Goal: Contribute content: Contribute content

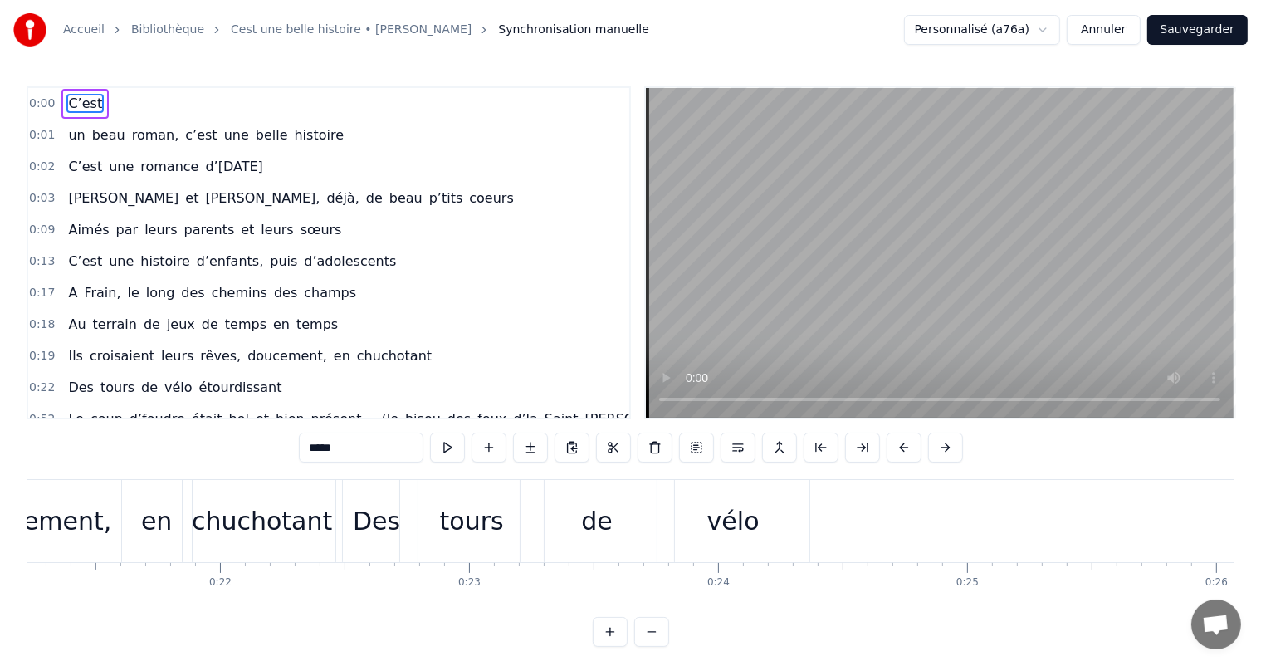
click at [601, 183] on div "0:03 Juliette et Dorian, déjà, de beau p’tits coeurs" at bounding box center [328, 199] width 601 height 32
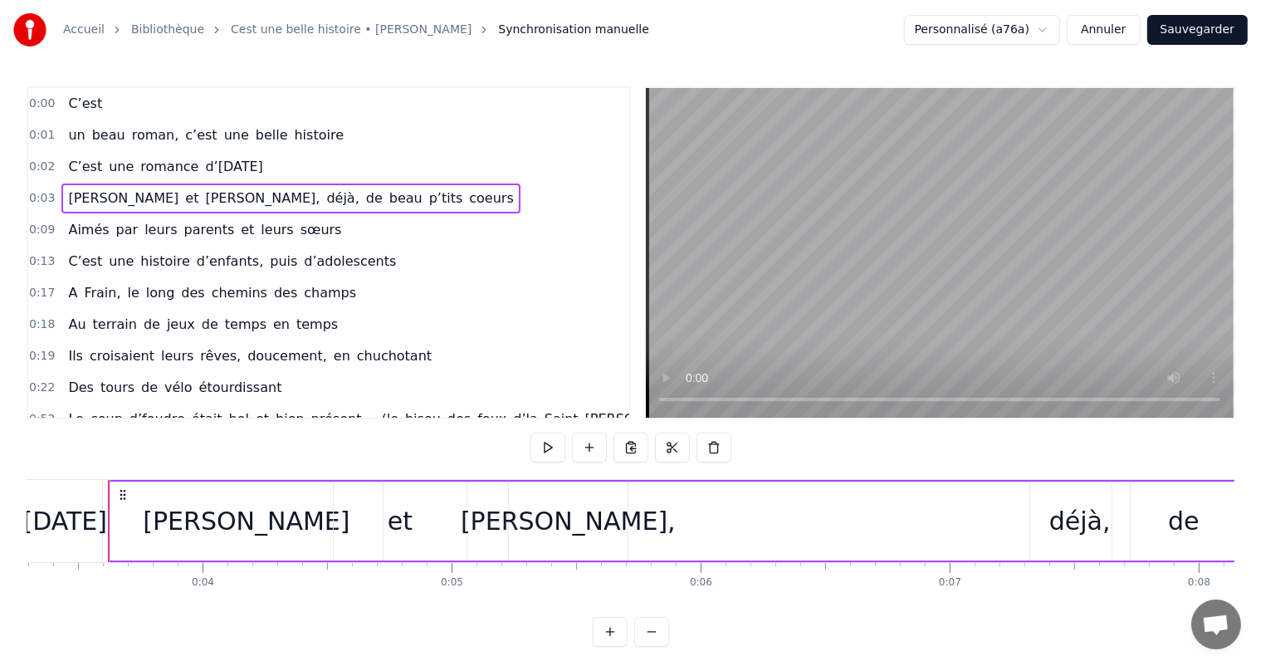
scroll to position [0, 817]
click at [1189, 37] on button "Sauvegarder" at bounding box center [1197, 30] width 100 height 30
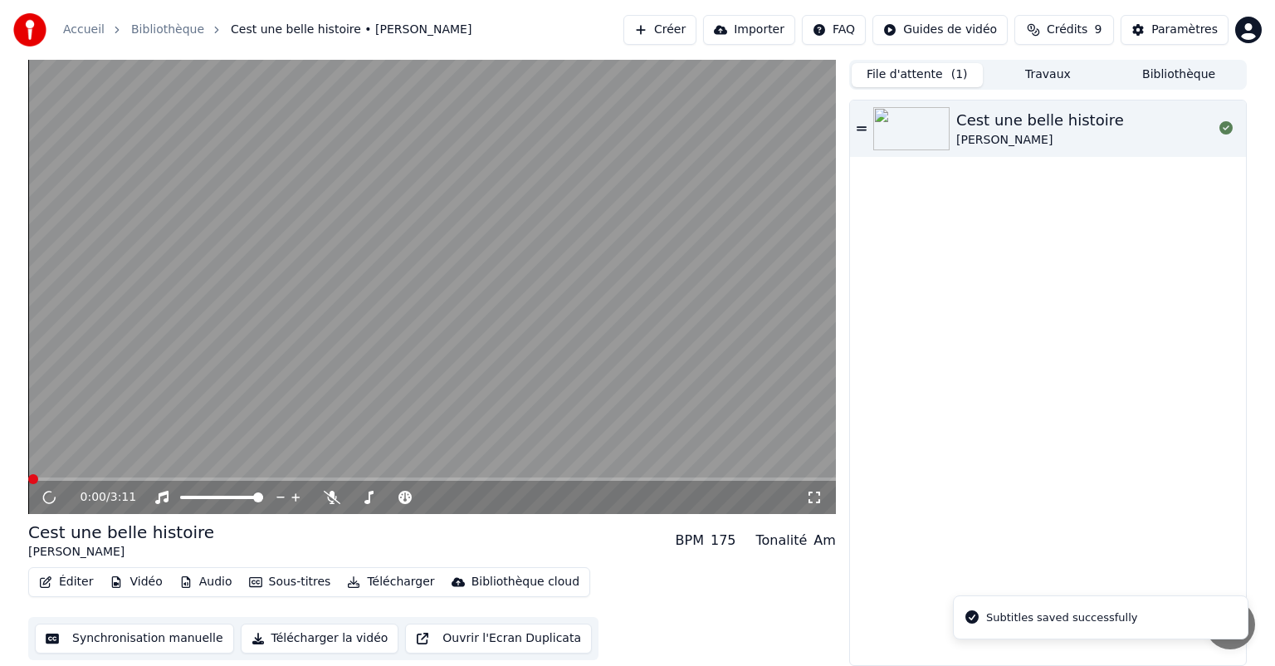
click at [161, 644] on button "Synchronisation manuelle" at bounding box center [134, 638] width 199 height 30
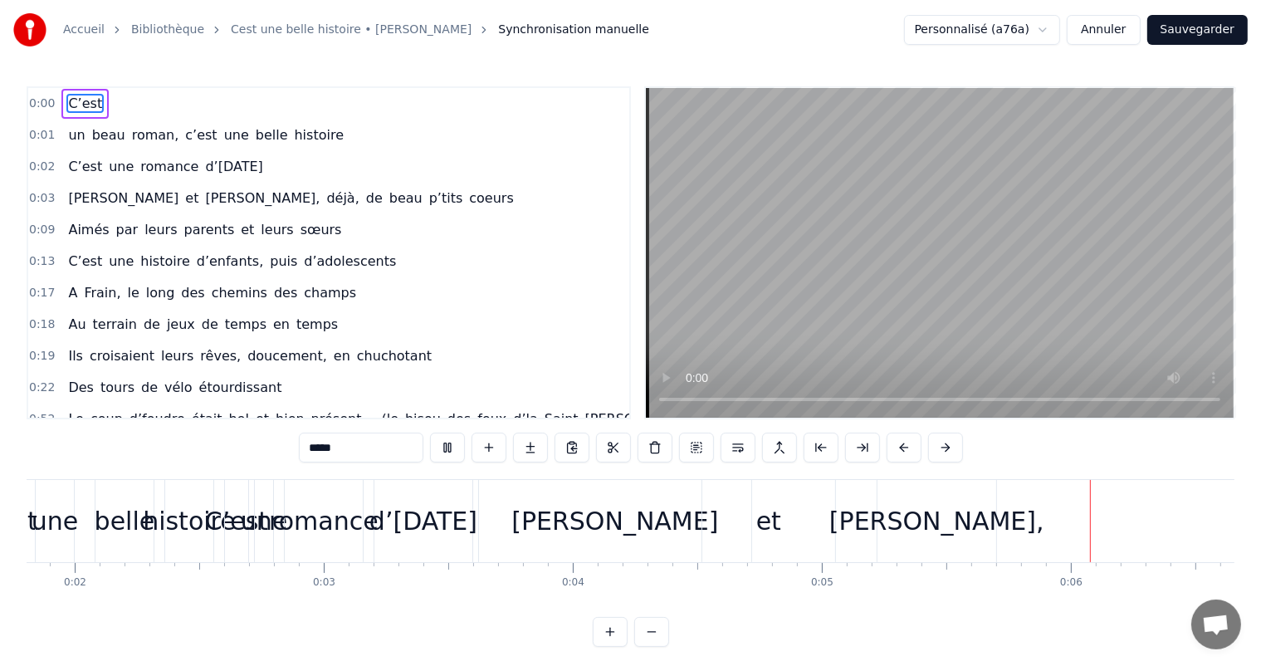
scroll to position [0, 1007]
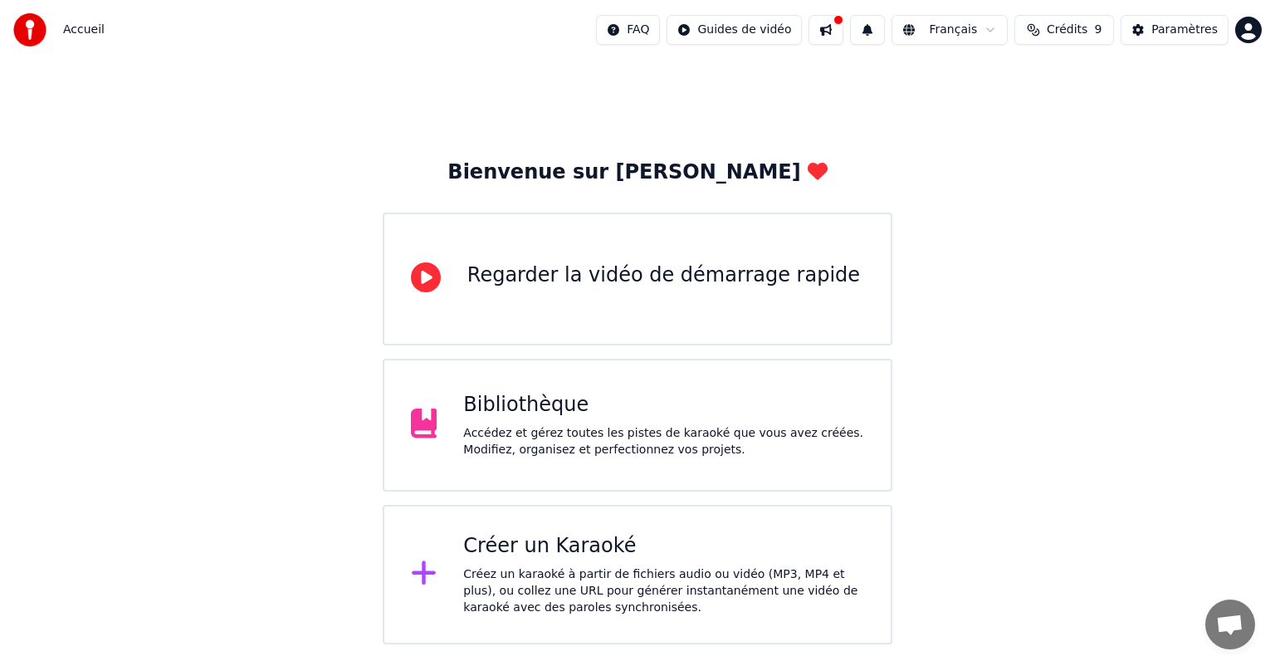
click at [612, 422] on div "Bibliothèque Accédez et gérez toutes les pistes de karaoké que vous avez créées…" at bounding box center [663, 425] width 401 height 66
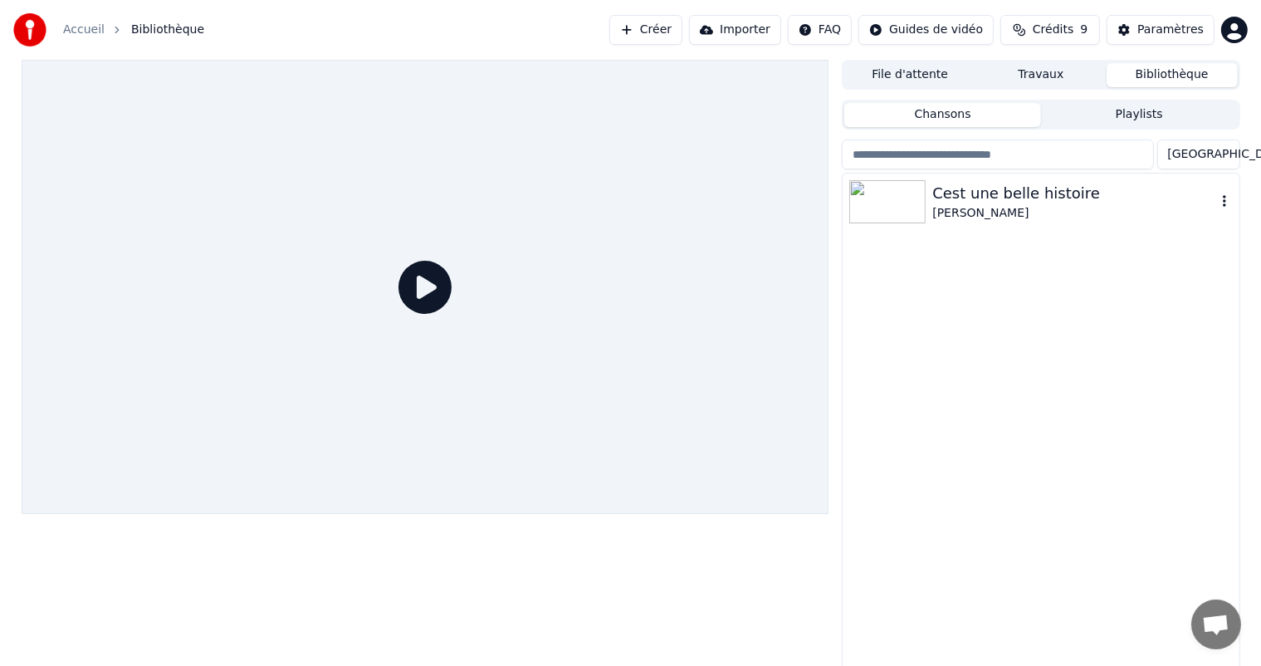
click at [970, 201] on div "Cest une belle histoire" at bounding box center [1073, 193] width 283 height 23
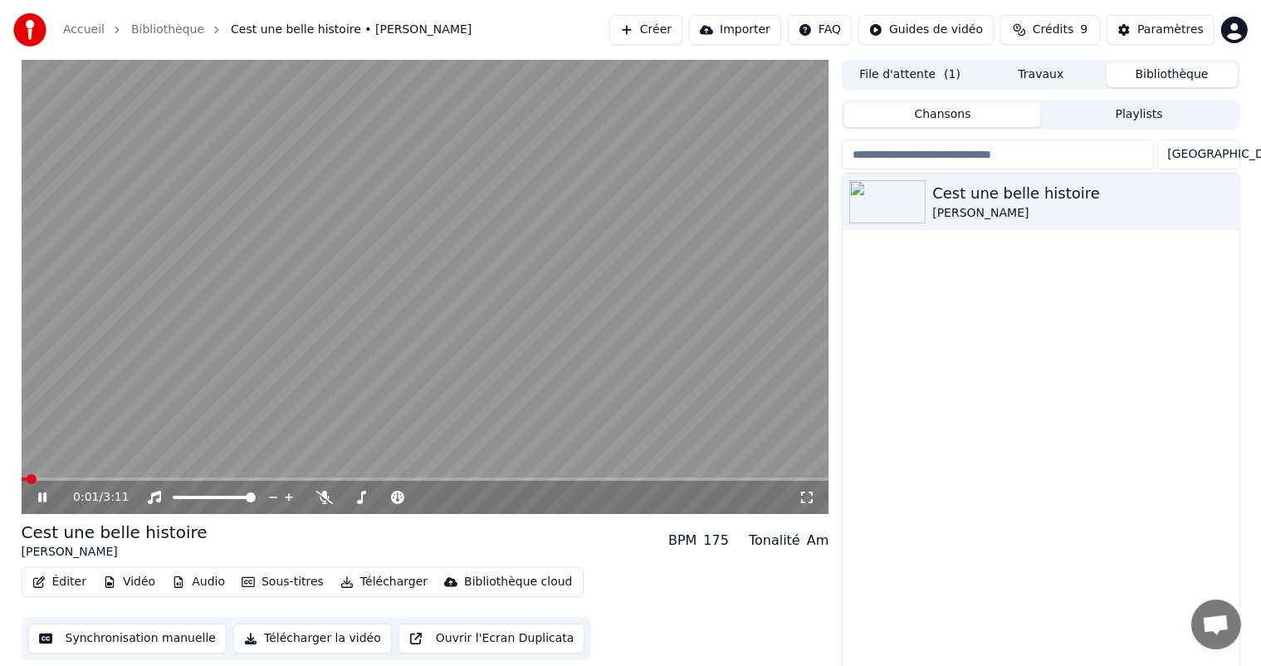
click at [32, 494] on div "0:01 / 3:11" at bounding box center [425, 497] width 794 height 17
click at [46, 494] on icon at bounding box center [54, 496] width 39 height 13
click at [129, 637] on button "Synchronisation manuelle" at bounding box center [127, 638] width 199 height 30
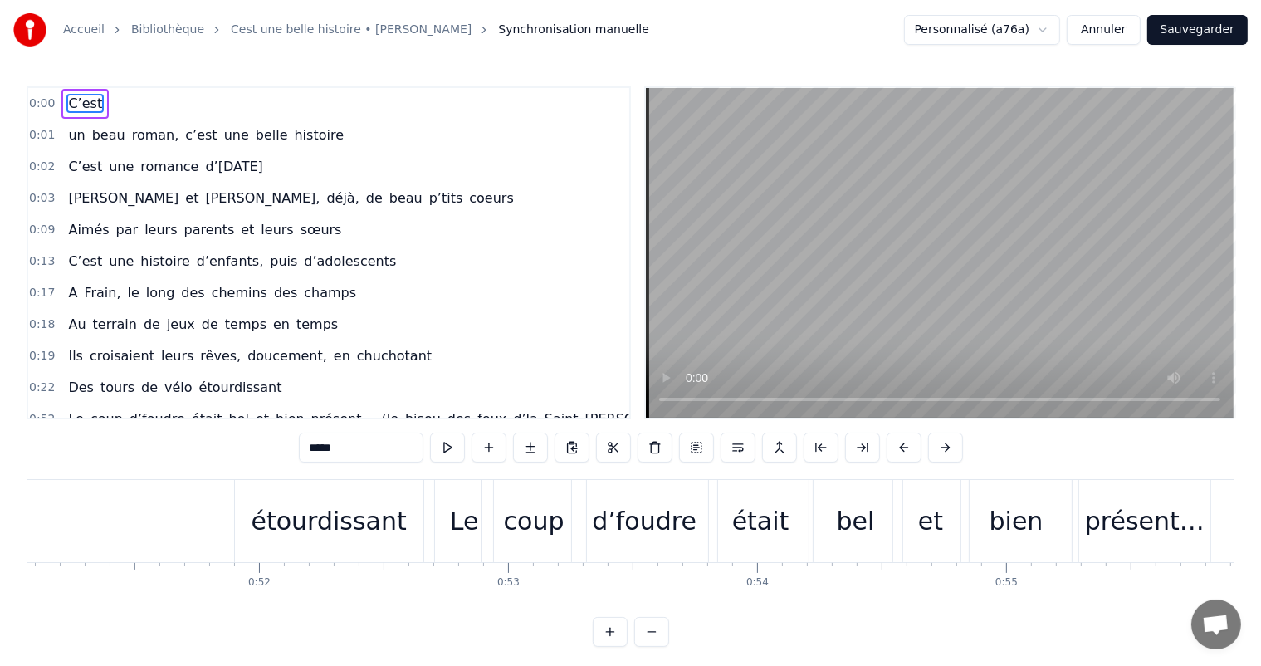
scroll to position [0, 12472]
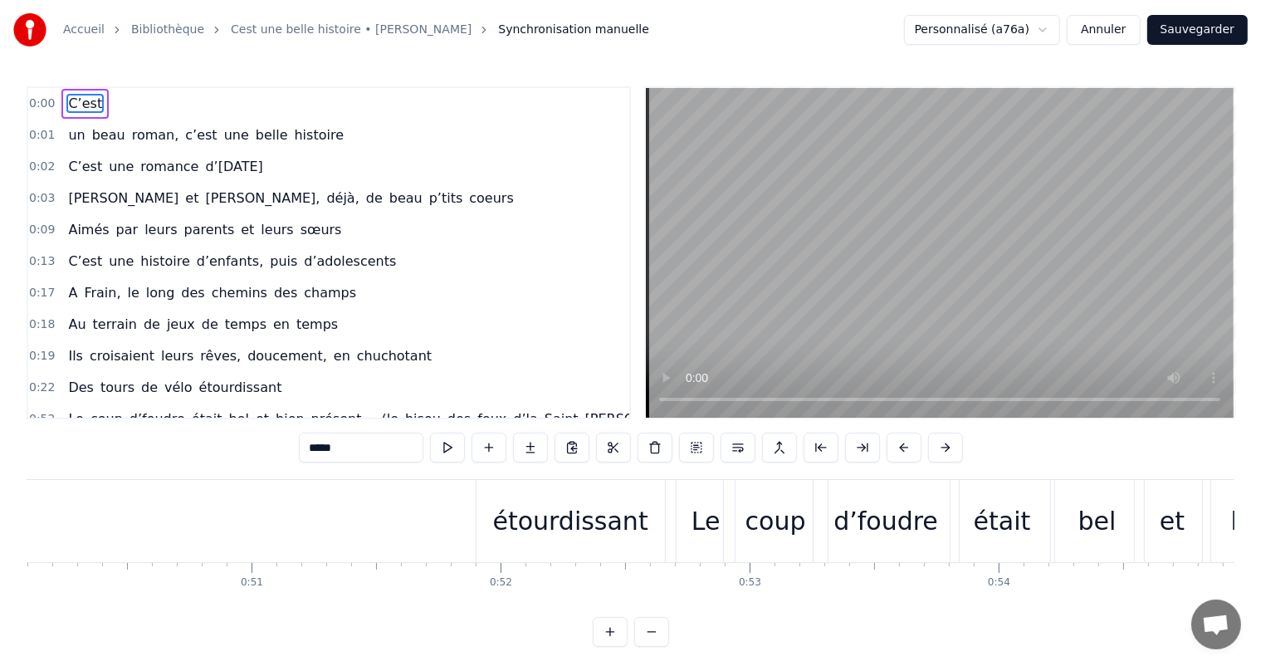
click at [495, 534] on div "étourdissant" at bounding box center [570, 521] width 188 height 82
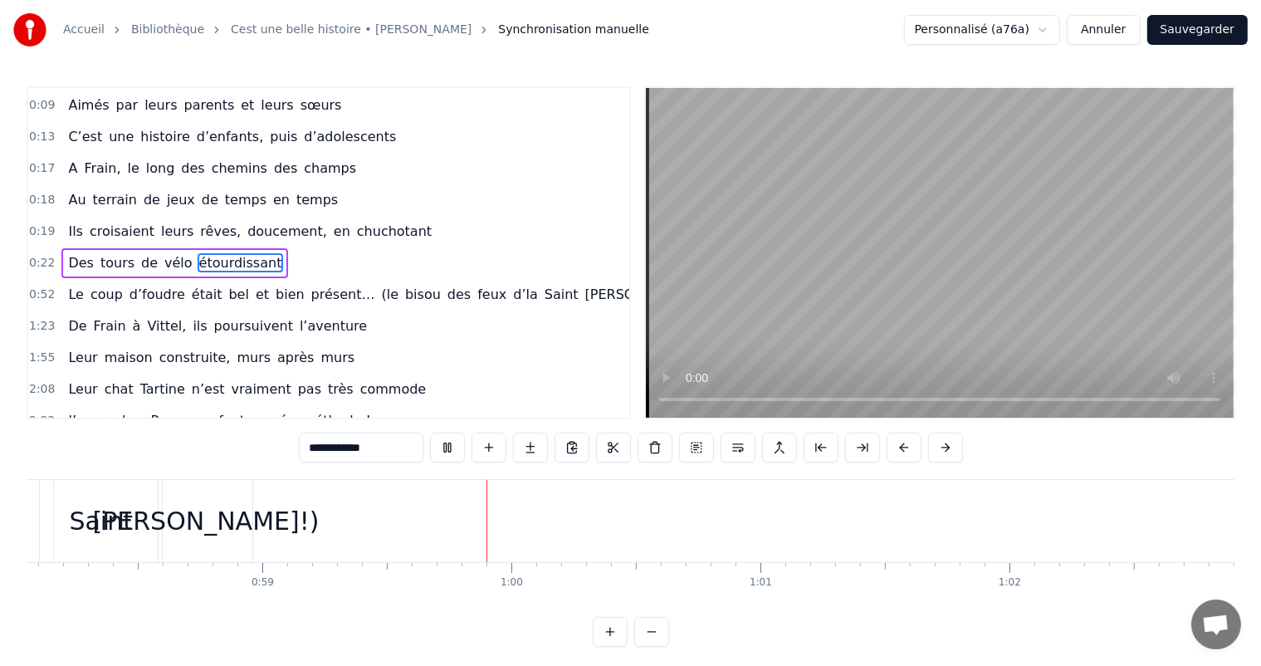
scroll to position [0, 14678]
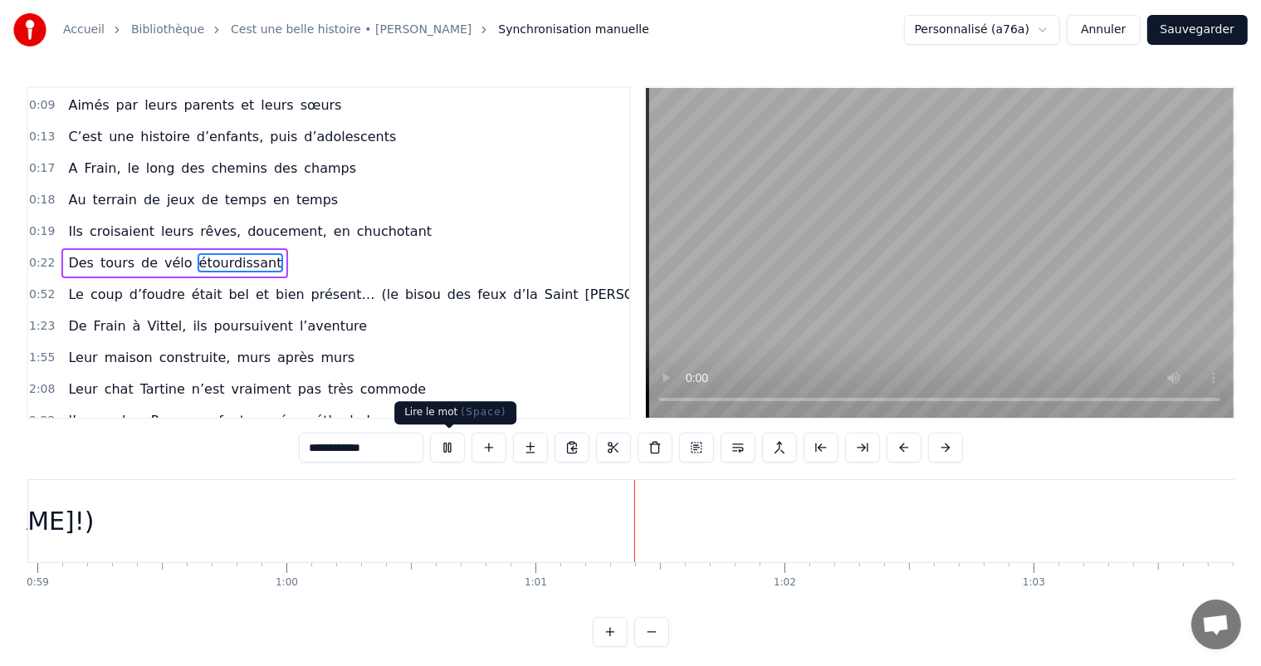
click at [442, 448] on button at bounding box center [447, 447] width 35 height 30
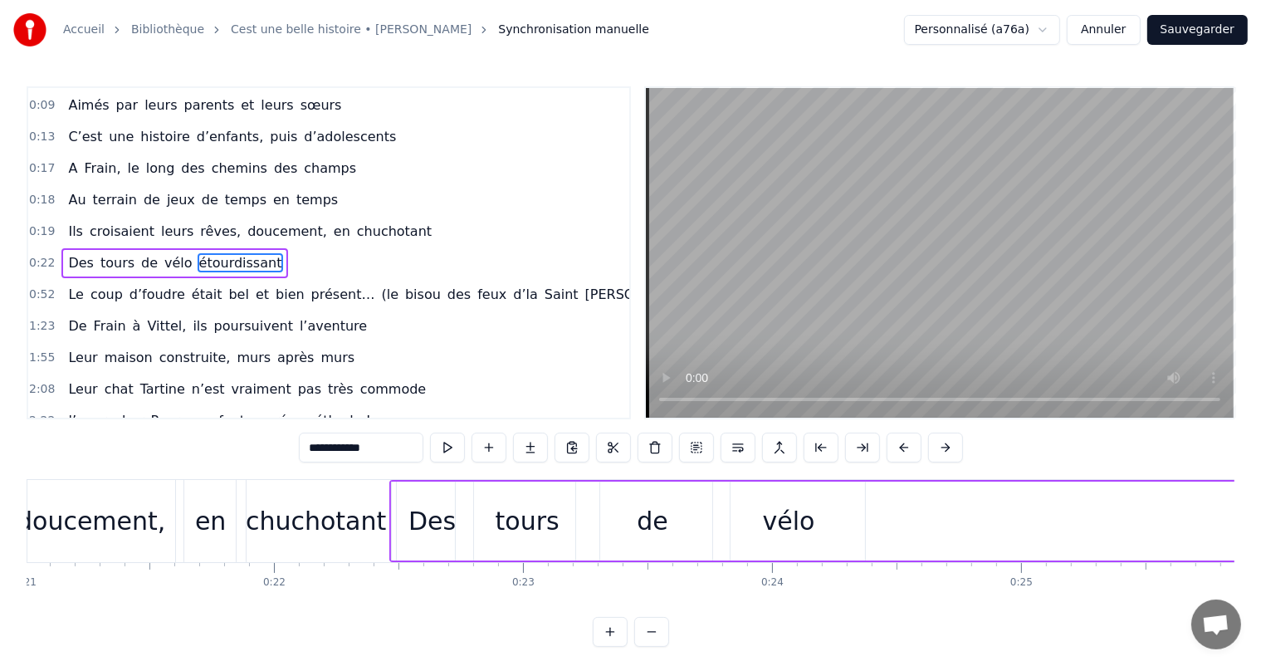
scroll to position [0, 5445]
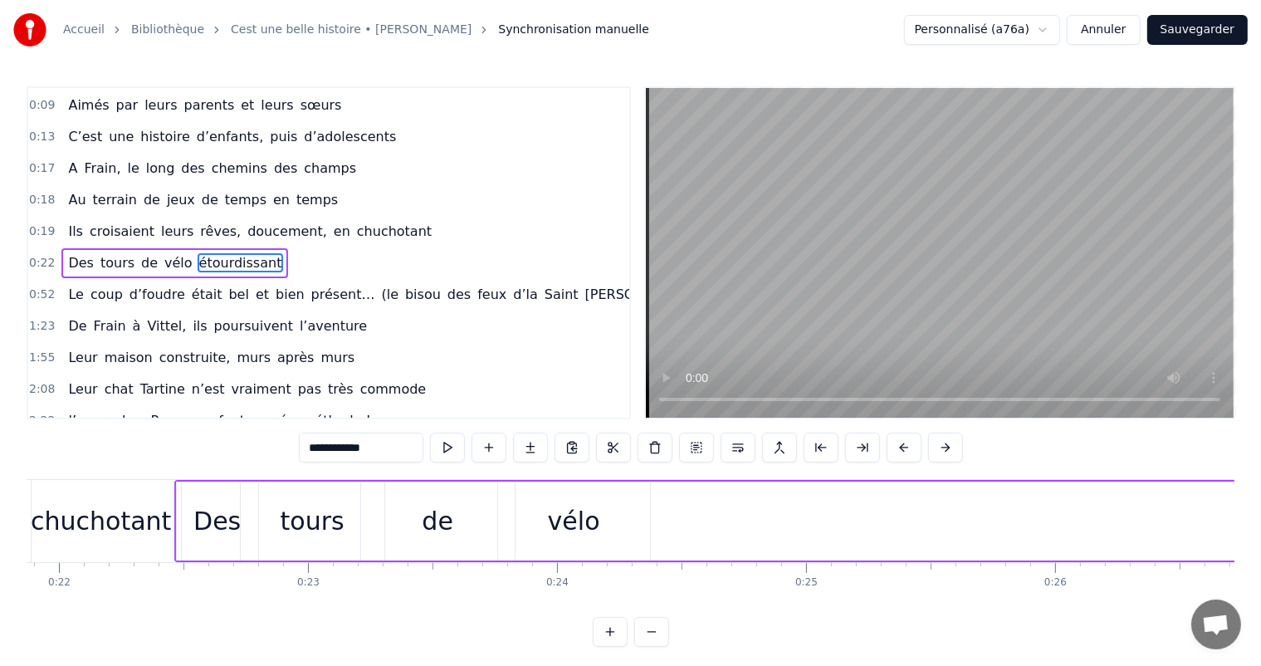
click at [548, 540] on div "vélo" at bounding box center [574, 520] width 152 height 79
type input "****"
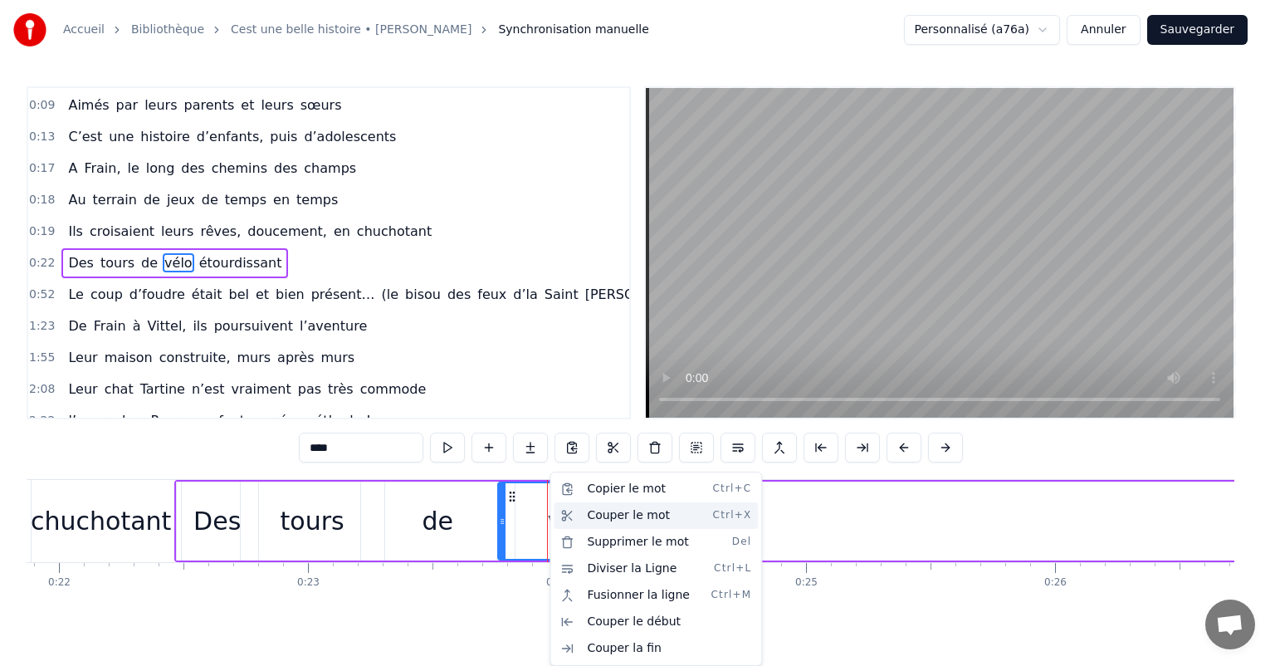
click at [617, 514] on div "Couper le mot Ctrl+X" at bounding box center [656, 515] width 204 height 27
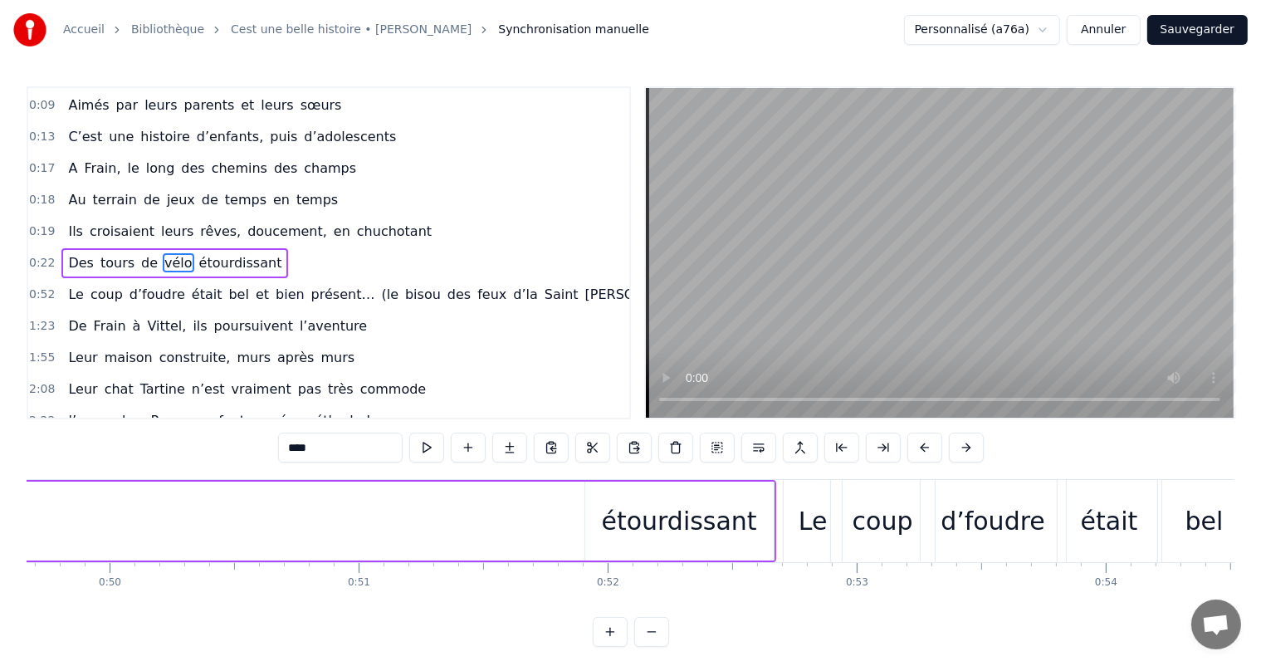
scroll to position [0, 12311]
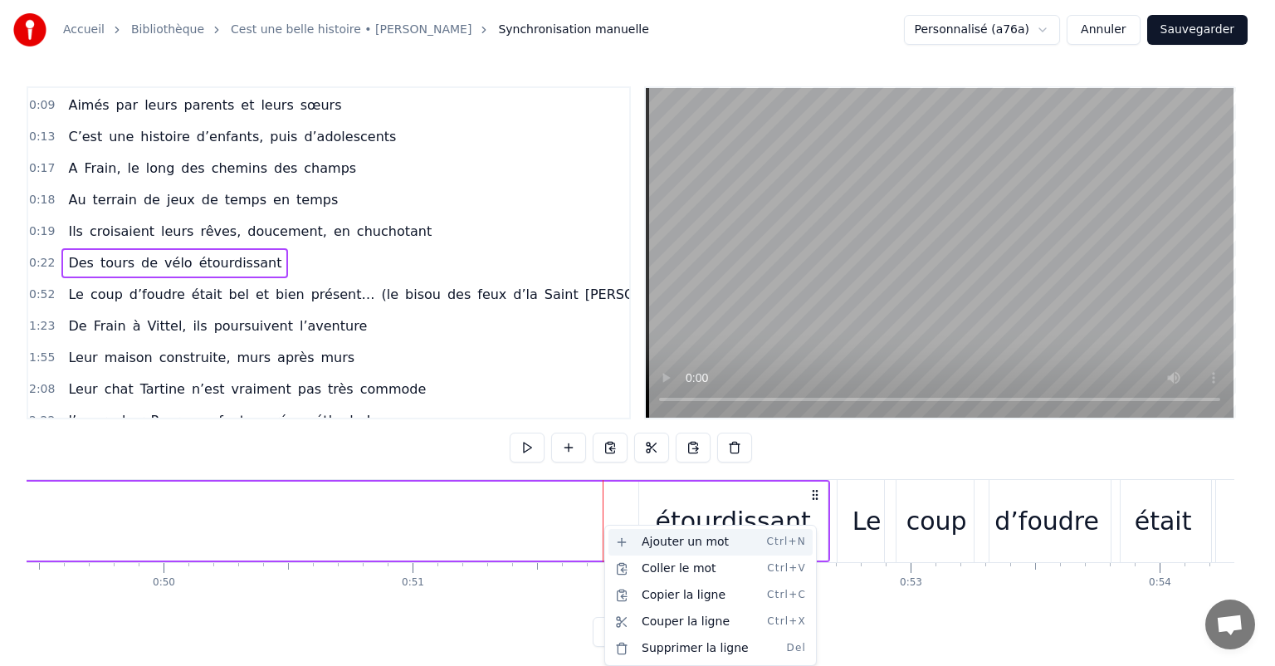
click at [642, 541] on div "Ajouter un mot Ctrl+N" at bounding box center [710, 542] width 204 height 27
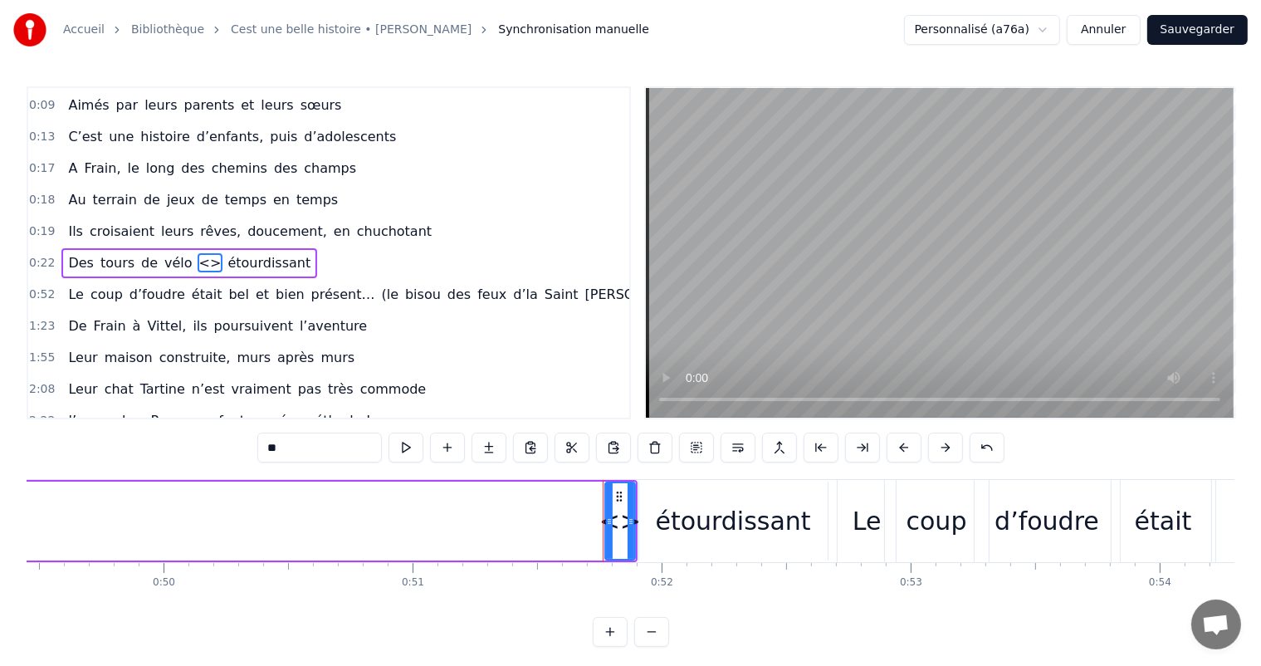
click at [617, 529] on div "<>" at bounding box center [619, 520] width 41 height 37
type input "**********"
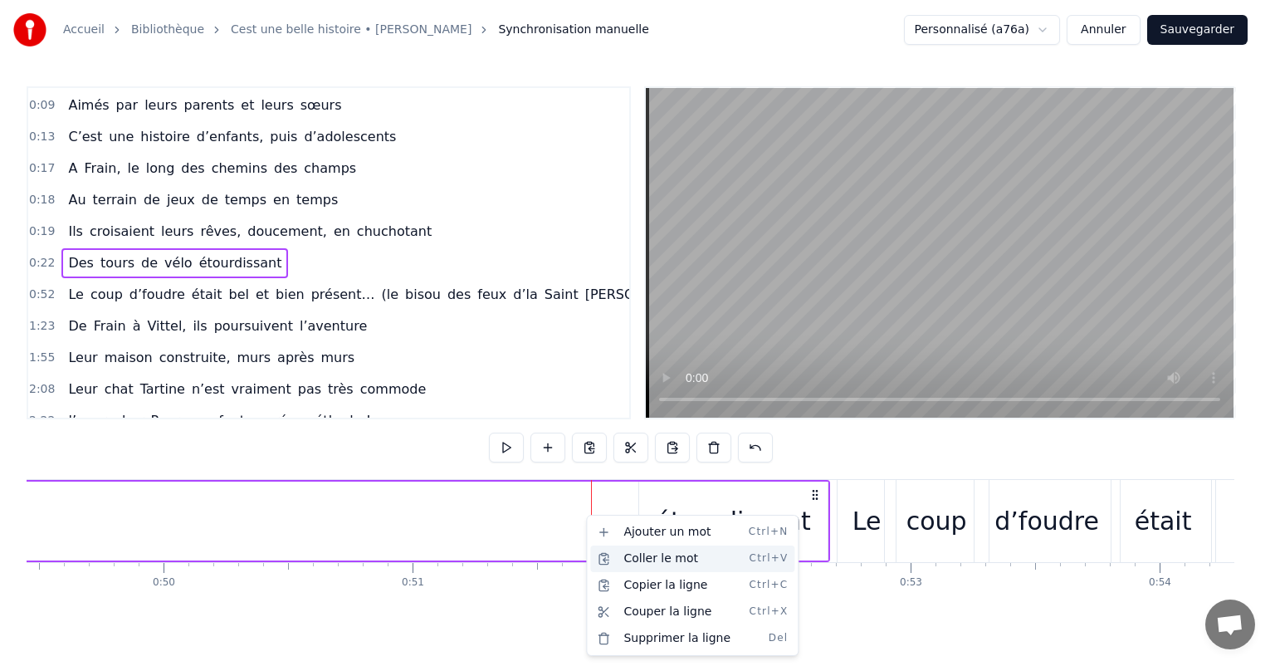
click at [637, 560] on div "Coller le mot Ctrl+V" at bounding box center [692, 558] width 204 height 27
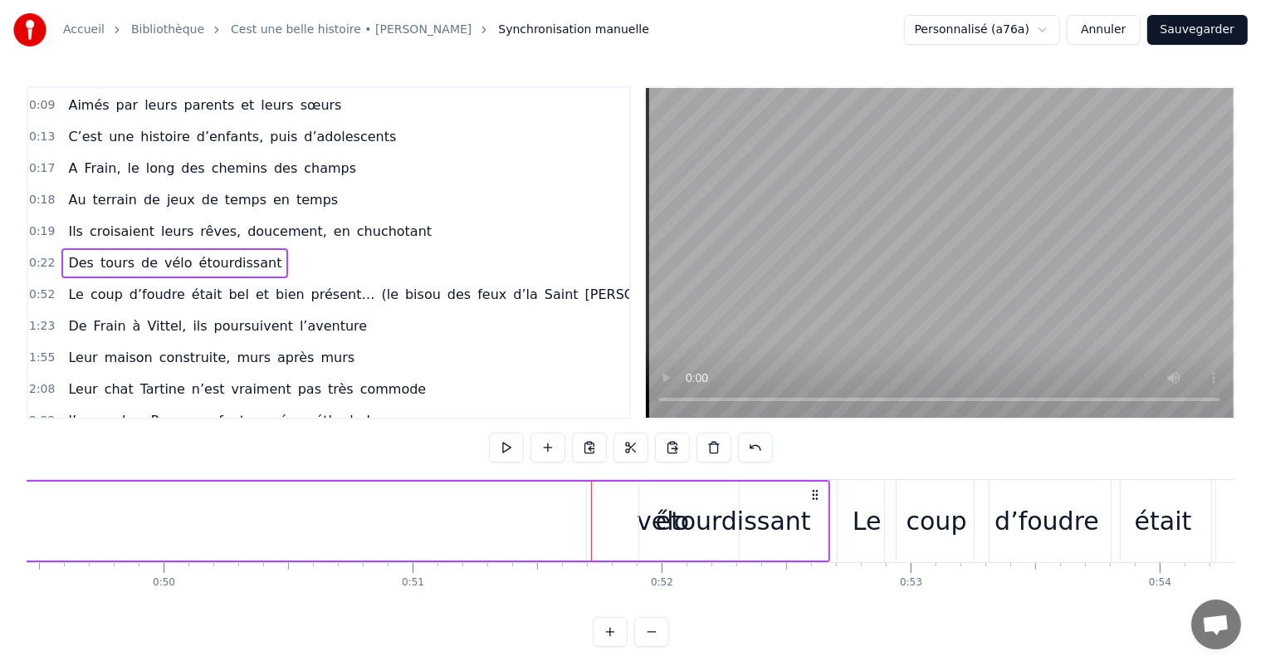
click at [671, 516] on div "étourdissant" at bounding box center [733, 520] width 155 height 37
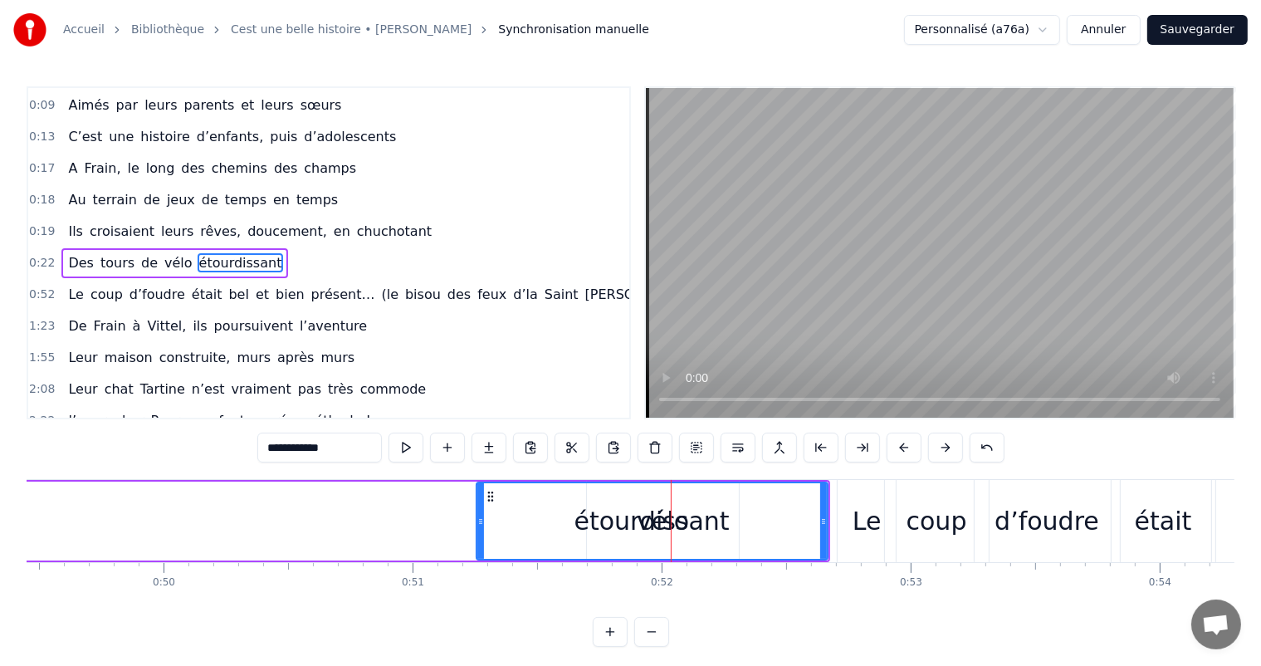
drag, startPoint x: 641, startPoint y: 514, endPoint x: 478, endPoint y: 518, distance: 162.7
click at [478, 518] on icon at bounding box center [480, 521] width 7 height 13
click at [660, 518] on div "étourdissant" at bounding box center [651, 520] width 155 height 37
drag, startPoint x: 820, startPoint y: 524, endPoint x: 827, endPoint y: 508, distance: 18.2
click at [830, 506] on div at bounding box center [831, 521] width 7 height 76
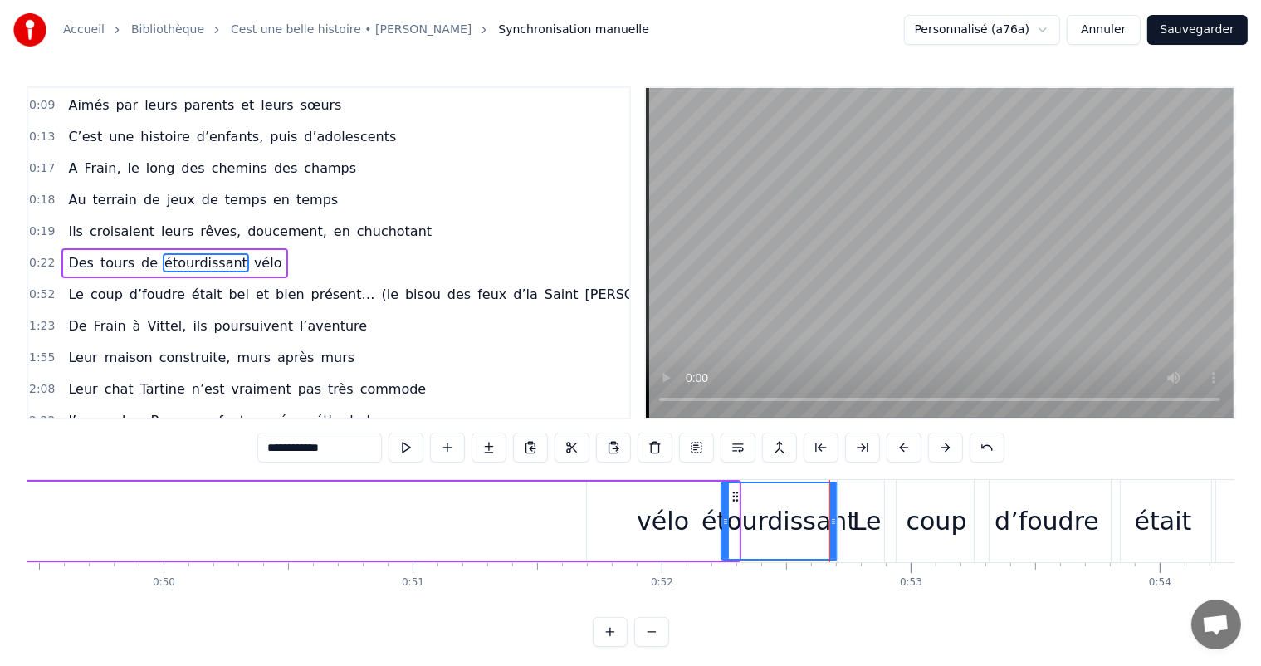
drag, startPoint x: 479, startPoint y: 524, endPoint x: 722, endPoint y: 510, distance: 243.6
click at [652, 520] on div "vélo" at bounding box center [663, 520] width 52 height 37
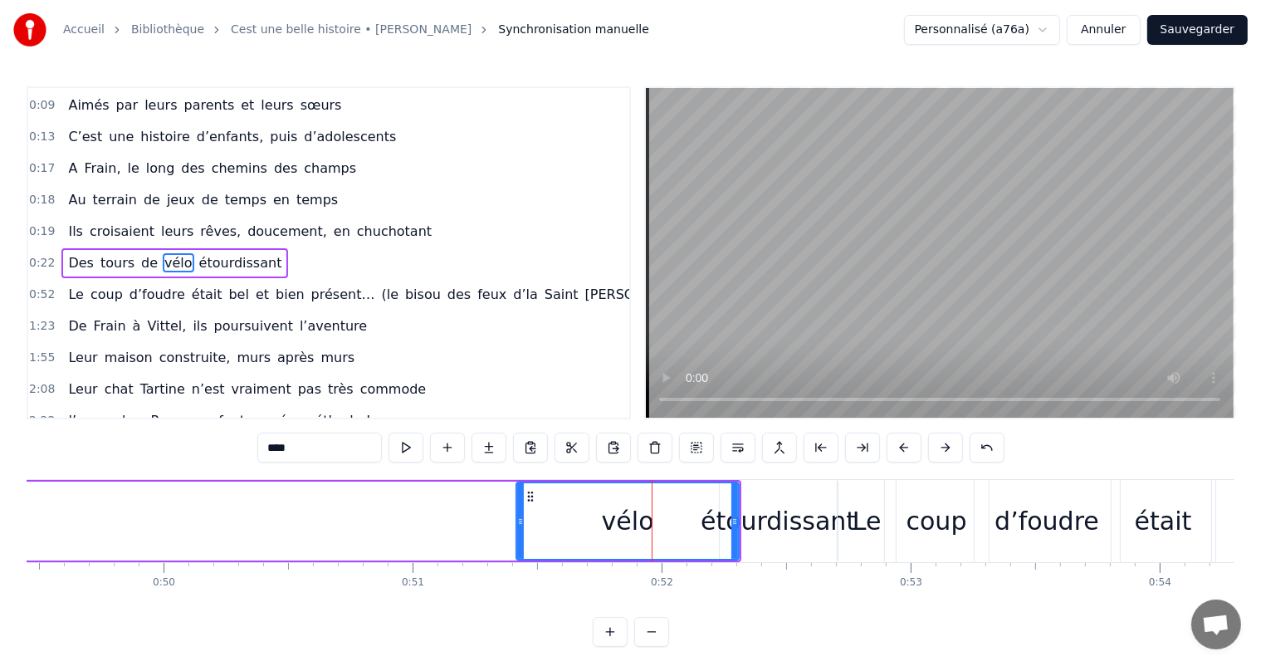
drag, startPoint x: 588, startPoint y: 518, endPoint x: 488, endPoint y: 519, distance: 99.6
click at [517, 519] on icon at bounding box center [520, 521] width 7 height 13
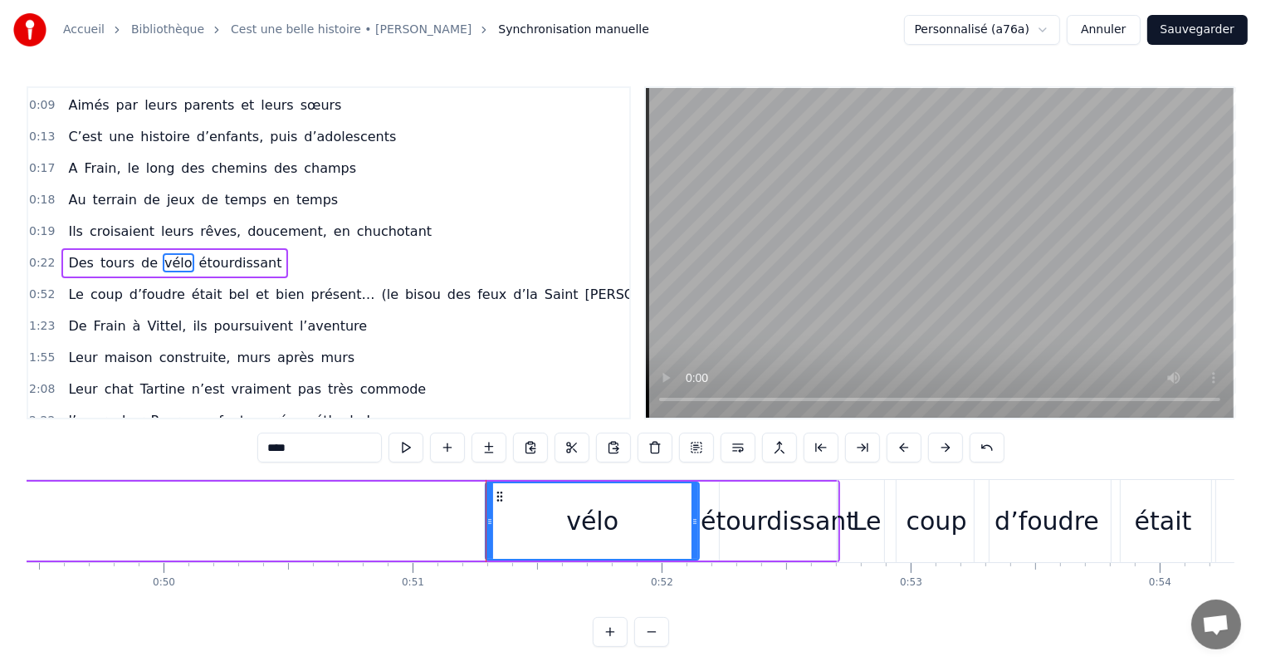
drag, startPoint x: 734, startPoint y: 510, endPoint x: 694, endPoint y: 505, distance: 40.1
click at [694, 505] on div at bounding box center [694, 521] width 7 height 76
drag, startPoint x: 488, startPoint y: 528, endPoint x: 588, endPoint y: 518, distance: 100.9
click at [588, 518] on div at bounding box center [590, 521] width 7 height 76
click at [561, 515] on div at bounding box center [564, 521] width 7 height 76
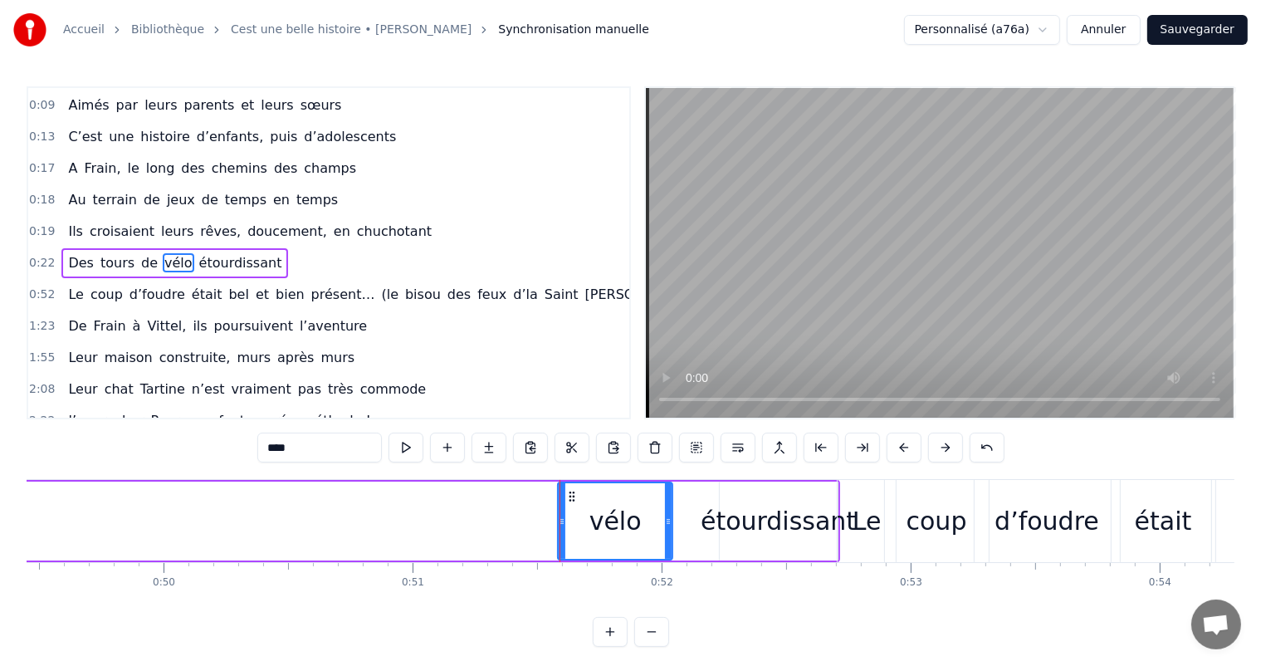
drag, startPoint x: 696, startPoint y: 511, endPoint x: 671, endPoint y: 510, distance: 24.9
click at [667, 510] on div at bounding box center [668, 521] width 7 height 76
click at [748, 520] on div "étourdissant" at bounding box center [777, 520] width 155 height 37
type input "**********"
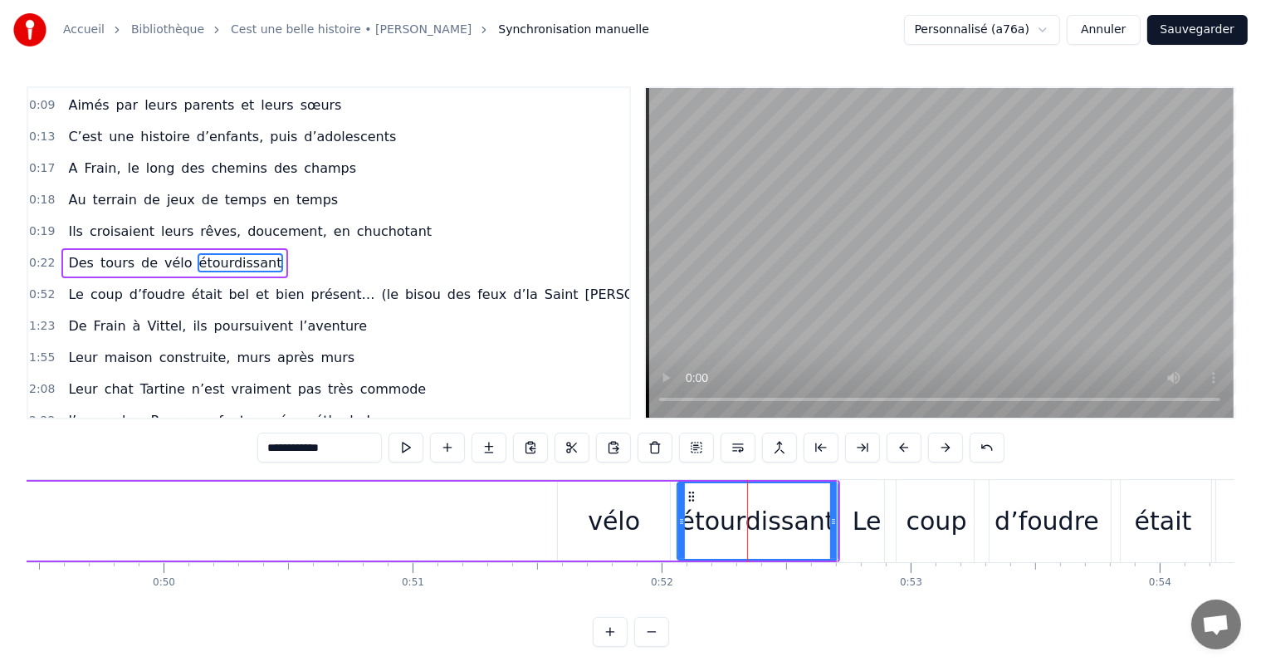
drag, startPoint x: 719, startPoint y: 515, endPoint x: 675, endPoint y: 516, distance: 44.0
click at [678, 516] on icon at bounding box center [681, 521] width 7 height 13
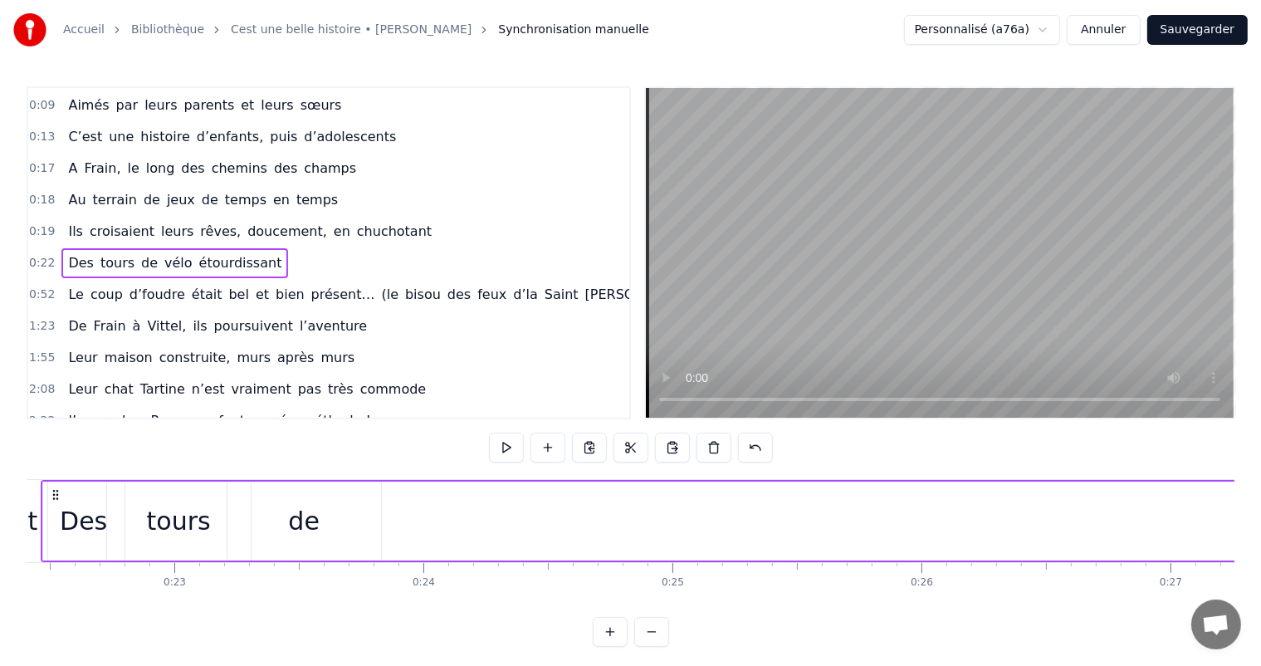
scroll to position [0, 5498]
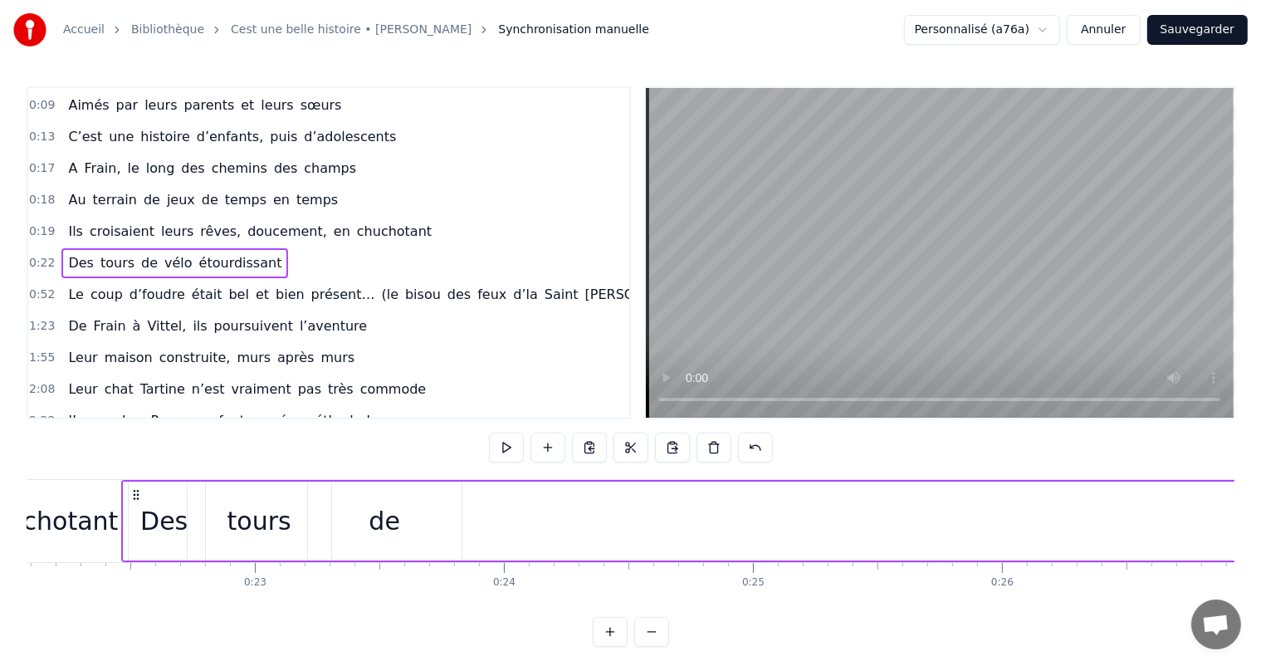
click at [365, 524] on div "de" at bounding box center [385, 520] width 154 height 79
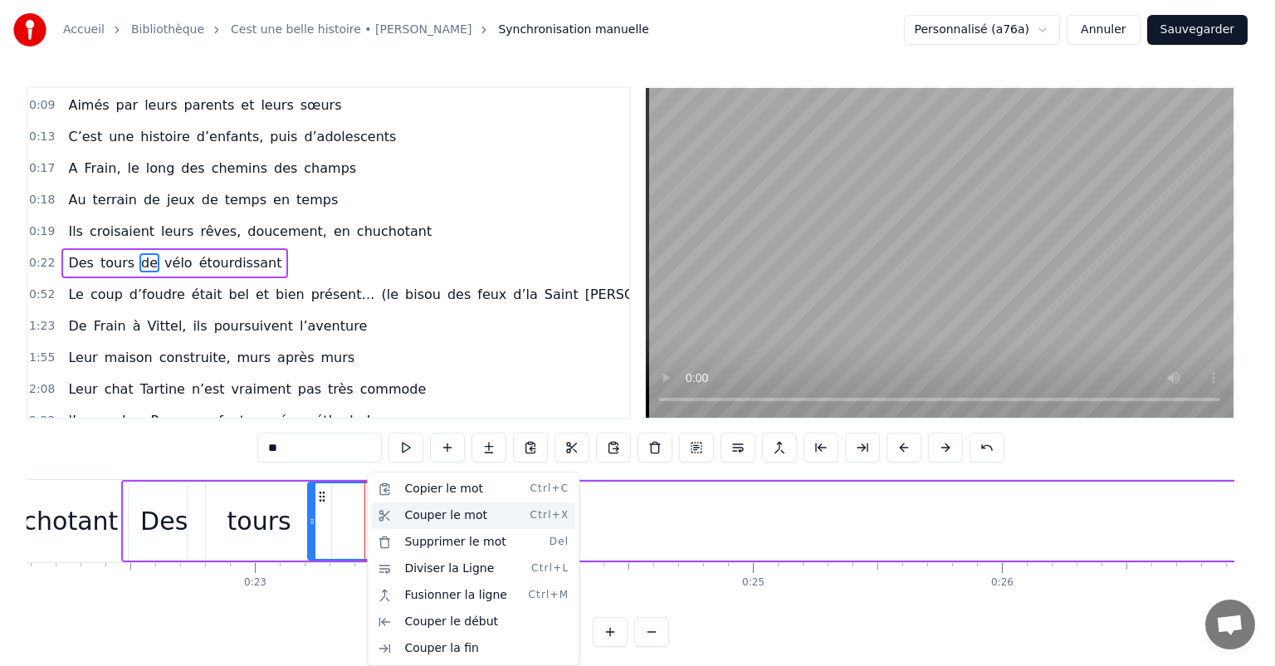
click at [434, 515] on div "Couper le mot Ctrl+X" at bounding box center [473, 515] width 204 height 27
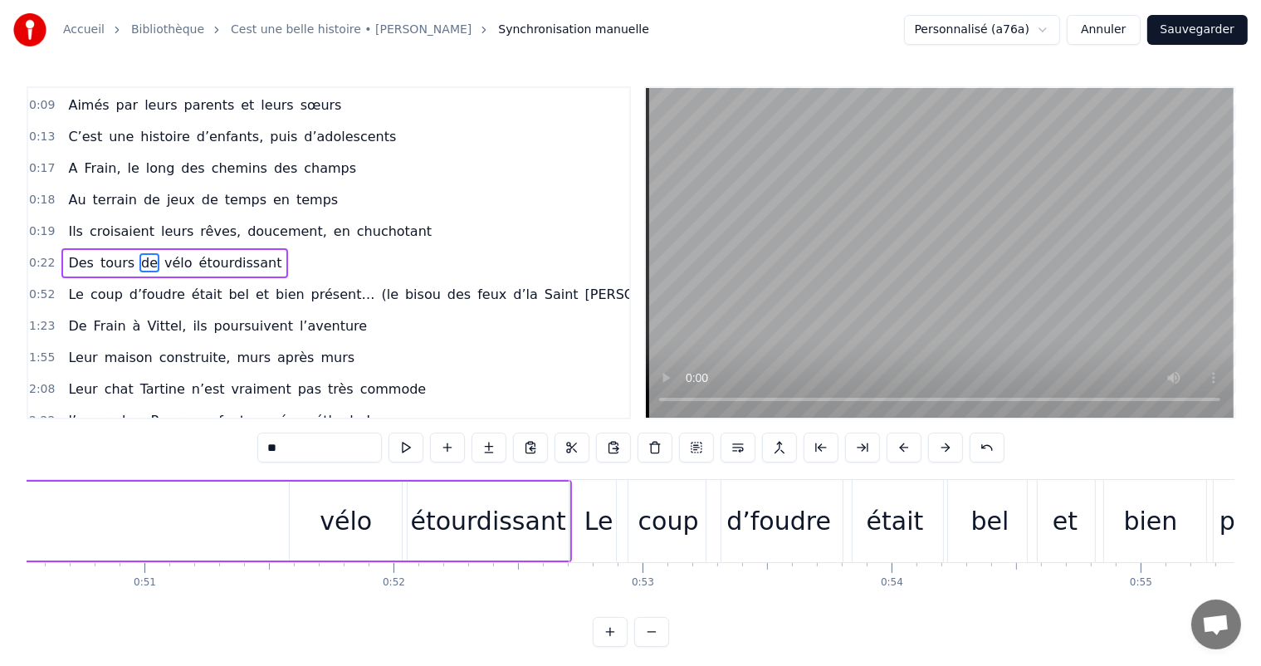
scroll to position [0, 12472]
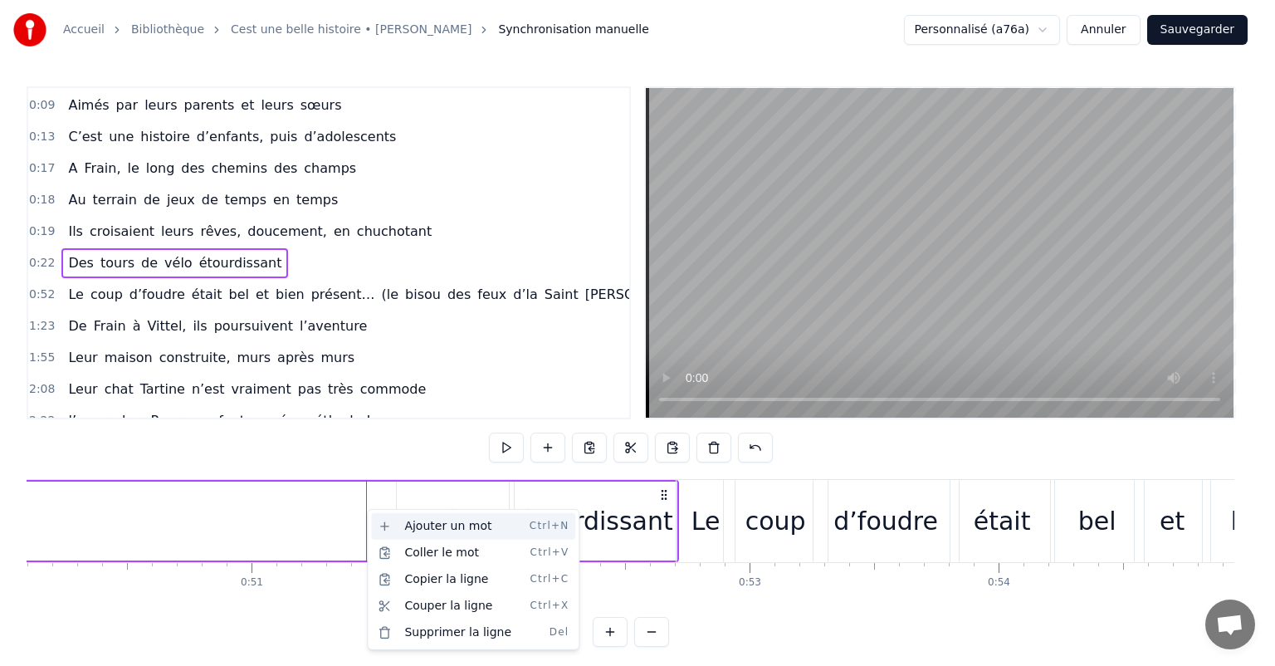
click at [412, 530] on div "Ajouter un mot Ctrl+N" at bounding box center [473, 526] width 204 height 27
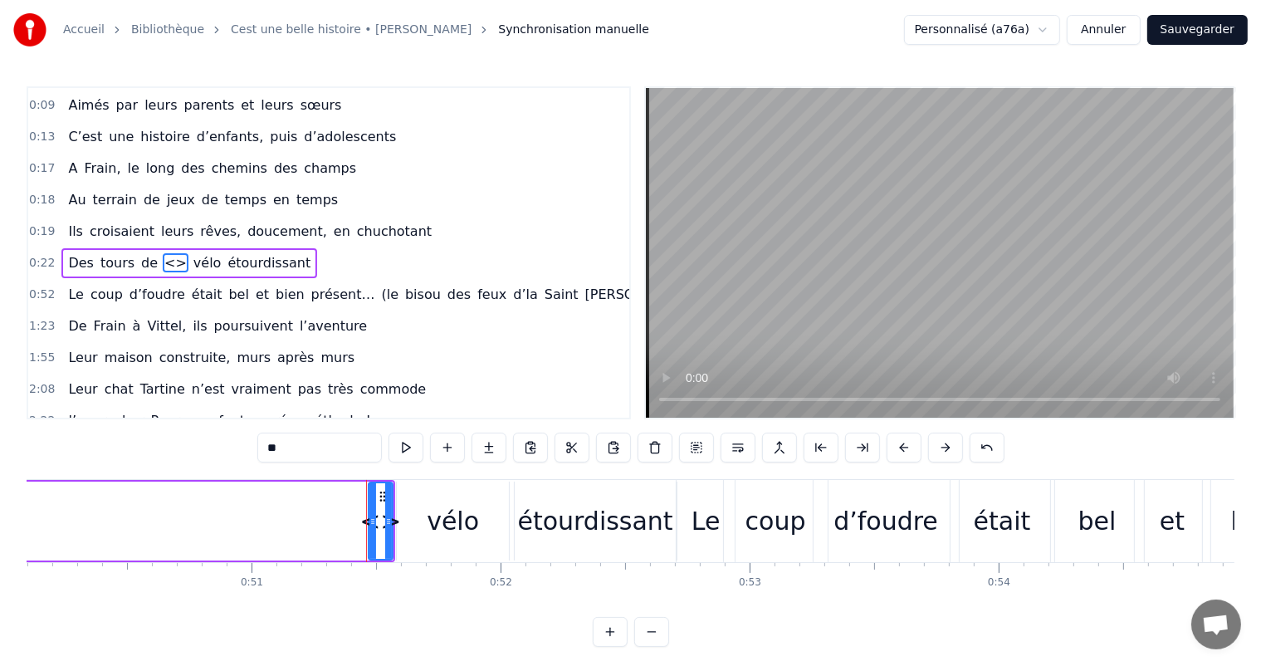
click at [374, 510] on div "<>" at bounding box center [379, 520] width 41 height 37
type input "****"
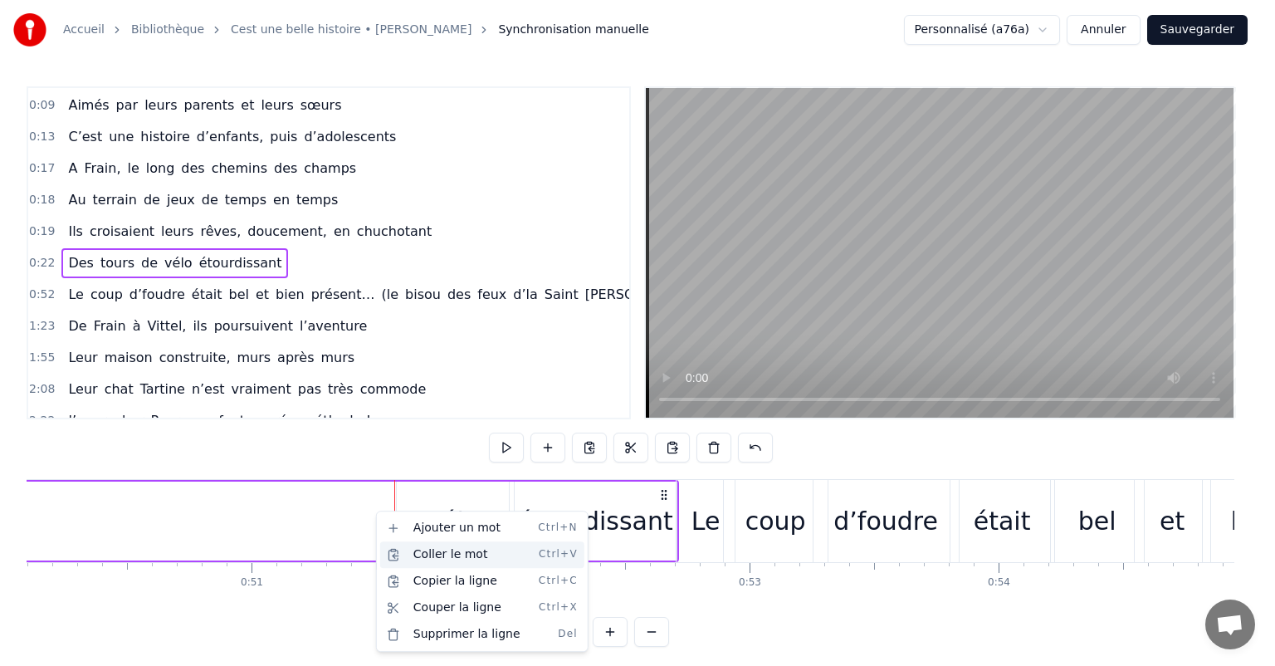
click at [433, 561] on div "Coller le mot Ctrl+V" at bounding box center [482, 554] width 204 height 27
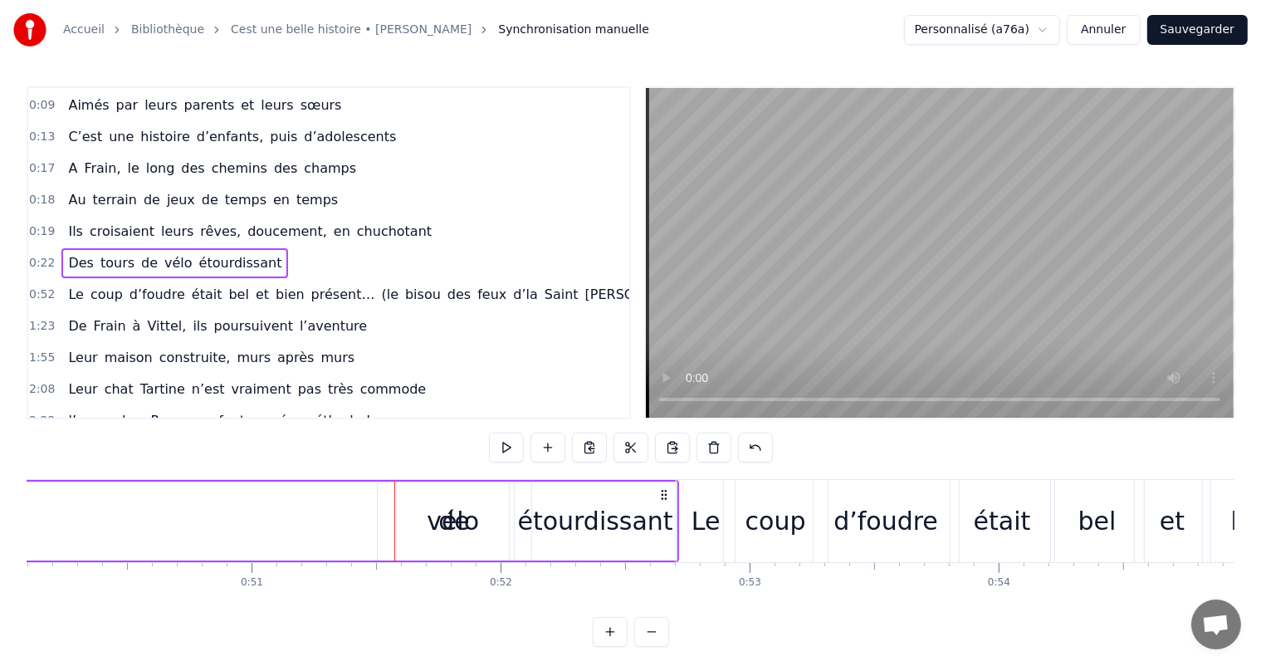
click at [438, 534] on div "vélo" at bounding box center [453, 520] width 52 height 37
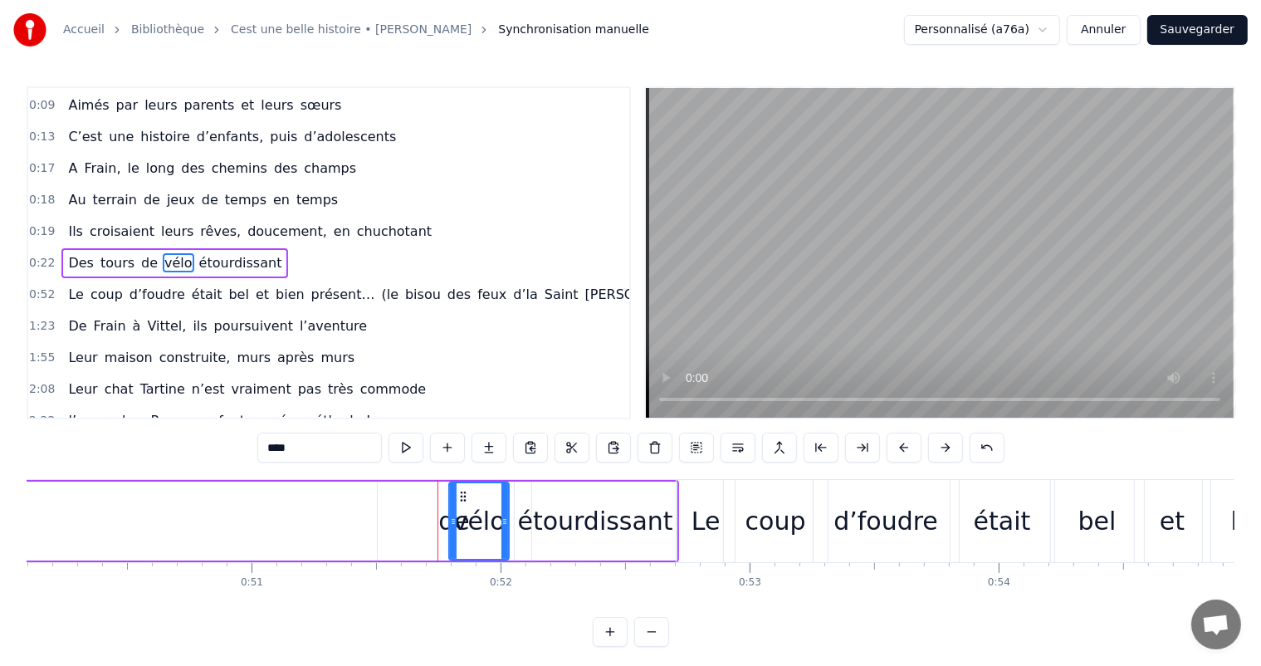
drag, startPoint x: 400, startPoint y: 516, endPoint x: 452, endPoint y: 544, distance: 59.4
click at [452, 544] on div at bounding box center [453, 521] width 7 height 76
click at [438, 528] on div "de" at bounding box center [455, 520] width 154 height 79
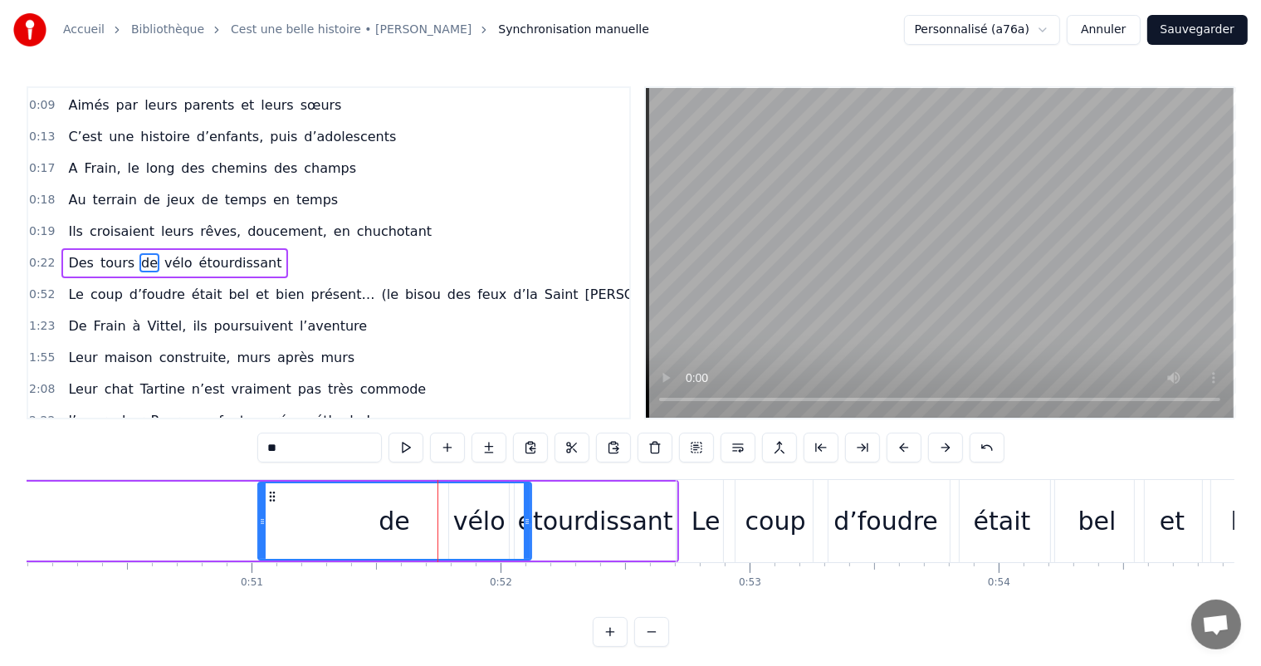
drag, startPoint x: 382, startPoint y: 518, endPoint x: 402, endPoint y: 519, distance: 19.9
click at [259, 522] on icon at bounding box center [262, 521] width 7 height 13
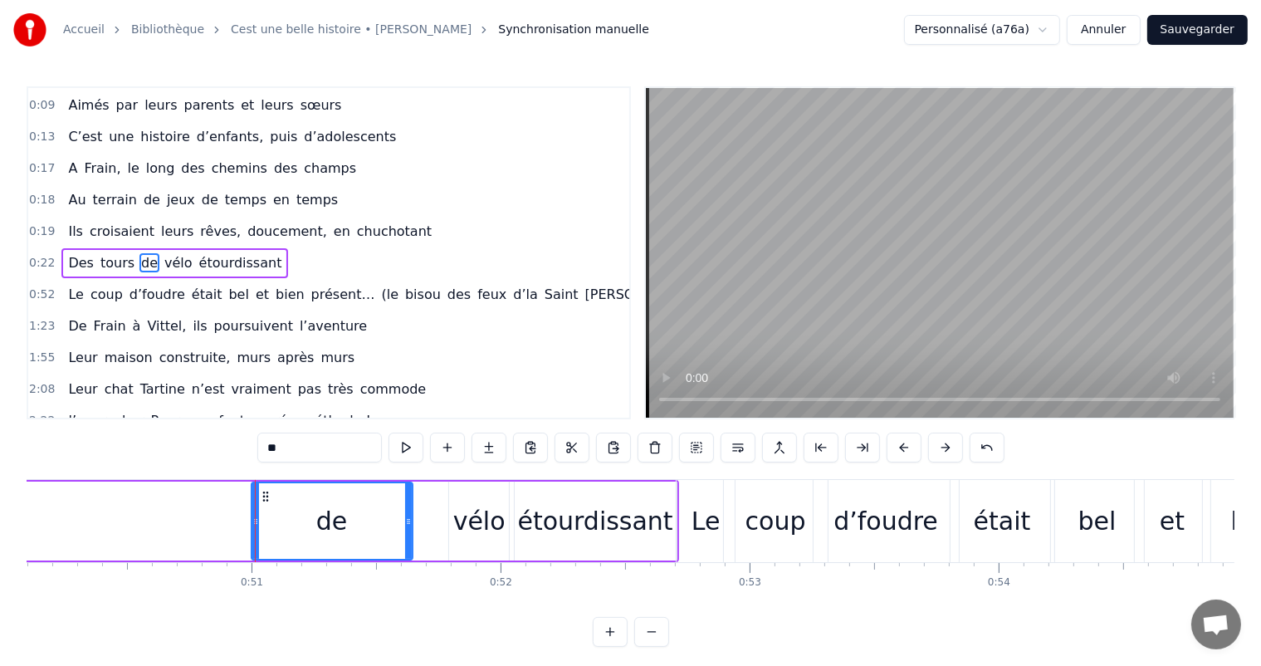
drag, startPoint x: 526, startPoint y: 530, endPoint x: 408, endPoint y: 520, distance: 118.3
click at [405, 520] on div at bounding box center [408, 521] width 7 height 76
click at [471, 526] on div "vélo" at bounding box center [479, 520] width 52 height 37
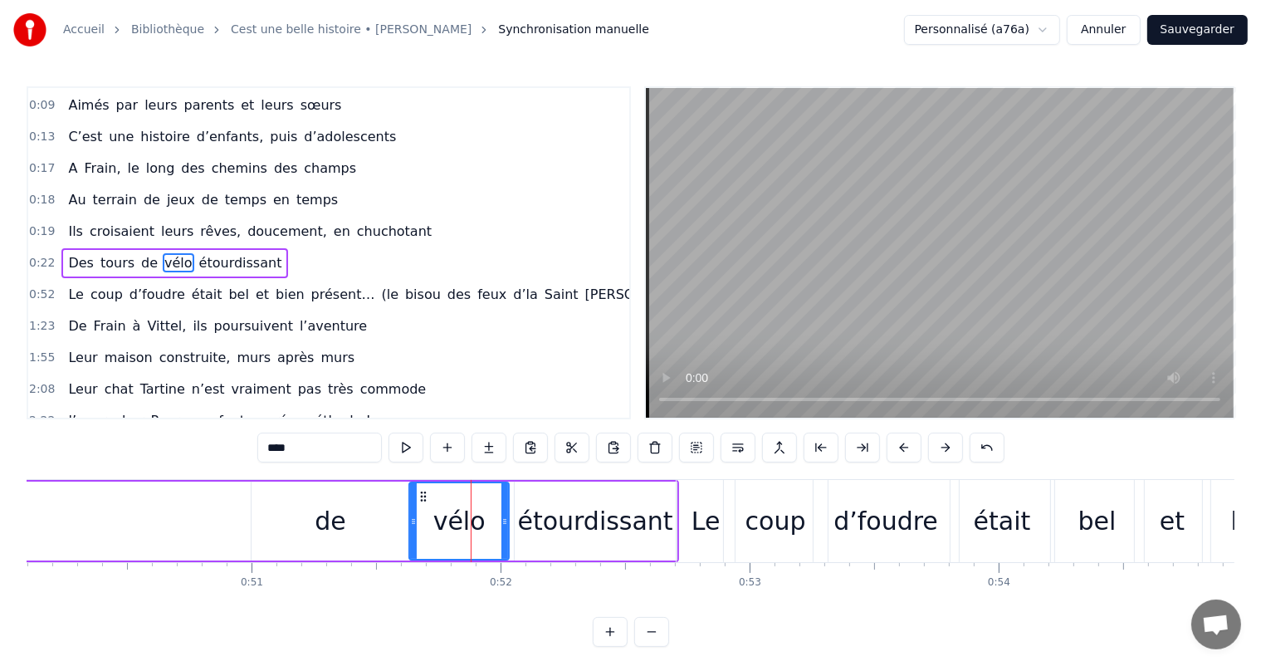
drag, startPoint x: 455, startPoint y: 520, endPoint x: 415, endPoint y: 518, distance: 39.9
click at [415, 518] on div "vélo" at bounding box center [459, 521] width 98 height 76
click at [367, 522] on div "de" at bounding box center [330, 520] width 159 height 79
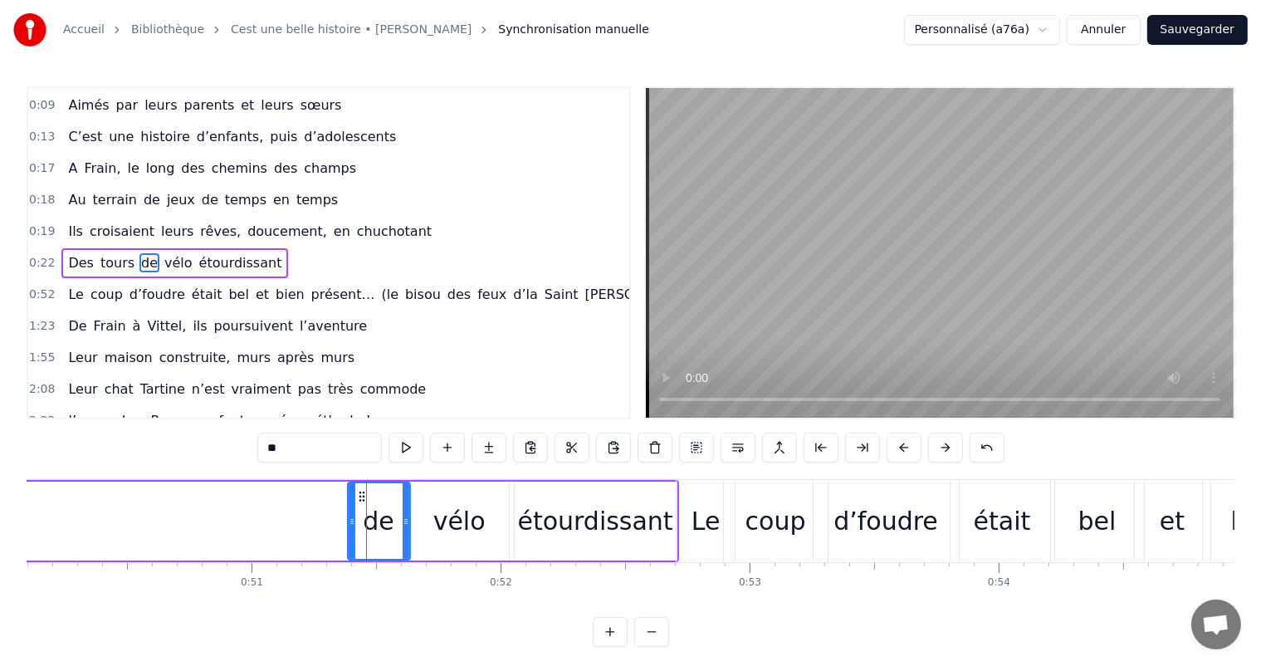
drag, startPoint x: 255, startPoint y: 522, endPoint x: 351, endPoint y: 530, distance: 96.6
click at [351, 530] on div at bounding box center [352, 521] width 7 height 76
click at [378, 524] on div "de" at bounding box center [379, 520] width 32 height 37
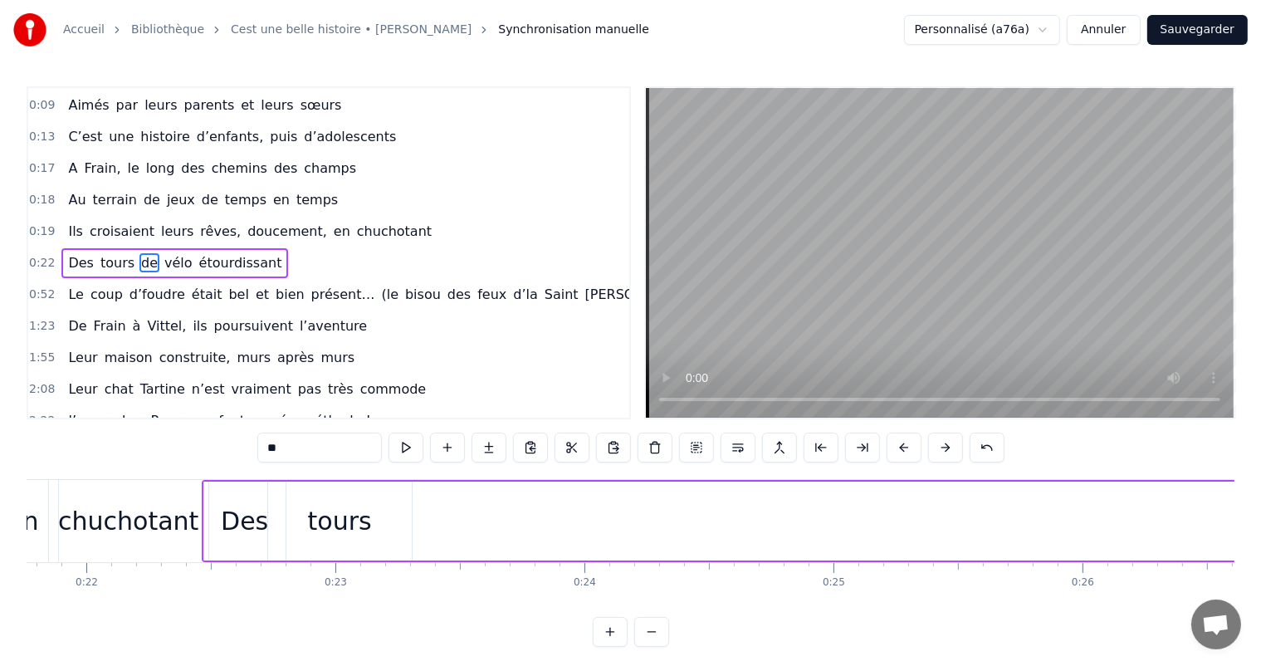
scroll to position [0, 5364]
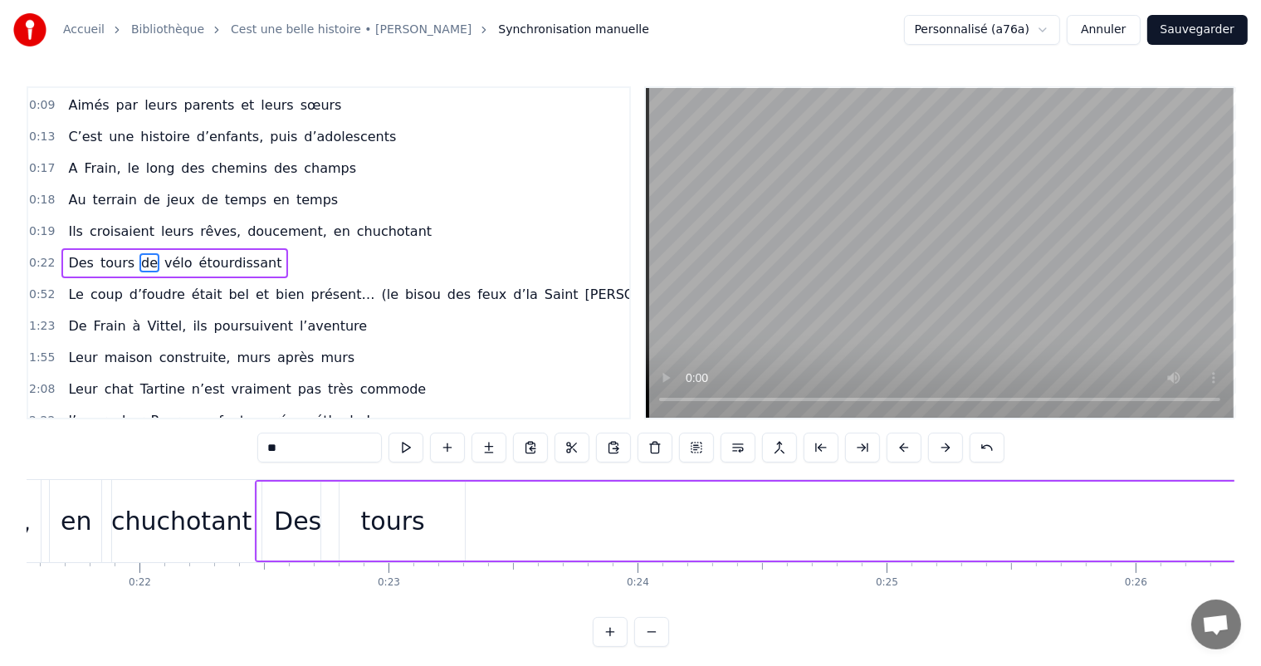
click at [369, 533] on div "tours" at bounding box center [393, 520] width 64 height 37
type input "*****"
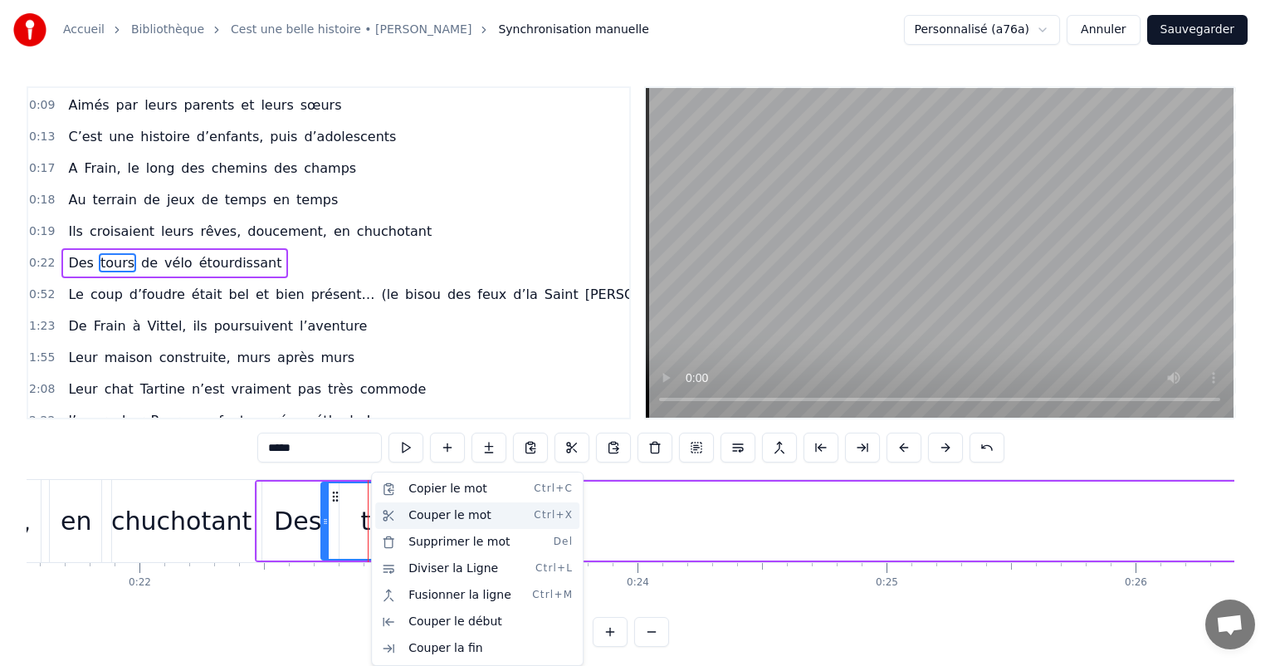
click at [440, 515] on div "Couper le mot Ctrl+X" at bounding box center [477, 515] width 204 height 27
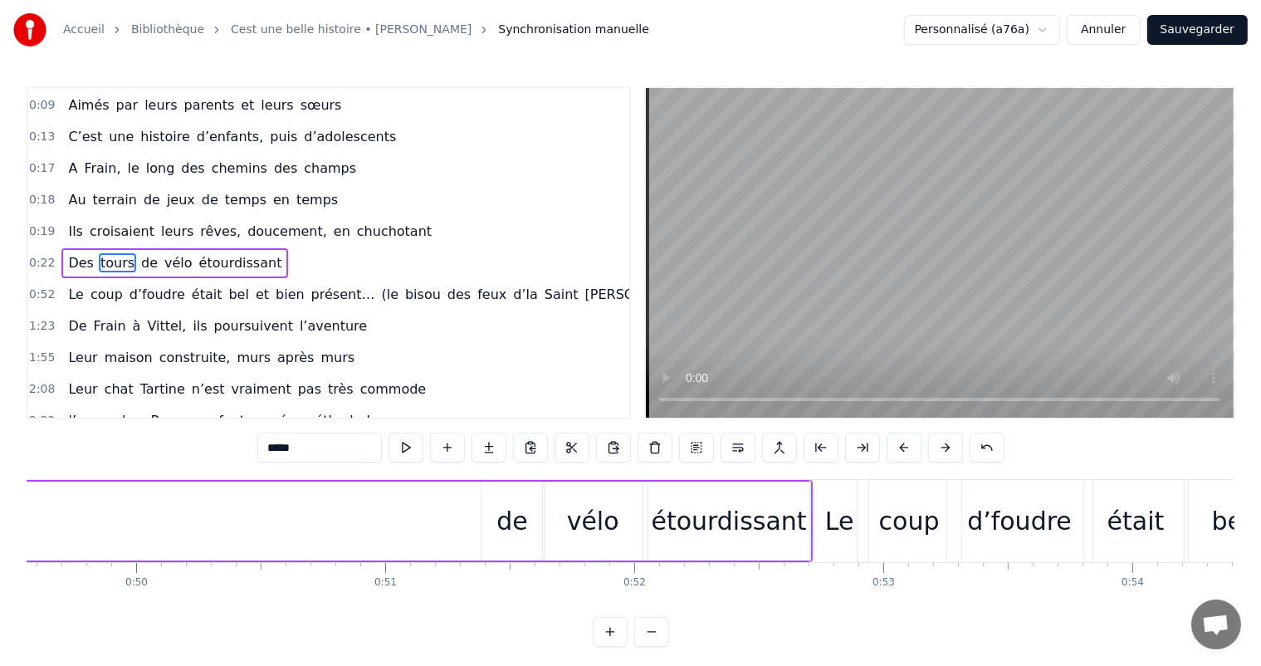
scroll to position [0, 12418]
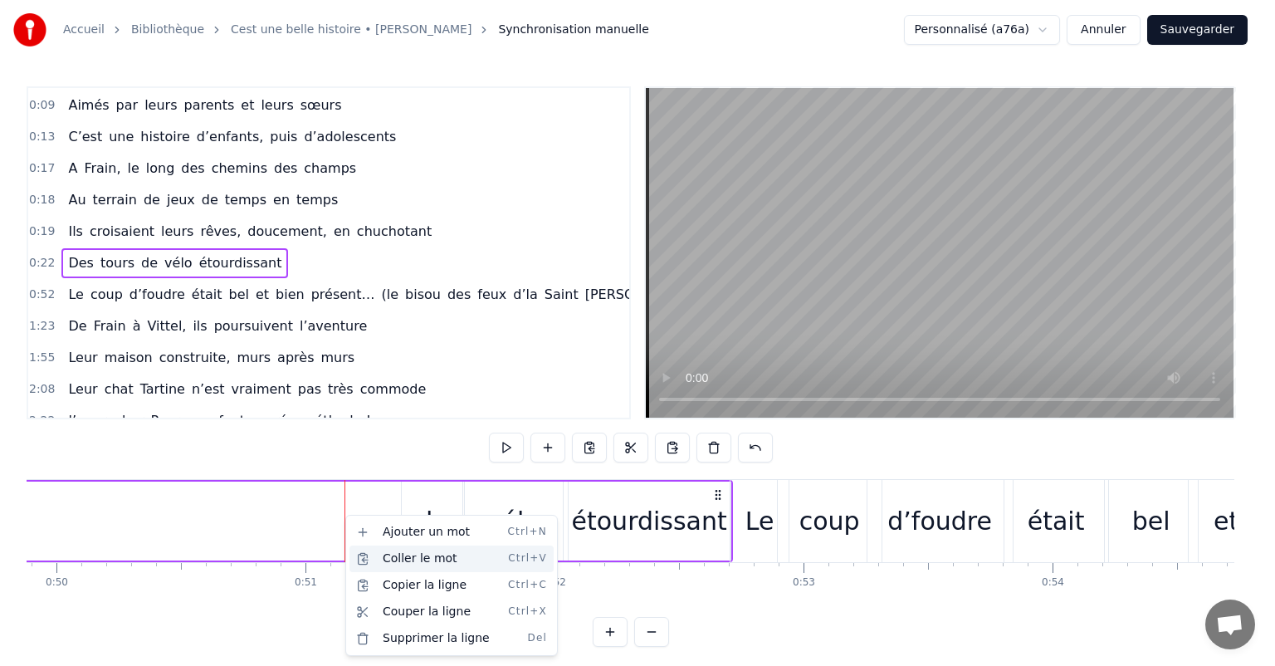
click at [395, 554] on div "Coller le mot Ctrl+V" at bounding box center [451, 558] width 204 height 27
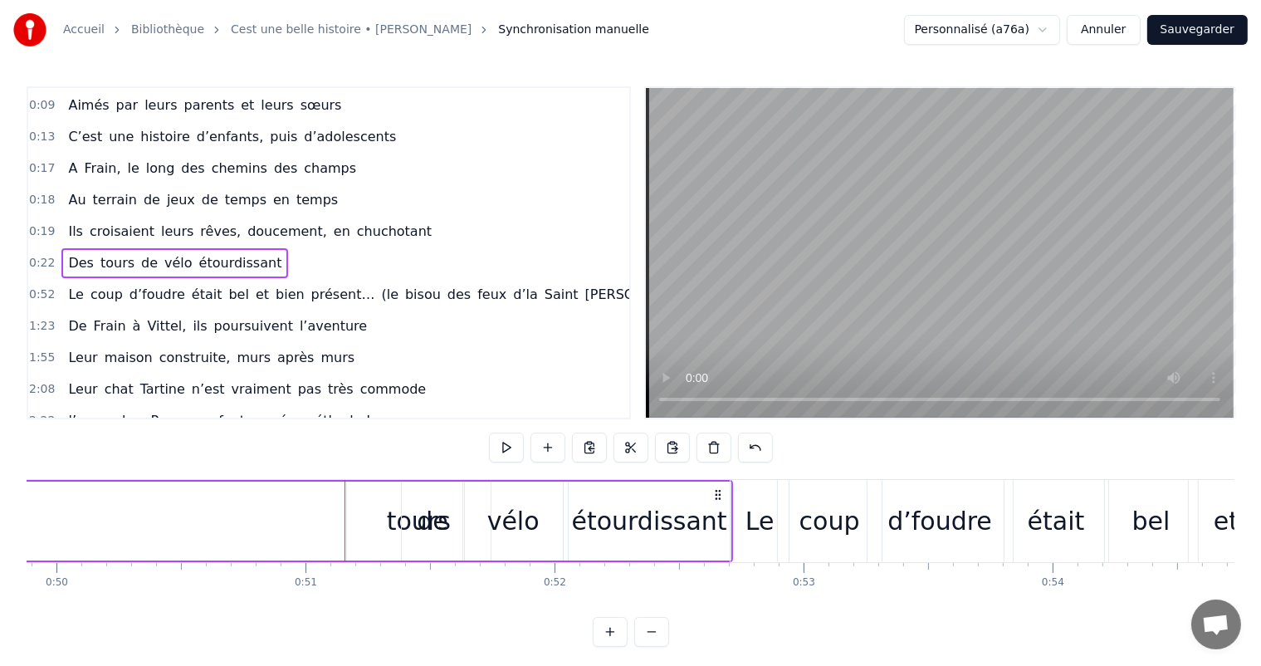
click at [379, 513] on div "tours" at bounding box center [419, 520] width 144 height 79
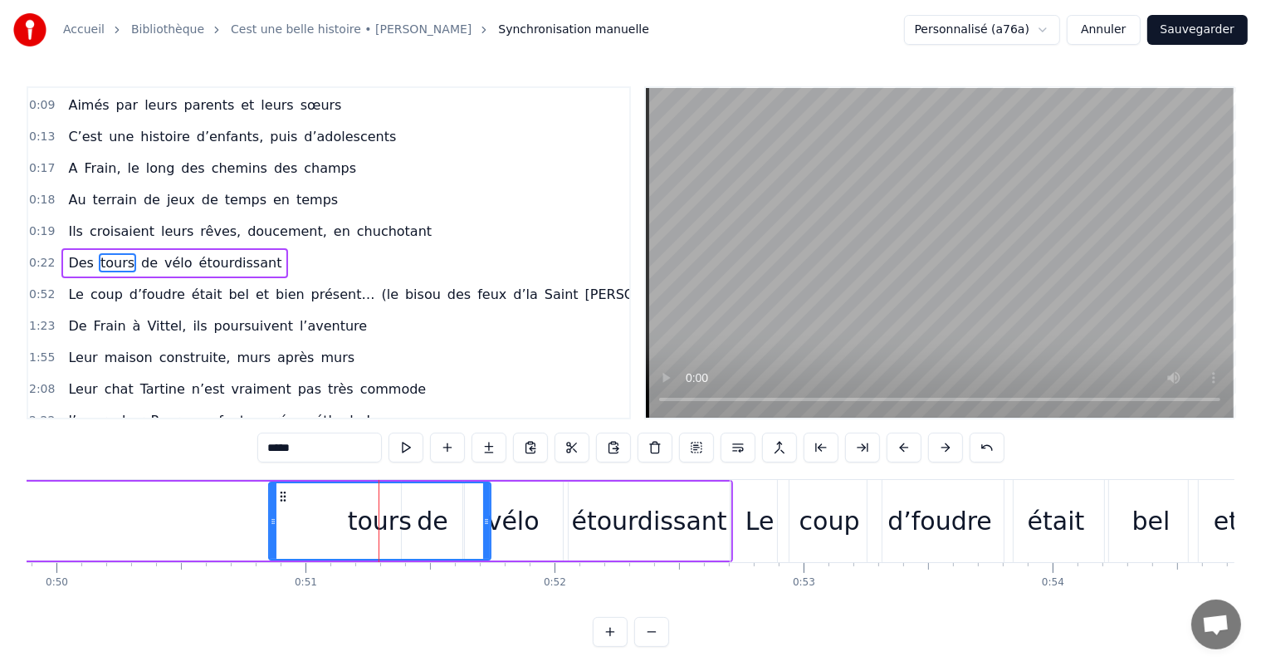
drag, startPoint x: 347, startPoint y: 513, endPoint x: 266, endPoint y: 514, distance: 80.5
click at [270, 514] on div at bounding box center [273, 521] width 7 height 76
drag, startPoint x: 488, startPoint y: 516, endPoint x: 409, endPoint y: 510, distance: 79.1
click at [410, 510] on div "tours" at bounding box center [338, 520] width 144 height 79
click at [388, 515] on div "tours" at bounding box center [339, 521] width 145 height 76
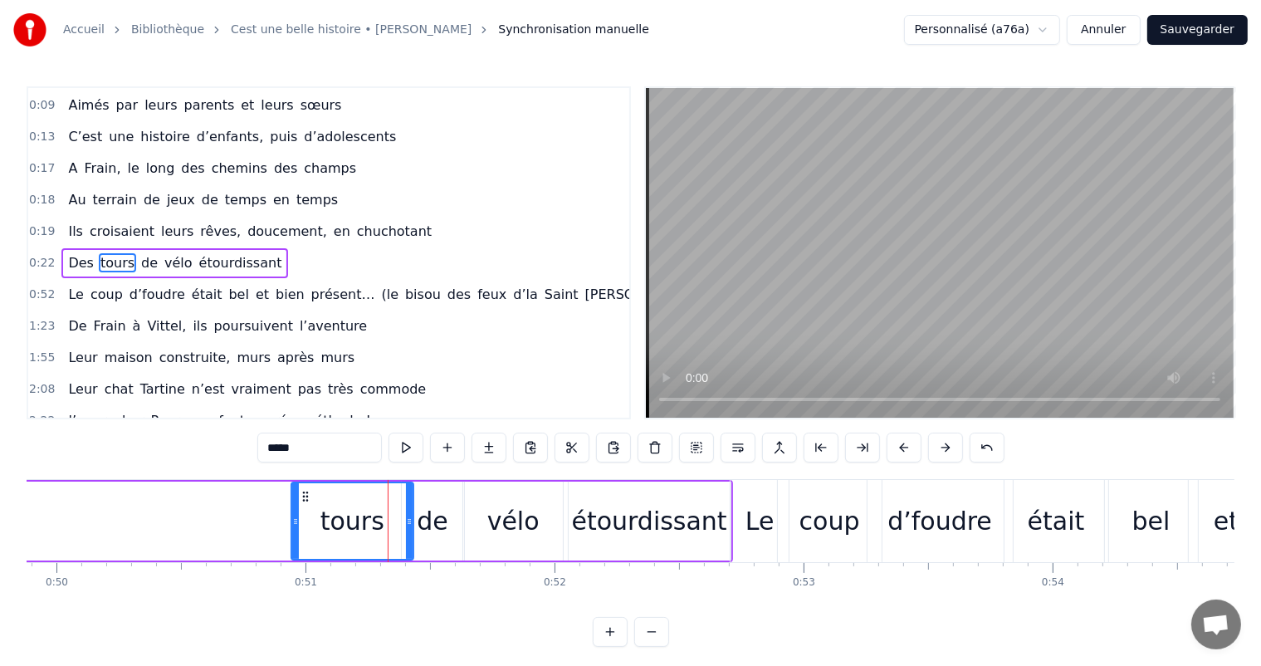
drag, startPoint x: 268, startPoint y: 522, endPoint x: 296, endPoint y: 523, distance: 28.2
click at [296, 523] on icon at bounding box center [295, 521] width 7 height 13
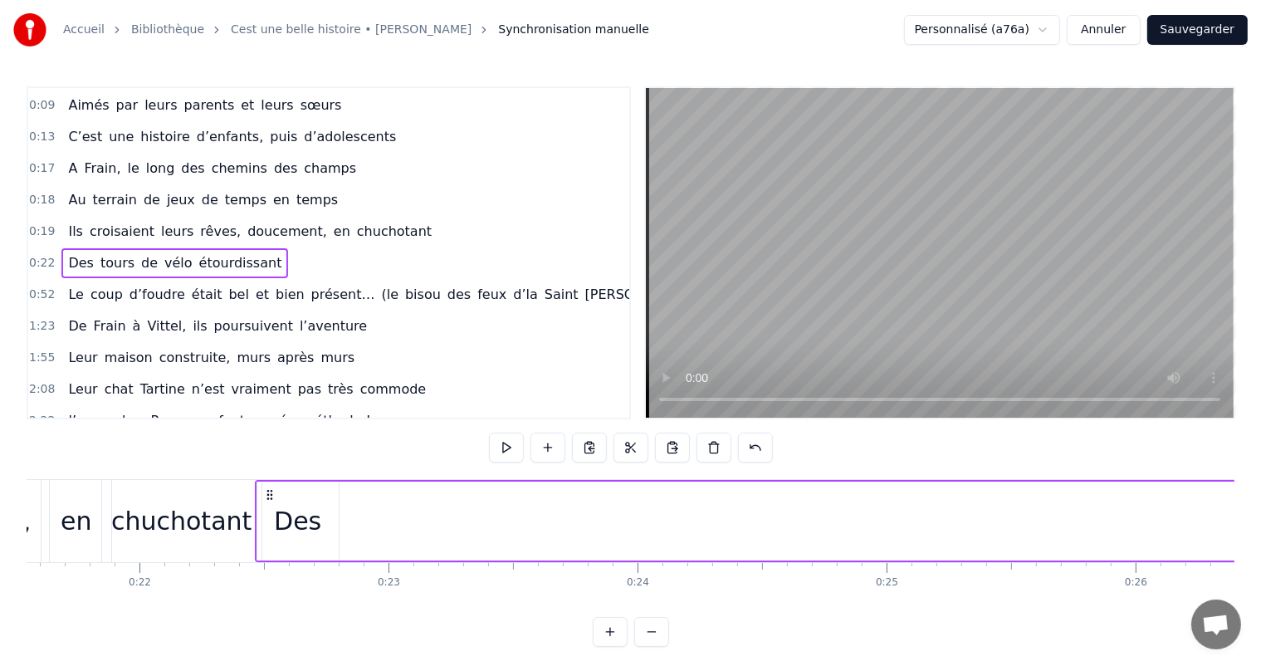
scroll to position [0, 5177]
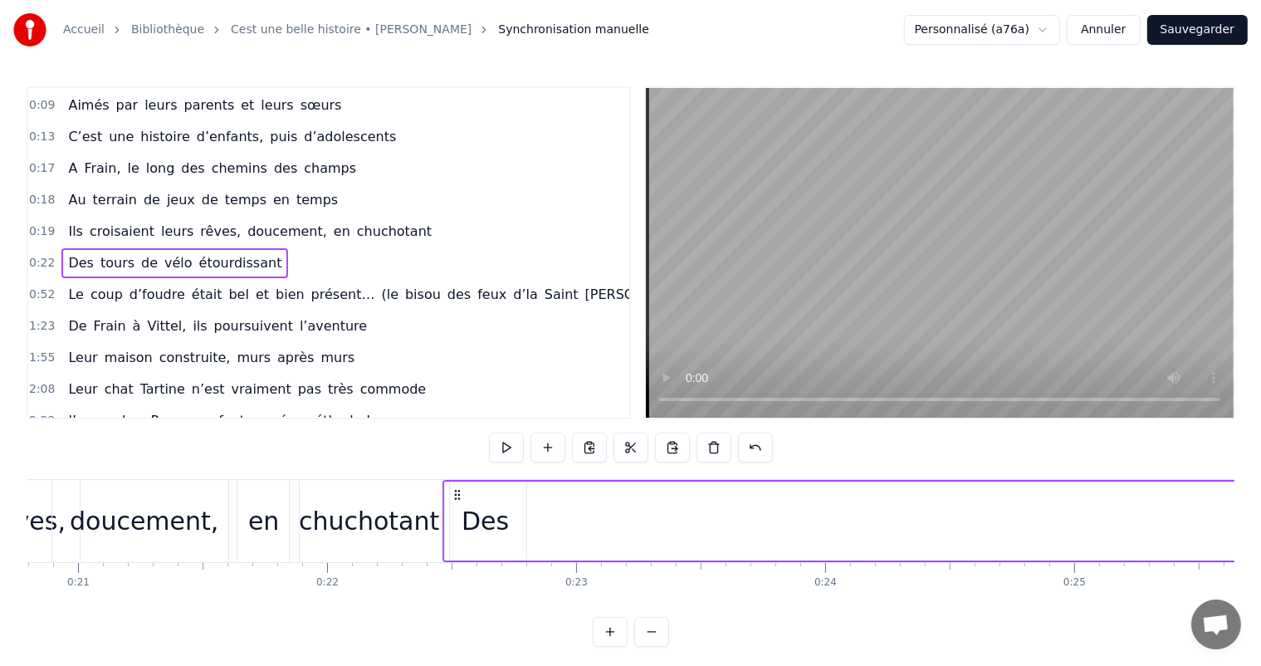
click at [456, 529] on div "Des" at bounding box center [485, 520] width 81 height 79
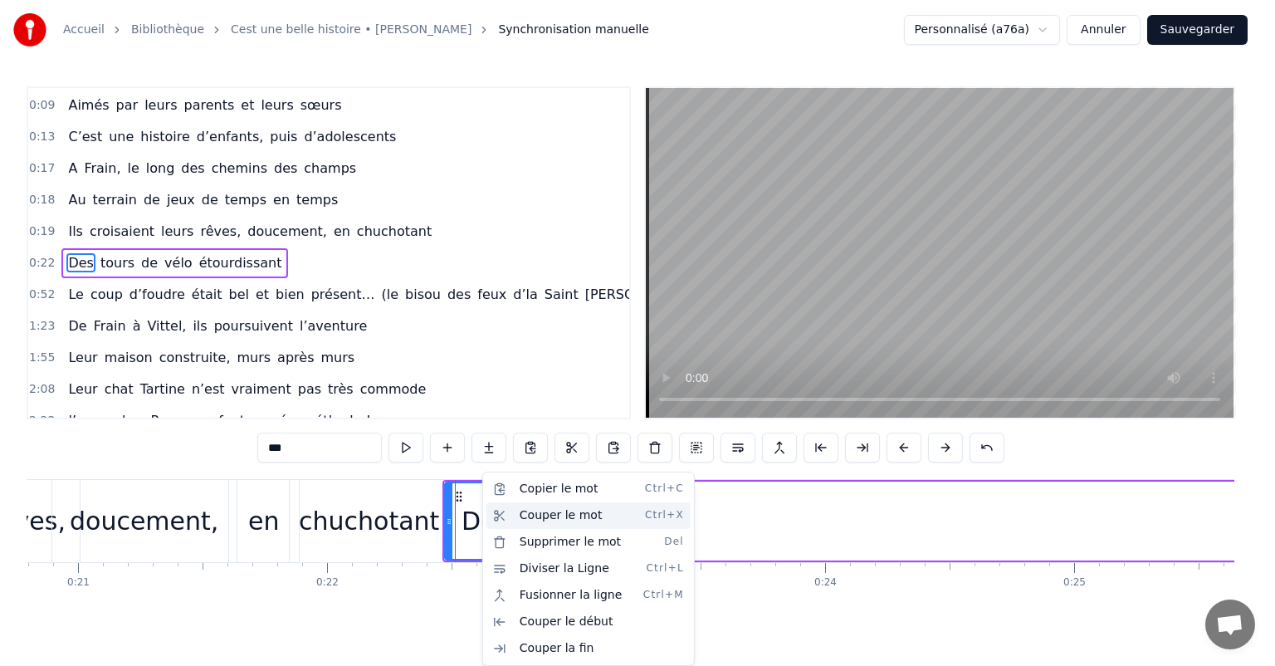
click at [554, 518] on div "Couper le mot Ctrl+X" at bounding box center [588, 515] width 204 height 27
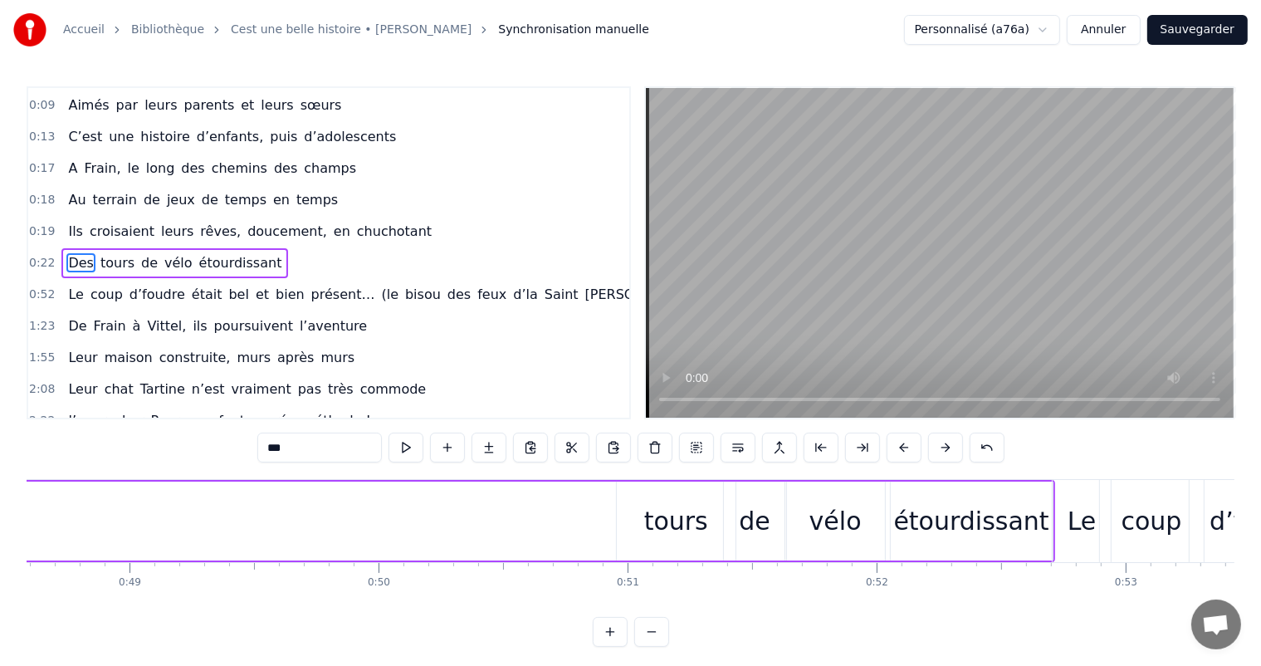
scroll to position [0, 12365]
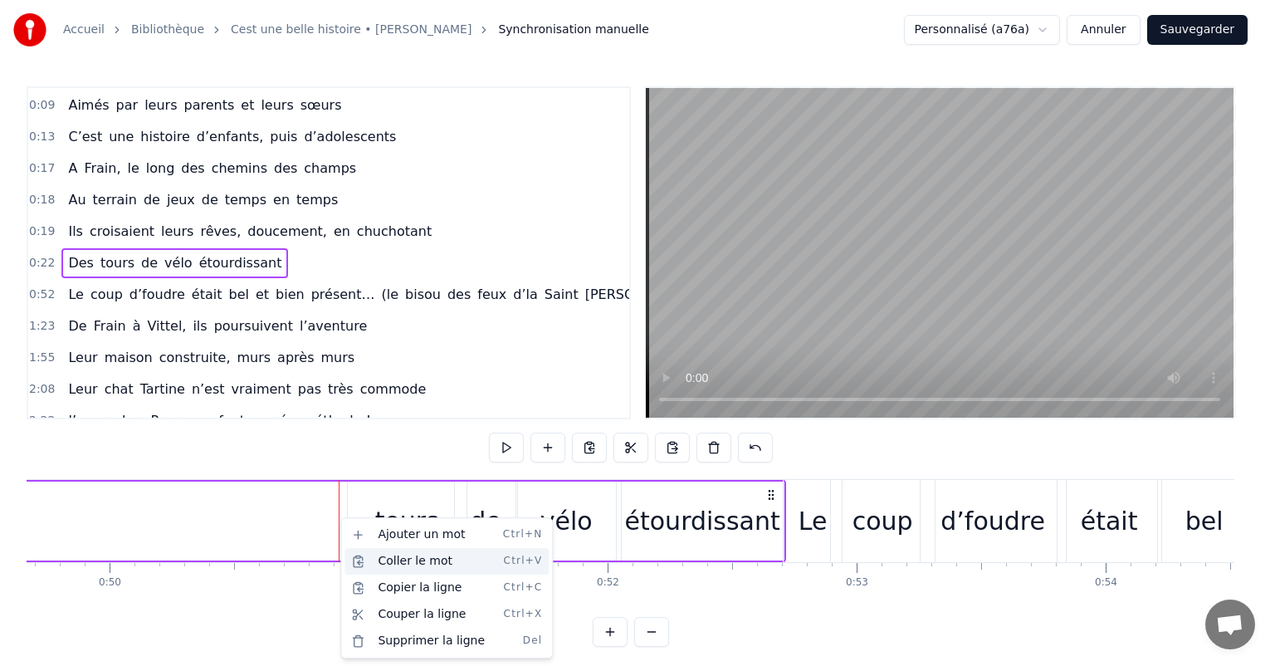
click at [385, 558] on div "Coller le mot Ctrl+V" at bounding box center [446, 561] width 204 height 27
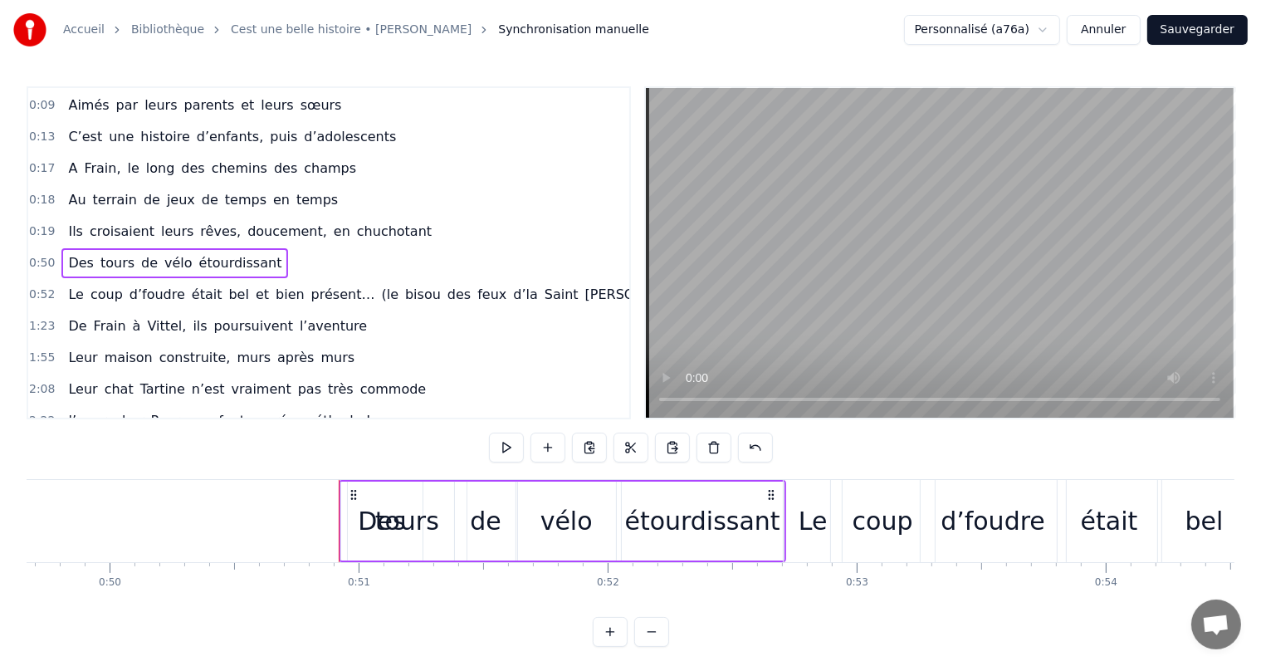
click at [378, 531] on div "tours" at bounding box center [407, 520] width 64 height 37
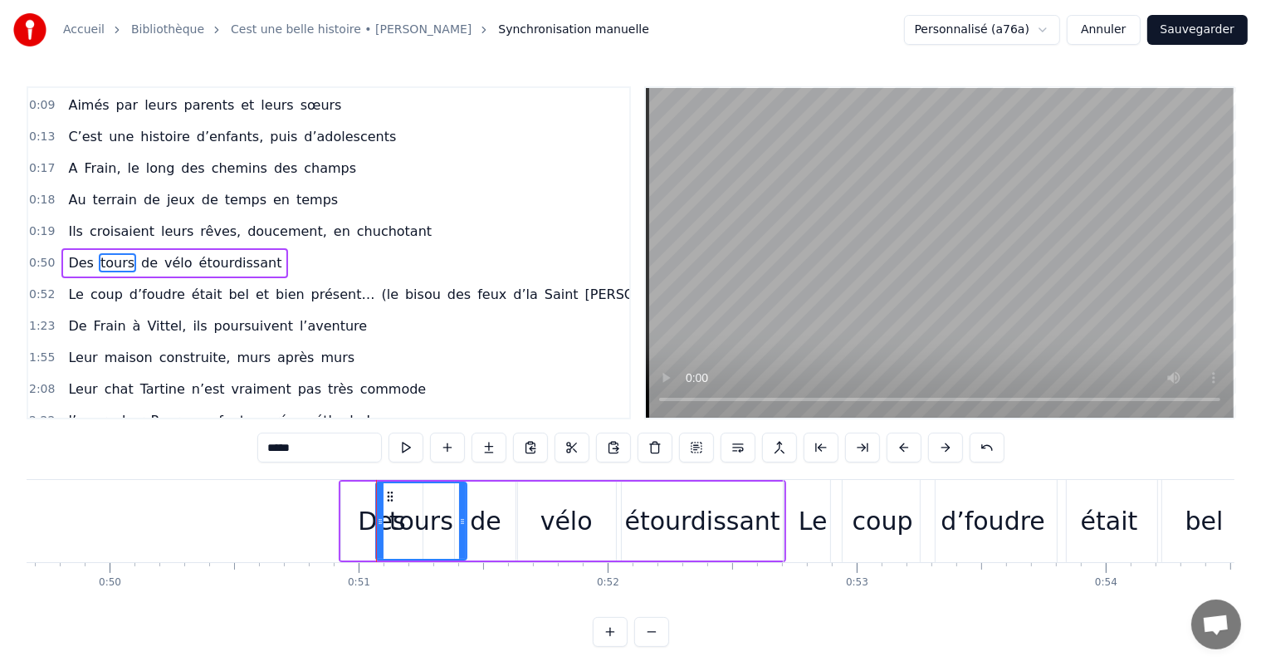
drag, startPoint x: 347, startPoint y: 524, endPoint x: 378, endPoint y: 522, distance: 31.6
click at [378, 522] on icon at bounding box center [380, 521] width 7 height 13
click at [357, 521] on div "Des" at bounding box center [381, 520] width 81 height 79
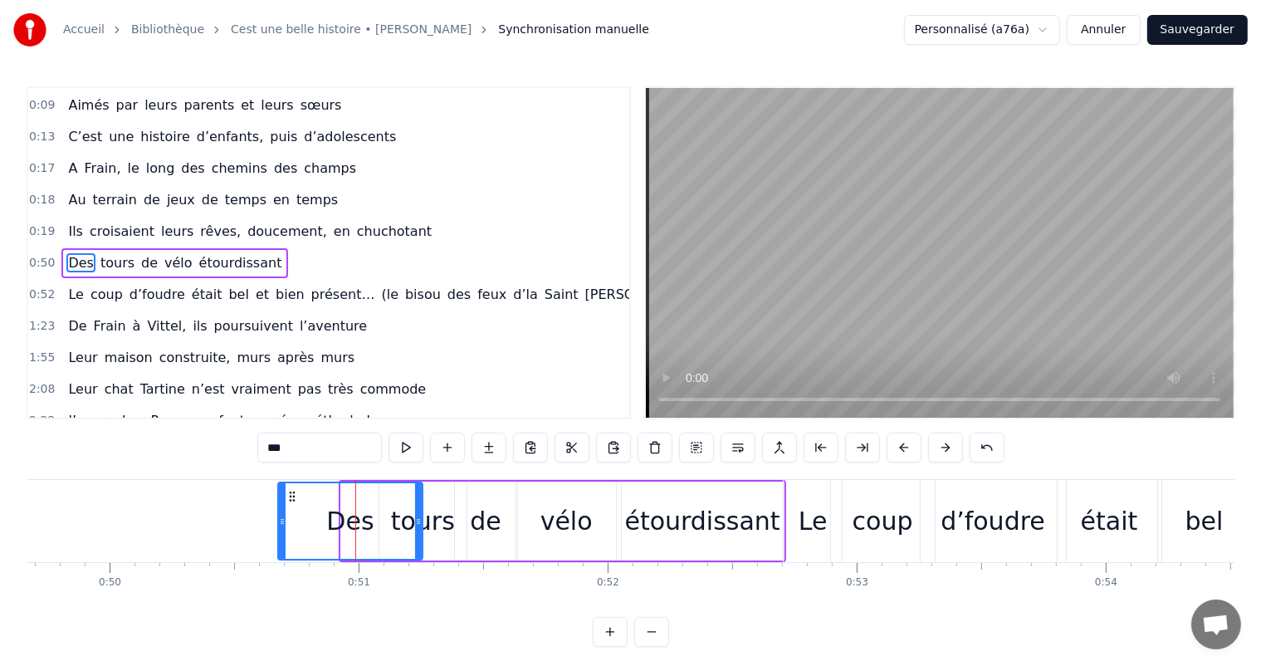
drag, startPoint x: 345, startPoint y: 518, endPoint x: 272, endPoint y: 517, distance: 73.0
click at [279, 517] on icon at bounding box center [282, 521] width 7 height 13
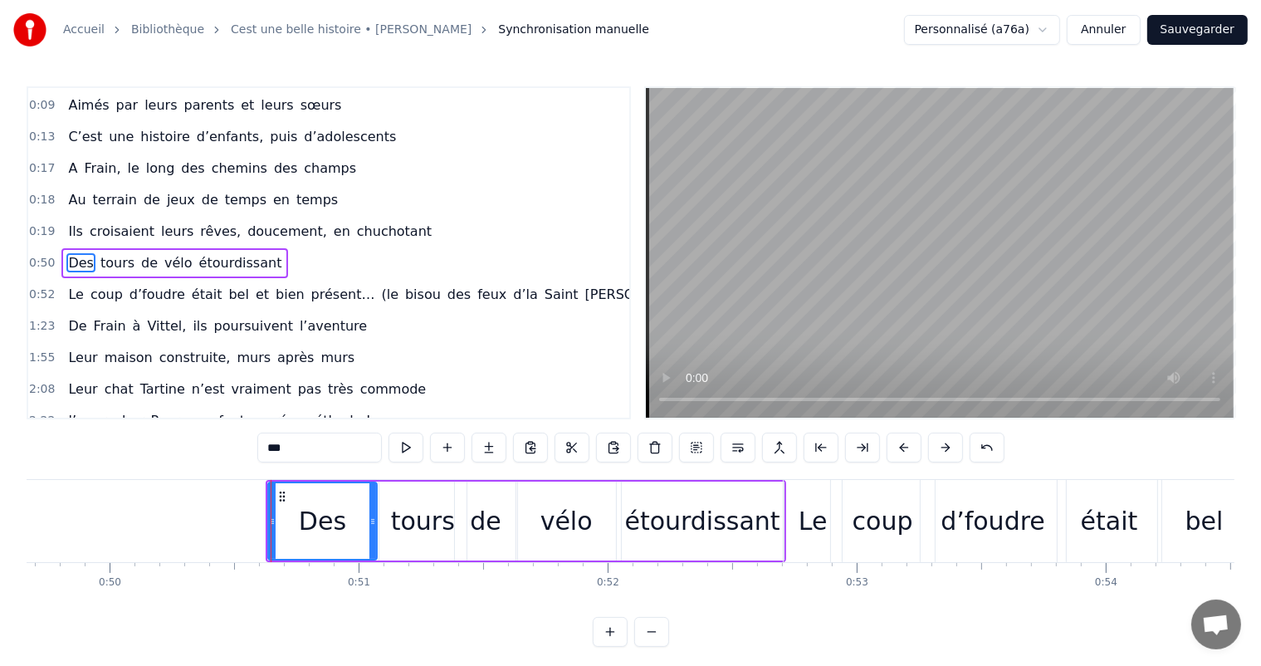
drag, startPoint x: 417, startPoint y: 510, endPoint x: 378, endPoint y: 513, distance: 39.1
click at [376, 513] on div at bounding box center [372, 521] width 7 height 76
click at [329, 521] on div "Des" at bounding box center [325, 520] width 47 height 37
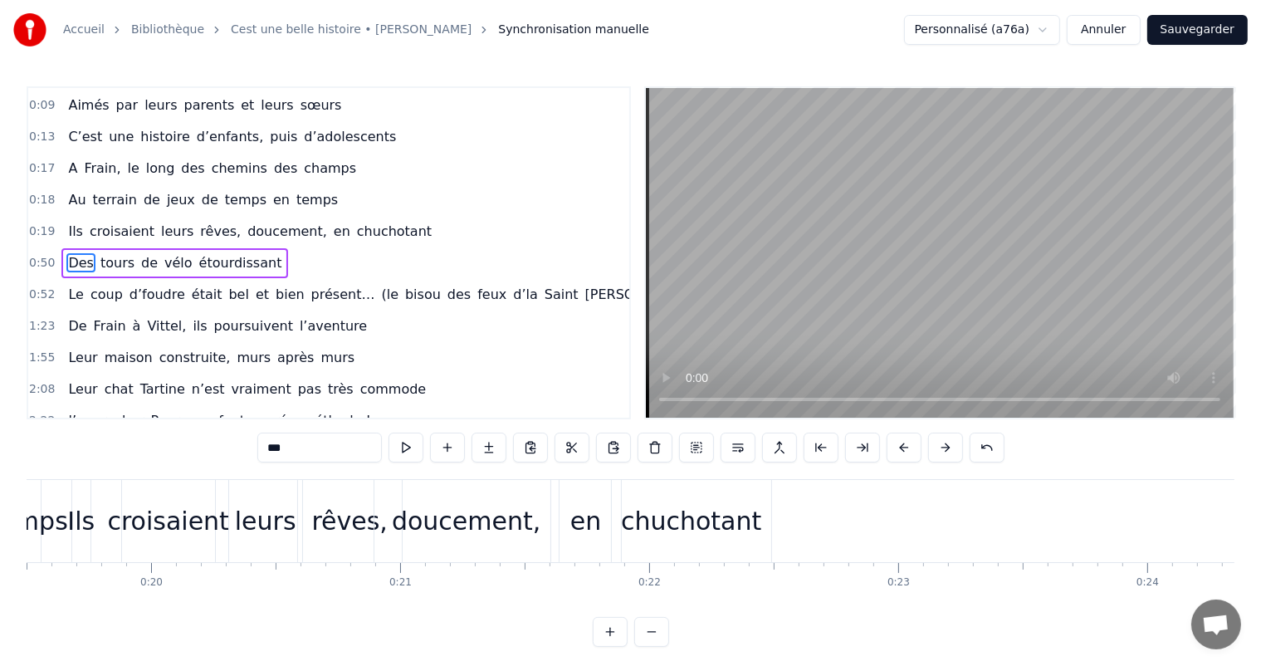
scroll to position [0, 4935]
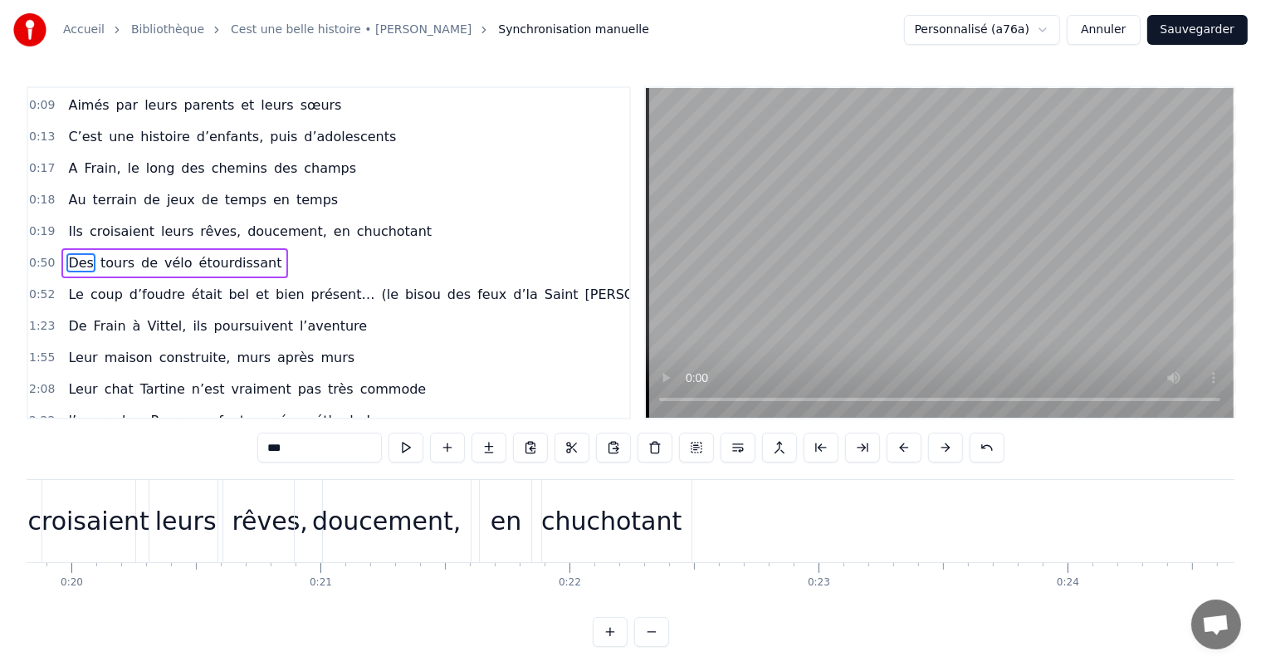
click at [604, 482] on div "chuchotant" at bounding box center [611, 521] width 159 height 82
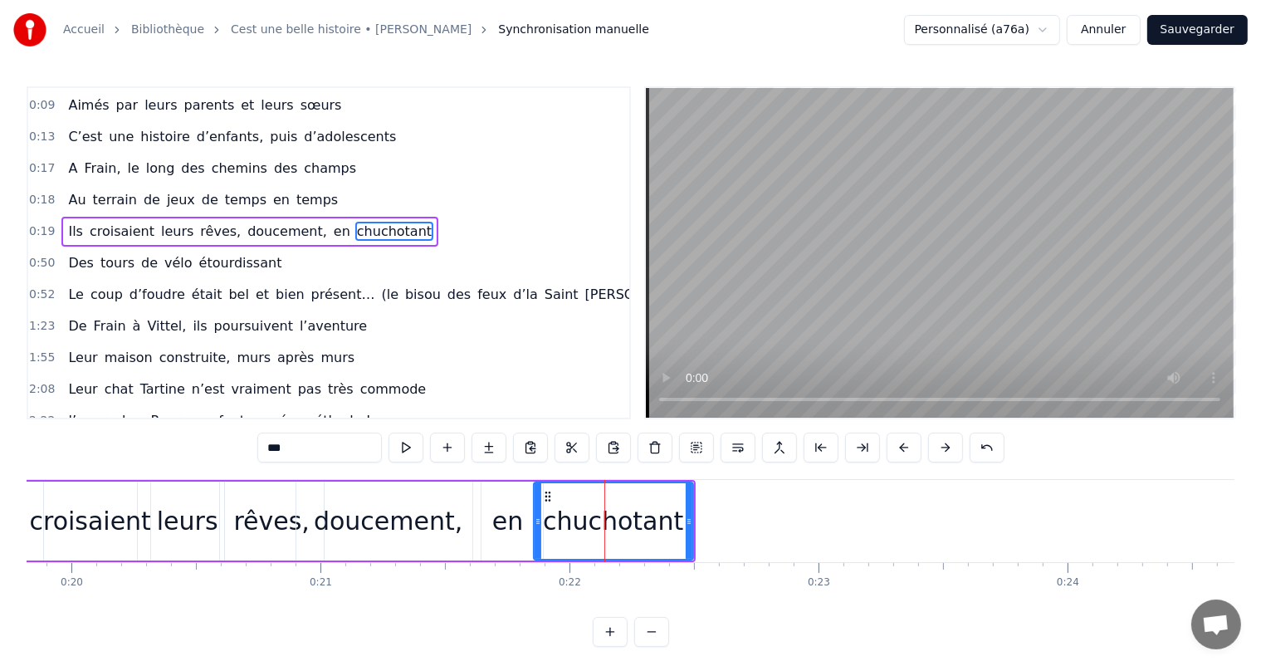
type input "**********"
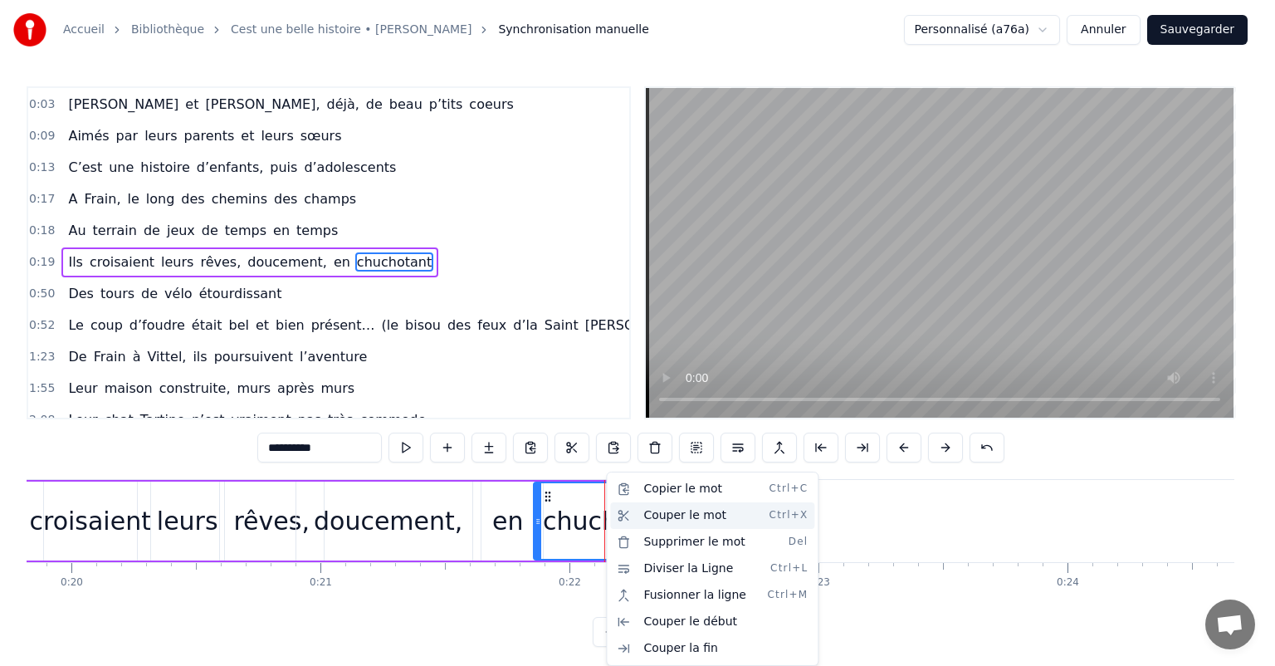
click at [659, 511] on div "Couper le mot Ctrl+X" at bounding box center [712, 515] width 204 height 27
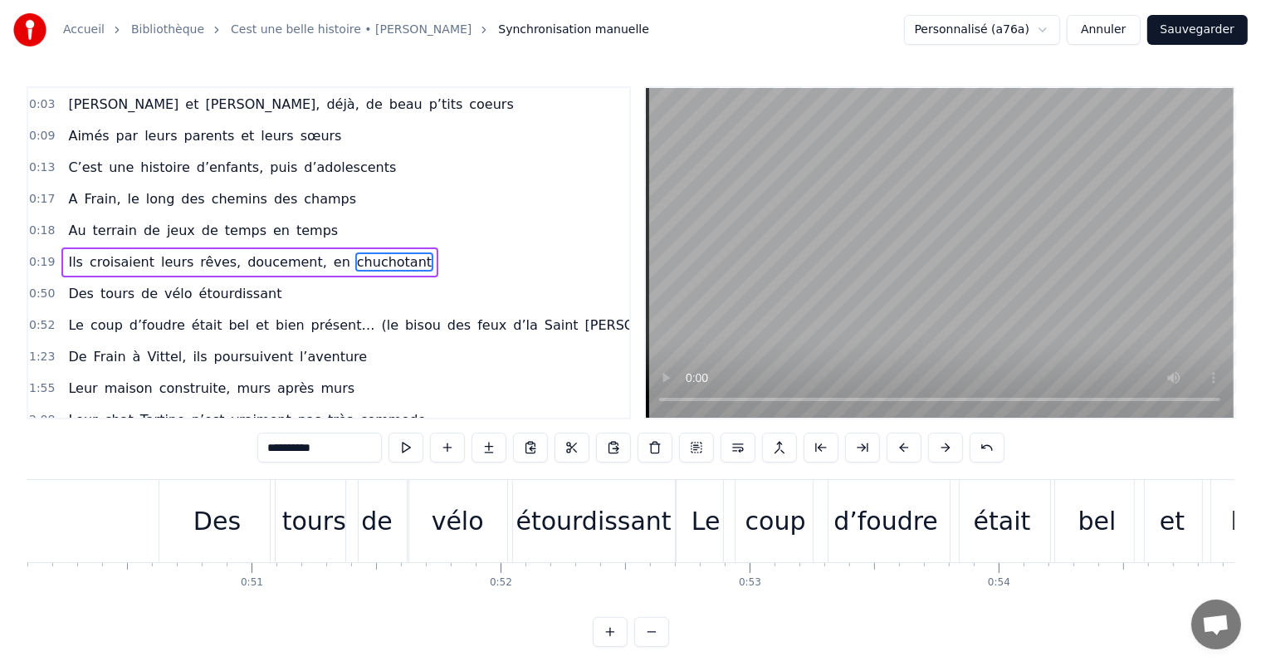
scroll to position [0, 12043]
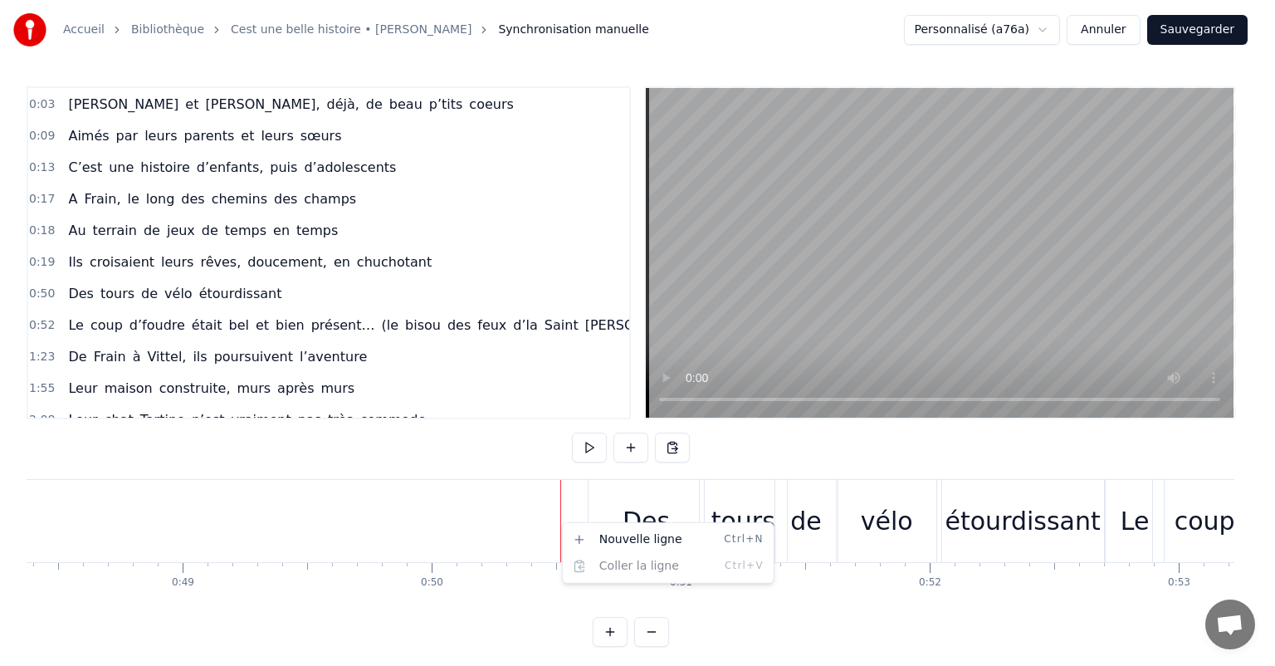
click at [568, 512] on html "Accueil Bibliothèque Cest une belle histoire • Michel Fugain Synchronisation ma…" at bounding box center [637, 336] width 1275 height 673
click at [495, 481] on html "Accueil Bibliothèque Cest une belle histoire • Michel Fugain Synchronisation ma…" at bounding box center [637, 336] width 1275 height 673
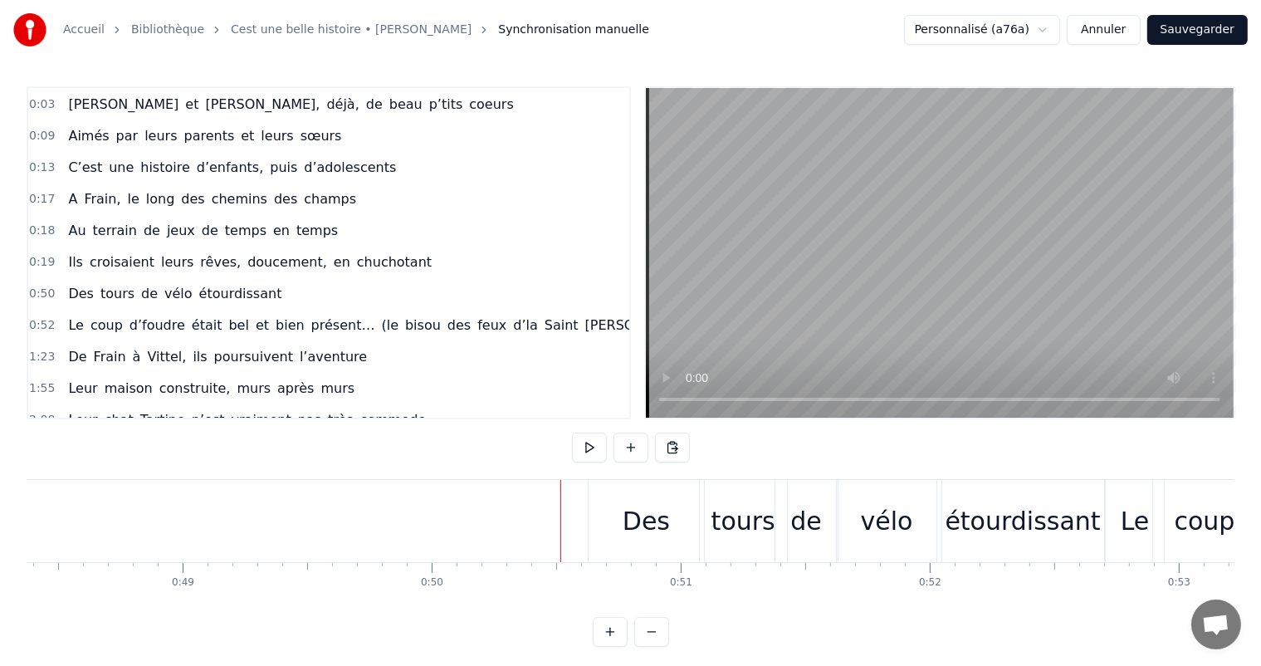
click at [517, 436] on div "0:00 C’est 0:01 un beau roman, c’est une belle histoire 0:02 C’est une romance …" at bounding box center [630, 366] width 1207 height 560
click at [666, 506] on div "Des" at bounding box center [645, 520] width 47 height 37
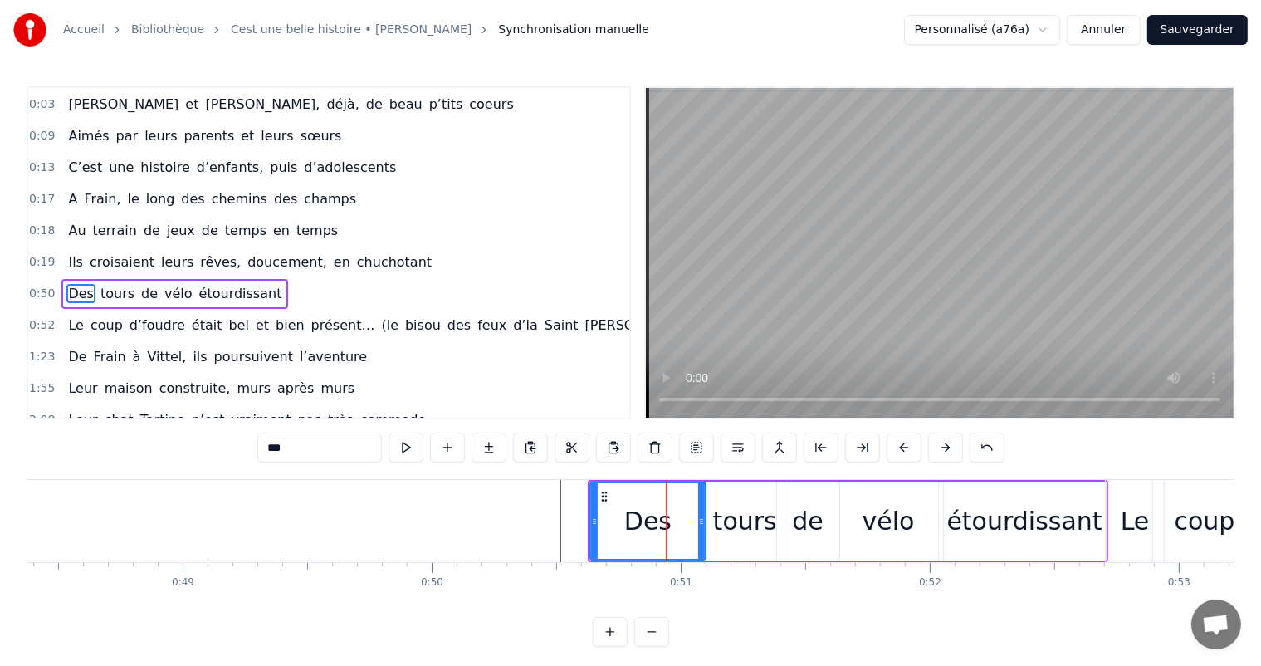
scroll to position [124, 0]
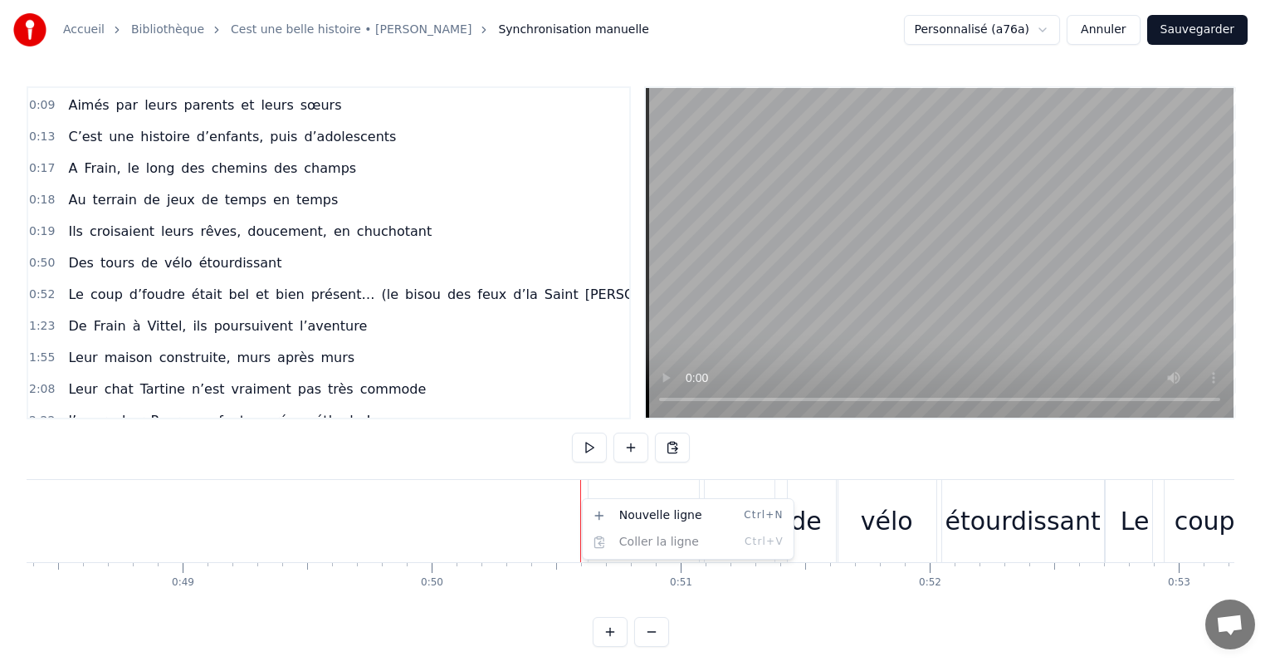
click at [536, 461] on html "Accueil Bibliothèque Cest une belle histoire • Michel Fugain Synchronisation ma…" at bounding box center [637, 336] width 1275 height 673
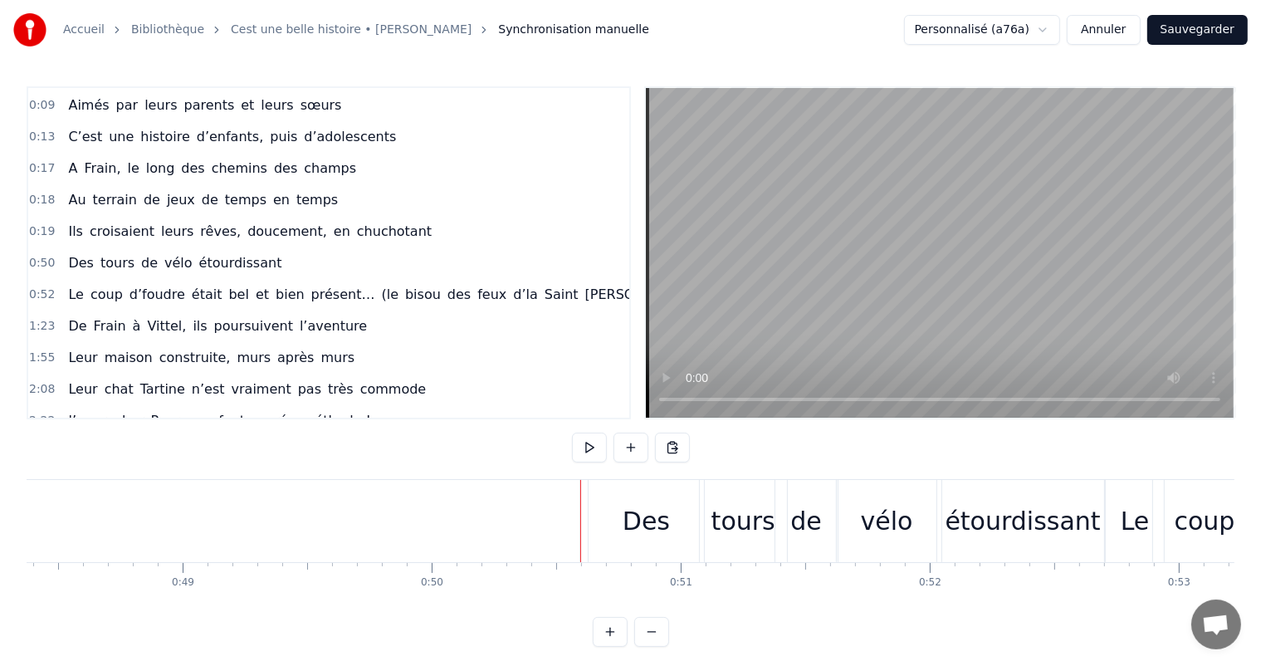
click at [665, 508] on div "Des" at bounding box center [645, 520] width 47 height 37
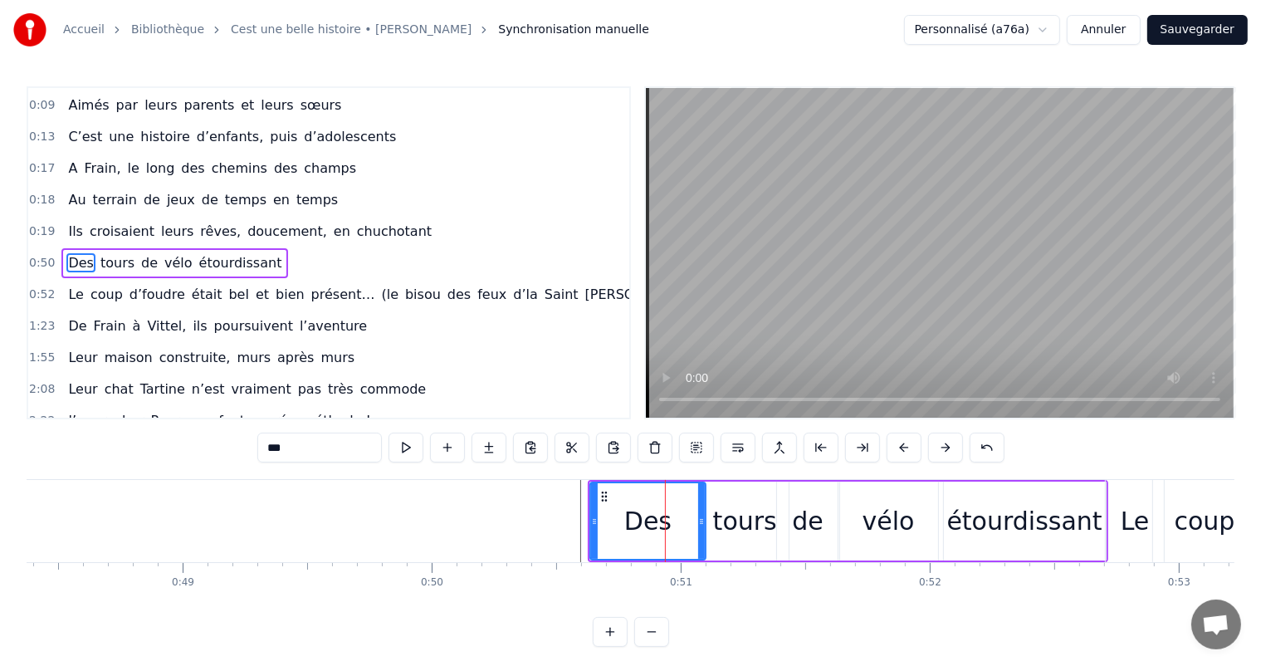
drag, startPoint x: 360, startPoint y: 606, endPoint x: 278, endPoint y: 610, distance: 82.3
click at [274, 610] on html "Accueil Bibliothèque Cest une belle histoire • Michel Fugain Synchronisation ma…" at bounding box center [630, 336] width 1261 height 673
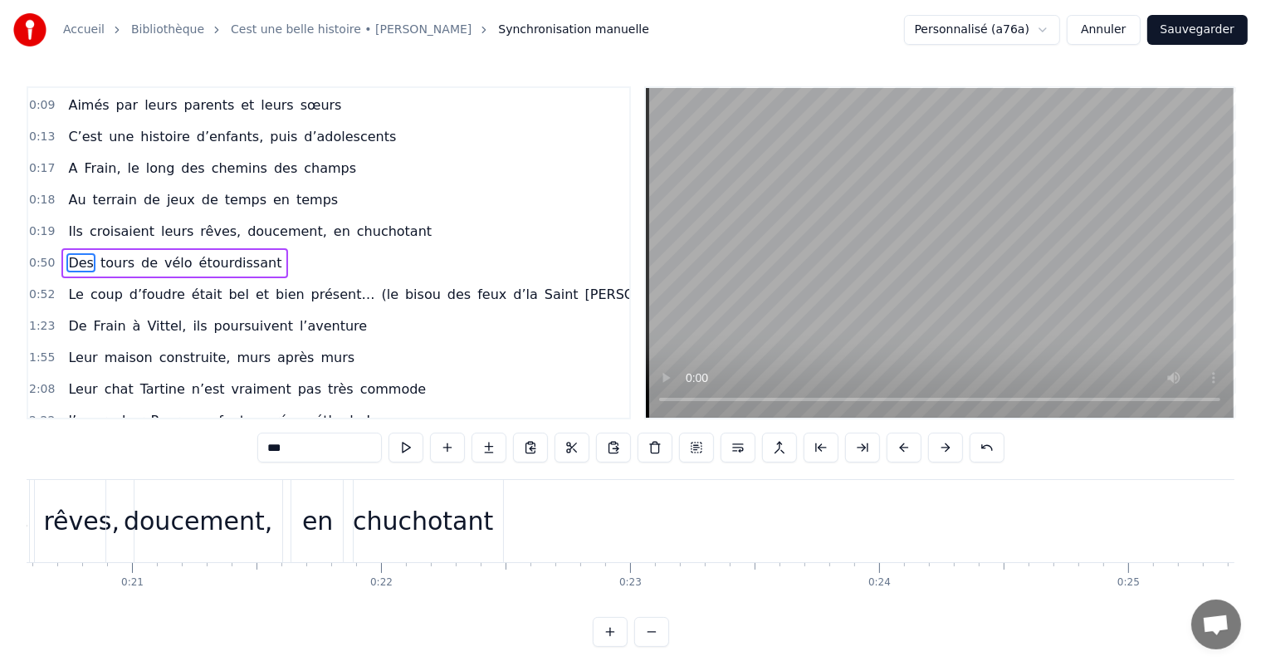
scroll to position [0, 5177]
click at [368, 515] on div "chuchotant" at bounding box center [369, 520] width 140 height 37
type input "**********"
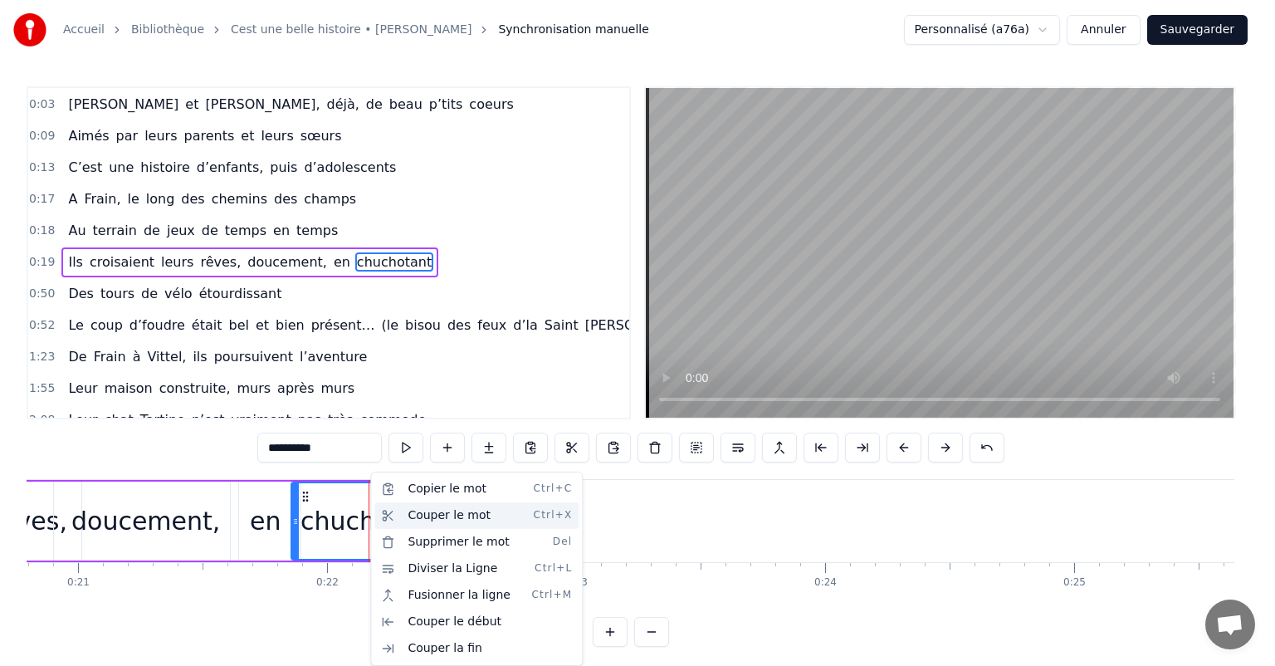
click at [418, 509] on div "Couper le mot Ctrl+X" at bounding box center [476, 515] width 204 height 27
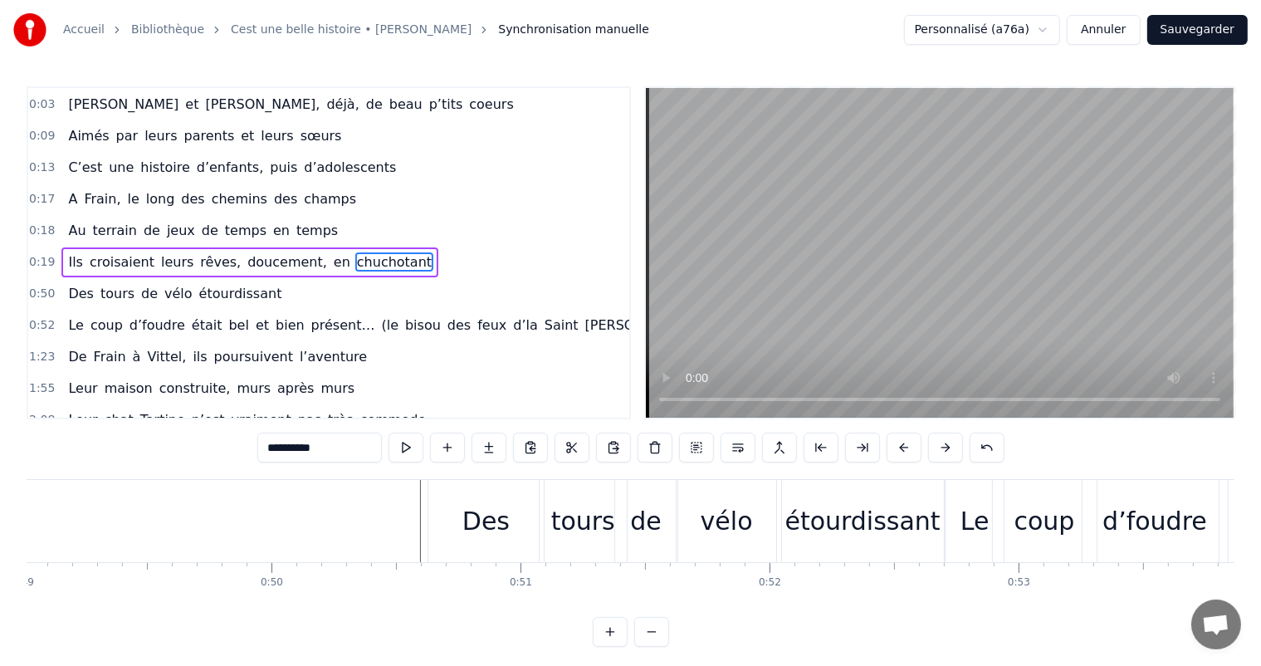
scroll to position [0, 12150]
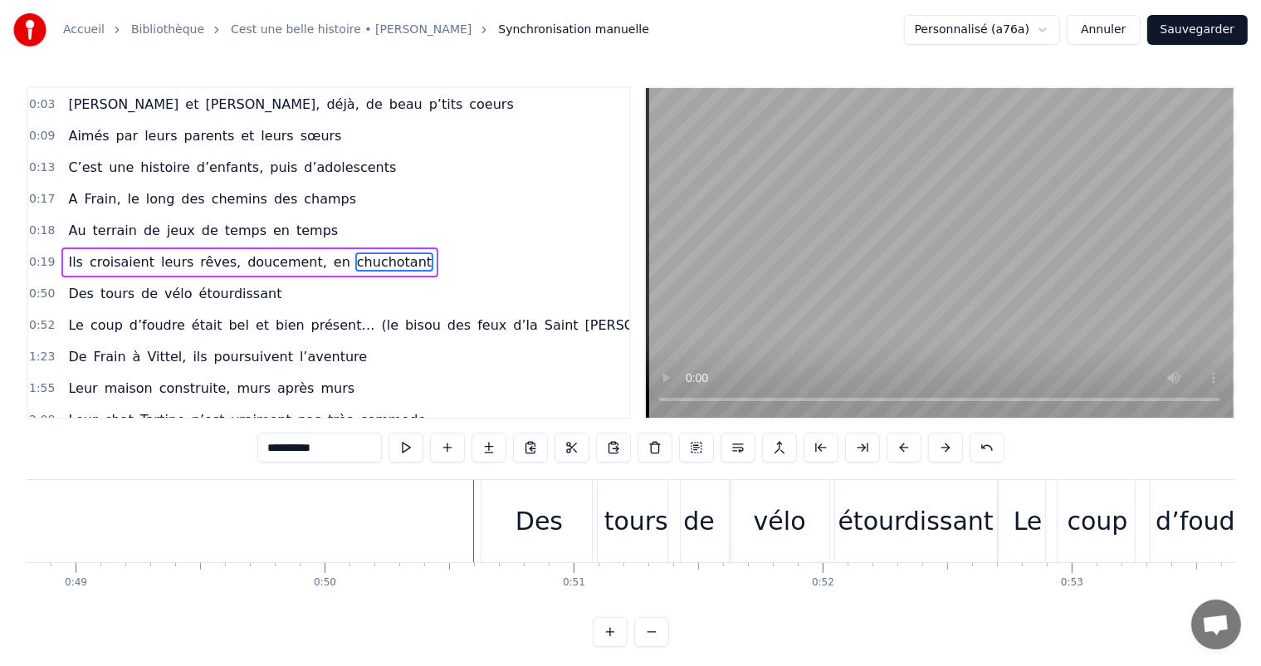
drag, startPoint x: 361, startPoint y: 612, endPoint x: 315, endPoint y: 612, distance: 46.5
click at [315, 612] on html "Accueil Bibliothèque Cest une belle histoire • Michel Fugain Synchronisation ma…" at bounding box center [630, 336] width 1261 height 673
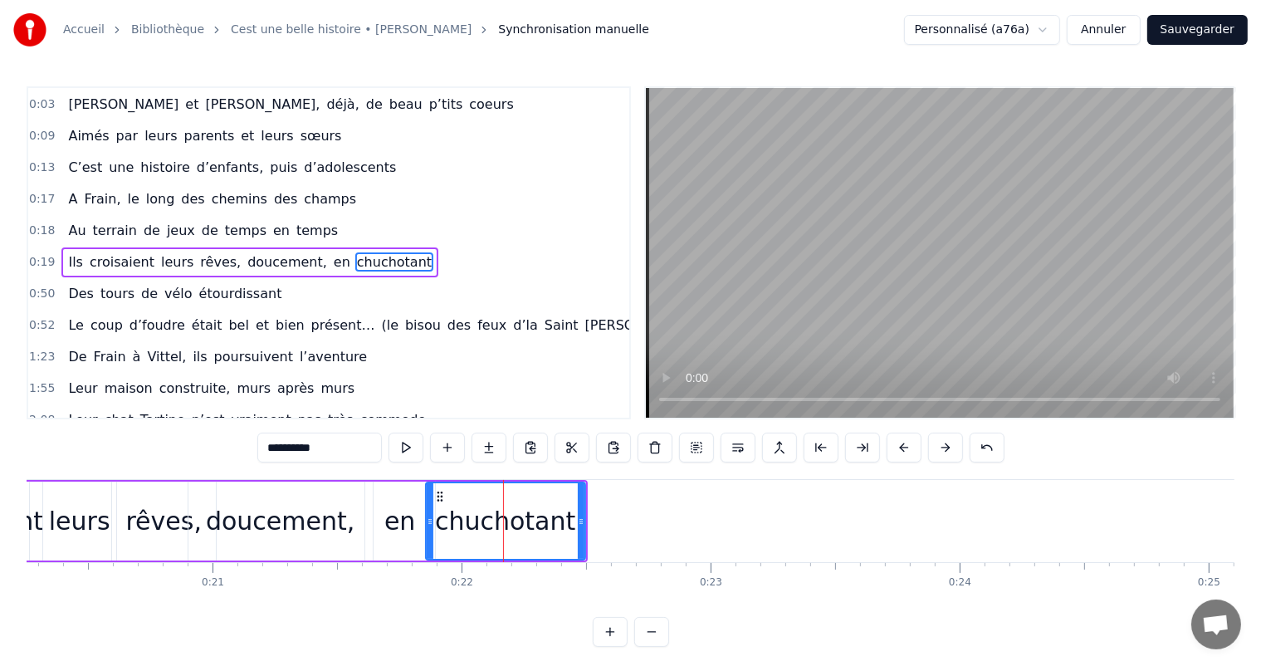
scroll to position [0, 5069]
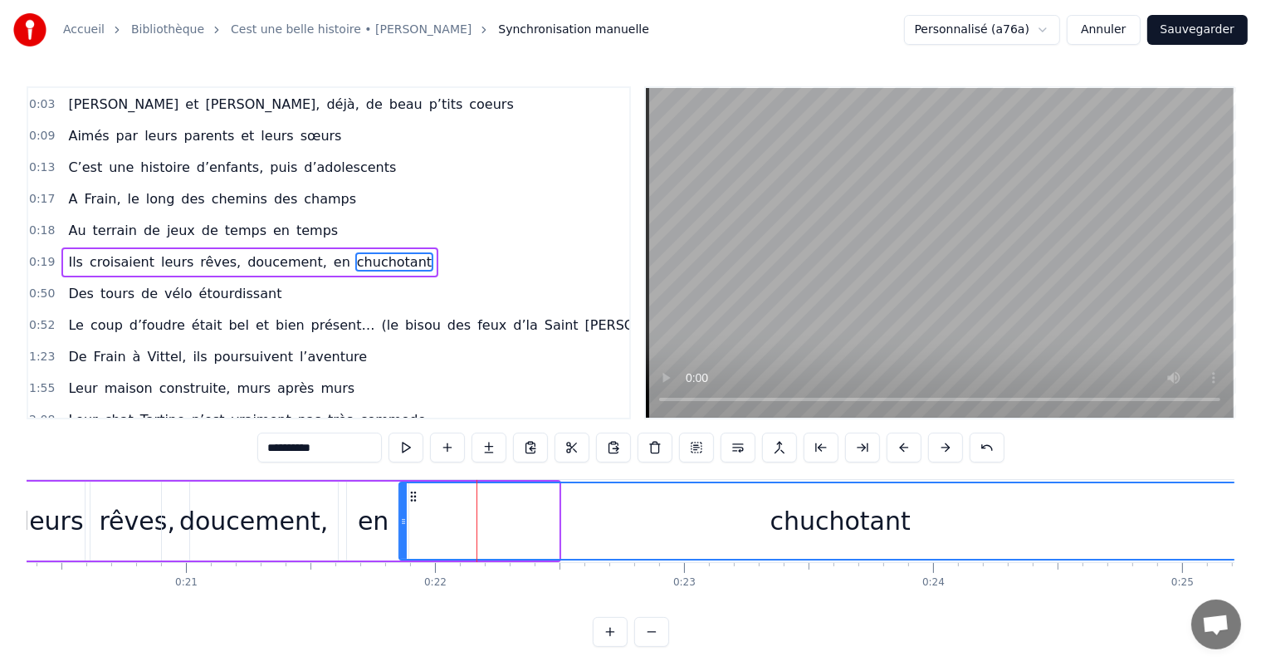
drag, startPoint x: 551, startPoint y: 531, endPoint x: 1273, endPoint y: 529, distance: 722.0
click at [1261, 529] on html "Accueil Bibliothèque Cest une belle histoire • Michel Fugain Synchronisation ma…" at bounding box center [630, 336] width 1261 height 673
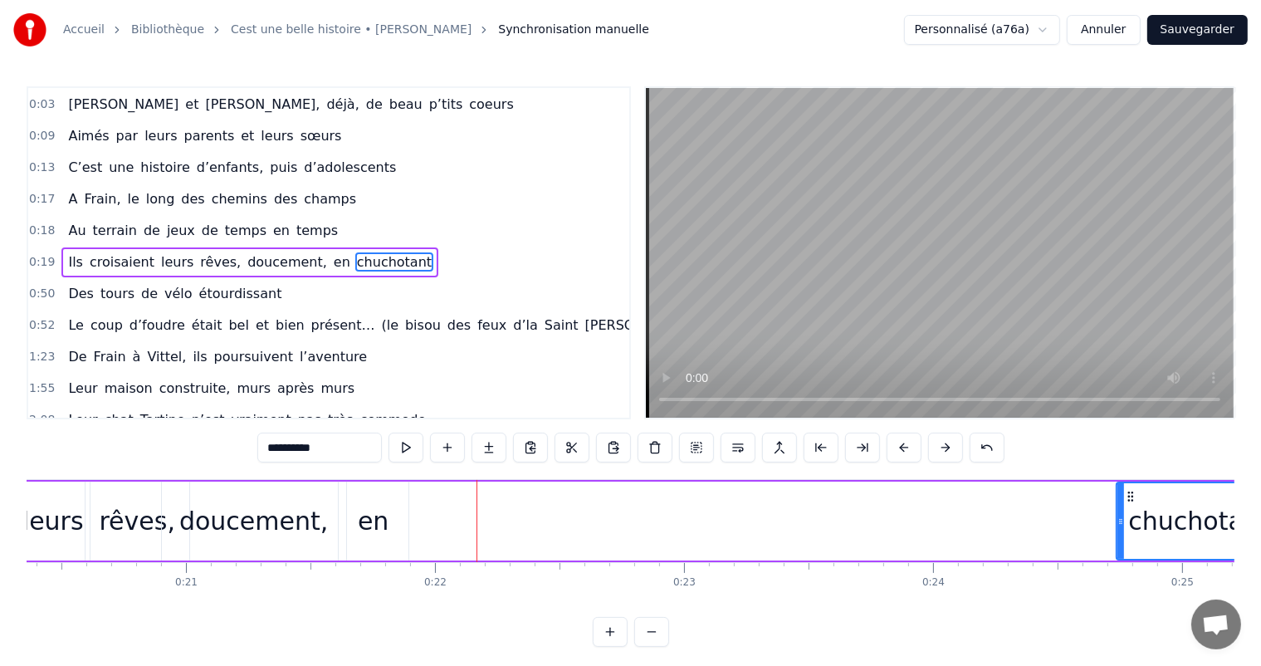
drag, startPoint x: 398, startPoint y: 515, endPoint x: 1131, endPoint y: 559, distance: 734.1
click at [1129, 559] on div "chuchotant" at bounding box center [1198, 520] width 167 height 79
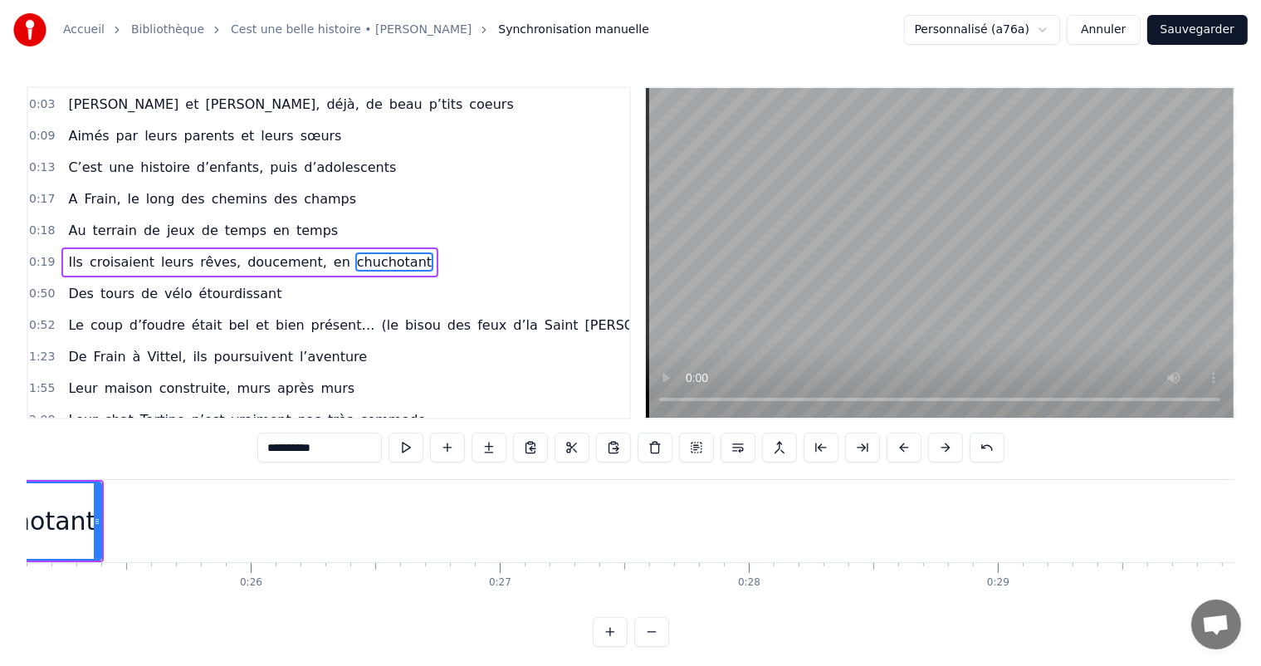
scroll to position [0, 6276]
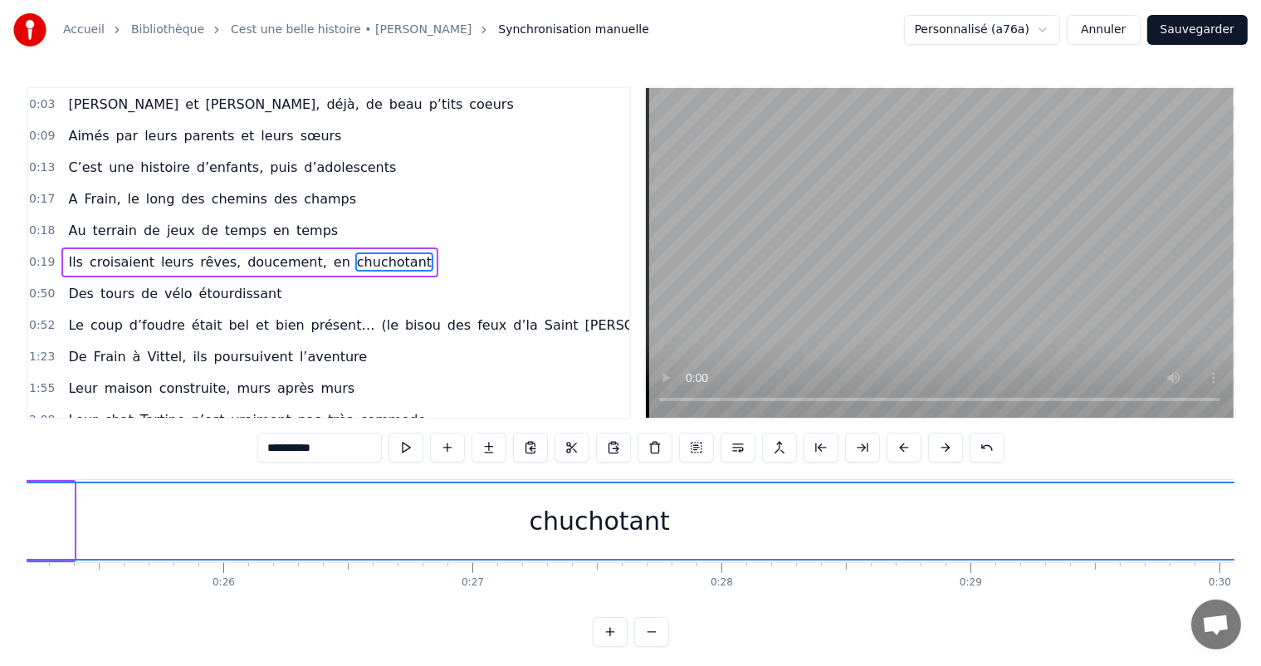
drag, startPoint x: 71, startPoint y: 522, endPoint x: 1274, endPoint y: 520, distance: 1202.5
click at [1261, 520] on html "Accueil Bibliothèque Cest une belle histoire • Michel Fugain Synchronisation ma…" at bounding box center [630, 336] width 1261 height 673
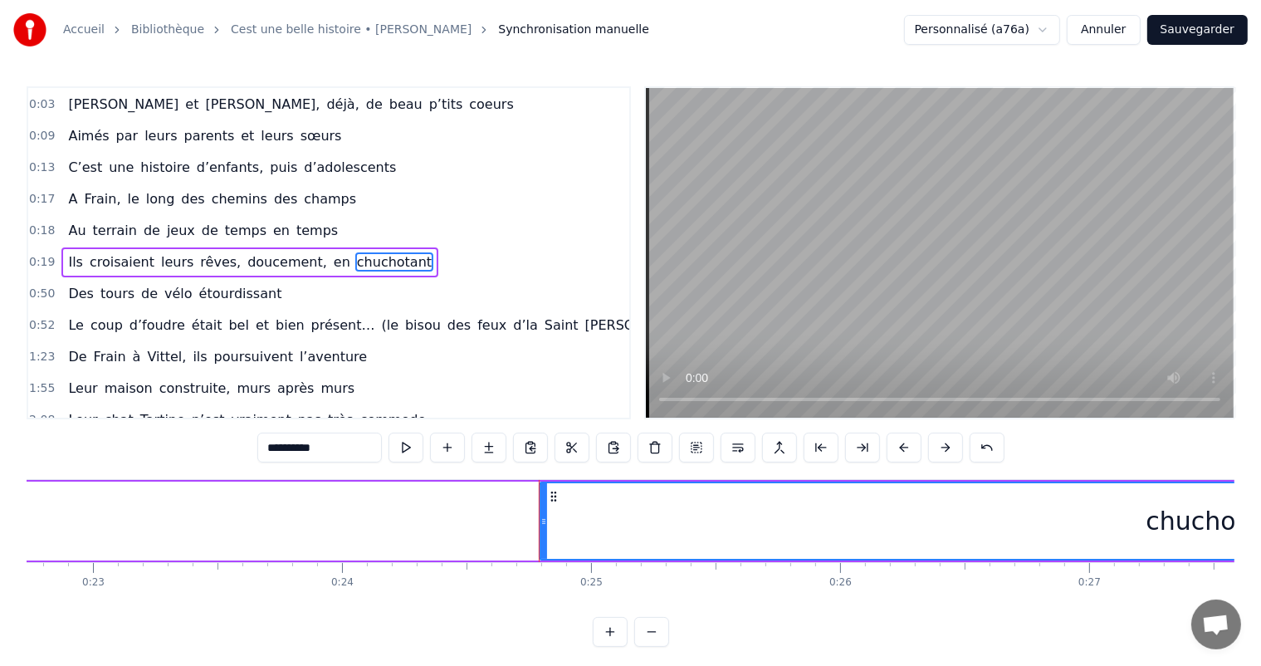
scroll to position [0, 5632]
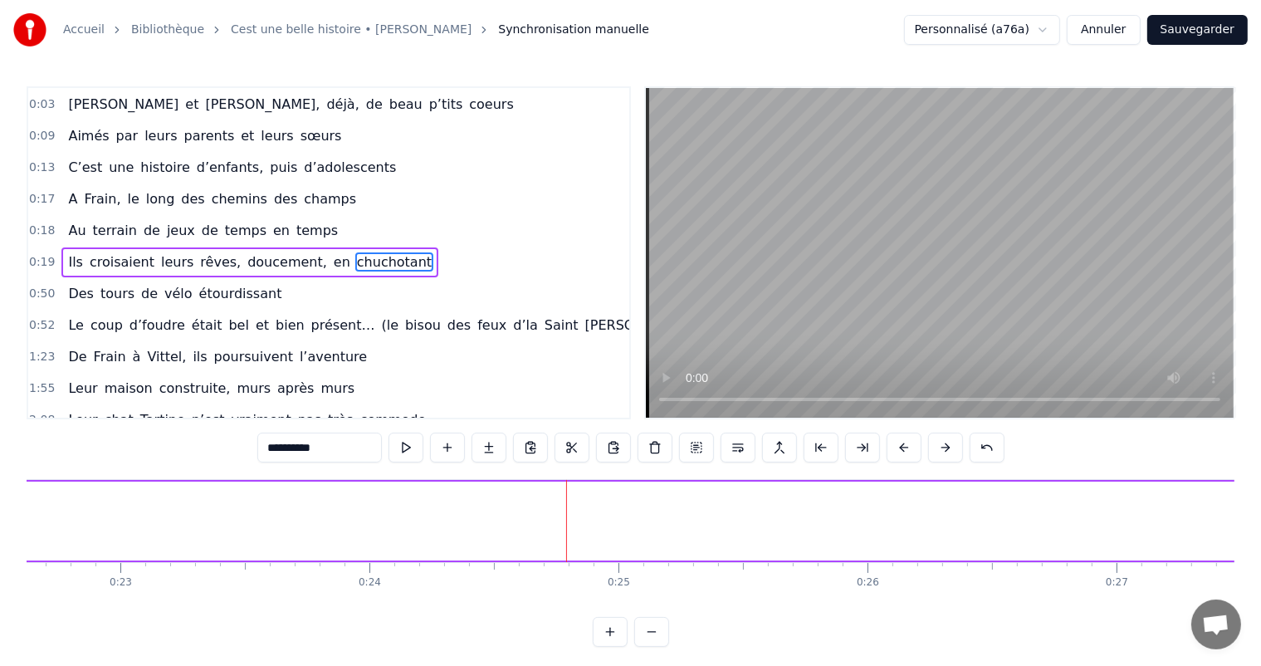
drag, startPoint x: 569, startPoint y: 525, endPoint x: 1274, endPoint y: 513, distance: 704.7
click at [1261, 513] on html "Accueil Bibliothèque Cest une belle histoire • Michel Fugain Synchronisation ma…" at bounding box center [630, 336] width 1261 height 673
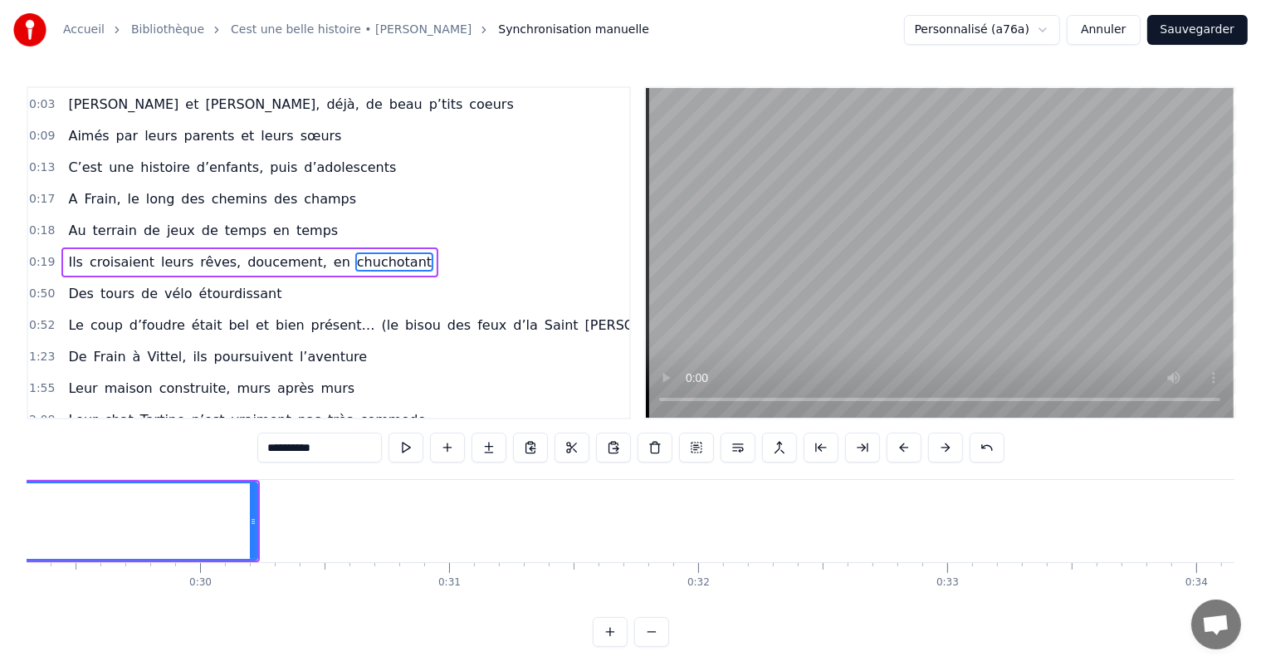
scroll to position [0, 7214]
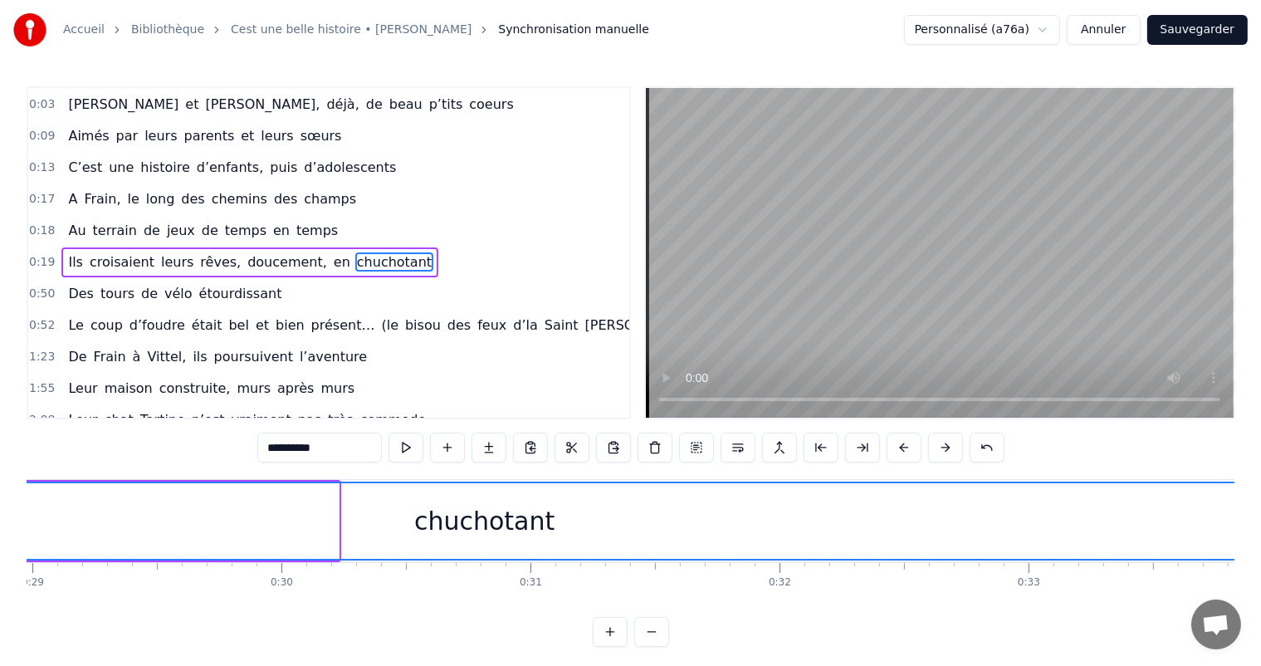
drag, startPoint x: 333, startPoint y: 508, endPoint x: 1274, endPoint y: 484, distance: 941.4
click at [1261, 484] on html "Accueil Bibliothèque Cest une belle histoire • Michel Fugain Synchronisation ma…" at bounding box center [630, 336] width 1261 height 673
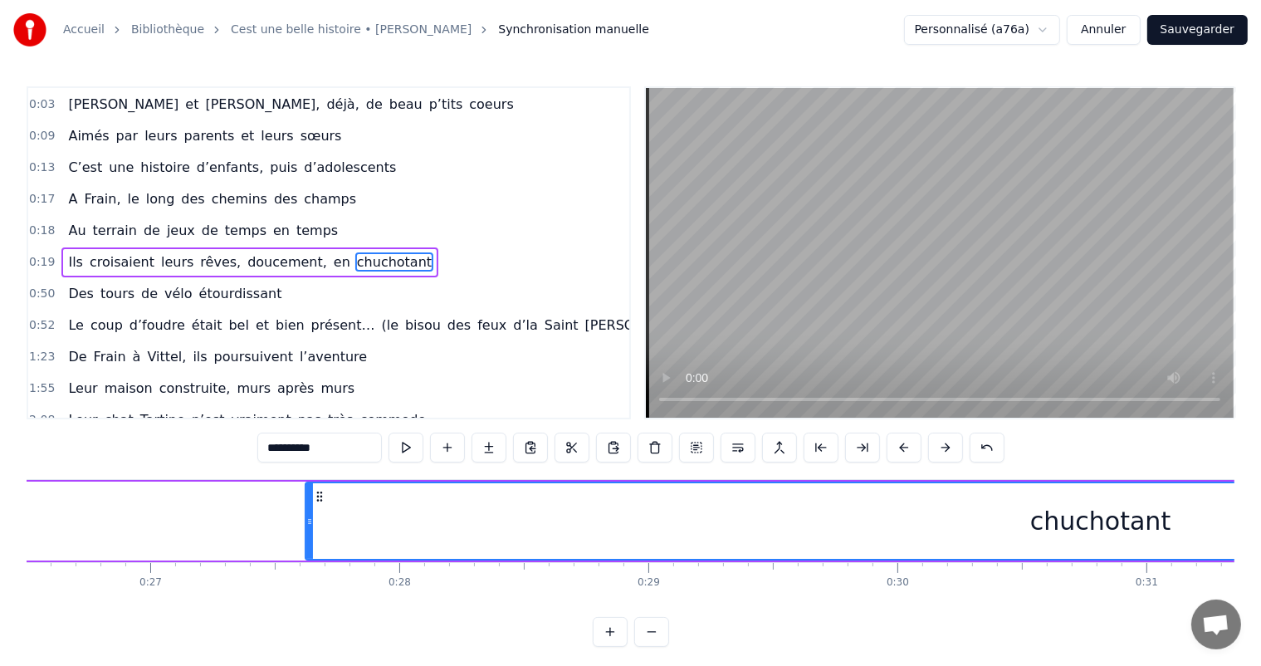
scroll to position [0, 6571]
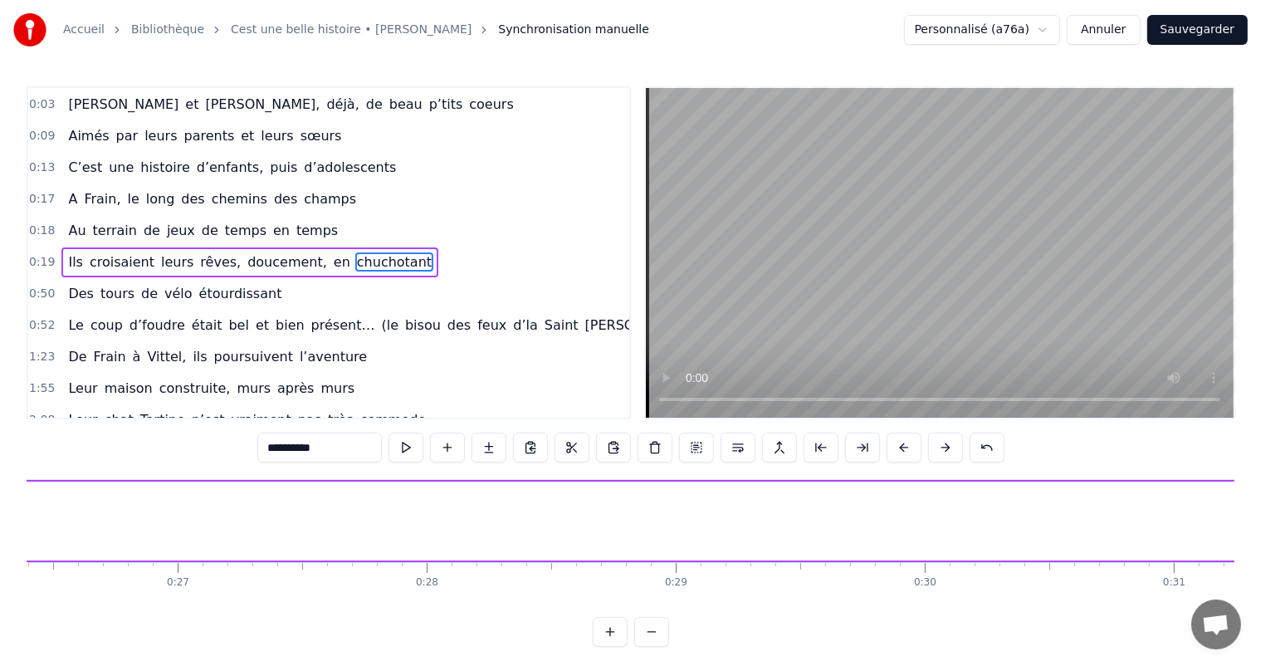
drag, startPoint x: 334, startPoint y: 524, endPoint x: 1254, endPoint y: 541, distance: 919.7
click at [1254, 541] on div "Accueil Bibliothèque Cest une belle histoire • Michel Fugain Synchronisation ma…" at bounding box center [630, 323] width 1261 height 646
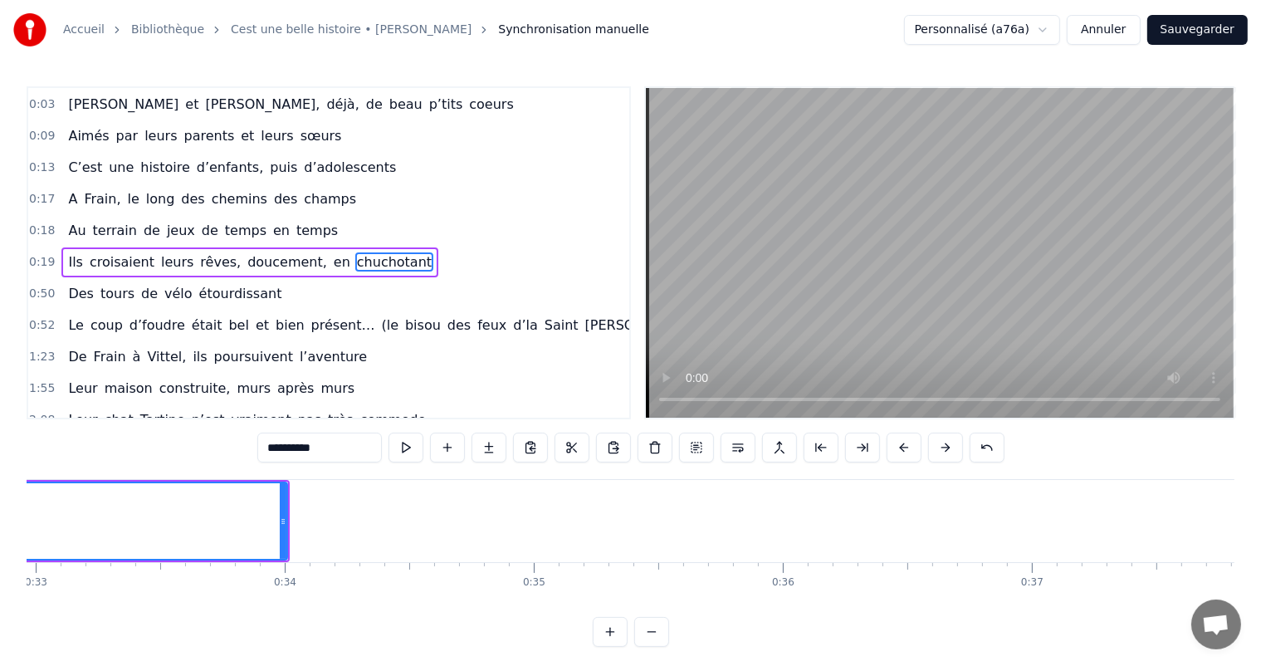
scroll to position [0, 8342]
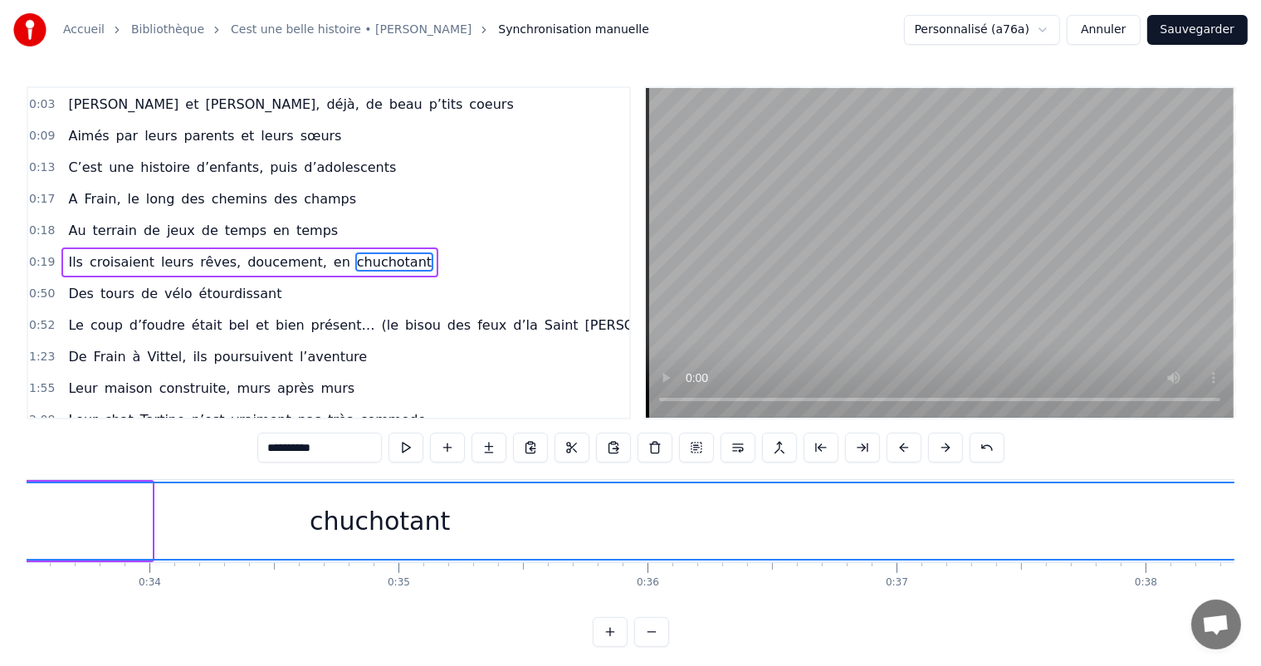
drag, startPoint x: 147, startPoint y: 505, endPoint x: 1274, endPoint y: 549, distance: 1127.9
click at [1261, 549] on html "Accueil Bibliothèque Cest une belle histoire • Michel Fugain Synchronisation ma…" at bounding box center [630, 336] width 1261 height 673
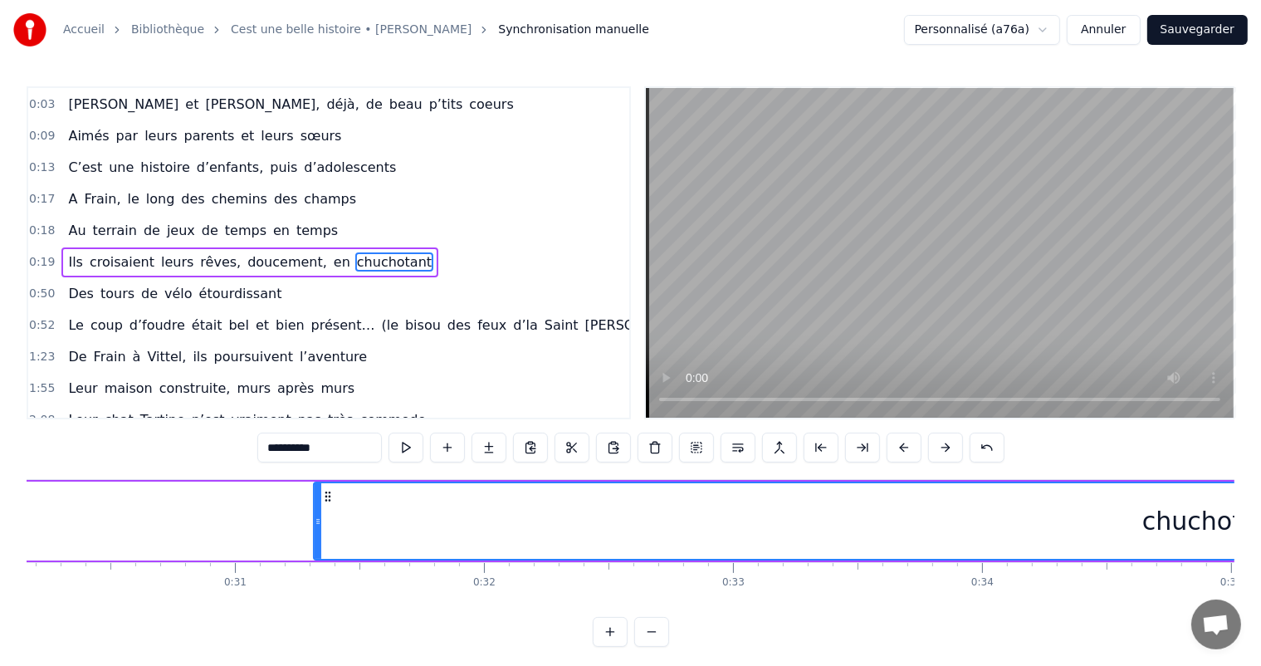
scroll to position [0, 7429]
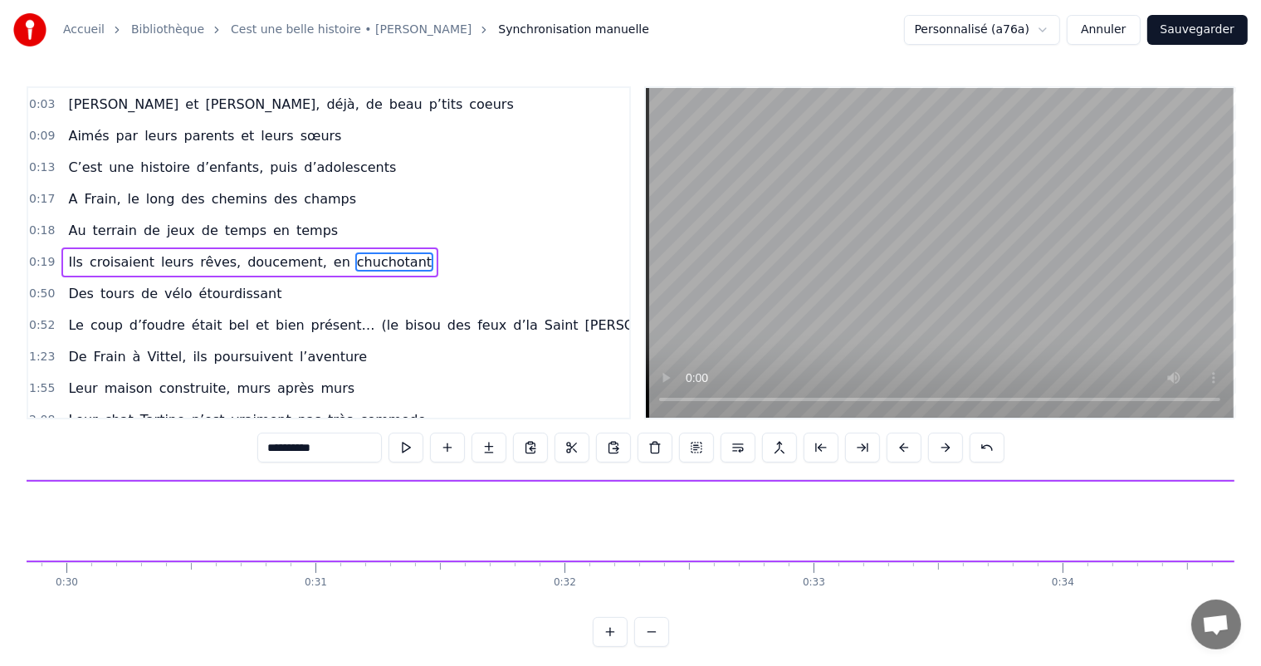
drag, startPoint x: 393, startPoint y: 507, endPoint x: 1274, endPoint y: 551, distance: 881.6
click at [1261, 551] on html "Accueil Bibliothèque Cest une belle histoire • Michel Fugain Synchronisation ma…" at bounding box center [630, 336] width 1261 height 673
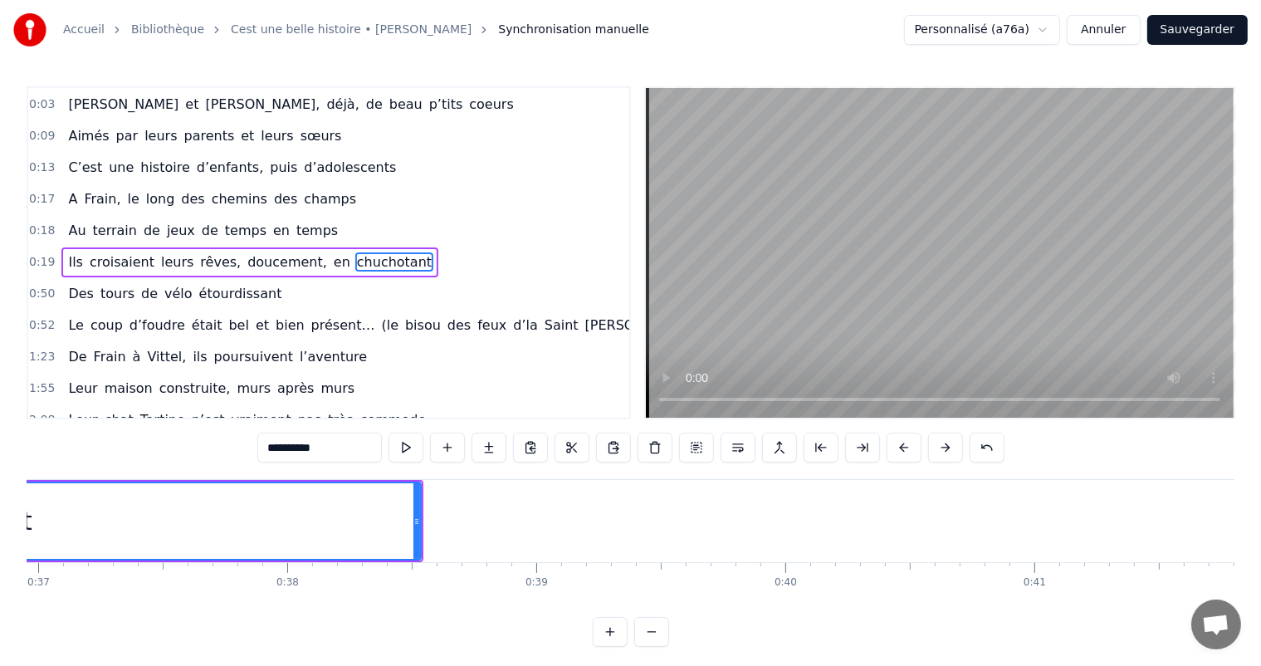
scroll to position [0, 9253]
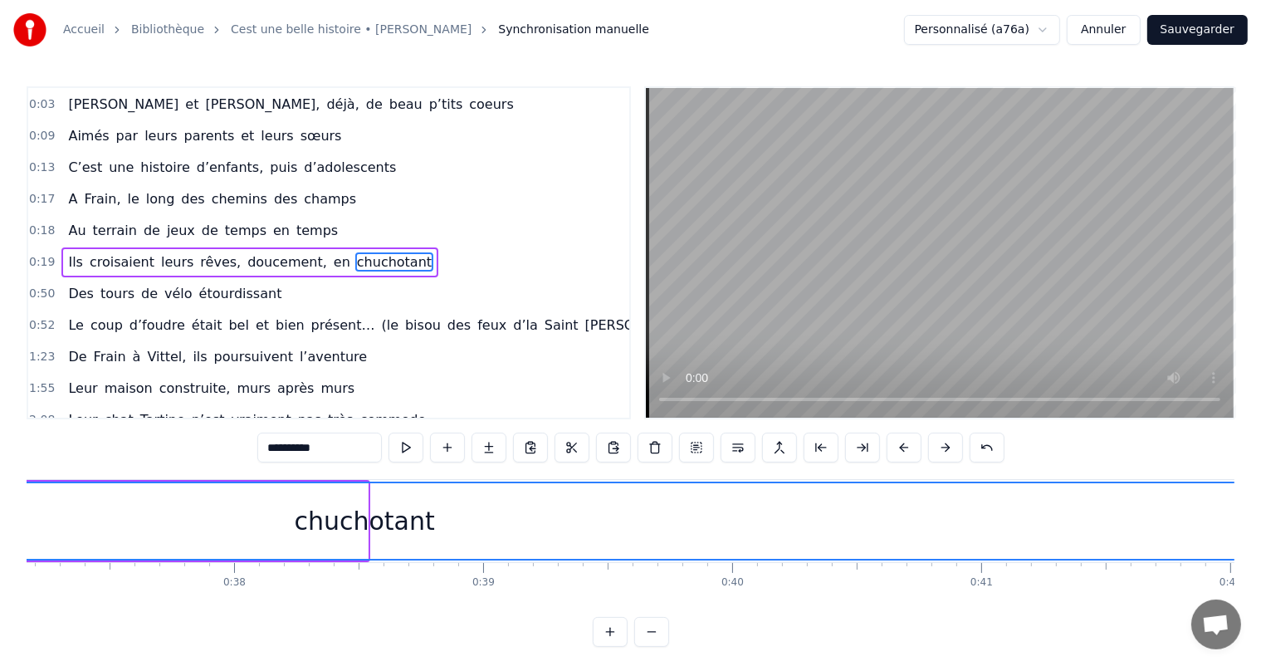
drag, startPoint x: 363, startPoint y: 523, endPoint x: 1274, endPoint y: 492, distance: 911.7
click at [1261, 492] on html "Accueil Bibliothèque Cest une belle histoire • Michel Fugain Synchronisation ma…" at bounding box center [630, 336] width 1261 height 673
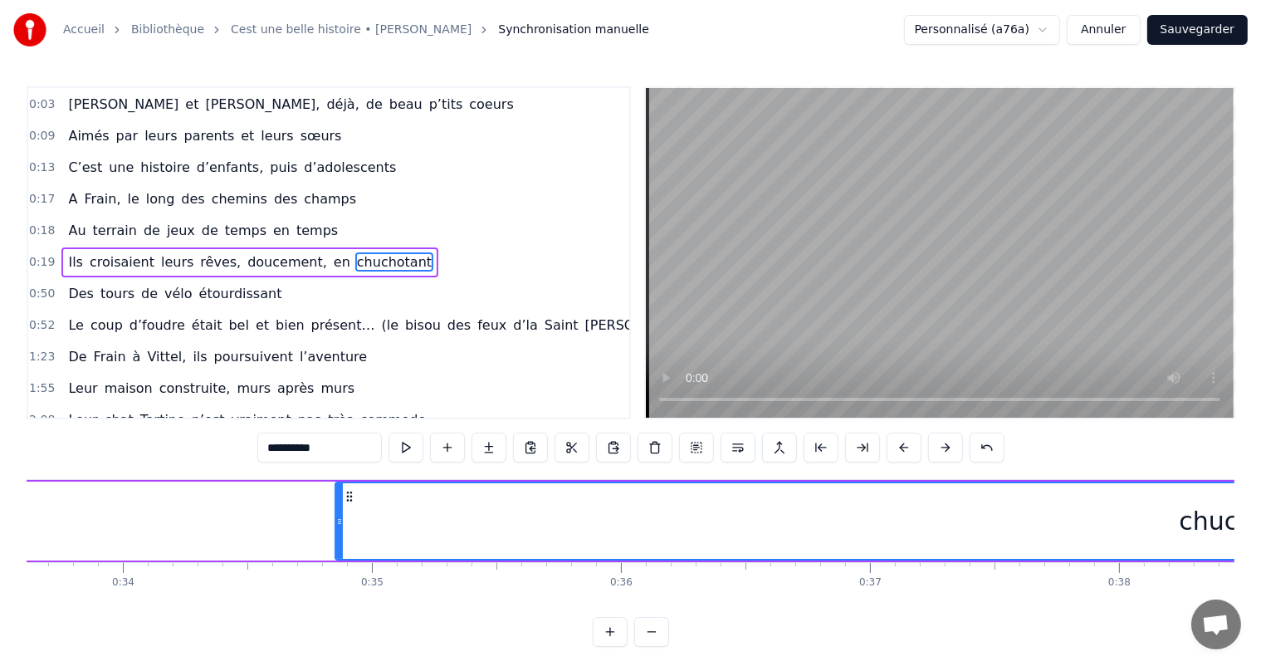
scroll to position [0, 8315]
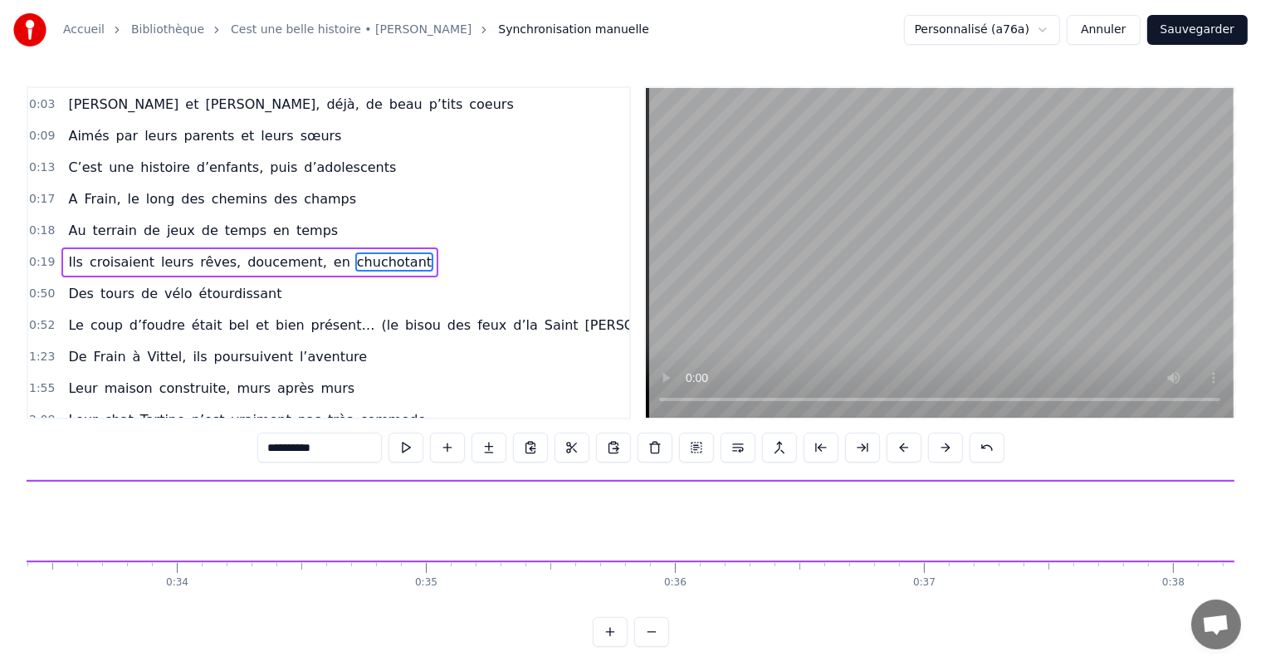
drag, startPoint x: 394, startPoint y: 495, endPoint x: 1274, endPoint y: 581, distance: 883.9
click at [1261, 581] on html "Accueil Bibliothèque Cest une belle histoire • Michel Fugain Synchronisation ma…" at bounding box center [630, 336] width 1261 height 673
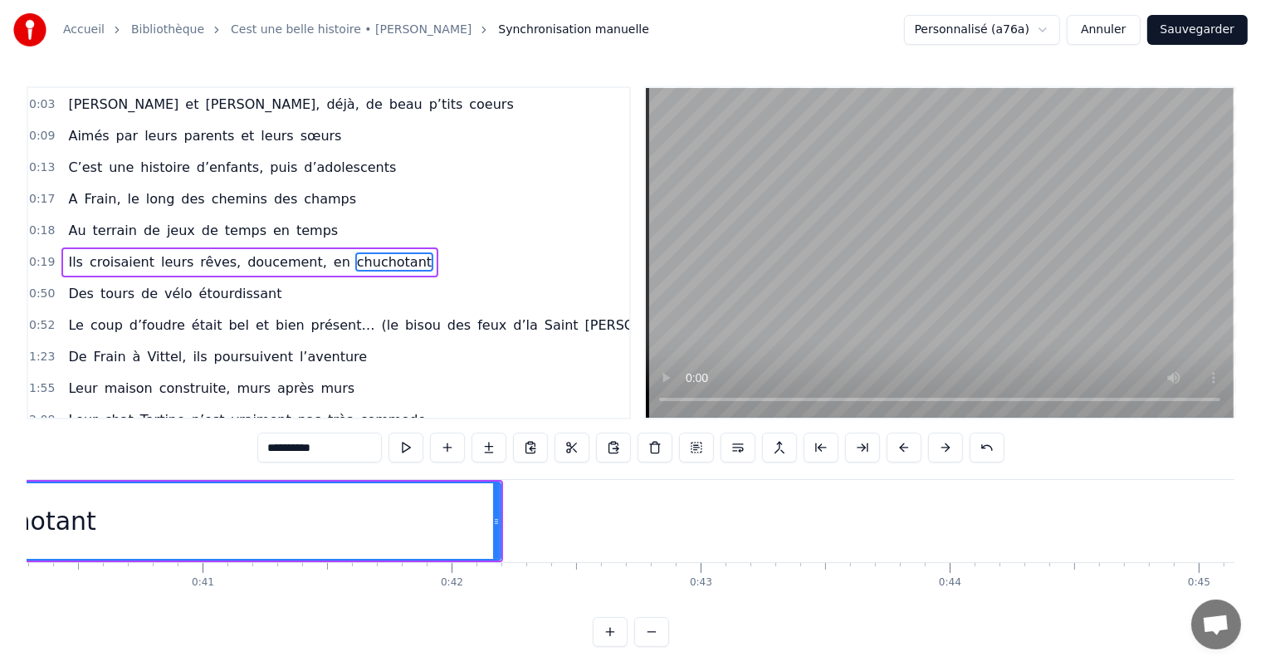
scroll to position [0, 10165]
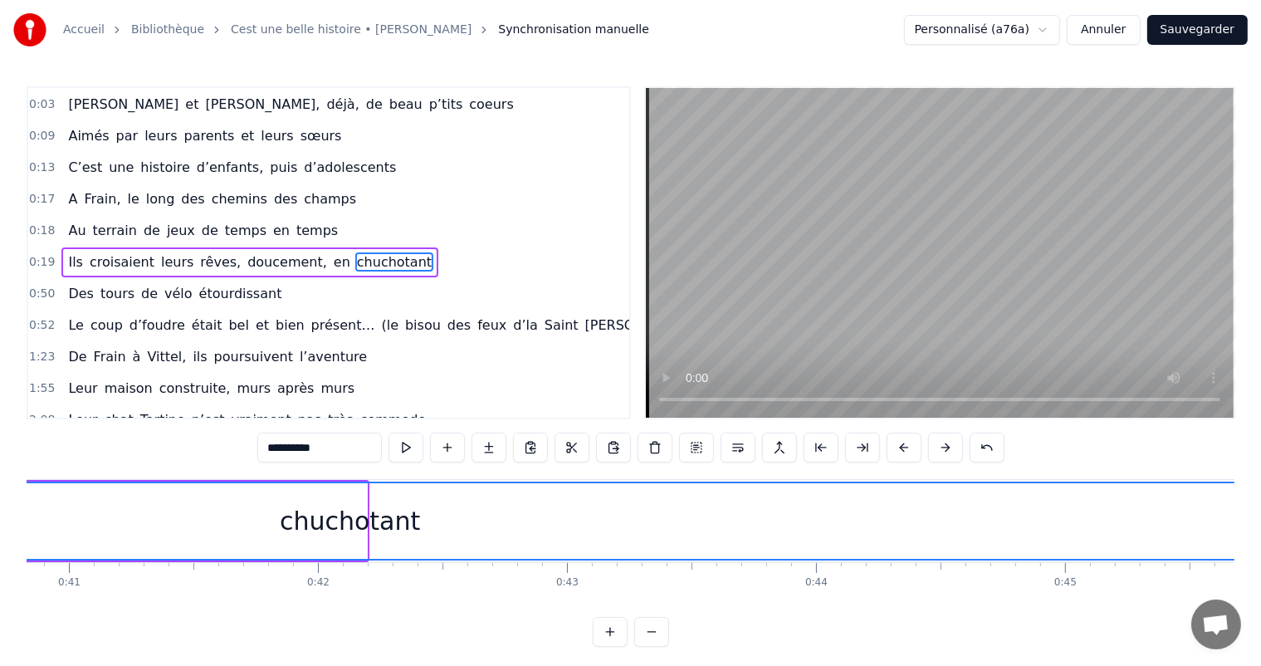
drag, startPoint x: 359, startPoint y: 508, endPoint x: 1274, endPoint y: 594, distance: 919.4
click at [1261, 594] on html "Accueil Bibliothèque Cest une belle histoire • Michel Fugain Synchronisation ma…" at bounding box center [630, 336] width 1261 height 673
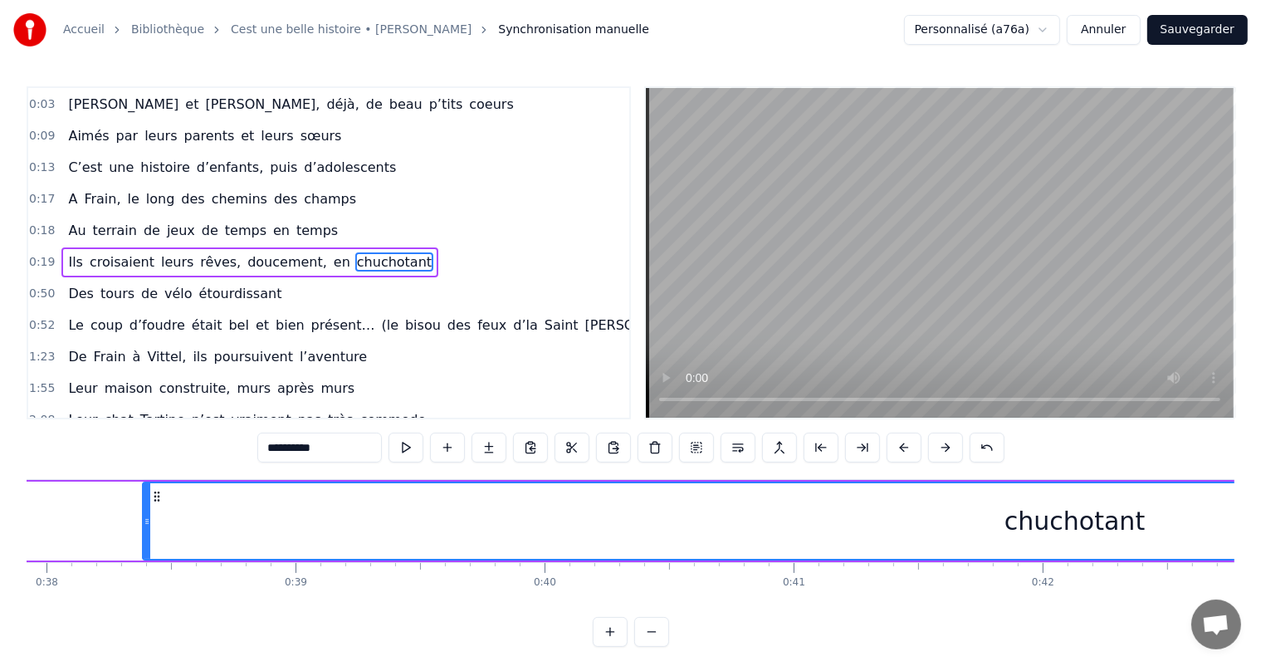
scroll to position [0, 9388]
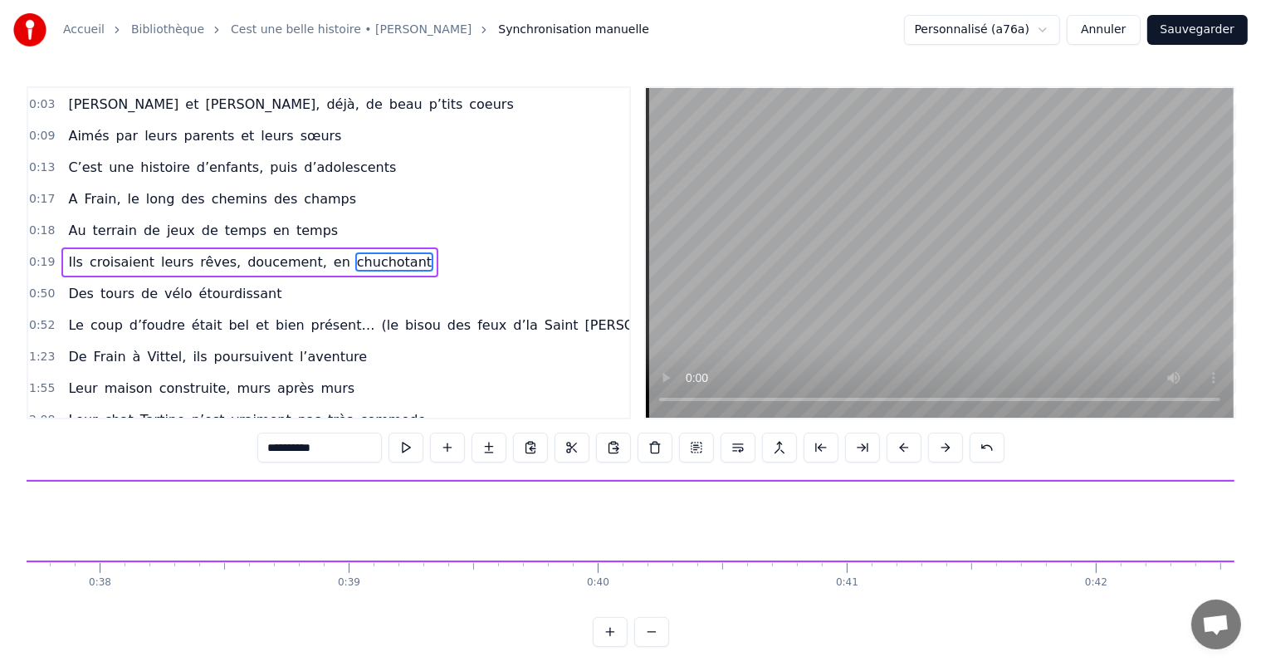
drag, startPoint x: 195, startPoint y: 514, endPoint x: 1274, endPoint y: 549, distance: 1079.4
click at [1261, 549] on html "Accueil Bibliothèque Cest une belle histoire • Michel Fugain Synchronisation ma…" at bounding box center [630, 336] width 1261 height 673
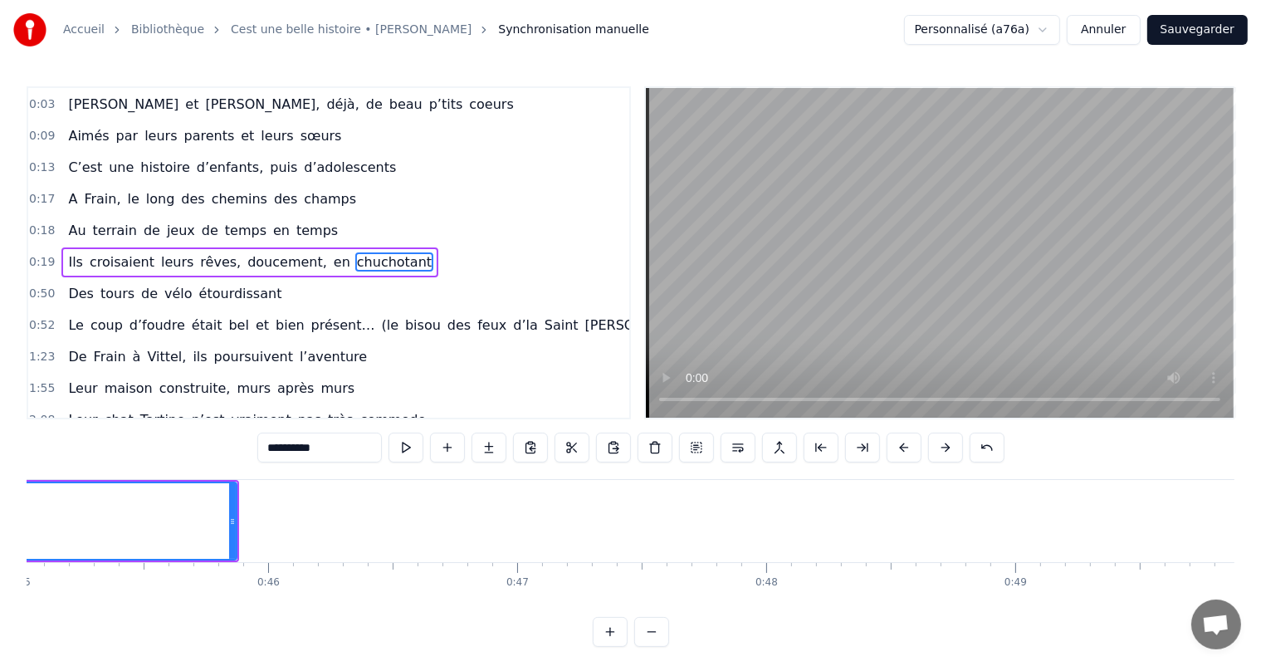
scroll to position [0, 11319]
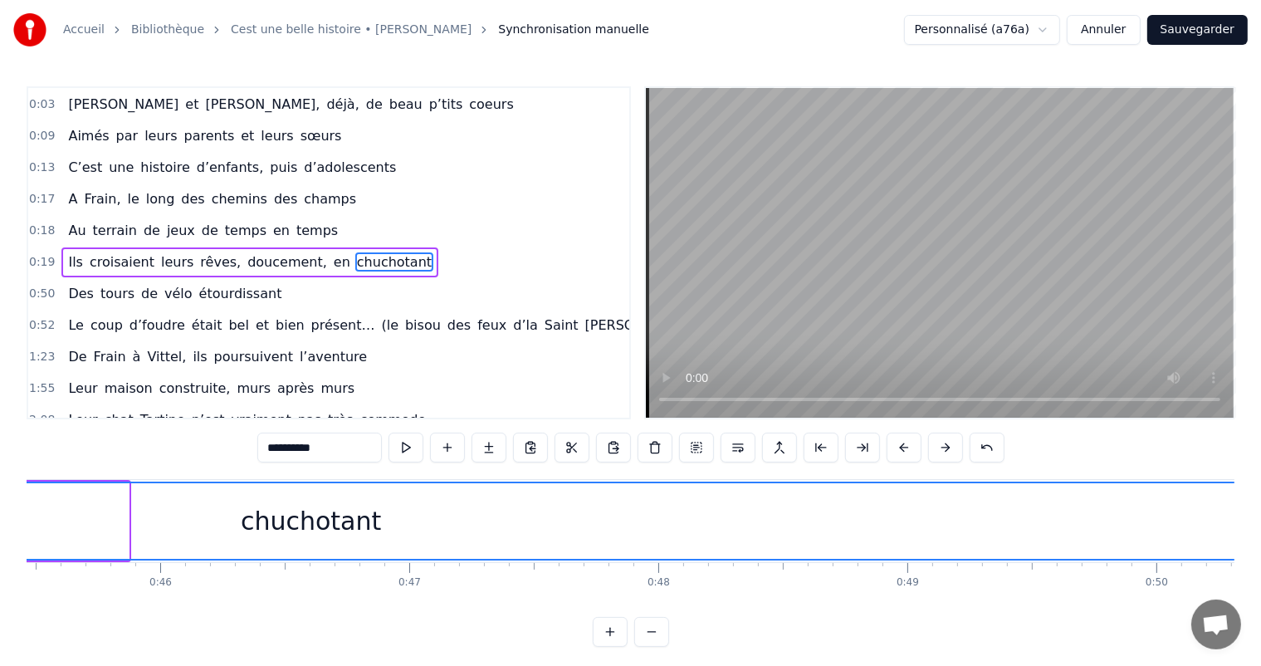
drag, startPoint x: 124, startPoint y: 520, endPoint x: 1274, endPoint y: 573, distance: 1151.5
click at [1261, 573] on html "Accueil Bibliothèque Cest une belle histoire • Michel Fugain Synchronisation ma…" at bounding box center [630, 336] width 1261 height 673
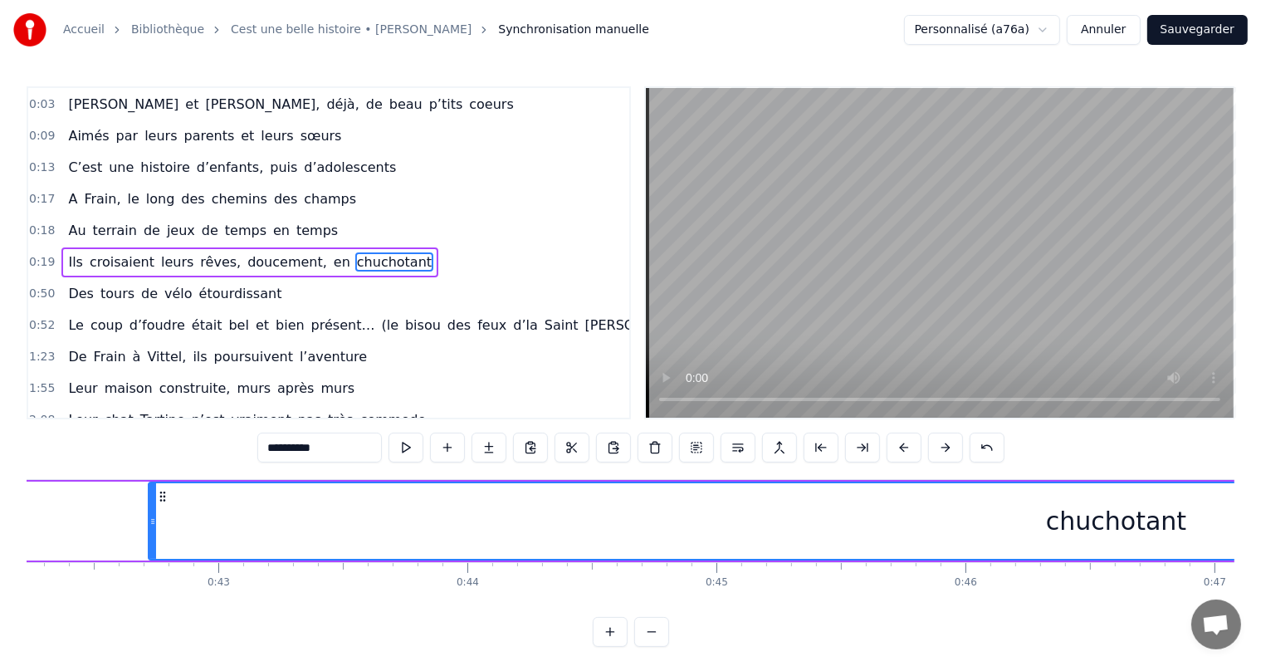
scroll to position [0, 10433]
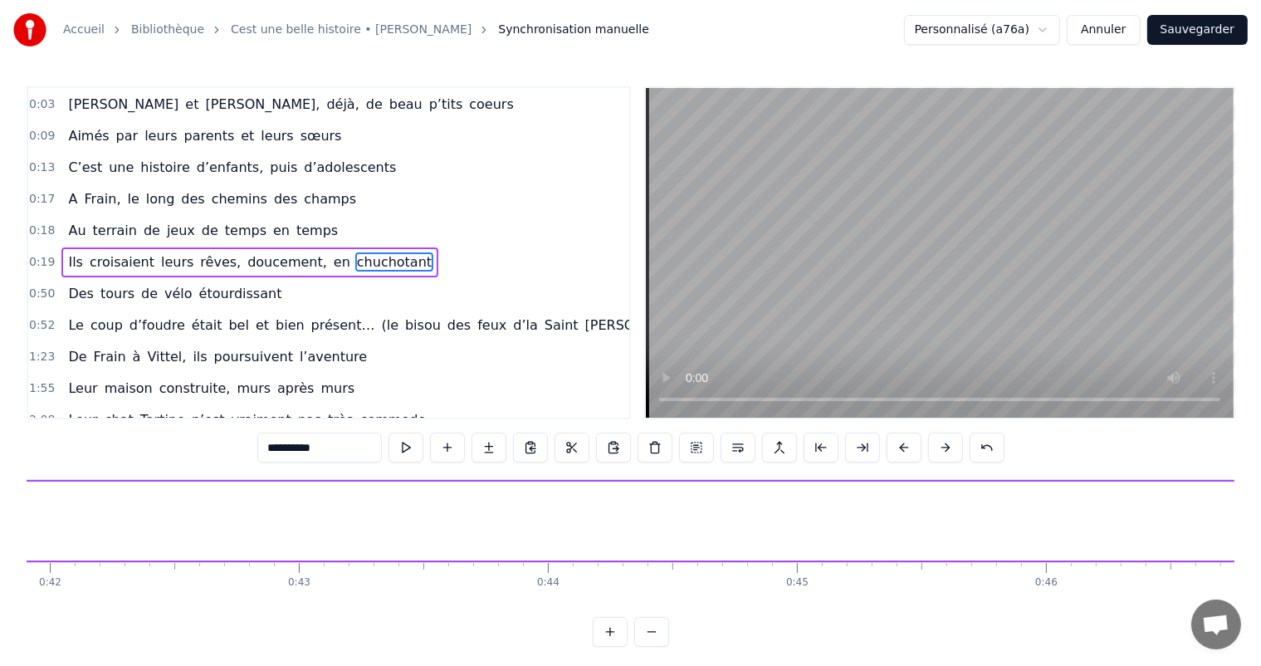
drag, startPoint x: 228, startPoint y: 511, endPoint x: 1274, endPoint y: 603, distance: 1049.6
click at [1261, 603] on html "Accueil Bibliothèque Cest une belle histoire • Michel Fugain Synchronisation ma…" at bounding box center [630, 336] width 1261 height 673
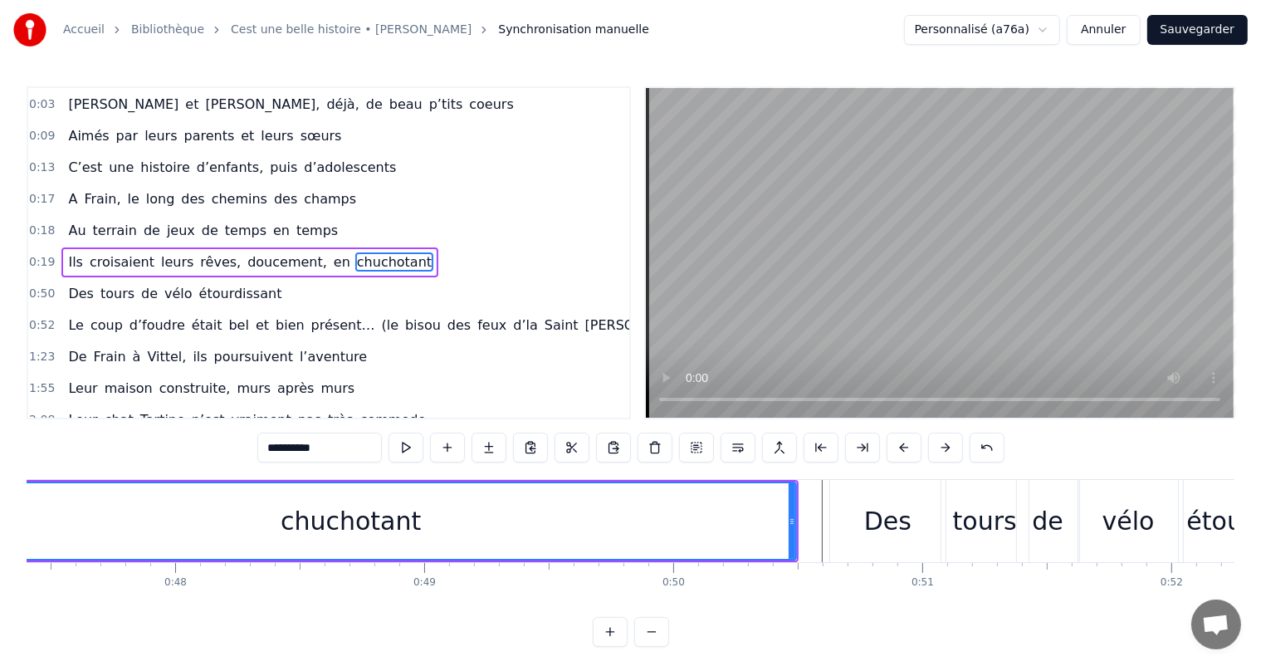
scroll to position [0, 11721]
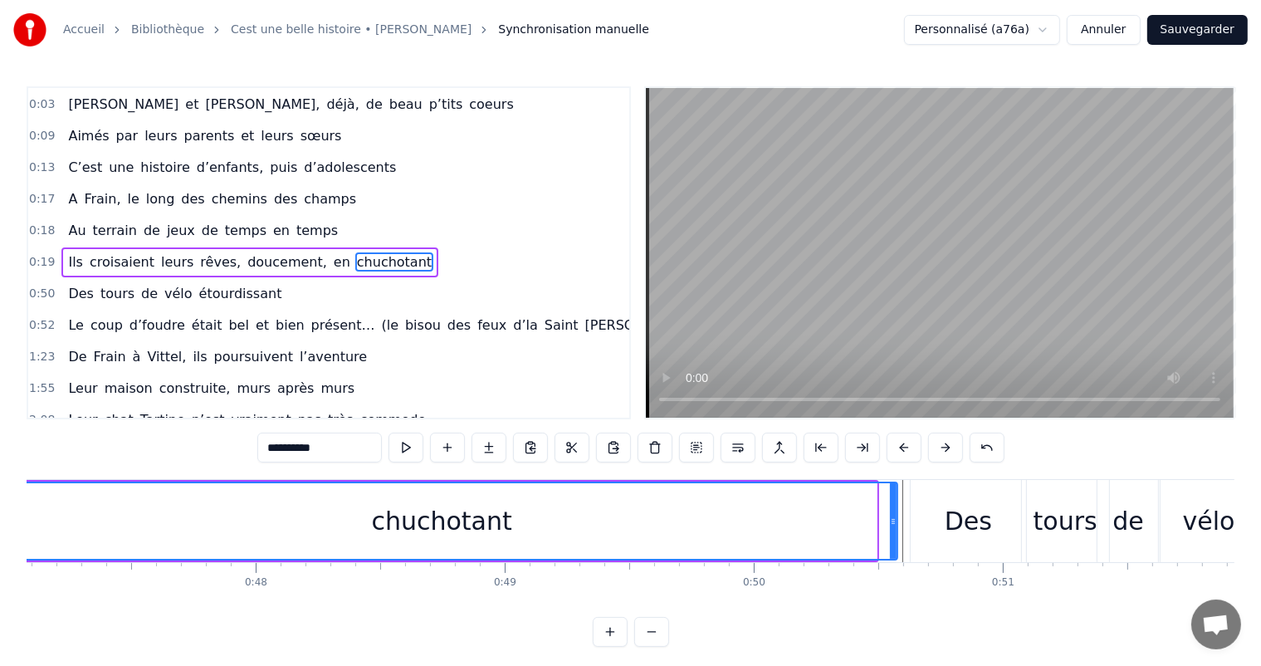
drag, startPoint x: 870, startPoint y: 520, endPoint x: 897, endPoint y: 528, distance: 28.4
click at [896, 528] on div at bounding box center [893, 521] width 7 height 76
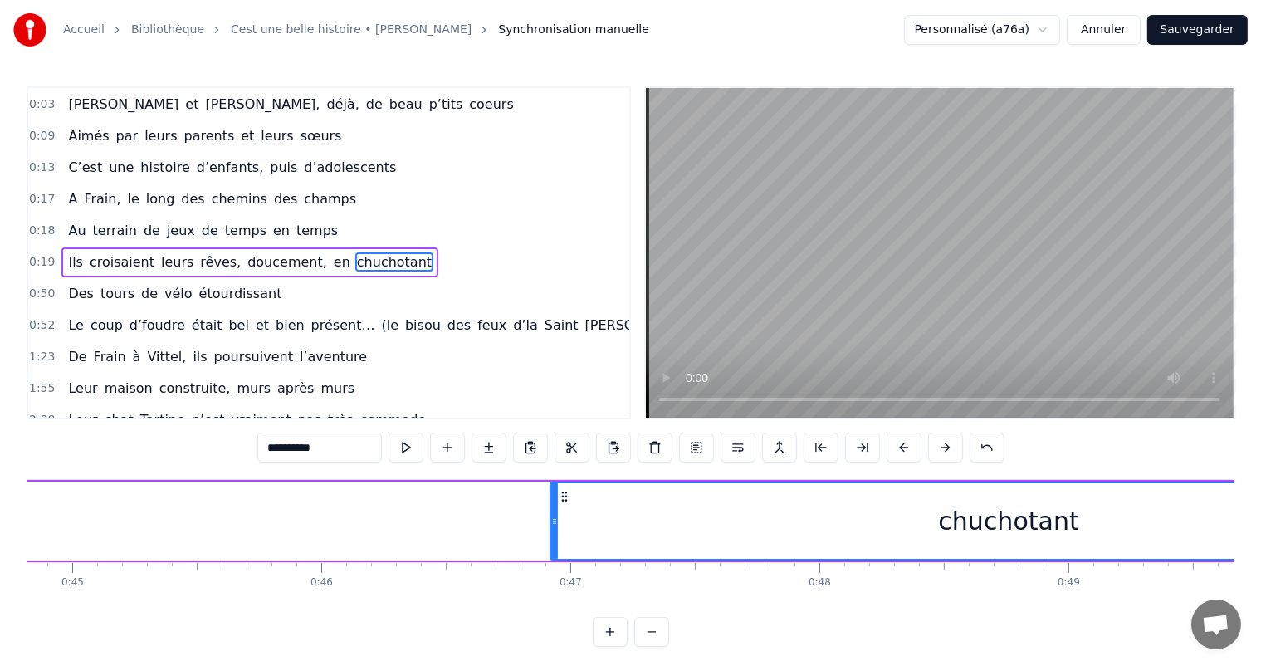
scroll to position [0, 11104]
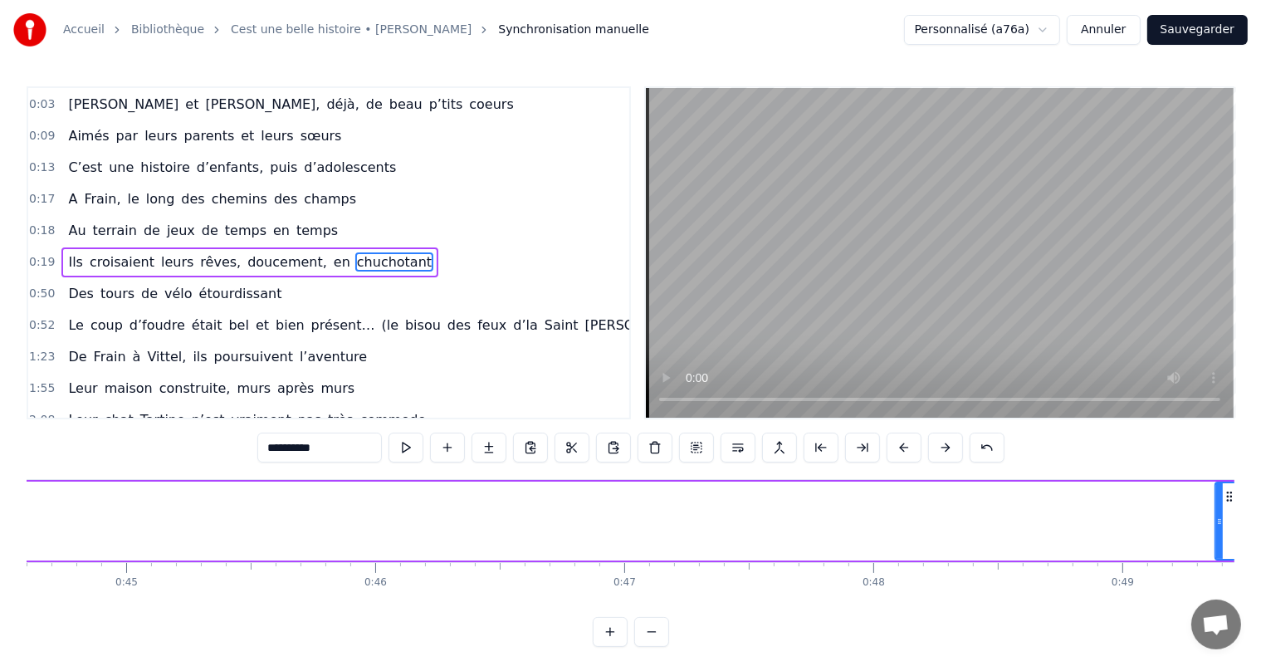
drag, startPoint x: 607, startPoint y: 520, endPoint x: 1220, endPoint y: 528, distance: 613.3
click at [1220, 528] on div at bounding box center [1219, 521] width 7 height 76
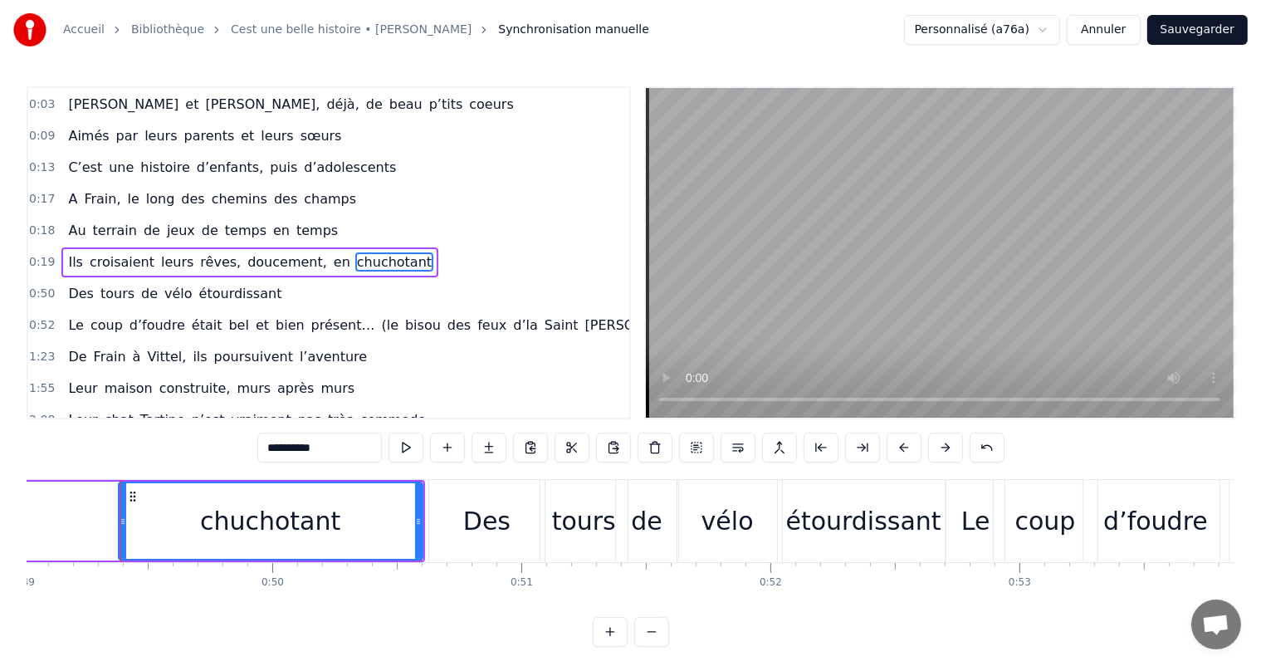
scroll to position [0, 12213]
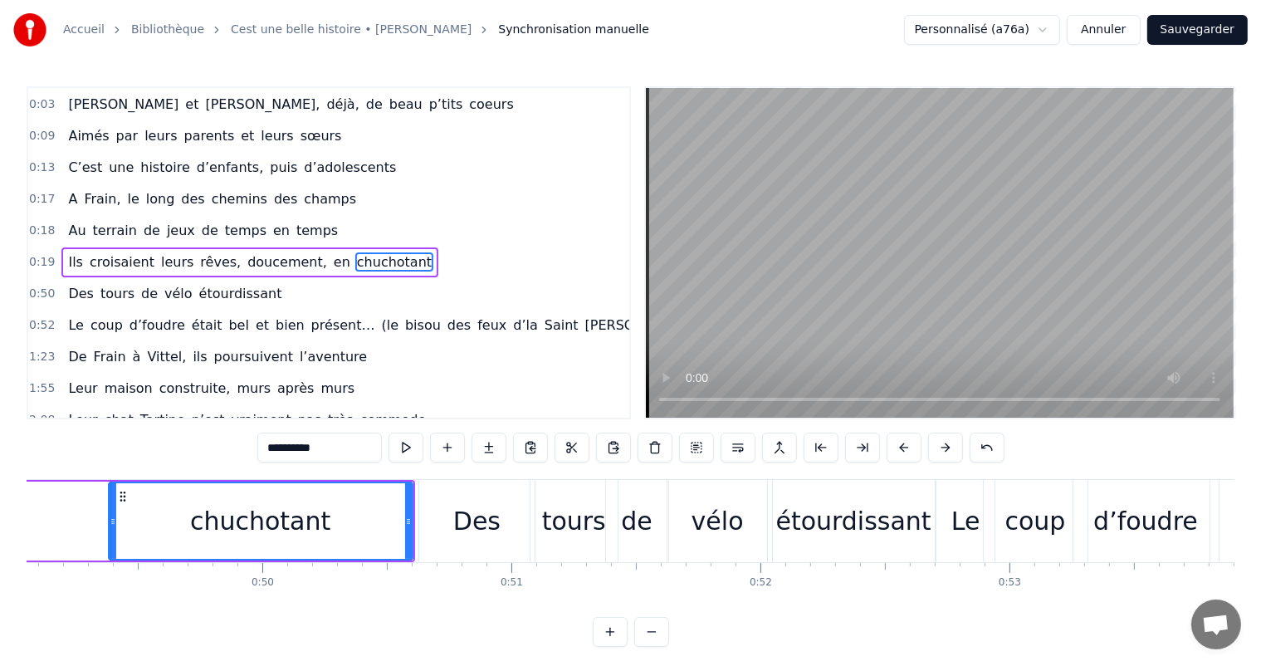
drag, startPoint x: 110, startPoint y: 520, endPoint x: 172, endPoint y: 521, distance: 62.3
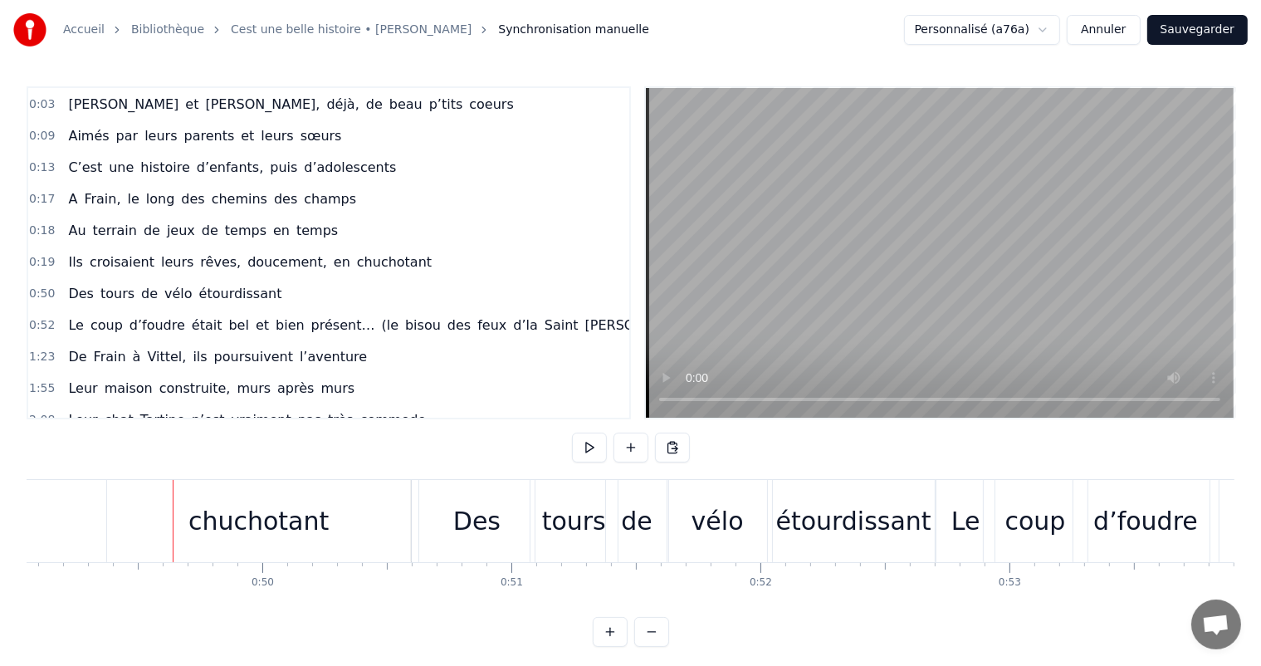
click at [187, 511] on div "chuchotant" at bounding box center [259, 521] width 304 height 82
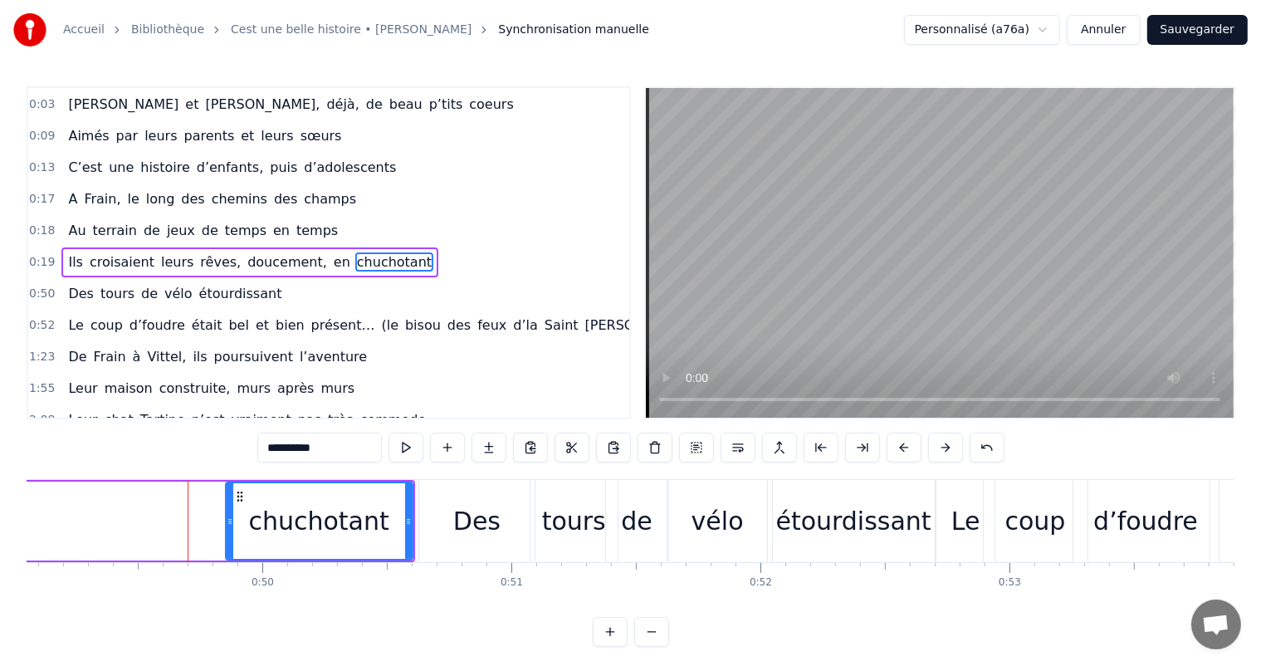
drag, startPoint x: 110, startPoint y: 515, endPoint x: 229, endPoint y: 524, distance: 119.9
click at [228, 522] on icon at bounding box center [230, 521] width 7 height 13
click at [300, 524] on div "chuchotant" at bounding box center [320, 520] width 140 height 37
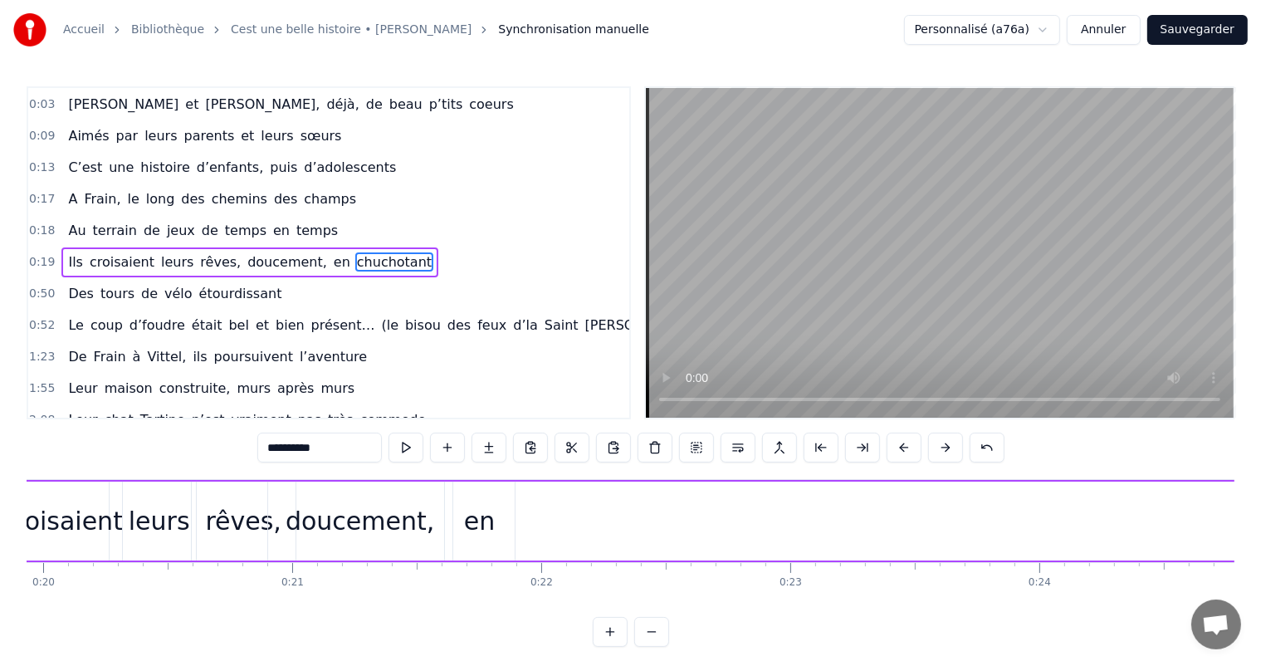
scroll to position [0, 4988]
click at [456, 515] on div "en" at bounding box center [453, 520] width 31 height 37
type input "**"
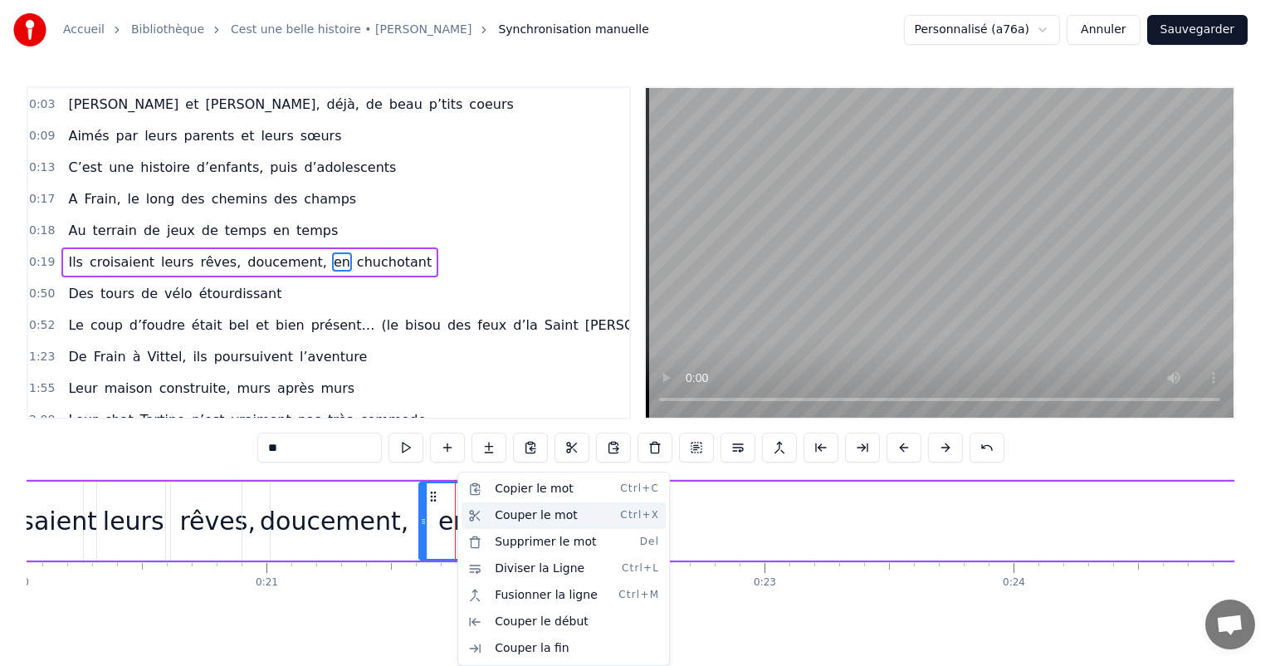
click at [522, 515] on div "Couper le mot Ctrl+X" at bounding box center [563, 515] width 204 height 27
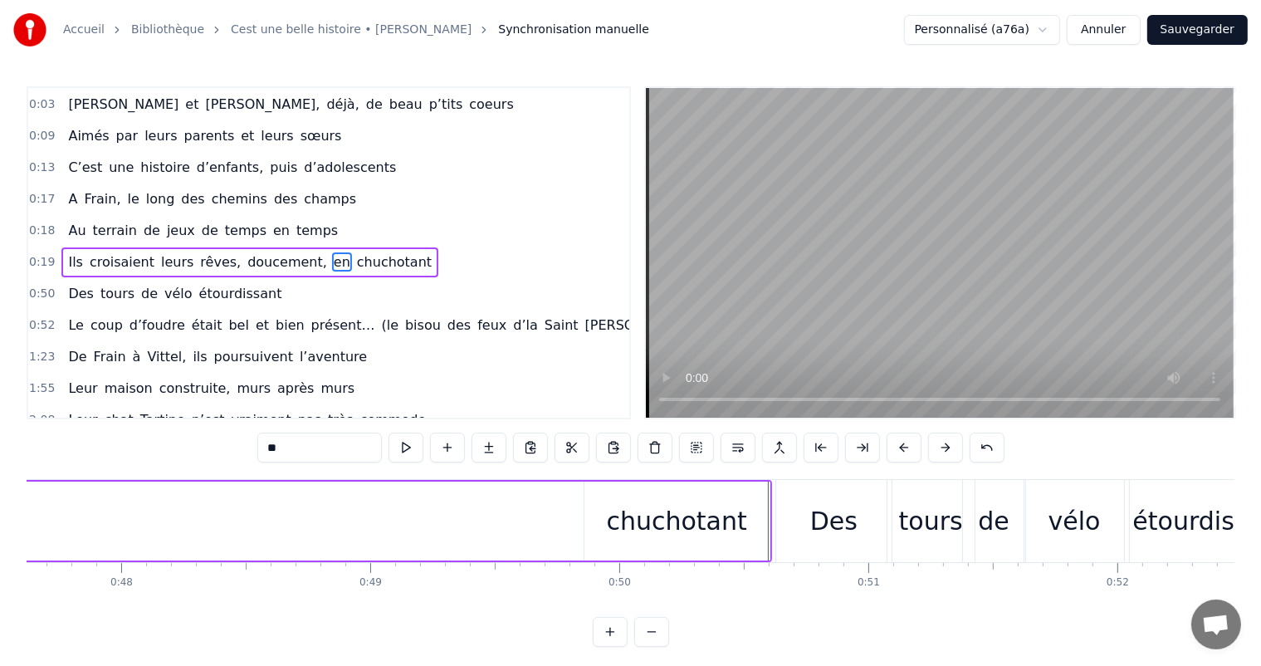
scroll to position [0, 11801]
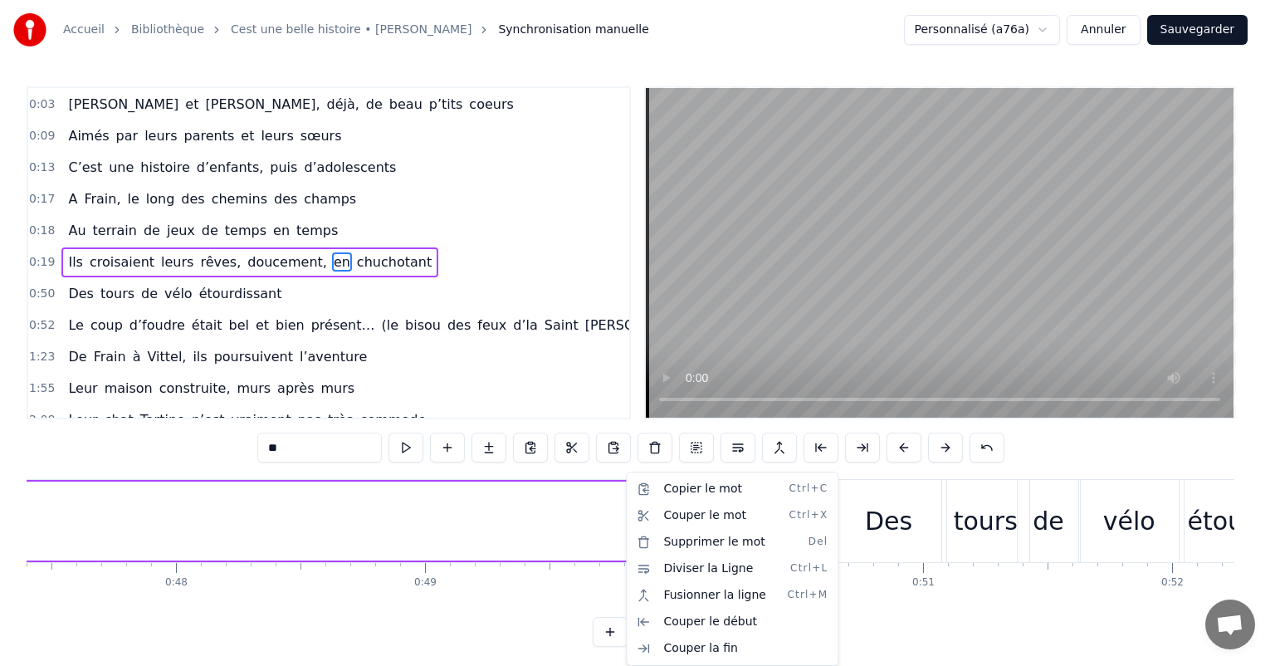
click at [481, 510] on html "Accueil Bibliothèque Cest une belle histoire • Michel Fugain Synchronisation ma…" at bounding box center [637, 336] width 1275 height 673
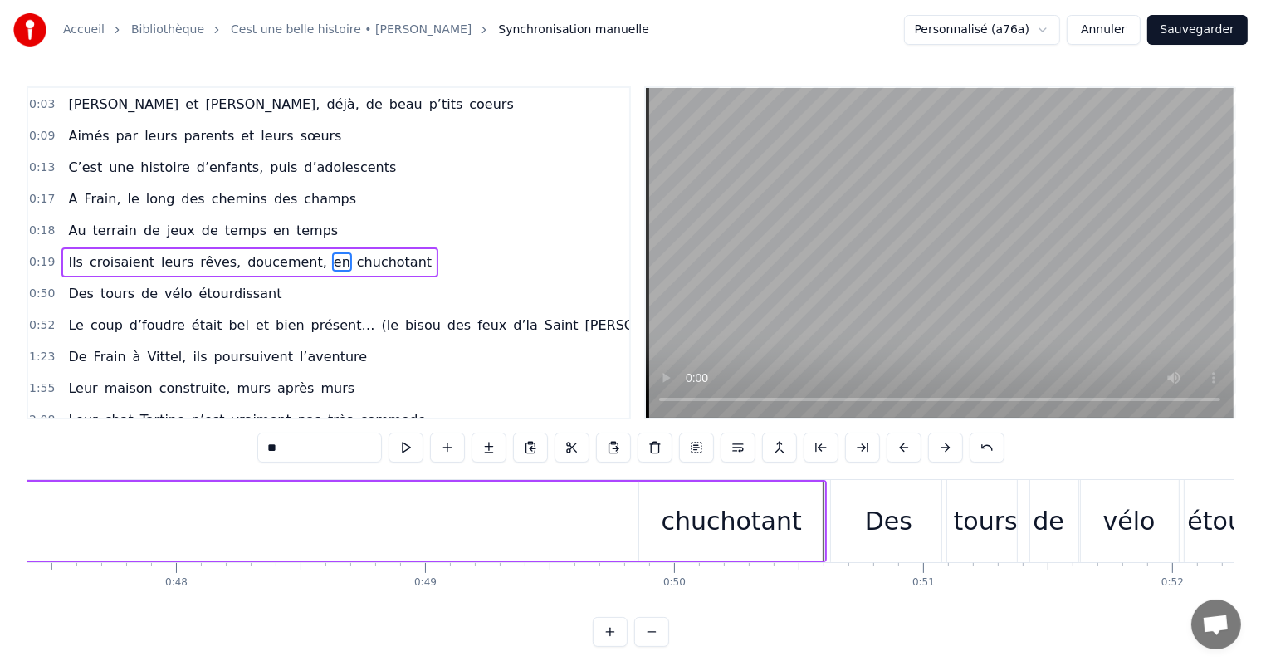
click at [1203, 30] on button "Sauvegarder" at bounding box center [1197, 30] width 100 height 30
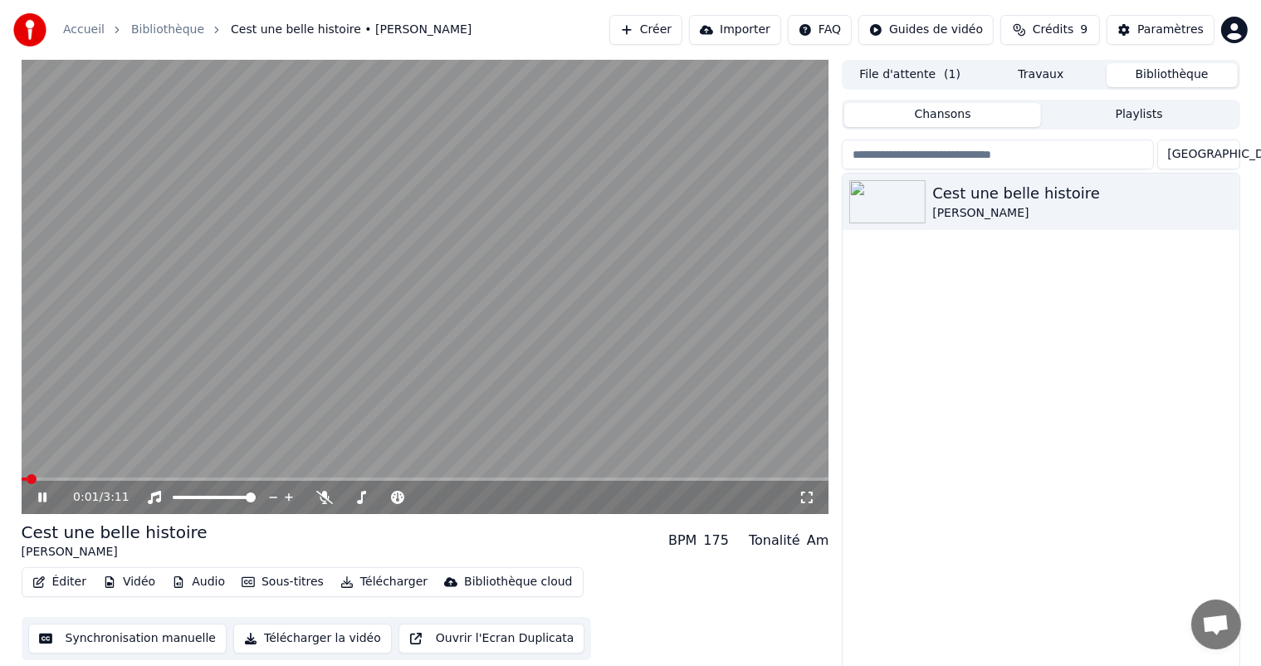
click at [38, 501] on icon at bounding box center [42, 497] width 8 height 10
click at [168, 637] on button "Synchronisation manuelle" at bounding box center [127, 638] width 199 height 30
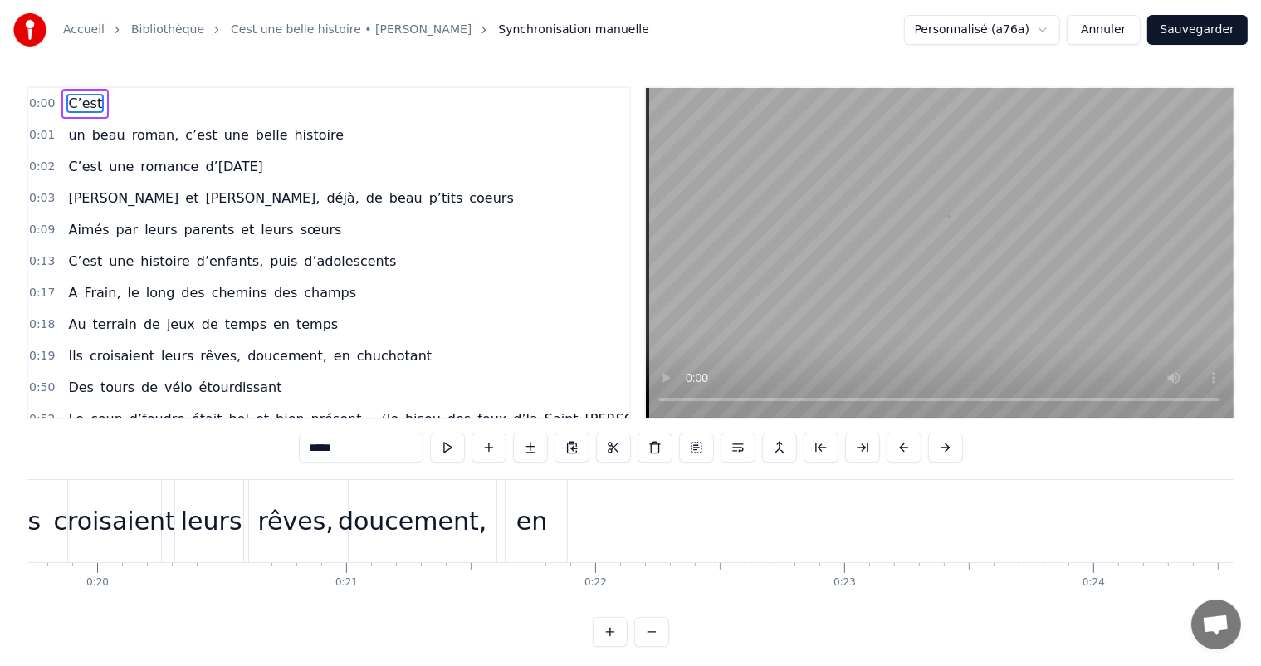
scroll to position [0, 4881]
click at [544, 512] on div "en" at bounding box center [559, 521] width 70 height 82
type input "**"
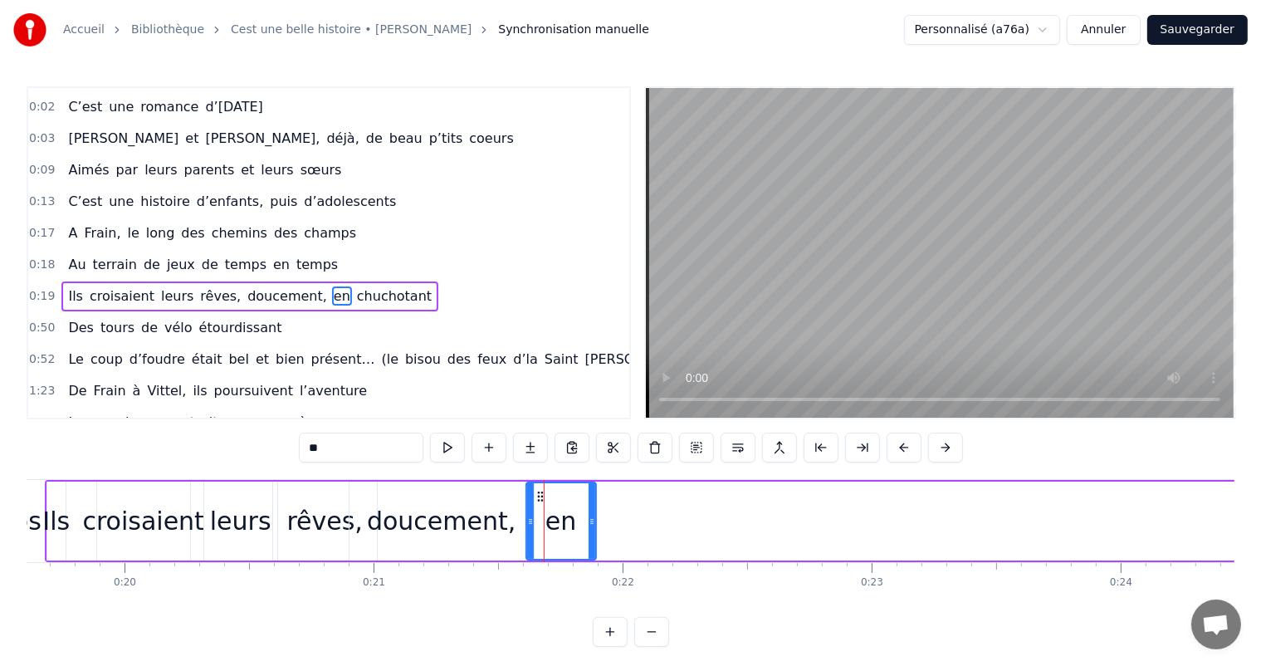
scroll to position [94, 0]
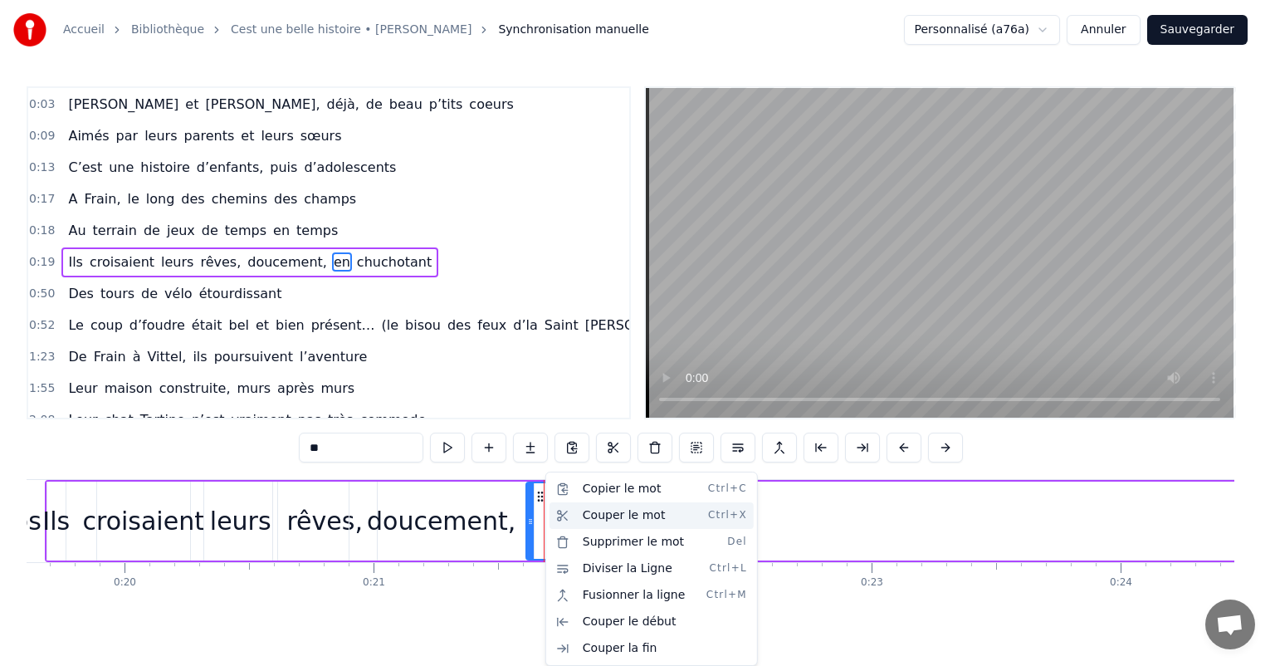
click at [593, 510] on div "Couper le mot Ctrl+X" at bounding box center [651, 515] width 204 height 27
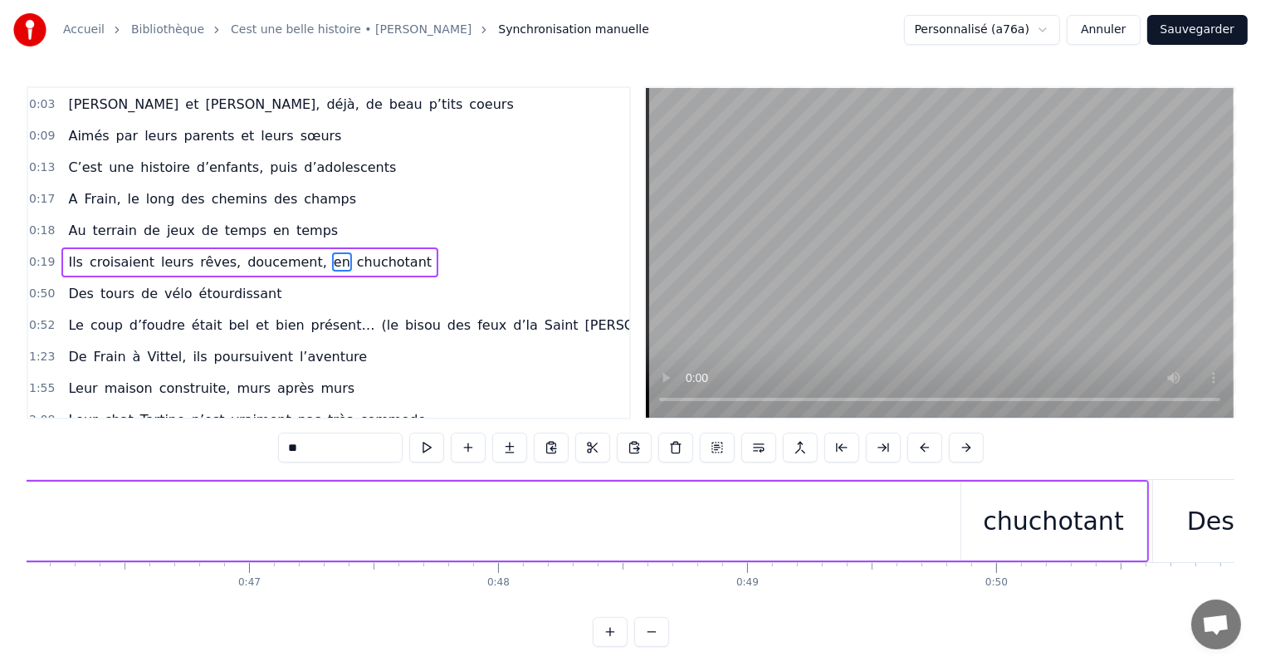
scroll to position [0, 11426]
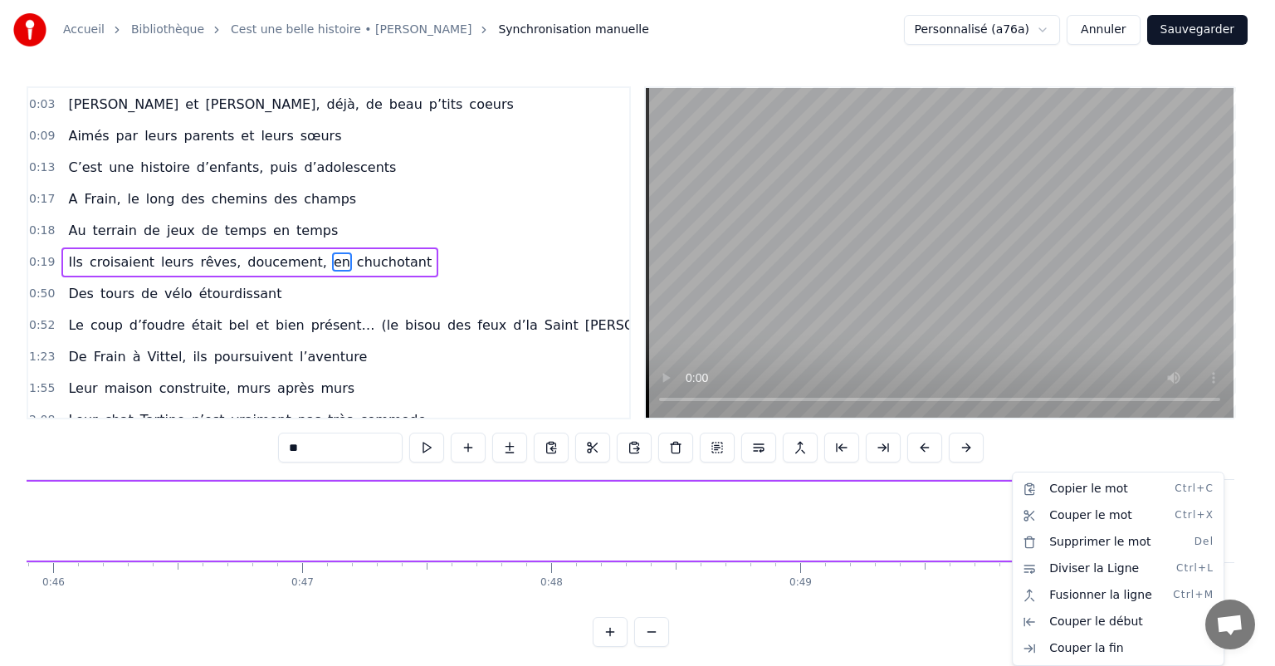
click at [986, 524] on html "Accueil Bibliothèque Cest une belle histoire • Michel Fugain Synchronisation ma…" at bounding box center [637, 336] width 1275 height 673
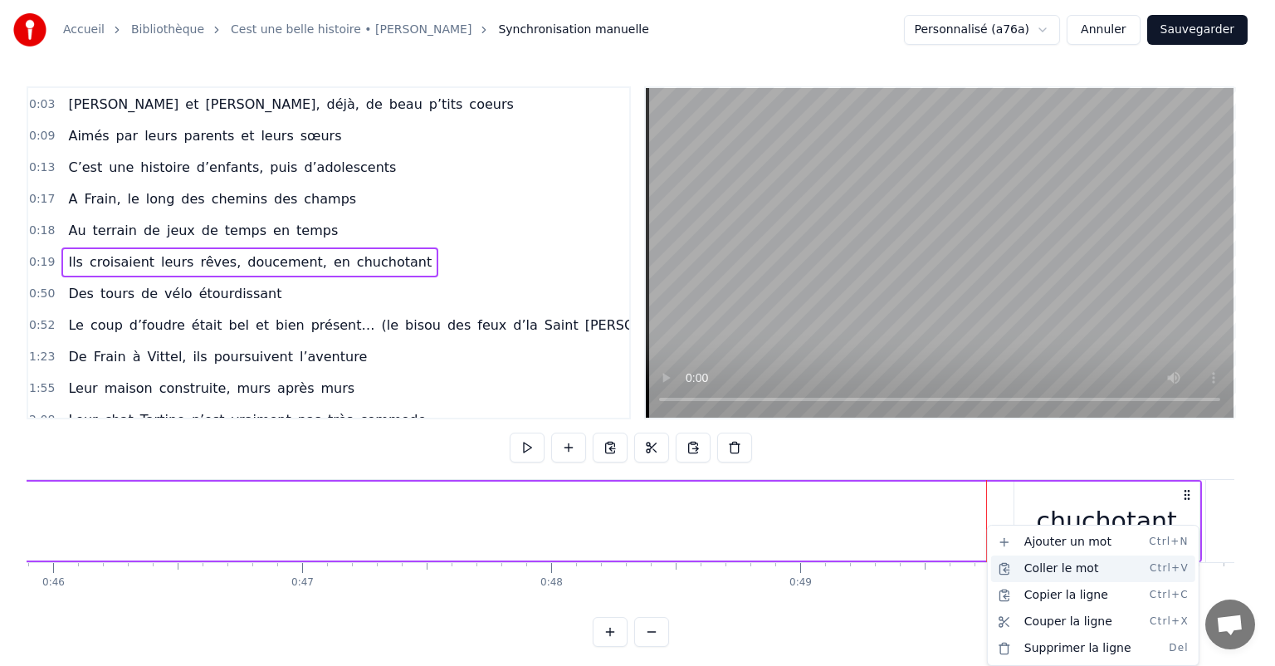
click at [1048, 571] on div "Coller le mot Ctrl+V" at bounding box center [1093, 568] width 204 height 27
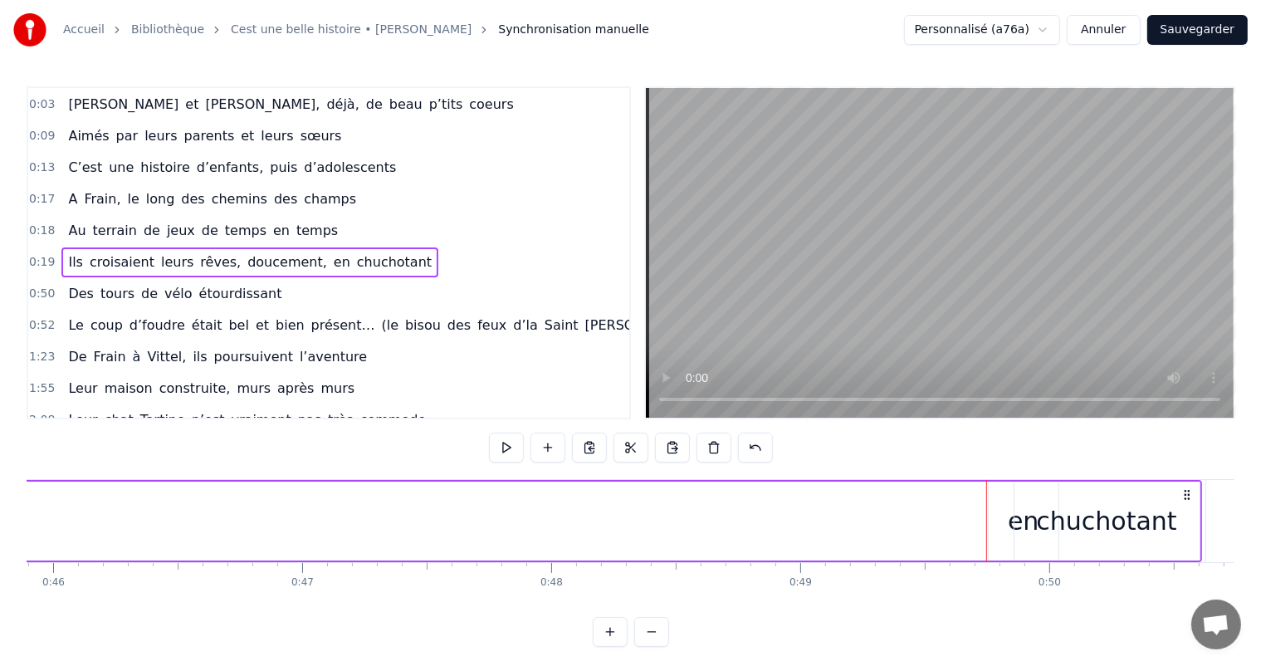
click at [1022, 528] on div "chuchotant" at bounding box center [1106, 520] width 185 height 79
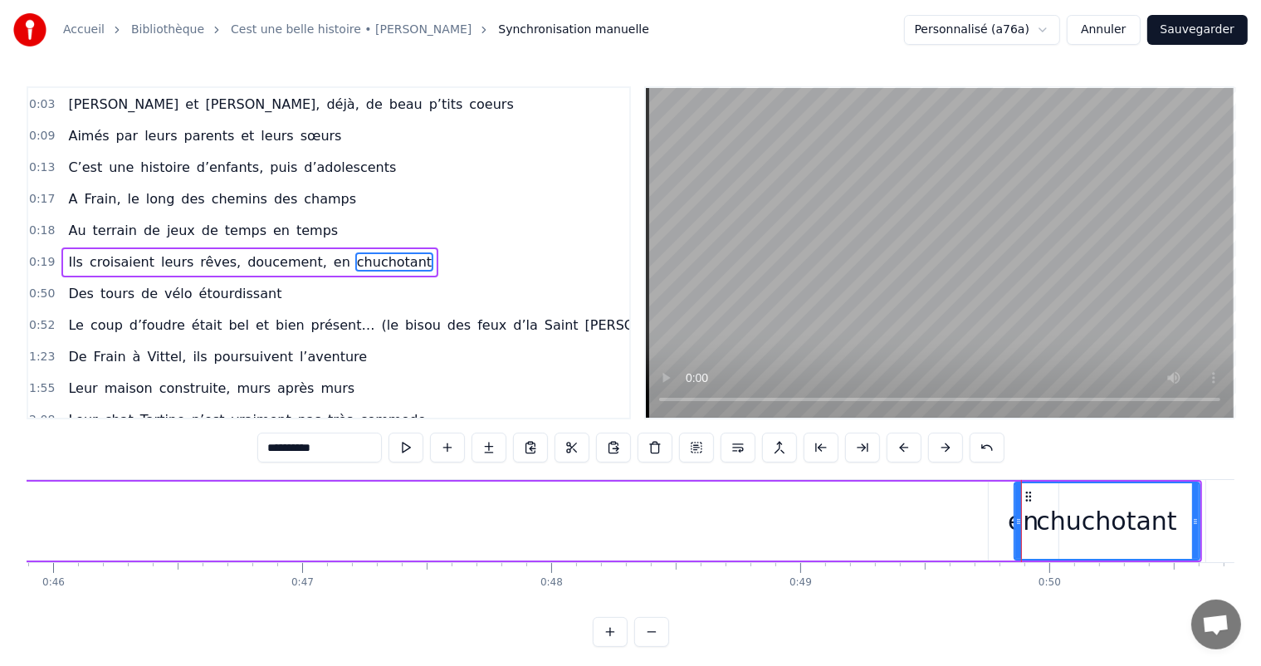
click at [1003, 526] on div "en" at bounding box center [1023, 520] width 70 height 79
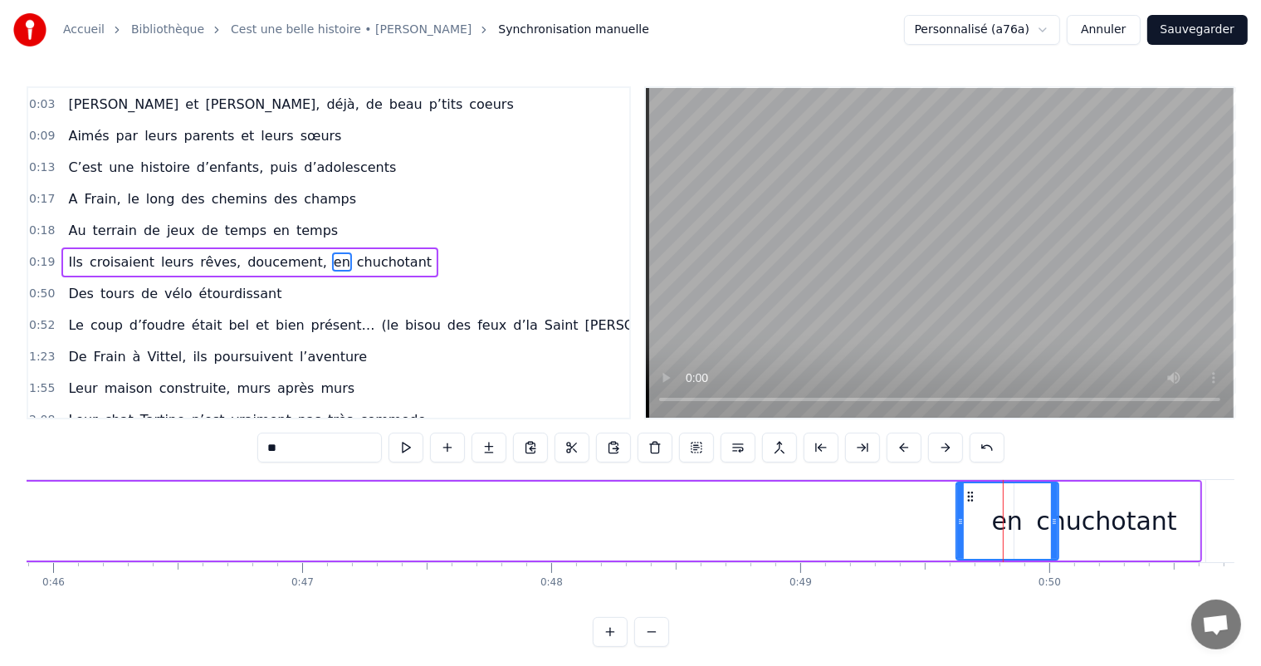
drag, startPoint x: 988, startPoint y: 521, endPoint x: 956, endPoint y: 531, distance: 33.9
click at [957, 531] on div at bounding box center [960, 521] width 7 height 76
drag, startPoint x: 1050, startPoint y: 520, endPoint x: 1007, endPoint y: 521, distance: 43.2
click at [1010, 521] on icon at bounding box center [1013, 521] width 7 height 13
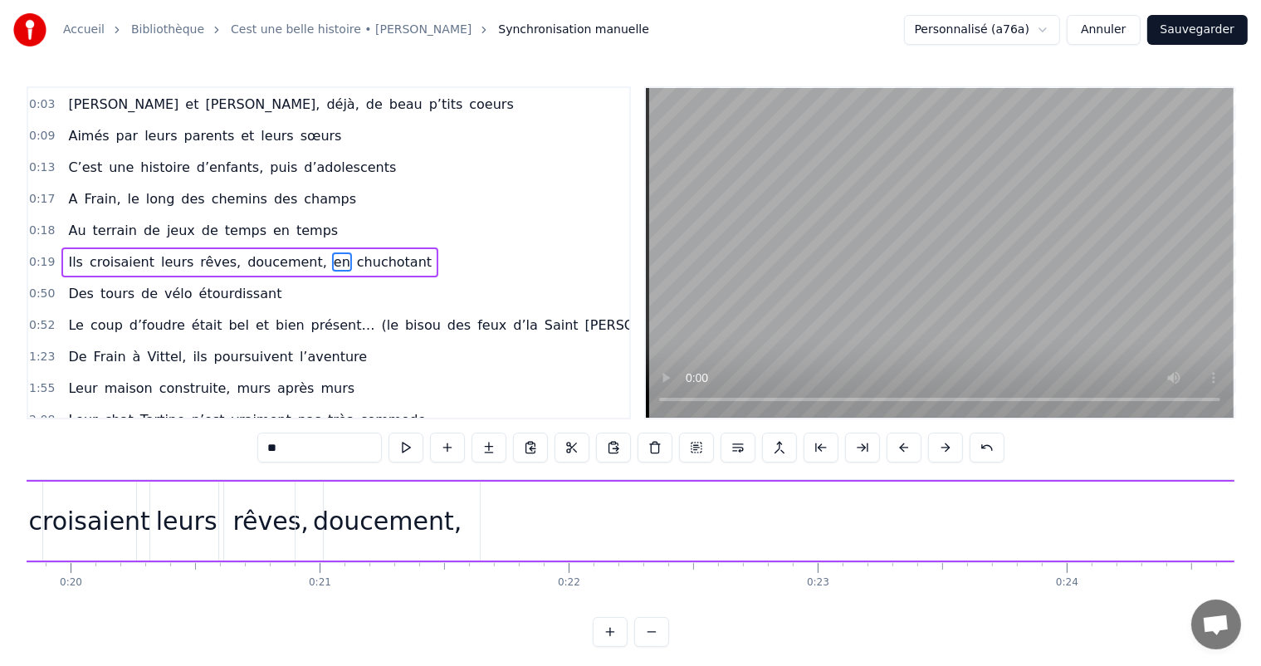
scroll to position [0, 4962]
click at [385, 528] on div "doucement," at bounding box center [360, 520] width 149 height 37
type input "**********"
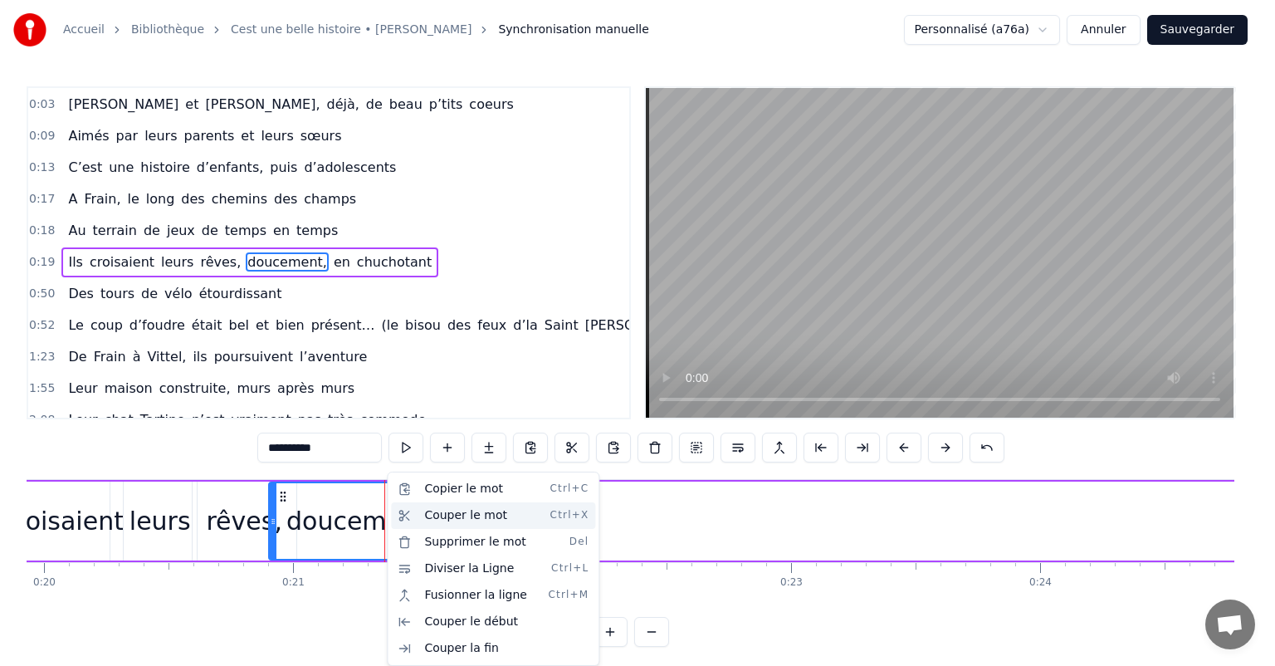
click at [460, 510] on div "Couper le mot Ctrl+X" at bounding box center [493, 515] width 204 height 27
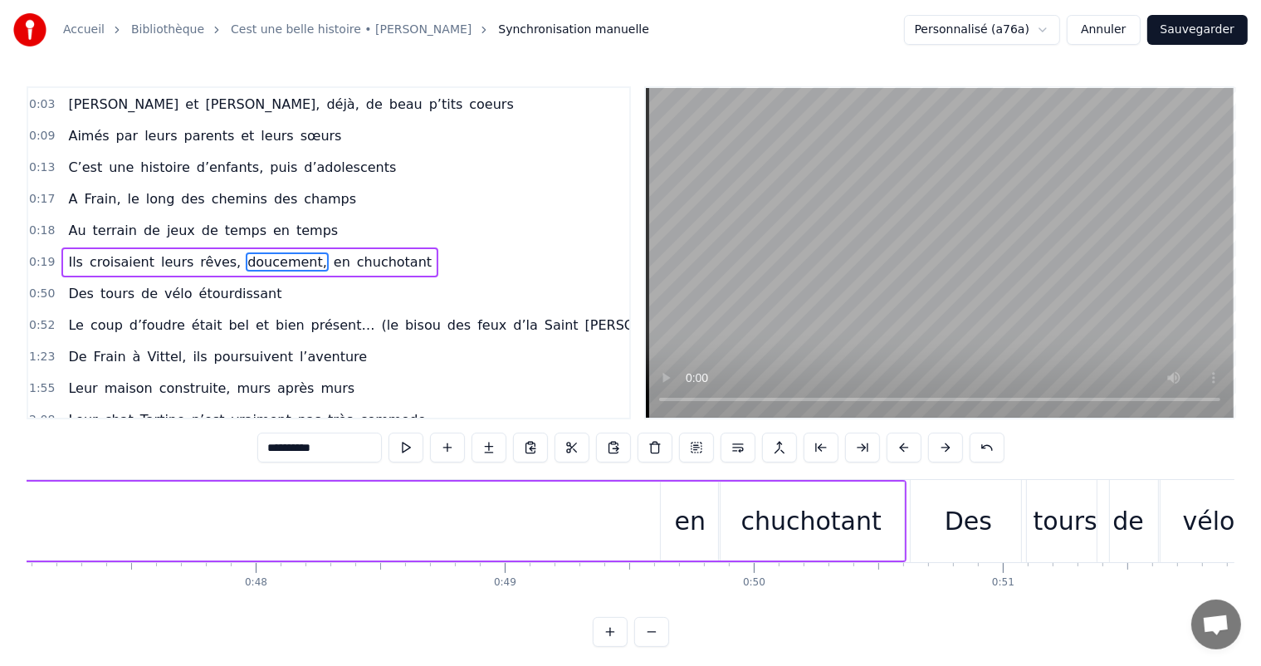
scroll to position [0, 11855]
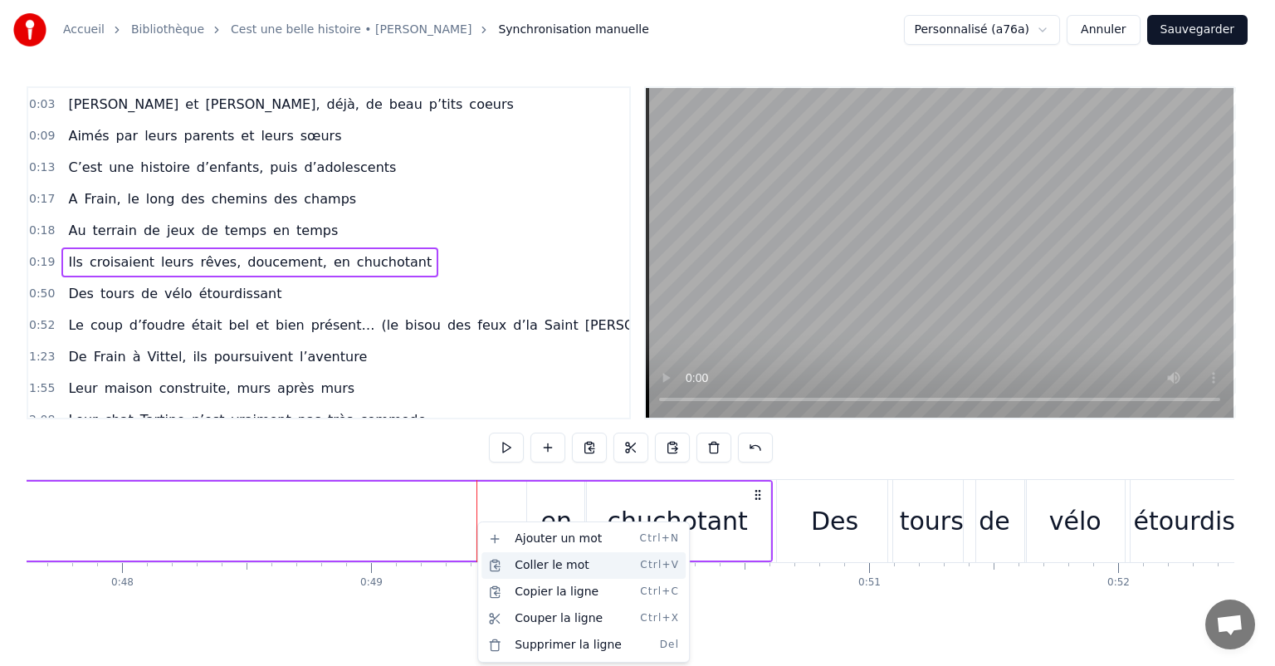
click at [534, 566] on div "Coller le mot Ctrl+V" at bounding box center [583, 565] width 204 height 27
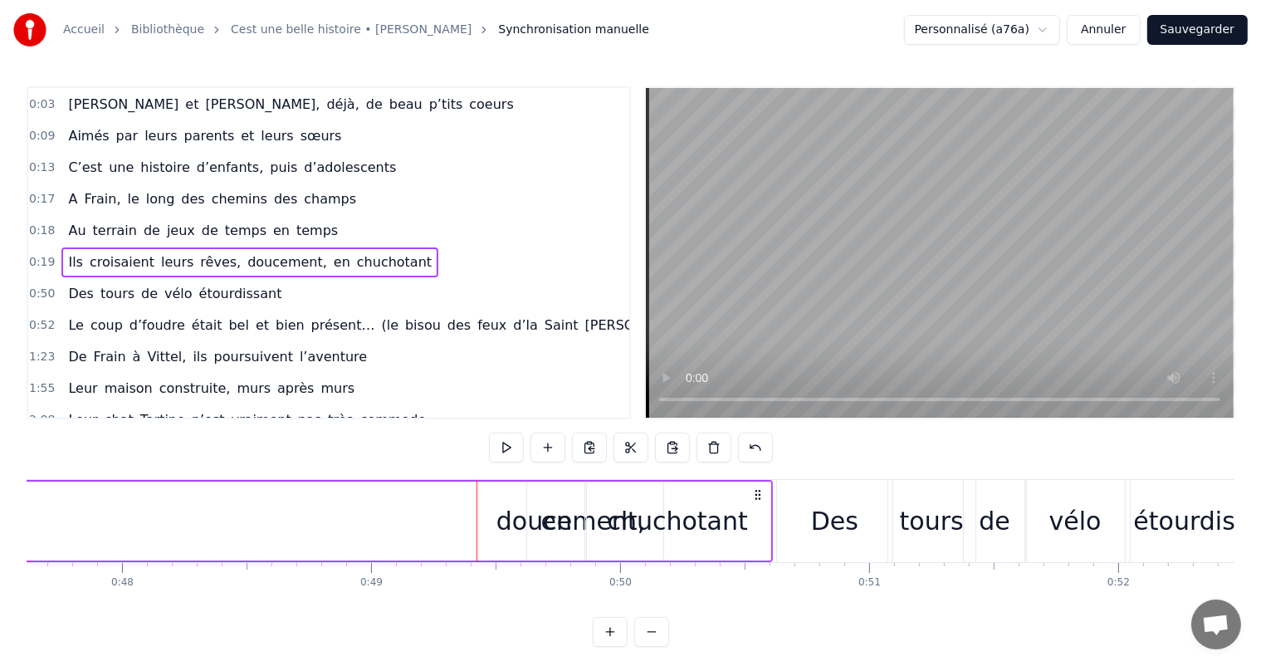
click at [485, 521] on div "doucement," at bounding box center [571, 520] width 184 height 79
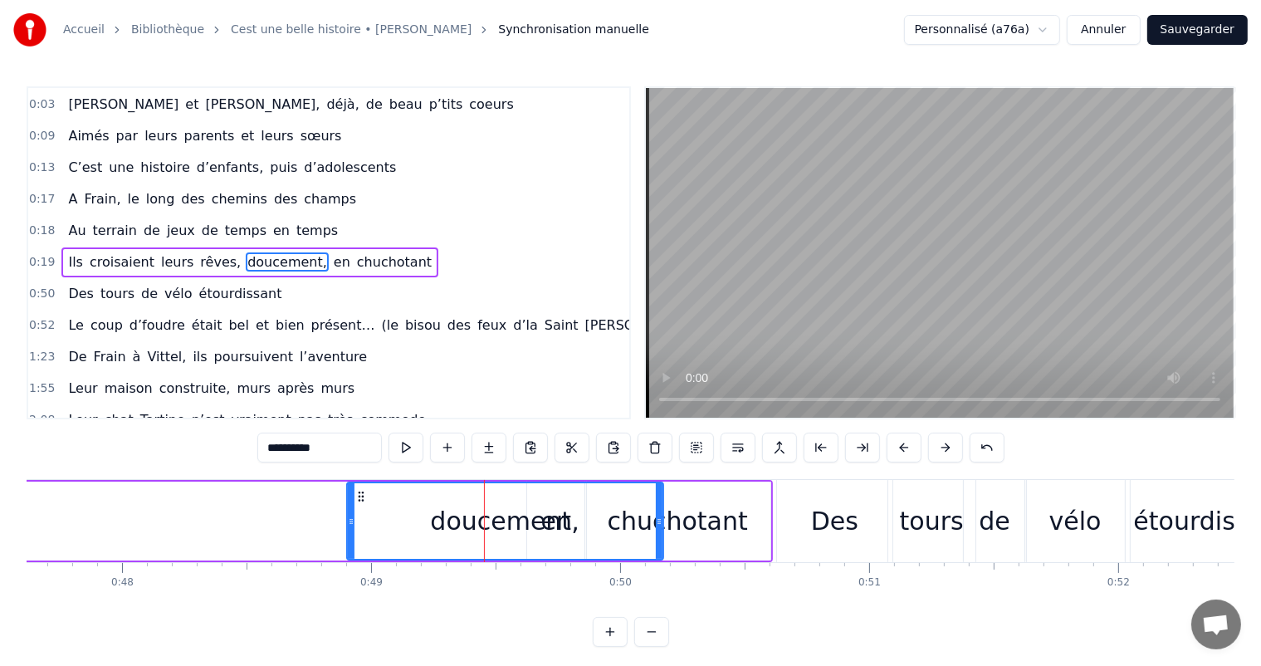
drag, startPoint x: 480, startPoint y: 519, endPoint x: 347, endPoint y: 520, distance: 132.8
click at [348, 520] on icon at bounding box center [351, 521] width 7 height 13
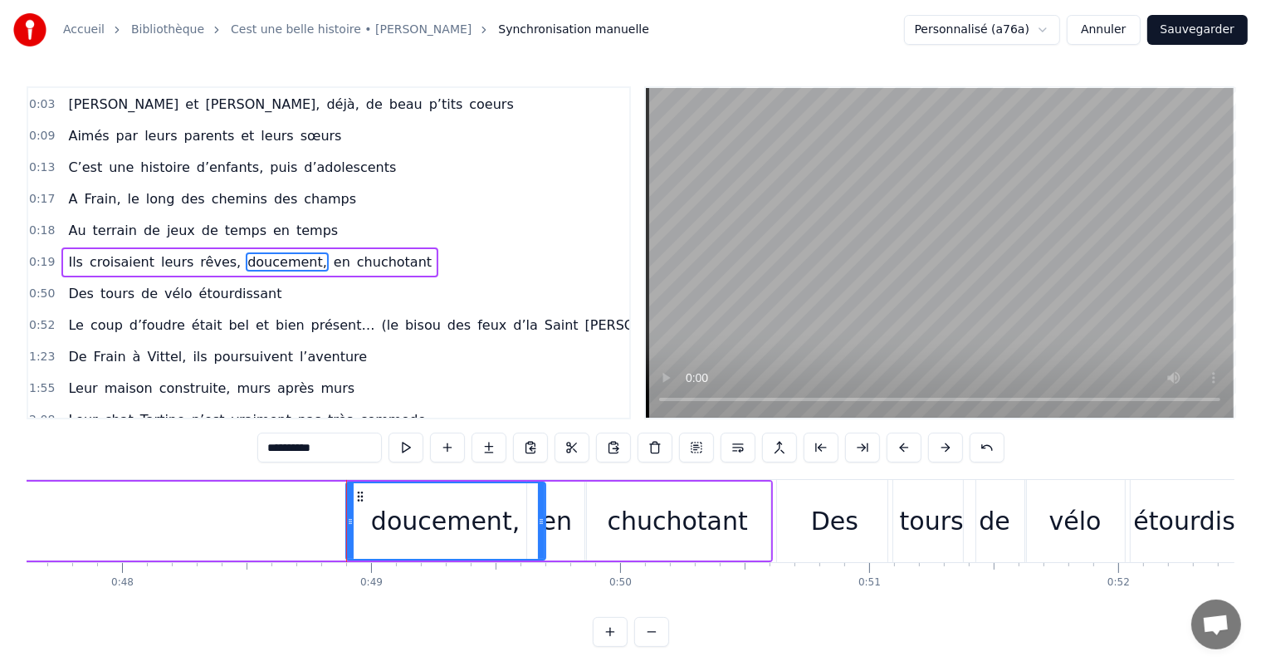
drag, startPoint x: 659, startPoint y: 510, endPoint x: 541, endPoint y: 514, distance: 117.9
click at [541, 514] on div at bounding box center [541, 521] width 7 height 76
drag, startPoint x: 345, startPoint y: 524, endPoint x: 375, endPoint y: 532, distance: 31.0
click at [376, 532] on div at bounding box center [374, 521] width 7 height 76
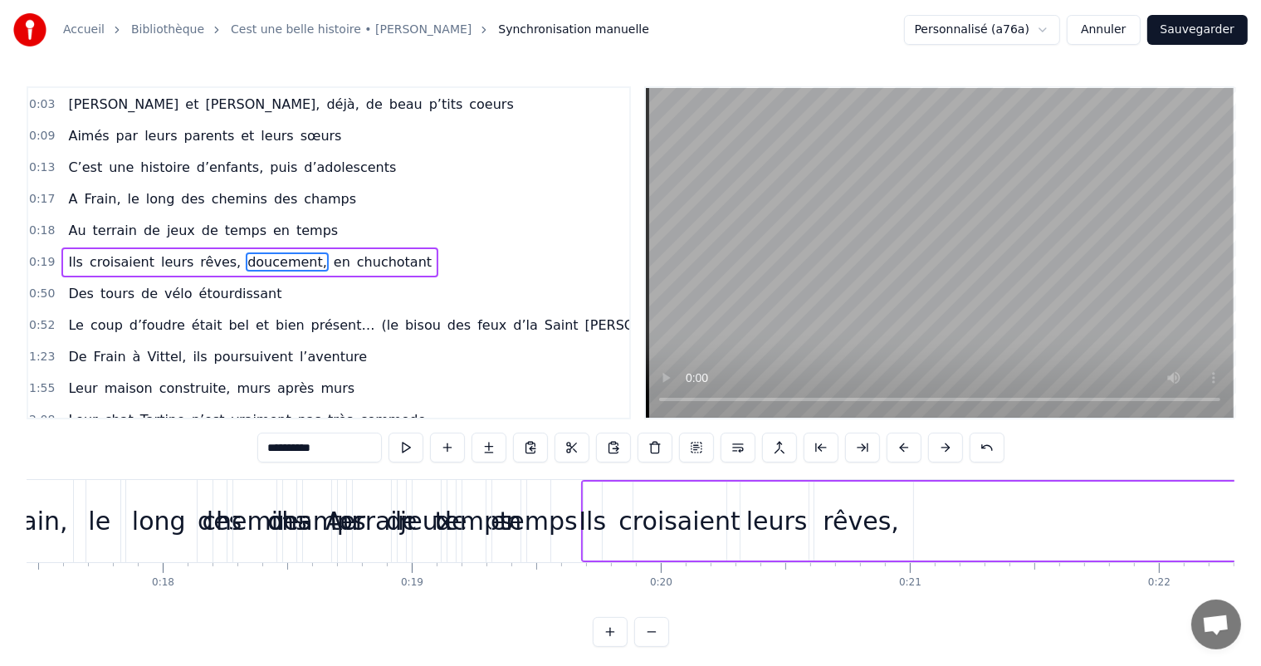
scroll to position [0, 4694]
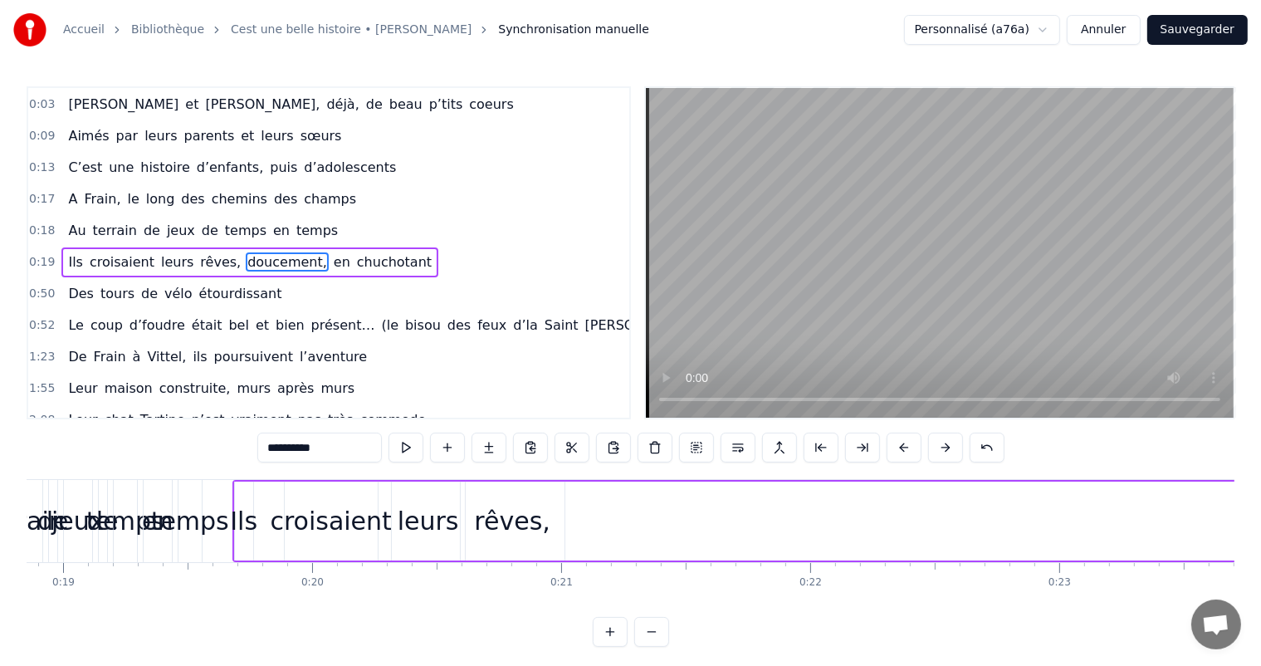
click at [512, 524] on div "rêves," at bounding box center [512, 520] width 76 height 37
type input "******"
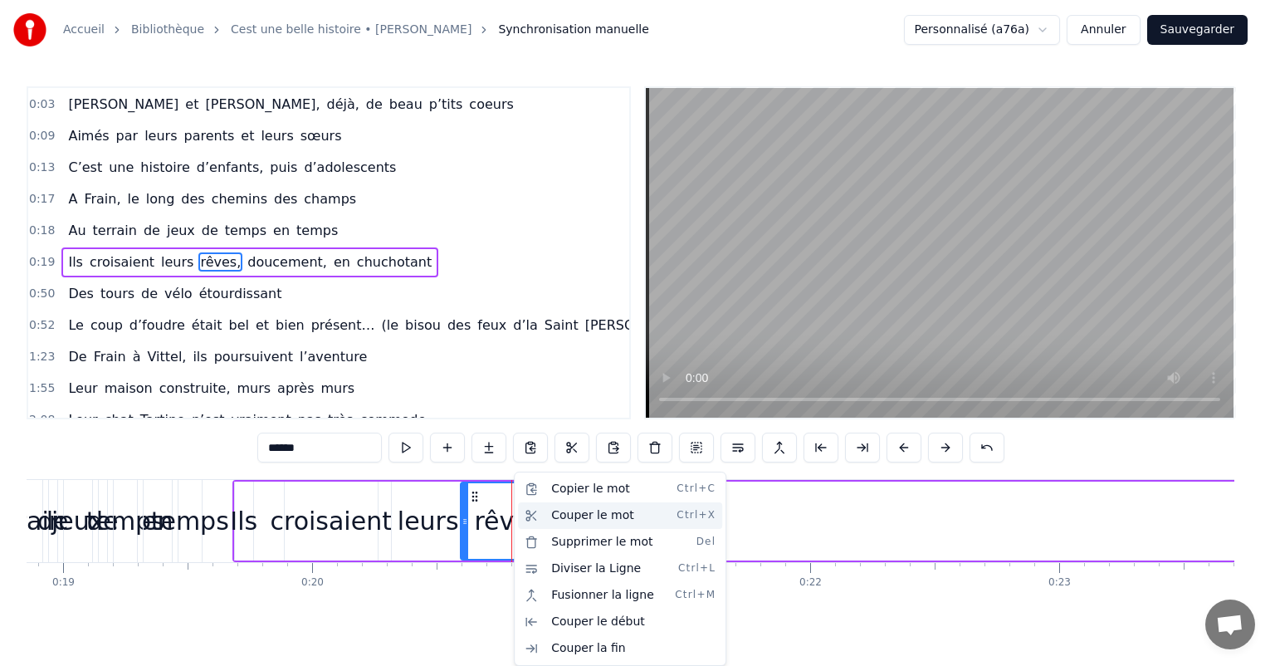
click at [586, 513] on div "Couper le mot Ctrl+X" at bounding box center [620, 515] width 204 height 27
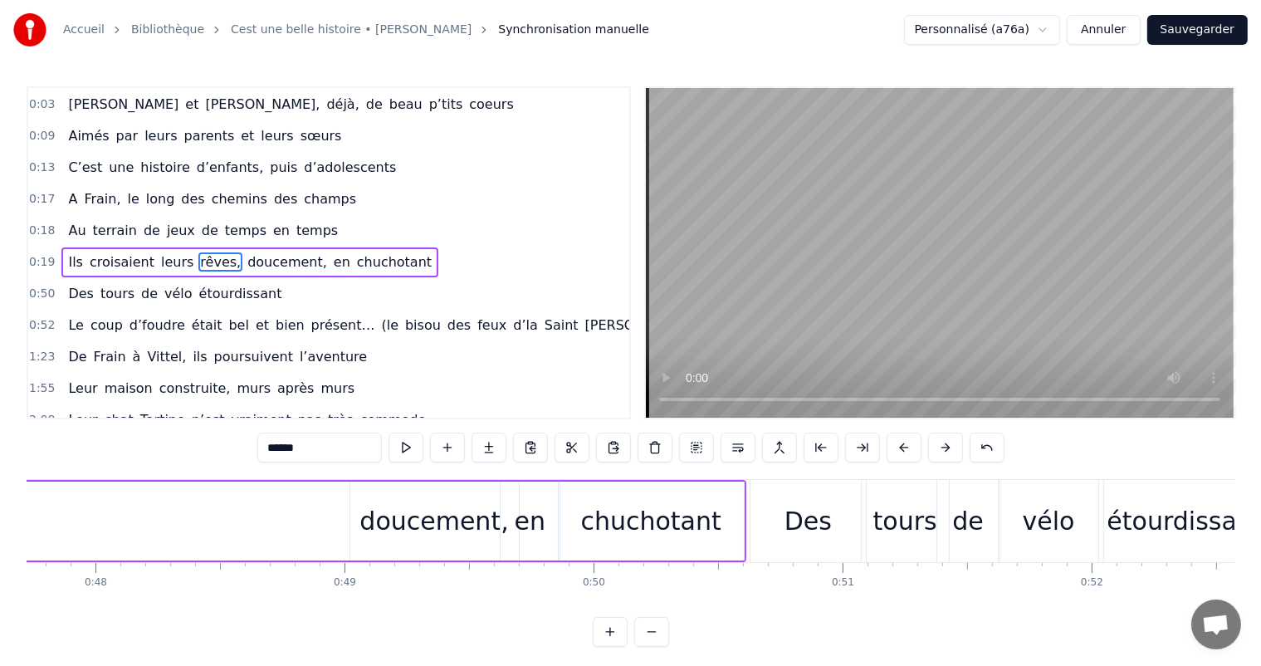
scroll to position [0, 11667]
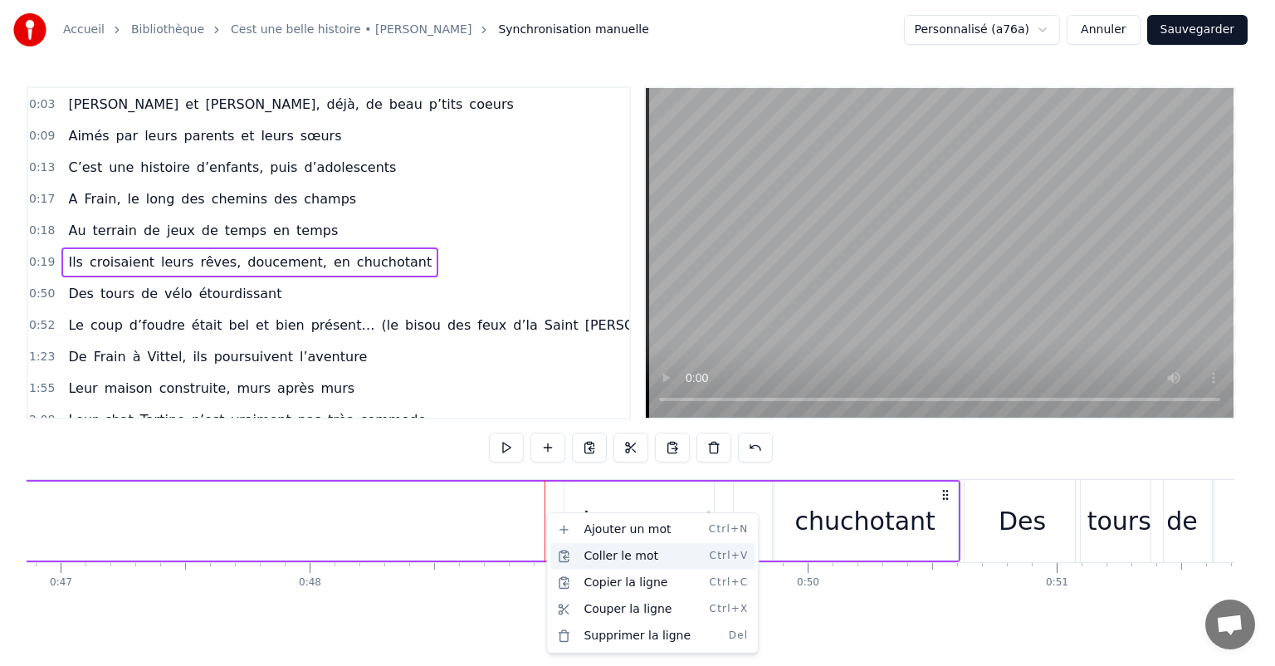
click at [603, 564] on div "Coller le mot Ctrl+V" at bounding box center [652, 556] width 204 height 27
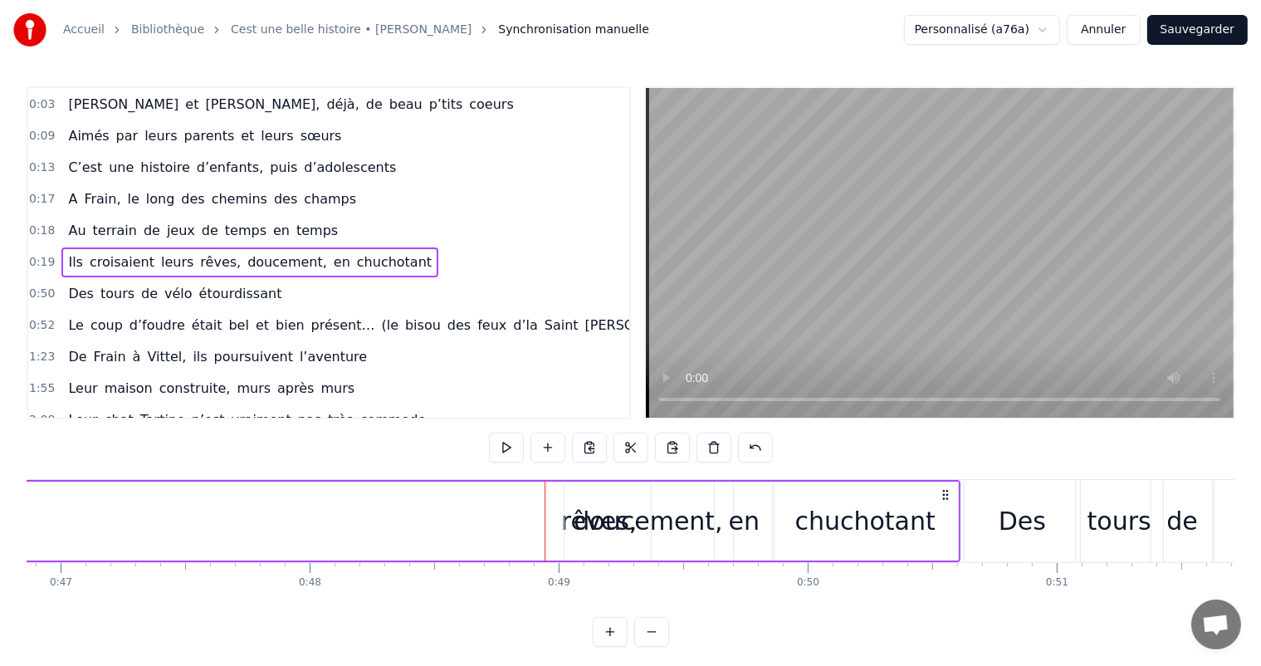
click at [572, 524] on div "doucement," at bounding box center [648, 520] width 168 height 79
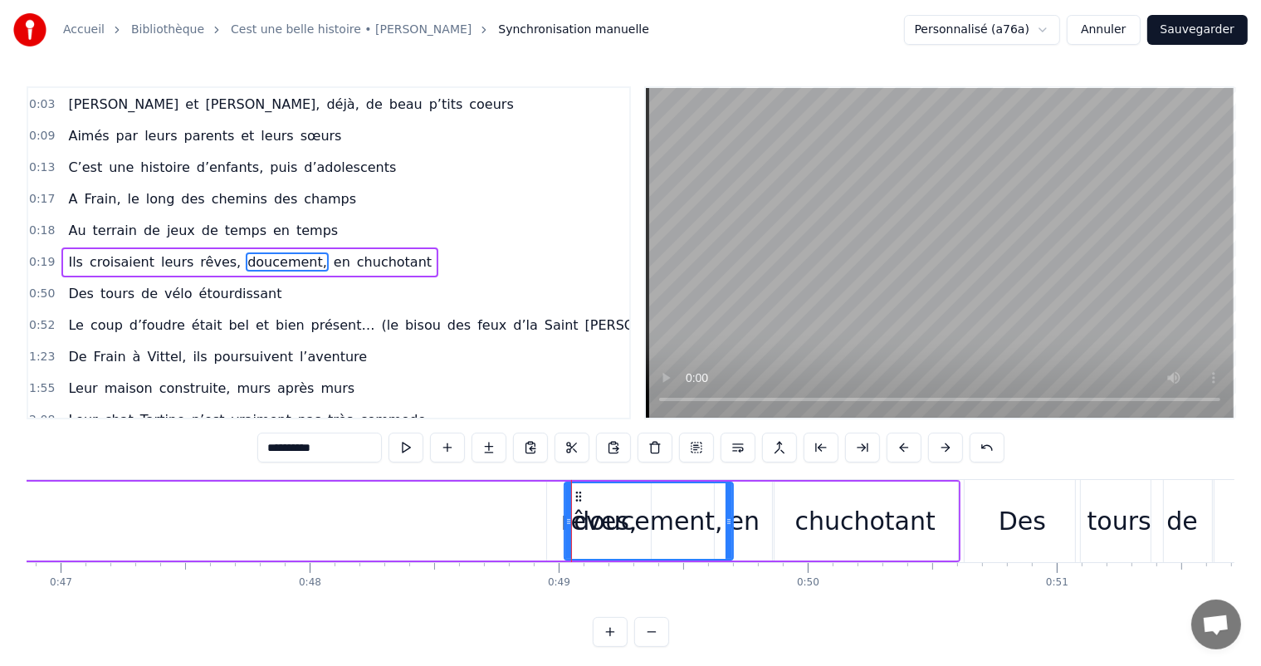
click at [556, 520] on div "rêves," at bounding box center [599, 520] width 104 height 79
type input "******"
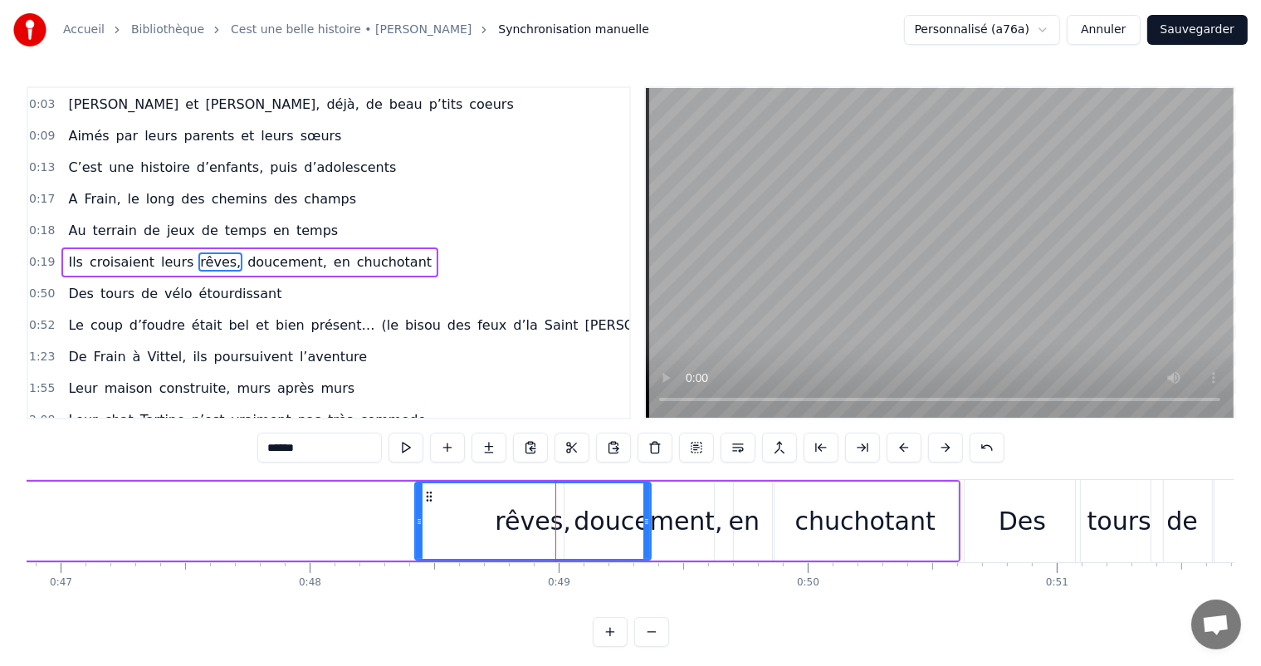
drag, startPoint x: 549, startPoint y: 519, endPoint x: 406, endPoint y: 531, distance: 143.3
click at [416, 531] on div at bounding box center [419, 521] width 7 height 76
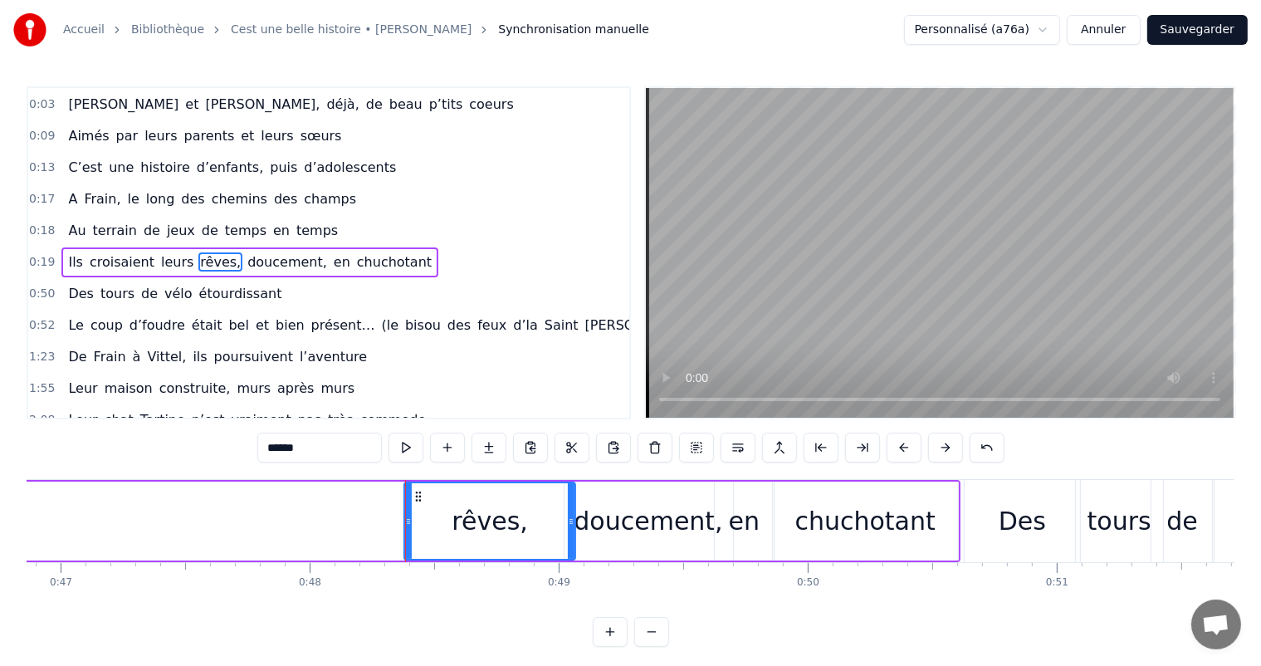
drag, startPoint x: 647, startPoint y: 520, endPoint x: 578, endPoint y: 518, distance: 69.7
click at [574, 518] on icon at bounding box center [571, 521] width 7 height 13
drag, startPoint x: 405, startPoint y: 534, endPoint x: 471, endPoint y: 541, distance: 66.7
click at [471, 541] on div at bounding box center [474, 521] width 7 height 76
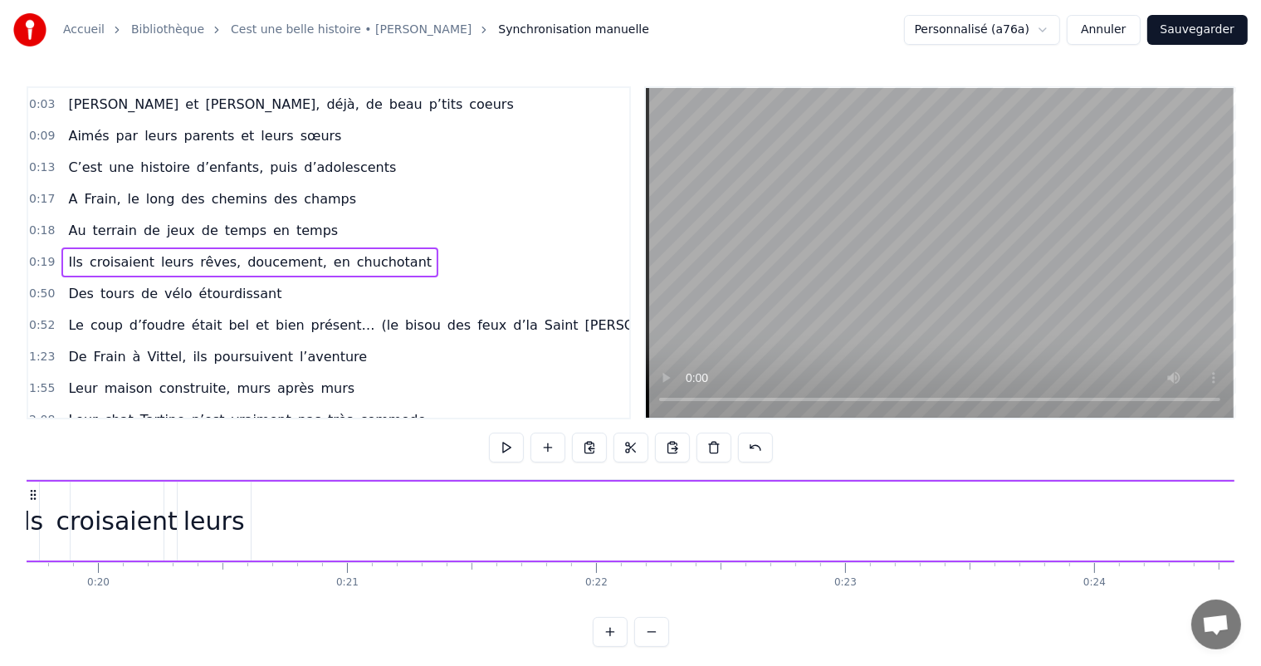
scroll to position [0, 4827]
click at [300, 524] on div "leurs" at bounding box center [294, 520] width 61 height 37
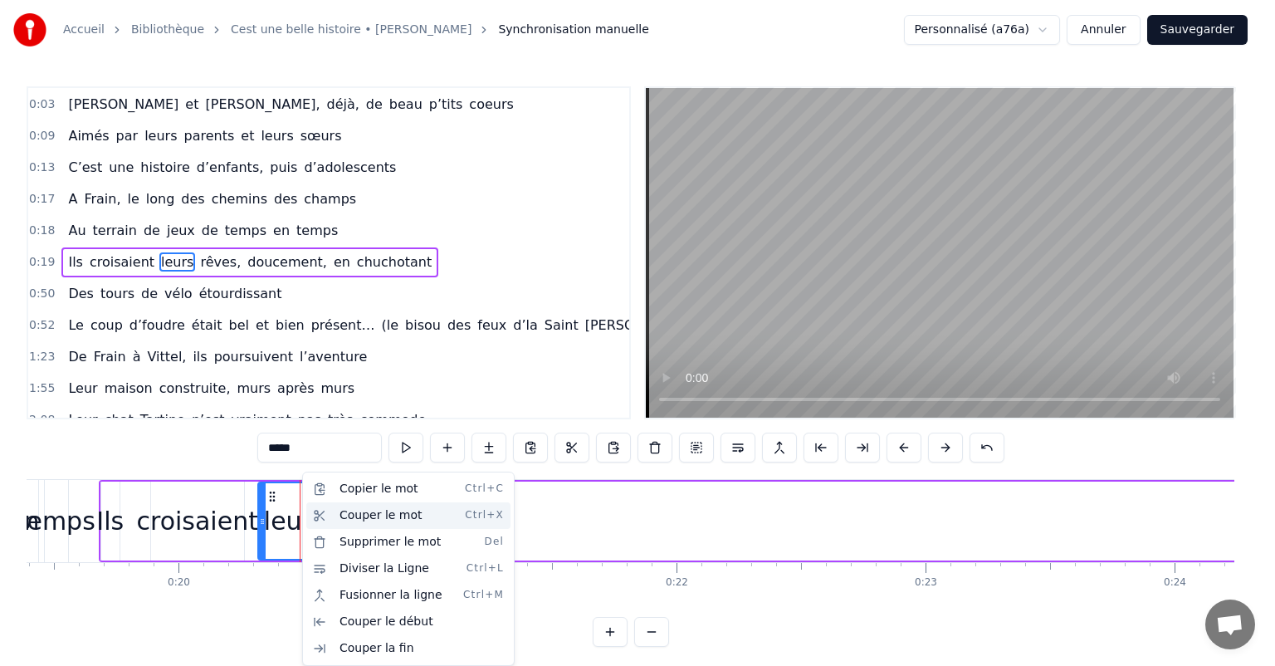
click at [377, 515] on div "Couper le mot Ctrl+X" at bounding box center [408, 515] width 204 height 27
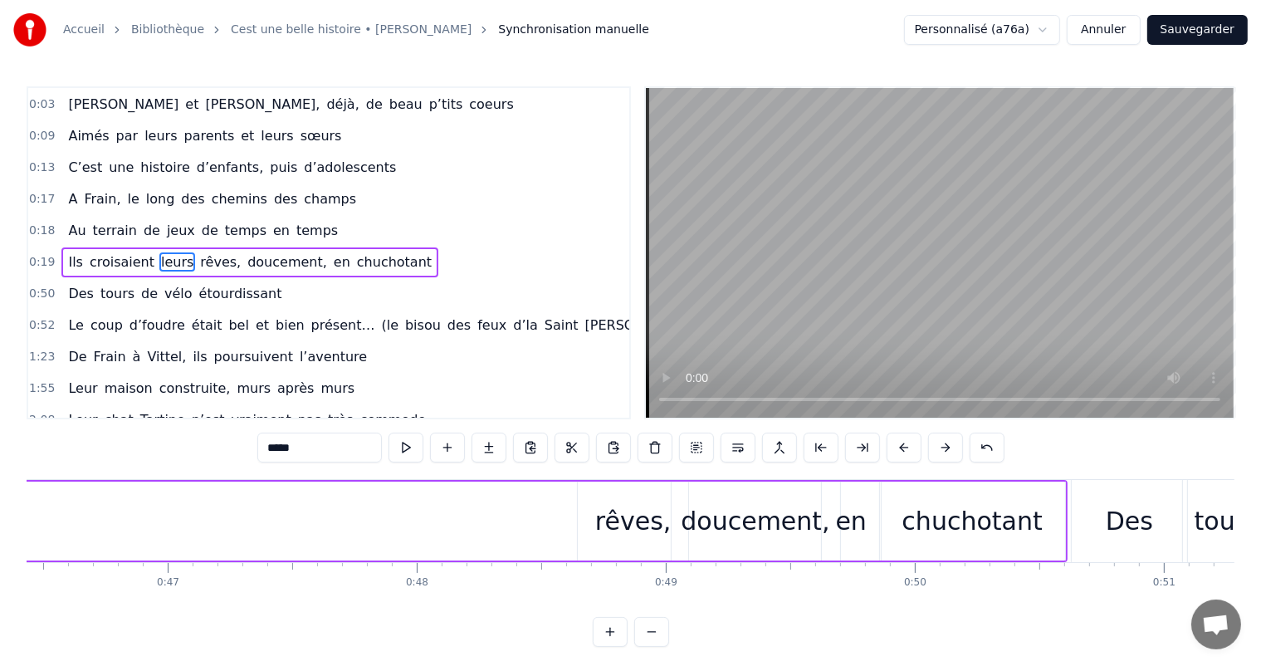
scroll to position [0, 11695]
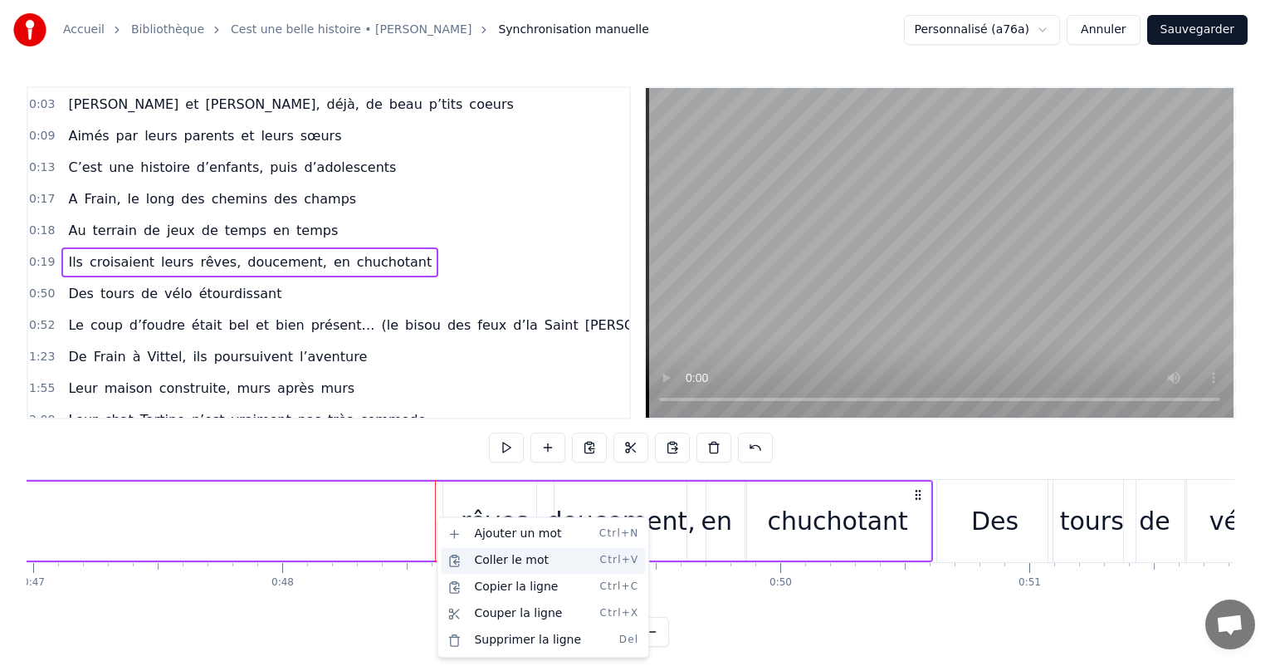
click at [491, 556] on div "Coller le mot Ctrl+V" at bounding box center [543, 560] width 204 height 27
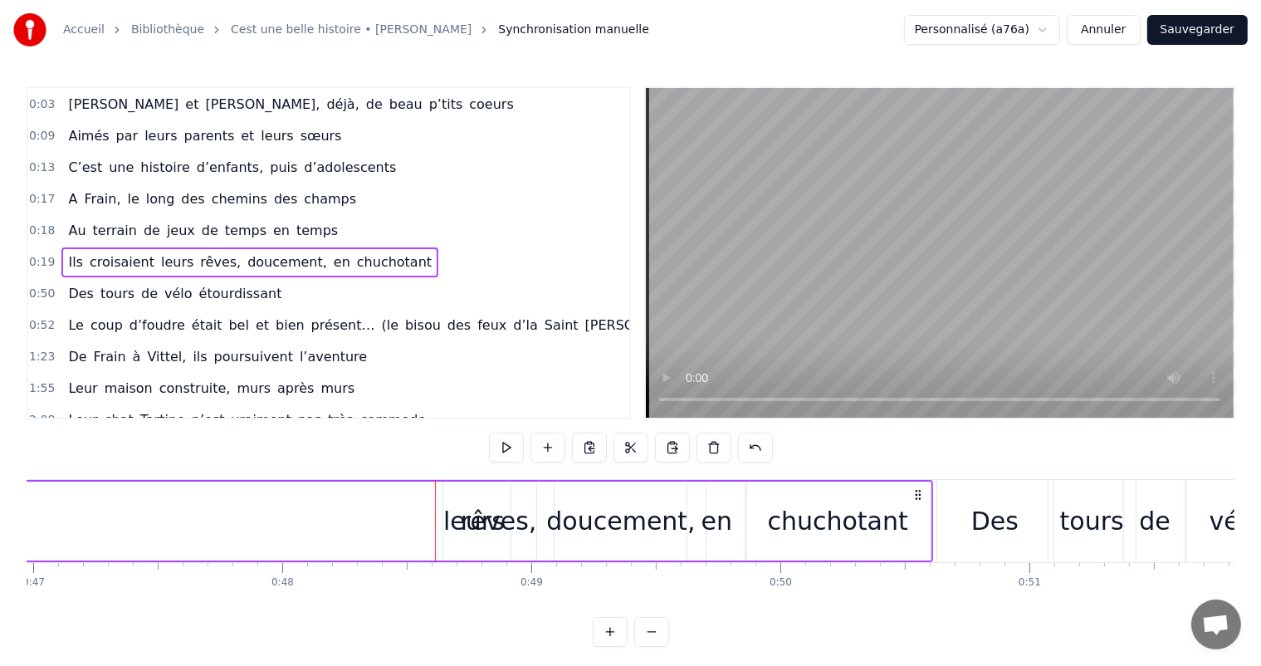
click at [453, 520] on div "rêves," at bounding box center [498, 520] width 110 height 79
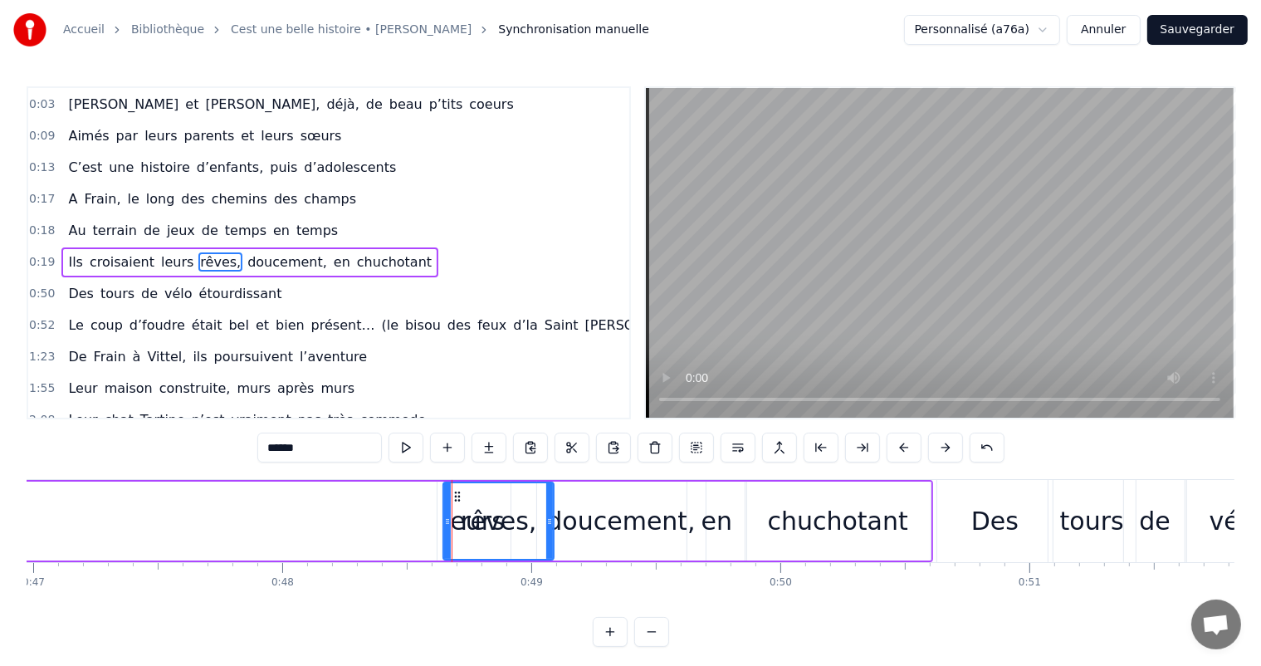
click at [440, 518] on div "leurs" at bounding box center [473, 520] width 73 height 79
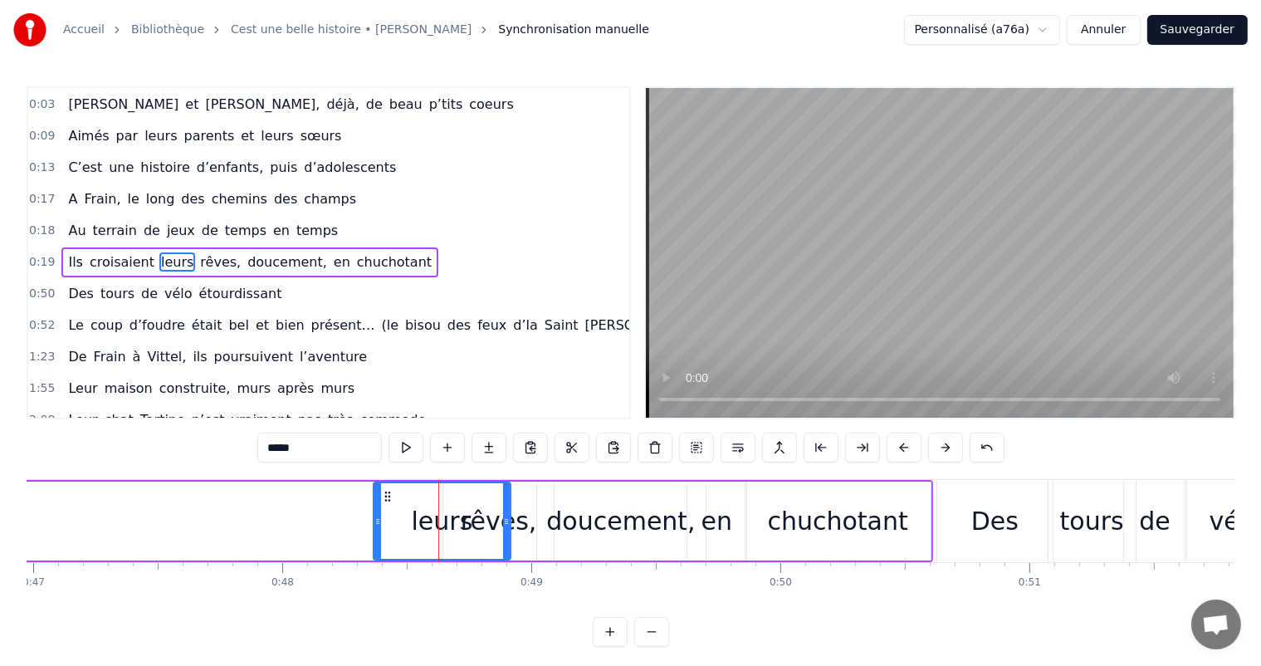
drag, startPoint x: 439, startPoint y: 516, endPoint x: 375, endPoint y: 518, distance: 63.9
click at [375, 518] on icon at bounding box center [377, 521] width 7 height 13
drag, startPoint x: 509, startPoint y: 514, endPoint x: 463, endPoint y: 518, distance: 45.8
click at [463, 518] on icon at bounding box center [464, 521] width 7 height 13
click at [438, 522] on div "leurs" at bounding box center [418, 520] width 61 height 37
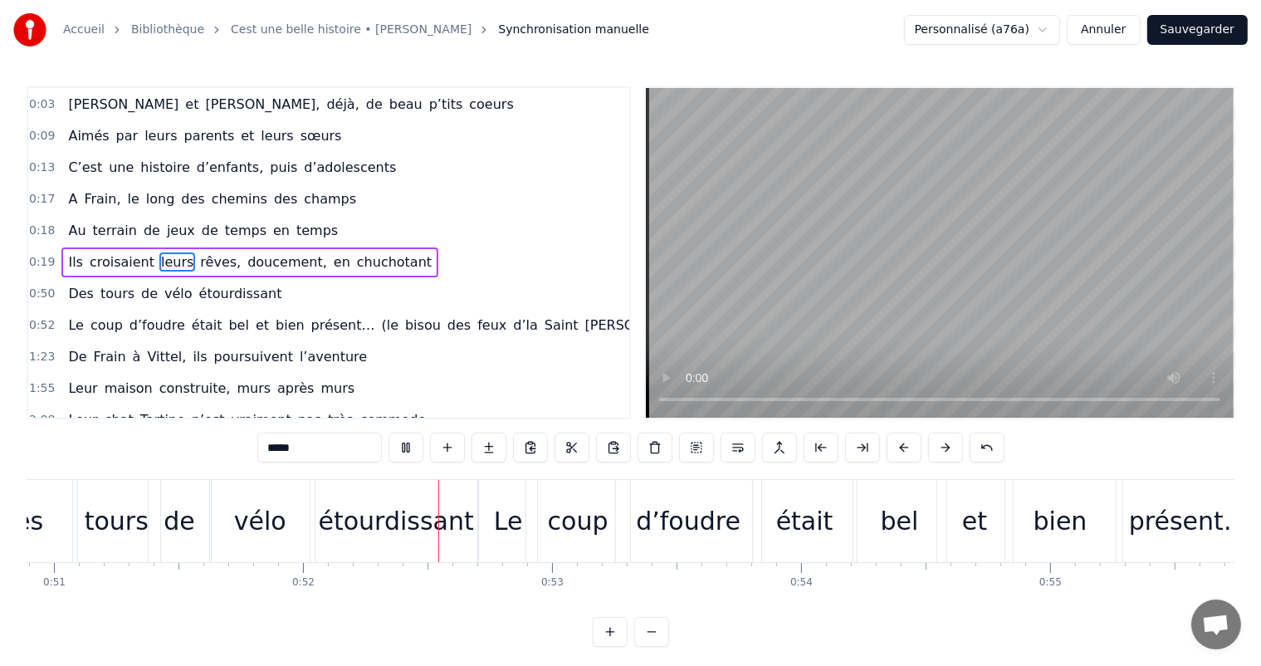
scroll to position [0, 12804]
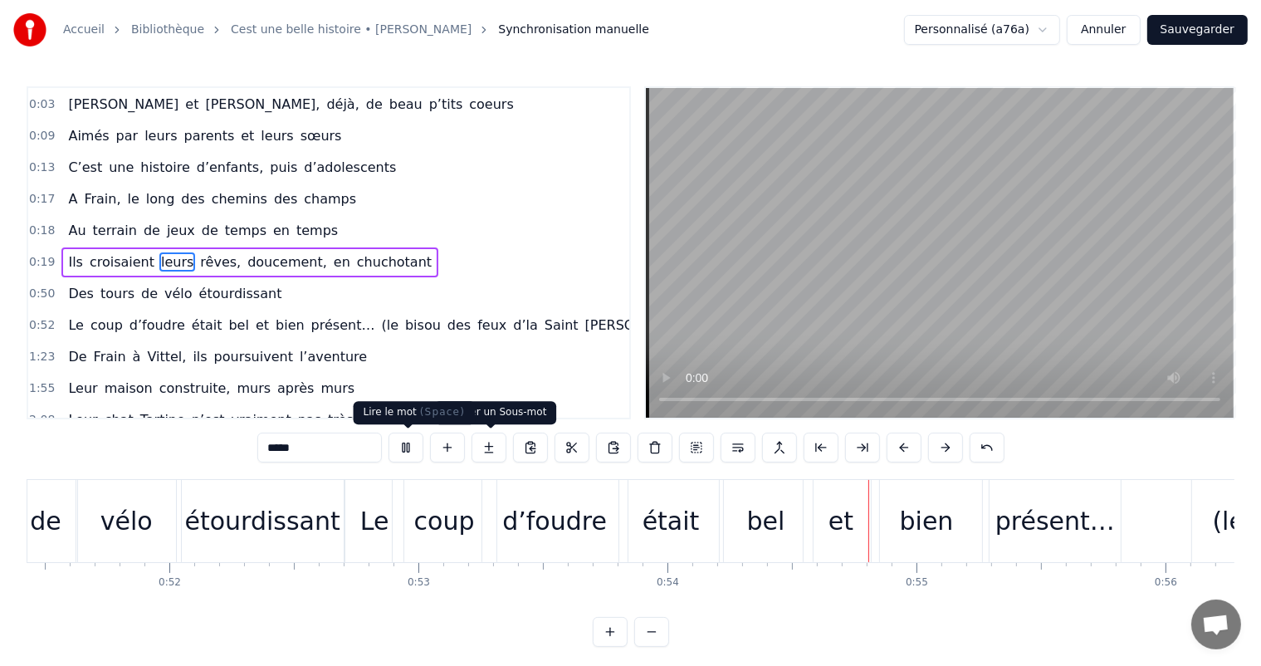
click at [408, 451] on button at bounding box center [405, 447] width 35 height 30
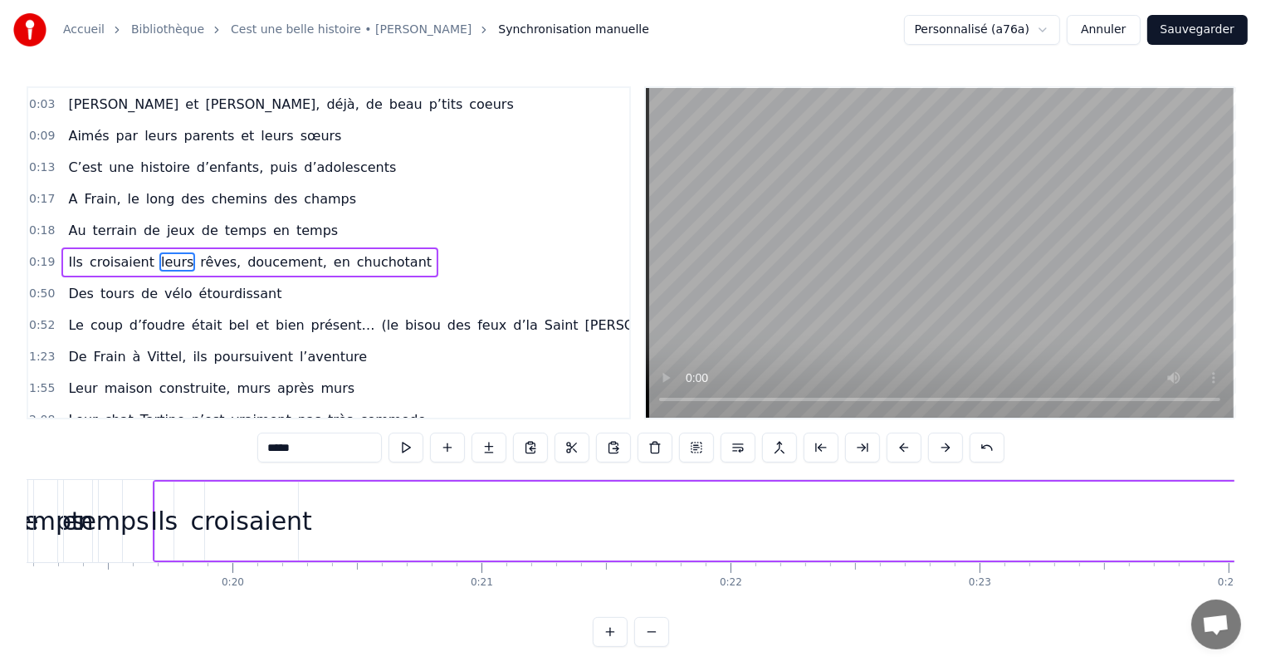
scroll to position [0, 4720]
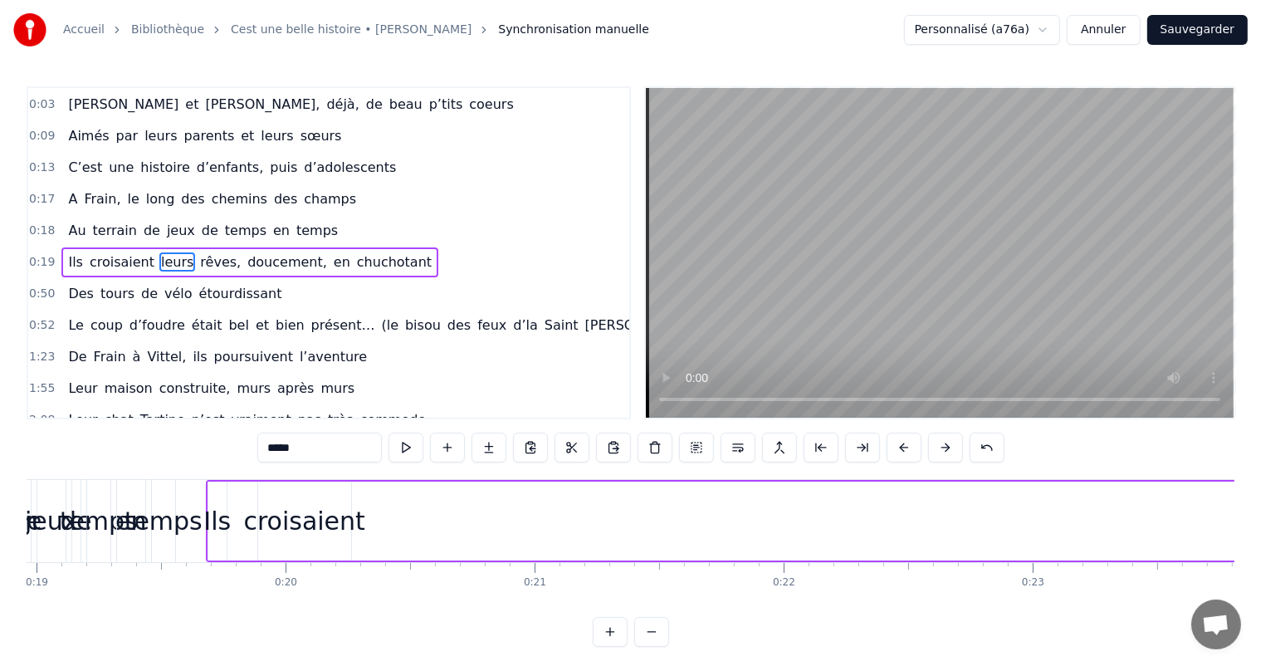
click at [294, 528] on div "croisaient" at bounding box center [303, 520] width 121 height 37
type input "**********"
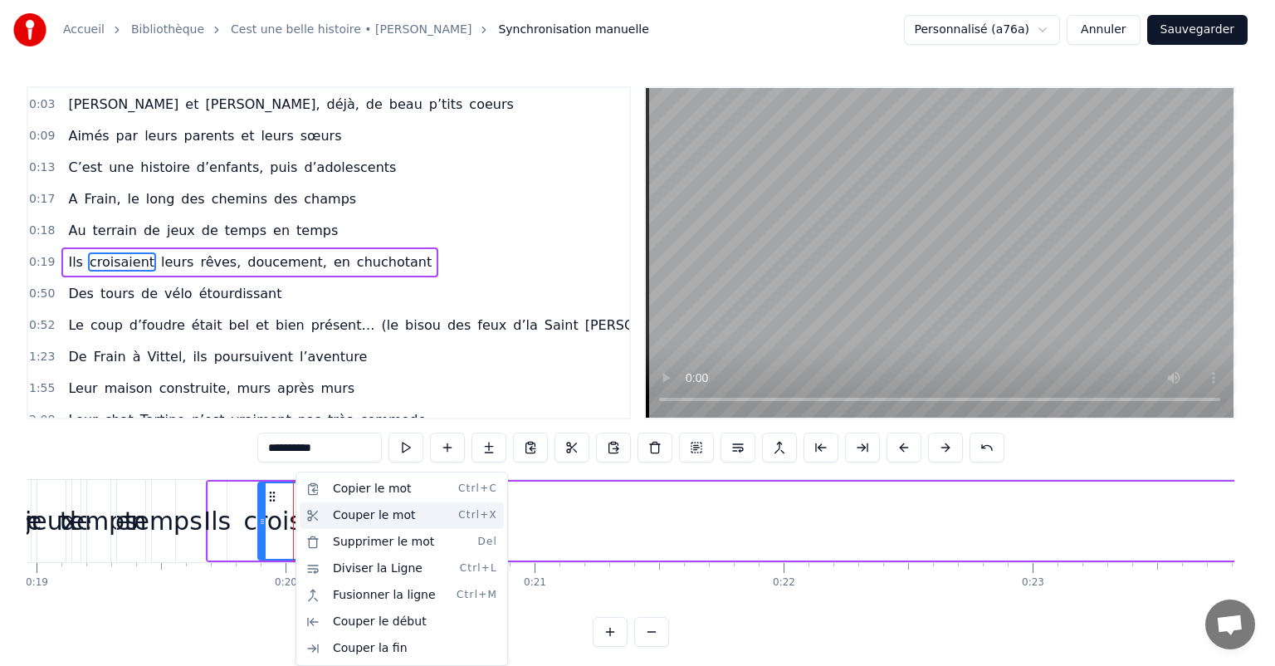
click at [354, 517] on div "Couper le mot Ctrl+X" at bounding box center [402, 515] width 204 height 27
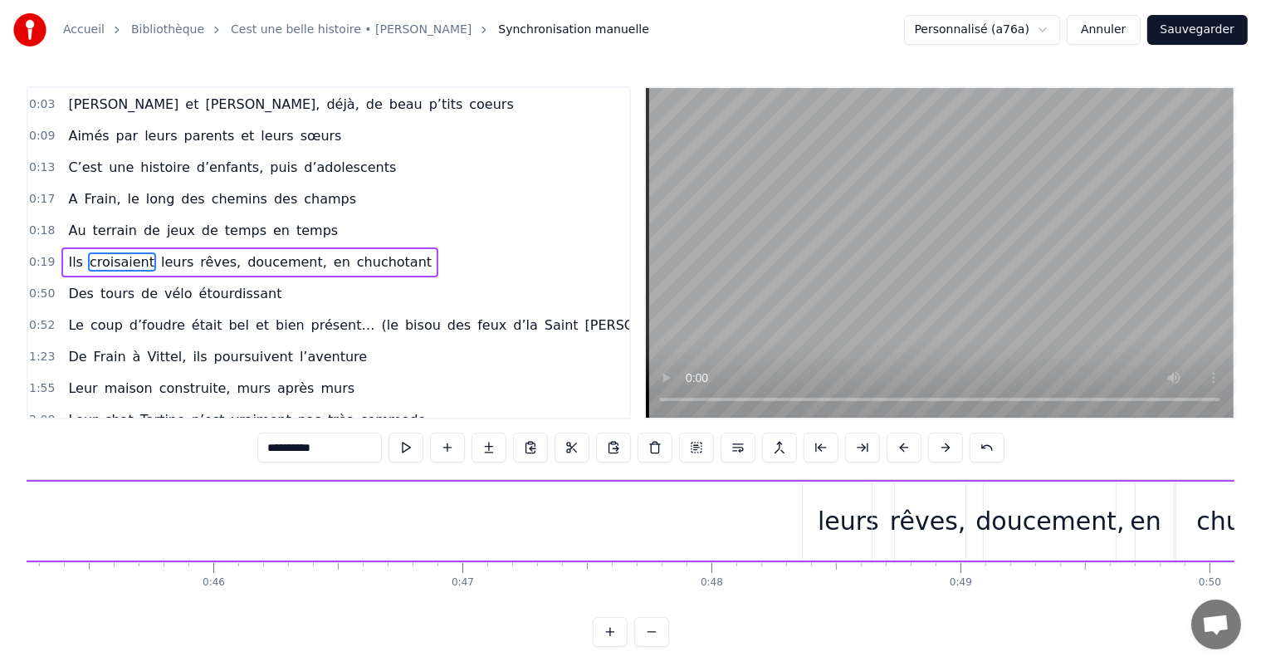
scroll to position [0, 11641]
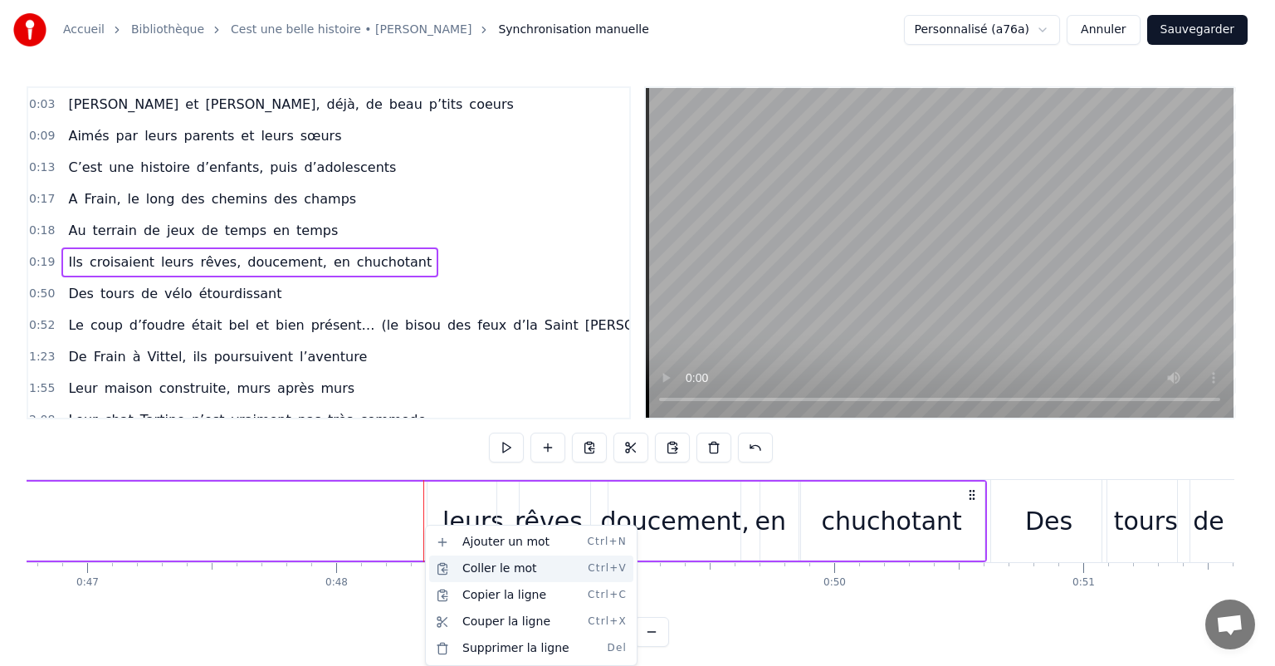
click at [463, 564] on div "Coller le mot Ctrl+V" at bounding box center [531, 568] width 204 height 27
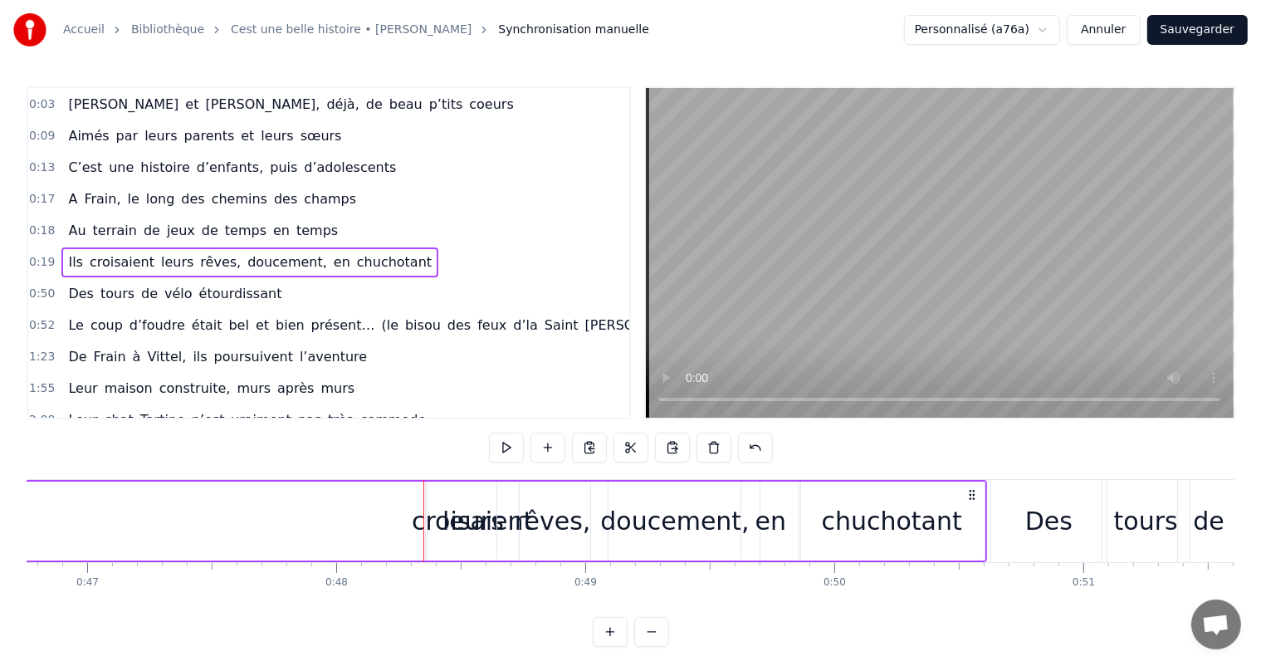
click at [434, 524] on div "leurs" at bounding box center [472, 520] width 91 height 79
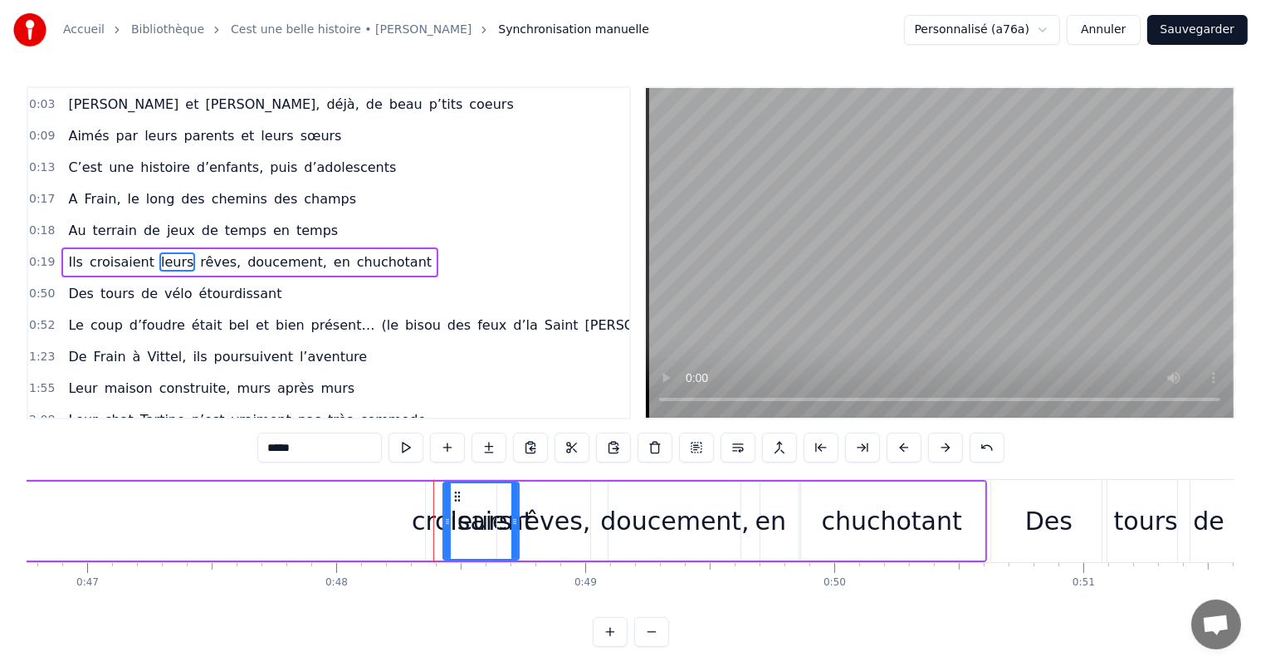
drag, startPoint x: 428, startPoint y: 521, endPoint x: 450, endPoint y: 527, distance: 22.3
click at [449, 528] on div at bounding box center [447, 521] width 7 height 76
click at [435, 519] on div "croisaient" at bounding box center [472, 520] width 121 height 37
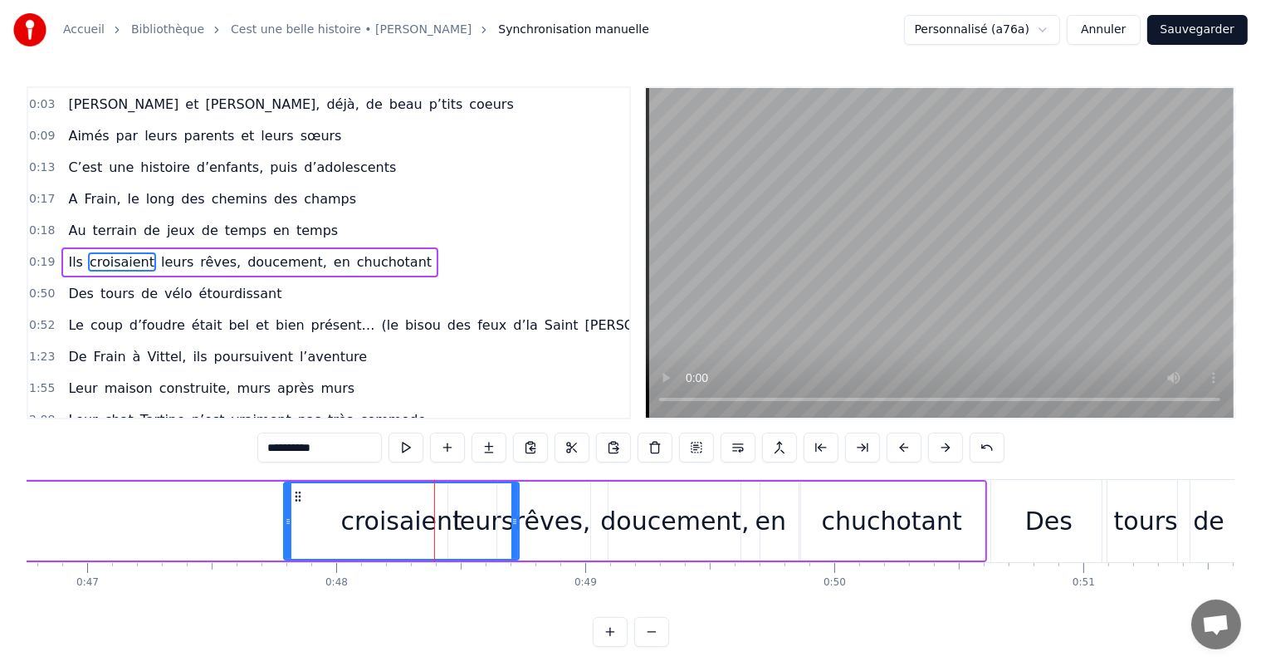
drag, startPoint x: 427, startPoint y: 515, endPoint x: 285, endPoint y: 513, distance: 141.9
click at [285, 513] on div at bounding box center [288, 521] width 7 height 76
drag, startPoint x: 514, startPoint y: 507, endPoint x: 456, endPoint y: 500, distance: 58.5
click at [456, 500] on div at bounding box center [456, 521] width 7 height 76
click at [505, 529] on div "rêves," at bounding box center [552, 520] width 110 height 79
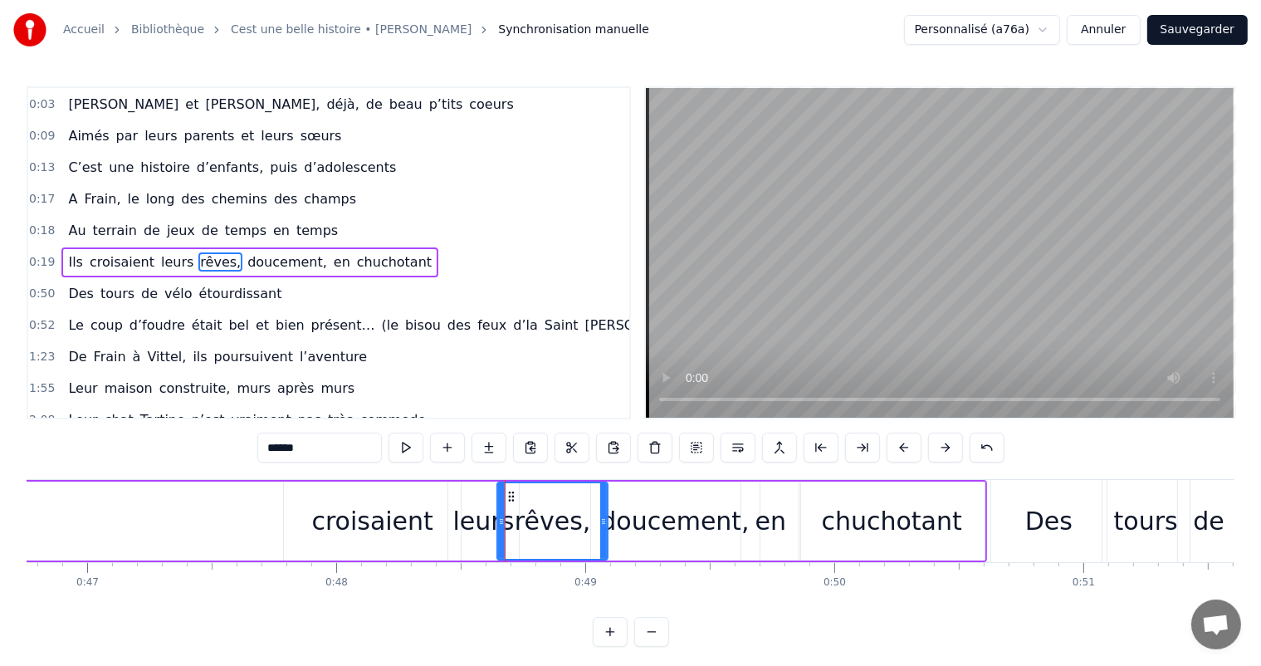
click at [487, 518] on div "leurs" at bounding box center [483, 520] width 61 height 37
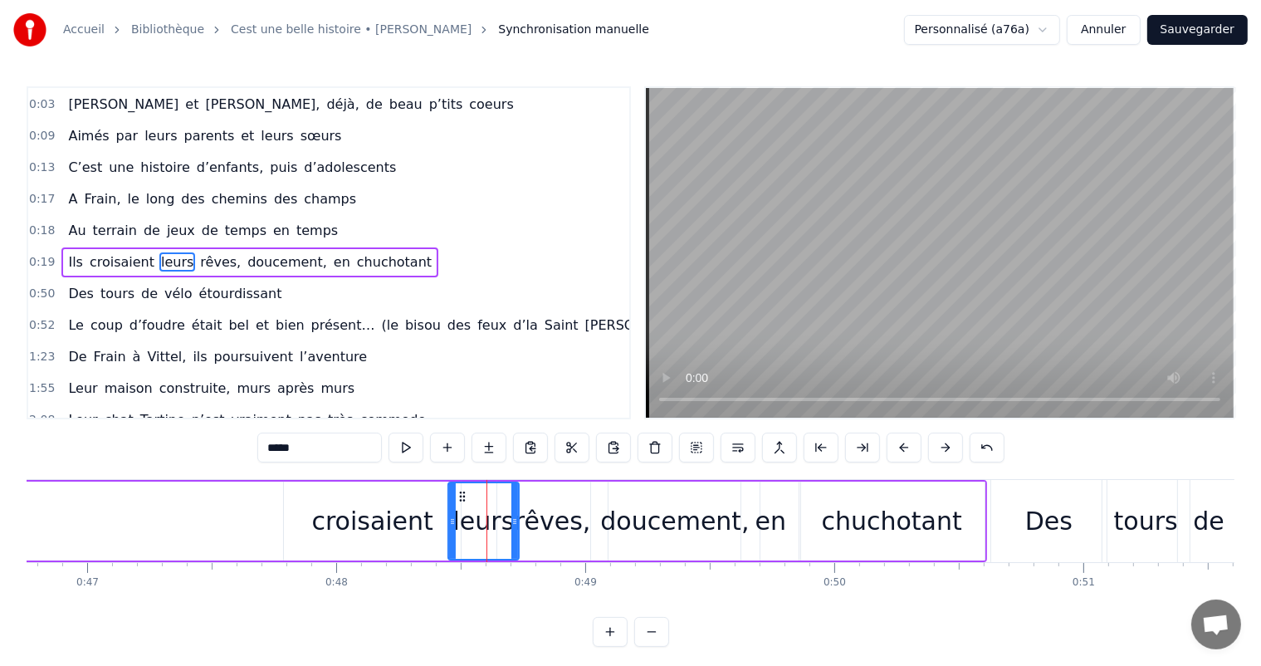
click at [443, 521] on div "croisaient" at bounding box center [372, 520] width 177 height 79
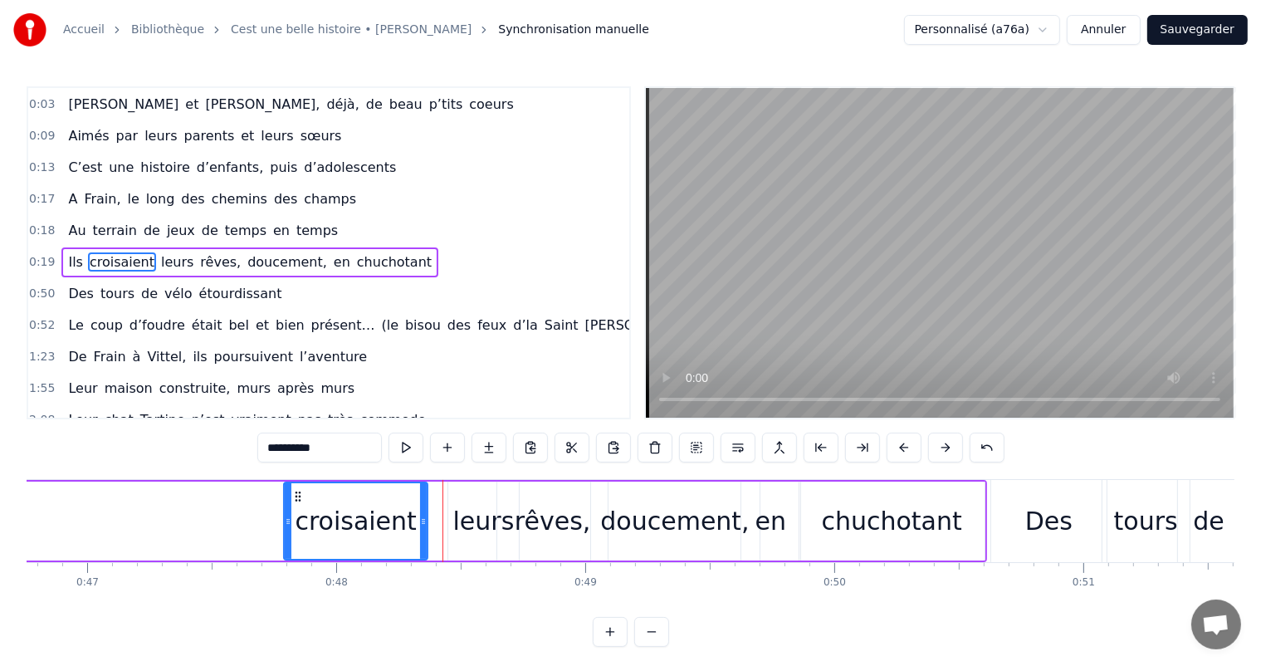
drag, startPoint x: 456, startPoint y: 520, endPoint x: 422, endPoint y: 520, distance: 34.9
click at [424, 520] on circle at bounding box center [424, 520] width 1 height 1
click at [469, 517] on div "leurs" at bounding box center [483, 520] width 61 height 37
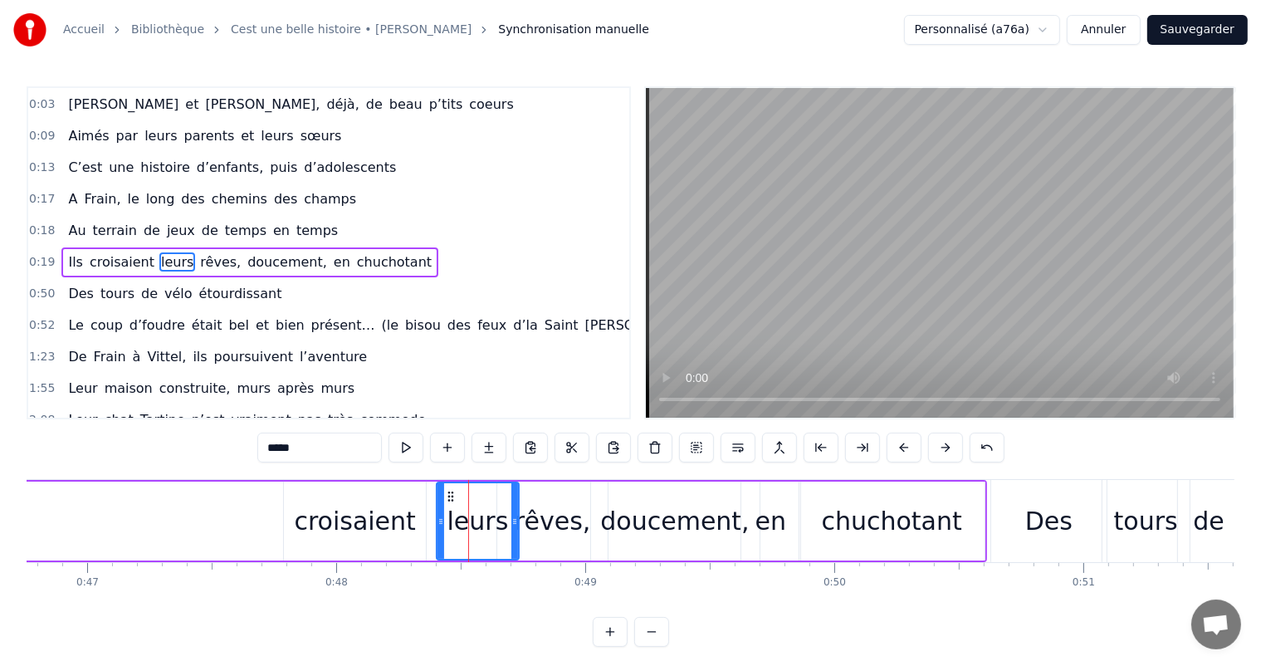
drag, startPoint x: 451, startPoint y: 516, endPoint x: 438, endPoint y: 516, distance: 13.3
click at [438, 516] on icon at bounding box center [440, 521] width 7 height 13
drag, startPoint x: 514, startPoint y: 519, endPoint x: 494, endPoint y: 514, distance: 20.5
click at [494, 515] on icon at bounding box center [496, 521] width 7 height 13
click at [412, 554] on div "croisaient" at bounding box center [355, 520] width 142 height 79
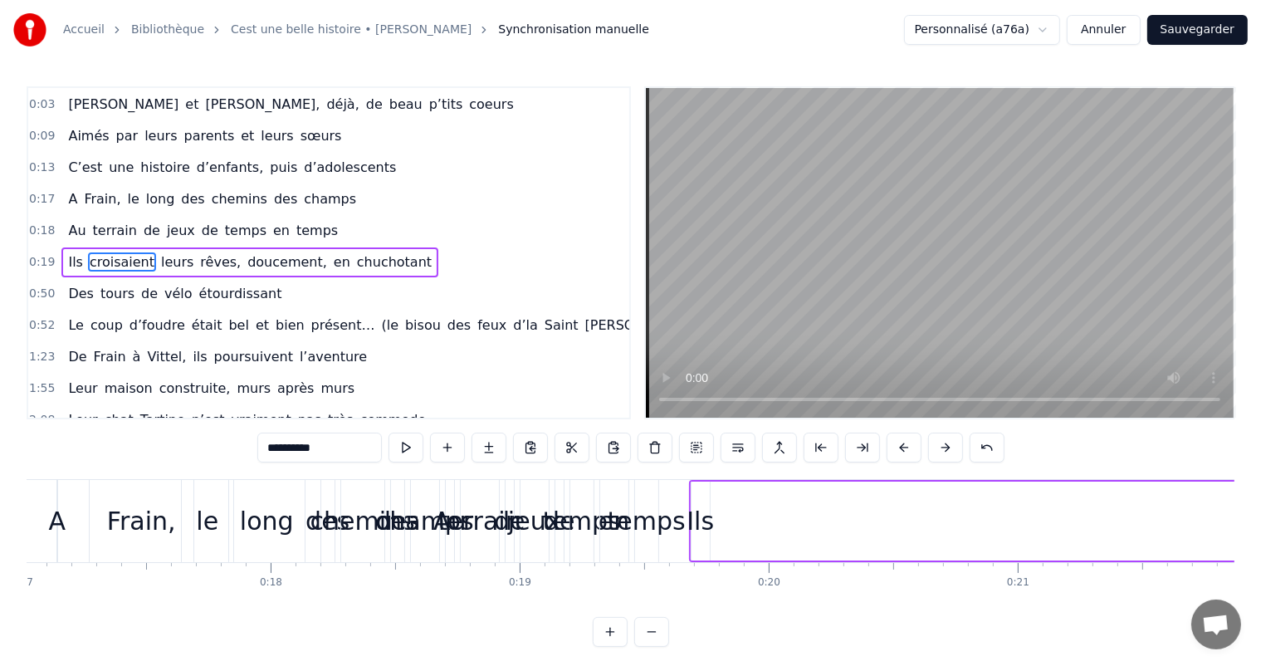
scroll to position [0, 4372]
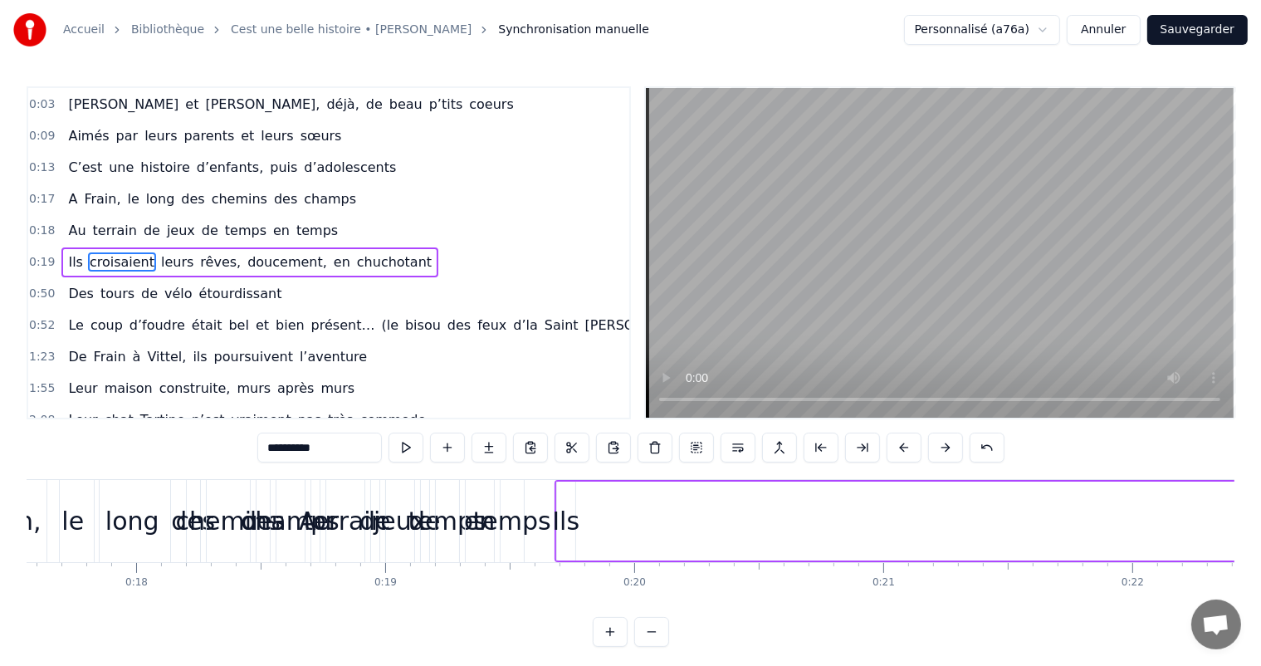
click at [561, 533] on div "Ils" at bounding box center [565, 520] width 27 height 37
type input "***"
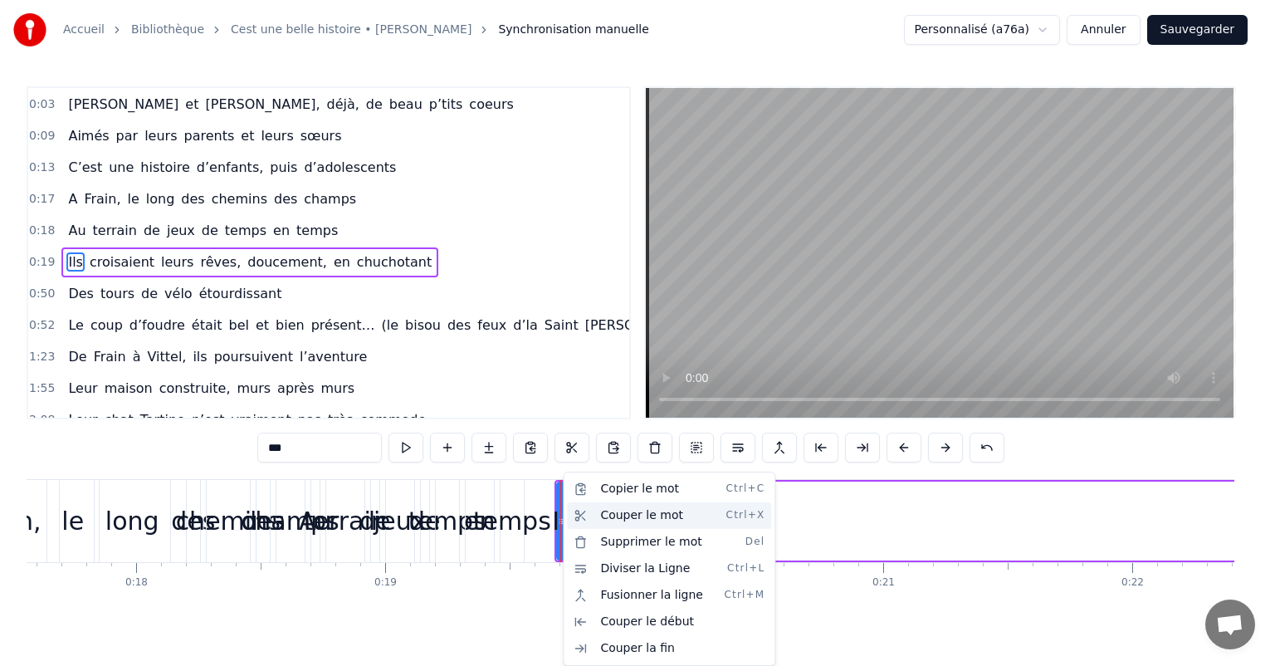
click at [622, 511] on div "Couper le mot Ctrl+X" at bounding box center [669, 515] width 204 height 27
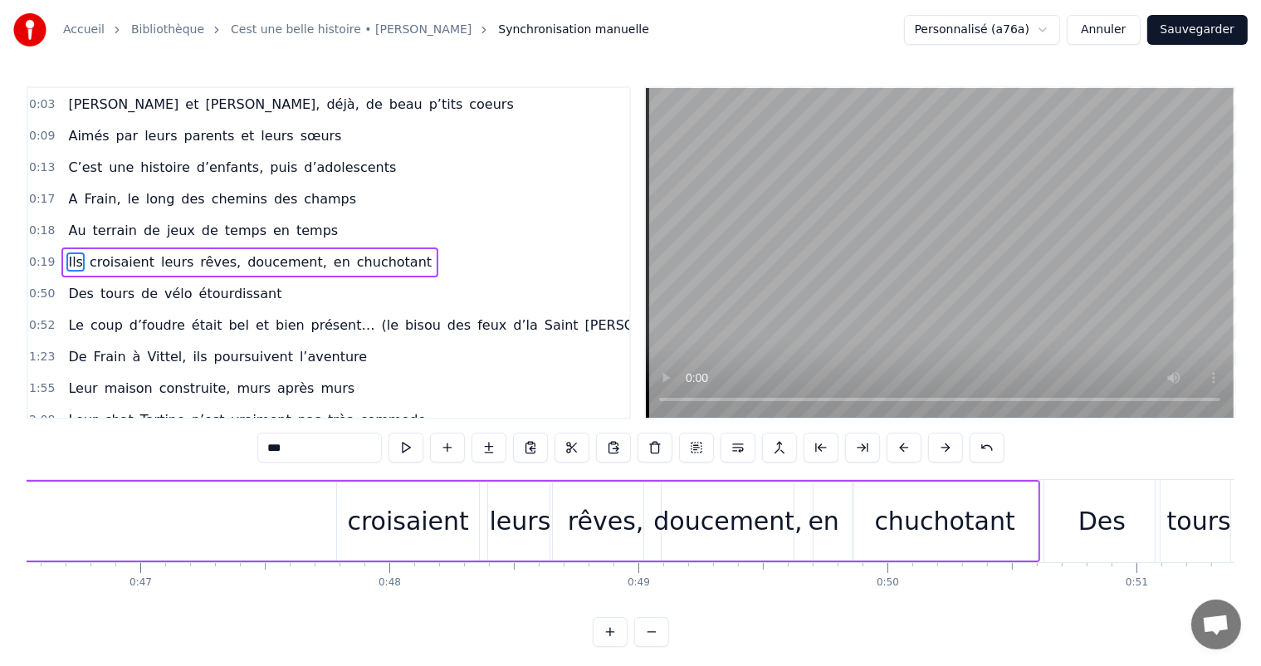
scroll to position [0, 11560]
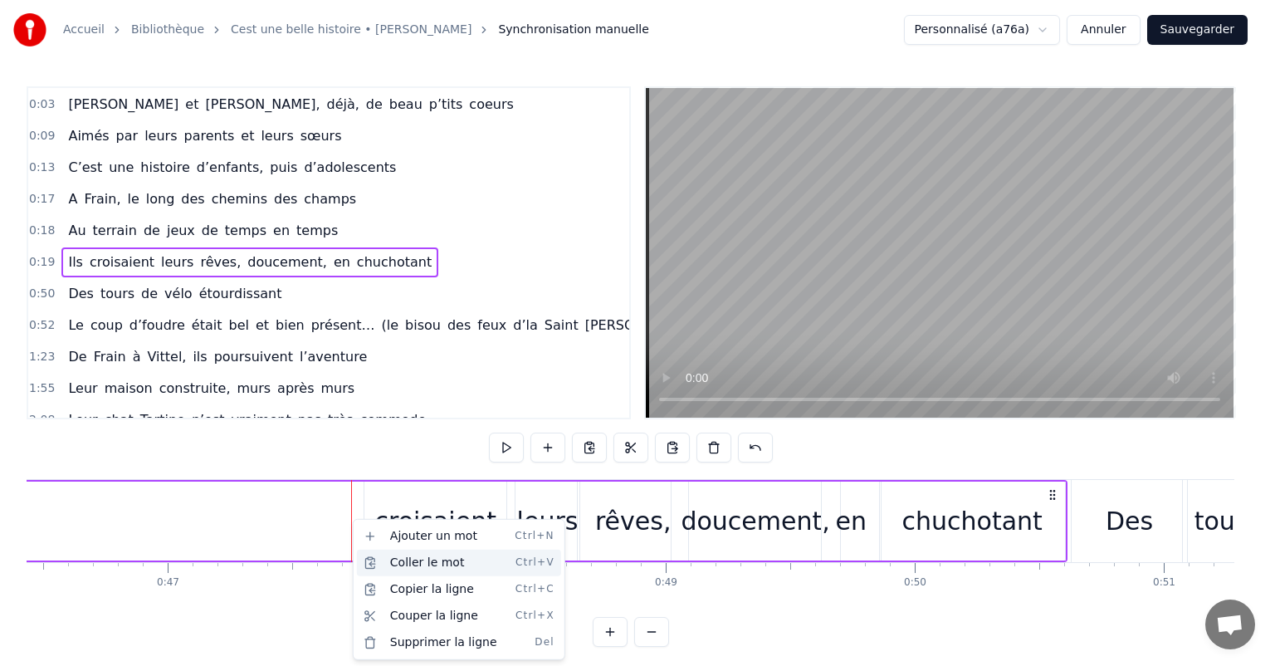
click at [399, 563] on div "Coller le mot Ctrl+V" at bounding box center [459, 562] width 204 height 27
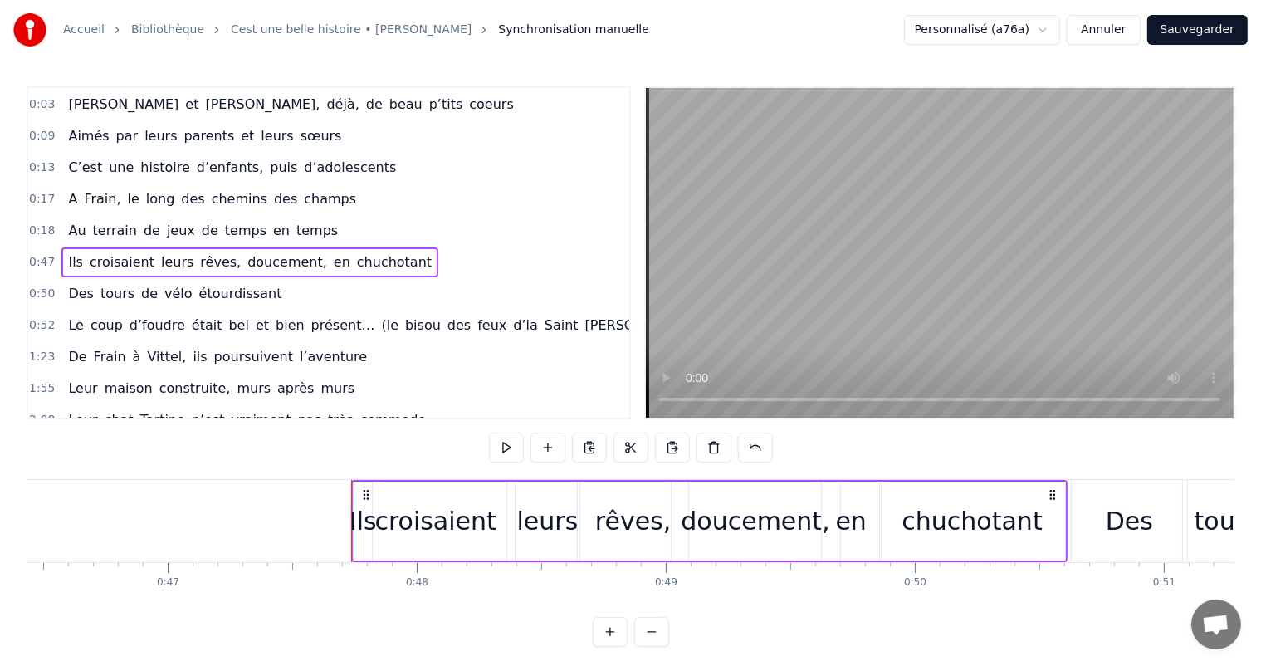
click at [357, 516] on div "Ils" at bounding box center [362, 520] width 27 height 37
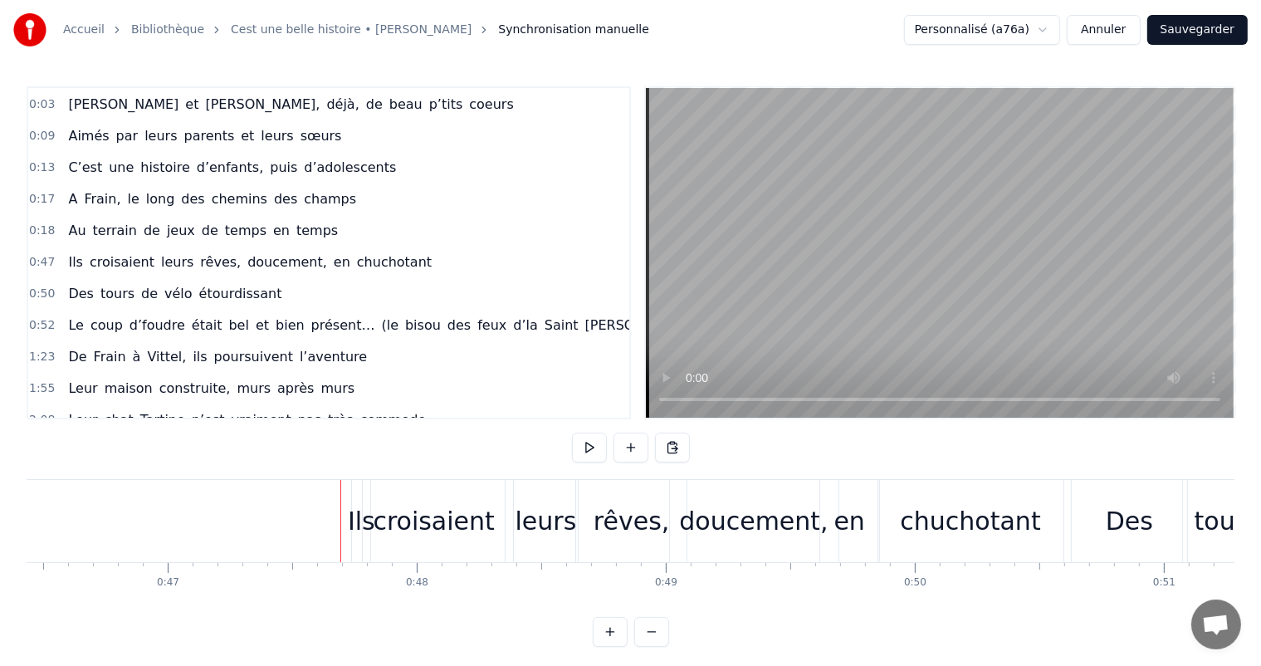
click at [353, 515] on div "Ils" at bounding box center [361, 520] width 27 height 37
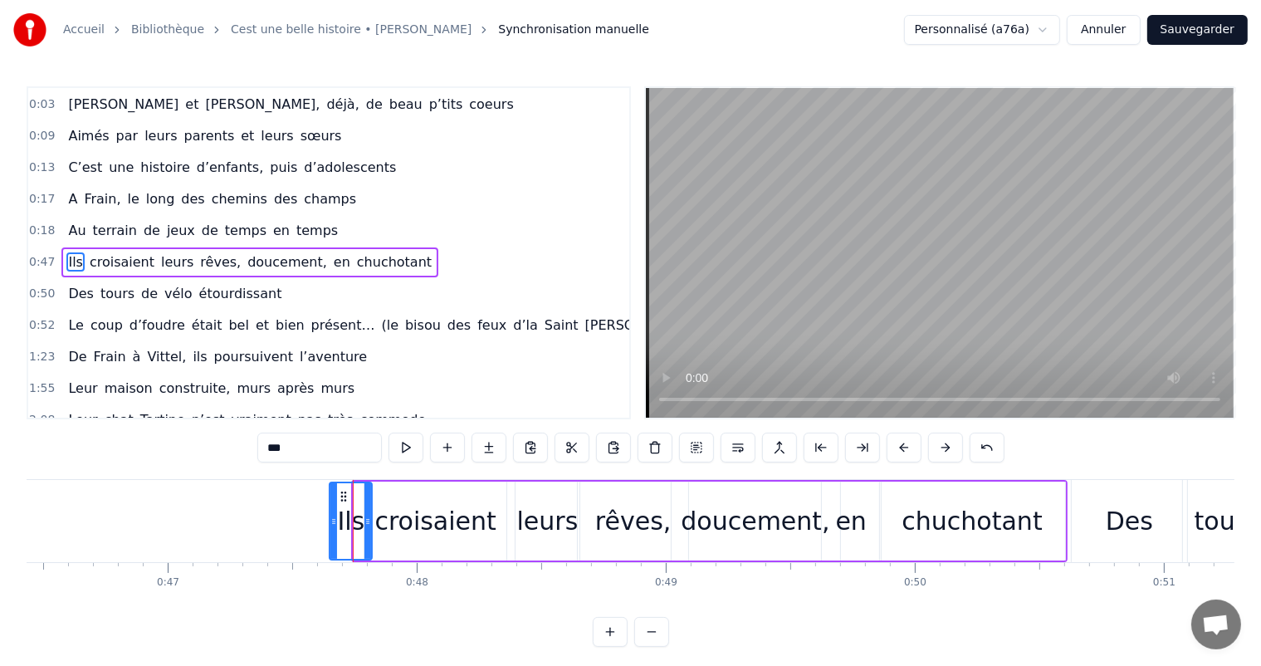
drag, startPoint x: 358, startPoint y: 515, endPoint x: 333, endPoint y: 514, distance: 25.0
click at [333, 515] on icon at bounding box center [333, 521] width 7 height 13
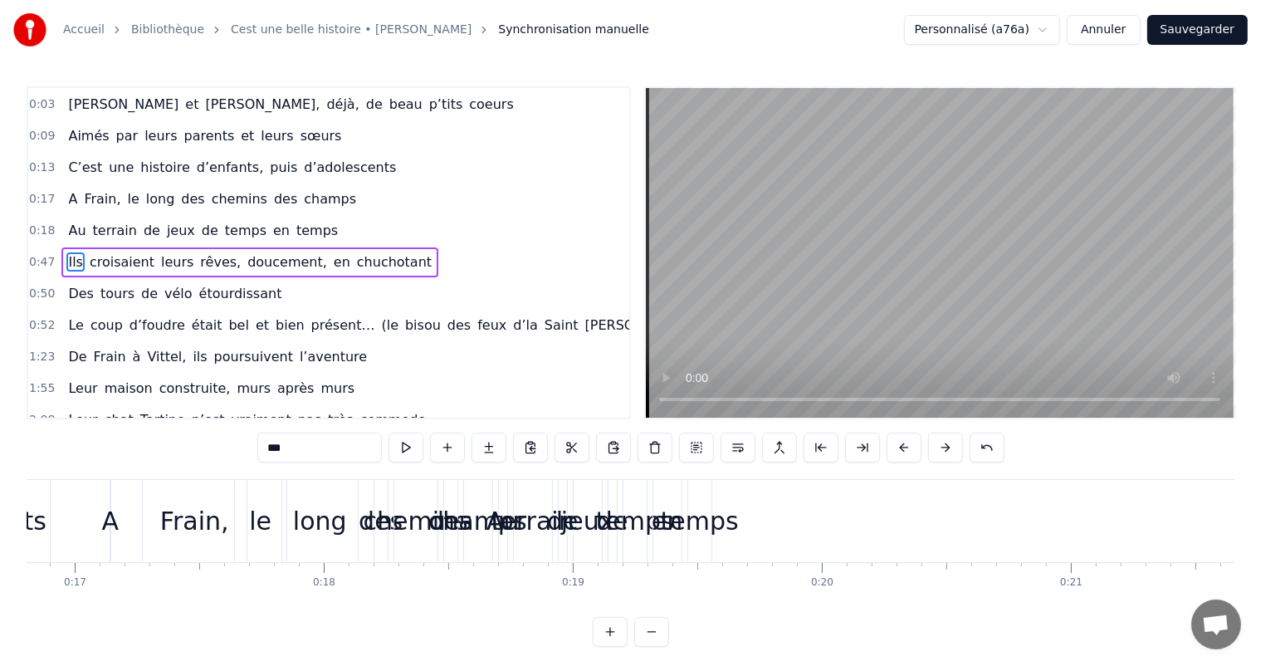
scroll to position [0, 4238]
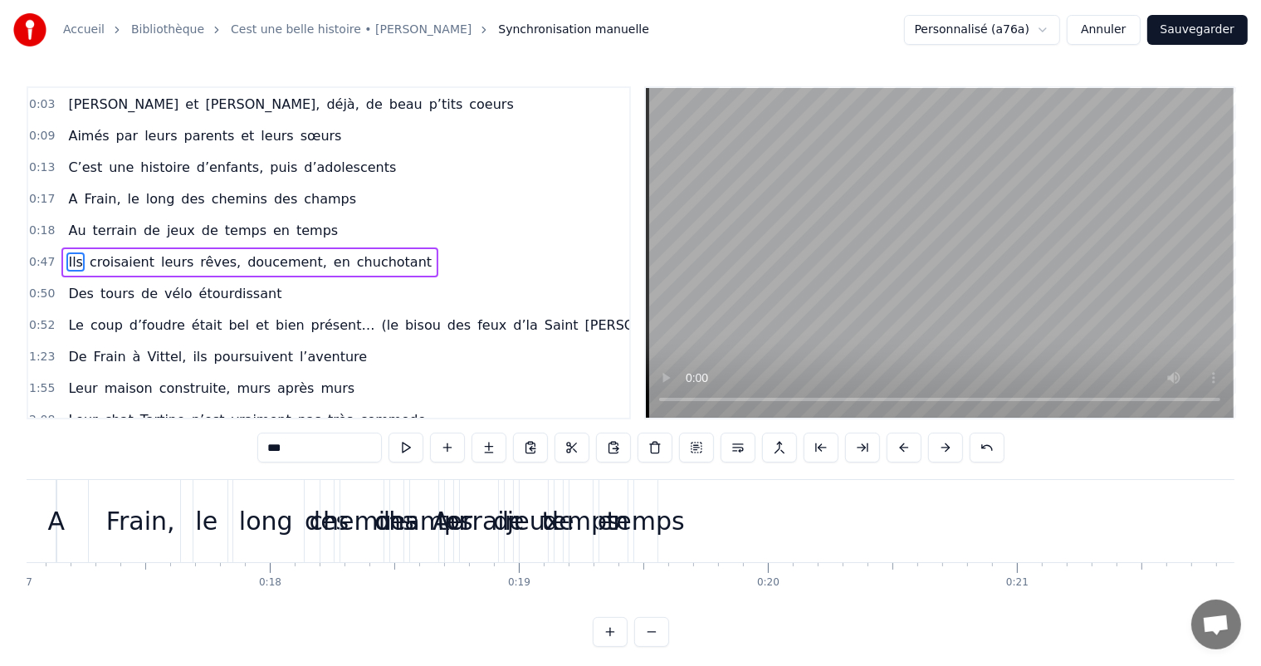
click at [671, 515] on div "temps" at bounding box center [646, 520] width 78 height 37
type input "*****"
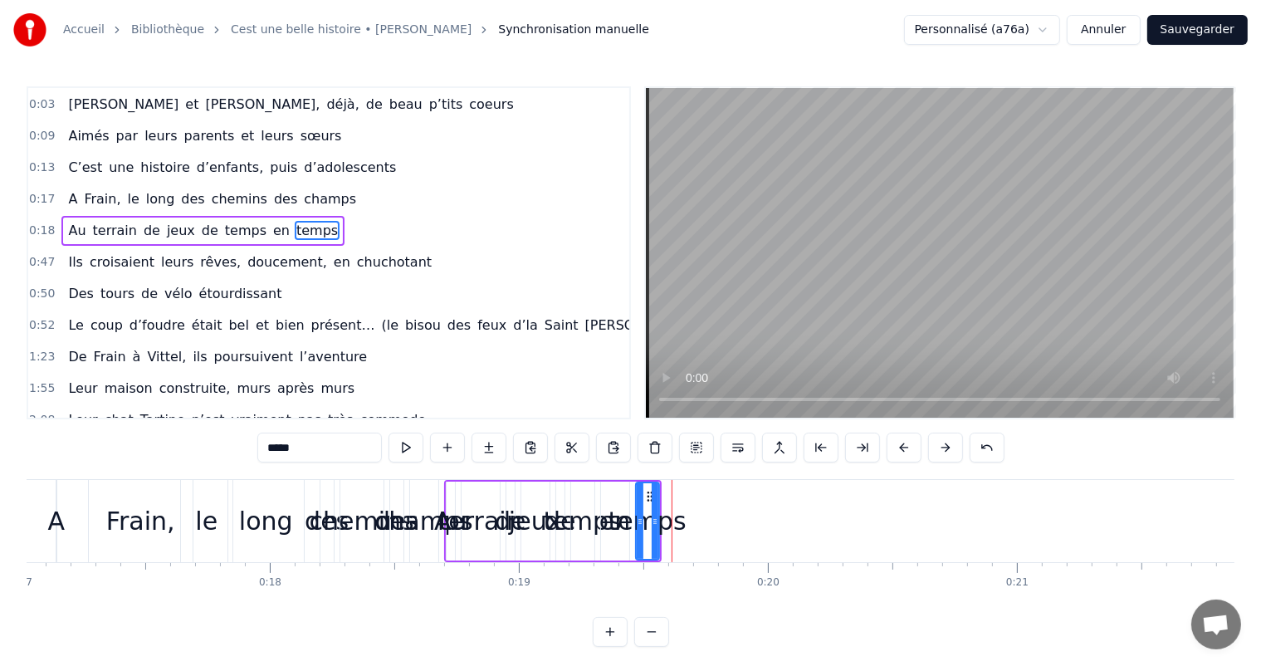
scroll to position [63, 0]
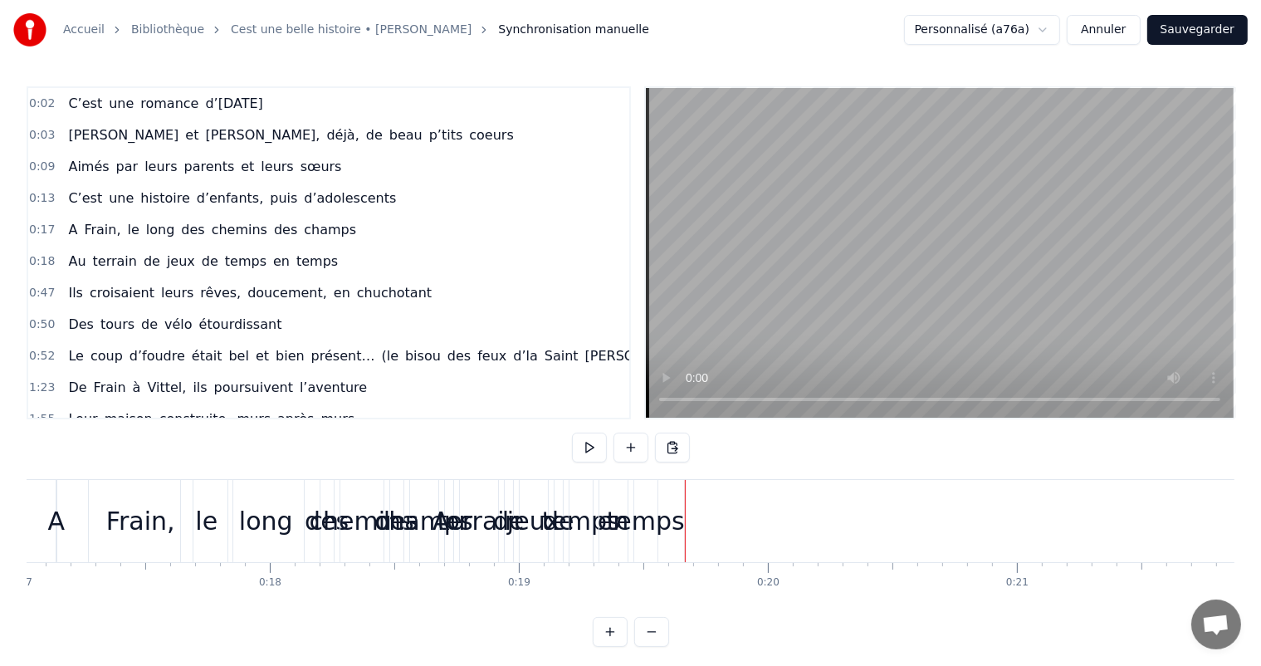
click at [644, 525] on div "temps" at bounding box center [646, 520] width 78 height 37
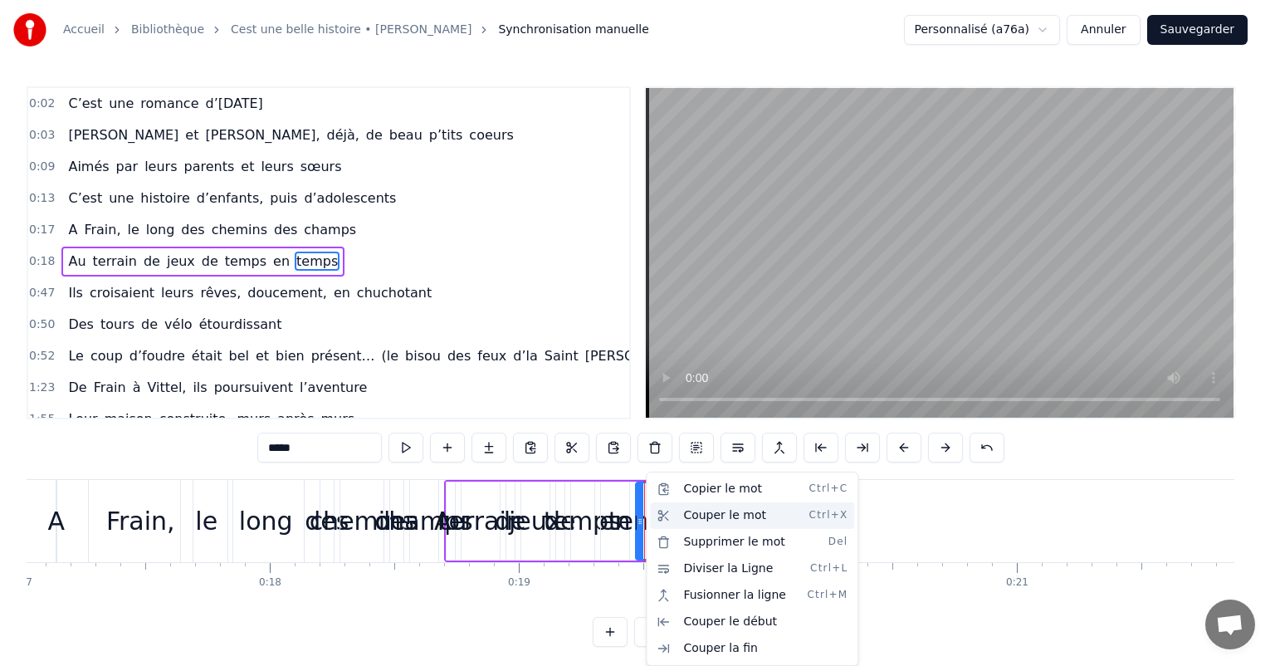
click at [687, 515] on div "Couper le mot Ctrl+X" at bounding box center [752, 515] width 204 height 27
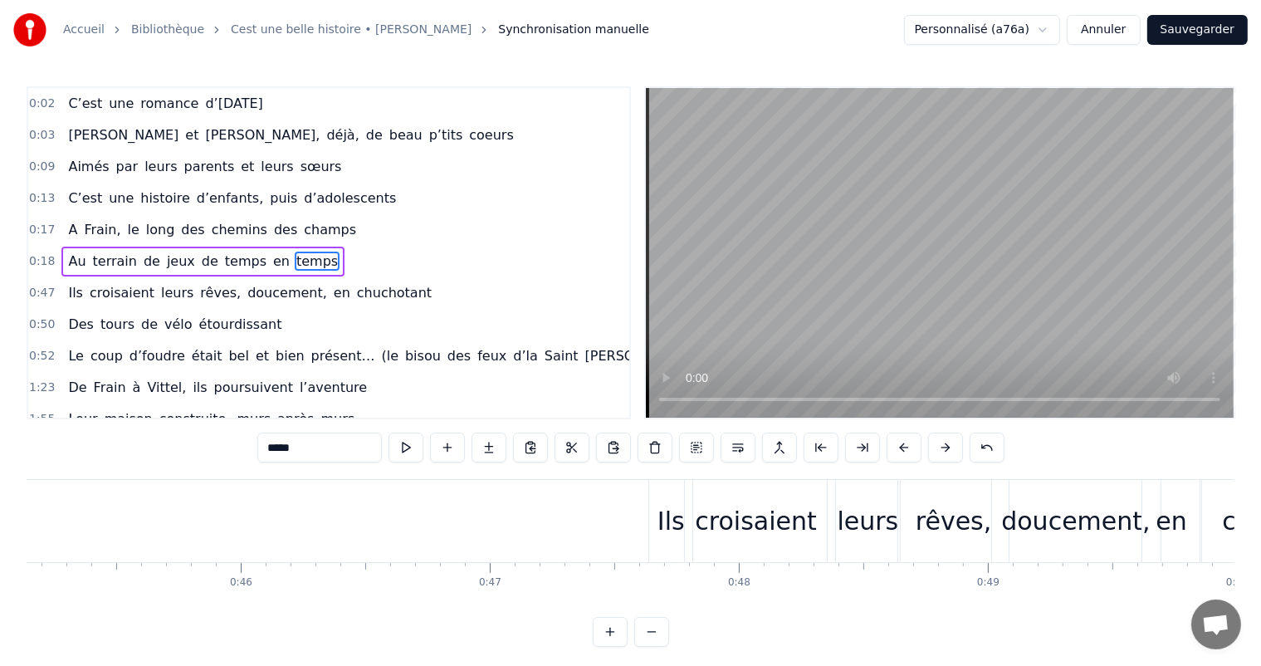
scroll to position [0, 11292]
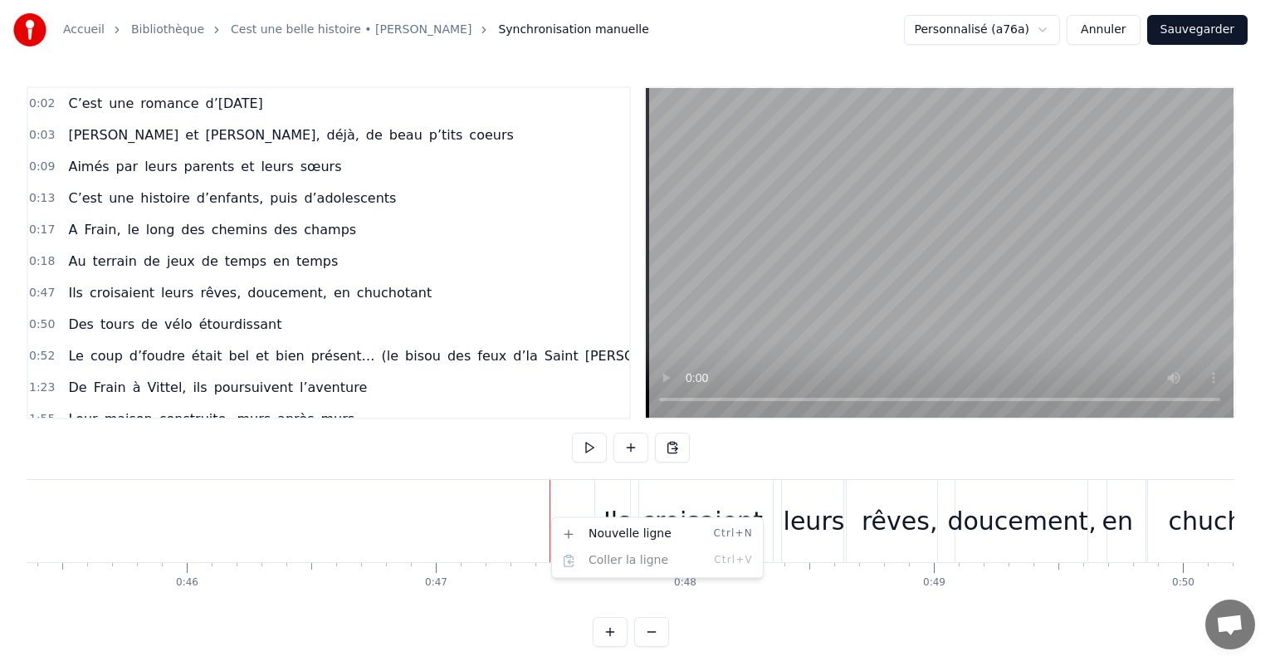
click at [505, 465] on html "Accueil Bibliothèque Cest une belle histoire • Michel Fugain Synchronisation ma…" at bounding box center [637, 336] width 1275 height 673
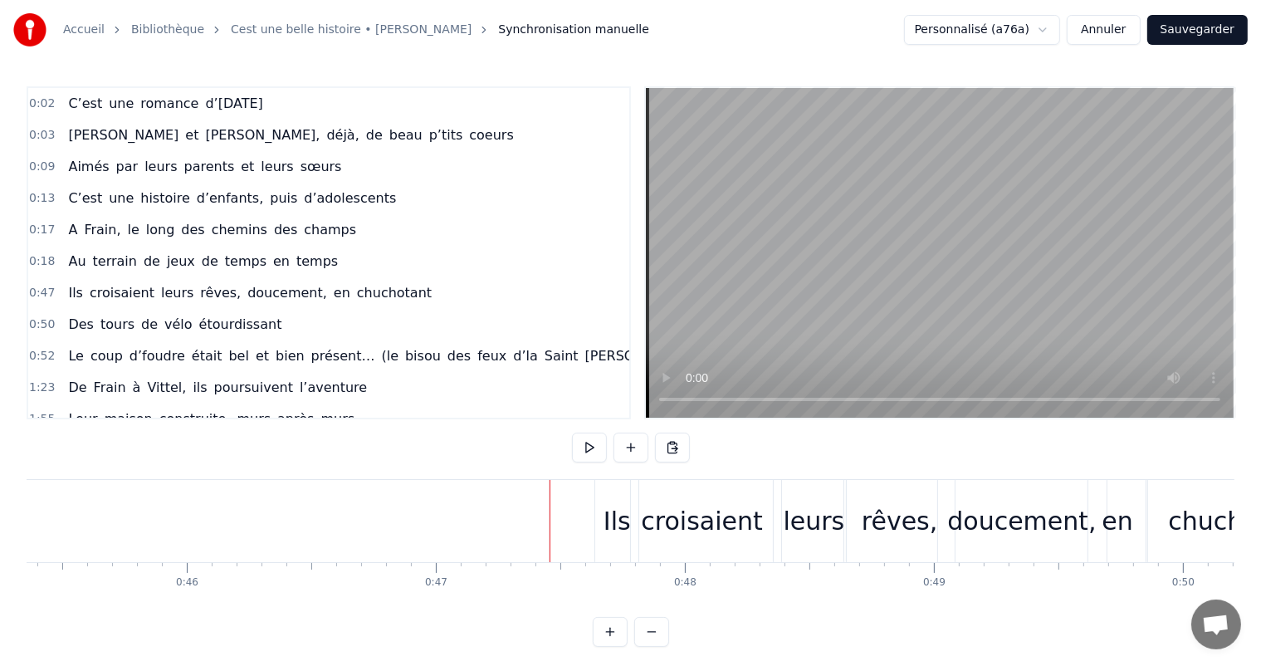
click at [694, 487] on div "croisaient" at bounding box center [702, 521] width 142 height 82
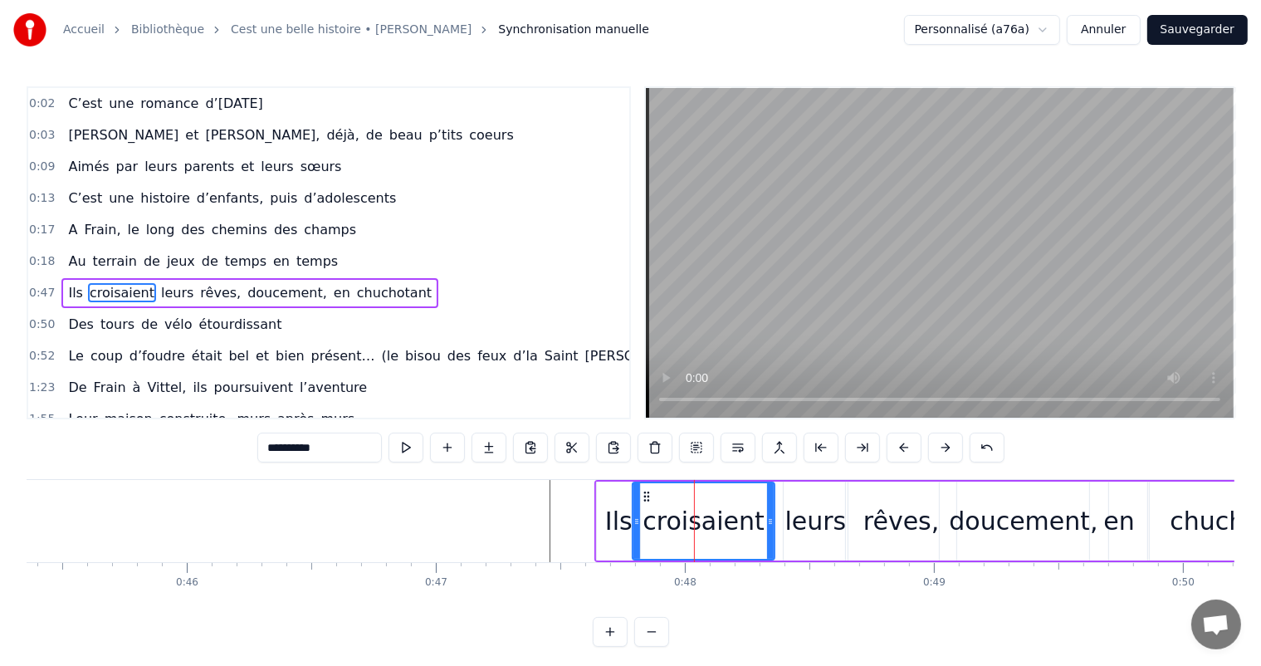
scroll to position [94, 0]
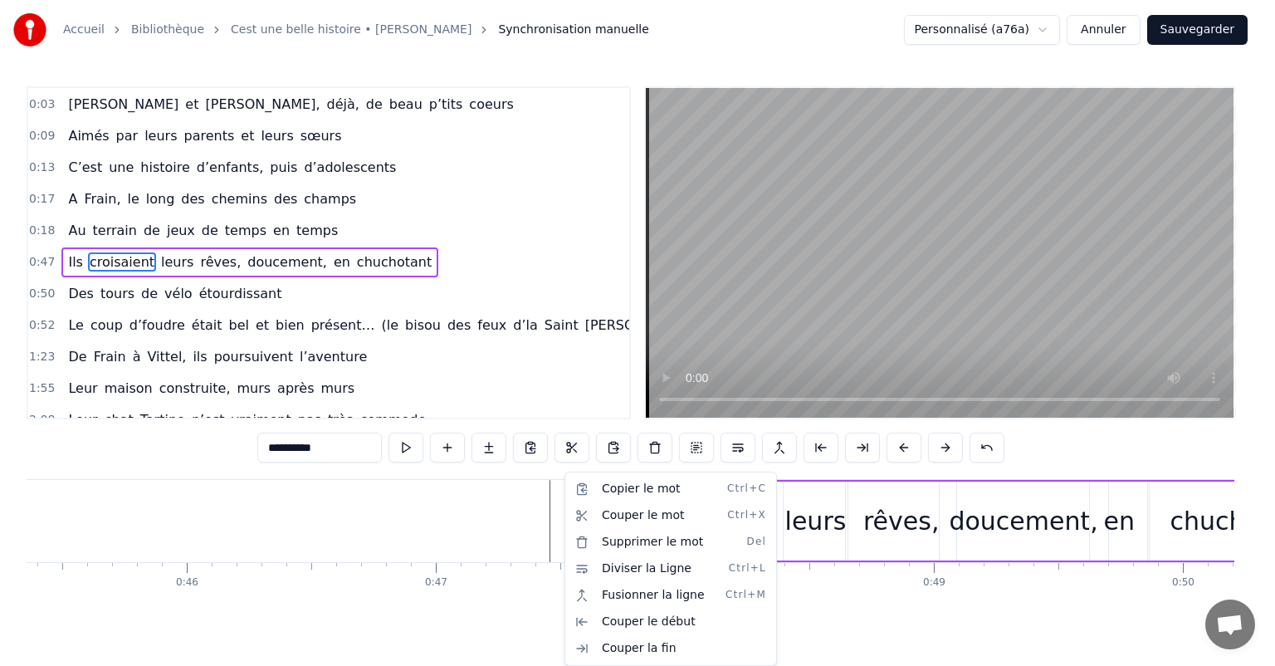
drag, startPoint x: 329, startPoint y: 602, endPoint x: 309, endPoint y: 591, distance: 23.4
click at [309, 591] on html "Accueil Bibliothèque Cest une belle histoire • Michel Fugain Synchronisation ma…" at bounding box center [637, 336] width 1275 height 673
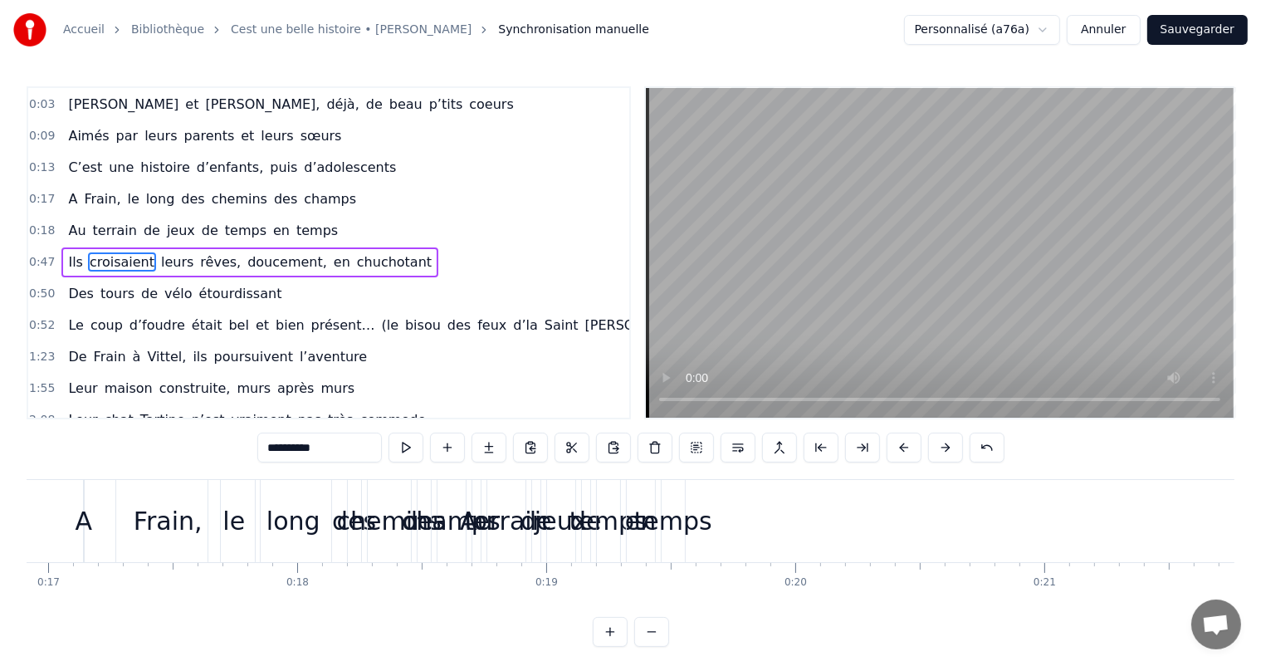
scroll to position [0, 4345]
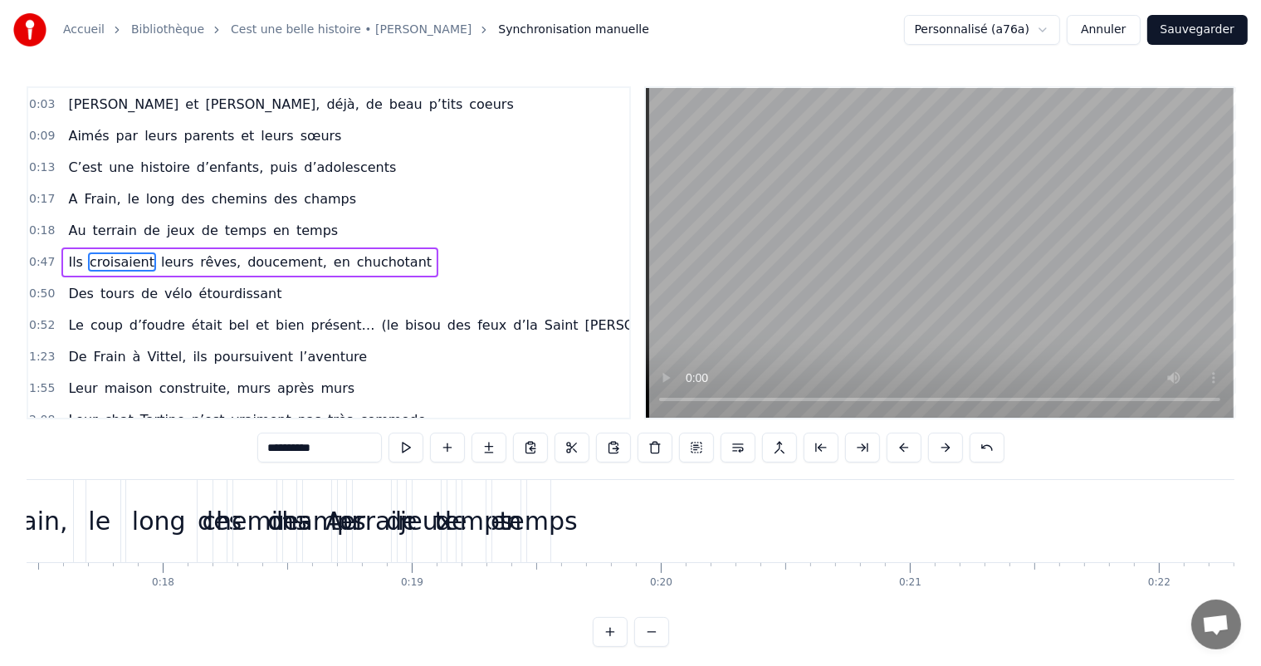
click at [541, 522] on div "temps" at bounding box center [539, 520] width 78 height 37
type input "*****"
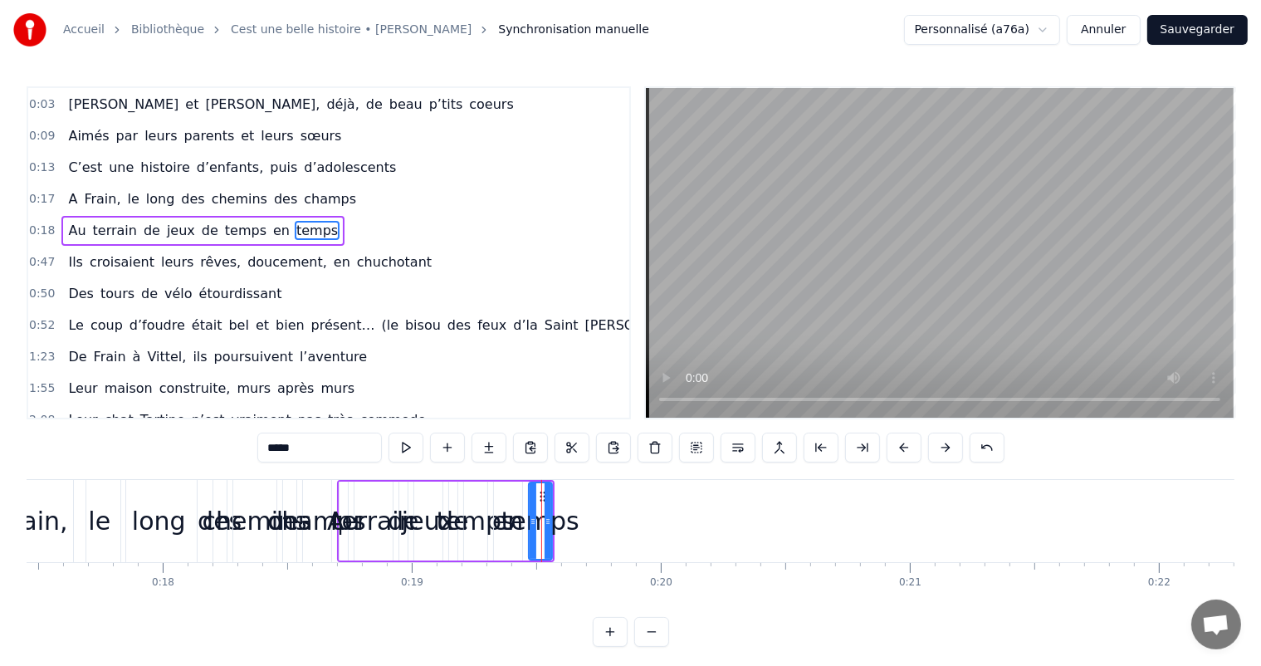
scroll to position [63, 0]
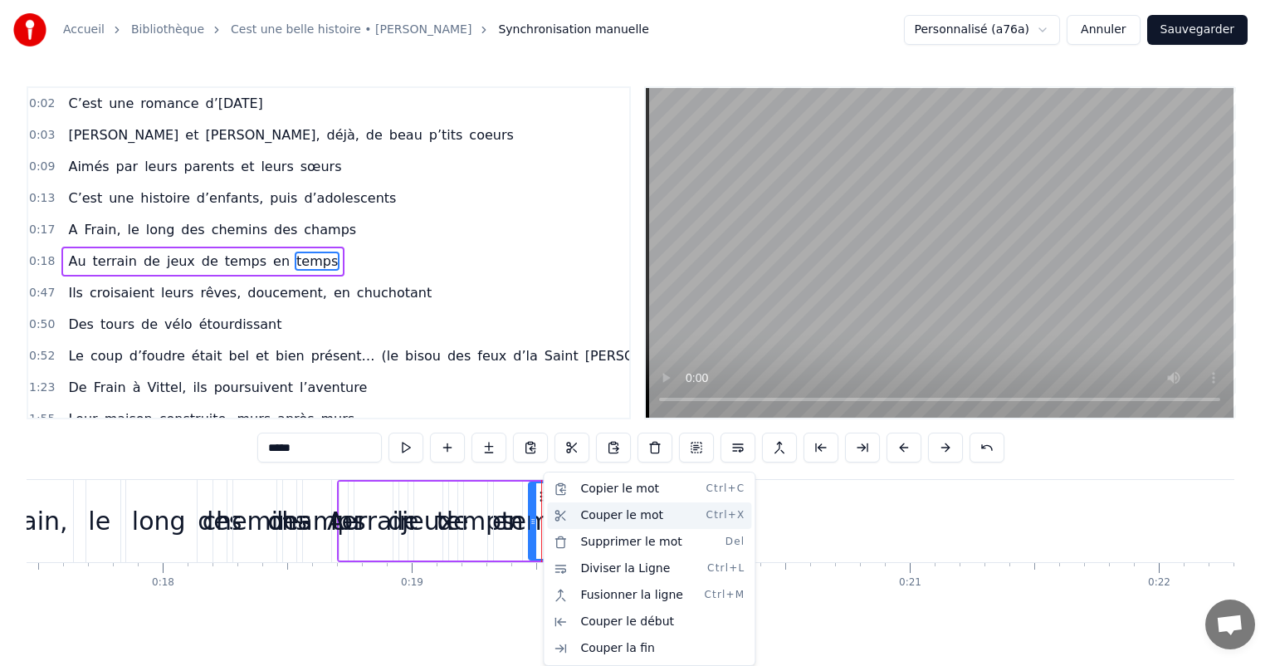
click at [588, 518] on div "Couper le mot Ctrl+X" at bounding box center [649, 515] width 204 height 27
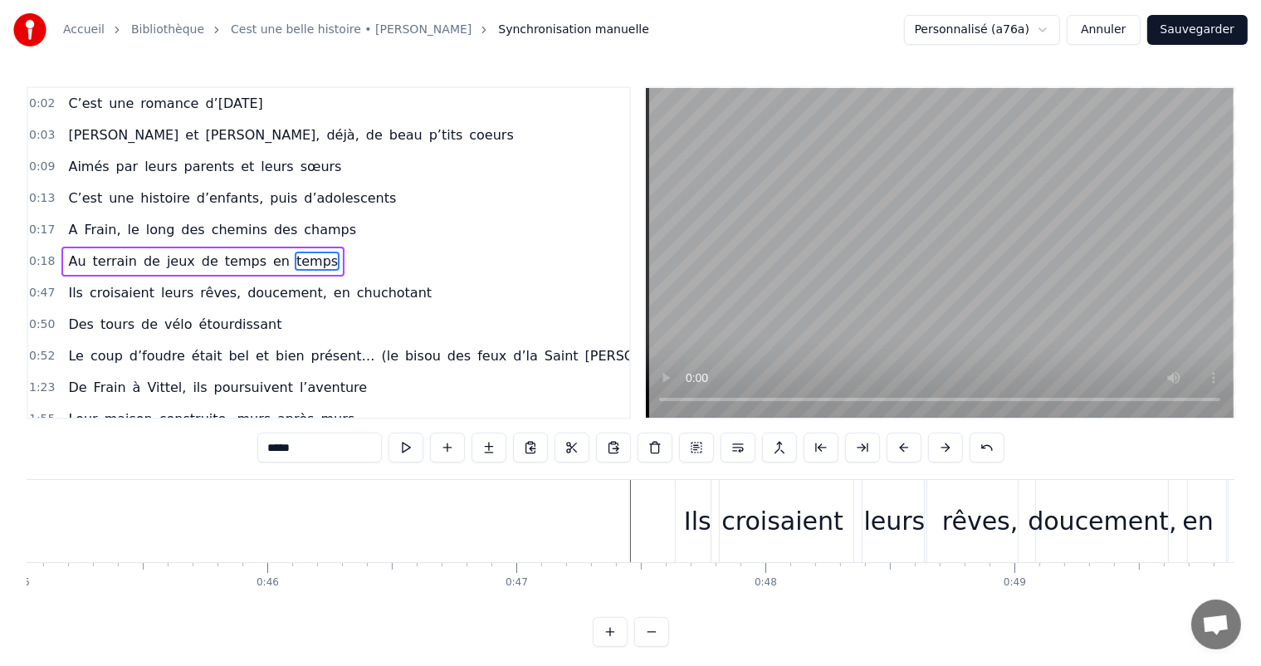
scroll to position [0, 11265]
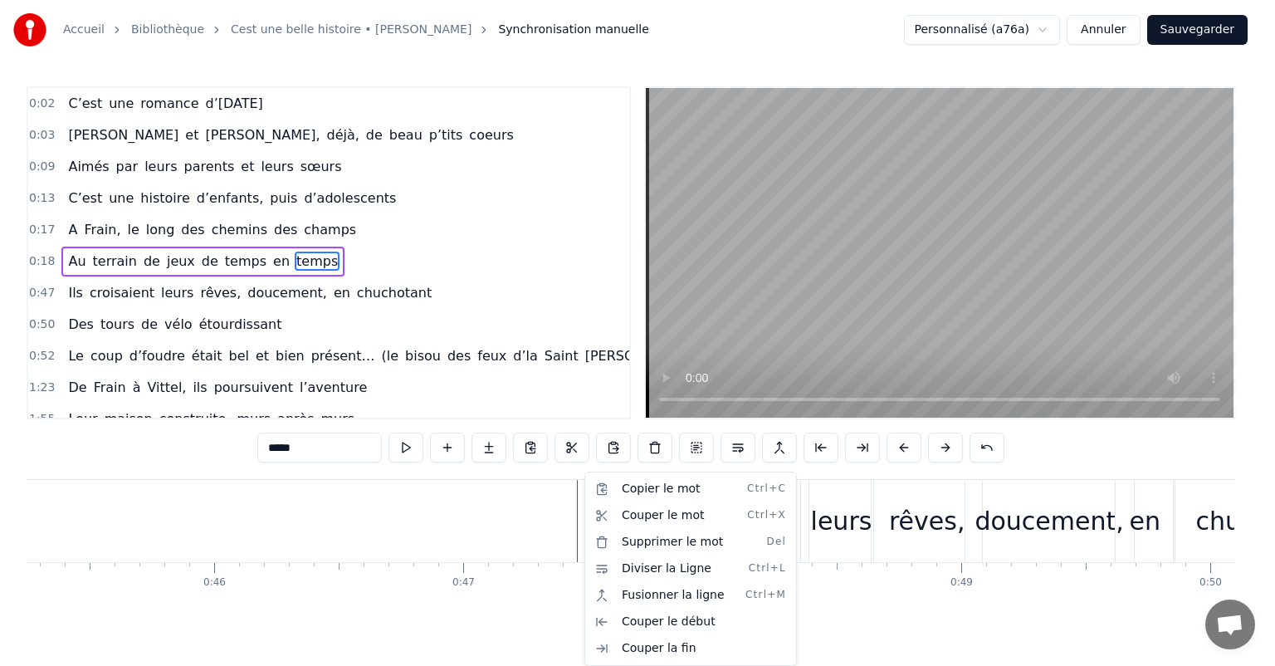
click at [552, 515] on html "Accueil Bibliothèque Cest une belle histoire • Michel Fugain Synchronisation ma…" at bounding box center [637, 336] width 1275 height 673
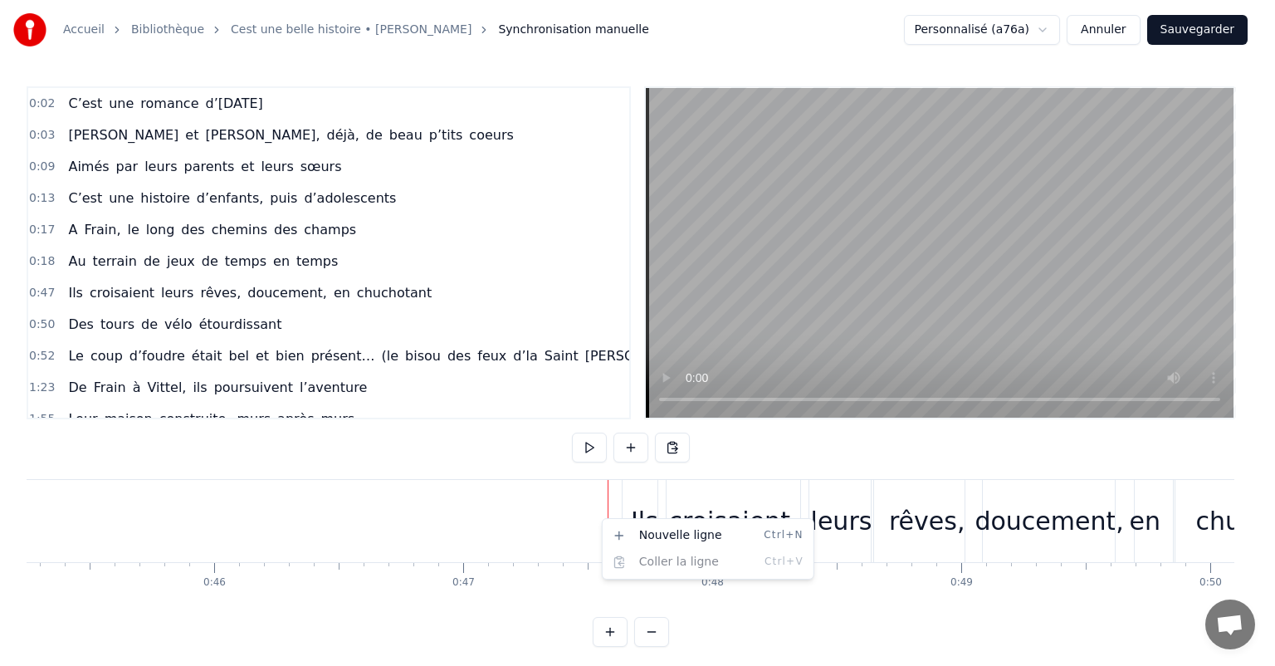
click at [734, 484] on html "Accueil Bibliothèque Cest une belle histoire • Michel Fugain Synchronisation ma…" at bounding box center [637, 336] width 1275 height 673
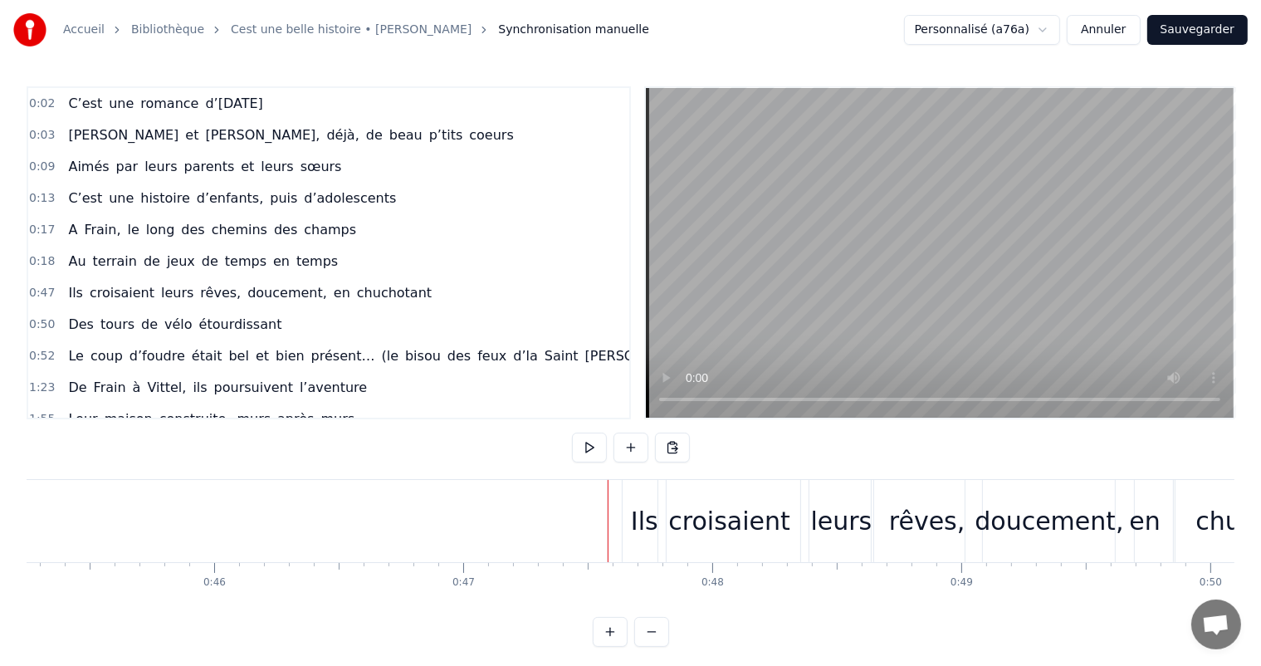
click at [640, 521] on div "Ils" at bounding box center [644, 520] width 27 height 37
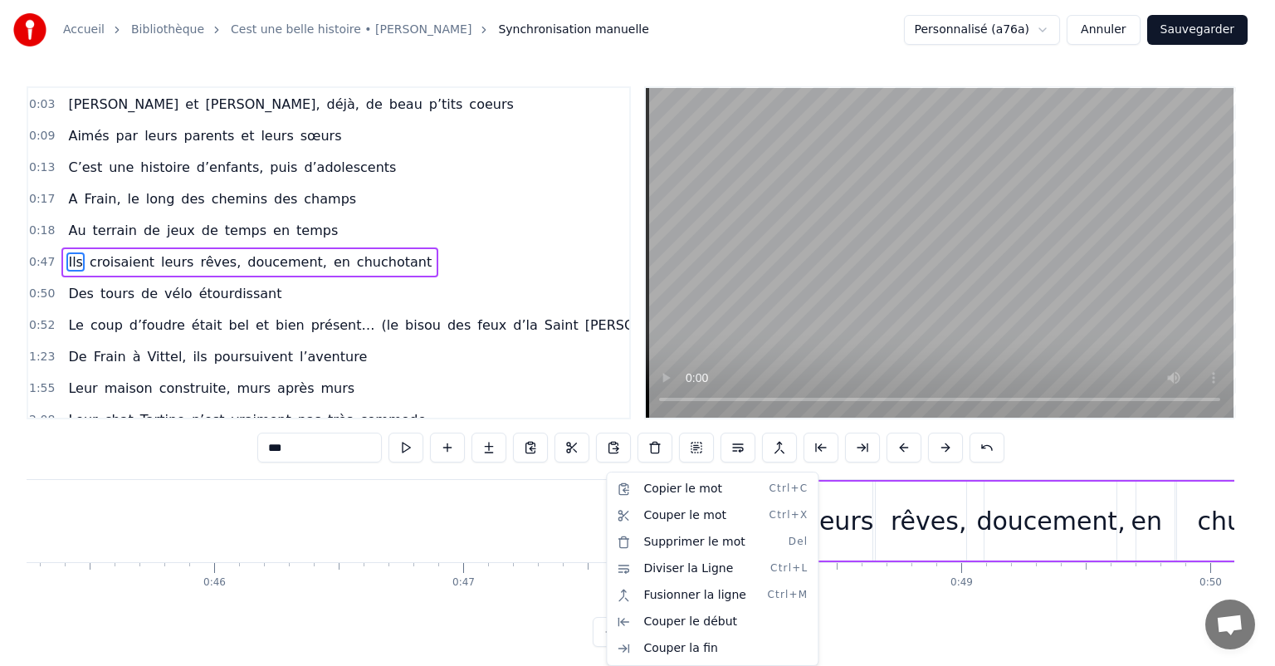
click at [524, 504] on html "Accueil Bibliothèque Cest une belle histoire • Michel Fugain Synchronisation ma…" at bounding box center [637, 336] width 1275 height 673
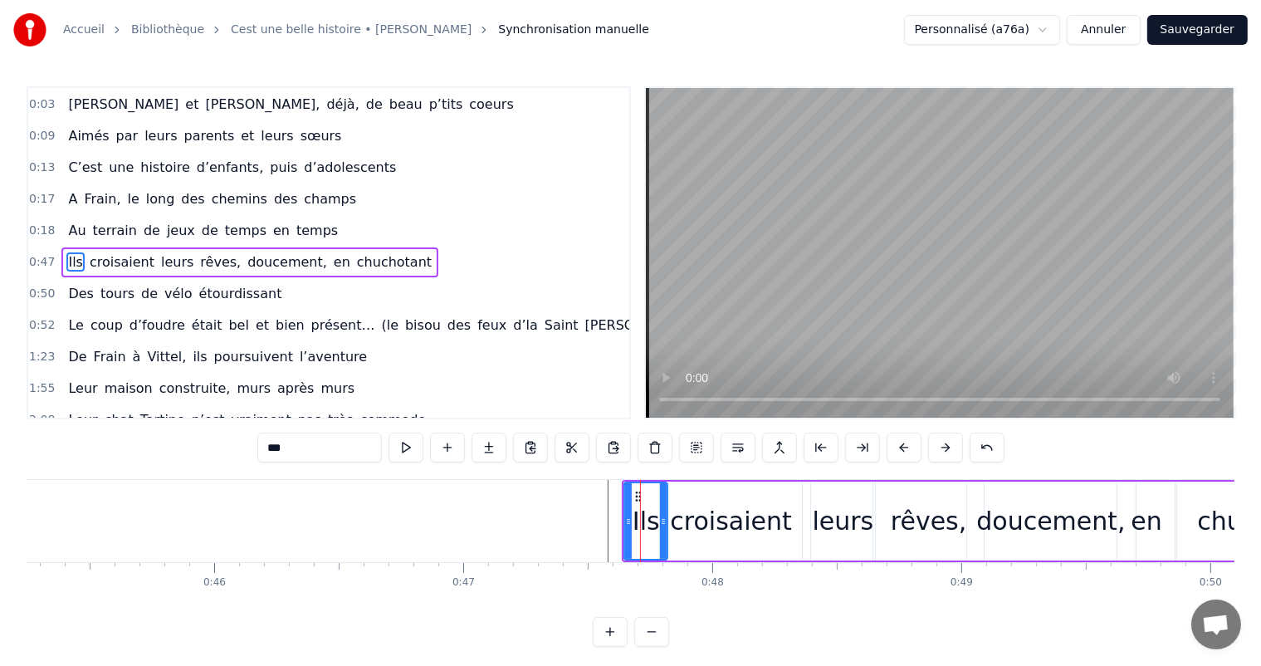
click at [1205, 18] on button "Sauvegarder" at bounding box center [1197, 30] width 100 height 30
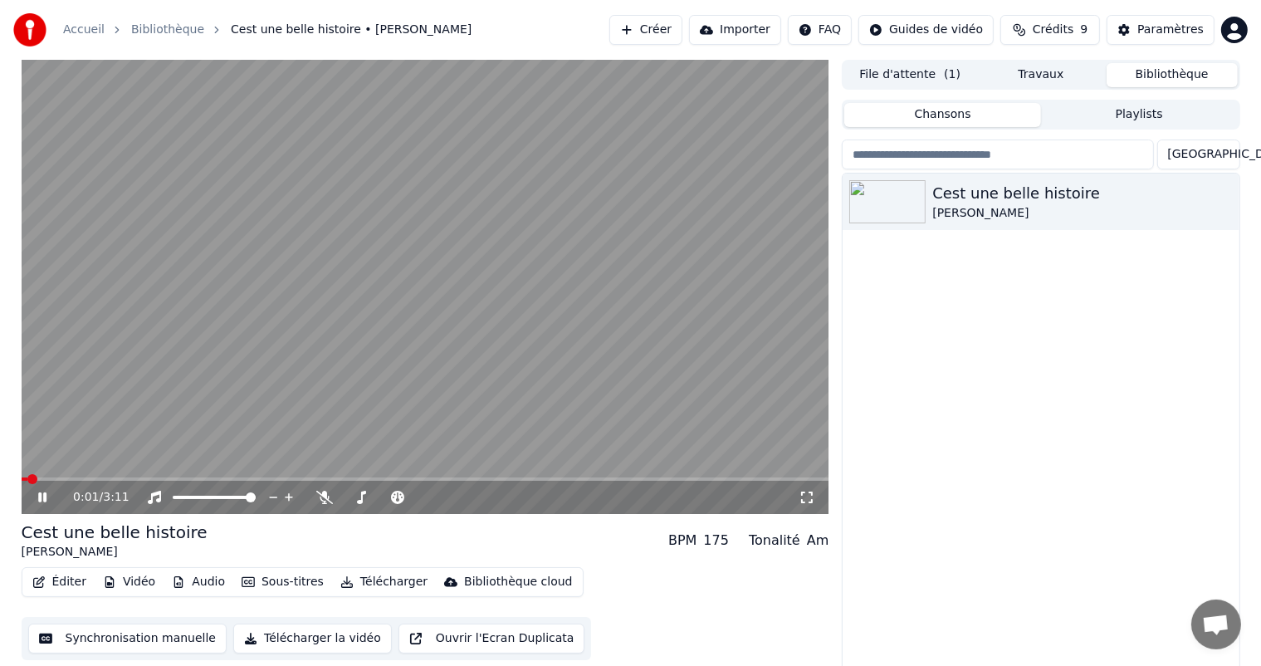
click at [50, 498] on icon at bounding box center [54, 496] width 39 height 13
click at [141, 643] on button "Synchronisation manuelle" at bounding box center [127, 638] width 199 height 30
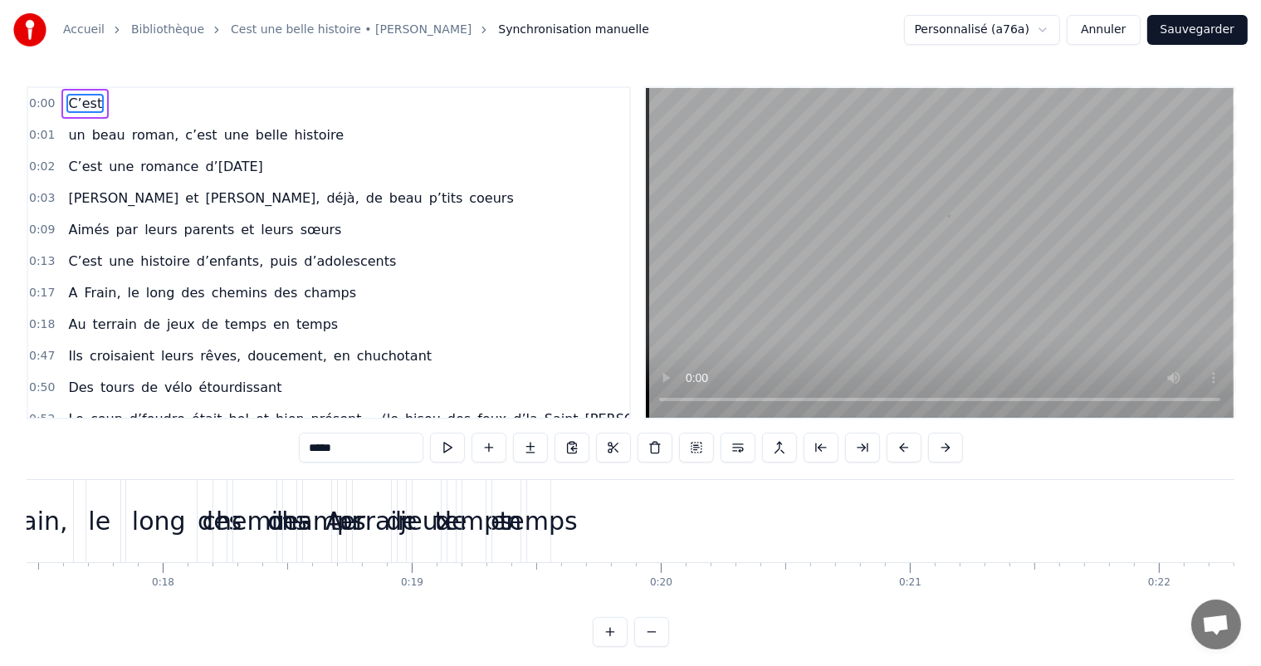
scroll to position [0, 4372]
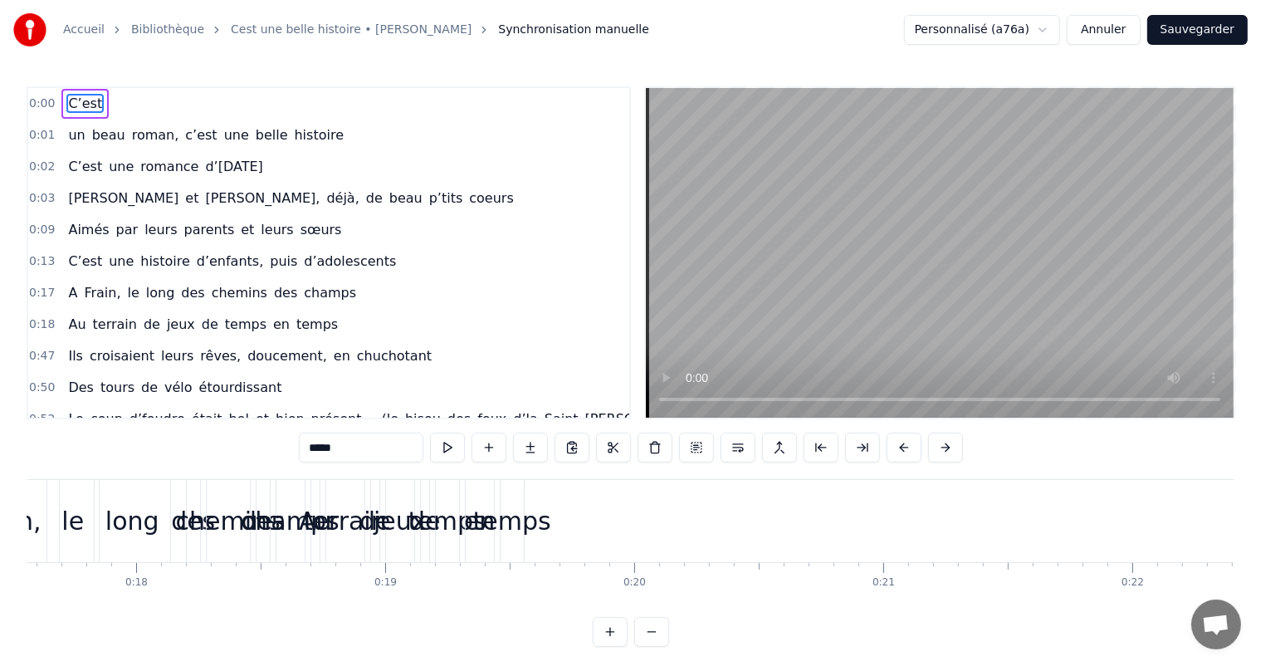
click at [523, 529] on div "temps" at bounding box center [512, 520] width 78 height 37
type input "*****"
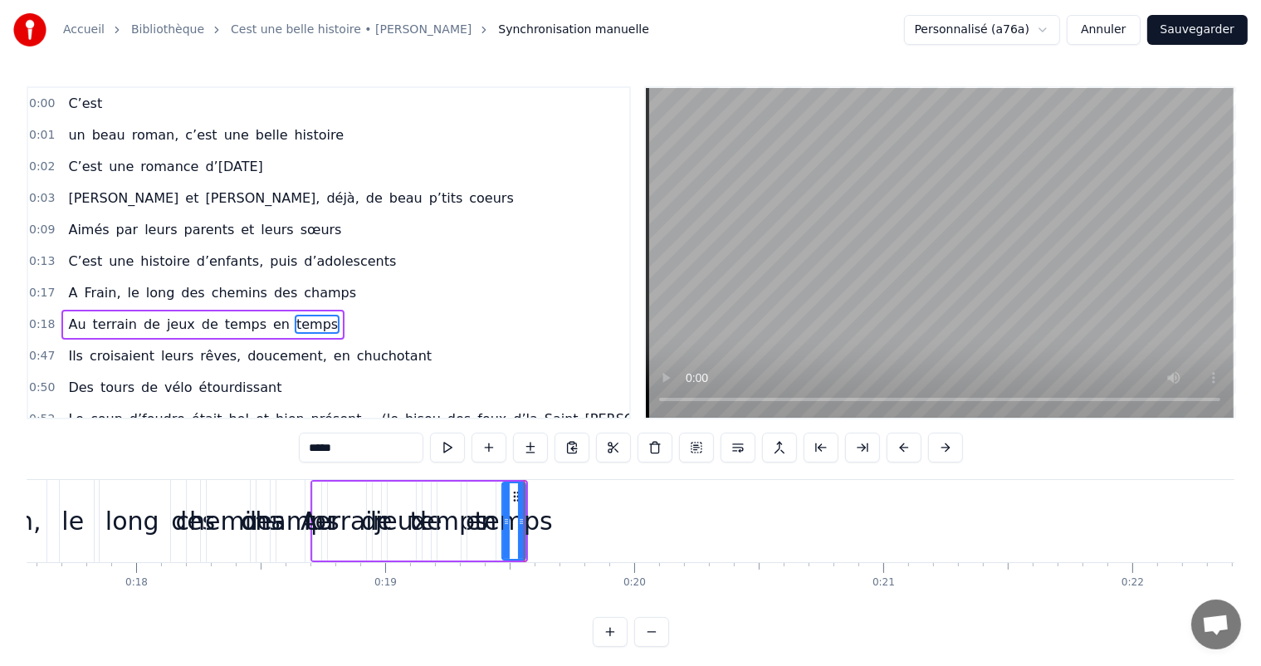
scroll to position [63, 0]
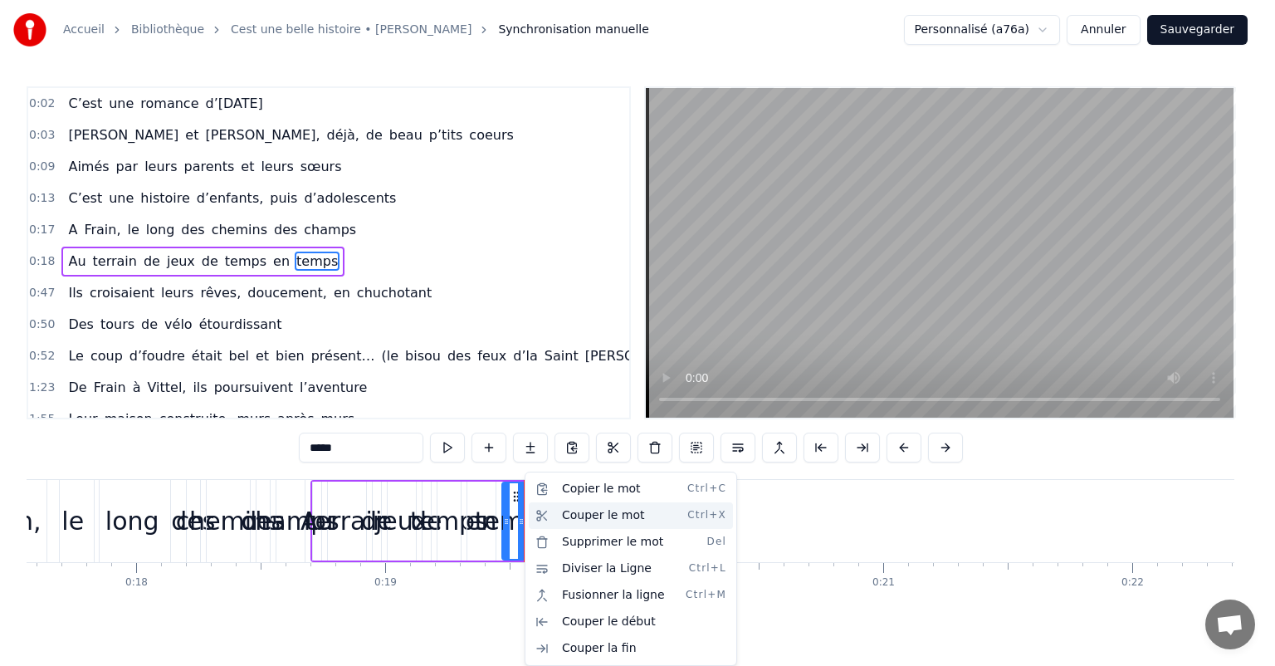
click at [584, 518] on div "Couper le mot Ctrl+X" at bounding box center [631, 515] width 204 height 27
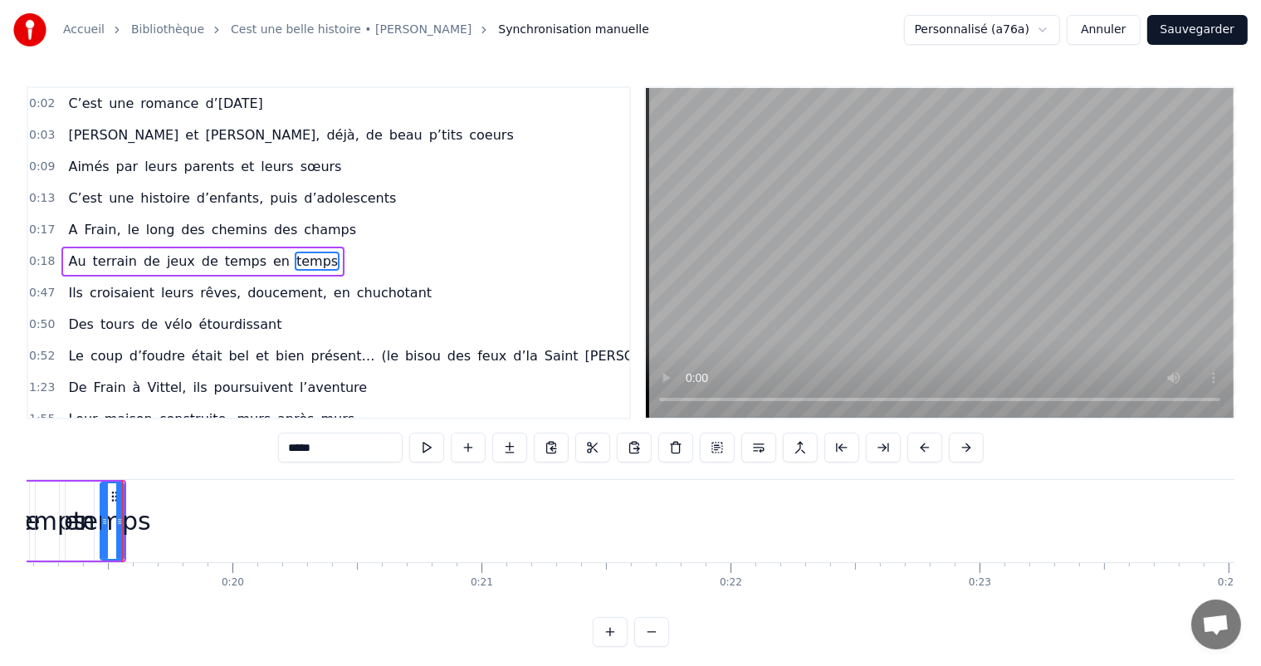
scroll to position [0, 4801]
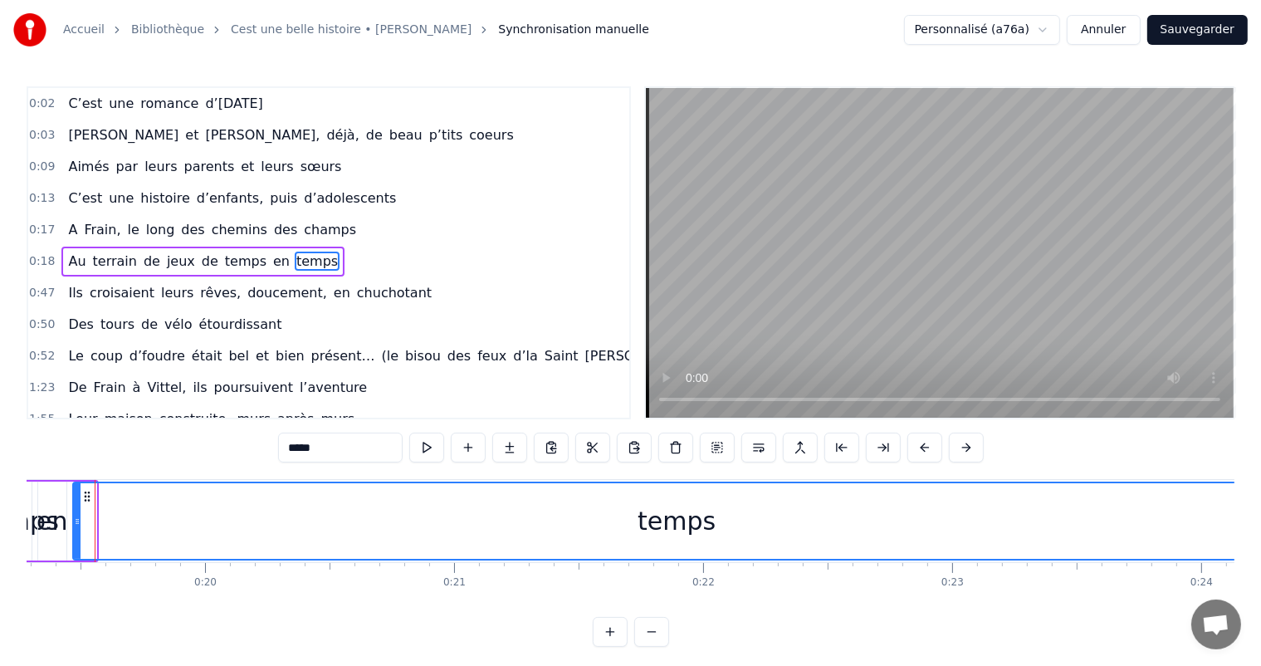
drag, startPoint x: 90, startPoint y: 511, endPoint x: 1274, endPoint y: 498, distance: 1184.3
click at [1261, 498] on html "Accueil Bibliothèque Cest une belle histoire • Michel Fugain Synchronisation ma…" at bounding box center [630, 336] width 1261 height 673
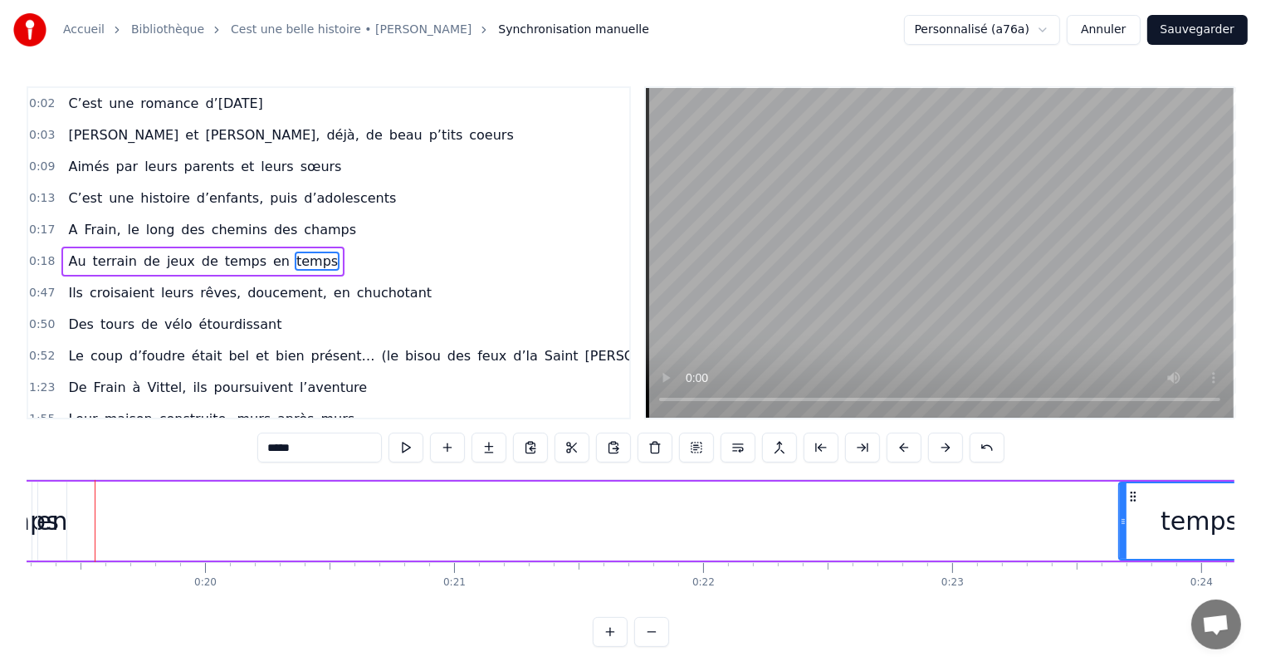
drag, startPoint x: 72, startPoint y: 513, endPoint x: 1162, endPoint y: 482, distance: 1090.1
click at [1126, 483] on div at bounding box center [1123, 521] width 7 height 76
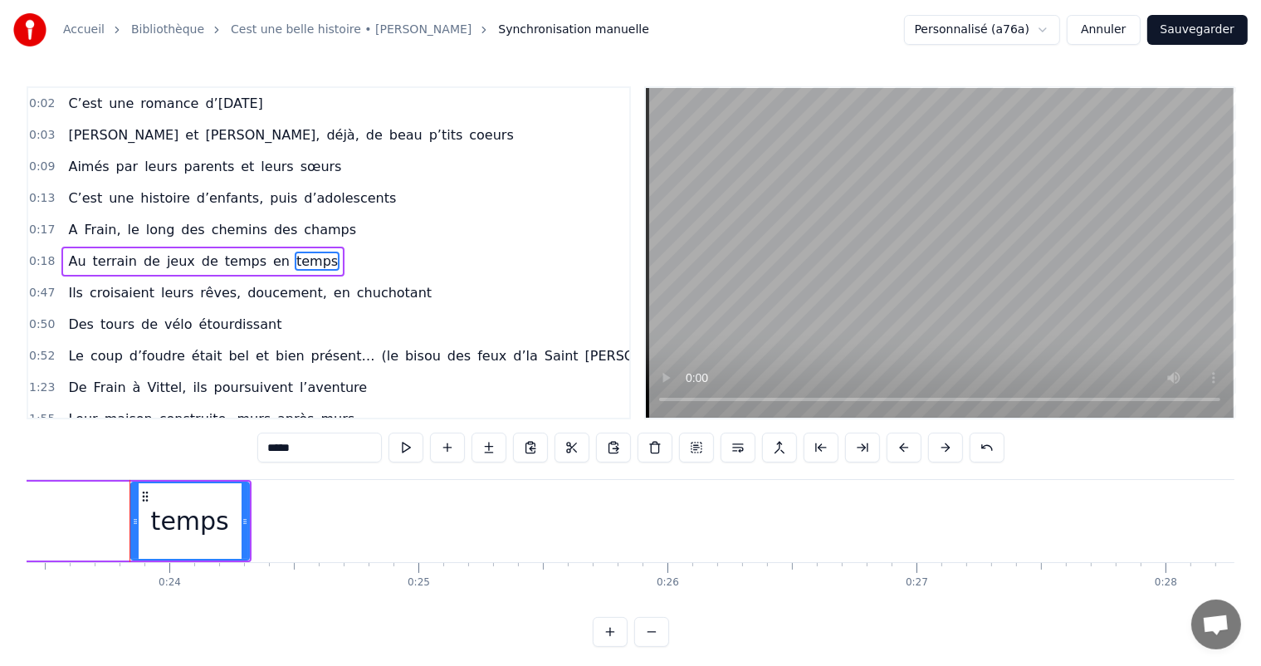
scroll to position [0, 5852]
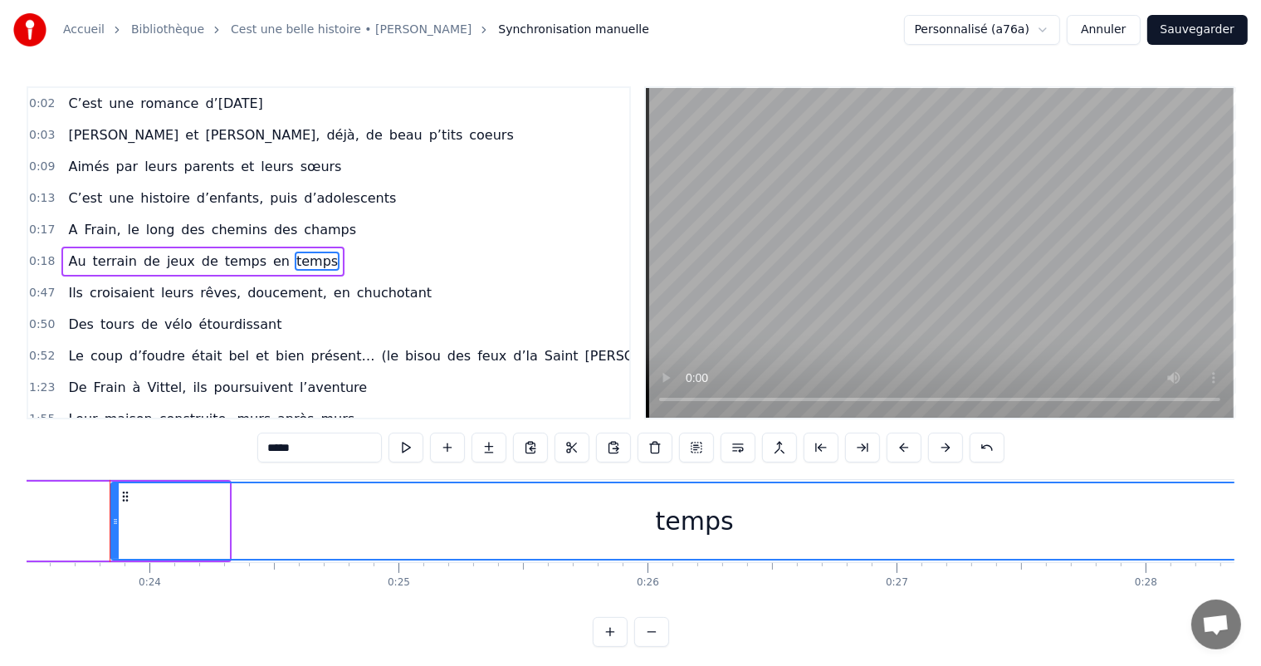
drag, startPoint x: 225, startPoint y: 526, endPoint x: 1274, endPoint y: 543, distance: 1049.1
click at [1261, 543] on html "Accueil Bibliothèque Cest une belle histoire • Michel Fugain Synchronisation ma…" at bounding box center [630, 336] width 1261 height 673
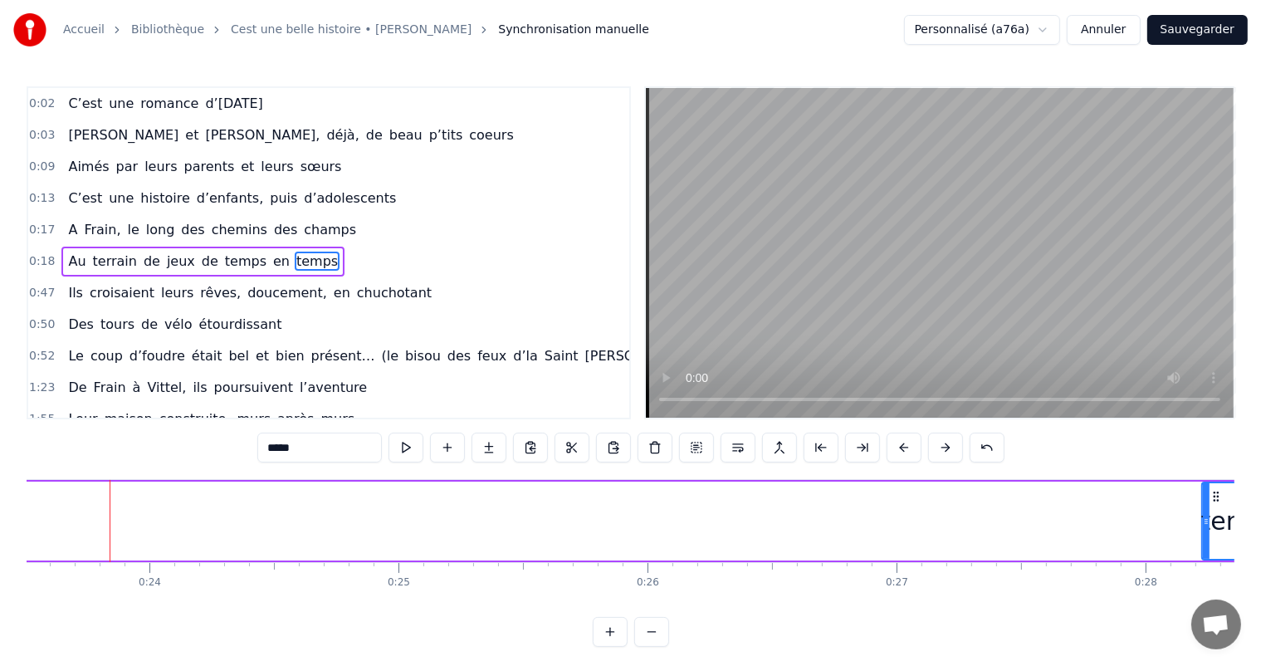
drag, startPoint x: 111, startPoint y: 505, endPoint x: 1202, endPoint y: 524, distance: 1090.7
click at [1203, 524] on div at bounding box center [1206, 521] width 7 height 76
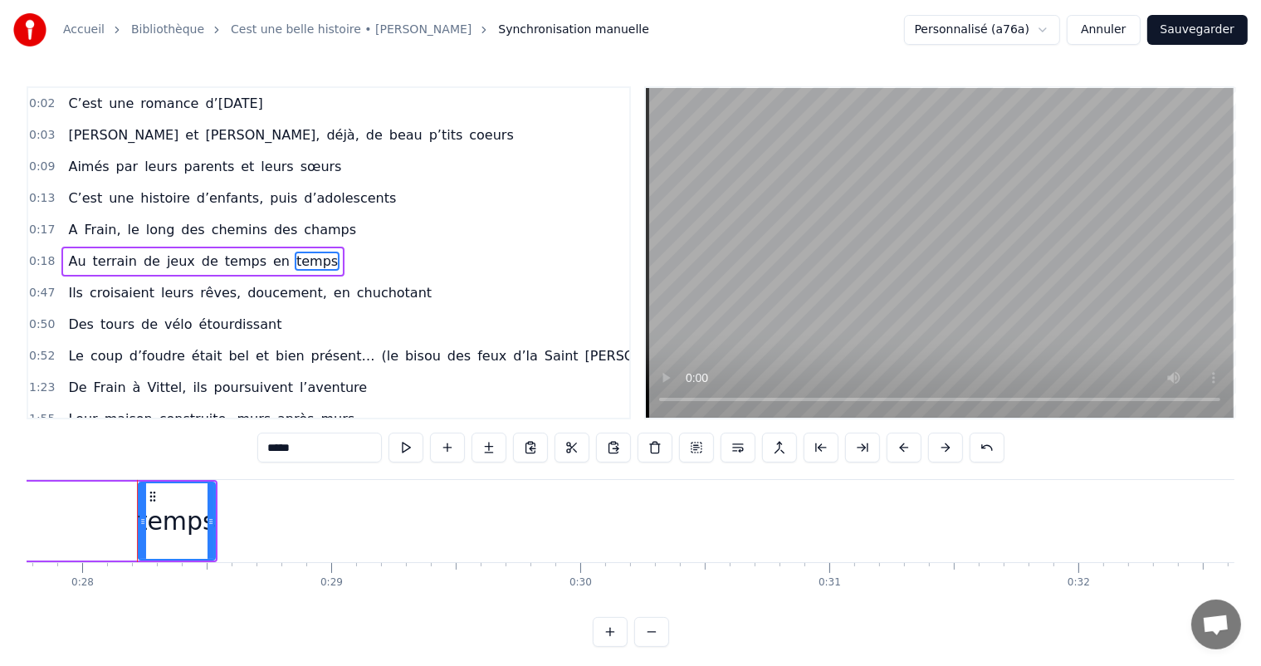
scroll to position [0, 6943]
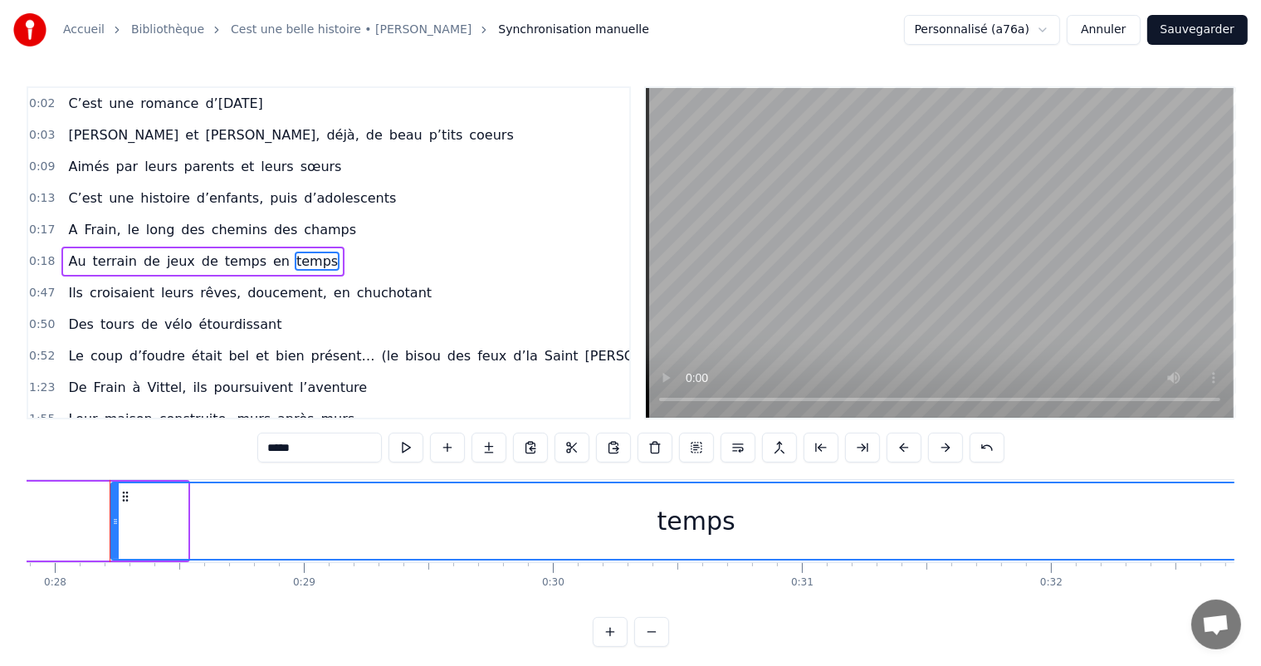
drag, startPoint x: 180, startPoint y: 506, endPoint x: 1274, endPoint y: 593, distance: 1097.2
click at [1261, 593] on html "Accueil Bibliothèque Cest une belle histoire • Michel Fugain Synchronisation ma…" at bounding box center [630, 336] width 1261 height 673
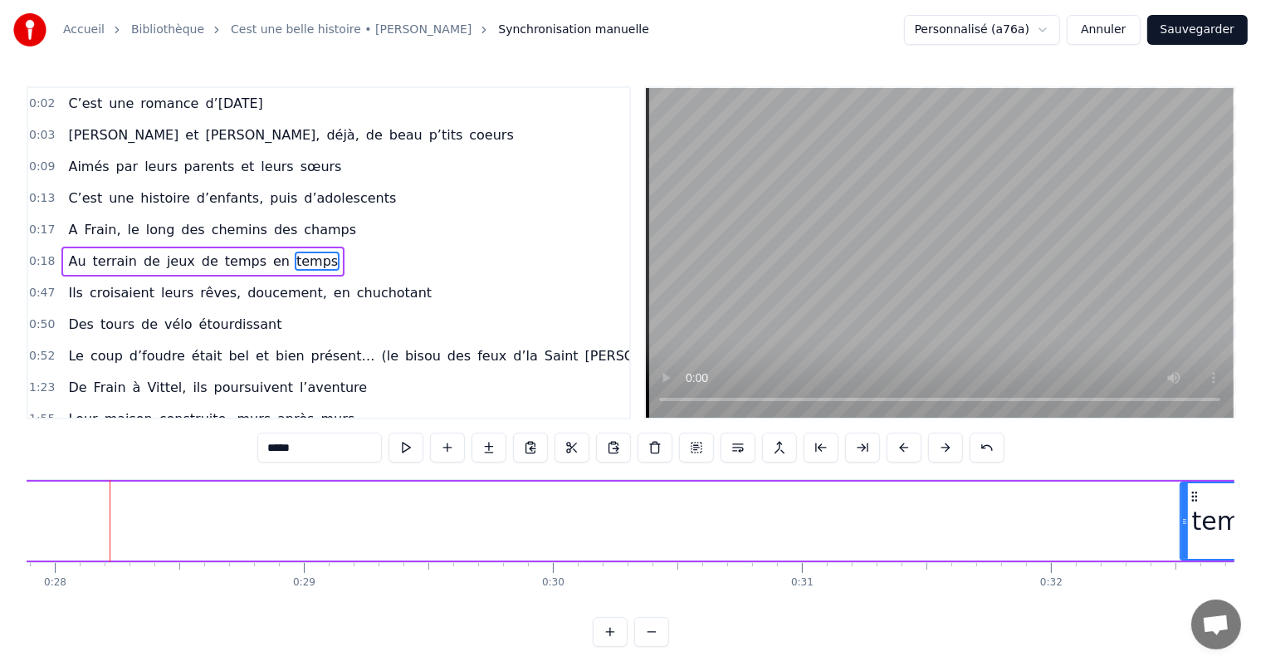
drag, startPoint x: 111, startPoint y: 515, endPoint x: 1184, endPoint y: 519, distance: 1073.1
click at [1184, 519] on icon at bounding box center [1184, 521] width 7 height 13
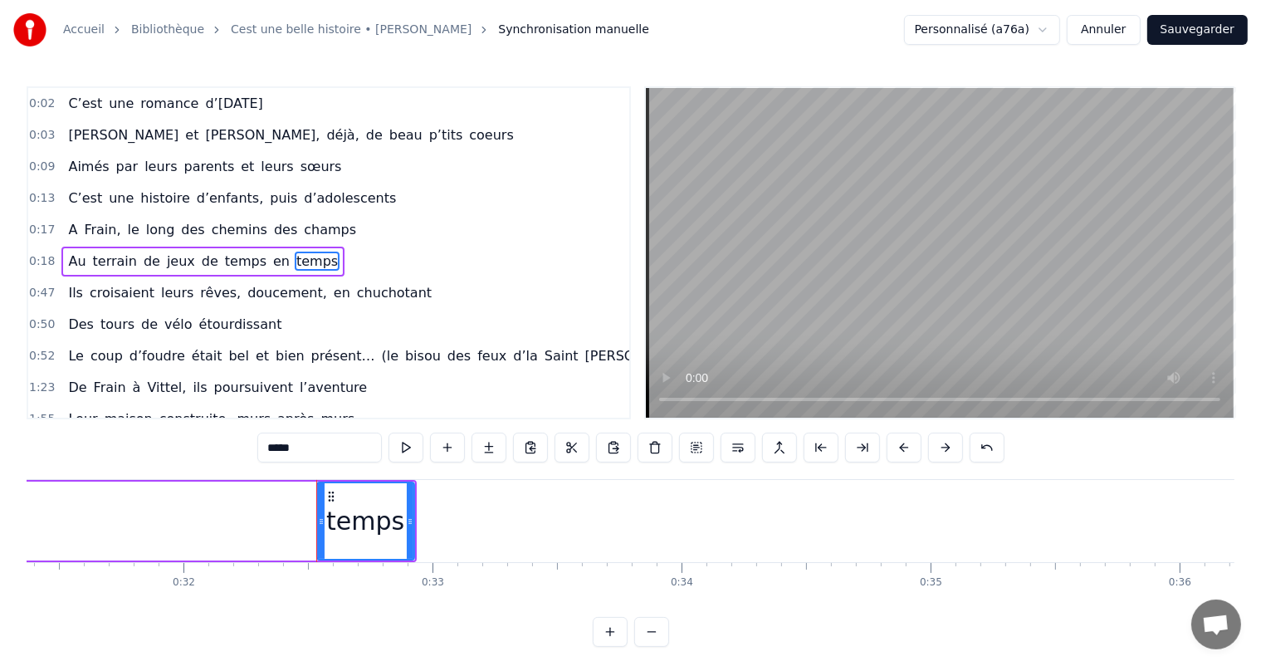
scroll to position [0, 8016]
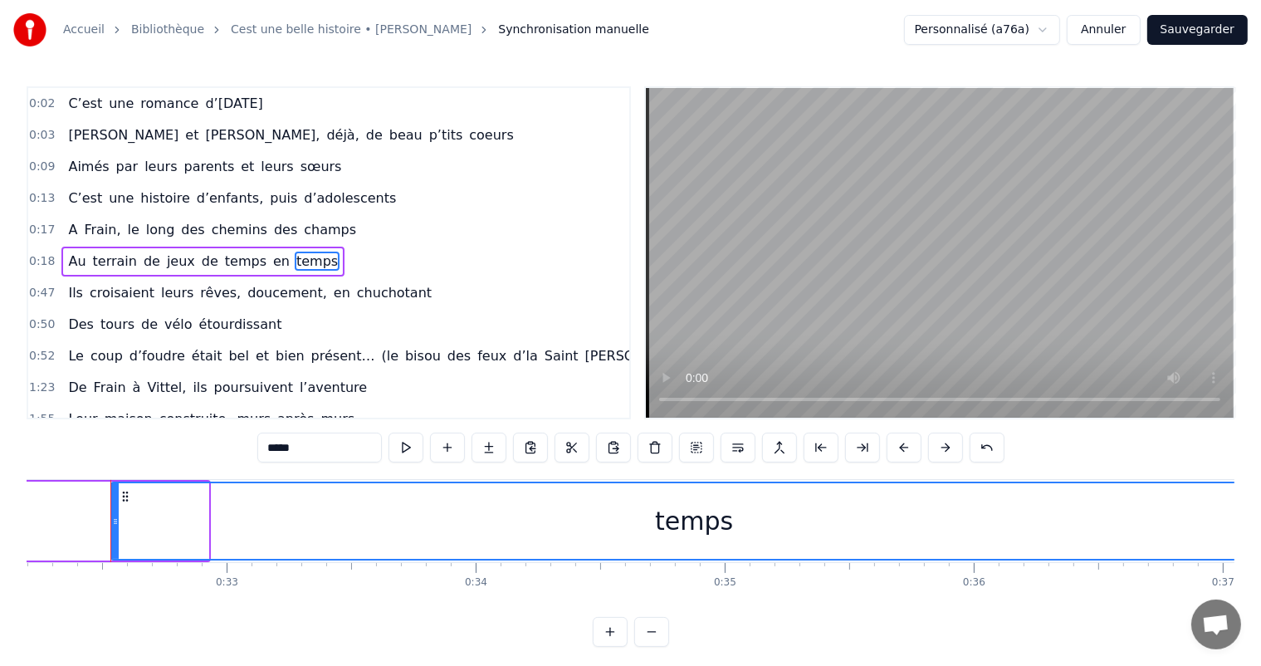
drag, startPoint x: 205, startPoint y: 514, endPoint x: 1274, endPoint y: 582, distance: 1071.1
click at [1261, 582] on html "Accueil Bibliothèque Cest une belle histoire • Michel Fugain Synchronisation ma…" at bounding box center [630, 336] width 1261 height 673
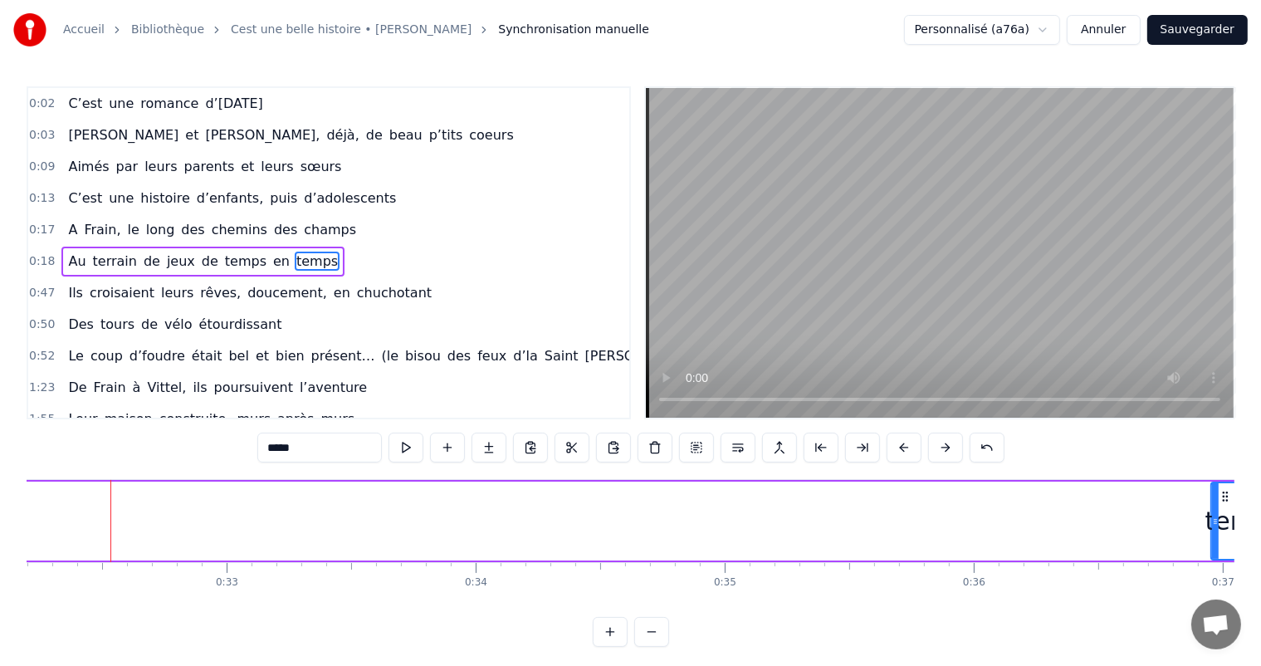
drag, startPoint x: 112, startPoint y: 521, endPoint x: 1212, endPoint y: 510, distance: 1099.7
click at [1212, 510] on div at bounding box center [1215, 521] width 7 height 76
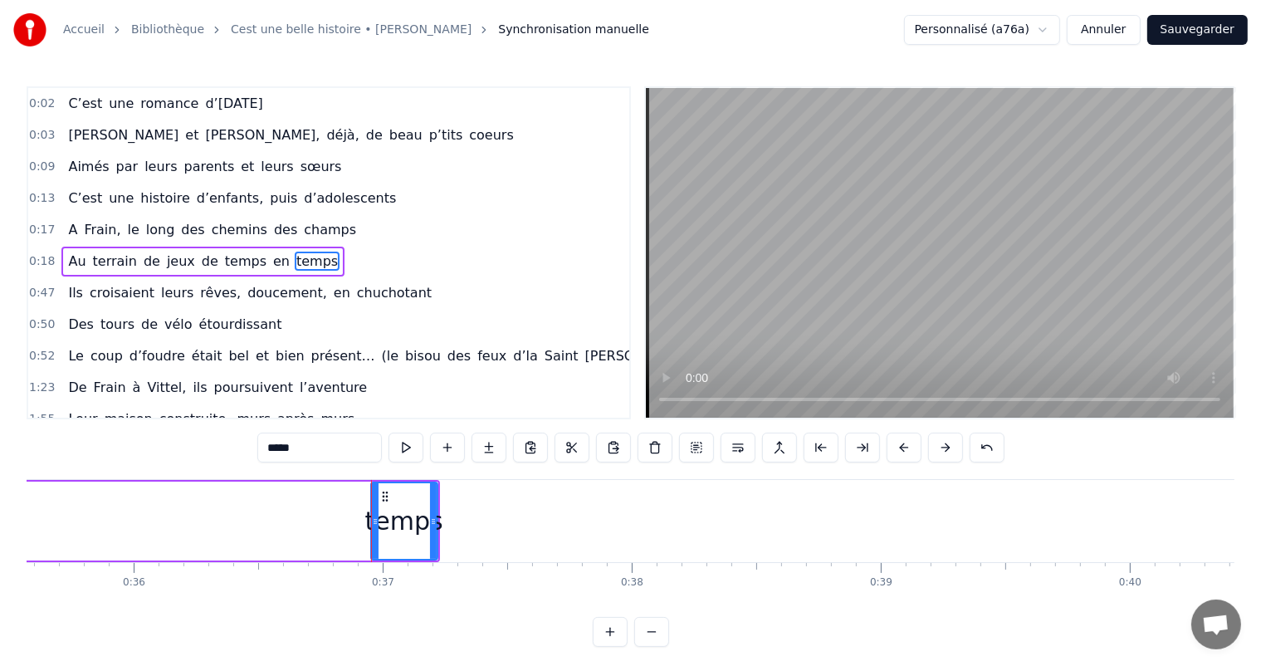
scroll to position [0, 9116]
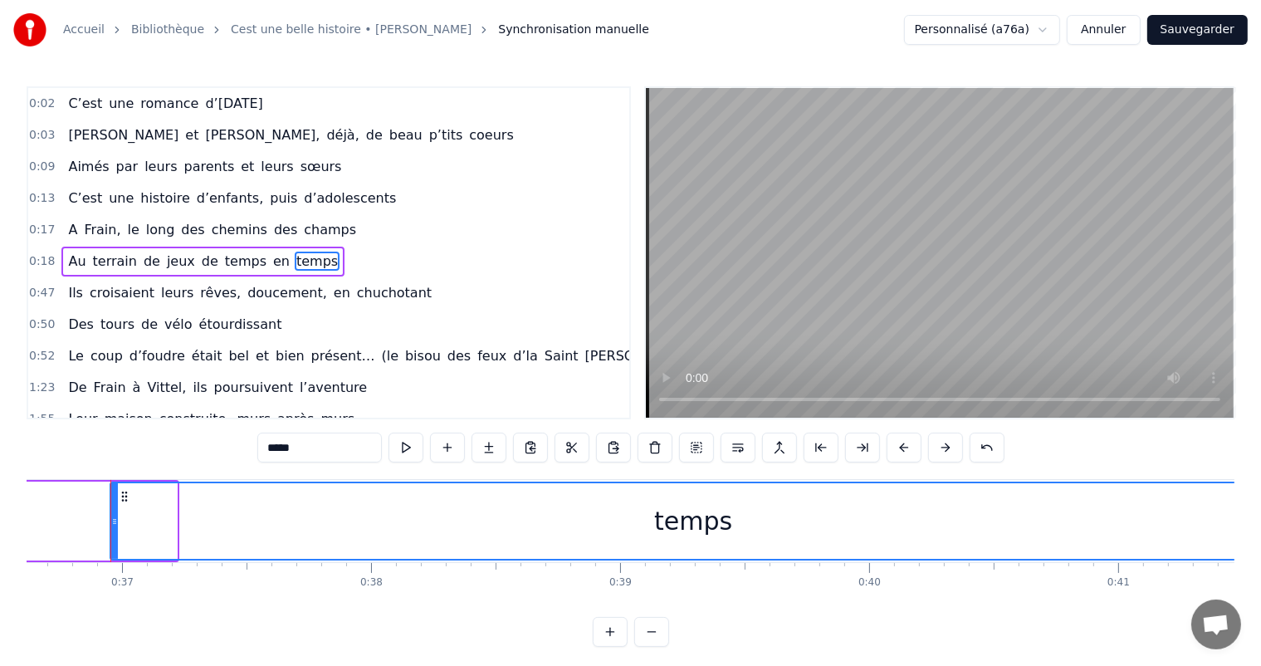
drag, startPoint x: 174, startPoint y: 515, endPoint x: 1274, endPoint y: 604, distance: 1103.3
click at [1261, 604] on html "Accueil Bibliothèque Cest une belle histoire • Michel Fugain Synchronisation ma…" at bounding box center [630, 336] width 1261 height 673
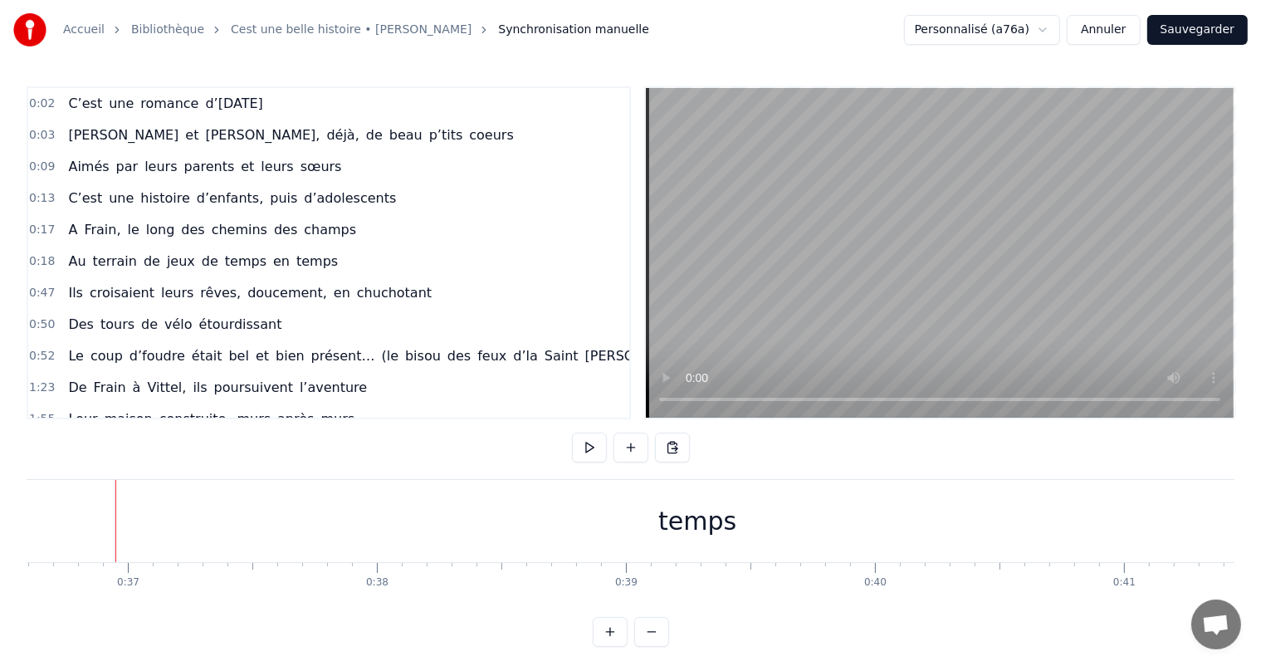
click at [115, 519] on div at bounding box center [115, 521] width 1 height 82
click at [173, 511] on div "temps" at bounding box center [698, 521] width 1166 height 82
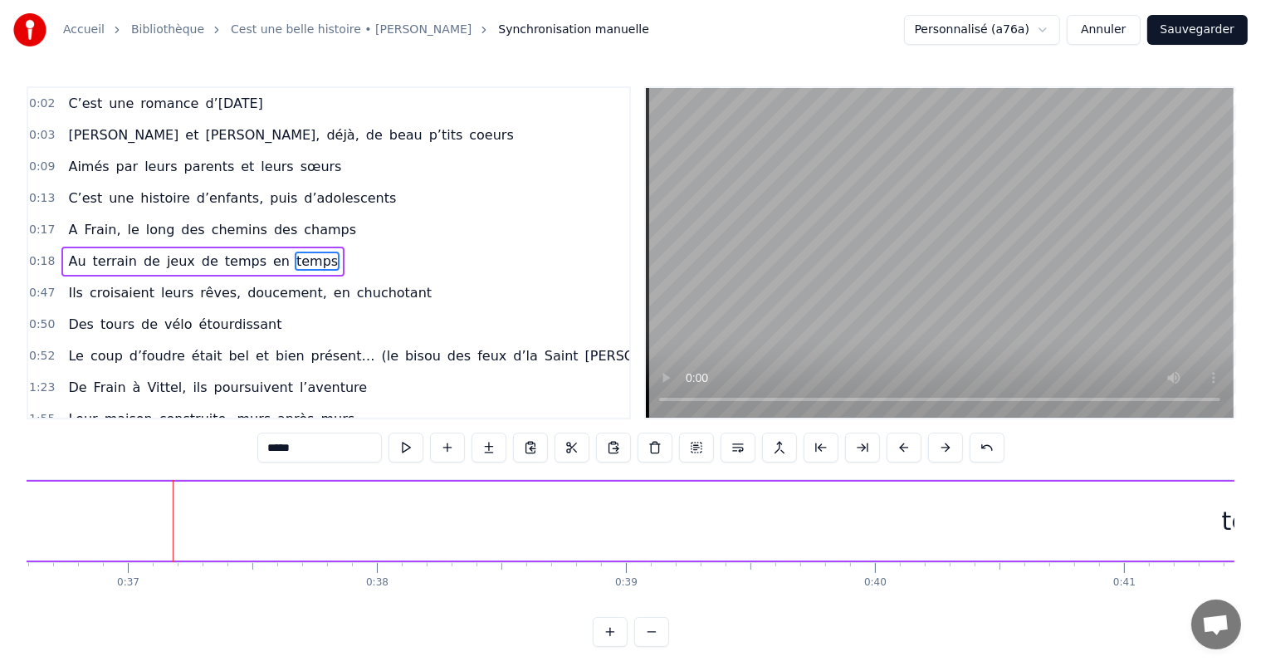
drag, startPoint x: 116, startPoint y: 510, endPoint x: 1225, endPoint y: 520, distance: 1108.8
click at [1240, 520] on div at bounding box center [1243, 521] width 7 height 76
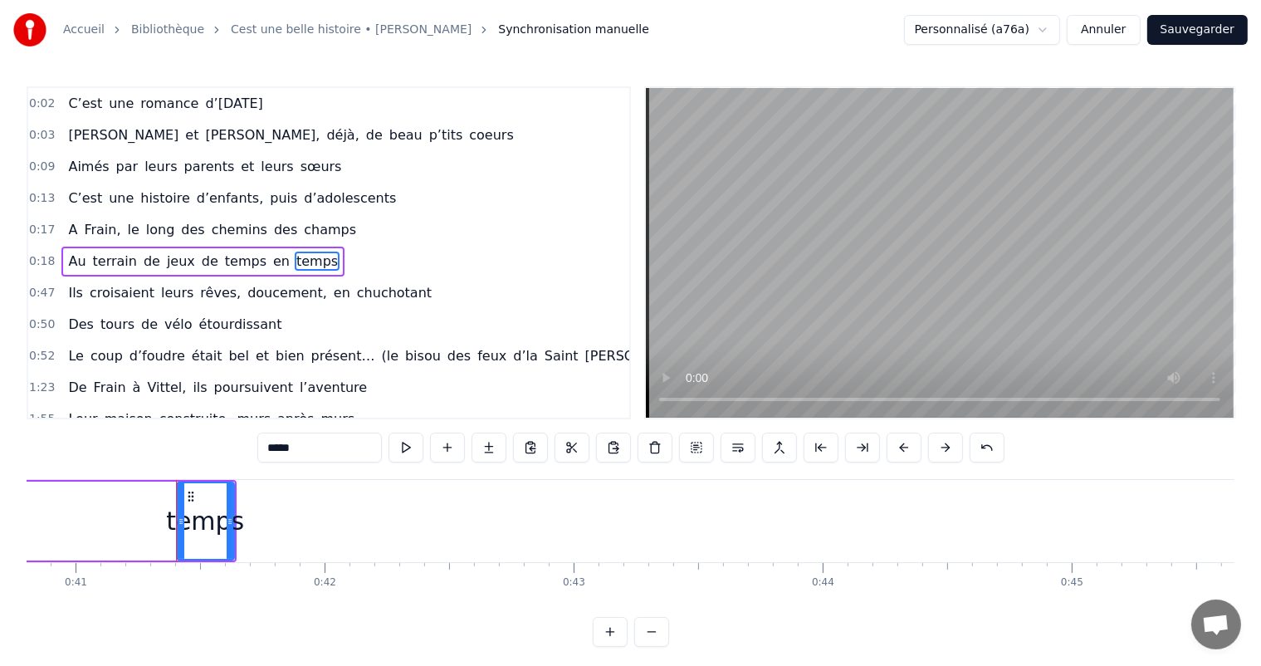
scroll to position [0, 10224]
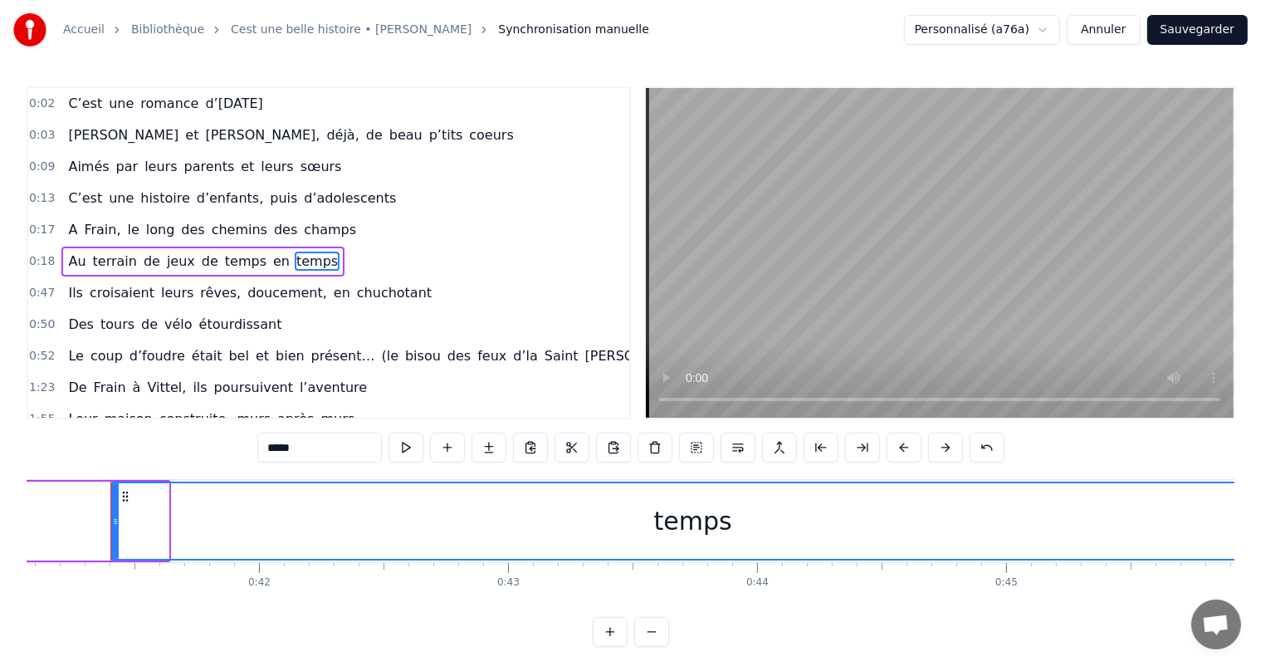
drag, startPoint x: 166, startPoint y: 495, endPoint x: 1272, endPoint y: 471, distance: 1106.5
click at [1261, 471] on html "Accueil Bibliothèque Cest une belle histoire • Michel Fugain Synchronisation ma…" at bounding box center [630, 336] width 1261 height 673
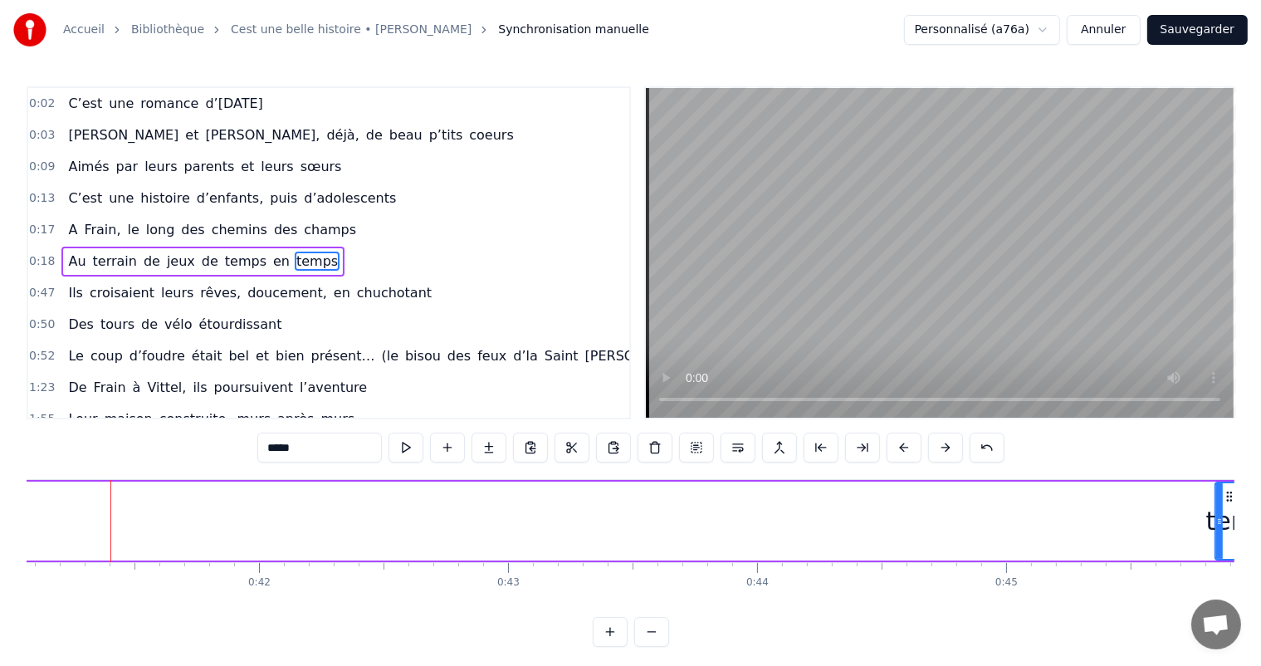
drag, startPoint x: 113, startPoint y: 523, endPoint x: 1213, endPoint y: 543, distance: 1100.6
click at [1216, 543] on div at bounding box center [1219, 521] width 7 height 76
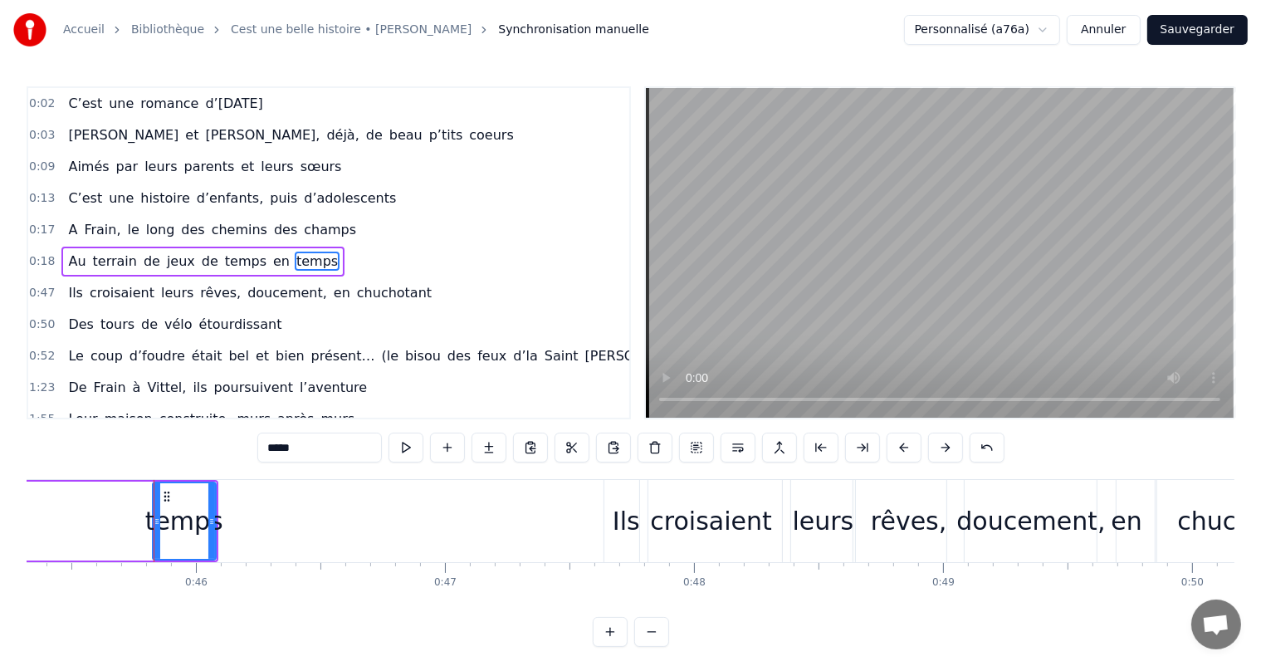
scroll to position [0, 11326]
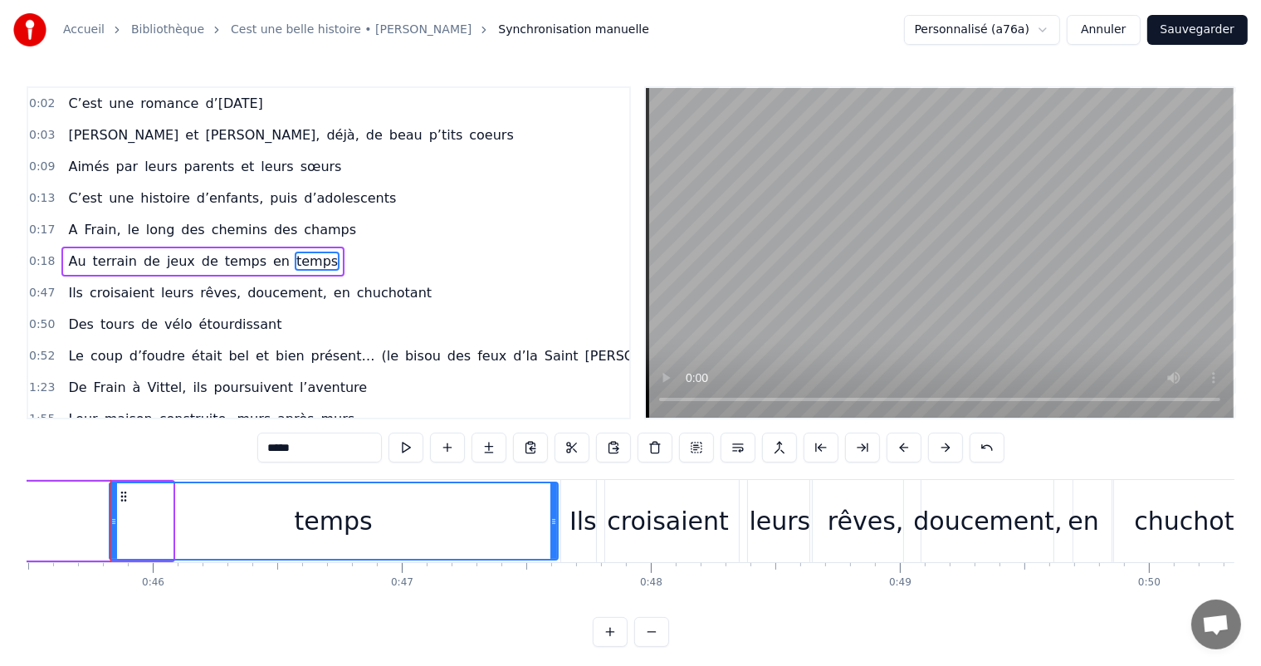
drag, startPoint x: 168, startPoint y: 511, endPoint x: 377, endPoint y: 495, distance: 209.7
click at [554, 521] on div at bounding box center [553, 521] width 7 height 76
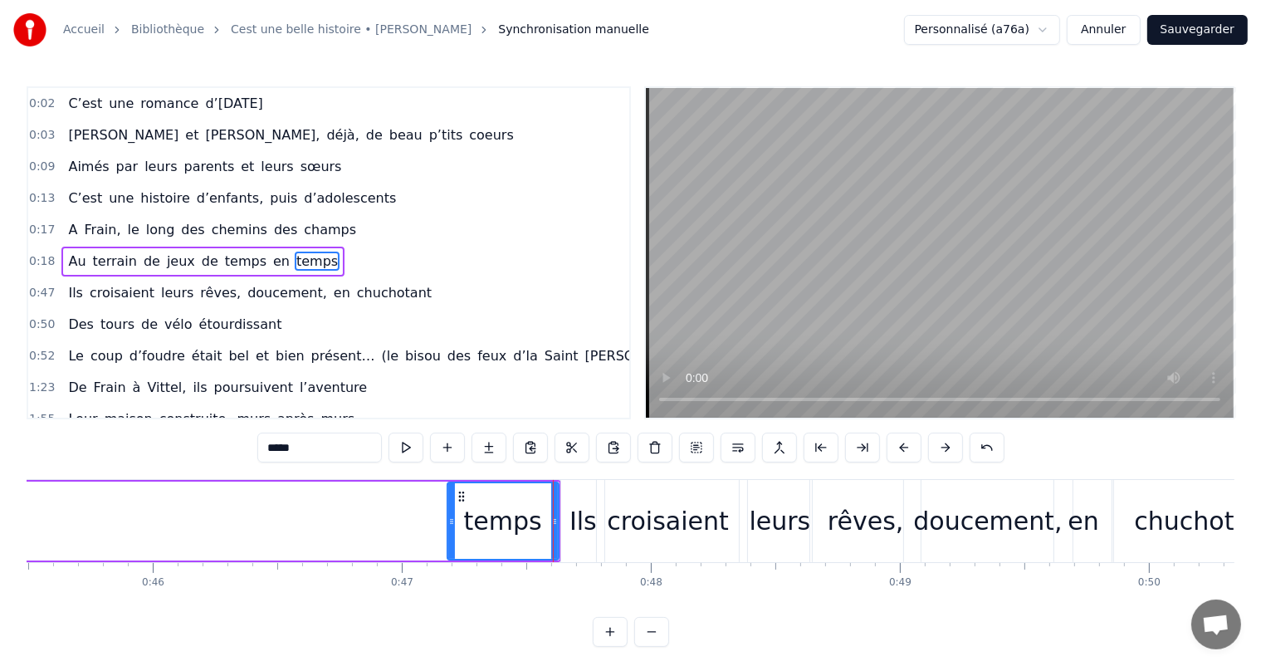
drag, startPoint x: 110, startPoint y: 516, endPoint x: 446, endPoint y: 511, distance: 336.1
click at [448, 511] on div at bounding box center [451, 521] width 7 height 76
drag, startPoint x: 446, startPoint y: 521, endPoint x: 425, endPoint y: 518, distance: 21.8
click at [445, 518] on icon at bounding box center [448, 521] width 7 height 13
drag, startPoint x: 551, startPoint y: 505, endPoint x: 521, endPoint y: 503, distance: 29.9
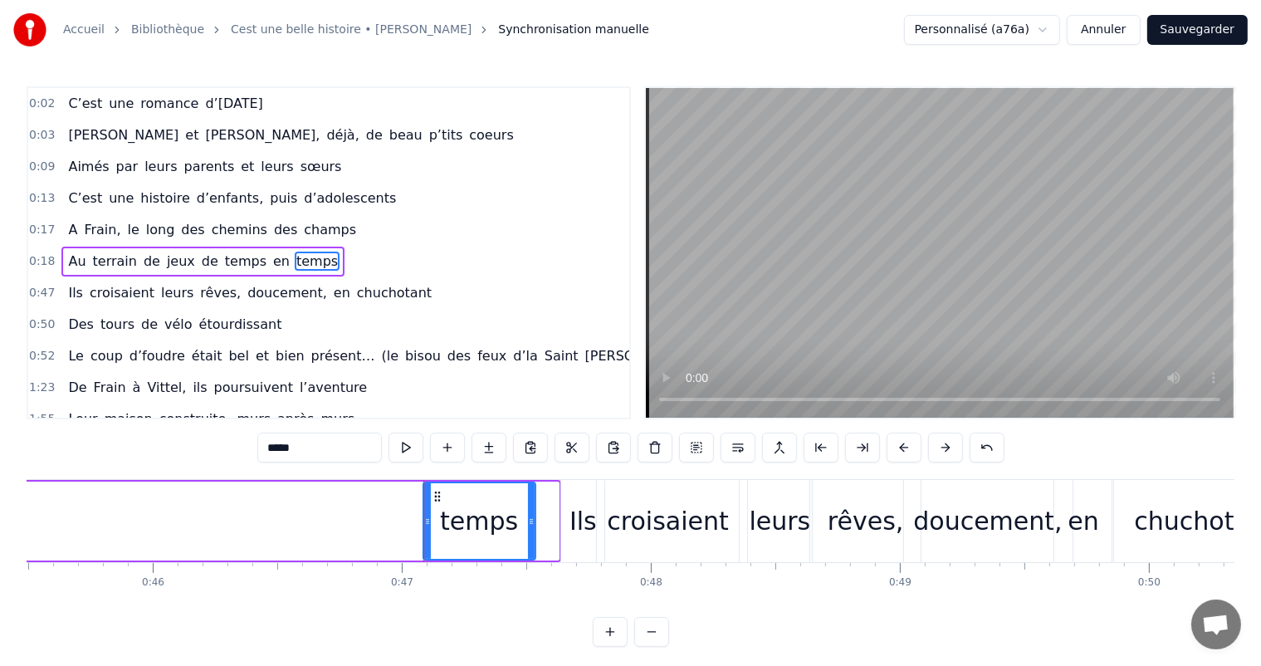
click at [528, 503] on div at bounding box center [531, 521] width 7 height 76
click at [508, 508] on div "temps" at bounding box center [476, 521] width 104 height 76
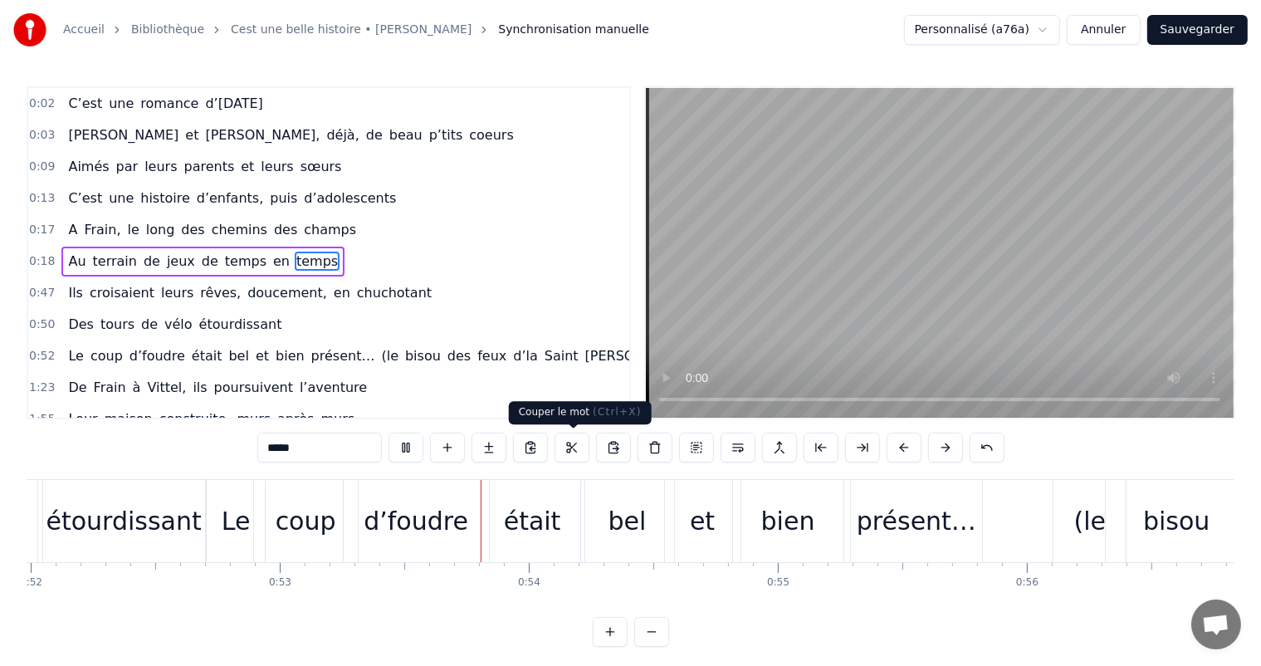
scroll to position [0, 13113]
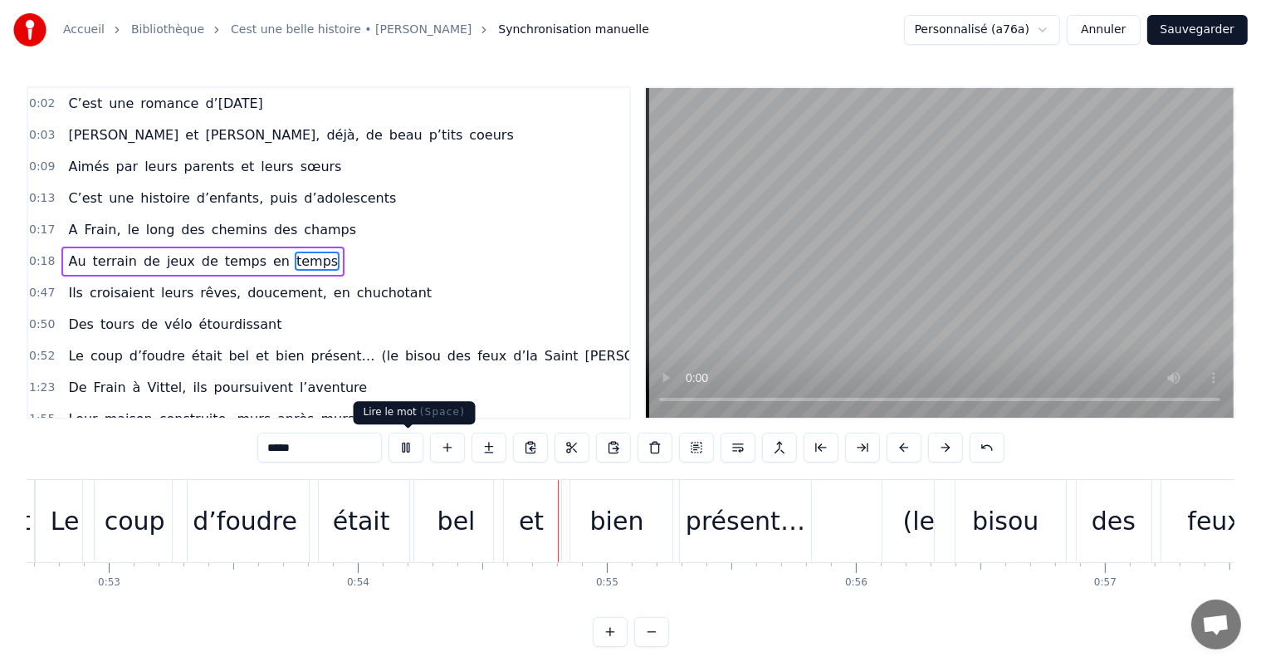
click at [405, 445] on button at bounding box center [405, 447] width 35 height 30
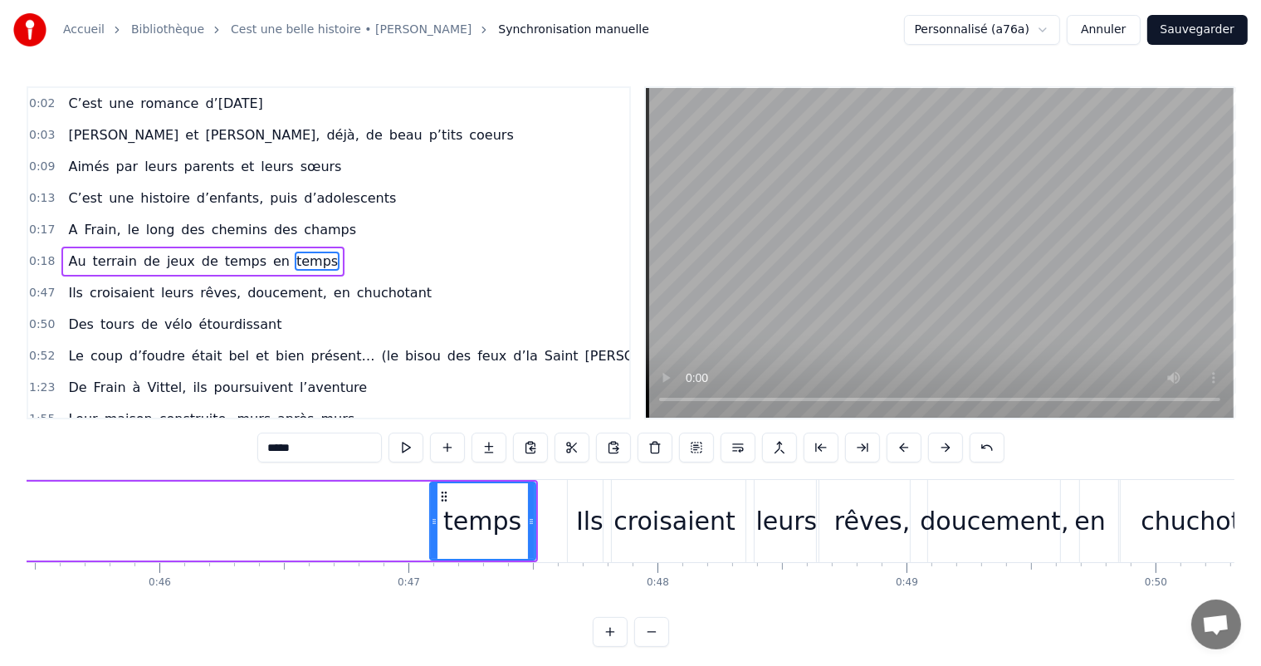
scroll to position [0, 11426]
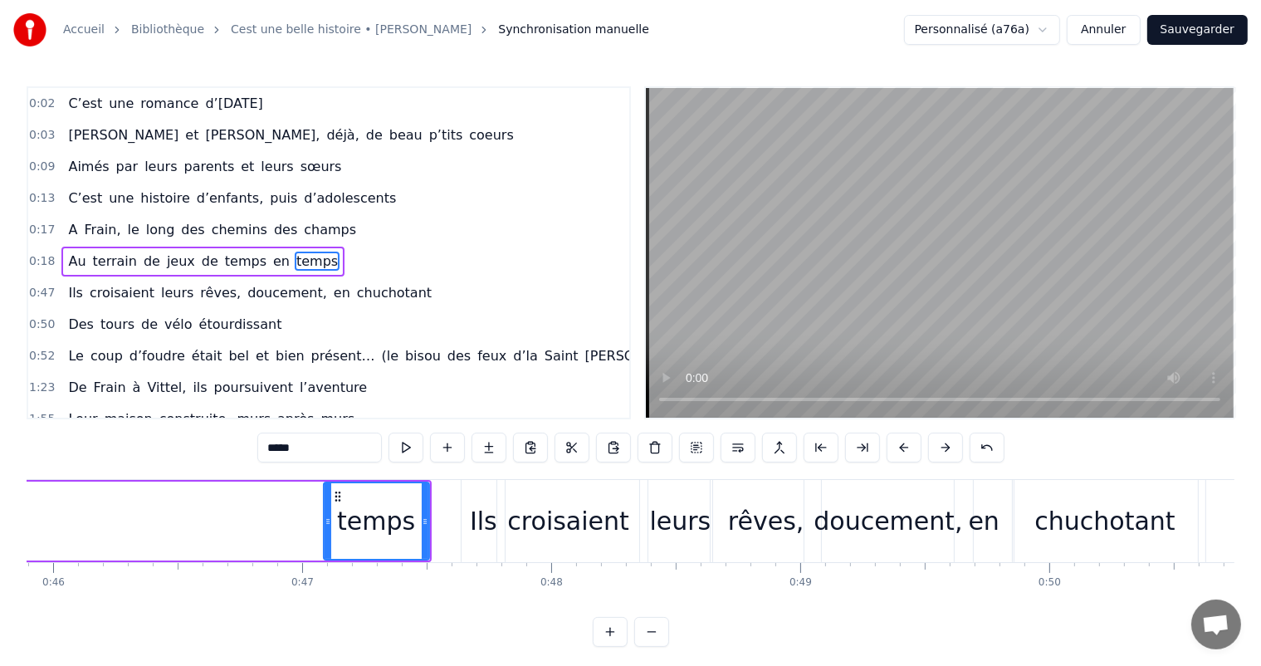
click at [366, 518] on div "temps" at bounding box center [376, 520] width 78 height 37
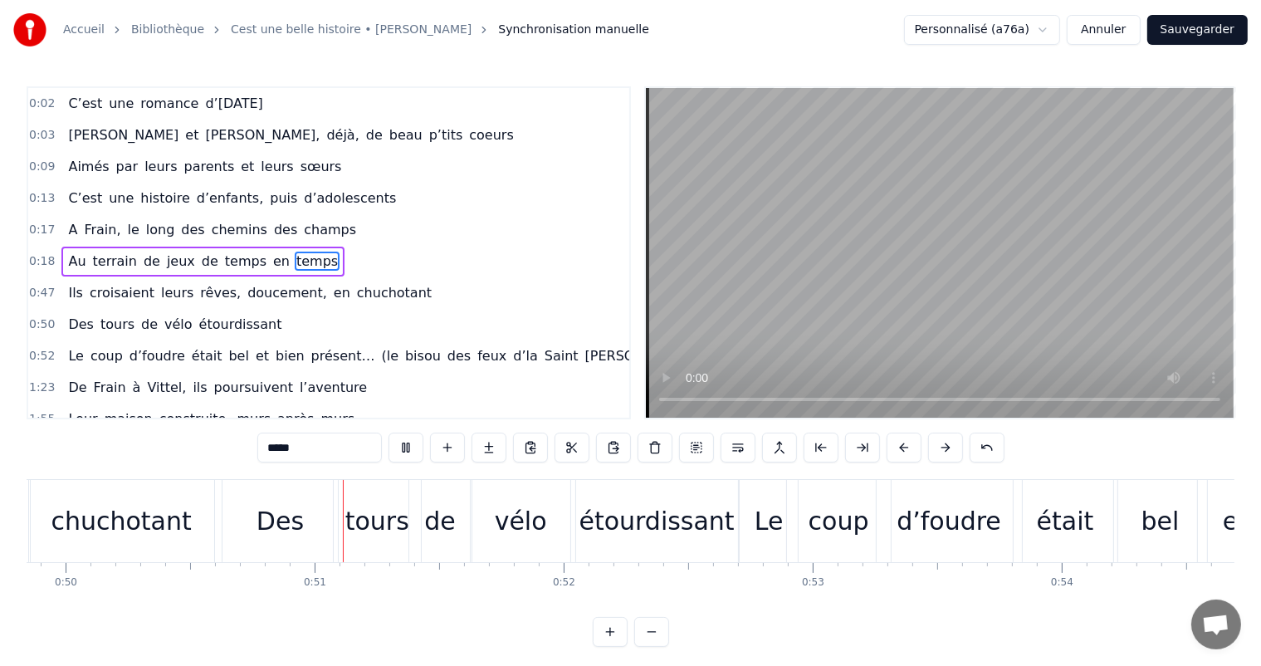
scroll to position [0, 12503]
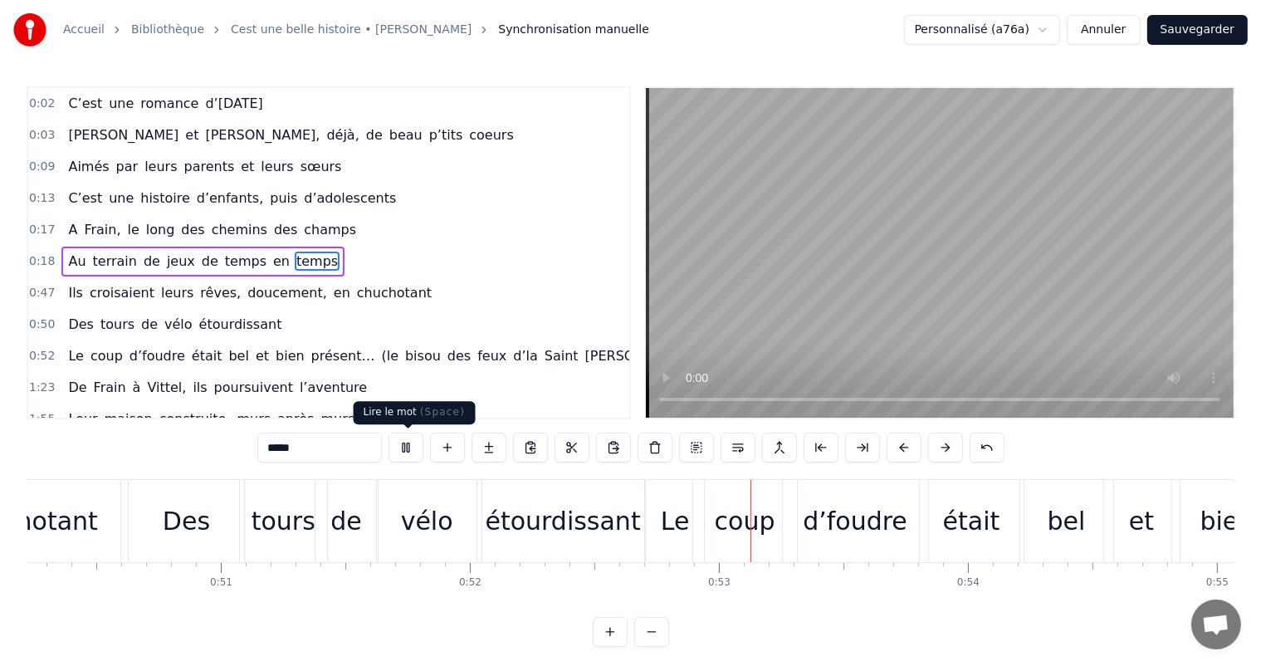
click at [403, 454] on button at bounding box center [405, 447] width 35 height 30
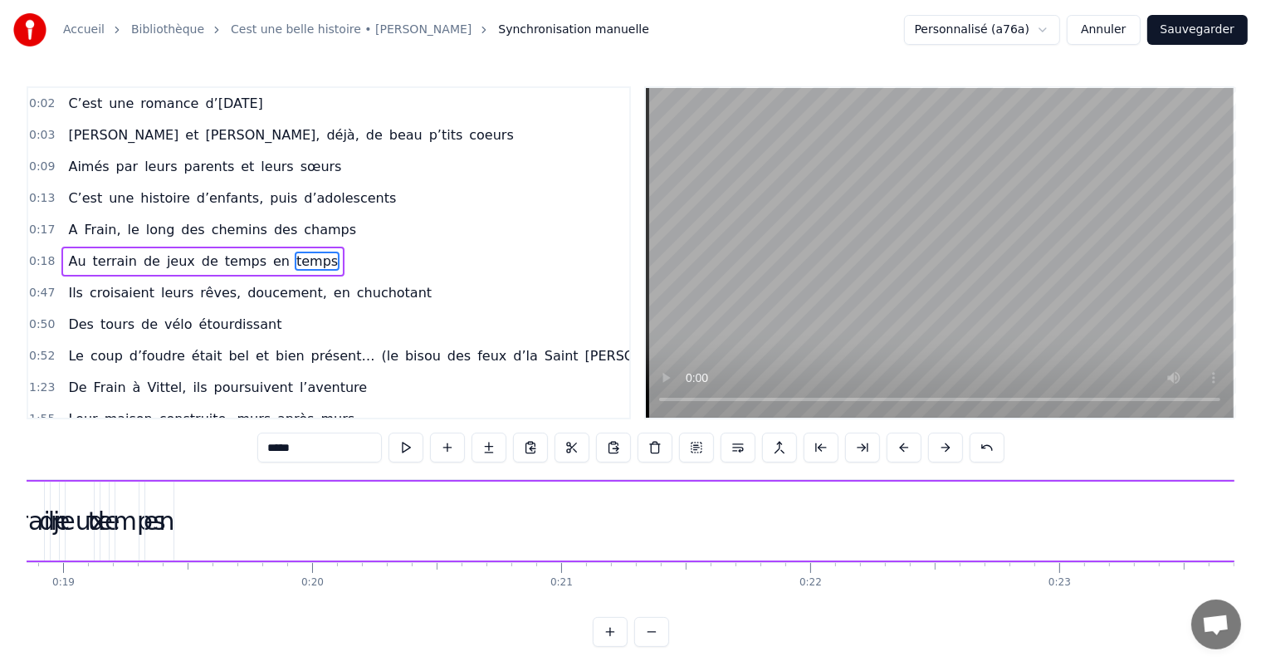
scroll to position [0, 4613]
click at [236, 524] on div "en" at bounding box center [239, 520] width 31 height 37
type input "**"
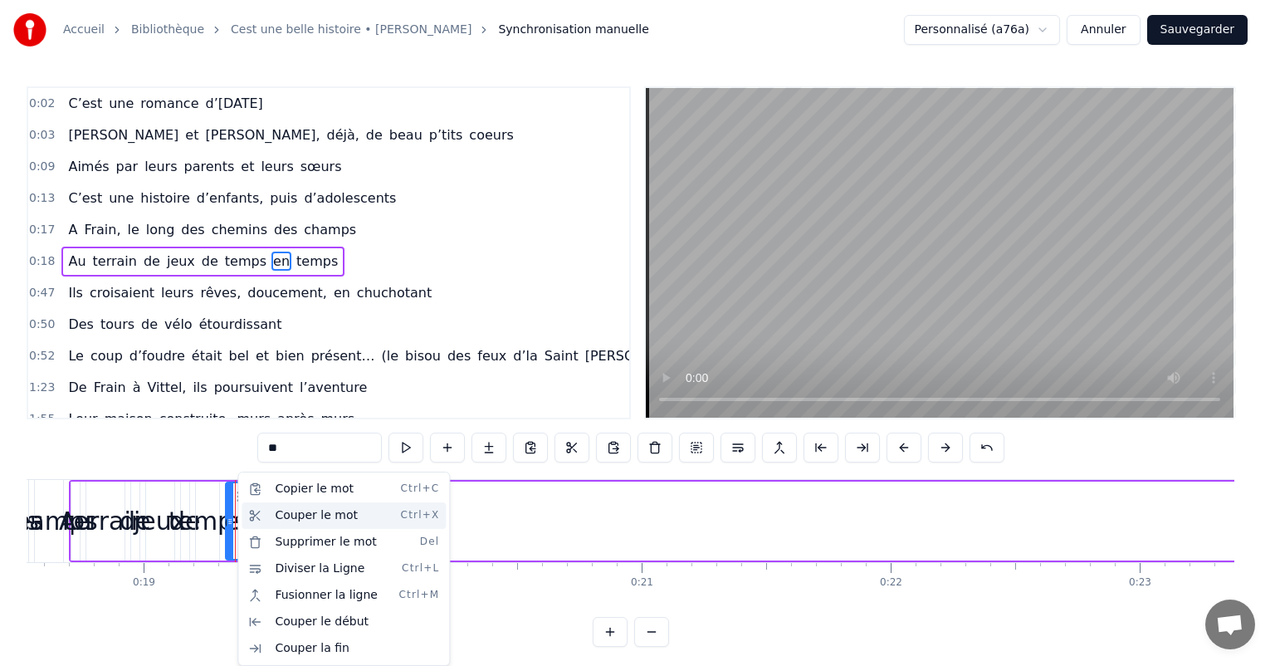
click at [311, 512] on div "Couper le mot Ctrl+X" at bounding box center [343, 515] width 204 height 27
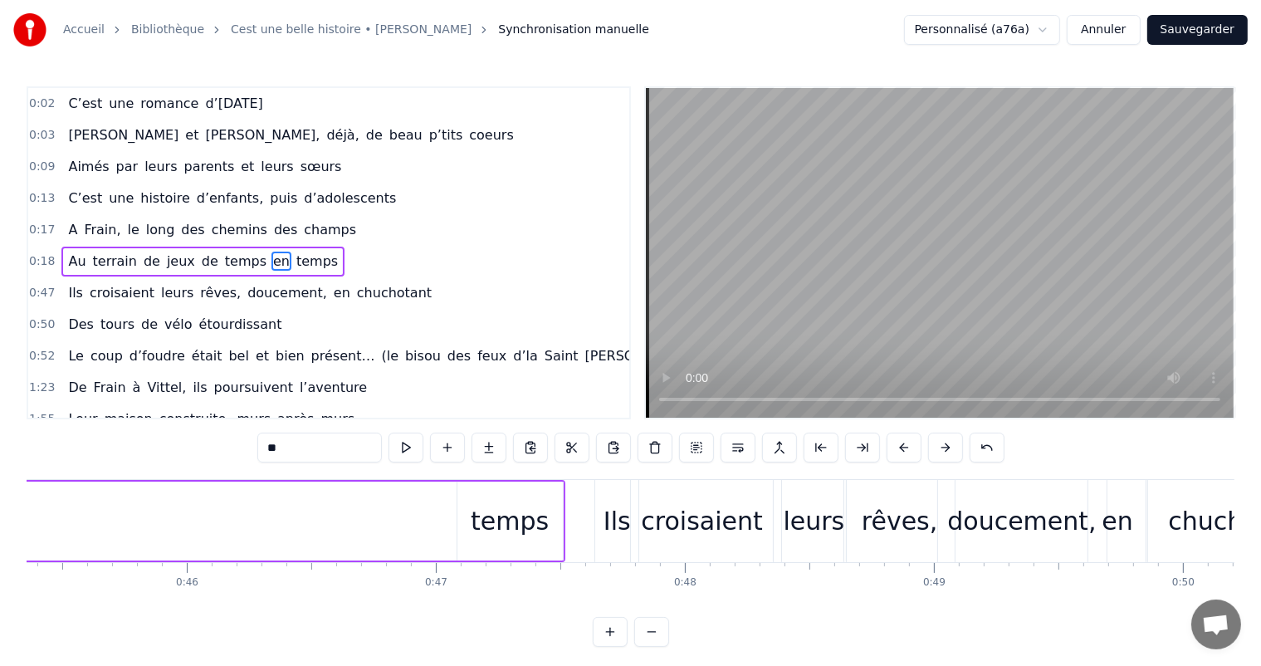
scroll to position [0, 11265]
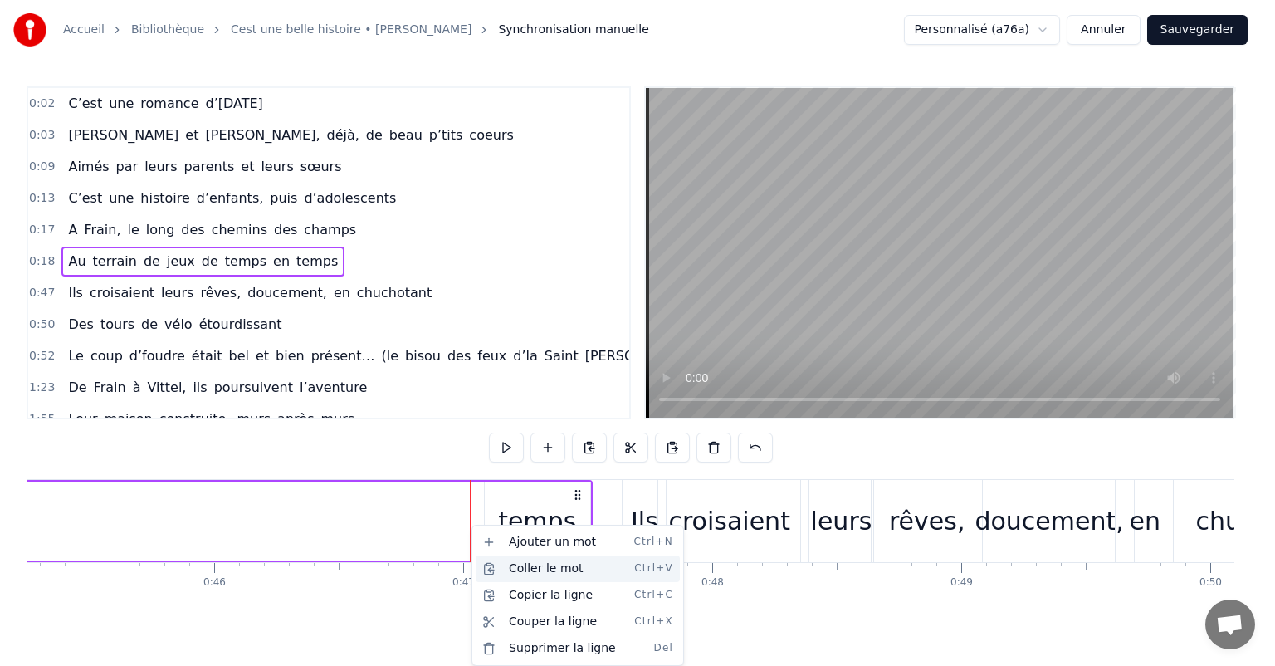
click at [524, 563] on div "Coller le mot Ctrl+V" at bounding box center [578, 568] width 204 height 27
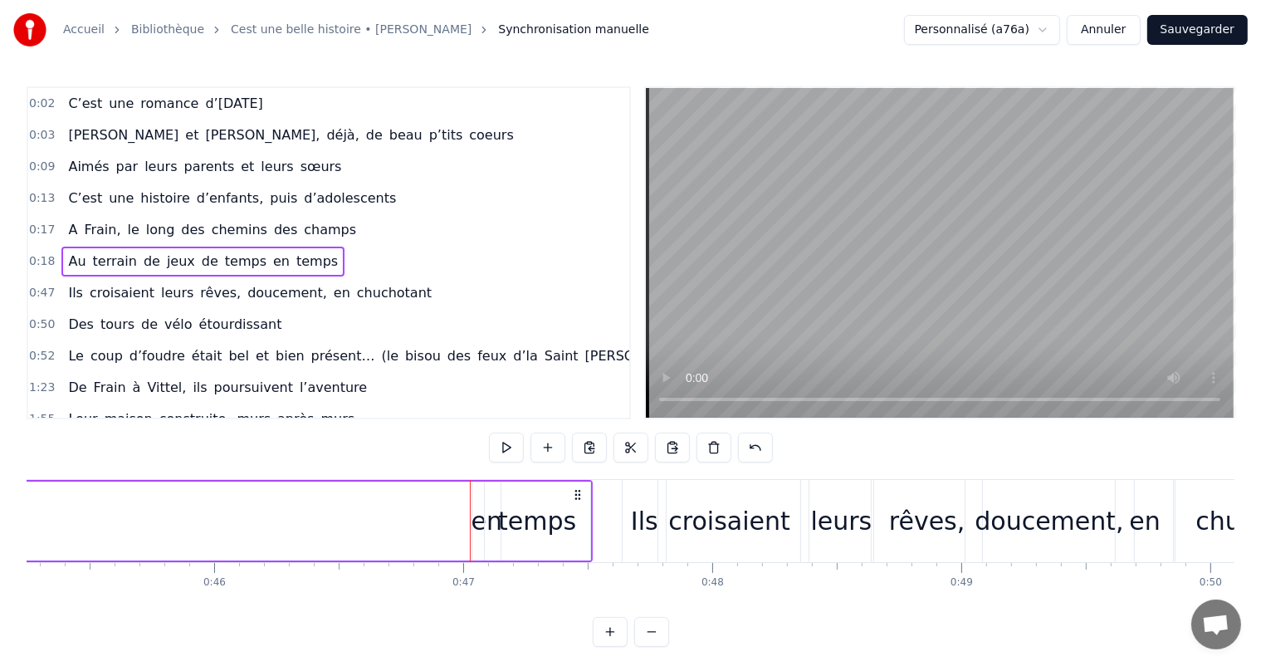
click at [491, 520] on div "temps" at bounding box center [537, 520] width 105 height 79
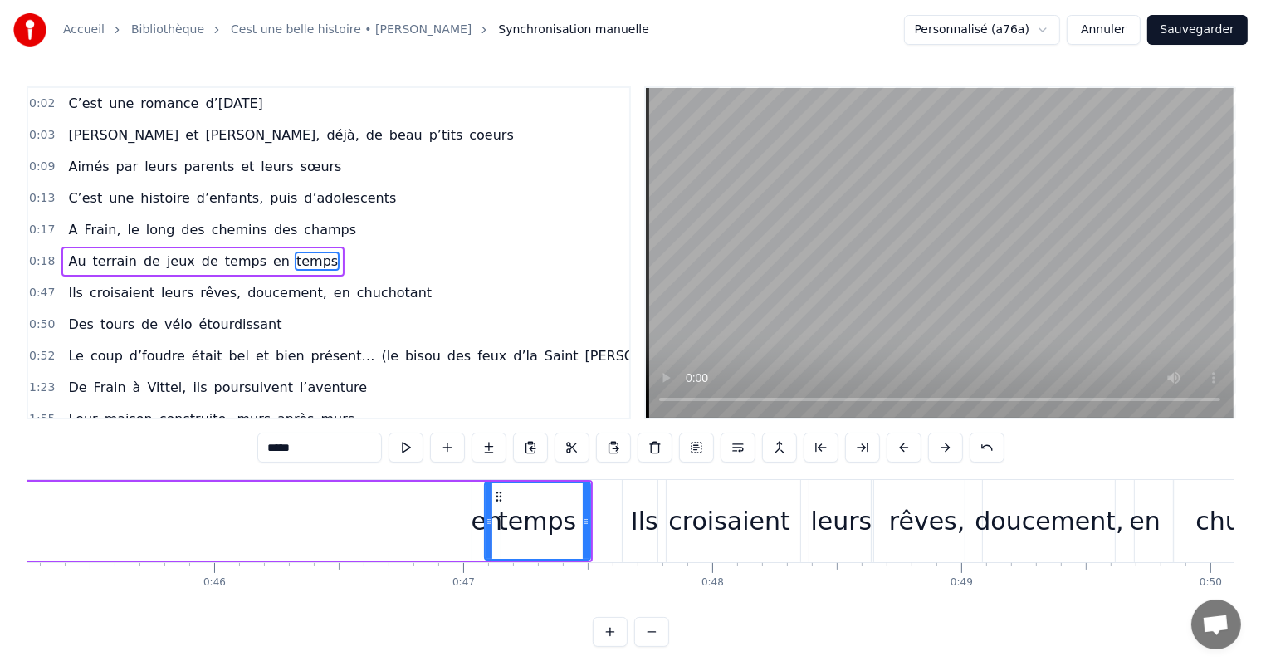
click at [477, 519] on div "en" at bounding box center [486, 520] width 31 height 37
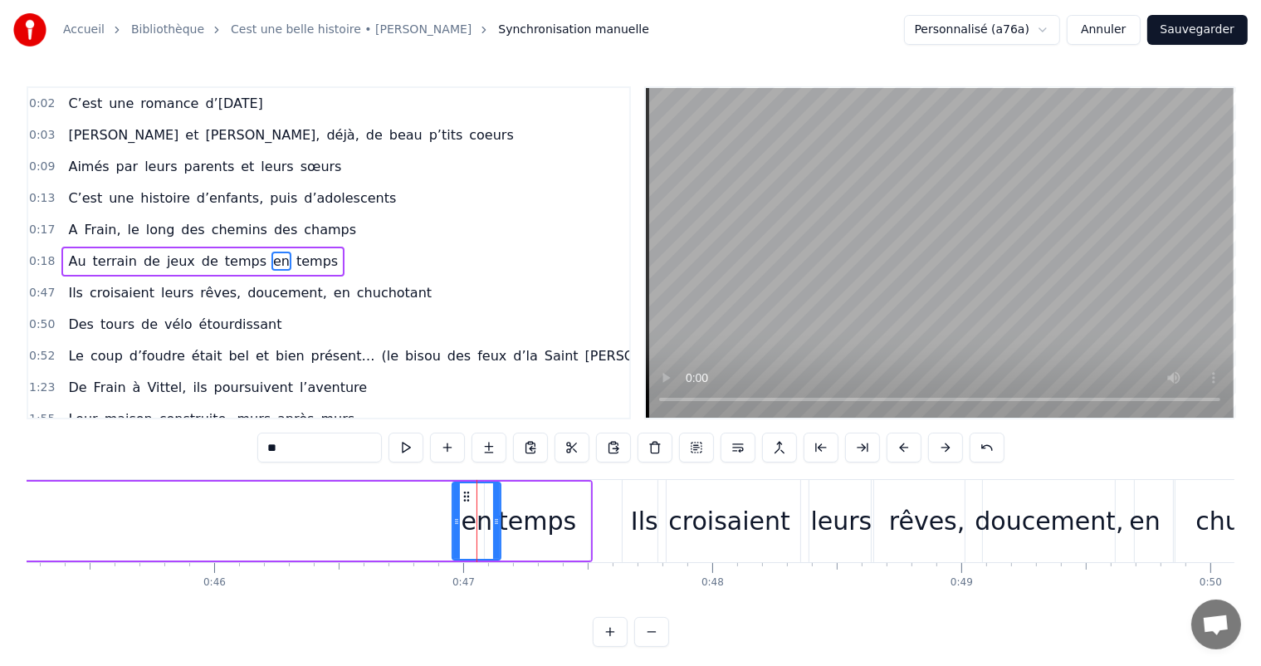
drag, startPoint x: 471, startPoint y: 517, endPoint x: 451, endPoint y: 515, distance: 20.0
click at [453, 515] on icon at bounding box center [456, 521] width 7 height 13
drag, startPoint x: 498, startPoint y: 511, endPoint x: 483, endPoint y: 511, distance: 14.9
click at [483, 511] on div at bounding box center [481, 521] width 7 height 76
drag, startPoint x: 458, startPoint y: 512, endPoint x: 448, endPoint y: 512, distance: 10.0
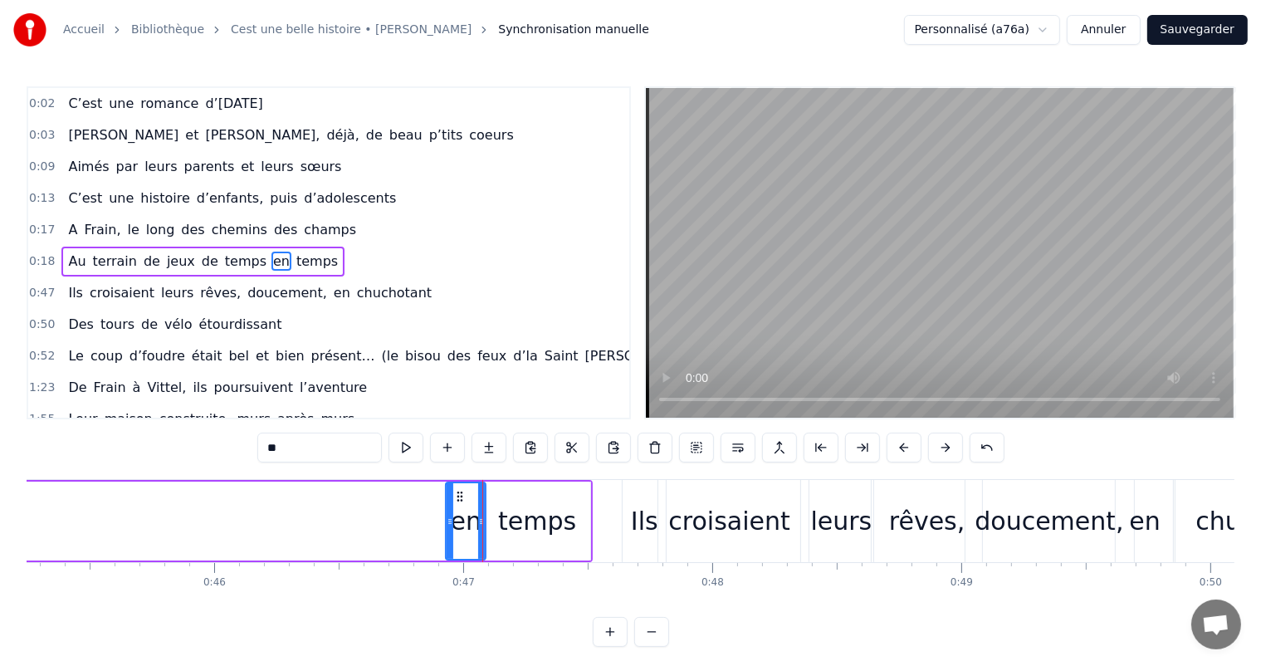
click at [448, 512] on div at bounding box center [449, 521] width 7 height 76
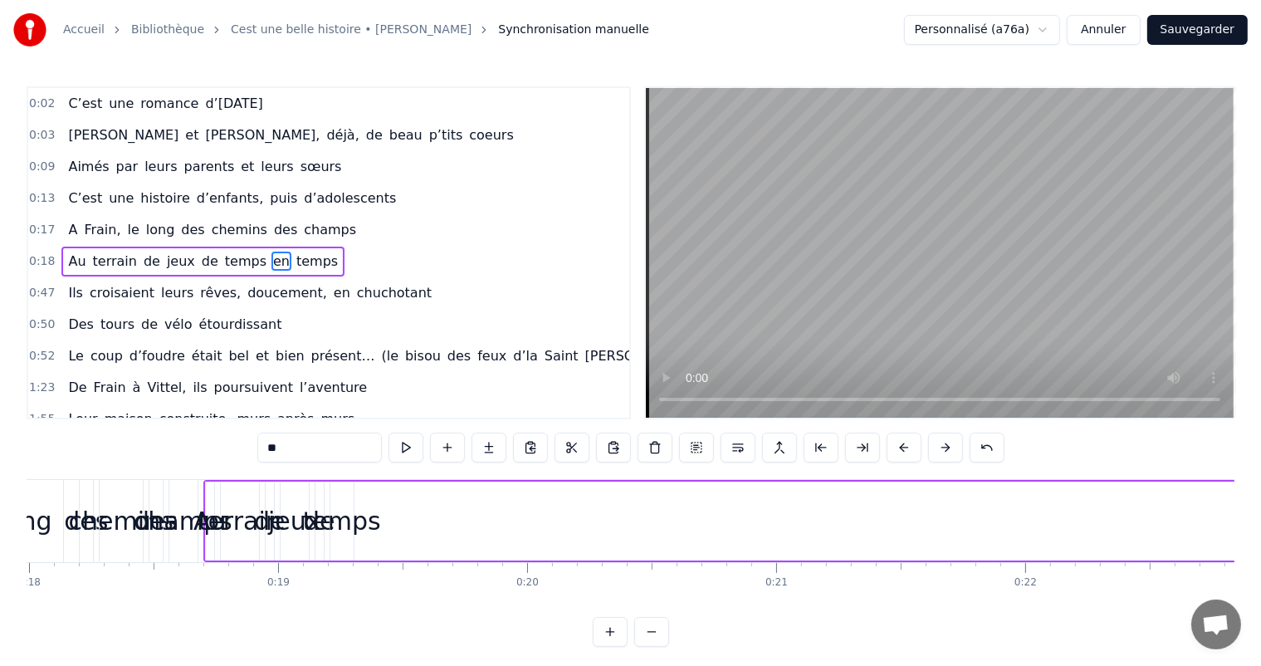
scroll to position [0, 4505]
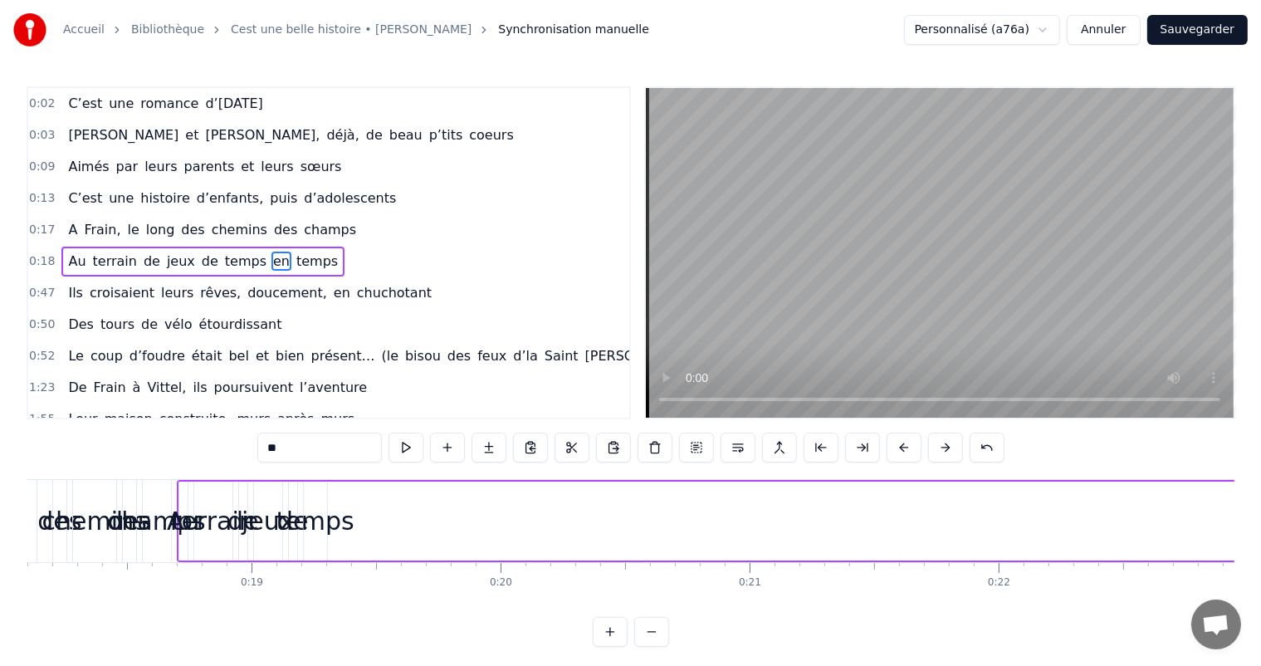
click at [334, 524] on div "temps" at bounding box center [315, 520] width 78 height 37
type input "*****"
click at [322, 522] on icon at bounding box center [323, 521] width 7 height 13
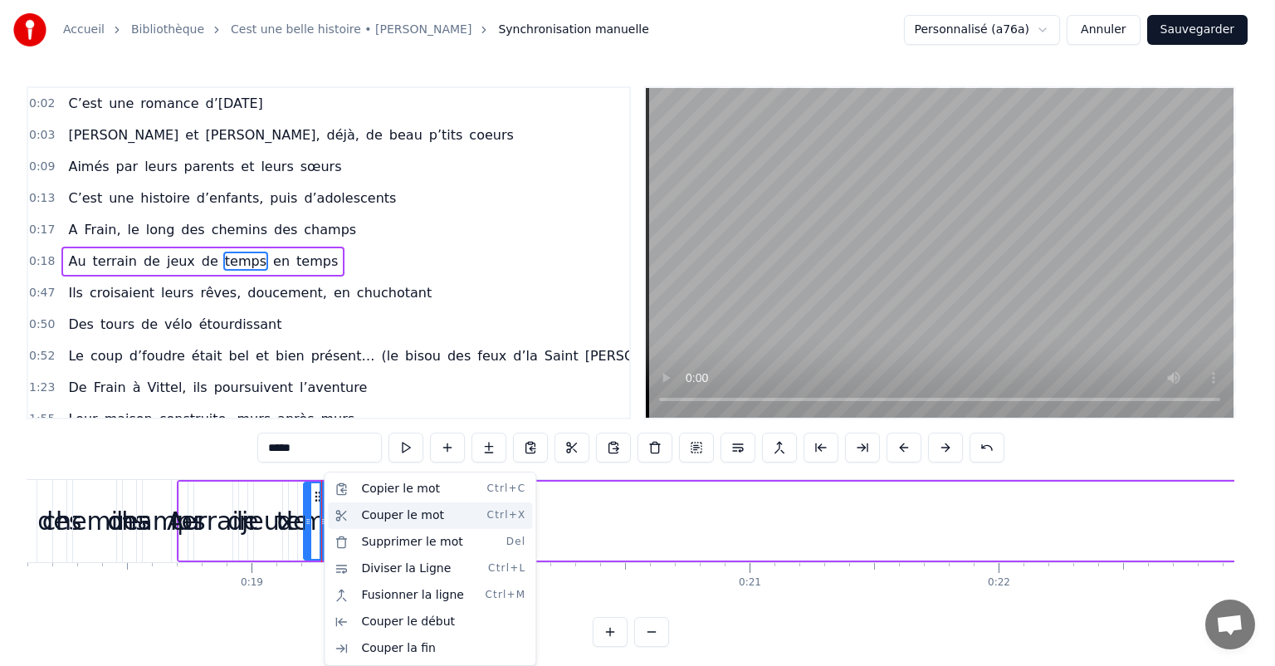
click at [393, 511] on div "Couper le mot Ctrl+X" at bounding box center [430, 515] width 204 height 27
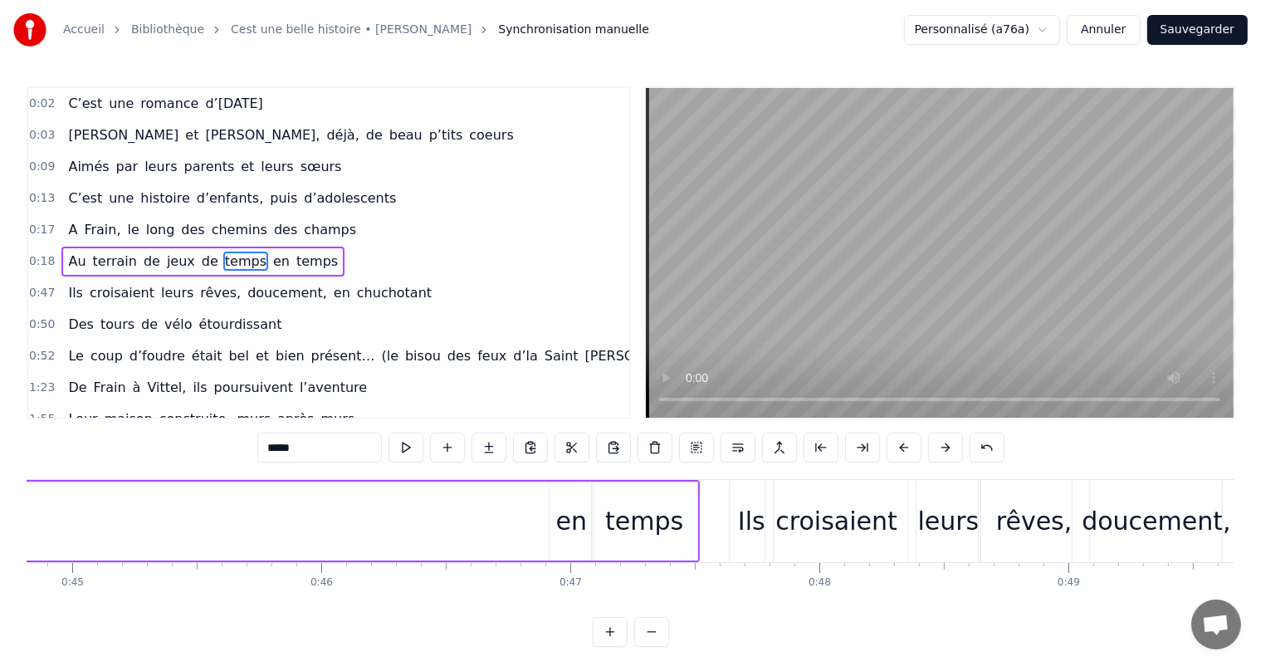
scroll to position [0, 11292]
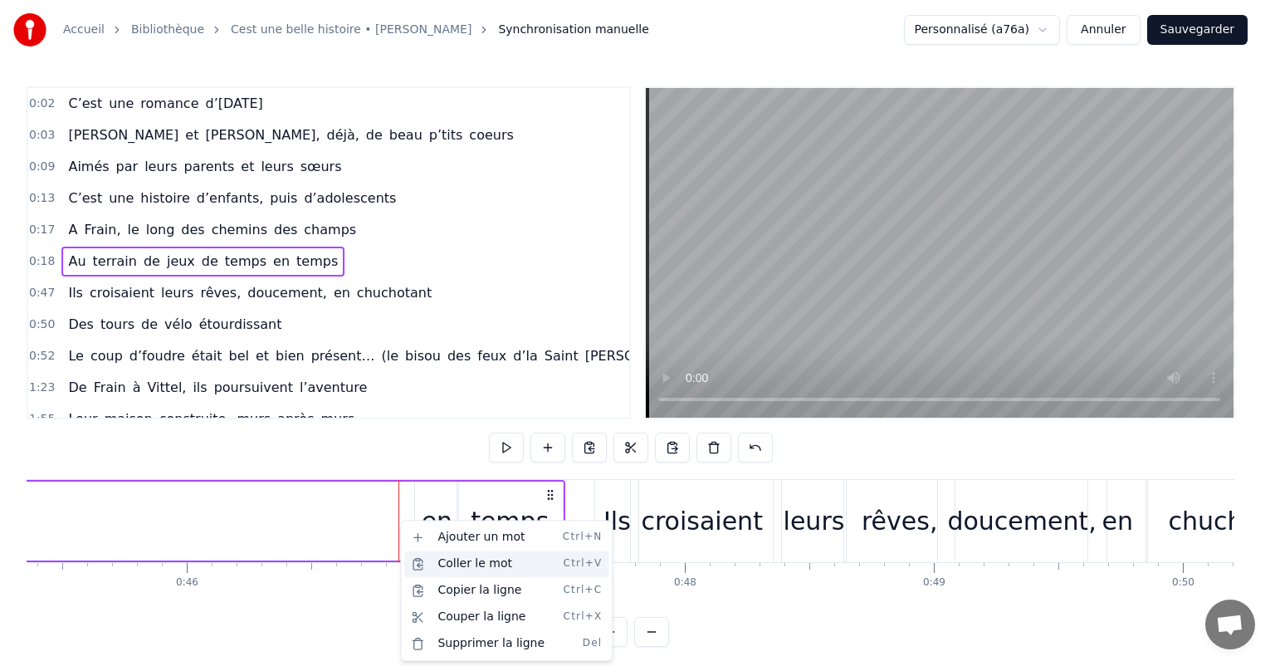
click at [474, 560] on div "Coller le mot Ctrl+V" at bounding box center [506, 563] width 204 height 27
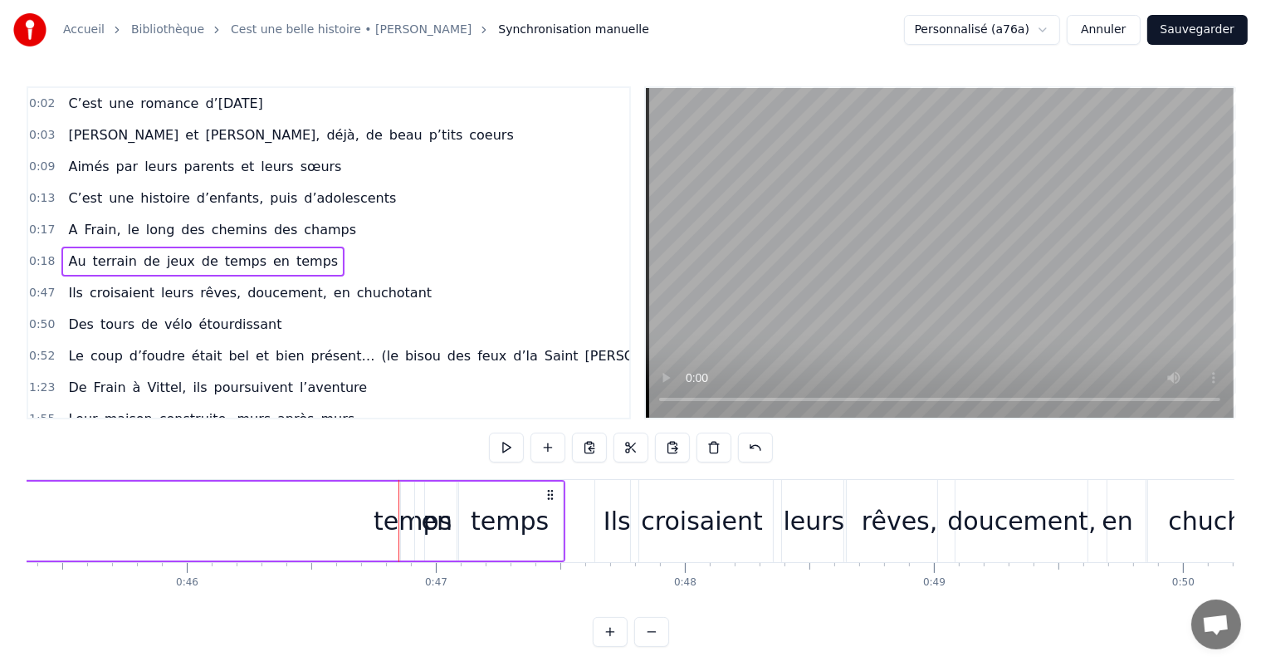
click at [386, 524] on div "temps" at bounding box center [412, 520] width 78 height 37
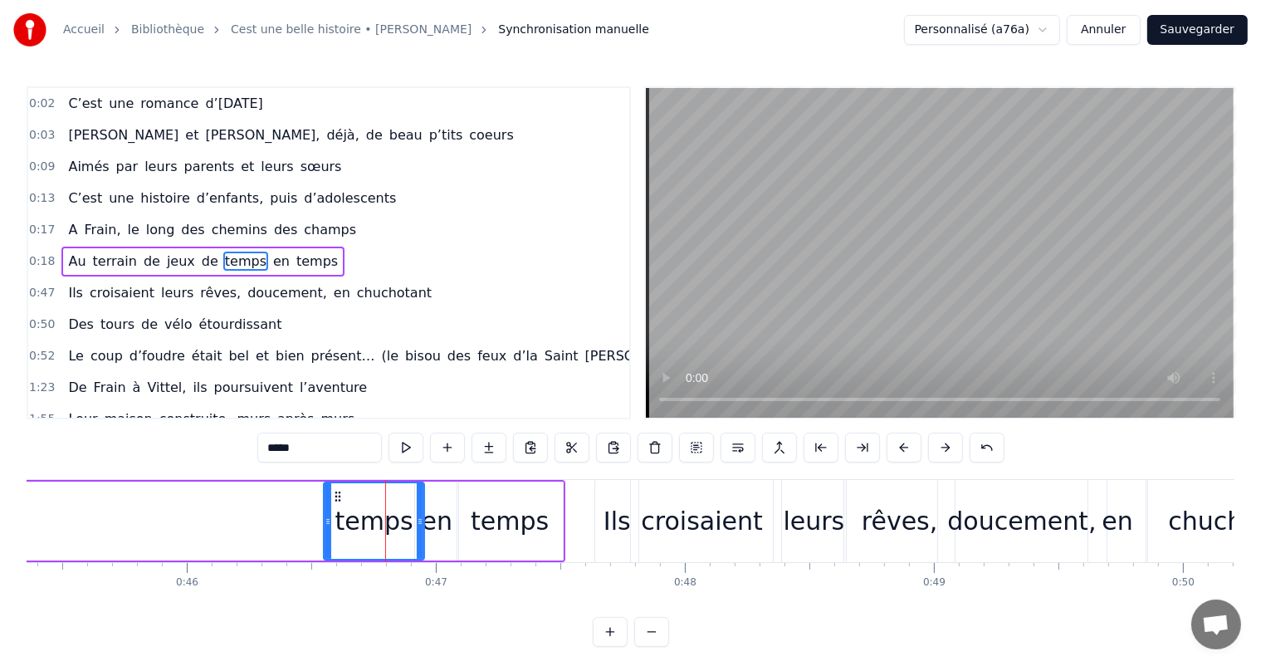
drag, startPoint x: 404, startPoint y: 515, endPoint x: 425, endPoint y: 507, distance: 22.1
click at [324, 515] on icon at bounding box center [327, 521] width 7 height 13
drag, startPoint x: 419, startPoint y: 514, endPoint x: 408, endPoint y: 518, distance: 11.6
click at [408, 518] on icon at bounding box center [409, 521] width 7 height 13
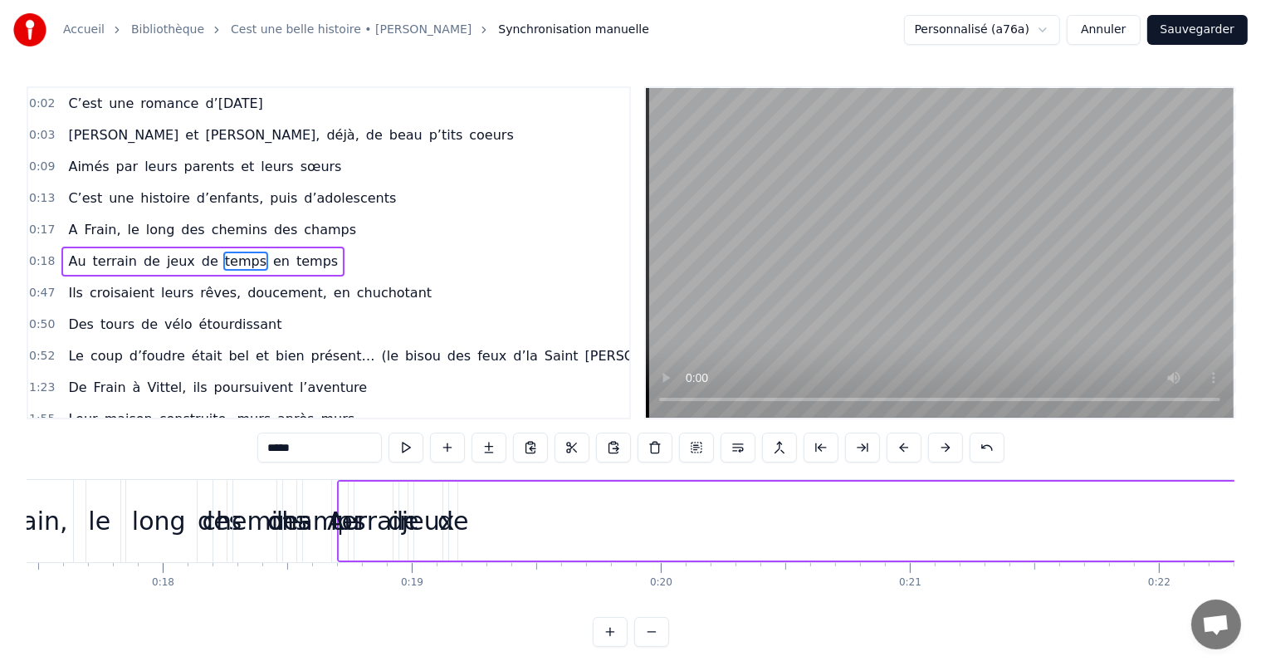
scroll to position [0, 4372]
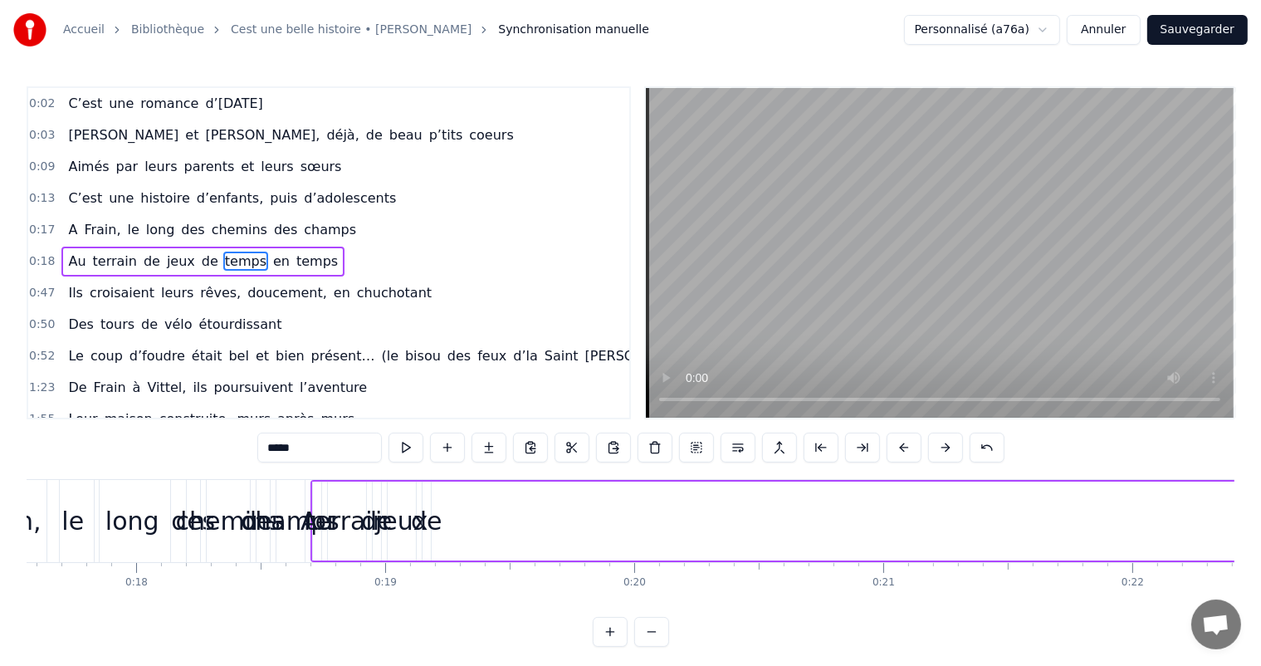
click at [428, 524] on div "de" at bounding box center [427, 520] width 32 height 37
type input "**"
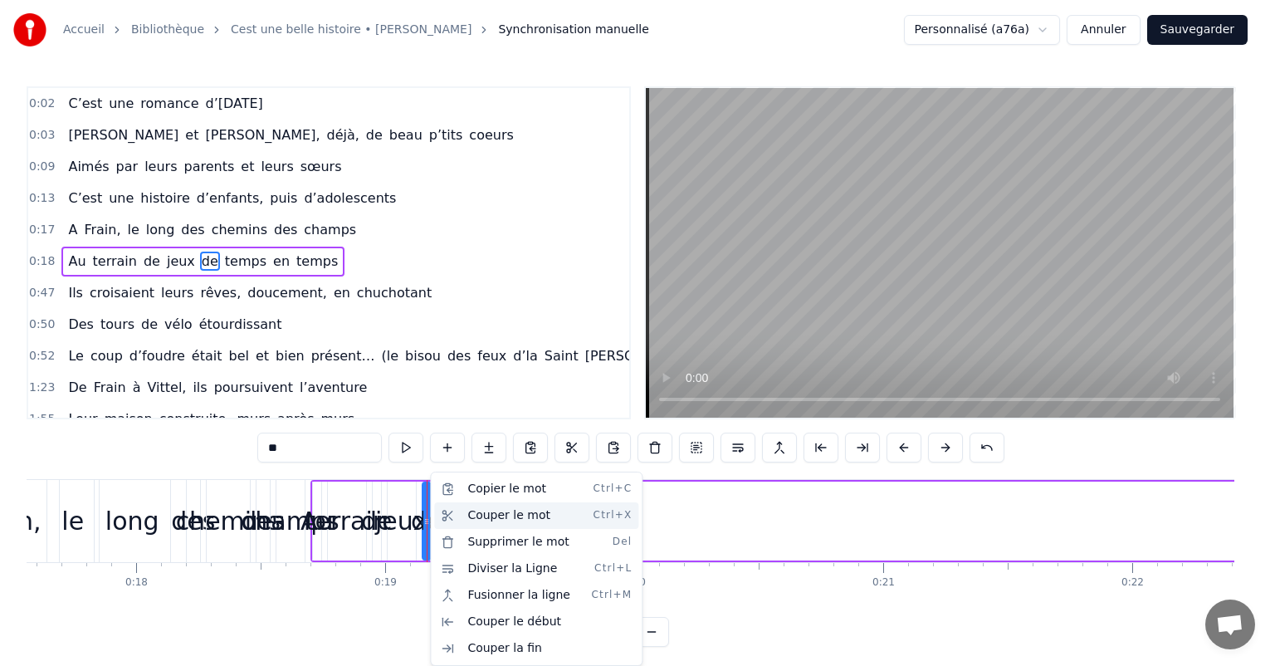
click at [478, 512] on div "Couper le mot Ctrl+X" at bounding box center [536, 515] width 204 height 27
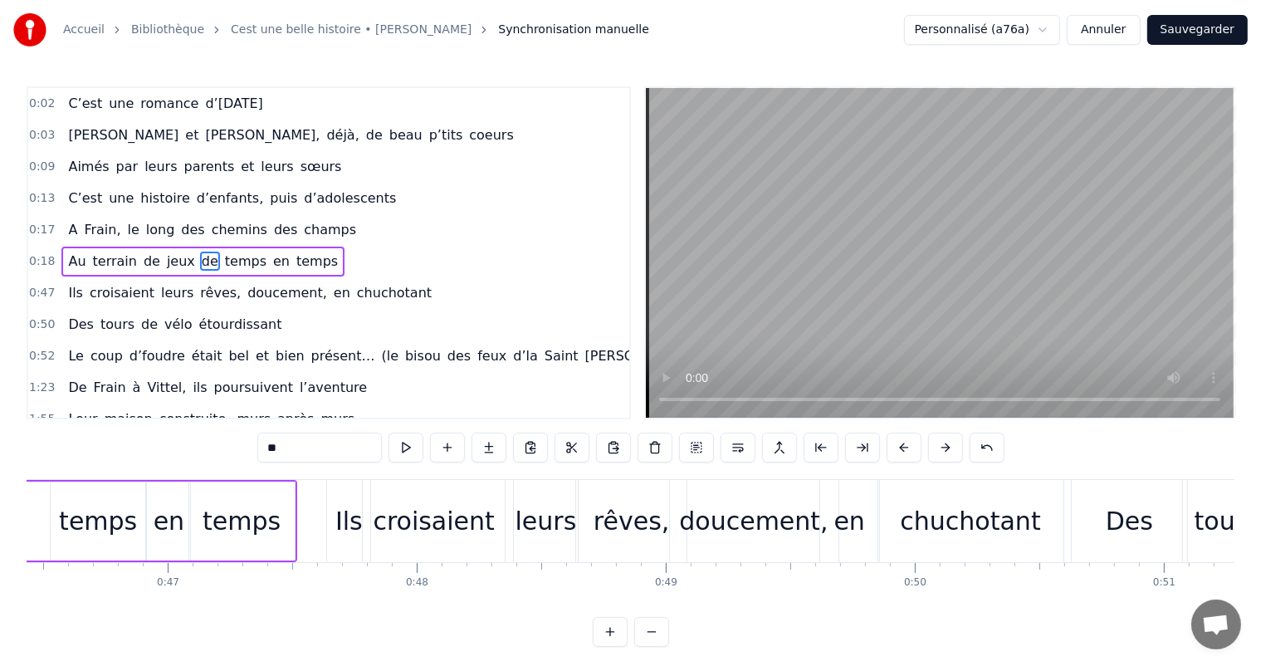
scroll to position [0, 11452]
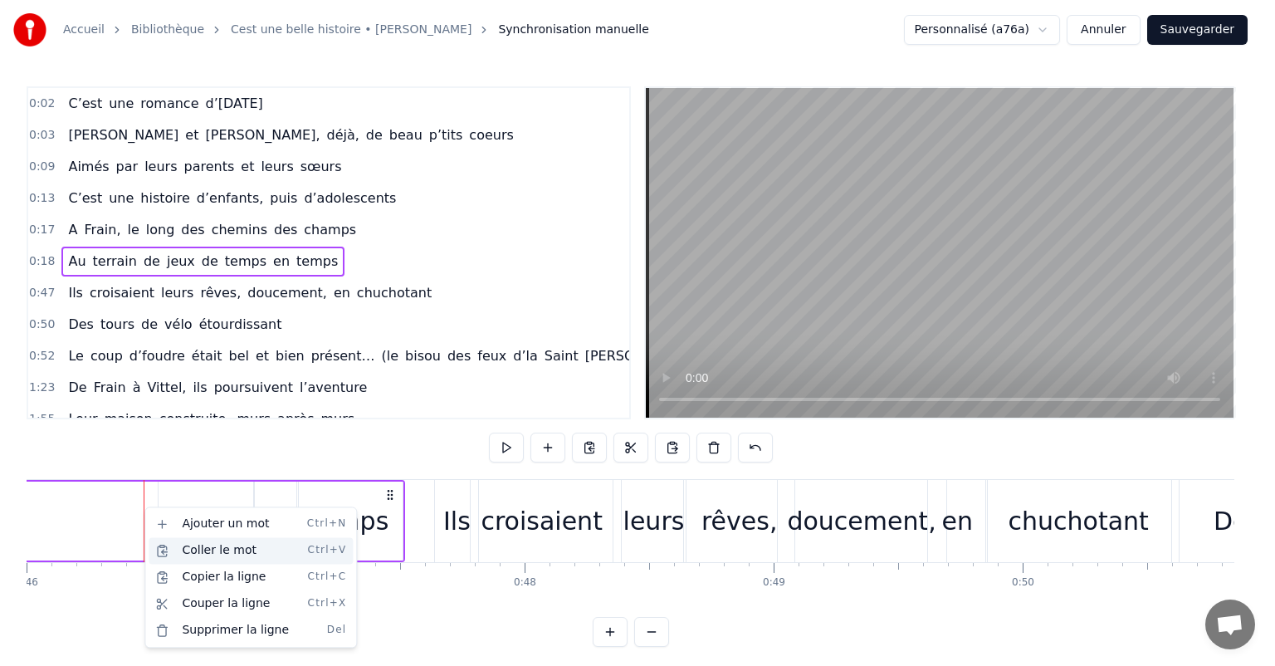
click at [196, 547] on div "Coller le mot Ctrl+V" at bounding box center [251, 550] width 204 height 27
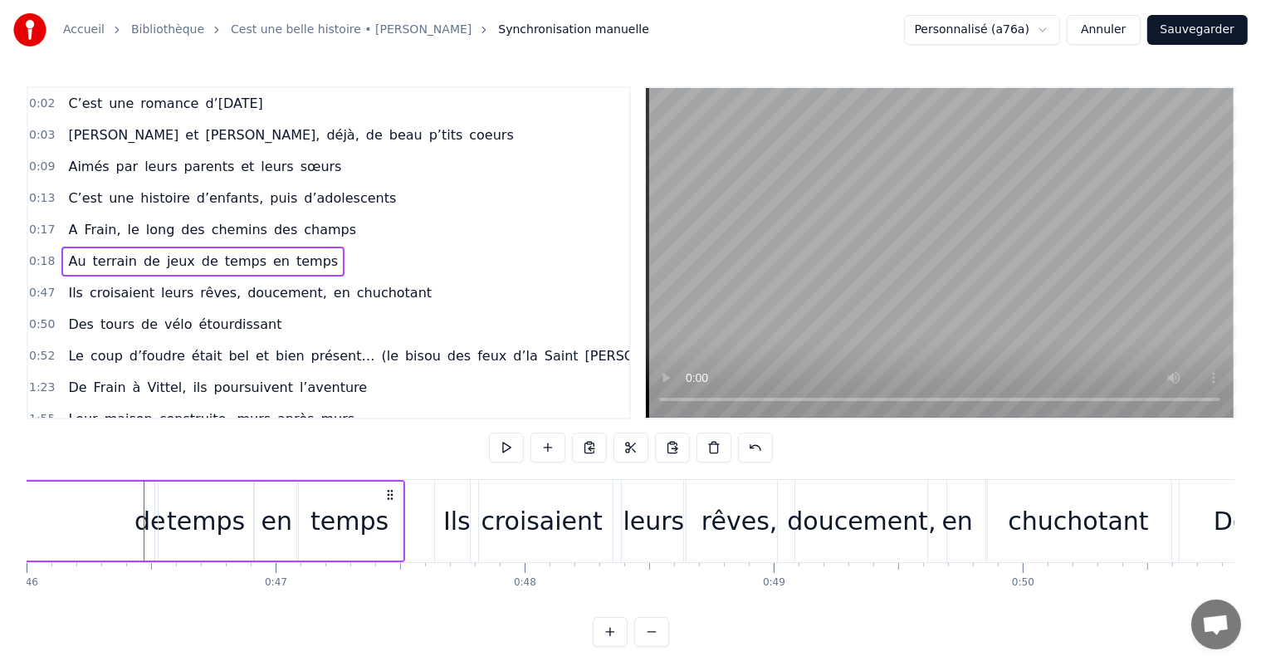
click at [149, 514] on div "de" at bounding box center [150, 520] width 32 height 37
drag, startPoint x: 148, startPoint y: 514, endPoint x: 103, endPoint y: 511, distance: 44.9
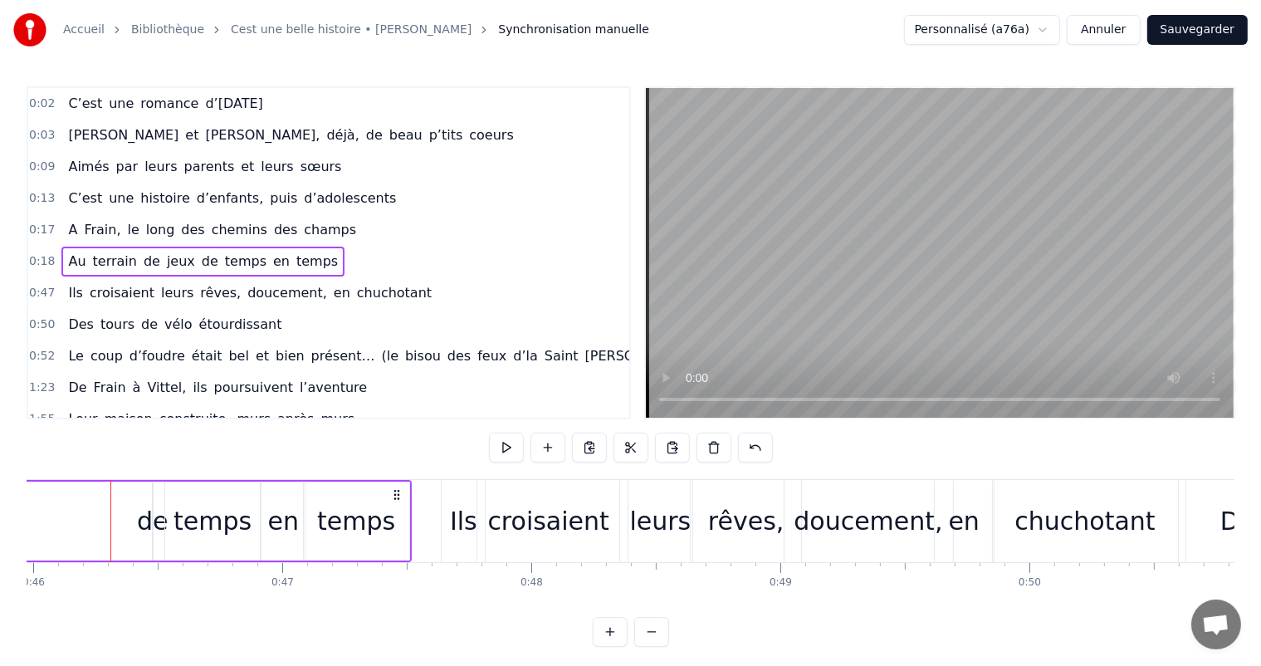
click at [144, 512] on div "de" at bounding box center [153, 520] width 32 height 37
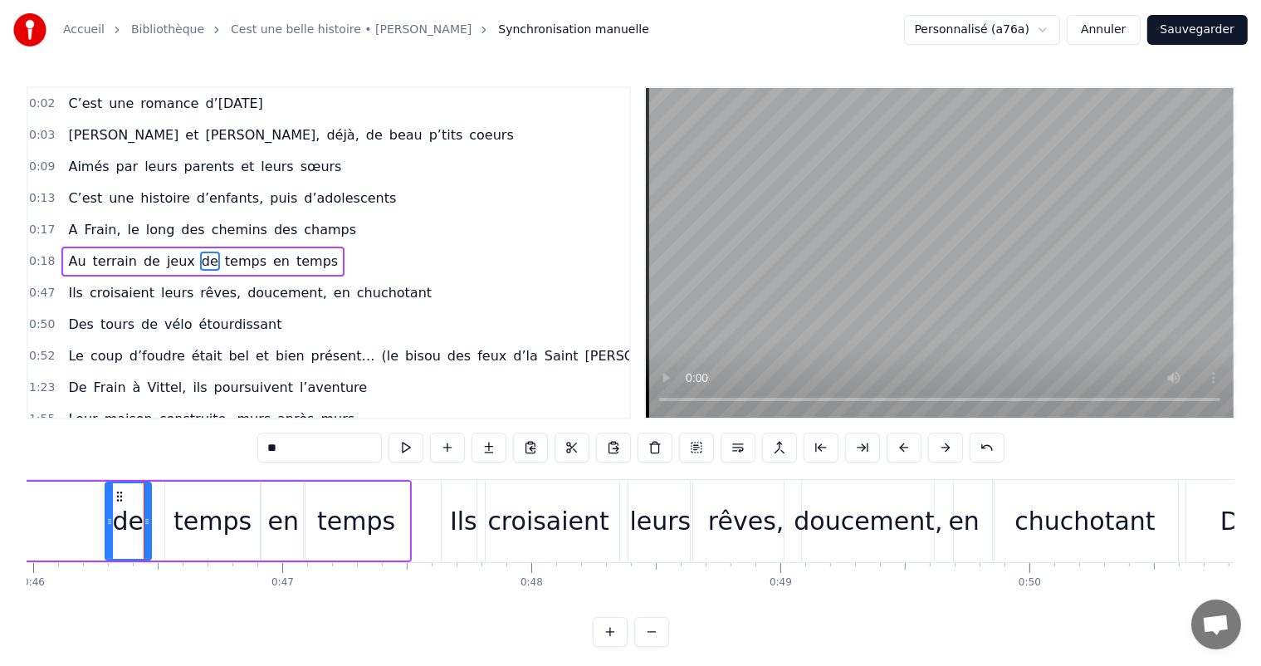
drag, startPoint x: 153, startPoint y: 511, endPoint x: 105, endPoint y: 511, distance: 47.3
click at [106, 511] on div at bounding box center [109, 521] width 7 height 76
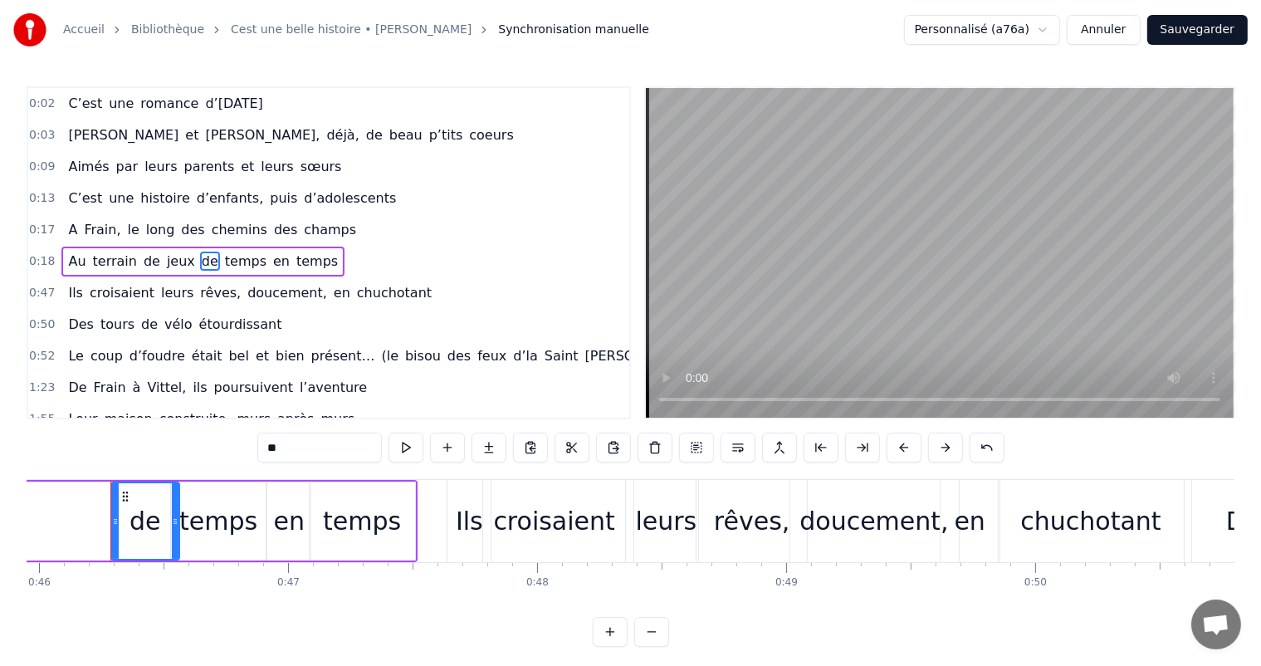
drag, startPoint x: 150, startPoint y: 512, endPoint x: 173, endPoint y: 511, distance: 22.4
click at [173, 511] on div at bounding box center [175, 521] width 7 height 76
drag, startPoint x: 114, startPoint y: 518, endPoint x: 126, endPoint y: 521, distance: 12.9
click at [125, 521] on icon at bounding box center [122, 521] width 7 height 13
click at [143, 541] on div "de" at bounding box center [151, 521] width 54 height 76
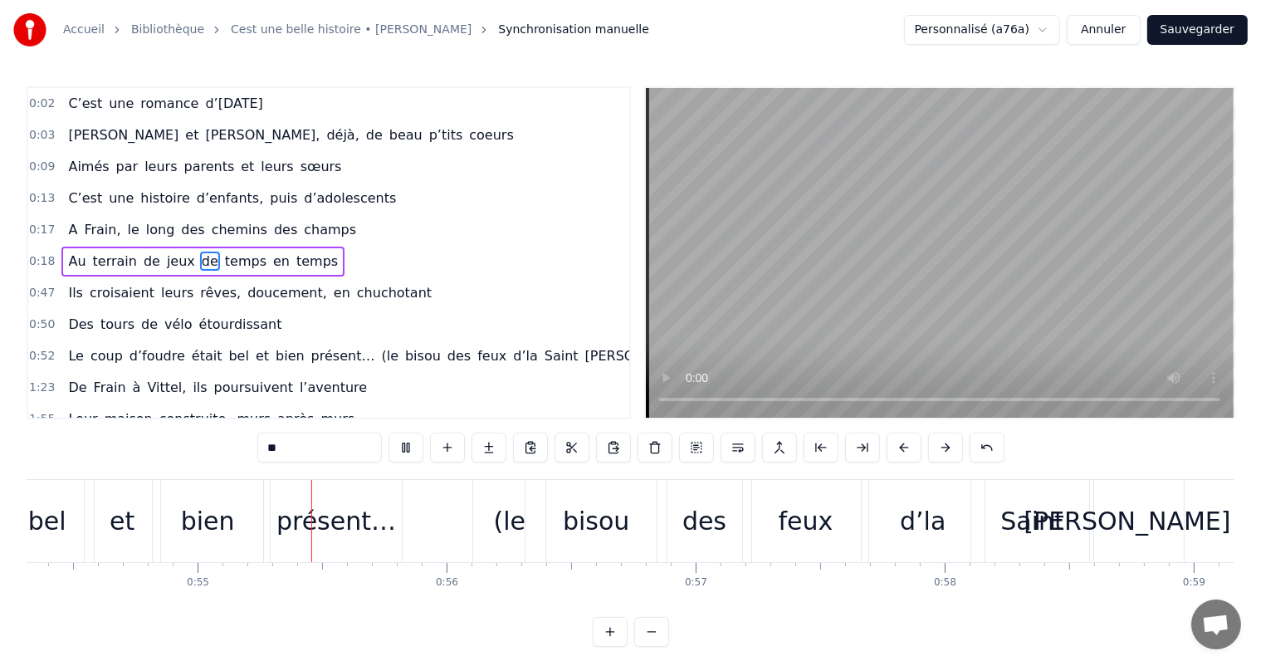
scroll to position [0, 13557]
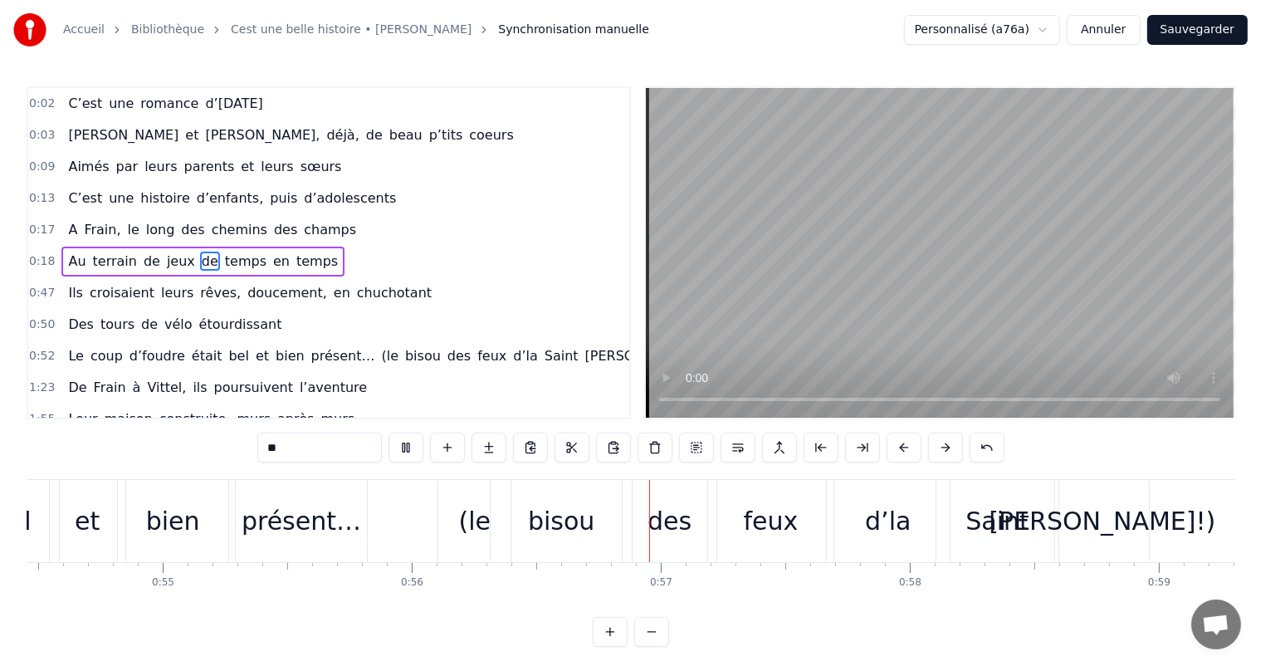
click at [412, 458] on button at bounding box center [405, 447] width 35 height 30
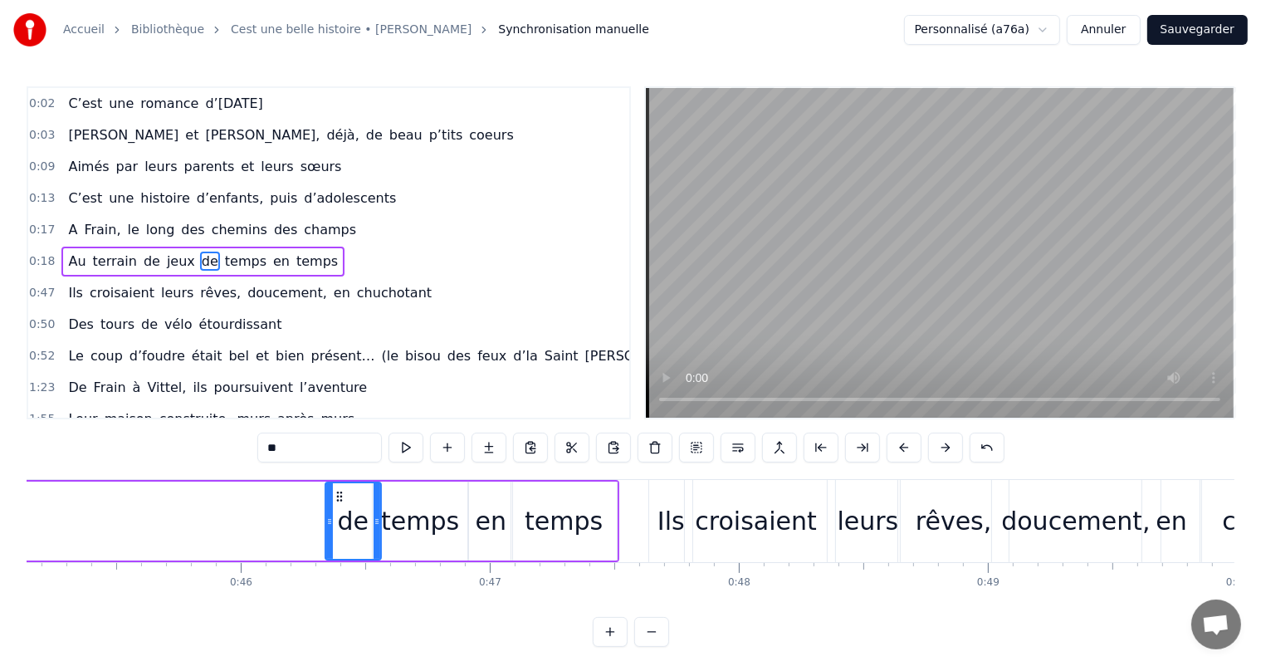
scroll to position [0, 11346]
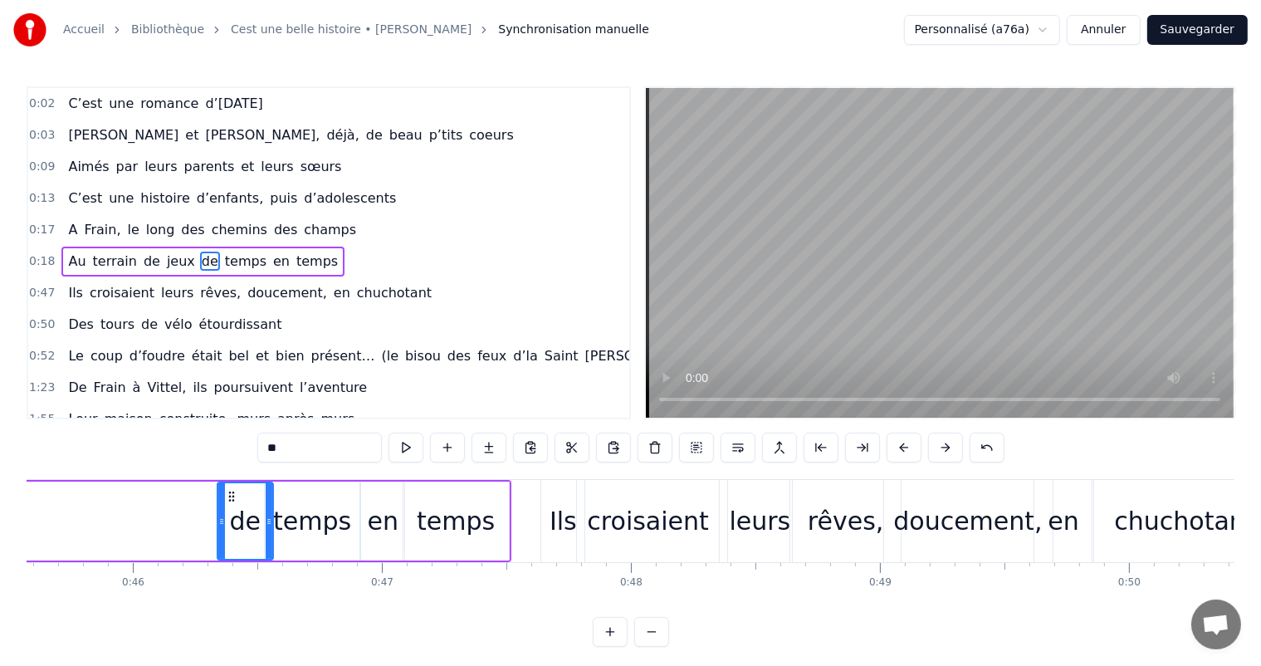
click at [246, 518] on div "de" at bounding box center [246, 520] width 32 height 37
click at [563, 540] on div "Ils" at bounding box center [562, 521] width 43 height 82
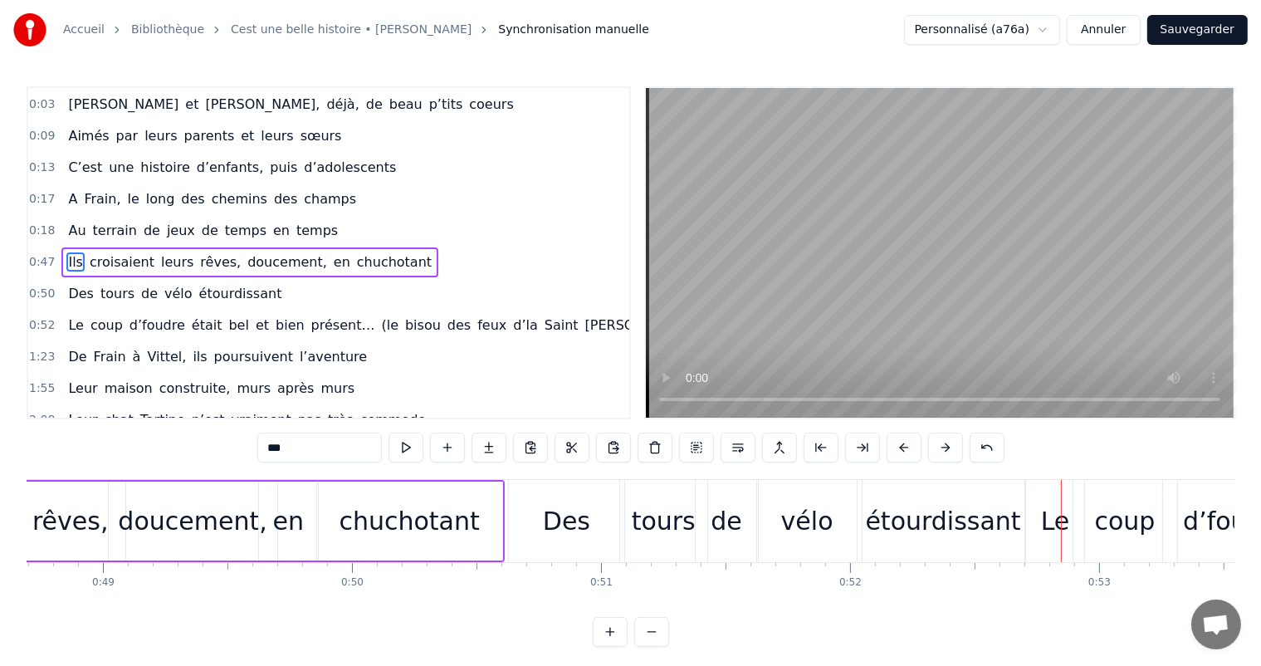
scroll to position [0, 12124]
click at [402, 527] on div "chuchotant" at bounding box center [409, 520] width 140 height 37
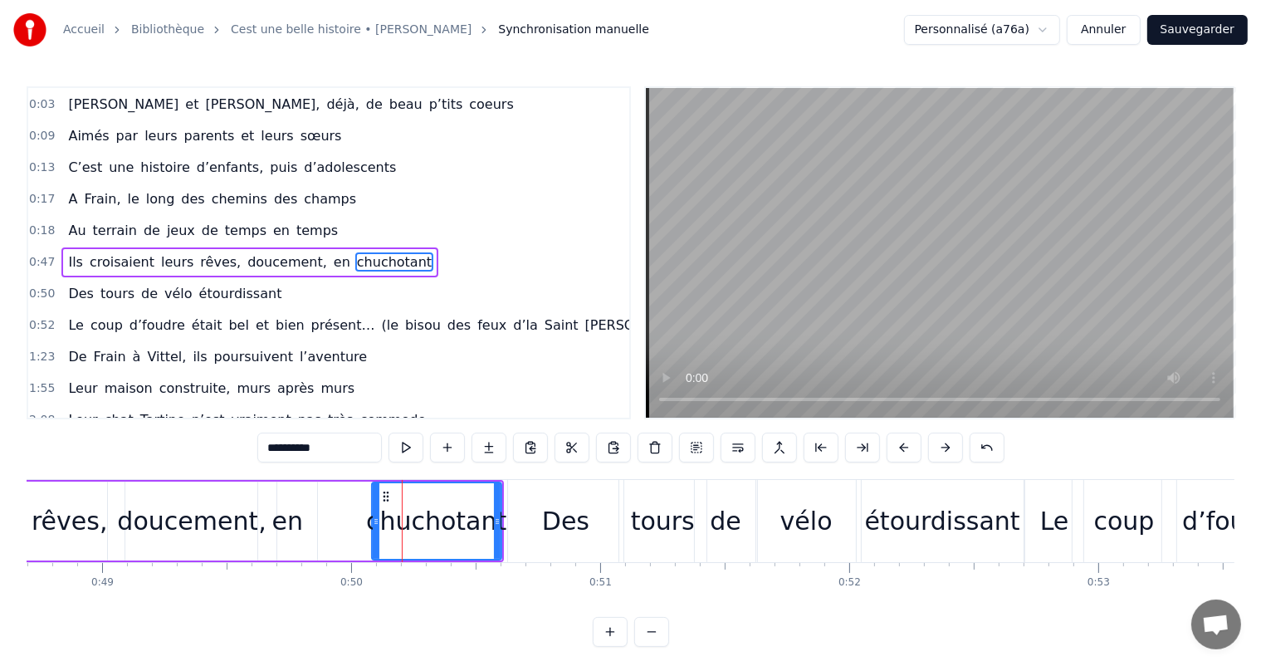
drag, startPoint x: 318, startPoint y: 514, endPoint x: 368, endPoint y: 517, distance: 49.9
click at [373, 518] on icon at bounding box center [376, 521] width 7 height 13
click at [295, 520] on div "en" at bounding box center [287, 520] width 31 height 37
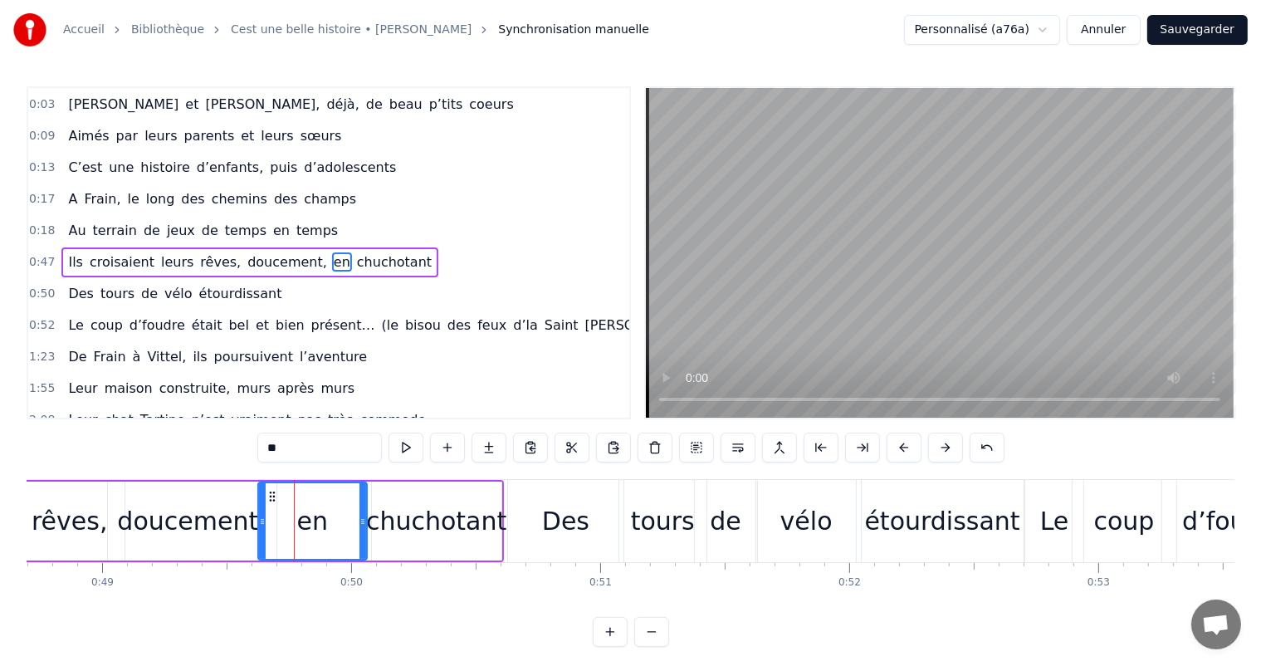
drag, startPoint x: 312, startPoint y: 517, endPoint x: 362, endPoint y: 514, distance: 49.9
click at [363, 515] on icon at bounding box center [362, 521] width 7 height 13
drag, startPoint x: 261, startPoint y: 511, endPoint x: 315, endPoint y: 515, distance: 54.1
click at [315, 515] on div at bounding box center [316, 521] width 7 height 76
click at [246, 512] on div "doucement," at bounding box center [191, 520] width 149 height 37
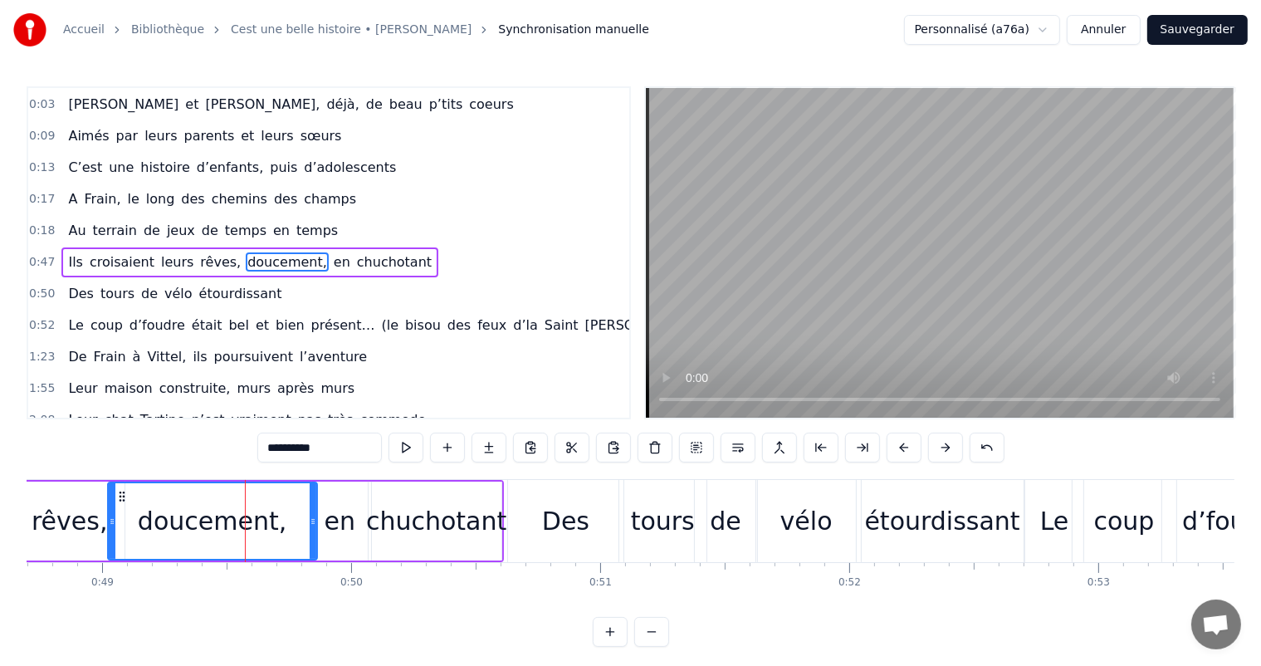
drag, startPoint x: 271, startPoint y: 512, endPoint x: 315, endPoint y: 514, distance: 44.0
click at [316, 514] on div at bounding box center [313, 521] width 7 height 76
drag, startPoint x: 112, startPoint y: 504, endPoint x: 180, endPoint y: 504, distance: 68.1
click at [180, 504] on div at bounding box center [180, 521] width 7 height 76
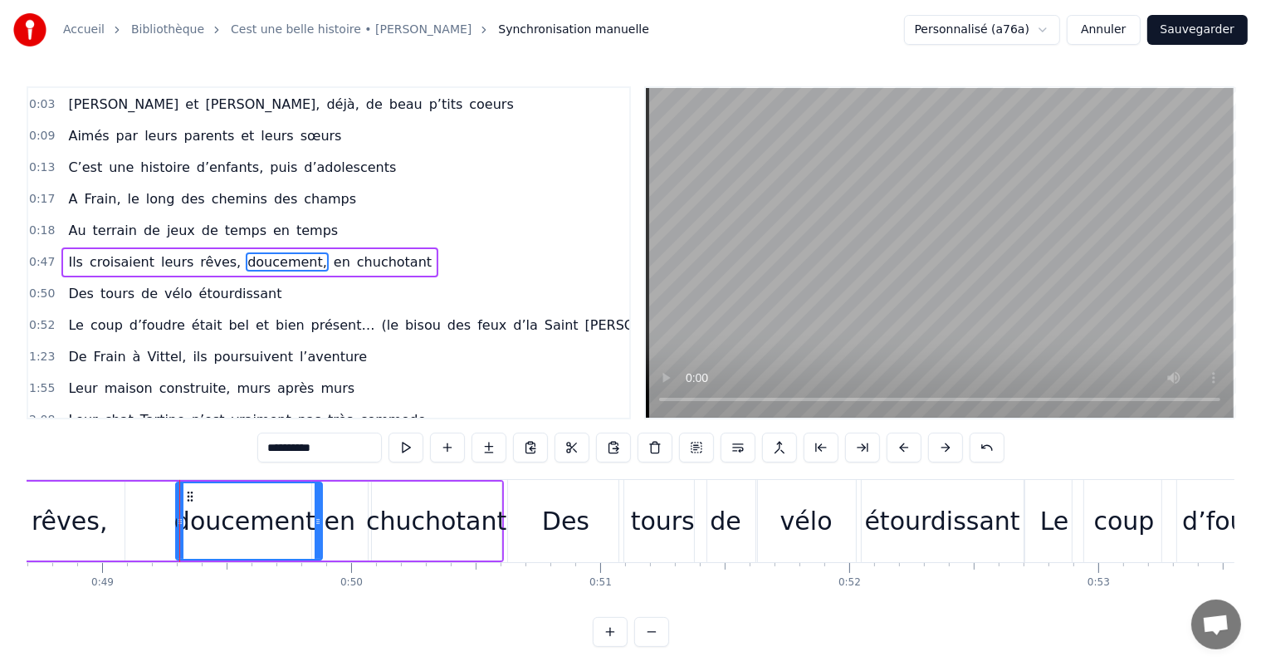
click at [223, 508] on div "doucement," at bounding box center [248, 520] width 149 height 37
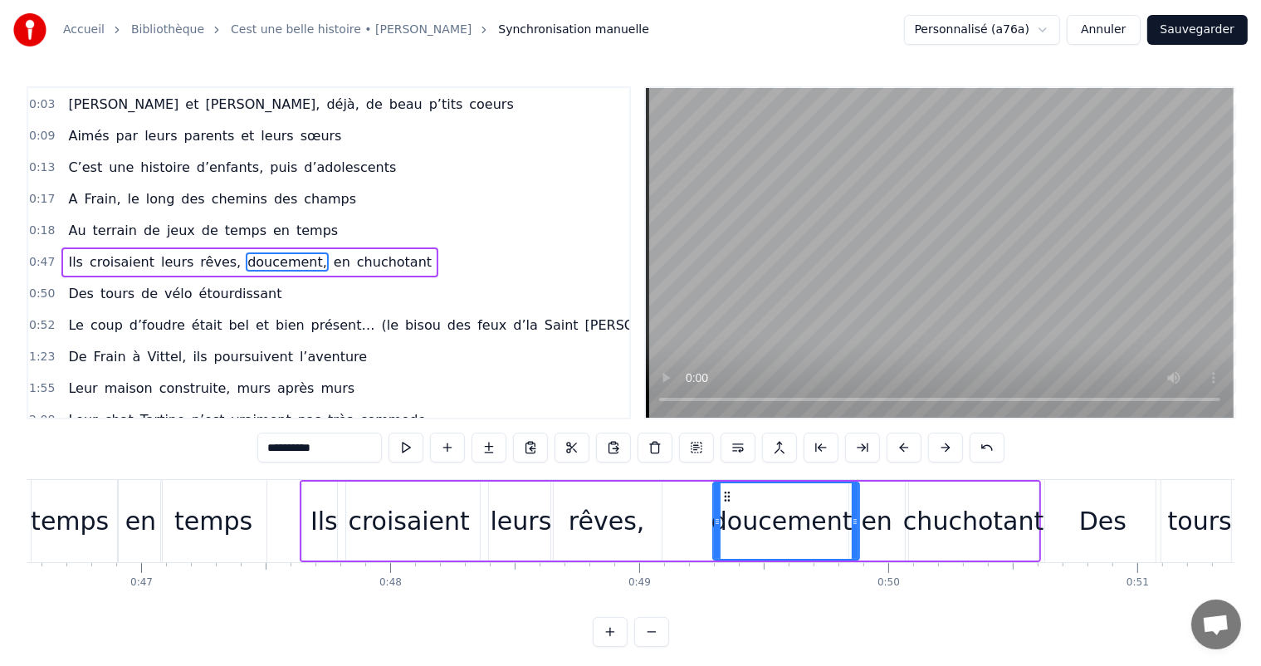
scroll to position [0, 11534]
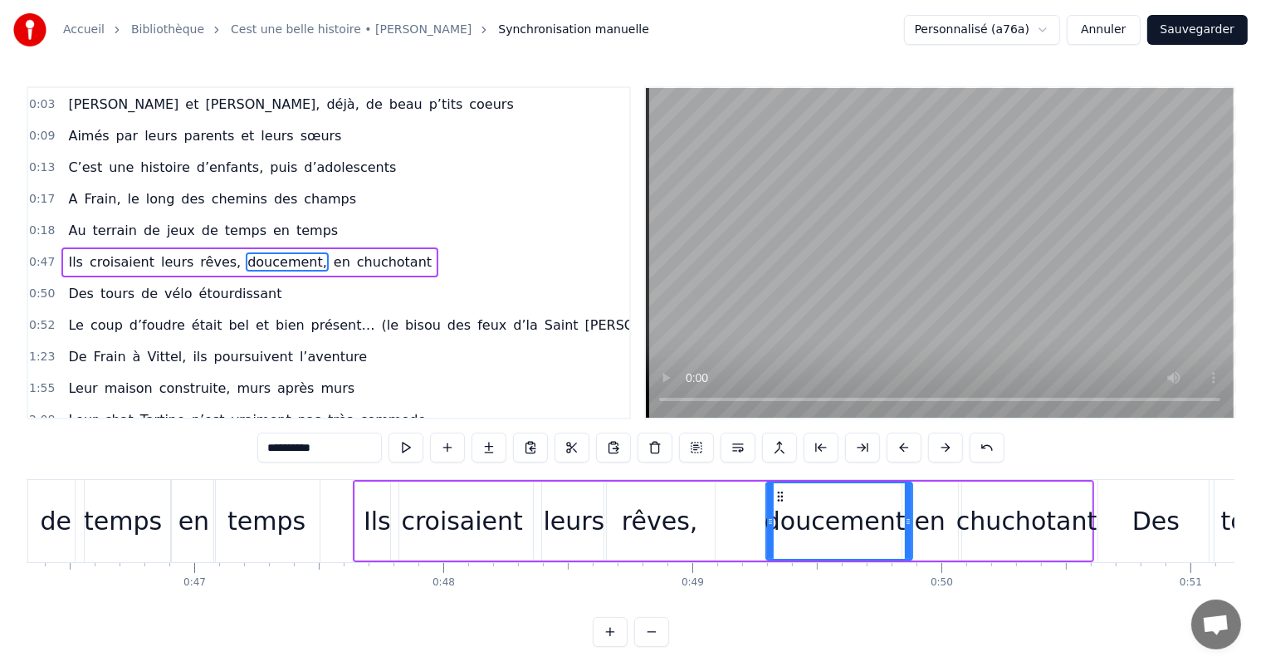
click at [651, 532] on div "rêves," at bounding box center [660, 520] width 76 height 37
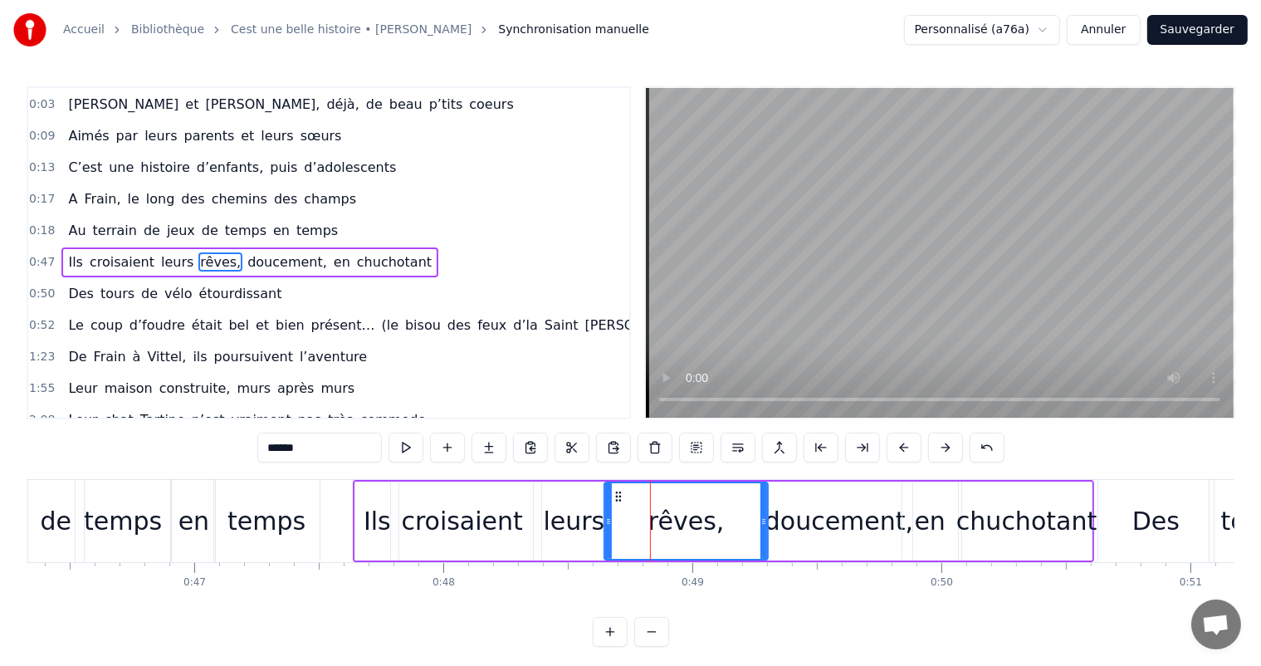
drag, startPoint x: 712, startPoint y: 522, endPoint x: 767, endPoint y: 524, distance: 54.8
click at [767, 524] on icon at bounding box center [763, 521] width 7 height 13
click at [603, 511] on div "rêves," at bounding box center [686, 520] width 167 height 79
drag, startPoint x: 610, startPoint y: 512, endPoint x: 674, endPoint y: 515, distance: 64.0
click at [666, 515] on div at bounding box center [662, 521] width 7 height 76
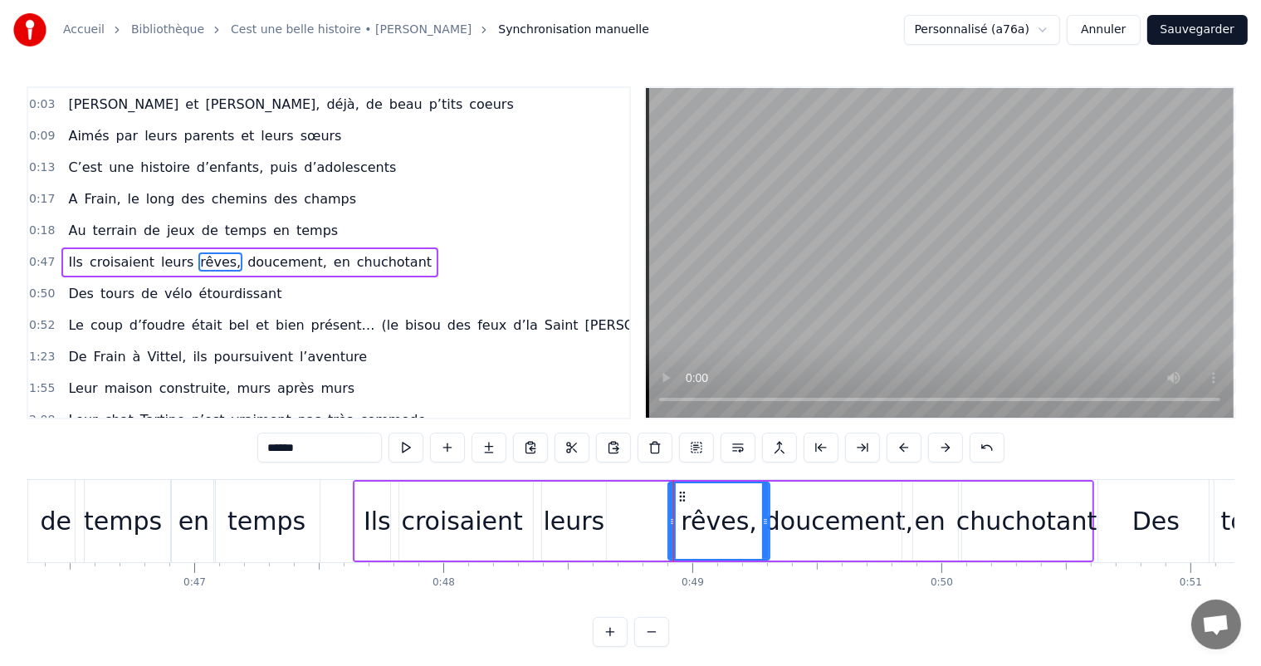
click at [597, 513] on div "leurs" at bounding box center [574, 520] width 61 height 37
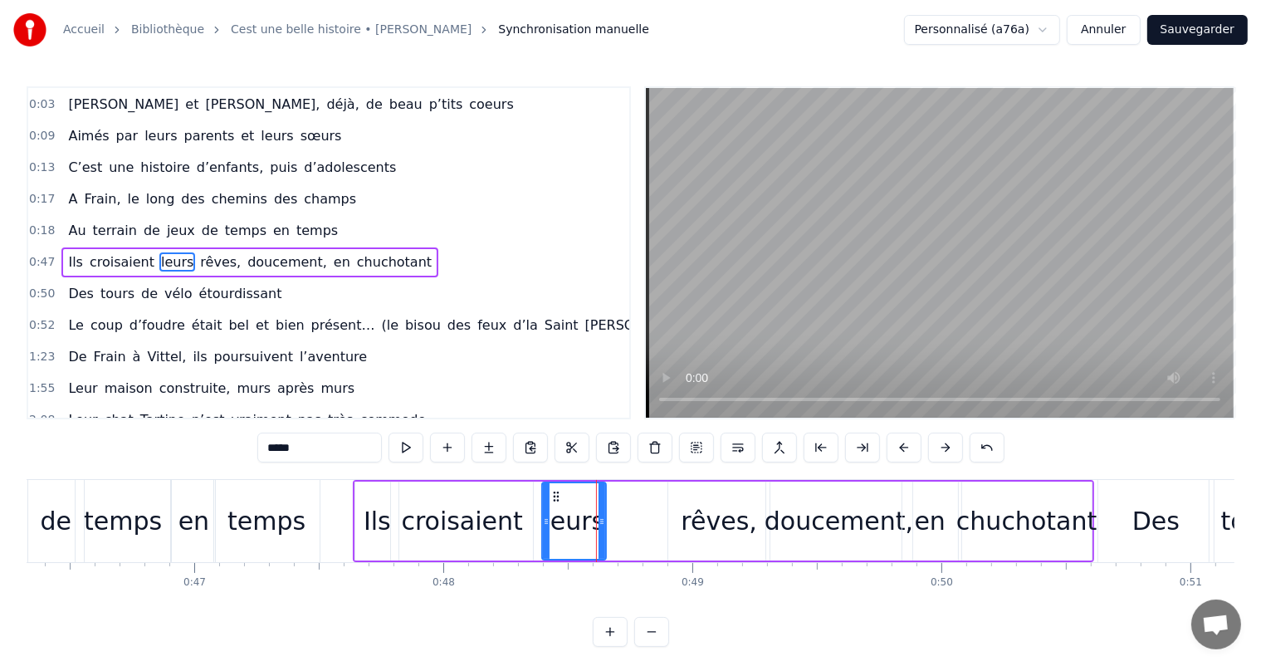
click at [604, 514] on div "leurs" at bounding box center [574, 520] width 66 height 79
drag, startPoint x: 602, startPoint y: 513, endPoint x: 673, endPoint y: 515, distance: 71.4
click at [673, 515] on div at bounding box center [671, 521] width 7 height 76
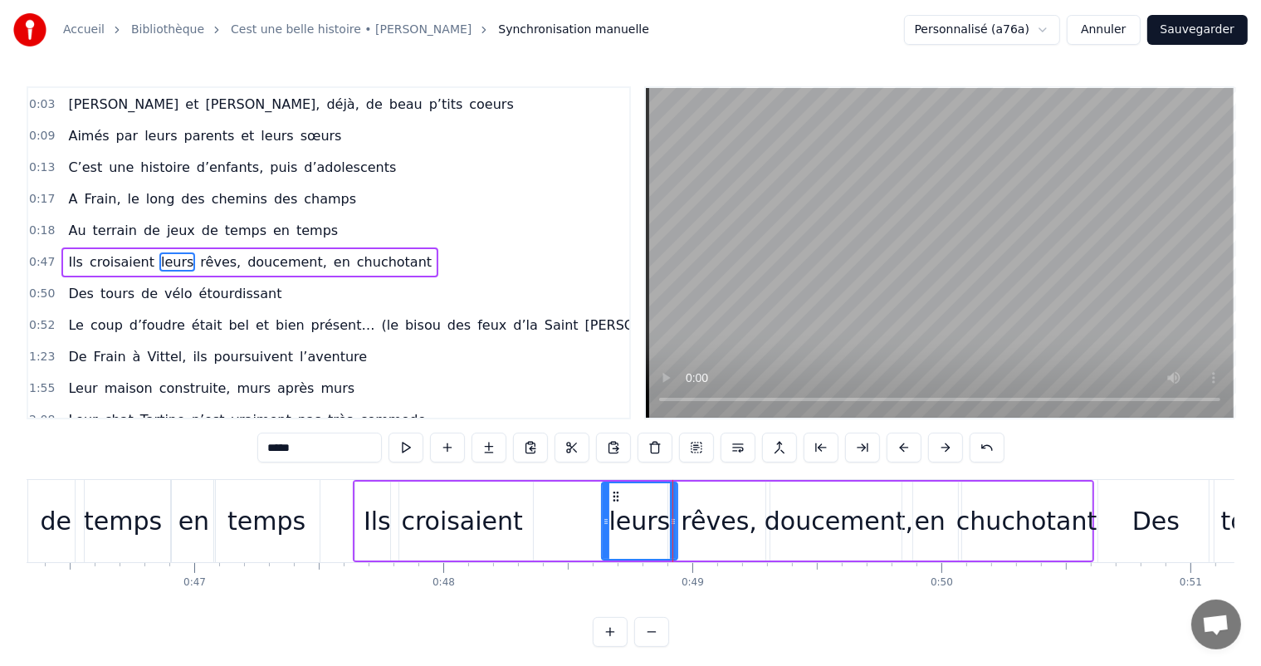
drag, startPoint x: 541, startPoint y: 508, endPoint x: 602, endPoint y: 513, distance: 60.8
click at [609, 514] on div at bounding box center [606, 521] width 7 height 76
click at [511, 511] on div "croisaient" at bounding box center [461, 520] width 121 height 37
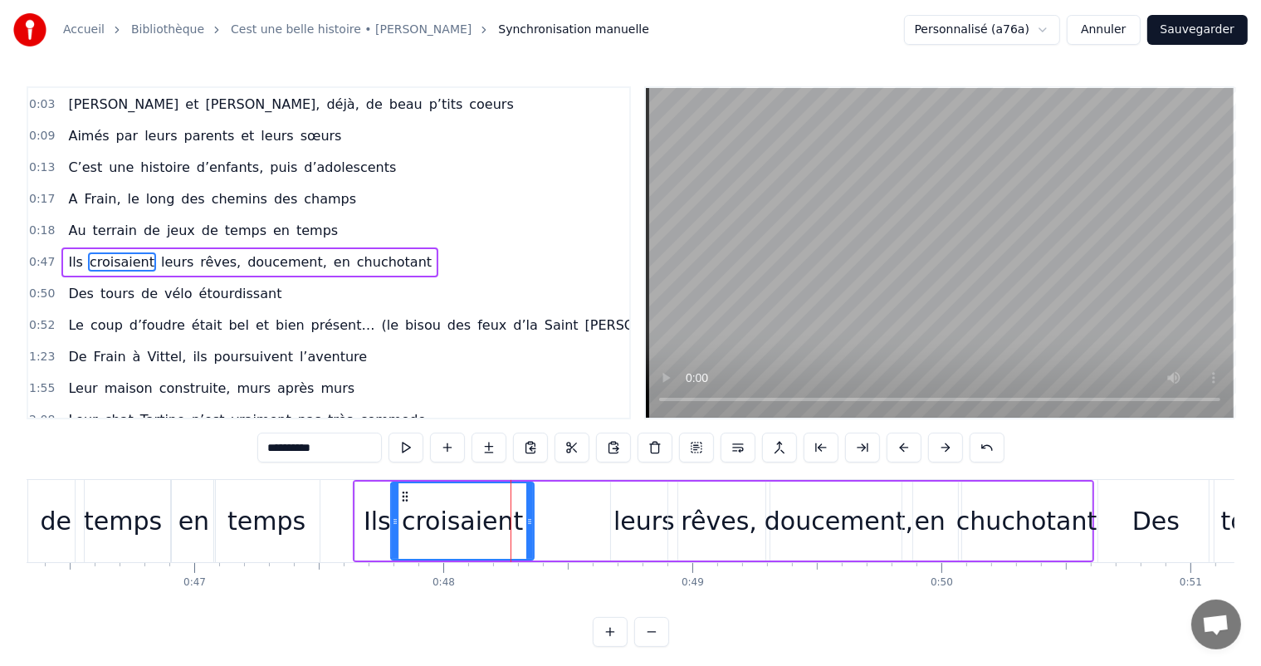
click at [533, 511] on div "croisaient" at bounding box center [462, 520] width 144 height 79
drag, startPoint x: 527, startPoint y: 511, endPoint x: 605, endPoint y: 510, distance: 78.0
click at [607, 510] on div at bounding box center [607, 521] width 7 height 76
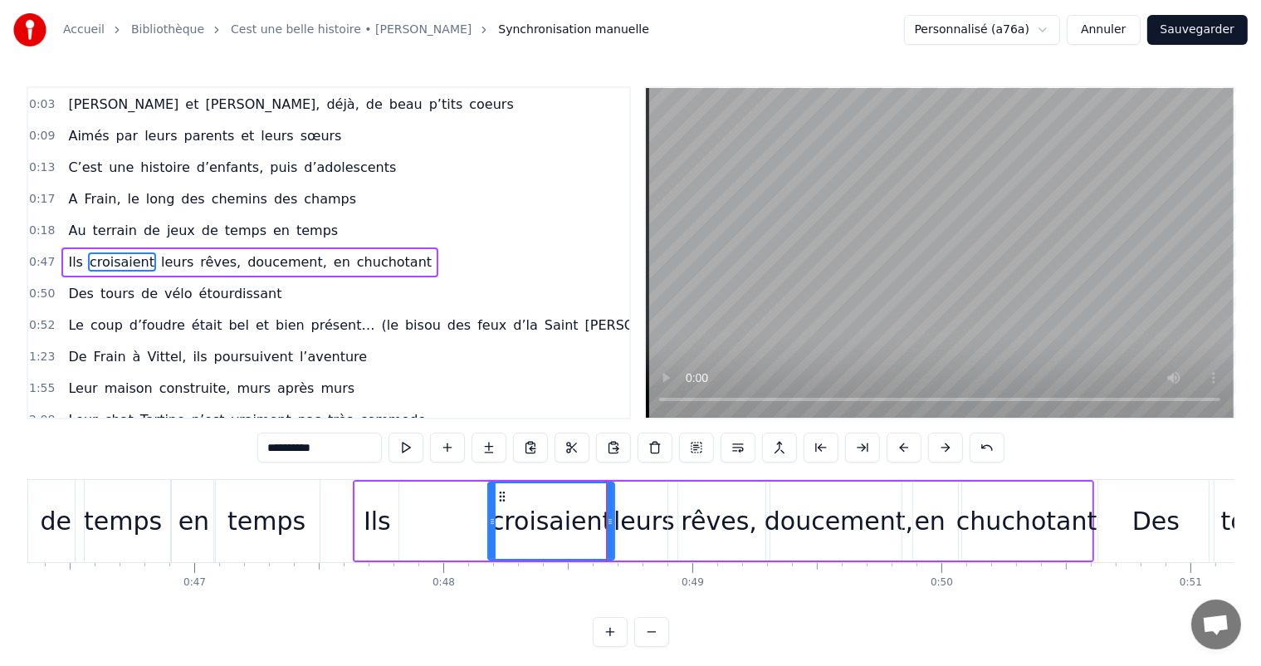
drag, startPoint x: 393, startPoint y: 503, endPoint x: 485, endPoint y: 507, distance: 92.2
click at [489, 508] on div at bounding box center [492, 521] width 7 height 76
click at [394, 505] on div "Ils" at bounding box center [376, 520] width 43 height 79
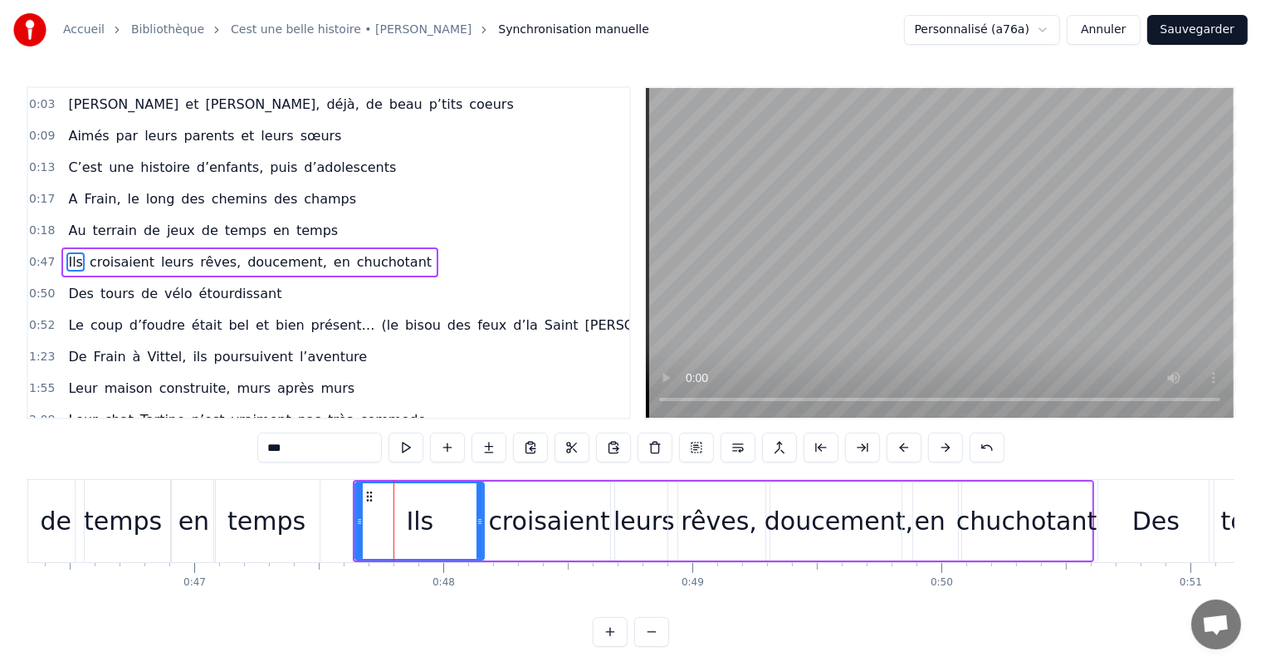
drag, startPoint x: 394, startPoint y: 504, endPoint x: 488, endPoint y: 505, distance: 93.8
click at [483, 506] on div at bounding box center [479, 521] width 7 height 76
drag, startPoint x: 359, startPoint y: 507, endPoint x: 441, endPoint y: 505, distance: 81.3
click at [442, 507] on div at bounding box center [445, 521] width 7 height 76
click at [466, 515] on div "Ils" at bounding box center [464, 520] width 27 height 37
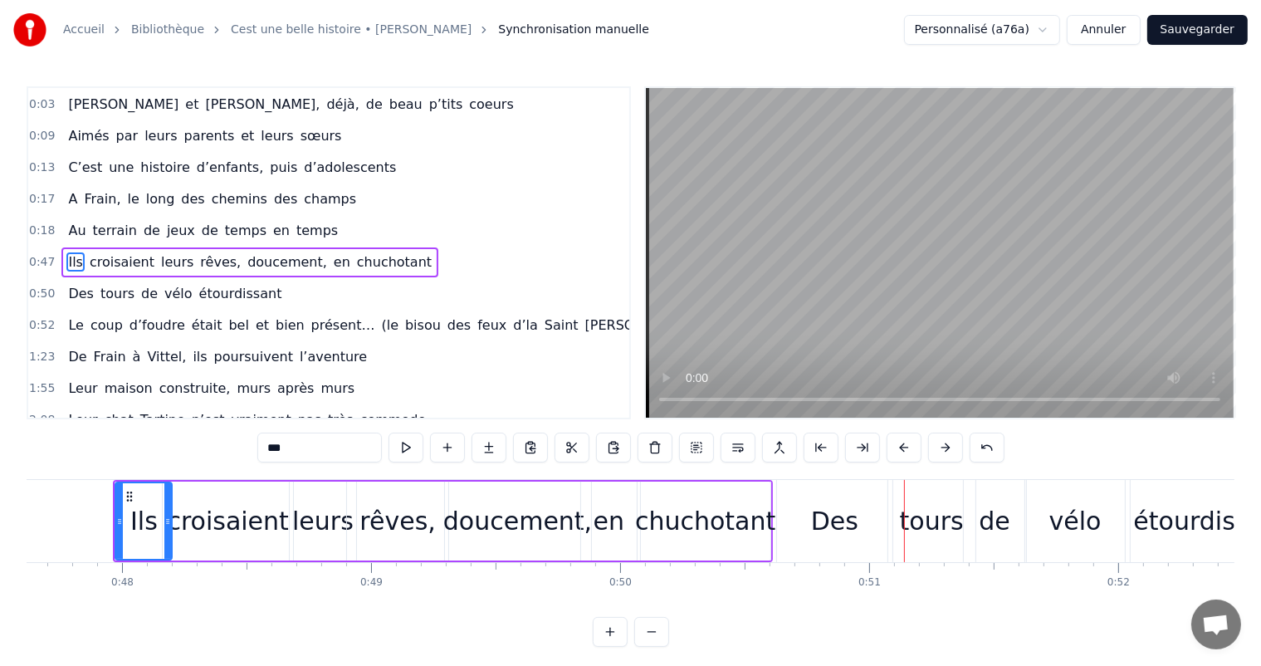
scroll to position [0, 11802]
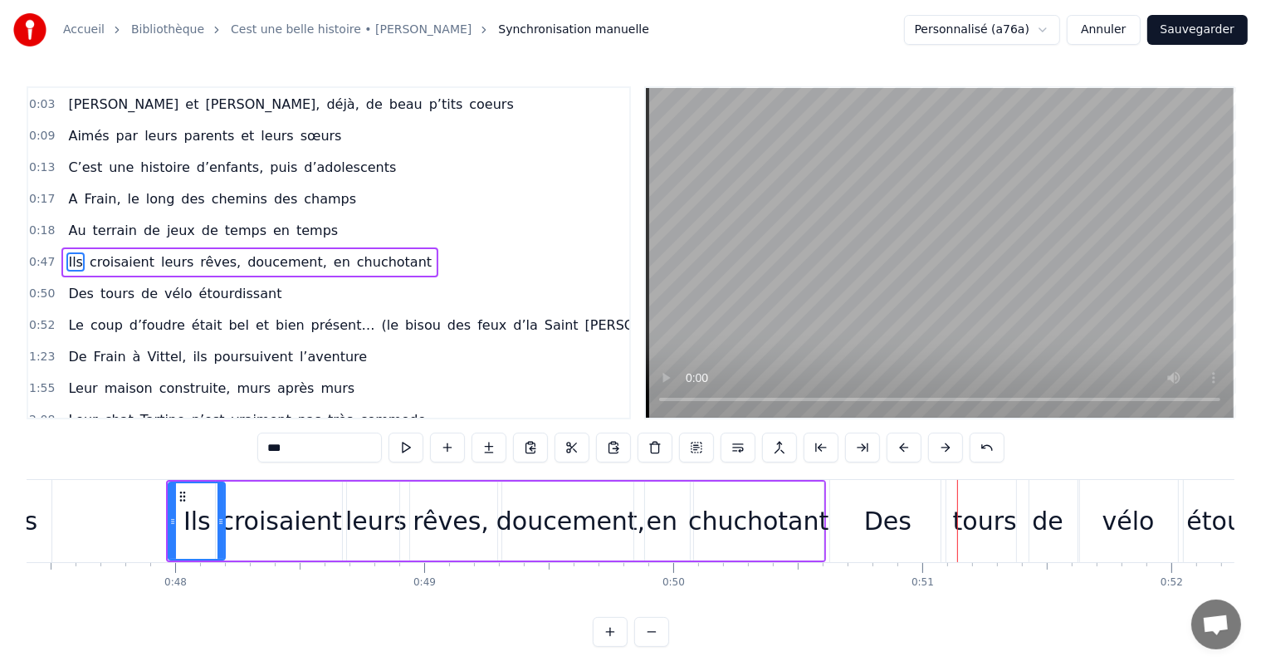
click at [205, 515] on div "Ils" at bounding box center [196, 520] width 27 height 37
click at [885, 507] on div "Des" at bounding box center [887, 520] width 47 height 37
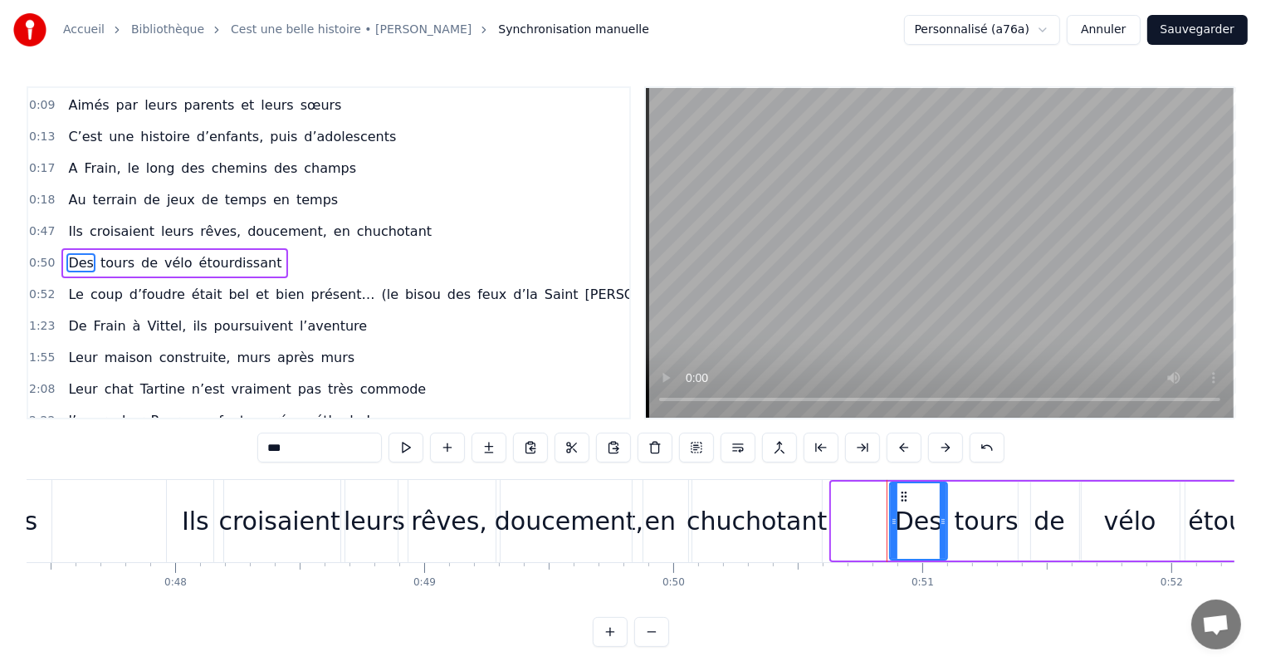
drag, startPoint x: 834, startPoint y: 529, endPoint x: 892, endPoint y: 532, distance: 58.1
click at [892, 532] on div at bounding box center [893, 521] width 7 height 76
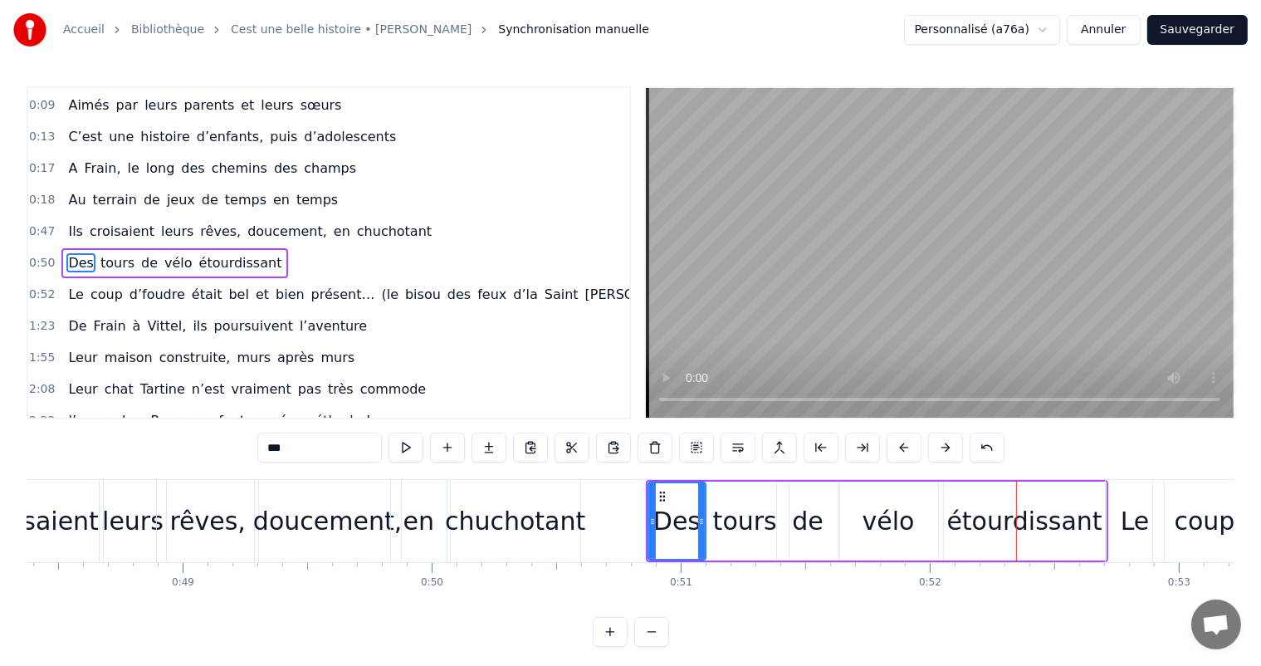
scroll to position [0, 11936]
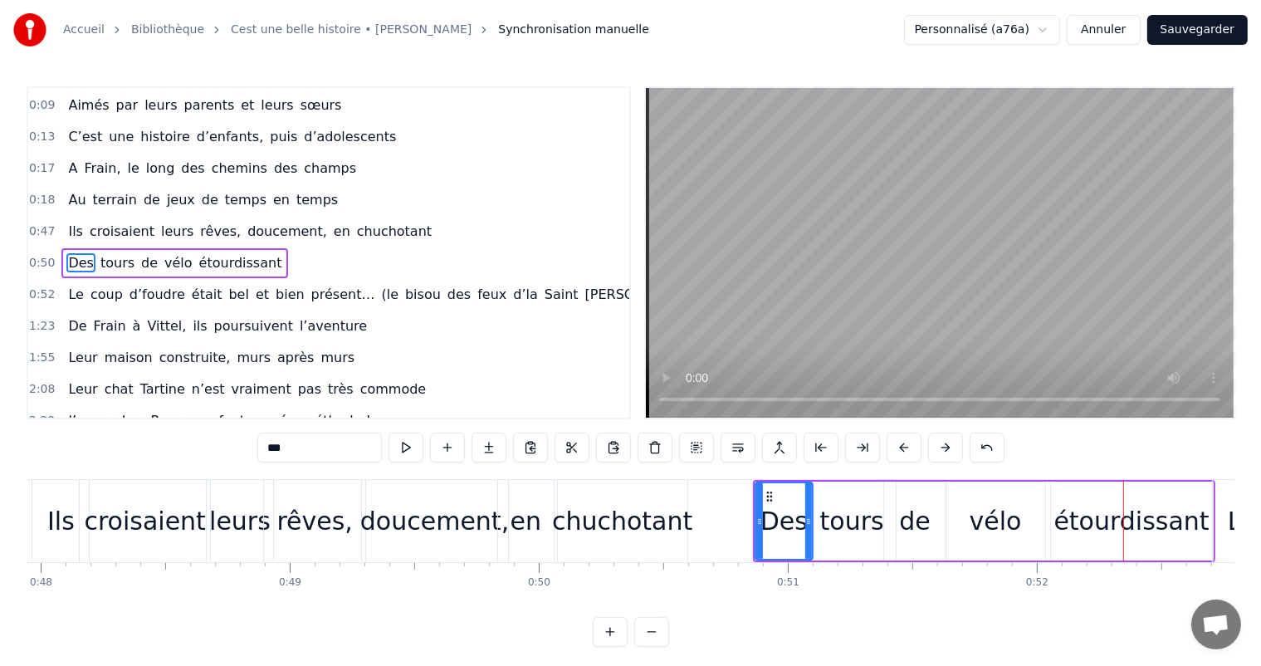
click at [622, 508] on div "chuchotant" at bounding box center [622, 520] width 140 height 37
type input "**********"
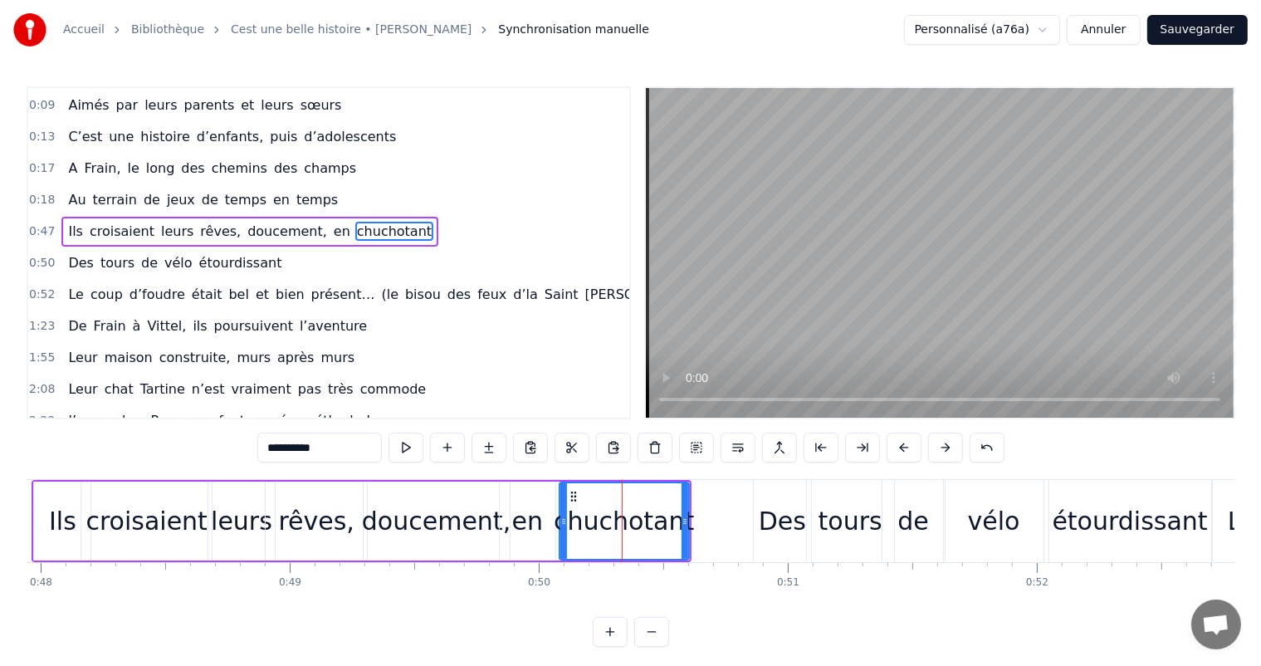
scroll to position [94, 0]
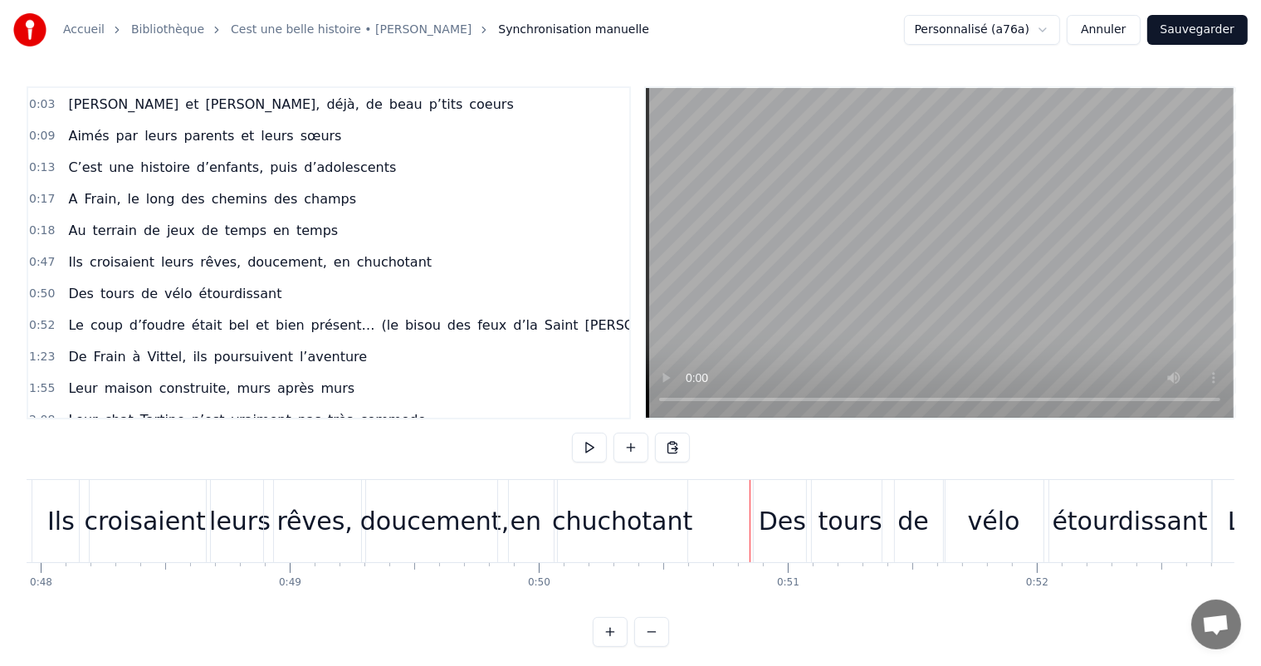
click at [678, 513] on div "chuchotant" at bounding box center [622, 520] width 140 height 37
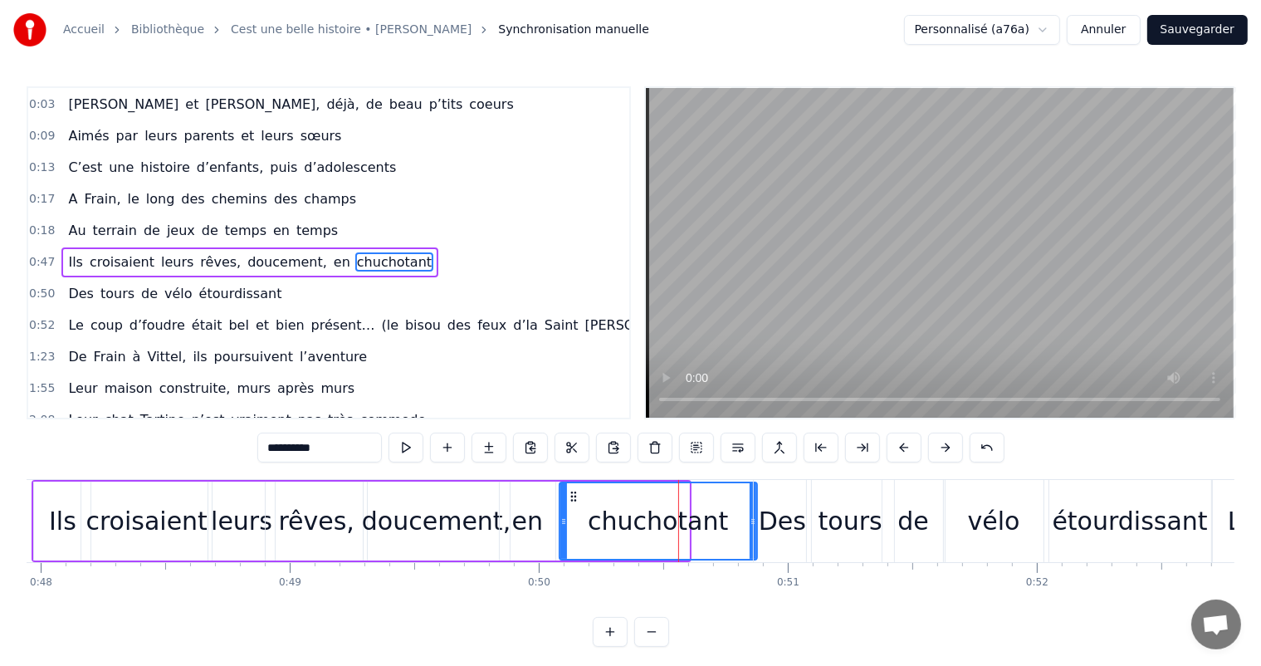
drag, startPoint x: 683, startPoint y: 514, endPoint x: 754, endPoint y: 520, distance: 70.9
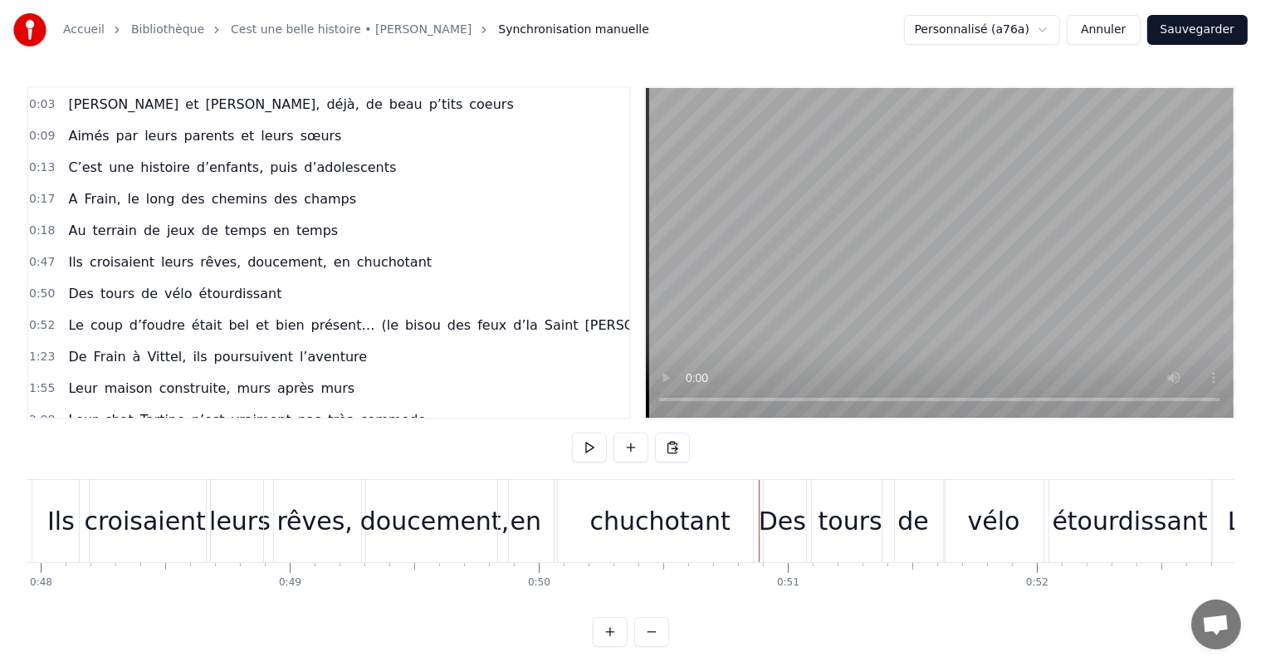
click at [560, 514] on div "chuchotant" at bounding box center [660, 521] width 205 height 82
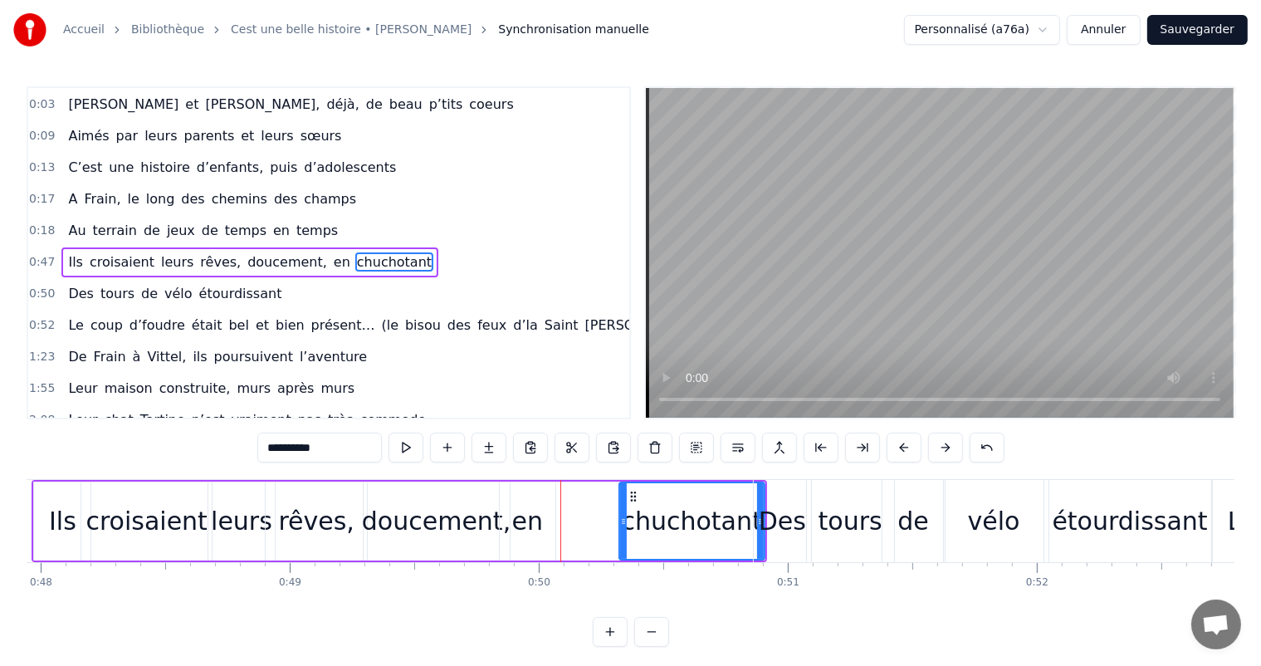
drag, startPoint x: 563, startPoint y: 511, endPoint x: 622, endPoint y: 510, distance: 59.8
click at [622, 510] on div at bounding box center [623, 521] width 7 height 76
click at [551, 516] on div "en" at bounding box center [528, 520] width 56 height 79
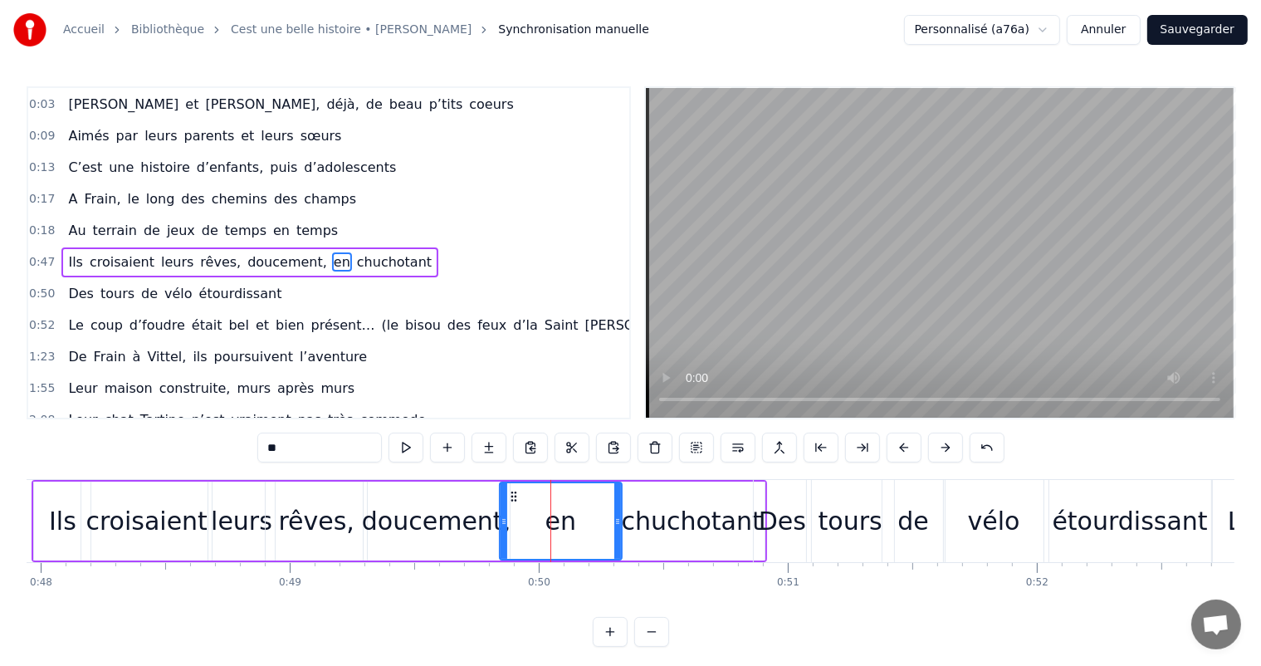
drag, startPoint x: 551, startPoint y: 515, endPoint x: 620, endPoint y: 516, distance: 68.9
click at [620, 516] on icon at bounding box center [617, 521] width 7 height 13
drag, startPoint x: 505, startPoint y: 510, endPoint x: 571, endPoint y: 515, distance: 66.6
click at [571, 515] on div at bounding box center [570, 521] width 7 height 76
click at [461, 510] on div "doucement," at bounding box center [436, 520] width 149 height 37
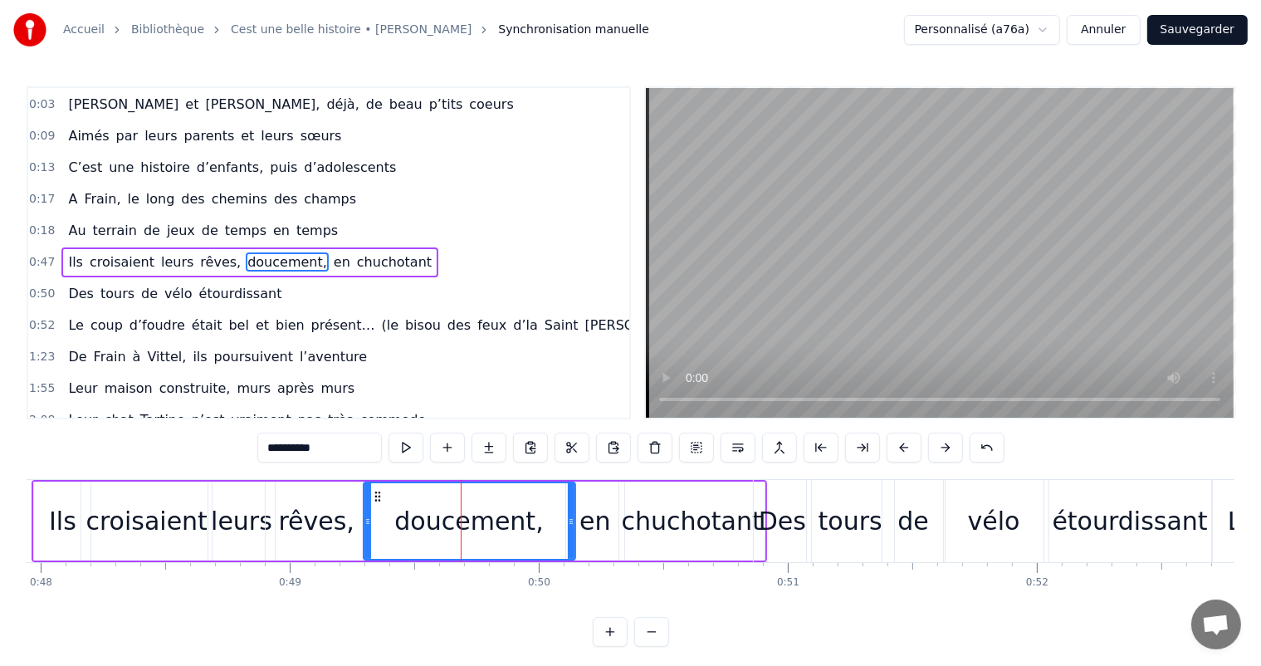
drag, startPoint x: 505, startPoint y: 511, endPoint x: 571, endPoint y: 517, distance: 66.6
click at [571, 517] on div at bounding box center [571, 521] width 7 height 76
drag, startPoint x: 368, startPoint y: 519, endPoint x: 433, endPoint y: 518, distance: 64.7
click at [434, 518] on icon at bounding box center [437, 521] width 7 height 13
click at [490, 524] on div "doucement," at bounding box center [501, 520] width 149 height 37
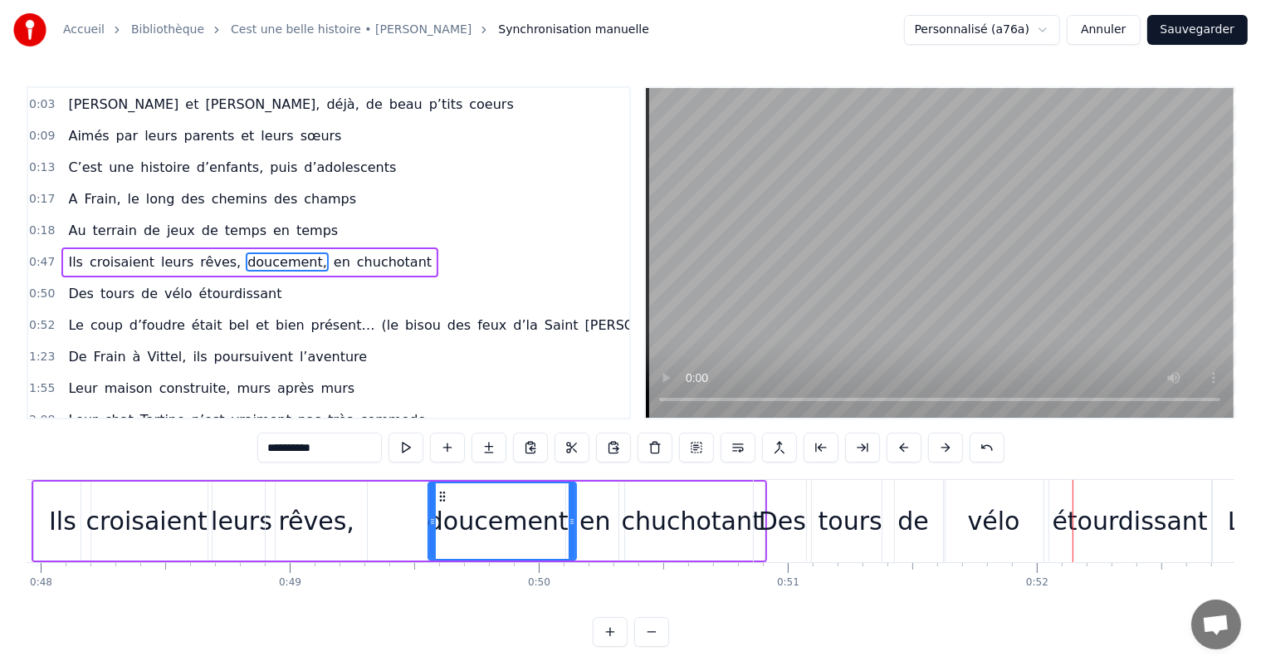
click at [651, 509] on div "chuchotant" at bounding box center [692, 520] width 140 height 37
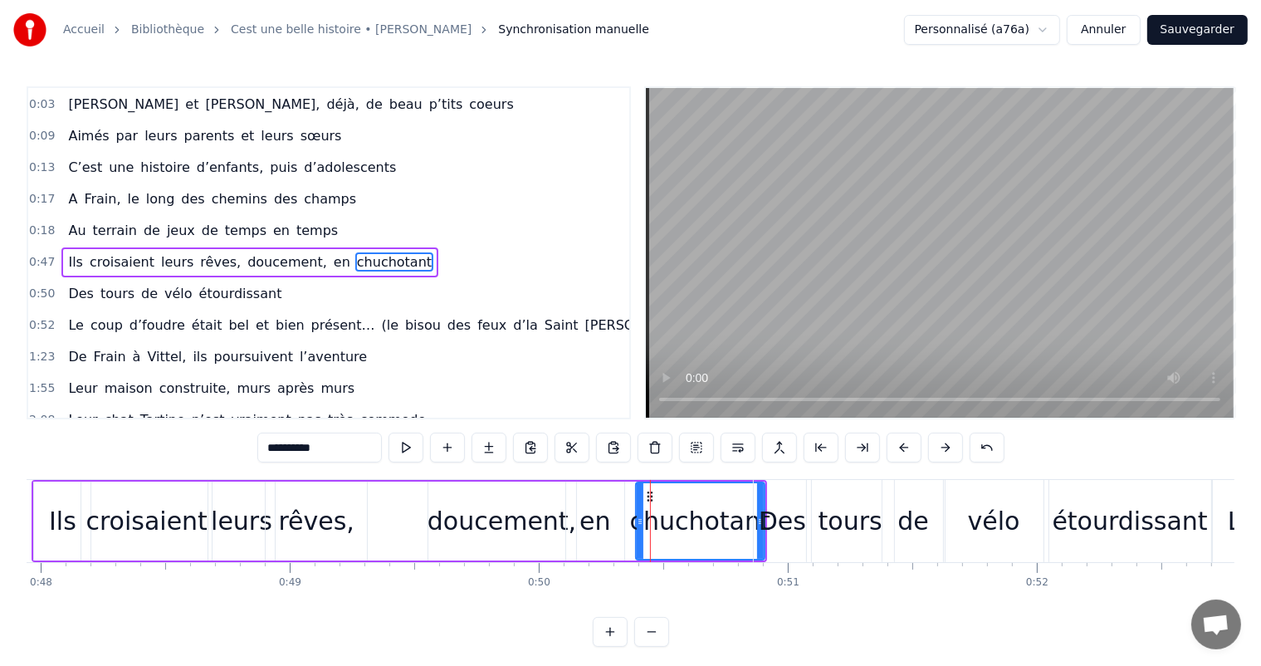
drag, startPoint x: 624, startPoint y: 511, endPoint x: 641, endPoint y: 520, distance: 18.6
click at [641, 520] on div at bounding box center [640, 521] width 7 height 76
click at [607, 511] on div "en" at bounding box center [595, 520] width 58 height 79
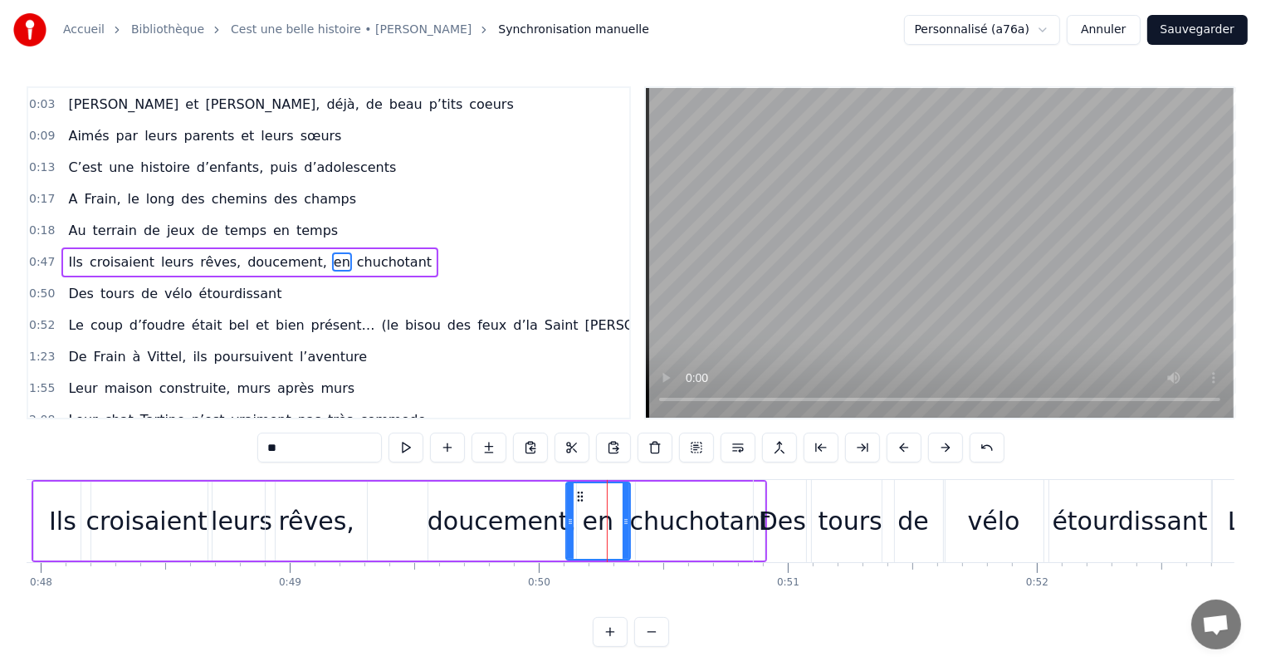
drag, startPoint x: 618, startPoint y: 511, endPoint x: 634, endPoint y: 515, distance: 16.1
click at [629, 518] on div at bounding box center [625, 521] width 7 height 76
drag, startPoint x: 570, startPoint y: 500, endPoint x: 598, endPoint y: 509, distance: 28.9
click at [598, 509] on div at bounding box center [594, 521] width 7 height 76
click at [550, 499] on div "doucement," at bounding box center [502, 520] width 148 height 79
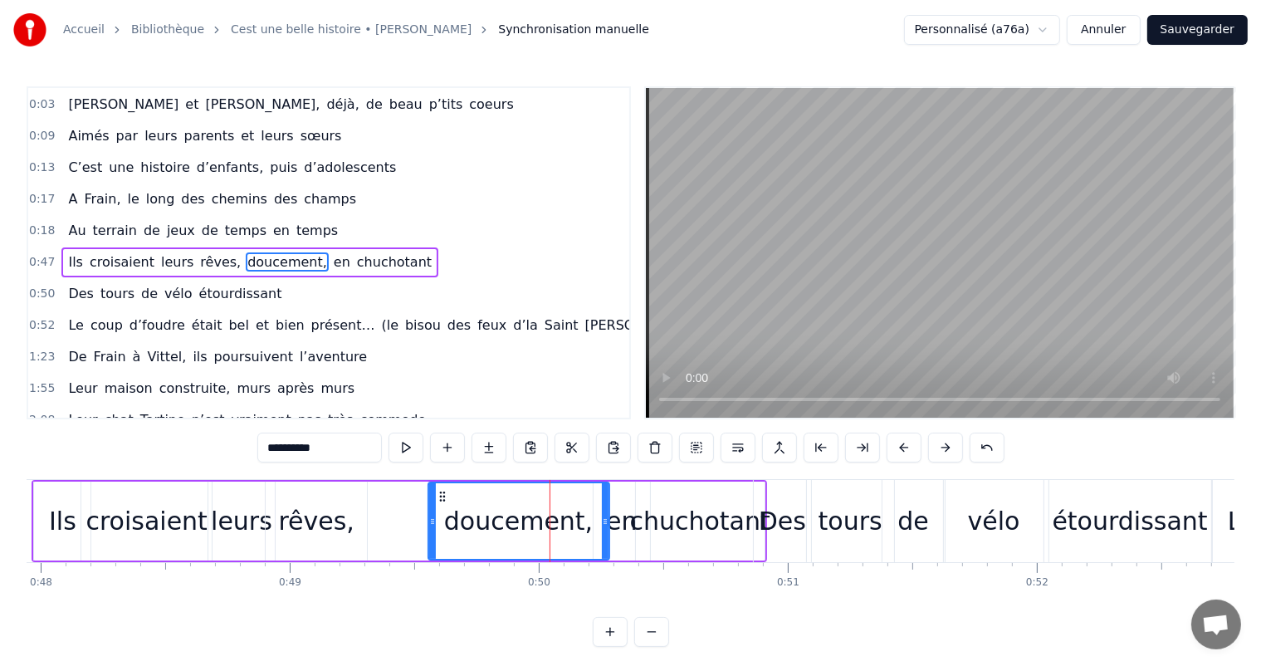
drag, startPoint x: 571, startPoint y: 508, endPoint x: 599, endPoint y: 515, distance: 29.0
click at [602, 516] on div at bounding box center [605, 521] width 7 height 76
drag, startPoint x: 432, startPoint y: 508, endPoint x: 467, endPoint y: 515, distance: 36.3
click at [467, 515] on div at bounding box center [468, 521] width 7 height 76
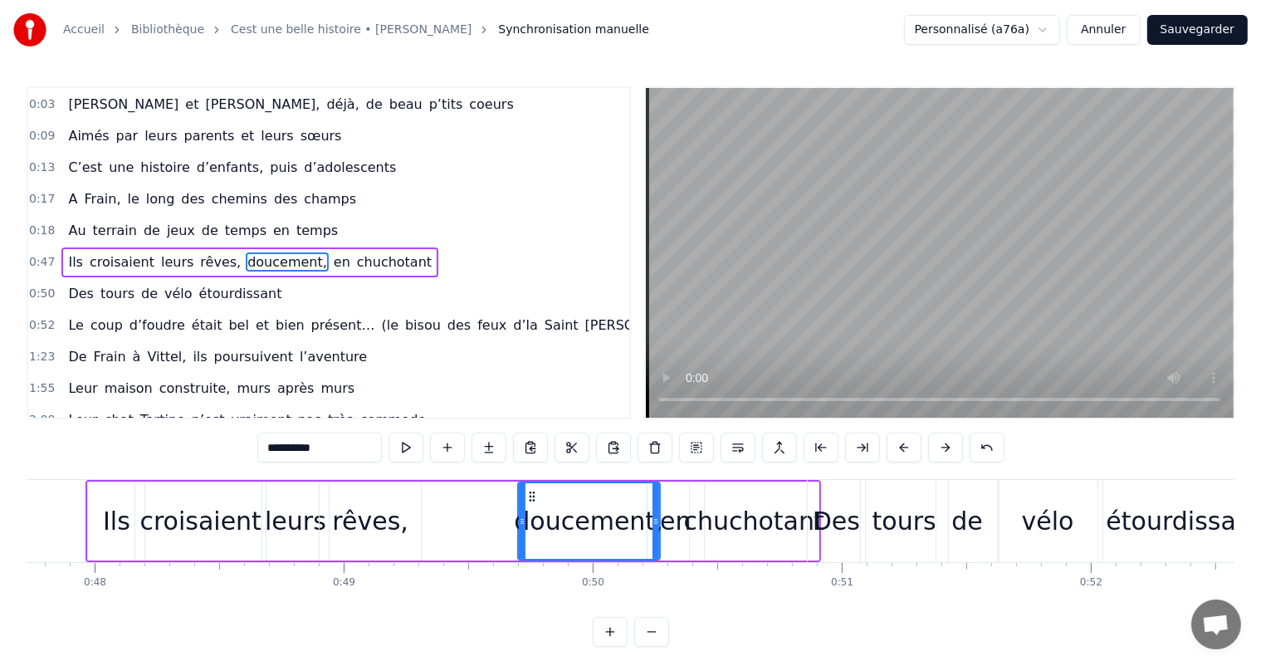
scroll to position [0, 11989]
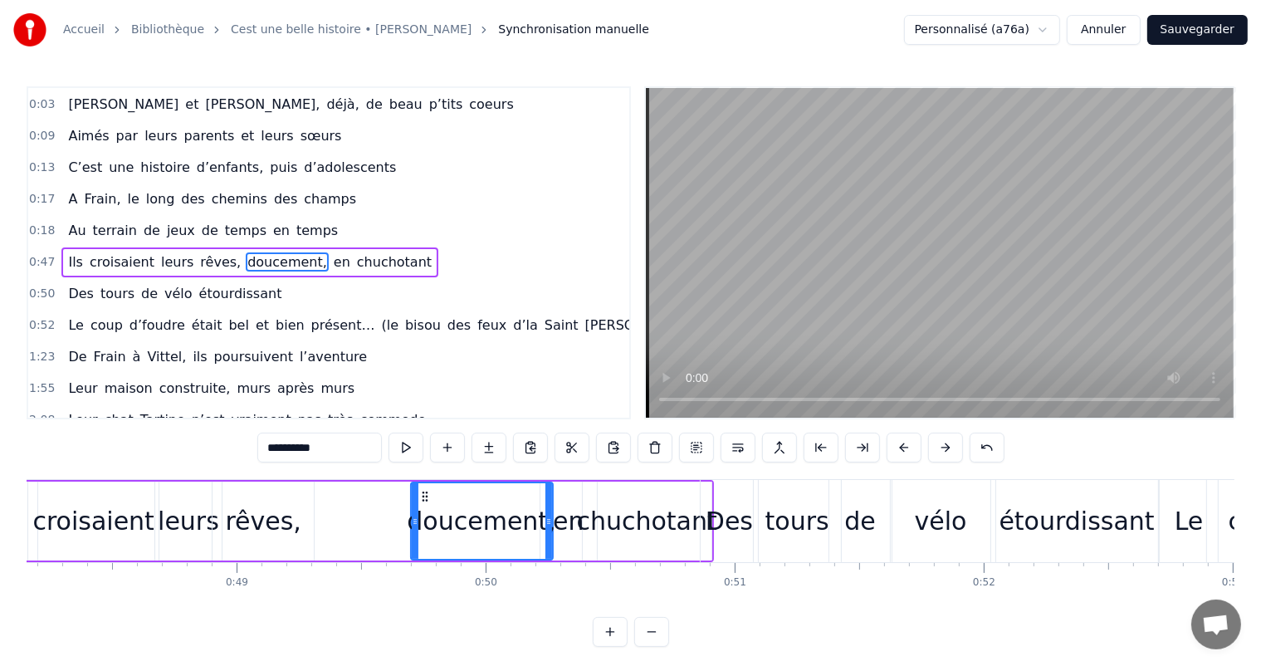
click at [646, 548] on div "chuchotant" at bounding box center [647, 520] width 129 height 79
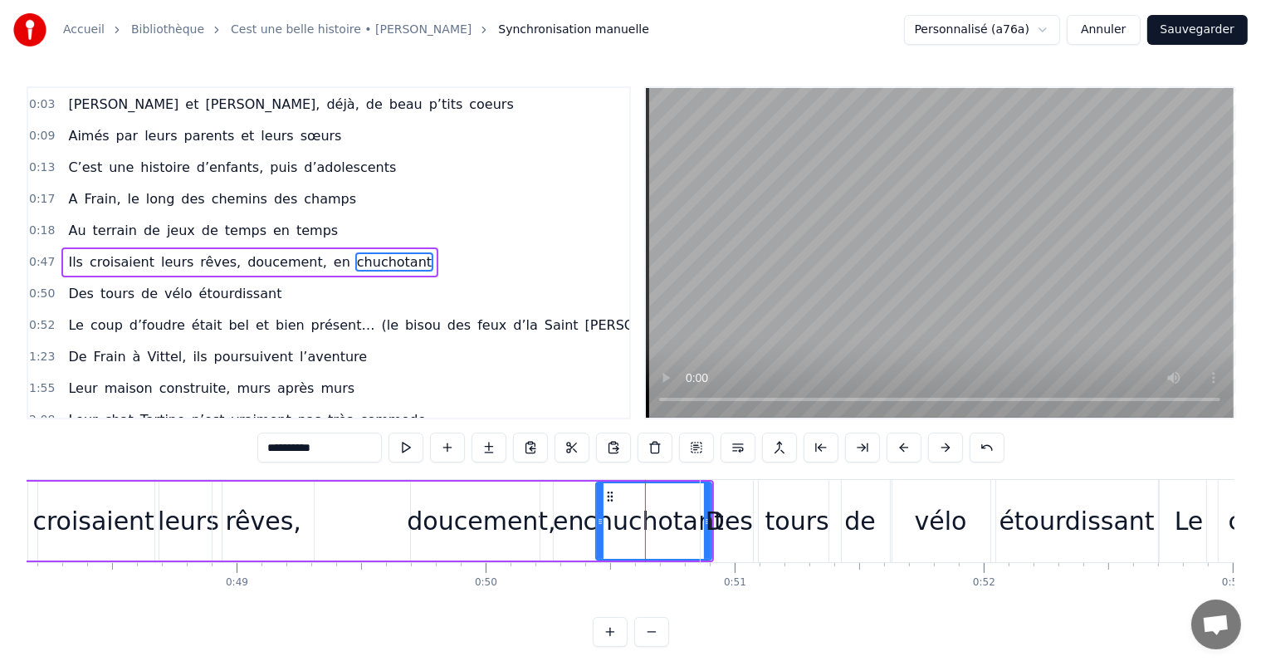
click at [598, 508] on div at bounding box center [600, 521] width 7 height 76
click at [572, 505] on div "en" at bounding box center [568, 520] width 31 height 37
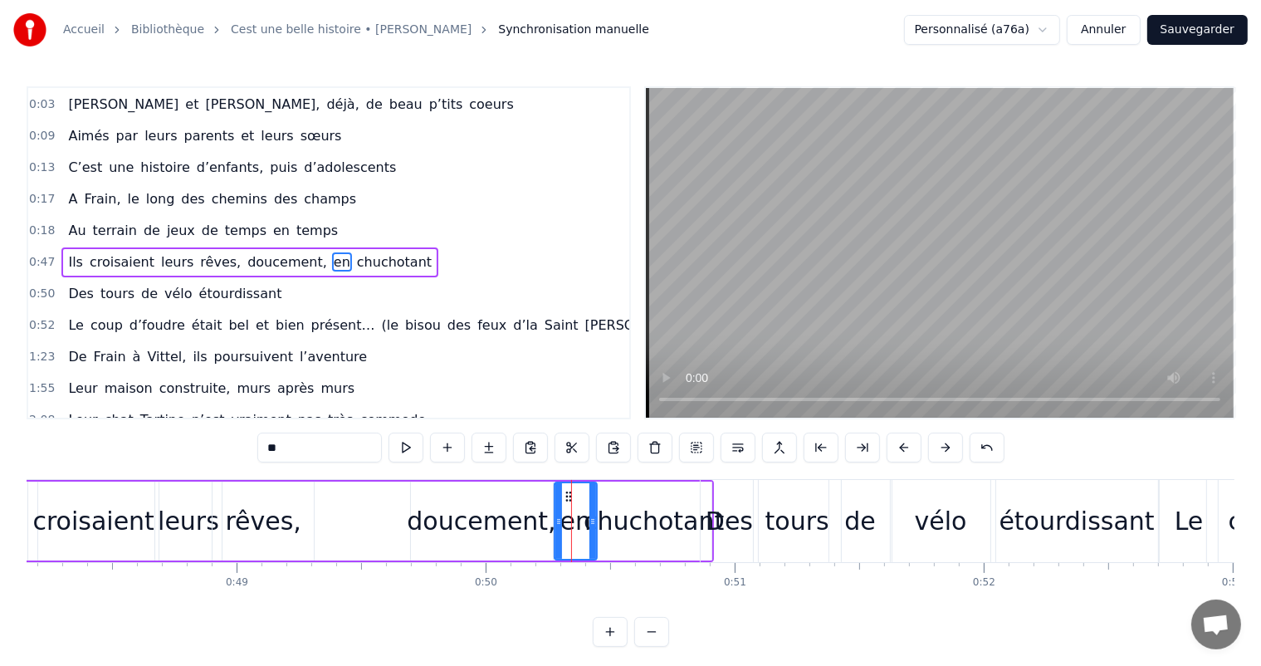
drag, startPoint x: 543, startPoint y: 500, endPoint x: 560, endPoint y: 504, distance: 17.7
click at [560, 504] on div at bounding box center [558, 521] width 7 height 76
click at [524, 505] on div "doucement," at bounding box center [481, 520] width 149 height 37
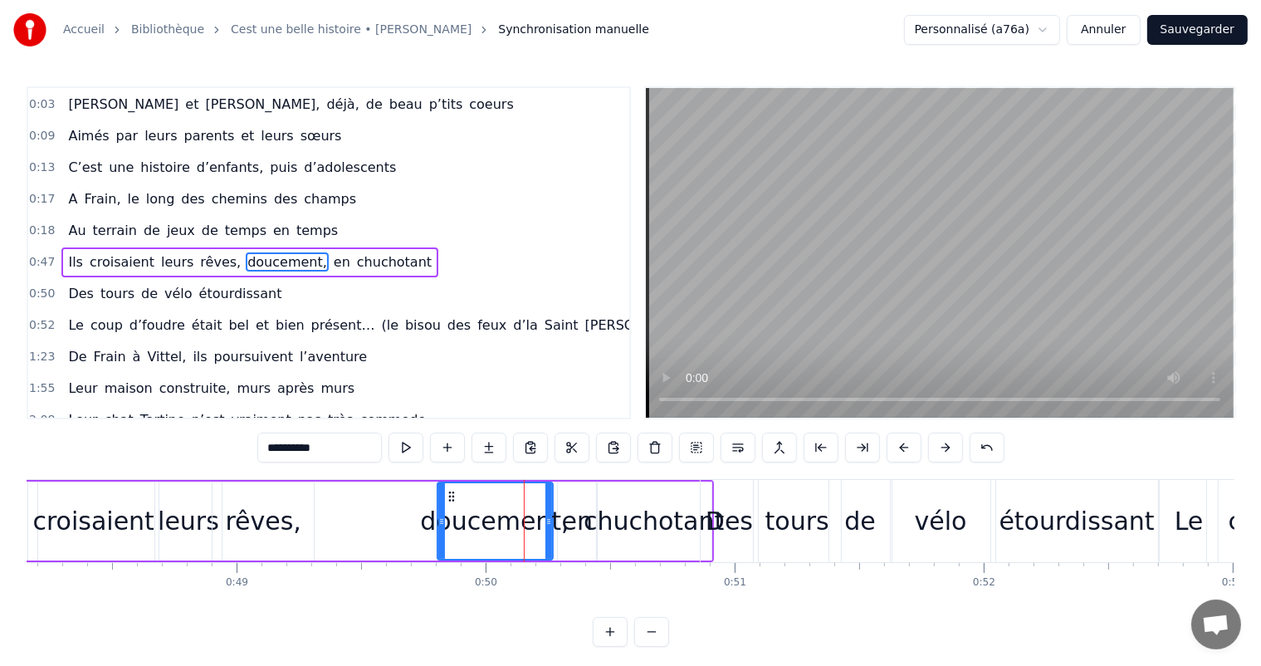
drag, startPoint x: 415, startPoint y: 513, endPoint x: 443, endPoint y: 515, distance: 28.3
click at [443, 515] on div at bounding box center [441, 521] width 7 height 76
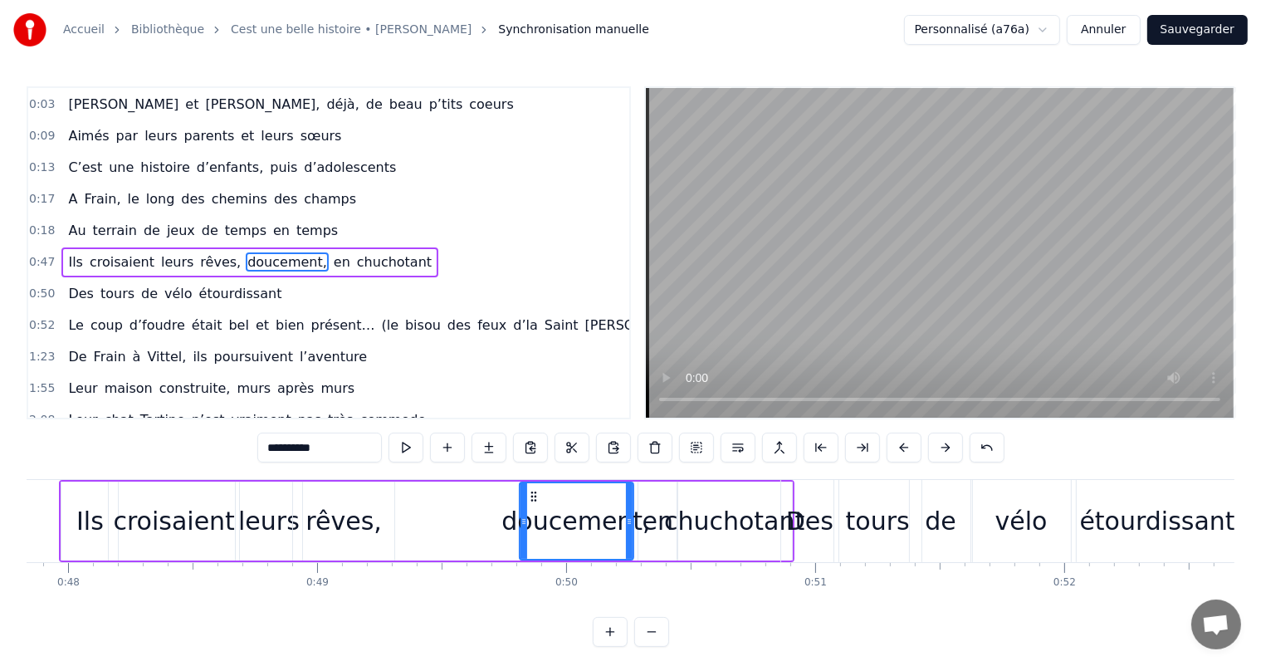
scroll to position [0, 11802]
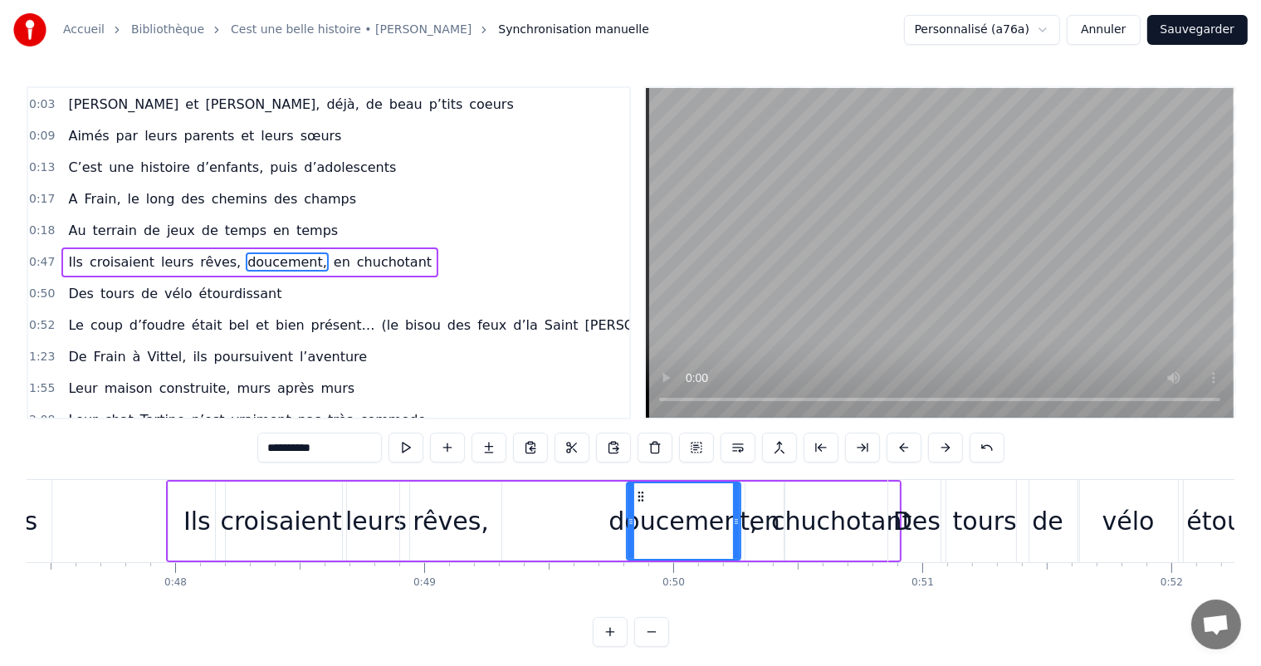
click at [455, 492] on div "rêves," at bounding box center [450, 520] width 101 height 79
type input "******"
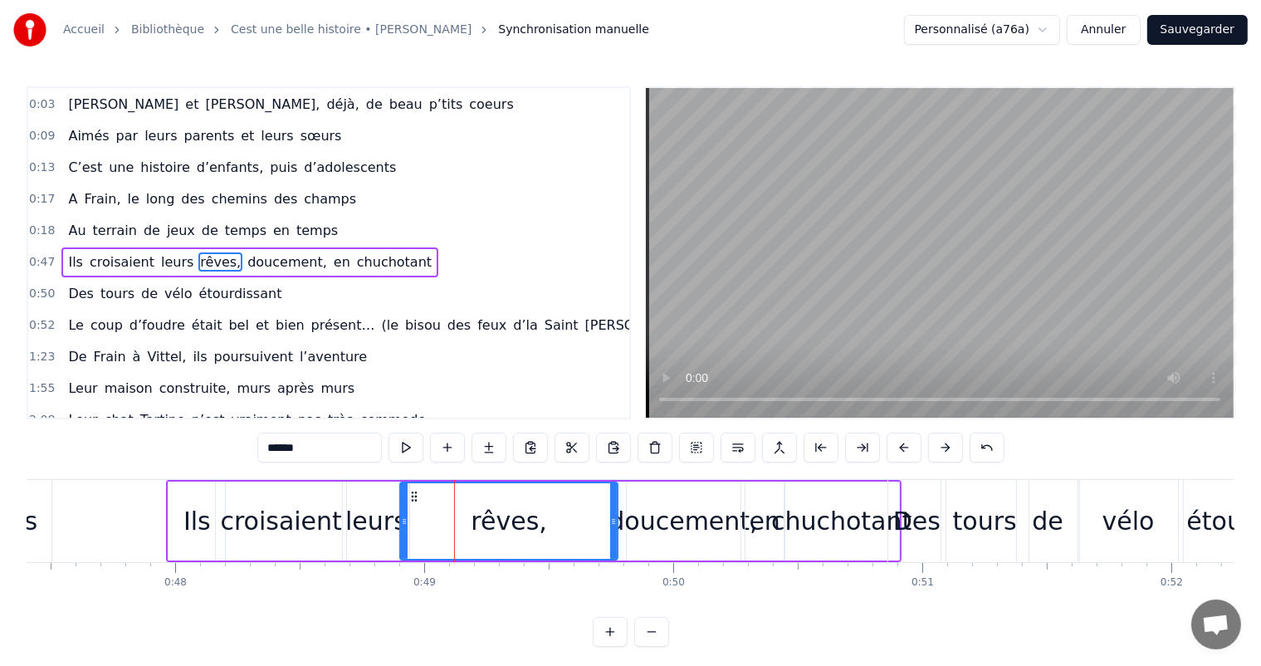
drag, startPoint x: 495, startPoint y: 511, endPoint x: 609, endPoint y: 515, distance: 114.6
click at [610, 515] on div at bounding box center [613, 521] width 7 height 76
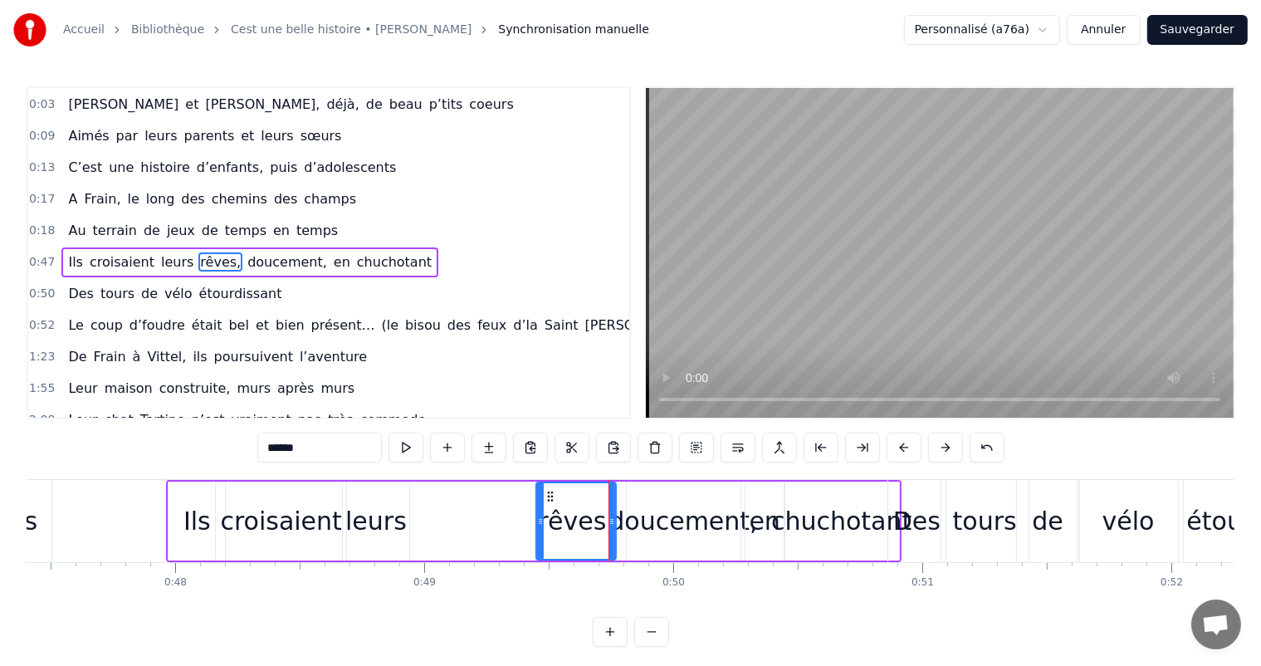
drag, startPoint x: 405, startPoint y: 518, endPoint x: 540, endPoint y: 526, distance: 135.5
click at [540, 526] on icon at bounding box center [540, 521] width 7 height 13
click at [412, 501] on div "Ils croisaient leurs rêves, doucement, en chuchotant" at bounding box center [533, 521] width 734 height 82
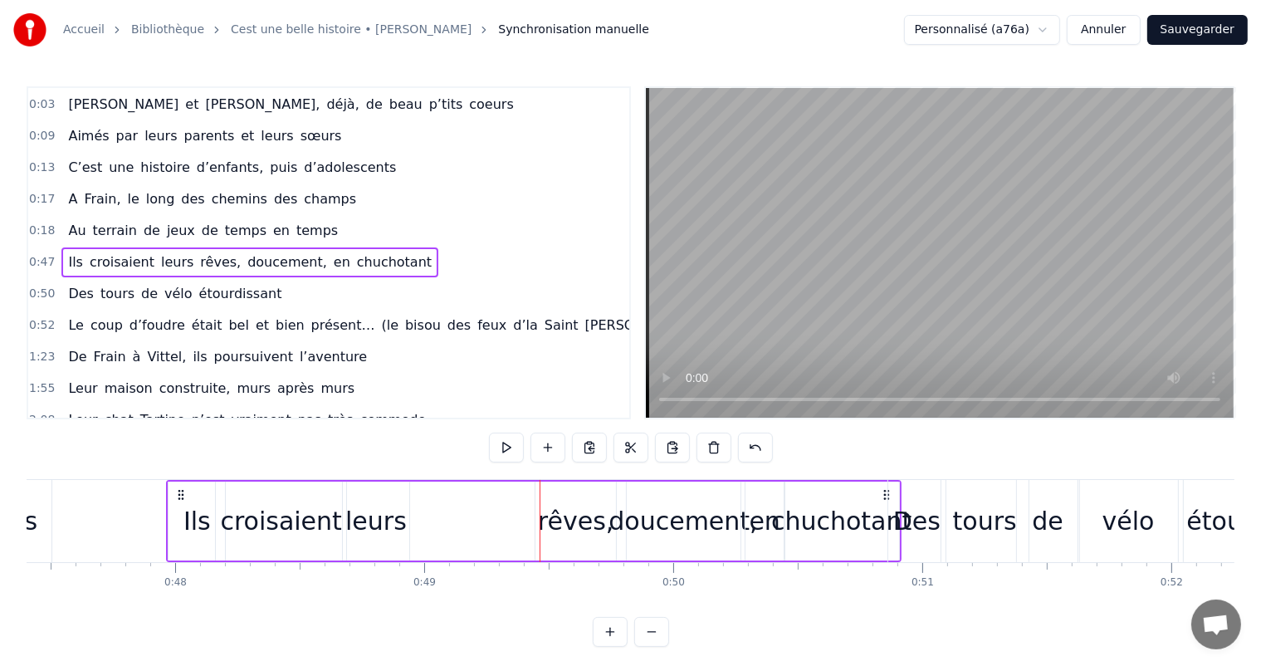
click at [398, 505] on div "leurs" at bounding box center [375, 520] width 61 height 37
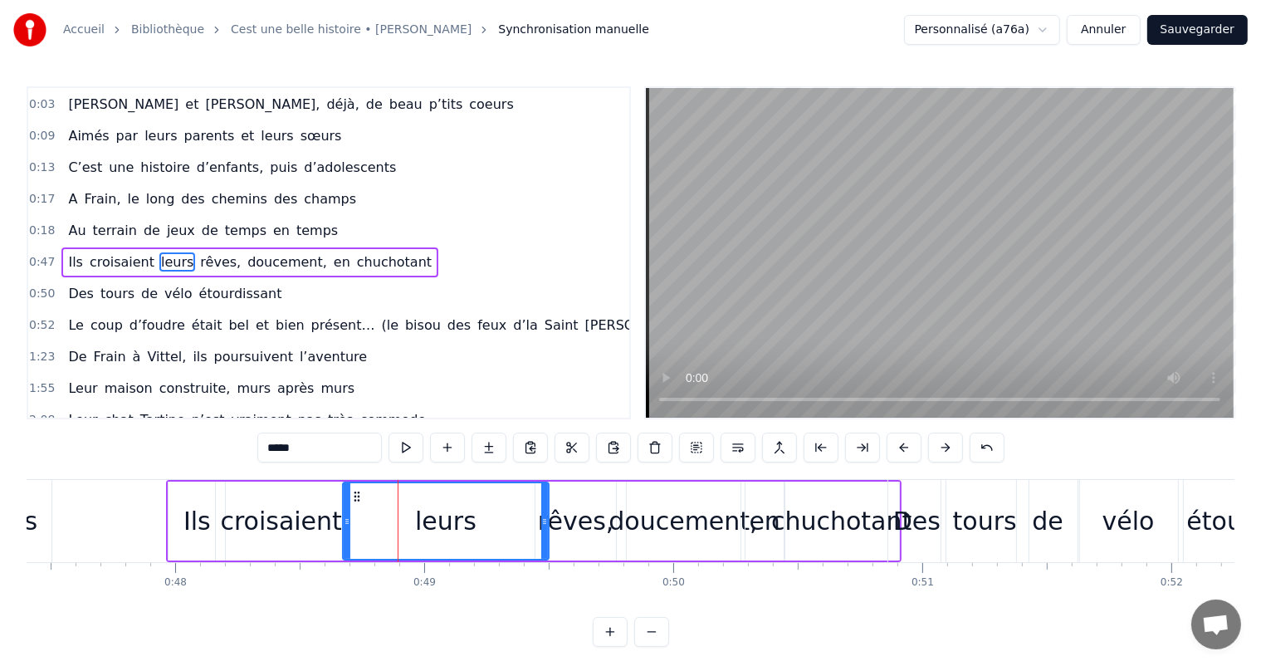
drag, startPoint x: 405, startPoint y: 505, endPoint x: 535, endPoint y: 512, distance: 130.5
click at [541, 513] on div at bounding box center [544, 521] width 7 height 76
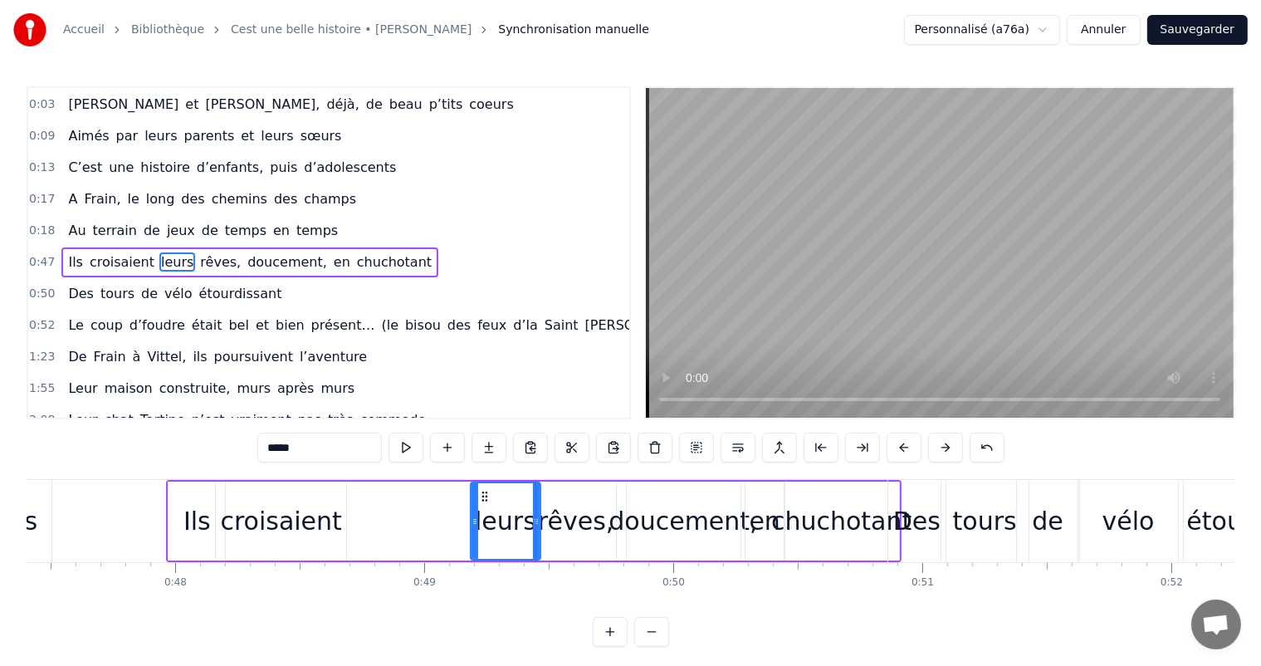
drag, startPoint x: 346, startPoint y: 499, endPoint x: 474, endPoint y: 511, distance: 128.4
click at [474, 511] on div at bounding box center [474, 521] width 7 height 76
click at [310, 495] on div "croisaient" at bounding box center [281, 520] width 130 height 79
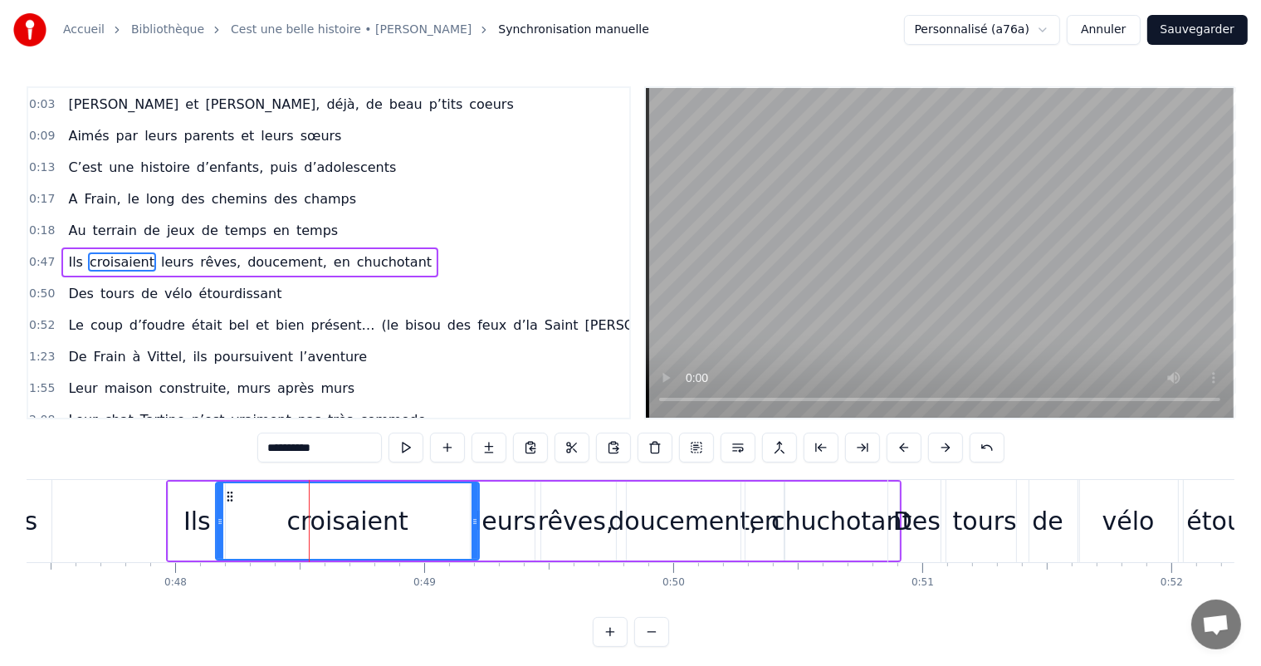
drag, startPoint x: 342, startPoint y: 503, endPoint x: 469, endPoint y: 530, distance: 129.9
click at [477, 534] on div at bounding box center [474, 521] width 7 height 76
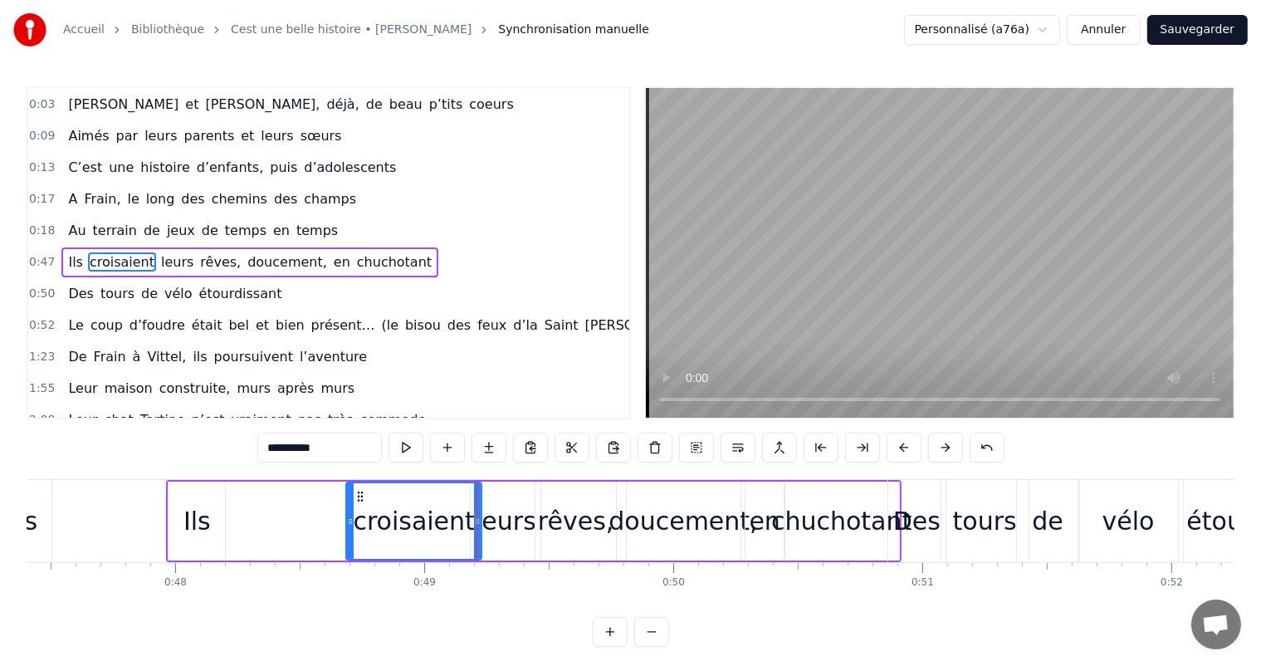
drag, startPoint x: 219, startPoint y: 505, endPoint x: 351, endPoint y: 530, distance: 134.4
click at [354, 531] on div at bounding box center [350, 521] width 7 height 76
click at [217, 502] on div "Ils" at bounding box center [196, 520] width 56 height 79
type input "***"
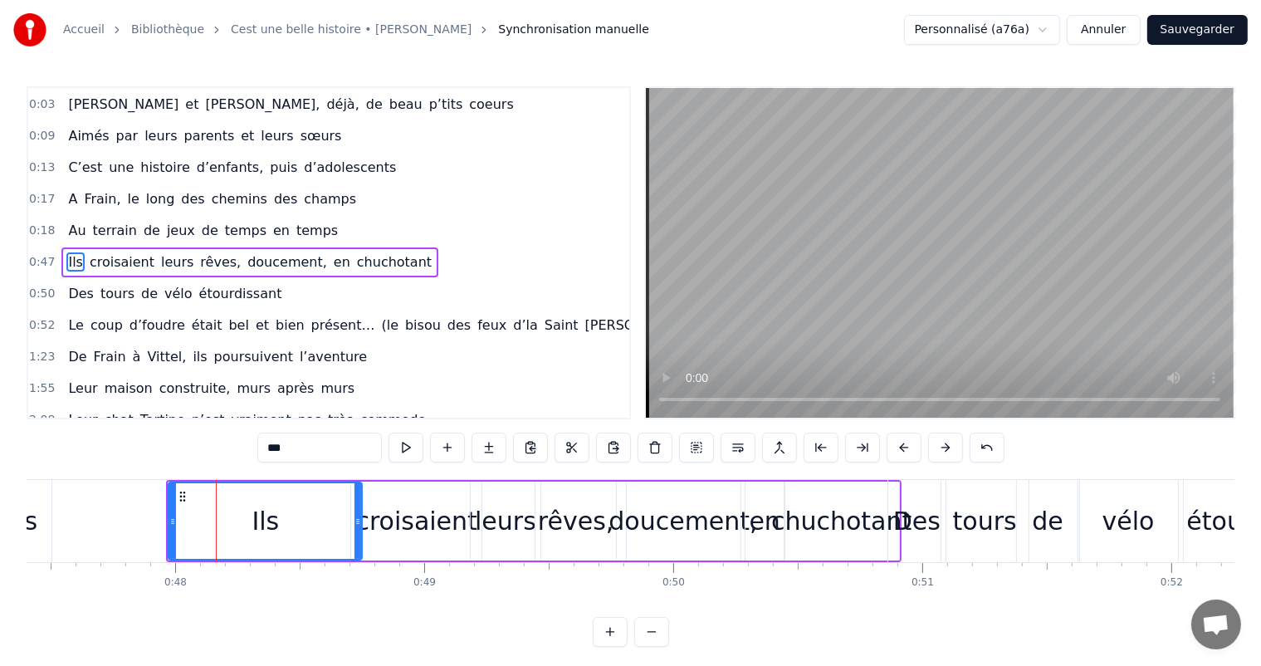
drag, startPoint x: 222, startPoint y: 504, endPoint x: 354, endPoint y: 512, distance: 133.0
click at [354, 513] on div at bounding box center [357, 521] width 7 height 76
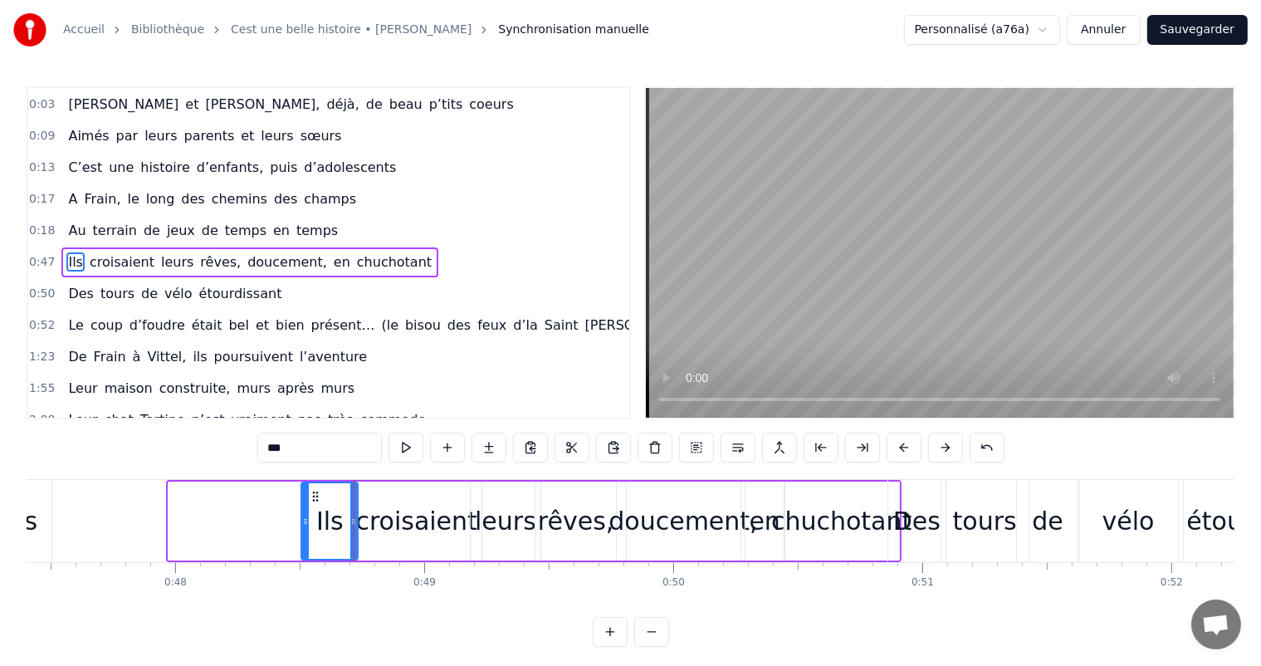
drag, startPoint x: 169, startPoint y: 521, endPoint x: 307, endPoint y: 541, distance: 139.2
click at [307, 541] on div at bounding box center [305, 521] width 7 height 76
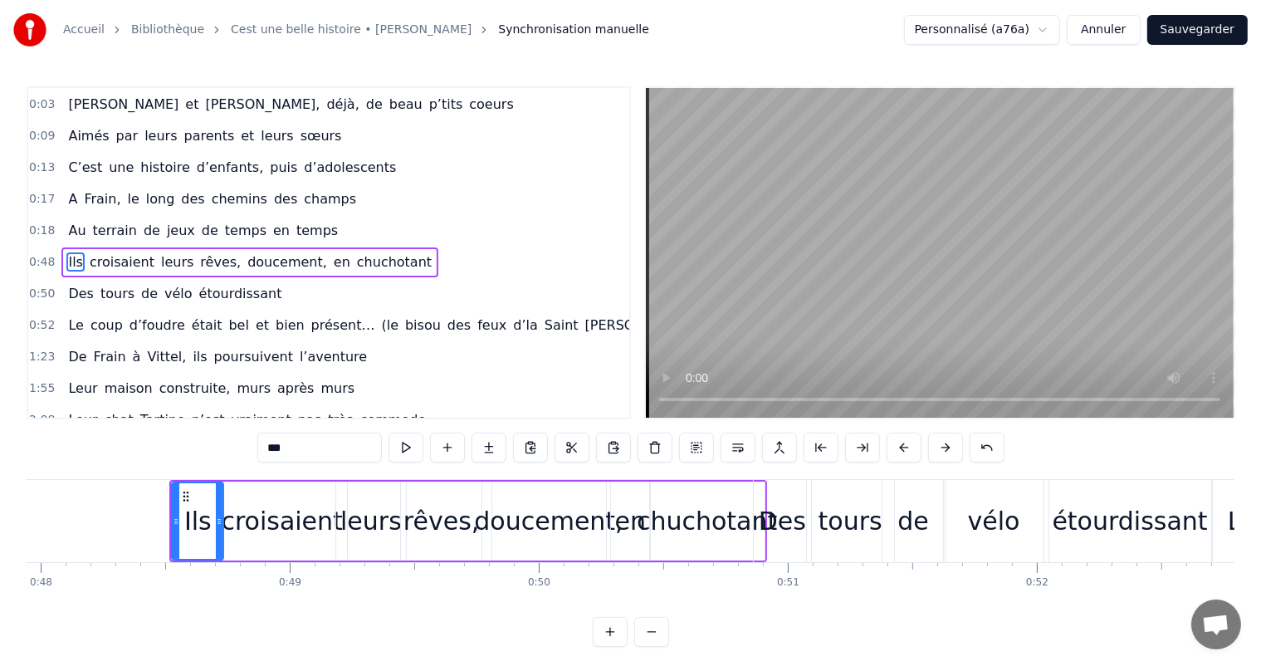
scroll to position [0, 11909]
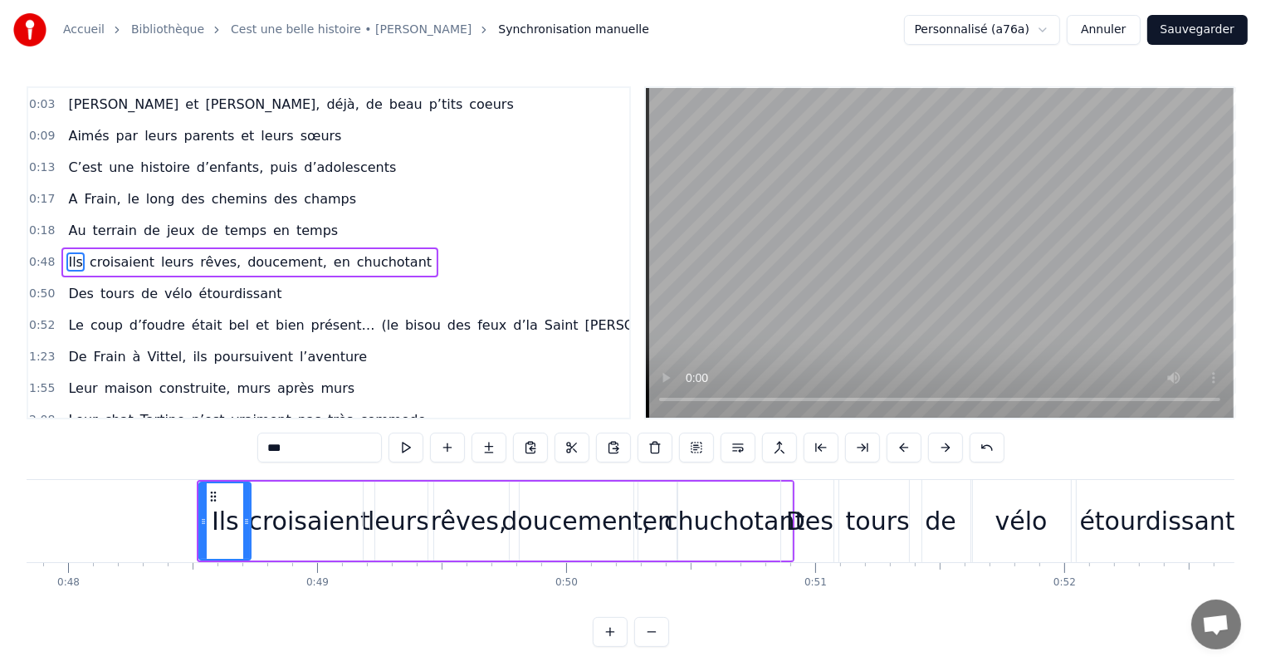
click at [242, 520] on div "Ils" at bounding box center [225, 521] width 50 height 76
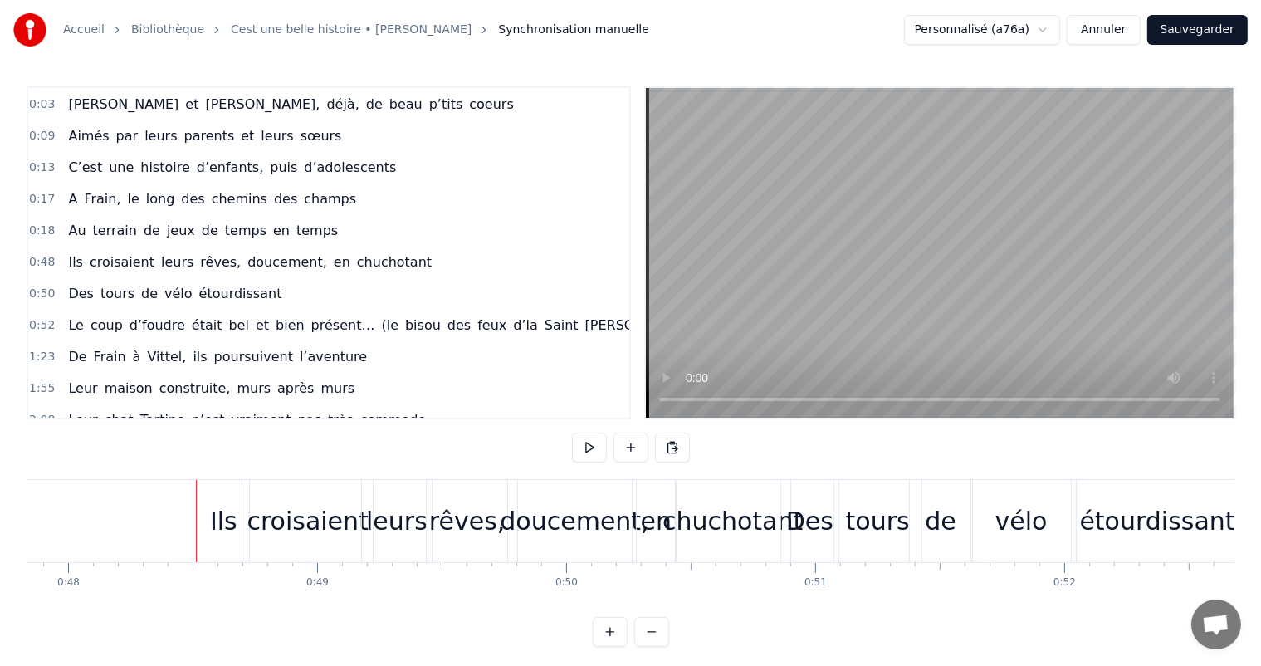
click at [208, 507] on div "Ils" at bounding box center [223, 521] width 51 height 82
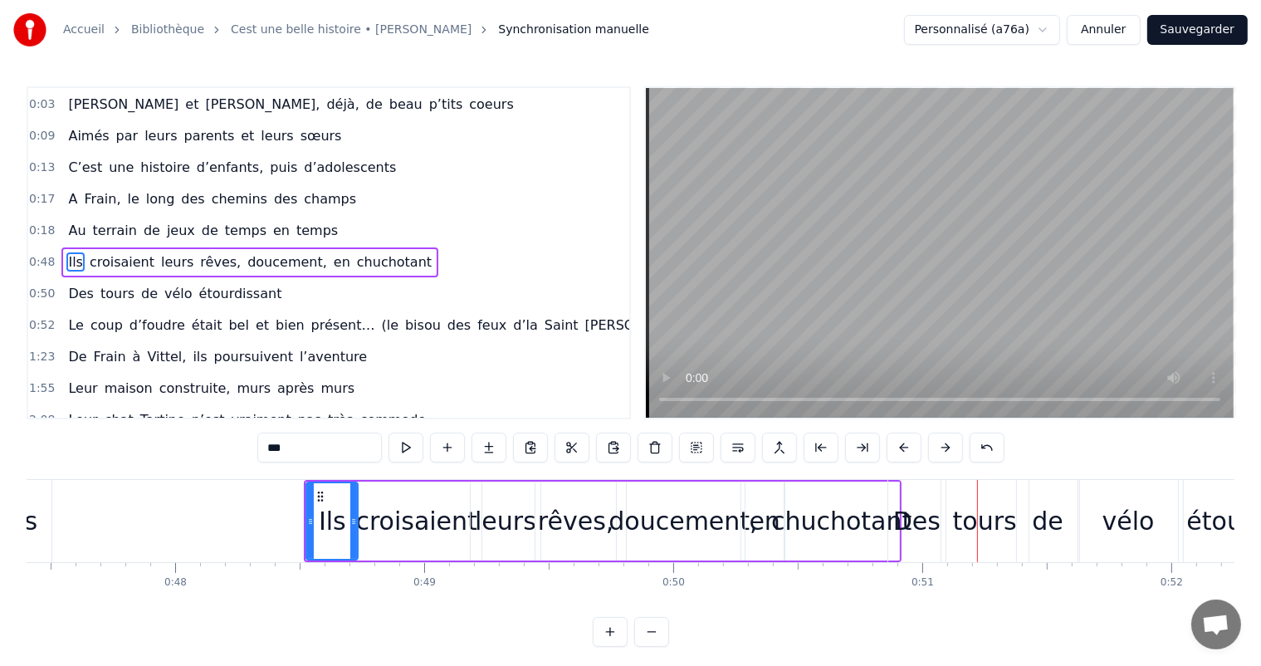
scroll to position [0, 11721]
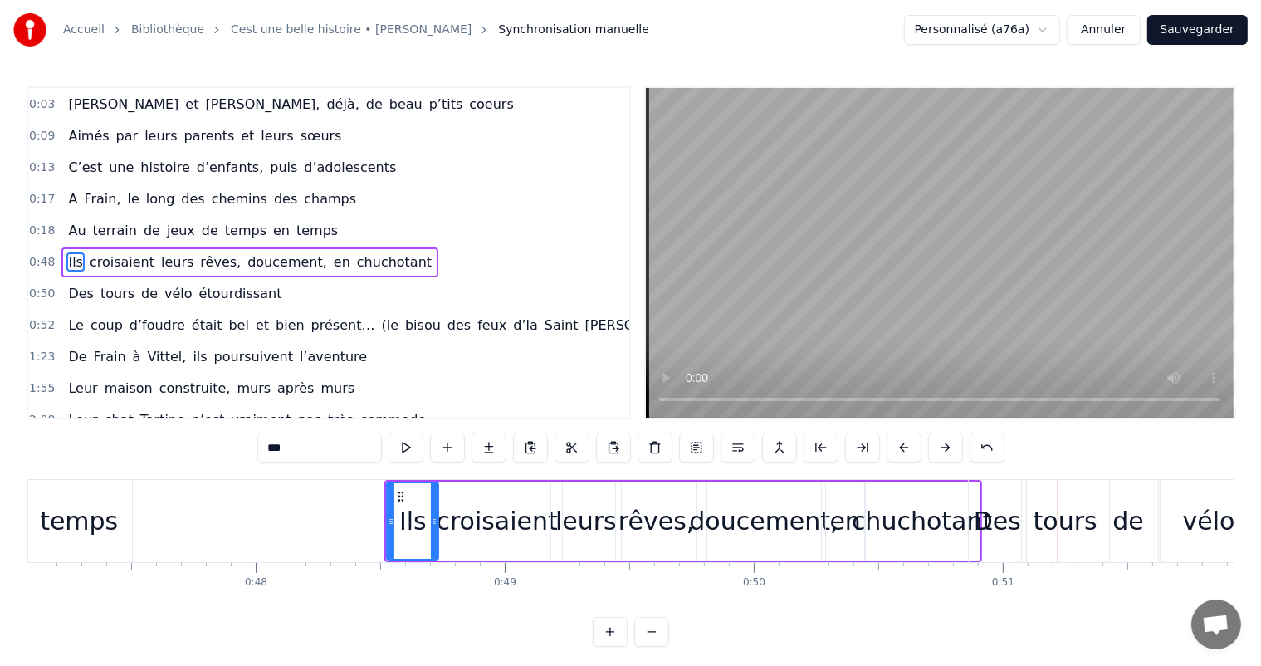
click at [417, 515] on div "Ils" at bounding box center [412, 520] width 27 height 37
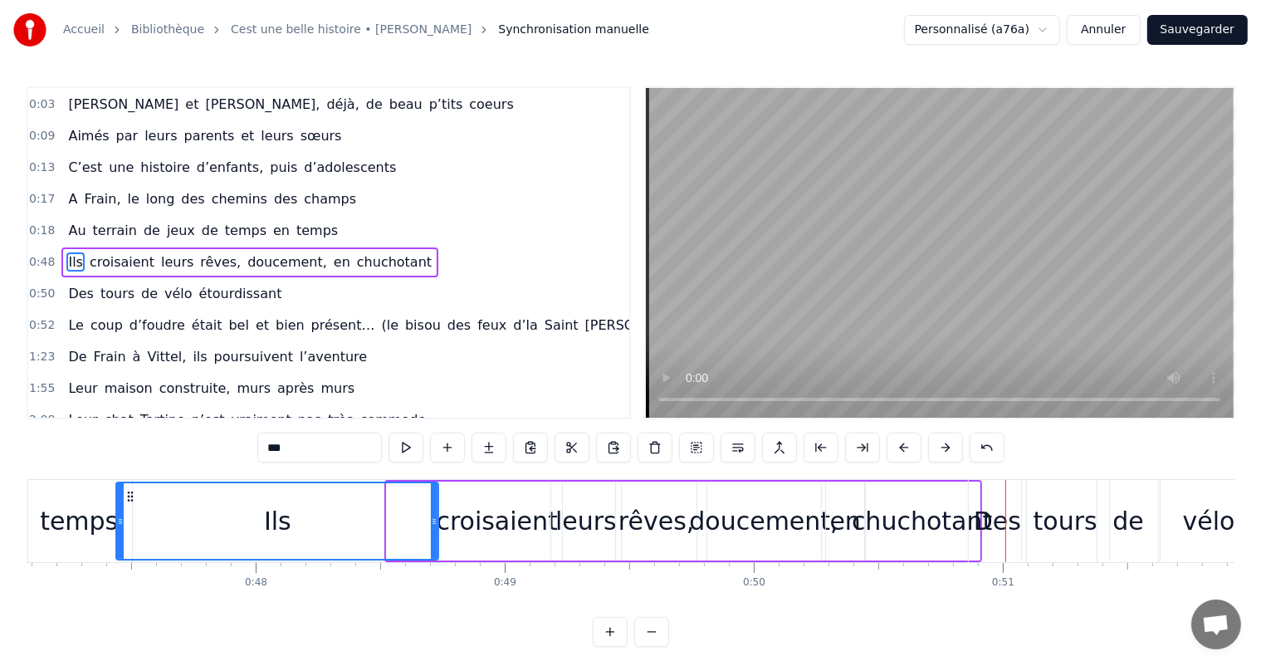
drag, startPoint x: 390, startPoint y: 515, endPoint x: 402, endPoint y: 497, distance: 22.1
click at [120, 524] on icon at bounding box center [120, 521] width 7 height 13
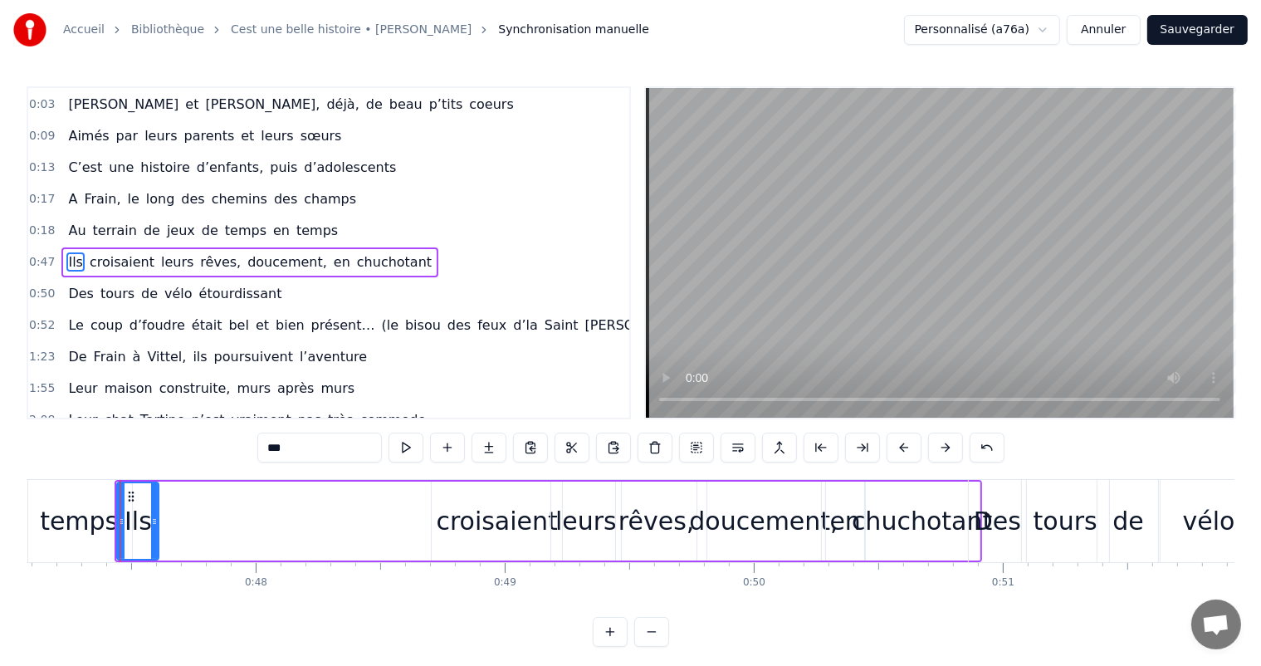
drag, startPoint x: 436, startPoint y: 510, endPoint x: 154, endPoint y: 505, distance: 281.4
click at [154, 505] on div at bounding box center [154, 521] width 7 height 76
click at [439, 515] on div "croisaient" at bounding box center [497, 520] width 130 height 79
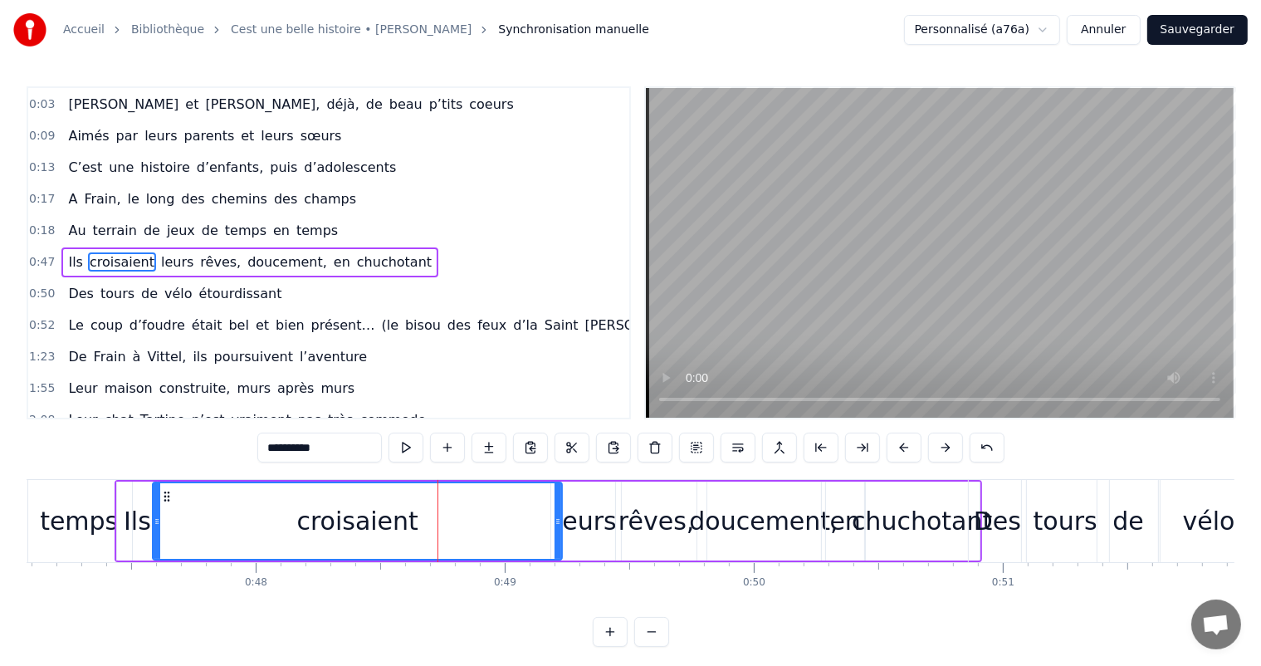
drag, startPoint x: 432, startPoint y: 514, endPoint x: 380, endPoint y: 543, distance: 59.1
click at [154, 528] on div at bounding box center [157, 521] width 7 height 76
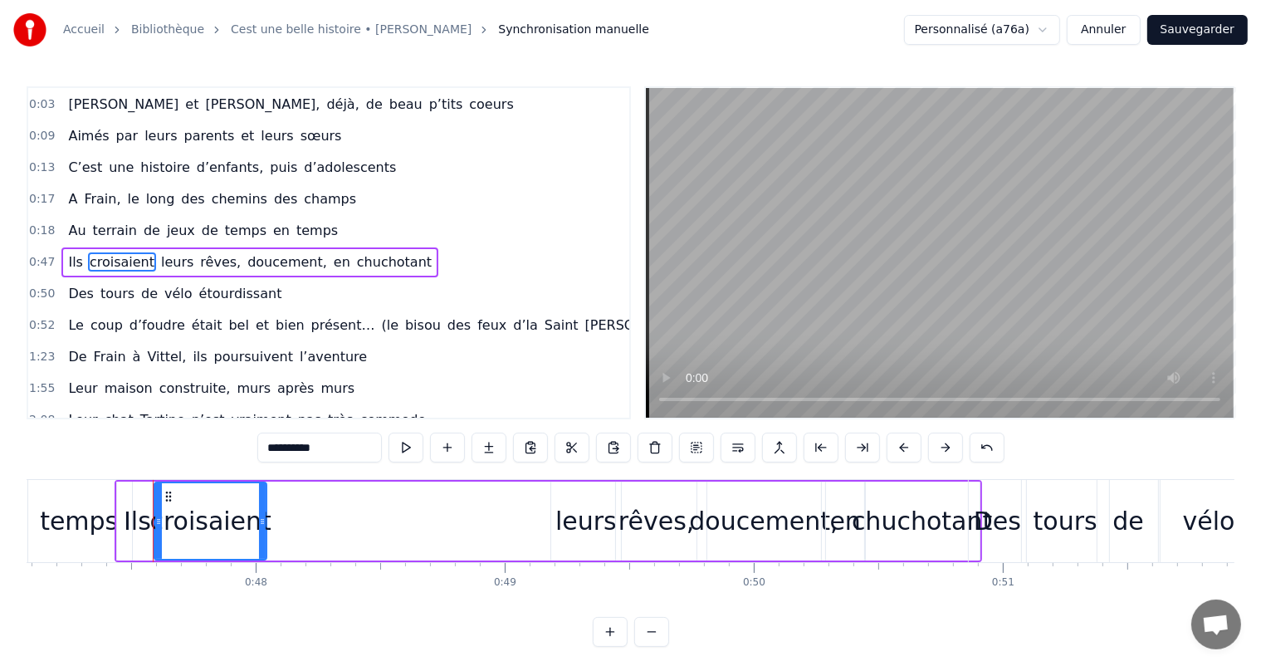
drag, startPoint x: 557, startPoint y: 511, endPoint x: 264, endPoint y: 523, distance: 293.2
click at [264, 523] on div at bounding box center [262, 521] width 7 height 76
click at [551, 524] on div "leurs" at bounding box center [586, 520] width 70 height 79
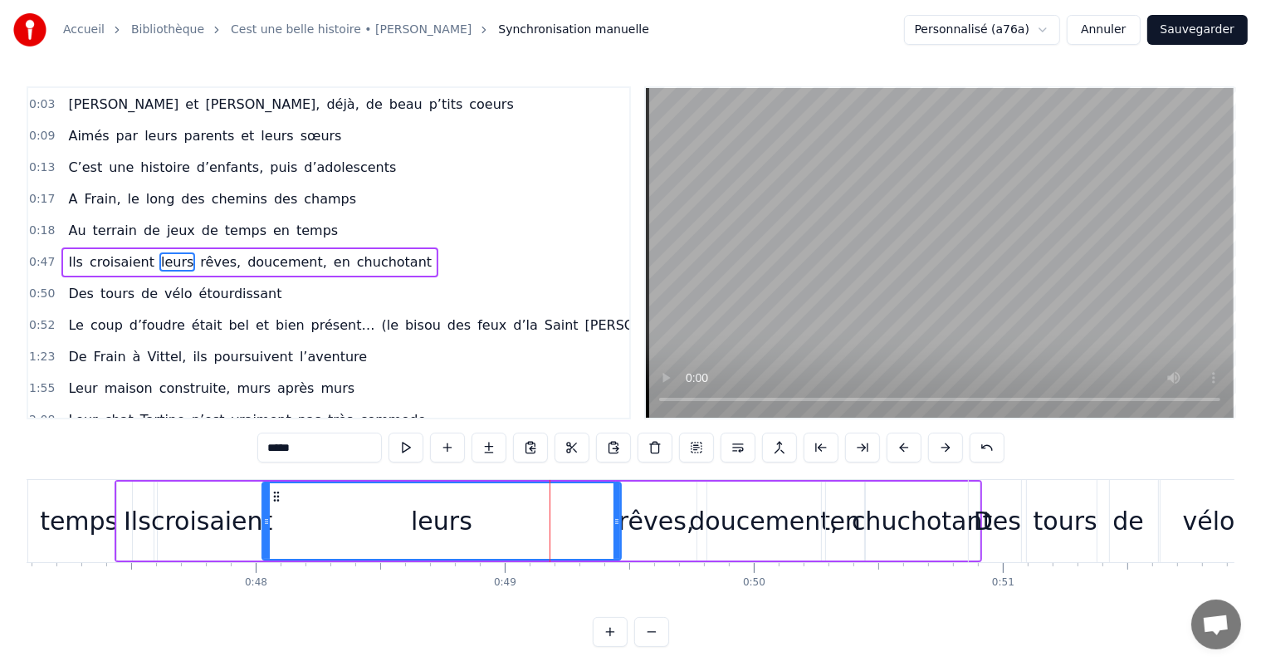
drag, startPoint x: 552, startPoint y: 517, endPoint x: 551, endPoint y: 527, distance: 10.0
click at [263, 505] on div at bounding box center [266, 521] width 7 height 76
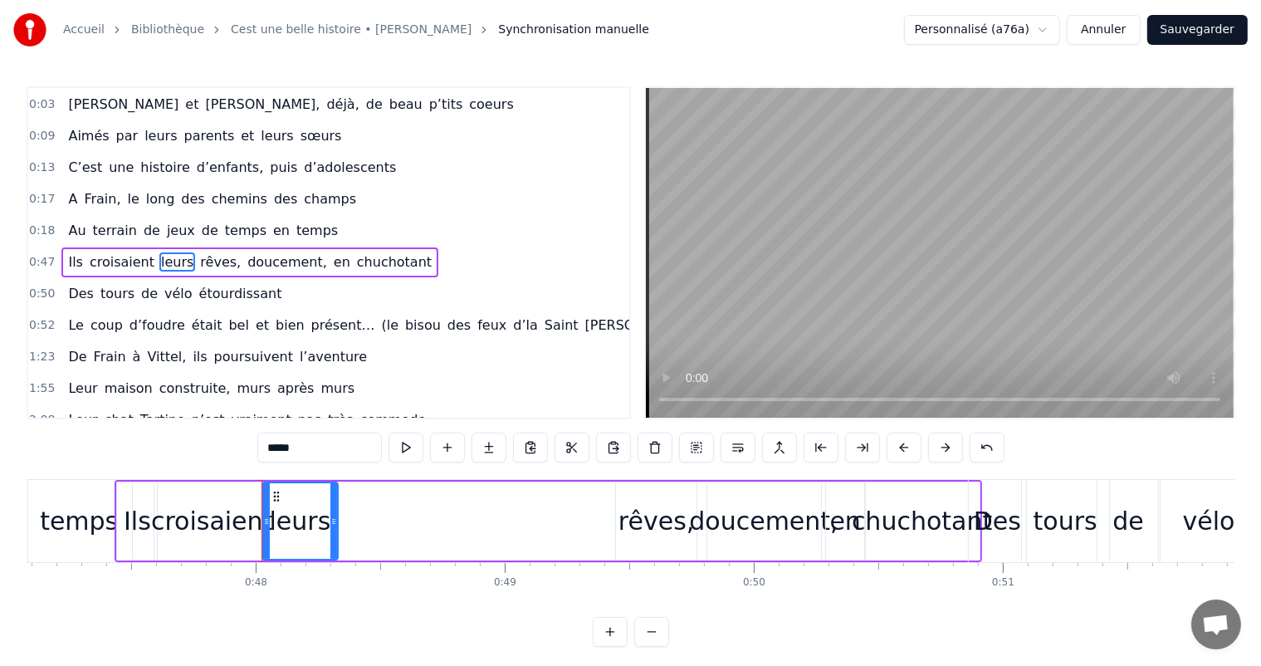
drag, startPoint x: 617, startPoint y: 520, endPoint x: 342, endPoint y: 501, distance: 276.2
click at [332, 504] on div at bounding box center [333, 521] width 7 height 76
click at [695, 512] on div "rêves," at bounding box center [656, 520] width 82 height 79
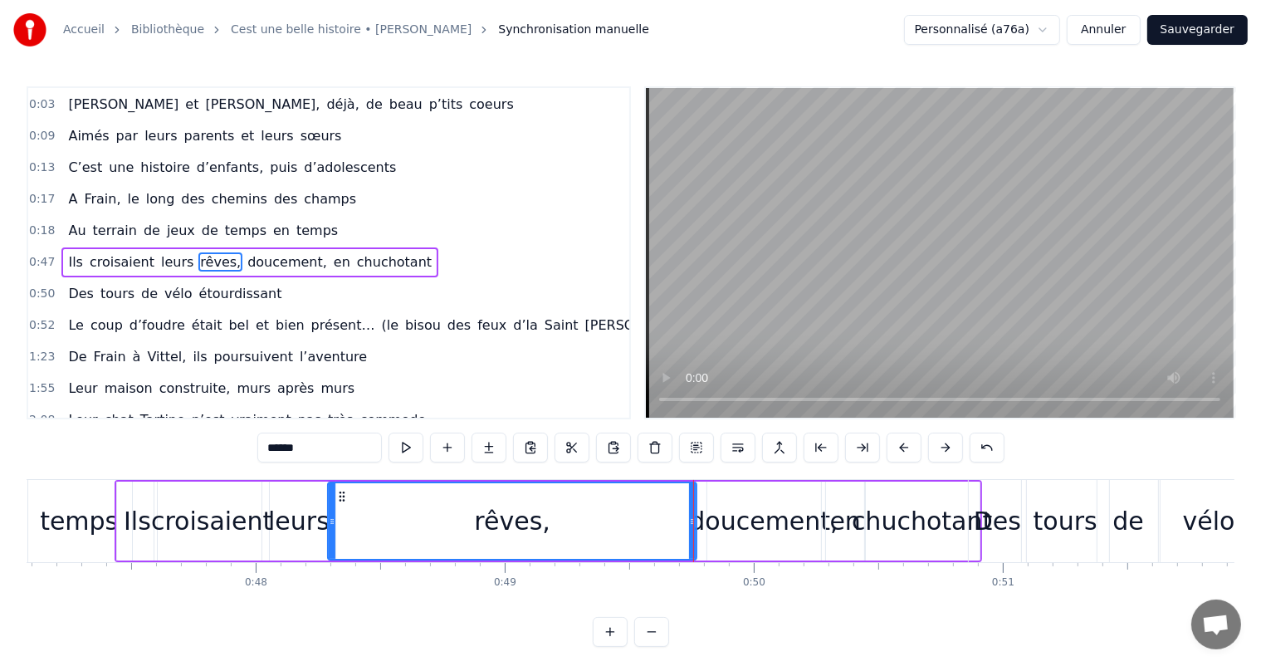
drag, startPoint x: 620, startPoint y: 500, endPoint x: 332, endPoint y: 547, distance: 291.8
click at [332, 547] on div at bounding box center [332, 521] width 7 height 76
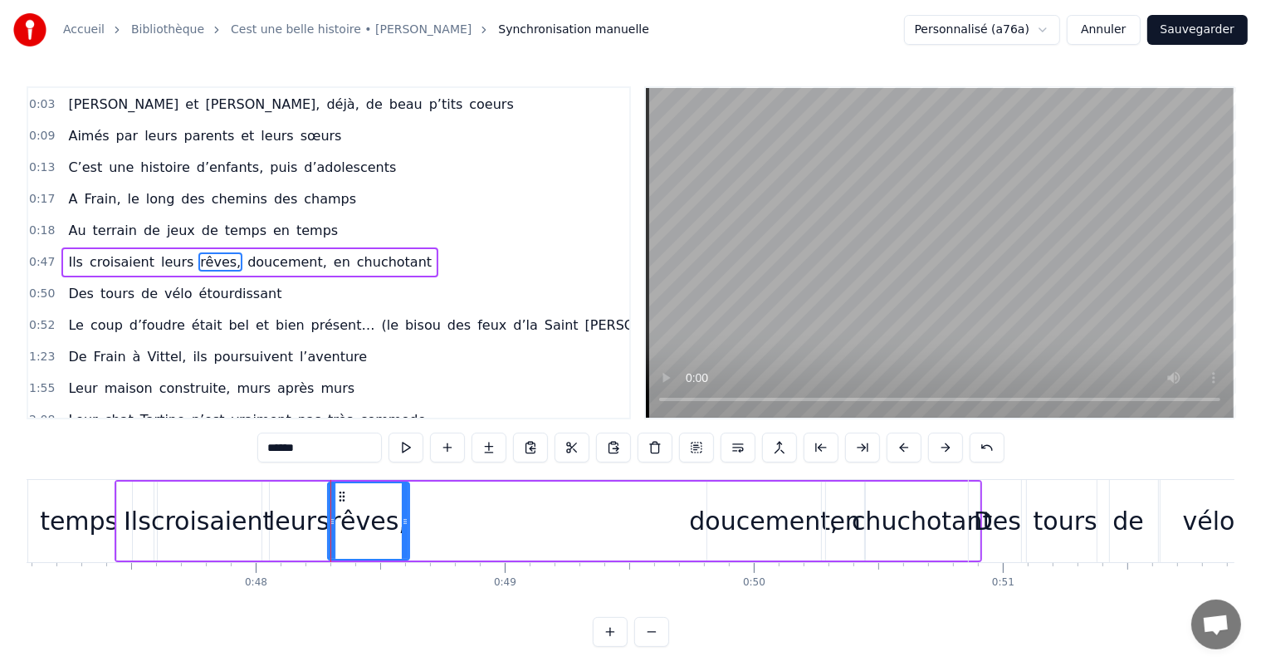
drag, startPoint x: 691, startPoint y: 508, endPoint x: 405, endPoint y: 530, distance: 287.2
click at [405, 530] on div at bounding box center [405, 521] width 7 height 76
click at [767, 508] on div "doucement," at bounding box center [763, 520] width 149 height 37
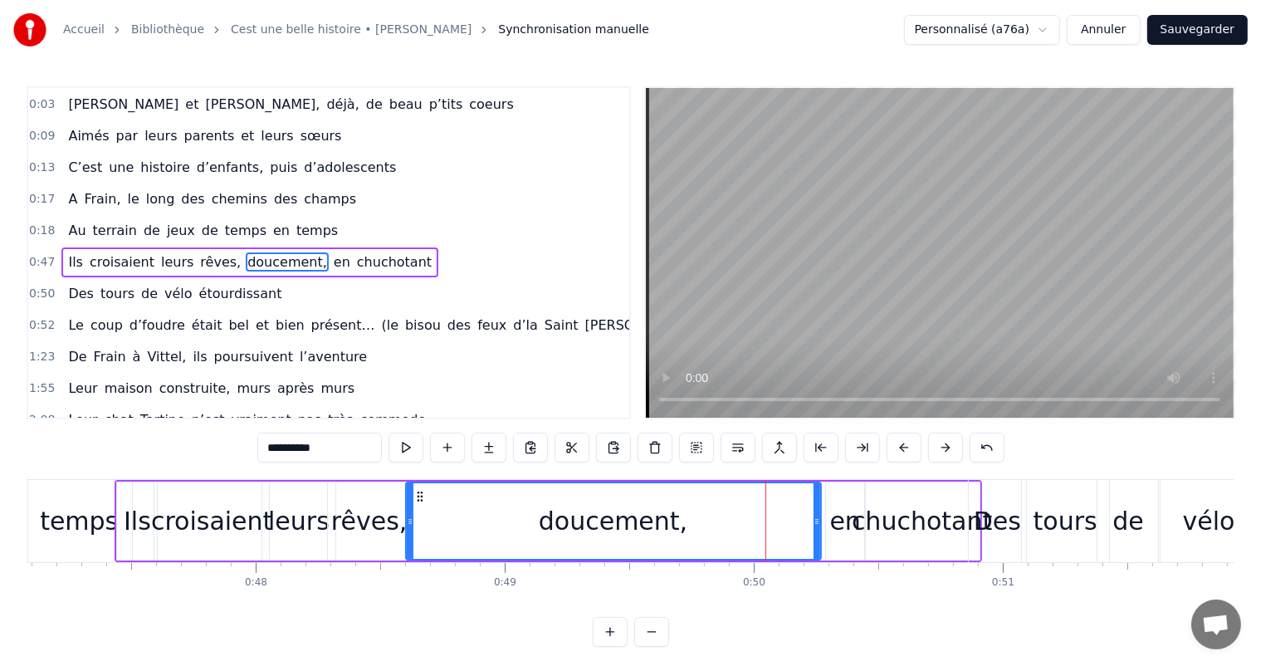
drag, startPoint x: 708, startPoint y: 503, endPoint x: 407, endPoint y: 524, distance: 302.0
click at [407, 524] on div at bounding box center [410, 521] width 7 height 76
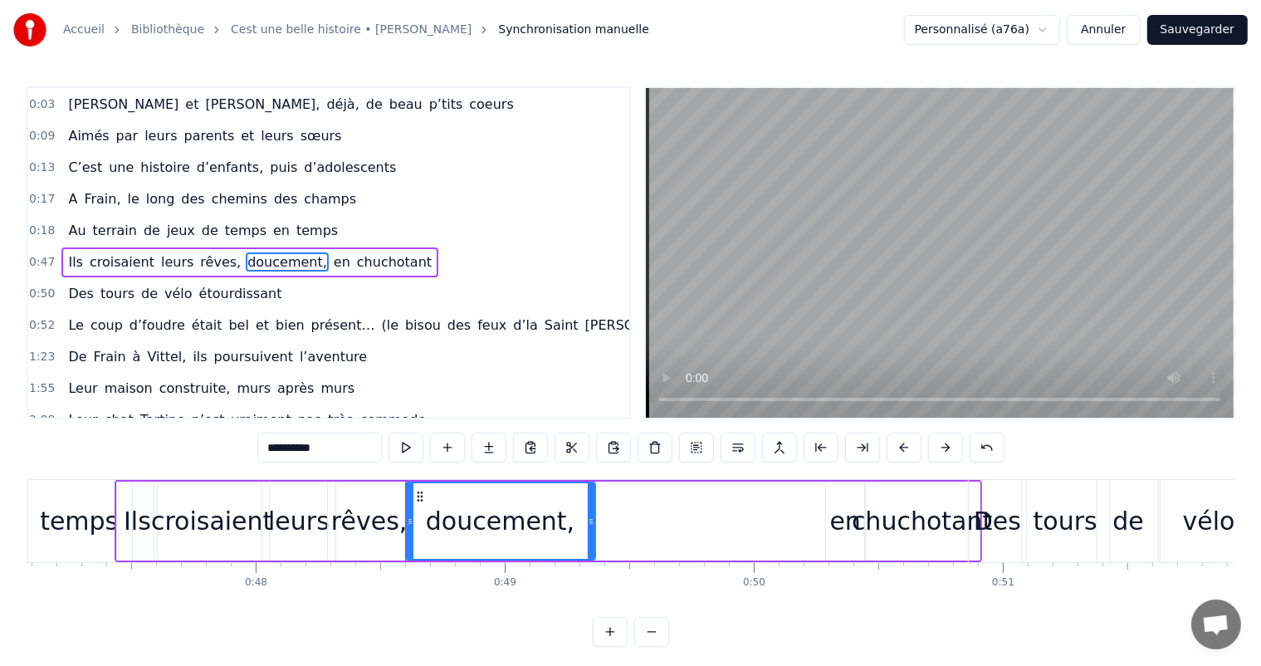
drag, startPoint x: 815, startPoint y: 509, endPoint x: 589, endPoint y: 517, distance: 225.9
click at [589, 517] on div at bounding box center [591, 521] width 7 height 76
click at [876, 529] on div "chuchotant" at bounding box center [921, 520] width 140 height 37
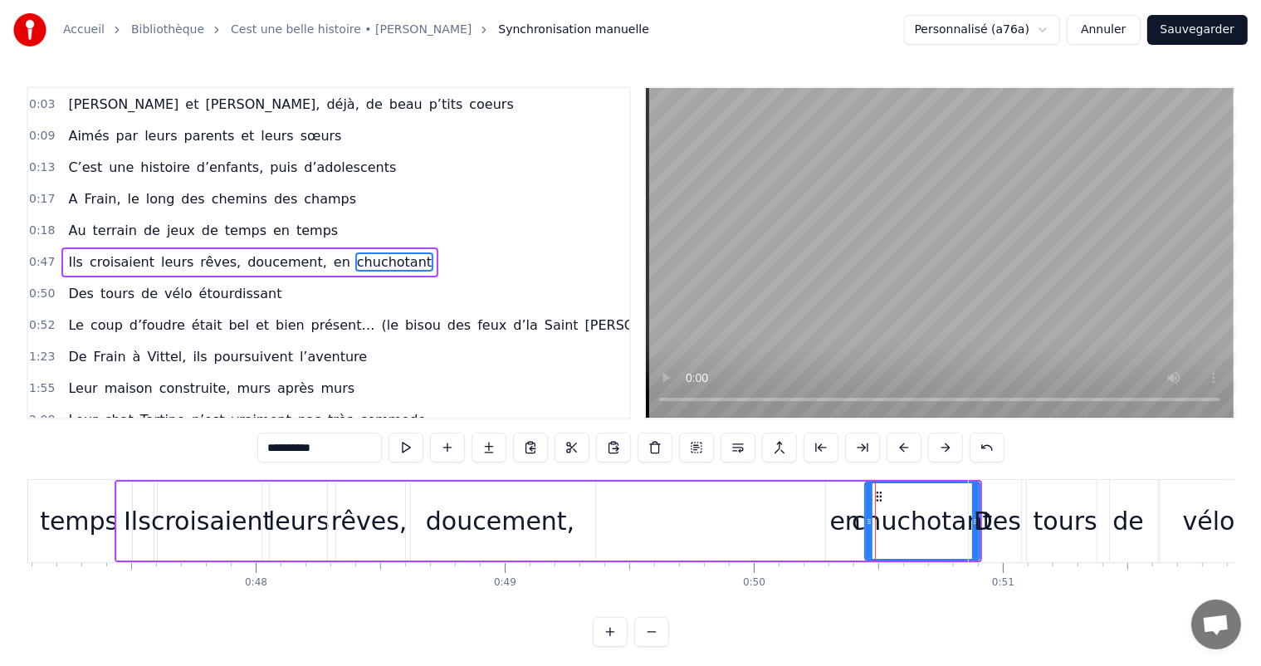
click at [832, 514] on div "en" at bounding box center [845, 520] width 31 height 37
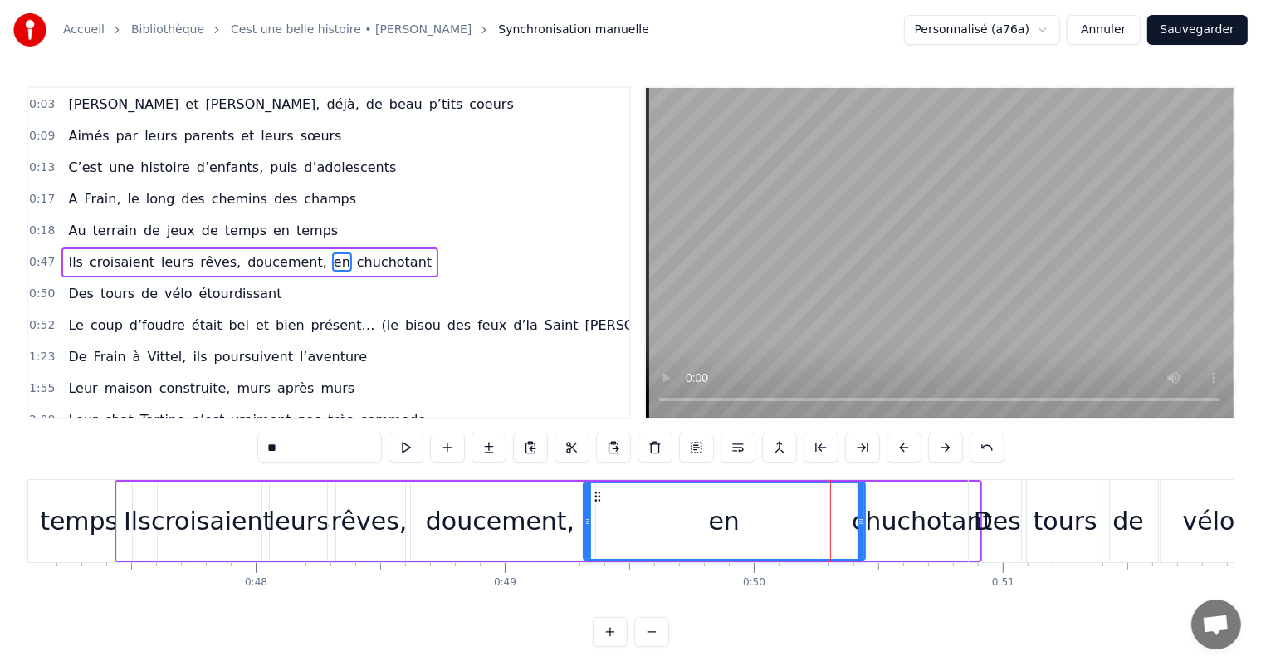
drag, startPoint x: 827, startPoint y: 513, endPoint x: 584, endPoint y: 532, distance: 243.1
click at [584, 532] on div at bounding box center [587, 521] width 7 height 76
drag, startPoint x: 864, startPoint y: 515, endPoint x: 661, endPoint y: 521, distance: 203.4
click at [661, 521] on div "en" at bounding box center [724, 520] width 283 height 79
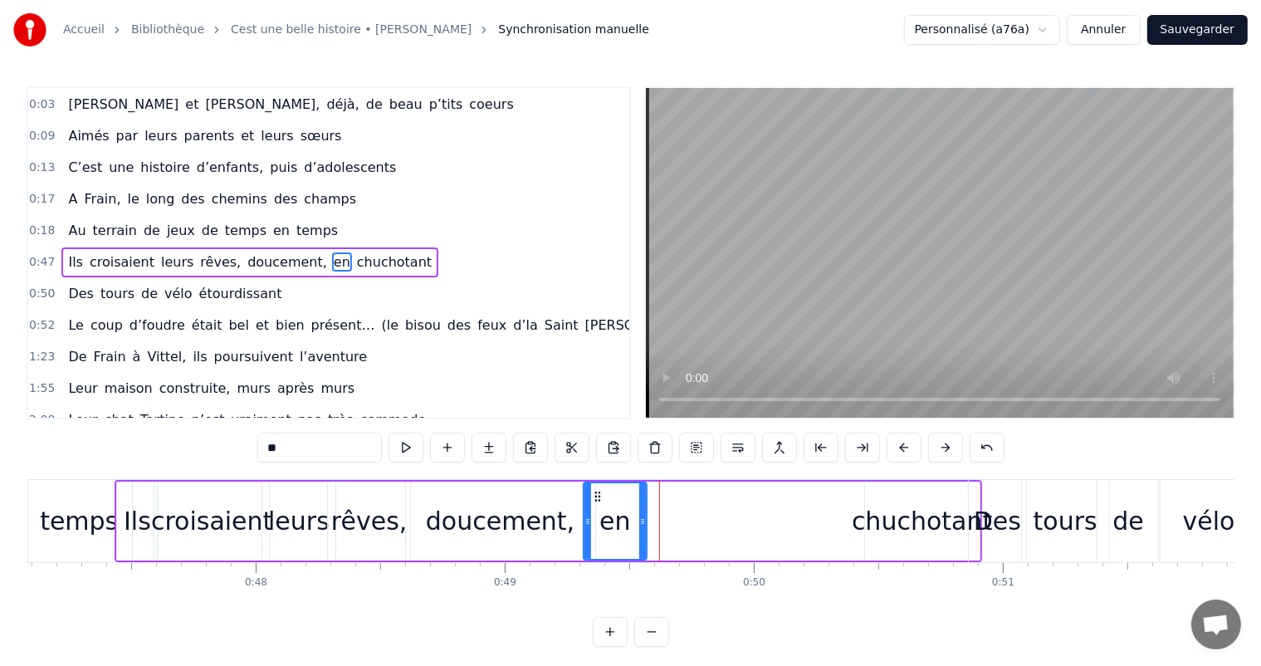
drag, startPoint x: 860, startPoint y: 505, endPoint x: 640, endPoint y: 542, distance: 222.9
click at [640, 542] on div at bounding box center [642, 521] width 7 height 76
click at [969, 501] on div "Des" at bounding box center [996, 521] width 57 height 82
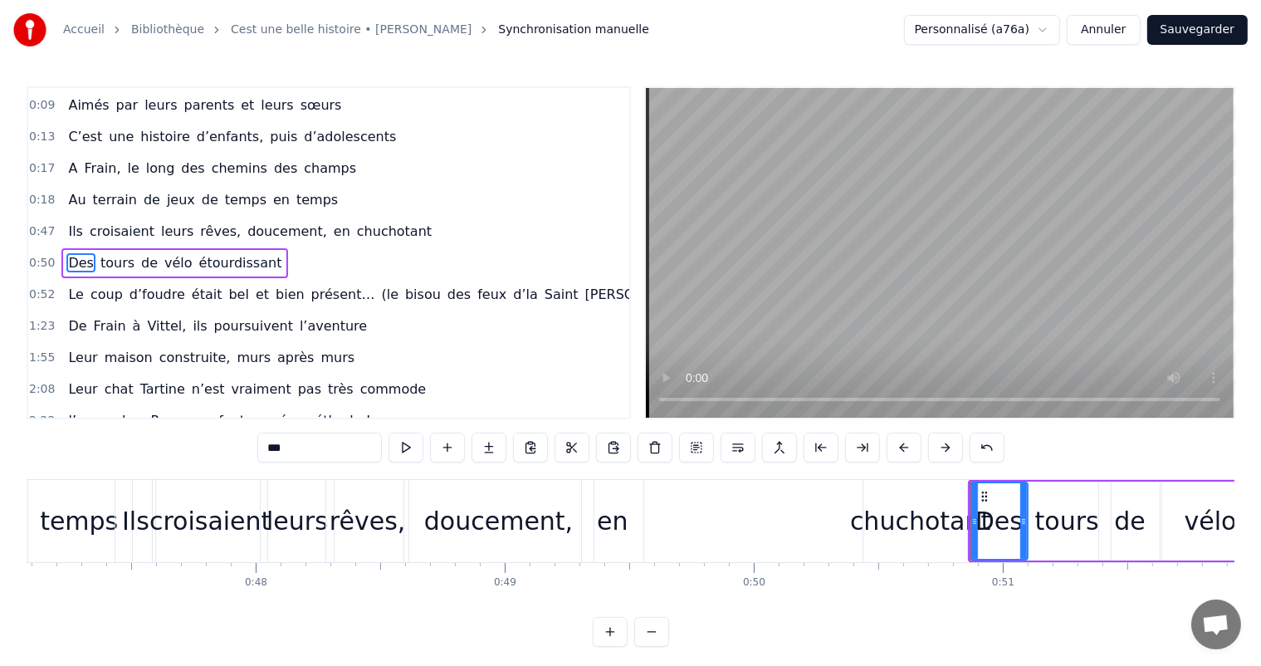
click at [908, 500] on div "chuchotant" at bounding box center [920, 521] width 115 height 82
type input "**********"
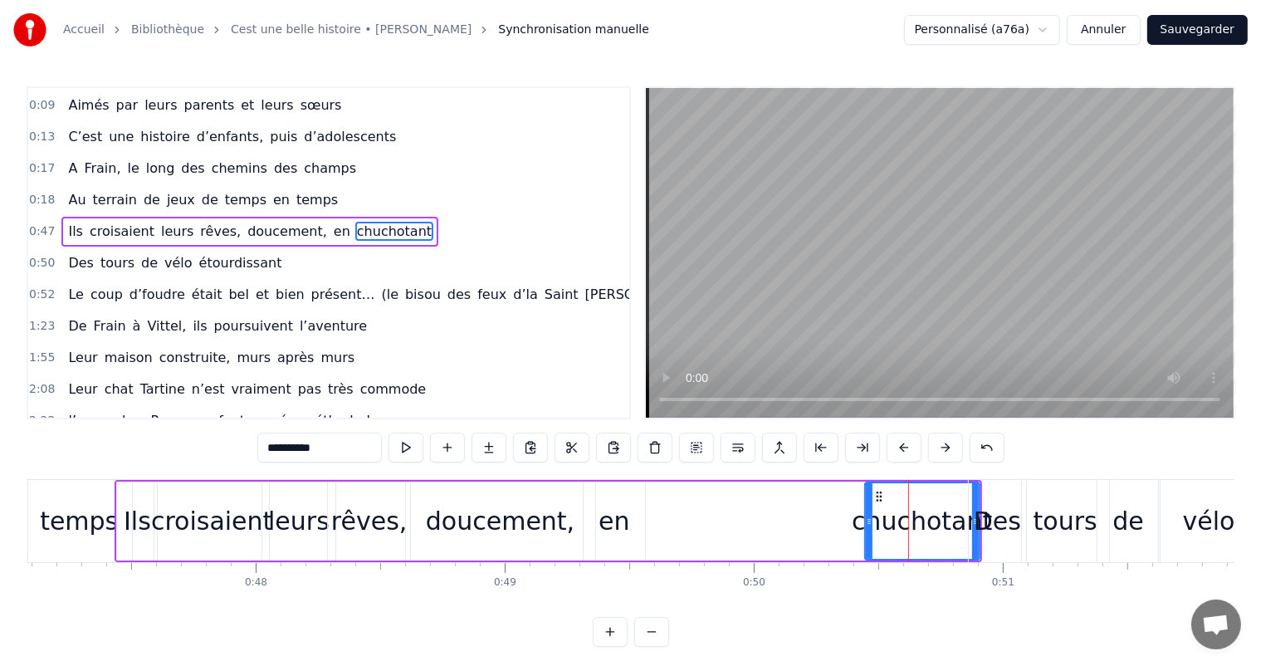
scroll to position [94, 0]
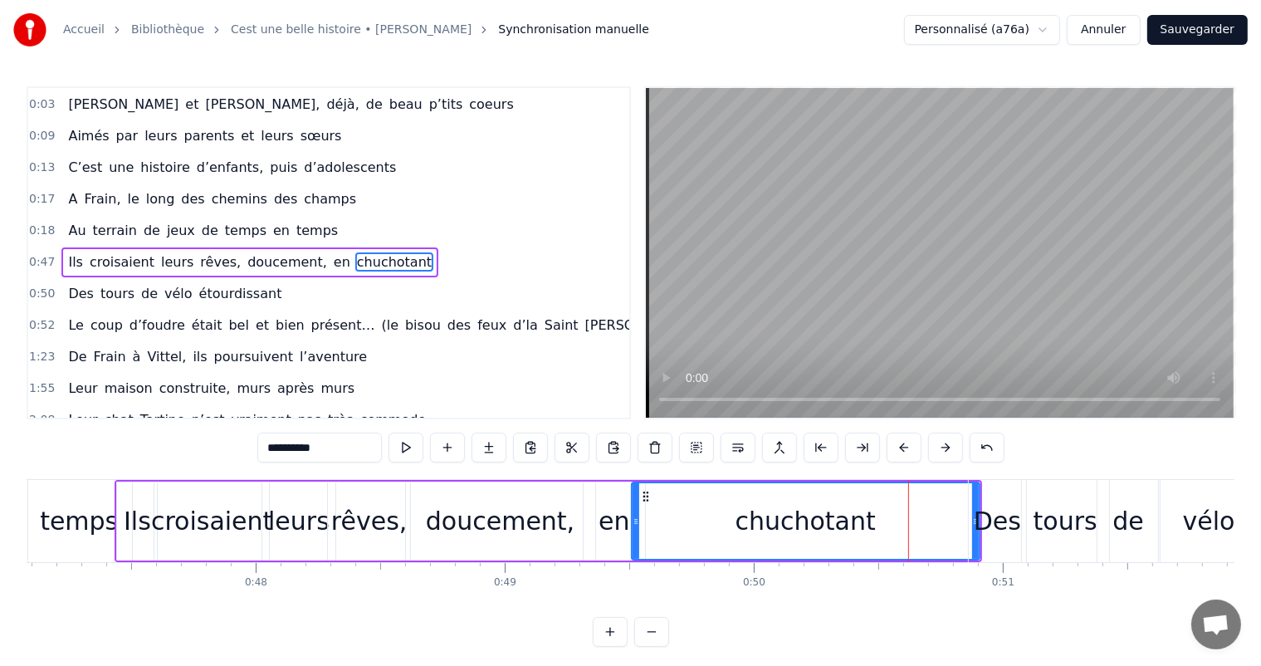
drag, startPoint x: 866, startPoint y: 518, endPoint x: 633, endPoint y: 517, distance: 233.2
click at [633, 517] on icon at bounding box center [635, 521] width 7 height 13
drag, startPoint x: 969, startPoint y: 507, endPoint x: 861, endPoint y: 510, distance: 108.8
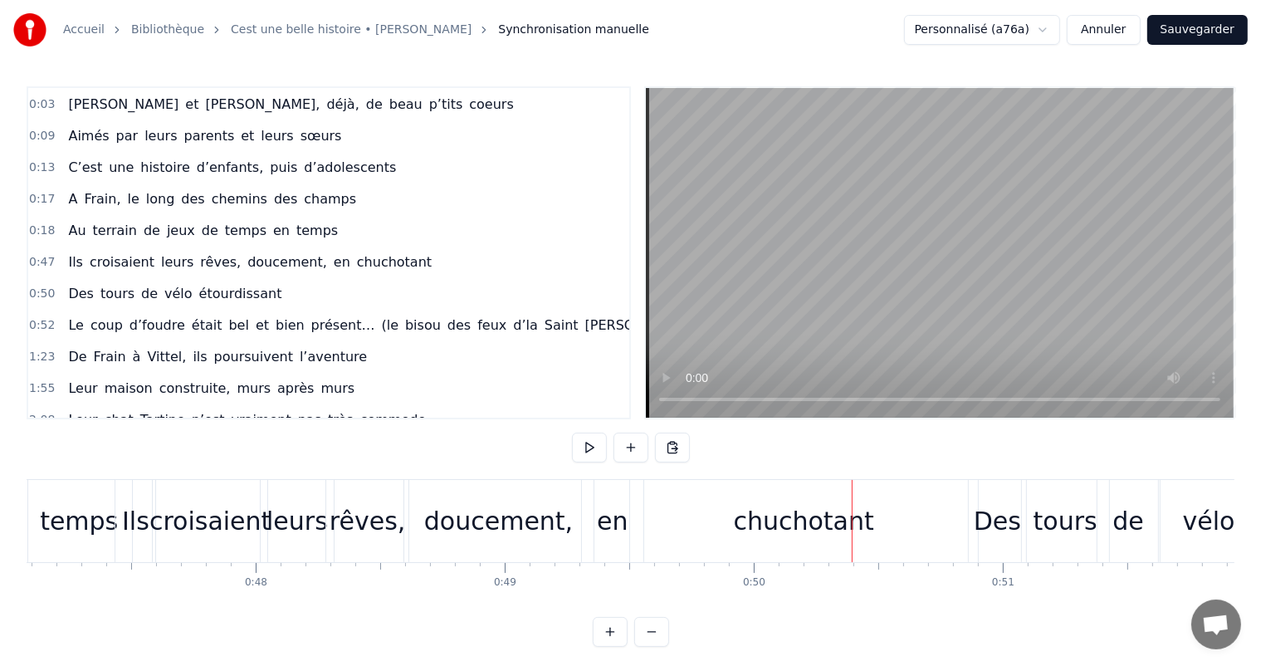
click at [970, 508] on div "Des" at bounding box center [996, 521] width 57 height 82
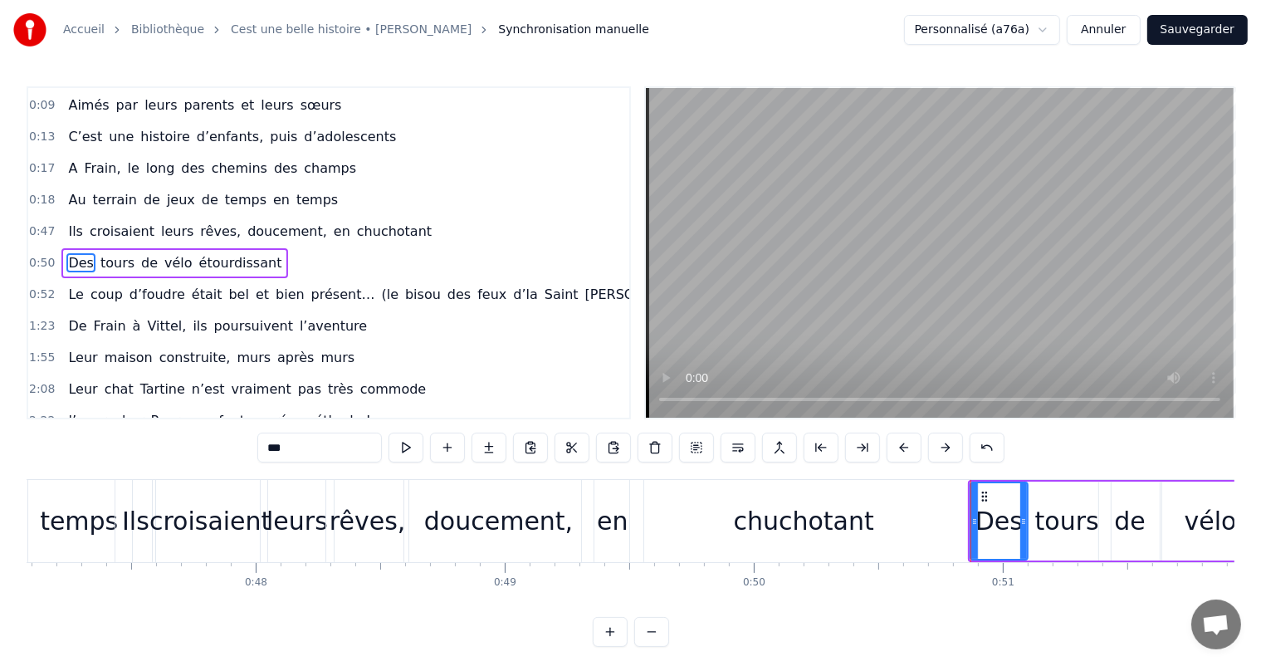
click at [947, 515] on div "chuchotant" at bounding box center [804, 521] width 348 height 82
type input "**********"
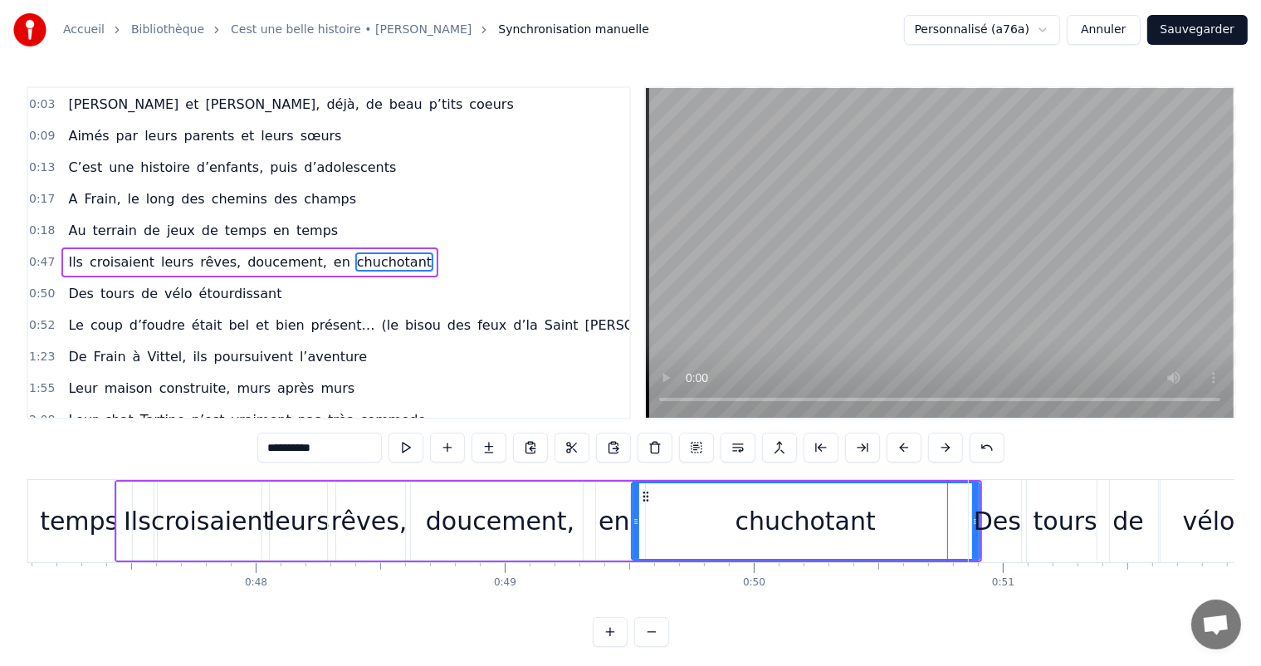
drag, startPoint x: 975, startPoint y: 515, endPoint x: 834, endPoint y: 520, distance: 141.2
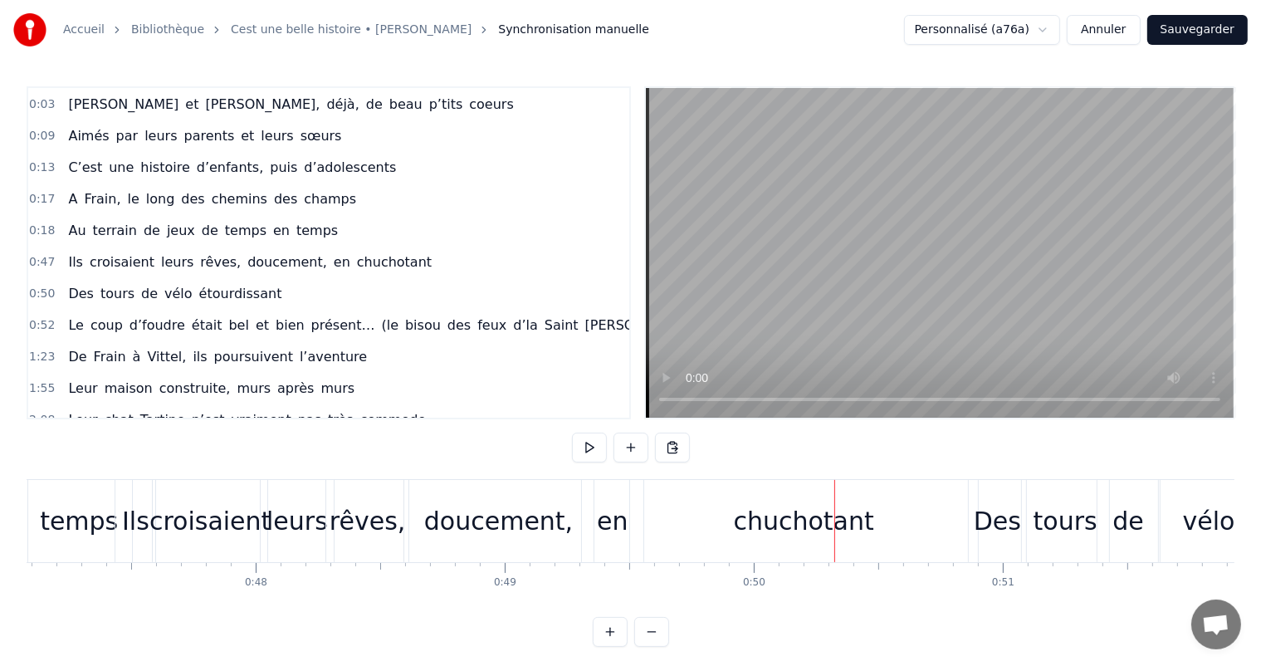
click at [953, 505] on div "chuchotant" at bounding box center [804, 521] width 348 height 82
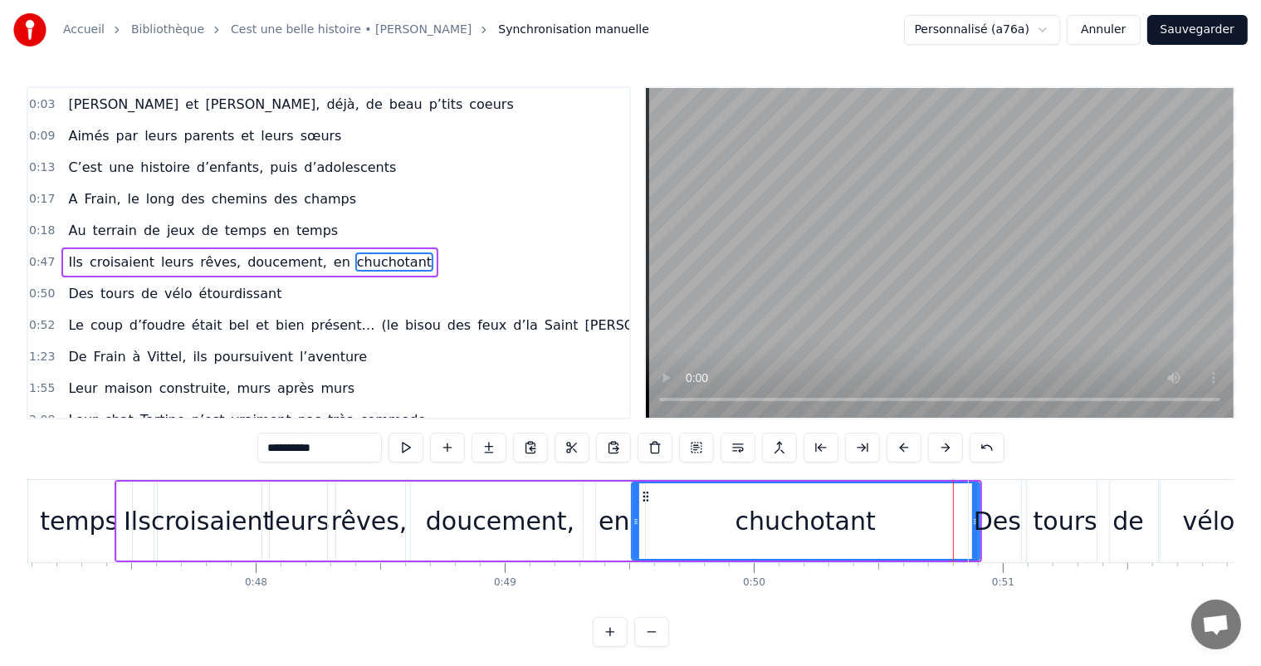
drag, startPoint x: 905, startPoint y: 544, endPoint x: 913, endPoint y: 541, distance: 8.9
click at [905, 544] on div "chuchotant" at bounding box center [805, 521] width 346 height 76
drag, startPoint x: 976, startPoint y: 517, endPoint x: 837, endPoint y: 529, distance: 139.9
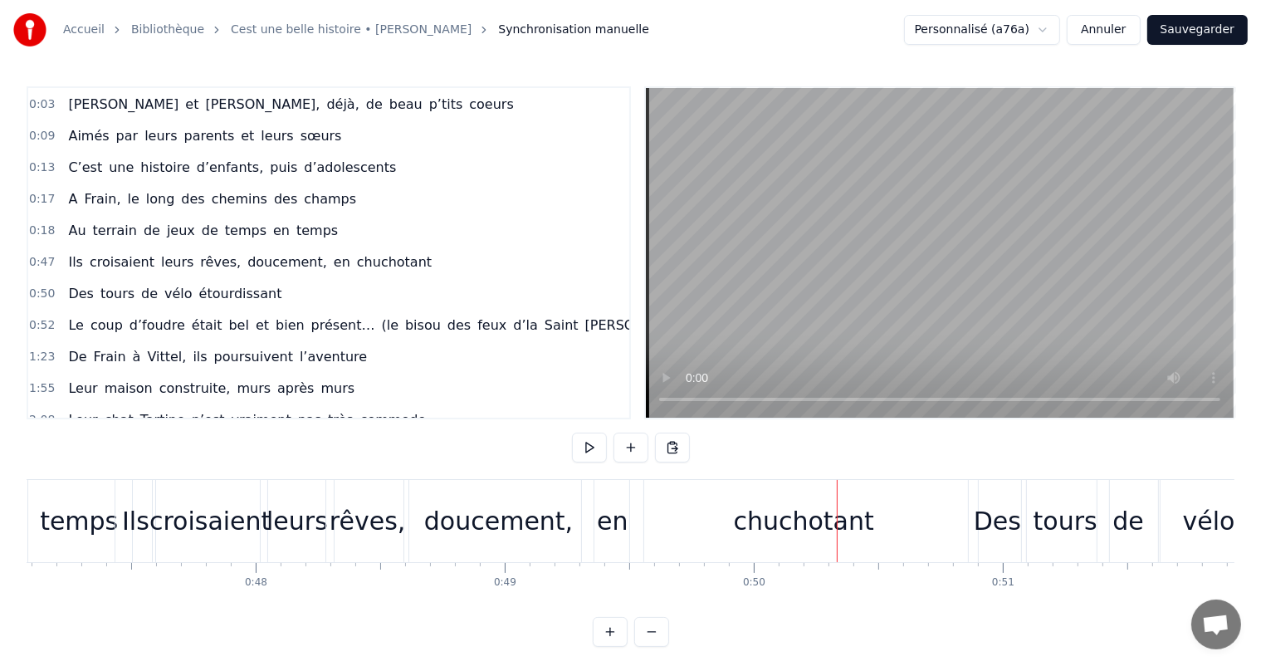
click at [146, 520] on div "Ils" at bounding box center [135, 520] width 27 height 37
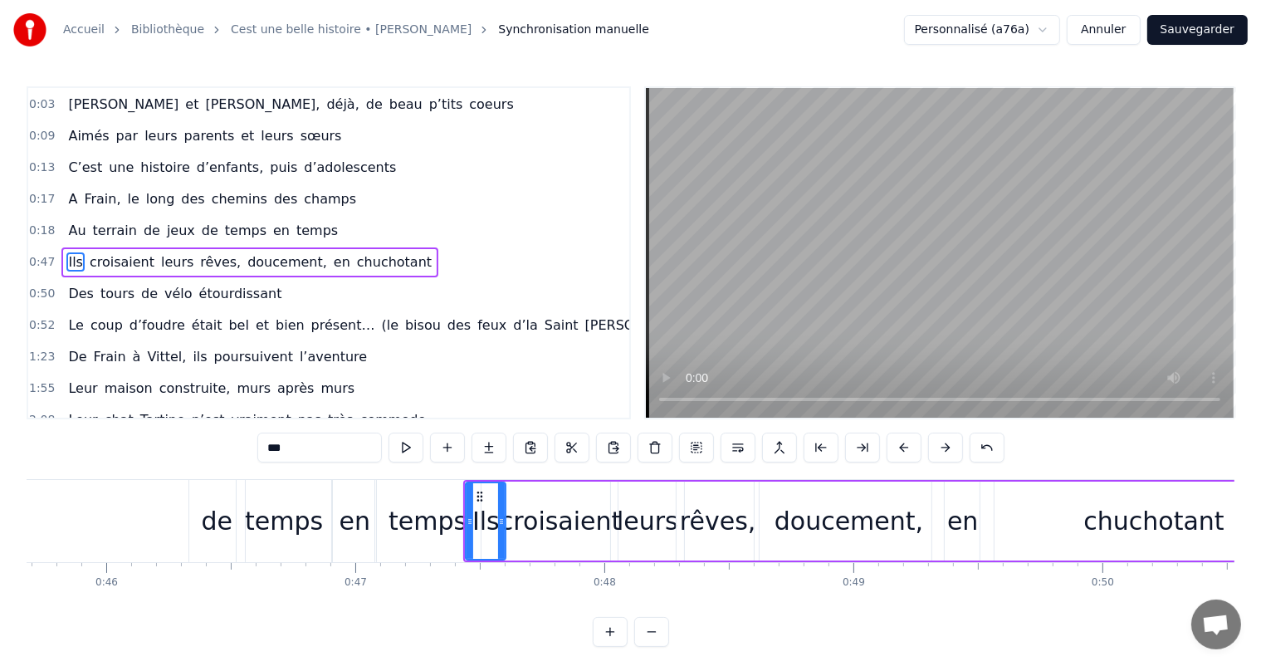
scroll to position [0, 11184]
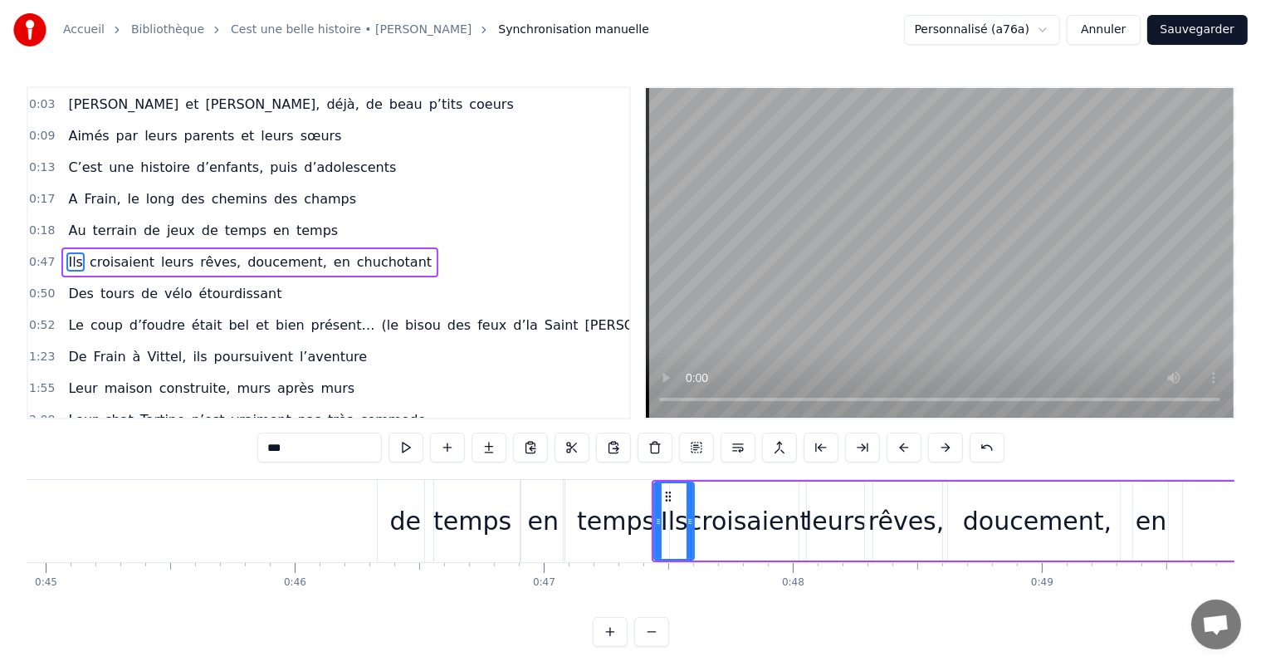
click at [385, 512] on div "de" at bounding box center [406, 521] width 56 height 82
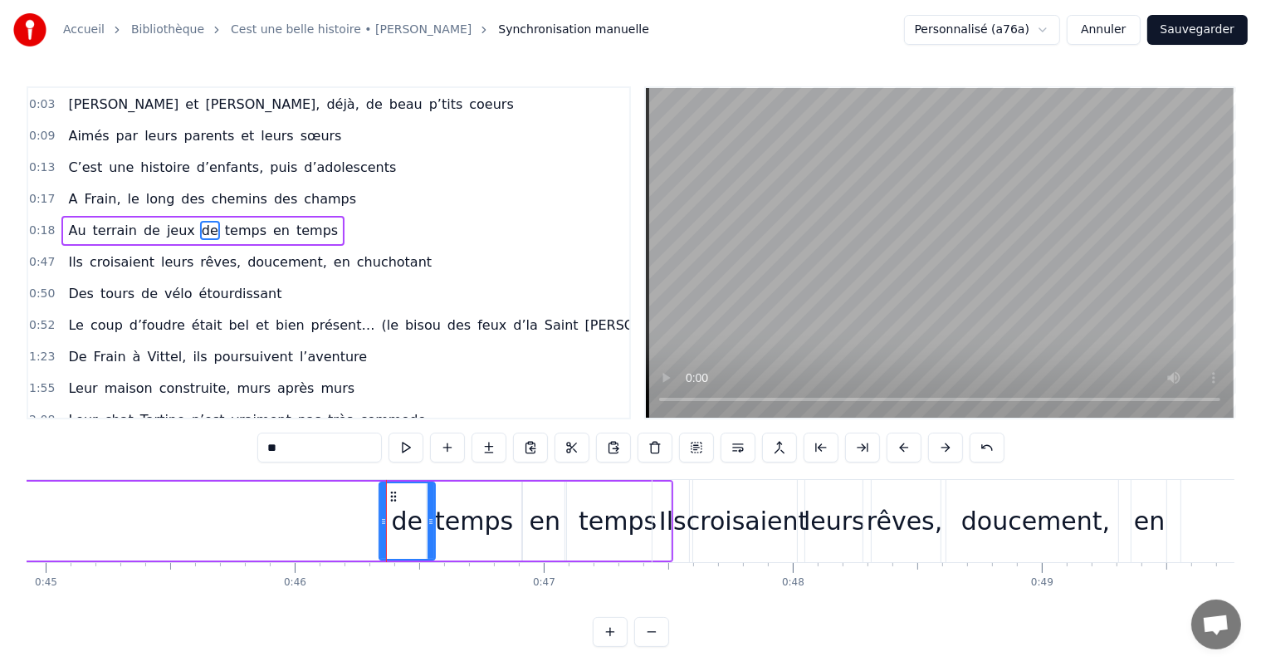
scroll to position [63, 0]
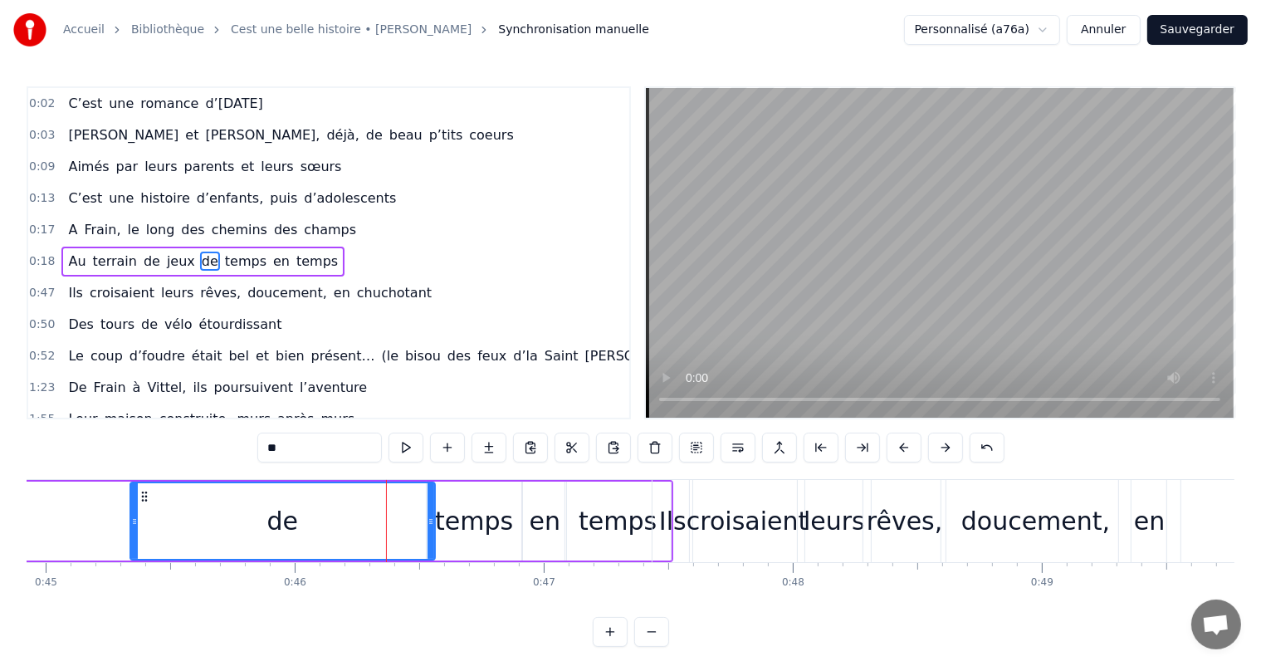
drag, startPoint x: 383, startPoint y: 515, endPoint x: 134, endPoint y: 528, distance: 249.3
click at [134, 528] on div at bounding box center [134, 521] width 7 height 76
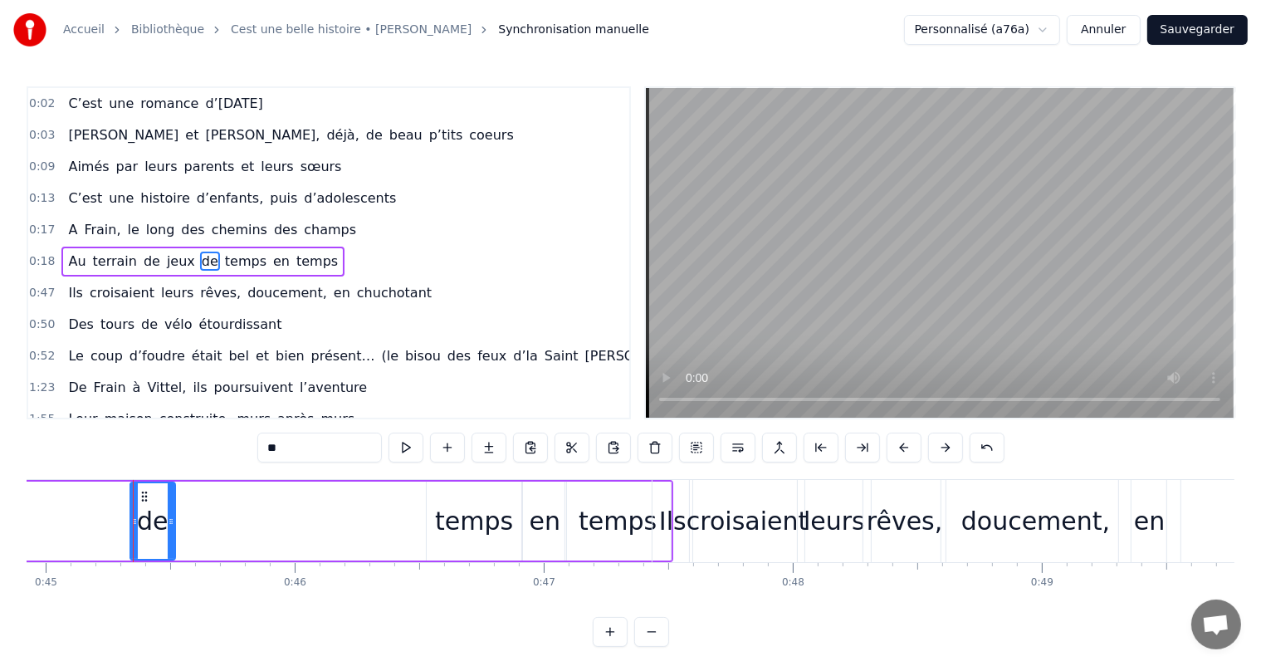
drag, startPoint x: 432, startPoint y: 508, endPoint x: 176, endPoint y: 512, distance: 256.5
click at [174, 511] on div "de" at bounding box center [152, 520] width 46 height 79
click at [493, 531] on div "temps" at bounding box center [474, 520] width 78 height 37
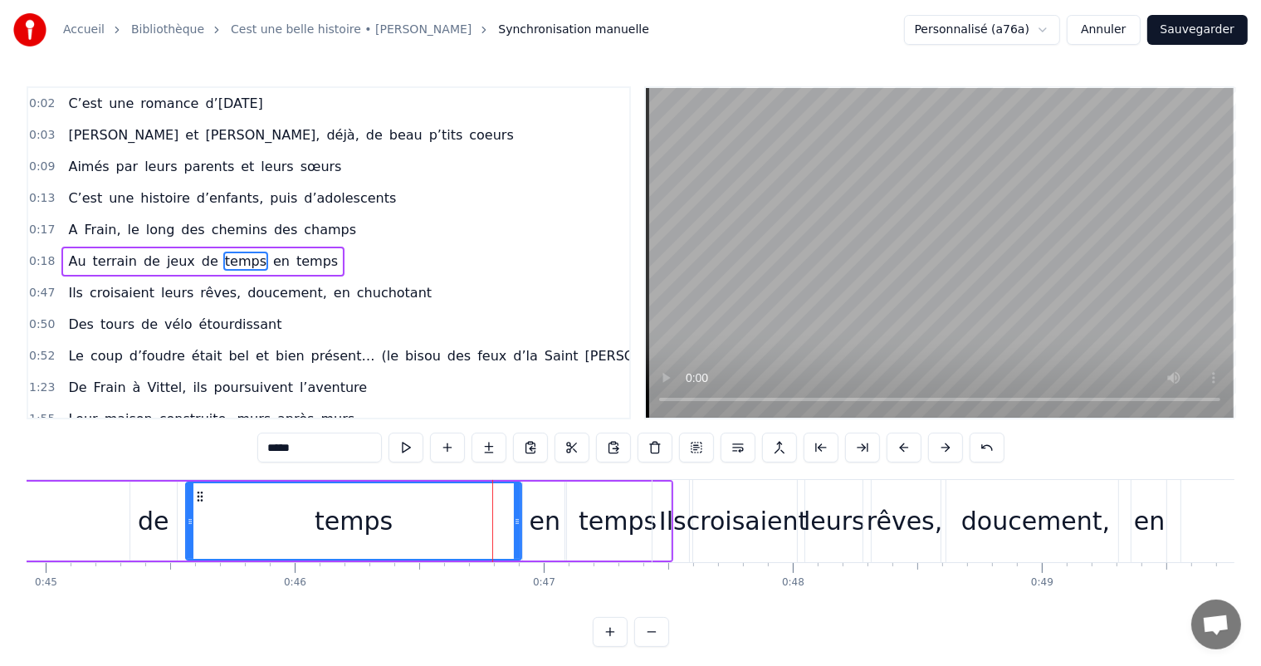
drag, startPoint x: 428, startPoint y: 509, endPoint x: 196, endPoint y: 544, distance: 235.0
click at [193, 543] on div at bounding box center [190, 521] width 7 height 76
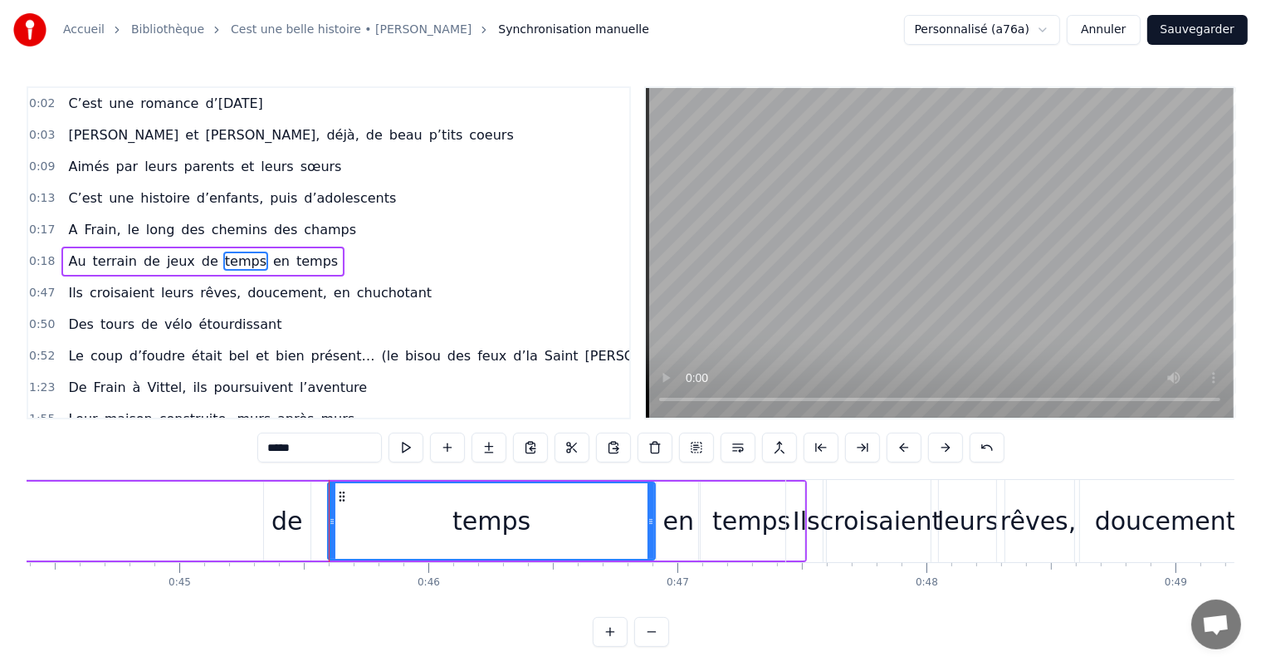
scroll to position [0, 10916]
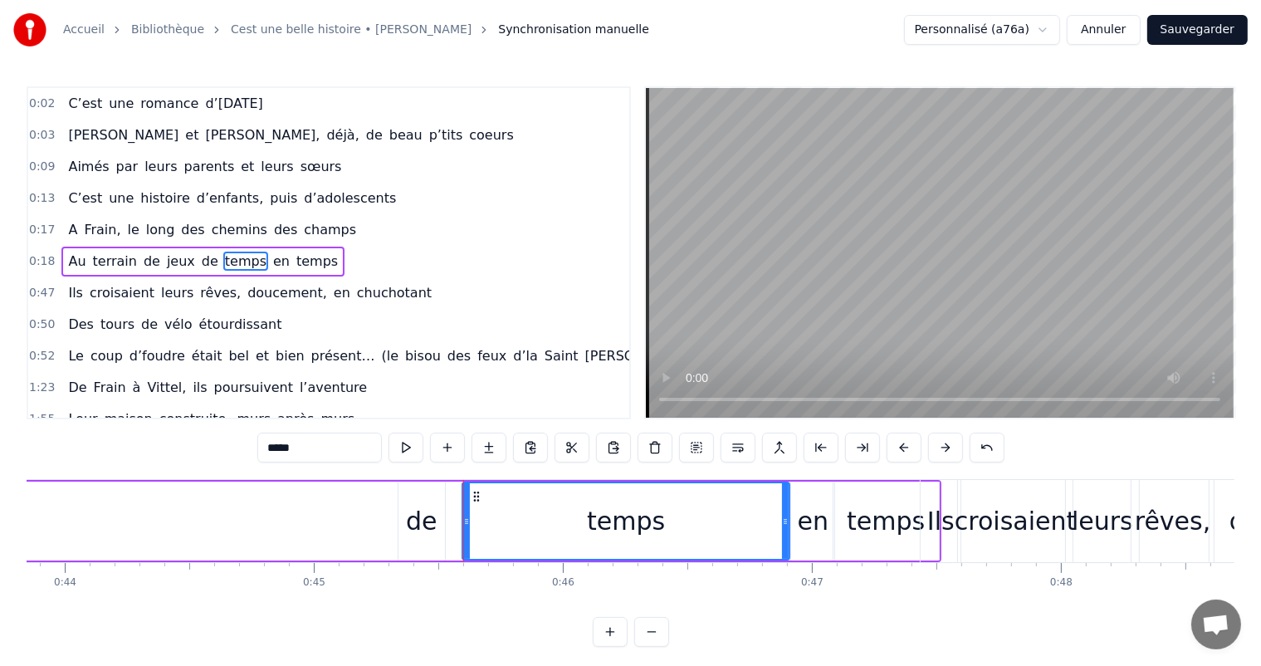
click at [412, 522] on div "de" at bounding box center [422, 520] width 32 height 37
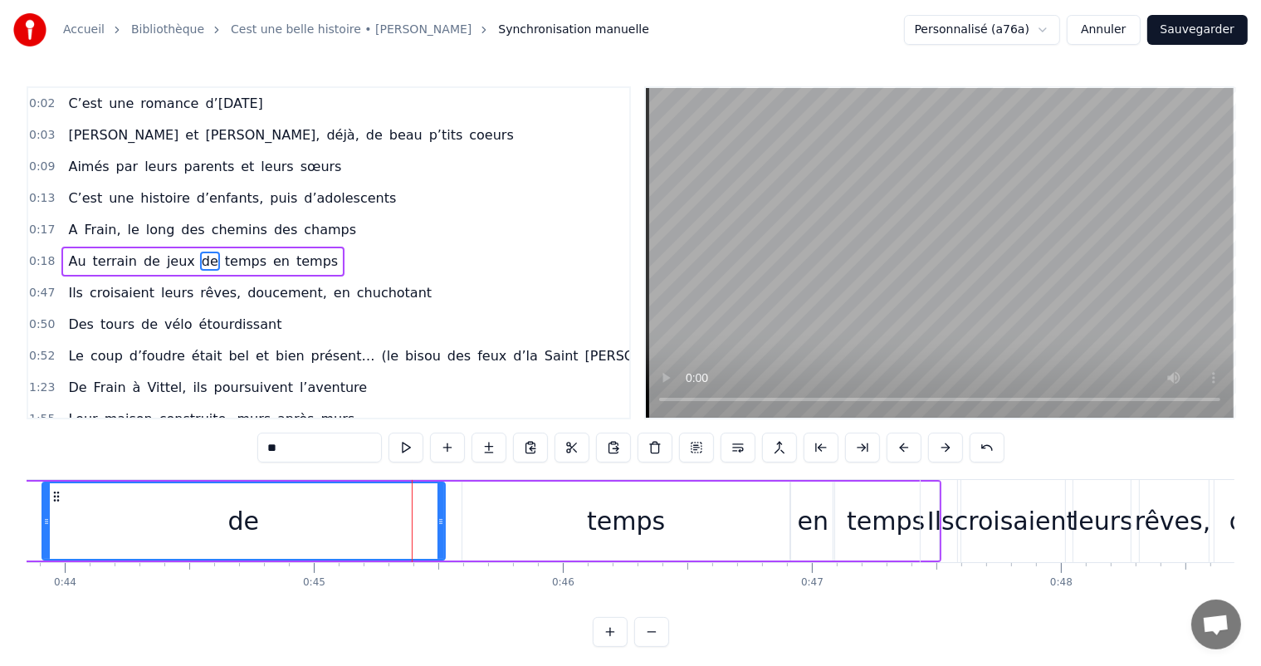
drag, startPoint x: 402, startPoint y: 517, endPoint x: 312, endPoint y: 530, distance: 91.4
click at [43, 511] on div at bounding box center [46, 521] width 7 height 76
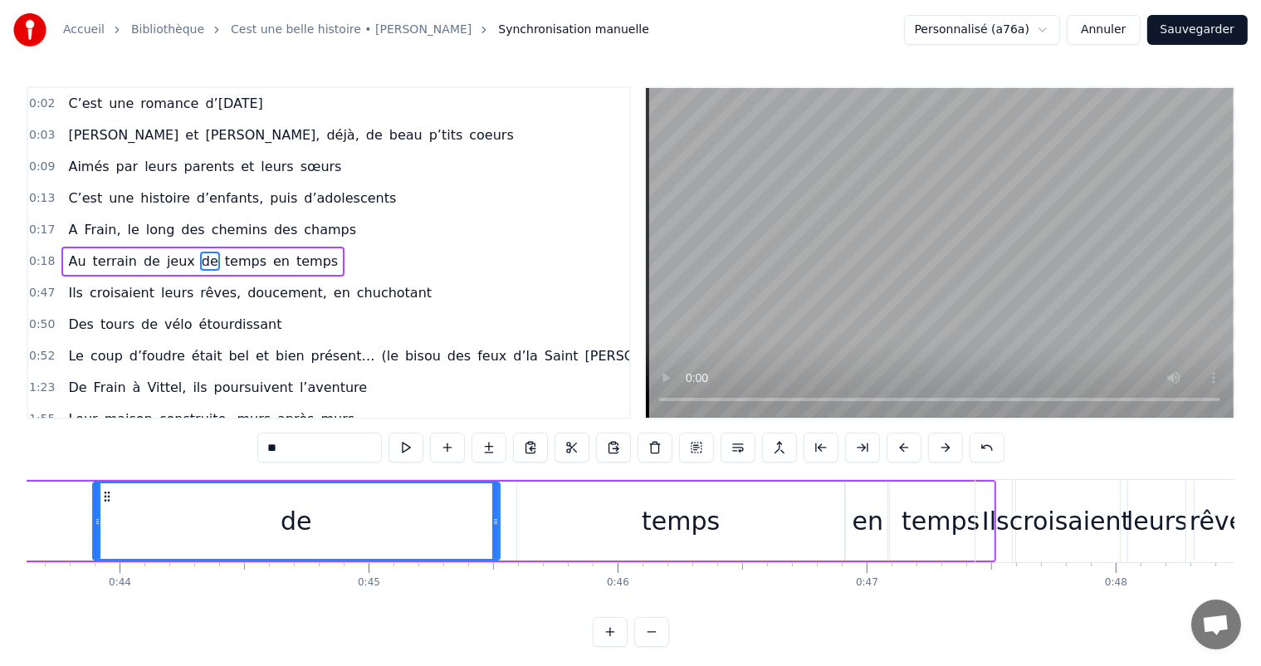
scroll to position [0, 10847]
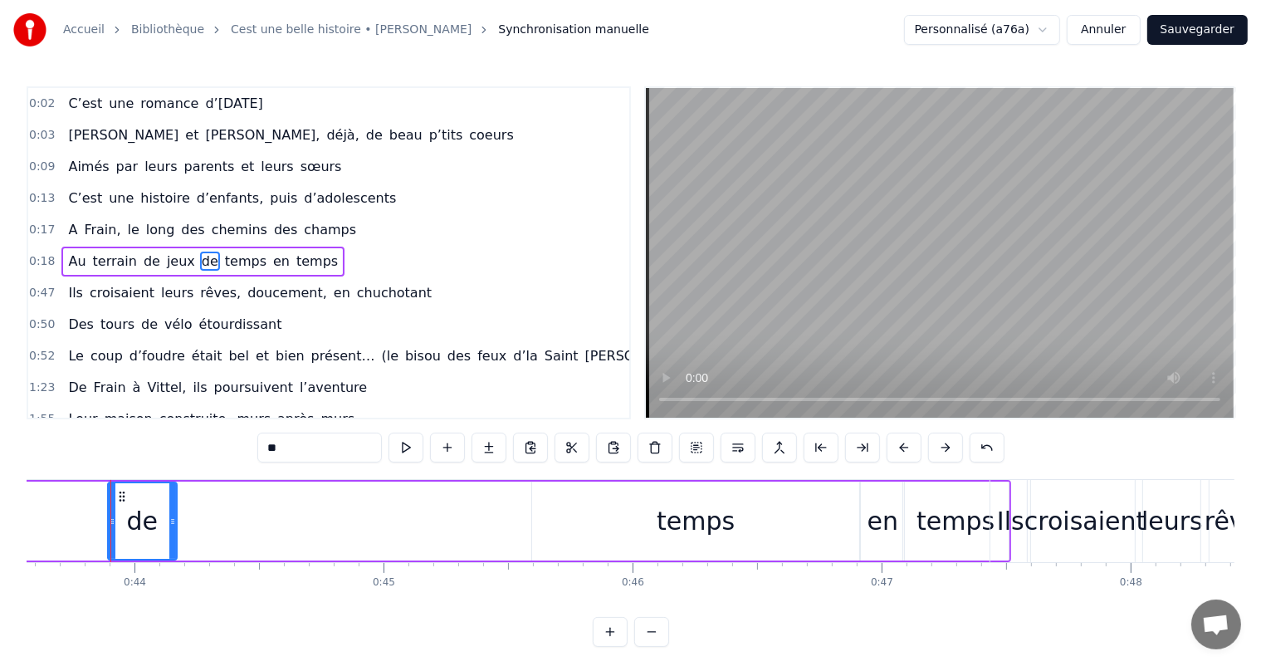
drag, startPoint x: 510, startPoint y: 514, endPoint x: 169, endPoint y: 515, distance: 340.3
click at [169, 515] on icon at bounding box center [172, 521] width 7 height 13
drag, startPoint x: 110, startPoint y: 521, endPoint x: 0, endPoint y: 534, distance: 110.3
click at [0, 534] on div "Accueil Bibliothèque Cest une belle histoire • Michel Fugain Synchronisation ma…" at bounding box center [630, 323] width 1261 height 646
click at [166, 515] on icon at bounding box center [169, 521] width 7 height 13
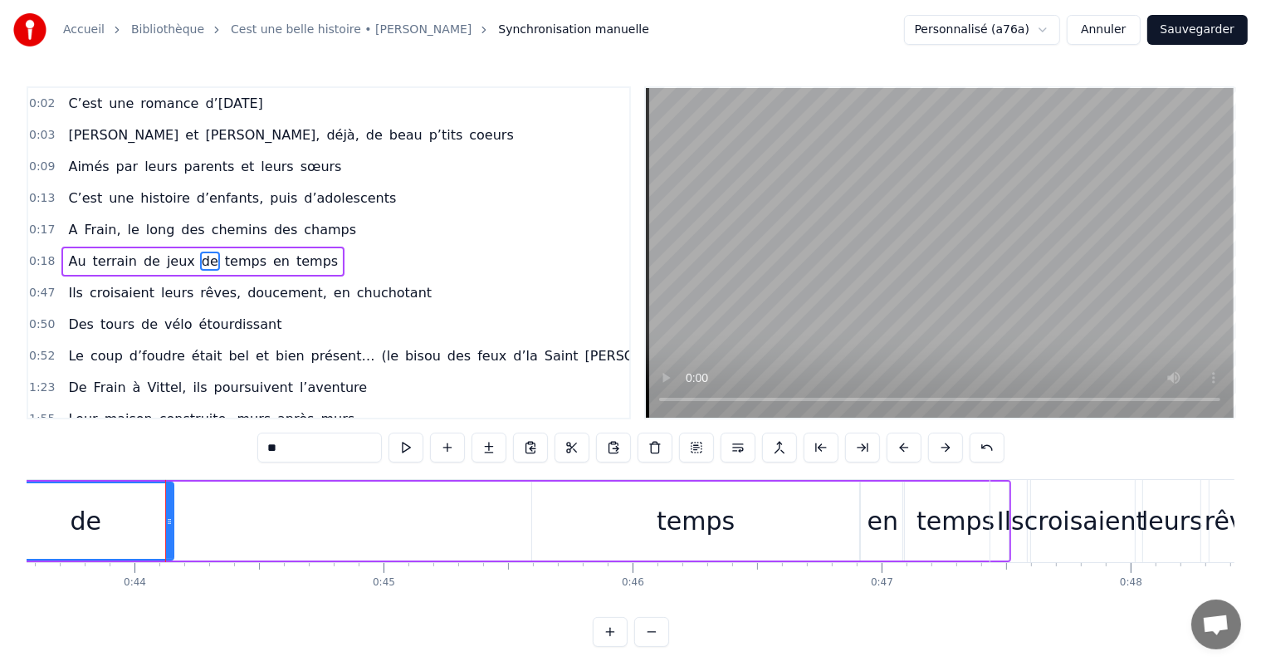
drag, startPoint x: 173, startPoint y: 514, endPoint x: 126, endPoint y: 516, distance: 46.5
click at [126, 516] on div "de" at bounding box center [86, 520] width 177 height 79
drag, startPoint x: 167, startPoint y: 515, endPoint x: 60, endPoint y: 520, distance: 107.1
click at [60, 520] on icon at bounding box center [62, 521] width 7 height 13
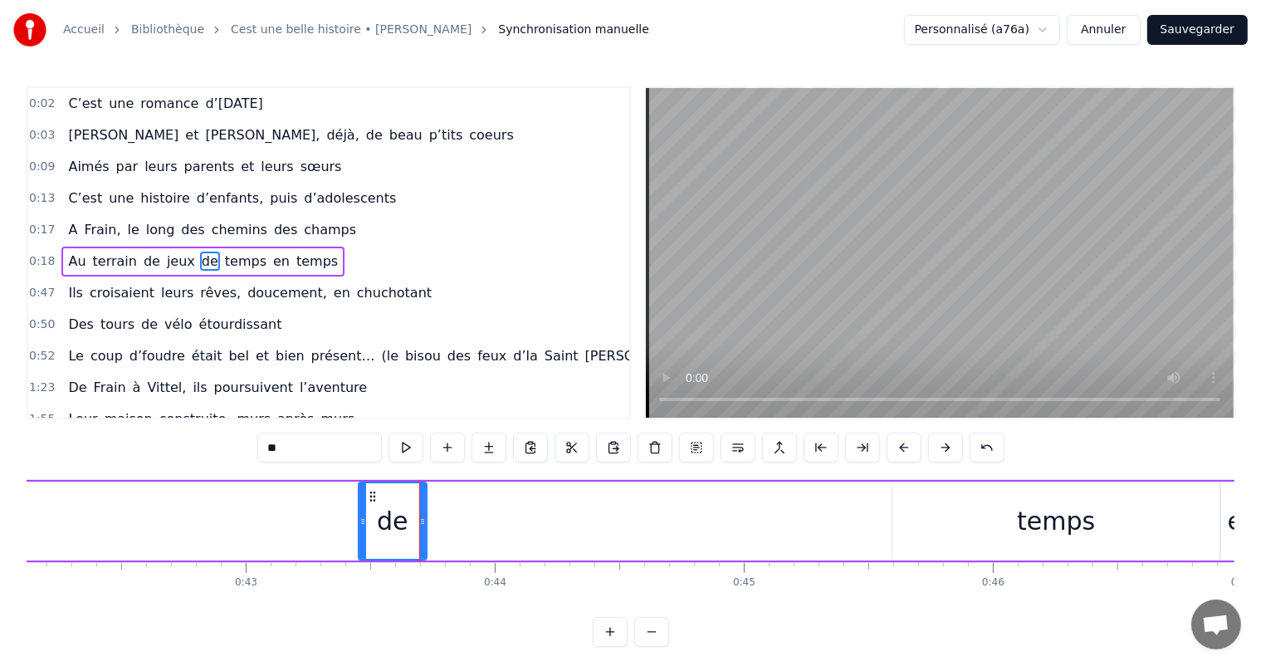
scroll to position [0, 10300]
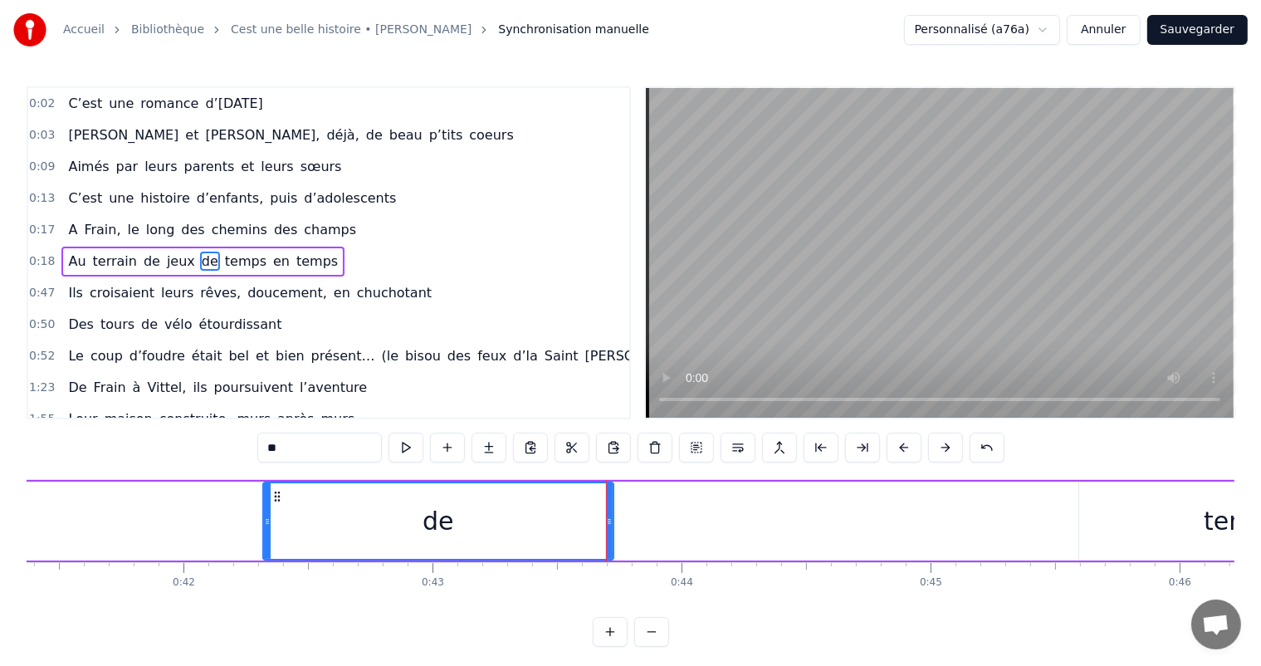
drag, startPoint x: 548, startPoint y: 514, endPoint x: 237, endPoint y: 535, distance: 311.1
click at [264, 535] on div at bounding box center [267, 521] width 7 height 76
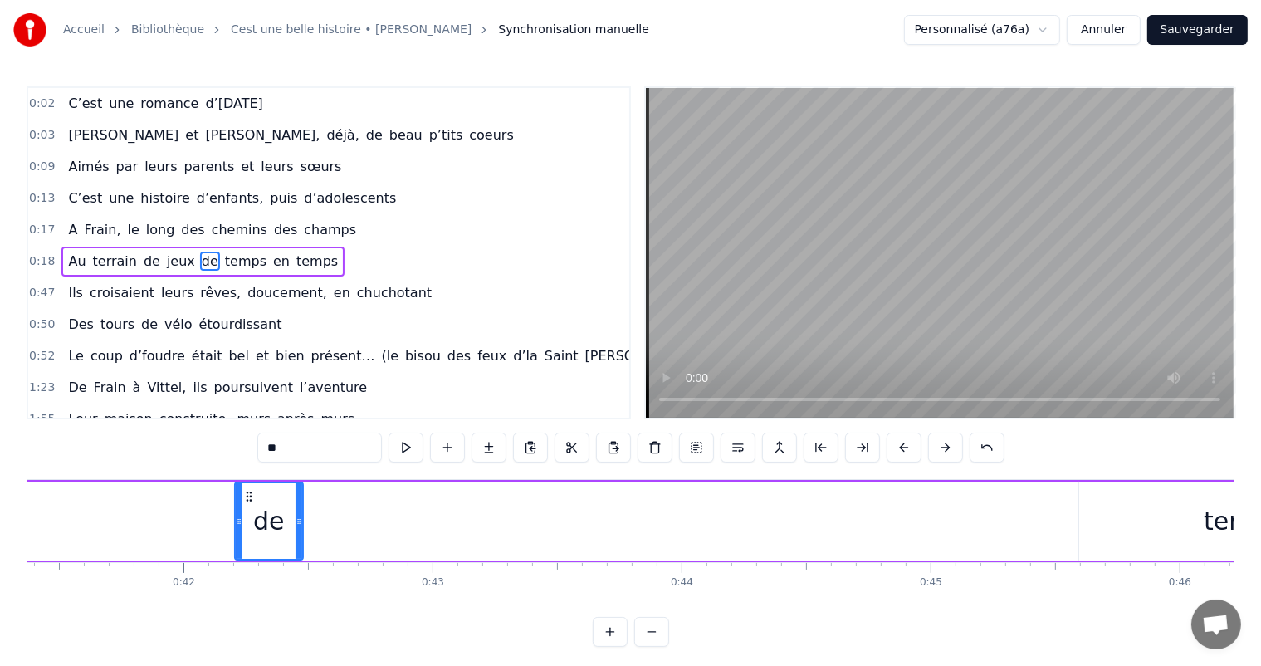
drag, startPoint x: 611, startPoint y: 519, endPoint x: 305, endPoint y: 532, distance: 306.5
click at [302, 533] on div at bounding box center [298, 521] width 7 height 76
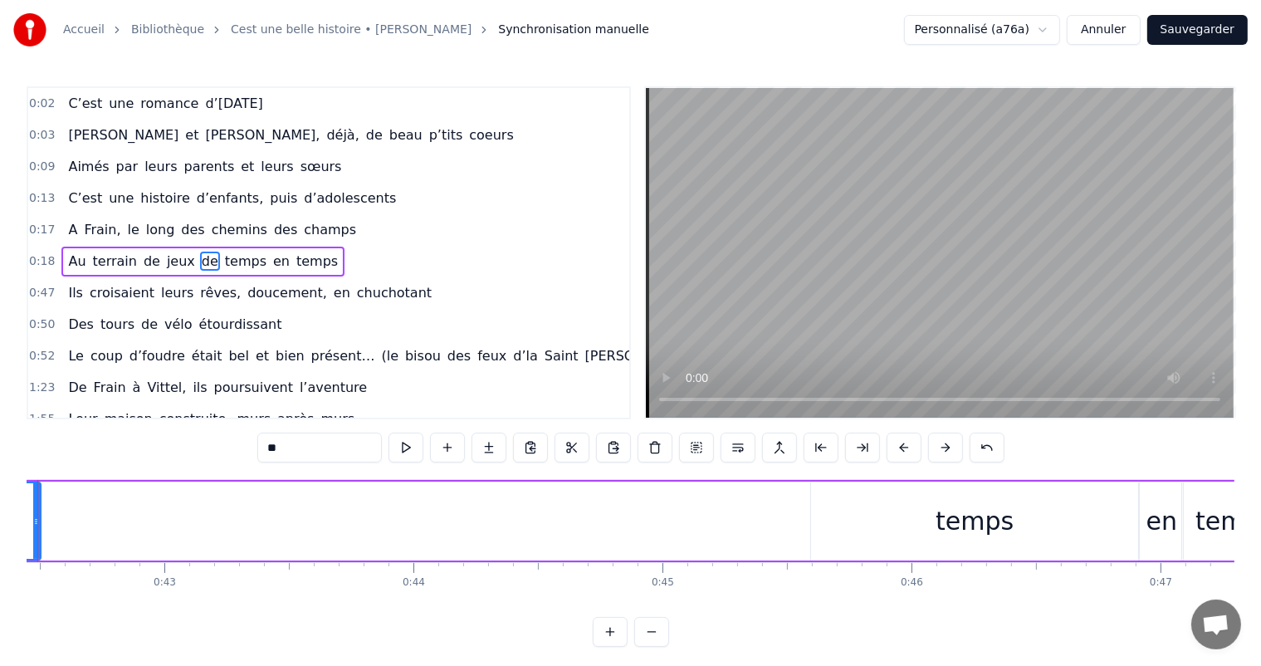
scroll to position [0, 10648]
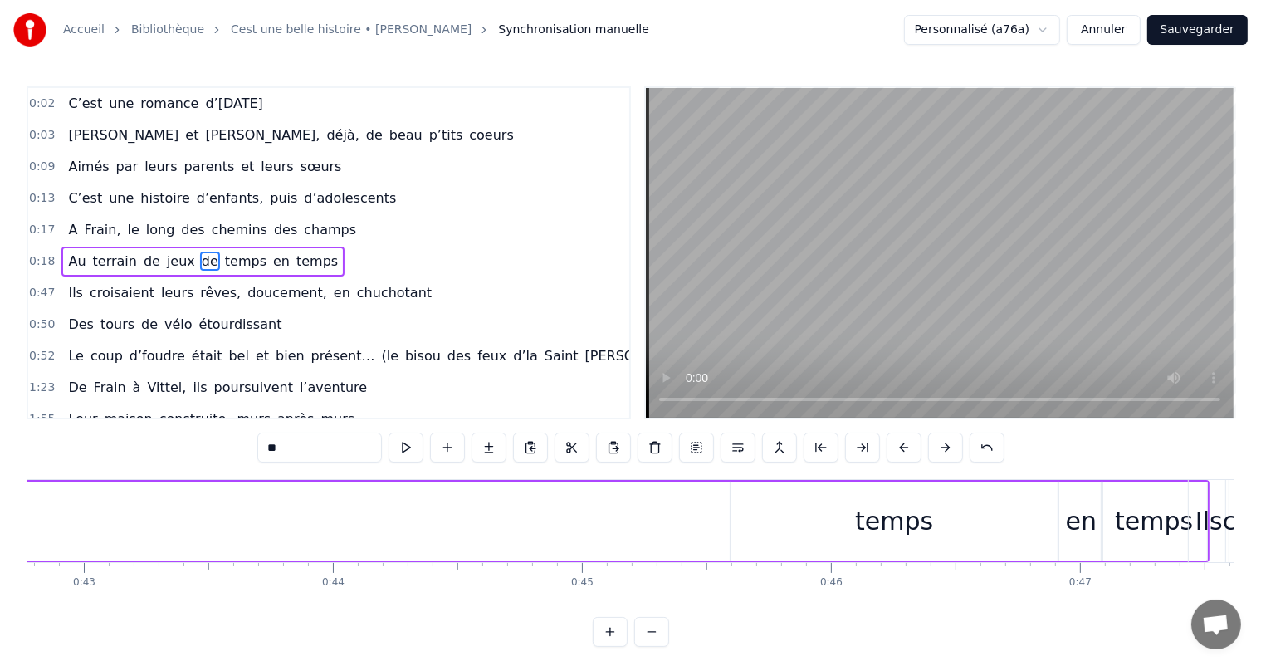
click at [862, 527] on div "temps" at bounding box center [894, 520] width 78 height 37
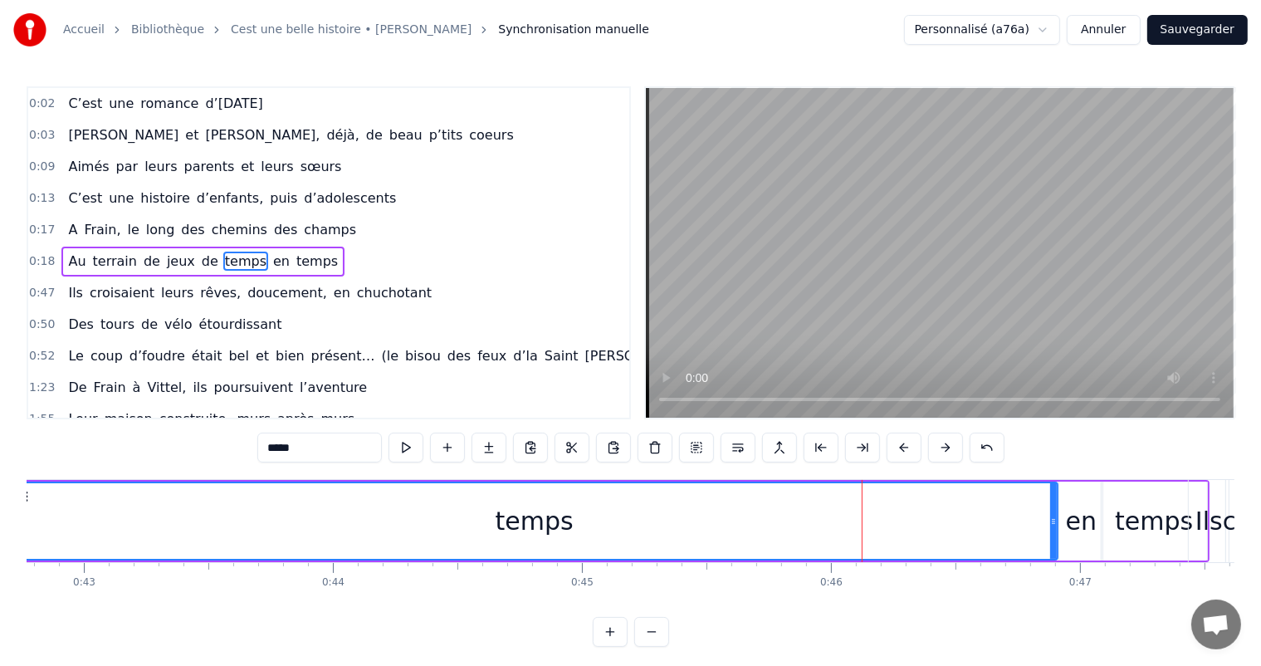
drag, startPoint x: 733, startPoint y: 515, endPoint x: 43, endPoint y: 518, distance: 689.6
click at [15, 516] on div "Accueil Bibliothèque Cest une belle histoire • Michel Fugain Synchronisation ma…" at bounding box center [630, 323] width 1261 height 646
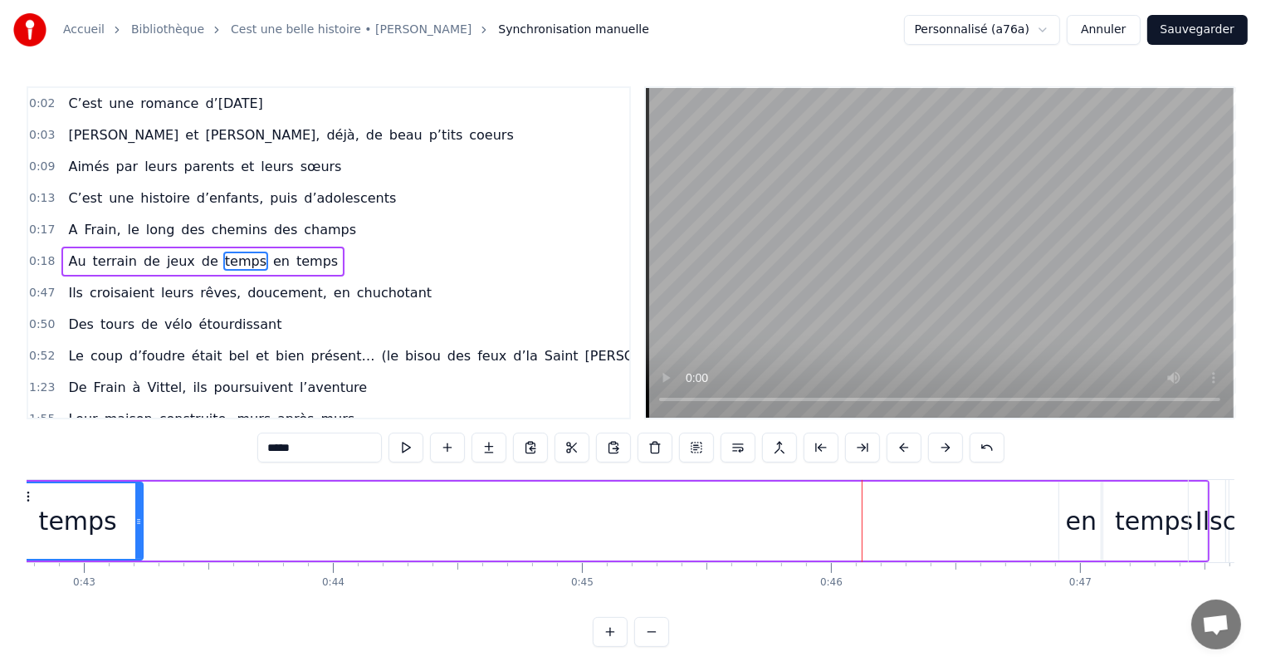
drag, startPoint x: 1051, startPoint y: 504, endPoint x: 243, endPoint y: 542, distance: 809.2
click at [135, 512] on div at bounding box center [138, 521] width 7 height 76
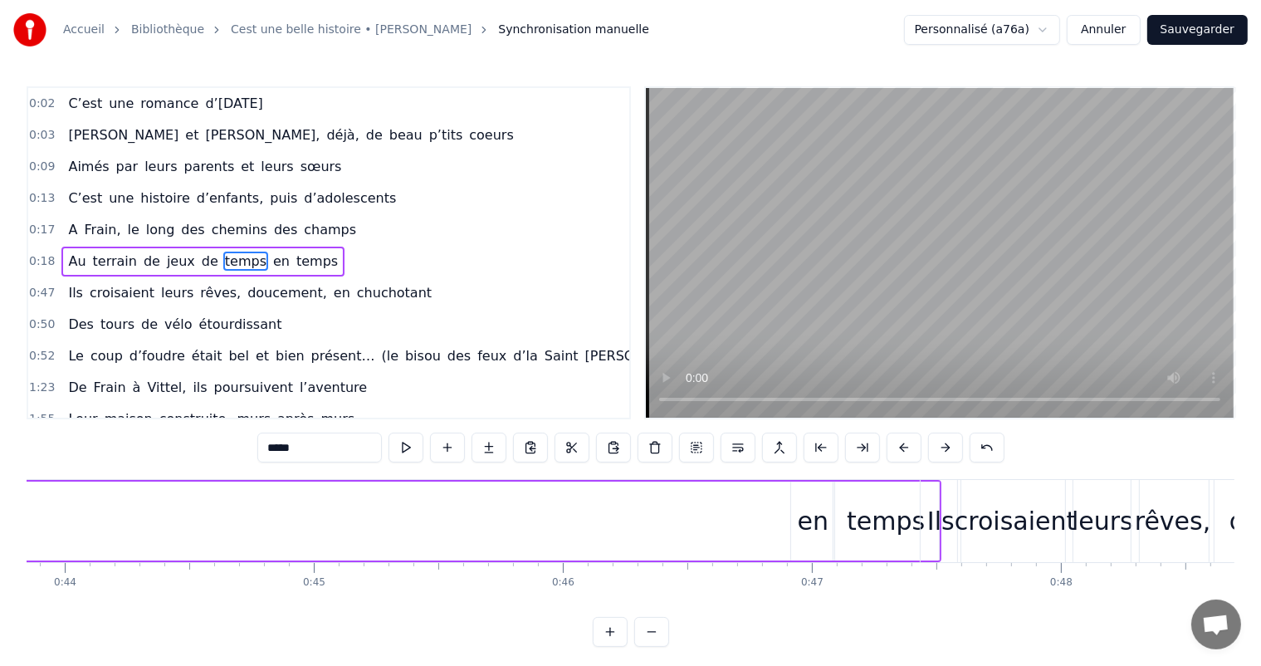
scroll to position [0, 10970]
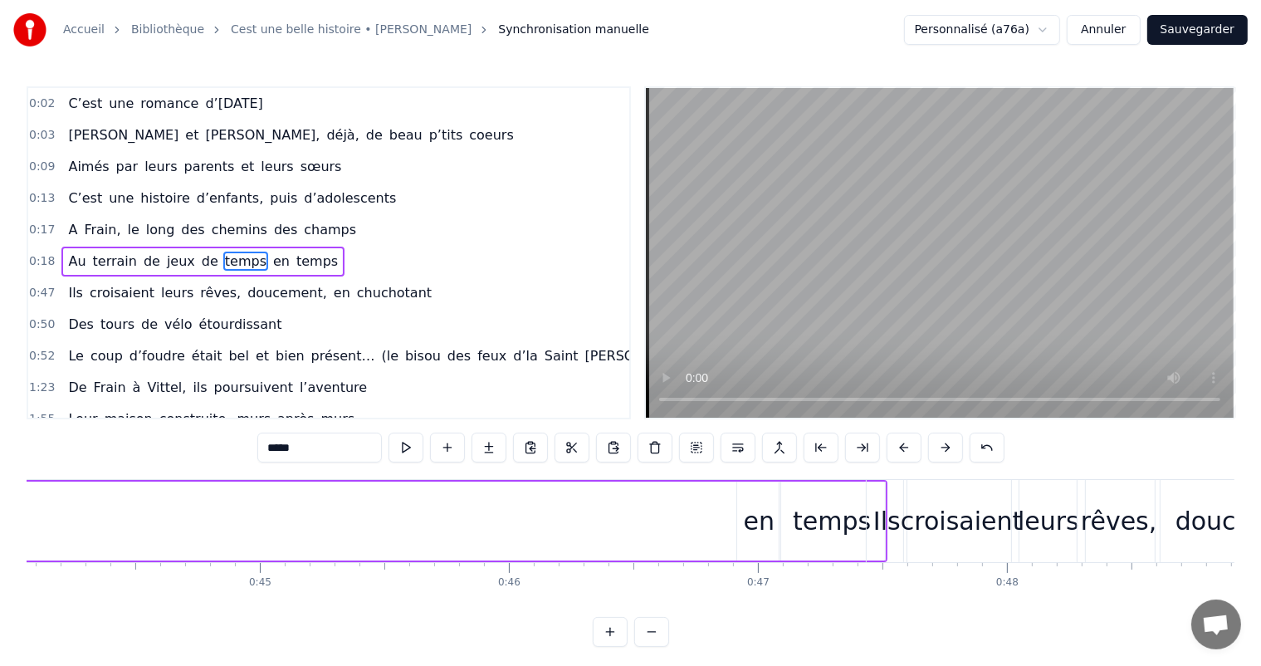
click at [759, 515] on div "en" at bounding box center [759, 520] width 31 height 37
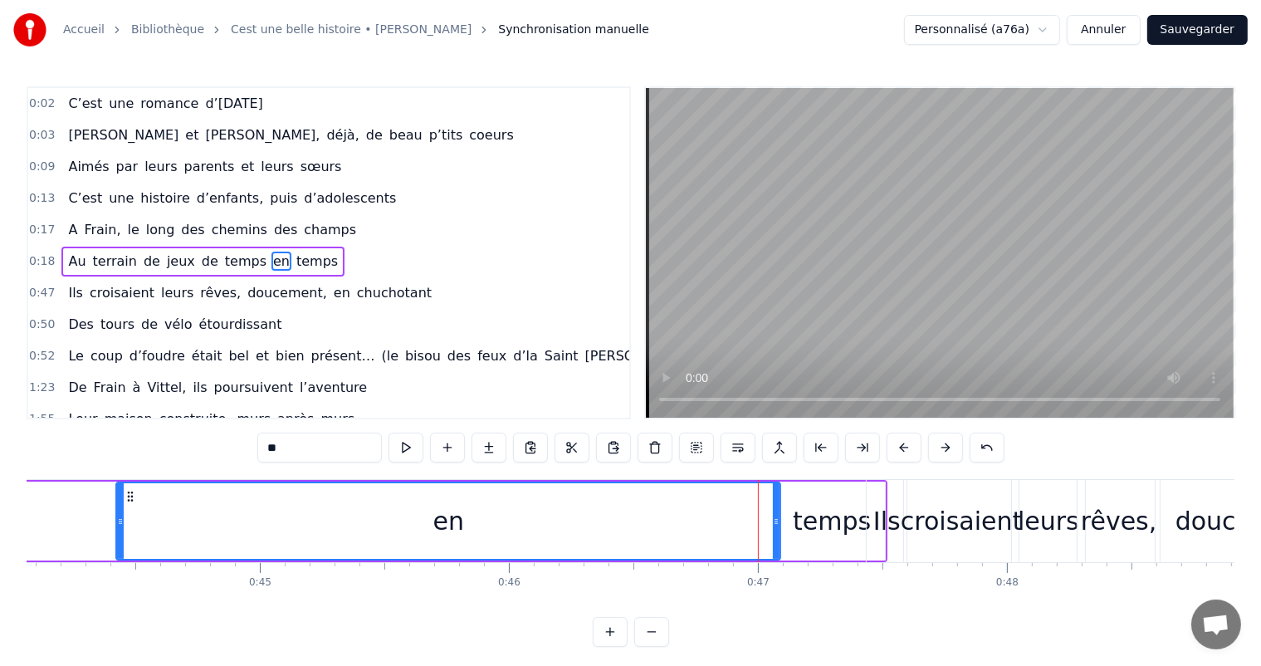
drag, startPoint x: 740, startPoint y: 515, endPoint x: 120, endPoint y: 569, distance: 623.2
click at [120, 570] on div "C’est un beau roman, c’est une belle histoire C’est une romance d’[DATE] [PERSO…" at bounding box center [630, 541] width 1207 height 124
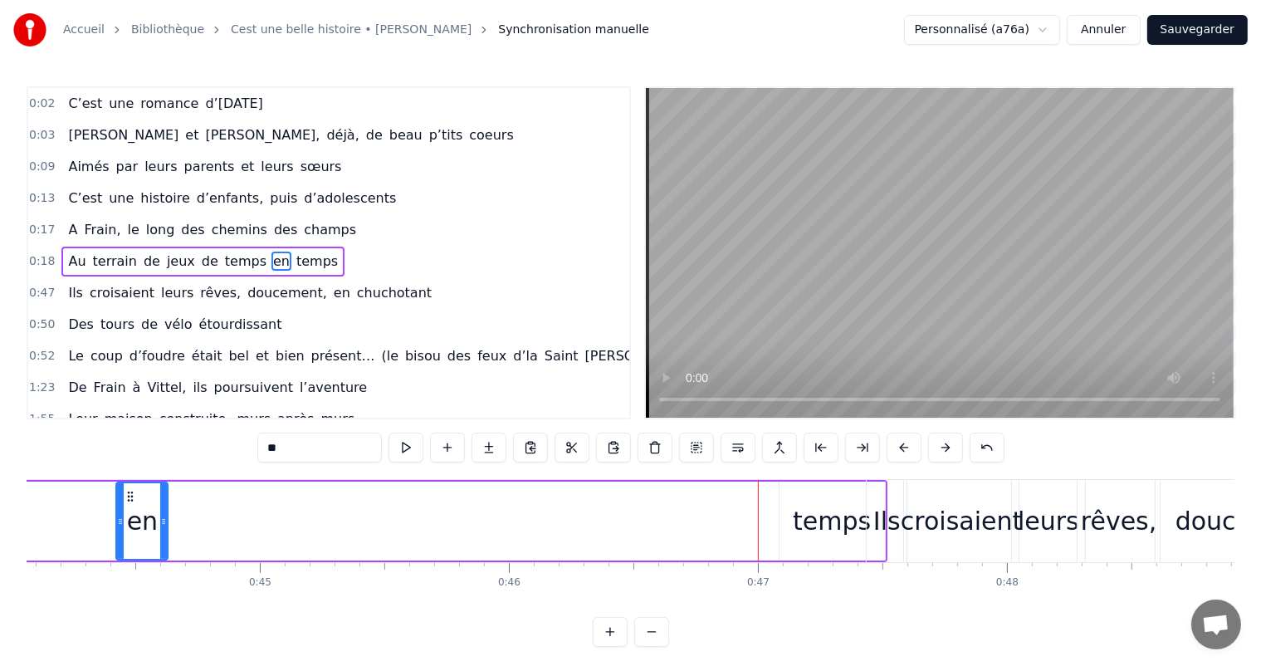
drag, startPoint x: 777, startPoint y: 505, endPoint x: 163, endPoint y: 549, distance: 614.9
click at [166, 549] on div at bounding box center [163, 521] width 7 height 76
drag, startPoint x: 120, startPoint y: 521, endPoint x: 3, endPoint y: 505, distance: 117.4
click at [2, 505] on div "Accueil Bibliothèque Cest une belle histoire • Michel Fugain Synchronisation ma…" at bounding box center [630, 323] width 1261 height 646
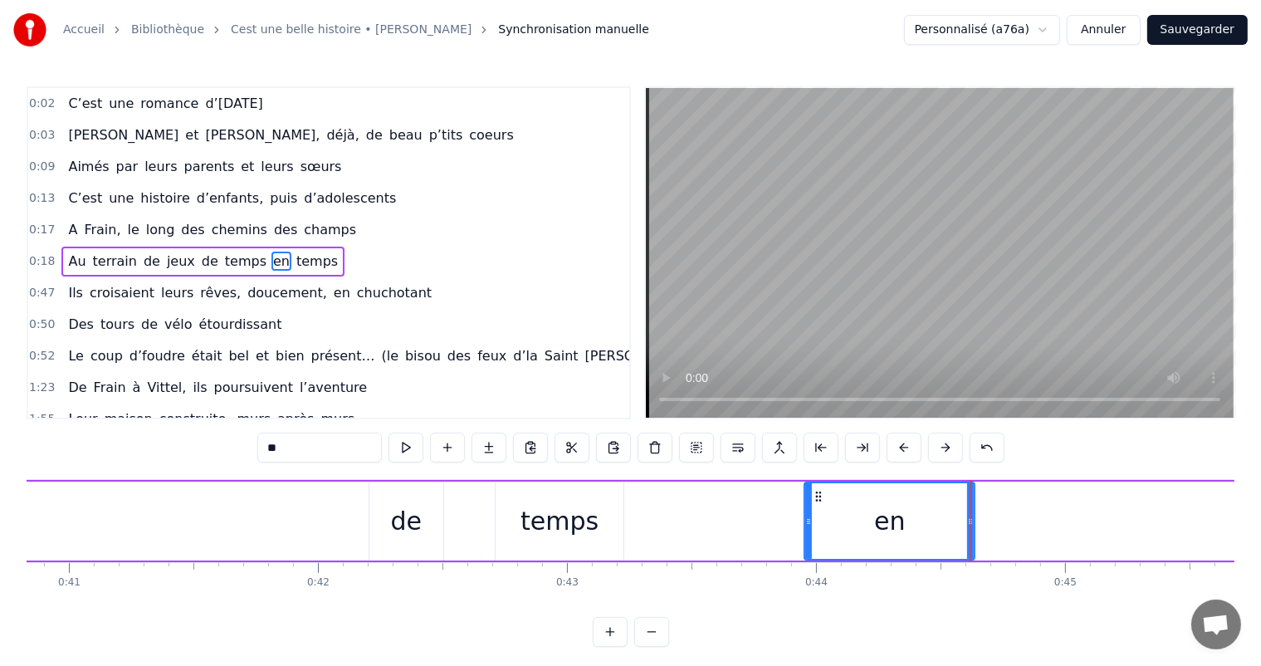
scroll to position [0, 10514]
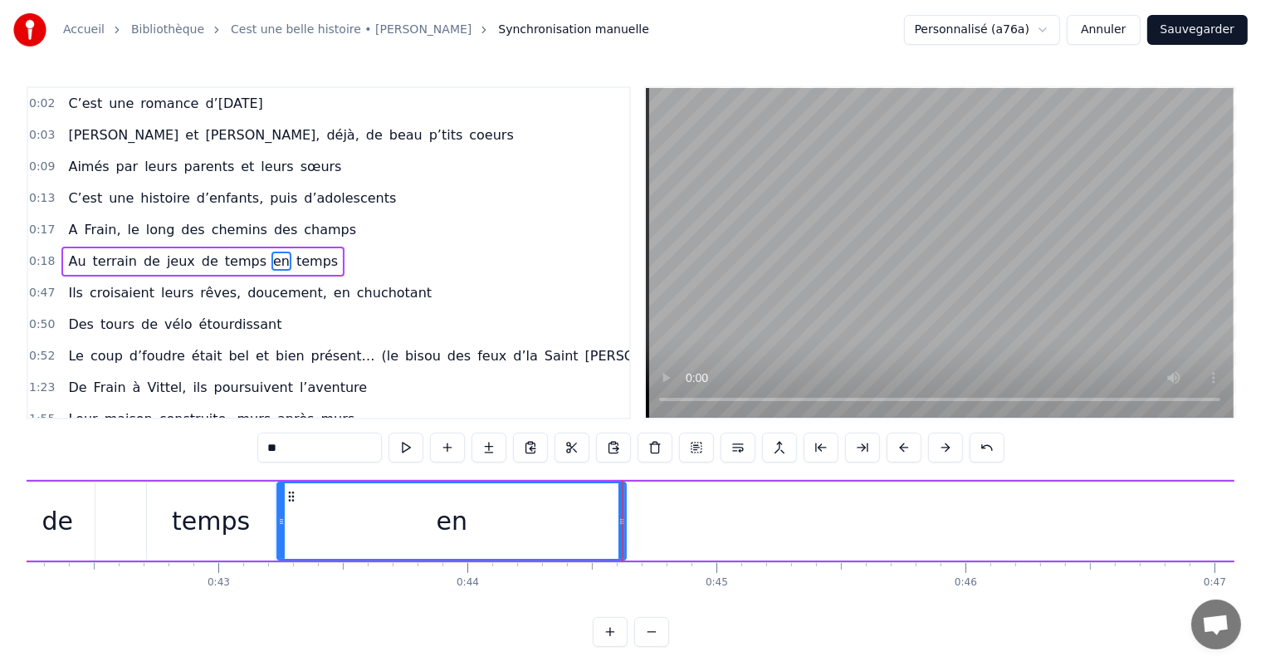
drag, startPoint x: 461, startPoint y: 522, endPoint x: 282, endPoint y: 511, distance: 179.6
click at [282, 511] on div at bounding box center [281, 521] width 7 height 76
drag, startPoint x: 624, startPoint y: 516, endPoint x: 403, endPoint y: 485, distance: 223.0
click at [403, 485] on div "en" at bounding box center [451, 520] width 351 height 79
click at [624, 524] on div "en" at bounding box center [451, 520] width 351 height 79
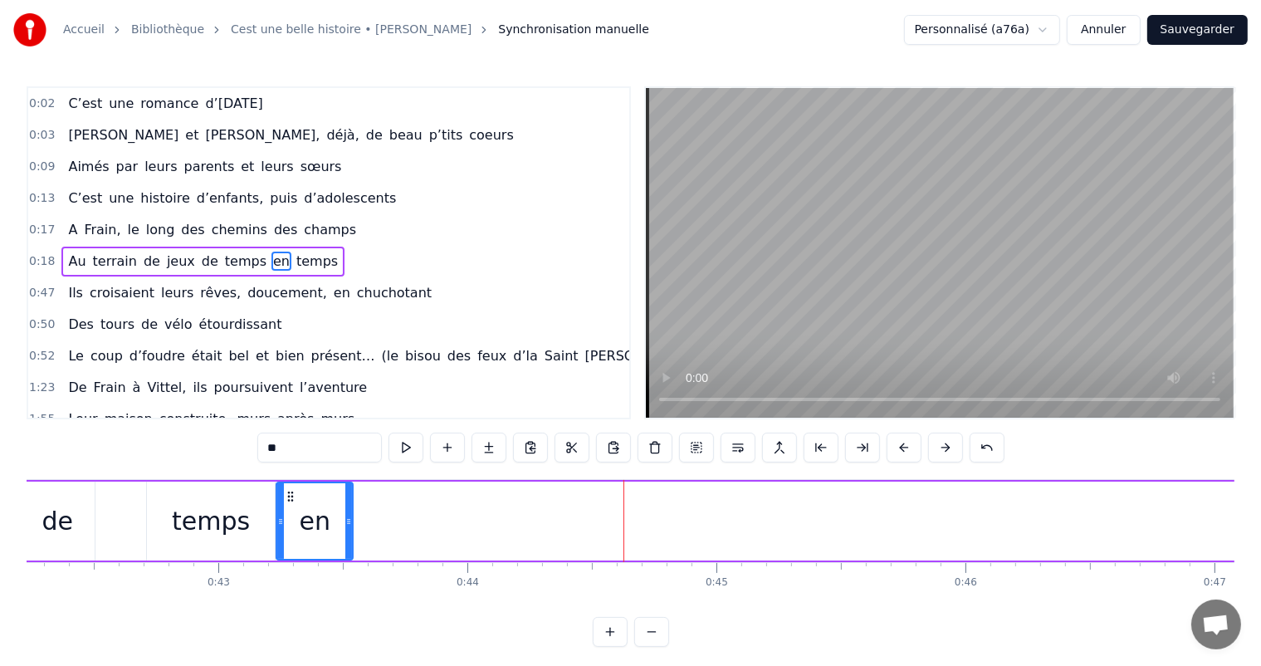
drag, startPoint x: 620, startPoint y: 518, endPoint x: 347, endPoint y: 502, distance: 273.5
click at [347, 502] on div at bounding box center [348, 521] width 7 height 76
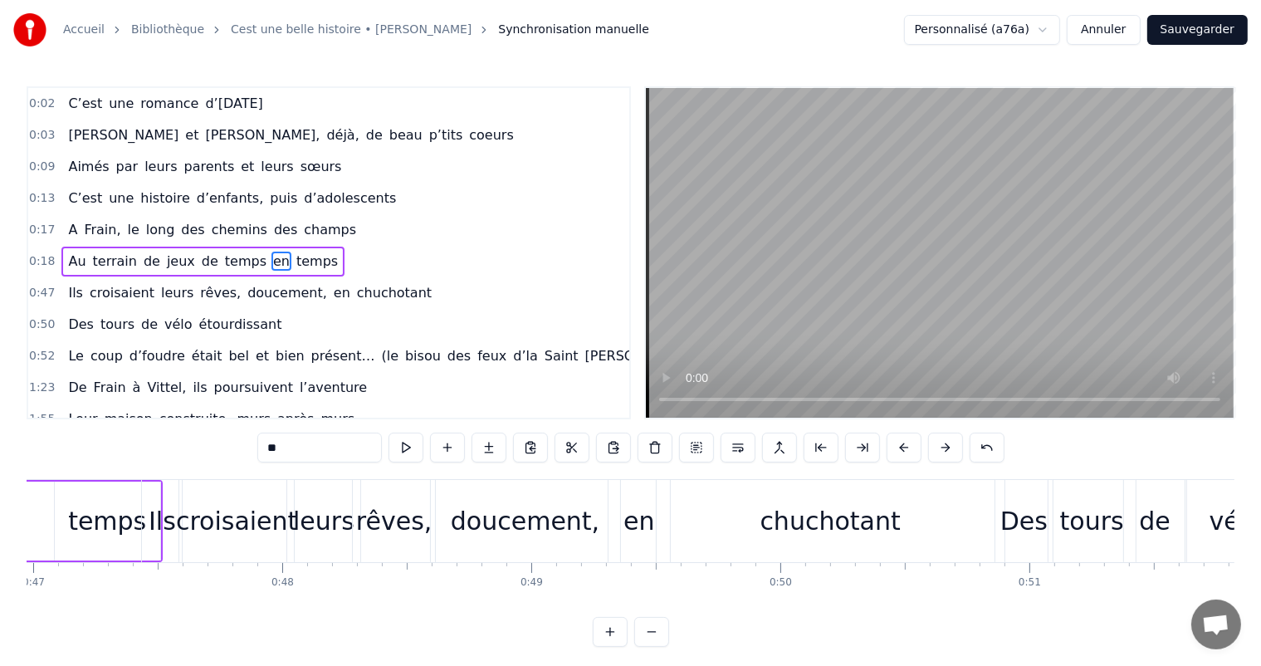
scroll to position [0, 11560]
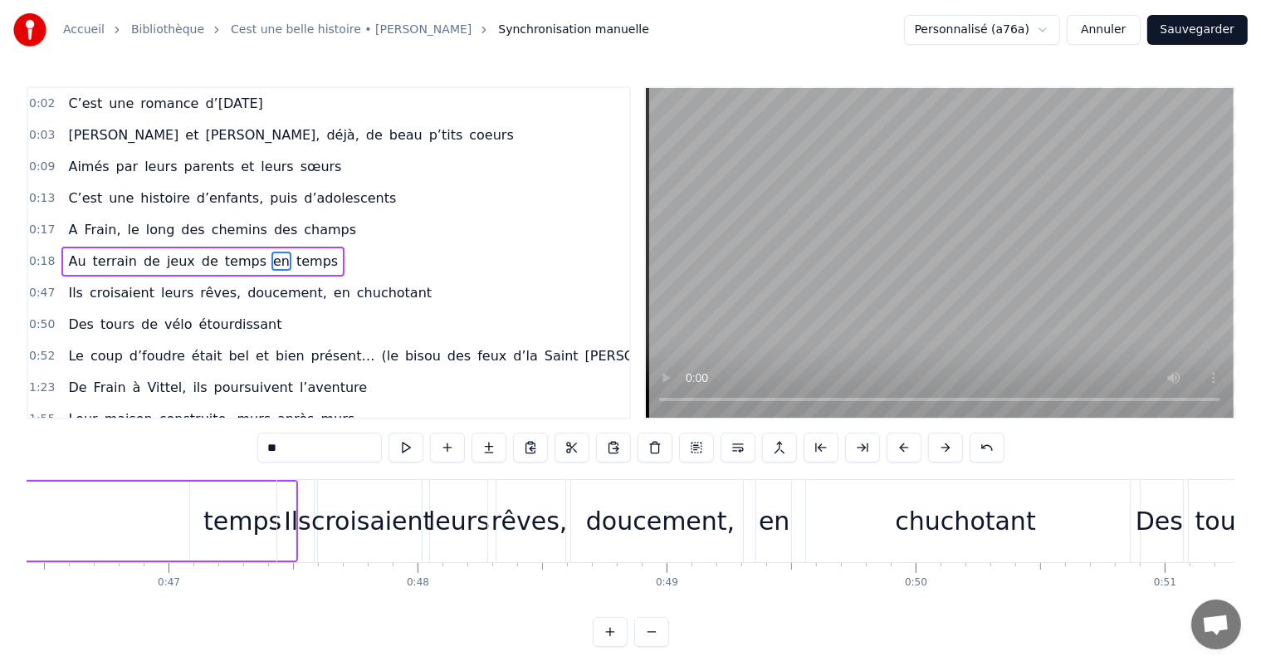
click at [222, 531] on div "temps" at bounding box center [242, 520] width 78 height 37
type input "*****"
click at [189, 514] on div "temps" at bounding box center [242, 520] width 107 height 79
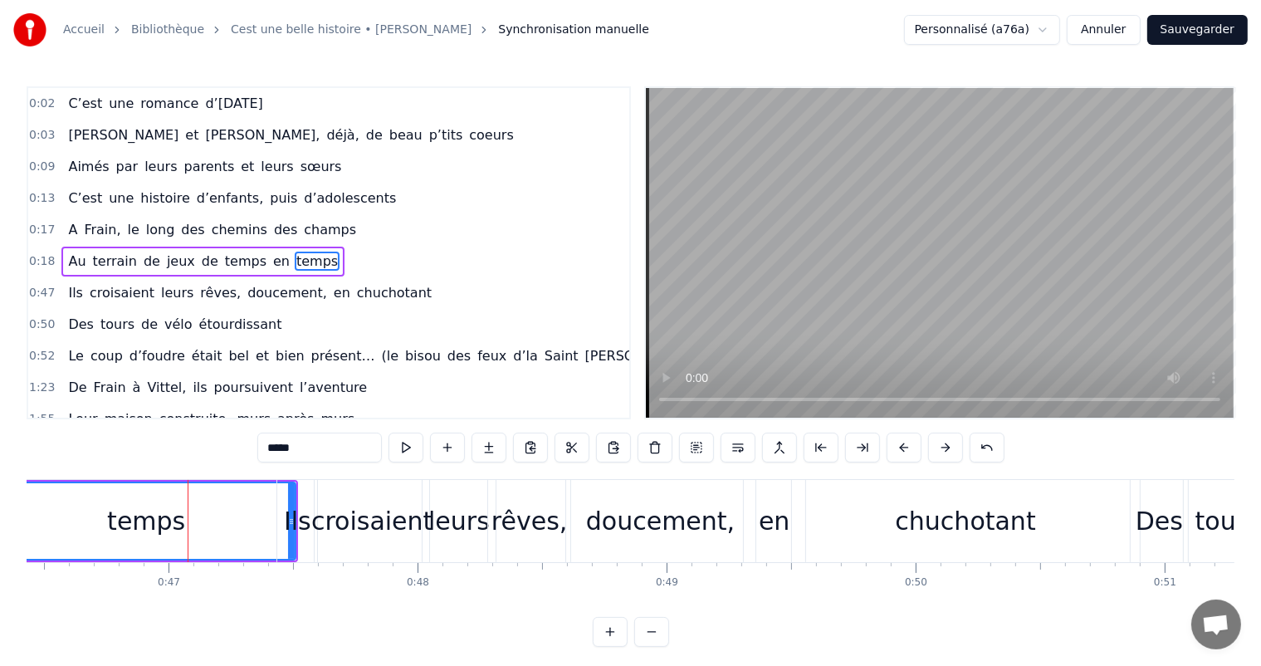
drag, startPoint x: 193, startPoint y: 516, endPoint x: 0, endPoint y: 522, distance: 192.6
click at [0, 522] on div "Accueil Bibliothèque Cest une belle histoire • Michel Fugain Synchronisation ma…" at bounding box center [630, 323] width 1261 height 646
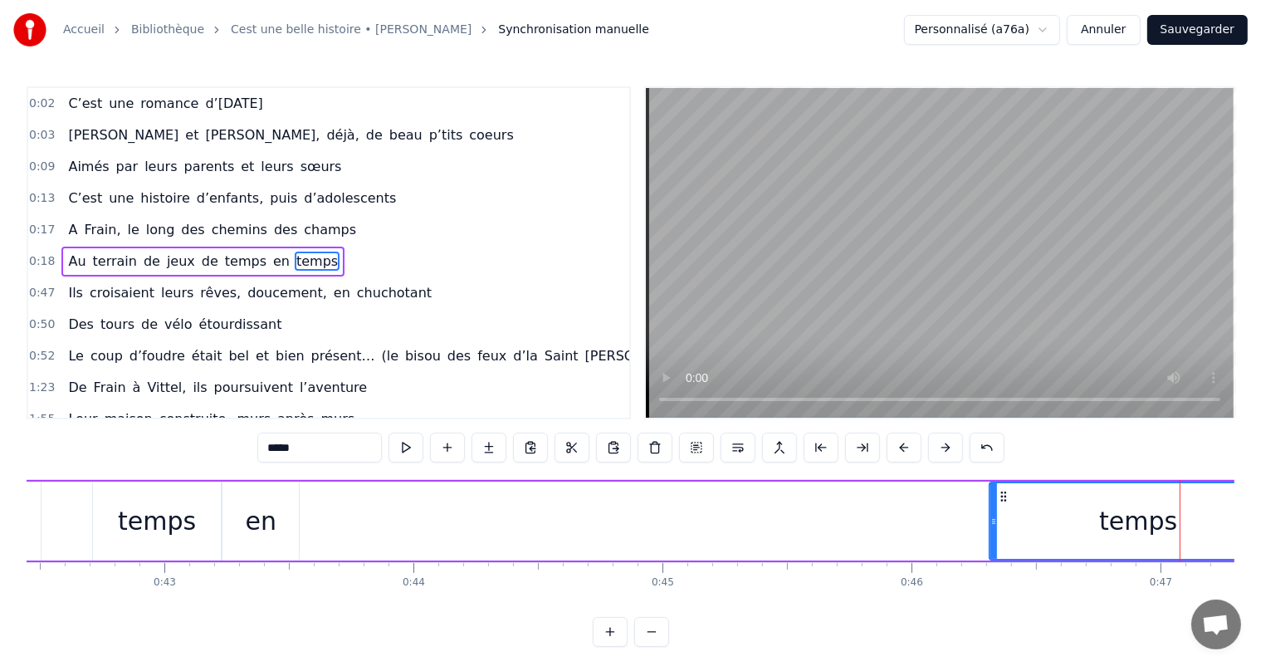
scroll to position [0, 10783]
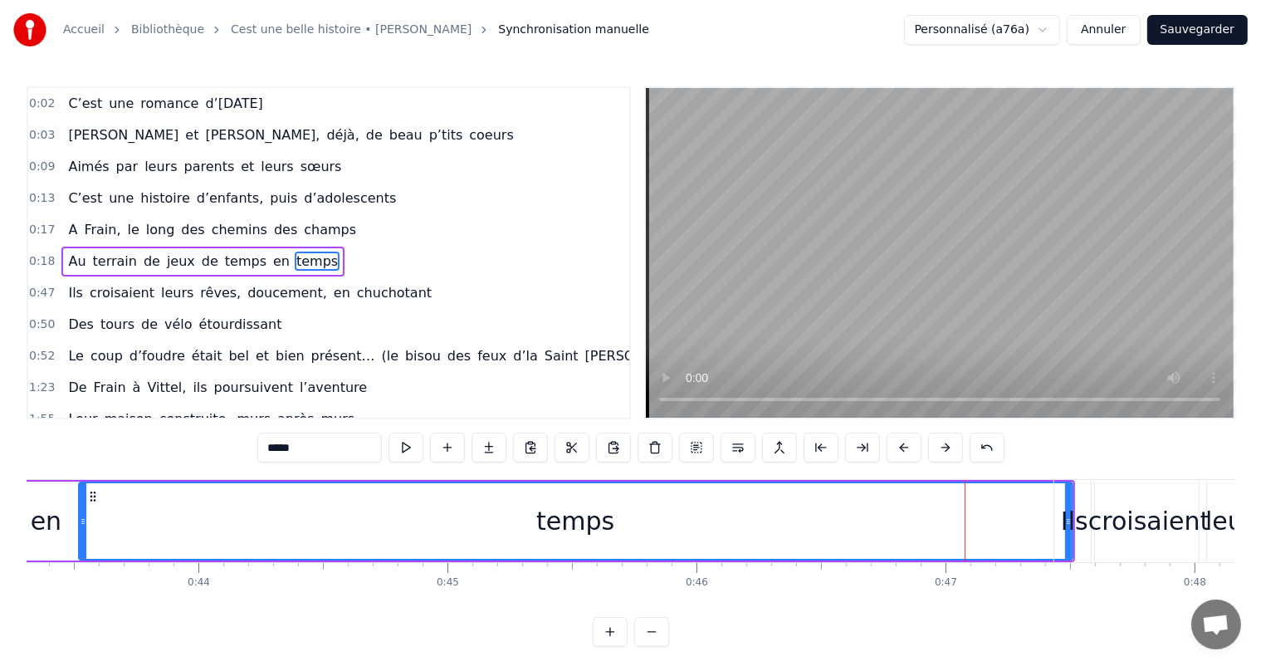
drag, startPoint x: 776, startPoint y: 519, endPoint x: 82, endPoint y: 505, distance: 693.9
click at [80, 505] on div at bounding box center [83, 521] width 7 height 76
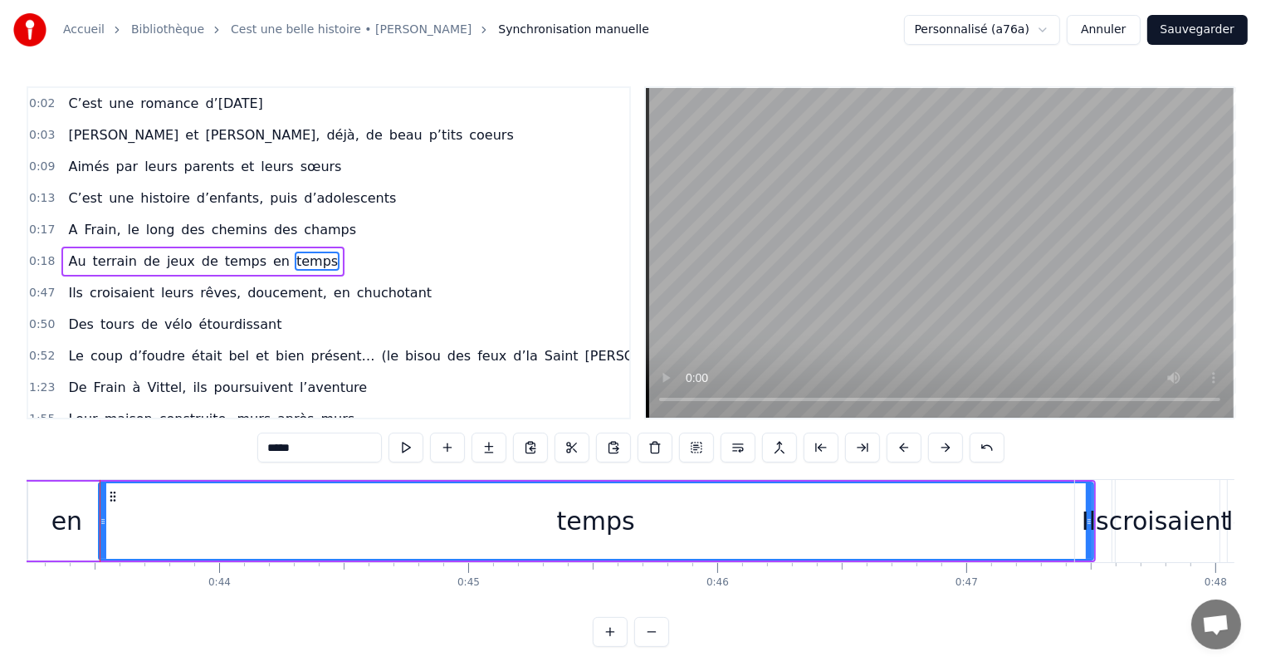
scroll to position [0, 10752]
drag, startPoint x: 1101, startPoint y: 517, endPoint x: 272, endPoint y: 507, distance: 829.1
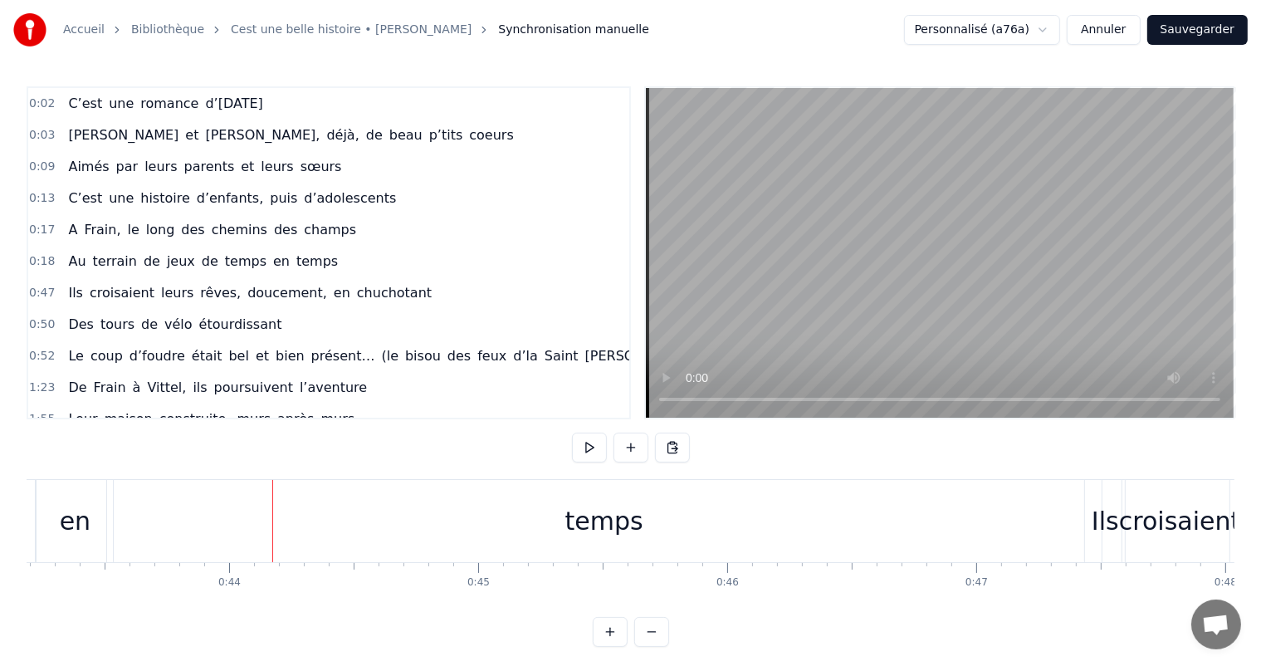
click at [993, 534] on div "temps" at bounding box center [604, 521] width 994 height 82
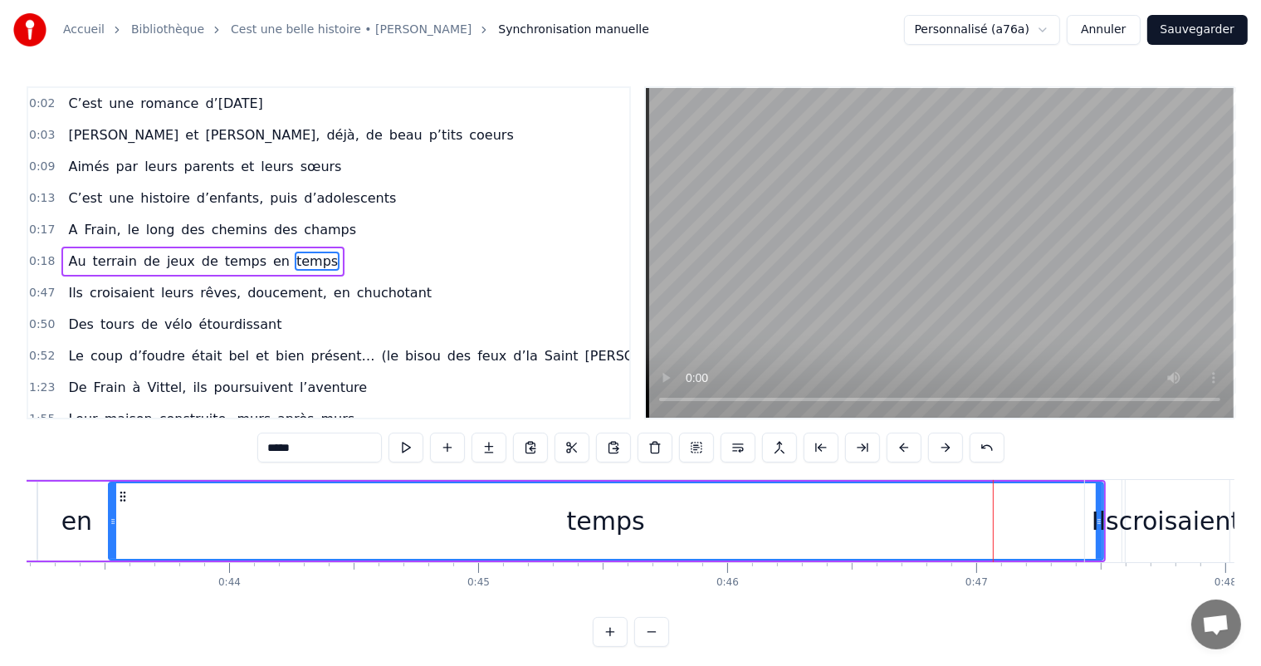
drag, startPoint x: 1098, startPoint y: 503, endPoint x: 797, endPoint y: 486, distance: 301.7
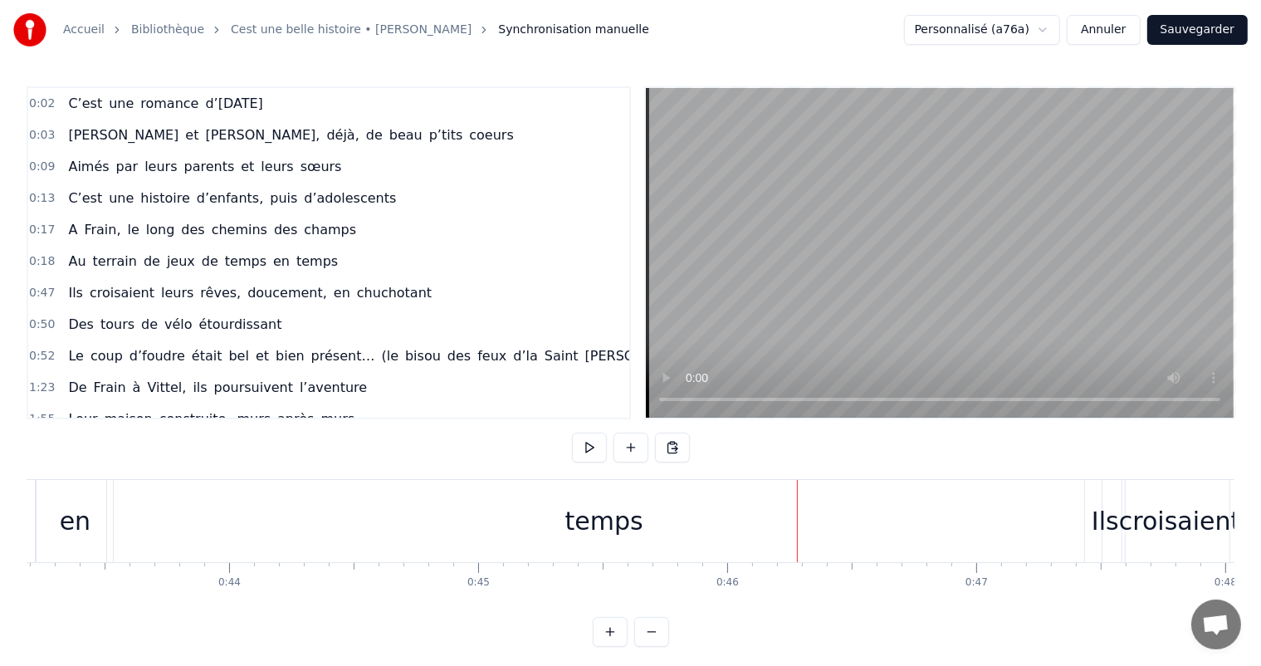
click at [801, 495] on div "temps" at bounding box center [604, 521] width 994 height 82
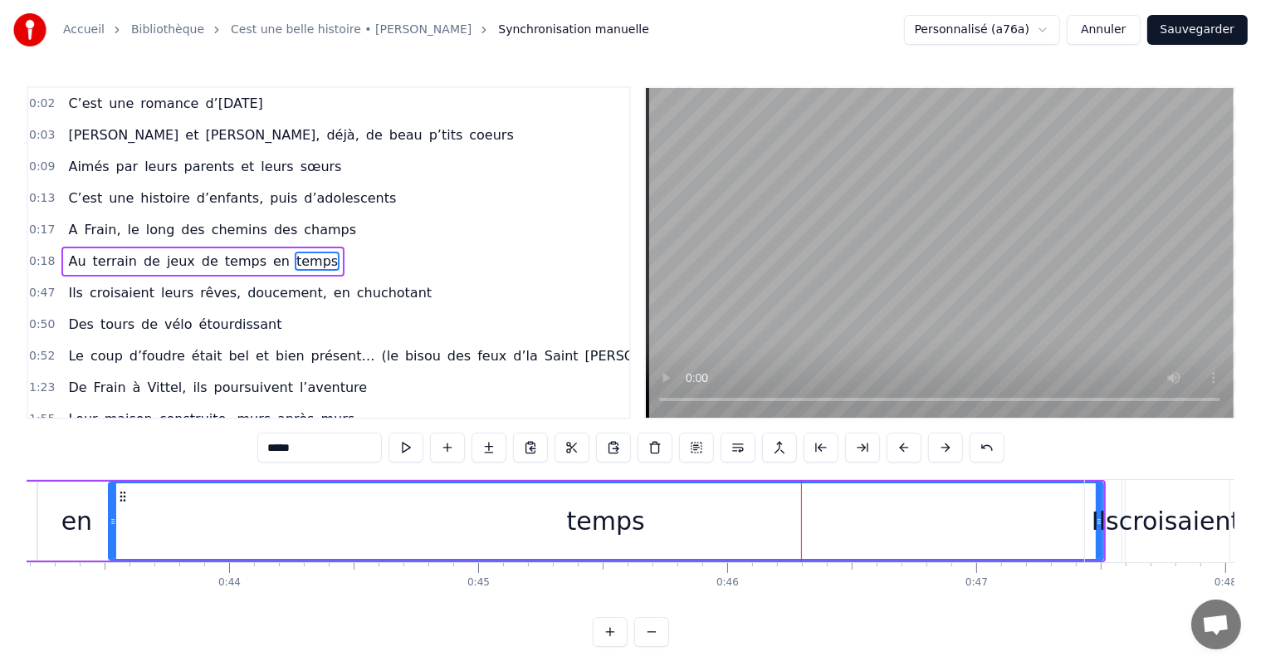
click at [1137, 498] on div "croisaient" at bounding box center [1179, 521] width 115 height 82
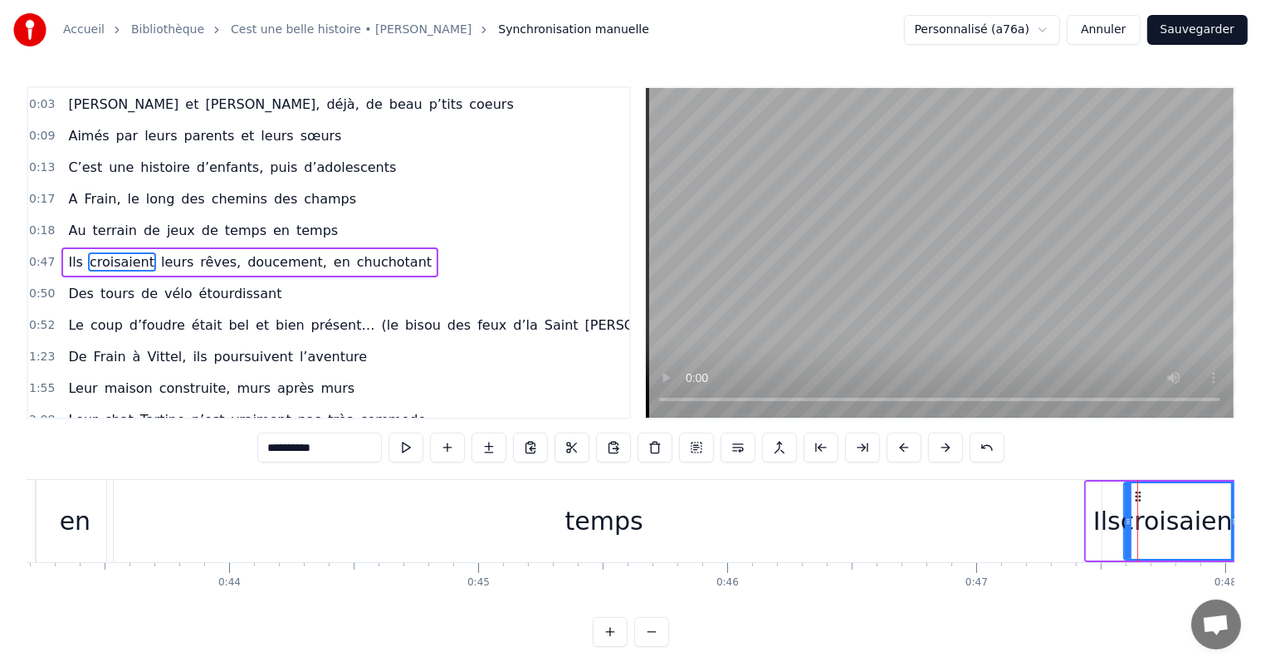
click at [1110, 508] on div "Ils" at bounding box center [1106, 520] width 27 height 37
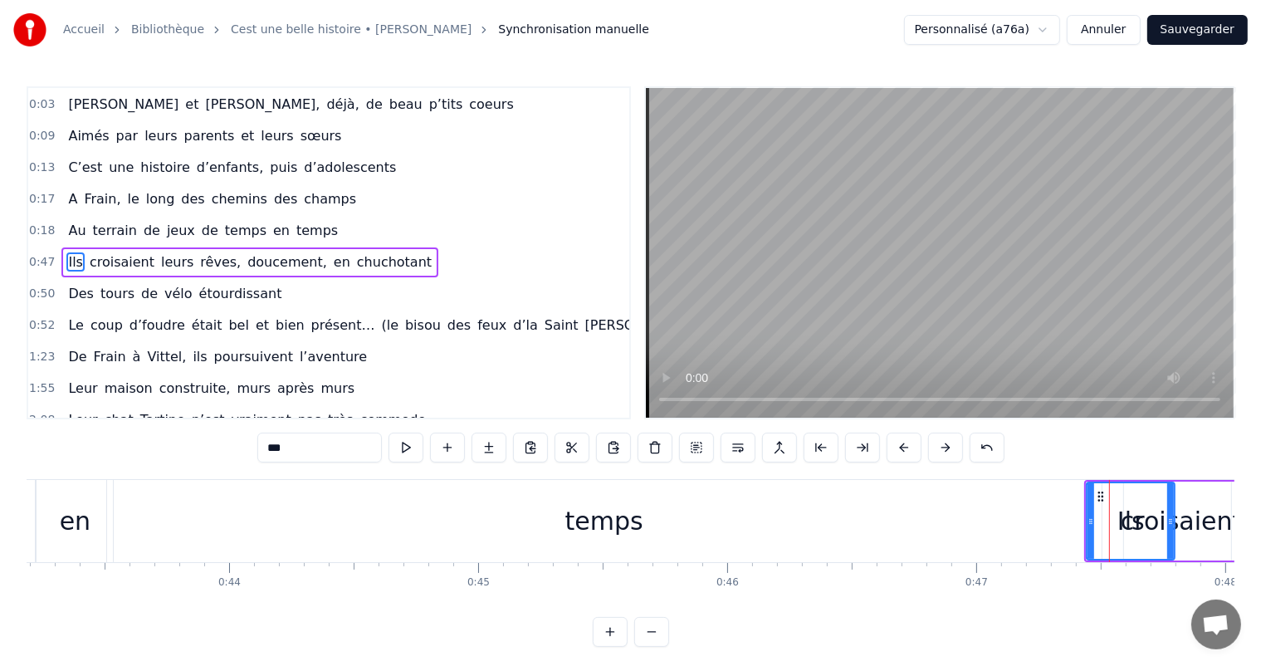
drag, startPoint x: 1124, startPoint y: 518, endPoint x: 1178, endPoint y: 517, distance: 54.8
click at [1173, 517] on icon at bounding box center [1170, 521] width 7 height 13
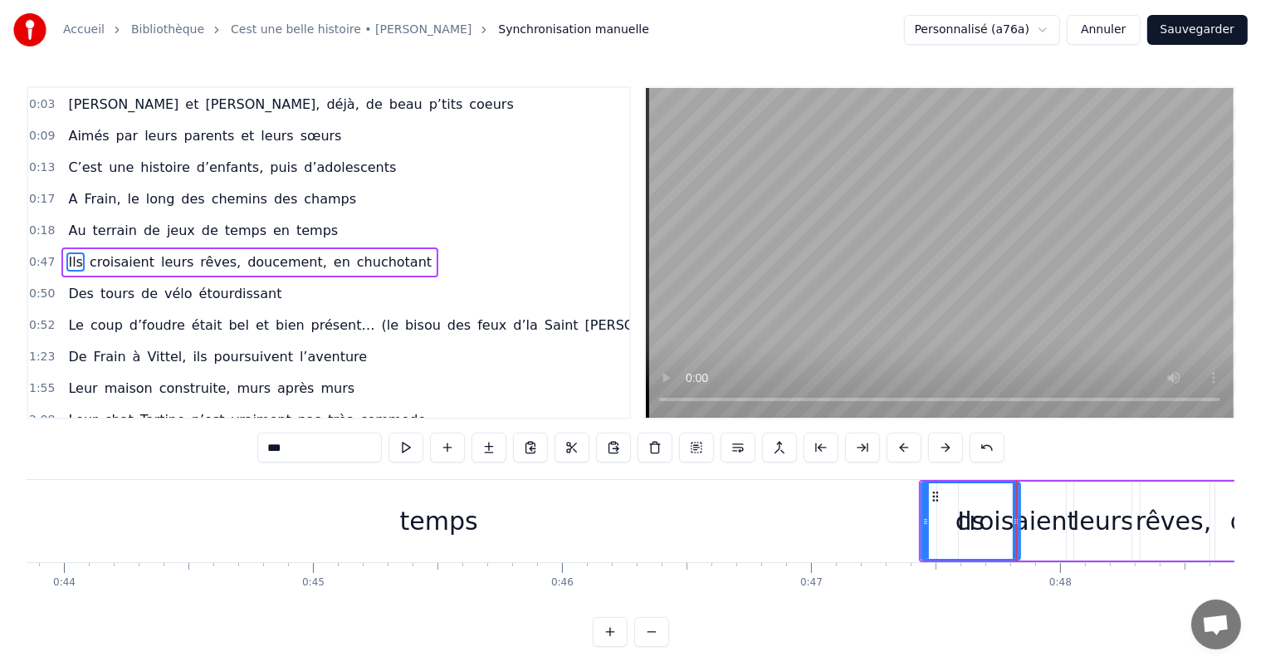
scroll to position [0, 10943]
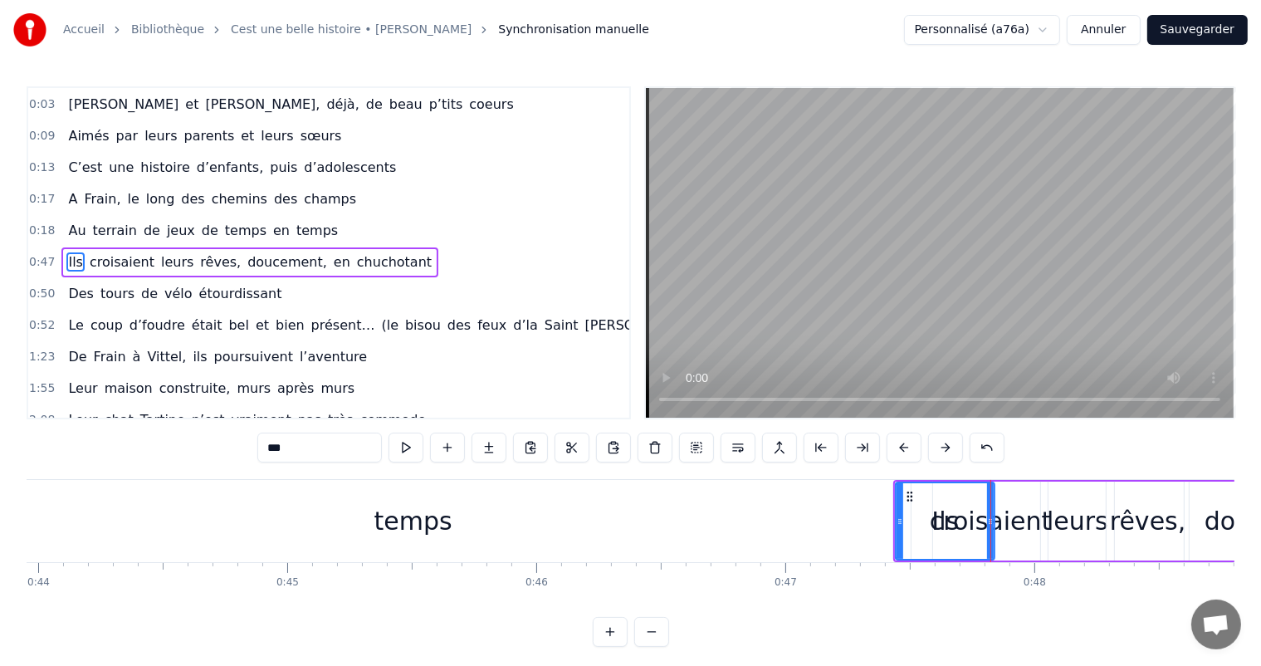
click at [581, 488] on div "temps" at bounding box center [413, 521] width 994 height 82
type input "*****"
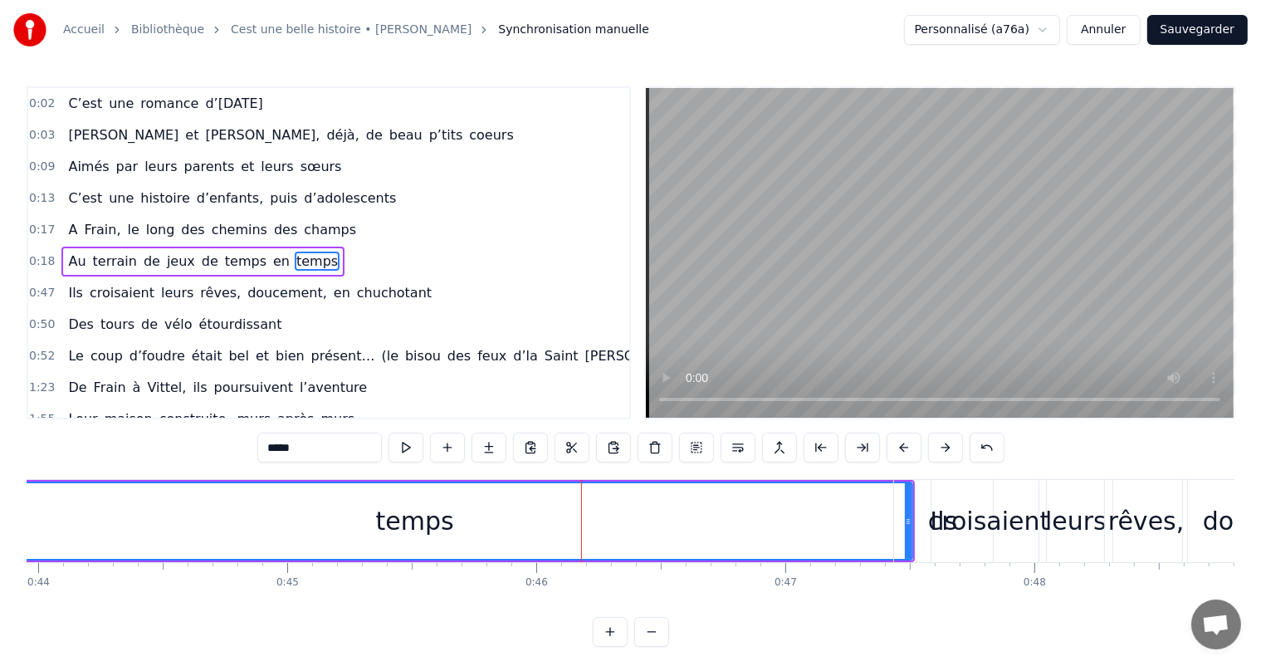
drag, startPoint x: 910, startPoint y: 518, endPoint x: 485, endPoint y: 528, distance: 424.2
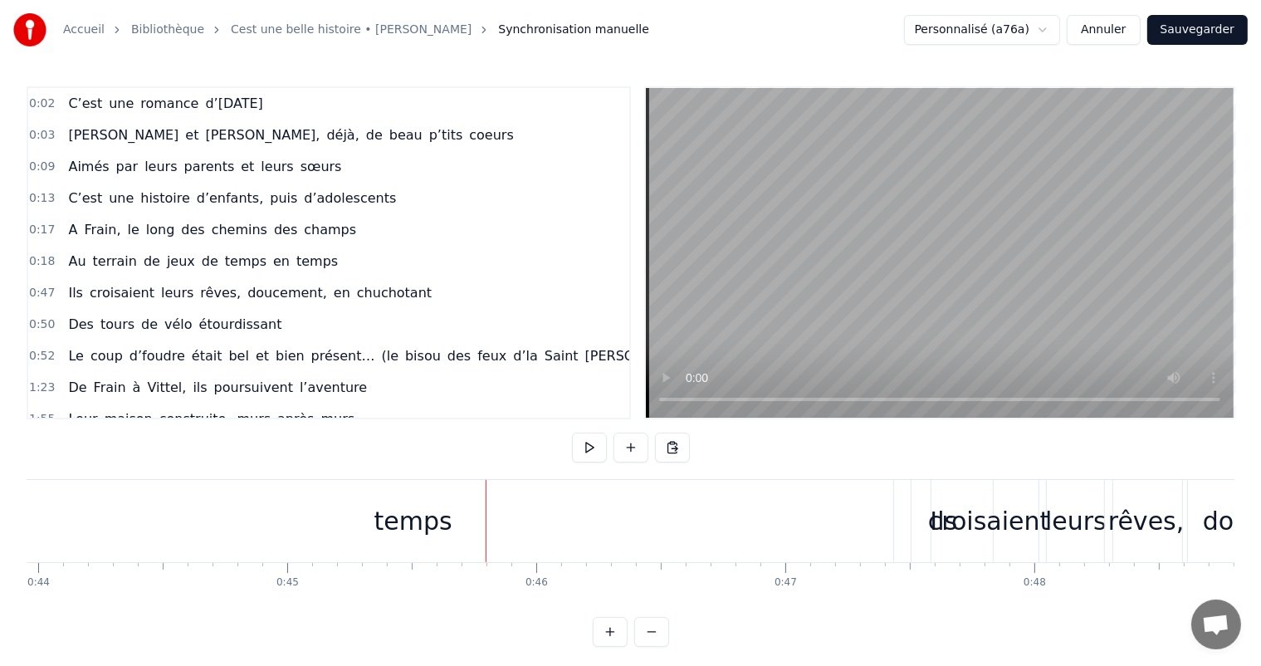
click at [477, 529] on div "temps" at bounding box center [413, 521] width 994 height 82
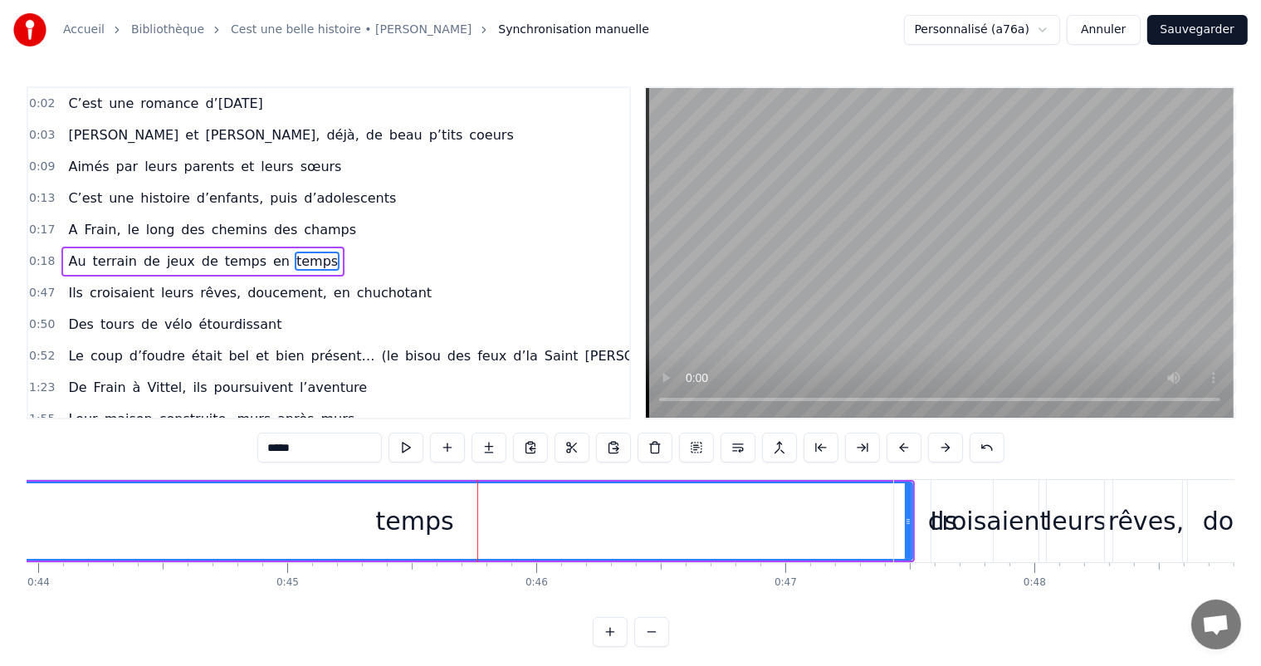
click at [937, 524] on div "croisaient" at bounding box center [988, 520] width 121 height 37
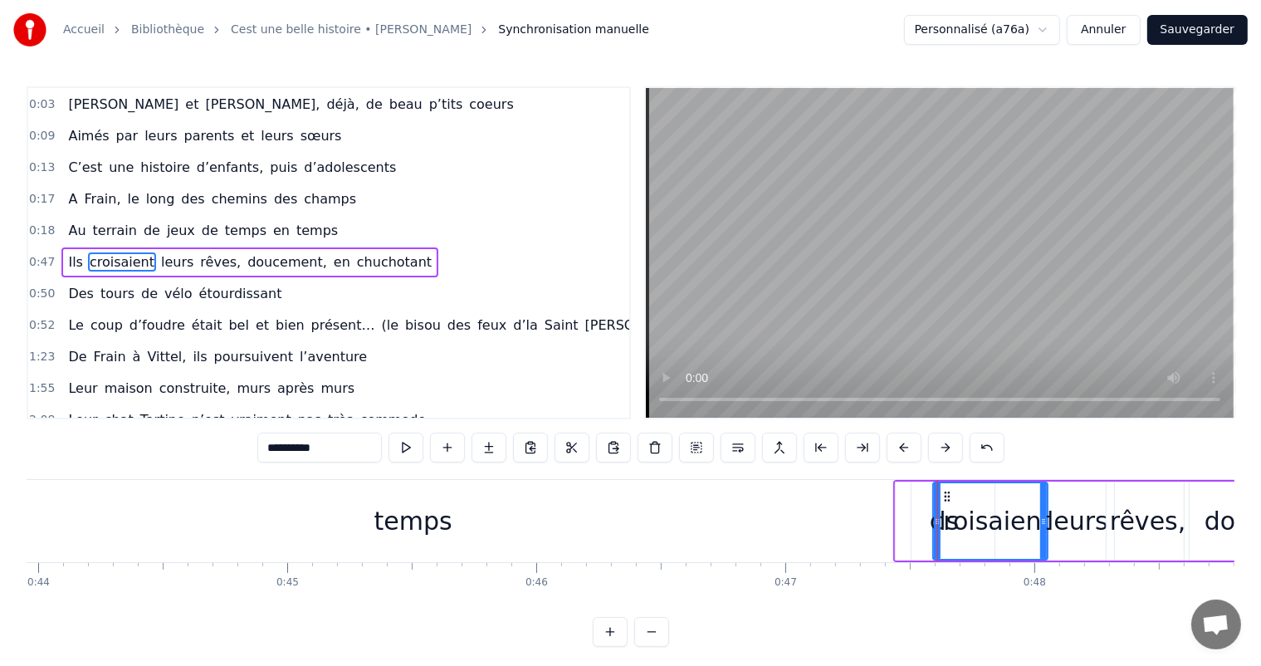
click at [896, 515] on div "Ils" at bounding box center [944, 520] width 99 height 79
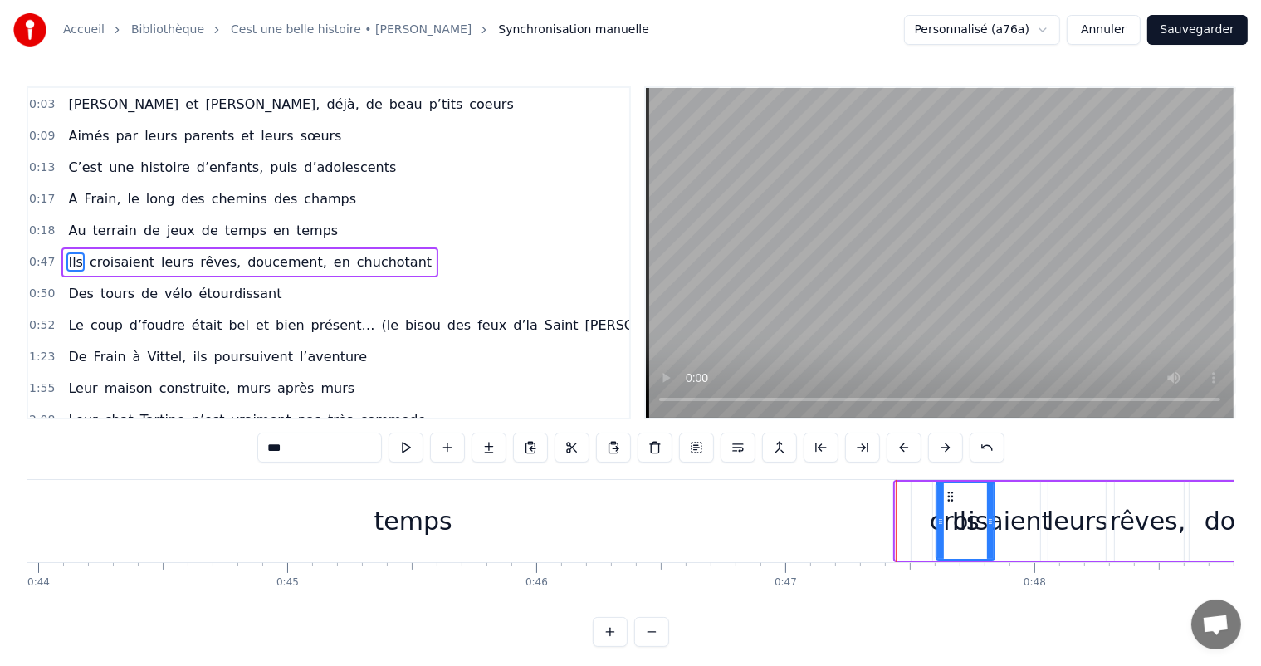
drag, startPoint x: 897, startPoint y: 515, endPoint x: 938, endPoint y: 524, distance: 41.7
click at [870, 515] on div "temps" at bounding box center [413, 521] width 994 height 82
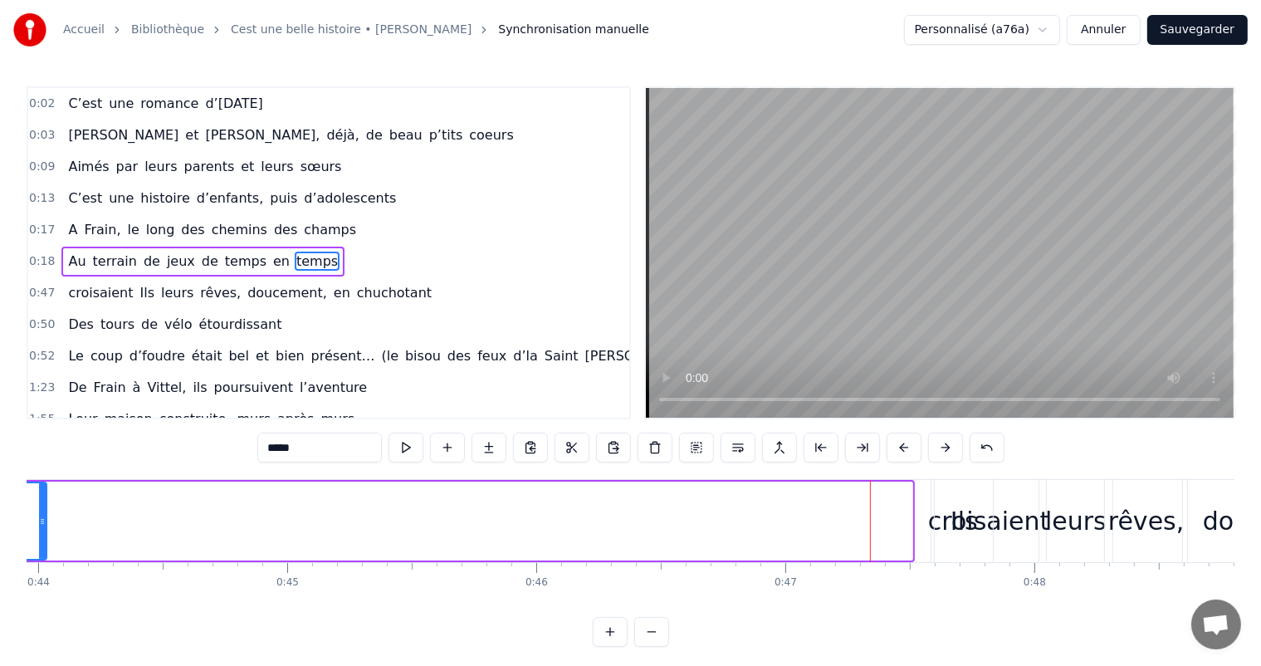
drag, startPoint x: 909, startPoint y: 520, endPoint x: 43, endPoint y: 515, distance: 865.6
click at [43, 515] on icon at bounding box center [42, 521] width 7 height 13
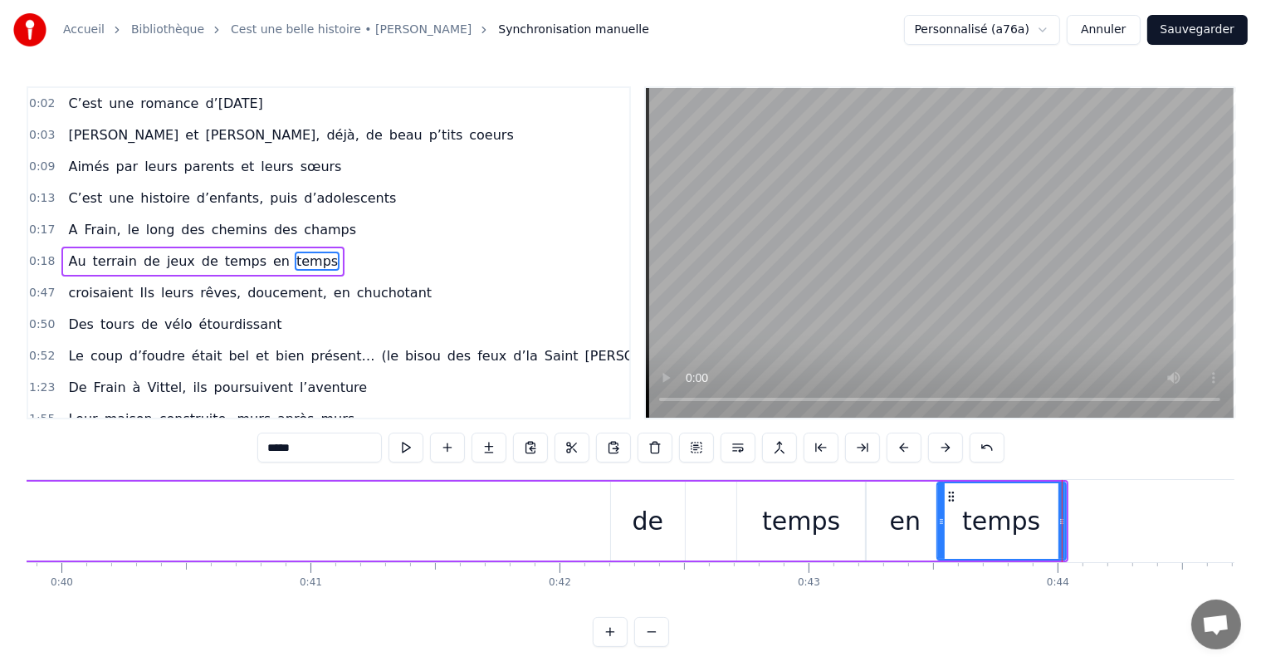
scroll to position [0, 10272]
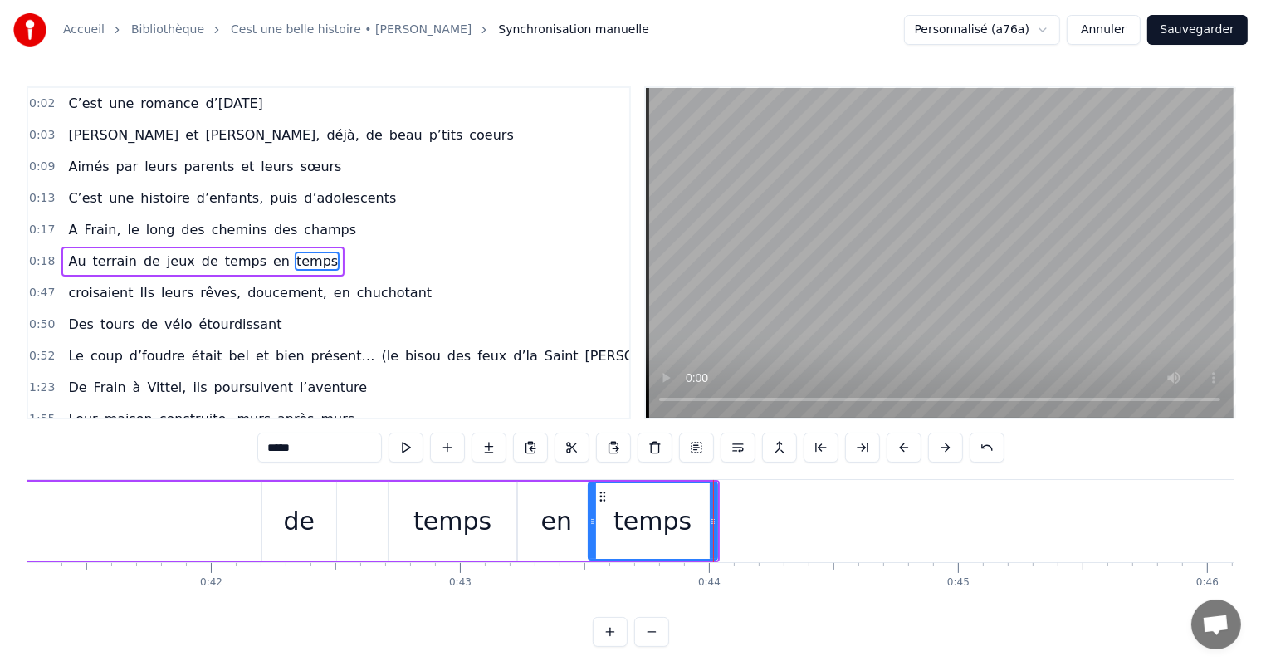
click at [314, 531] on div "de" at bounding box center [299, 520] width 74 height 79
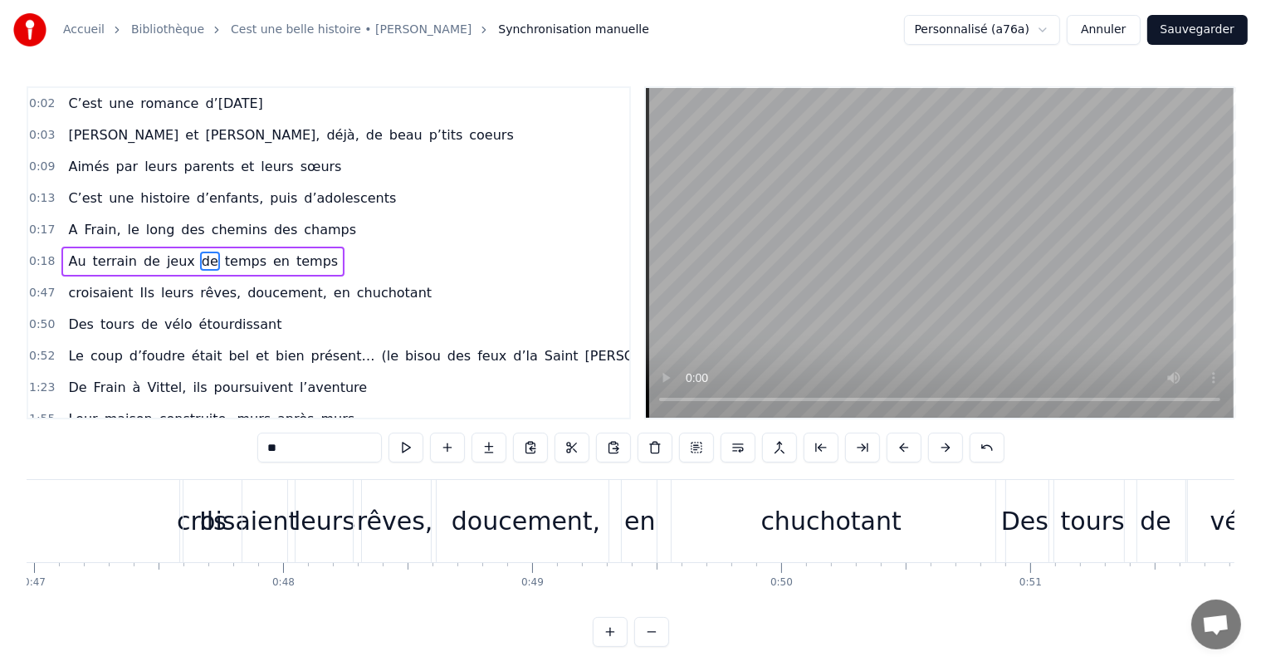
scroll to position [0, 11534]
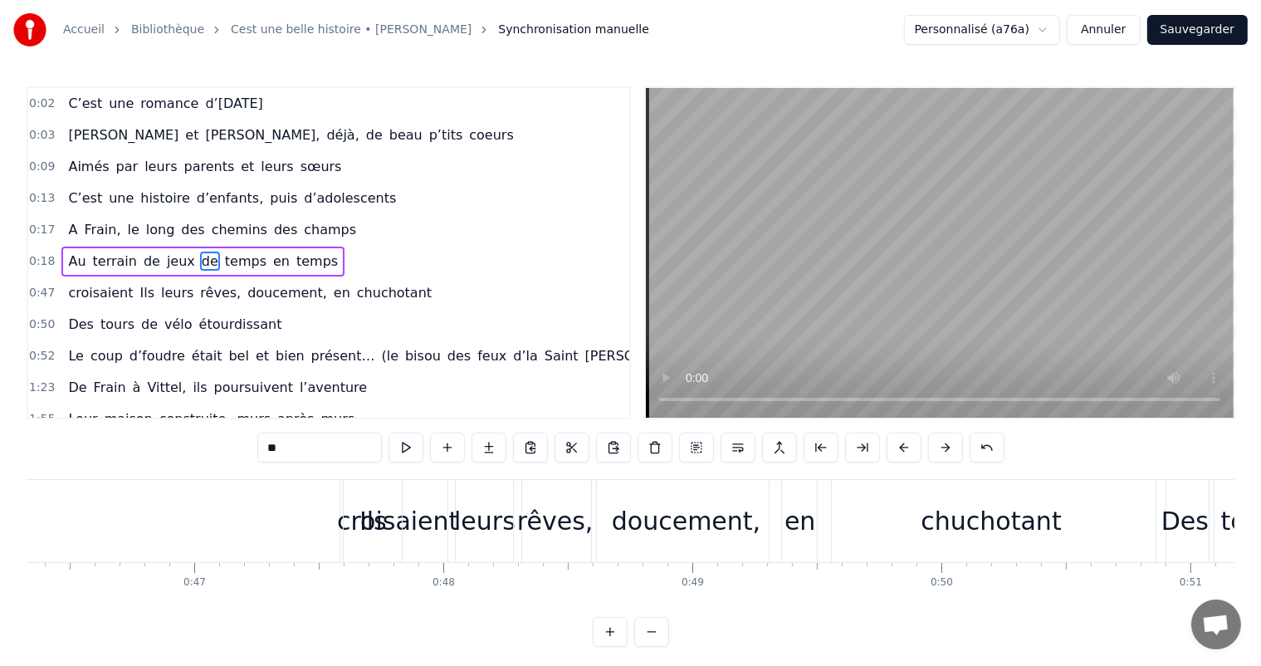
click at [382, 507] on div "Ils" at bounding box center [372, 520] width 27 height 37
type input "***"
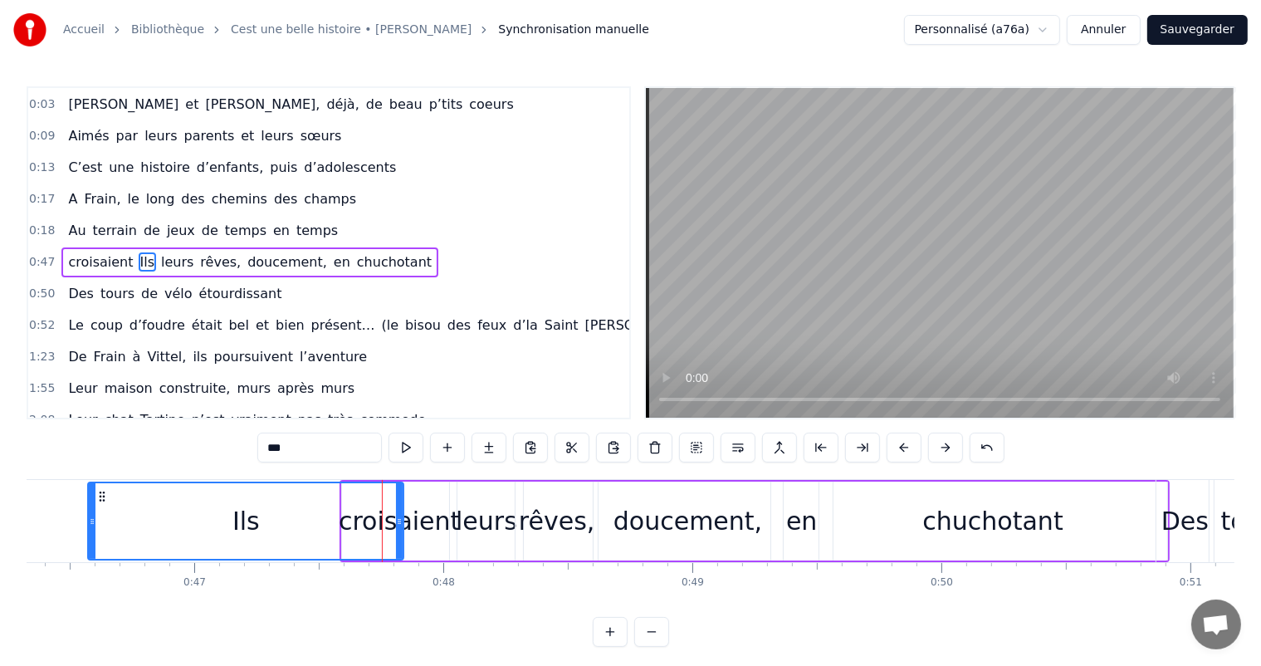
drag, startPoint x: 345, startPoint y: 515, endPoint x: 91, endPoint y: 540, distance: 255.2
click at [89, 543] on div at bounding box center [92, 521] width 7 height 76
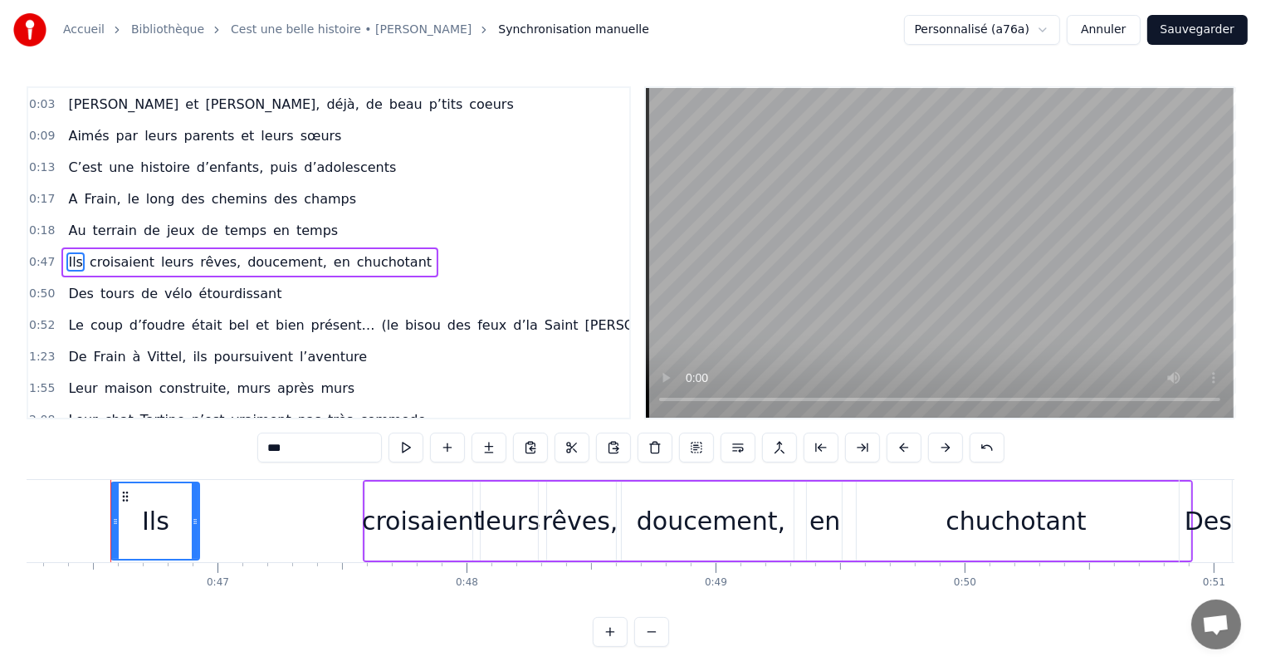
drag, startPoint x: 422, startPoint y: 515, endPoint x: 199, endPoint y: 513, distance: 223.2
click at [196, 512] on div at bounding box center [195, 521] width 7 height 76
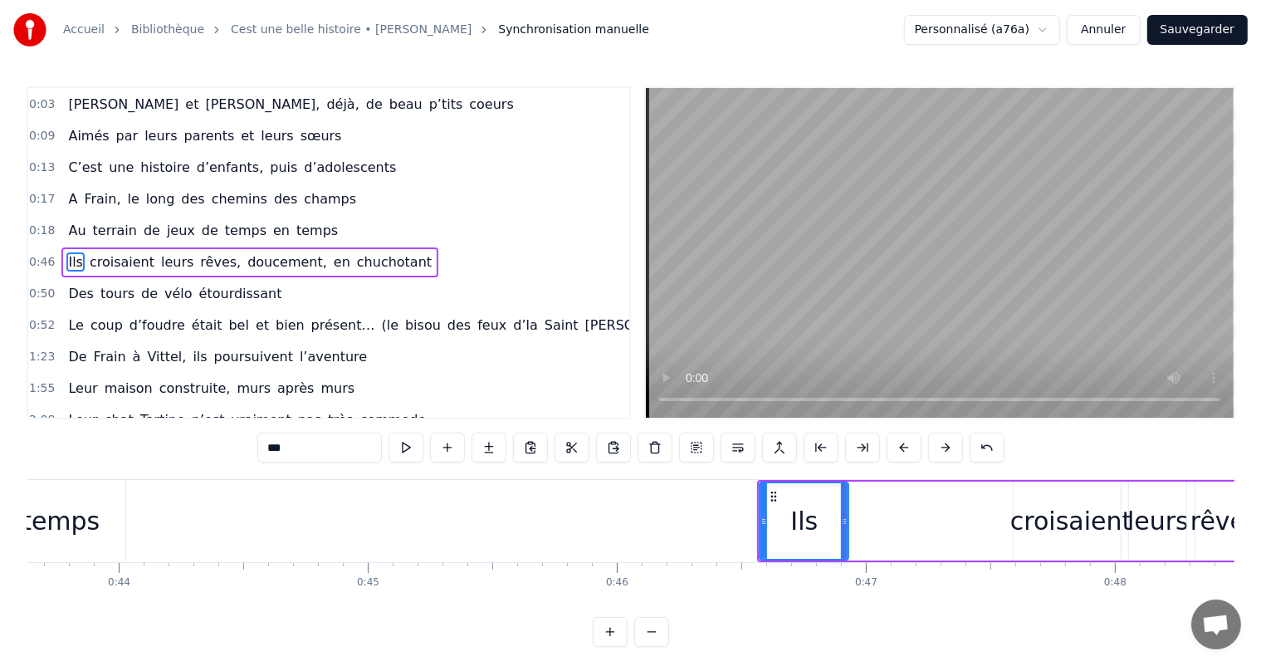
scroll to position [0, 10782]
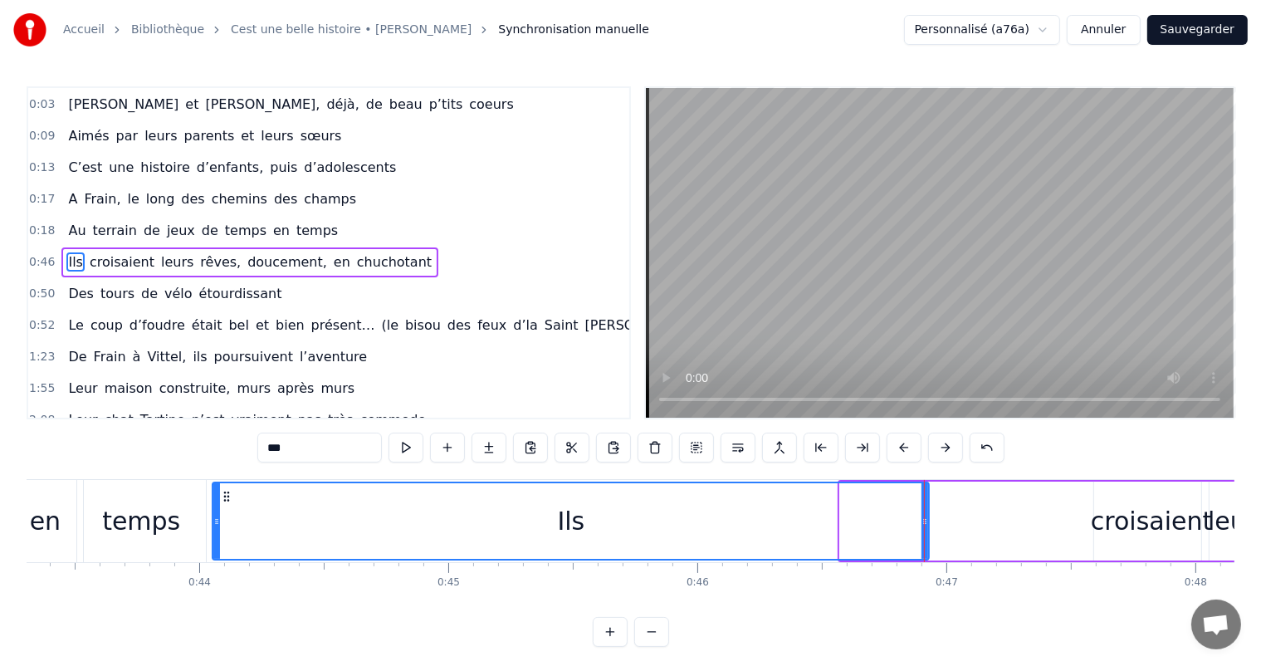
drag, startPoint x: 840, startPoint y: 519, endPoint x: 212, endPoint y: 524, distance: 627.4
click at [213, 524] on icon at bounding box center [216, 521] width 7 height 13
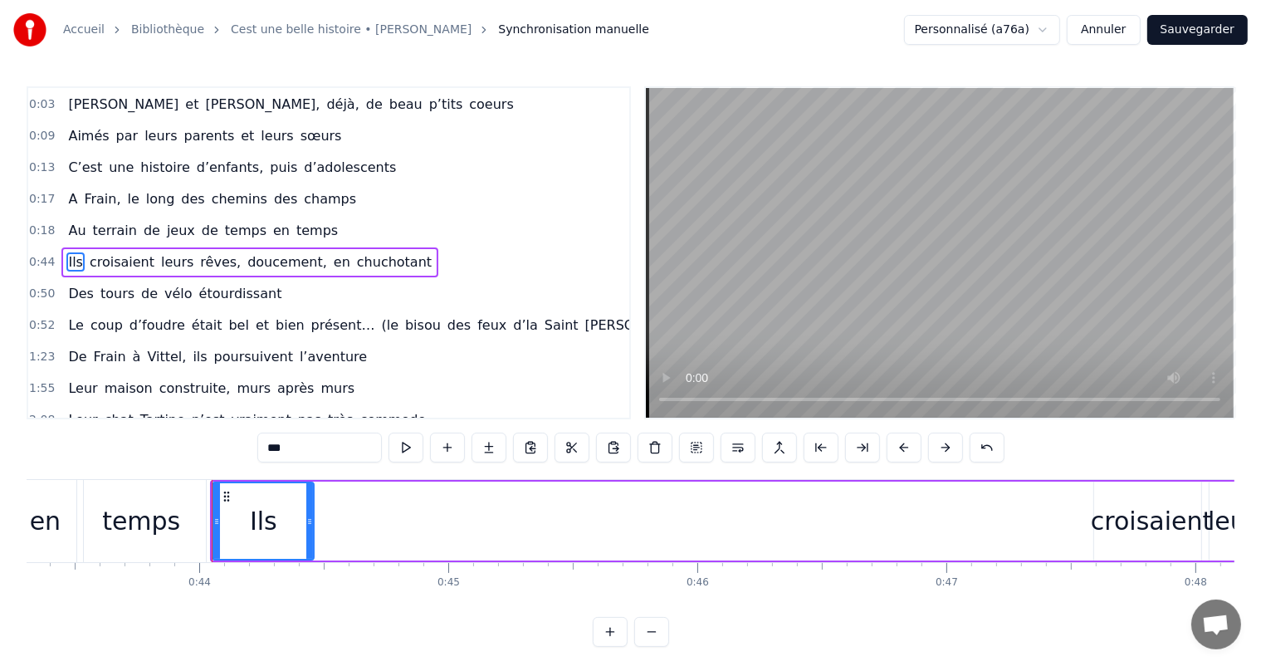
drag, startPoint x: 924, startPoint y: 515, endPoint x: 394, endPoint y: 534, distance: 529.8
click at [310, 561] on div "Ils croisaient leurs rêves, doucement, en chuchotant" at bounding box center [1065, 521] width 1710 height 82
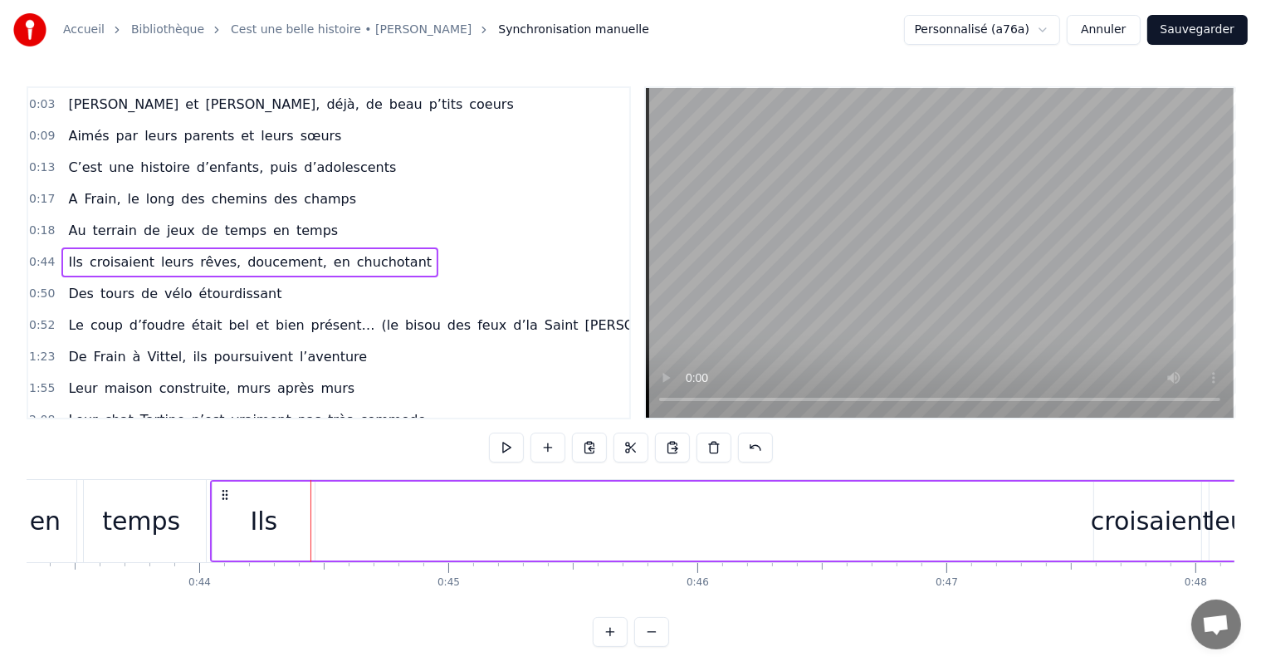
click at [1132, 504] on div "croisaient" at bounding box center [1150, 520] width 121 height 37
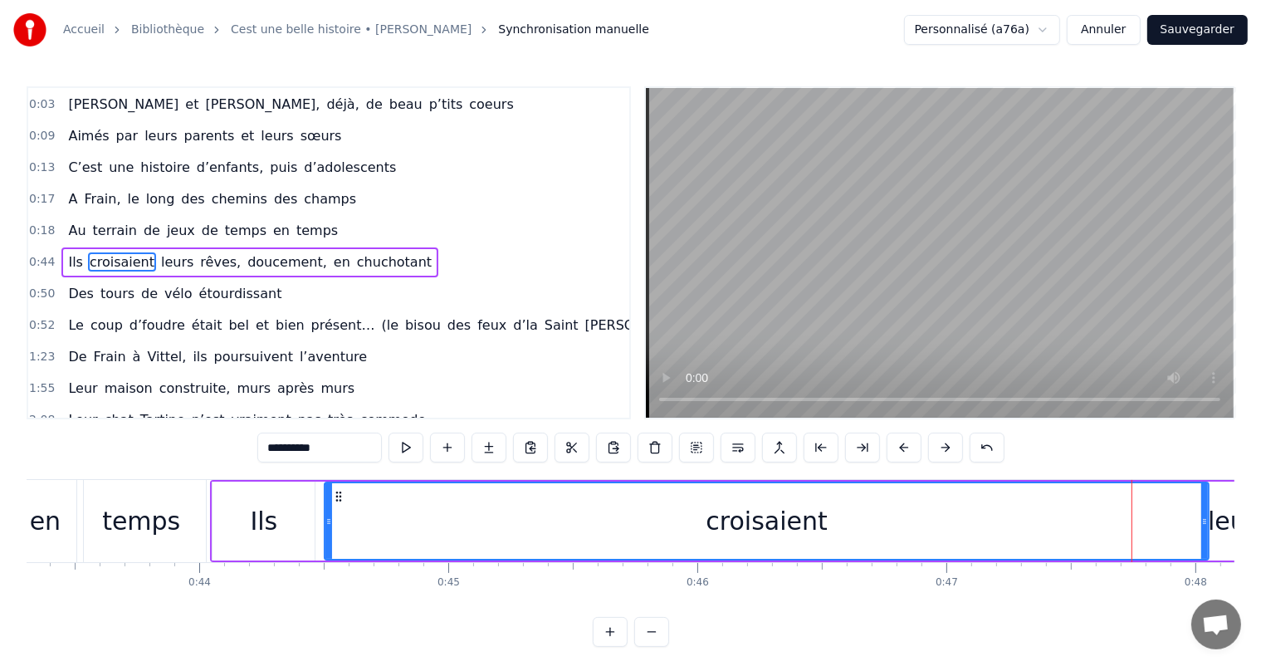
drag, startPoint x: 1095, startPoint y: 521, endPoint x: 441, endPoint y: 515, distance: 654.0
click at [327, 523] on icon at bounding box center [328, 521] width 7 height 13
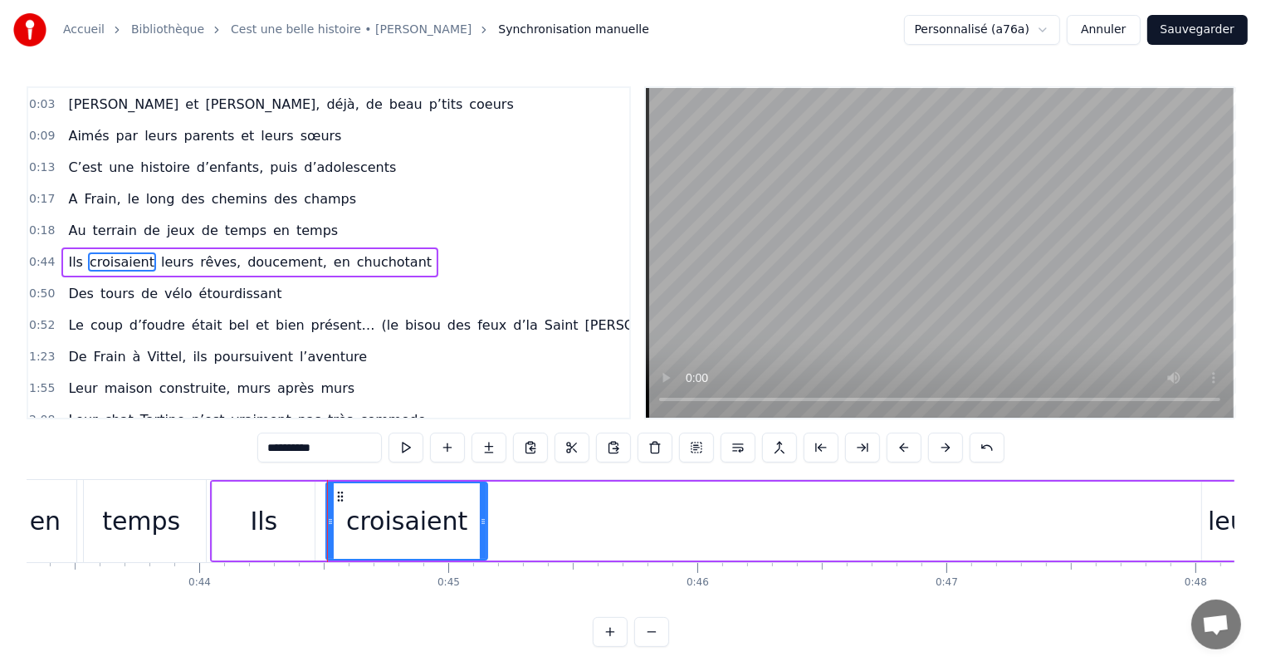
drag, startPoint x: 1201, startPoint y: 508, endPoint x: 480, endPoint y: 531, distance: 721.5
click at [480, 531] on div at bounding box center [483, 521] width 7 height 76
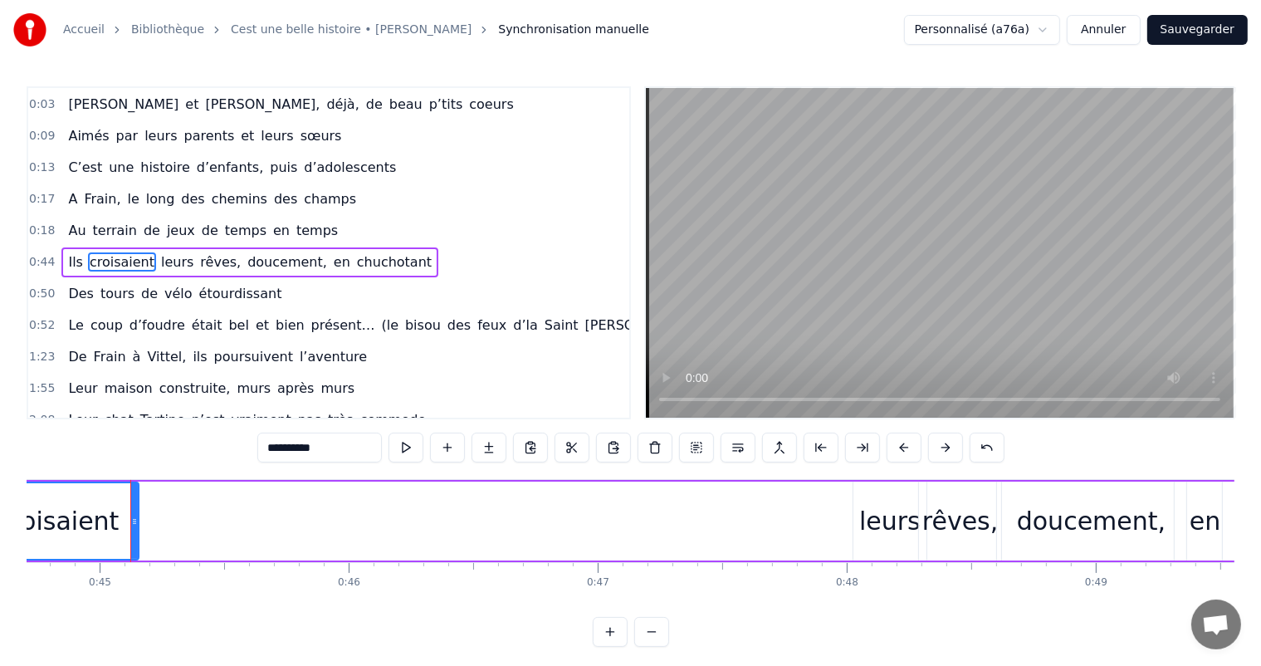
scroll to position [0, 11185]
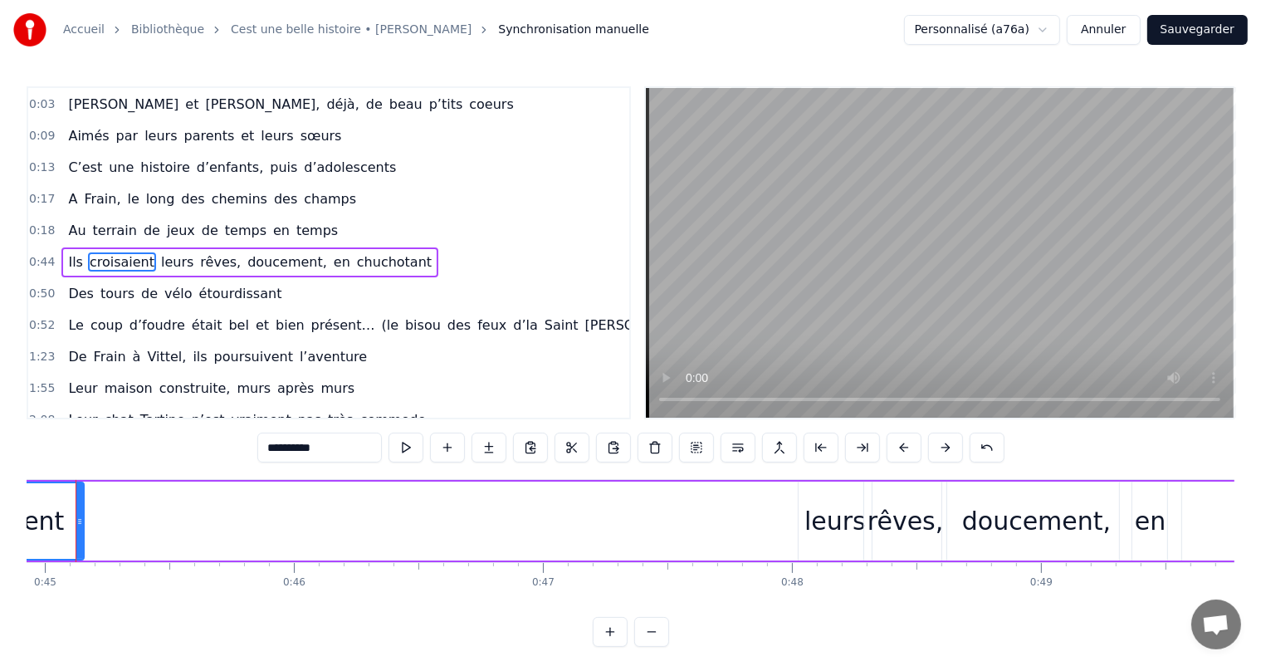
click at [827, 531] on div "leurs" at bounding box center [834, 520] width 61 height 37
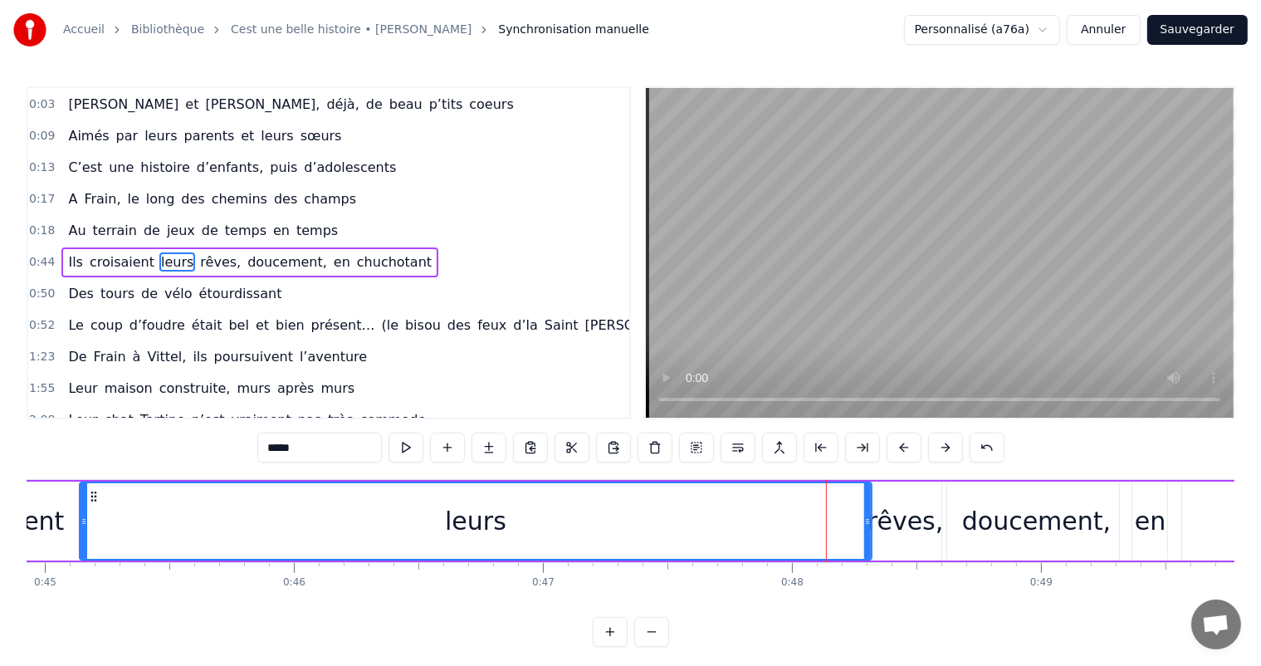
drag, startPoint x: 802, startPoint y: 518, endPoint x: 84, endPoint y: 548, distance: 718.5
click at [84, 548] on div at bounding box center [83, 521] width 7 height 76
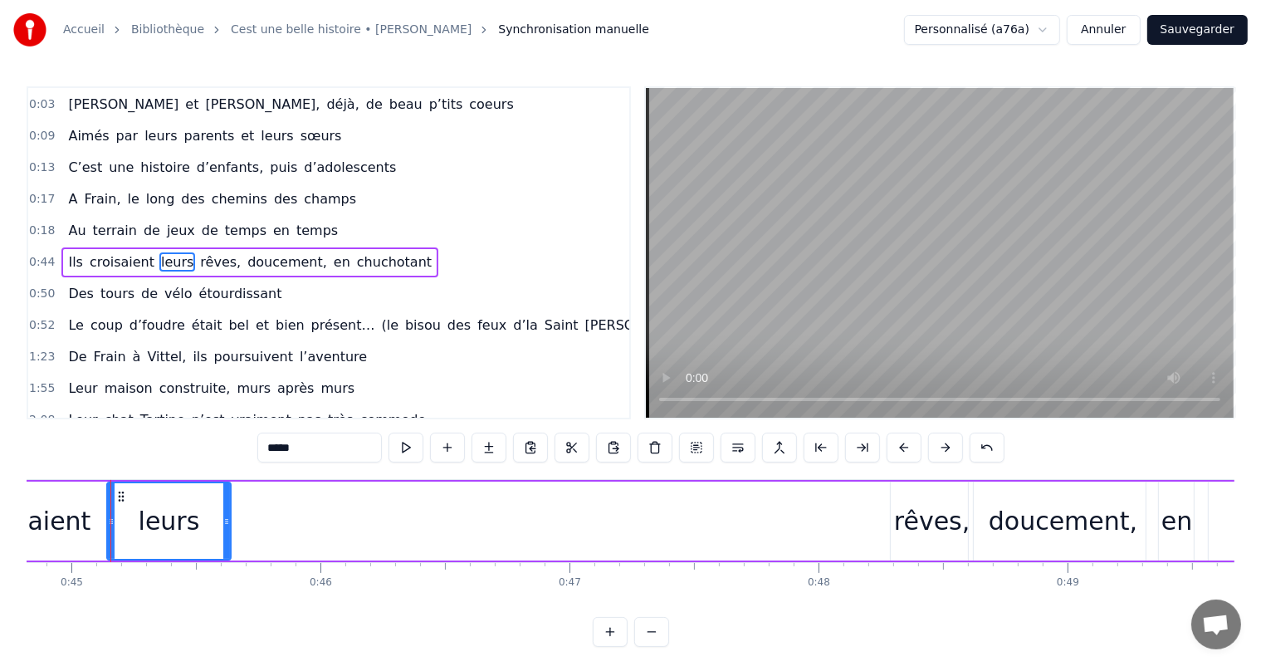
drag, startPoint x: 893, startPoint y: 507, endPoint x: 226, endPoint y: 474, distance: 668.1
click at [226, 474] on div "0:00 C’est 0:01 un beau roman, c’est une belle histoire 0:02 C’est une romance …" at bounding box center [630, 366] width 1207 height 560
click at [939, 512] on div "rêves," at bounding box center [932, 520] width 76 height 37
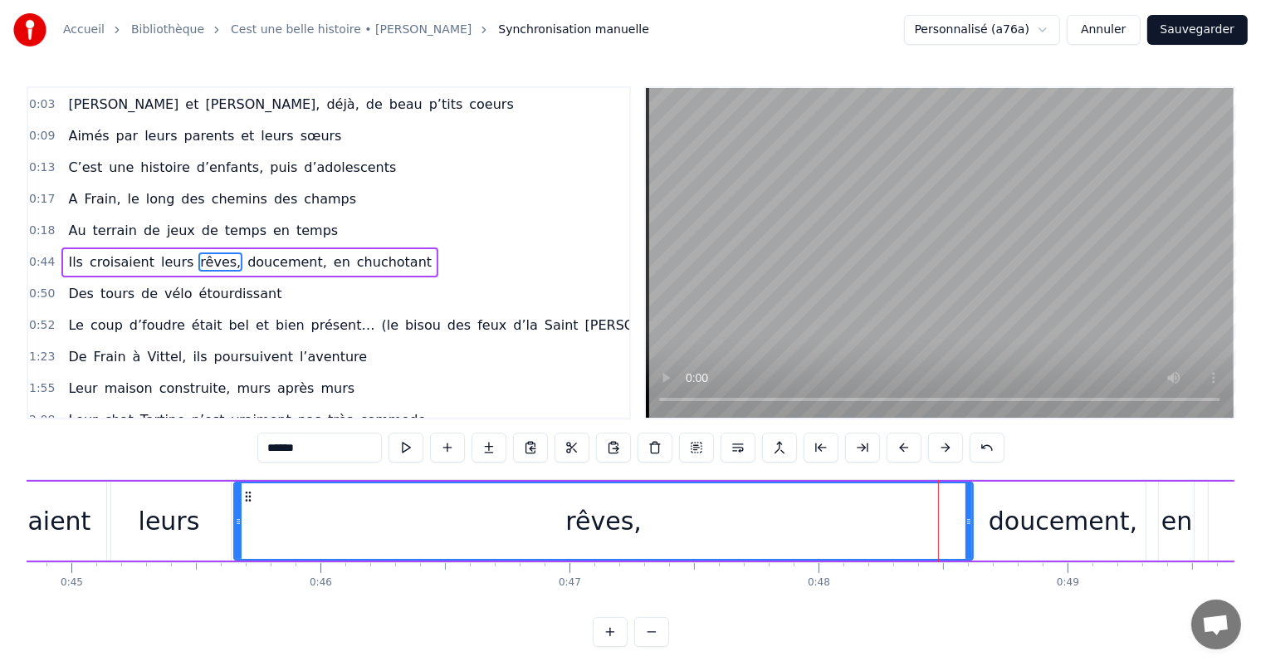
drag, startPoint x: 892, startPoint y: 512, endPoint x: 236, endPoint y: 466, distance: 658.1
click at [236, 466] on div "0:00 C’est 0:01 un beau roman, c’est une belle histoire 0:02 C’est une romance …" at bounding box center [630, 366] width 1207 height 560
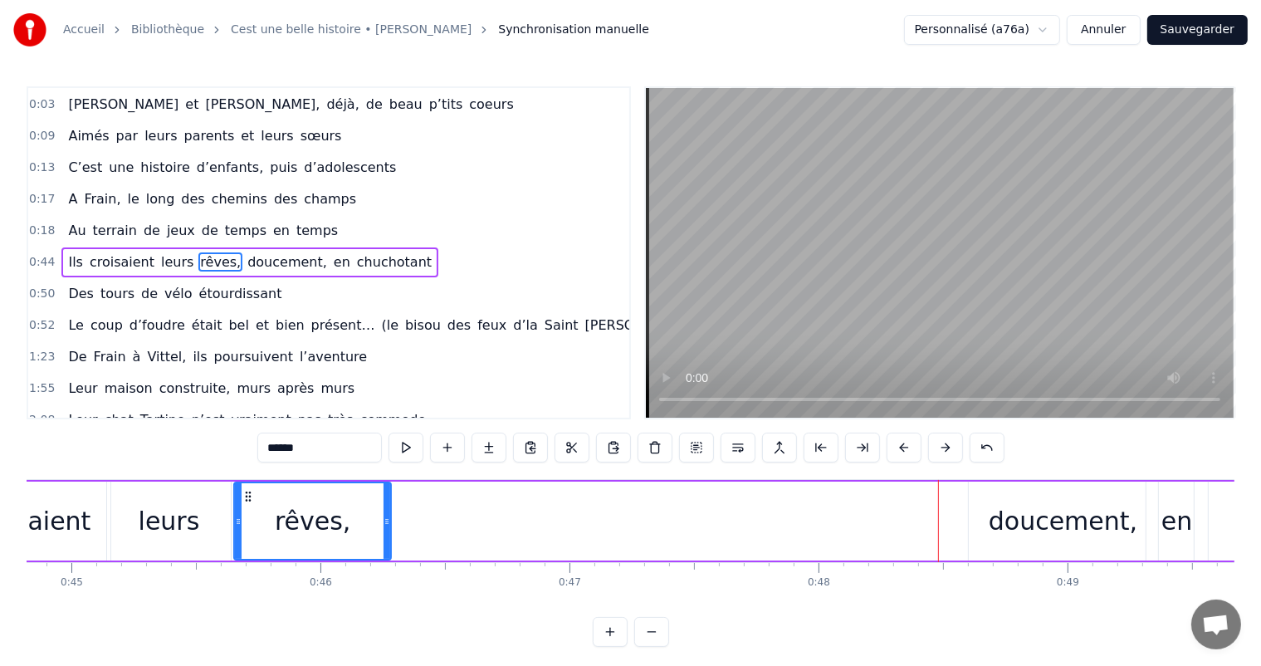
drag, startPoint x: 969, startPoint y: 509, endPoint x: 381, endPoint y: 498, distance: 588.5
click at [383, 498] on div at bounding box center [386, 521] width 7 height 76
click at [1016, 545] on div "doucement," at bounding box center [1062, 520] width 189 height 79
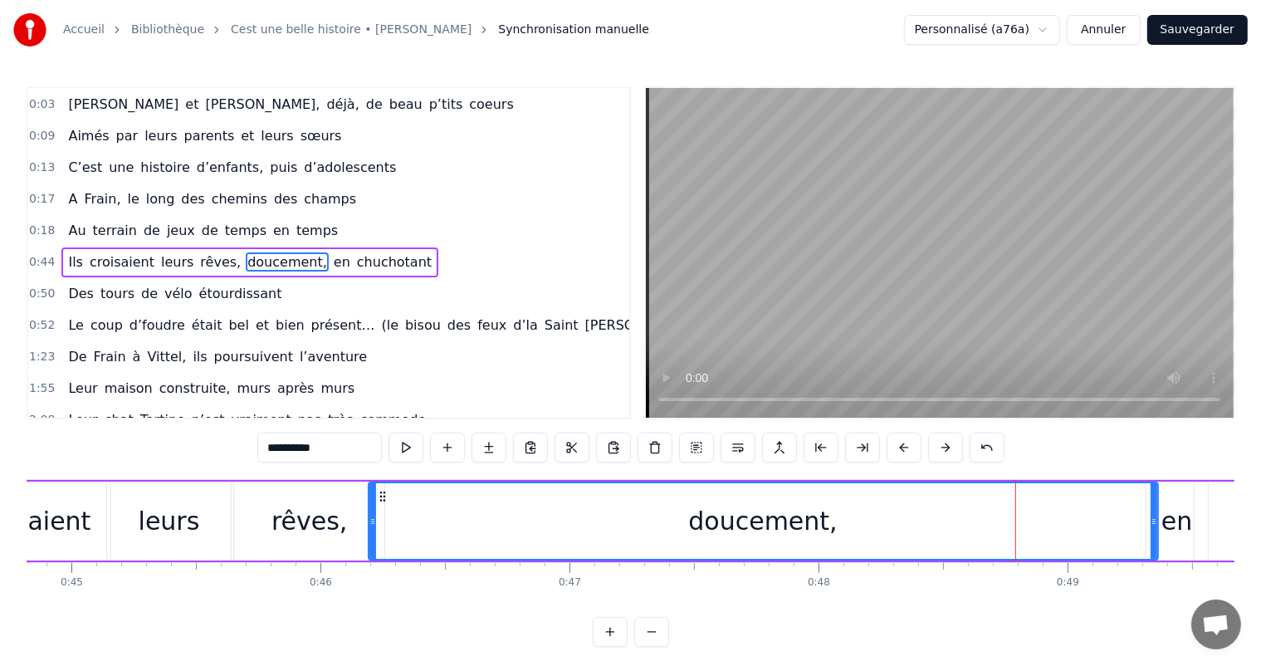
drag, startPoint x: 972, startPoint y: 515, endPoint x: 372, endPoint y: 535, distance: 600.3
click at [372, 535] on div at bounding box center [372, 521] width 7 height 76
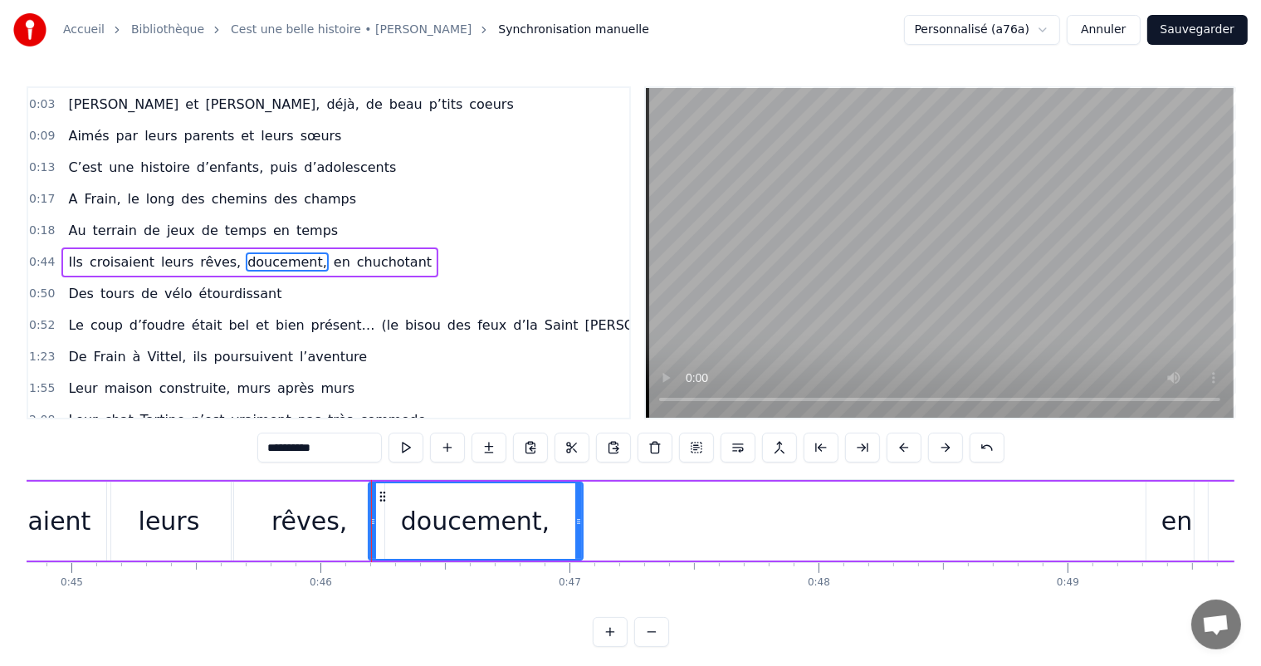
drag, startPoint x: 1154, startPoint y: 524, endPoint x: 582, endPoint y: 482, distance: 573.4
click at [577, 485] on div at bounding box center [578, 521] width 7 height 76
click at [1183, 531] on div "en" at bounding box center [1176, 520] width 31 height 37
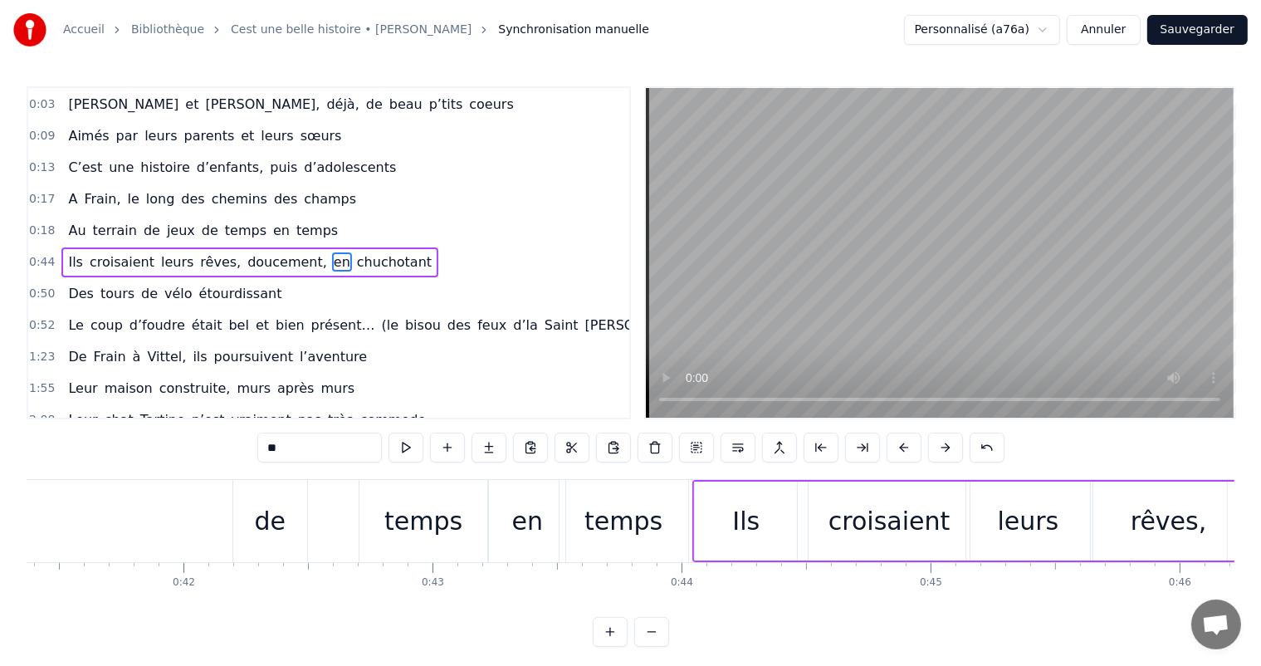
scroll to position [0, 10407]
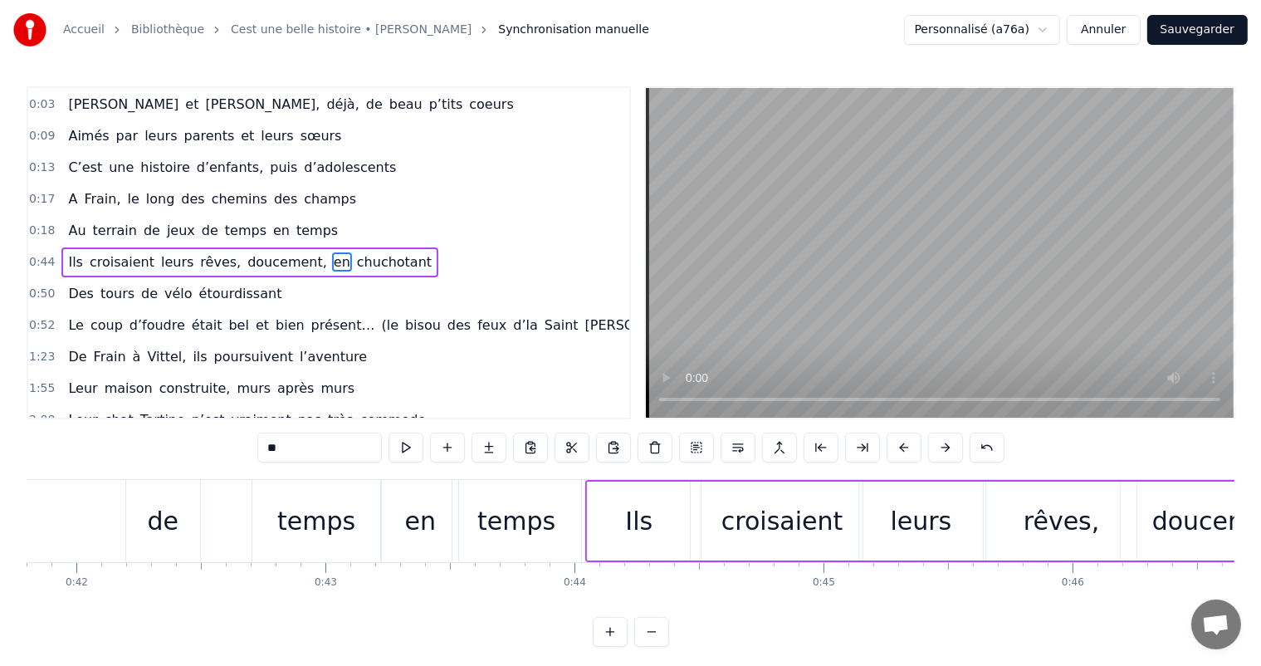
click at [136, 544] on div "de" at bounding box center [163, 521] width 74 height 82
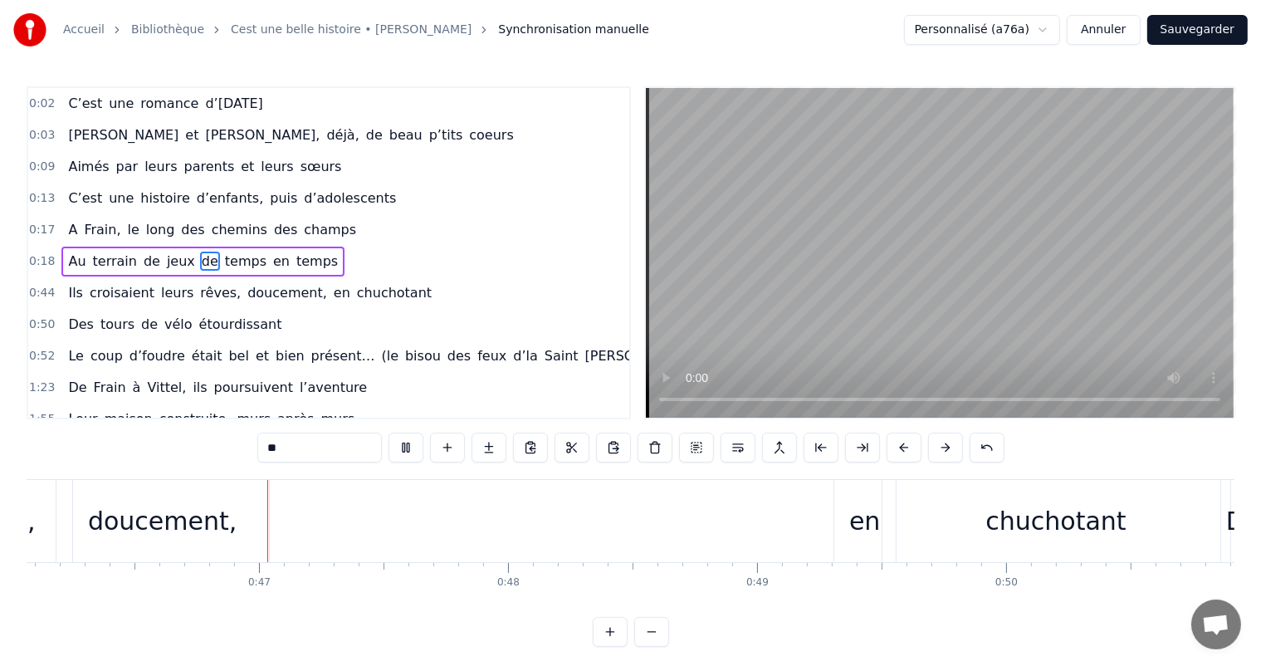
scroll to position [0, 11482]
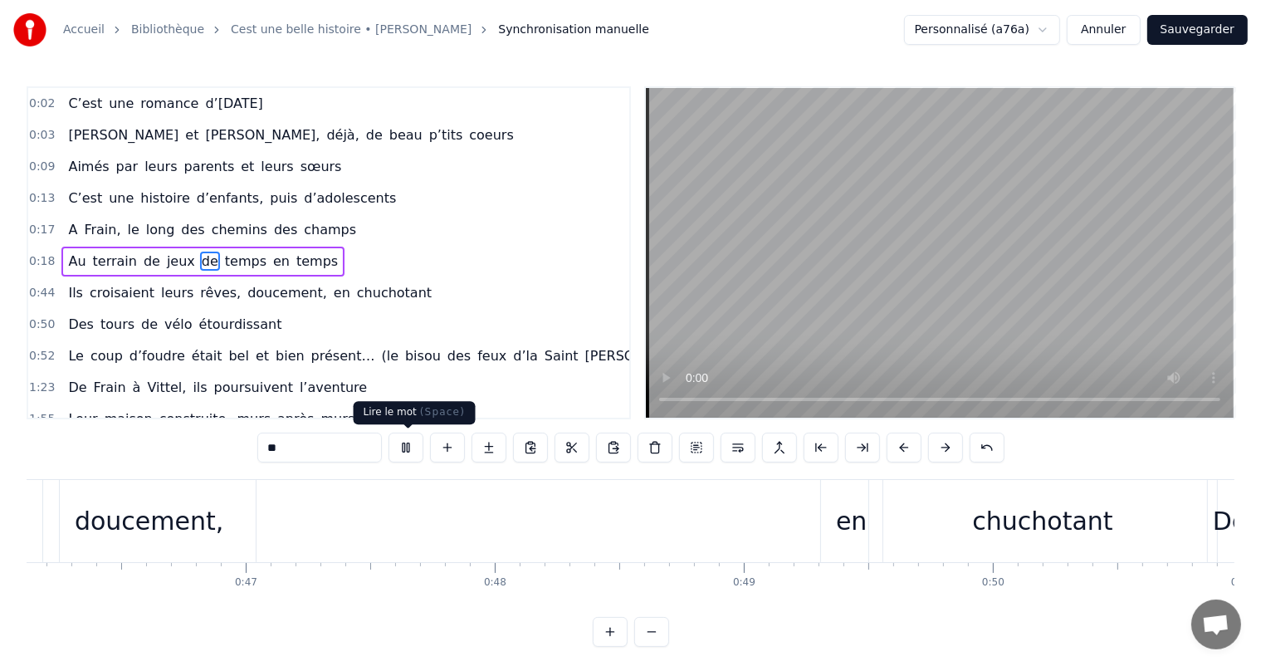
click at [411, 453] on button at bounding box center [405, 447] width 35 height 30
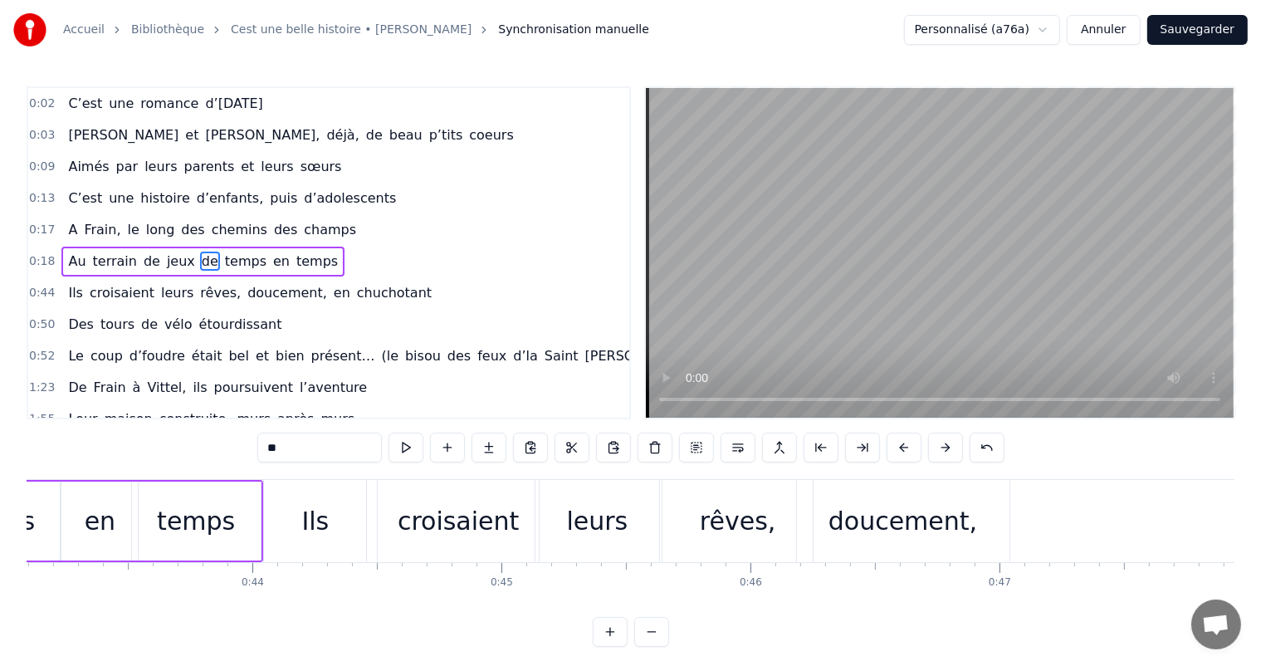
scroll to position [0, 10702]
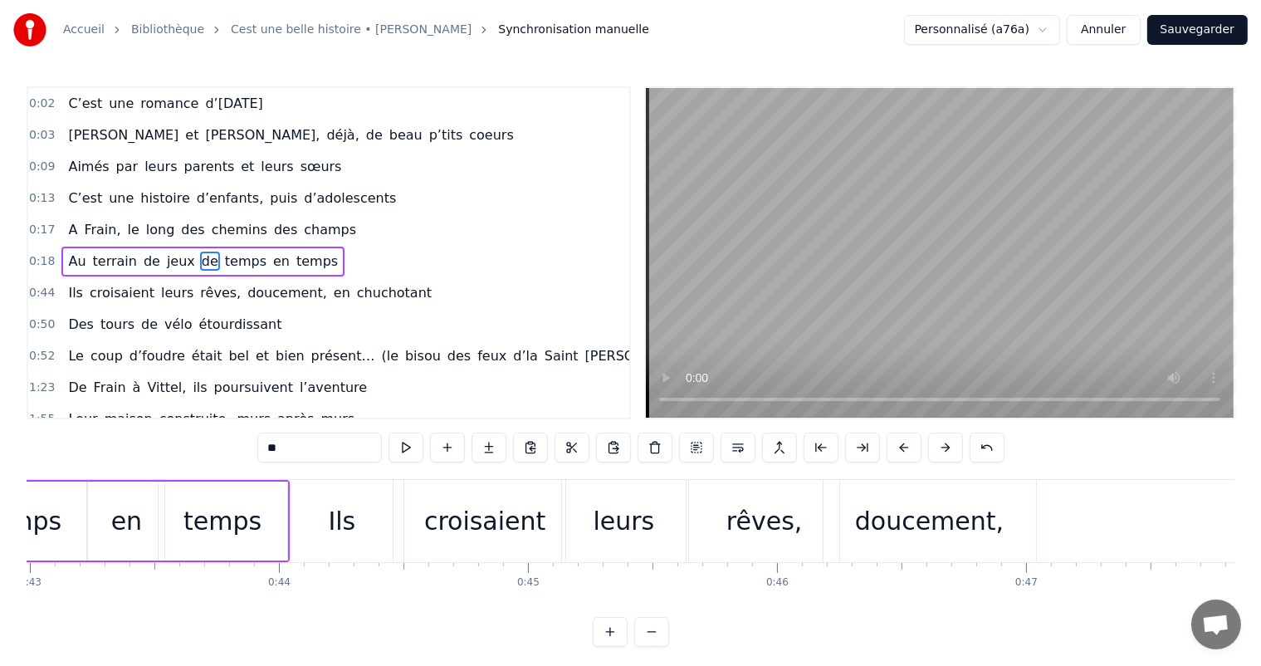
click at [346, 546] on div "Ils" at bounding box center [341, 521] width 102 height 82
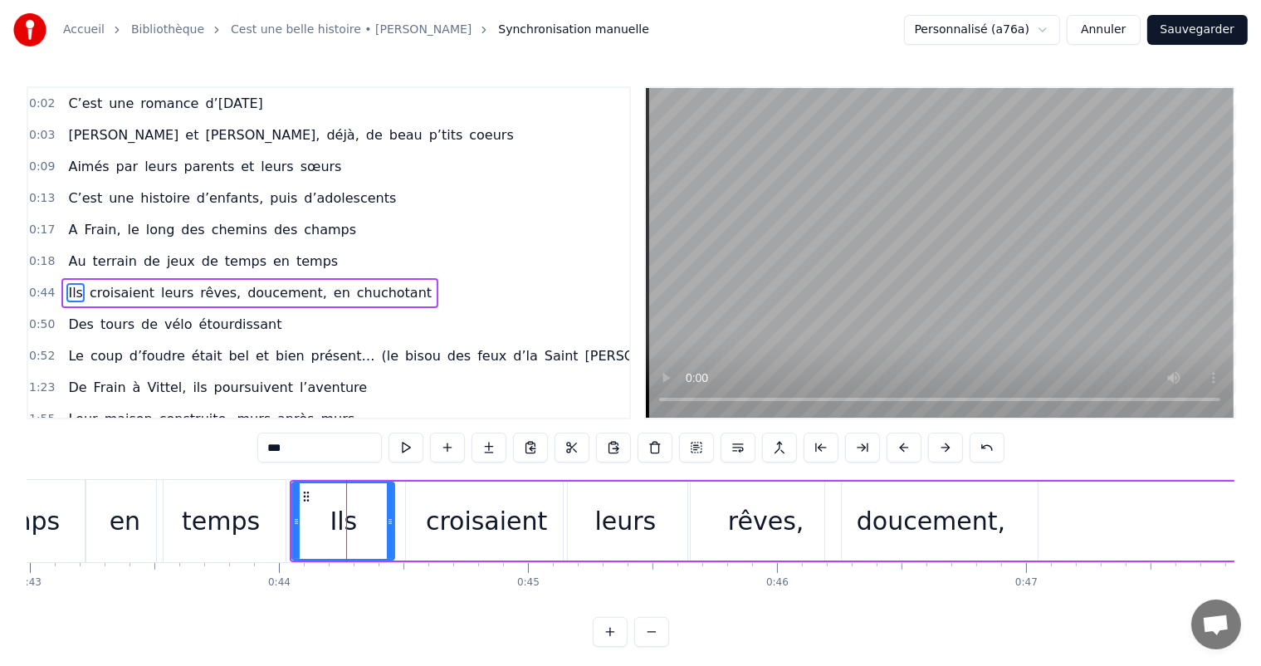
scroll to position [94, 0]
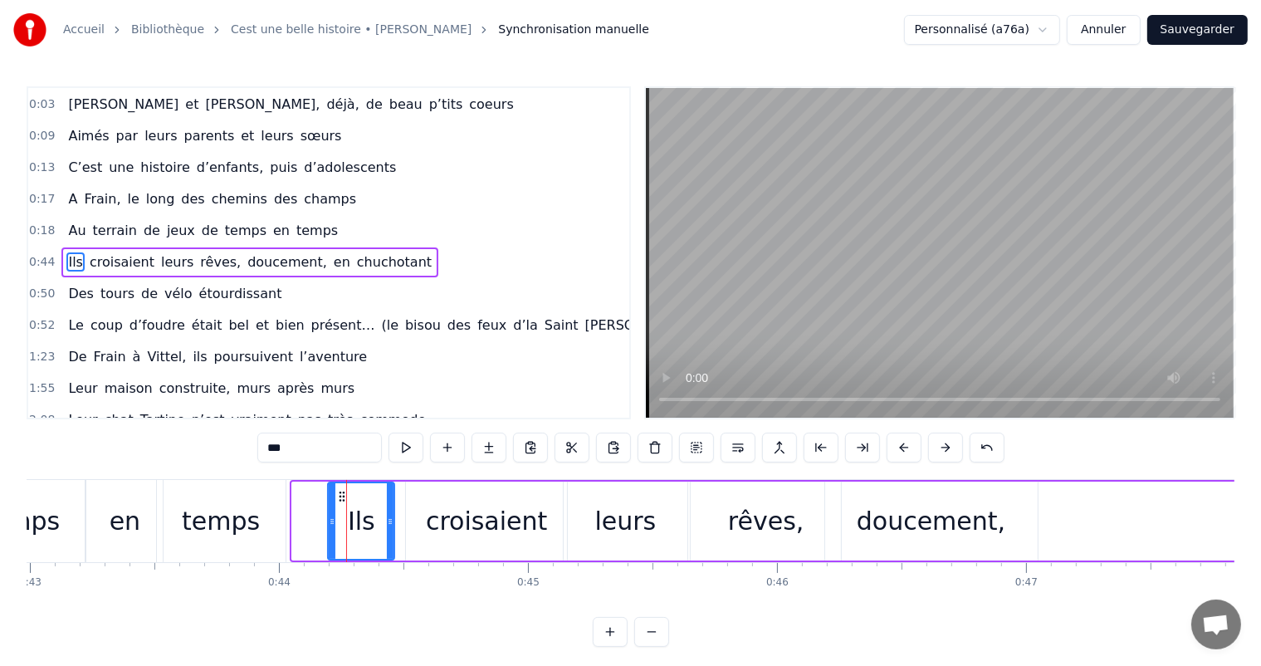
drag, startPoint x: 292, startPoint y: 518, endPoint x: 375, endPoint y: 510, distance: 83.3
click at [335, 524] on icon at bounding box center [332, 521] width 7 height 13
click at [887, 490] on div "doucement," at bounding box center [931, 520] width 212 height 79
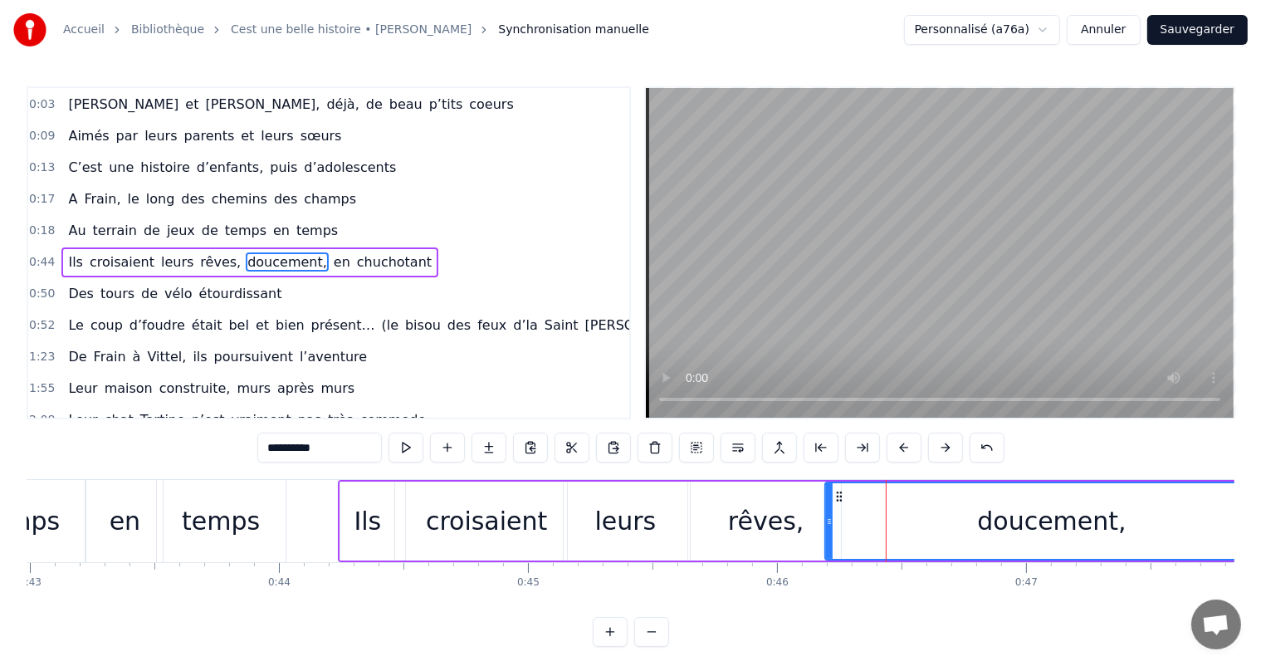
drag, startPoint x: 1036, startPoint y: 498, endPoint x: 1274, endPoint y: 451, distance: 242.7
click at [1261, 451] on html "Accueil Bibliothèque Cest une belle histoire • Michel Fugain Synchronisation ma…" at bounding box center [630, 336] width 1261 height 673
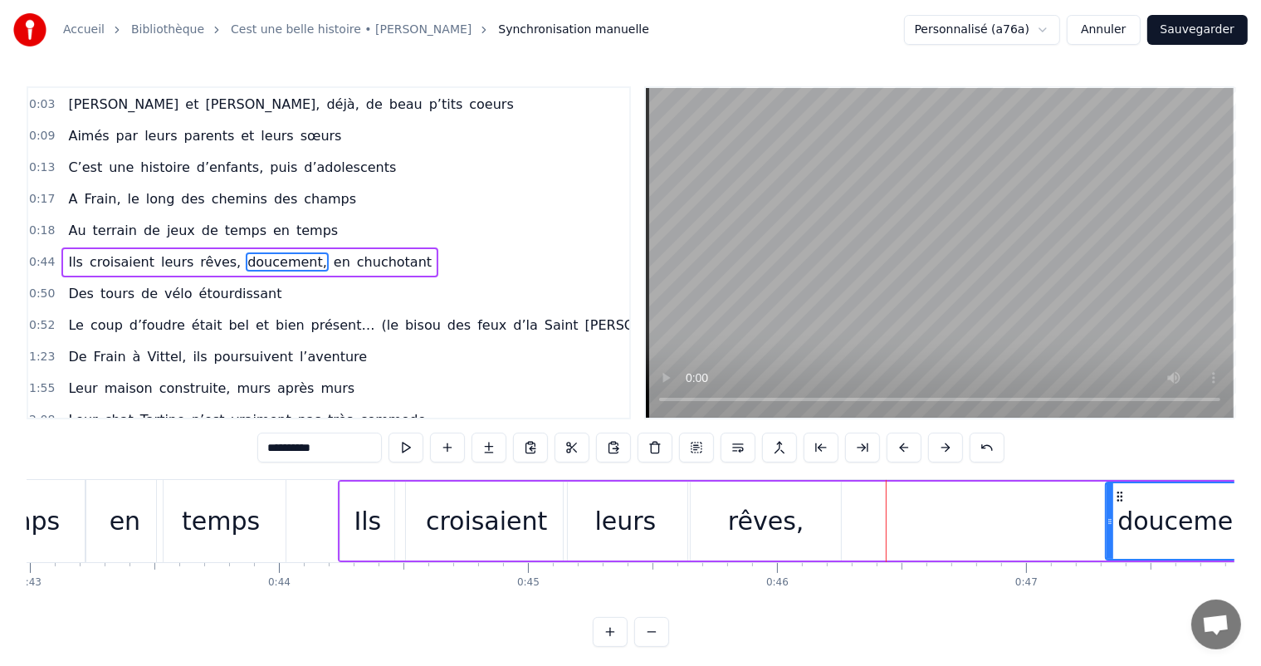
drag, startPoint x: 826, startPoint y: 517, endPoint x: 1092, endPoint y: 500, distance: 267.0
click at [1106, 503] on div at bounding box center [1109, 521] width 7 height 76
click at [814, 554] on div "rêves," at bounding box center [765, 520] width 150 height 79
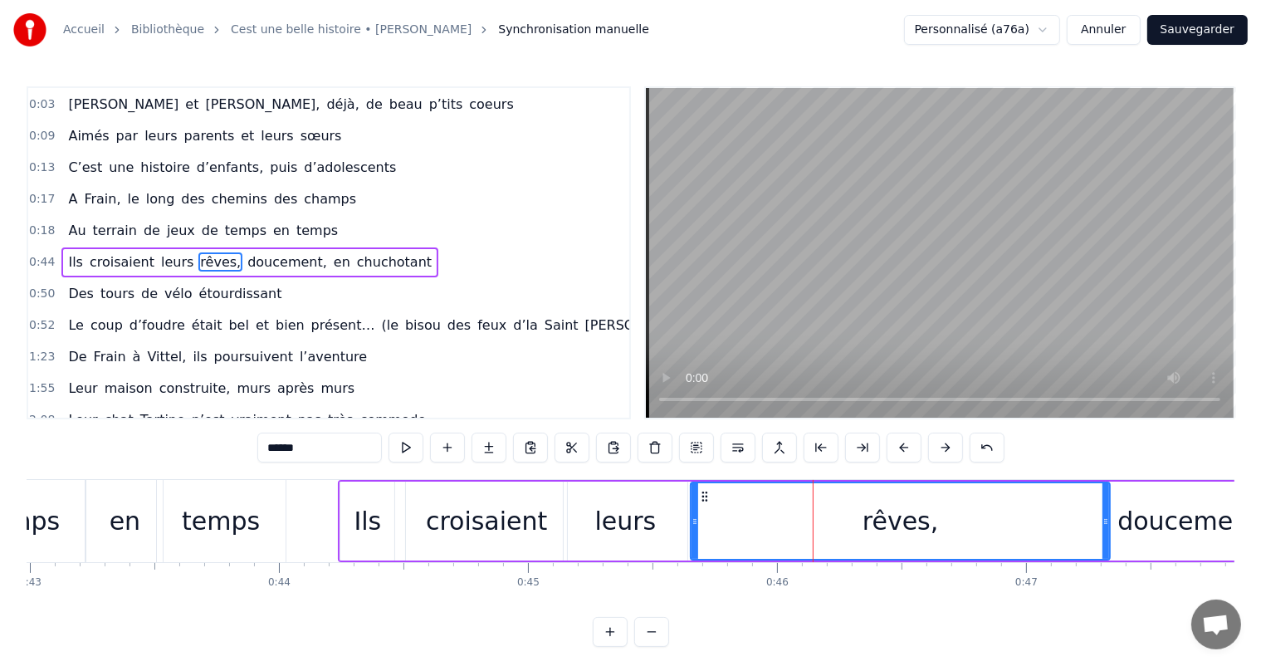
drag, startPoint x: 836, startPoint y: 517, endPoint x: 955, endPoint y: 509, distance: 119.8
click at [1105, 527] on div at bounding box center [1105, 521] width 7 height 76
click at [690, 520] on div "rêves," at bounding box center [901, 520] width 422 height 79
drag, startPoint x: 698, startPoint y: 521, endPoint x: 784, endPoint y: 518, distance: 86.4
click at [790, 518] on div "rêves," at bounding box center [900, 521] width 418 height 76
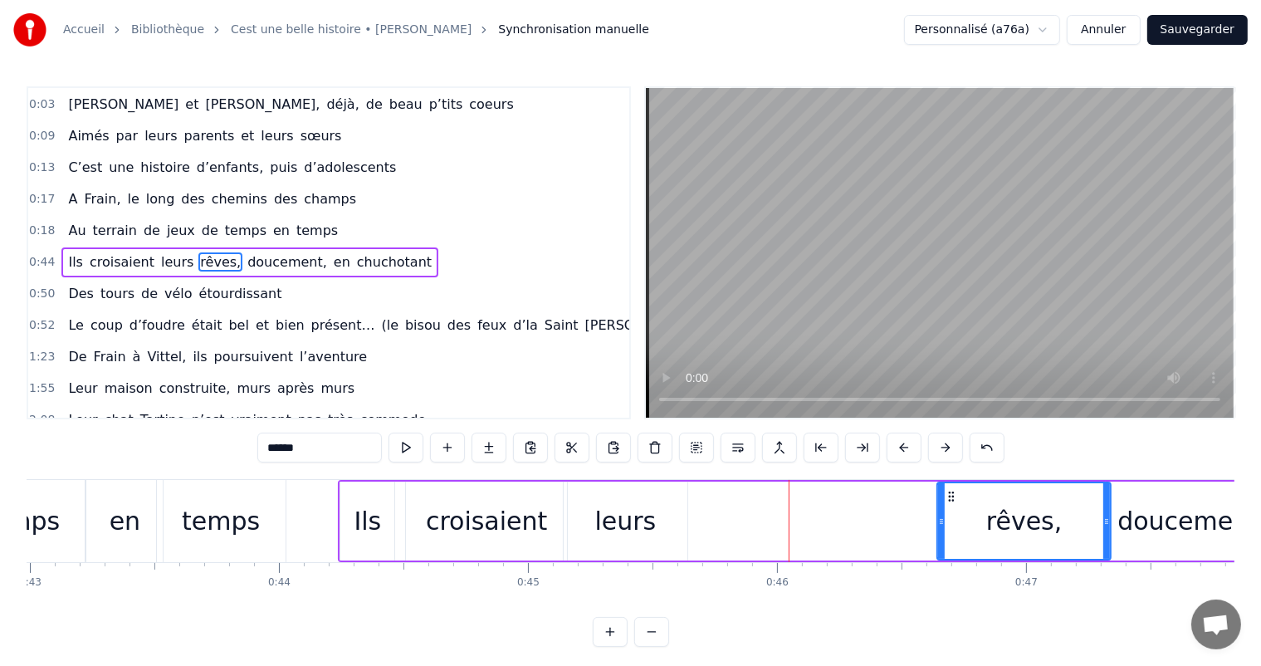
drag, startPoint x: 690, startPoint y: 521, endPoint x: 886, endPoint y: 529, distance: 196.0
click at [944, 535] on div at bounding box center [941, 521] width 7 height 76
click at [631, 551] on div "leurs" at bounding box center [625, 520] width 124 height 79
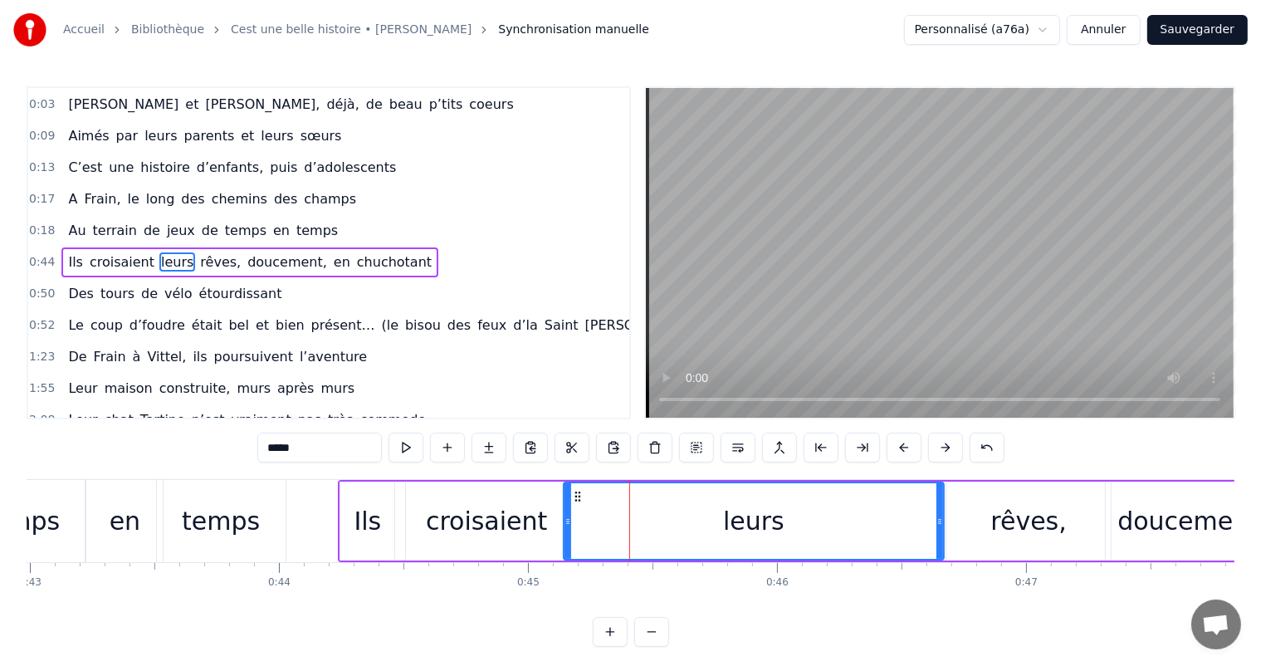
drag, startPoint x: 679, startPoint y: 515, endPoint x: 924, endPoint y: 519, distance: 245.7
click at [926, 521] on div "leurs" at bounding box center [753, 521] width 378 height 76
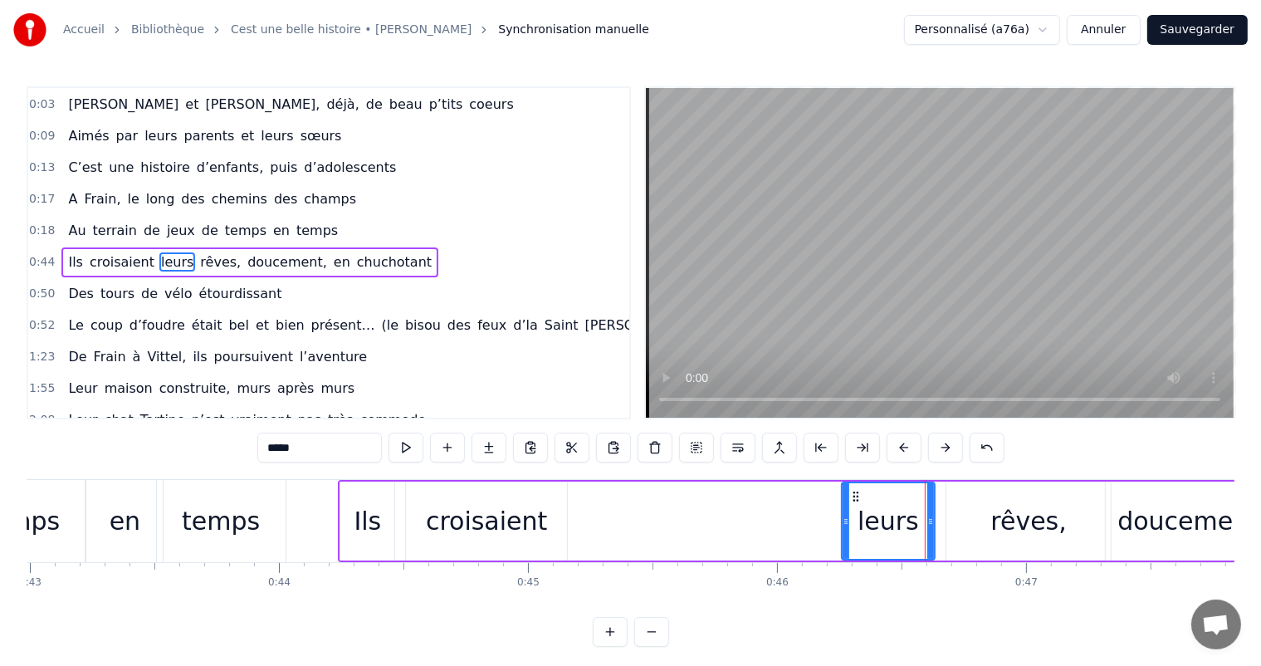
drag, startPoint x: 564, startPoint y: 517, endPoint x: 832, endPoint y: 497, distance: 268.0
click at [842, 498] on div at bounding box center [845, 521] width 7 height 76
click at [559, 521] on div "croisaient" at bounding box center [486, 520] width 161 height 79
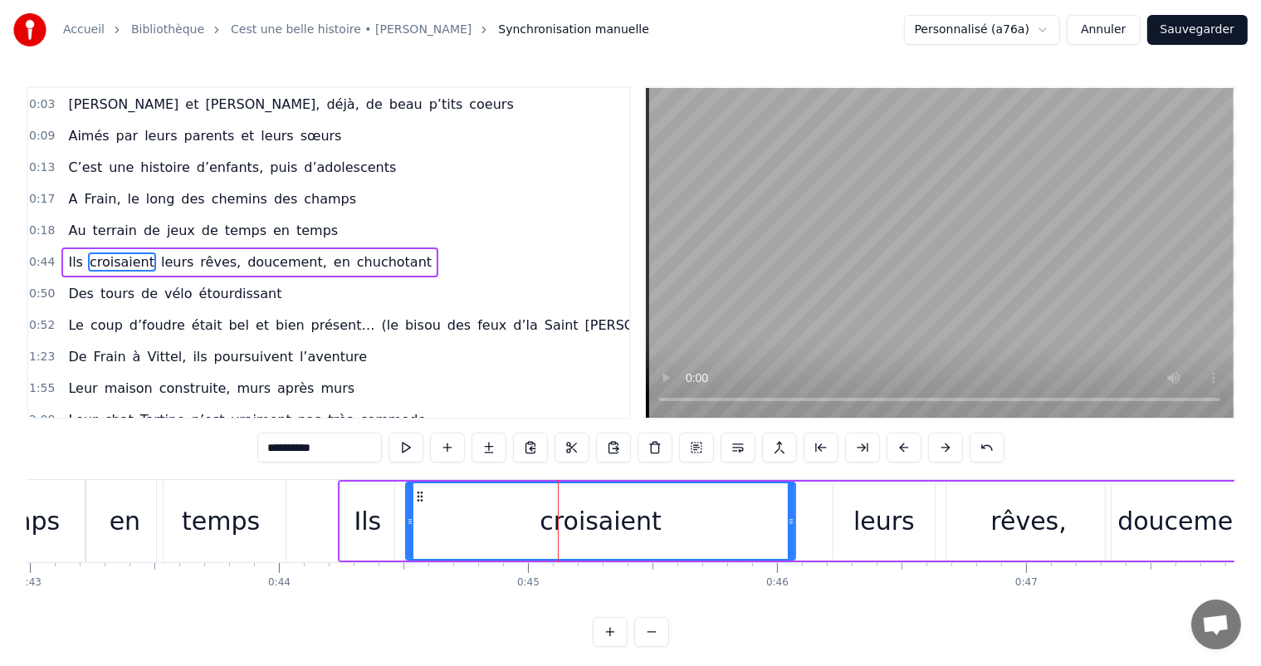
drag, startPoint x: 565, startPoint y: 518, endPoint x: 794, endPoint y: 513, distance: 229.1
click at [793, 515] on icon at bounding box center [791, 521] width 7 height 13
click at [851, 513] on div "leurs" at bounding box center [883, 520] width 101 height 79
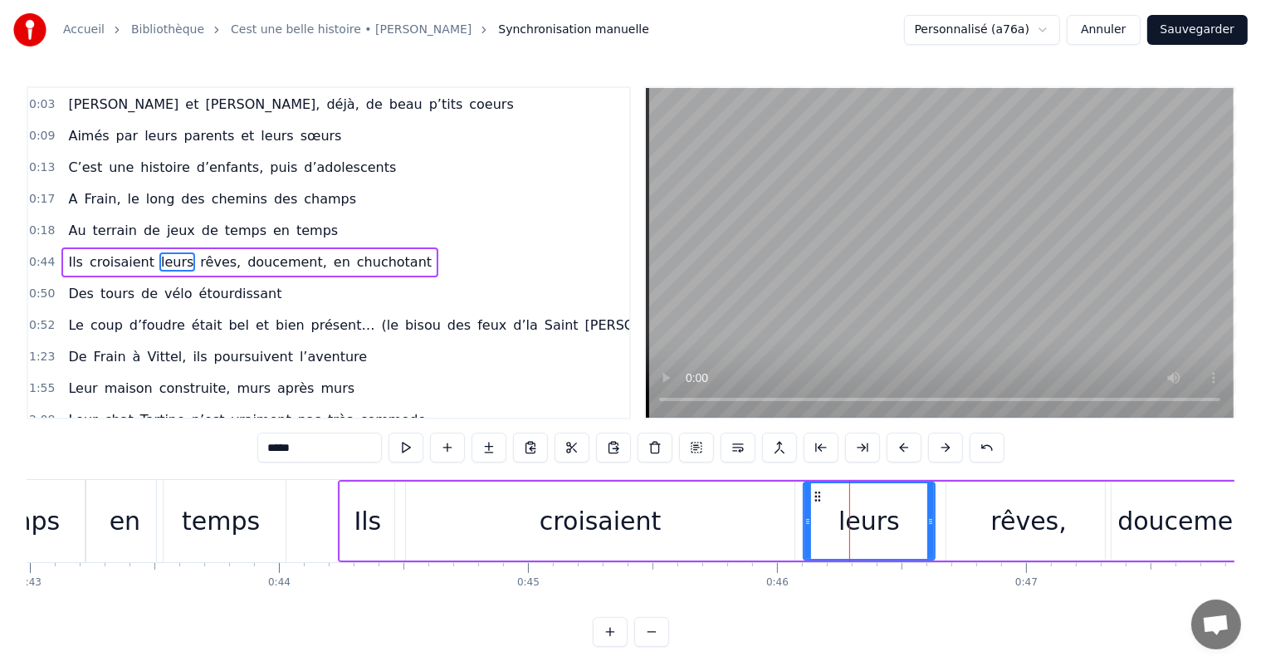
drag, startPoint x: 833, startPoint y: 510, endPoint x: 803, endPoint y: 506, distance: 30.9
click at [804, 506] on div at bounding box center [807, 521] width 7 height 76
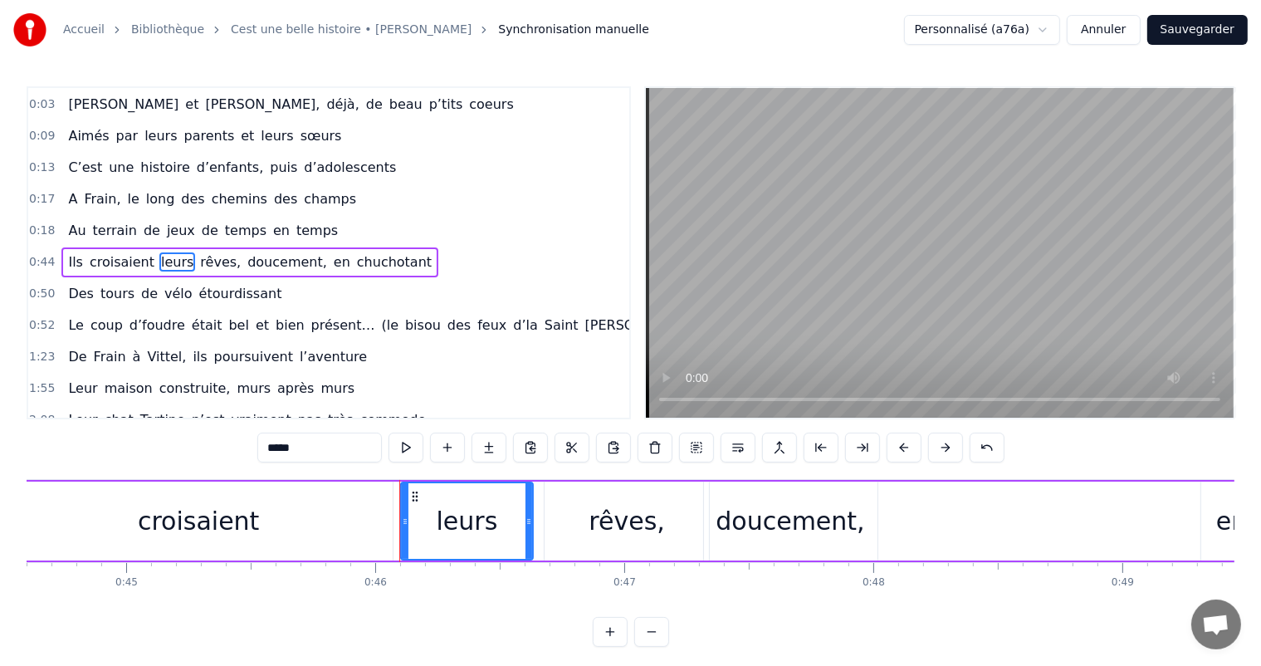
scroll to position [0, 11051]
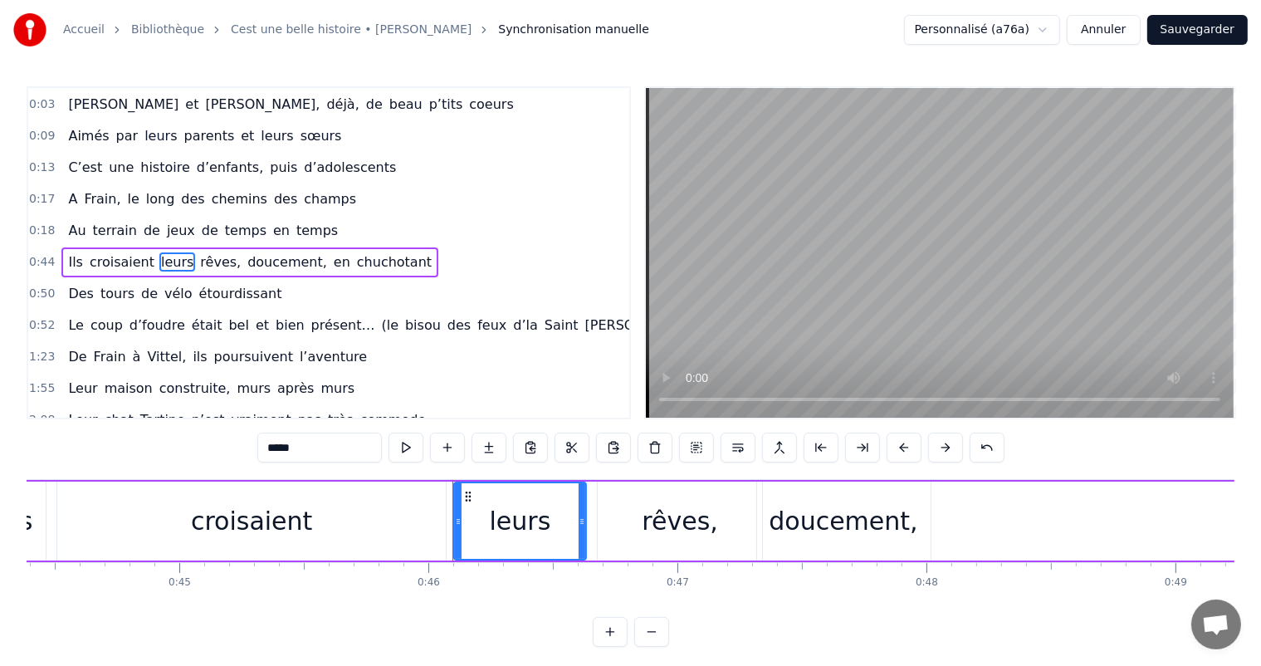
click at [915, 496] on div "doucement," at bounding box center [843, 520] width 173 height 79
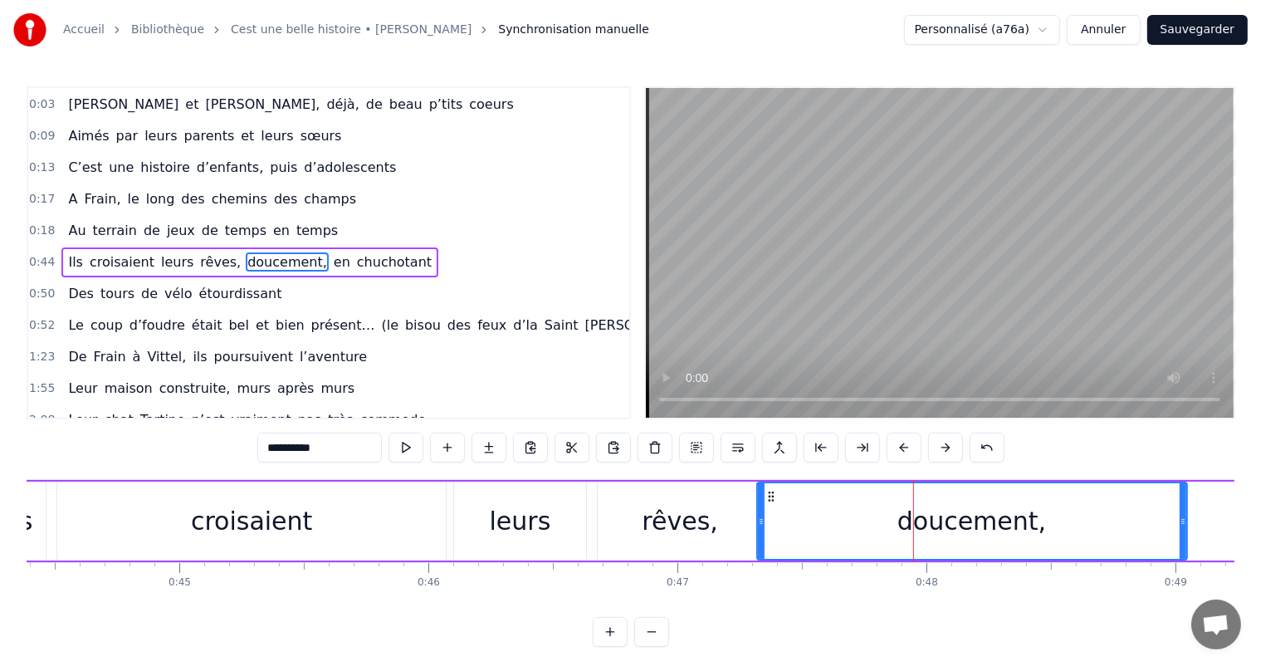
drag, startPoint x: 924, startPoint y: 500, endPoint x: 1182, endPoint y: 502, distance: 257.3
click at [1182, 502] on div at bounding box center [1182, 521] width 7 height 76
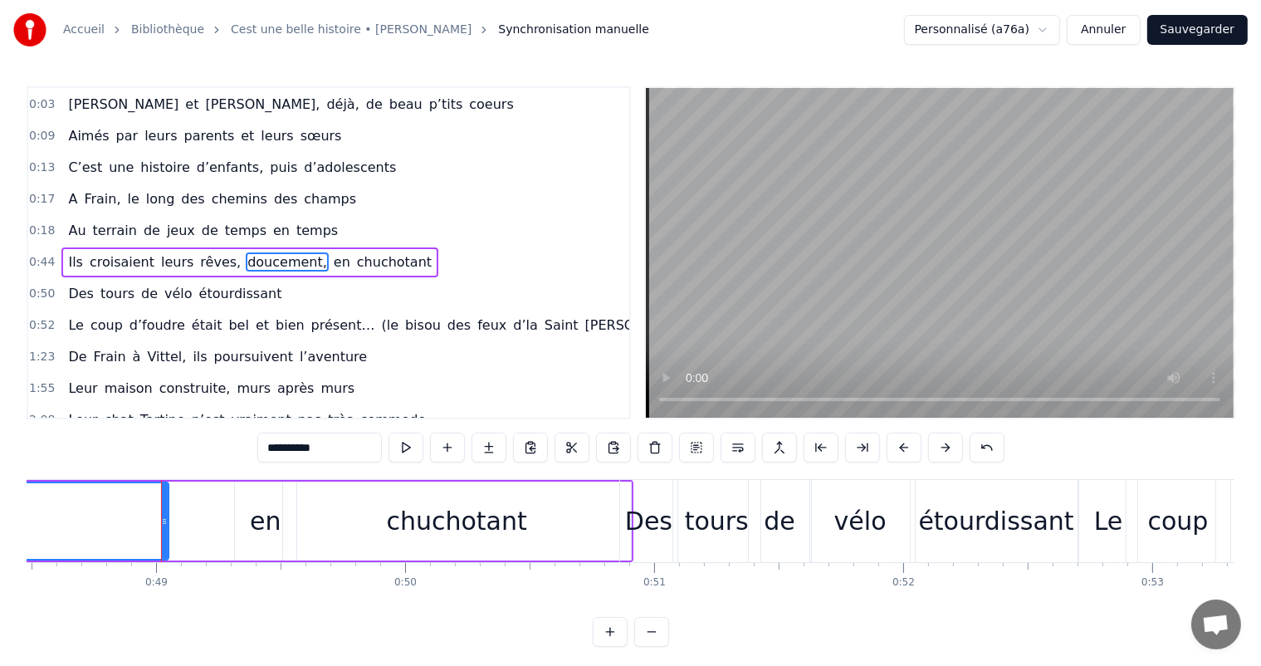
scroll to position [0, 12121]
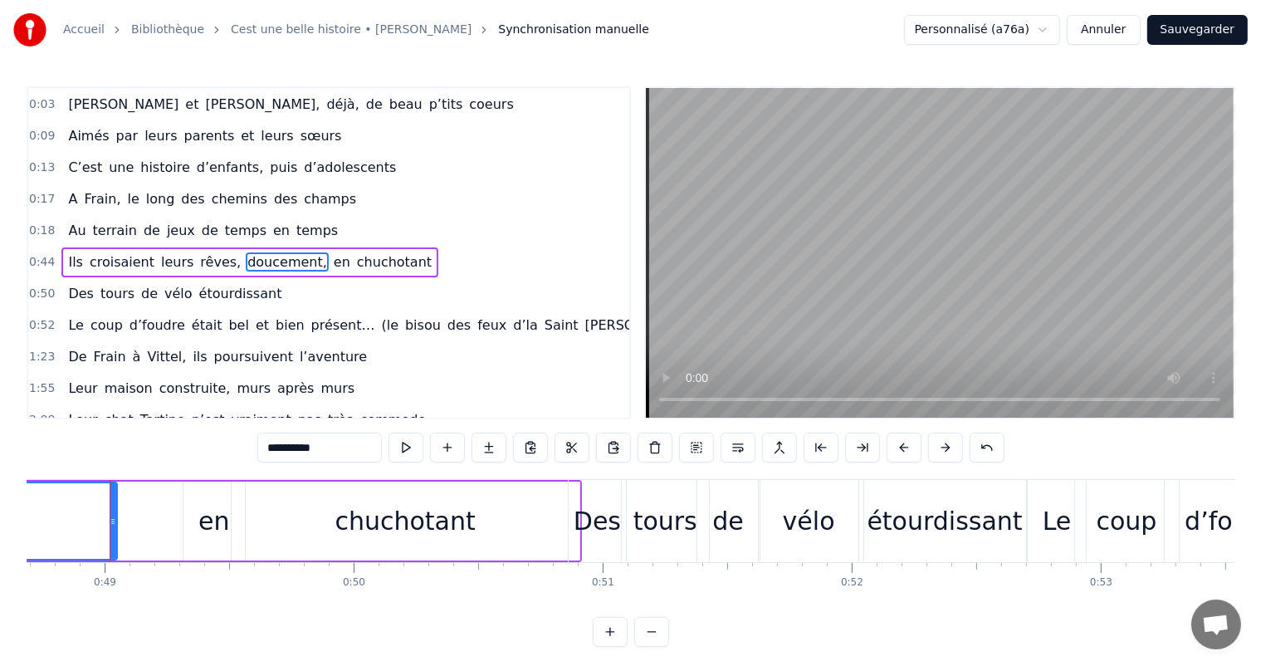
click at [224, 515] on div "en" at bounding box center [213, 520] width 31 height 37
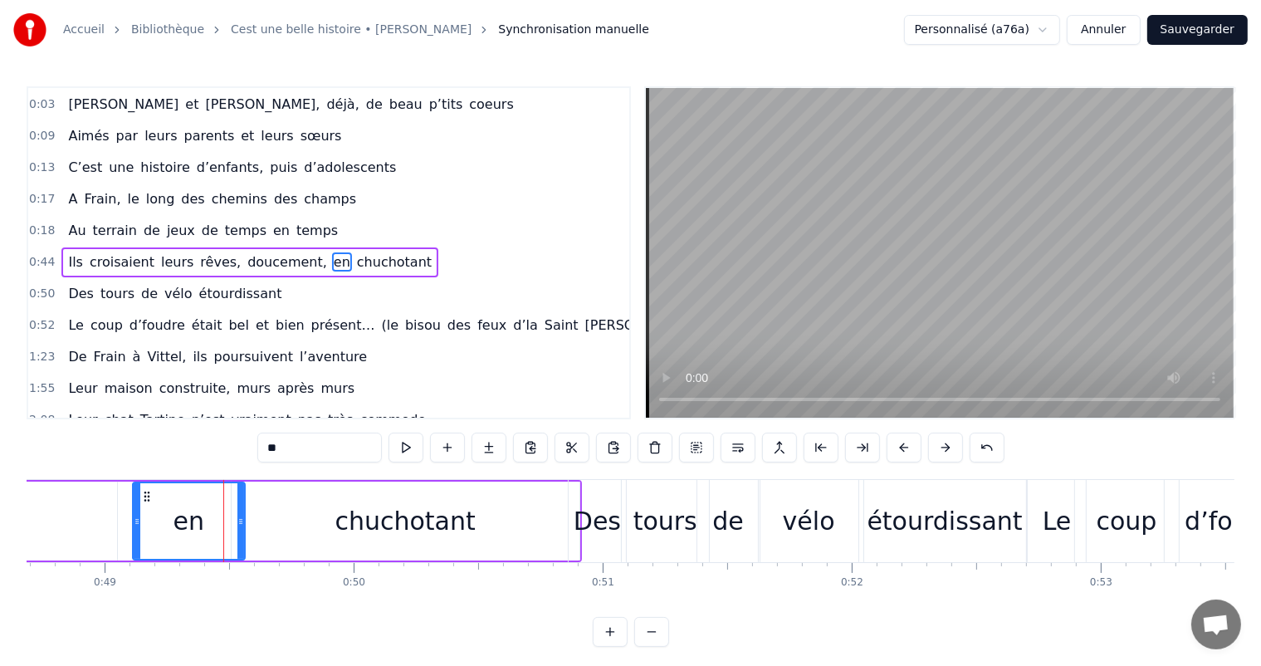
drag, startPoint x: 184, startPoint y: 510, endPoint x: 126, endPoint y: 522, distance: 59.2
click at [134, 522] on div at bounding box center [137, 521] width 7 height 76
drag, startPoint x: 243, startPoint y: 497, endPoint x: 225, endPoint y: 490, distance: 19.7
click at [226, 491] on div "en" at bounding box center [184, 520] width 121 height 79
drag, startPoint x: 239, startPoint y: 493, endPoint x: 188, endPoint y: 497, distance: 51.6
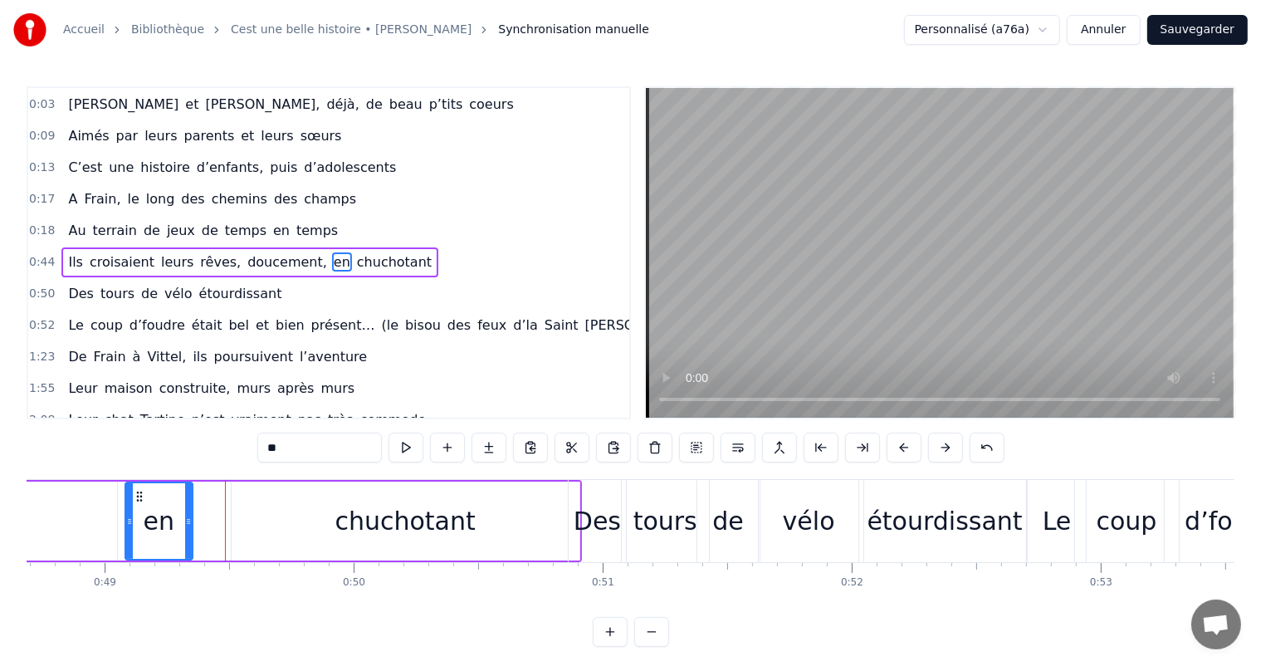
click at [185, 497] on div at bounding box center [188, 521] width 7 height 76
click at [272, 502] on div "chuchotant" at bounding box center [406, 520] width 348 height 79
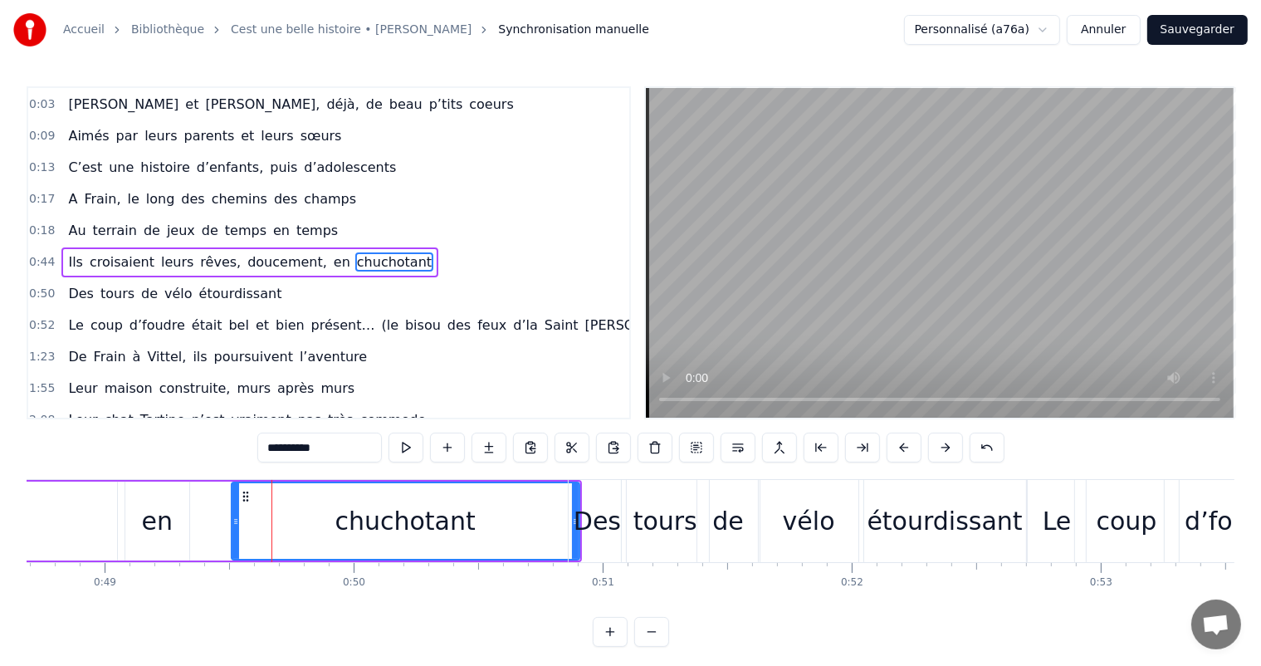
click at [231, 505] on div "chuchotant" at bounding box center [405, 520] width 349 height 79
drag, startPoint x: 234, startPoint y: 505, endPoint x: 188, endPoint y: 515, distance: 47.5
click at [188, 515] on div at bounding box center [191, 521] width 7 height 76
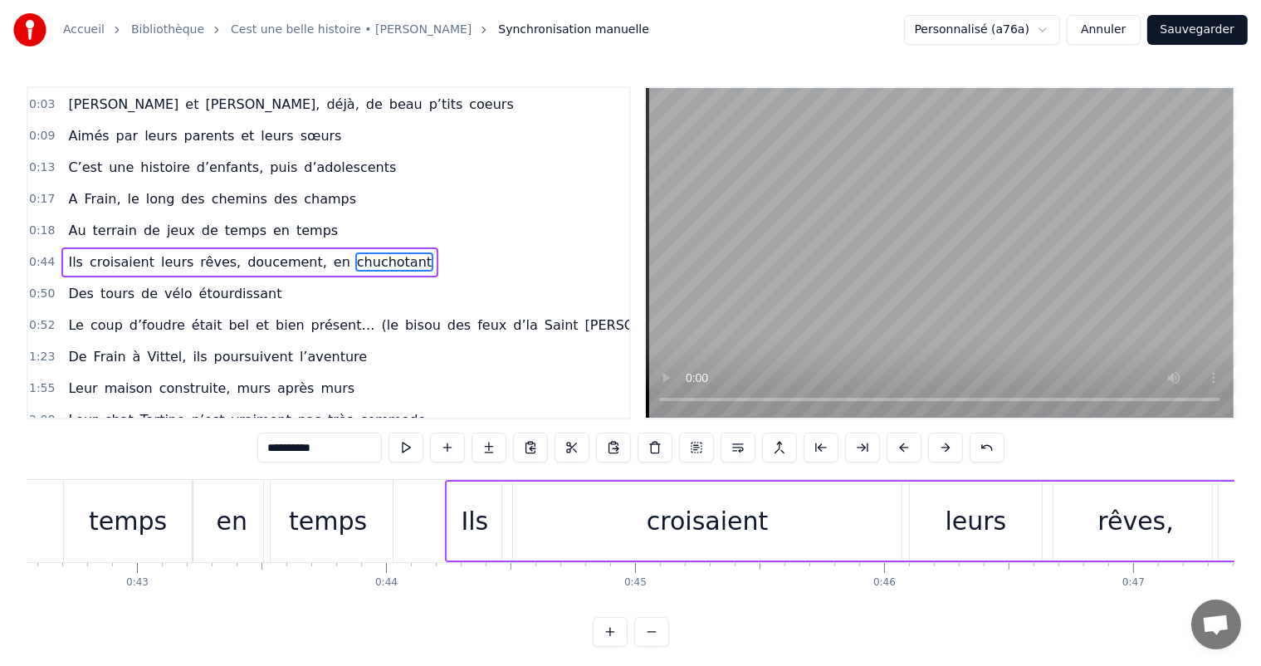
scroll to position [0, 10568]
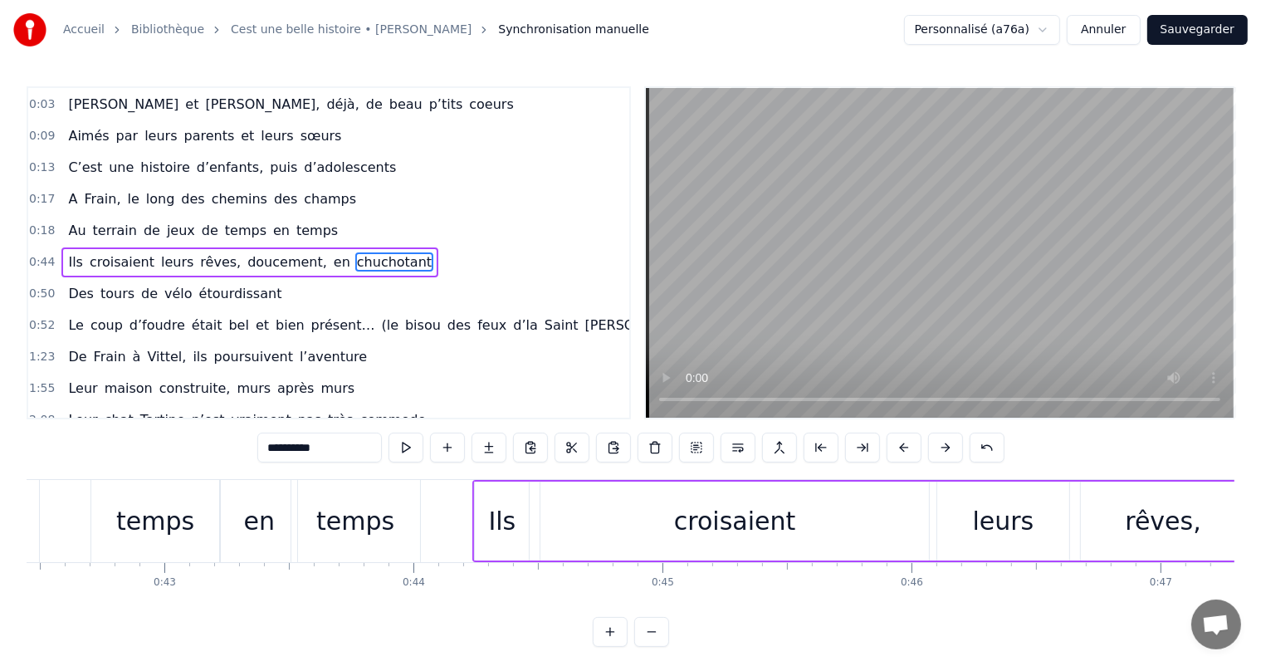
click at [516, 514] on div "Ils" at bounding box center [502, 520] width 54 height 79
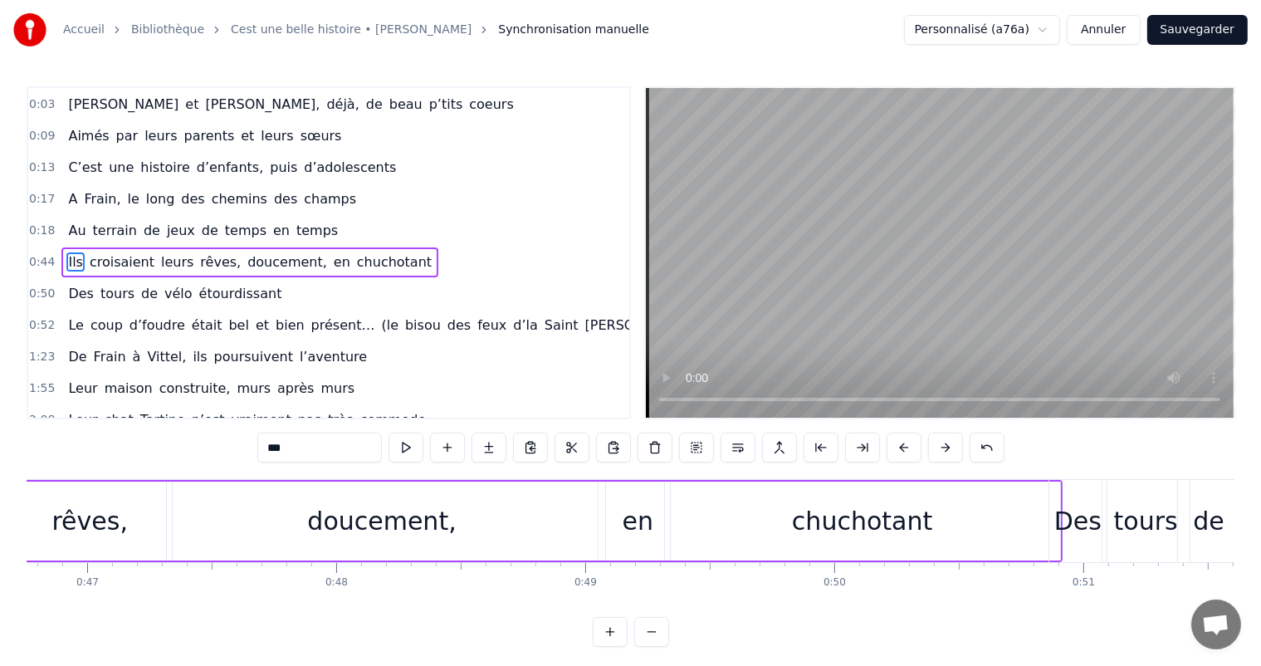
scroll to position [0, 11587]
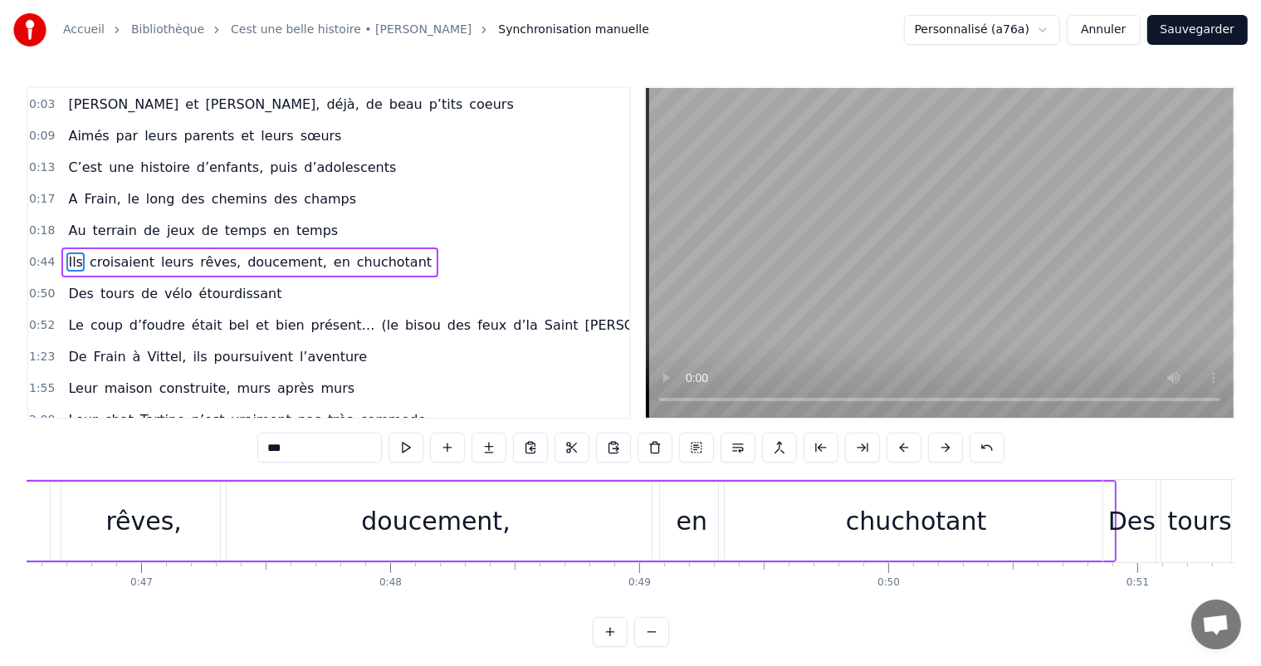
click at [517, 528] on div "doucement," at bounding box center [436, 520] width 431 height 79
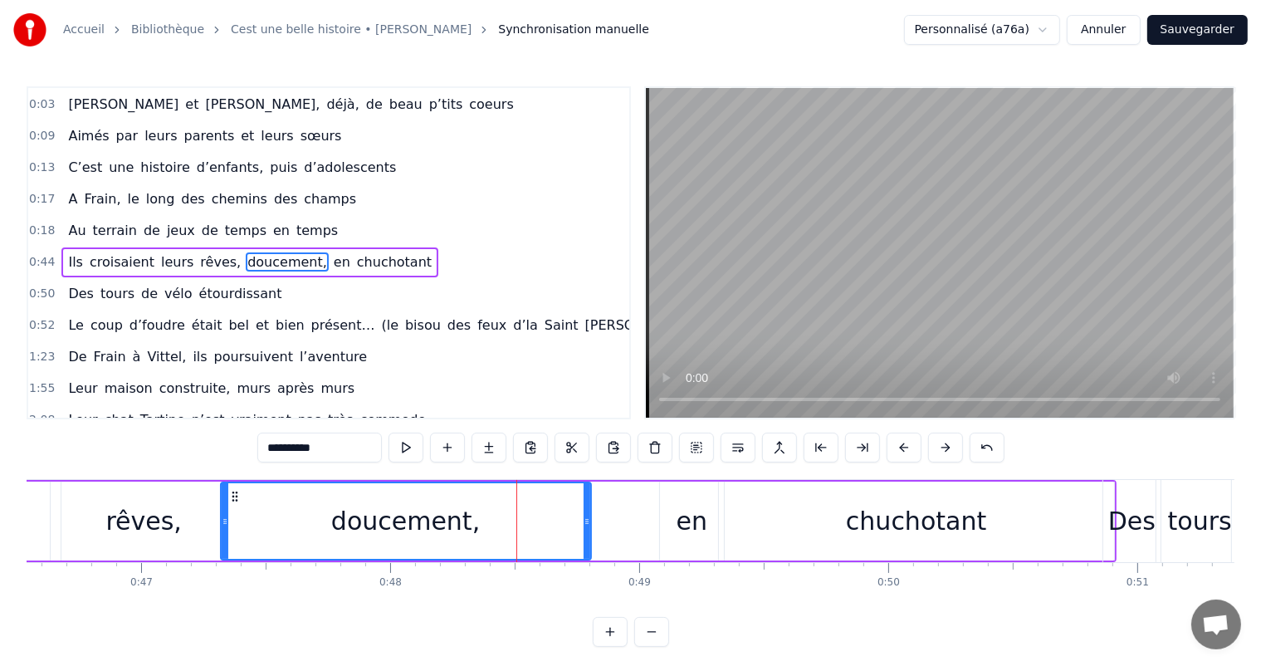
drag, startPoint x: 648, startPoint y: 524, endPoint x: 588, endPoint y: 517, distance: 60.1
click at [588, 517] on icon at bounding box center [586, 521] width 7 height 13
click at [678, 524] on div "en" at bounding box center [691, 520] width 31 height 37
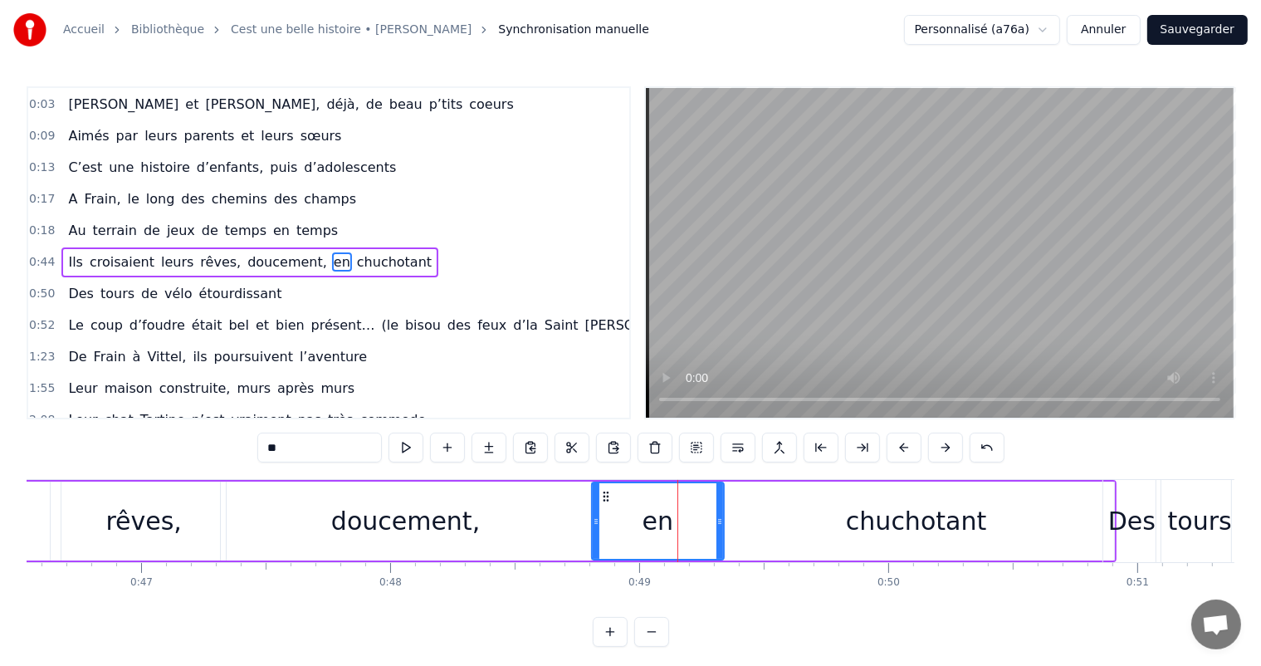
drag, startPoint x: 662, startPoint y: 518, endPoint x: 594, endPoint y: 522, distance: 68.2
click at [594, 522] on icon at bounding box center [596, 521] width 7 height 13
drag, startPoint x: 720, startPoint y: 521, endPoint x: 671, endPoint y: 513, distance: 49.7
click at [671, 513] on div at bounding box center [673, 521] width 7 height 76
click at [761, 528] on div "chuchotant" at bounding box center [916, 520] width 395 height 79
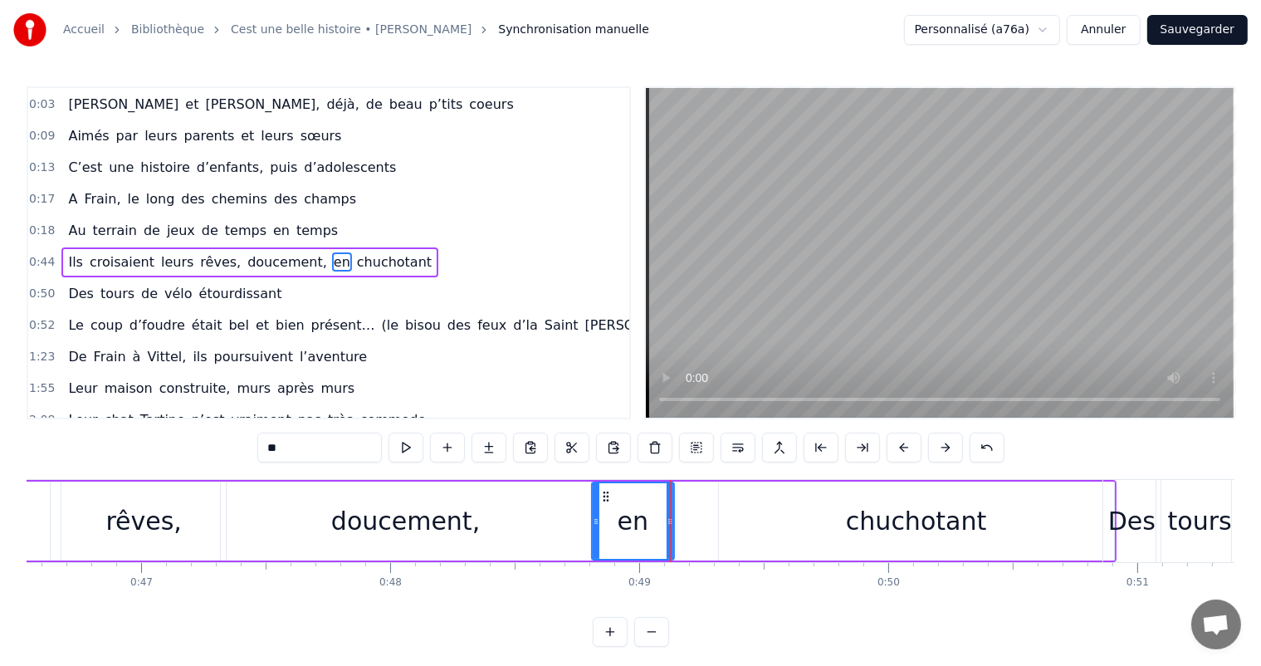
type input "**********"
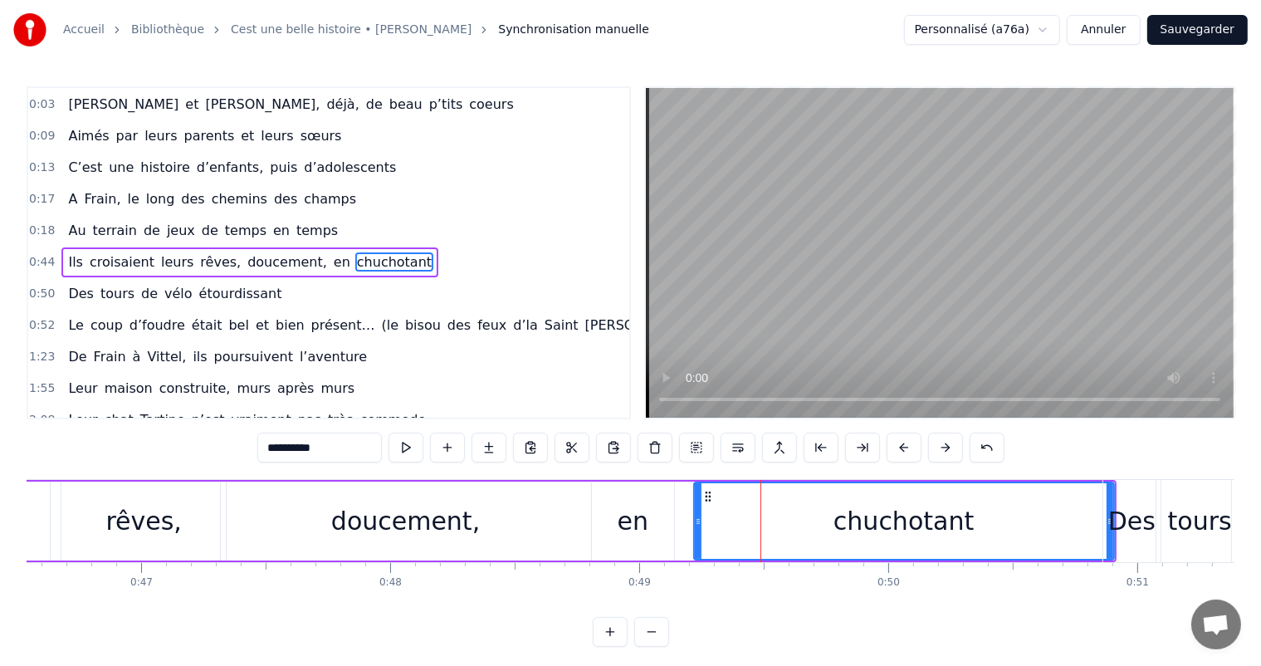
drag, startPoint x: 720, startPoint y: 516, endPoint x: 694, endPoint y: 516, distance: 26.6
click at [695, 516] on icon at bounding box center [698, 521] width 7 height 13
click at [1050, 539] on div "chuchotant" at bounding box center [902, 521] width 422 height 76
drag, startPoint x: 1107, startPoint y: 515, endPoint x: 1007, endPoint y: 510, distance: 99.7
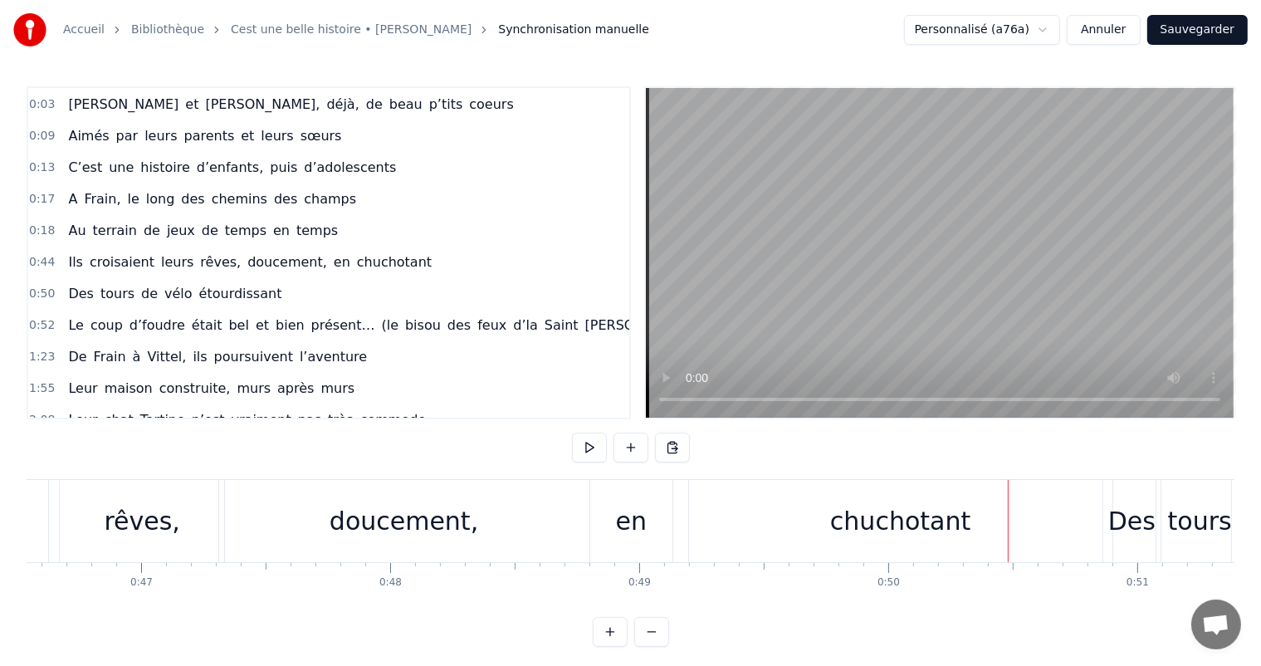
click at [1144, 535] on div "Des" at bounding box center [1131, 520] width 47 height 37
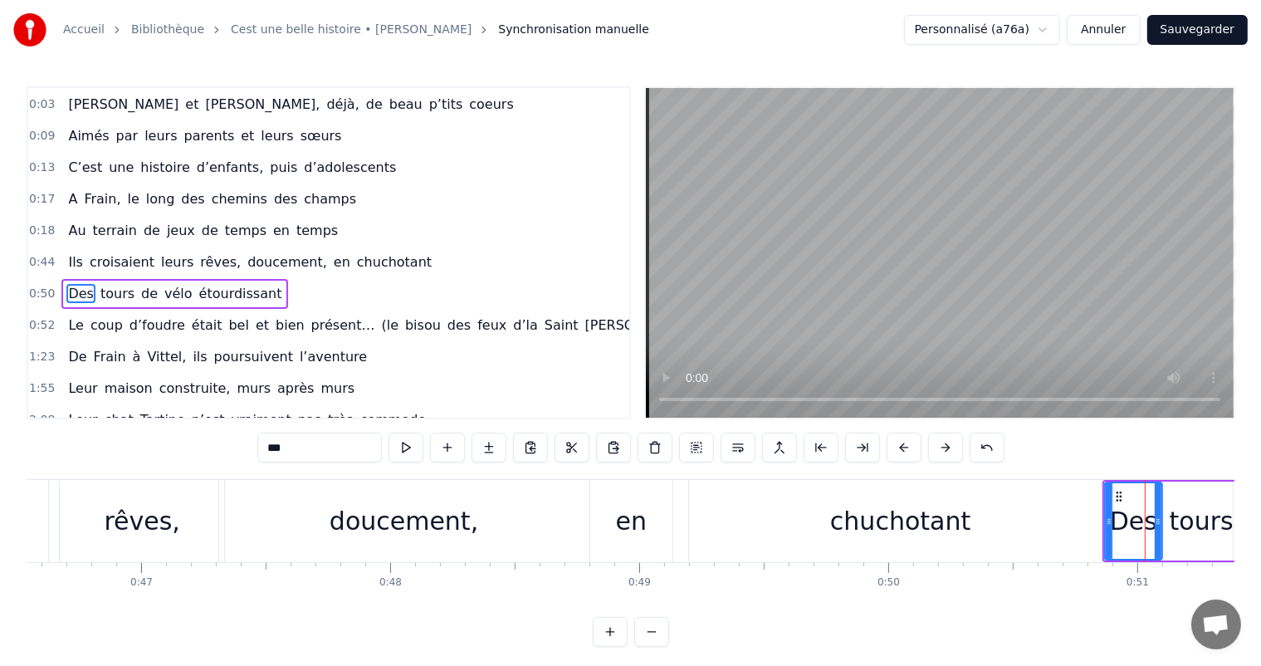
scroll to position [124, 0]
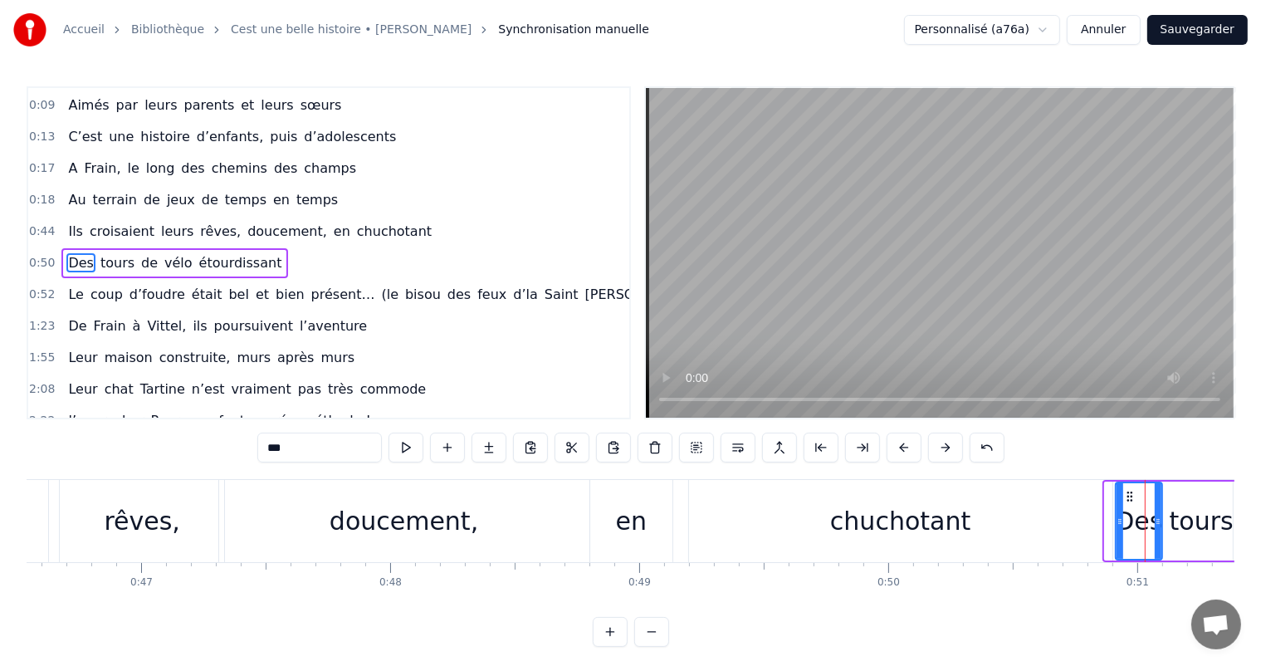
drag, startPoint x: 1109, startPoint y: 520, endPoint x: 1120, endPoint y: 522, distance: 10.9
click at [1120, 522] on icon at bounding box center [1119, 521] width 7 height 13
click at [1082, 509] on div "chuchotant" at bounding box center [900, 521] width 423 height 82
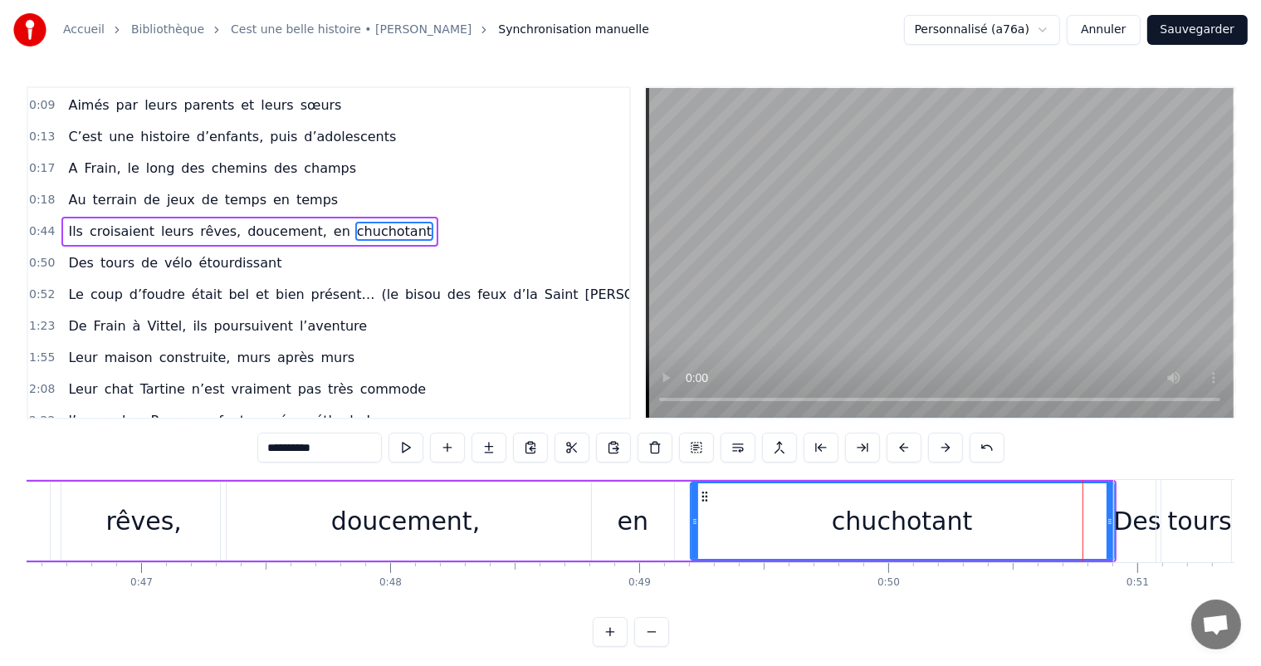
scroll to position [94, 0]
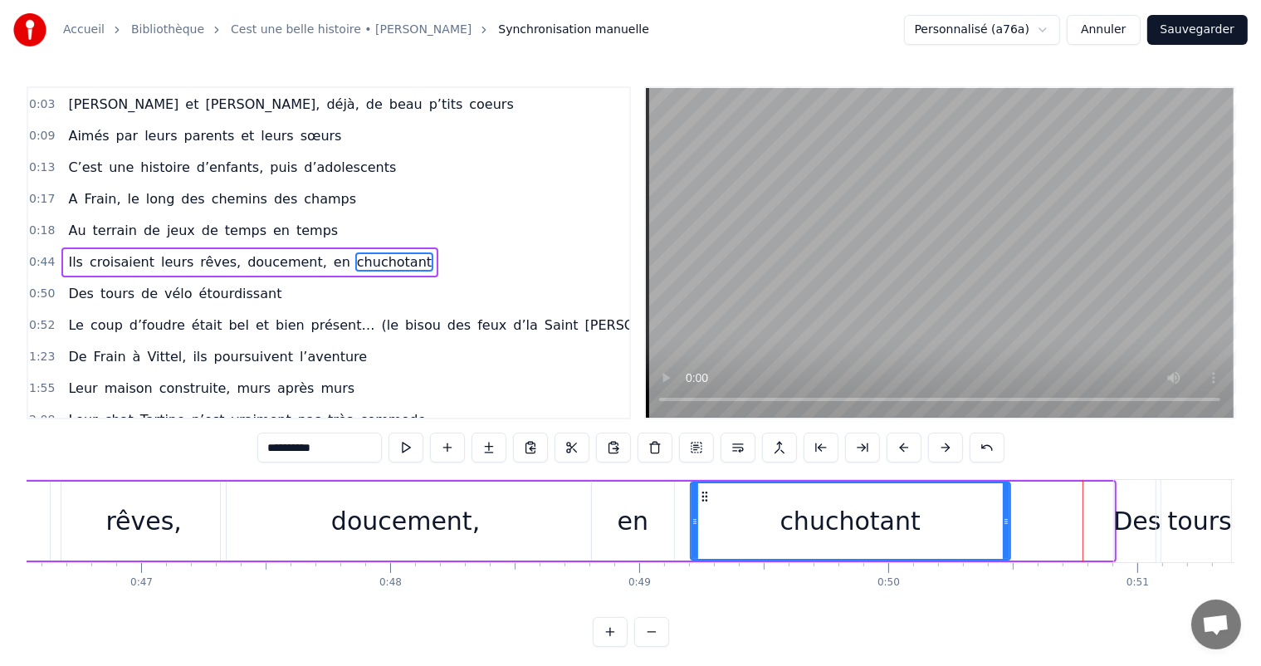
drag, startPoint x: 1106, startPoint y: 517, endPoint x: 997, endPoint y: 505, distance: 110.3
click at [1003, 505] on div at bounding box center [1006, 521] width 7 height 76
click at [1155, 517] on div "tours" at bounding box center [1199, 521] width 89 height 82
type input "*****"
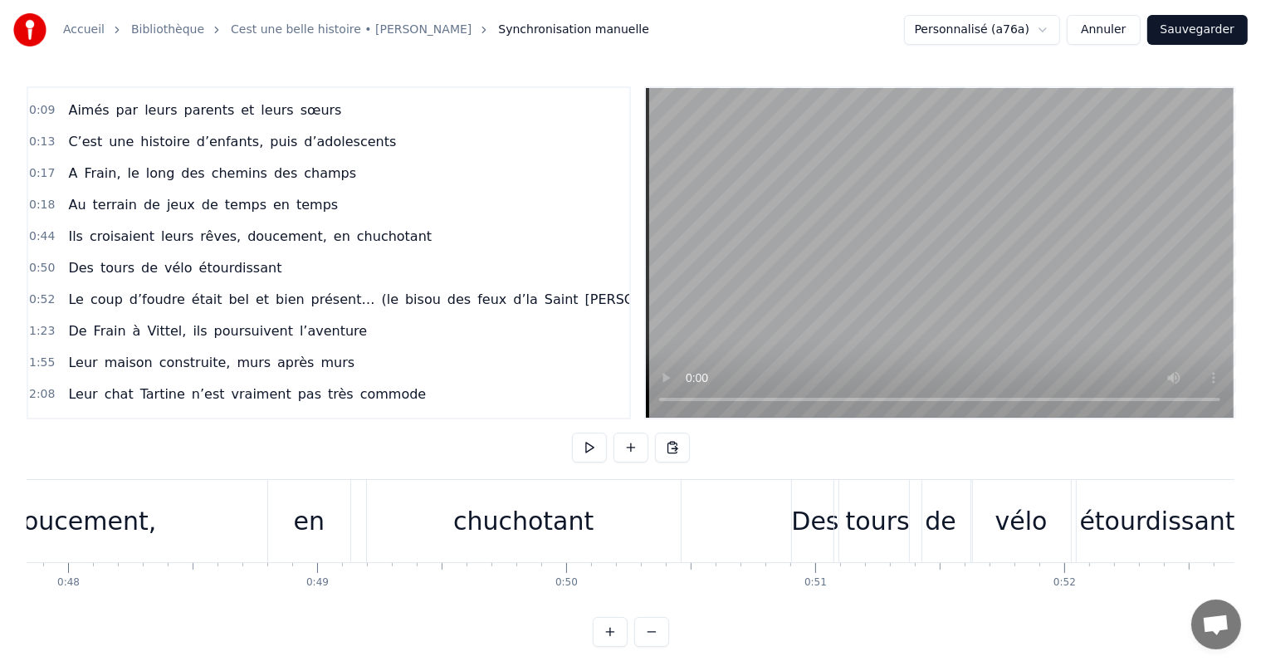
scroll to position [0, 11802]
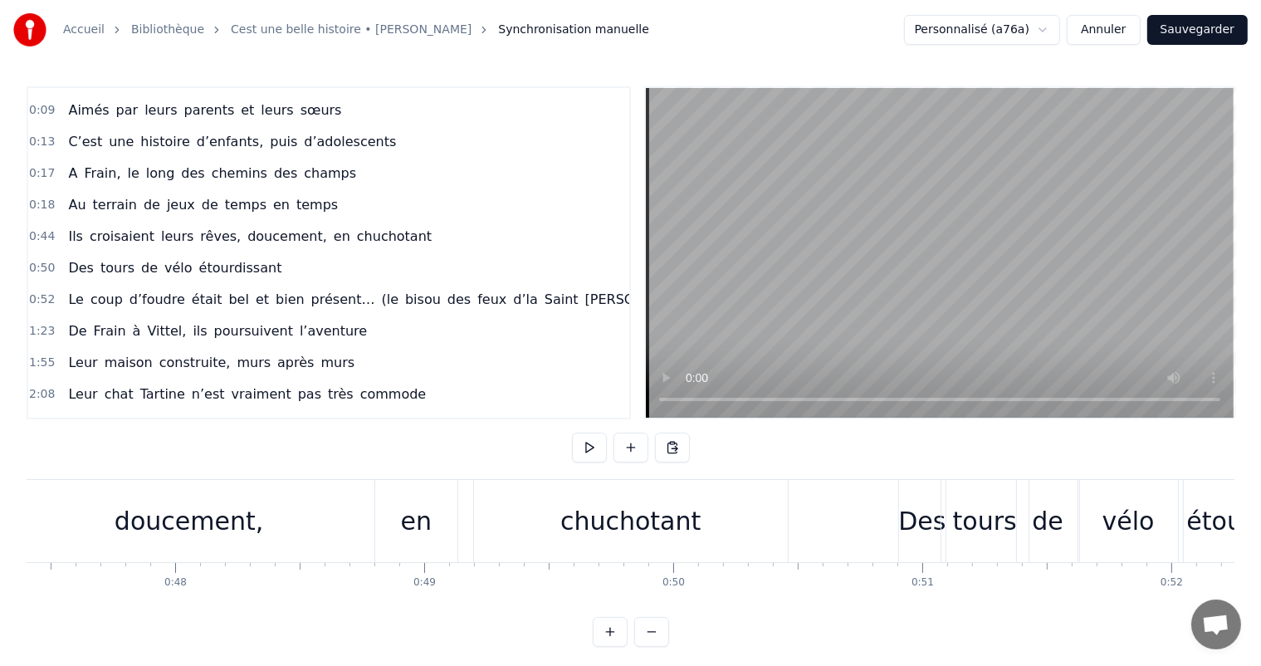
click at [611, 544] on div "chuchotant" at bounding box center [631, 521] width 314 height 82
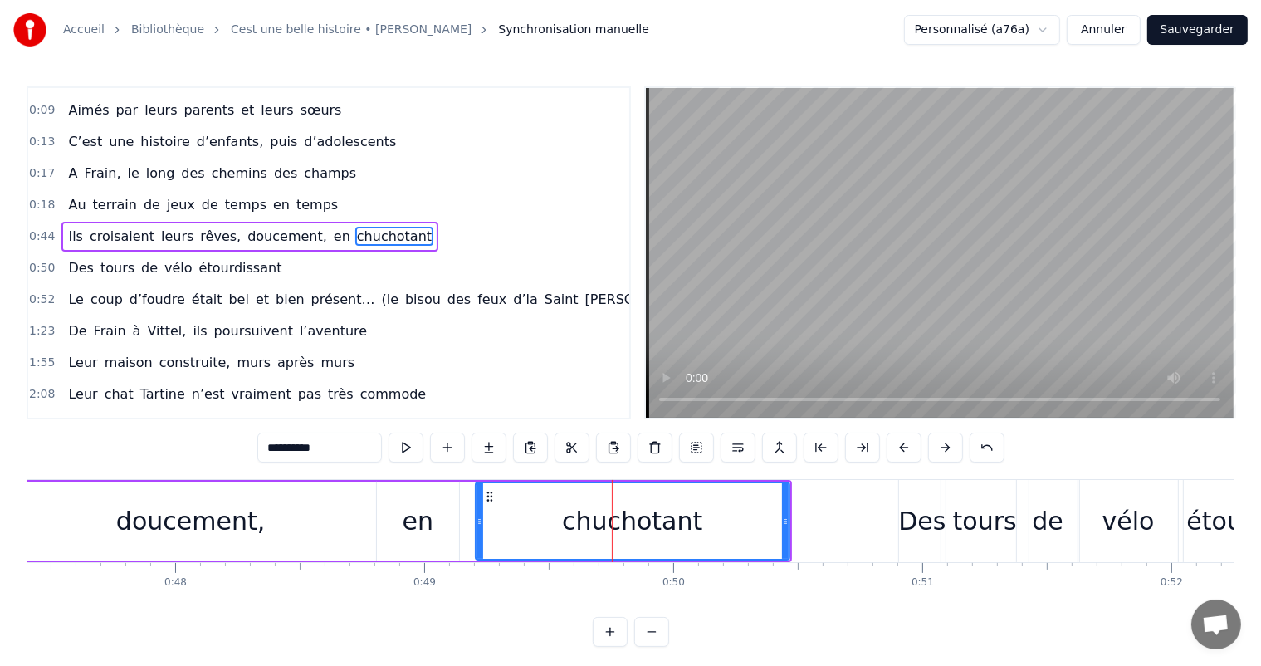
scroll to position [94, 0]
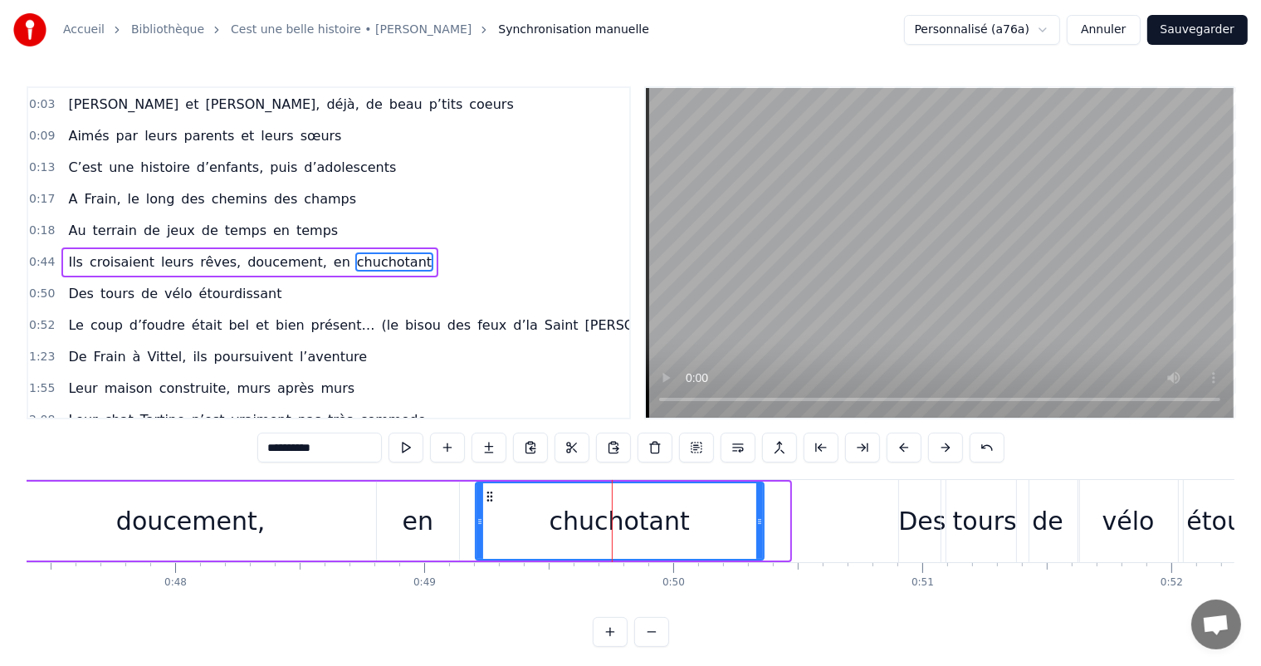
drag, startPoint x: 786, startPoint y: 515, endPoint x: 758, endPoint y: 514, distance: 28.2
click at [757, 515] on icon at bounding box center [759, 521] width 7 height 13
click at [905, 534] on div "Des" at bounding box center [921, 520] width 47 height 37
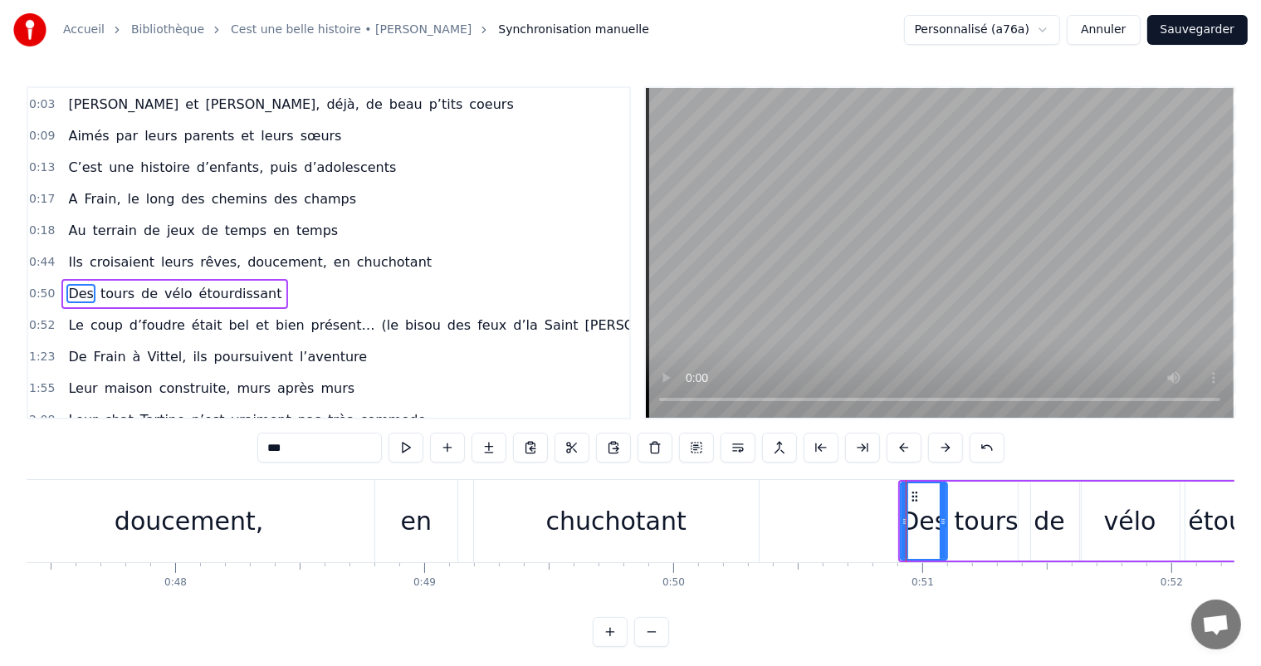
scroll to position [124, 0]
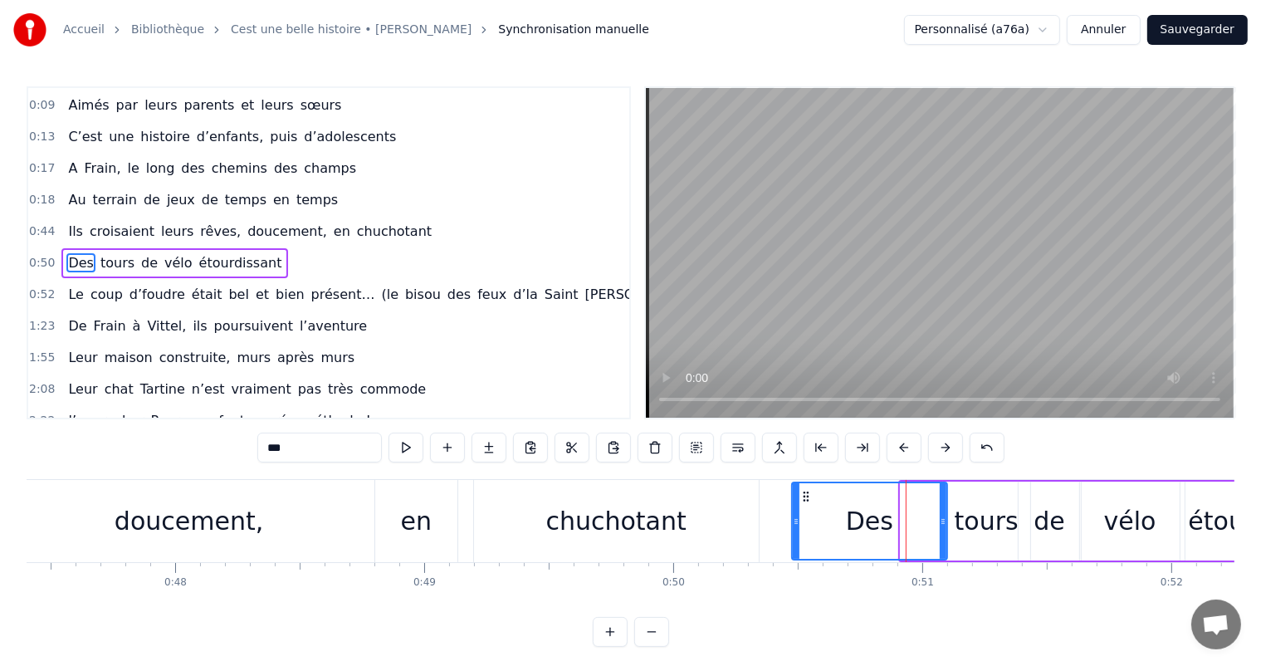
drag, startPoint x: 900, startPoint y: 520, endPoint x: 791, endPoint y: 510, distance: 109.2
click at [793, 510] on div at bounding box center [796, 521] width 7 height 76
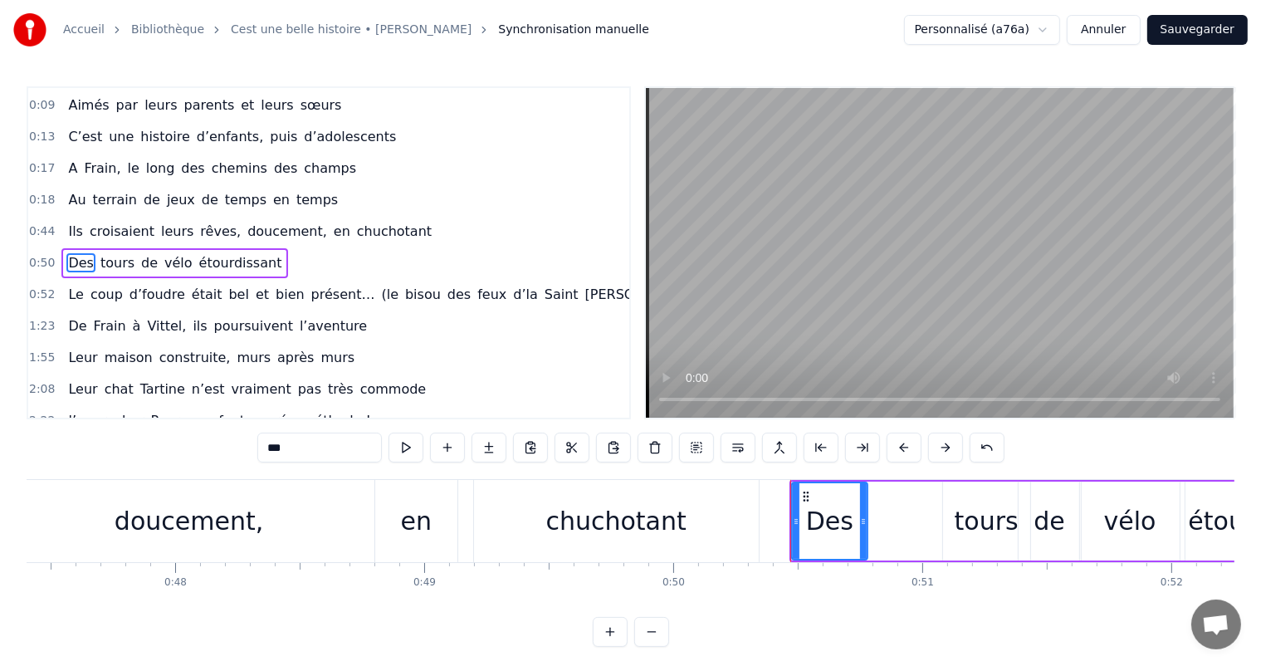
drag, startPoint x: 944, startPoint y: 524, endPoint x: 864, endPoint y: 516, distance: 80.0
click at [864, 516] on icon at bounding box center [863, 521] width 7 height 13
click at [949, 522] on div "tours" at bounding box center [986, 520] width 87 height 79
type input "*****"
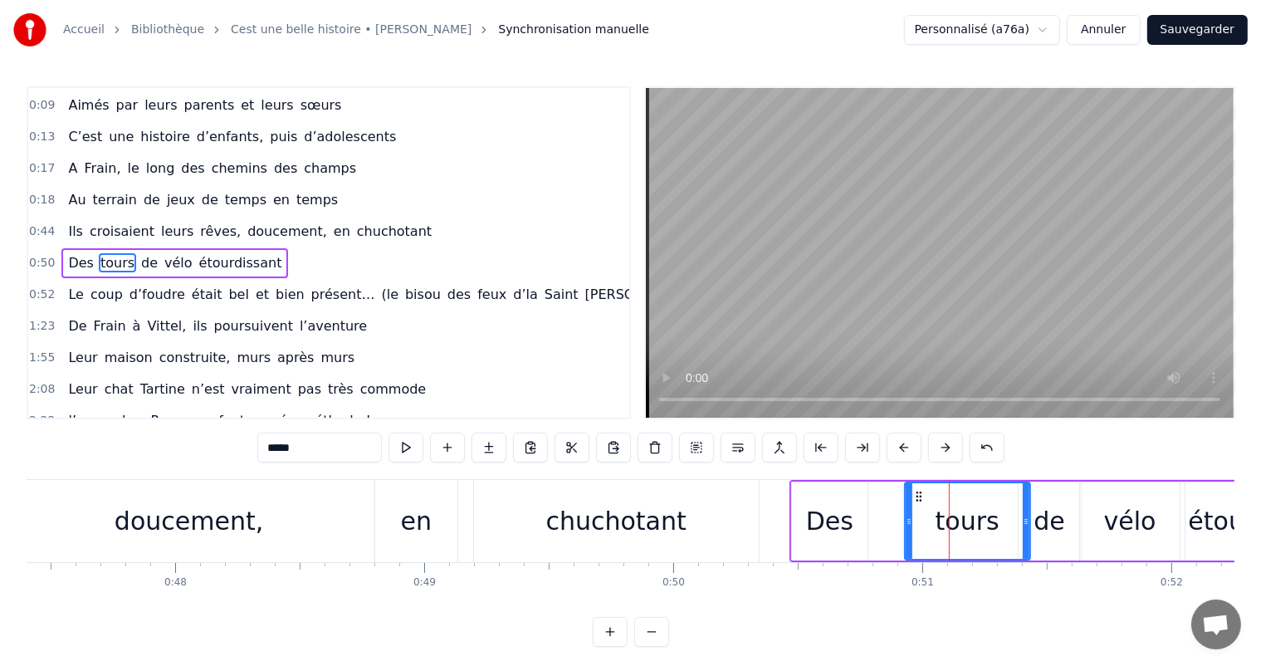
drag, startPoint x: 944, startPoint y: 519, endPoint x: 904, endPoint y: 521, distance: 40.7
click at [905, 518] on icon at bounding box center [908, 521] width 7 height 13
drag, startPoint x: 1028, startPoint y: 520, endPoint x: 1000, endPoint y: 521, distance: 28.2
click at [1000, 521] on div "tours" at bounding box center [965, 520] width 129 height 79
drag, startPoint x: 1023, startPoint y: 518, endPoint x: 998, endPoint y: 519, distance: 24.9
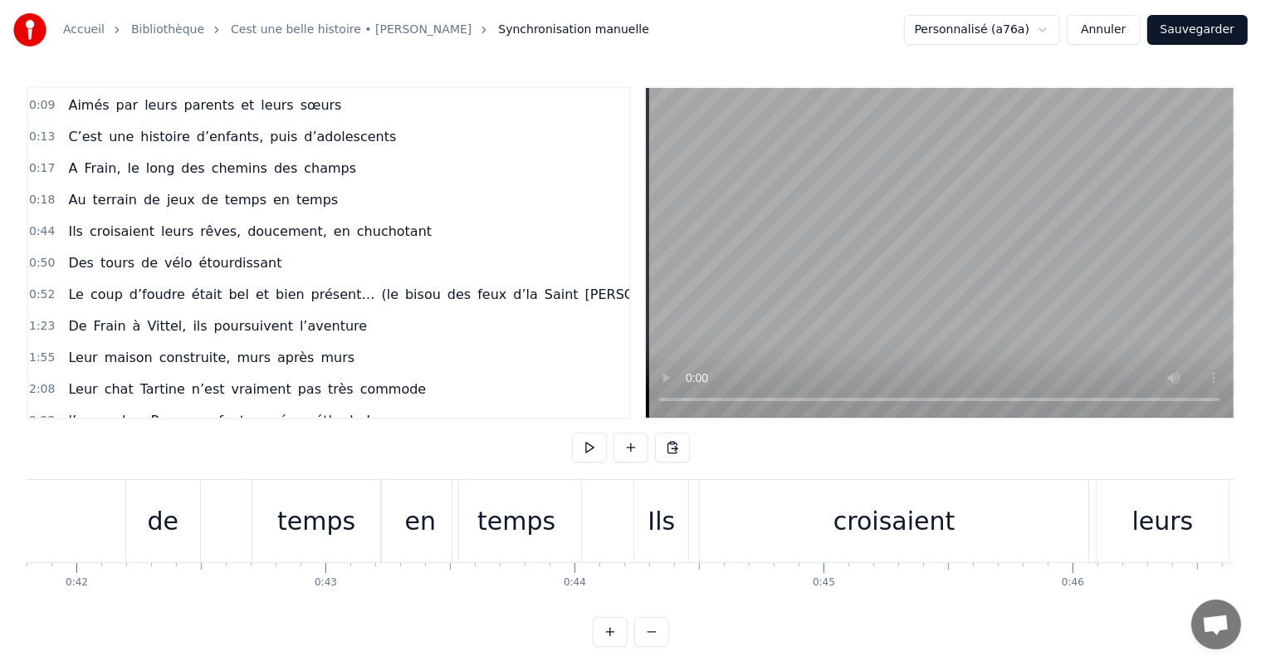
scroll to position [0, 10433]
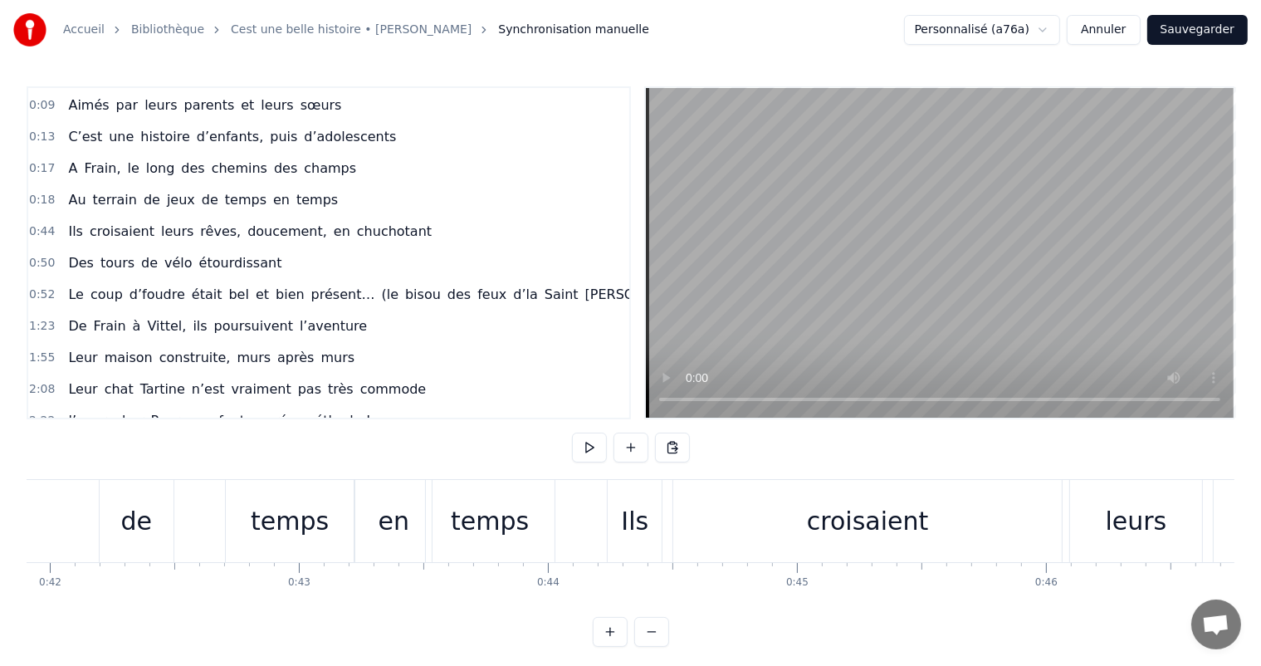
click at [149, 493] on div "de" at bounding box center [137, 521] width 74 height 82
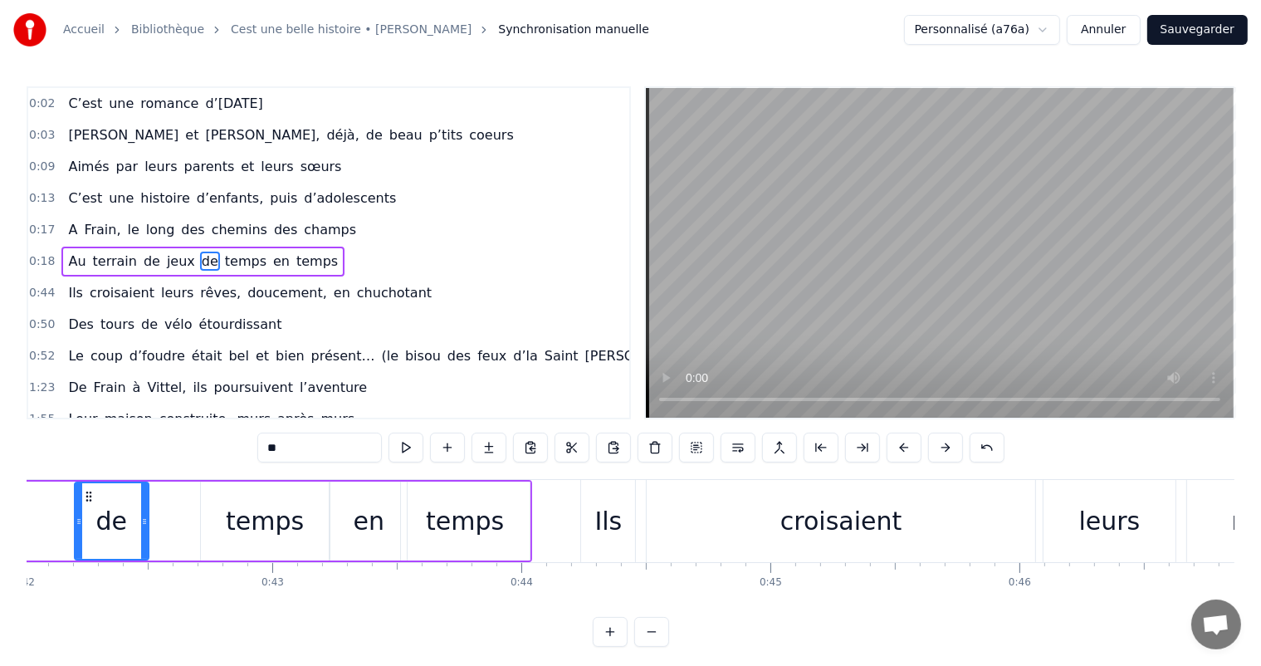
scroll to position [0, 10569]
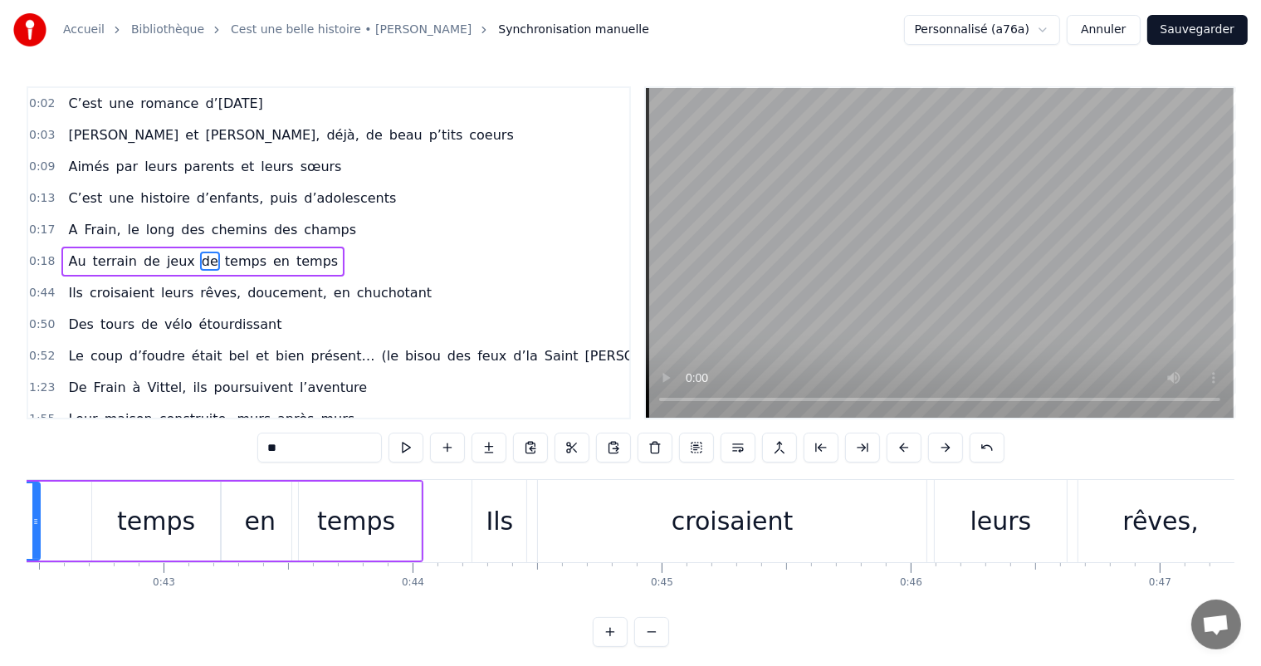
click at [173, 528] on div "temps" at bounding box center [156, 520] width 78 height 37
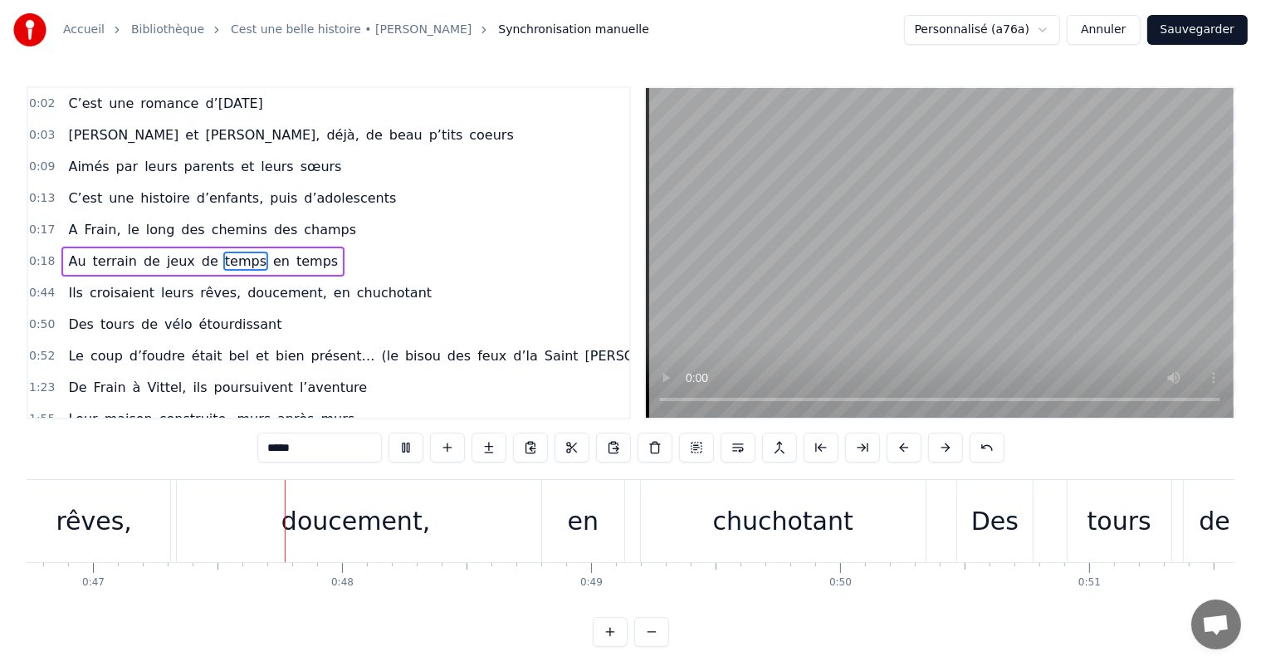
scroll to position [0, 11663]
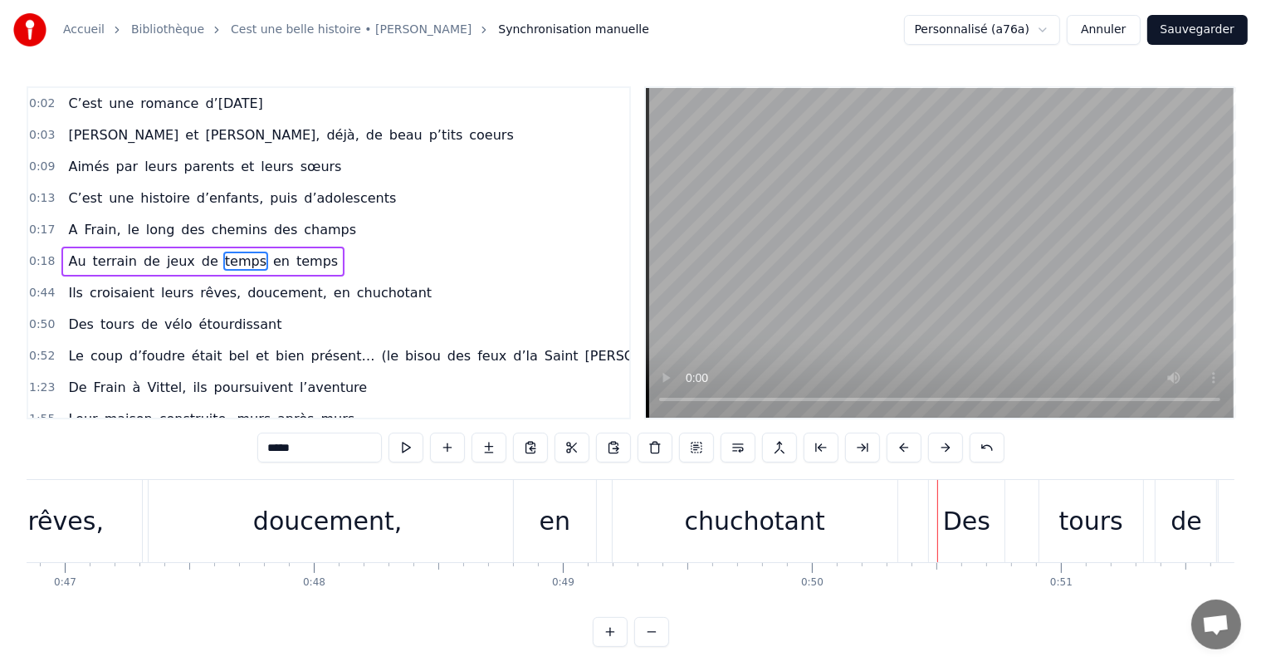
click at [471, 528] on div "doucement," at bounding box center [328, 521] width 370 height 82
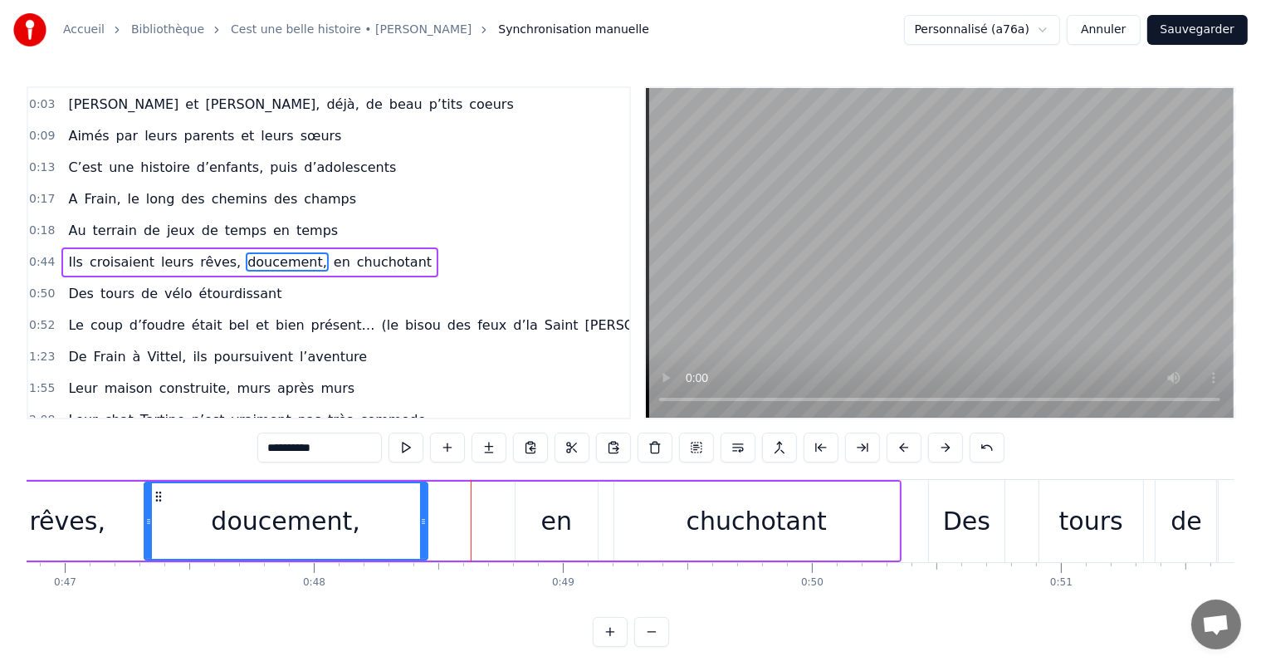
drag, startPoint x: 510, startPoint y: 520, endPoint x: 441, endPoint y: 515, distance: 69.8
click at [427, 518] on icon at bounding box center [423, 521] width 7 height 13
click at [544, 515] on div "en" at bounding box center [556, 520] width 31 height 37
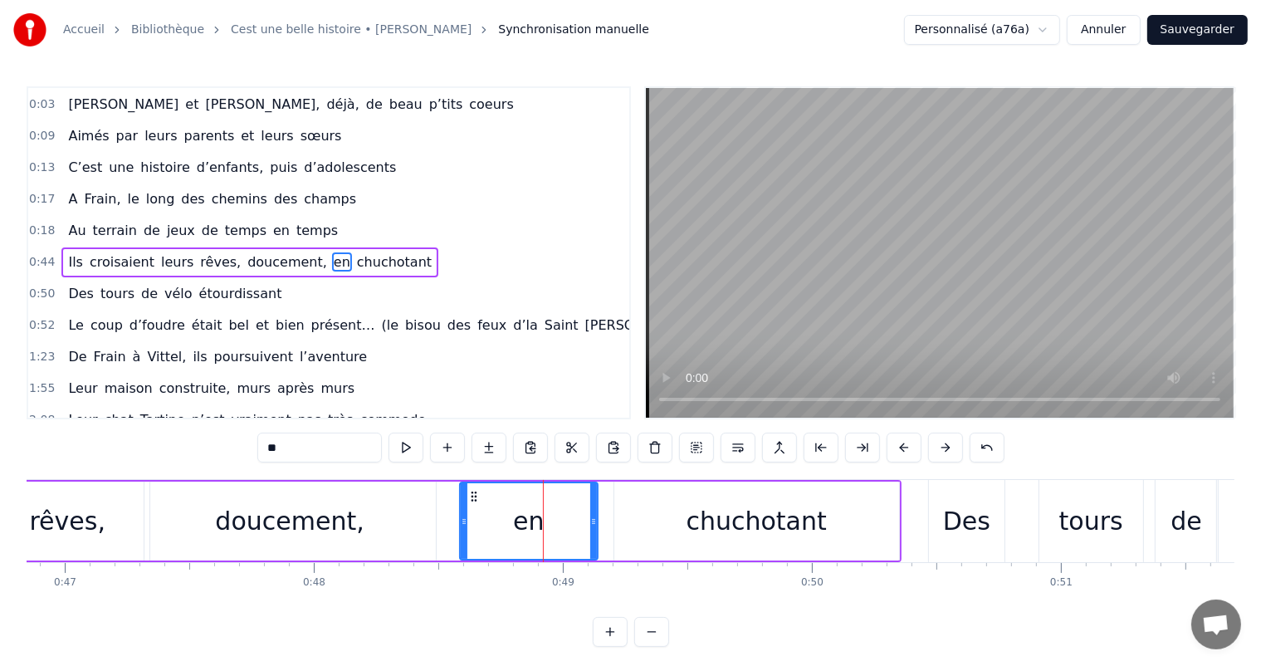
drag, startPoint x: 517, startPoint y: 509, endPoint x: 591, endPoint y: 501, distance: 74.2
click at [461, 513] on div at bounding box center [464, 521] width 7 height 76
drag, startPoint x: 590, startPoint y: 505, endPoint x: 526, endPoint y: 504, distance: 63.9
click at [524, 504] on div at bounding box center [527, 521] width 7 height 76
click at [698, 520] on div "chuchotant" at bounding box center [756, 520] width 140 height 37
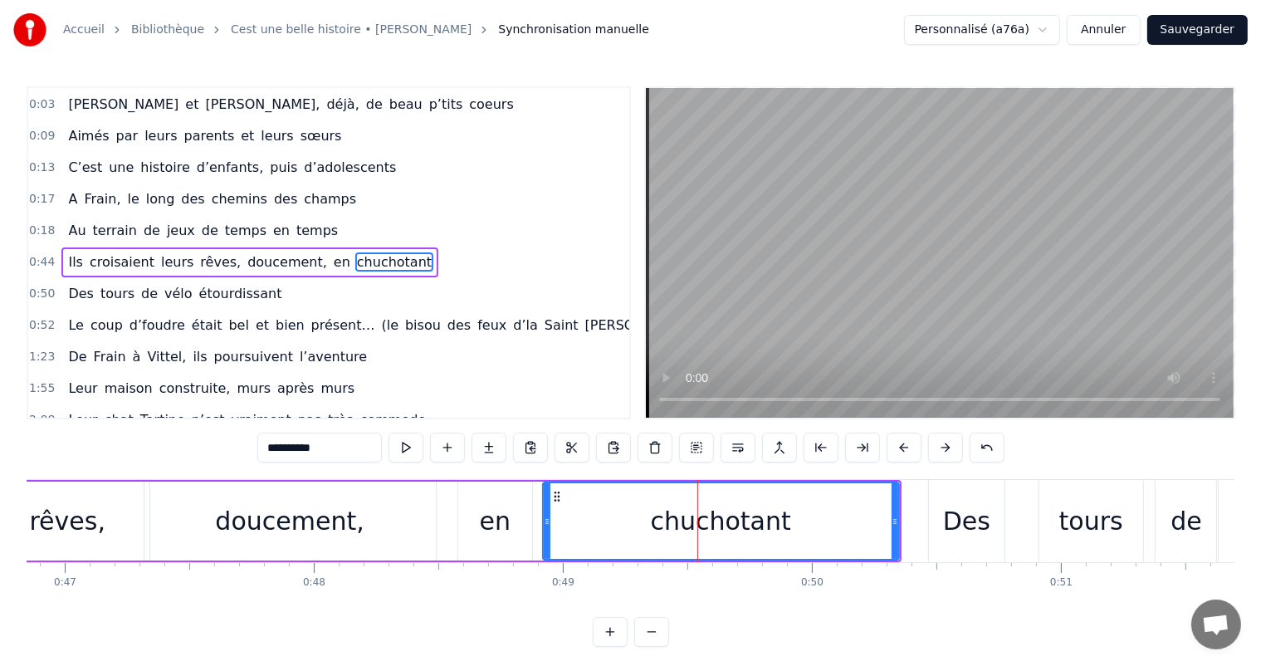
click at [549, 515] on div at bounding box center [547, 521] width 7 height 76
drag, startPoint x: 896, startPoint y: 515, endPoint x: 866, endPoint y: 511, distance: 30.9
click at [866, 511] on div at bounding box center [864, 521] width 7 height 76
click at [99, 535] on div "rêves," at bounding box center [67, 520] width 164 height 79
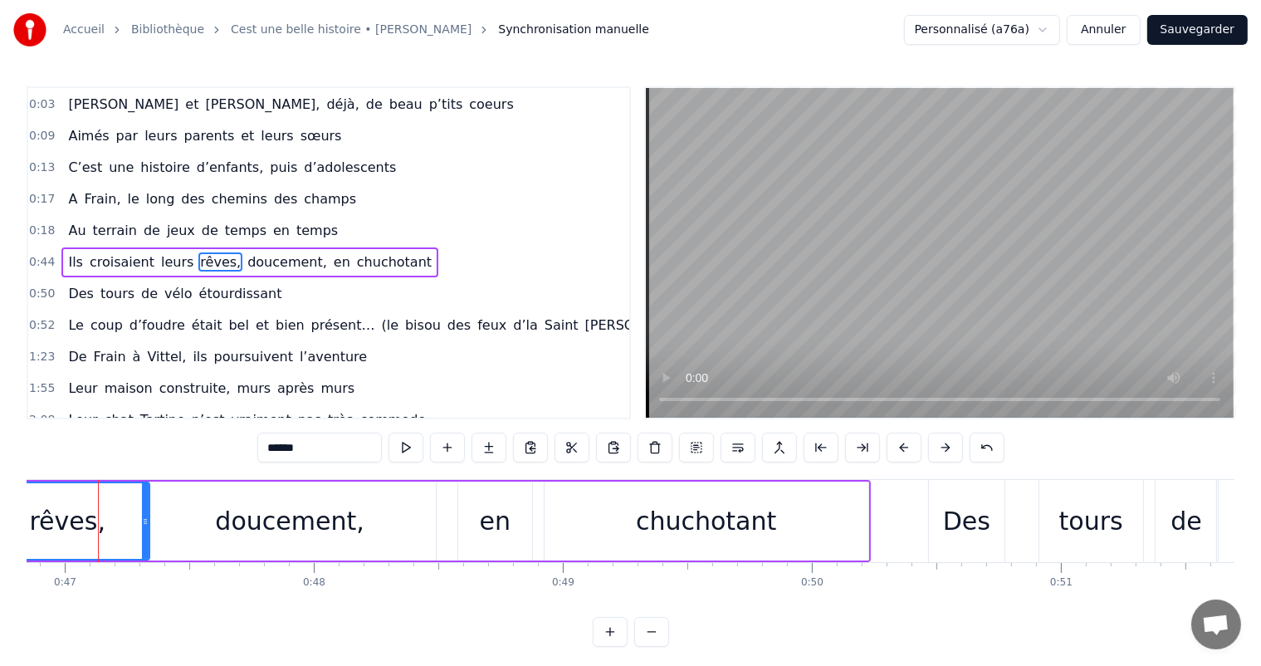
scroll to position [0, 11651]
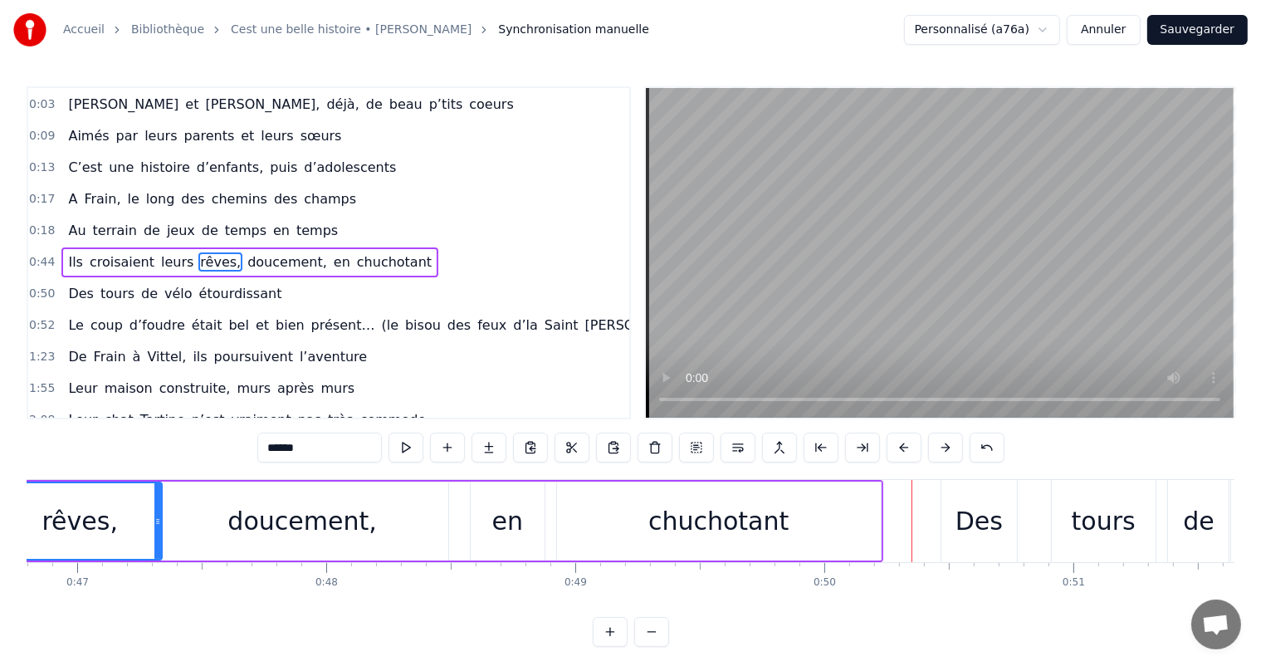
click at [355, 524] on div "doucement," at bounding box center [301, 520] width 149 height 37
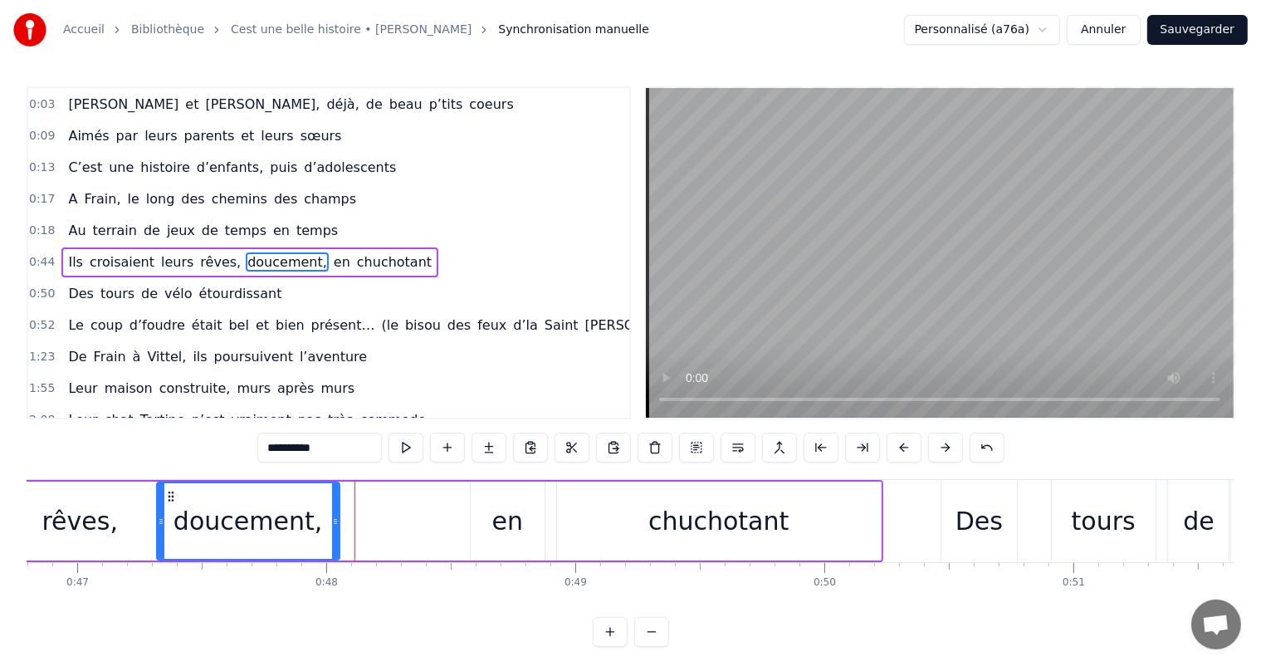
drag, startPoint x: 443, startPoint y: 511, endPoint x: 334, endPoint y: 500, distance: 110.1
click at [332, 500] on div at bounding box center [335, 521] width 7 height 76
click at [509, 527] on div "en" at bounding box center [507, 520] width 31 height 37
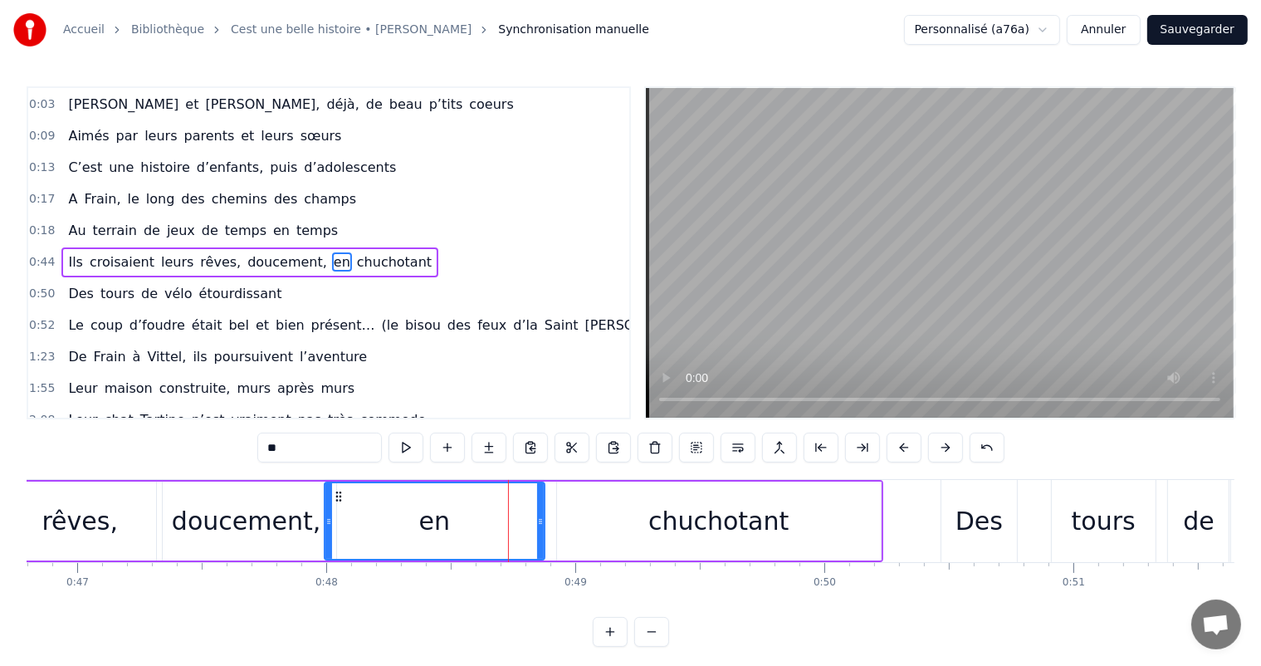
drag, startPoint x: 475, startPoint y: 516, endPoint x: 339, endPoint y: 534, distance: 136.5
click at [332, 534] on div at bounding box center [328, 521] width 7 height 76
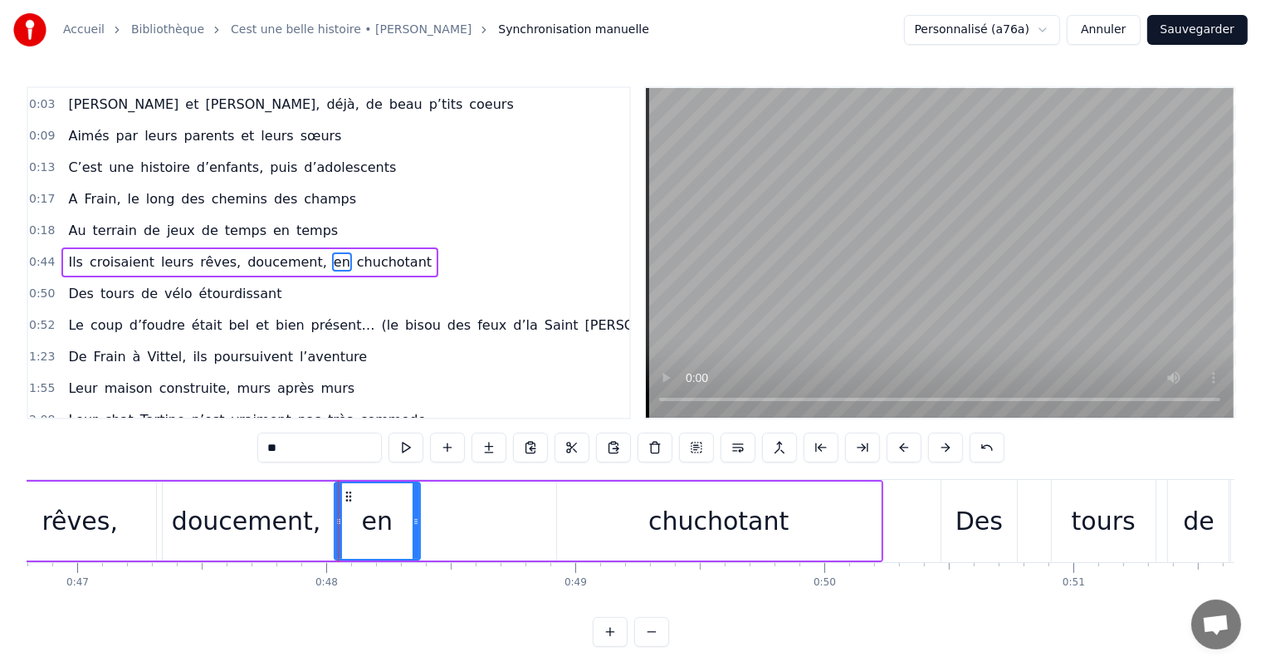
drag, startPoint x: 539, startPoint y: 515, endPoint x: 417, endPoint y: 515, distance: 122.0
click at [417, 515] on icon at bounding box center [415, 521] width 7 height 13
click at [581, 515] on div "chuchotant" at bounding box center [719, 520] width 324 height 79
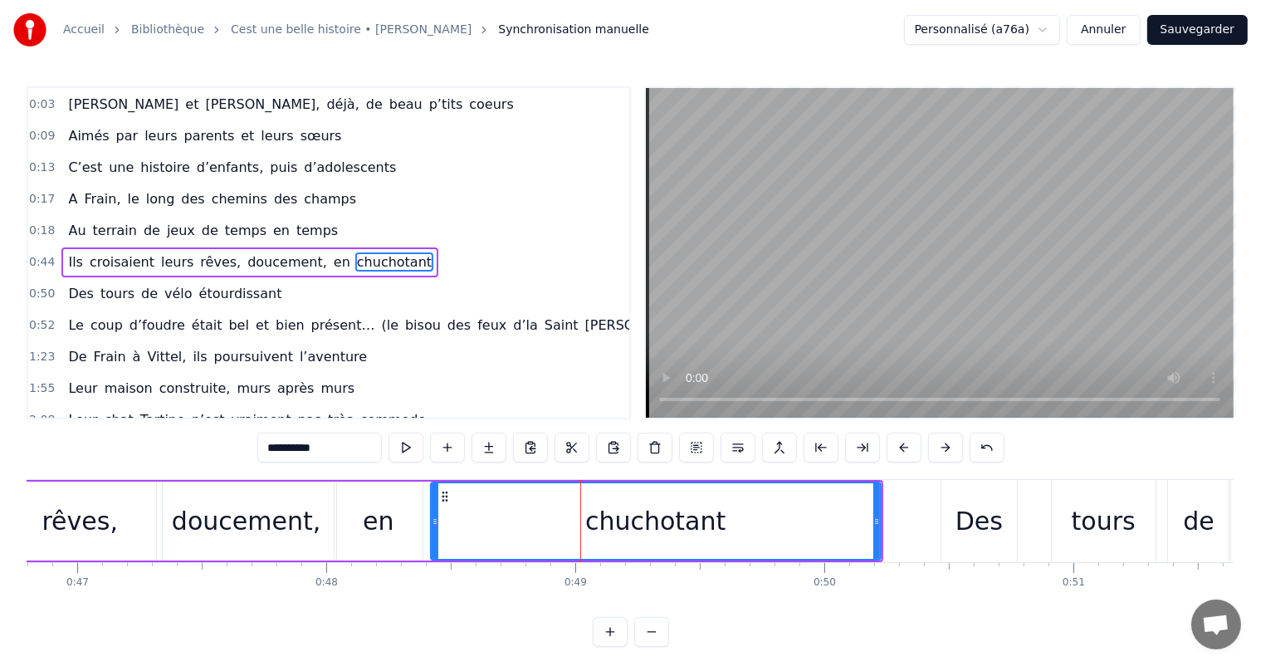
drag, startPoint x: 561, startPoint y: 511, endPoint x: 448, endPoint y: 498, distance: 113.6
click at [432, 498] on div at bounding box center [435, 521] width 7 height 76
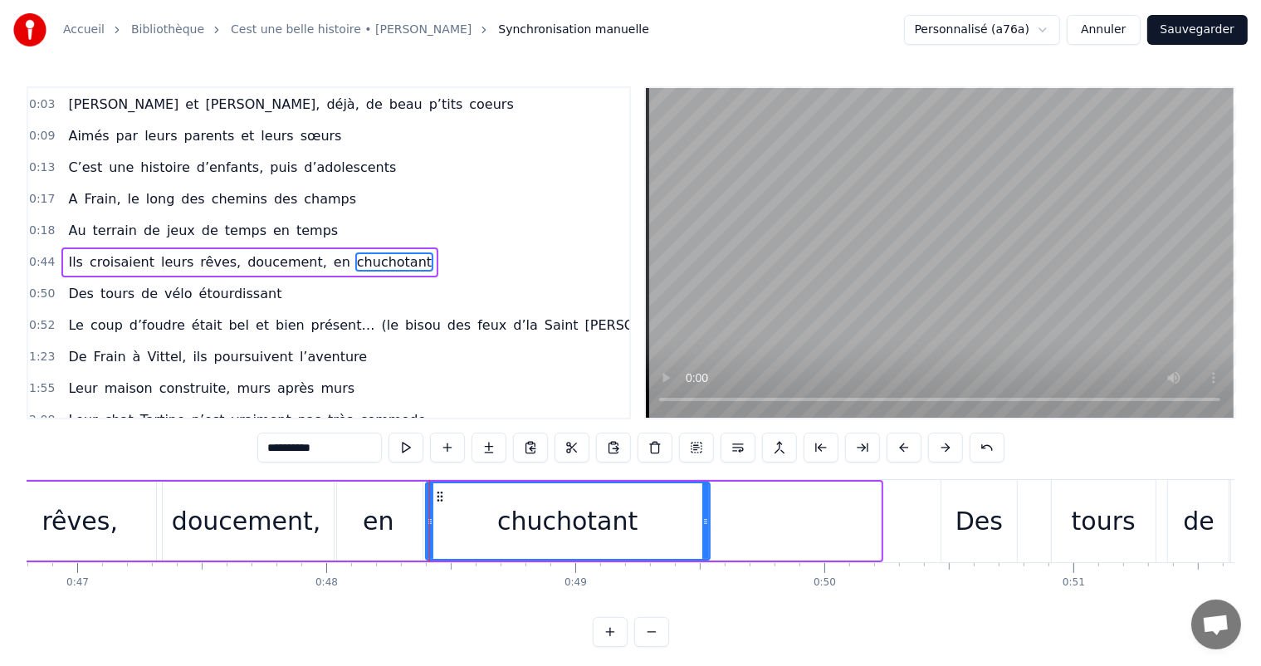
drag, startPoint x: 878, startPoint y: 507, endPoint x: 700, endPoint y: 515, distance: 177.8
click at [702, 515] on div at bounding box center [705, 521] width 7 height 76
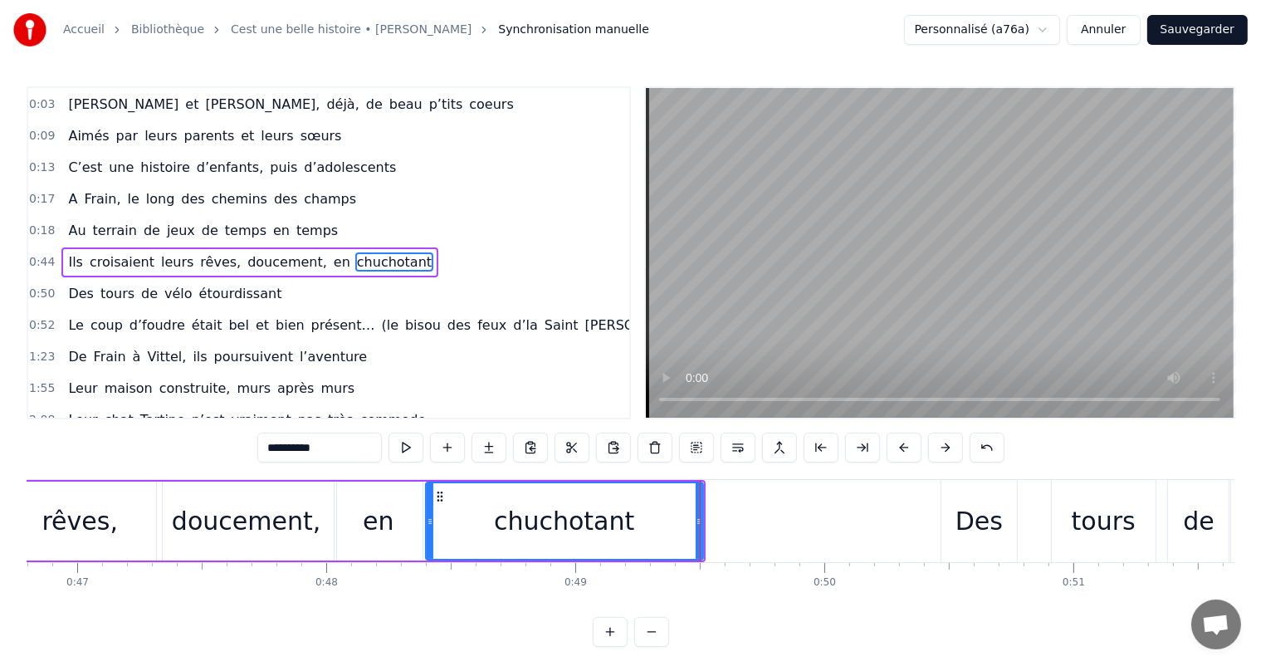
click at [90, 532] on div "rêves," at bounding box center [79, 520] width 76 height 37
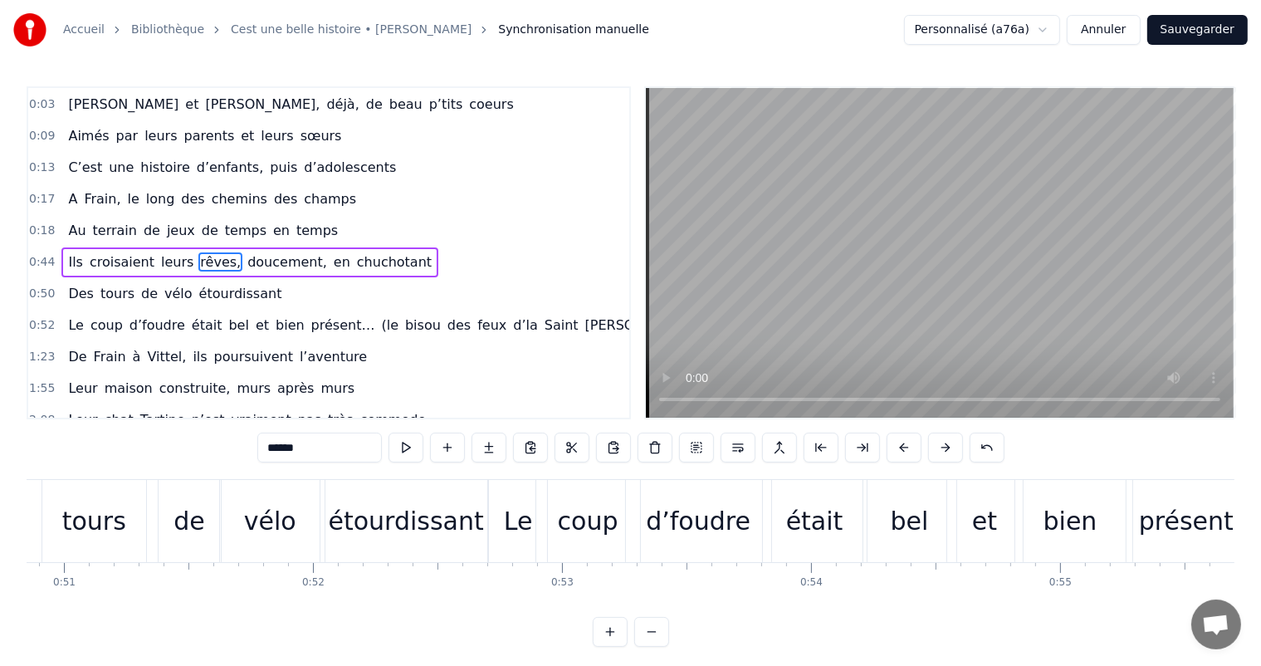
scroll to position [0, 12607]
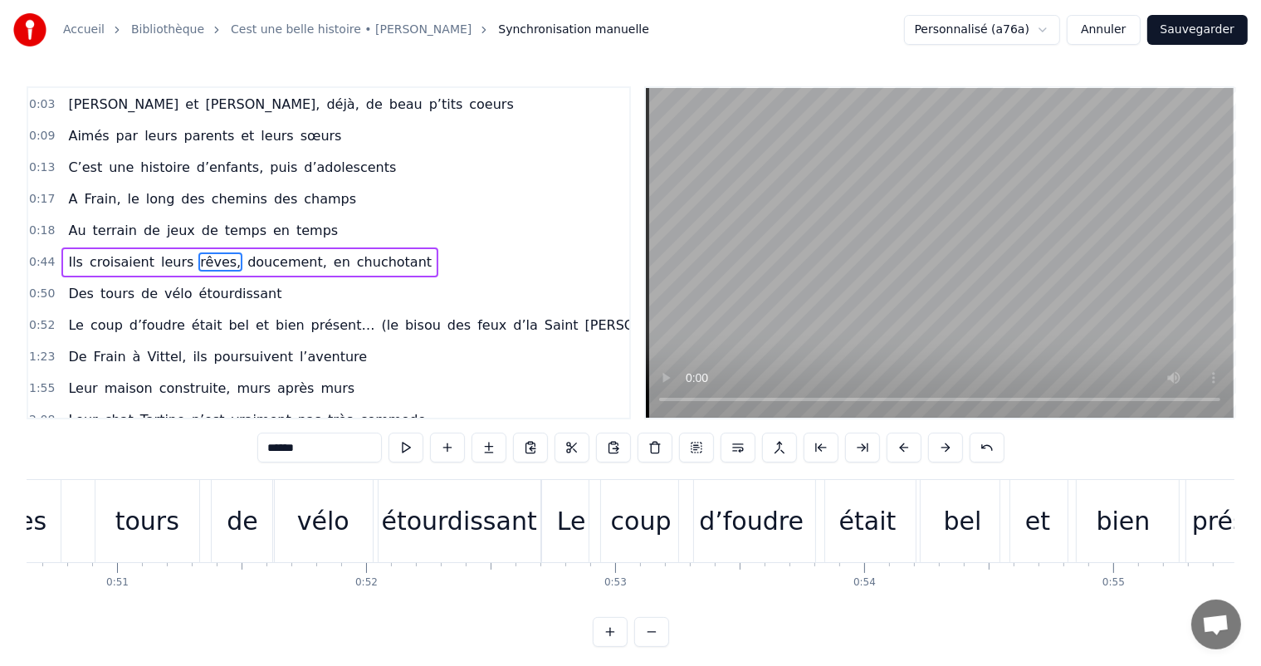
click at [568, 531] on div "Le" at bounding box center [571, 520] width 29 height 37
type input "**"
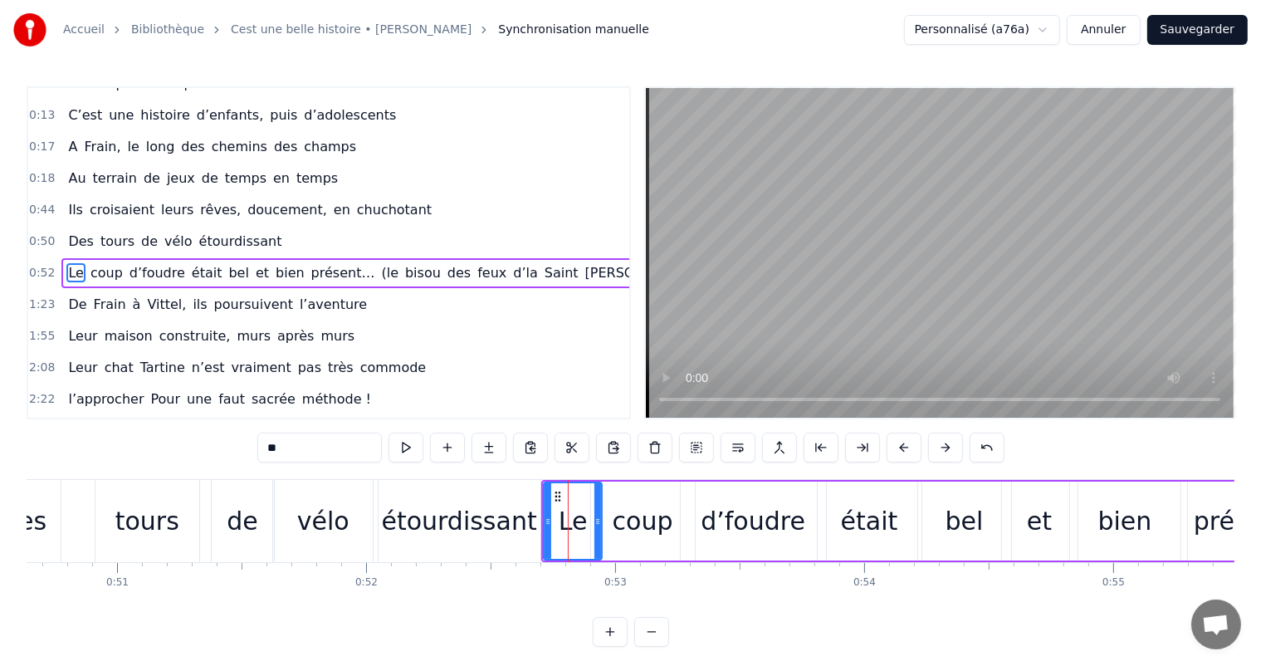
scroll to position [155, 0]
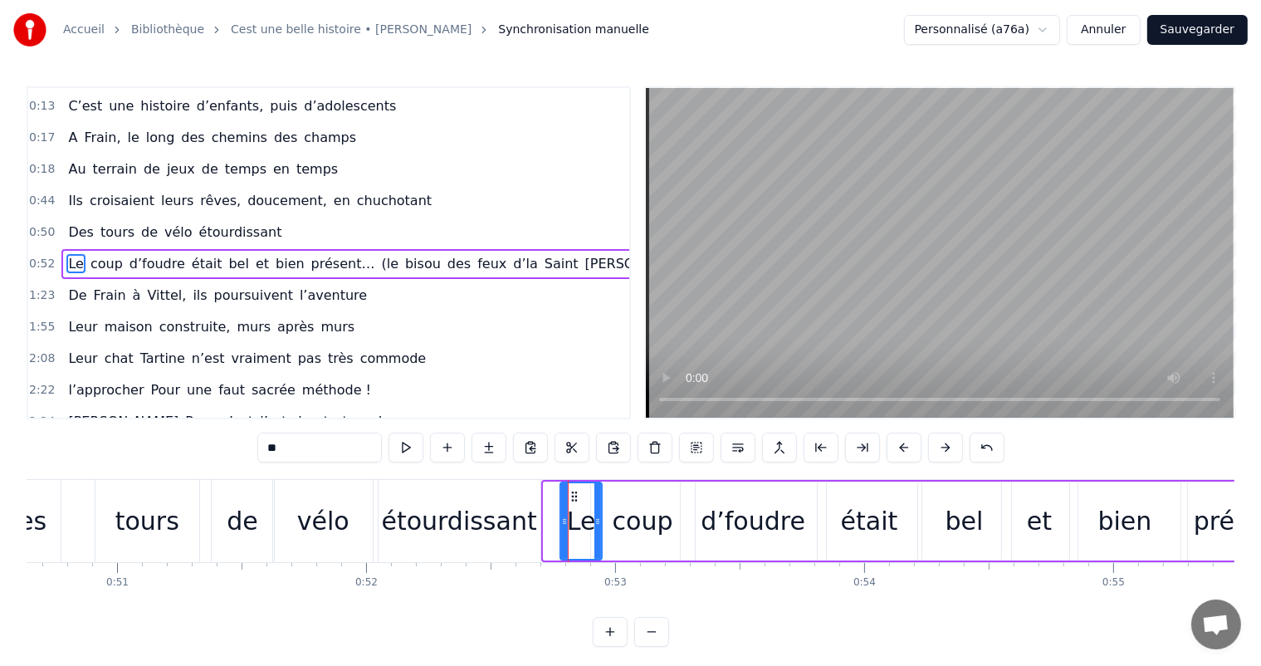
drag, startPoint x: 548, startPoint y: 517, endPoint x: 568, endPoint y: 520, distance: 20.2
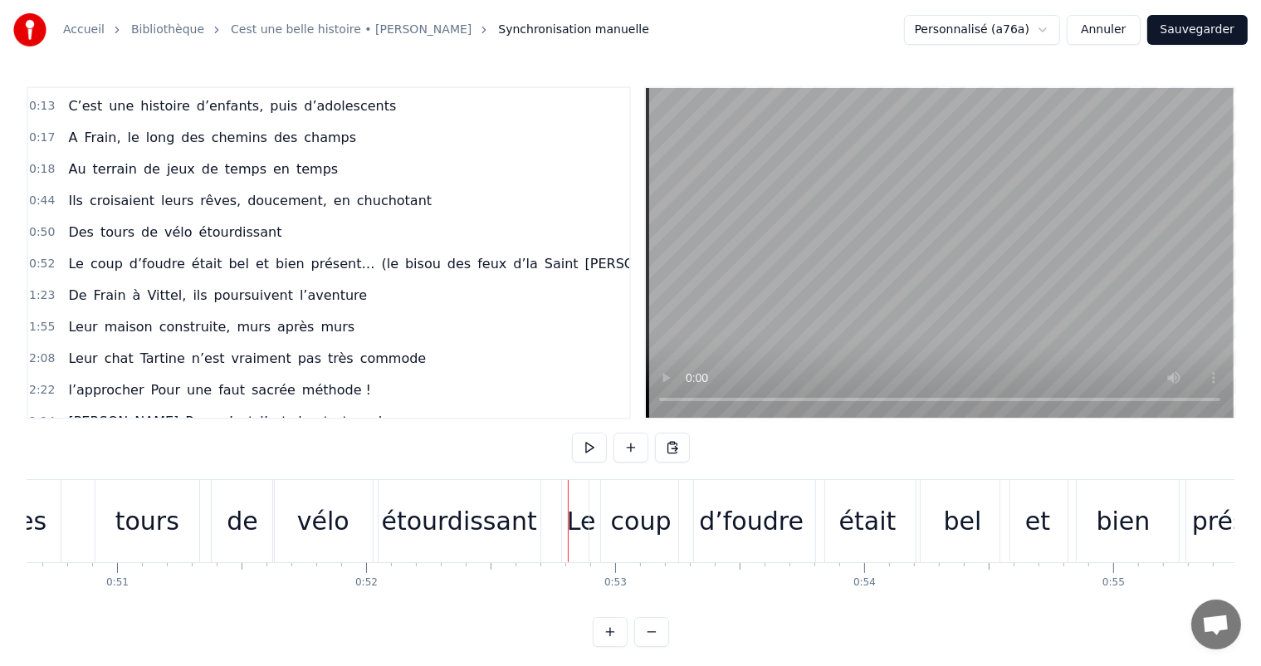
click at [594, 521] on div "coup" at bounding box center [641, 521] width 104 height 82
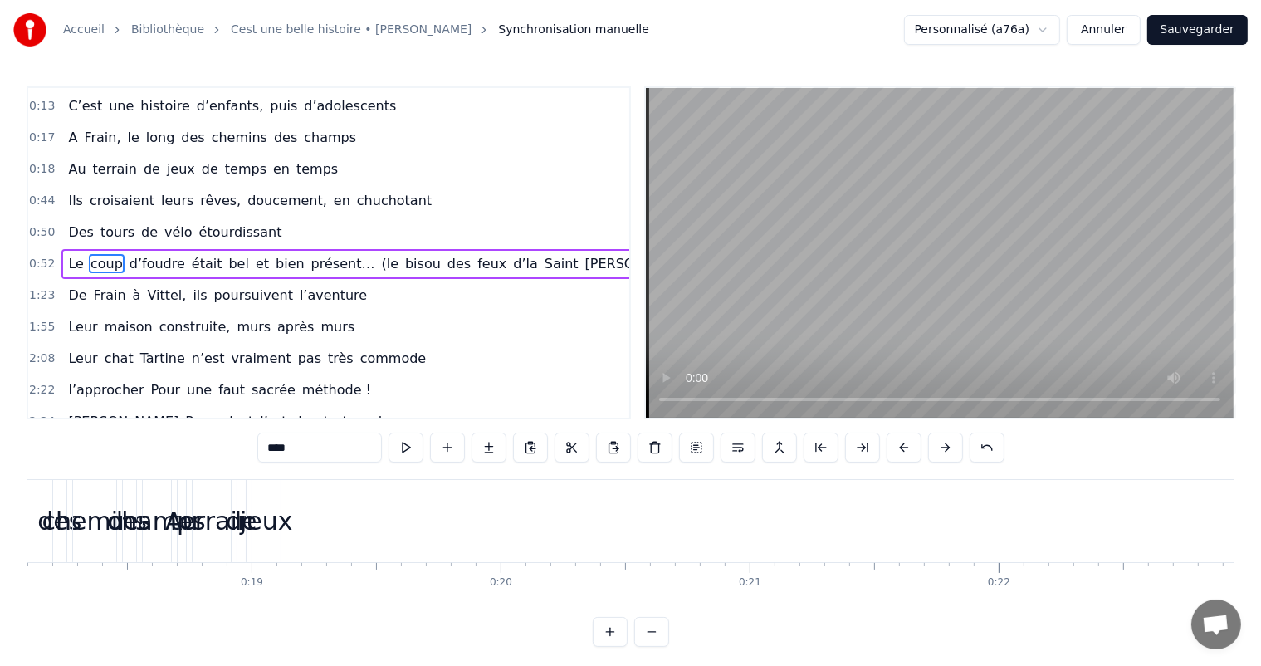
scroll to position [0, 4452]
click at [322, 514] on div "jeux" at bounding box center [319, 520] width 53 height 37
type input "****"
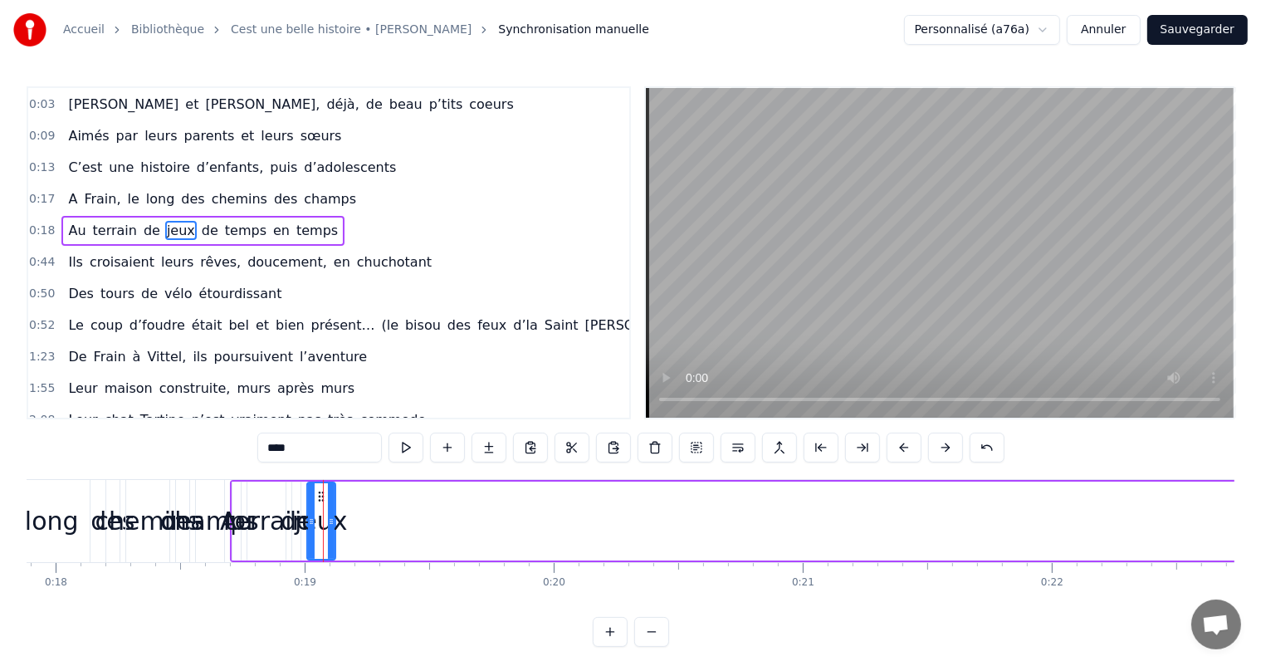
scroll to position [63, 0]
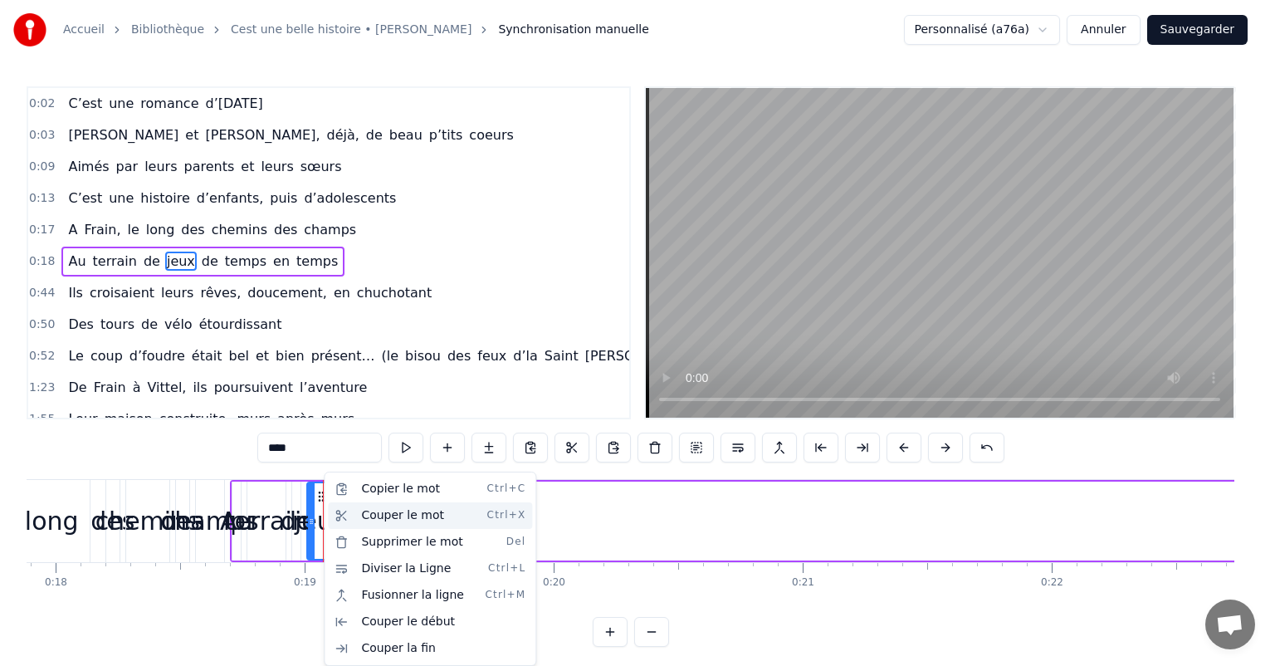
click at [392, 517] on div "Couper le mot Ctrl+X" at bounding box center [430, 515] width 204 height 27
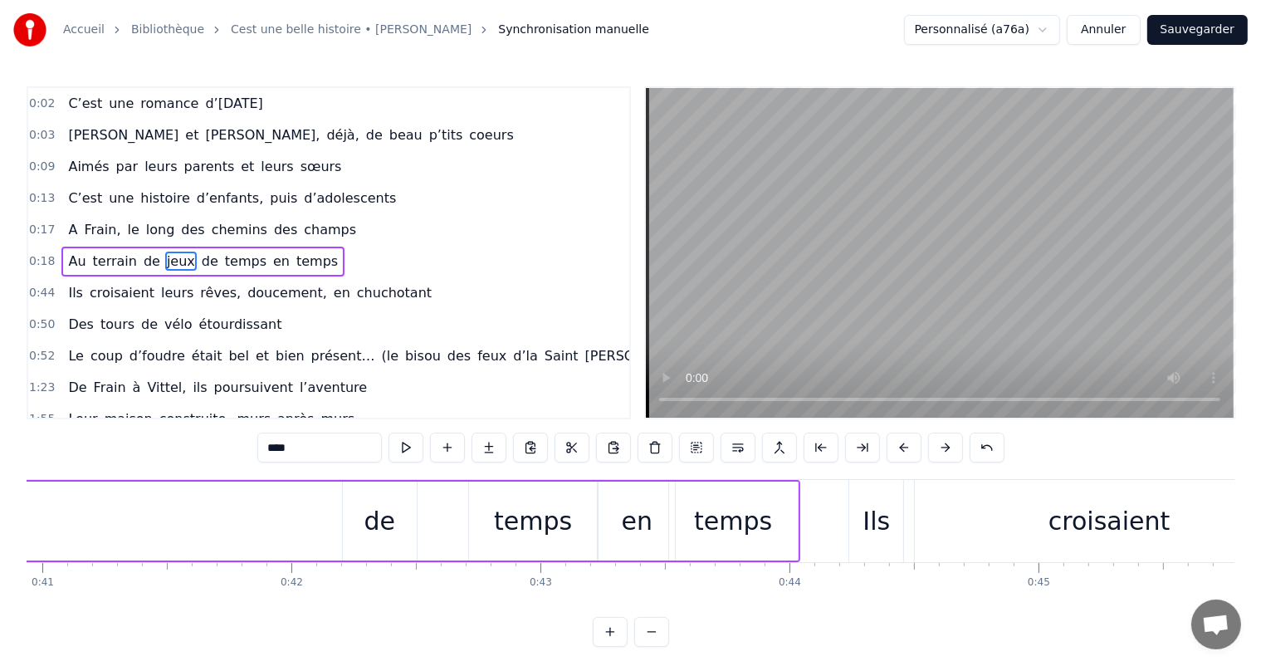
scroll to position [0, 10111]
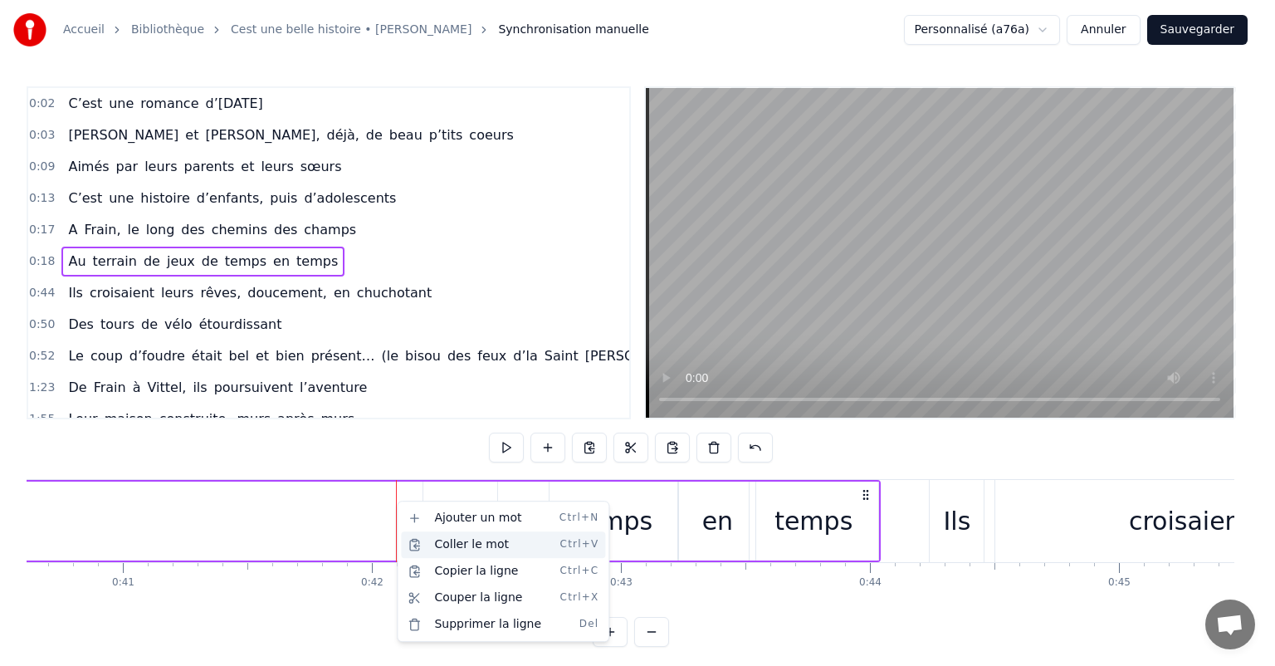
click at [442, 546] on div "Coller le mot Ctrl+V" at bounding box center [503, 544] width 204 height 27
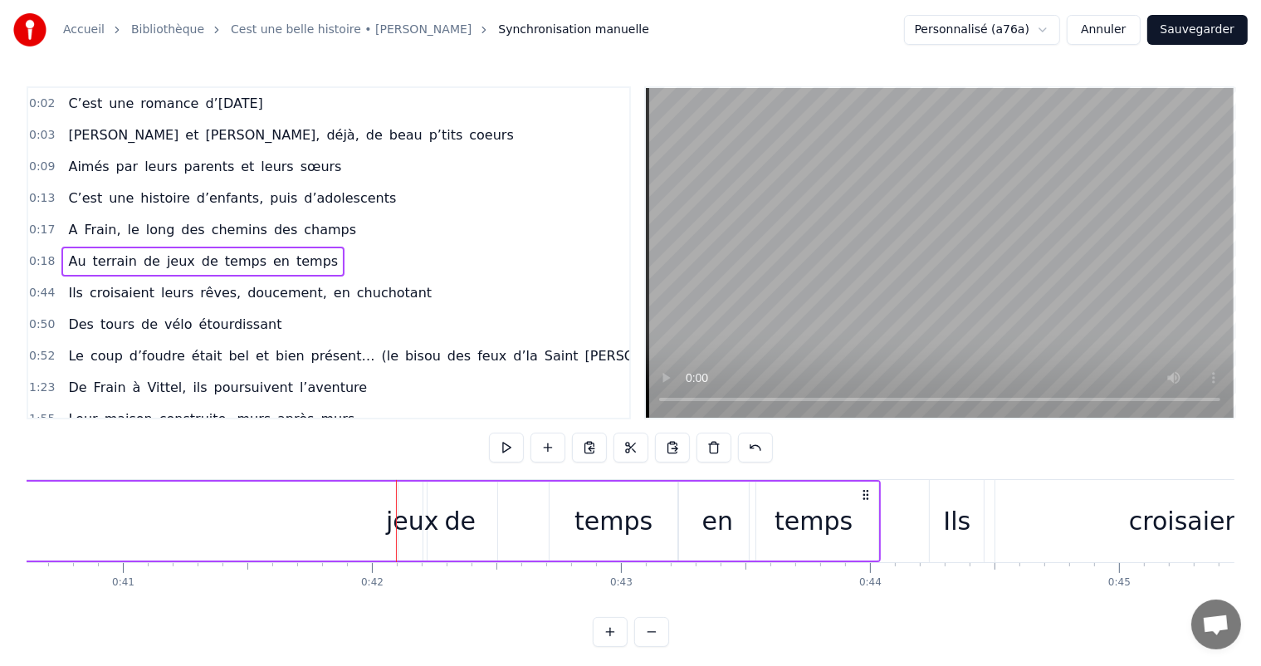
click at [397, 517] on div "jeux" at bounding box center [412, 520] width 53 height 37
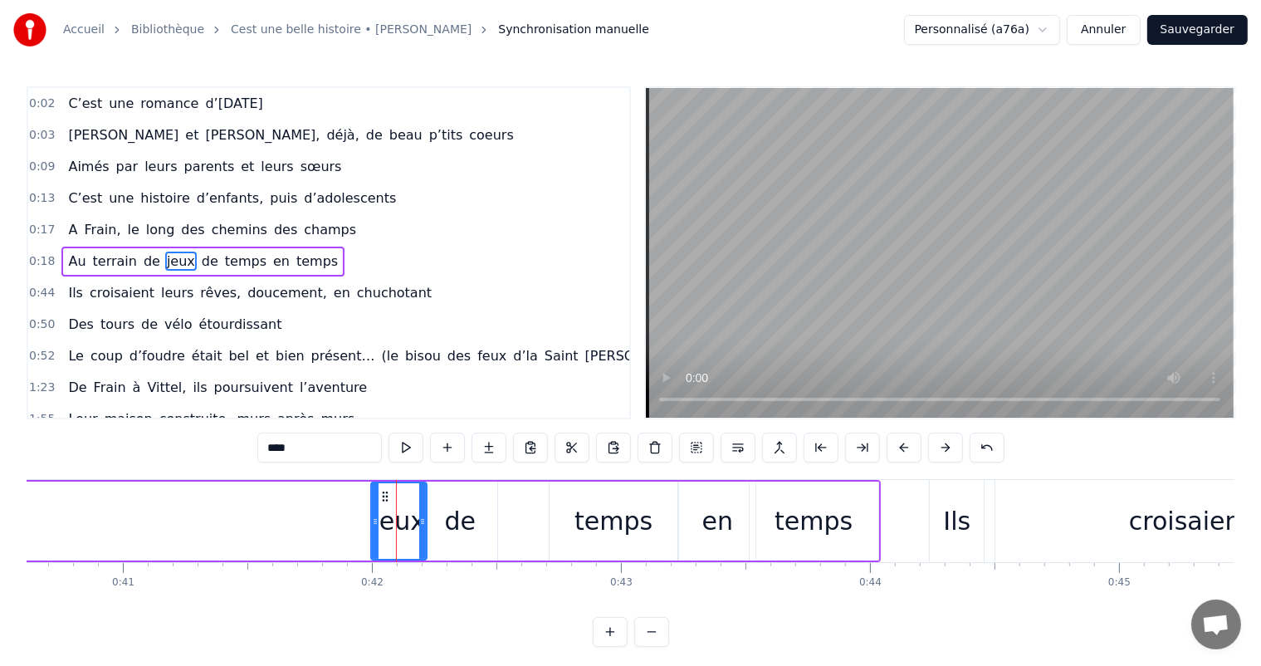
drag, startPoint x: 400, startPoint y: 518, endPoint x: 369, endPoint y: 513, distance: 31.1
click at [372, 513] on div at bounding box center [375, 521] width 7 height 76
drag, startPoint x: 370, startPoint y: 517, endPoint x: 412, endPoint y: 532, distance: 44.1
click at [347, 515] on icon at bounding box center [350, 521] width 7 height 13
drag, startPoint x: 422, startPoint y: 524, endPoint x: 397, endPoint y: 524, distance: 24.9
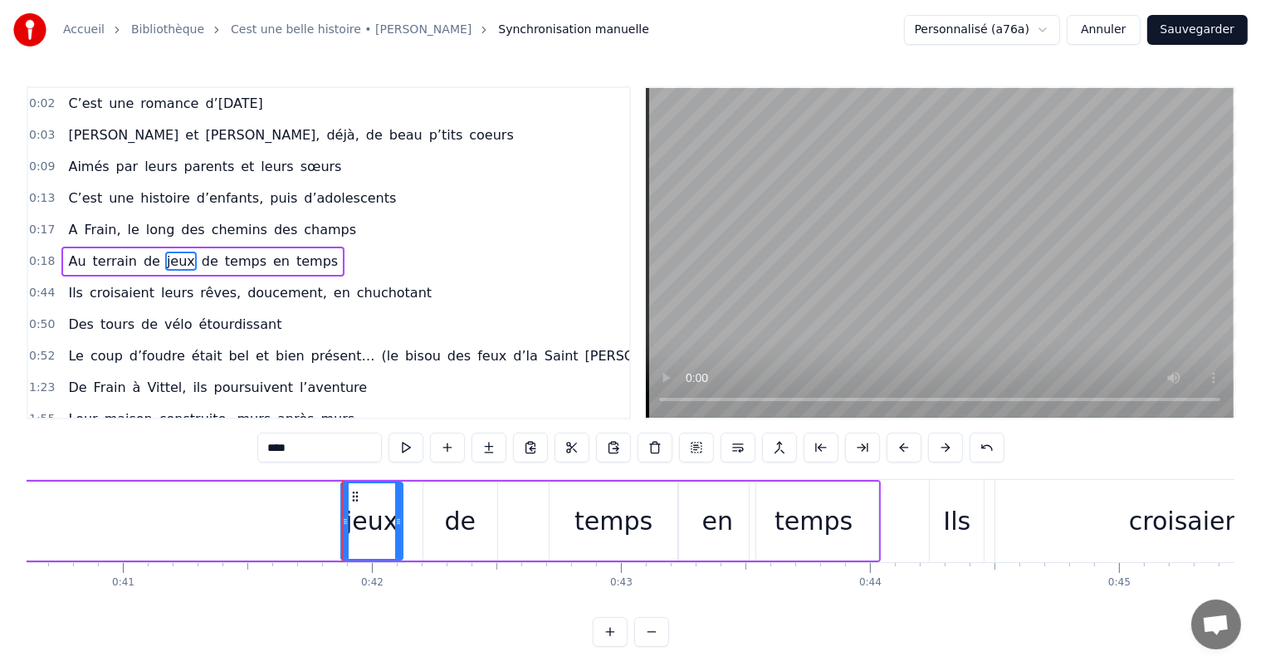
click at [397, 524] on icon at bounding box center [398, 521] width 7 height 13
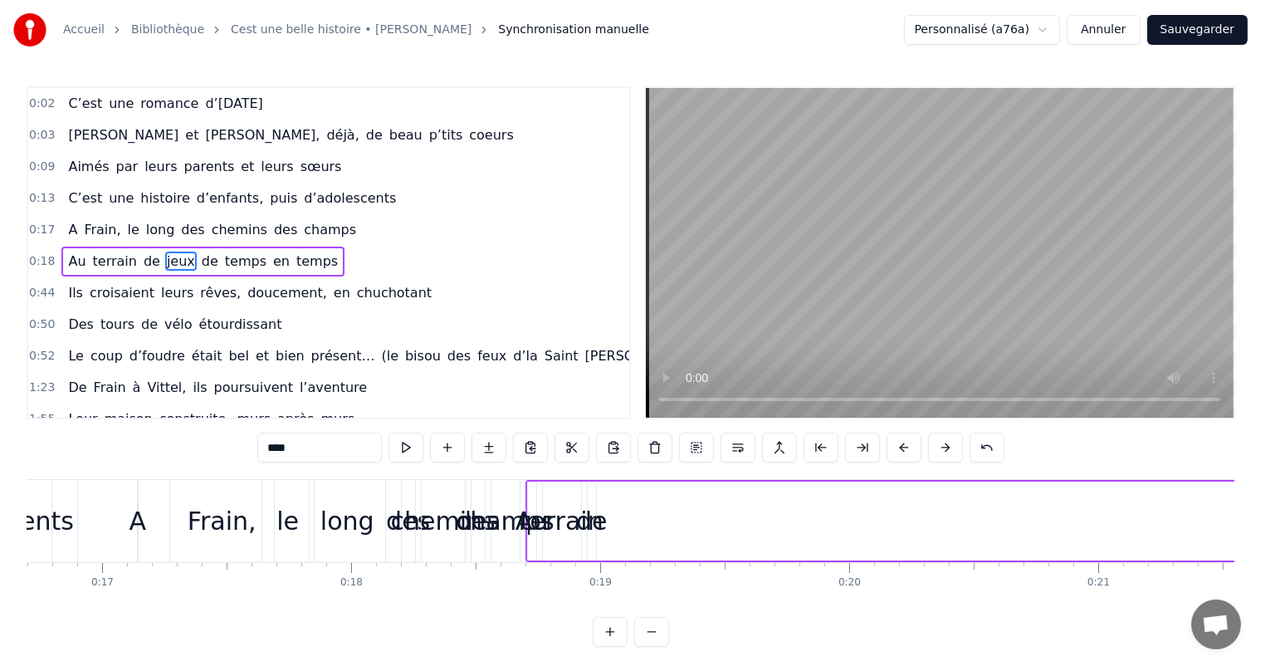
scroll to position [0, 4184]
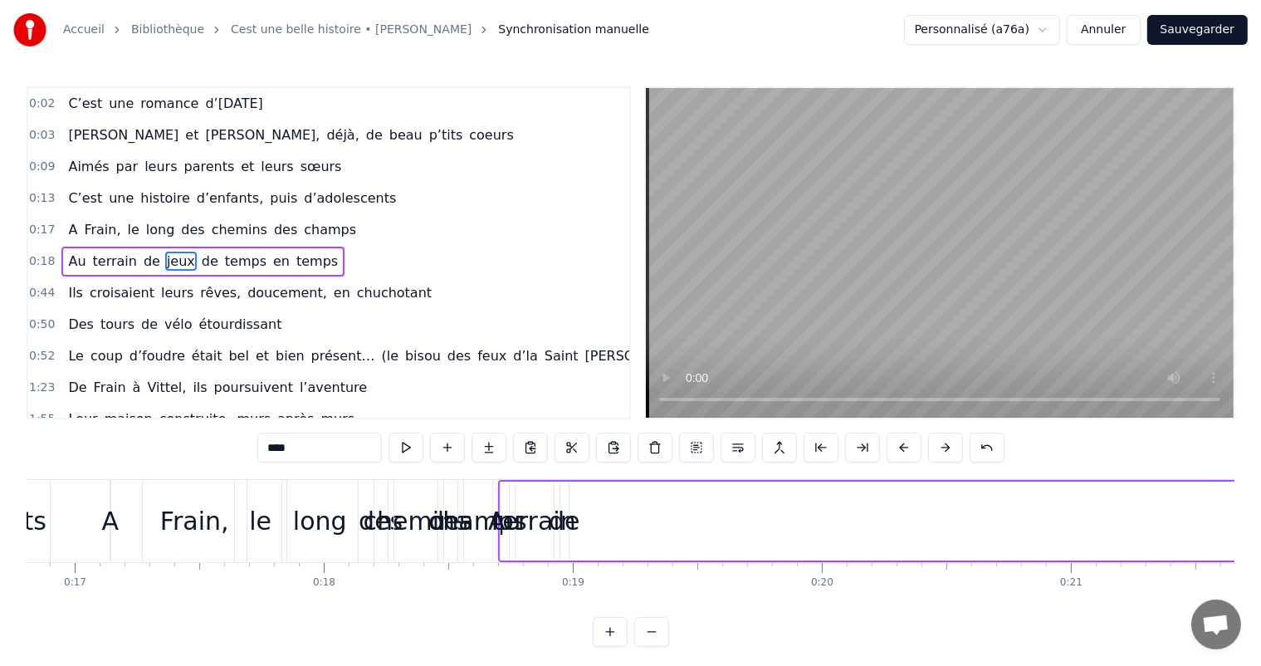
click at [544, 512] on div "terrain" at bounding box center [534, 520] width 83 height 37
type input "*******"
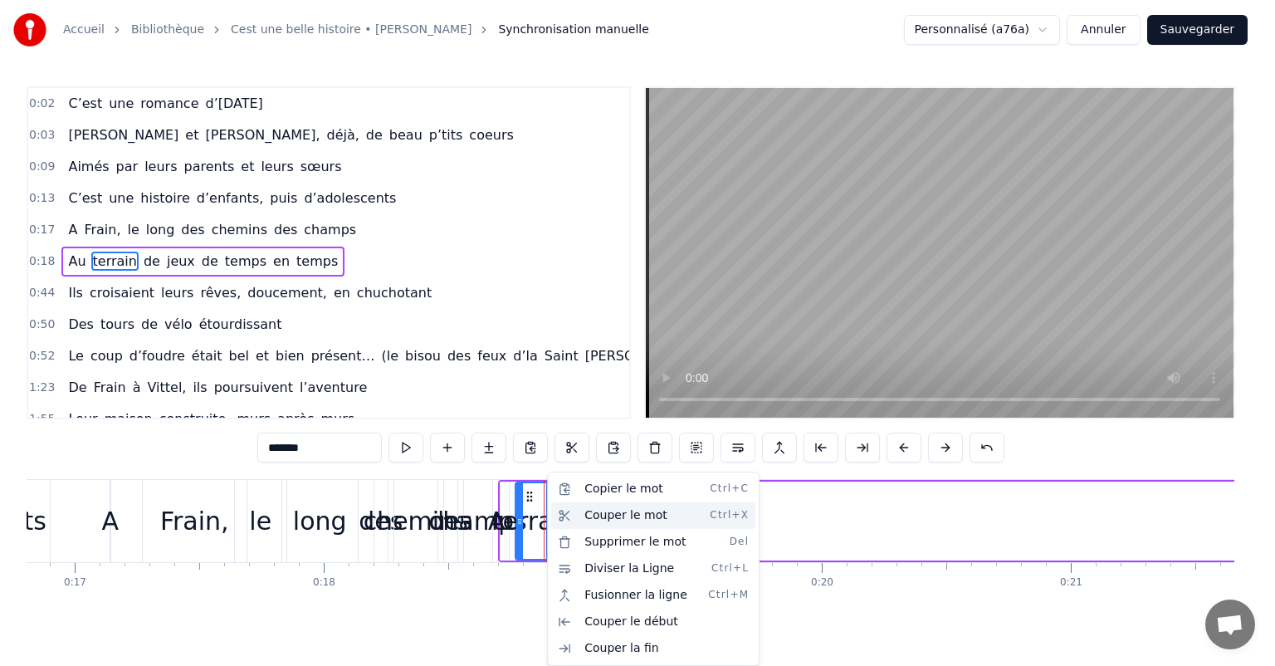
click at [618, 523] on div "Couper le mot Ctrl+X" at bounding box center [653, 515] width 204 height 27
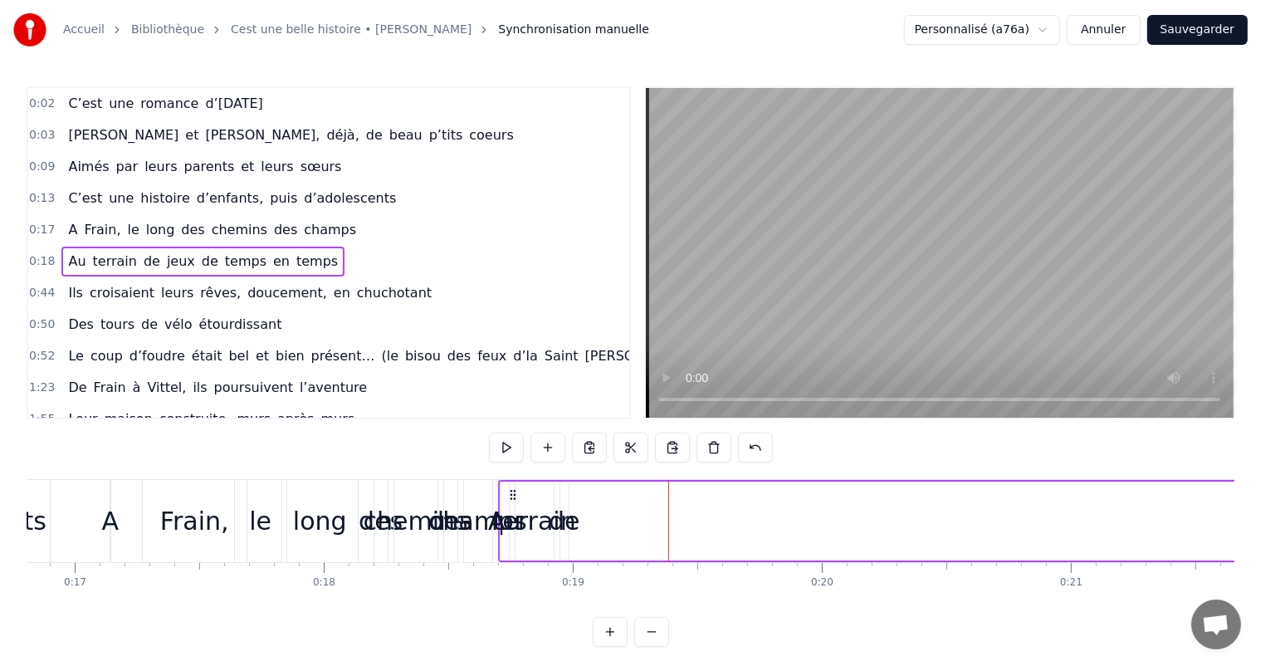
click at [574, 526] on div "de" at bounding box center [565, 520] width 32 height 37
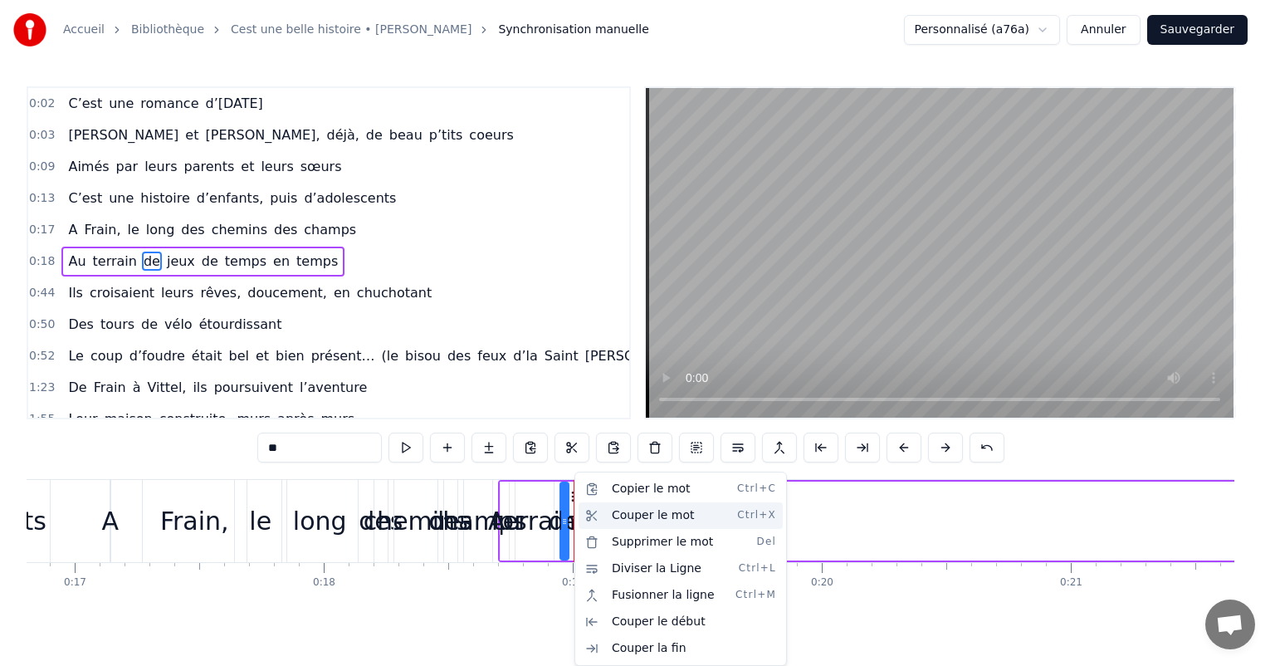
click at [646, 515] on div "Couper le mot Ctrl+X" at bounding box center [680, 515] width 204 height 27
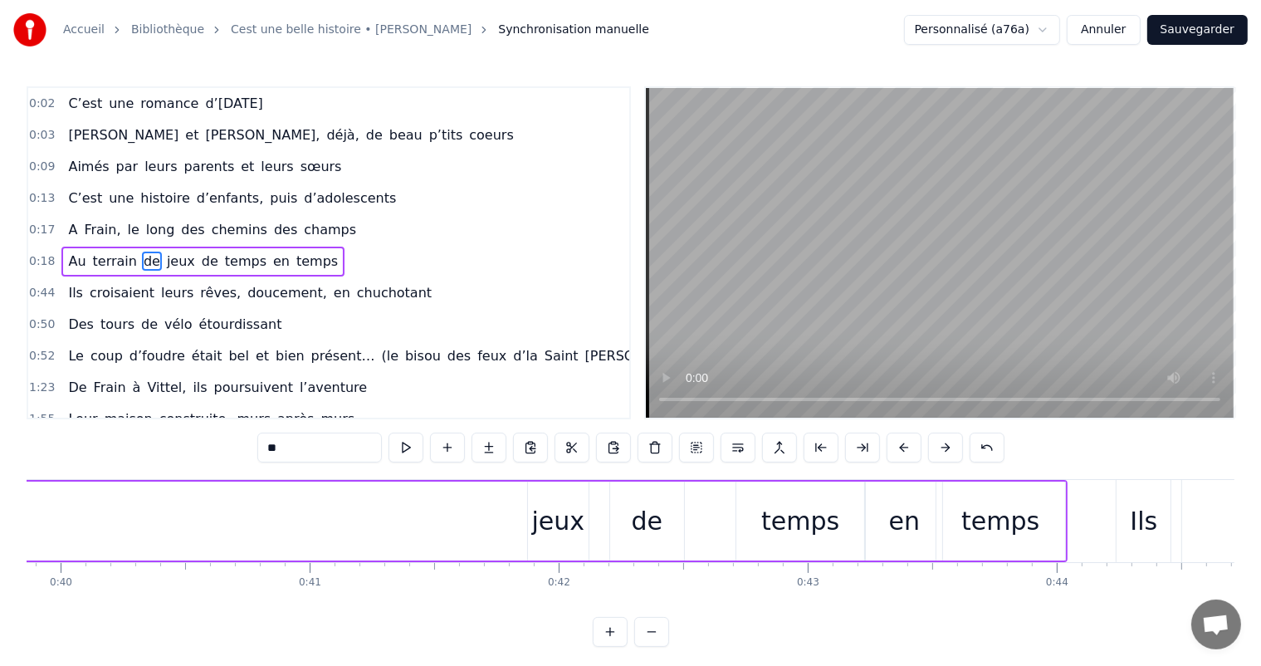
scroll to position [0, 9897]
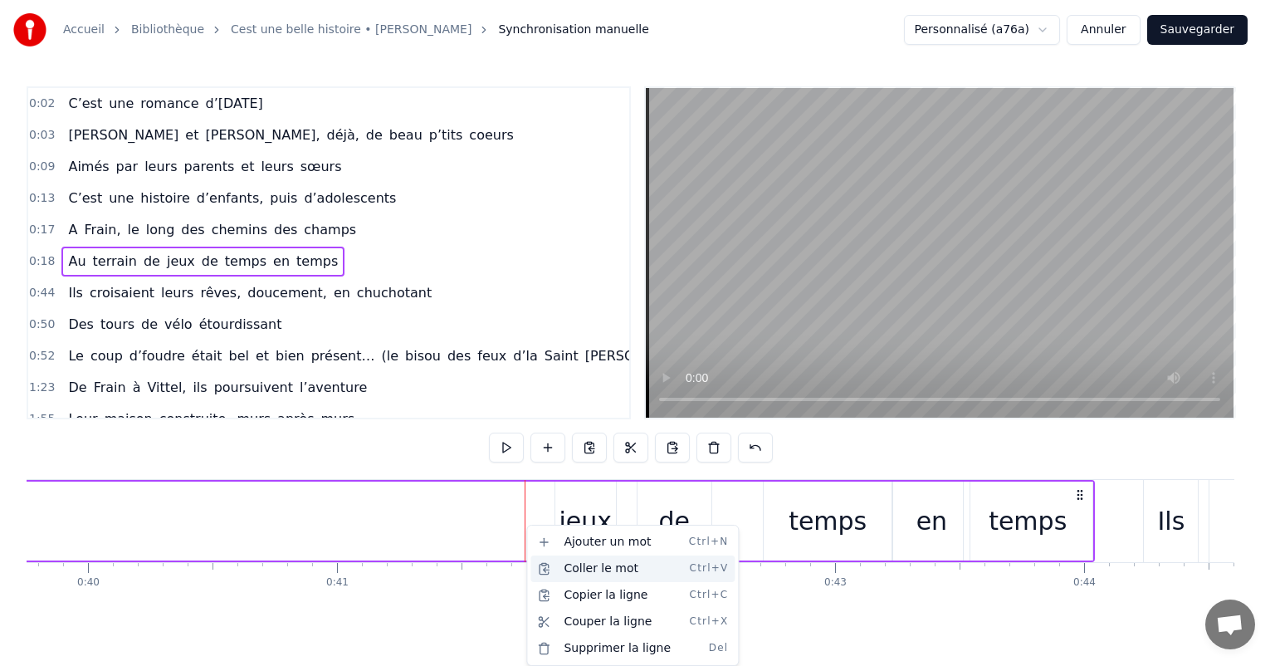
click at [584, 566] on div "Coller le mot Ctrl+V" at bounding box center [632, 568] width 204 height 27
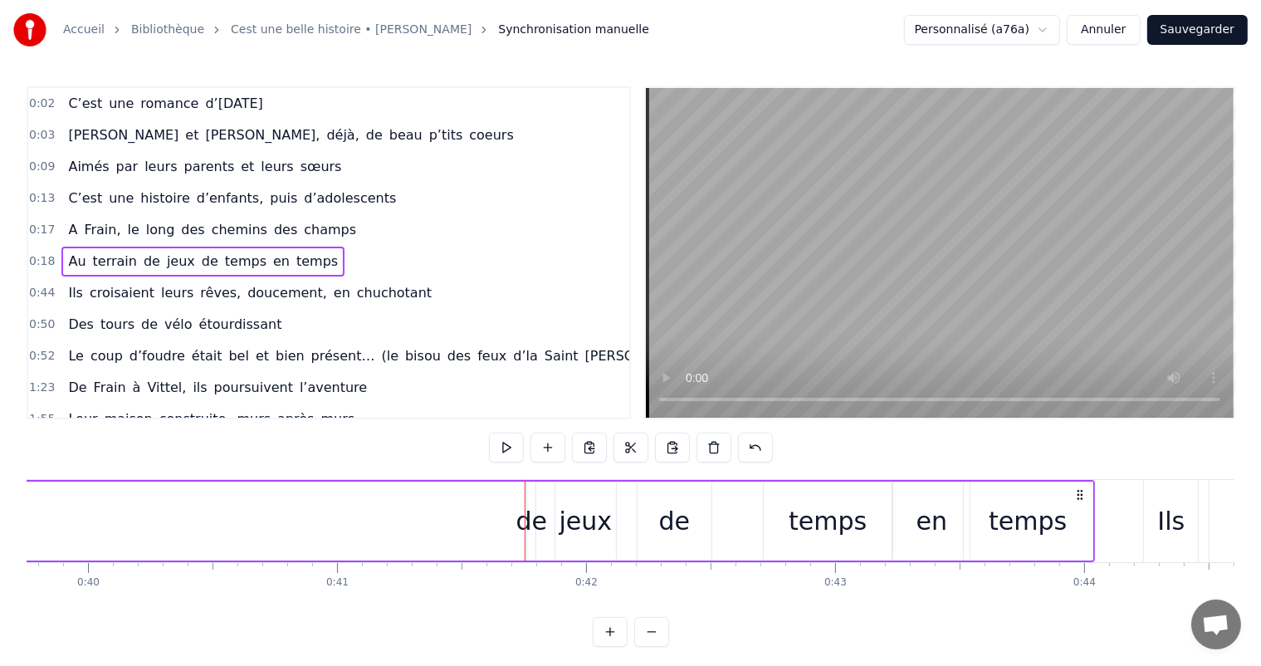
click at [534, 532] on div "de" at bounding box center [532, 520] width 32 height 37
drag, startPoint x: 528, startPoint y: 524, endPoint x: 505, endPoint y: 529, distance: 23.0
click at [534, 517] on div "de" at bounding box center [528, 520] width 32 height 37
drag, startPoint x: 529, startPoint y: 516, endPoint x: 548, endPoint y: 520, distance: 19.4
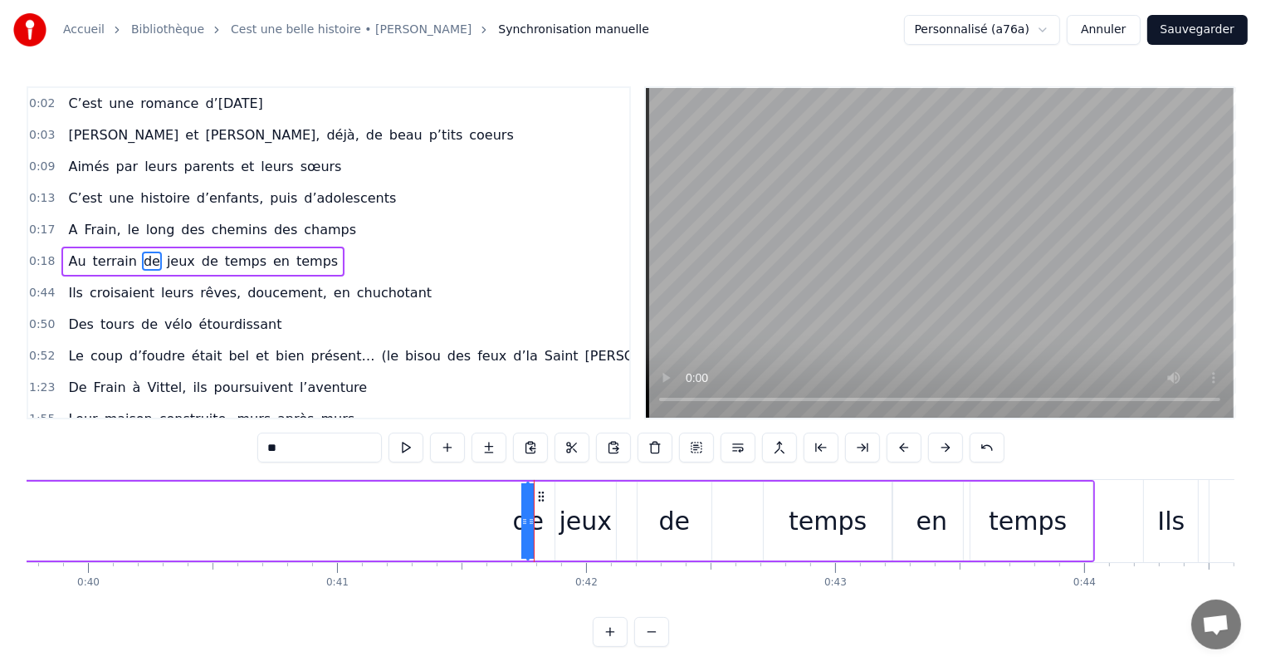
drag, startPoint x: 526, startPoint y: 520, endPoint x: 481, endPoint y: 523, distance: 44.9
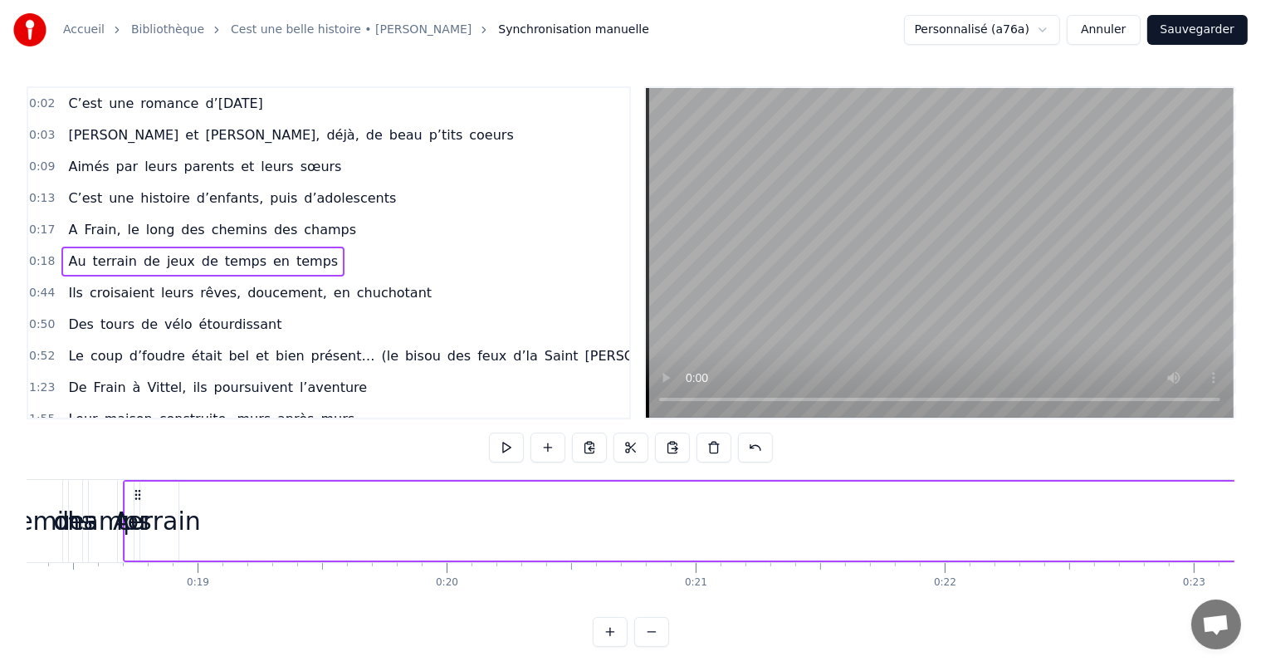
scroll to position [0, 4613]
click at [116, 509] on div "terrain" at bounding box center [105, 520] width 83 height 37
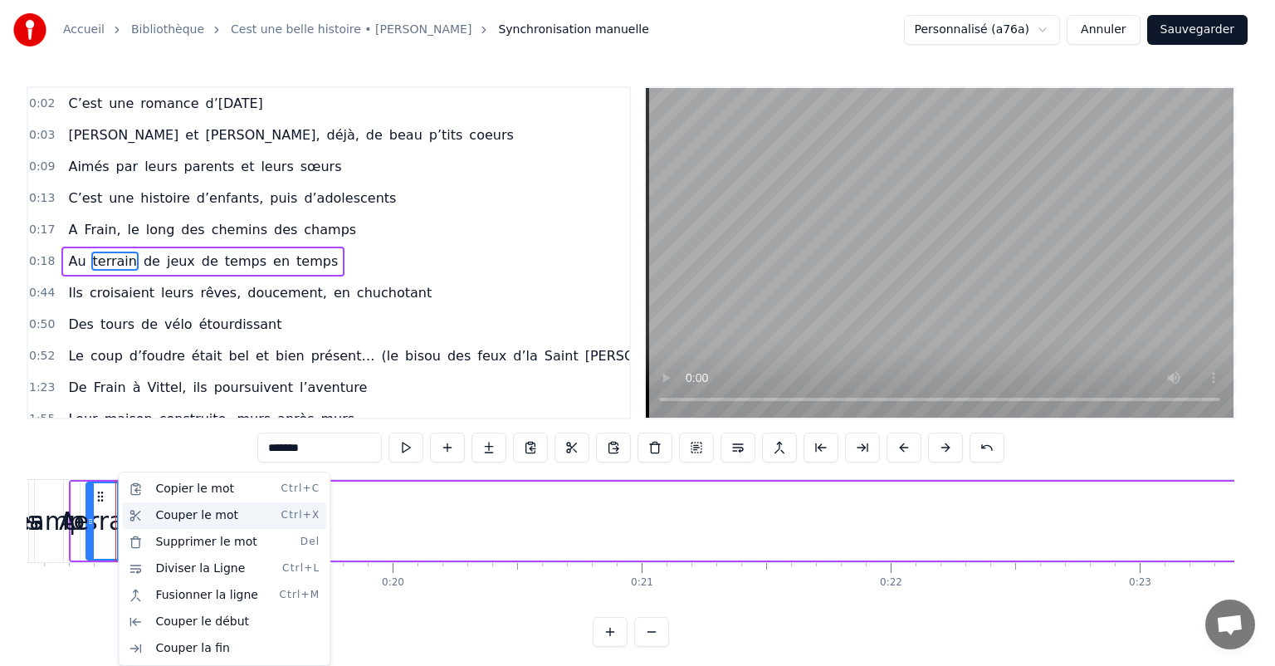
click at [165, 508] on div "Couper le mot Ctrl+X" at bounding box center [224, 515] width 204 height 27
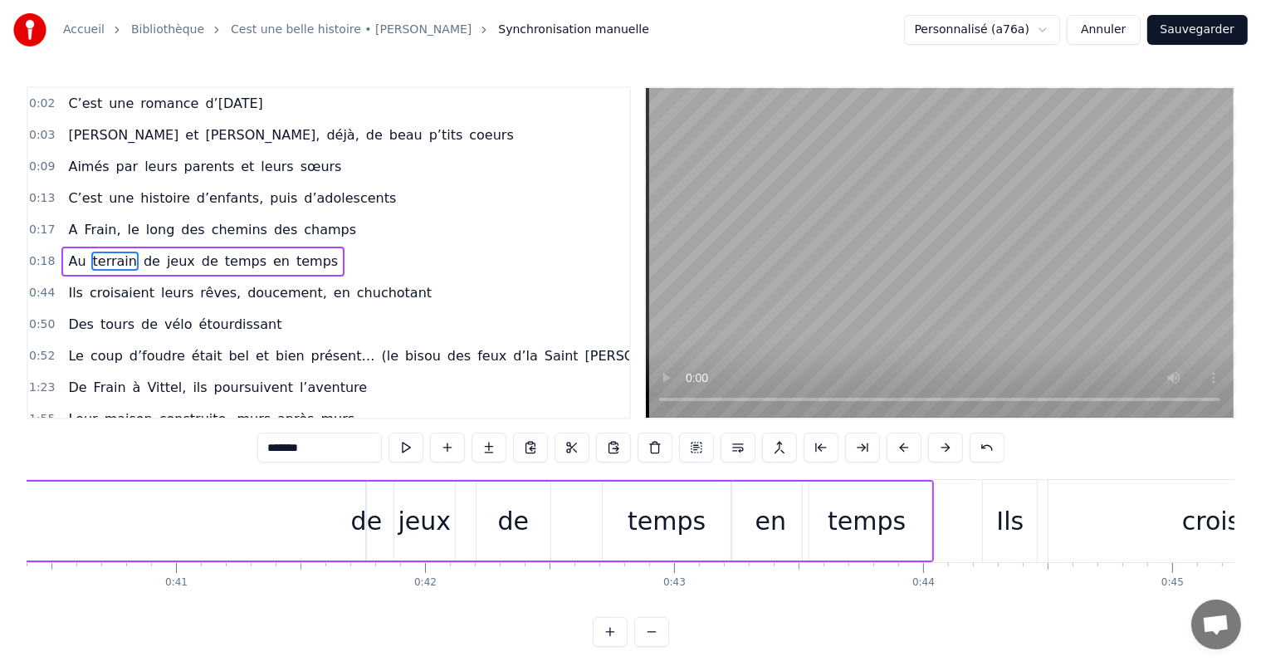
scroll to position [0, 10032]
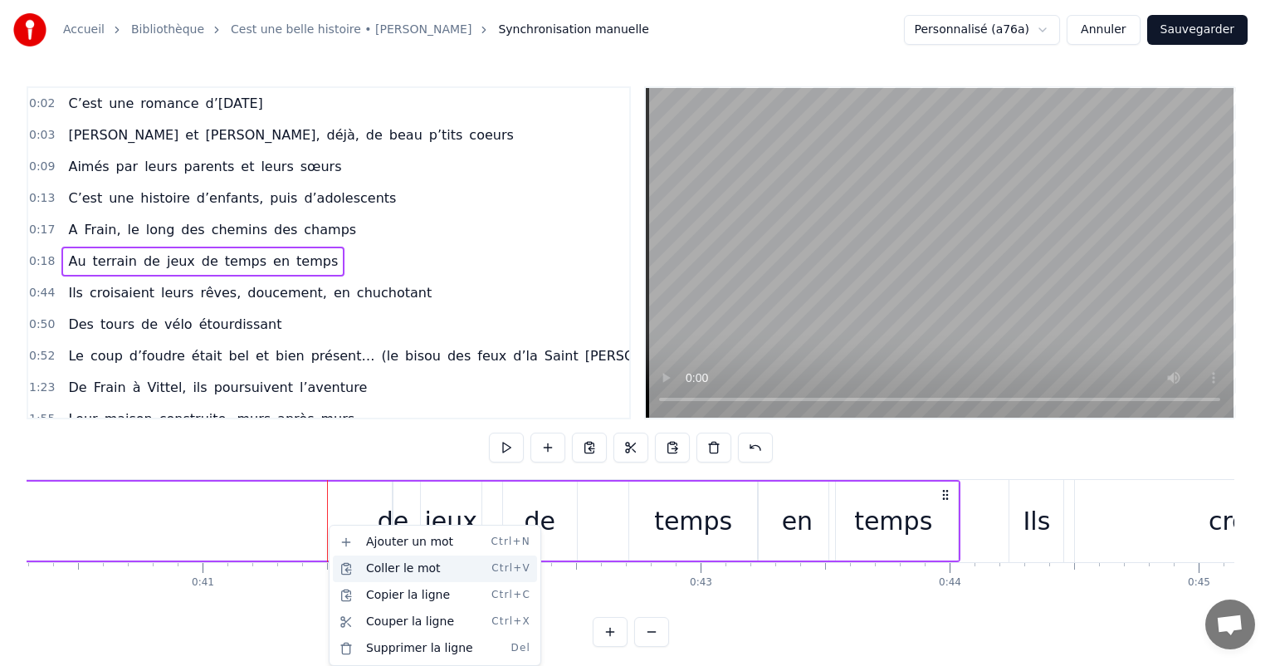
click at [388, 560] on div "Coller le mot Ctrl+V" at bounding box center [435, 568] width 204 height 27
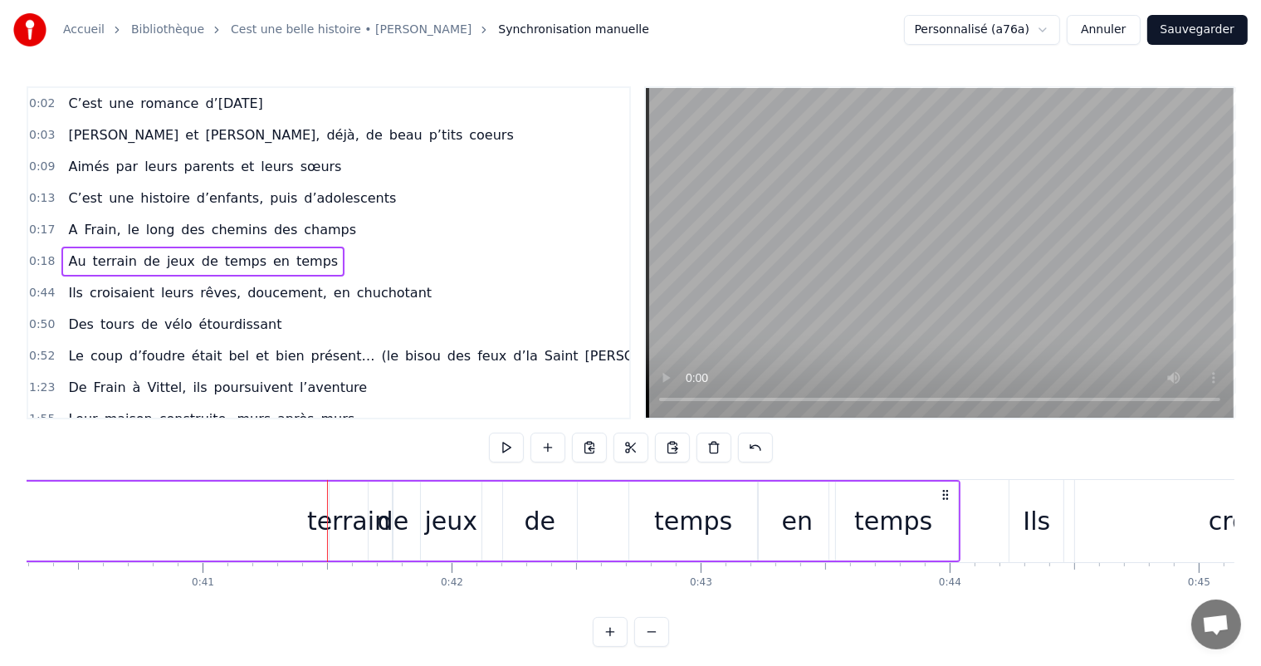
click at [339, 515] on div "terrain" at bounding box center [348, 520] width 83 height 37
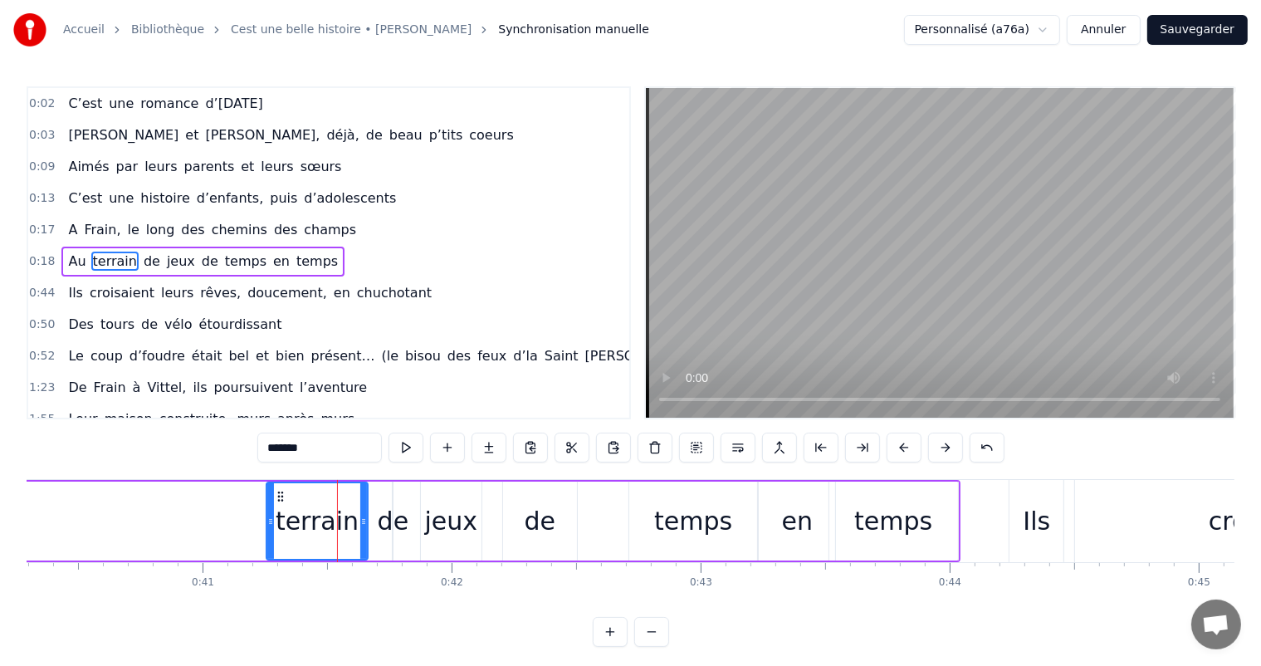
drag, startPoint x: 332, startPoint y: 515, endPoint x: 269, endPoint y: 511, distance: 63.2
click at [269, 511] on div at bounding box center [270, 521] width 7 height 76
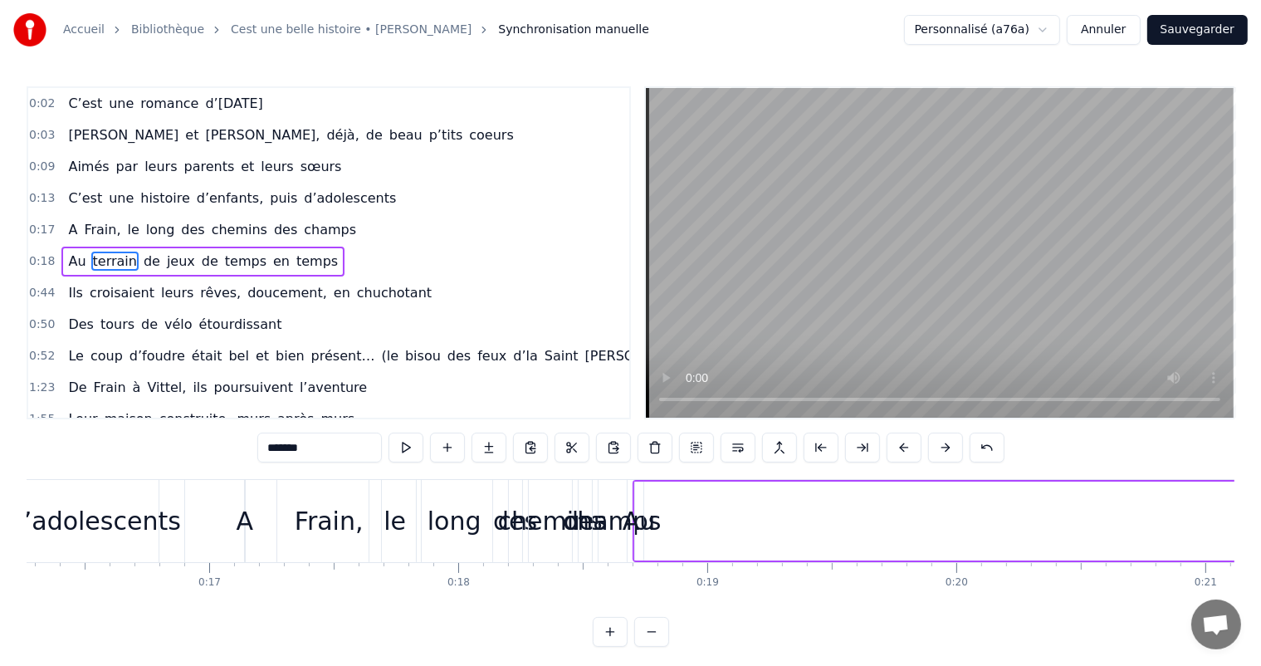
scroll to position [0, 4050]
click at [627, 512] on div "Au" at bounding box center [638, 520] width 33 height 37
type input "**"
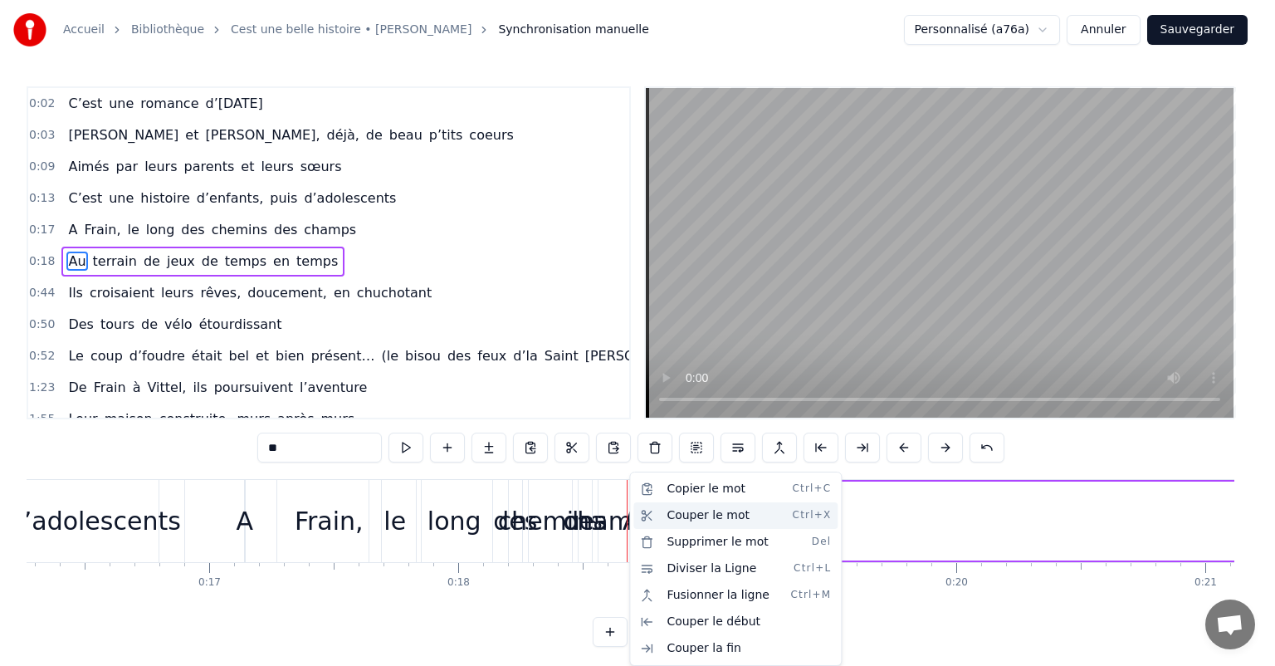
click at [705, 511] on div "Couper le mot Ctrl+X" at bounding box center [735, 515] width 204 height 27
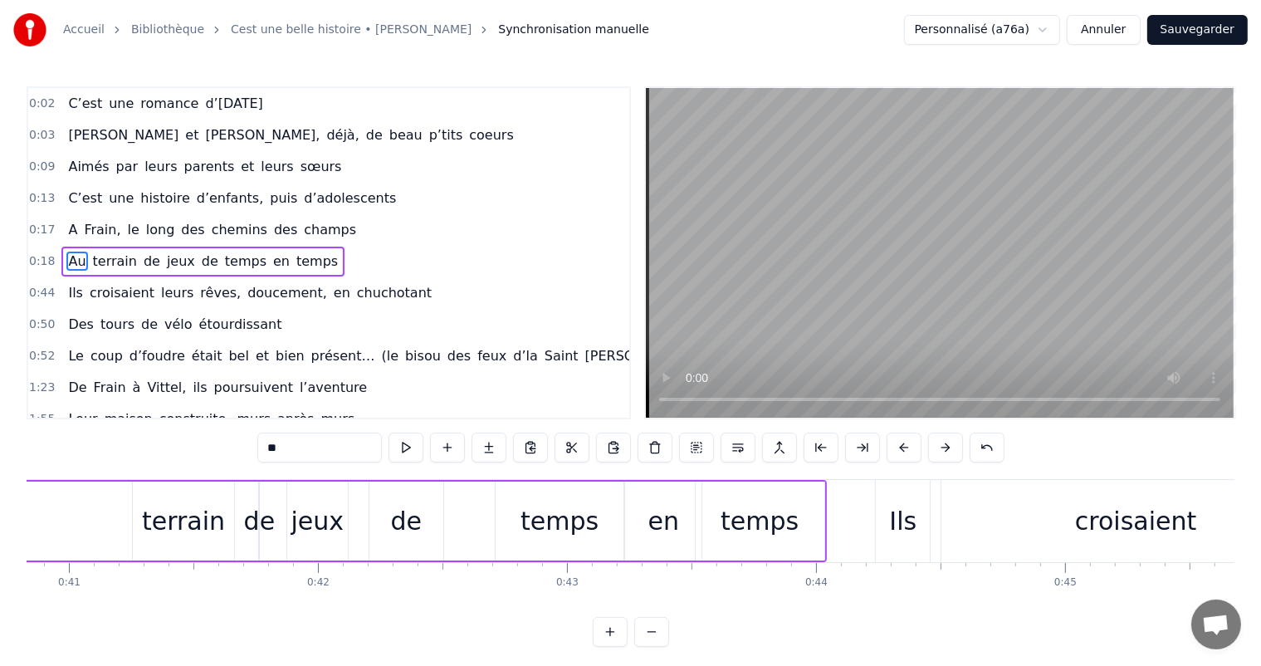
scroll to position [0, 10111]
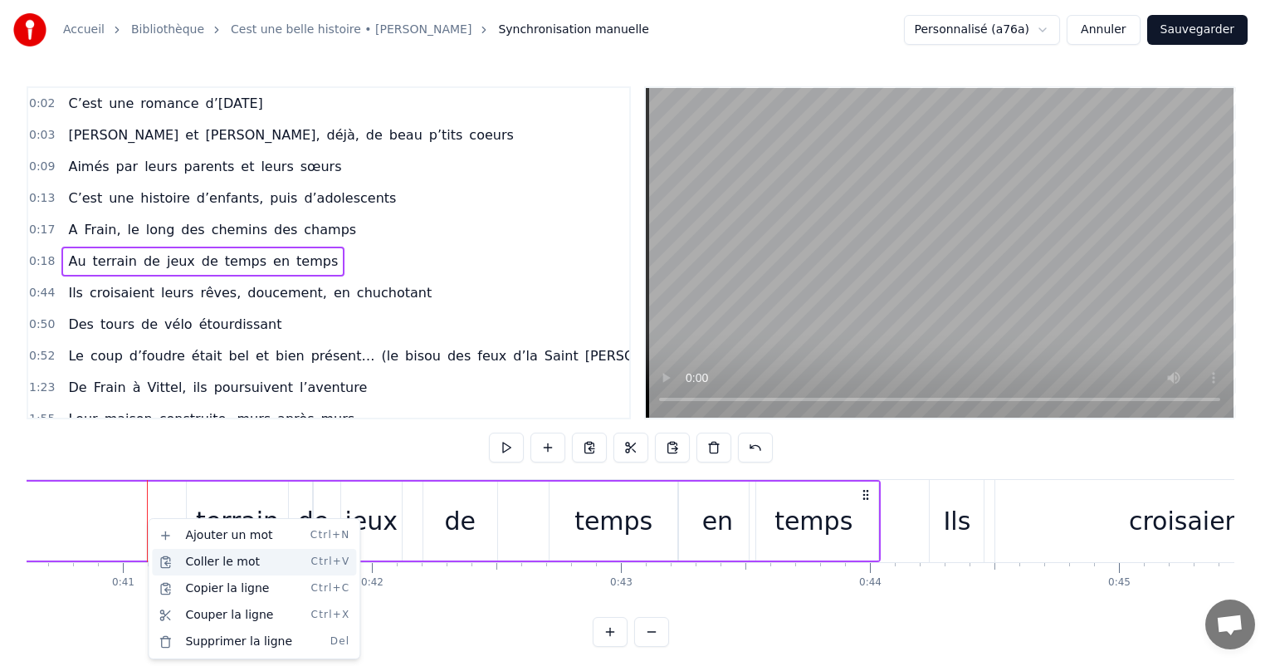
click at [195, 556] on div "Coller le mot Ctrl+V" at bounding box center [254, 562] width 204 height 27
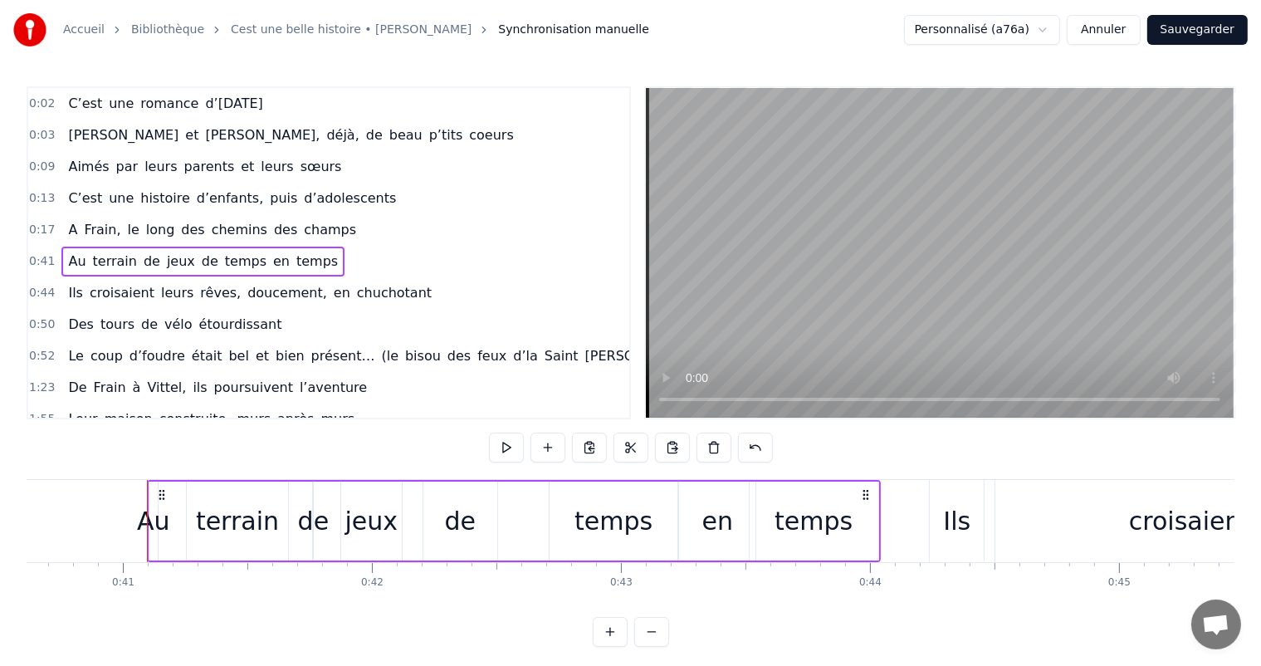
click at [152, 528] on div "Au" at bounding box center [153, 520] width 33 height 37
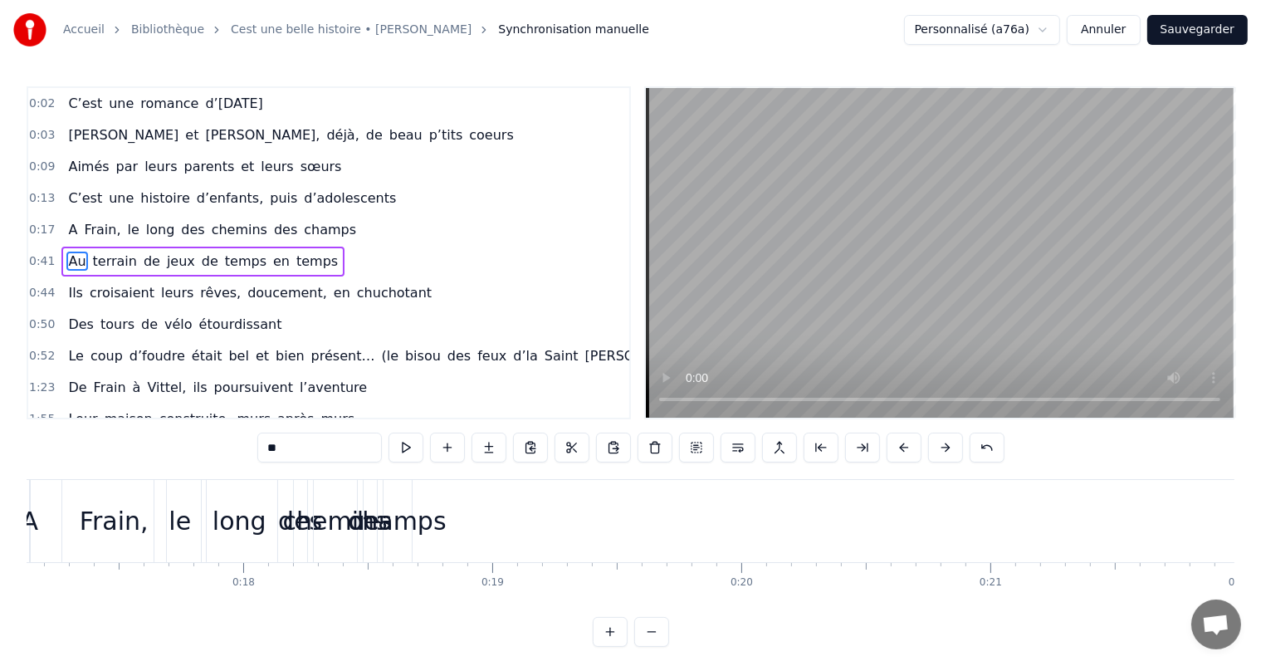
scroll to position [0, 4345]
click at [328, 529] on div "champs" at bounding box center [317, 520] width 98 height 37
type input "******"
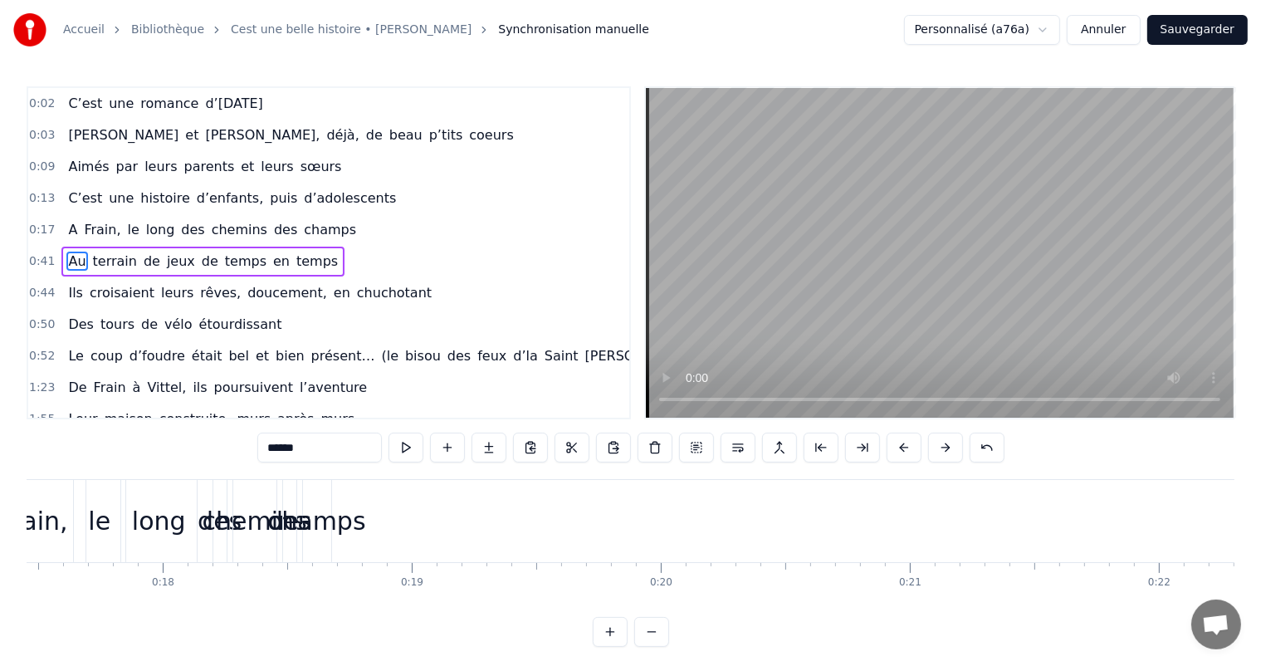
scroll to position [33, 0]
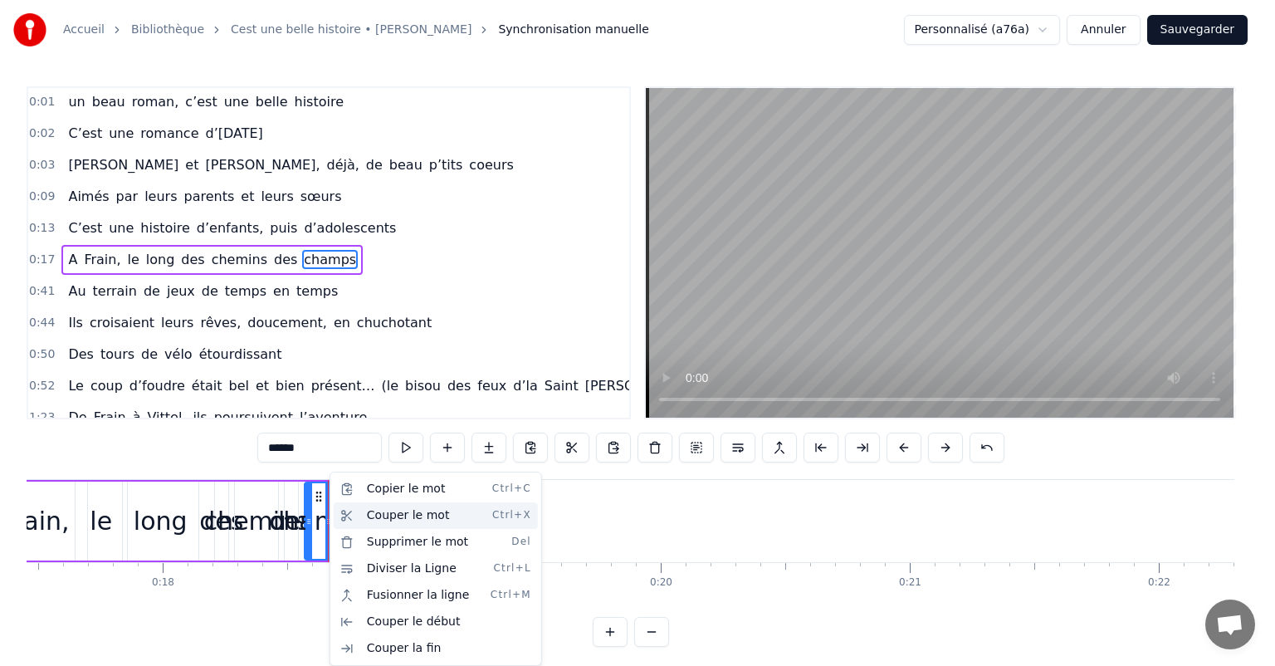
click at [378, 508] on div "Couper le mot Ctrl+X" at bounding box center [436, 515] width 204 height 27
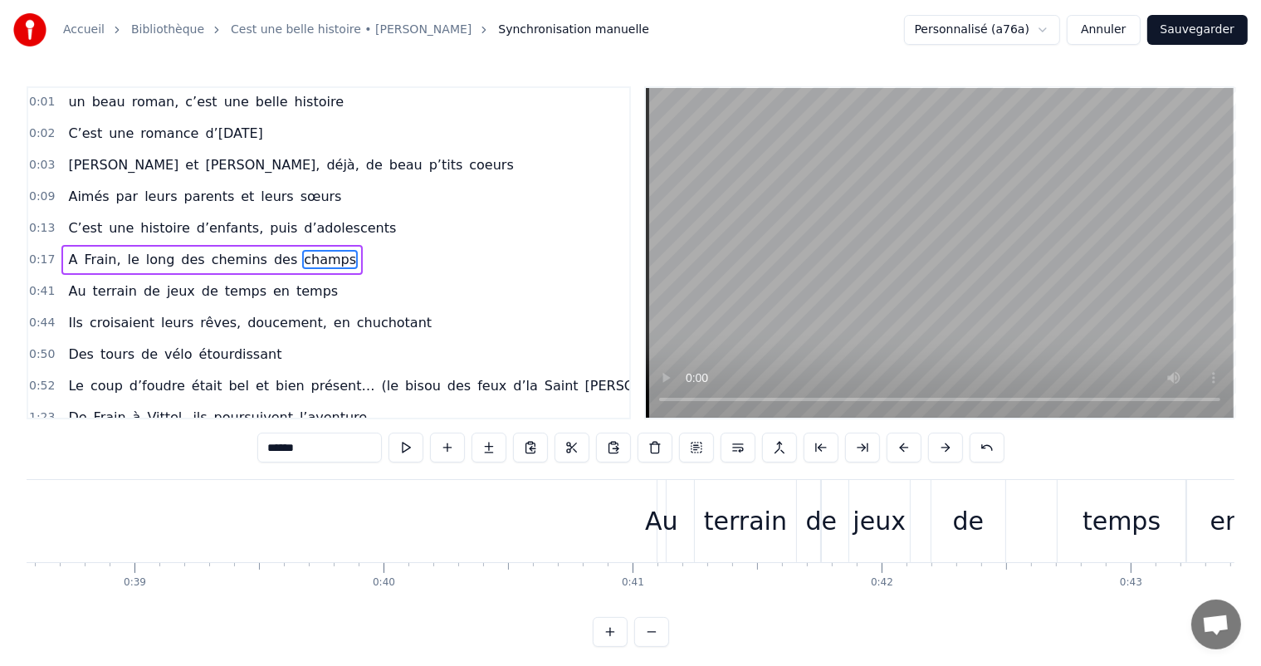
scroll to position [0, 9549]
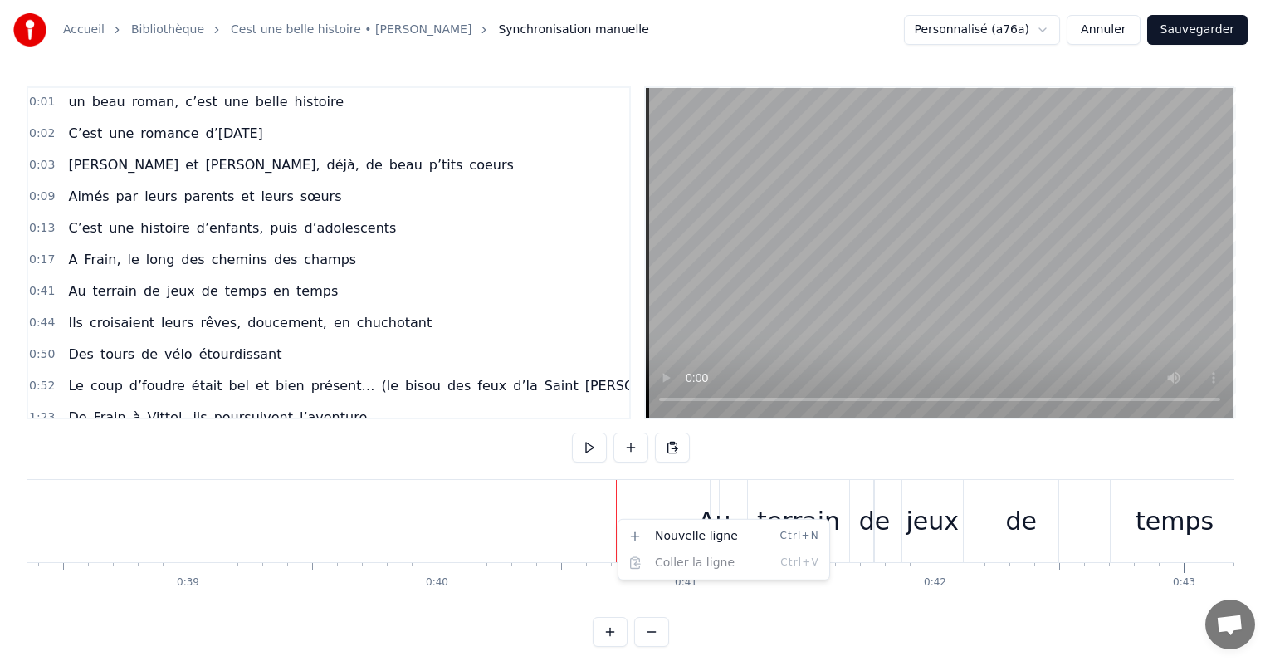
click at [727, 447] on html "Accueil Bibliothèque Cest une belle histoire • Michel Fugain Synchronisation ma…" at bounding box center [637, 336] width 1275 height 673
click at [779, 474] on html "Accueil Bibliothèque Cest une belle histoire • Michel Fugain Synchronisation ma…" at bounding box center [637, 336] width 1275 height 673
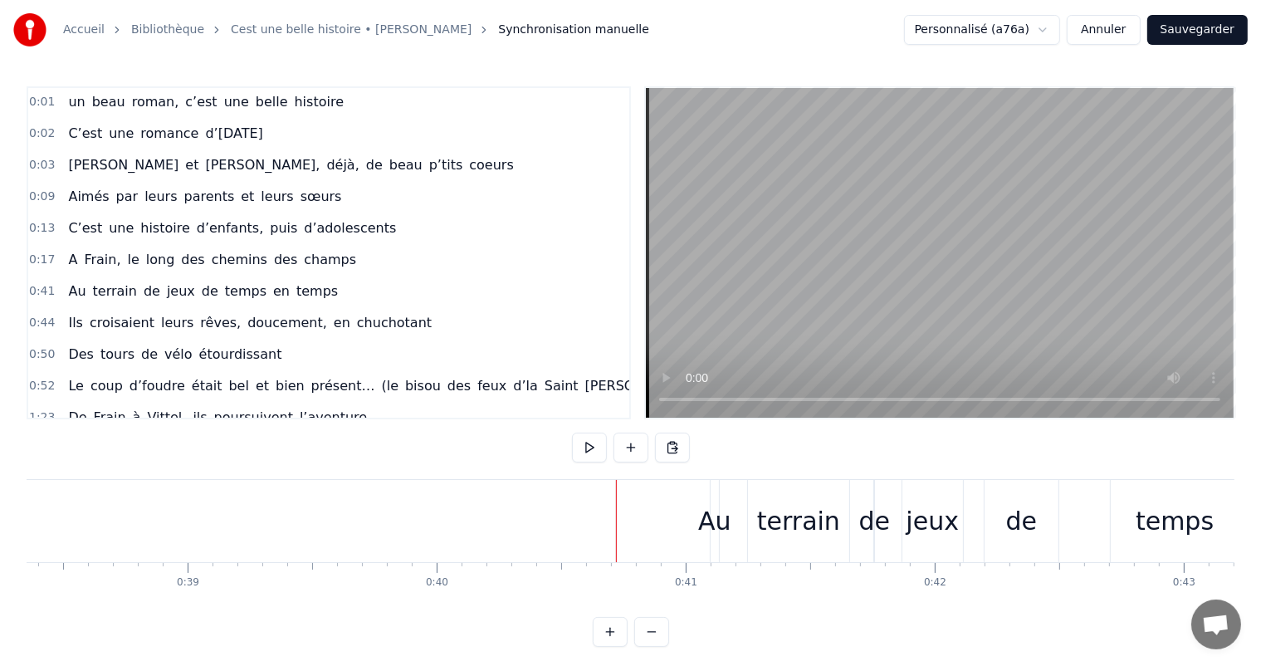
click at [773, 483] on div "terrain" at bounding box center [798, 521] width 103 height 82
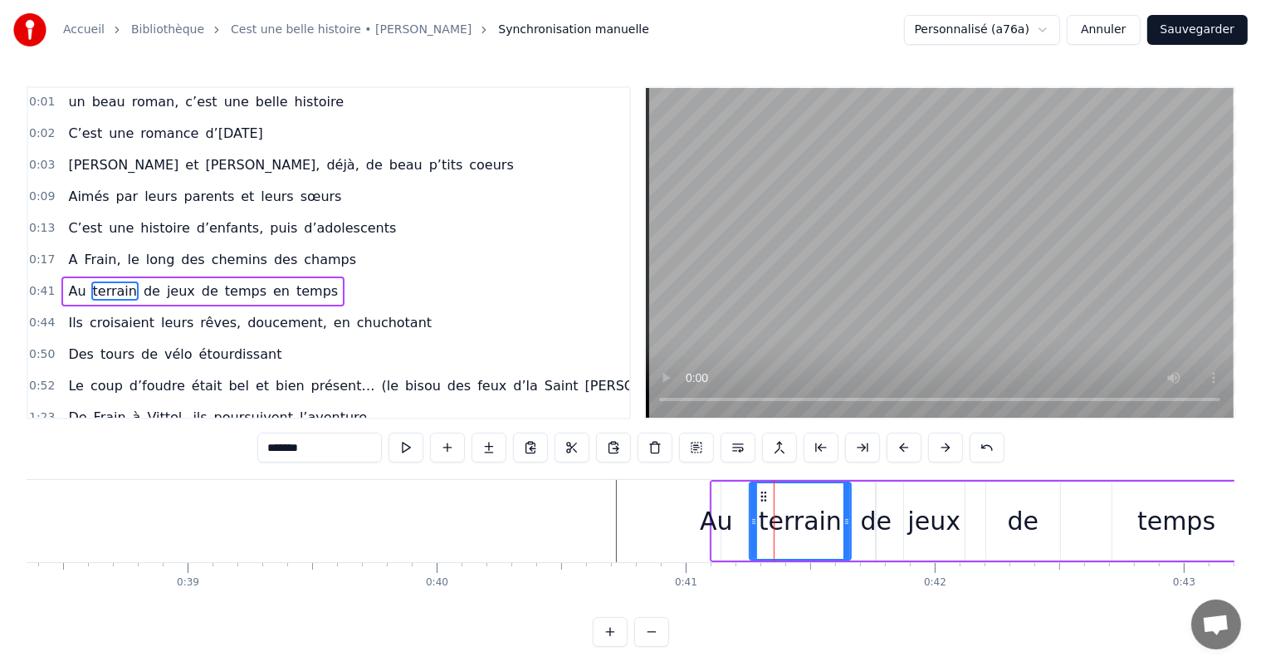
scroll to position [63, 0]
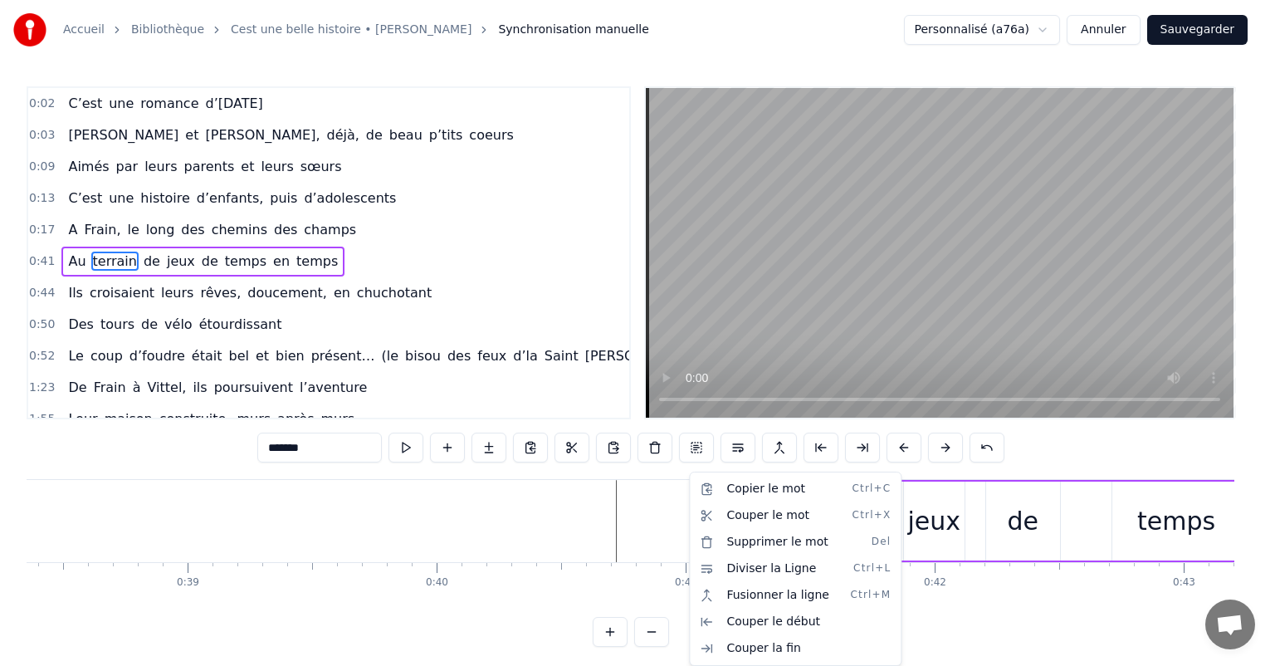
click at [632, 531] on html "Accueil Bibliothèque Cest une belle histoire • Michel Fugain Synchronisation ma…" at bounding box center [637, 336] width 1275 height 673
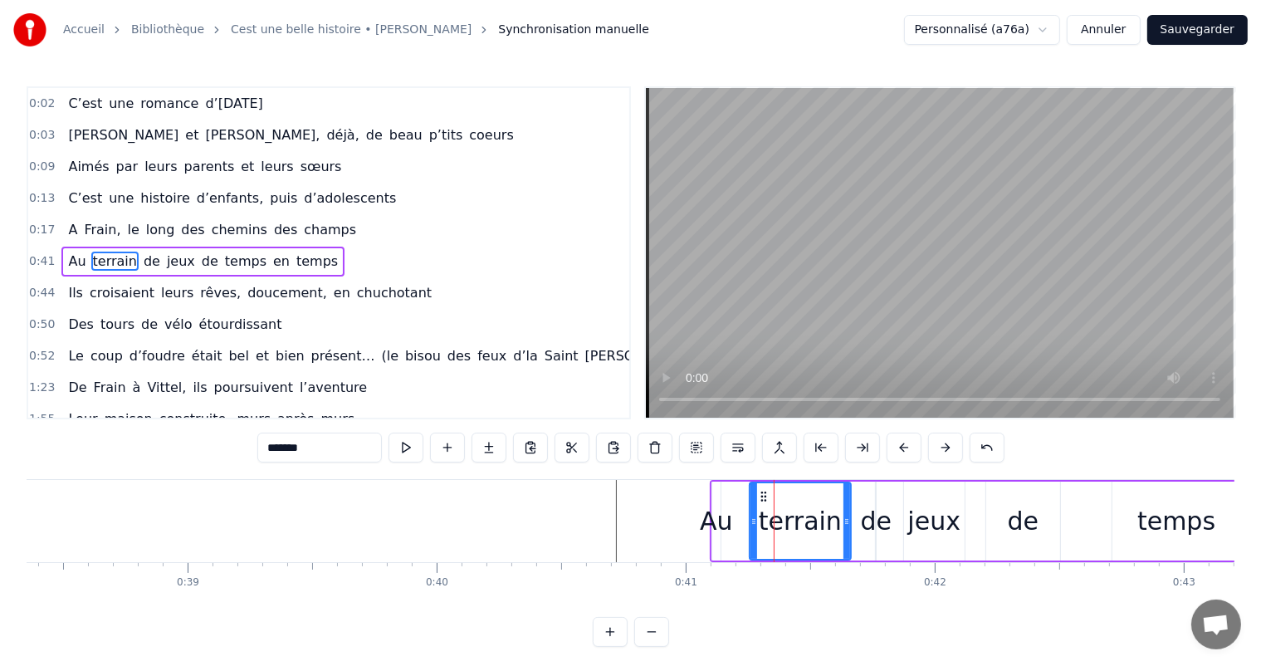
click at [1217, 30] on button "Sauvegarder" at bounding box center [1197, 30] width 100 height 30
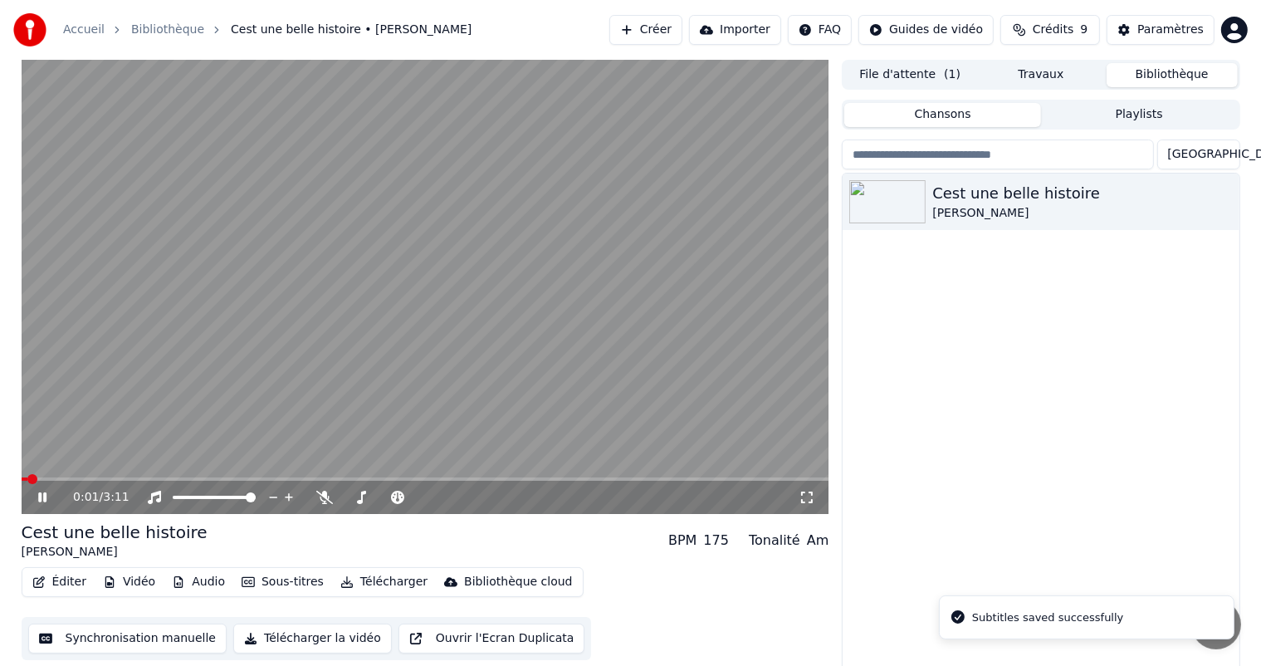
click at [44, 493] on icon at bounding box center [42, 497] width 8 height 10
click at [108, 641] on button "Synchronisation manuelle" at bounding box center [127, 638] width 199 height 30
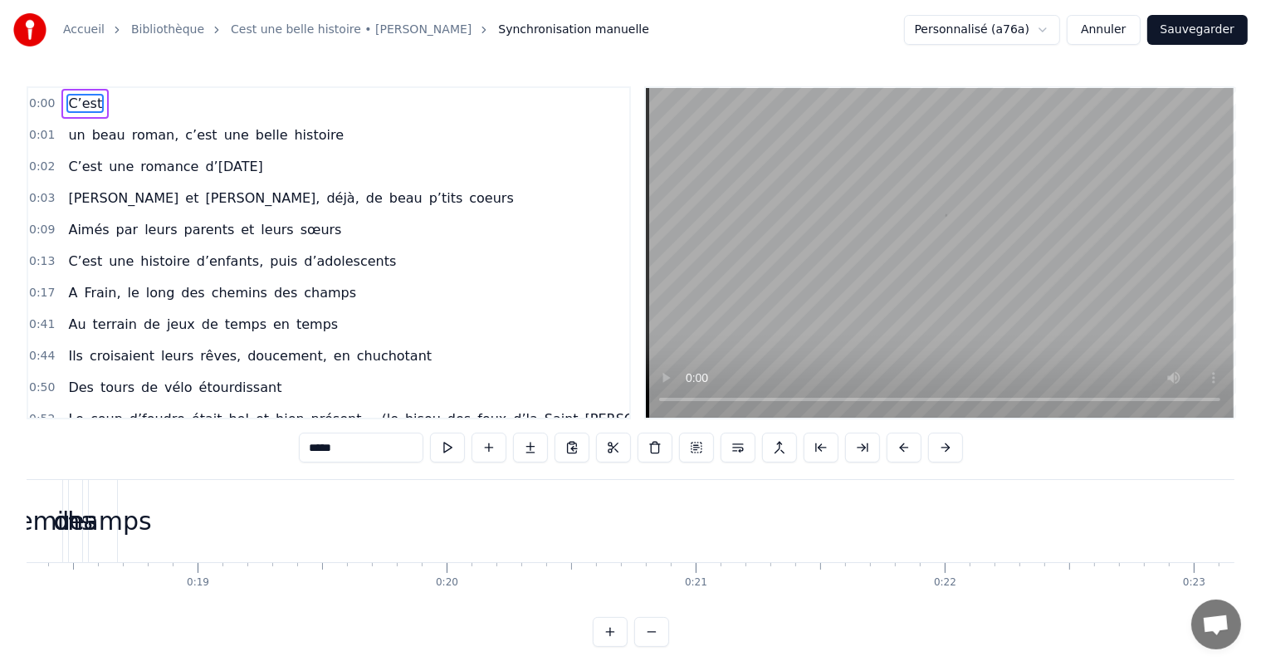
scroll to position [0, 4452]
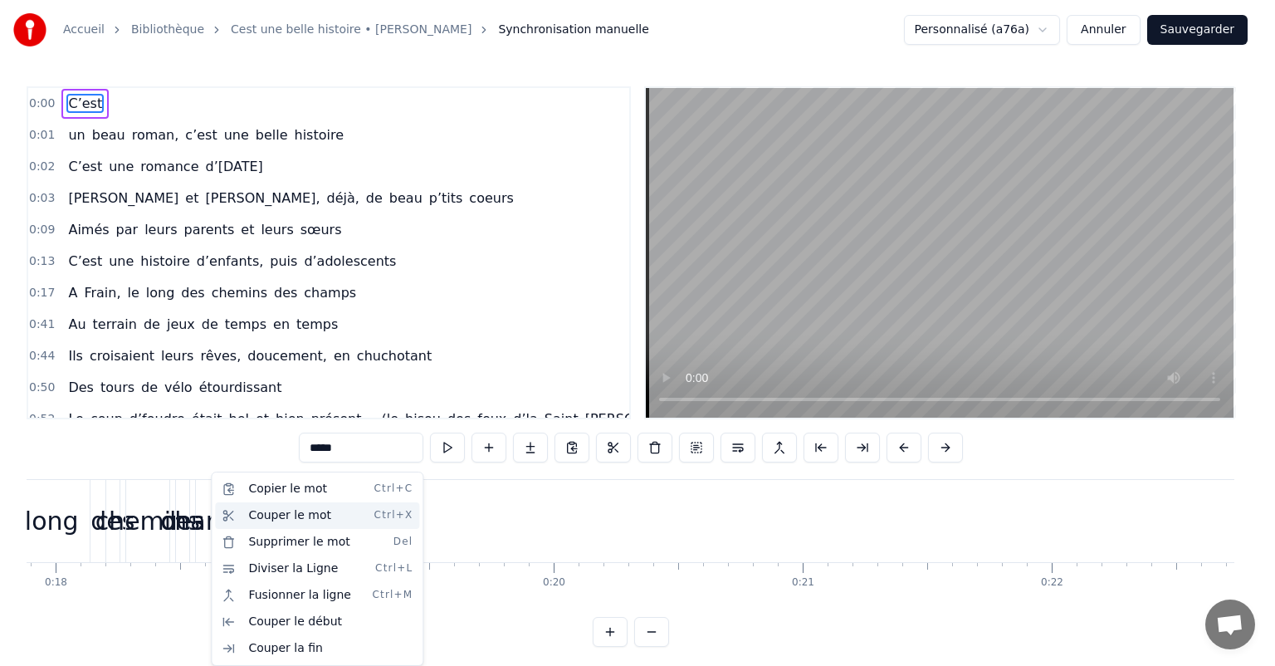
click at [265, 516] on div "Couper le mot Ctrl+X" at bounding box center [317, 515] width 204 height 27
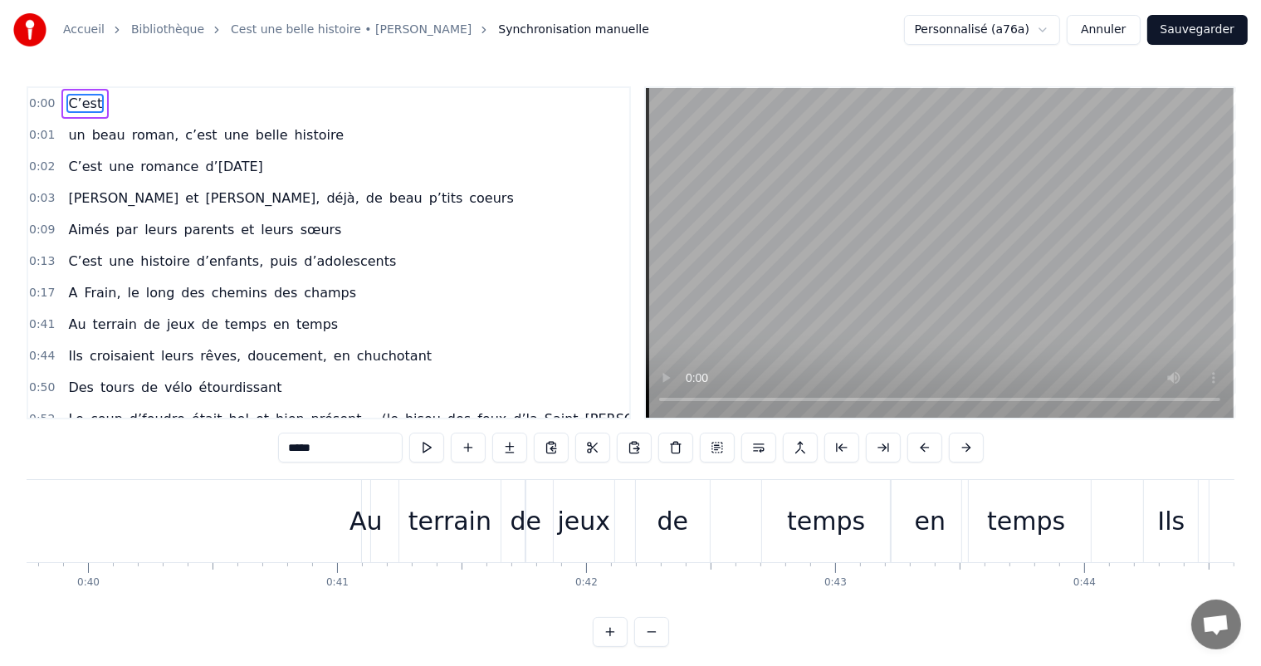
scroll to position [0, 9843]
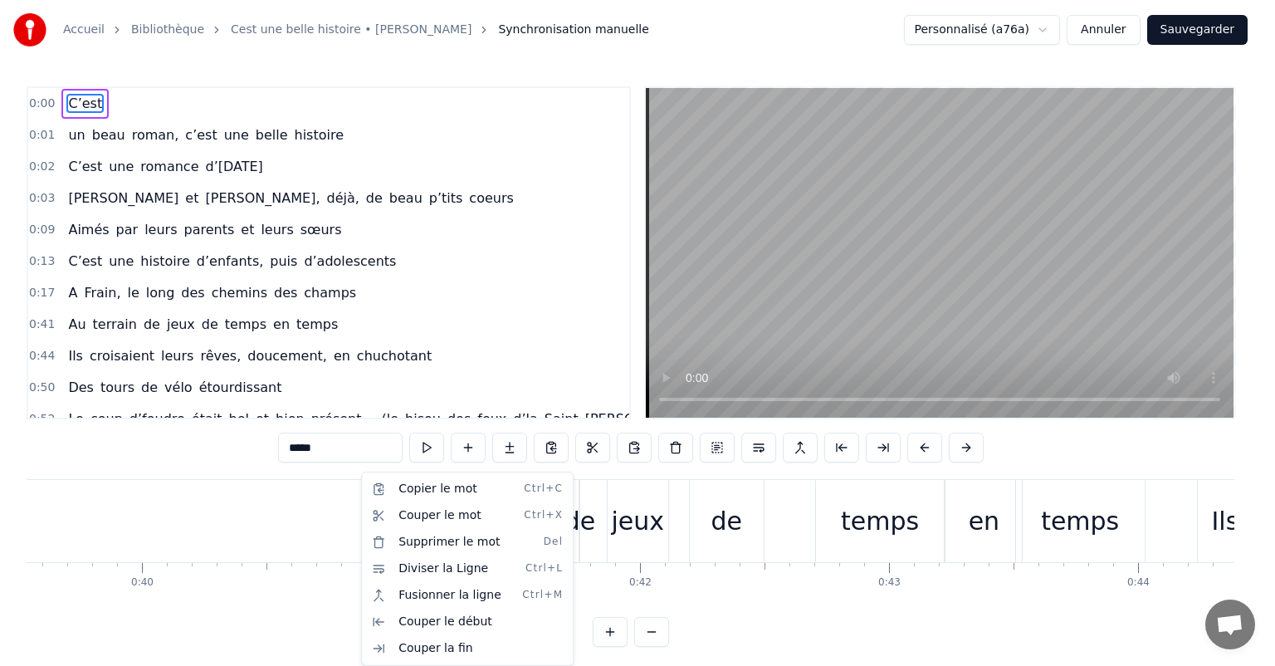
click at [256, 432] on html "Accueil Bibliothèque Cest une belle histoire • Michel Fugain Synchronisation ma…" at bounding box center [637, 336] width 1275 height 673
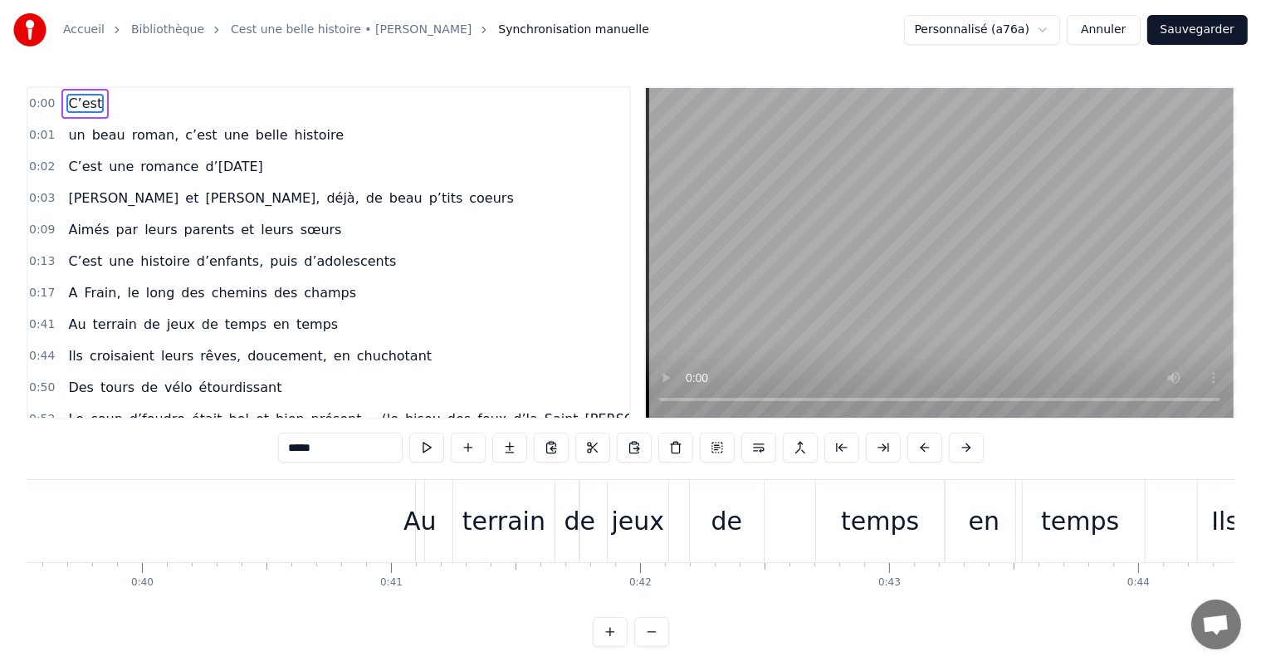
drag, startPoint x: 285, startPoint y: 608, endPoint x: 181, endPoint y: 593, distance: 105.6
click at [181, 593] on html "Accueil Bibliothèque Cest une belle histoire • Michel Fugain Synchronisation ma…" at bounding box center [630, 336] width 1261 height 673
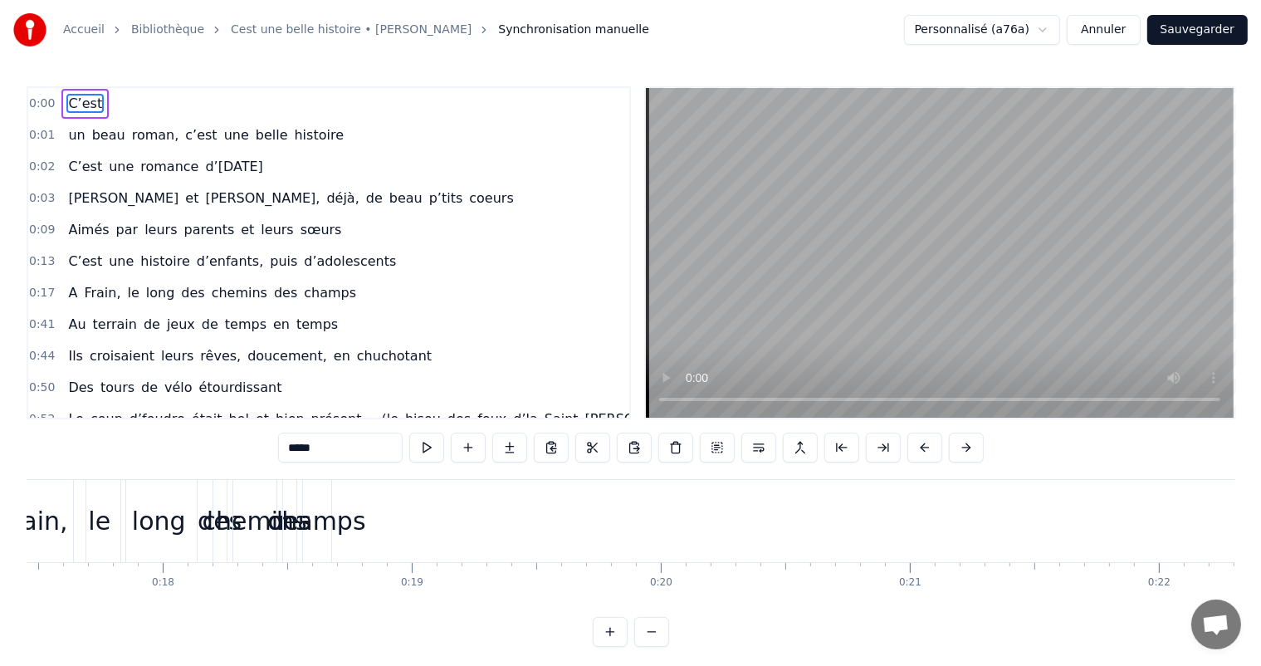
scroll to position [0, 4372]
click at [310, 508] on div "champs" at bounding box center [290, 520] width 98 height 37
type input "******"
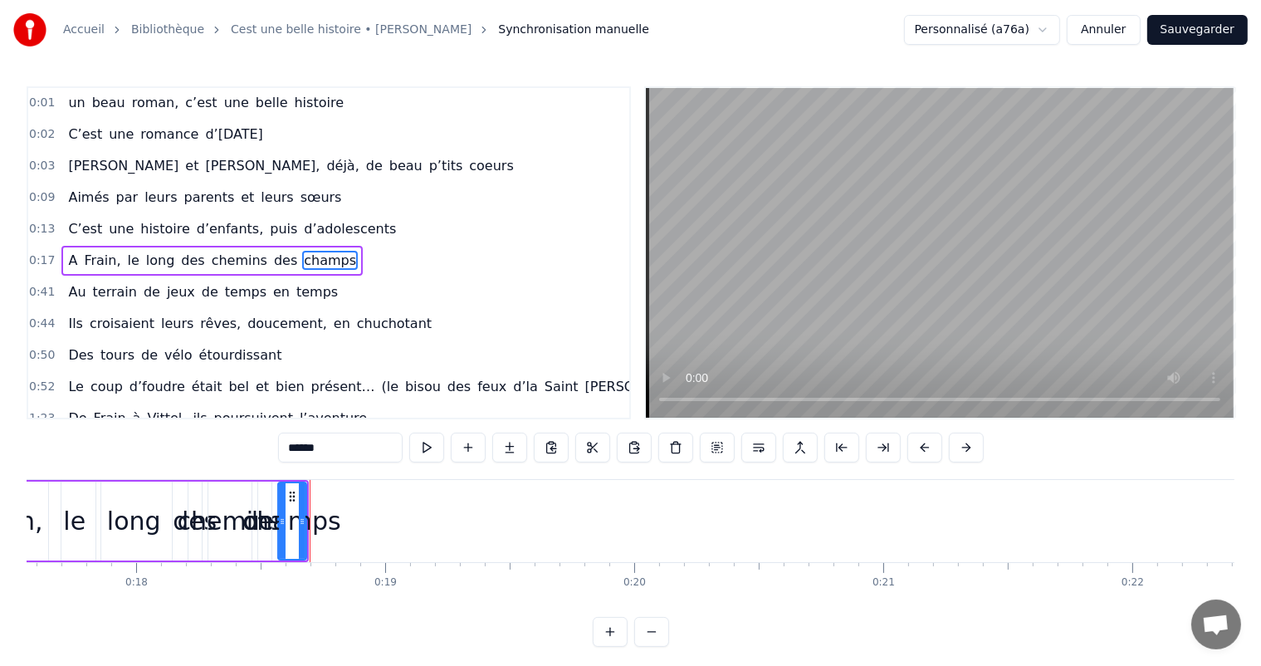
scroll to position [33, 0]
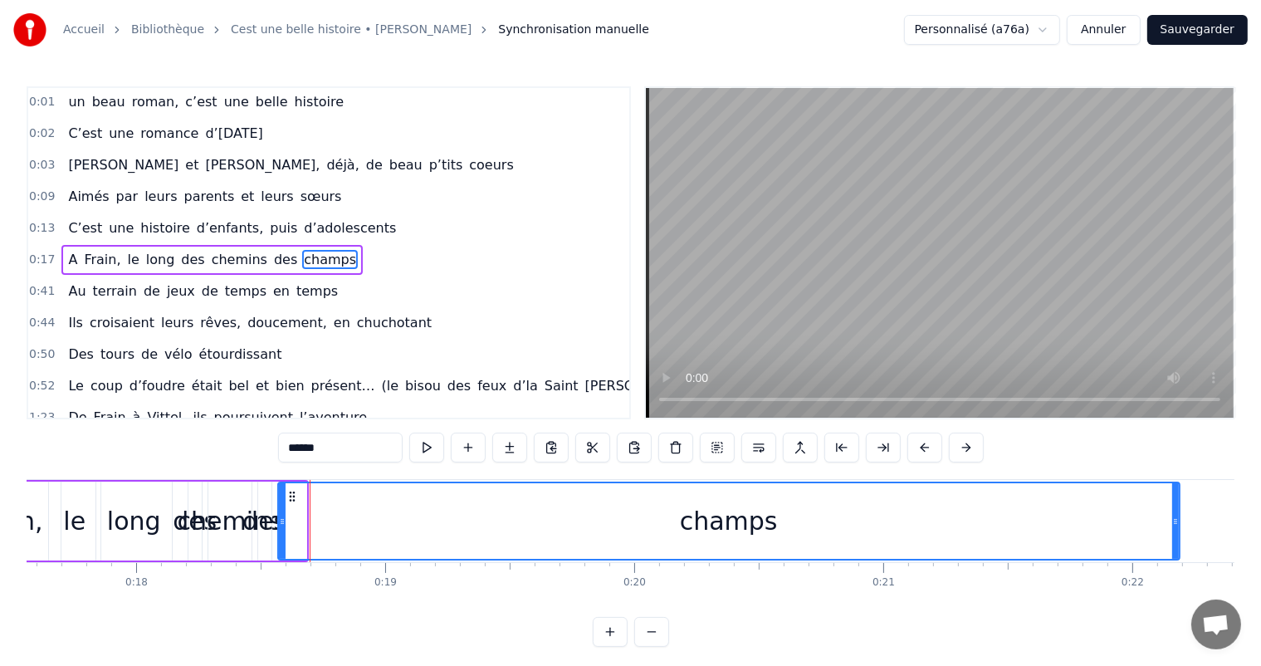
drag, startPoint x: 300, startPoint y: 506, endPoint x: 783, endPoint y: 523, distance: 483.3
click at [1173, 501] on div at bounding box center [1175, 521] width 7 height 76
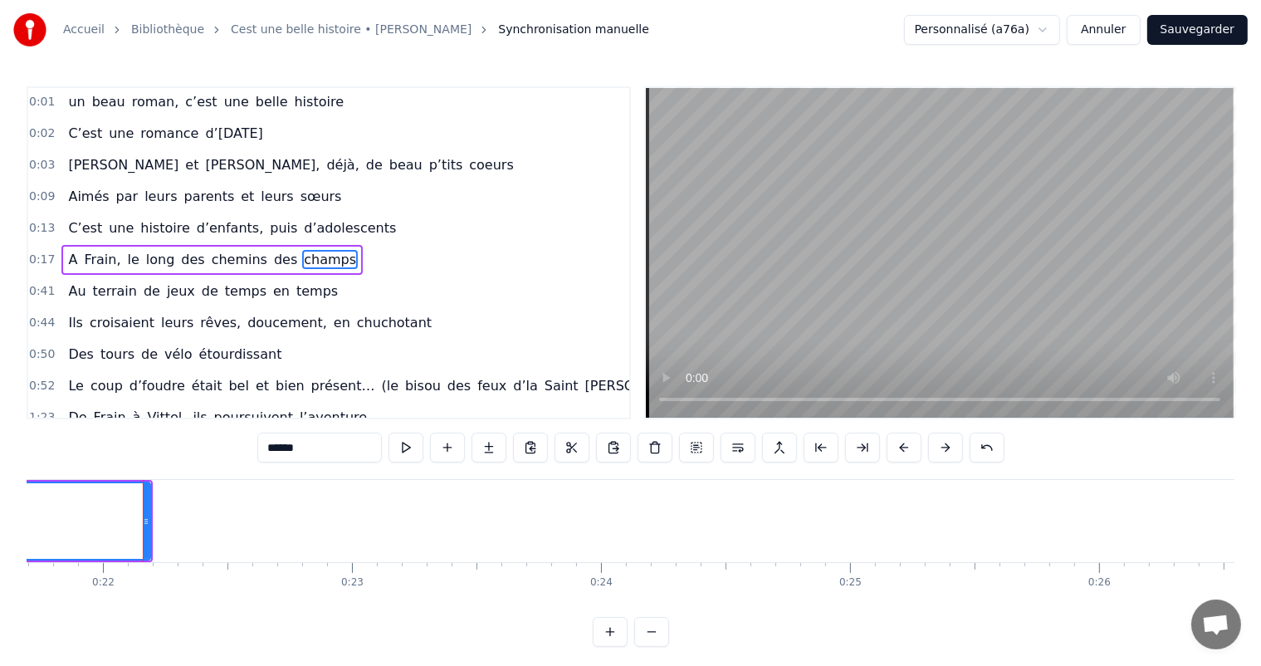
scroll to position [0, 5434]
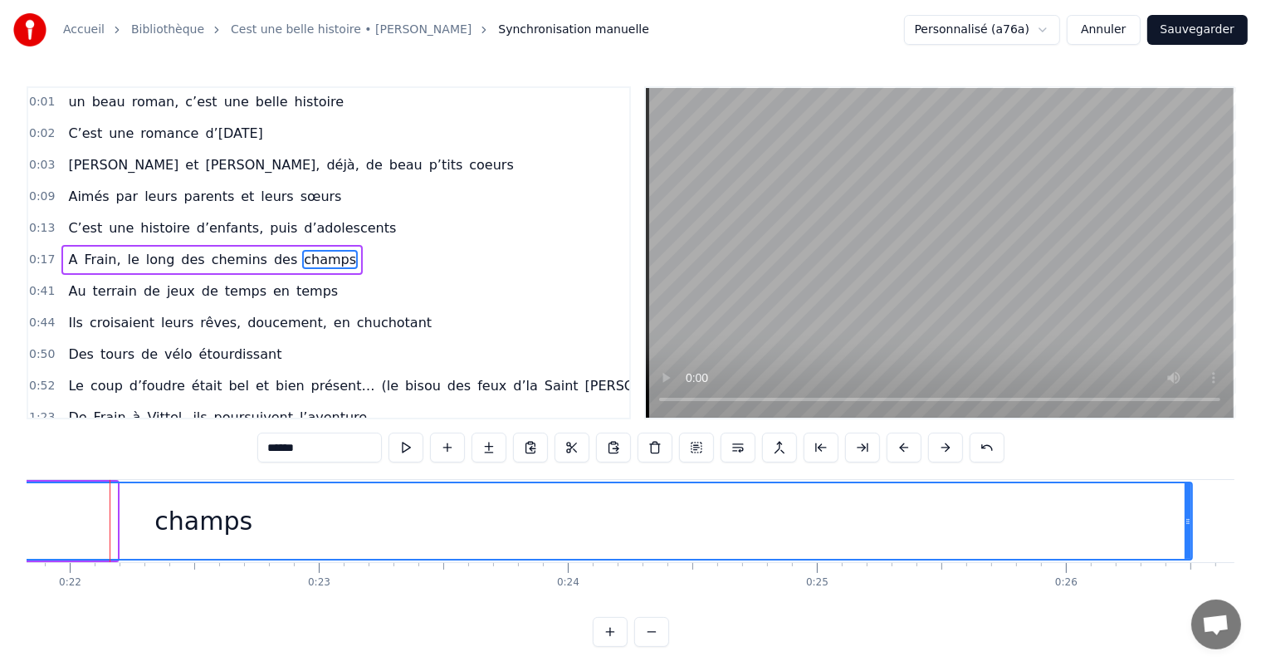
drag, startPoint x: 110, startPoint y: 508, endPoint x: 1198, endPoint y: 613, distance: 1093.1
click at [1198, 613] on body "Accueil Bibliothèque Cest une belle histoire • Michel Fugain Synchronisation ma…" at bounding box center [630, 323] width 1261 height 646
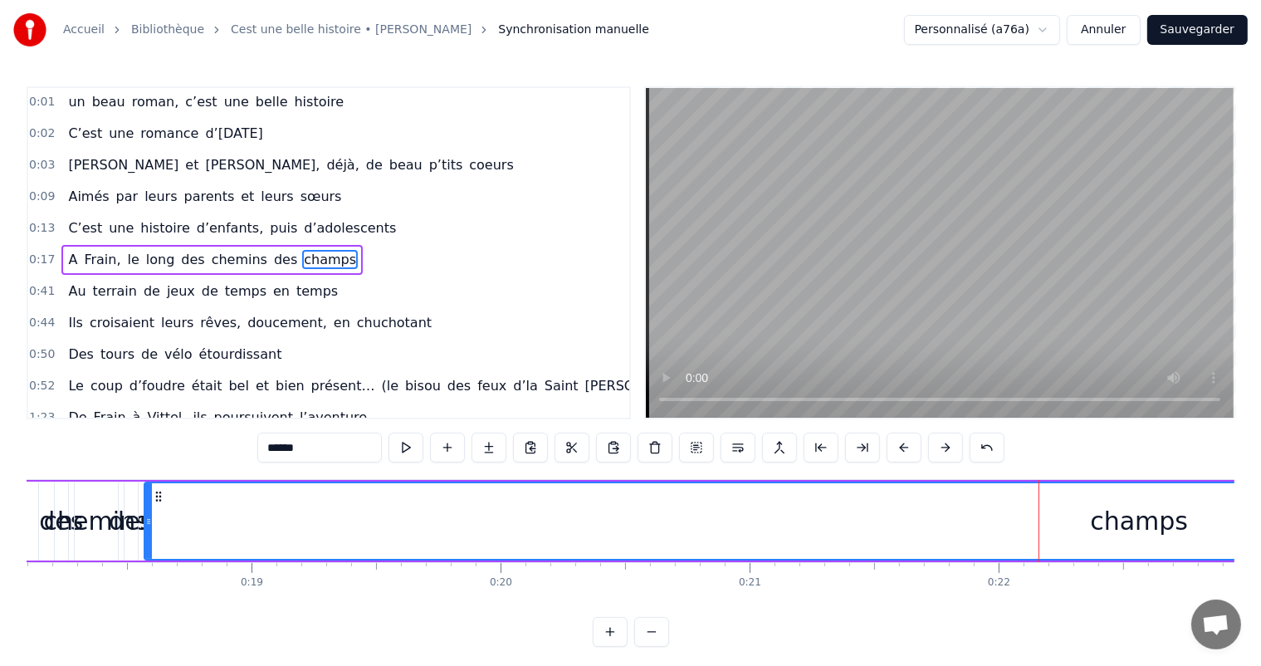
scroll to position [0, 4425]
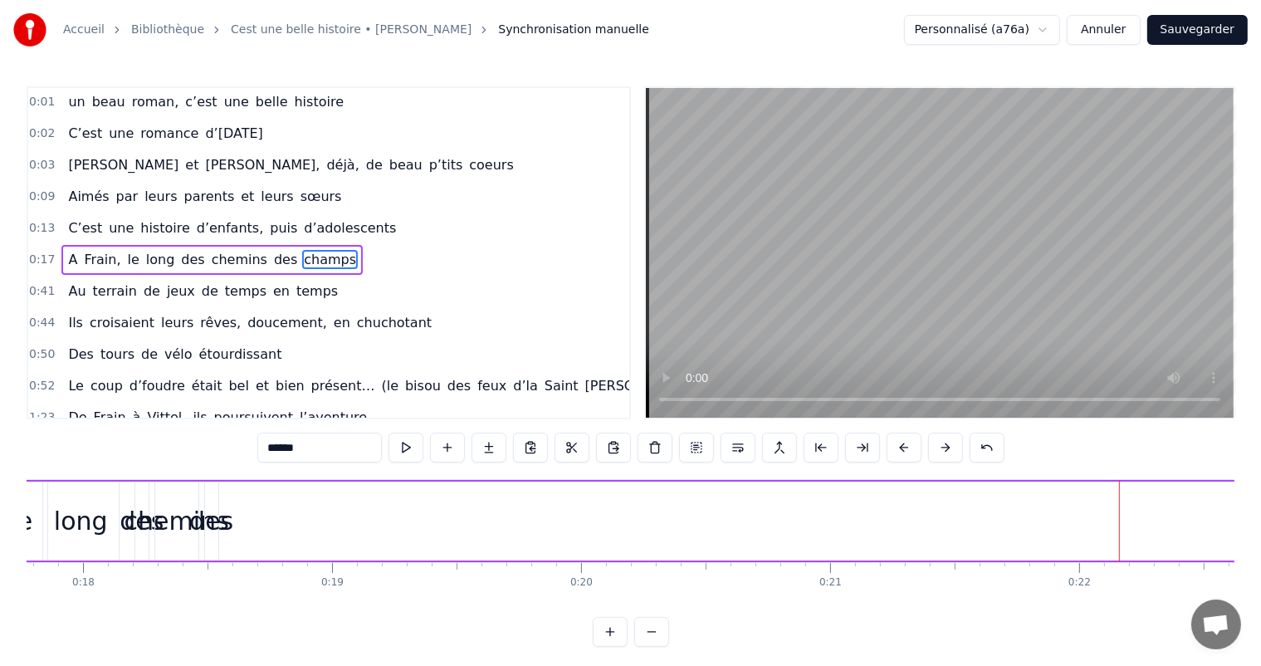
drag, startPoint x: 227, startPoint y: 515, endPoint x: 1274, endPoint y: 528, distance: 1046.6
click at [1261, 528] on html "Accueil Bibliothèque Cest une belle histoire • Michel Fugain Synchronisation ma…" at bounding box center [630, 336] width 1261 height 673
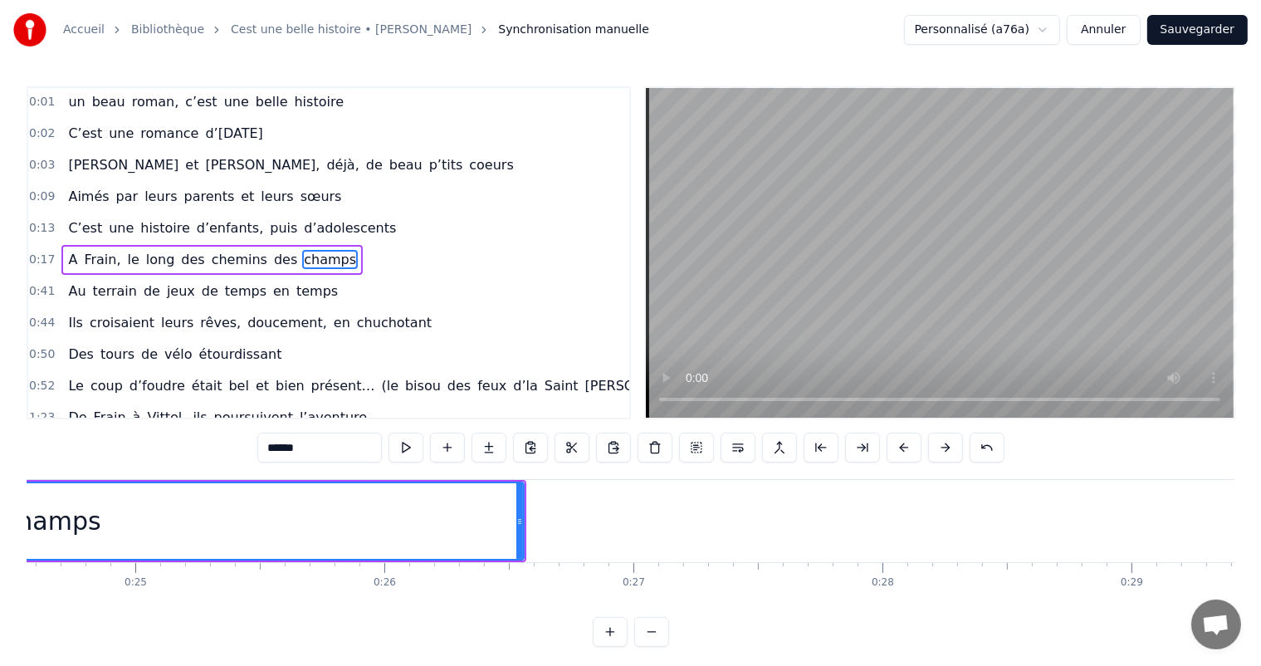
scroll to position [0, 6062]
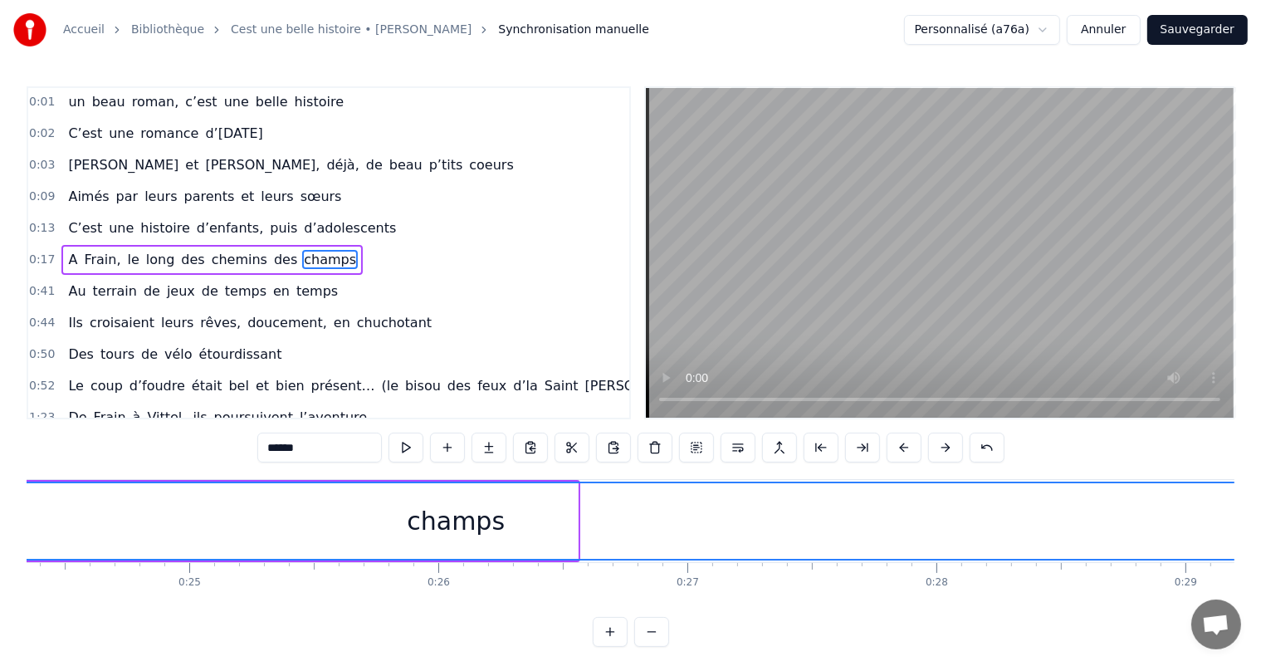
drag, startPoint x: 574, startPoint y: 515, endPoint x: 1274, endPoint y: 391, distance: 710.6
click at [1261, 391] on html "Accueil Bibliothèque Cest une belle histoire • Michel Fugain Synchronisation ma…" at bounding box center [630, 336] width 1261 height 673
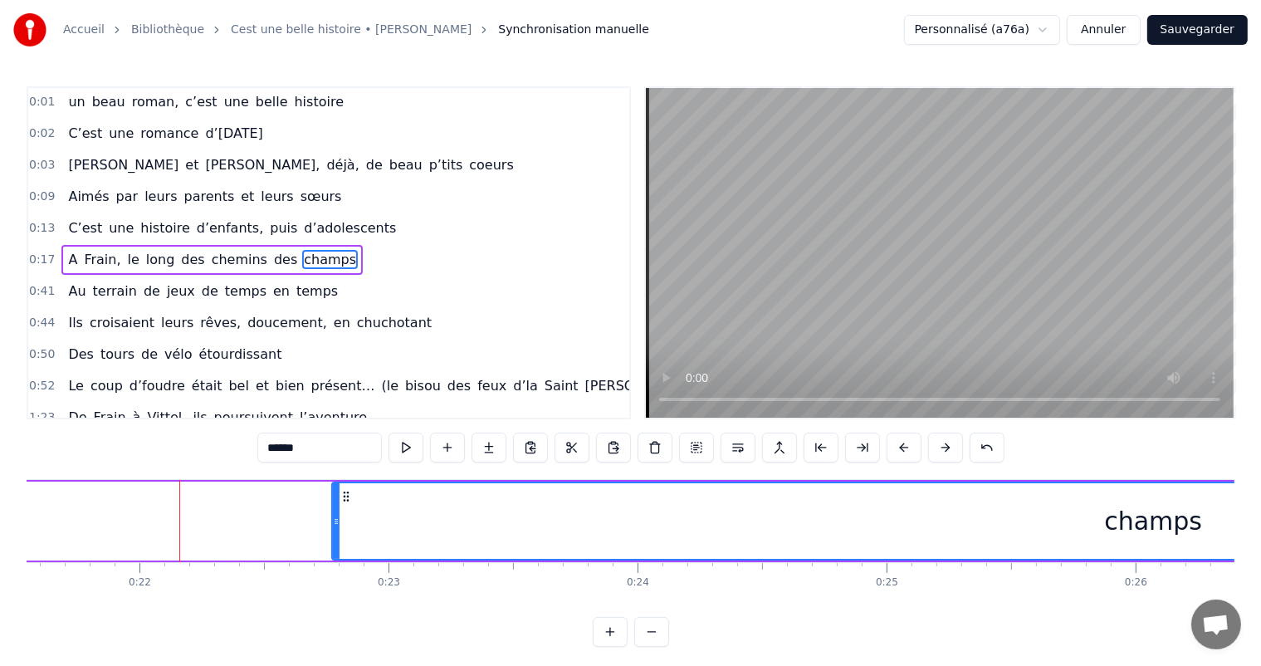
scroll to position [0, 5177]
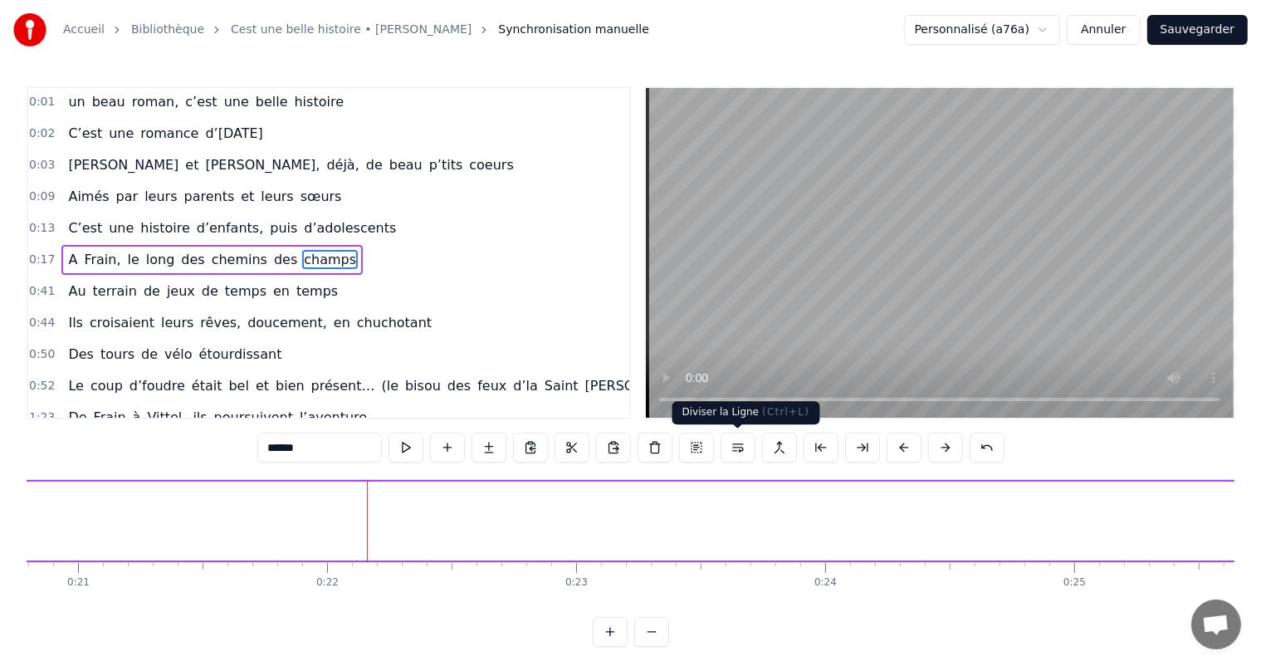
drag, startPoint x: 522, startPoint y: 498, endPoint x: 1274, endPoint y: 483, distance: 752.0
click at [1261, 483] on html "Accueil Bibliothèque Cest une belle histoire • Michel Fugain Synchronisation ma…" at bounding box center [630, 336] width 1261 height 673
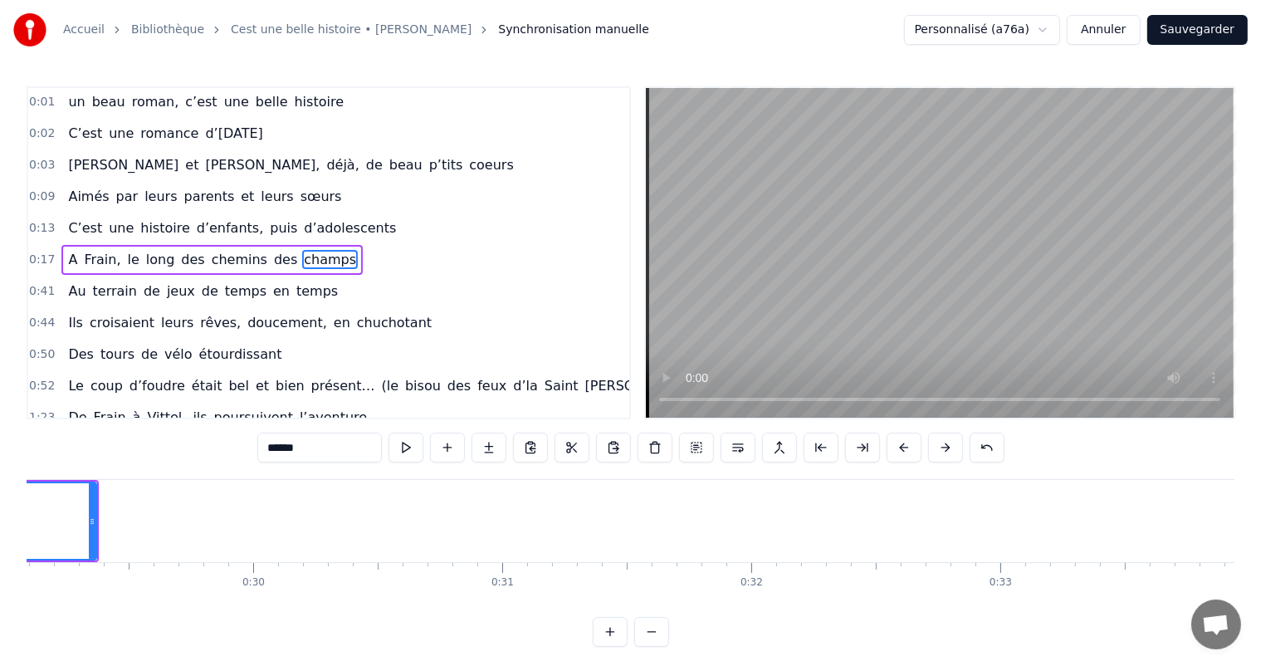
scroll to position [0, 7268]
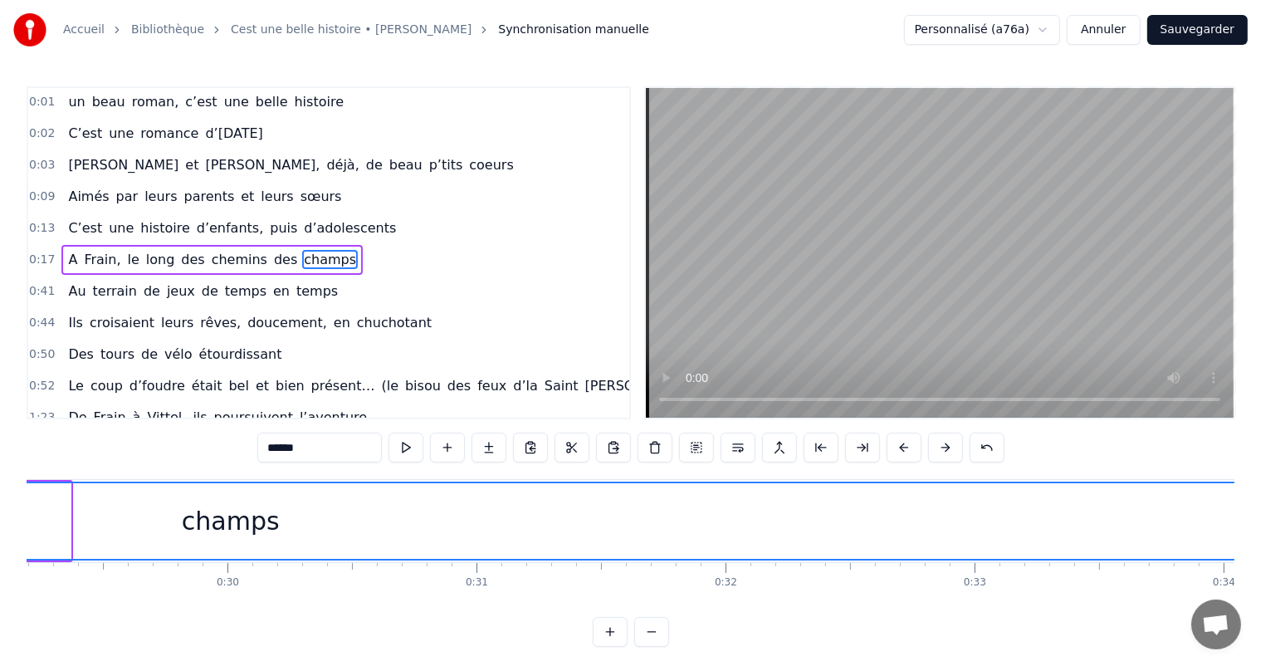
drag, startPoint x: 63, startPoint y: 517, endPoint x: 1274, endPoint y: 487, distance: 1211.2
click at [1261, 487] on html "Accueil Bibliothèque Cest une belle histoire • Michel Fugain Synchronisation ma…" at bounding box center [630, 336] width 1261 height 673
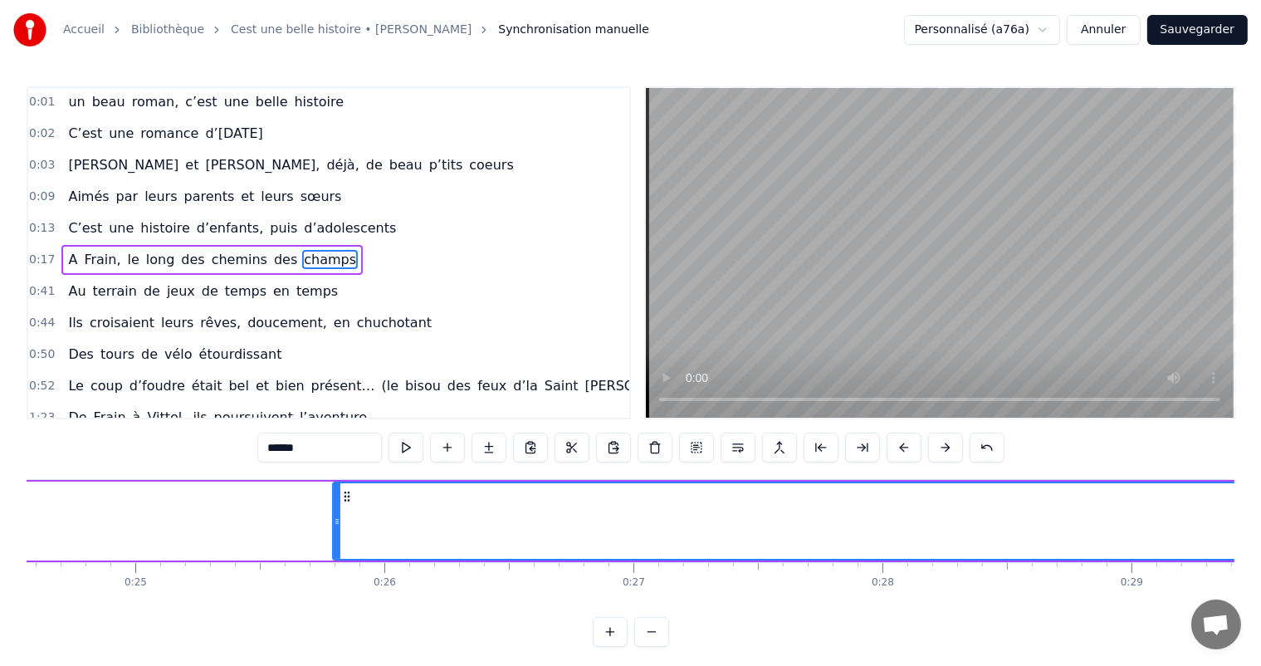
scroll to position [0, 6035]
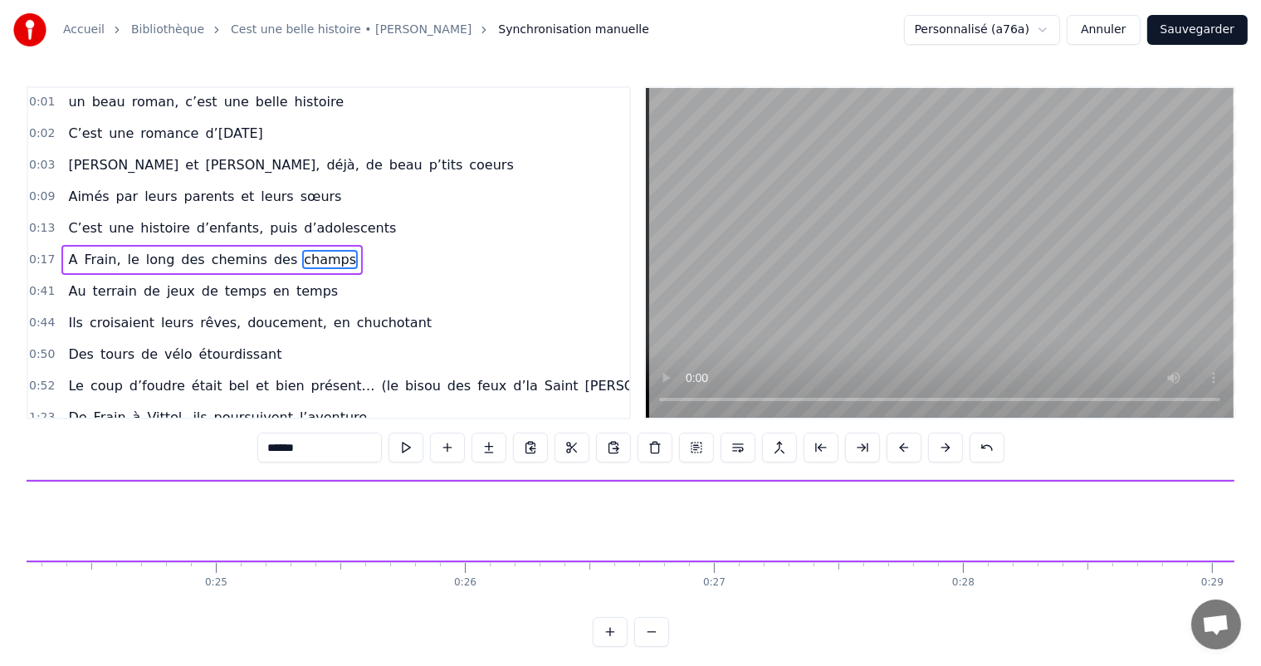
drag, startPoint x: 414, startPoint y: 532, endPoint x: 1274, endPoint y: 505, distance: 860.2
click at [1261, 505] on html "Accueil Bibliothèque Cest une belle histoire • Michel Fugain Synchronisation ma…" at bounding box center [630, 336] width 1261 height 673
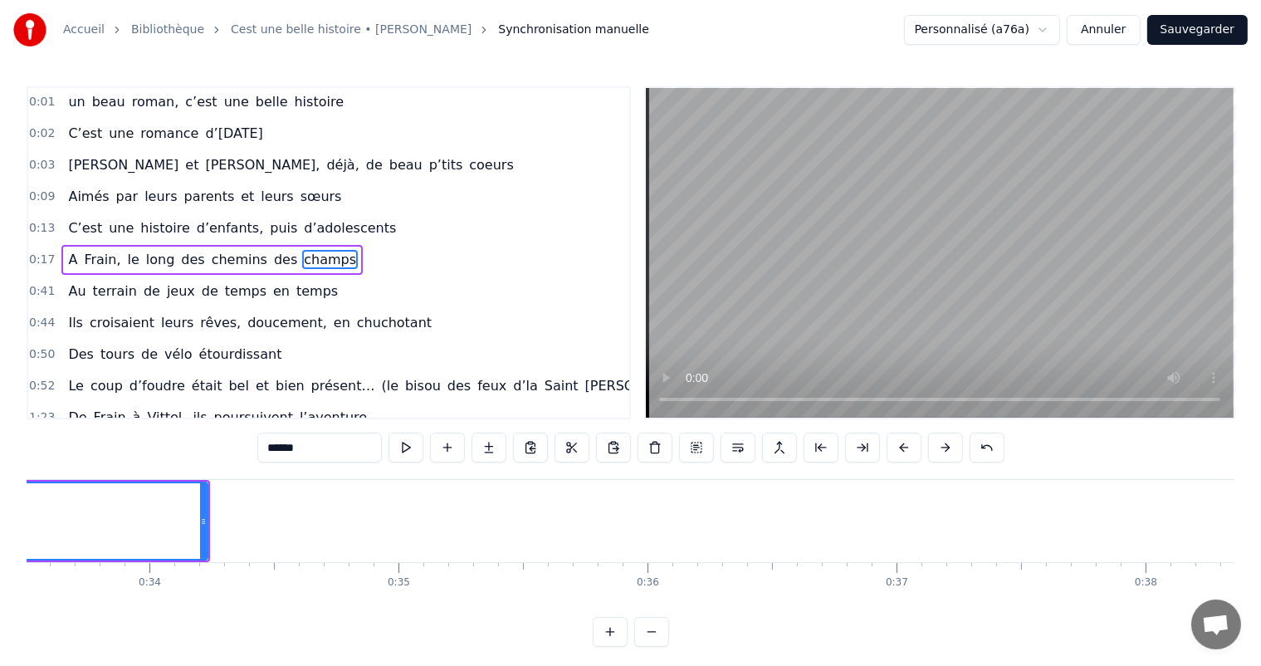
scroll to position [0, 8476]
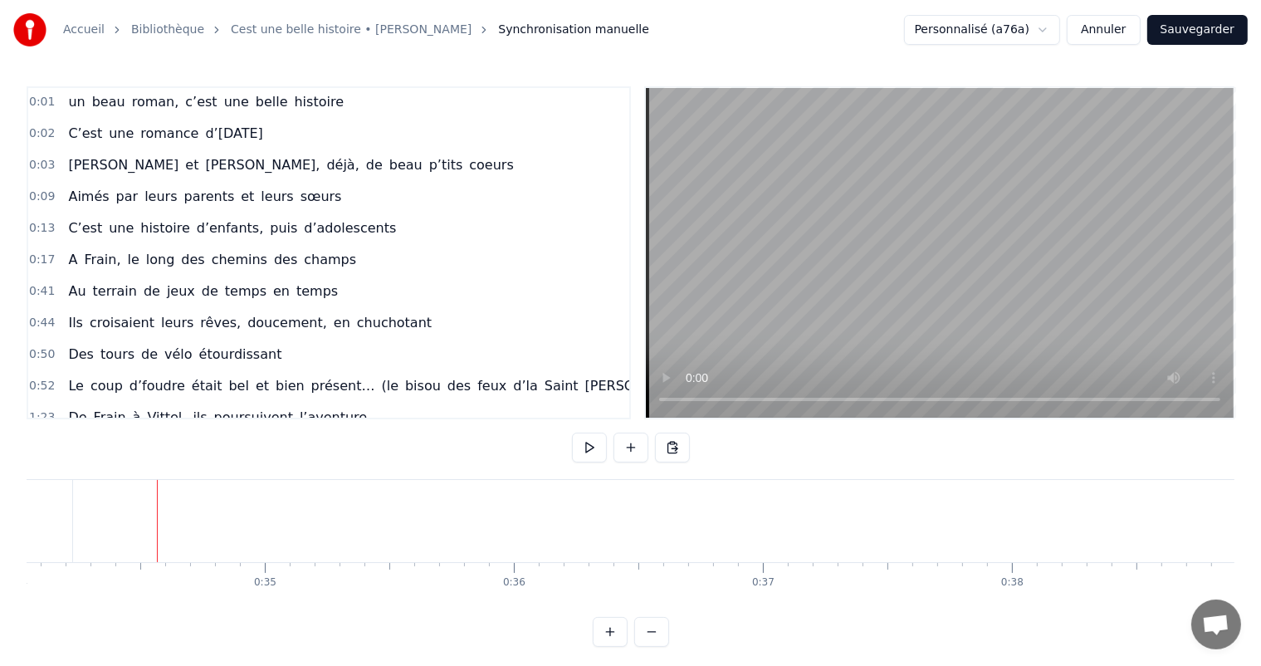
click at [12, 527] on div "Accueil Bibliothèque Cest une belle histoire • Michel Fugain Synchronisation ma…" at bounding box center [630, 323] width 1261 height 646
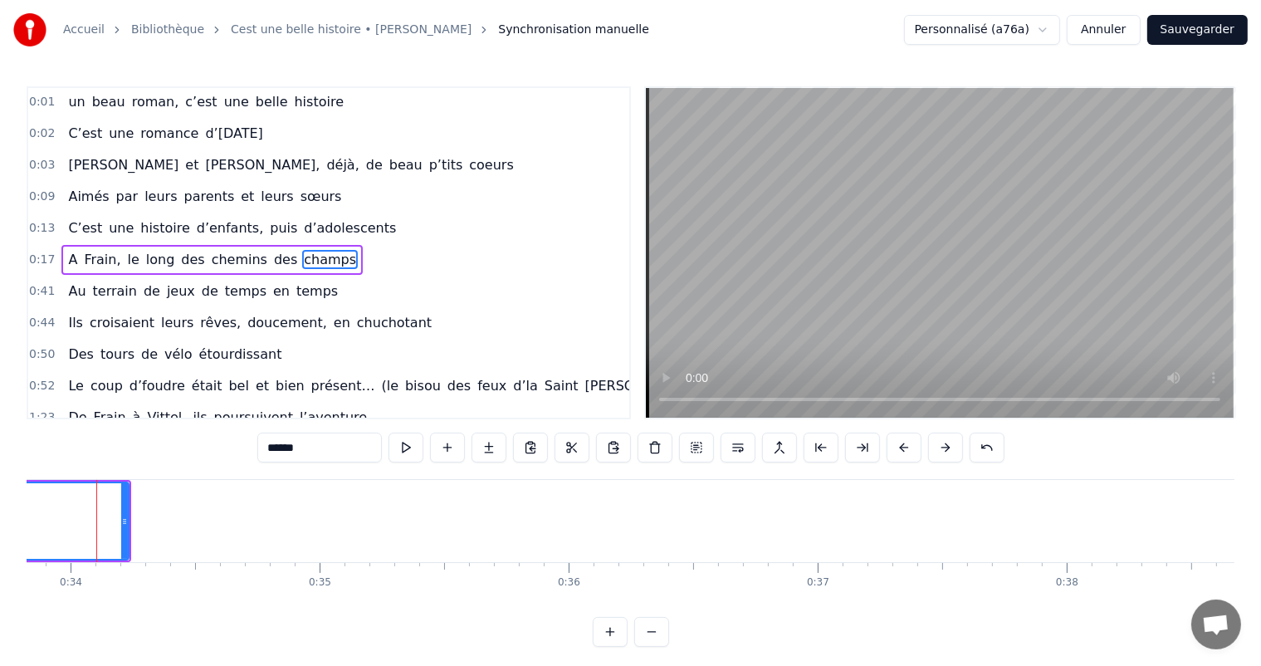
scroll to position [0, 8407]
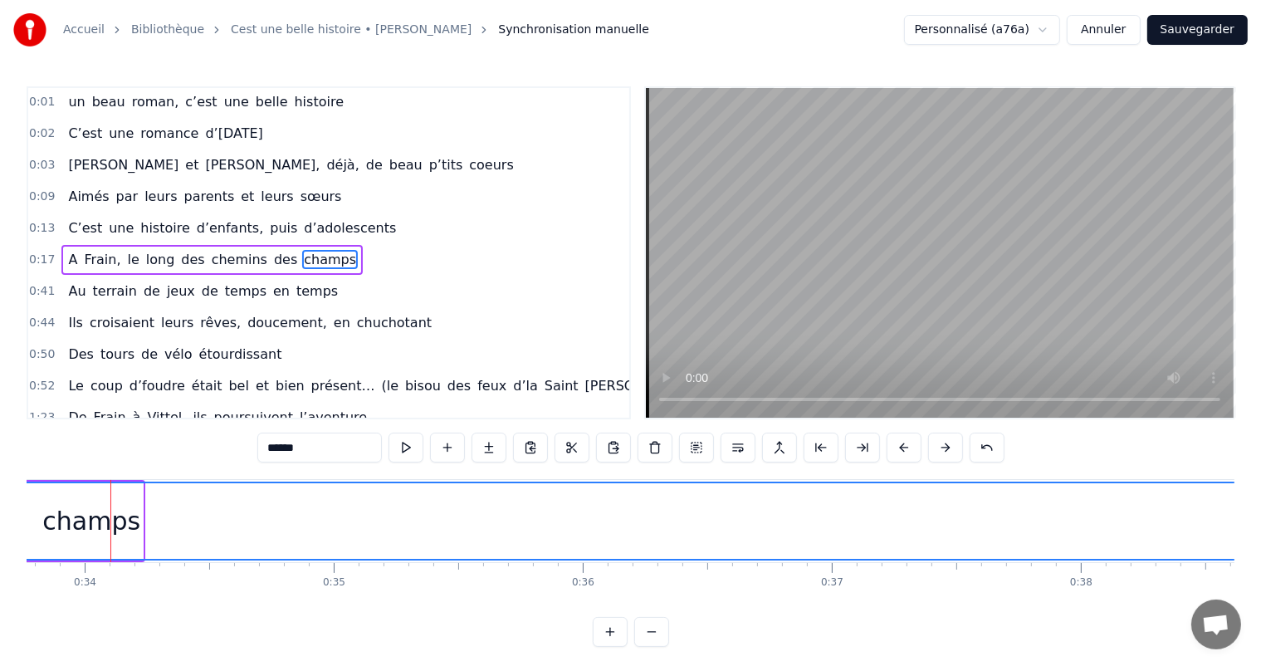
drag, startPoint x: 134, startPoint y: 510, endPoint x: 1274, endPoint y: 551, distance: 1140.2
click at [1261, 551] on html "Accueil Bibliothèque Cest une belle histoire • Michel Fugain Synchronisation ma…" at bounding box center [630, 336] width 1261 height 673
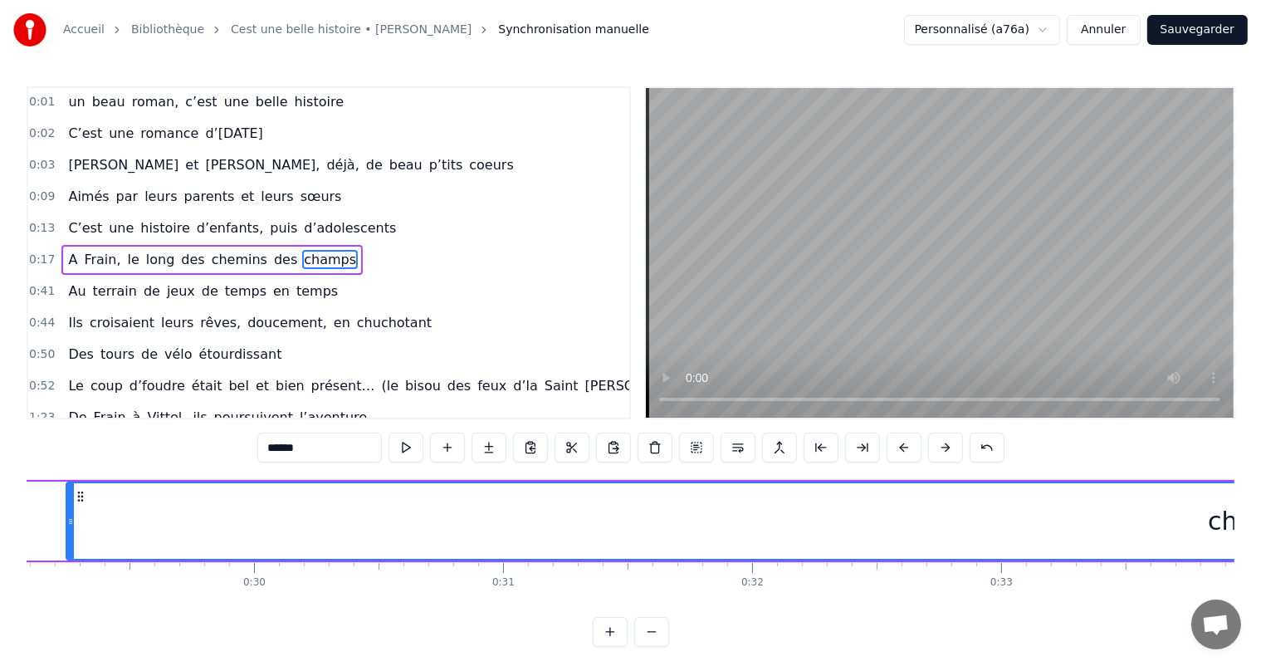
scroll to position [0, 7107]
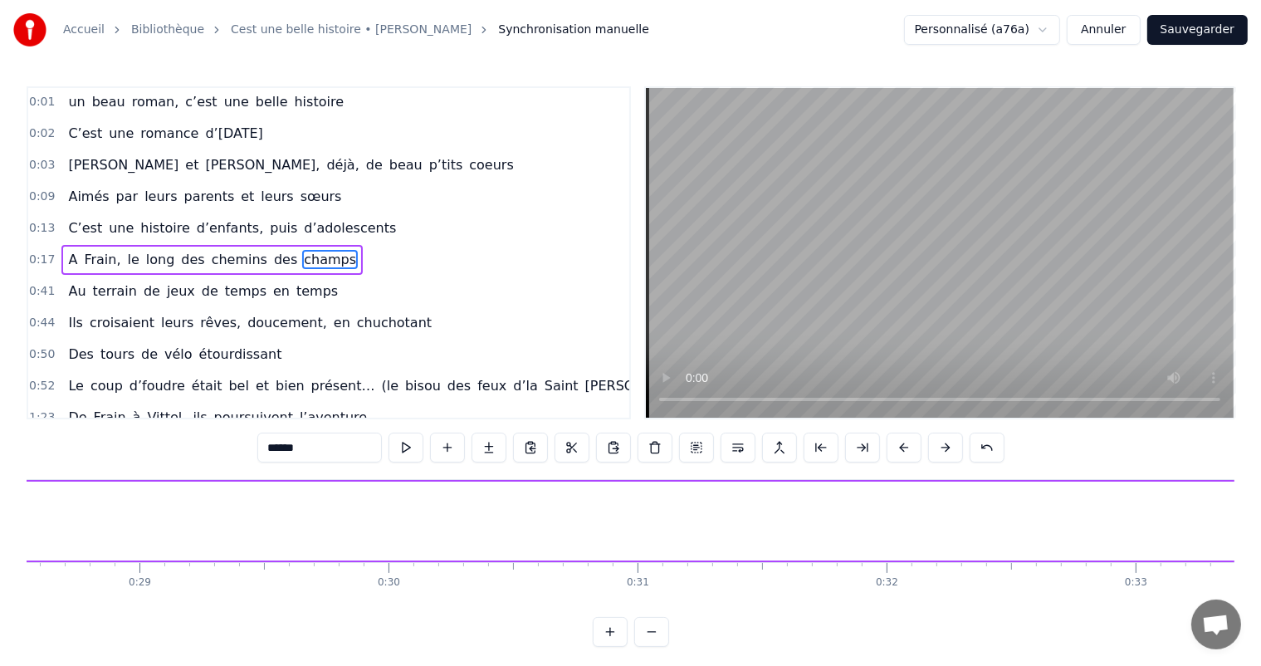
drag, startPoint x: 202, startPoint y: 530, endPoint x: 1274, endPoint y: 505, distance: 1072.5
click at [1261, 505] on html "Accueil Bibliothèque Cest une belle histoire • Michel Fugain Synchronisation ma…" at bounding box center [630, 336] width 1261 height 673
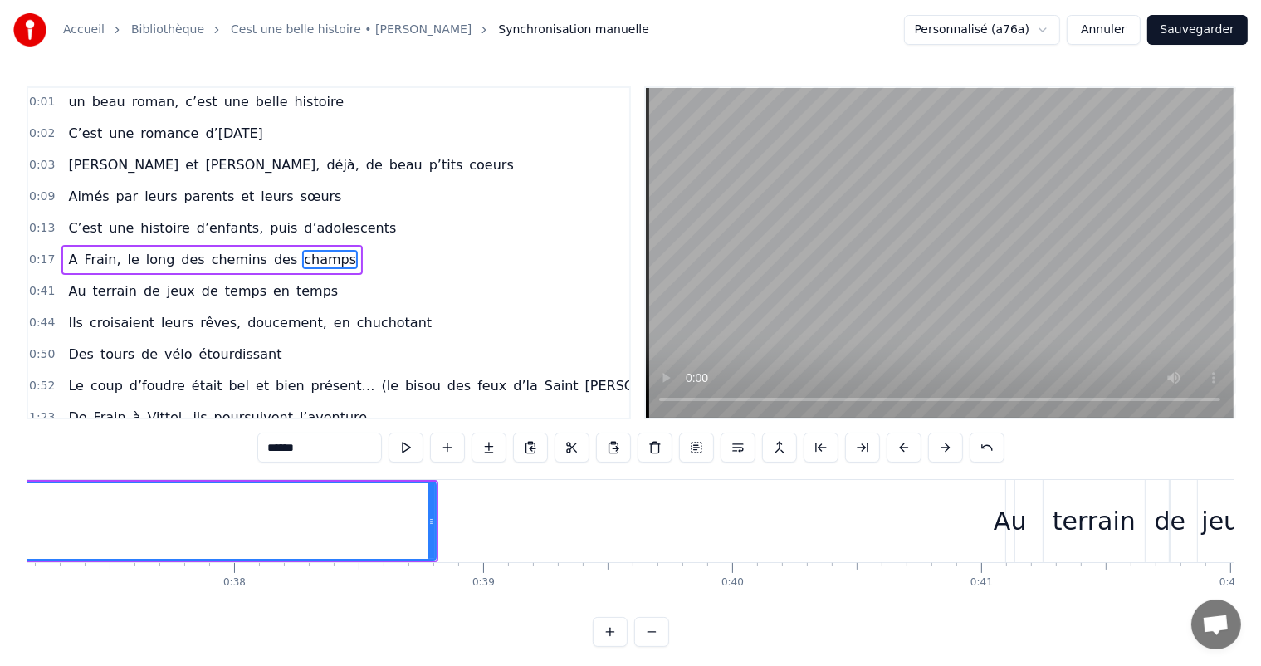
scroll to position [0, 9173]
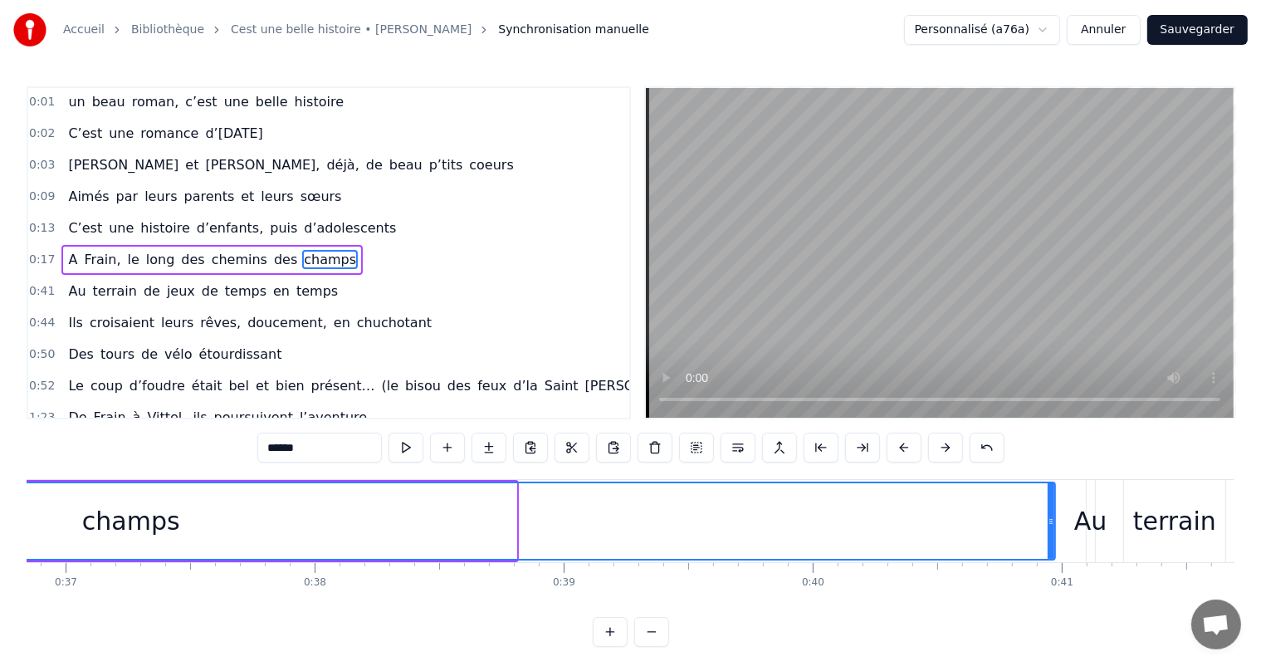
drag, startPoint x: 511, startPoint y: 517, endPoint x: 1051, endPoint y: 543, distance: 540.9
click at [1051, 543] on div at bounding box center [1050, 521] width 7 height 76
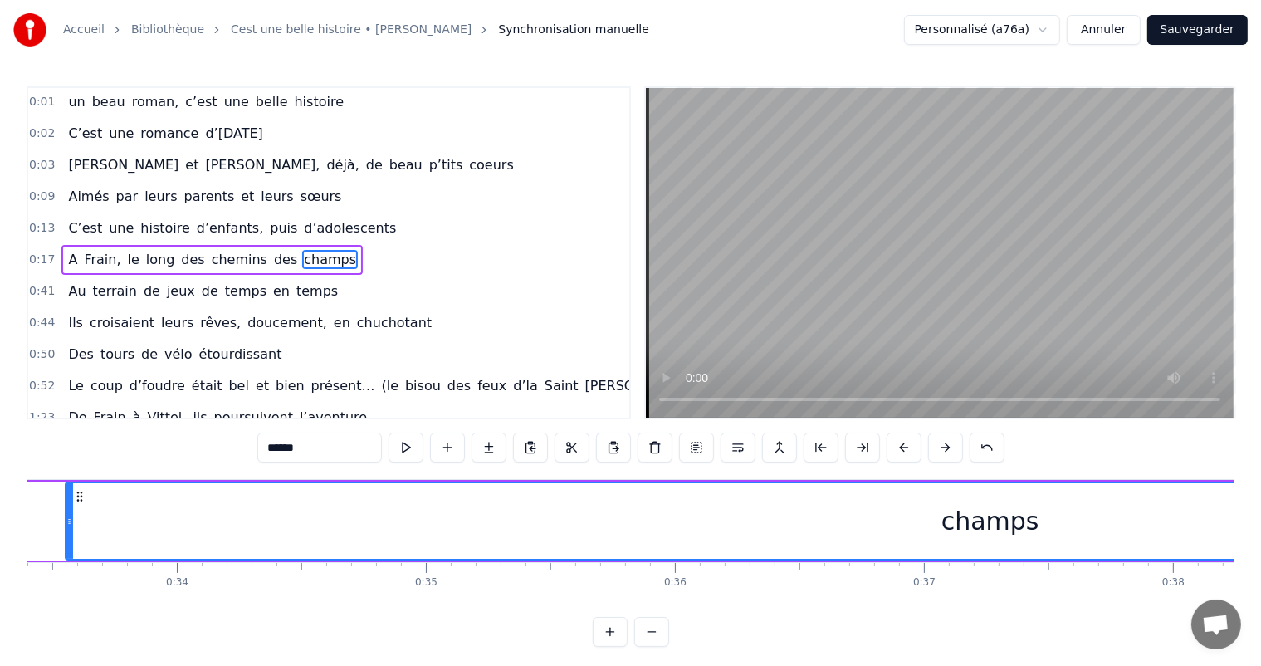
scroll to position [0, 8262]
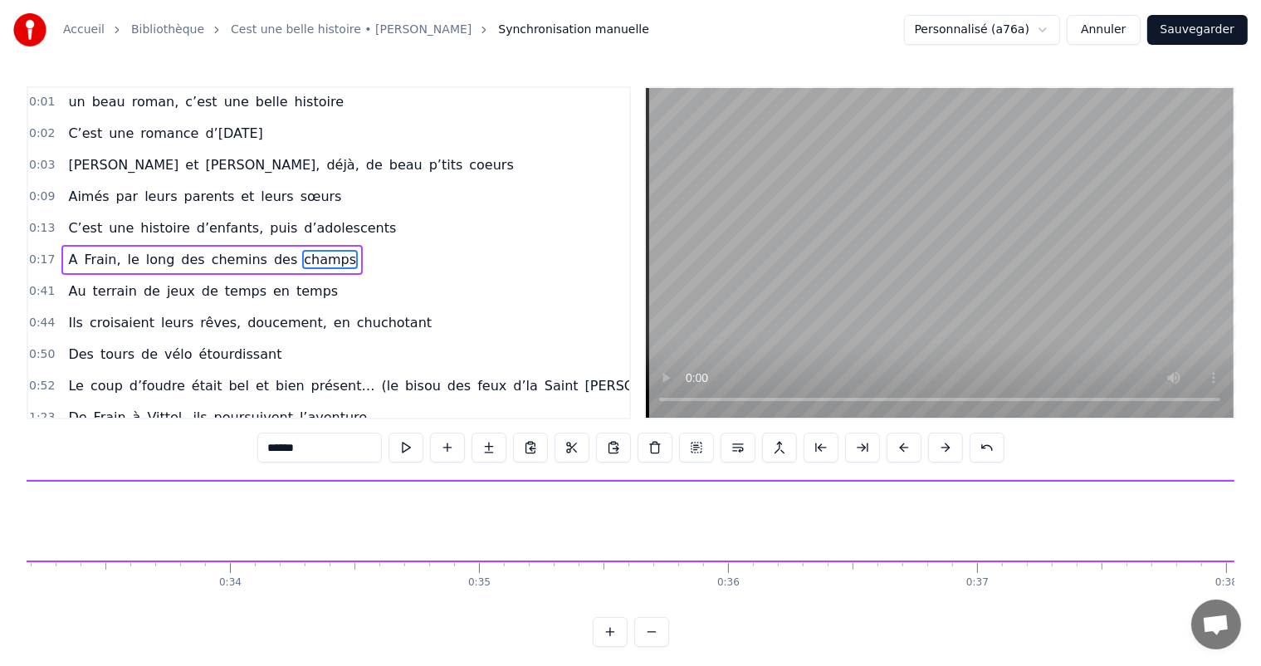
drag, startPoint x: 121, startPoint y: 501, endPoint x: 1272, endPoint y: 577, distance: 1153.5
click at [1261, 577] on html "Accueil Bibliothèque Cest une belle histoire • Michel Fugain Synchronisation ma…" at bounding box center [630, 336] width 1261 height 673
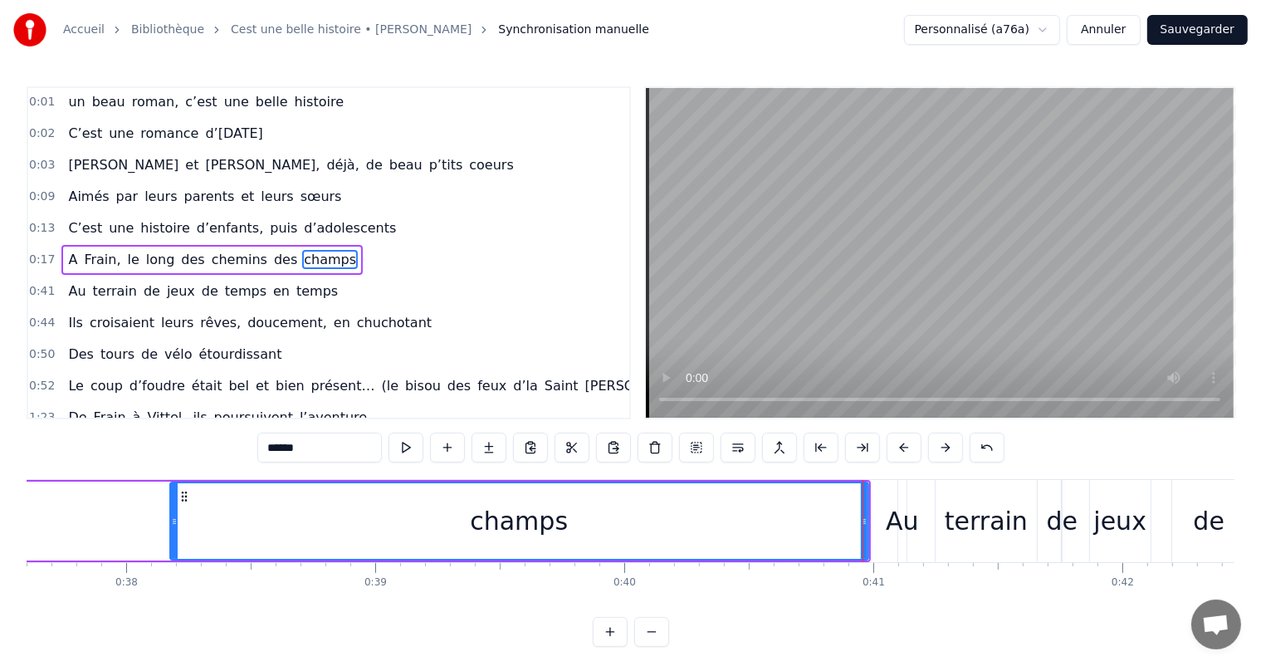
scroll to position [0, 9388]
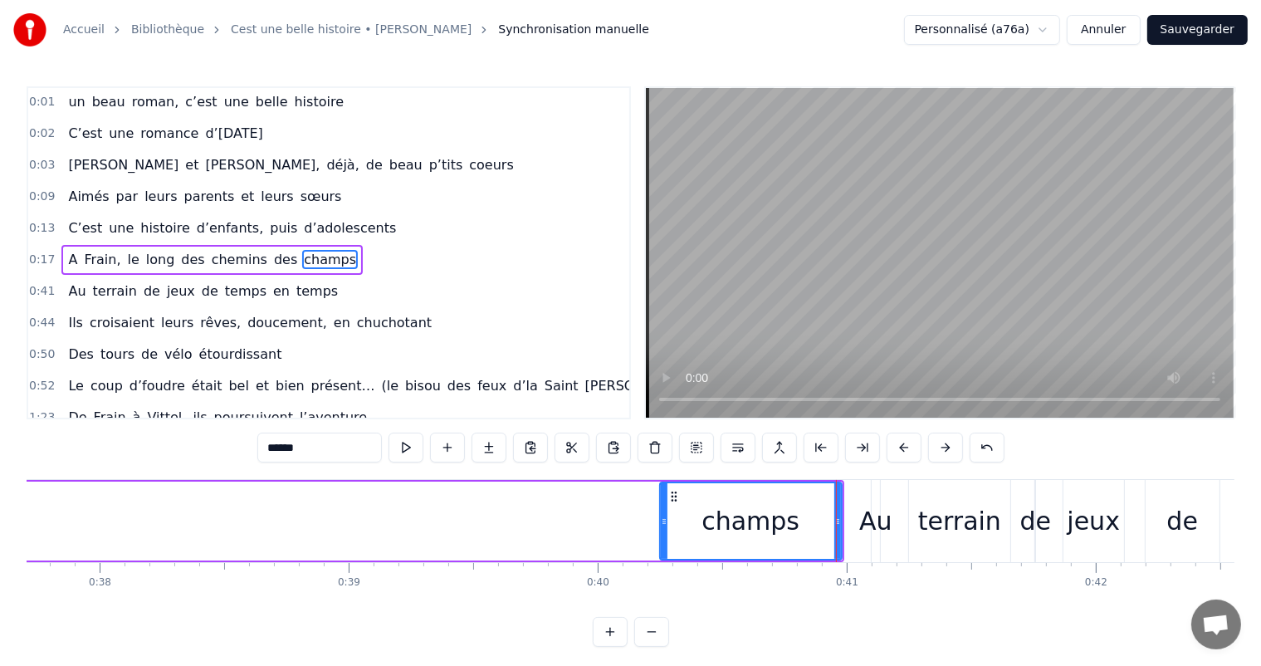
drag, startPoint x: 148, startPoint y: 539, endPoint x: 664, endPoint y: 575, distance: 517.4
click at [664, 575] on div "C’est un beau roman, c’est une belle histoire C’est une romance d’[DATE] [PERSO…" at bounding box center [630, 541] width 1207 height 124
click at [770, 539] on div "champs" at bounding box center [751, 521] width 180 height 76
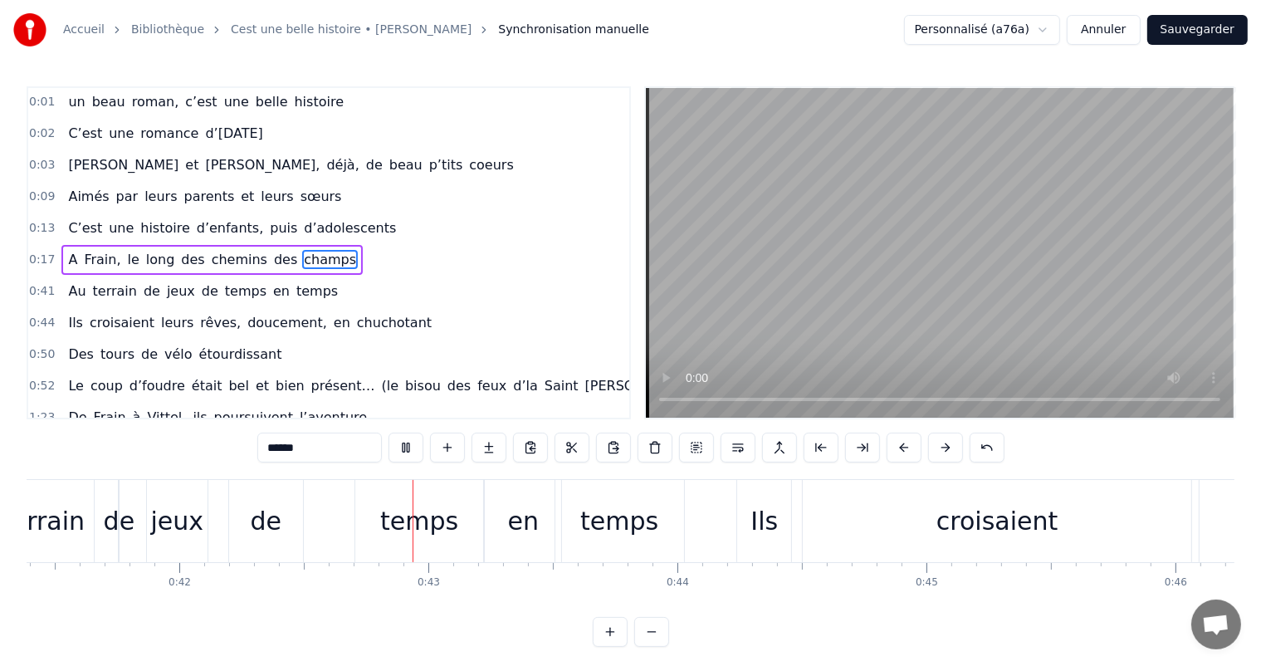
scroll to position [0, 10432]
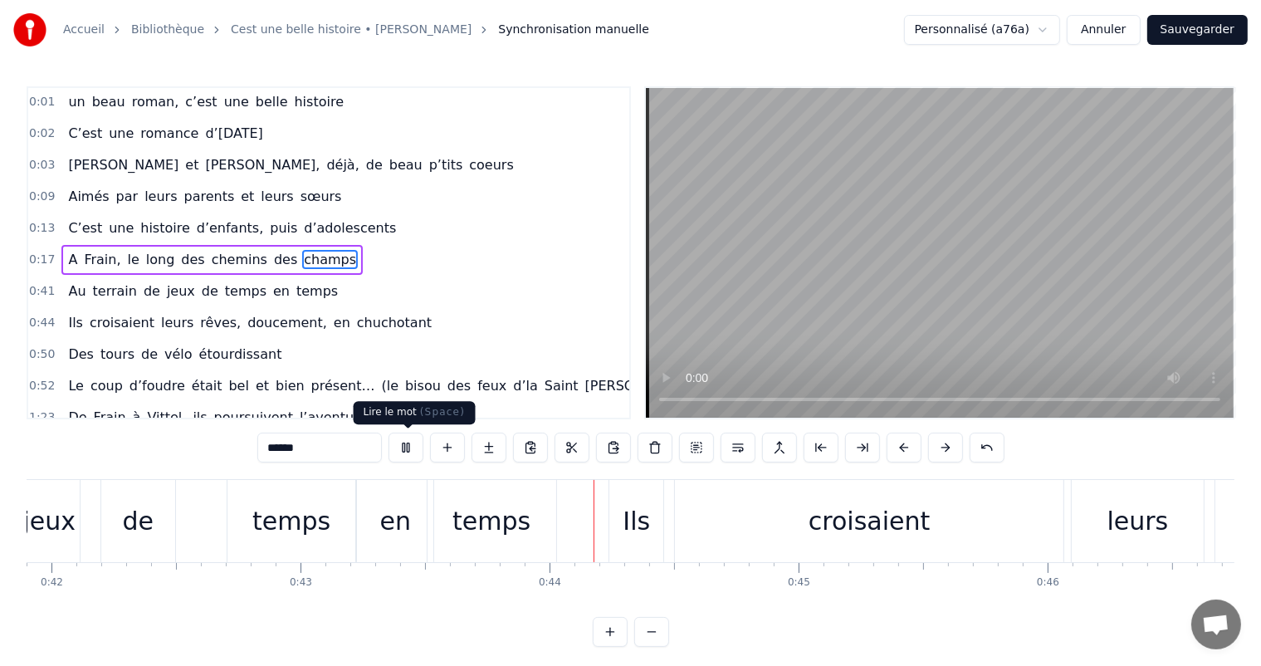
click at [412, 458] on button at bounding box center [405, 447] width 35 height 30
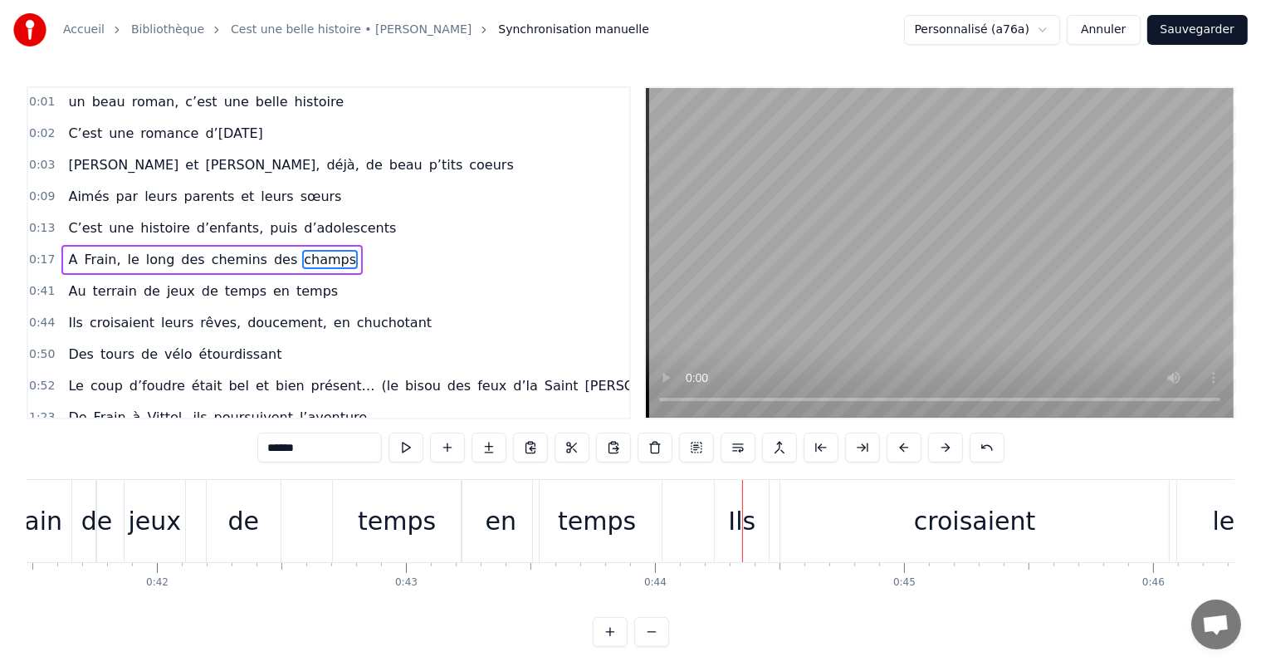
scroll to position [0, 10273]
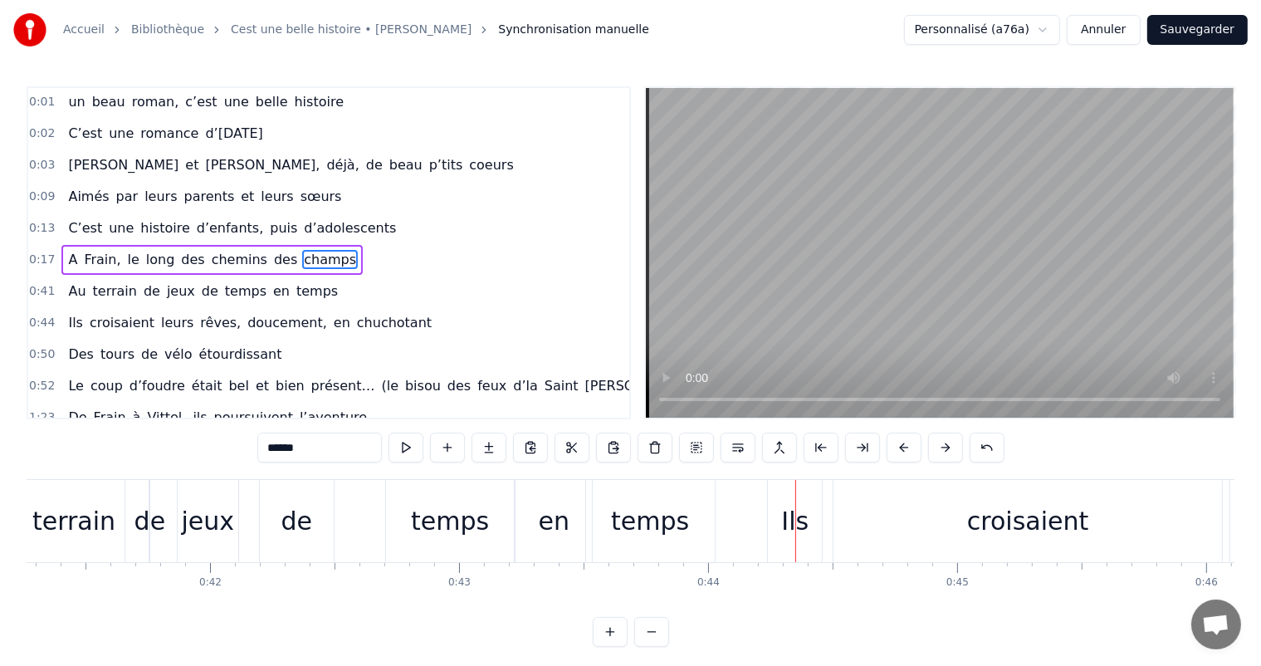
click at [322, 511] on div "de" at bounding box center [297, 521] width 74 height 82
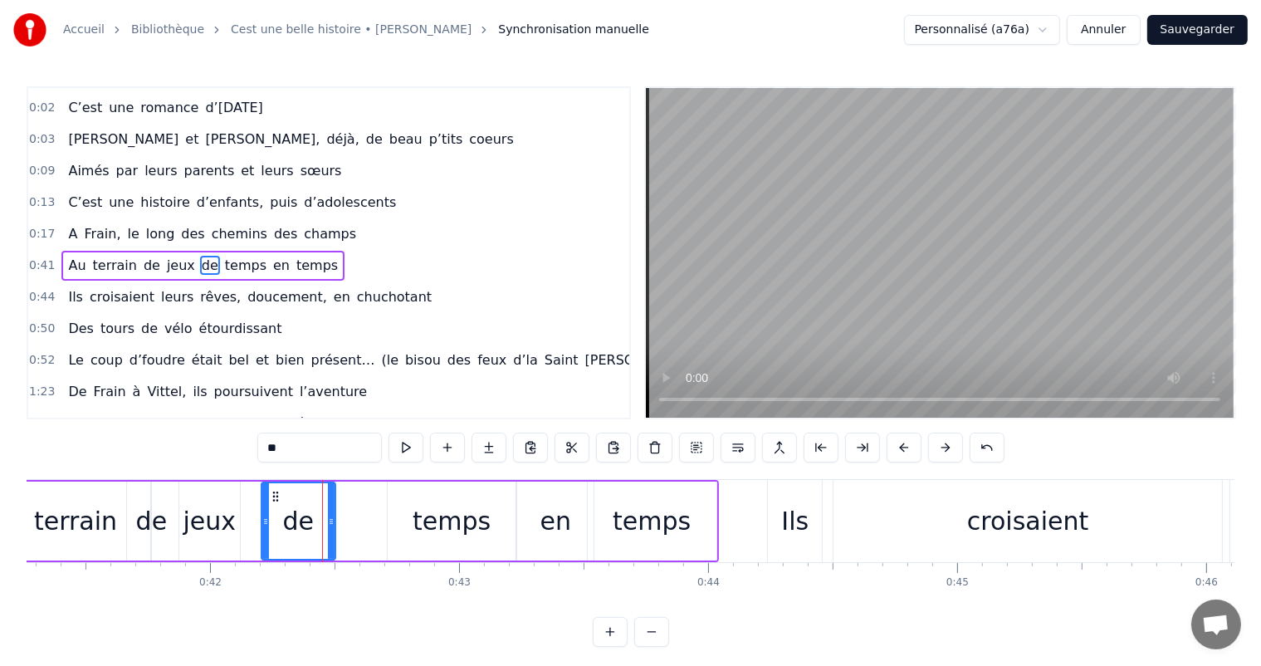
scroll to position [63, 0]
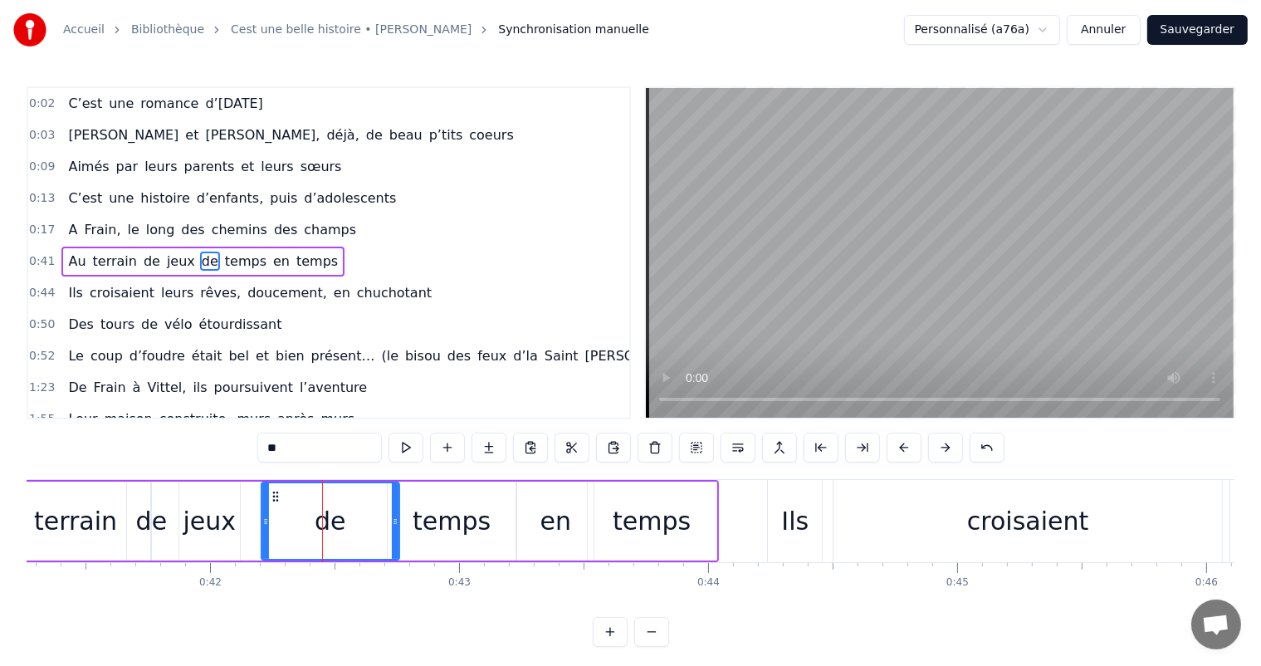
drag, startPoint x: 331, startPoint y: 518, endPoint x: 400, endPoint y: 533, distance: 70.5
click at [398, 533] on div at bounding box center [395, 521] width 7 height 76
drag, startPoint x: 262, startPoint y: 515, endPoint x: 318, endPoint y: 533, distance: 58.5
click at [318, 533] on div at bounding box center [321, 521] width 7 height 76
click at [861, 526] on div "croisaient" at bounding box center [1027, 521] width 388 height 82
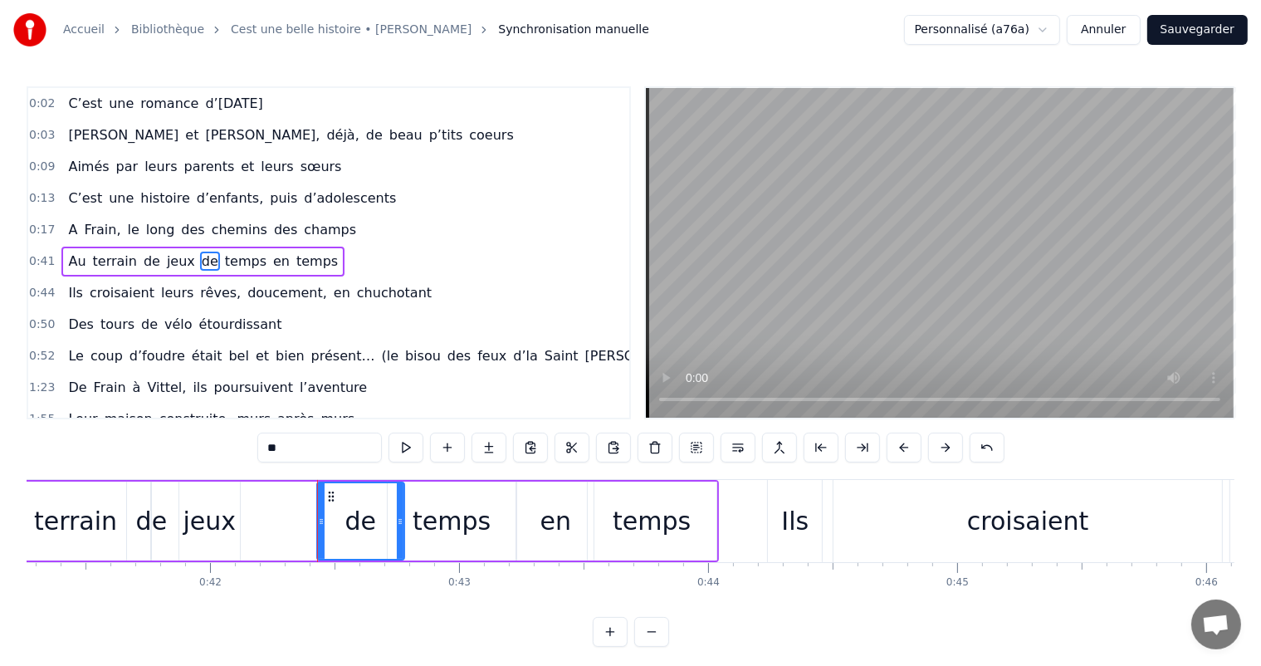
type input "**********"
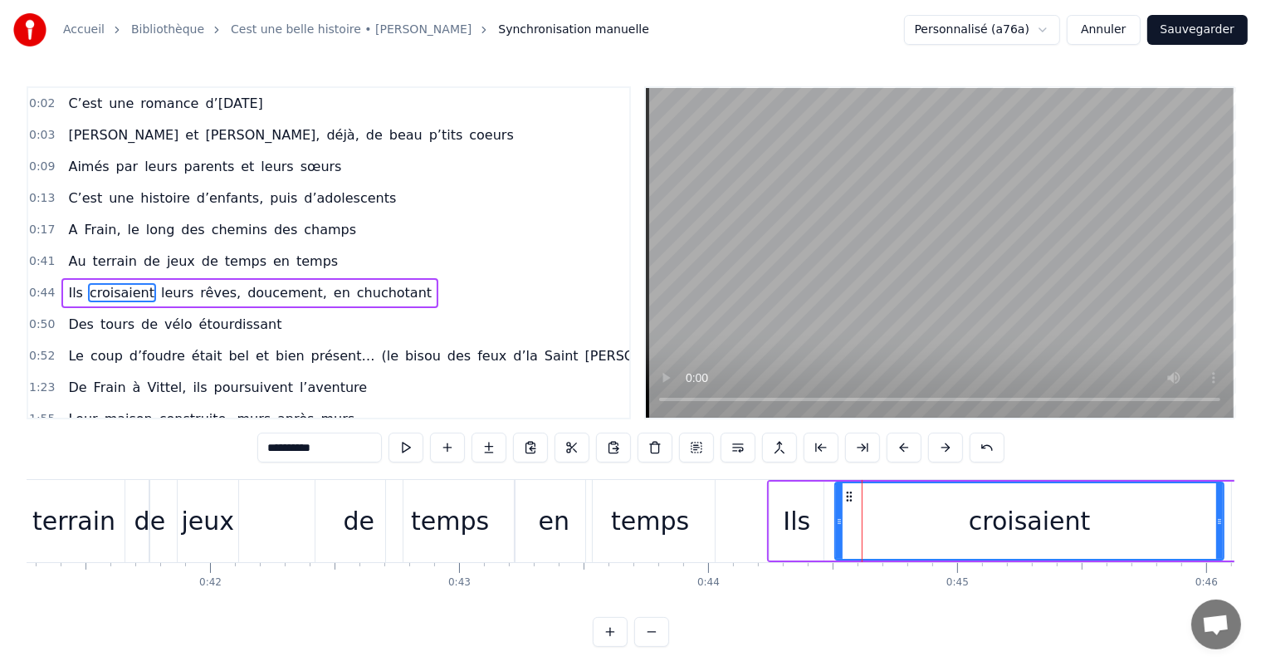
scroll to position [94, 0]
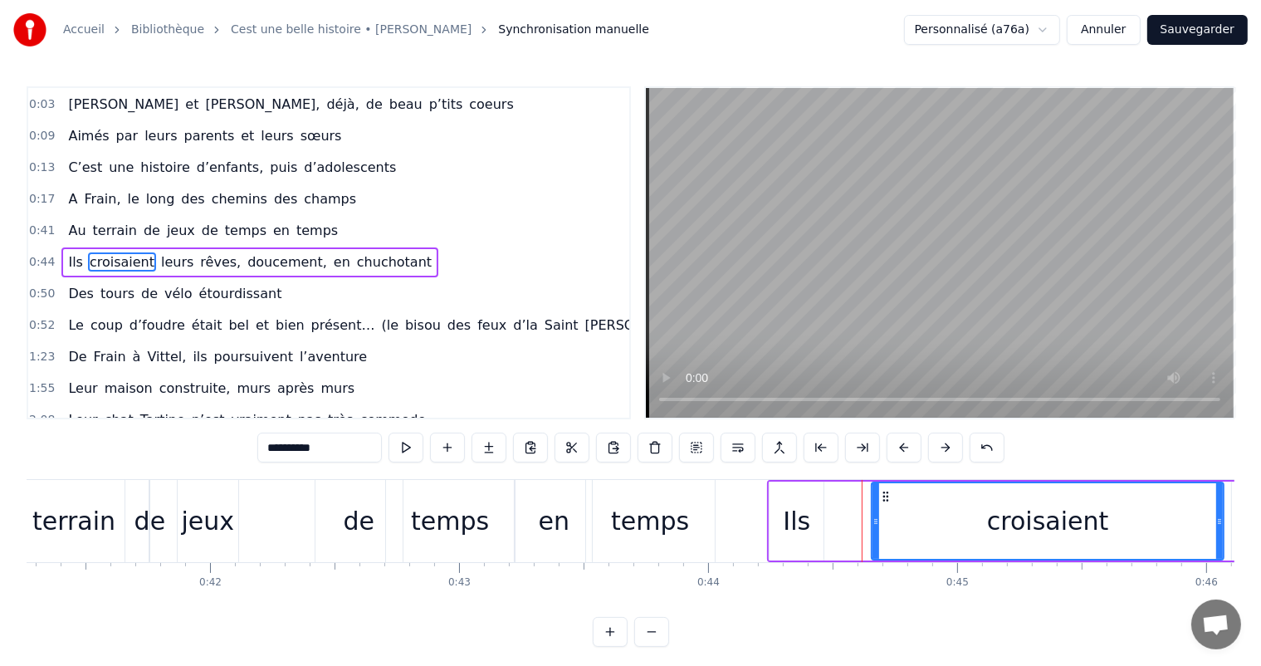
drag, startPoint x: 835, startPoint y: 519, endPoint x: 871, endPoint y: 528, distance: 37.6
click at [872, 528] on div at bounding box center [875, 521] width 7 height 76
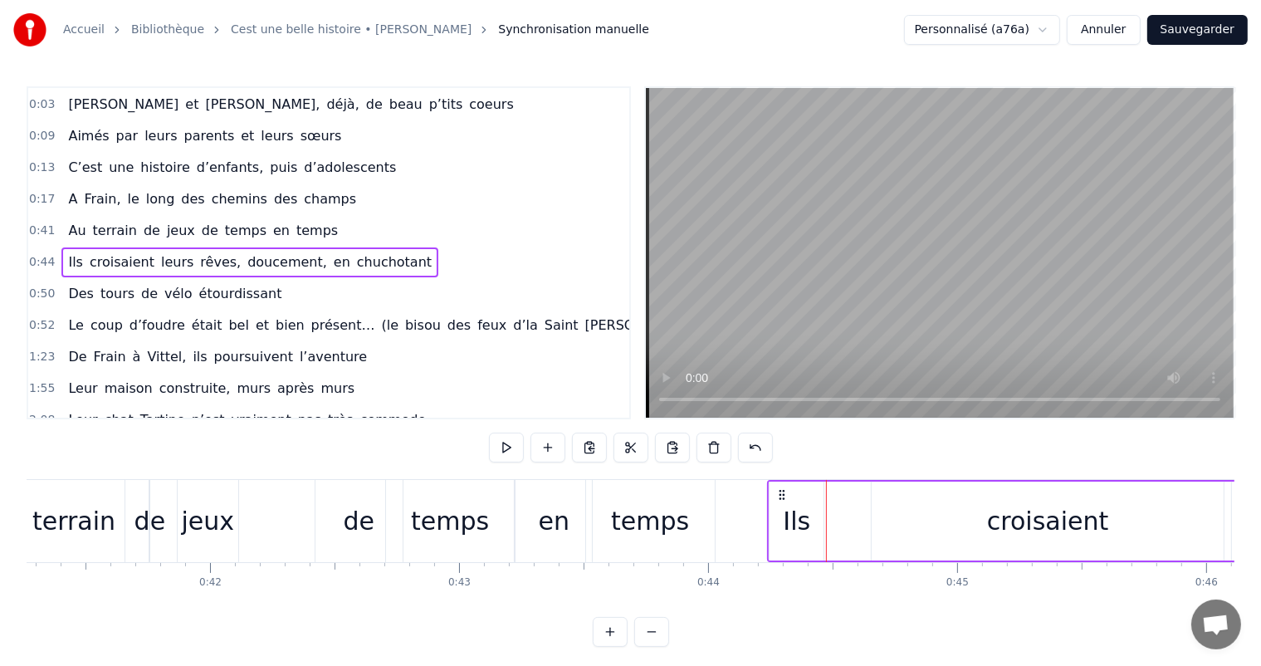
click at [821, 518] on div "Ils" at bounding box center [796, 520] width 54 height 79
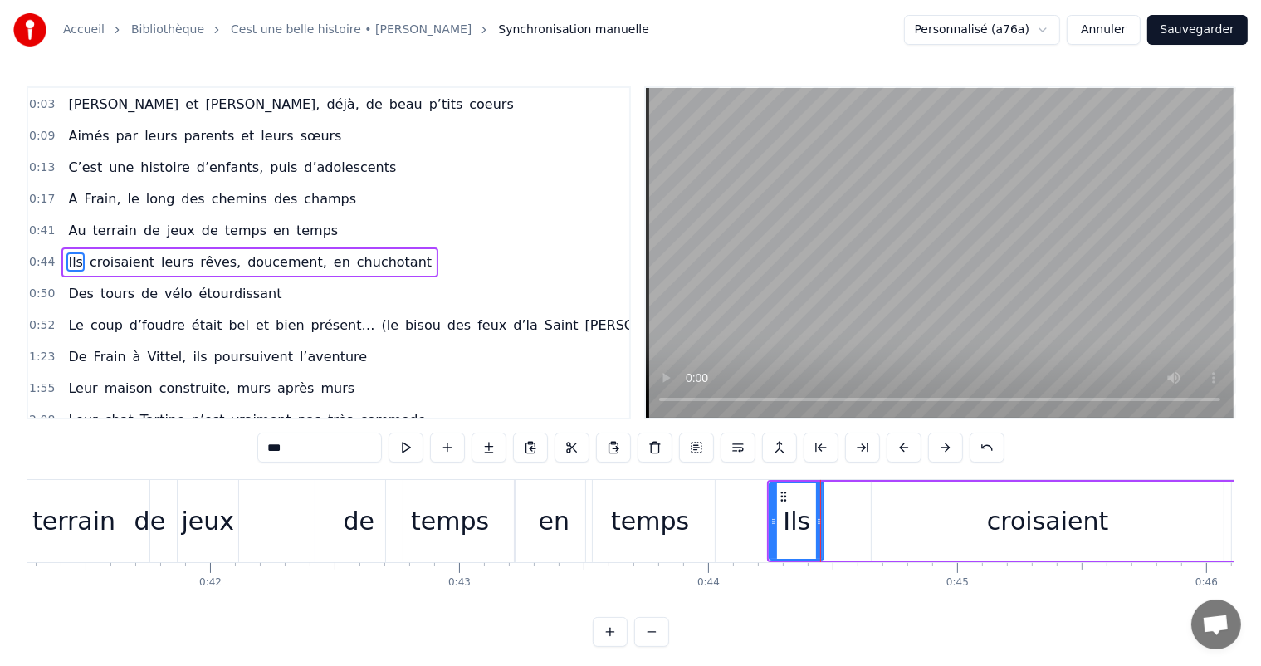
drag, startPoint x: 823, startPoint y: 520, endPoint x: 842, endPoint y: 520, distance: 19.1
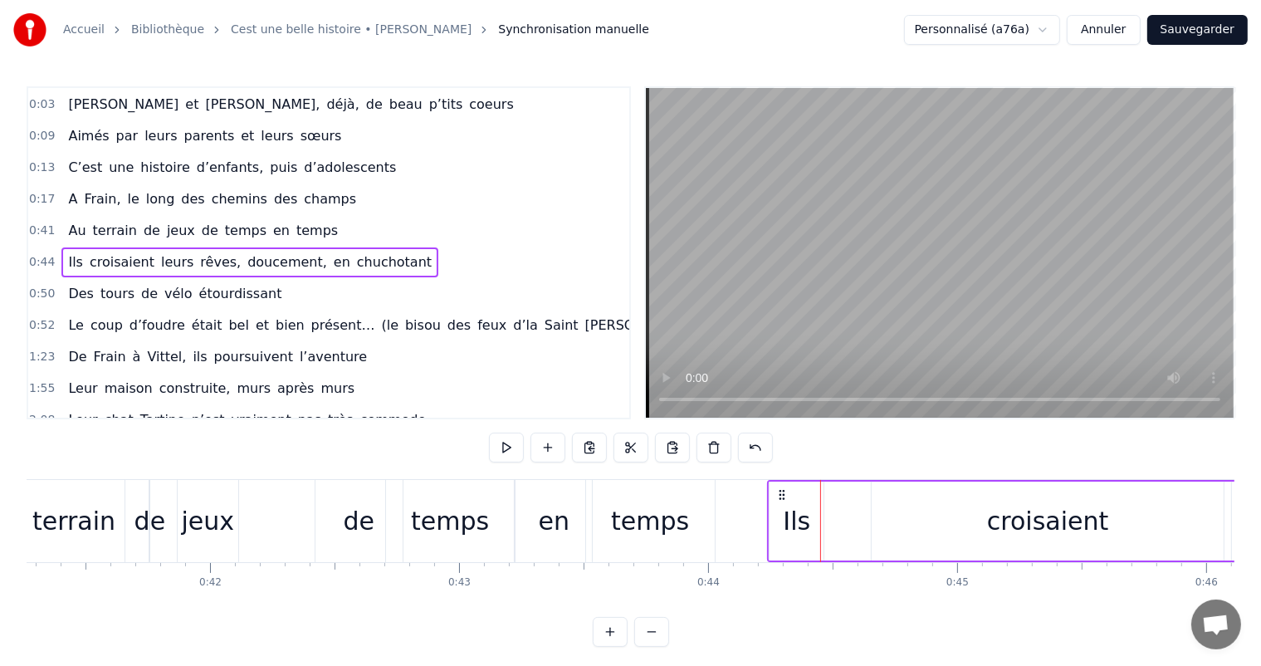
click at [820, 517] on div "Ils" at bounding box center [796, 520] width 54 height 79
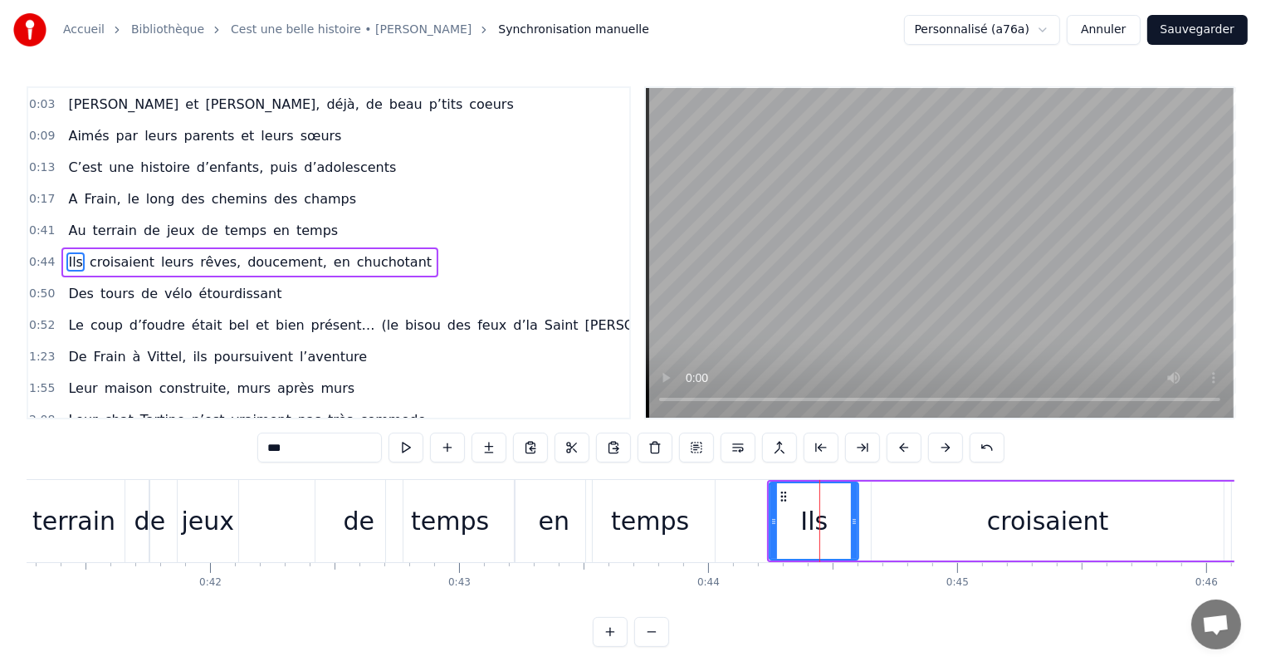
drag, startPoint x: 820, startPoint y: 515, endPoint x: 855, endPoint y: 520, distance: 35.2
click at [855, 520] on icon at bounding box center [854, 521] width 7 height 13
drag, startPoint x: 773, startPoint y: 515, endPoint x: 800, endPoint y: 525, distance: 28.7
click at [800, 525] on icon at bounding box center [800, 521] width 7 height 13
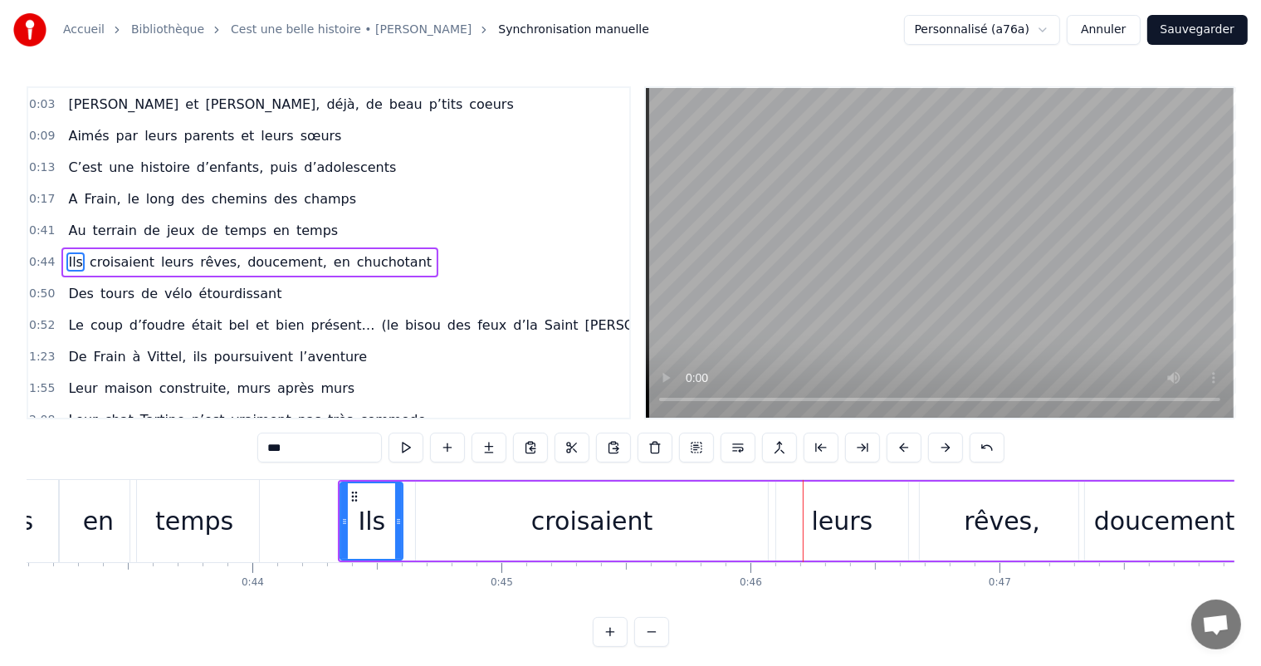
scroll to position [0, 10702]
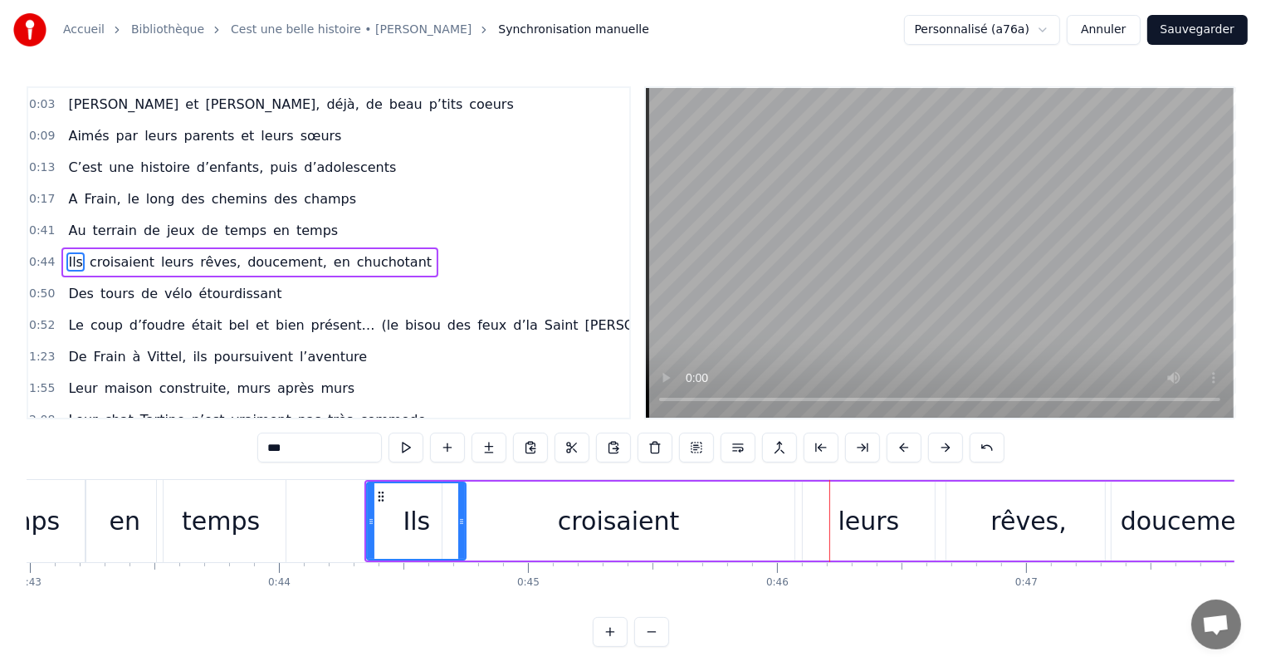
drag, startPoint x: 427, startPoint y: 521, endPoint x: 463, endPoint y: 533, distance: 37.5
click at [464, 534] on div at bounding box center [461, 521] width 7 height 76
drag, startPoint x: 373, startPoint y: 514, endPoint x: 405, endPoint y: 527, distance: 35.0
click at [405, 527] on div at bounding box center [403, 521] width 7 height 76
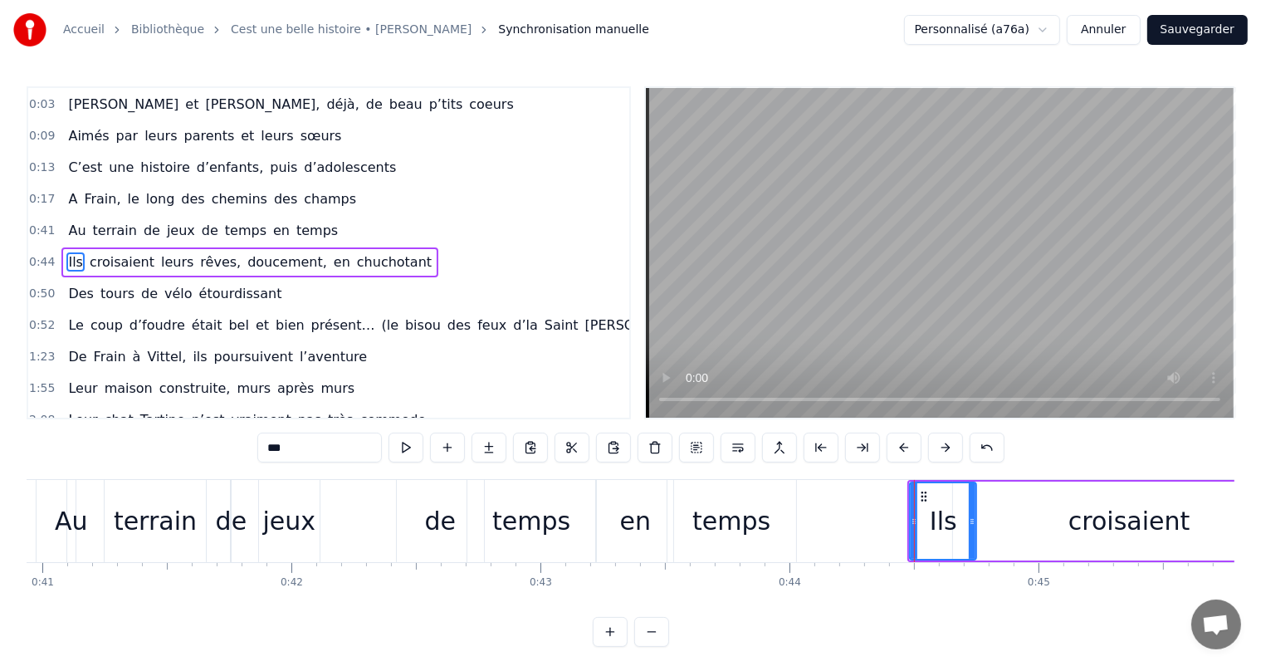
scroll to position [0, 10139]
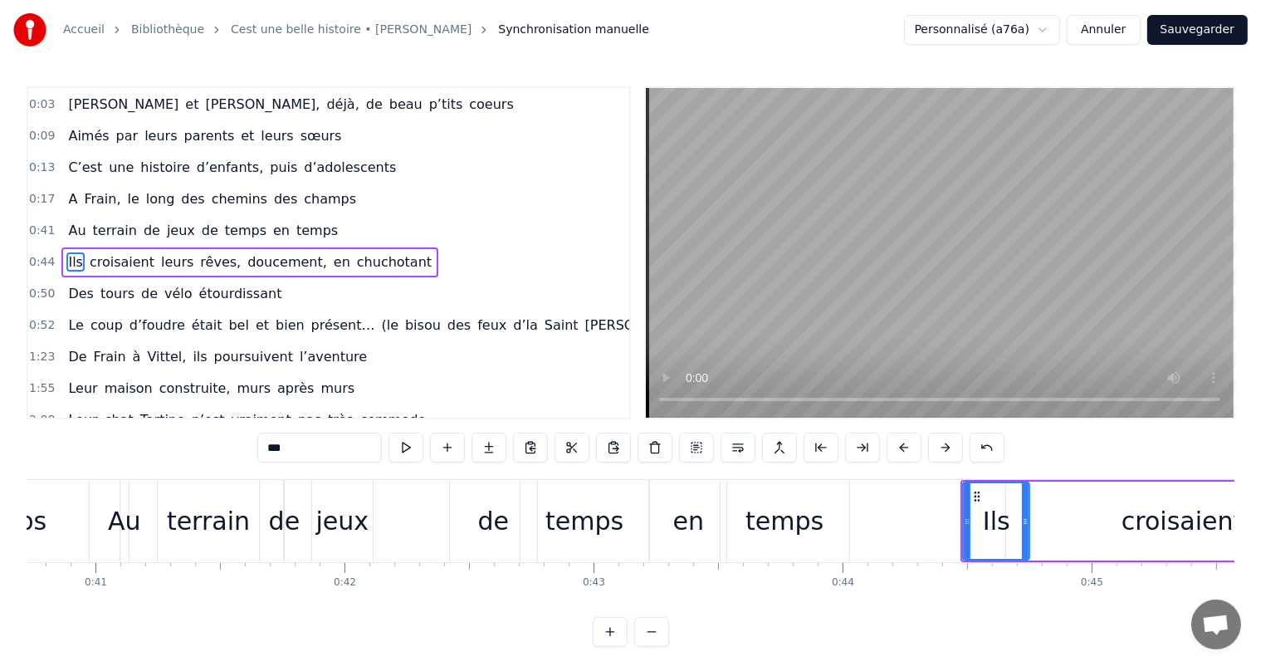
click at [349, 518] on div "jeux" at bounding box center [342, 520] width 53 height 37
type input "****"
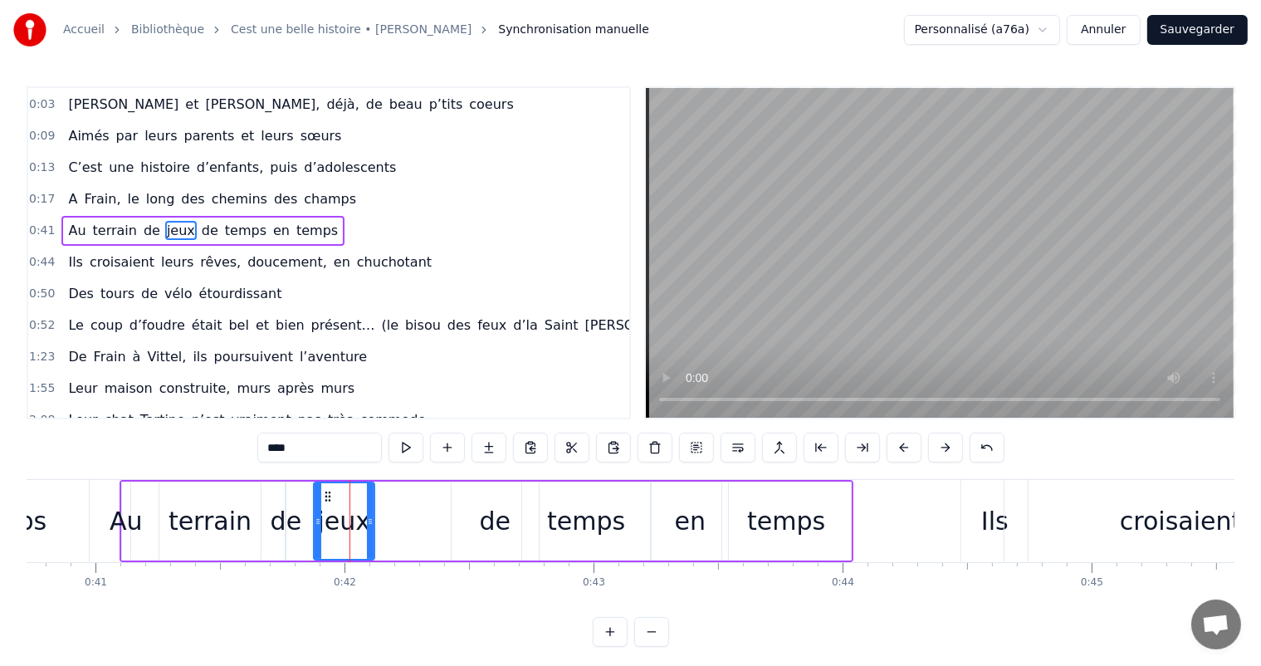
scroll to position [63, 0]
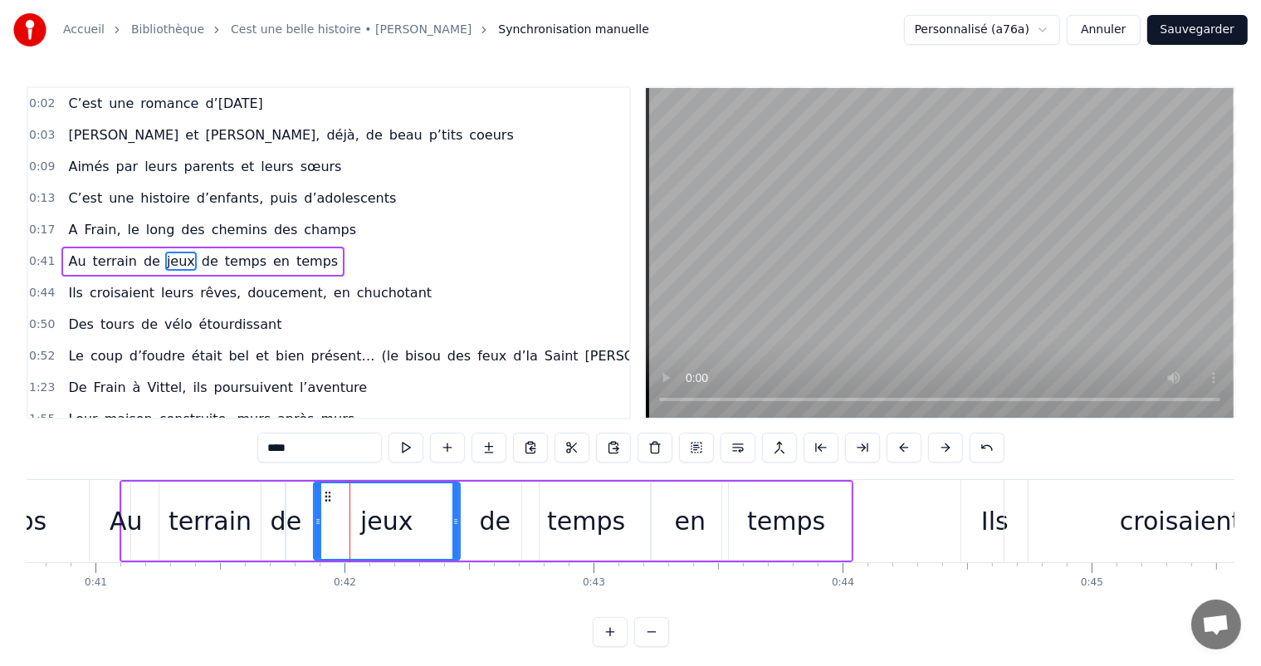
drag, startPoint x: 368, startPoint y: 521, endPoint x: 399, endPoint y: 515, distance: 31.3
click at [455, 540] on div at bounding box center [455, 521] width 7 height 76
drag, startPoint x: 316, startPoint y: 518, endPoint x: 365, endPoint y: 533, distance: 51.2
click at [365, 534] on div at bounding box center [363, 521] width 7 height 76
click at [298, 511] on div "Au terrain de jeux de temps en temps" at bounding box center [487, 521] width 734 height 82
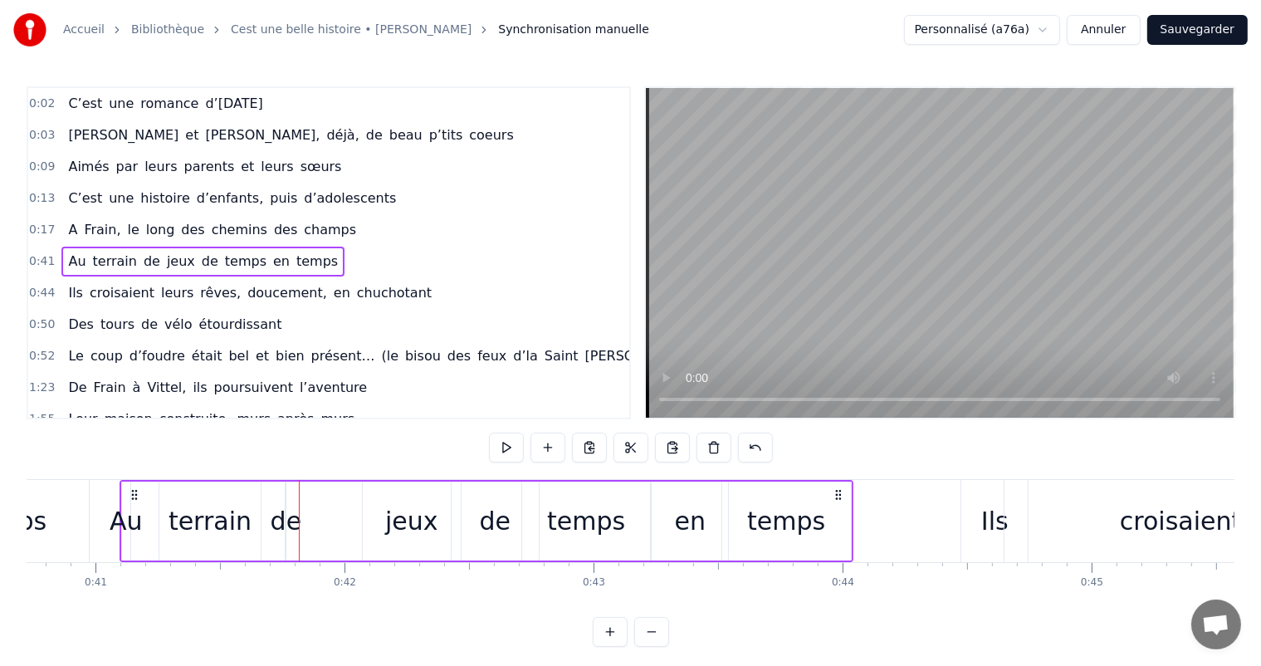
click at [290, 512] on div "de" at bounding box center [287, 520] width 32 height 37
drag, startPoint x: 289, startPoint y: 515, endPoint x: 361, endPoint y: 522, distance: 72.6
click at [371, 528] on div "Au terrain de jeux de temps en temps" at bounding box center [487, 521] width 734 height 82
click at [276, 520] on div "de" at bounding box center [287, 520] width 32 height 37
drag, startPoint x: 290, startPoint y: 520, endPoint x: 302, endPoint y: 513, distance: 13.4
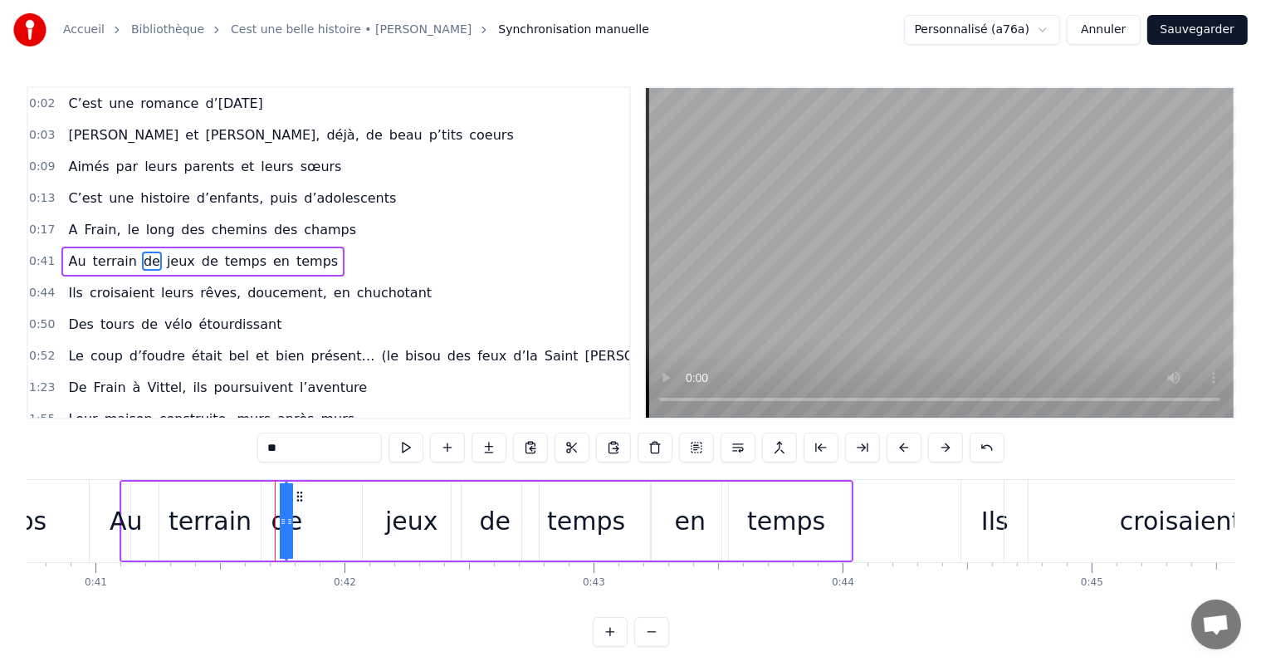
click at [378, 523] on div "Au terrain de jeux de temps en temps" at bounding box center [487, 521] width 734 height 82
click at [283, 515] on div "de" at bounding box center [287, 520] width 32 height 37
drag, startPoint x: 289, startPoint y: 517, endPoint x: 371, endPoint y: 523, distance: 82.4
click at [371, 523] on div "Au terrain de jeux de temps en temps" at bounding box center [487, 521] width 734 height 82
click at [285, 538] on div "de" at bounding box center [287, 520] width 32 height 37
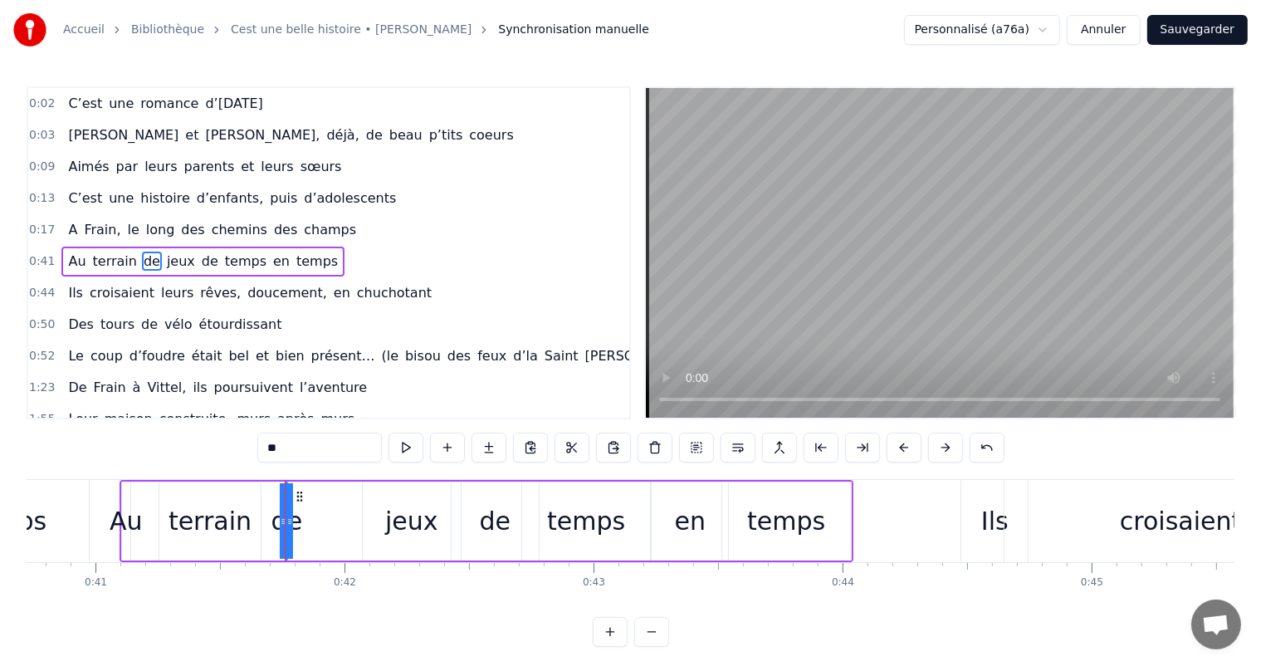
click at [260, 533] on div "terrain" at bounding box center [210, 520] width 103 height 79
type input "*******"
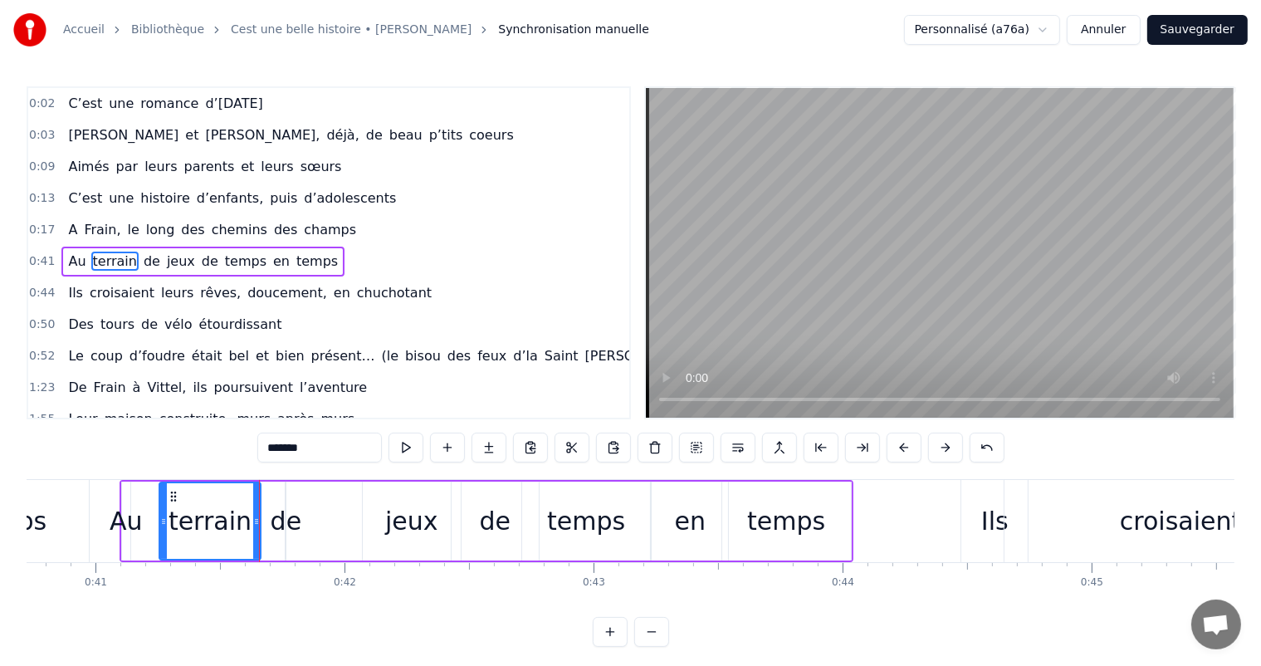
drag, startPoint x: 277, startPoint y: 527, endPoint x: 332, endPoint y: 529, distance: 54.8
click at [332, 529] on div "Au terrain de jeux de temps en temps" at bounding box center [487, 521] width 734 height 82
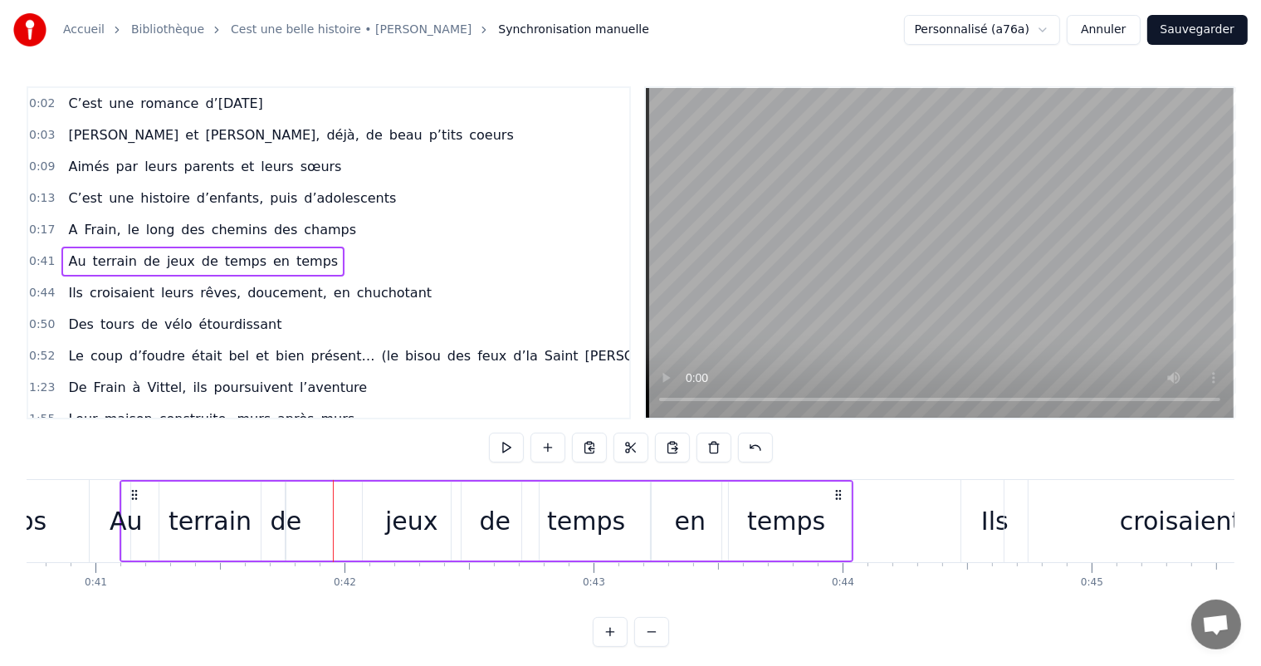
click at [290, 517] on div "de" at bounding box center [287, 520] width 32 height 37
drag, startPoint x: 290, startPoint y: 515, endPoint x: 368, endPoint y: 525, distance: 79.5
click at [368, 525] on div "Au terrain de jeux de temps en temps" at bounding box center [487, 521] width 734 height 82
click at [280, 521] on div "de" at bounding box center [287, 520] width 32 height 37
drag, startPoint x: 281, startPoint y: 521, endPoint x: 265, endPoint y: 523, distance: 16.7
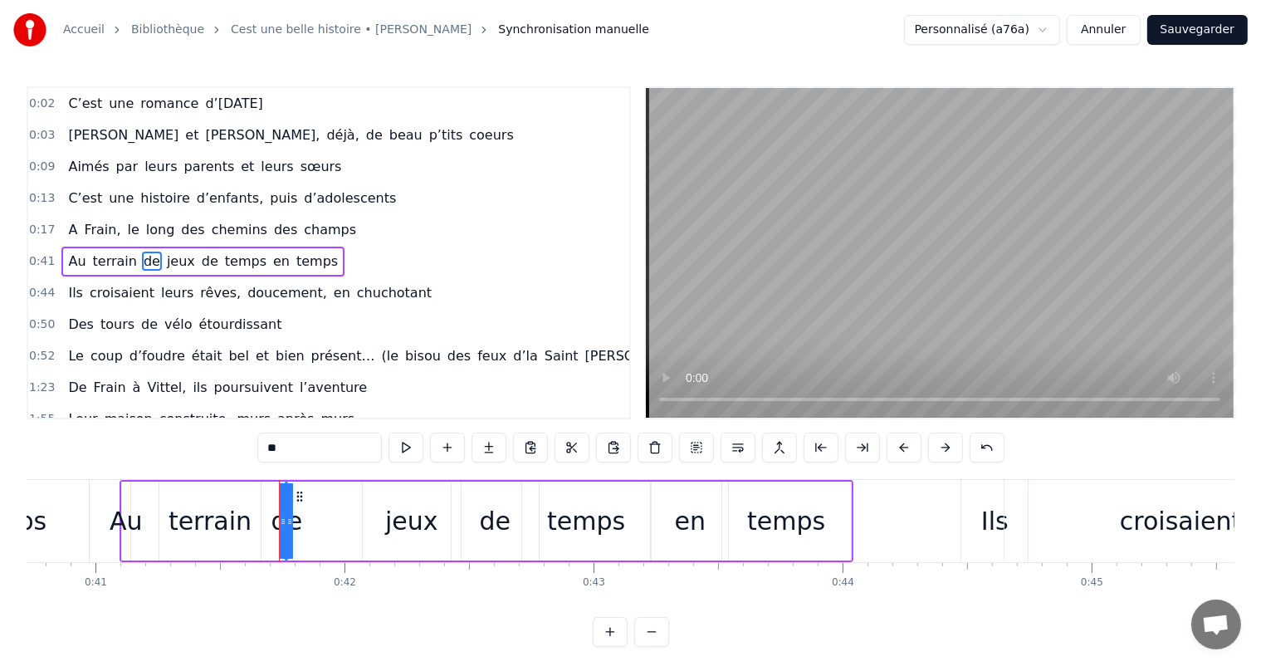
click at [265, 523] on div "Au terrain de jeux de temps en temps" at bounding box center [487, 521] width 734 height 82
click at [282, 520] on div "de" at bounding box center [287, 520] width 32 height 37
drag, startPoint x: 285, startPoint y: 521, endPoint x: 250, endPoint y: 524, distance: 35.8
click at [240, 524] on icon at bounding box center [243, 521] width 7 height 13
drag, startPoint x: 279, startPoint y: 521, endPoint x: 366, endPoint y: 529, distance: 87.5
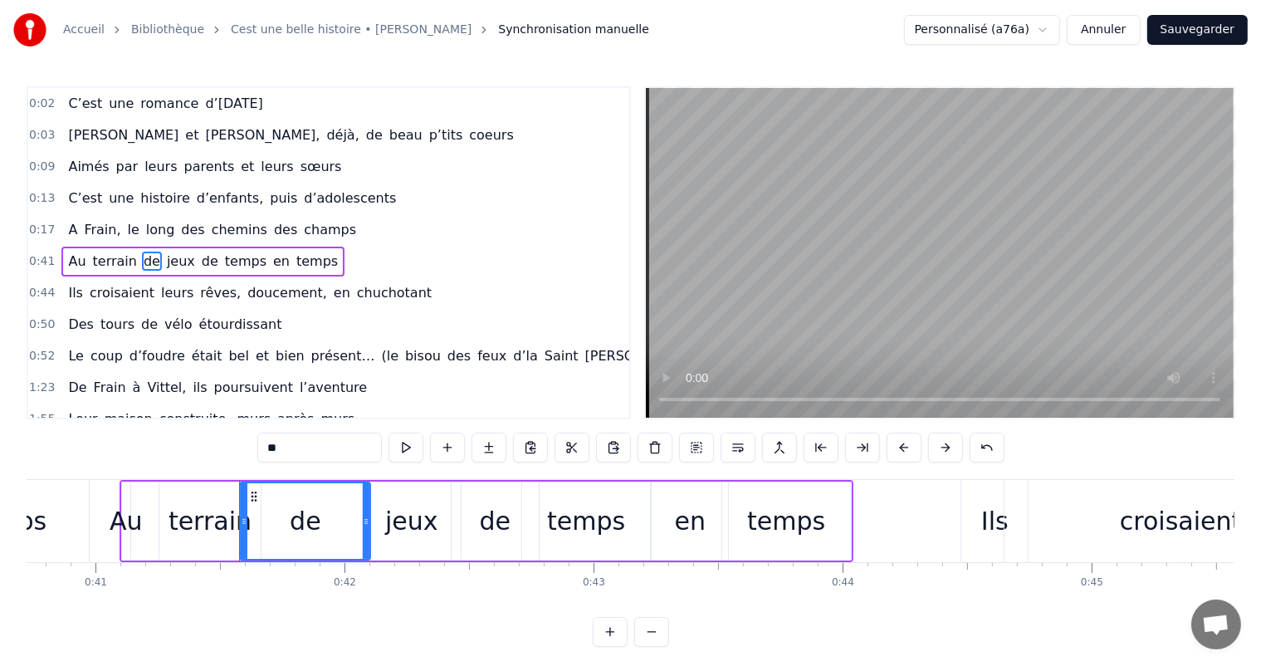
click at [366, 528] on div at bounding box center [366, 521] width 7 height 76
drag, startPoint x: 241, startPoint y: 524, endPoint x: 273, endPoint y: 524, distance: 31.5
click at [324, 534] on div at bounding box center [324, 521] width 7 height 76
click at [197, 521] on div "terrain" at bounding box center [209, 520] width 83 height 37
type input "*******"
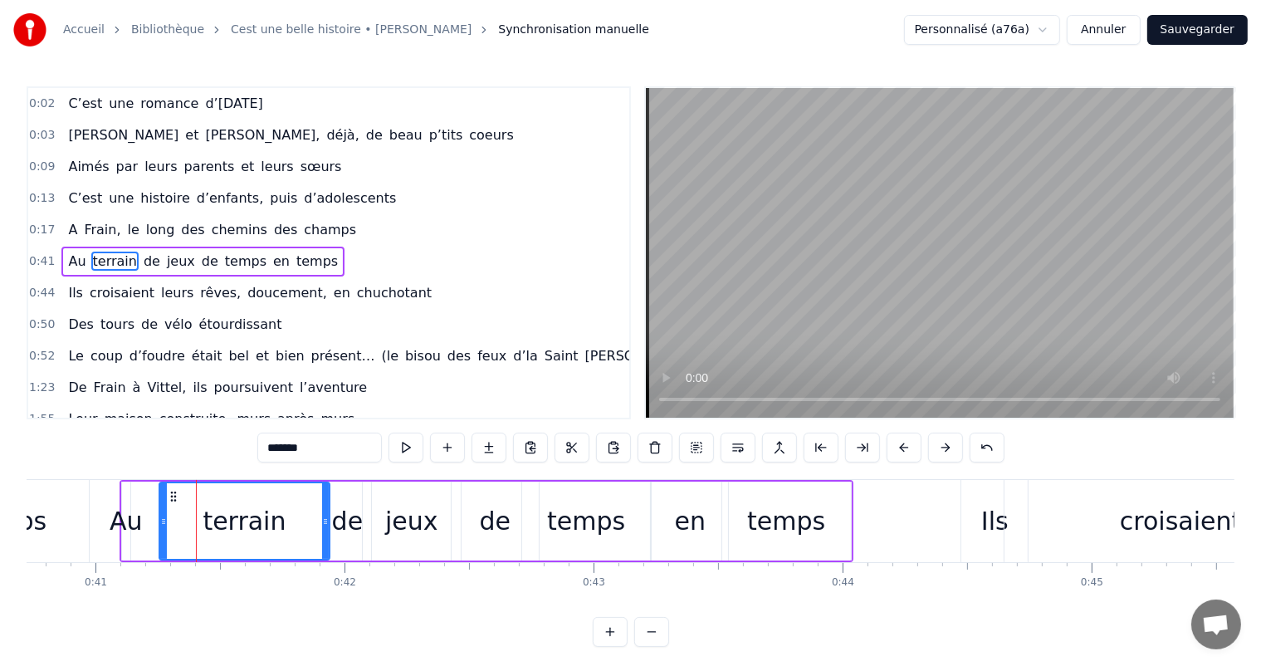
drag, startPoint x: 258, startPoint y: 522, endPoint x: 322, endPoint y: 524, distance: 64.0
click at [322, 525] on icon at bounding box center [325, 521] width 7 height 13
drag, startPoint x: 166, startPoint y: 526, endPoint x: 196, endPoint y: 524, distance: 29.9
click at [251, 543] on div "terrain" at bounding box center [241, 521] width 163 height 76
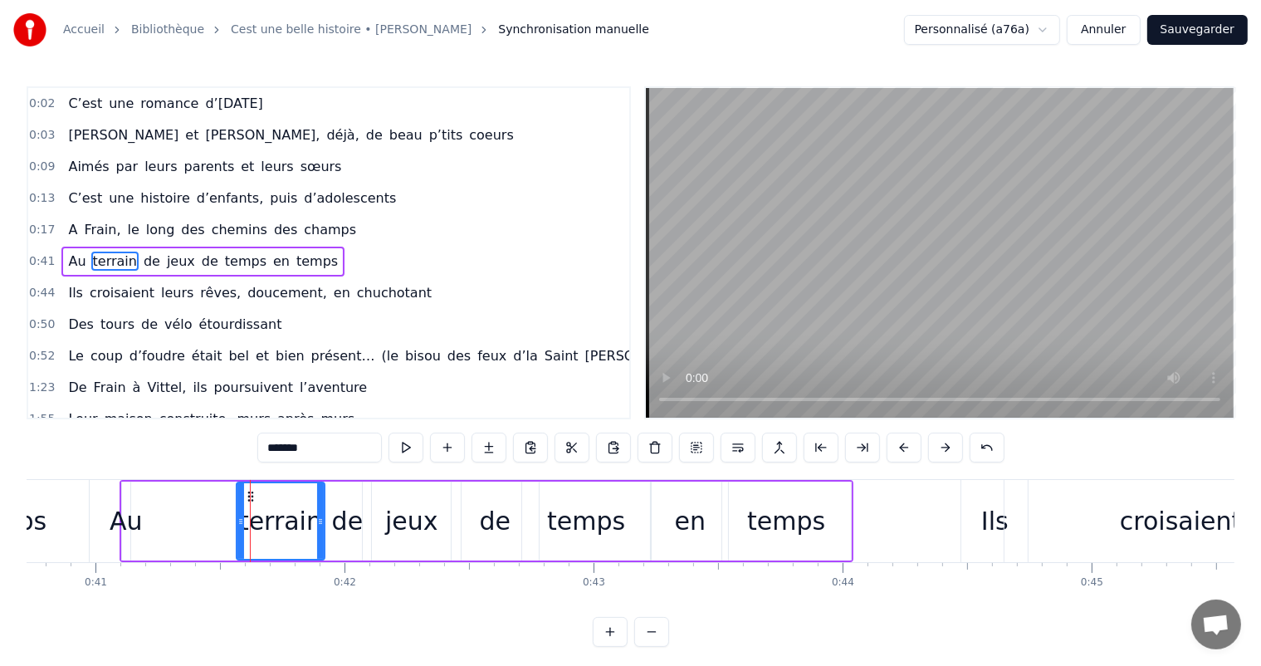
drag, startPoint x: 162, startPoint y: 520, endPoint x: 234, endPoint y: 522, distance: 72.2
click at [237, 524] on icon at bounding box center [240, 521] width 7 height 13
click at [146, 522] on div "Au terrain de jeux de temps en temps" at bounding box center [487, 521] width 734 height 82
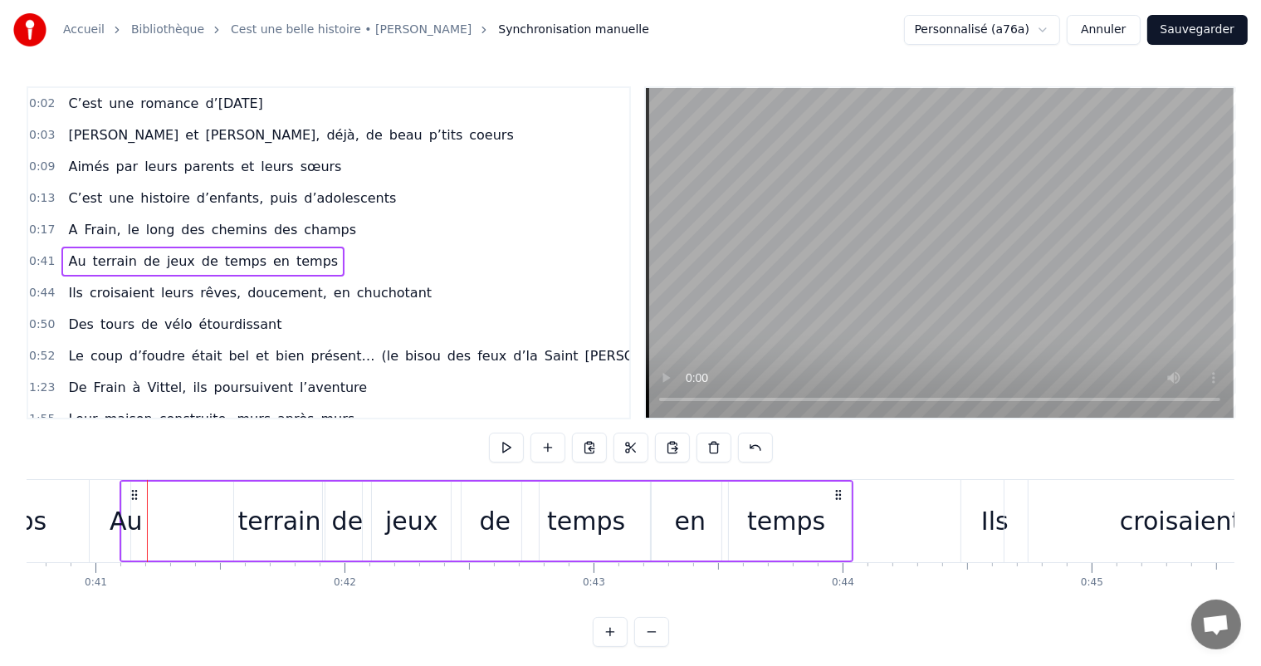
click at [136, 516] on div "Au" at bounding box center [126, 520] width 33 height 37
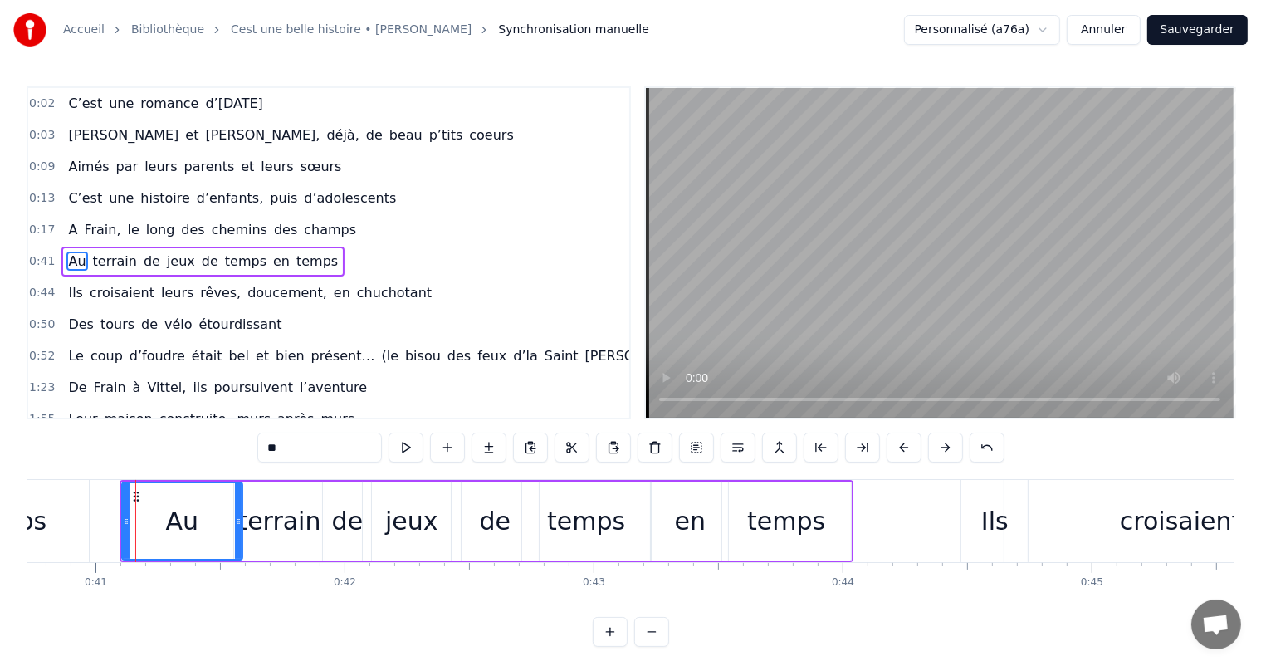
drag, startPoint x: 125, startPoint y: 515, endPoint x: 241, endPoint y: 524, distance: 116.5
click at [240, 523] on icon at bounding box center [238, 521] width 7 height 13
click at [126, 515] on icon at bounding box center [126, 521] width 7 height 13
drag, startPoint x: 120, startPoint y: 515, endPoint x: 199, endPoint y: 521, distance: 79.1
click at [201, 522] on icon at bounding box center [197, 521] width 7 height 13
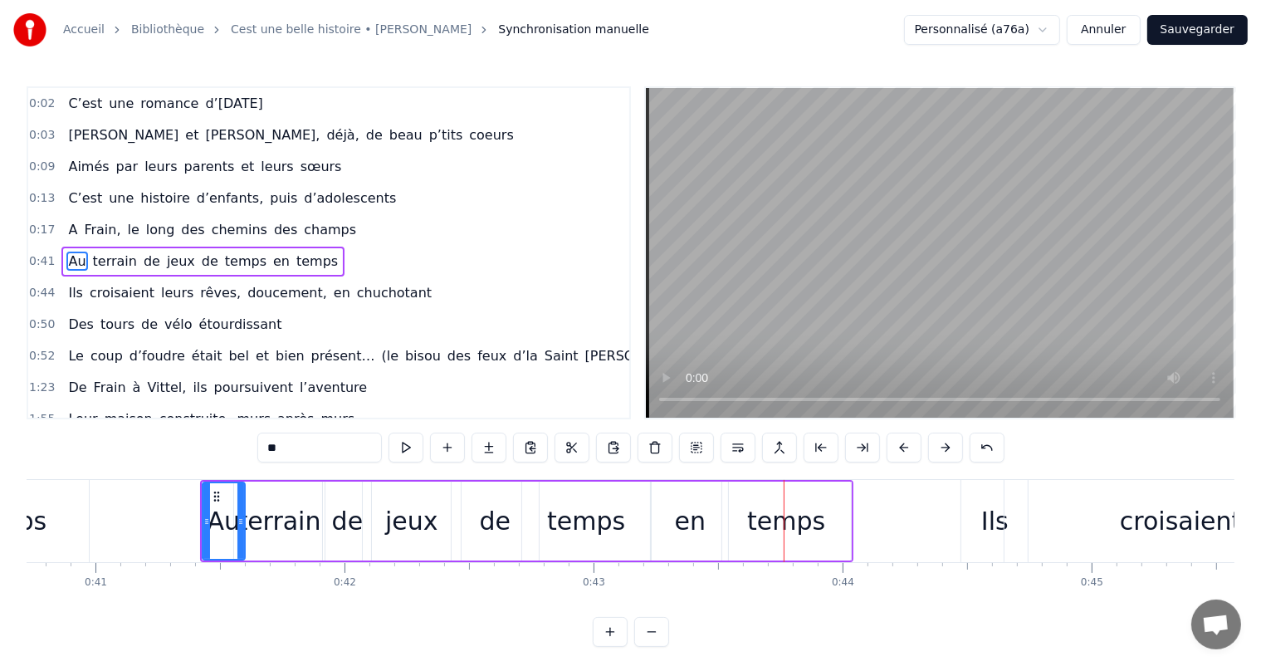
click at [510, 524] on div "de" at bounding box center [494, 520] width 87 height 79
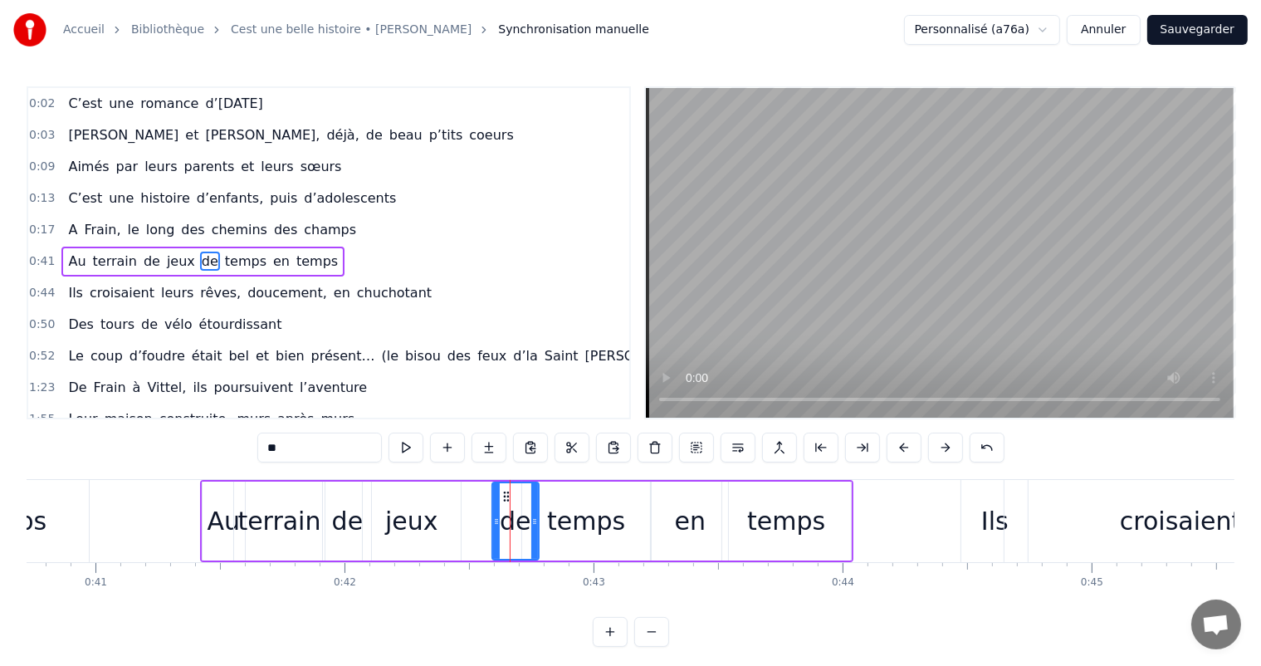
drag, startPoint x: 454, startPoint y: 515, endPoint x: 495, endPoint y: 520, distance: 41.1
click at [493, 520] on icon at bounding box center [496, 521] width 7 height 13
click at [440, 520] on div "jeux" at bounding box center [412, 520] width 98 height 79
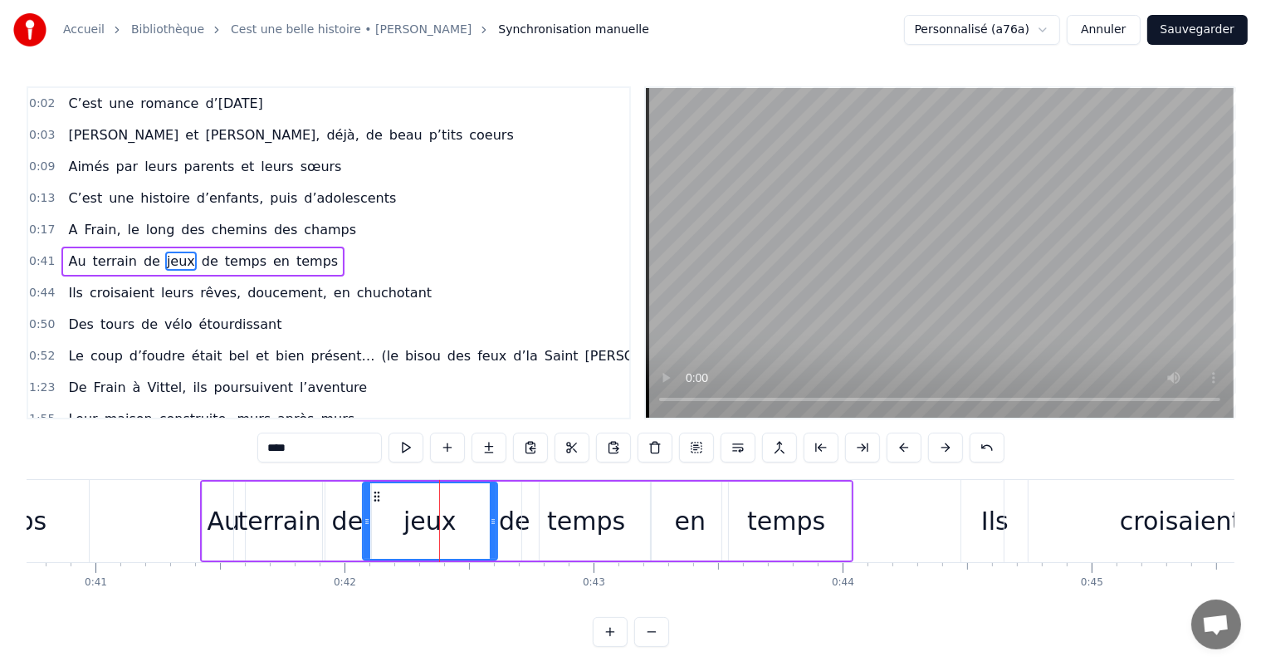
drag, startPoint x: 455, startPoint y: 520, endPoint x: 432, endPoint y: 505, distance: 27.6
click at [491, 529] on div at bounding box center [493, 521] width 7 height 76
drag, startPoint x: 365, startPoint y: 503, endPoint x: 432, endPoint y: 510, distance: 66.8
click at [432, 510] on div at bounding box center [433, 521] width 7 height 76
click at [369, 510] on div "de" at bounding box center [347, 520] width 48 height 79
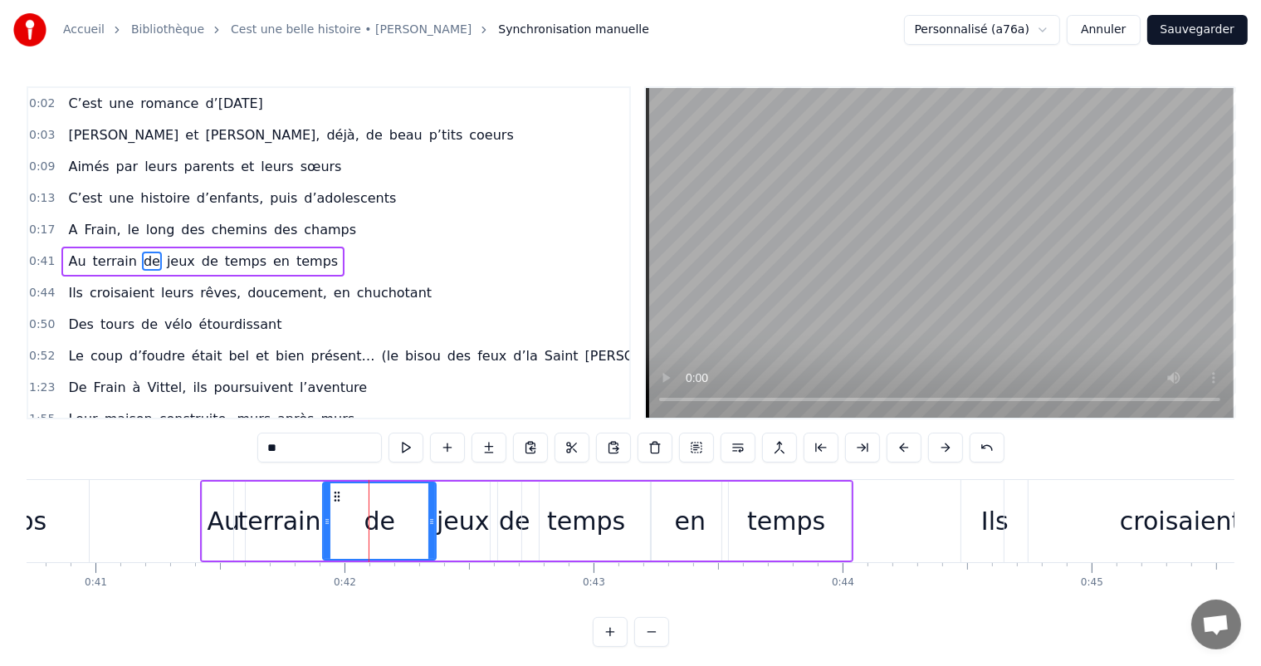
drag, startPoint x: 368, startPoint y: 510, endPoint x: 433, endPoint y: 514, distance: 64.8
click at [433, 514] on div at bounding box center [431, 521] width 7 height 76
drag, startPoint x: 328, startPoint y: 510, endPoint x: 398, endPoint y: 518, distance: 70.2
click at [398, 518] on div at bounding box center [396, 521] width 7 height 76
click at [295, 509] on div "terrain" at bounding box center [278, 520] width 83 height 37
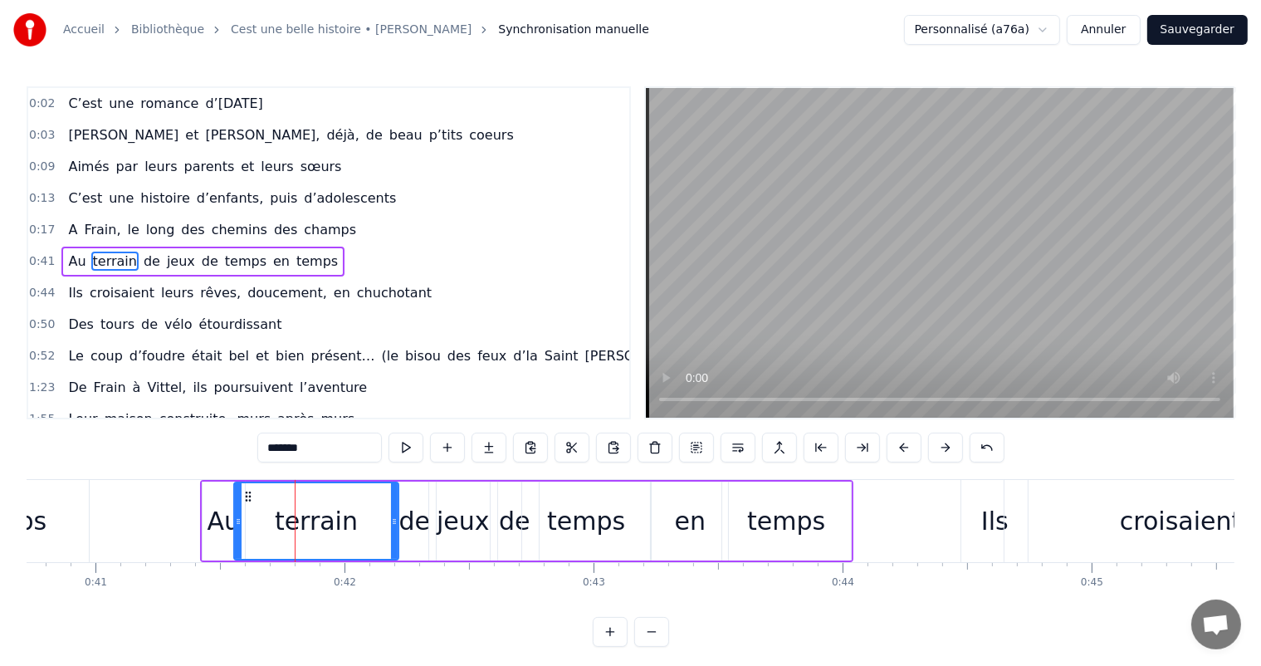
drag, startPoint x: 319, startPoint y: 513, endPoint x: 322, endPoint y: 495, distance: 18.6
click at [393, 525] on div at bounding box center [394, 521] width 7 height 76
drag, startPoint x: 237, startPoint y: 500, endPoint x: 310, endPoint y: 508, distance: 72.7
click at [313, 508] on div at bounding box center [316, 521] width 7 height 76
click at [227, 510] on div "Au" at bounding box center [223, 520] width 33 height 37
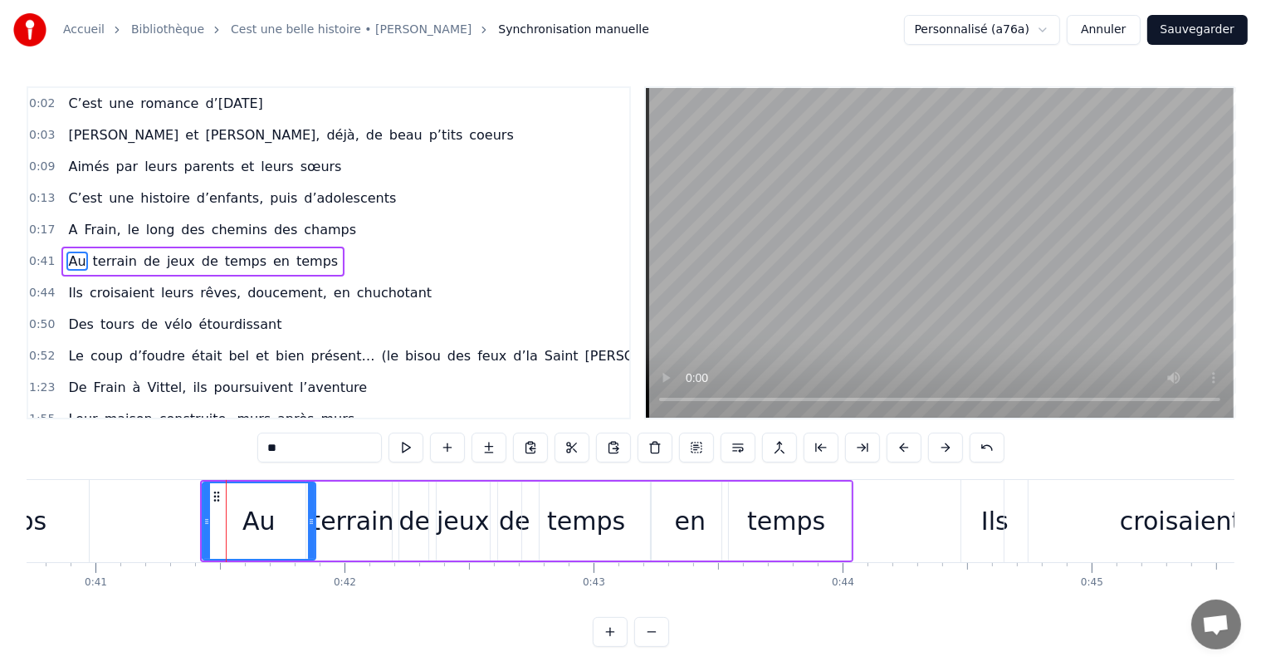
drag, startPoint x: 241, startPoint y: 513, endPoint x: 312, endPoint y: 521, distance: 71.0
click at [312, 521] on div at bounding box center [311, 521] width 7 height 76
drag, startPoint x: 206, startPoint y: 501, endPoint x: 271, endPoint y: 519, distance: 67.8
click at [271, 519] on div at bounding box center [272, 521] width 7 height 76
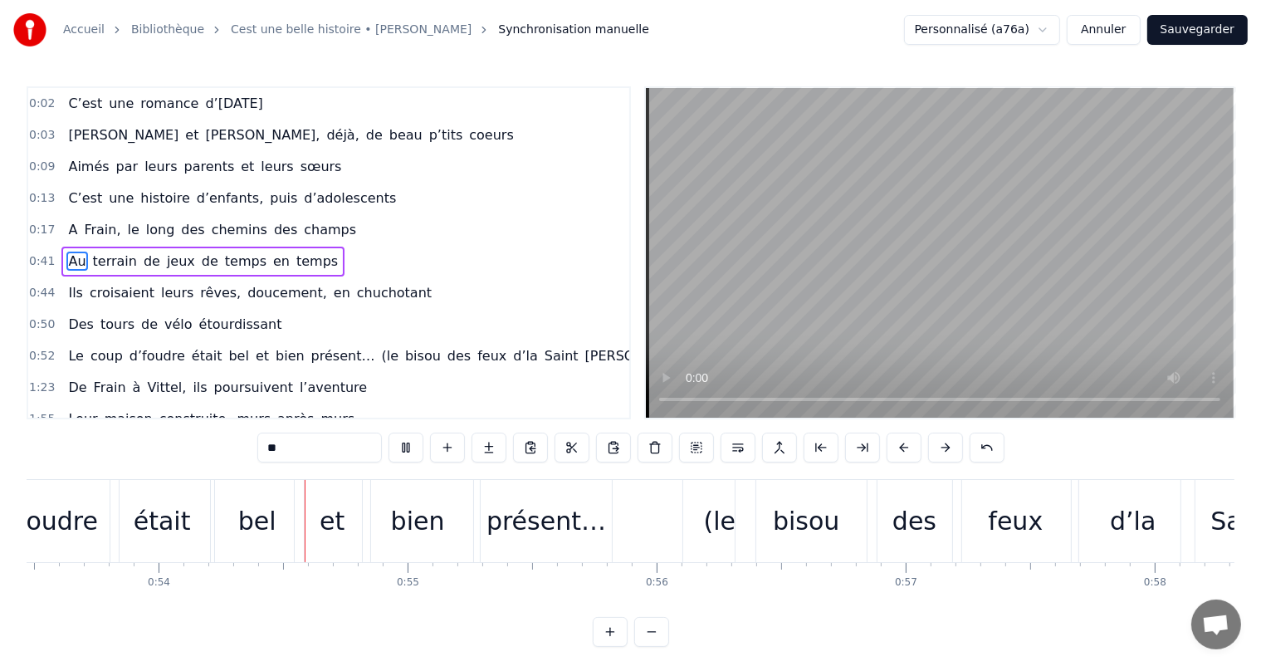
scroll to position [0, 13345]
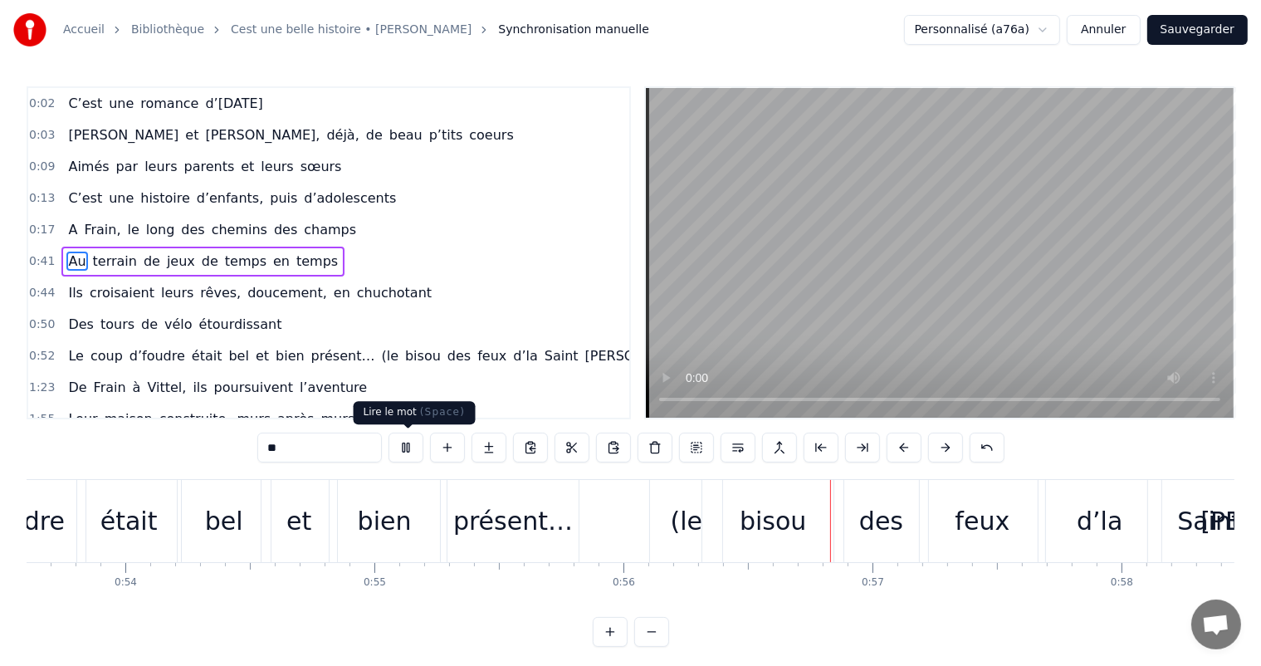
click at [398, 455] on button at bounding box center [405, 447] width 35 height 30
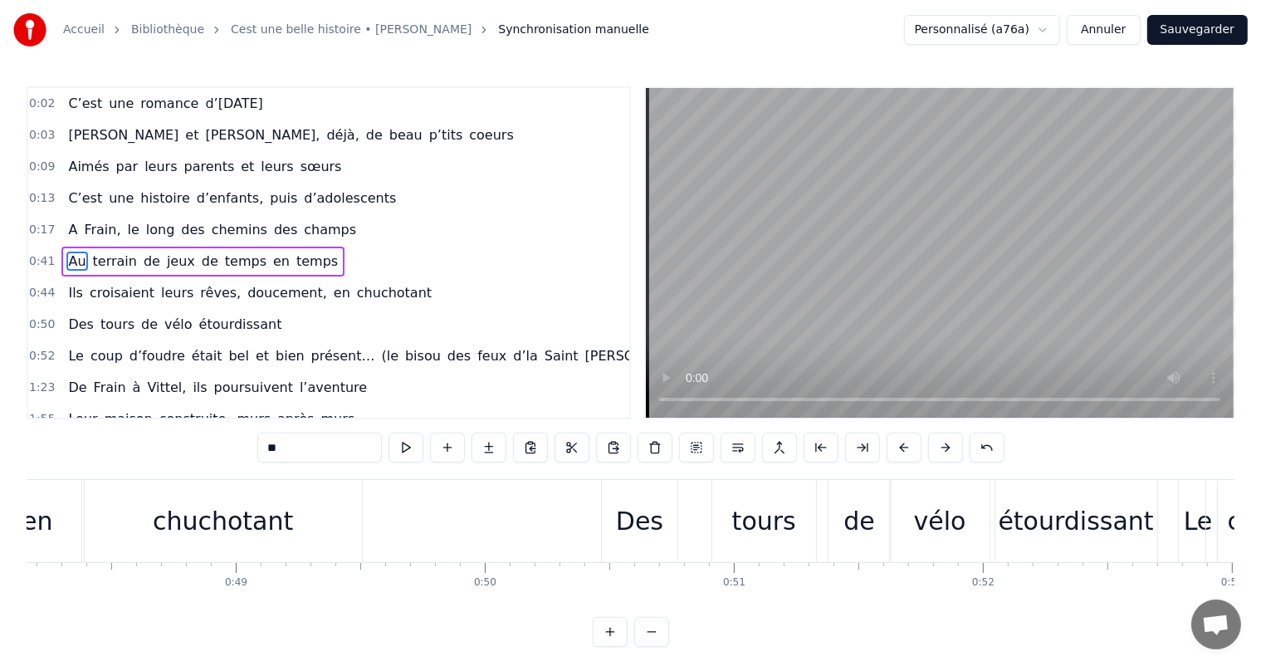
scroll to position [0, 11963]
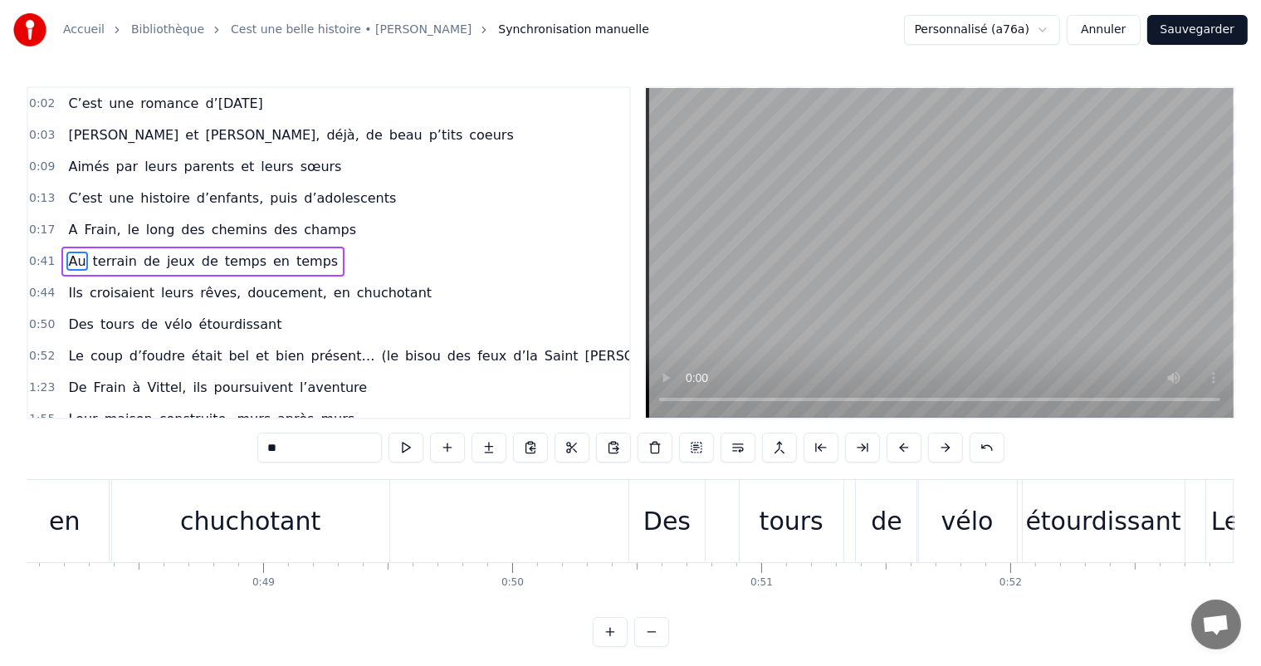
click at [260, 505] on div "chuchotant" at bounding box center [250, 520] width 140 height 37
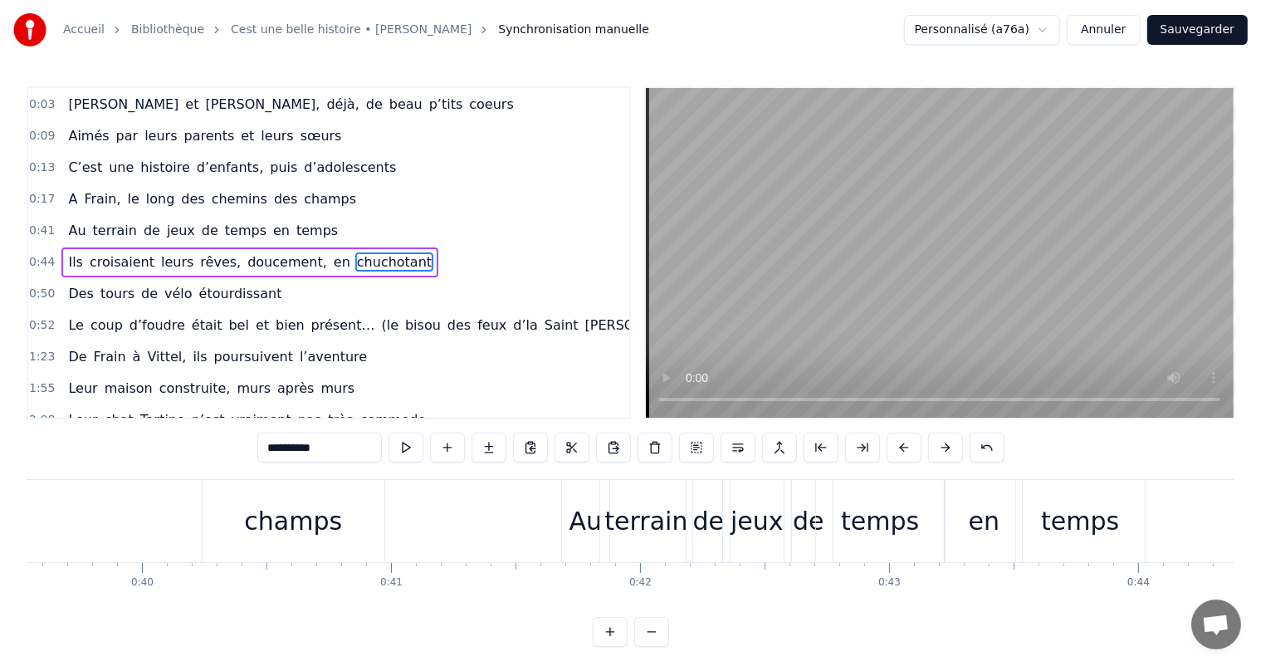
scroll to position [0, 9789]
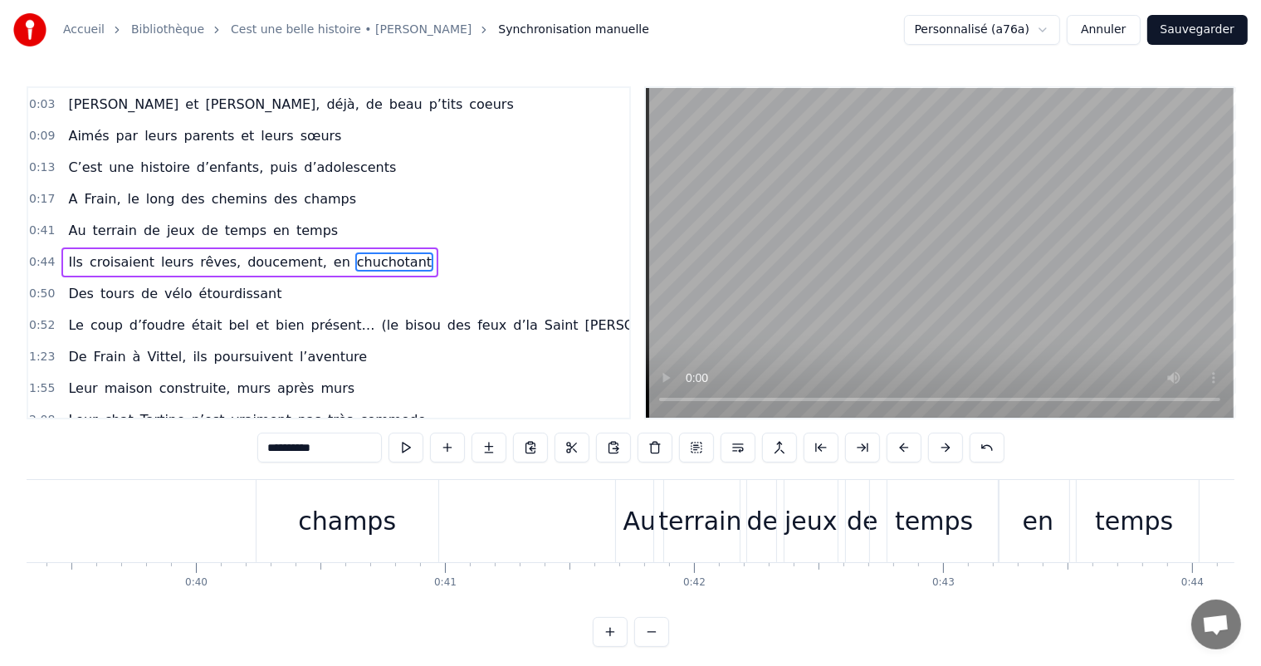
click at [292, 501] on div "champs" at bounding box center [347, 521] width 182 height 82
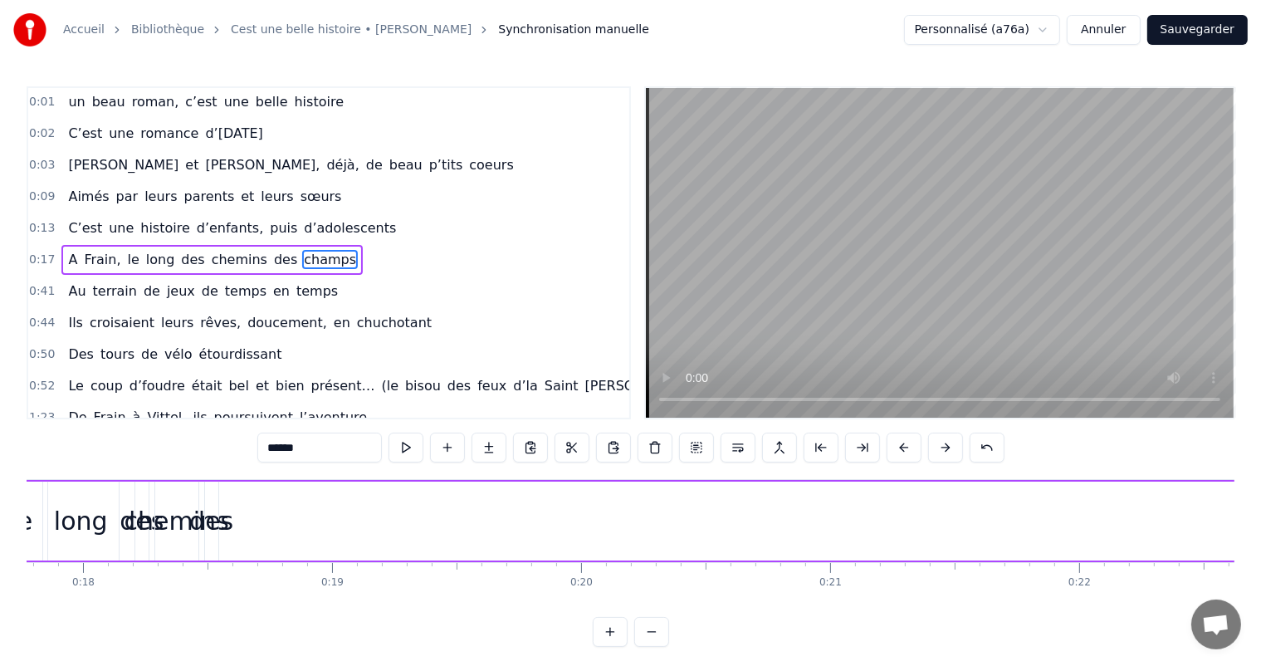
scroll to position [0, 4237]
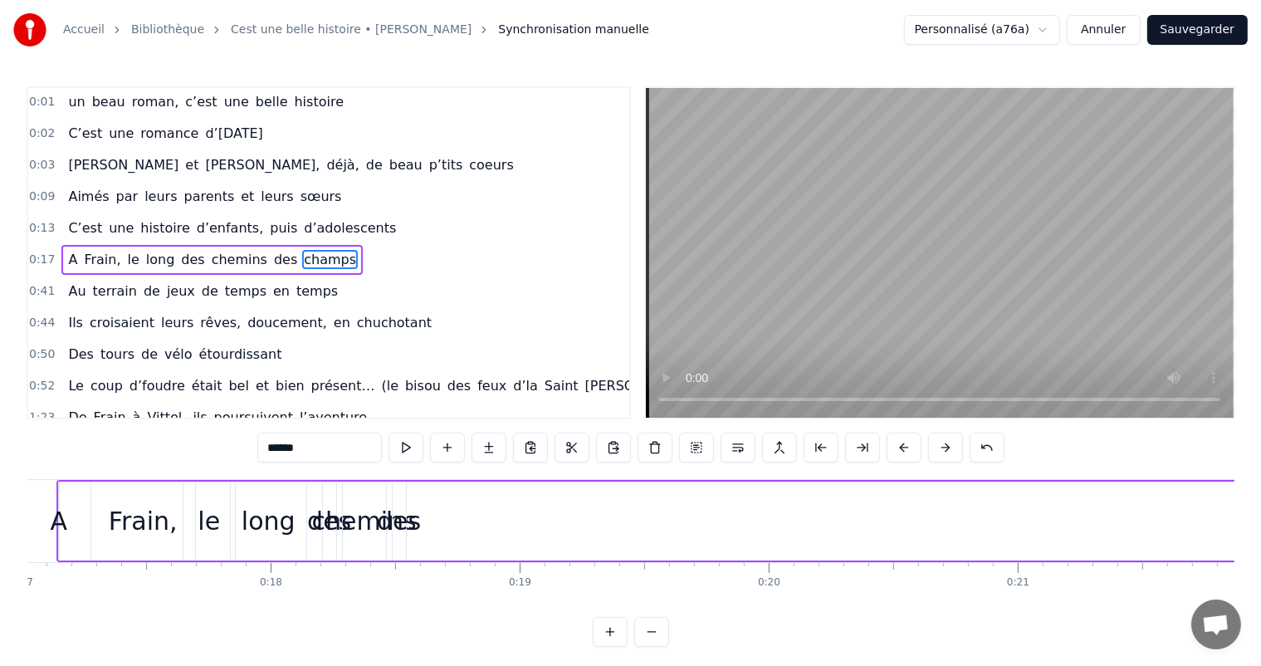
click at [404, 530] on div "des" at bounding box center [399, 520] width 44 height 37
type input "***"
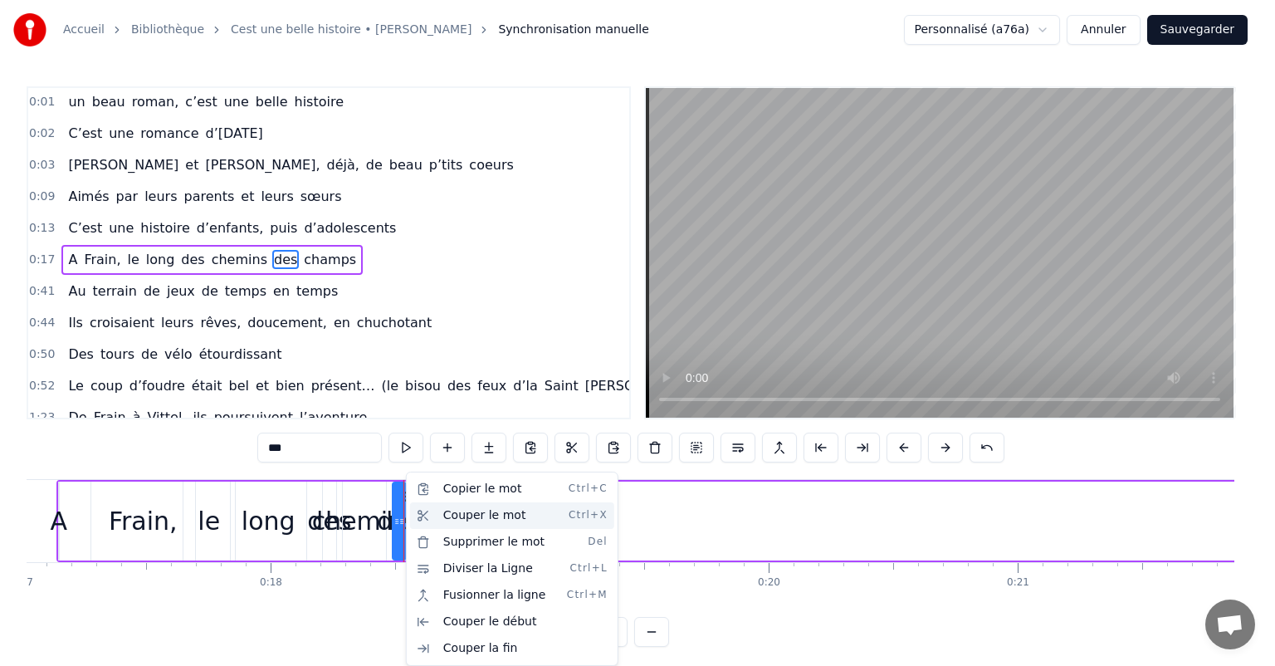
click at [436, 524] on div "Couper le mot Ctrl+X" at bounding box center [512, 515] width 204 height 27
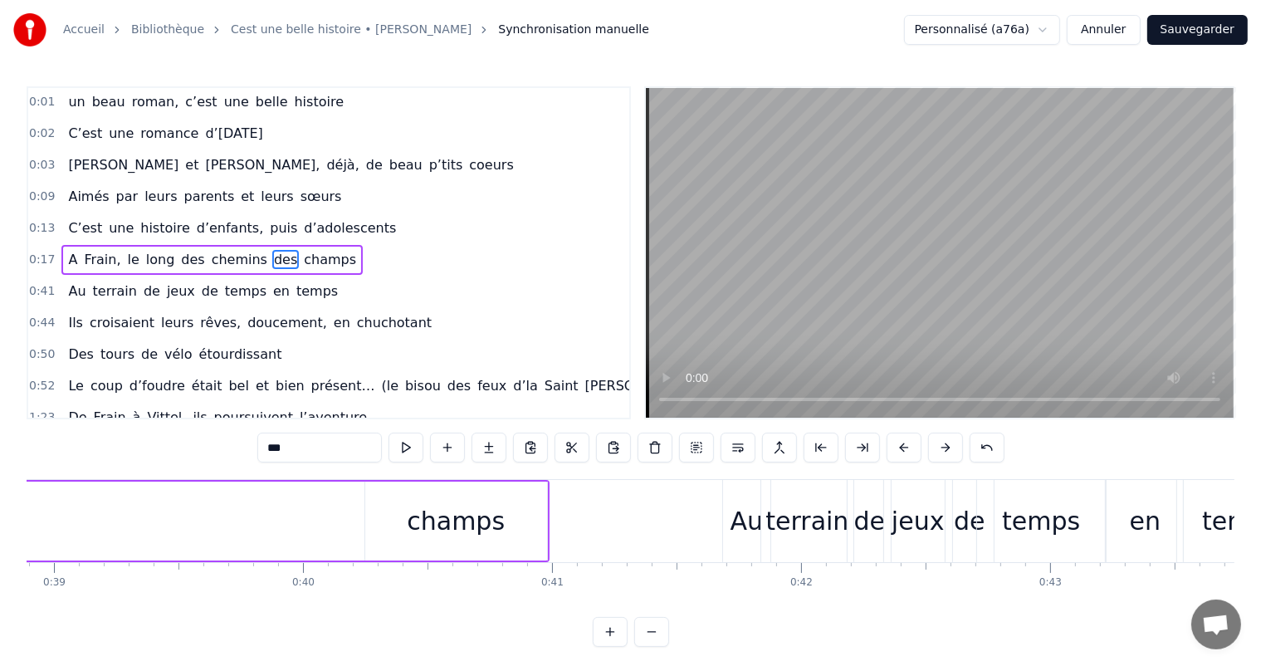
scroll to position [0, 9629]
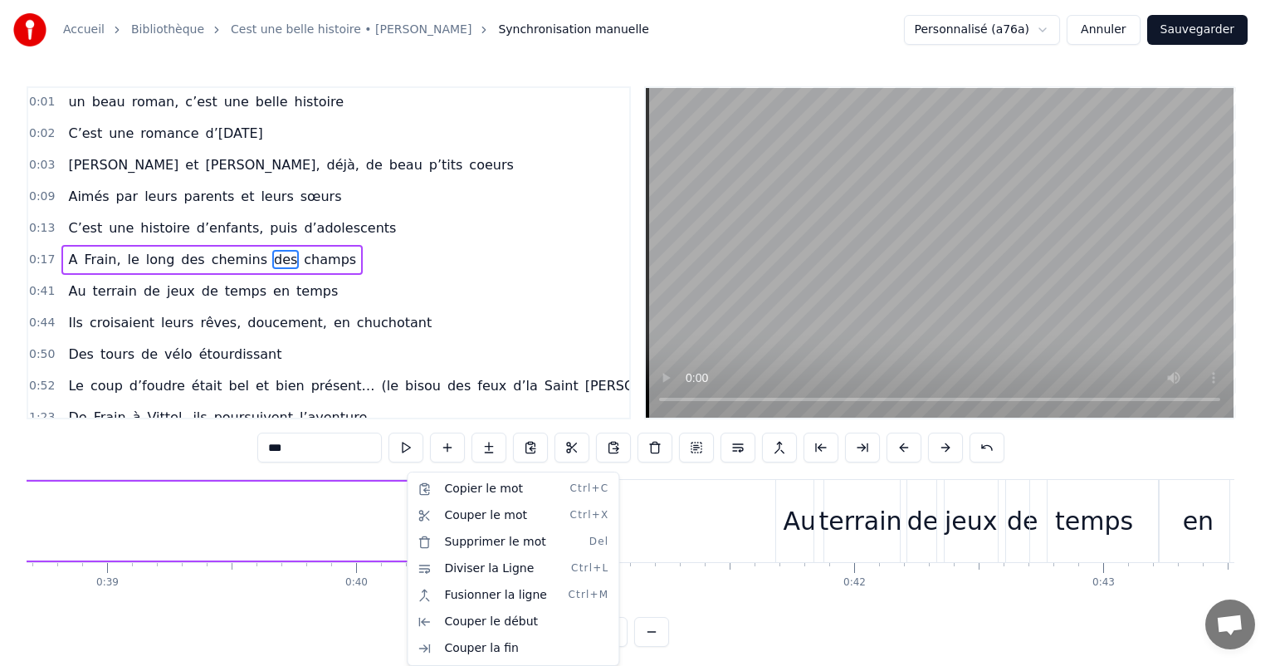
click at [323, 537] on html "Accueil Bibliothèque Cest une belle histoire • Michel Fugain Synchronisation ma…" at bounding box center [637, 336] width 1275 height 673
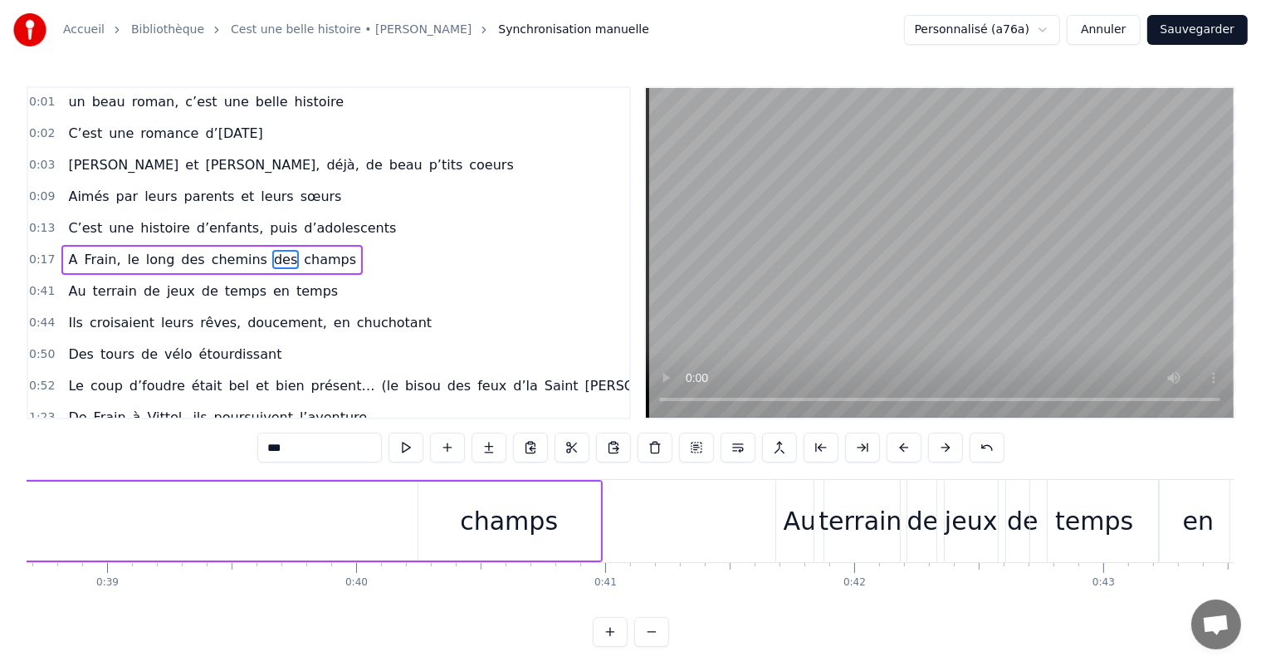
click at [1215, 24] on button "Sauvegarder" at bounding box center [1197, 30] width 100 height 30
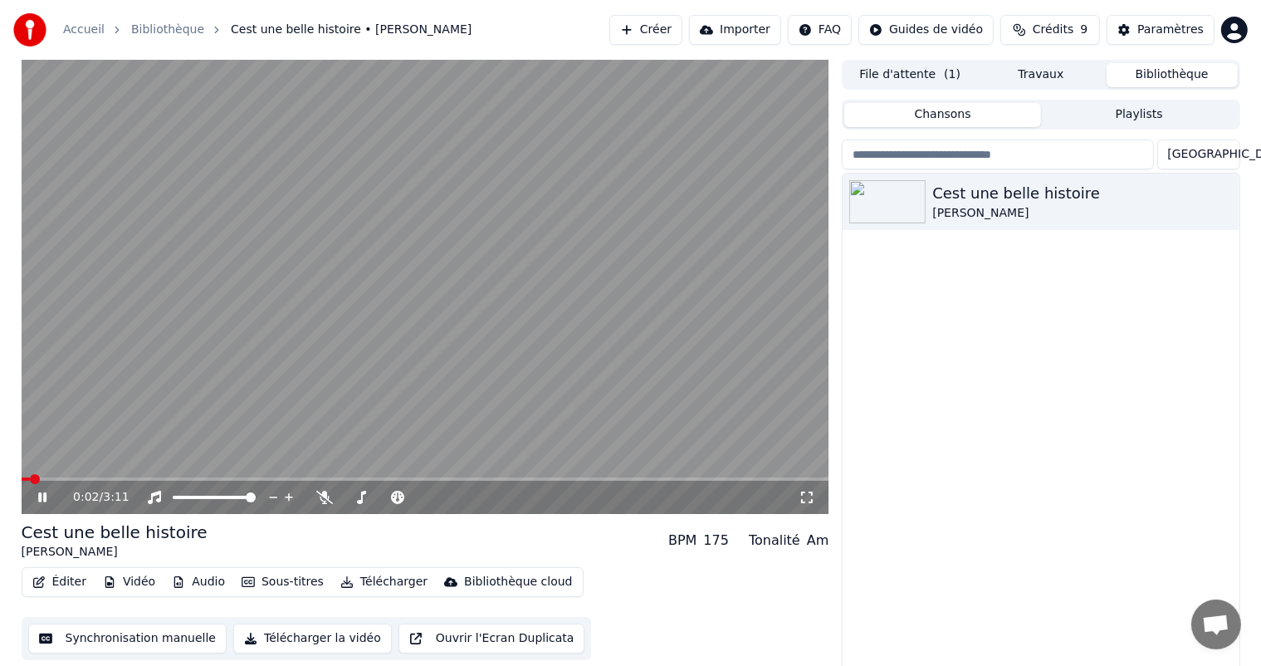
click at [35, 498] on icon at bounding box center [54, 496] width 39 height 13
click at [117, 637] on button "Synchronisation manuelle" at bounding box center [127, 638] width 199 height 30
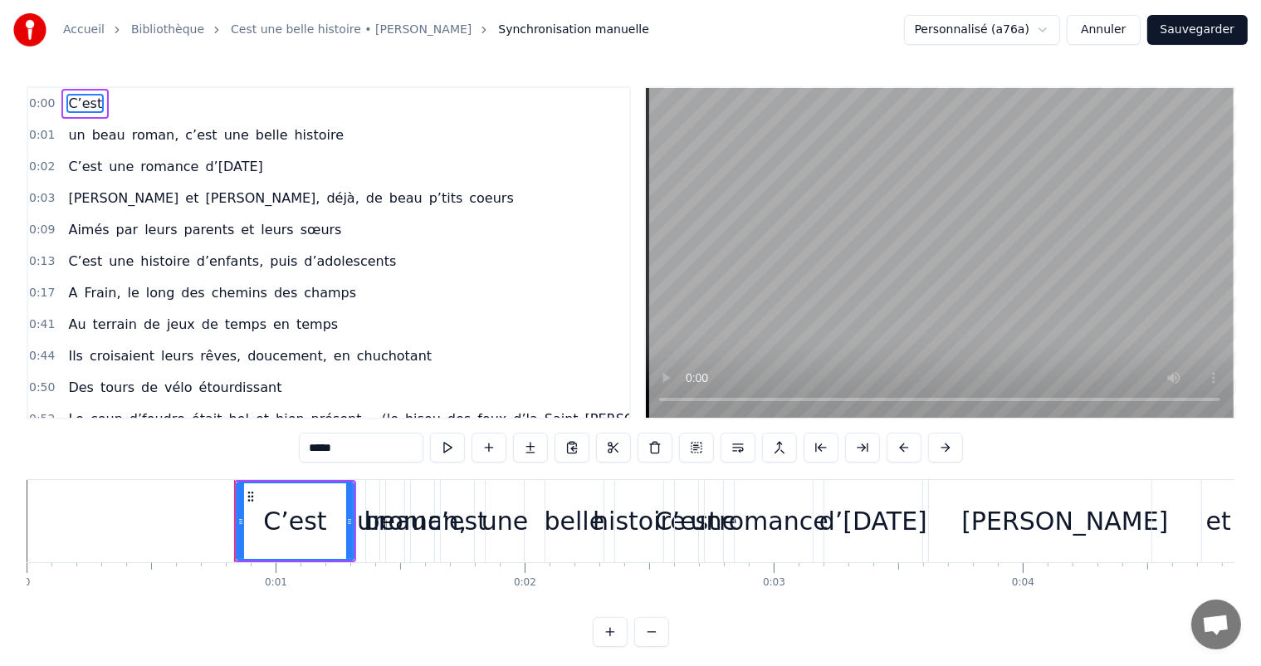
click at [356, 36] on link "Cest une belle histoire • [PERSON_NAME]" at bounding box center [351, 30] width 241 height 17
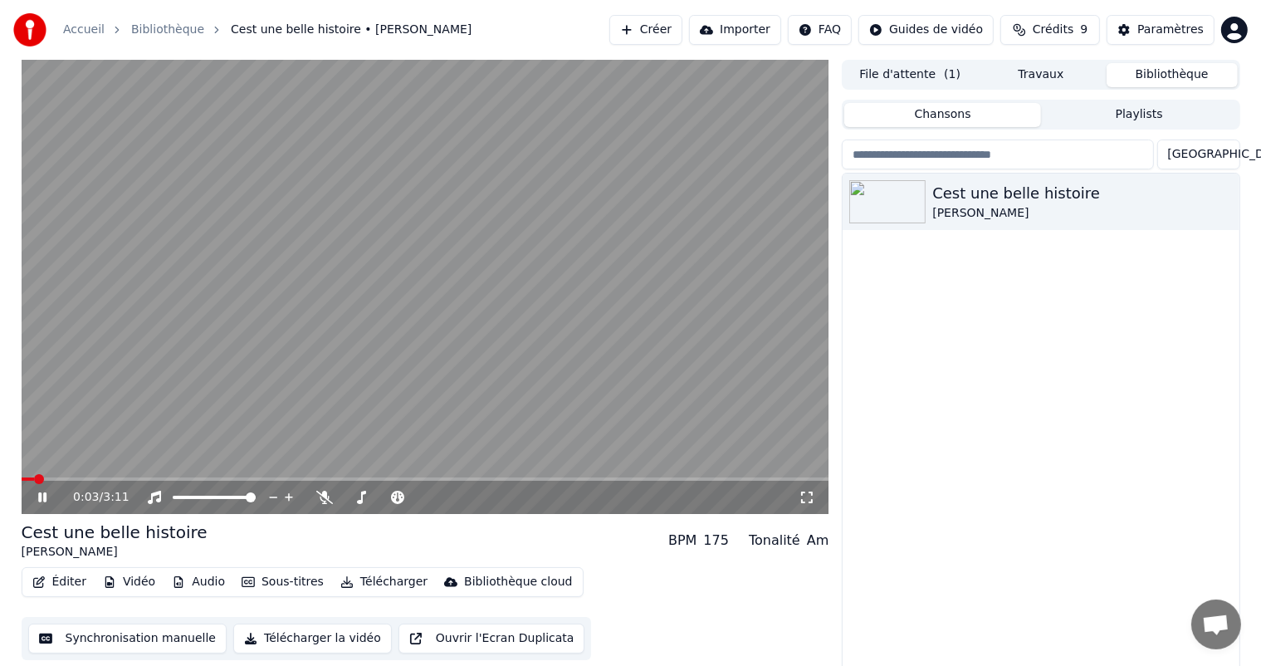
click at [37, 496] on icon at bounding box center [54, 496] width 39 height 13
click at [1230, 195] on icon "button" at bounding box center [1224, 200] width 17 height 13
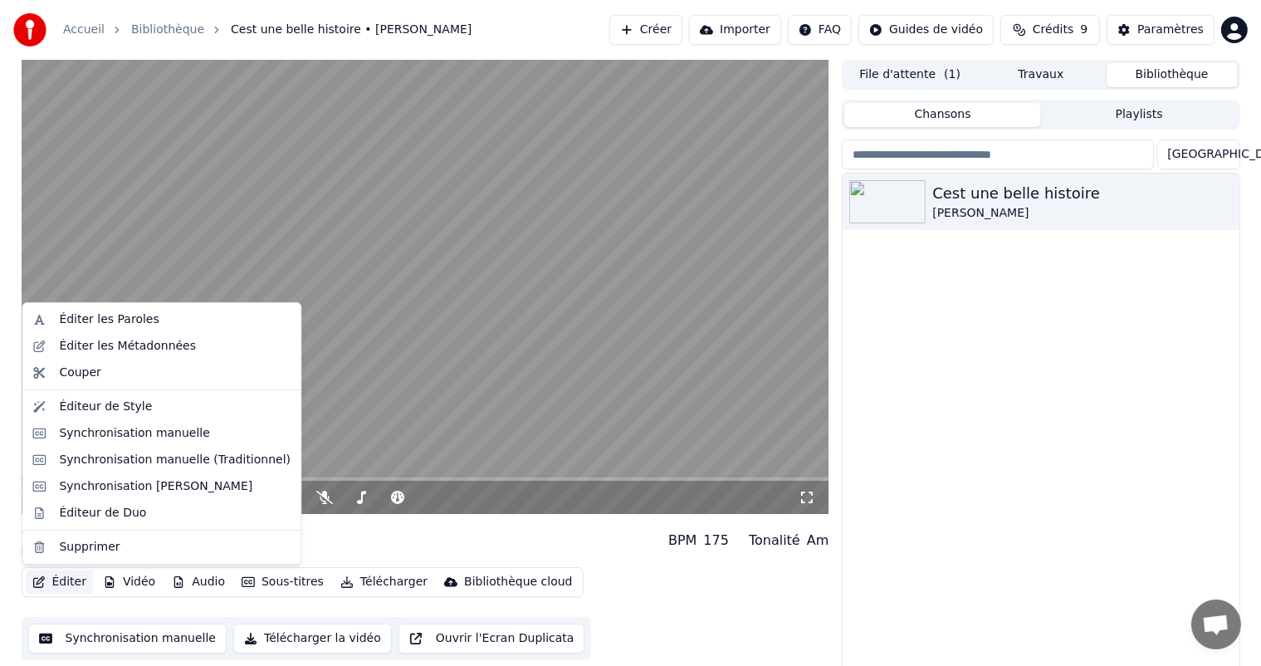
click at [37, 586] on icon "button" at bounding box center [38, 582] width 13 height 12
click at [79, 398] on div "Éditeur de Style" at bounding box center [105, 406] width 93 height 17
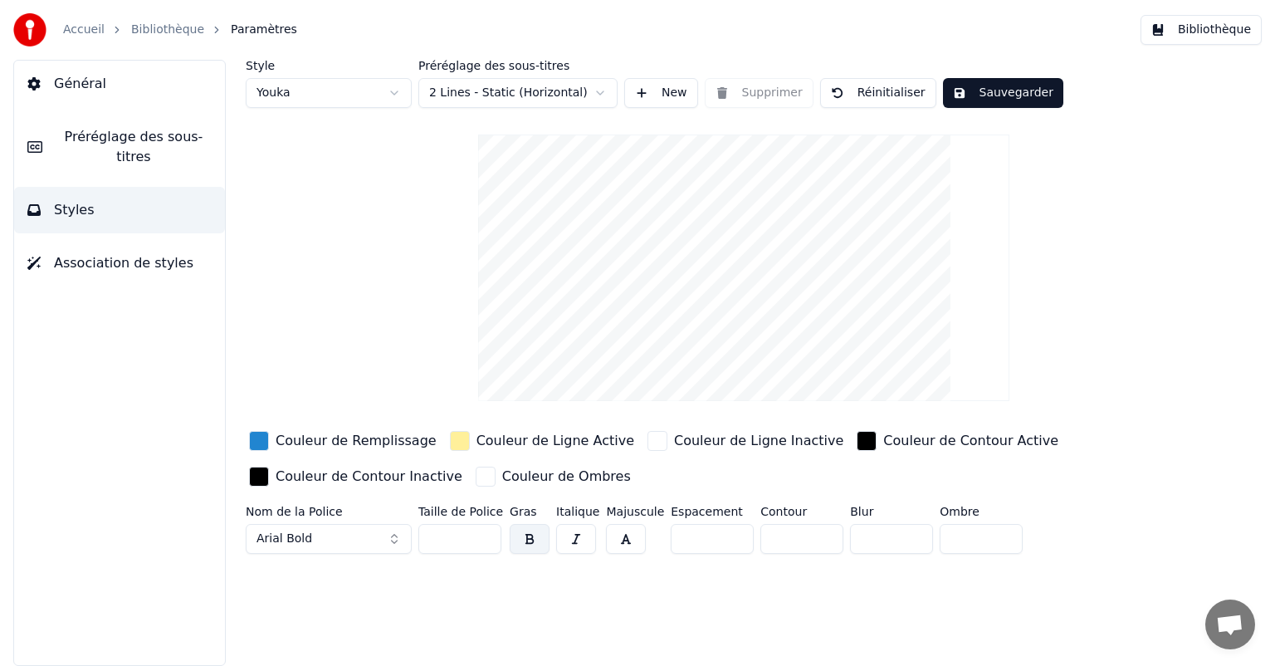
click at [95, 27] on link "Accueil" at bounding box center [83, 30] width 41 height 17
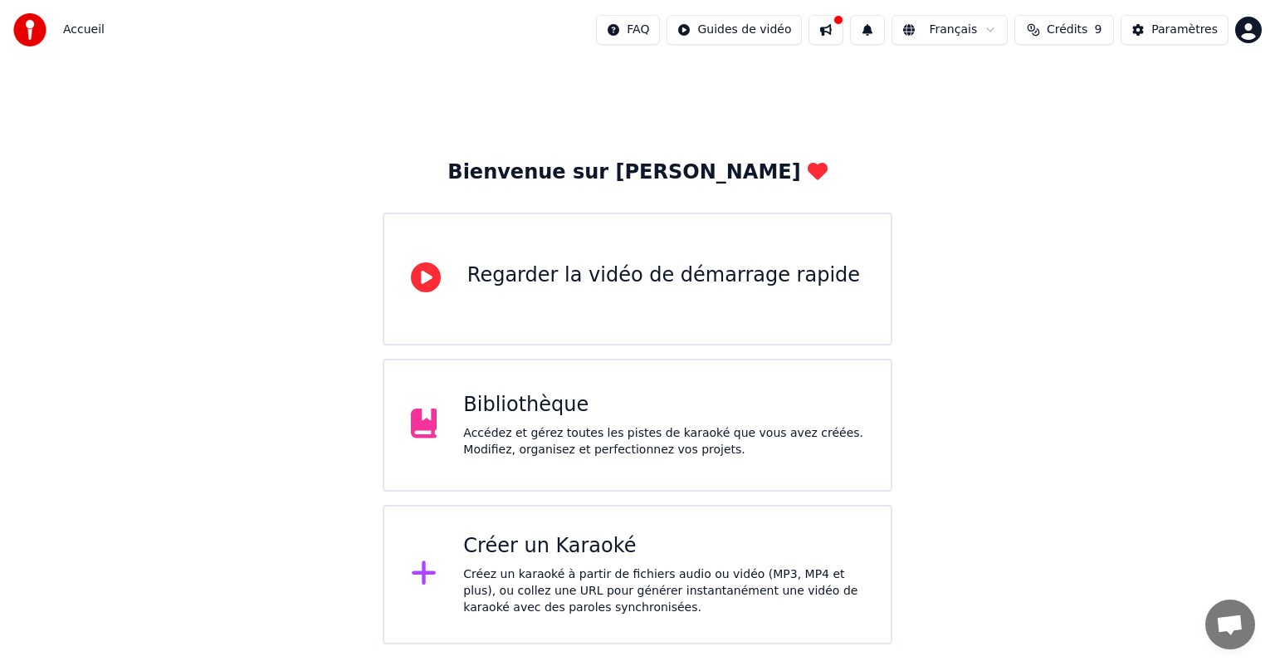
click at [544, 414] on div "Bibliothèque" at bounding box center [663, 405] width 401 height 27
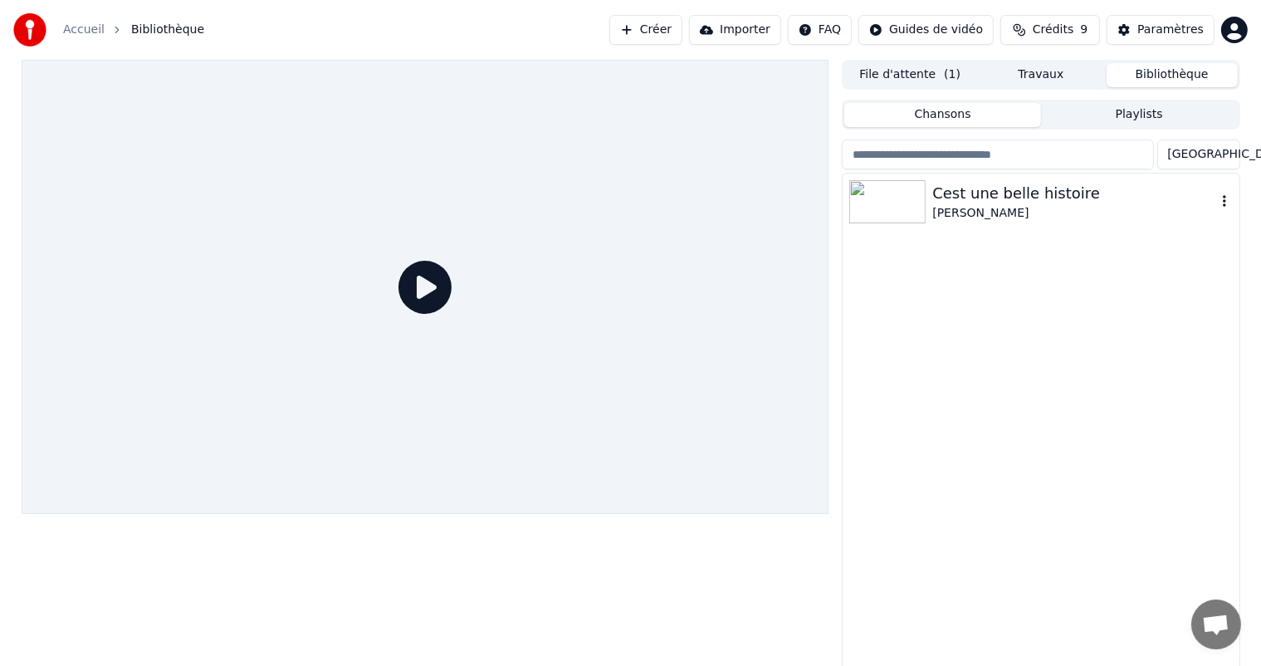
click at [998, 183] on div "Cest une belle histoire" at bounding box center [1073, 193] width 283 height 23
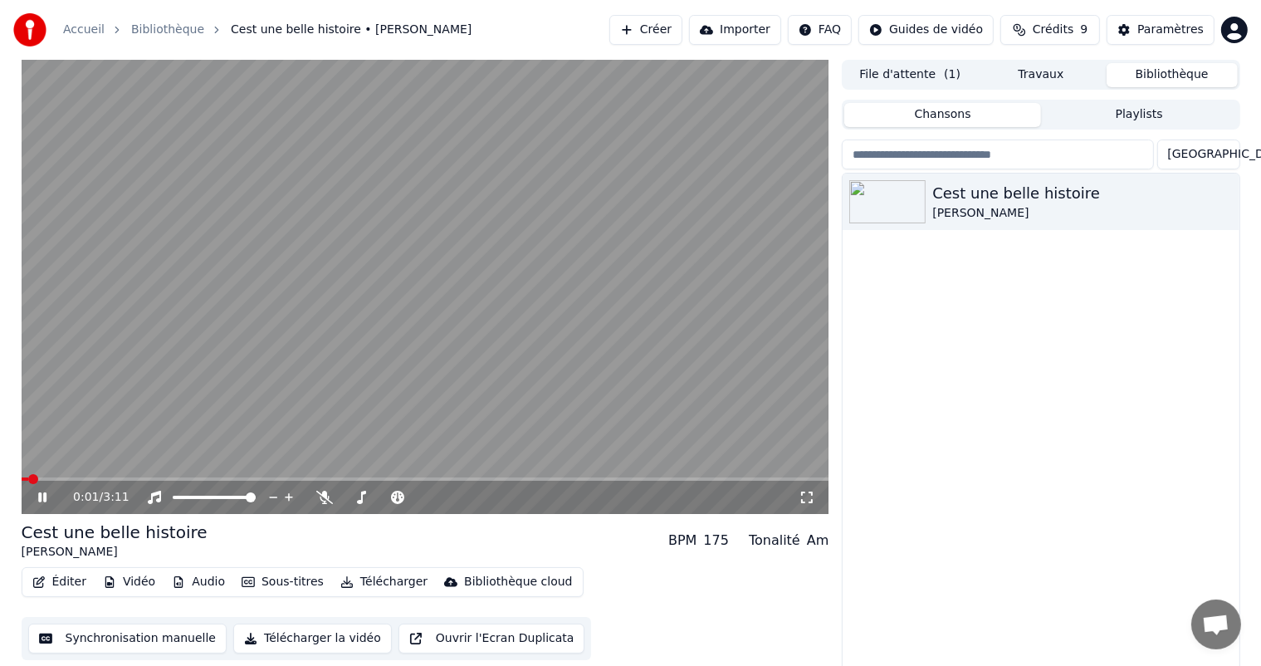
click at [46, 497] on icon at bounding box center [42, 497] width 8 height 10
click at [1173, 33] on div "Paramètres" at bounding box center [1170, 30] width 66 height 17
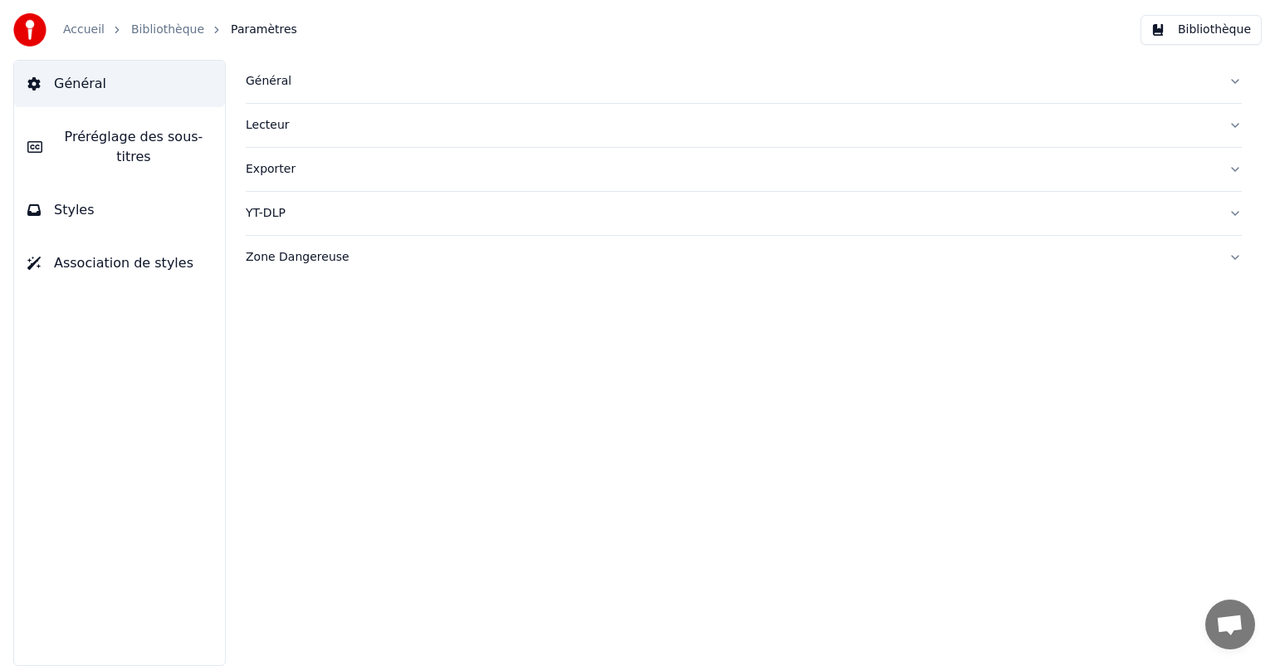
click at [76, 30] on link "Accueil" at bounding box center [83, 30] width 41 height 17
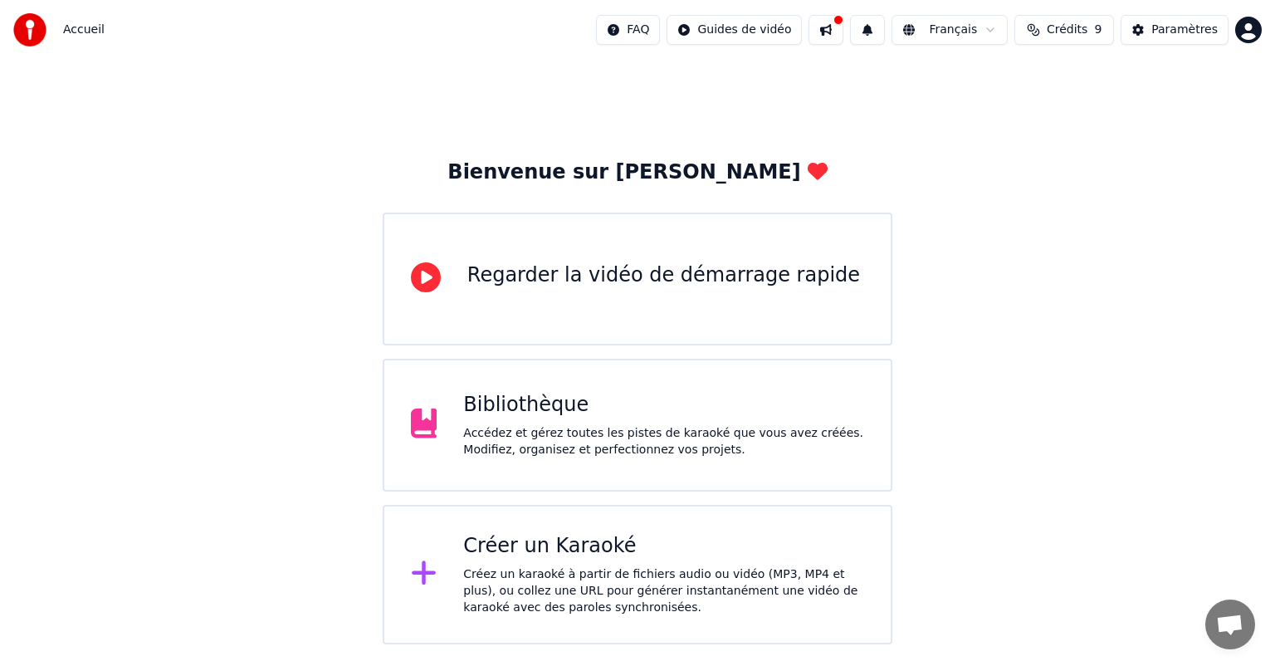
click at [500, 412] on div "Bibliothèque" at bounding box center [663, 405] width 401 height 27
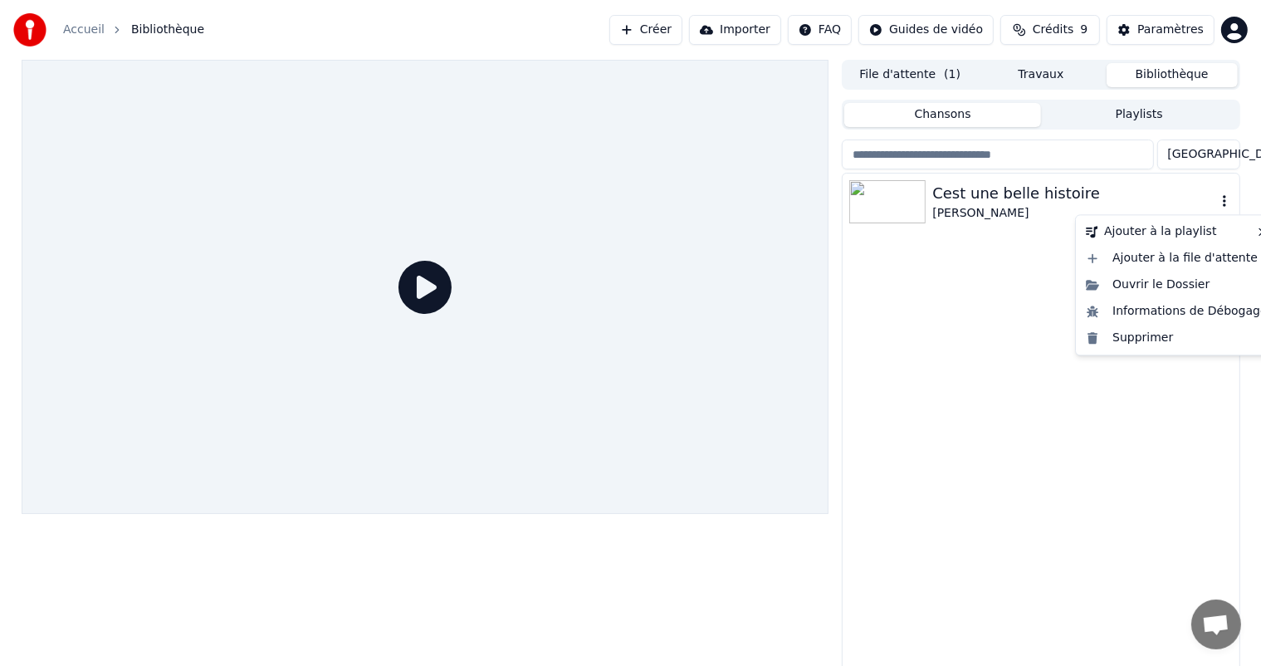
click at [1224, 209] on button "button" at bounding box center [1224, 202] width 17 height 20
click at [871, 193] on img at bounding box center [887, 201] width 76 height 43
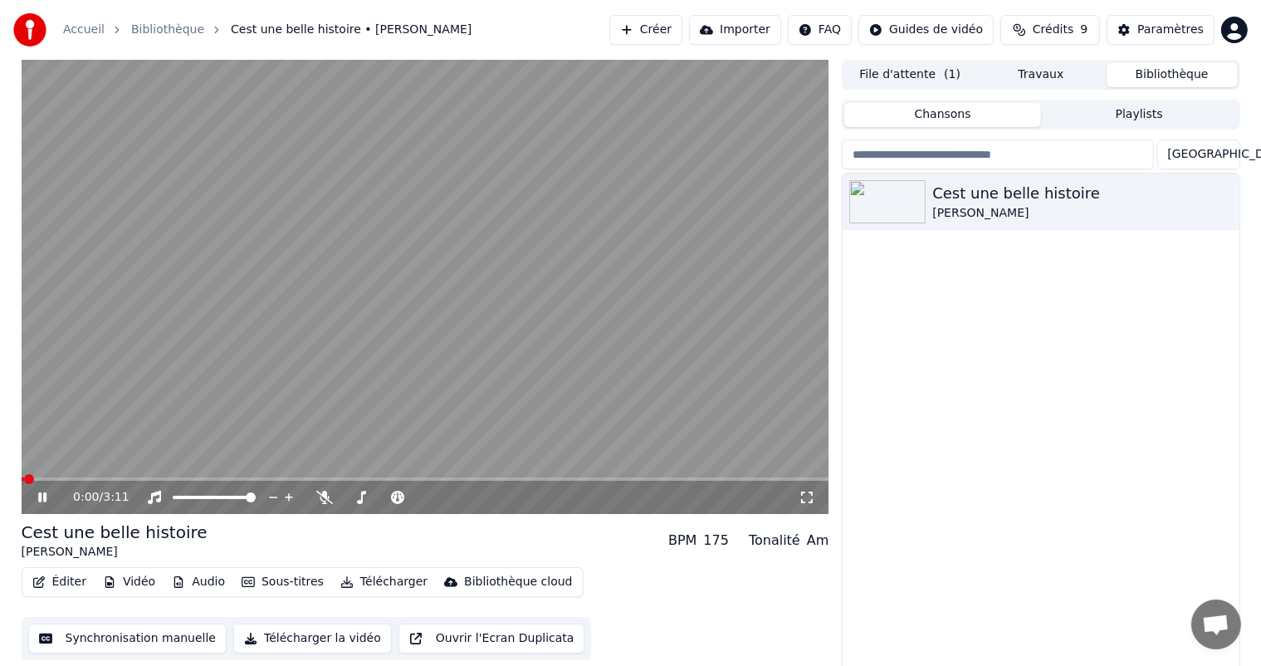
click at [43, 498] on icon at bounding box center [42, 497] width 8 height 10
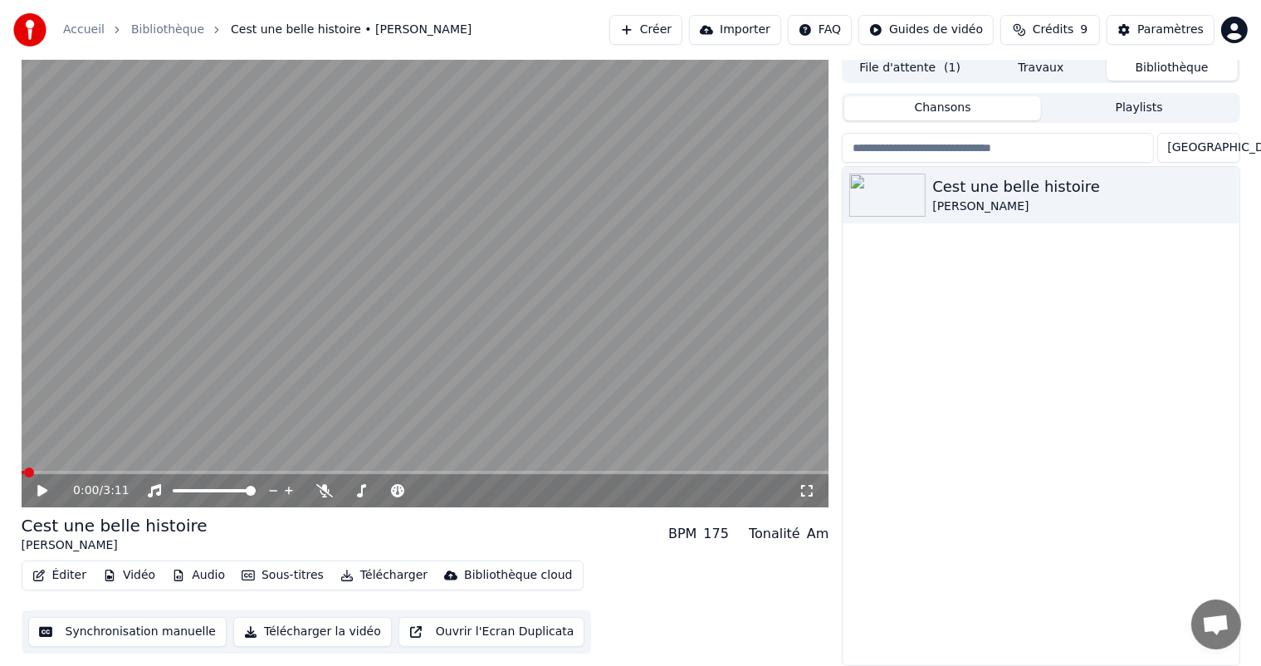
click at [310, 636] on button "Télécharger la vidéo" at bounding box center [312, 632] width 159 height 30
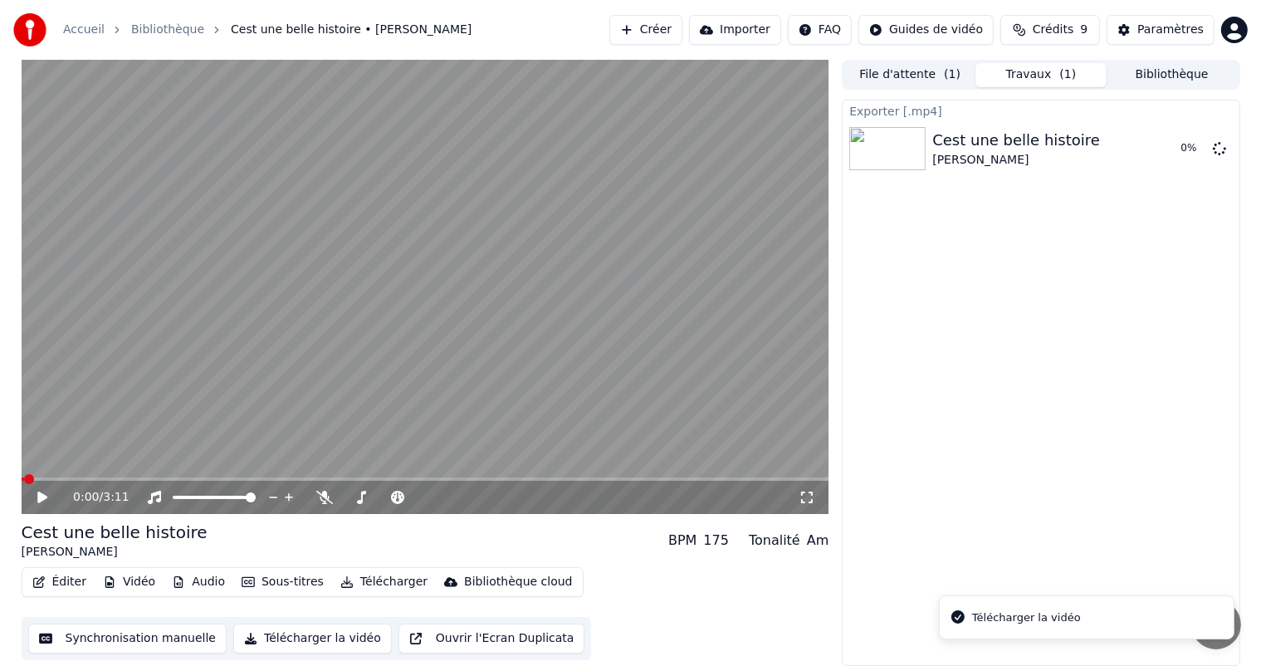
scroll to position [0, 0]
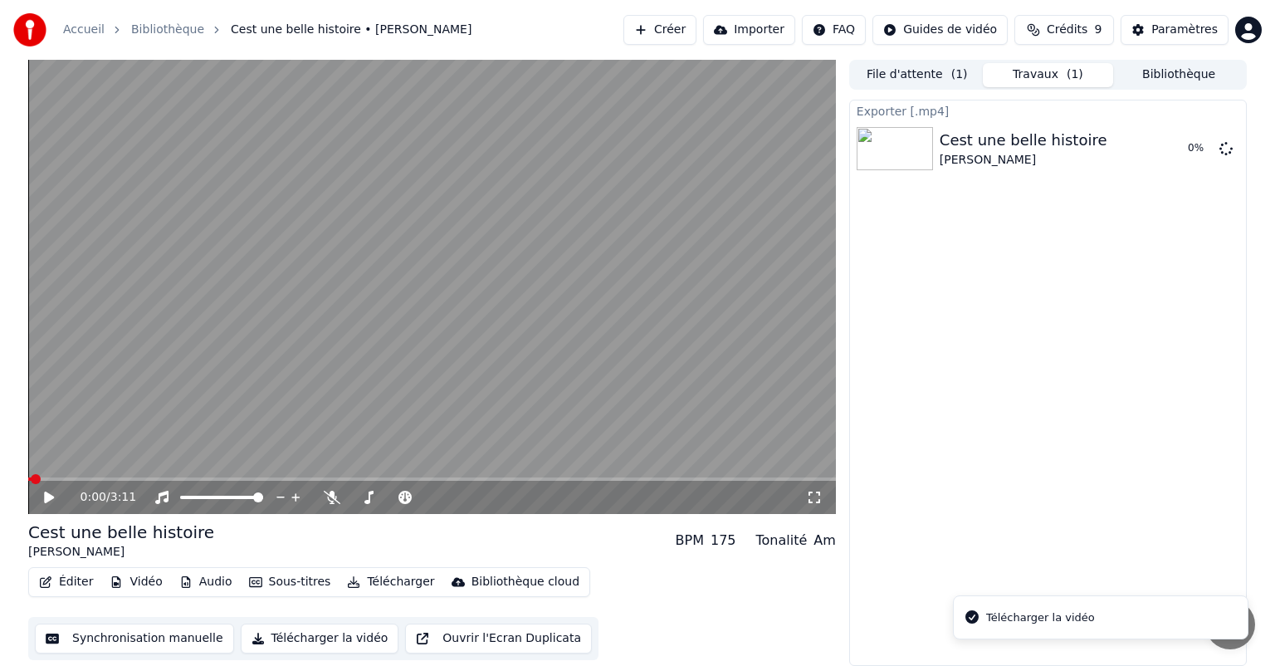
click at [1051, 624] on li "Télécharger la vidéo" at bounding box center [1100, 617] width 295 height 44
click at [370, 587] on button "Télécharger" at bounding box center [390, 581] width 100 height 23
click at [322, 636] on button "Télécharger la vidéo" at bounding box center [320, 638] width 159 height 30
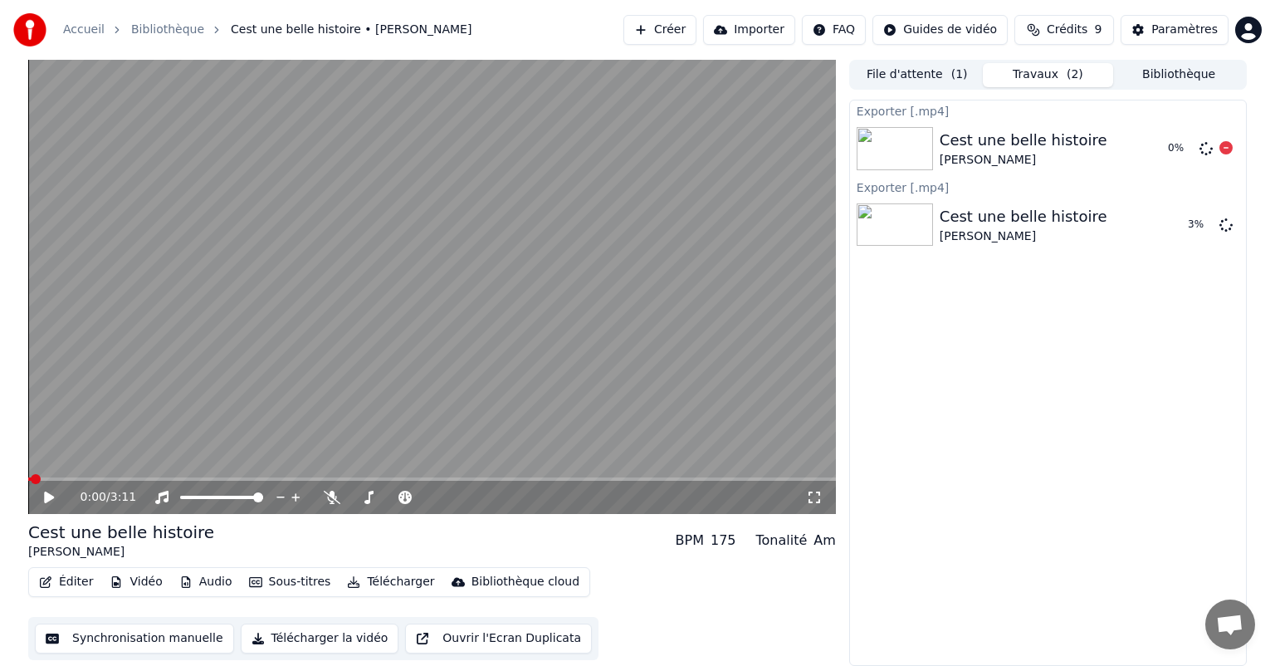
click at [910, 129] on img at bounding box center [894, 148] width 76 height 43
click at [1224, 223] on icon at bounding box center [1225, 223] width 13 height 13
click at [1227, 150] on icon at bounding box center [1225, 147] width 13 height 13
click at [1191, 80] on button "Bibliothèque" at bounding box center [1178, 75] width 131 height 24
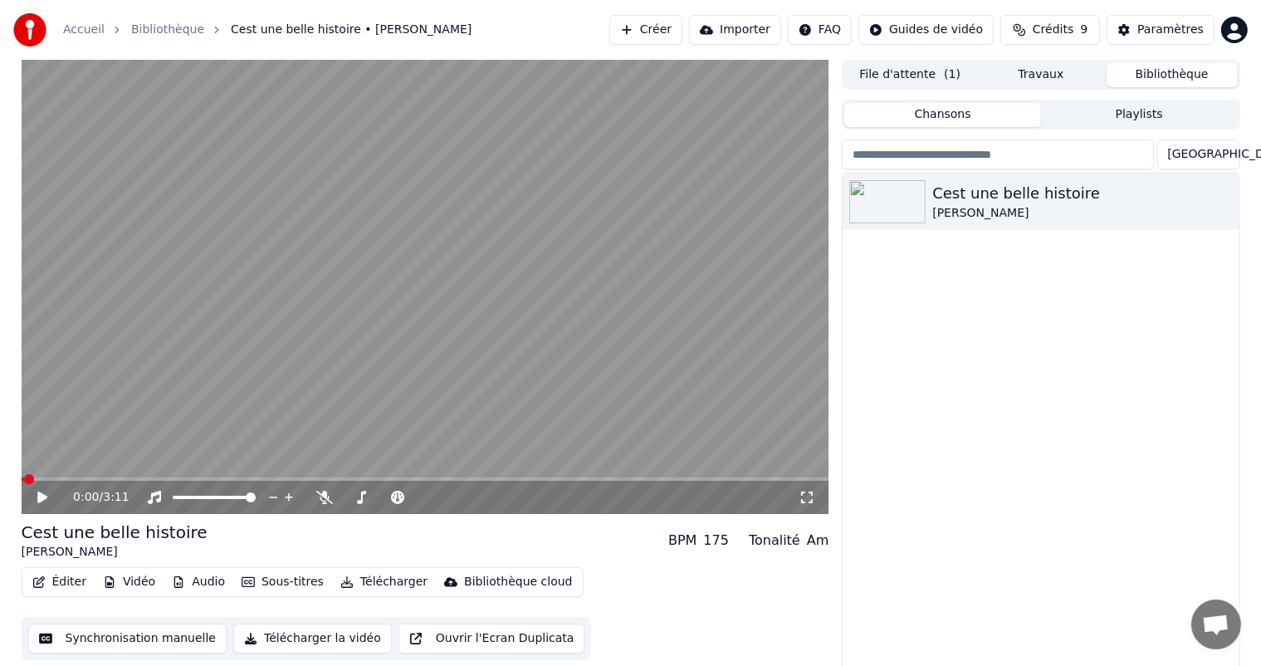
click at [933, 72] on button "File d'attente ( 1 )" at bounding box center [909, 75] width 131 height 24
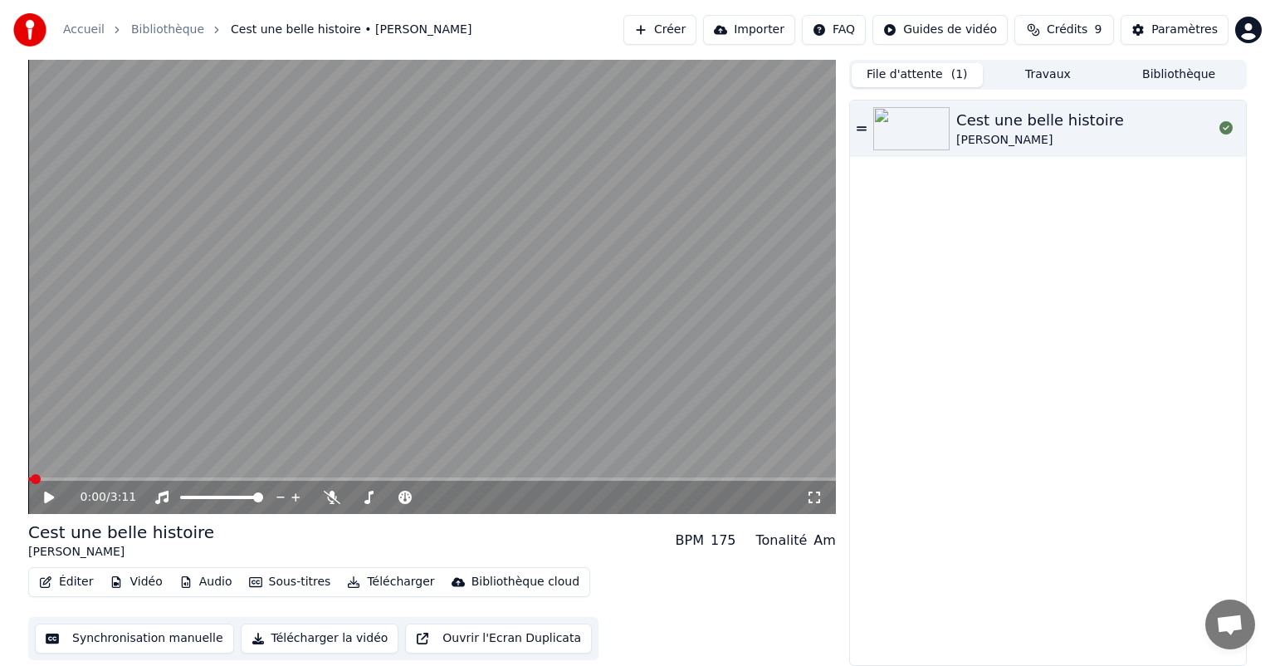
click at [1179, 69] on button "Bibliothèque" at bounding box center [1178, 75] width 131 height 24
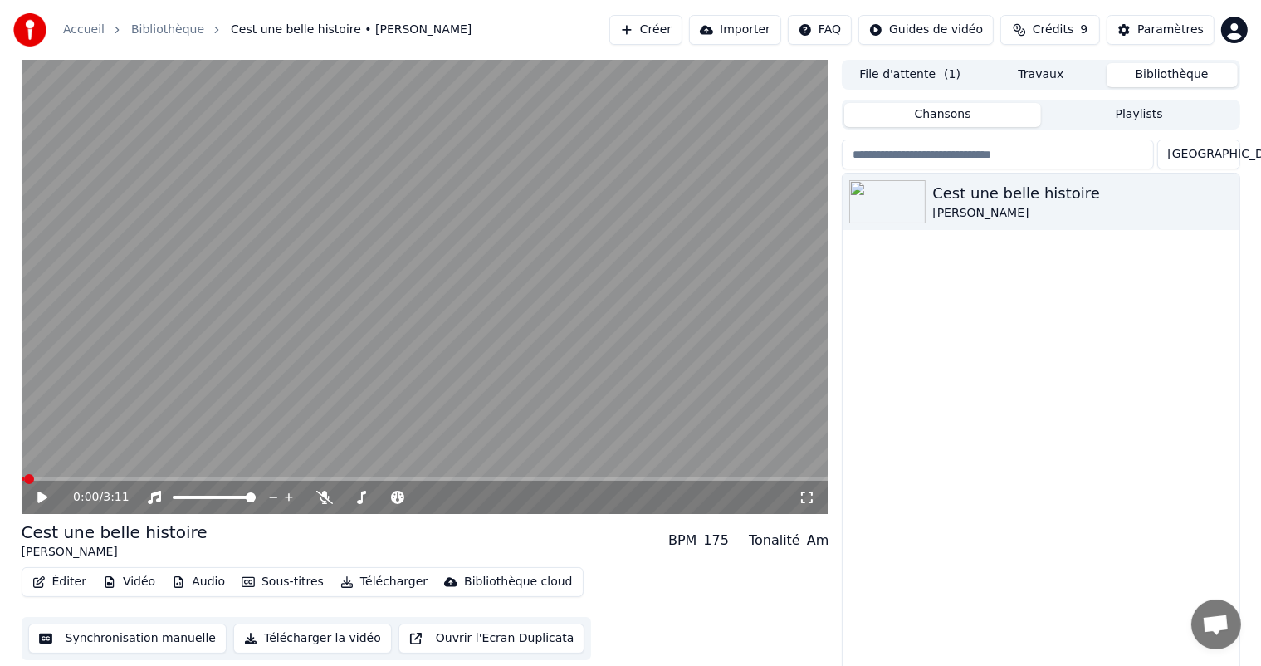
click at [119, 634] on button "Synchronisation manuelle" at bounding box center [127, 638] width 199 height 30
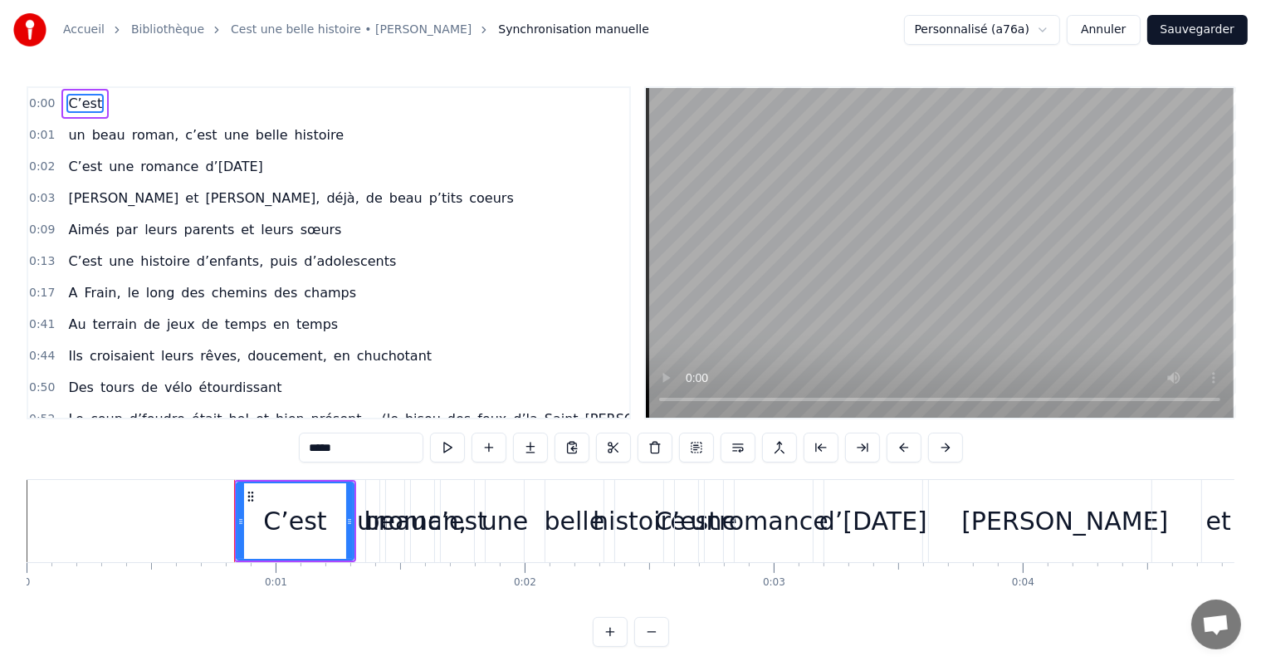
click at [445, 495] on div "c’est" at bounding box center [457, 521] width 33 height 82
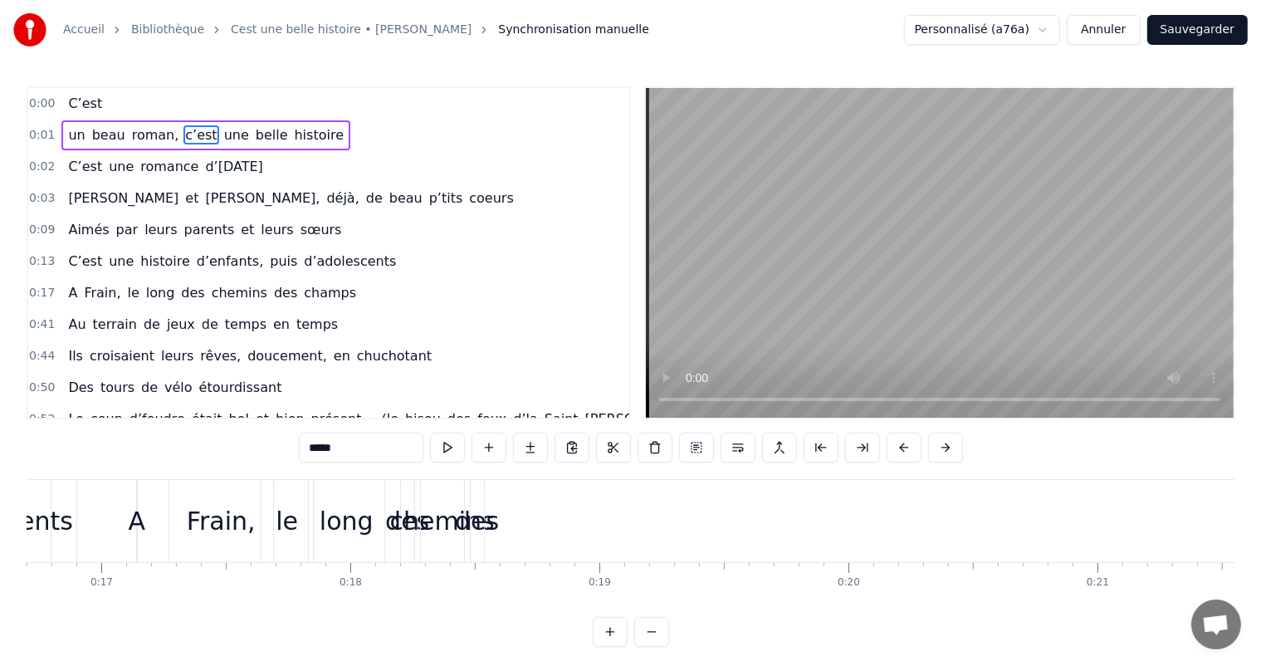
scroll to position [0, 4183]
click at [447, 529] on div "des" at bounding box center [451, 520] width 44 height 37
type input "***"
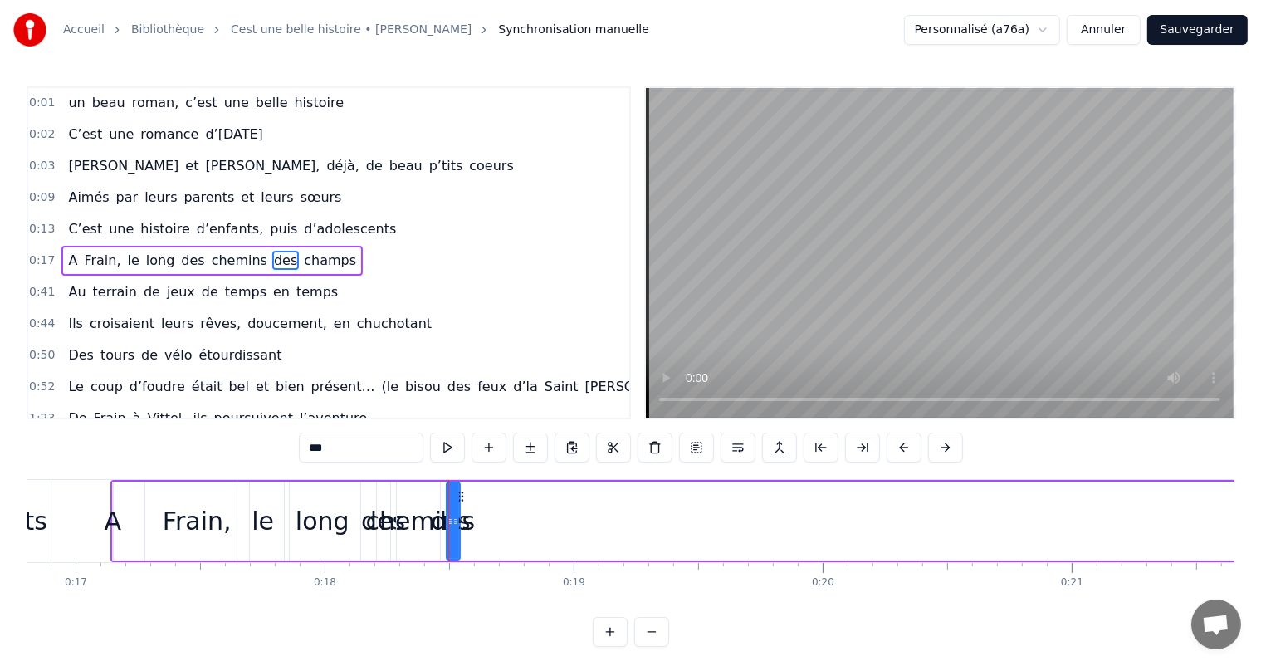
scroll to position [33, 0]
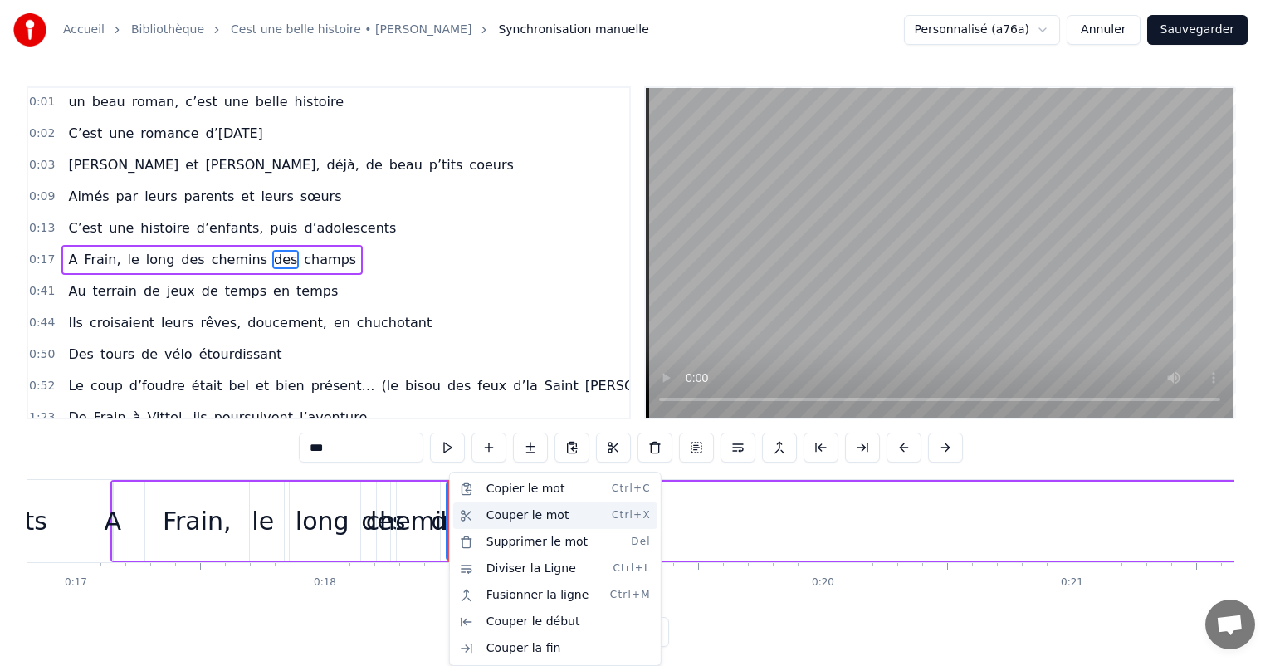
click at [509, 517] on div "Couper le mot Ctrl+X" at bounding box center [555, 515] width 204 height 27
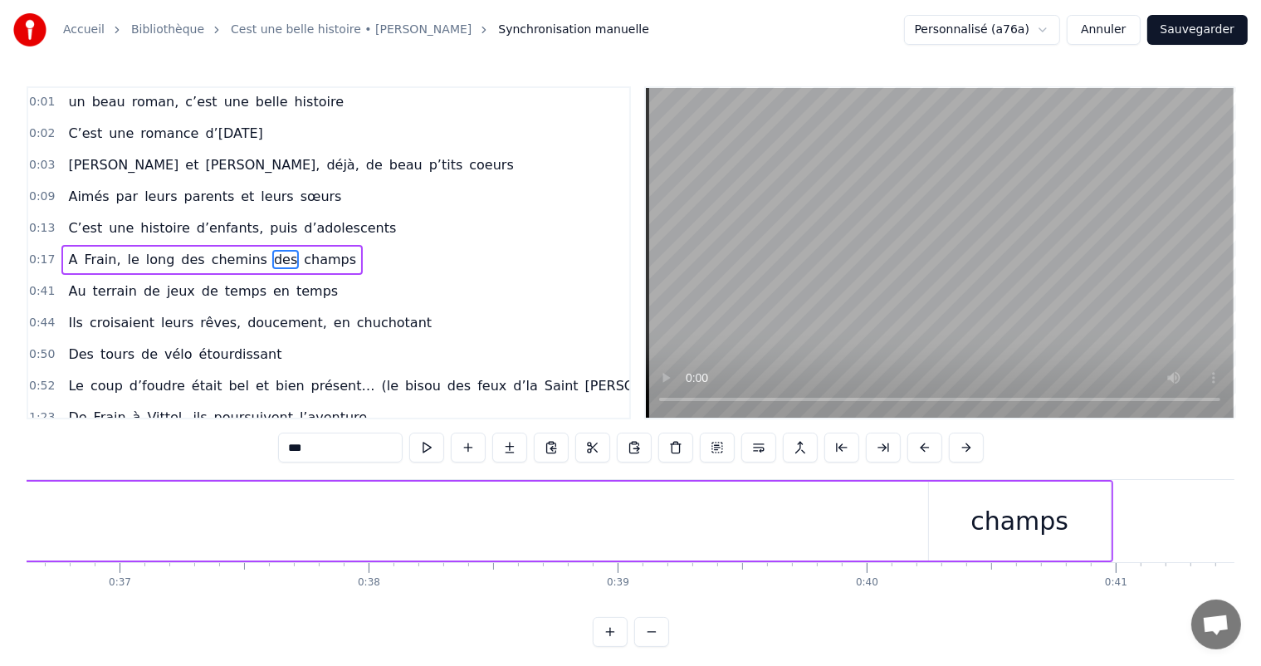
scroll to position [0, 9441]
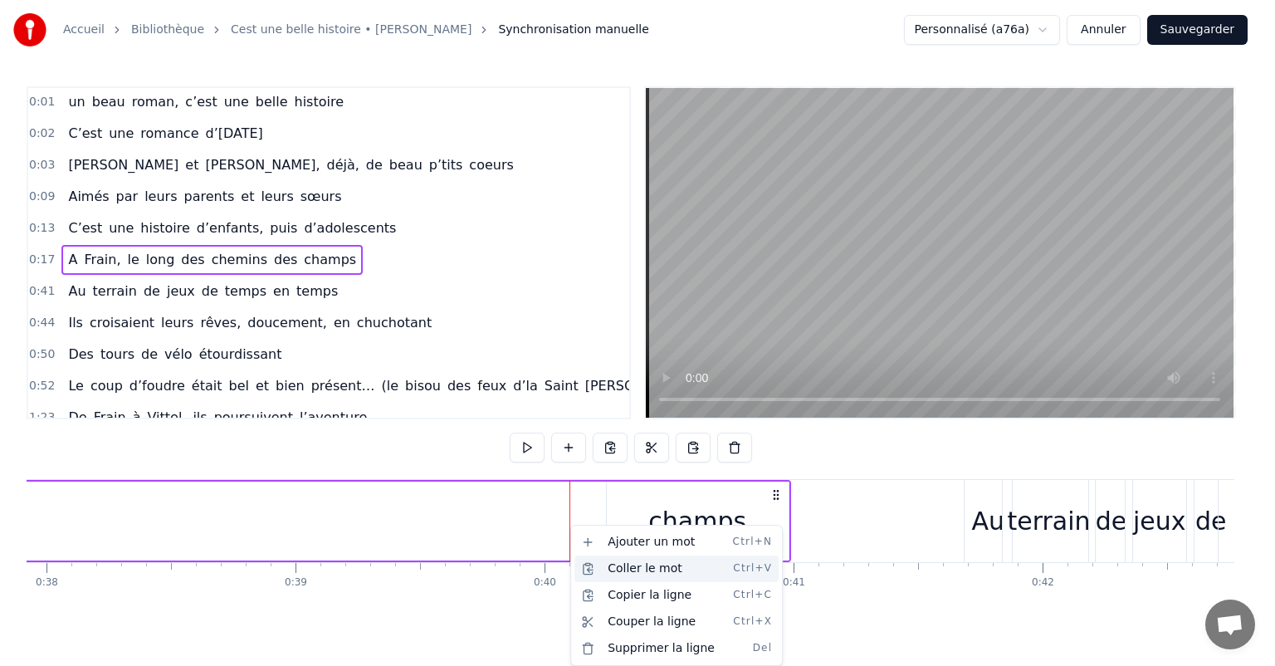
click at [627, 566] on div "Coller le mot Ctrl+V" at bounding box center [676, 568] width 204 height 27
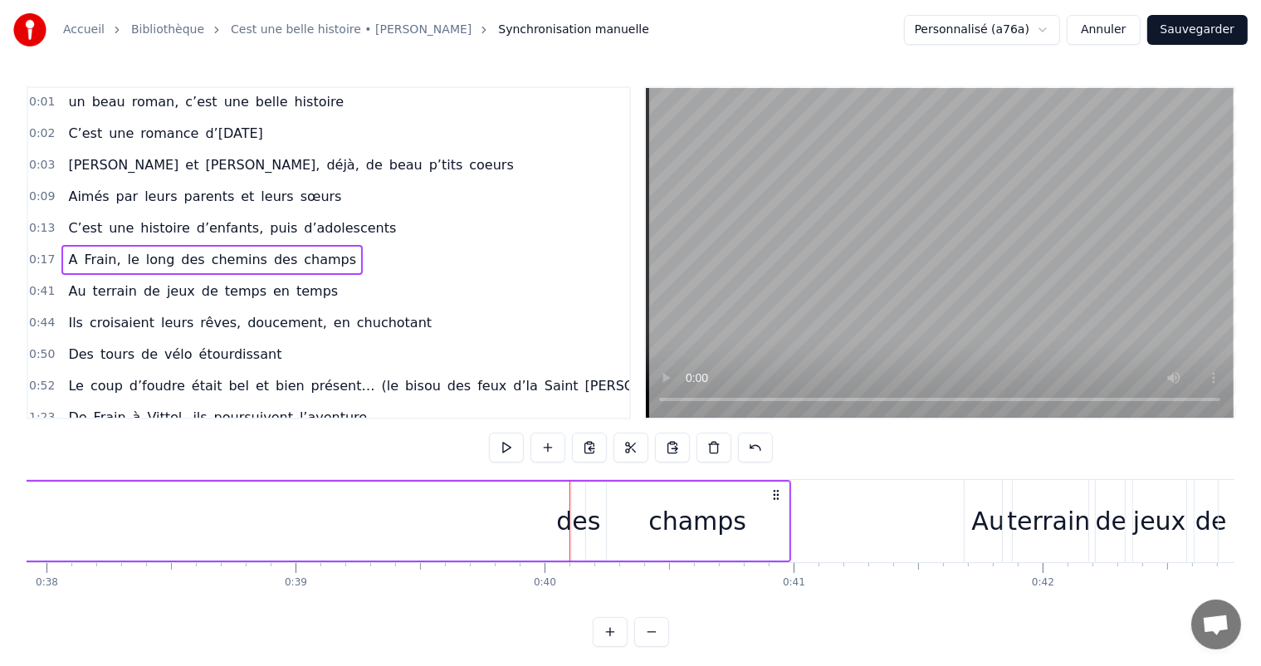
click at [591, 534] on div "des" at bounding box center [578, 520] width 44 height 37
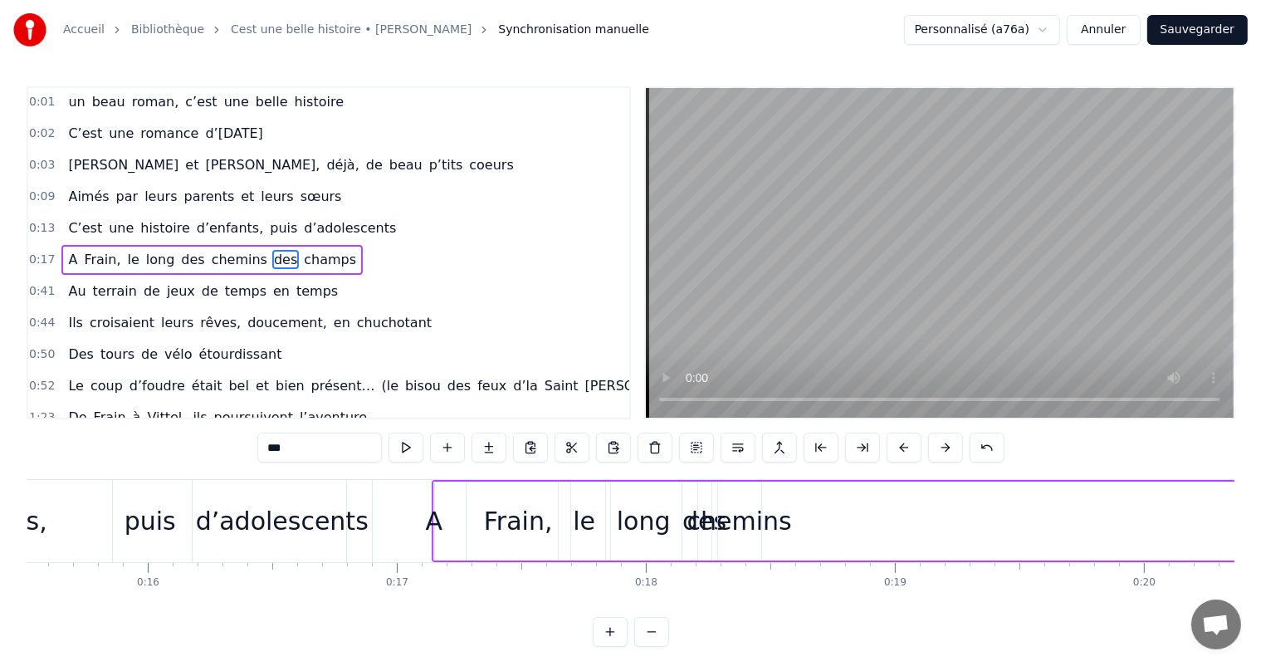
scroll to position [0, 3916]
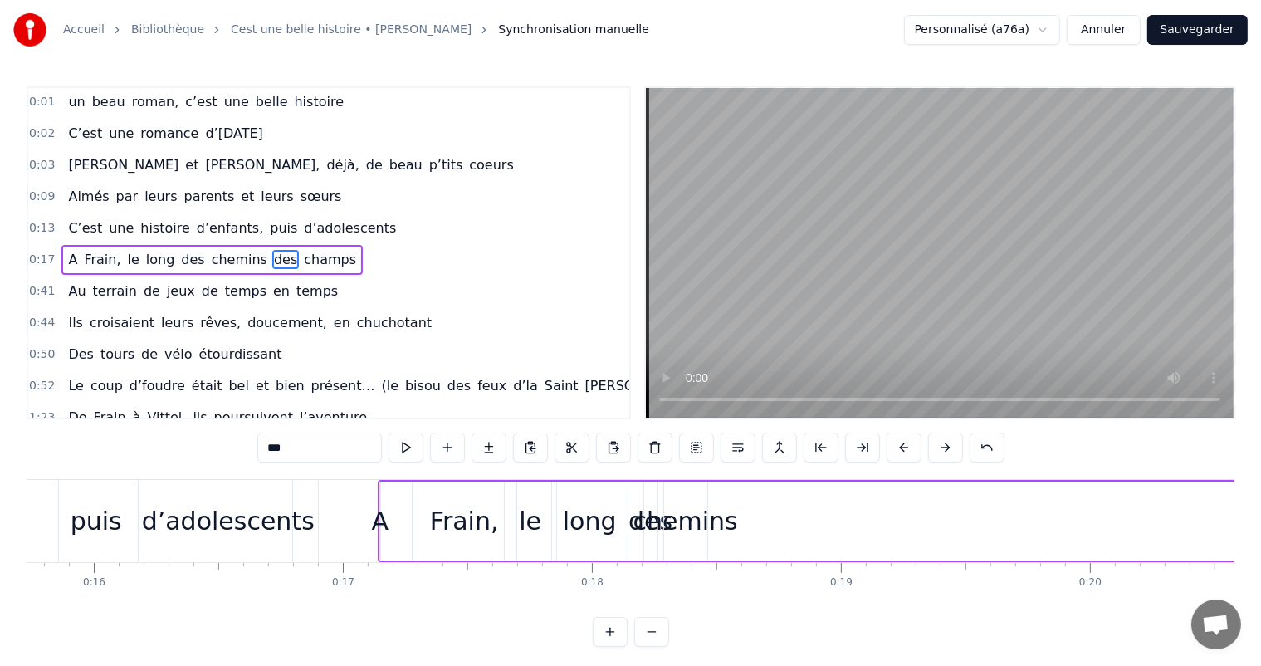
click at [694, 529] on div "chemins" at bounding box center [685, 520] width 105 height 37
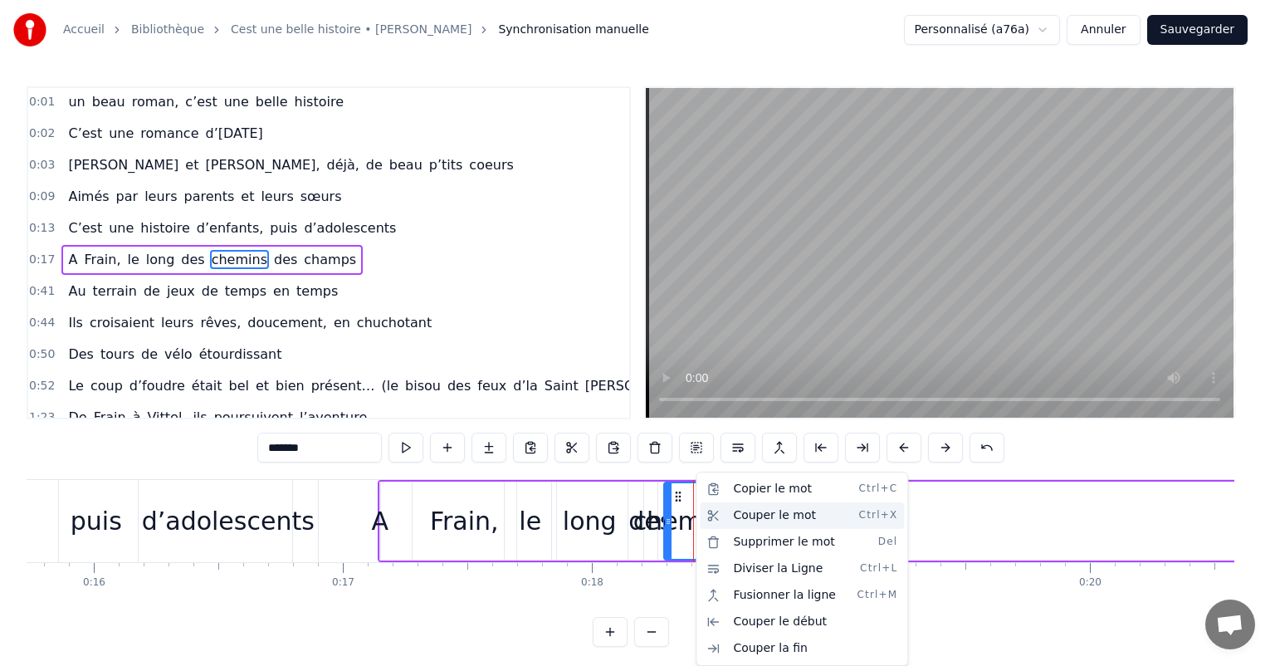
click at [727, 506] on div "Couper le mot Ctrl+X" at bounding box center [802, 515] width 204 height 27
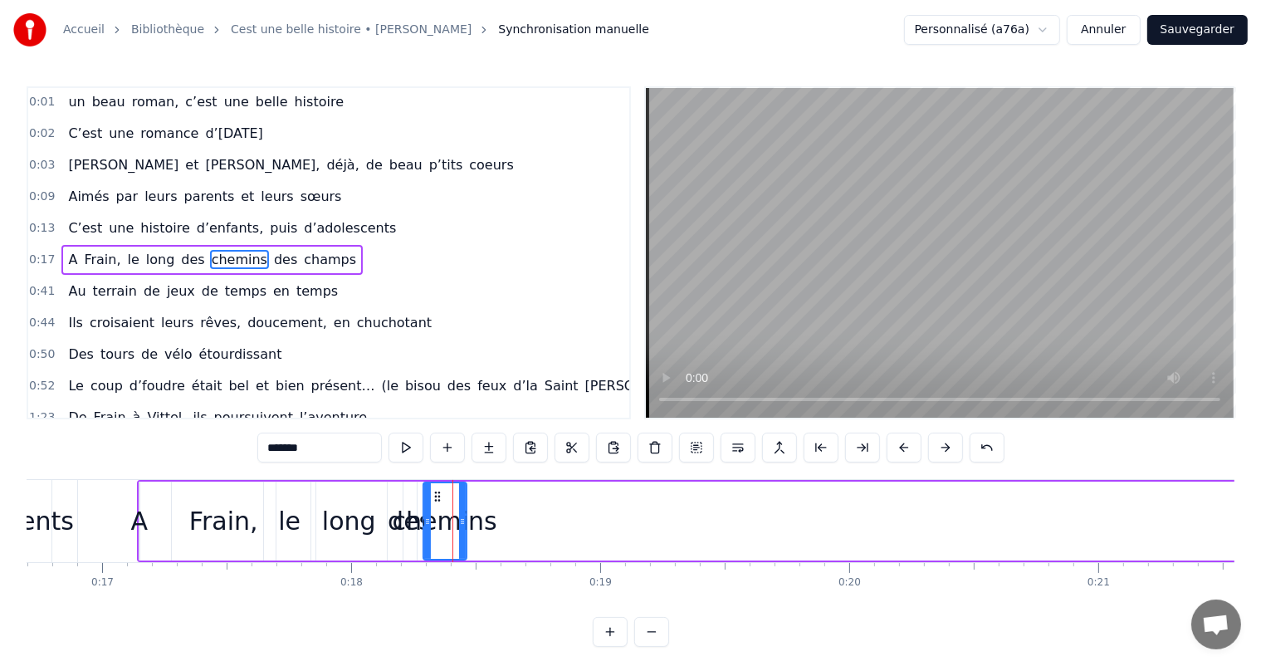
scroll to position [0, 4265]
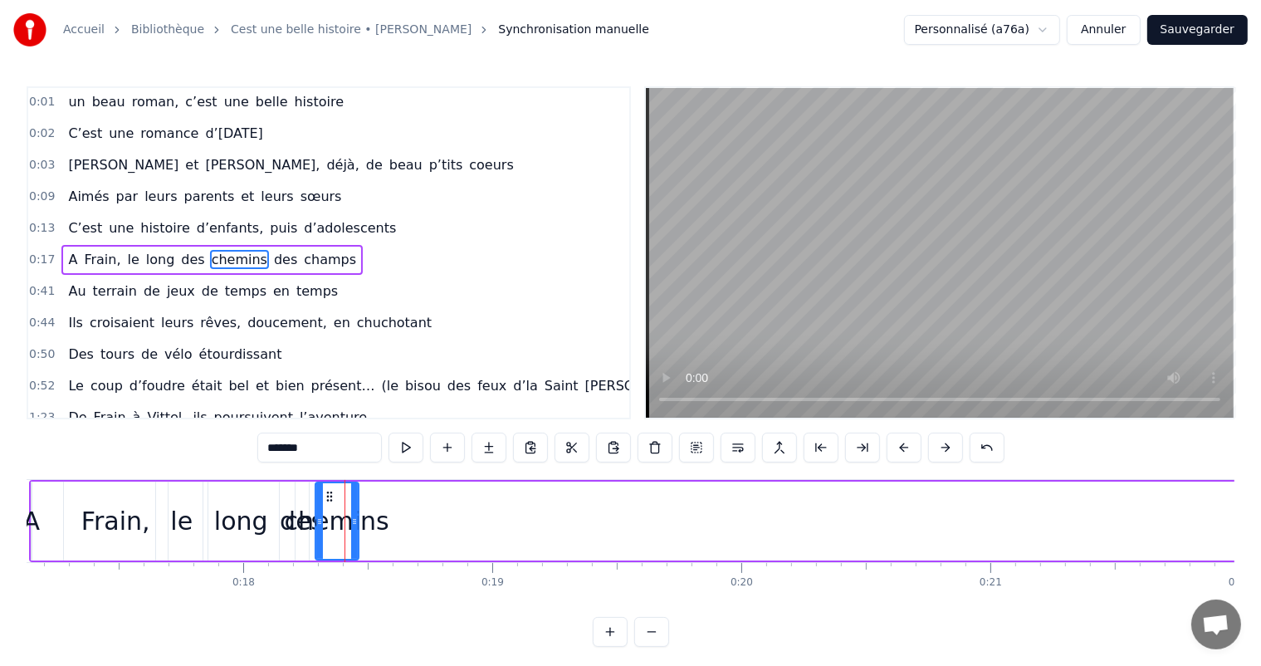
click at [334, 532] on div "chemins" at bounding box center [337, 520] width 105 height 37
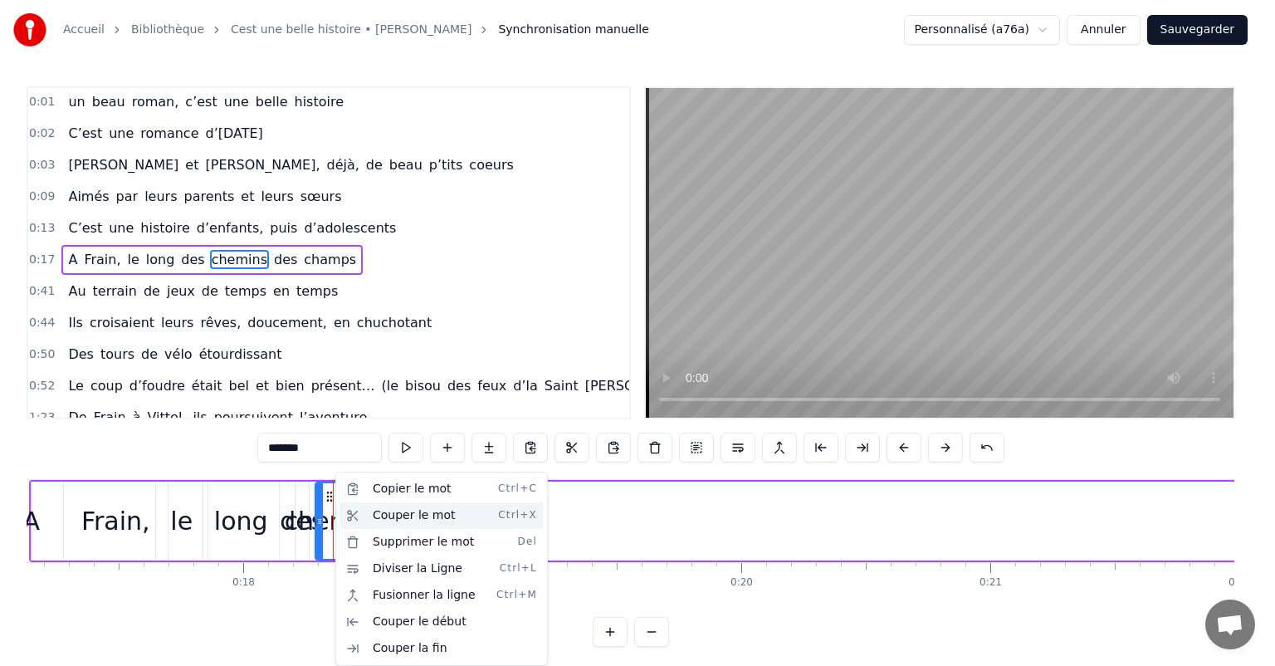
click at [392, 511] on div "Couper le mot Ctrl+X" at bounding box center [441, 515] width 204 height 27
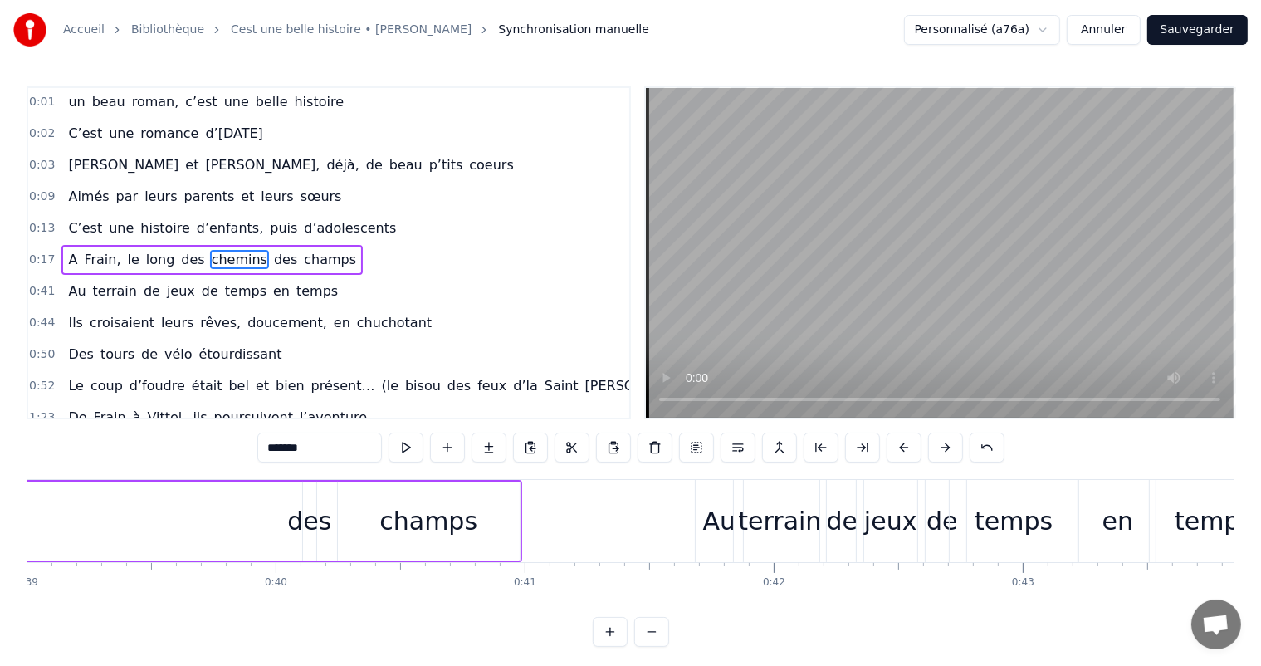
scroll to position [0, 9657]
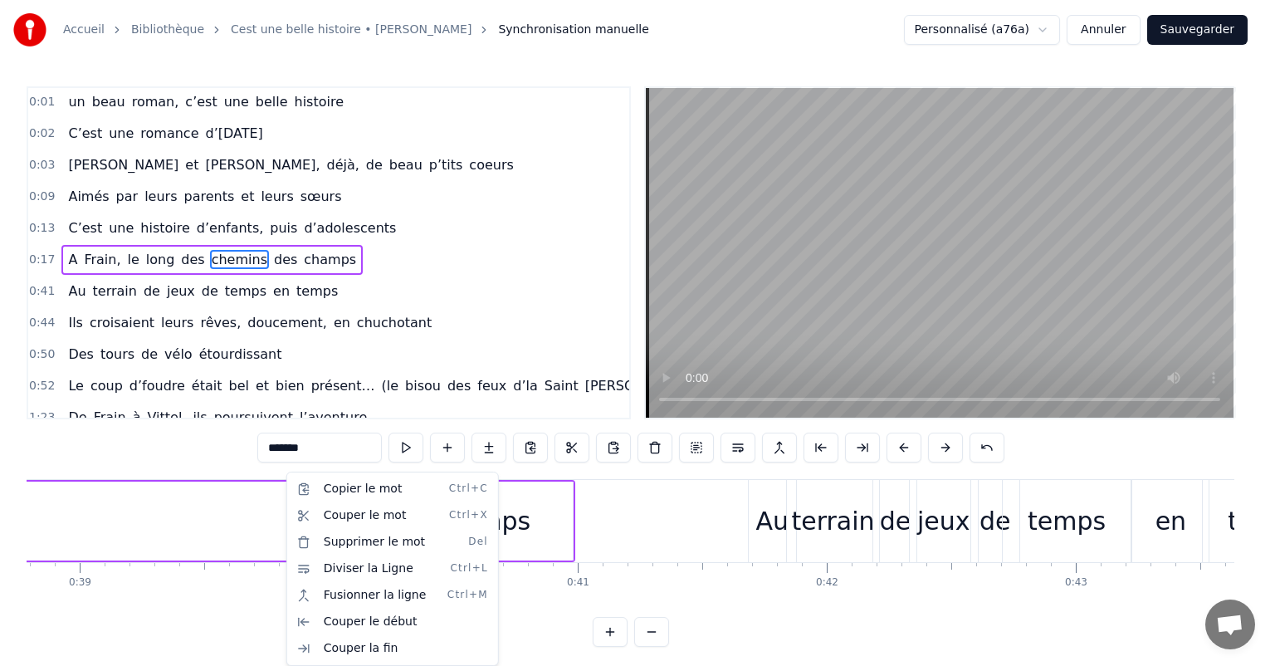
click at [252, 515] on html "Accueil Bibliothèque Cest une belle histoire • Michel Fugain Synchronisation ma…" at bounding box center [637, 336] width 1275 height 673
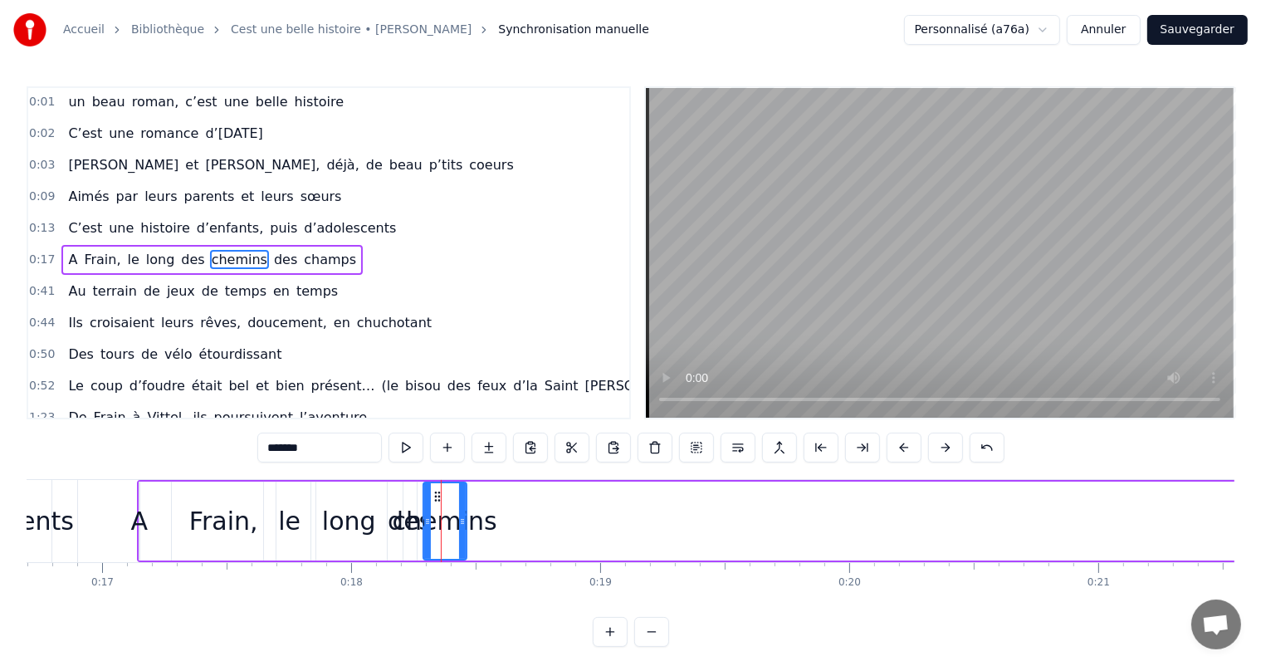
scroll to position [0, 4319]
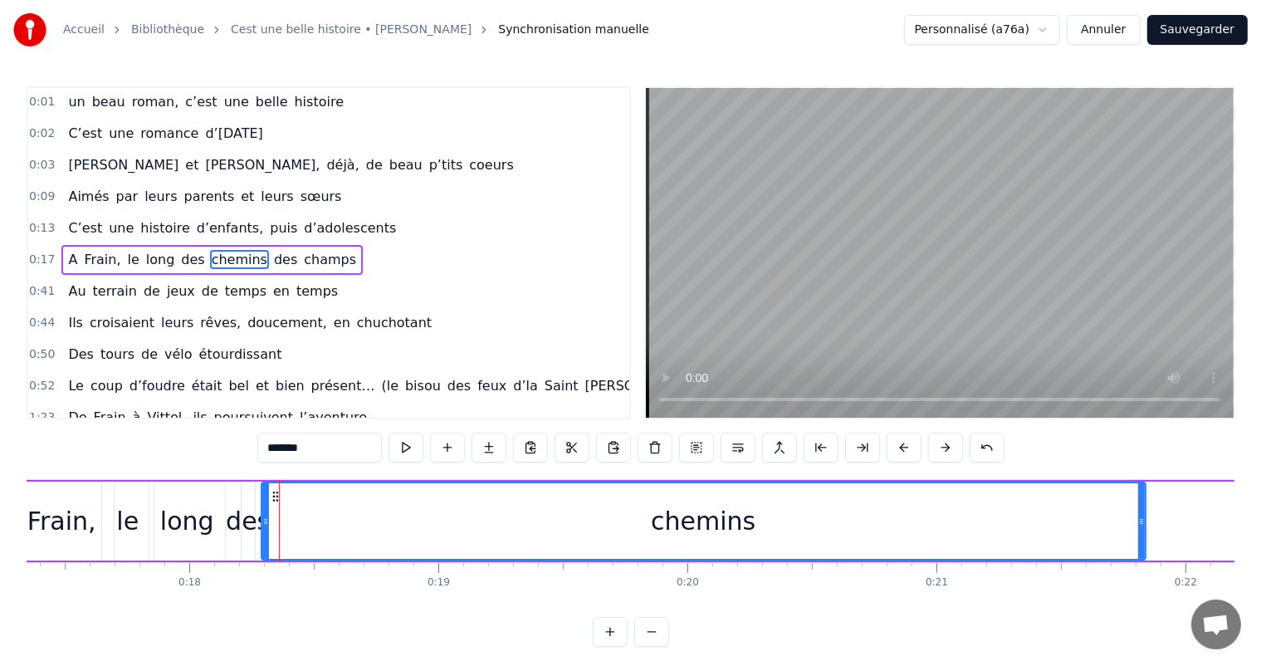
drag, startPoint x: 301, startPoint y: 517, endPoint x: 1142, endPoint y: 558, distance: 841.7
click at [1142, 558] on div at bounding box center [1141, 521] width 7 height 76
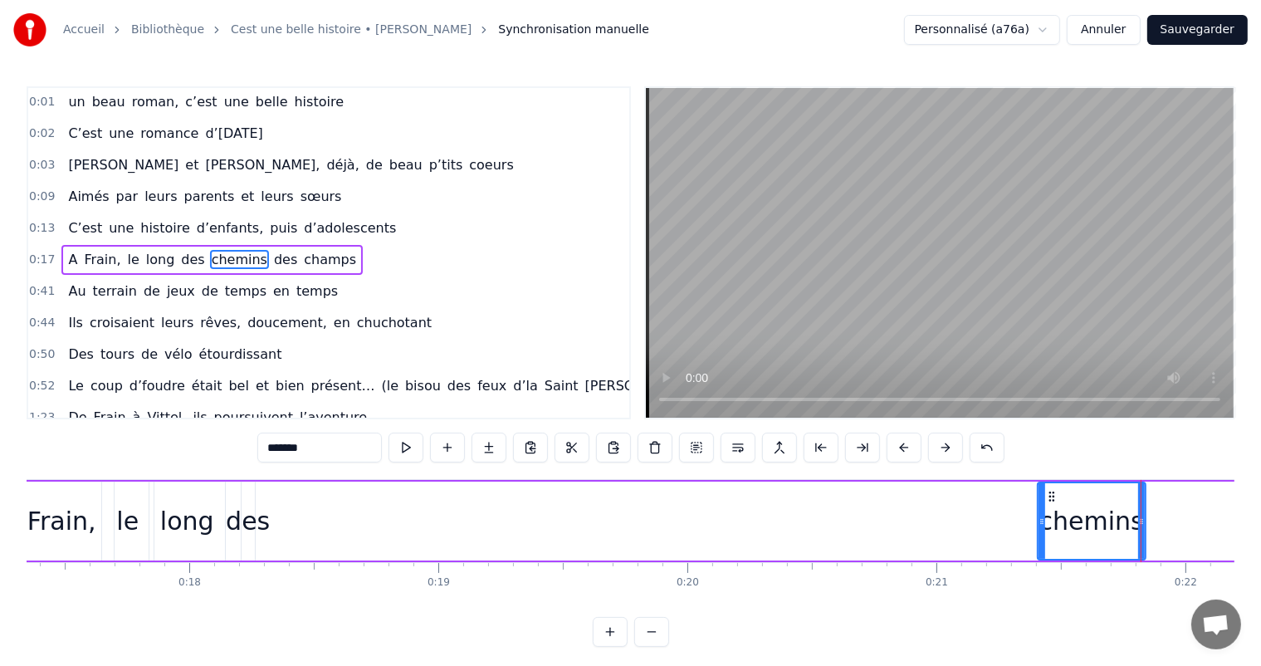
drag, startPoint x: 263, startPoint y: 510, endPoint x: 1052, endPoint y: 577, distance: 792.1
click at [1051, 577] on div "C’est un beau roman, c’est une belle histoire C’est une romance d’[DATE] [PERSO…" at bounding box center [630, 541] width 1207 height 124
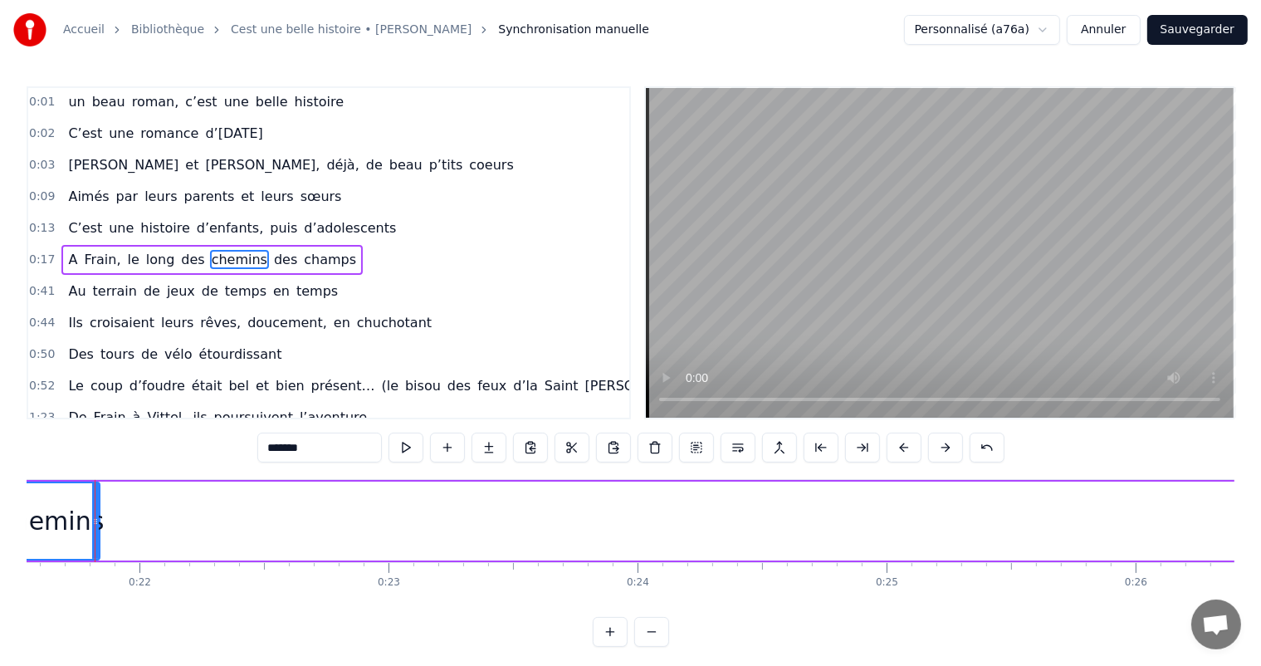
scroll to position [0, 5418]
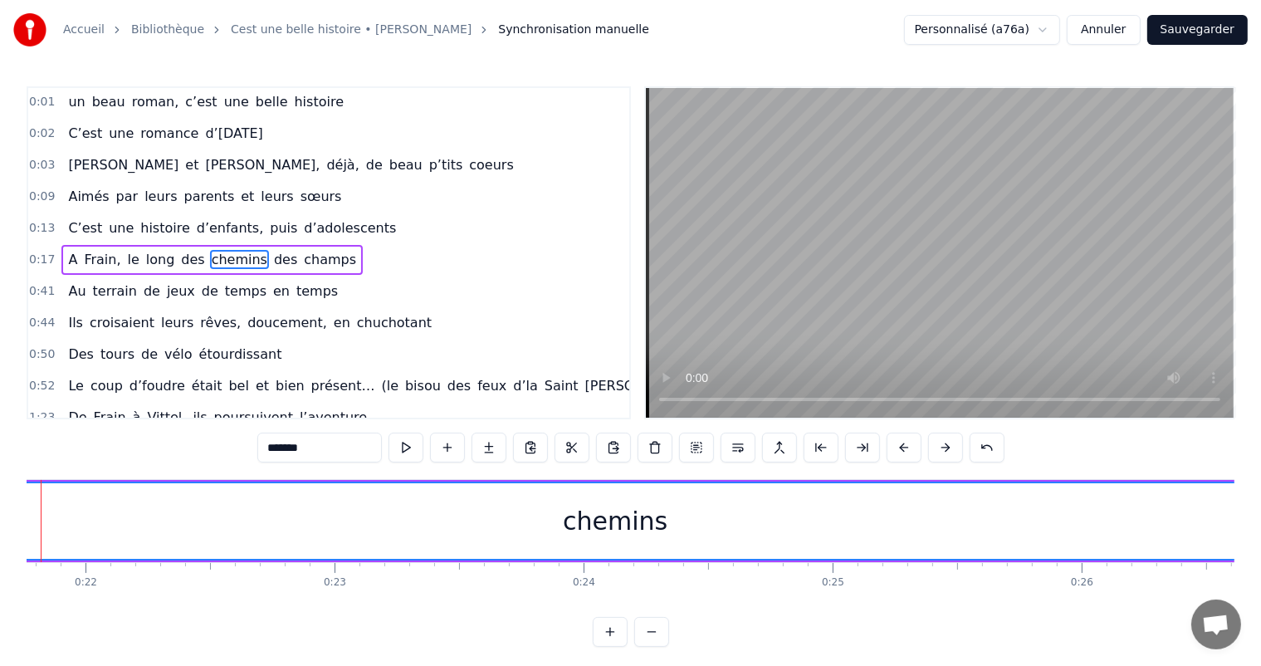
drag, startPoint x: 39, startPoint y: 515, endPoint x: 1274, endPoint y: 634, distance: 1240.6
click at [1261, 634] on html "Accueil Bibliothèque Cest une belle histoire • Michel Fugain Synchronisation ma…" at bounding box center [630, 336] width 1261 height 673
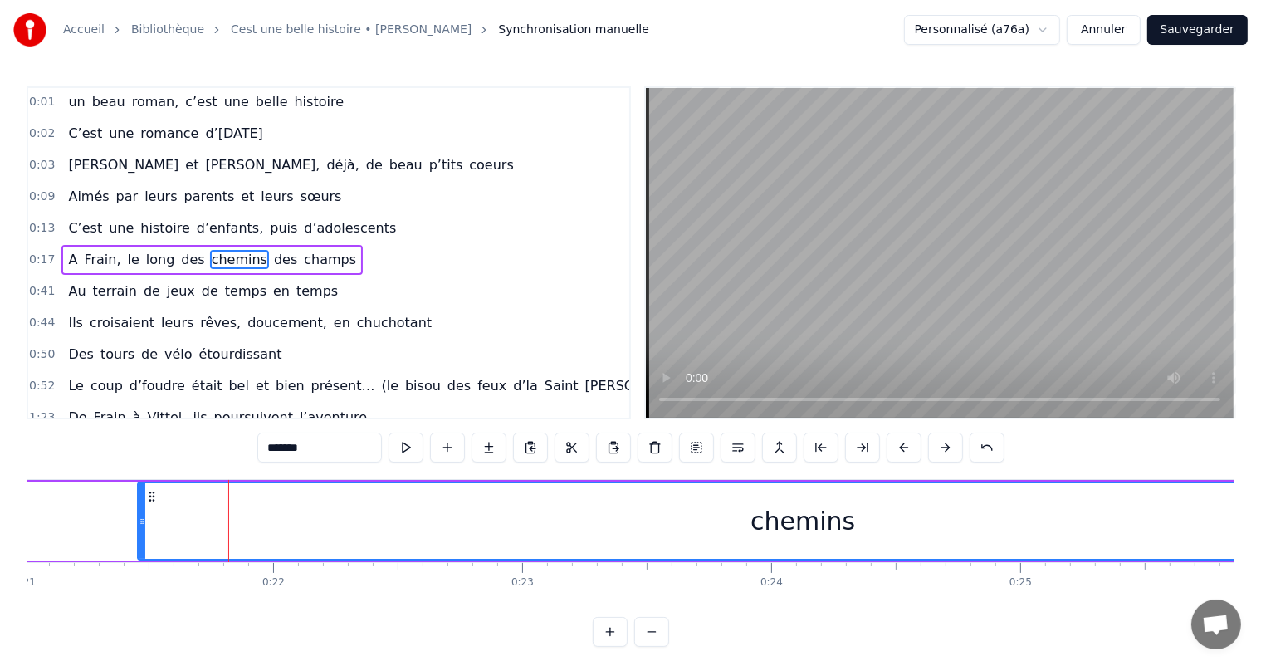
scroll to position [0, 5096]
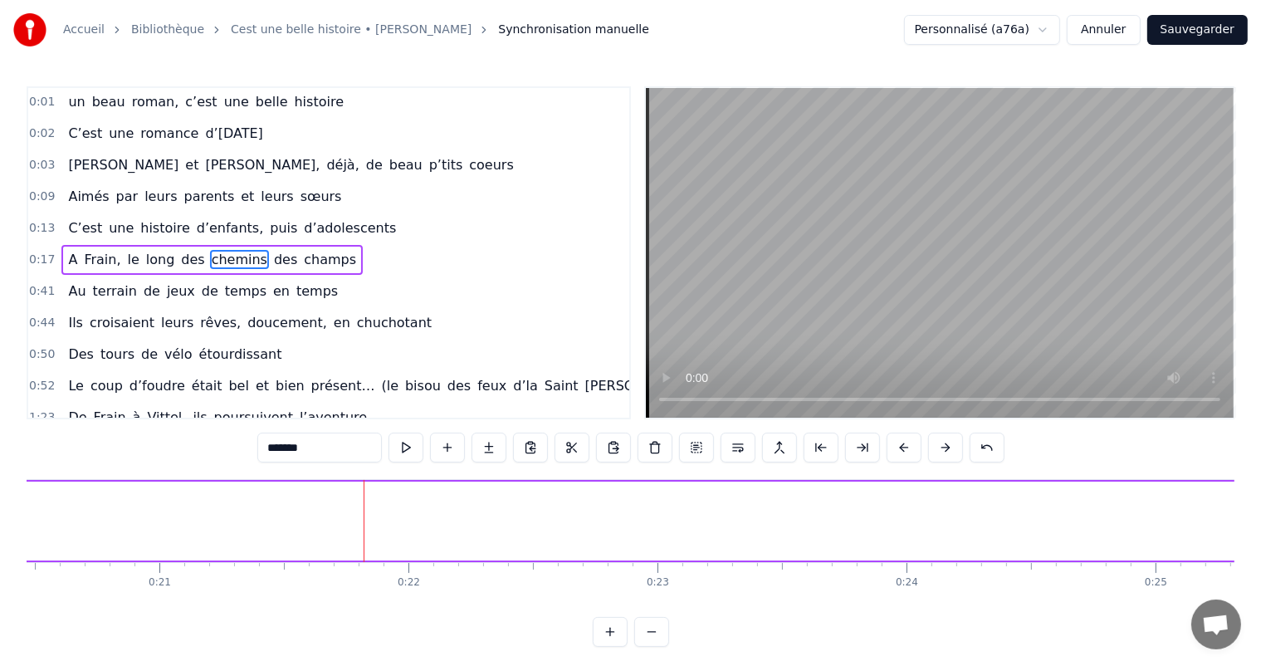
drag, startPoint x: 276, startPoint y: 522, endPoint x: 946, endPoint y: 556, distance: 671.4
click at [1261, 593] on html "Accueil Bibliothèque Cest une belle histoire • Michel Fugain Synchronisation ma…" at bounding box center [630, 336] width 1261 height 673
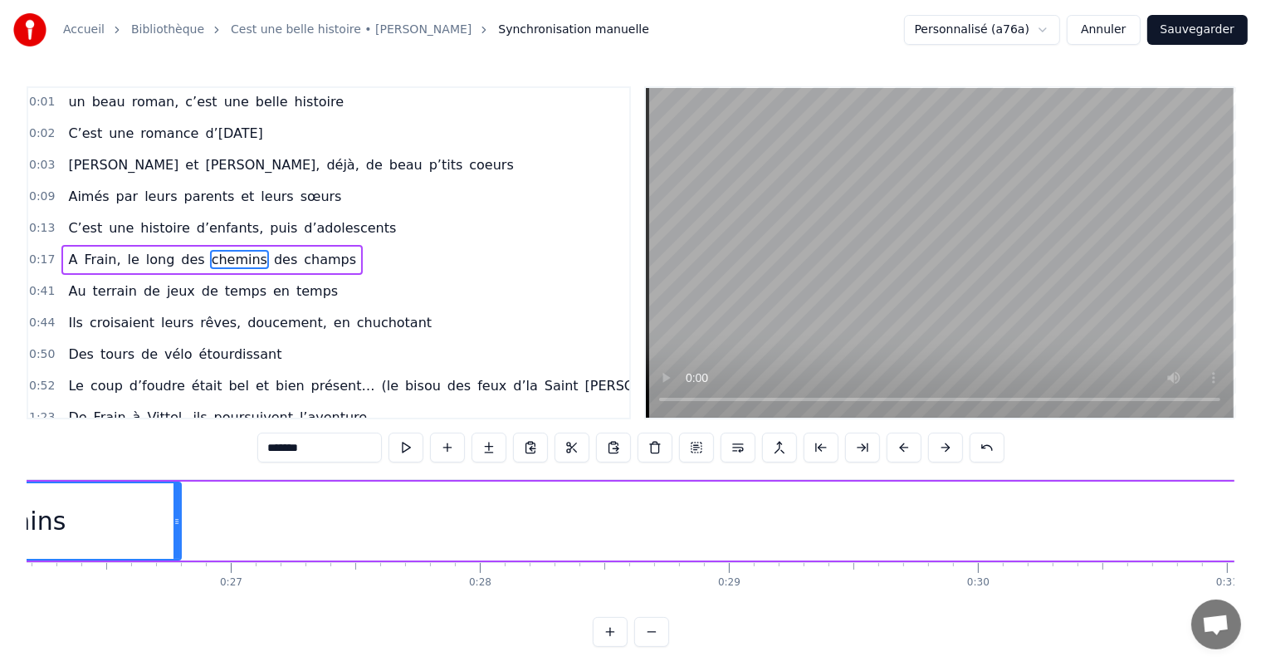
click at [171, 524] on div "chemins" at bounding box center [13, 521] width 333 height 76
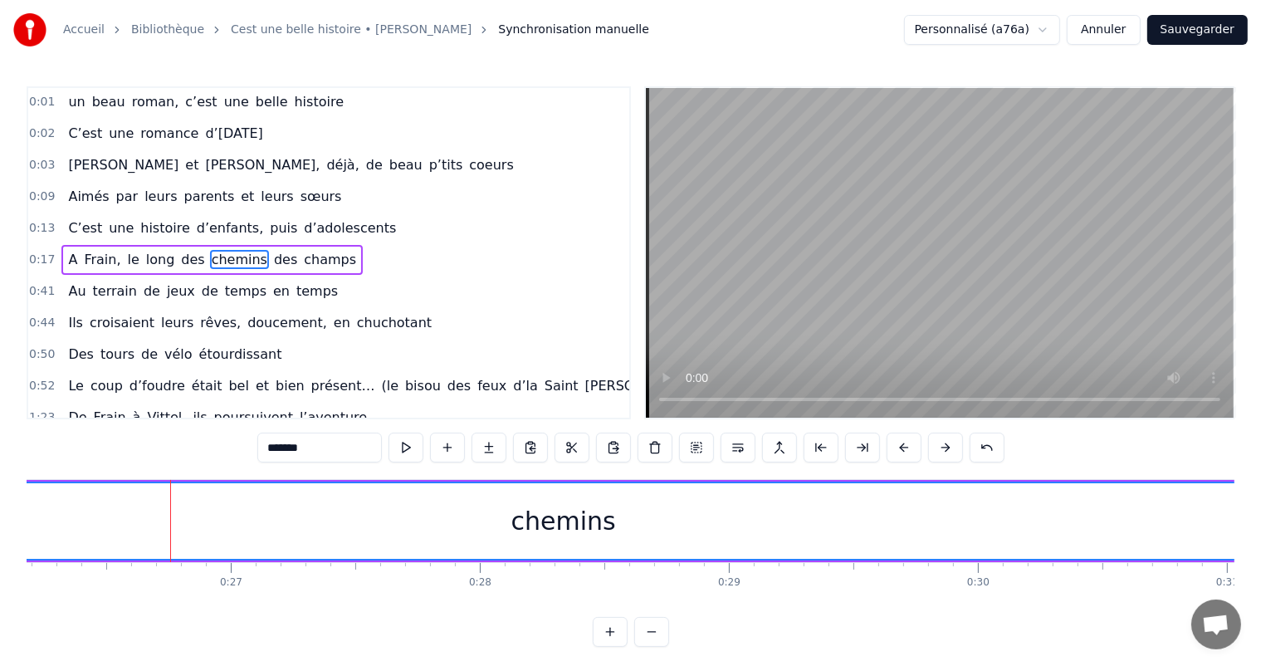
drag, startPoint x: 174, startPoint y: 524, endPoint x: 1274, endPoint y: 542, distance: 1099.7
click at [1261, 542] on html "Accueil Bibliothèque Cest une belle histoire • Michel Fugain Synchronisation ma…" at bounding box center [630, 336] width 1261 height 673
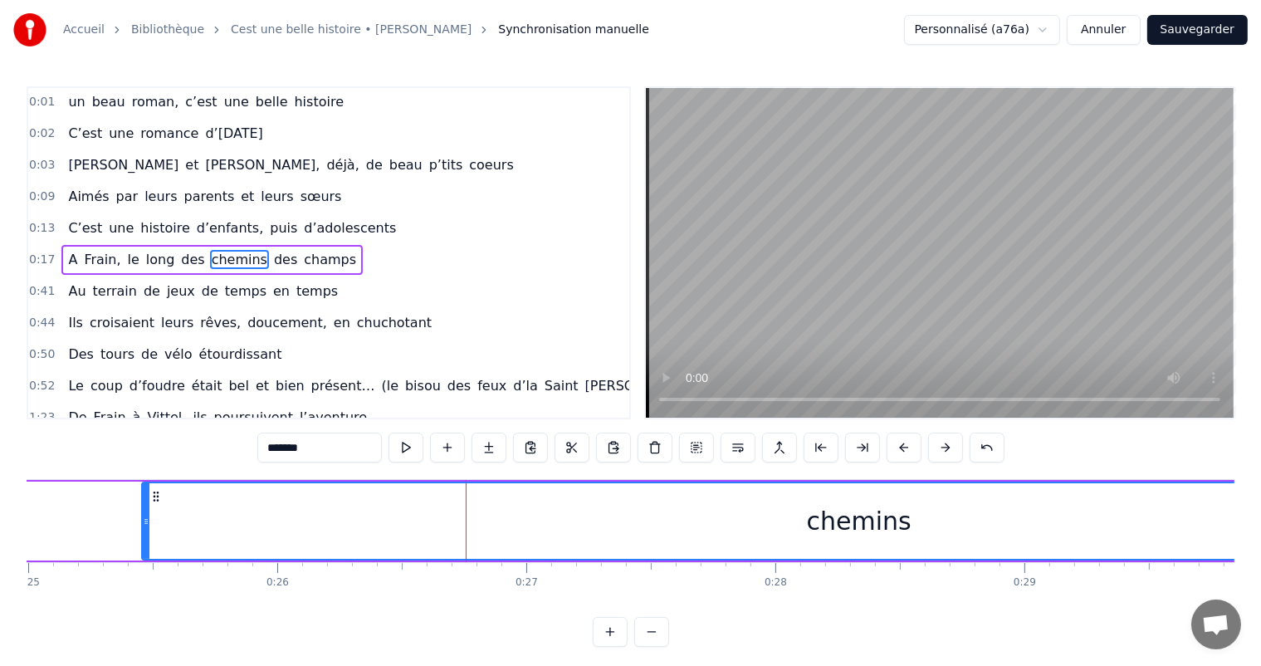
scroll to position [0, 6169]
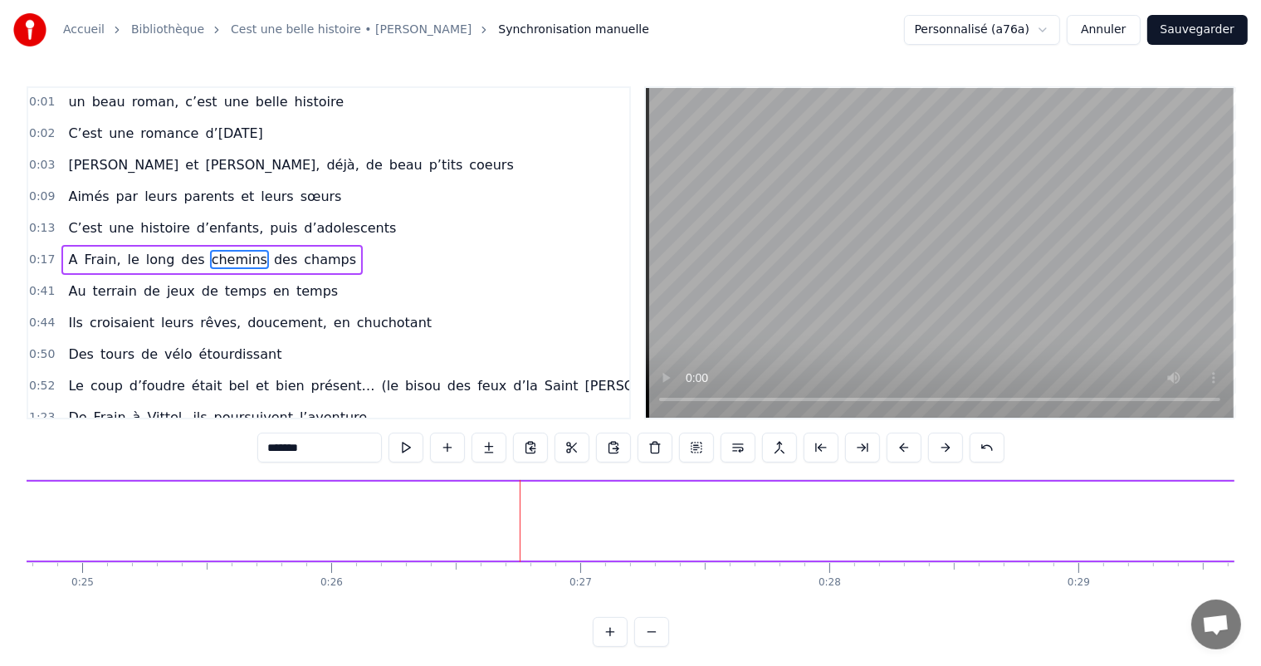
drag, startPoint x: 198, startPoint y: 518, endPoint x: 1274, endPoint y: 616, distance: 1080.0
click at [1261, 616] on html "Accueil Bibliothèque Cest une belle histoire • Michel Fugain Synchronisation ma…" at bounding box center [630, 336] width 1261 height 673
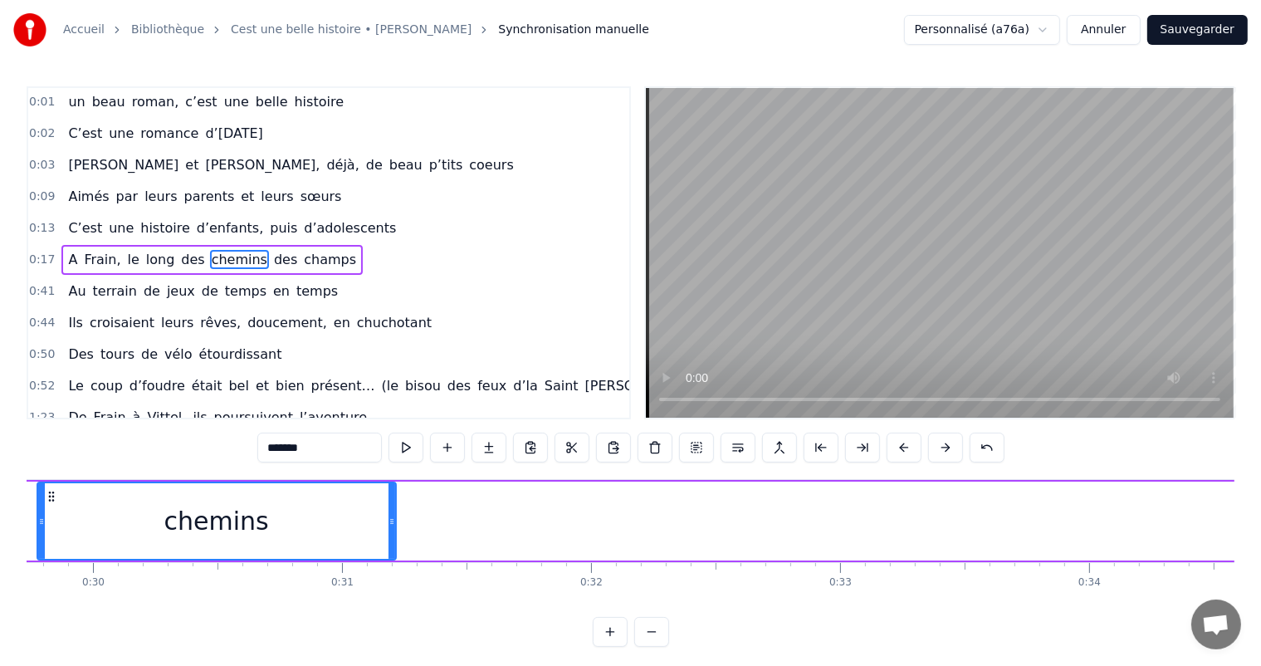
scroll to position [0, 7483]
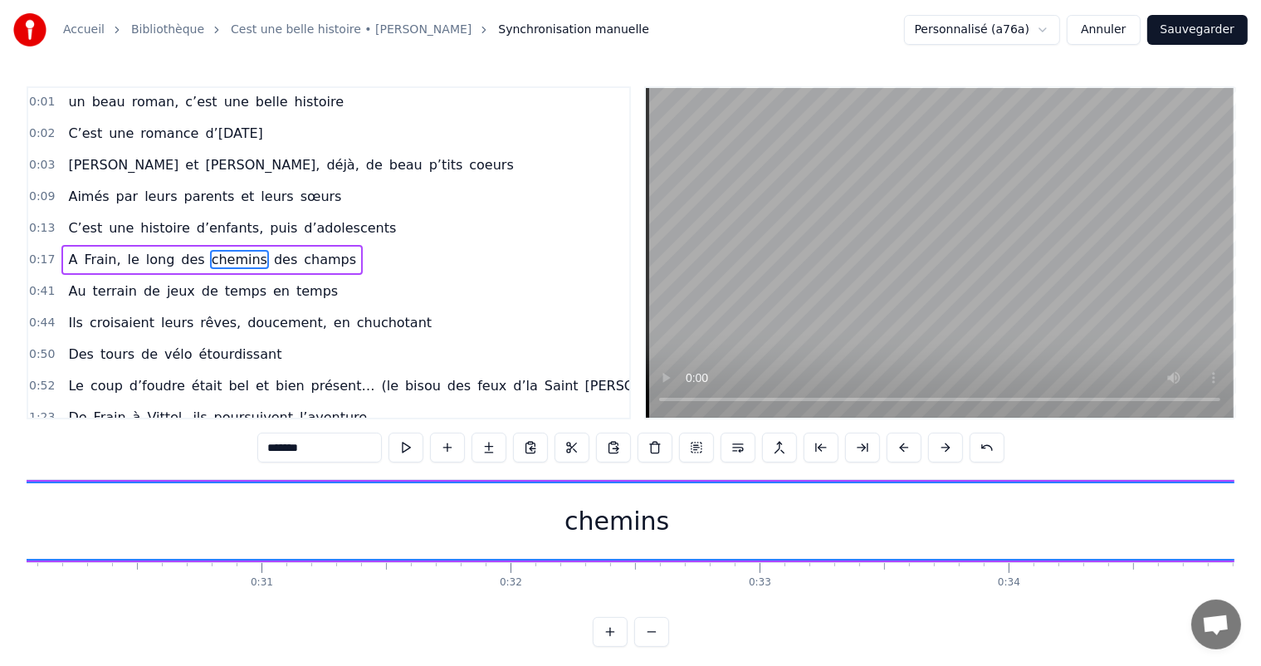
drag, startPoint x: 312, startPoint y: 515, endPoint x: 1274, endPoint y: 686, distance: 977.1
click at [1261, 665] on html "Accueil Bibliothèque Cest une belle histoire • Michel Fugain Synchronisation ma…" at bounding box center [630, 336] width 1261 height 673
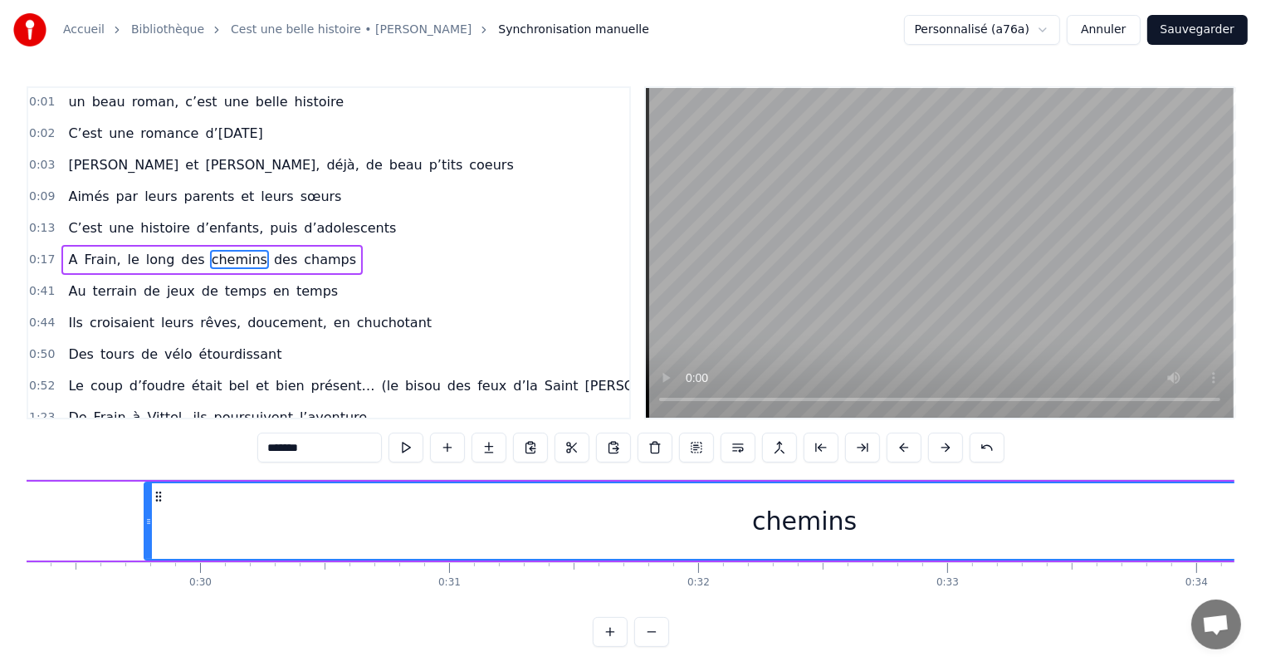
scroll to position [0, 7028]
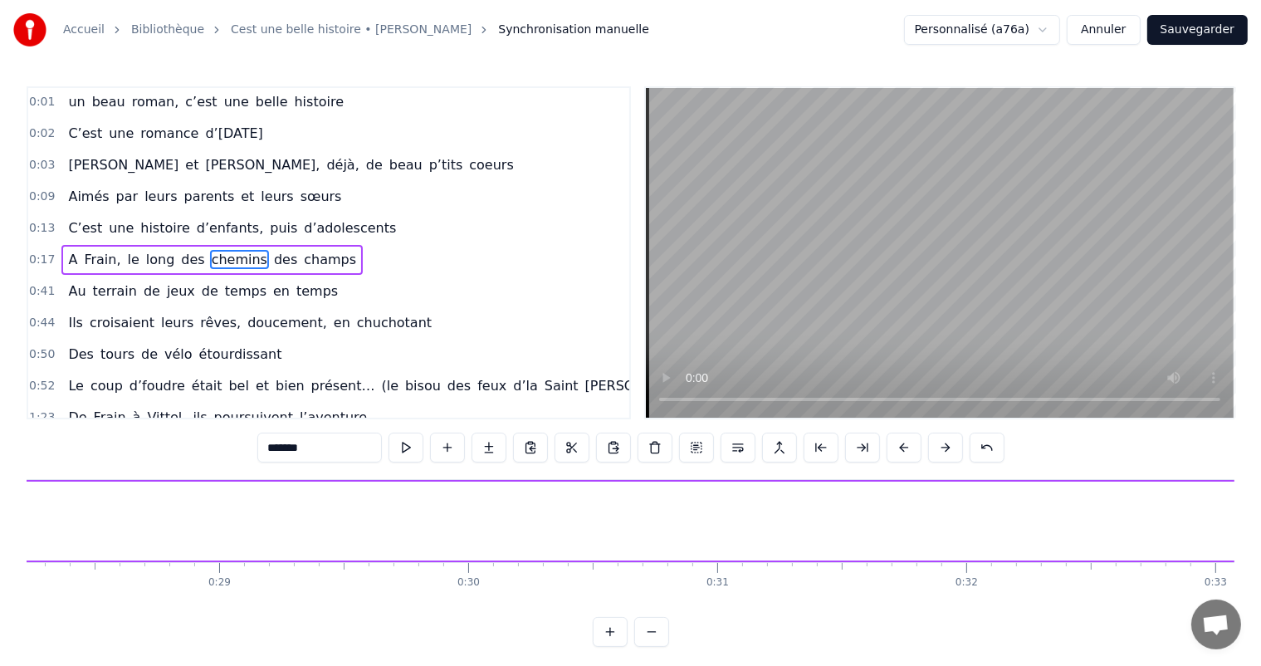
drag, startPoint x: 417, startPoint y: 520, endPoint x: 1088, endPoint y: 495, distance: 671.9
click at [1261, 550] on html "Accueil Bibliothèque Cest une belle histoire • Michel Fugain Synchronisation ma…" at bounding box center [630, 336] width 1261 height 673
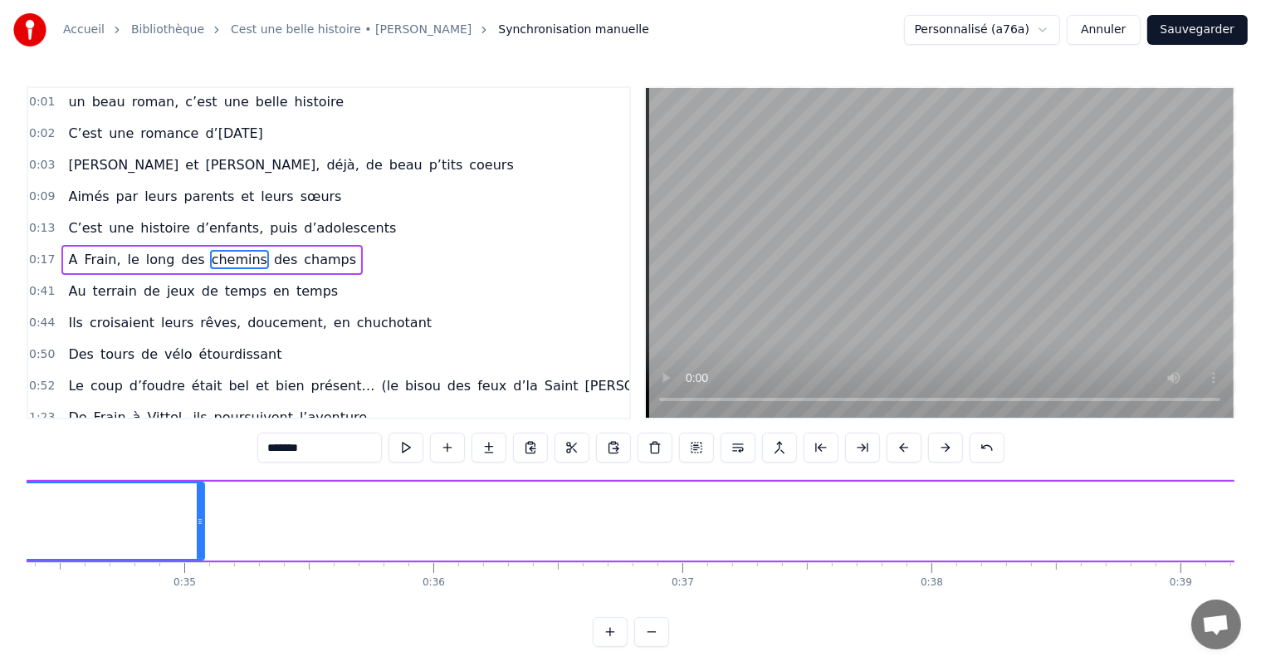
scroll to position [0, 8583]
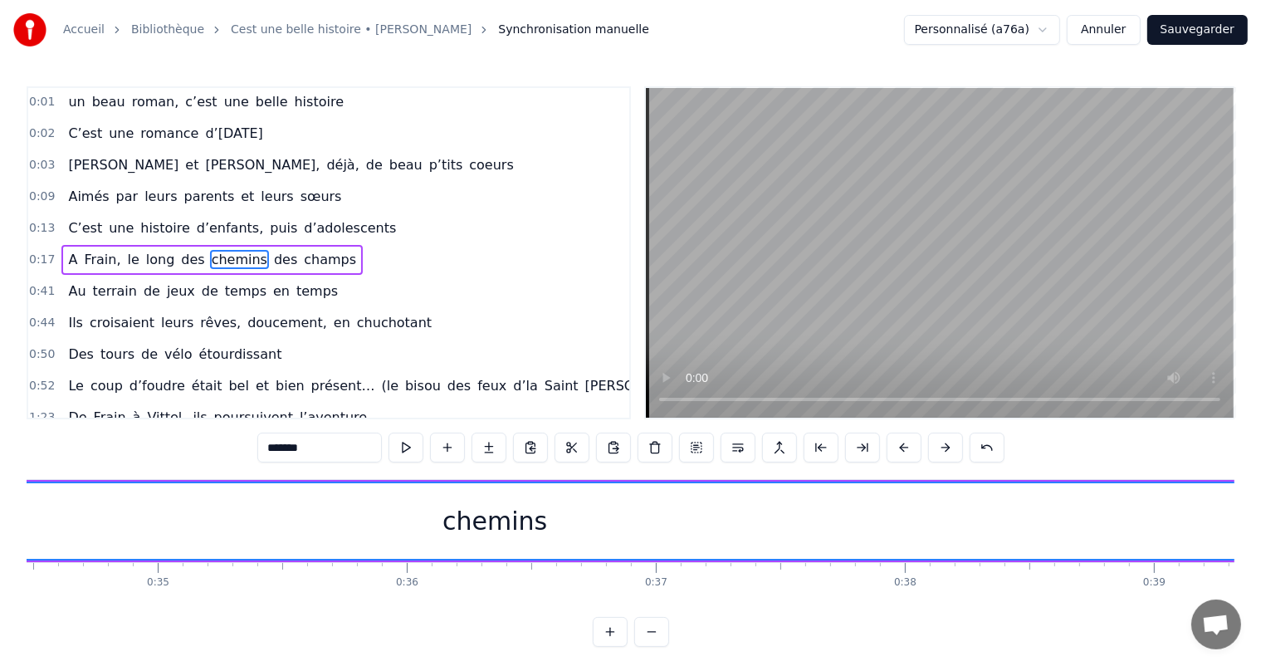
drag, startPoint x: 176, startPoint y: 526, endPoint x: 1274, endPoint y: 536, distance: 1098.0
click at [1261, 536] on html "Accueil Bibliothèque Cest une belle histoire • Michel Fugain Synchronisation ma…" at bounding box center [630, 336] width 1261 height 673
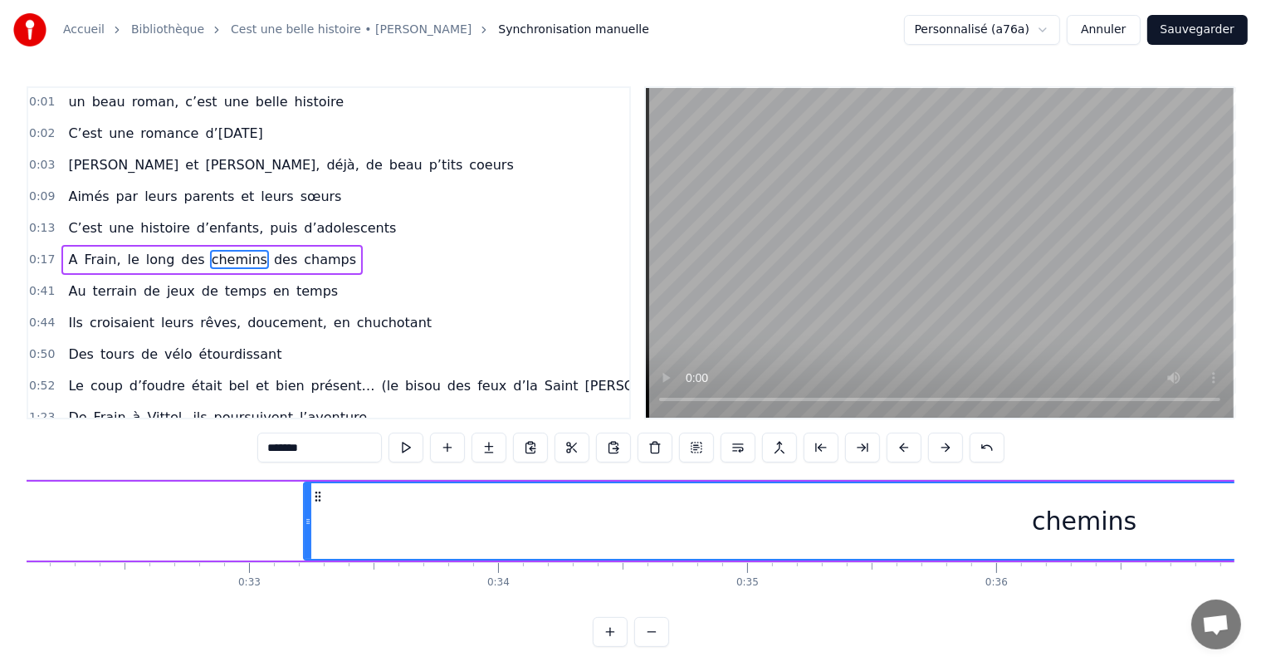
scroll to position [0, 7966]
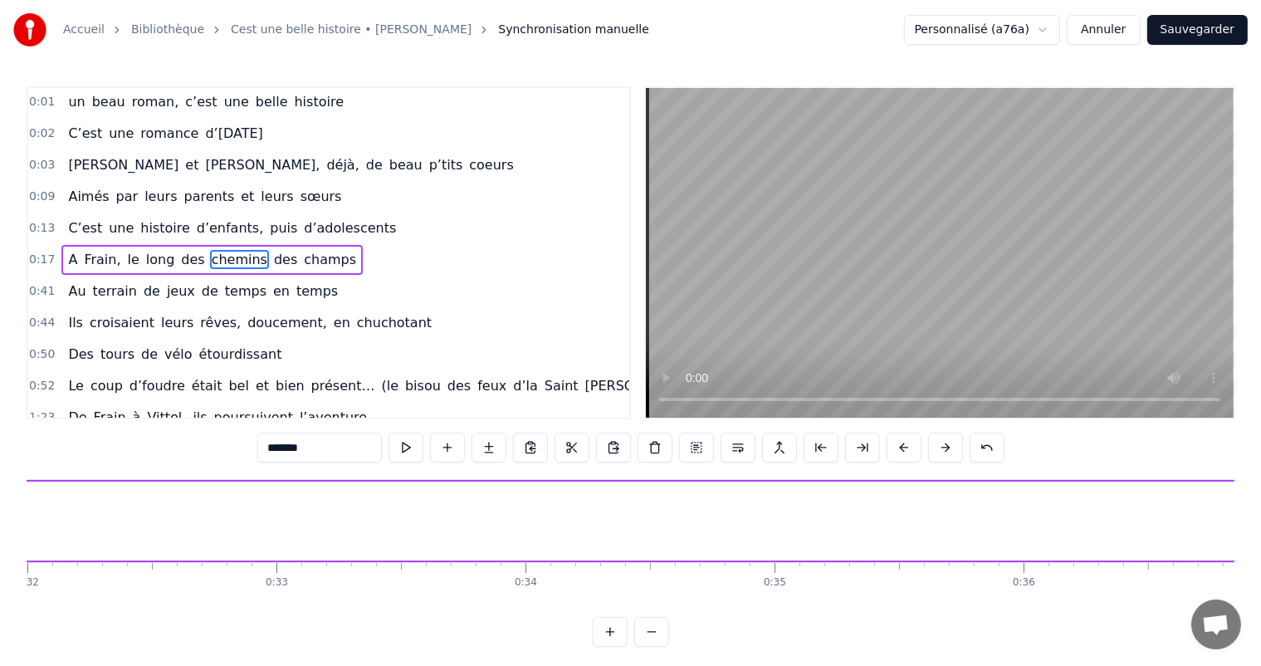
drag, startPoint x: 330, startPoint y: 523, endPoint x: 1273, endPoint y: 496, distance: 943.1
click at [1261, 496] on html "Accueil Bibliothèque Cest une belle histoire • Michel Fugain Synchronisation ma…" at bounding box center [630, 336] width 1261 height 673
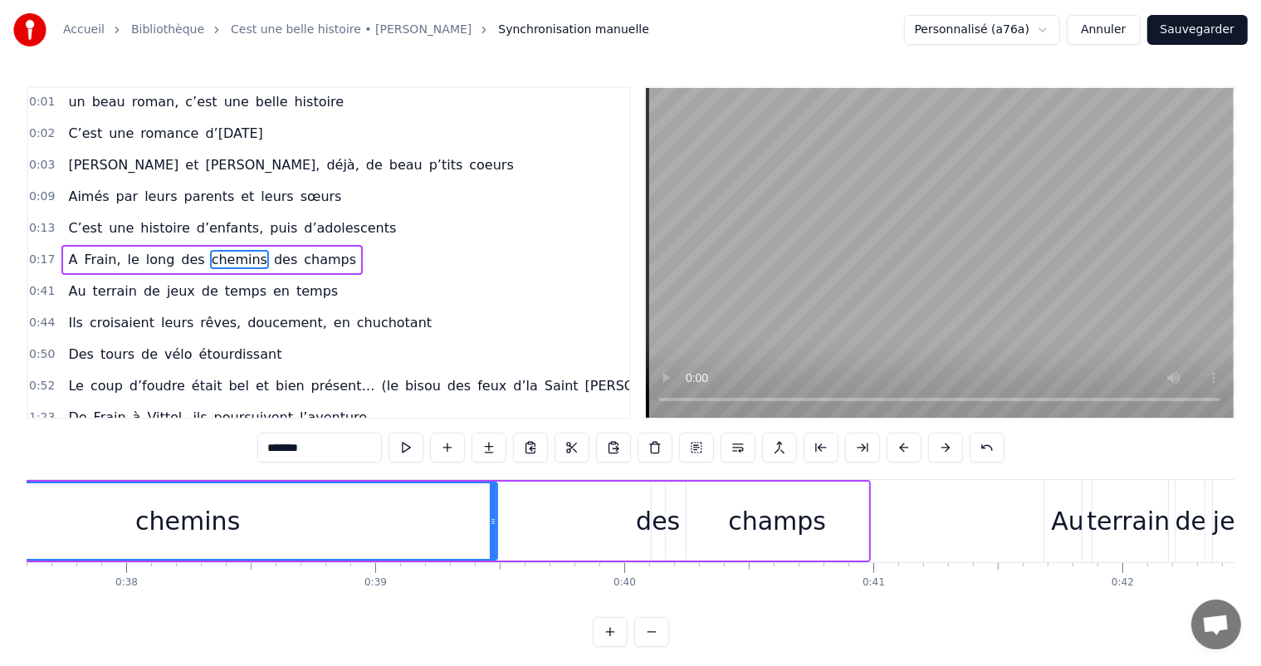
scroll to position [0, 9308]
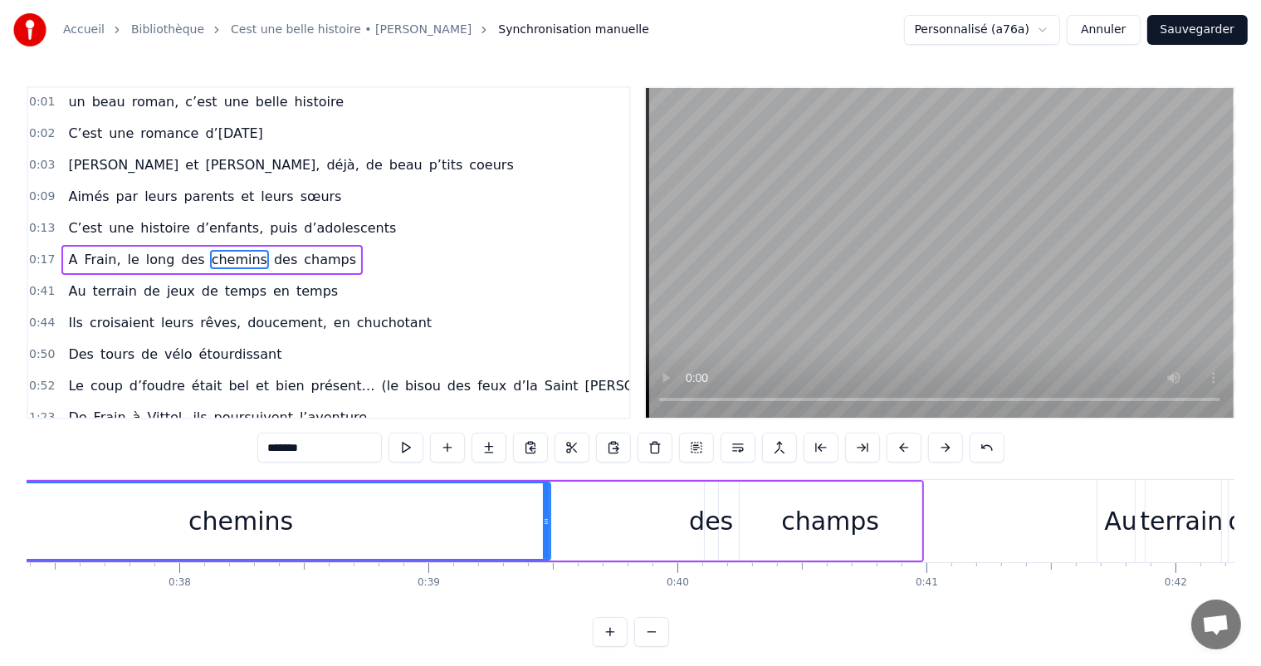
click at [398, 487] on div "chemins" at bounding box center [241, 521] width 617 height 76
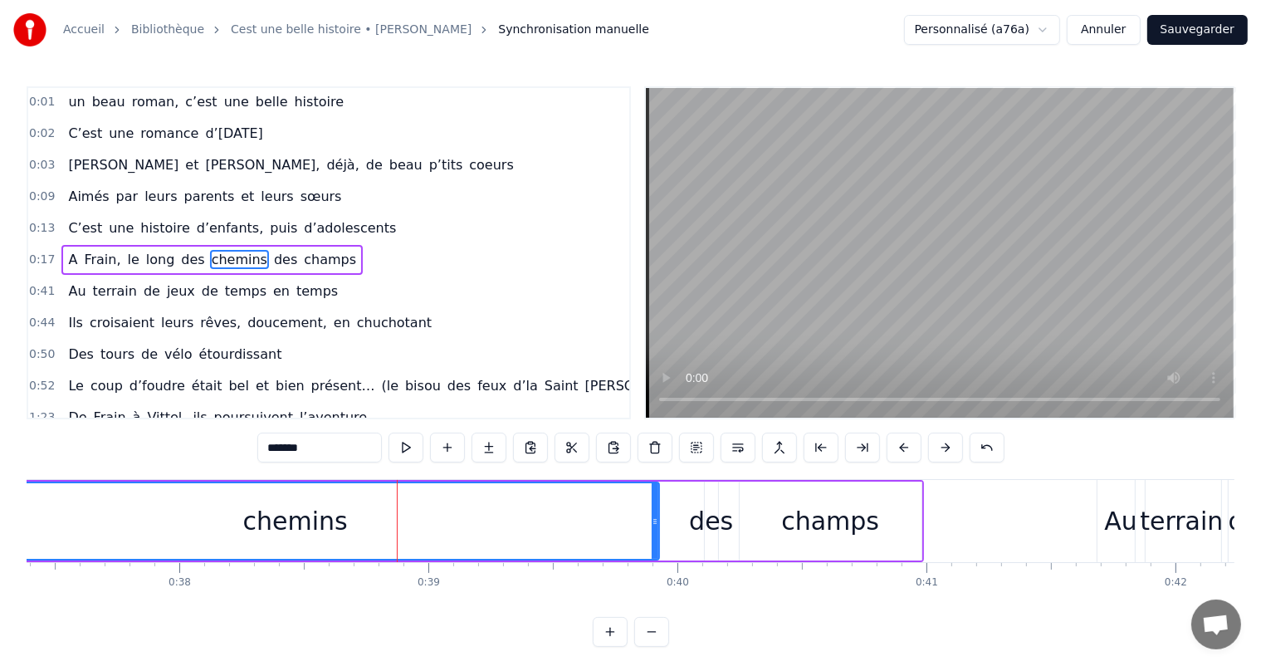
drag, startPoint x: 546, startPoint y: 520, endPoint x: 603, endPoint y: 551, distance: 64.6
click at [657, 535] on div at bounding box center [654, 521] width 7 height 76
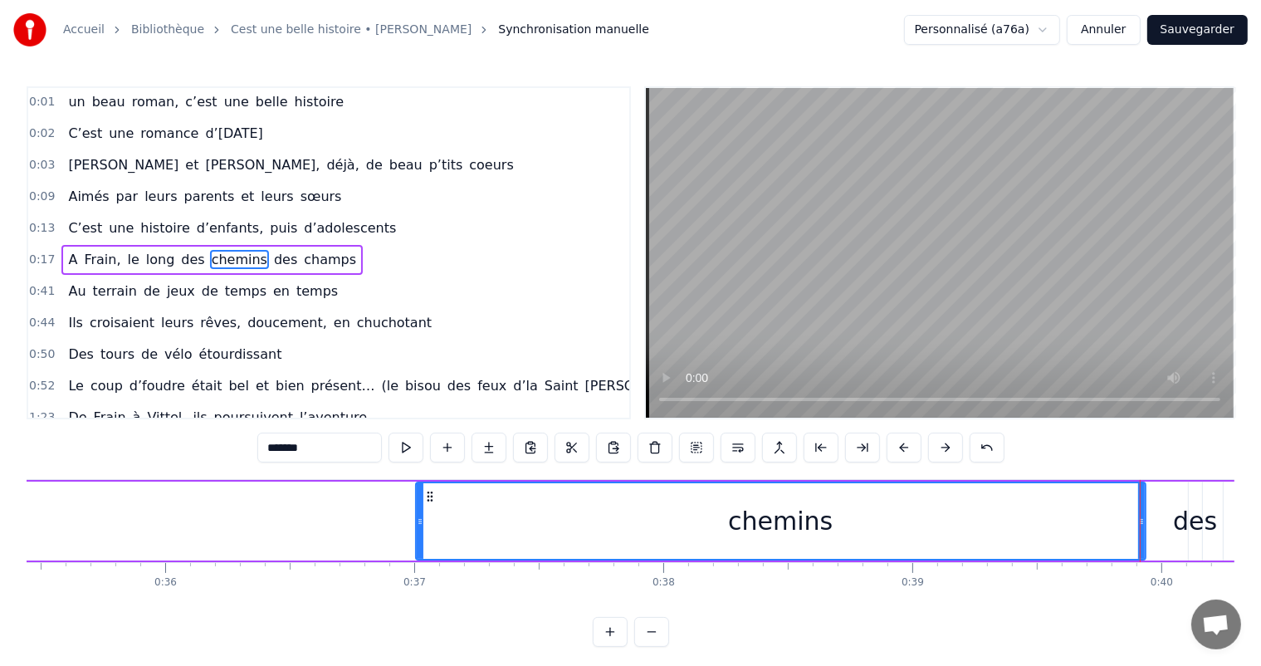
scroll to position [0, 8717]
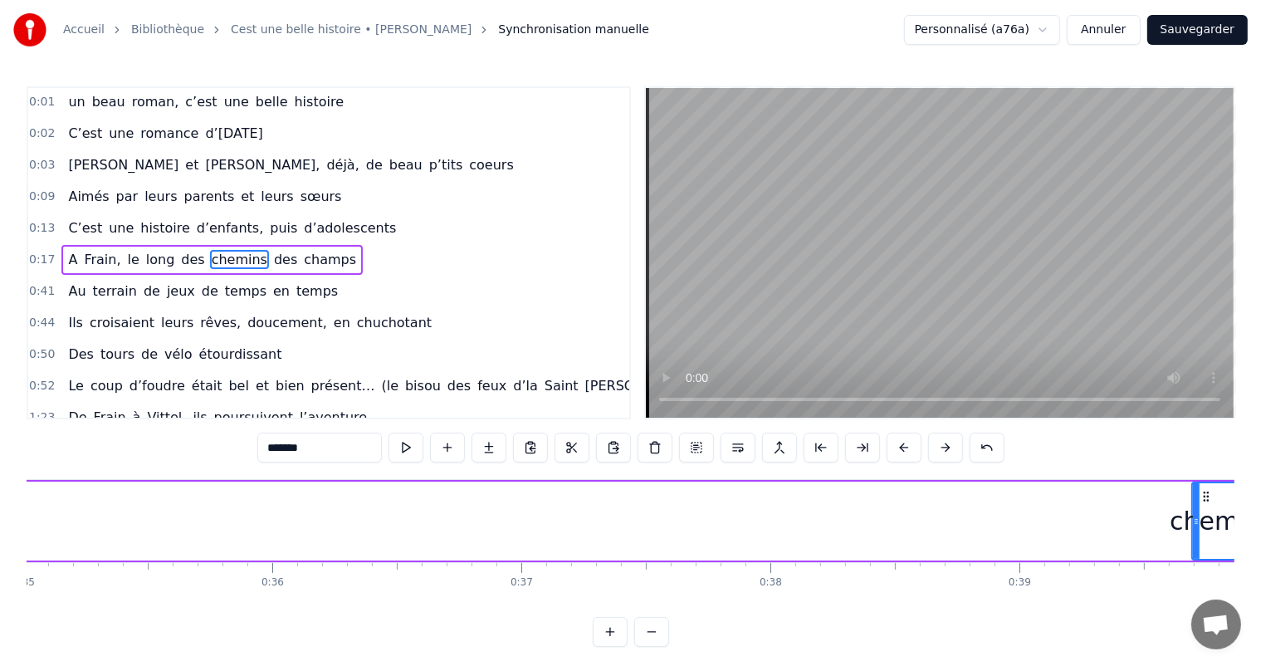
drag, startPoint x: 528, startPoint y: 518, endPoint x: 1199, endPoint y: 511, distance: 671.4
click at [1199, 511] on div at bounding box center [1196, 521] width 7 height 76
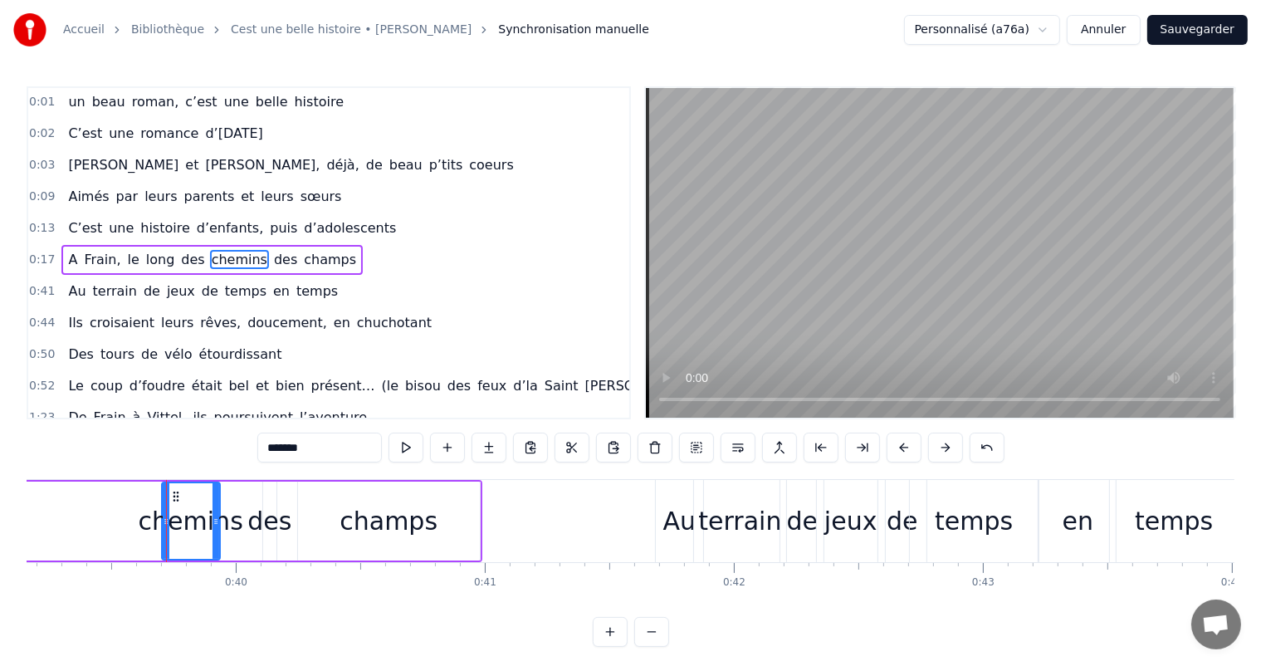
scroll to position [0, 9806]
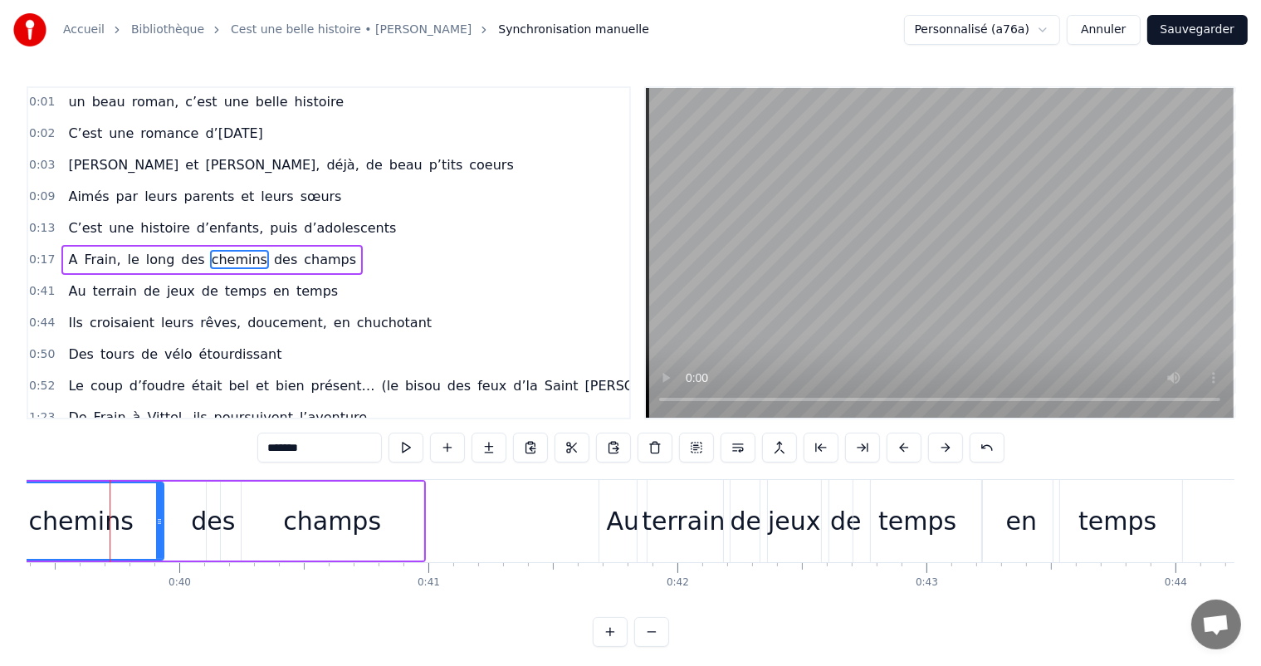
drag, startPoint x: 106, startPoint y: 508, endPoint x: 134, endPoint y: 518, distance: 29.1
click at [0, 488] on div "Accueil Bibliothèque Cest une belle histoire • Michel Fugain Synchronisation ma…" at bounding box center [630, 323] width 1261 height 646
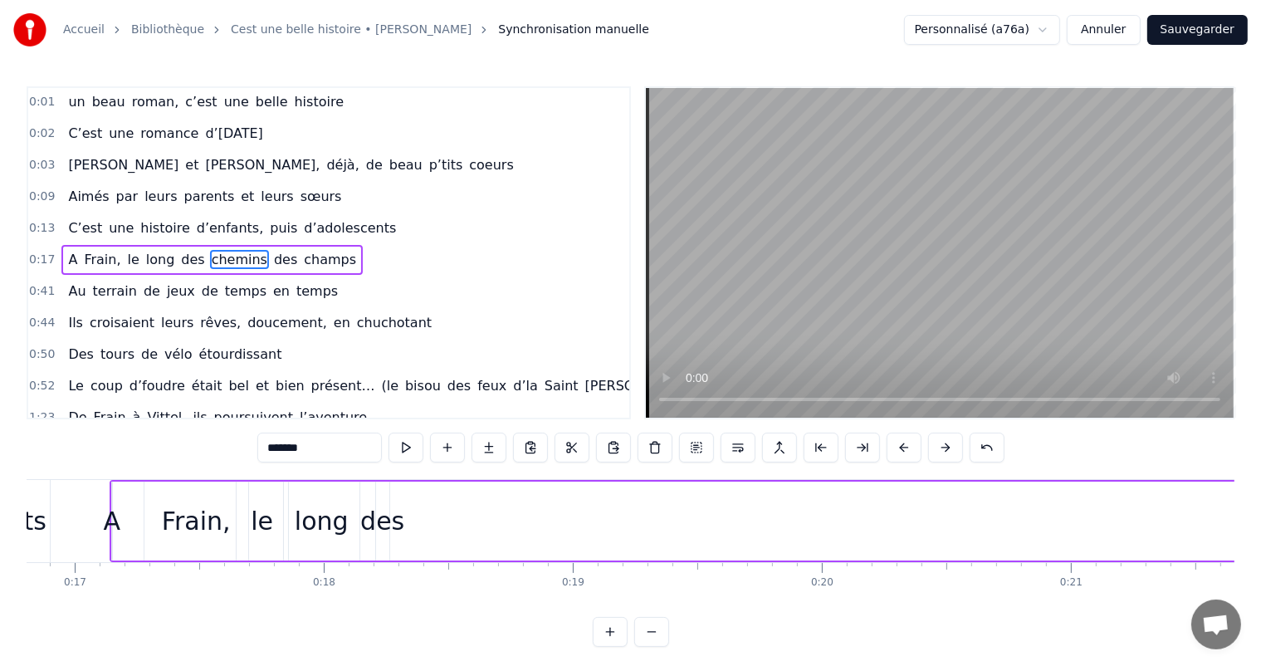
scroll to position [0, 4265]
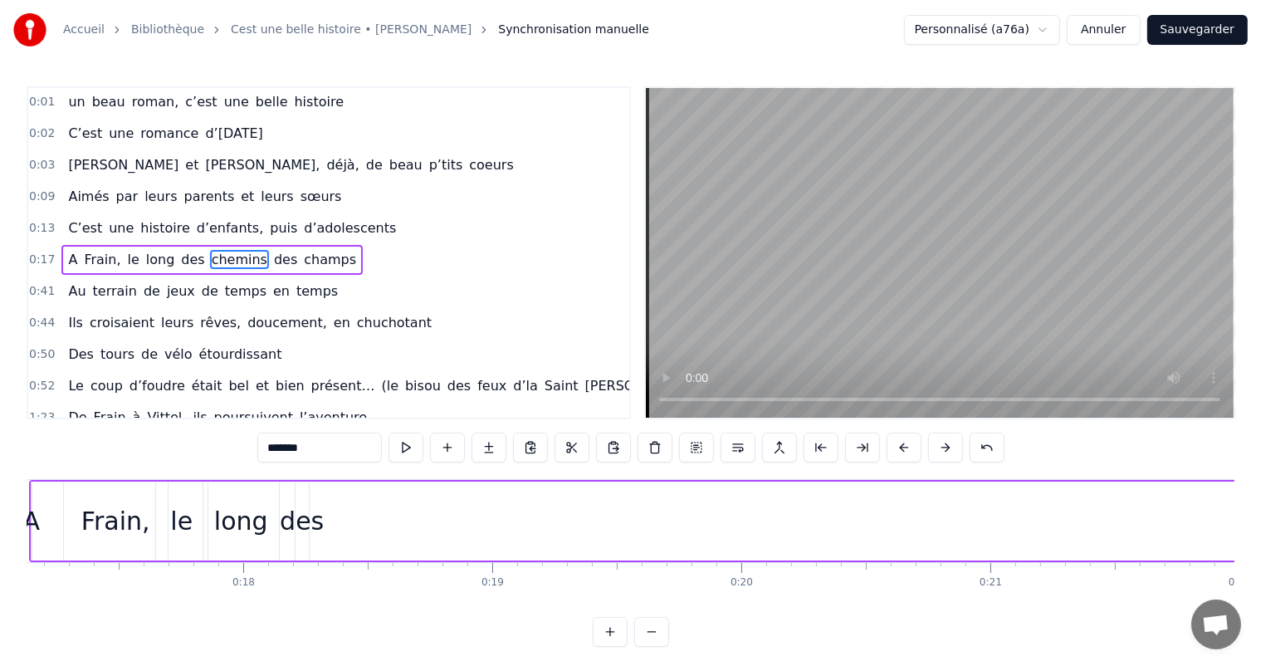
click at [298, 530] on div "des" at bounding box center [302, 520] width 44 height 37
type input "***"
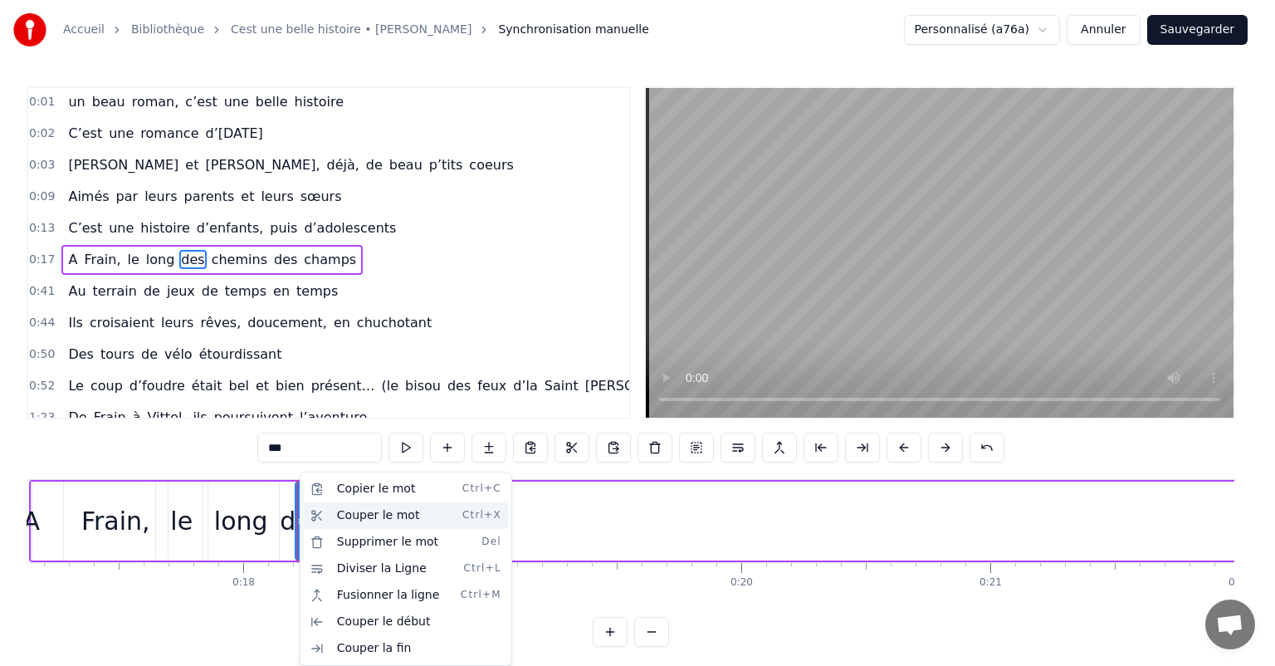
click at [346, 509] on div "Couper le mot Ctrl+X" at bounding box center [406, 515] width 204 height 27
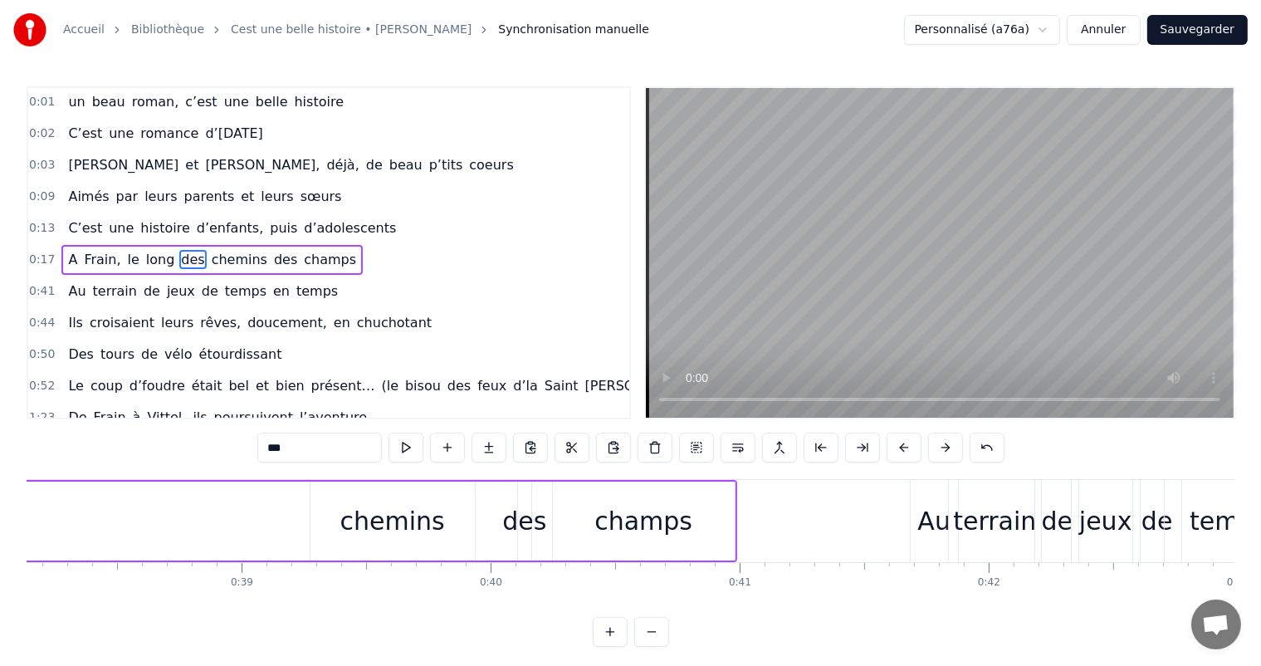
scroll to position [0, 9441]
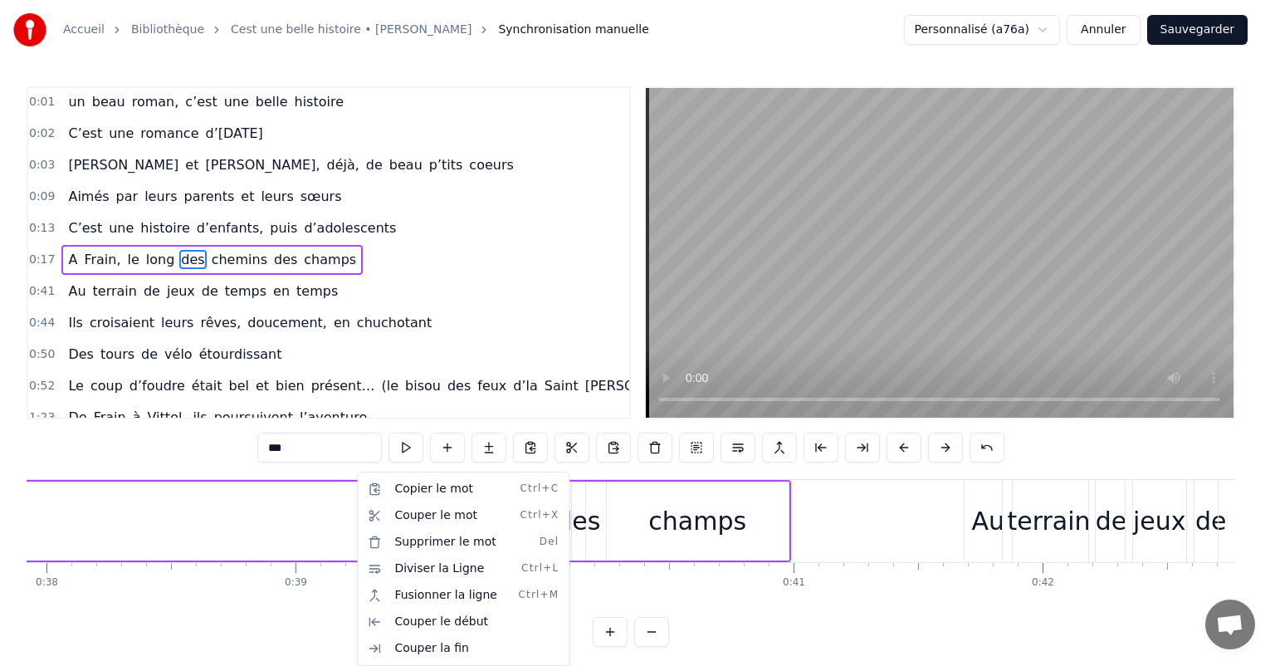
click at [311, 510] on html "Accueil Bibliothèque Cest une belle histoire • Michel Fugain Synchronisation ma…" at bounding box center [637, 336] width 1275 height 673
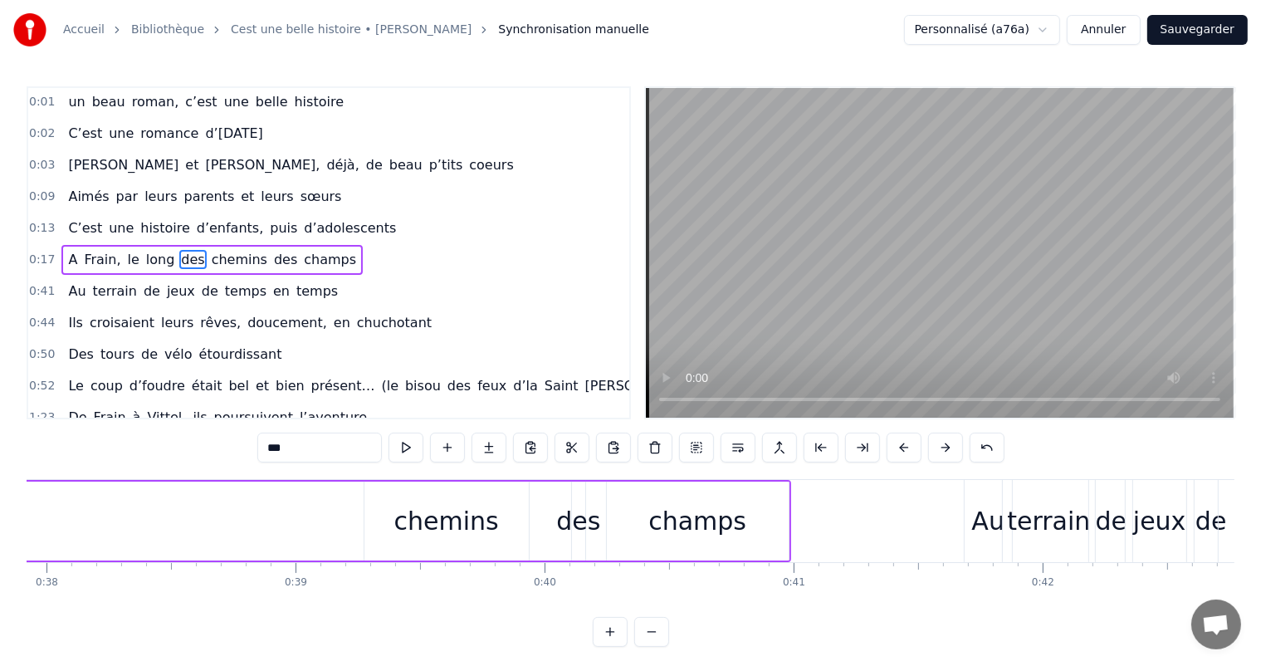
click at [1203, 37] on button "Sauvegarder" at bounding box center [1197, 30] width 100 height 30
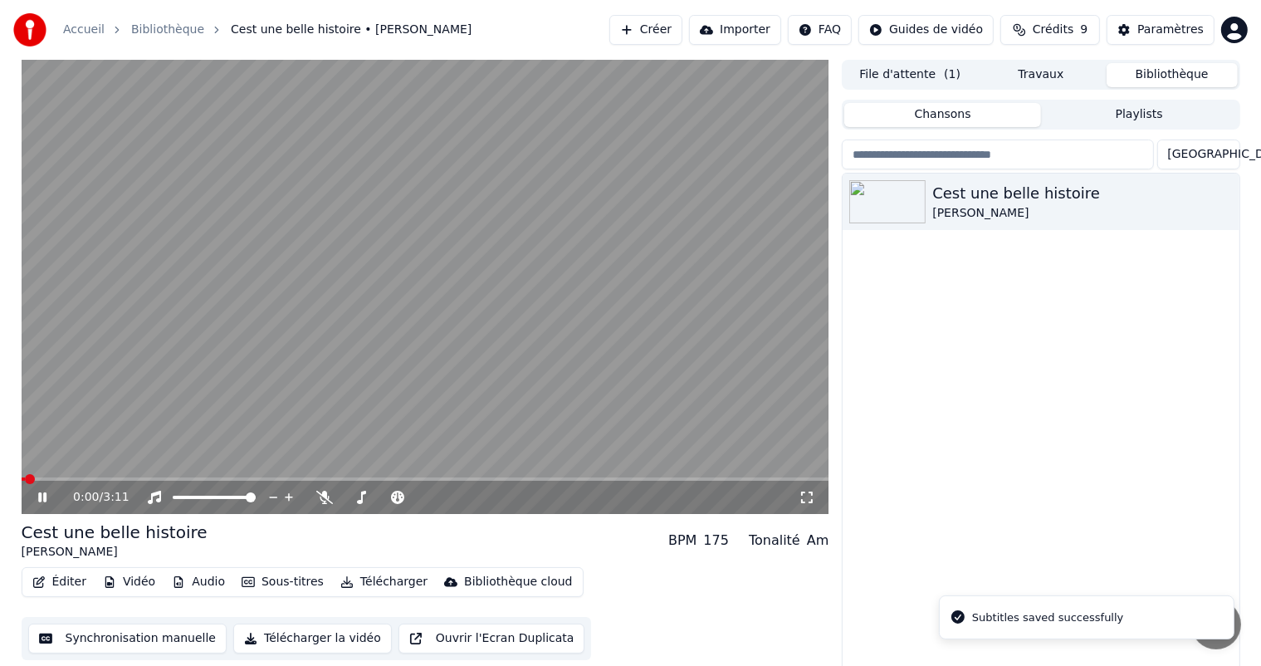
click at [46, 494] on icon at bounding box center [54, 496] width 39 height 13
click at [44, 502] on icon at bounding box center [54, 496] width 39 height 13
click at [1226, 194] on icon "button" at bounding box center [1224, 200] width 17 height 13
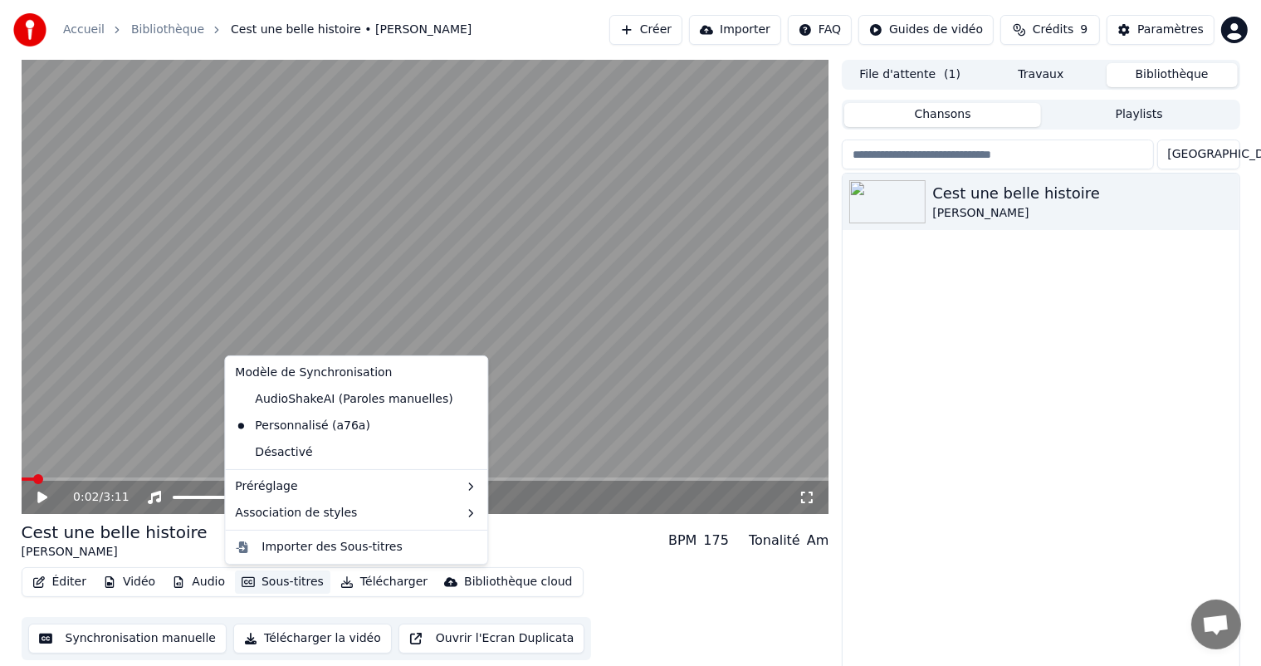
click at [300, 574] on button "Sous-titres" at bounding box center [282, 581] width 95 height 23
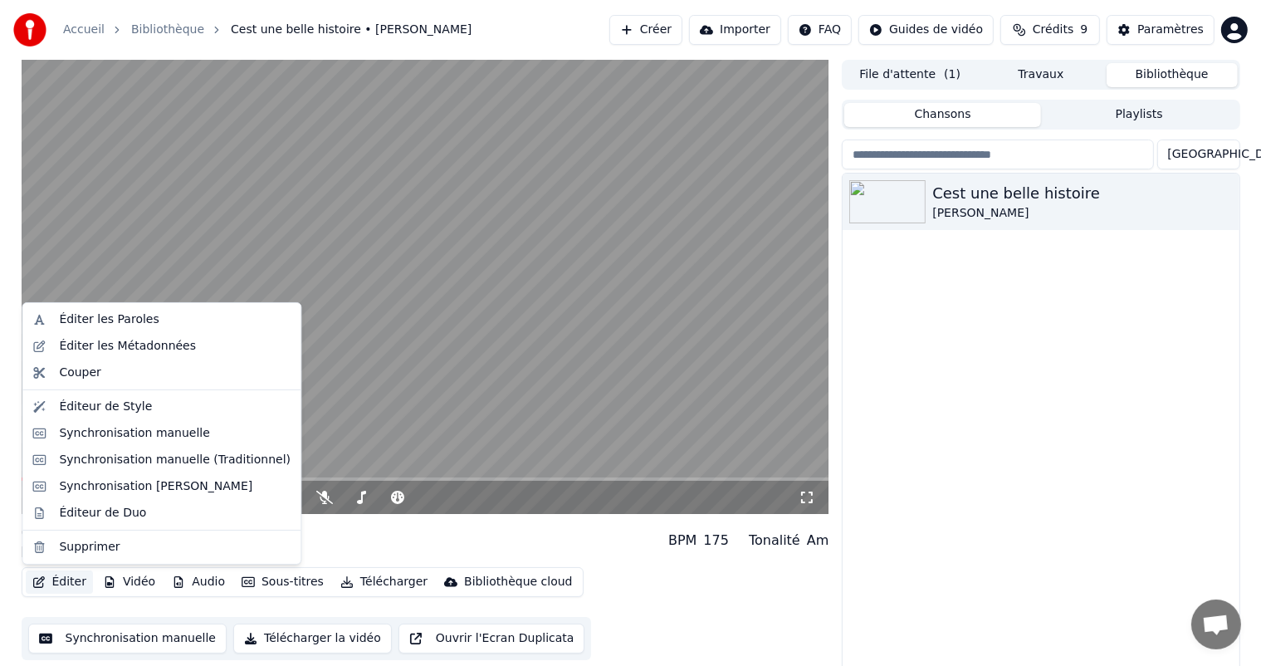
click at [144, 634] on button "Synchronisation manuelle" at bounding box center [127, 638] width 199 height 30
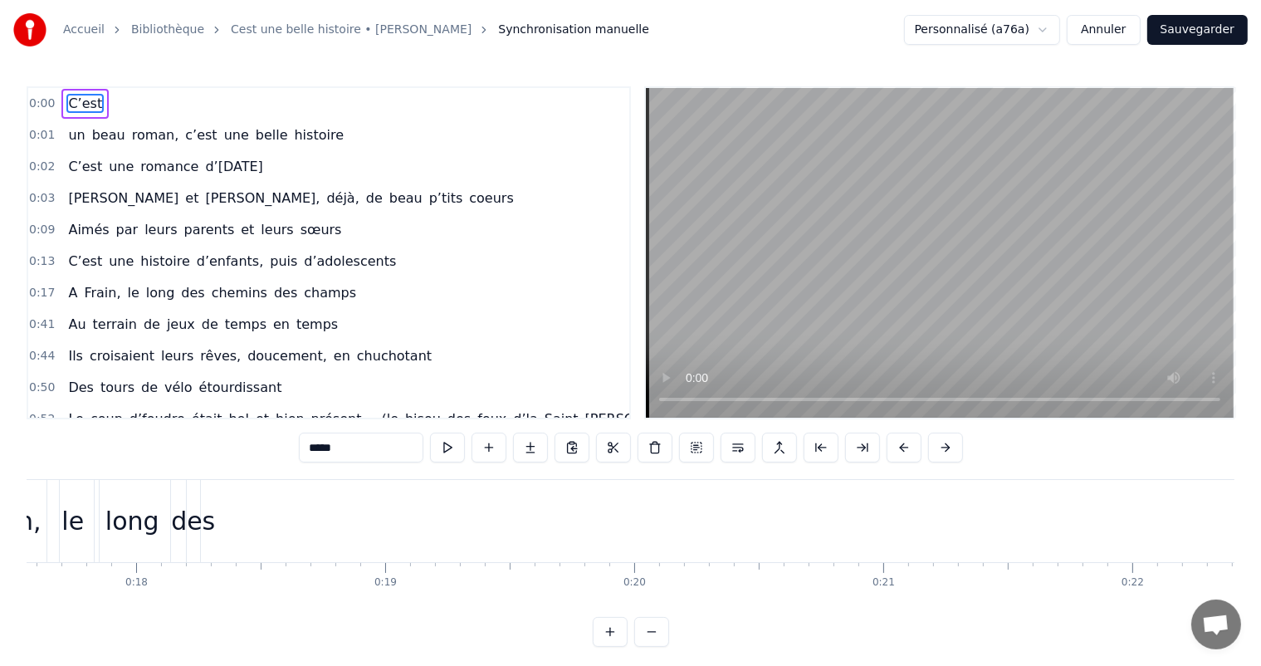
scroll to position [0, 4211]
click at [355, 530] on div "des" at bounding box center [354, 520] width 44 height 37
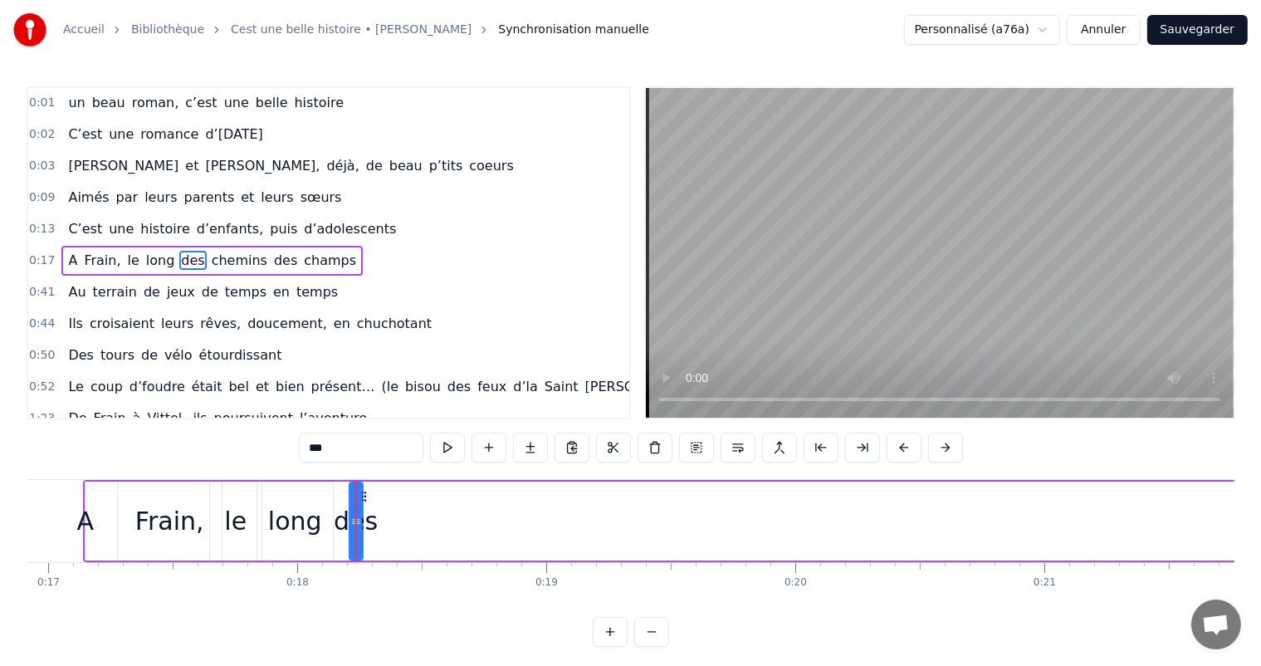
scroll to position [33, 0]
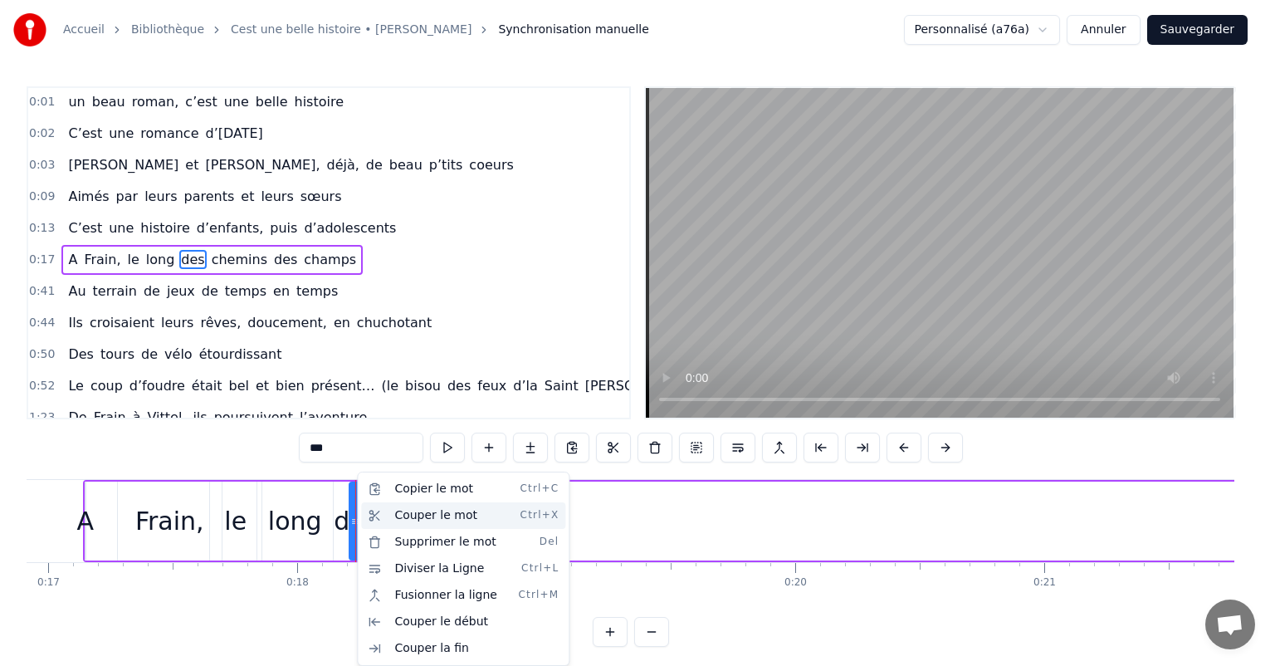
click at [400, 524] on div "Couper le mot Ctrl+X" at bounding box center [463, 515] width 204 height 27
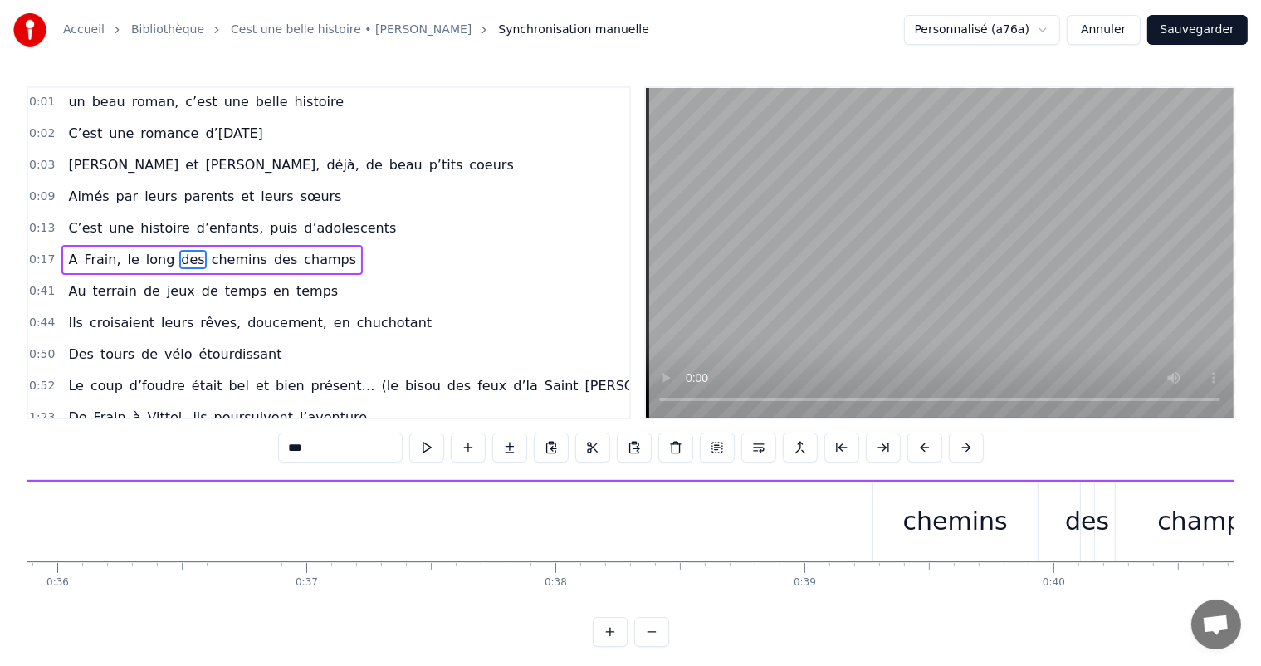
scroll to position [0, 9039]
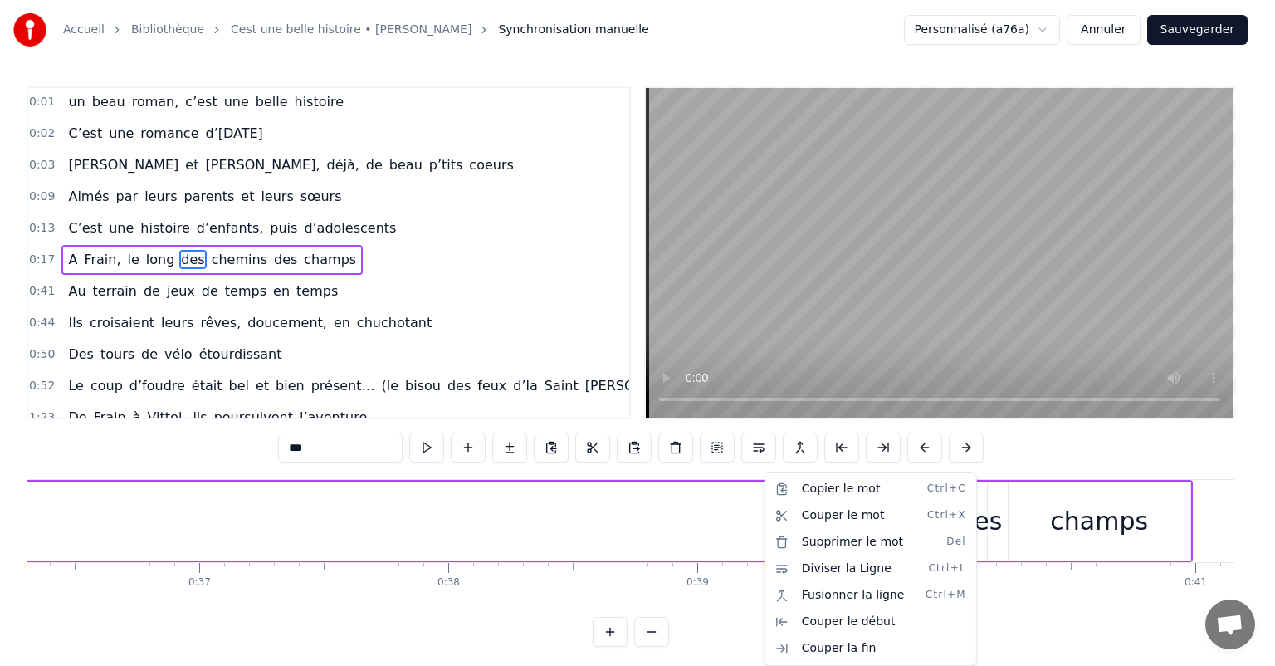
click at [744, 523] on html "Accueil Bibliothèque Cest une belle histoire • Michel Fugain Synchronisation ma…" at bounding box center [637, 336] width 1275 height 673
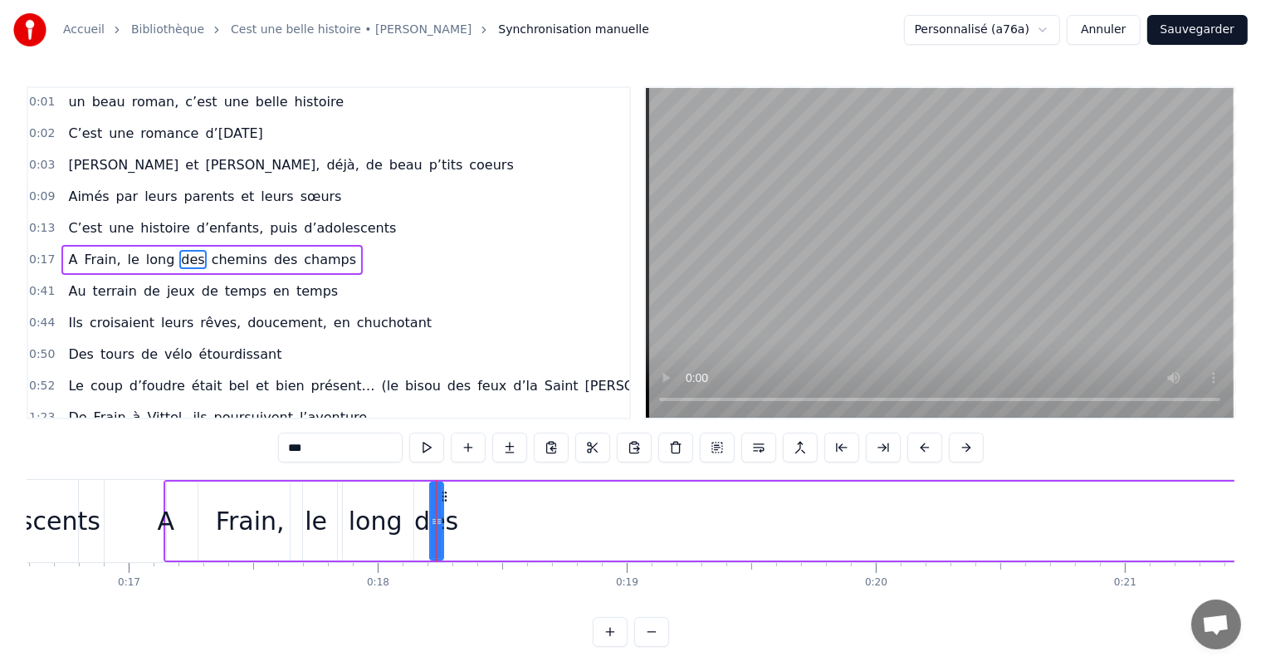
scroll to position [0, 4291]
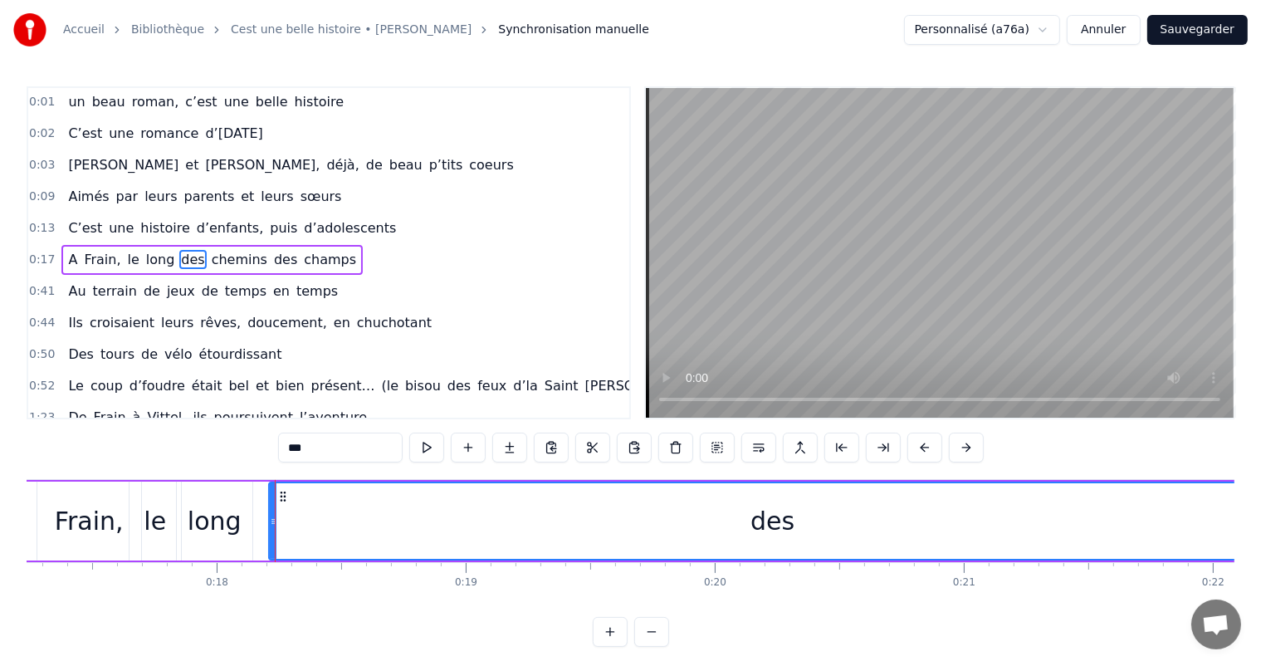
drag, startPoint x: 280, startPoint y: 508, endPoint x: 1050, endPoint y: 549, distance: 771.2
click at [1261, 583] on html "Accueil Bibliothèque Cest une belle histoire • Michel Fugain Synchronisation ma…" at bounding box center [630, 336] width 1261 height 673
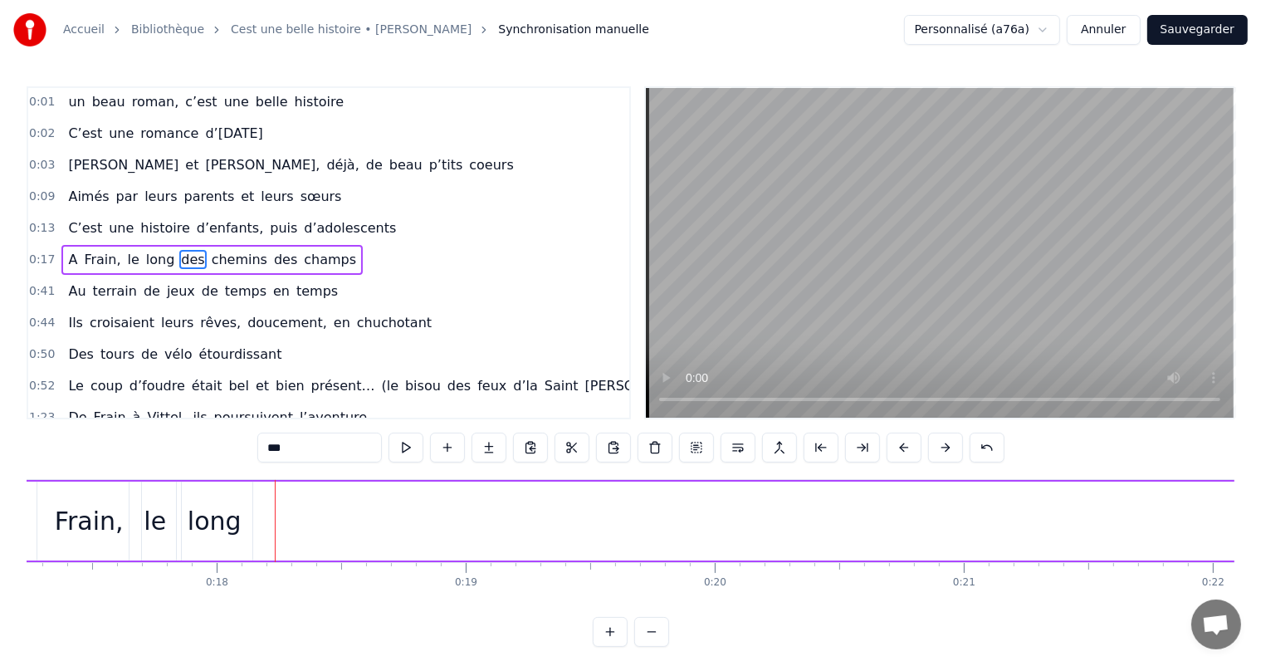
drag, startPoint x: 274, startPoint y: 521, endPoint x: 1239, endPoint y: 543, distance: 965.4
click at [1239, 543] on div "Accueil Bibliothèque Cest une belle histoire • Michel Fugain Synchronisation ma…" at bounding box center [630, 323] width 1261 height 646
drag, startPoint x: 198, startPoint y: 617, endPoint x: 187, endPoint y: 615, distance: 11.1
click at [187, 615] on div "0:00 C’est 0:01 un beau roman, c’est une belle histoire 0:02 C’est une romance …" at bounding box center [630, 366] width 1207 height 560
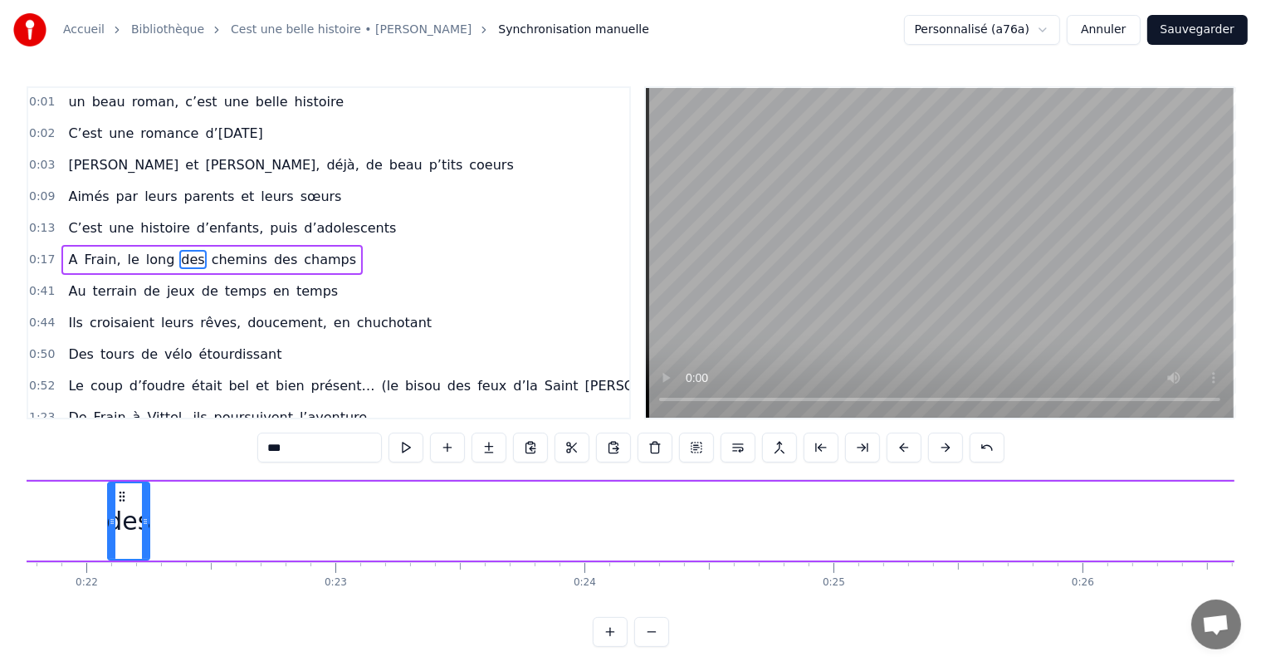
scroll to position [0, 5364]
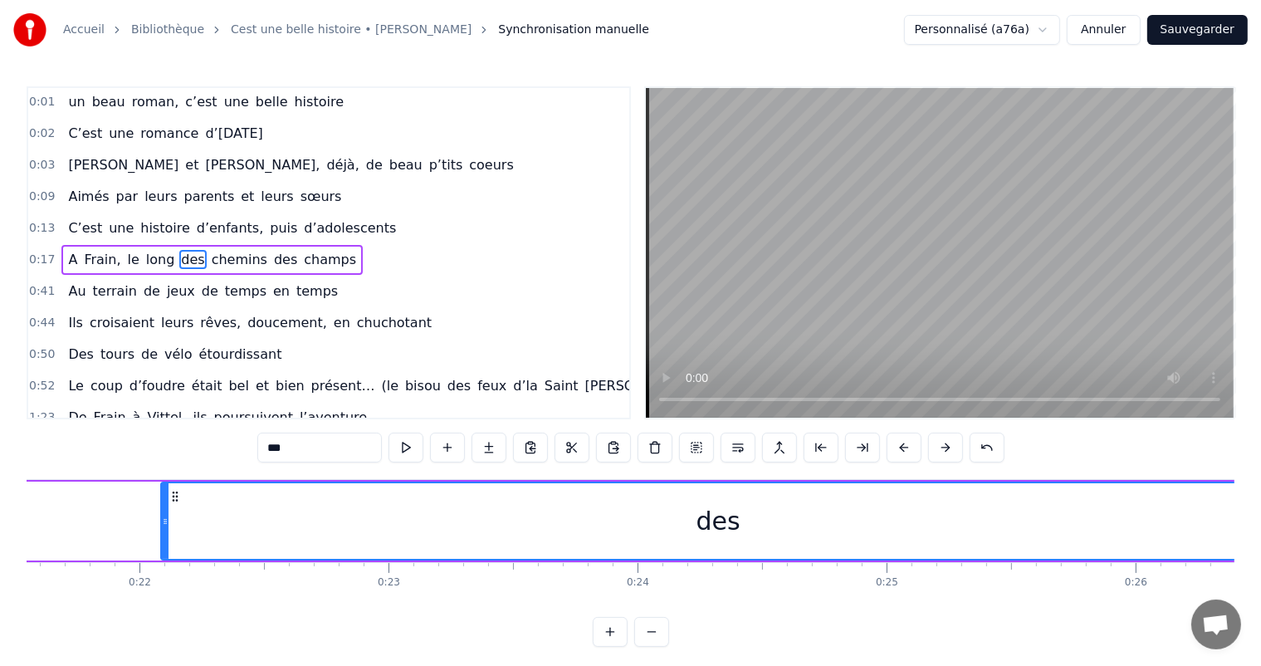
drag, startPoint x: 201, startPoint y: 521, endPoint x: 1274, endPoint y: 549, distance: 1073.4
click at [1261, 549] on html "Accueil Bibliothèque Cest une belle histoire • Michel Fugain Synchronisation ma…" at bounding box center [630, 336] width 1261 height 673
drag, startPoint x: 159, startPoint y: 511, endPoint x: 324, endPoint y: 554, distance: 170.5
click at [382, 540] on div "des" at bounding box center [718, 520] width 1116 height 79
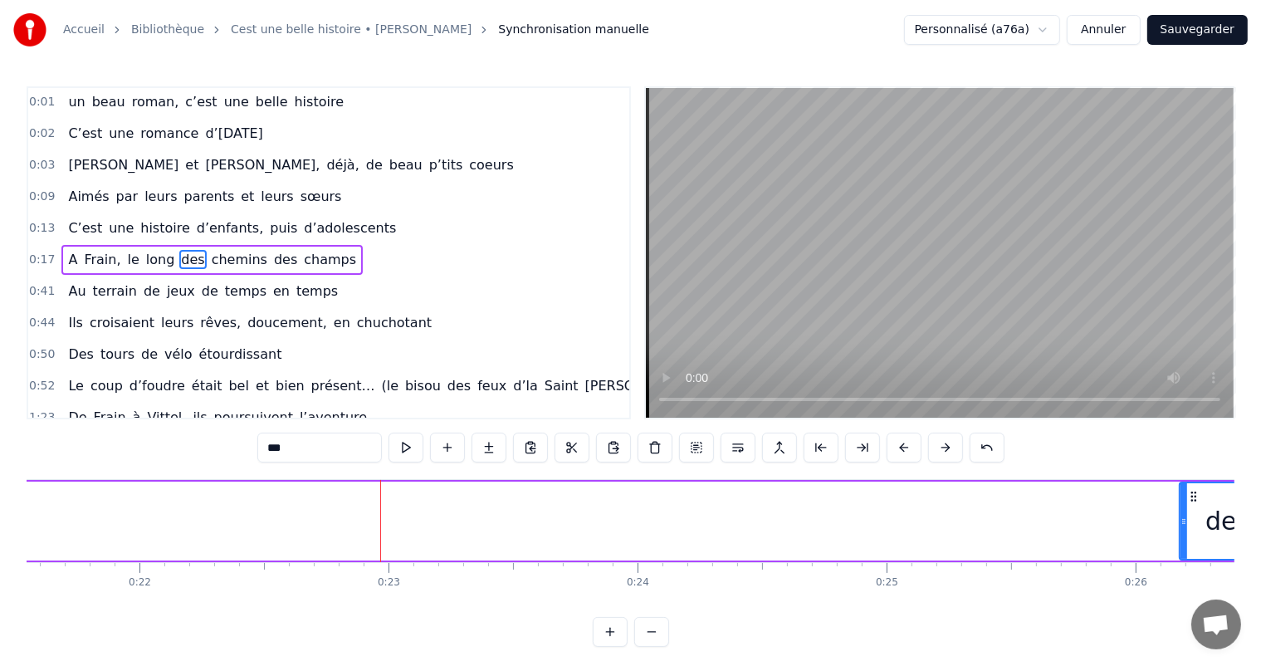
drag, startPoint x: 162, startPoint y: 512, endPoint x: 1180, endPoint y: 515, distance: 1018.3
click at [1180, 515] on div at bounding box center [1183, 521] width 7 height 76
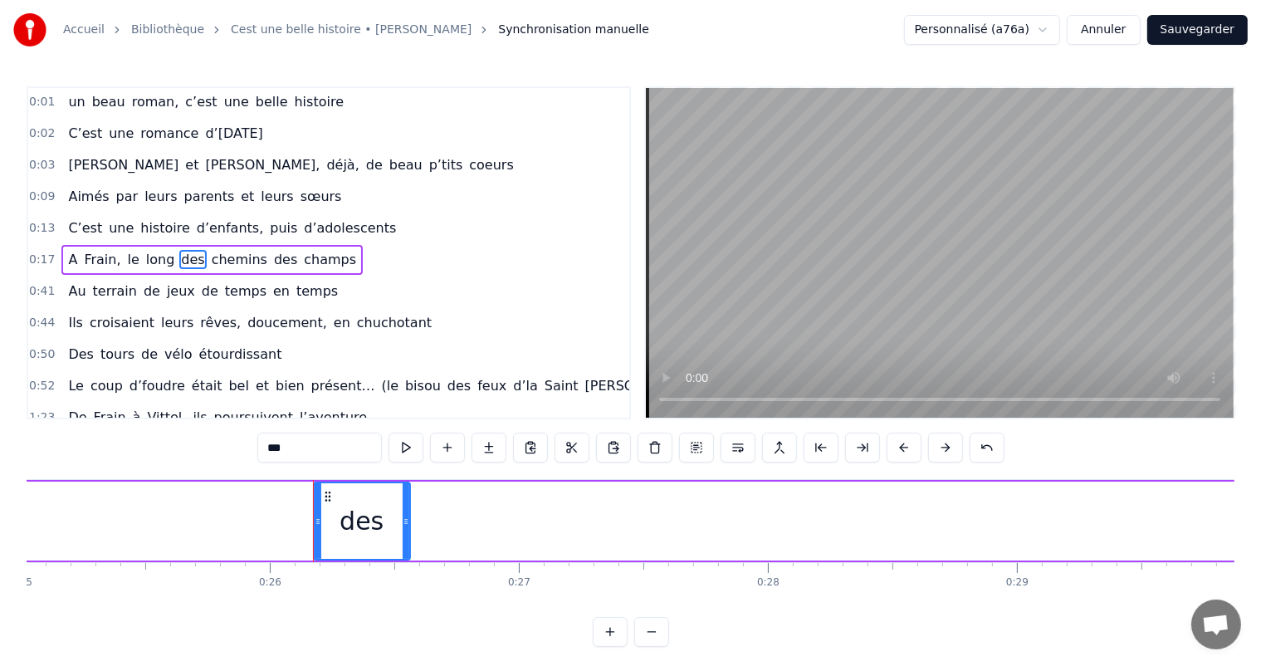
scroll to position [0, 6433]
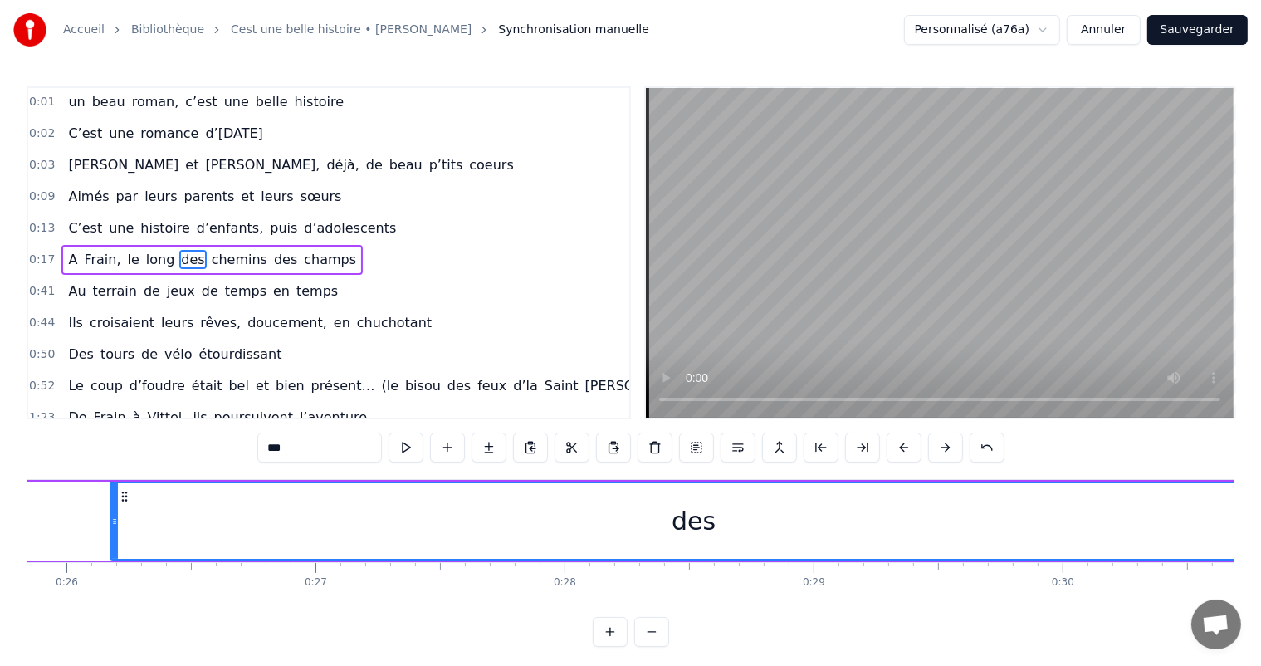
drag, startPoint x: 202, startPoint y: 520, endPoint x: 1129, endPoint y: 560, distance: 927.8
click at [1261, 604] on html "Accueil Bibliothèque Cest une belle histoire • Michel Fugain Synchronisation ma…" at bounding box center [630, 336] width 1261 height 673
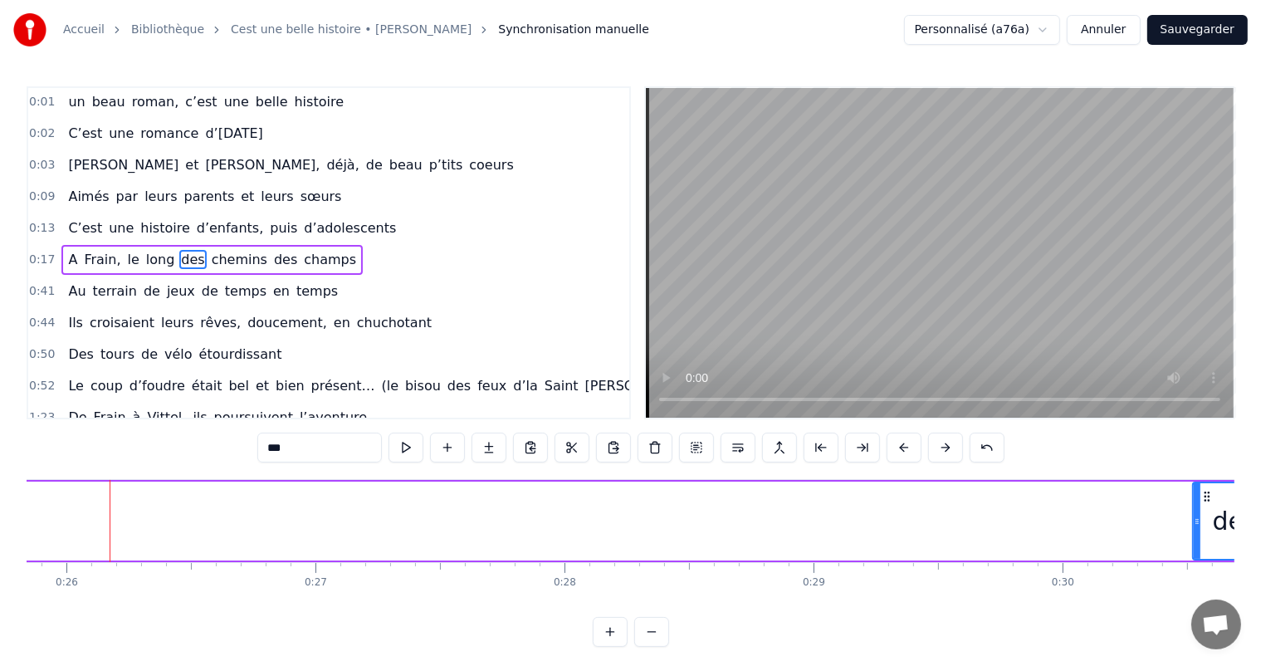
drag, startPoint x: 113, startPoint y: 526, endPoint x: 1131, endPoint y: 548, distance: 1018.5
click at [1198, 581] on div "C’est un beau roman, c’est une belle histoire C’est une romance d’[DATE] [PERSO…" at bounding box center [630, 541] width 1207 height 124
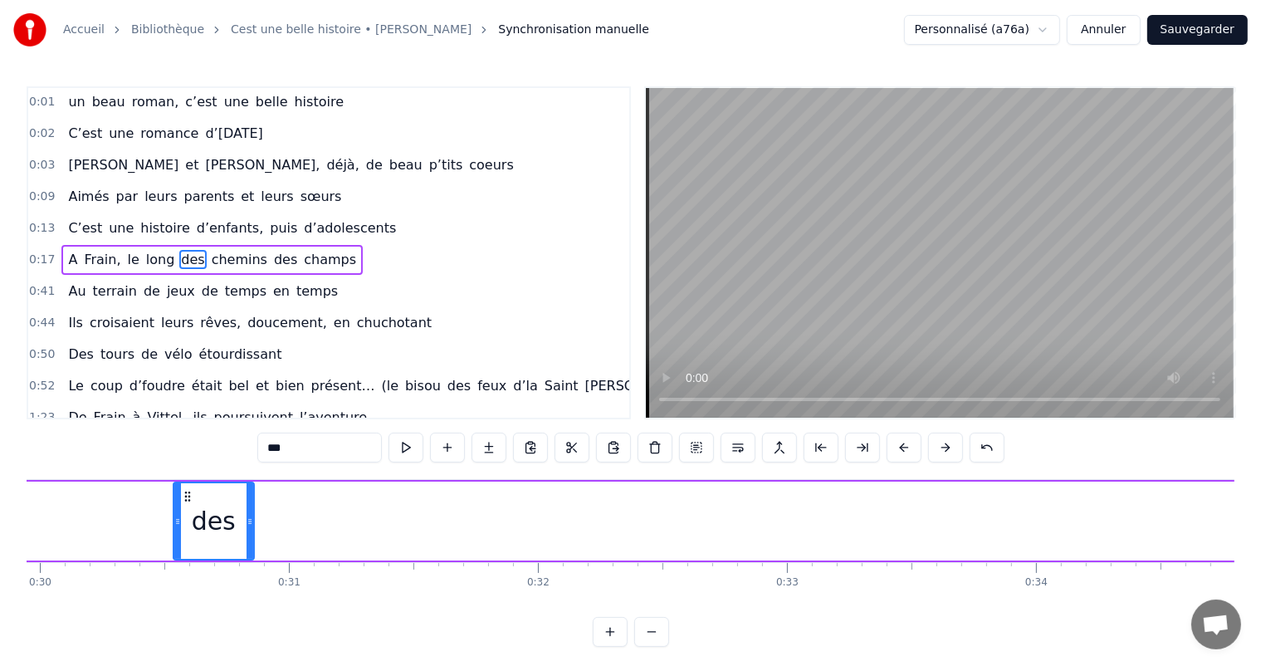
scroll to position [0, 7510]
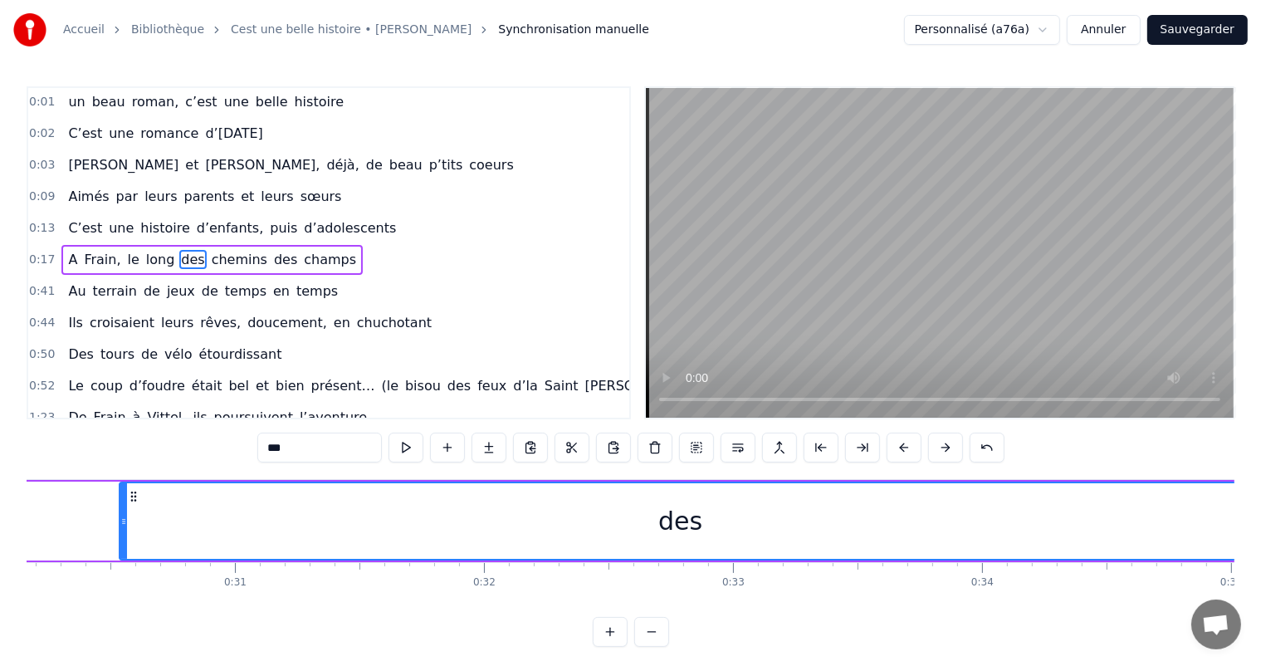
drag, startPoint x: 197, startPoint y: 512, endPoint x: 1238, endPoint y: 583, distance: 1043.9
click at [1238, 583] on div "Accueil Bibliothèque Cest une belle histoire • Michel Fugain Synchronisation ma…" at bounding box center [630, 323] width 1261 height 646
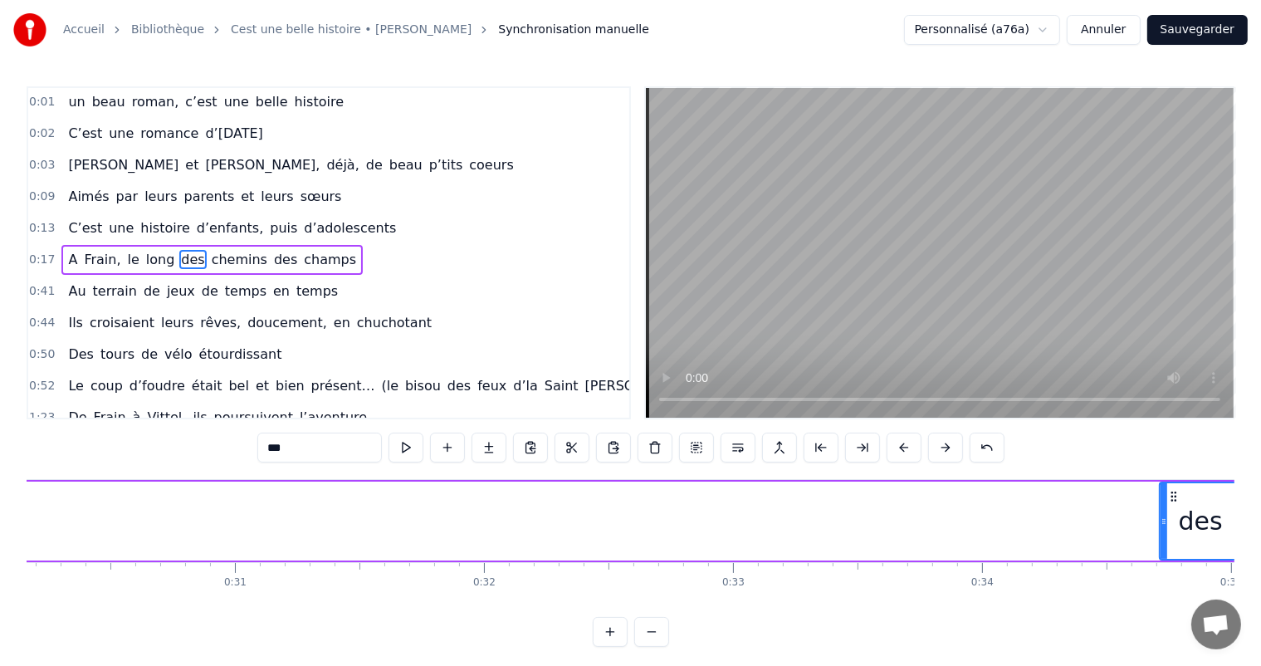
drag, startPoint x: 119, startPoint y: 519, endPoint x: 1159, endPoint y: 573, distance: 1041.3
click at [1159, 573] on div "C’est un beau roman, c’est une belle histoire C’est une romance d’[DATE] [PERSO…" at bounding box center [630, 541] width 1207 height 124
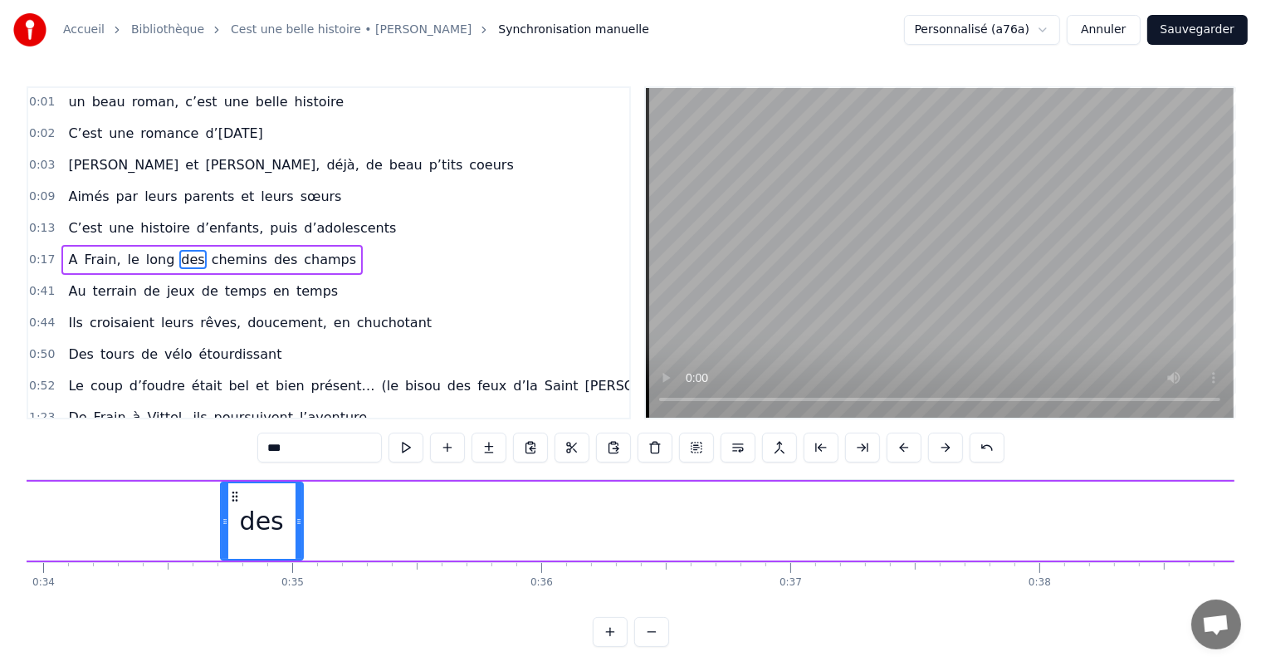
scroll to position [0, 8475]
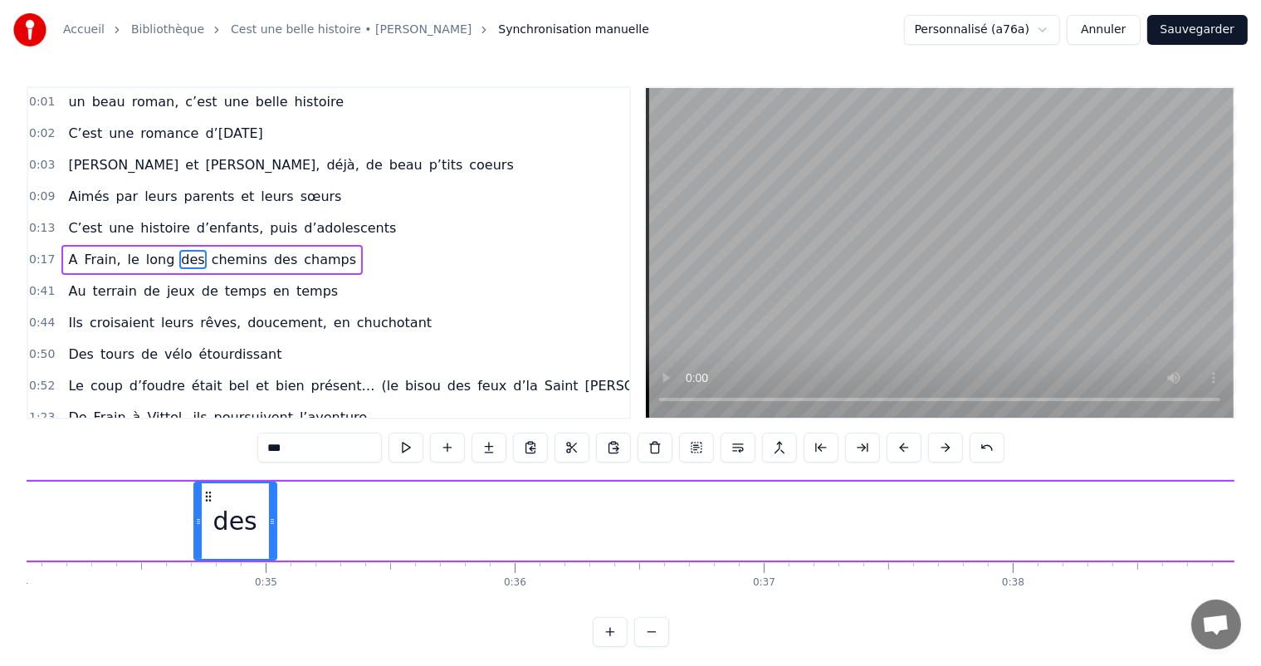
click at [275, 513] on div "des" at bounding box center [235, 520] width 84 height 79
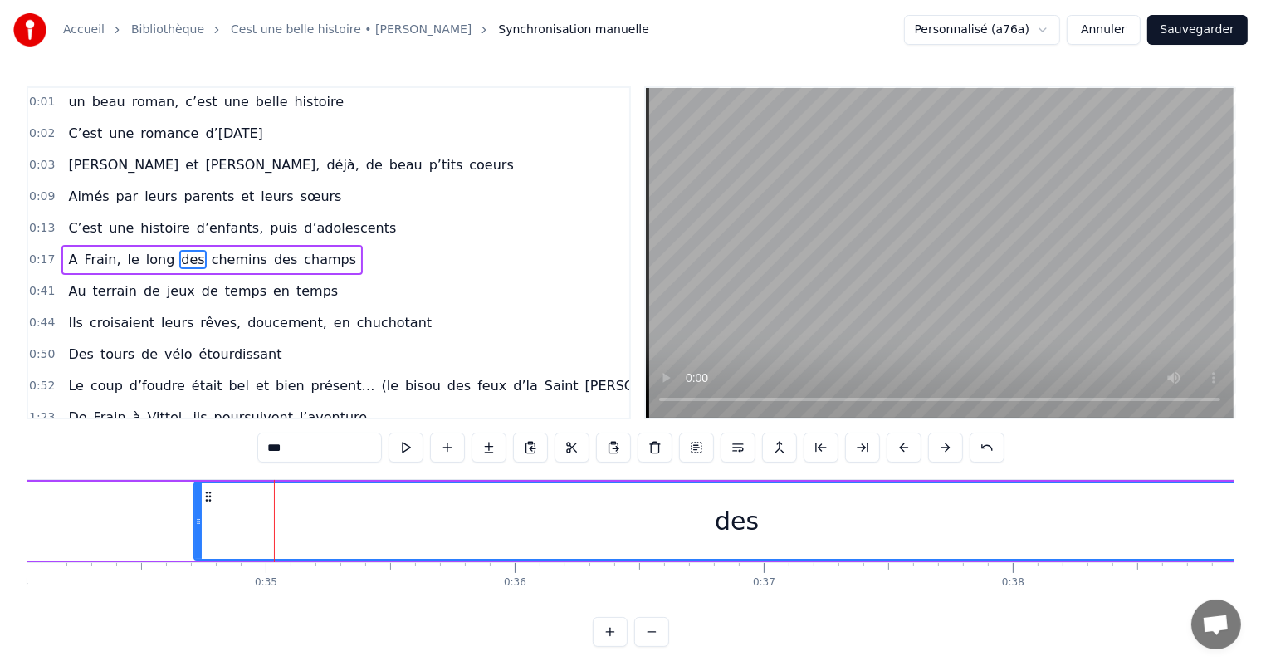
drag, startPoint x: 271, startPoint y: 515, endPoint x: 1274, endPoint y: 563, distance: 1004.5
click at [1261, 563] on html "Accueil Bibliothèque Cest une belle histoire • Michel Fugain Synchronisation ma…" at bounding box center [630, 336] width 1261 height 673
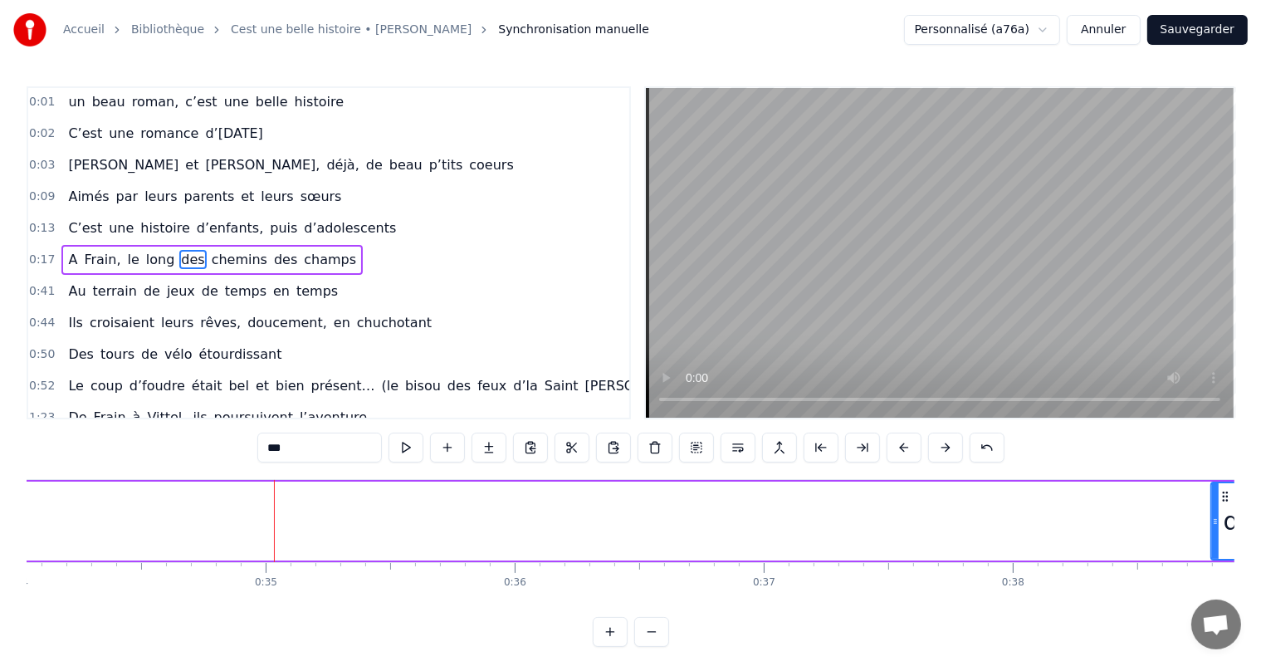
drag, startPoint x: 193, startPoint y: 512, endPoint x: 1210, endPoint y: 586, distance: 1019.3
click at [1210, 586] on div "C’est un beau roman, c’est une belle histoire C’est une romance d’[DATE] [PERSO…" at bounding box center [630, 541] width 1207 height 124
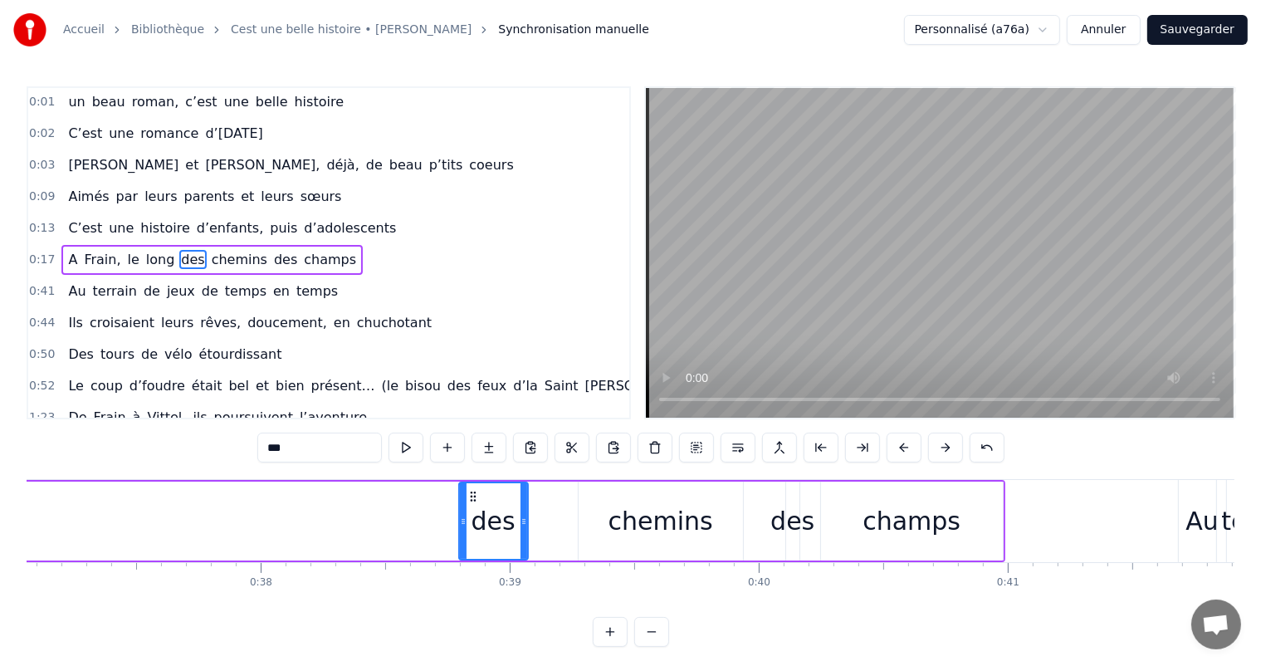
scroll to position [0, 9254]
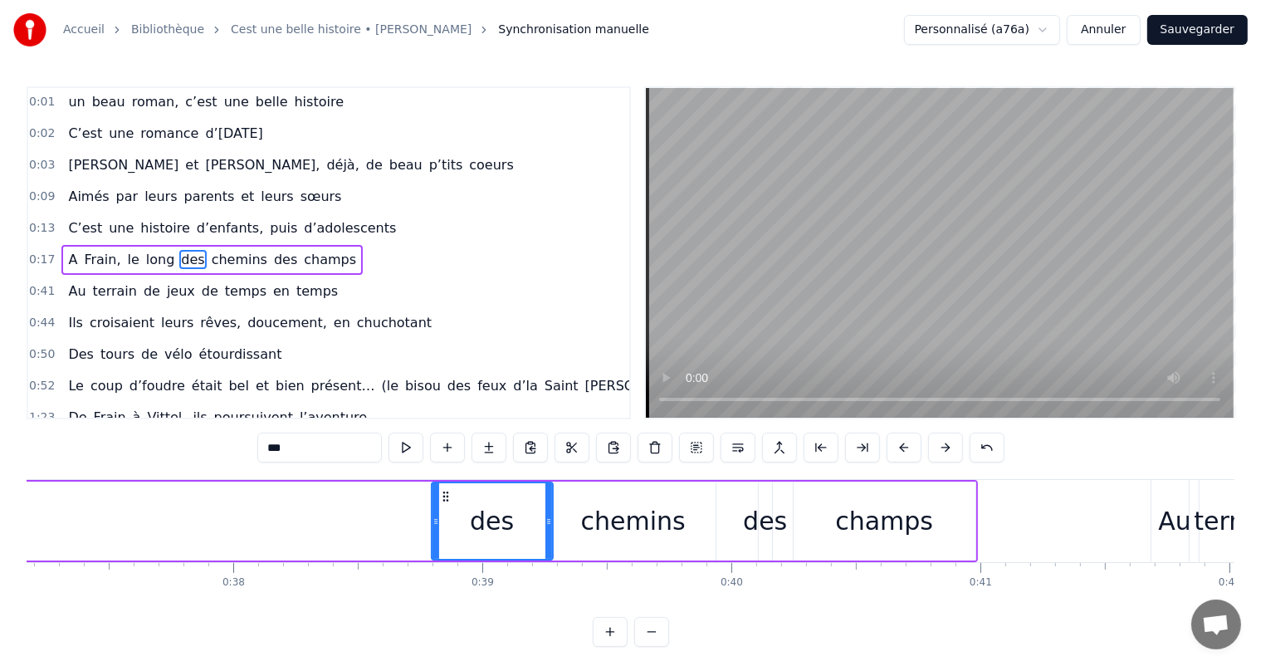
drag, startPoint x: 495, startPoint y: 511, endPoint x: 548, endPoint y: 524, distance: 53.7
click at [548, 524] on div at bounding box center [548, 521] width 7 height 76
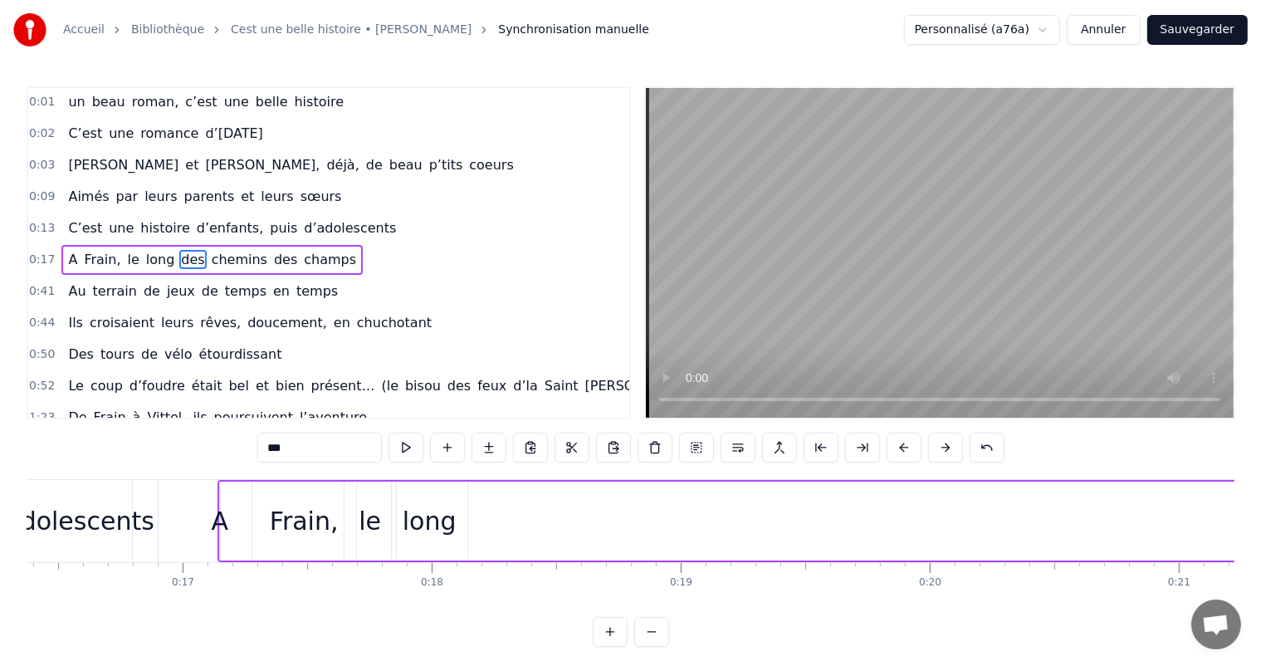
scroll to position [0, 4050]
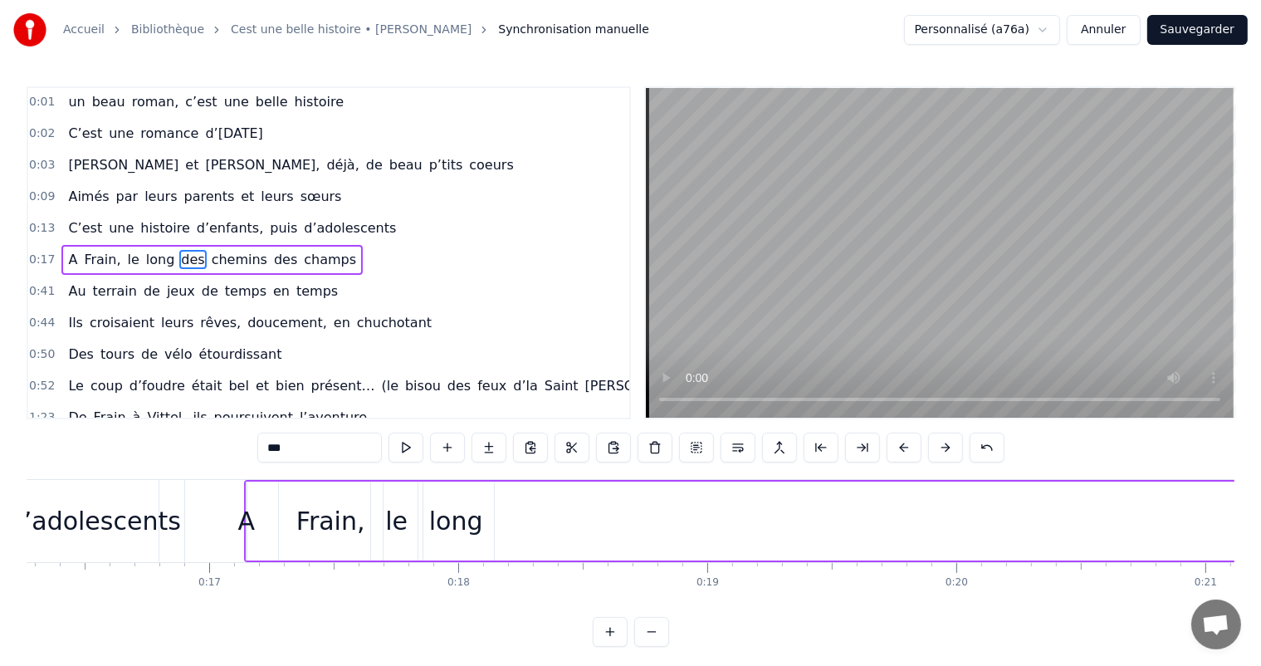
click at [461, 532] on div "long" at bounding box center [456, 520] width 54 height 37
type input "****"
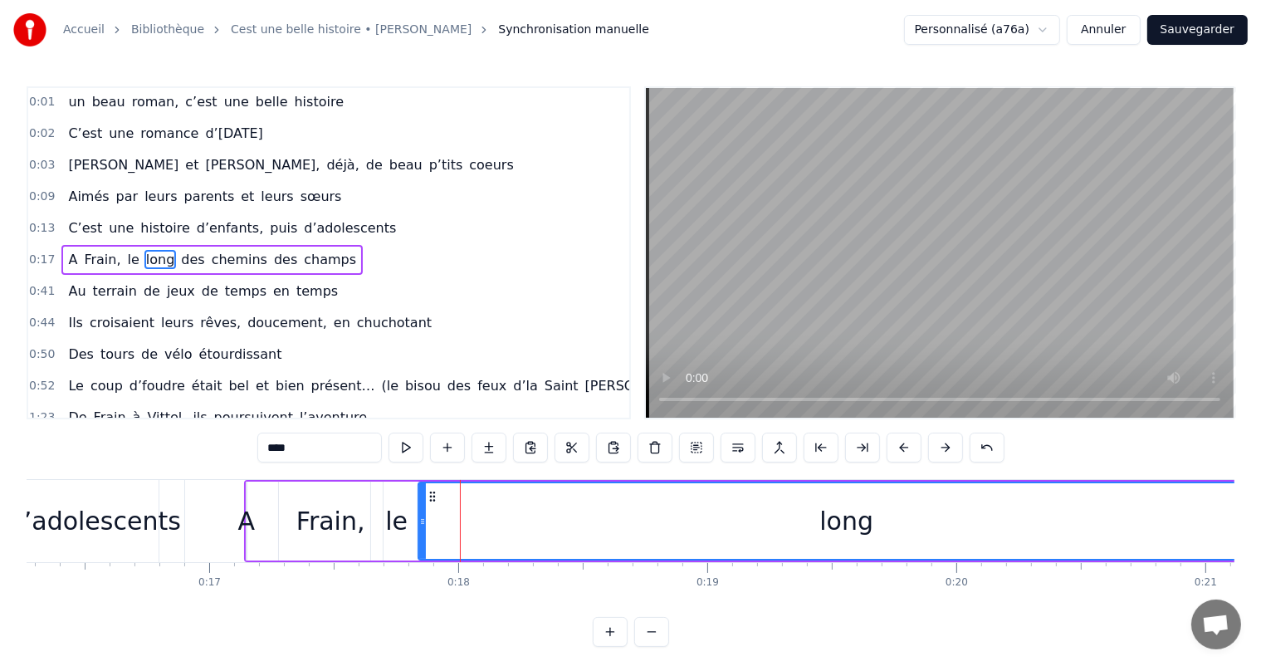
drag, startPoint x: 491, startPoint y: 522, endPoint x: 1272, endPoint y: 534, distance: 781.0
click at [1261, 534] on html "Accueil Bibliothèque Cest une belle histoire • Michel Fugain Synchronisation ma…" at bounding box center [630, 336] width 1261 height 673
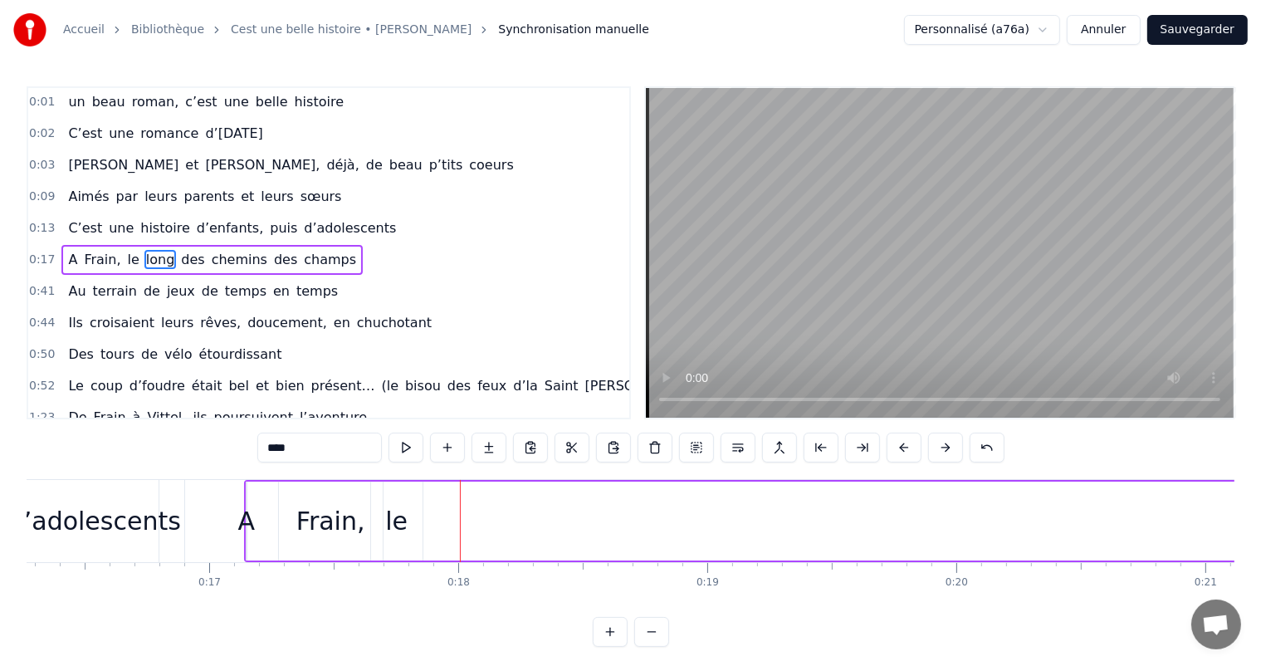
drag, startPoint x: 422, startPoint y: 503, endPoint x: 1274, endPoint y: 541, distance: 852.3
click at [1261, 541] on html "Accueil Bibliothèque Cest une belle histoire • Michel Fugain Synchronisation ma…" at bounding box center [630, 336] width 1261 height 673
click at [159, 602] on div "C’est un beau roman, c’est une belle histoire C’est une romance d’[DATE] [PERSO…" at bounding box center [630, 541] width 1207 height 124
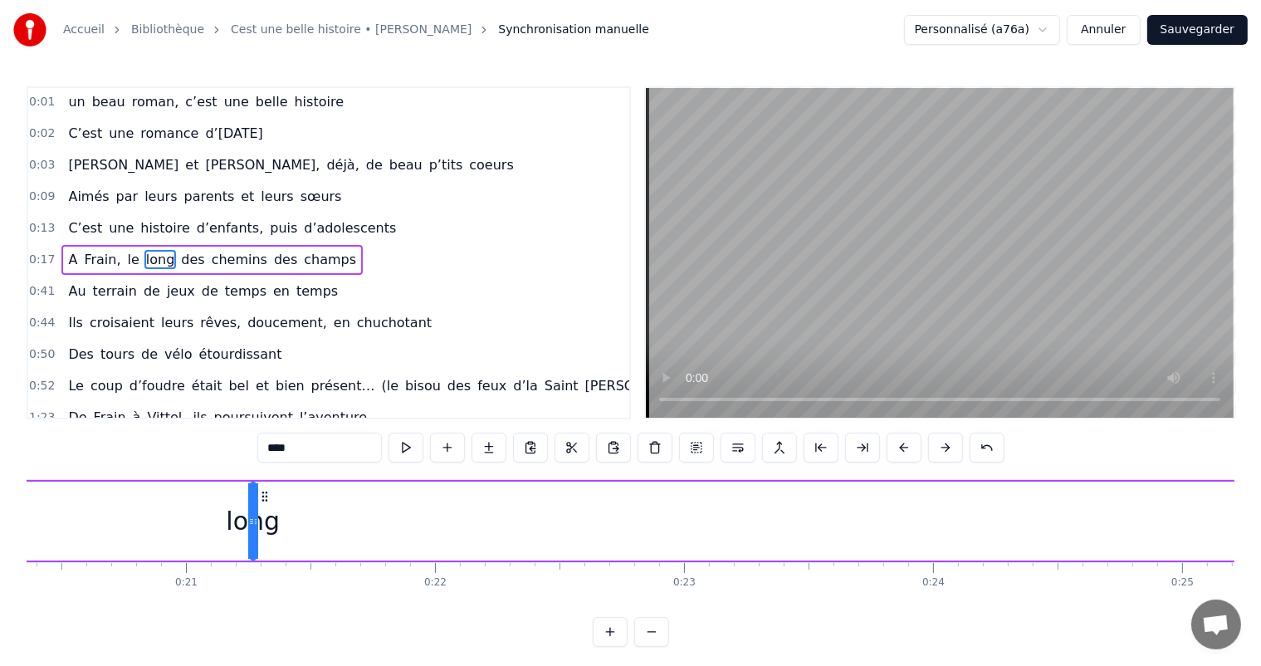
scroll to position [0, 5096]
drag, startPoint x: 229, startPoint y: 518, endPoint x: 304, endPoint y: 542, distance: 78.5
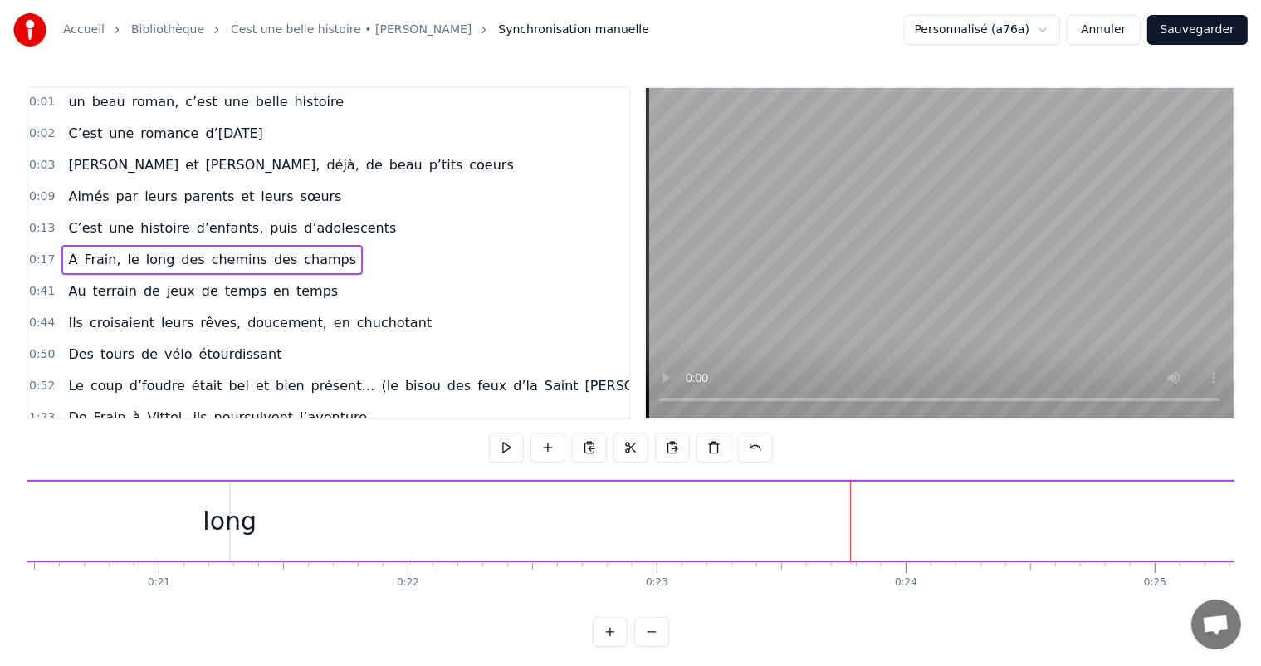
click at [242, 520] on div "long" at bounding box center [229, 520] width 54 height 37
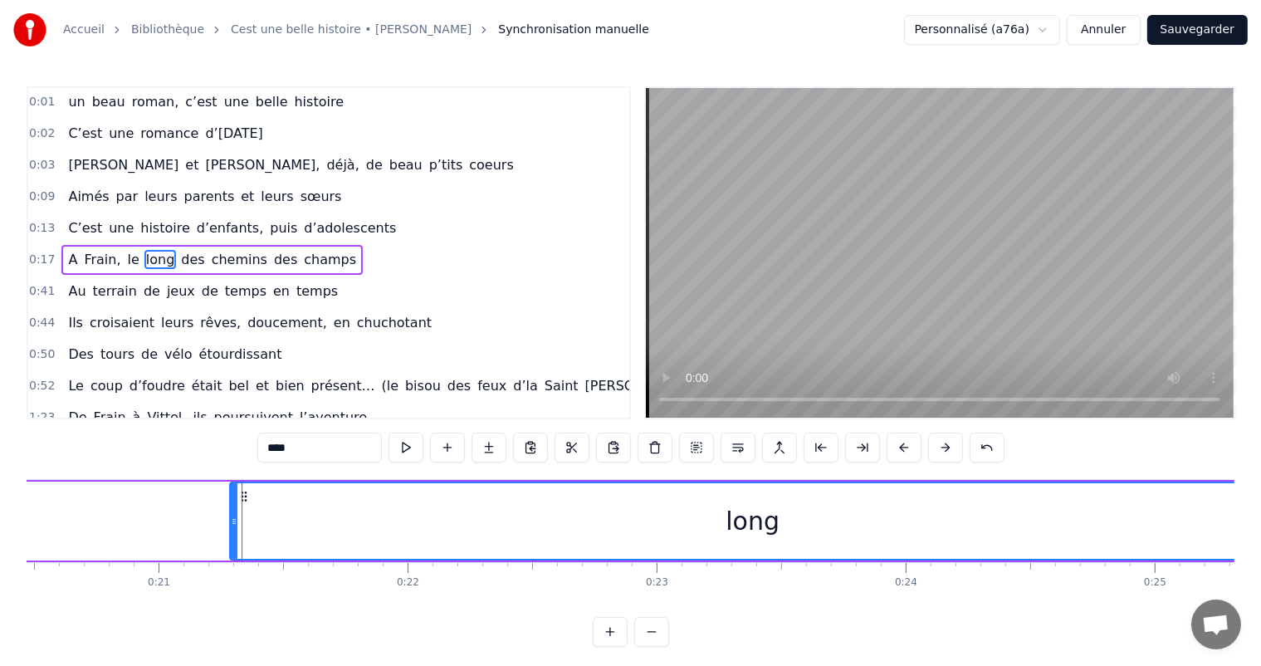
drag, startPoint x: 227, startPoint y: 516, endPoint x: 1274, endPoint y: 531, distance: 1047.4
click at [1261, 531] on html "Accueil Bibliothèque Cest une belle histoire • Michel Fugain Synchronisation ma…" at bounding box center [630, 336] width 1261 height 673
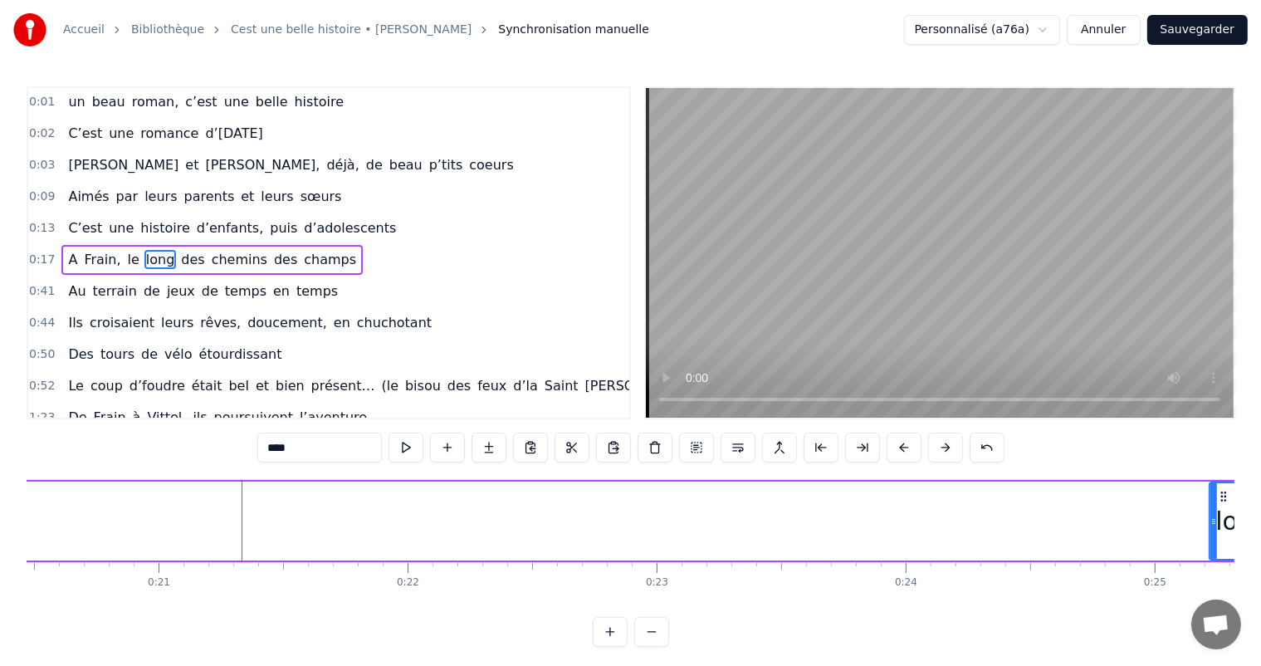
drag, startPoint x: 229, startPoint y: 513, endPoint x: 1213, endPoint y: 544, distance: 984.8
click at [1213, 544] on div at bounding box center [1213, 521] width 7 height 76
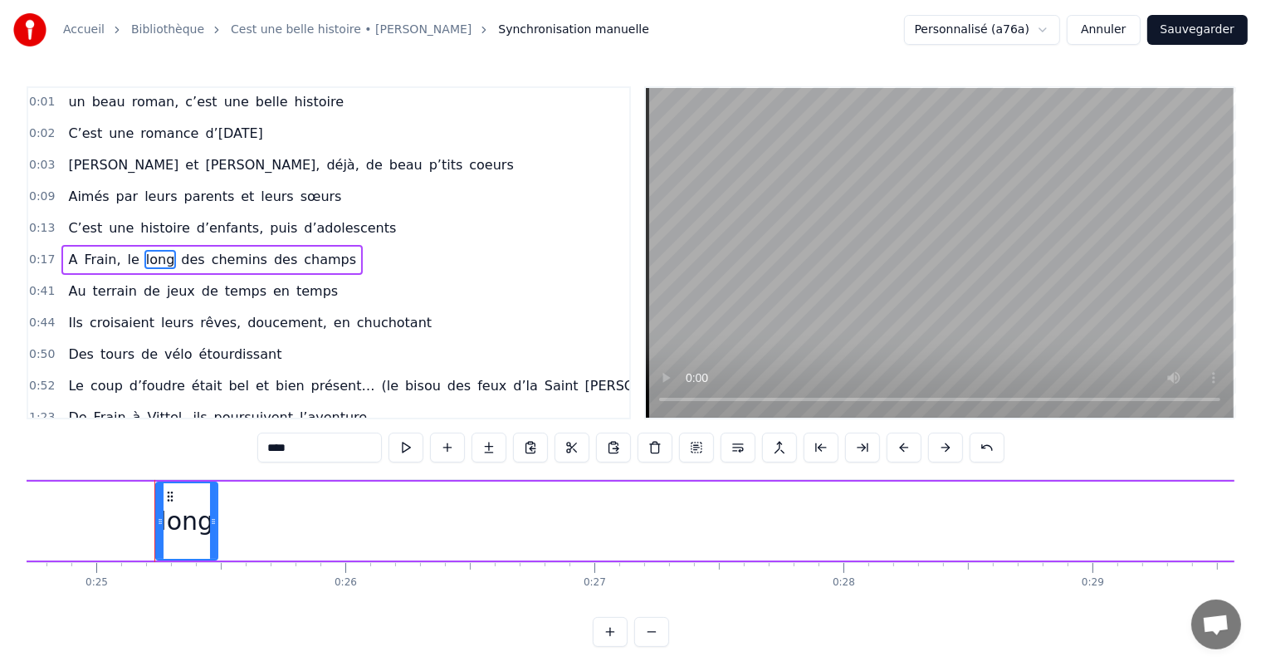
scroll to position [0, 6198]
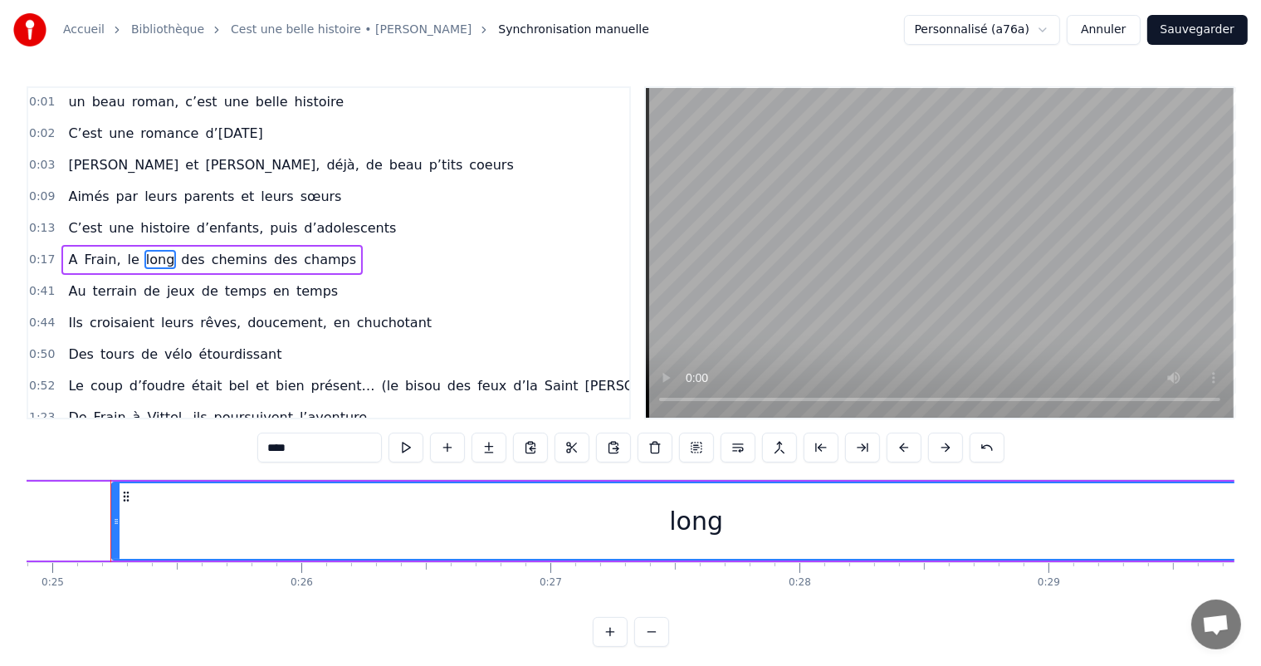
drag, startPoint x: 167, startPoint y: 505, endPoint x: 1274, endPoint y: 631, distance: 1114.2
click at [1261, 631] on html "Accueil Bibliothèque Cest une belle histoire • Michel Fugain Synchronisation ma…" at bounding box center [630, 336] width 1261 height 673
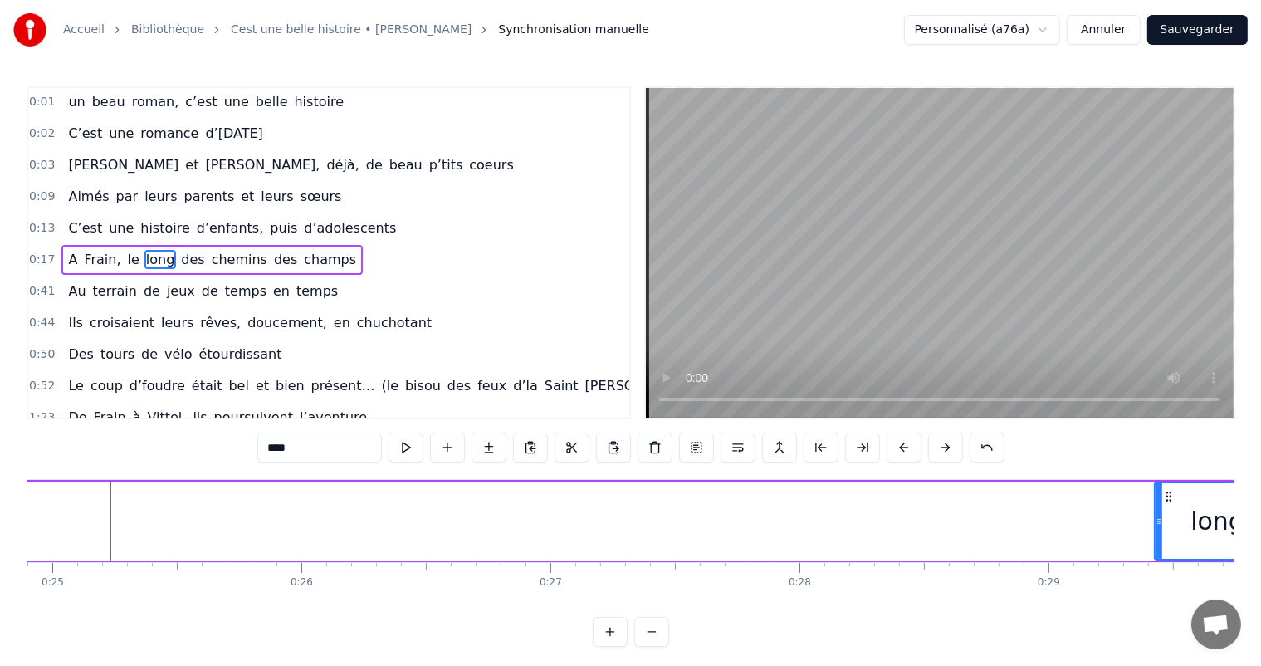
drag, startPoint x: 113, startPoint y: 518, endPoint x: 1155, endPoint y: 495, distance: 1042.6
click at [1155, 495] on div at bounding box center [1158, 521] width 7 height 76
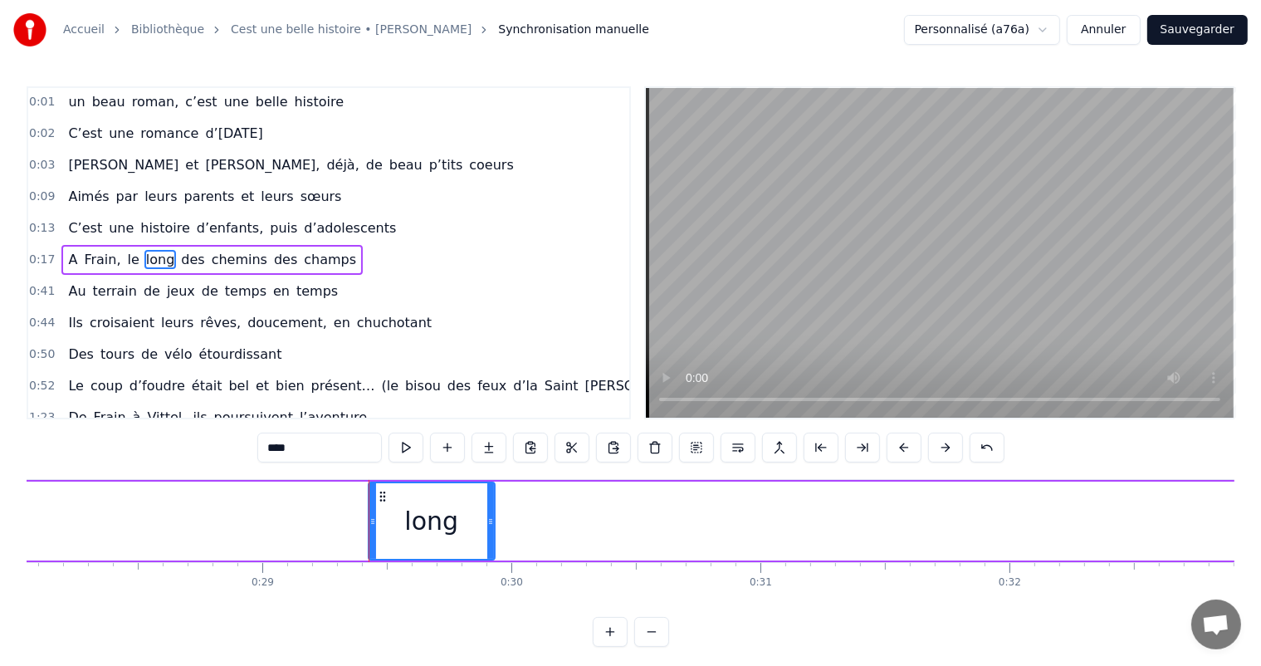
scroll to position [0, 7243]
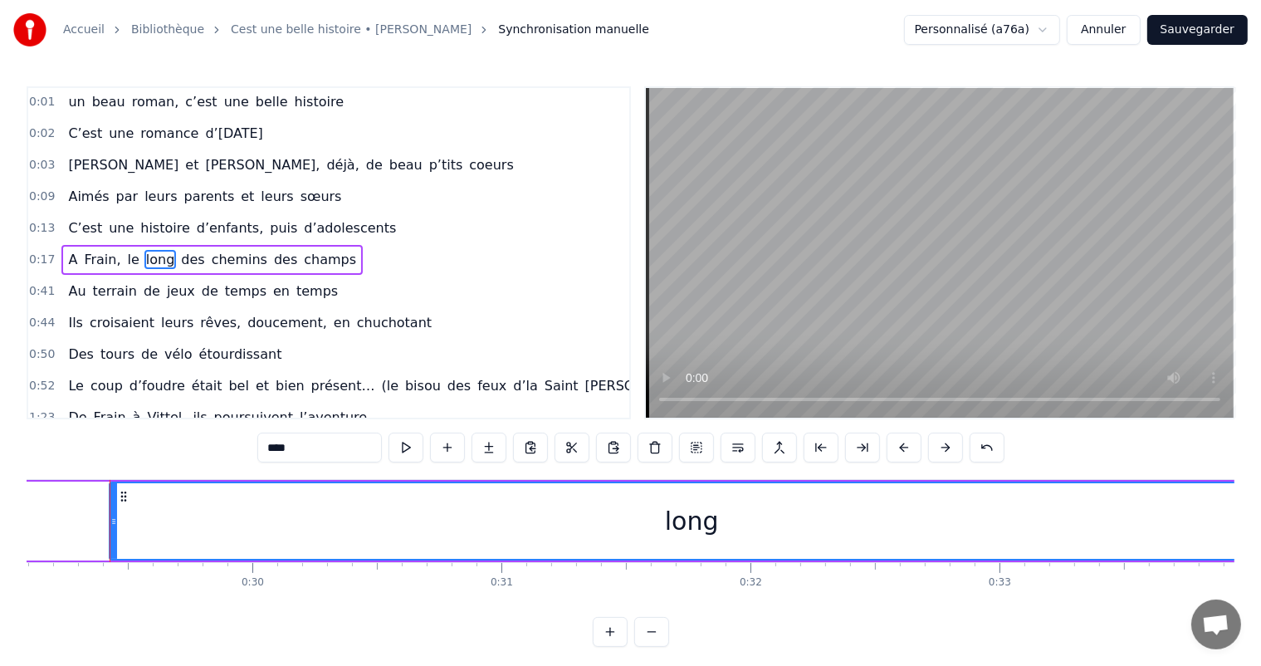
drag, startPoint x: 232, startPoint y: 521, endPoint x: 1271, endPoint y: 512, distance: 1038.2
click at [1261, 512] on html "Accueil Bibliothèque Cest une belle histoire • Michel Fugain Synchronisation ma…" at bounding box center [630, 336] width 1261 height 673
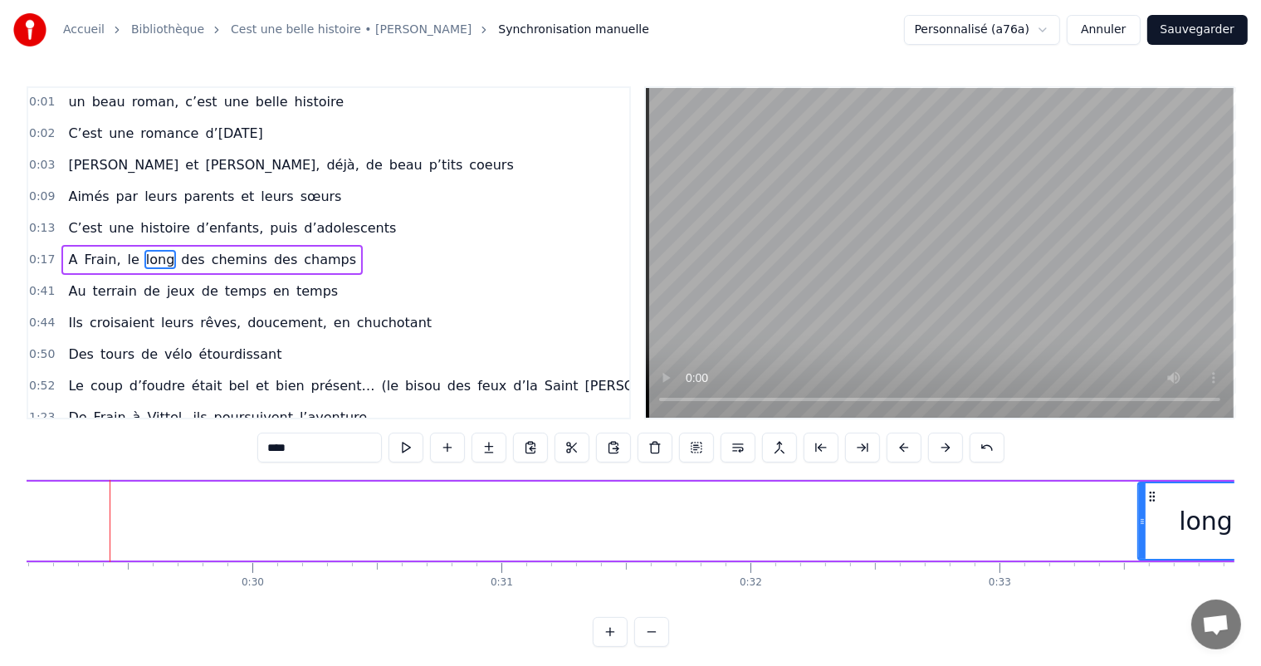
drag, startPoint x: 110, startPoint y: 520, endPoint x: 1139, endPoint y: 529, distance: 1028.3
click at [1139, 529] on div at bounding box center [1142, 521] width 7 height 76
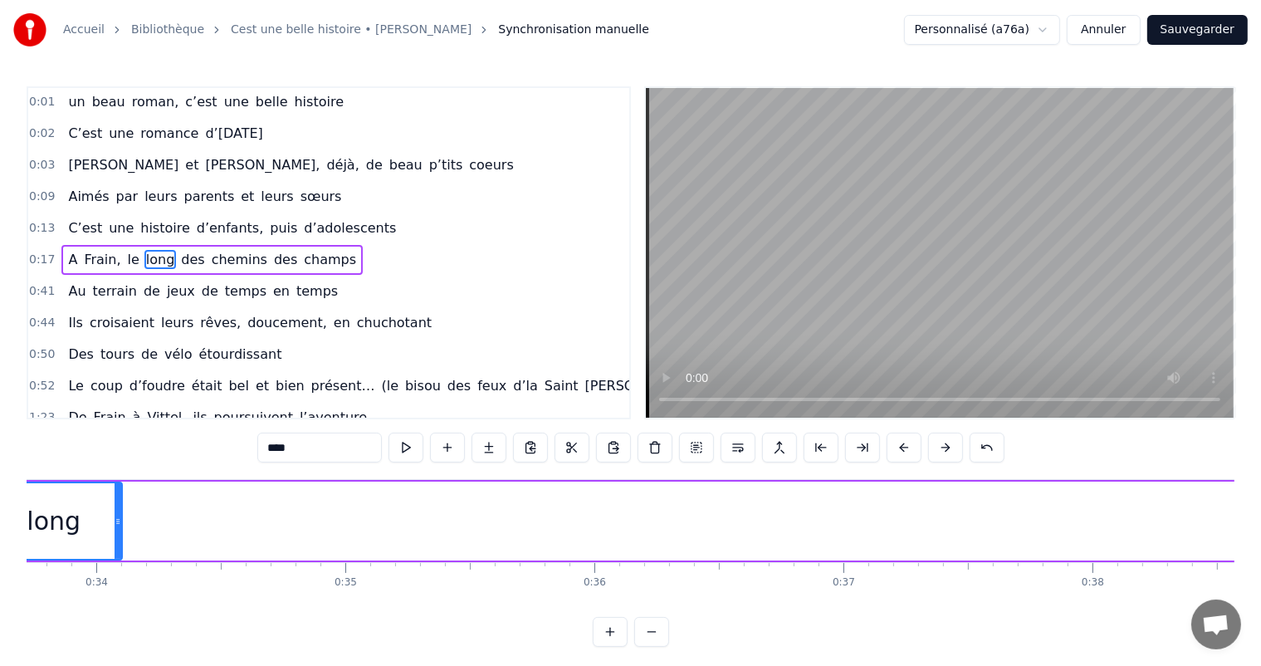
scroll to position [0, 8475]
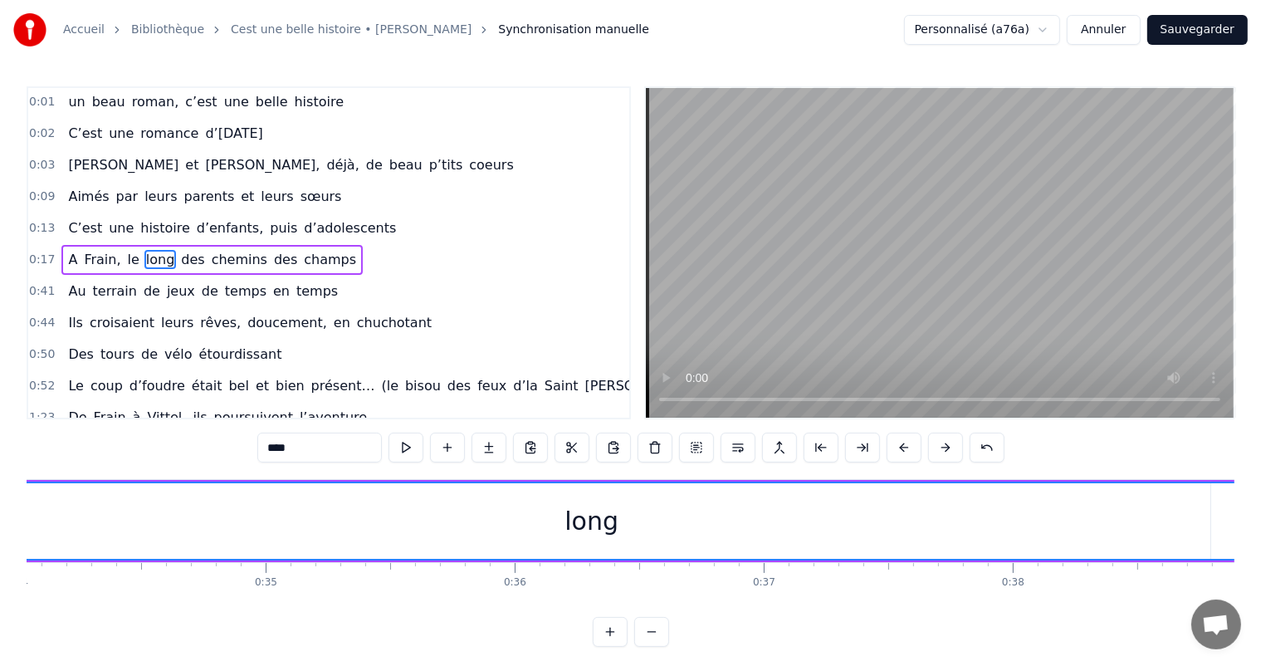
drag, startPoint x: 39, startPoint y: 516, endPoint x: 1274, endPoint y: 611, distance: 1238.5
click at [1261, 611] on html "Accueil Bibliothèque Cest une belle histoire • Michel Fugain Synchronisation ma…" at bounding box center [630, 336] width 1261 height 673
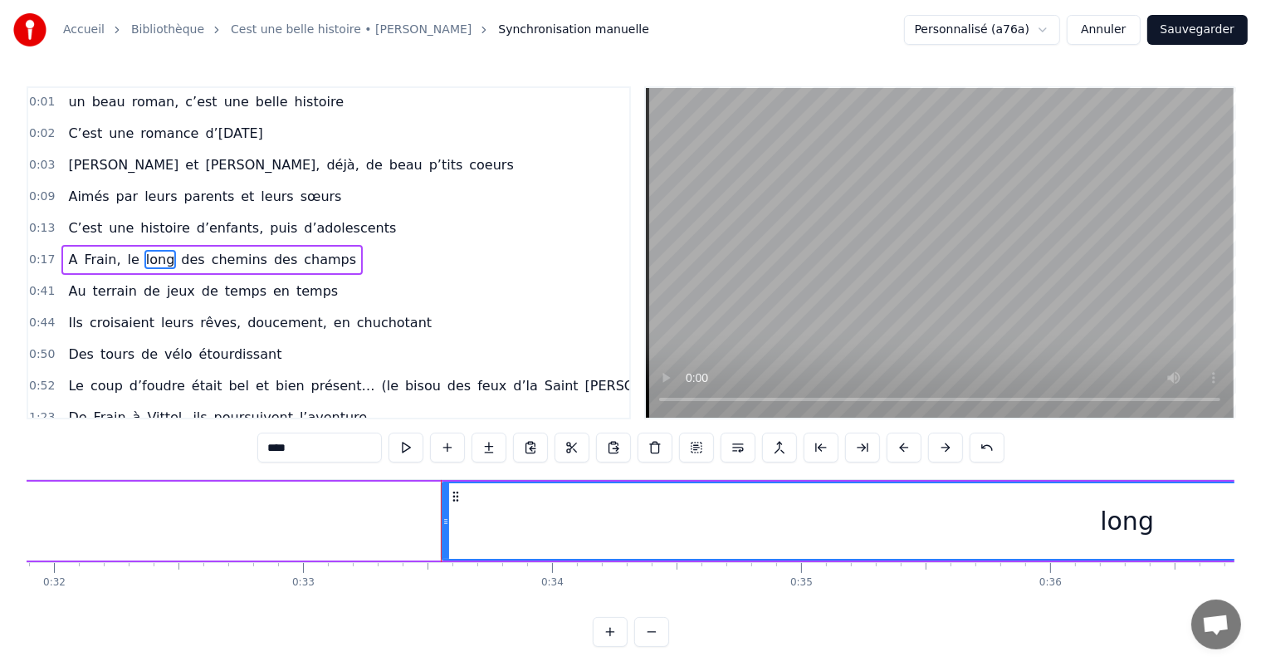
scroll to position [0, 7912]
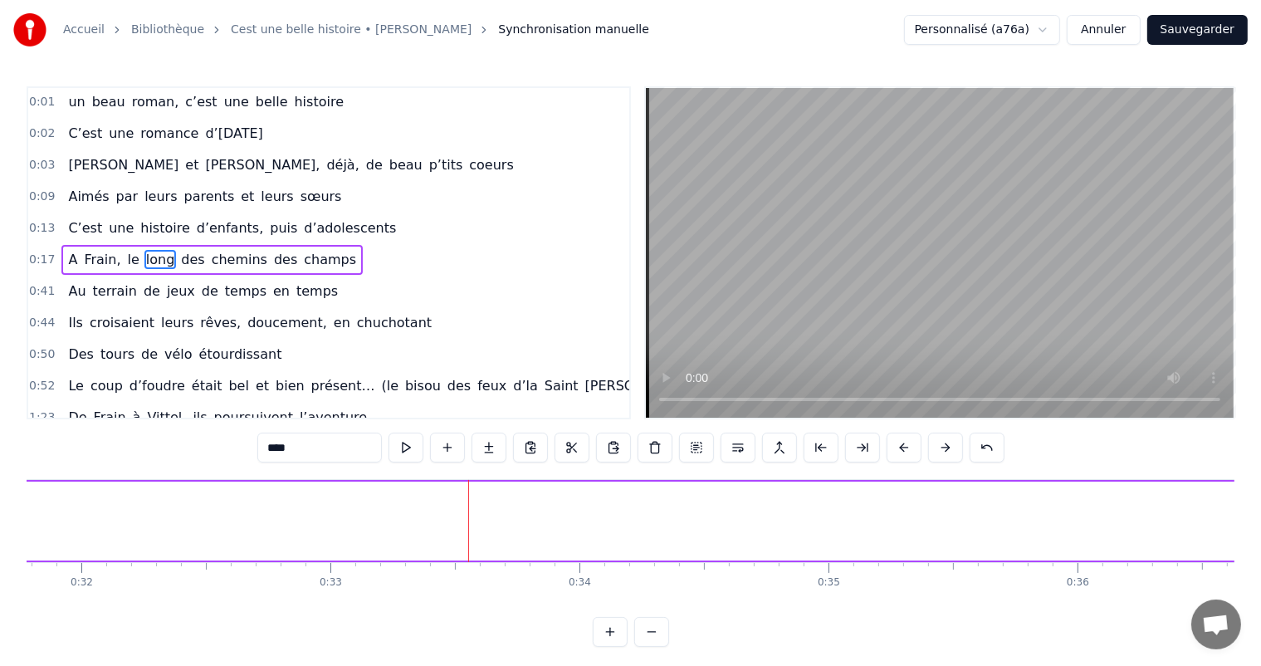
drag, startPoint x: 469, startPoint y: 512, endPoint x: 1274, endPoint y: 534, distance: 805.3
click at [1261, 534] on html "Accueil Bibliothèque Cest une belle histoire • Michel Fugain Synchronisation ma…" at bounding box center [630, 336] width 1261 height 673
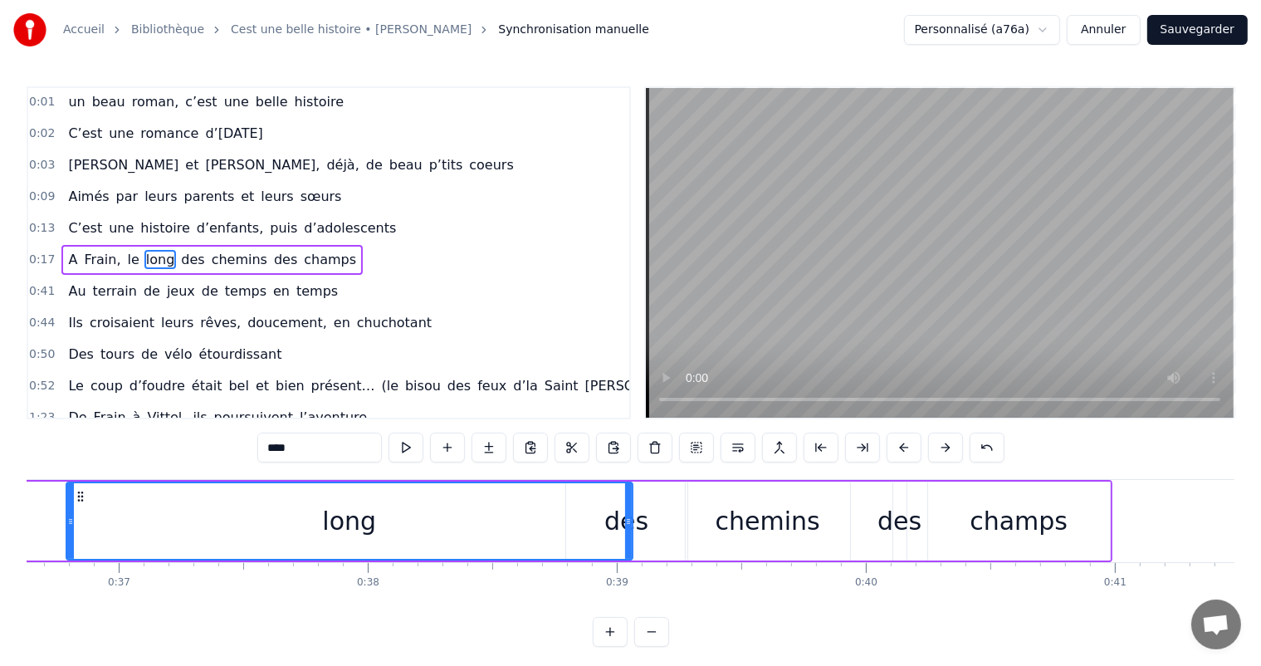
scroll to position [0, 9173]
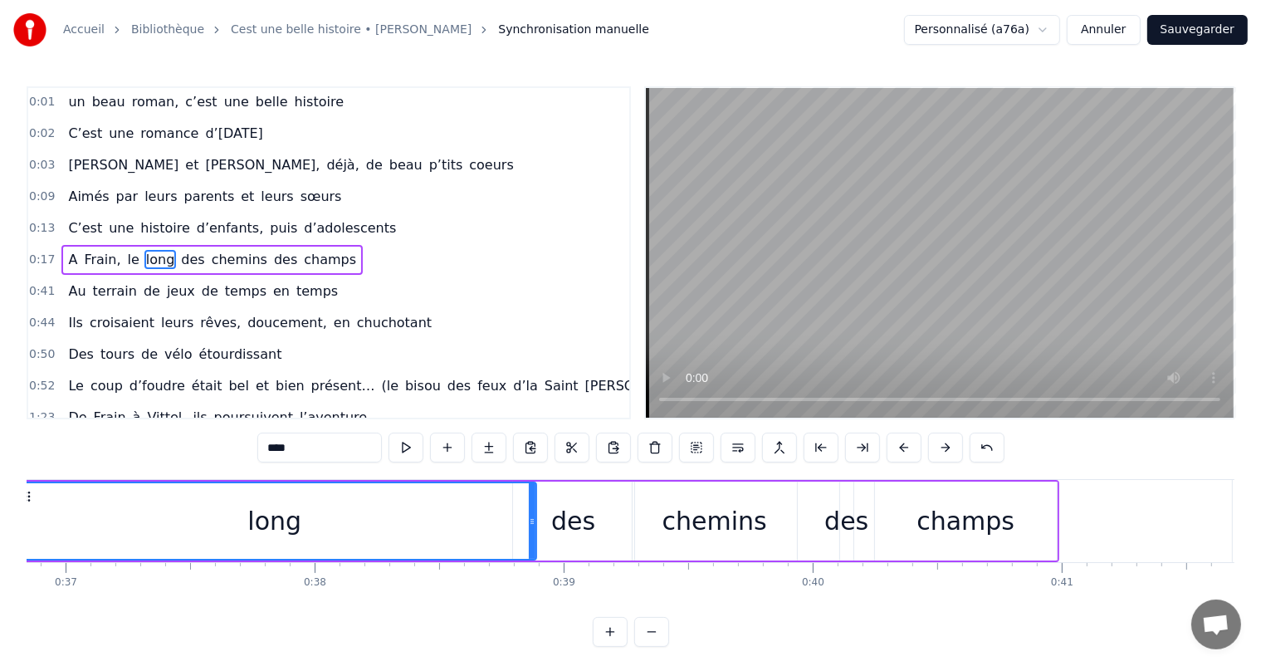
drag, startPoint x: 576, startPoint y: 524, endPoint x: 533, endPoint y: 520, distance: 43.4
click at [533, 520] on icon at bounding box center [532, 521] width 7 height 13
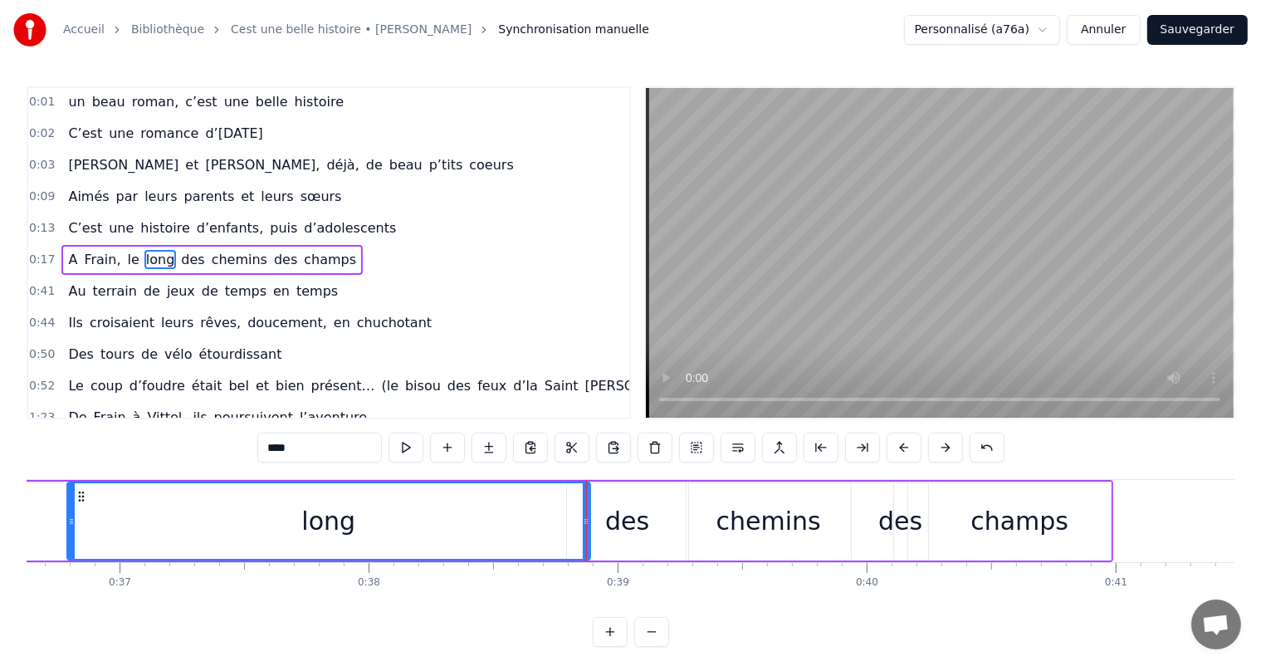
scroll to position [0, 9039]
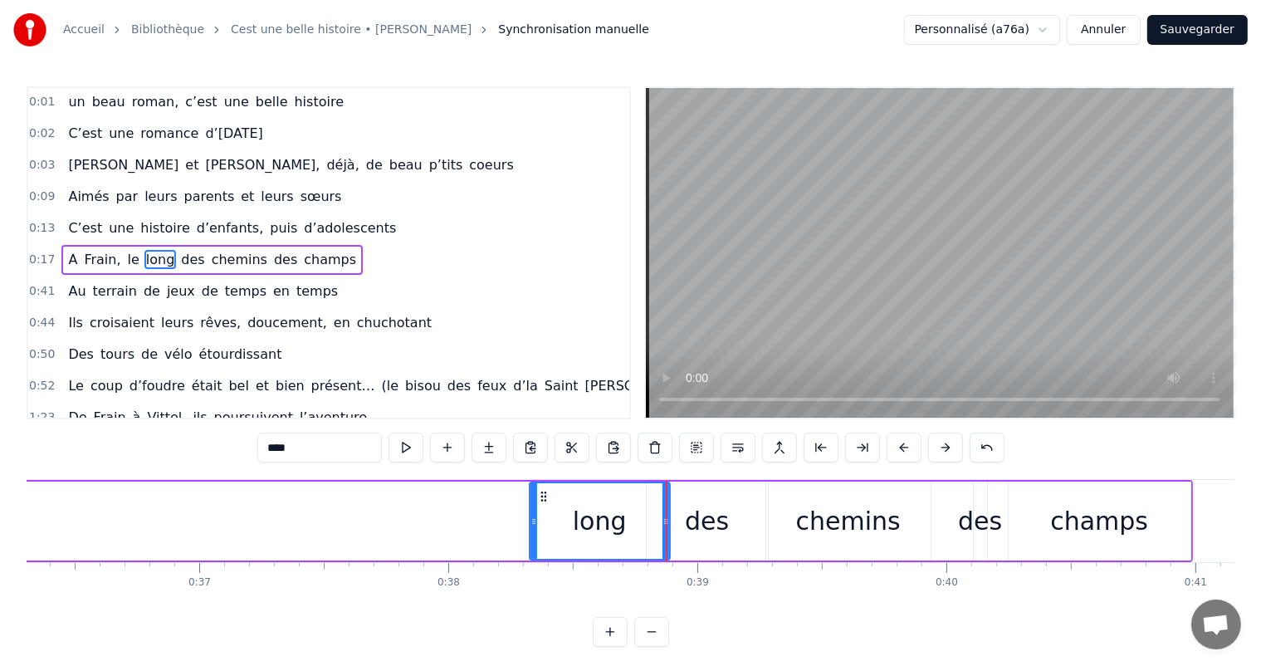
drag, startPoint x: 149, startPoint y: 524, endPoint x: 519, endPoint y: 524, distance: 369.3
click at [531, 524] on icon at bounding box center [533, 521] width 7 height 13
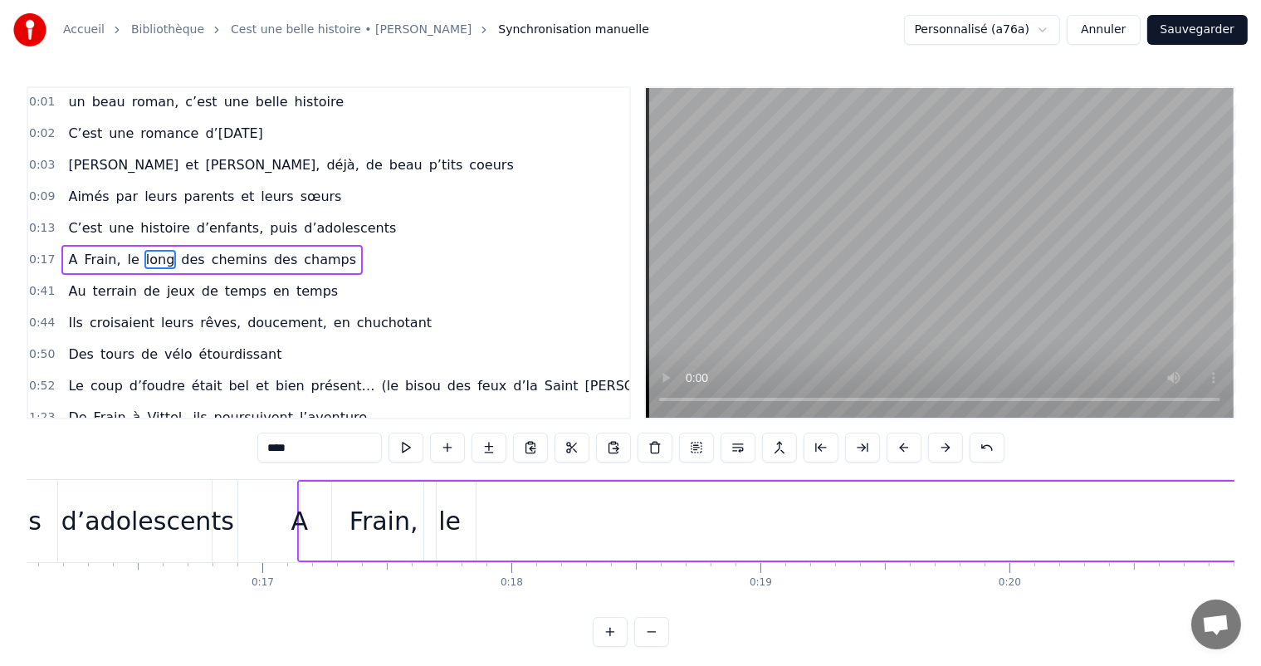
scroll to position [0, 4076]
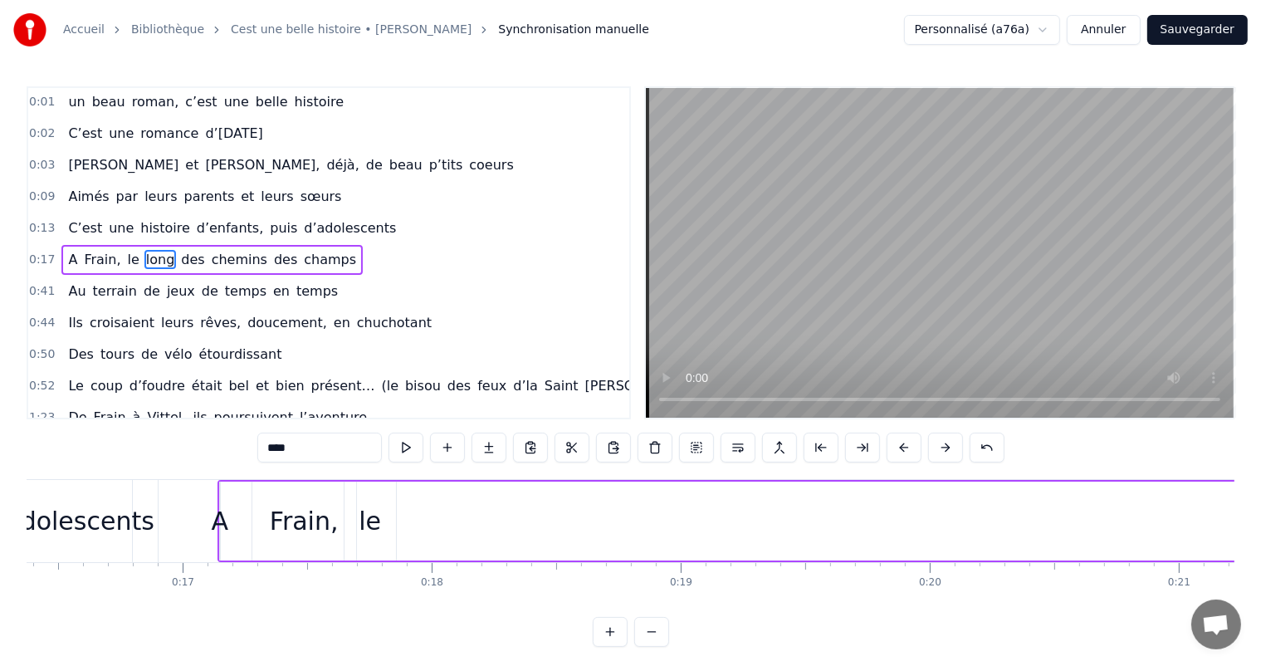
click at [377, 528] on div "le" at bounding box center [370, 520] width 22 height 37
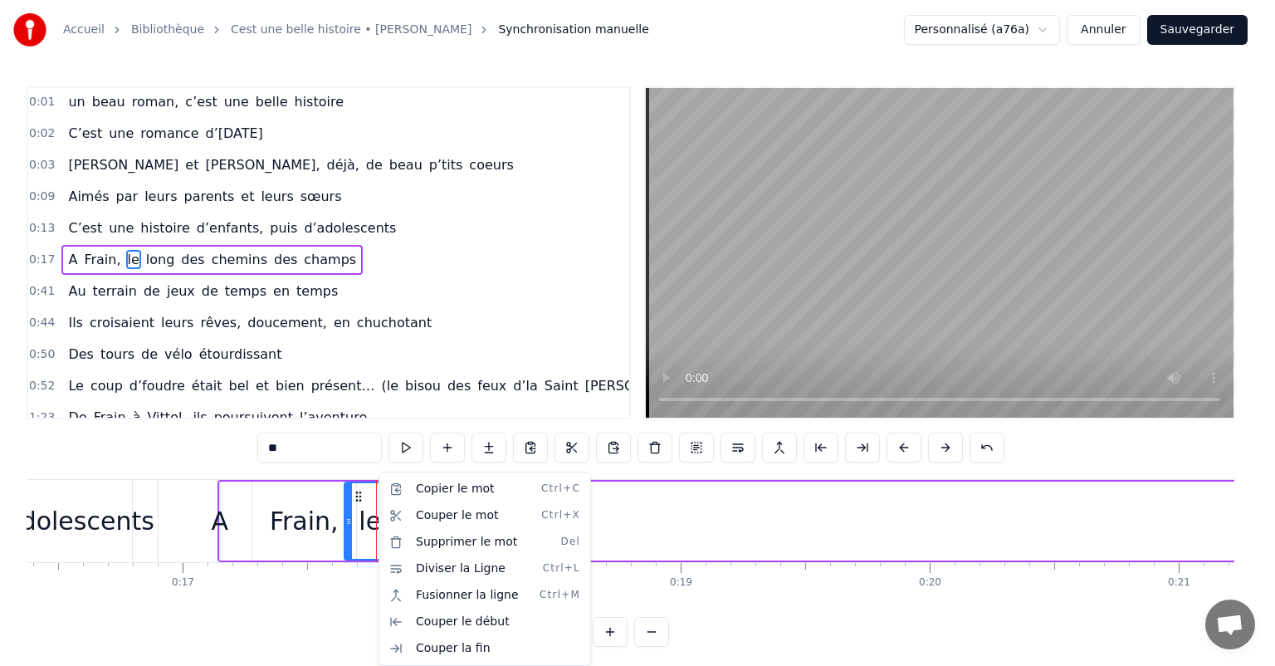
click at [361, 515] on html "Accueil Bibliothèque Cest une belle histoire • Michel Fugain Synchronisation ma…" at bounding box center [637, 336] width 1275 height 673
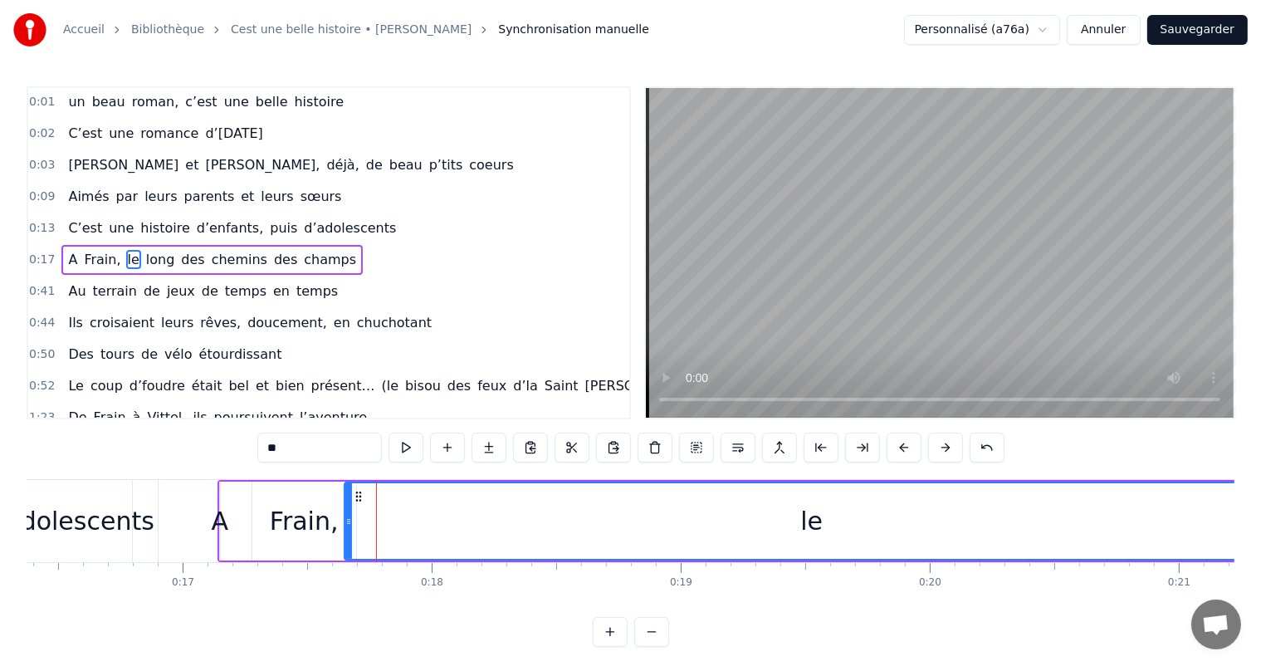
drag, startPoint x: 391, startPoint y: 515, endPoint x: 893, endPoint y: 491, distance: 502.6
click at [1261, 554] on html "Accueil Bibliothèque Cest une belle histoire • Michel Fugain Synchronisation ma…" at bounding box center [630, 336] width 1261 height 673
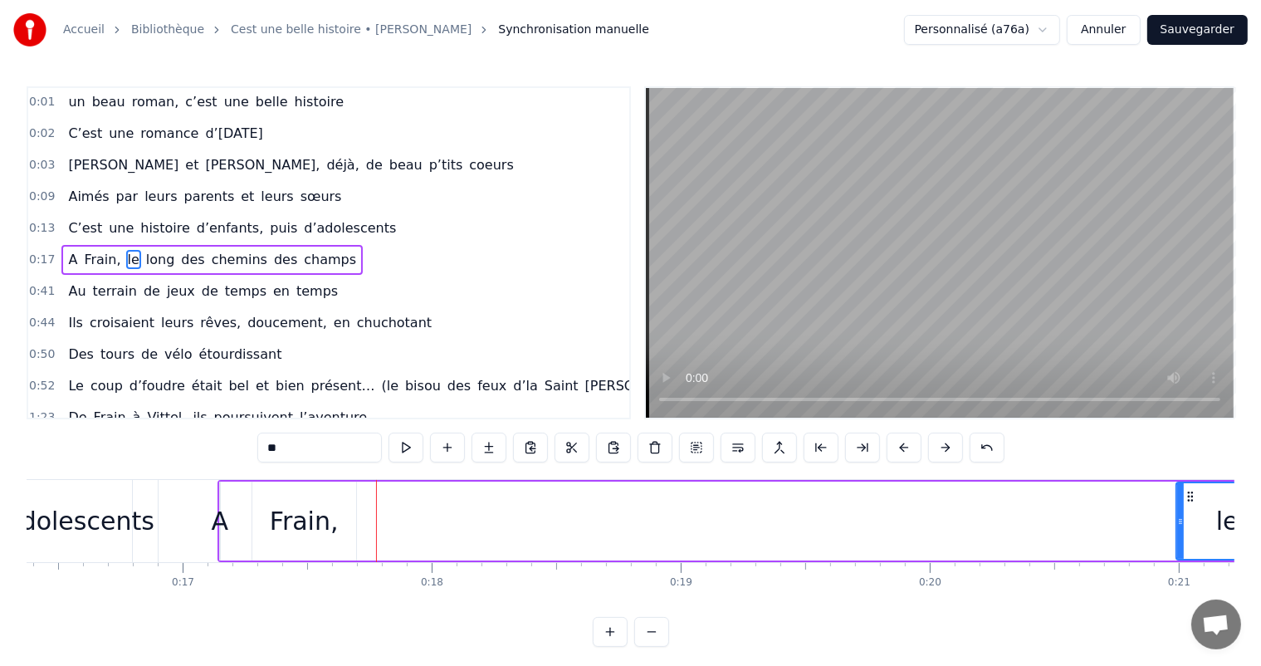
drag, startPoint x: 344, startPoint y: 498, endPoint x: 1175, endPoint y: 500, distance: 830.7
click at [1177, 500] on div at bounding box center [1180, 521] width 7 height 76
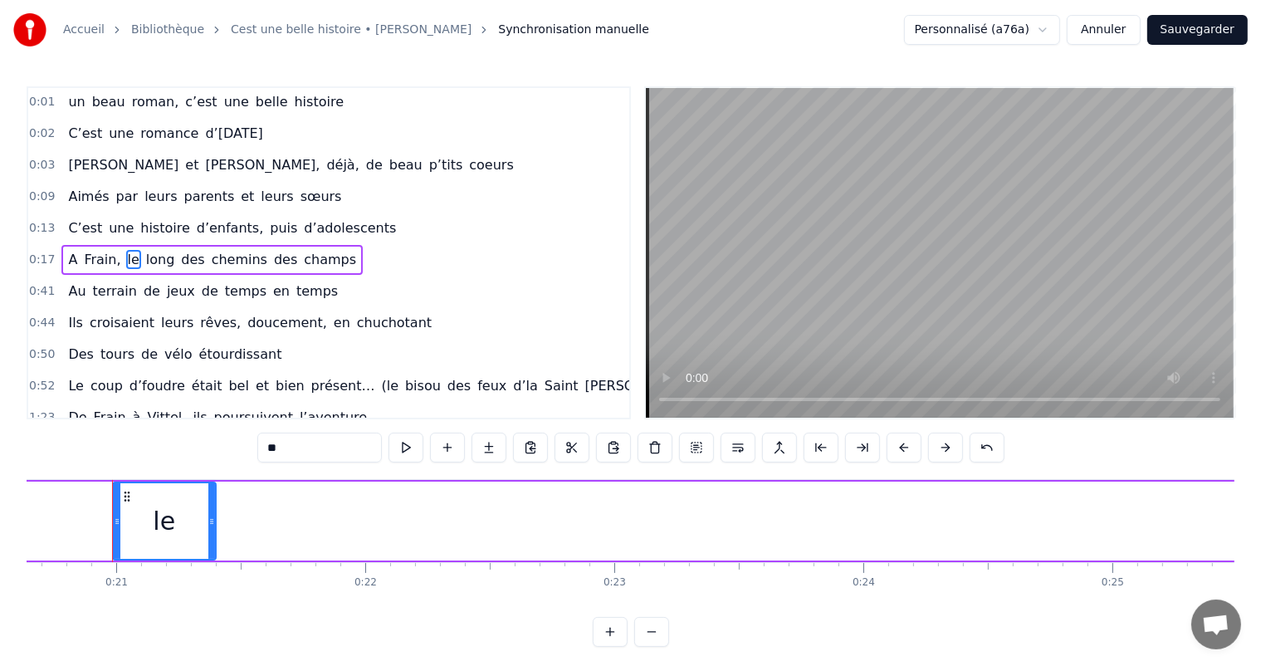
scroll to position [0, 5141]
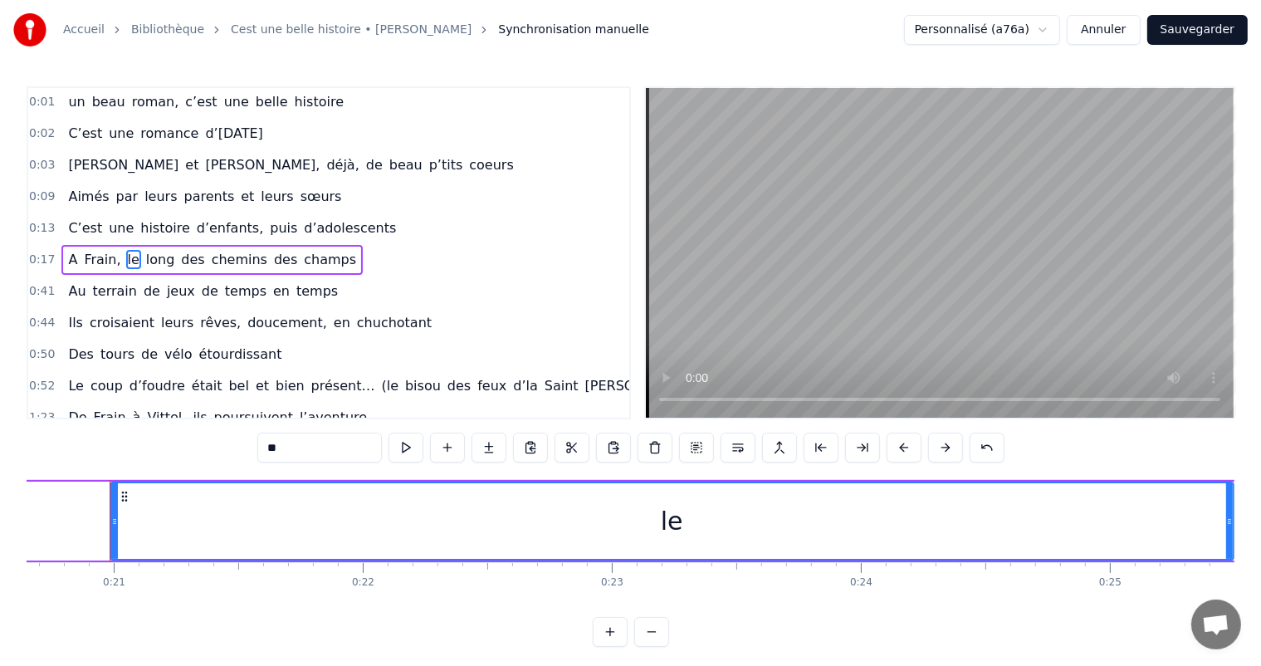
drag, startPoint x: 209, startPoint y: 524, endPoint x: 396, endPoint y: 419, distance: 214.4
click at [1227, 559] on div "le" at bounding box center [672, 520] width 1125 height 79
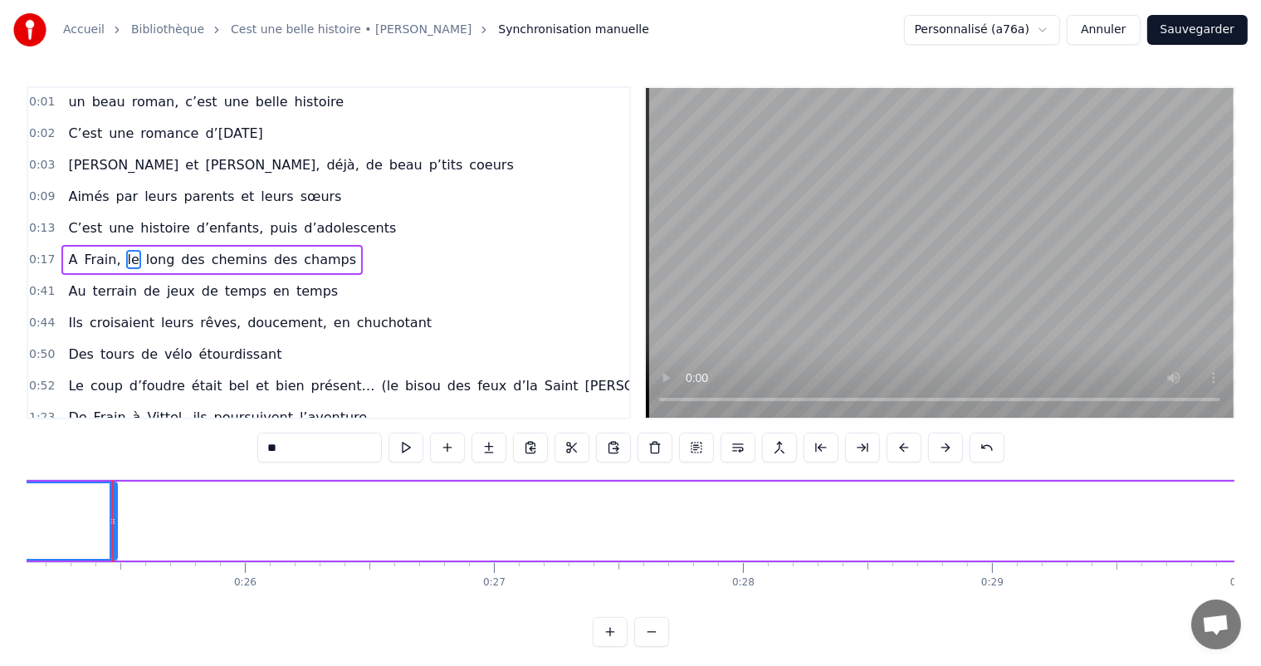
scroll to position [0, 6257]
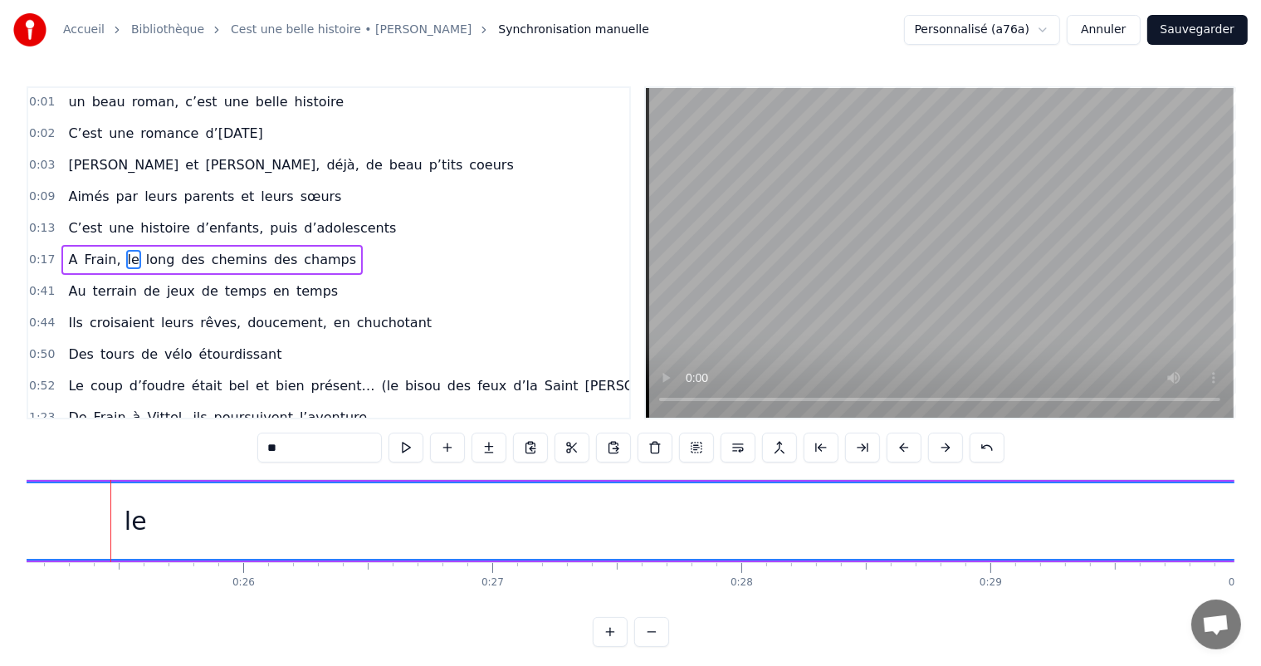
drag, startPoint x: 113, startPoint y: 514, endPoint x: 910, endPoint y: 458, distance: 798.6
click at [1261, 417] on html "Accueil Bibliothèque Cest une belle histoire • Michel Fugain Synchronisation ma…" at bounding box center [630, 336] width 1261 height 673
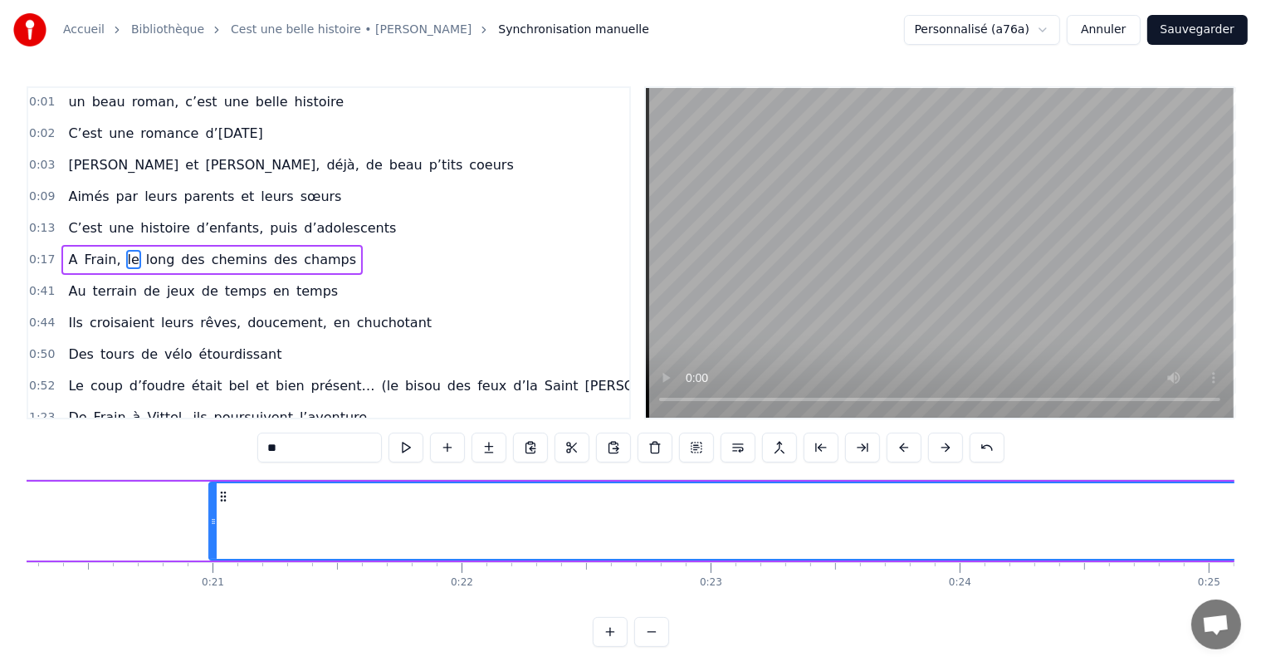
scroll to position [0, 4962]
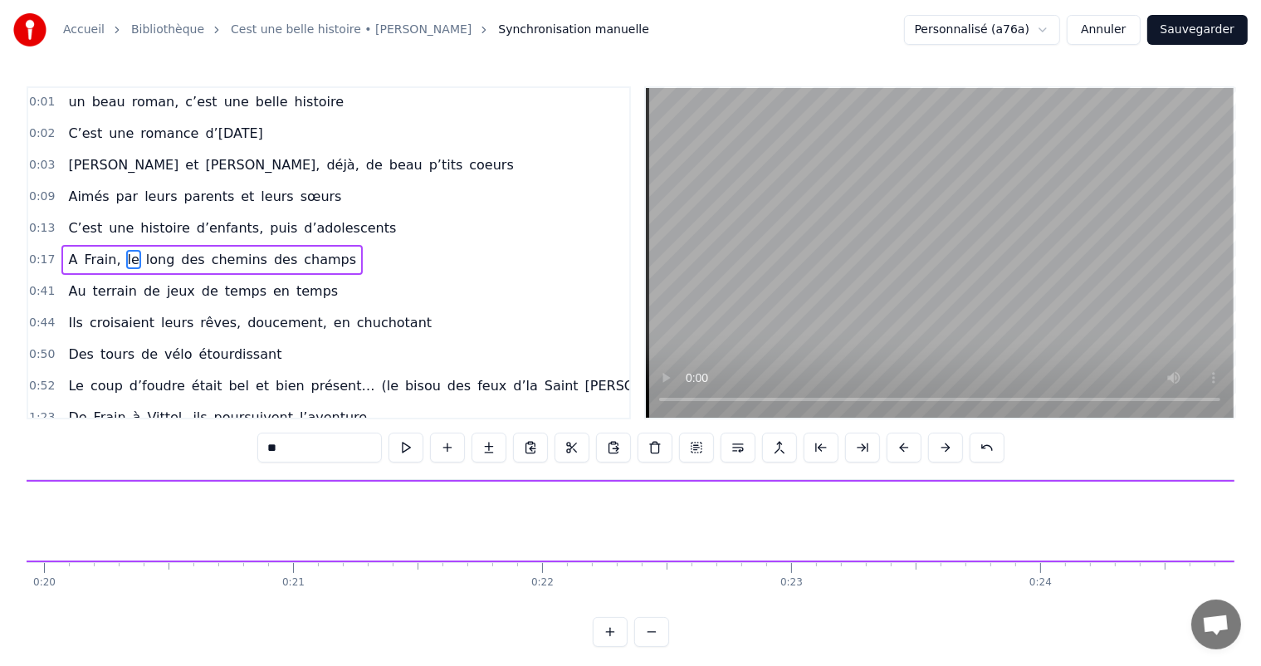
drag, startPoint x: 290, startPoint y: 518, endPoint x: 1274, endPoint y: 506, distance: 984.3
click at [1261, 506] on html "Accueil Bibliothèque Cest une belle histoire • Michel Fugain Synchronisation ma…" at bounding box center [630, 336] width 1261 height 673
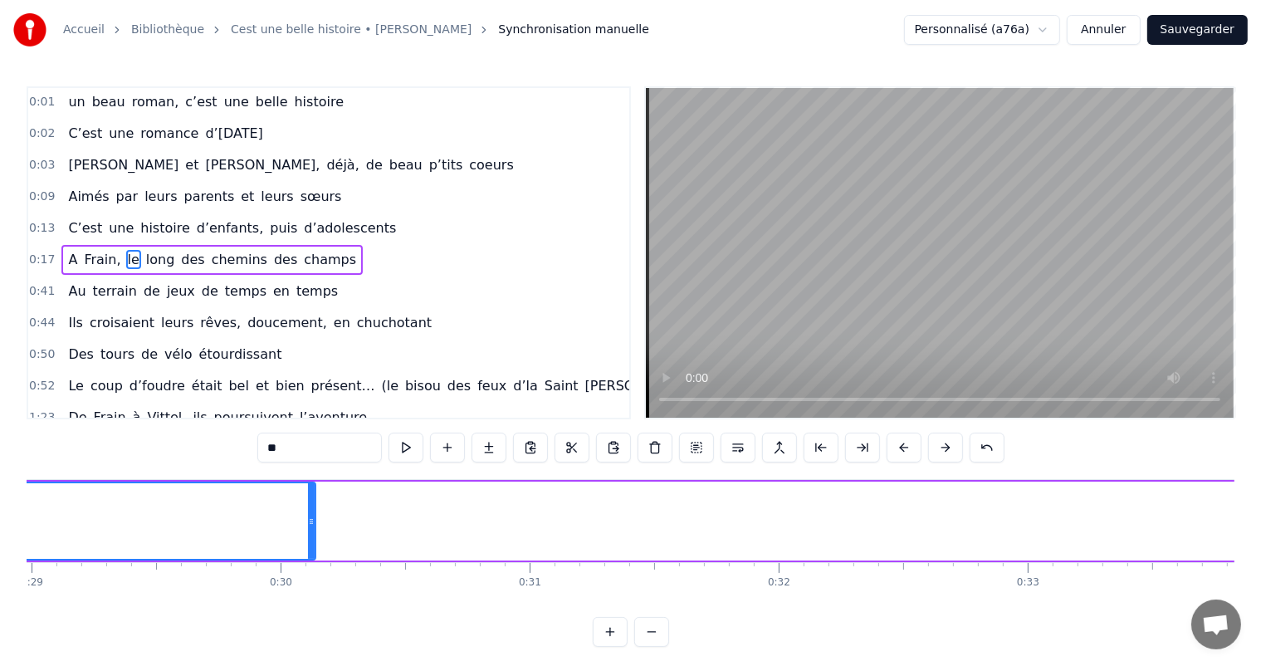
scroll to position [0, 7323]
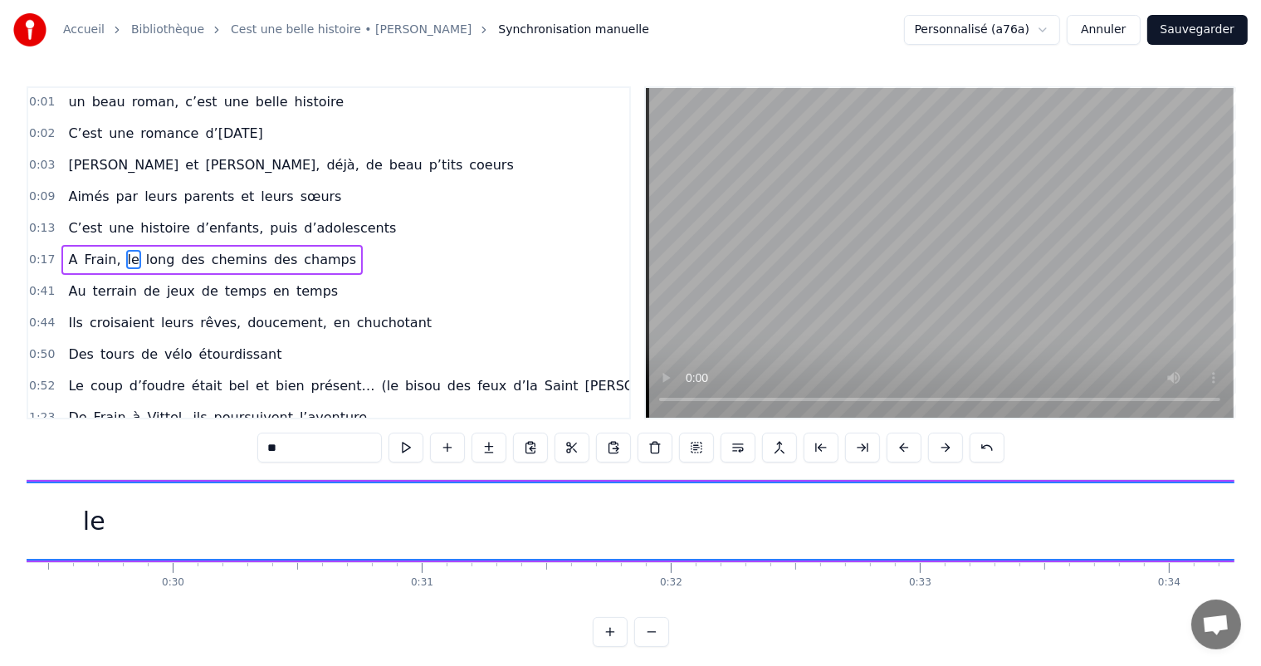
drag, startPoint x: 206, startPoint y: 506, endPoint x: 1274, endPoint y: 577, distance: 1070.4
click at [1261, 577] on html "Accueil Bibliothèque Cest une belle histoire • Michel Fugain Synchronisation ma…" at bounding box center [630, 336] width 1261 height 673
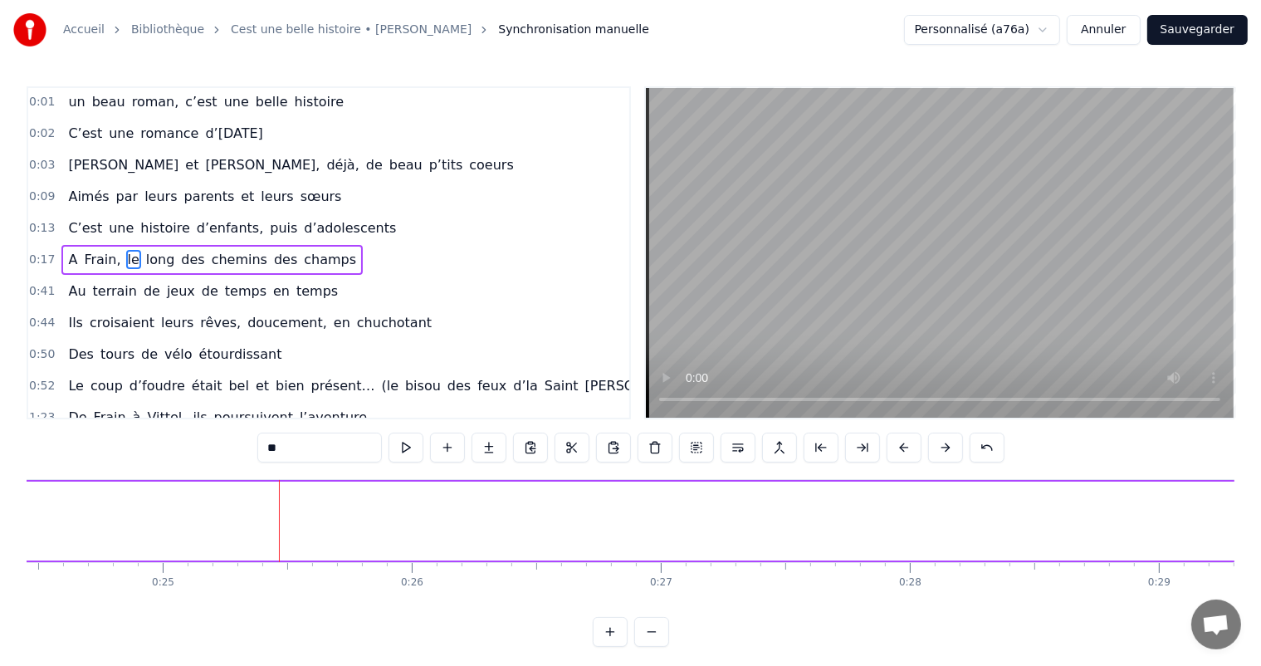
drag, startPoint x: 149, startPoint y: 508, endPoint x: 1274, endPoint y: 601, distance: 1128.3
click at [1261, 601] on html "Accueil Bibliothèque Cest une belle histoire • Michel Fugain Synchronisation ma…" at bounding box center [630, 336] width 1261 height 673
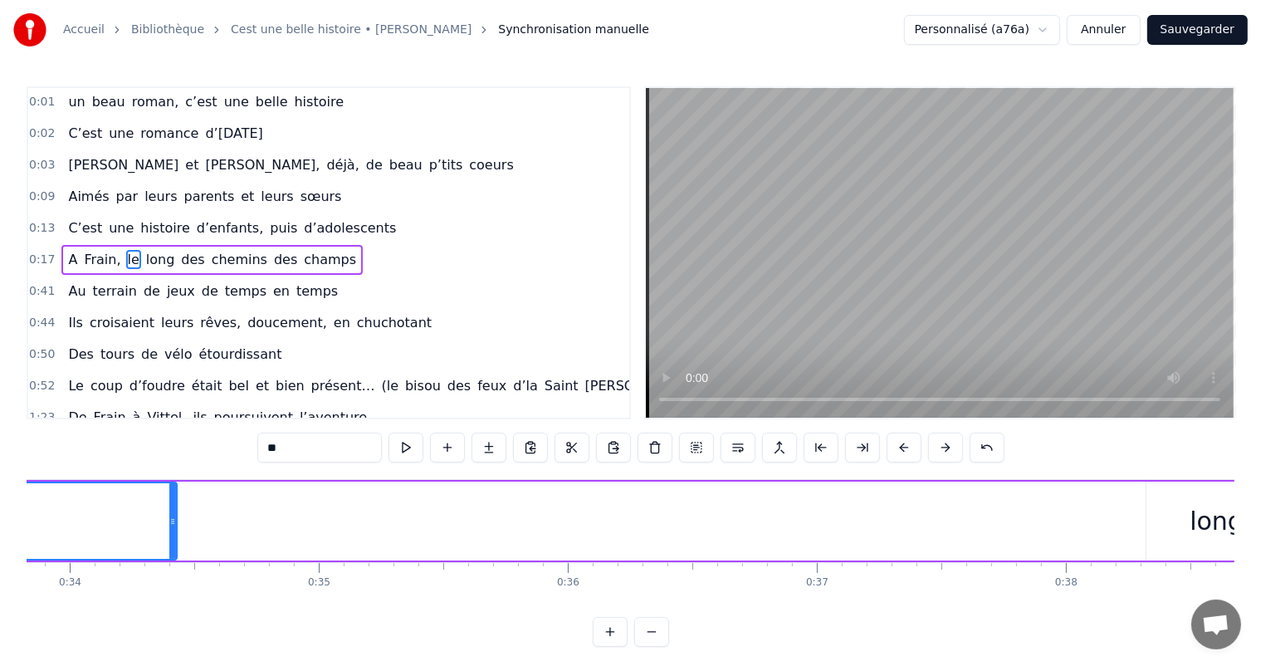
scroll to position [0, 8502]
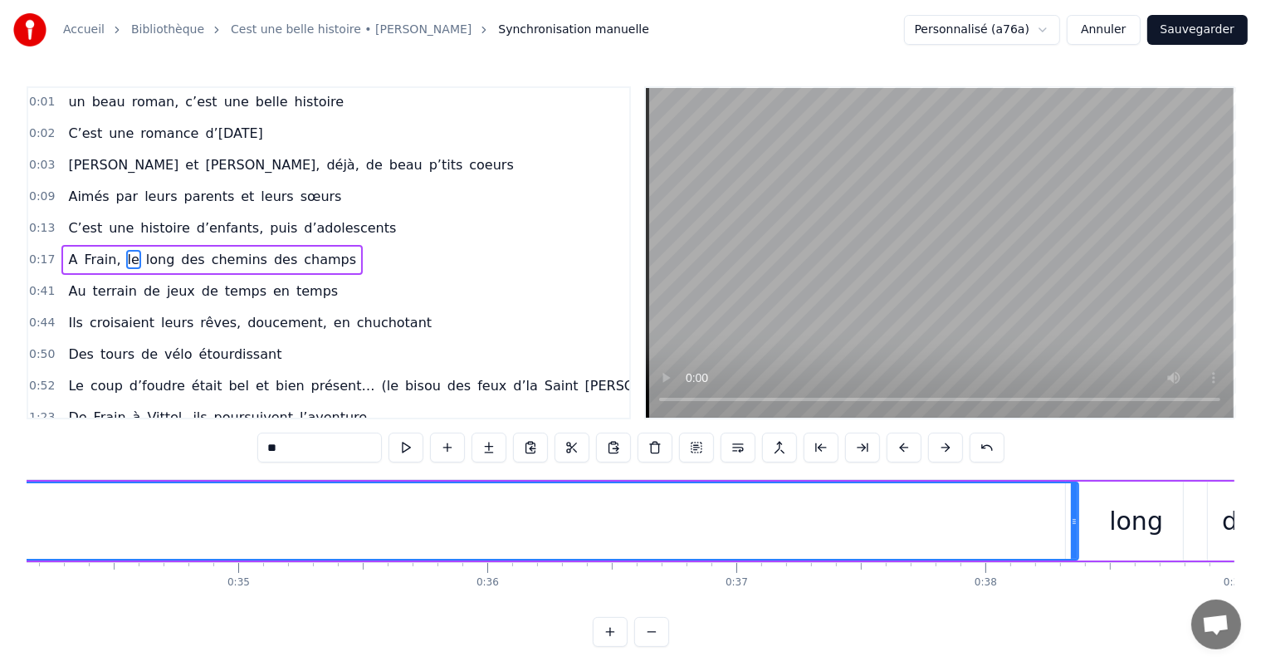
drag, startPoint x: 92, startPoint y: 511, endPoint x: 1057, endPoint y: 548, distance: 965.9
click at [1072, 551] on div at bounding box center [1074, 521] width 7 height 76
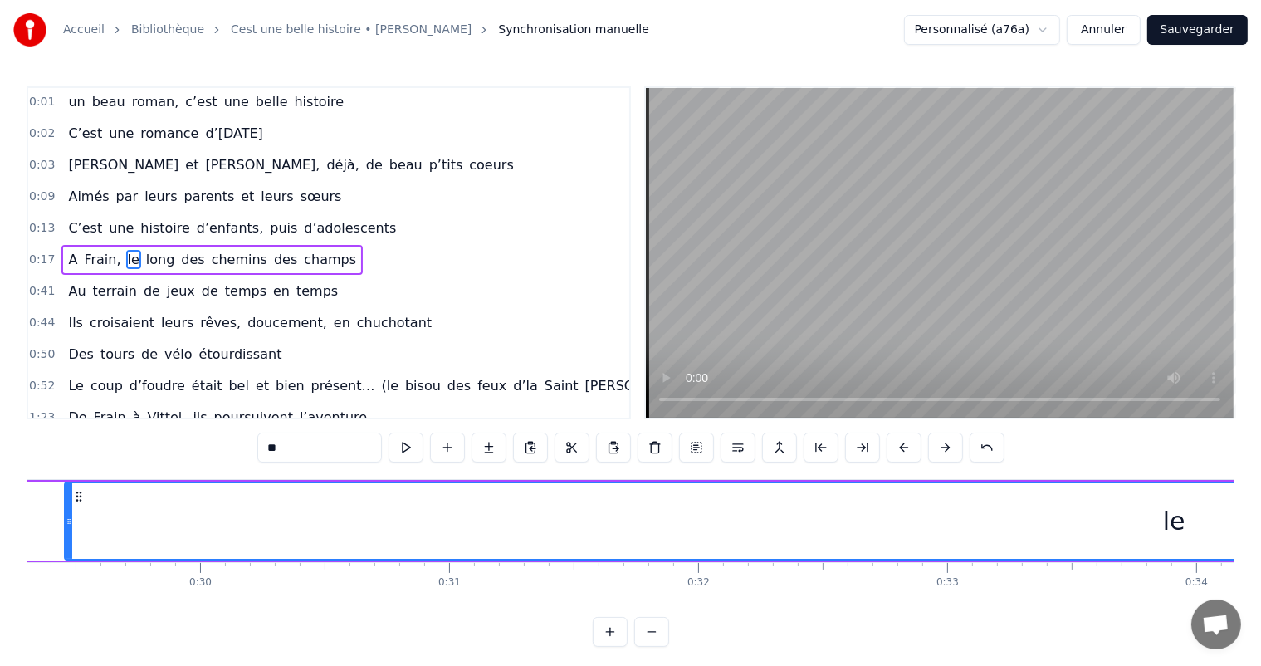
scroll to position [0, 7189]
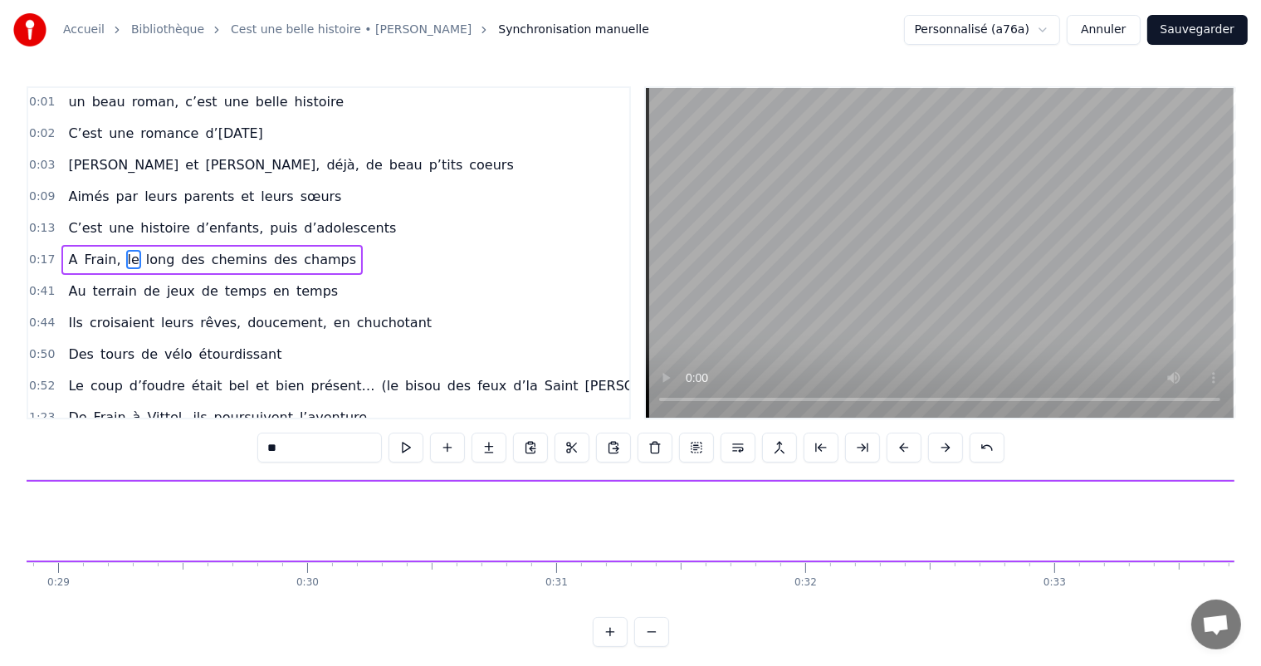
drag, startPoint x: 174, startPoint y: 515, endPoint x: 1274, endPoint y: 642, distance: 1107.0
click at [1261, 642] on html "Accueil Bibliothèque Cest une belle histoire • Michel Fugain Synchronisation ma…" at bounding box center [630, 336] width 1261 height 673
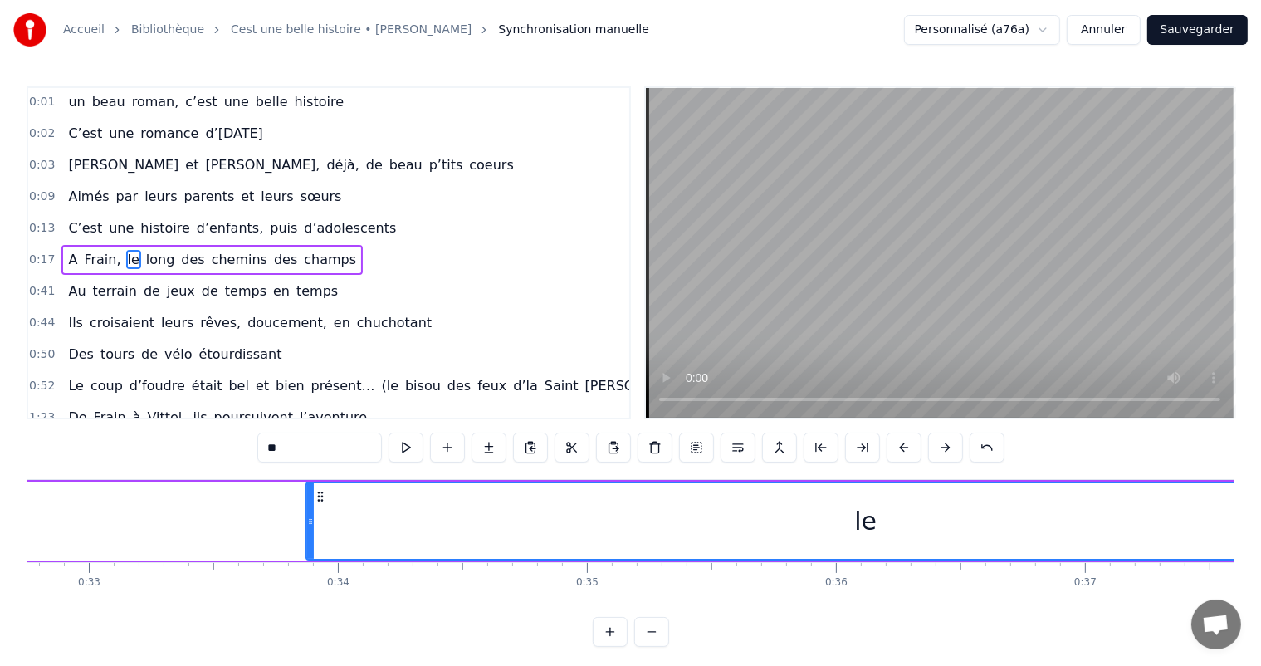
scroll to position [0, 8127]
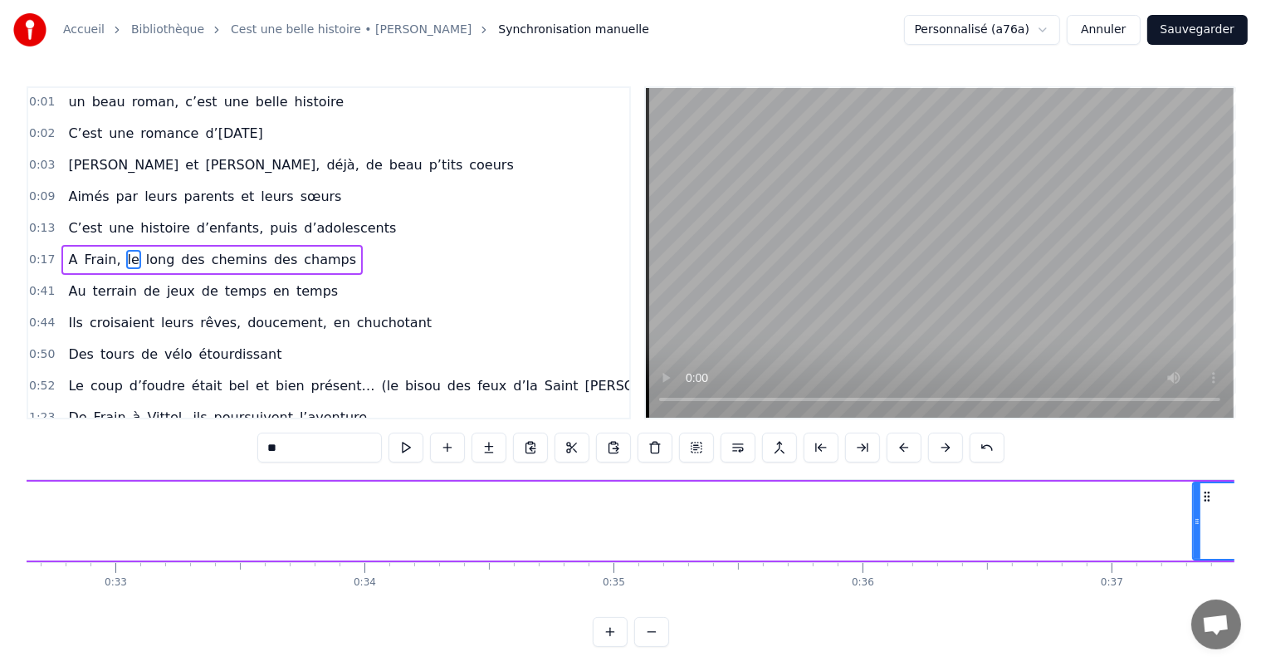
drag, startPoint x: 334, startPoint y: 518, endPoint x: 1193, endPoint y: 521, distance: 859.8
click at [1193, 521] on icon at bounding box center [1196, 521] width 7 height 13
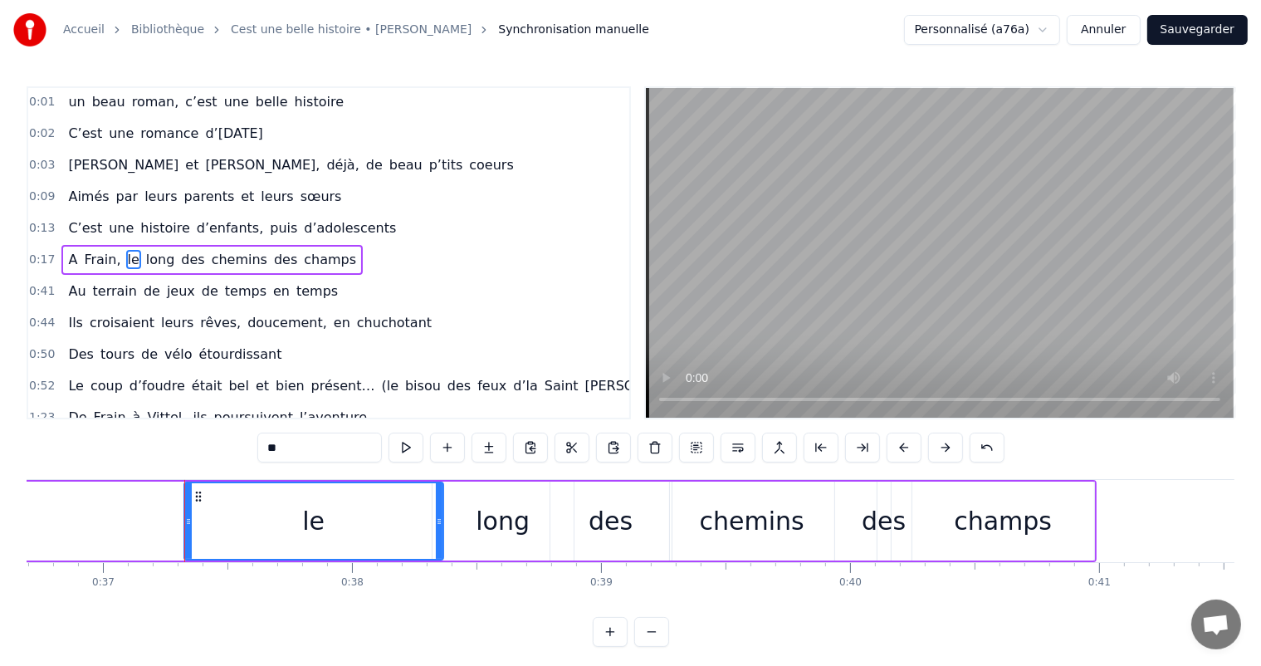
scroll to position [0, 9209]
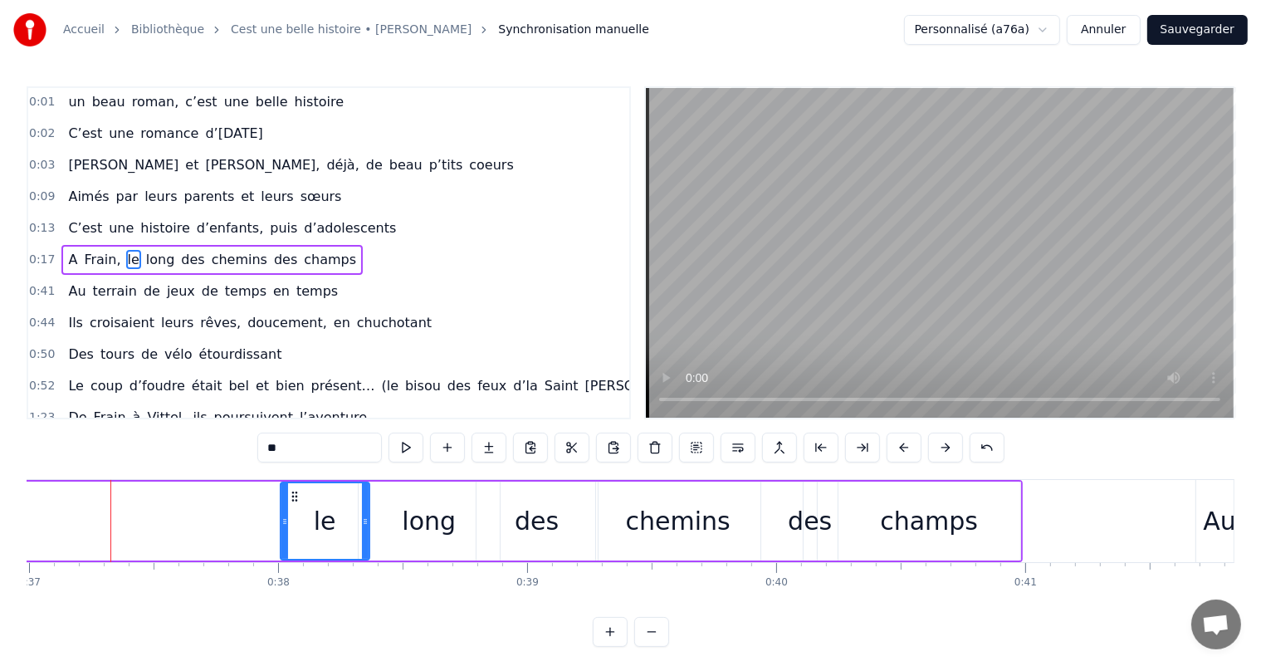
drag, startPoint x: 112, startPoint y: 508, endPoint x: 282, endPoint y: 529, distance: 171.4
click at [282, 529] on div at bounding box center [284, 521] width 7 height 76
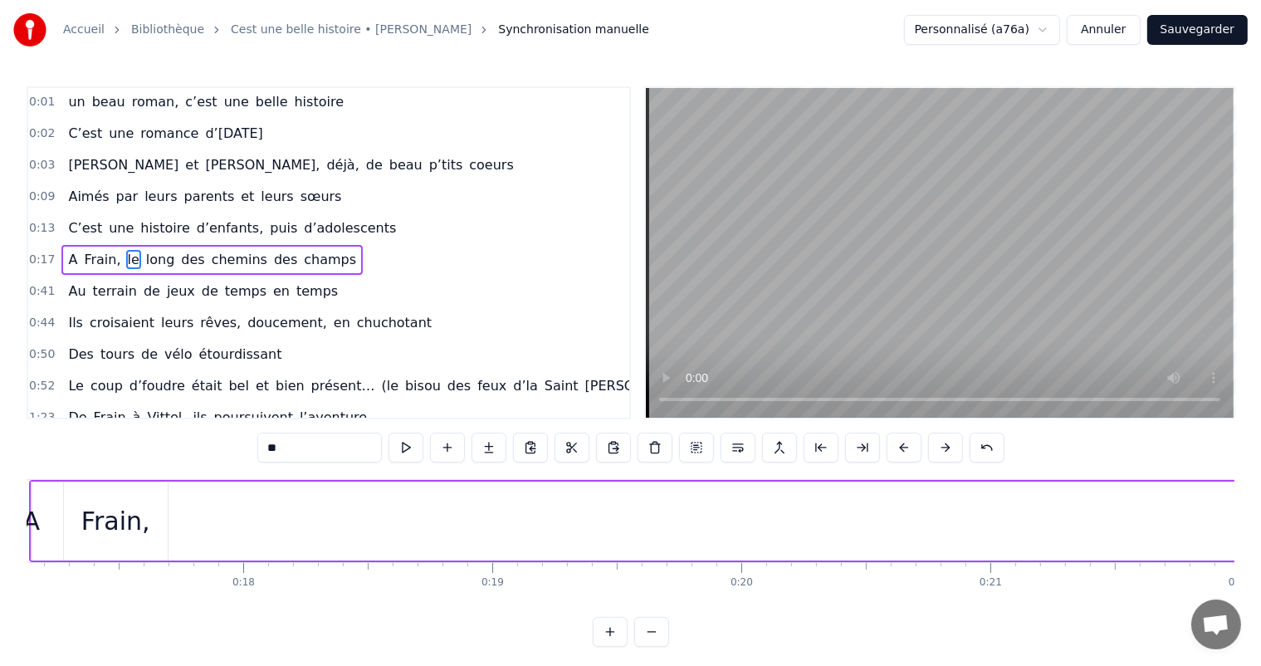
click at [106, 523] on div "Frain," at bounding box center [115, 520] width 69 height 37
type input "******"
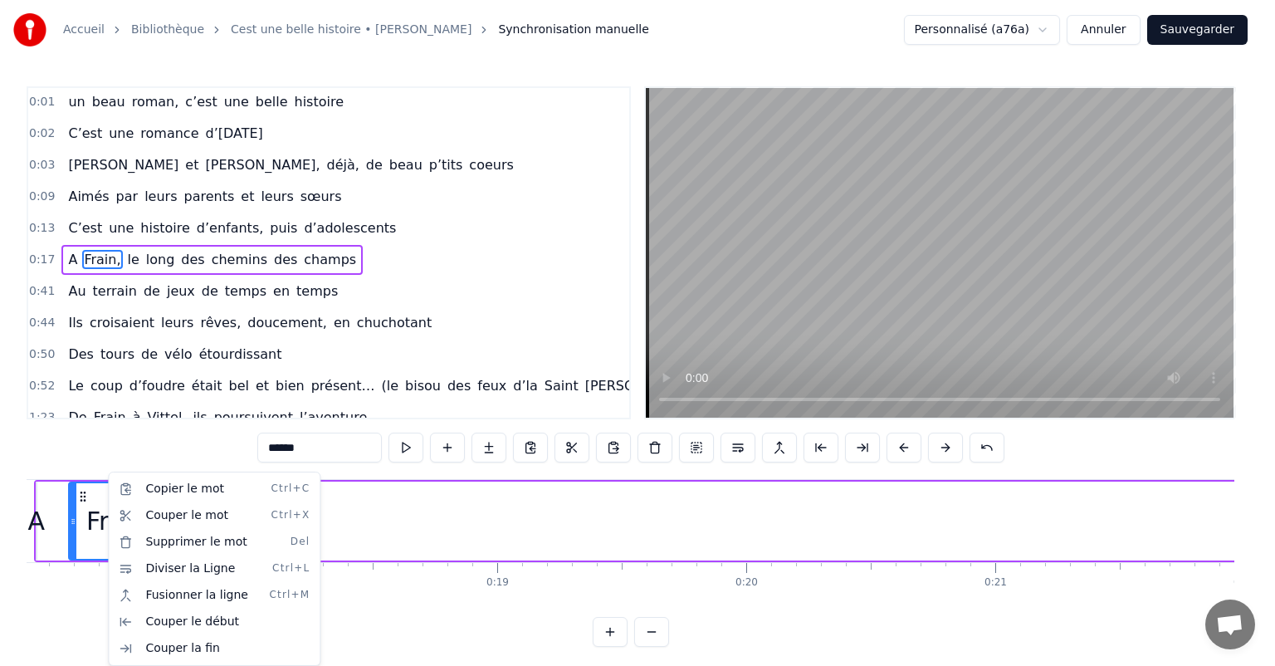
click at [172, 441] on html "Accueil Bibliothèque Cest une belle histoire • Michel Fugain Synchronisation ma…" at bounding box center [637, 336] width 1275 height 673
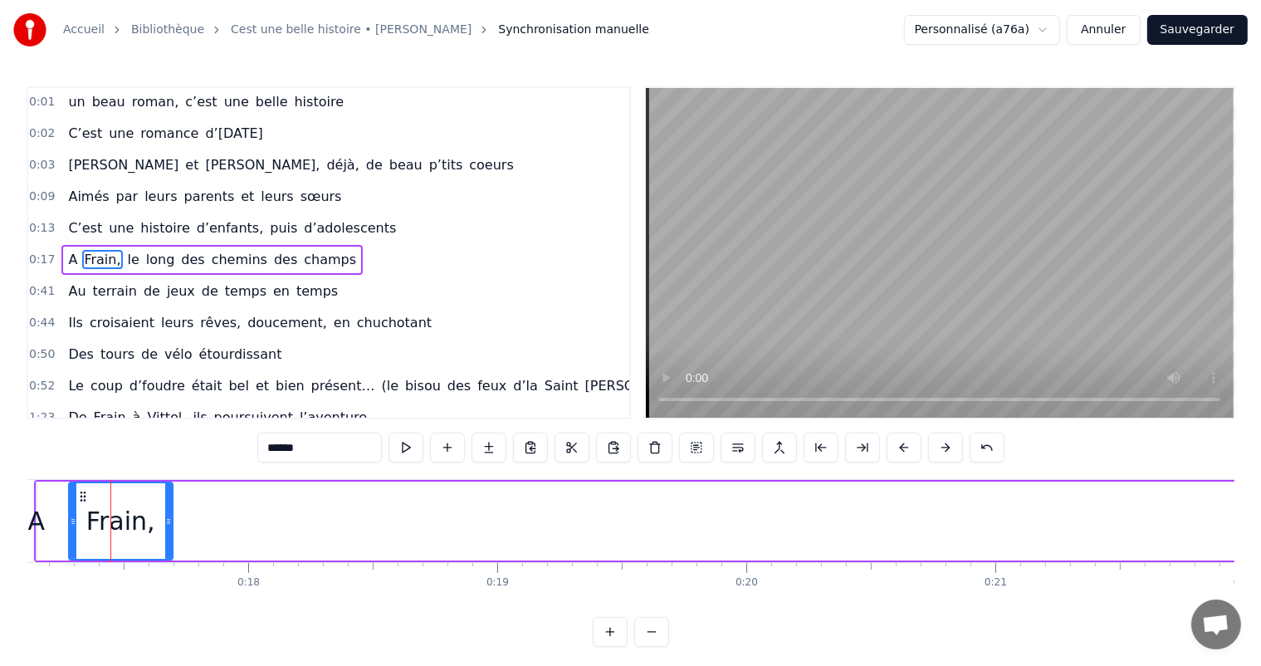
click at [171, 521] on div "Frain," at bounding box center [120, 520] width 105 height 79
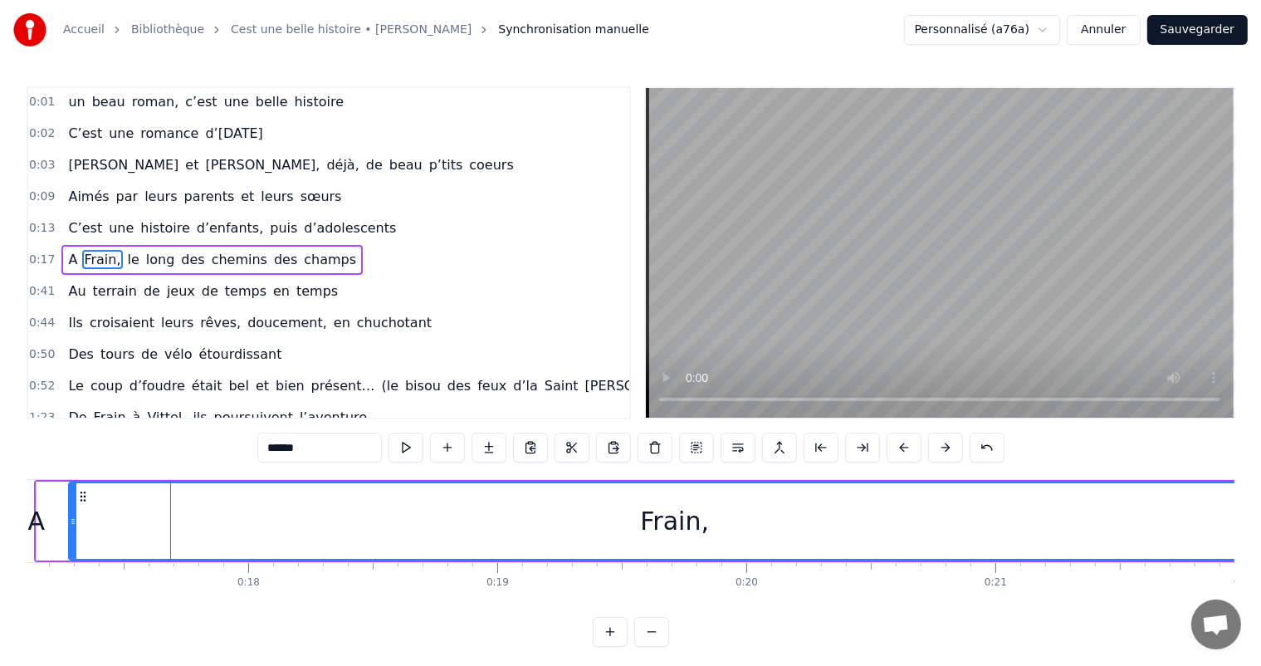
drag, startPoint x: 166, startPoint y: 518, endPoint x: 1274, endPoint y: 426, distance: 1111.7
click at [1261, 426] on html "Accueil Bibliothèque Cest une belle histoire • Michel Fugain Synchronisation ma…" at bounding box center [630, 336] width 1261 height 673
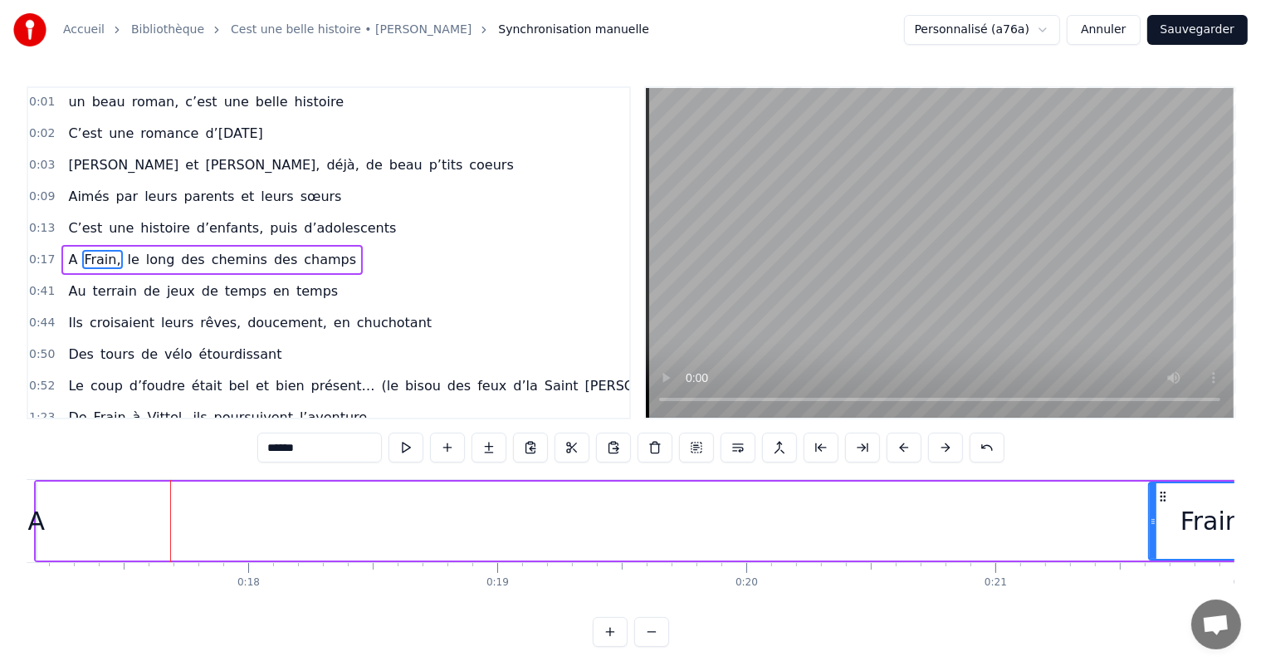
drag, startPoint x: 69, startPoint y: 524, endPoint x: 1149, endPoint y: 563, distance: 1080.4
click at [1149, 563] on div "C’est un beau roman, c’est une belle histoire C’est une romance d’[DATE] [PERSO…" at bounding box center [630, 541] width 1207 height 124
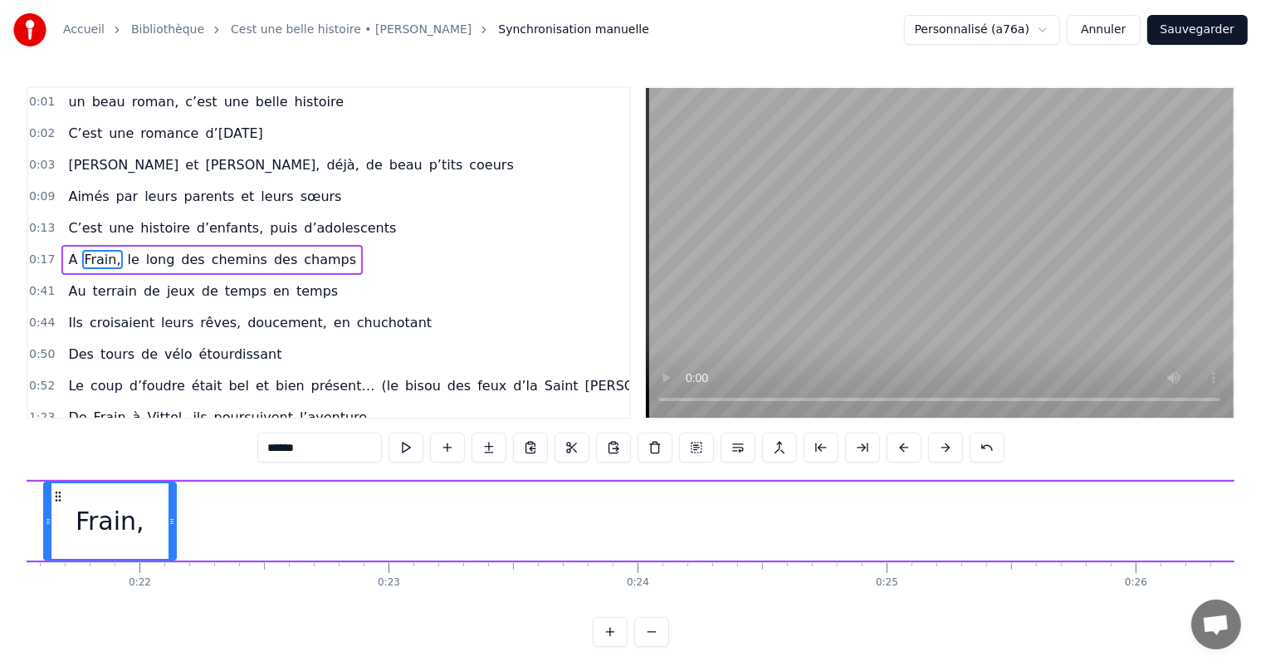
scroll to position [0, 5391]
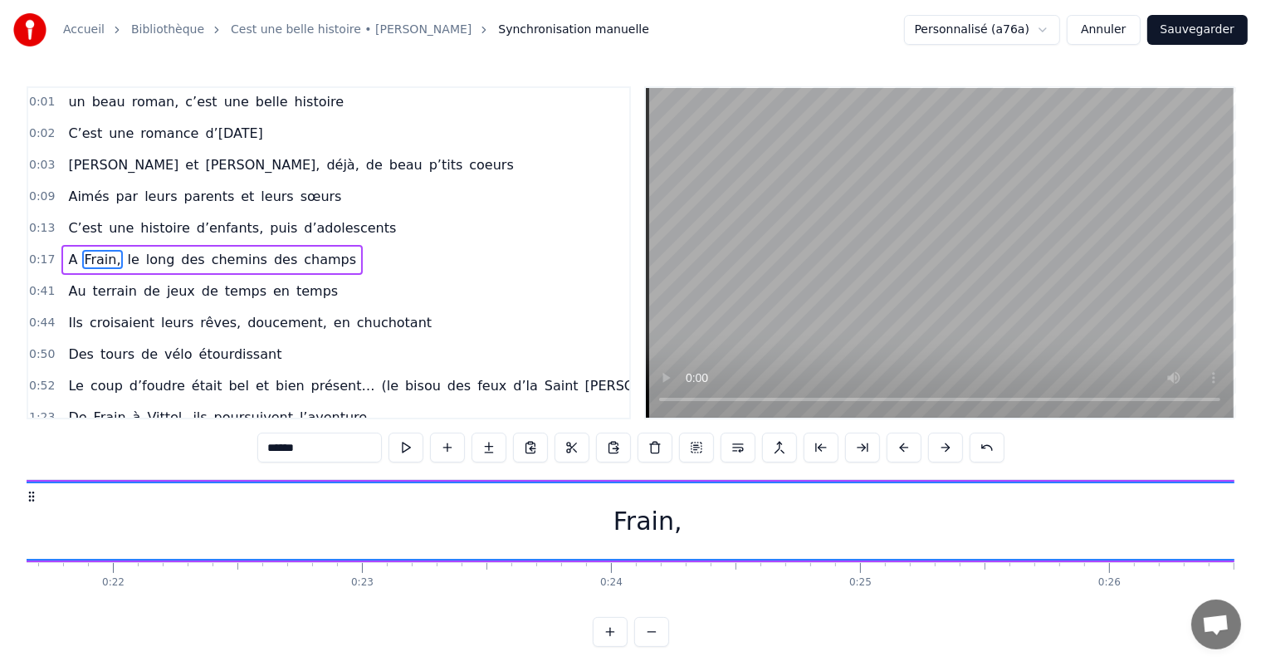
drag, startPoint x: 145, startPoint y: 516, endPoint x: 1274, endPoint y: 459, distance: 1130.1
click at [1261, 459] on html "Accueil Bibliothèque Cest une belle histoire • Michel Fugain Synchronisation ma…" at bounding box center [630, 336] width 1261 height 673
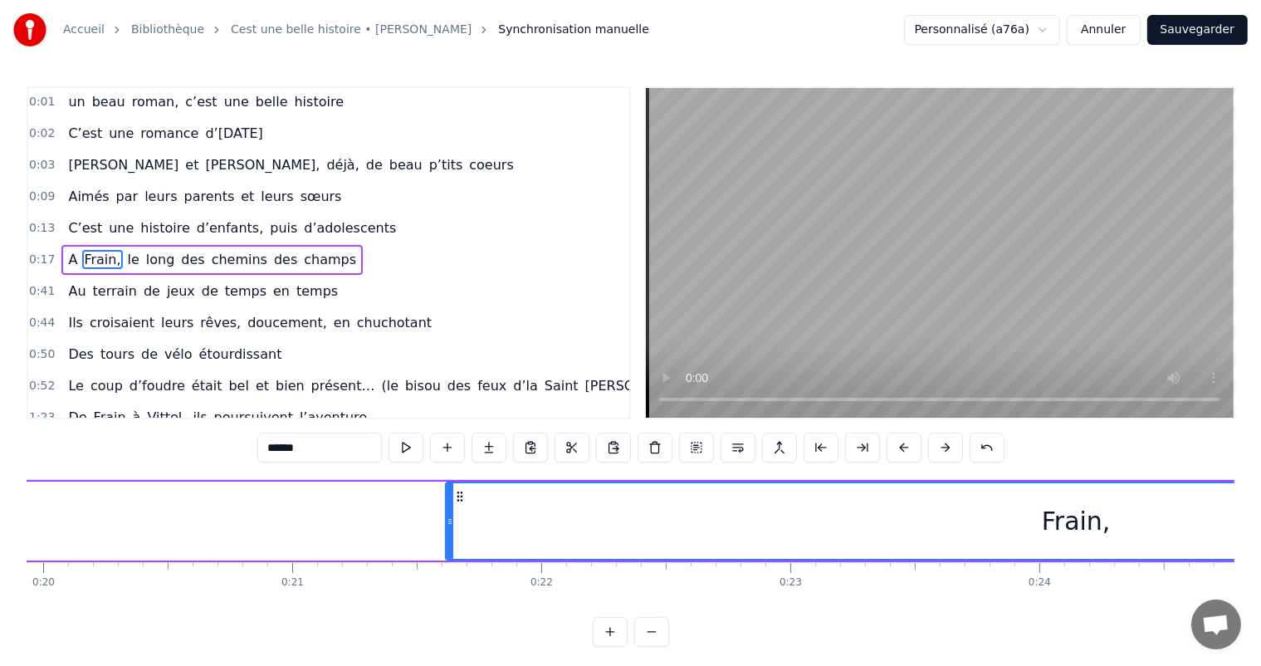
scroll to position [0, 5230]
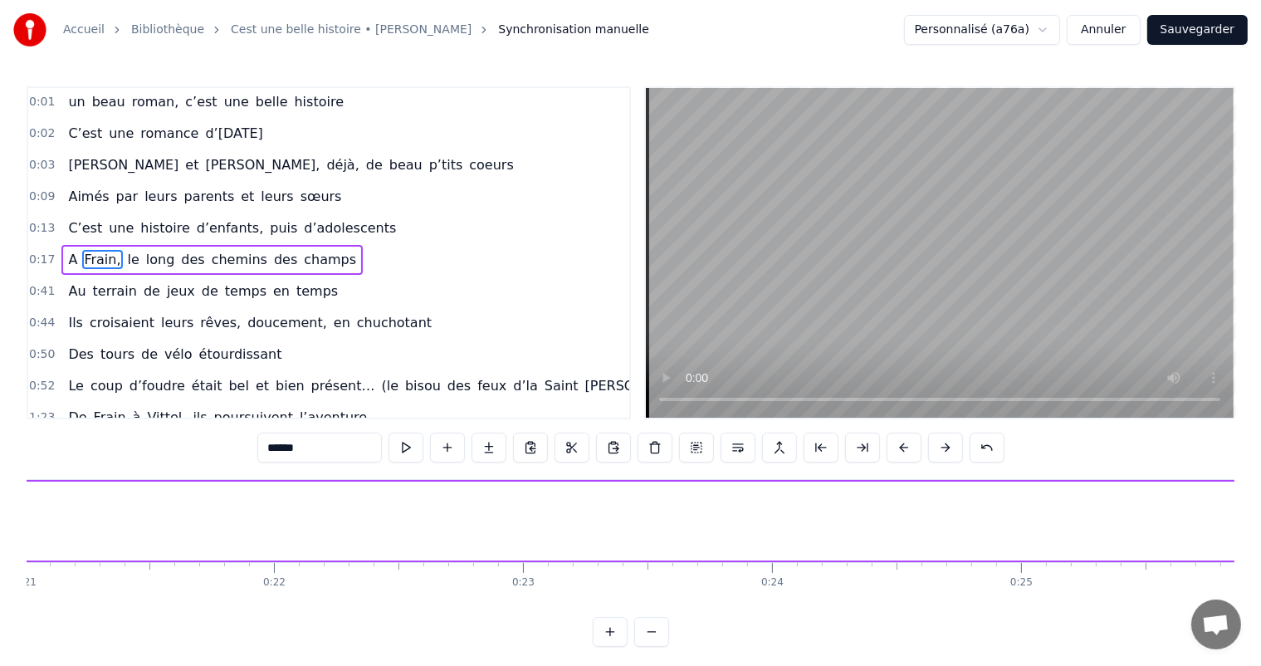
drag, startPoint x: 182, startPoint y: 524, endPoint x: 1274, endPoint y: 584, distance: 1093.8
click at [1261, 584] on html "Accueil Bibliothèque Cest une belle histoire • Michel Fugain Synchronisation ma…" at bounding box center [630, 336] width 1261 height 673
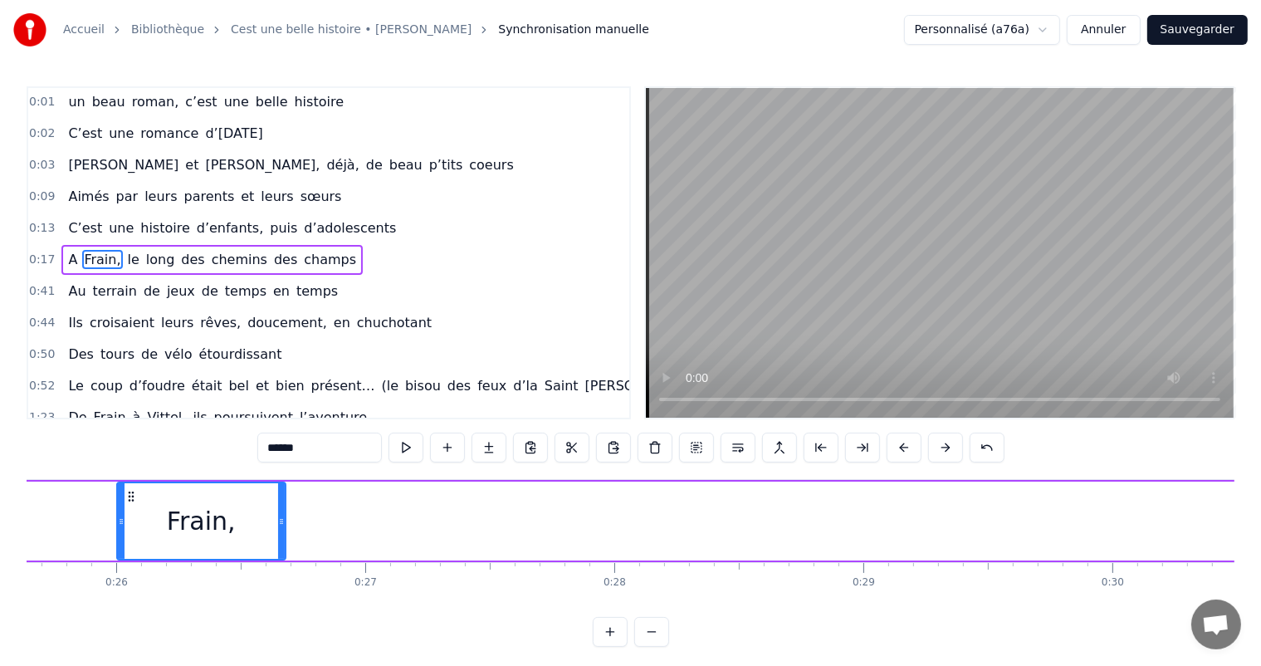
scroll to position [0, 6410]
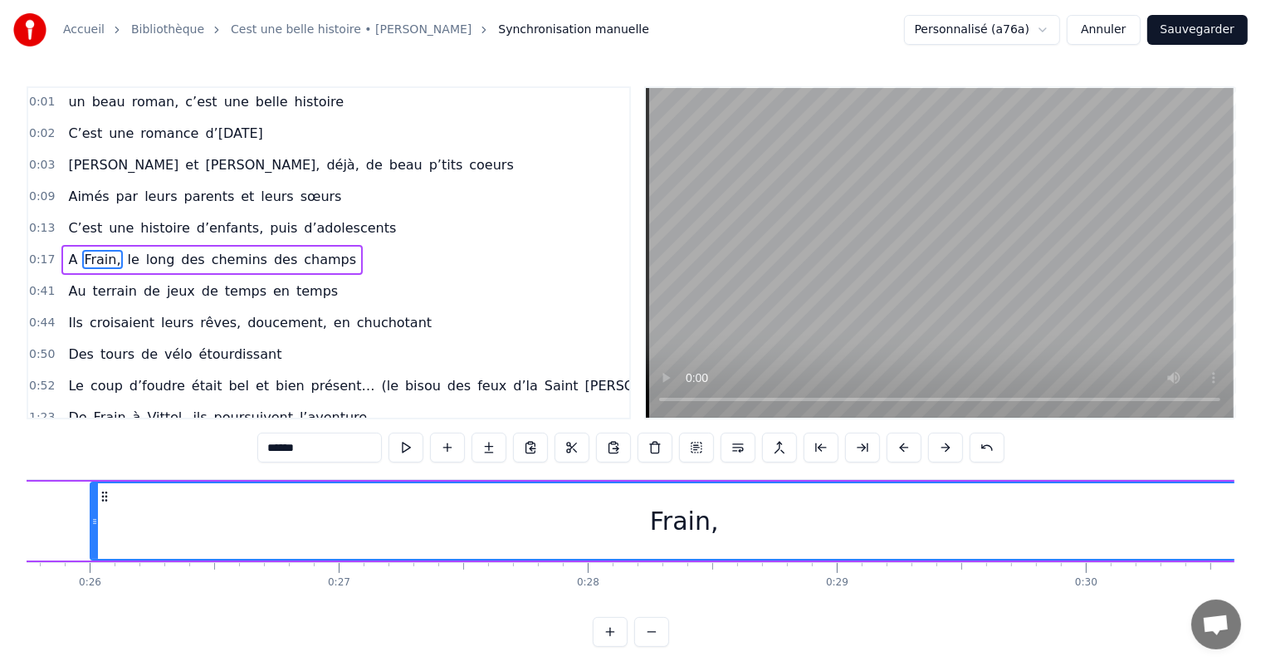
drag, startPoint x: 255, startPoint y: 515, endPoint x: 1267, endPoint y: 486, distance: 1012.9
click at [1261, 485] on html "Accueil Bibliothèque Cest une belle histoire • Michel Fugain Synchronisation ma…" at bounding box center [630, 336] width 1261 height 673
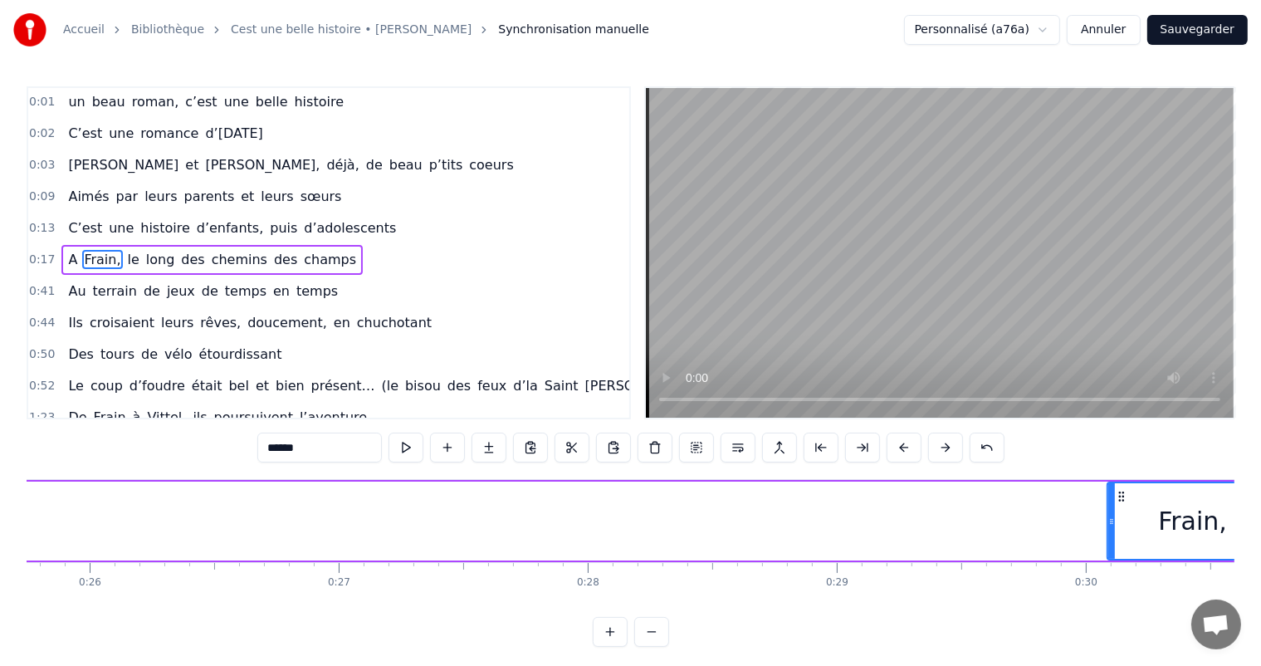
drag, startPoint x: 92, startPoint y: 516, endPoint x: 986, endPoint y: 504, distance: 893.9
click at [1115, 531] on div at bounding box center [1111, 521] width 7 height 76
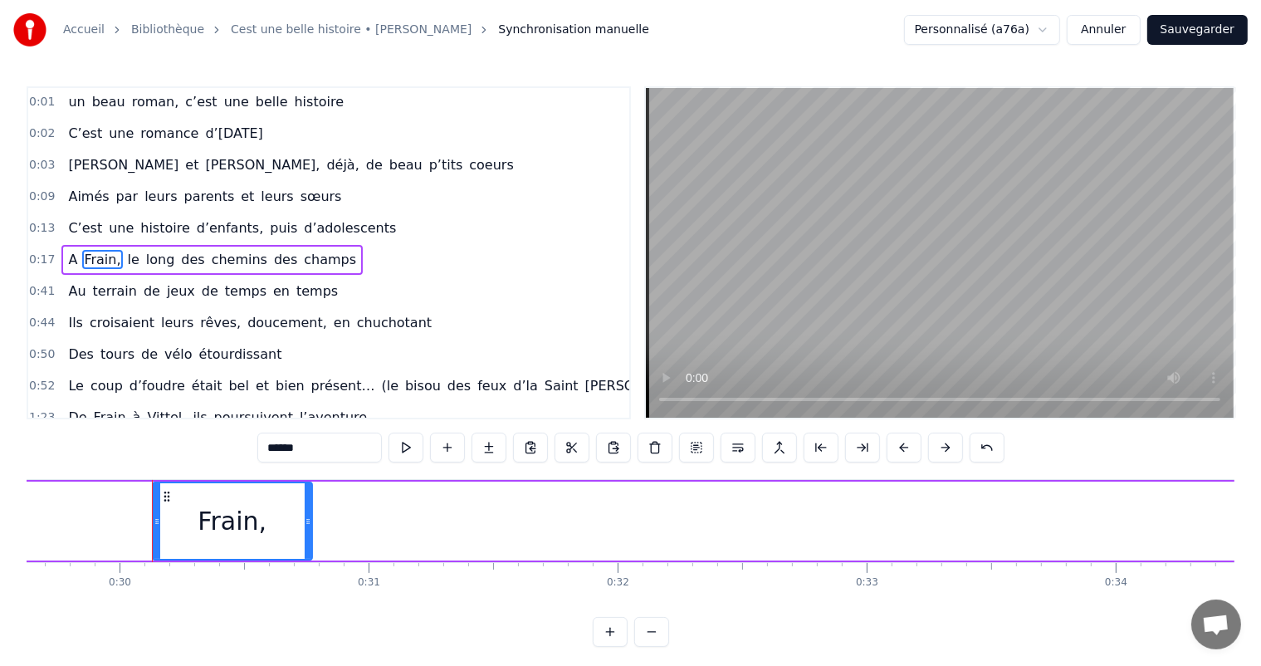
scroll to position [0, 7457]
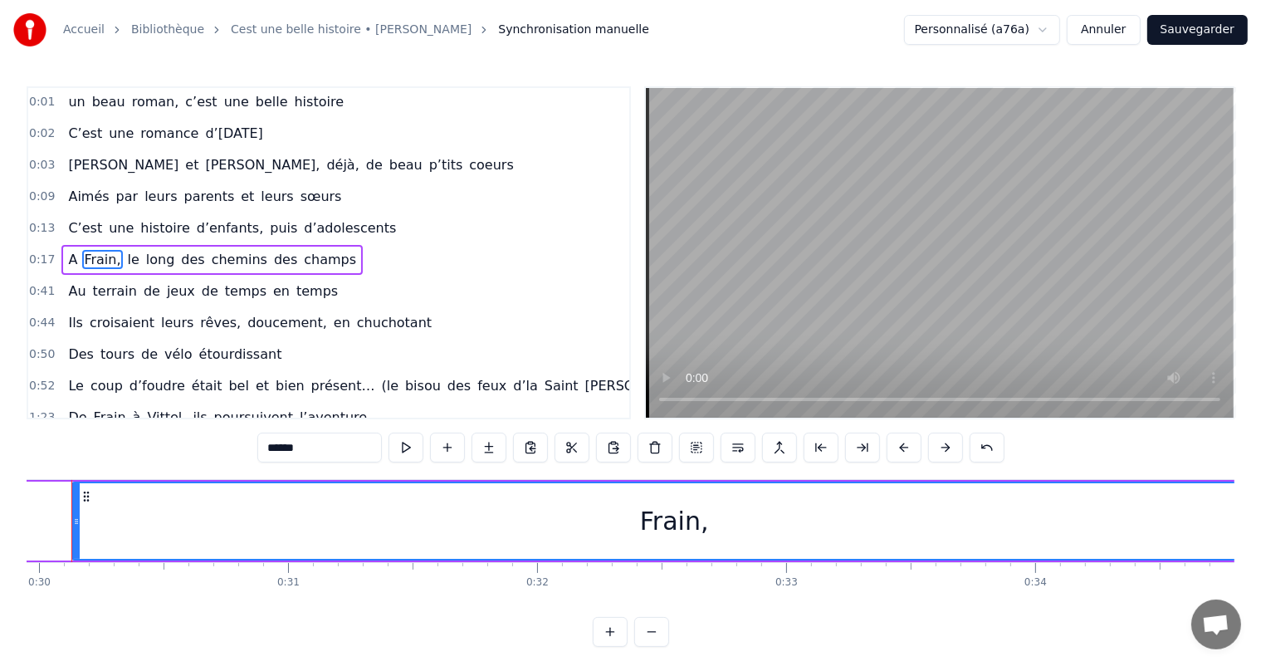
drag, startPoint x: 229, startPoint y: 504, endPoint x: 1274, endPoint y: 512, distance: 1044.9
click at [1261, 512] on html "Accueil Bibliothèque Cest une belle histoire • Michel Fugain Synchronisation ma…" at bounding box center [630, 336] width 1261 height 673
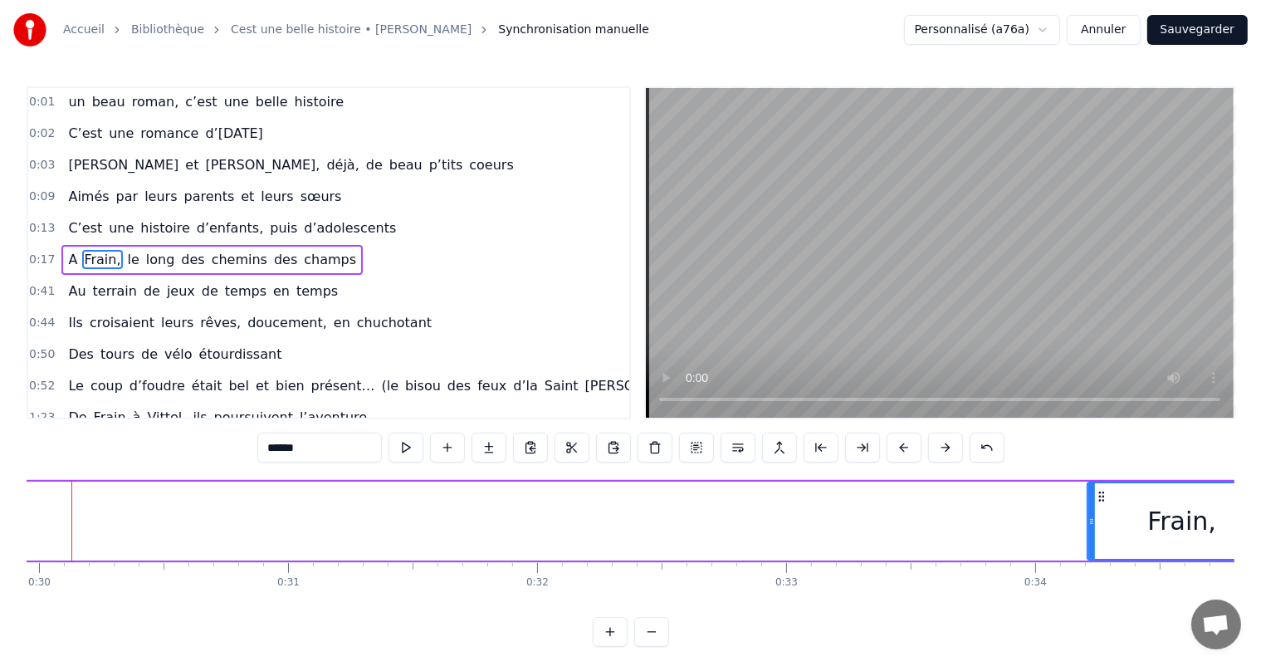
drag, startPoint x: 74, startPoint y: 503, endPoint x: 871, endPoint y: 533, distance: 797.3
click at [1115, 573] on div "C’est un beau roman, c’est une belle histoire C’est une romance d’[DATE] [PERSO…" at bounding box center [630, 541] width 1207 height 124
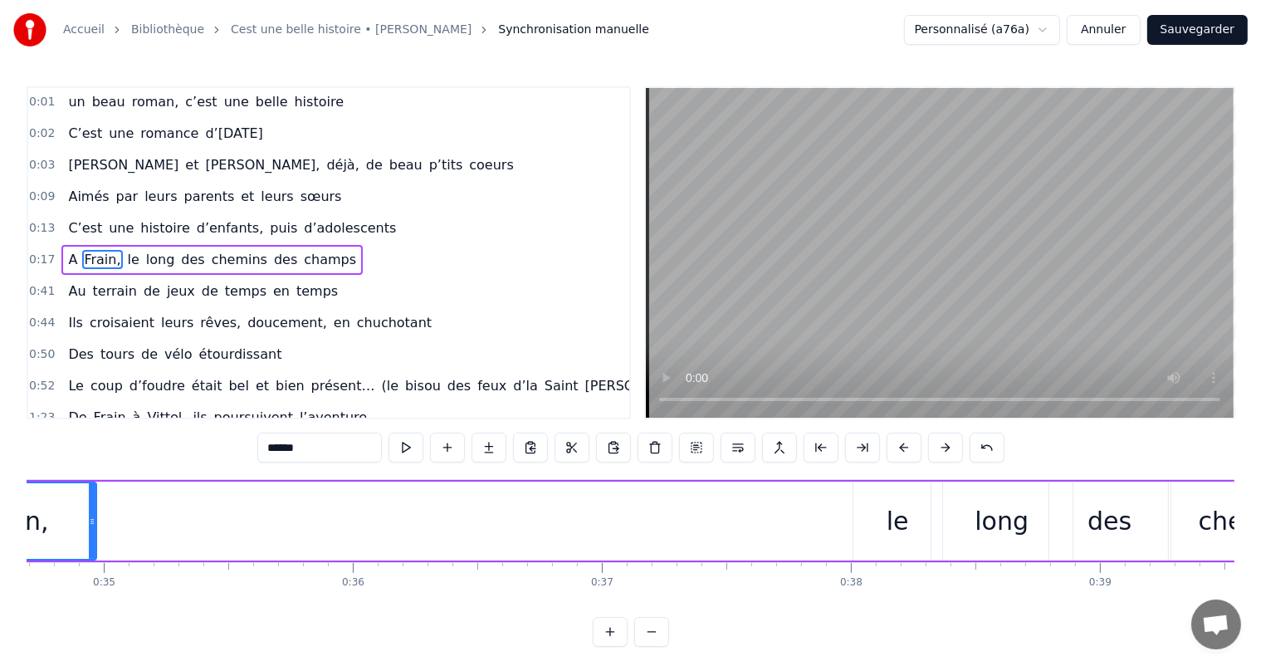
scroll to position [0, 8583]
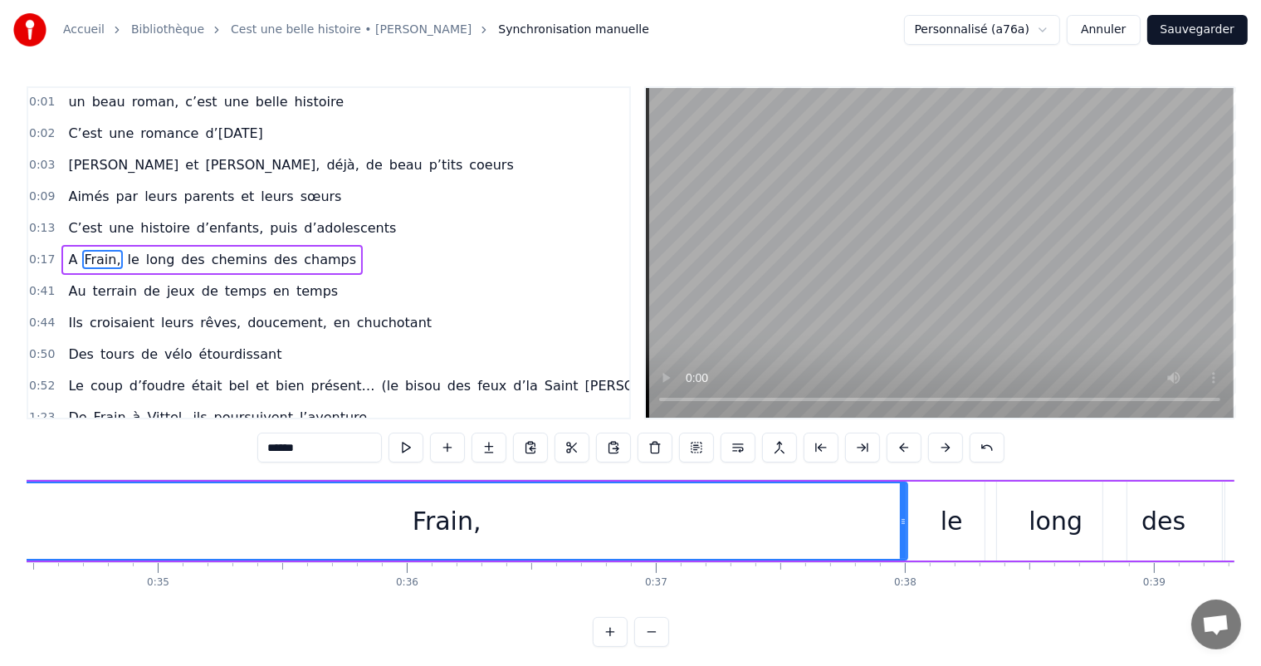
drag, startPoint x: 144, startPoint y: 515, endPoint x: 910, endPoint y: 567, distance: 767.8
click at [910, 567] on div "C’est un beau roman, c’est une belle histoire C’est une romance d’[DATE] [PERSO…" at bounding box center [630, 541] width 1207 height 124
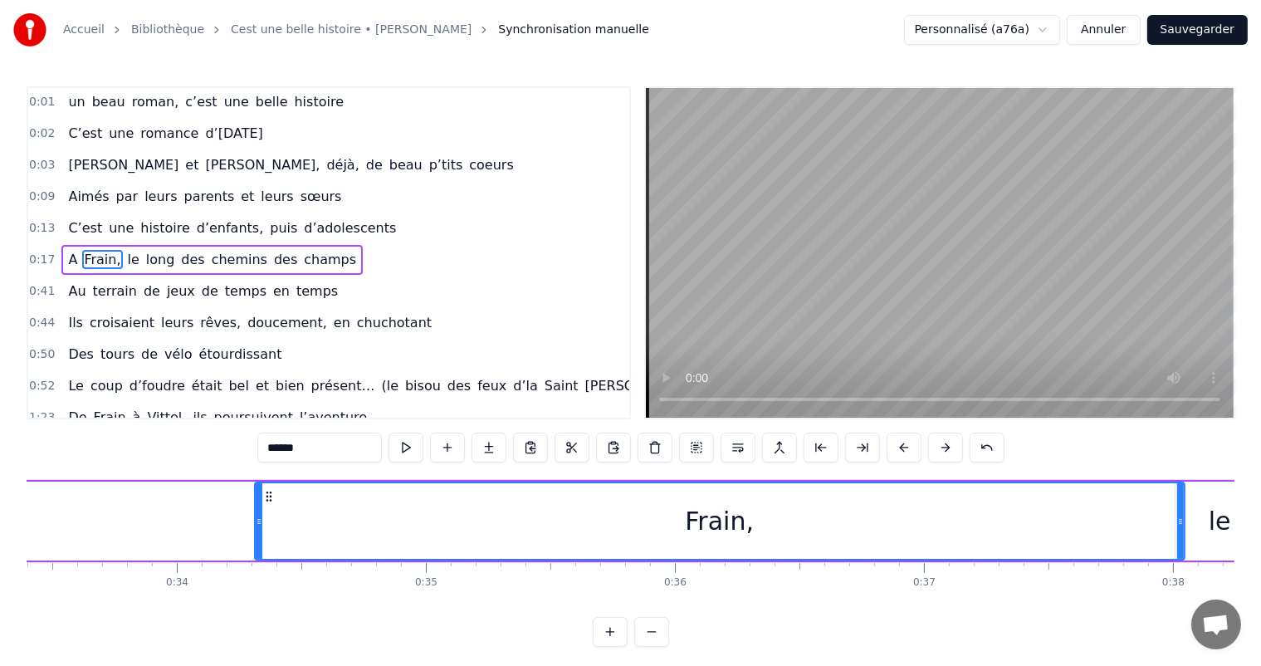
scroll to position [0, 8180]
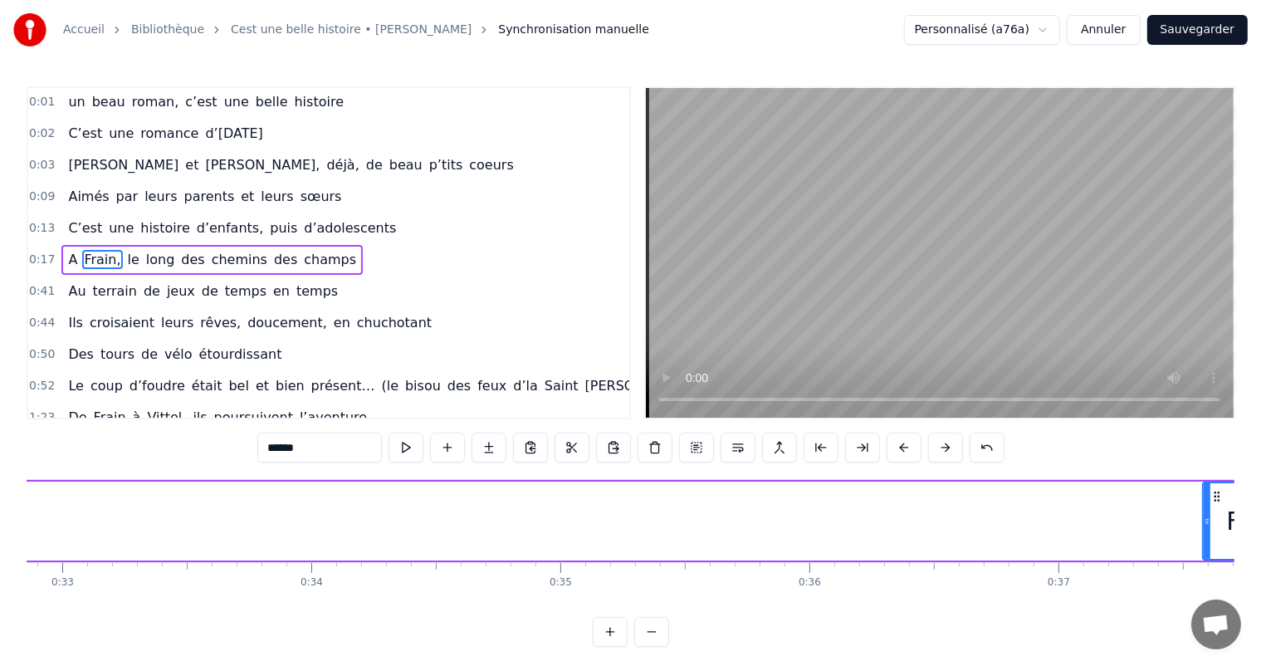
drag, startPoint x: 388, startPoint y: 528, endPoint x: 1202, endPoint y: 554, distance: 813.7
click at [1203, 554] on div at bounding box center [1206, 521] width 7 height 76
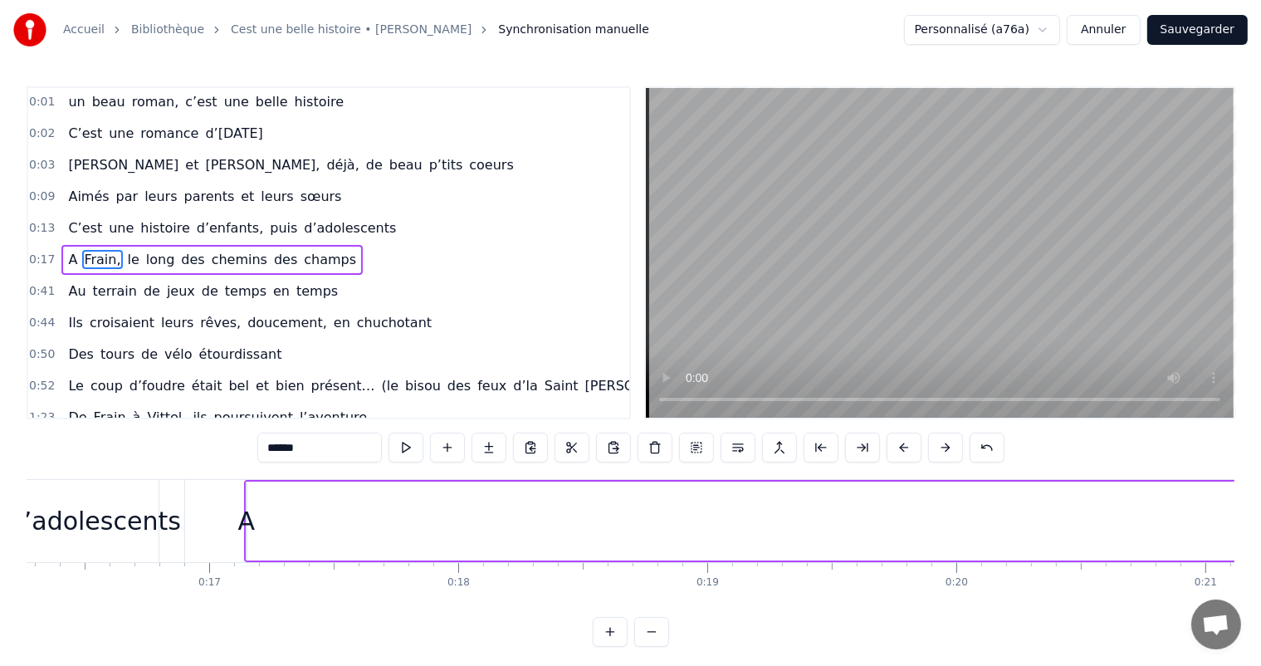
scroll to position [0, 3915]
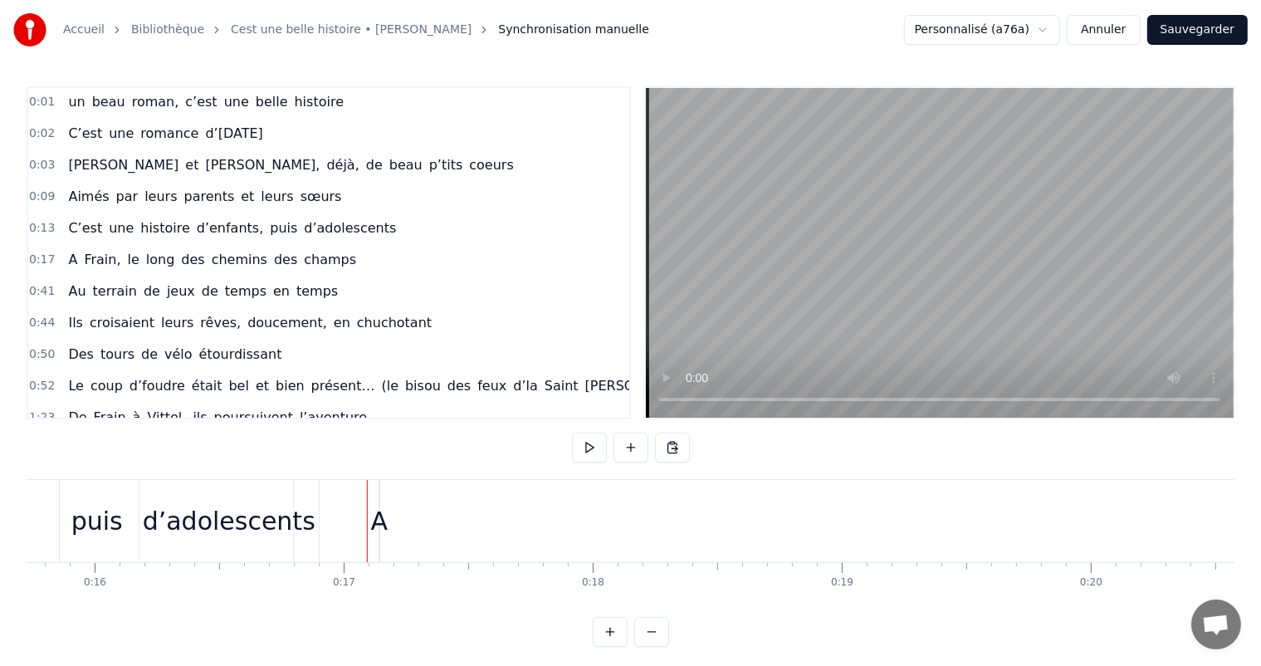
click at [378, 519] on div "A" at bounding box center [378, 520] width 17 height 37
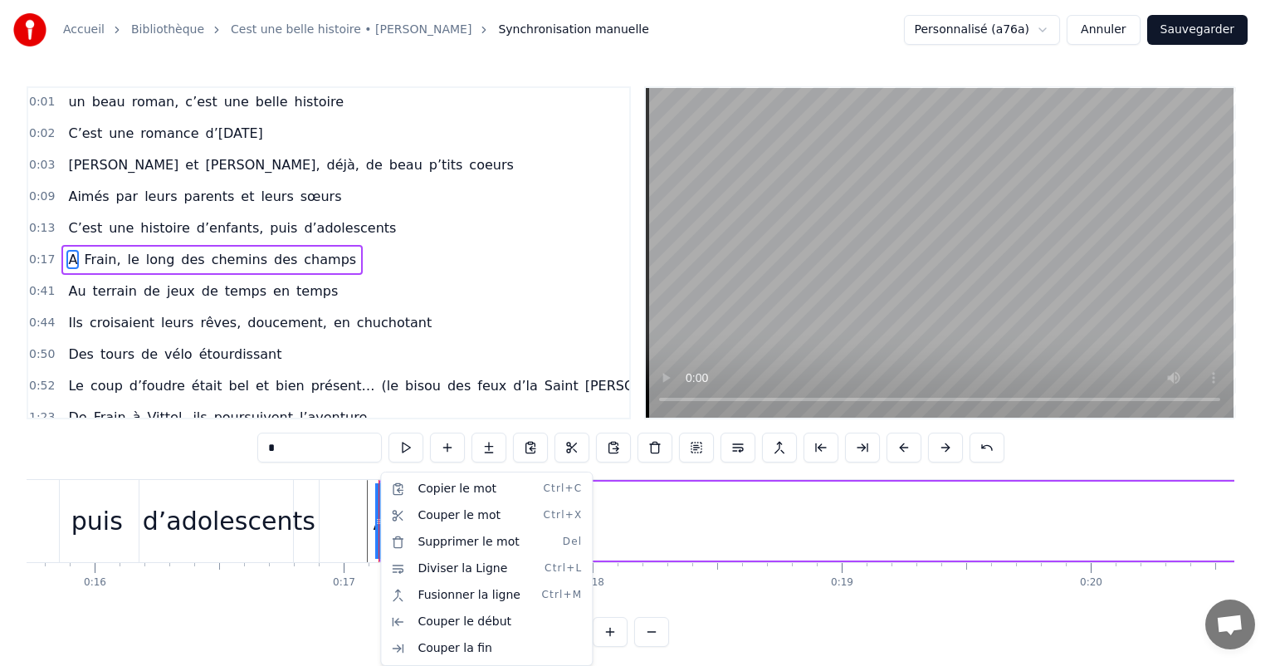
click at [363, 520] on html "Accueil Bibliothèque Cest une belle histoire • Michel Fugain Synchronisation ma…" at bounding box center [637, 336] width 1275 height 673
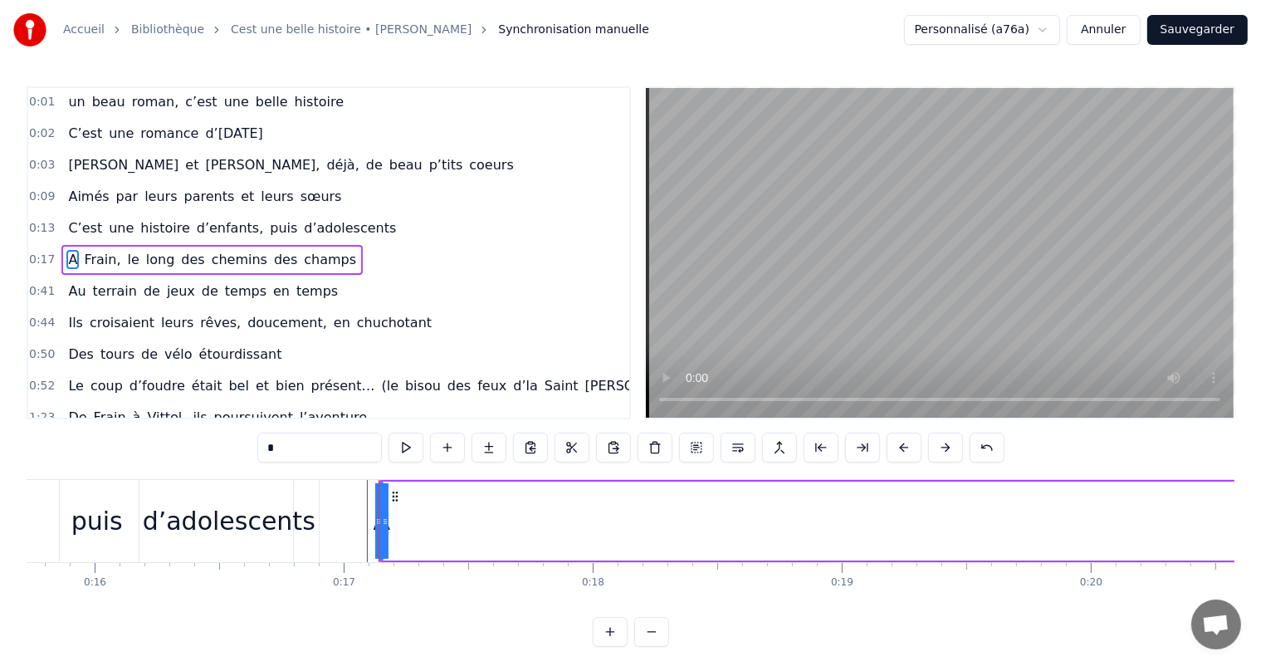
click at [383, 521] on div "A" at bounding box center [380, 520] width 17 height 37
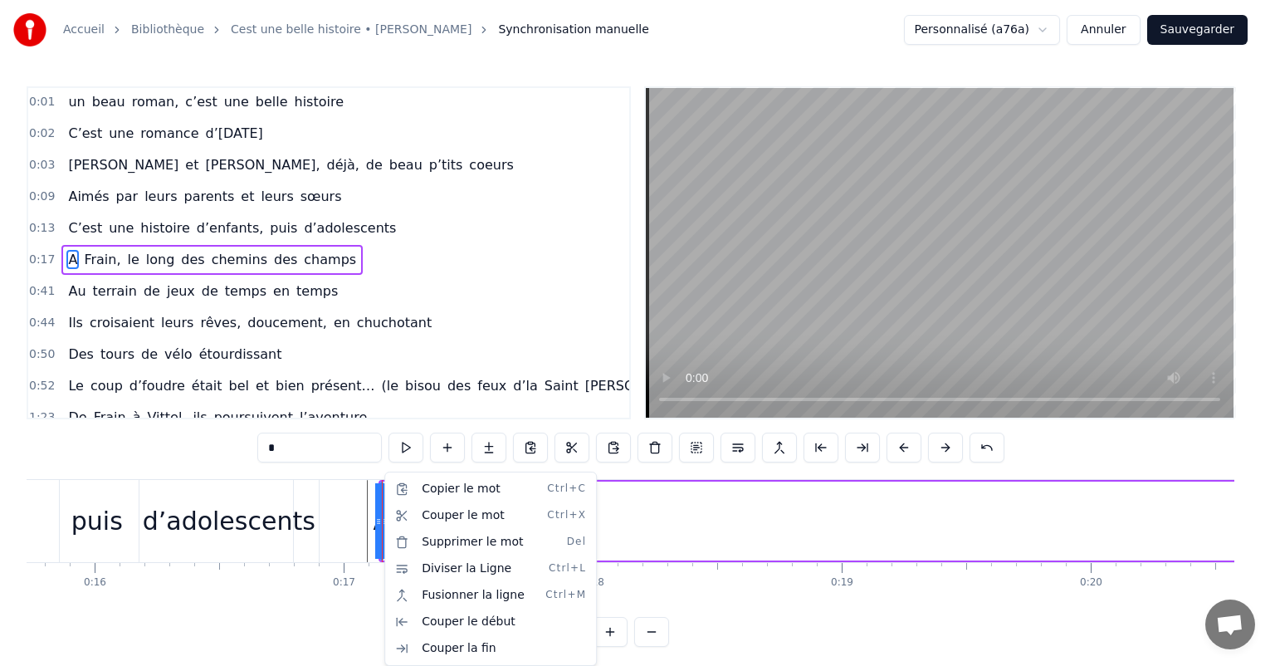
click at [346, 511] on html "Accueil Bibliothèque Cest une belle histoire • Michel Fugain Synchronisation ma…" at bounding box center [637, 336] width 1275 height 673
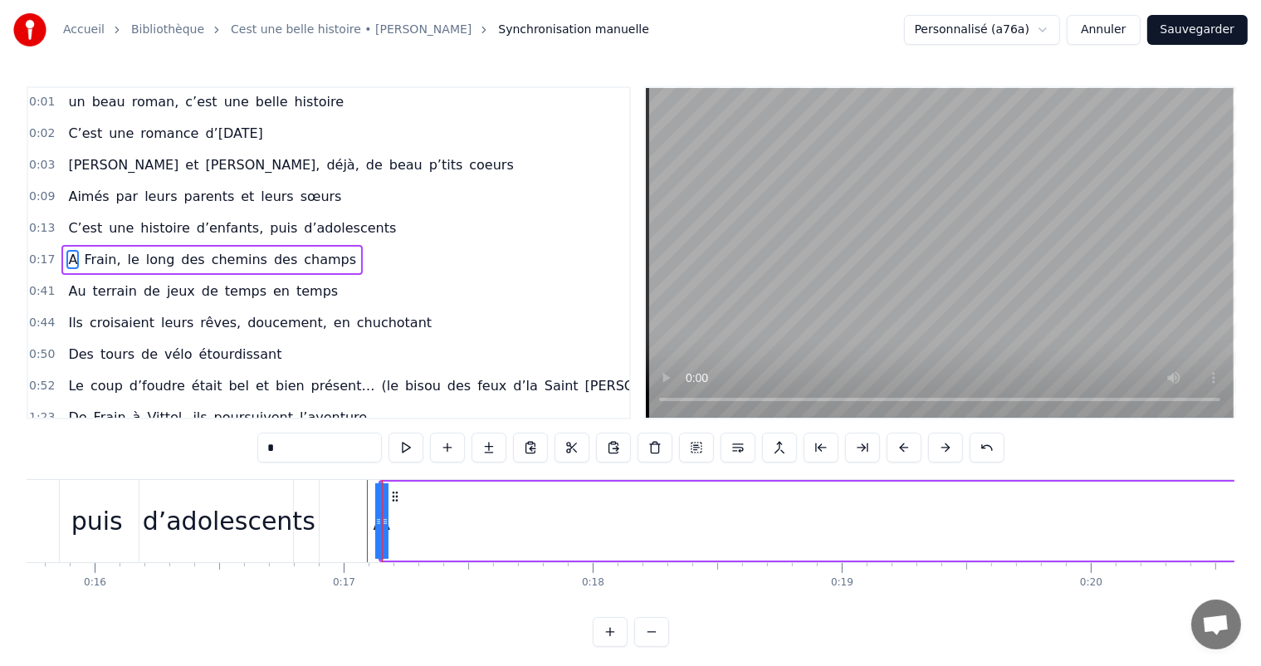
drag, startPoint x: 382, startPoint y: 517, endPoint x: 880, endPoint y: 541, distance: 498.5
click at [379, 505] on div "A" at bounding box center [380, 520] width 17 height 37
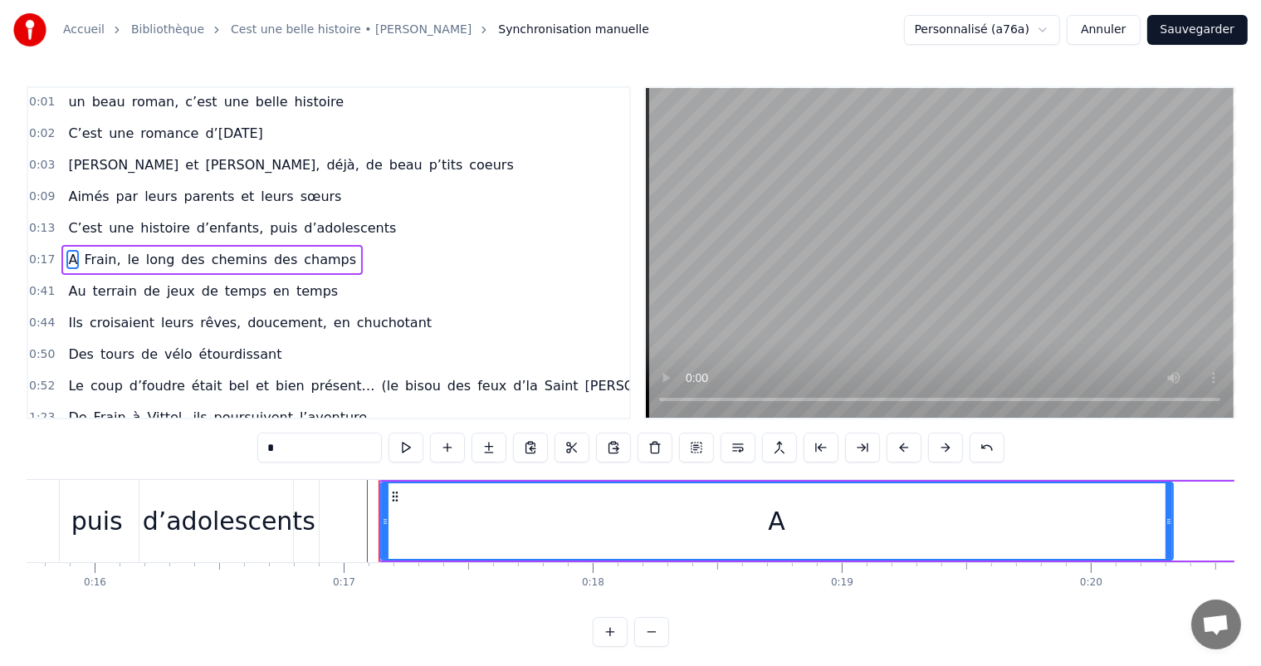
drag, startPoint x: 375, startPoint y: 505, endPoint x: 1168, endPoint y: 528, distance: 793.7
click at [1168, 528] on div at bounding box center [1168, 521] width 7 height 76
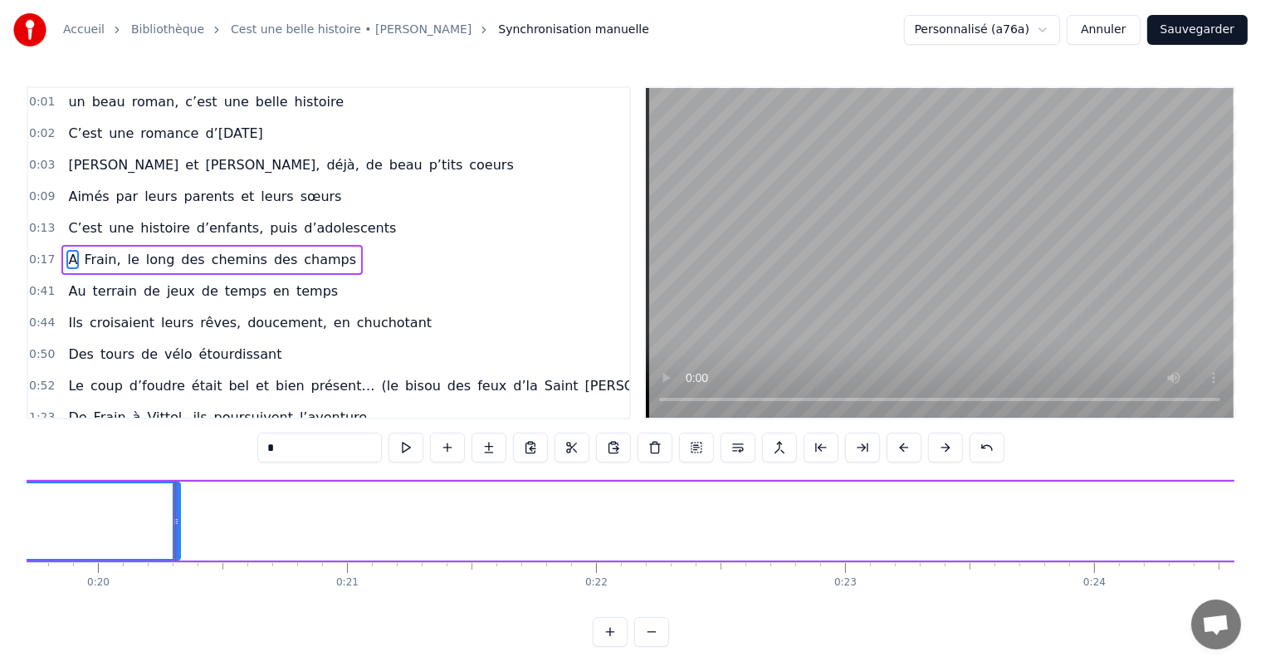
scroll to position [0, 4973]
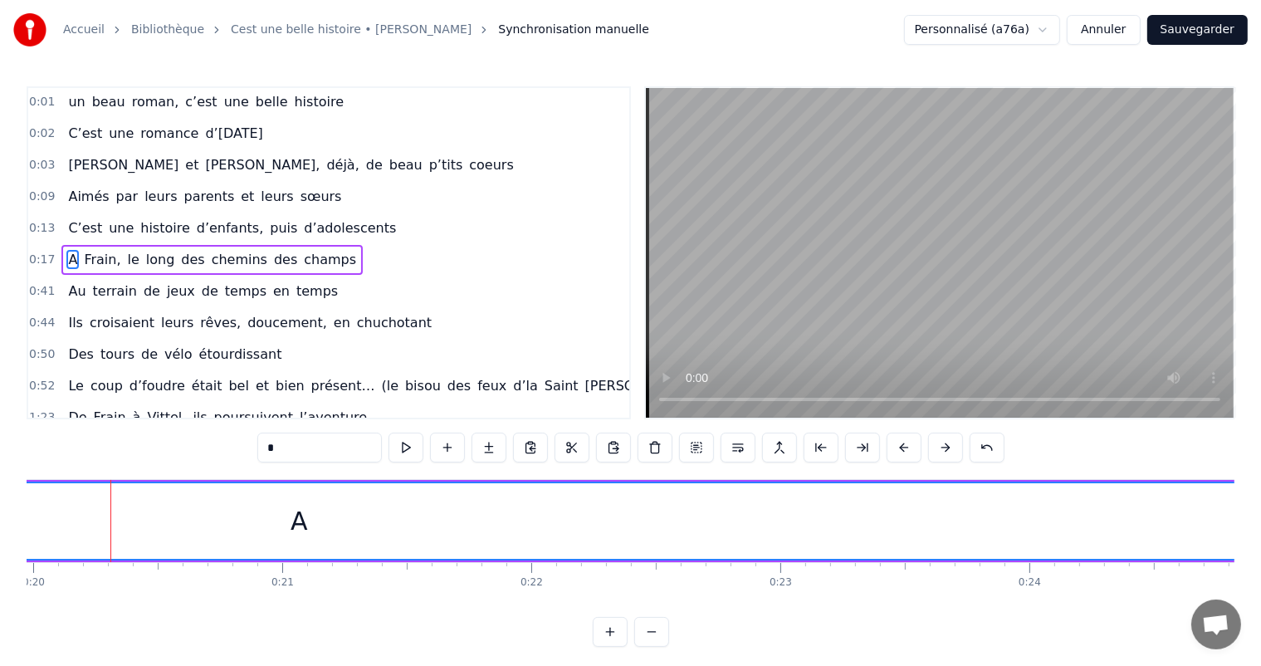
drag, startPoint x: 113, startPoint y: 515, endPoint x: 1272, endPoint y: 546, distance: 1159.8
click at [1261, 546] on html "Accueil Bibliothèque Cest une belle histoire • Michel Fugain Synchronisation ma…" at bounding box center [630, 336] width 1261 height 673
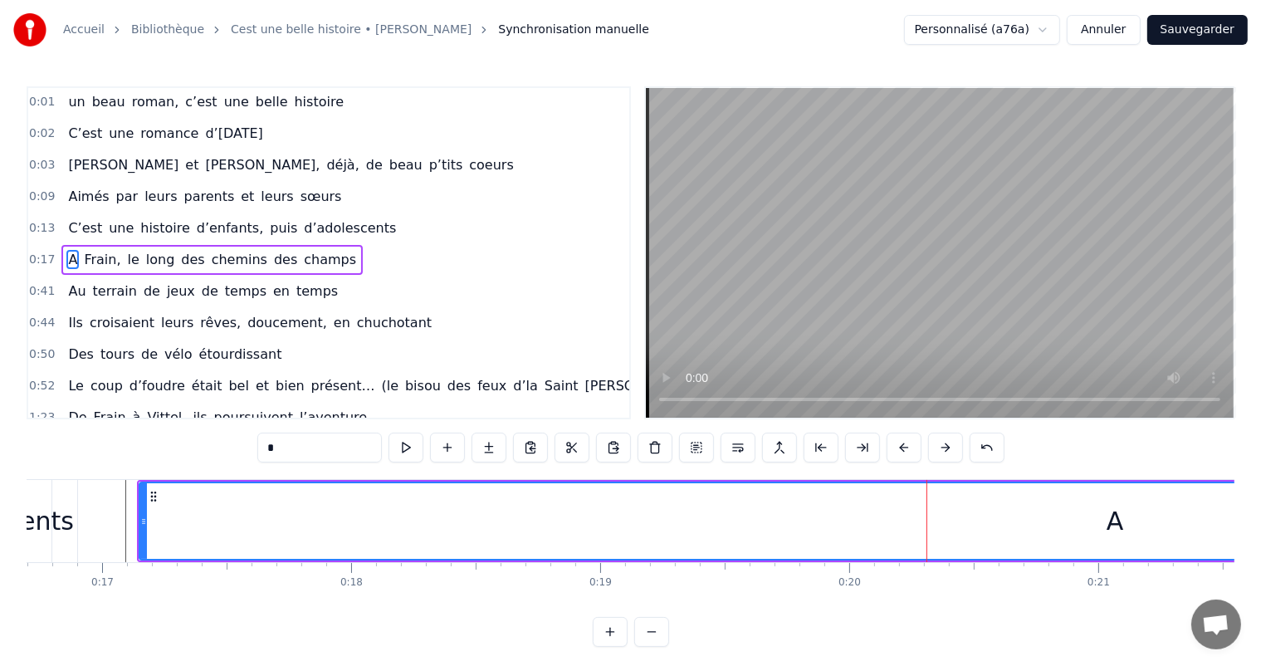
scroll to position [0, 4050]
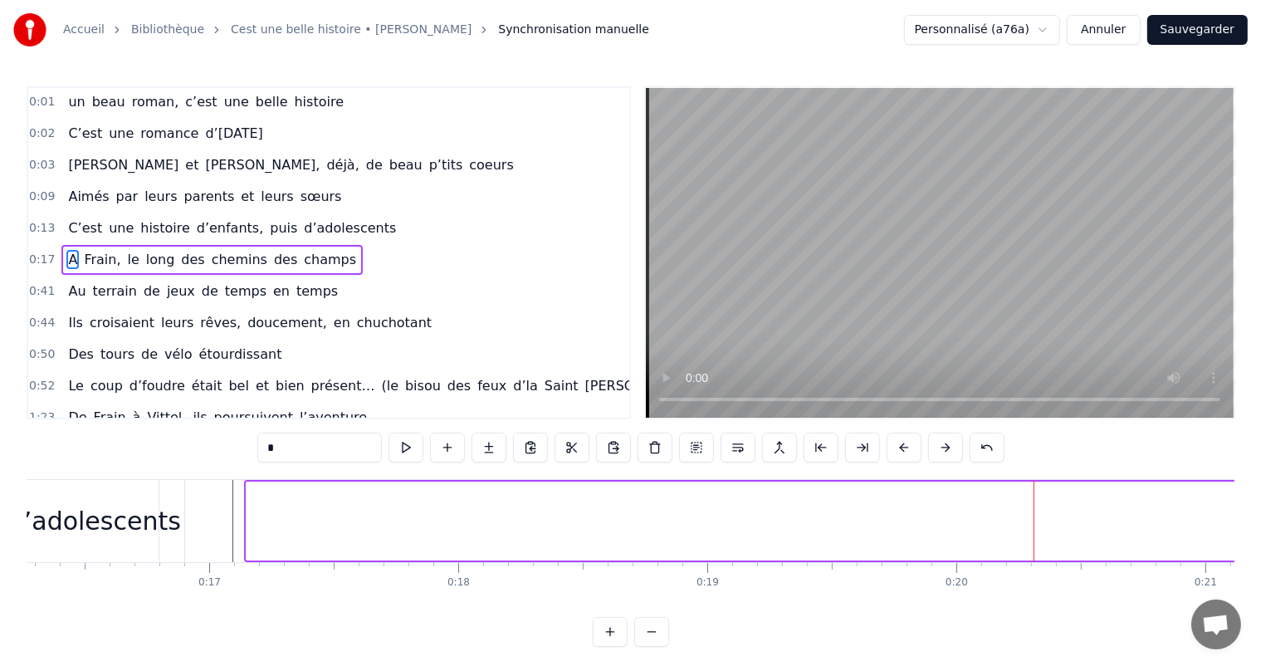
drag, startPoint x: 246, startPoint y: 521, endPoint x: 1274, endPoint y: 546, distance: 1027.7
click at [1261, 546] on html "Accueil Bibliothèque Cest une belle histoire • Michel Fugain Synchronisation ma…" at bounding box center [630, 336] width 1261 height 673
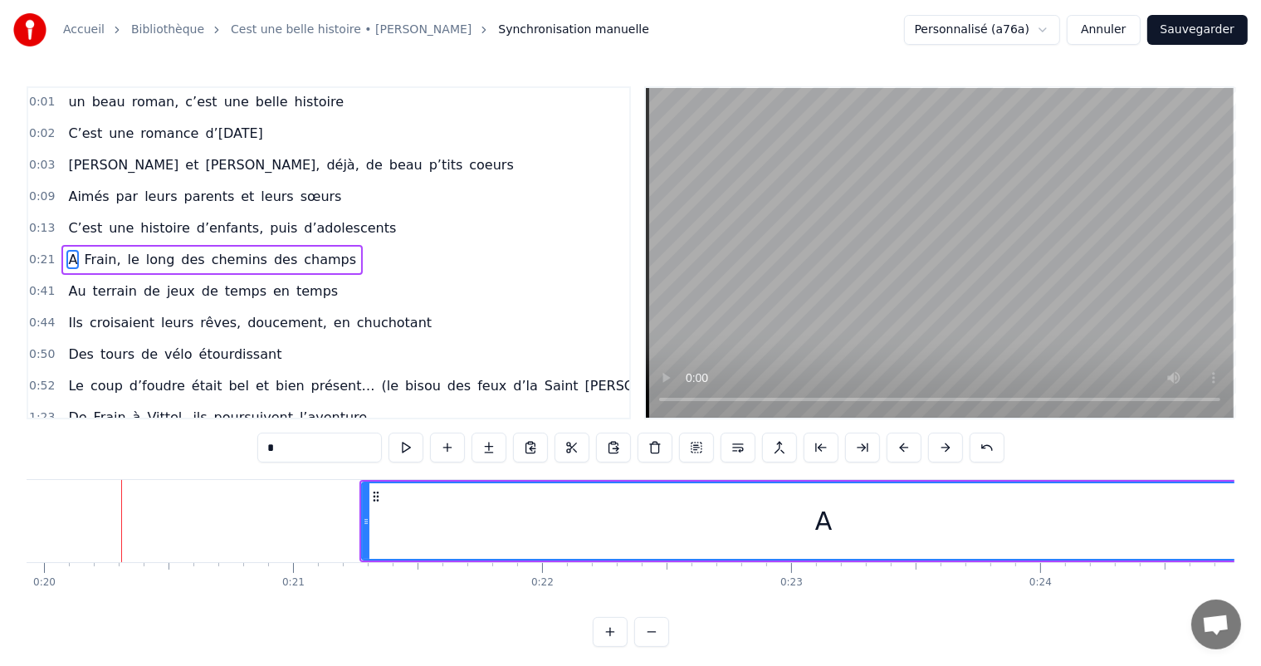
scroll to position [0, 4881]
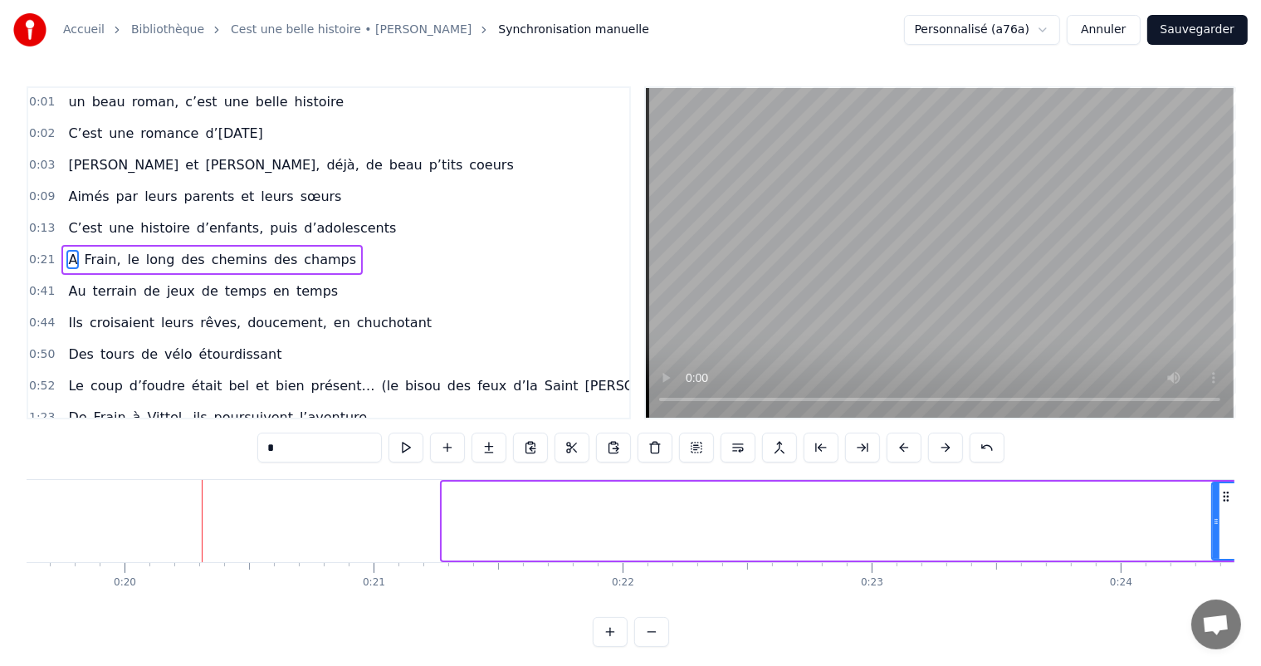
drag, startPoint x: 442, startPoint y: 524, endPoint x: 1220, endPoint y: 524, distance: 777.6
click at [1219, 524] on icon at bounding box center [1215, 521] width 7 height 13
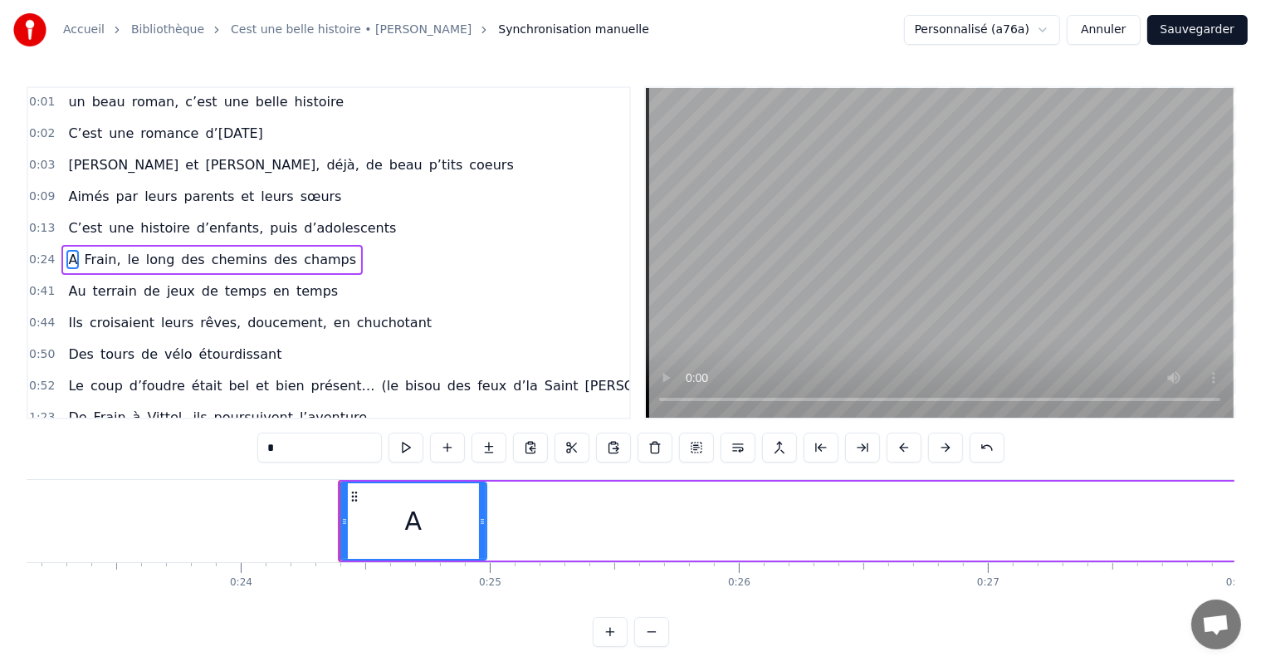
scroll to position [0, 5990]
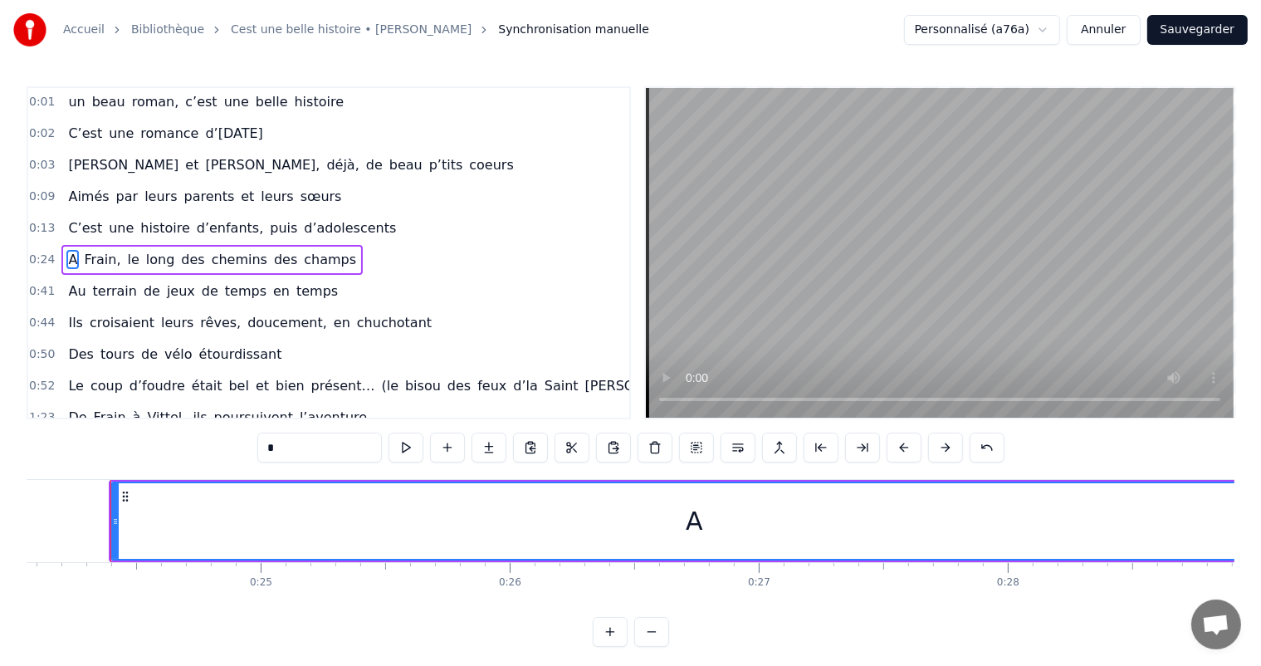
drag, startPoint x: 253, startPoint y: 515, endPoint x: 1273, endPoint y: 652, distance: 1029.2
click at [1261, 652] on html "Accueil Bibliothèque Cest une belle histoire • Michel Fugain Synchronisation ma…" at bounding box center [630, 336] width 1261 height 673
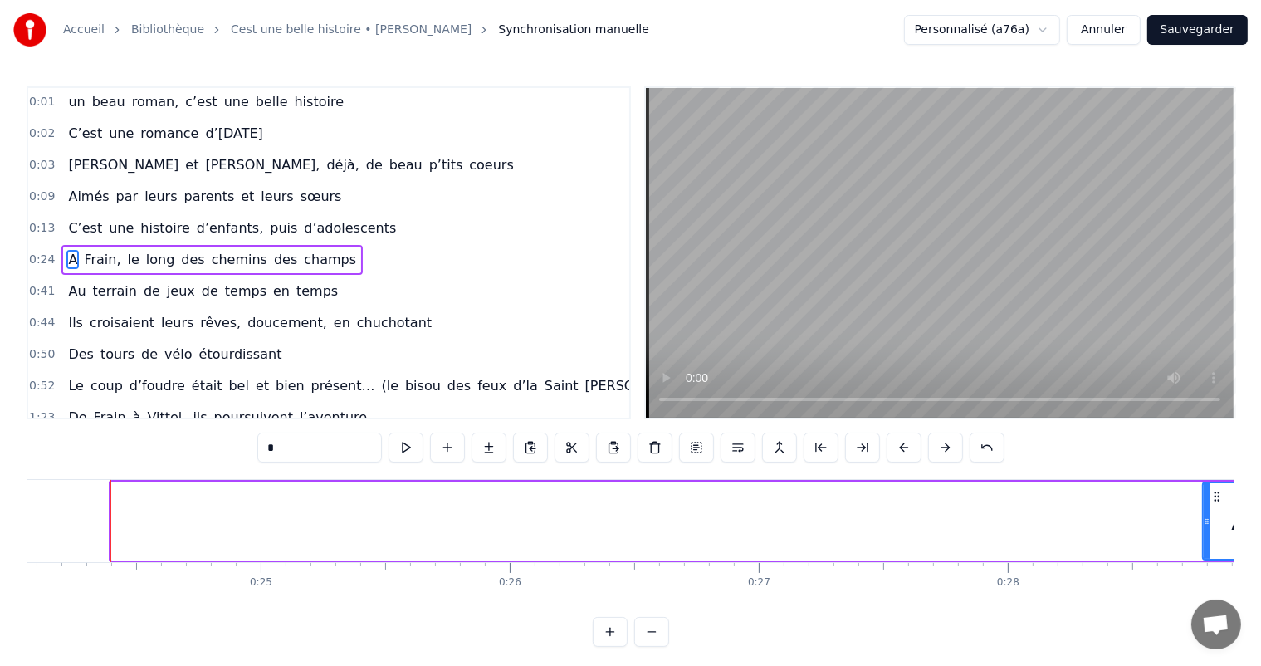
drag, startPoint x: 113, startPoint y: 510, endPoint x: 1202, endPoint y: 588, distance: 1091.5
click at [1203, 589] on div "C’est un beau roman, c’est une belle histoire C’est une romance d’[DATE] [PERSO…" at bounding box center [630, 541] width 1207 height 124
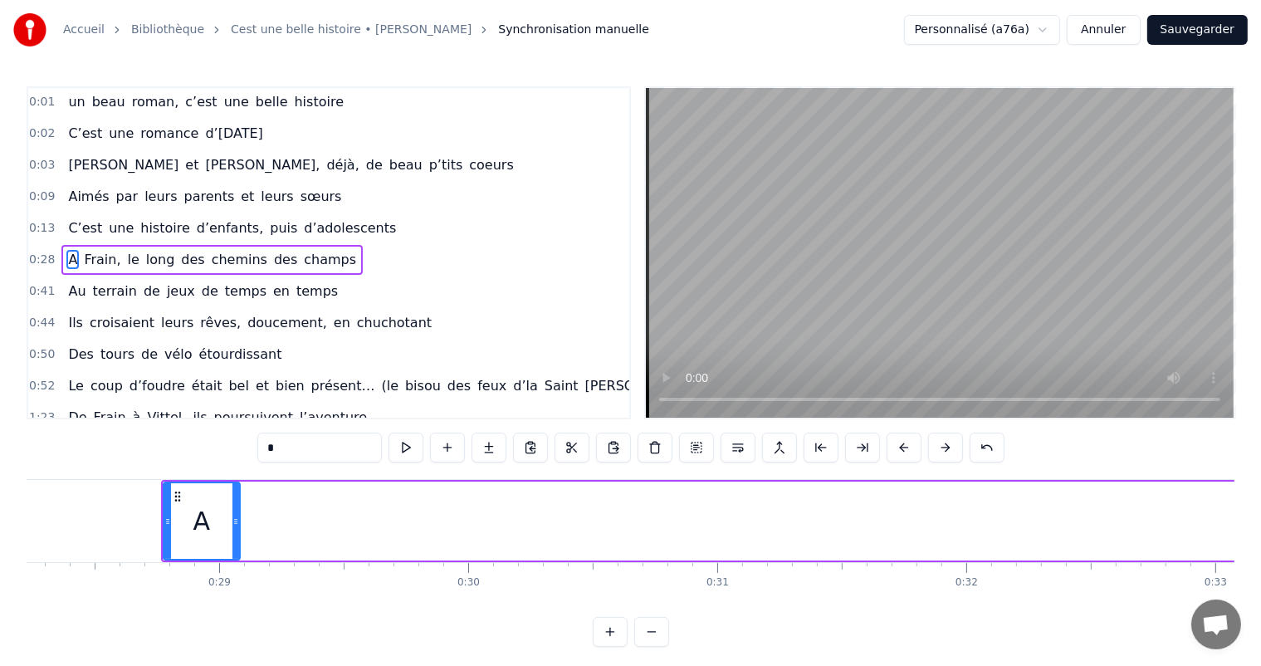
scroll to position [0, 6920]
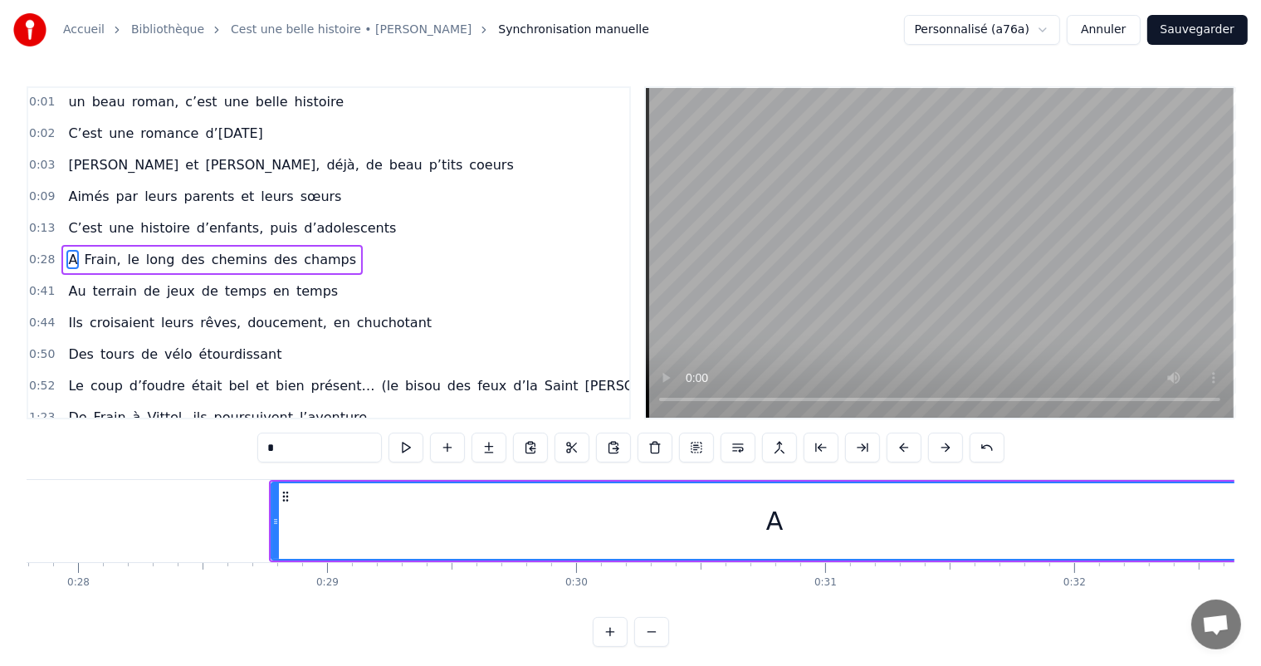
drag, startPoint x: 344, startPoint y: 516, endPoint x: 1274, endPoint y: 531, distance: 930.4
click at [1261, 531] on html "Accueil Bibliothèque Cest une belle histoire • Michel Fugain Synchronisation ma…" at bounding box center [630, 336] width 1261 height 673
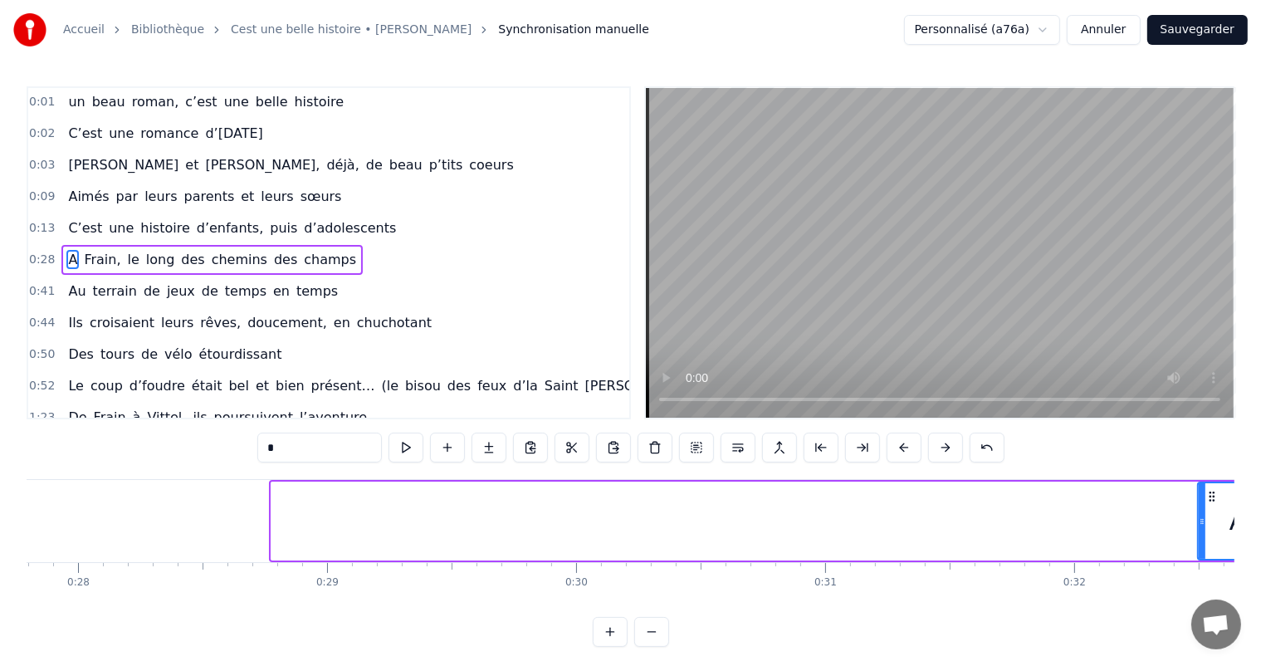
drag, startPoint x: 272, startPoint y: 513, endPoint x: 1198, endPoint y: 579, distance: 928.5
click at [1198, 579] on div "C’est un beau roman, c’est une belle histoire C’est une romance d’[DATE] [PERSO…" at bounding box center [630, 541] width 1207 height 124
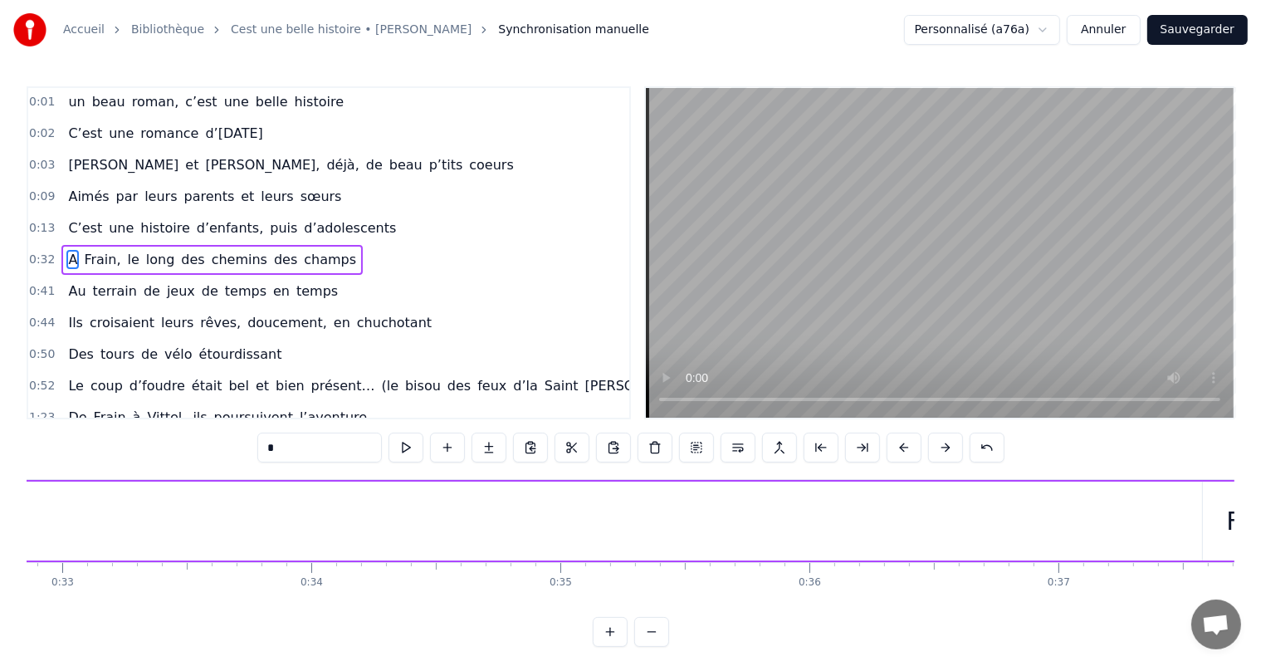
scroll to position [0, 8100]
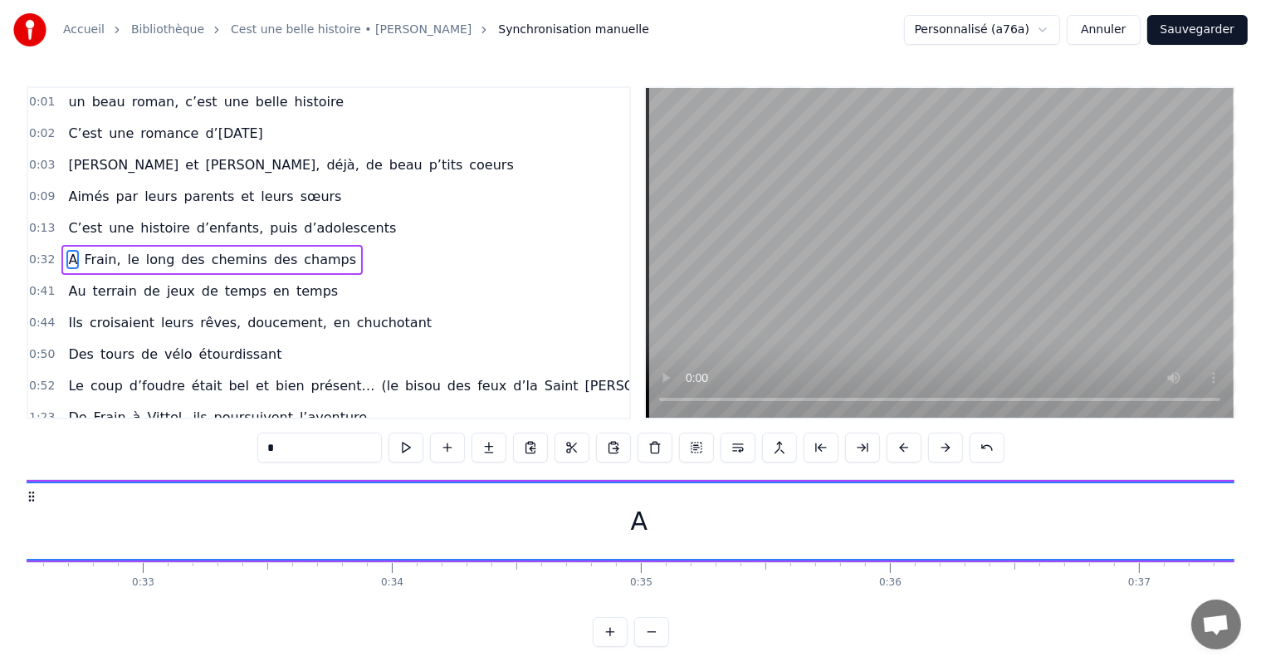
drag, startPoint x: 90, startPoint y: 516, endPoint x: 1195, endPoint y: 581, distance: 1106.5
click at [1252, 594] on div "Accueil Bibliothèque Cest une belle histoire • Michel Fugain Synchronisation ma…" at bounding box center [630, 323] width 1261 height 646
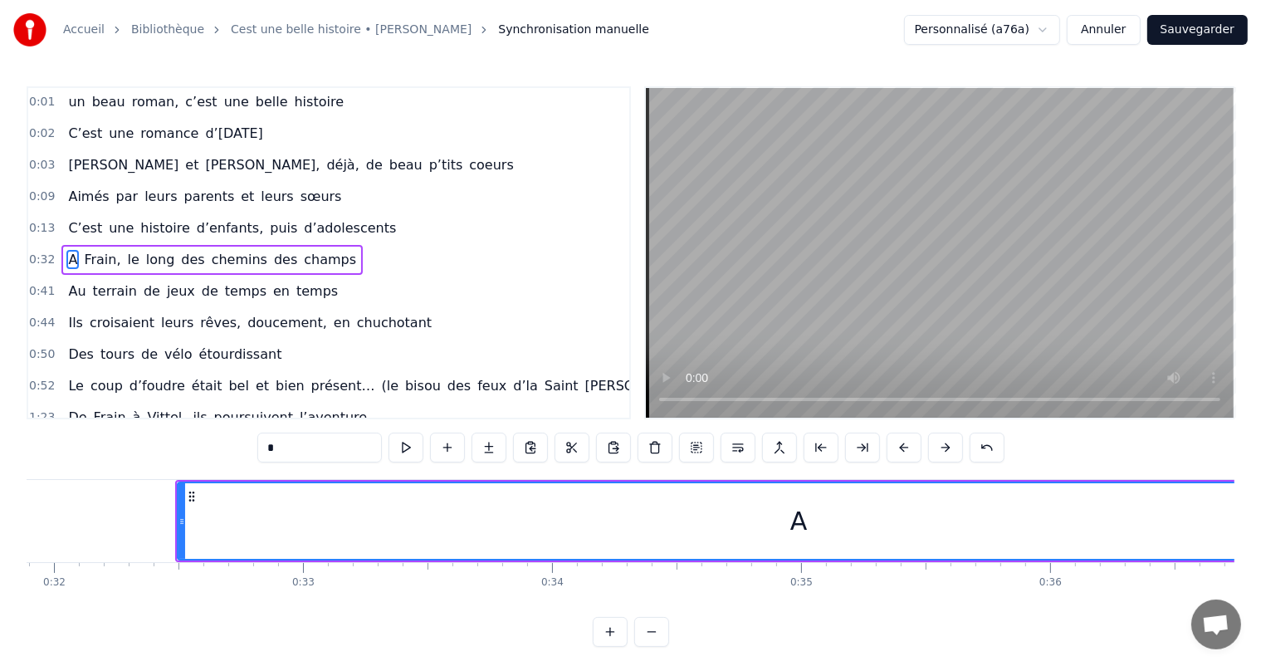
scroll to position [0, 7966]
click at [163, 532] on div "A" at bounding box center [772, 521] width 1241 height 76
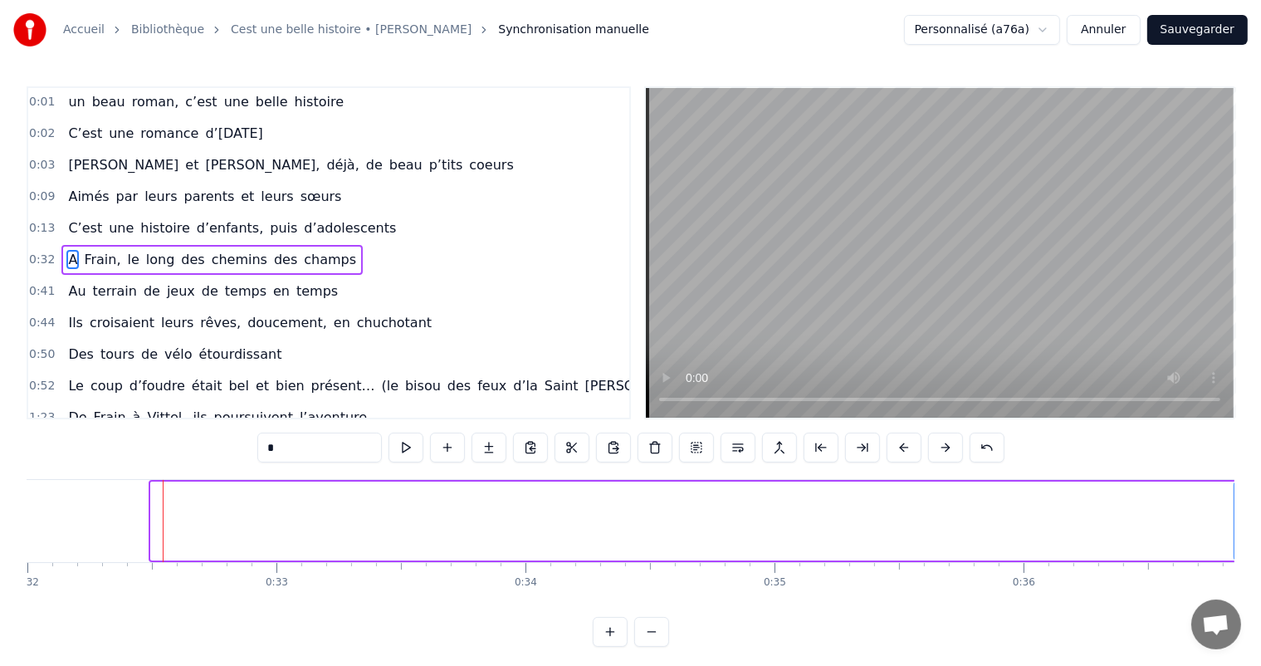
drag, startPoint x: 152, startPoint y: 516, endPoint x: 1235, endPoint y: 627, distance: 1088.7
click at [1235, 627] on body "Accueil Bibliothèque Cest une belle histoire • Michel Fugain Synchronisation ma…" at bounding box center [630, 323] width 1261 height 646
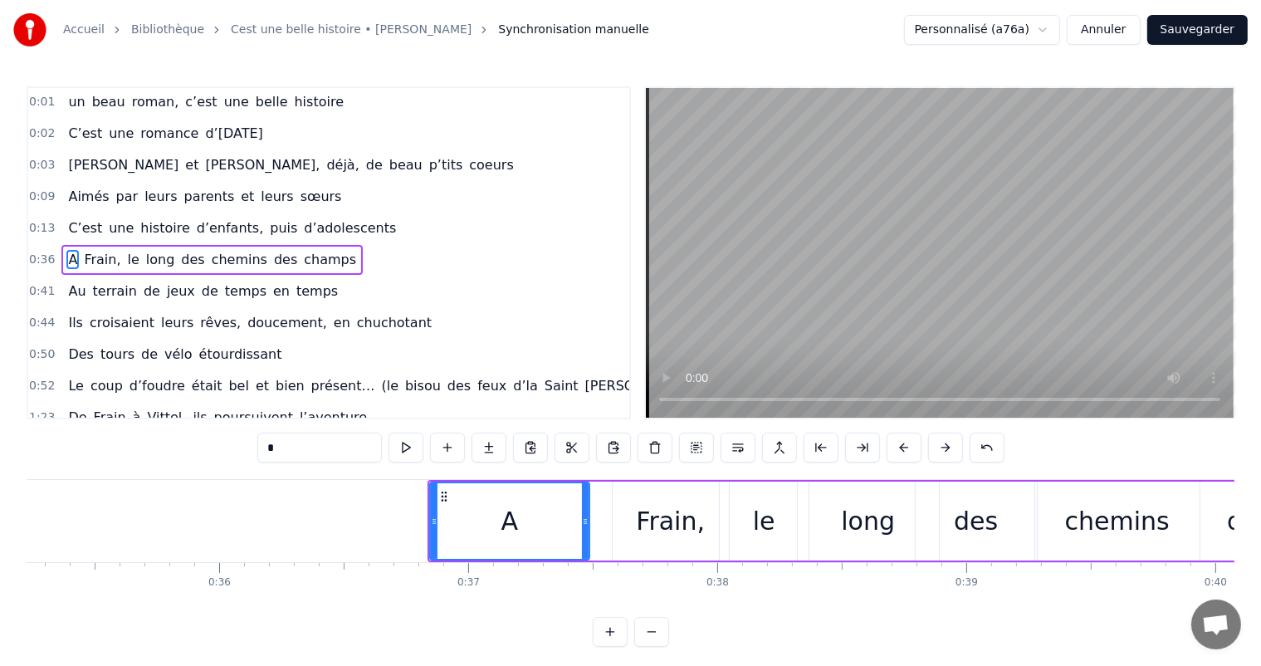
scroll to position [0, 8824]
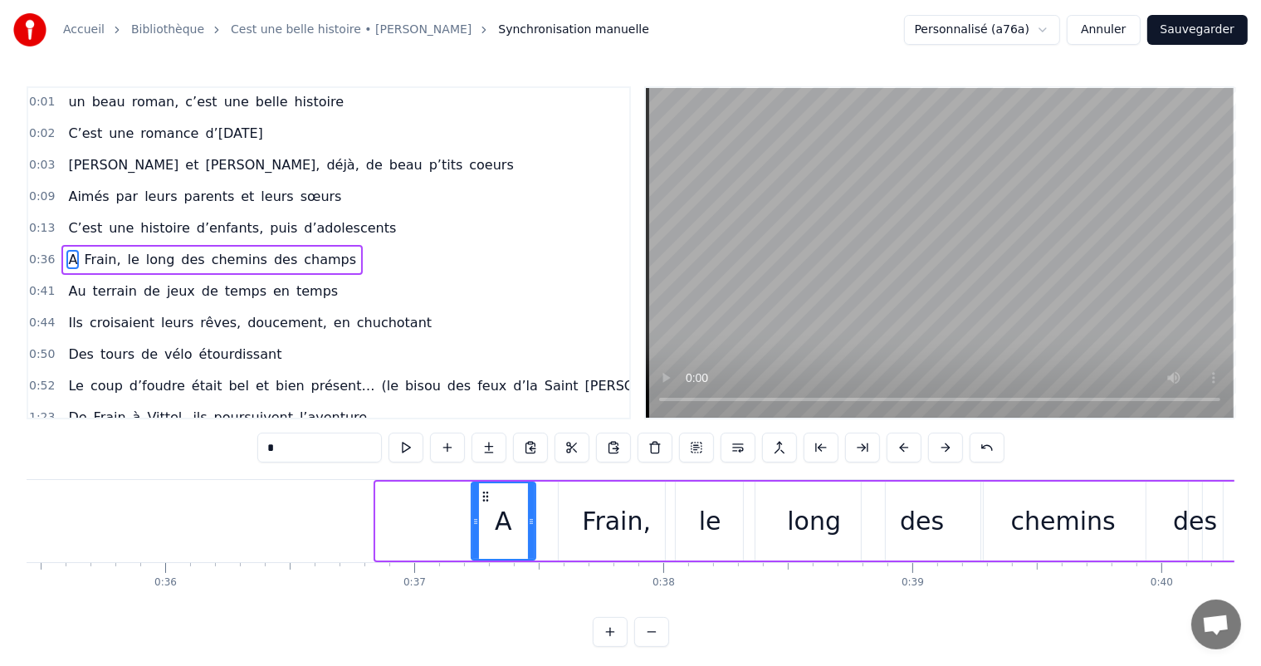
drag, startPoint x: 377, startPoint y: 528, endPoint x: 475, endPoint y: 539, distance: 98.5
click at [475, 539] on div at bounding box center [475, 521] width 7 height 76
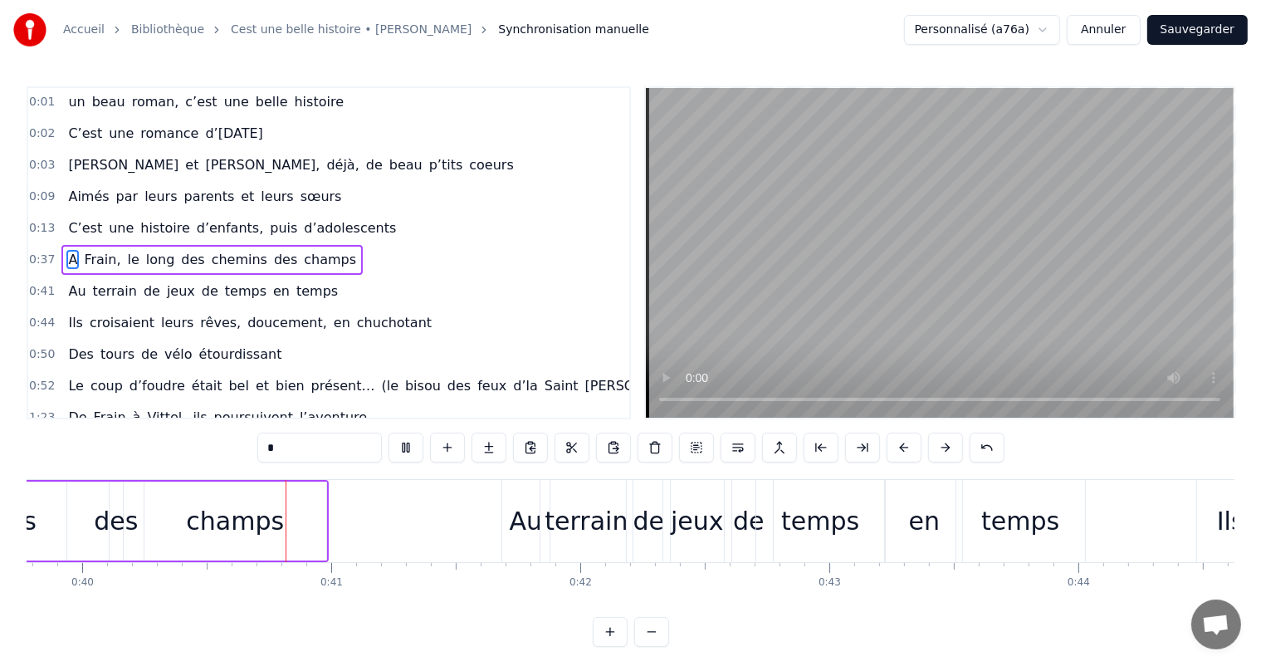
scroll to position [0, 9921]
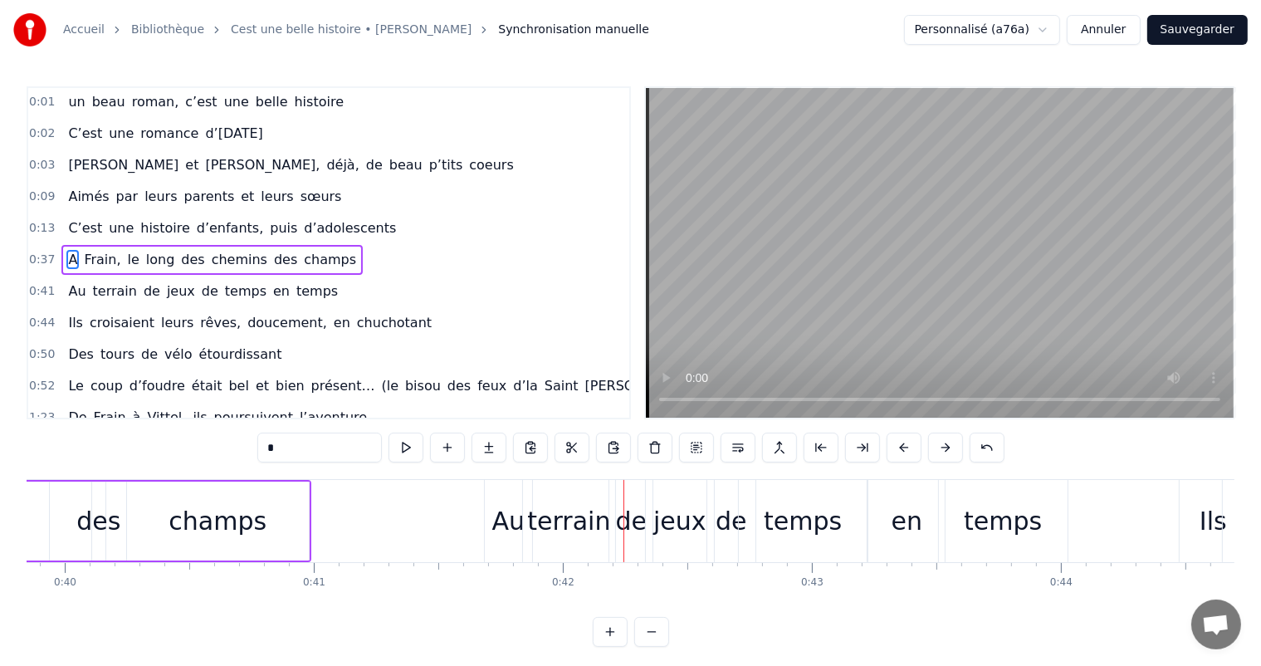
click at [276, 521] on div "champs" at bounding box center [218, 520] width 182 height 79
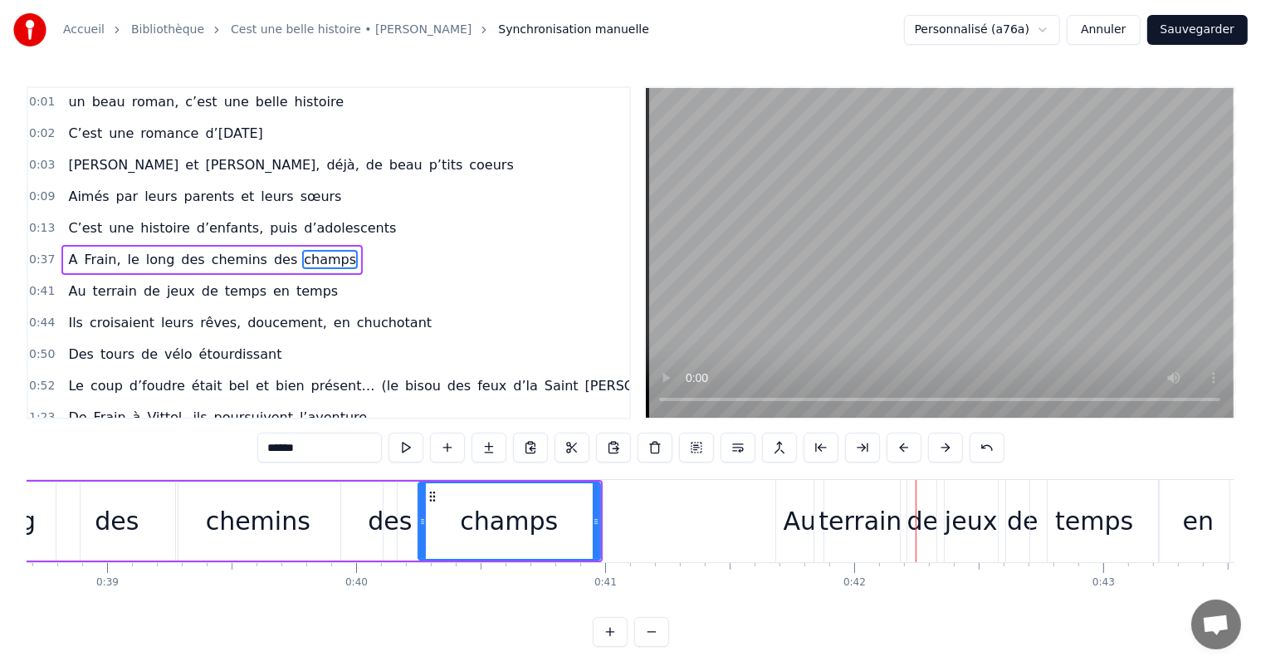
scroll to position [0, 9575]
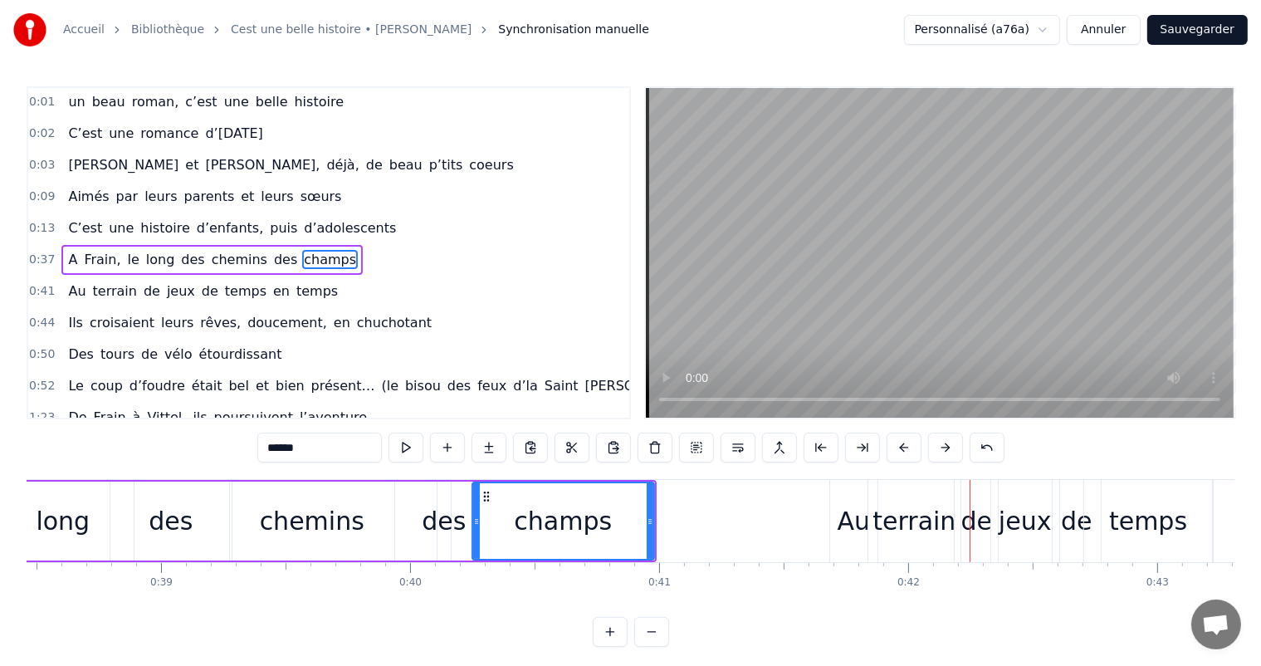
click at [344, 534] on div "chemins" at bounding box center [312, 520] width 105 height 37
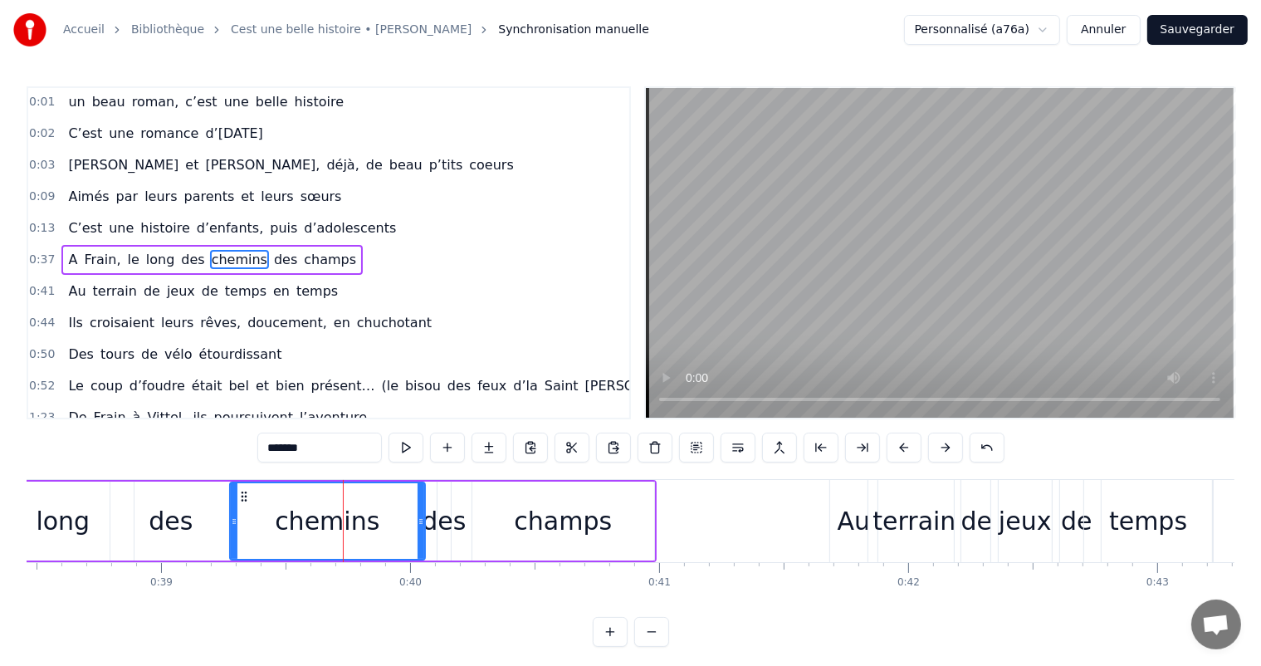
drag, startPoint x: 390, startPoint y: 521, endPoint x: 378, endPoint y: 515, distance: 14.1
click at [423, 531] on div at bounding box center [420, 521] width 7 height 76
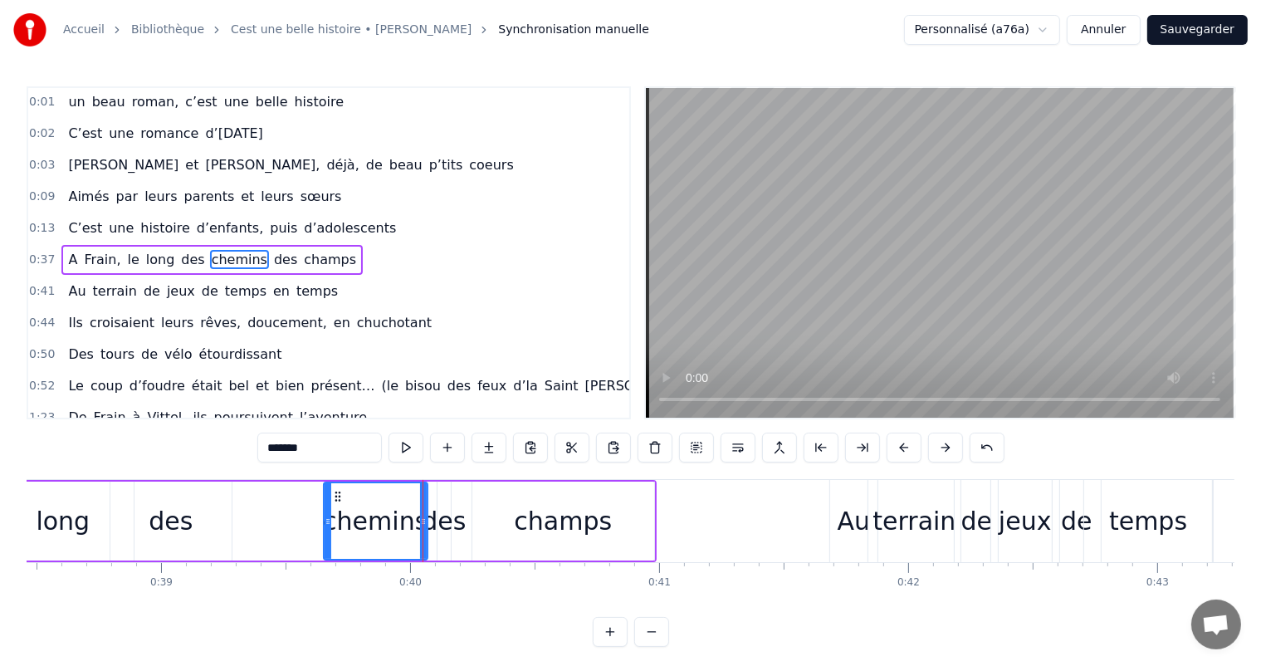
drag, startPoint x: 232, startPoint y: 515, endPoint x: 315, endPoint y: 520, distance: 83.9
click at [324, 520] on icon at bounding box center [327, 521] width 7 height 13
click at [184, 544] on div "des" at bounding box center [170, 520] width 121 height 79
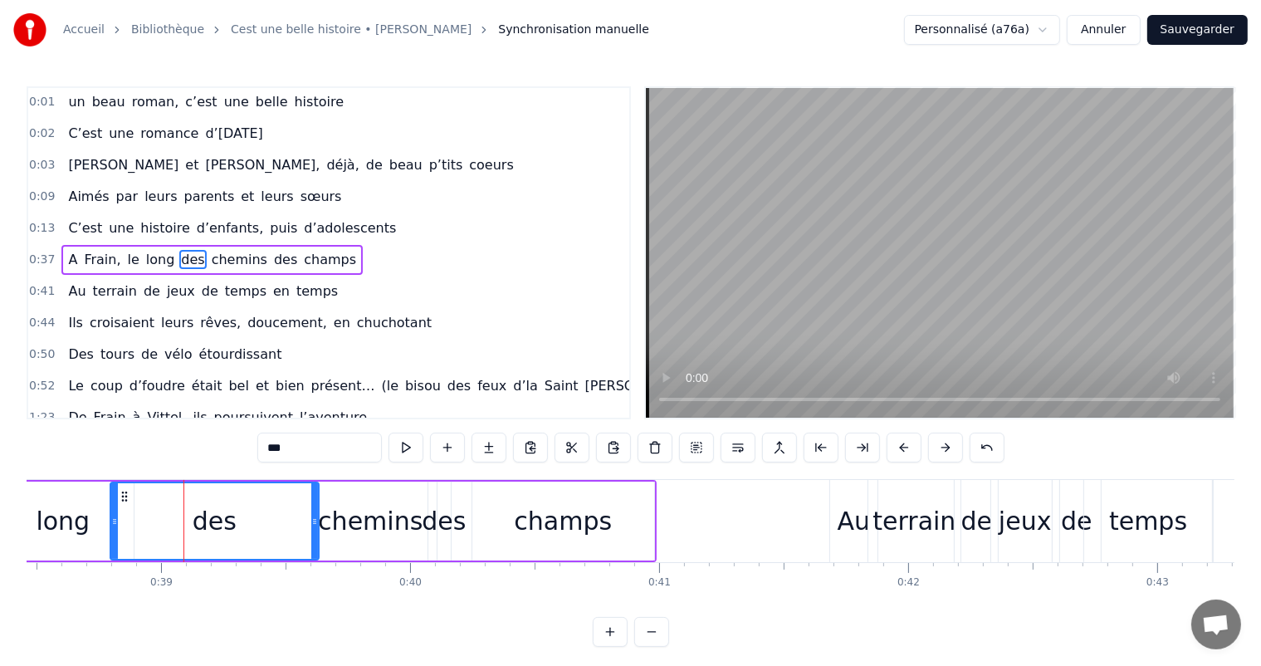
drag, startPoint x: 229, startPoint y: 520, endPoint x: 315, endPoint y: 510, distance: 86.8
click at [315, 511] on div at bounding box center [314, 521] width 7 height 76
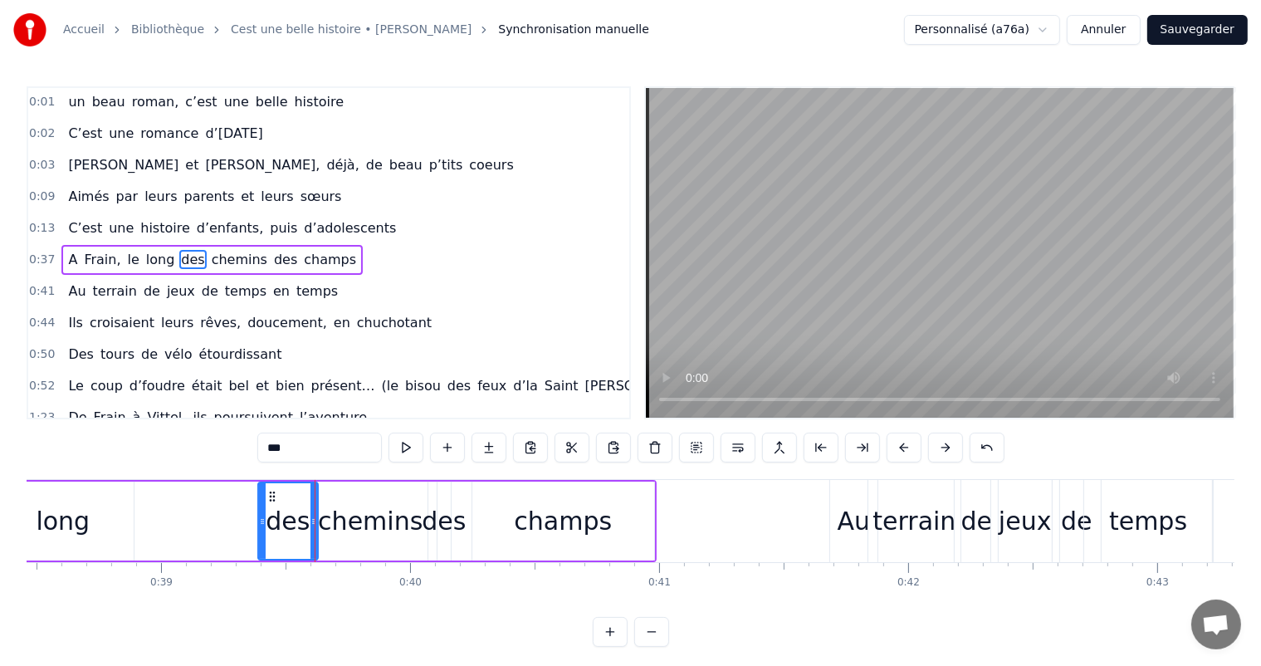
drag, startPoint x: 112, startPoint y: 524, endPoint x: 261, endPoint y: 554, distance: 152.3
click at [261, 547] on div at bounding box center [262, 521] width 7 height 76
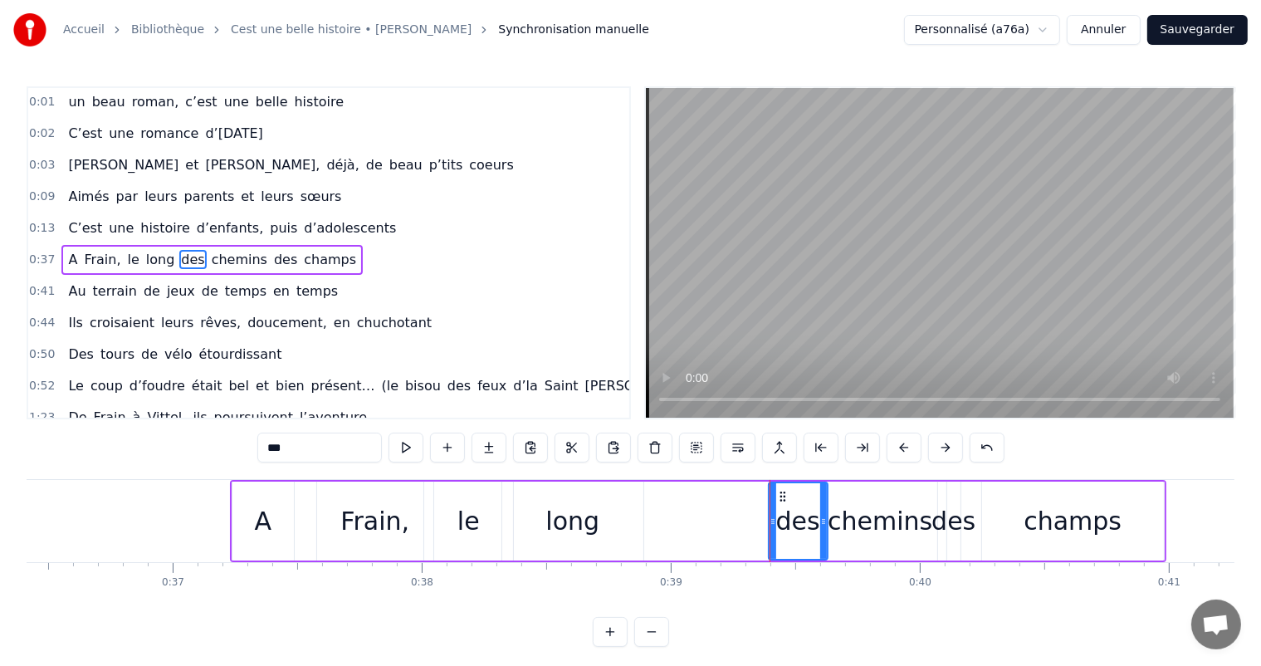
scroll to position [0, 8959]
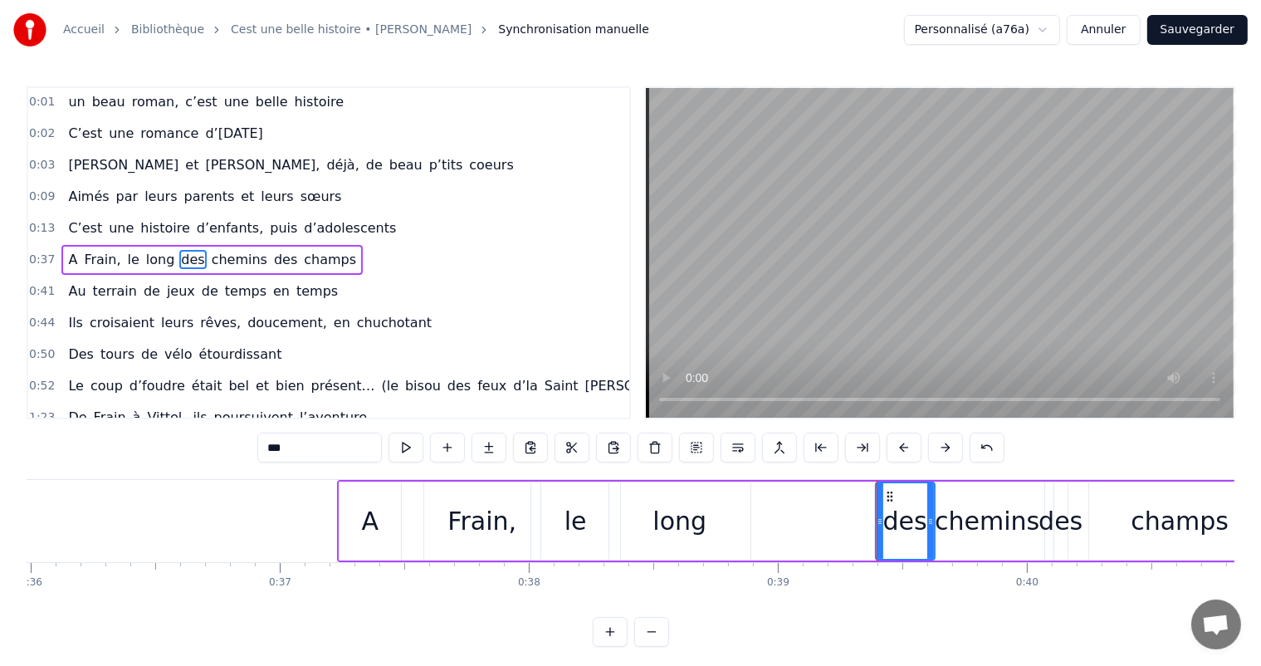
click at [697, 525] on div "long" at bounding box center [679, 520] width 54 height 37
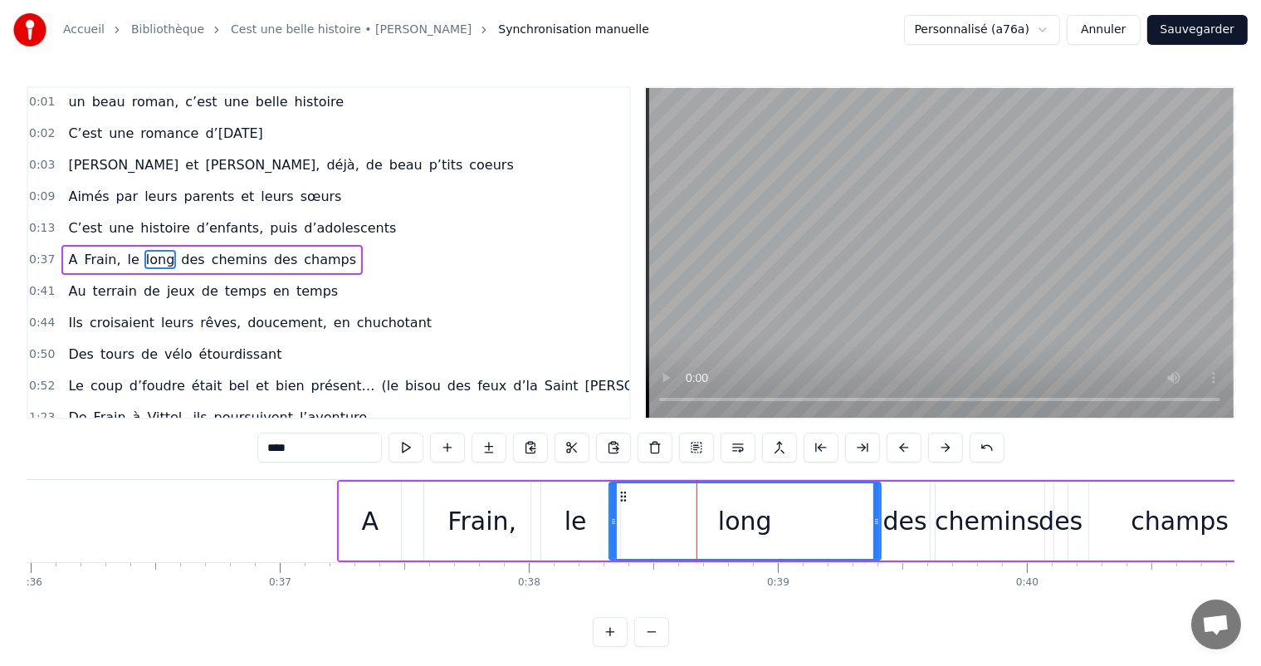
drag, startPoint x: 745, startPoint y: 513, endPoint x: 871, endPoint y: 502, distance: 125.8
click at [873, 502] on div at bounding box center [876, 521] width 7 height 76
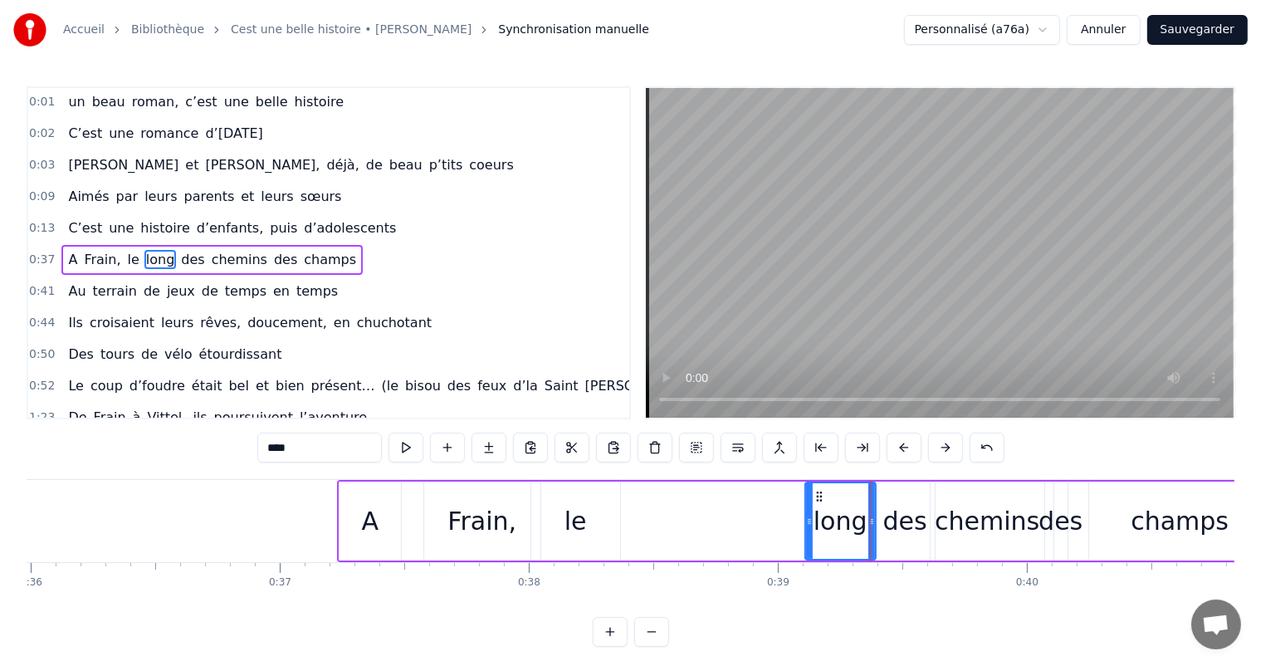
drag, startPoint x: 614, startPoint y: 524, endPoint x: 797, endPoint y: 513, distance: 182.9
click at [806, 515] on icon at bounding box center [809, 521] width 7 height 13
click at [580, 503] on div "le" at bounding box center [575, 520] width 22 height 37
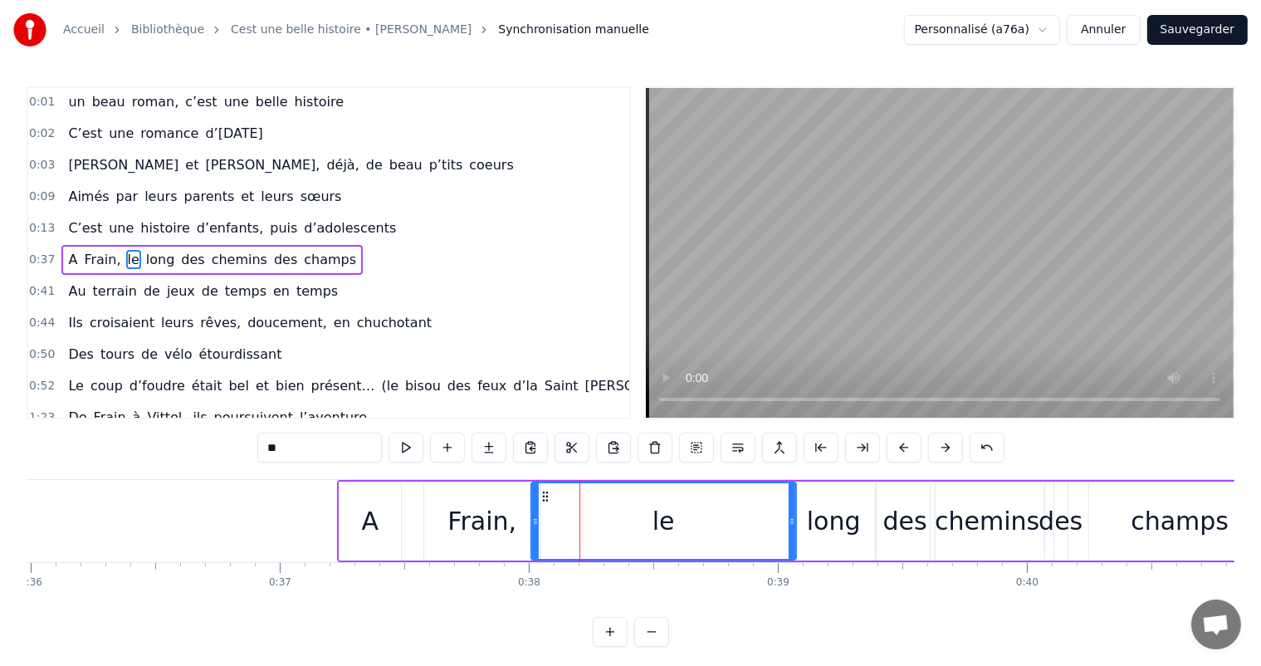
drag, startPoint x: 617, startPoint y: 516, endPoint x: 766, endPoint y: 509, distance: 148.7
click at [795, 531] on div at bounding box center [791, 521] width 7 height 76
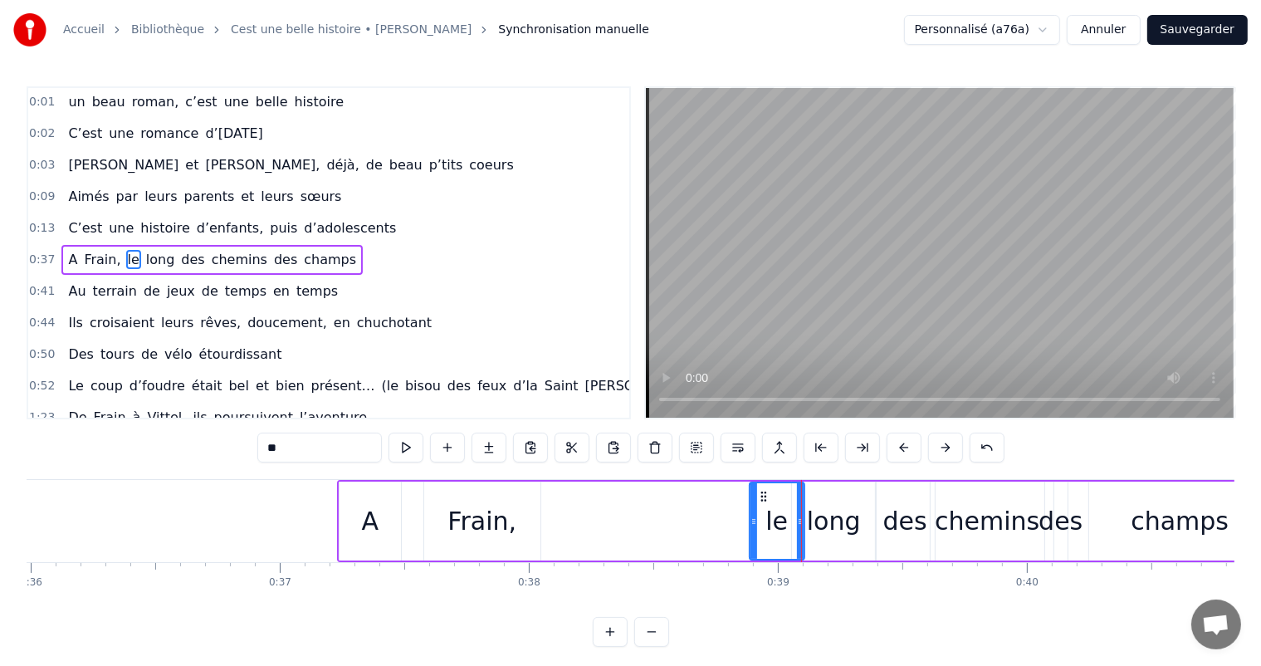
drag, startPoint x: 536, startPoint y: 518, endPoint x: 754, endPoint y: 534, distance: 218.9
click at [754, 534] on div at bounding box center [753, 521] width 7 height 76
click at [517, 495] on div "Frain," at bounding box center [482, 520] width 116 height 79
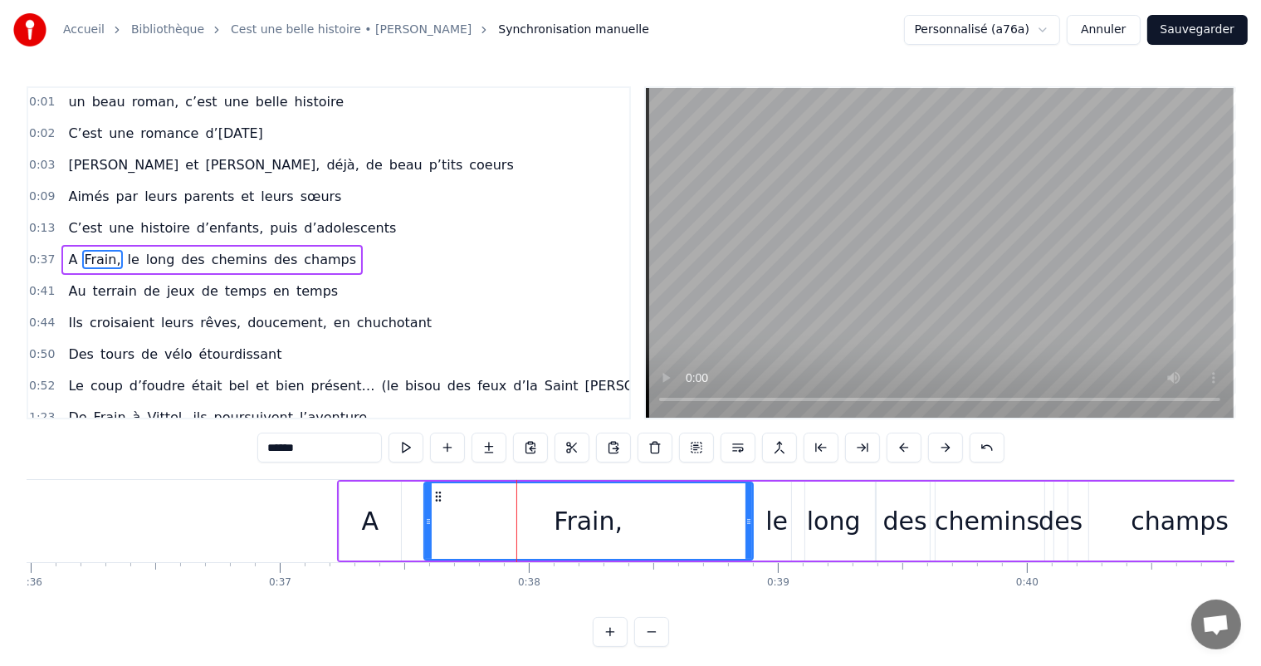
drag, startPoint x: 532, startPoint y: 507, endPoint x: 744, endPoint y: 526, distance: 212.5
click at [745, 526] on div at bounding box center [748, 521] width 7 height 76
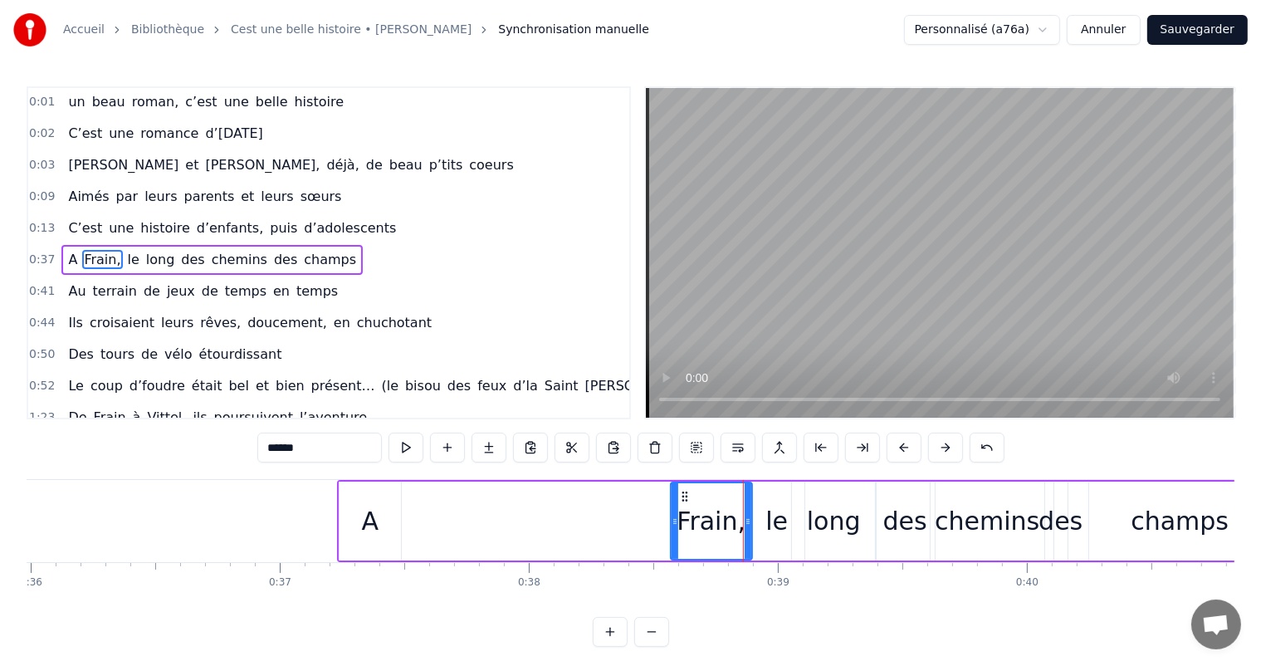
drag, startPoint x: 427, startPoint y: 498, endPoint x: 674, endPoint y: 506, distance: 246.6
click at [674, 506] on div at bounding box center [674, 521] width 7 height 76
click at [392, 510] on div "A" at bounding box center [369, 520] width 61 height 79
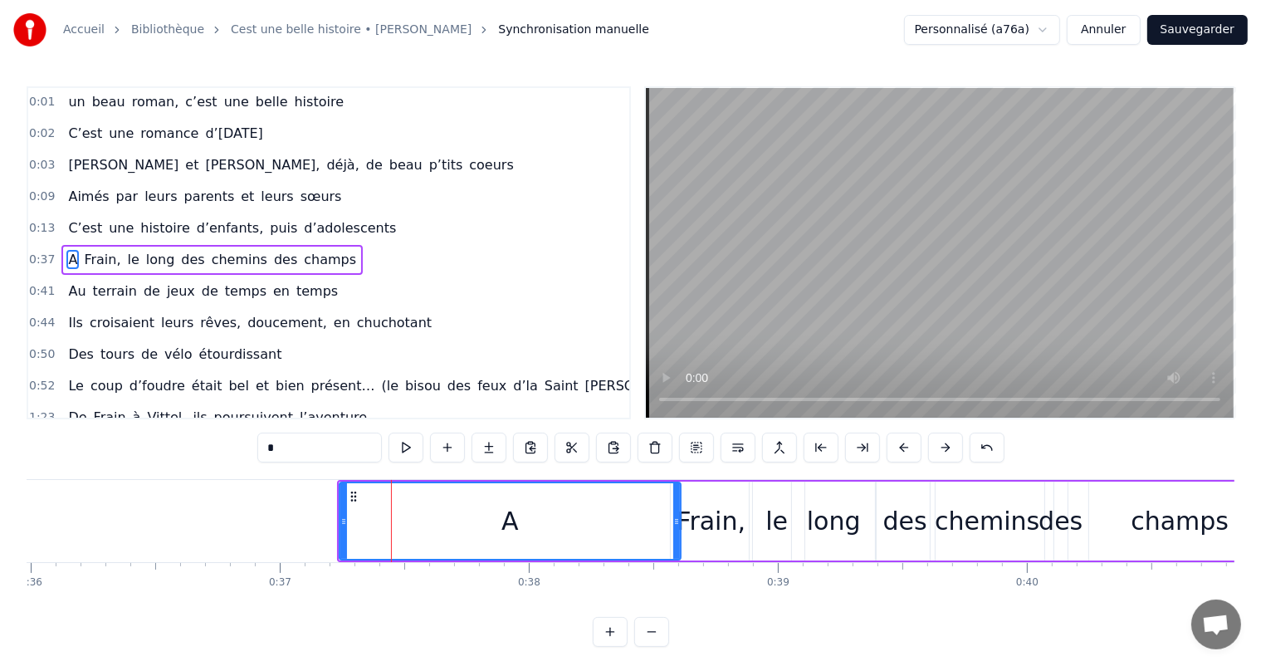
drag, startPoint x: 395, startPoint y: 506, endPoint x: 674, endPoint y: 524, distance: 279.4
click at [674, 524] on div at bounding box center [676, 521] width 7 height 76
drag, startPoint x: 338, startPoint y: 515, endPoint x: 349, endPoint y: 515, distance: 10.8
click at [349, 515] on div "A" at bounding box center [510, 520] width 342 height 79
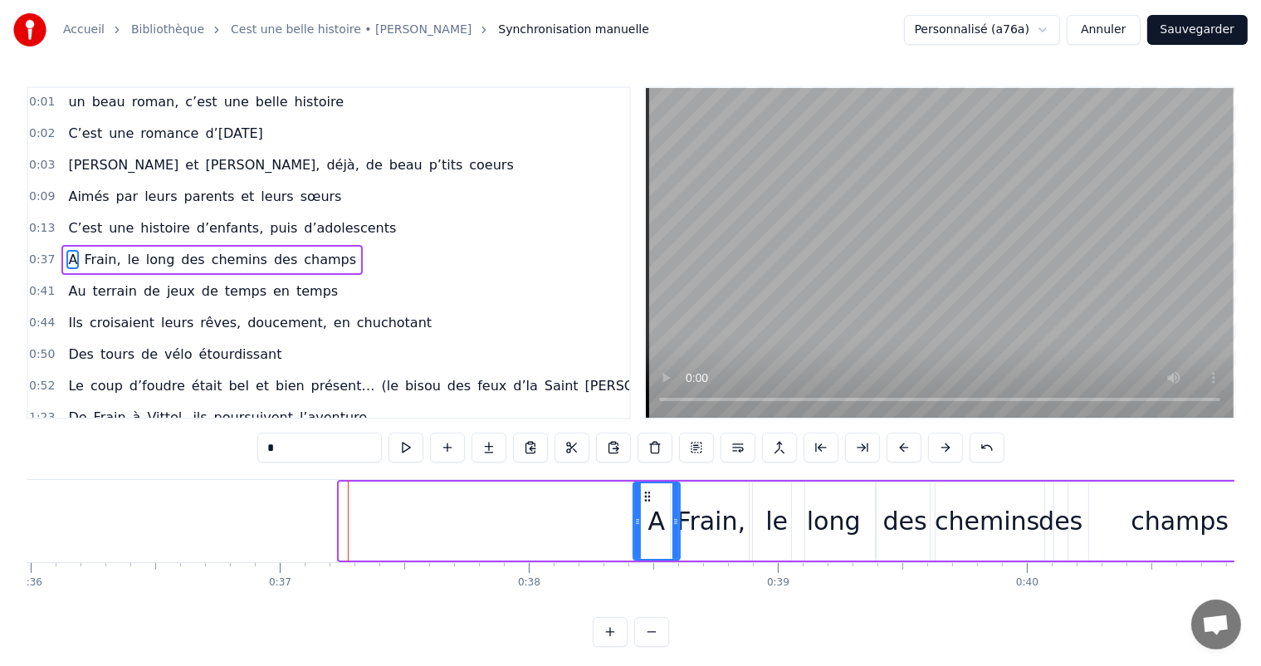
drag, startPoint x: 341, startPoint y: 515, endPoint x: 634, endPoint y: 511, distance: 293.0
click at [634, 512] on div at bounding box center [637, 521] width 7 height 76
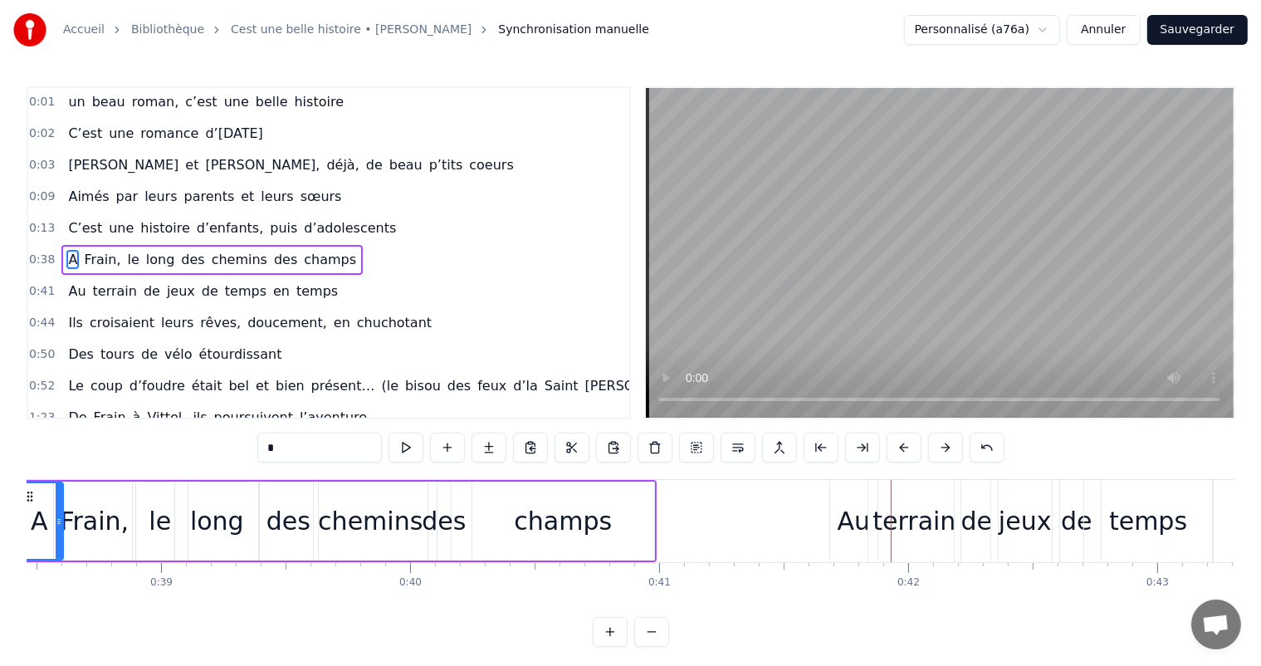
scroll to position [0, 9441]
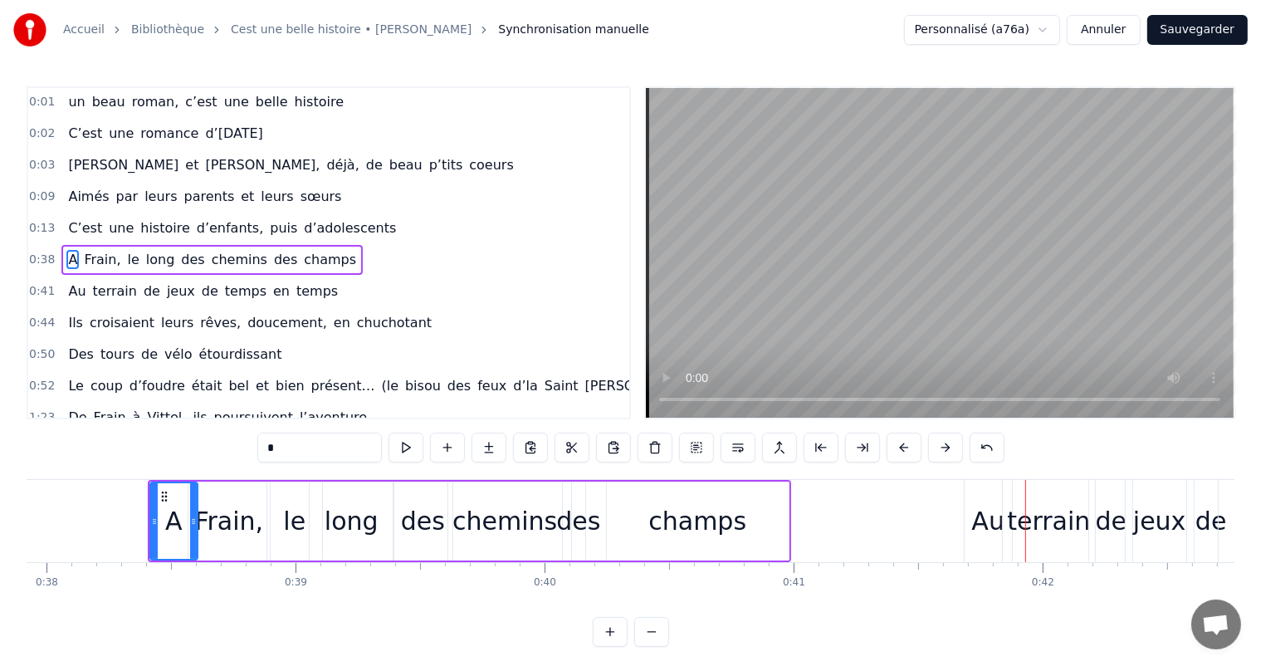
click at [718, 526] on div "champs" at bounding box center [697, 520] width 98 height 37
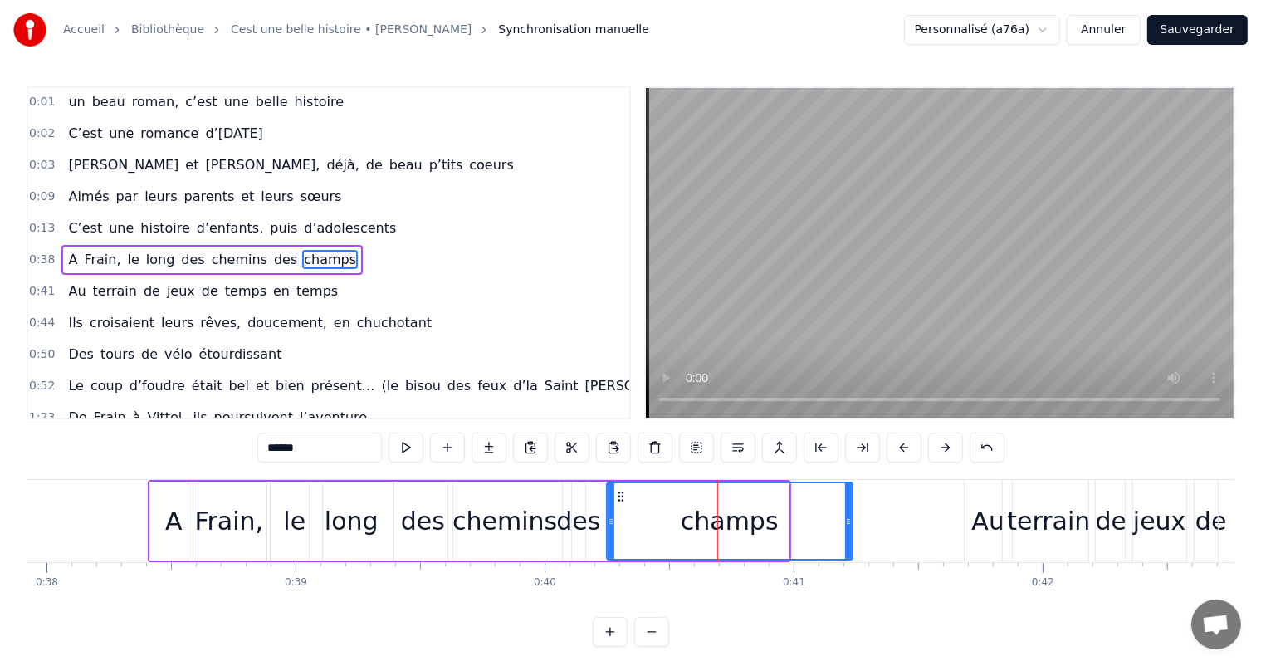
drag, startPoint x: 784, startPoint y: 517, endPoint x: 848, endPoint y: 524, distance: 64.3
click at [848, 524] on icon at bounding box center [848, 521] width 7 height 13
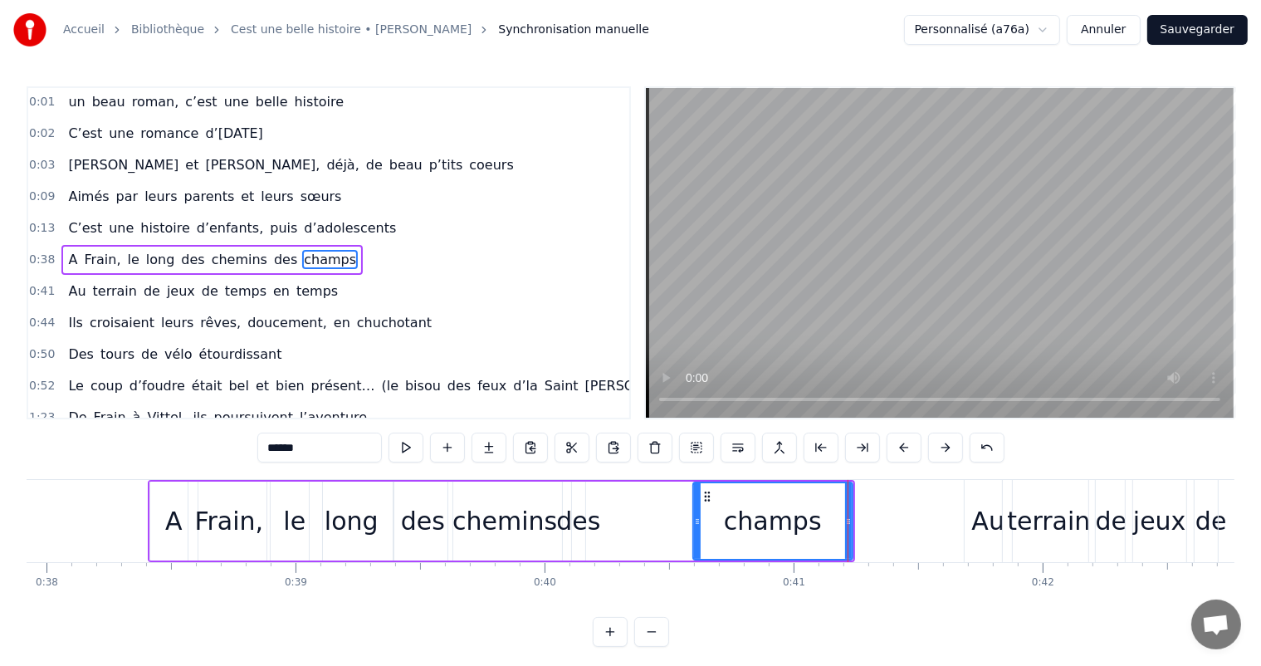
drag, startPoint x: 610, startPoint y: 523, endPoint x: 696, endPoint y: 527, distance: 86.4
click at [699, 529] on div at bounding box center [697, 521] width 7 height 76
click at [571, 515] on div "des" at bounding box center [578, 520] width 44 height 37
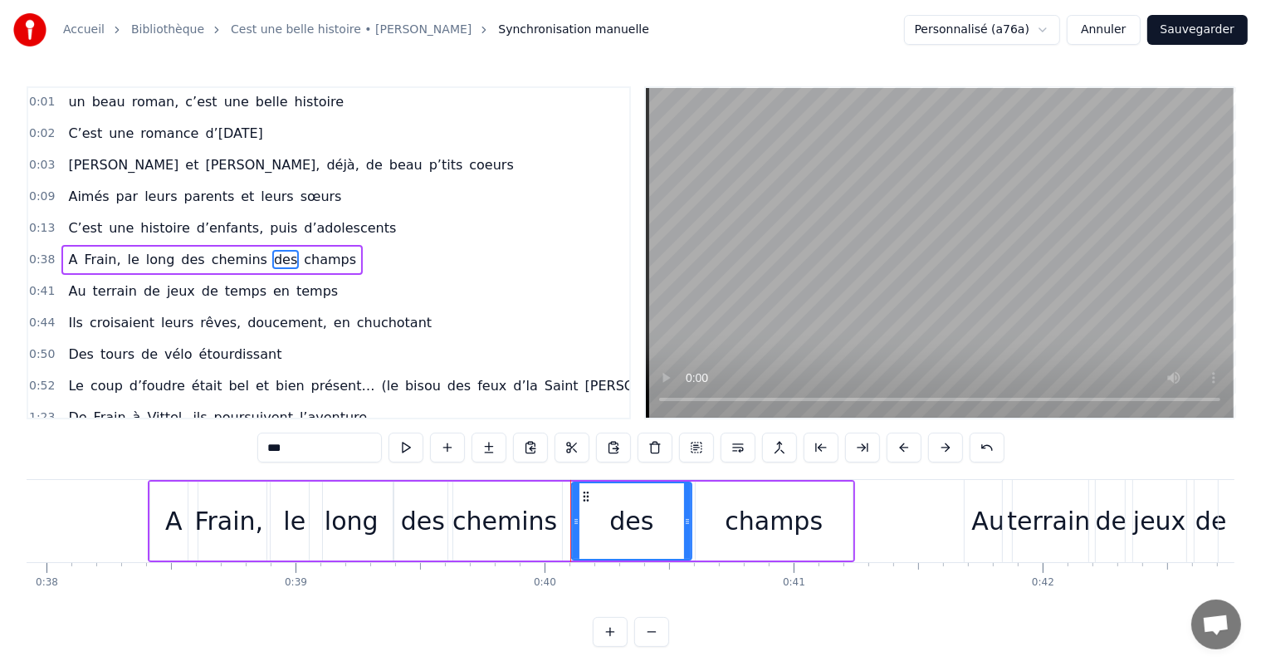
drag, startPoint x: 580, startPoint y: 515, endPoint x: 679, endPoint y: 524, distance: 99.2
click at [690, 524] on icon at bounding box center [687, 521] width 7 height 13
drag, startPoint x: 574, startPoint y: 528, endPoint x: 647, endPoint y: 531, distance: 73.1
click at [647, 531] on div at bounding box center [649, 521] width 7 height 76
click at [541, 518] on div "chemins" at bounding box center [504, 520] width 105 height 37
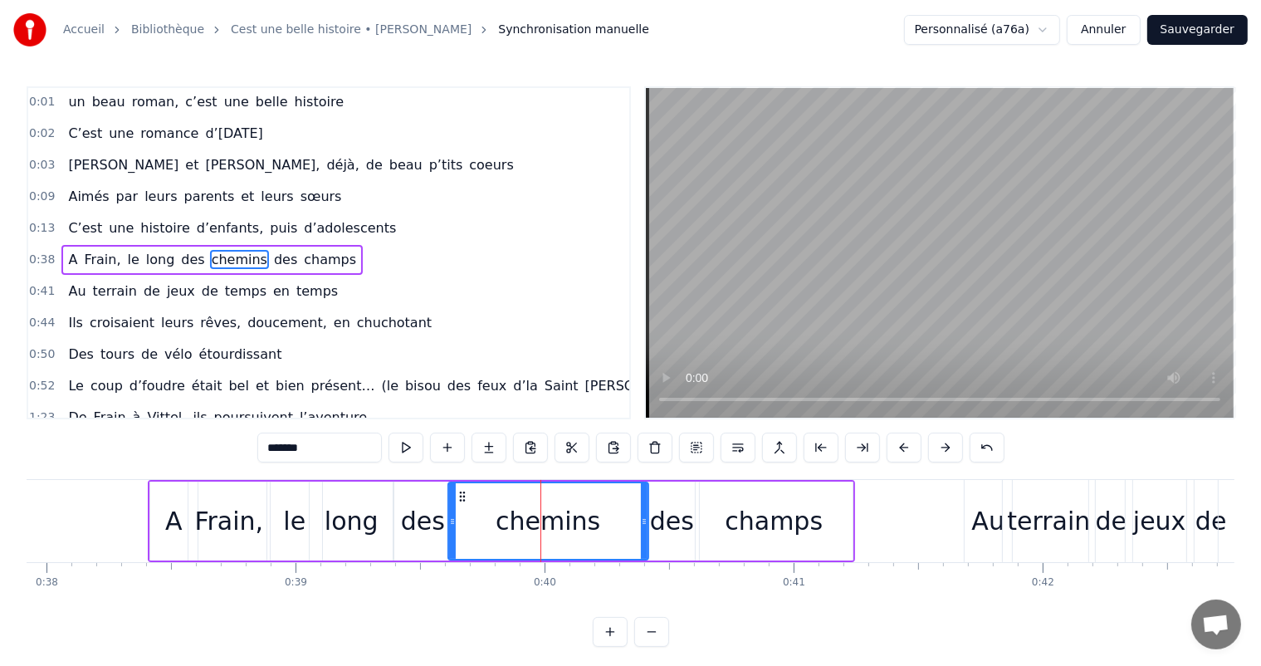
drag, startPoint x: 554, startPoint y: 518, endPoint x: 644, endPoint y: 532, distance: 90.7
click at [644, 531] on div at bounding box center [644, 521] width 7 height 76
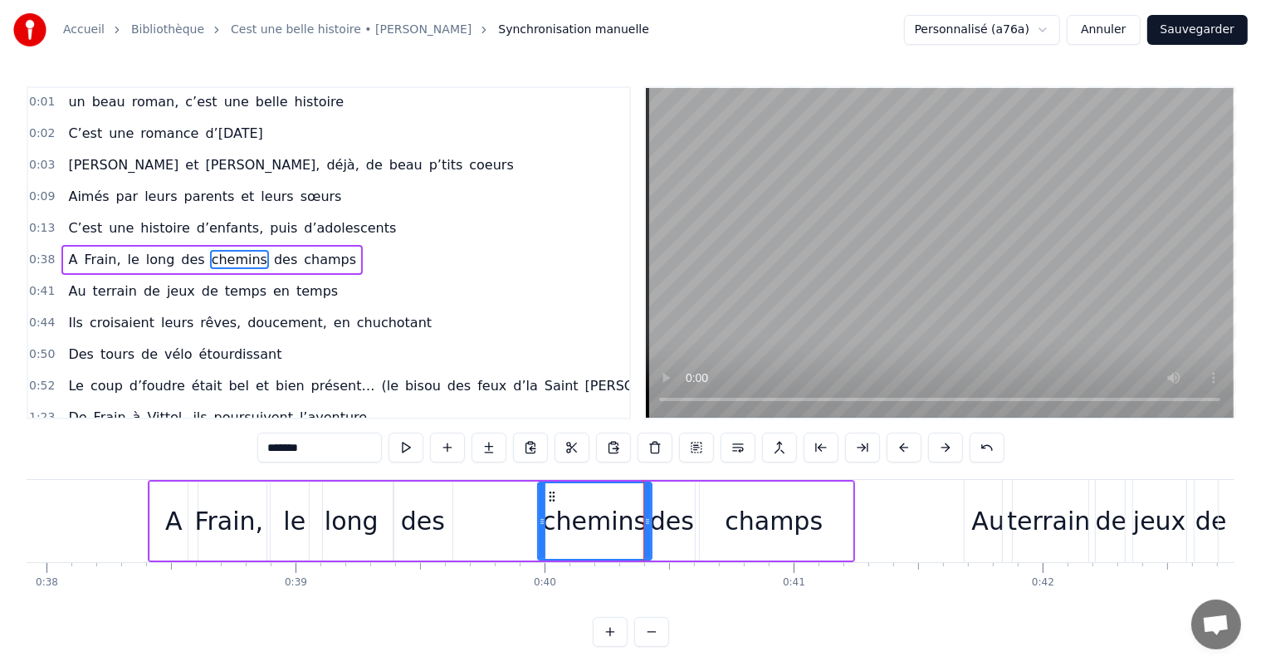
drag, startPoint x: 448, startPoint y: 516, endPoint x: 536, endPoint y: 523, distance: 88.2
click at [539, 523] on icon at bounding box center [542, 521] width 7 height 13
click at [442, 515] on div "des" at bounding box center [422, 520] width 59 height 79
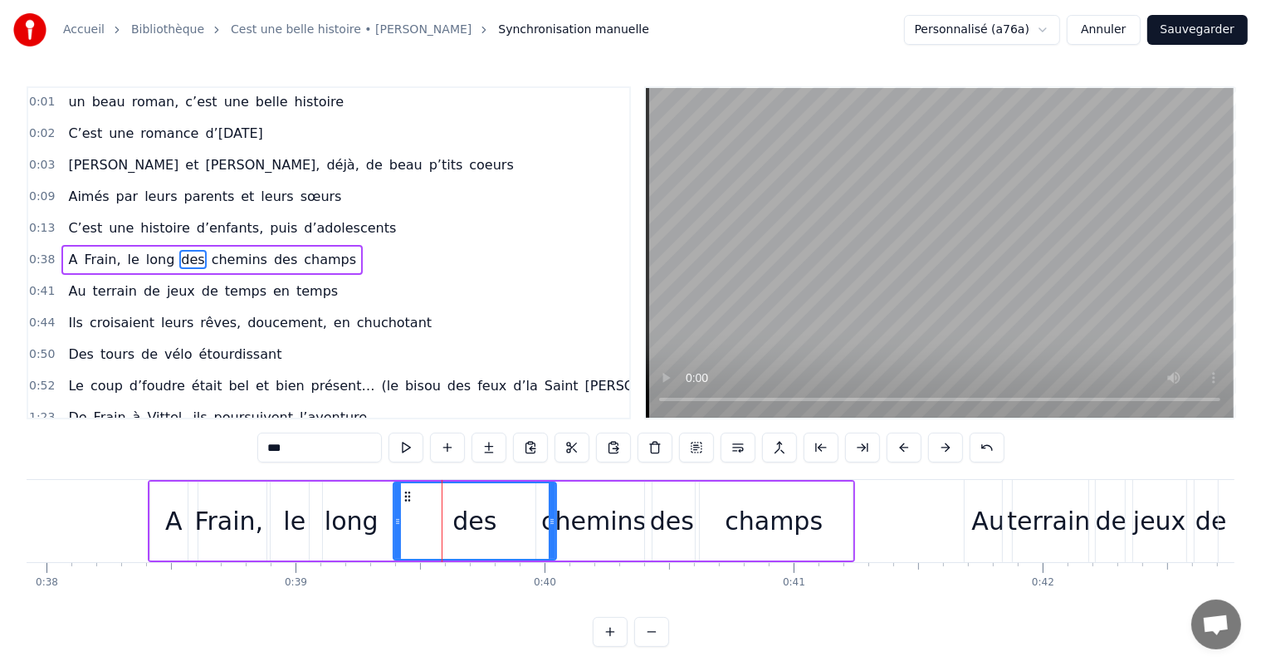
drag, startPoint x: 446, startPoint y: 515, endPoint x: 550, endPoint y: 524, distance: 104.2
click at [550, 524] on icon at bounding box center [552, 521] width 7 height 13
drag, startPoint x: 394, startPoint y: 514, endPoint x: 499, endPoint y: 527, distance: 105.4
click at [500, 527] on div at bounding box center [498, 521] width 7 height 76
click at [382, 511] on div "long" at bounding box center [352, 520] width 84 height 79
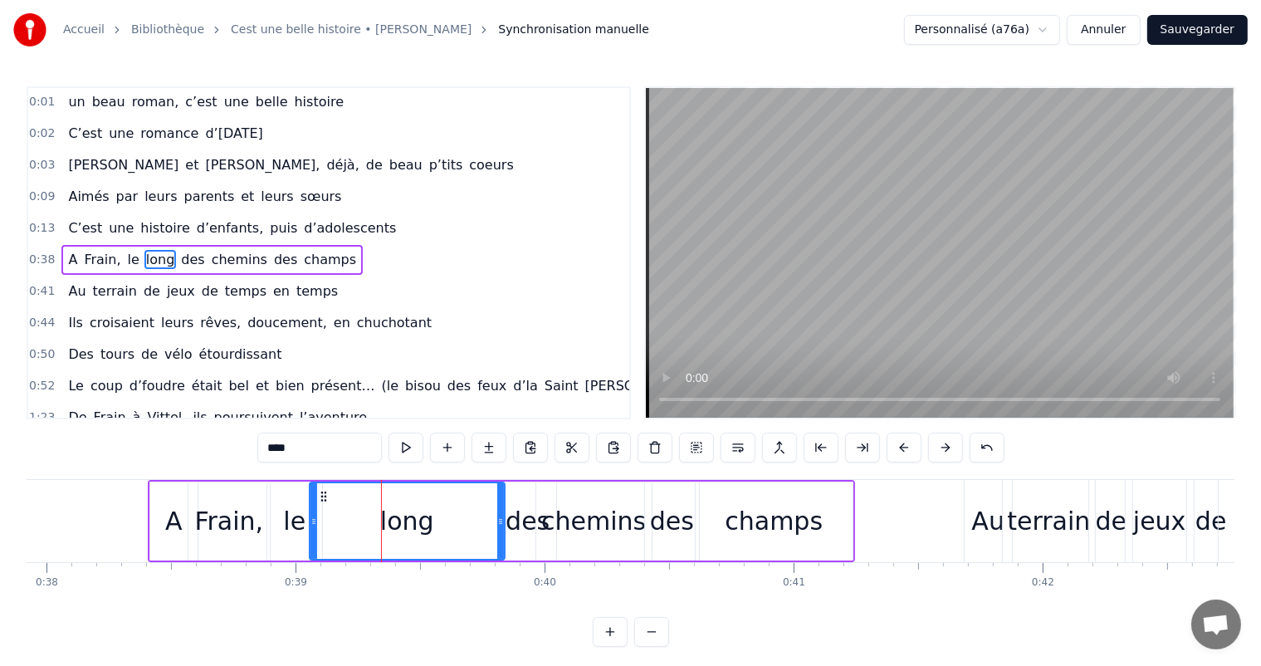
drag, startPoint x: 389, startPoint y: 511, endPoint x: 500, endPoint y: 508, distance: 111.3
click at [500, 508] on div at bounding box center [500, 521] width 7 height 76
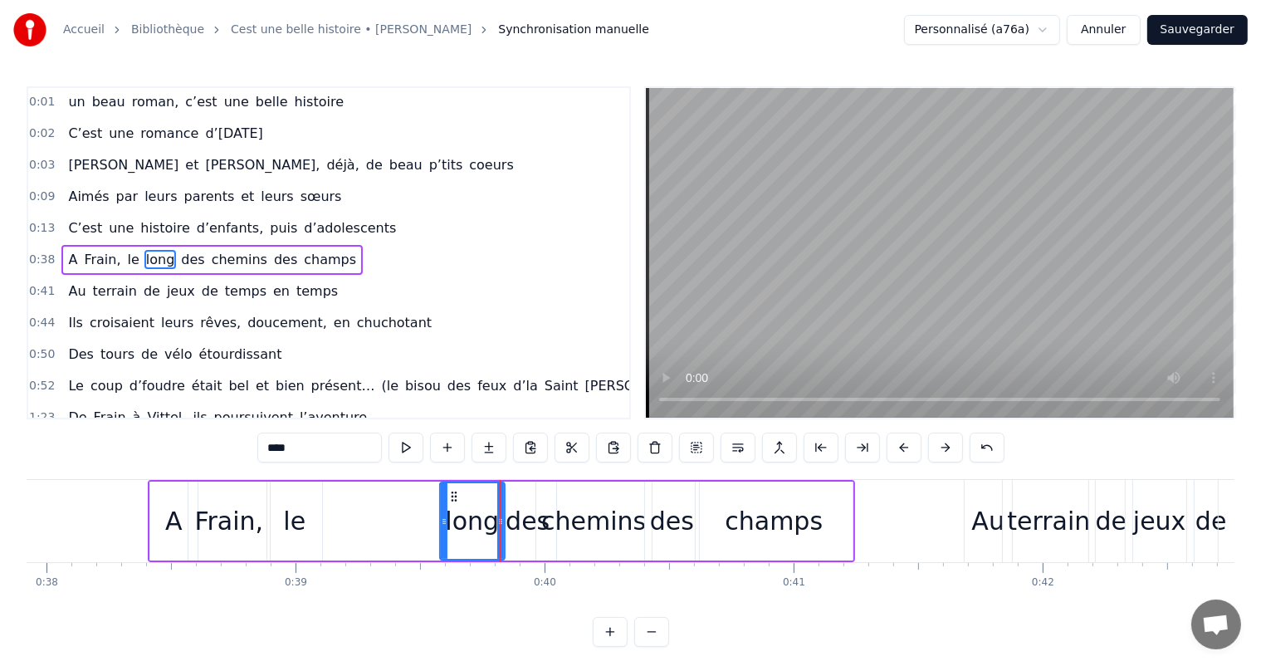
drag, startPoint x: 312, startPoint y: 529, endPoint x: 442, endPoint y: 538, distance: 130.6
click at [442, 538] on div at bounding box center [444, 521] width 7 height 76
click at [292, 527] on div "le" at bounding box center [294, 520] width 22 height 37
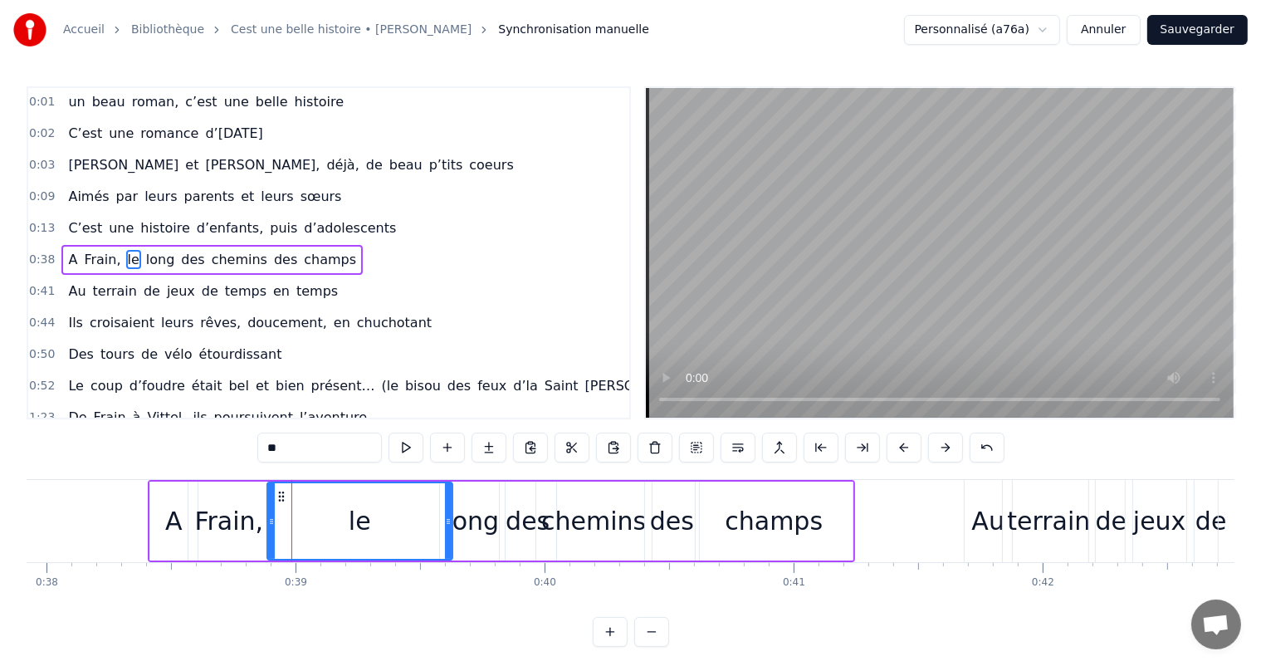
drag, startPoint x: 316, startPoint y: 520, endPoint x: 412, endPoint y: 525, distance: 95.6
click at [448, 536] on div at bounding box center [448, 521] width 7 height 76
drag, startPoint x: 265, startPoint y: 515, endPoint x: 314, endPoint y: 515, distance: 49.0
click at [314, 515] on div "le" at bounding box center [360, 520] width 188 height 79
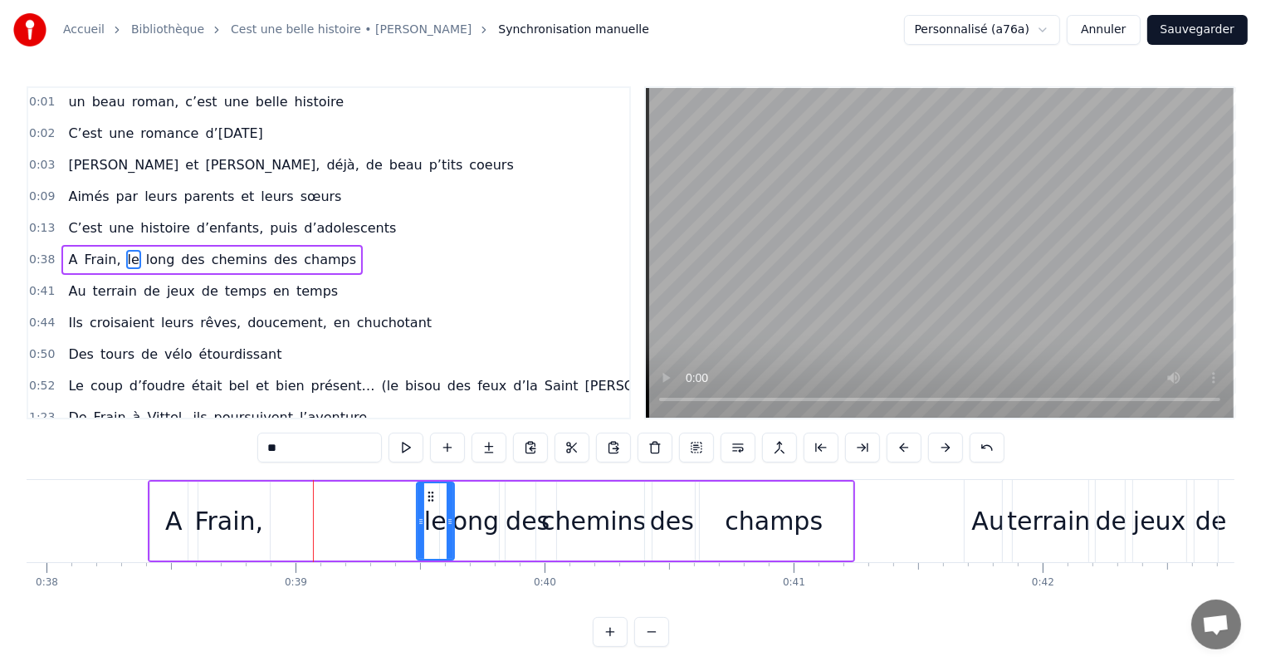
drag, startPoint x: 267, startPoint y: 516, endPoint x: 417, endPoint y: 529, distance: 149.9
click at [417, 529] on div at bounding box center [420, 521] width 7 height 76
click at [261, 507] on div "Frain," at bounding box center [228, 520] width 81 height 79
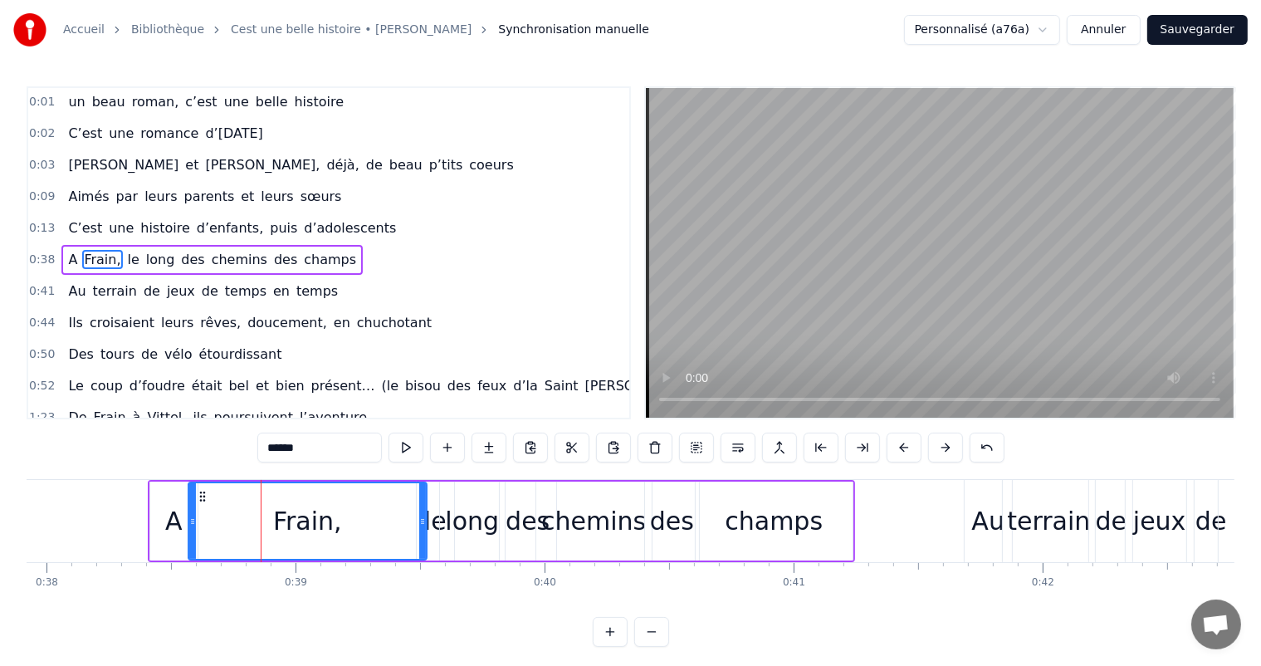
drag, startPoint x: 265, startPoint y: 507, endPoint x: 415, endPoint y: 521, distance: 150.9
click at [419, 524] on div at bounding box center [422, 521] width 7 height 76
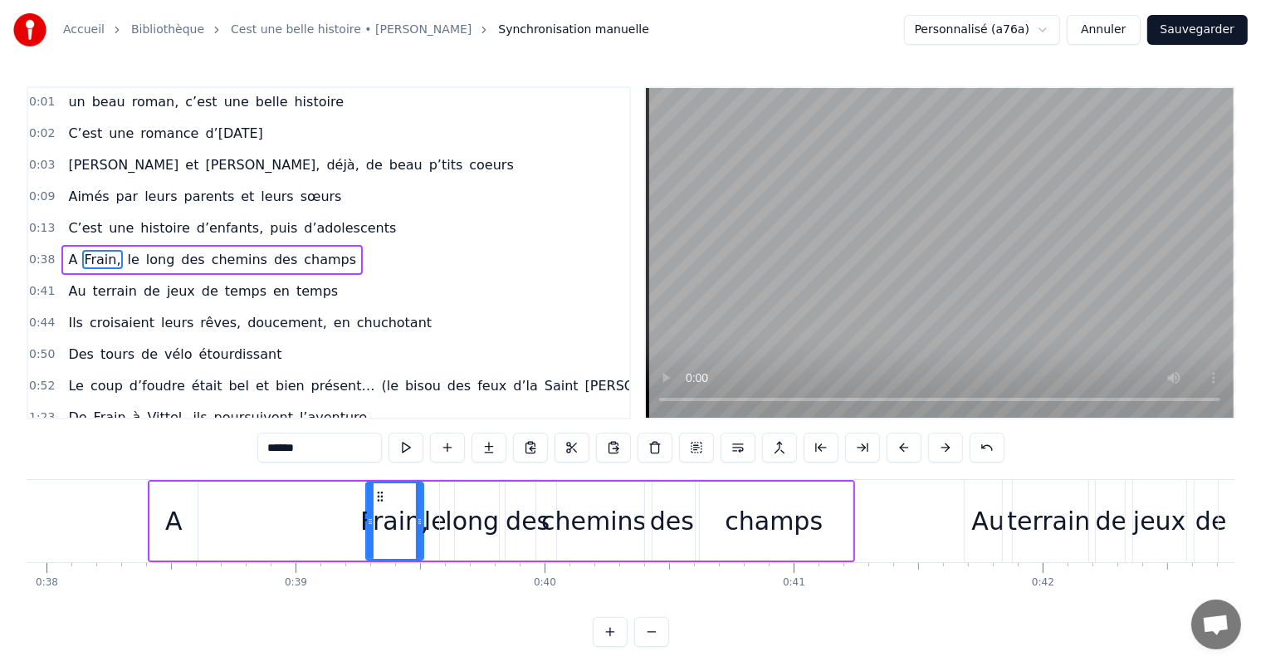
drag, startPoint x: 189, startPoint y: 508, endPoint x: 357, endPoint y: 532, distance: 169.4
click at [367, 534] on div at bounding box center [370, 521] width 7 height 76
click at [155, 505] on div "A" at bounding box center [173, 520] width 47 height 79
type input "*"
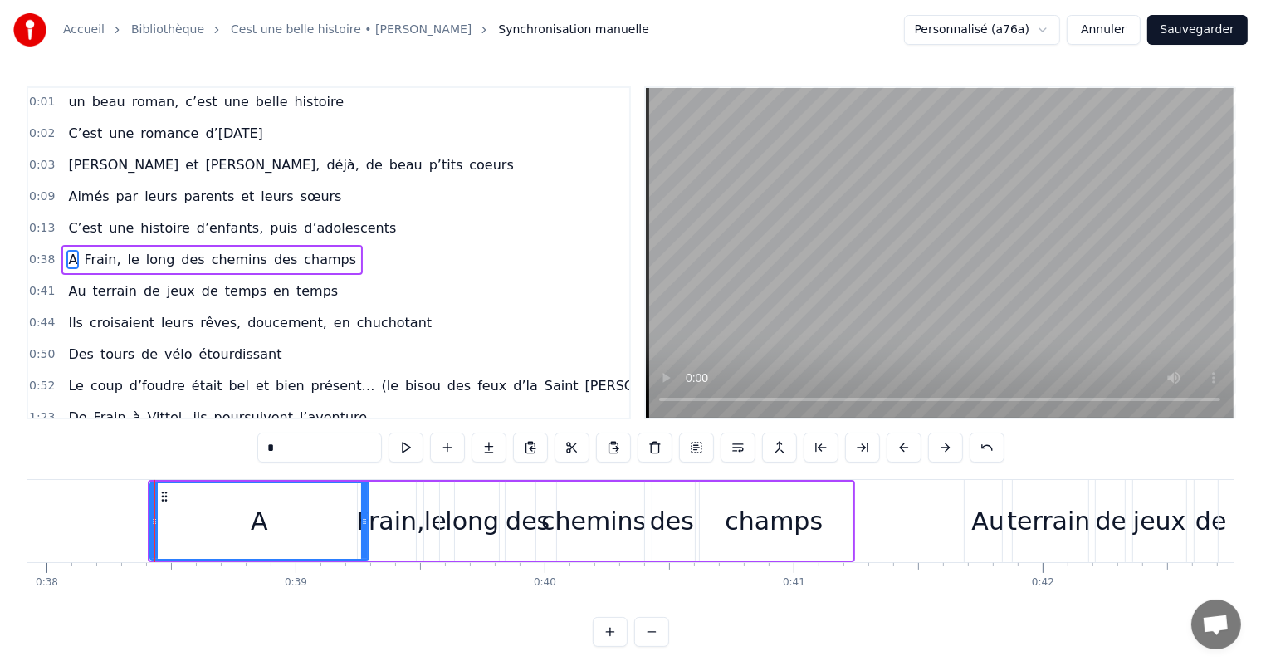
drag, startPoint x: 193, startPoint y: 515, endPoint x: 363, endPoint y: 524, distance: 170.4
click at [363, 524] on icon at bounding box center [364, 521] width 7 height 13
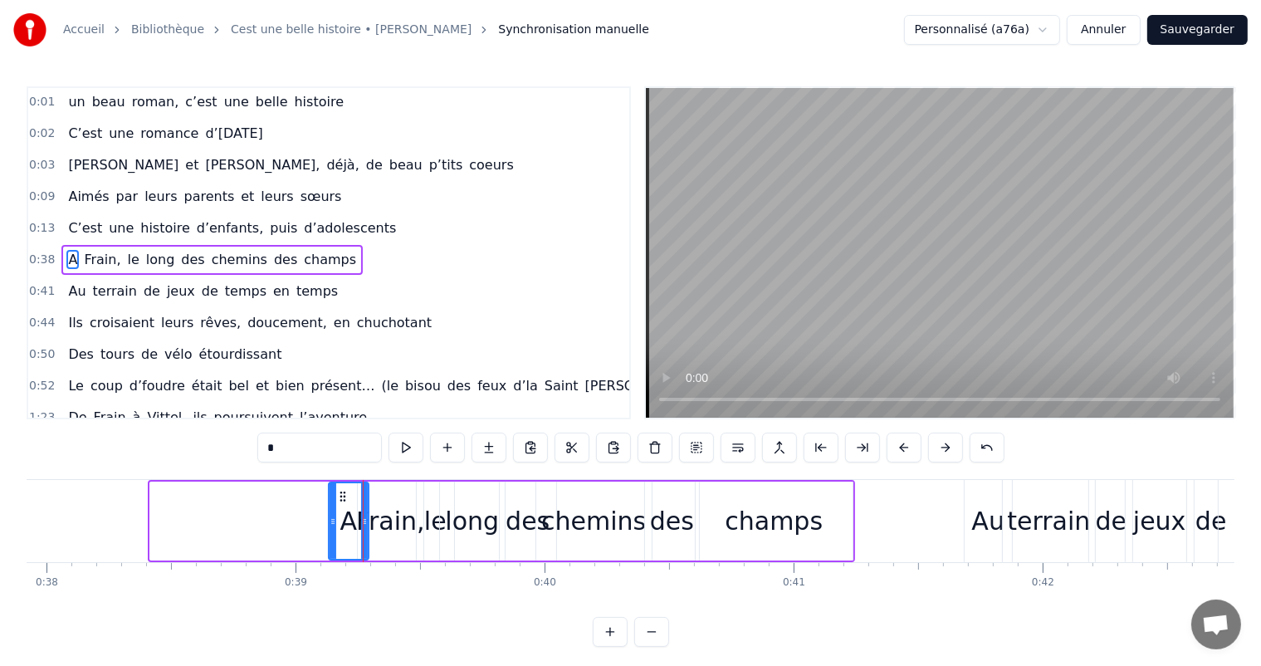
drag, startPoint x: 151, startPoint y: 529, endPoint x: 329, endPoint y: 540, distance: 178.8
click at [329, 540] on div at bounding box center [332, 521] width 7 height 76
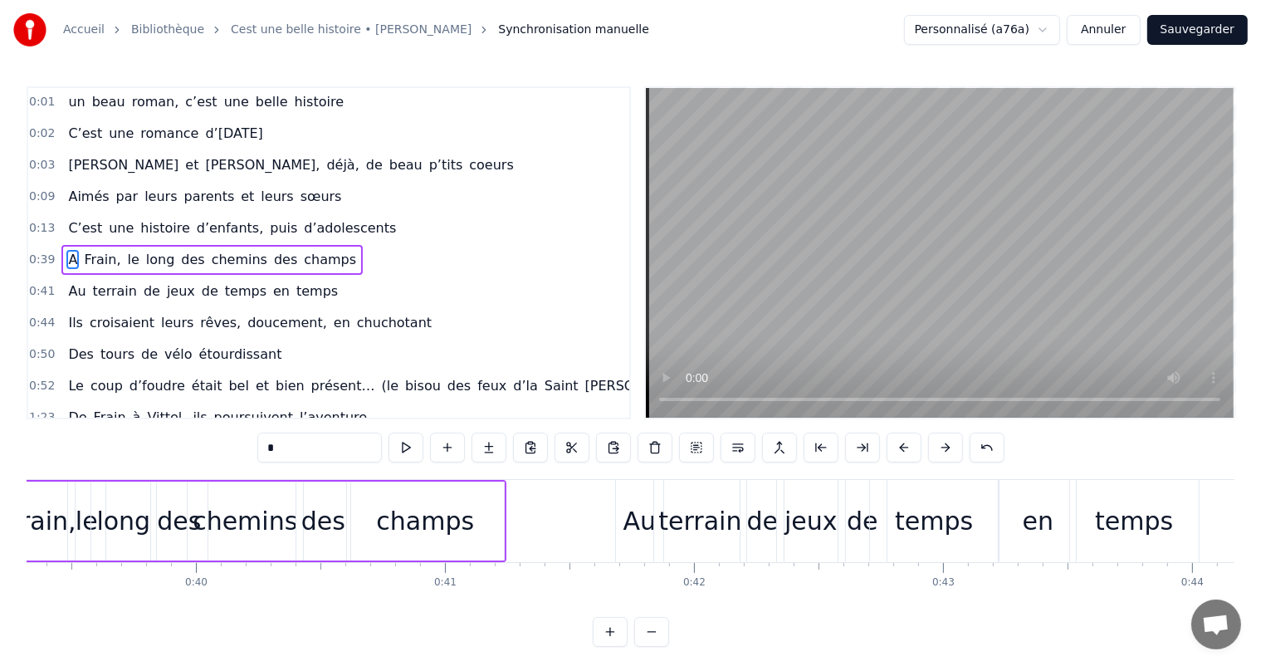
scroll to position [0, 9575]
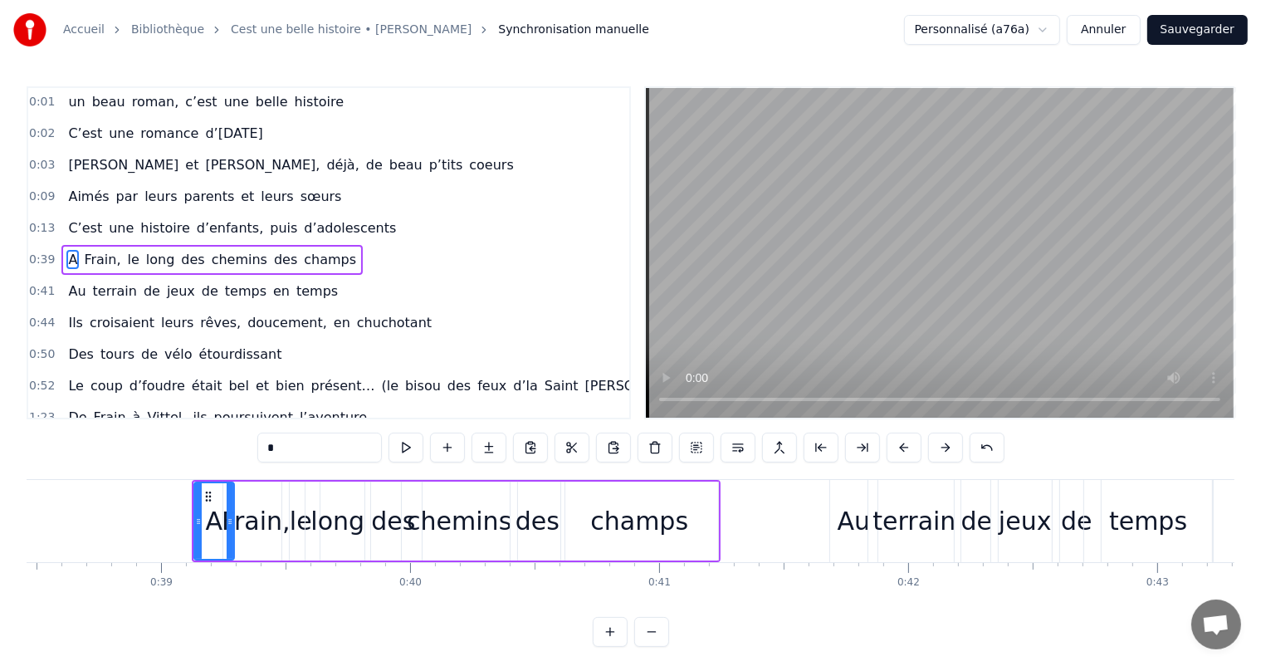
click at [222, 496] on div "A" at bounding box center [214, 521] width 38 height 76
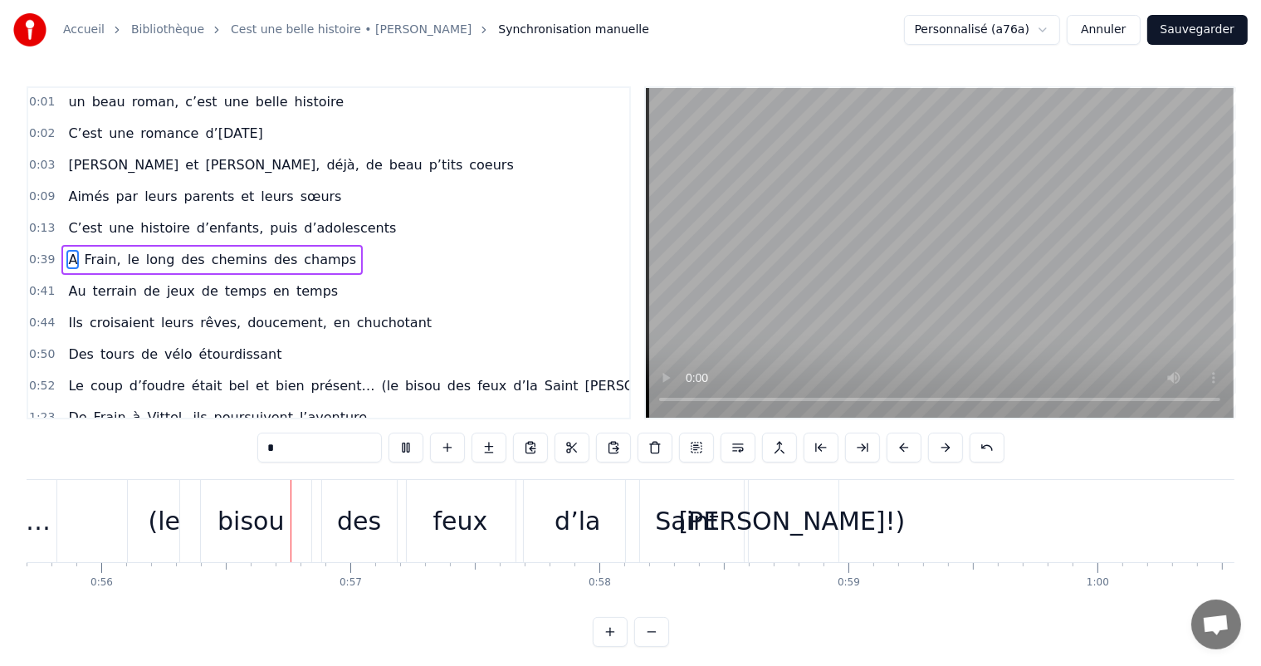
scroll to position [0, 13909]
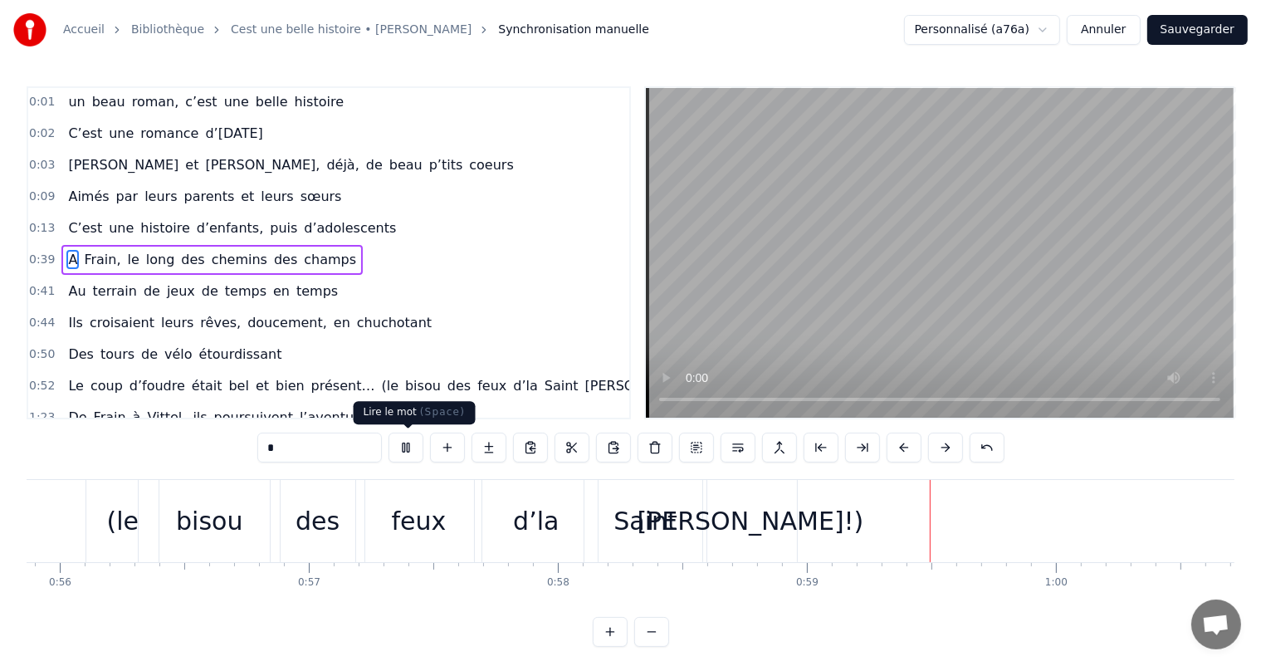
click at [412, 442] on button at bounding box center [405, 447] width 35 height 30
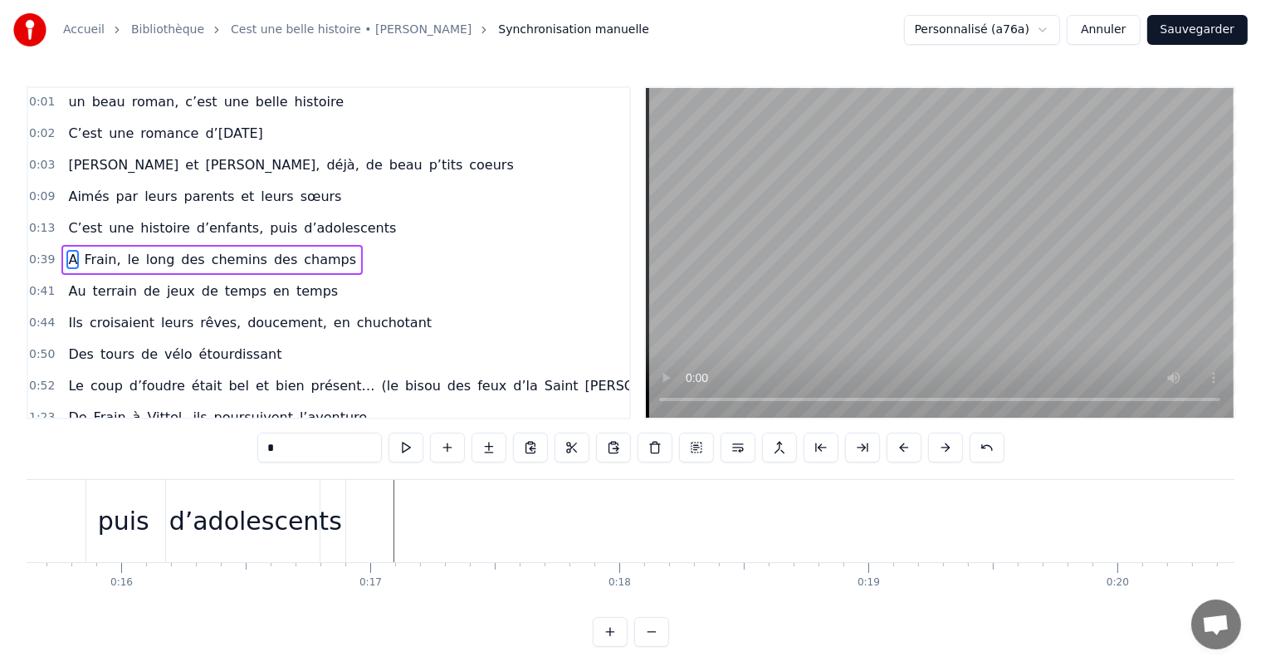
scroll to position [0, 3808]
click at [1227, 37] on button "Sauvegarder" at bounding box center [1197, 30] width 100 height 30
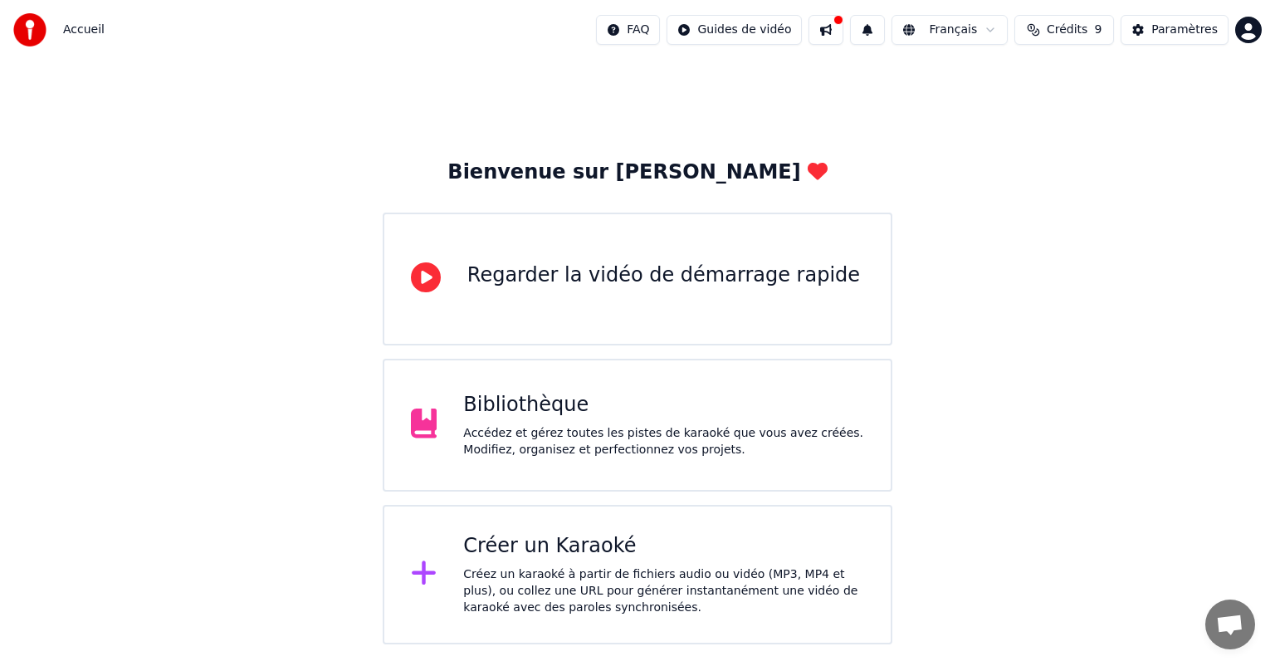
click at [583, 434] on div "Accédez et gérez toutes les pistes de karaoké que vous avez créées. Modifiez, o…" at bounding box center [663, 441] width 401 height 33
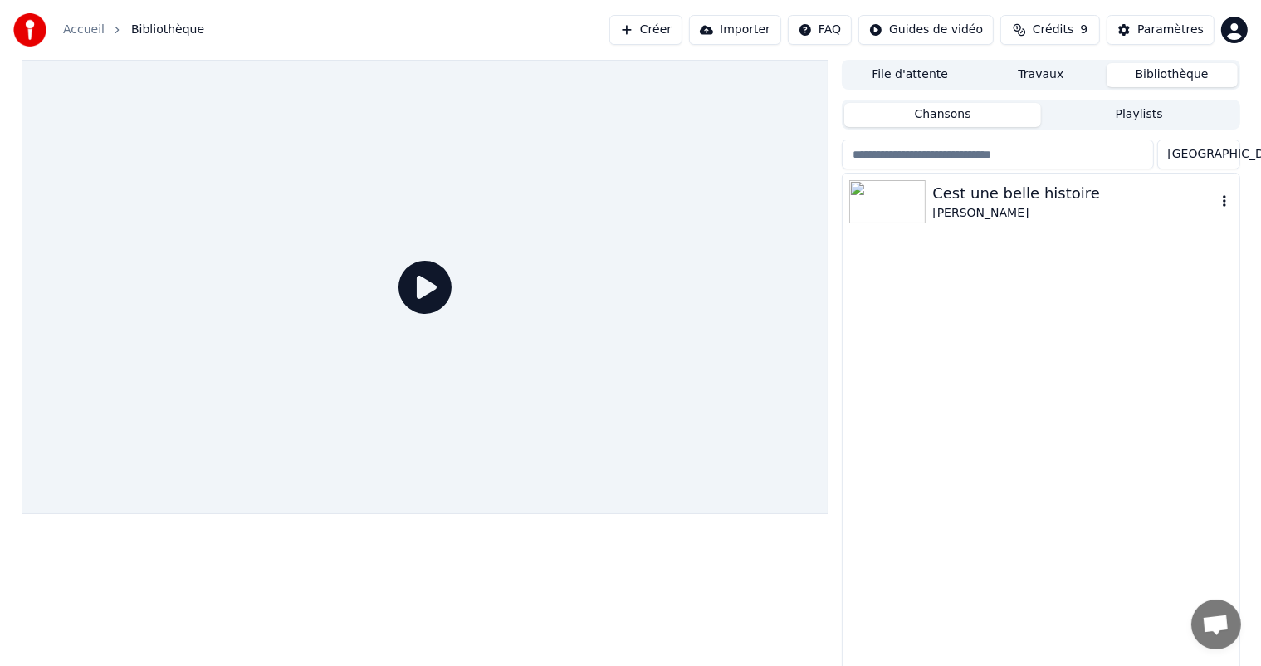
click at [966, 208] on div "[PERSON_NAME]" at bounding box center [1073, 213] width 283 height 17
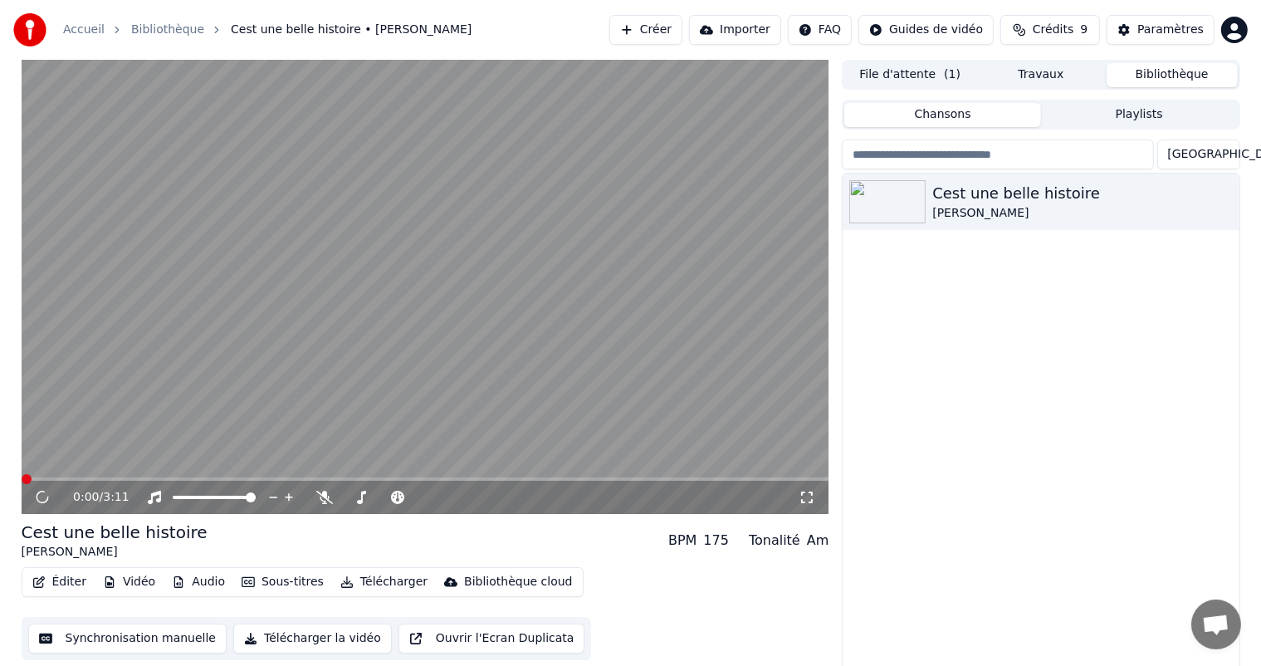
click at [112, 636] on button "Synchronisation manuelle" at bounding box center [127, 638] width 199 height 30
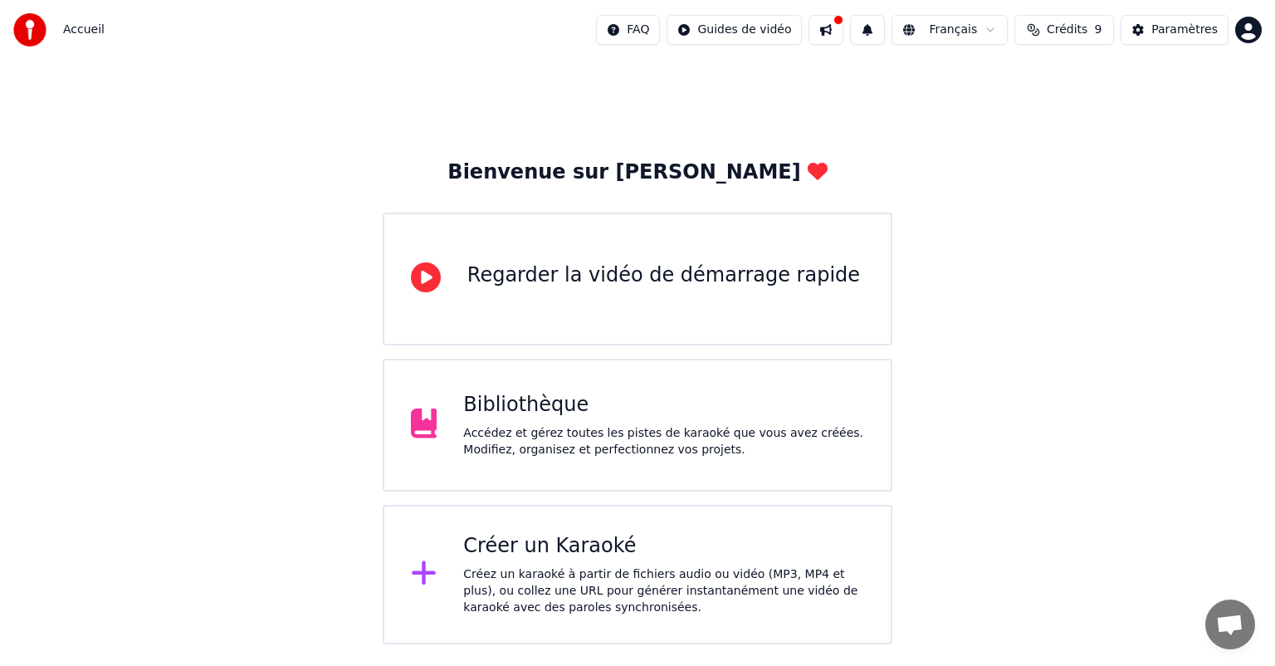
click at [455, 488] on div "Bibliothèque Accédez et gérez toutes les pistes de karaoké que vous avez créées…" at bounding box center [638, 425] width 510 height 133
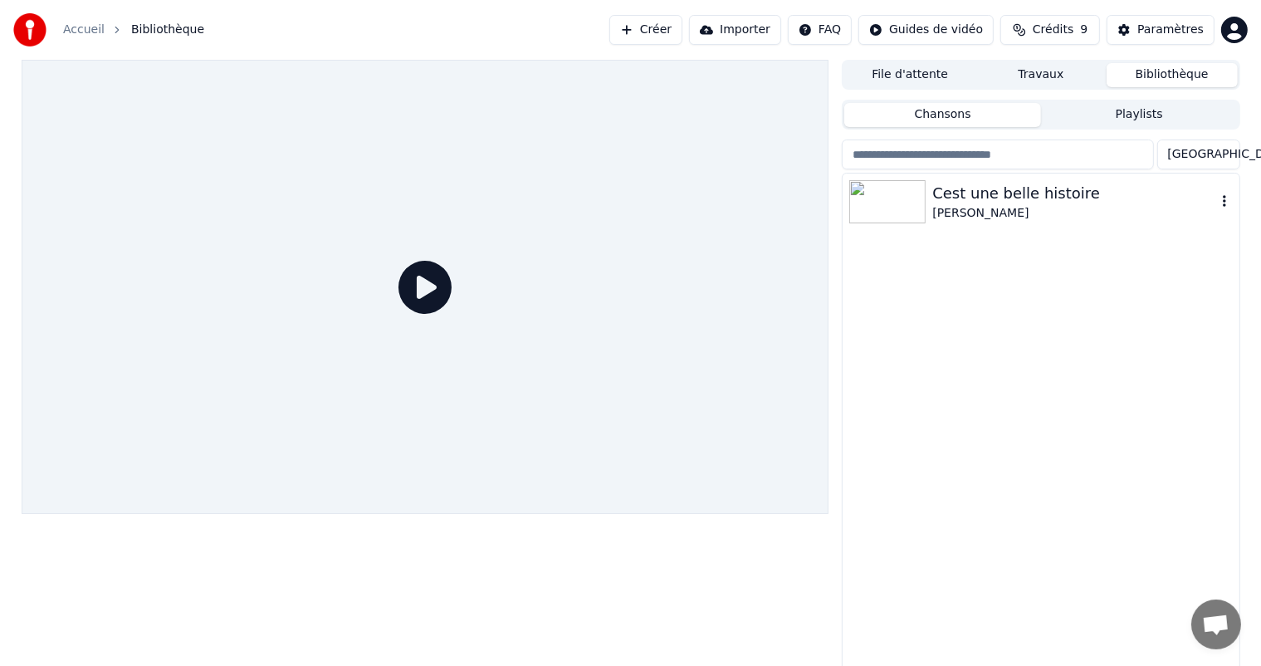
click at [984, 210] on div "[PERSON_NAME]" at bounding box center [1073, 213] width 283 height 17
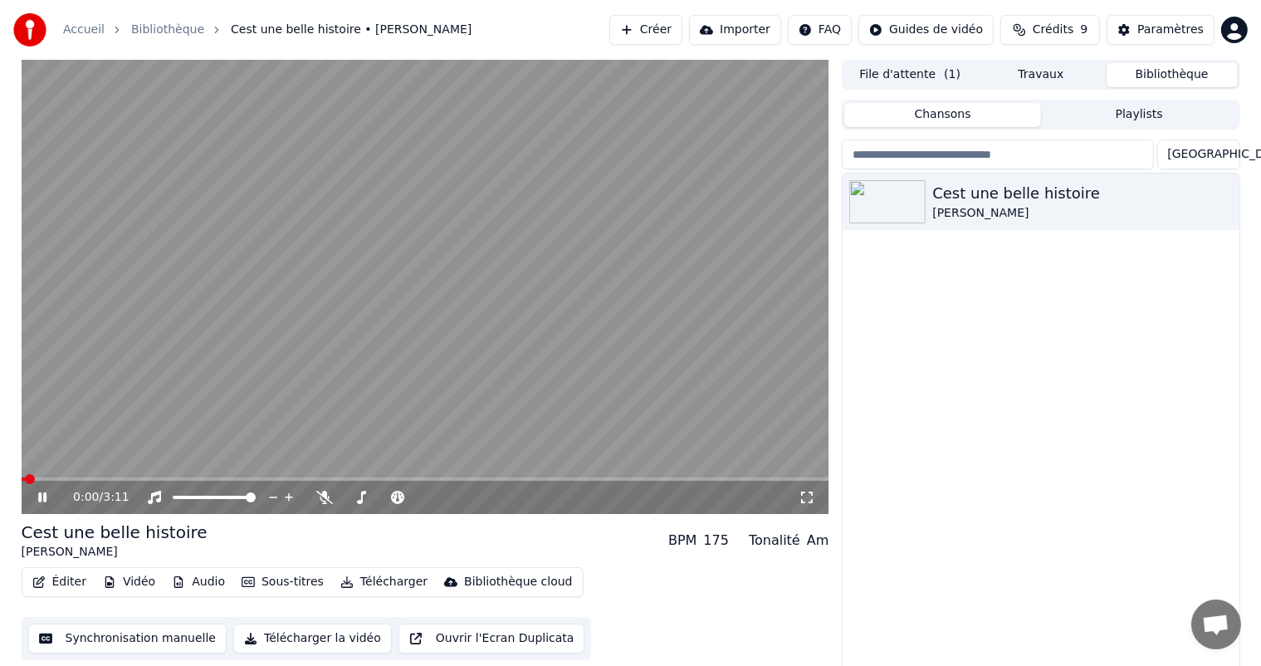
click at [117, 632] on button "Synchronisation manuelle" at bounding box center [127, 638] width 199 height 30
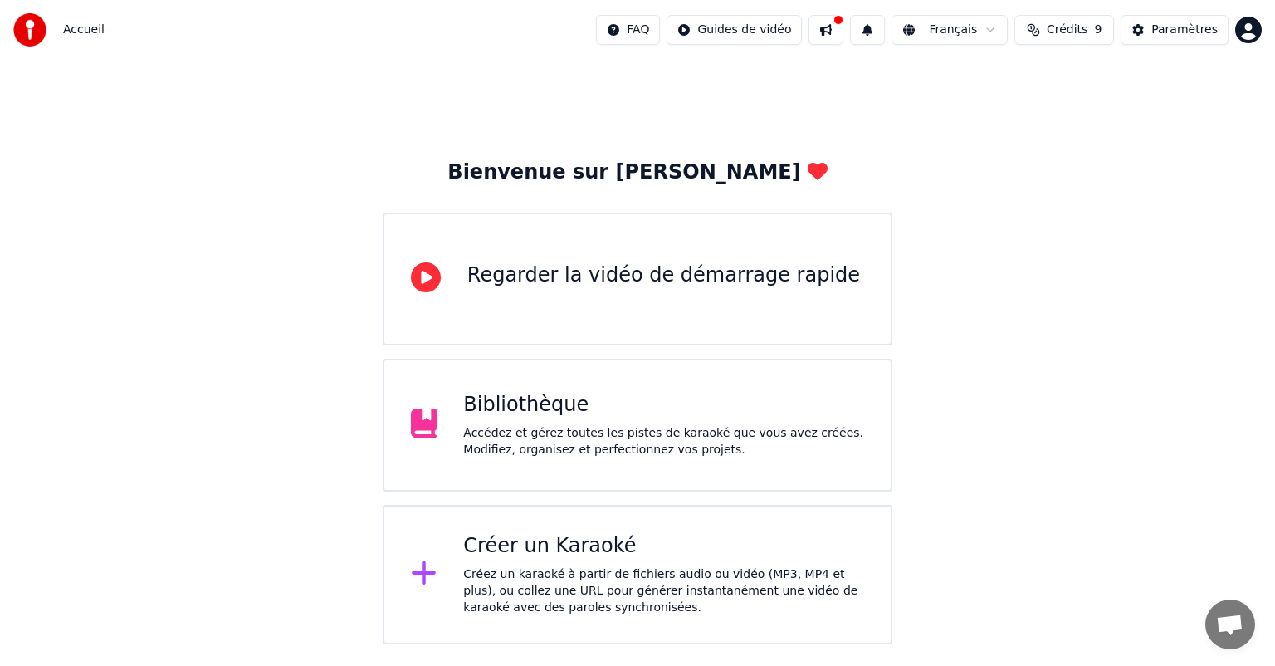
click at [534, 423] on div "Bibliothèque Accédez et gérez toutes les pistes de karaoké que vous avez créées…" at bounding box center [663, 425] width 401 height 66
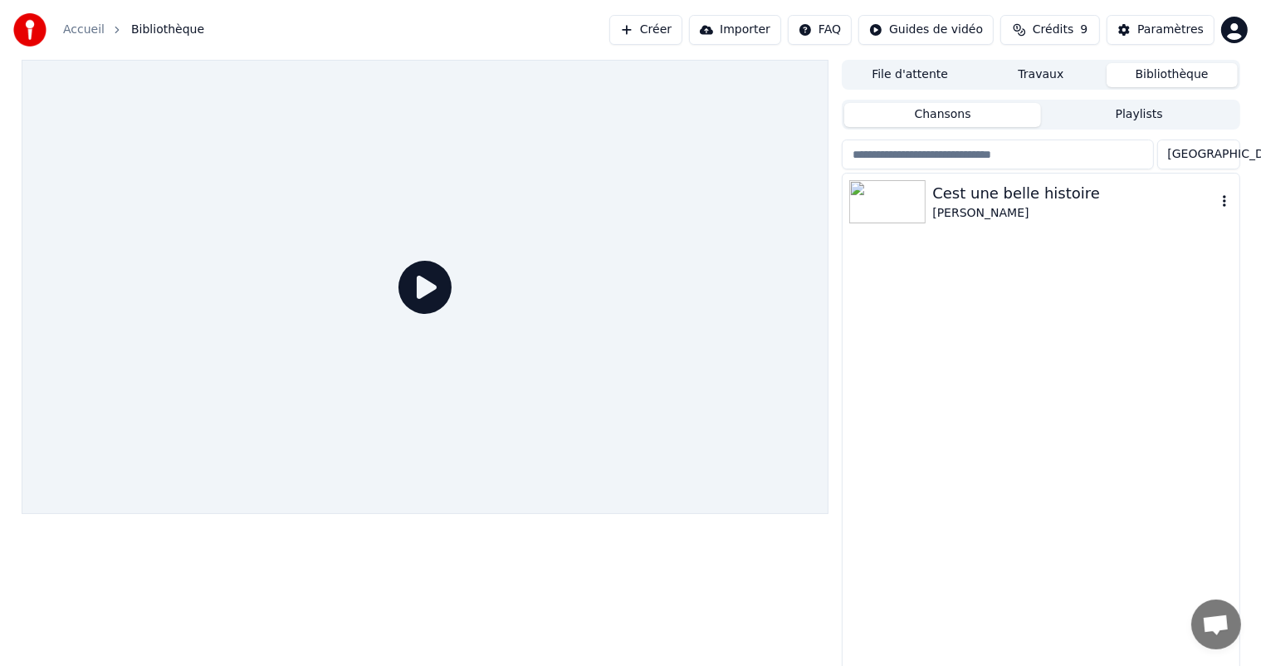
click at [922, 209] on img at bounding box center [887, 201] width 76 height 43
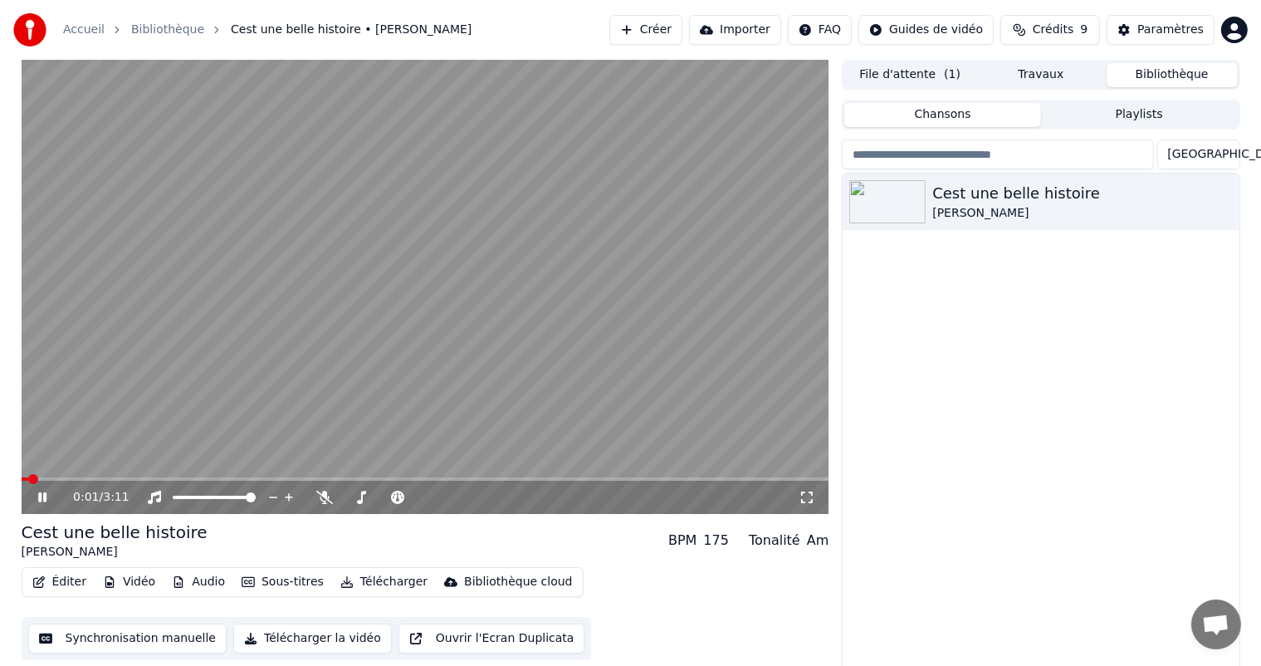
click at [44, 495] on icon at bounding box center [42, 497] width 8 height 10
click at [95, 645] on button "Synchronisation manuelle" at bounding box center [127, 638] width 199 height 30
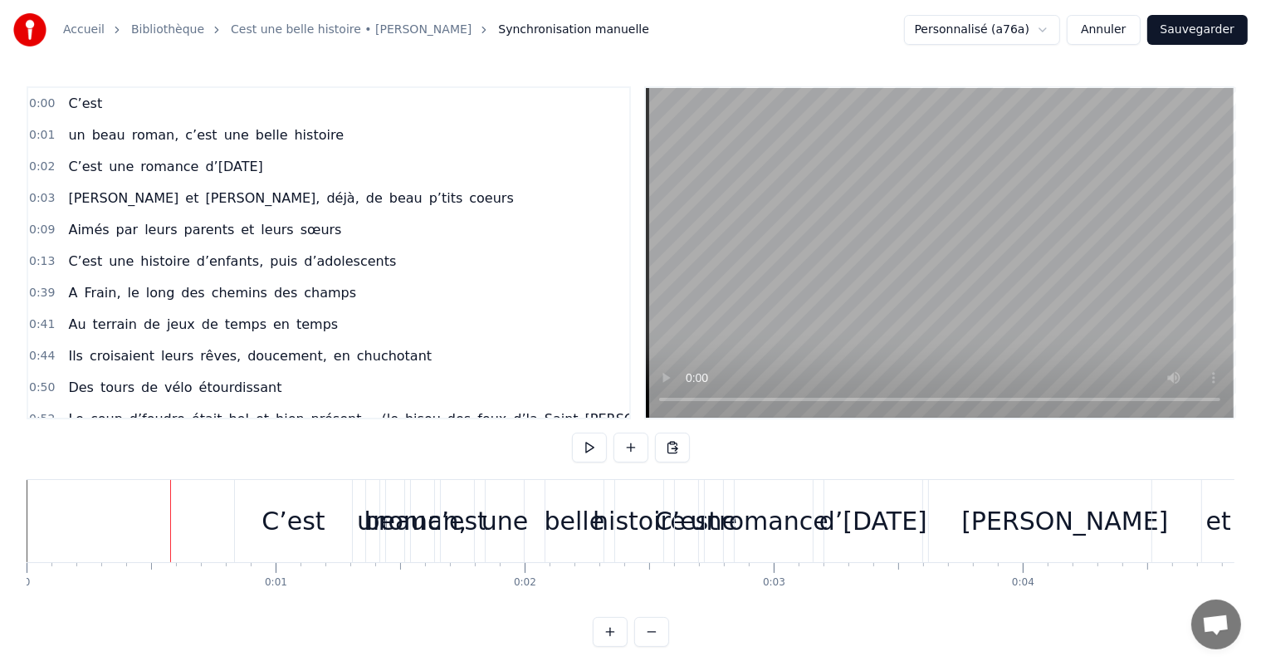
click at [272, 518] on div "C’est" at bounding box center [292, 520] width 63 height 37
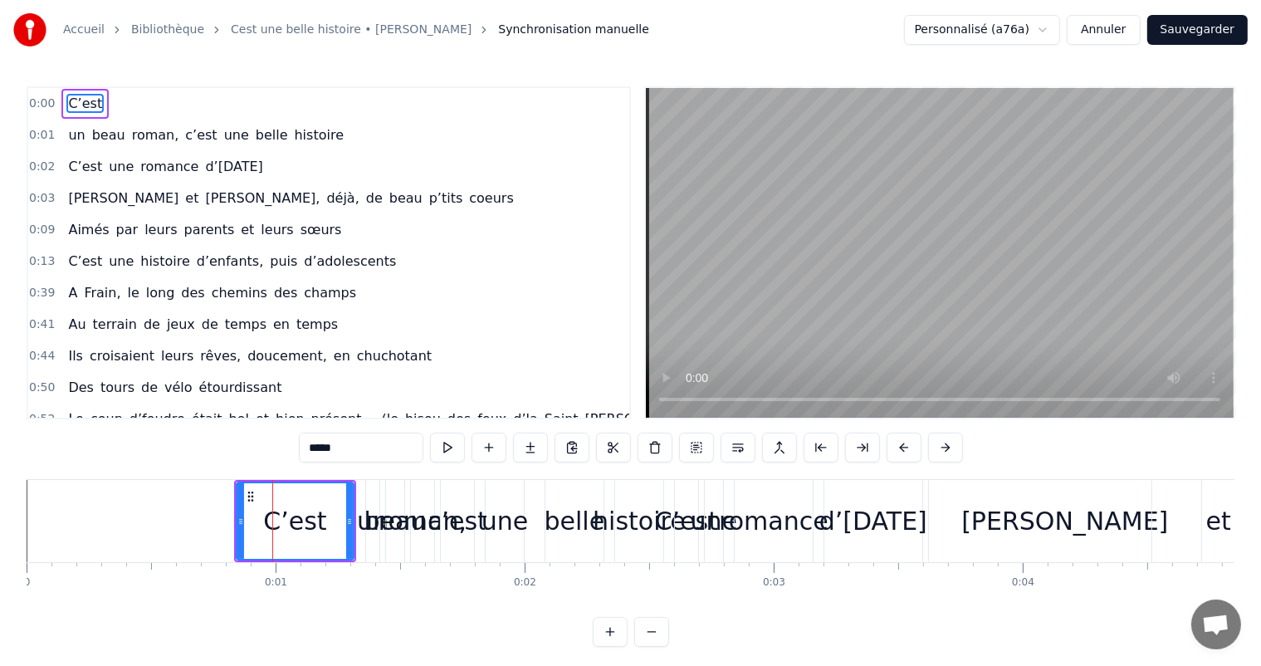
click at [393, 531] on div "roman," at bounding box center [422, 520] width 88 height 37
type input "******"
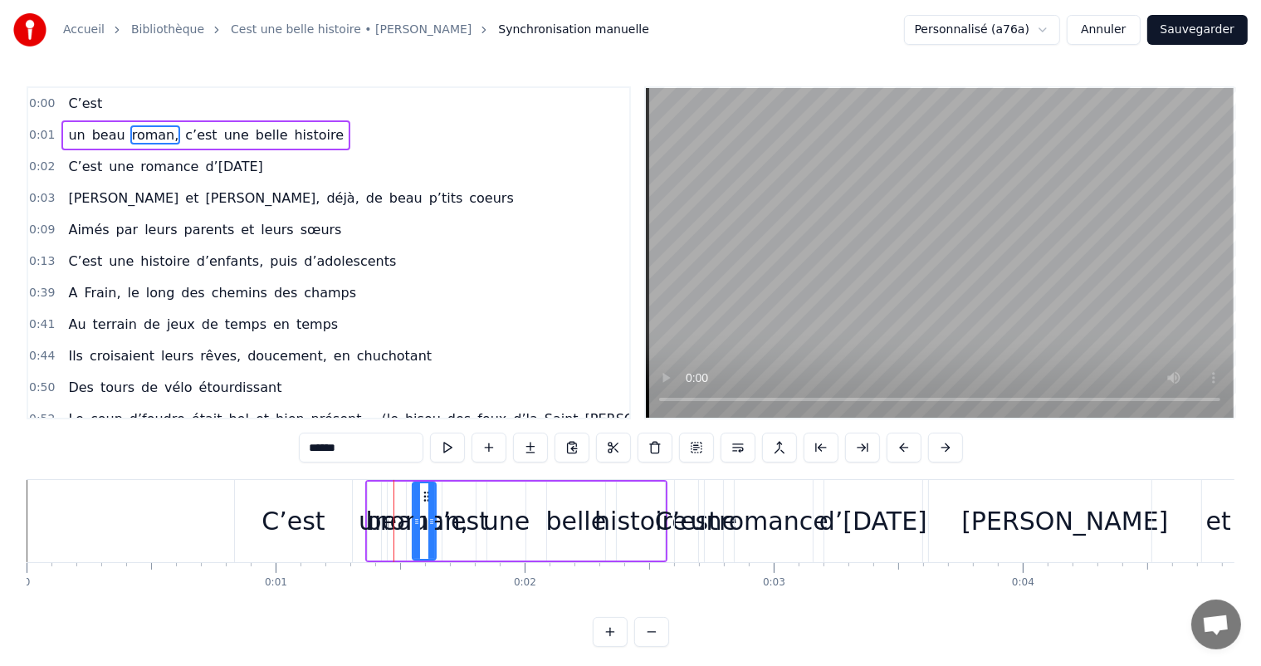
click at [92, 116] on div "C’est" at bounding box center [84, 104] width 47 height 30
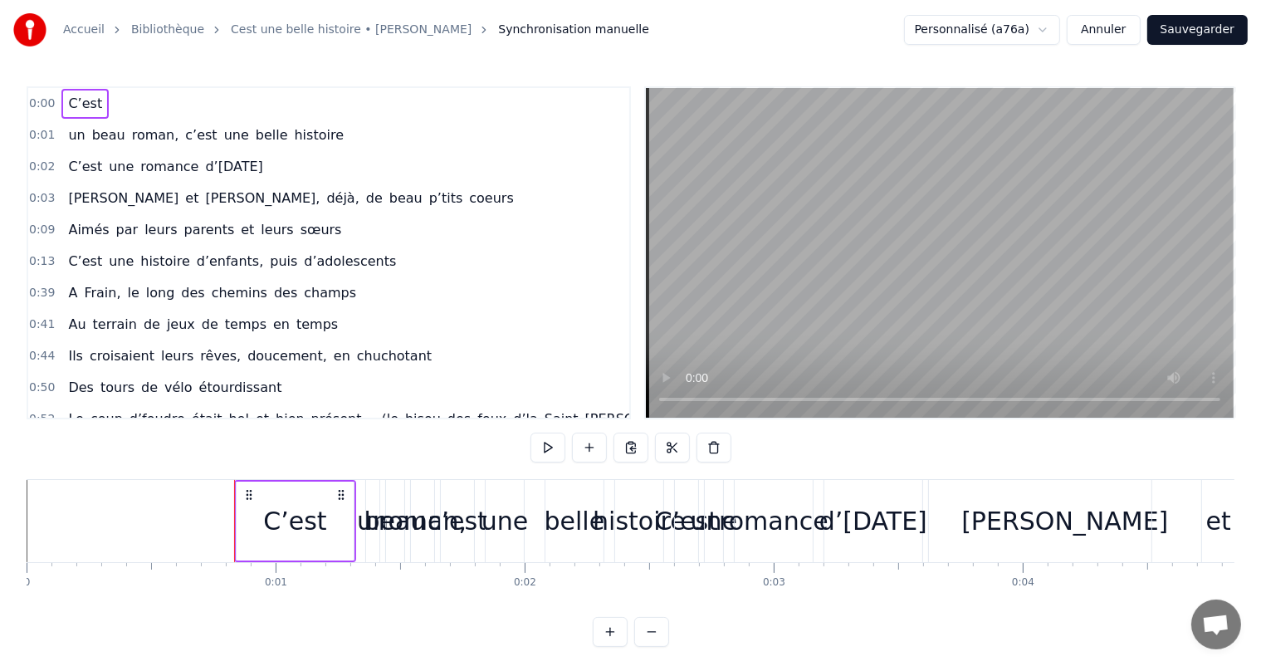
click at [71, 106] on span "C’est" at bounding box center [84, 103] width 37 height 19
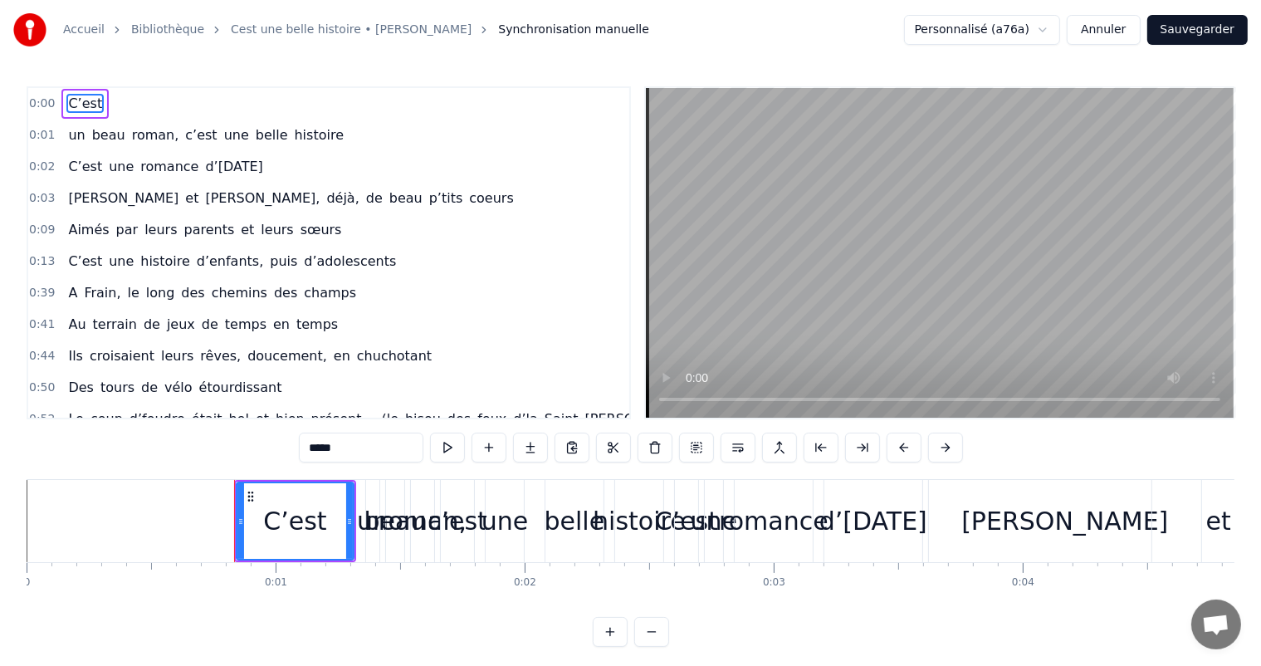
drag, startPoint x: 78, startPoint y: 104, endPoint x: 103, endPoint y: 139, distance: 43.5
click at [103, 139] on div "0:00 C’est 0:01 un beau roman, c’est une belle histoire 0:02 C’est une romance …" at bounding box center [329, 252] width 604 height 333
click at [87, 103] on span "C’est" at bounding box center [84, 103] width 37 height 19
click at [105, 109] on div "0:00 C’est" at bounding box center [328, 104] width 601 height 32
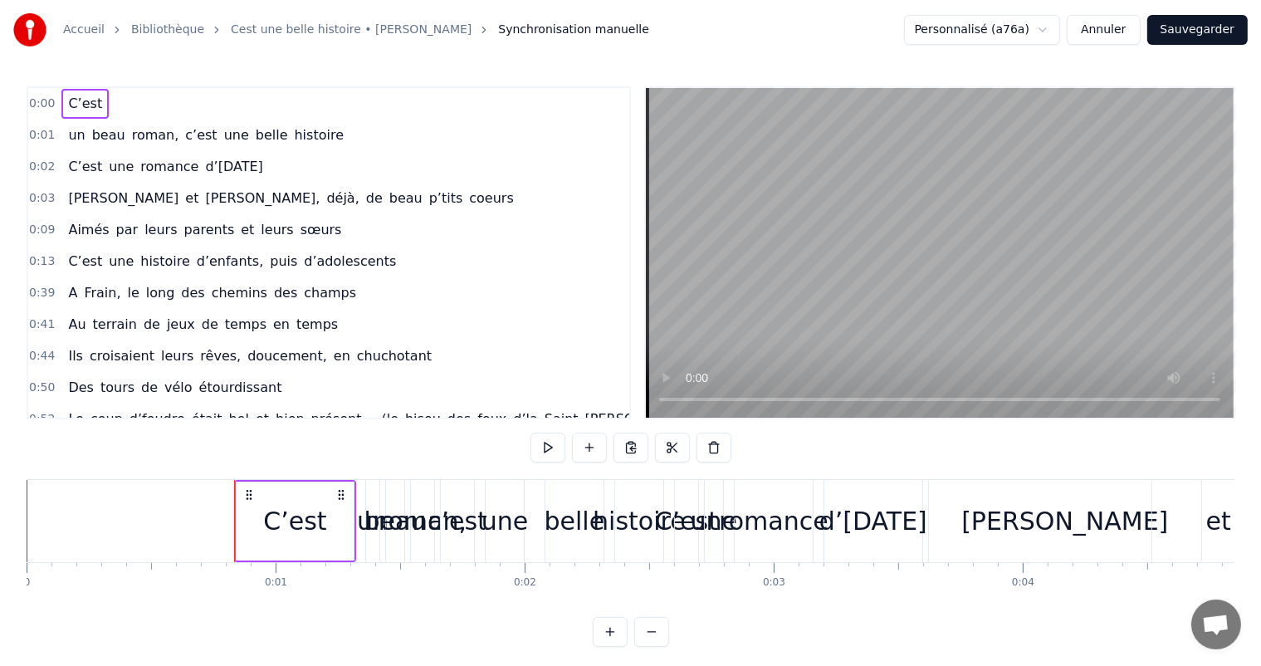
click at [71, 157] on span "C’est" at bounding box center [84, 166] width 37 height 19
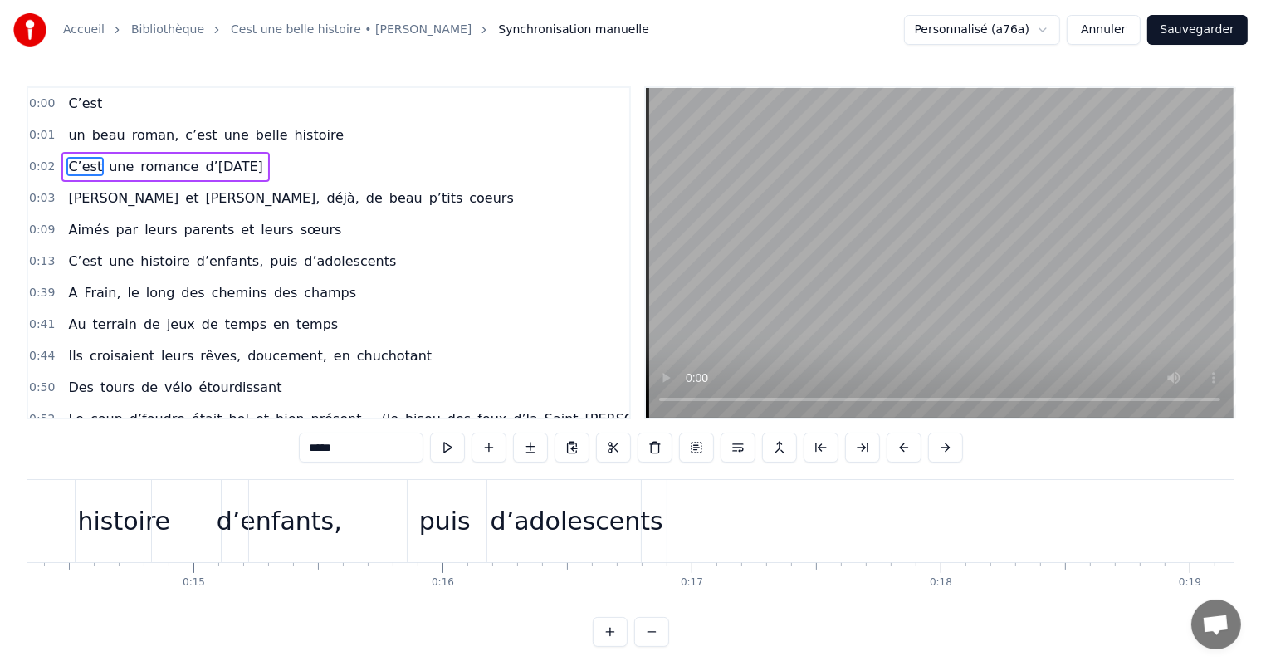
scroll to position [0, 3675]
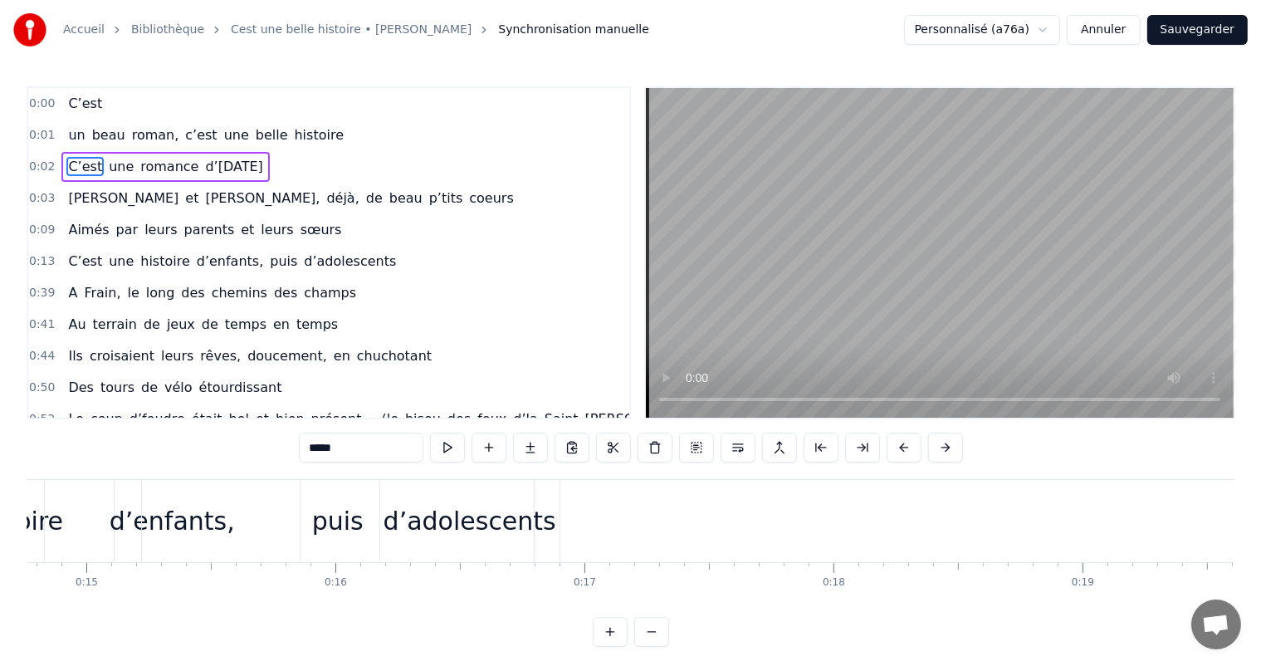
click at [452, 518] on div "d’adolescents" at bounding box center [469, 520] width 173 height 37
type input "**********"
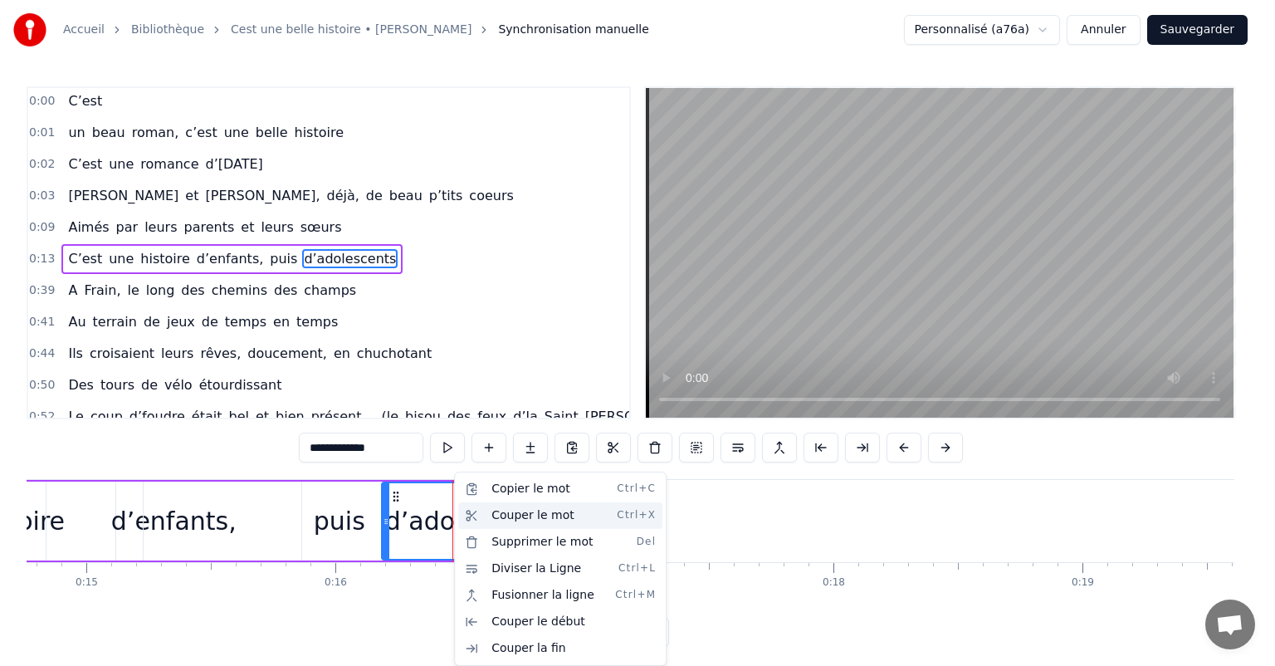
click at [521, 514] on div "Couper le mot Ctrl+X" at bounding box center [560, 515] width 204 height 27
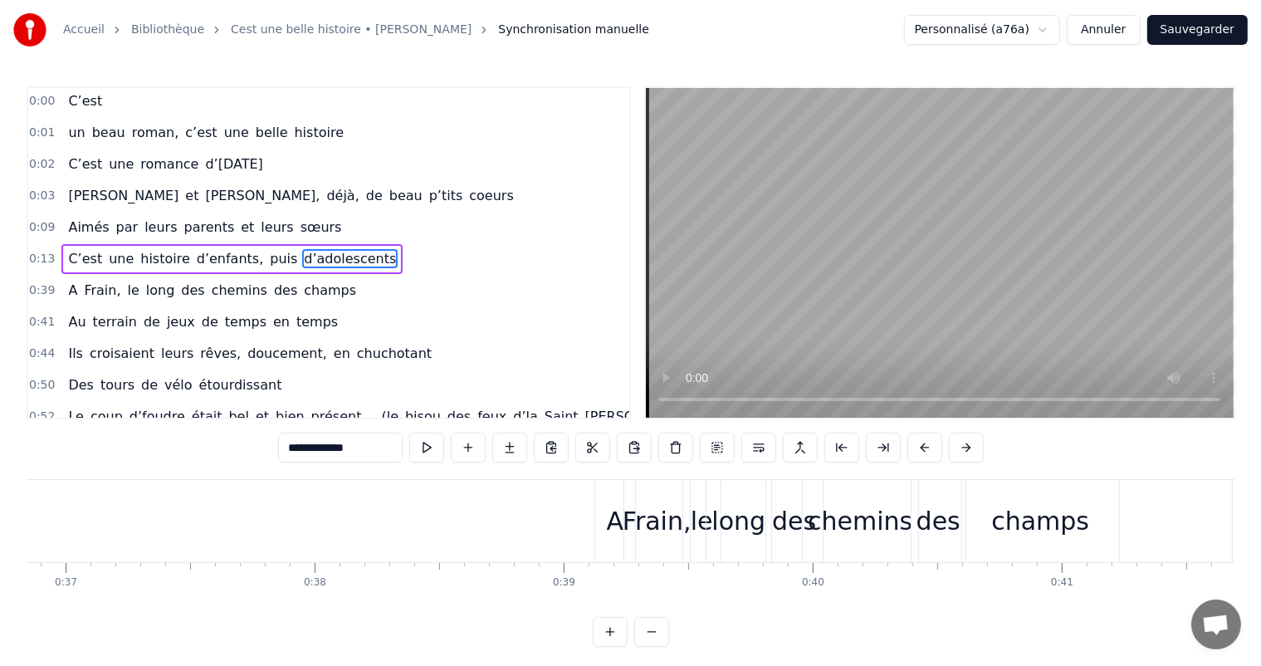
scroll to position [0, 9119]
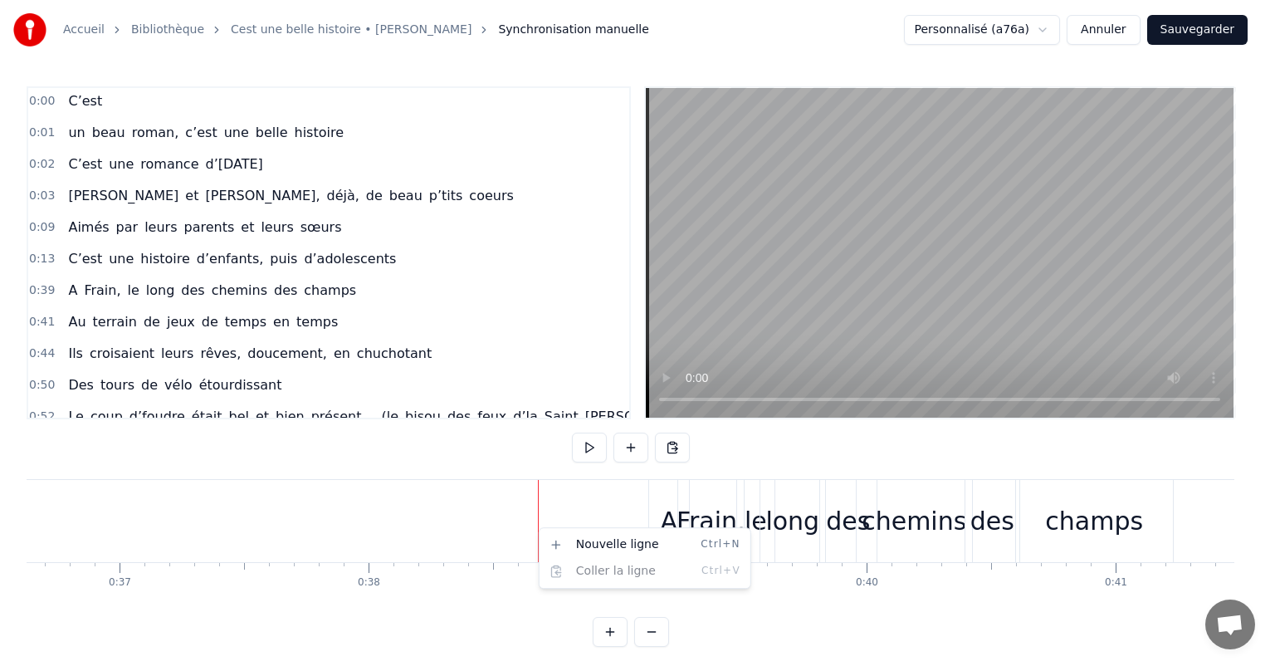
click at [575, 466] on html "Accueil Bibliothèque Cest une belle histoire • Michel Fugain Synchronisation ma…" at bounding box center [637, 336] width 1275 height 673
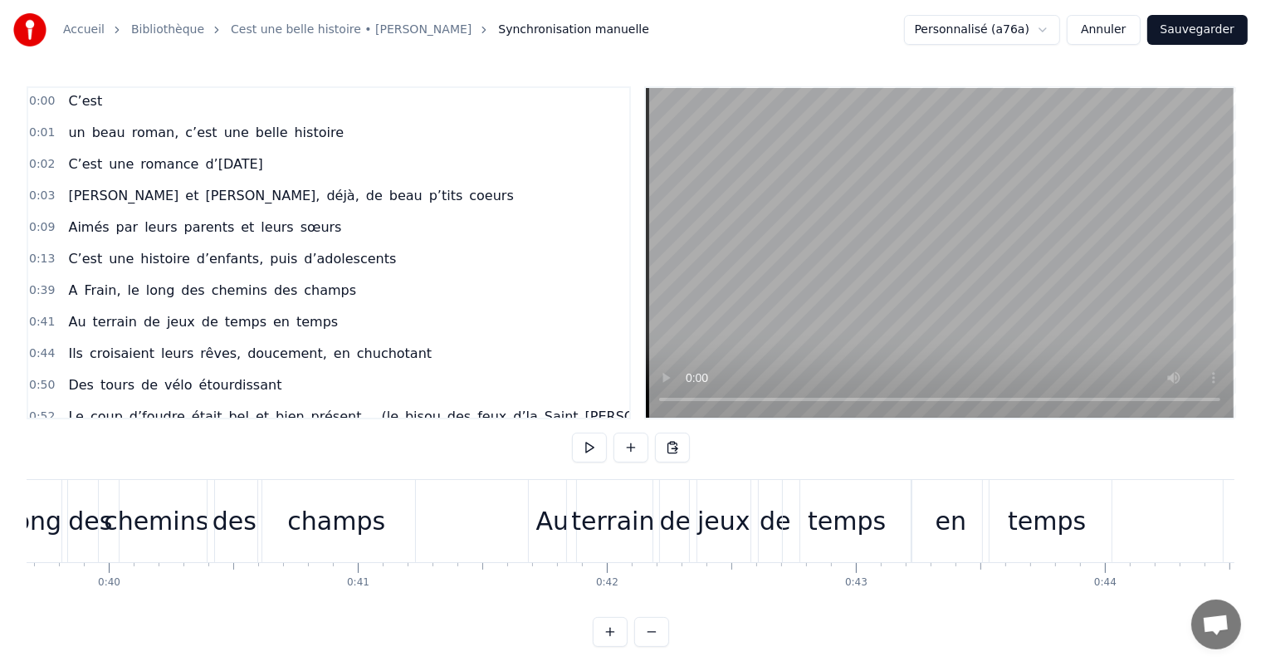
scroll to position [0, 9659]
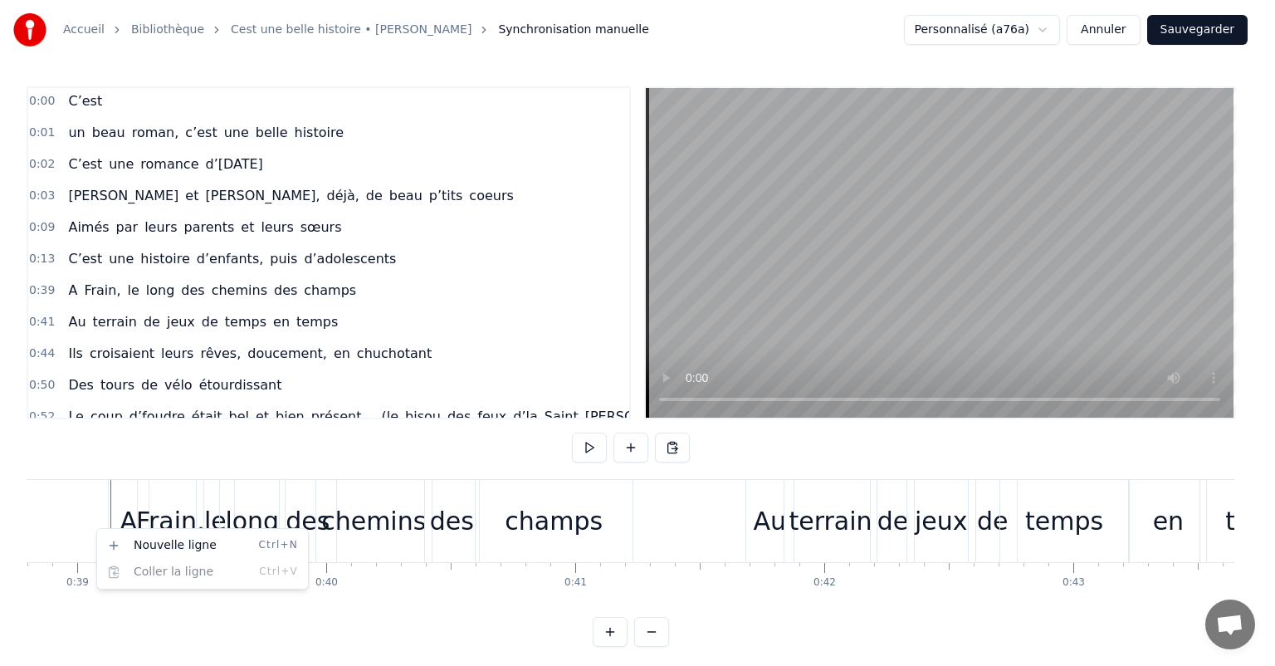
click at [161, 487] on html "Accueil Bibliothèque Cest une belle histoire • Michel Fugain Synchronisation ma…" at bounding box center [637, 336] width 1275 height 673
click at [193, 427] on html "Accueil Bibliothèque Cest une belle histoire • Michel Fugain Synchronisation ma…" at bounding box center [637, 336] width 1275 height 673
click at [100, 462] on html "Accueil Bibliothèque Cest une belle histoire • Michel Fugain Synchronisation ma…" at bounding box center [637, 336] width 1275 height 673
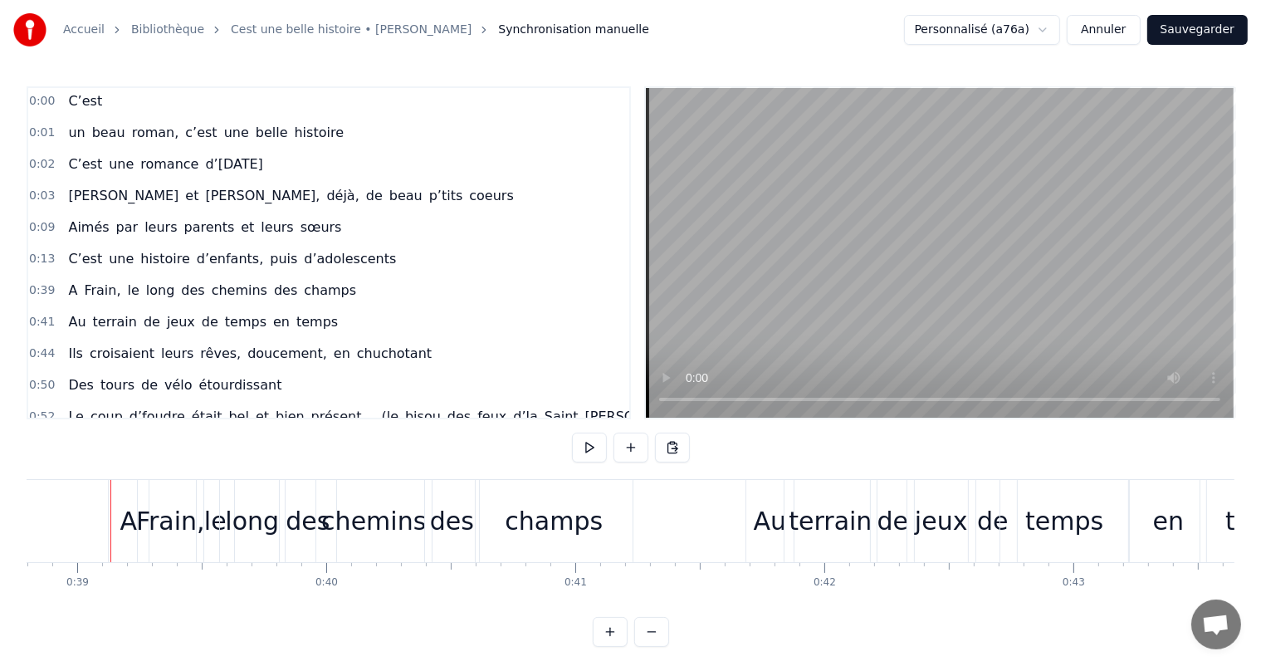
click at [138, 468] on div "0:00 C’est 0:01 un beau roman, c’est une belle histoire 0:02 C’est une romance …" at bounding box center [630, 366] width 1207 height 560
click at [215, 484] on div "le" at bounding box center [215, 521] width 37 height 82
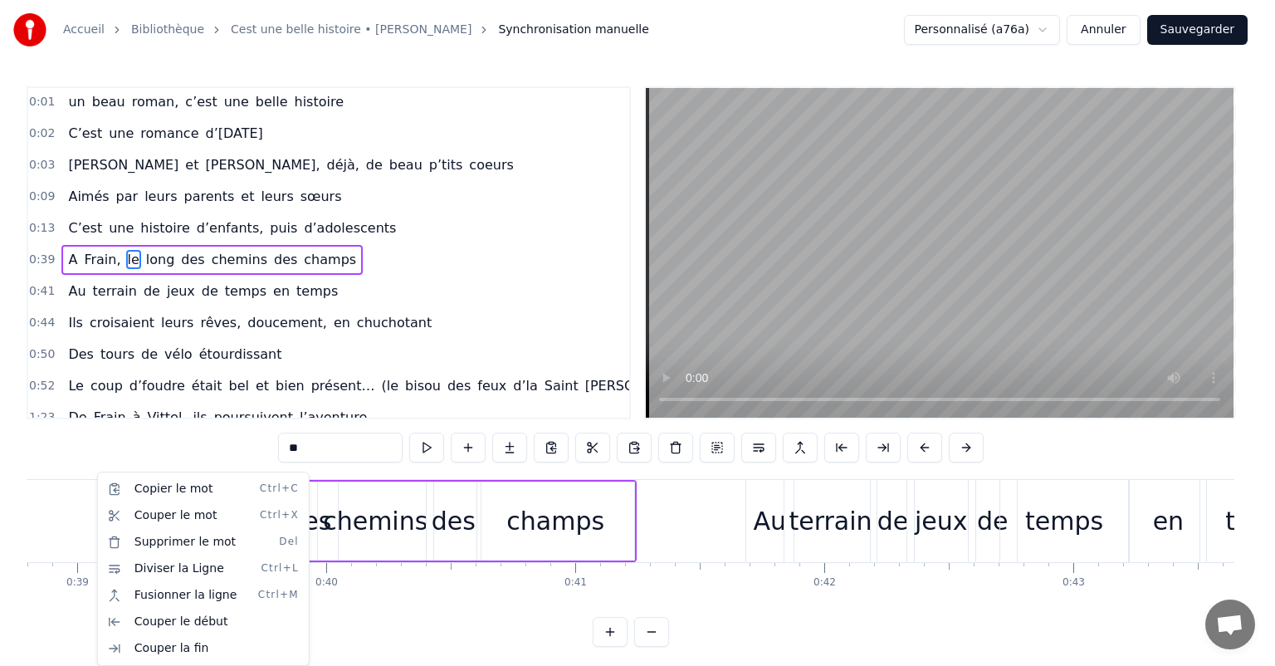
click at [425, 622] on html "Accueil Bibliothèque Cest une belle histoire • Michel Fugain Synchronisation ma…" at bounding box center [637, 336] width 1275 height 673
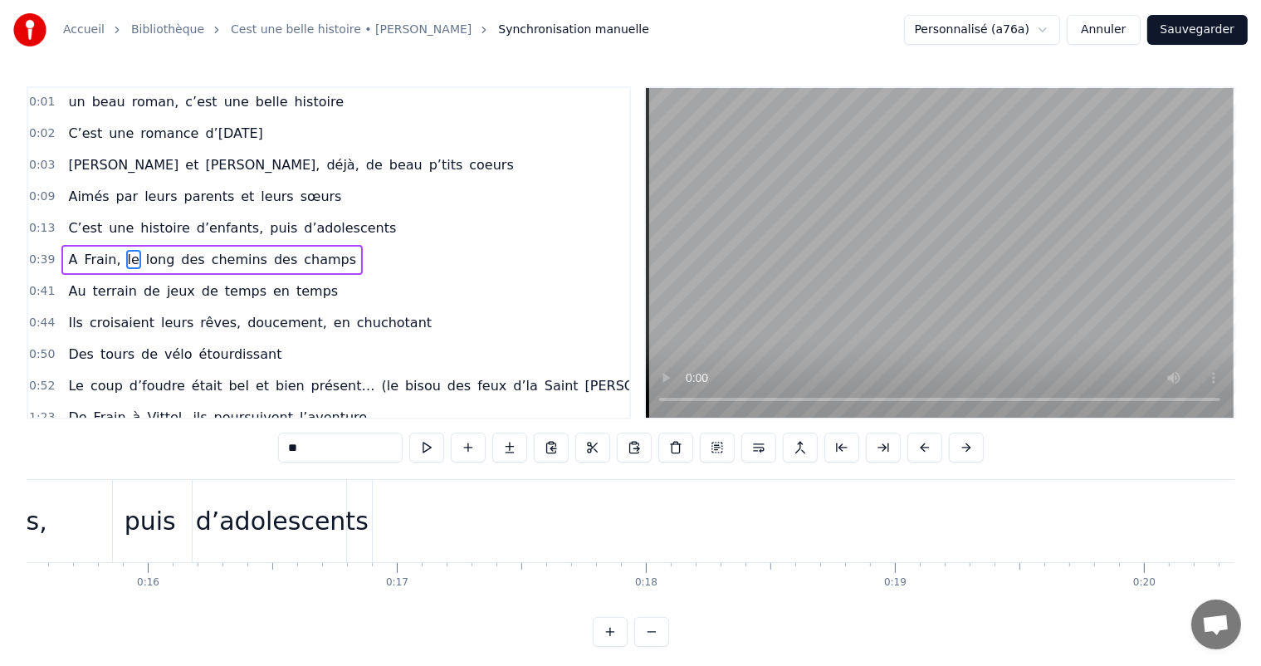
scroll to position [0, 3916]
click at [239, 547] on div "d’adolescents" at bounding box center [228, 521] width 179 height 82
type input "**********"
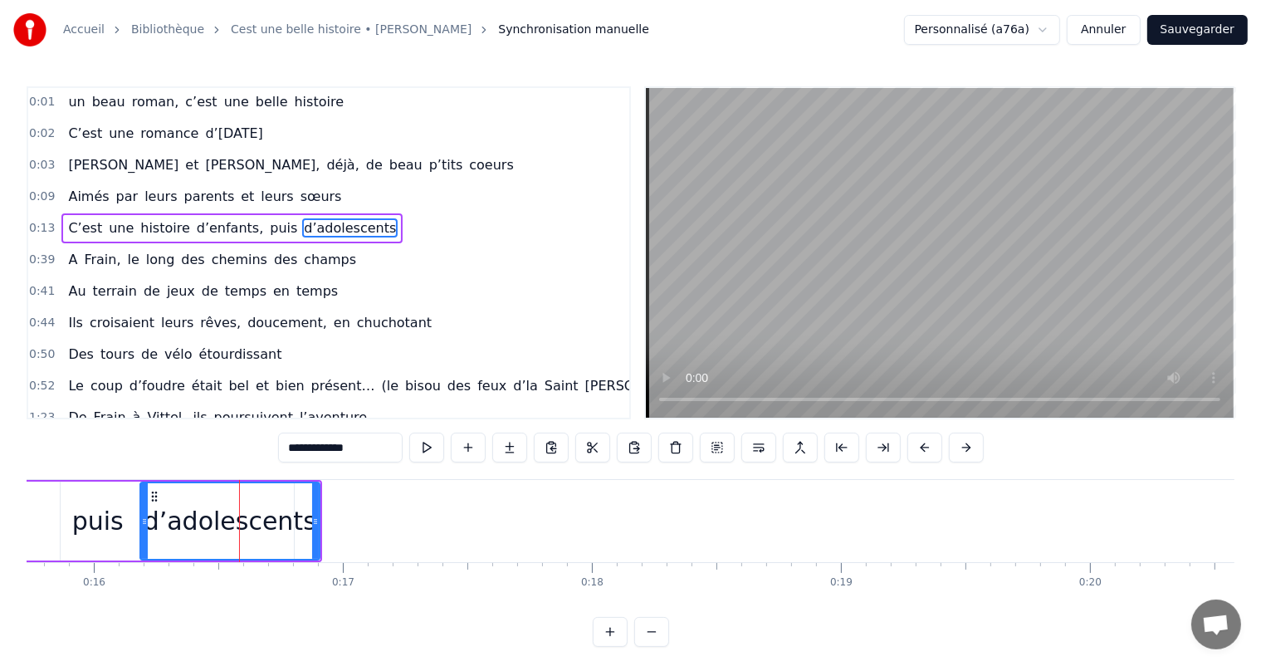
scroll to position [2, 0]
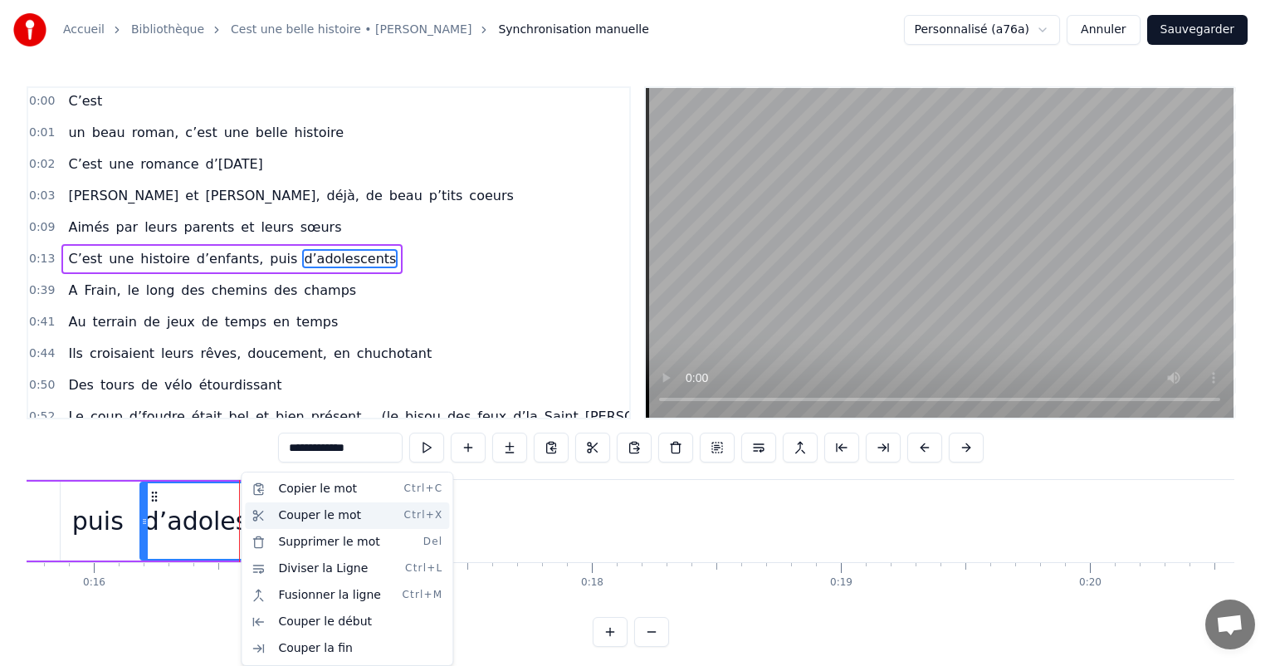
click at [298, 514] on div "Couper le mot Ctrl+X" at bounding box center [347, 515] width 204 height 27
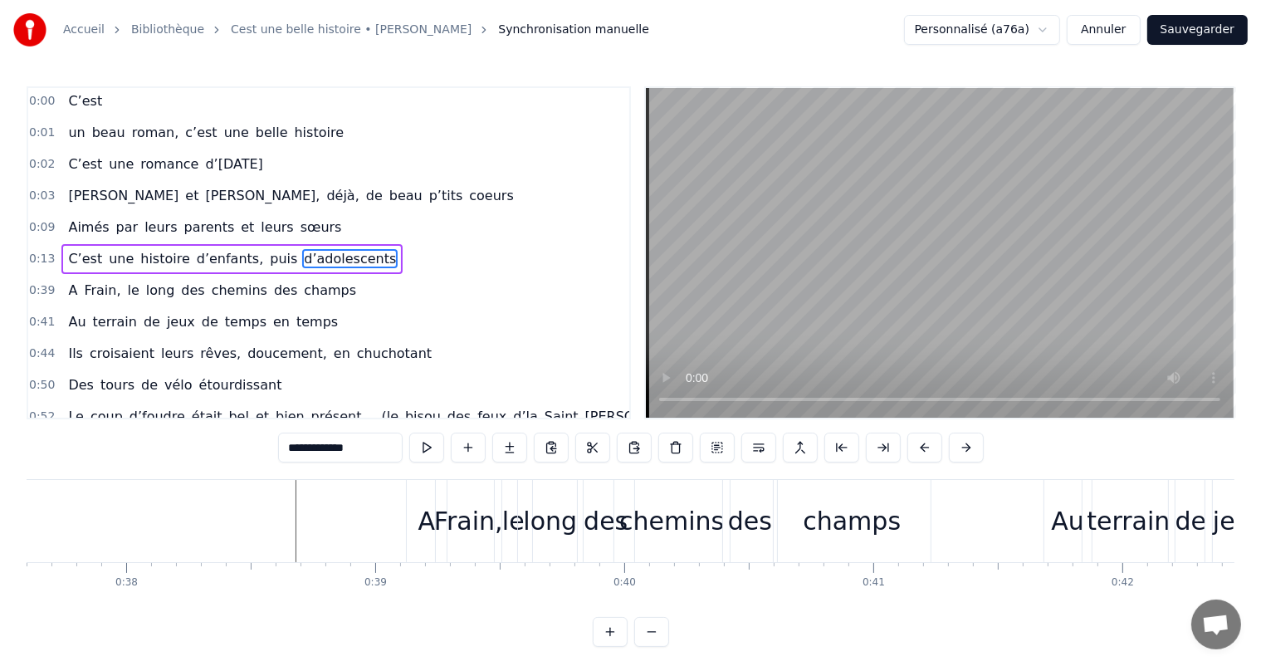
scroll to position [0, 9307]
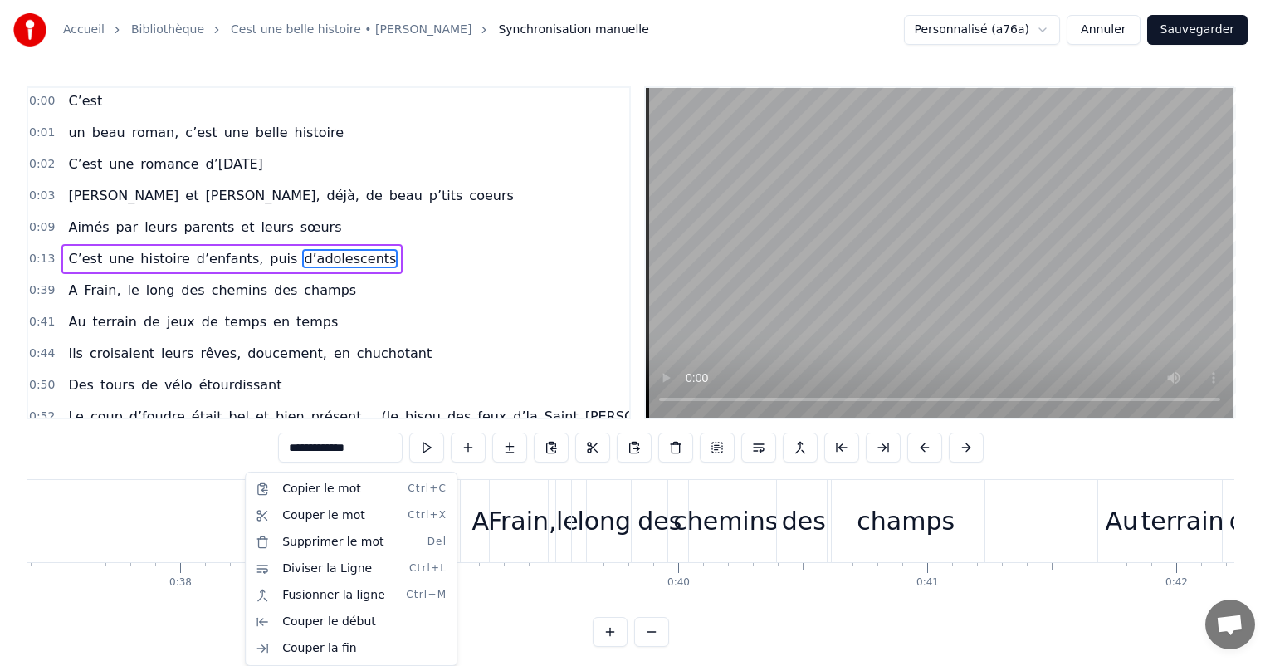
click at [246, 508] on div "Copier le mot Ctrl+C Couper le mot Ctrl+X Supprimer le mot Del Diviser la Ligne…" at bounding box center [351, 568] width 212 height 194
click at [166, 594] on html "Accueil Bibliothèque Cest une belle histoire • Michel Fugain Synchronisation ma…" at bounding box center [637, 336] width 1275 height 673
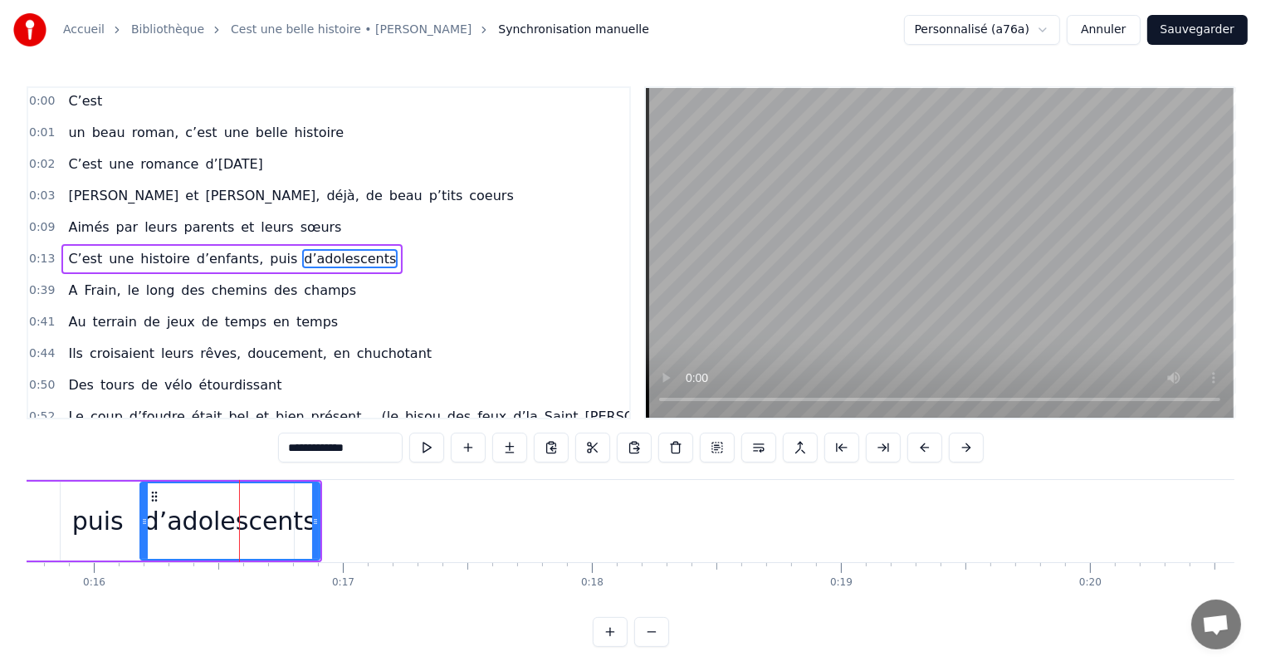
scroll to position [0, 4130]
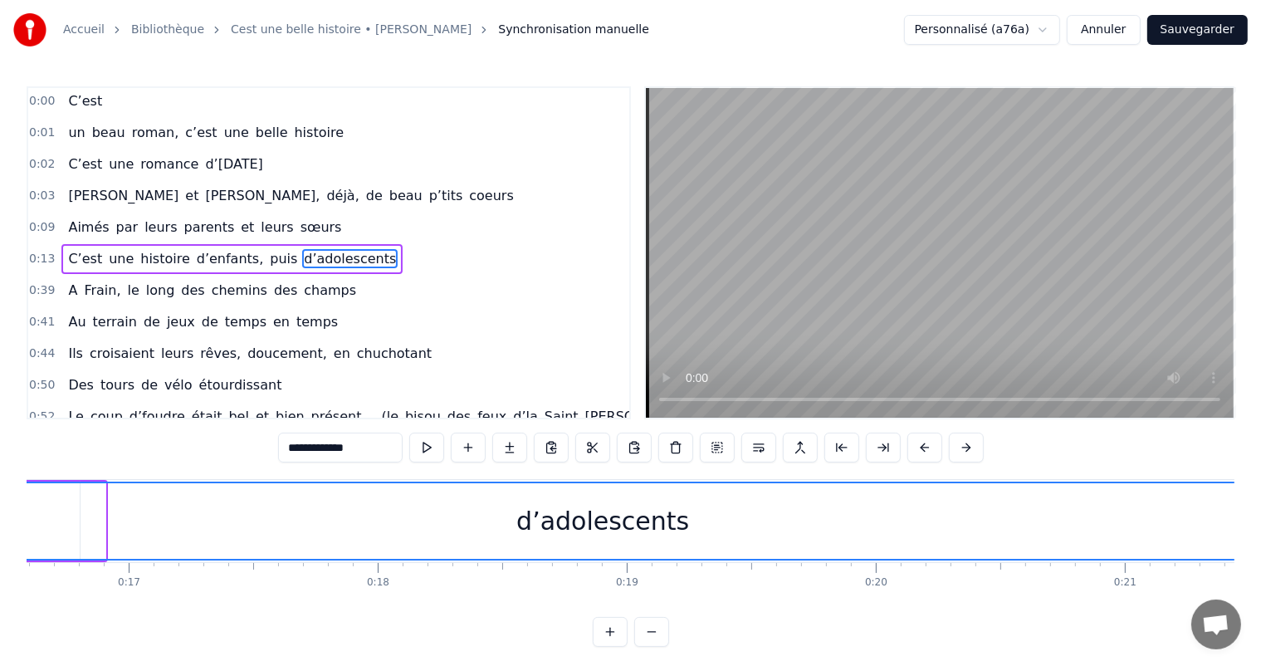
drag, startPoint x: 100, startPoint y: 515, endPoint x: 1274, endPoint y: 647, distance: 1181.7
click at [1261, 647] on html "Accueil Bibliothèque Cest une belle histoire • Michel Fugain Synchronisation ma…" at bounding box center [630, 336] width 1261 height 673
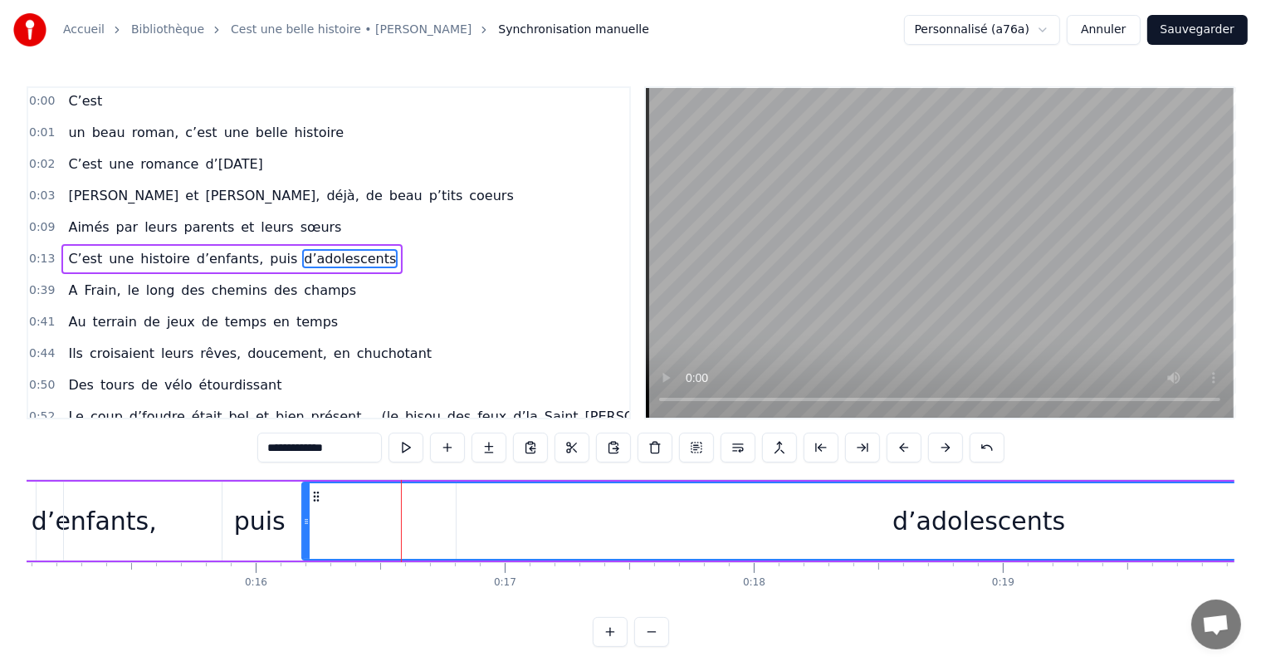
scroll to position [0, 3701]
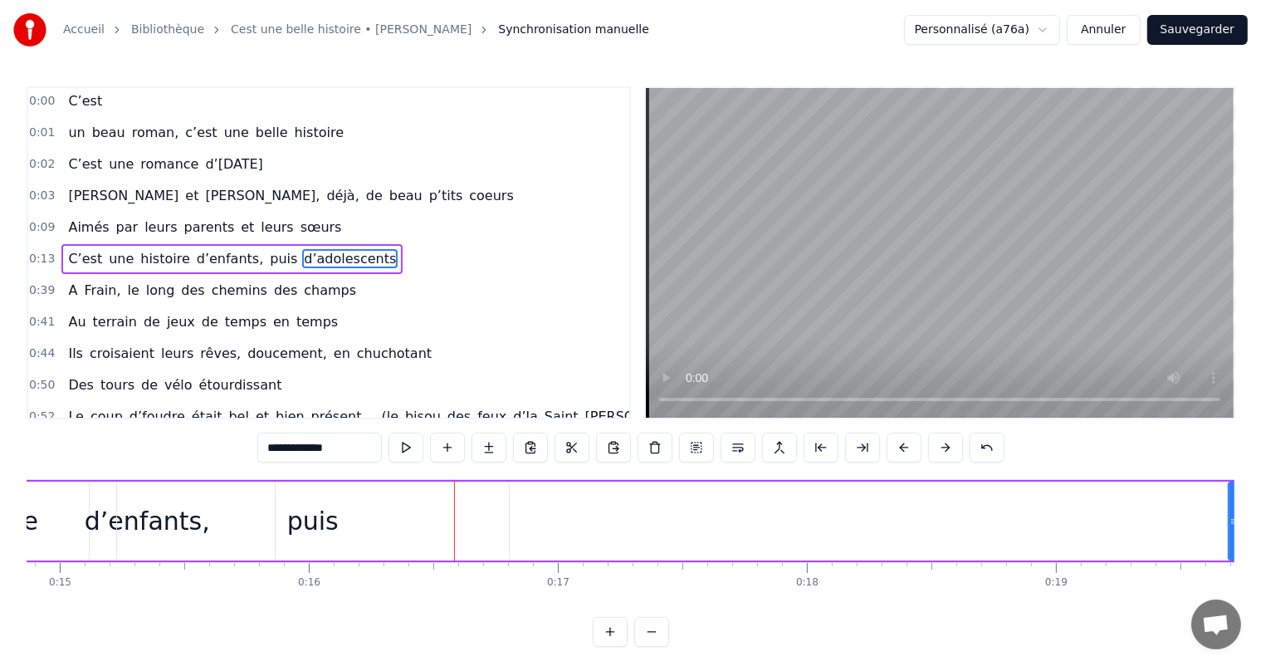
drag, startPoint x: 359, startPoint y: 514, endPoint x: 1086, endPoint y: 559, distance: 729.2
click at [1232, 548] on div at bounding box center [1232, 521] width 7 height 76
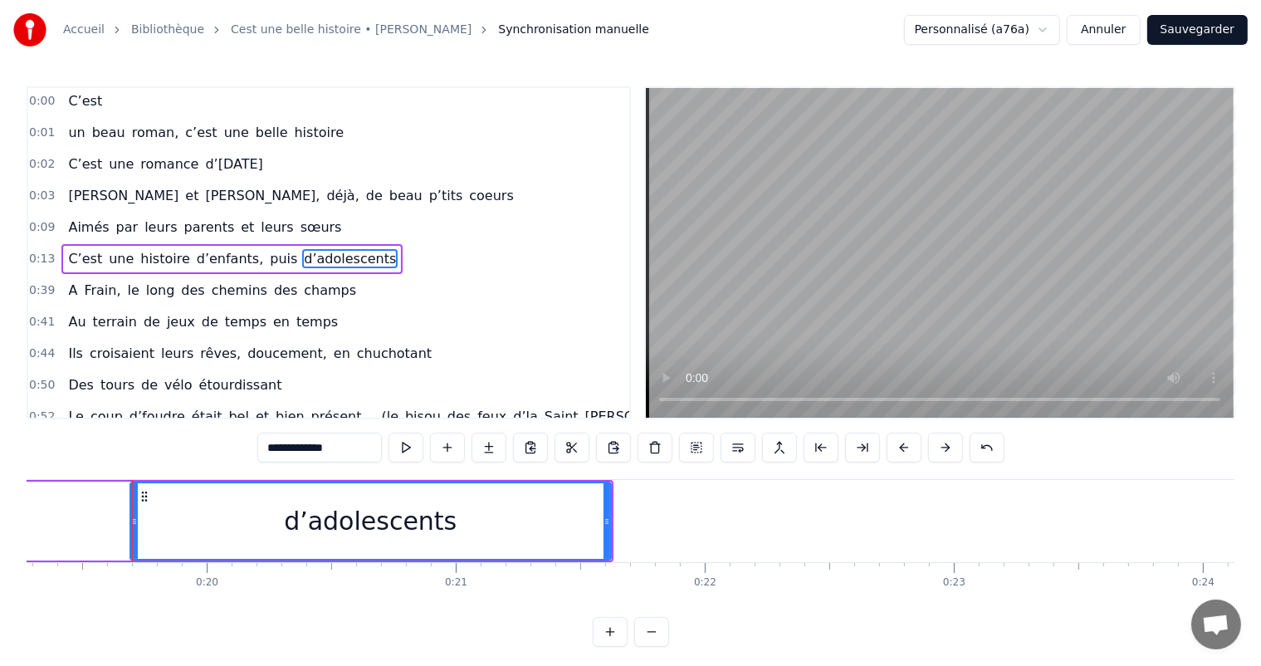
scroll to position [0, 4822]
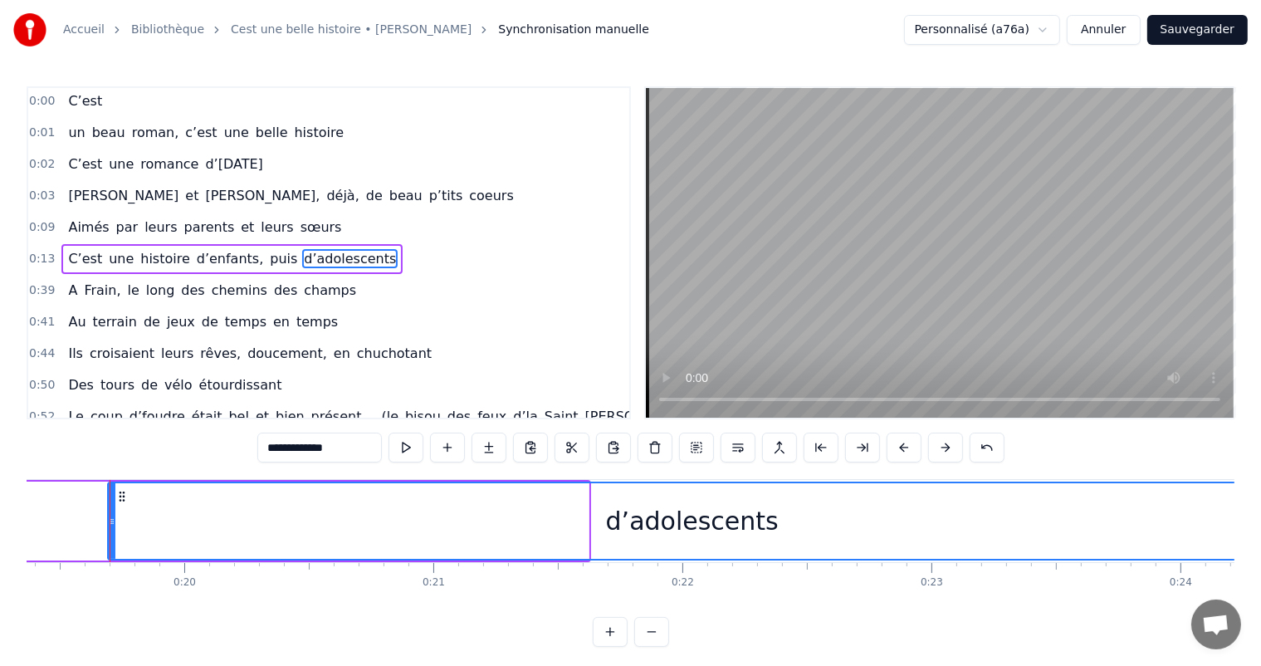
drag, startPoint x: 586, startPoint y: 513, endPoint x: 1274, endPoint y: 532, distance: 688.2
click at [1261, 532] on html "Accueil Bibliothèque Cest une belle histoire • Michel Fugain Synchronisation ma…" at bounding box center [630, 336] width 1261 height 673
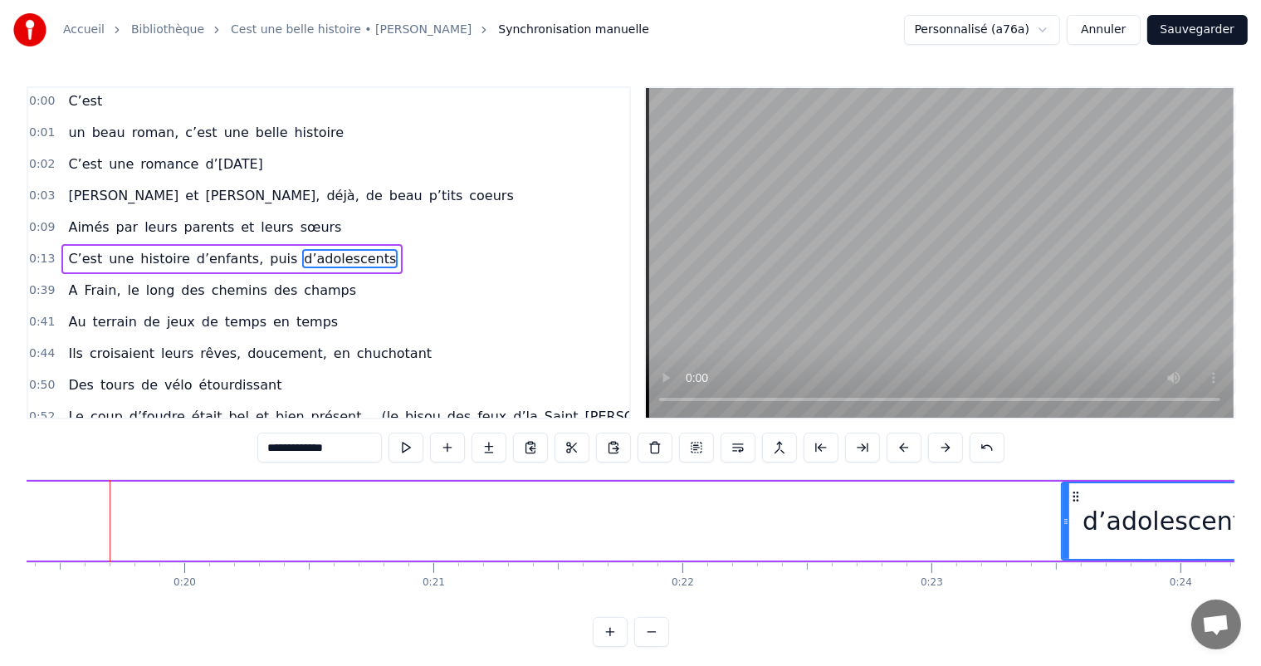
drag, startPoint x: 111, startPoint y: 513, endPoint x: 987, endPoint y: 584, distance: 878.4
click at [1066, 585] on div "C’est un beau roman, c’est une belle histoire C’est une romance d’[DATE] [PERSO…" at bounding box center [630, 541] width 1207 height 124
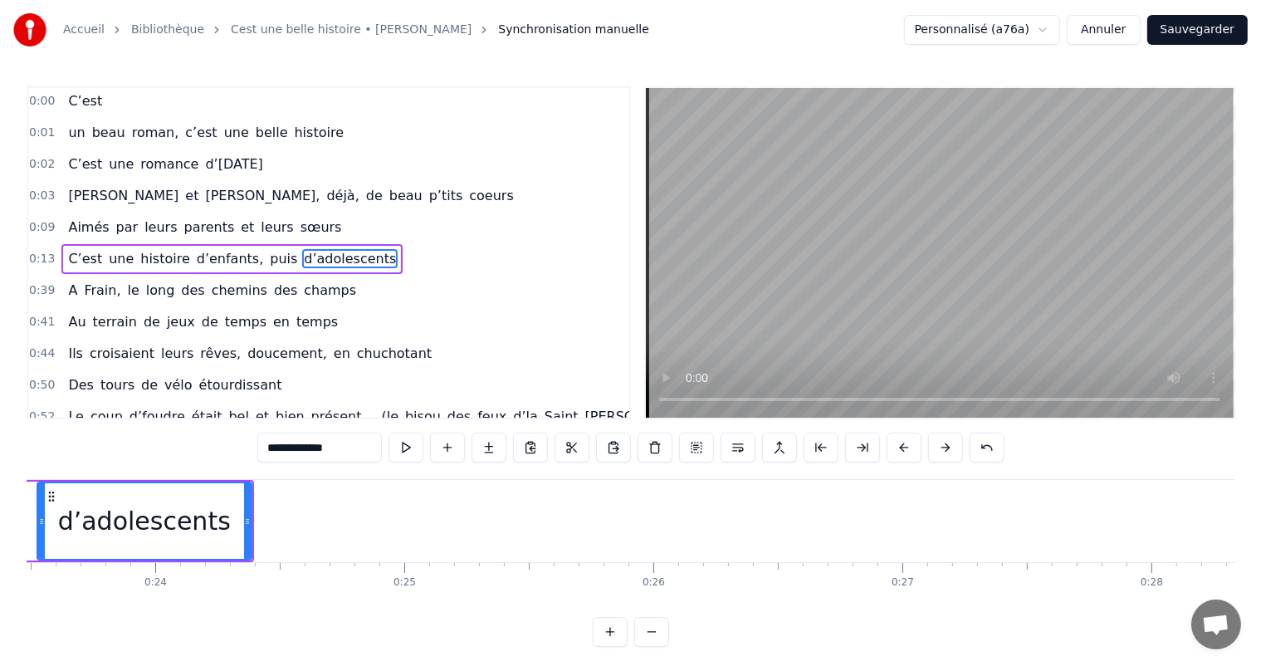
scroll to position [0, 5793]
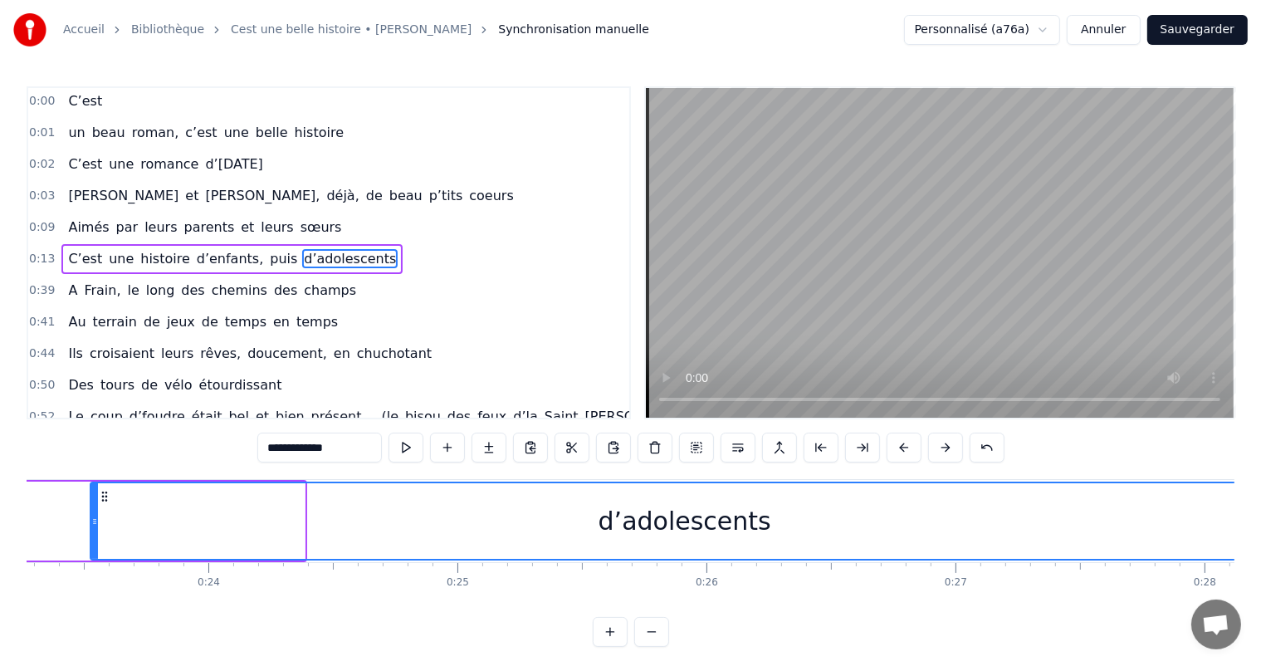
drag, startPoint x: 300, startPoint y: 519, endPoint x: 1274, endPoint y: 544, distance: 974.6
click at [1261, 544] on html "Accueil Bibliothèque Cest une belle histoire • Michel Fugain Synchronisation ma…" at bounding box center [630, 336] width 1261 height 673
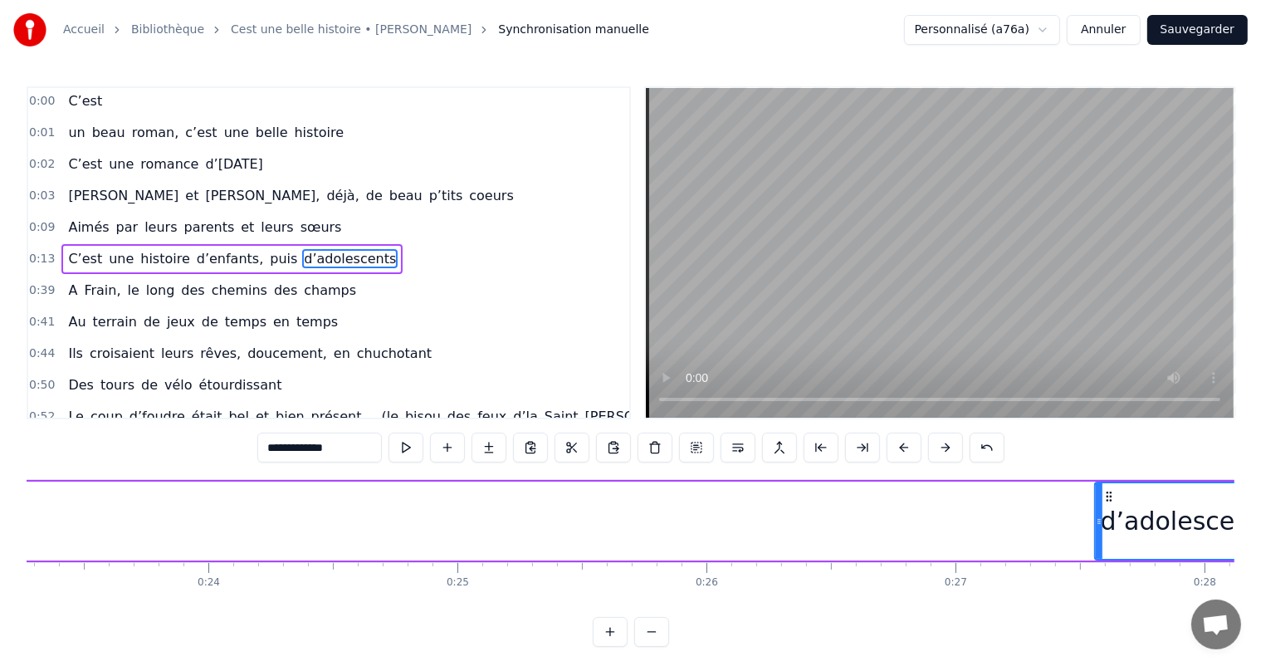
drag, startPoint x: 94, startPoint y: 517, endPoint x: 1099, endPoint y: 555, distance: 1005.7
click at [1099, 555] on div at bounding box center [1098, 521] width 7 height 76
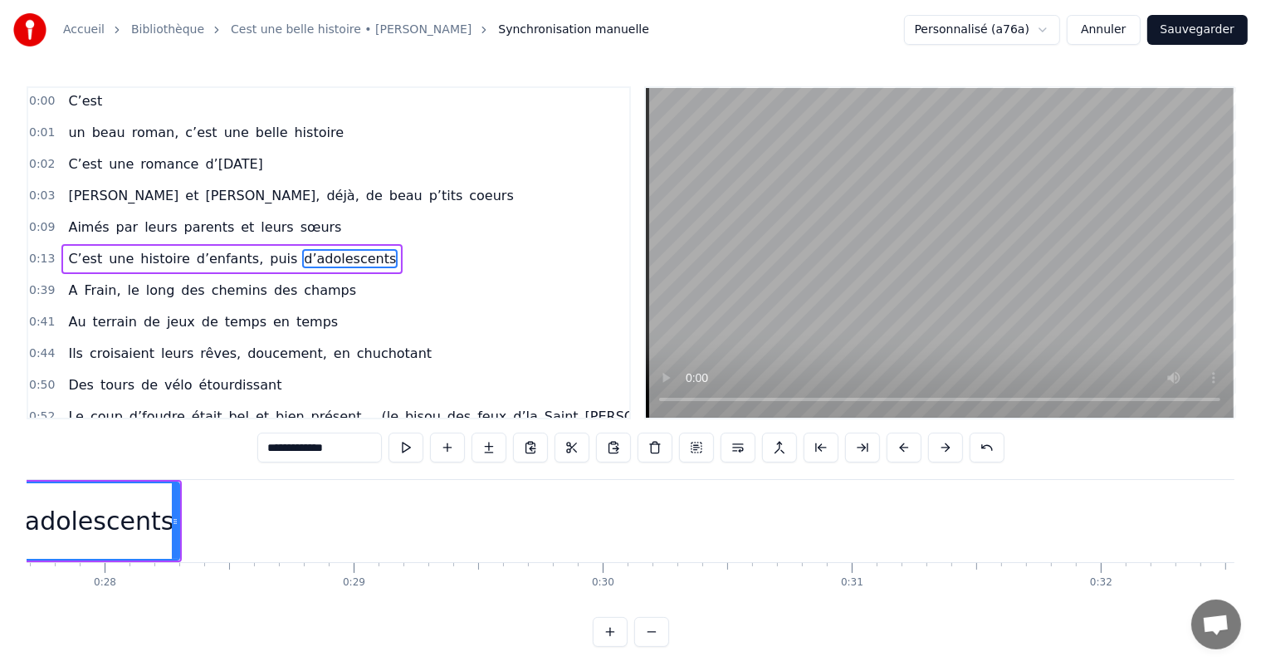
scroll to position [0, 6785]
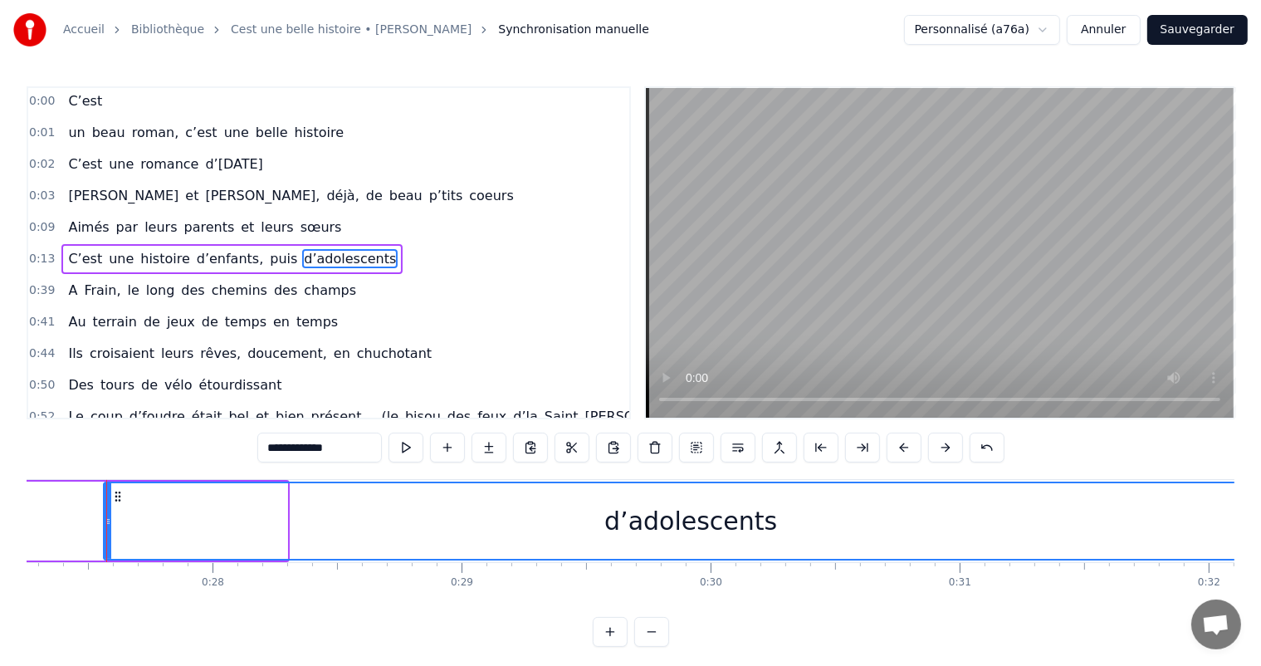
drag, startPoint x: 283, startPoint y: 515, endPoint x: 1274, endPoint y: 506, distance: 990.9
click at [1261, 506] on html "Accueil Bibliothèque Cest une belle histoire • Michel Fugain Synchronisation ma…" at bounding box center [630, 336] width 1261 height 673
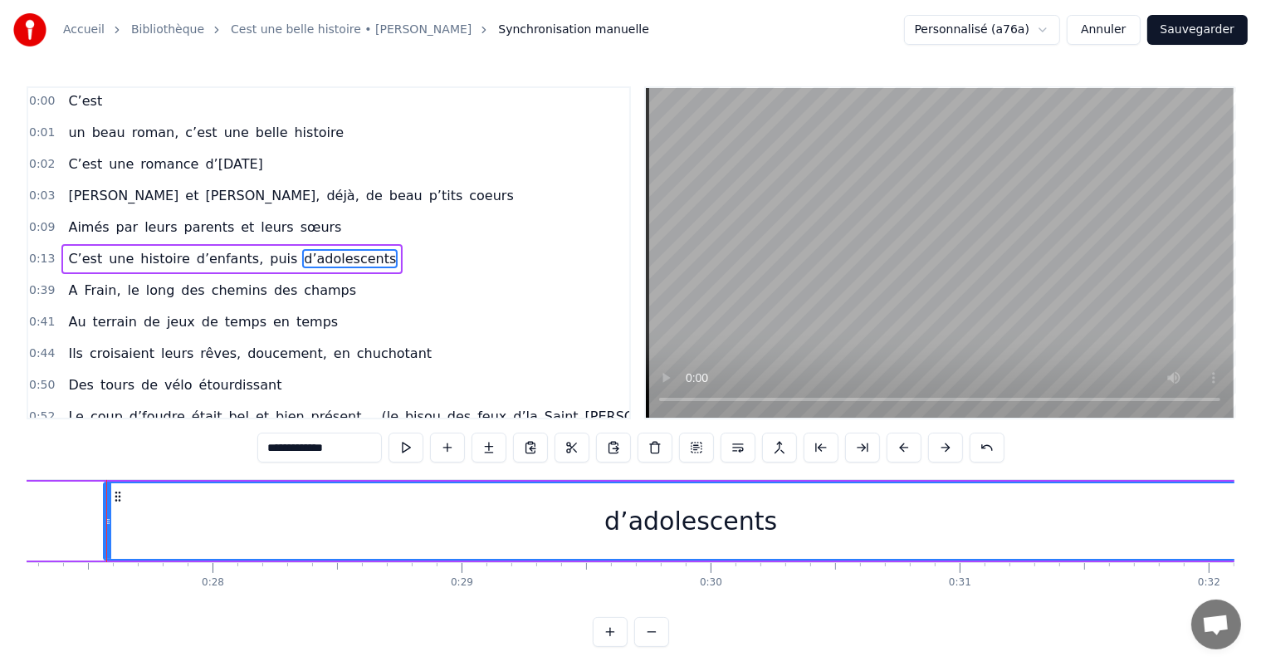
drag, startPoint x: 105, startPoint y: 505, endPoint x: 531, endPoint y: 481, distance: 426.4
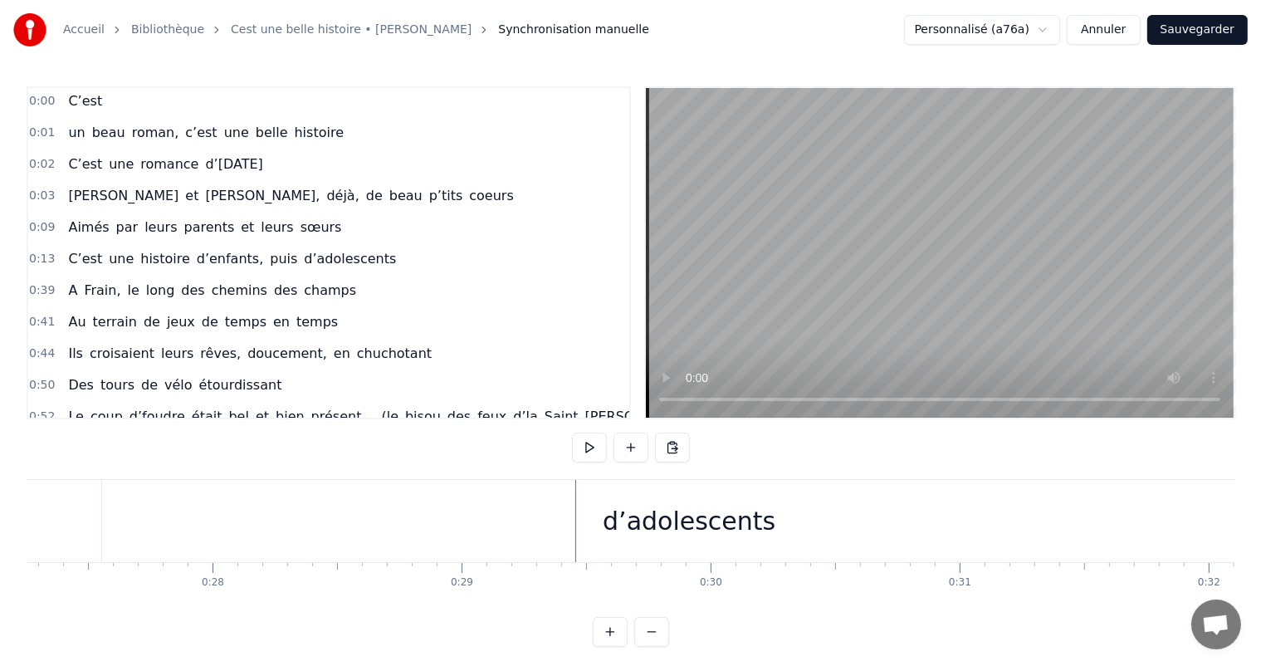
click at [200, 542] on div "d’adolescents" at bounding box center [689, 521] width 1174 height 82
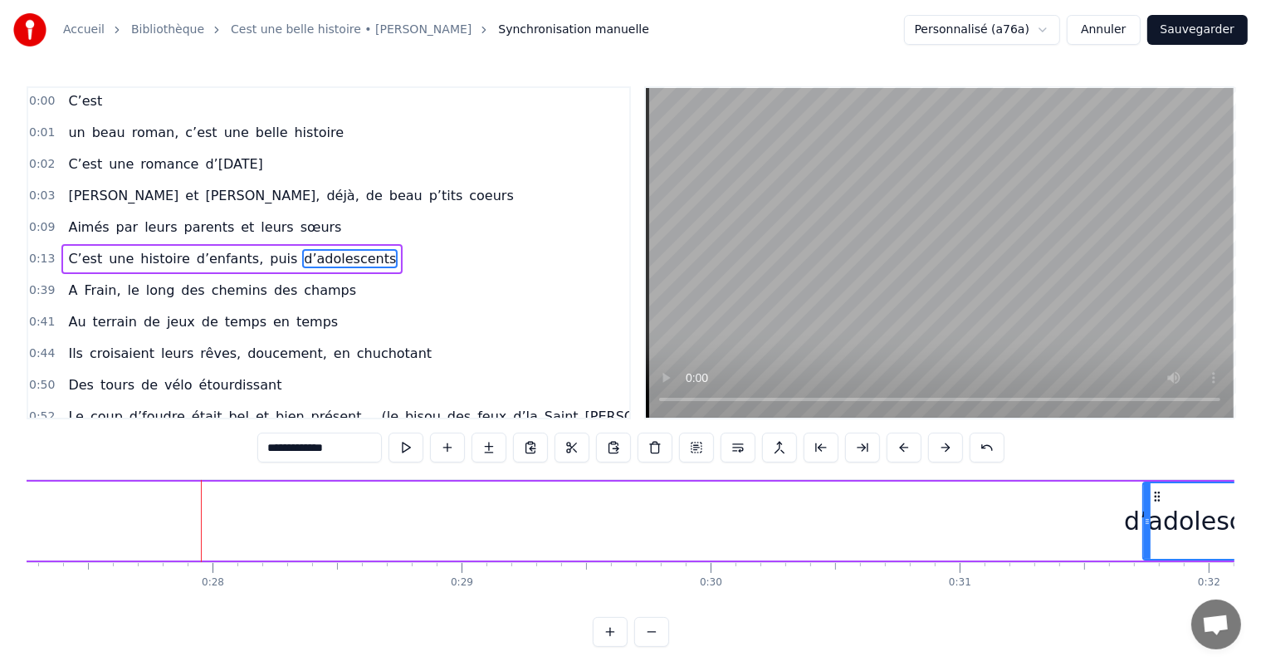
drag, startPoint x: 106, startPoint y: 519, endPoint x: 760, endPoint y: 491, distance: 654.5
click at [1149, 485] on div at bounding box center [1147, 521] width 7 height 76
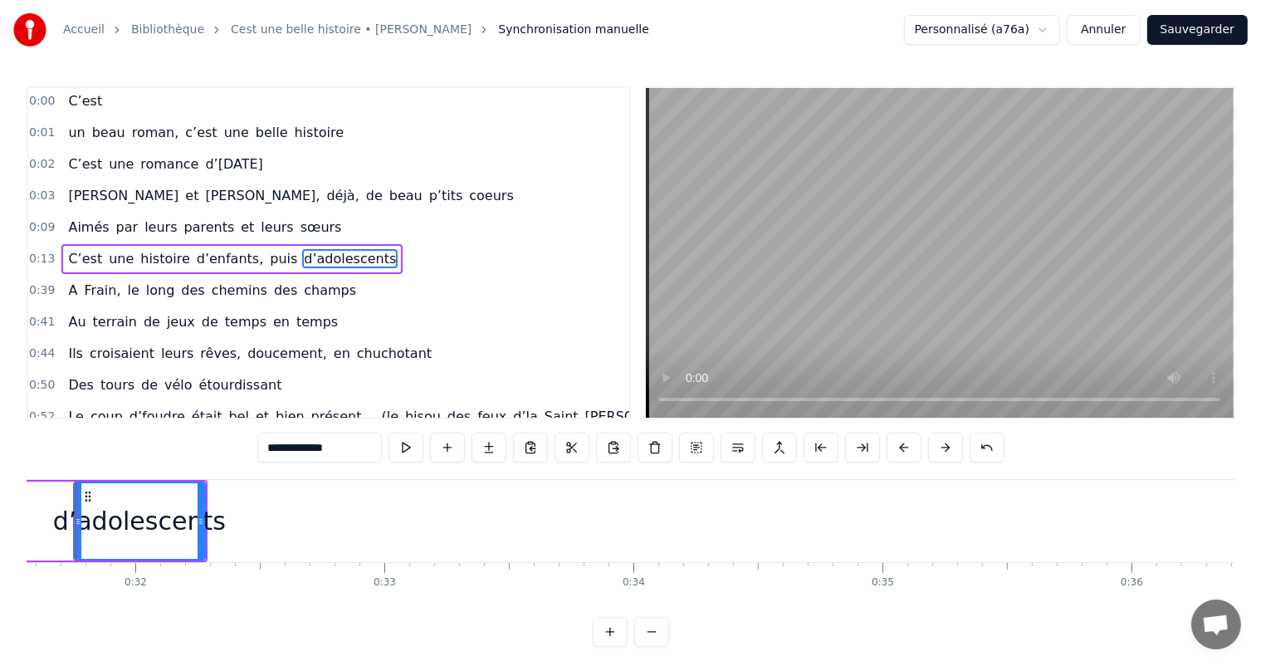
scroll to position [0, 7940]
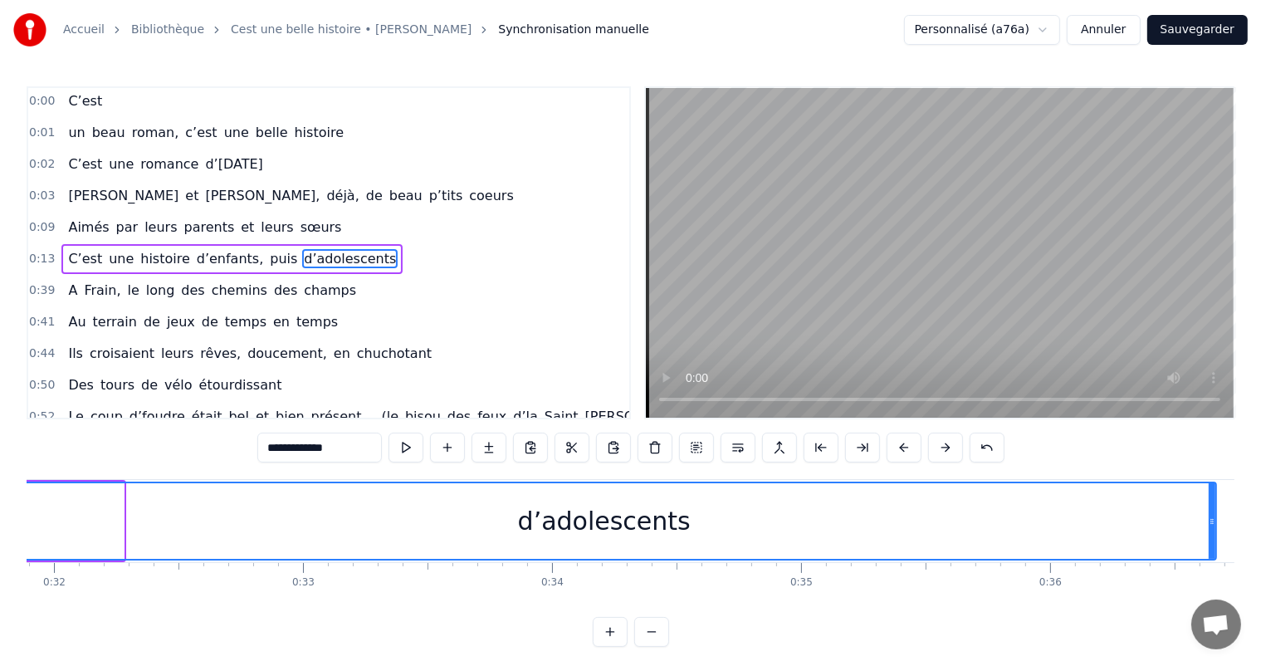
drag, startPoint x: 120, startPoint y: 505, endPoint x: 1212, endPoint y: 568, distance: 1094.0
click at [1212, 568] on div "C’est un beau roman, c’est une belle histoire C’est une romance d’[DATE] [PERSO…" at bounding box center [630, 541] width 1207 height 124
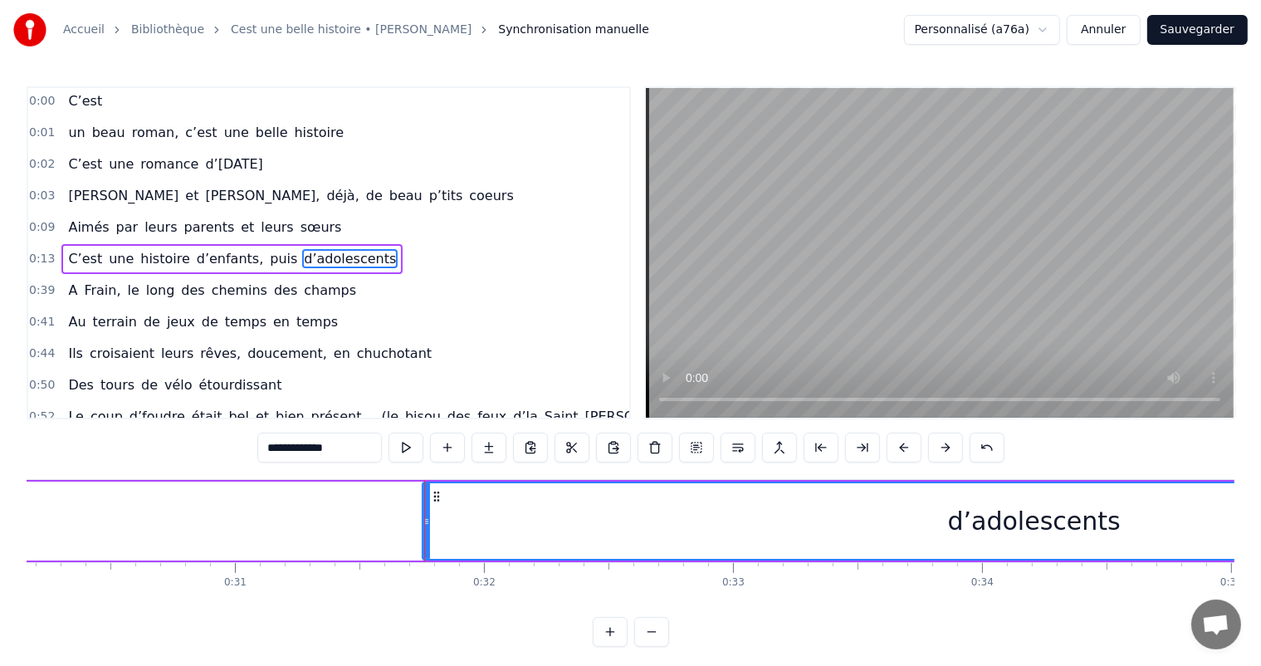
scroll to position [0, 7457]
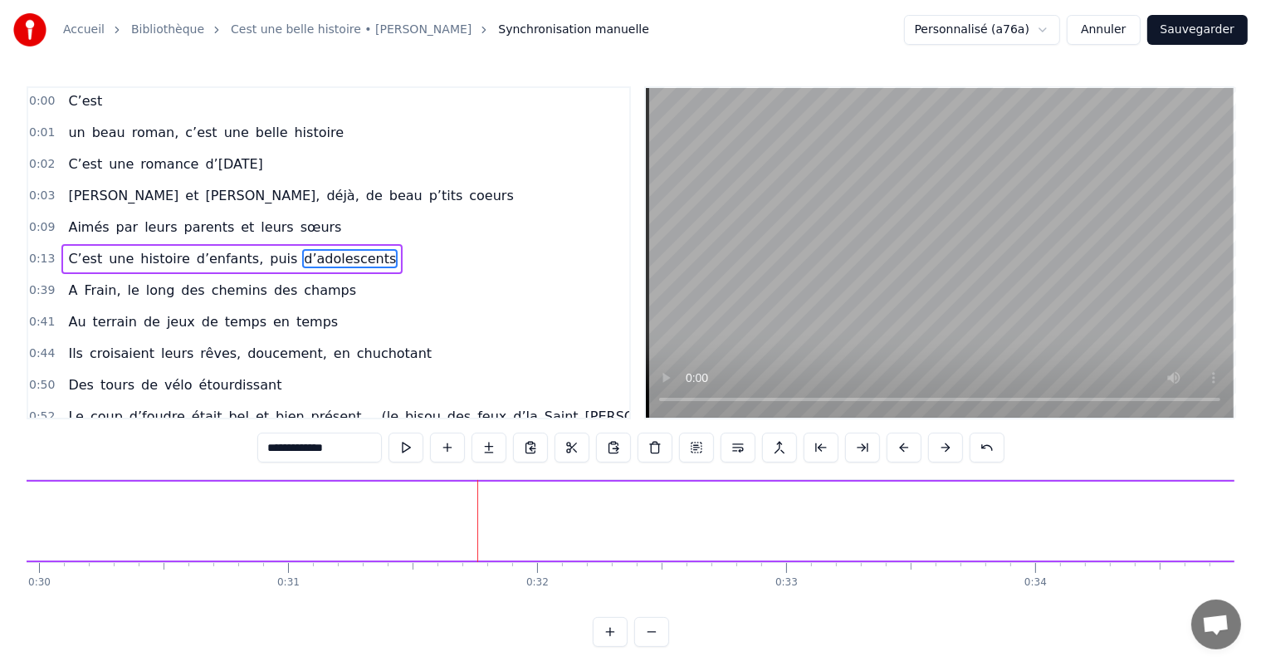
drag, startPoint x: 478, startPoint y: 512, endPoint x: 1225, endPoint y: 506, distance: 746.9
click at [1258, 512] on div "Accueil Bibliothèque Cest une belle histoire • Michel Fugain Synchronisation ma…" at bounding box center [630, 323] width 1261 height 646
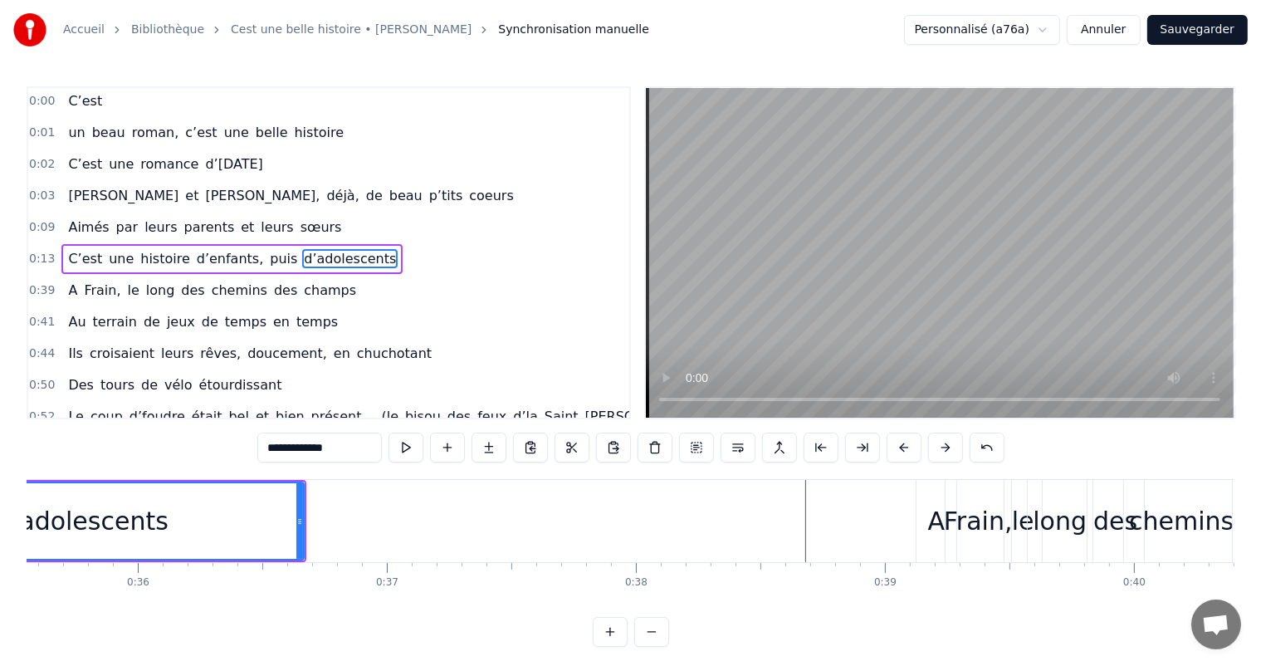
scroll to position [0, 8770]
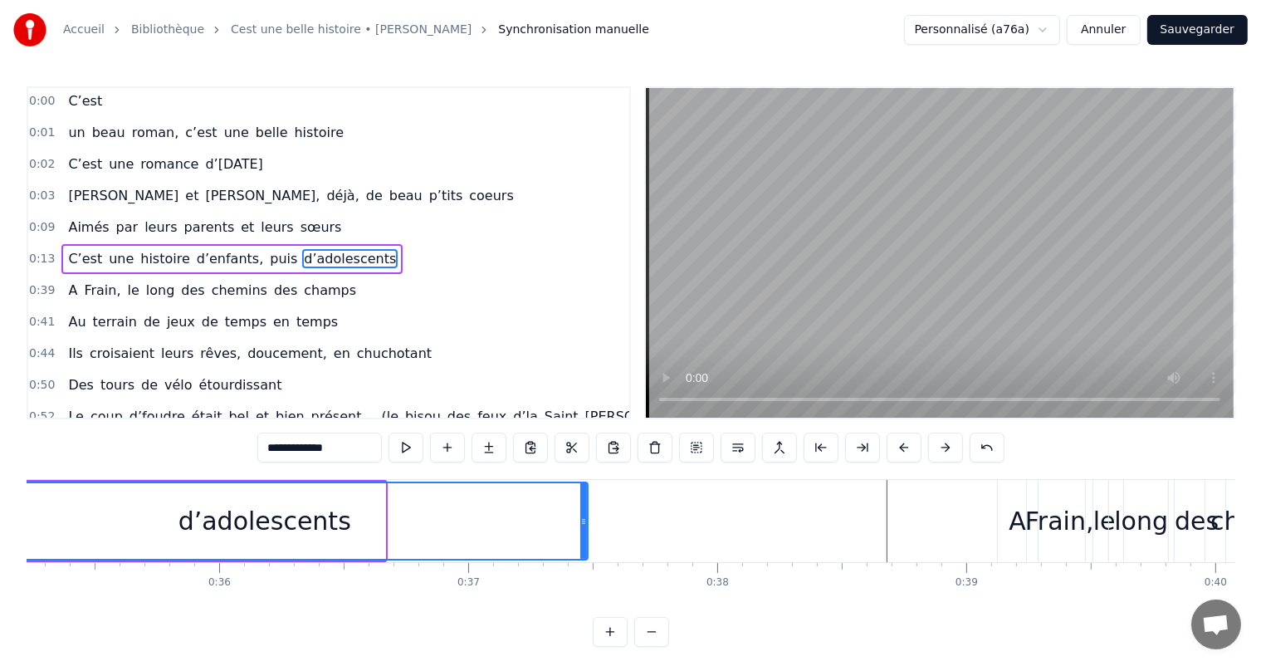
drag, startPoint x: 378, startPoint y: 518, endPoint x: 587, endPoint y: 532, distance: 208.8
click at [587, 532] on div at bounding box center [583, 521] width 7 height 76
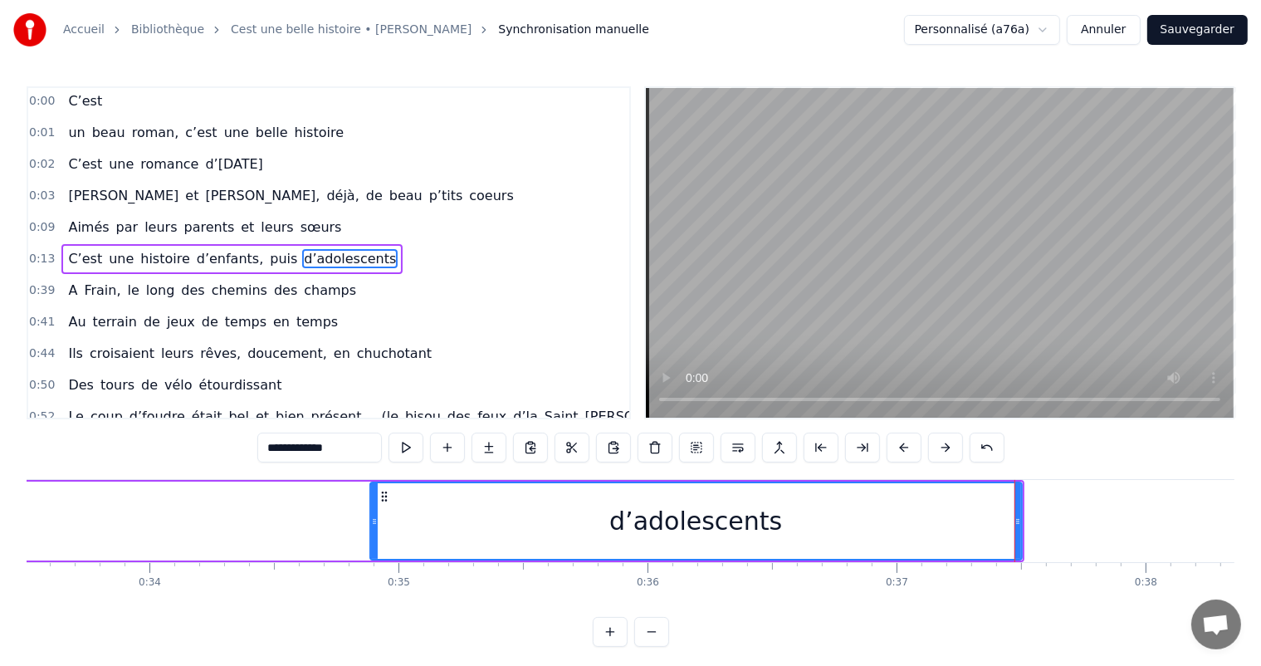
scroll to position [0, 8262]
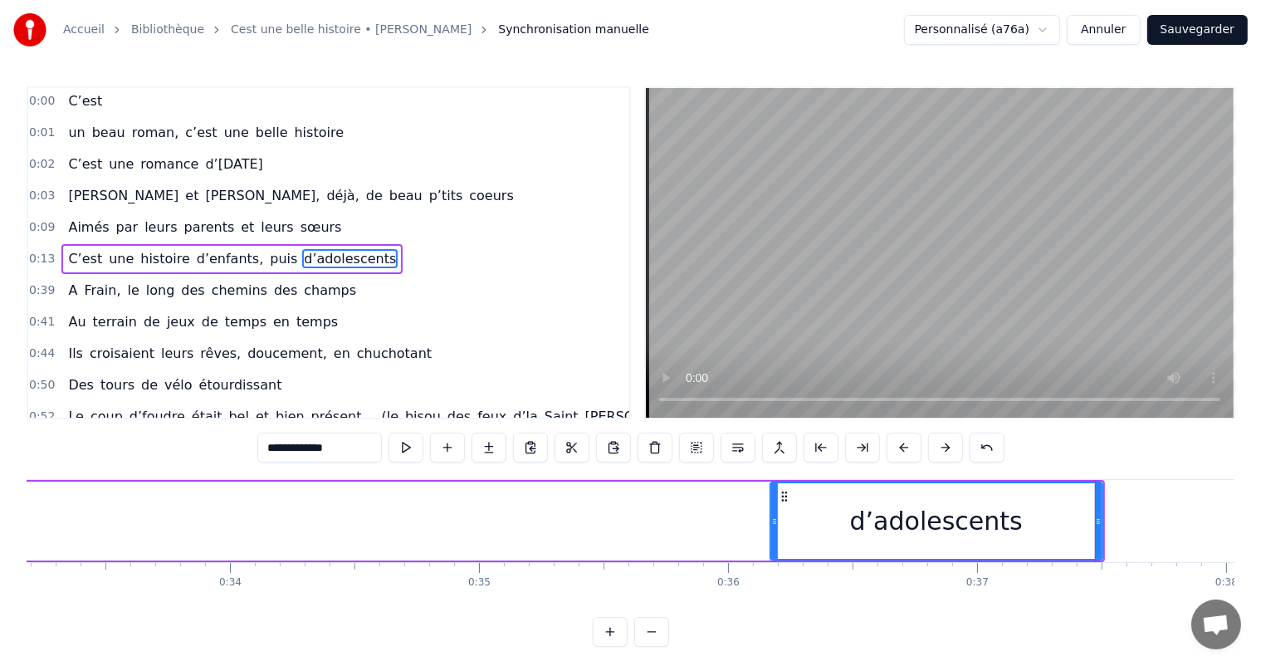
drag, startPoint x: 451, startPoint y: 522, endPoint x: 770, endPoint y: 525, distance: 319.5
click at [771, 525] on icon at bounding box center [774, 521] width 7 height 13
click at [871, 531] on div "d’adolescents" at bounding box center [936, 520] width 173 height 37
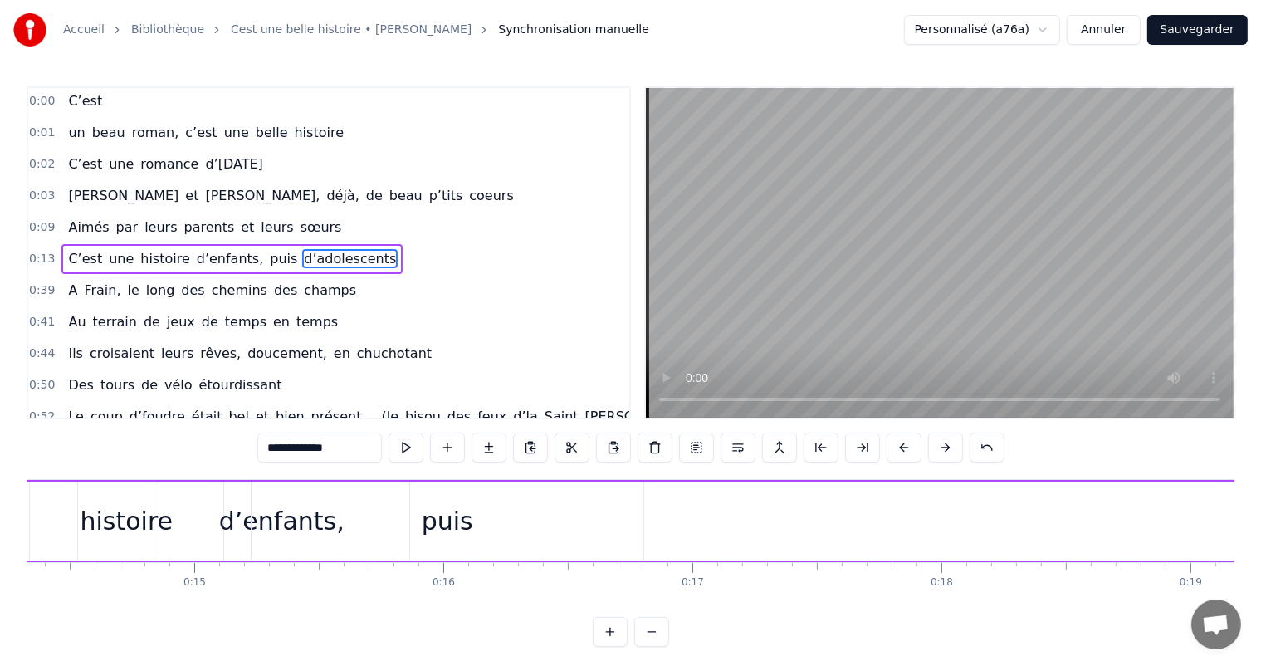
scroll to position [0, 3433]
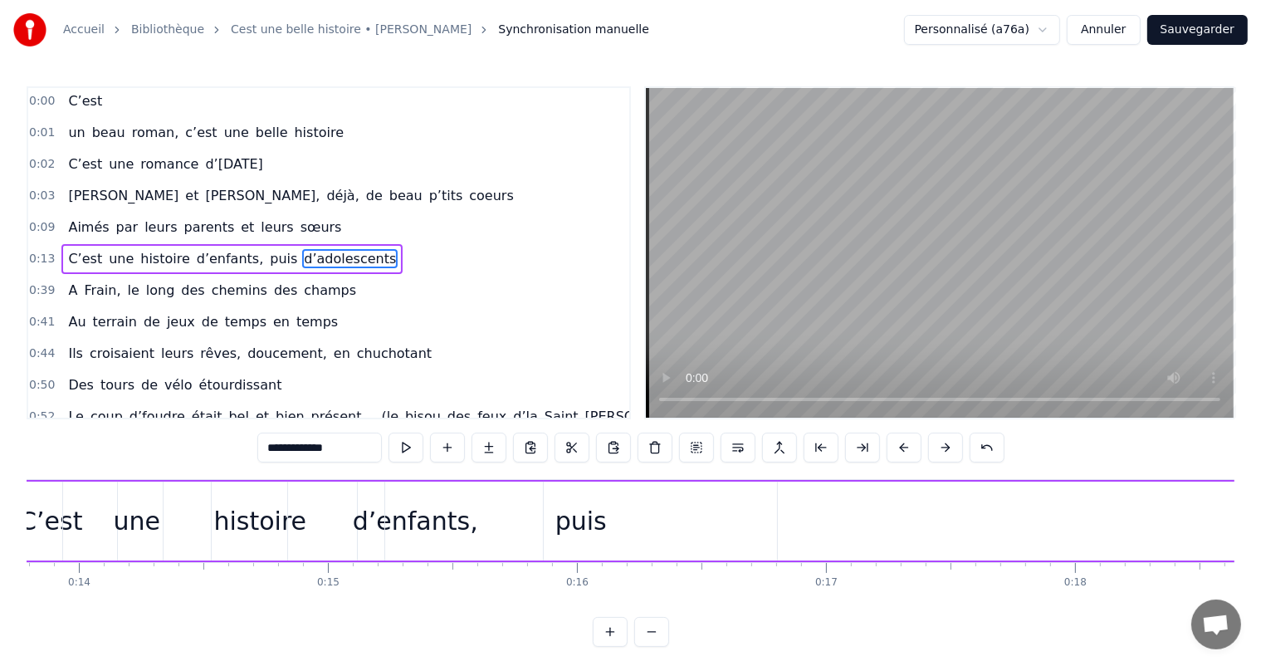
click at [591, 528] on div "puis" at bounding box center [580, 520] width 51 height 37
type input "****"
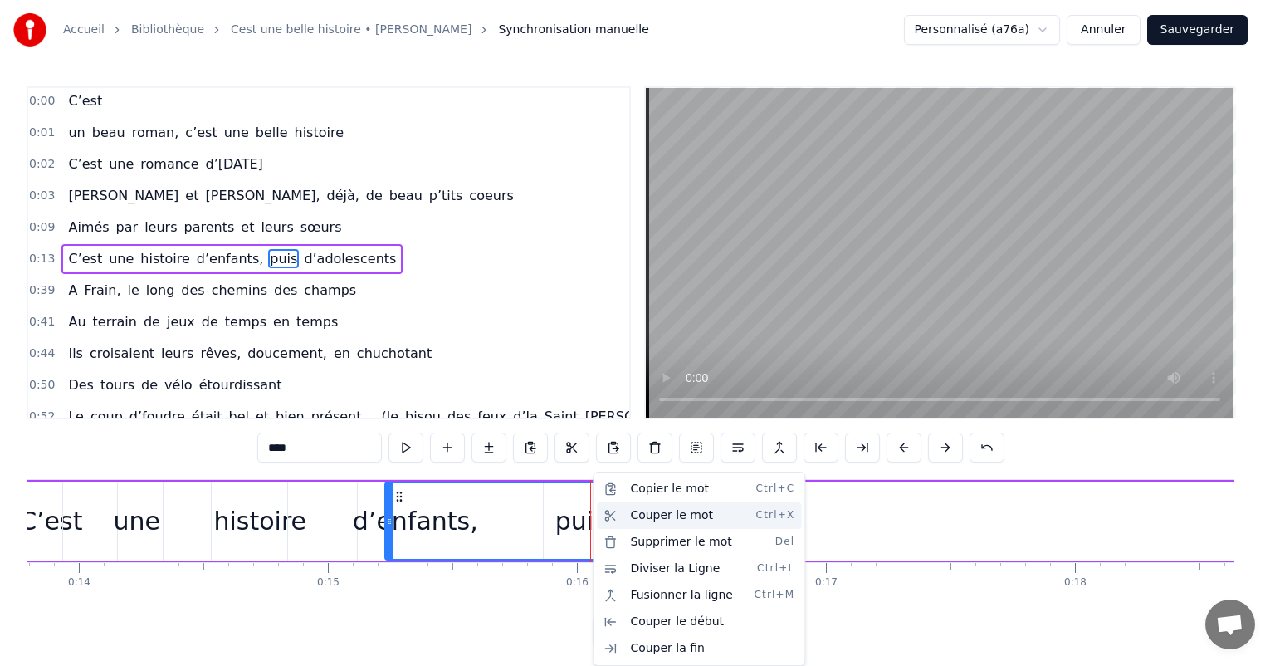
click at [665, 515] on div "Couper le mot Ctrl+X" at bounding box center [699, 515] width 204 height 27
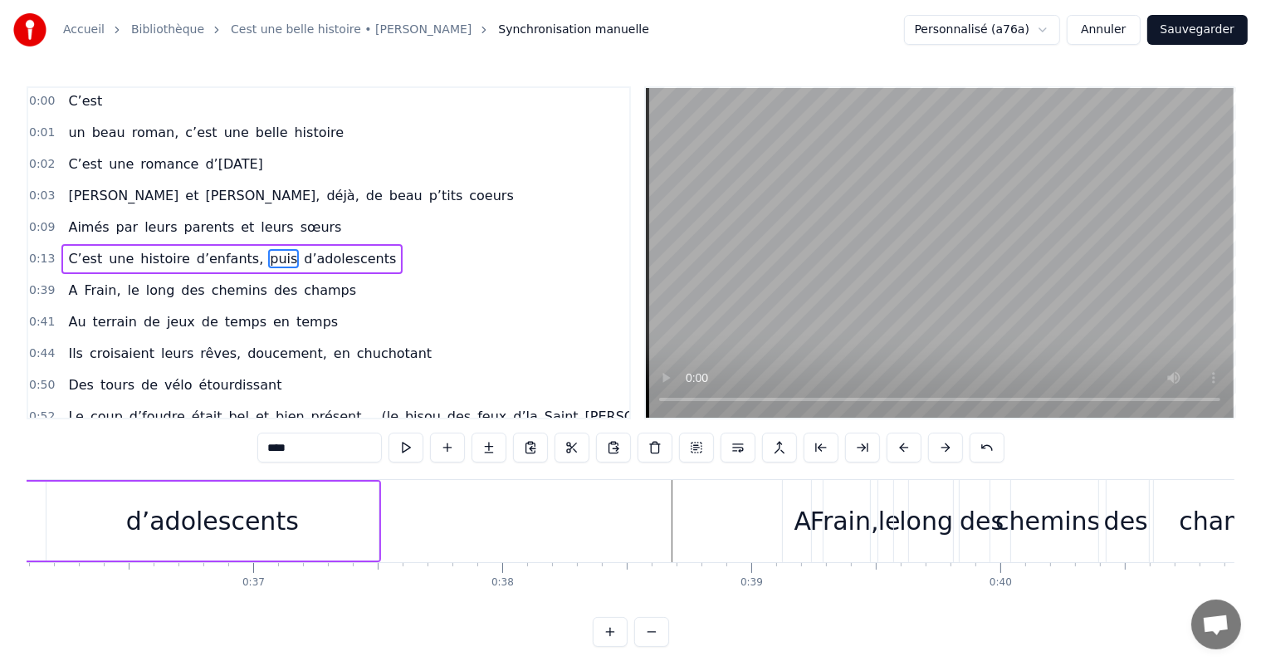
scroll to position [0, 8932]
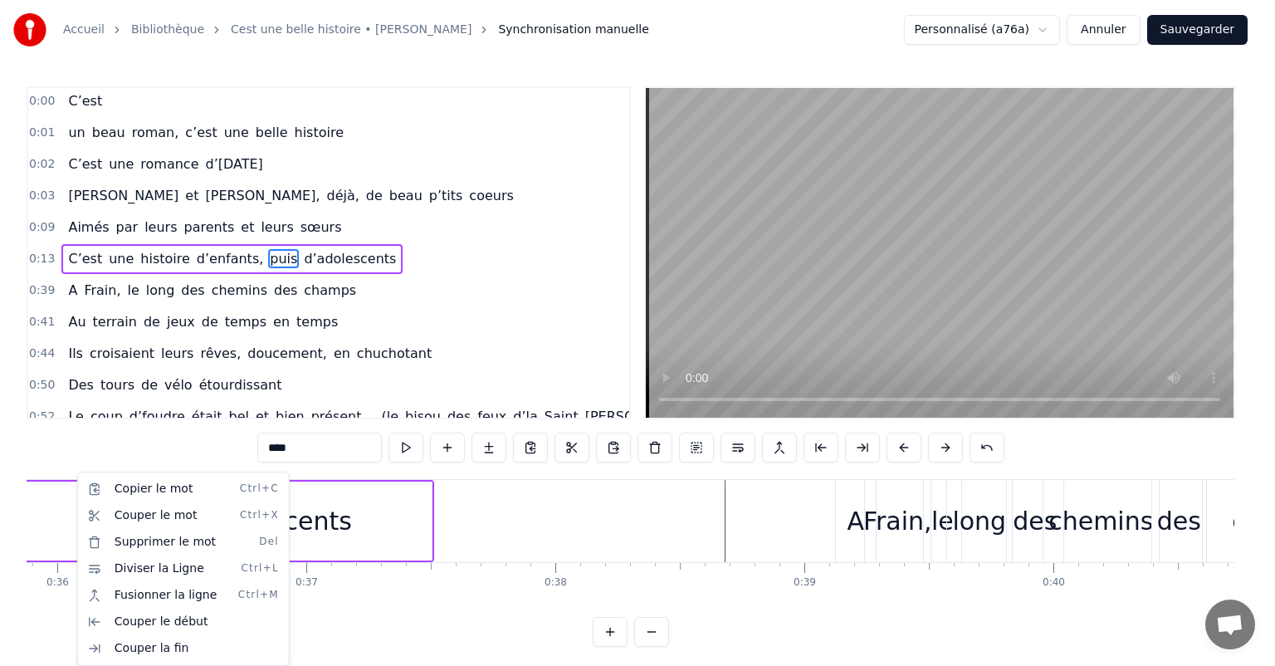
click at [515, 492] on html "Accueil Bibliothèque Cest une belle histoire • Michel Fugain Synchronisation ma…" at bounding box center [637, 336] width 1275 height 673
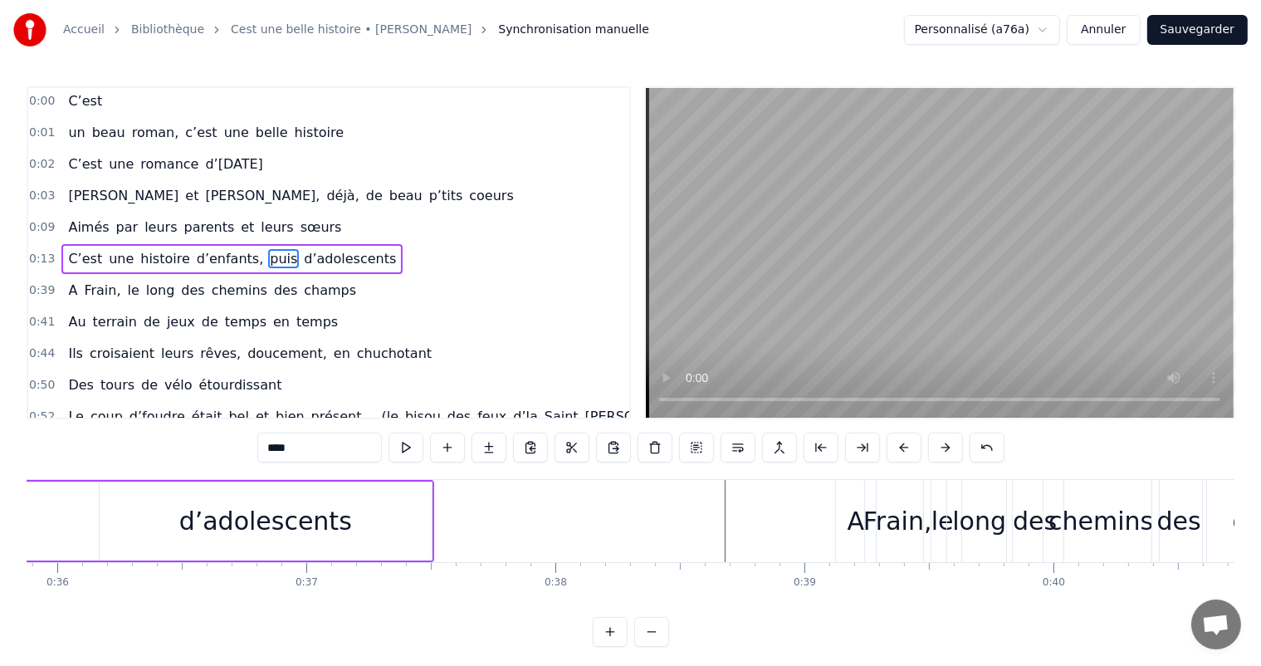
click at [1200, 32] on button "Sauvegarder" at bounding box center [1197, 30] width 100 height 30
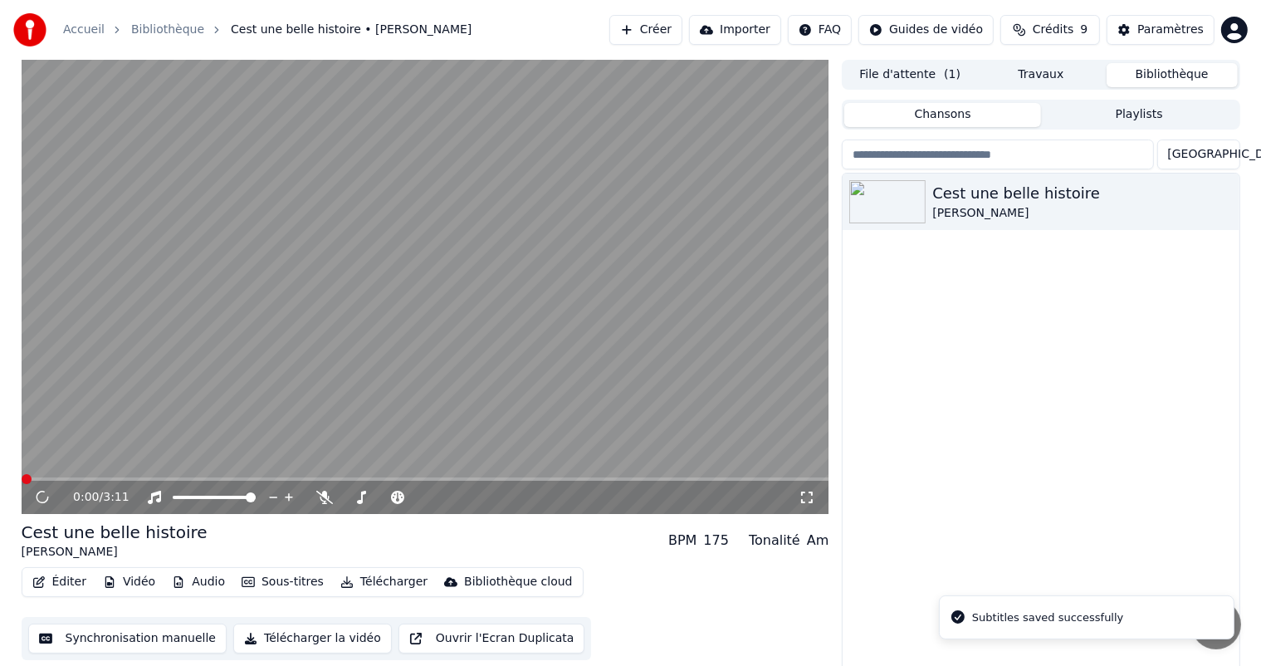
click at [136, 637] on button "Synchronisation manuelle" at bounding box center [127, 638] width 199 height 30
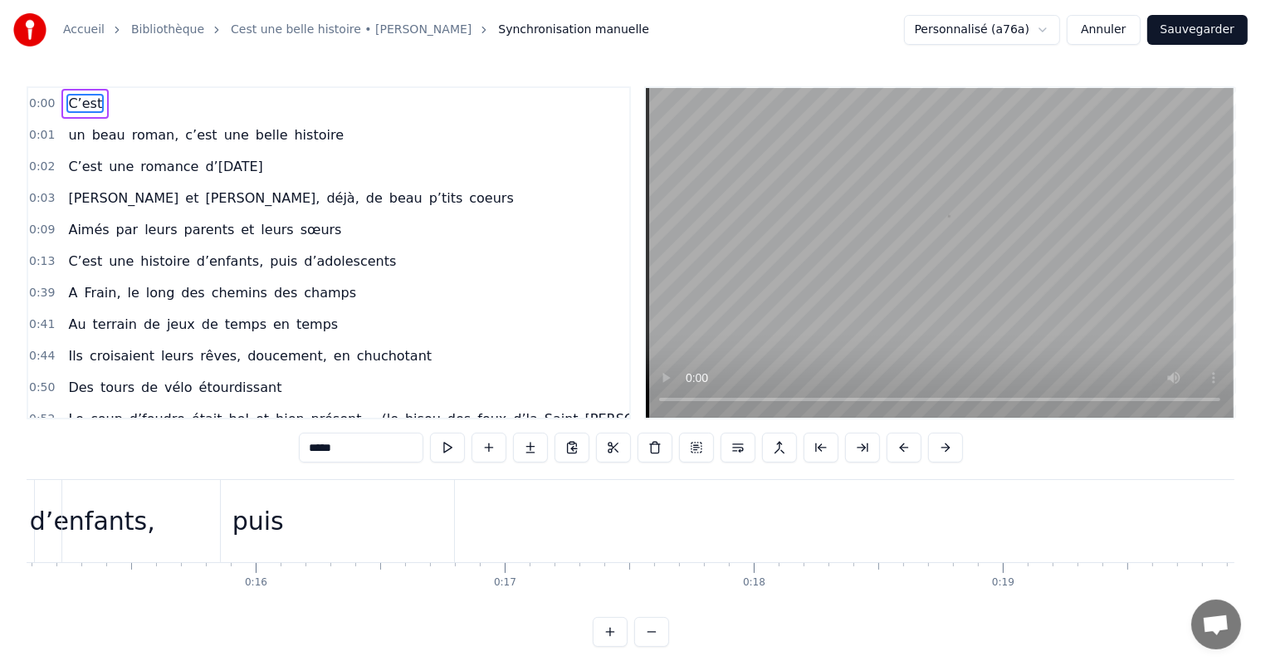
scroll to position [0, 3701]
click at [281, 518] on div "puis" at bounding box center [311, 521] width 392 height 82
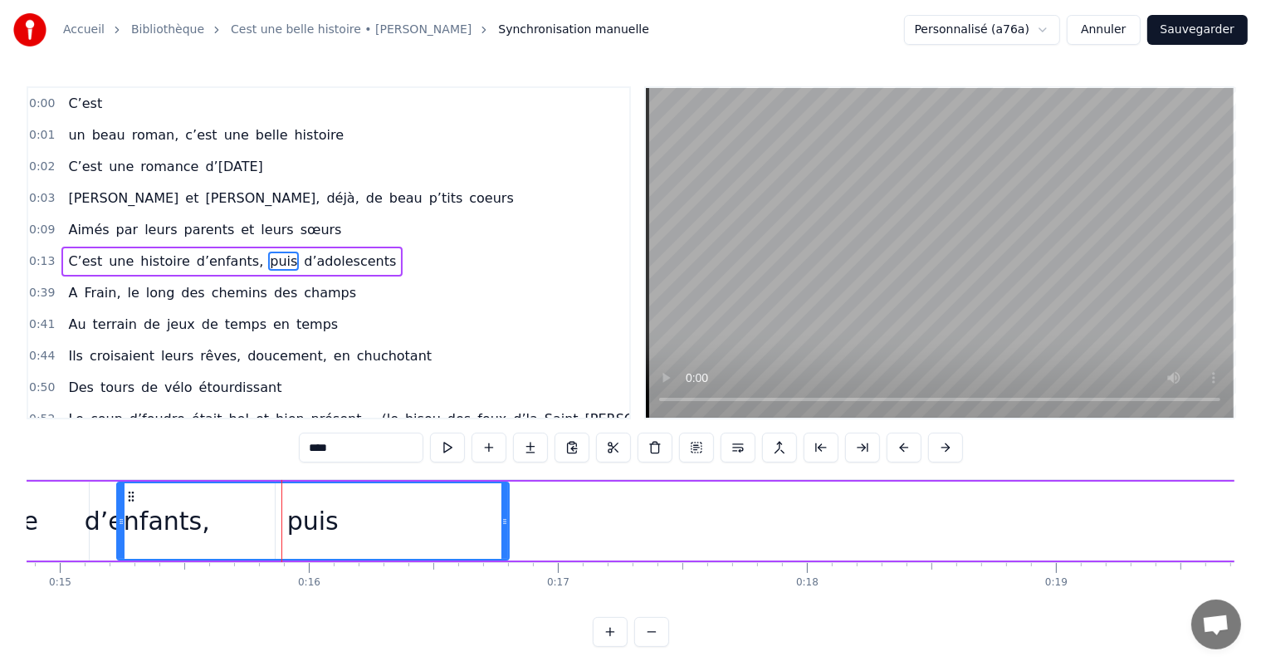
scroll to position [2, 0]
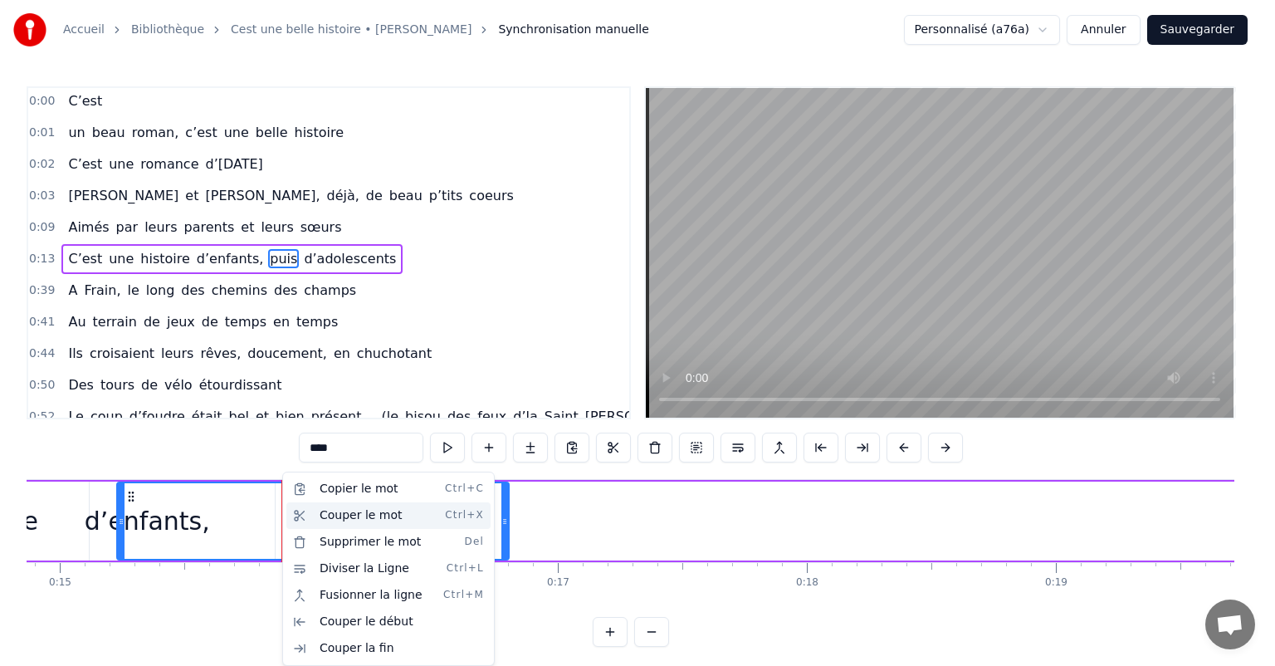
click at [343, 510] on div "Couper le mot Ctrl+X" at bounding box center [388, 515] width 204 height 27
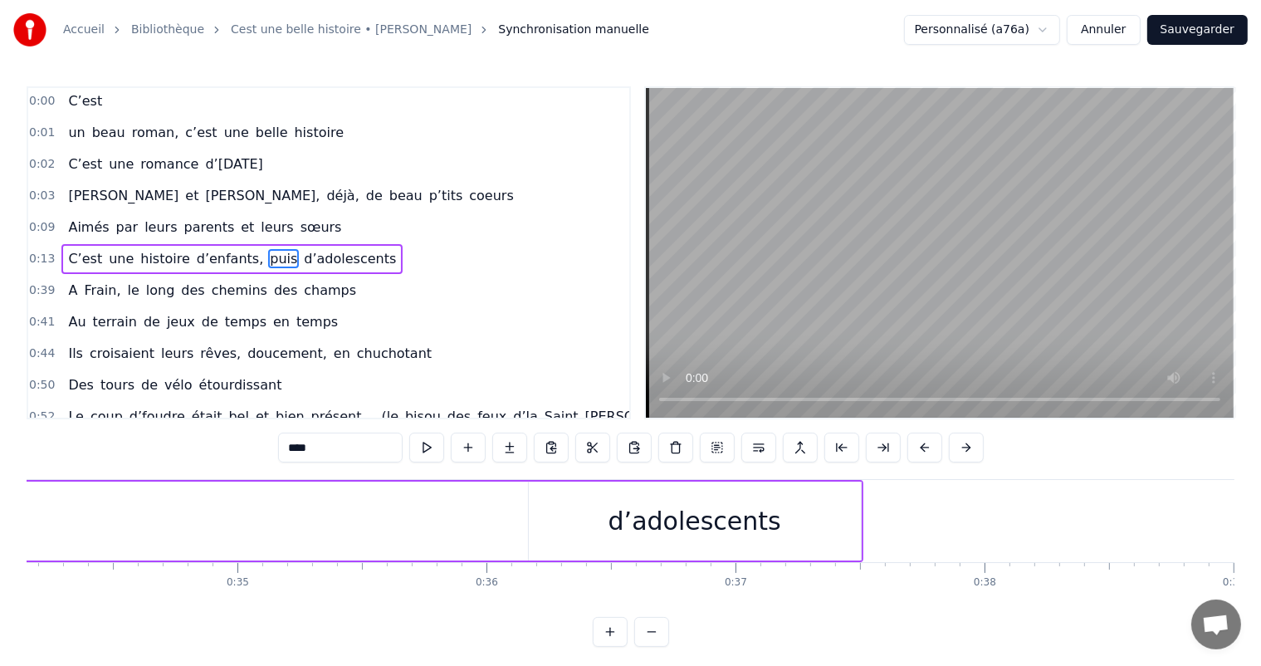
scroll to position [0, 8556]
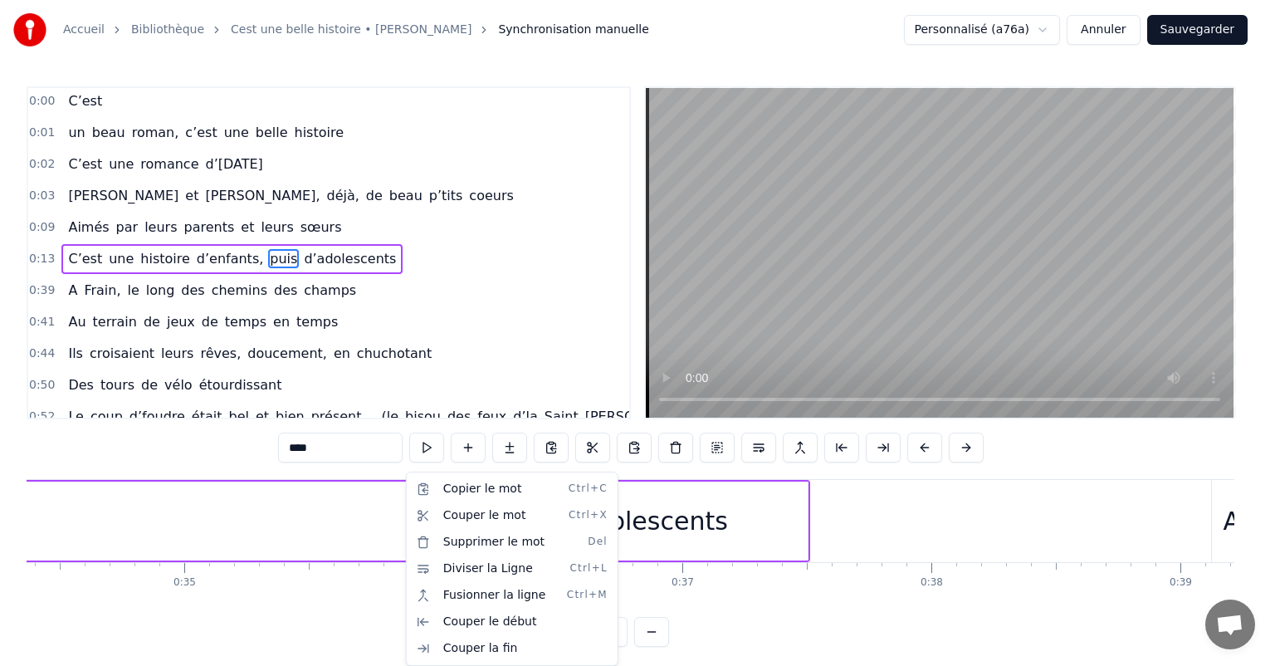
click at [404, 521] on html "Accueil Bibliothèque Cest une belle histoire • Michel Fugain Synchronisation ma…" at bounding box center [637, 336] width 1275 height 673
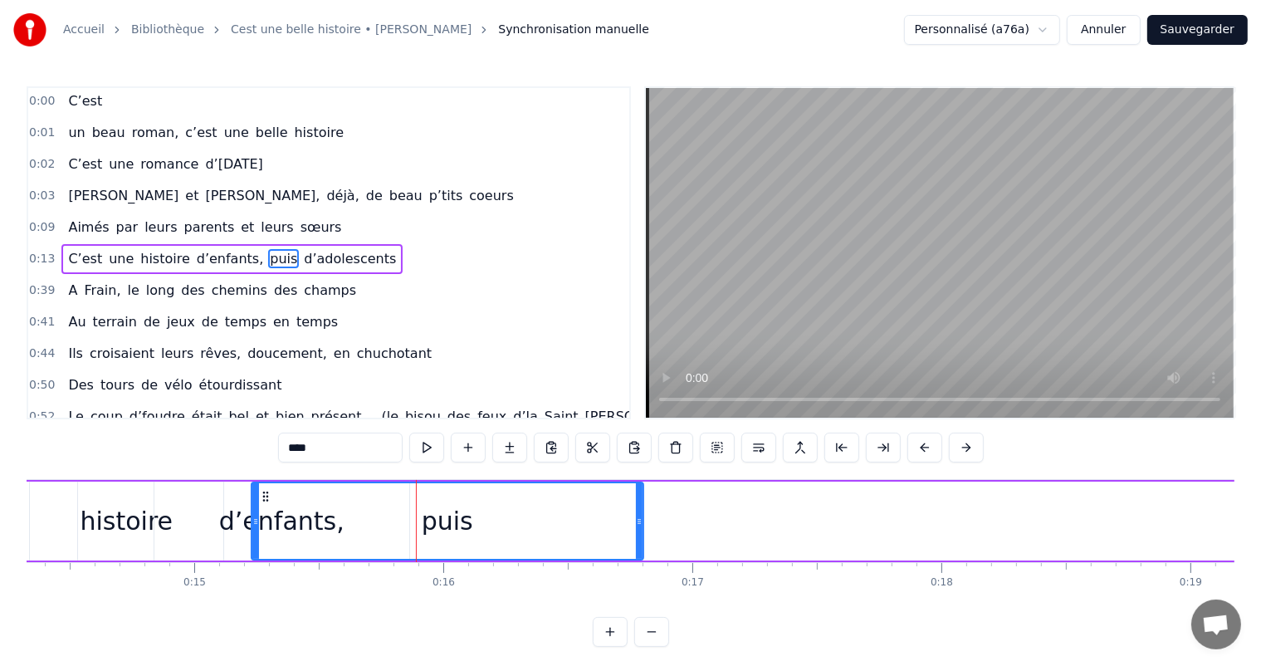
scroll to position [0, 3648]
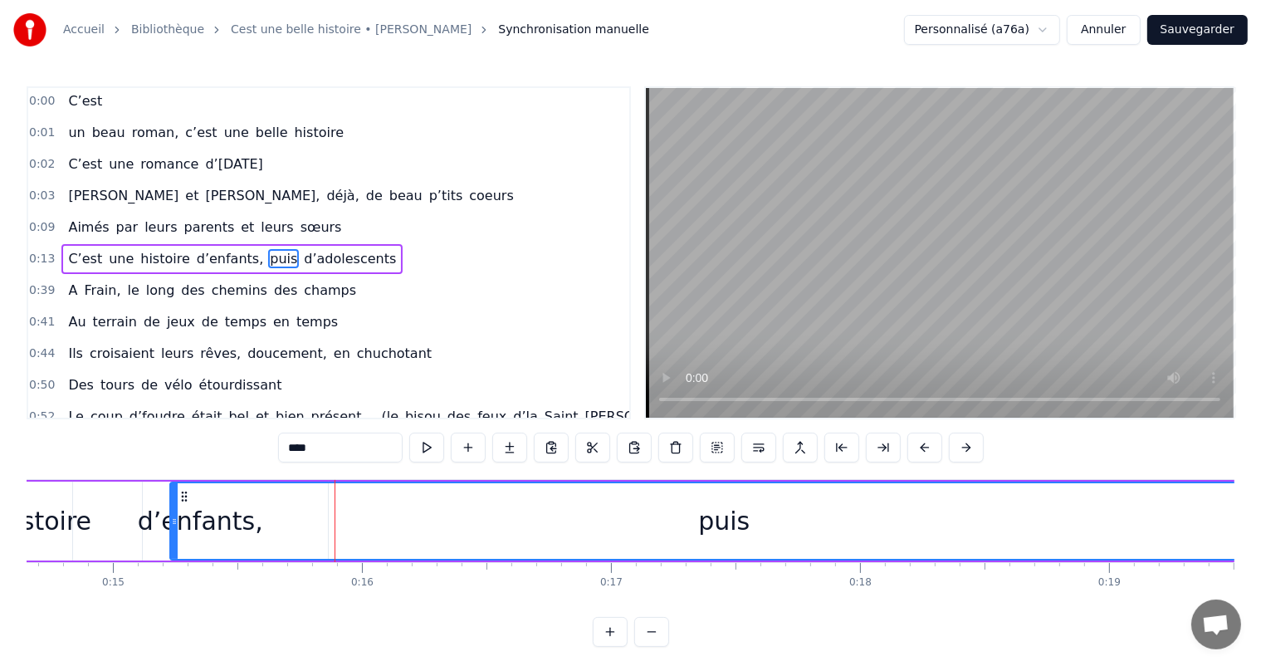
drag, startPoint x: 558, startPoint y: 511, endPoint x: 514, endPoint y: 450, distance: 75.5
click at [1261, 418] on html "Accueil Bibliothèque Cest une belle histoire • Michel Fugain Synchronisation ma…" at bounding box center [630, 336] width 1261 height 673
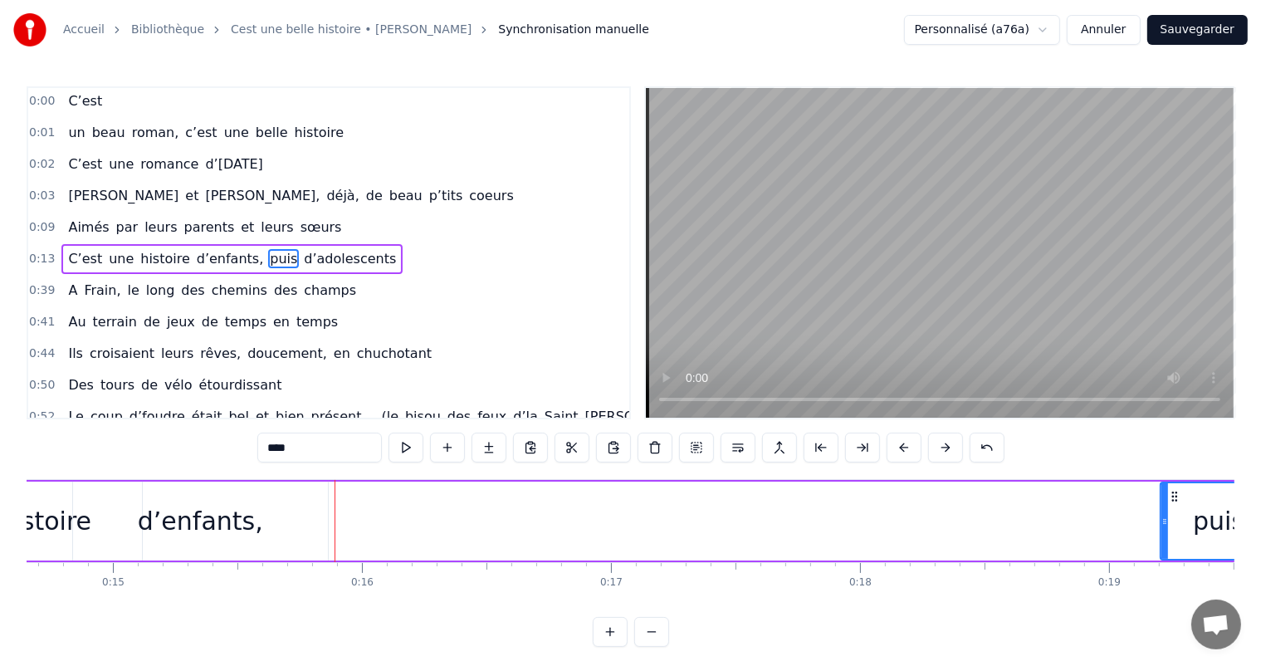
drag, startPoint x: 173, startPoint y: 503, endPoint x: 1159, endPoint y: 548, distance: 986.1
click at [1162, 548] on div at bounding box center [1164, 521] width 7 height 76
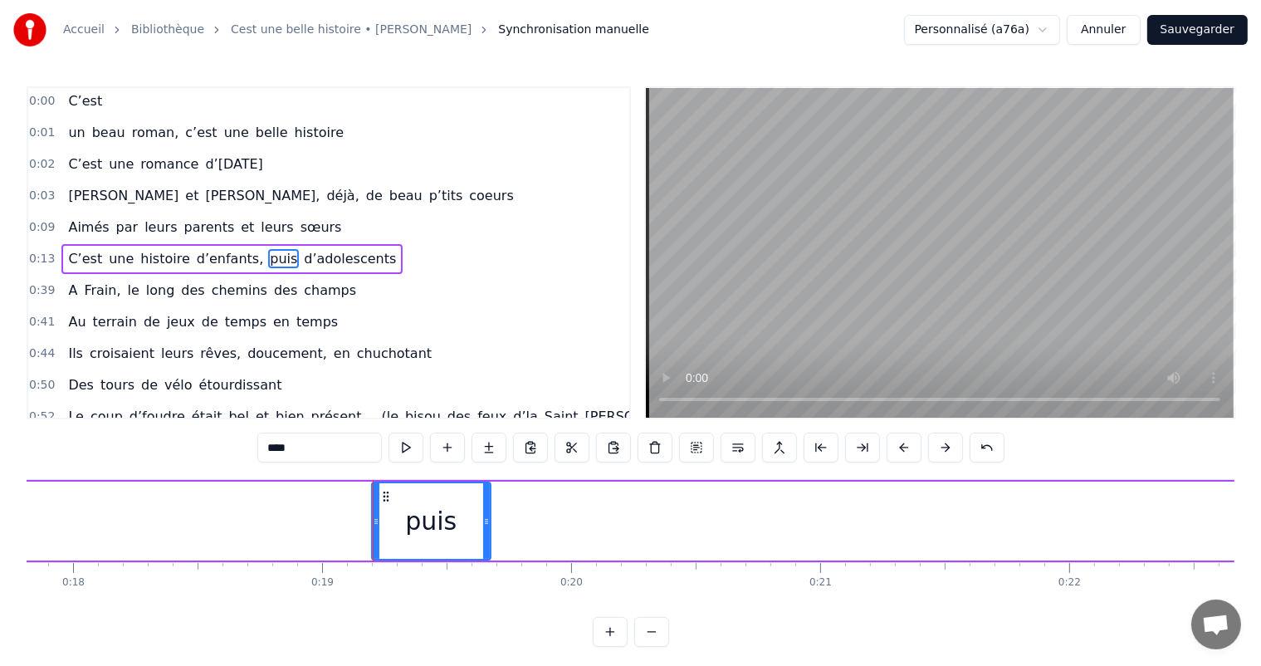
scroll to position [0, 4697]
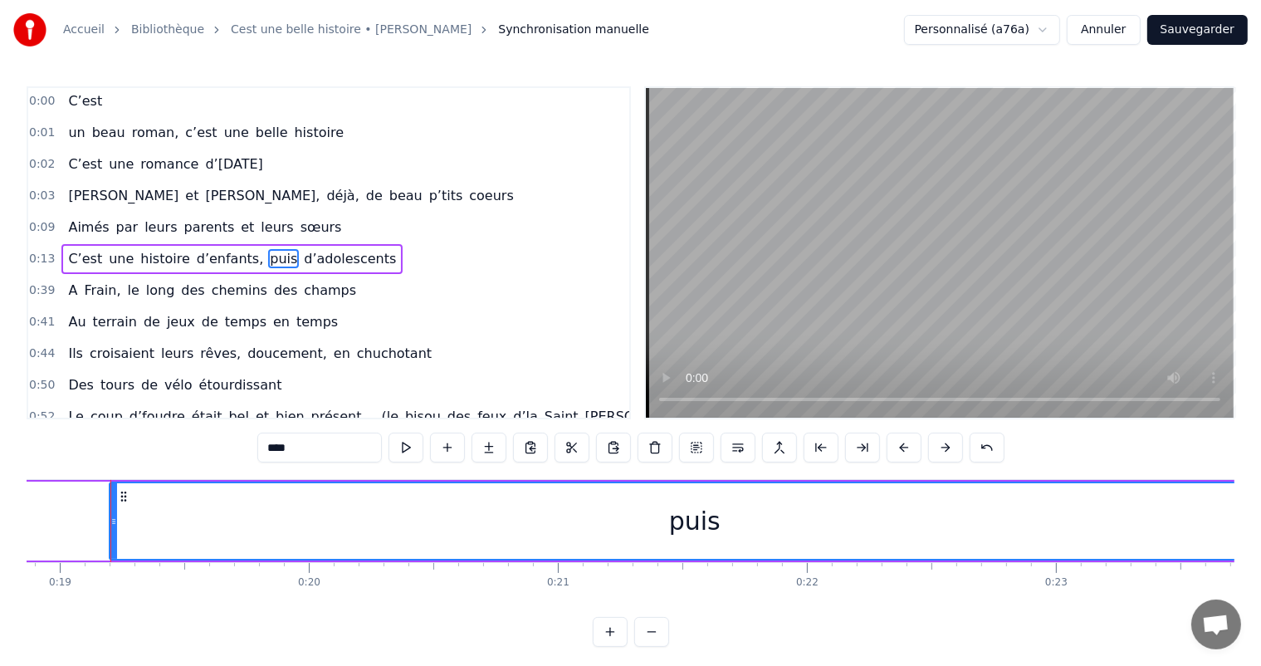
drag, startPoint x: 222, startPoint y: 508, endPoint x: 1274, endPoint y: 535, distance: 1051.8
click at [1261, 535] on html "Accueil Bibliothèque Cest une belle histoire • Michel Fugain Synchronisation ma…" at bounding box center [630, 336] width 1261 height 673
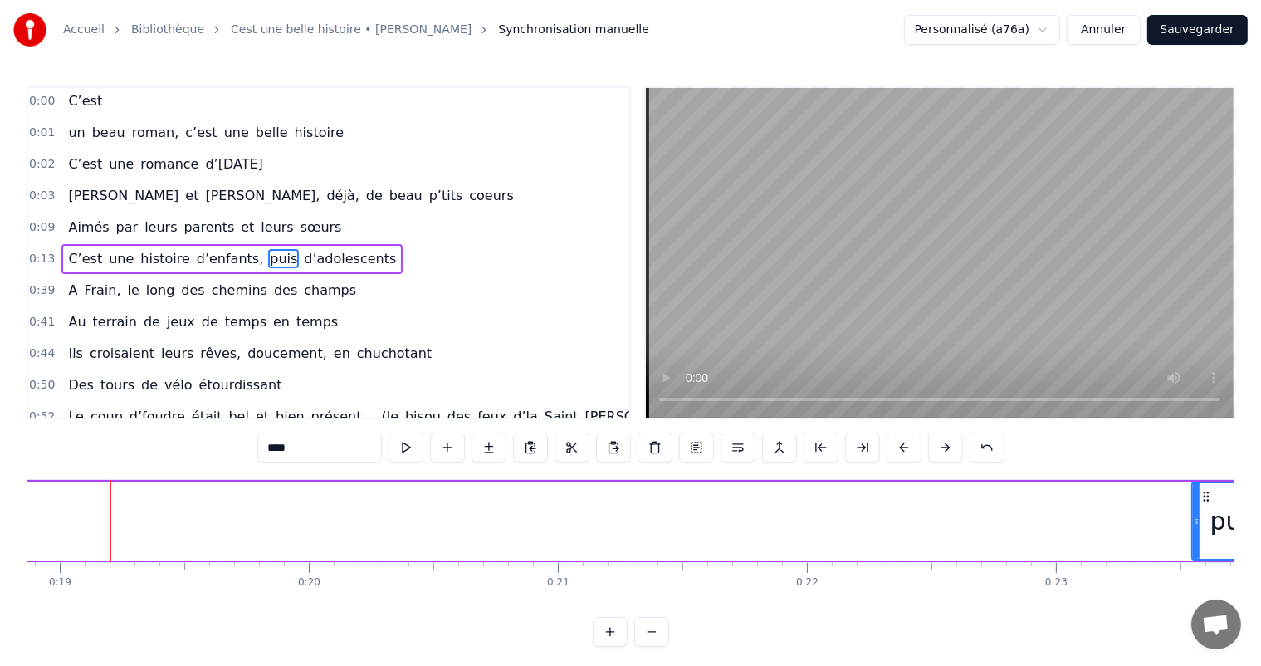
drag, startPoint x: 113, startPoint y: 495, endPoint x: 1195, endPoint y: 526, distance: 1082.6
click at [1195, 526] on div at bounding box center [1196, 521] width 7 height 76
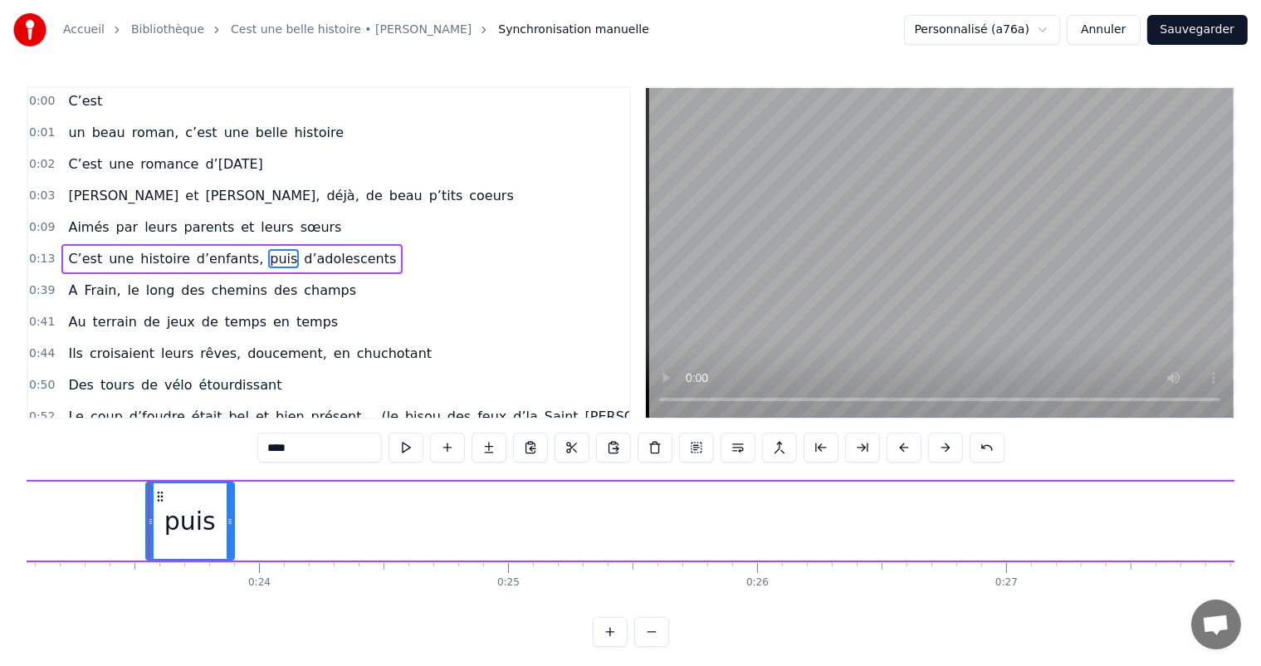
scroll to position [0, 5782]
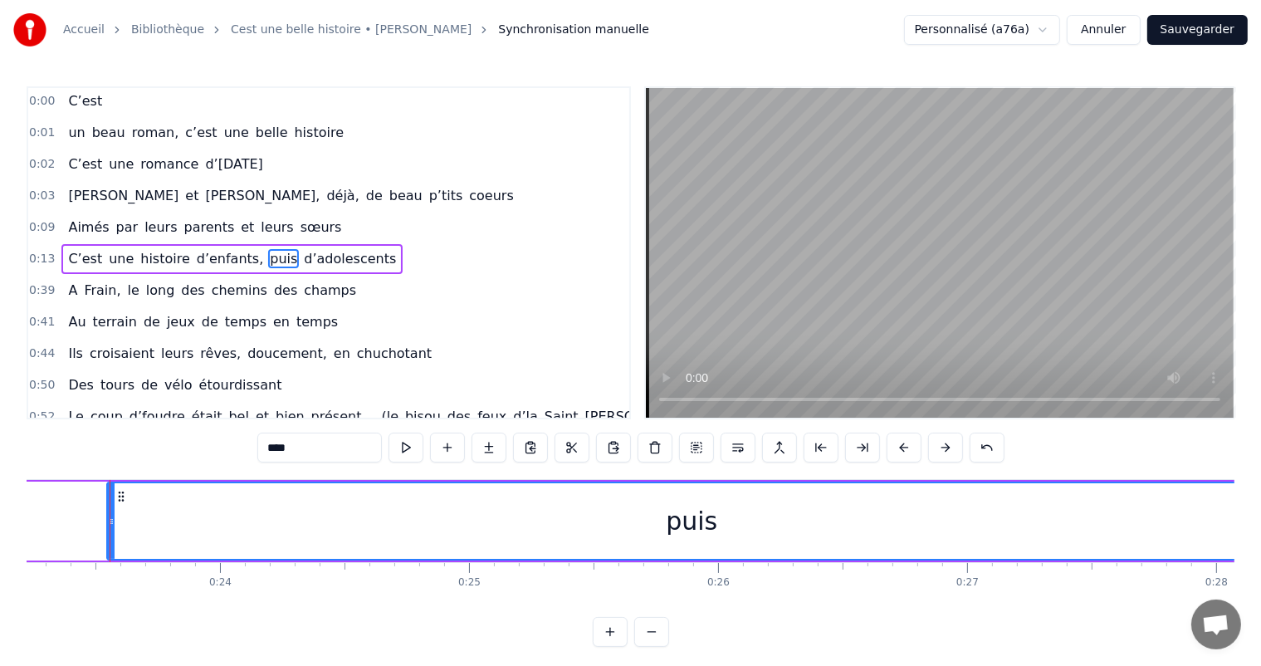
drag, startPoint x: 192, startPoint y: 515, endPoint x: 1230, endPoint y: 538, distance: 1038.5
click at [1261, 559] on html "Accueil Bibliothèque Cest une belle histoire • Michel Fugain Synchronisation ma…" at bounding box center [630, 336] width 1261 height 673
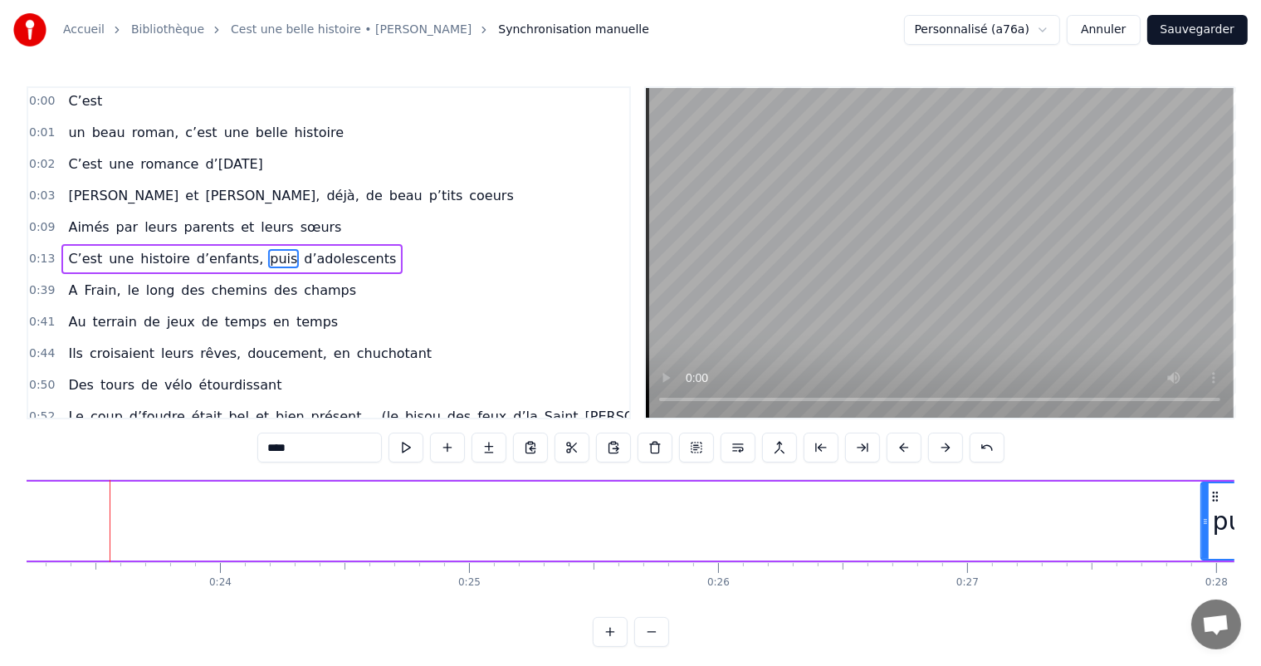
drag, startPoint x: 109, startPoint y: 498, endPoint x: 1200, endPoint y: 518, distance: 1091.5
click at [1202, 519] on div at bounding box center [1205, 521] width 7 height 76
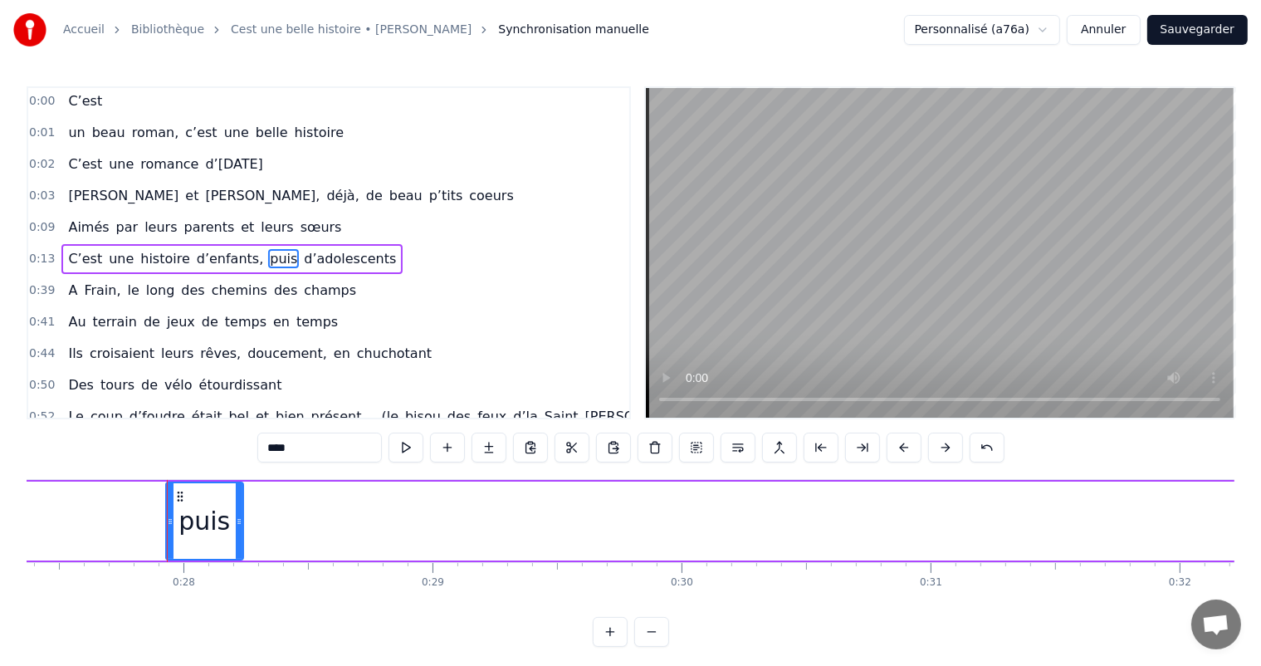
scroll to position [0, 6871]
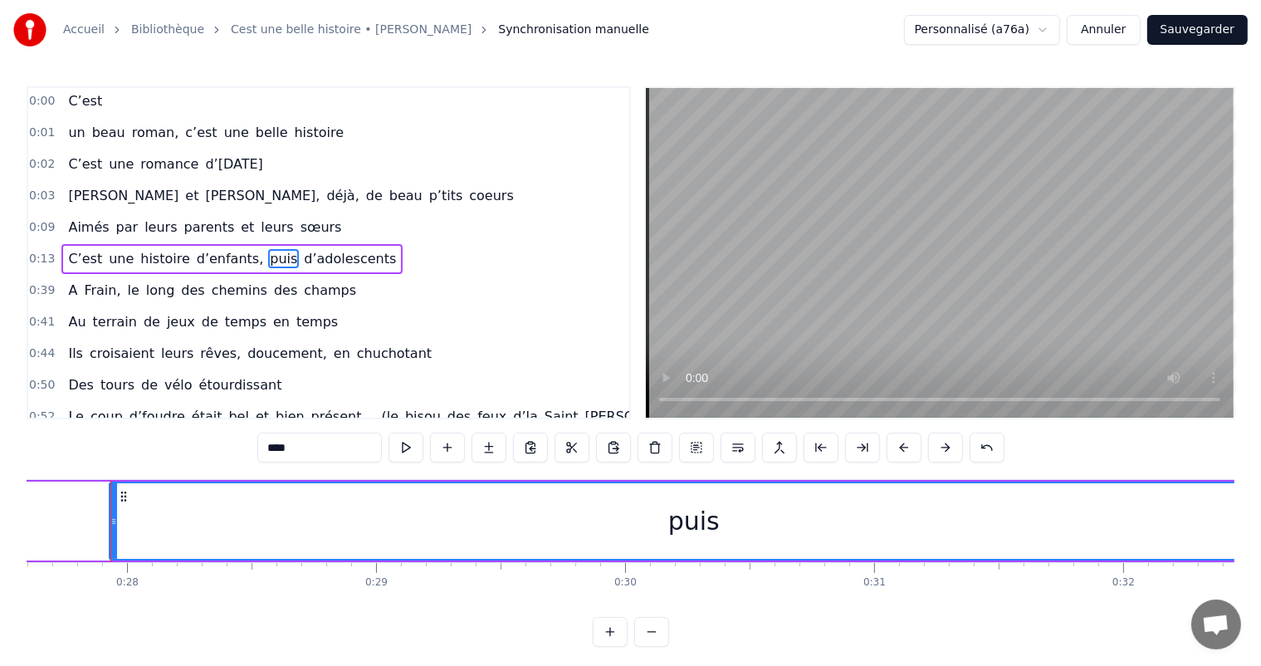
drag, startPoint x: 183, startPoint y: 509, endPoint x: 768, endPoint y: 495, distance: 585.2
click at [1261, 589] on html "Accueil Bibliothèque Cest une belle histoire • Michel Fugain Synchronisation ma…" at bounding box center [630, 336] width 1261 height 673
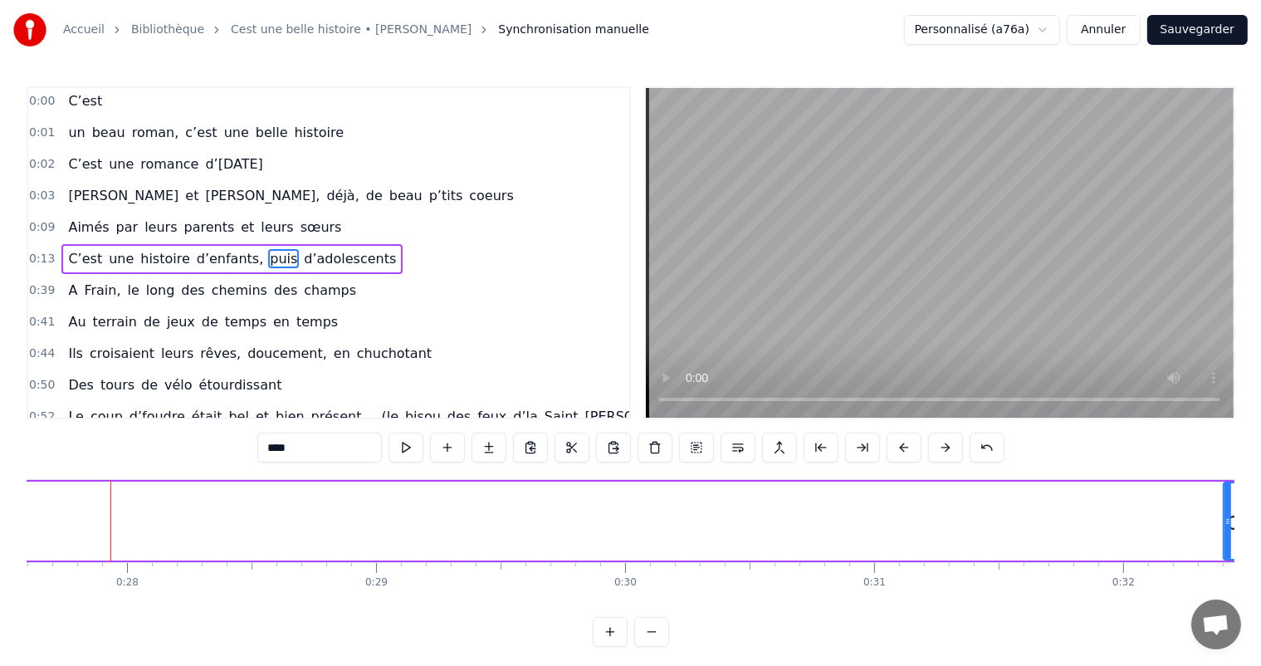
drag, startPoint x: 114, startPoint y: 497, endPoint x: 1212, endPoint y: 513, distance: 1098.1
click at [1224, 513] on div at bounding box center [1227, 521] width 7 height 76
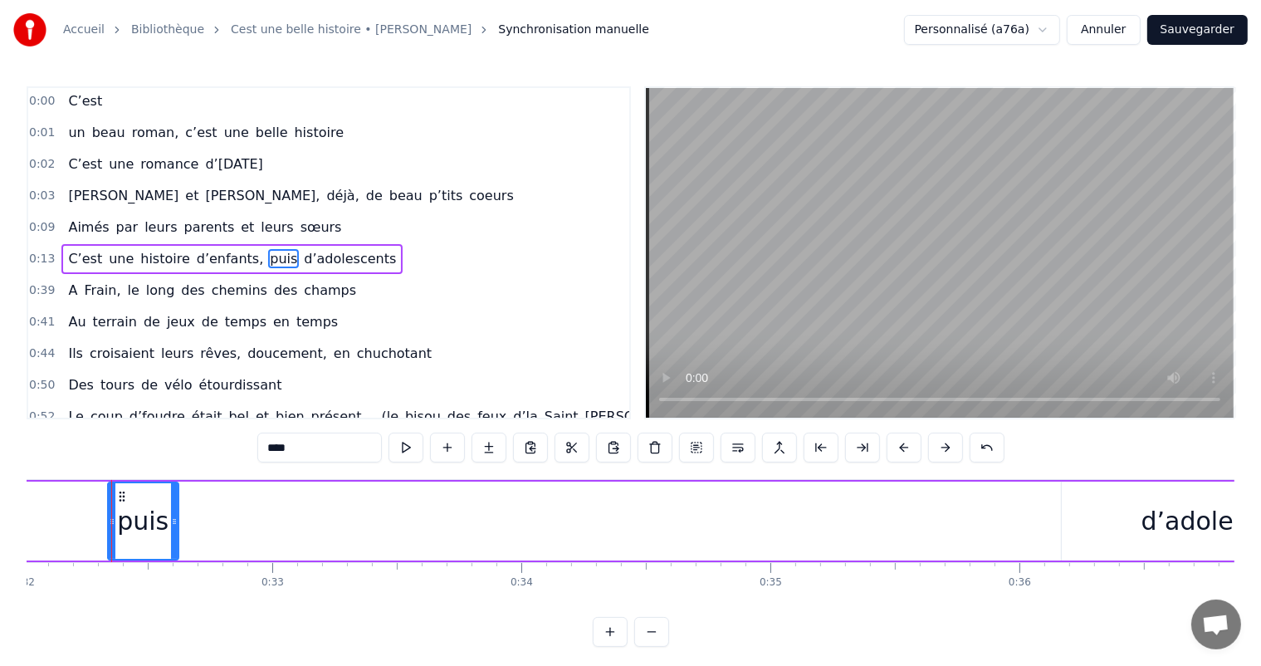
scroll to position [0, 7971]
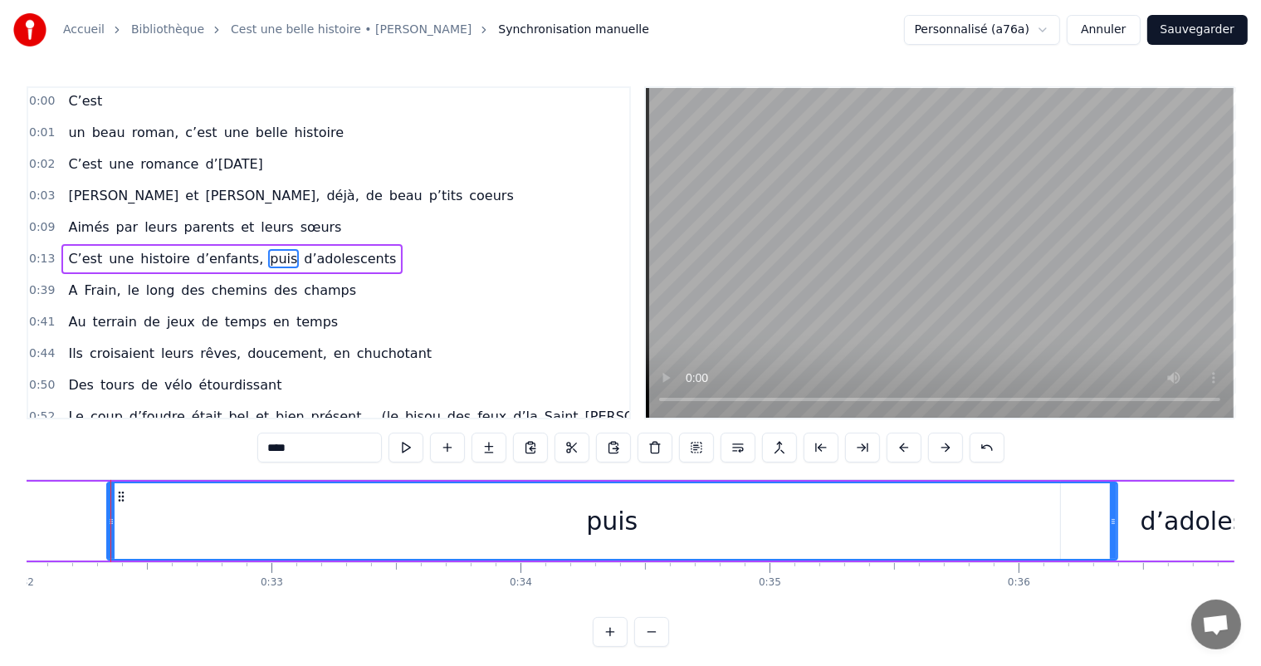
drag, startPoint x: 170, startPoint y: 502, endPoint x: 1110, endPoint y: 577, distance: 942.4
click at [1110, 577] on div "C’est un beau roman, c’est une belle histoire C’est une romance d’[DATE] [PERSO…" at bounding box center [630, 541] width 1207 height 124
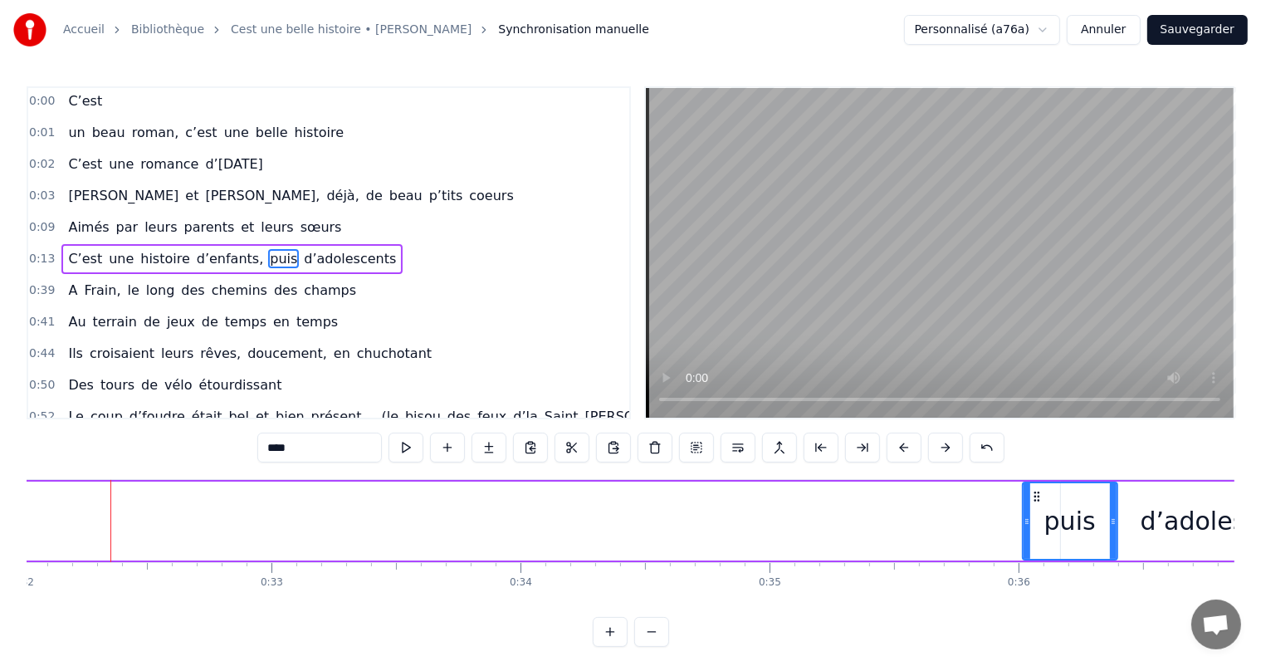
drag, startPoint x: 107, startPoint y: 518, endPoint x: 1022, endPoint y: 554, distance: 916.1
click at [1023, 554] on div at bounding box center [1026, 521] width 7 height 76
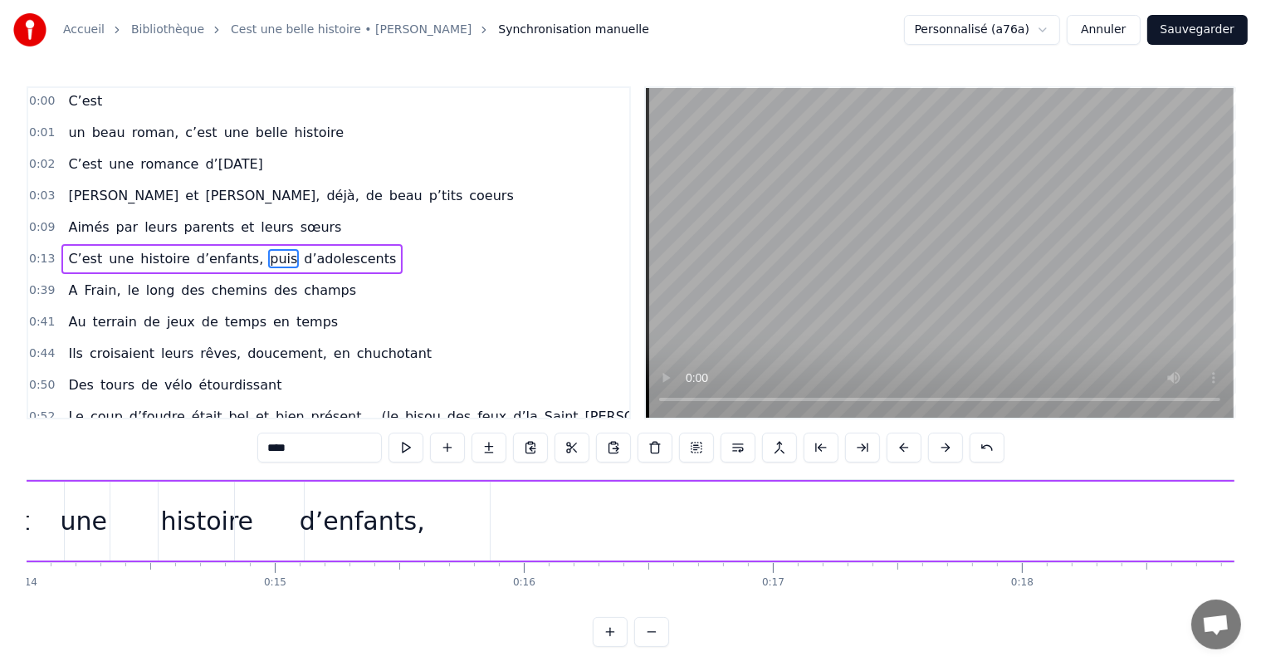
scroll to position [0, 3567]
click at [333, 502] on div "d’enfants," at bounding box center [281, 520] width 125 height 37
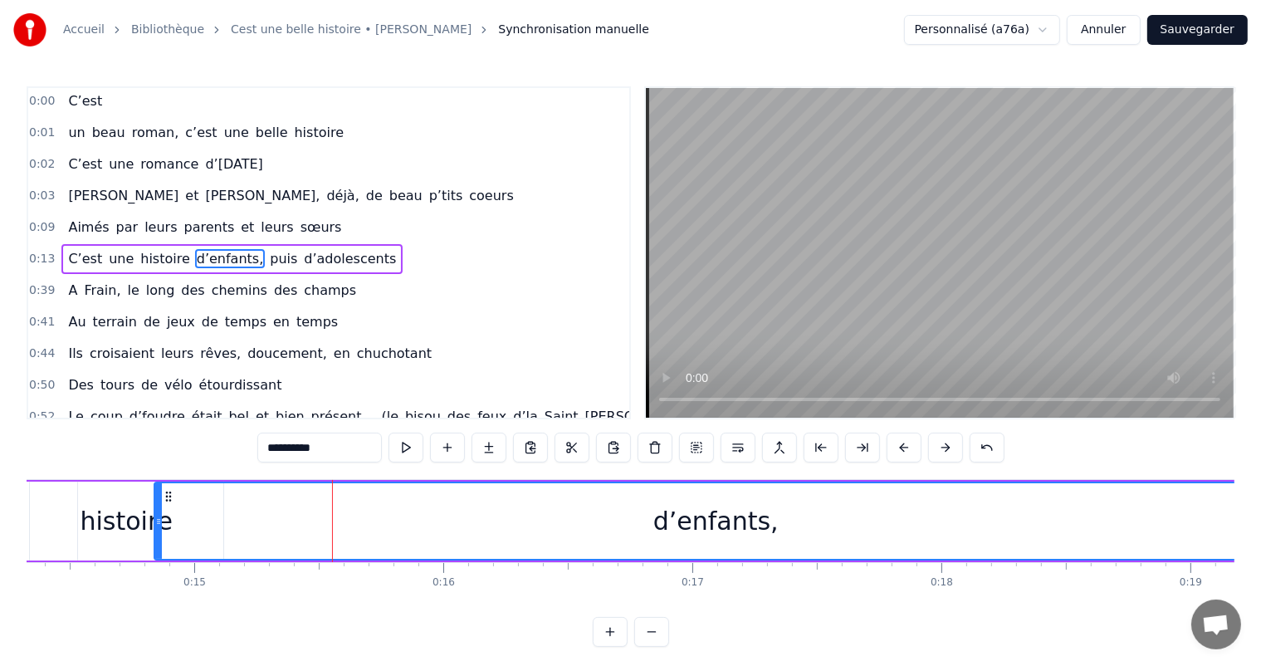
drag, startPoint x: 405, startPoint y: 525, endPoint x: 1273, endPoint y: 506, distance: 868.3
click at [1261, 506] on html "Accueil Bibliothèque Cest une belle histoire • Michel Fugain Synchronisation ma…" at bounding box center [630, 336] width 1261 height 673
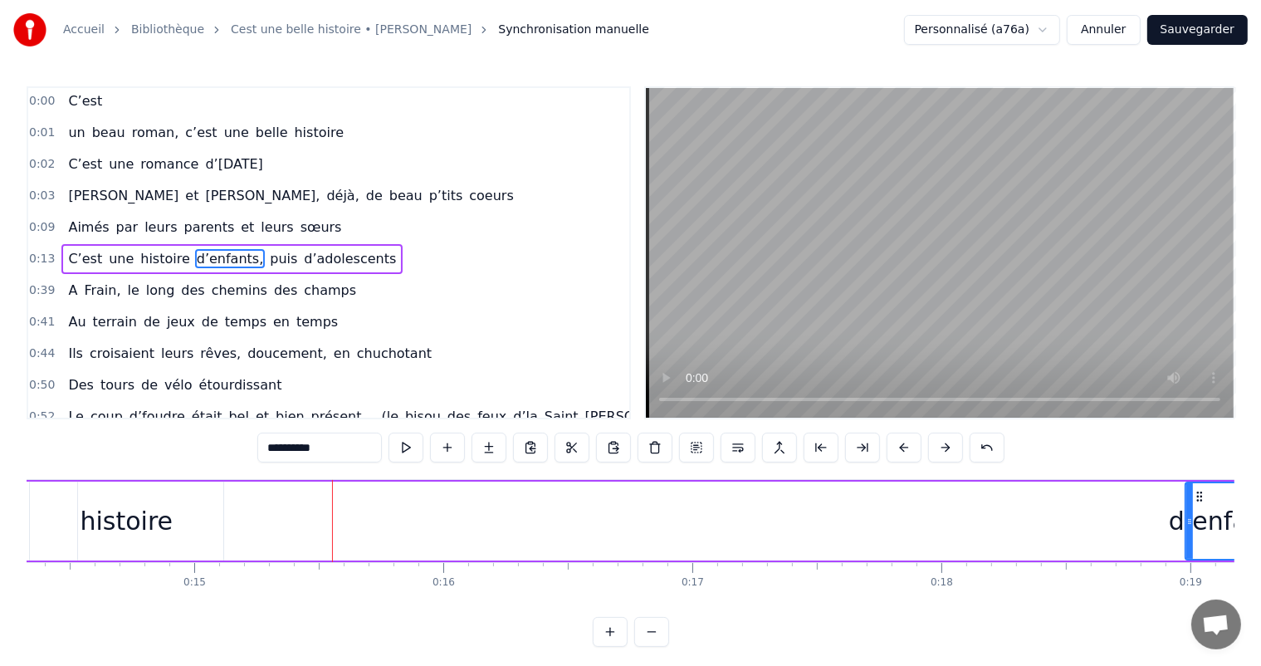
drag, startPoint x: 154, startPoint y: 497, endPoint x: 1180, endPoint y: 596, distance: 1031.3
click at [1182, 598] on div "C’est un beau roman, c’est une belle histoire C’est une romance d’[DATE] [PERSO…" at bounding box center [630, 541] width 1207 height 124
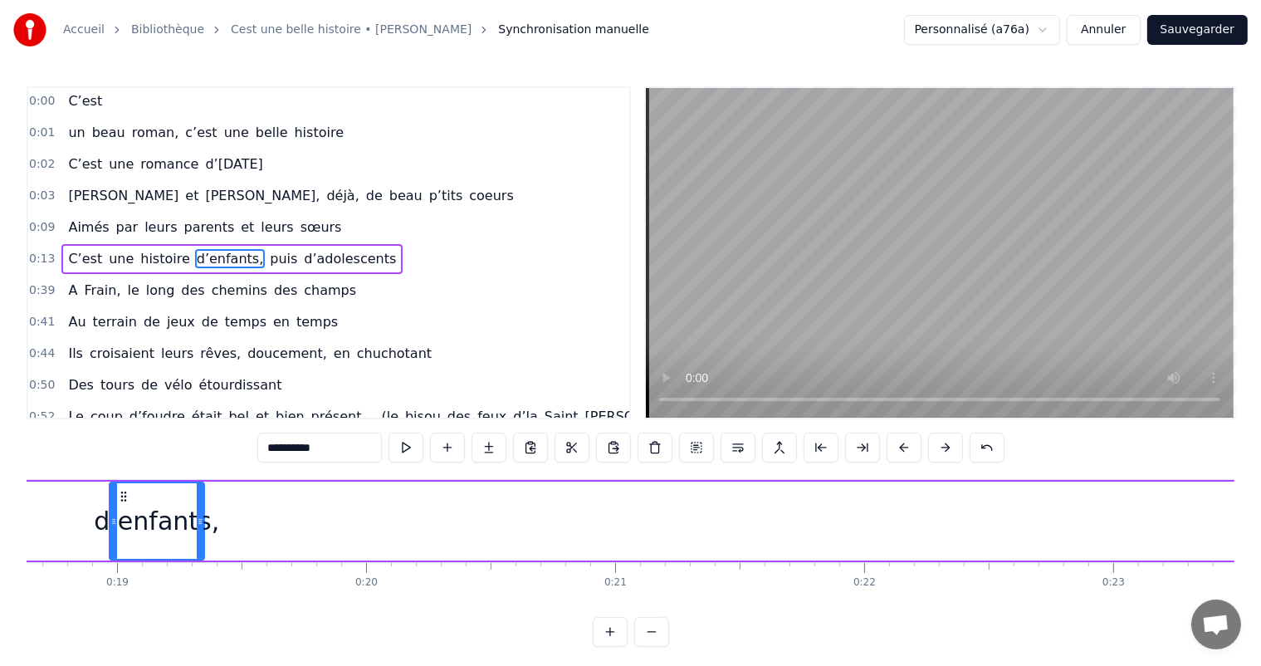
scroll to position [0, 4587]
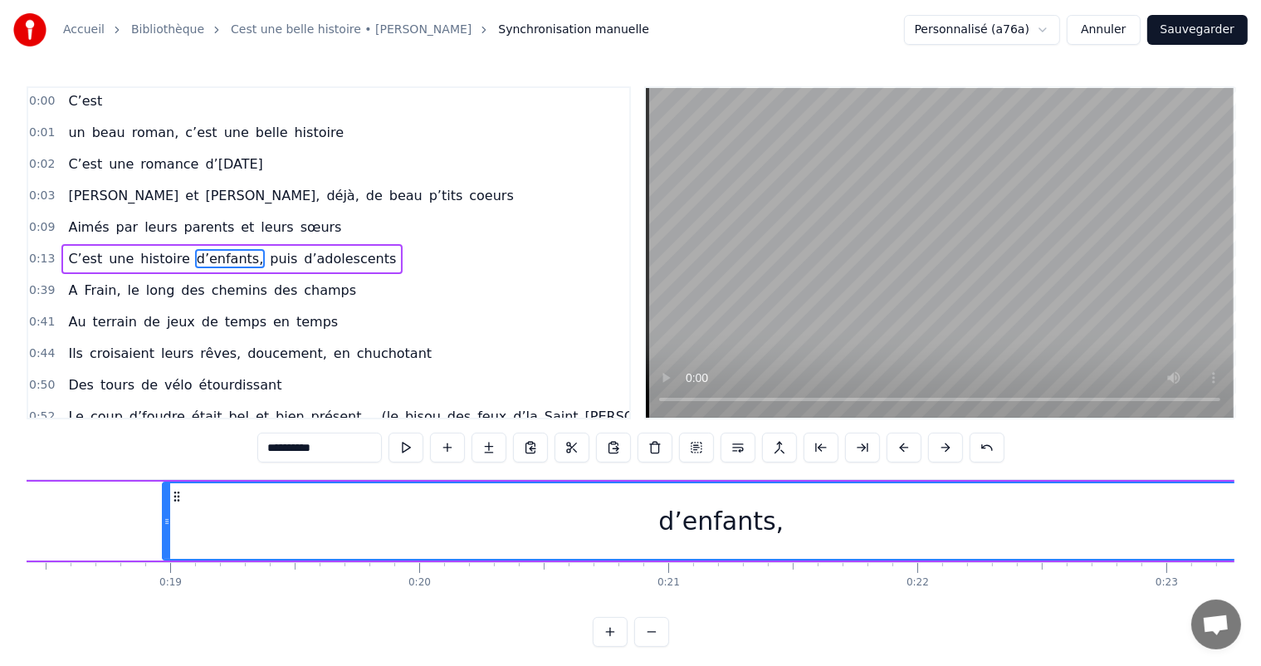
drag, startPoint x: 251, startPoint y: 510, endPoint x: 1274, endPoint y: 501, distance: 1022.5
click at [1261, 501] on html "Accueil Bibliothèque Cest une belle histoire • Michel Fugain Synchronisation ma…" at bounding box center [630, 336] width 1261 height 673
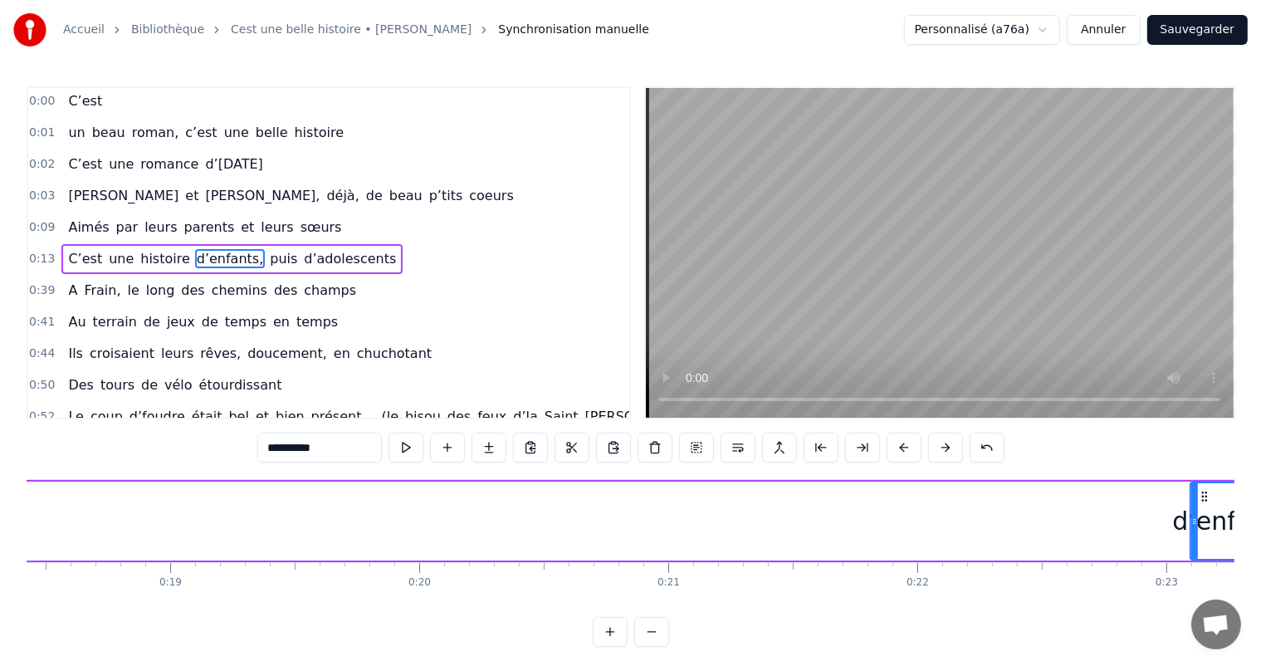
drag, startPoint x: 163, startPoint y: 516, endPoint x: 1203, endPoint y: 538, distance: 1040.1
click at [1198, 538] on div at bounding box center [1194, 521] width 7 height 76
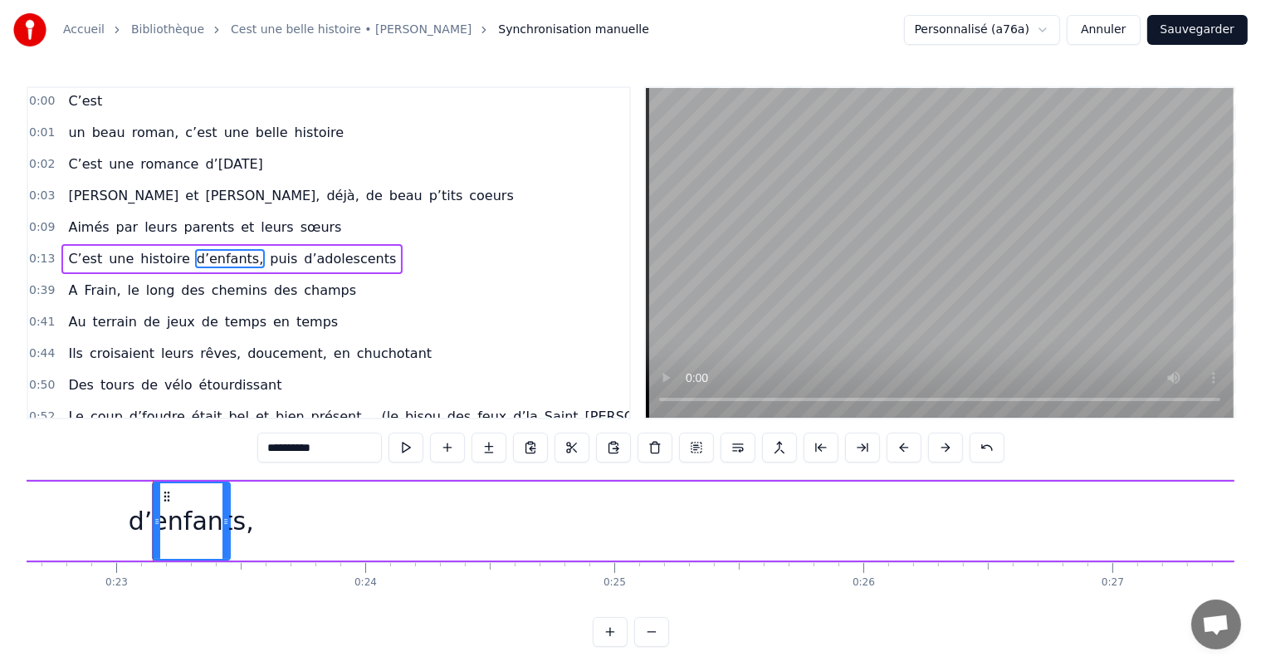
scroll to position [0, 5679]
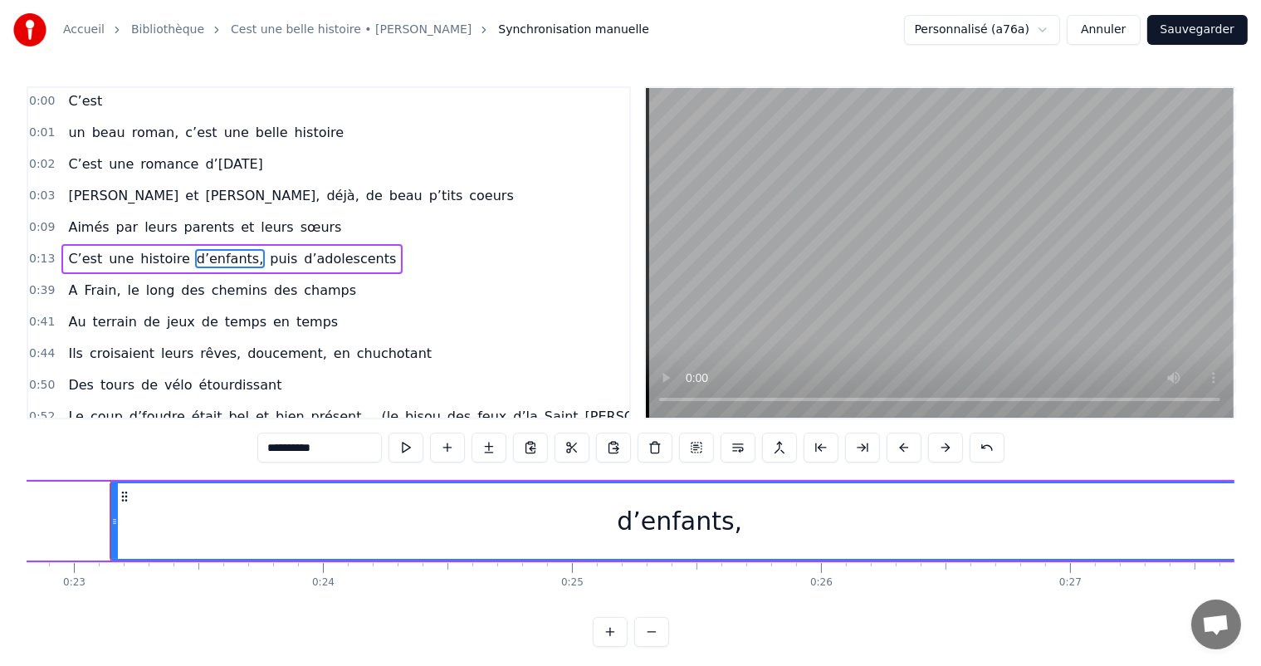
drag, startPoint x: 183, startPoint y: 489, endPoint x: 1228, endPoint y: 474, distance: 1045.8
click at [1246, 475] on div "Accueil Bibliothèque Cest une belle histoire • Michel Fugain Synchronisation ma…" at bounding box center [630, 323] width 1261 height 646
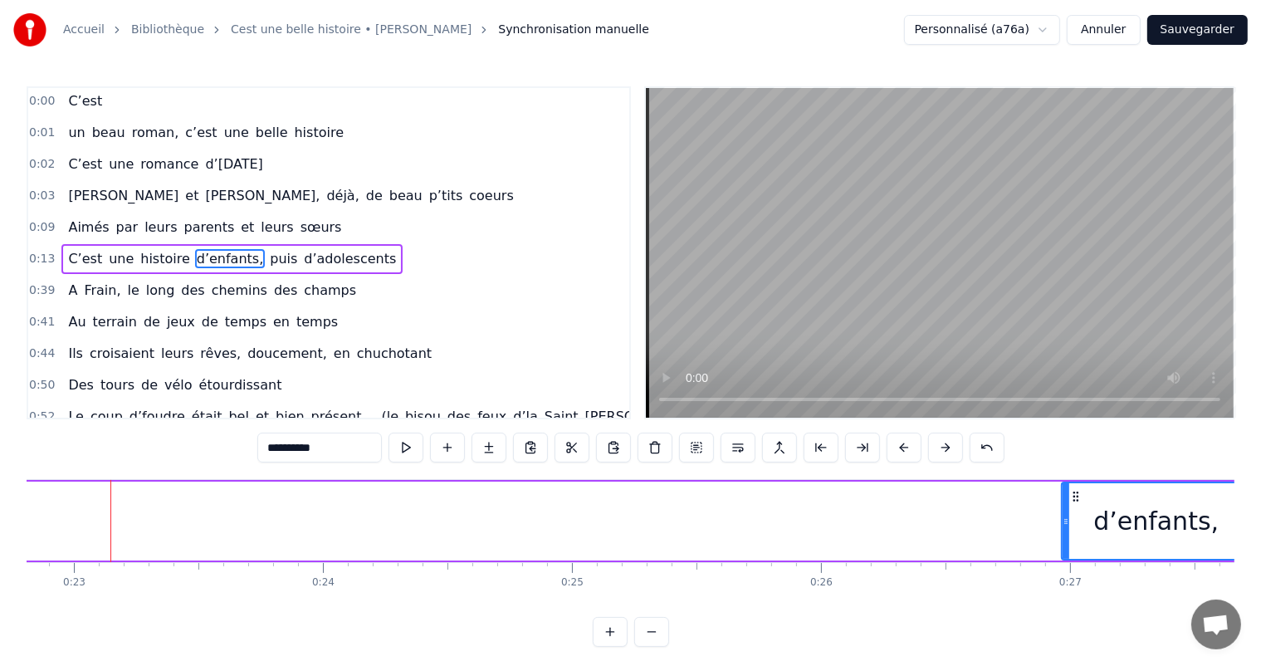
drag, startPoint x: 113, startPoint y: 491, endPoint x: 1064, endPoint y: 455, distance: 951.8
click at [1064, 455] on div "0:00 C’est 0:01 un beau roman, c’est une belle histoire 0:02 C’est une romance …" at bounding box center [630, 366] width 1207 height 560
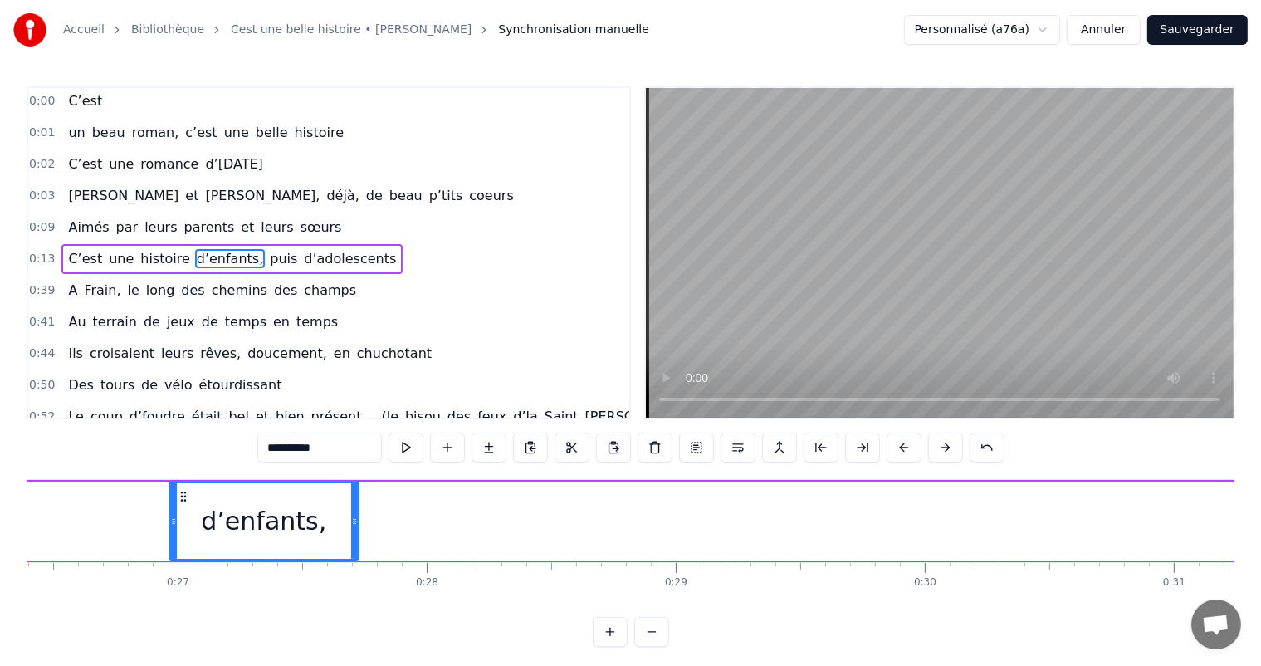
scroll to position [0, 6839]
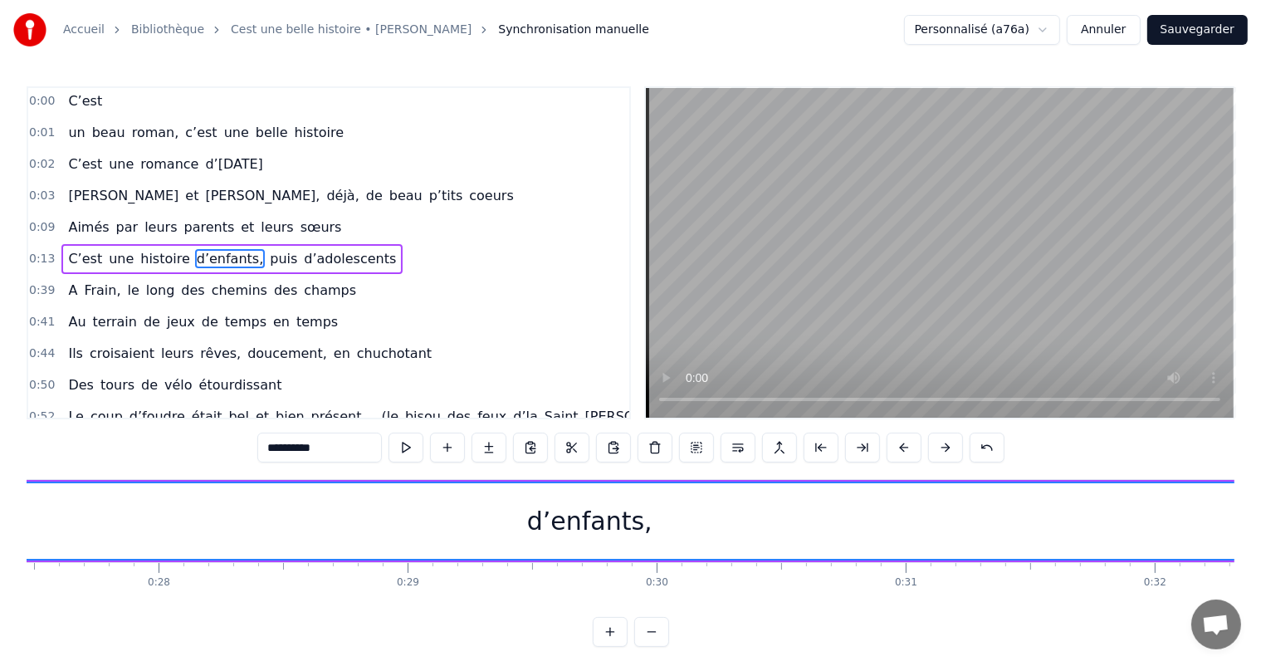
drag, startPoint x: 86, startPoint y: 504, endPoint x: 773, endPoint y: 498, distance: 686.3
click at [1261, 514] on html "Accueil Bibliothèque Cest une belle histoire • Michel Fugain Synchronisation ma…" at bounding box center [630, 336] width 1261 height 673
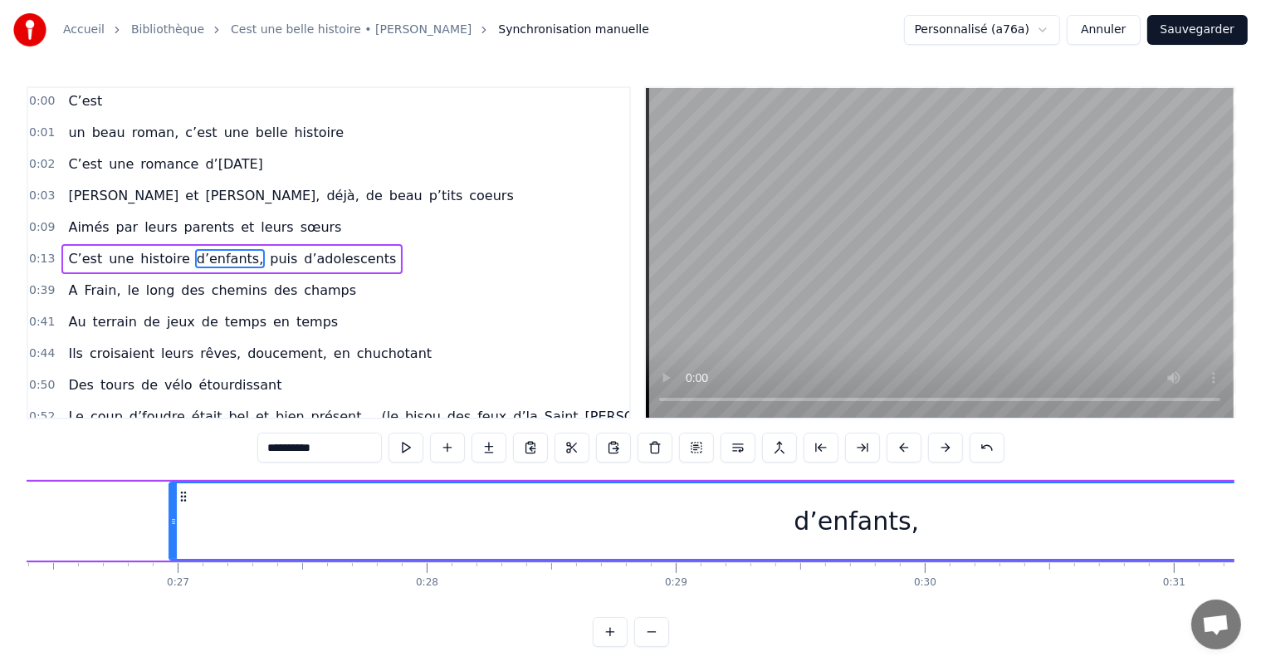
scroll to position [0, 6518]
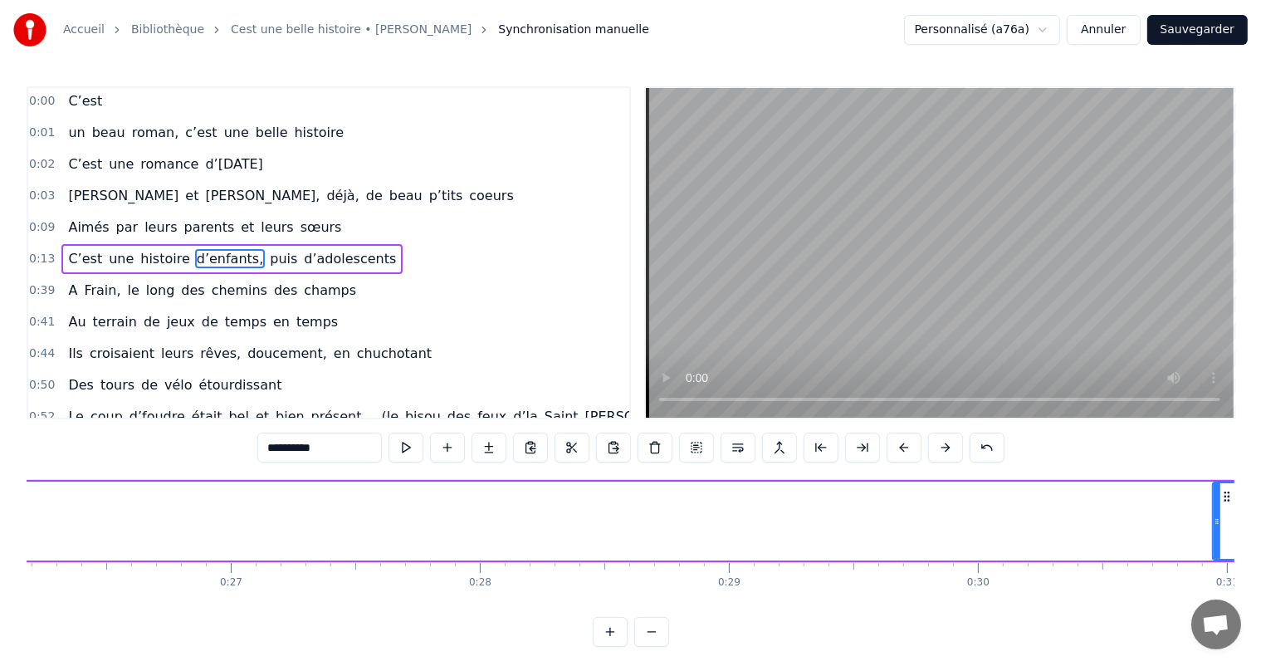
drag, startPoint x: 224, startPoint y: 517, endPoint x: 1214, endPoint y: 476, distance: 990.9
click at [1214, 476] on div "0:00 C’est 0:01 un beau roman, c’est une belle histoire 0:02 C’est une romance …" at bounding box center [630, 366] width 1207 height 560
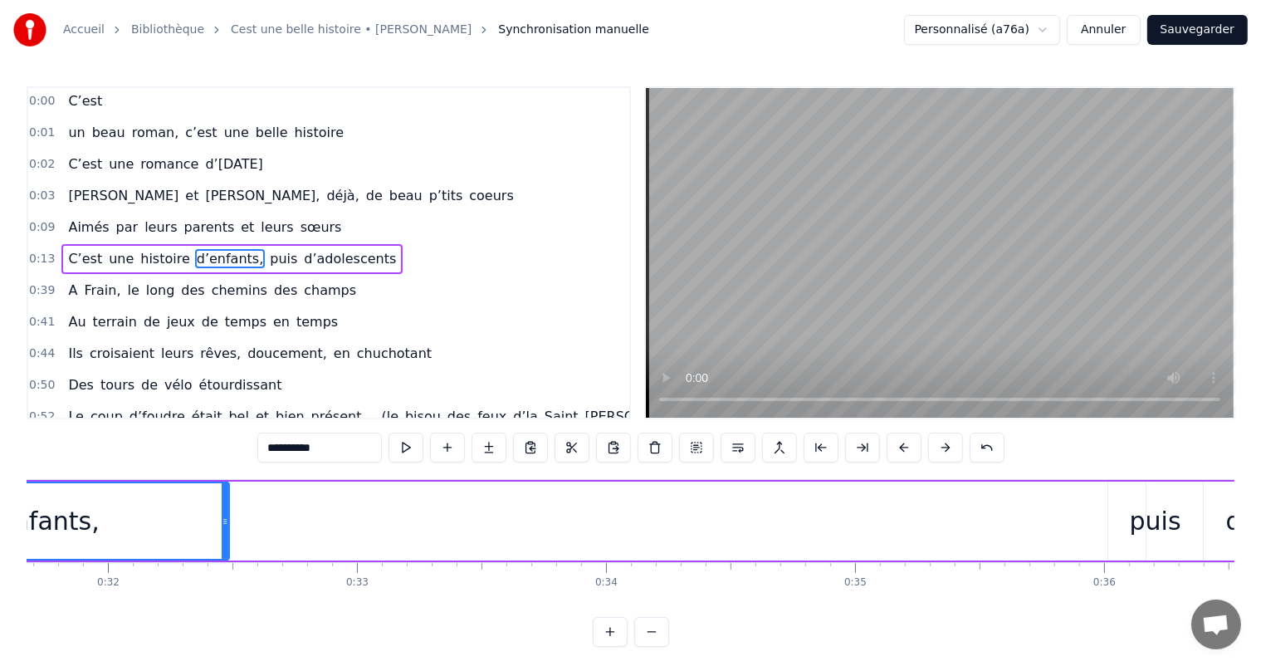
scroll to position [0, 7912]
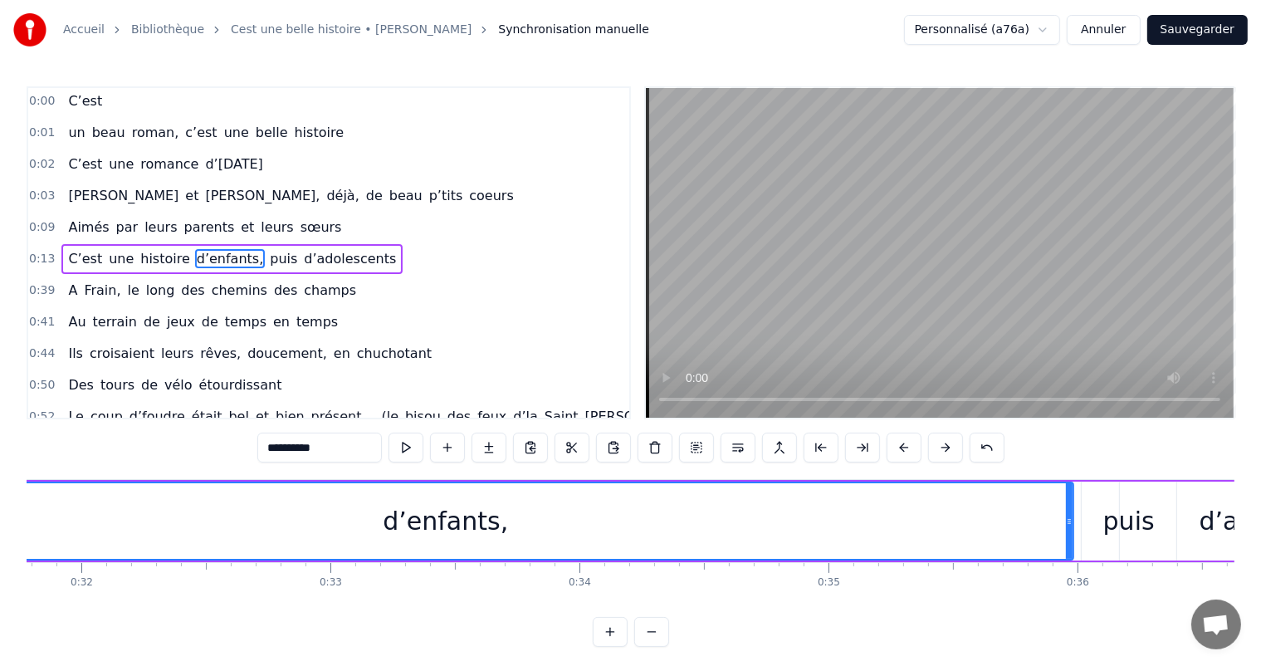
drag, startPoint x: 199, startPoint y: 519, endPoint x: 1069, endPoint y: 539, distance: 870.0
click at [1069, 539] on div at bounding box center [1069, 521] width 7 height 76
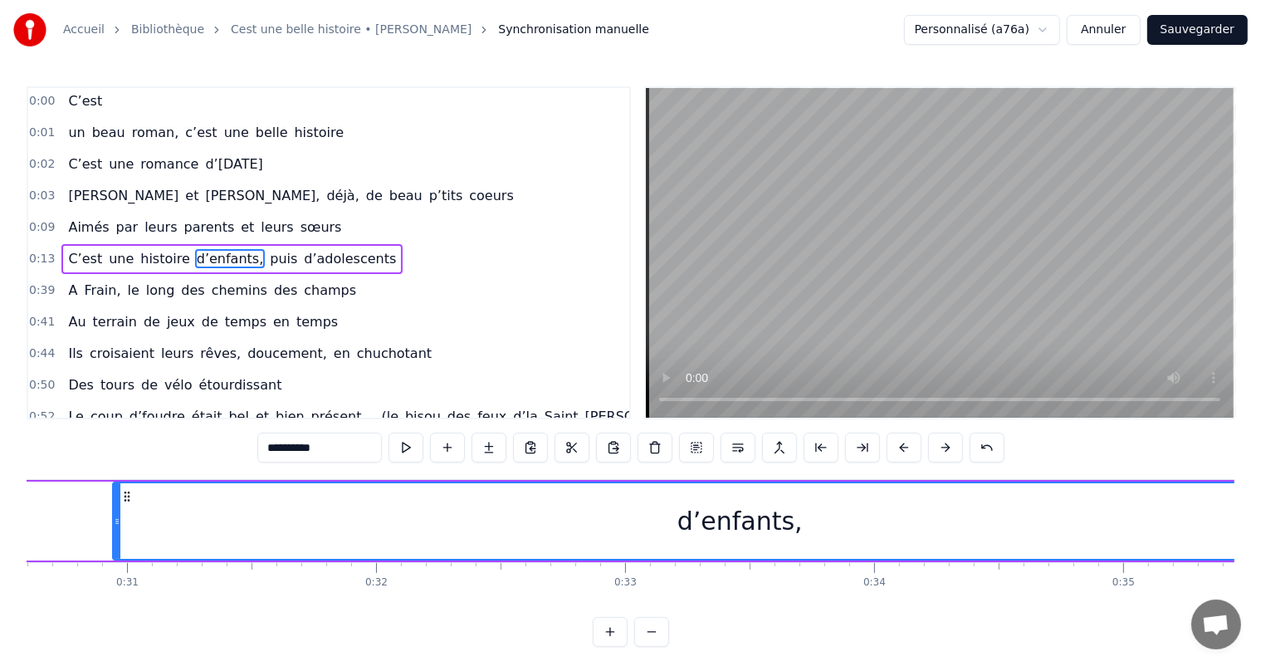
scroll to position [0, 7591]
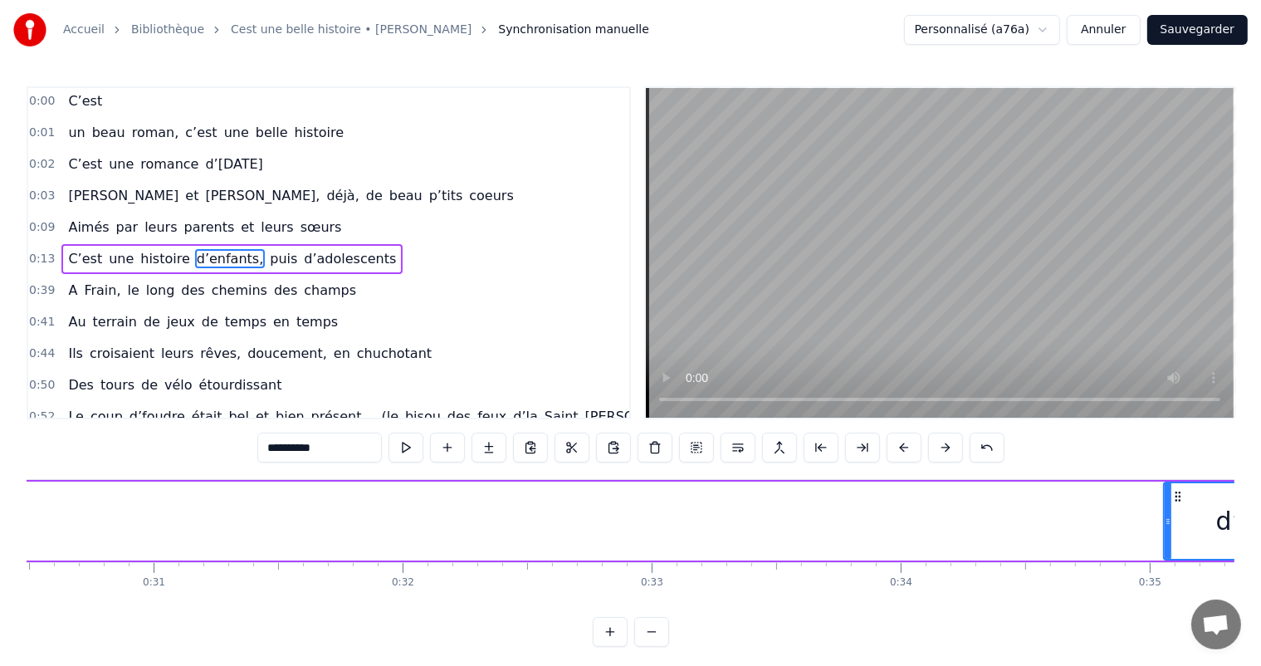
drag, startPoint x: 141, startPoint y: 513, endPoint x: 949, endPoint y: 500, distance: 808.4
click at [1171, 563] on div "C’est un beau roman, c’est une belle histoire C’est une romance d’[DATE] [PERSO…" at bounding box center [630, 541] width 1207 height 124
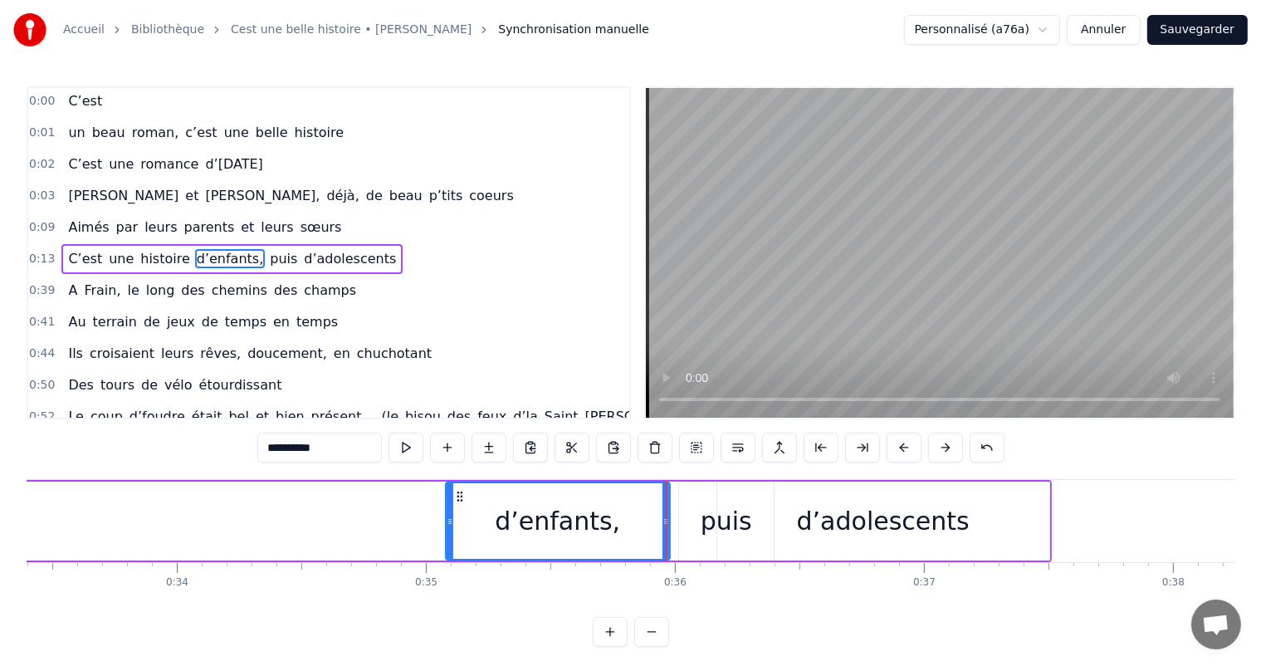
scroll to position [0, 8342]
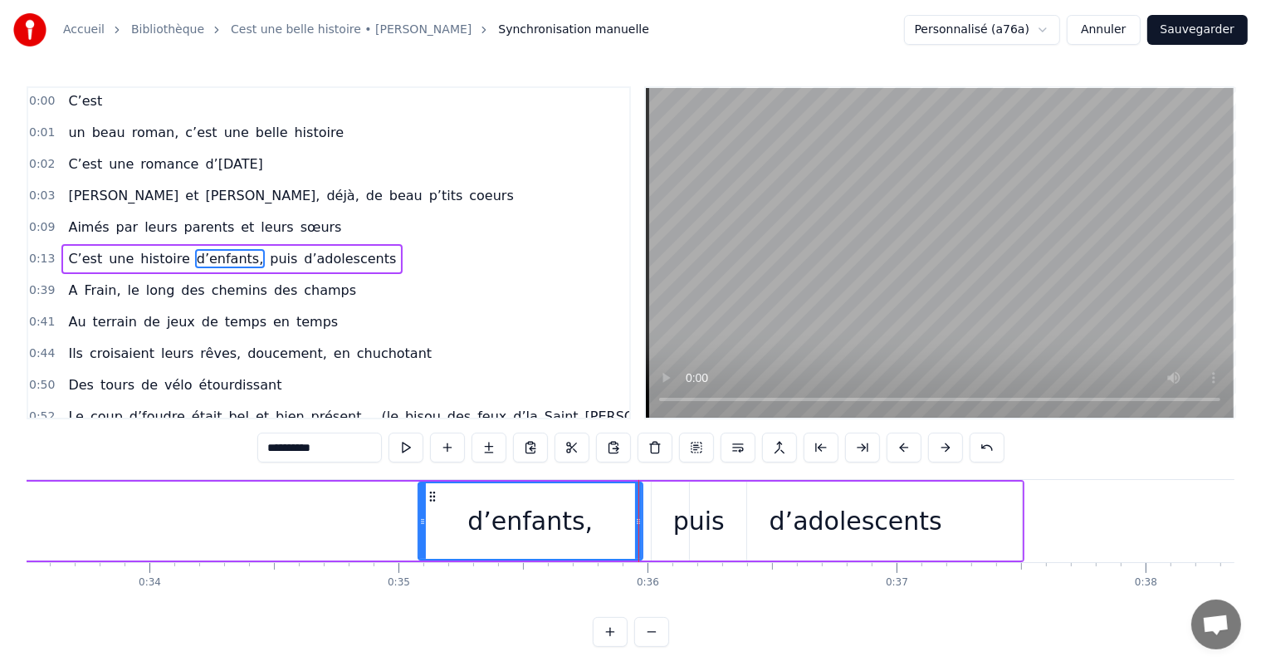
drag, startPoint x: 267, startPoint y: 623, endPoint x: 249, endPoint y: 605, distance: 25.8
click at [249, 607] on div "0:00 C’est 0:01 un beau roman, c’est une belle histoire 0:02 C’est une romance …" at bounding box center [630, 366] width 1207 height 560
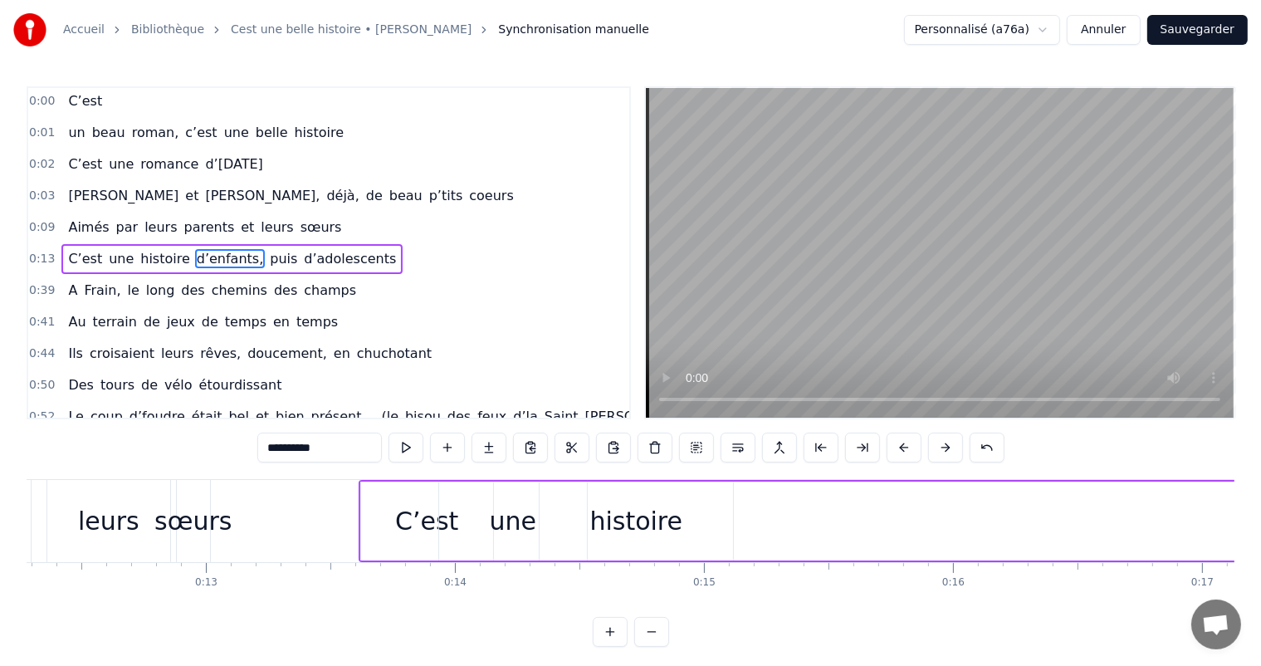
scroll to position [0, 3085]
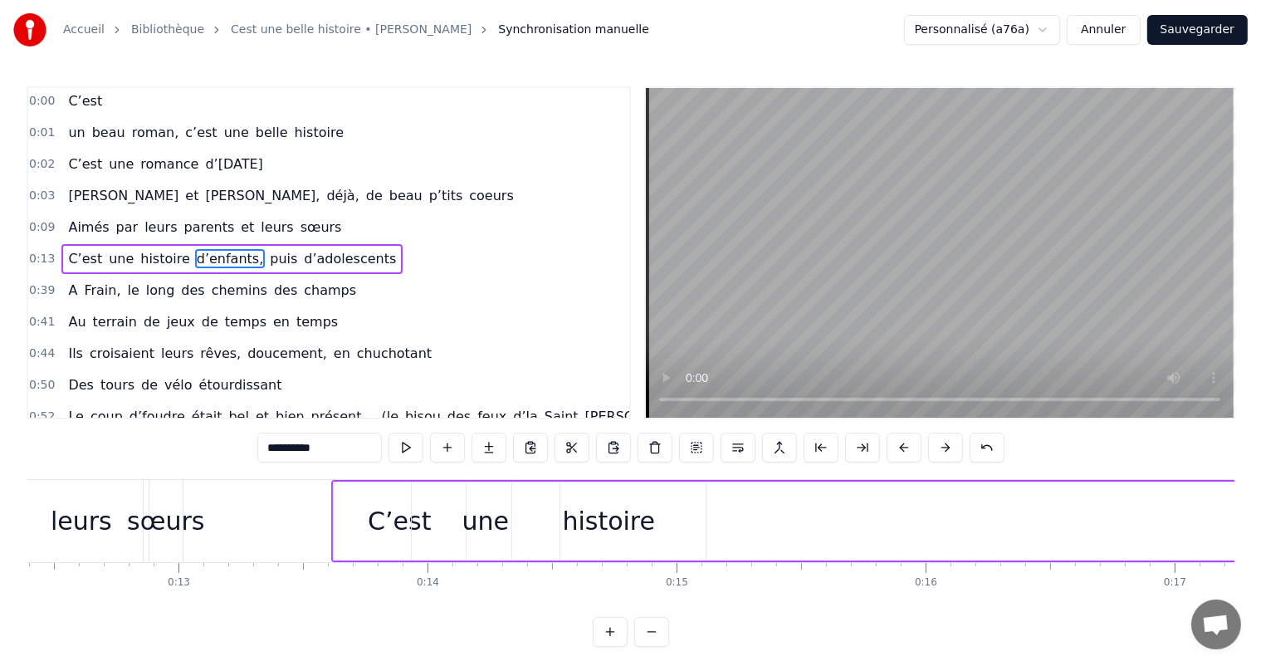
click at [609, 520] on div "histoire" at bounding box center [609, 520] width 93 height 37
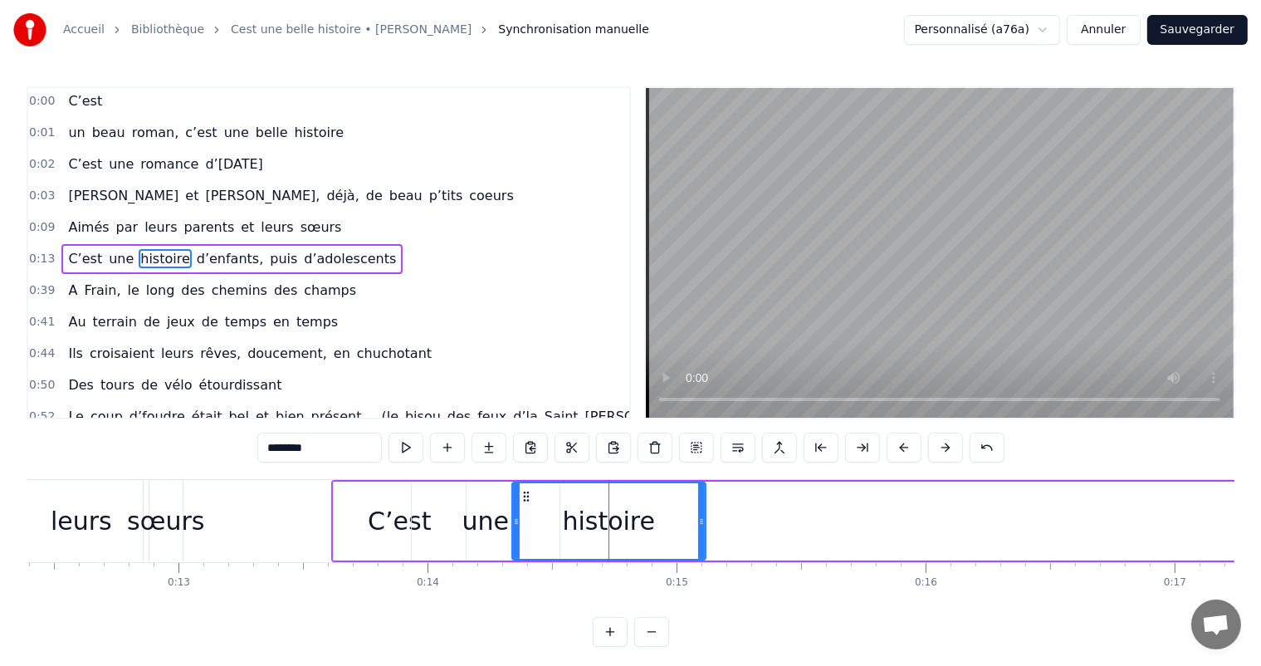
click at [609, 520] on html "Accueil Bibliothèque Cest une belle histoire • Michel Fugain Synchronisation ma…" at bounding box center [630, 336] width 1261 height 673
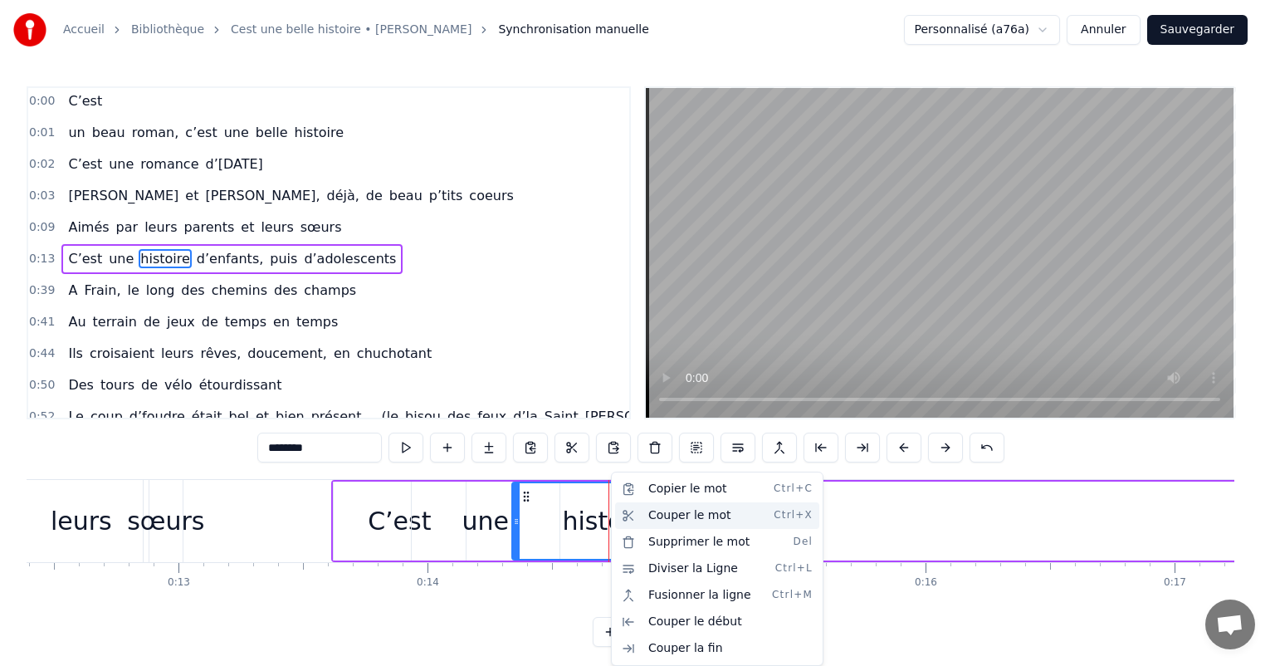
click at [670, 508] on div "Couper le mot Ctrl+X" at bounding box center [717, 515] width 204 height 27
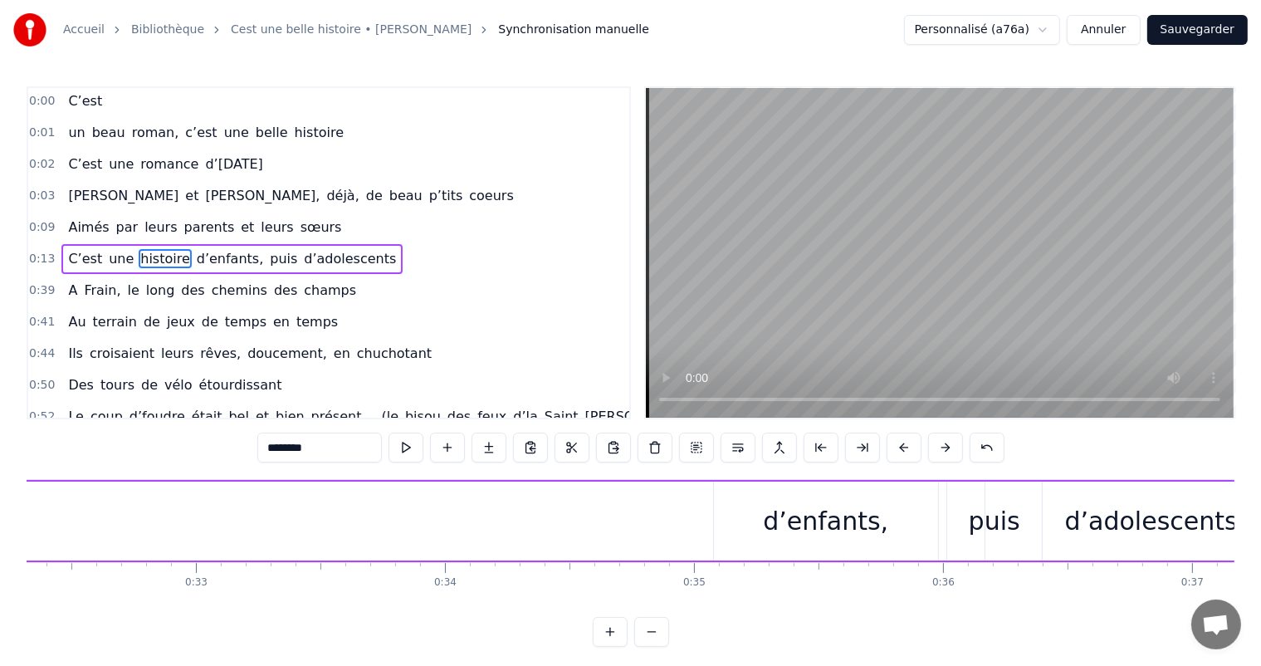
scroll to position [0, 8073]
click at [651, 533] on html "Accueil Bibliothèque Cest une belle histoire • Michel Fugain Synchronisation ma…" at bounding box center [630, 336] width 1261 height 673
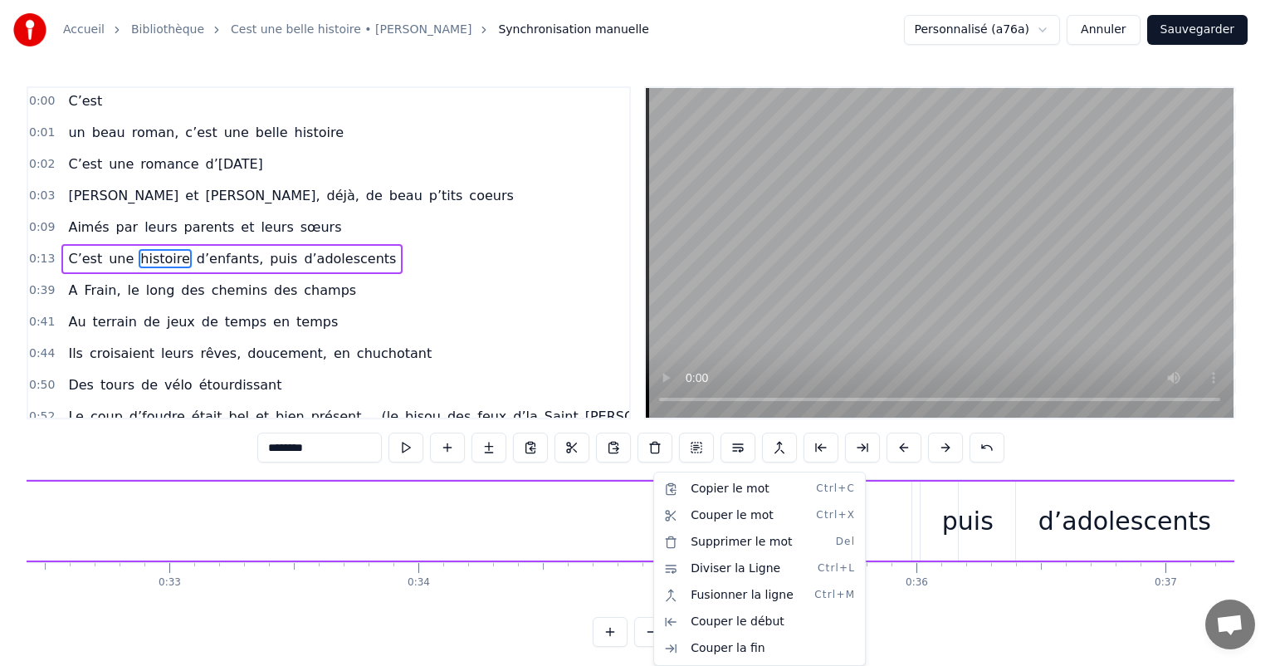
click at [651, 533] on html "Accueil Bibliothèque Cest une belle histoire • Michel Fugain Synchronisation ma…" at bounding box center [637, 336] width 1275 height 673
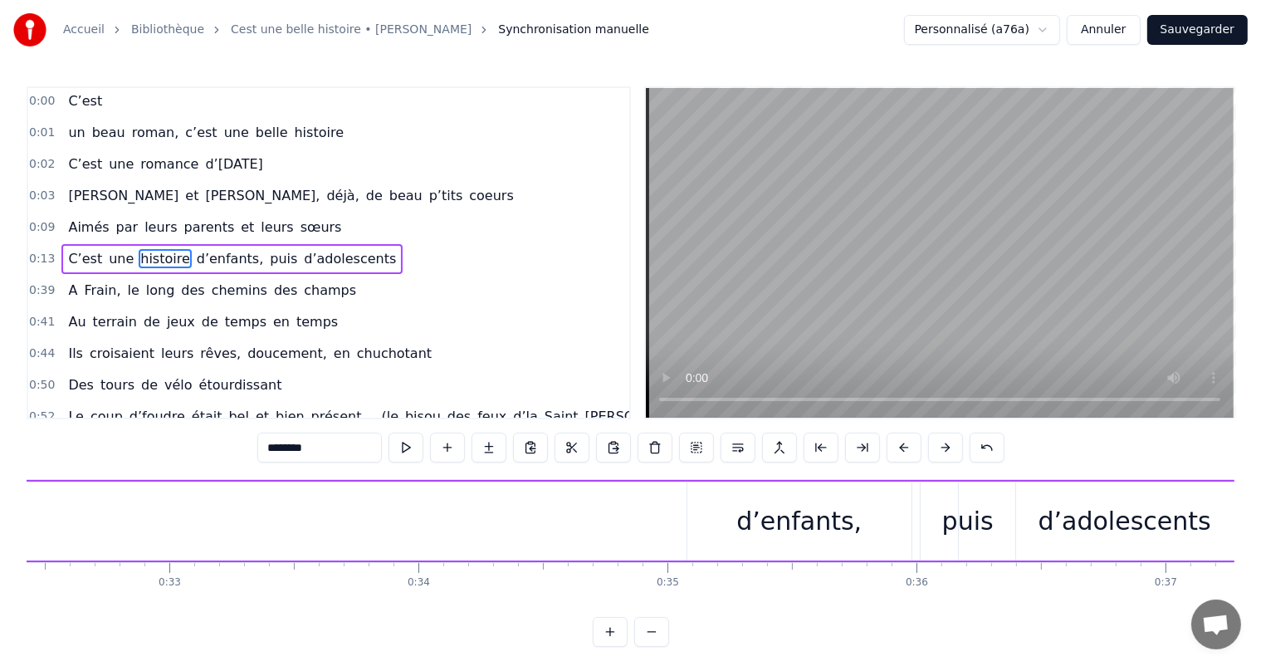
drag, startPoint x: 256, startPoint y: 603, endPoint x: 222, endPoint y: 601, distance: 34.9
click at [222, 601] on html "Accueil Bibliothèque Cest une belle histoire • Michel Fugain Synchronisation ma…" at bounding box center [630, 336] width 1261 height 673
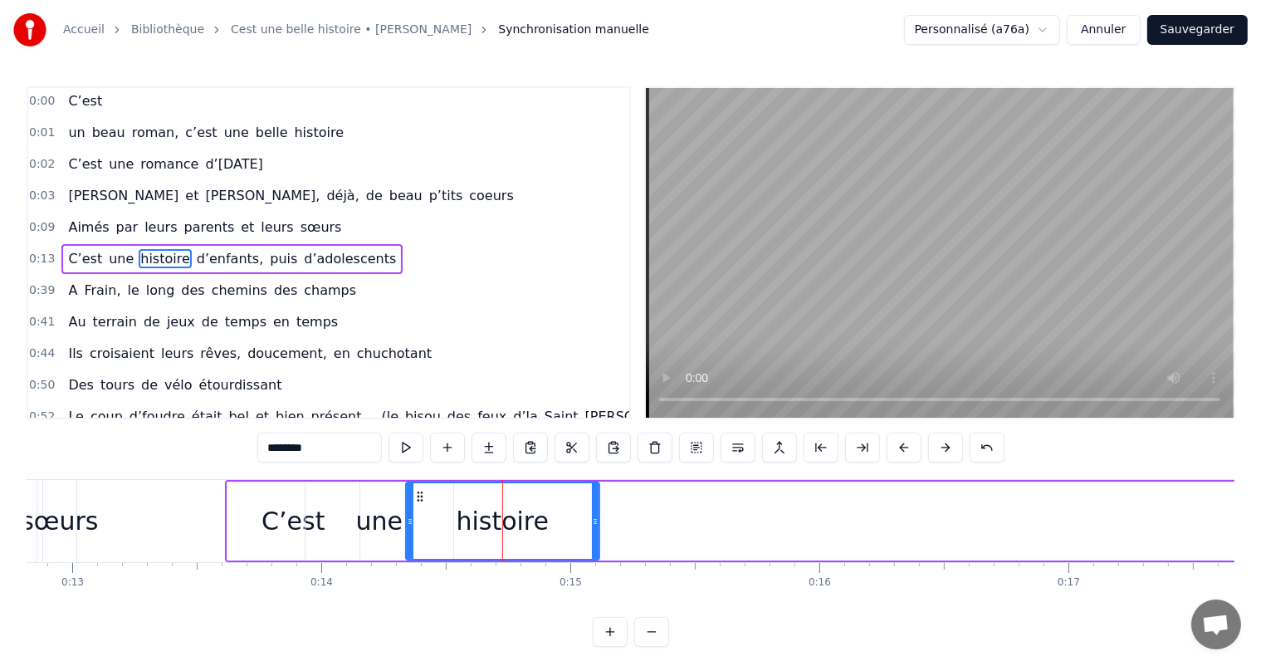
scroll to position [0, 3406]
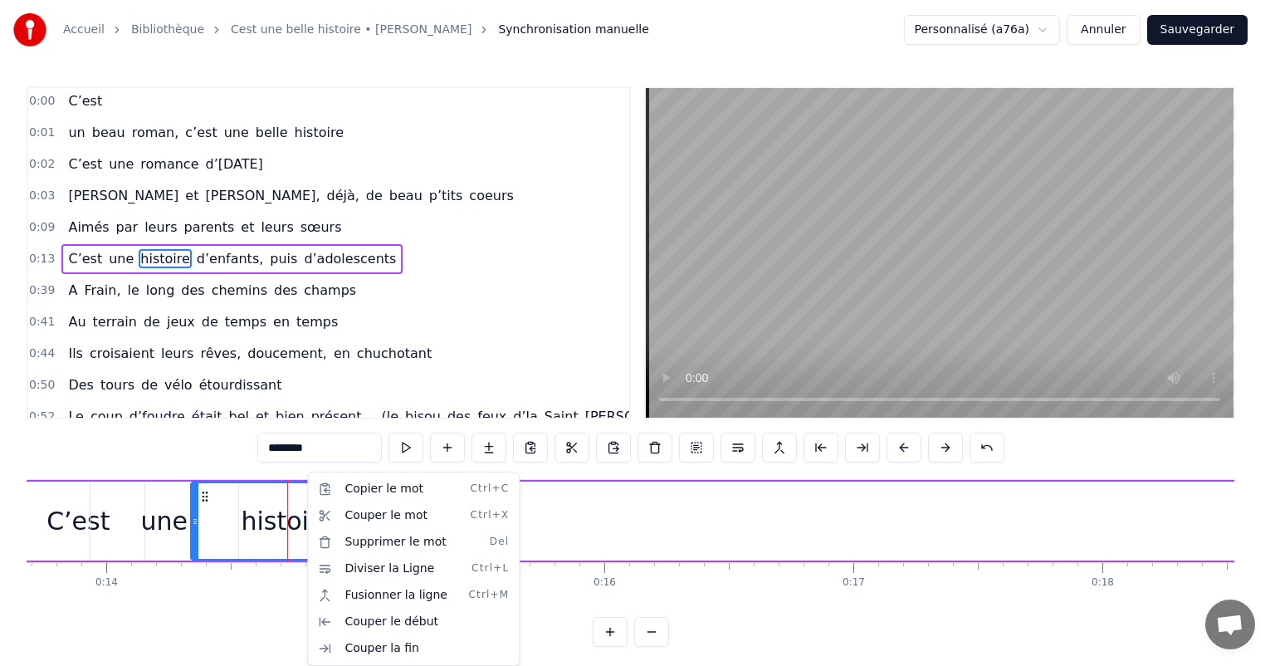
click at [275, 510] on html "Accueil Bibliothèque Cest une belle histoire • Michel Fugain Synchronisation ma…" at bounding box center [637, 336] width 1275 height 673
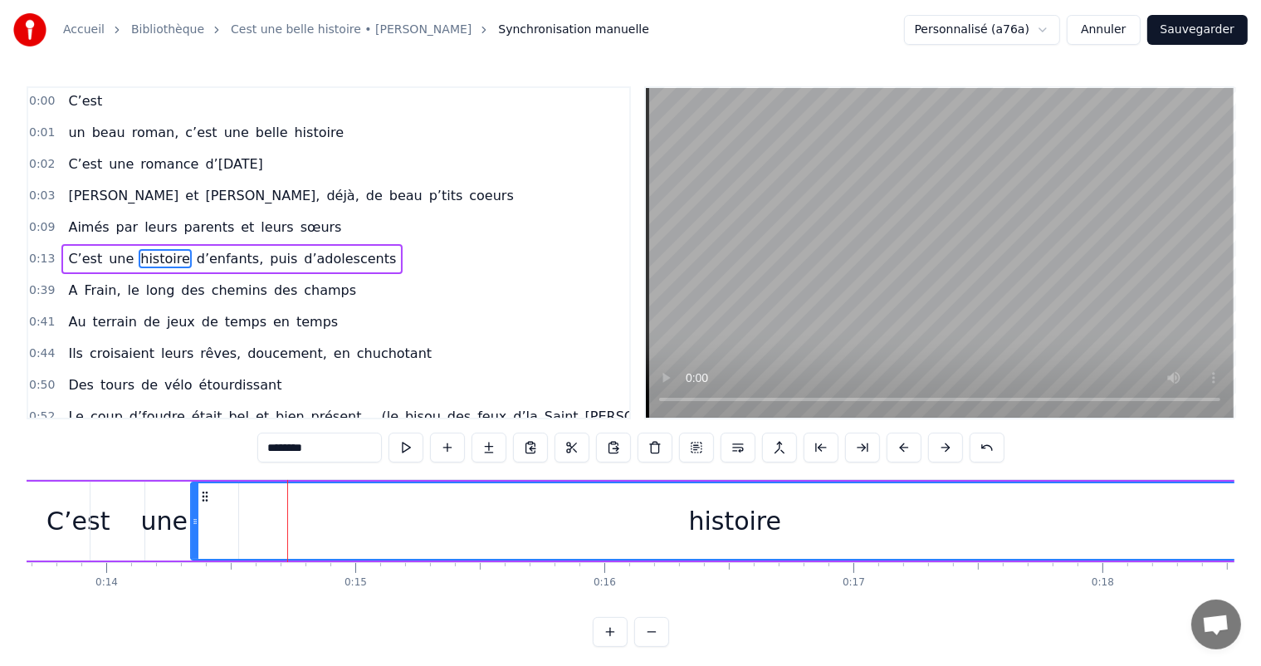
drag, startPoint x: 378, startPoint y: 488, endPoint x: 1273, endPoint y: 505, distance: 894.8
click at [1261, 505] on html "Accueil Bibliothèque Cest une belle histoire • Michel Fugain Synchronisation ma…" at bounding box center [630, 336] width 1261 height 673
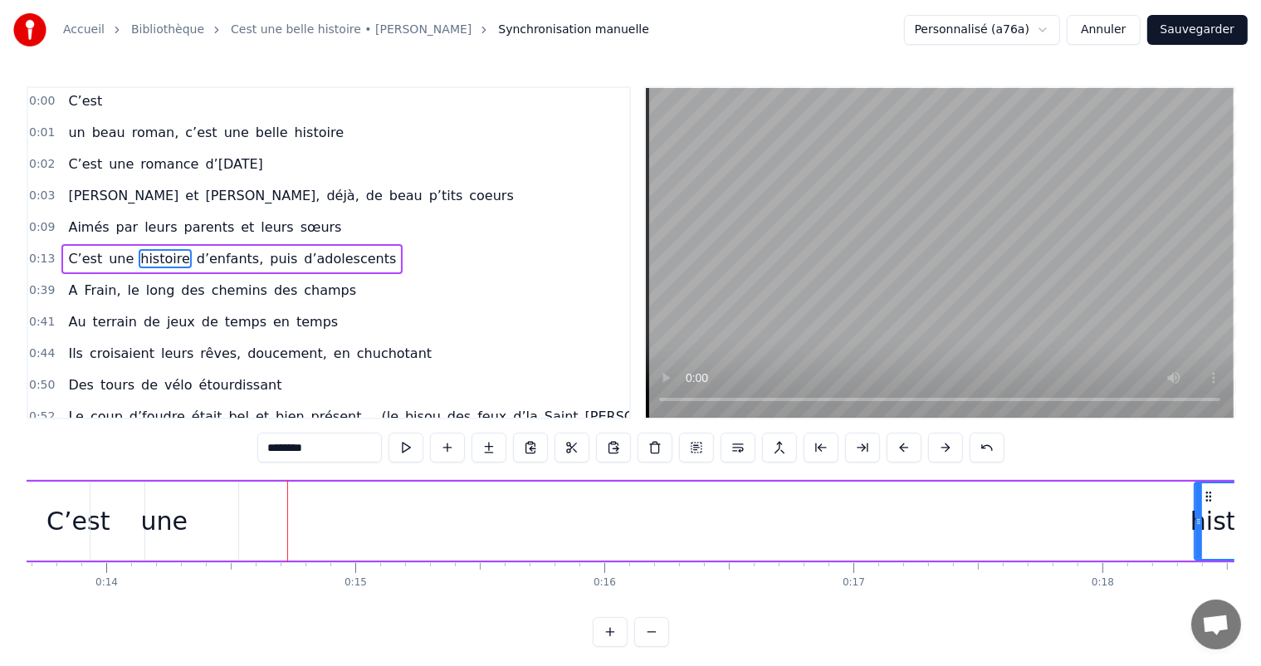
drag, startPoint x: 191, startPoint y: 502, endPoint x: 1194, endPoint y: 635, distance: 1012.1
click at [1194, 635] on body "Accueil Bibliothèque Cest une belle histoire • Michel Fugain Synchronisation ma…" at bounding box center [630, 323] width 1261 height 646
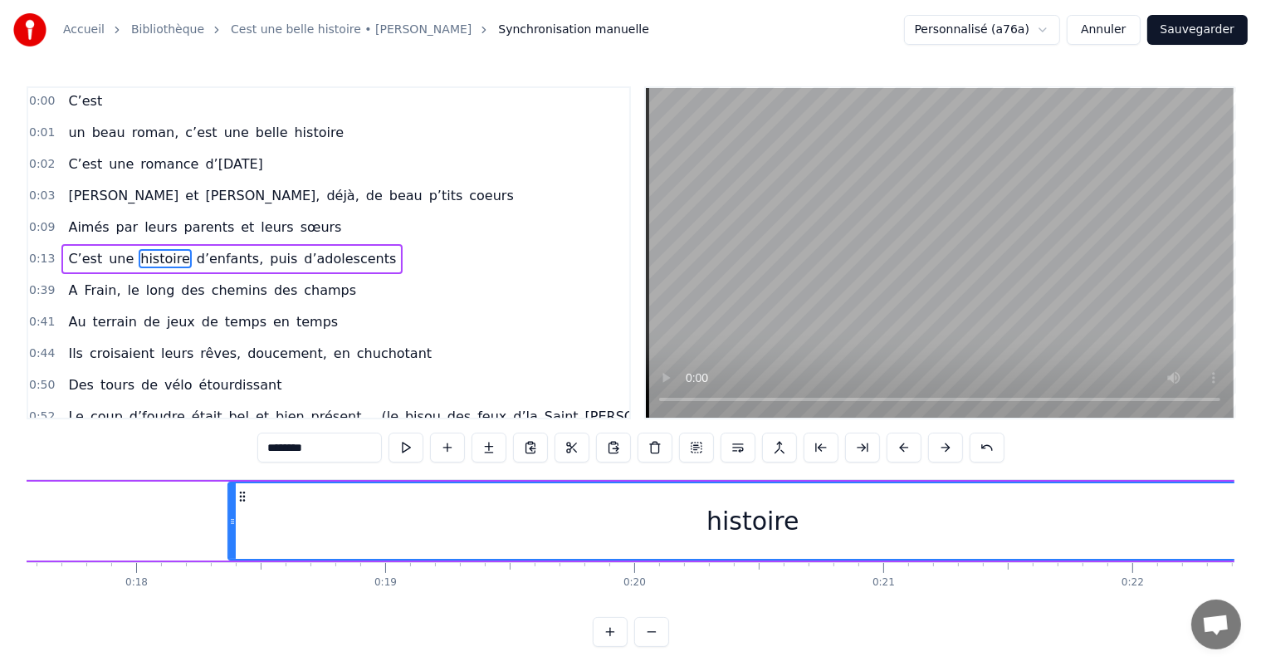
drag, startPoint x: 310, startPoint y: 505, endPoint x: 1274, endPoint y: 575, distance: 966.9
click at [1261, 575] on html "Accueil Bibliothèque Cest une belle histoire • Michel Fugain Synchronisation ma…" at bounding box center [630, 336] width 1261 height 673
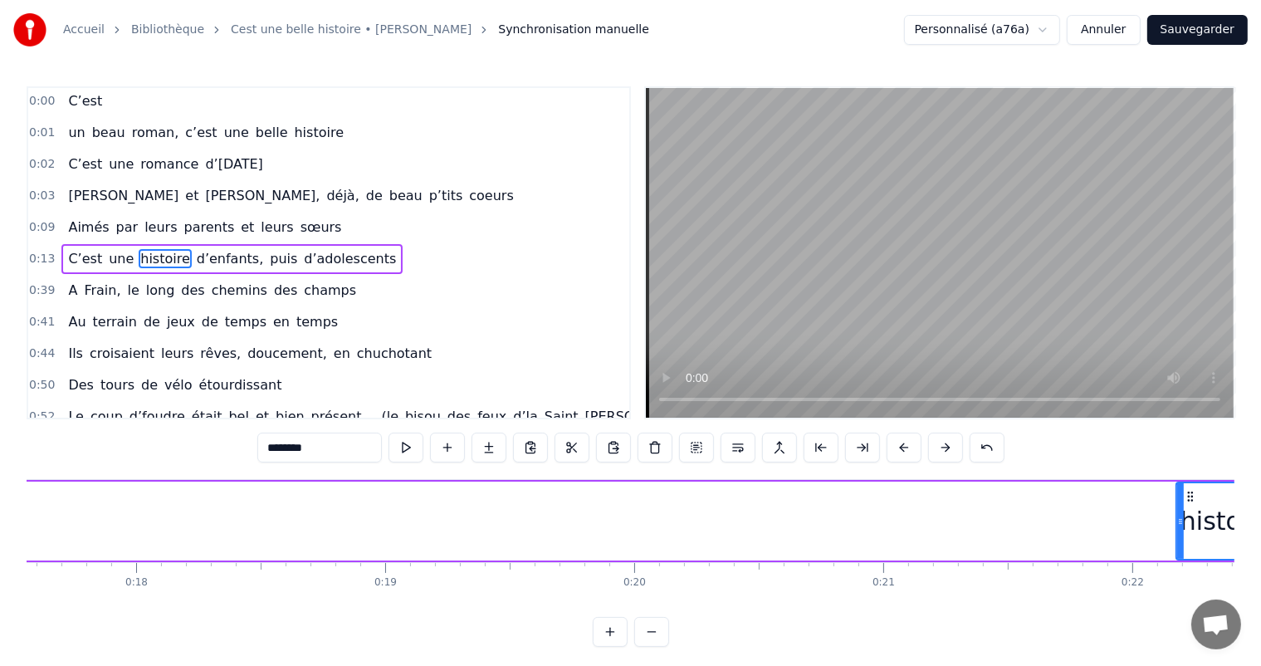
drag, startPoint x: 229, startPoint y: 504, endPoint x: 1179, endPoint y: 654, distance: 962.0
click at [1182, 646] on div "0:00 C’est 0:01 un beau roman, c’est une belle histoire 0:02 C’est une romance …" at bounding box center [630, 366] width 1207 height 560
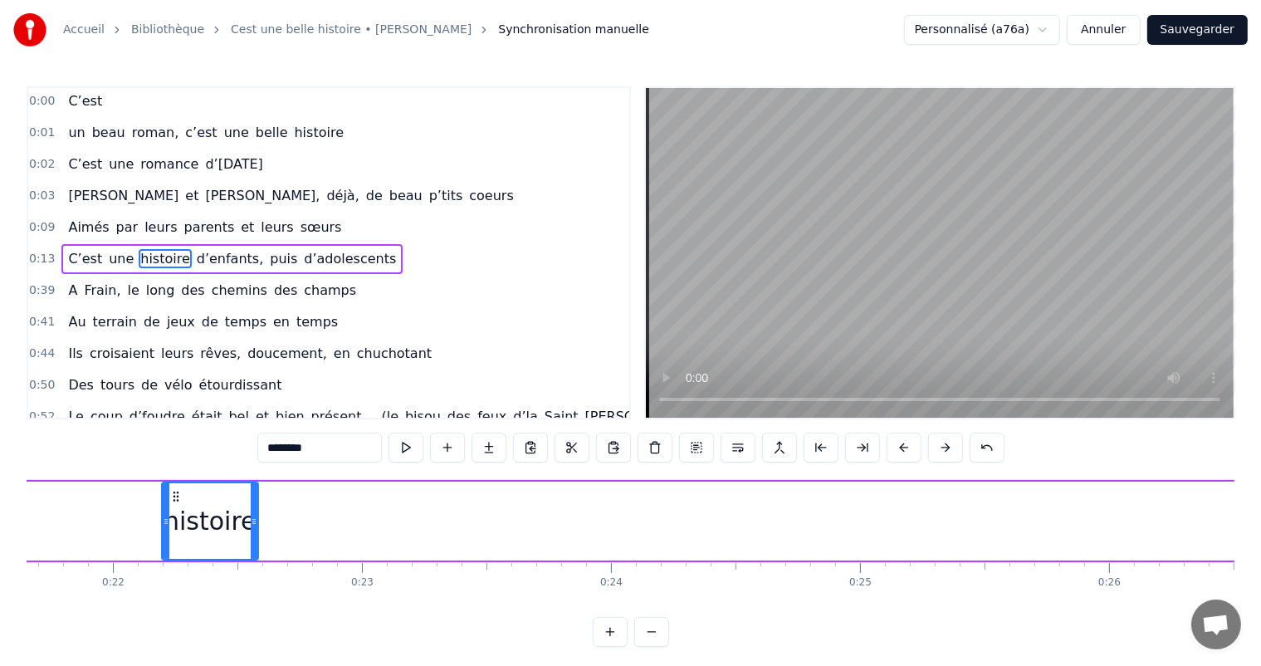
scroll to position [0, 5471]
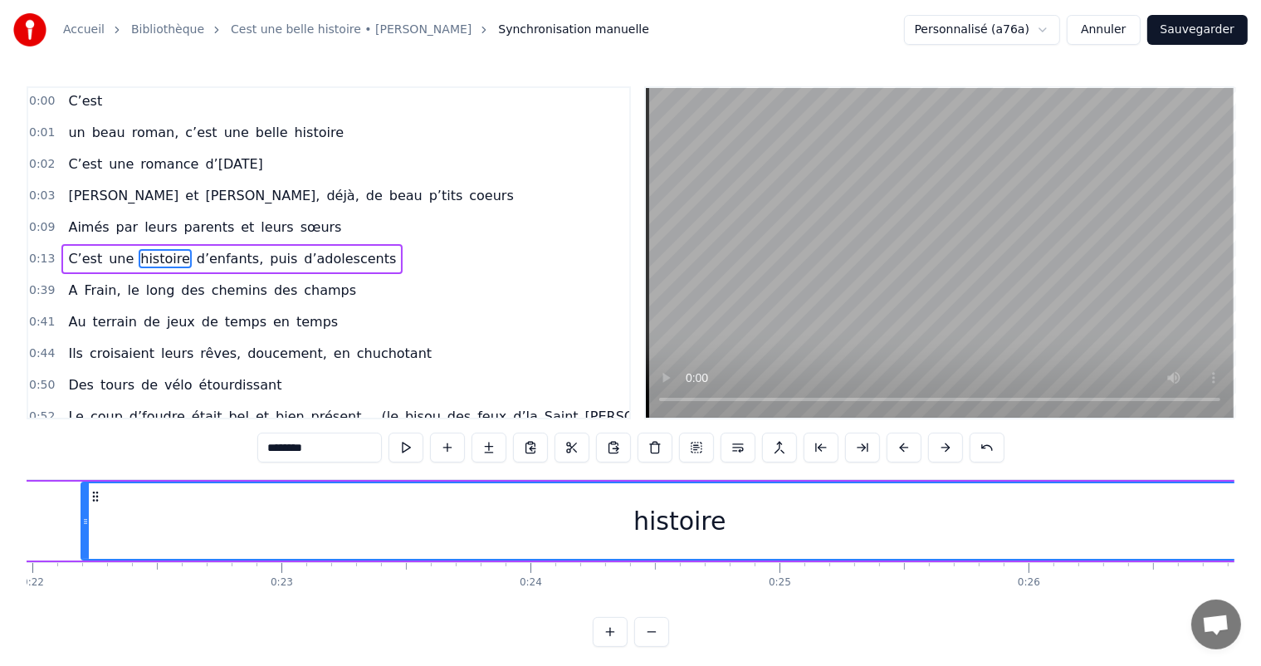
drag, startPoint x: 173, startPoint y: 508, endPoint x: 1274, endPoint y: 684, distance: 1114.4
click at [1261, 665] on html "Accueil Bibliothèque Cest une belle histoire • Michel Fugain Synchronisation ma…" at bounding box center [630, 336] width 1261 height 673
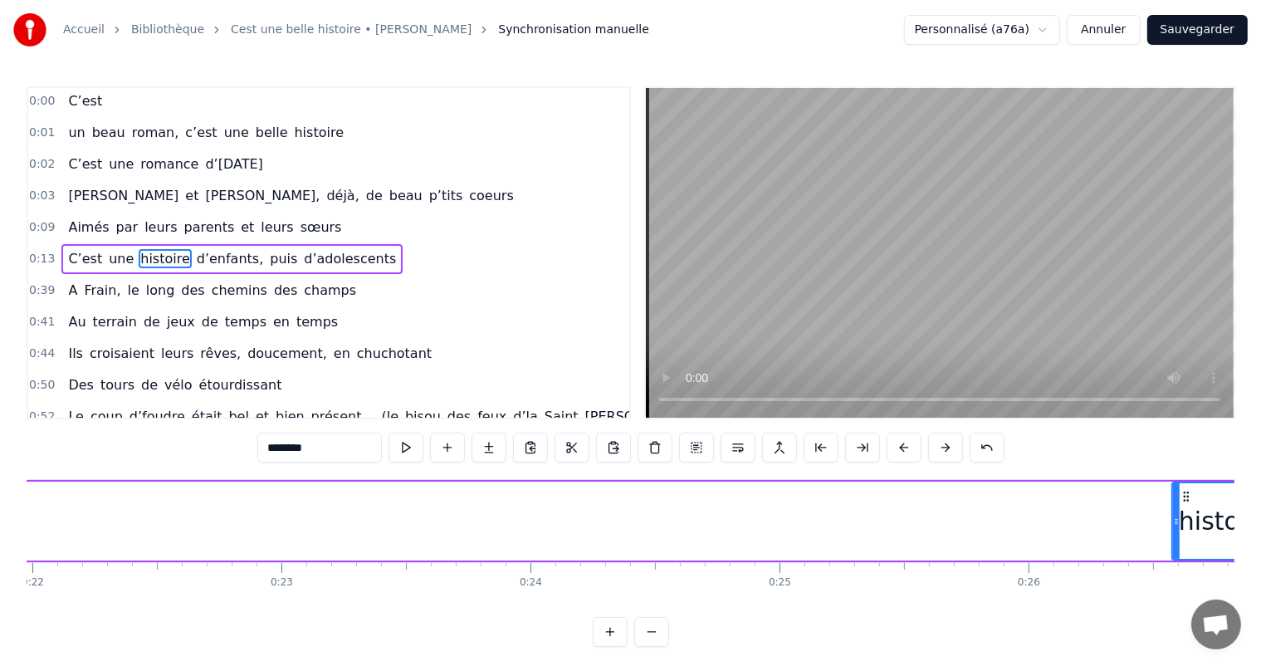
drag, startPoint x: 81, startPoint y: 503, endPoint x: 1171, endPoint y: 667, distance: 1102.0
click at [1171, 665] on html "Accueil Bibliothèque Cest une belle histoire • Michel Fugain Synchronisation ma…" at bounding box center [630, 336] width 1261 height 673
drag, startPoint x: 193, startPoint y: 617, endPoint x: 201, endPoint y: 619, distance: 8.5
click at [201, 619] on div "0:00 C’est 0:01 un beau roman, c’est une belle histoire 0:02 C’est une romance …" at bounding box center [630, 366] width 1207 height 560
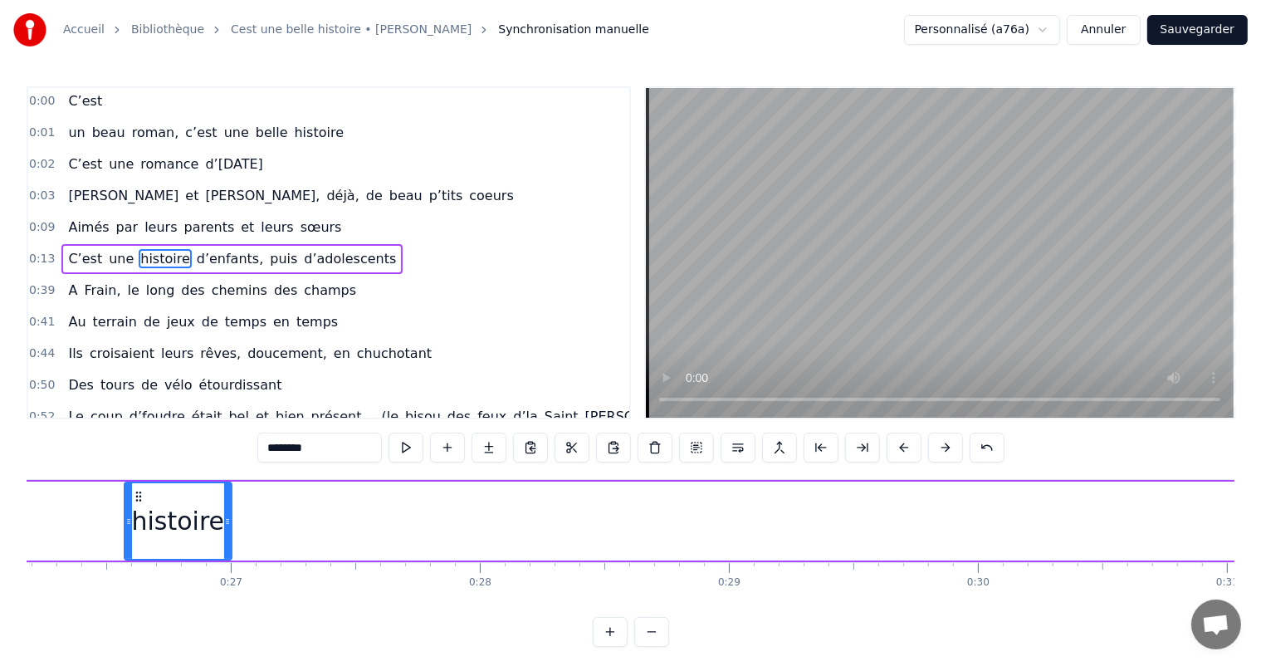
scroll to position [0, 6491]
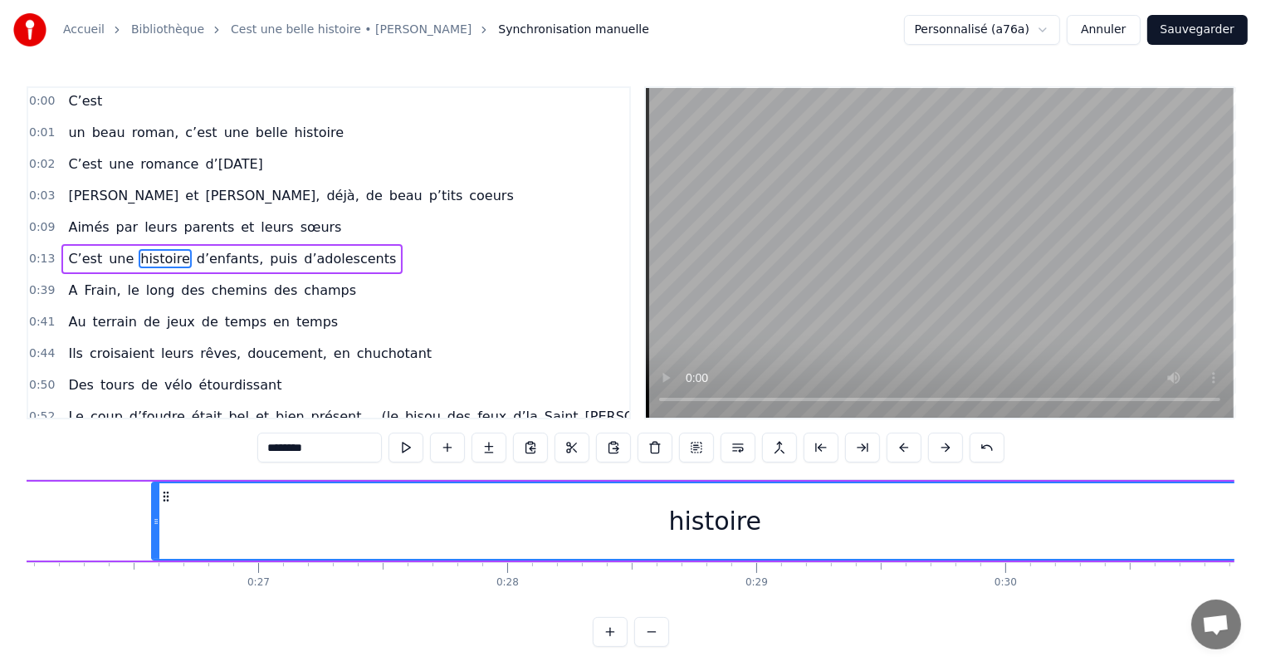
drag, startPoint x: 255, startPoint y: 498, endPoint x: 1274, endPoint y: 615, distance: 1025.8
click at [1261, 615] on html "Accueil Bibliothèque Cest une belle histoire • Michel Fugain Synchronisation ma…" at bounding box center [630, 336] width 1261 height 673
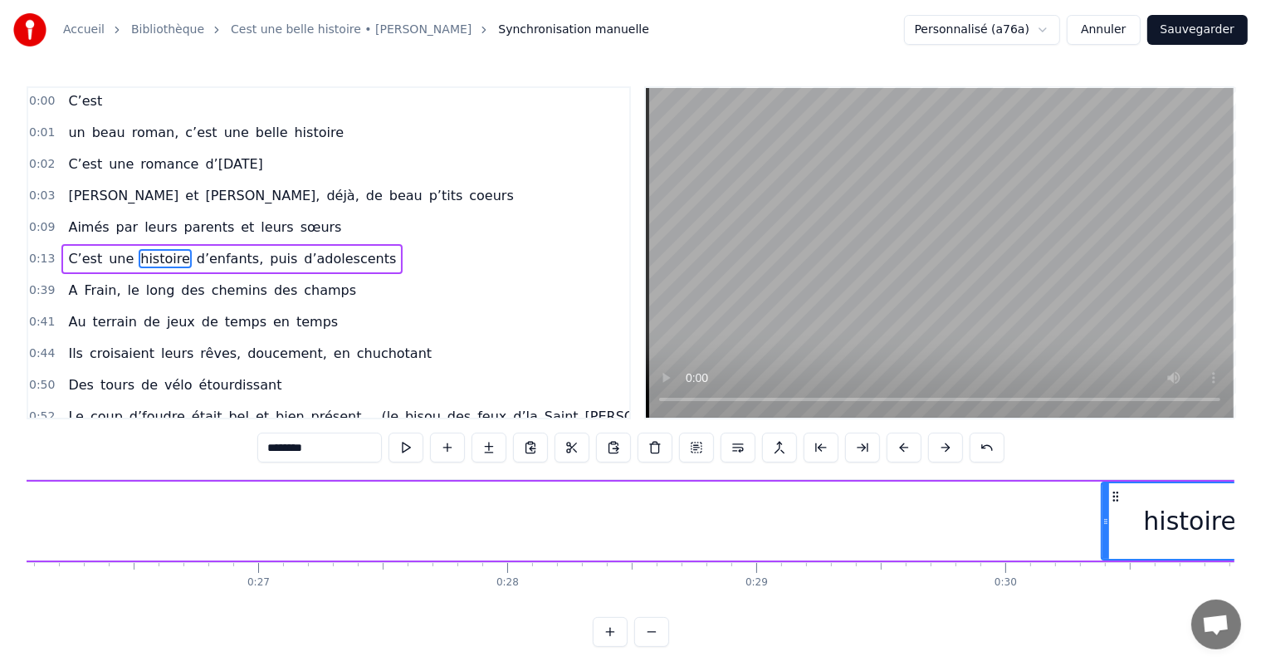
drag, startPoint x: 153, startPoint y: 511, endPoint x: 733, endPoint y: 492, distance: 580.4
click at [1108, 594] on div "C’est un beau roman, c’est une belle histoire C’est une romance d’[DATE] [PERSO…" at bounding box center [630, 541] width 1207 height 124
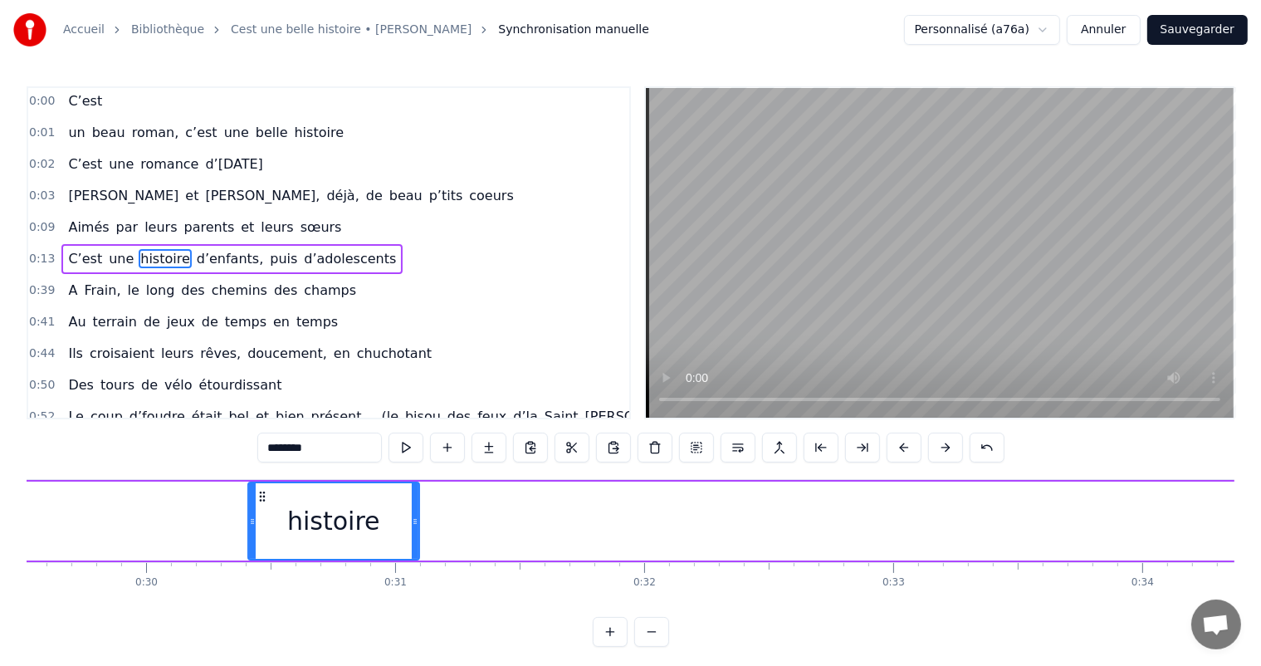
scroll to position [0, 7457]
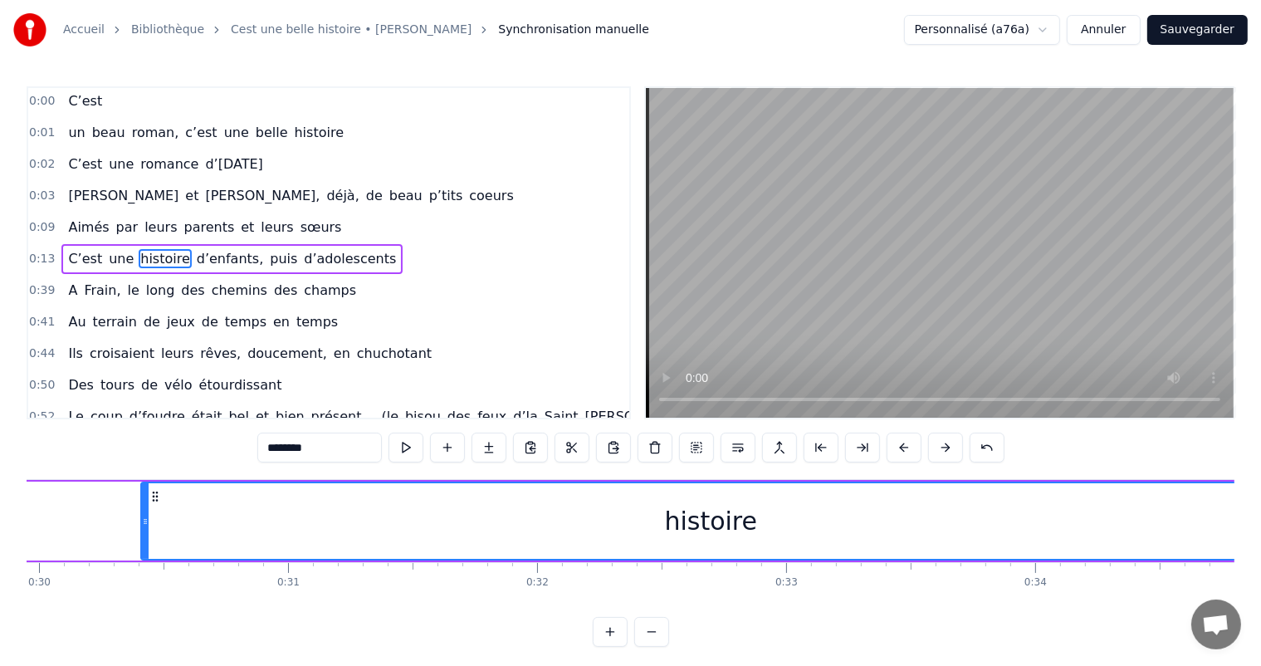
drag, startPoint x: 305, startPoint y: 515, endPoint x: 1190, endPoint y: 604, distance: 889.1
click at [1261, 648] on html "Accueil Bibliothèque Cest une belle histoire • Michel Fugain Synchronisation ma…" at bounding box center [630, 336] width 1261 height 673
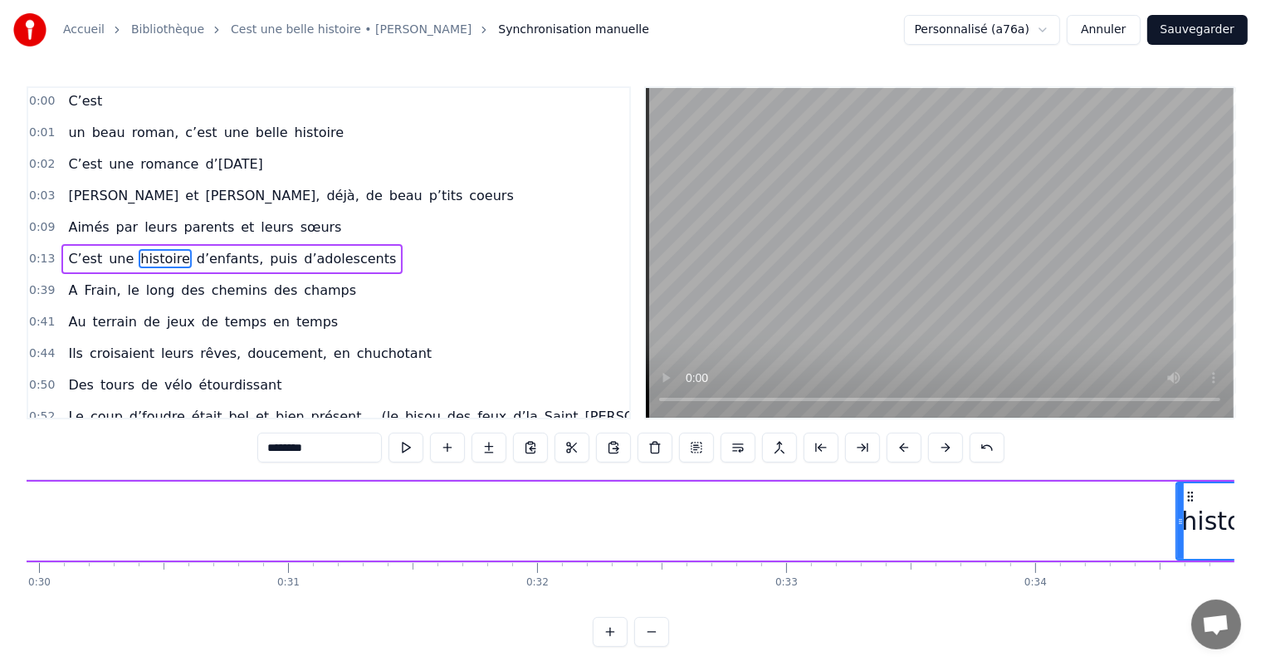
drag, startPoint x: 140, startPoint y: 500, endPoint x: 1022, endPoint y: 543, distance: 883.2
click at [1183, 566] on div "C’est un beau roman, c’est une belle histoire C’est une romance d’[DATE] [PERSO…" at bounding box center [630, 541] width 1207 height 124
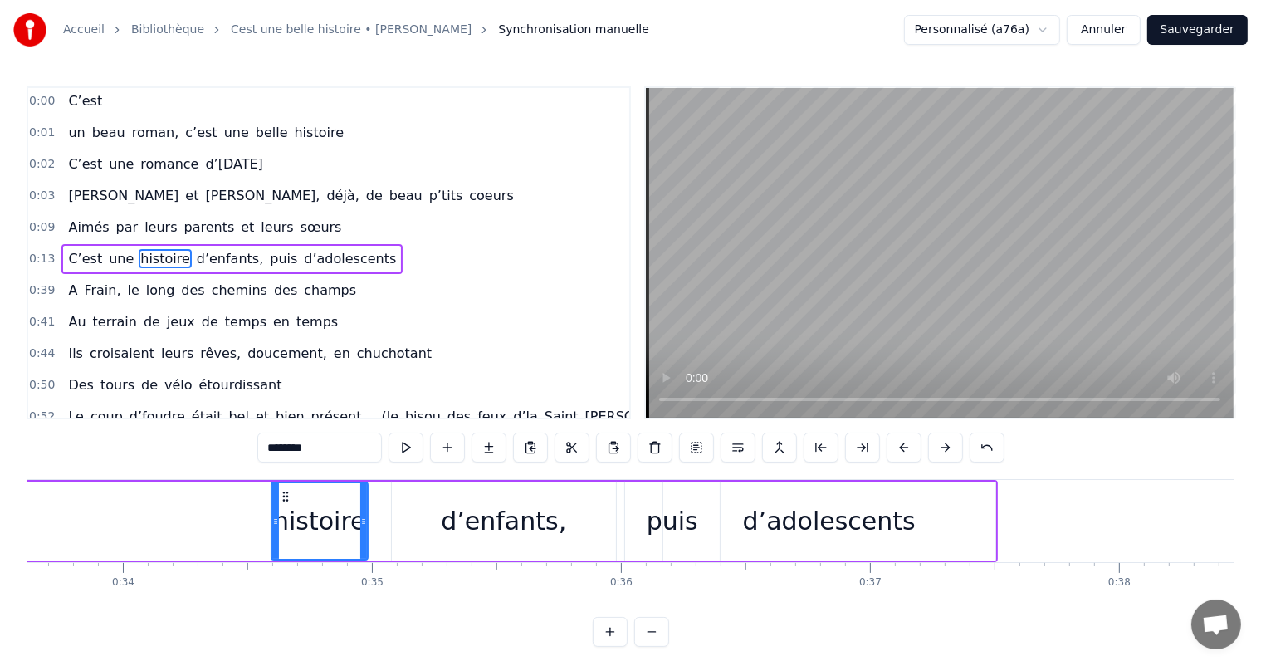
scroll to position [0, 8315]
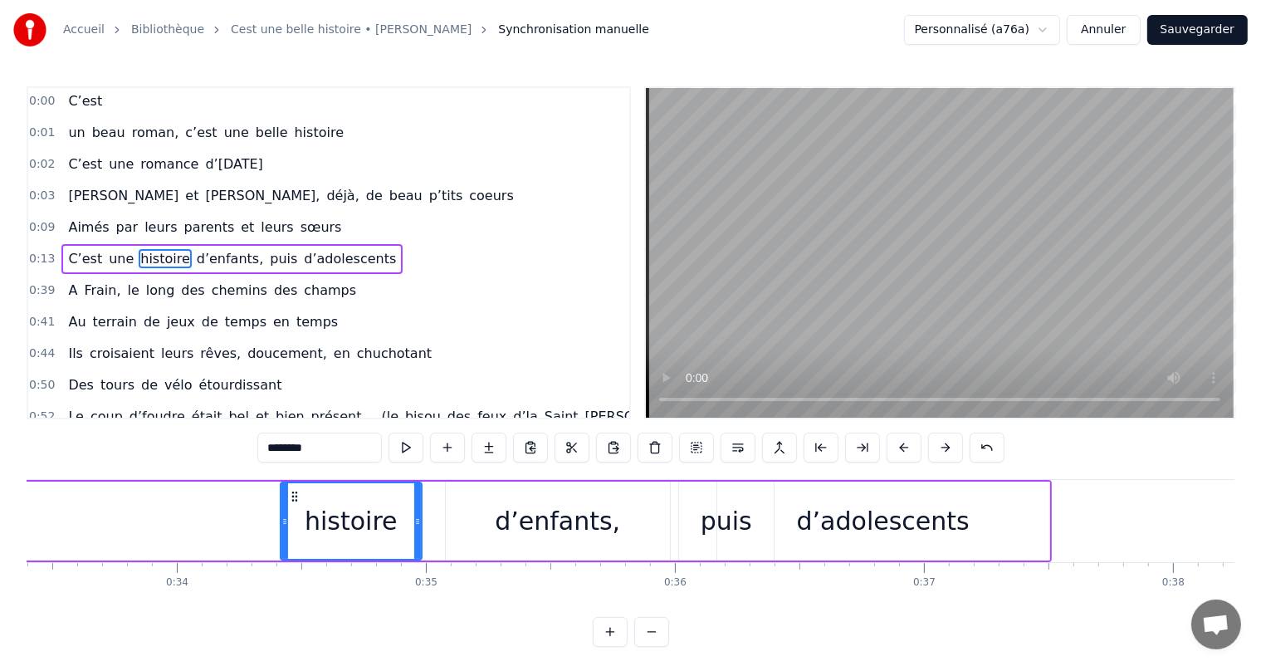
drag, startPoint x: 329, startPoint y: 514, endPoint x: 293, endPoint y: 510, distance: 35.8
click at [284, 511] on div at bounding box center [284, 521] width 7 height 76
drag, startPoint x: 416, startPoint y: 518, endPoint x: 436, endPoint y: 531, distance: 23.9
click at [436, 531] on div at bounding box center [437, 521] width 7 height 76
drag, startPoint x: 281, startPoint y: 514, endPoint x: 222, endPoint y: 520, distance: 60.1
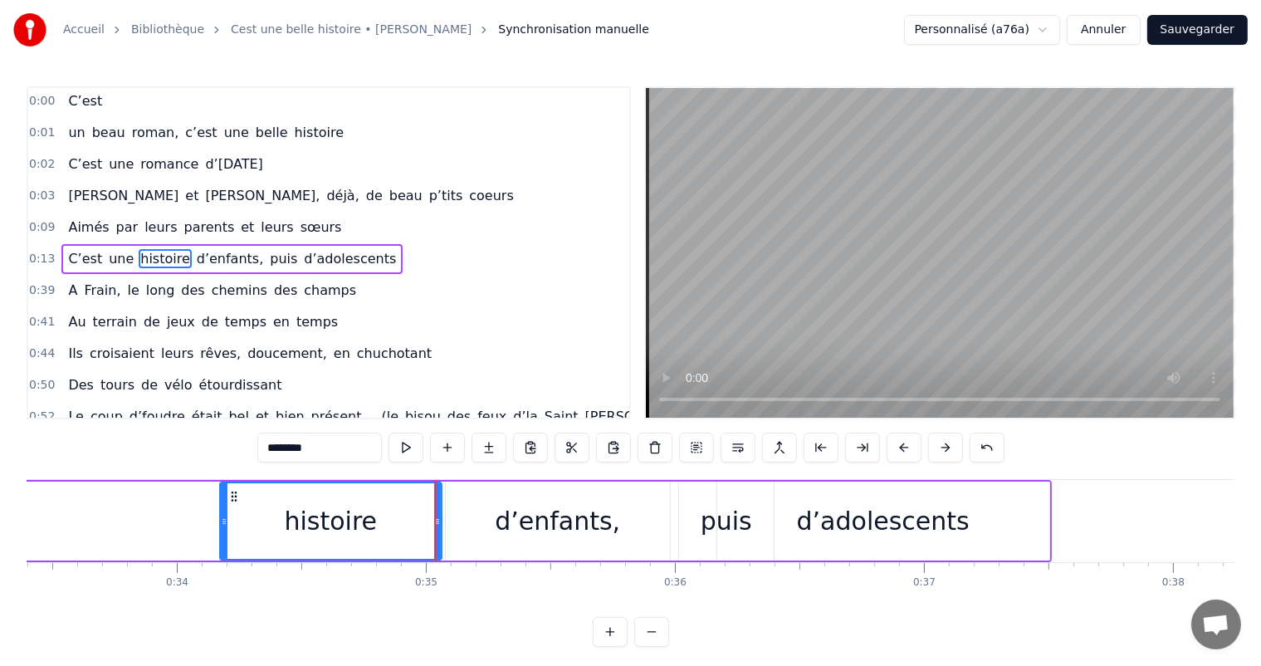
click at [222, 520] on icon at bounding box center [224, 521] width 7 height 13
click at [305, 557] on div "histoire" at bounding box center [331, 521] width 220 height 76
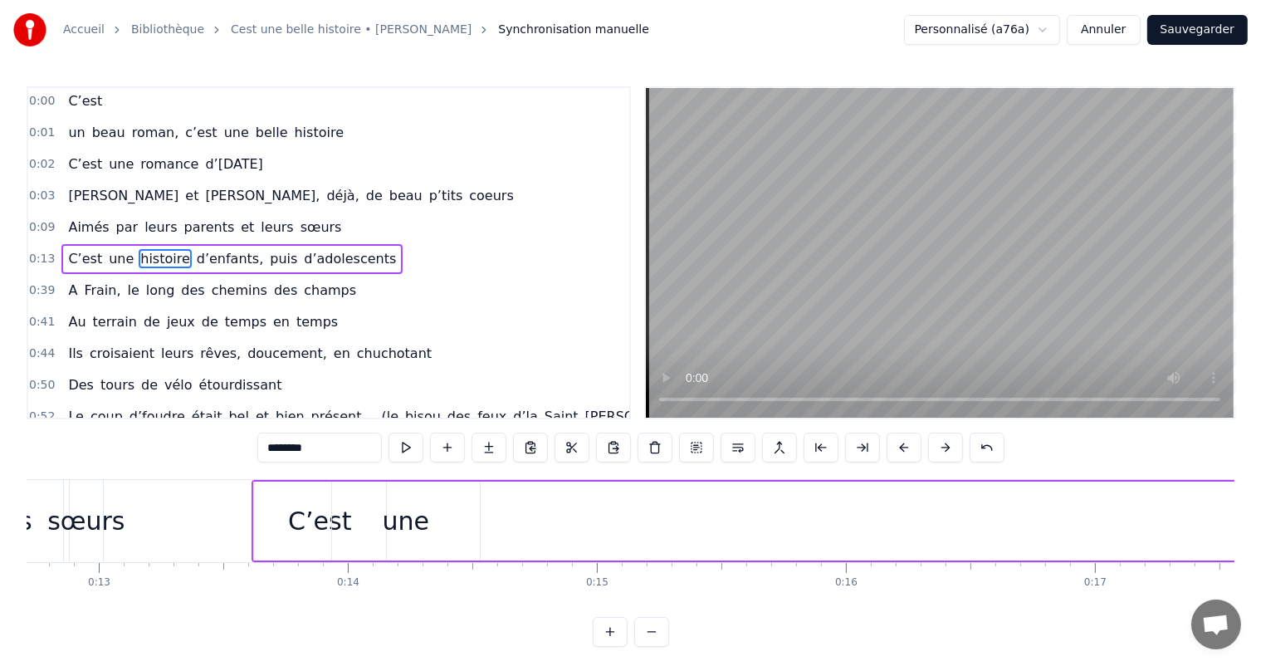
scroll to position [0, 3192]
click at [385, 524] on div "une" at bounding box center [378, 520] width 46 height 37
type input "***"
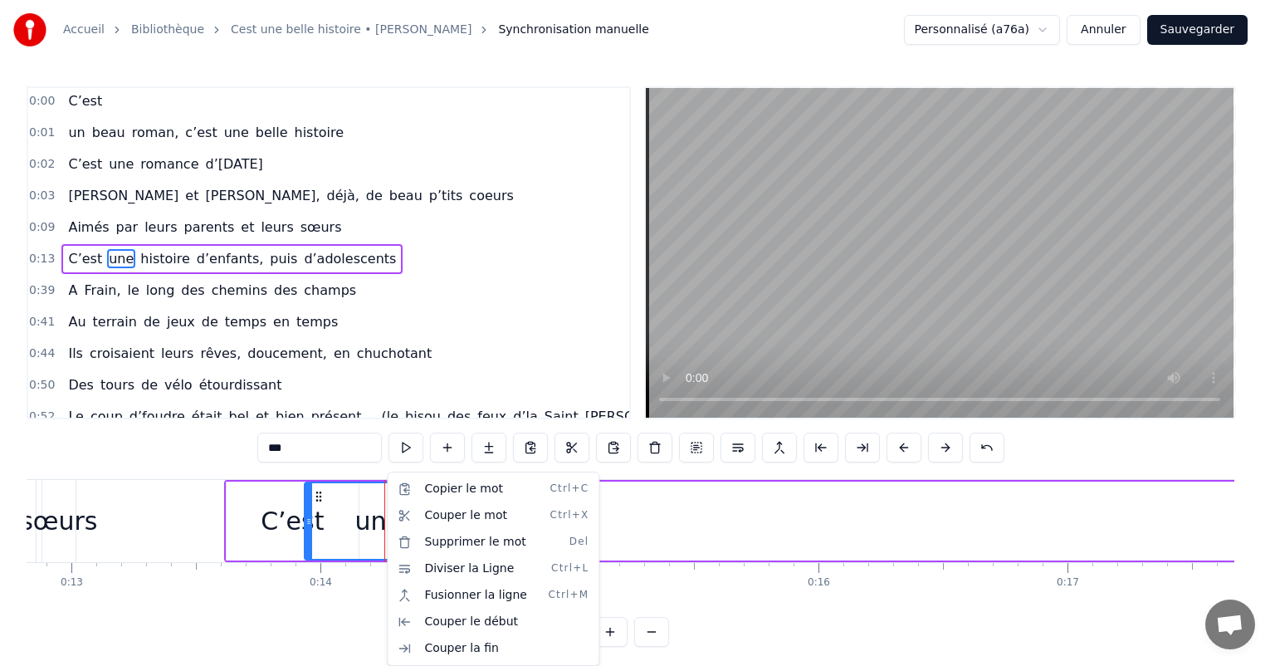
click at [320, 515] on html "Accueil Bibliothèque Cest une belle histoire • Michel Fugain Synchronisation ma…" at bounding box center [637, 336] width 1275 height 673
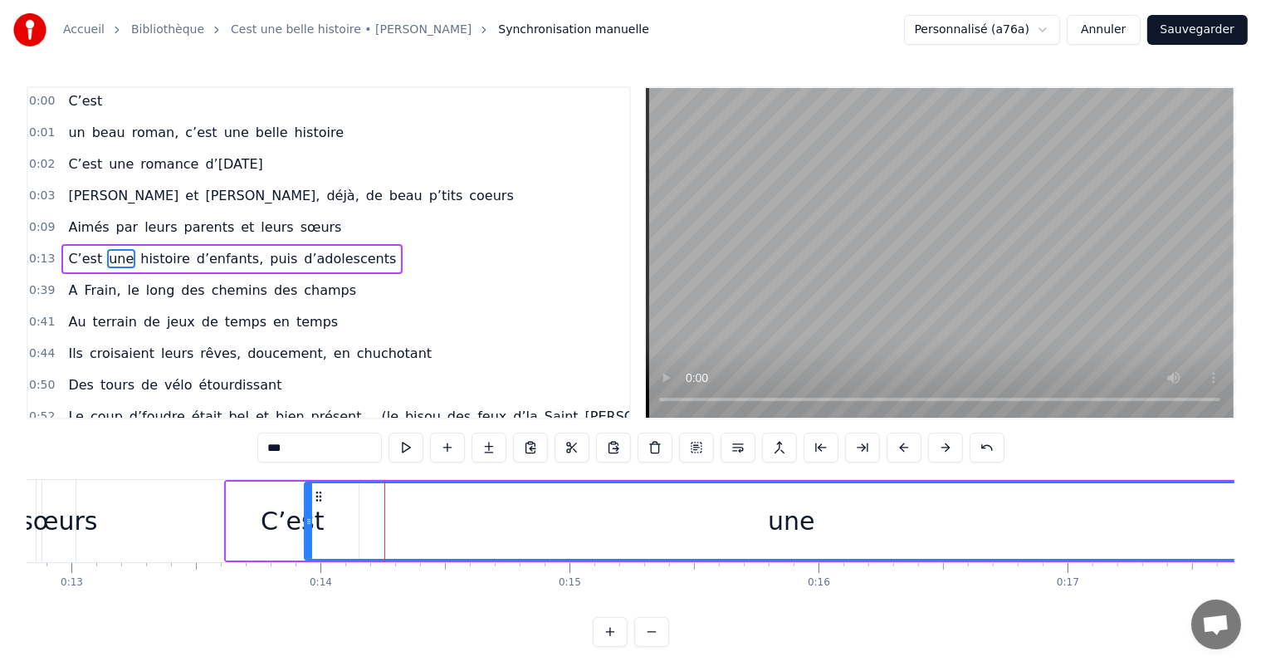
drag, startPoint x: 448, startPoint y: 520, endPoint x: 1052, endPoint y: 480, distance: 605.5
click at [1261, 510] on html "Accueil Bibliothèque Cest une belle histoire • Michel Fugain Synchronisation ma…" at bounding box center [630, 336] width 1261 height 673
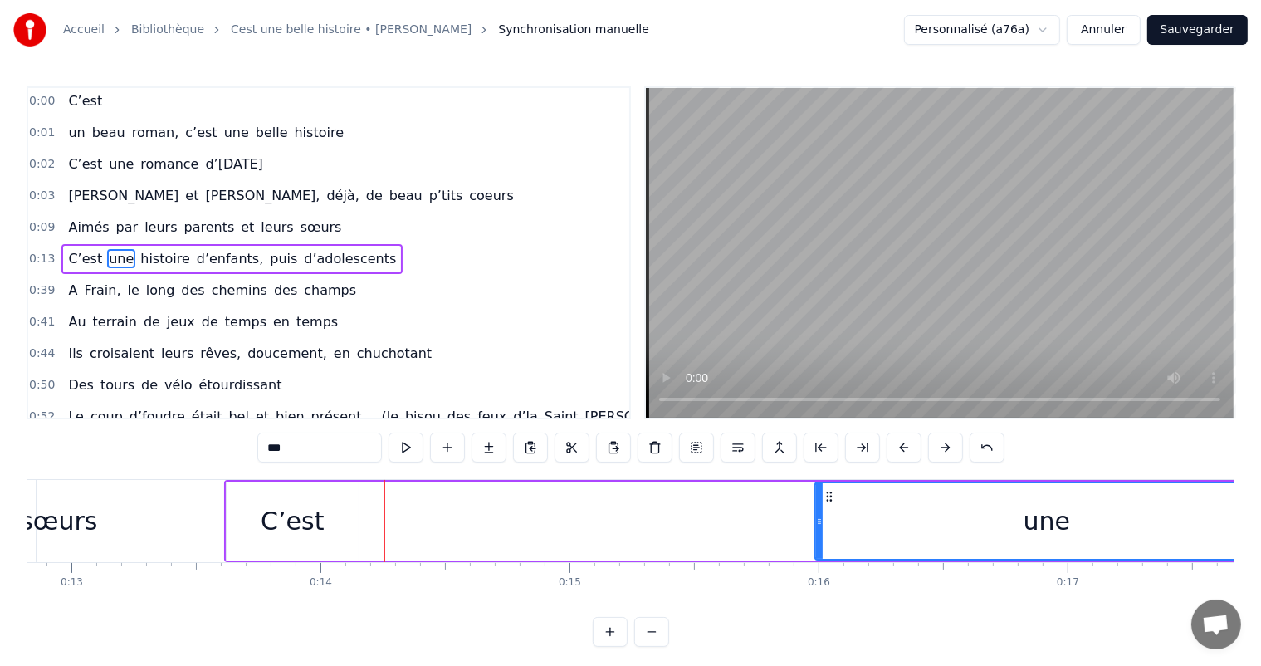
drag, startPoint x: 304, startPoint y: 499, endPoint x: 814, endPoint y: 529, distance: 511.3
click at [816, 529] on div at bounding box center [819, 521] width 7 height 76
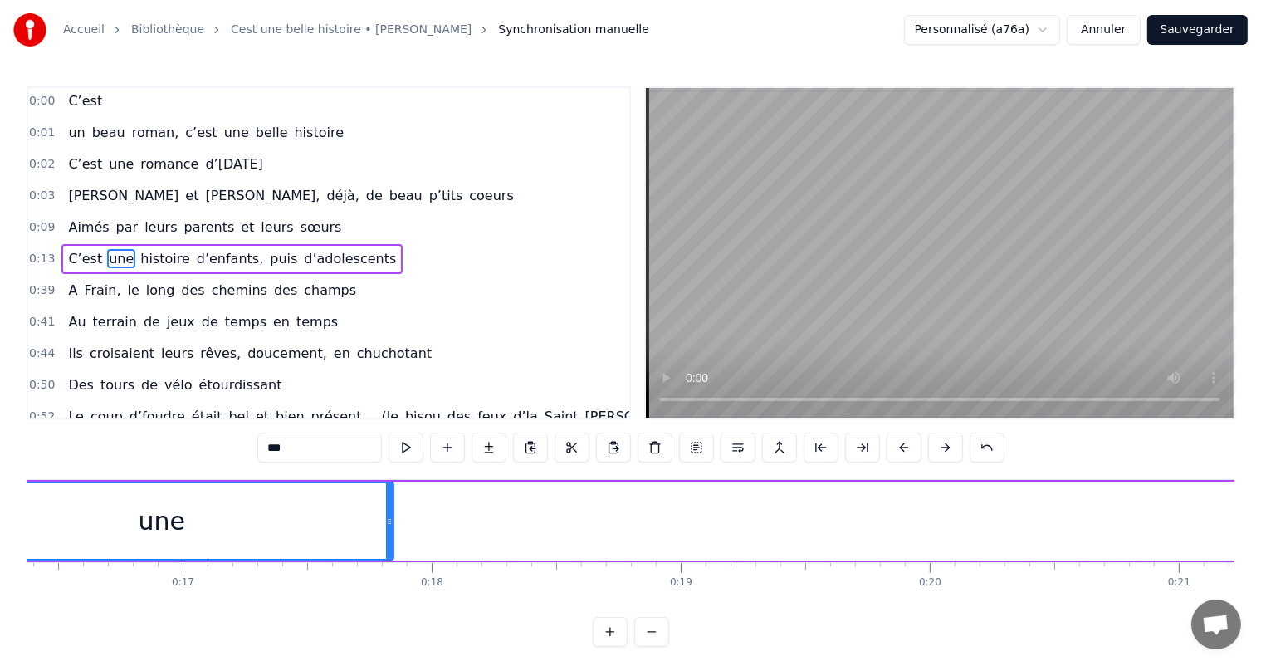
scroll to position [0, 4157]
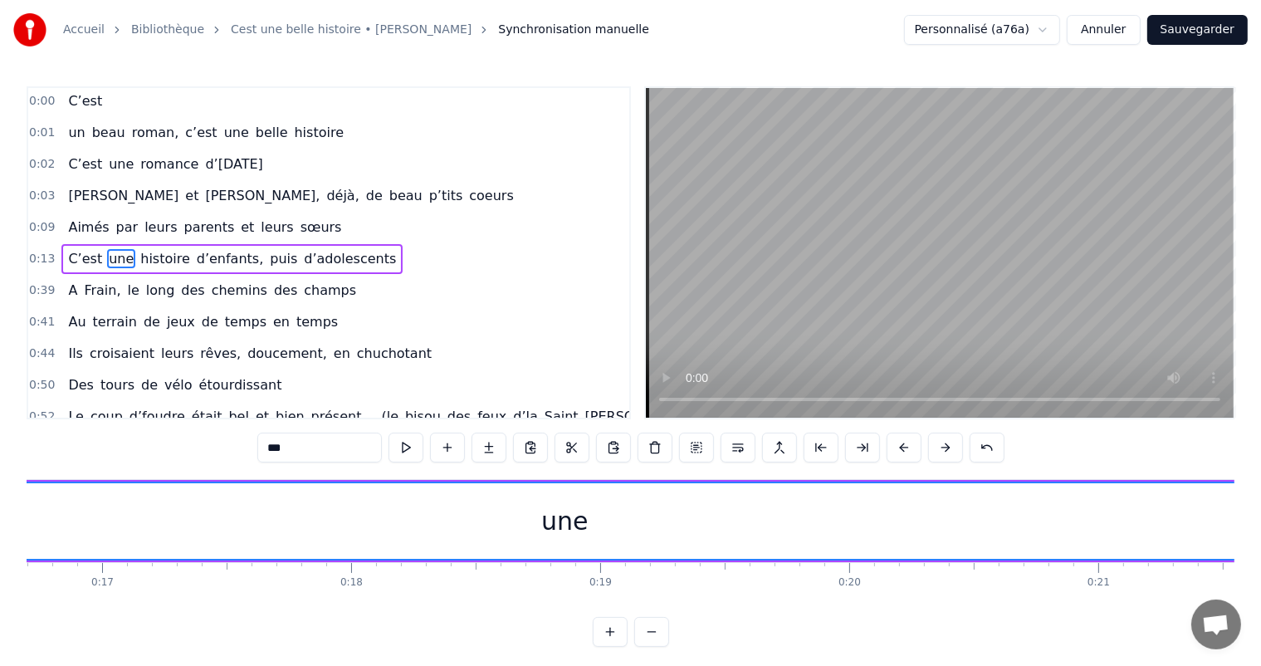
drag, startPoint x: 306, startPoint y: 518, endPoint x: 1273, endPoint y: 548, distance: 967.3
click at [1261, 548] on html "Accueil Bibliothèque Cest une belle histoire • Michel Fugain Synchronisation ma…" at bounding box center [630, 336] width 1261 height 673
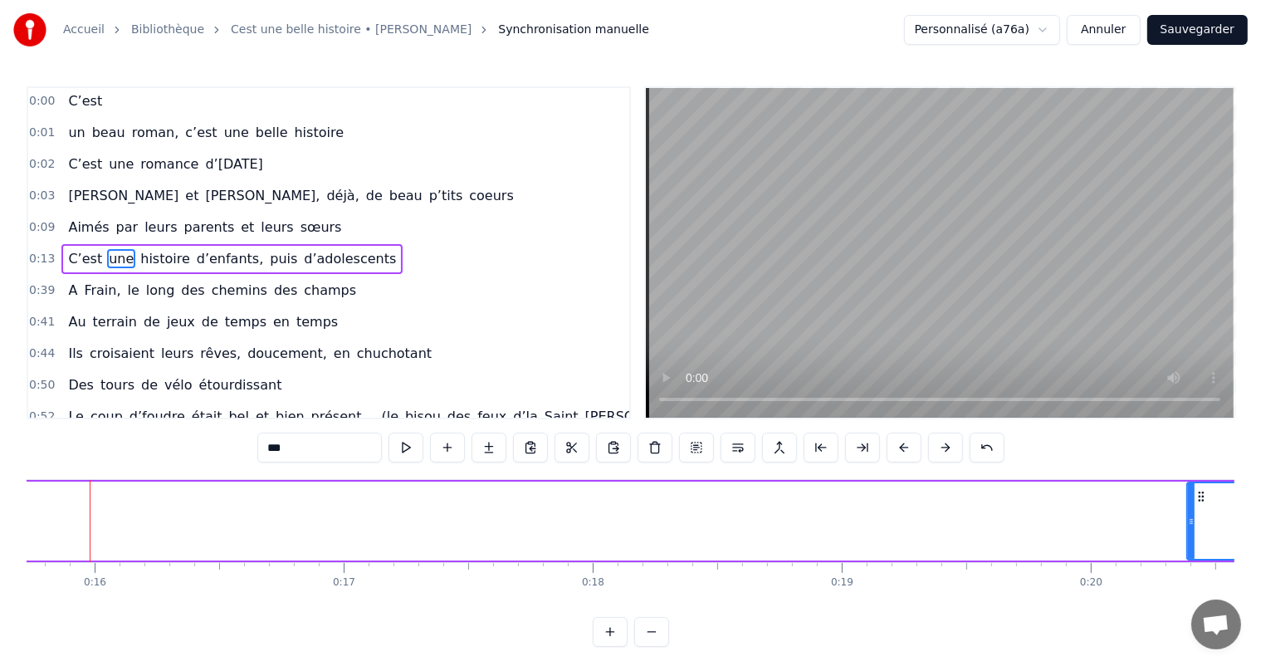
drag, startPoint x: 92, startPoint y: 504, endPoint x: 1181, endPoint y: 534, distance: 1089.3
click at [1188, 534] on div at bounding box center [1191, 521] width 7 height 76
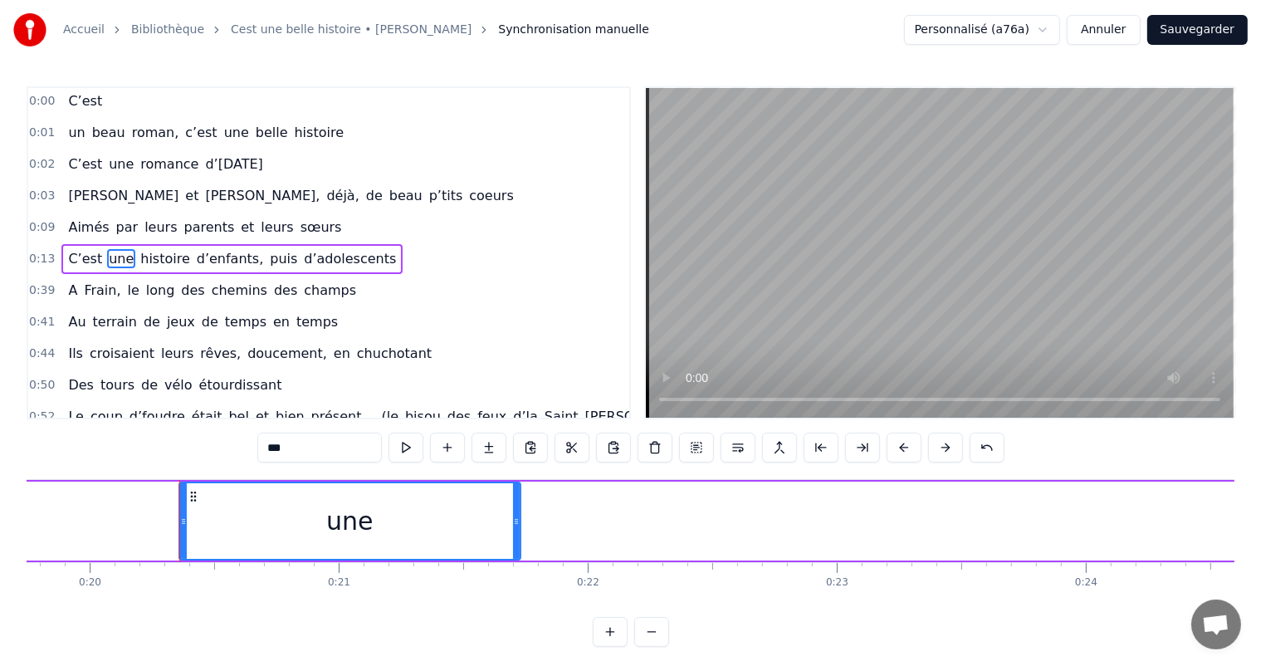
scroll to position [0, 4985]
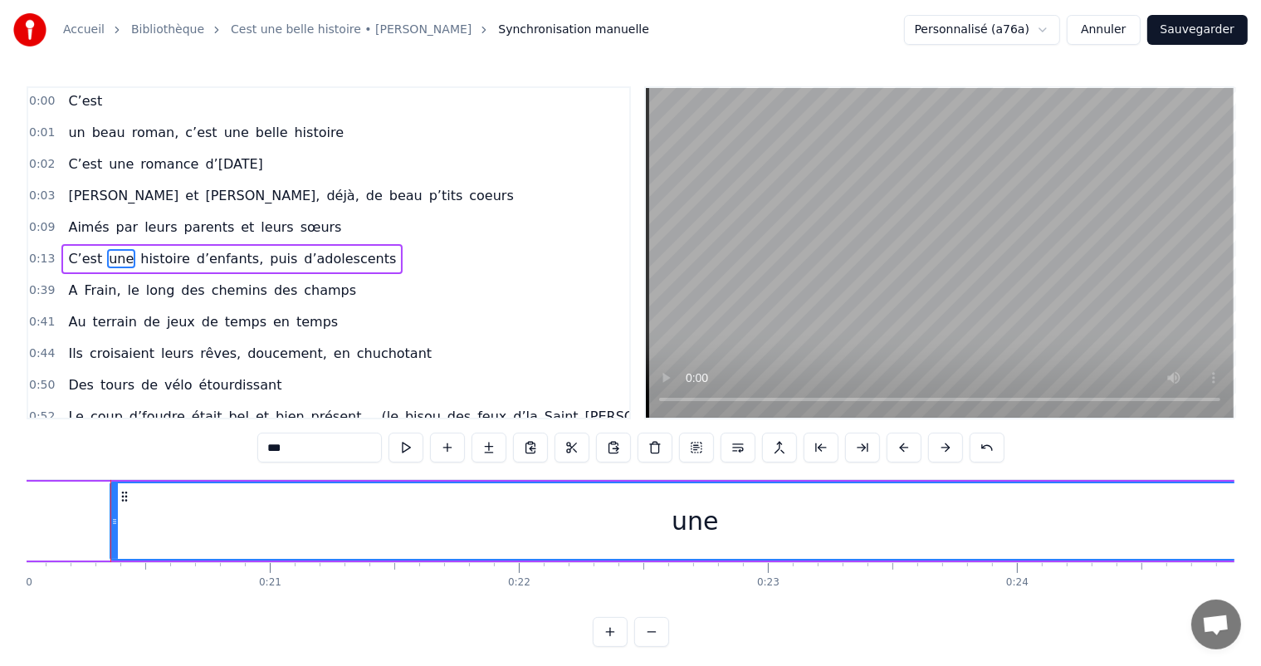
drag, startPoint x: 446, startPoint y: 518, endPoint x: 1274, endPoint y: 510, distance: 828.3
click at [1261, 510] on html "Accueil Bibliothèque Cest une belle histoire • Michel Fugain Synchronisation ma…" at bounding box center [630, 336] width 1261 height 673
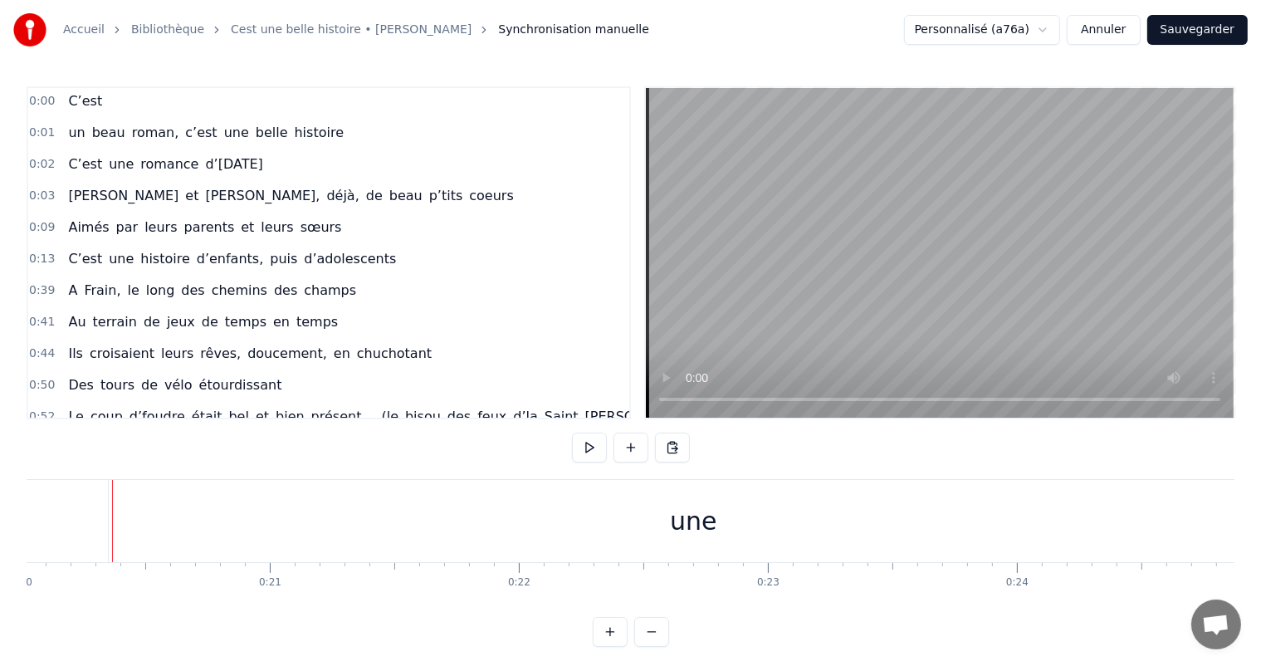
click at [113, 511] on div "une" at bounding box center [693, 521] width 1169 height 82
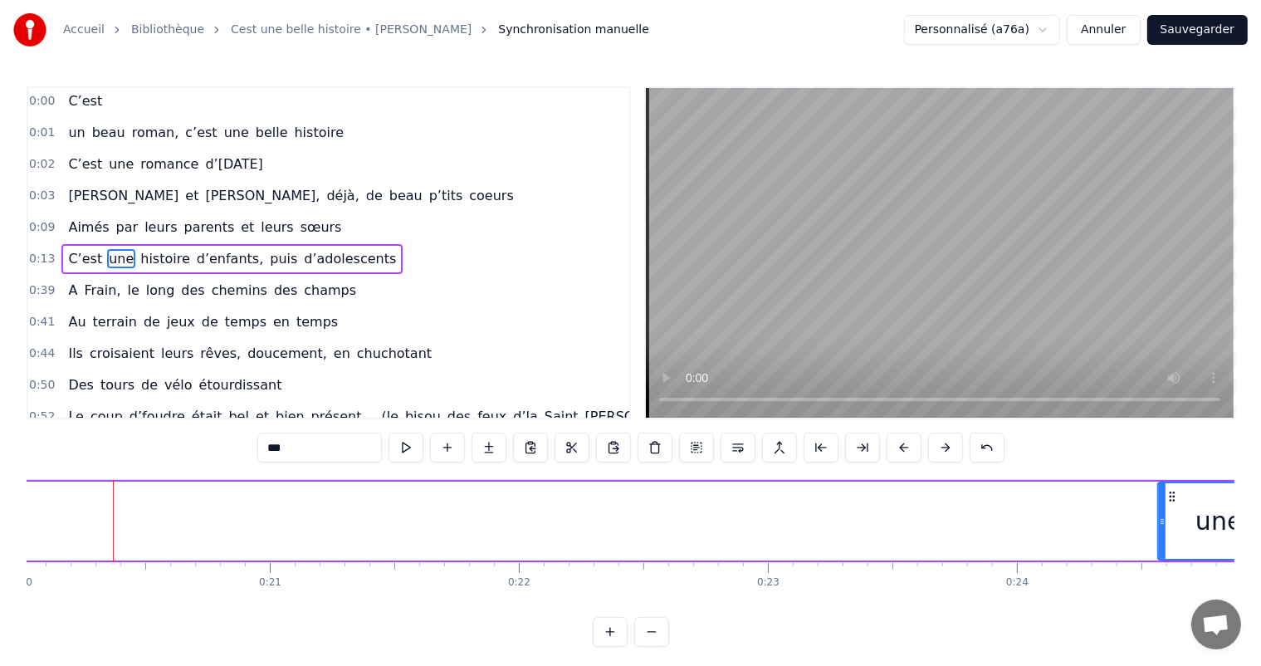
drag, startPoint x: 110, startPoint y: 510, endPoint x: 1159, endPoint y: 578, distance: 1050.4
click at [1159, 578] on div "C’est un beau roman, c’est une belle histoire C’est une romance d’[DATE] [PERSO…" at bounding box center [630, 541] width 1207 height 124
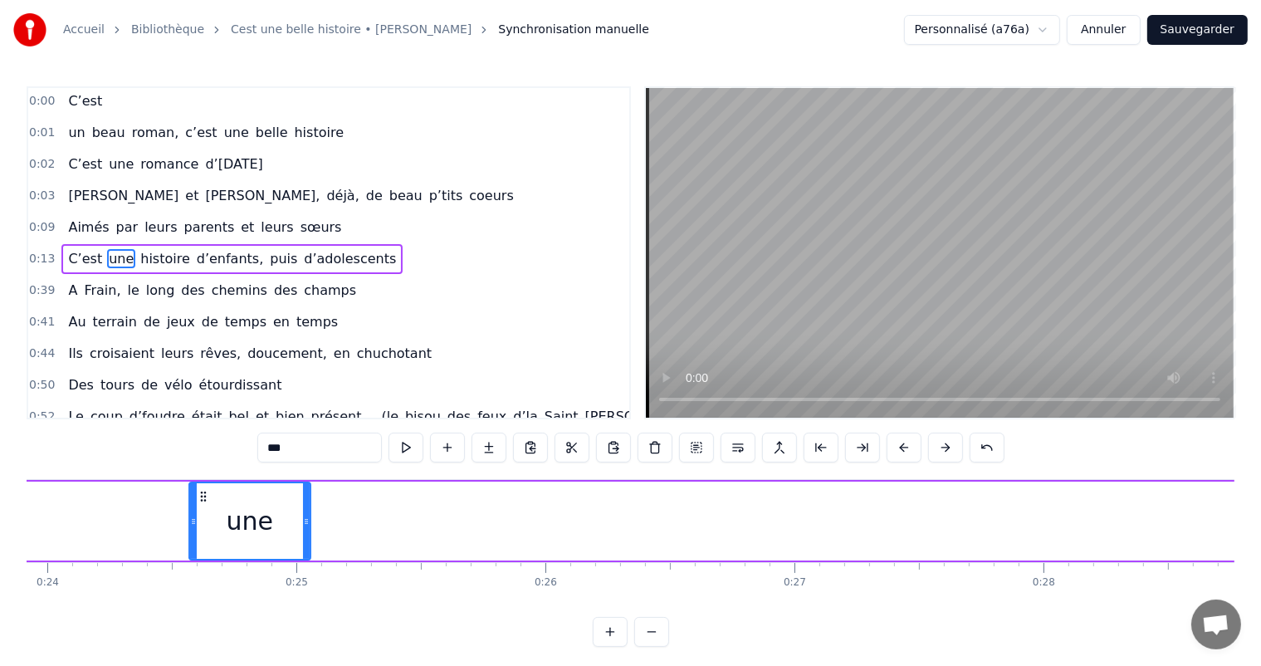
scroll to position [0, 6035]
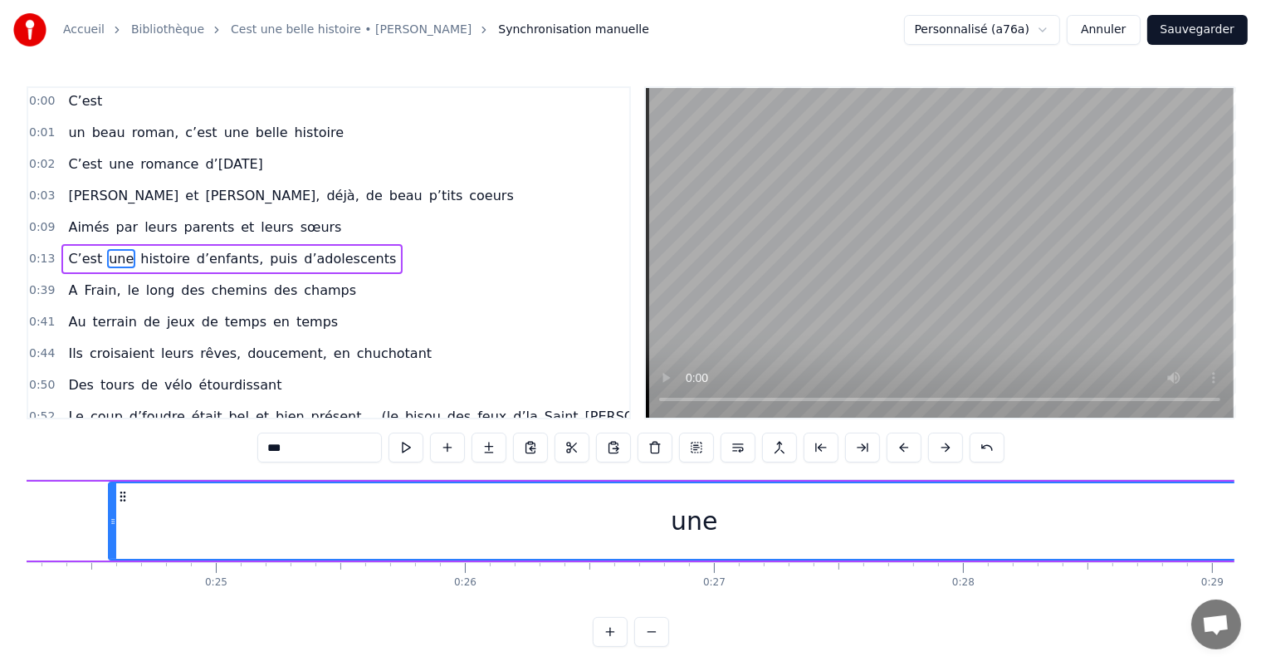
drag, startPoint x: 224, startPoint y: 521, endPoint x: 1274, endPoint y: 564, distance: 1050.7
click at [1261, 564] on html "Accueil Bibliothèque Cest une belle histoire • Michel Fugain Synchronisation ma…" at bounding box center [630, 336] width 1261 height 673
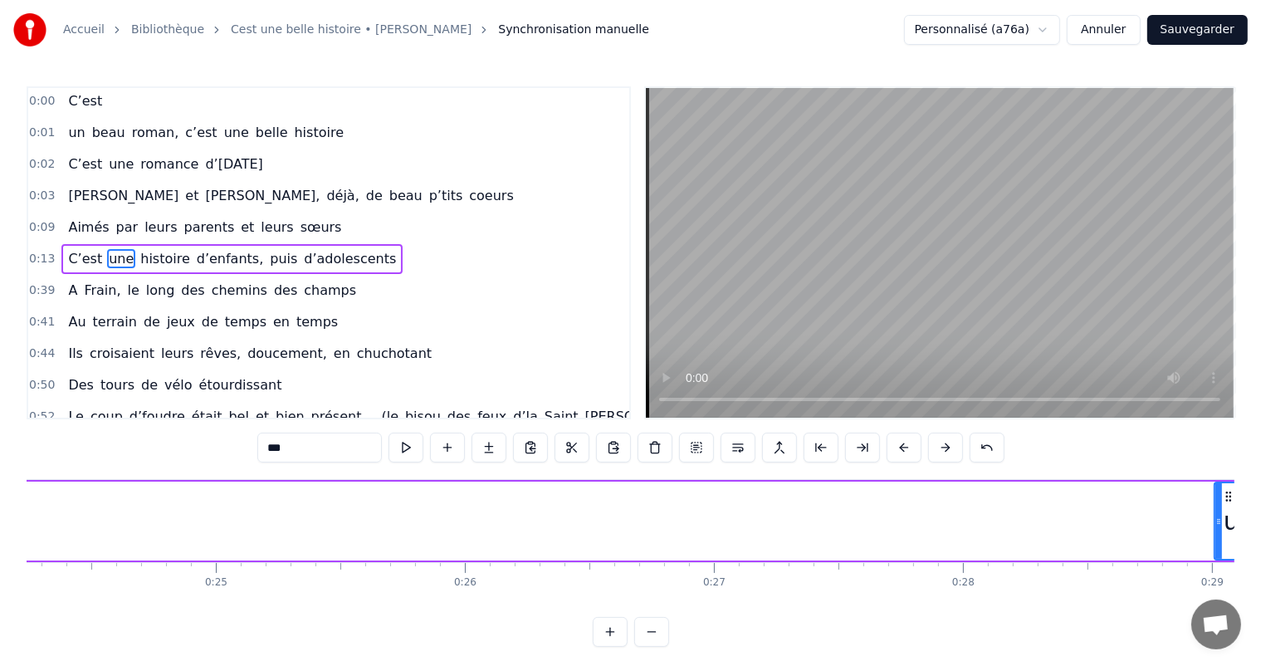
drag, startPoint x: 113, startPoint y: 510, endPoint x: 1218, endPoint y: 535, distance: 1105.7
click at [1218, 535] on div at bounding box center [1218, 521] width 7 height 76
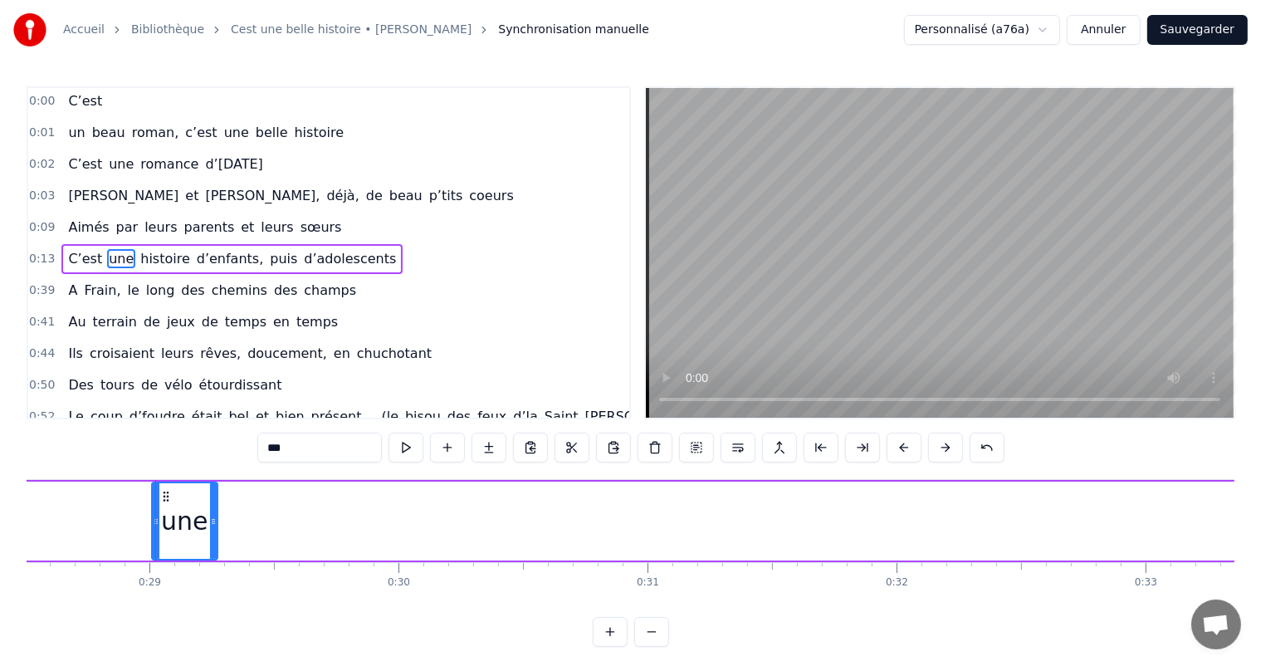
scroll to position [0, 7143]
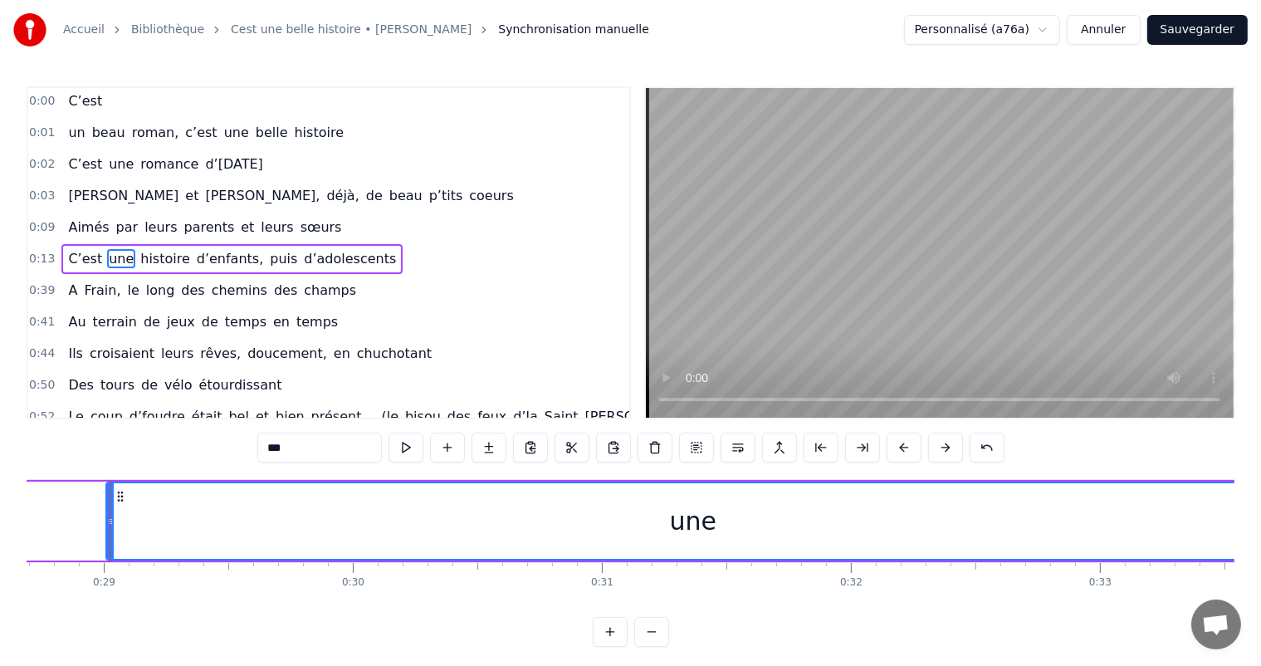
drag, startPoint x: 166, startPoint y: 505, endPoint x: 1274, endPoint y: 640, distance: 1116.1
click at [1261, 640] on html "Accueil Bibliothèque Cest une belle histoire • Michel Fugain Synchronisation ma…" at bounding box center [630, 336] width 1261 height 673
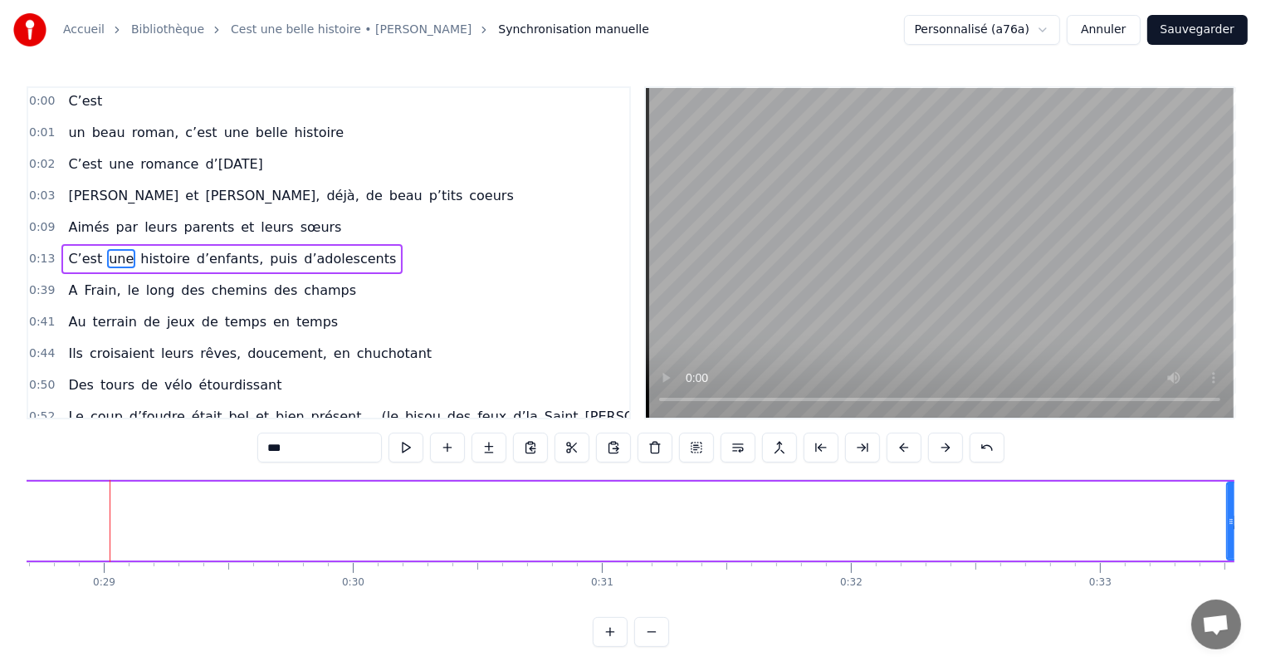
drag, startPoint x: 108, startPoint y: 508, endPoint x: 1230, endPoint y: 569, distance: 1123.7
click at [1230, 569] on div "C’est un beau roman, c’est une belle histoire C’est une romance d’[DATE] [PERSO…" at bounding box center [630, 541] width 1207 height 124
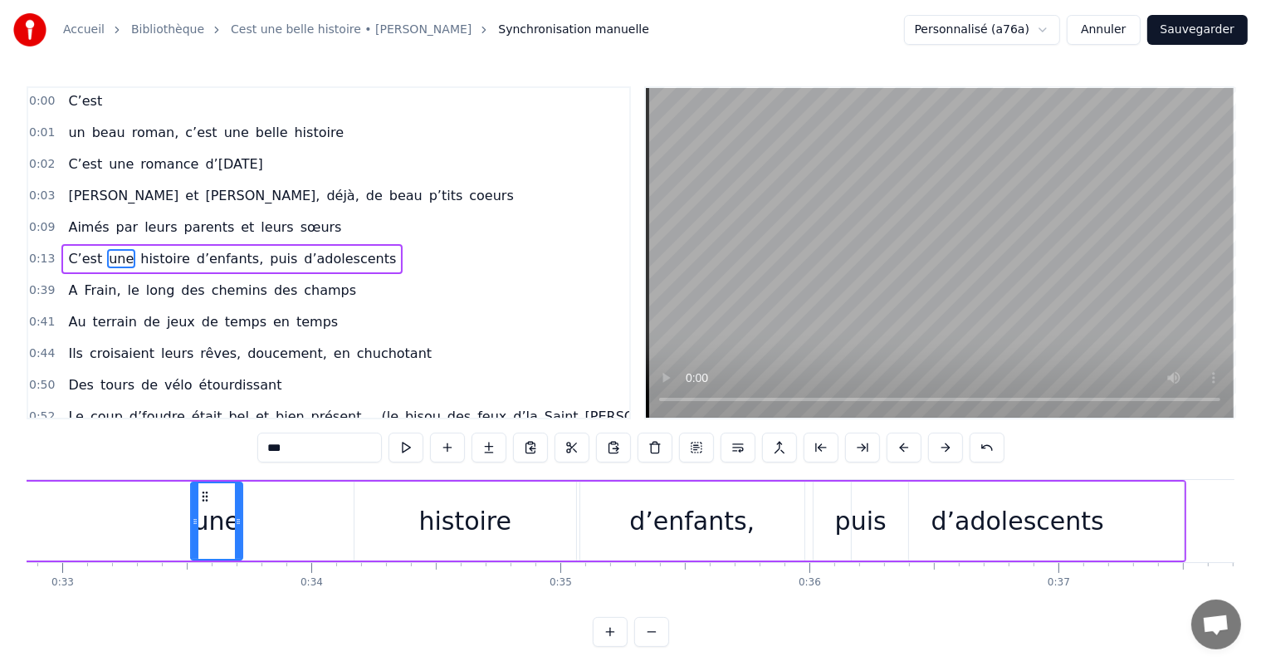
scroll to position [0, 8208]
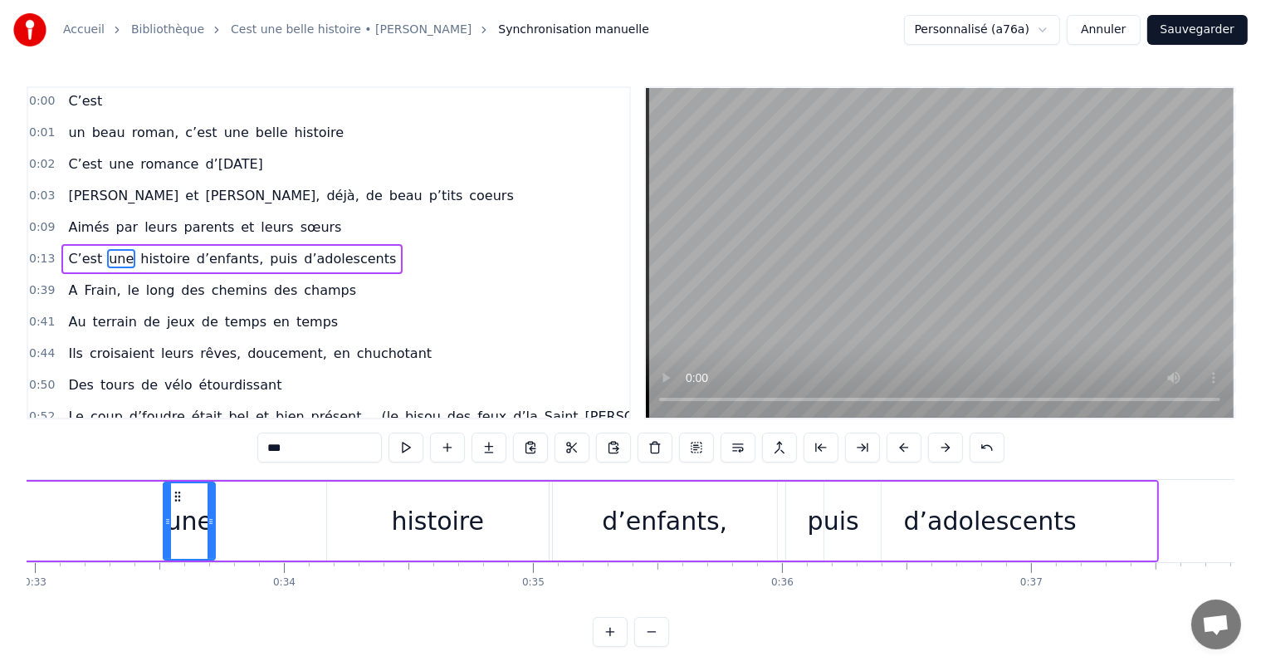
click at [213, 514] on div "une" at bounding box center [189, 520] width 53 height 79
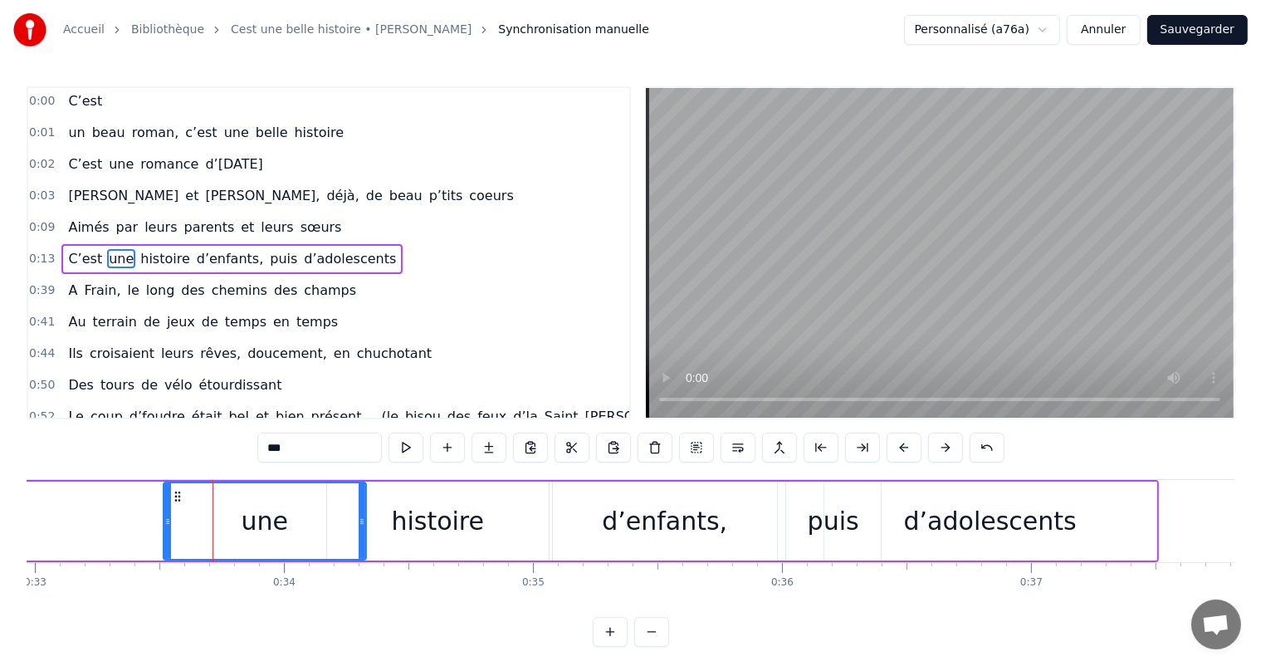
drag, startPoint x: 209, startPoint y: 511, endPoint x: 359, endPoint y: 504, distance: 150.4
click at [359, 504] on div at bounding box center [362, 521] width 7 height 76
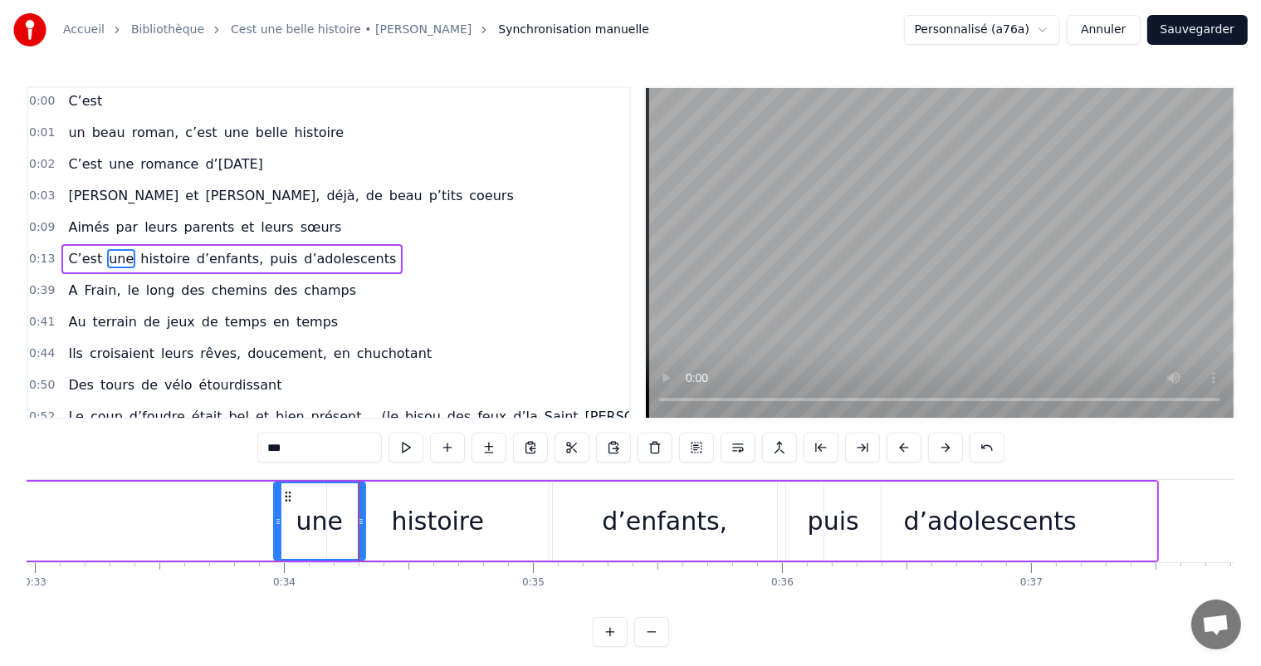
drag, startPoint x: 167, startPoint y: 513, endPoint x: 279, endPoint y: 527, distance: 112.9
click at [279, 527] on div at bounding box center [278, 521] width 7 height 76
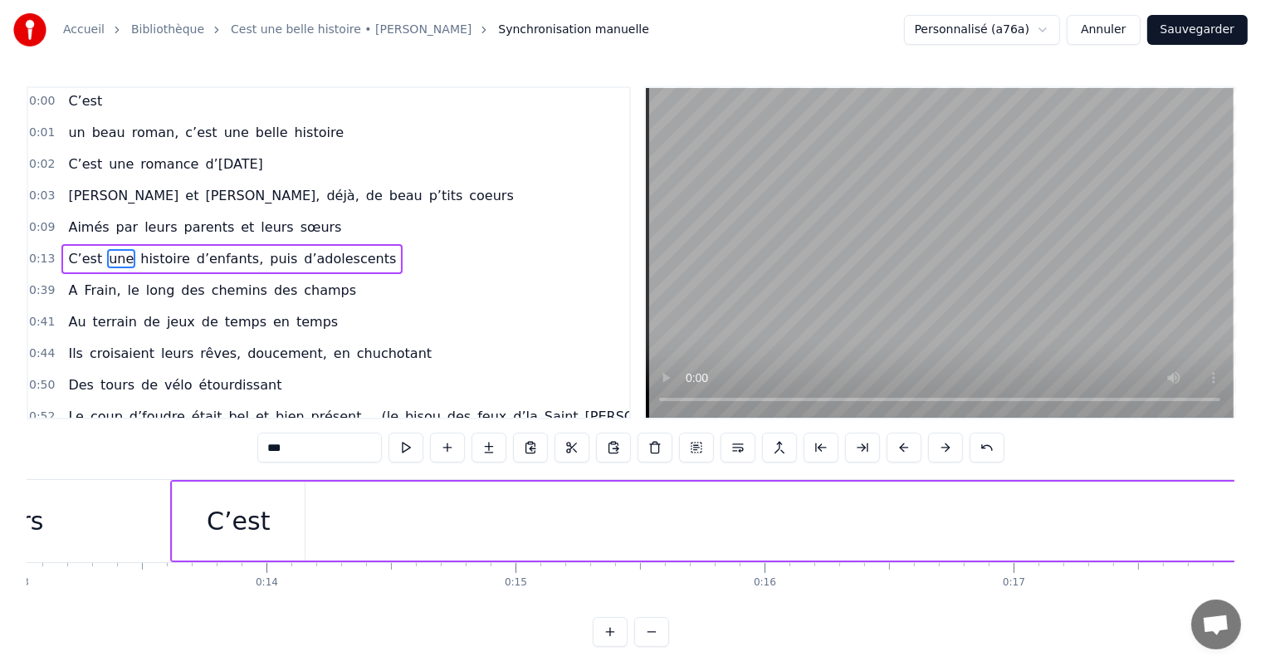
scroll to position [0, 3218]
click at [282, 543] on div "C’est" at bounding box center [266, 520] width 132 height 79
type input "*****"
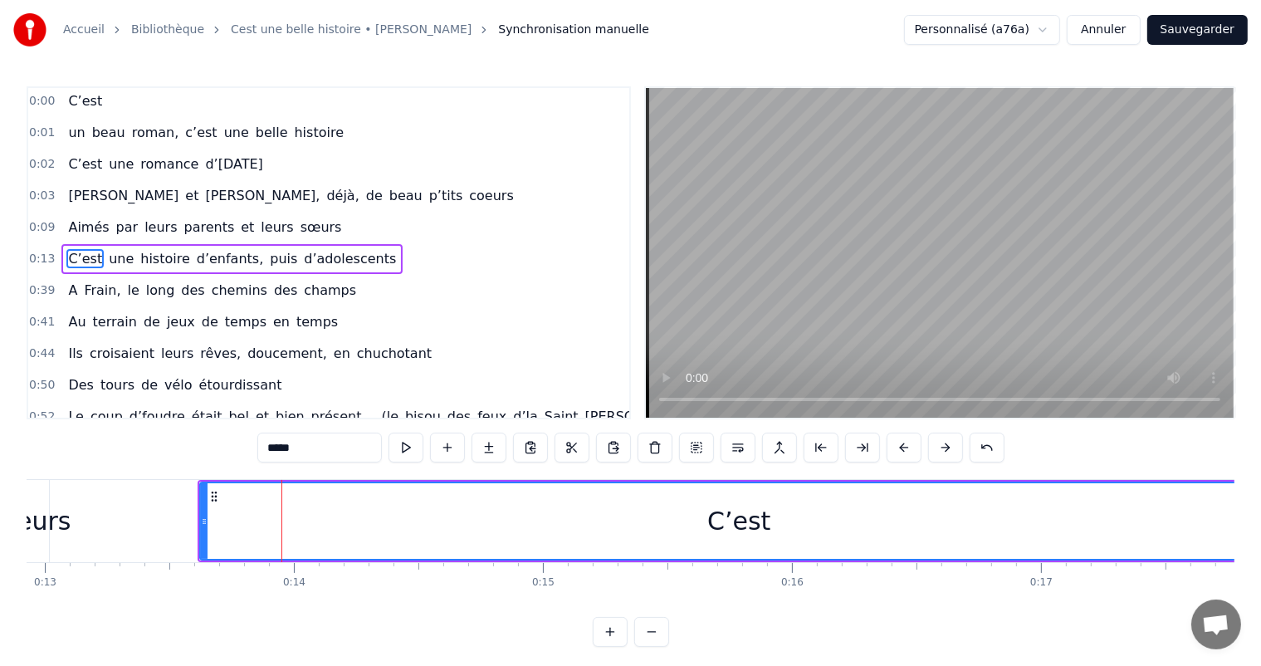
drag, startPoint x: 328, startPoint y: 517, endPoint x: 1274, endPoint y: 564, distance: 947.3
click at [1261, 564] on html "Accueil Bibliothèque Cest une belle histoire • Michel Fugain Synchronisation ma…" at bounding box center [630, 336] width 1261 height 673
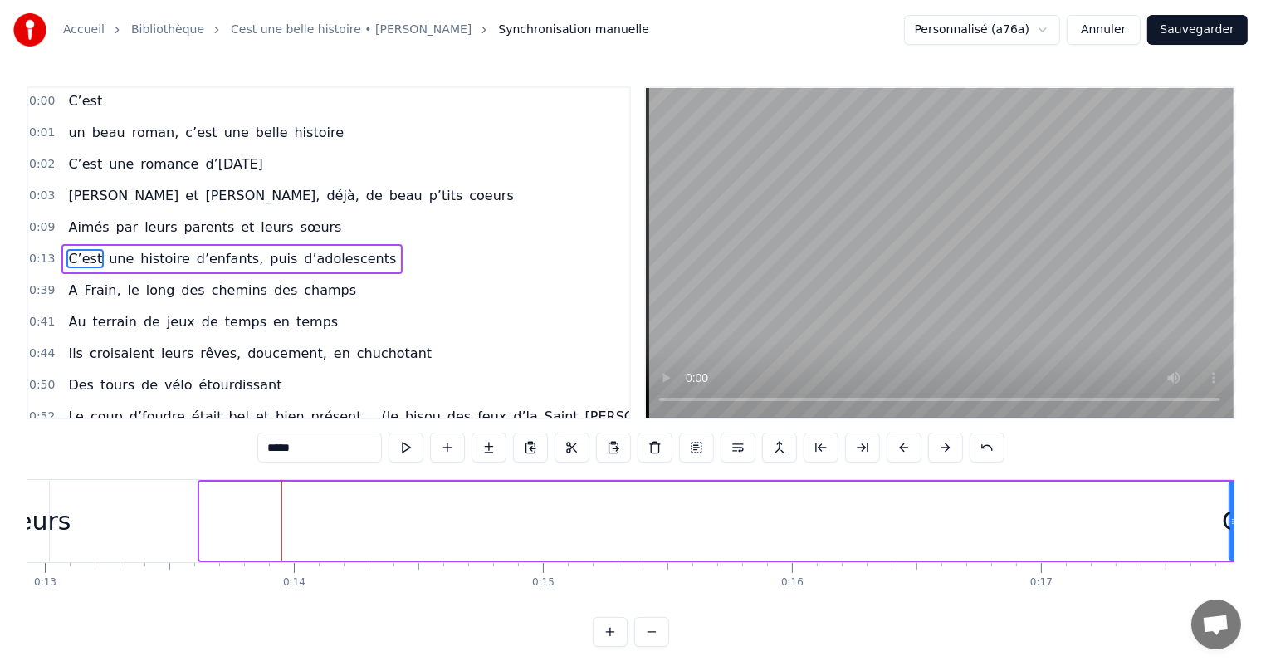
drag, startPoint x: 202, startPoint y: 518, endPoint x: 1232, endPoint y: 477, distance: 1029.9
click at [1232, 477] on div "0:00 C’est 0:01 un beau roman, c’est une belle histoire 0:02 C’est une romance …" at bounding box center [630, 366] width 1207 height 560
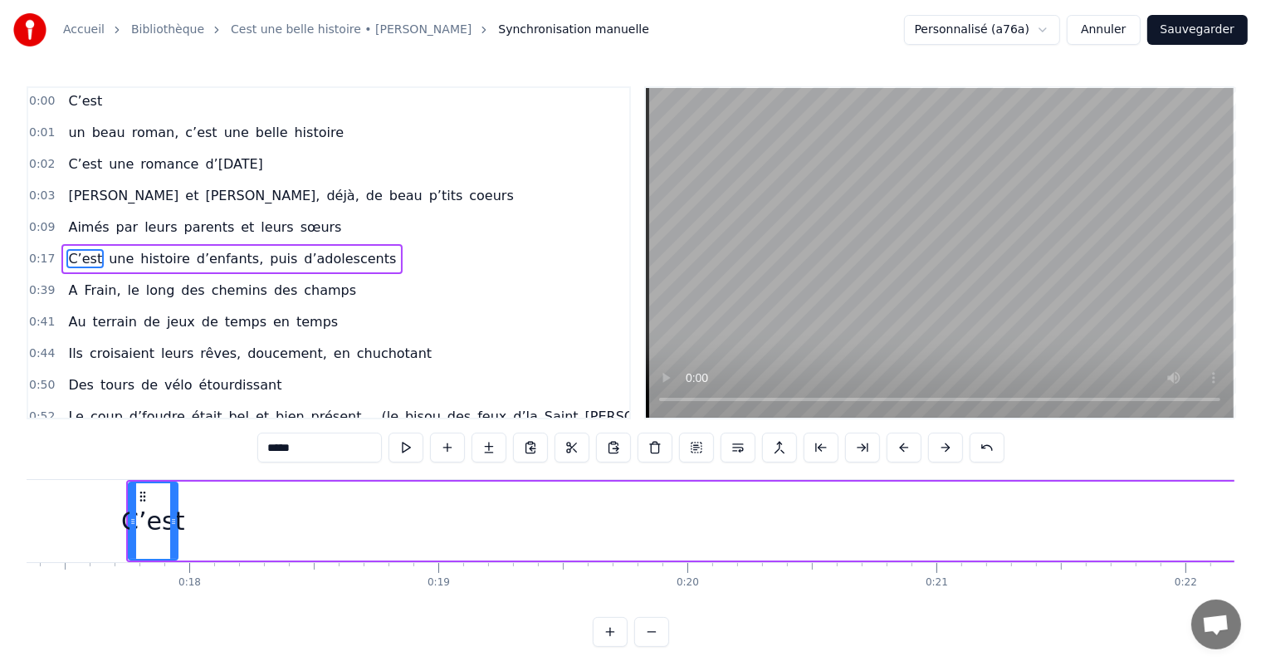
scroll to position [0, 4398]
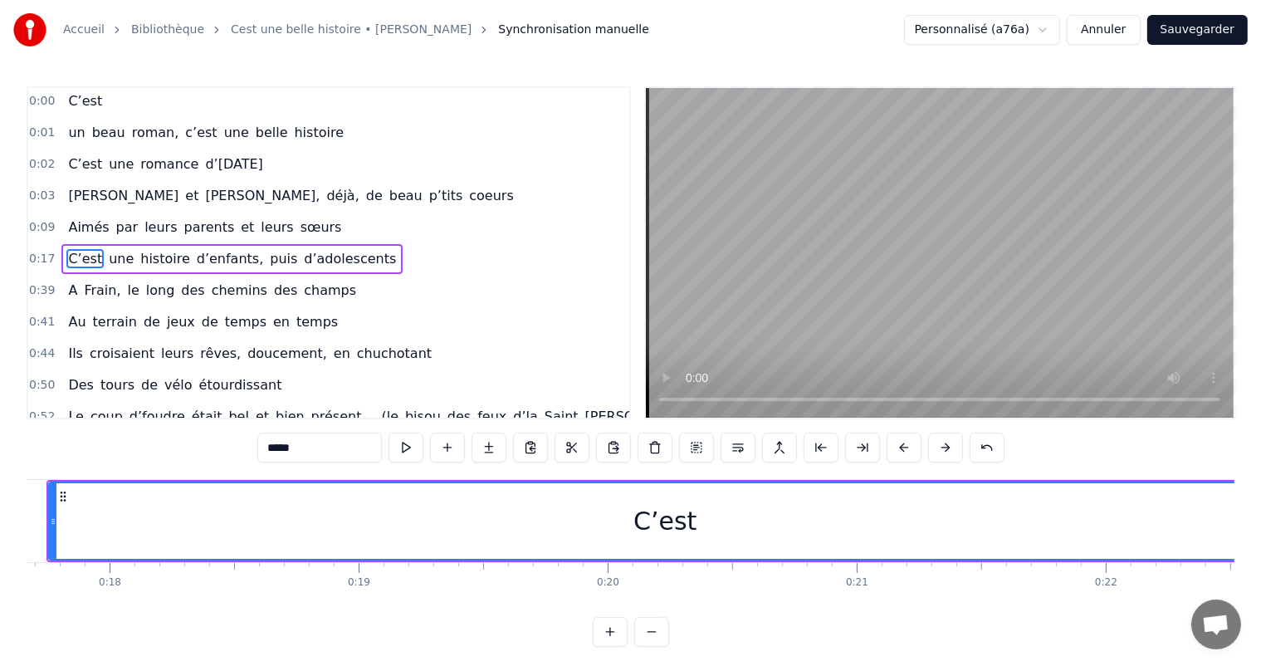
drag, startPoint x: 90, startPoint y: 521, endPoint x: 1028, endPoint y: 554, distance: 938.3
click at [1261, 578] on html "Accueil Bibliothèque Cest une belle histoire • Michel Fugain Synchronisation ma…" at bounding box center [630, 336] width 1261 height 673
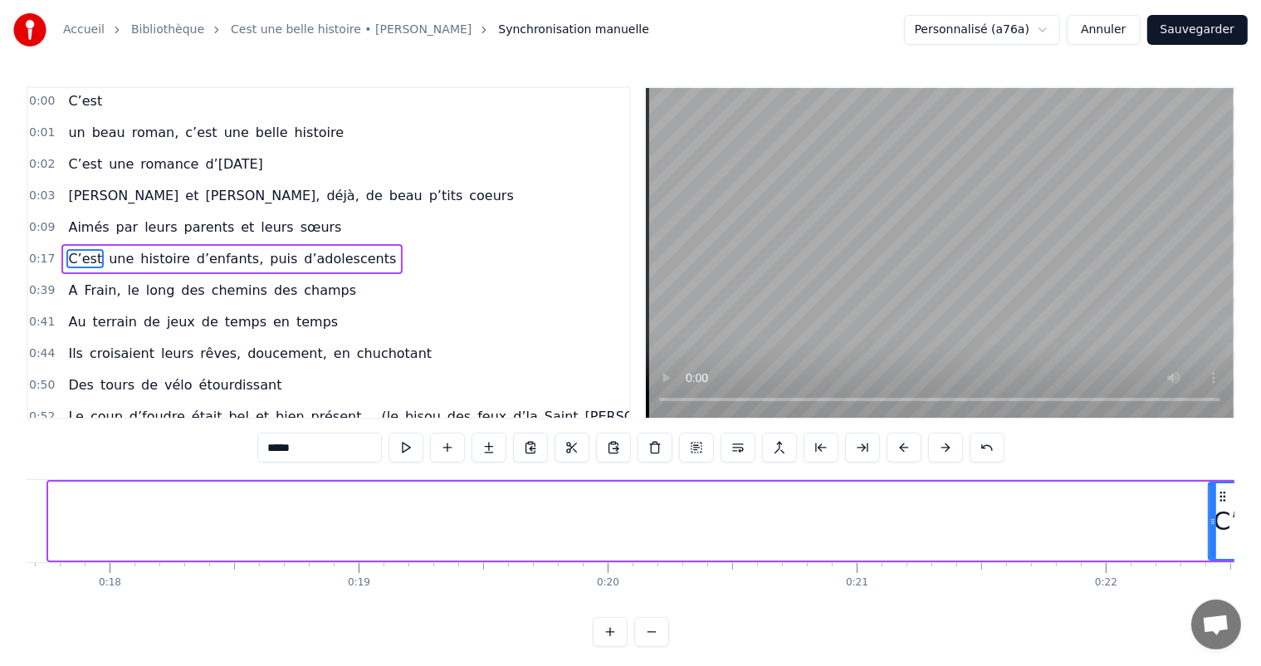
drag, startPoint x: 48, startPoint y: 521, endPoint x: 1222, endPoint y: 518, distance: 1174.3
click at [1216, 518] on icon at bounding box center [1212, 521] width 7 height 13
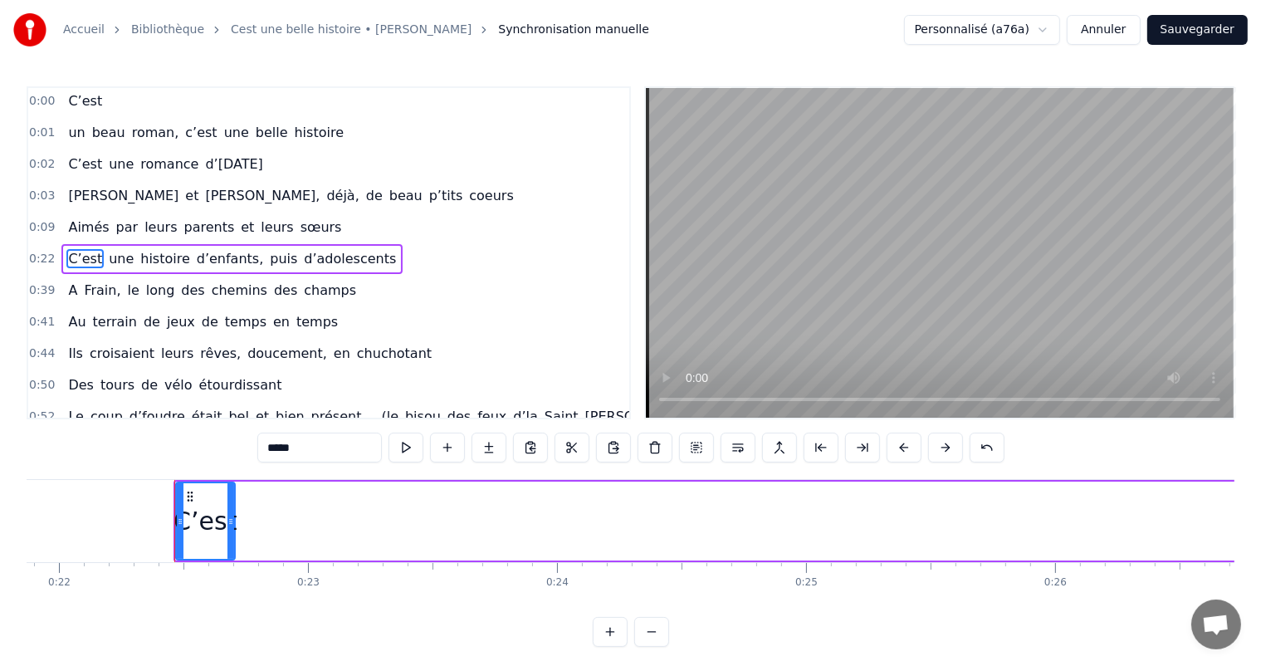
scroll to position [0, 5510]
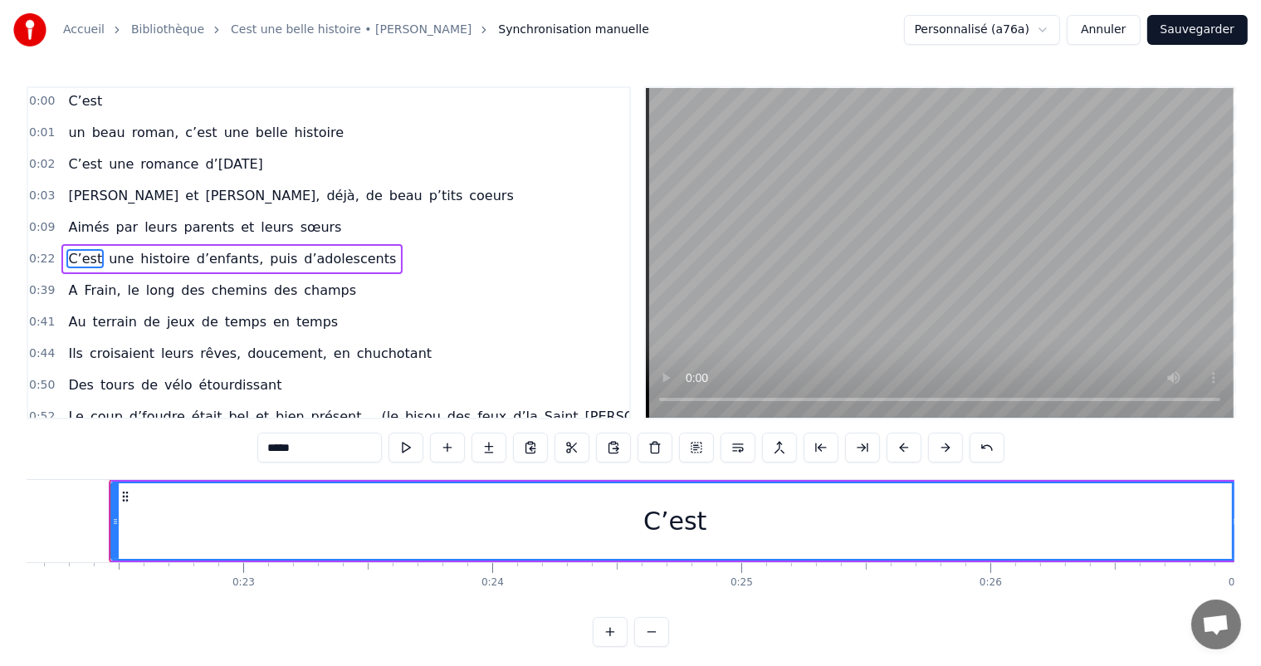
drag, startPoint x: 166, startPoint y: 514, endPoint x: 1099, endPoint y: 529, distance: 932.9
click at [1245, 538] on div "Accueil Bibliothèque Cest une belle histoire • Michel Fugain Synchronisation ma…" at bounding box center [630, 323] width 1261 height 646
drag, startPoint x: 110, startPoint y: 510, endPoint x: 305, endPoint y: 534, distance: 197.2
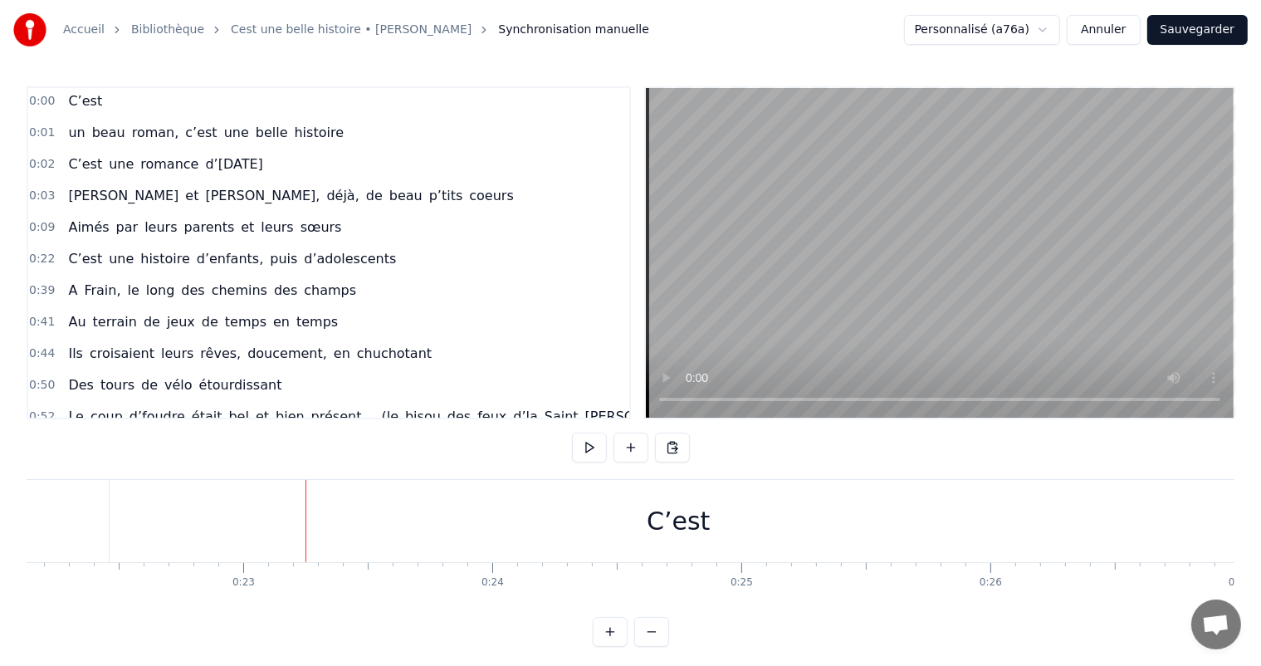
click at [350, 506] on div "C’est" at bounding box center [679, 521] width 1138 height 82
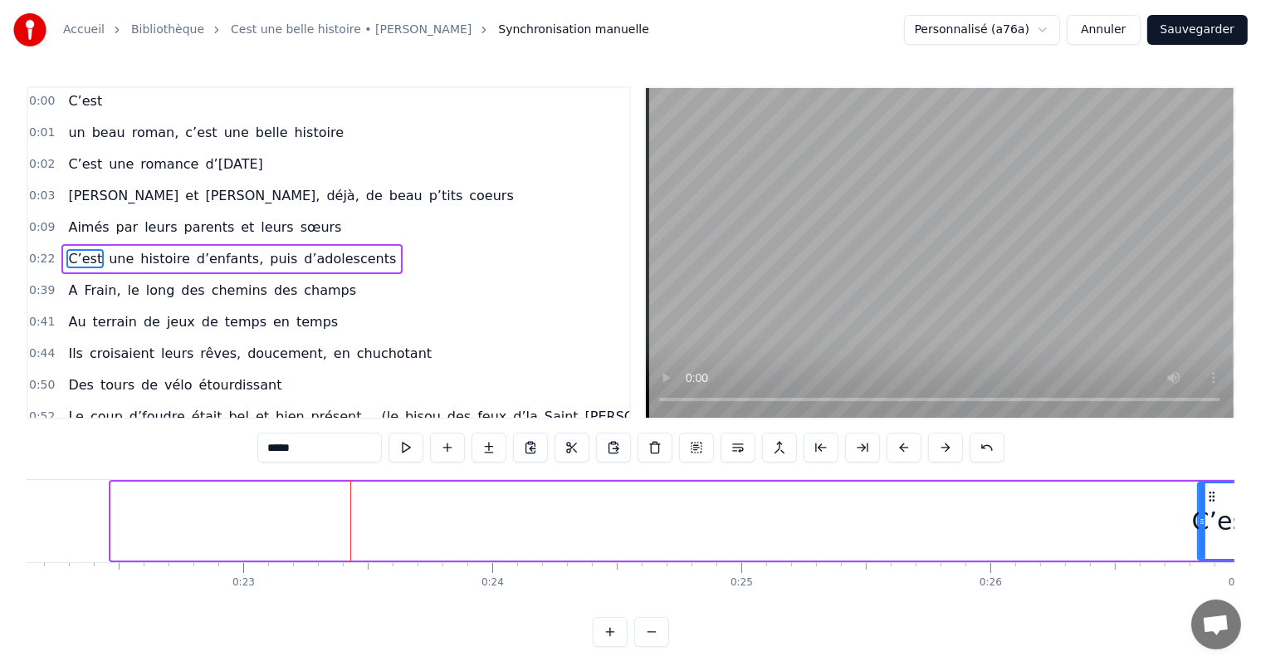
drag, startPoint x: 114, startPoint y: 501, endPoint x: 1199, endPoint y: 532, distance: 1085.9
click at [1199, 532] on div at bounding box center [1201, 521] width 7 height 76
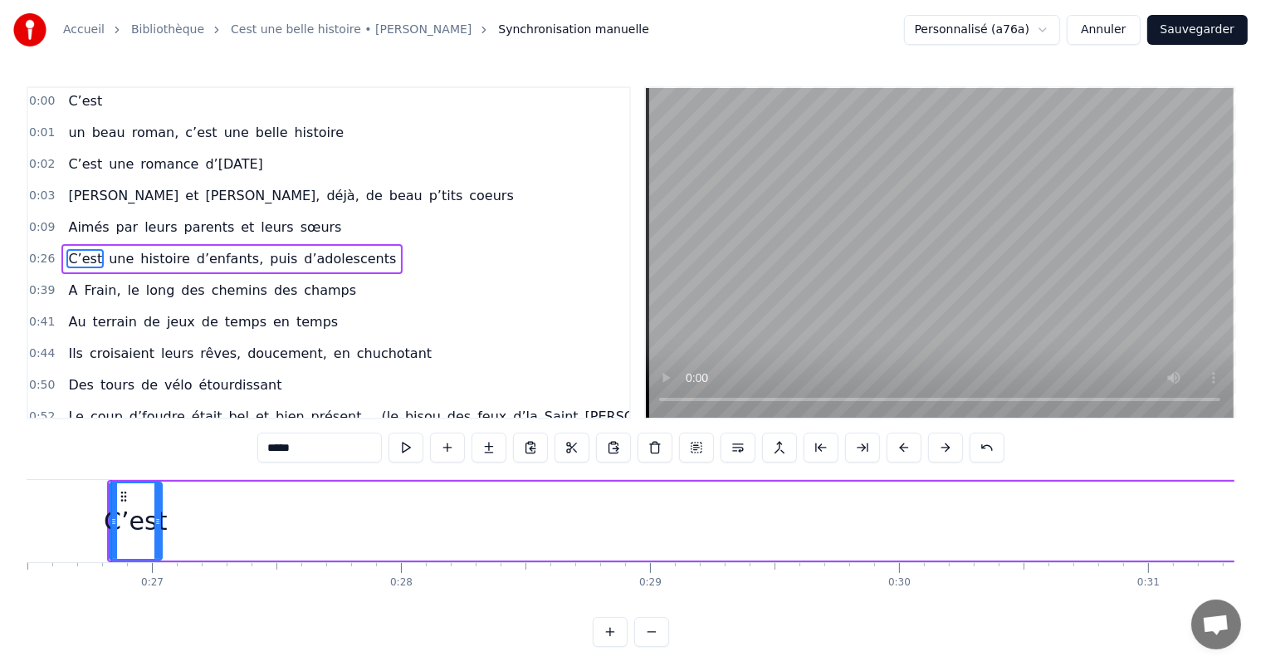
scroll to position [0, 6598]
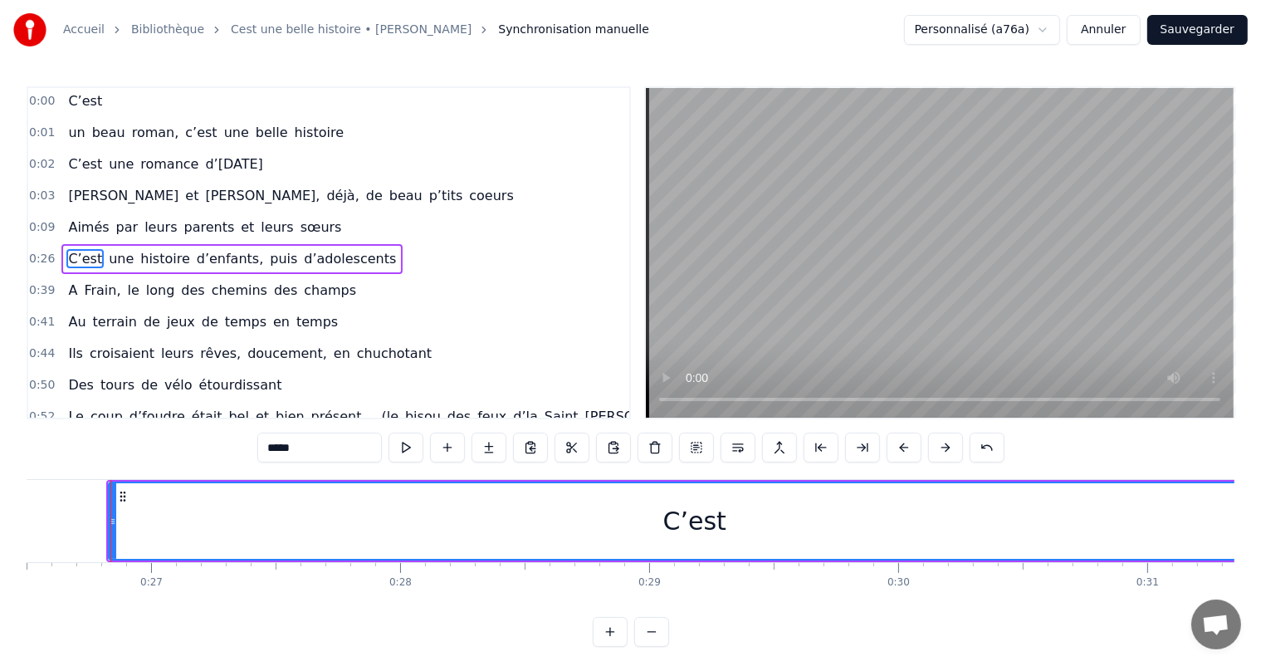
drag, startPoint x: 154, startPoint y: 505, endPoint x: 1274, endPoint y: 566, distance: 1121.2
click at [1261, 566] on html "Accueil Bibliothèque Cest une belle histoire • Michel Fugain Synchronisation ma…" at bounding box center [630, 336] width 1261 height 673
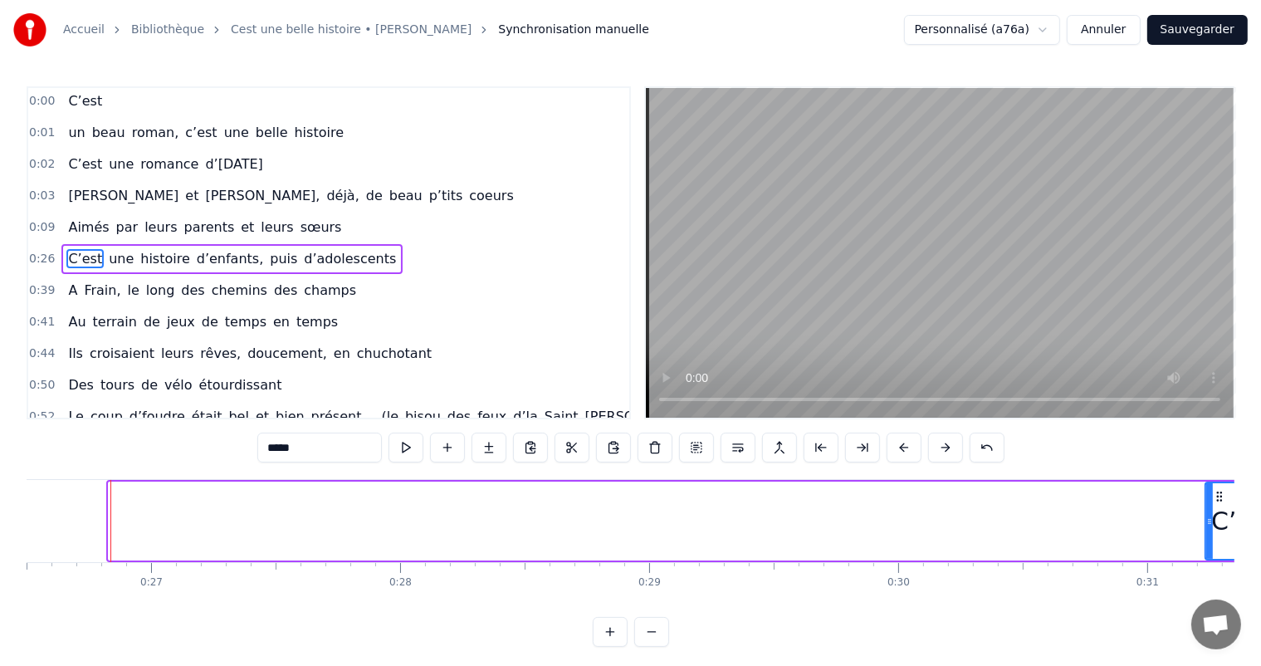
drag, startPoint x: 108, startPoint y: 516, endPoint x: 1205, endPoint y: 508, distance: 1097.1
click at [1206, 508] on div at bounding box center [1209, 521] width 7 height 76
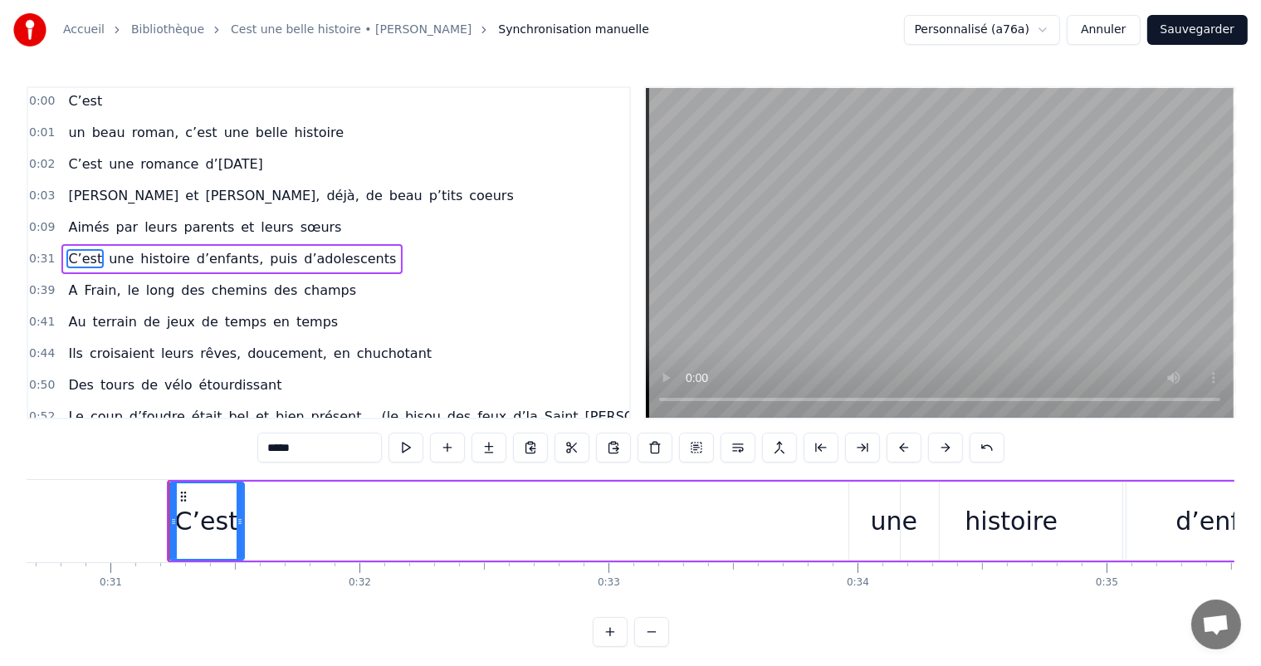
scroll to position [0, 7692]
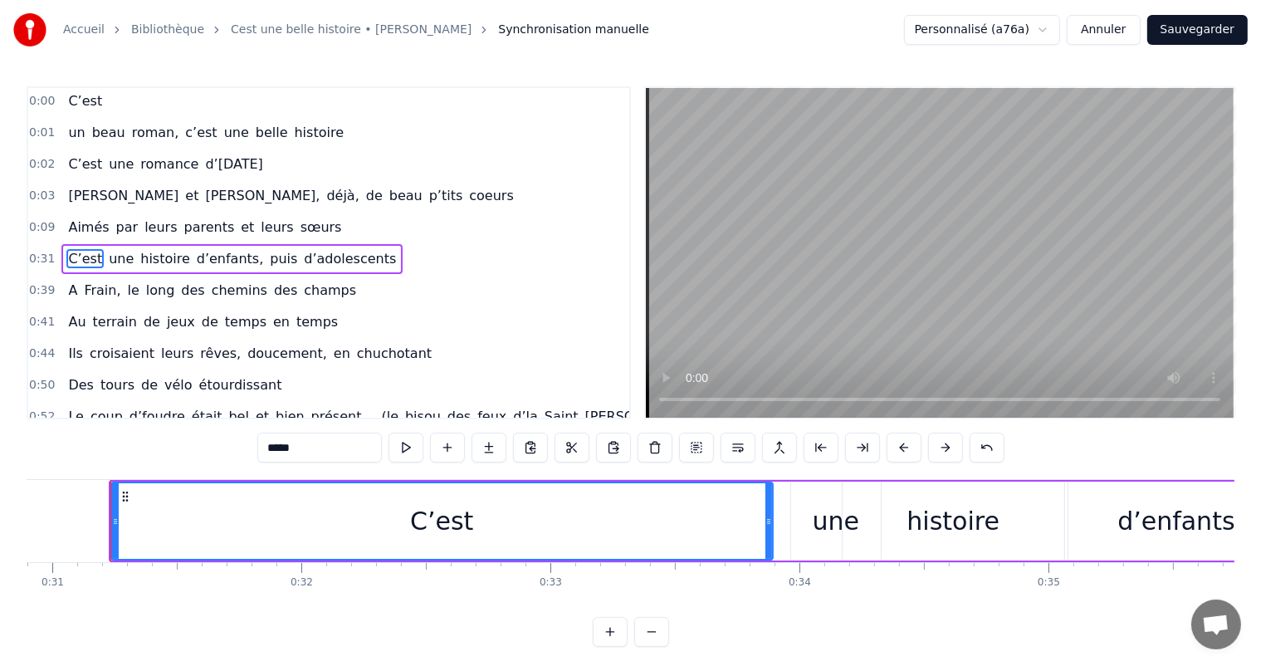
drag, startPoint x: 181, startPoint y: 515, endPoint x: 768, endPoint y: 563, distance: 588.6
click at [768, 563] on div "C’est un beau roman, c’est une belle histoire C’est une romance d’[DATE] [PERSO…" at bounding box center [630, 541] width 1207 height 124
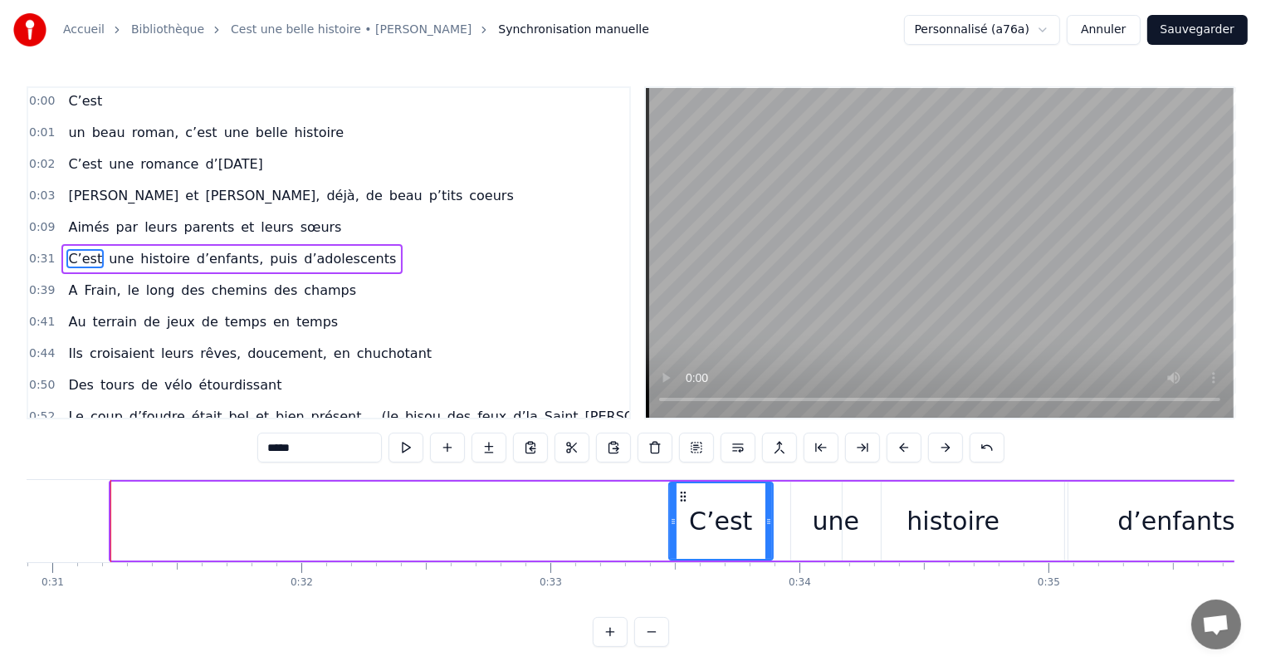
drag, startPoint x: 115, startPoint y: 512, endPoint x: 673, endPoint y: 562, distance: 559.9
click at [673, 562] on div "C’est un beau roman, c’est une belle histoire C’est une romance d’[DATE] [PERSO…" at bounding box center [630, 541] width 1207 height 124
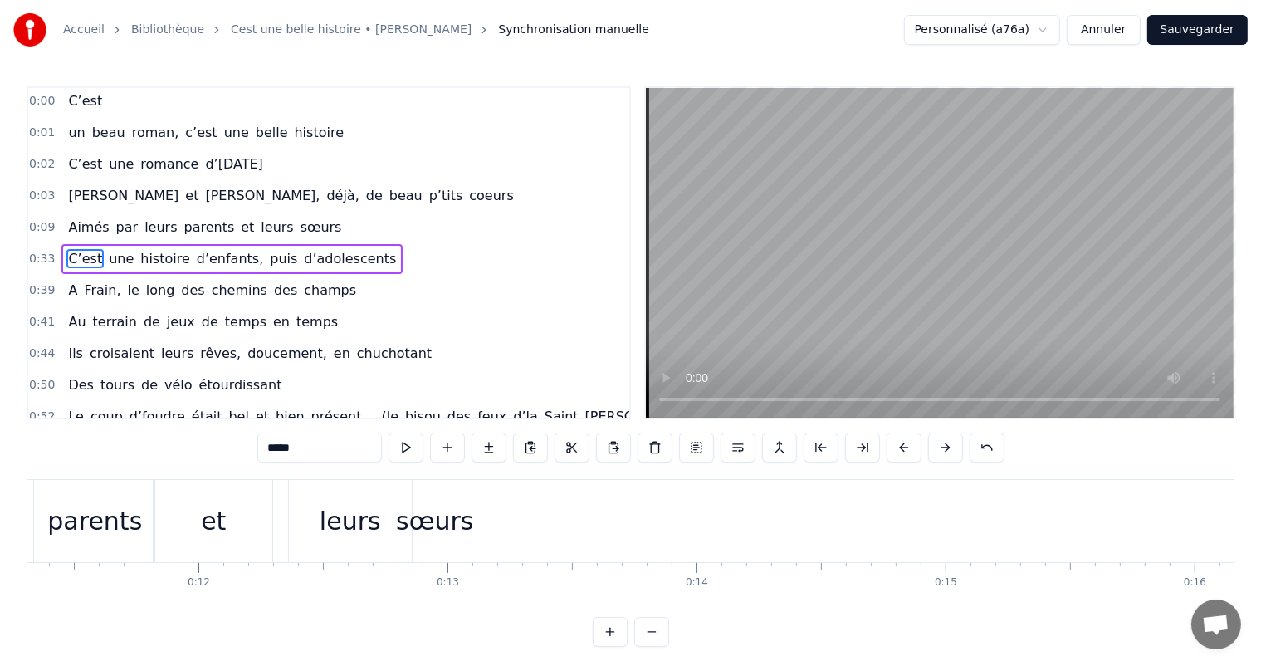
scroll to position [0, 2896]
click at [359, 530] on div "sœurs" at bounding box center [353, 520] width 77 height 37
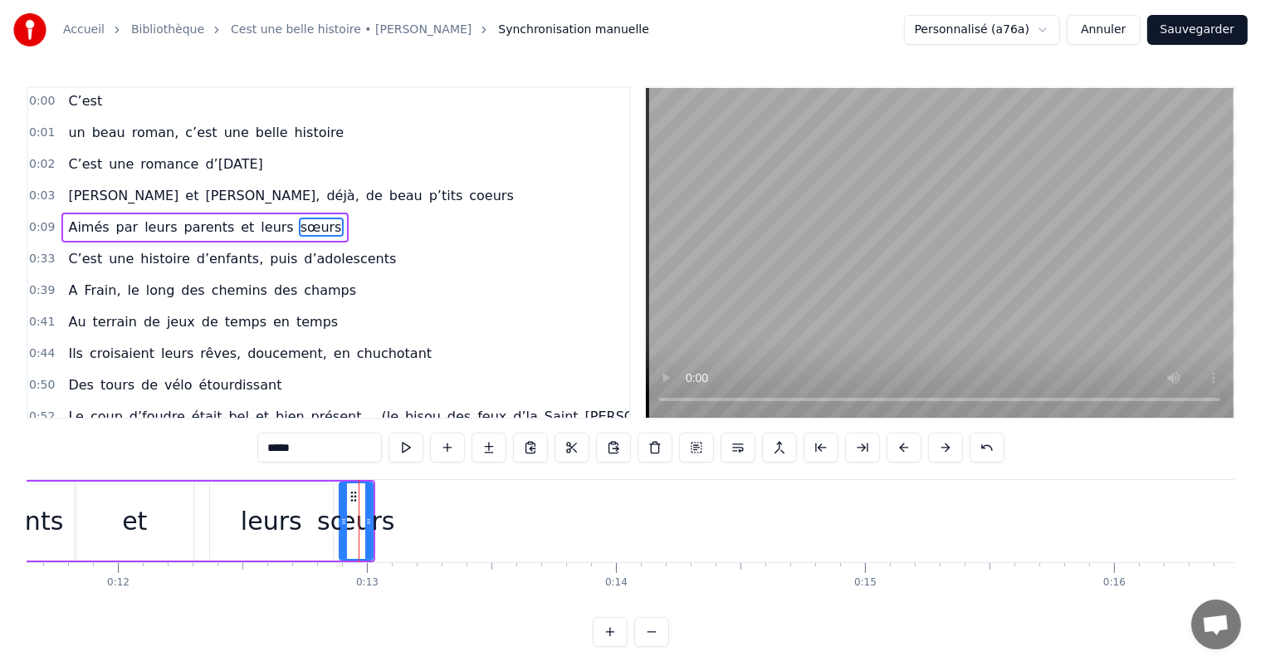
scroll to position [0, 0]
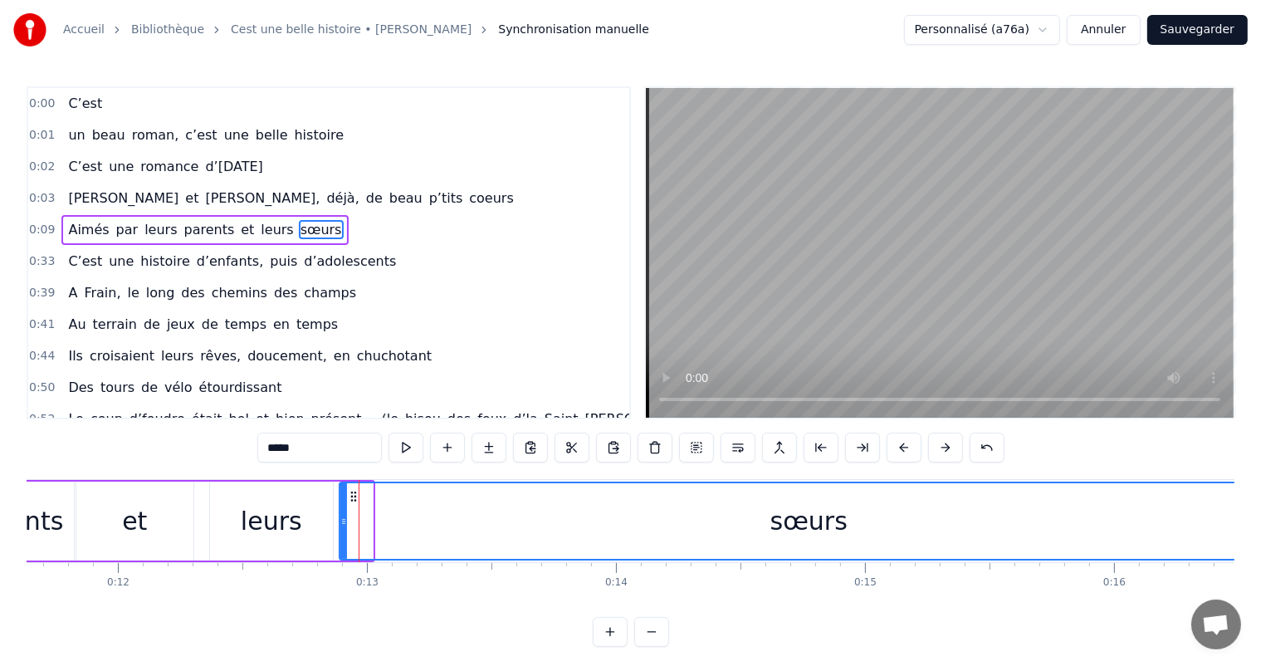
drag, startPoint x: 368, startPoint y: 520, endPoint x: 428, endPoint y: 475, distance: 74.7
click at [1261, 524] on html "Accueil Bibliothèque Cest une belle histoire • Michel Fugain Synchronisation ma…" at bounding box center [630, 336] width 1261 height 673
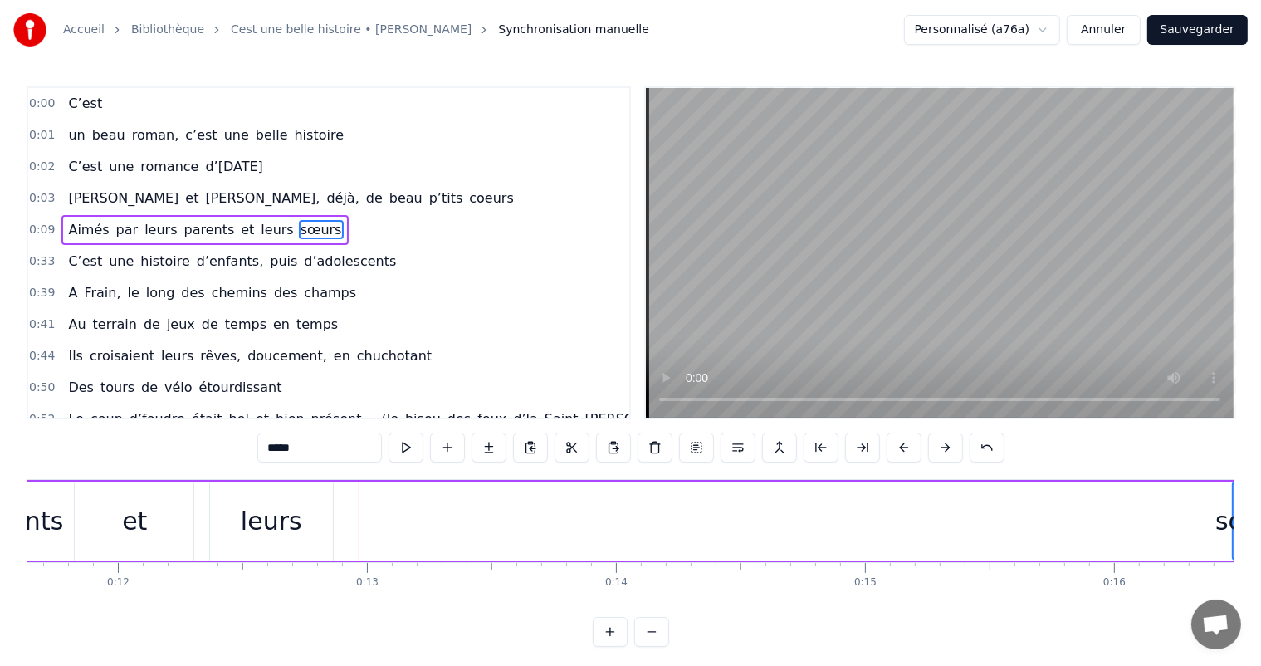
drag, startPoint x: 343, startPoint y: 516, endPoint x: 1028, endPoint y: 572, distance: 687.7
click at [1234, 602] on div "Accueil Bibliothèque Cest une belle histoire • Michel Fugain Synchronisation ma…" at bounding box center [630, 323] width 1261 height 646
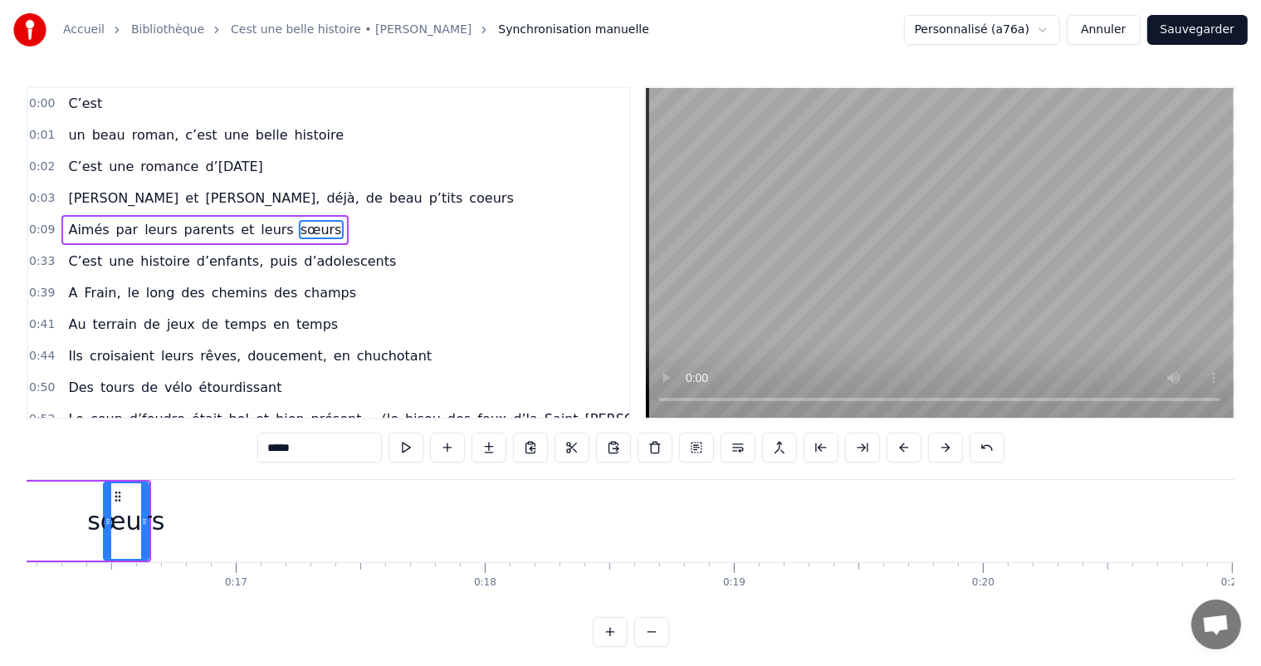
scroll to position [0, 3969]
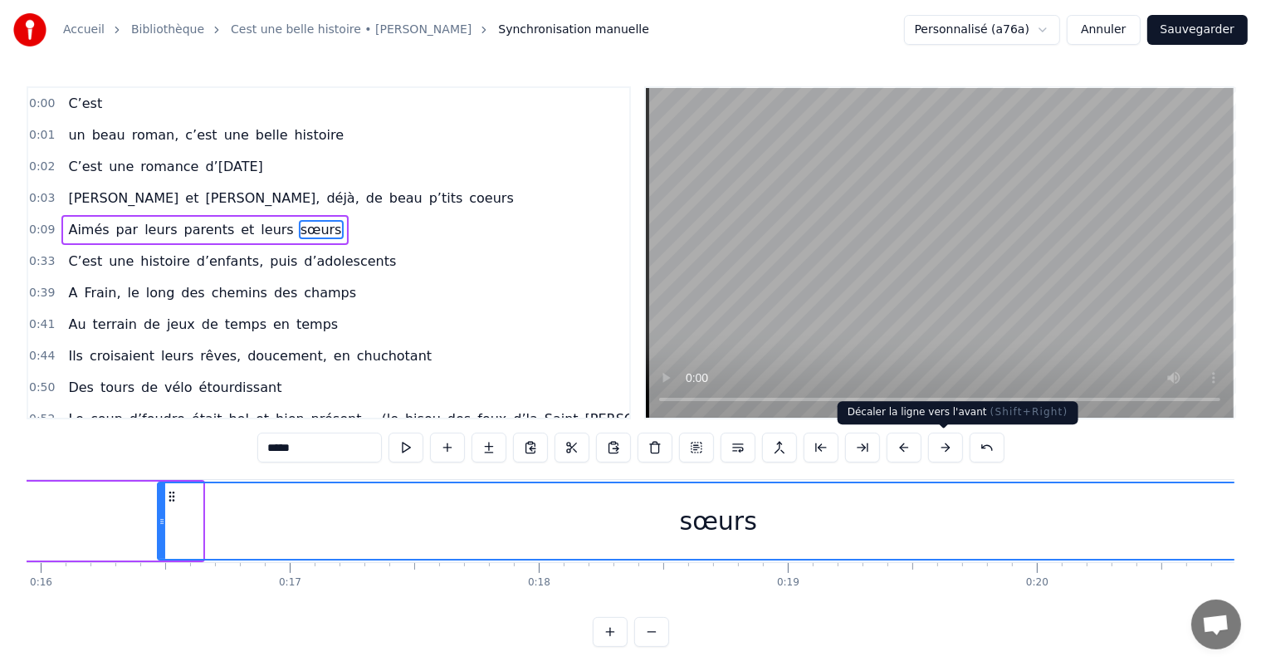
drag, startPoint x: 198, startPoint y: 520, endPoint x: 1139, endPoint y: 478, distance: 942.0
click at [1261, 515] on html "Accueil Bibliothèque Cest une belle histoire • Michel Fugain Synchronisation ma…" at bounding box center [630, 336] width 1261 height 673
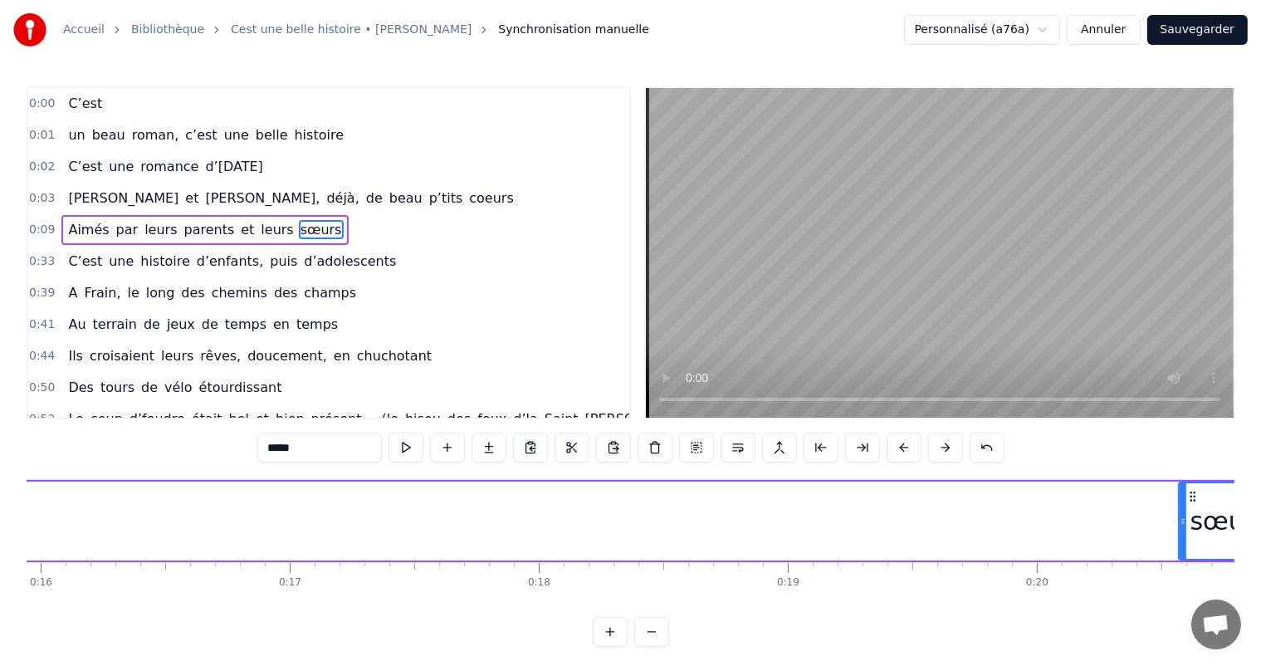
drag, startPoint x: 158, startPoint y: 508, endPoint x: 1018, endPoint y: 545, distance: 861.4
click at [1180, 574] on div "C’est un beau roman, c’est une belle histoire C’est une romance d’[DATE] [PERSO…" at bounding box center [630, 541] width 1207 height 124
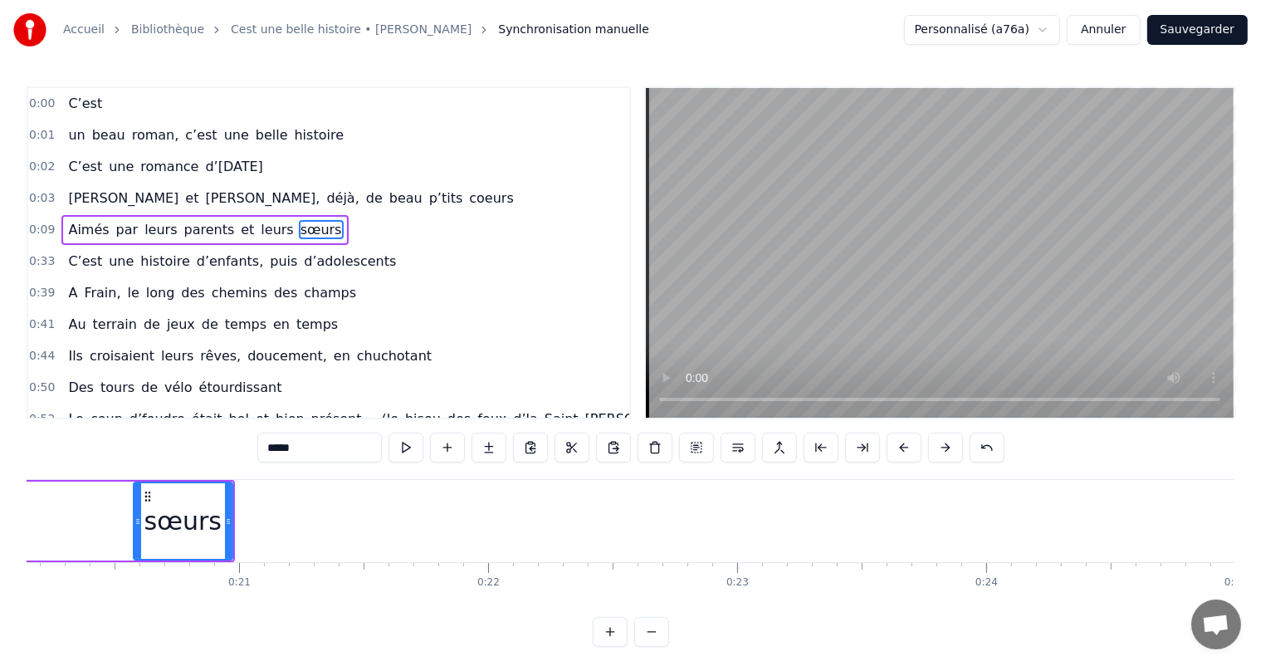
scroll to position [0, 5122]
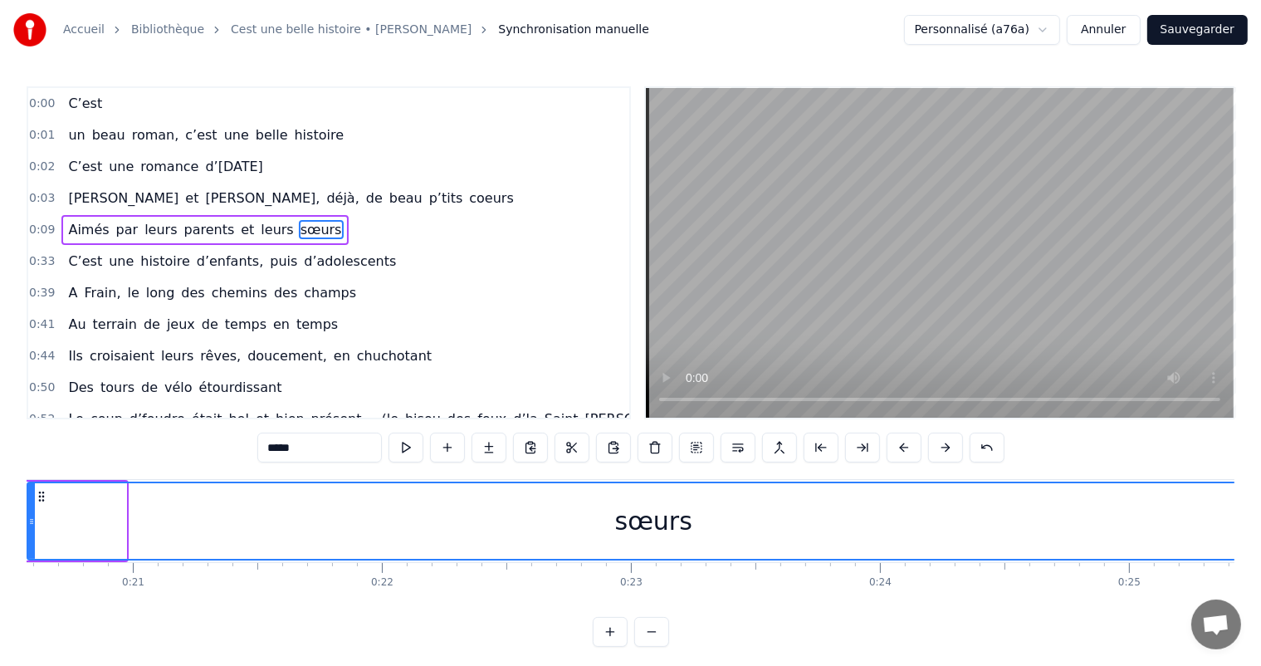
drag, startPoint x: 120, startPoint y: 516, endPoint x: 1274, endPoint y: 671, distance: 1163.9
click at [1261, 665] on html "Accueil Bibliothèque Cest une belle histoire • Michel Fugain Synchronisation ma…" at bounding box center [630, 336] width 1261 height 673
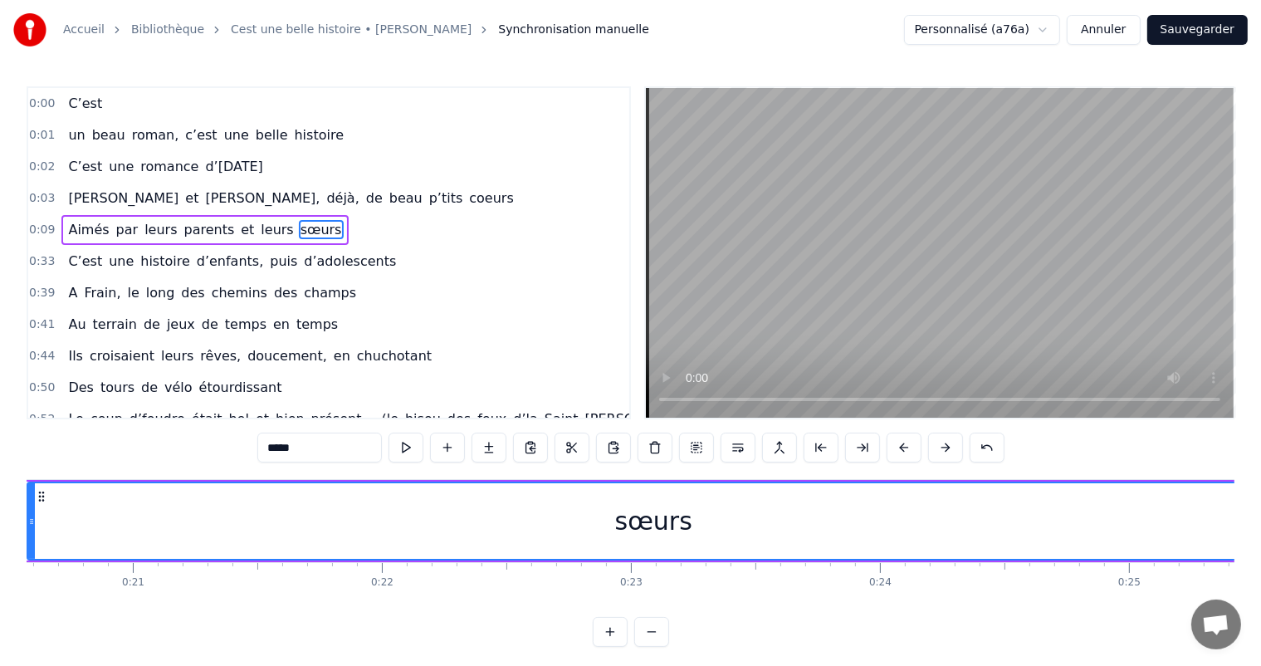
drag, startPoint x: 33, startPoint y: 523, endPoint x: 995, endPoint y: 616, distance: 966.3
click at [1024, 603] on div "C’est un beau roman, c’est une belle histoire C’est une romance d’[DATE] [PERSO…" at bounding box center [630, 541] width 1207 height 124
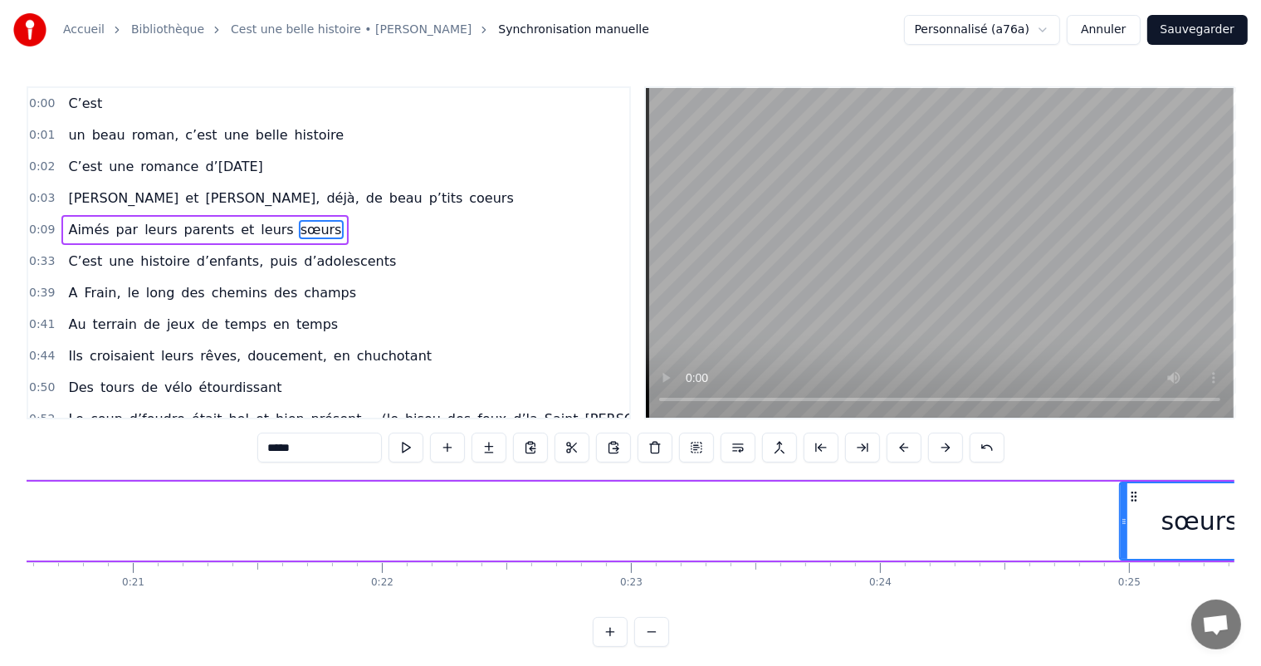
drag, startPoint x: 30, startPoint y: 505, endPoint x: 1125, endPoint y: 567, distance: 1096.3
click at [1125, 567] on div "C’est un beau roman, c’est une belle histoire C’est une romance d’[DATE] [PERSO…" at bounding box center [630, 541] width 1207 height 124
drag, startPoint x: 184, startPoint y: 601, endPoint x: 207, endPoint y: 614, distance: 26.0
click at [207, 603] on div "C’est un beau roman, c’est une belle histoire C’est une romance d’[DATE] [PERSO…" at bounding box center [630, 541] width 1207 height 124
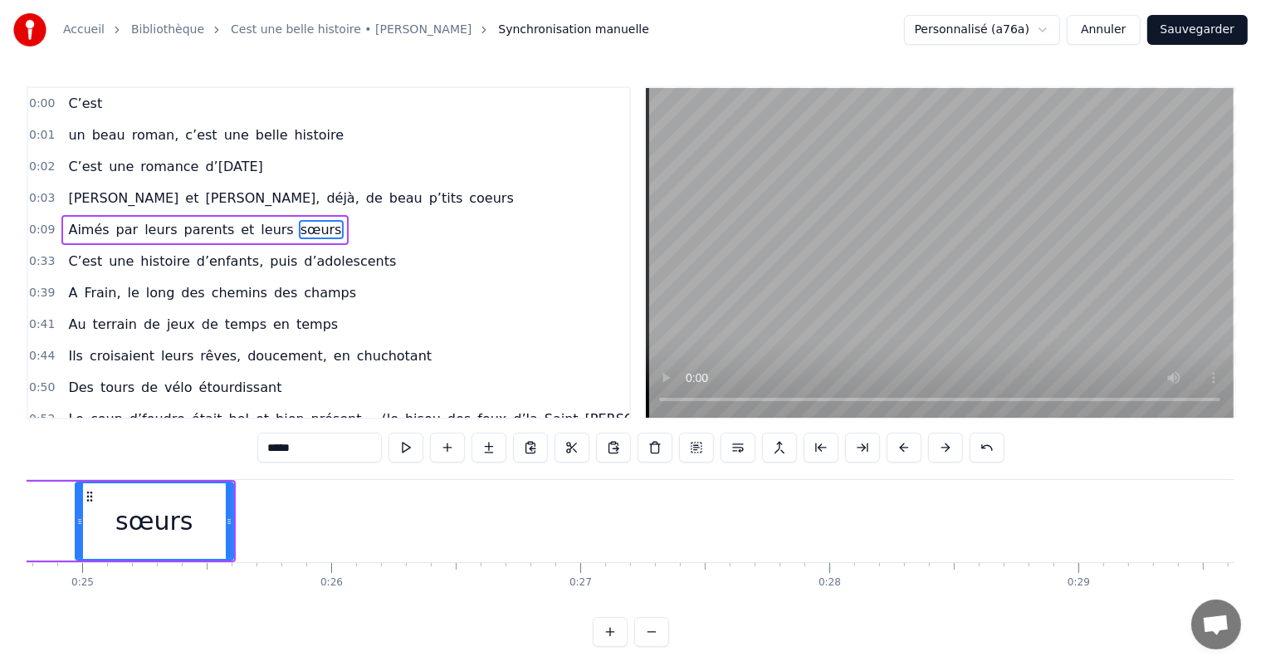
scroll to position [0, 6250]
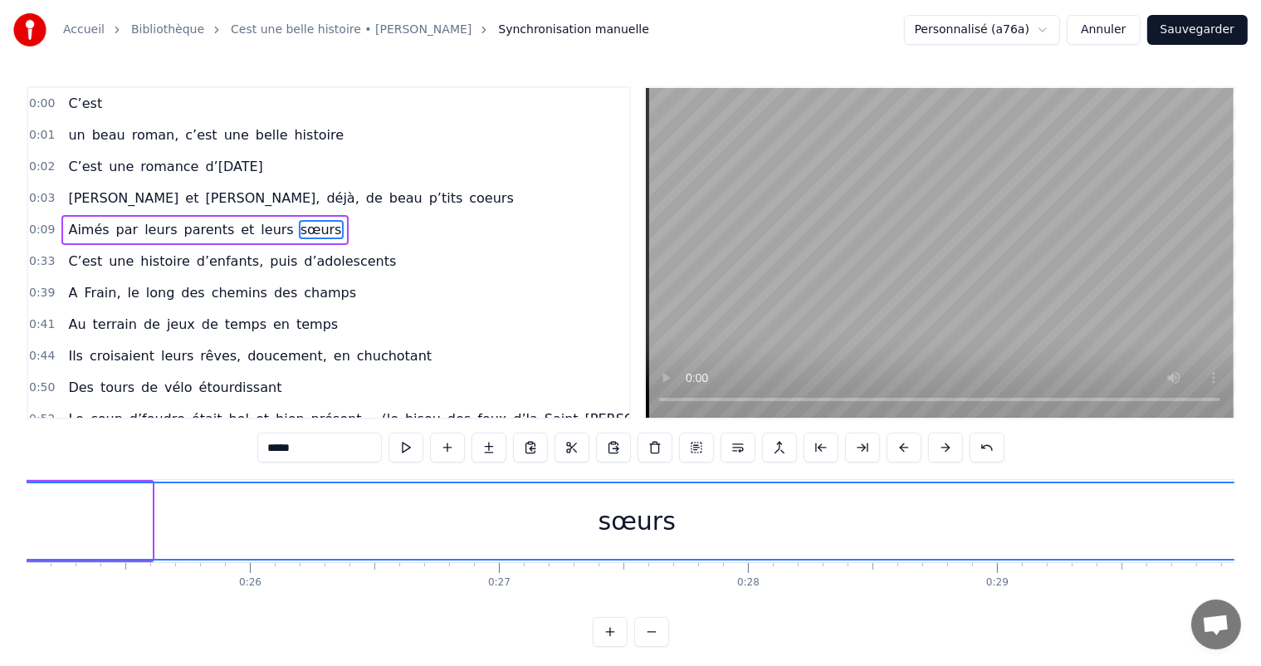
drag, startPoint x: 146, startPoint y: 515, endPoint x: 1274, endPoint y: 667, distance: 1138.1
click at [1261, 665] on html "Accueil Bibliothèque Cest une belle histoire • Michel Fugain Synchronisation ma…" at bounding box center [630, 336] width 1261 height 673
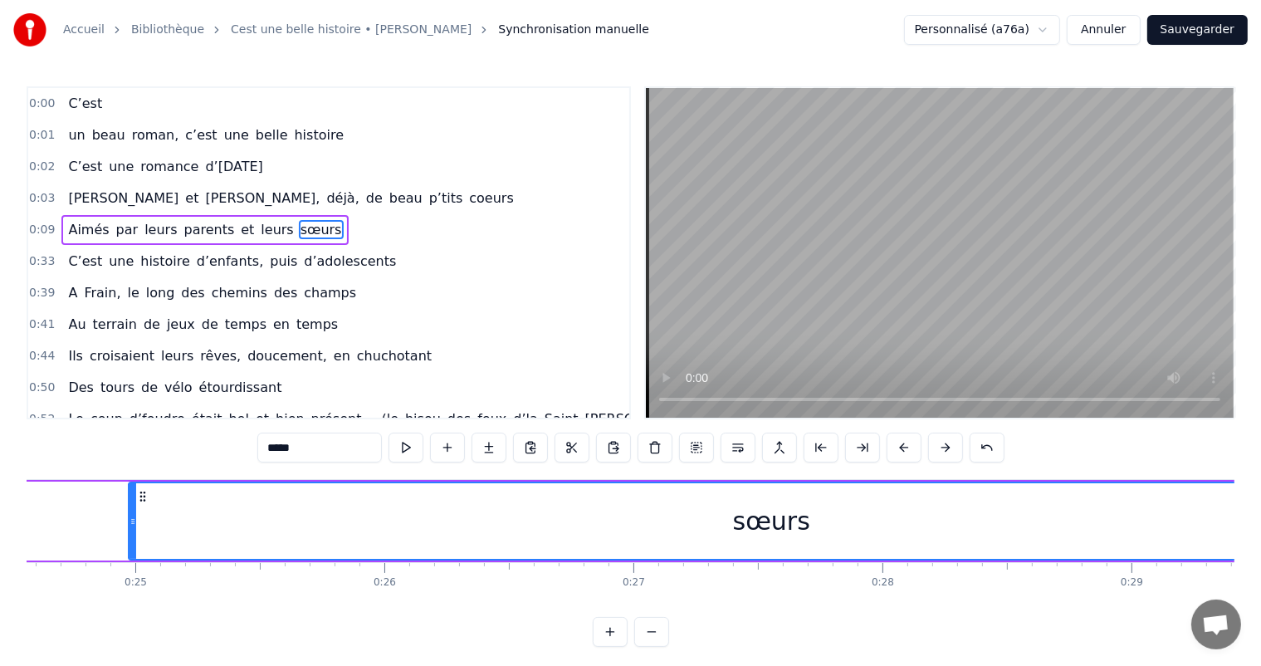
scroll to position [0, 5981]
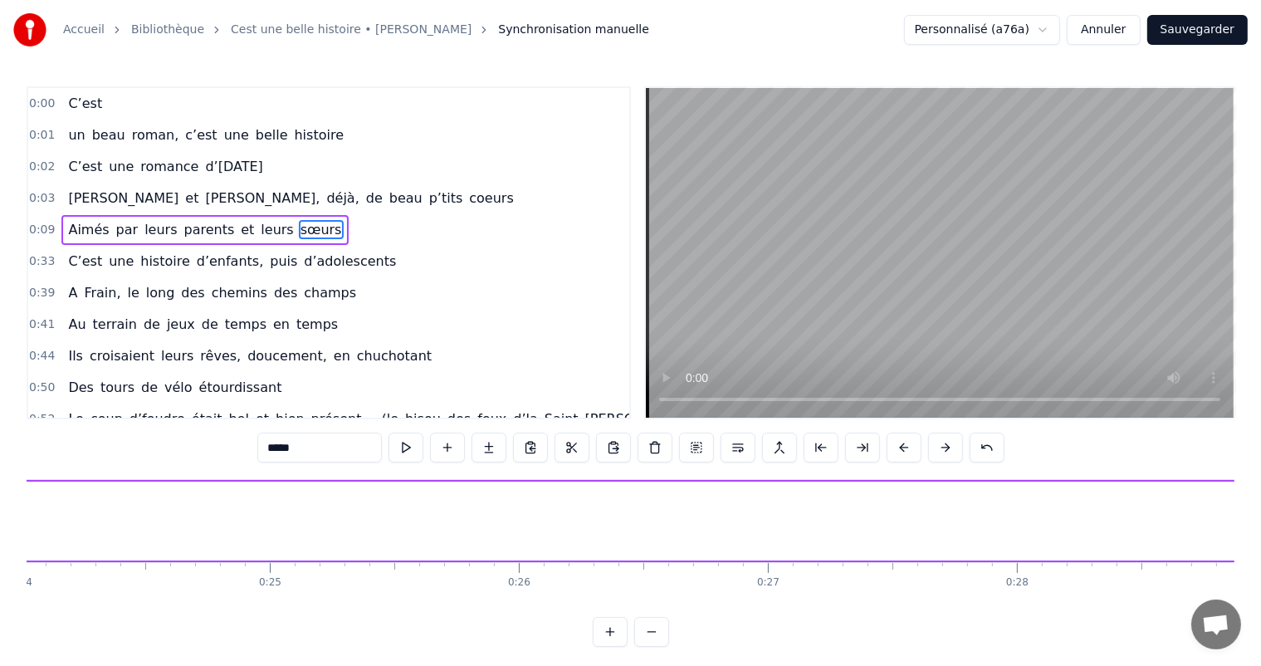
drag, startPoint x: 263, startPoint y: 523, endPoint x: 1273, endPoint y: 661, distance: 1019.3
click at [1261, 661] on html "Accueil Bibliothèque Cest une belle histoire • Michel Fugain Synchronisation ma…" at bounding box center [630, 336] width 1261 height 673
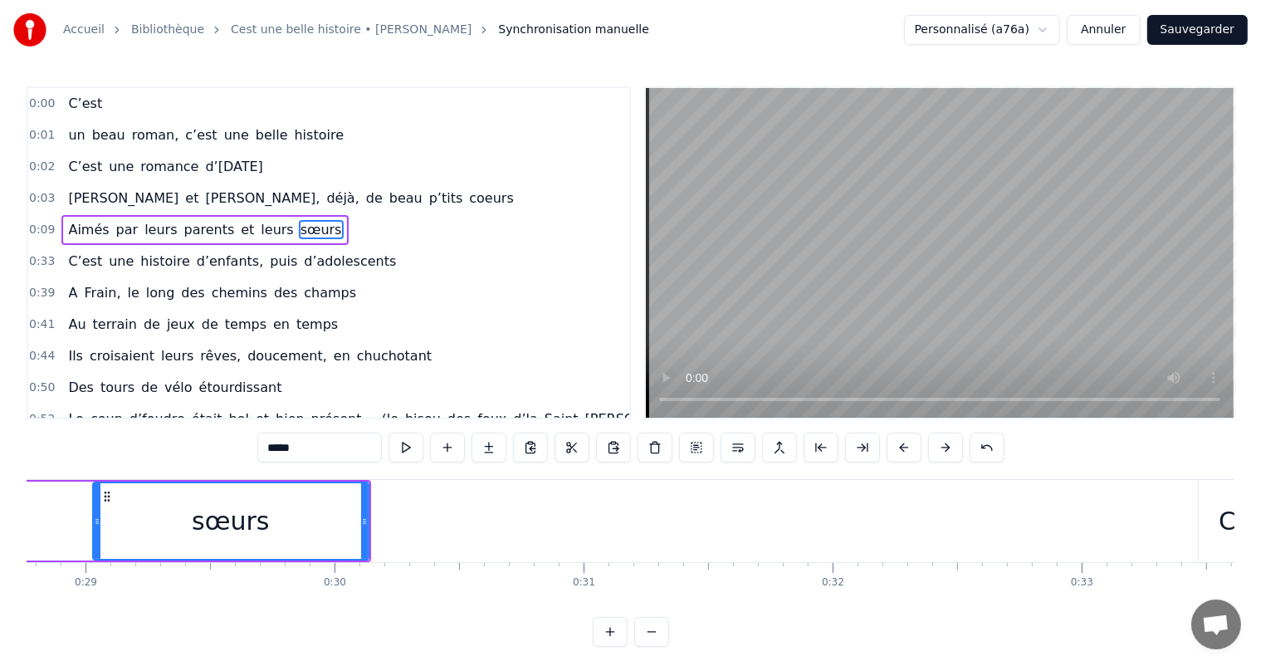
scroll to position [0, 7215]
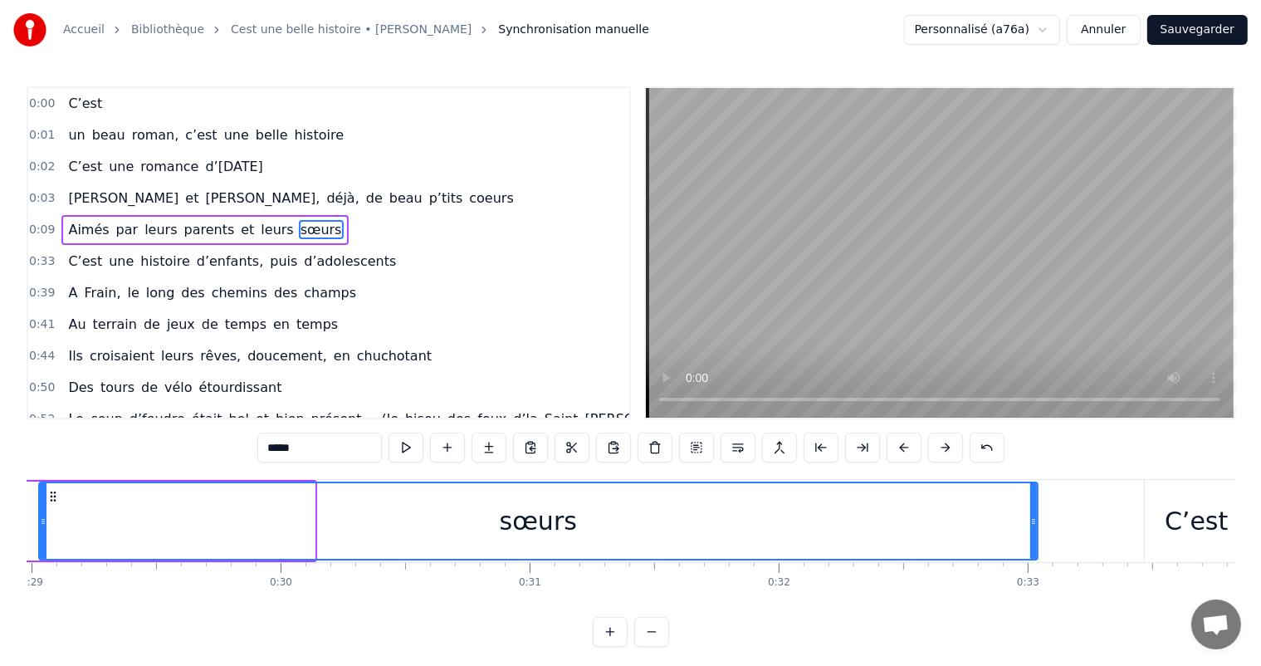
drag, startPoint x: 310, startPoint y: 513, endPoint x: 931, endPoint y: 550, distance: 622.7
click at [1023, 585] on div "C’est un beau roman, c’est une belle histoire C’est une romance d’[DATE] [PERSO…" at bounding box center [630, 541] width 1207 height 124
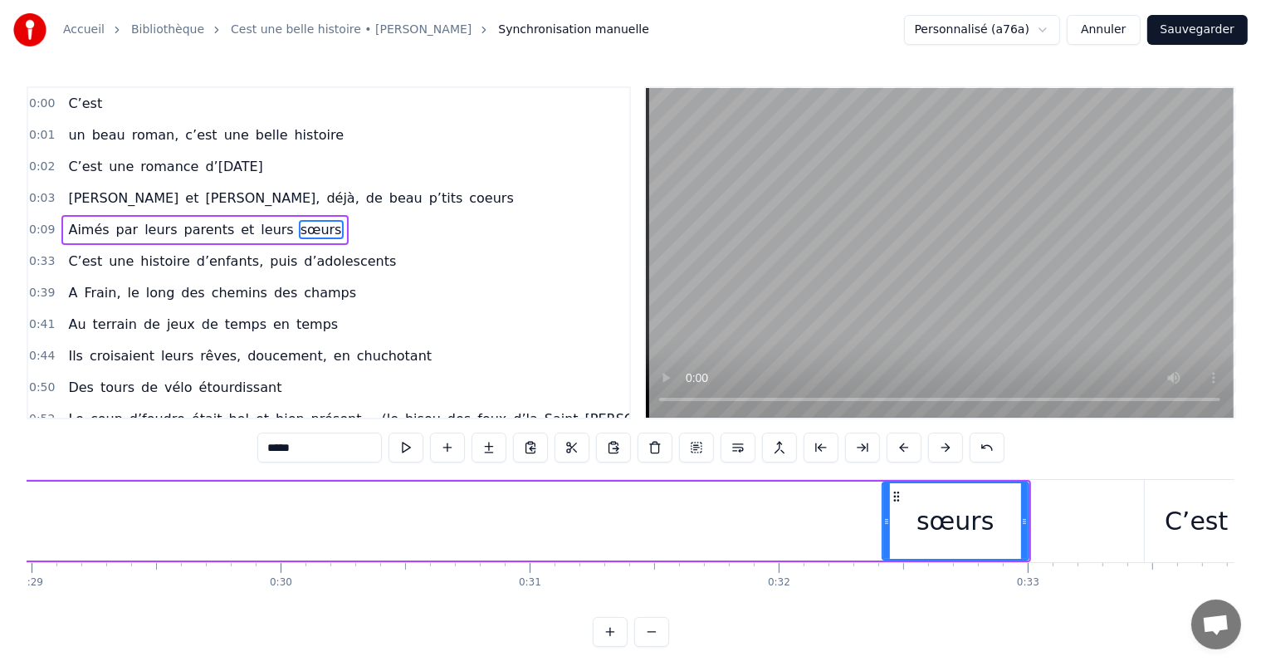
drag, startPoint x: 40, startPoint y: 517, endPoint x: 885, endPoint y: 594, distance: 848.3
click at [883, 595] on div "C’est un beau roman, c’est une belle histoire C’est une romance d’[DATE] [PERSO…" at bounding box center [630, 541] width 1207 height 124
click at [992, 542] on div "sœurs" at bounding box center [955, 521] width 144 height 76
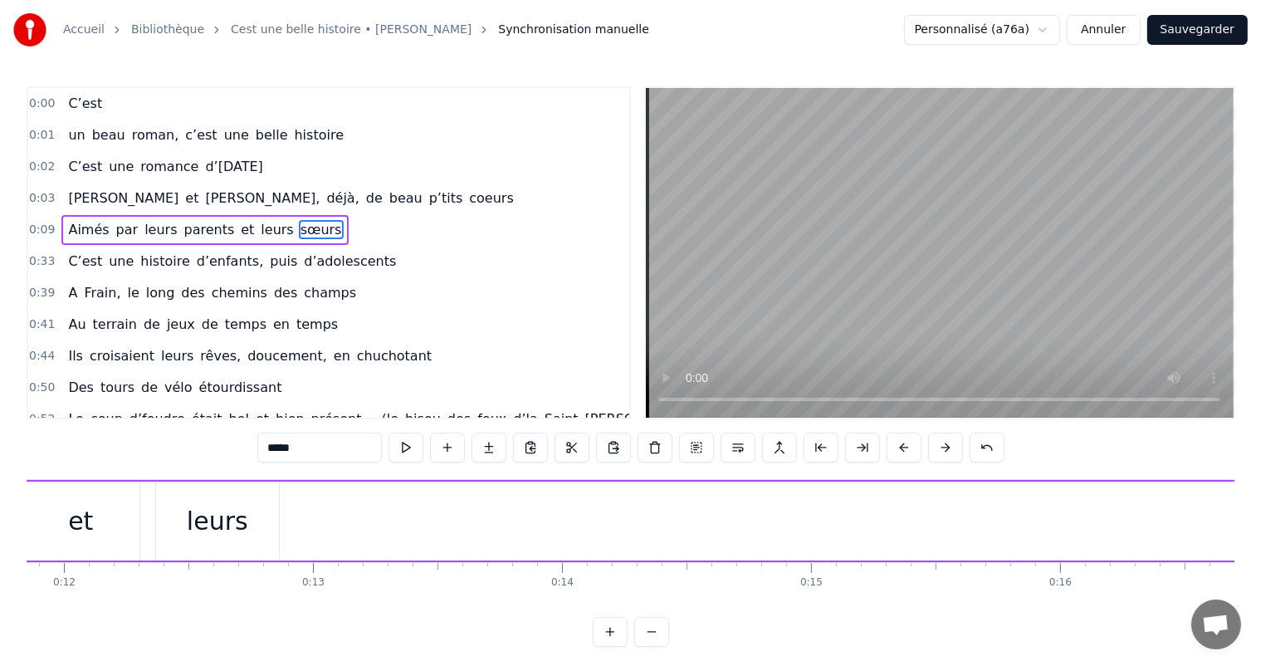
scroll to position [0, 2762]
click at [385, 500] on div "leurs" at bounding box center [405, 520] width 123 height 79
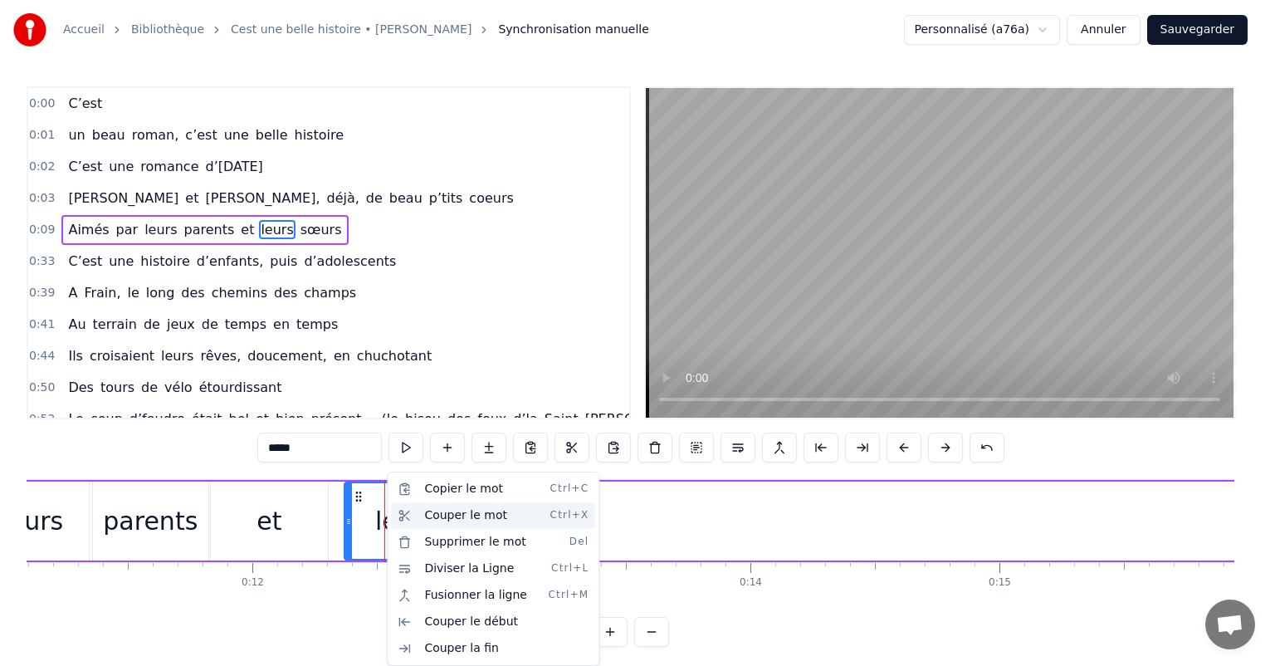
click at [451, 513] on div "Couper le mot Ctrl+X" at bounding box center [493, 515] width 204 height 27
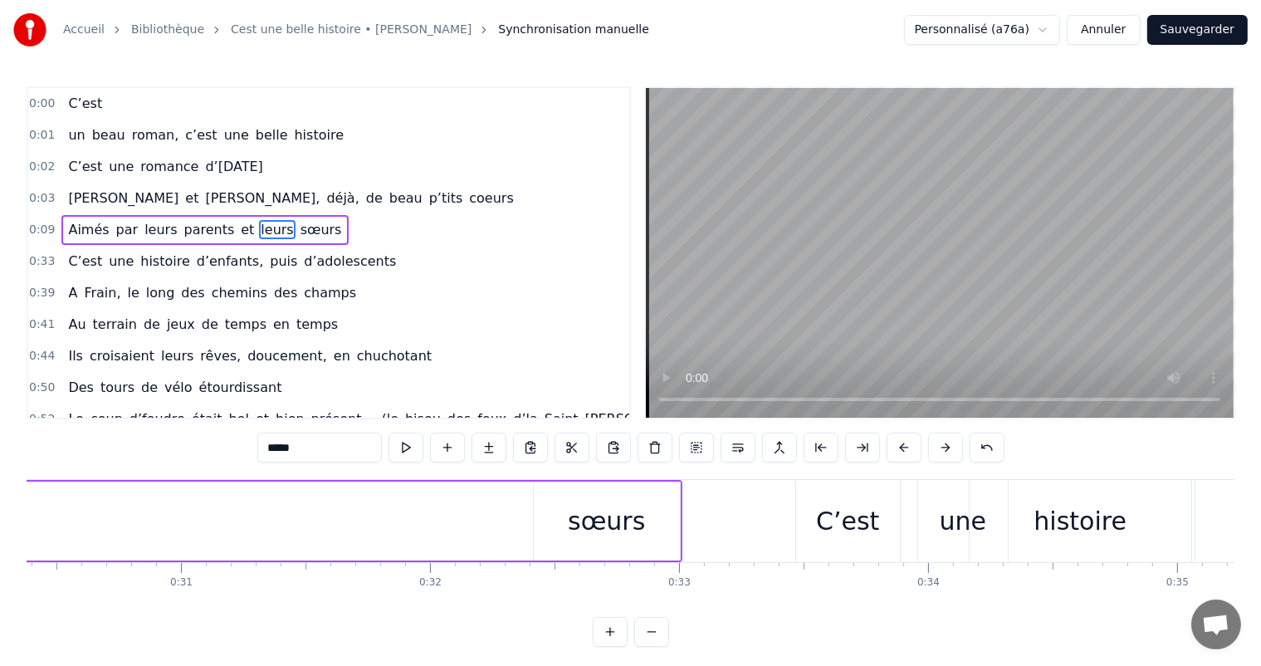
scroll to position [0, 7618]
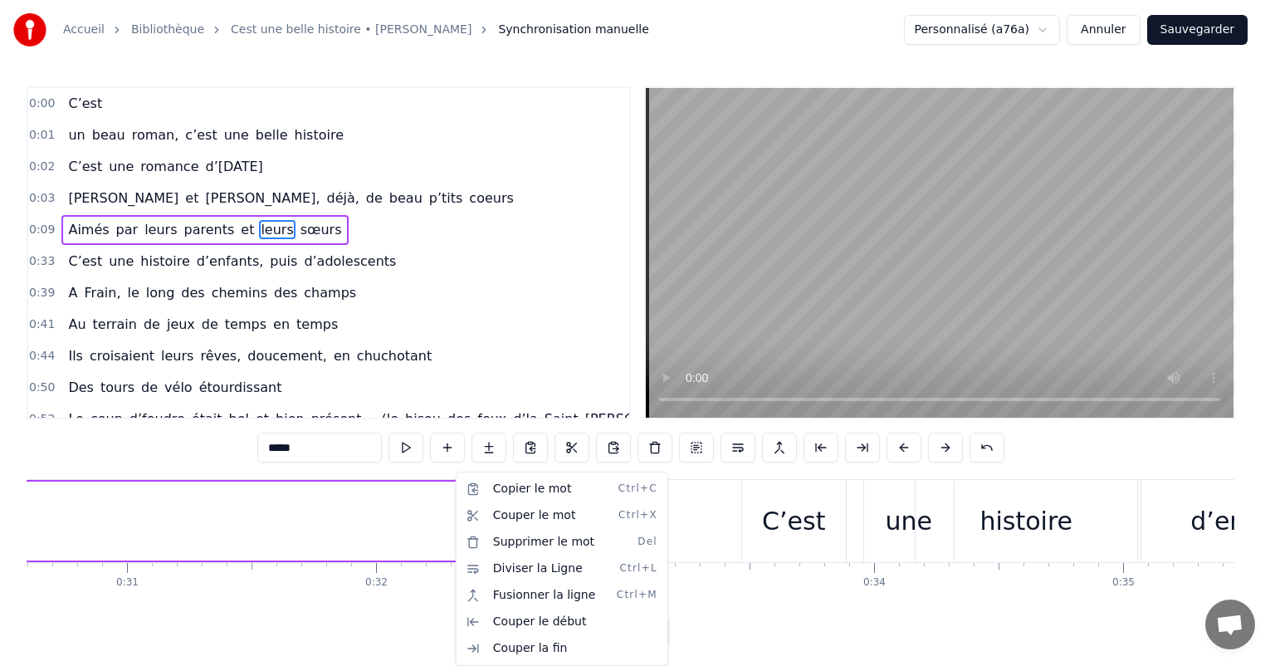
click at [246, 618] on html "Accueil Bibliothèque Cest une belle histoire • Michel Fugain Synchronisation ma…" at bounding box center [637, 336] width 1275 height 673
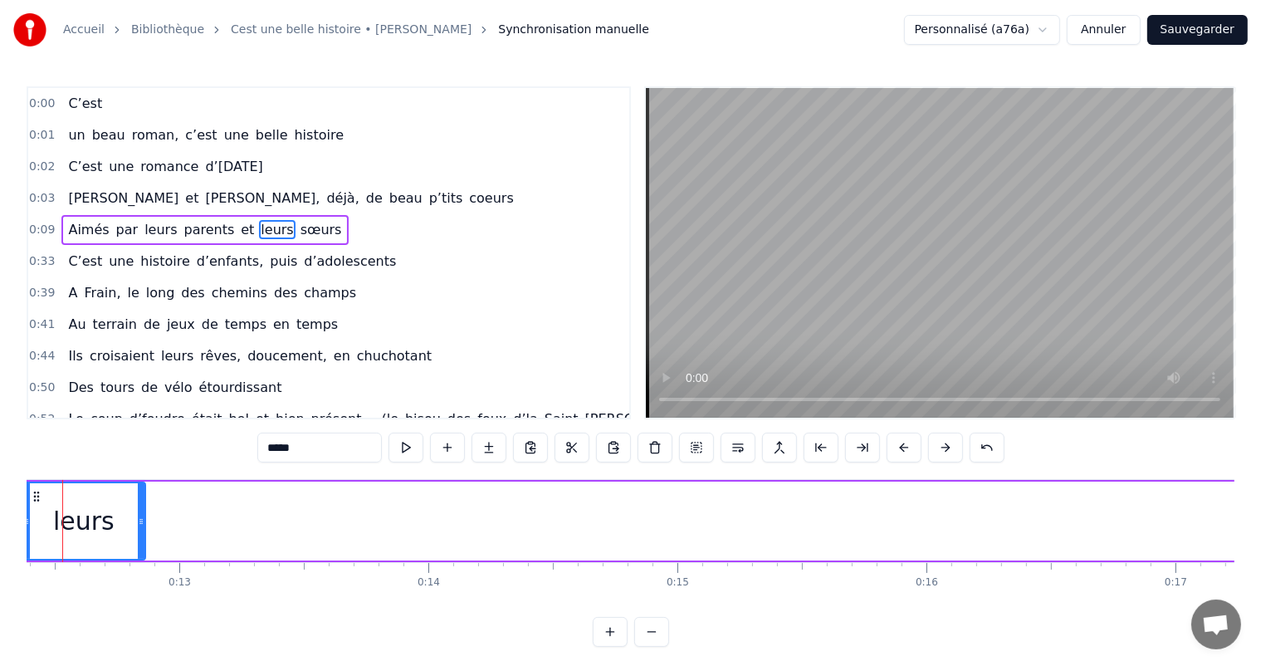
scroll to position [0, 3111]
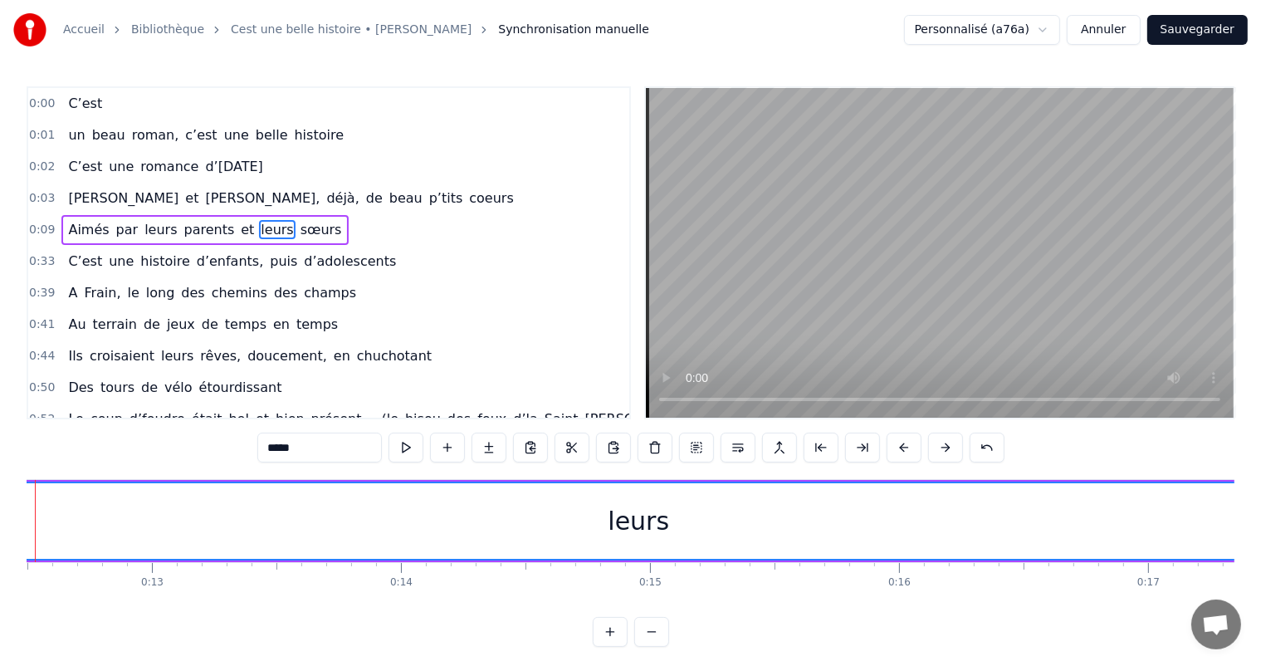
drag, startPoint x: 110, startPoint y: 515, endPoint x: 1274, endPoint y: 661, distance: 1173.6
click at [1261, 661] on html "Accueil Bibliothèque Cest une belle histoire • Michel Fugain Synchronisation ma…" at bounding box center [630, 336] width 1261 height 673
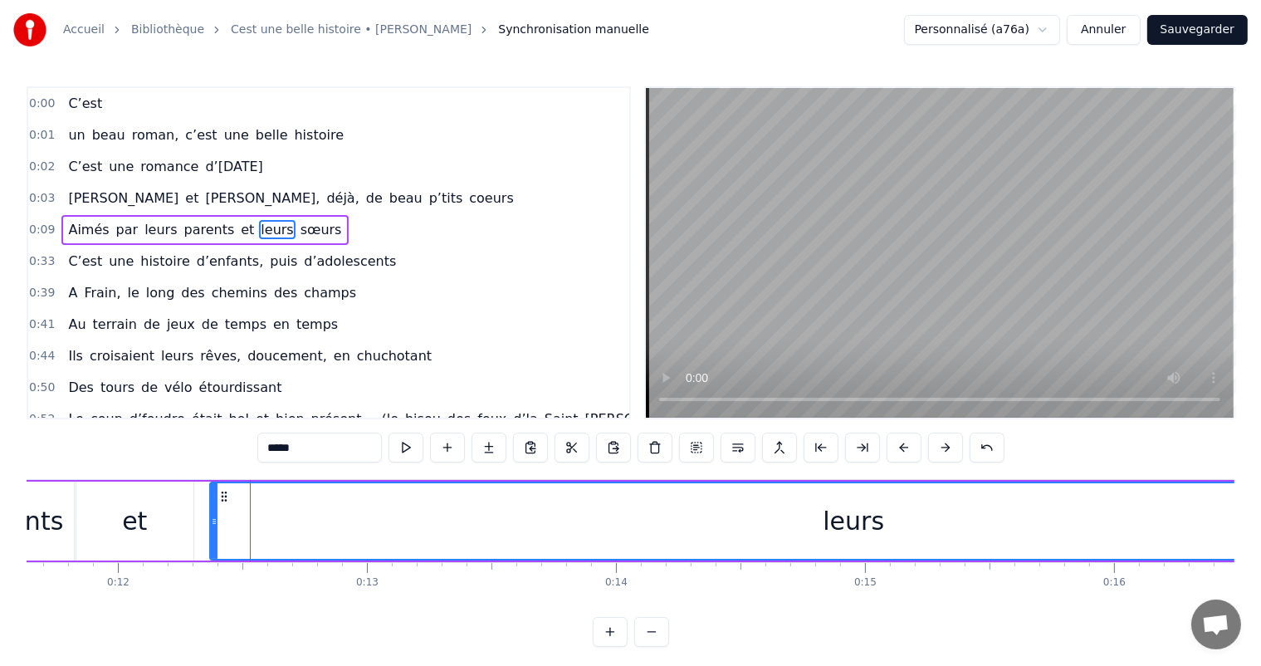
scroll to position [0, 2816]
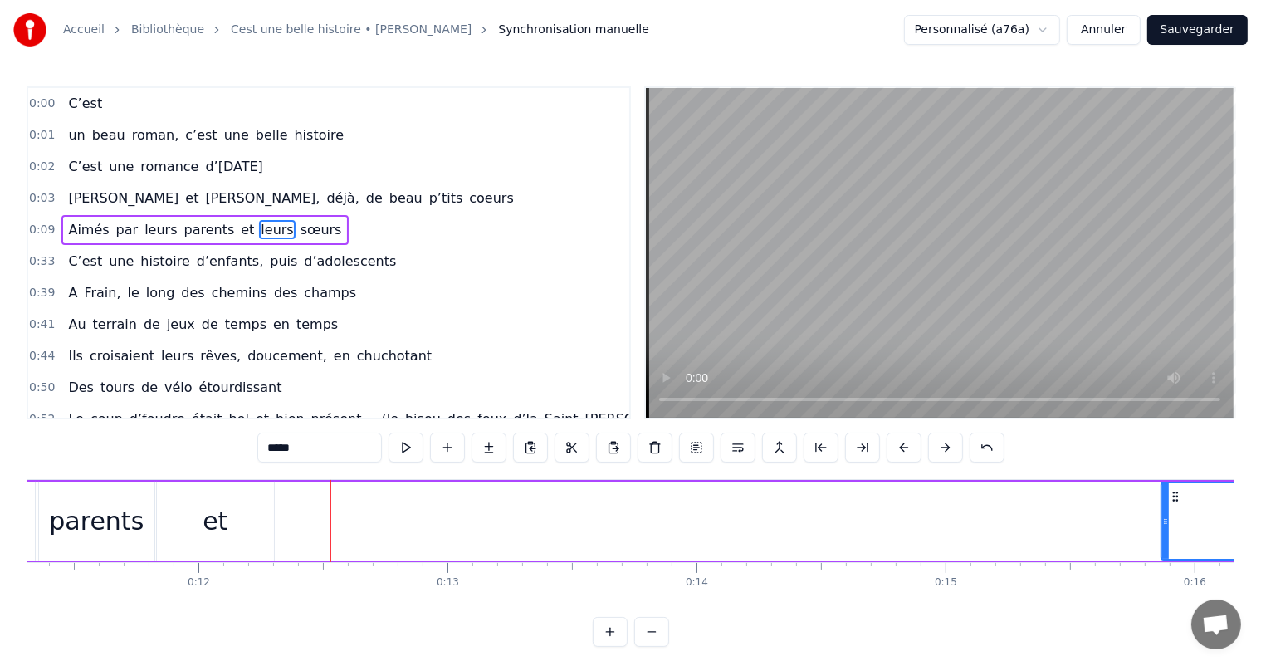
drag, startPoint x: 291, startPoint y: 505, endPoint x: 1164, endPoint y: 564, distance: 874.3
click at [1164, 564] on div "C’est un beau roman, c’est une belle histoire C’est une romance d’[DATE] [PERSO…" at bounding box center [630, 541] width 1207 height 124
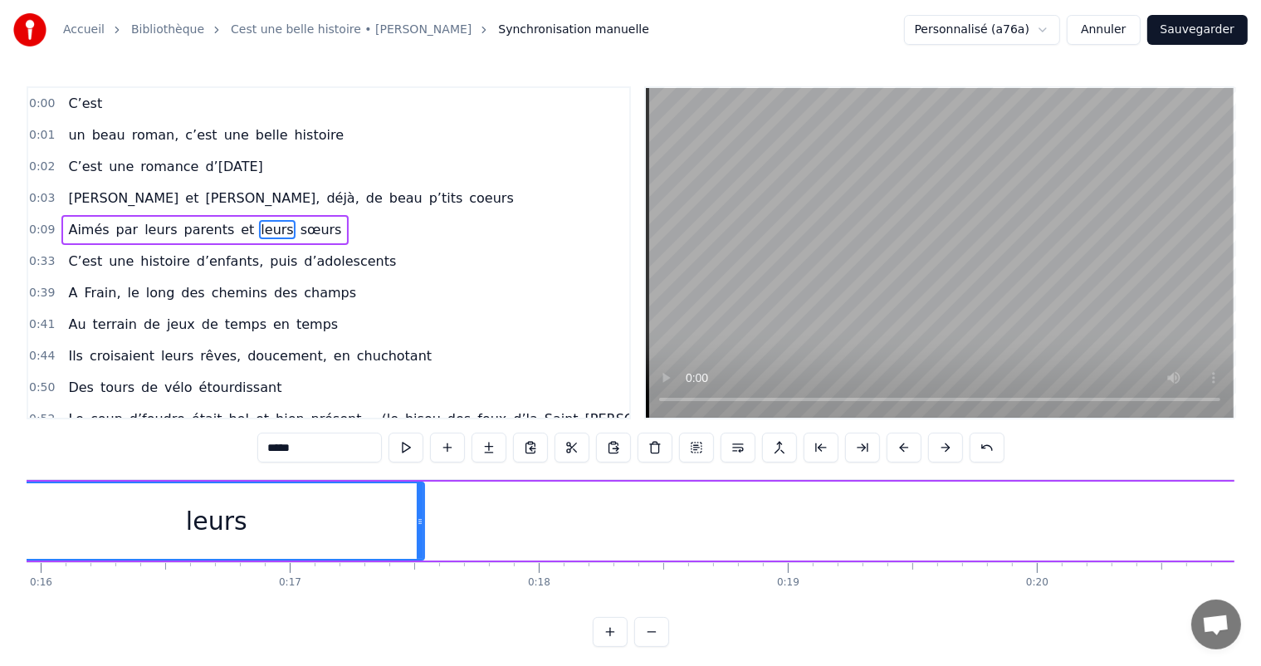
scroll to position [0, 3997]
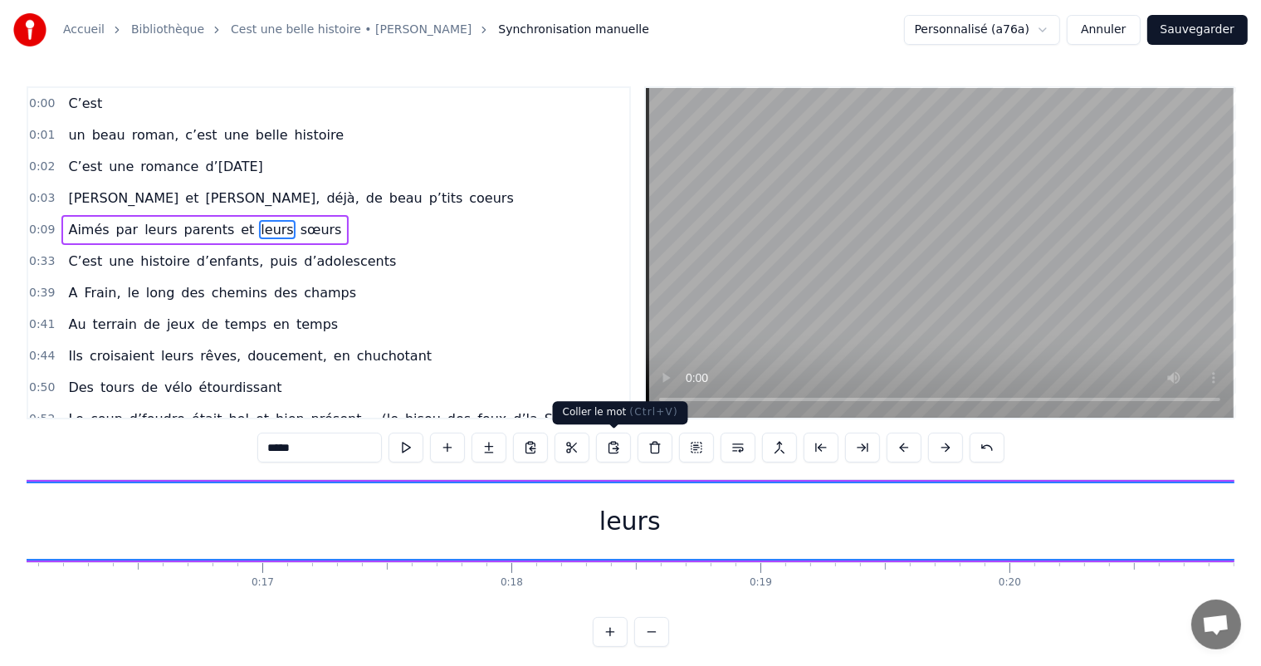
drag, startPoint x: 393, startPoint y: 511, endPoint x: 1274, endPoint y: 568, distance: 883.1
click at [1261, 568] on html "Accueil Bibliothèque Cest une belle histoire • Michel Fugain Synchronisation ma…" at bounding box center [630, 336] width 1261 height 673
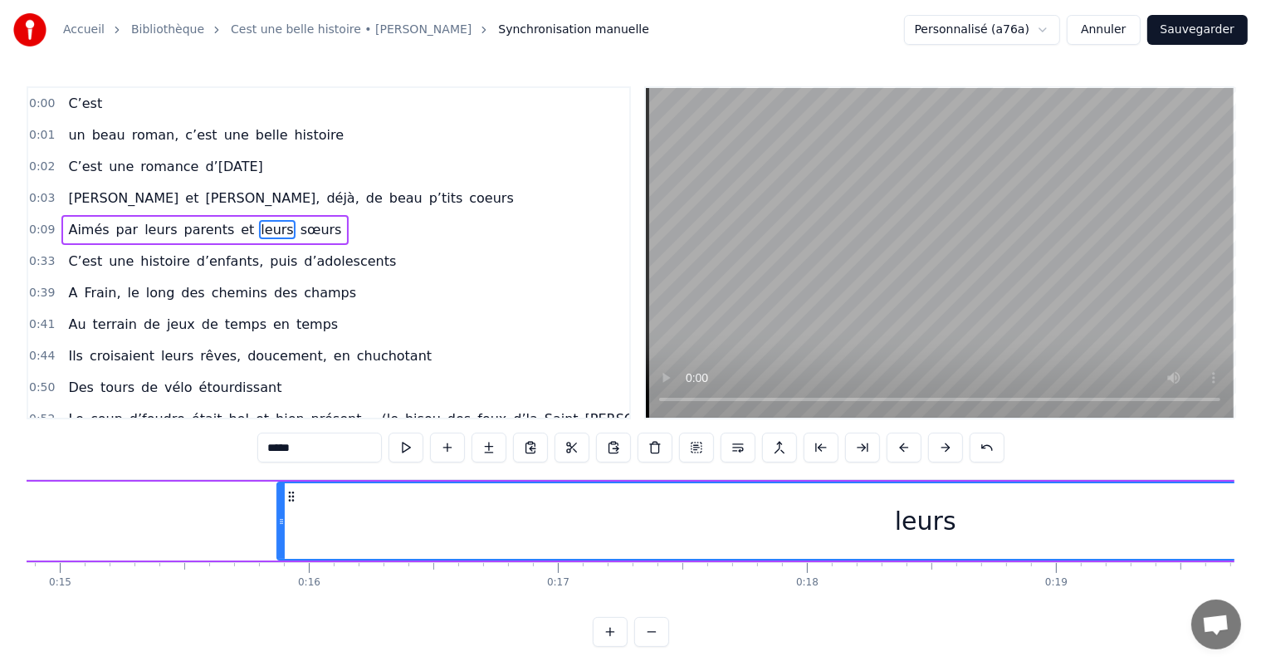
scroll to position [0, 3486]
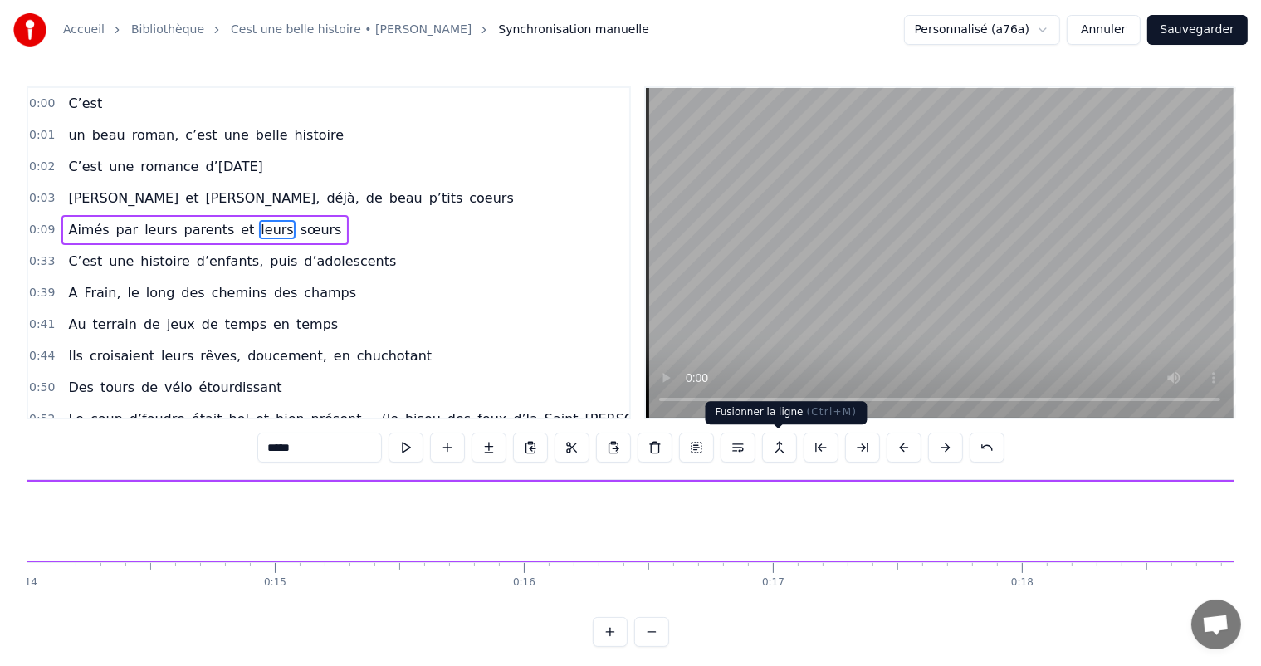
drag, startPoint x: 493, startPoint y: 515, endPoint x: 1274, endPoint y: 536, distance: 781.2
click at [1261, 536] on html "Accueil Bibliothèque Cest une belle histoire • Michel Fugain Synchronisation ma…" at bounding box center [630, 336] width 1261 height 673
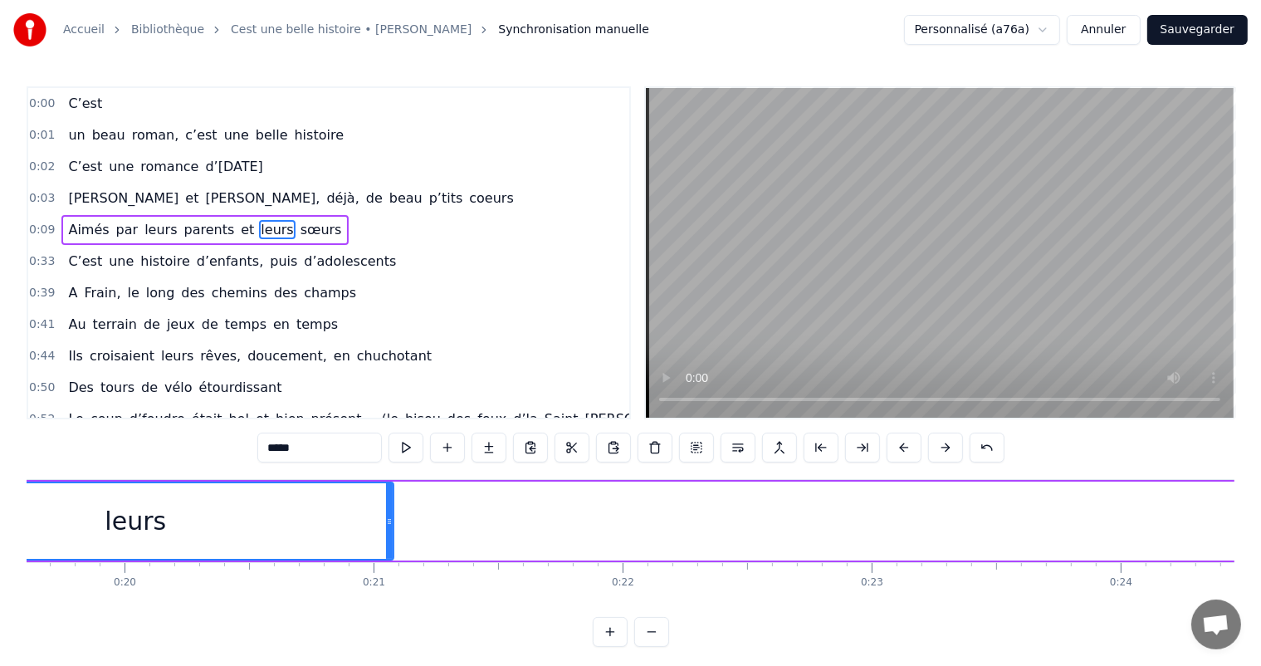
scroll to position [0, 4962]
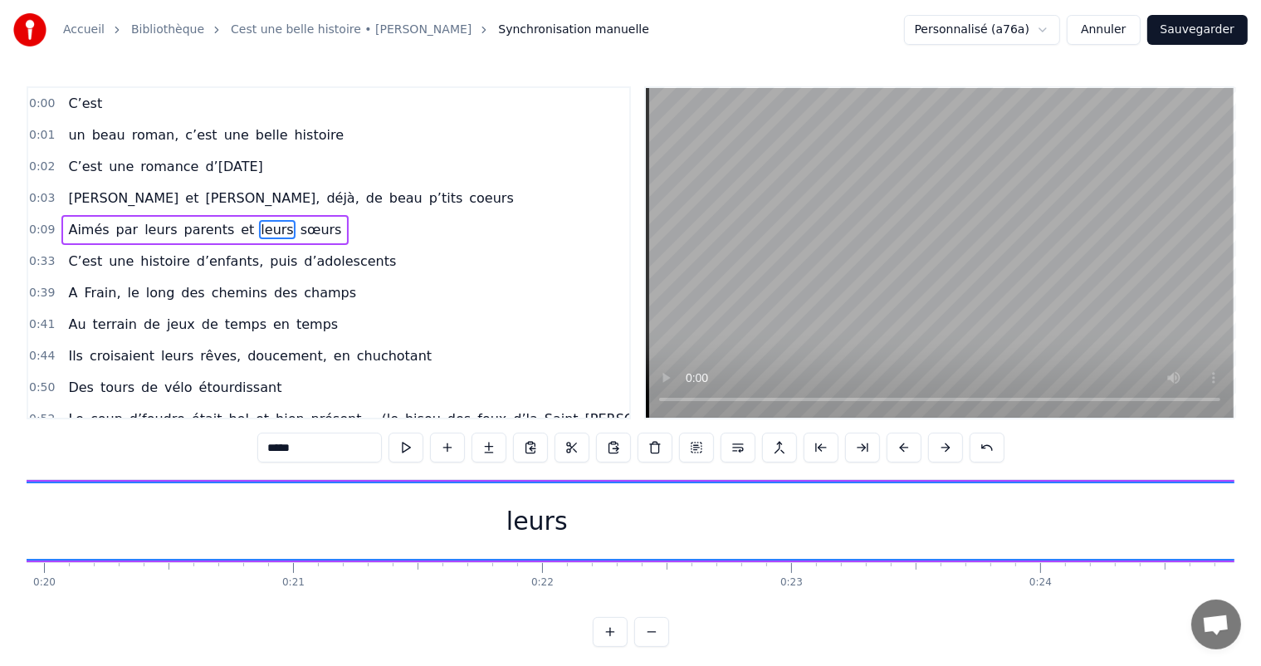
drag, startPoint x: 310, startPoint y: 515, endPoint x: 1274, endPoint y: 576, distance: 965.5
click at [1261, 576] on html "Accueil Bibliothèque Cest une belle histoire • Michel Fugain Synchronisation ma…" at bounding box center [630, 336] width 1261 height 673
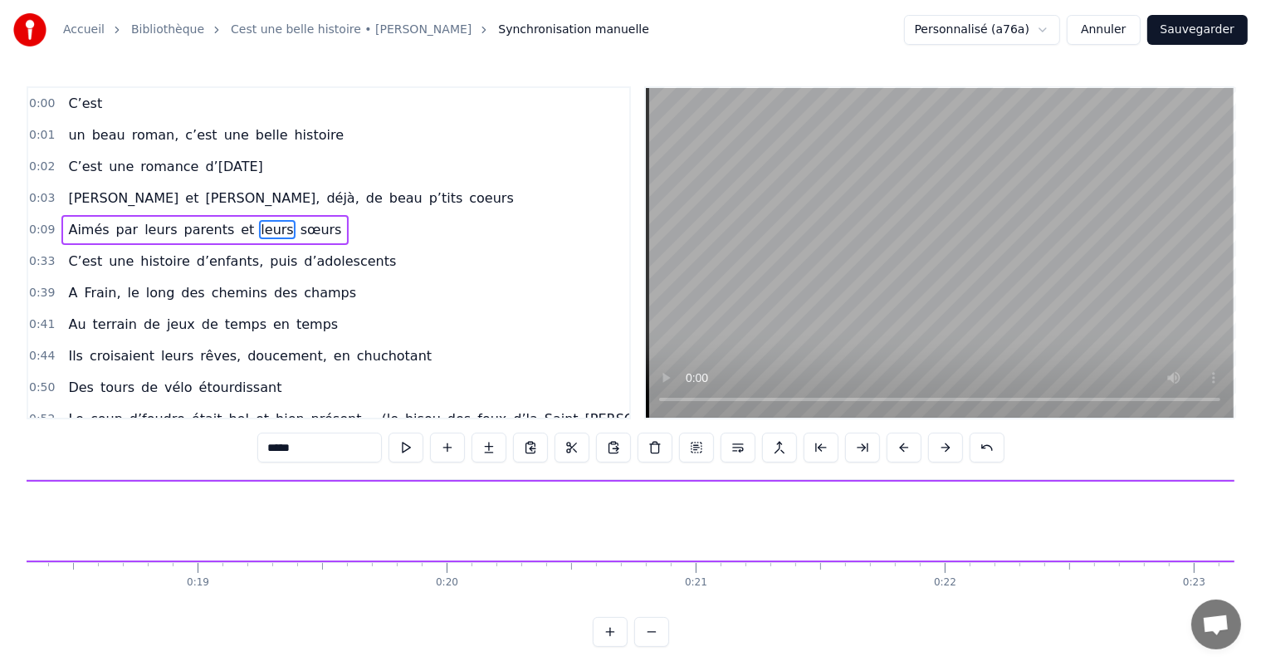
drag, startPoint x: 202, startPoint y: 520, endPoint x: 1274, endPoint y: 528, distance: 1072.2
click at [1261, 528] on html "Accueil Bibliothèque Cest une belle histoire • Michel Fugain Synchronisation ma…" at bounding box center [630, 336] width 1261 height 673
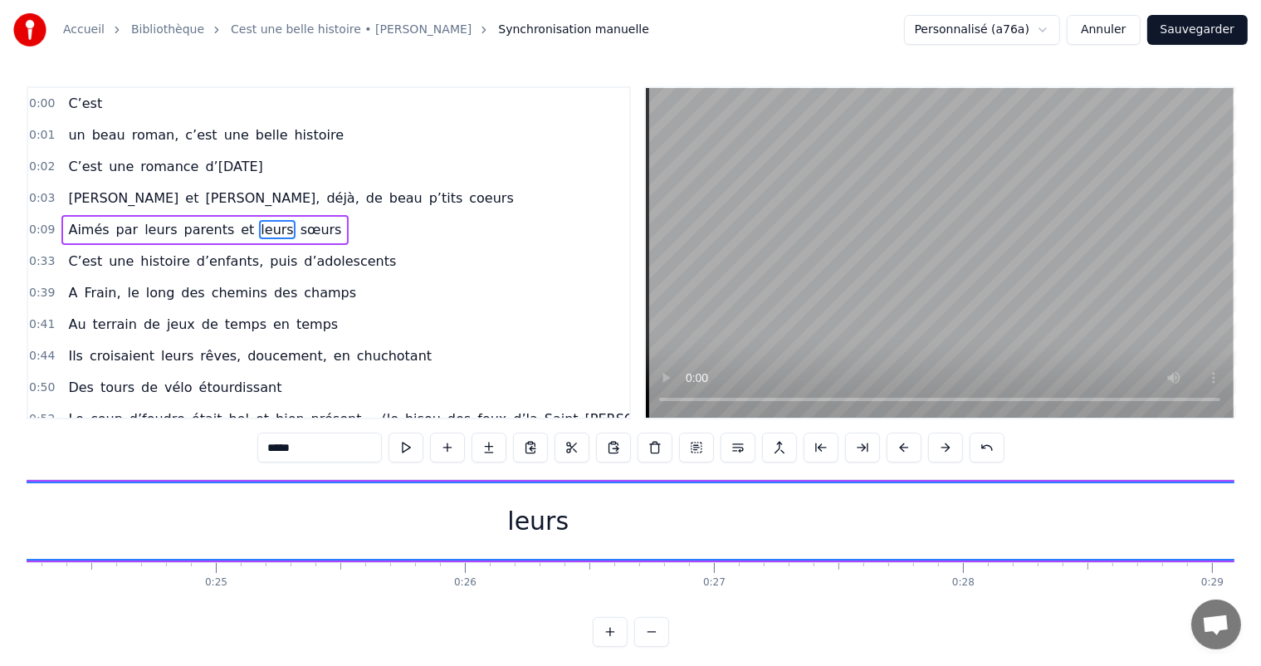
drag, startPoint x: 198, startPoint y: 524, endPoint x: 1274, endPoint y: 607, distance: 1079.6
click at [1261, 607] on html "Accueil Bibliothèque Cest une belle histoire • Michel Fugain Synchronisation ma…" at bounding box center [630, 336] width 1261 height 673
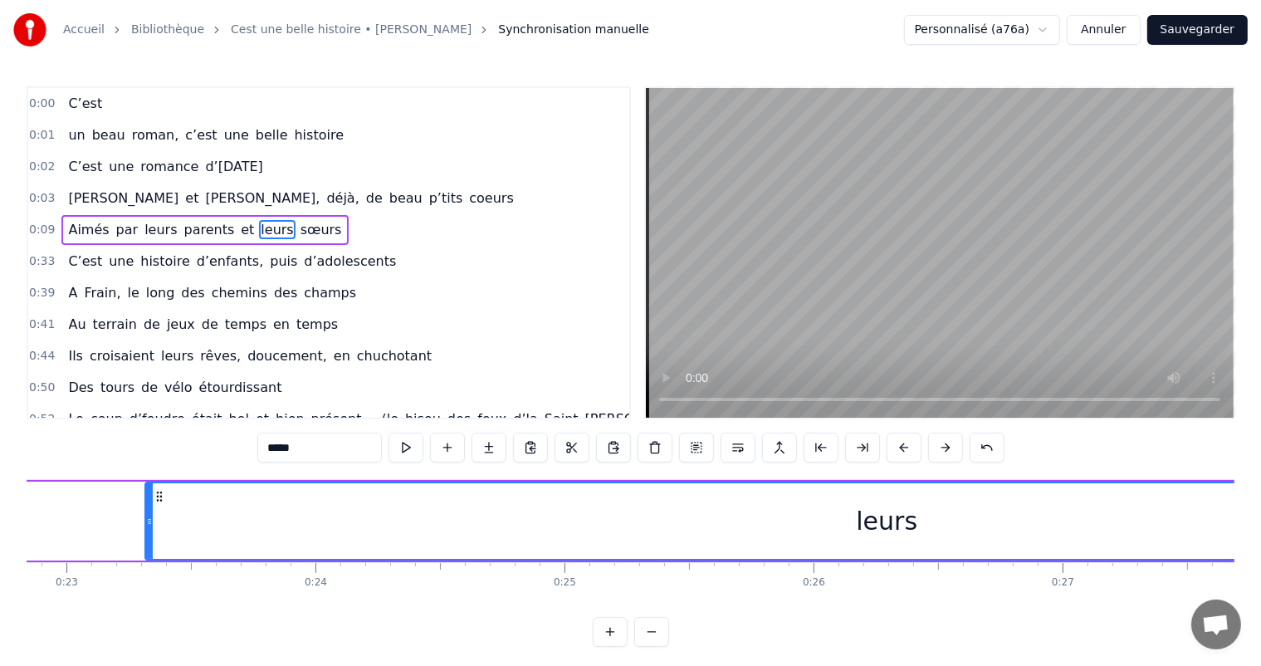
scroll to position [0, 5632]
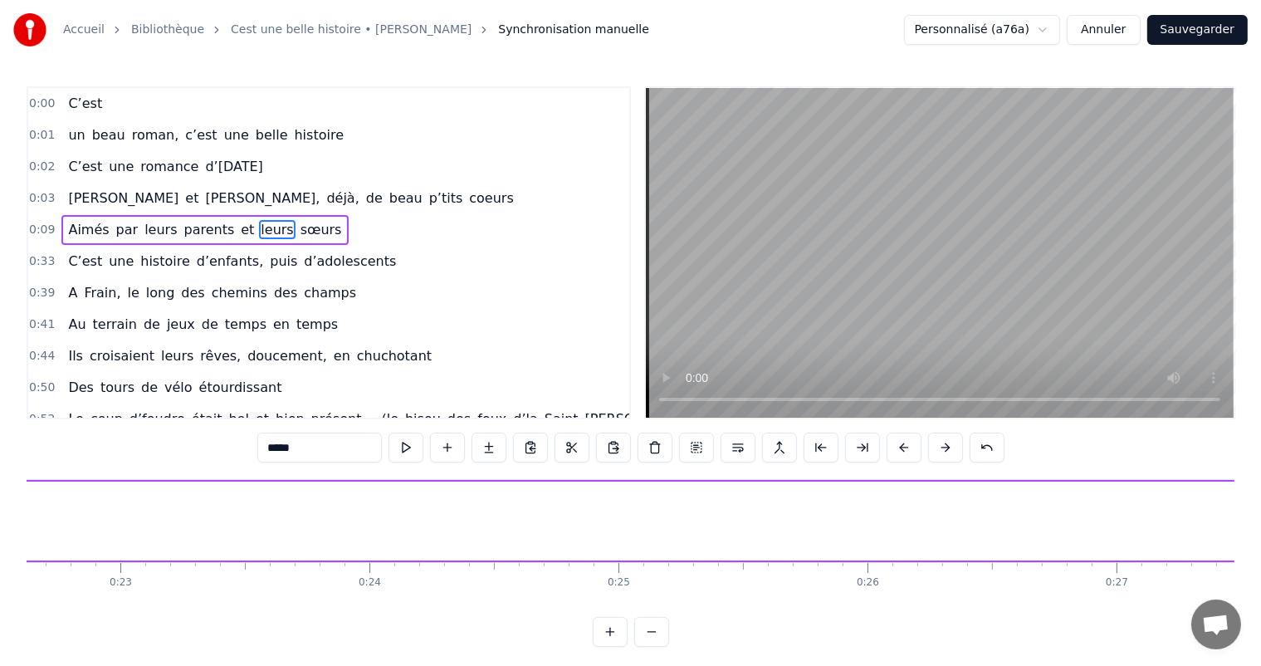
drag, startPoint x: 202, startPoint y: 514, endPoint x: 1274, endPoint y: 533, distance: 1072.4
click at [1261, 533] on html "Accueil Bibliothèque Cest une belle histoire • Michel Fugain Synchronisation ma…" at bounding box center [630, 336] width 1261 height 673
drag, startPoint x: 188, startPoint y: 617, endPoint x: 202, endPoint y: 616, distance: 14.2
click at [202, 616] on div "0:00 C’est 0:01 un beau roman, c’est une belle histoire 0:02 C’est une romance …" at bounding box center [630, 366] width 1207 height 560
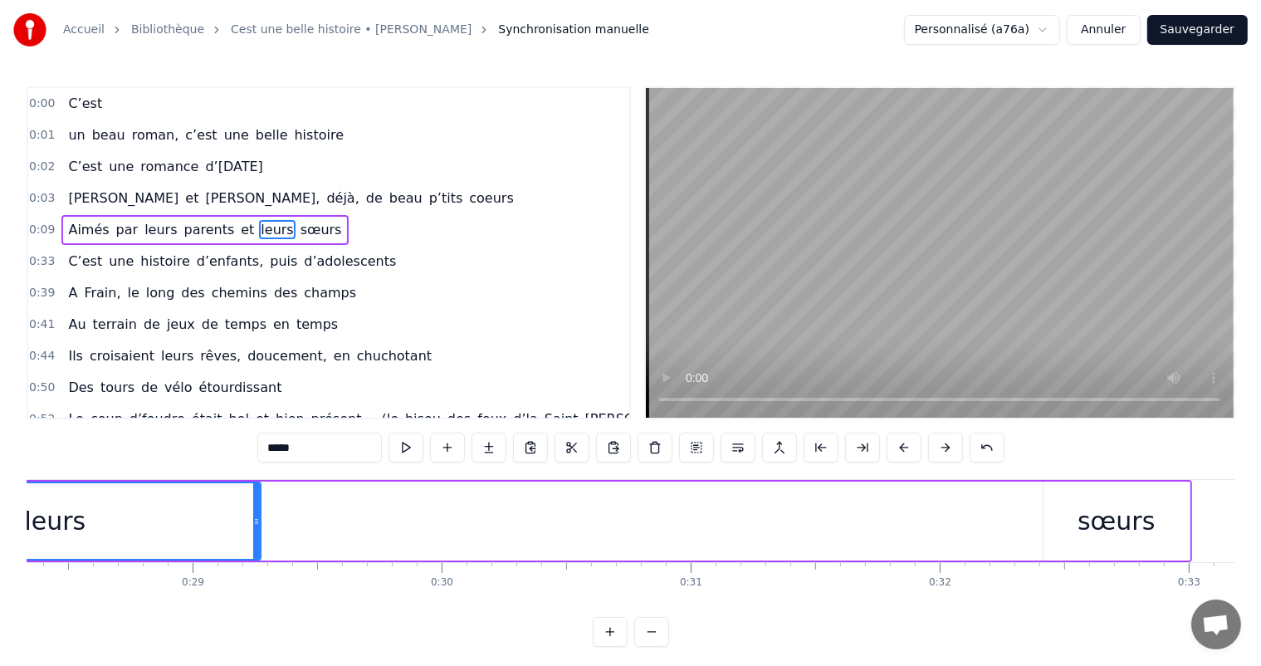
scroll to position [0, 7107]
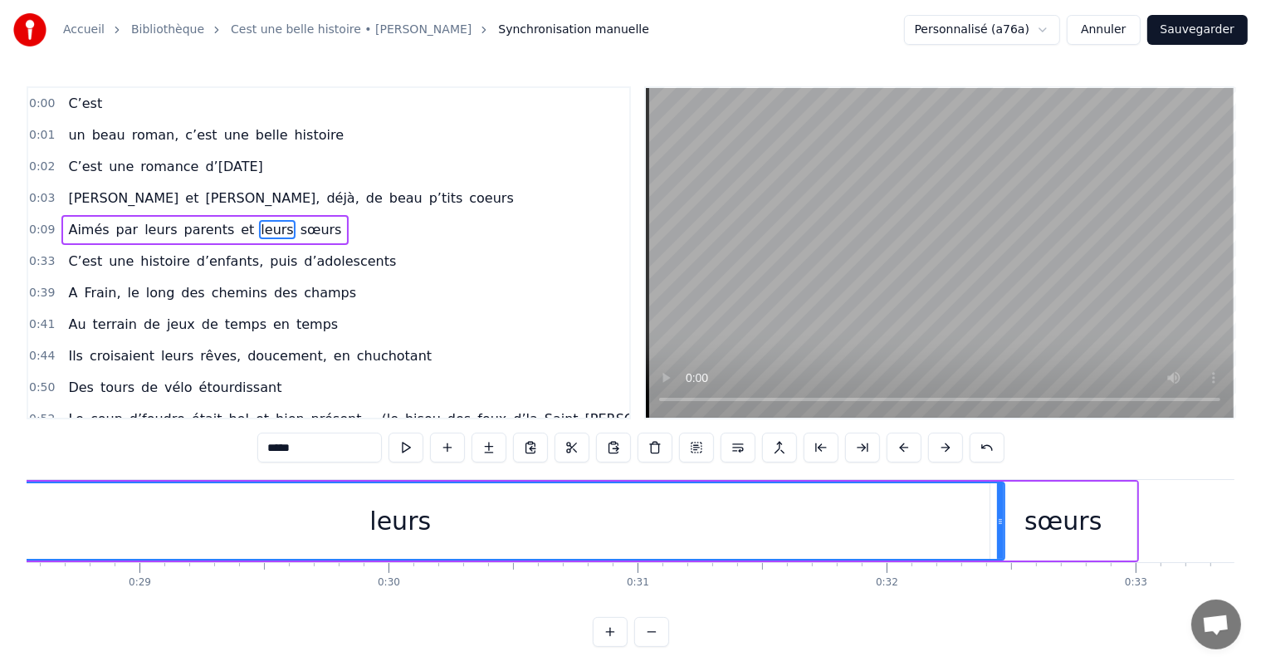
drag, startPoint x: 205, startPoint y: 515, endPoint x: 1002, endPoint y: 549, distance: 797.5
click at [1002, 549] on div at bounding box center [1000, 521] width 7 height 76
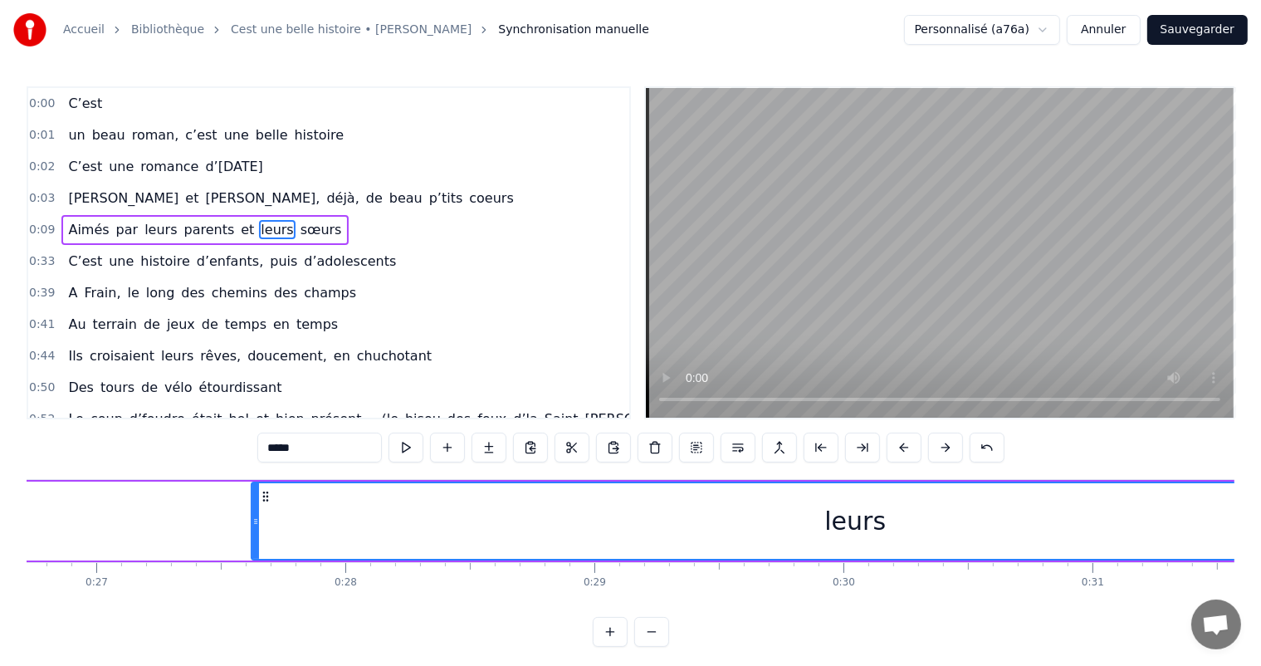
scroll to position [0, 6625]
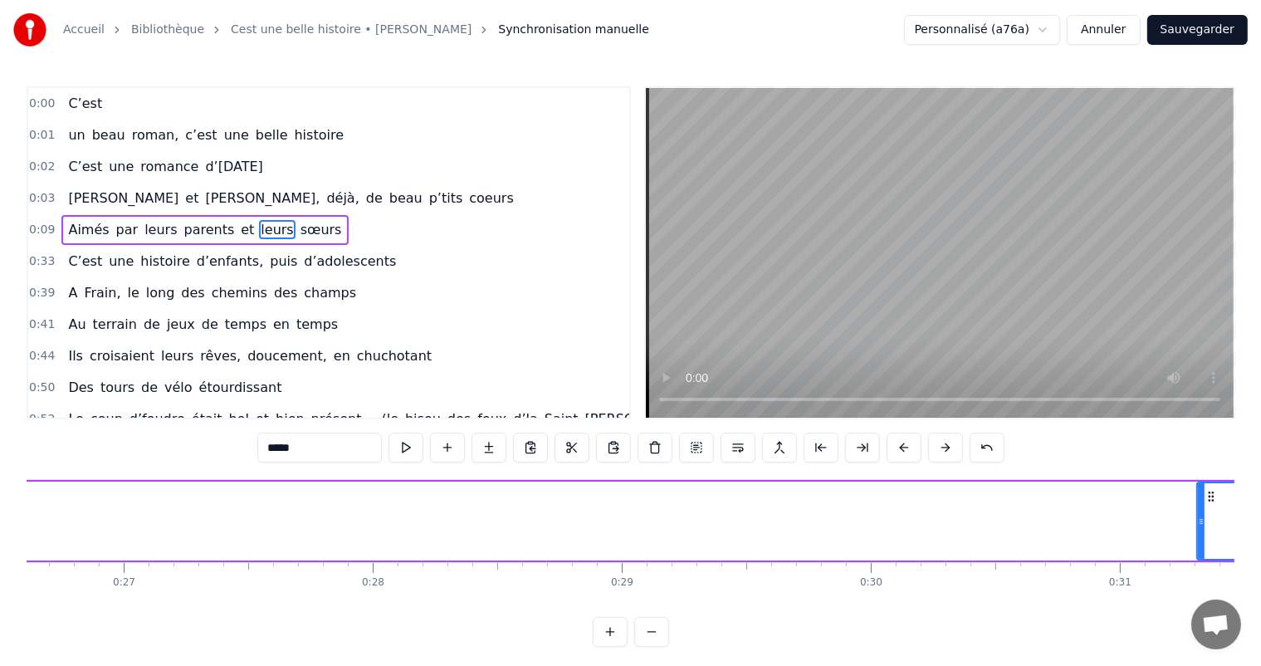
drag, startPoint x: 284, startPoint y: 527, endPoint x: 1019, endPoint y: 506, distance: 735.6
click at [1204, 550] on div at bounding box center [1201, 521] width 7 height 76
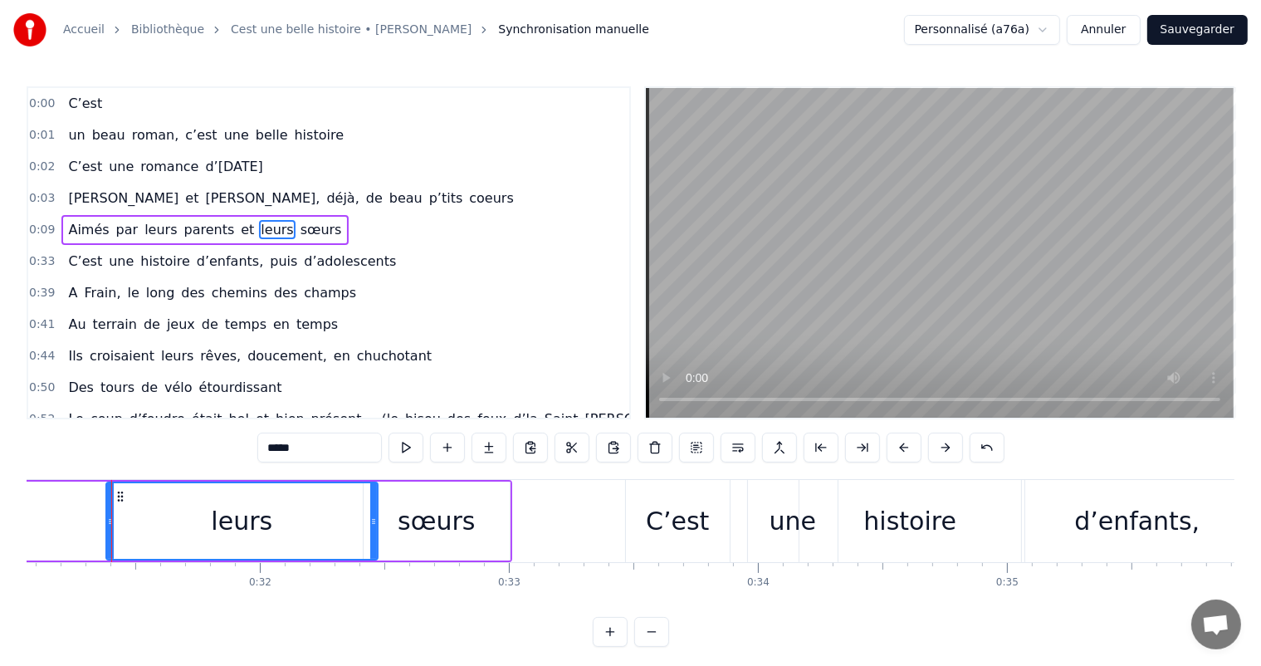
scroll to position [0, 7735]
drag, startPoint x: 106, startPoint y: 520, endPoint x: 222, endPoint y: 534, distance: 117.0
click at [222, 534] on div at bounding box center [219, 521] width 7 height 76
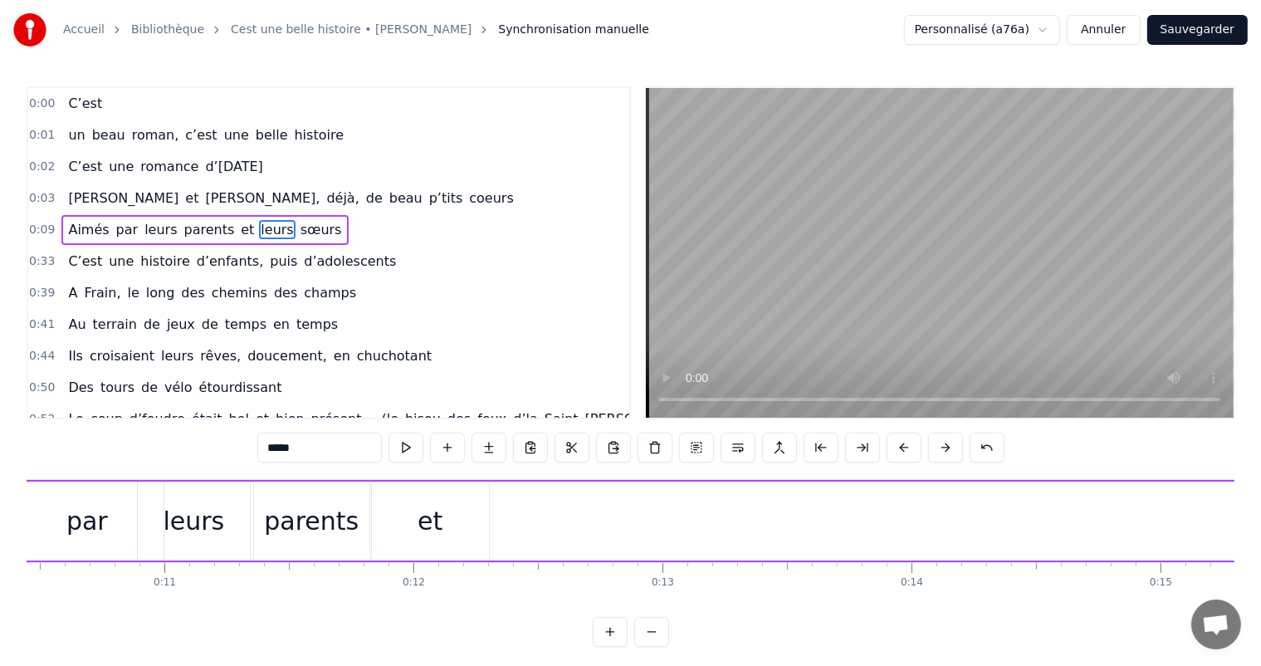
scroll to position [0, 2629]
click at [410, 517] on div "et" at bounding box center [401, 520] width 25 height 37
type input "**"
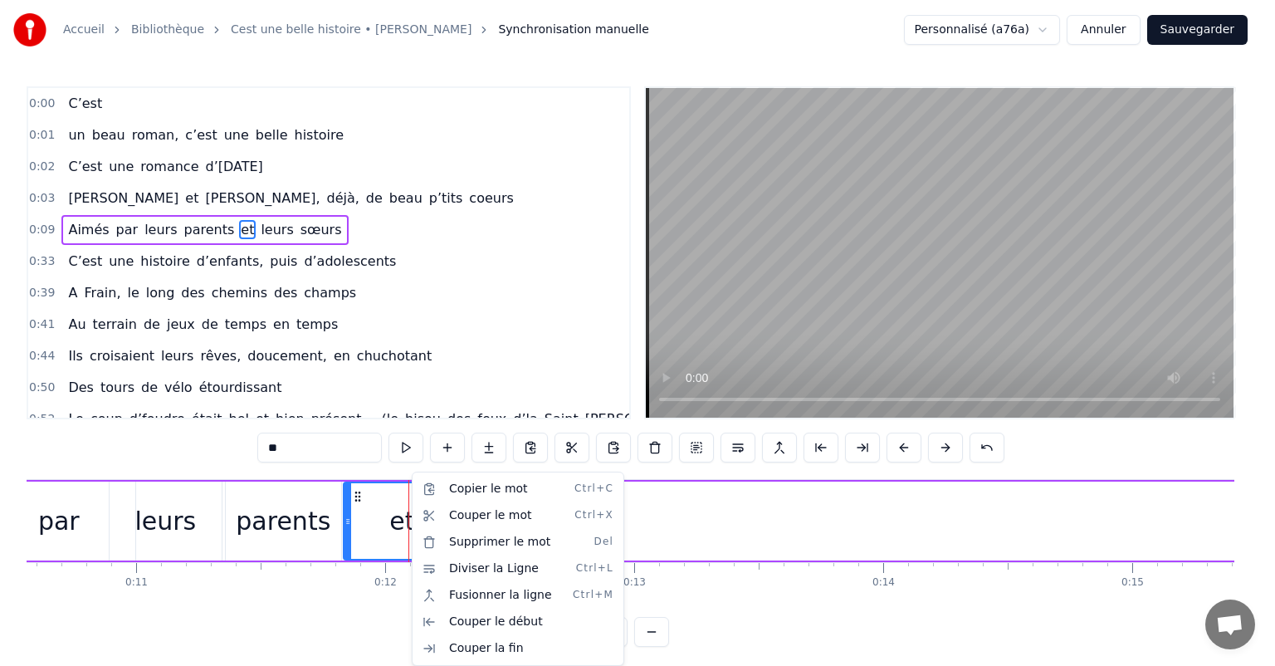
click at [388, 518] on html "Accueil Bibliothèque Cest une belle histoire • Michel Fugain Synchronisation ma…" at bounding box center [637, 336] width 1275 height 673
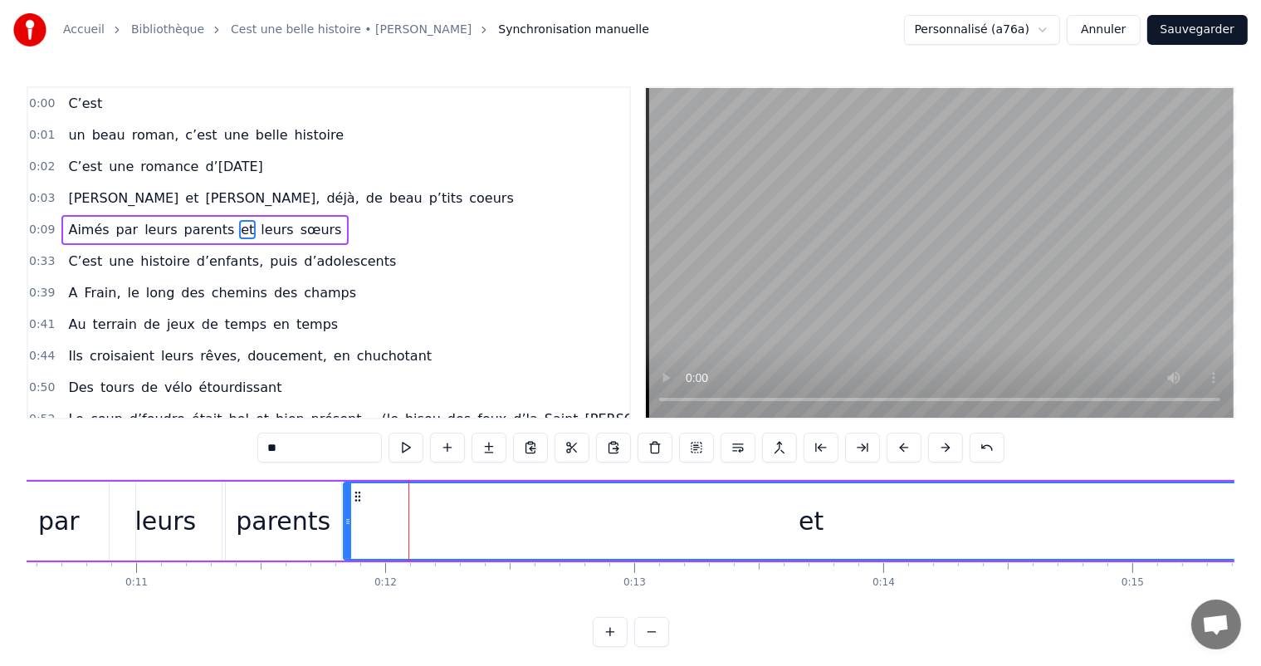
drag, startPoint x: 456, startPoint y: 510, endPoint x: 1274, endPoint y: 512, distance: 818.3
click at [1261, 512] on html "Accueil Bibliothèque Cest une belle histoire • Michel Fugain Synchronisation ma…" at bounding box center [630, 336] width 1261 height 673
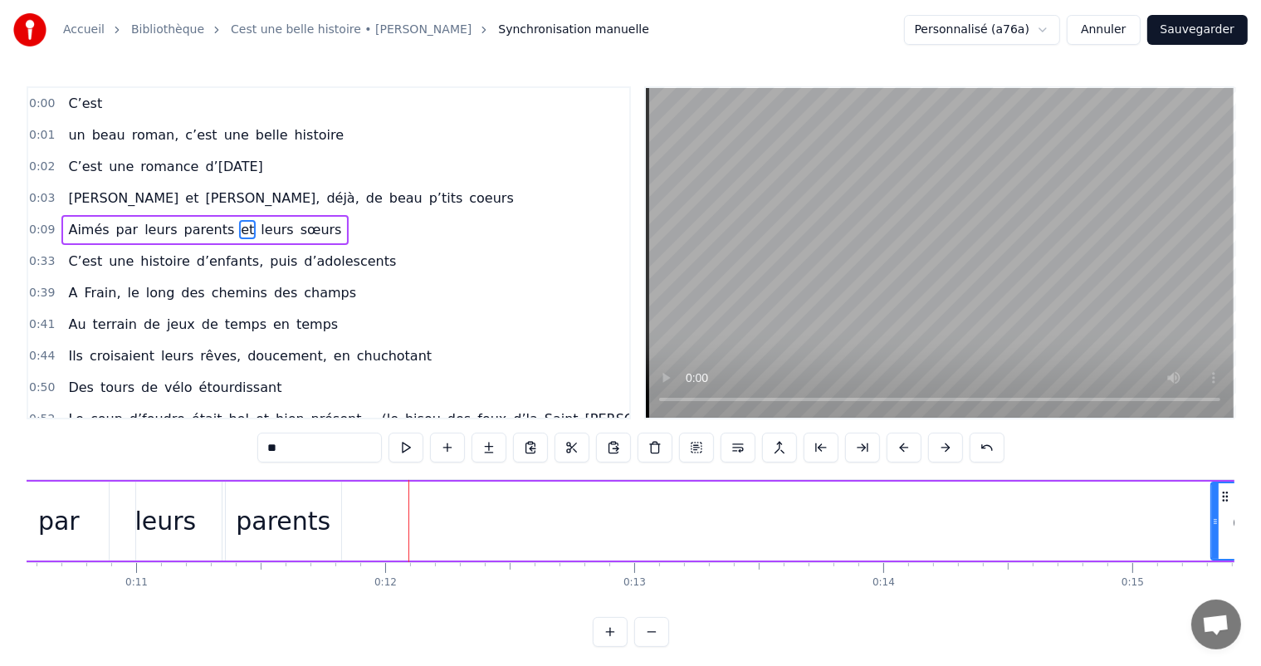
drag, startPoint x: 344, startPoint y: 515, endPoint x: 1215, endPoint y: 528, distance: 870.7
click at [1215, 528] on div at bounding box center [1215, 521] width 7 height 76
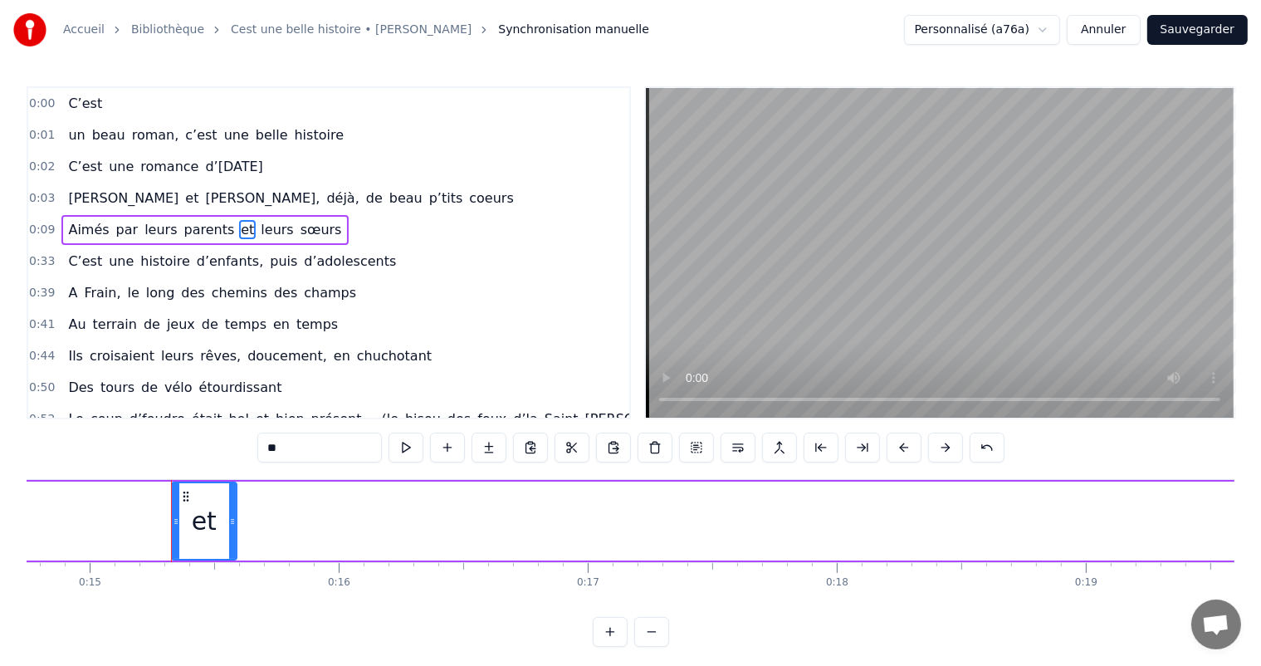
scroll to position [0, 3733]
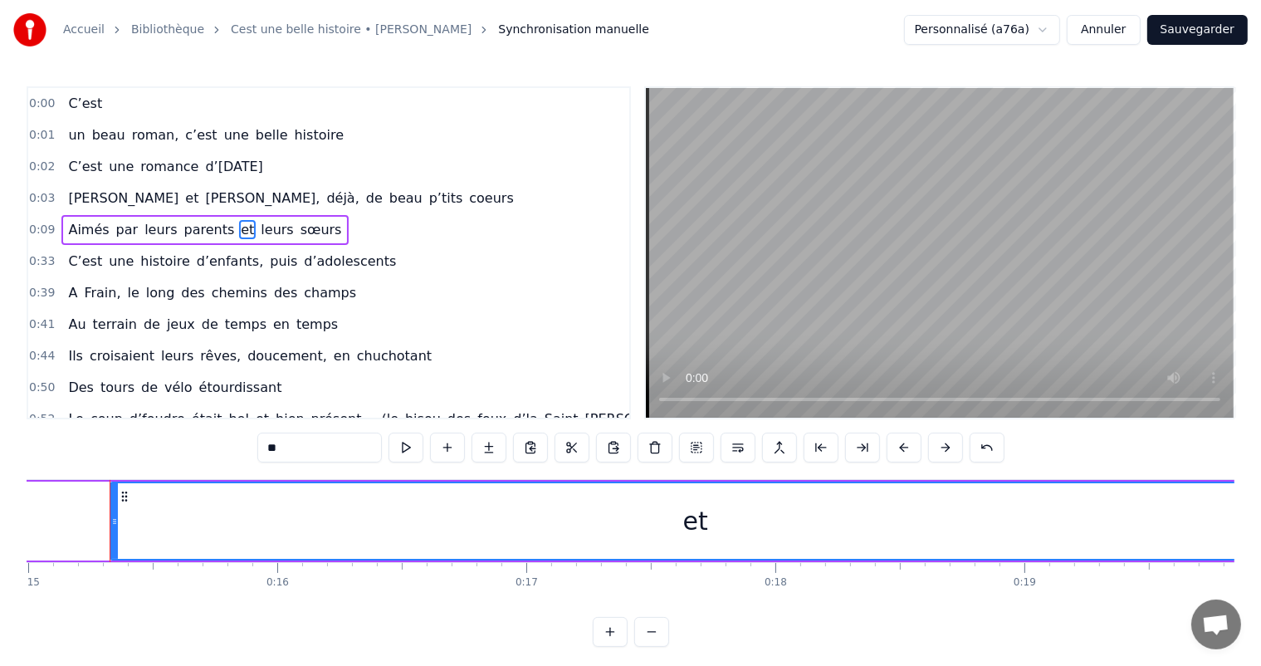
drag, startPoint x: 168, startPoint y: 515, endPoint x: 1274, endPoint y: 577, distance: 1107.2
click at [1261, 577] on html "Accueil Bibliothèque Cest une belle histoire • Michel Fugain Synchronisation ma…" at bounding box center [630, 336] width 1261 height 673
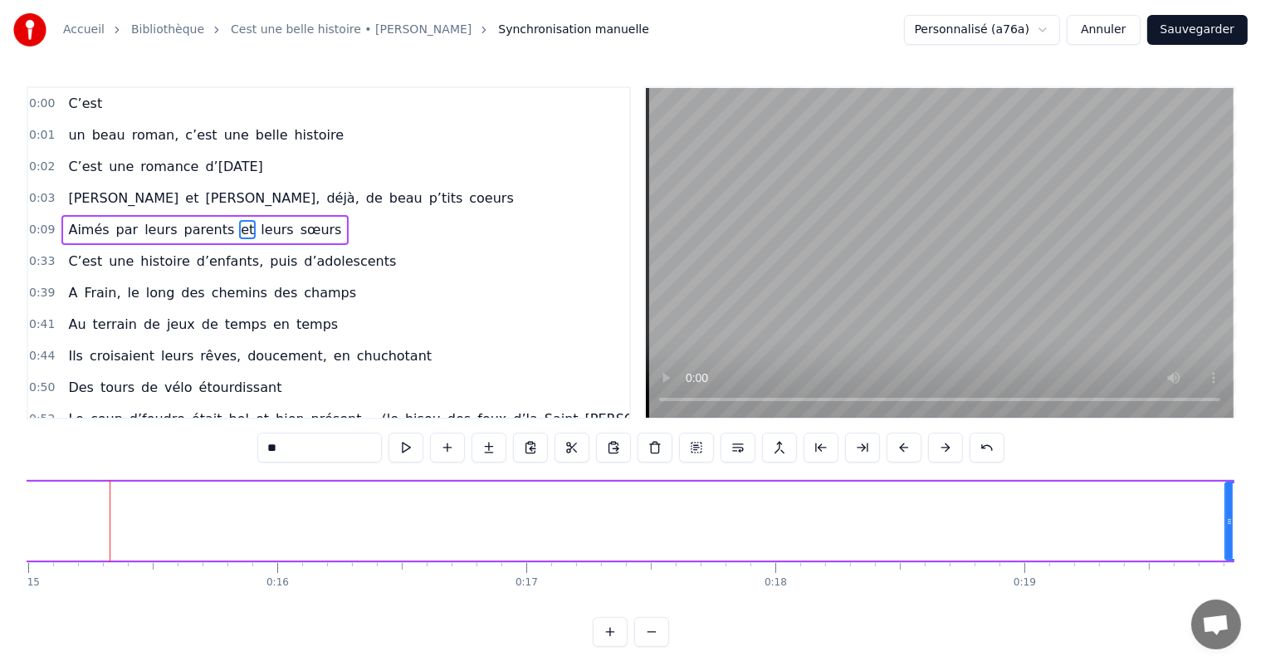
drag, startPoint x: 112, startPoint y: 501, endPoint x: 1192, endPoint y: 475, distance: 1080.0
click at [1192, 475] on div "0:00 C’est 0:01 un beau roman, c’est une belle histoire 0:02 C’est une romance …" at bounding box center [630, 366] width 1207 height 560
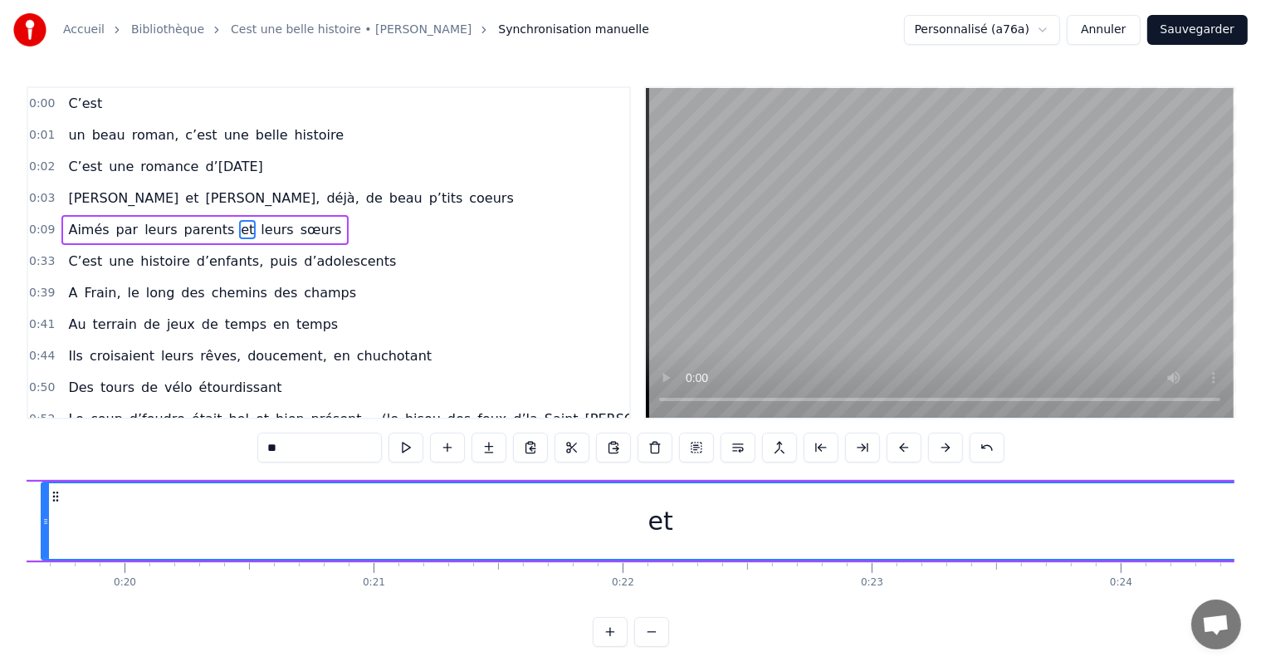
drag, startPoint x: 126, startPoint y: 515, endPoint x: 1274, endPoint y: 596, distance: 1150.6
click at [1261, 596] on html "Accueil Bibliothèque Cest une belle histoire • Michel Fugain Synchronisation ma…" at bounding box center [630, 336] width 1261 height 673
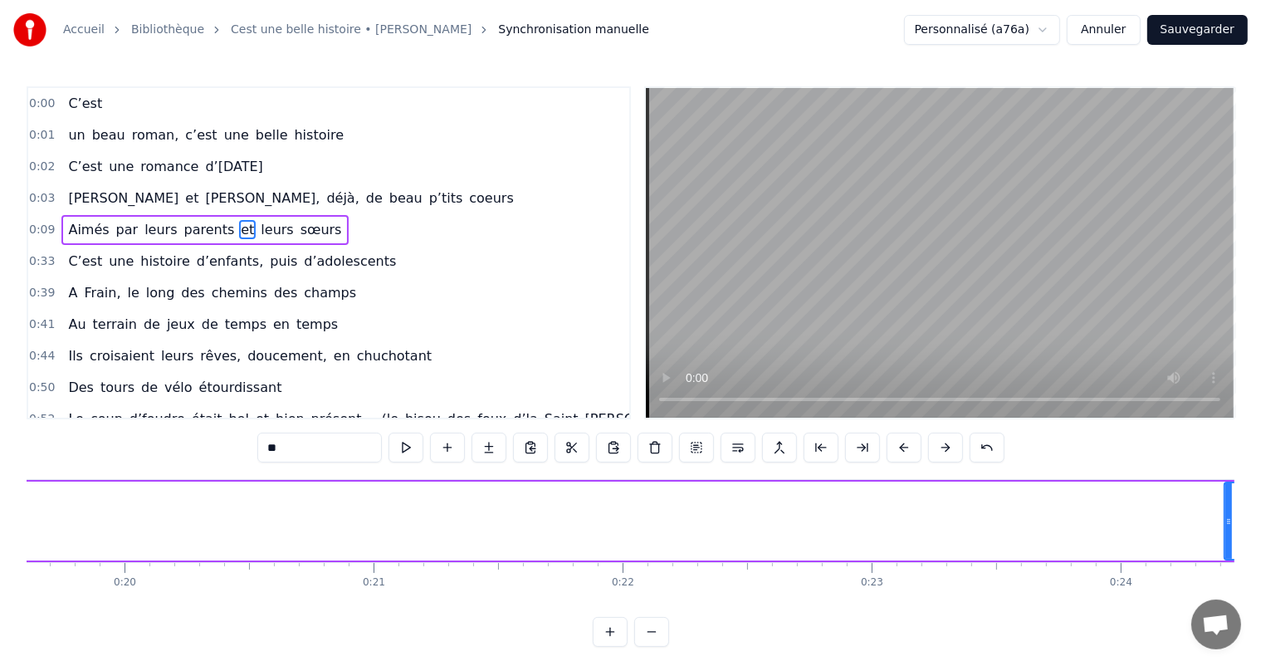
drag, startPoint x: 44, startPoint y: 526, endPoint x: 1222, endPoint y: 530, distance: 1178.5
click at [1225, 533] on div at bounding box center [1228, 521] width 7 height 76
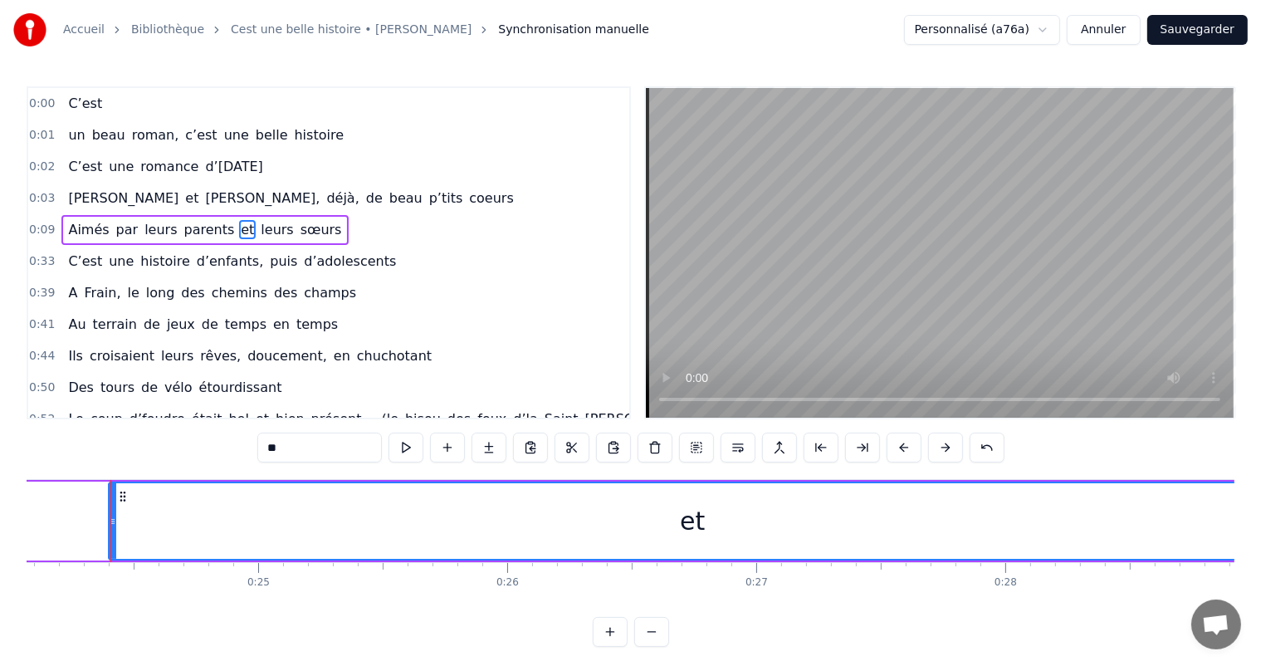
drag, startPoint x: 166, startPoint y: 510, endPoint x: 1274, endPoint y: 551, distance: 1108.7
click at [1261, 551] on html "Accueil Bibliothèque Cest une belle histoire • Michel Fugain Synchronisation ma…" at bounding box center [630, 336] width 1261 height 673
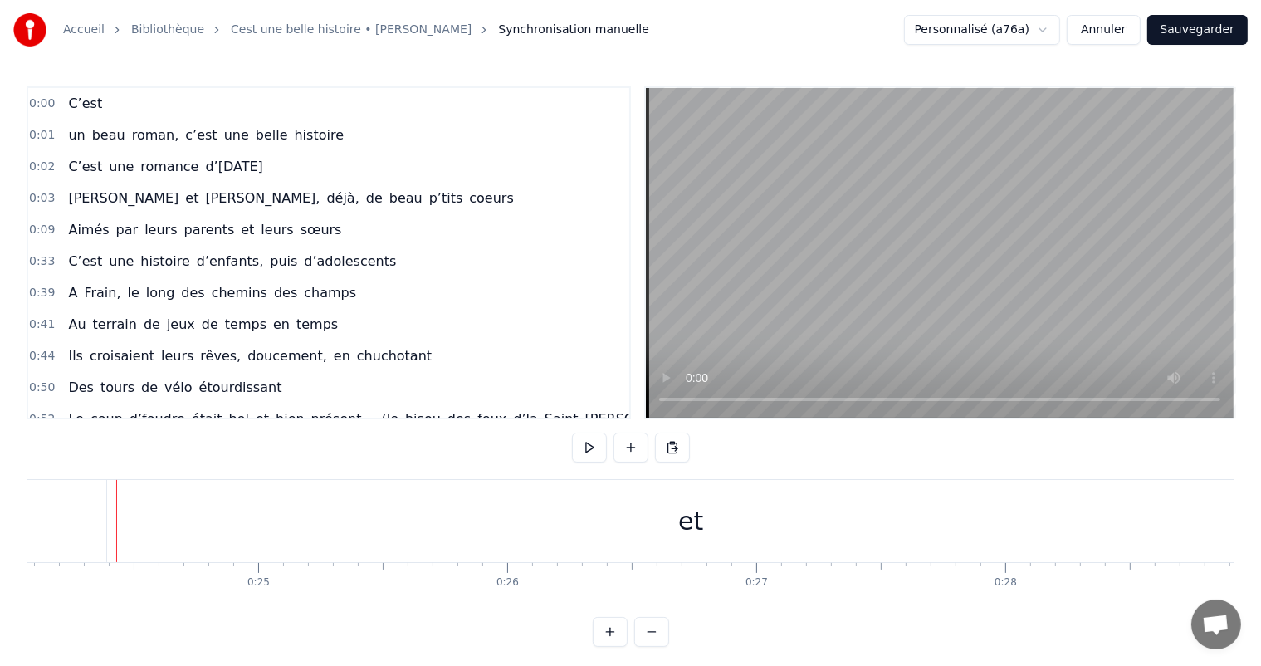
click at [108, 518] on div "et" at bounding box center [691, 521] width 1168 height 82
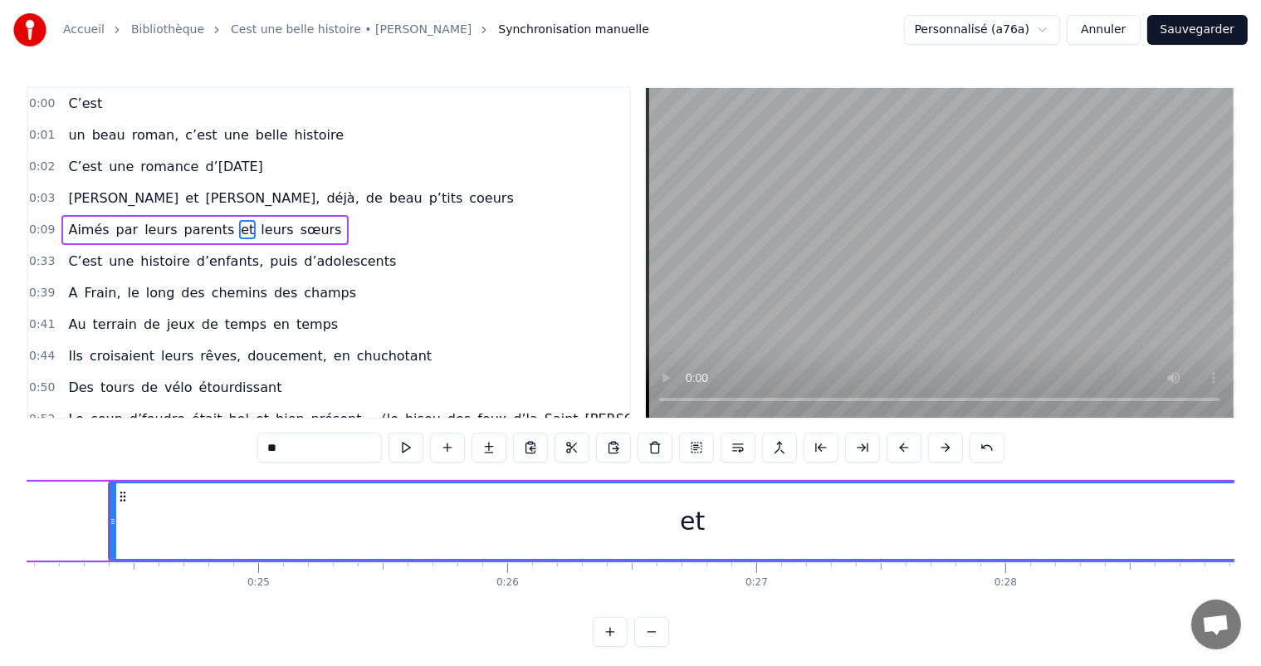
scroll to position [0, 5991]
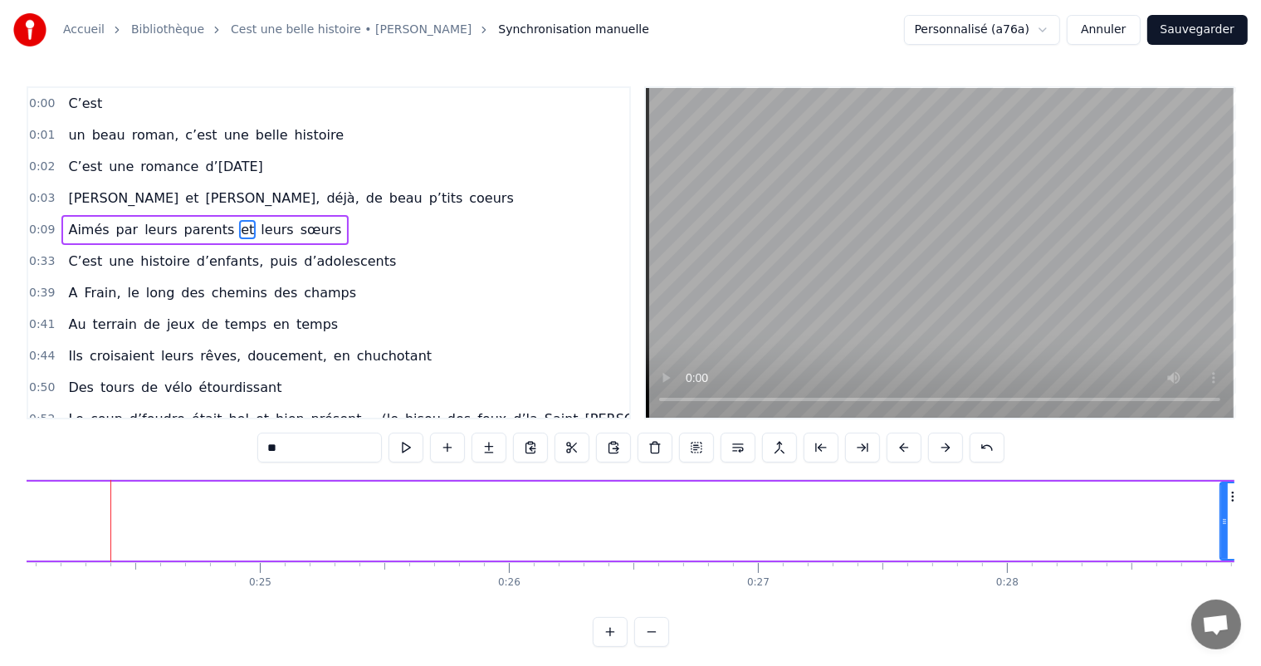
drag, startPoint x: 111, startPoint y: 518, endPoint x: 1230, endPoint y: 586, distance: 1120.8
click at [1230, 586] on div "C’est un beau roman, c’est une belle histoire C’est une romance d’[DATE] [PERSO…" at bounding box center [630, 541] width 1207 height 124
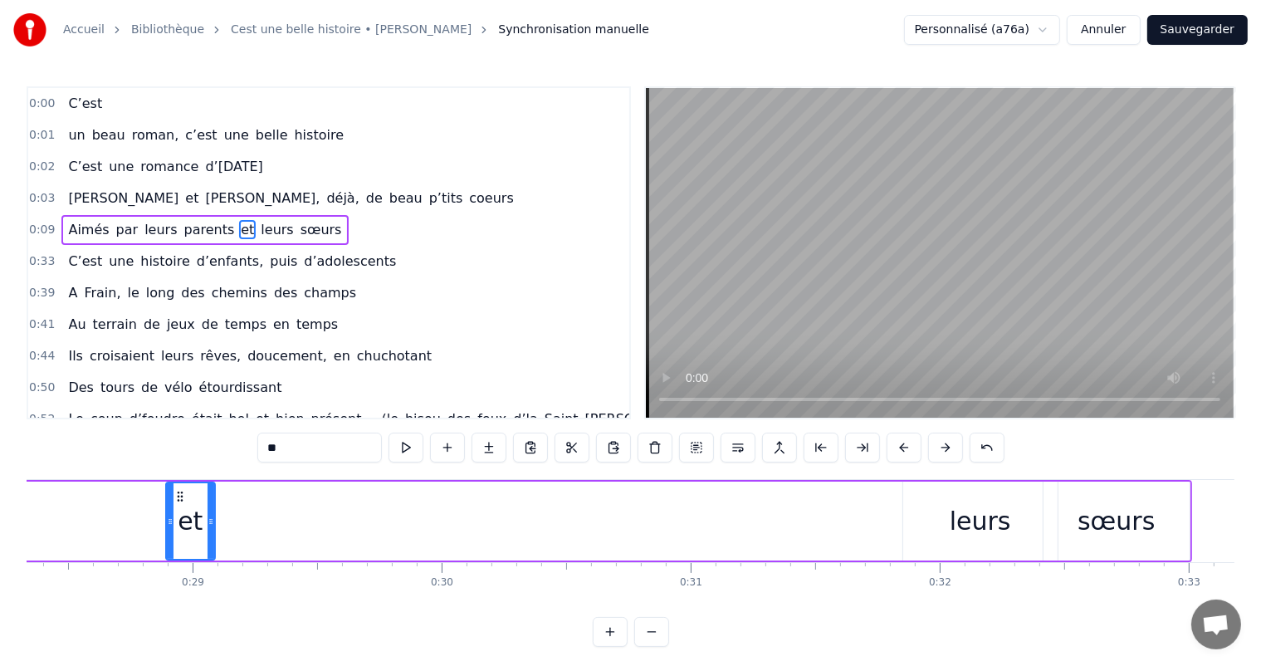
scroll to position [0, 7108]
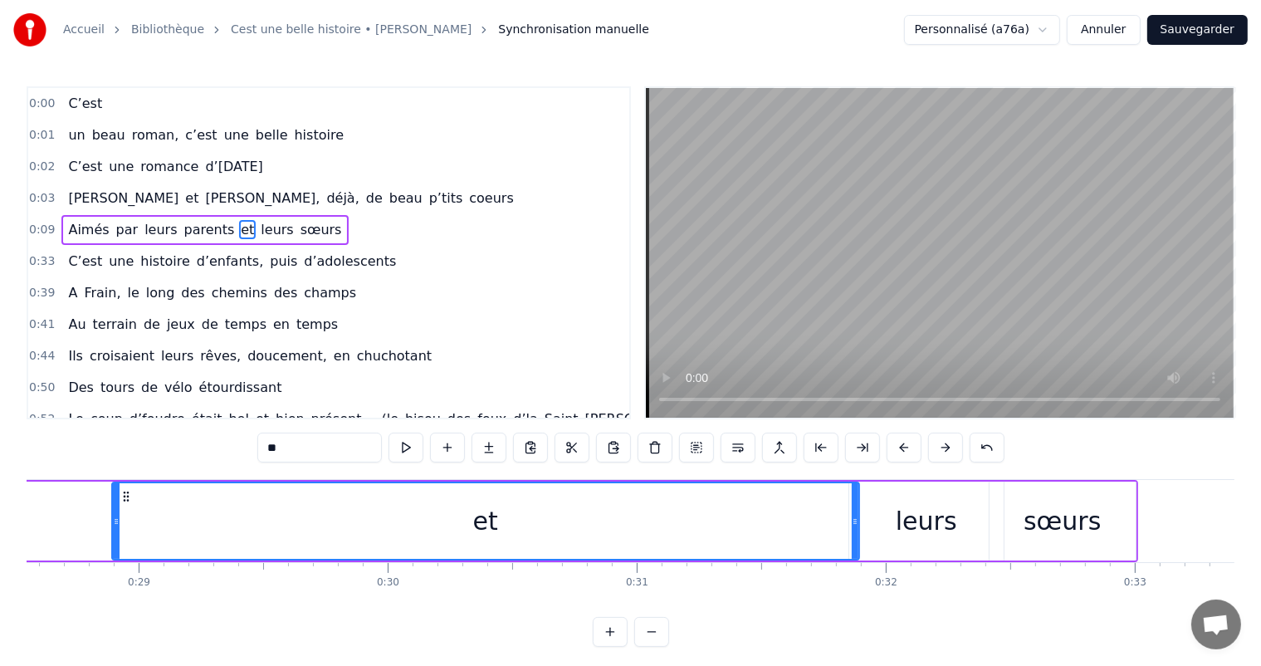
drag, startPoint x: 157, startPoint y: 501, endPoint x: 853, endPoint y: 471, distance: 697.0
click at [853, 471] on div "0:00 C’est 0:01 un beau roman, c’est une belle histoire 0:02 C’est une romance …" at bounding box center [630, 366] width 1207 height 560
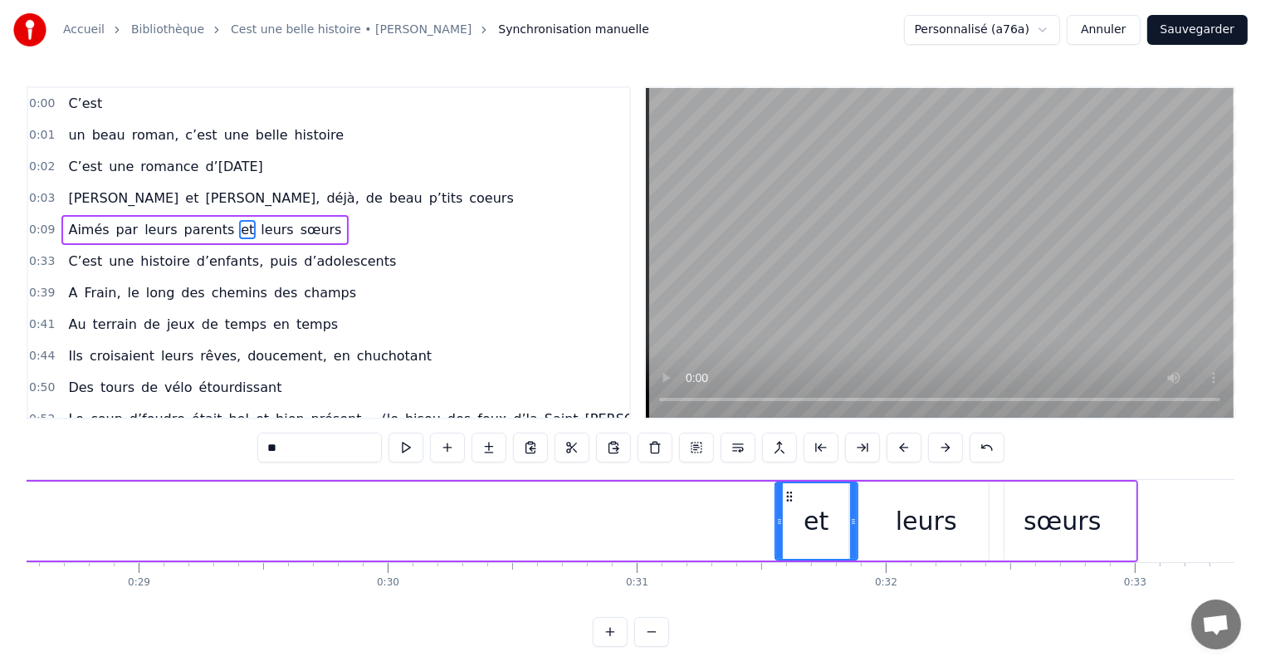
drag, startPoint x: 111, startPoint y: 510, endPoint x: 774, endPoint y: 559, distance: 664.9
click at [774, 559] on div "et" at bounding box center [816, 520] width 84 height 79
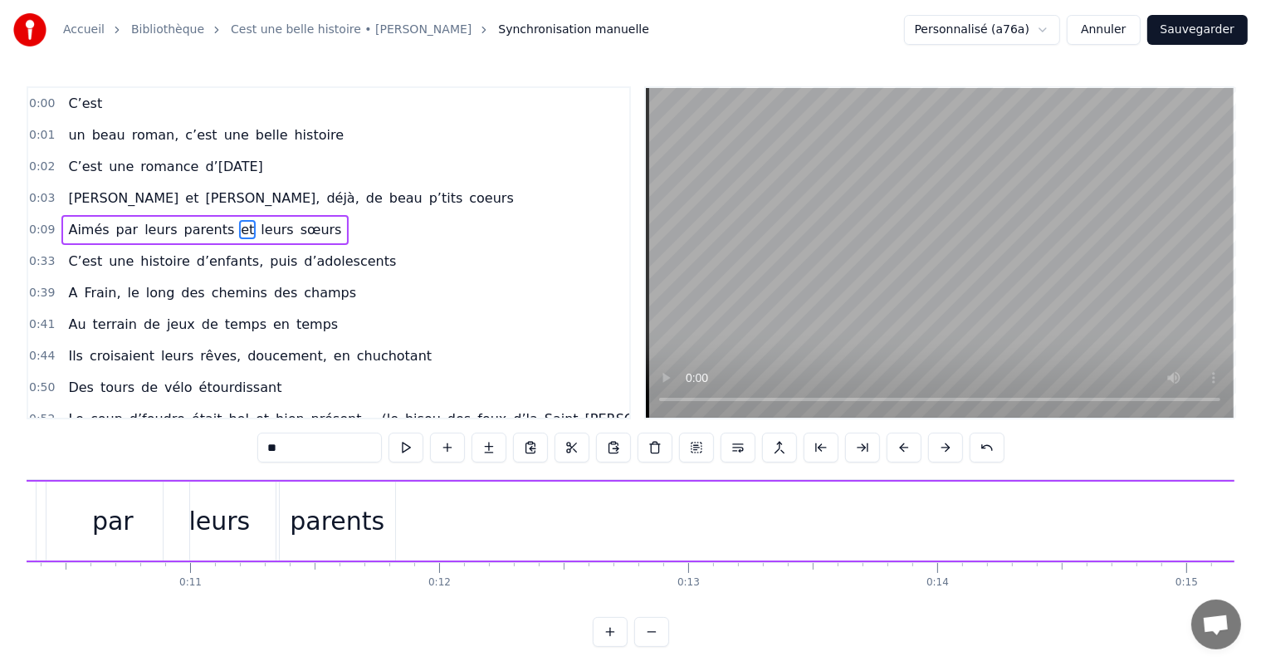
scroll to position [0, 2628]
click at [295, 542] on div "parents" at bounding box center [284, 520] width 115 height 79
type input "*******"
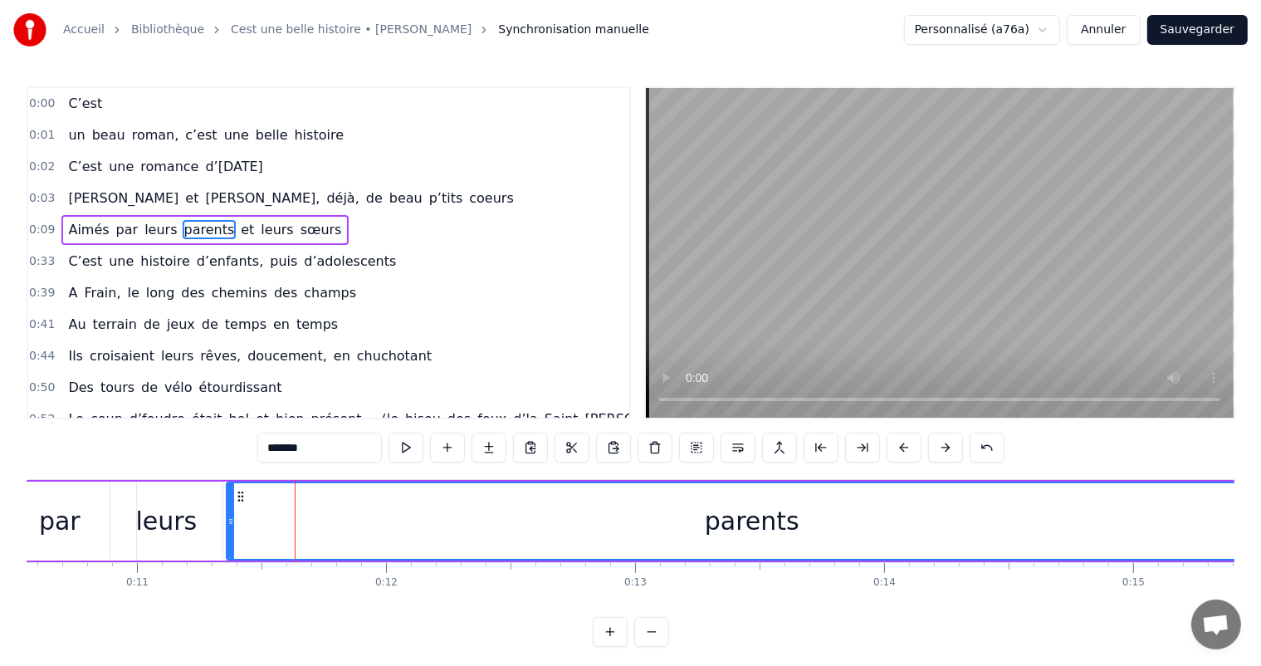
drag, startPoint x: 339, startPoint y: 520, endPoint x: 1274, endPoint y: 551, distance: 935.8
click at [1261, 551] on html "Accueil Bibliothèque Cest une belle histoire • Michel Fugain Synchronisation ma…" at bounding box center [630, 336] width 1261 height 673
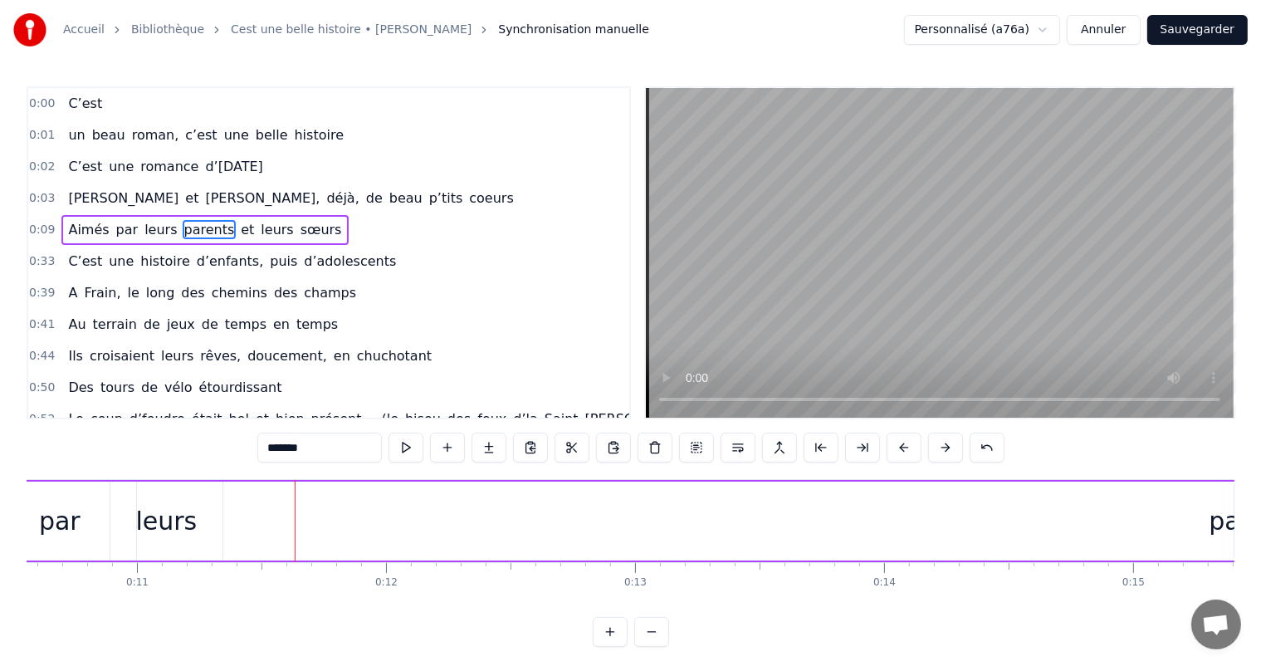
drag, startPoint x: 227, startPoint y: 508, endPoint x: 1227, endPoint y: 550, distance: 1001.7
click at [1236, 550] on div at bounding box center [1239, 521] width 7 height 76
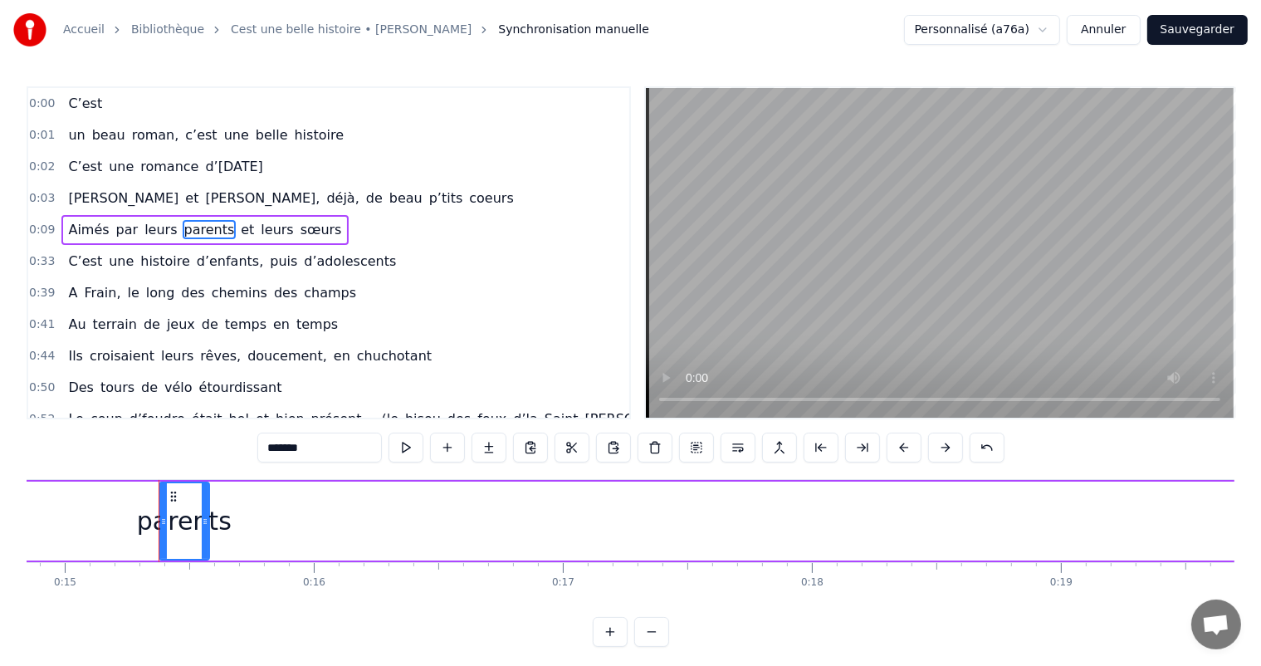
scroll to position [0, 3744]
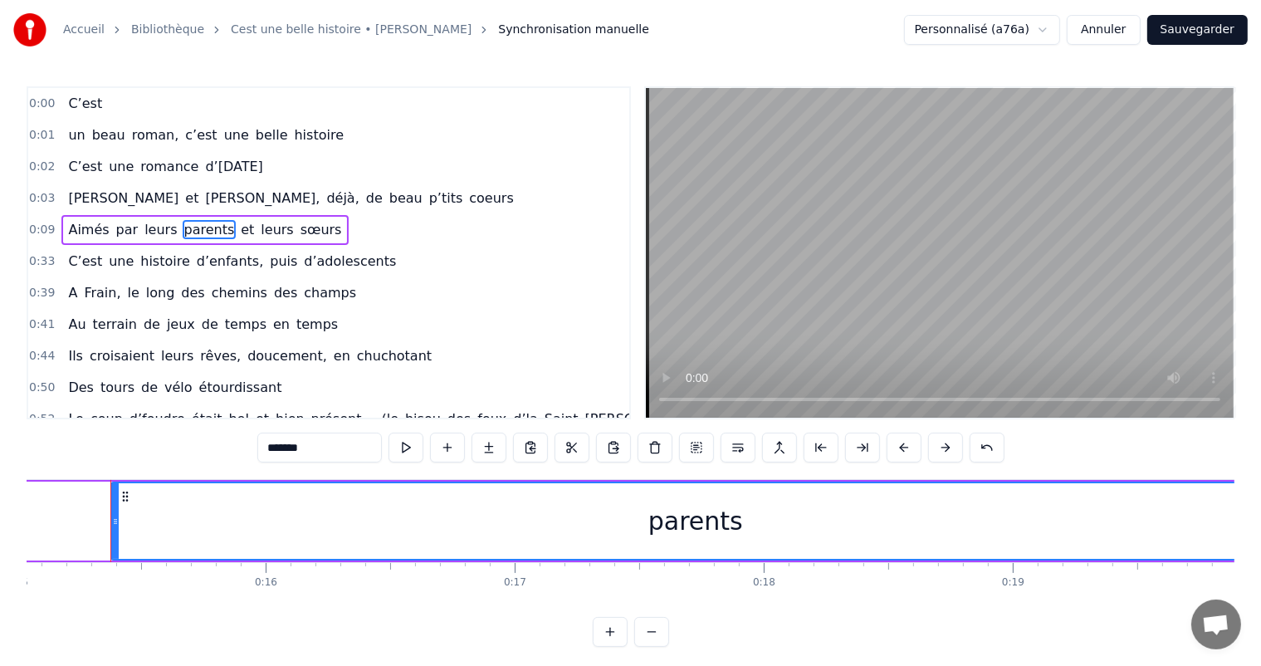
drag, startPoint x: 155, startPoint y: 492, endPoint x: 1274, endPoint y: 447, distance: 1119.6
click at [1261, 447] on html "Accueil Bibliothèque Cest une belle histoire • Michel Fugain Synchronisation ma…" at bounding box center [630, 336] width 1261 height 673
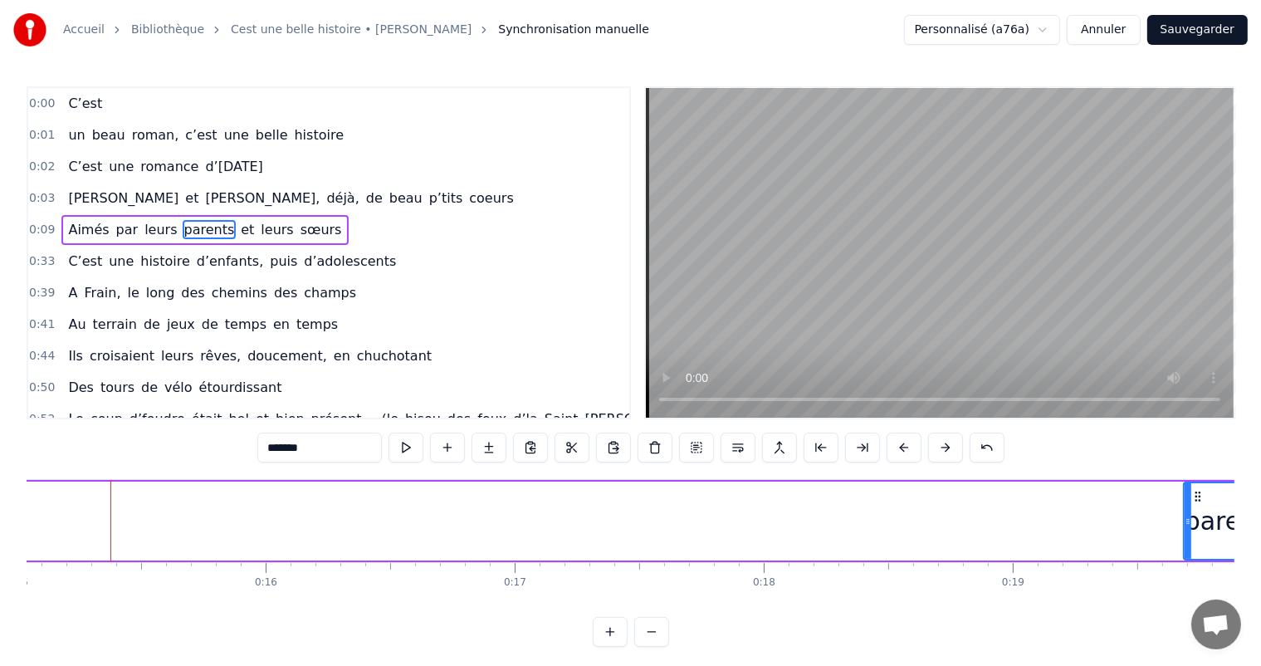
drag, startPoint x: 111, startPoint y: 507, endPoint x: 1184, endPoint y: 474, distance: 1073.6
click at [1184, 474] on div "0:00 C’est 0:01 un beau roman, c’est une belle histoire 0:02 C’est une romance …" at bounding box center [630, 366] width 1207 height 560
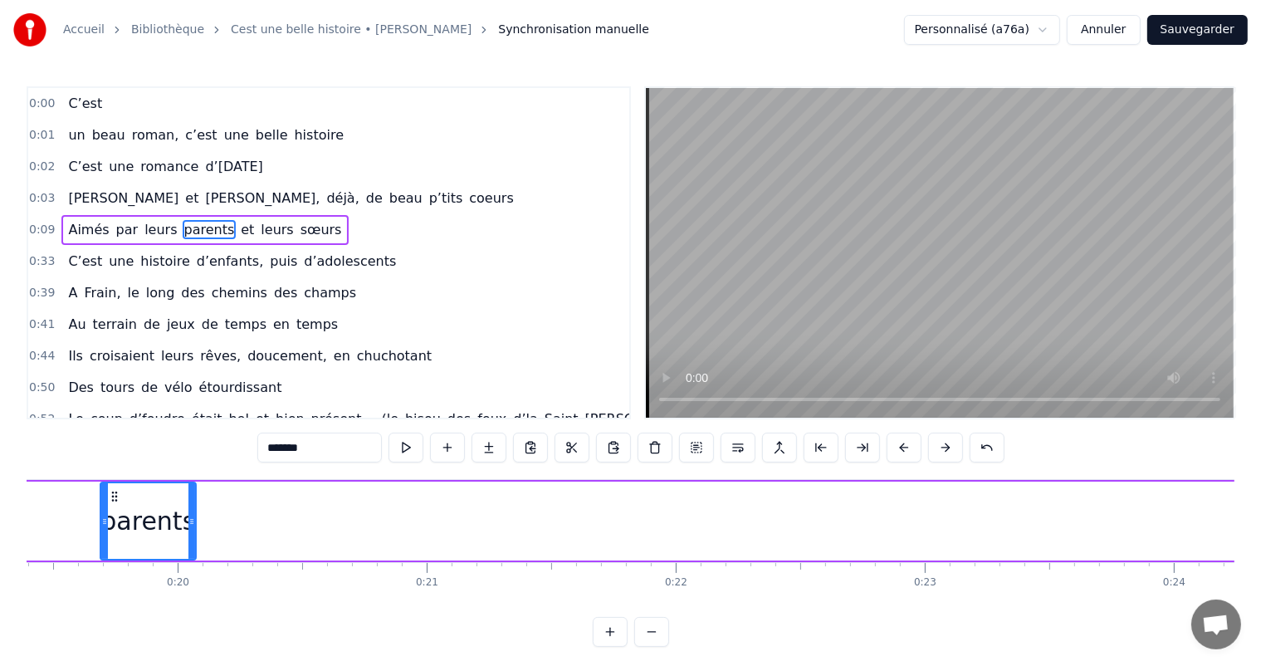
scroll to position [0, 4854]
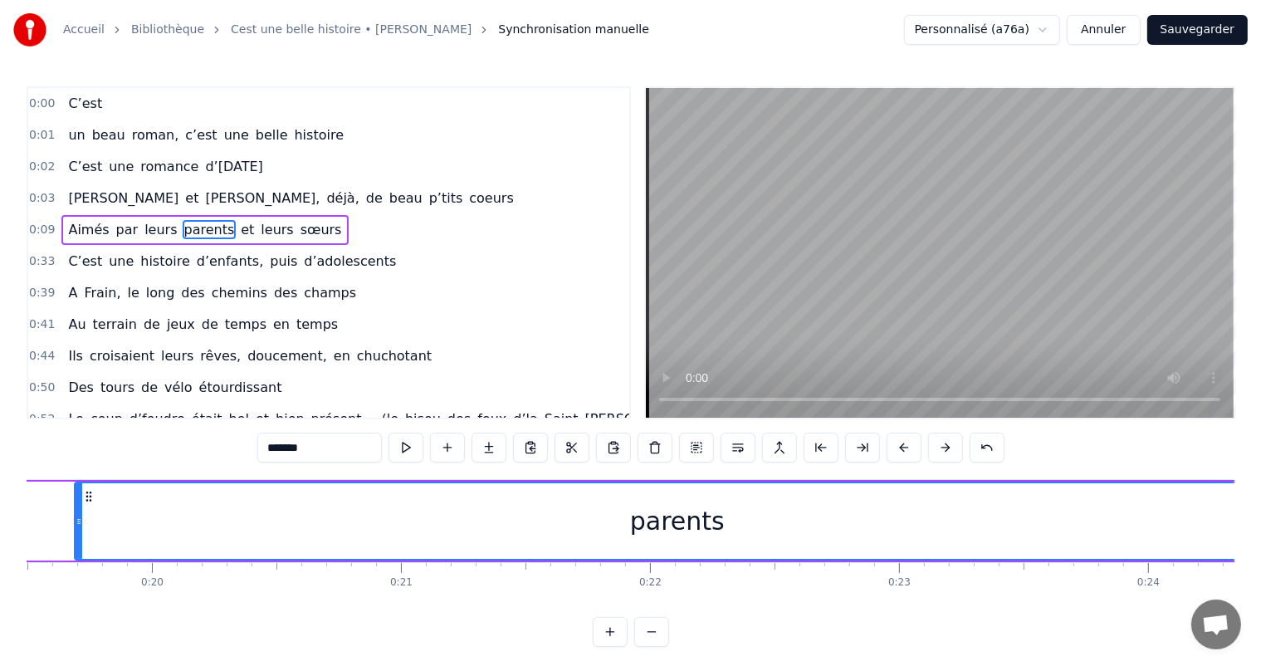
drag, startPoint x: 164, startPoint y: 508, endPoint x: 1274, endPoint y: 461, distance: 1110.5
click at [1261, 461] on html "Accueil Bibliothèque Cest une belle histoire • Michel Fugain Synchronisation ma…" at bounding box center [630, 336] width 1261 height 673
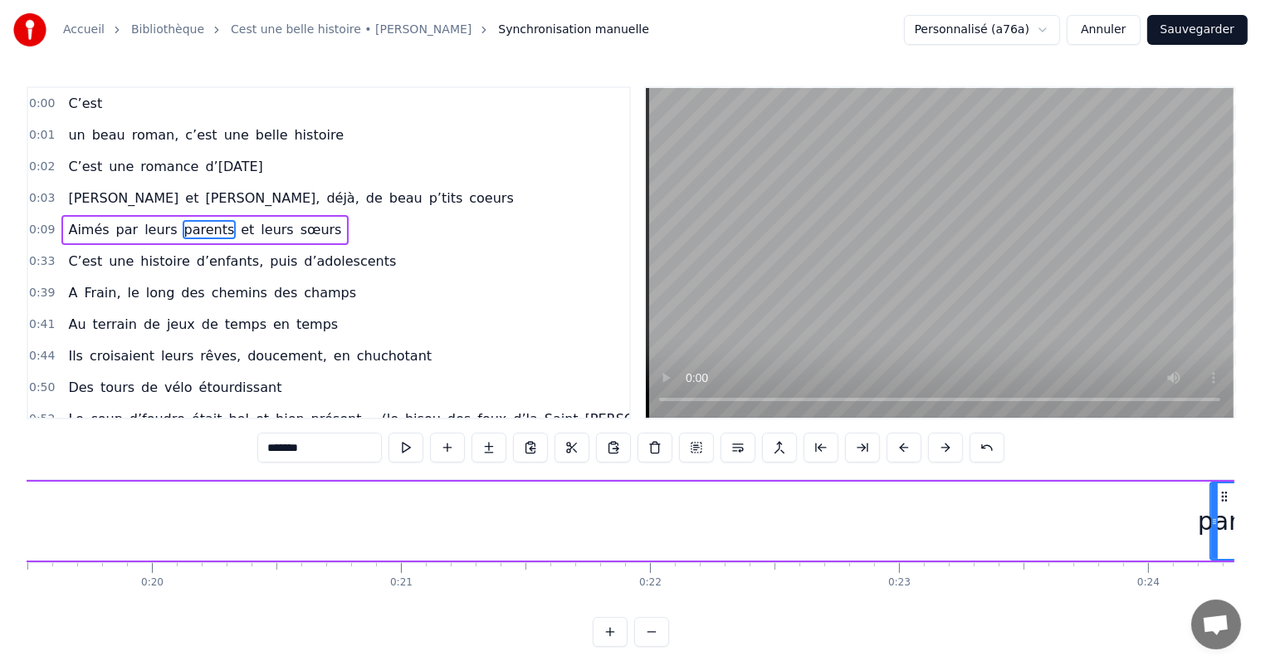
drag, startPoint x: 76, startPoint y: 495, endPoint x: 1212, endPoint y: 531, distance: 1135.9
click at [1212, 531] on div at bounding box center [1214, 521] width 7 height 76
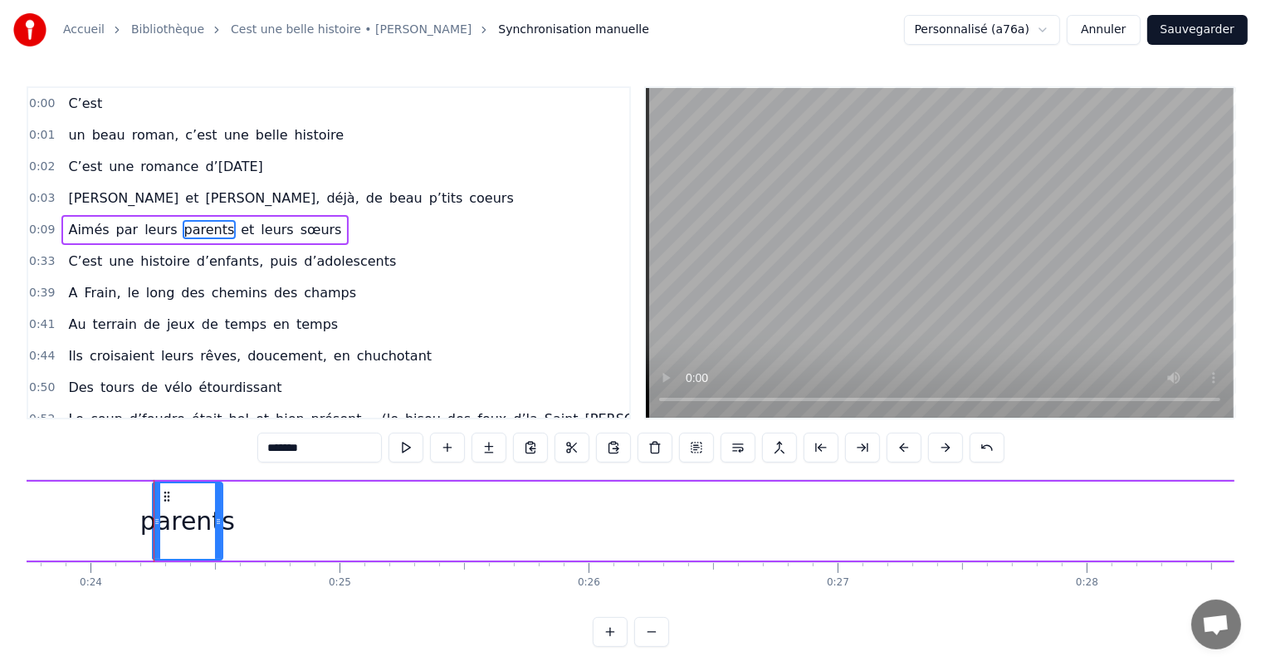
scroll to position [0, 5955]
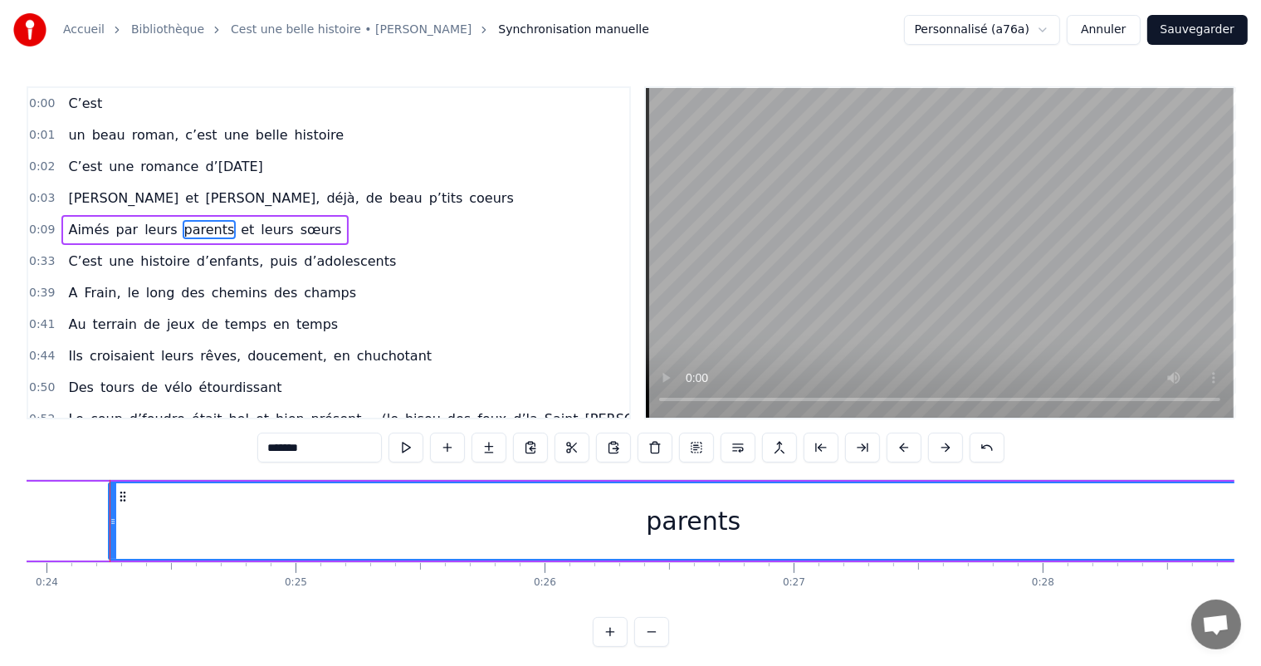
drag, startPoint x: 174, startPoint y: 514, endPoint x: 1274, endPoint y: 500, distance: 1099.7
click at [1261, 500] on html "Accueil Bibliothèque Cest une belle histoire • Michel Fugain Synchronisation ma…" at bounding box center [630, 336] width 1261 height 673
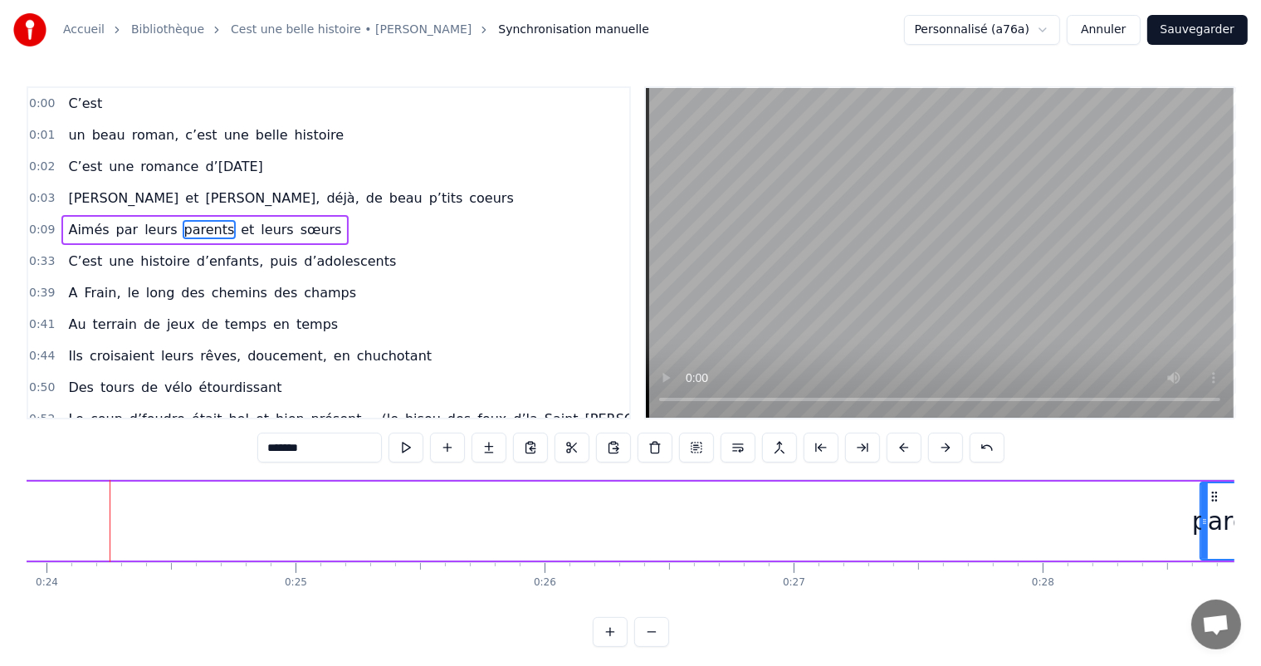
drag, startPoint x: 113, startPoint y: 516, endPoint x: 1204, endPoint y: 478, distance: 1092.0
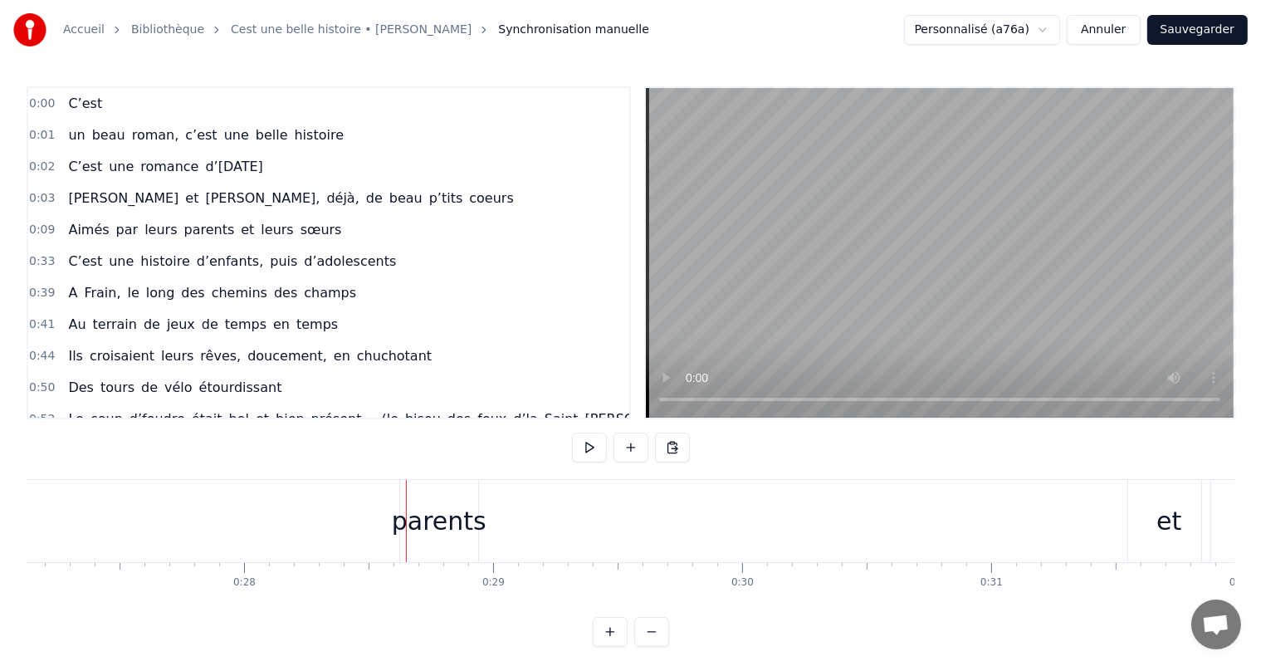
scroll to position [0, 7049]
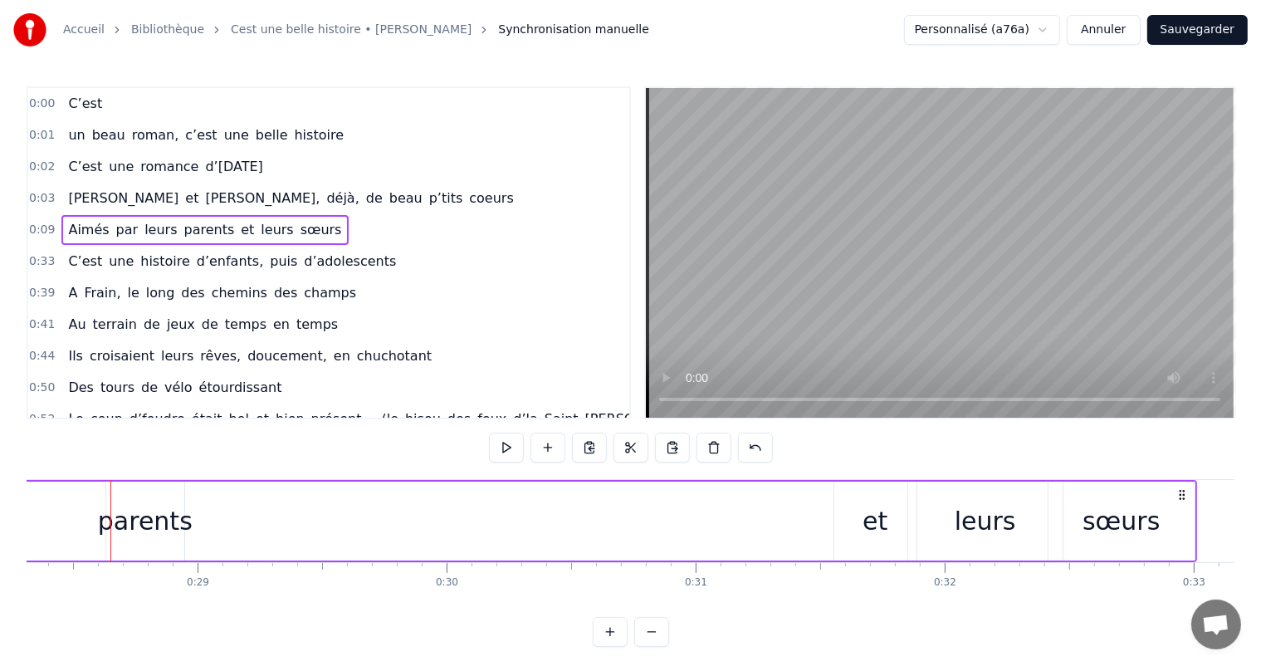
click at [169, 512] on div "parents" at bounding box center [145, 520] width 95 height 37
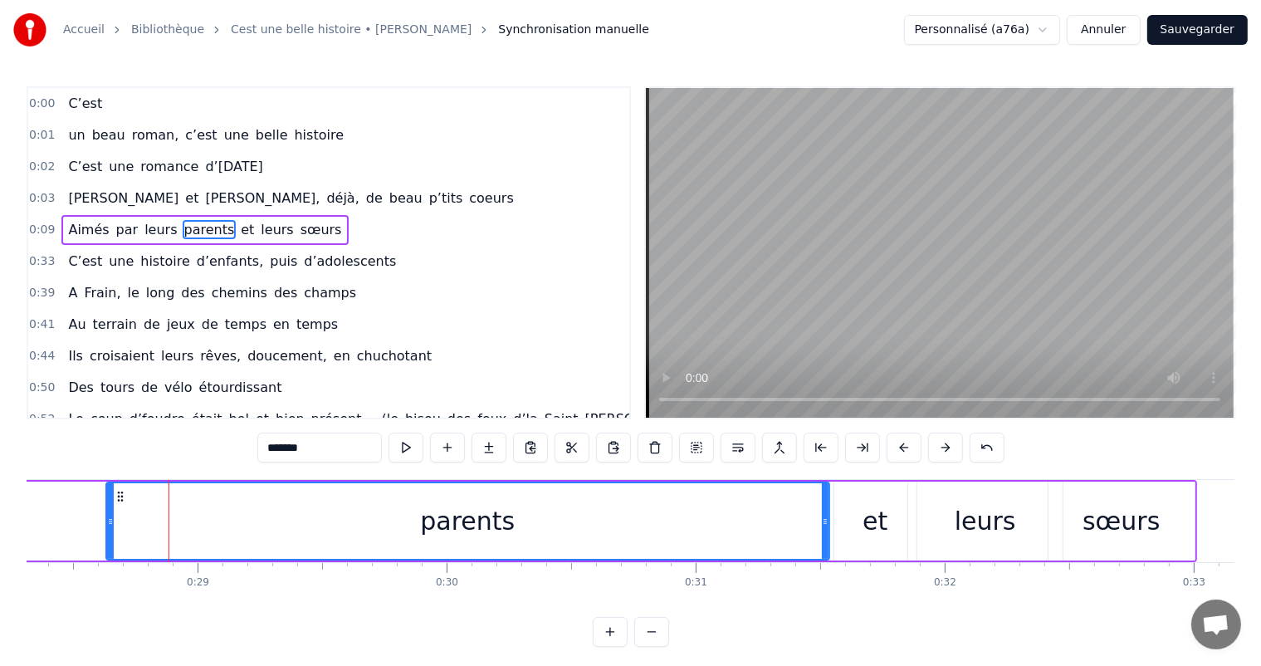
drag, startPoint x: 182, startPoint y: 509, endPoint x: 809, endPoint y: 511, distance: 627.4
click at [827, 525] on div at bounding box center [825, 521] width 7 height 76
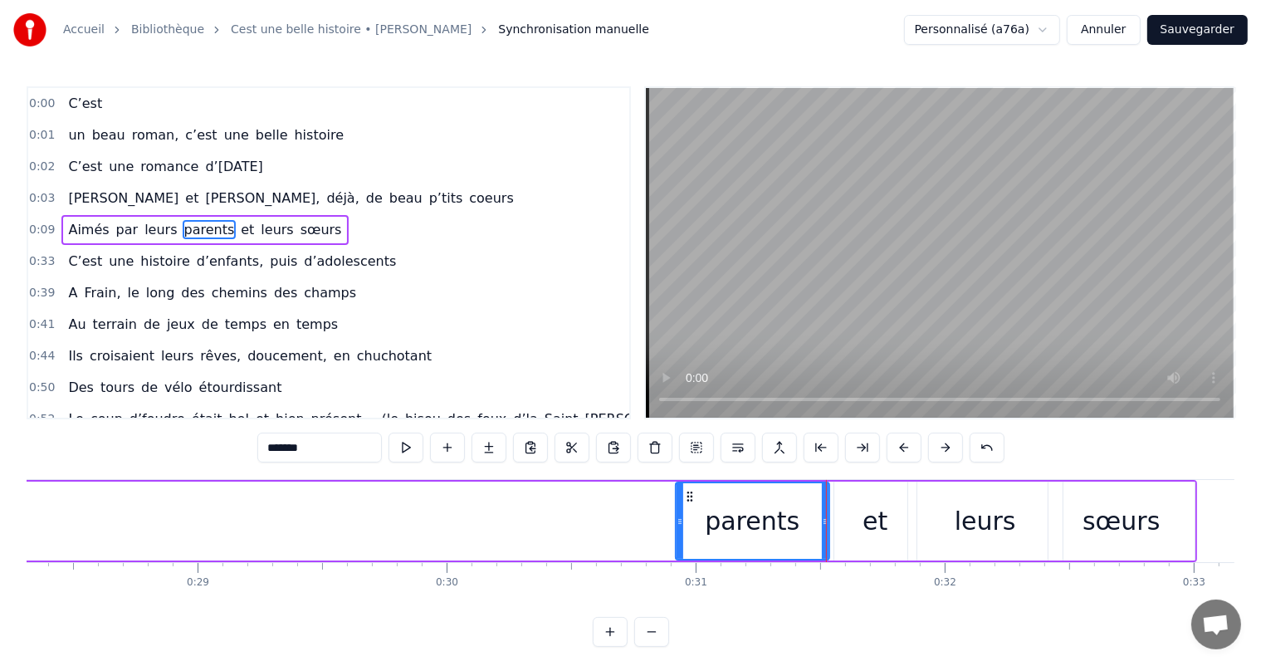
drag, startPoint x: 108, startPoint y: 512, endPoint x: 675, endPoint y: 569, distance: 569.7
click at [675, 569] on div "C’est un beau roman, c’est une belle histoire C’est une romance d’[DATE] [PERSO…" at bounding box center [630, 541] width 1207 height 124
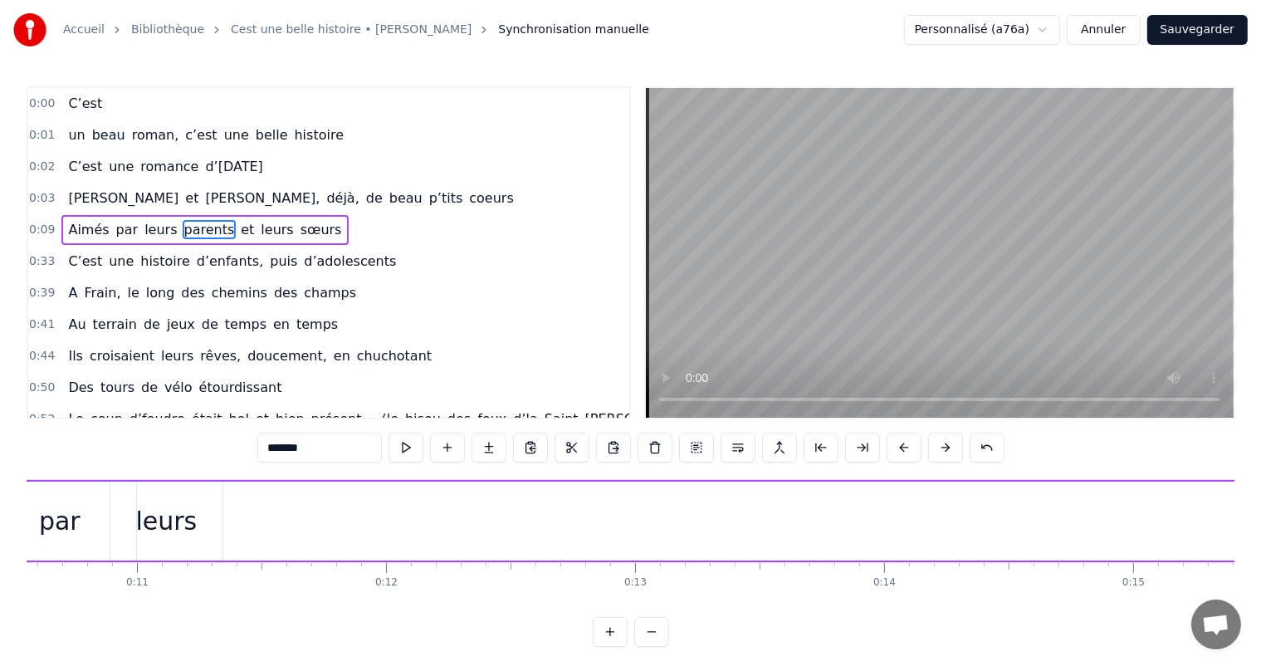
scroll to position [0, 2548]
click at [250, 524] on div "leurs" at bounding box center [246, 520] width 61 height 37
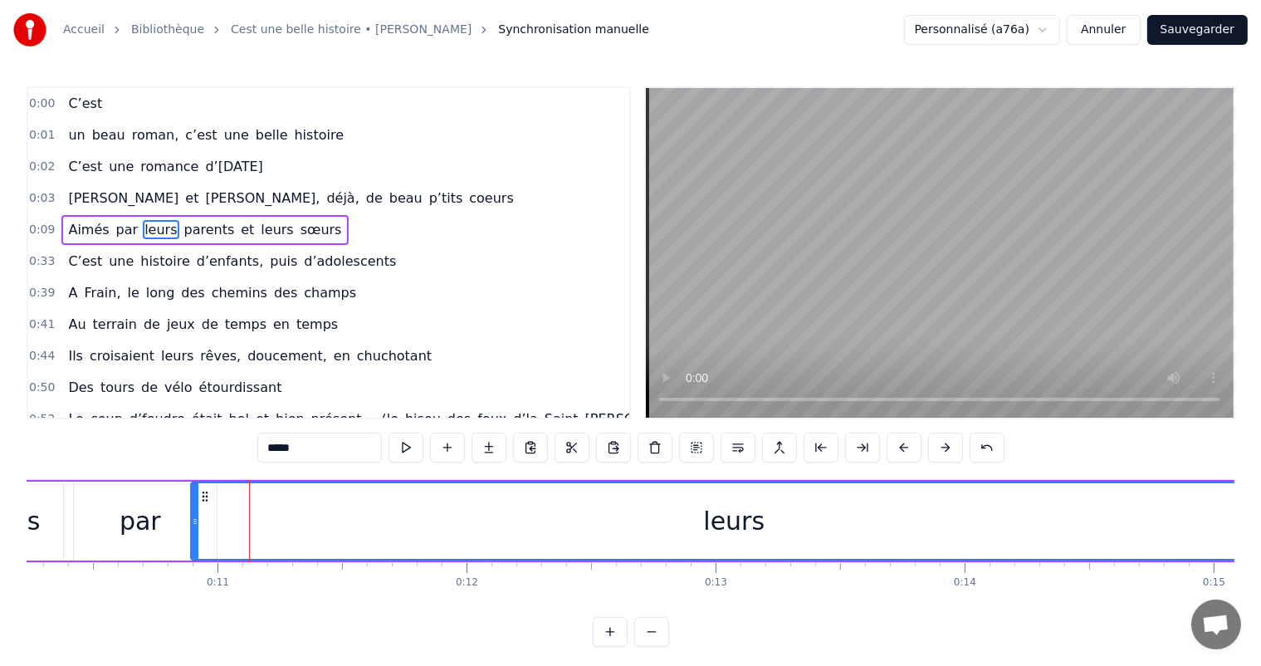
drag, startPoint x: 300, startPoint y: 519, endPoint x: 1274, endPoint y: 591, distance: 977.0
click at [1261, 591] on html "Accueil Bibliothèque Cest une belle histoire • Michel Fugain Synchronisation ma…" at bounding box center [630, 336] width 1261 height 673
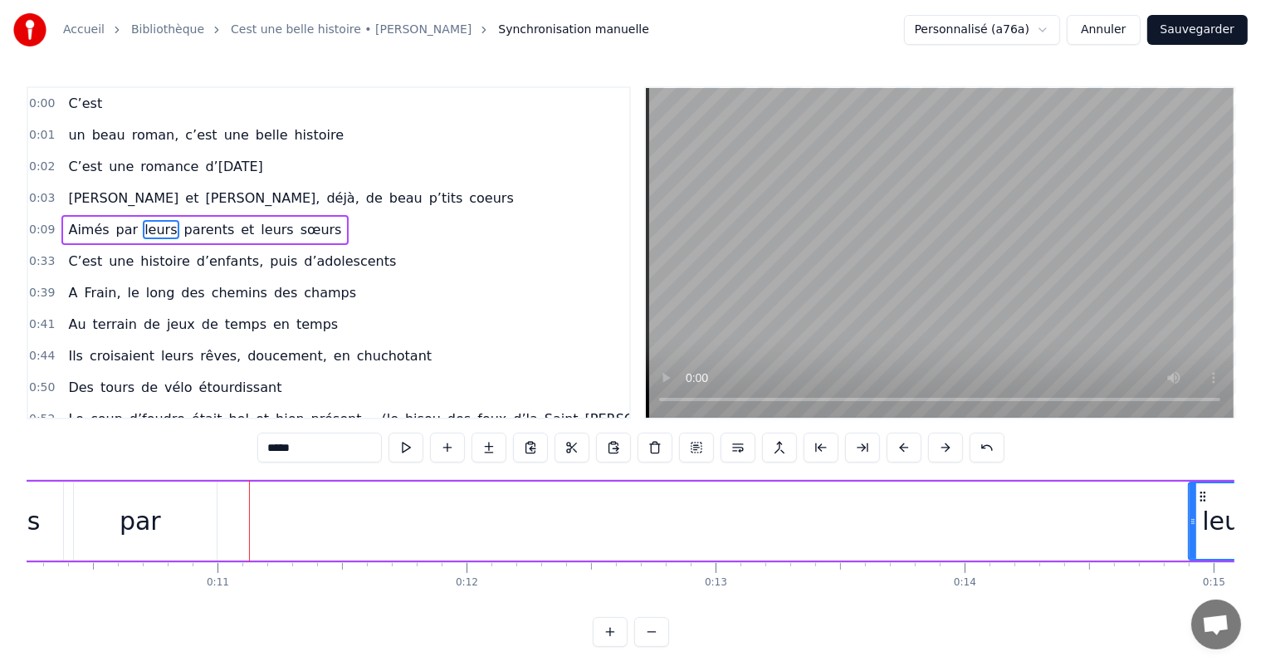
drag, startPoint x: 192, startPoint y: 524, endPoint x: 1189, endPoint y: 591, distance: 999.7
click at [1189, 591] on div "C’est un beau roman, c’est une belle histoire C’est une romance d’[DATE] [PERSO…" at bounding box center [630, 541] width 1207 height 124
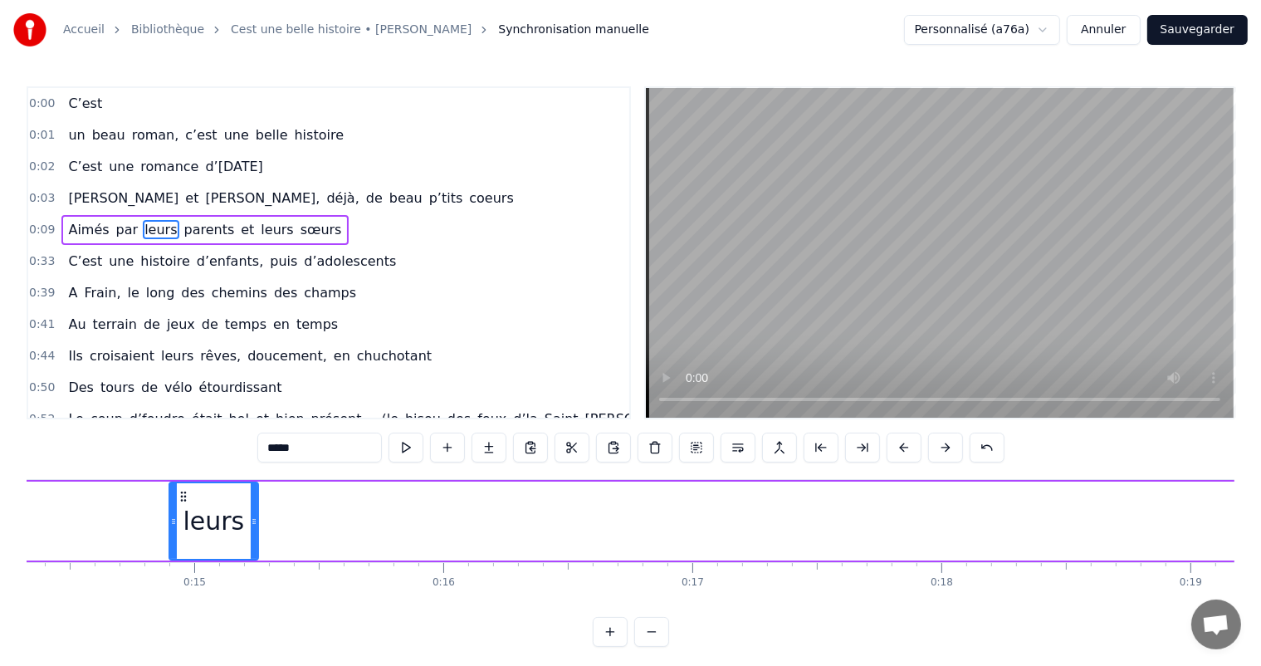
scroll to position [0, 3621]
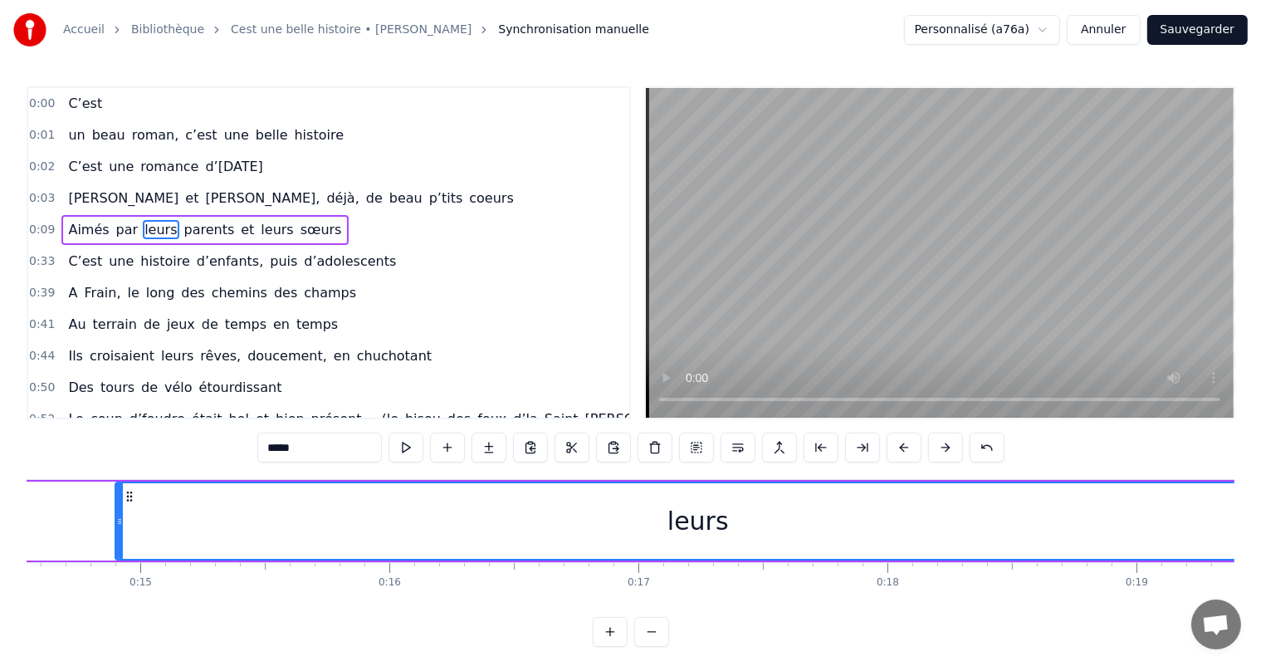
drag, startPoint x: 198, startPoint y: 513, endPoint x: 1274, endPoint y: 592, distance: 1079.3
click at [1261, 592] on html "Accueil Bibliothèque Cest une belle histoire • Michel Fugain Synchronisation ma…" at bounding box center [630, 336] width 1261 height 673
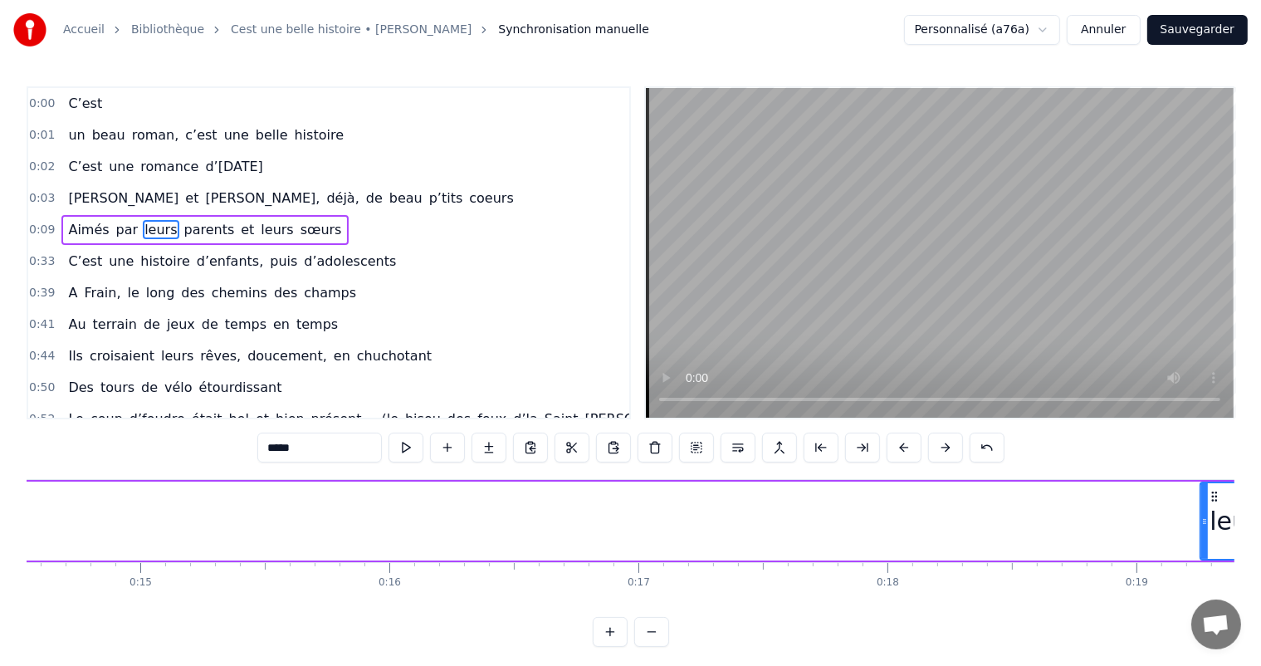
drag, startPoint x: 116, startPoint y: 518, endPoint x: 1202, endPoint y: 563, distance: 1086.5
click at [1202, 563] on div "C’est un beau roman, c’est une belle histoire C’est une romance d’[DATE] [PERSO…" at bounding box center [630, 541] width 1207 height 124
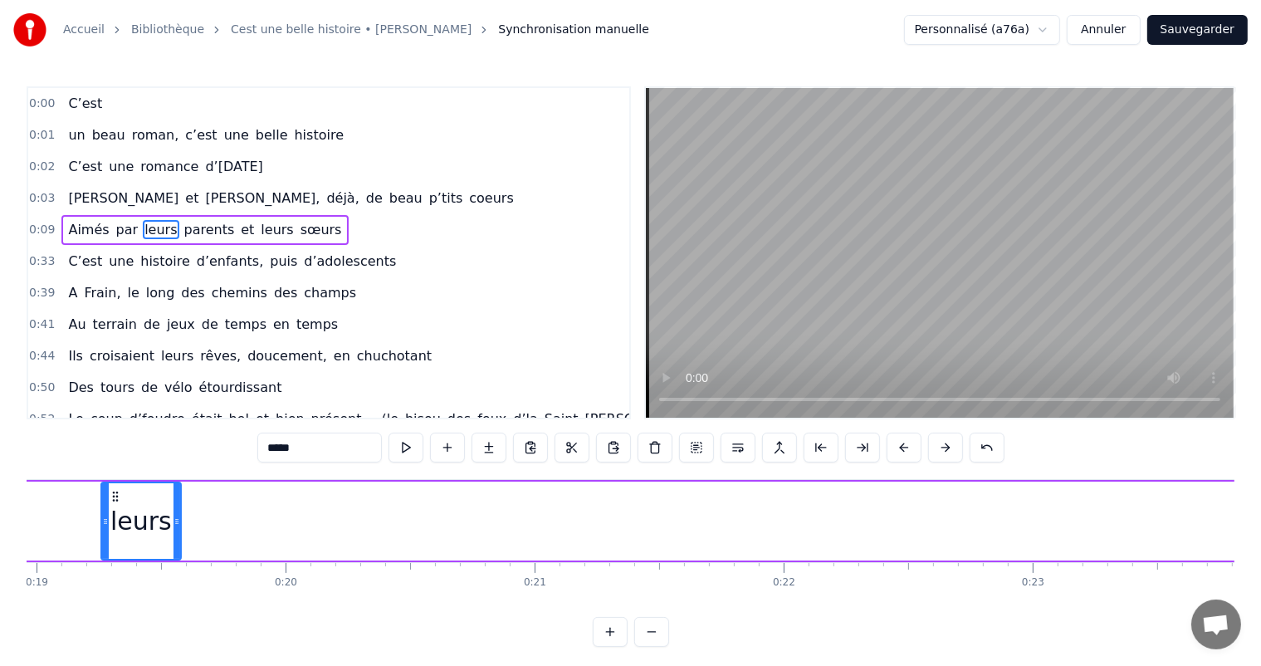
scroll to position [0, 4747]
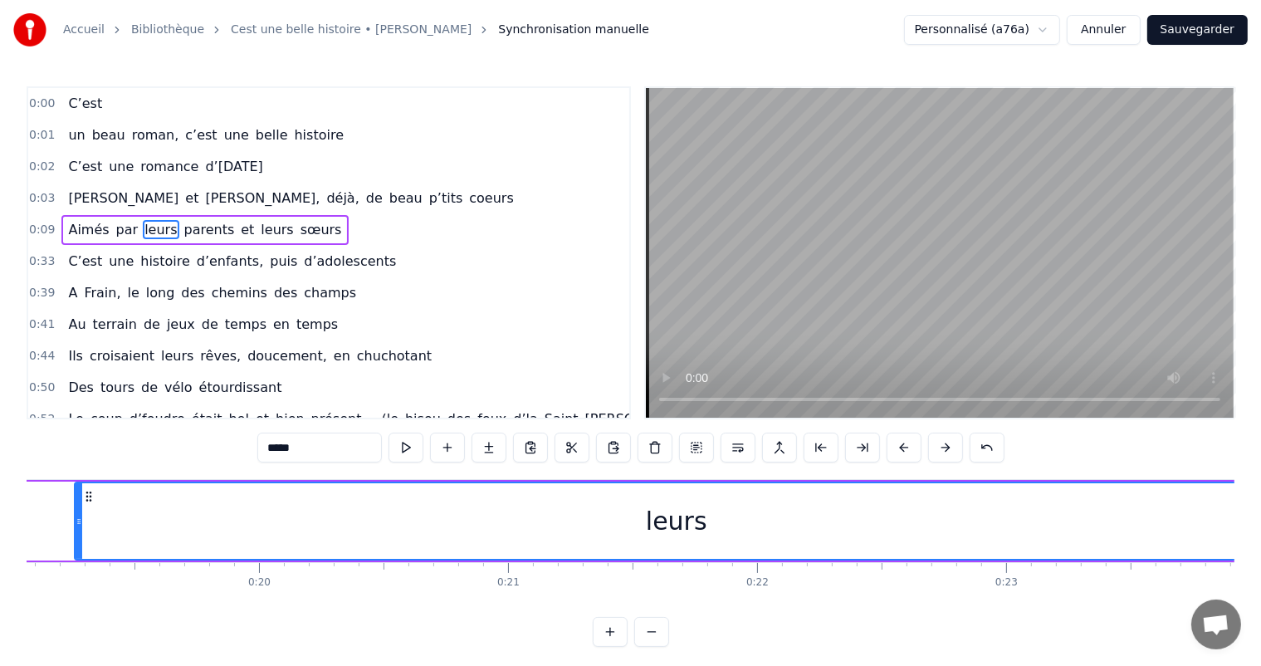
drag, startPoint x: 150, startPoint y: 511, endPoint x: 1274, endPoint y: 524, distance: 1123.8
click at [1261, 524] on html "Accueil Bibliothèque Cest une belle histoire • Michel Fugain Synchronisation ma…" at bounding box center [630, 336] width 1261 height 673
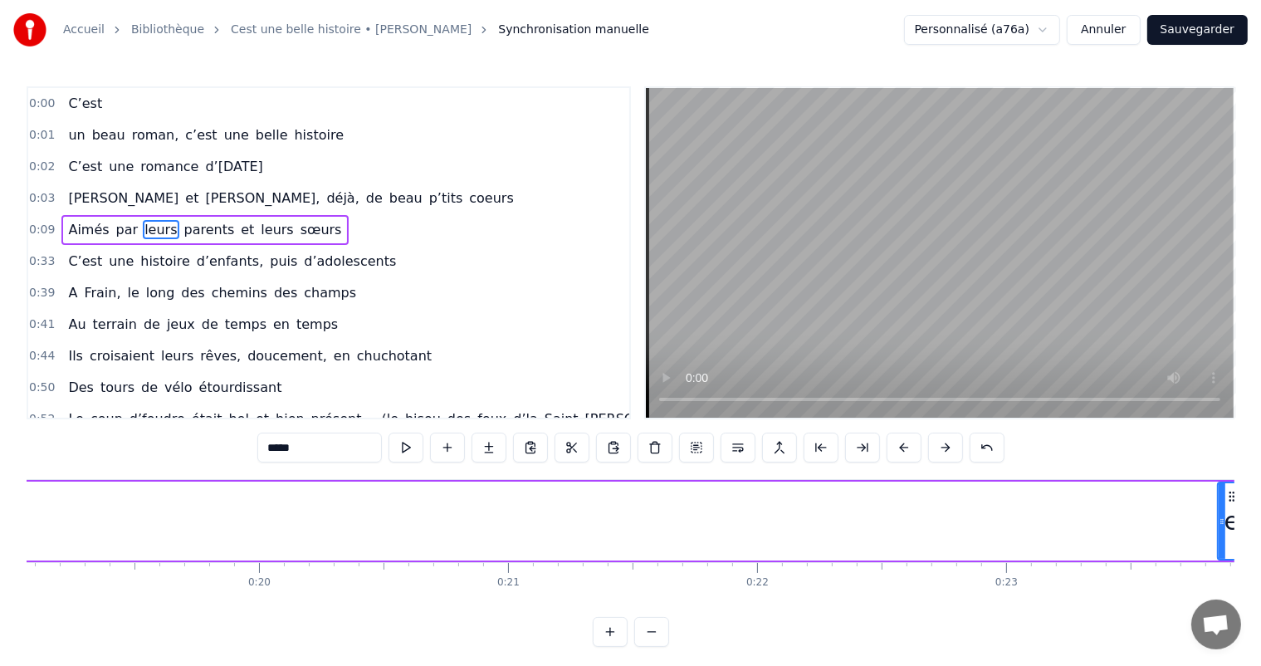
drag, startPoint x: 76, startPoint y: 498, endPoint x: 1213, endPoint y: 501, distance: 1137.0
click at [1218, 504] on div at bounding box center [1221, 521] width 7 height 76
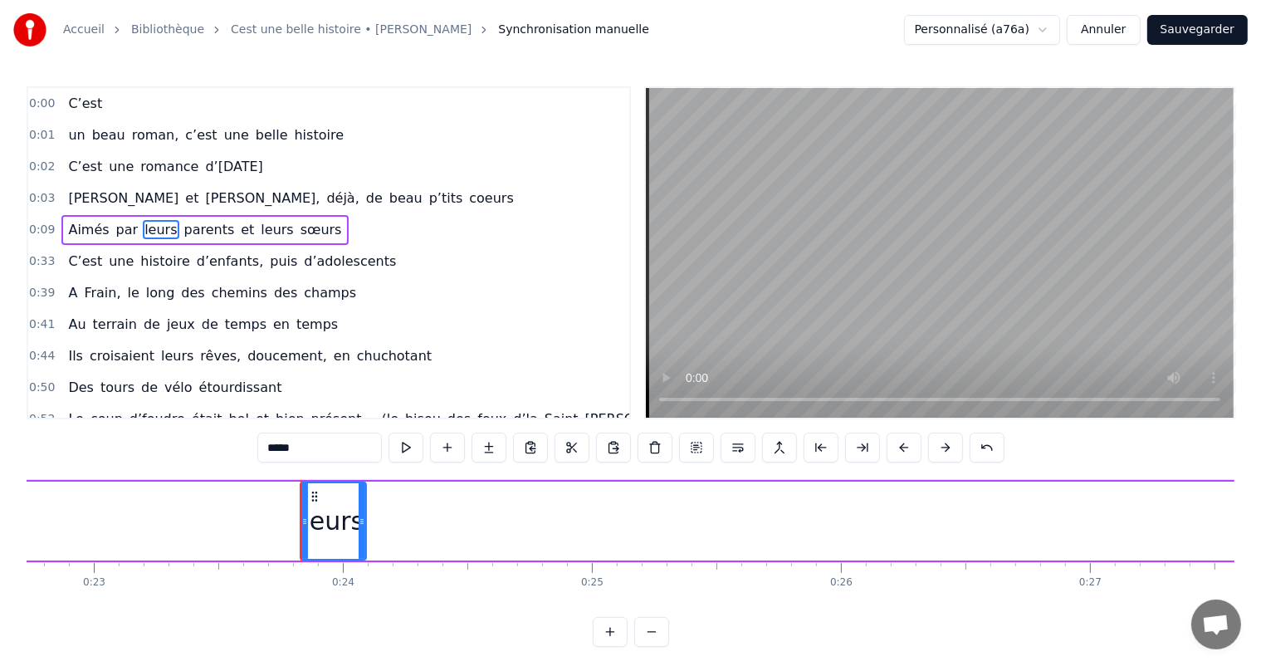
scroll to position [0, 5849]
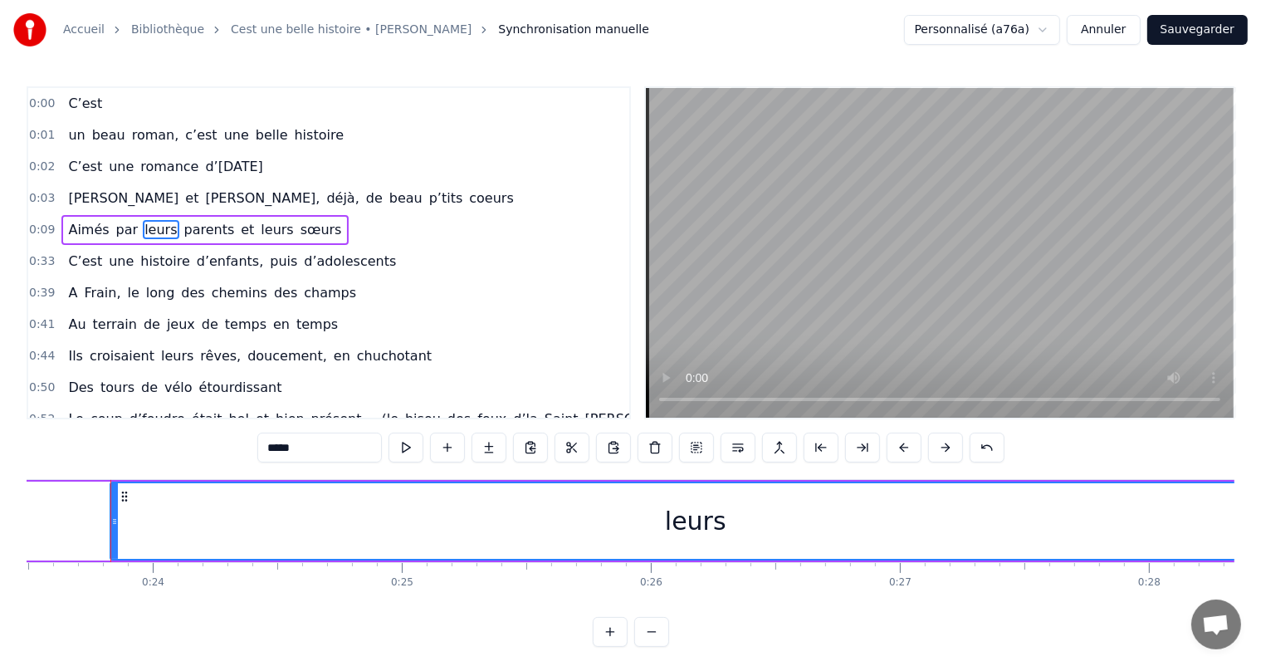
drag, startPoint x: 169, startPoint y: 510, endPoint x: 1274, endPoint y: 520, distance: 1104.6
click at [1261, 520] on html "Accueil Bibliothèque Cest une belle histoire • Michel Fugain Synchronisation ma…" at bounding box center [630, 336] width 1261 height 673
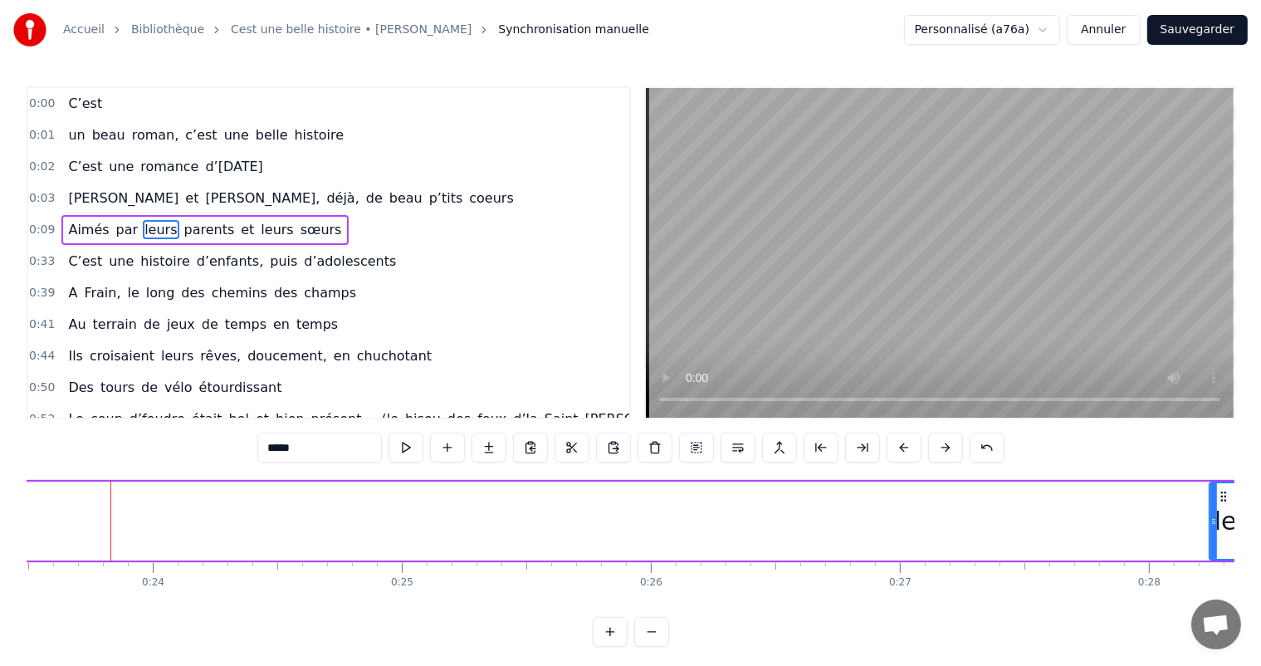
drag, startPoint x: 113, startPoint y: 501, endPoint x: 1208, endPoint y: 564, distance: 1097.3
click at [1208, 564] on div "C’est un beau roman, c’est une belle histoire C’est une romance d’[DATE] [PERSO…" at bounding box center [630, 541] width 1207 height 124
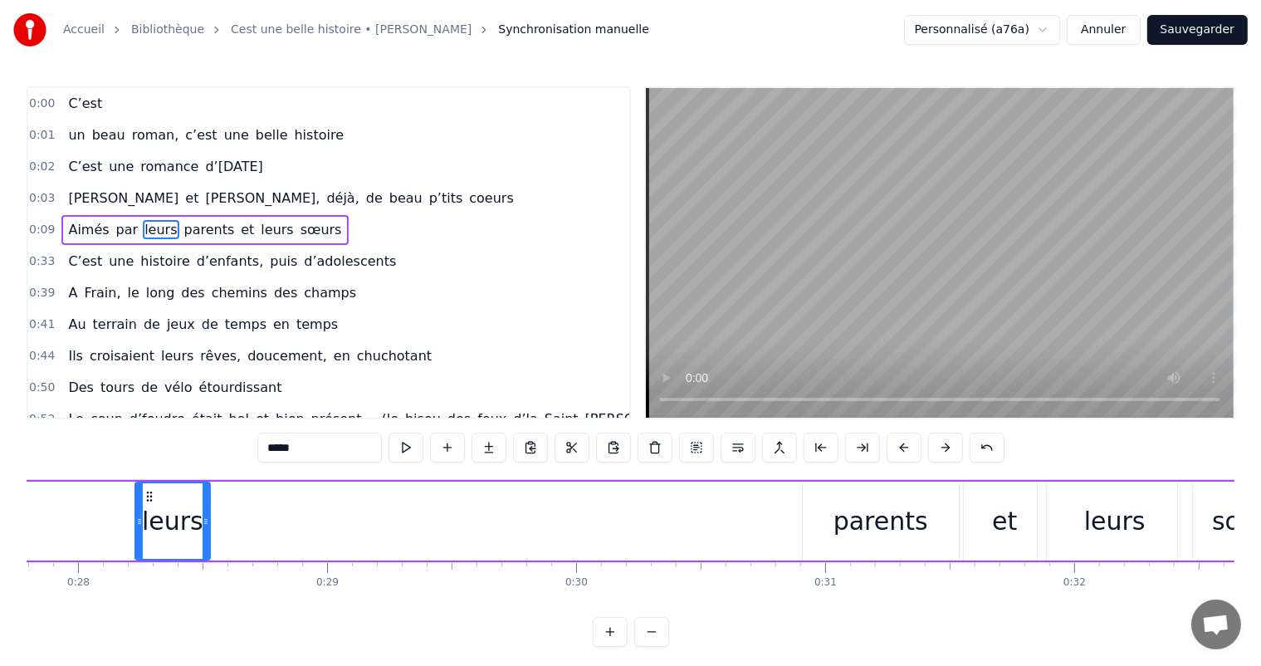
scroll to position [0, 6974]
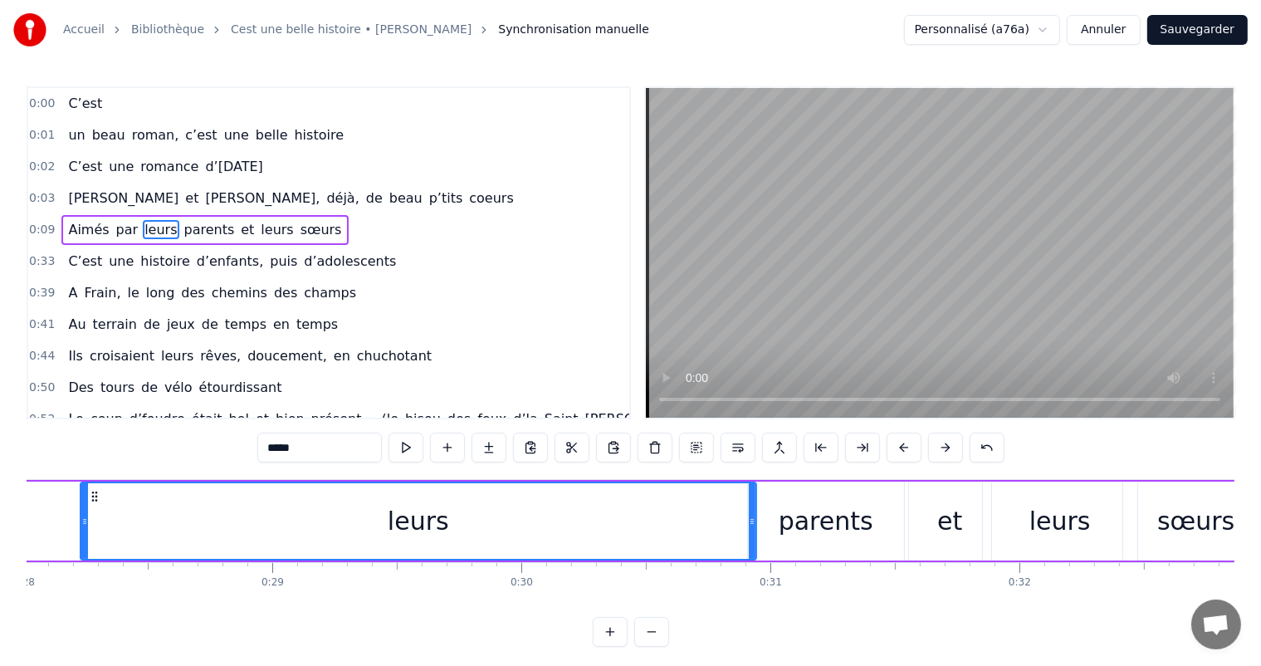
drag, startPoint x: 150, startPoint y: 518, endPoint x: 751, endPoint y: 534, distance: 601.0
click at [751, 534] on div at bounding box center [752, 521] width 7 height 76
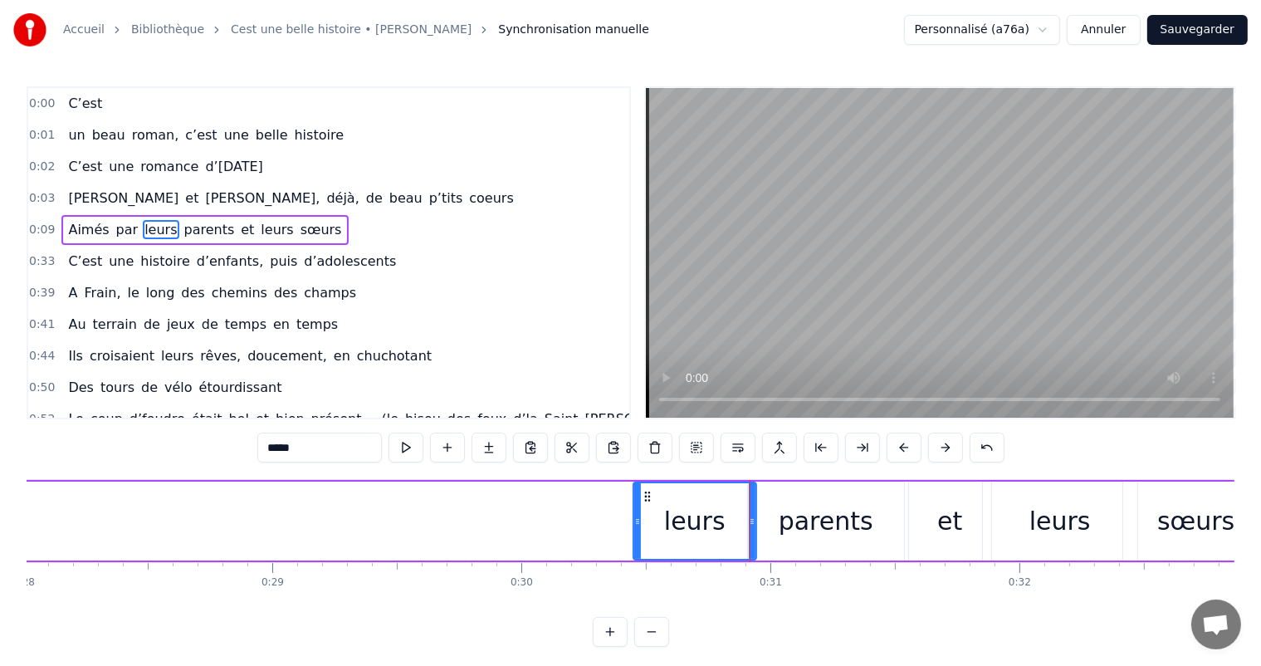
drag, startPoint x: 83, startPoint y: 518, endPoint x: 636, endPoint y: 553, distance: 553.8
click at [636, 553] on div at bounding box center [637, 521] width 7 height 76
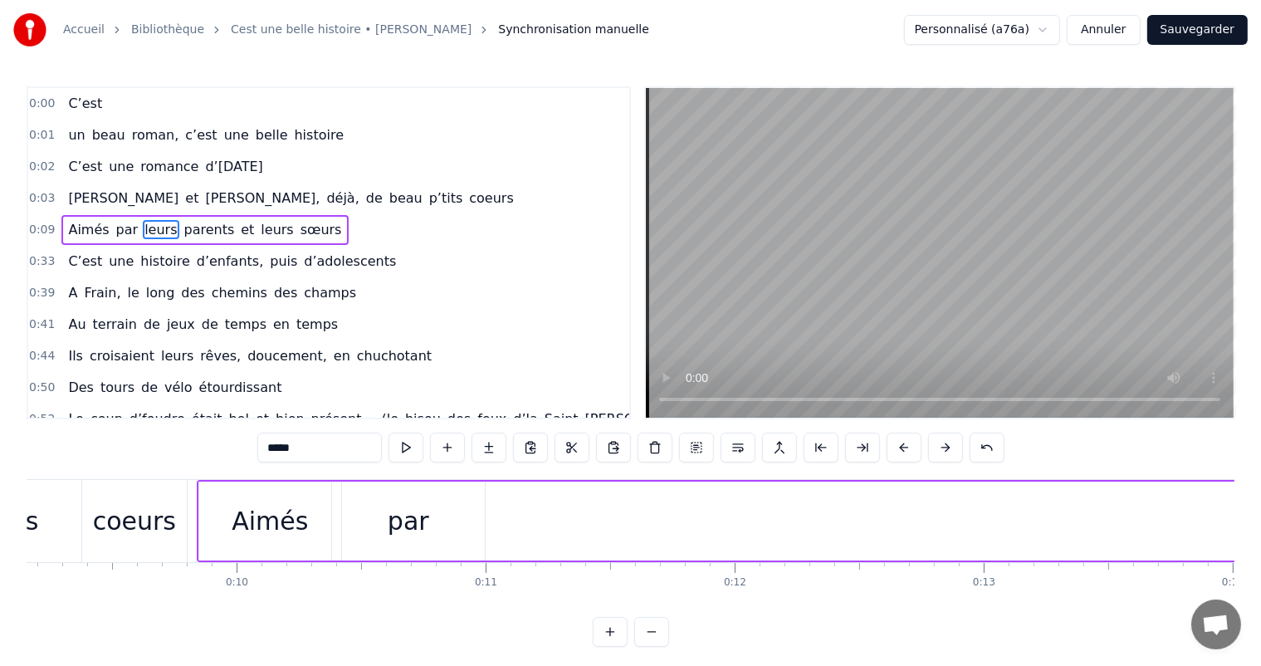
scroll to position [0, 2334]
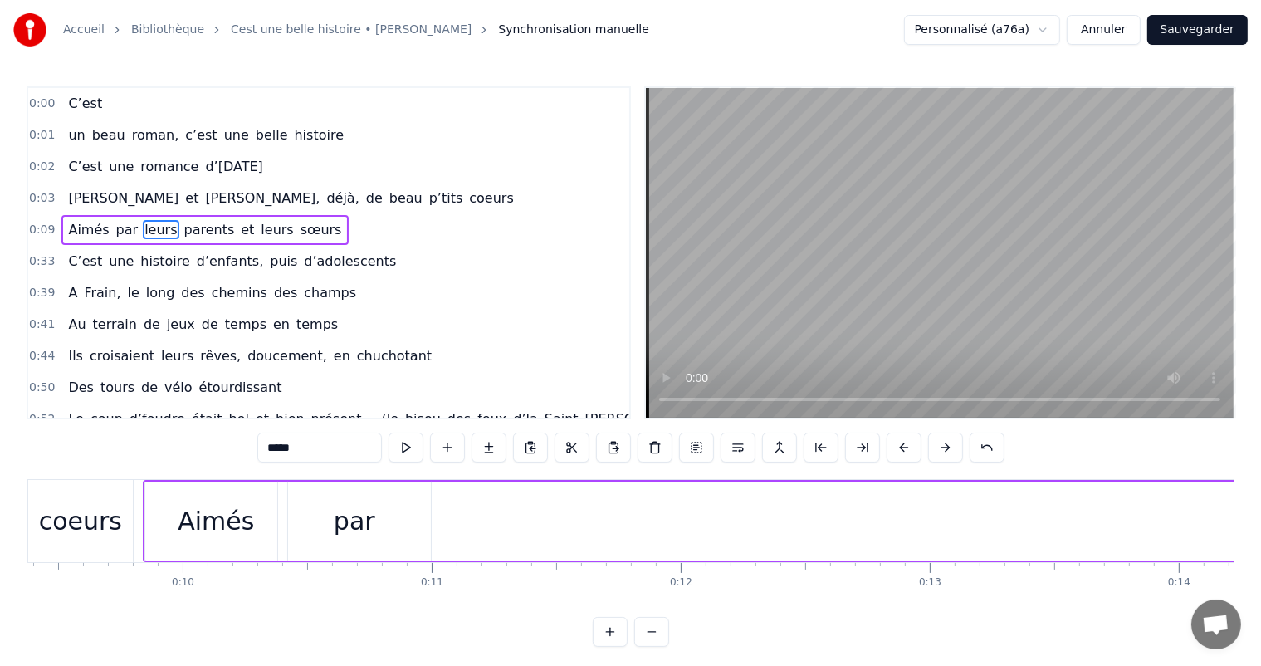
click at [340, 520] on div "par" at bounding box center [354, 520] width 41 height 37
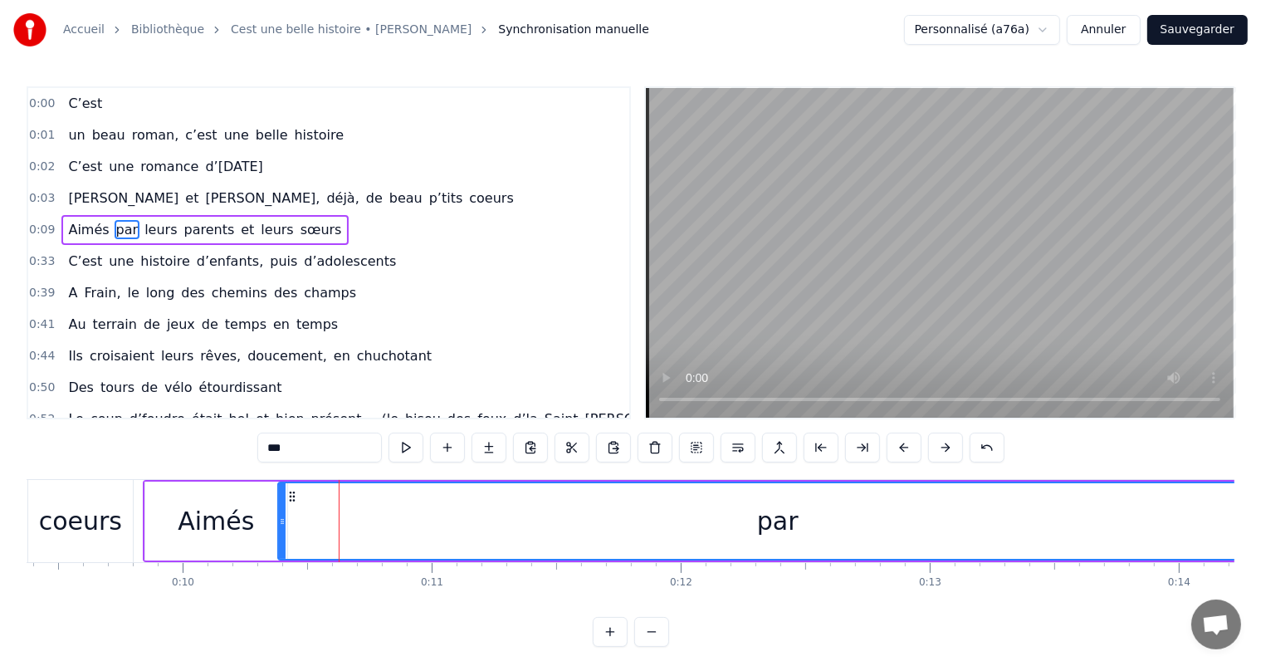
drag, startPoint x: 427, startPoint y: 515, endPoint x: 1274, endPoint y: 451, distance: 848.9
click at [1261, 451] on html "Accueil Bibliothèque Cest une belle histoire • Michel Fugain Synchronisation ma…" at bounding box center [630, 336] width 1261 height 673
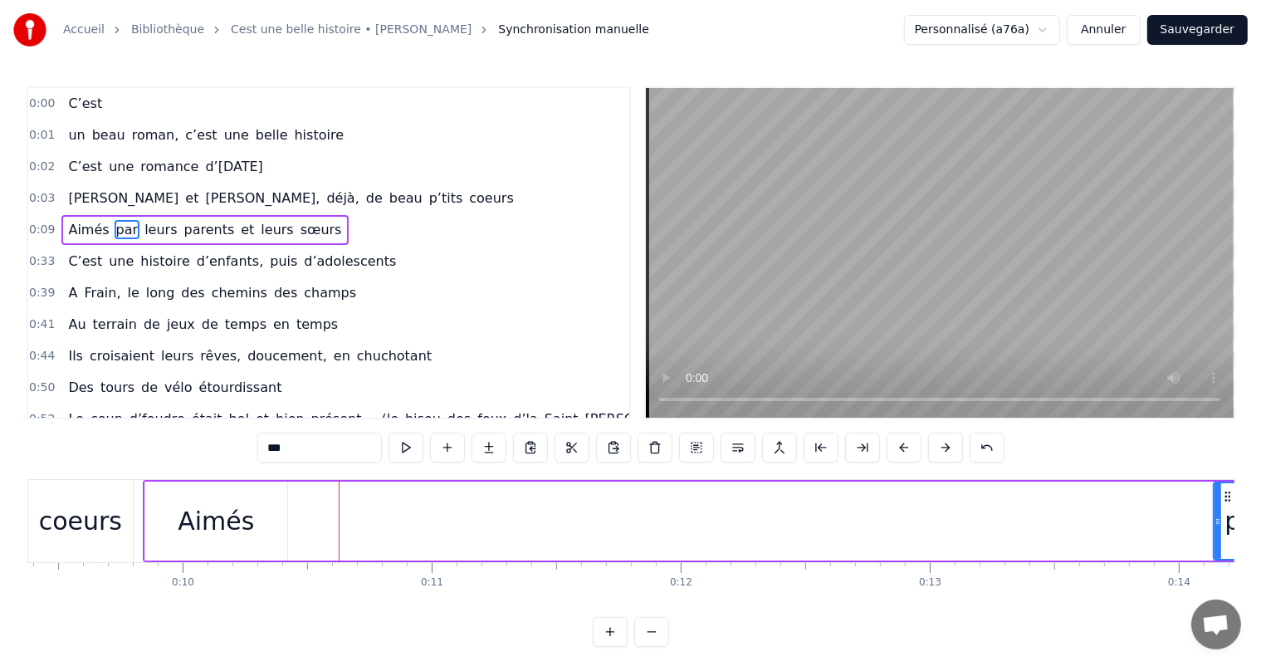
drag, startPoint x: 281, startPoint y: 521, endPoint x: 1217, endPoint y: 576, distance: 936.9
click at [1217, 576] on div "C’est un beau roman, c’est une belle histoire C’est une romance d’[DATE] [PERSO…" at bounding box center [630, 541] width 1207 height 124
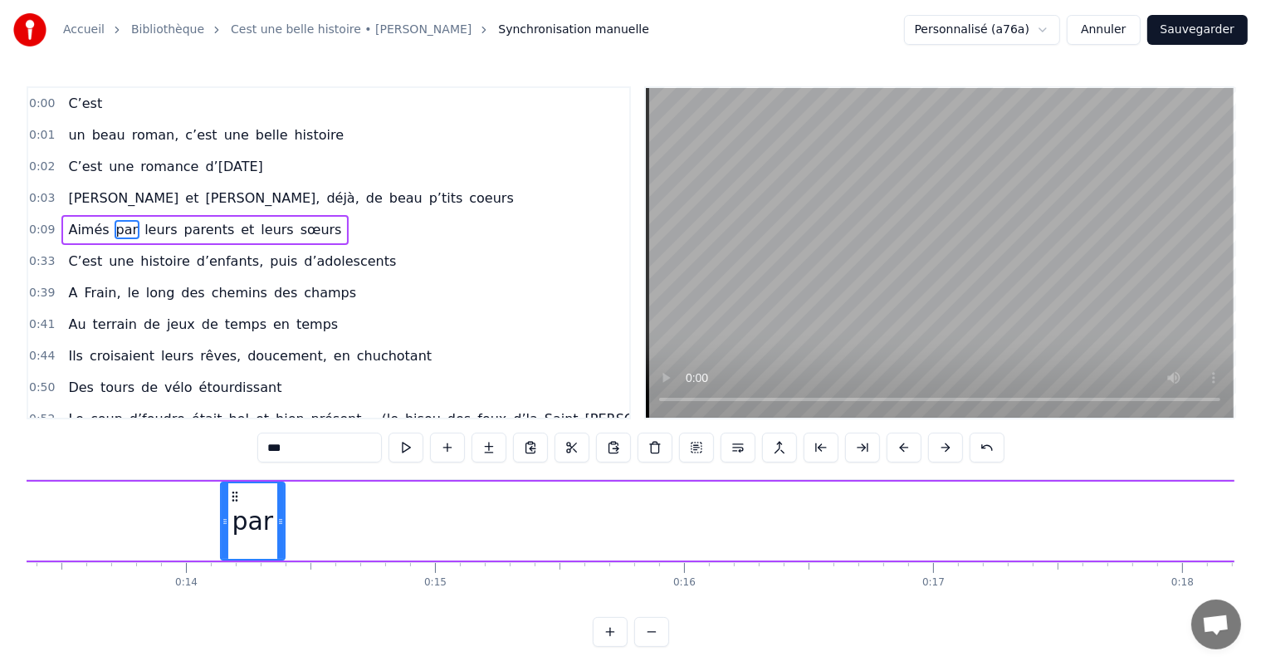
scroll to position [0, 3299]
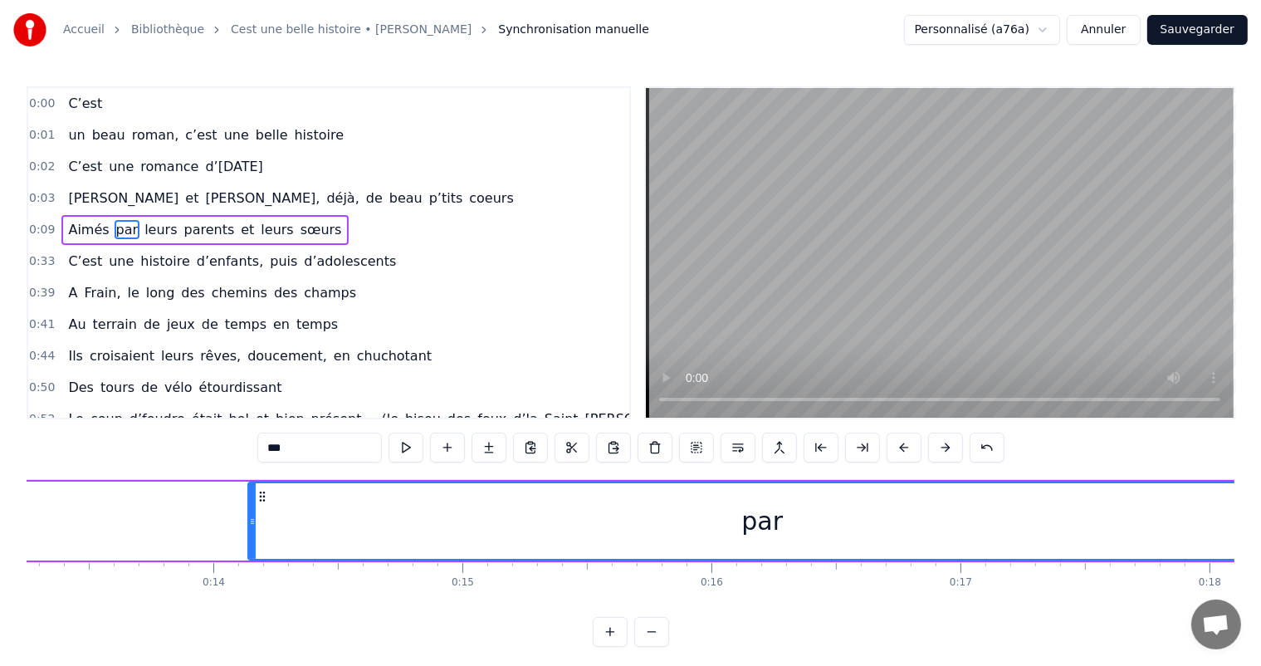
drag, startPoint x: 310, startPoint y: 498, endPoint x: 1274, endPoint y: 494, distance: 964.3
click at [1261, 494] on html "Accueil Bibliothèque Cest une belle histoire • Michel Fugain Synchronisation ma…" at bounding box center [630, 336] width 1261 height 673
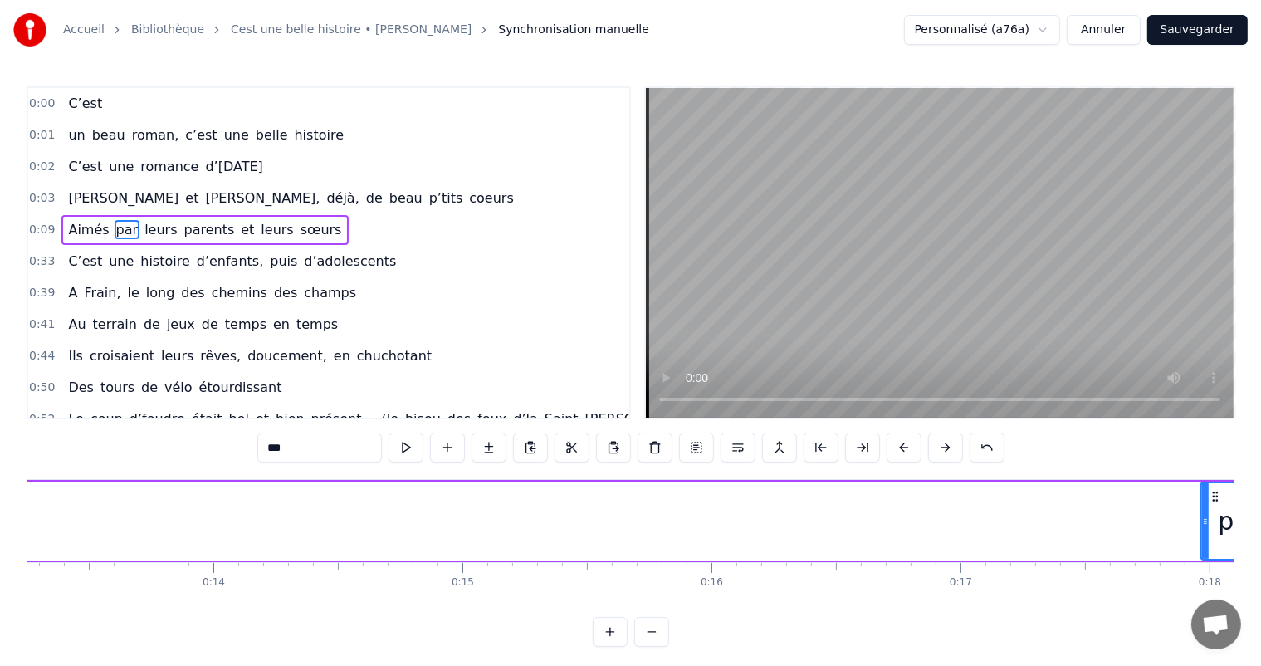
drag, startPoint x: 251, startPoint y: 521, endPoint x: 1201, endPoint y: 509, distance: 950.3
click at [1202, 509] on div at bounding box center [1205, 521] width 7 height 76
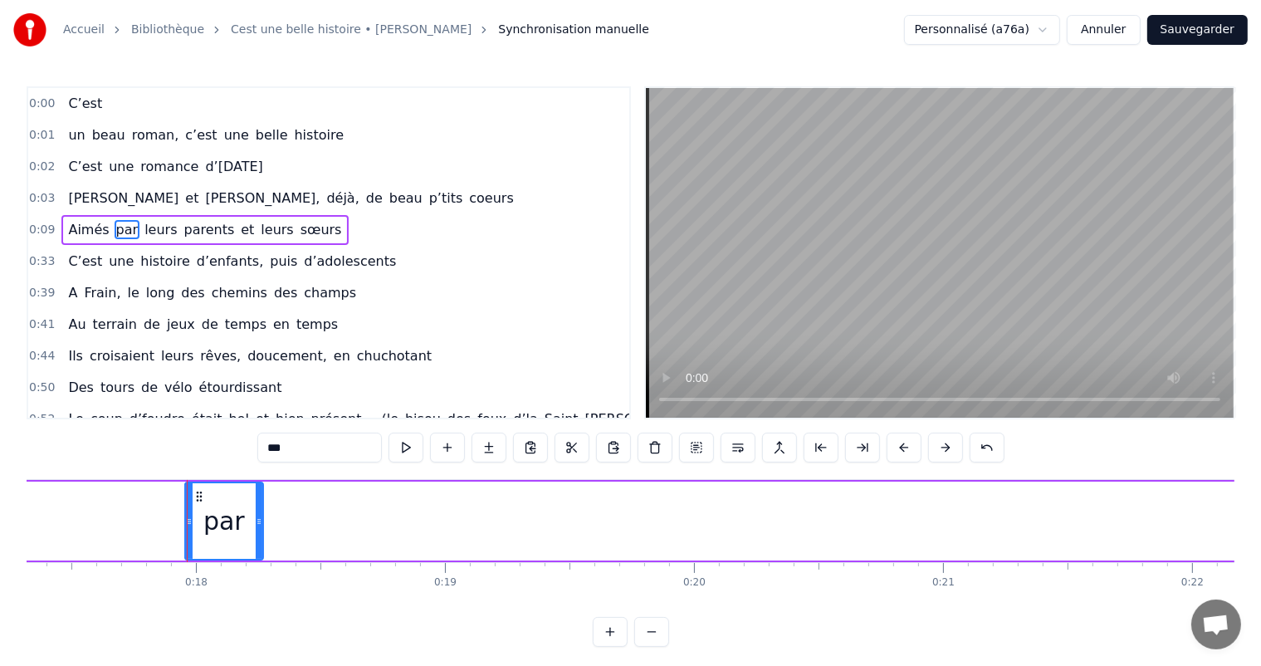
scroll to position [0, 4388]
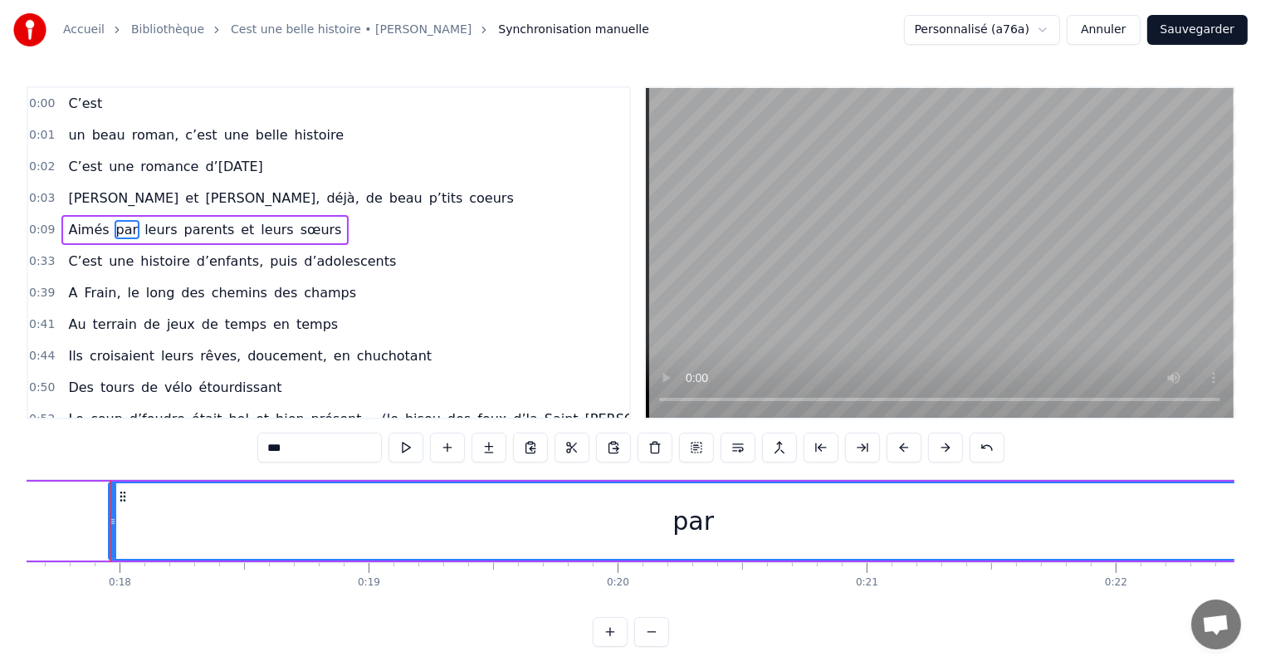
drag, startPoint x: 183, startPoint y: 510, endPoint x: 1274, endPoint y: 427, distance: 1094.4
click at [1261, 427] on html "Accueil Bibliothèque Cest une belle histoire • Michel Fugain Synchronisation ma…" at bounding box center [630, 336] width 1261 height 673
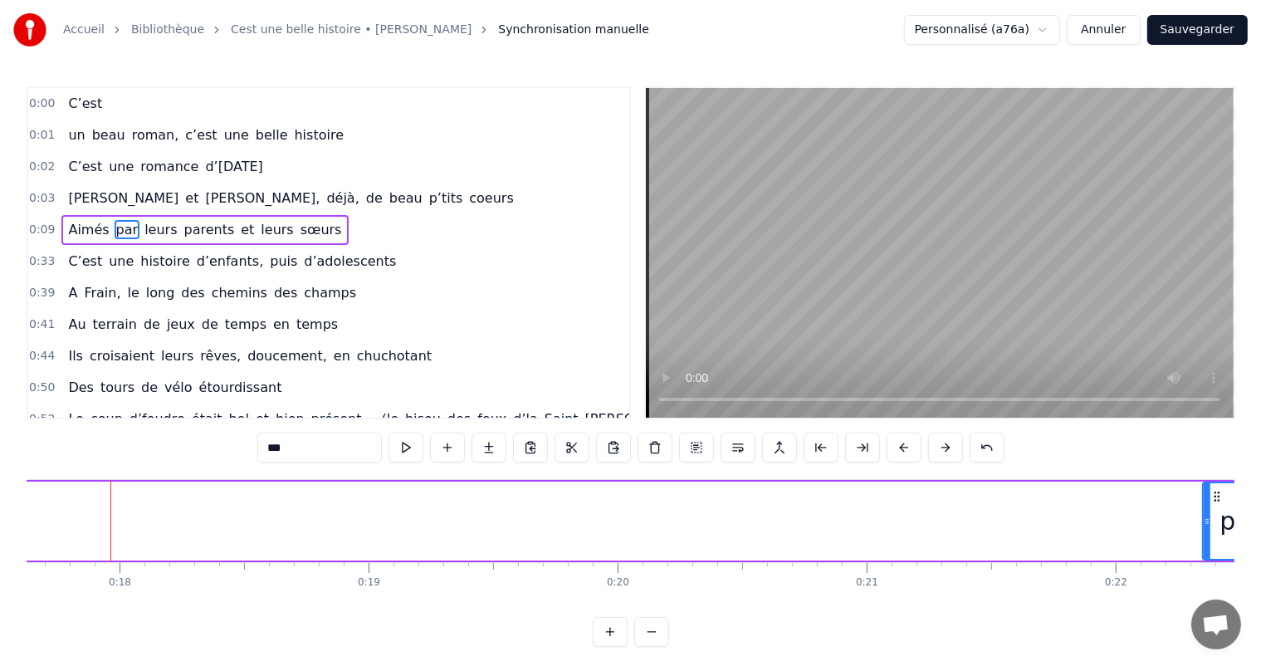
drag, startPoint x: 110, startPoint y: 514, endPoint x: 1208, endPoint y: 583, distance: 1100.1
click at [1208, 583] on div "C’est un beau roman, c’est une belle histoire C’est une romance d’[DATE] [PERSO…" at bounding box center [630, 541] width 1207 height 124
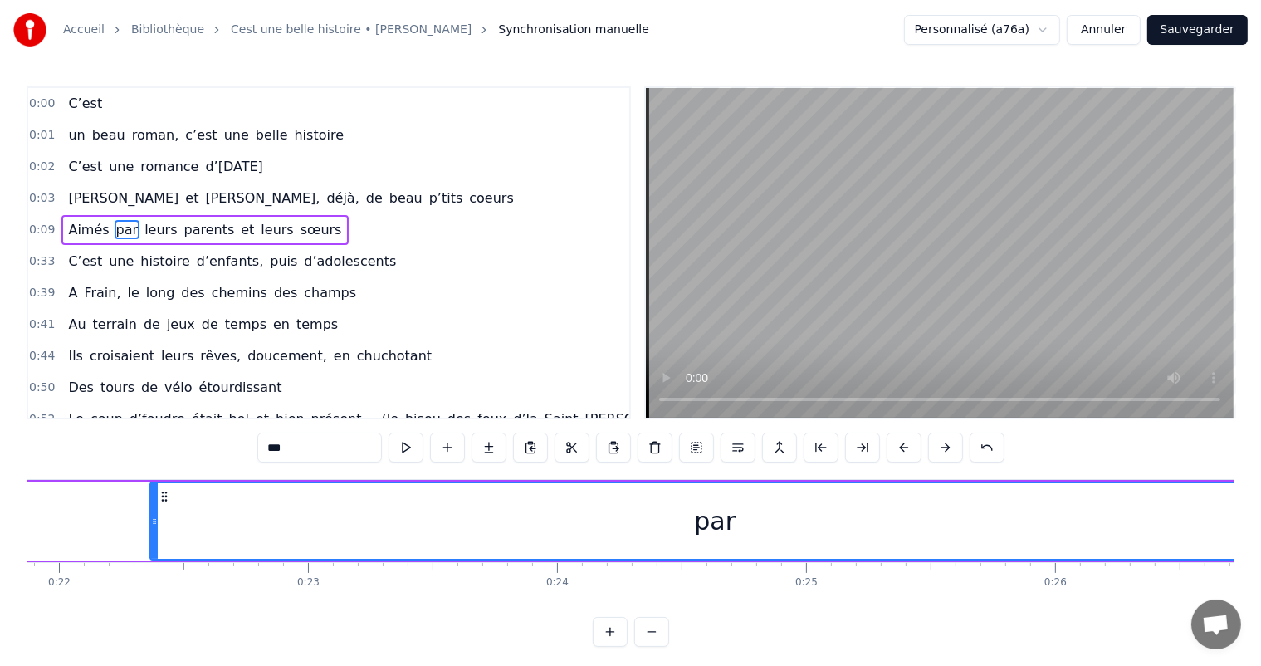
drag, startPoint x: 216, startPoint y: 524, endPoint x: 1274, endPoint y: 562, distance: 1058.8
click at [1261, 562] on html "Accueil Bibliothèque Cest une belle histoire • Michel Fugain Synchronisation ma…" at bounding box center [630, 336] width 1261 height 673
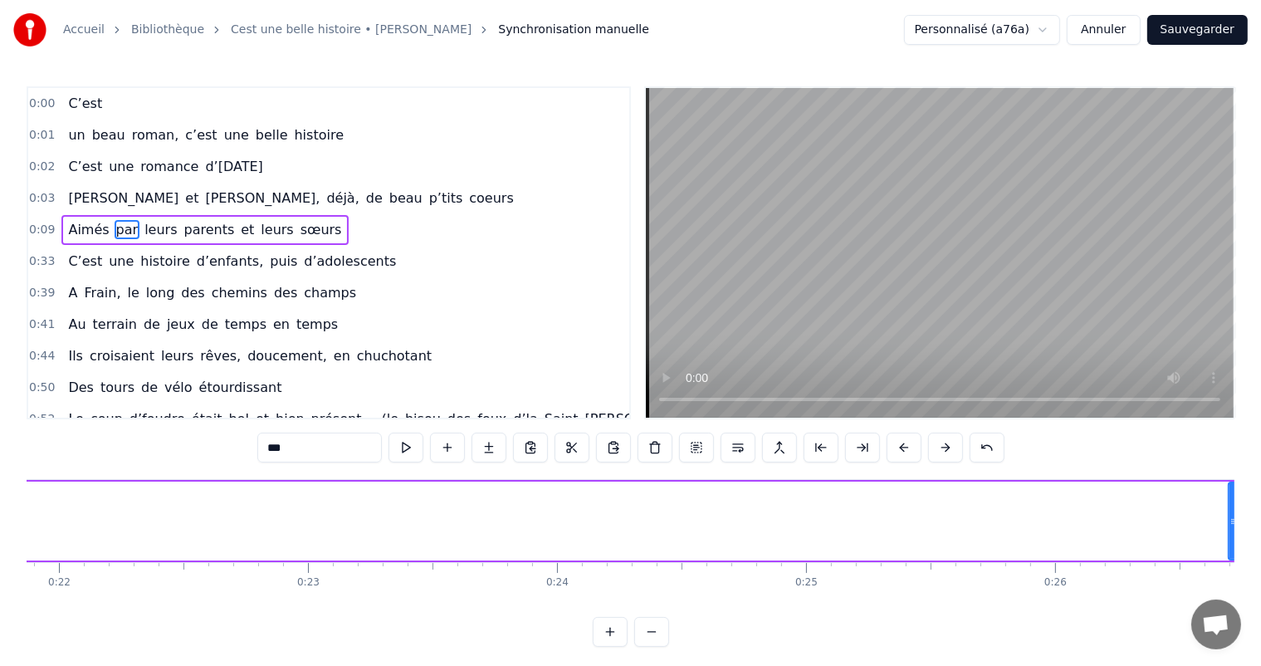
drag, startPoint x: 153, startPoint y: 518, endPoint x: 1225, endPoint y: 542, distance: 1072.5
click at [1229, 544] on div at bounding box center [1232, 521] width 7 height 76
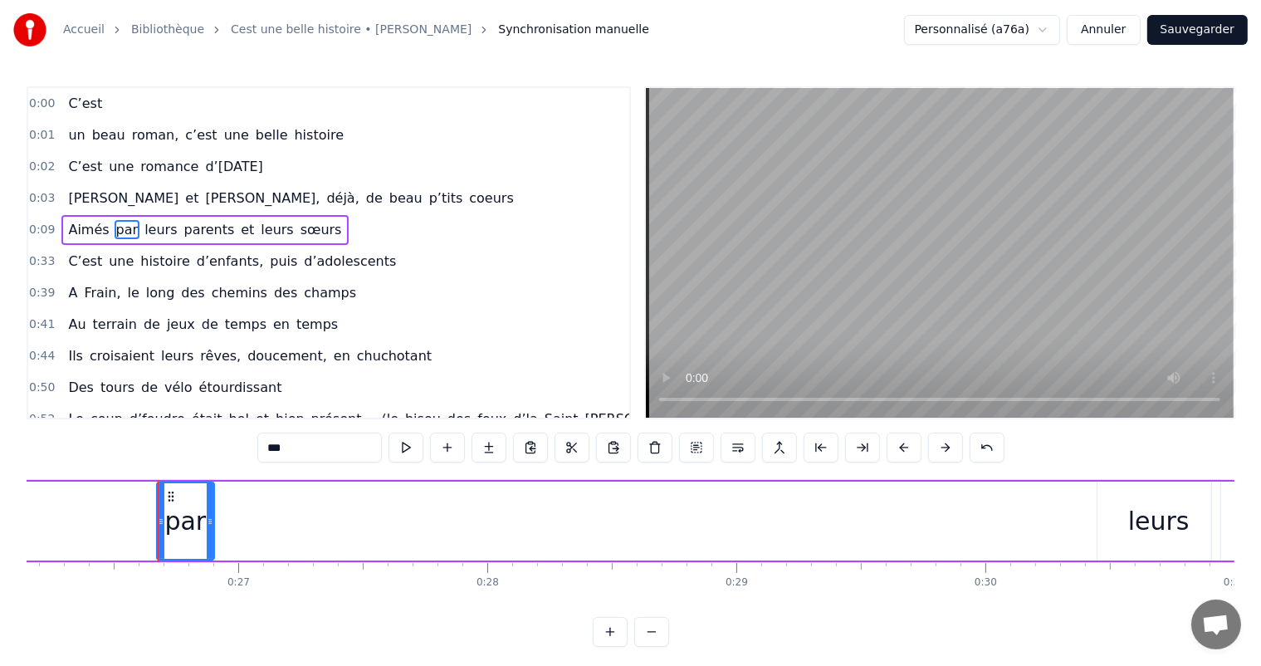
scroll to position [0, 6558]
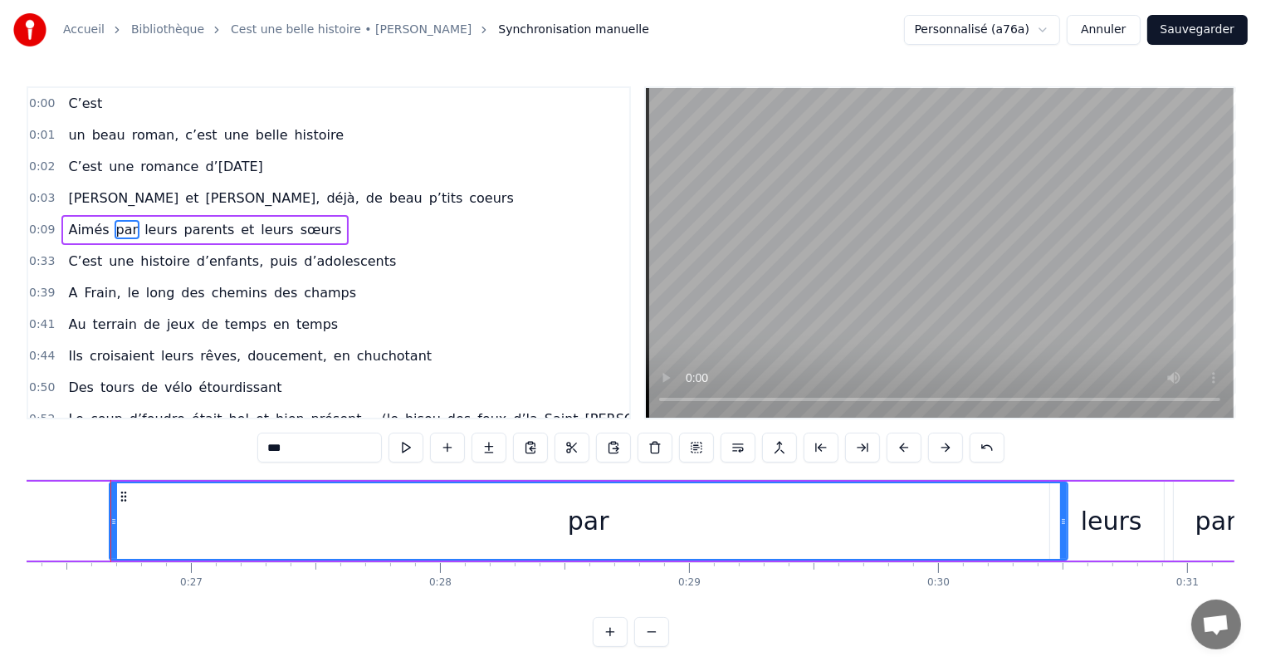
drag, startPoint x: 162, startPoint y: 501, endPoint x: 1058, endPoint y: 544, distance: 897.3
click at [1060, 544] on div at bounding box center [1063, 521] width 7 height 76
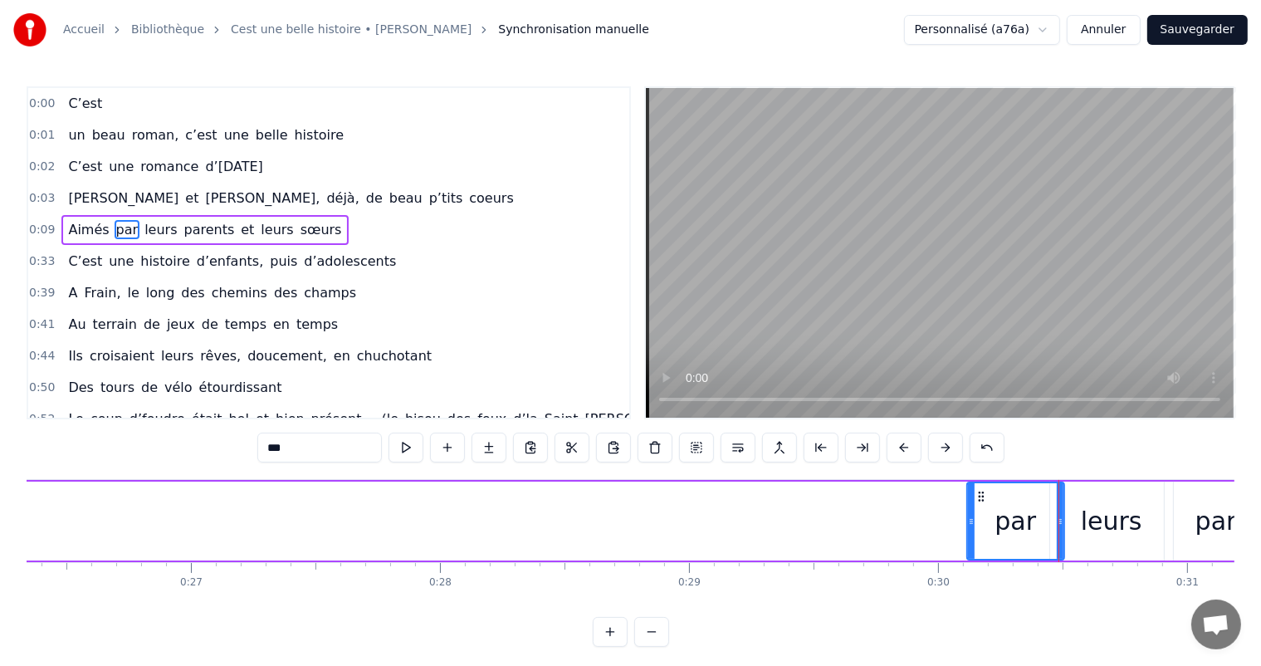
drag, startPoint x: 111, startPoint y: 505, endPoint x: 968, endPoint y: 555, distance: 858.7
click at [968, 555] on div at bounding box center [971, 521] width 7 height 76
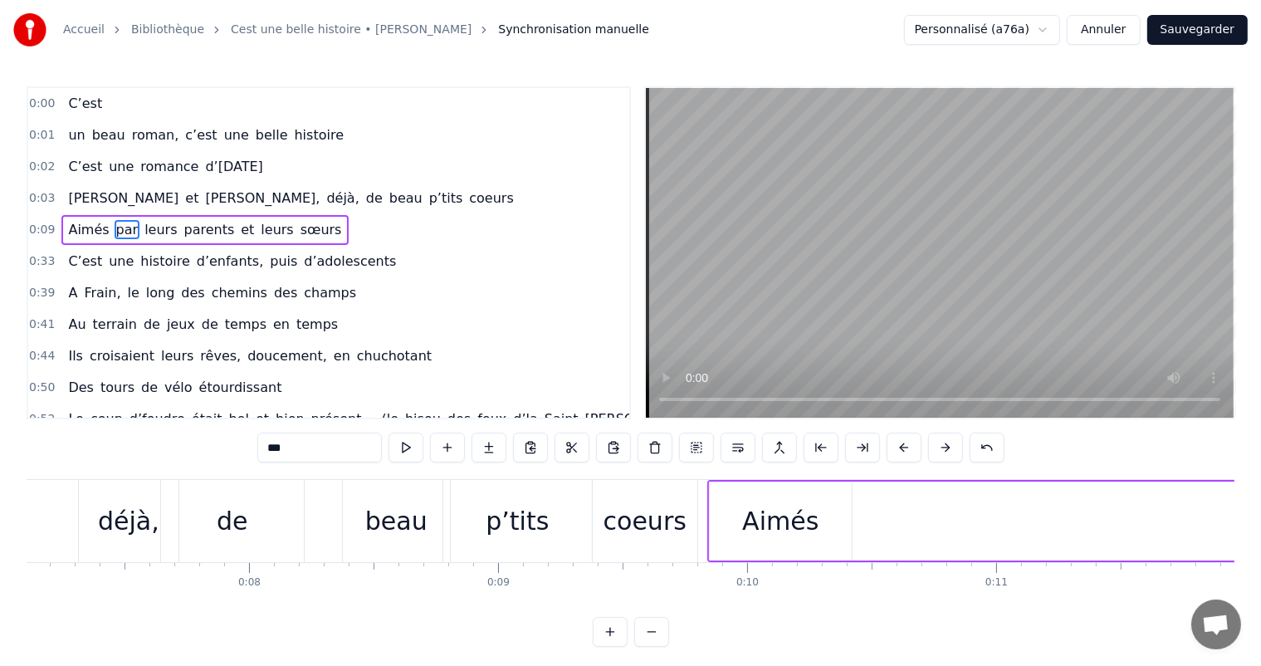
scroll to position [0, 1851]
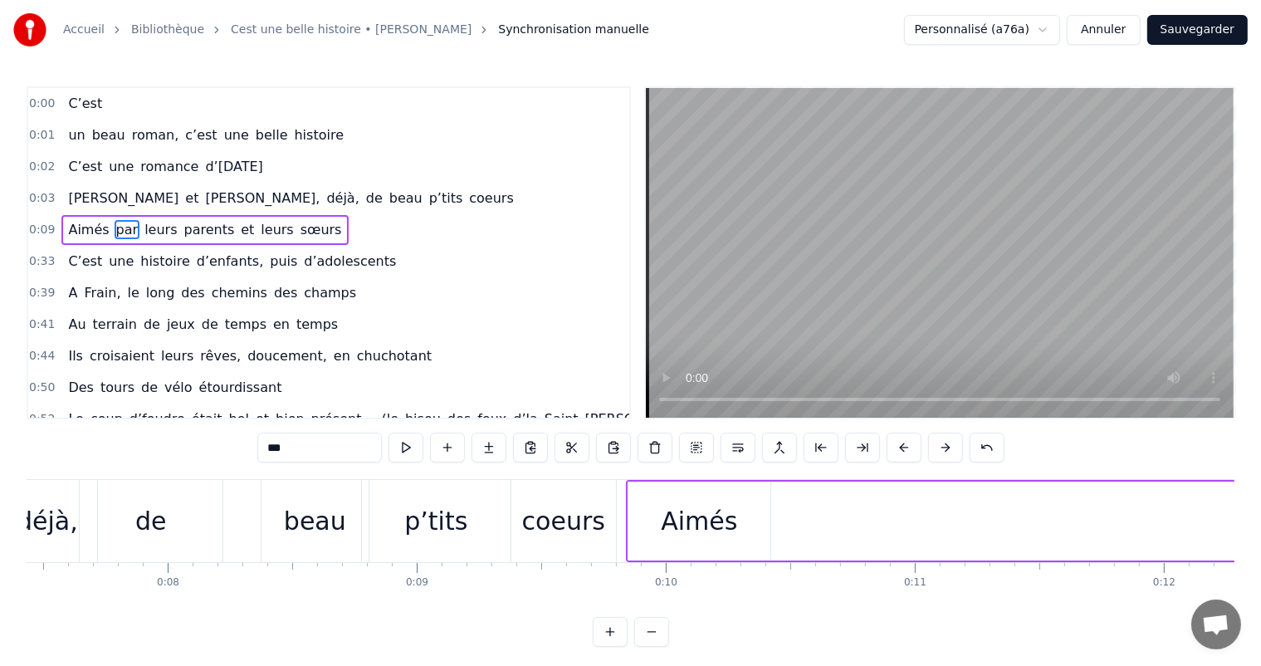
click at [688, 532] on div "Aimés" at bounding box center [699, 520] width 76 height 37
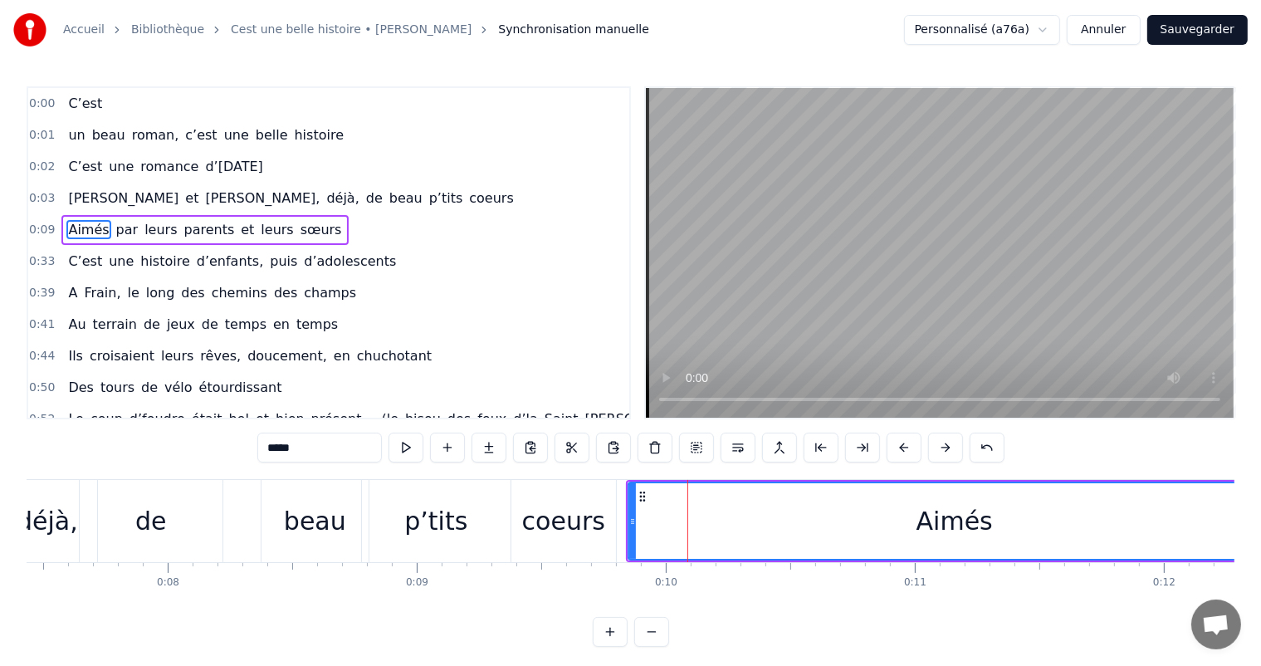
drag, startPoint x: 763, startPoint y: 518, endPoint x: 1274, endPoint y: 516, distance: 510.4
click at [1261, 516] on html "Accueil Bibliothèque Cest une belle histoire • Michel Fugain Synchronisation ma…" at bounding box center [630, 336] width 1261 height 673
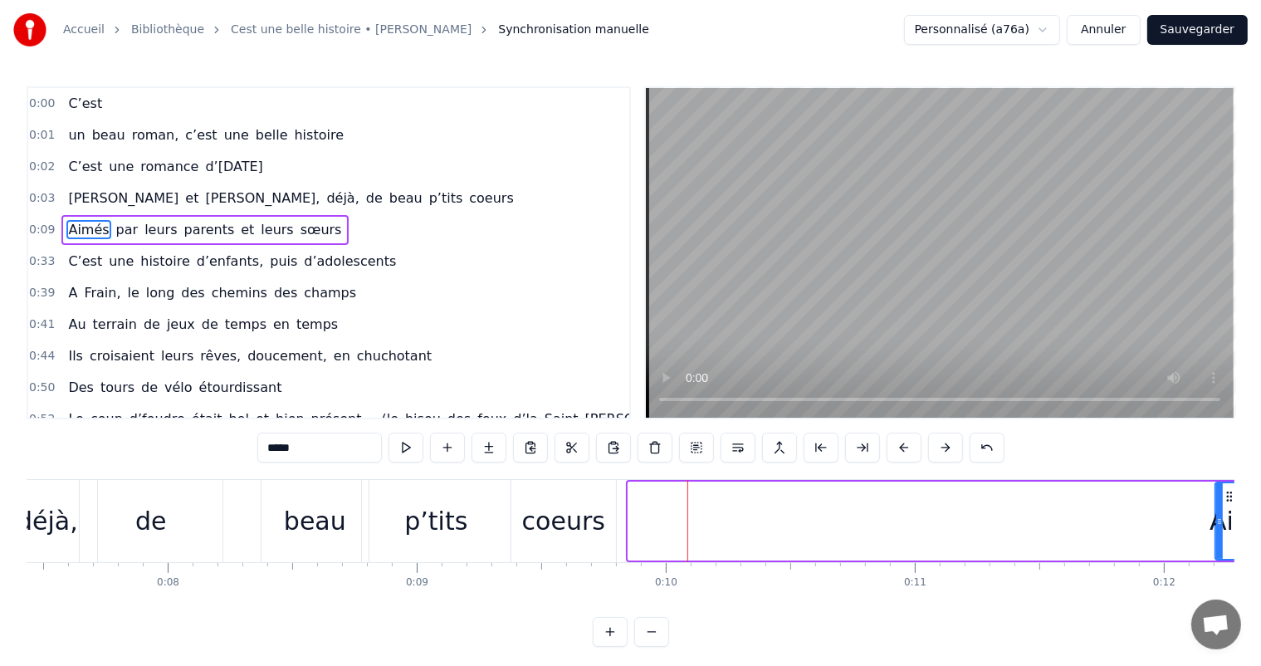
drag, startPoint x: 627, startPoint y: 519, endPoint x: 1211, endPoint y: 536, distance: 583.7
click at [1216, 538] on div at bounding box center [1219, 521] width 7 height 76
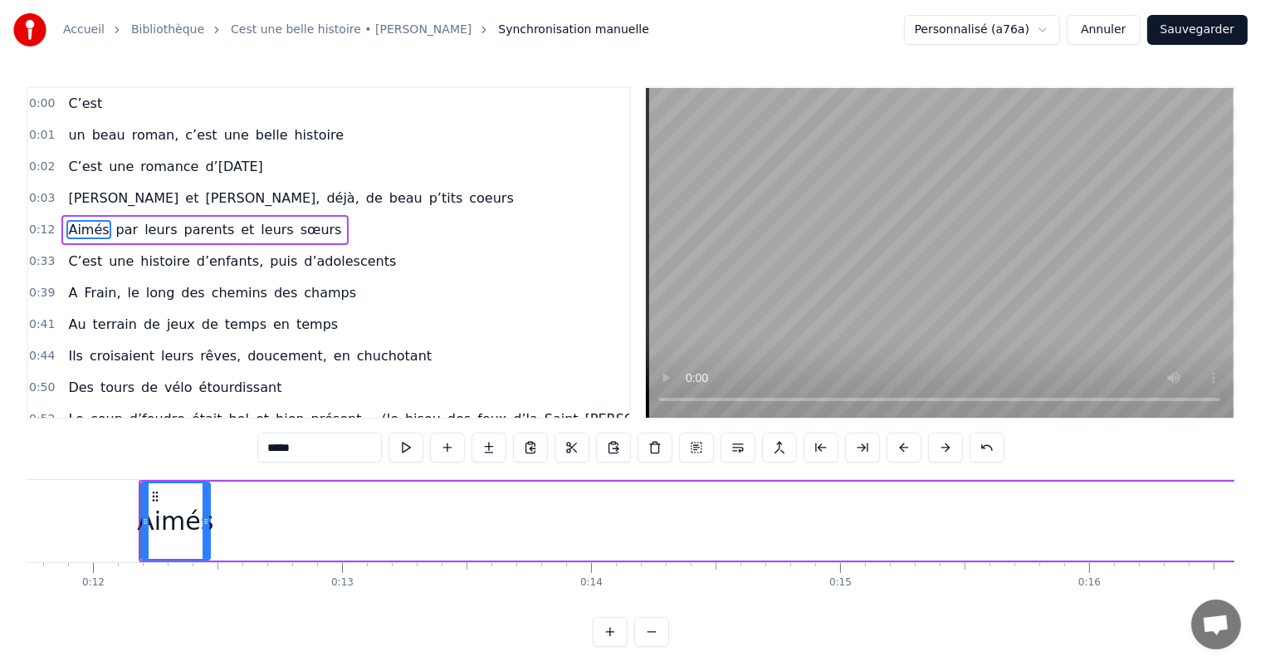
scroll to position [0, 2950]
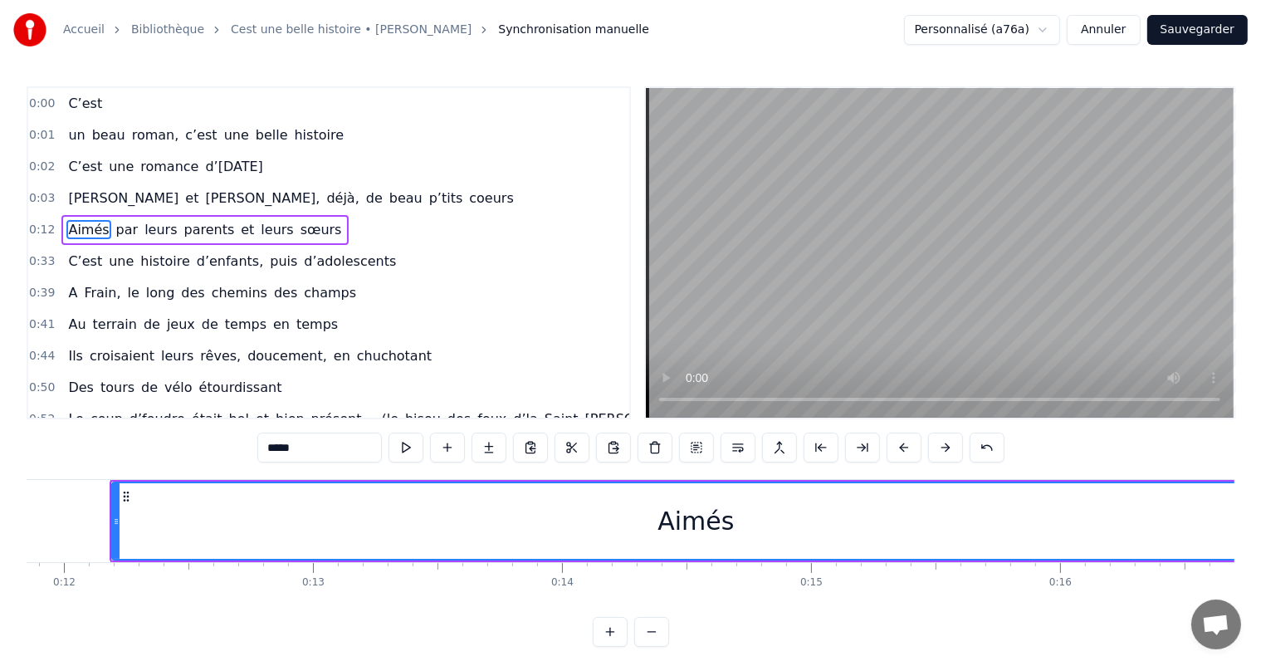
drag, startPoint x: 175, startPoint y: 507, endPoint x: 1274, endPoint y: 579, distance: 1101.1
click at [1261, 579] on html "Accueil Bibliothèque Cest une belle histoire • Michel Fugain Synchronisation ma…" at bounding box center [630, 336] width 1261 height 673
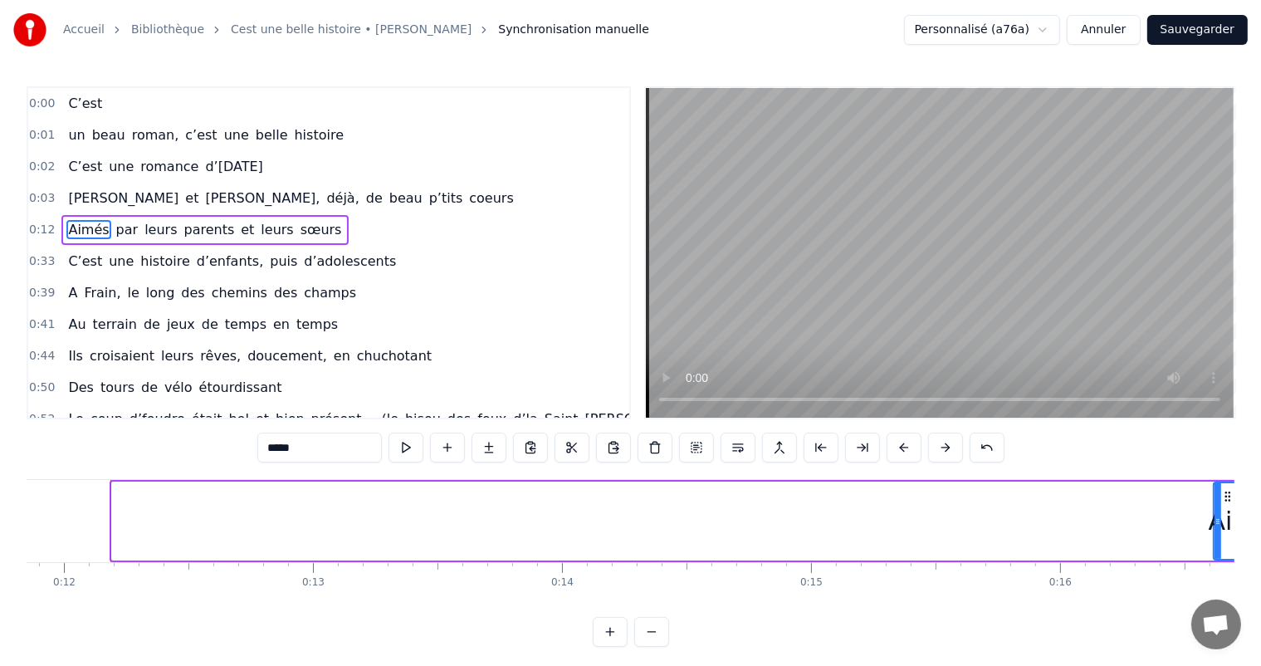
drag, startPoint x: 113, startPoint y: 525, endPoint x: 1214, endPoint y: 512, distance: 1101.3
click at [1214, 512] on div at bounding box center [1217, 521] width 7 height 76
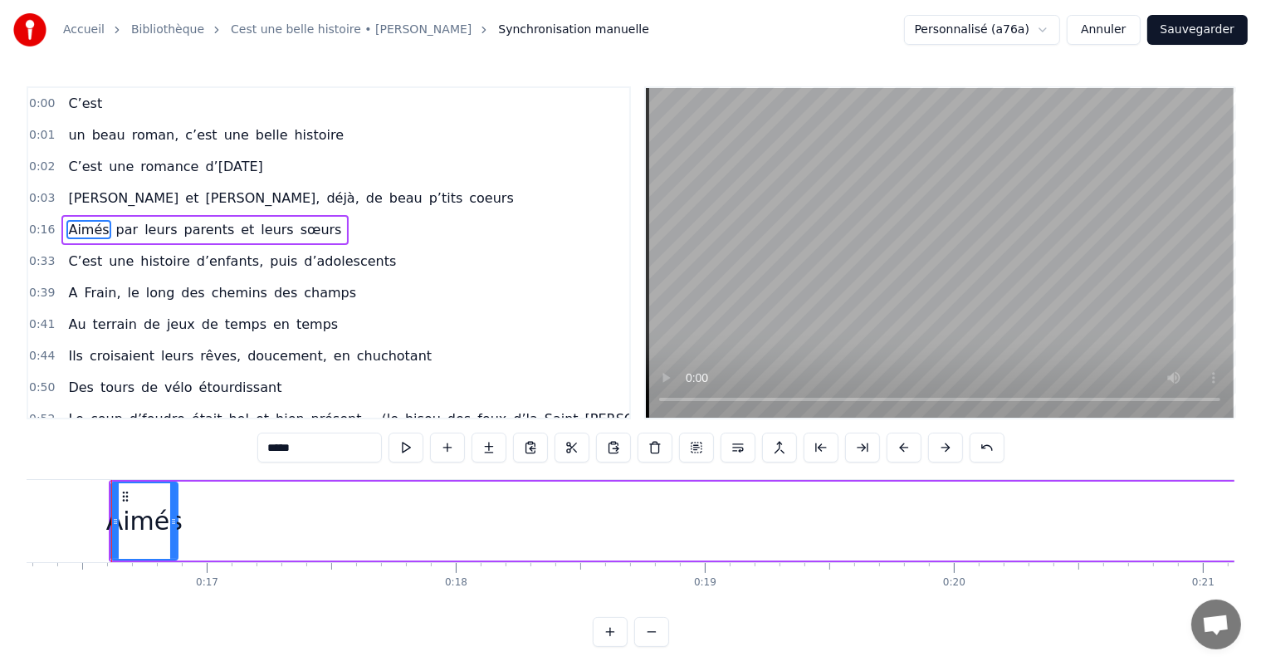
scroll to position [0, 4053]
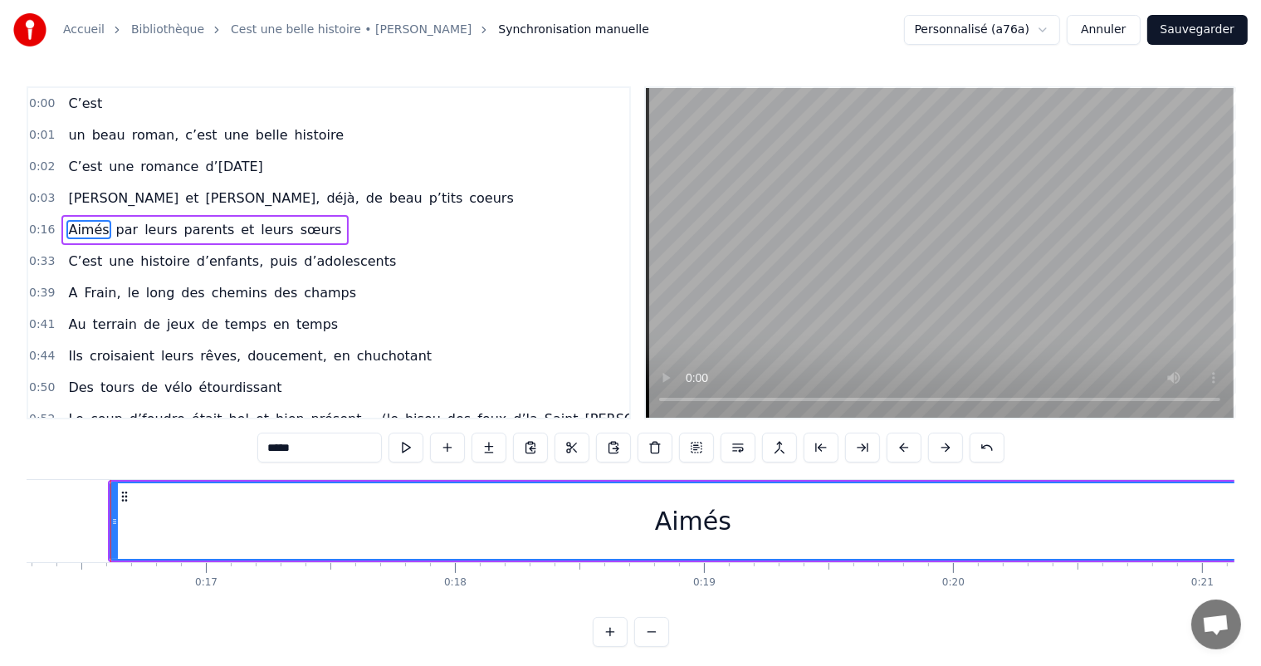
drag, startPoint x: 175, startPoint y: 515, endPoint x: 1274, endPoint y: 544, distance: 1099.2
click at [1261, 544] on html "Accueil Bibliothèque Cest une belle histoire • Michel Fugain Synchronisation ma…" at bounding box center [630, 336] width 1261 height 673
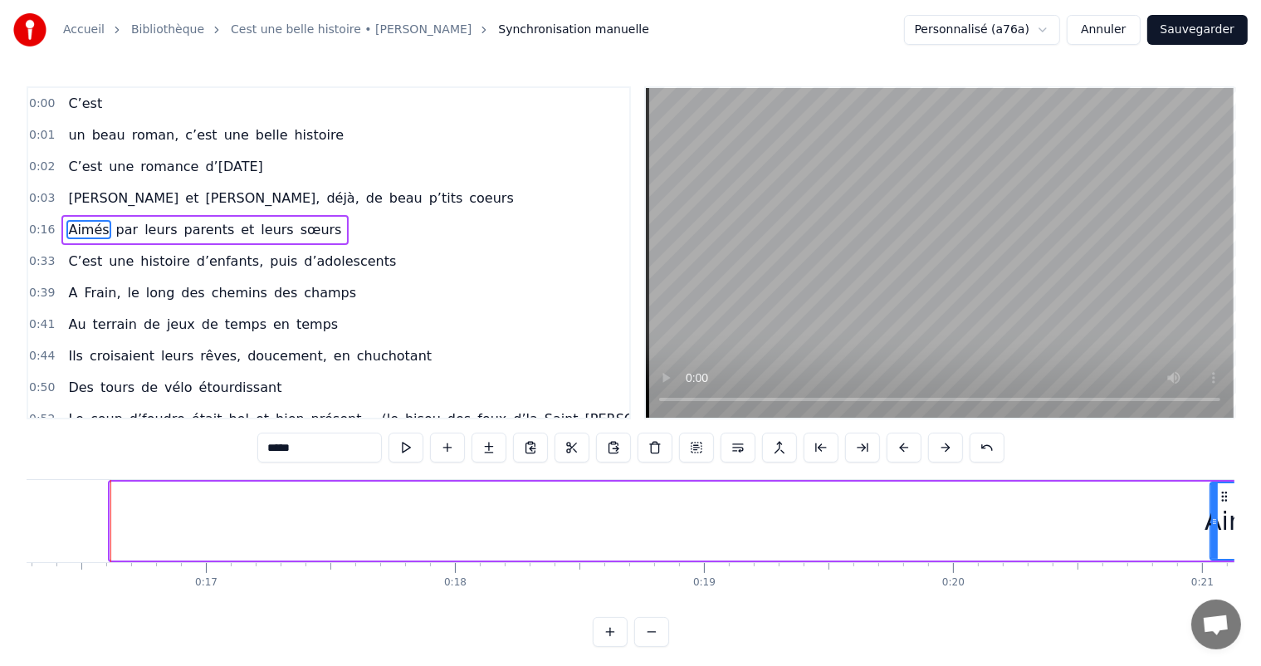
drag, startPoint x: 113, startPoint y: 516, endPoint x: 1212, endPoint y: 523, distance: 1099.6
click at [1212, 523] on icon at bounding box center [1214, 521] width 7 height 13
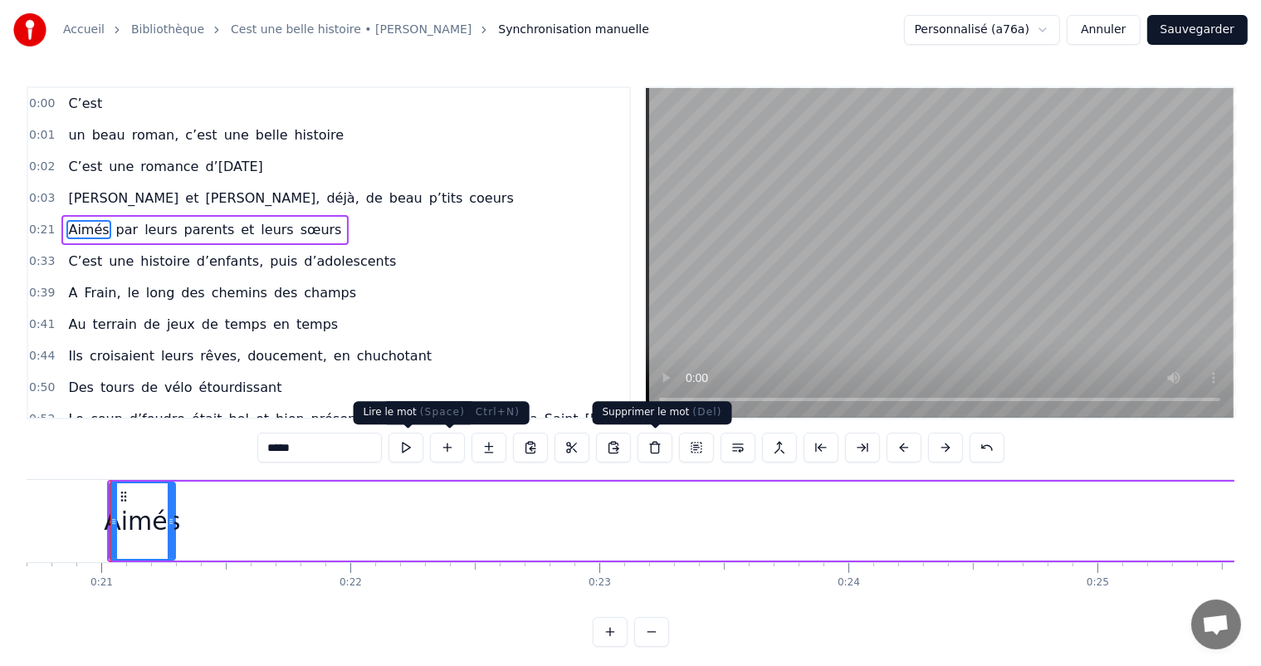
scroll to position [0, 5154]
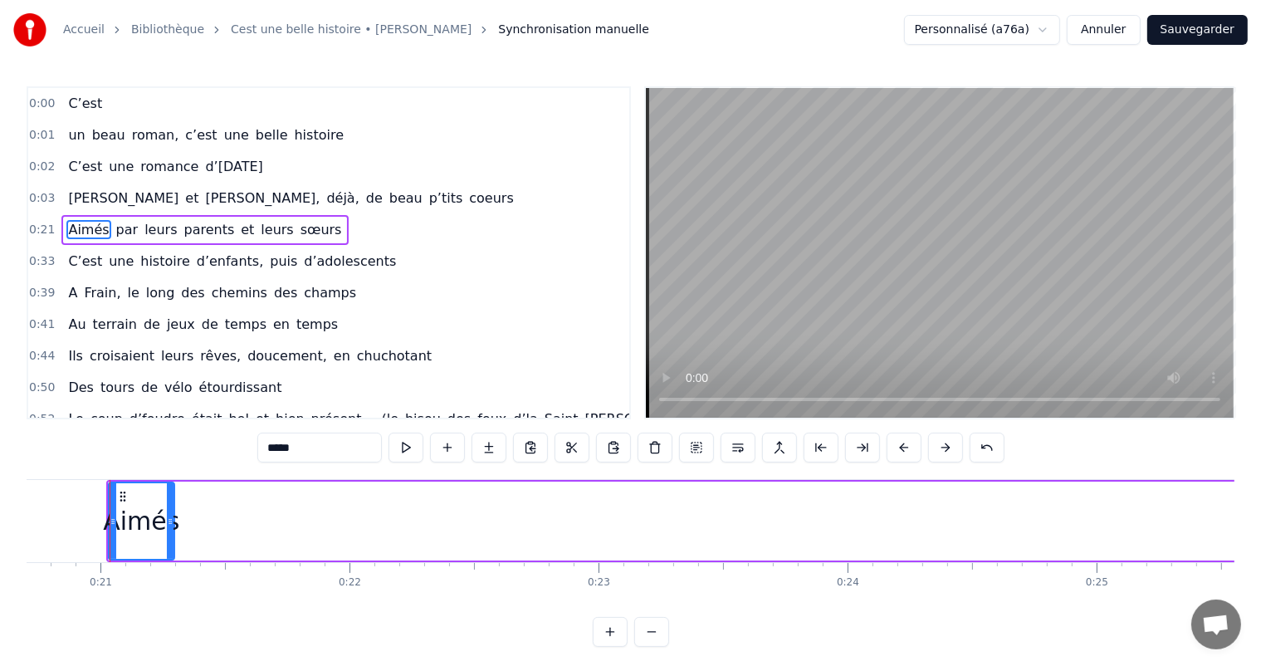
click at [173, 494] on div at bounding box center [170, 521] width 7 height 76
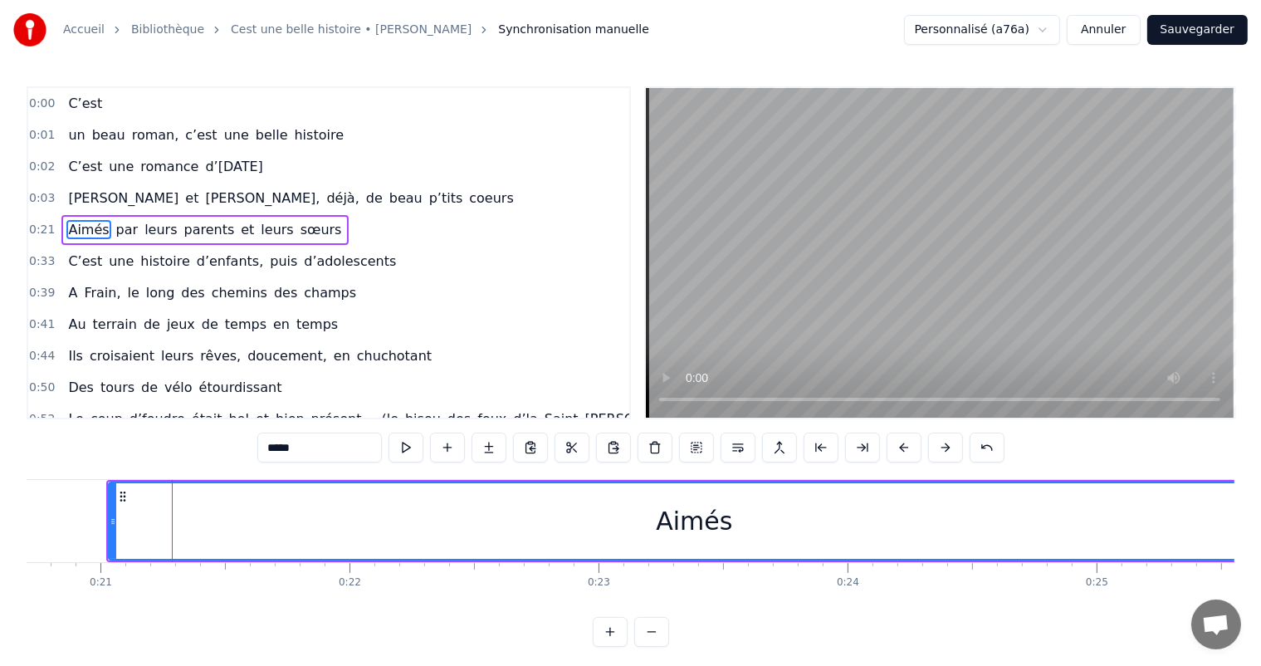
drag, startPoint x: 168, startPoint y: 500, endPoint x: 1274, endPoint y: 412, distance: 1108.9
click at [1261, 412] on html "Accueil Bibliothèque Cest une belle histoire • Michel Fugain Synchronisation ma…" at bounding box center [630, 336] width 1261 height 673
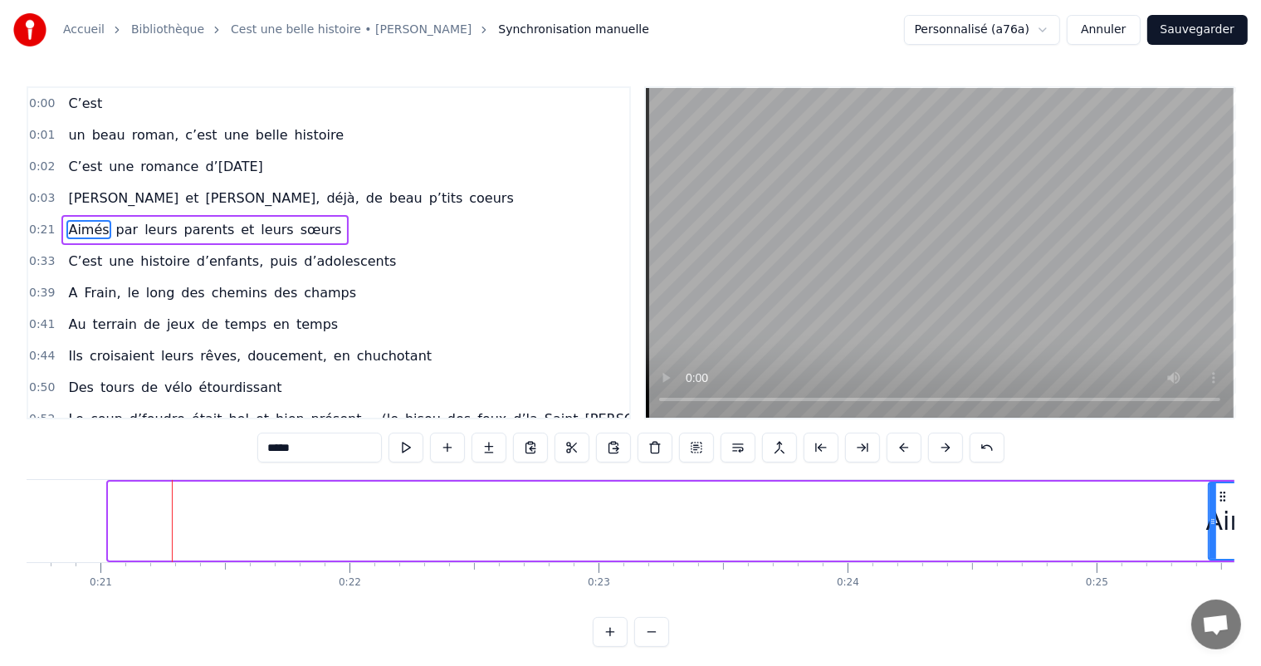
drag, startPoint x: 110, startPoint y: 500, endPoint x: 1210, endPoint y: 499, distance: 1099.6
click at [1210, 499] on div at bounding box center [1212, 521] width 7 height 76
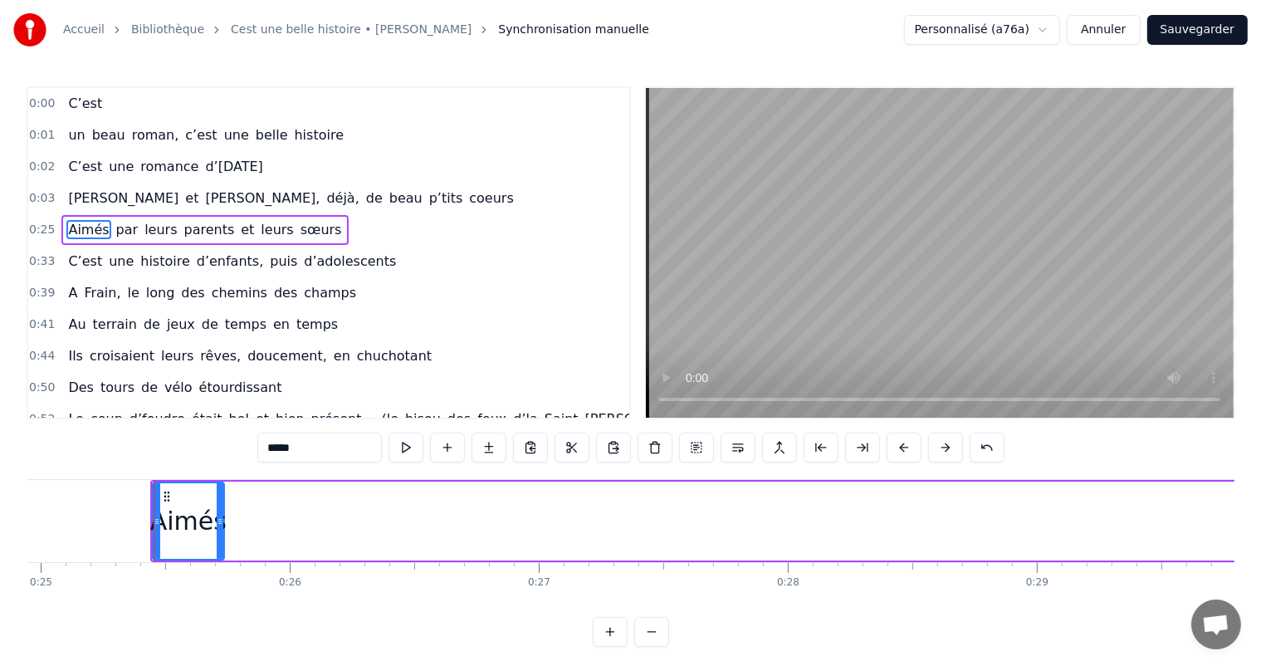
scroll to position [0, 6253]
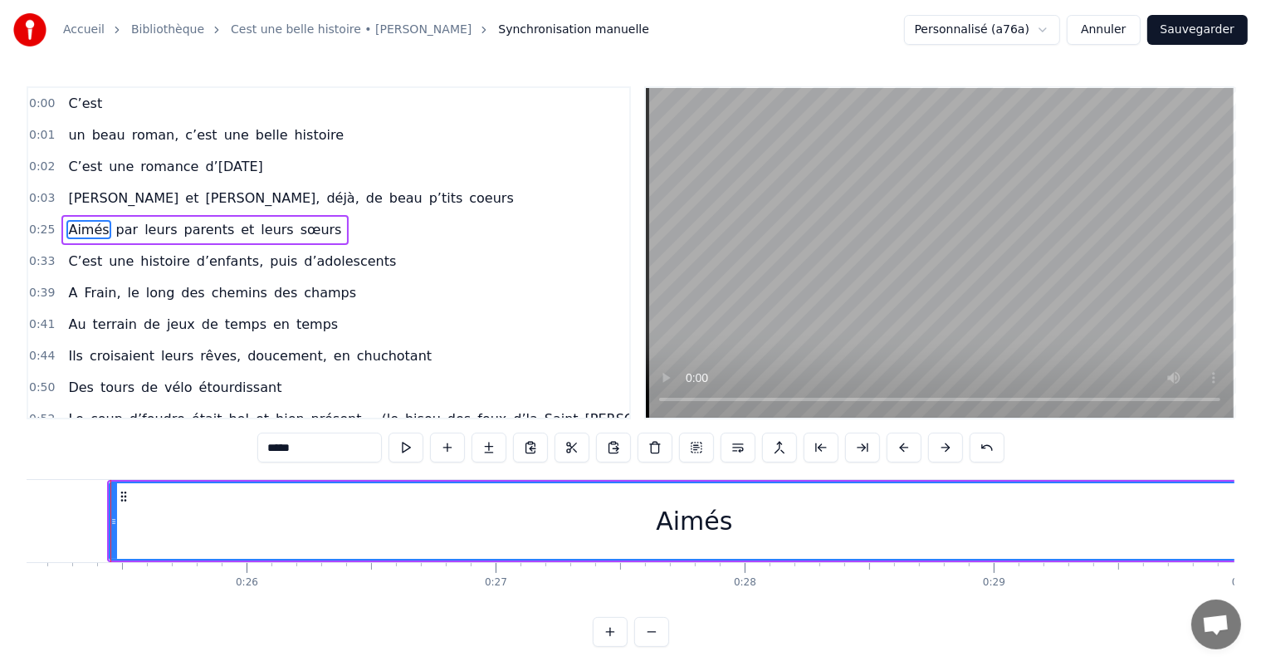
drag, startPoint x: 176, startPoint y: 496, endPoint x: 1274, endPoint y: 664, distance: 1110.7
click at [1261, 664] on html "Accueil Bibliothèque Cest une belle histoire • Michel Fugain Synchronisation ma…" at bounding box center [630, 336] width 1261 height 673
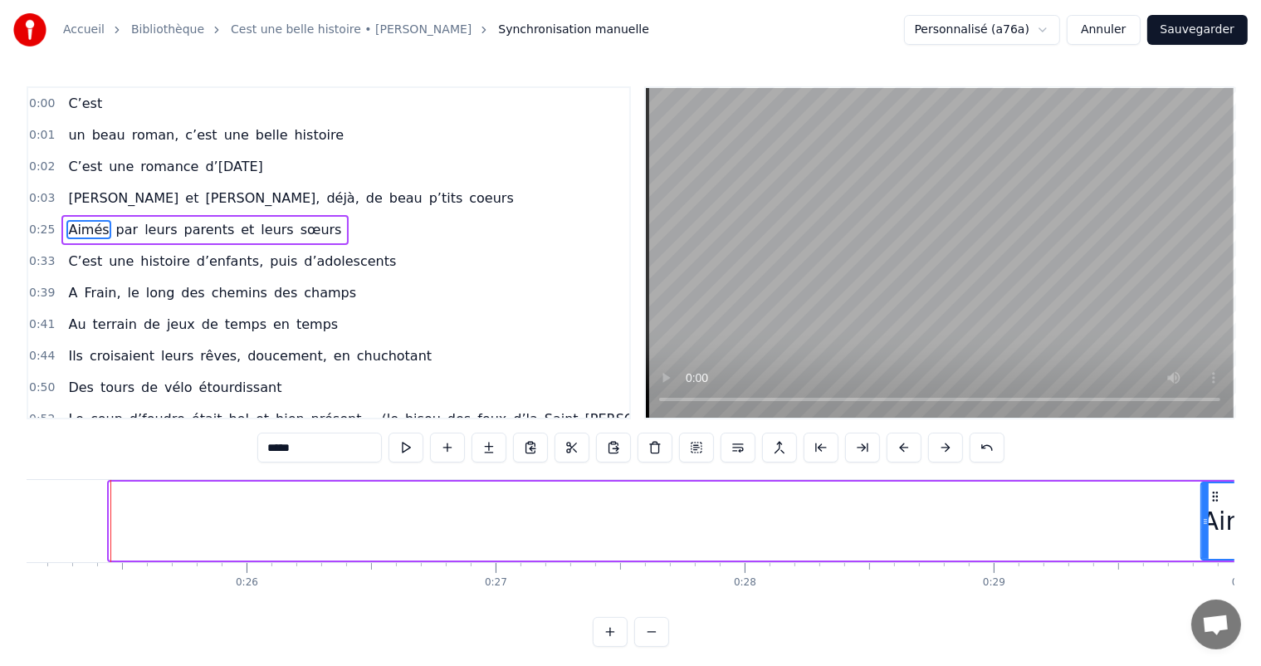
drag, startPoint x: 110, startPoint y: 519, endPoint x: 1203, endPoint y: 597, distance: 1095.7
click at [1203, 597] on div "C’est un beau roman, c’est une belle histoire C’est une romance d’[DATE] [PERSO…" at bounding box center [630, 541] width 1207 height 124
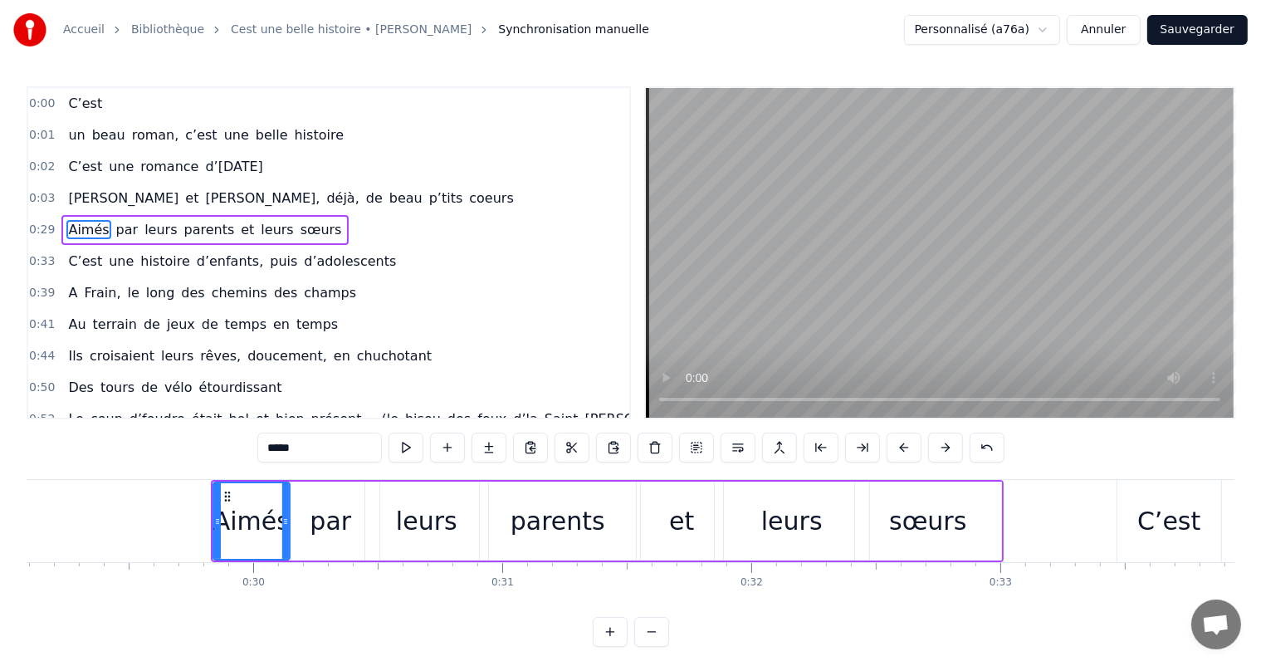
scroll to position [0, 7268]
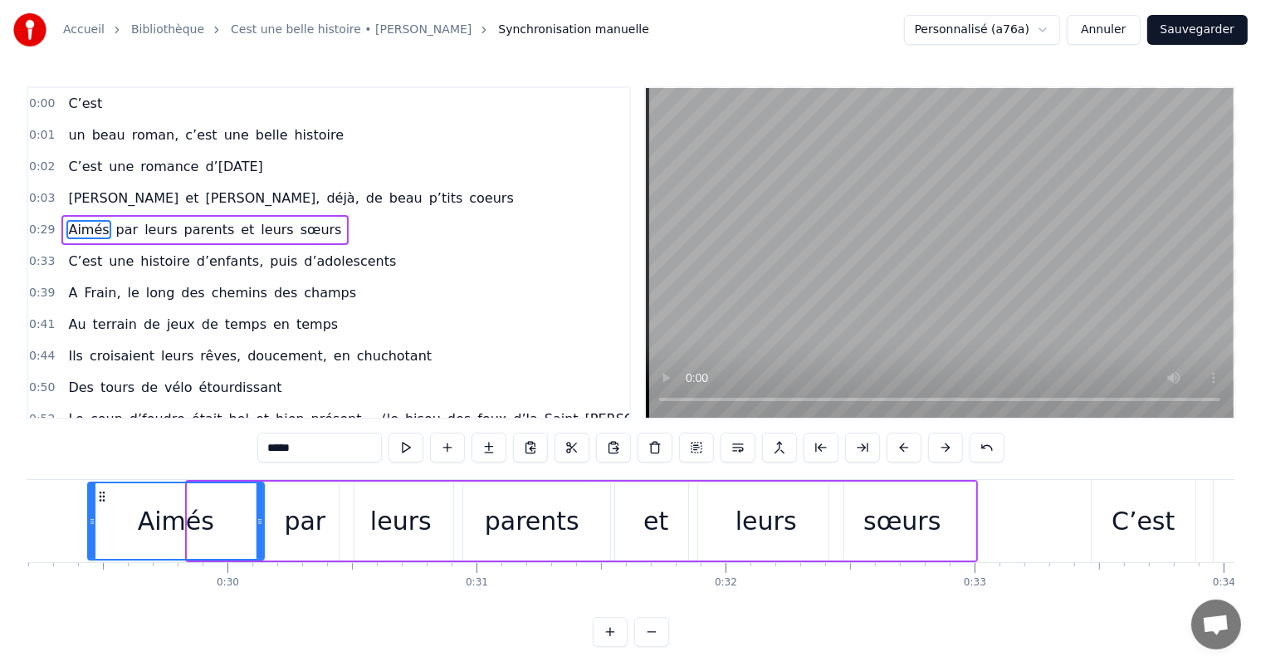
drag, startPoint x: 189, startPoint y: 526, endPoint x: 90, endPoint y: 516, distance: 100.1
click at [90, 516] on icon at bounding box center [92, 521] width 7 height 13
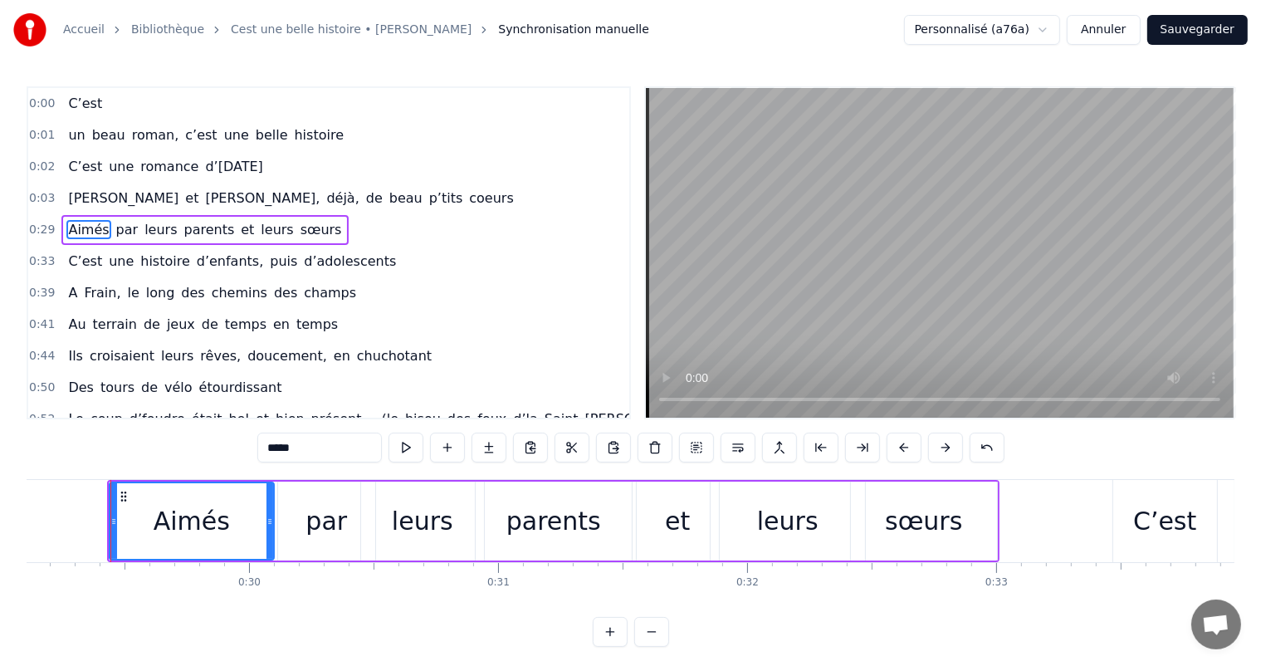
drag, startPoint x: 283, startPoint y: 528, endPoint x: 269, endPoint y: 528, distance: 14.1
click at [269, 528] on div at bounding box center [269, 521] width 7 height 76
click at [203, 558] on div "Aimés" at bounding box center [190, 520] width 163 height 79
click at [203, 541] on div "Aimés" at bounding box center [190, 521] width 160 height 76
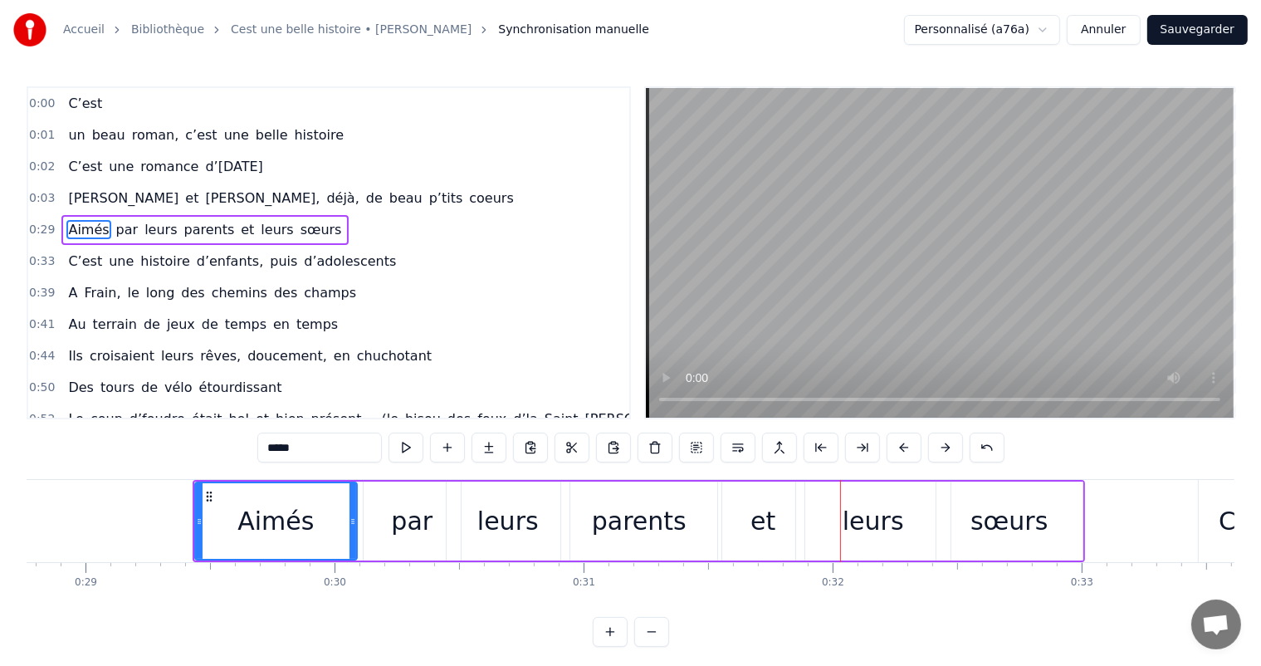
scroll to position [0, 7028]
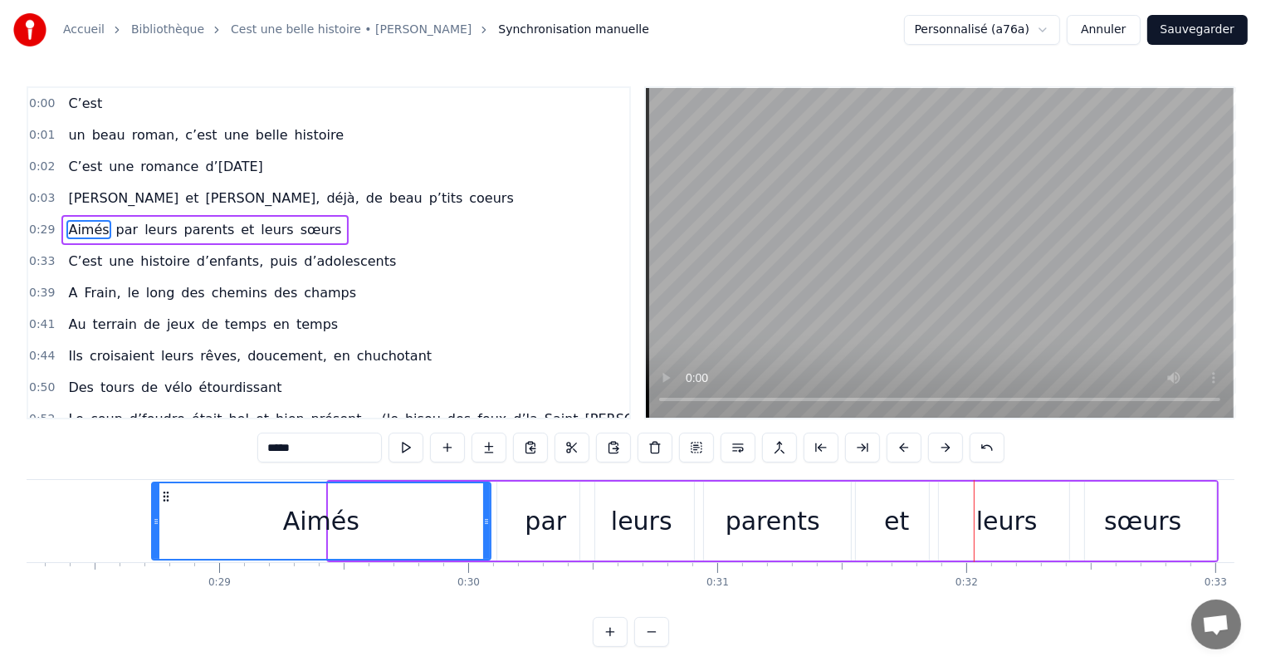
drag, startPoint x: 329, startPoint y: 519, endPoint x: 152, endPoint y: 524, distance: 176.9
click at [153, 524] on icon at bounding box center [156, 521] width 7 height 13
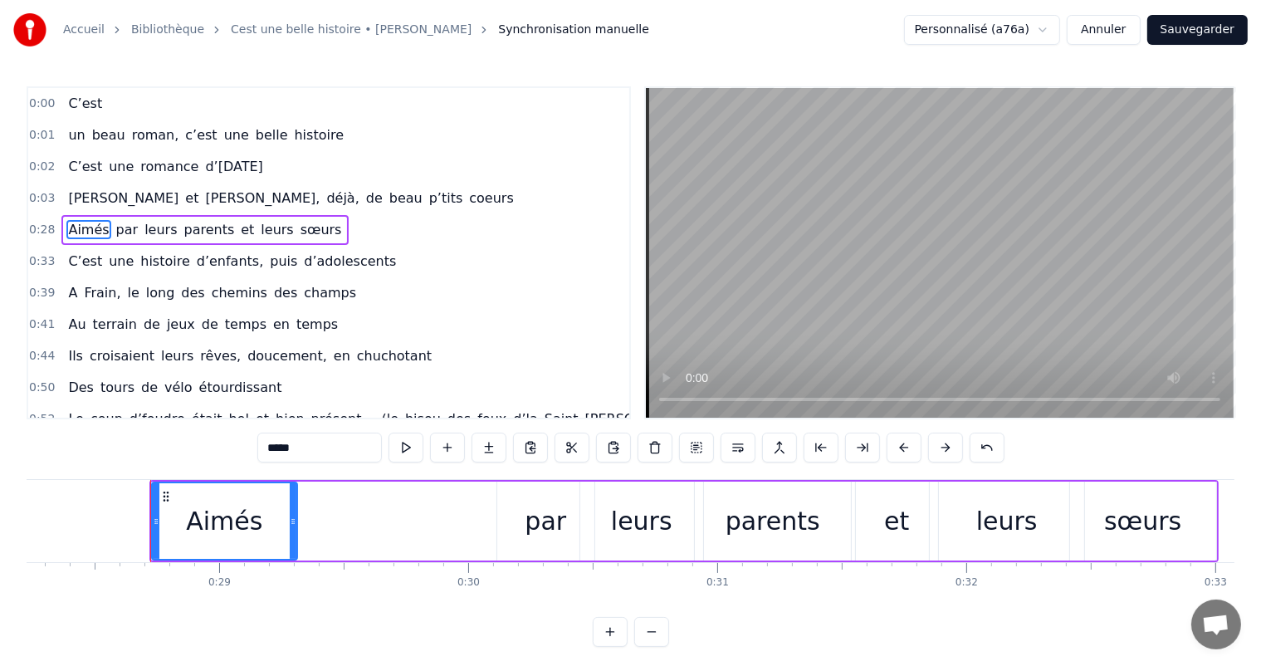
drag, startPoint x: 485, startPoint y: 512, endPoint x: 292, endPoint y: 509, distance: 193.4
click at [292, 509] on div at bounding box center [293, 521] width 7 height 76
click at [217, 531] on div "Aimés" at bounding box center [224, 520] width 76 height 37
click at [196, 515] on div "Aimés" at bounding box center [224, 520] width 76 height 37
click at [510, 527] on div "par" at bounding box center [545, 520] width 97 height 79
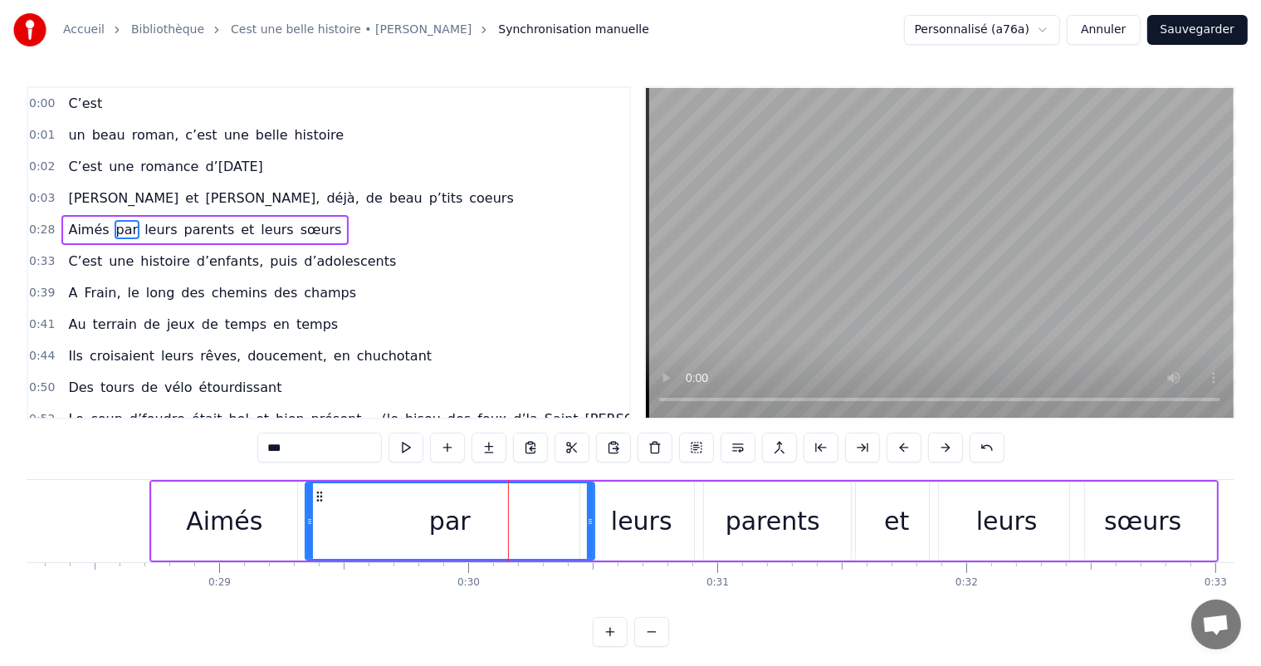
drag, startPoint x: 501, startPoint y: 520, endPoint x: 332, endPoint y: 500, distance: 170.5
click at [307, 500] on div at bounding box center [309, 521] width 7 height 76
drag, startPoint x: 594, startPoint y: 524, endPoint x: 494, endPoint y: 503, distance: 102.7
click at [494, 503] on div "par" at bounding box center [448, 520] width 293 height 79
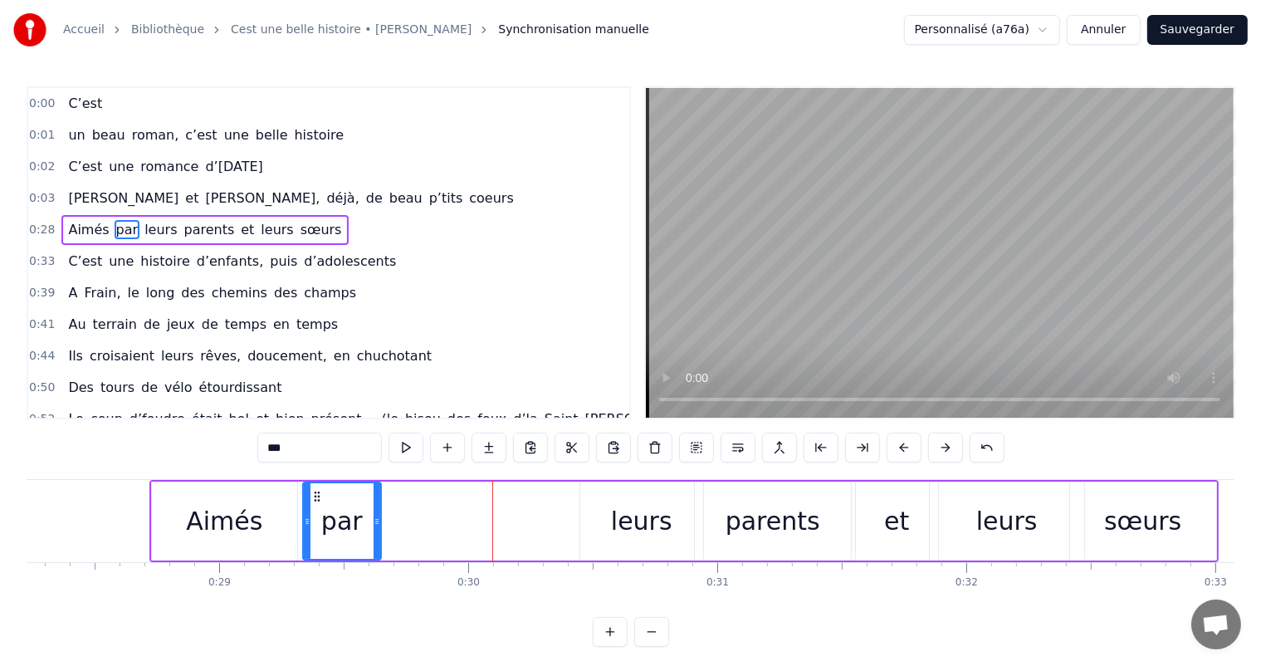
drag, startPoint x: 588, startPoint y: 522, endPoint x: 392, endPoint y: 494, distance: 197.9
click at [380, 492] on div at bounding box center [376, 521] width 7 height 76
click at [623, 531] on div "leurs" at bounding box center [641, 520] width 61 height 37
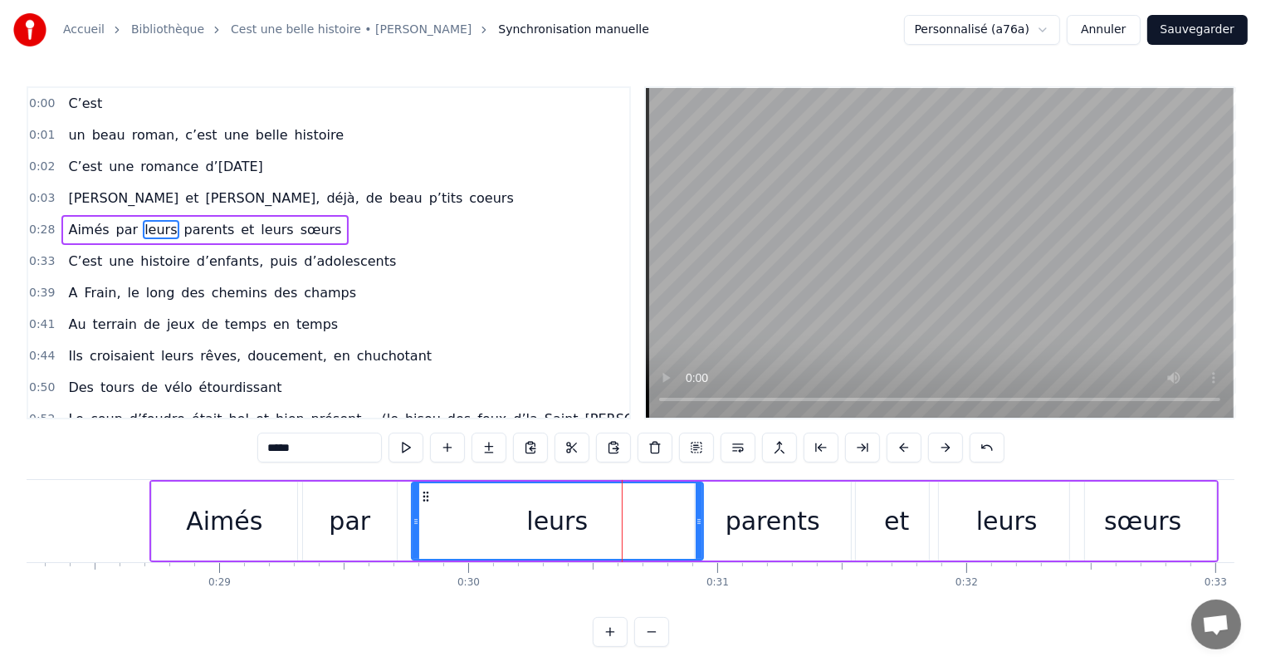
drag, startPoint x: 582, startPoint y: 516, endPoint x: 485, endPoint y: 520, distance: 97.2
click at [412, 505] on div at bounding box center [415, 521] width 7 height 76
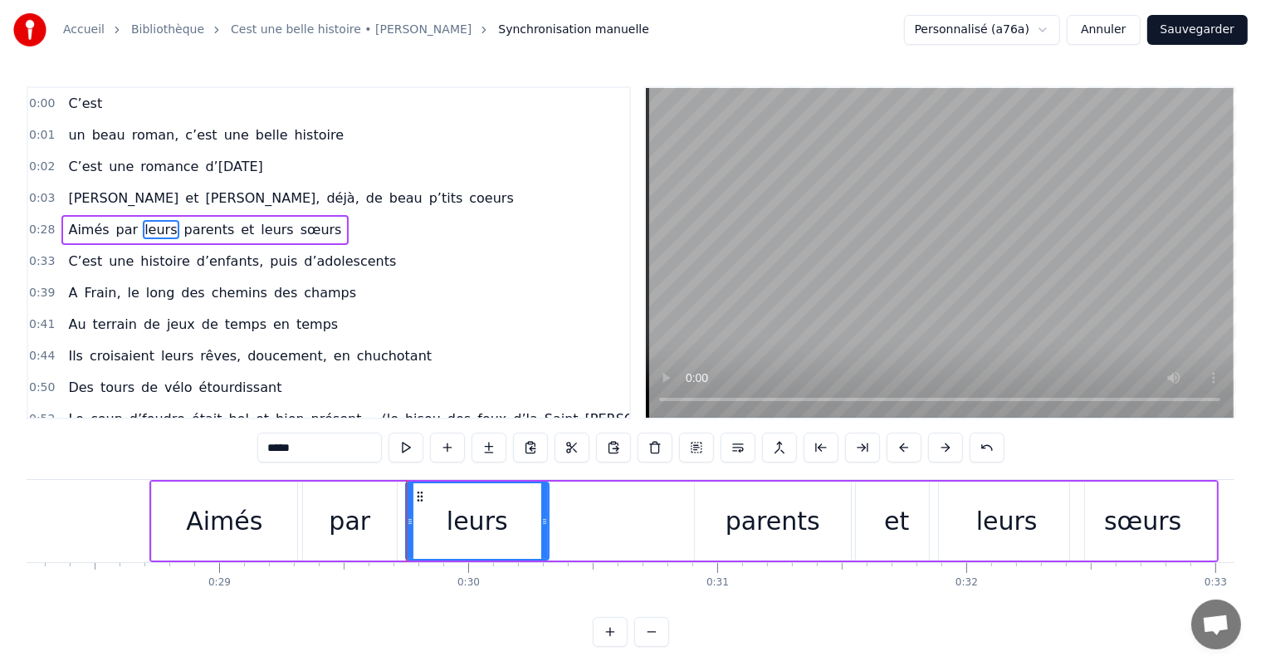
drag, startPoint x: 697, startPoint y: 518, endPoint x: 619, endPoint y: 511, distance: 78.3
click at [542, 498] on div at bounding box center [544, 521] width 7 height 76
click at [708, 529] on div "parents" at bounding box center [773, 520] width 156 height 79
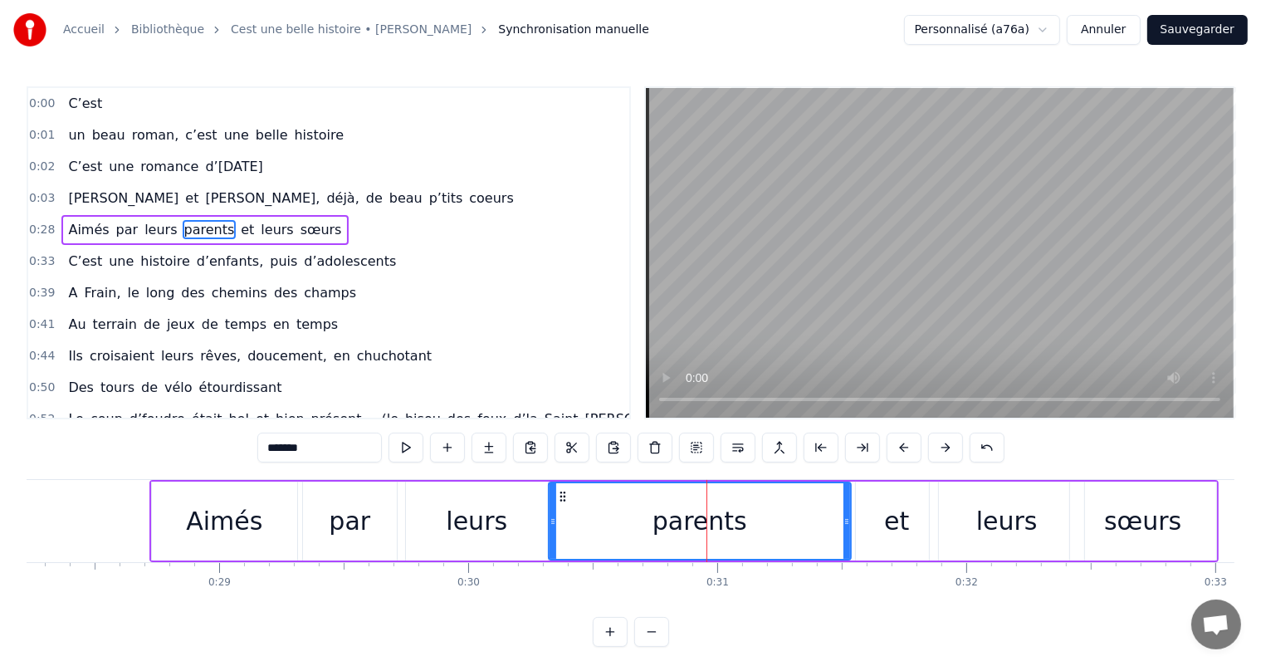
drag, startPoint x: 695, startPoint y: 522, endPoint x: 548, endPoint y: 504, distance: 148.8
click at [549, 504] on div at bounding box center [552, 521] width 7 height 76
click at [245, 515] on div "Aimés" at bounding box center [224, 520] width 76 height 37
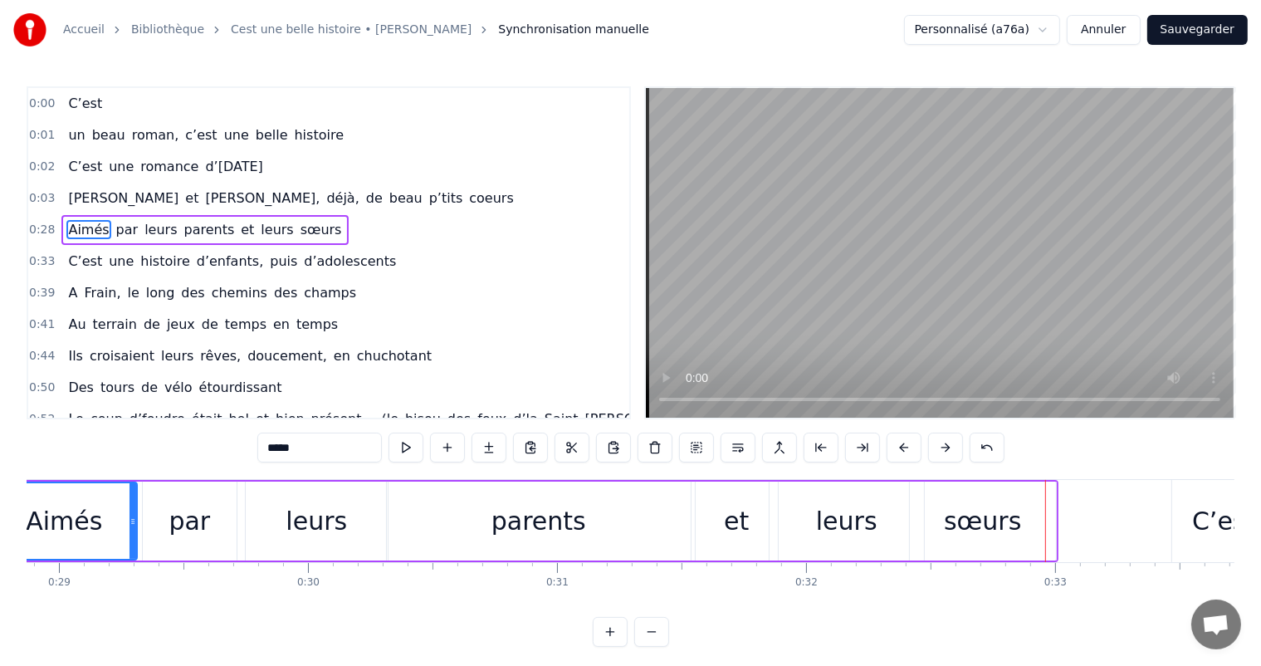
scroll to position [0, 7054]
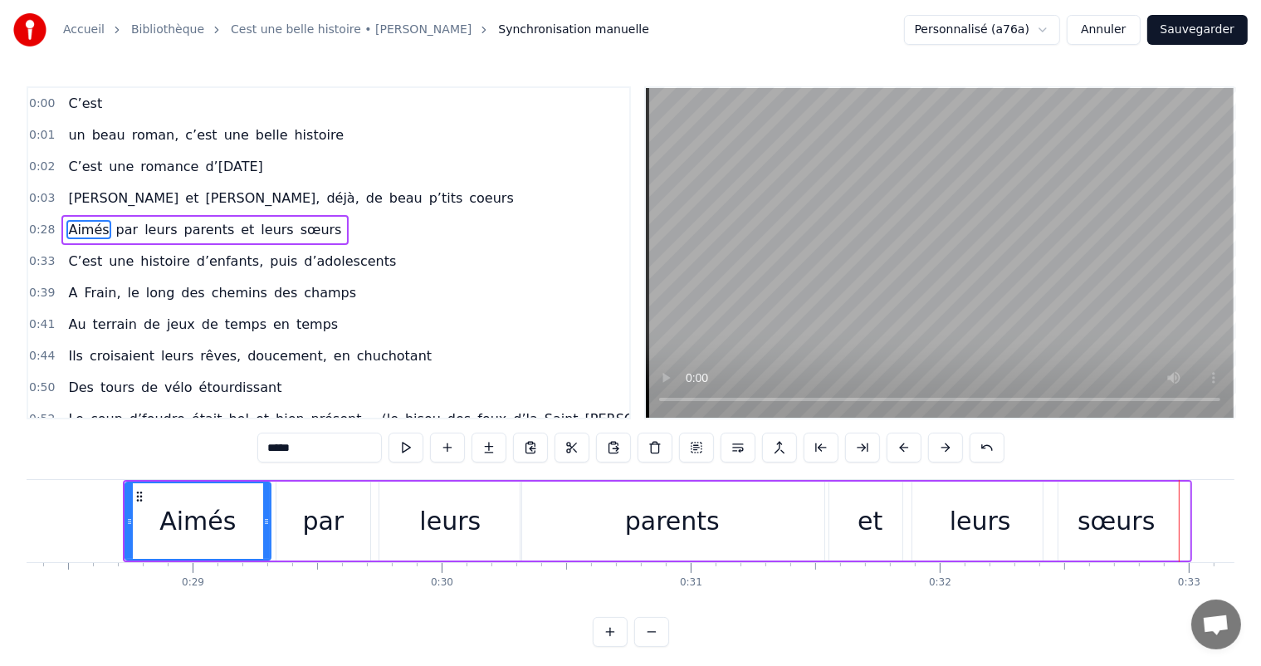
click at [664, 505] on div "parents" at bounding box center [672, 520] width 95 height 37
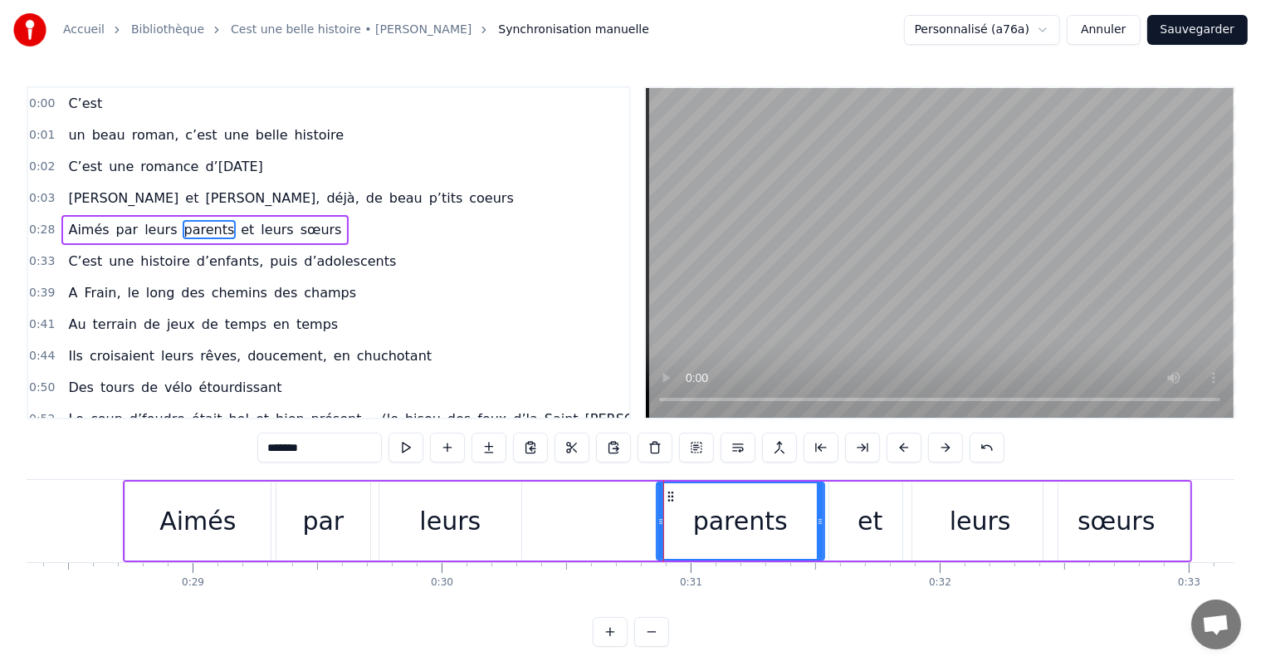
drag, startPoint x: 520, startPoint y: 517, endPoint x: 657, endPoint y: 534, distance: 138.9
click at [657, 535] on div at bounding box center [660, 521] width 7 height 76
click at [884, 518] on div "et" at bounding box center [870, 520] width 82 height 79
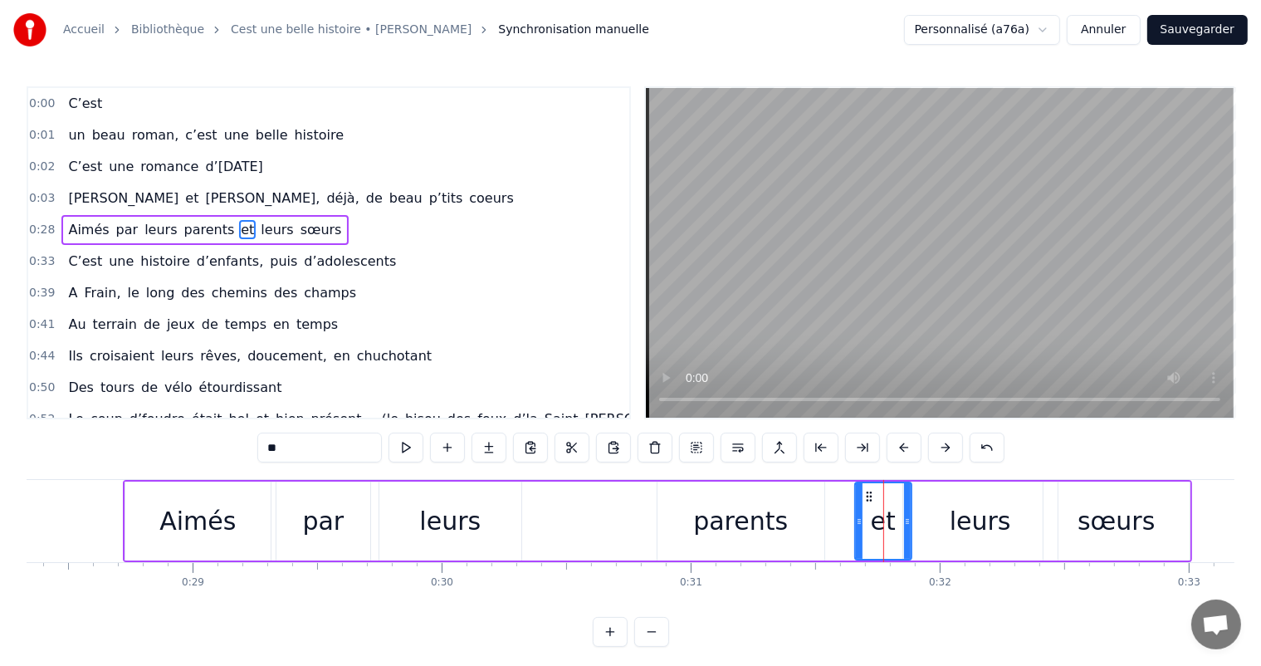
drag, startPoint x: 830, startPoint y: 511, endPoint x: 856, endPoint y: 519, distance: 27.6
click at [856, 519] on div at bounding box center [859, 521] width 7 height 76
click at [803, 516] on div "parents" at bounding box center [740, 520] width 167 height 79
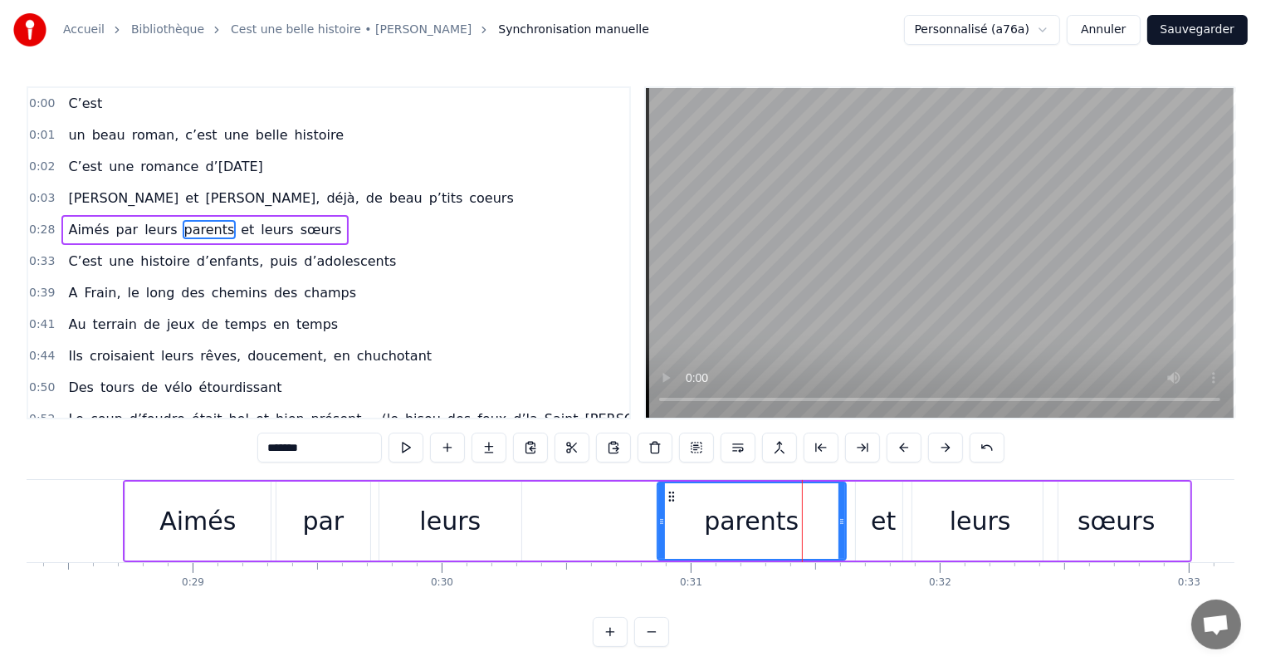
drag, startPoint x: 821, startPoint y: 518, endPoint x: 848, endPoint y: 524, distance: 28.0
click at [845, 524] on icon at bounding box center [841, 521] width 7 height 13
click at [483, 508] on div "leurs" at bounding box center [450, 520] width 142 height 79
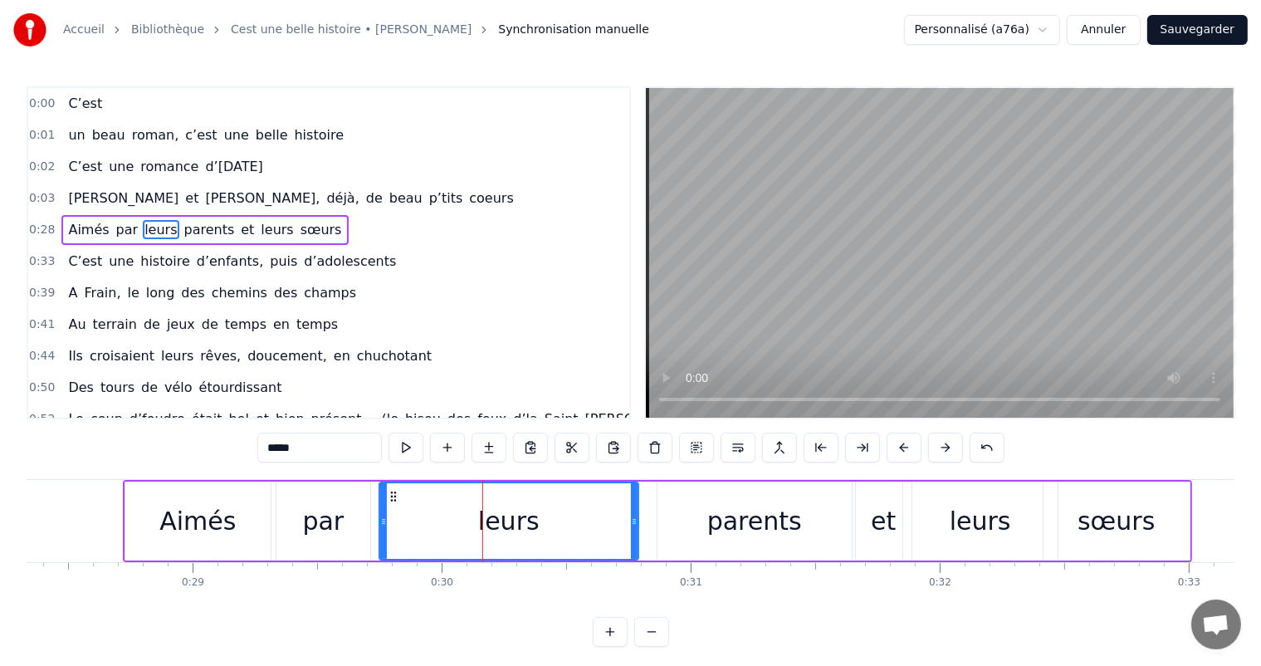
drag, startPoint x: 515, startPoint y: 516, endPoint x: 593, endPoint y: 517, distance: 78.0
click at [632, 532] on div at bounding box center [634, 521] width 7 height 76
click at [382, 511] on div "leurs" at bounding box center [508, 520] width 260 height 79
drag, startPoint x: 383, startPoint y: 511, endPoint x: 415, endPoint y: 511, distance: 31.5
click at [415, 511] on div at bounding box center [413, 521] width 7 height 76
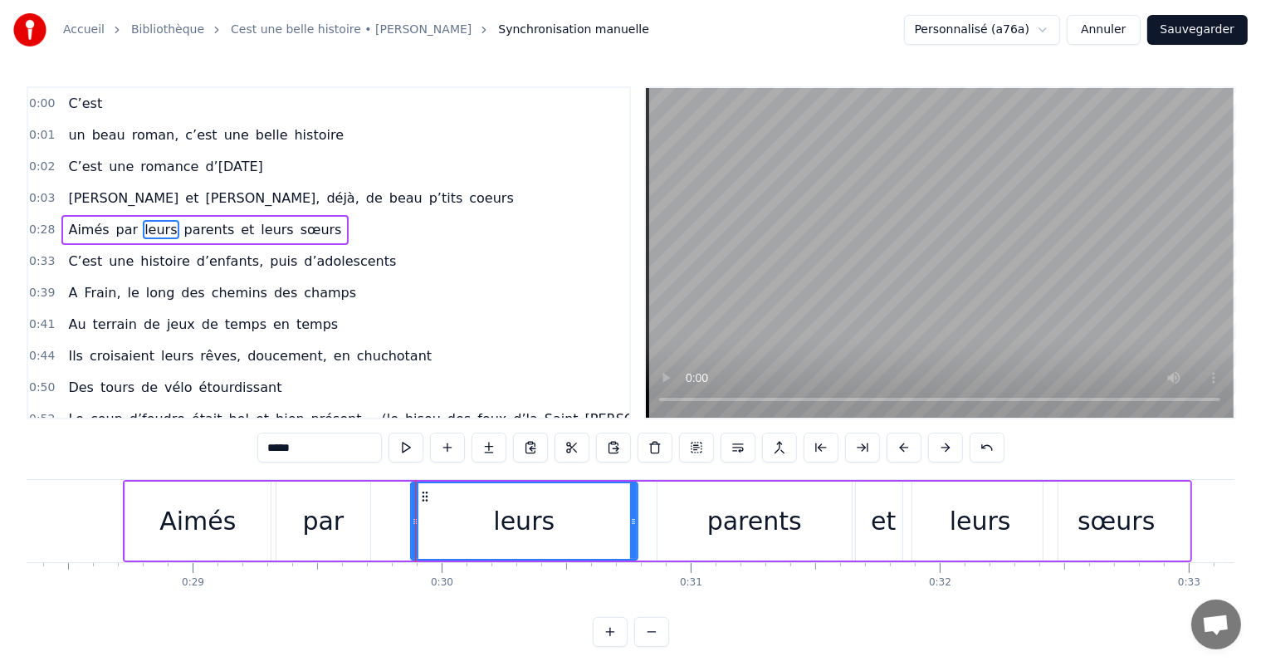
click at [229, 520] on div "Aimés" at bounding box center [197, 520] width 145 height 79
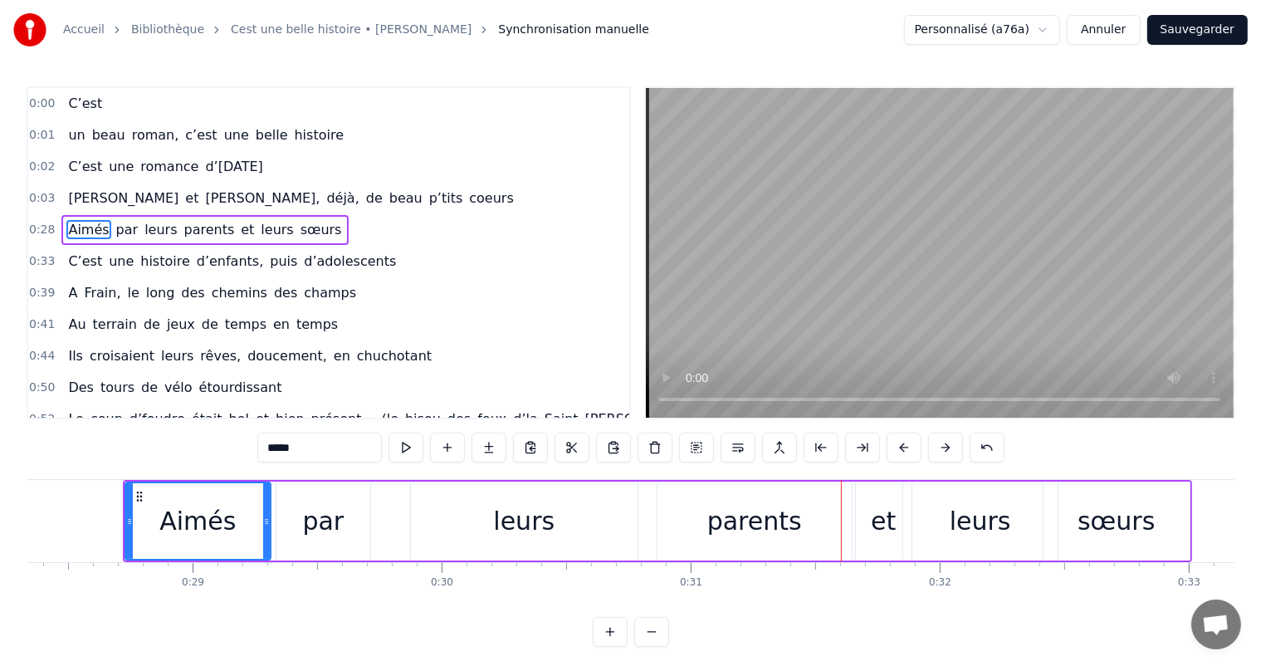
click at [431, 540] on div "leurs" at bounding box center [524, 520] width 227 height 79
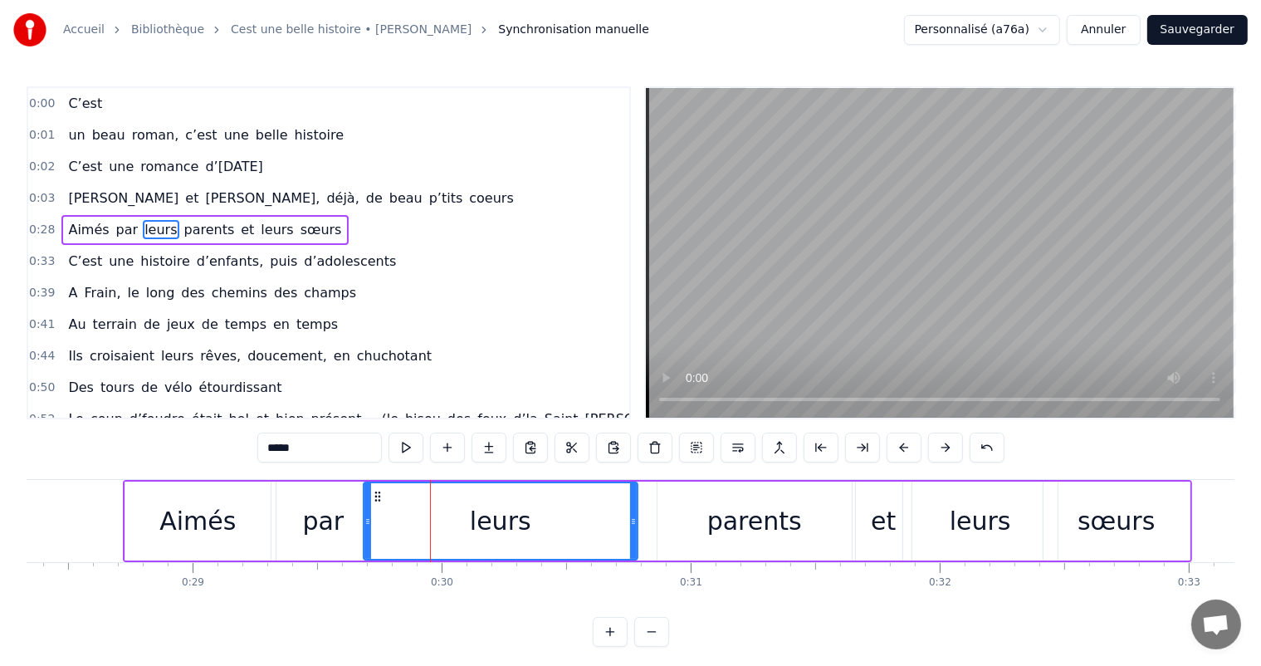
drag, startPoint x: 415, startPoint y: 529, endPoint x: 368, endPoint y: 521, distance: 48.0
click at [368, 521] on div at bounding box center [367, 521] width 7 height 76
drag, startPoint x: 633, startPoint y: 525, endPoint x: 573, endPoint y: 522, distance: 60.7
click at [563, 521] on icon at bounding box center [560, 521] width 7 height 13
click at [726, 526] on div "parents" at bounding box center [754, 520] width 95 height 37
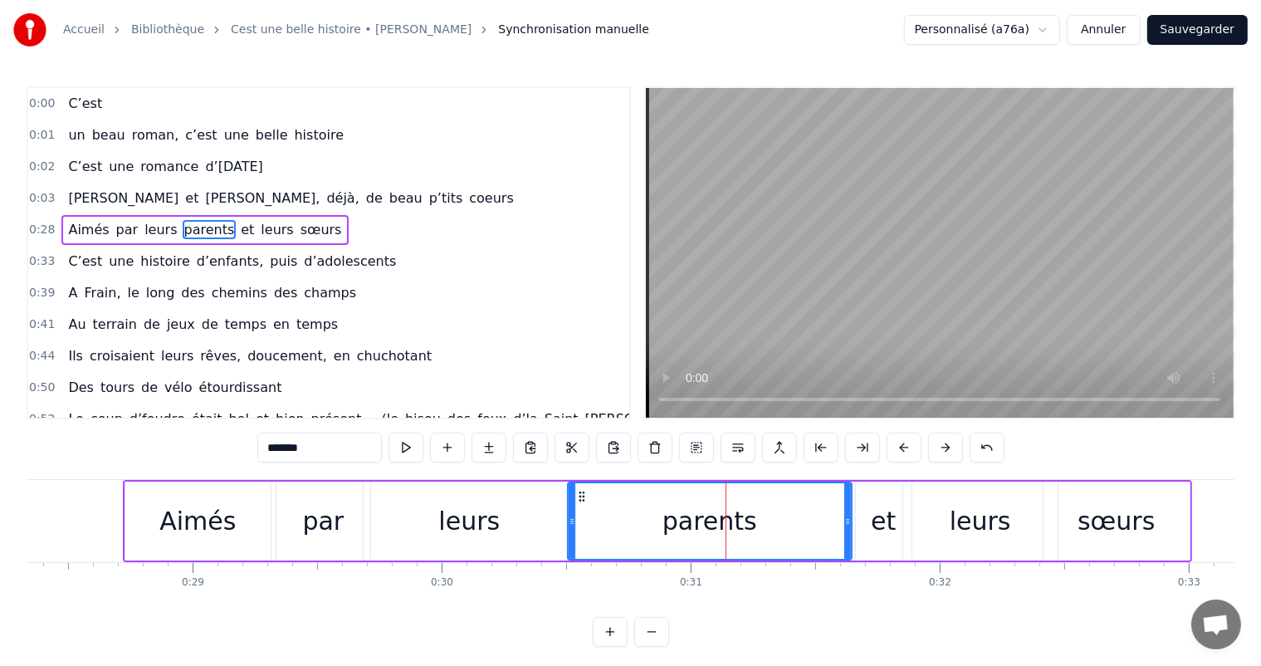
drag, startPoint x: 658, startPoint y: 512, endPoint x: 713, endPoint y: 524, distance: 56.2
click at [568, 507] on div at bounding box center [571, 521] width 7 height 76
click at [193, 533] on div "Aimés" at bounding box center [197, 520] width 76 height 37
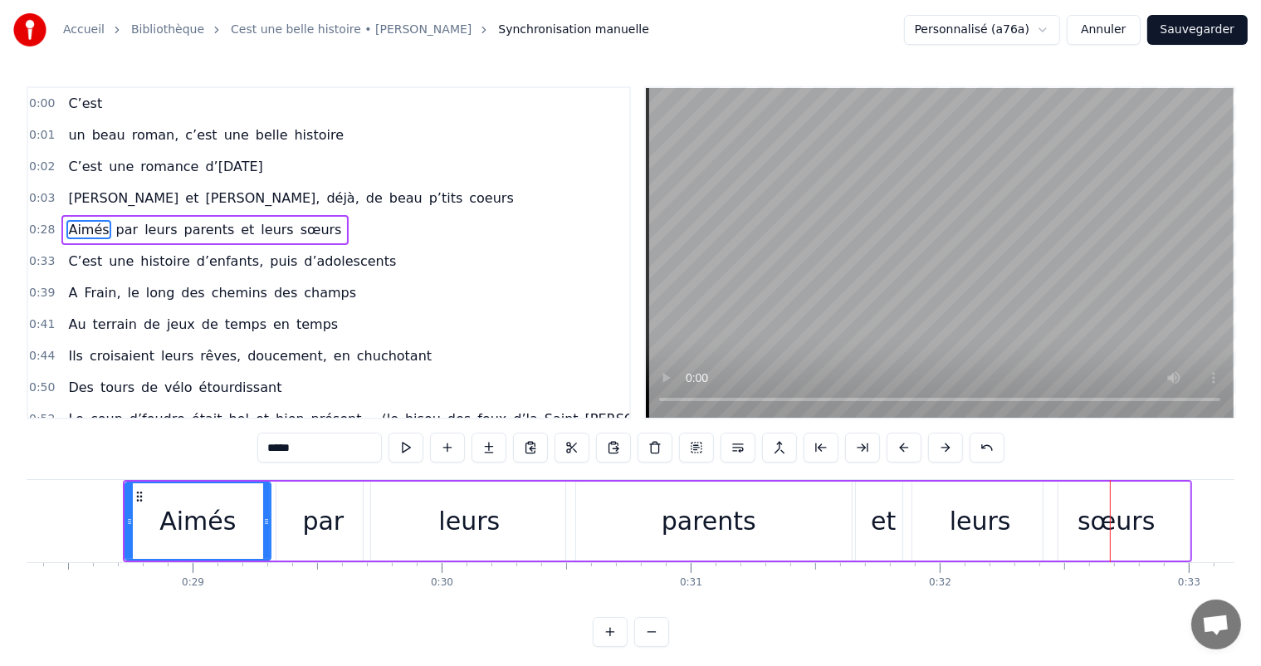
click at [707, 534] on div "parents" at bounding box center [708, 520] width 95 height 37
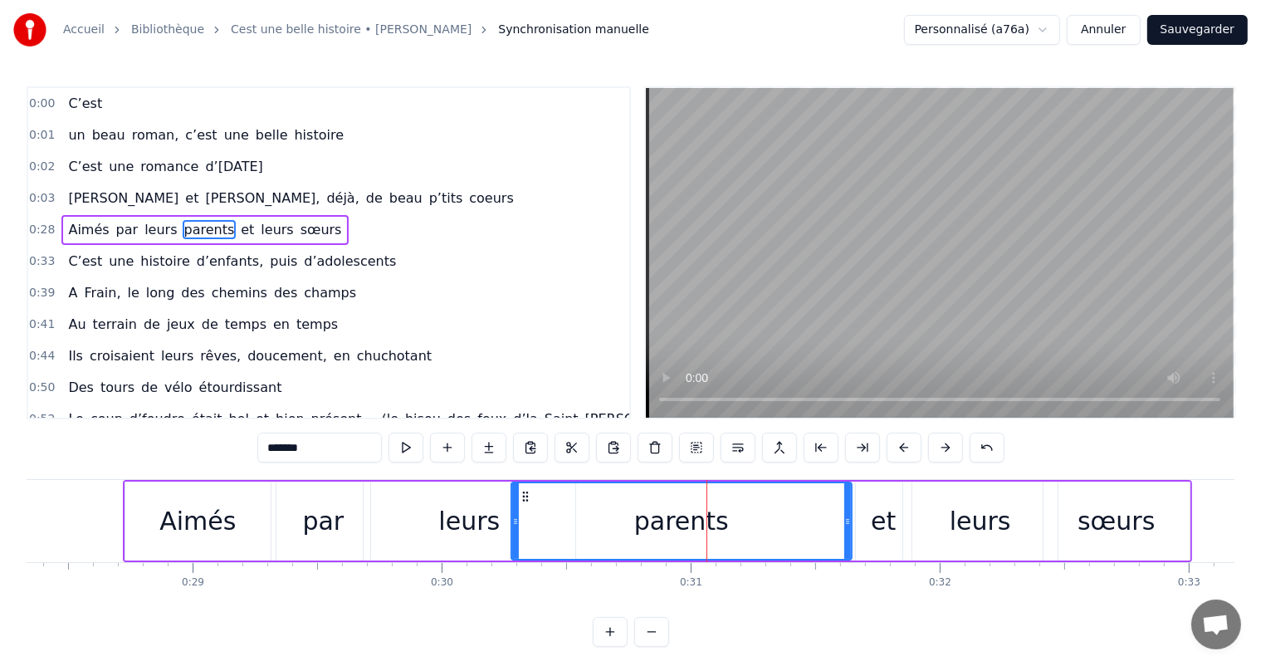
drag, startPoint x: 569, startPoint y: 515, endPoint x: 634, endPoint y: 515, distance: 64.7
click at [512, 518] on icon at bounding box center [515, 521] width 7 height 13
click at [840, 518] on div "parents" at bounding box center [680, 521] width 341 height 76
click at [391, 529] on div "leurs" at bounding box center [469, 520] width 212 height 79
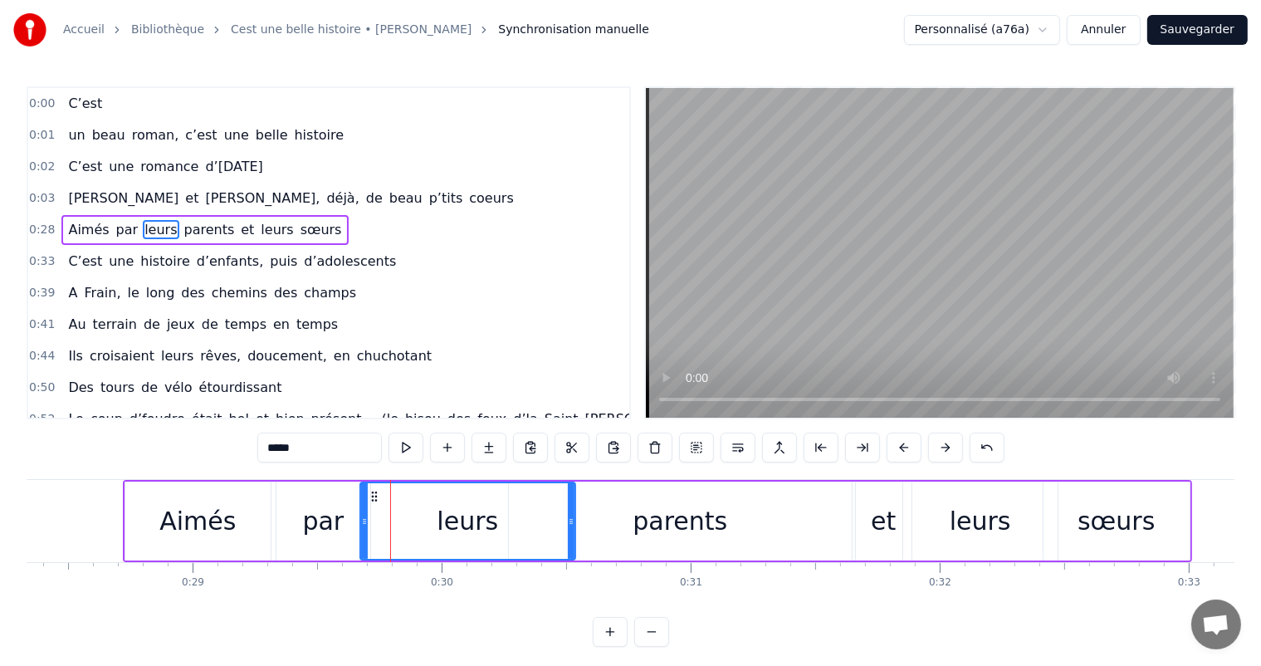
drag, startPoint x: 367, startPoint y: 520, endPoint x: 359, endPoint y: 519, distance: 8.3
click at [361, 520] on icon at bounding box center [364, 521] width 7 height 13
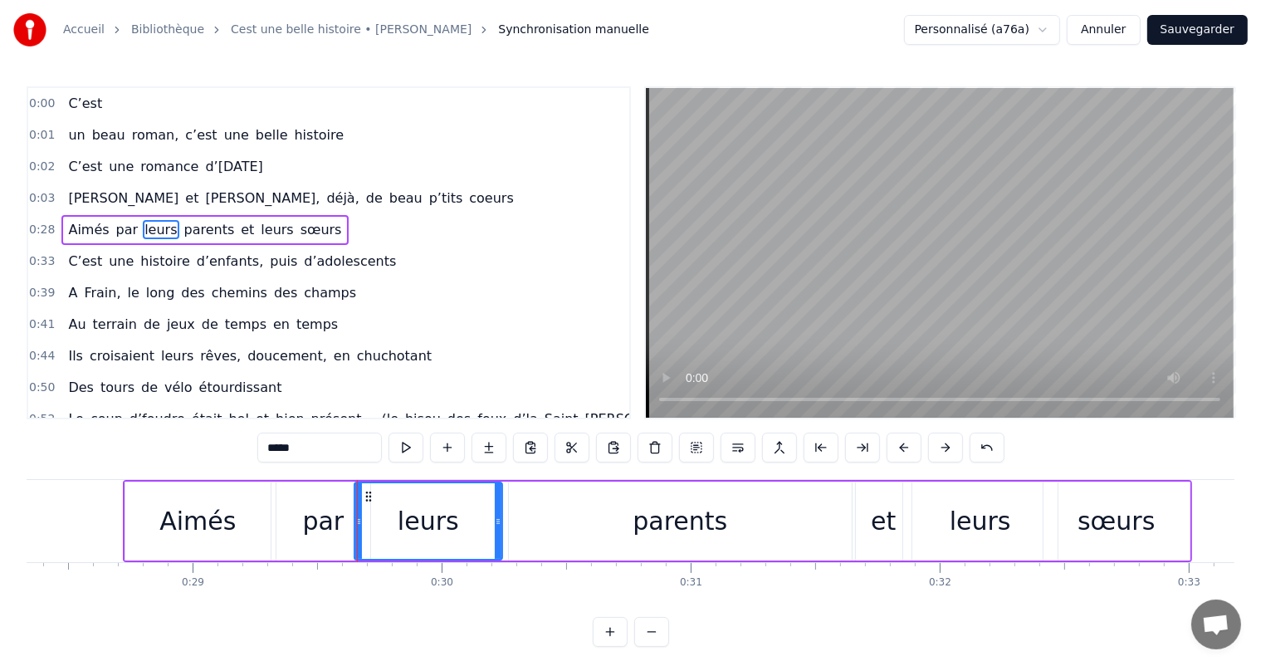
drag, startPoint x: 571, startPoint y: 515, endPoint x: 498, endPoint y: 514, distance: 73.0
click at [498, 515] on icon at bounding box center [498, 521] width 7 height 13
click at [568, 521] on div "parents" at bounding box center [680, 520] width 343 height 79
type input "*******"
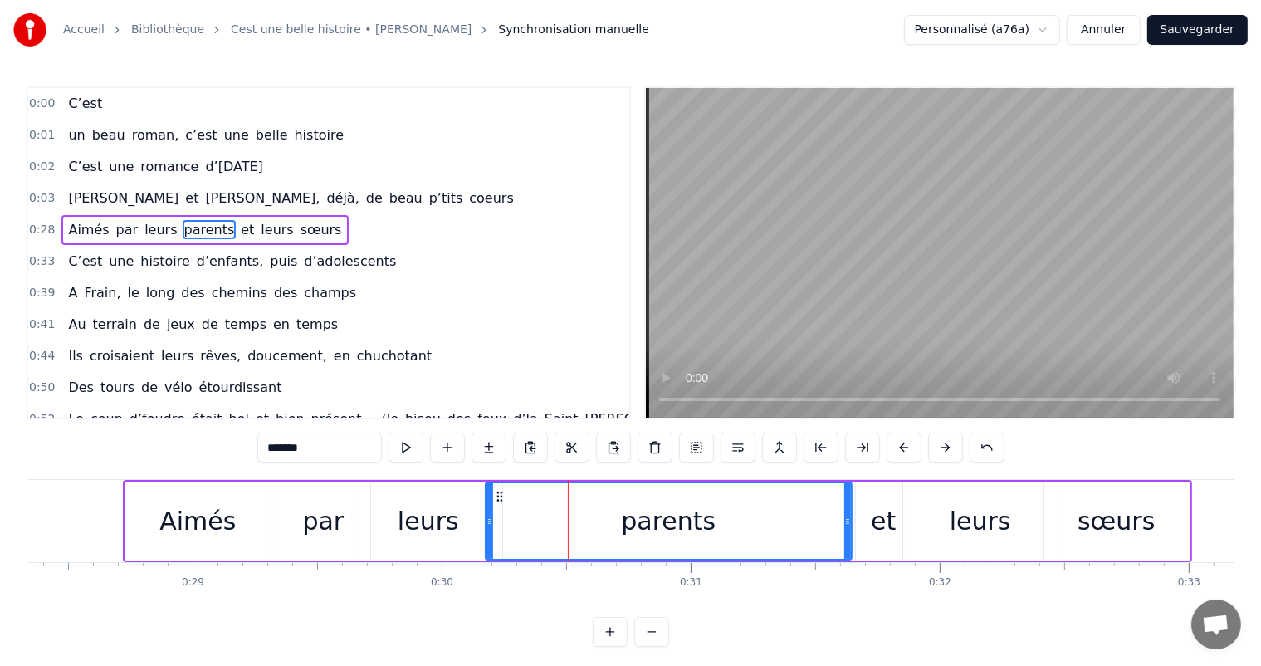
drag, startPoint x: 508, startPoint y: 513, endPoint x: 568, endPoint y: 508, distance: 60.8
click at [486, 513] on div at bounding box center [489, 521] width 7 height 76
drag, startPoint x: 846, startPoint y: 514, endPoint x: 803, endPoint y: 528, distance: 46.2
click at [803, 528] on div at bounding box center [803, 521] width 7 height 76
drag, startPoint x: 802, startPoint y: 521, endPoint x: 790, endPoint y: 514, distance: 13.8
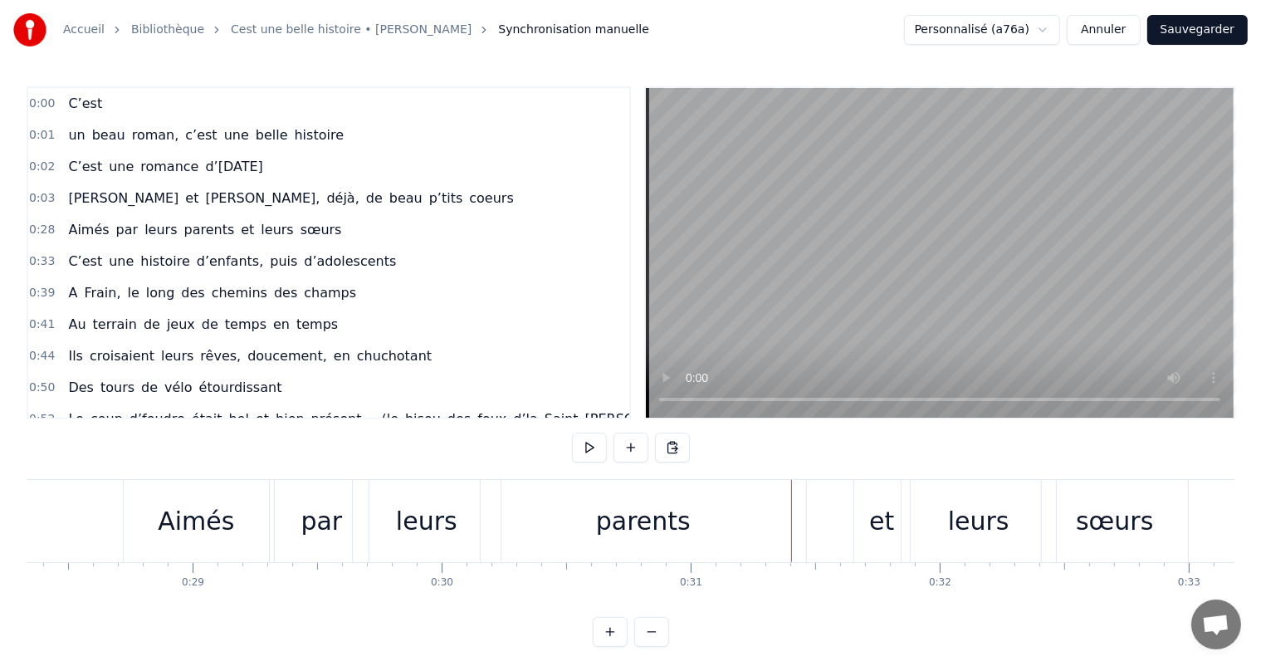
click at [801, 515] on div "parents" at bounding box center [643, 521] width 325 height 82
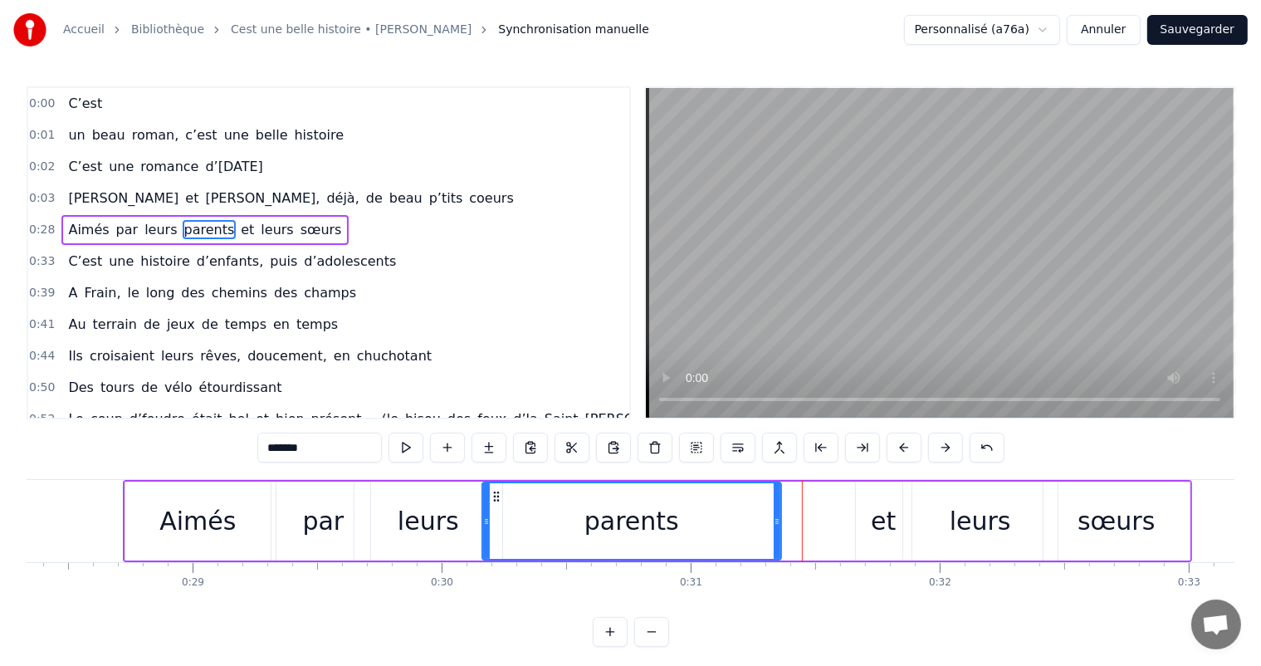
drag, startPoint x: 805, startPoint y: 515, endPoint x: 774, endPoint y: 508, distance: 31.4
click at [773, 509] on div at bounding box center [776, 521] width 7 height 76
click at [872, 527] on div "et" at bounding box center [883, 520] width 25 height 37
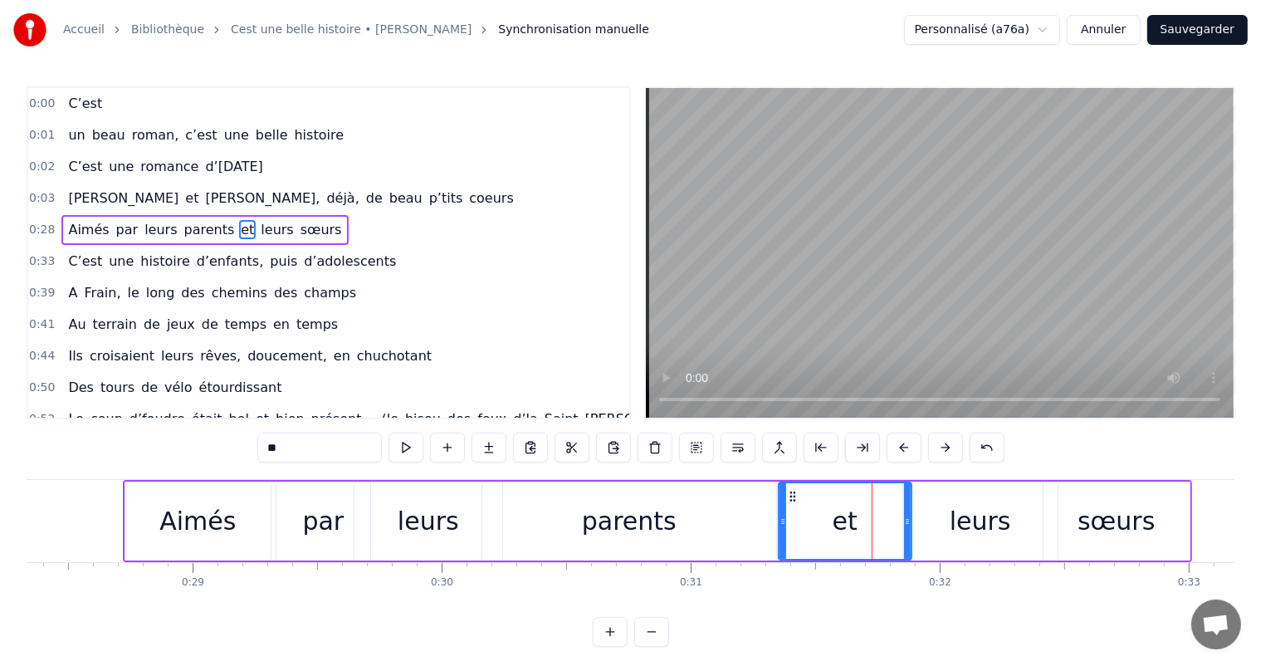
drag, startPoint x: 858, startPoint y: 520, endPoint x: 788, endPoint y: 521, distance: 70.6
click at [780, 521] on icon at bounding box center [782, 521] width 7 height 13
drag, startPoint x: 906, startPoint y: 521, endPoint x: 838, endPoint y: 515, distance: 68.4
click at [841, 515] on icon at bounding box center [844, 521] width 7 height 13
click at [978, 516] on div "leurs" at bounding box center [979, 520] width 61 height 37
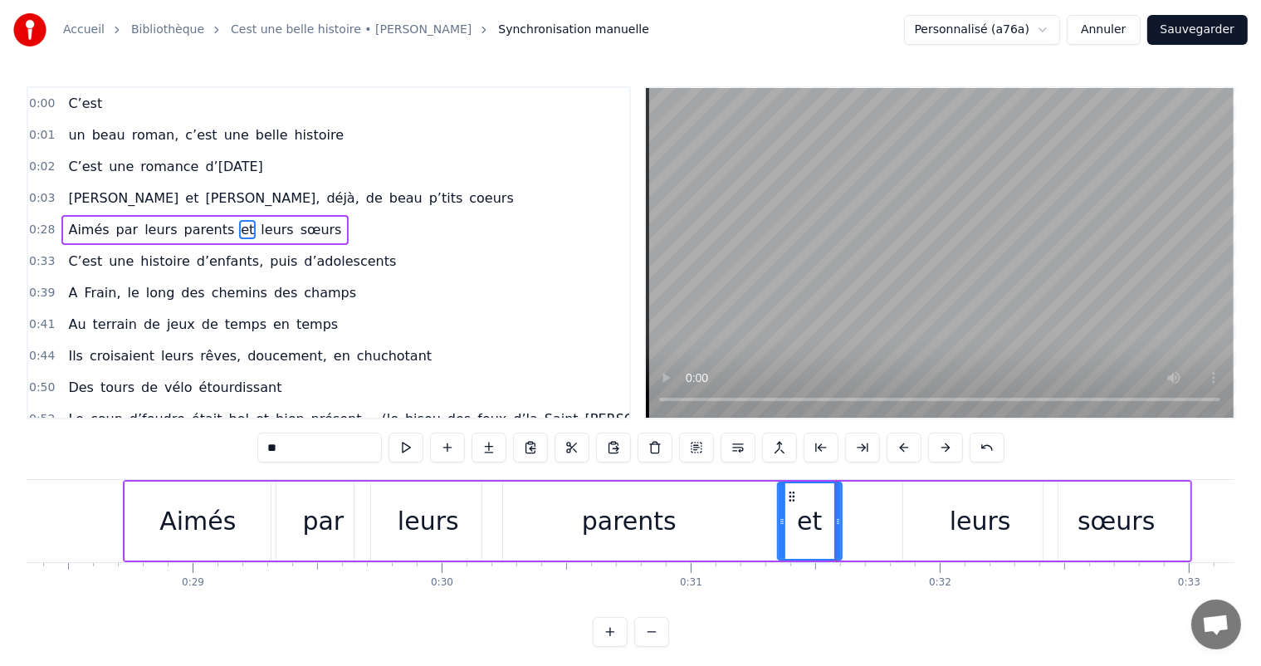
type input "*****"
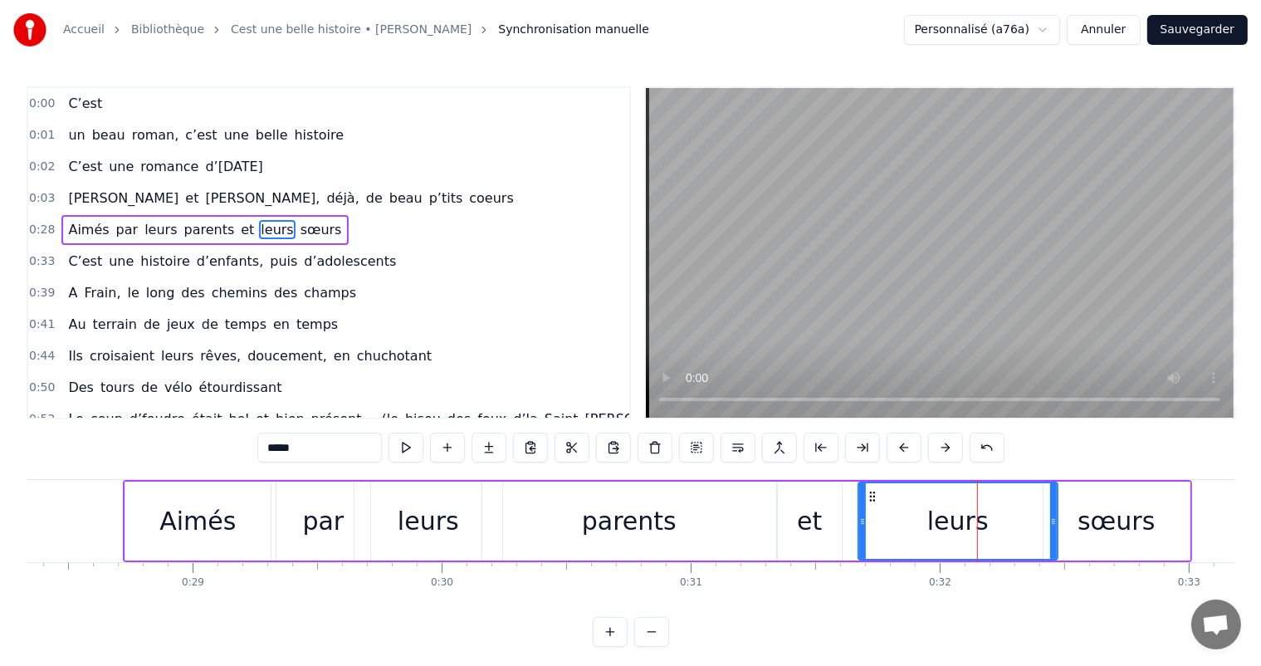
drag, startPoint x: 903, startPoint y: 511, endPoint x: 846, endPoint y: 519, distance: 57.7
click at [859, 519] on div at bounding box center [862, 521] width 7 height 76
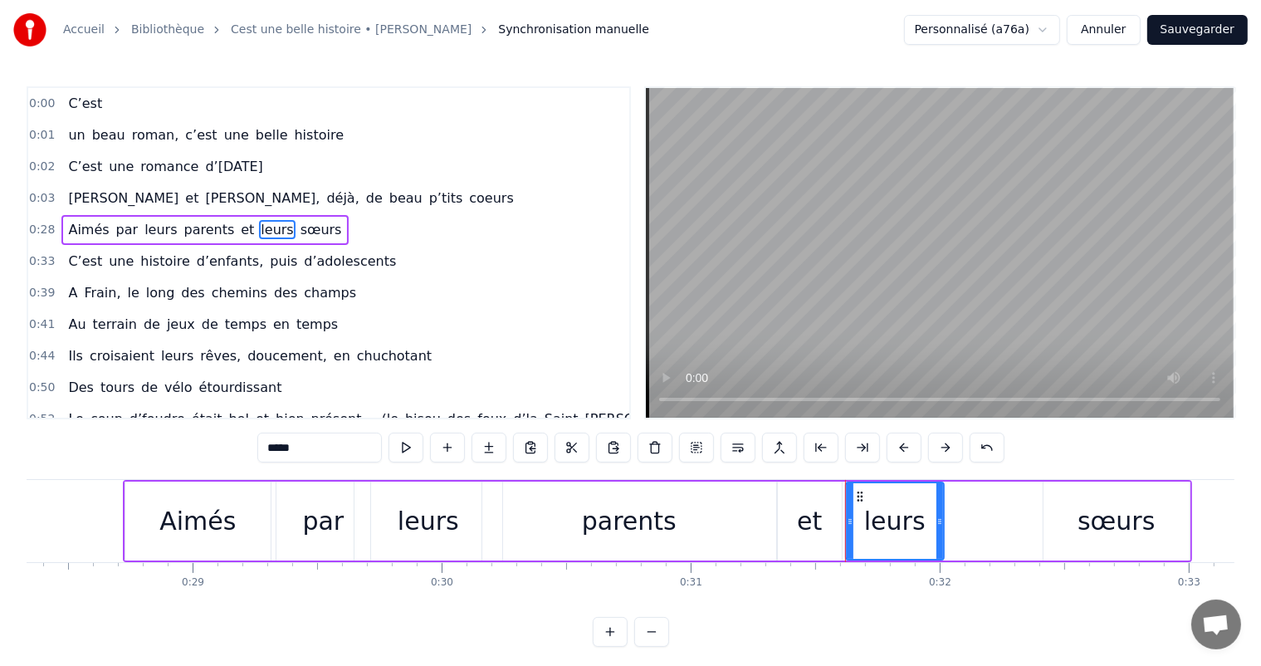
drag, startPoint x: 1052, startPoint y: 518, endPoint x: 939, endPoint y: 521, distance: 113.7
click at [939, 521] on icon at bounding box center [939, 521] width 7 height 13
click at [1039, 515] on div "Aimés par leurs parents et leurs sœurs" at bounding box center [657, 521] width 1069 height 82
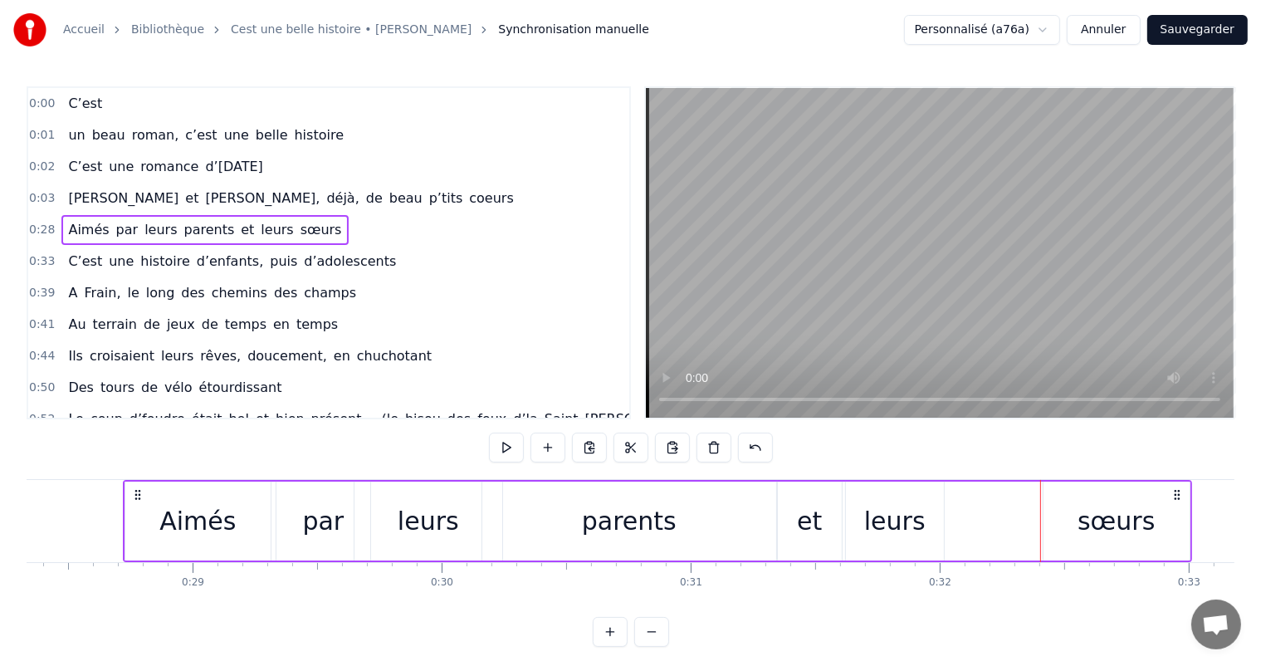
click at [1049, 515] on div "sœurs" at bounding box center [1116, 520] width 146 height 79
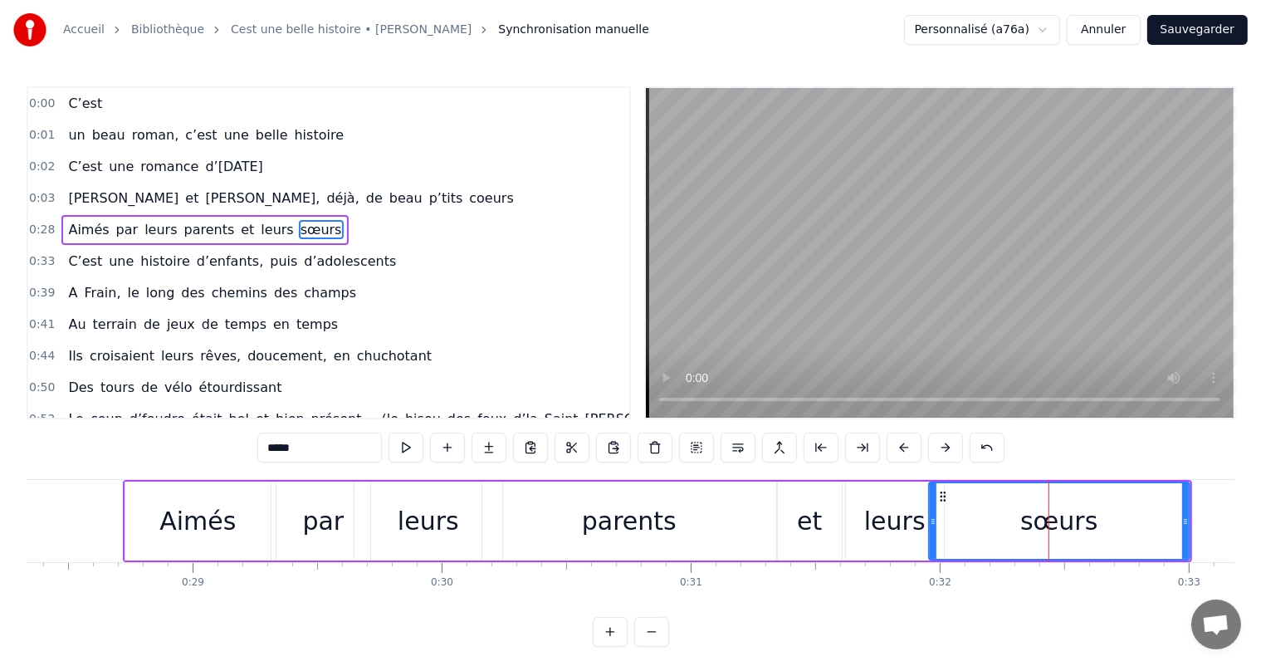
drag, startPoint x: 1044, startPoint y: 515, endPoint x: 937, endPoint y: 521, distance: 107.3
click at [933, 520] on icon at bounding box center [932, 521] width 7 height 13
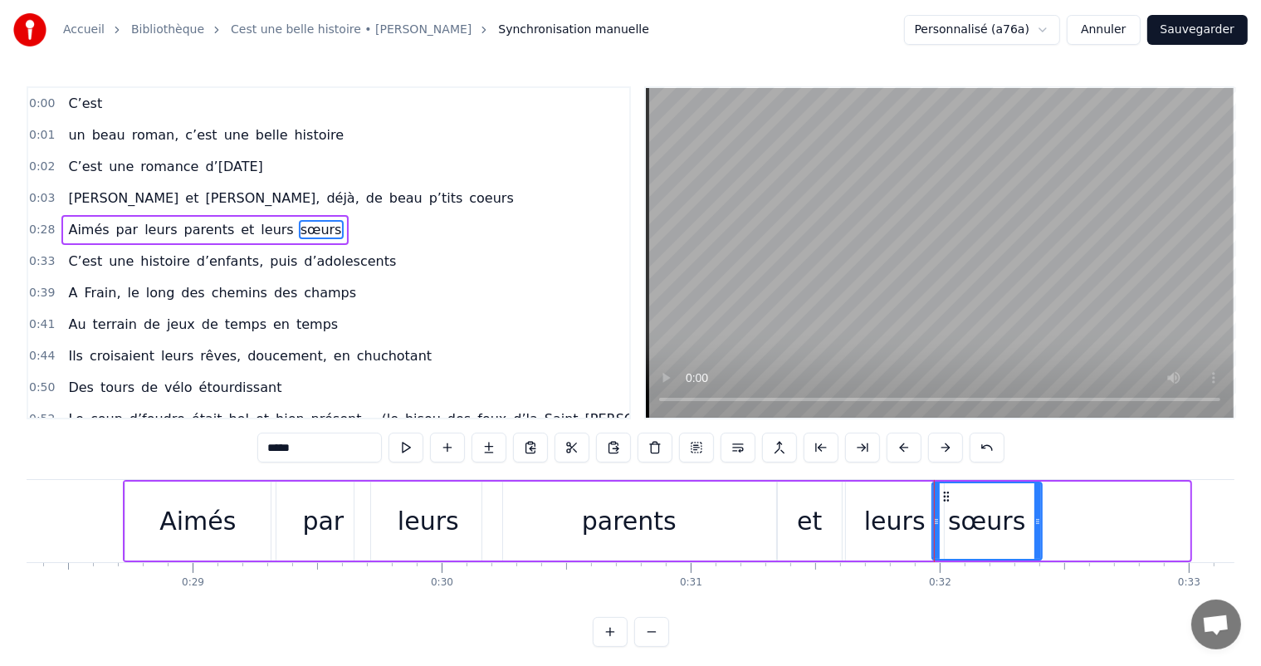
drag, startPoint x: 1186, startPoint y: 524, endPoint x: 1039, endPoint y: 534, distance: 147.2
click at [1039, 534] on div at bounding box center [1037, 521] width 7 height 76
click at [235, 533] on div "Aimés" at bounding box center [197, 520] width 145 height 79
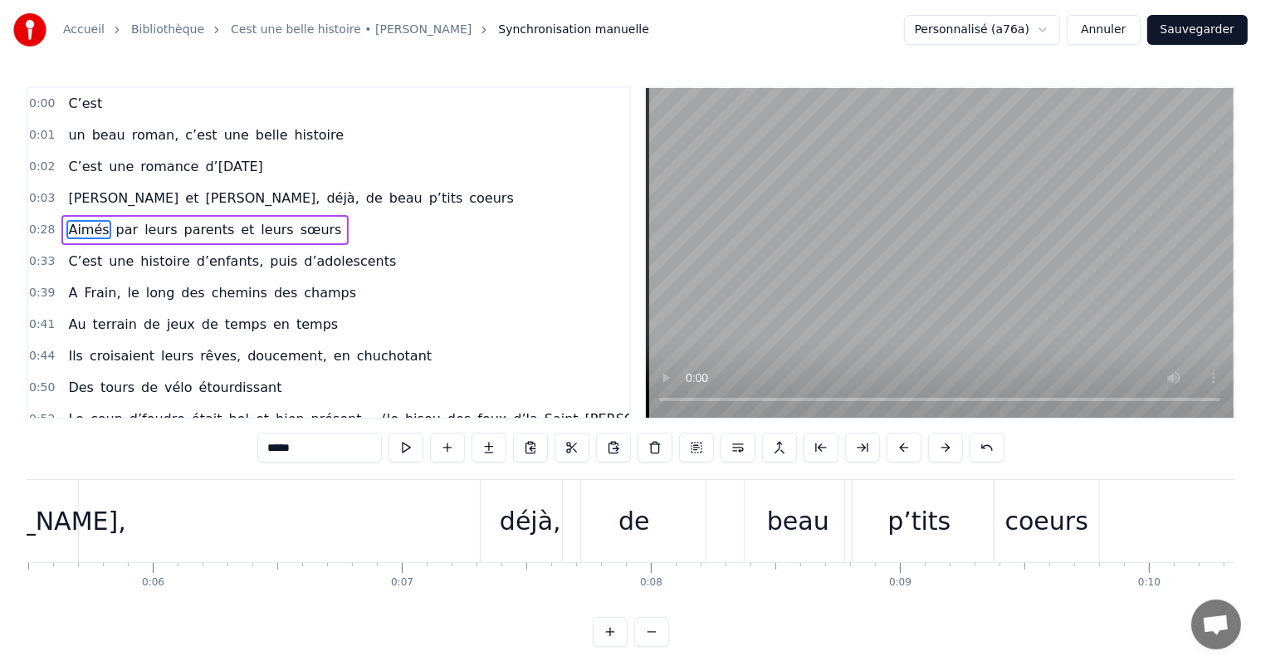
scroll to position [0, 1529]
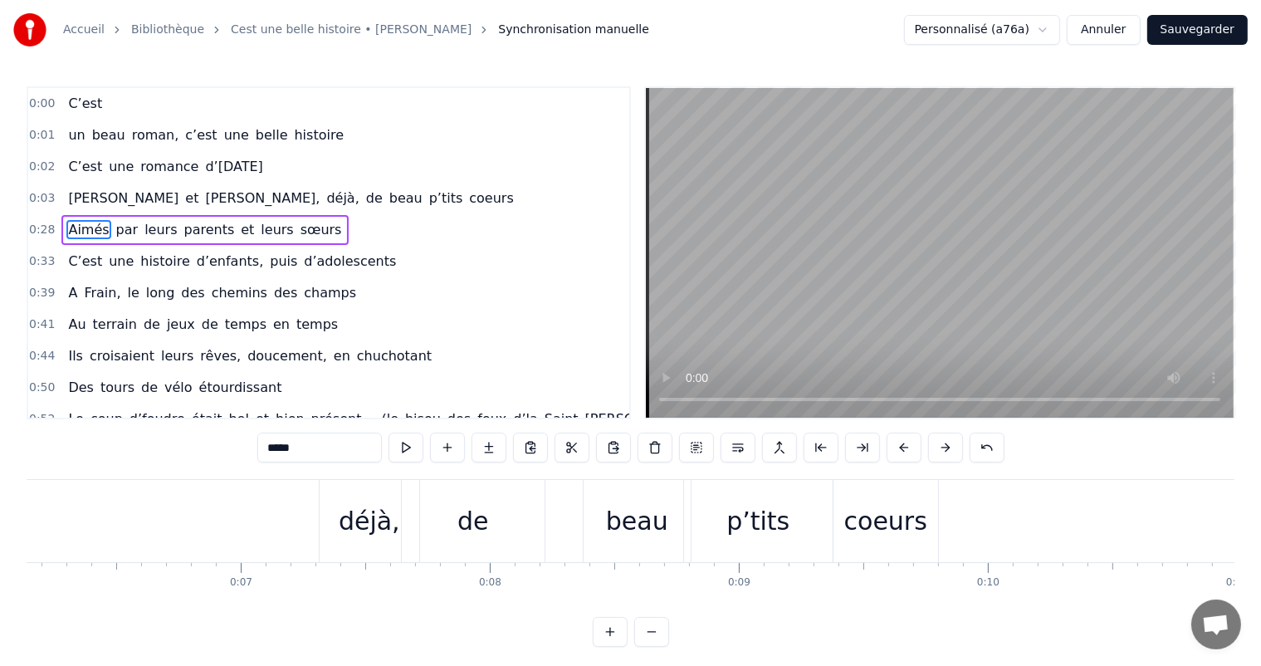
click at [856, 521] on div "coeurs" at bounding box center [885, 520] width 83 height 37
type input "******"
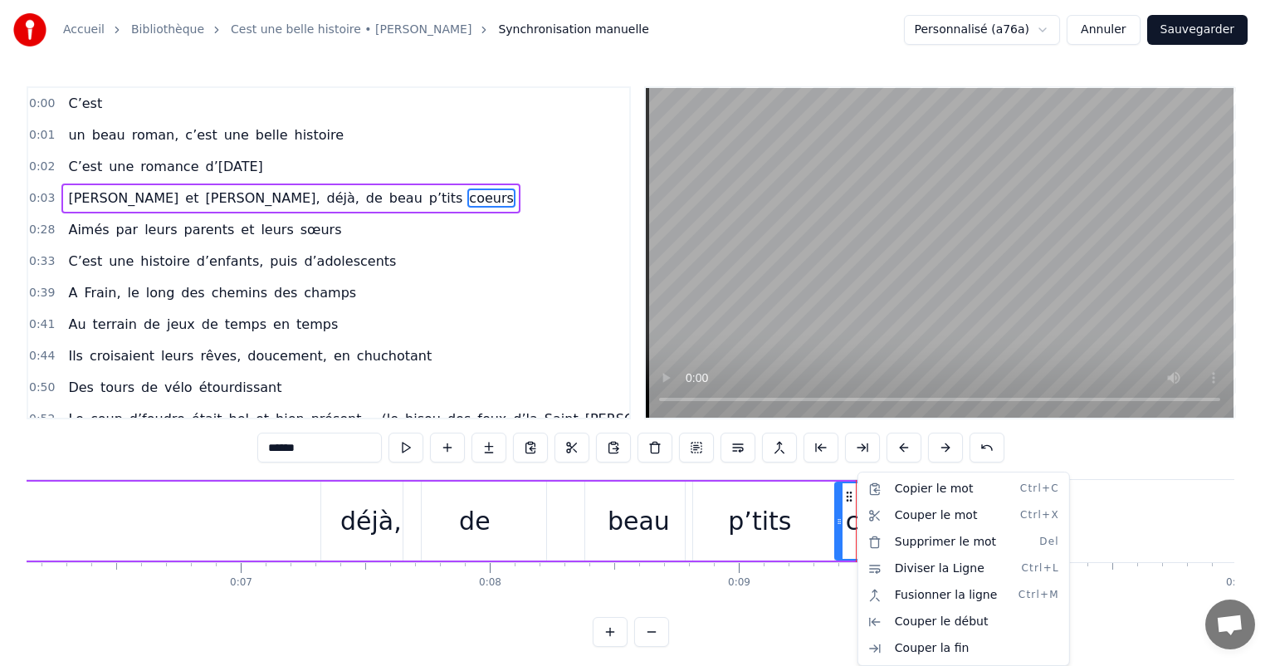
click at [1179, 30] on html "Accueil Bibliothèque Cest une belle histoire • Michel Fugain Synchronisation ma…" at bounding box center [637, 336] width 1275 height 673
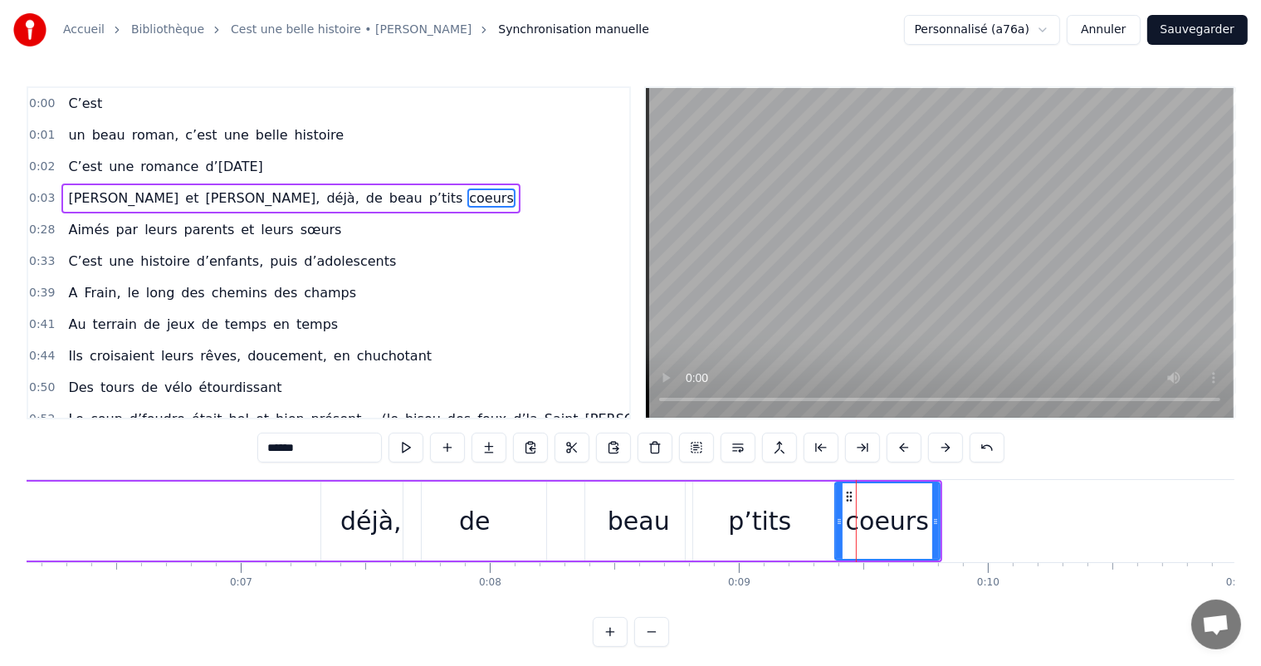
click at [1179, 30] on button "Sauvegarder" at bounding box center [1197, 30] width 100 height 30
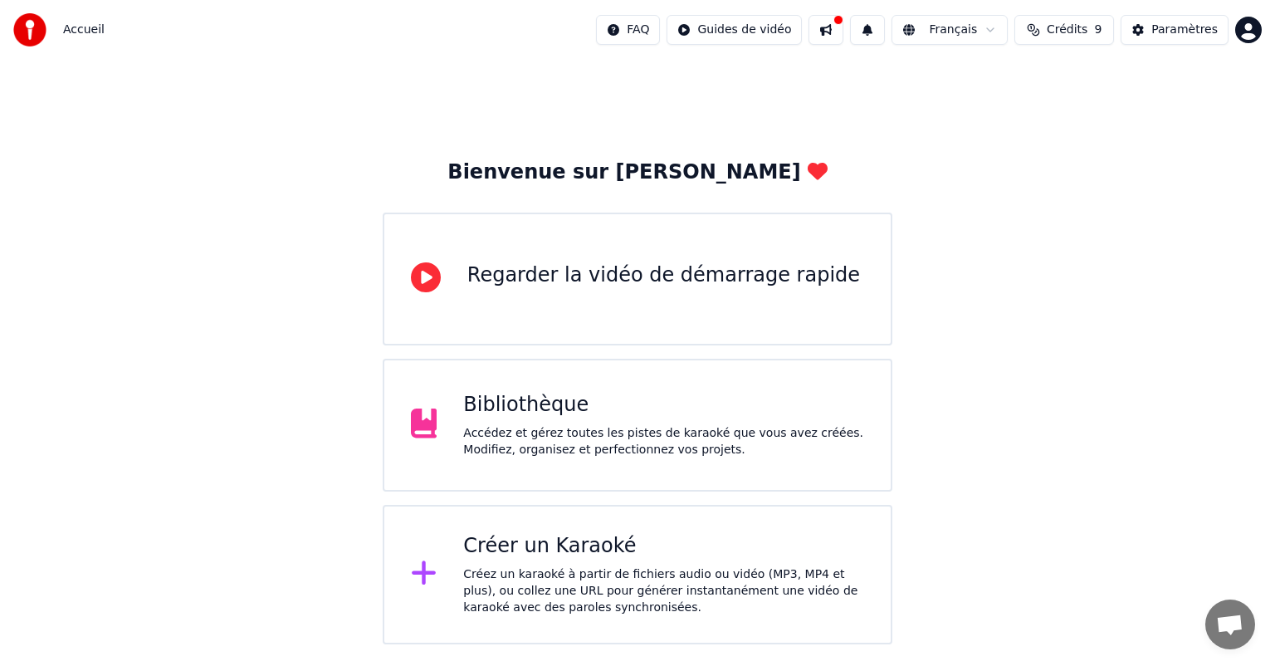
click at [541, 418] on div "Bibliothèque Accédez et gérez toutes les pistes de karaoké que vous avez créées…" at bounding box center [663, 425] width 401 height 66
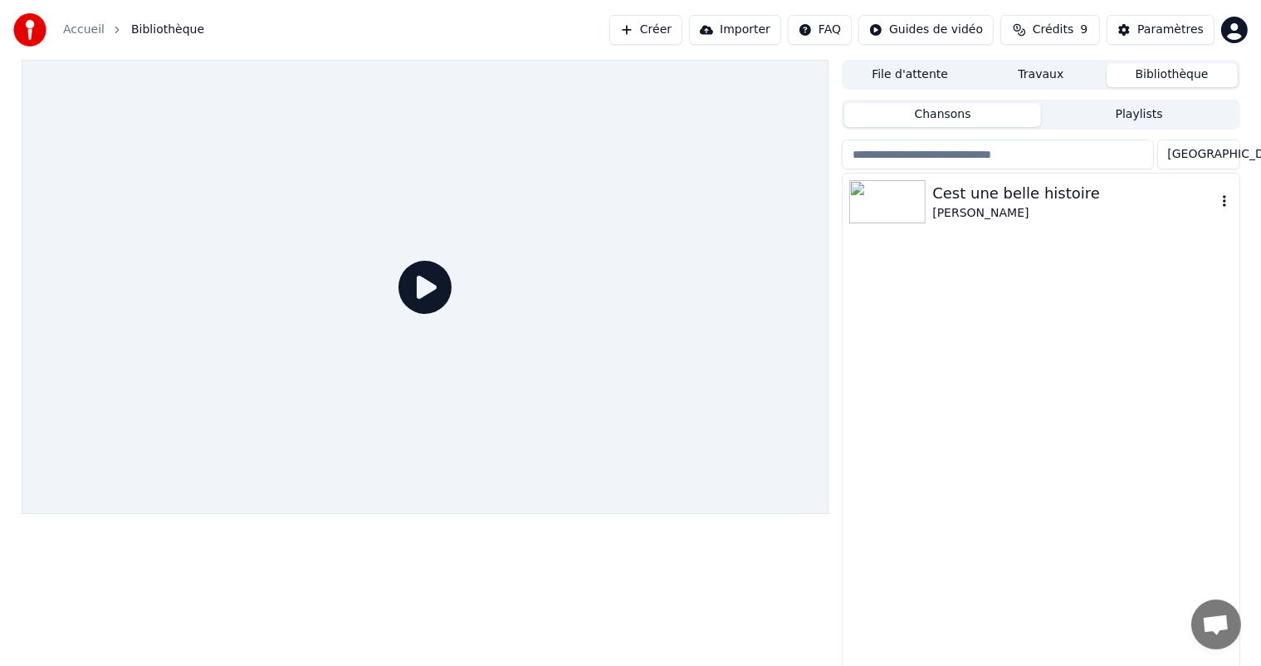
click at [990, 205] on div "[PERSON_NAME]" at bounding box center [1073, 213] width 283 height 17
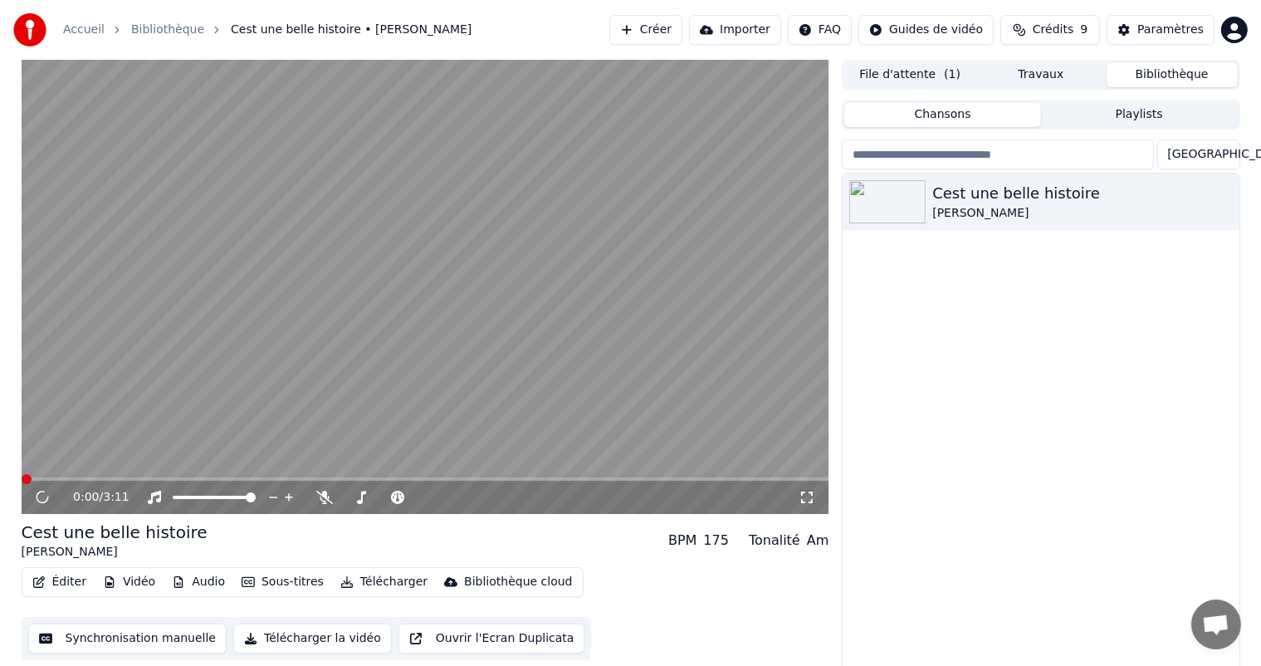
click at [115, 641] on button "Synchronisation manuelle" at bounding box center [127, 638] width 199 height 30
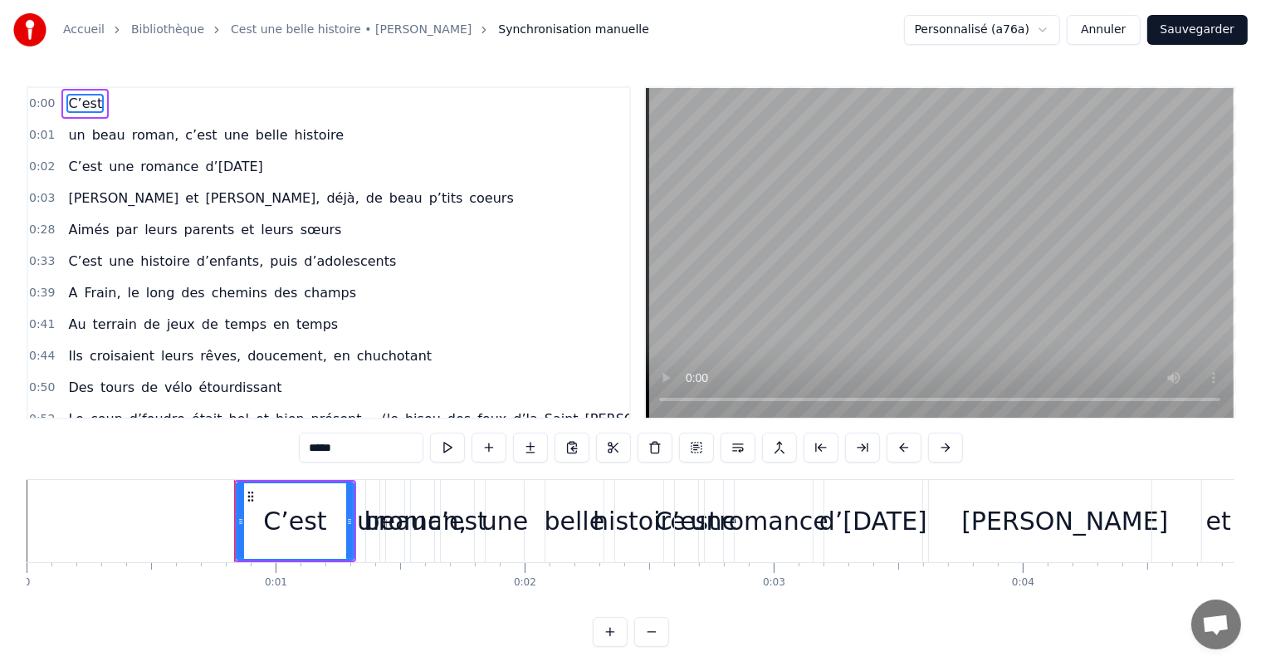
click at [1252, 2] on div "Accueil Bibliothèque Cest une belle histoire • Michel Fugain Synchronisation ma…" at bounding box center [630, 30] width 1261 height 60
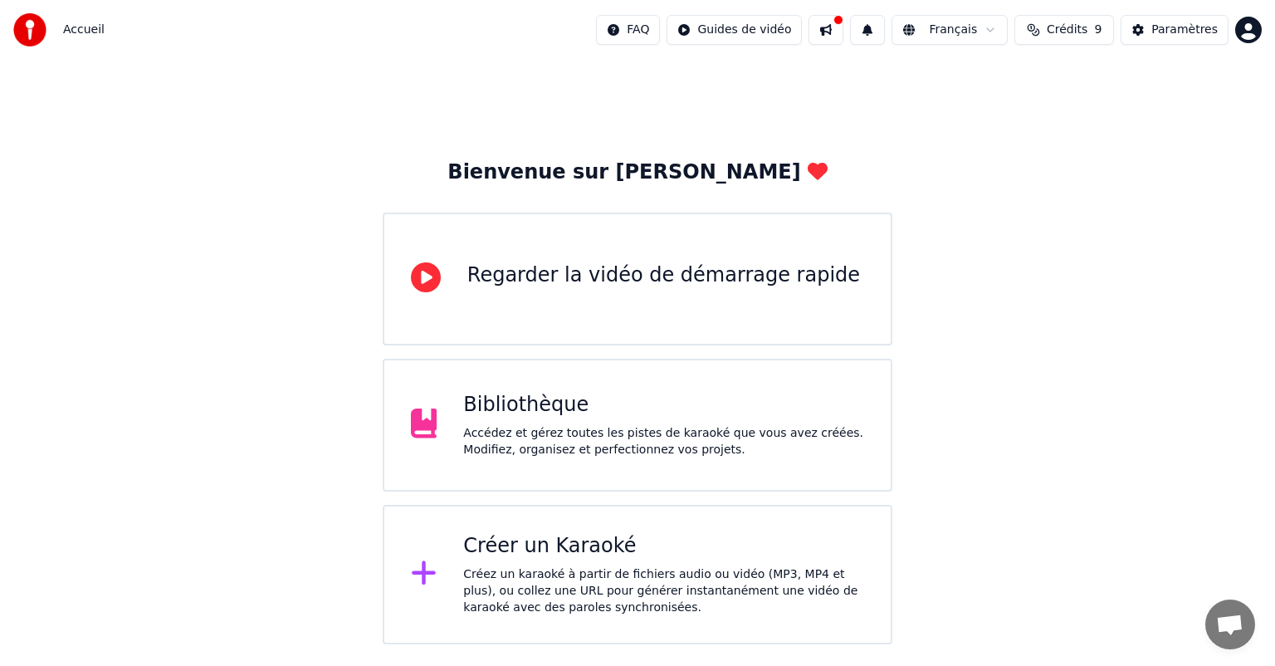
click at [593, 450] on div "Accédez et gérez toutes les pistes de karaoké que vous avez créées. Modifiez, o…" at bounding box center [663, 441] width 401 height 33
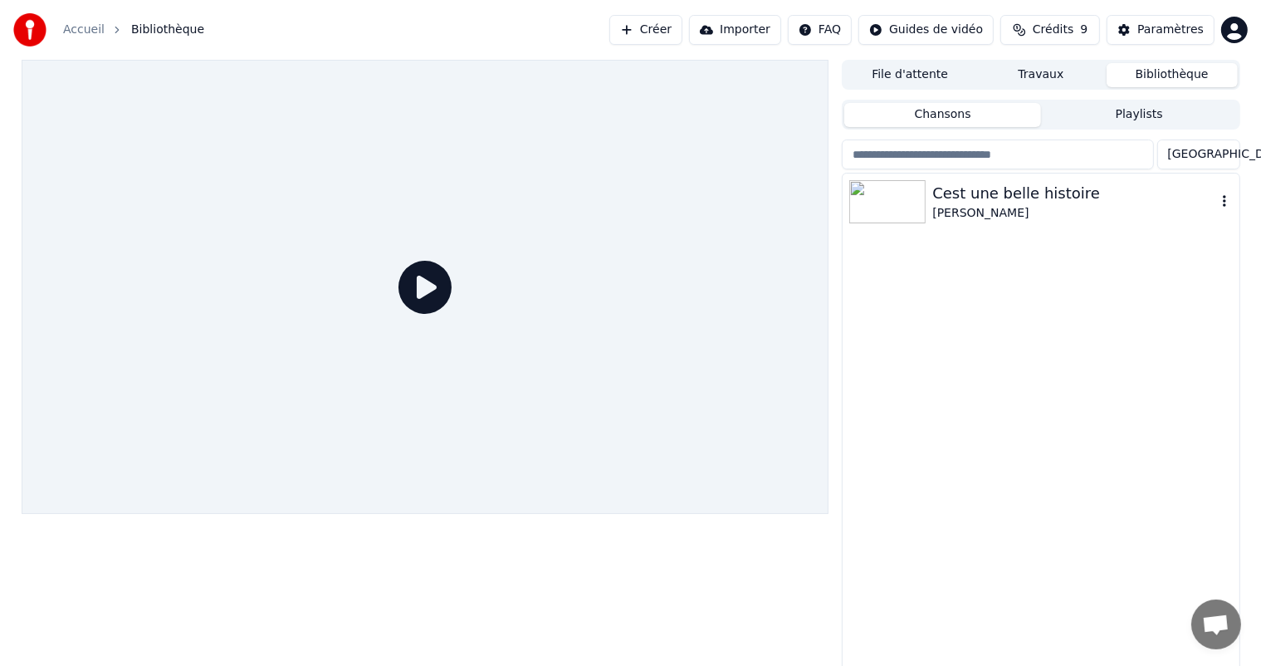
click at [1000, 213] on div "[PERSON_NAME]" at bounding box center [1073, 213] width 283 height 17
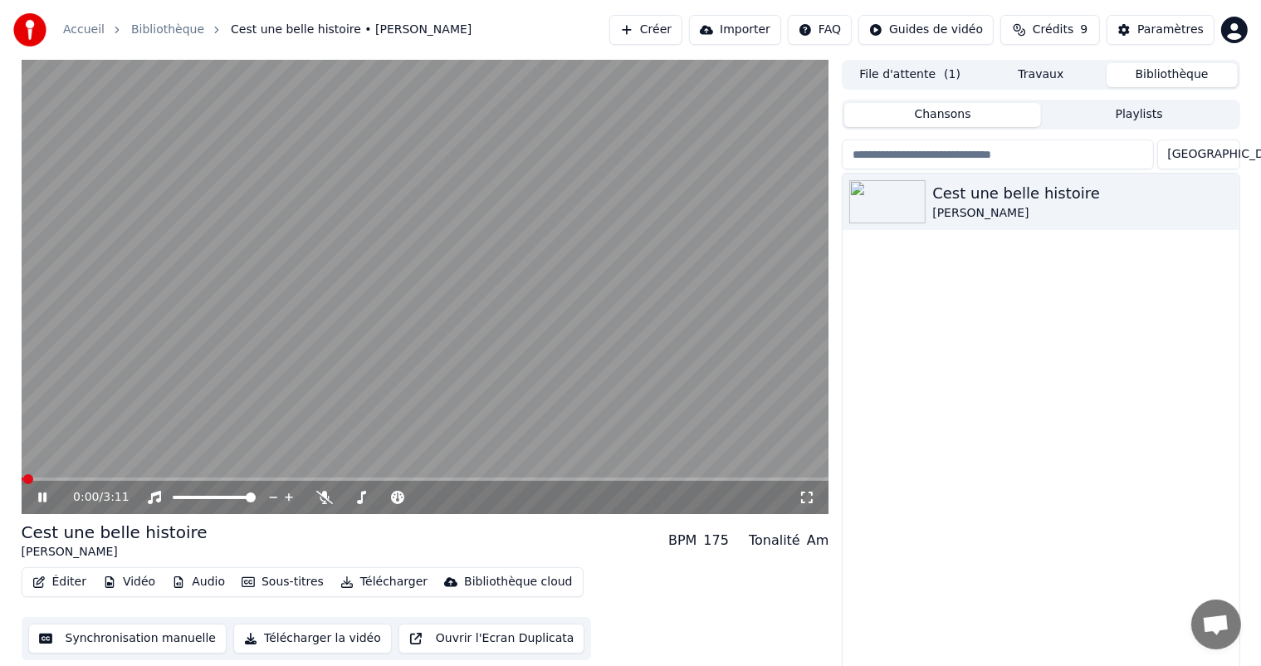
click at [40, 500] on icon at bounding box center [42, 497] width 8 height 10
click at [125, 631] on button "Synchronisation manuelle" at bounding box center [127, 638] width 199 height 30
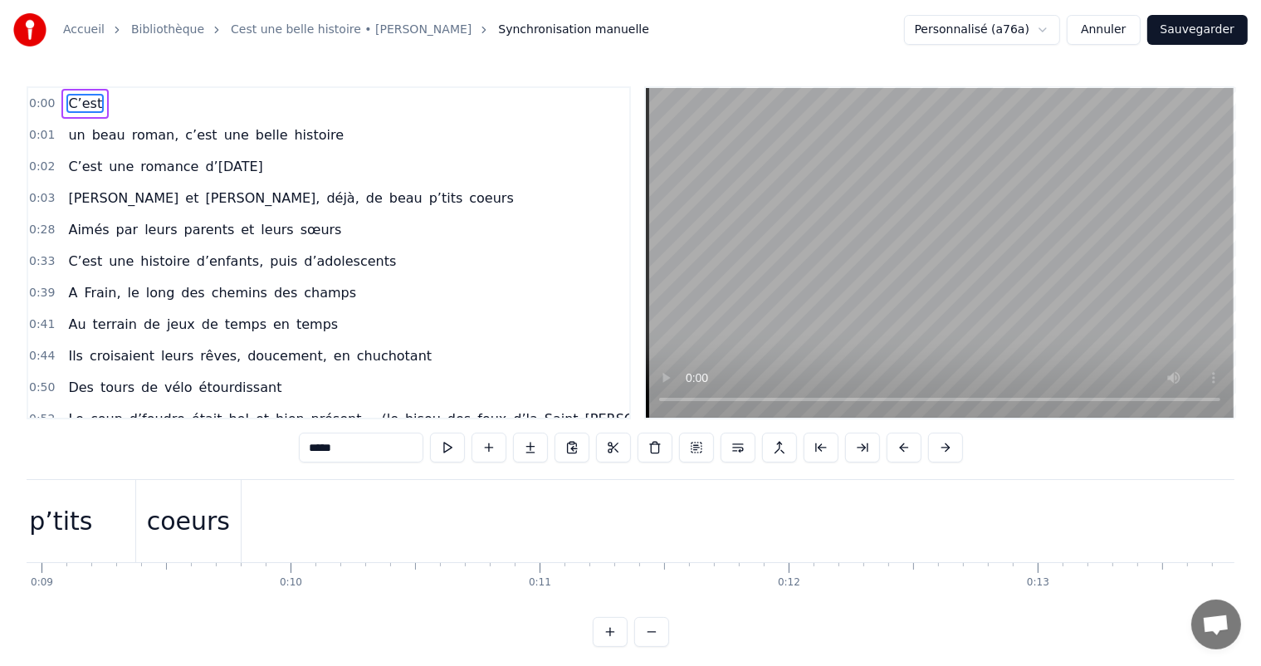
scroll to position [0, 2173]
click at [222, 520] on div "coeurs" at bounding box center [241, 520] width 83 height 37
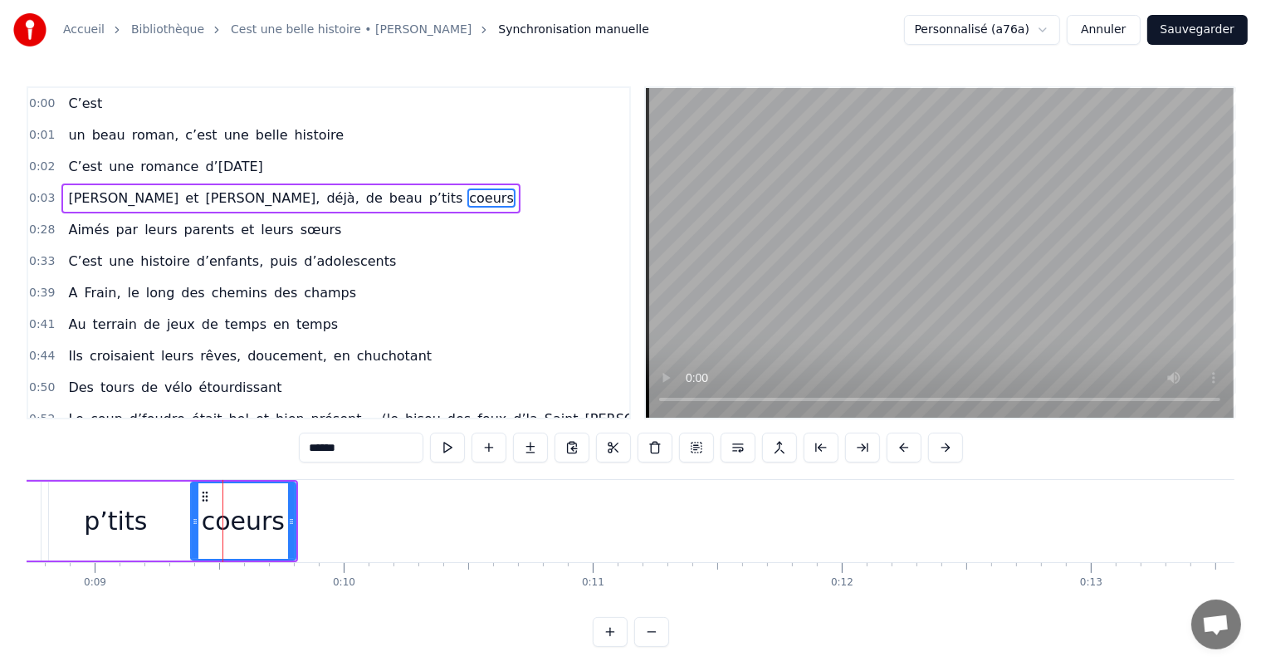
type input "******"
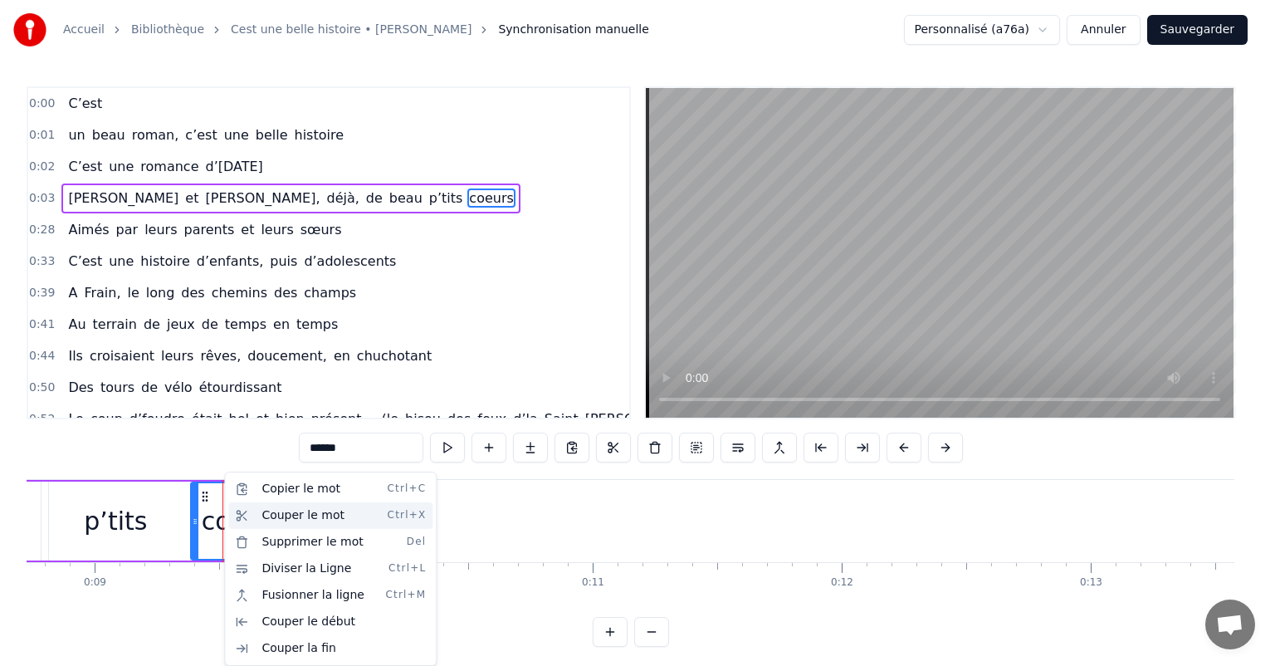
click at [282, 521] on div "Couper le mot Ctrl+X" at bounding box center [330, 515] width 204 height 27
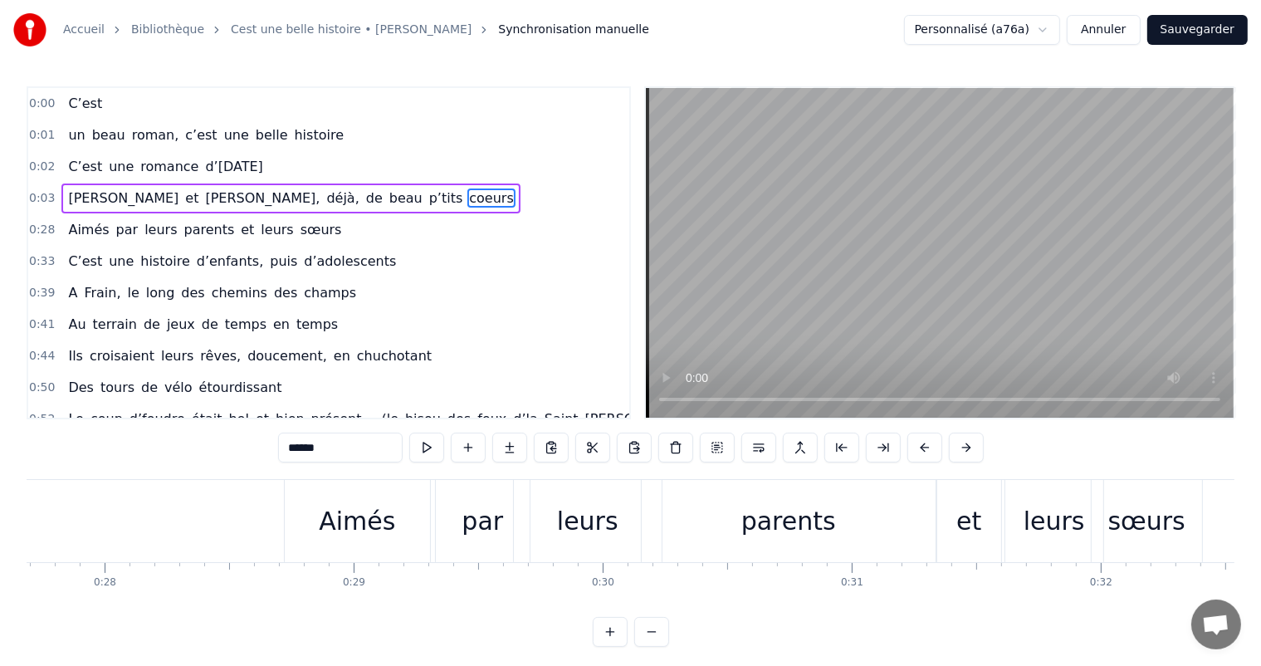
scroll to position [0, 6839]
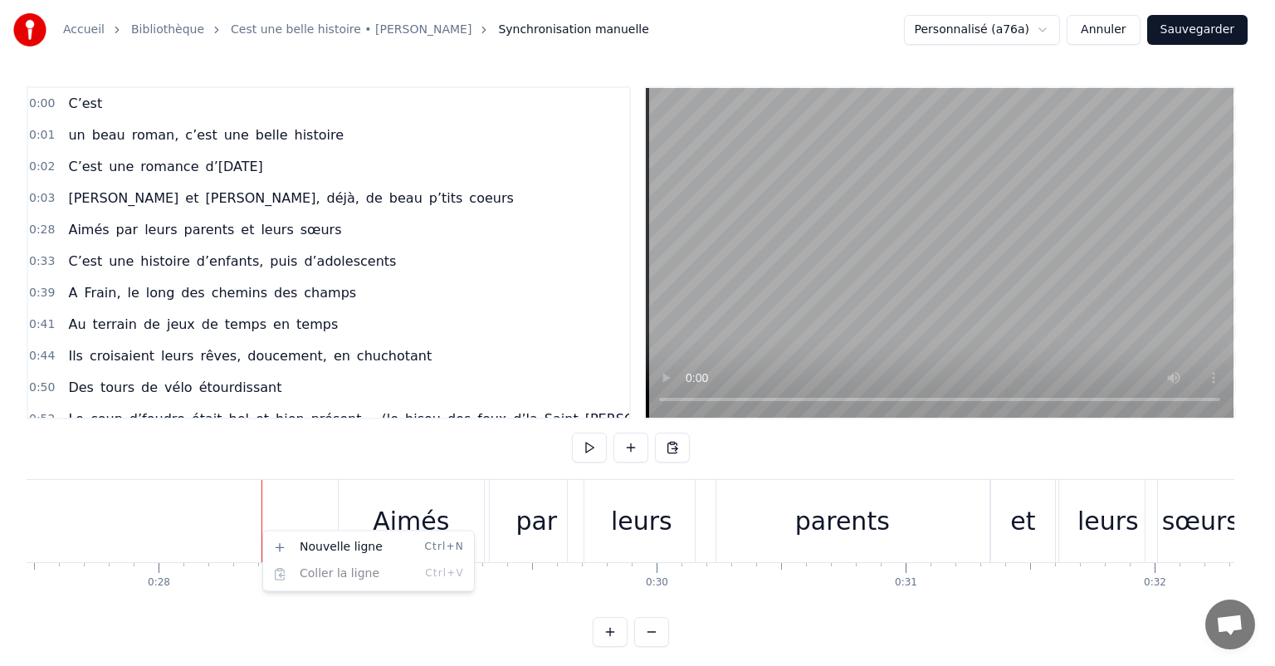
click at [328, 433] on html "Accueil Bibliothèque Cest une belle histoire • [PERSON_NAME] Synchronisation ma…" at bounding box center [637, 336] width 1275 height 673
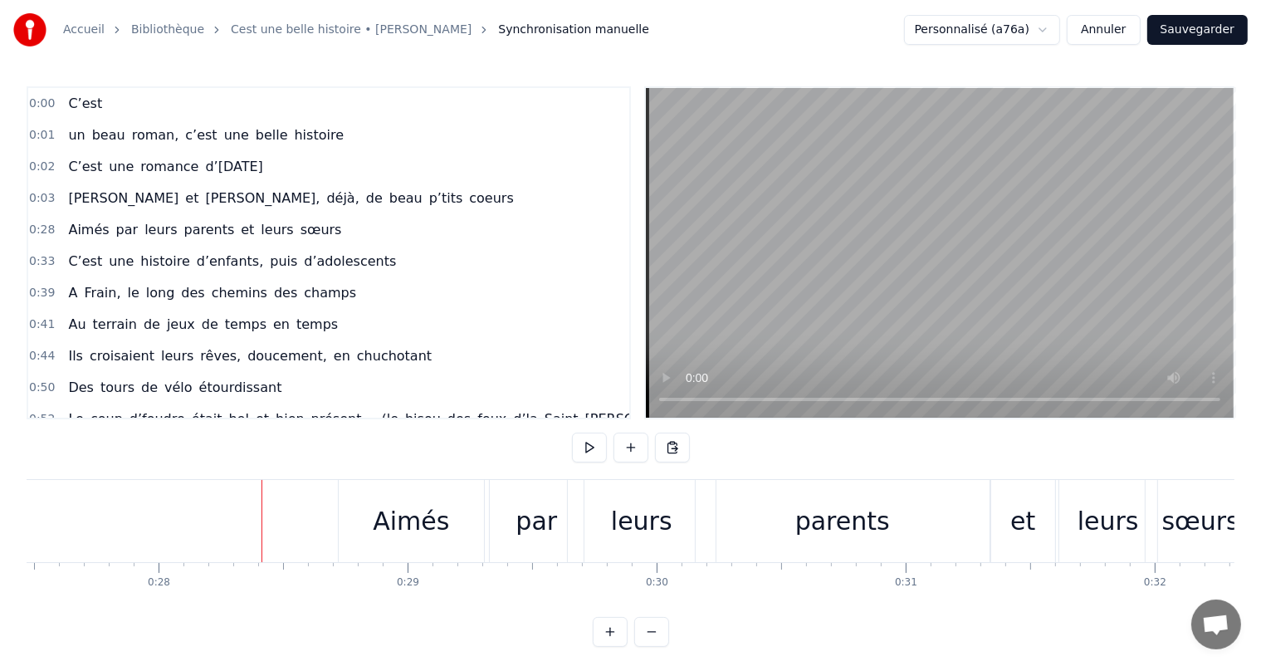
click at [393, 474] on div "0:00 C’est 0:01 un beau roman, c’est une belle histoire 0:02 C’est une romance …" at bounding box center [630, 366] width 1207 height 560
click at [378, 498] on div "Aimés" at bounding box center [411, 521] width 145 height 82
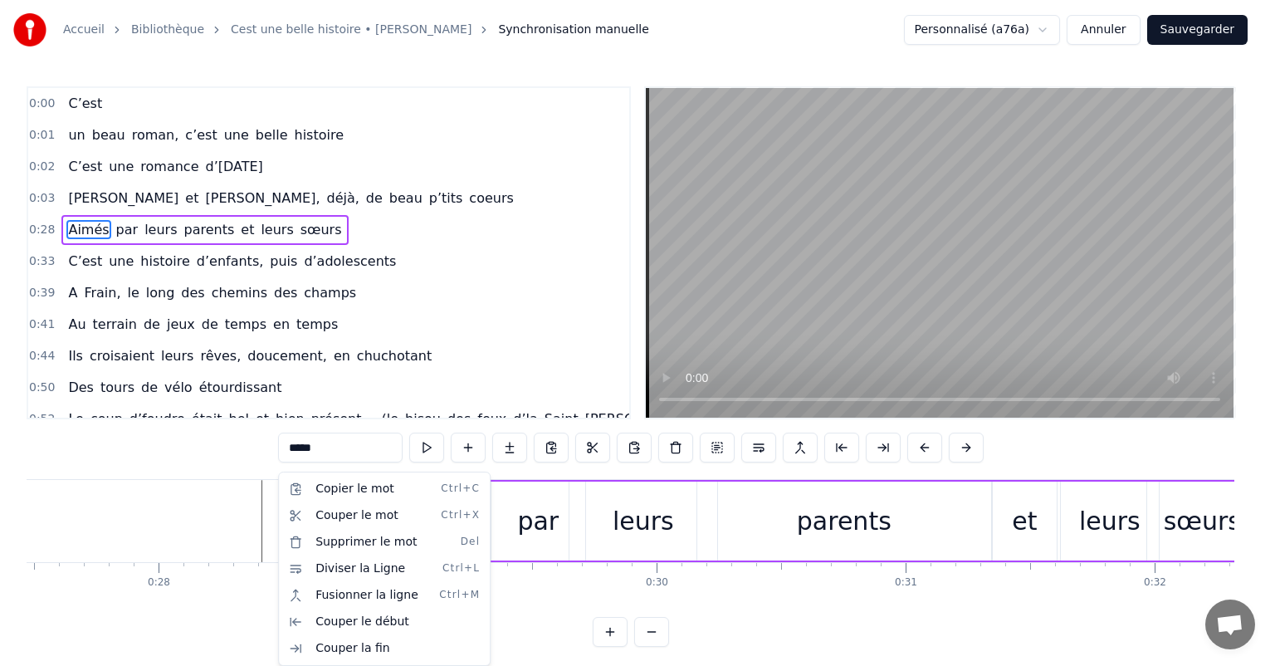
click at [276, 501] on html "Accueil Bibliothèque Cest une belle histoire • [PERSON_NAME] Synchronisation ma…" at bounding box center [637, 336] width 1275 height 673
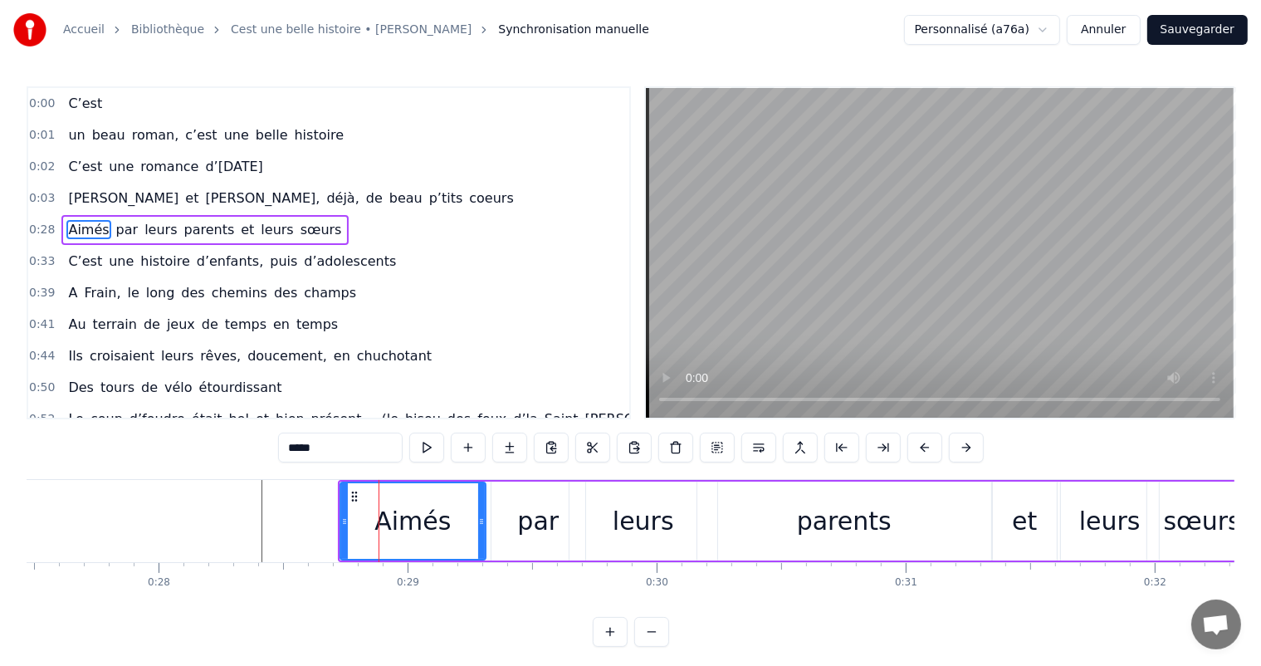
click at [1214, 624] on span "Ouvrir le chat" at bounding box center [1215, 625] width 27 height 23
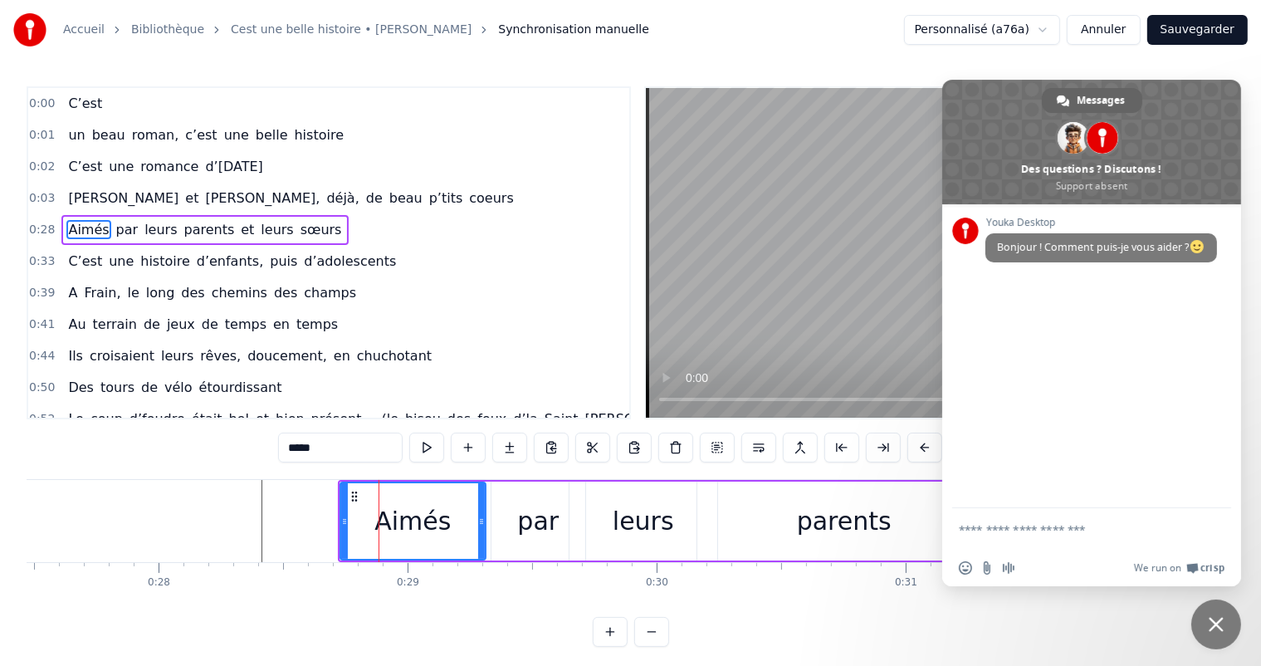
scroll to position [0, 0]
click at [480, 294] on div "0:39 A Frain, le long des chemins des champs" at bounding box center [328, 293] width 601 height 32
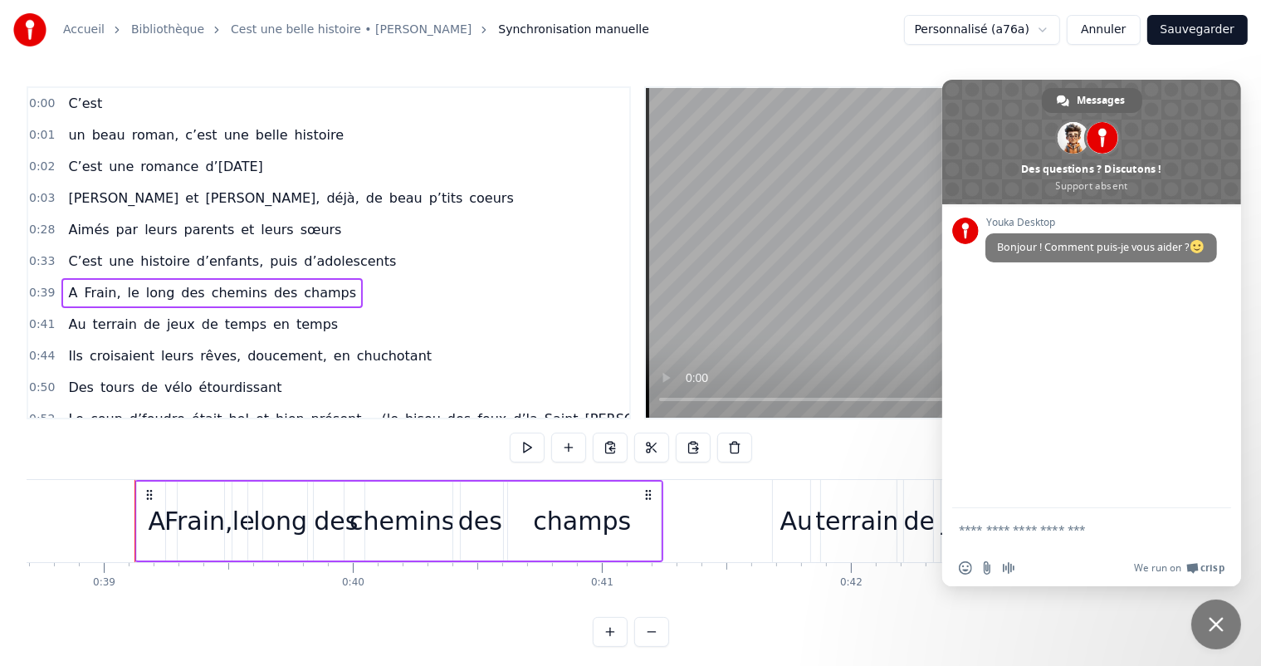
scroll to position [0, 9657]
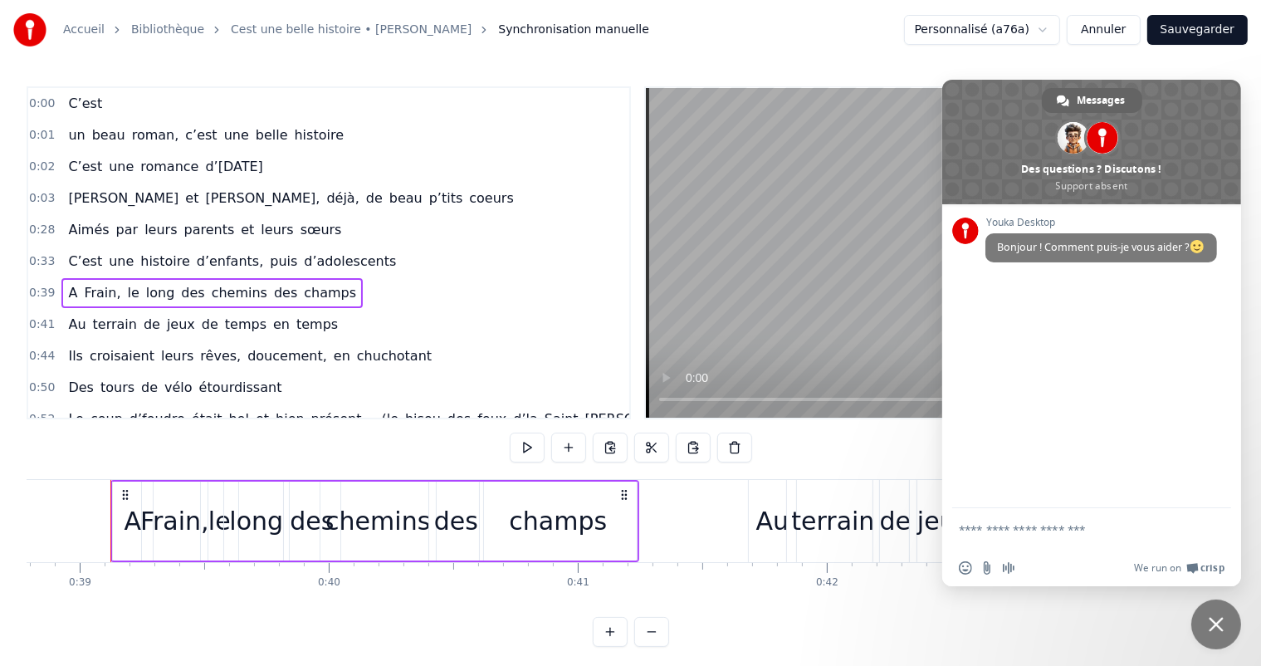
click at [1208, 607] on span "Fermer le chat" at bounding box center [1216, 624] width 50 height 50
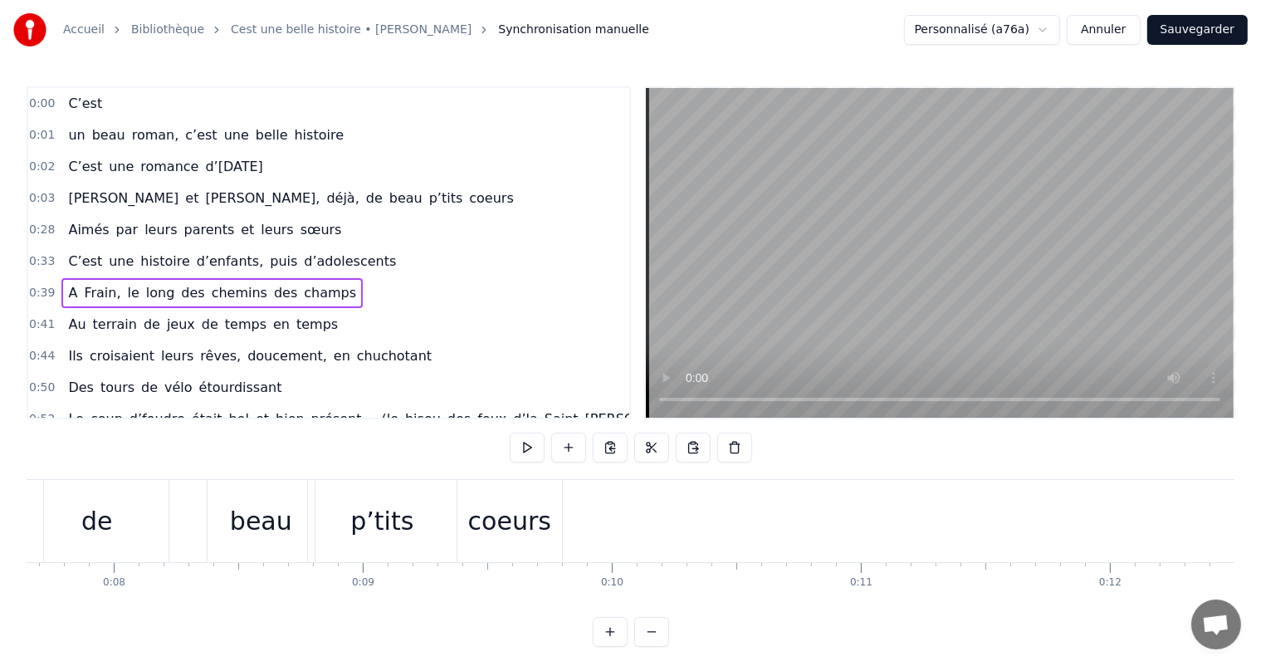
scroll to position [0, 1877]
click at [531, 515] on div "coeurs" at bounding box center [536, 520] width 83 height 37
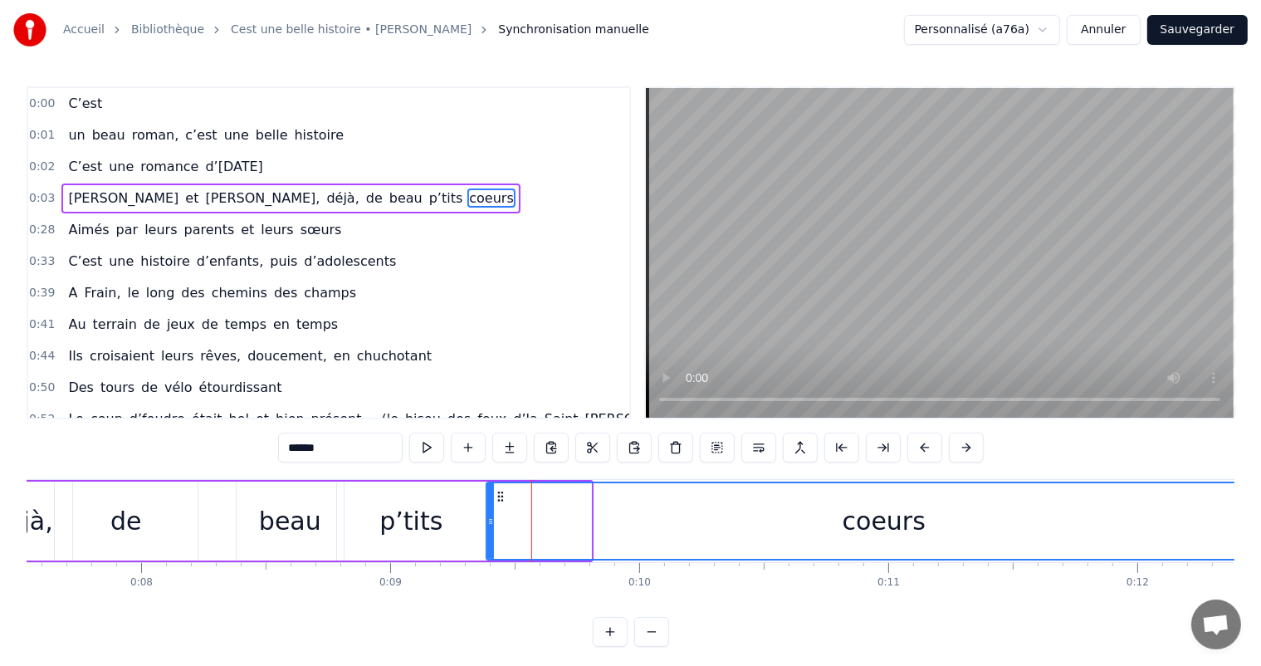
drag, startPoint x: 583, startPoint y: 521, endPoint x: 1274, endPoint y: 392, distance: 702.5
click at [1261, 392] on html "Accueil Bibliothèque Cest une belle histoire • [PERSON_NAME] Synchronisation ma…" at bounding box center [630, 336] width 1261 height 673
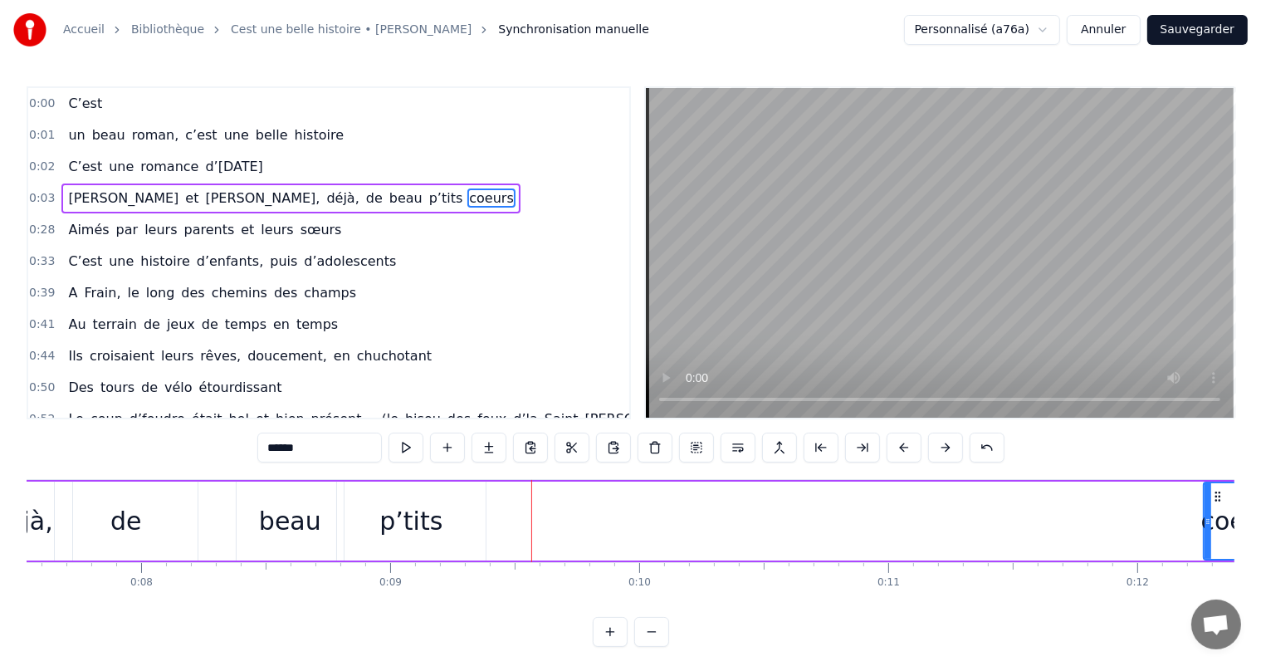
drag, startPoint x: 489, startPoint y: 521, endPoint x: 1206, endPoint y: 519, distance: 717.0
click at [1206, 519] on icon at bounding box center [1207, 521] width 7 height 13
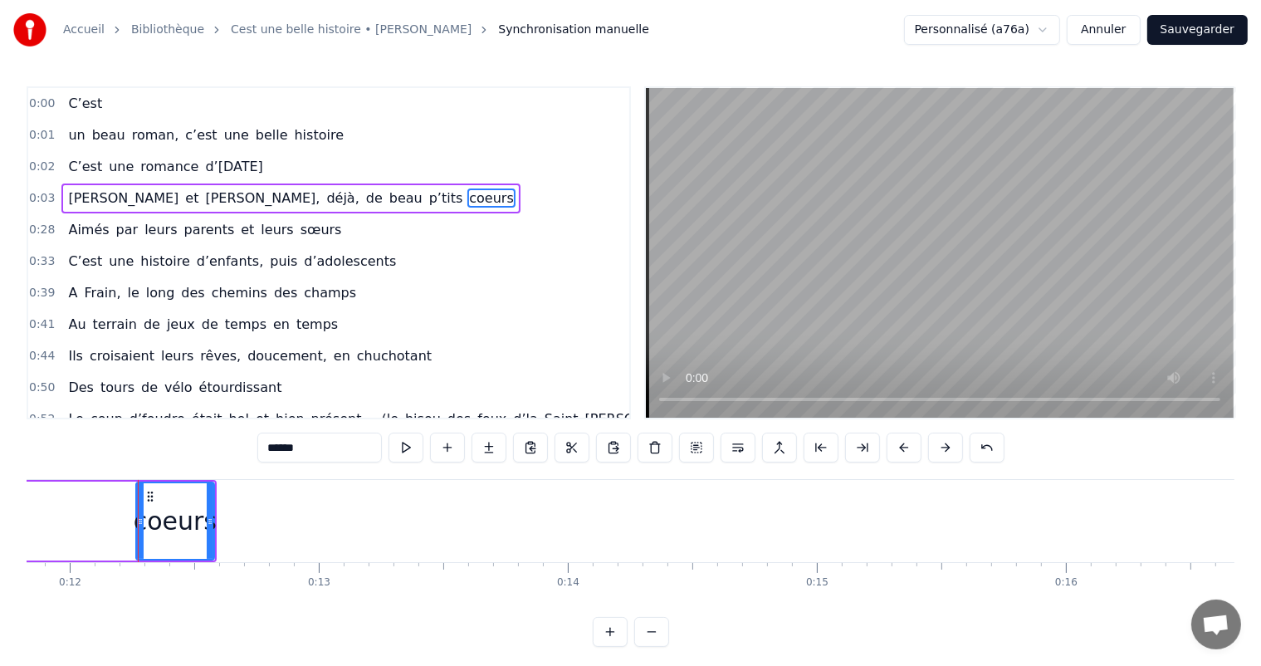
scroll to position [0, 2972]
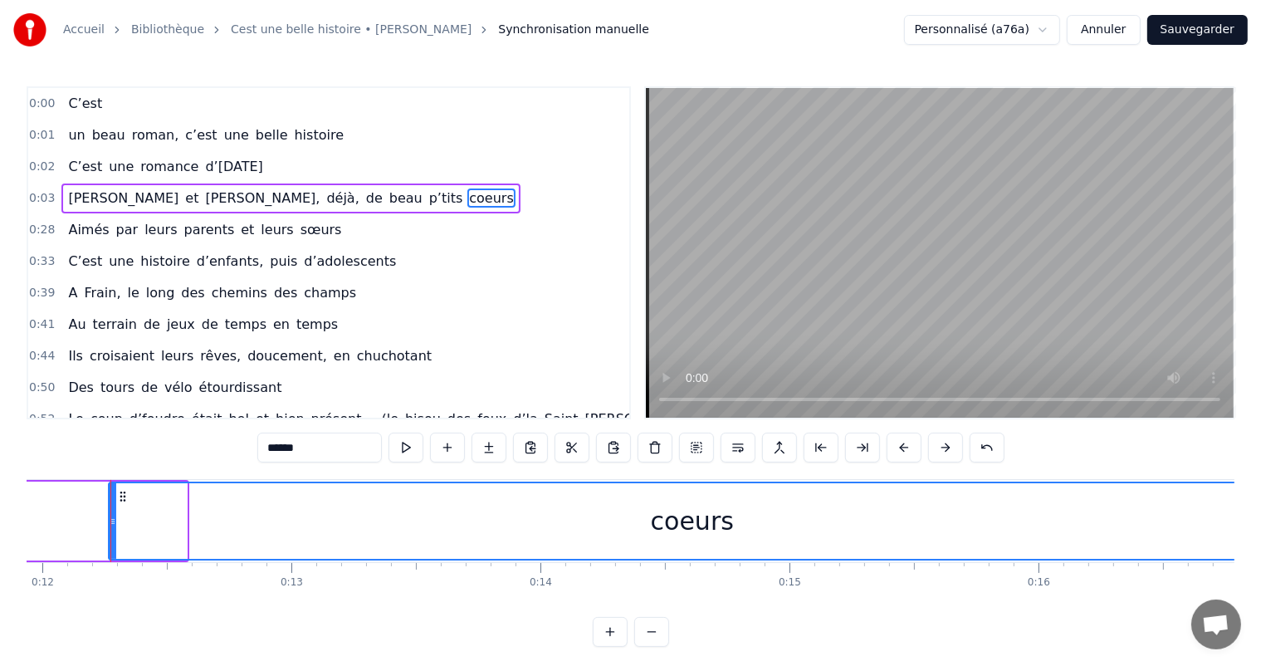
drag, startPoint x: 185, startPoint y: 520, endPoint x: 1274, endPoint y: 611, distance: 1092.6
click at [1261, 611] on html "Accueil Bibliothèque Cest une belle histoire • [PERSON_NAME] Synchronisation ma…" at bounding box center [630, 336] width 1261 height 673
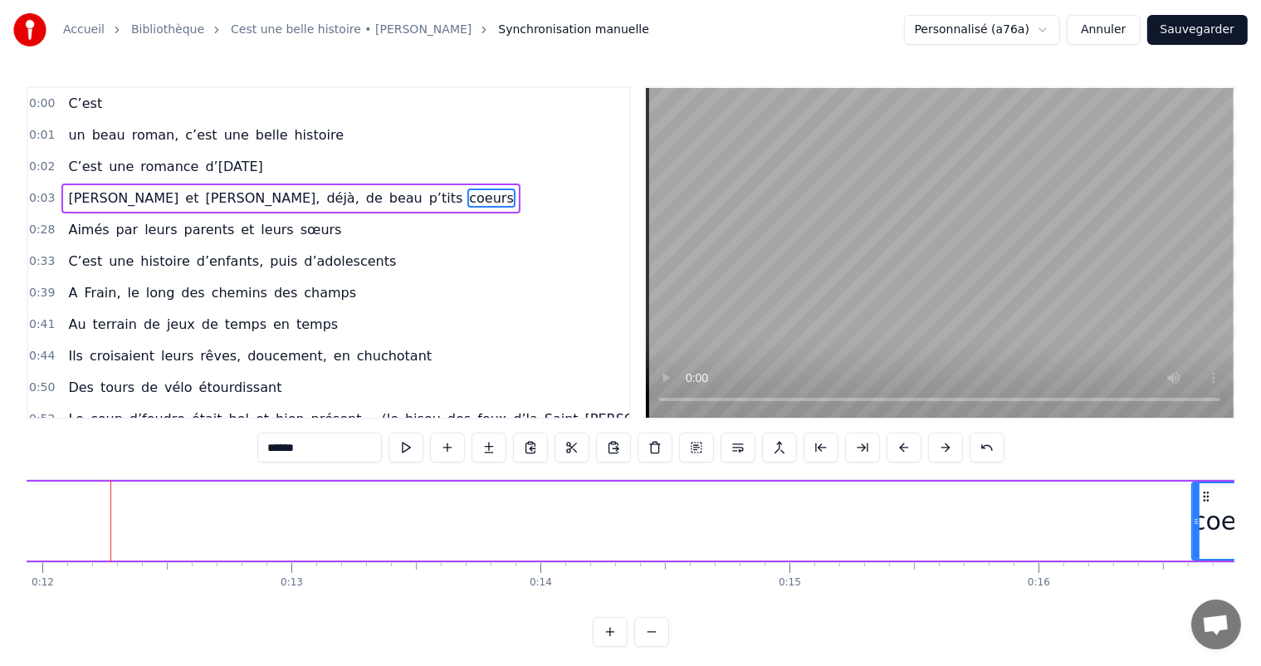
drag, startPoint x: 112, startPoint y: 506, endPoint x: 1194, endPoint y: 523, distance: 1082.3
click at [1194, 523] on div at bounding box center [1196, 521] width 7 height 76
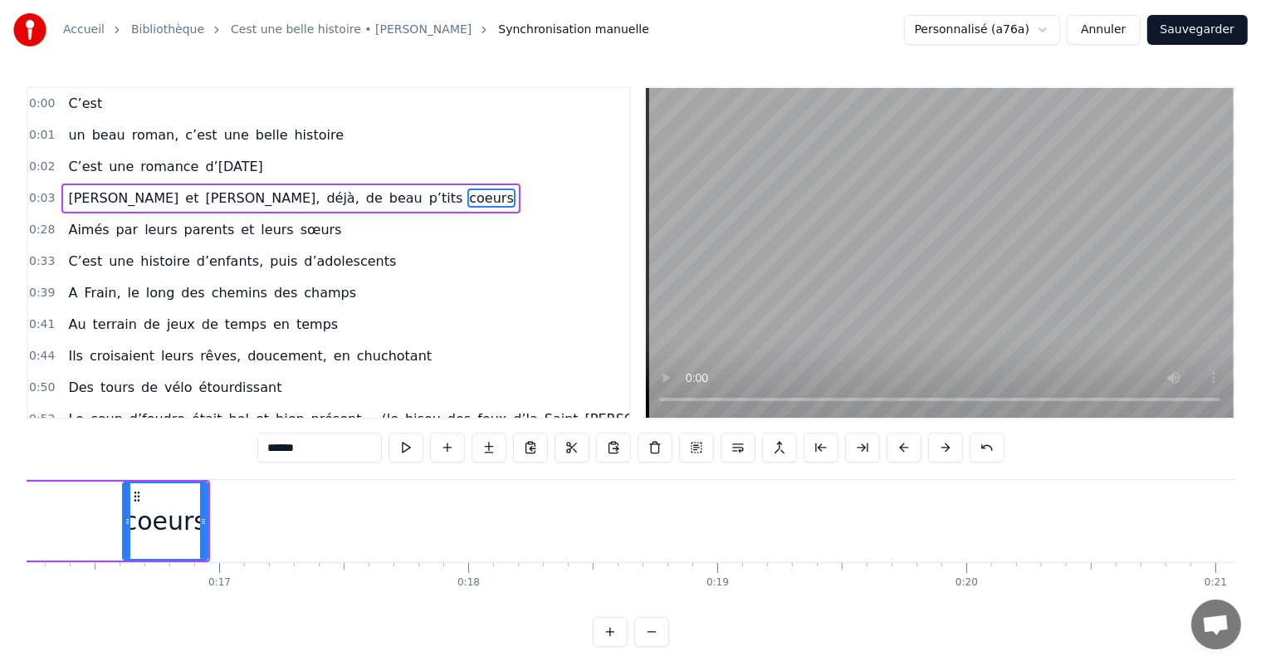
scroll to position [0, 4055]
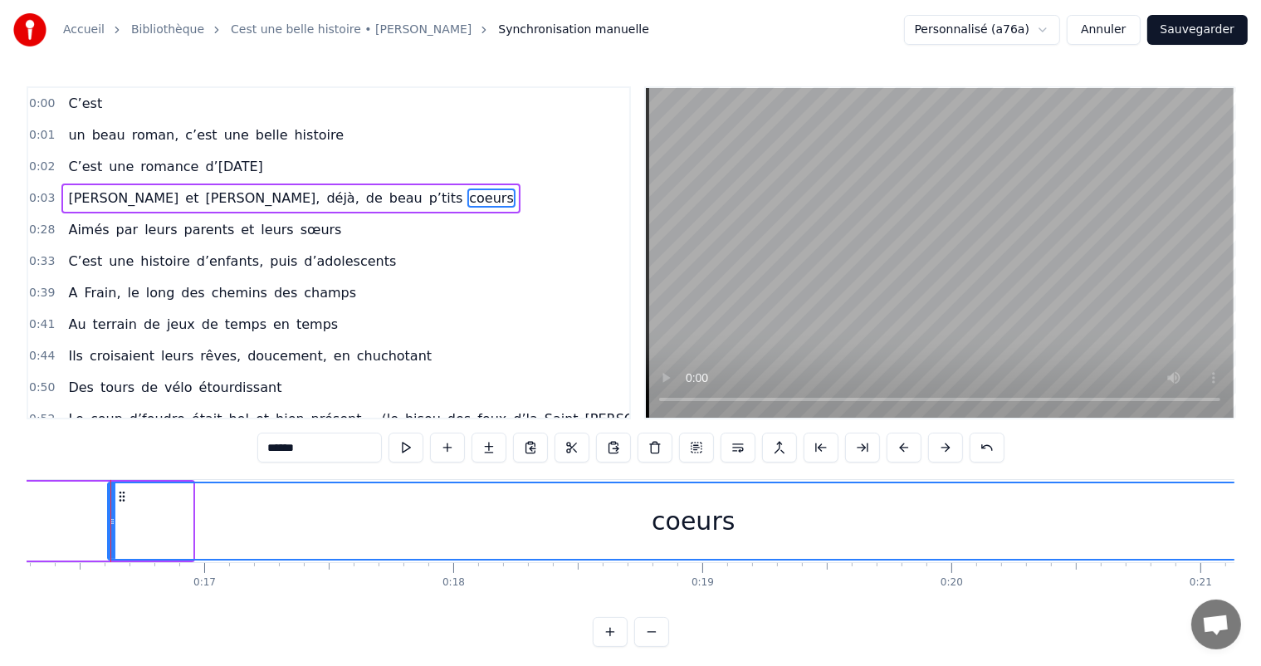
drag, startPoint x: 188, startPoint y: 511, endPoint x: 1274, endPoint y: 581, distance: 1088.6
click at [1261, 581] on html "Accueil Bibliothèque Cest une belle histoire • [PERSON_NAME] Synchronisation ma…" at bounding box center [630, 336] width 1261 height 673
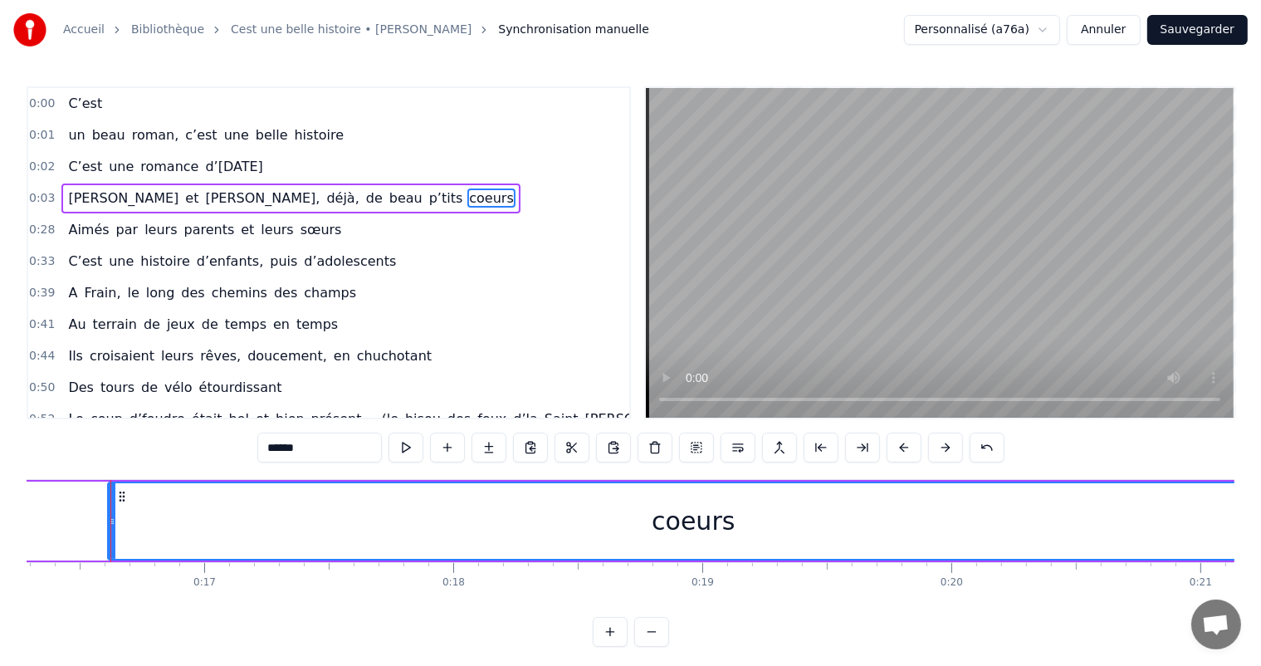
drag, startPoint x: 110, startPoint y: 504, endPoint x: 180, endPoint y: 518, distance: 71.9
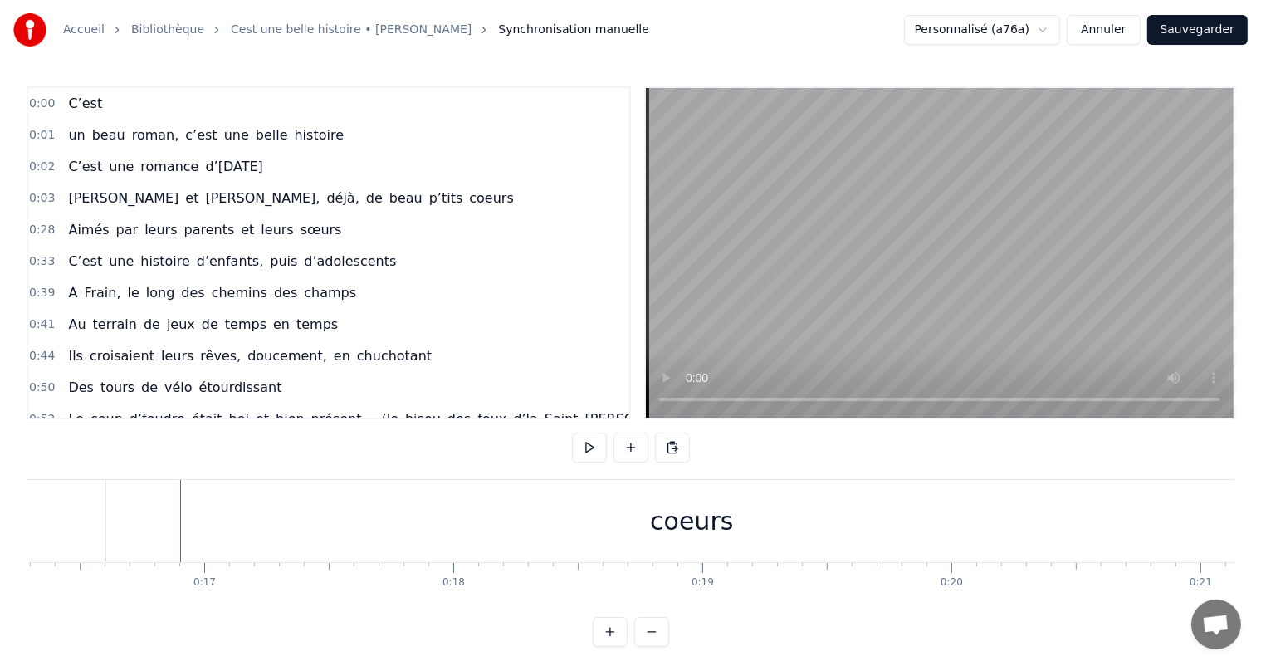
click at [186, 529] on div "coeurs" at bounding box center [691, 521] width 1171 height 82
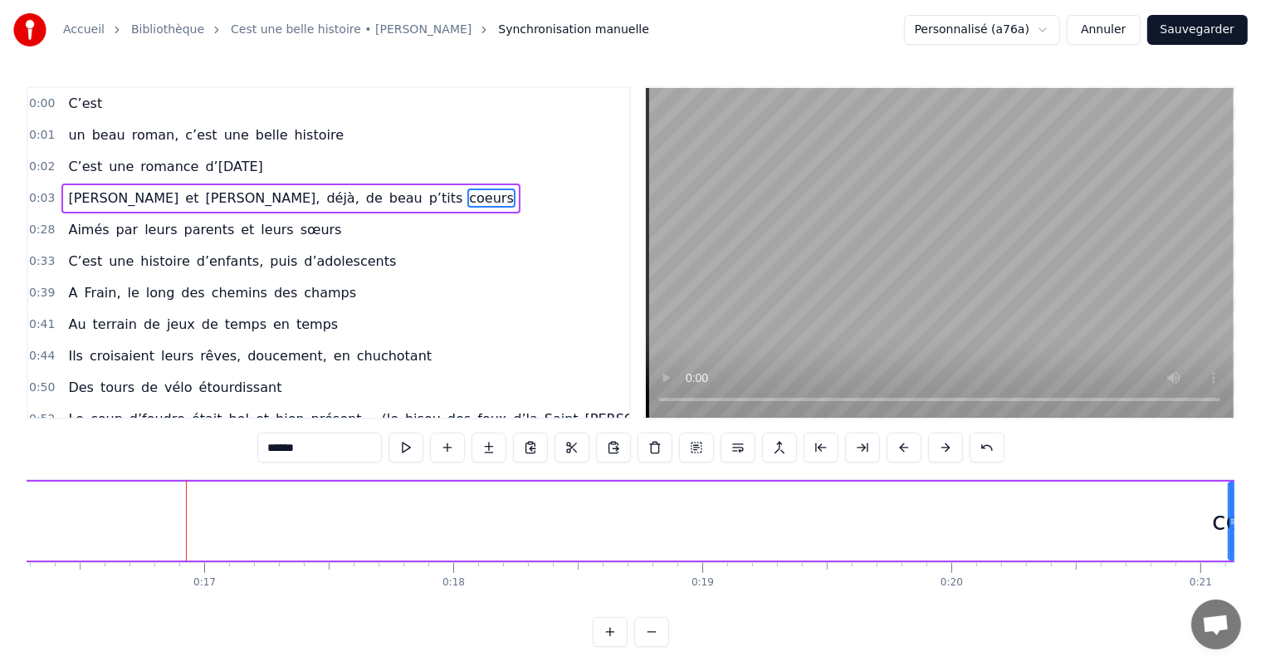
drag, startPoint x: 110, startPoint y: 531, endPoint x: 1225, endPoint y: 531, distance: 1115.4
click at [1229, 534] on div at bounding box center [1232, 521] width 7 height 76
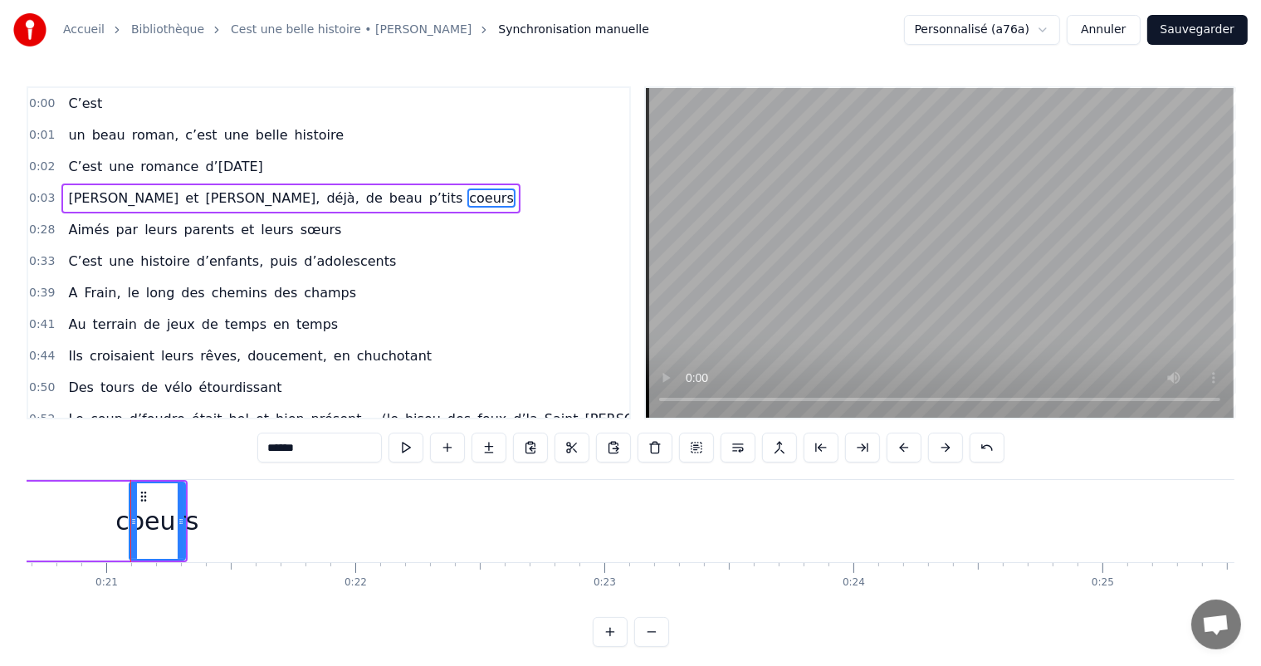
scroll to position [0, 5169]
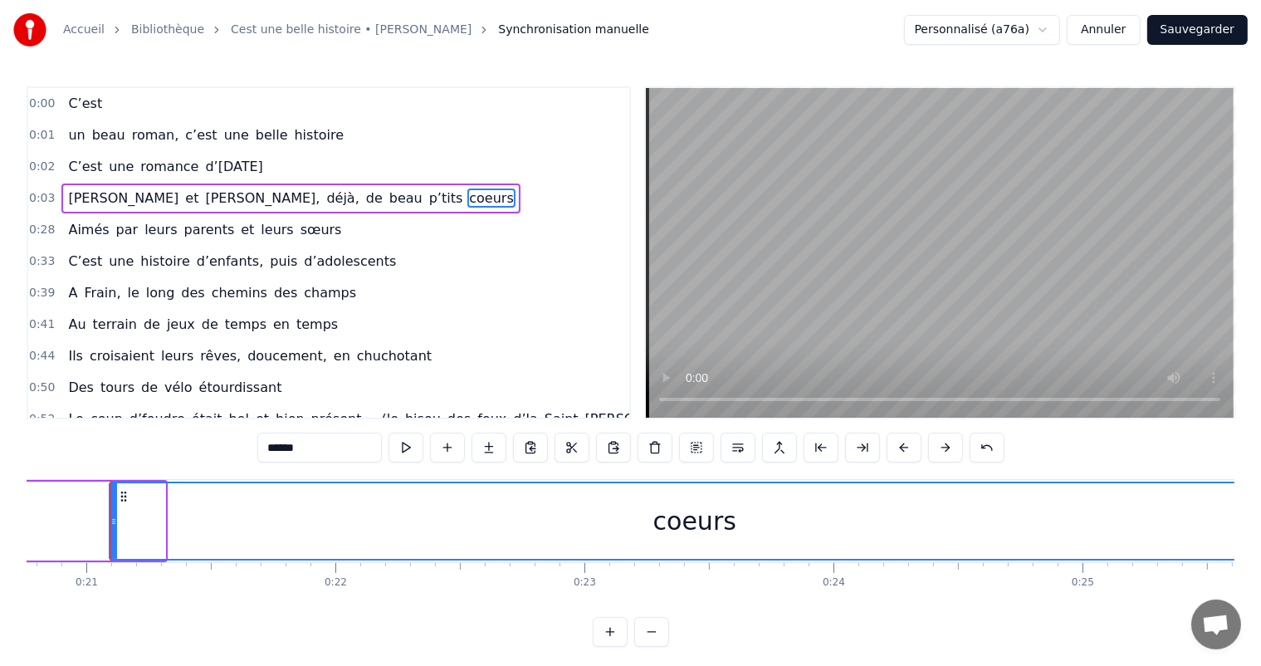
drag, startPoint x: 159, startPoint y: 505, endPoint x: 1274, endPoint y: 556, distance: 1115.7
click at [1261, 556] on html "Accueil Bibliothèque Cest une belle histoire • [PERSON_NAME] Synchronisation ma…" at bounding box center [630, 336] width 1261 height 673
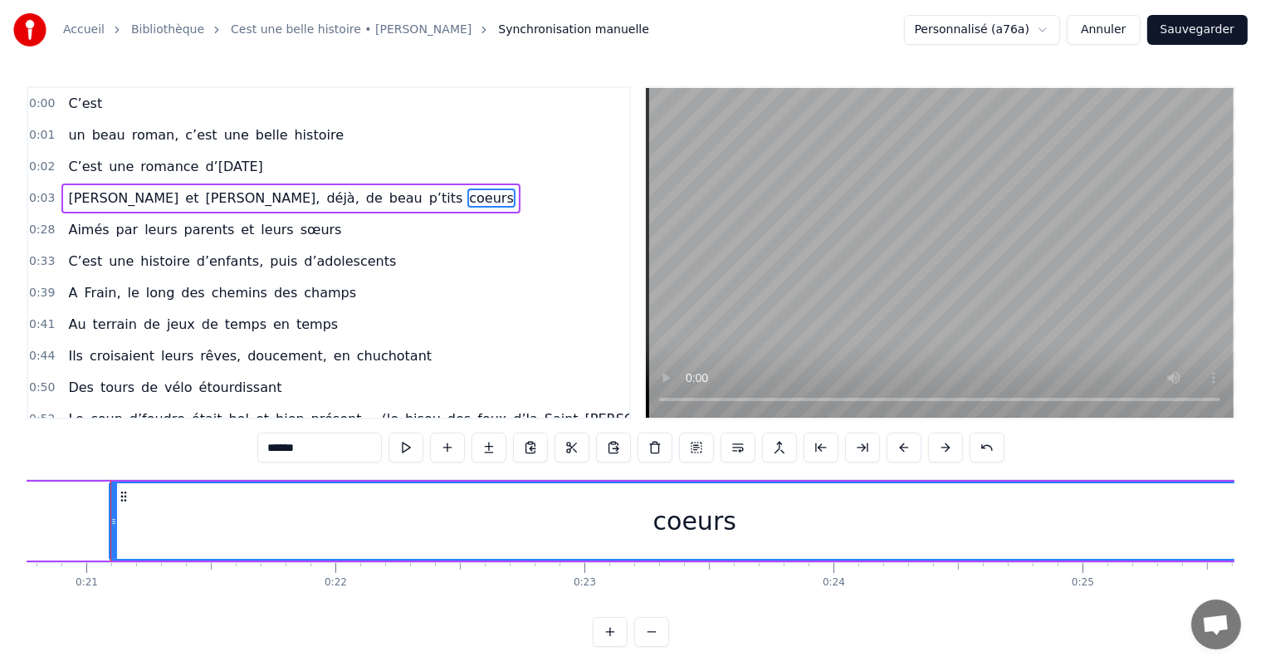
click at [110, 511] on div at bounding box center [110, 521] width 1 height 82
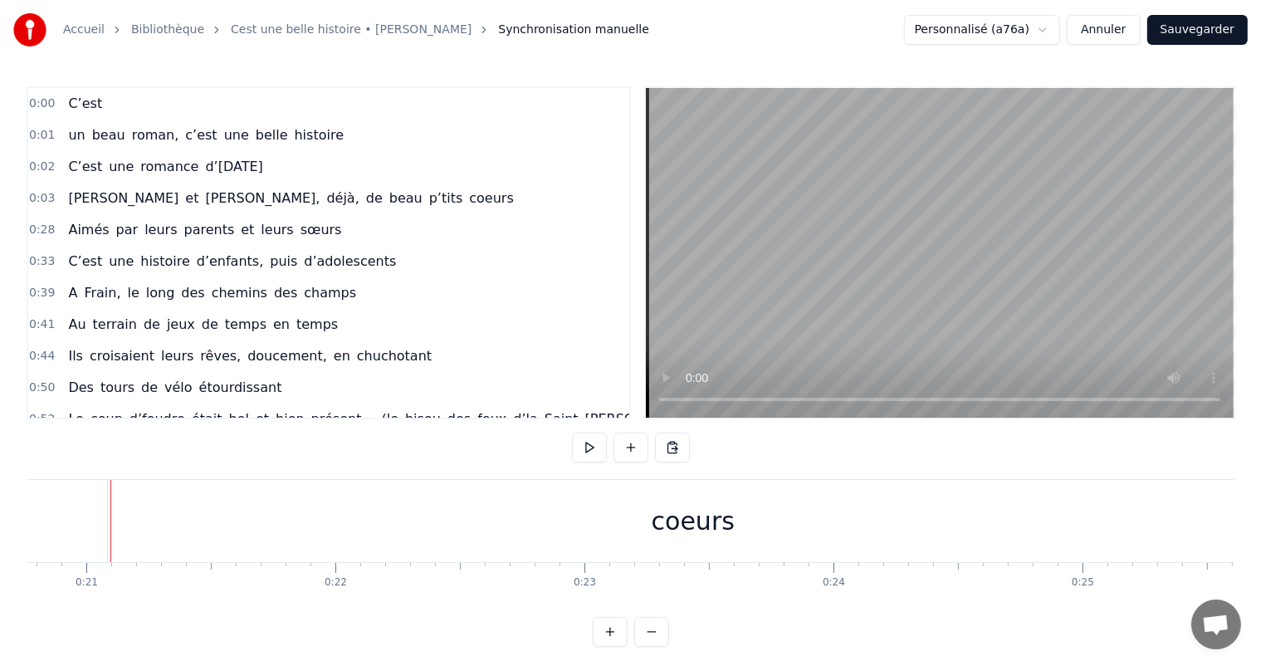
click at [120, 519] on div "coeurs" at bounding box center [693, 521] width 1170 height 82
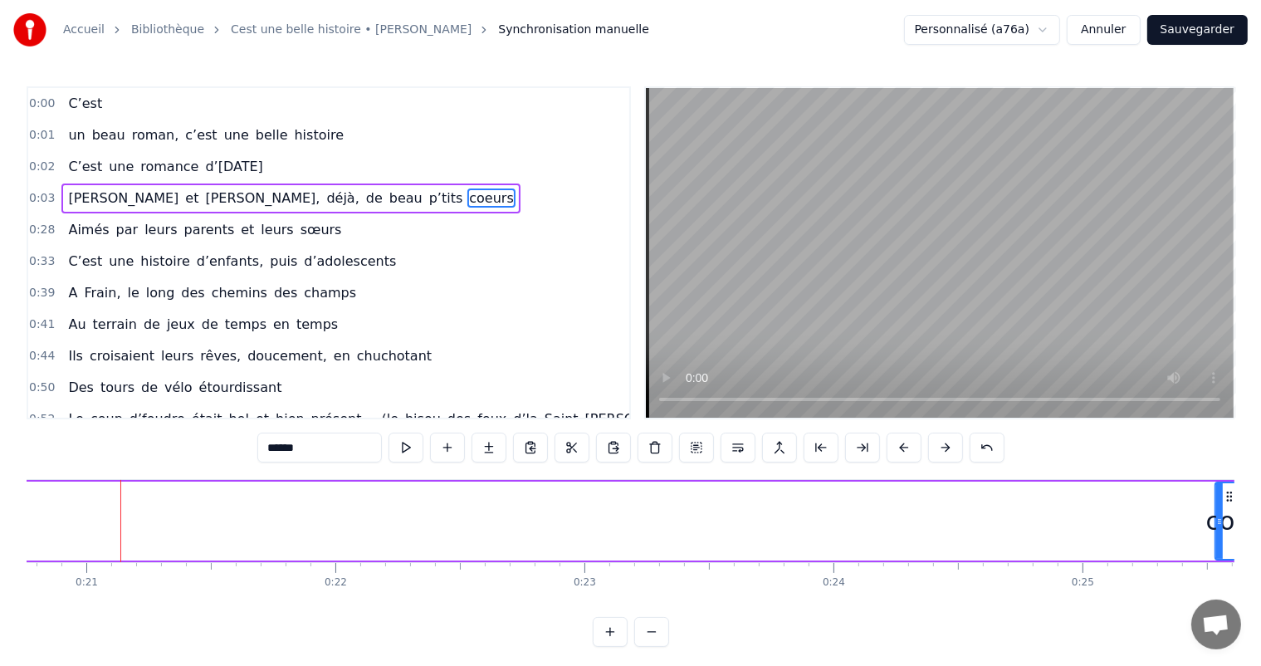
drag, startPoint x: 110, startPoint y: 515, endPoint x: 1215, endPoint y: 532, distance: 1105.6
click at [1216, 532] on div at bounding box center [1219, 521] width 7 height 76
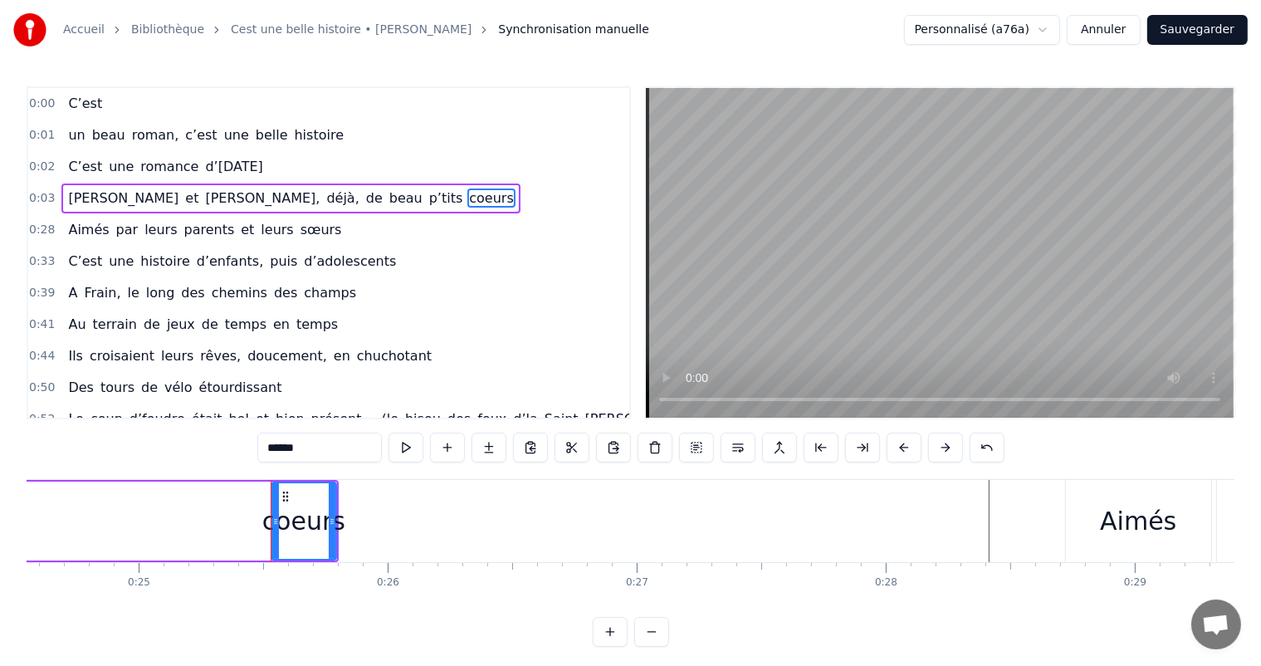
scroll to position [0, 6273]
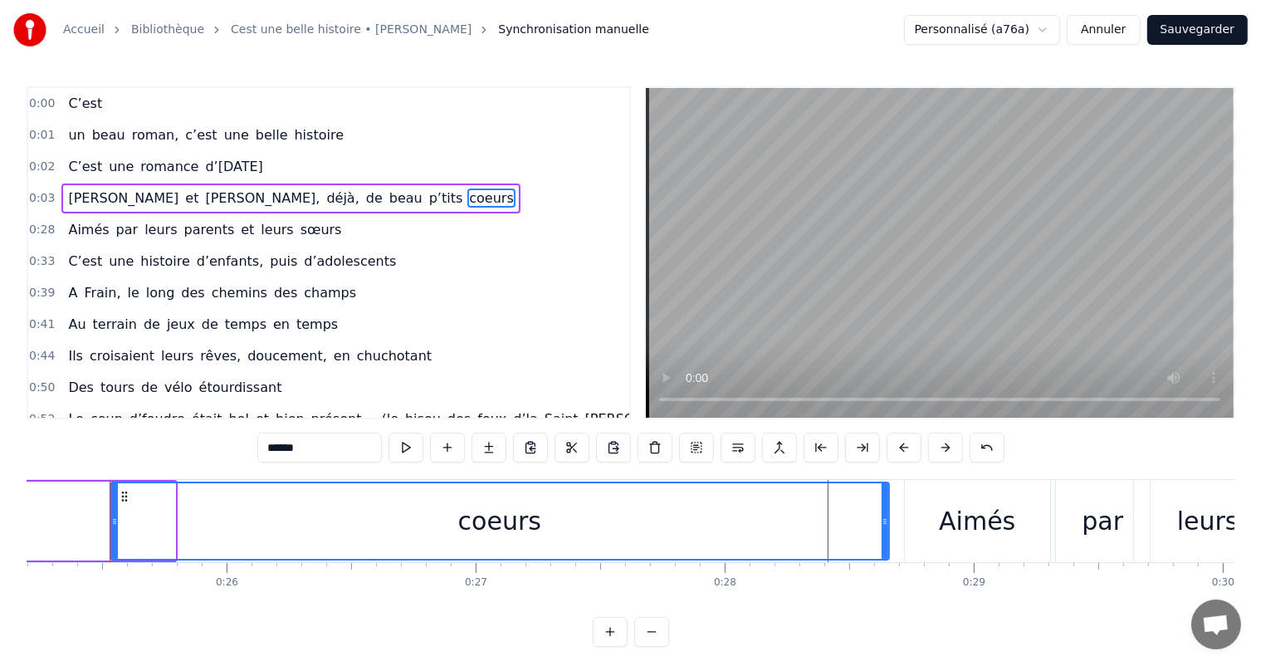
drag, startPoint x: 169, startPoint y: 515, endPoint x: 883, endPoint y: 526, distance: 713.8
click at [883, 526] on icon at bounding box center [884, 521] width 7 height 13
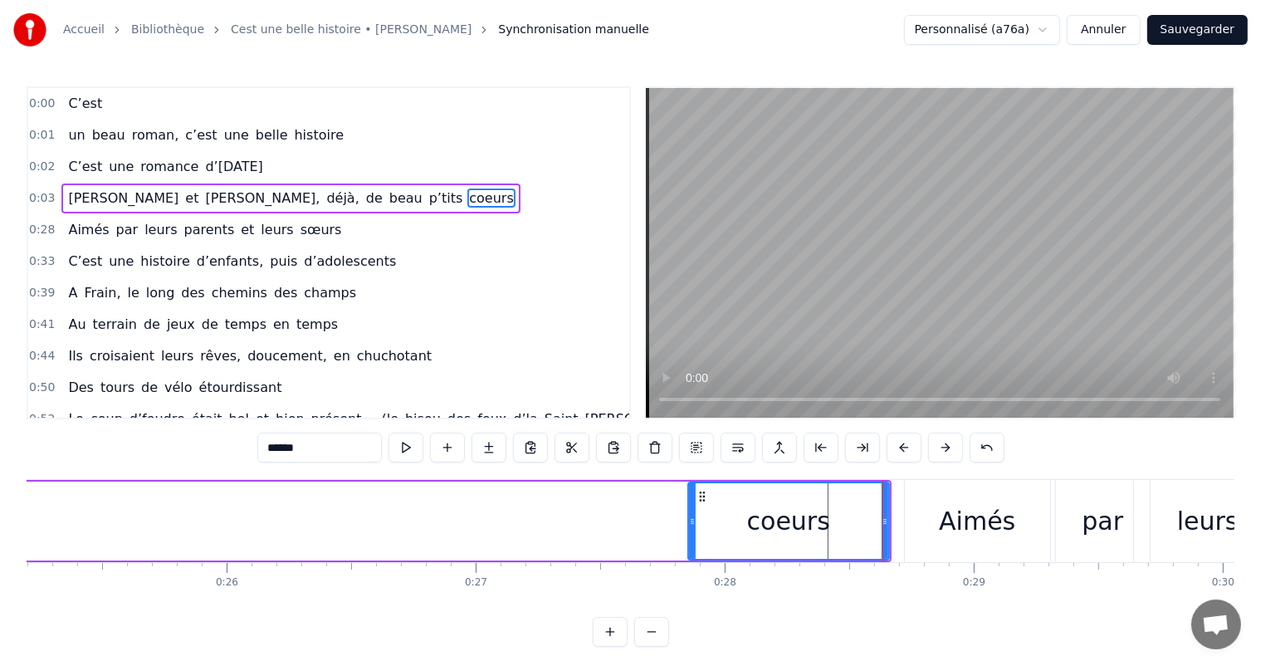
drag, startPoint x: 113, startPoint y: 518, endPoint x: 711, endPoint y: 571, distance: 600.7
click at [691, 578] on div "C’est un beau roman, c’est une belle histoire C’est une romance d’[DATE] [PERSO…" at bounding box center [630, 541] width 1207 height 124
drag, startPoint x: 883, startPoint y: 517, endPoint x: 827, endPoint y: 505, distance: 57.8
click at [827, 505] on div at bounding box center [829, 521] width 7 height 76
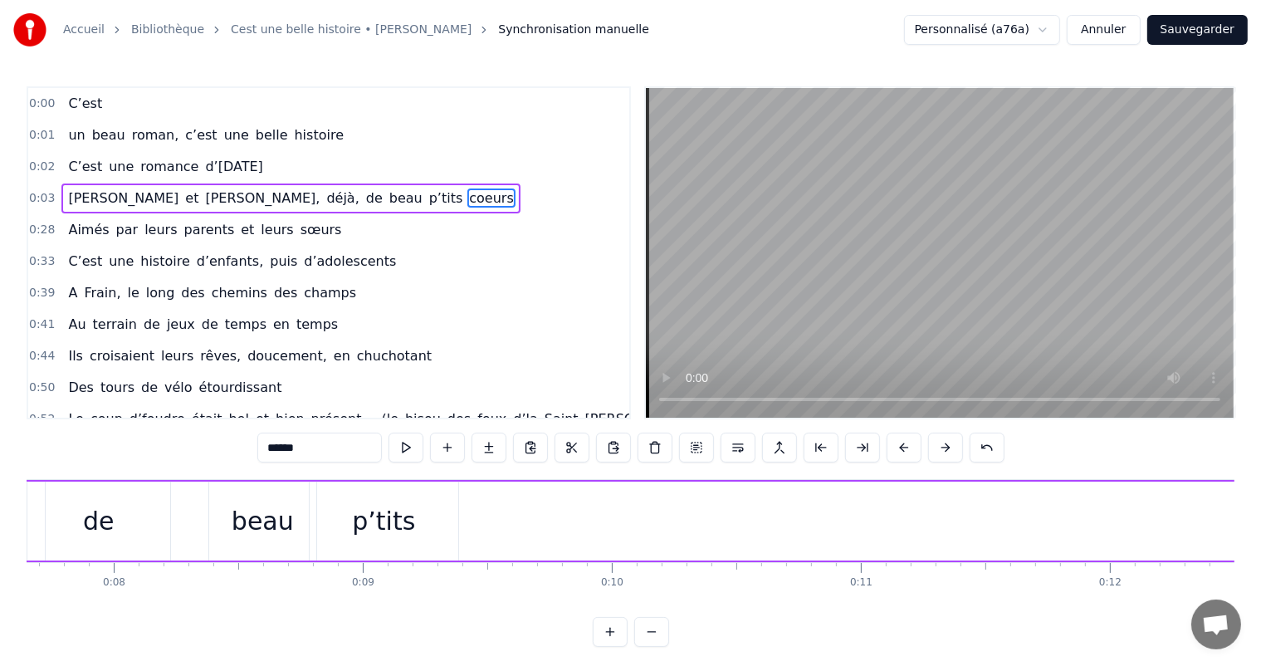
scroll to position [0, 1877]
click at [483, 518] on div "p’tits" at bounding box center [411, 520] width 149 height 79
type input "******"
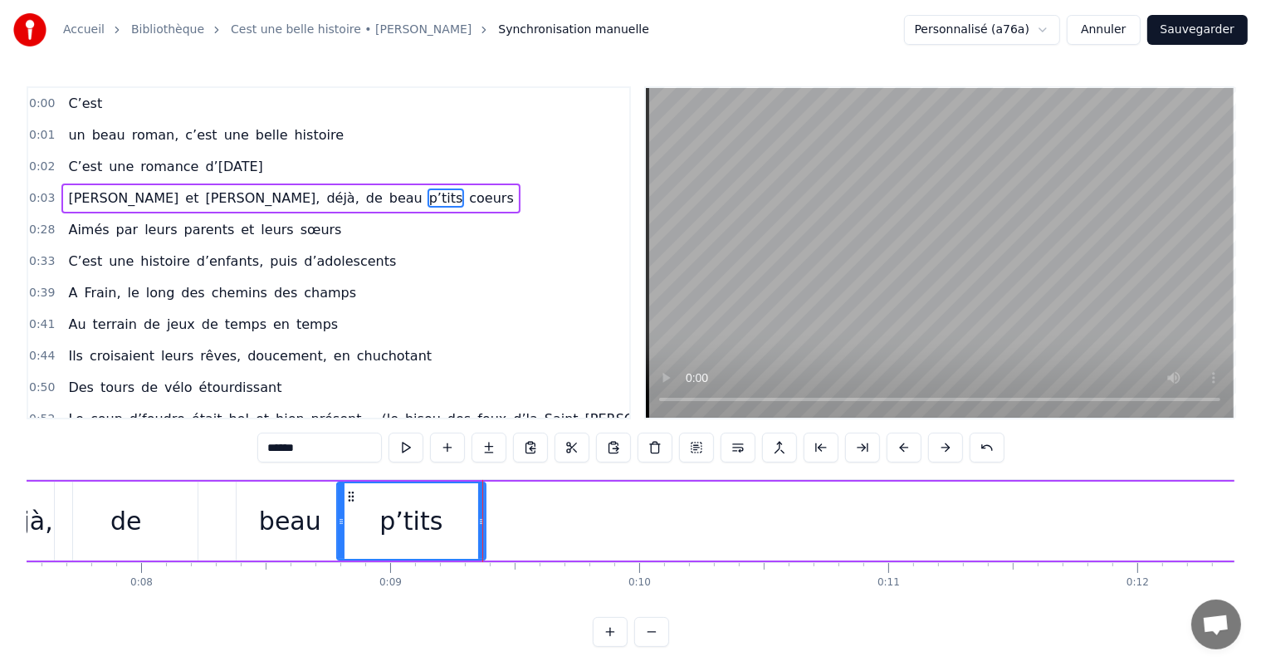
drag, startPoint x: 481, startPoint y: 515, endPoint x: 624, endPoint y: 514, distance: 142.7
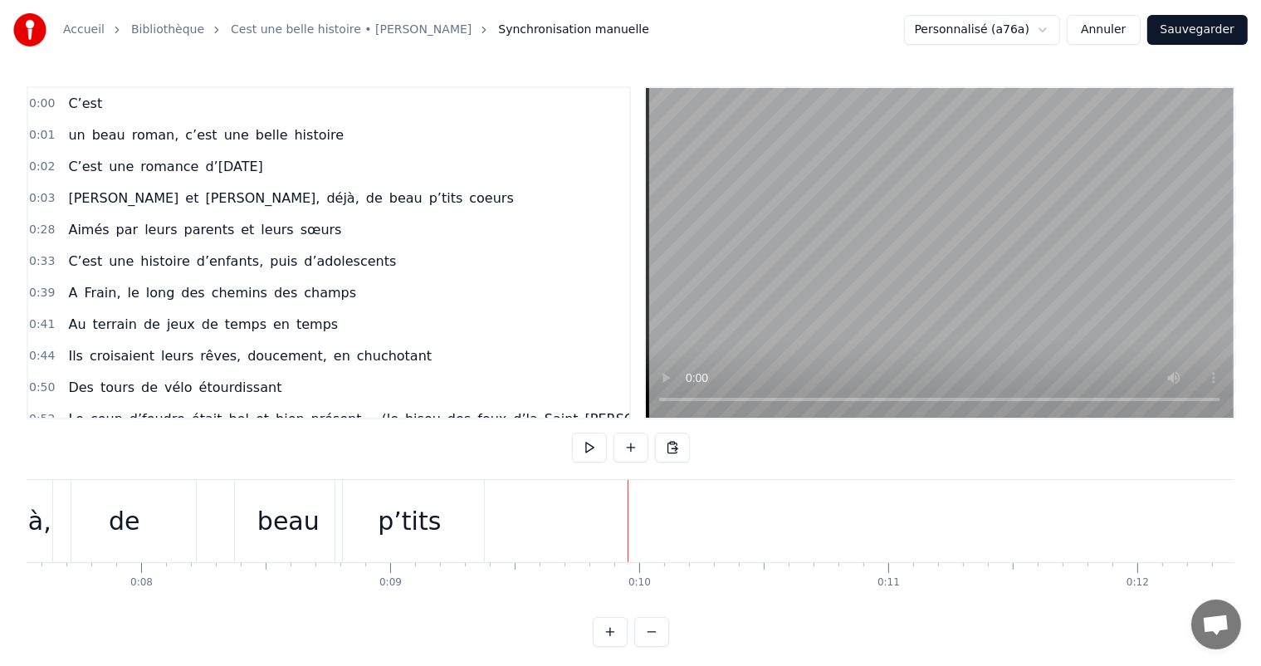
click at [415, 524] on div "p’tits" at bounding box center [409, 520] width 63 height 37
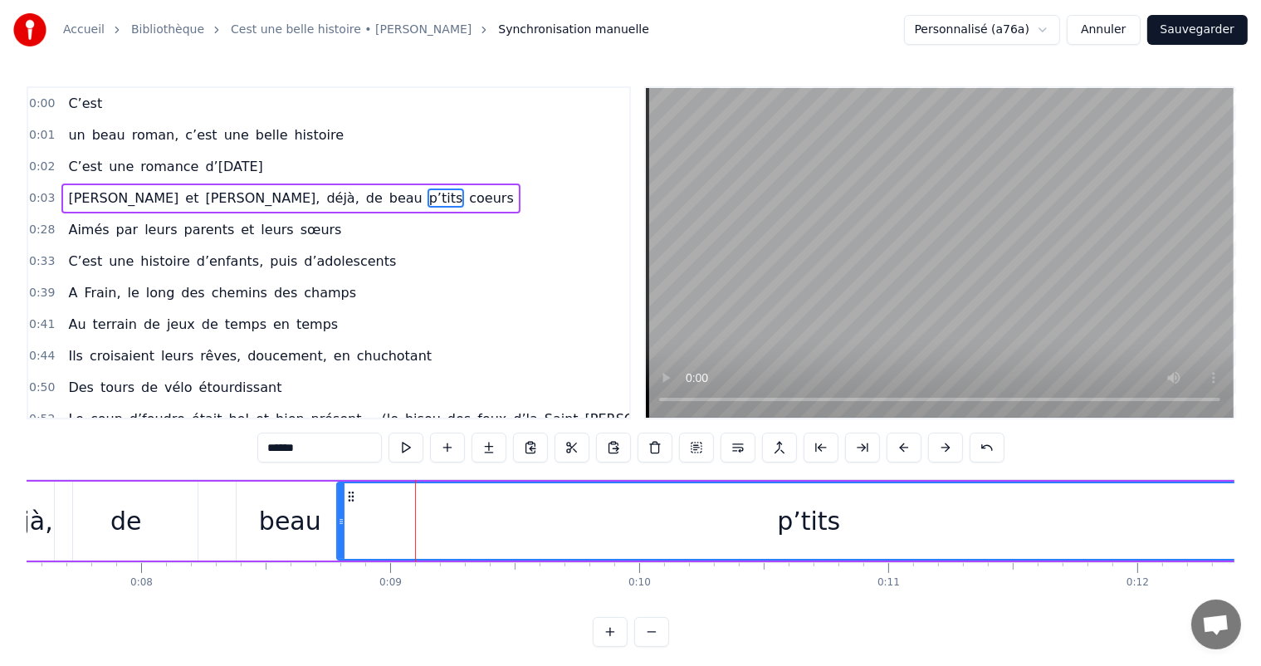
drag, startPoint x: 479, startPoint y: 514, endPoint x: 1274, endPoint y: 495, distance: 795.2
click at [1261, 495] on html "Accueil Bibliothèque Cest une belle histoire • Michel Fugain Synchronisation ma…" at bounding box center [630, 336] width 1261 height 673
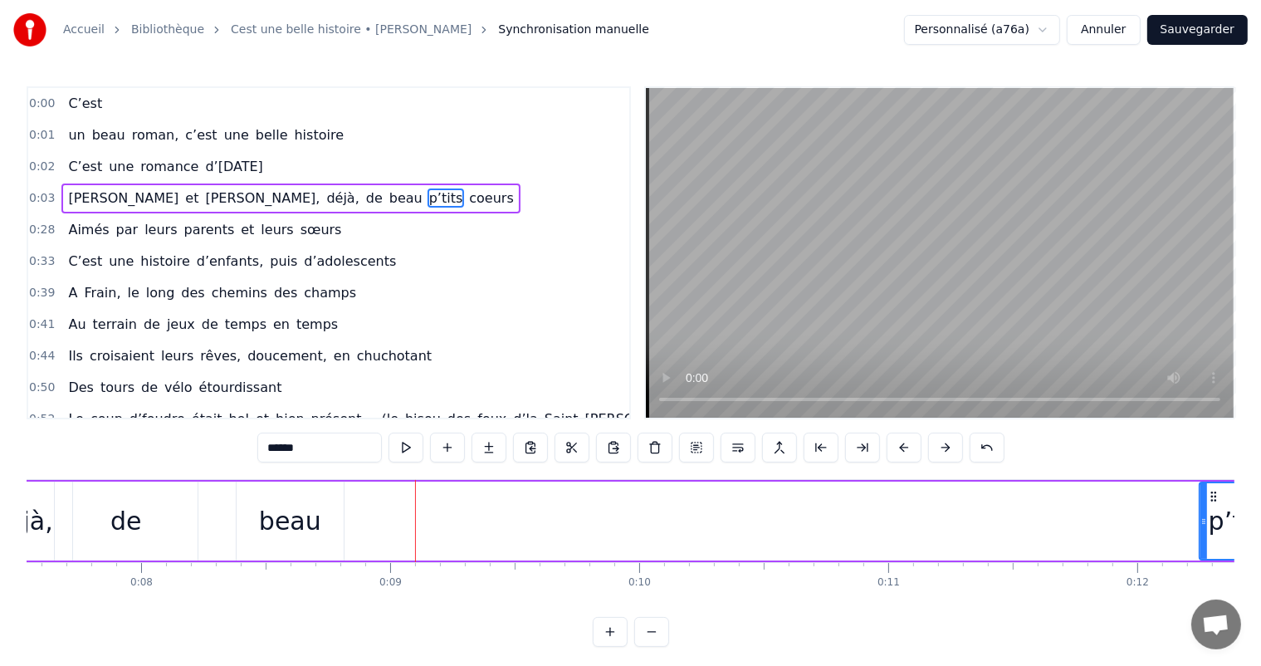
drag, startPoint x: 336, startPoint y: 510, endPoint x: 1200, endPoint y: 540, distance: 864.4
click at [1200, 540] on div at bounding box center [1203, 521] width 7 height 76
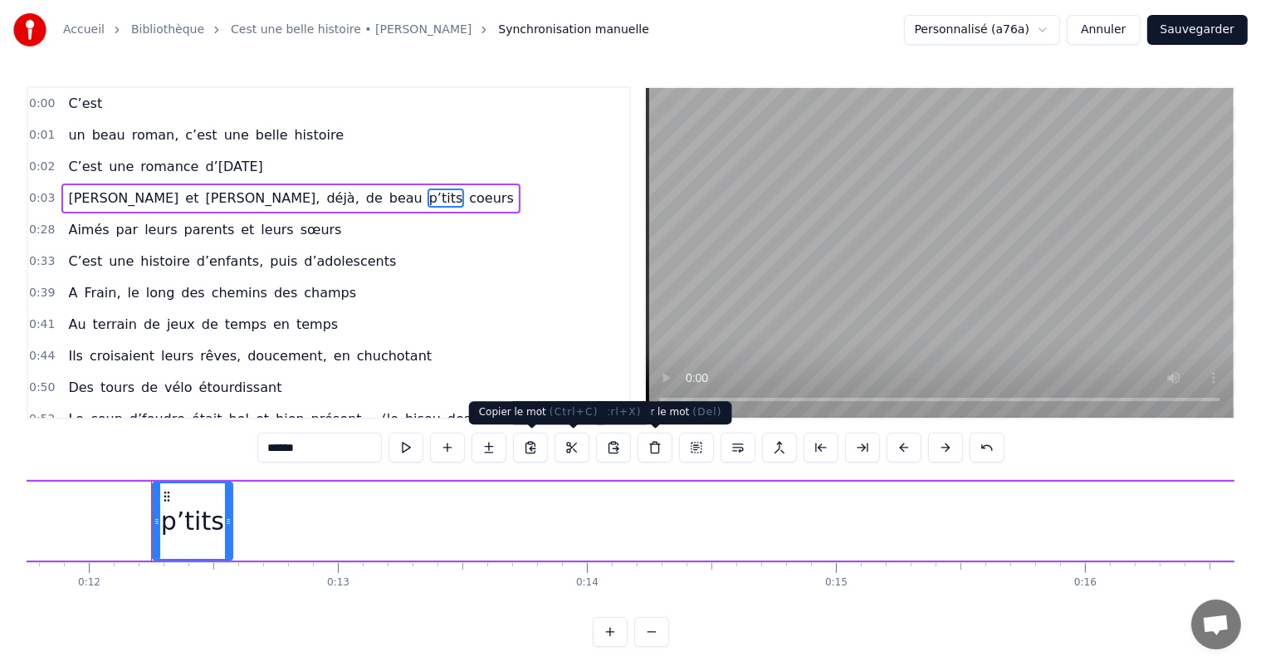
scroll to position [0, 2966]
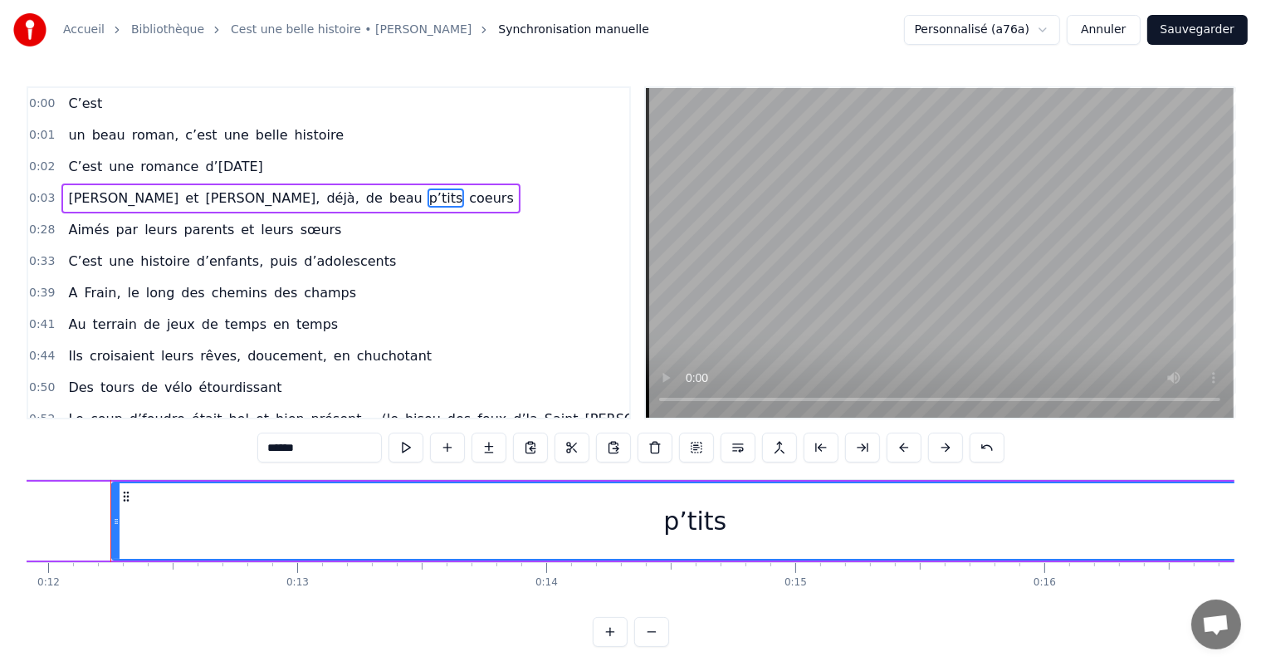
drag, startPoint x: 188, startPoint y: 498, endPoint x: 1274, endPoint y: 485, distance: 1086.4
click at [1261, 485] on html "Accueil Bibliothèque Cest une belle histoire • Michel Fugain Synchronisation ma…" at bounding box center [630, 336] width 1261 height 673
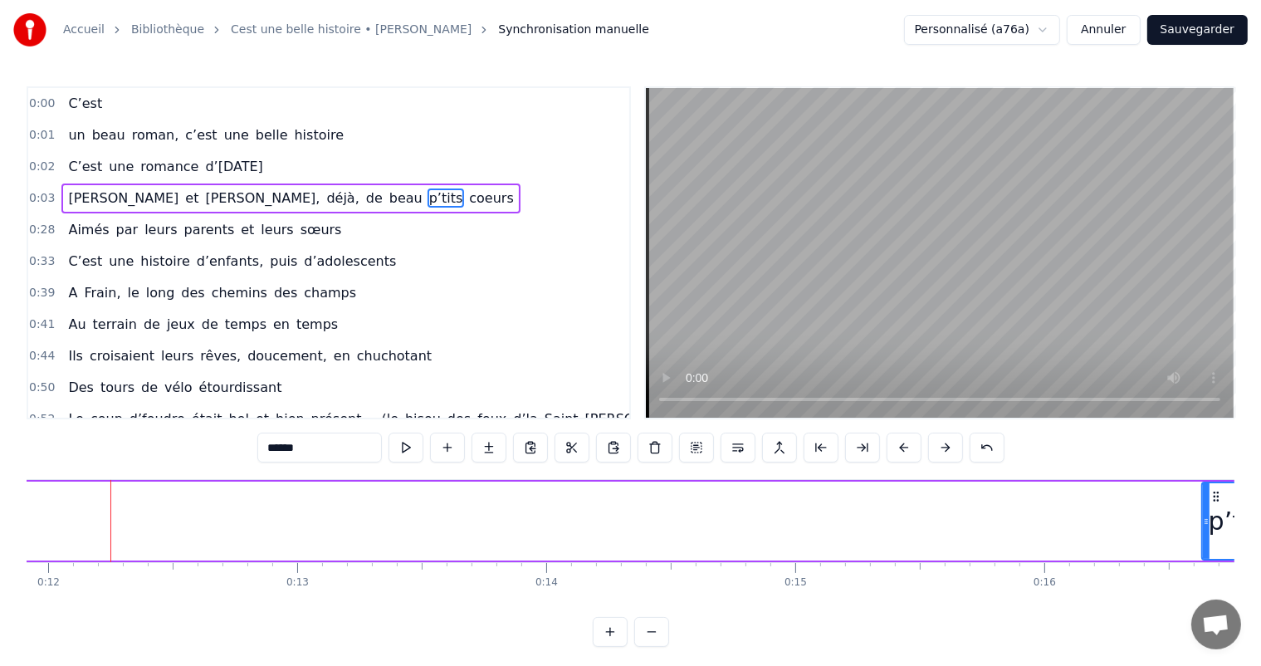
drag, startPoint x: 113, startPoint y: 507, endPoint x: 1202, endPoint y: 573, distance: 1090.8
click at [1202, 573] on div "C’est un beau roman, c’est une belle histoire C’est une romance d’[DATE] [PERSO…" at bounding box center [630, 541] width 1207 height 124
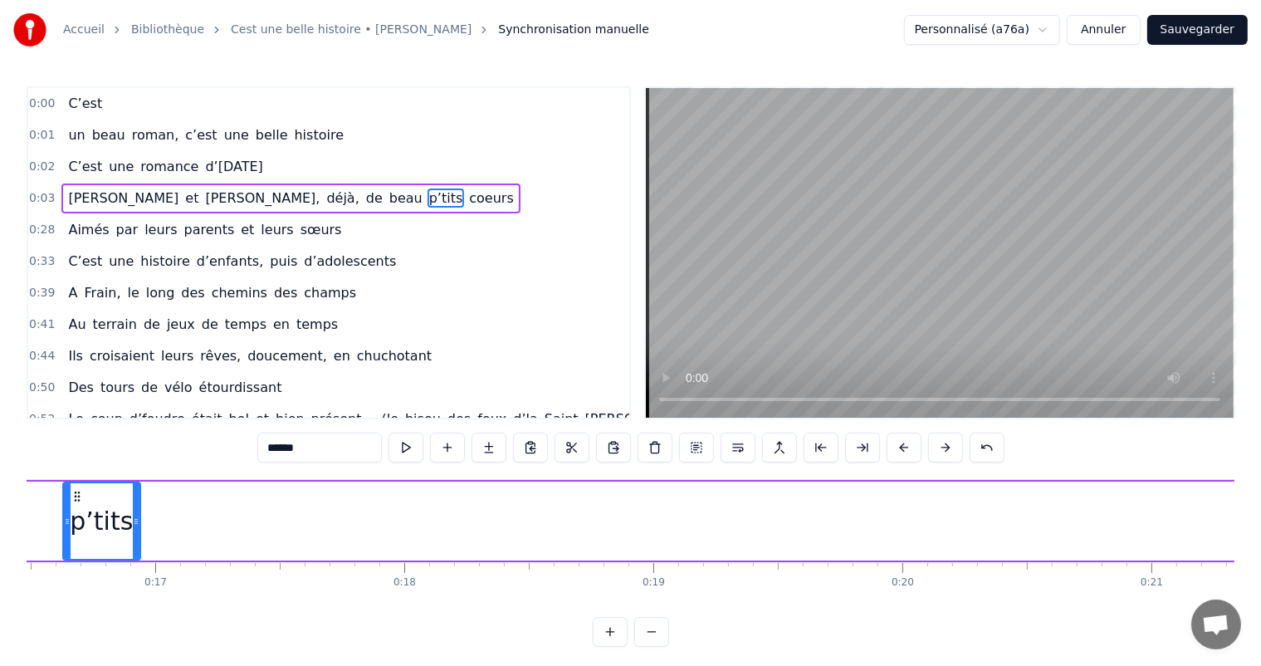
scroll to position [0, 4130]
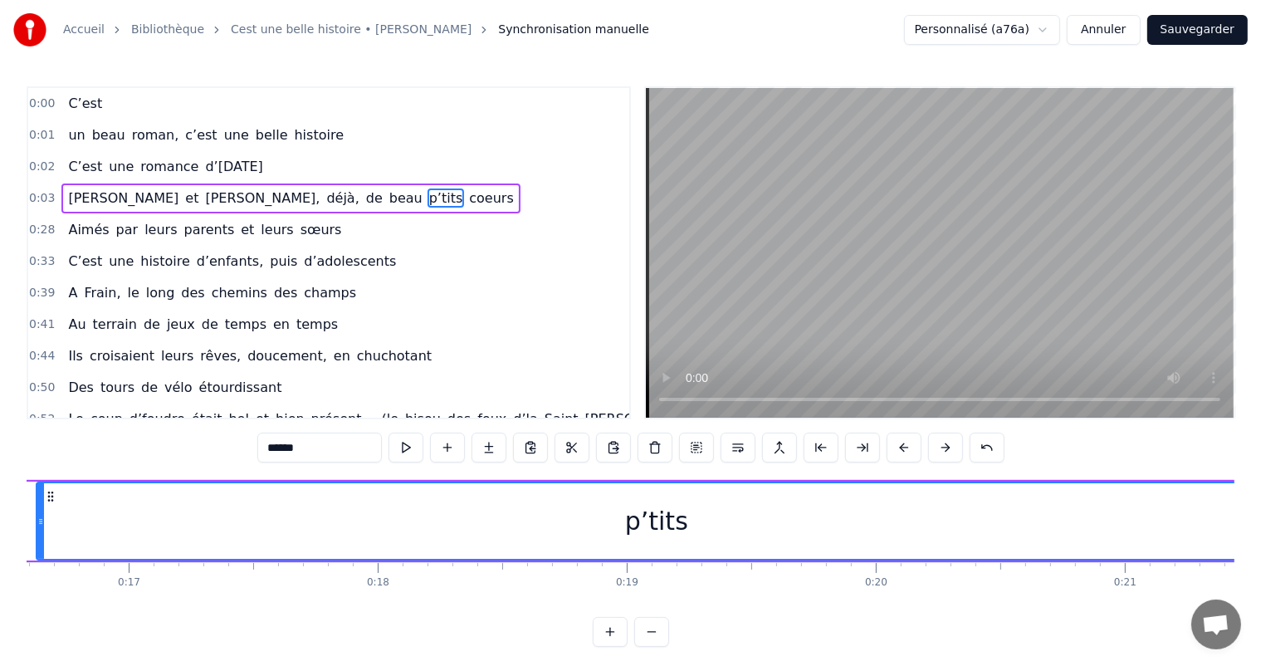
drag, startPoint x: 111, startPoint y: 524, endPoint x: 1274, endPoint y: 544, distance: 1162.8
click at [1261, 544] on html "Accueil Bibliothèque Cest une belle histoire • Michel Fugain Synchronisation ma…" at bounding box center [630, 336] width 1261 height 673
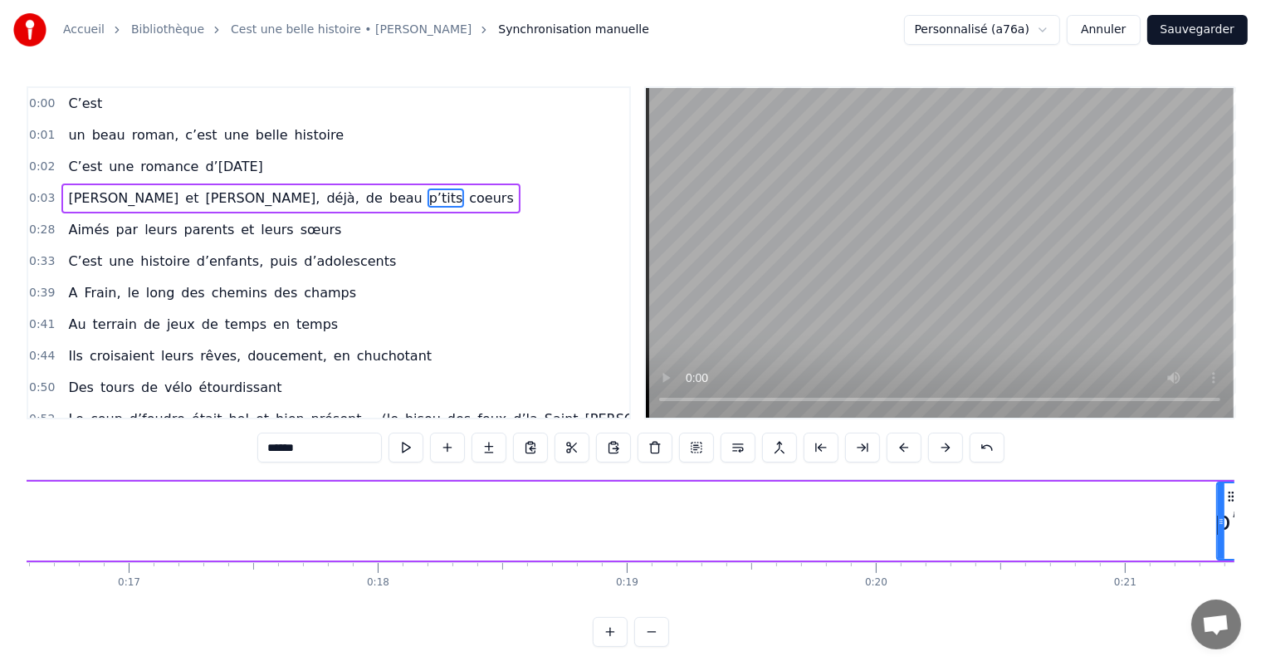
drag, startPoint x: 38, startPoint y: 512, endPoint x: 1218, endPoint y: 536, distance: 1180.4
click at [1218, 536] on div at bounding box center [1220, 521] width 7 height 76
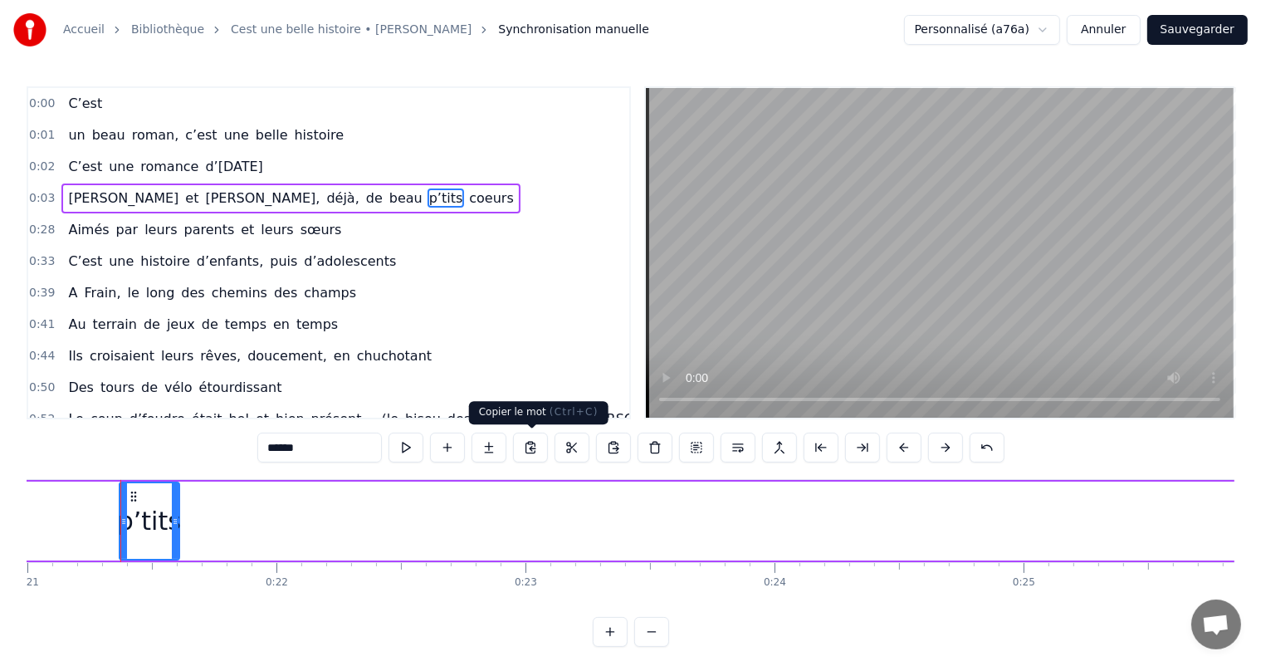
scroll to position [0, 5238]
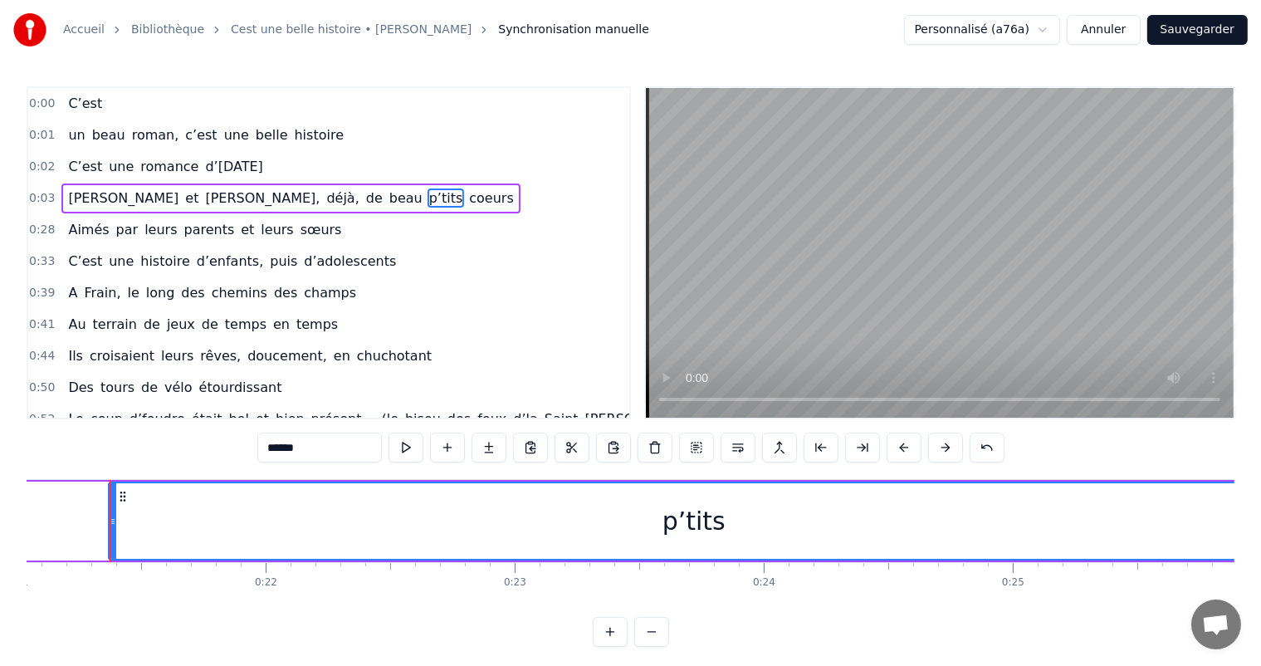
drag, startPoint x: 163, startPoint y: 503, endPoint x: 1274, endPoint y: 578, distance: 1112.9
click at [1261, 578] on html "Accueil Bibliothèque Cest une belle histoire • Michel Fugain Synchronisation ma…" at bounding box center [630, 336] width 1261 height 673
click at [149, 518] on div "p’tits" at bounding box center [694, 521] width 1168 height 76
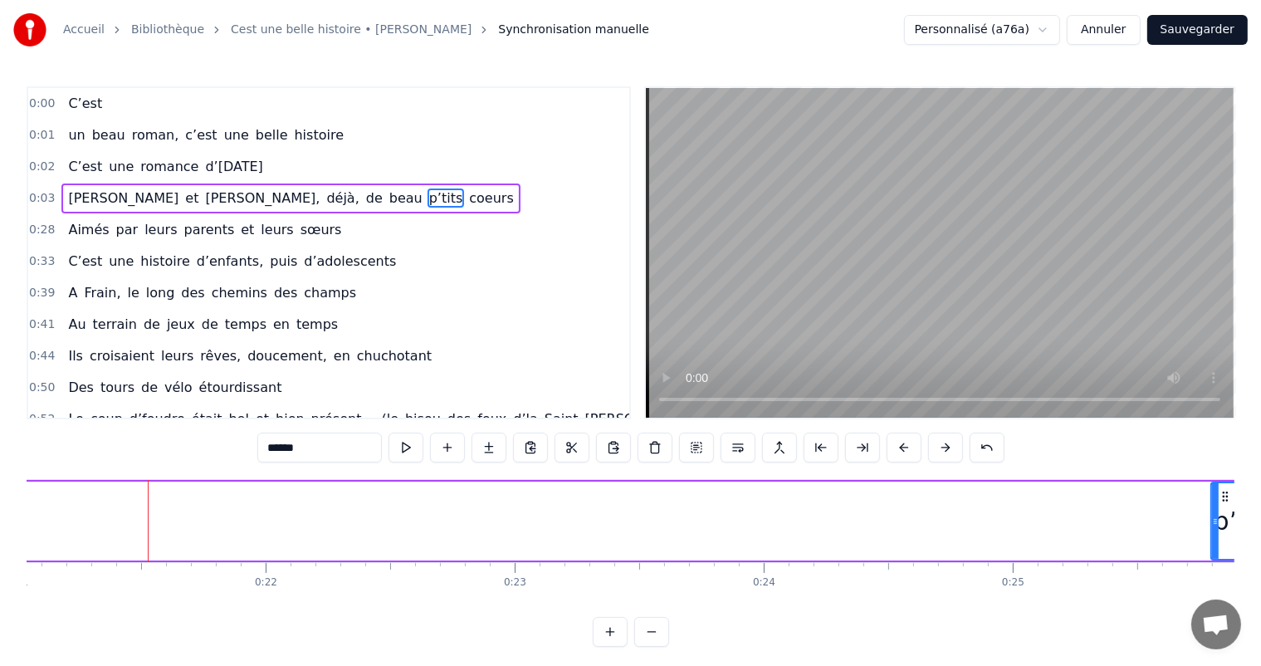
drag, startPoint x: 108, startPoint y: 516, endPoint x: 1210, endPoint y: 576, distance: 1103.7
click at [1210, 576] on div "C’est un beau roman, c’est une belle histoire C’est une romance d’[DATE] [PERSO…" at bounding box center [630, 541] width 1207 height 124
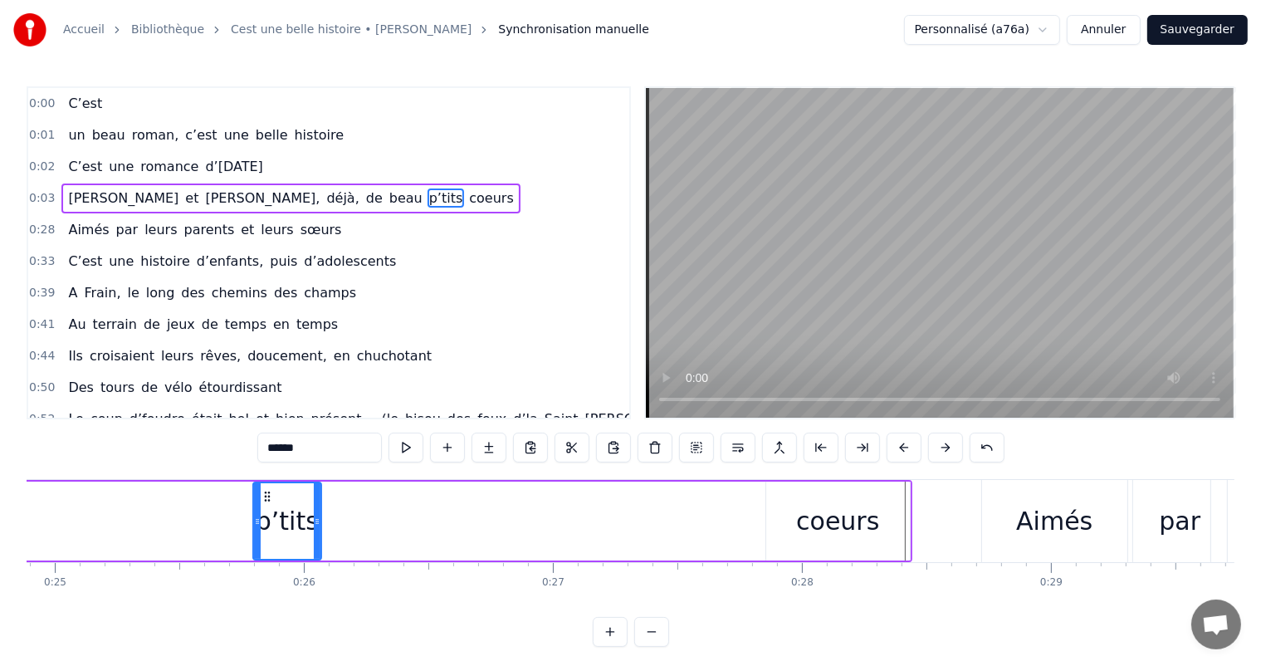
scroll to position [0, 6276]
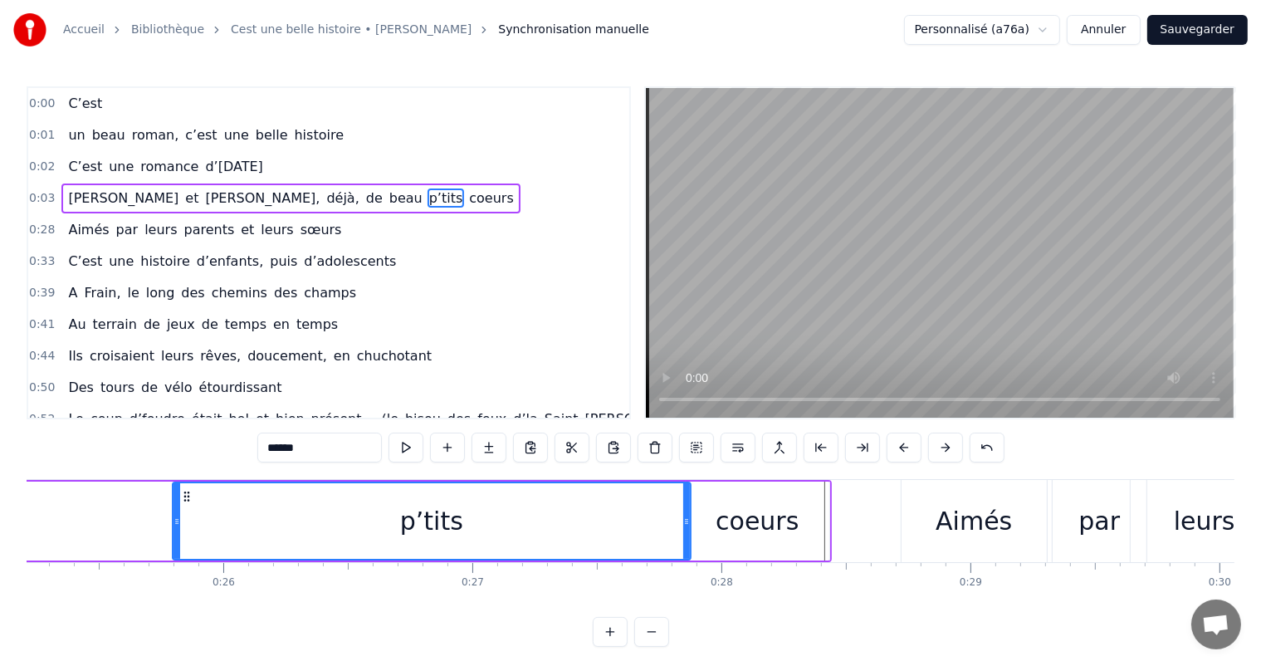
drag, startPoint x: 234, startPoint y: 520, endPoint x: 465, endPoint y: 495, distance: 232.0
click at [683, 547] on div at bounding box center [686, 521] width 7 height 76
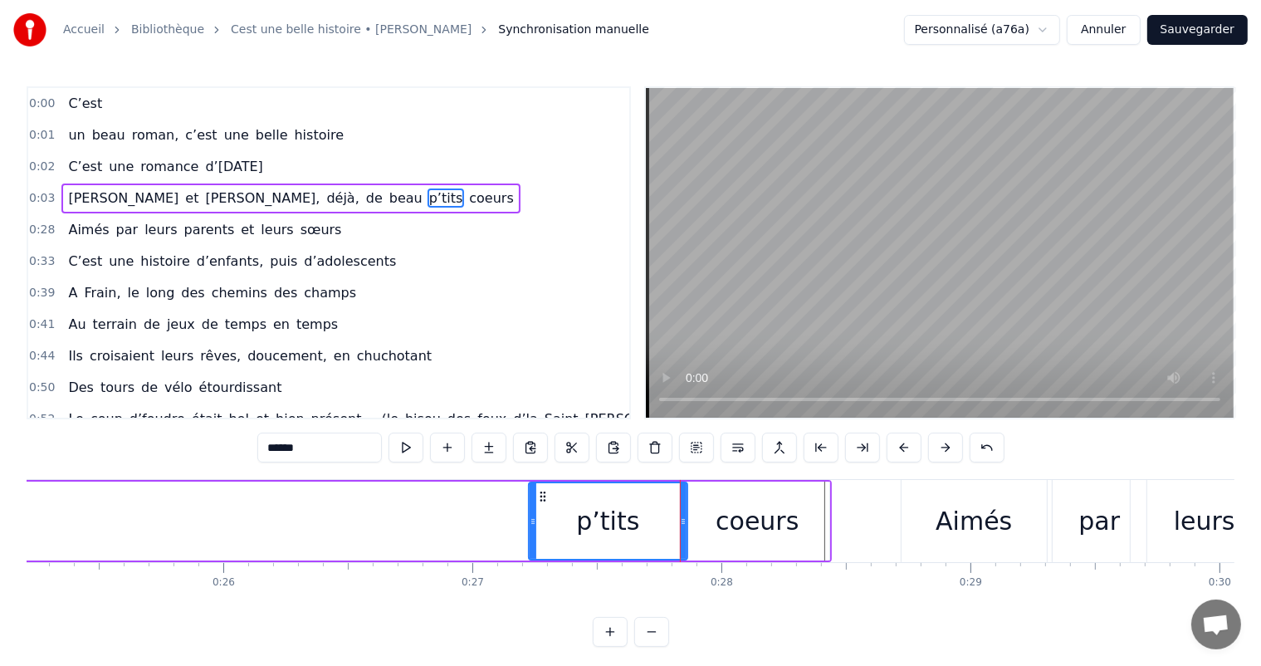
drag, startPoint x: 175, startPoint y: 521, endPoint x: 412, endPoint y: 558, distance: 239.3
click at [532, 545] on div at bounding box center [532, 521] width 7 height 76
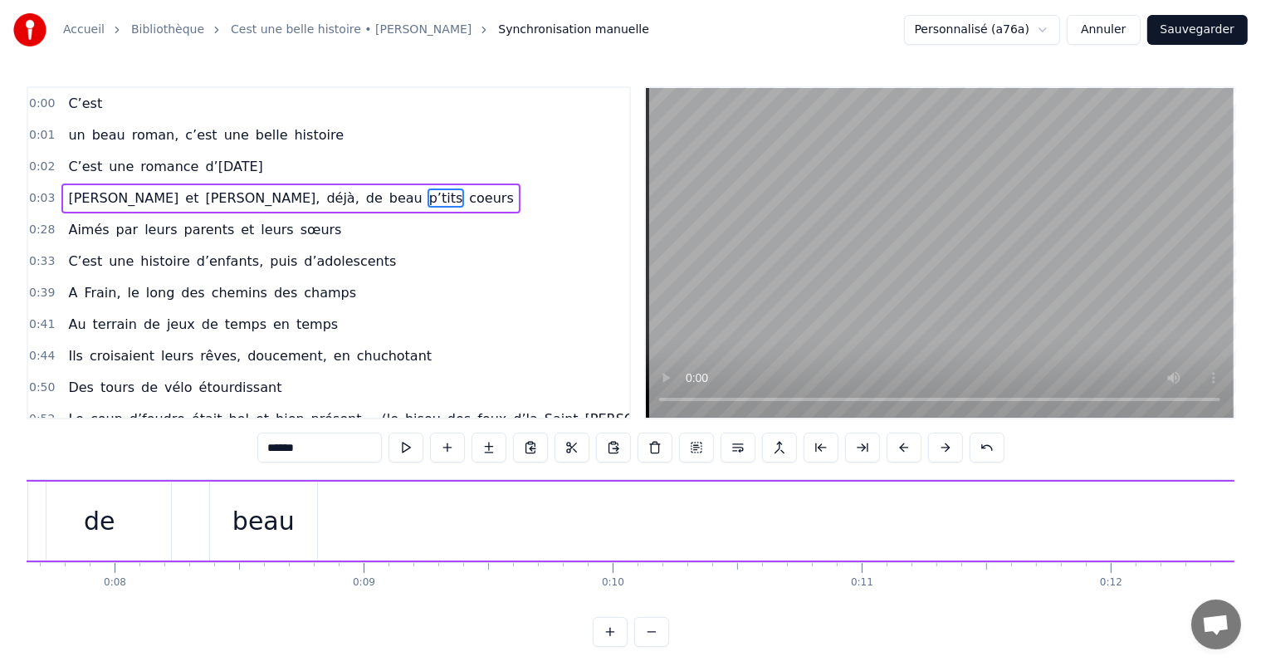
scroll to position [0, 1851]
click at [312, 524] on div "beau" at bounding box center [316, 520] width 62 height 37
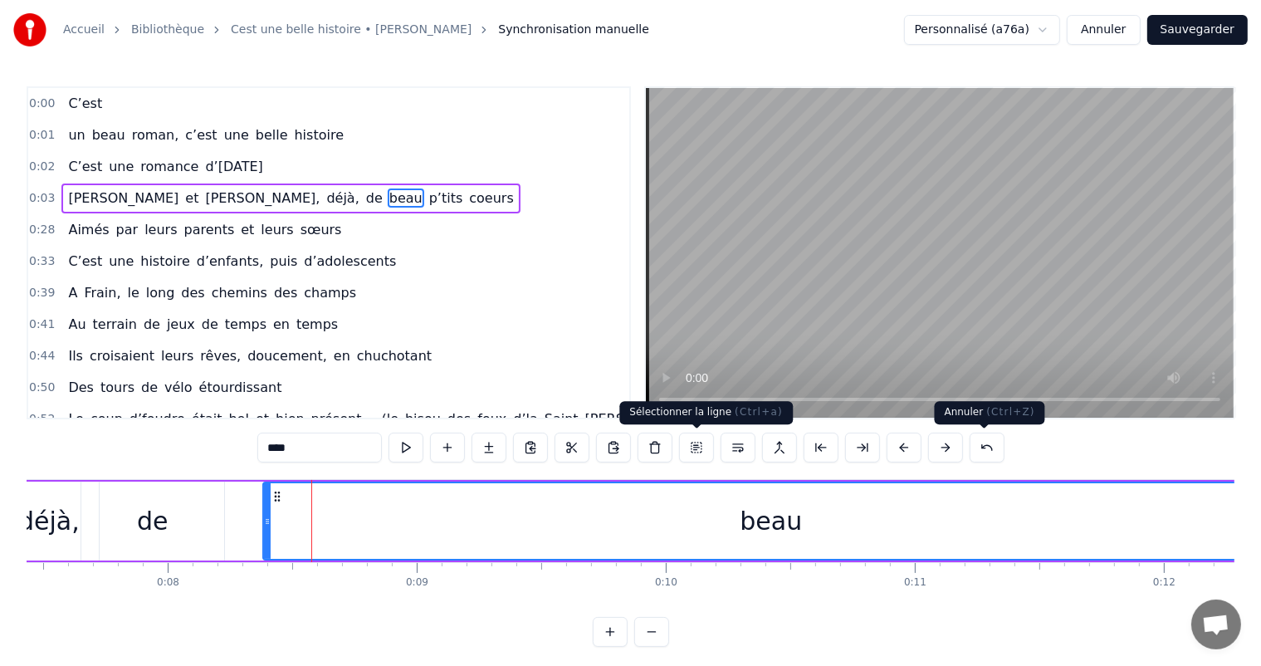
drag, startPoint x: 365, startPoint y: 522, endPoint x: 1172, endPoint y: 563, distance: 807.7
click at [1261, 563] on html "Accueil Bibliothèque Cest une belle histoire • Michel Fugain Synchronisation ma…" at bounding box center [630, 336] width 1261 height 673
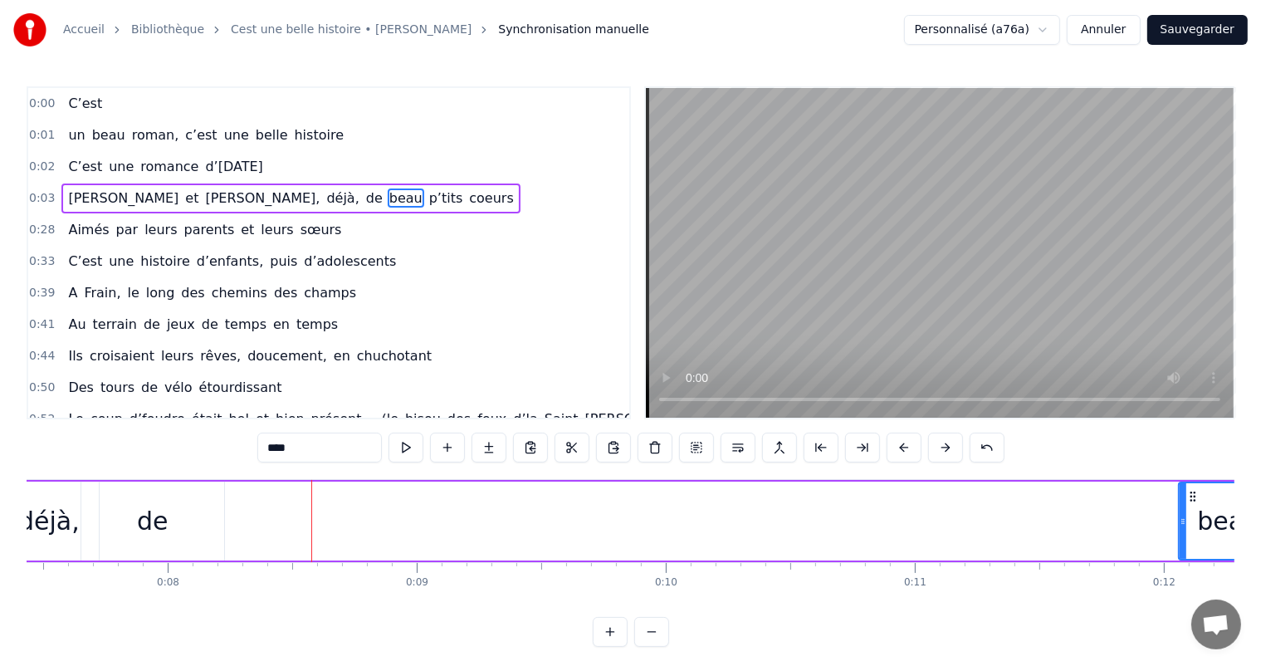
drag, startPoint x: 267, startPoint y: 518, endPoint x: 1185, endPoint y: 534, distance: 918.0
click at [1185, 534] on div at bounding box center [1182, 521] width 7 height 76
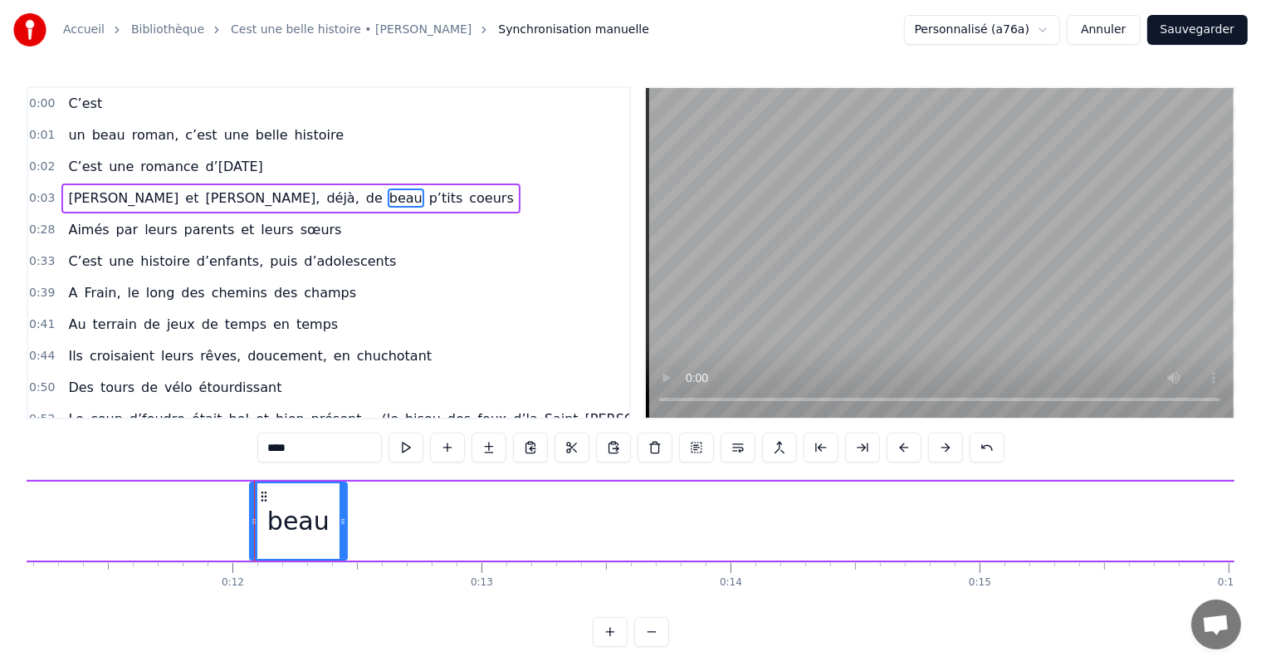
scroll to position [0, 2925]
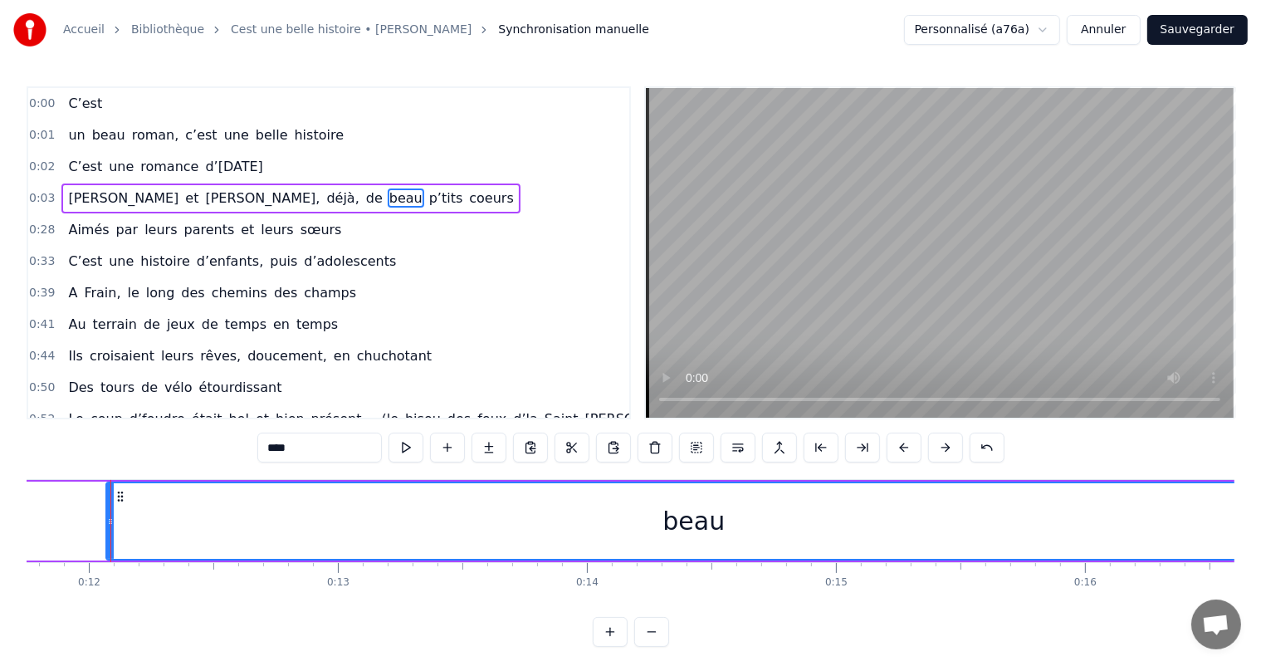
drag, startPoint x: 196, startPoint y: 513, endPoint x: 1274, endPoint y: 526, distance: 1078.1
click at [1261, 526] on html "Accueil Bibliothèque Cest une belle histoire • Michel Fugain Synchronisation ma…" at bounding box center [630, 336] width 1261 height 673
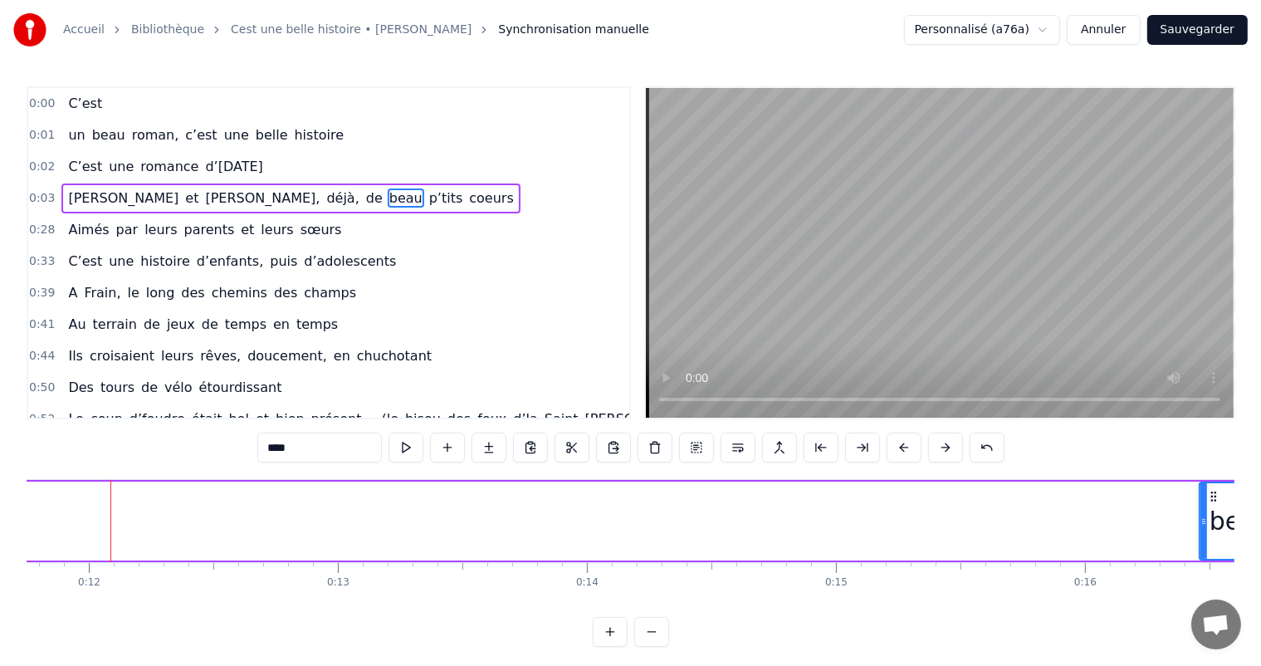
drag, startPoint x: 109, startPoint y: 513, endPoint x: 1202, endPoint y: 455, distance: 1094.5
click at [1202, 455] on div "0:00 C’est 0:01 un beau roman, c’est une belle histoire 0:02 C’est une romance …" at bounding box center [630, 366] width 1207 height 560
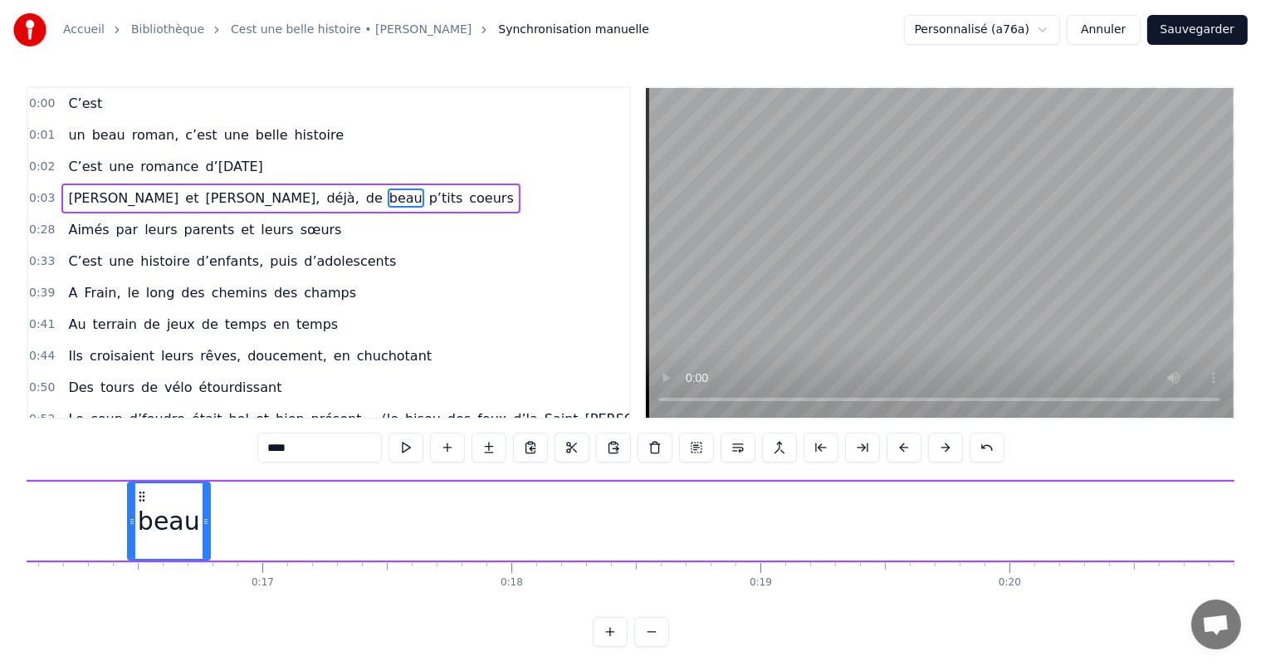
scroll to position [0, 4023]
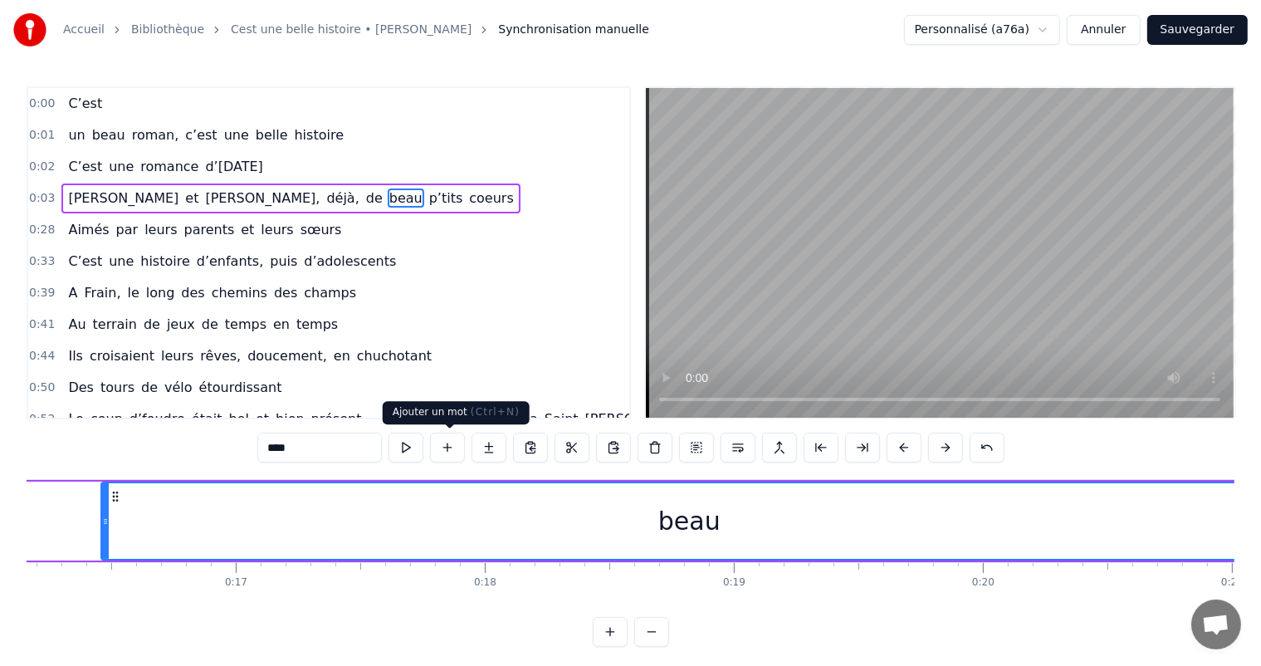
drag, startPoint x: 180, startPoint y: 500, endPoint x: 1274, endPoint y: 529, distance: 1094.2
click at [1261, 529] on html "Accueil Bibliothèque Cest une belle histoire • Michel Fugain Synchronisation ma…" at bounding box center [630, 336] width 1261 height 673
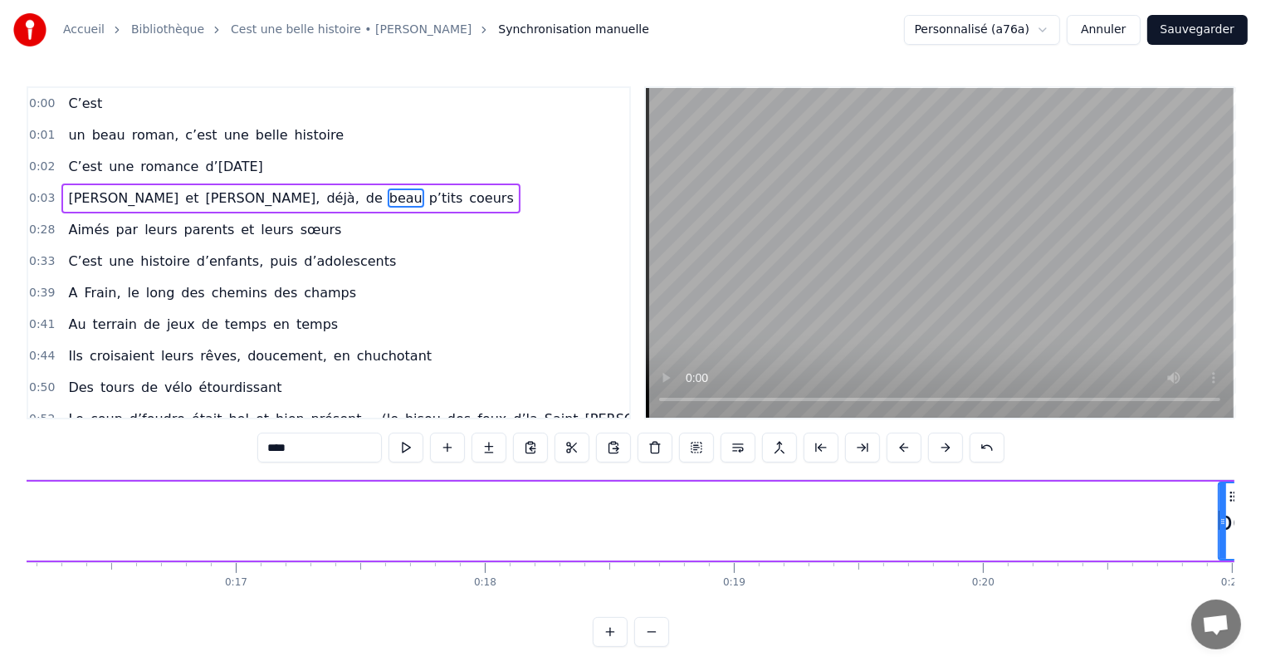
drag, startPoint x: 103, startPoint y: 499, endPoint x: 1220, endPoint y: 574, distance: 1119.6
click at [1220, 574] on div "C’est un beau roman, c’est une belle histoire C’est une romance d’[DATE] [PERSO…" at bounding box center [630, 541] width 1207 height 124
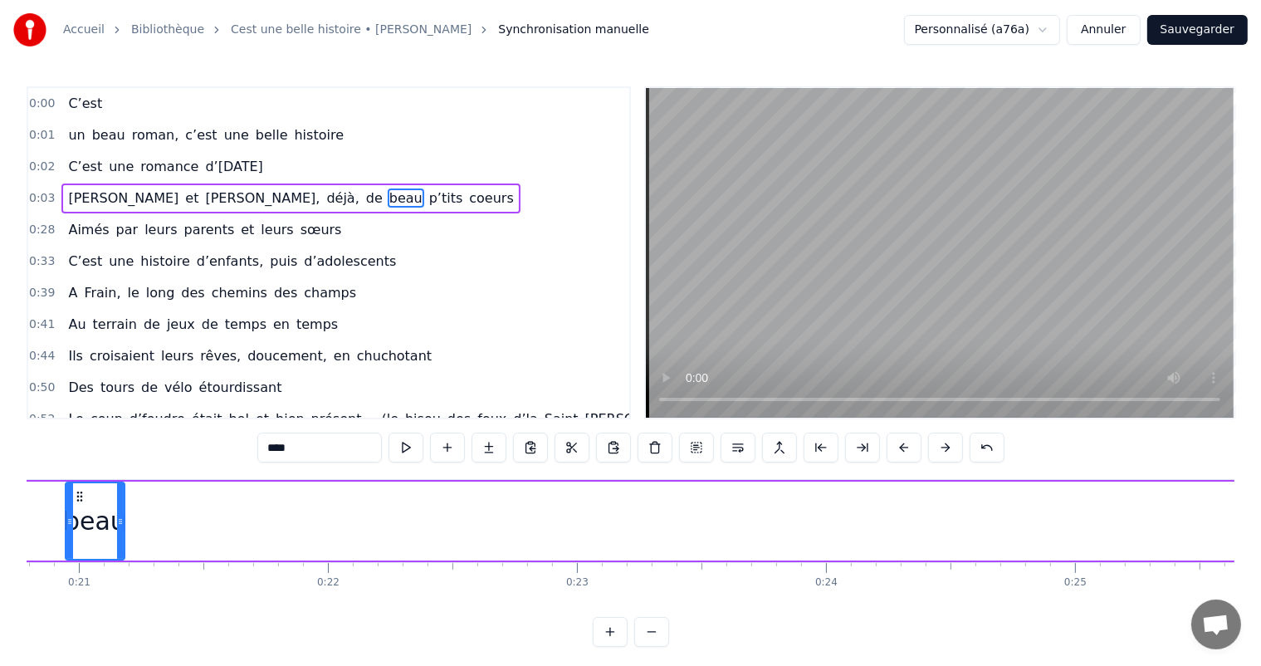
scroll to position [0, 5203]
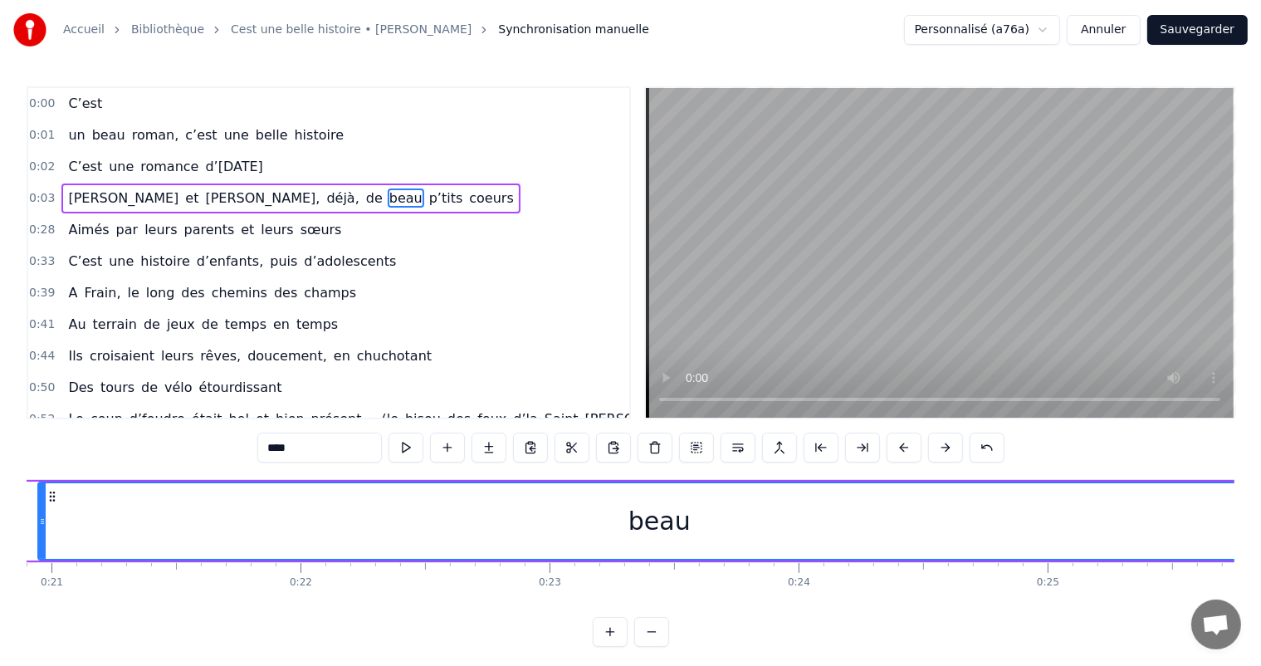
drag, startPoint x: 90, startPoint y: 518, endPoint x: 1274, endPoint y: 539, distance: 1183.6
click at [1261, 539] on html "Accueil Bibliothèque Cest une belle histoire • Michel Fugain Synchronisation ma…" at bounding box center [630, 336] width 1261 height 673
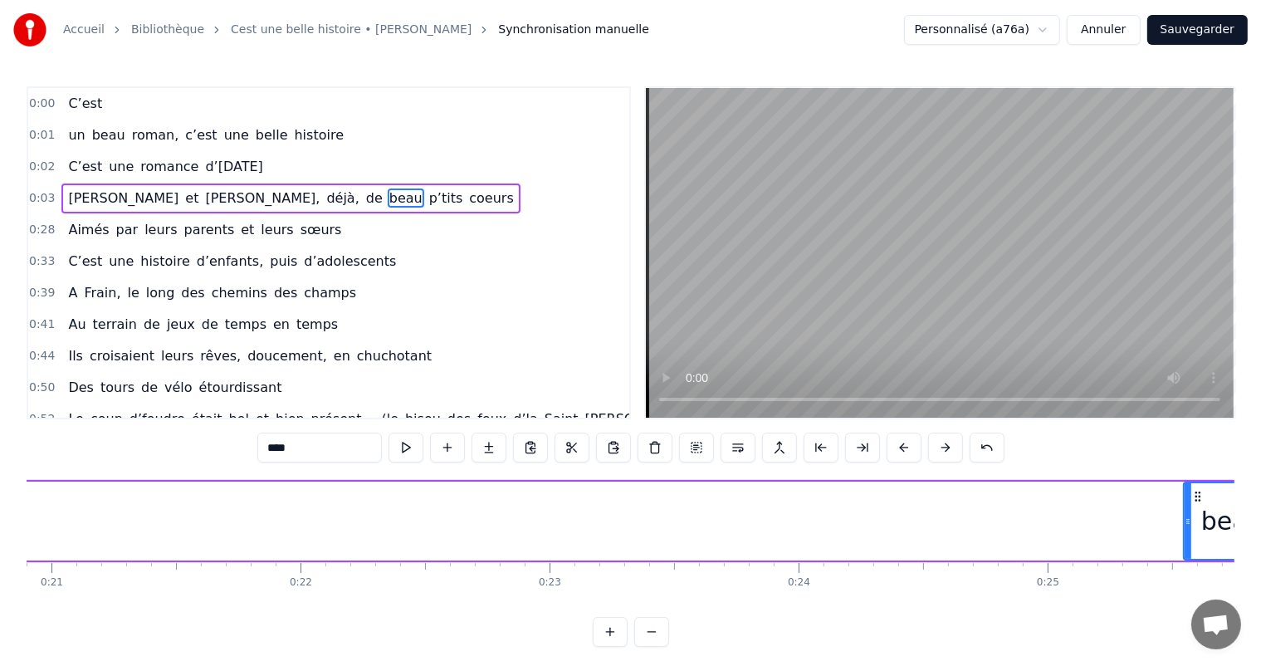
drag, startPoint x: 39, startPoint y: 523, endPoint x: 1184, endPoint y: 528, distance: 1145.3
click at [1184, 528] on div at bounding box center [1187, 521] width 7 height 76
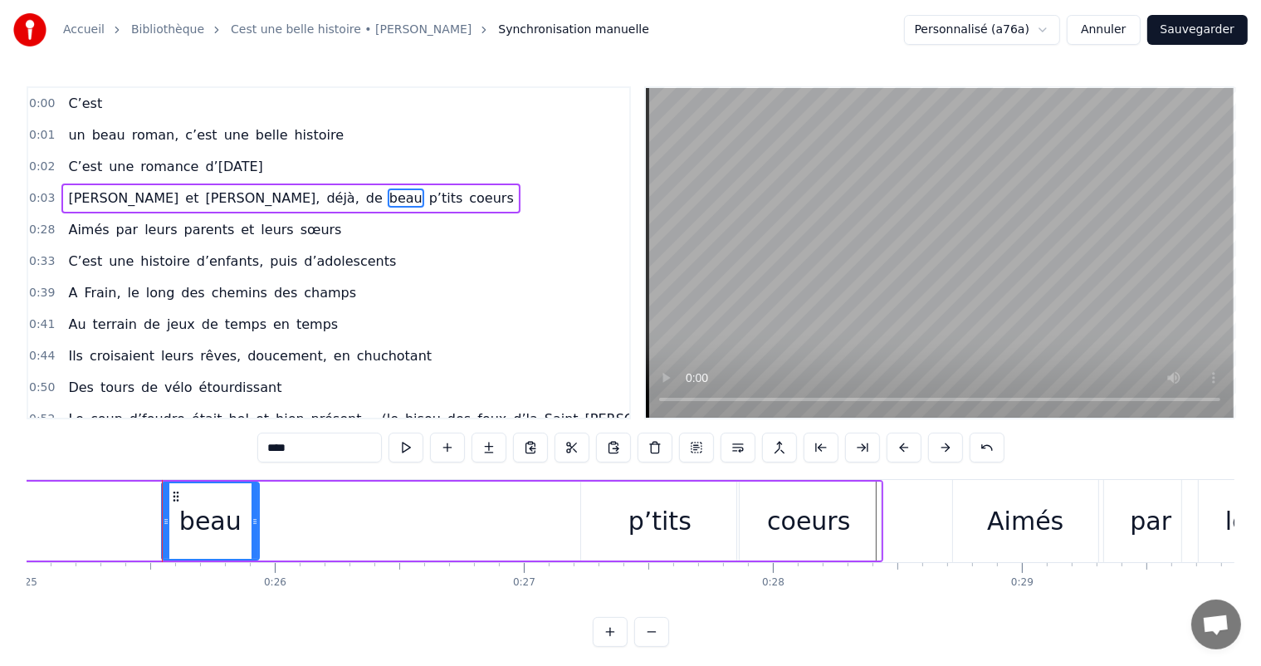
scroll to position [0, 6276]
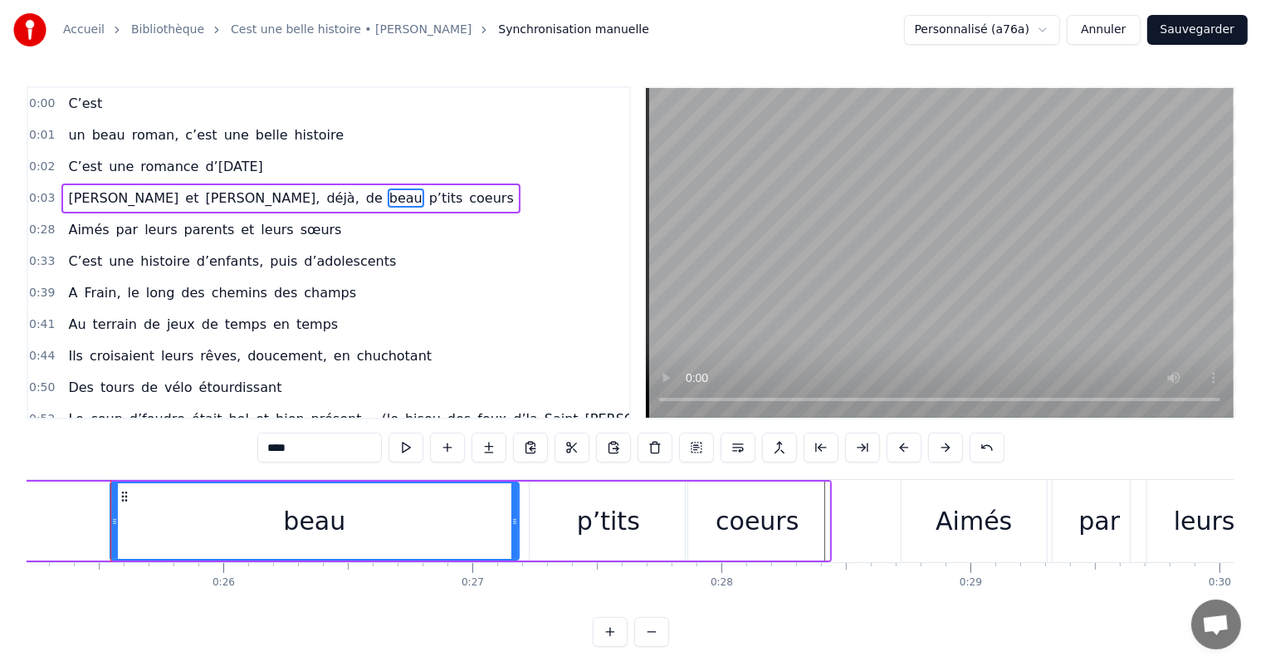
drag, startPoint x: 203, startPoint y: 524, endPoint x: 535, endPoint y: 546, distance: 332.7
click at [518, 546] on div at bounding box center [514, 521] width 7 height 76
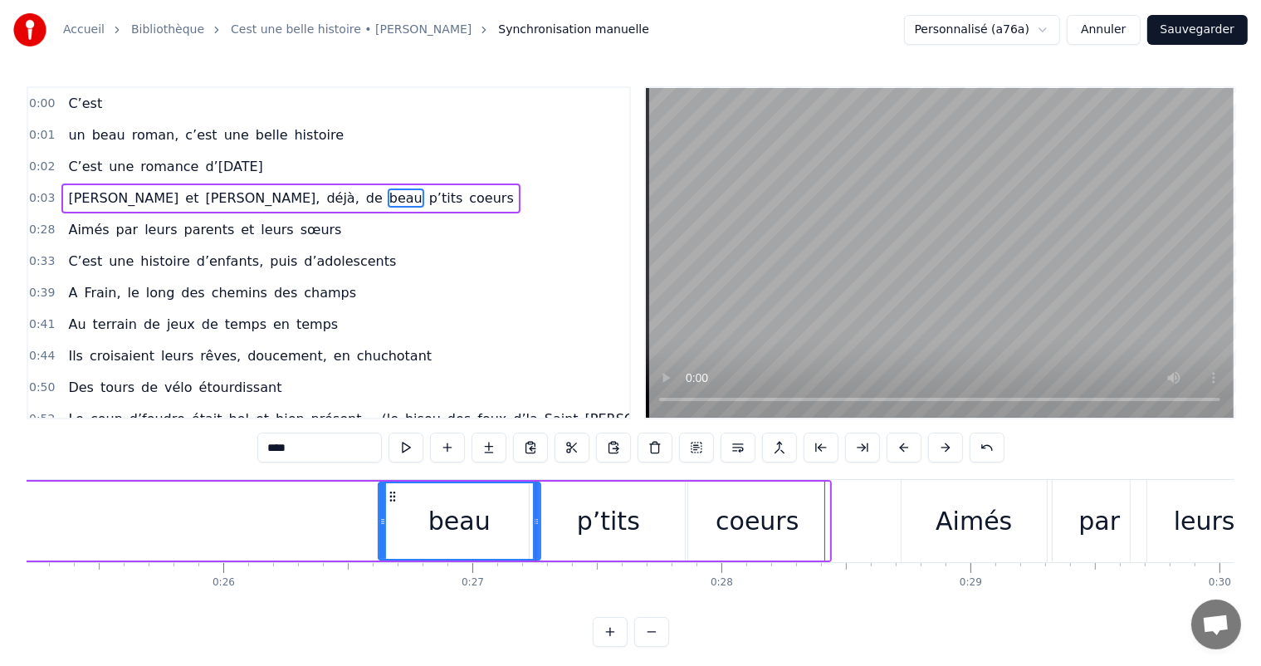
drag, startPoint x: 113, startPoint y: 517, endPoint x: 381, endPoint y: 537, distance: 268.8
click at [381, 537] on div at bounding box center [382, 521] width 7 height 76
click at [487, 524] on div "beau" at bounding box center [459, 521] width 160 height 76
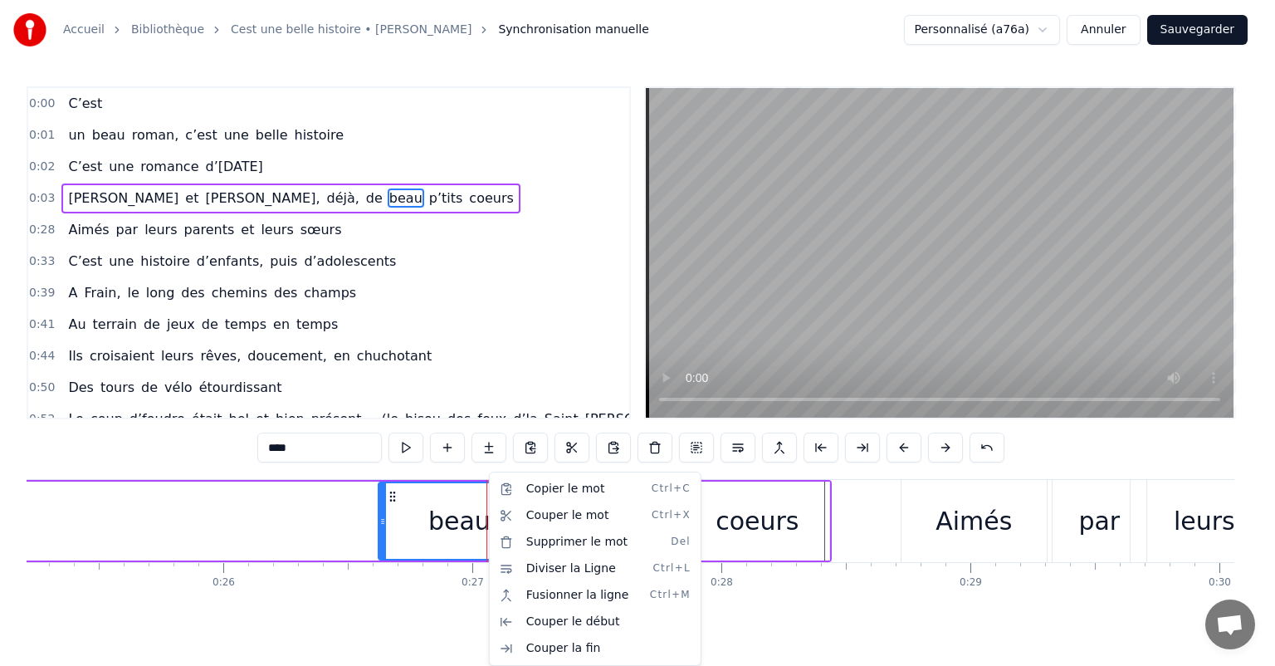
click at [334, 518] on html "Accueil Bibliothèque Cest une belle histoire • Michel Fugain Synchronisation ma…" at bounding box center [637, 336] width 1275 height 673
click at [430, 524] on div "beau" at bounding box center [459, 521] width 160 height 76
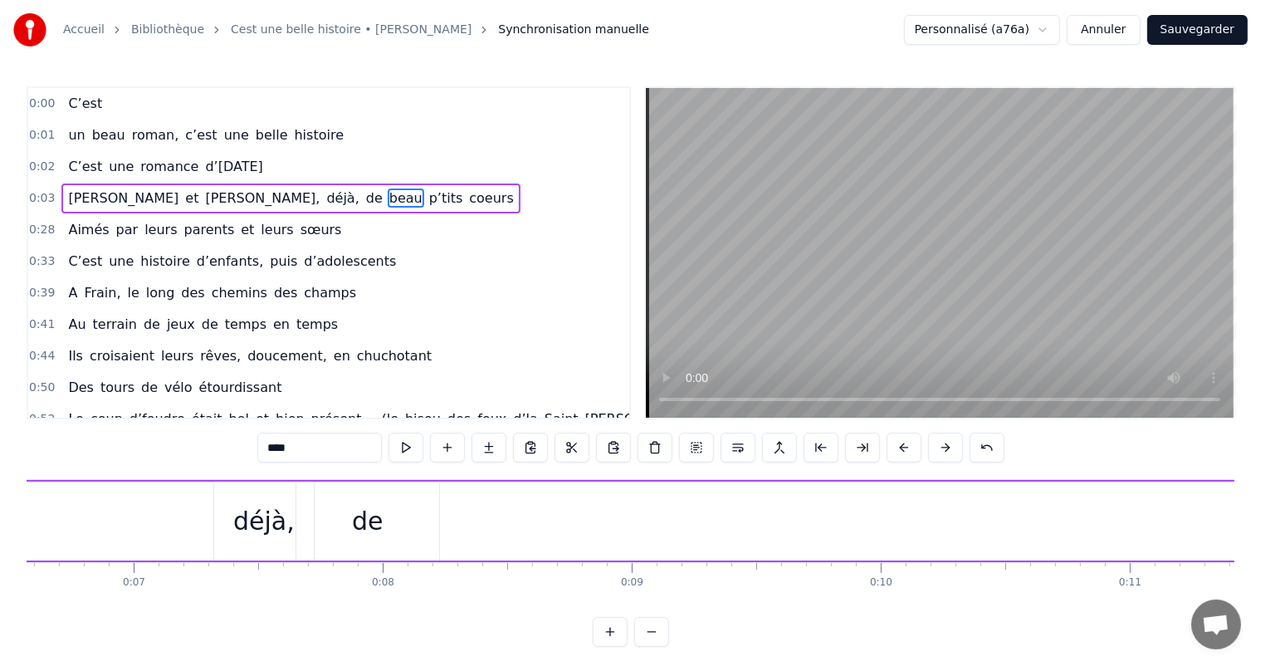
scroll to position [0, 1555]
click at [434, 548] on div "de" at bounding box center [448, 520] width 143 height 79
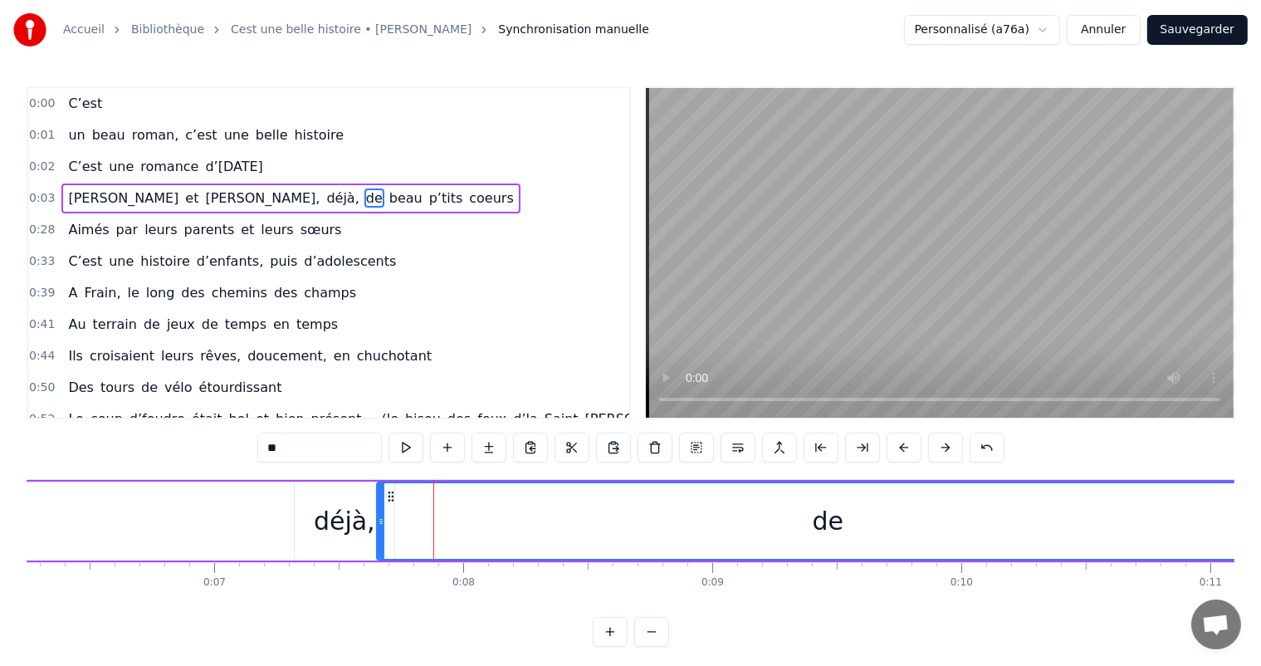
drag, startPoint x: 515, startPoint y: 524, endPoint x: 1274, endPoint y: 520, distance: 759.4
click at [1261, 520] on html "Accueil Bibliothèque Cest une belle histoire • Michel Fugain Synchronisation ma…" at bounding box center [630, 336] width 1261 height 673
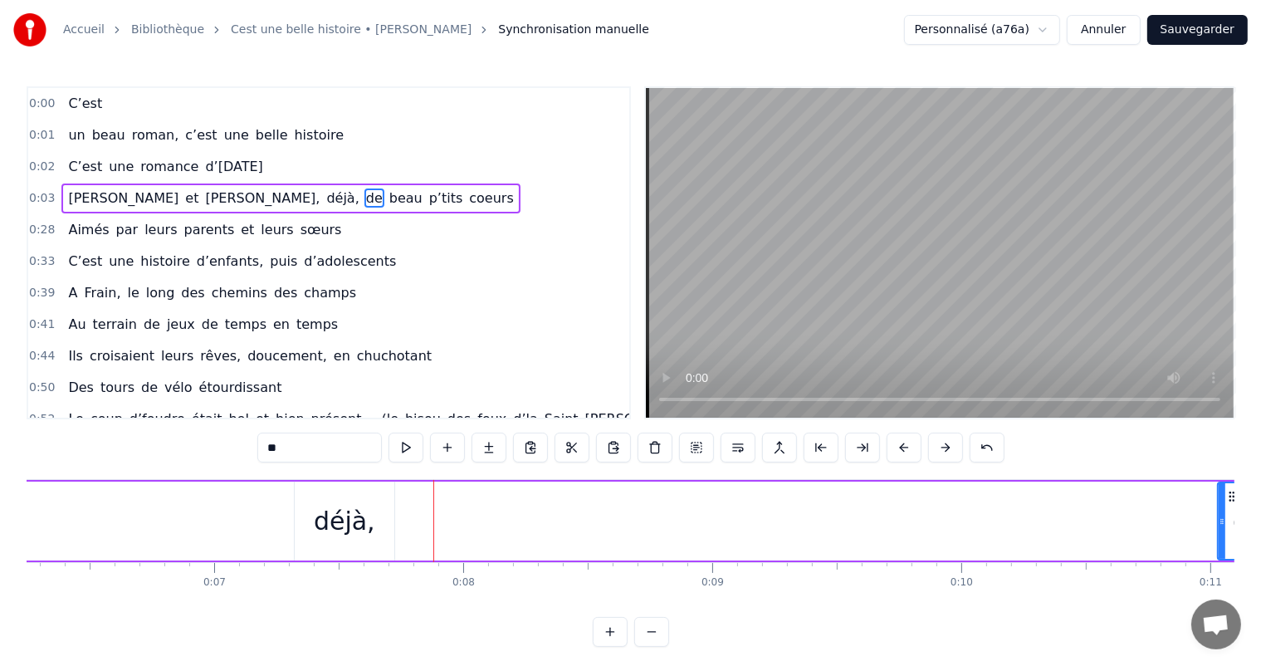
drag, startPoint x: 378, startPoint y: 521, endPoint x: 1215, endPoint y: 564, distance: 838.5
click at [1214, 564] on div "C’est un beau roman, c’est une belle histoire C’est une romance d’[DATE] [PERSO…" at bounding box center [630, 541] width 1207 height 124
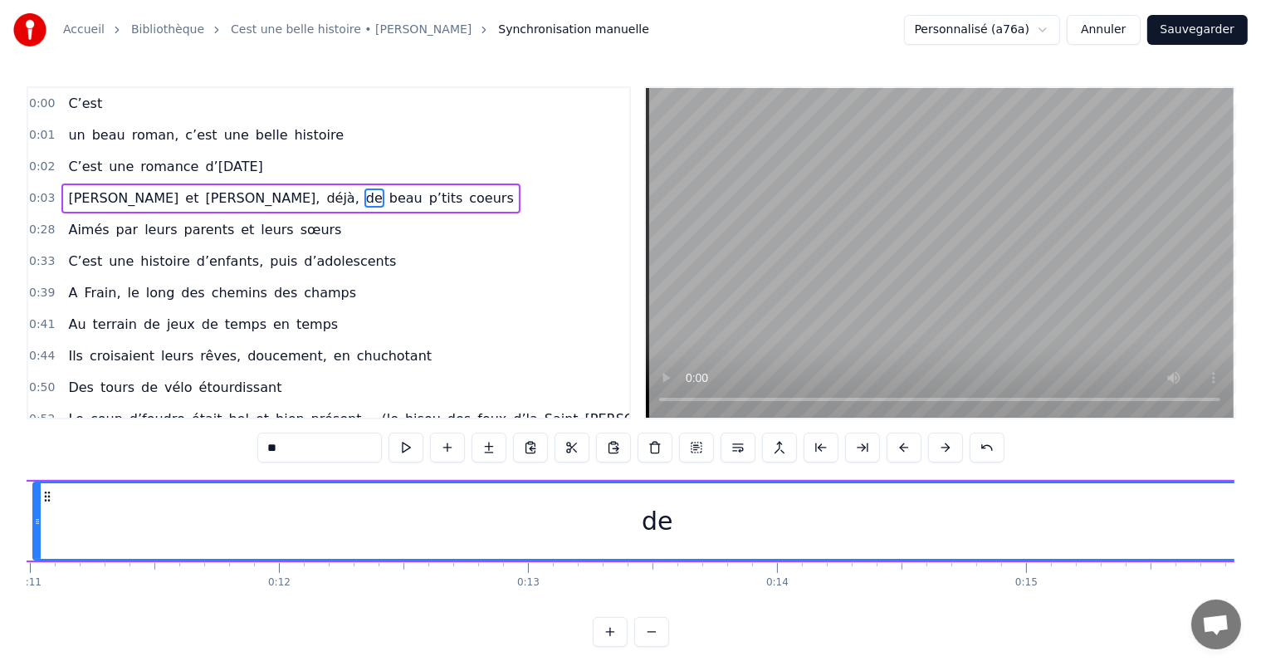
drag, startPoint x: 91, startPoint y: 510, endPoint x: 1019, endPoint y: 481, distance: 928.3
click at [1261, 553] on html "Accueil Bibliothèque Cest une belle histoire • Michel Fugain Synchronisation ma…" at bounding box center [630, 336] width 1261 height 673
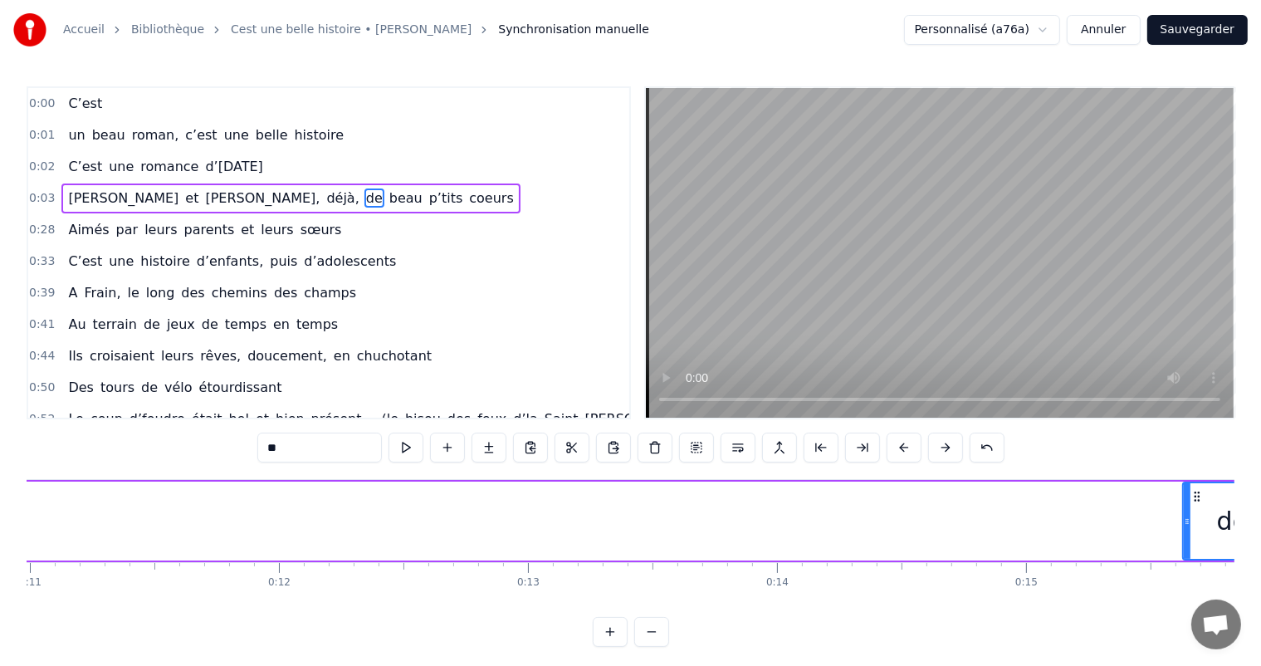
drag, startPoint x: 36, startPoint y: 528, endPoint x: 1188, endPoint y: 521, distance: 1152.7
click at [1188, 521] on div at bounding box center [1186, 521] width 7 height 76
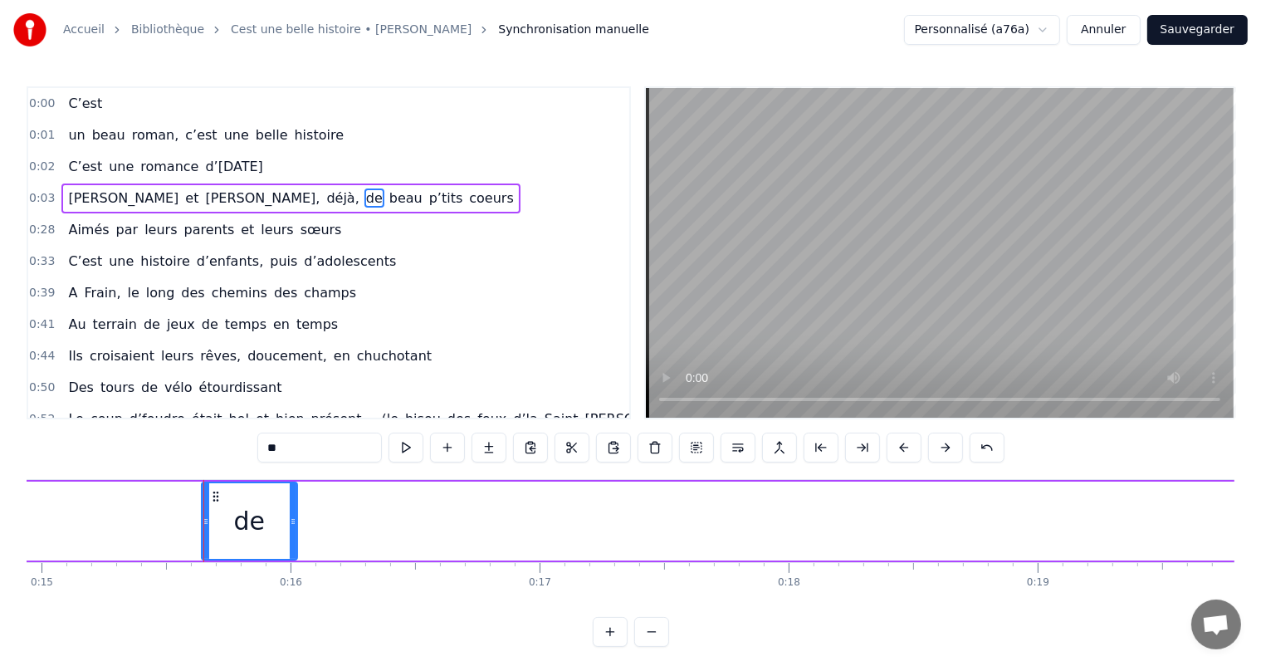
scroll to position [0, 3813]
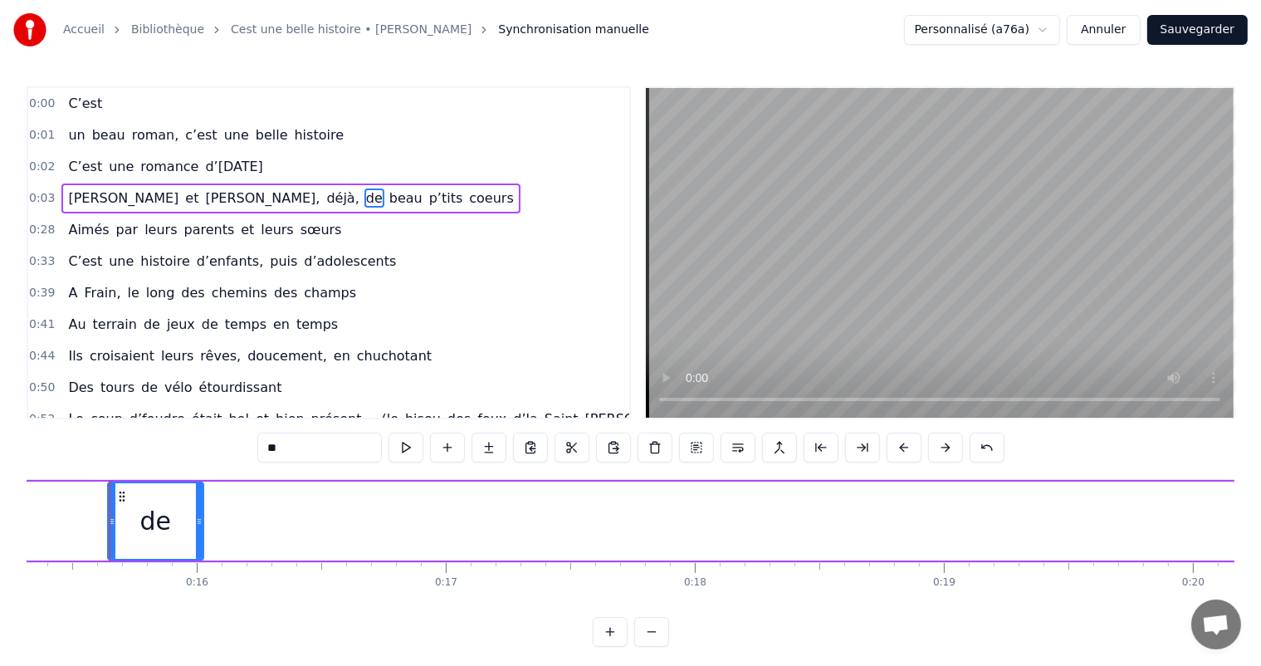
click at [202, 520] on div "de" at bounding box center [155, 520] width 97 height 79
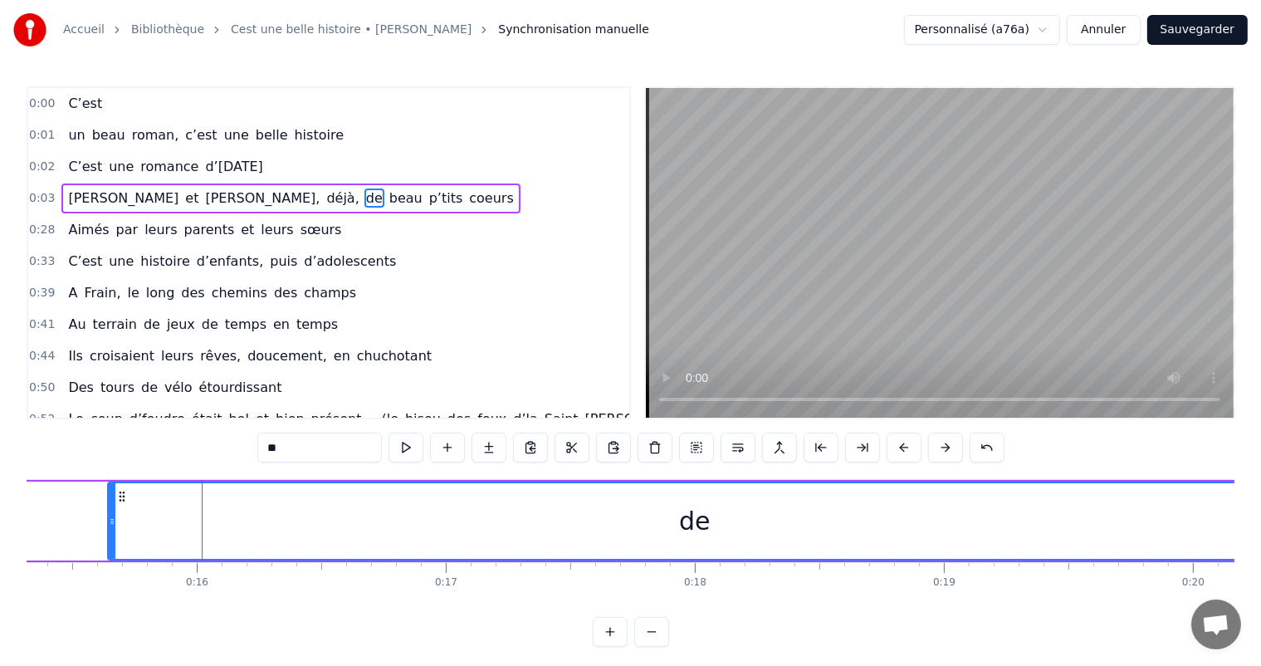
drag, startPoint x: 196, startPoint y: 515, endPoint x: 1274, endPoint y: 512, distance: 1078.0
click at [1261, 512] on html "Accueil Bibliothèque Cest une belle histoire • Michel Fugain Synchronisation ma…" at bounding box center [630, 336] width 1261 height 673
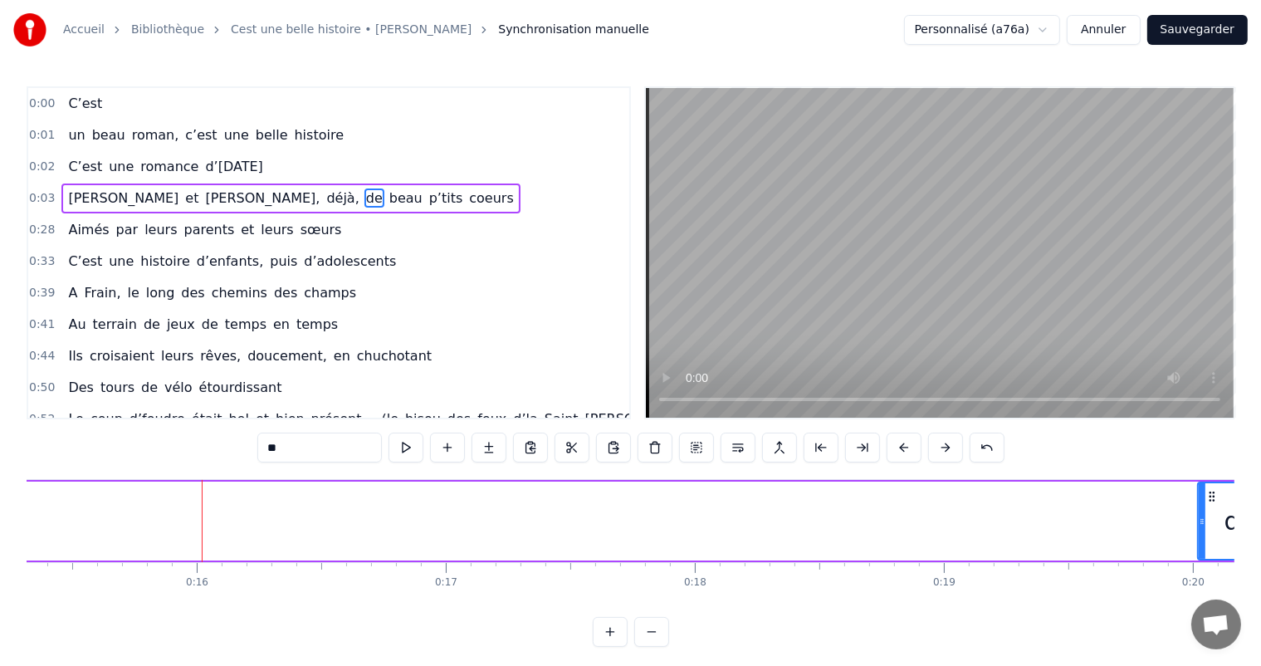
drag, startPoint x: 109, startPoint y: 528, endPoint x: 1198, endPoint y: 510, distance: 1089.8
click at [1198, 510] on div at bounding box center [1201, 521] width 7 height 76
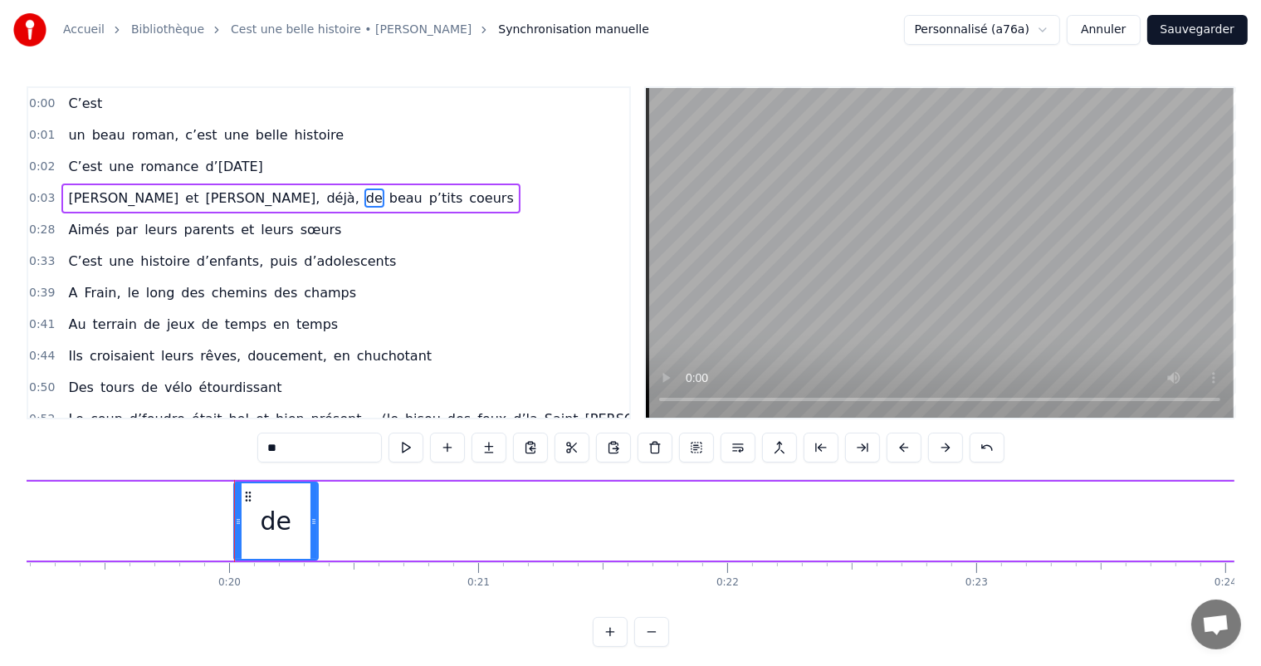
scroll to position [0, 4901]
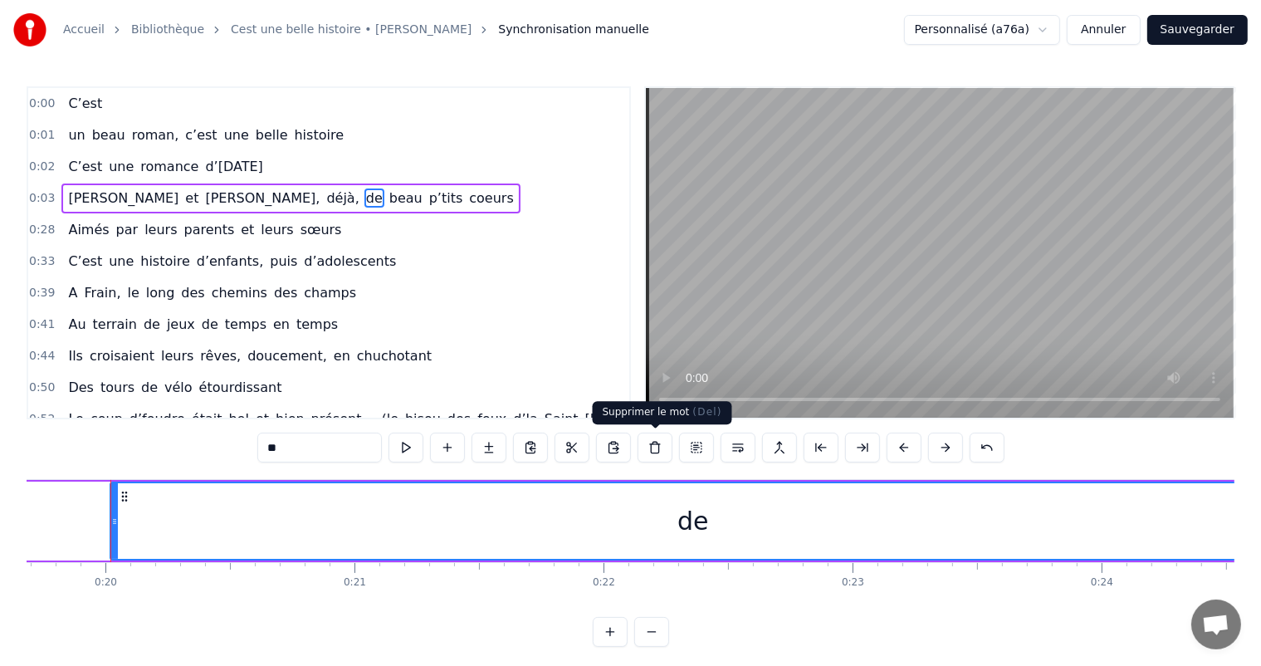
drag, startPoint x: 193, startPoint y: 515, endPoint x: 1274, endPoint y: 455, distance: 1083.0
click at [1261, 455] on html "Accueil Bibliothèque Cest une belle histoire • Michel Fugain Synchronisation ma…" at bounding box center [630, 336] width 1261 height 673
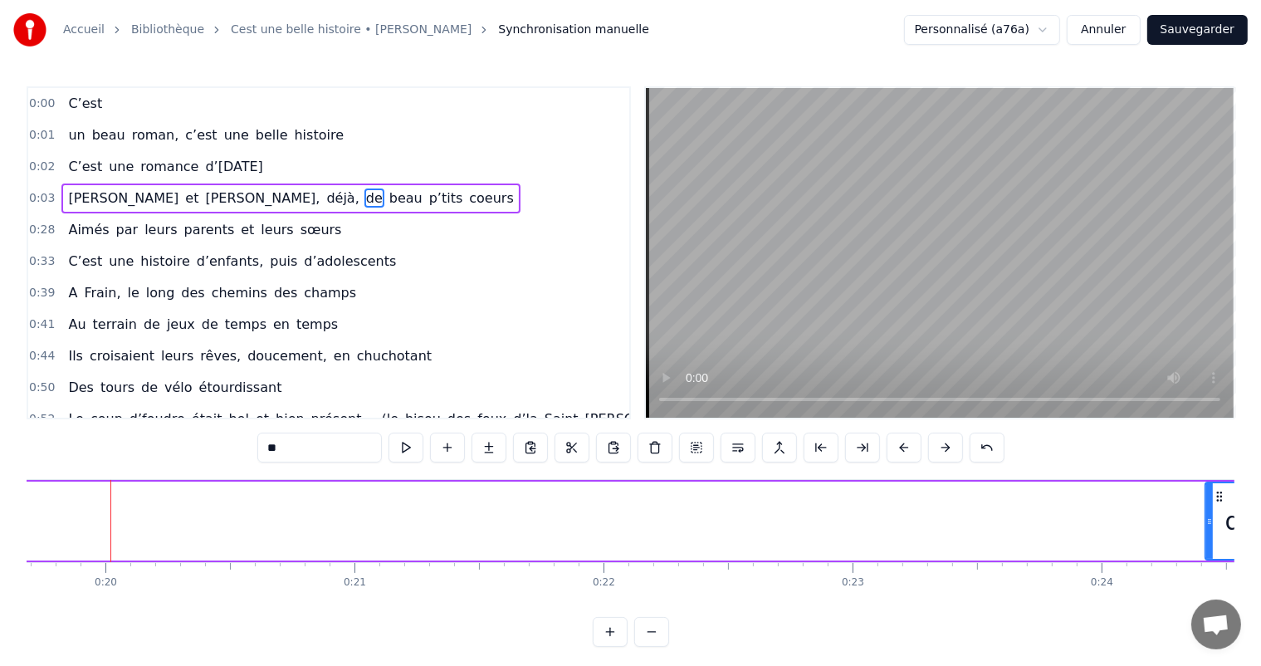
drag, startPoint x: 110, startPoint y: 503, endPoint x: 1205, endPoint y: 601, distance: 1099.0
click at [1205, 601] on body "Accueil Bibliothèque Cest une belle histoire • Michel Fugain Synchronisation ma…" at bounding box center [630, 323] width 1261 height 646
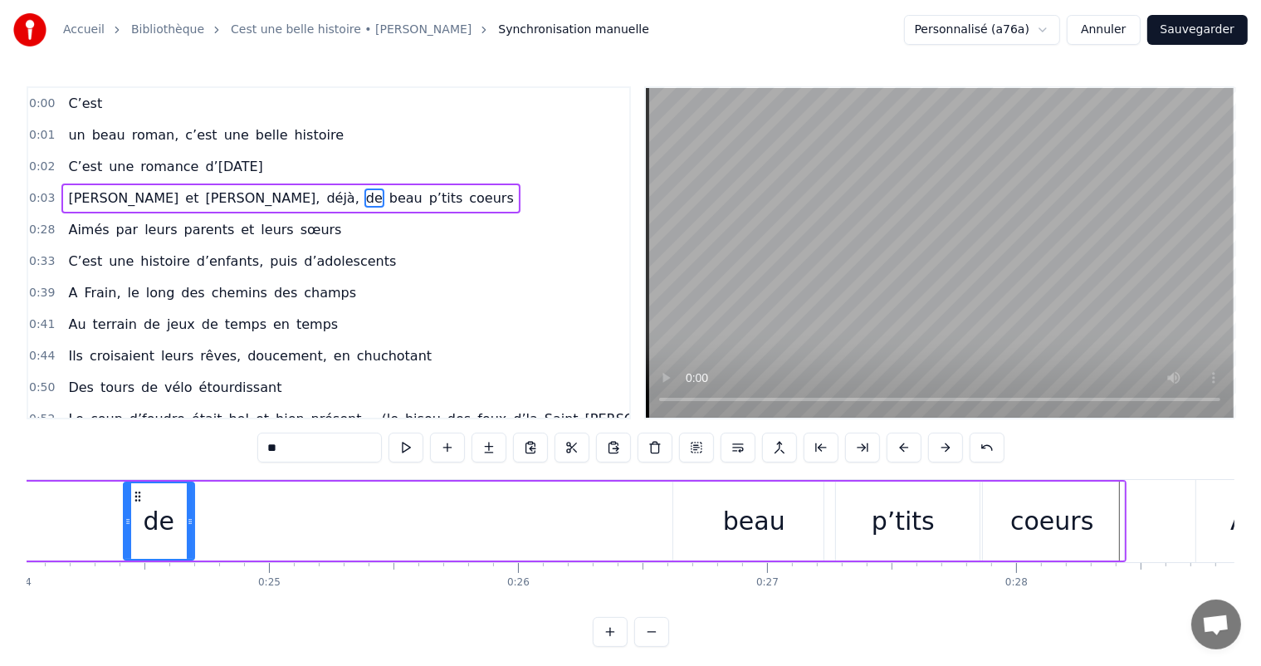
scroll to position [0, 6062]
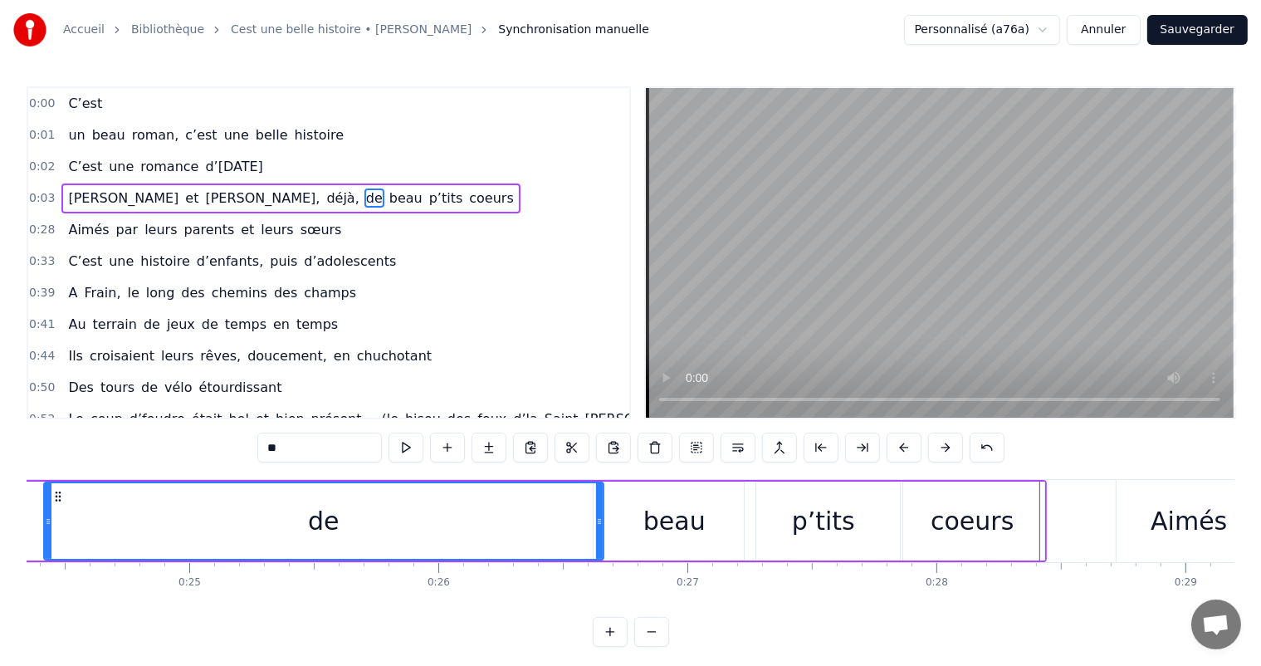
drag, startPoint x: 110, startPoint y: 515, endPoint x: 598, endPoint y: 544, distance: 488.8
click at [598, 544] on div at bounding box center [599, 521] width 7 height 76
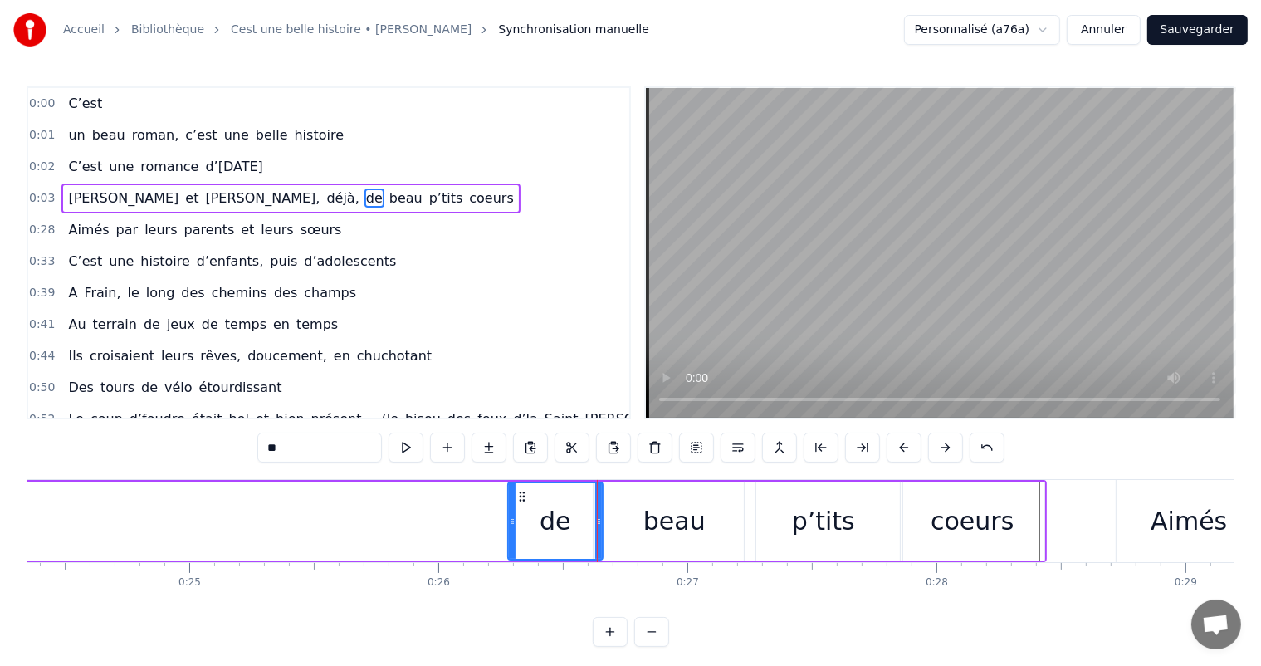
drag, startPoint x: 47, startPoint y: 511, endPoint x: 511, endPoint y: 538, distance: 464.7
click at [511, 538] on div at bounding box center [512, 521] width 7 height 76
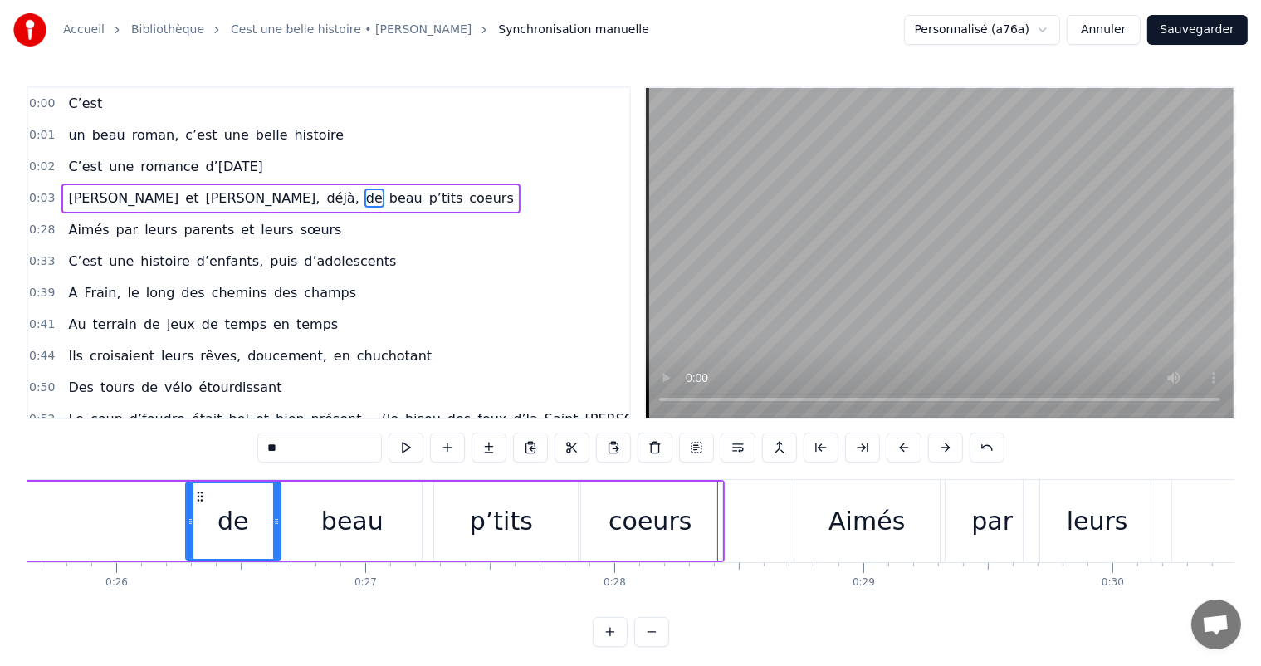
scroll to position [0, 6249]
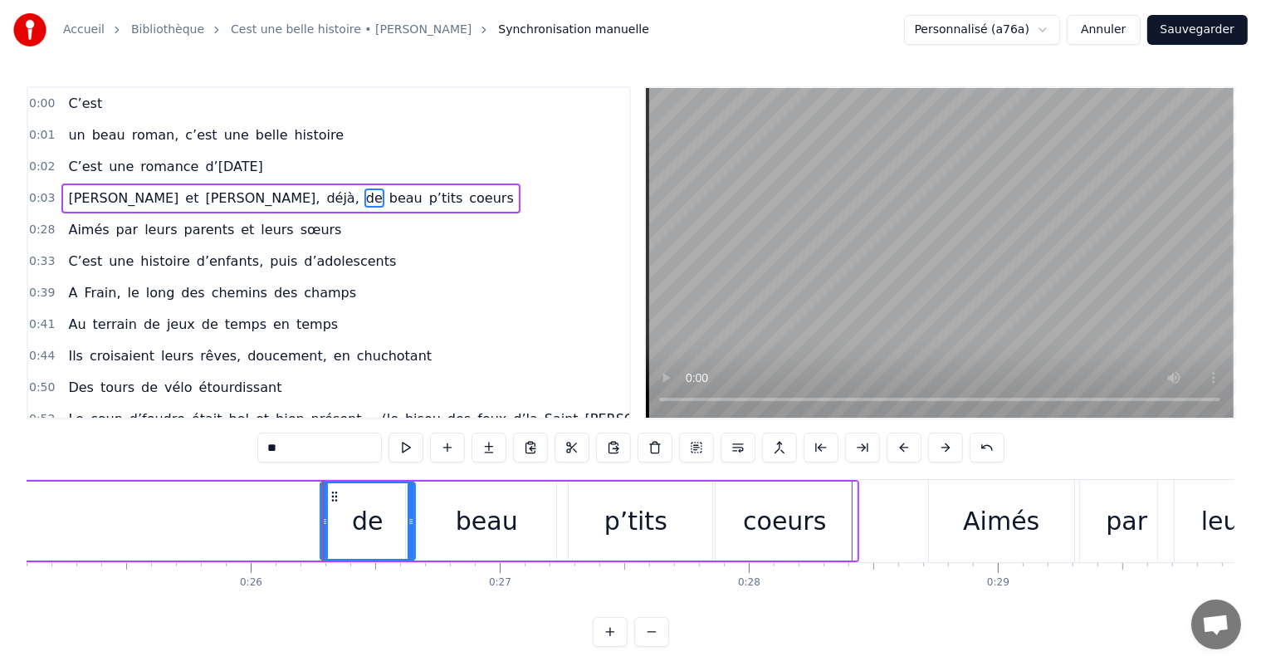
click at [352, 534] on div "de" at bounding box center [367, 521] width 93 height 76
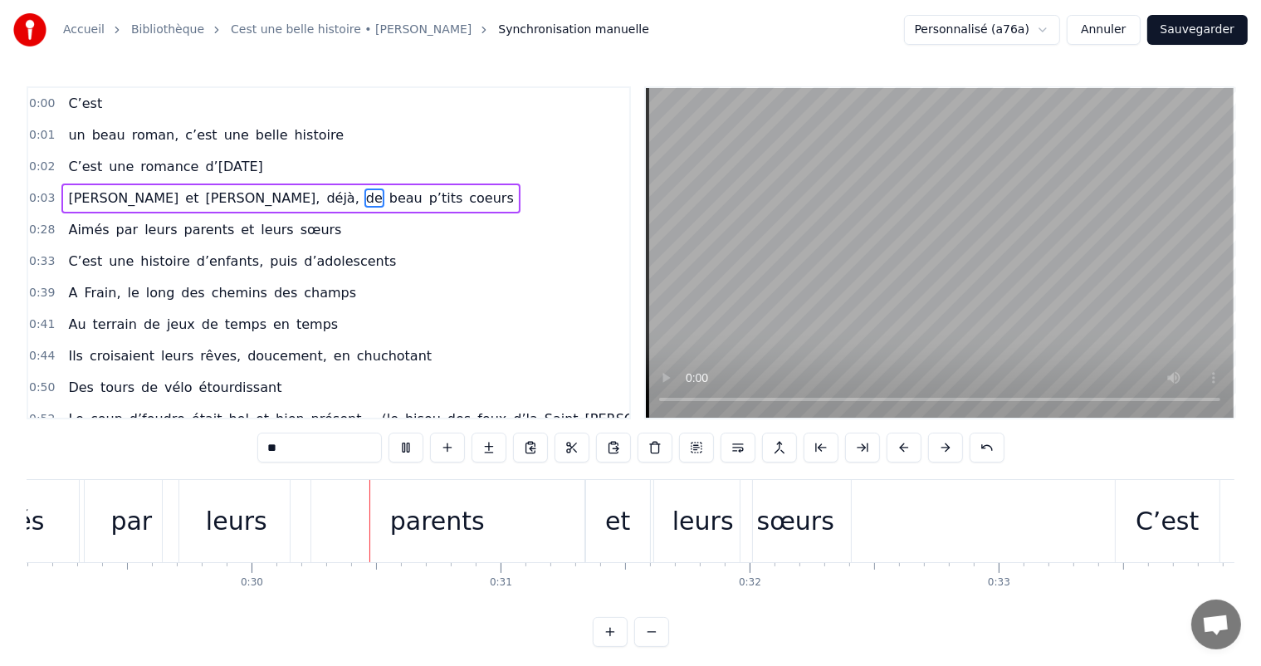
scroll to position [0, 7346]
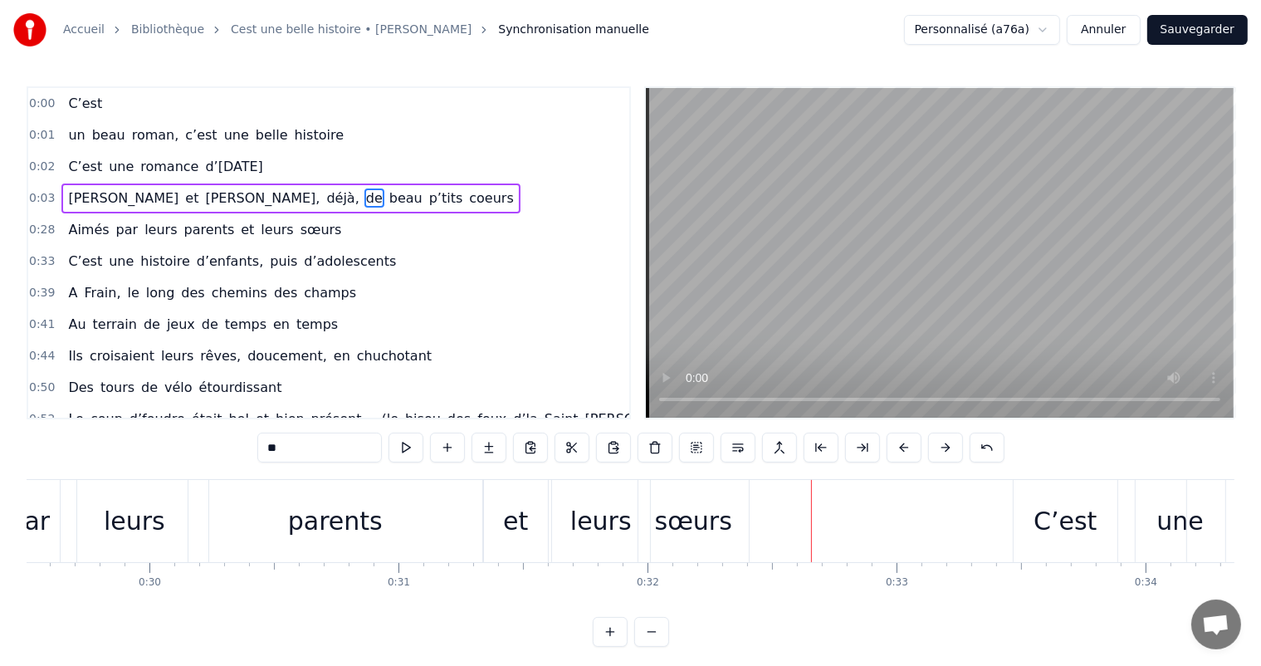
click at [412, 538] on div "parents" at bounding box center [335, 521] width 294 height 82
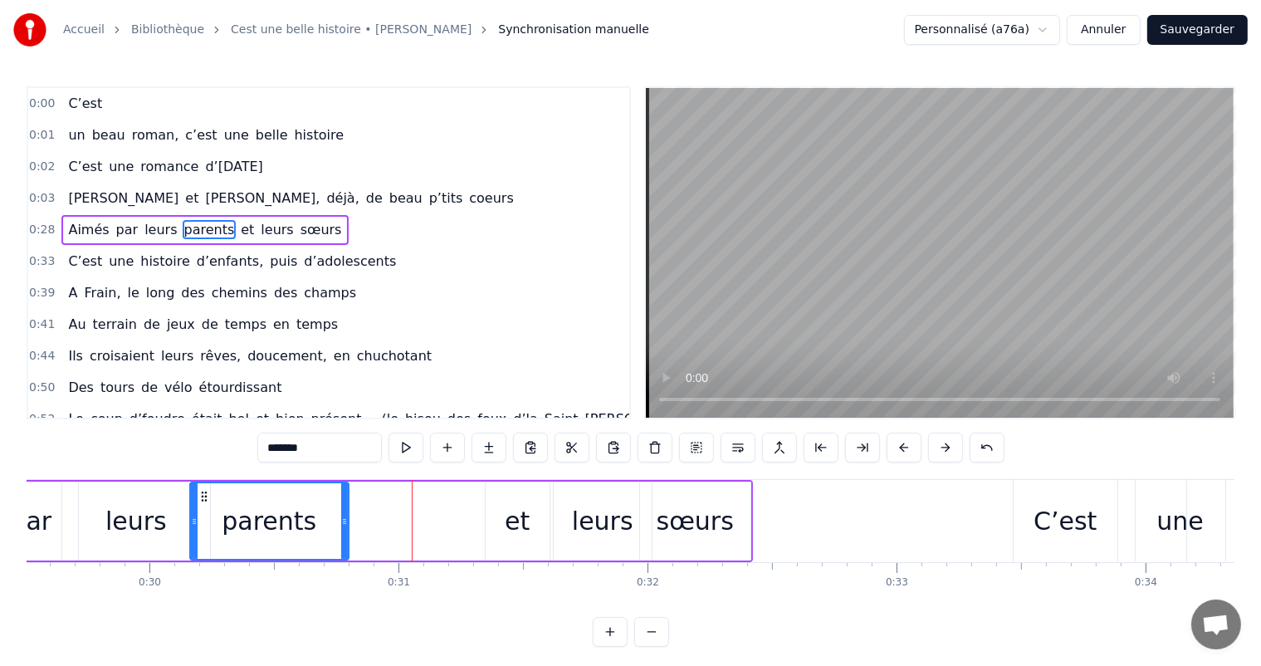
drag, startPoint x: 482, startPoint y: 524, endPoint x: 455, endPoint y: 510, distance: 31.2
click at [347, 515] on icon at bounding box center [344, 521] width 7 height 13
click at [505, 515] on div "et" at bounding box center [517, 520] width 25 height 37
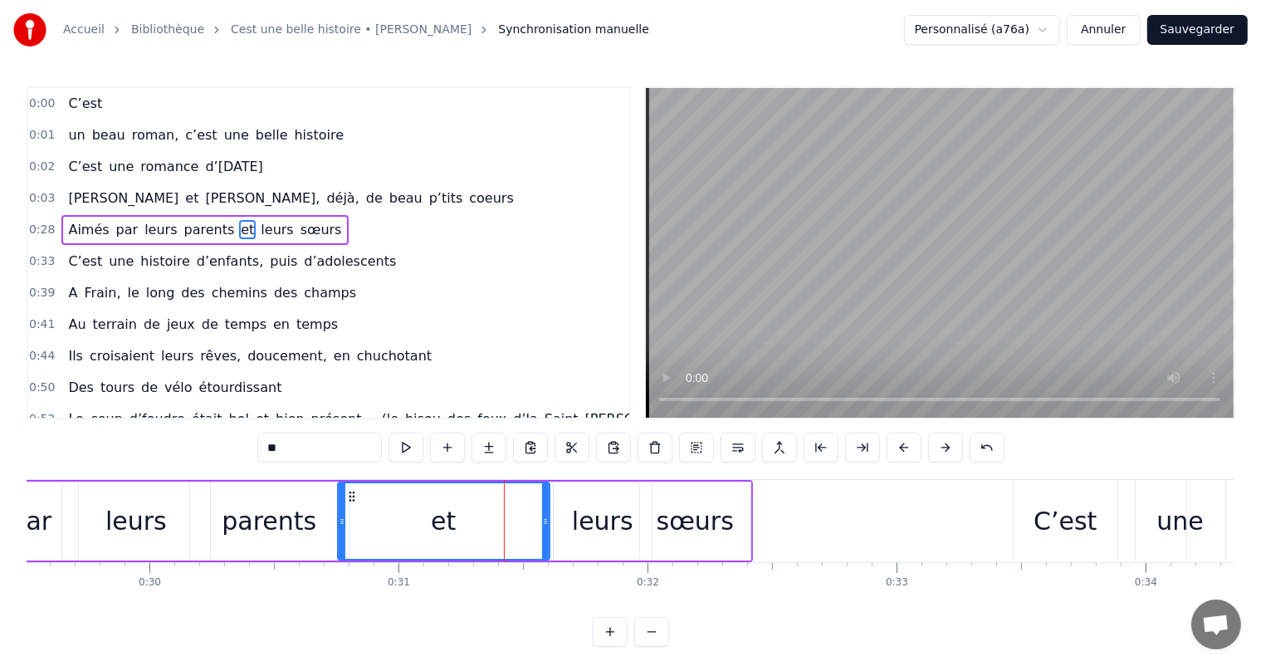
drag, startPoint x: 487, startPoint y: 510, endPoint x: 363, endPoint y: 507, distance: 123.7
click at [342, 511] on div at bounding box center [342, 521] width 7 height 76
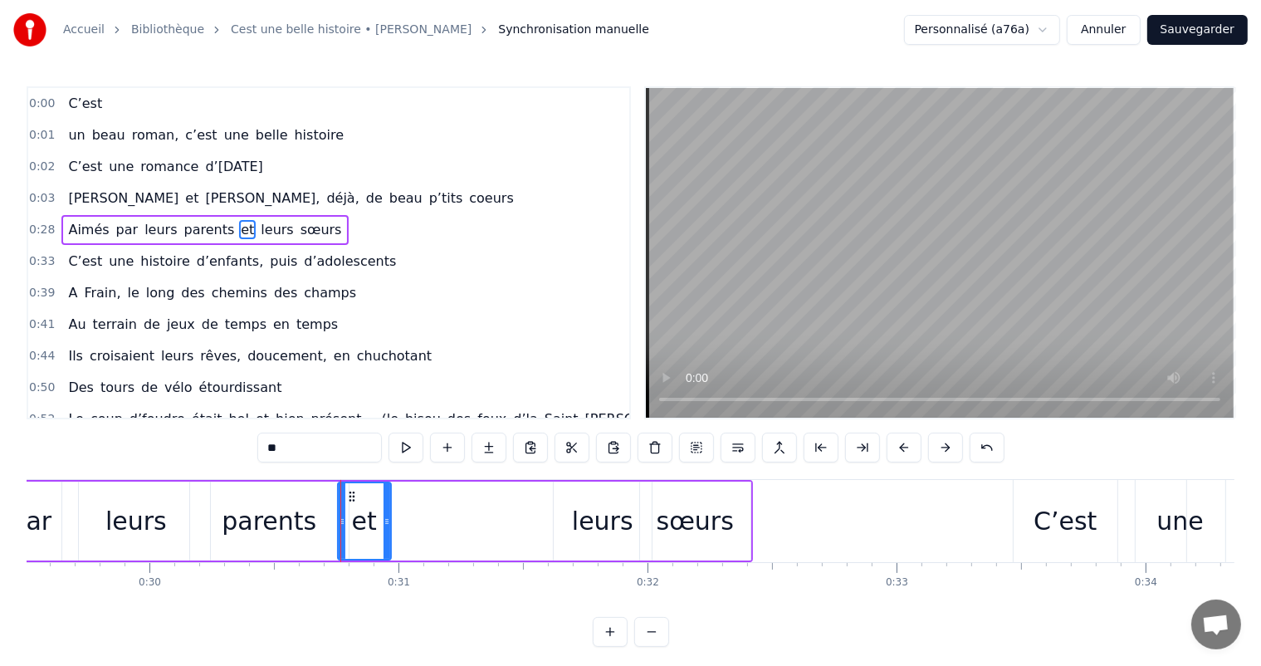
drag, startPoint x: 544, startPoint y: 512, endPoint x: 392, endPoint y: 524, distance: 153.2
click at [387, 524] on div at bounding box center [386, 521] width 7 height 76
click at [594, 523] on div "leurs" at bounding box center [602, 520] width 61 height 37
type input "*****"
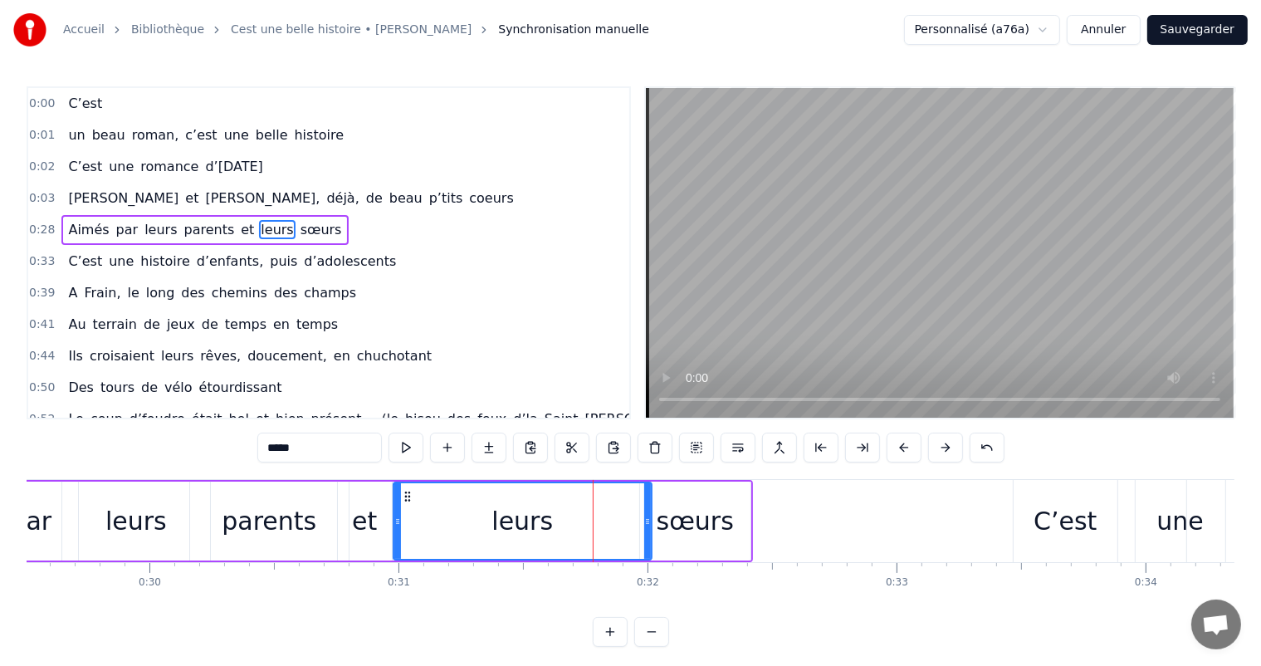
drag, startPoint x: 554, startPoint y: 513, endPoint x: 407, endPoint y: 508, distance: 146.1
click at [394, 510] on div at bounding box center [397, 521] width 7 height 76
drag, startPoint x: 651, startPoint y: 520, endPoint x: 578, endPoint y: 499, distance: 76.2
click at [575, 499] on div "Aimés par leurs parents et leurs sœurs" at bounding box center [292, 521] width 922 height 82
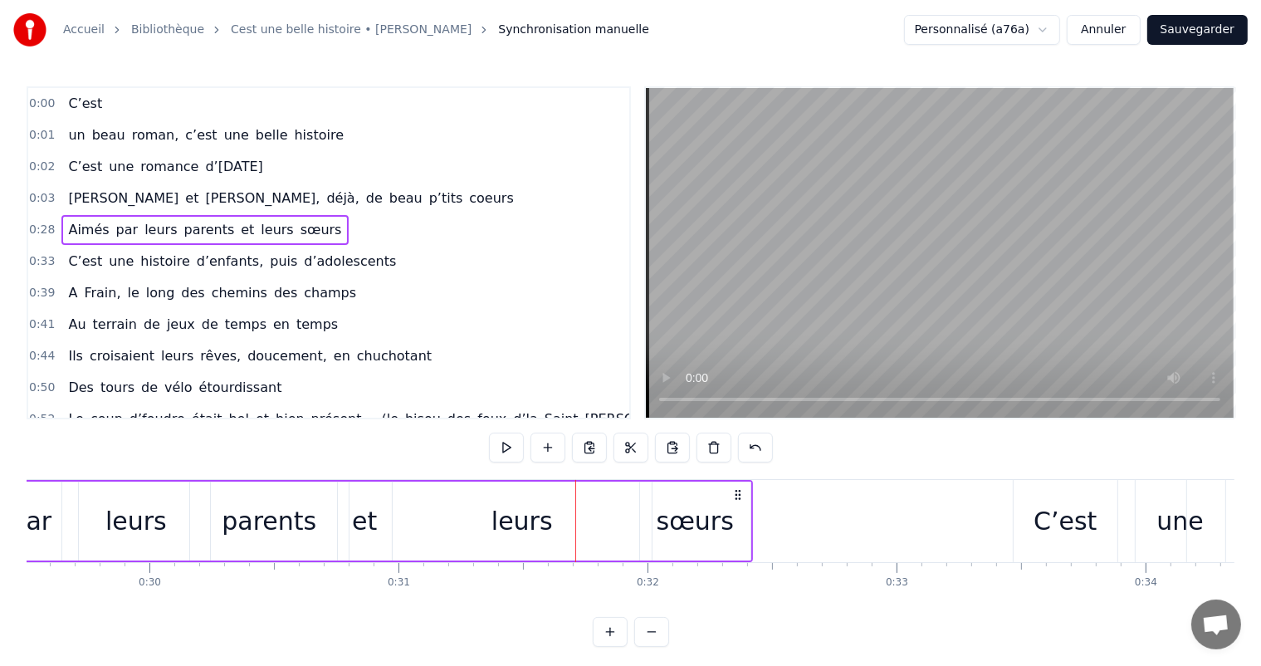
click at [658, 515] on div "sœurs" at bounding box center [695, 520] width 110 height 79
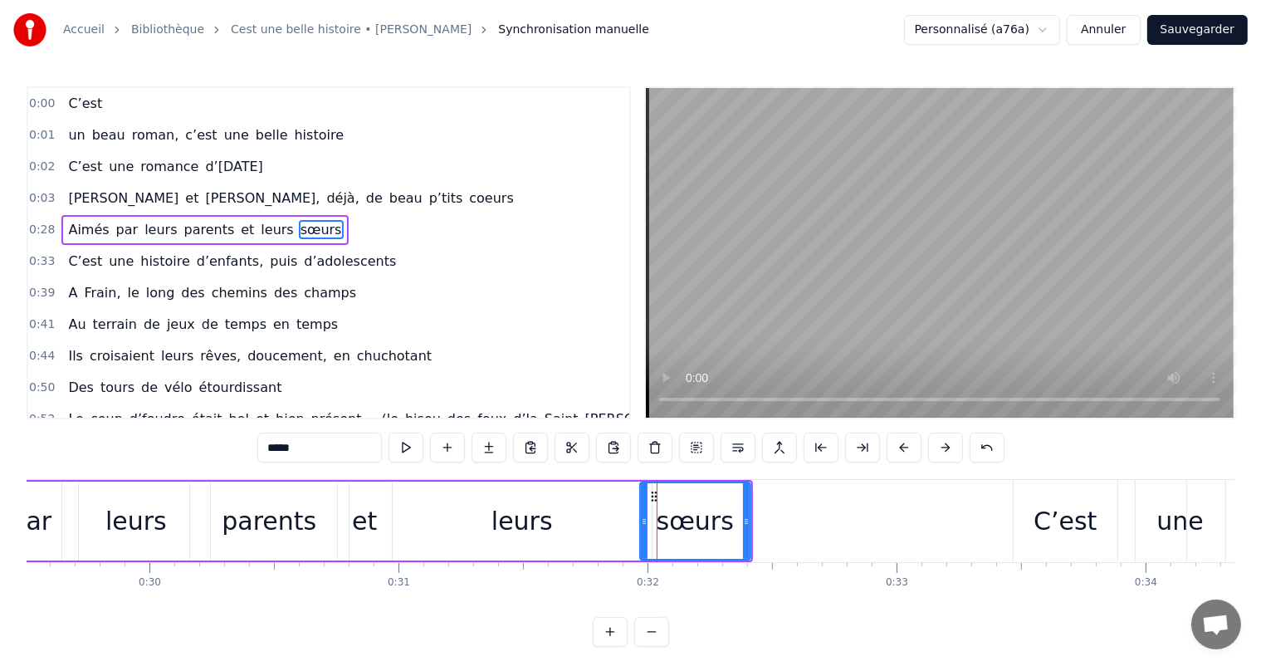
click at [629, 510] on div "leurs" at bounding box center [522, 520] width 259 height 79
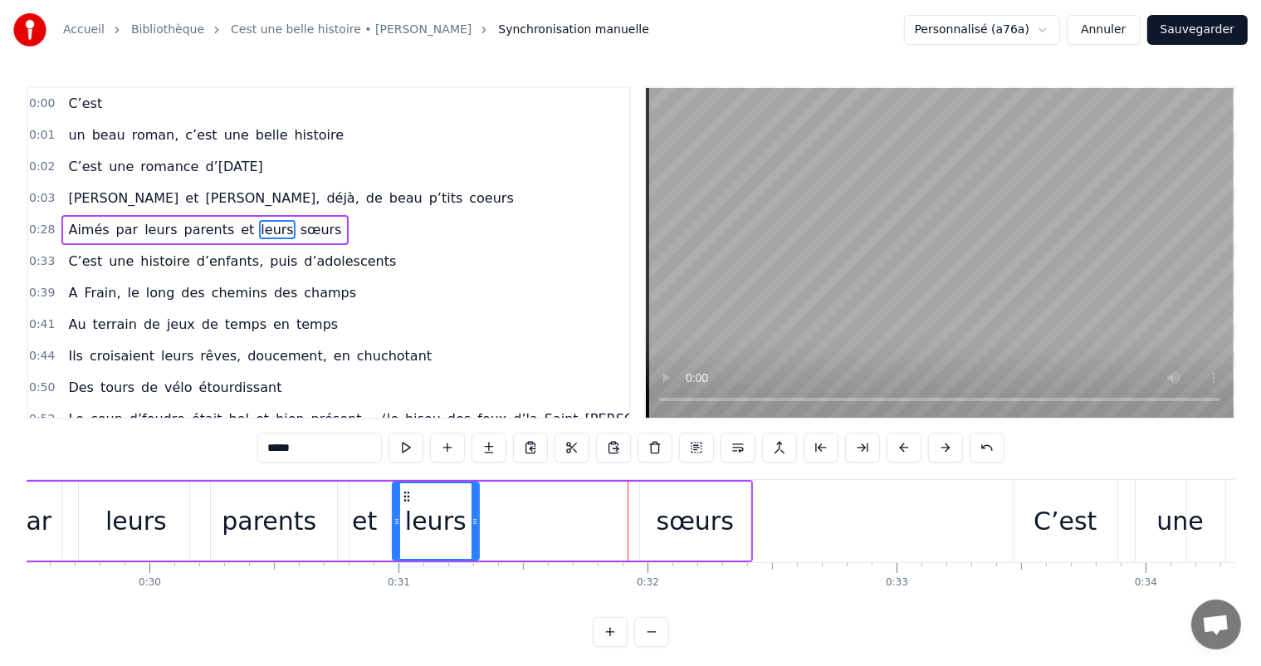
drag, startPoint x: 646, startPoint y: 512, endPoint x: 480, endPoint y: 524, distance: 166.4
click at [478, 524] on div at bounding box center [474, 521] width 7 height 76
click at [697, 510] on div "sœurs" at bounding box center [694, 520] width 77 height 37
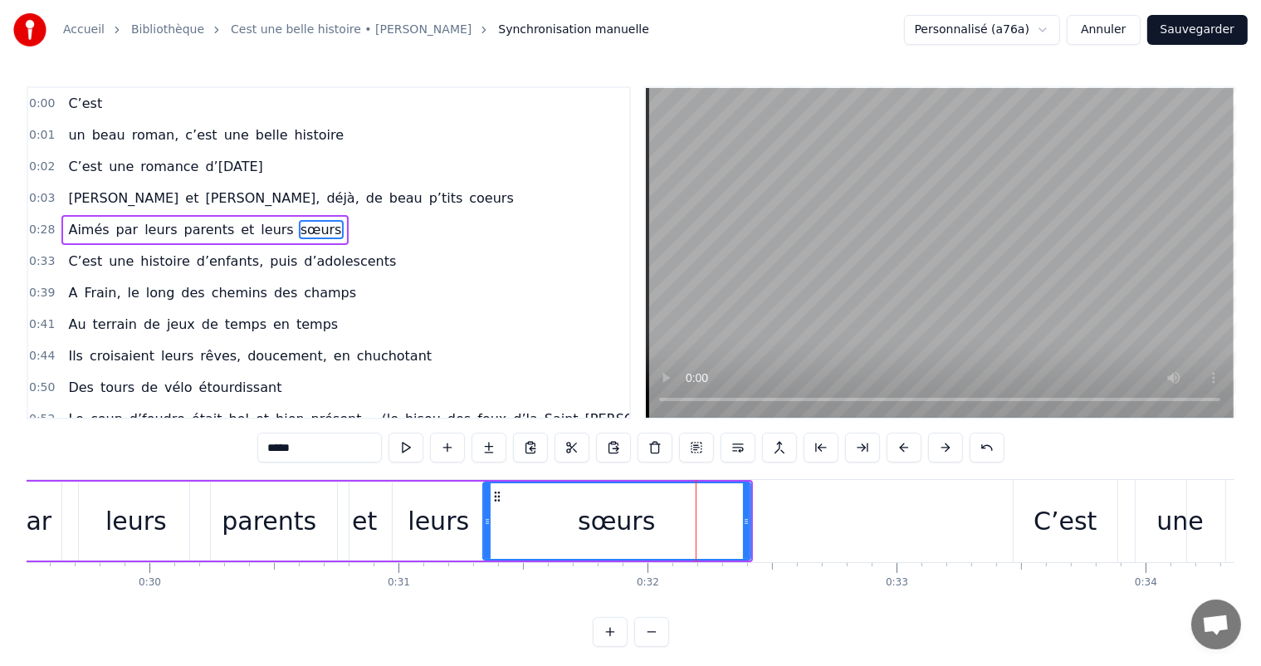
drag, startPoint x: 642, startPoint y: 507, endPoint x: 485, endPoint y: 508, distance: 156.9
click at [485, 508] on div at bounding box center [487, 521] width 7 height 76
drag, startPoint x: 750, startPoint y: 515, endPoint x: 732, endPoint y: 510, distance: 18.9
click at [732, 510] on div "sœurs" at bounding box center [616, 520] width 269 height 79
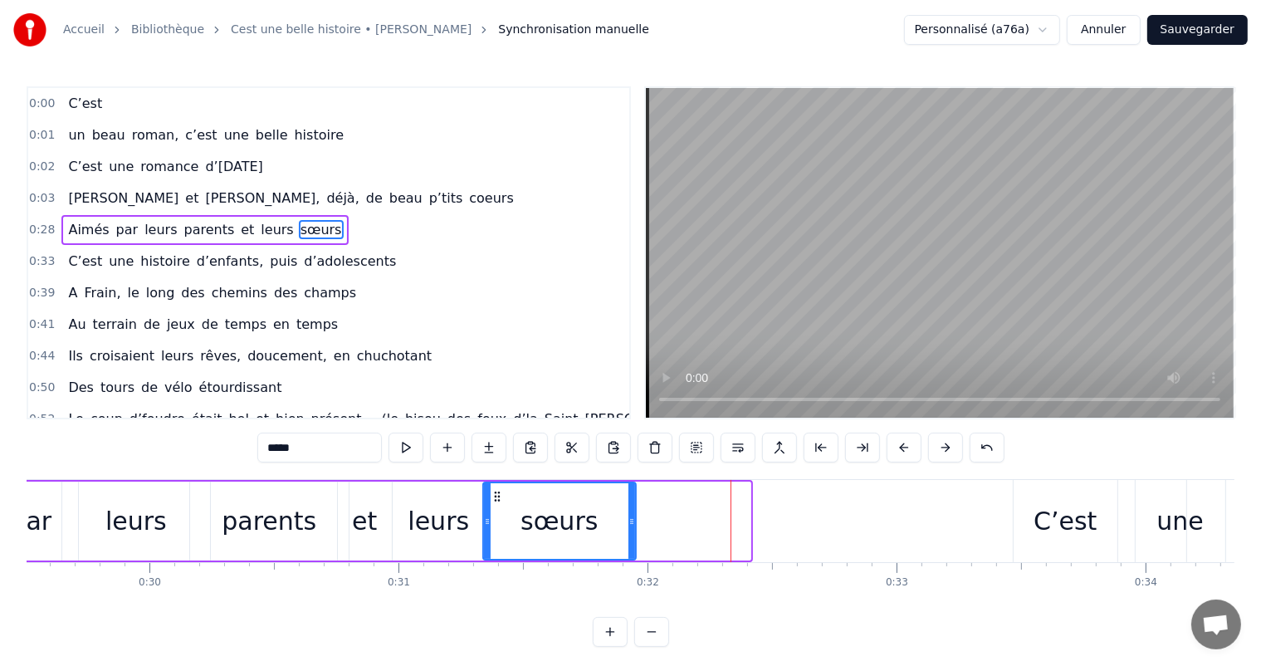
drag, startPoint x: 745, startPoint y: 511, endPoint x: 616, endPoint y: 502, distance: 129.8
click at [628, 502] on div at bounding box center [631, 521] width 7 height 76
click at [92, 550] on div "leurs" at bounding box center [136, 520] width 148 height 79
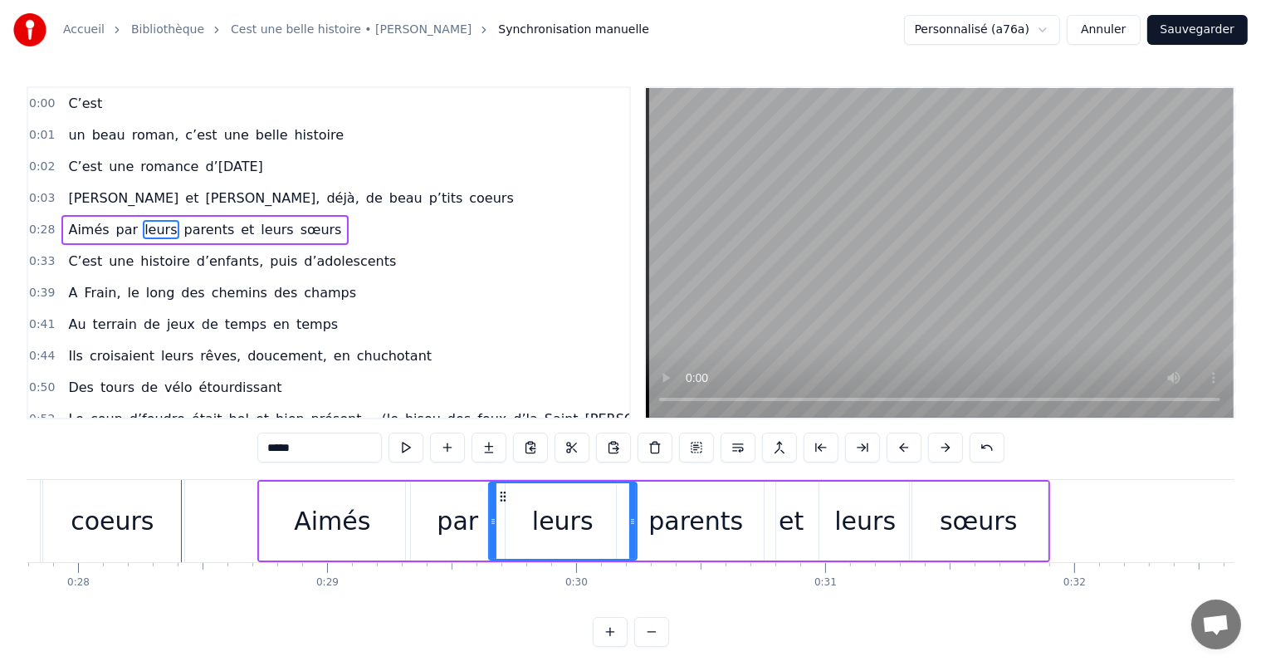
scroll to position [0, 6867]
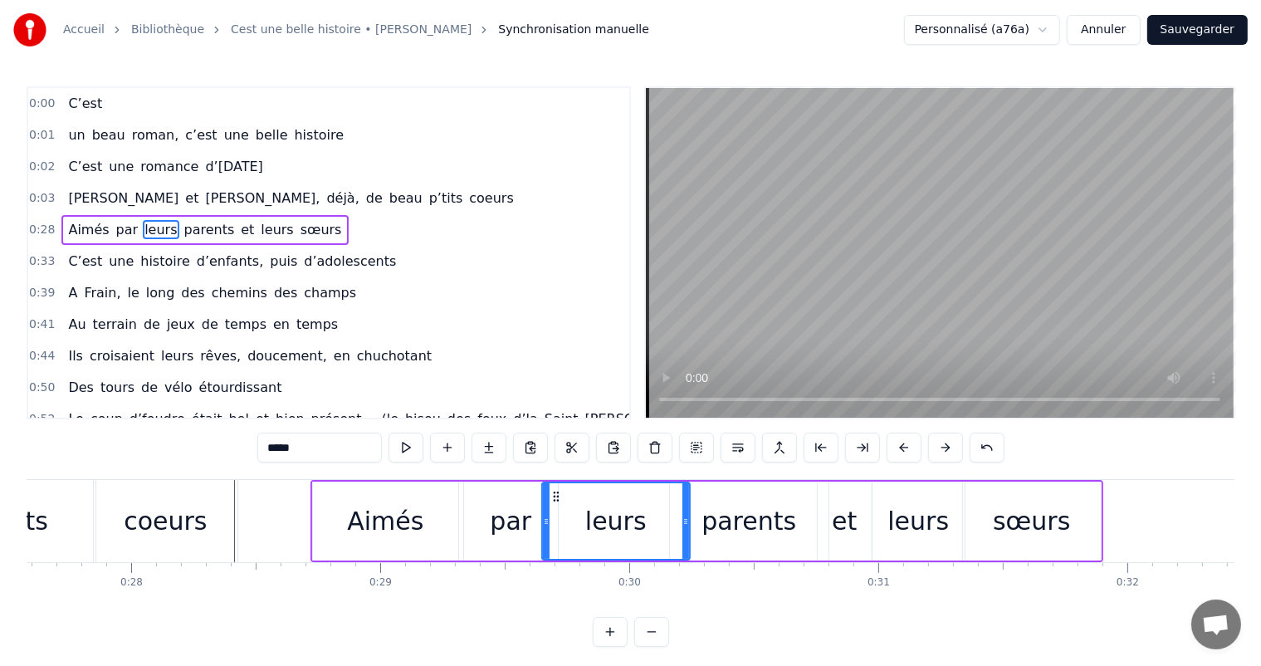
click at [341, 529] on div "Aimés" at bounding box center [385, 520] width 145 height 79
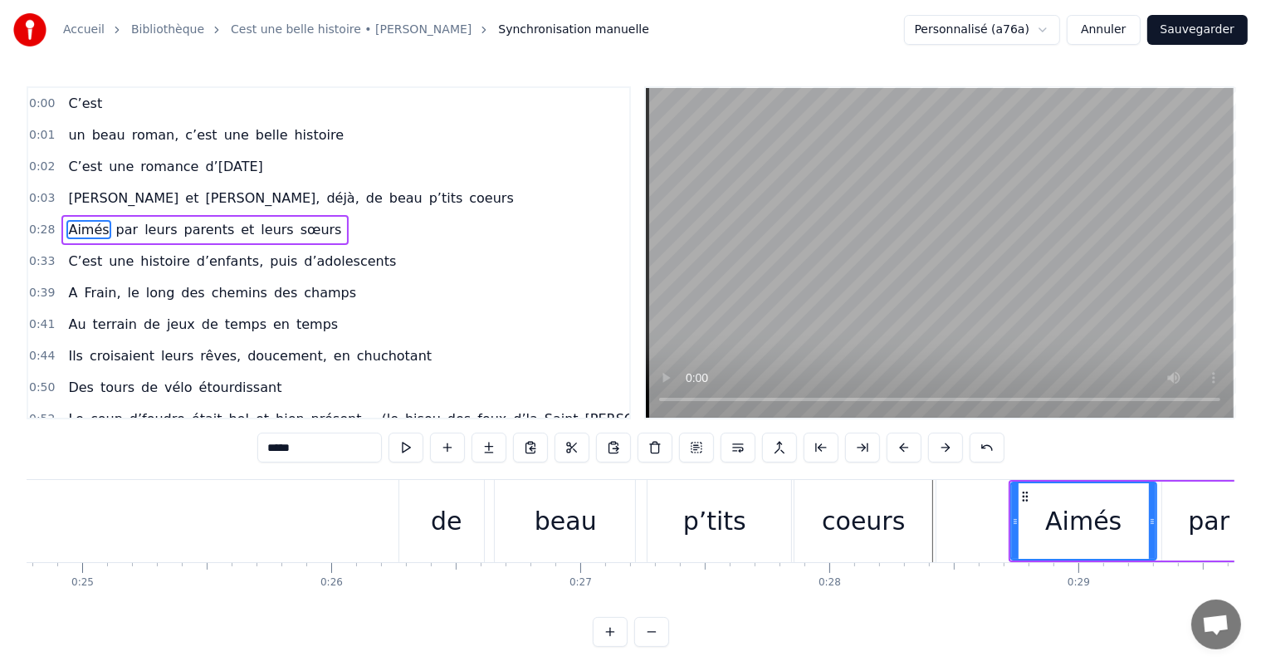
scroll to position [0, 6115]
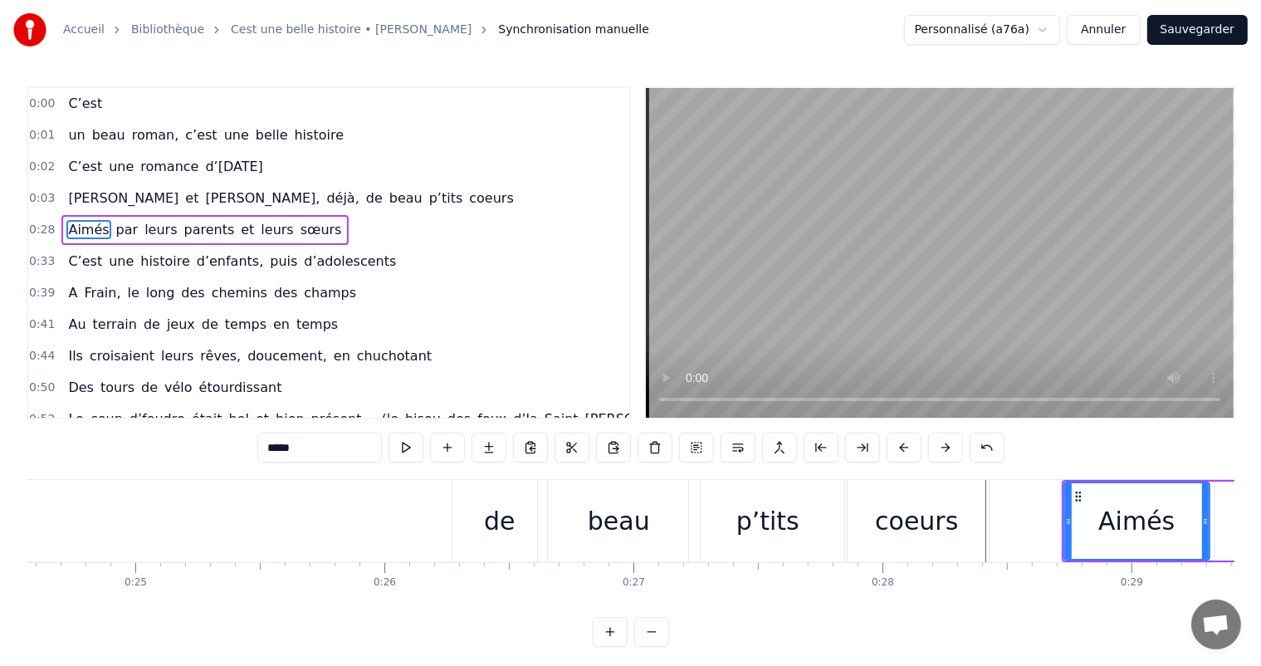
click at [488, 528] on div "de" at bounding box center [500, 520] width 32 height 37
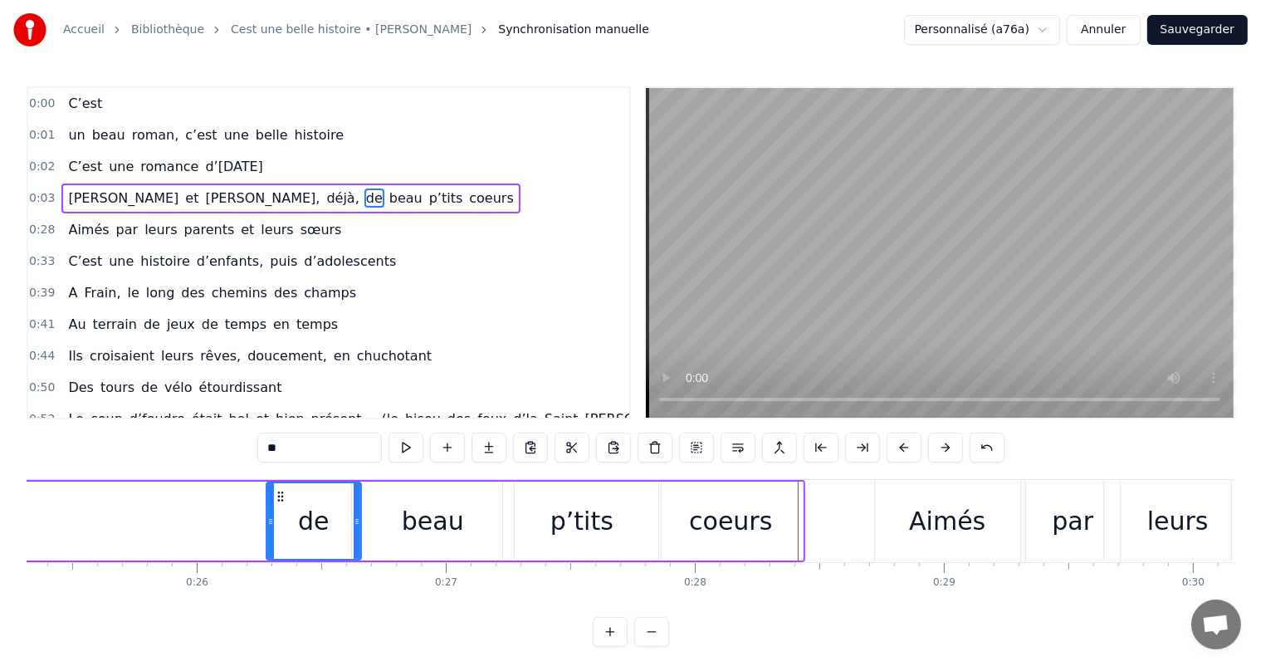
scroll to position [0, 6196]
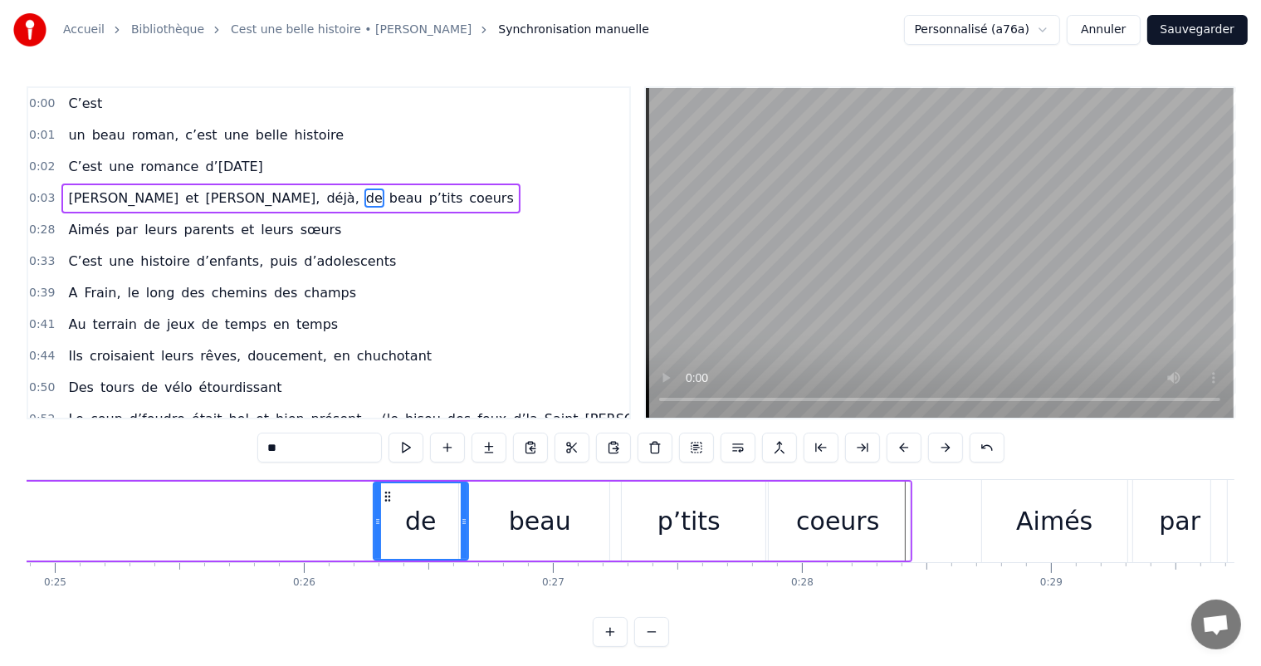
click at [525, 539] on div "beau" at bounding box center [540, 520] width 62 height 37
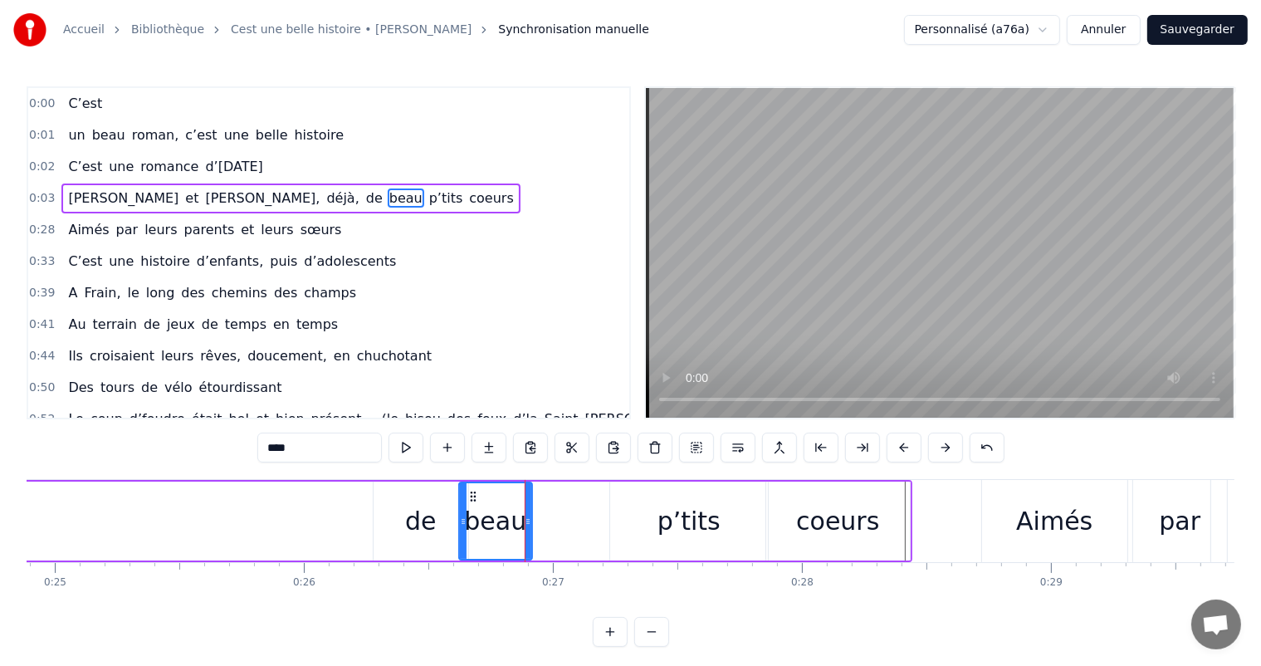
drag, startPoint x: 616, startPoint y: 520, endPoint x: 528, endPoint y: 505, distance: 89.2
click at [525, 505] on div at bounding box center [527, 521] width 7 height 76
click at [642, 531] on div "p’tits" at bounding box center [689, 520] width 158 height 79
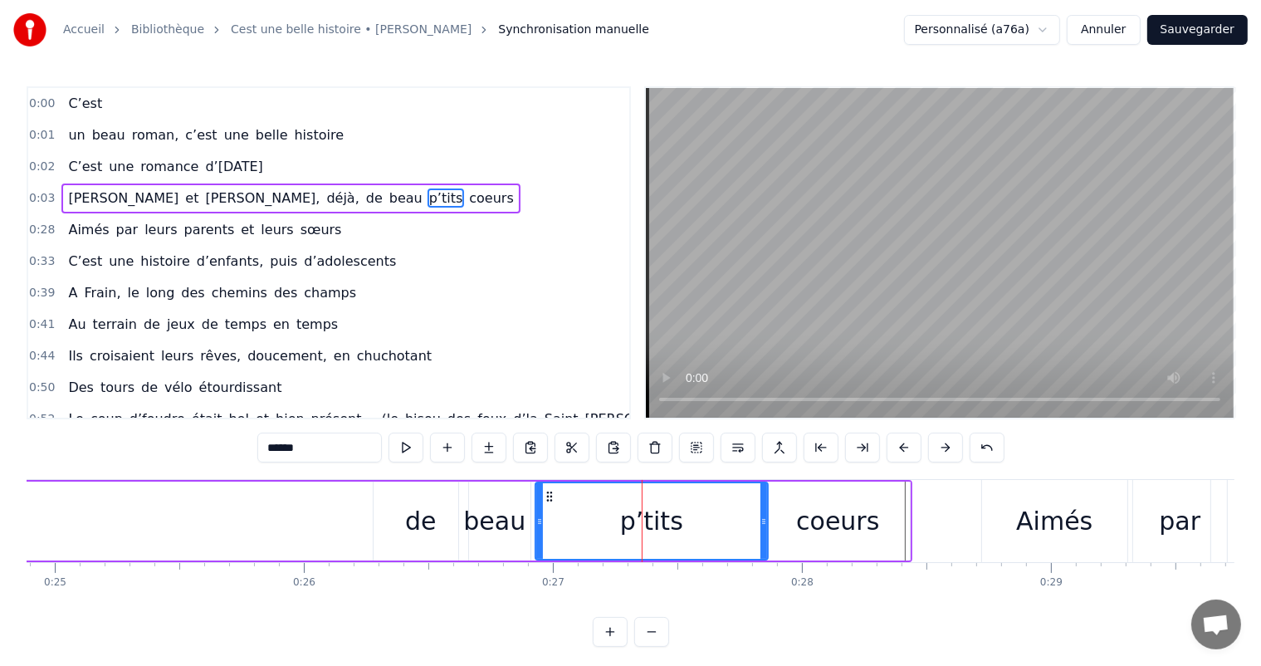
drag, startPoint x: 612, startPoint y: 518, endPoint x: 534, endPoint y: 519, distance: 78.0
click at [536, 519] on icon at bounding box center [539, 521] width 7 height 13
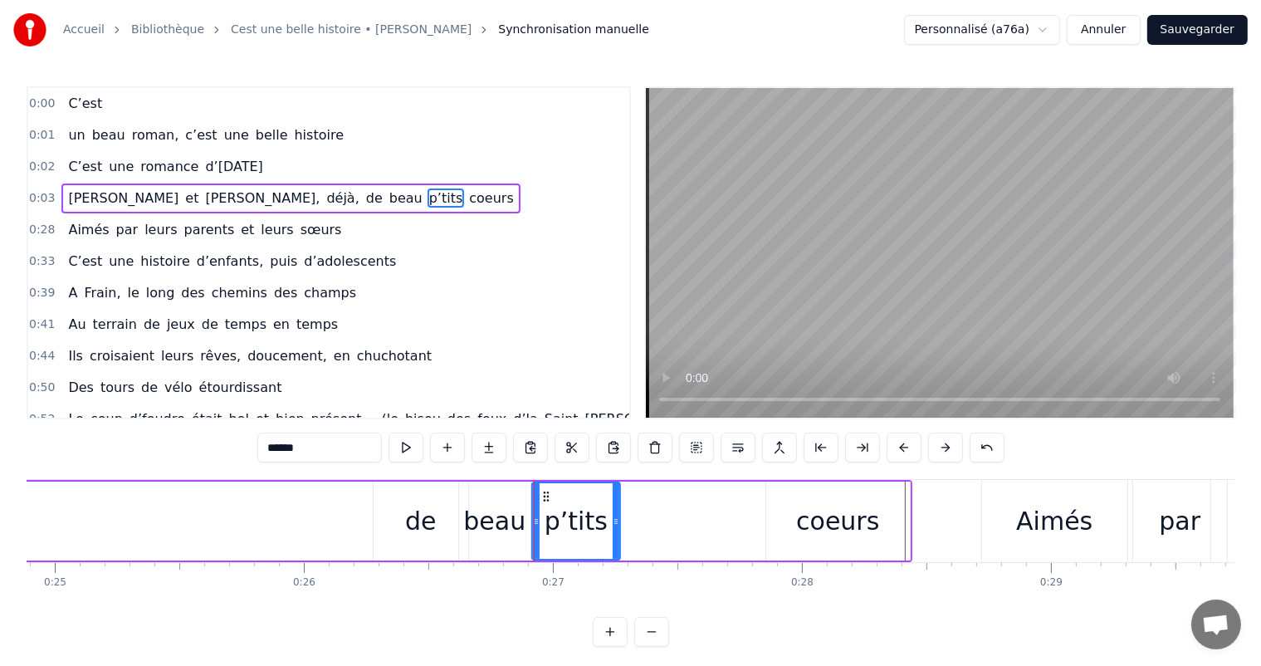
drag, startPoint x: 763, startPoint y: 522, endPoint x: 617, endPoint y: 510, distance: 146.5
click at [617, 510] on div at bounding box center [615, 521] width 7 height 76
click at [847, 528] on div "coeurs" at bounding box center [837, 520] width 83 height 37
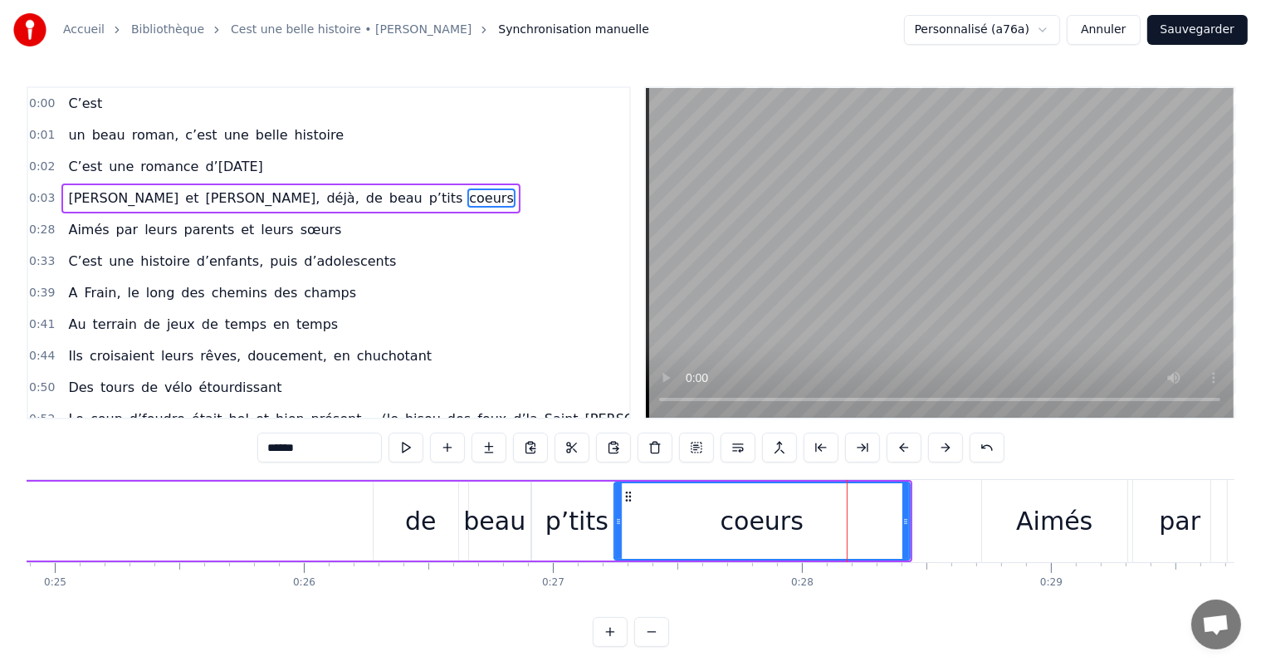
drag, startPoint x: 768, startPoint y: 515, endPoint x: 621, endPoint y: 513, distance: 146.9
click at [621, 513] on div at bounding box center [618, 521] width 7 height 76
drag, startPoint x: 909, startPoint y: 510, endPoint x: 858, endPoint y: 511, distance: 50.7
click at [856, 511] on div "coeurs" at bounding box center [764, 520] width 292 height 79
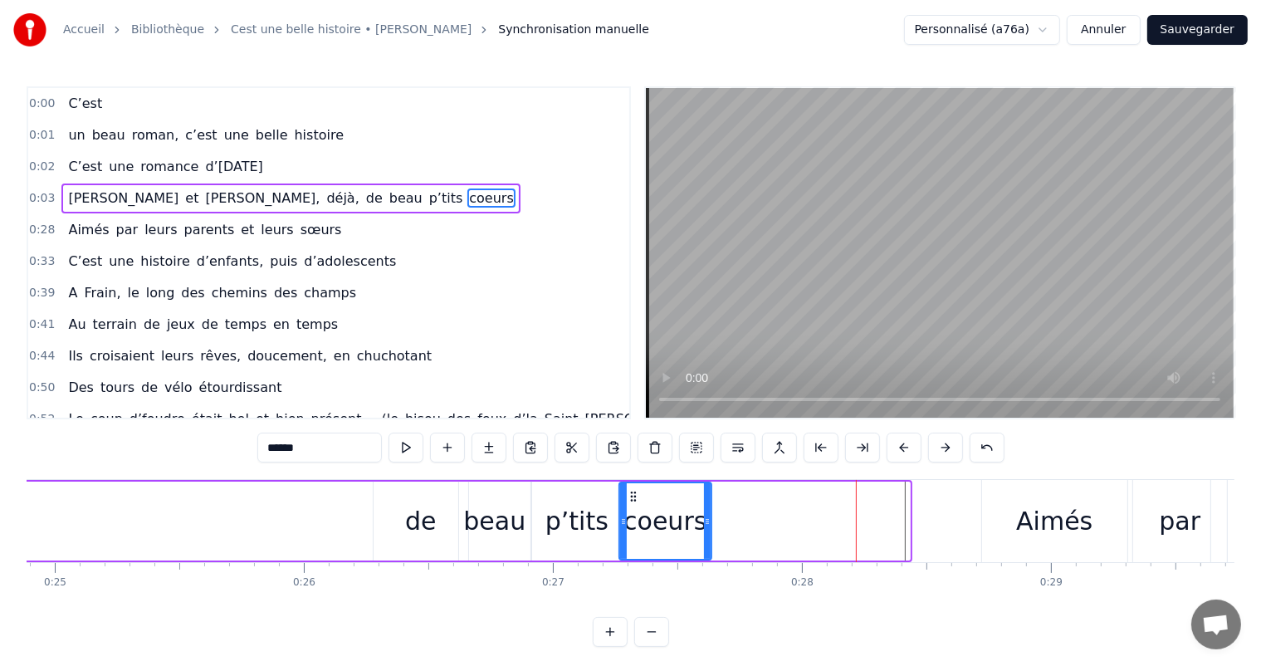
drag, startPoint x: 902, startPoint y: 518, endPoint x: 710, endPoint y: 510, distance: 191.9
click at [710, 510] on div at bounding box center [707, 521] width 7 height 76
click at [437, 527] on div "de" at bounding box center [420, 520] width 95 height 79
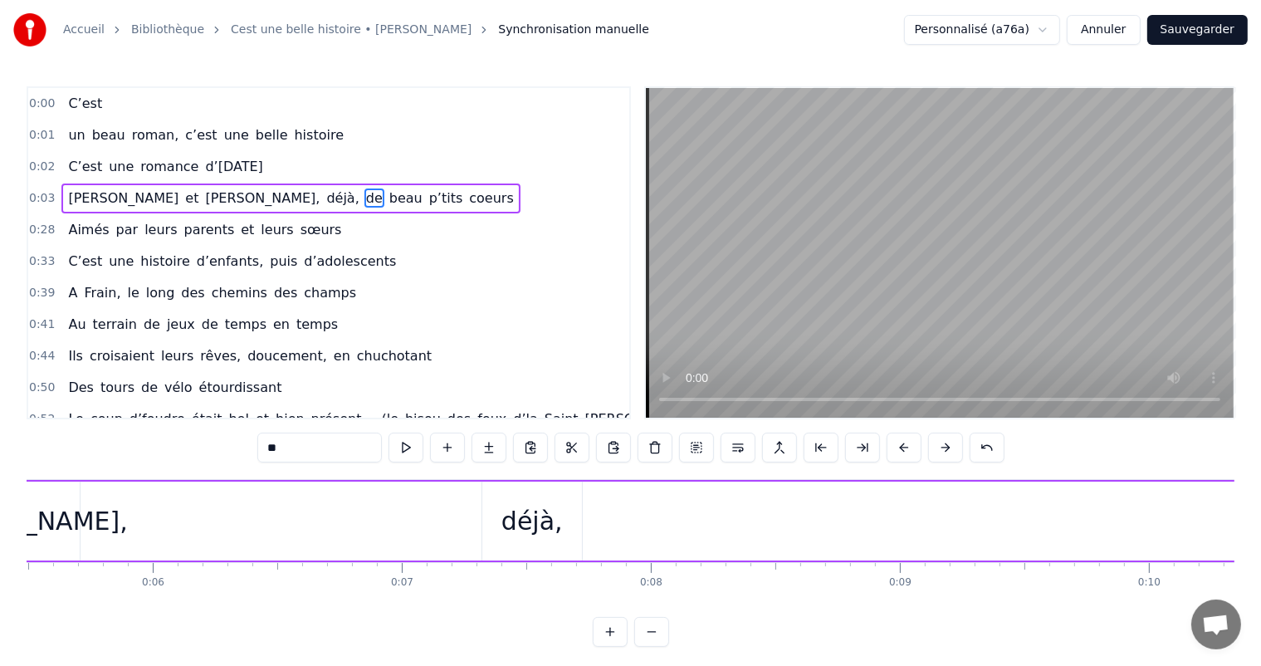
scroll to position [0, 1394]
click at [515, 533] on div "déjà," at bounding box center [505, 520] width 61 height 37
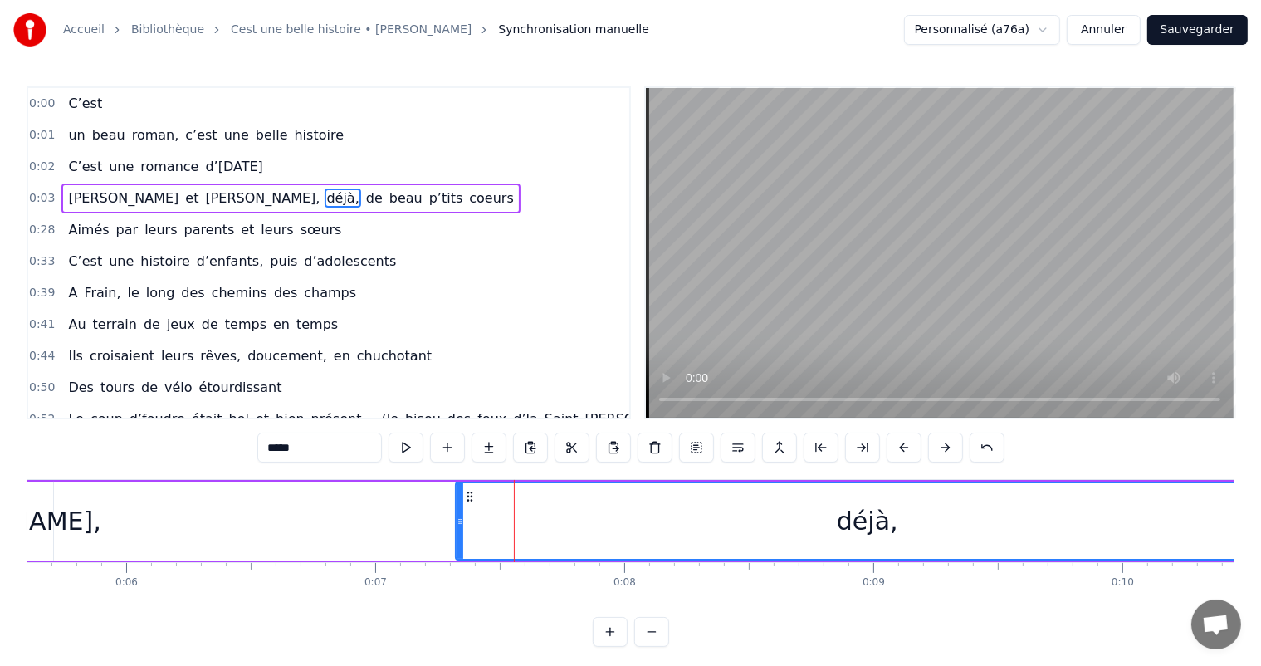
drag, startPoint x: 550, startPoint y: 520, endPoint x: 1274, endPoint y: 526, distance: 723.7
click at [1261, 526] on html "Accueil Bibliothèque Cest une belle histoire • Michel Fugain Synchronisation ma…" at bounding box center [630, 336] width 1261 height 673
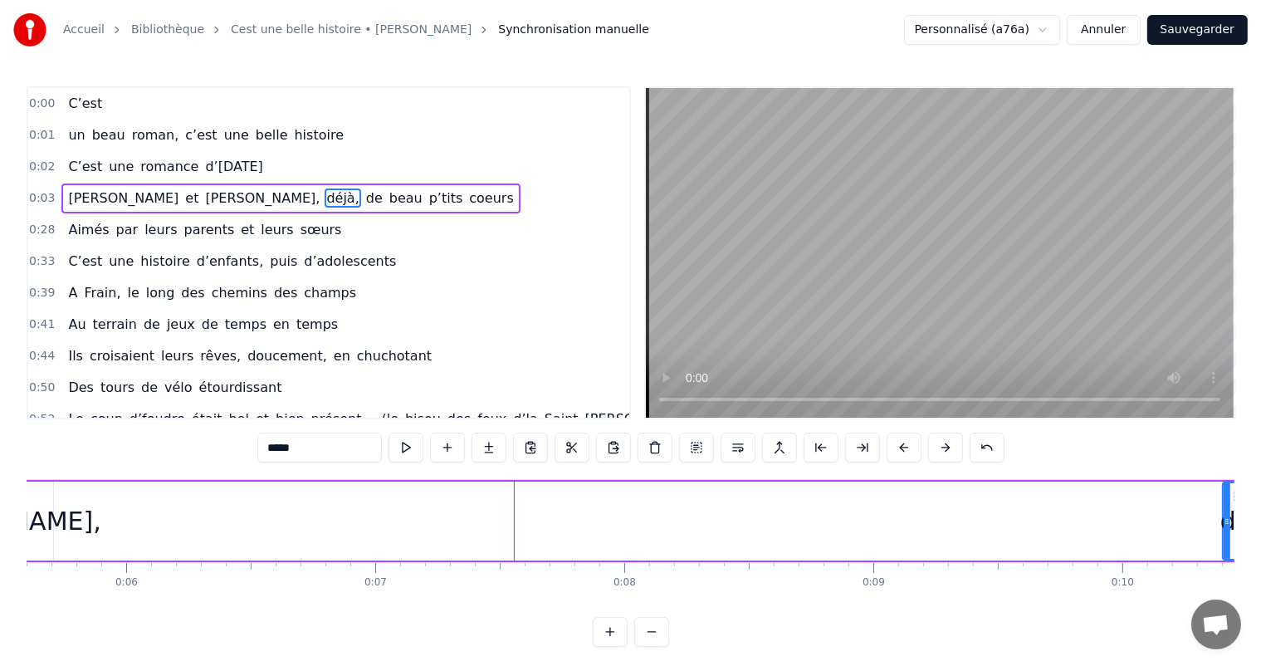
drag, startPoint x: 455, startPoint y: 528, endPoint x: 1208, endPoint y: 509, distance: 753.8
click at [1223, 536] on div at bounding box center [1226, 521] width 7 height 76
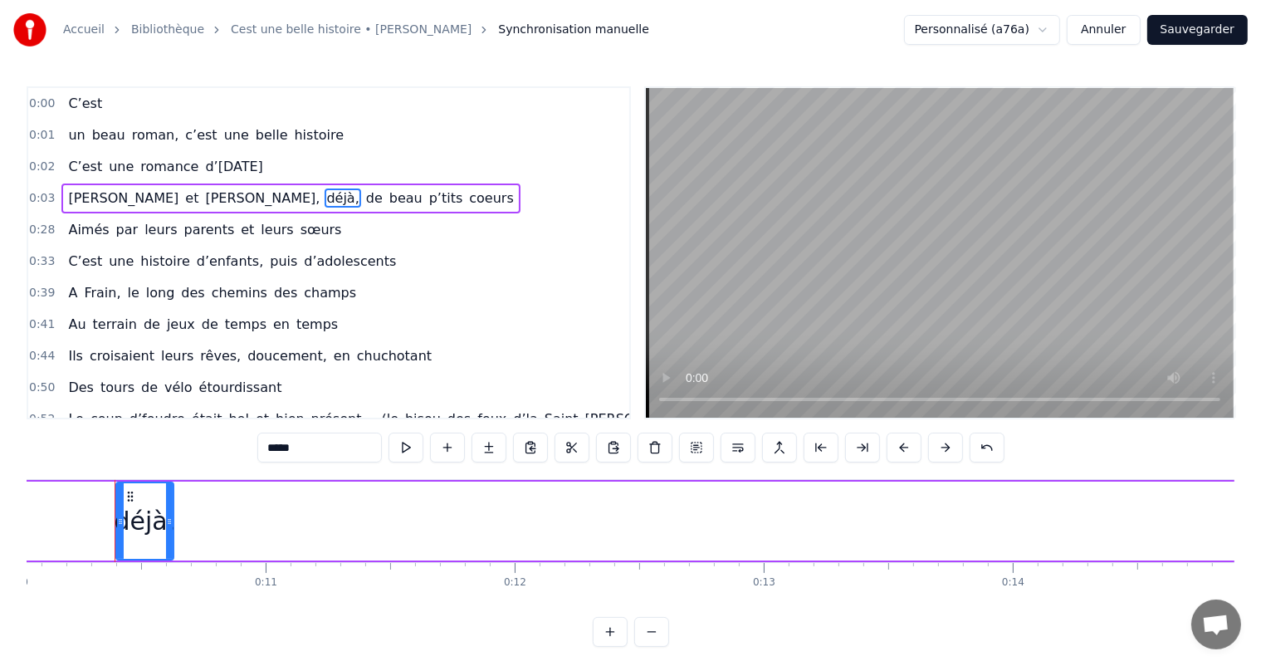
scroll to position [0, 2504]
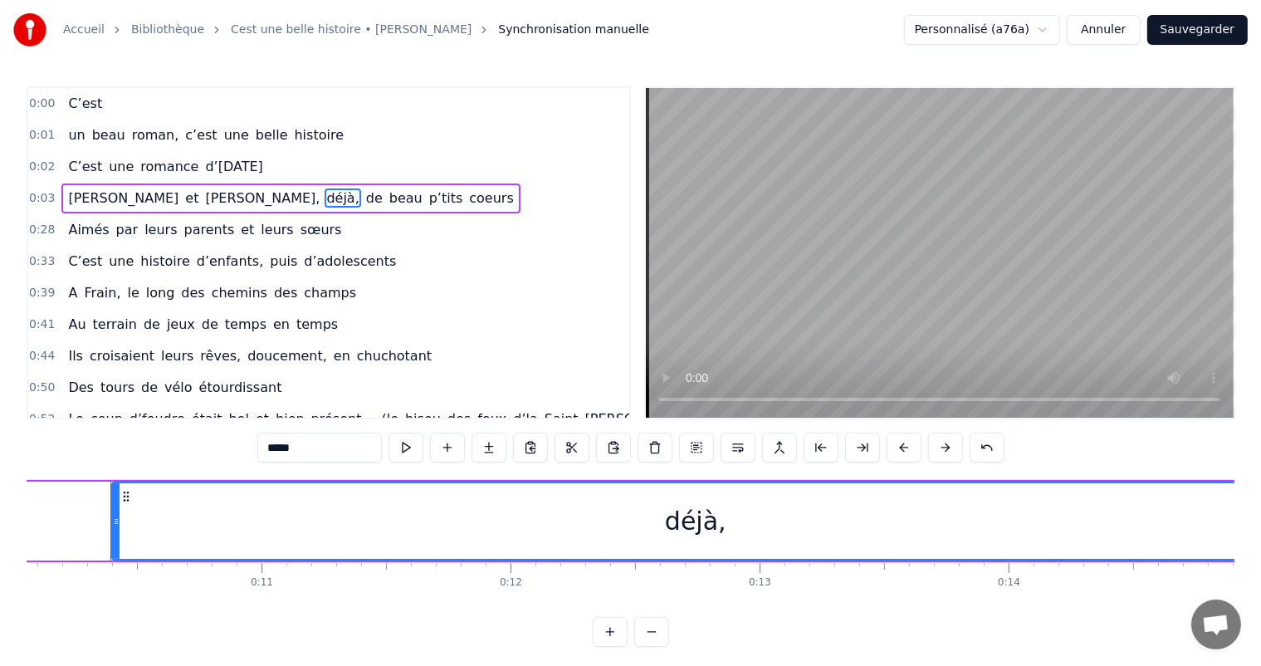
drag, startPoint x: 164, startPoint y: 516, endPoint x: 1274, endPoint y: 557, distance: 1110.3
click at [1261, 557] on html "Accueil Bibliothèque Cest une belle histoire • Michel Fugain Synchronisation ma…" at bounding box center [630, 336] width 1261 height 673
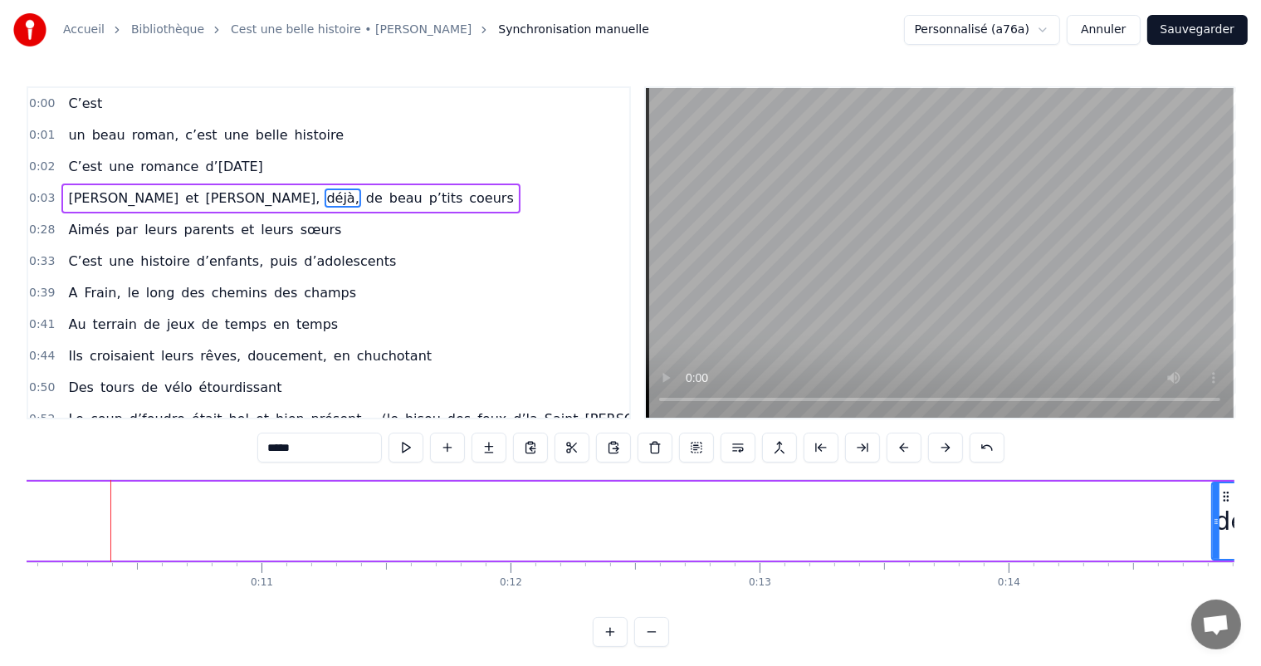
drag, startPoint x: 115, startPoint y: 510, endPoint x: 1215, endPoint y: 597, distance: 1103.1
click at [1215, 597] on div "C’est un beau roman, c’est une belle histoire C’est une romance d’[DATE] [PERSO…" at bounding box center [630, 541] width 1207 height 124
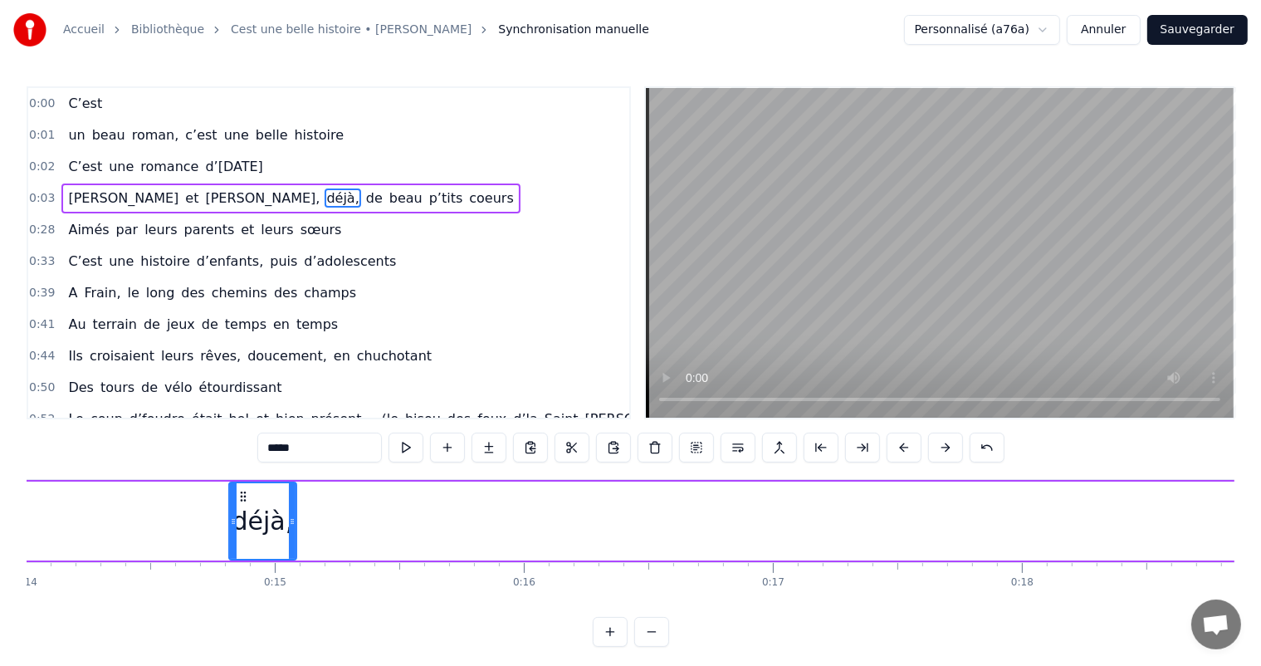
scroll to position [0, 3540]
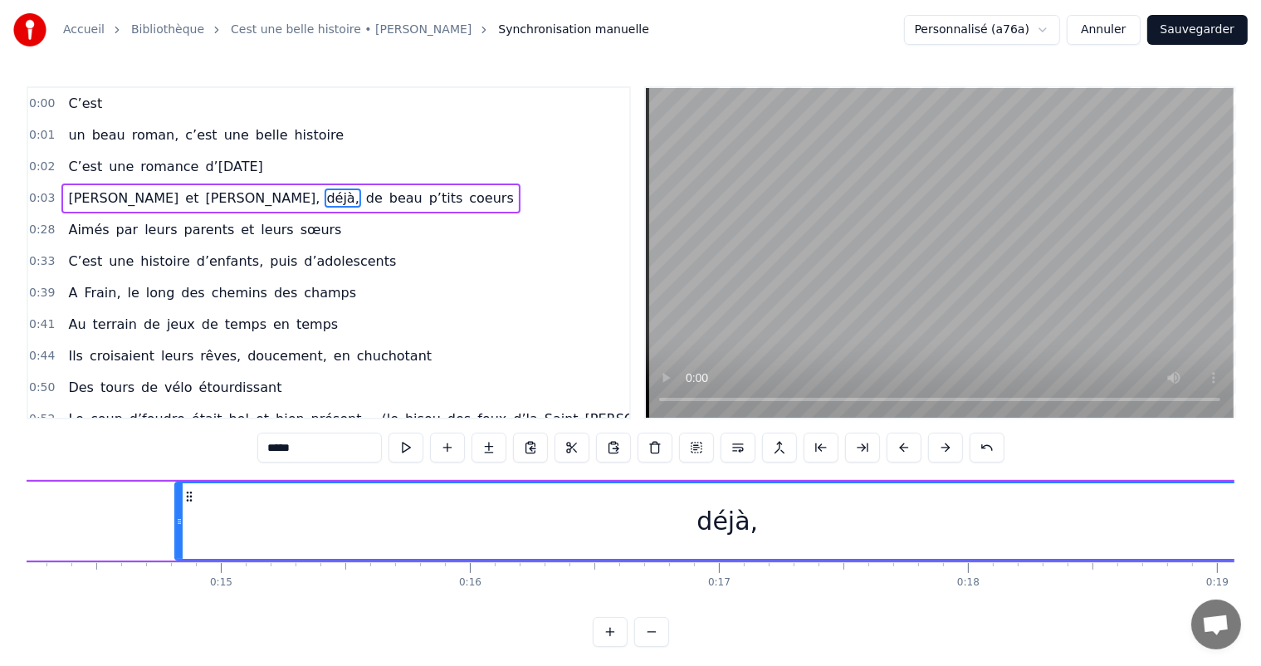
drag, startPoint x: 237, startPoint y: 524, endPoint x: 1274, endPoint y: 601, distance: 1040.2
click at [1261, 601] on html "Accueil Bibliothèque Cest une belle histoire • Michel Fugain Synchronisation ma…" at bounding box center [630, 336] width 1261 height 673
click at [174, 511] on div "déjà," at bounding box center [727, 520] width 1106 height 79
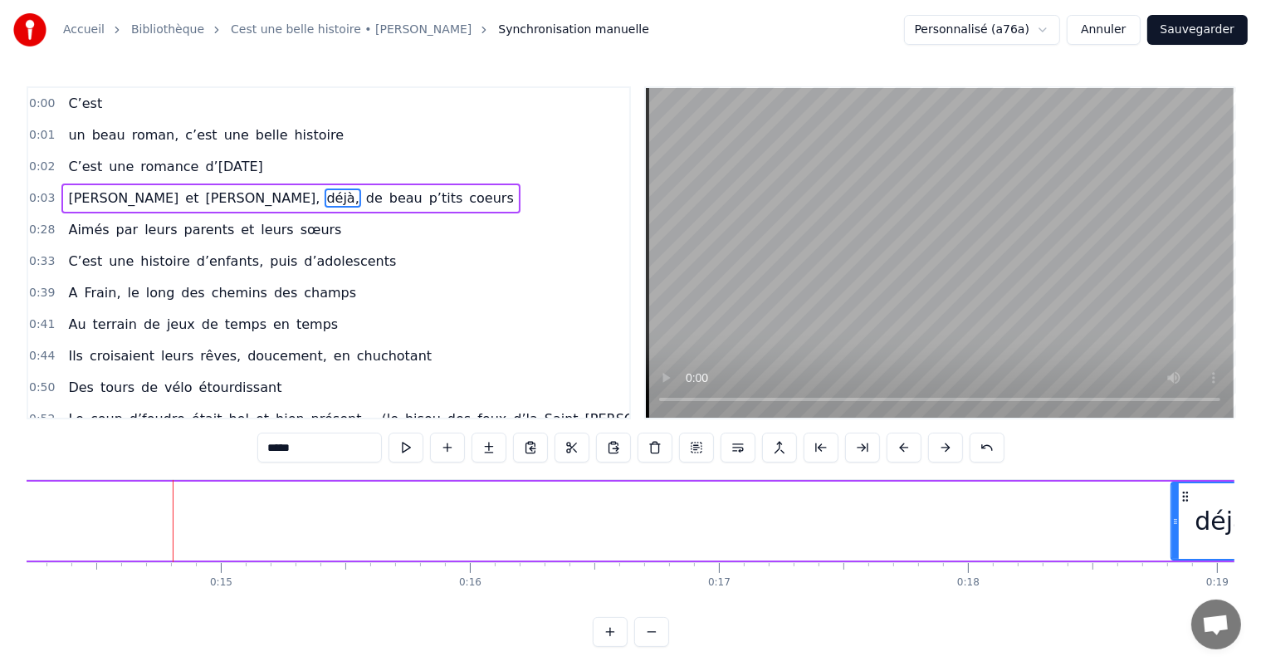
drag, startPoint x: 179, startPoint y: 511, endPoint x: 1175, endPoint y: 536, distance: 996.2
click at [1175, 536] on div at bounding box center [1175, 521] width 7 height 76
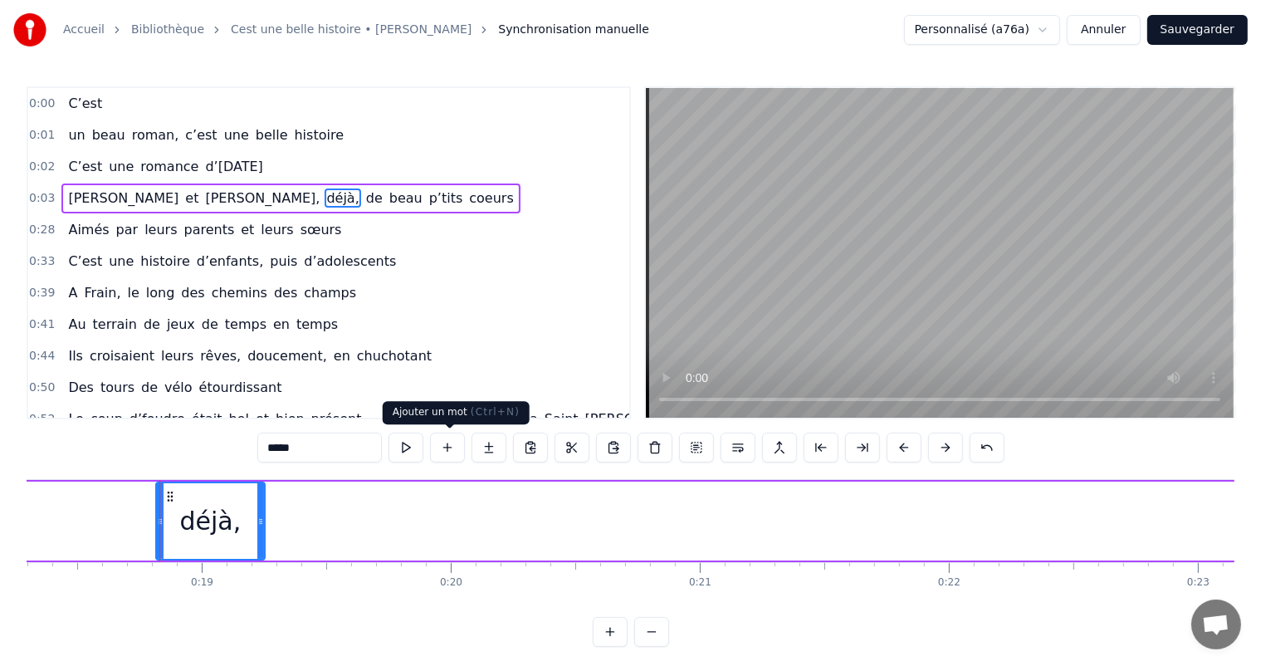
scroll to position [0, 4604]
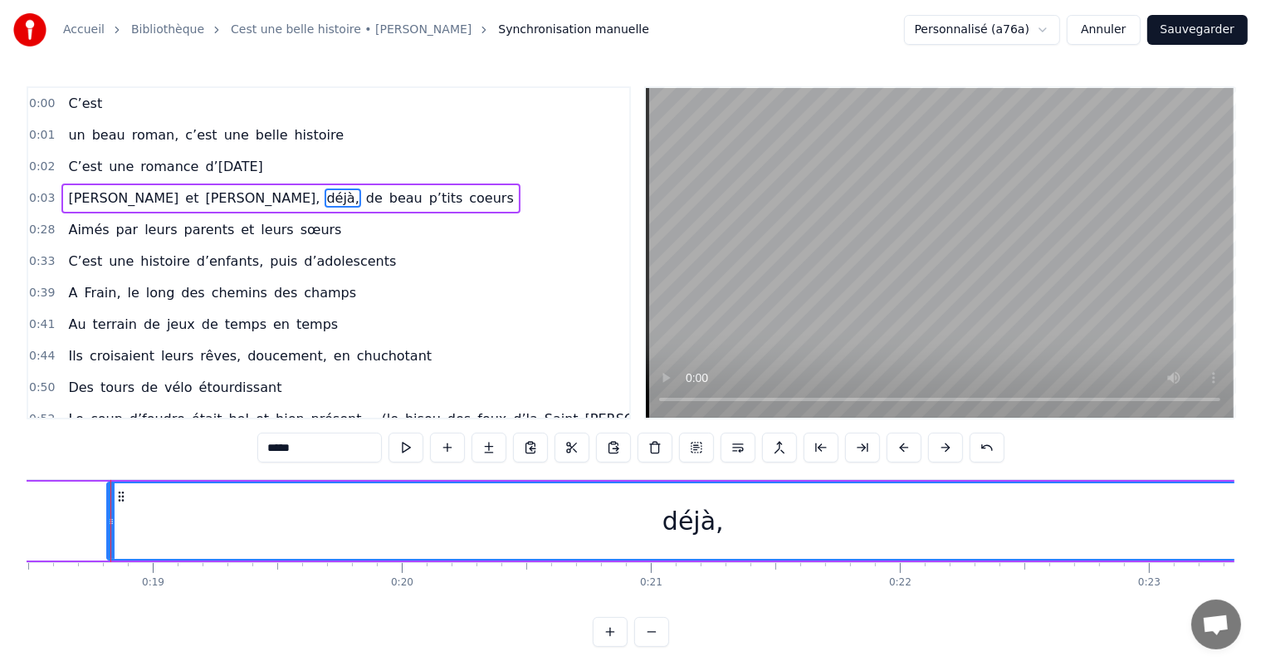
drag, startPoint x: 211, startPoint y: 518, endPoint x: 1274, endPoint y: 512, distance: 1063.1
click at [1261, 512] on html "Accueil Bibliothèque Cest une belle histoire • Michel Fugain Synchronisation ma…" at bounding box center [630, 336] width 1261 height 673
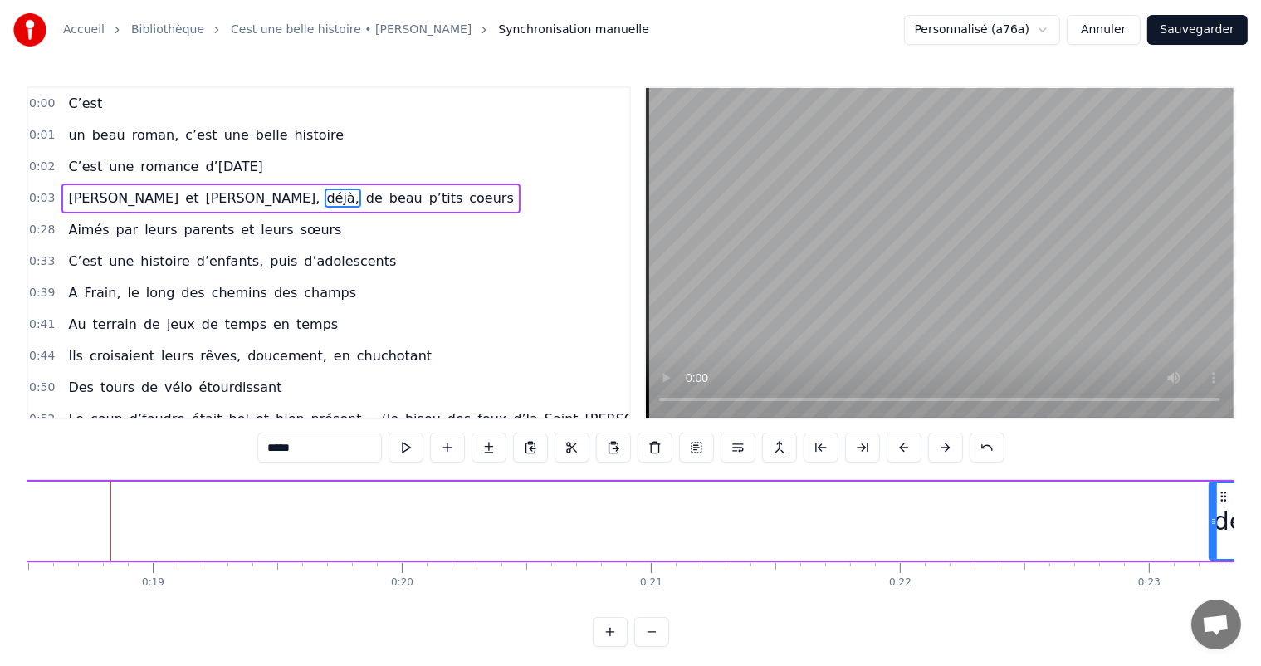
drag, startPoint x: 106, startPoint y: 515, endPoint x: 1209, endPoint y: 550, distance: 1103.5
click at [1210, 550] on div at bounding box center [1213, 521] width 7 height 76
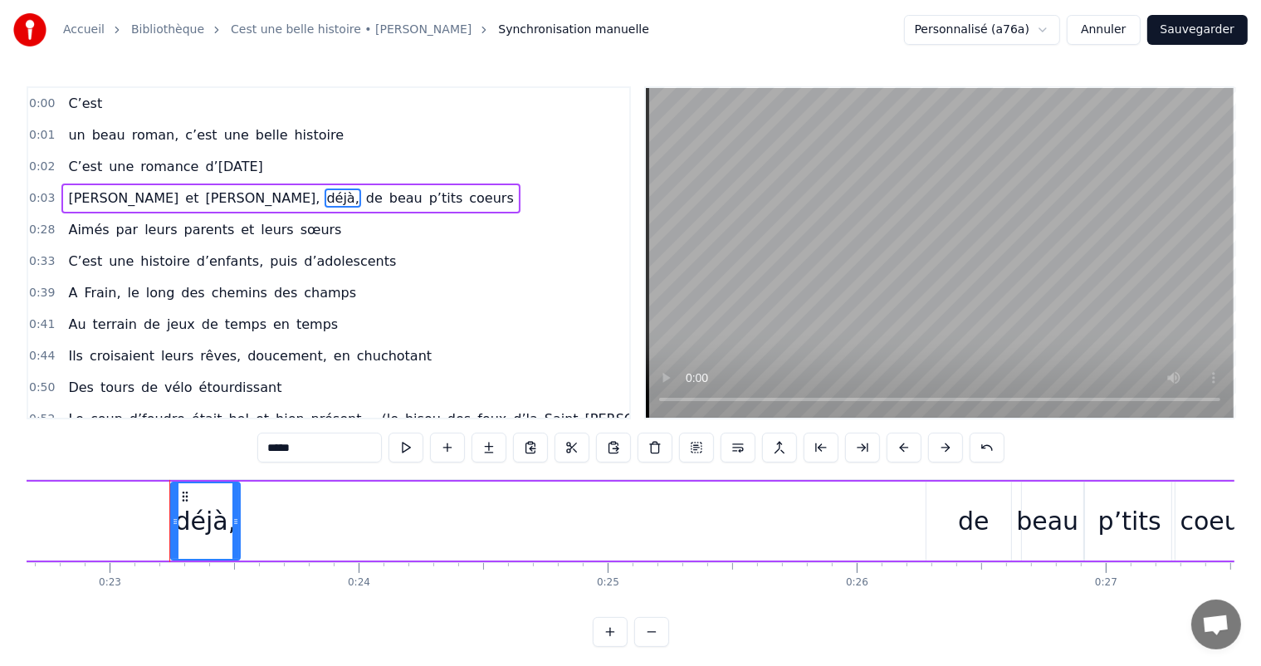
scroll to position [0, 5703]
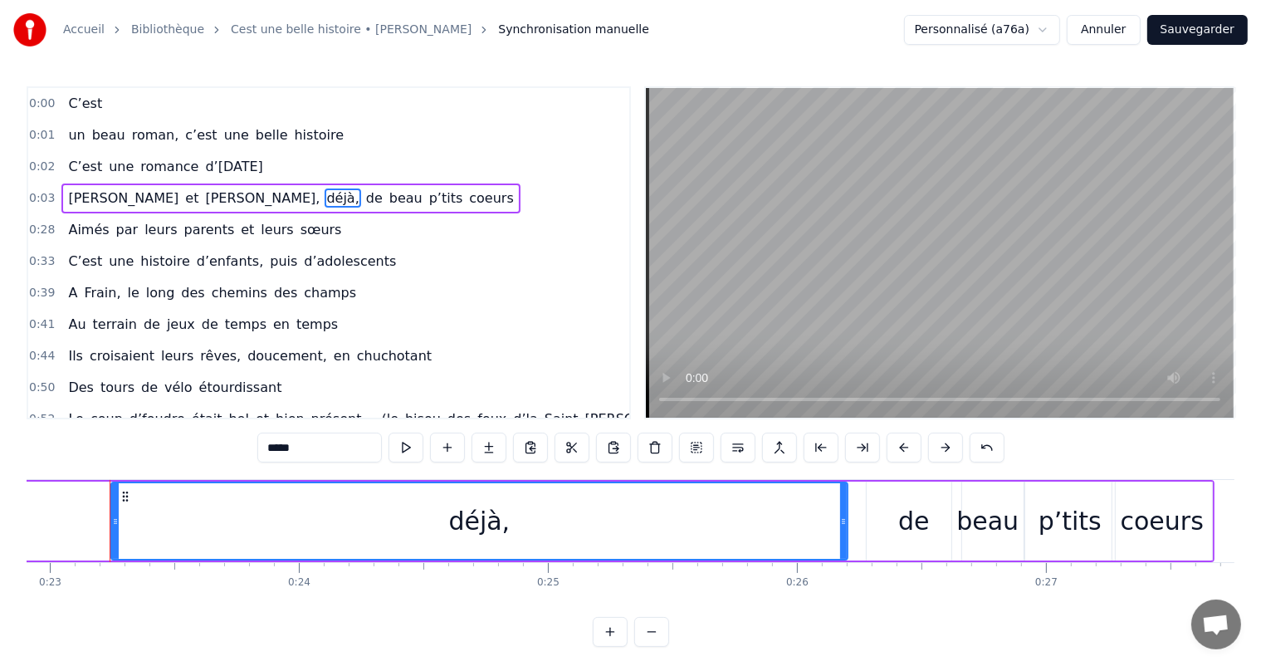
drag, startPoint x: 246, startPoint y: 495, endPoint x: 842, endPoint y: 542, distance: 597.7
click at [842, 542] on div at bounding box center [843, 521] width 7 height 76
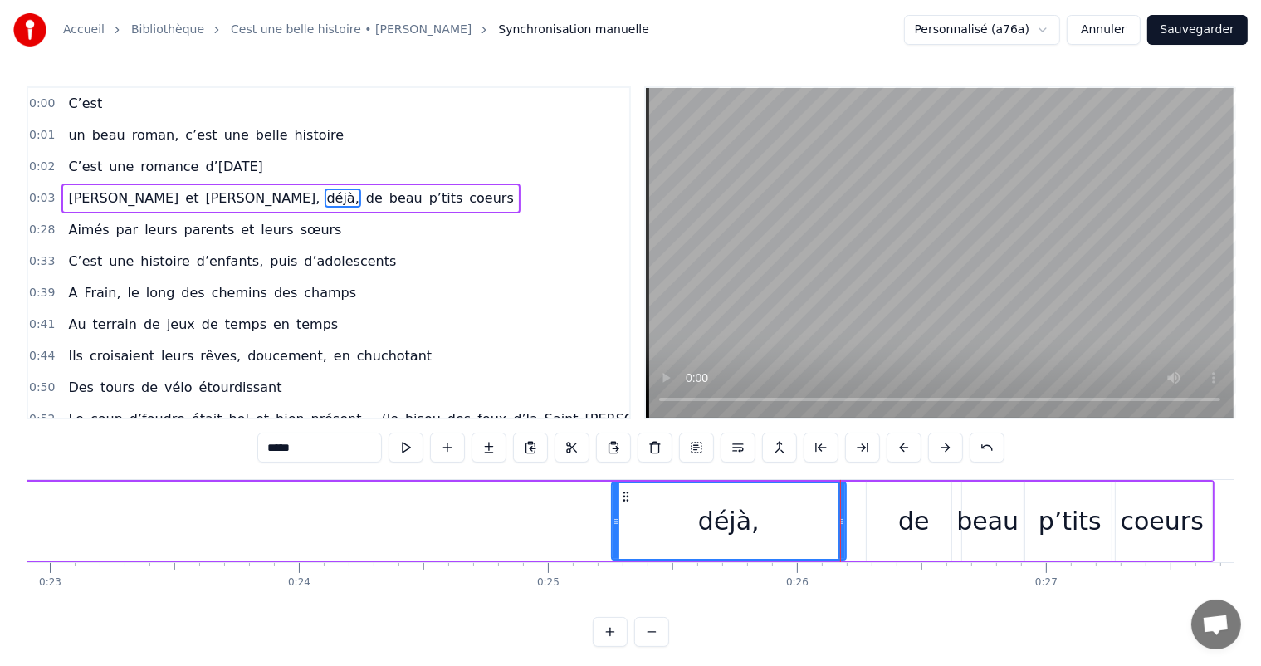
drag, startPoint x: 115, startPoint y: 508, endPoint x: 613, endPoint y: 539, distance: 499.7
click at [613, 540] on div at bounding box center [615, 521] width 7 height 76
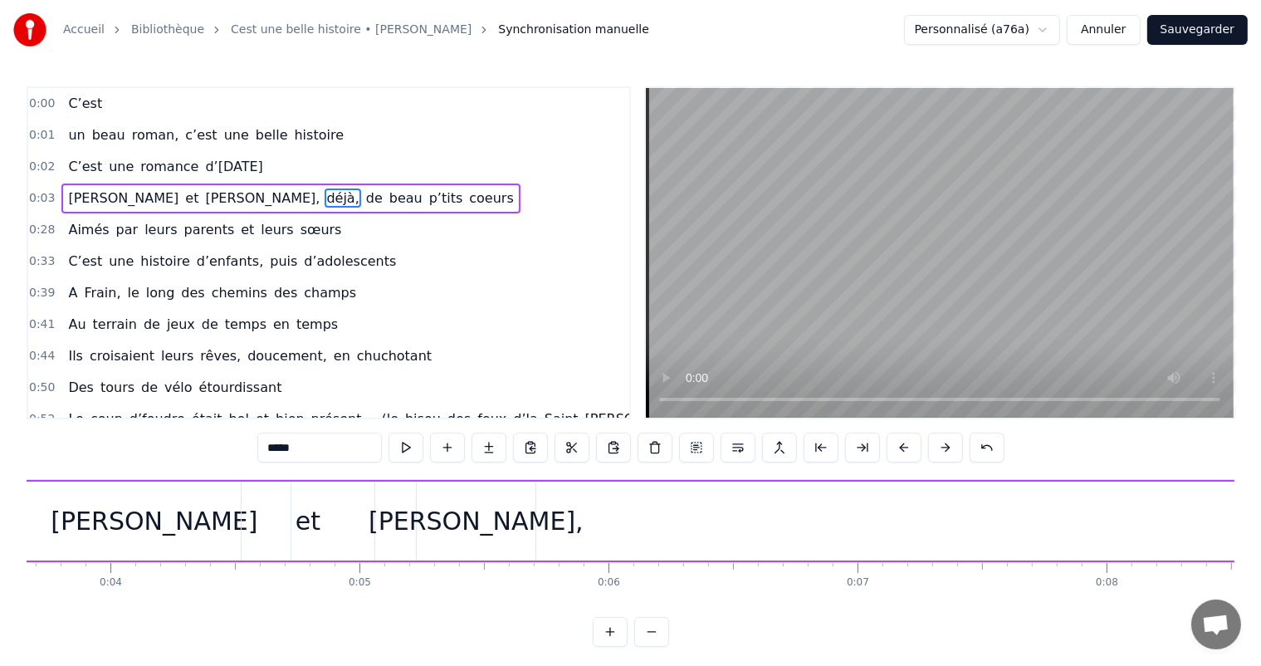
scroll to position [0, 965]
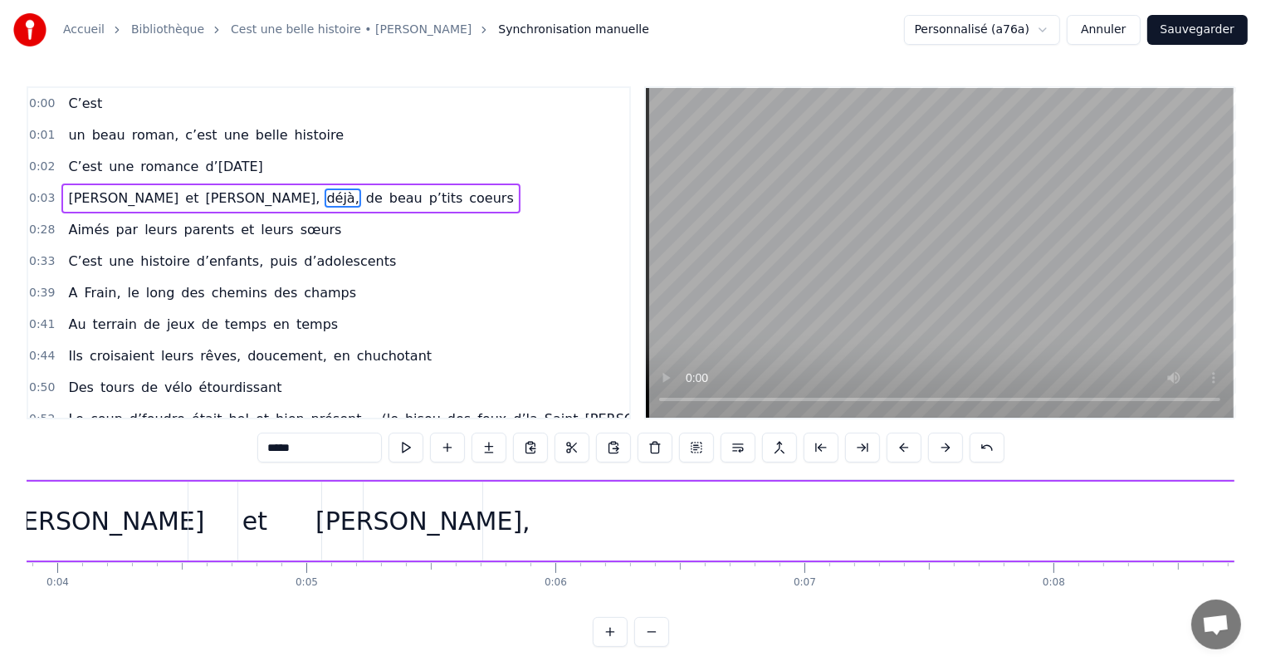
click at [444, 541] on div "[PERSON_NAME]," at bounding box center [422, 520] width 119 height 79
type input "*******"
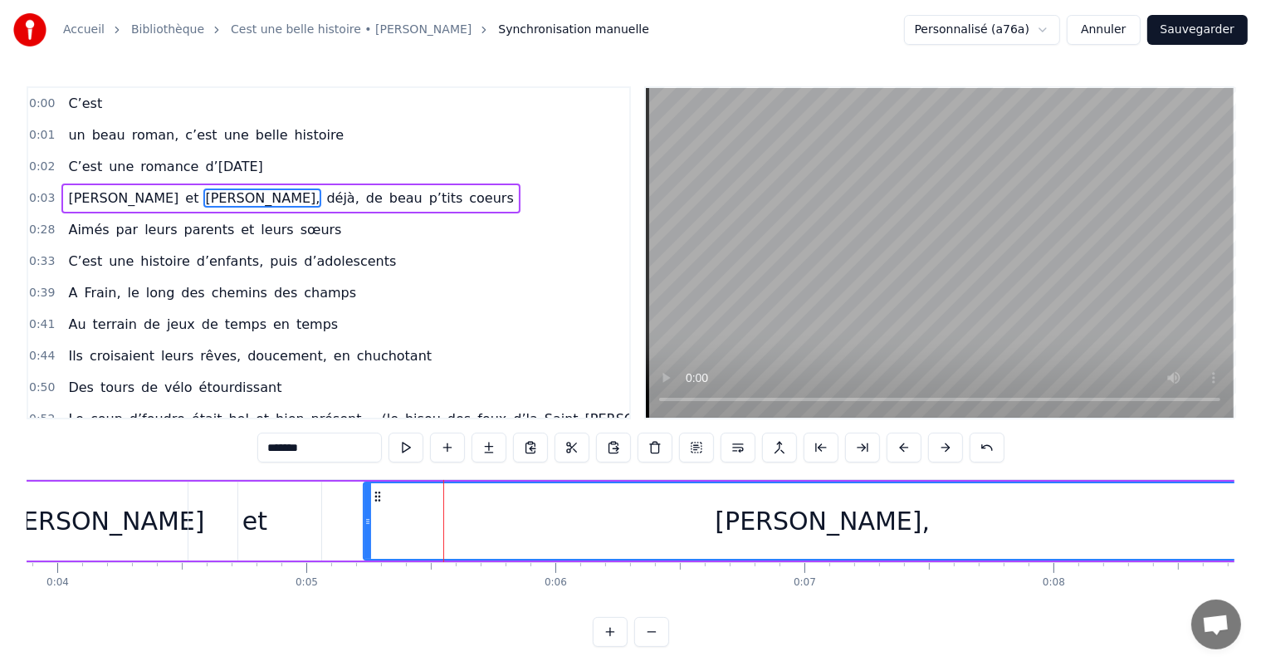
drag, startPoint x: 475, startPoint y: 515, endPoint x: 1274, endPoint y: 540, distance: 799.6
click at [1261, 540] on html "Accueil Bibliothèque Cest une belle histoire • Michel Fugain Synchronisation ma…" at bounding box center [630, 336] width 1261 height 673
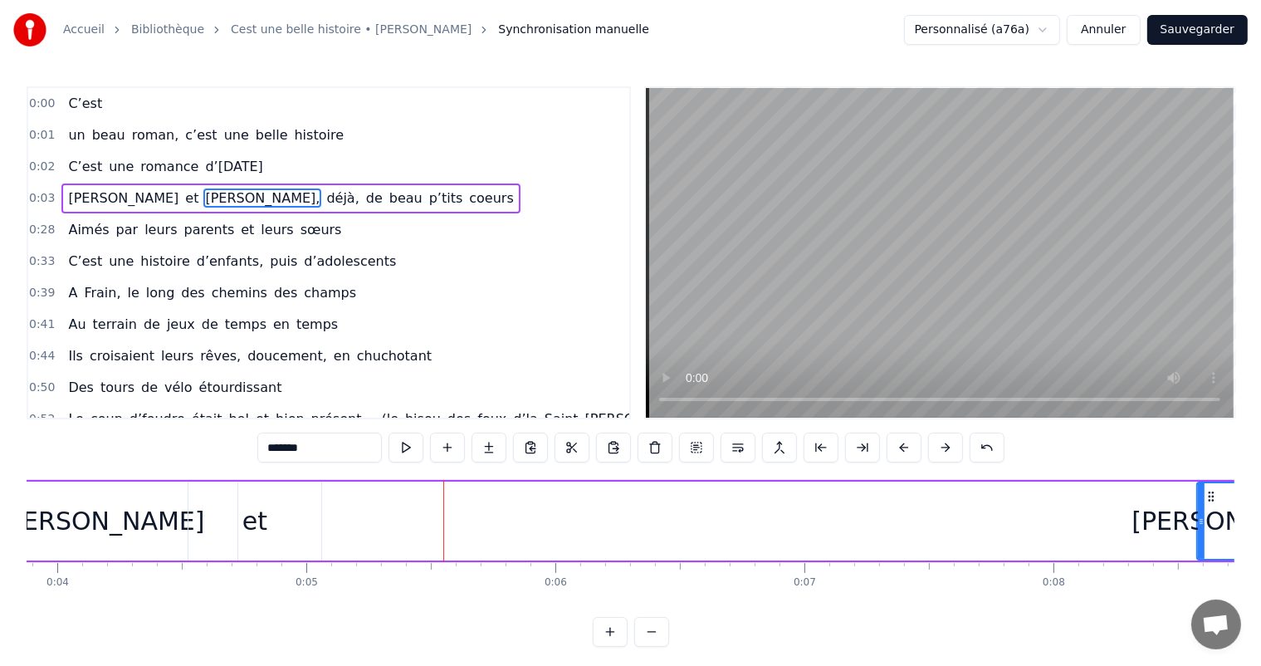
drag, startPoint x: 365, startPoint y: 530, endPoint x: 1199, endPoint y: 510, distance: 834.3
click at [1199, 510] on div at bounding box center [1201, 521] width 7 height 76
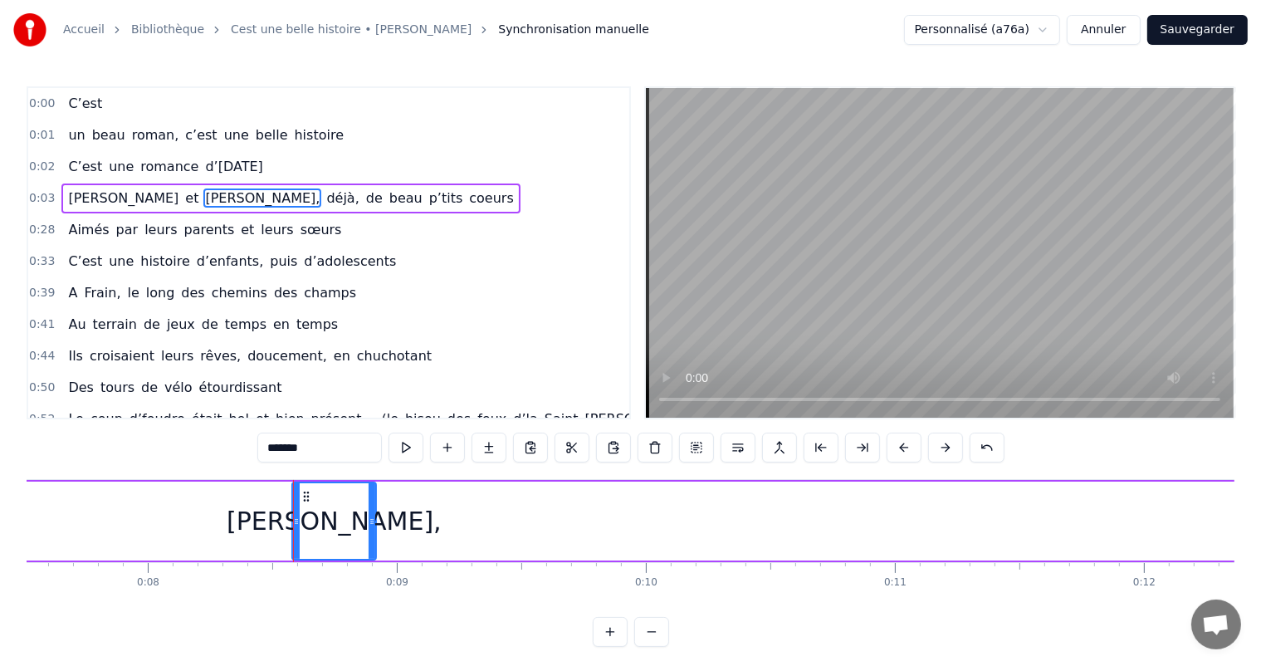
scroll to position [0, 2053]
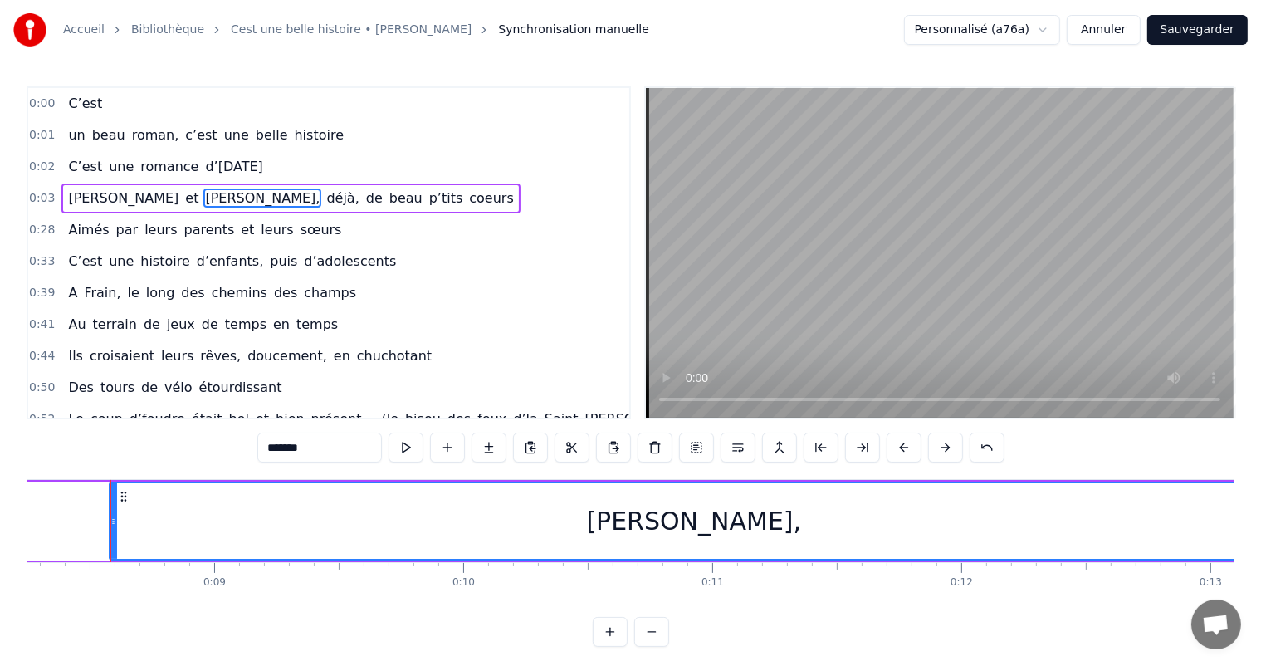
drag, startPoint x: 189, startPoint y: 518, endPoint x: 1274, endPoint y: 588, distance: 1087.0
click at [1261, 588] on html "Accueil Bibliothèque Cest une belle histoire • Michel Fugain Synchronisation ma…" at bounding box center [630, 336] width 1261 height 673
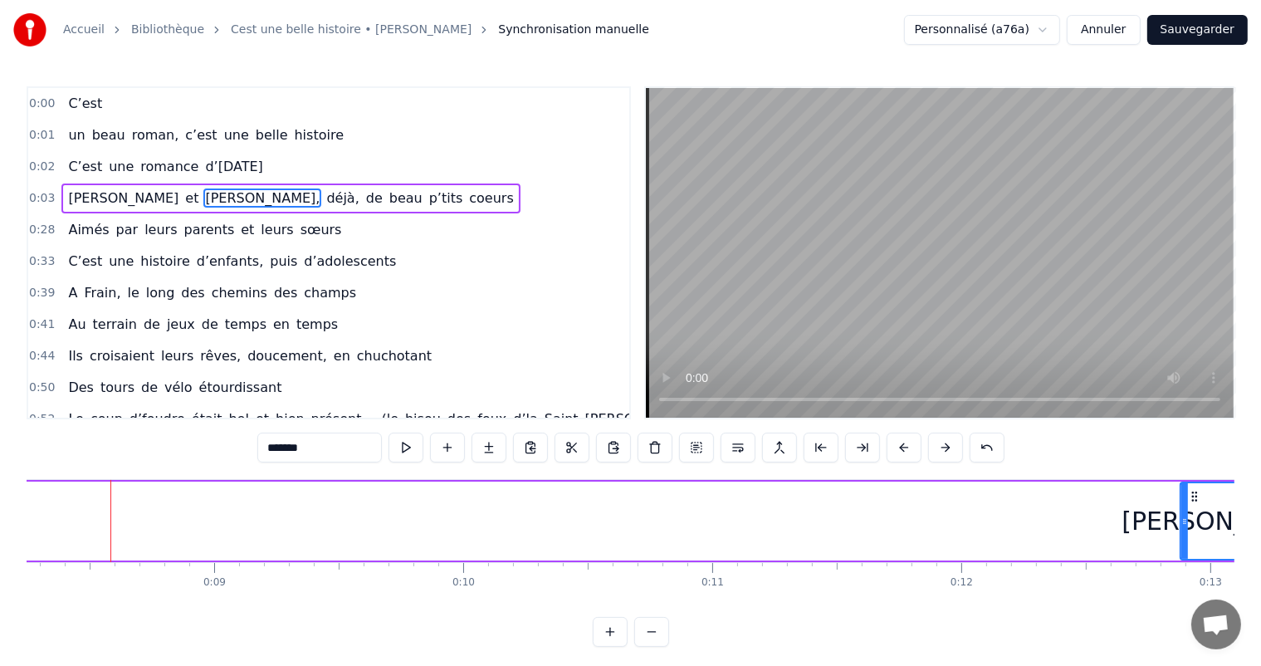
drag, startPoint x: 111, startPoint y: 513, endPoint x: 1188, endPoint y: 538, distance: 1076.7
click at [1186, 538] on div at bounding box center [1184, 521] width 7 height 76
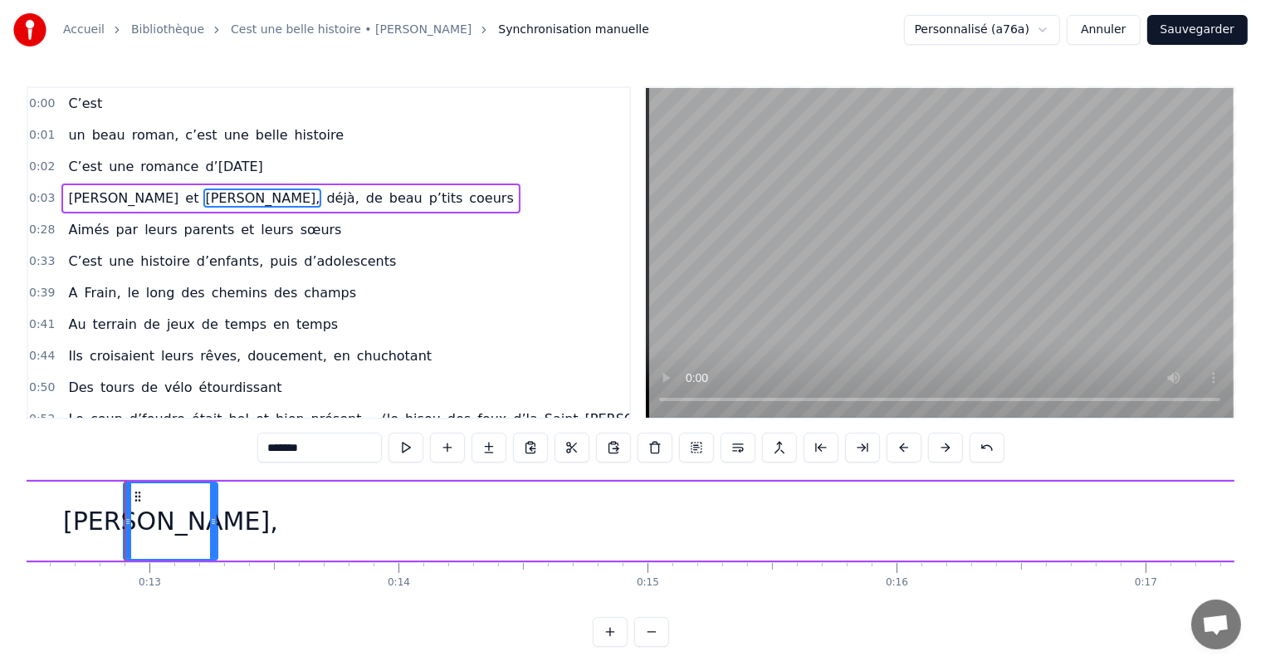
scroll to position [0, 3128]
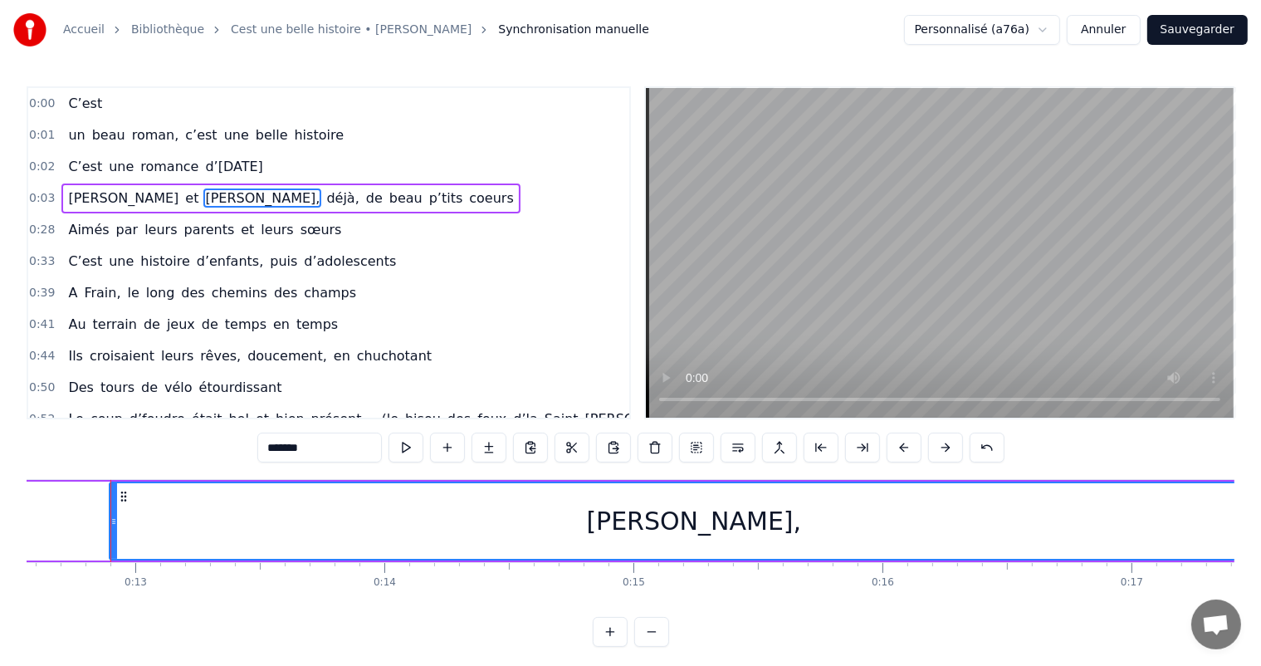
drag, startPoint x: 199, startPoint y: 525, endPoint x: 1274, endPoint y: 520, distance: 1074.7
click at [1261, 520] on html "Accueil Bibliothèque Cest une belle histoire • Michel Fugain Synchronisation ma…" at bounding box center [630, 336] width 1261 height 673
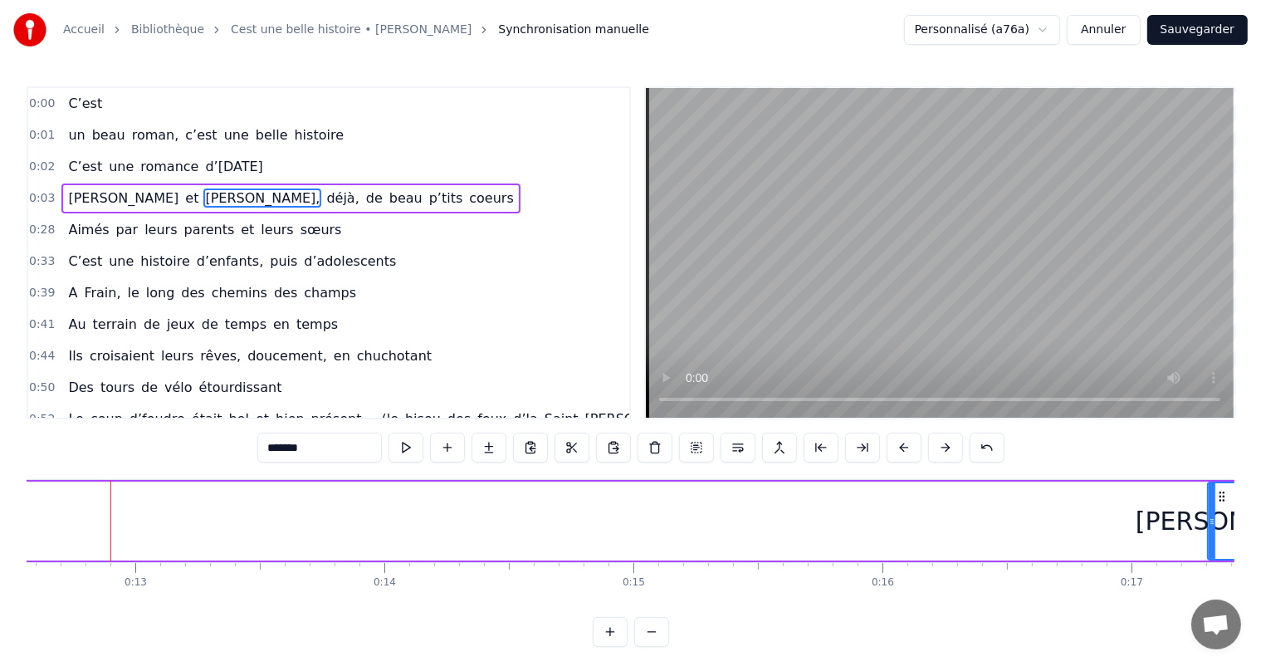
drag, startPoint x: 114, startPoint y: 522, endPoint x: 1213, endPoint y: 570, distance: 1100.7
click at [1213, 570] on div "C’est un beau roman, c’est une belle histoire C’est une romance d’[DATE] [PERSO…" at bounding box center [630, 541] width 1207 height 124
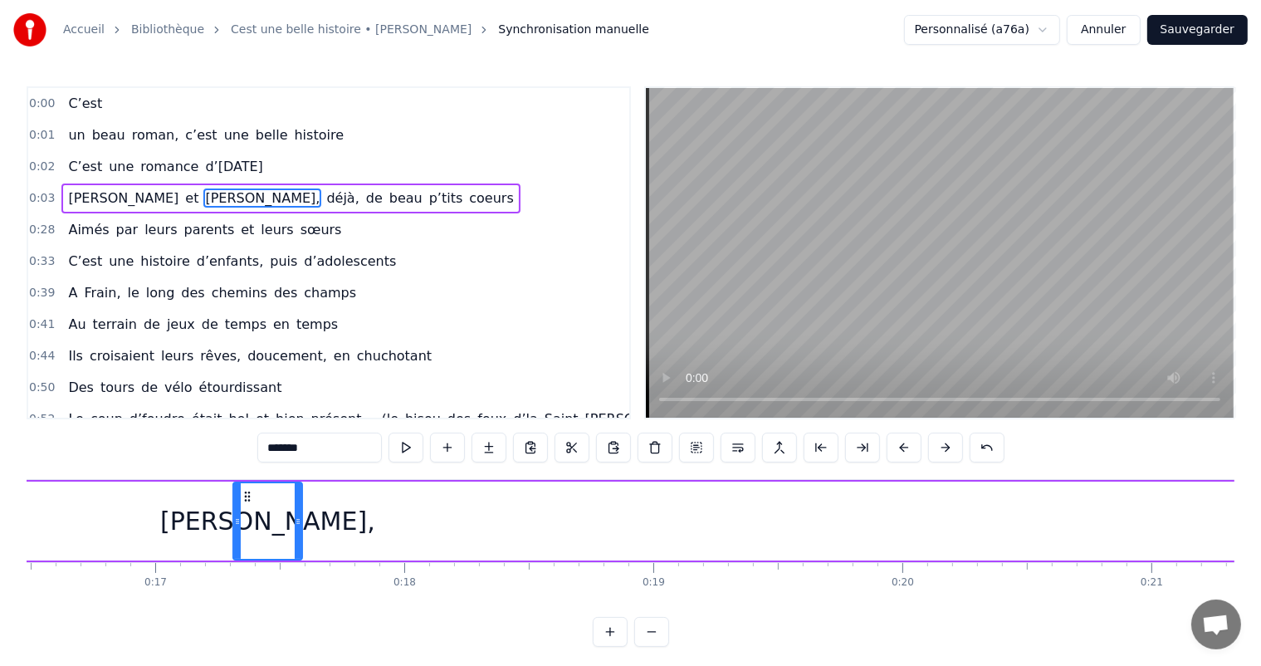
scroll to position [0, 4211]
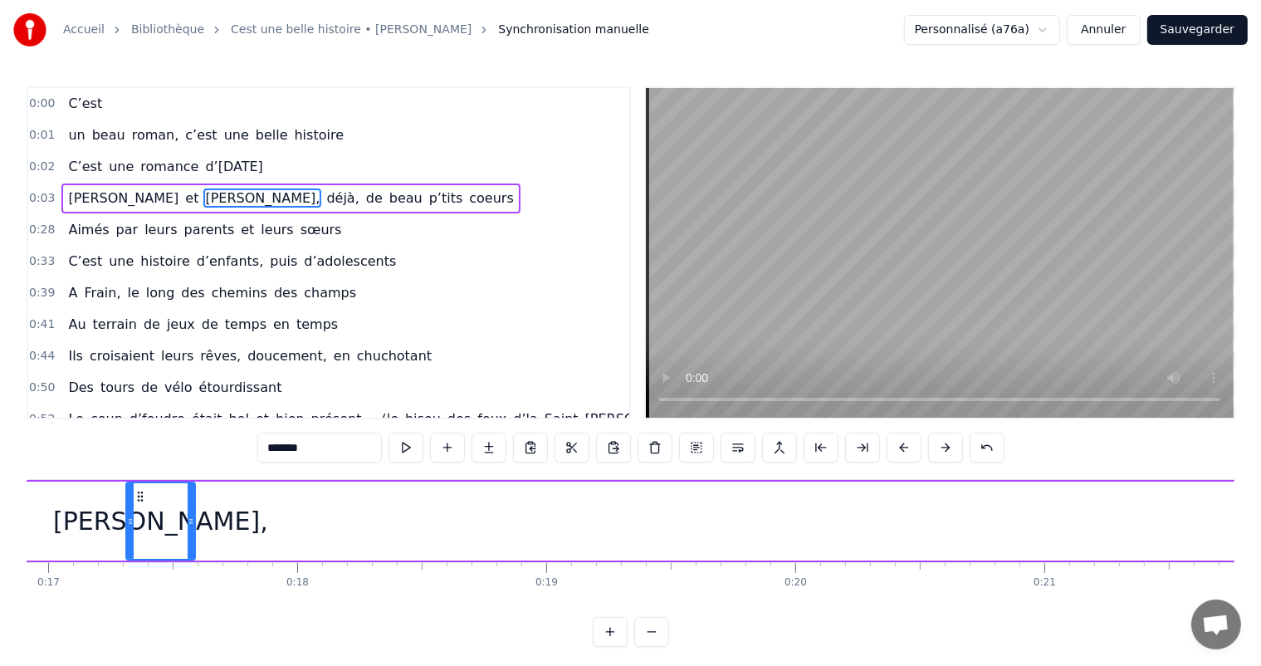
drag, startPoint x: 193, startPoint y: 514, endPoint x: 251, endPoint y: 534, distance: 61.7
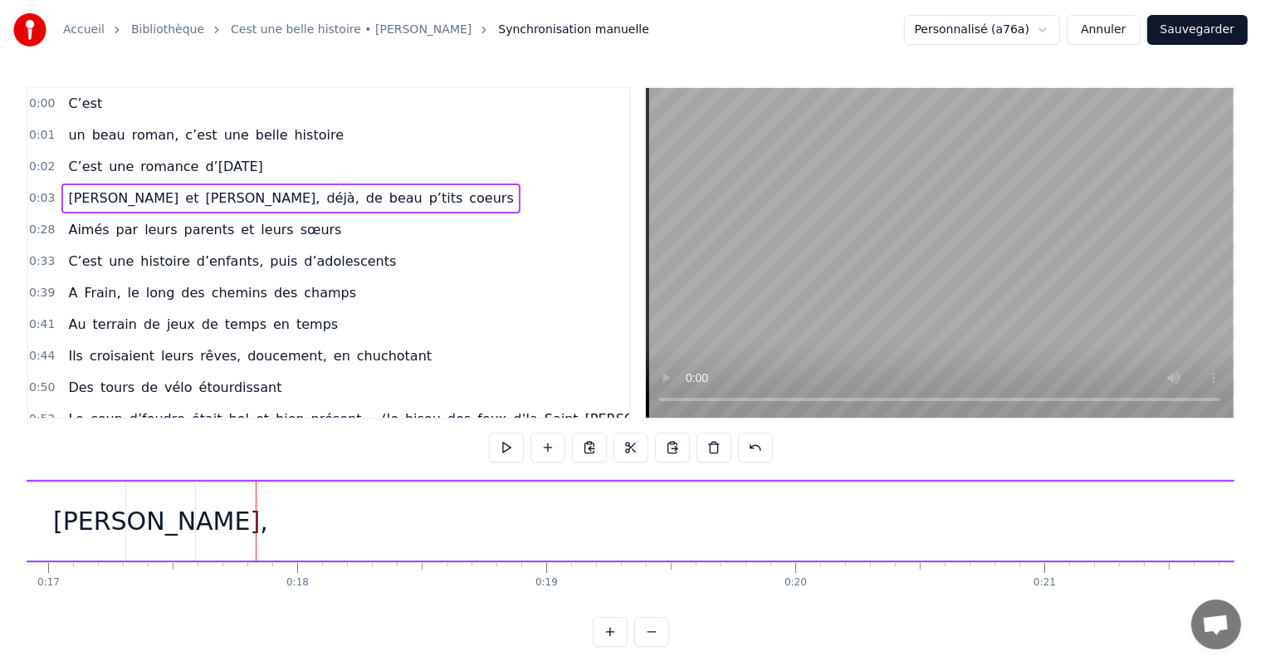
click at [191, 505] on div "[PERSON_NAME]," at bounding box center [160, 520] width 215 height 37
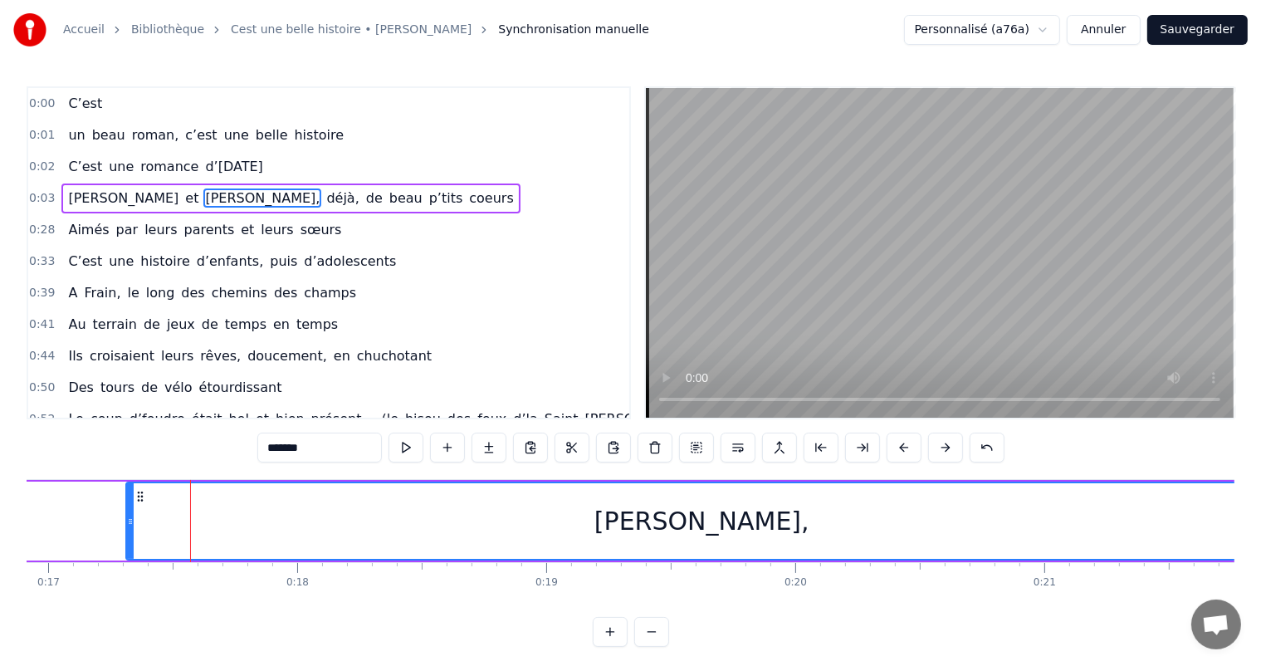
drag, startPoint x: 192, startPoint y: 505, endPoint x: 1274, endPoint y: 515, distance: 1082.2
click at [1261, 515] on html "Accueil Bibliothèque Cest une belle histoire • Michel Fugain Synchronisation ma…" at bounding box center [630, 336] width 1261 height 673
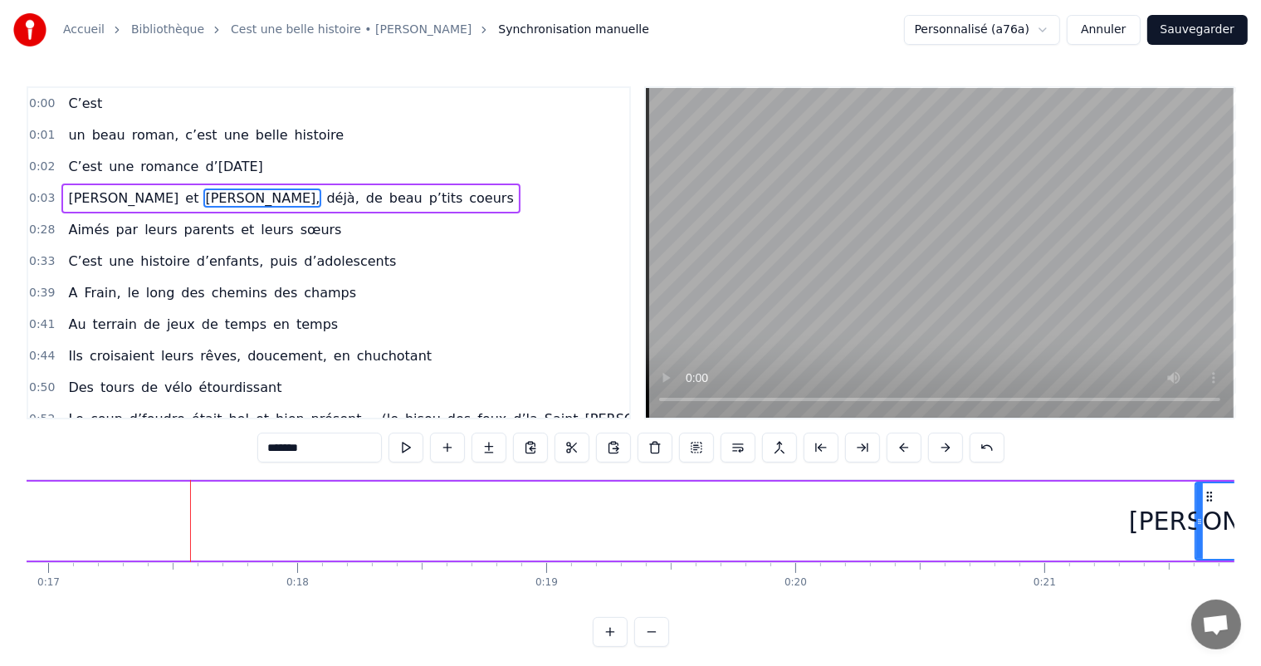
drag, startPoint x: 129, startPoint y: 518, endPoint x: 1198, endPoint y: 529, distance: 1069.8
click at [1198, 529] on div at bounding box center [1199, 521] width 7 height 76
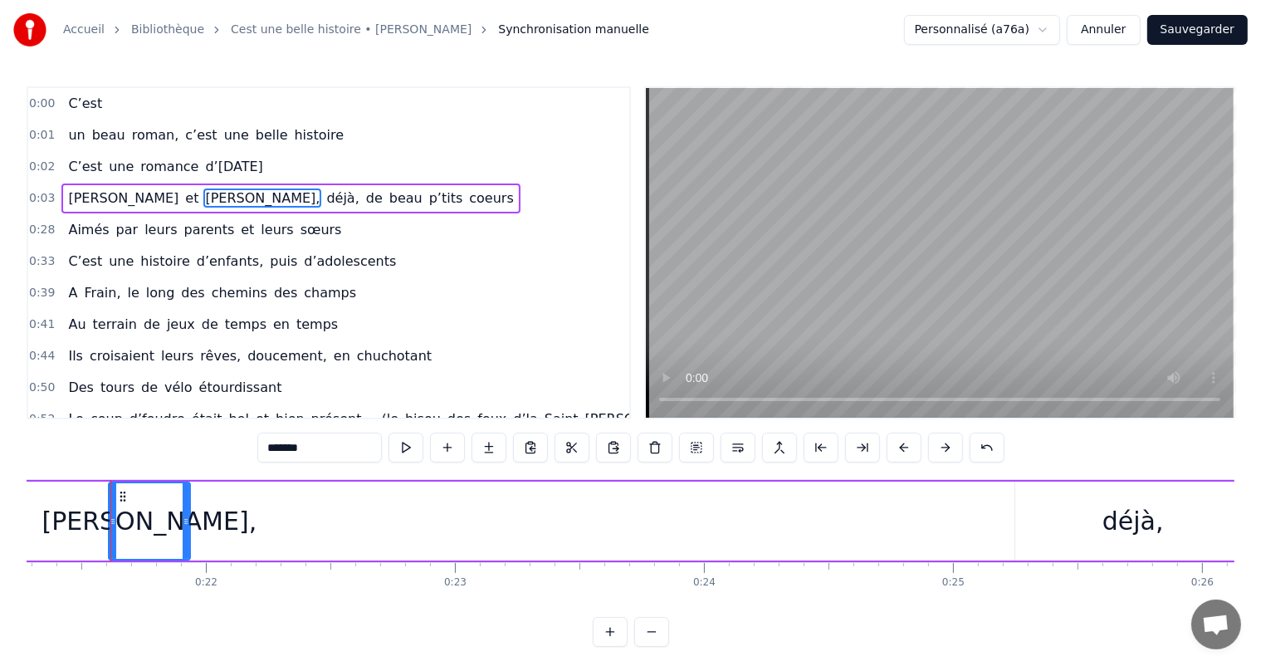
scroll to position [0, 5298]
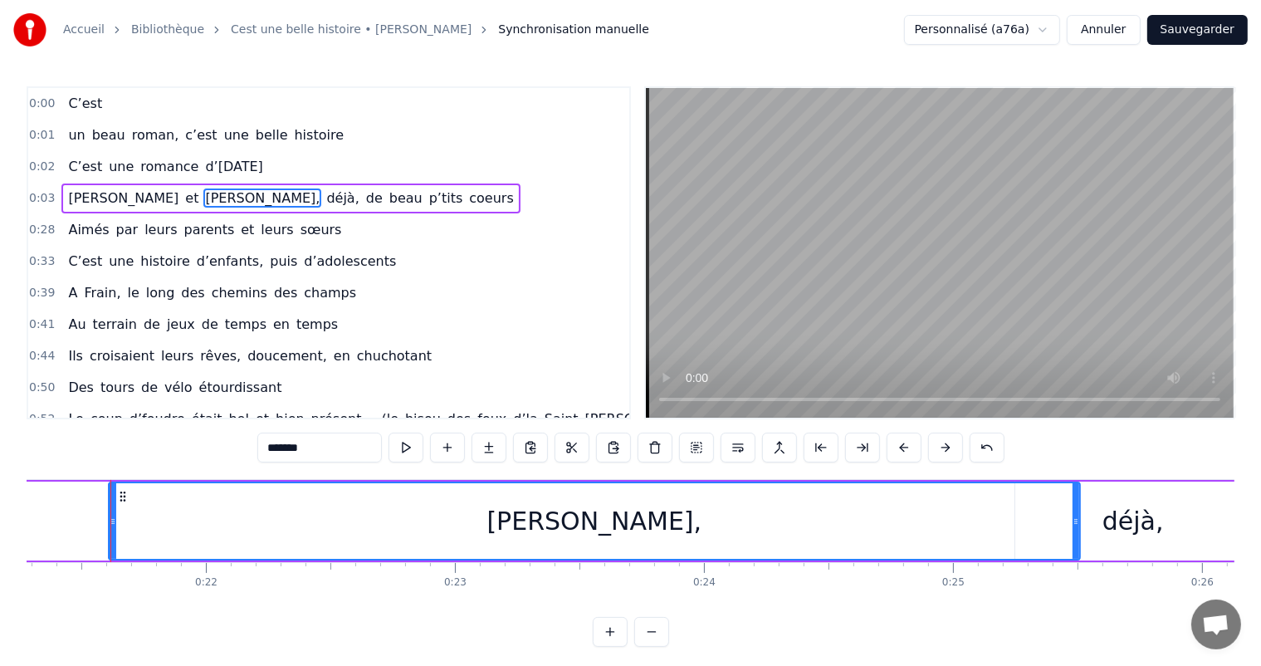
drag, startPoint x: 183, startPoint y: 500, endPoint x: 1072, endPoint y: 568, distance: 892.3
click at [1072, 568] on div "C’est un beau roman, c’est une belle histoire C’est une romance d’[DATE] [PERSO…" at bounding box center [630, 541] width 1207 height 124
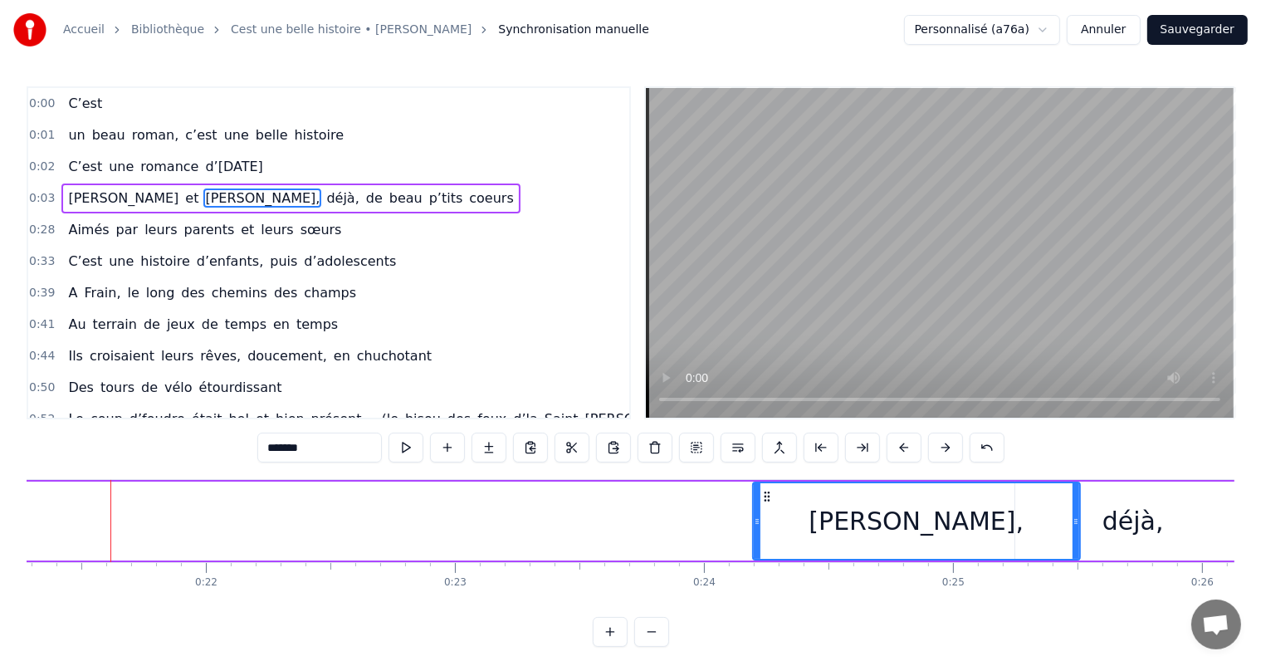
drag, startPoint x: 113, startPoint y: 514, endPoint x: 759, endPoint y: 559, distance: 647.3
click at [759, 559] on div "[PERSON_NAME]," at bounding box center [916, 520] width 329 height 79
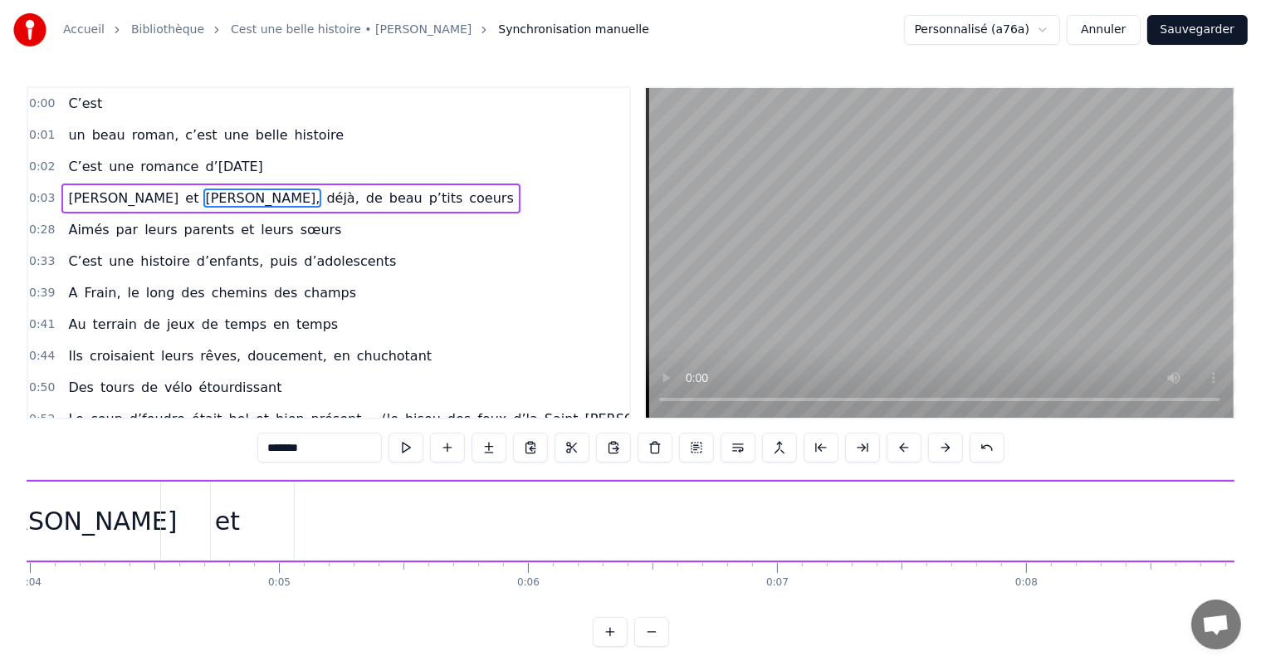
scroll to position [0, 939]
click at [314, 538] on div "et" at bounding box center [281, 520] width 133 height 79
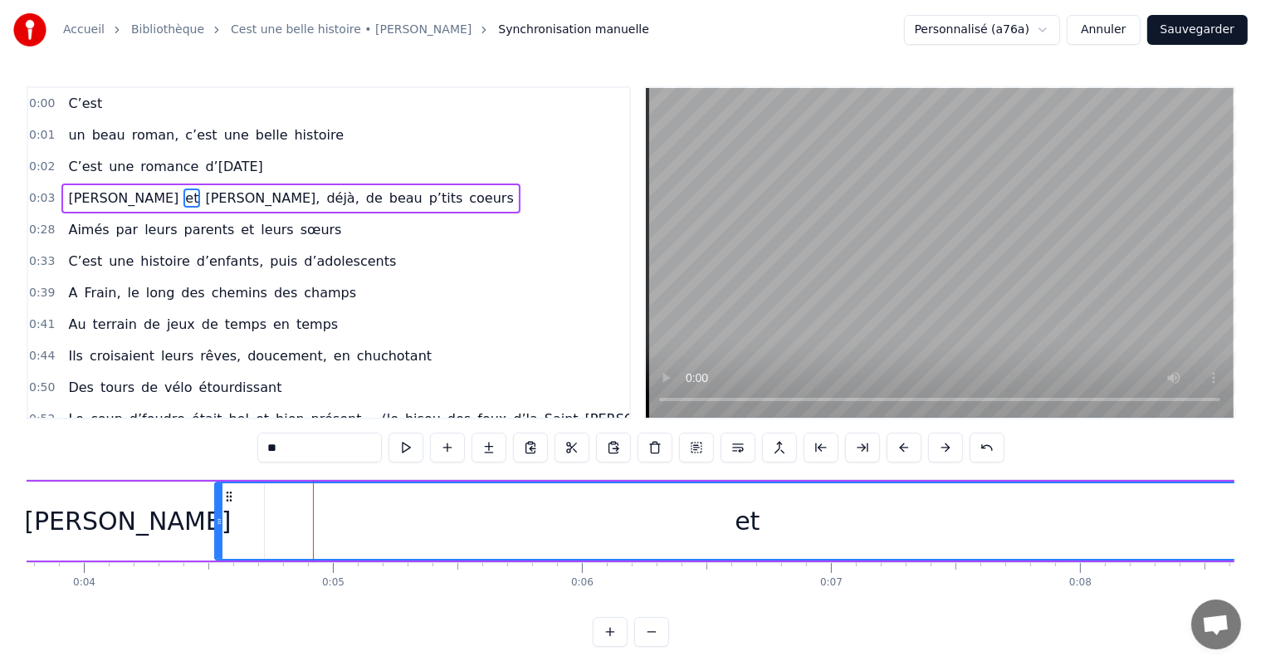
drag, startPoint x: 342, startPoint y: 523, endPoint x: 1274, endPoint y: 528, distance: 932.0
click at [1261, 528] on html "Accueil Bibliothèque Cest une belle histoire • Michel Fugain Synchronisation ma…" at bounding box center [630, 336] width 1261 height 673
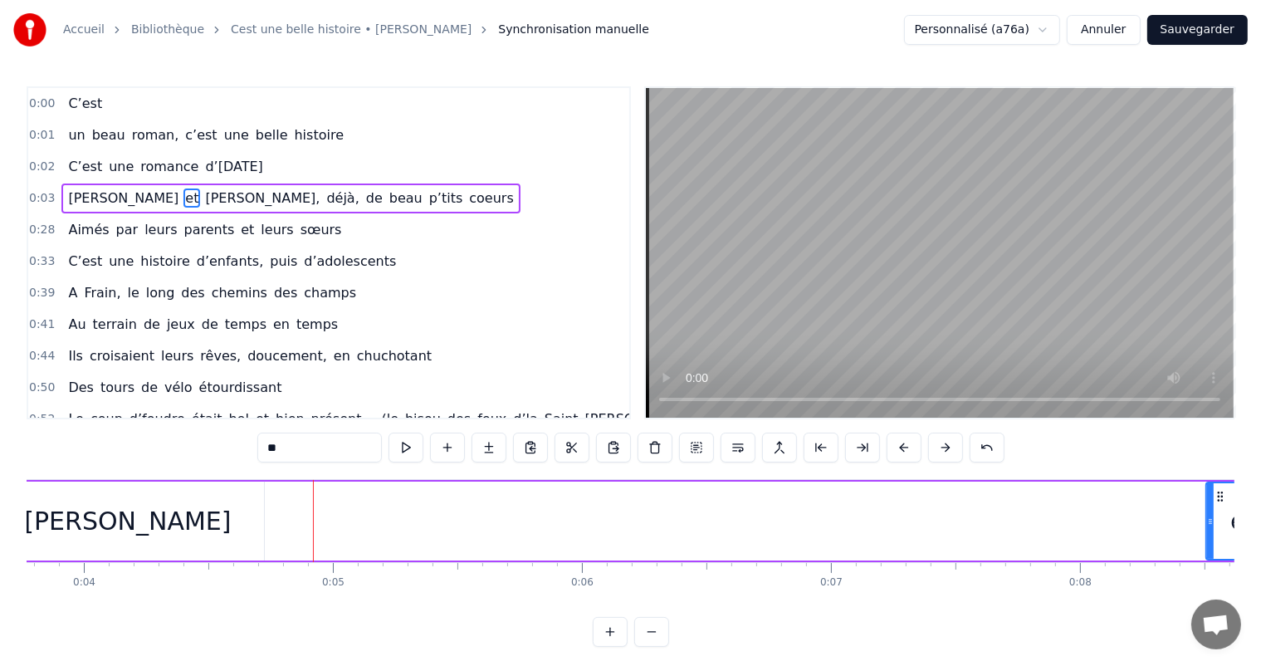
drag, startPoint x: 217, startPoint y: 500, endPoint x: 1208, endPoint y: 510, distance: 990.9
click at [1208, 510] on div at bounding box center [1210, 521] width 7 height 76
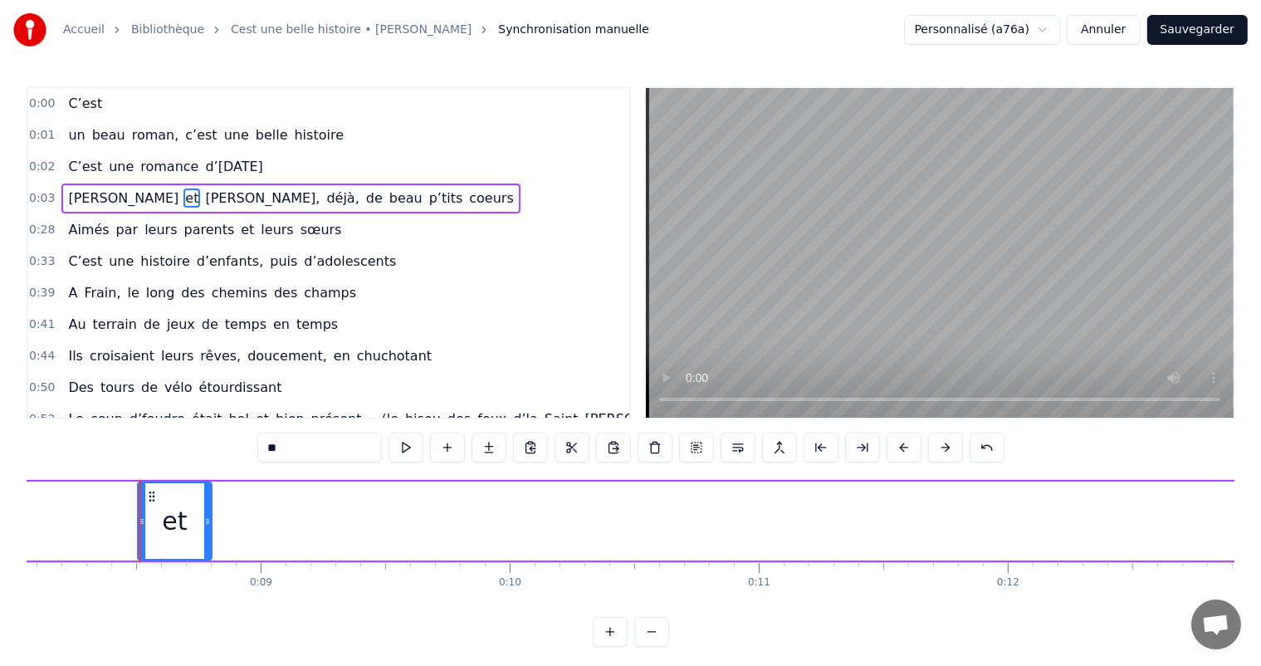
scroll to position [0, 2036]
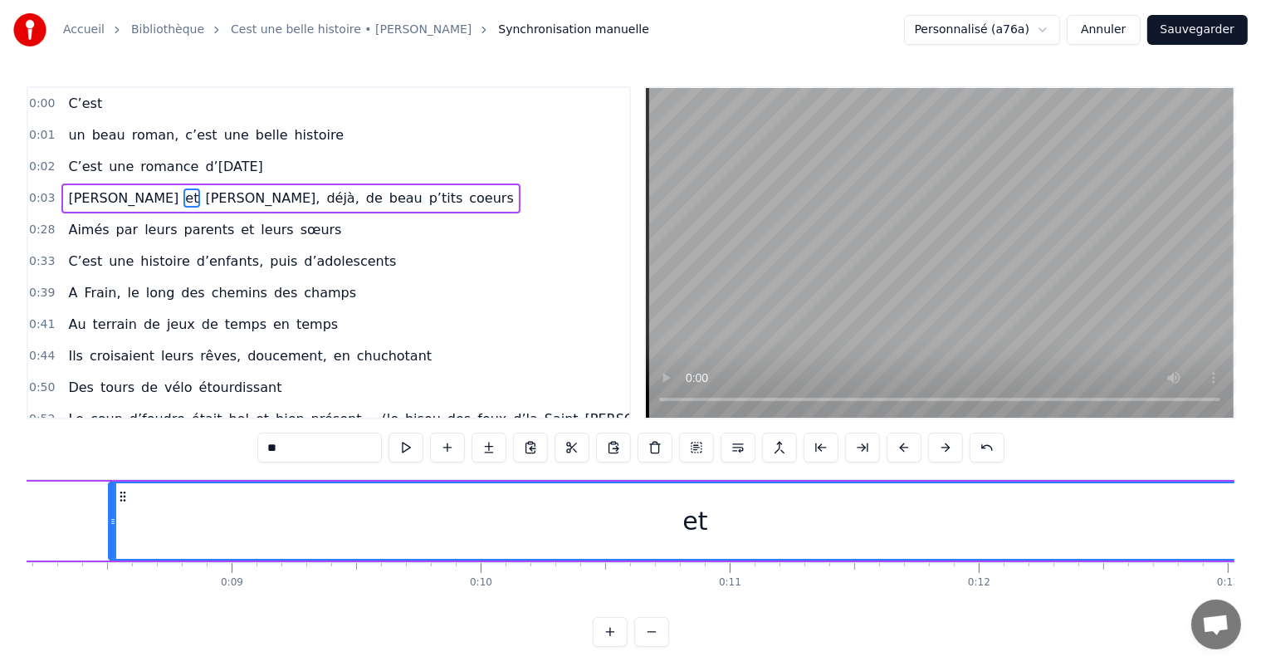
drag, startPoint x: 175, startPoint y: 510, endPoint x: 1274, endPoint y: 590, distance: 1101.7
click at [1261, 590] on html "Accueil Bibliothèque Cest une belle histoire • Michel Fugain Synchronisation ma…" at bounding box center [630, 336] width 1261 height 673
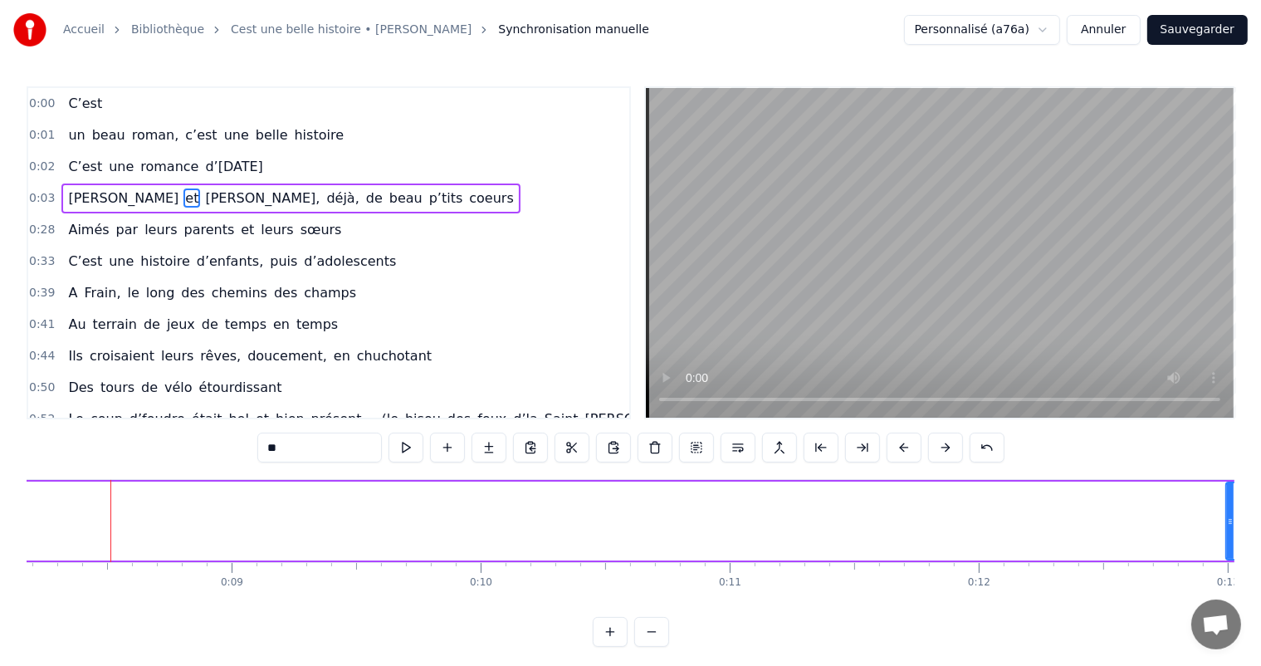
drag, startPoint x: 111, startPoint y: 519, endPoint x: 1227, endPoint y: 578, distance: 1116.9
click at [1228, 579] on div "C’est un beau roman, c’est une belle histoire C’est une romance d’[DATE] [PERSO…" at bounding box center [630, 541] width 1207 height 124
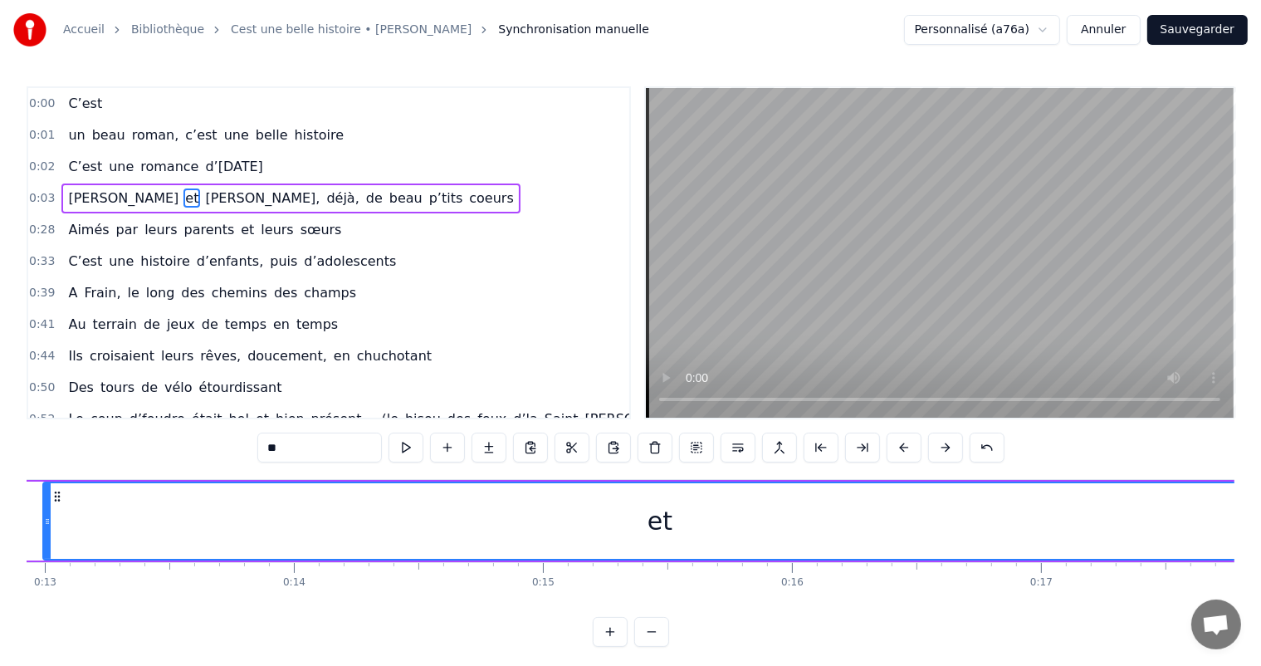
drag, startPoint x: 94, startPoint y: 499, endPoint x: 1271, endPoint y: 528, distance: 1178.0
click at [1261, 528] on html "Accueil Bibliothèque Cest une belle histoire • Michel Fugain Synchronisation ma…" at bounding box center [630, 336] width 1261 height 673
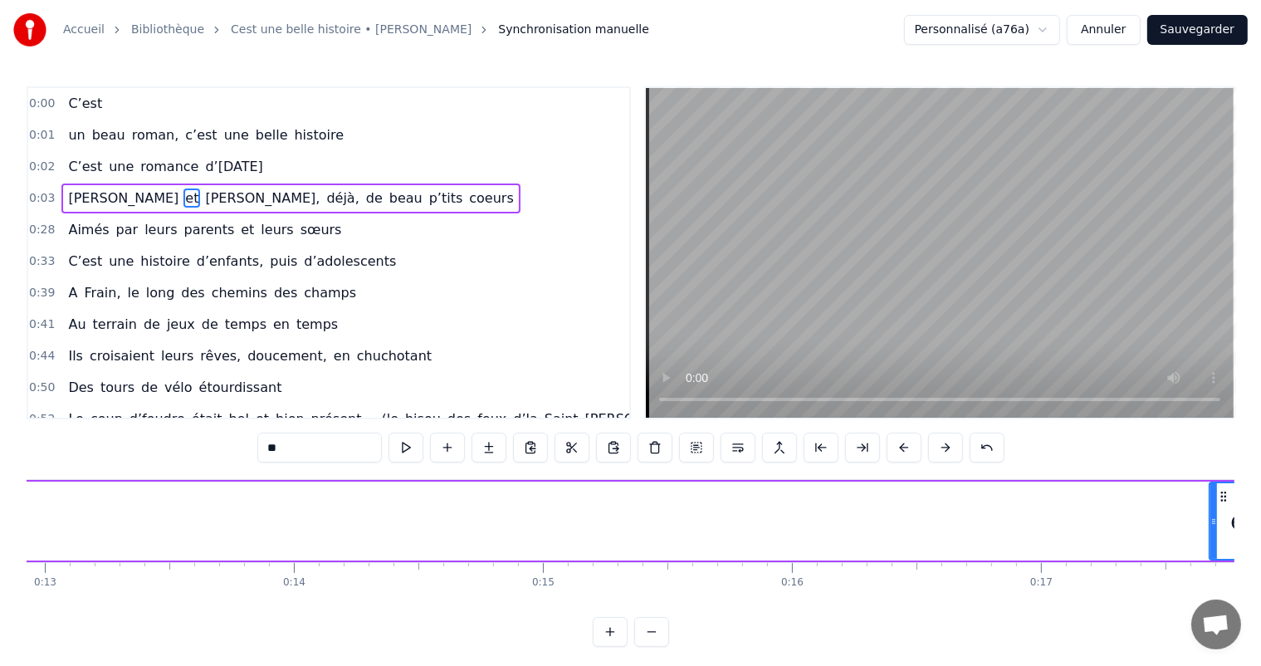
drag, startPoint x: 45, startPoint y: 506, endPoint x: 1207, endPoint y: 524, distance: 1162.8
click at [1210, 524] on div at bounding box center [1213, 521] width 7 height 76
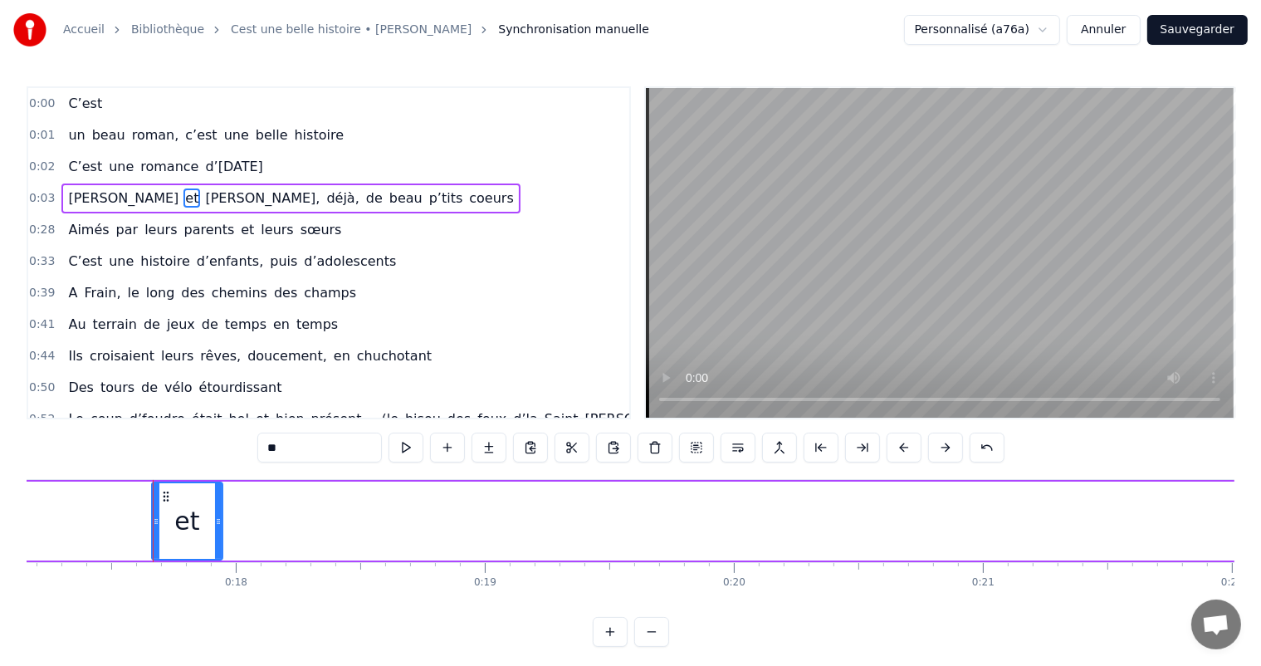
scroll to position [0, 4315]
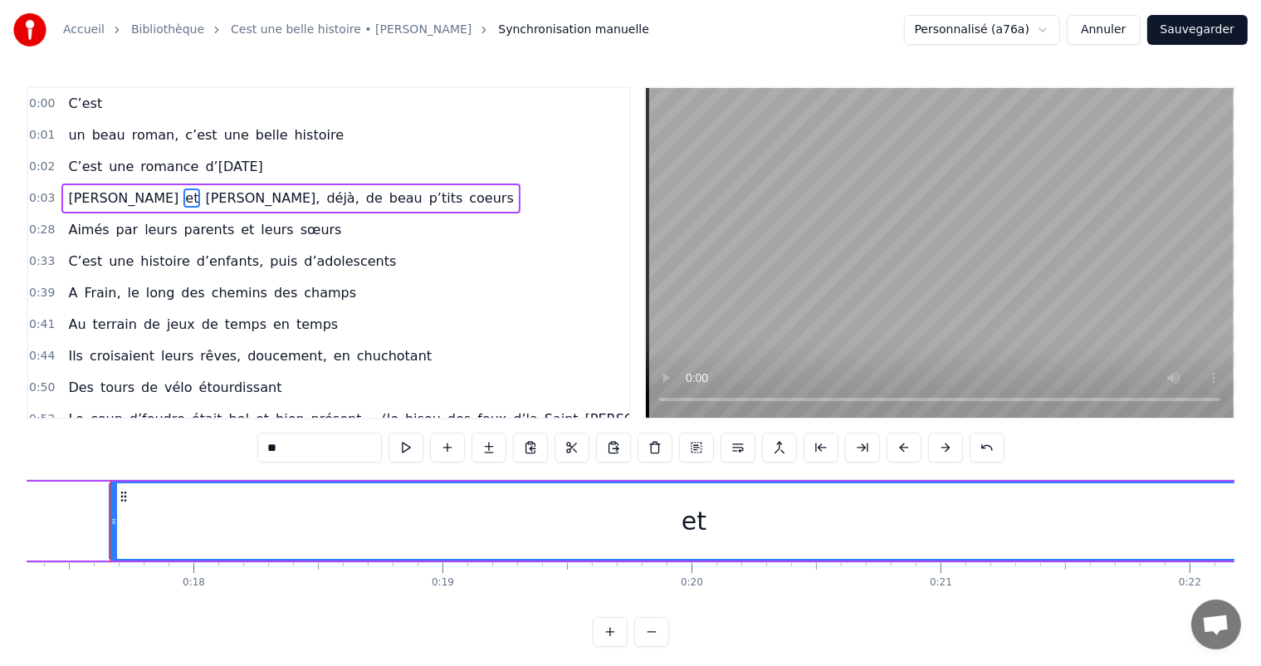
drag, startPoint x: 176, startPoint y: 502, endPoint x: 1274, endPoint y: 561, distance: 1099.5
click at [1261, 561] on html "Accueil Bibliothèque Cest une belle histoire • Michel Fugain Synchronisation ma…" at bounding box center [630, 336] width 1261 height 673
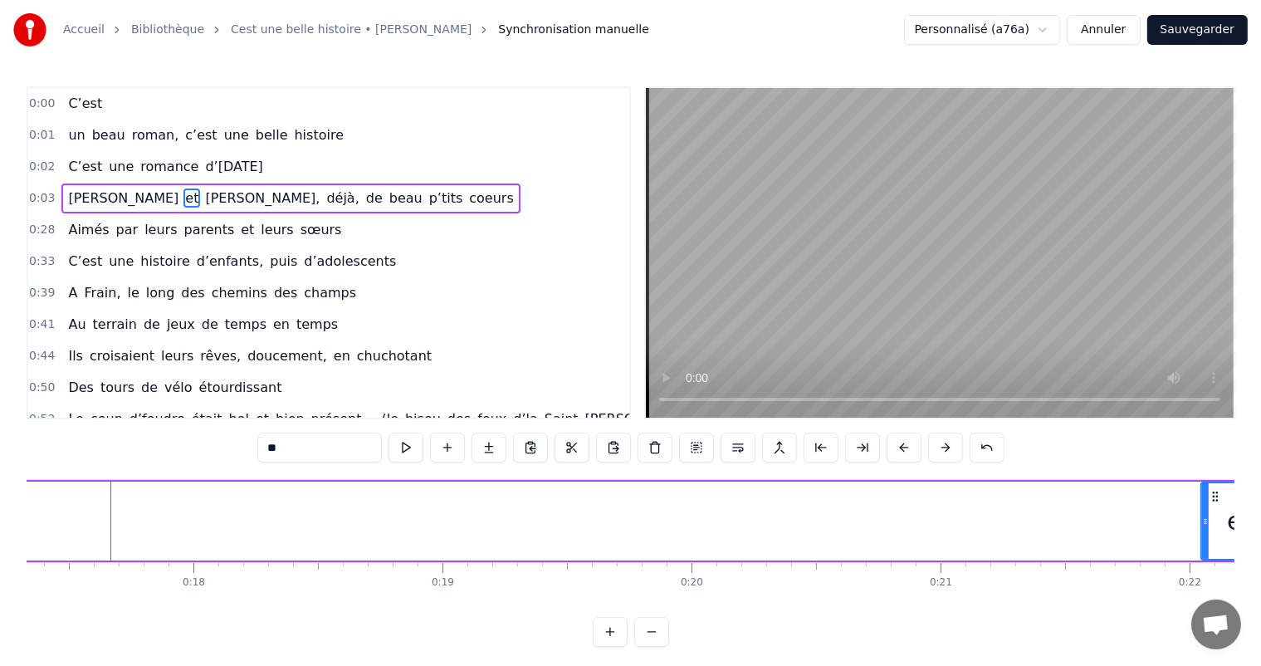
drag, startPoint x: 112, startPoint y: 515, endPoint x: 1203, endPoint y: 532, distance: 1090.6
click at [1203, 532] on div at bounding box center [1205, 521] width 7 height 76
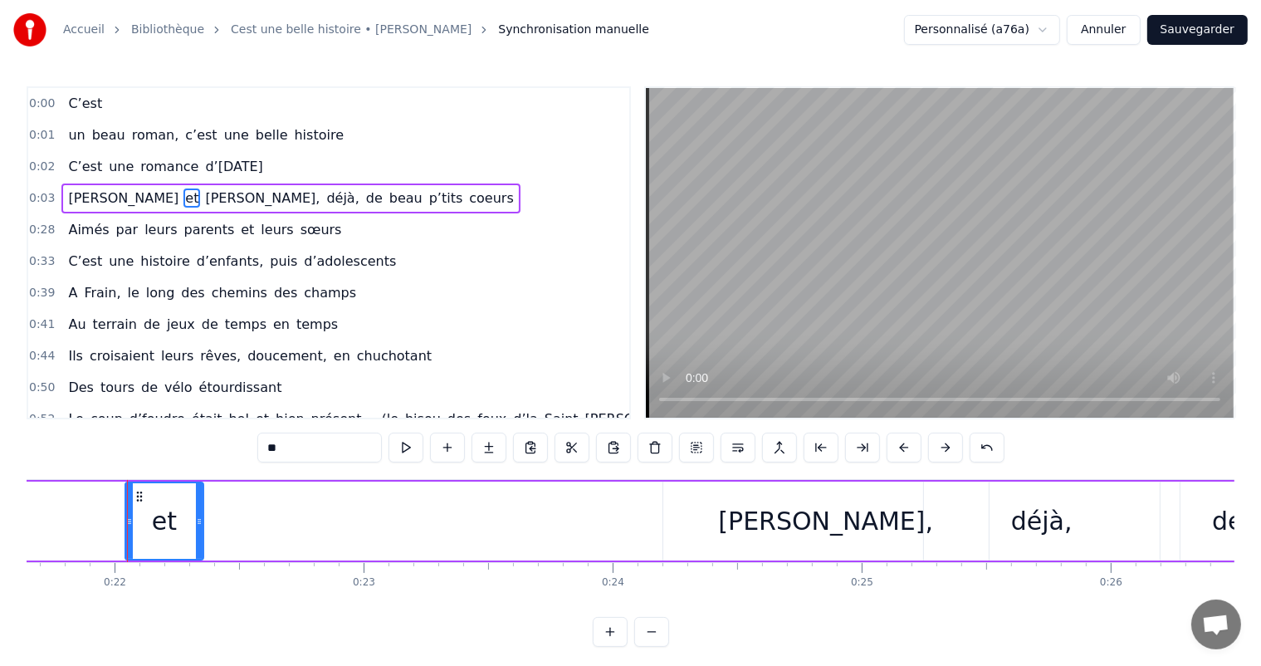
scroll to position [0, 5406]
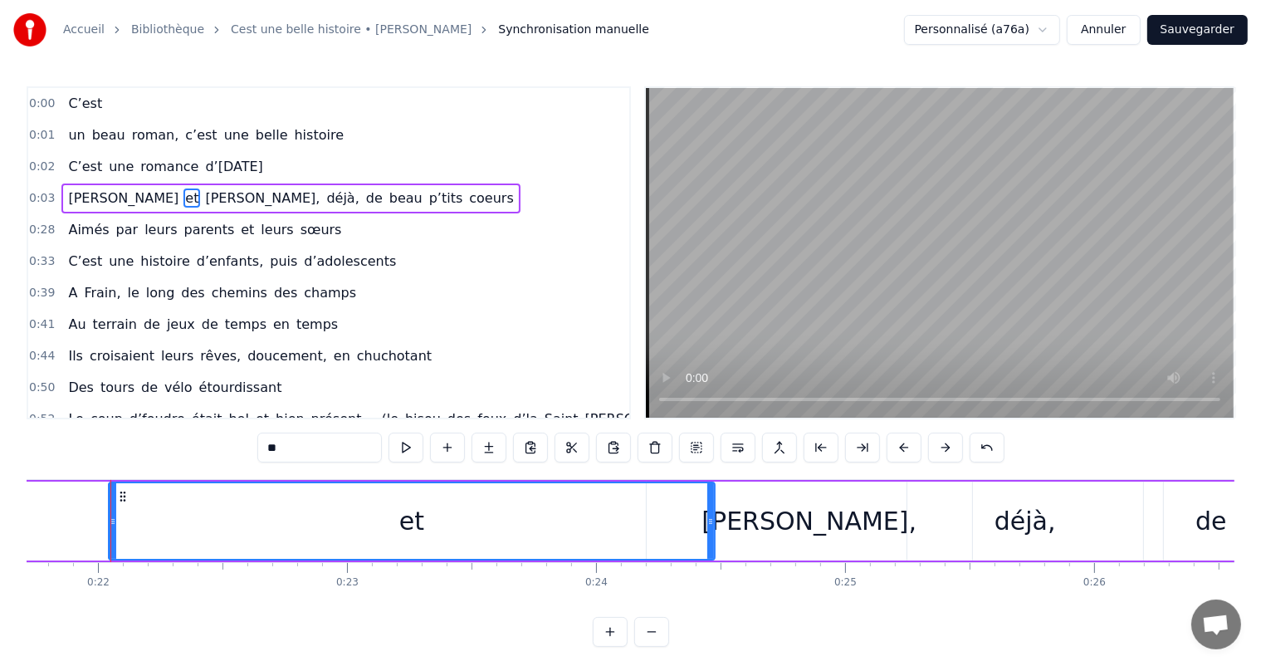
drag, startPoint x: 183, startPoint y: 508, endPoint x: 703, endPoint y: 518, distance: 520.4
click at [707, 518] on div at bounding box center [710, 521] width 7 height 76
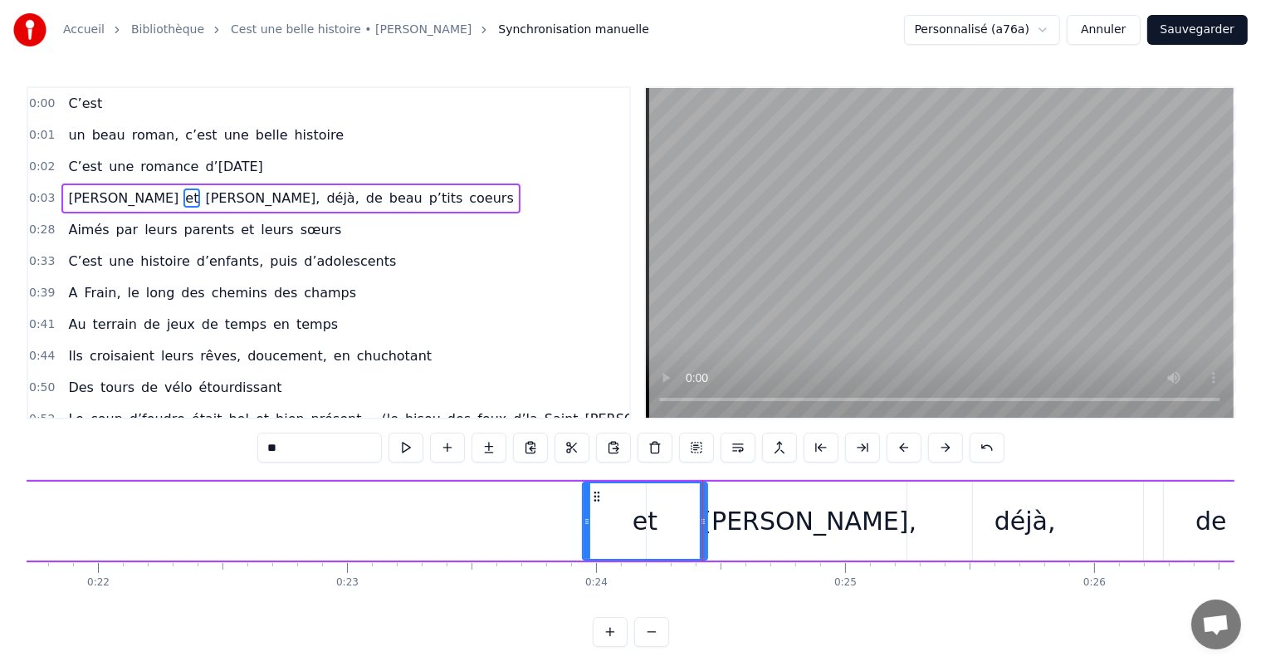
drag, startPoint x: 114, startPoint y: 502, endPoint x: 585, endPoint y: 559, distance: 474.7
click at [585, 559] on div "et" at bounding box center [645, 520] width 126 height 79
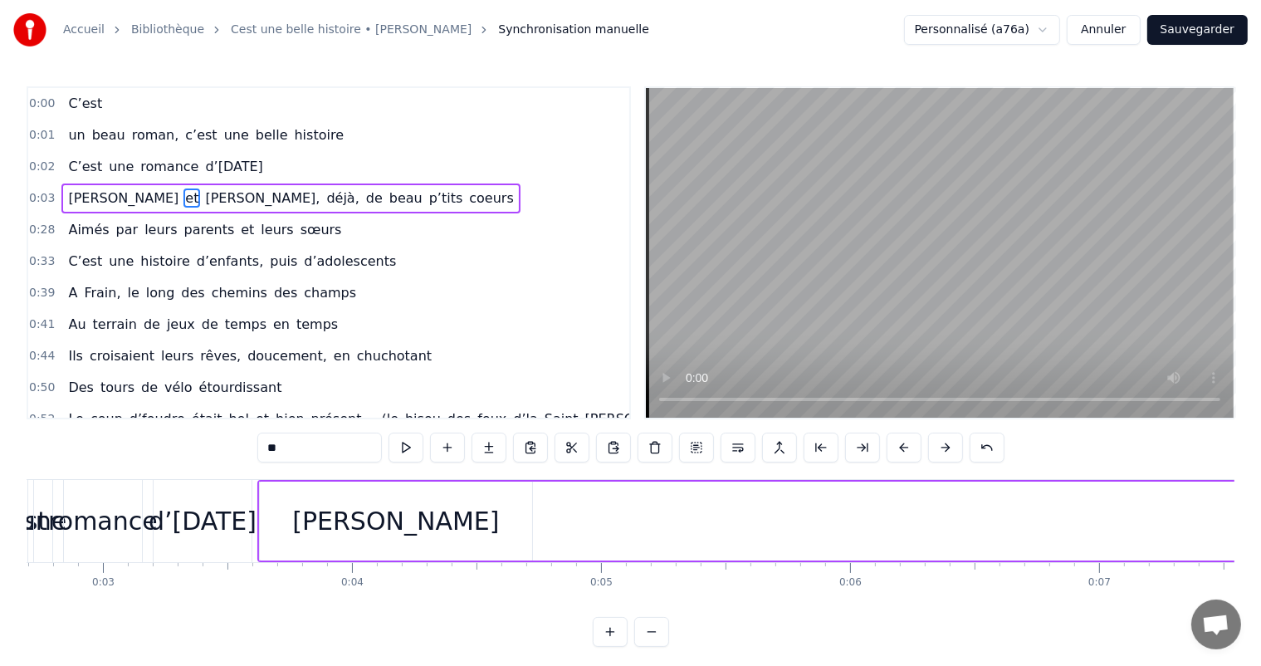
scroll to position [0, 724]
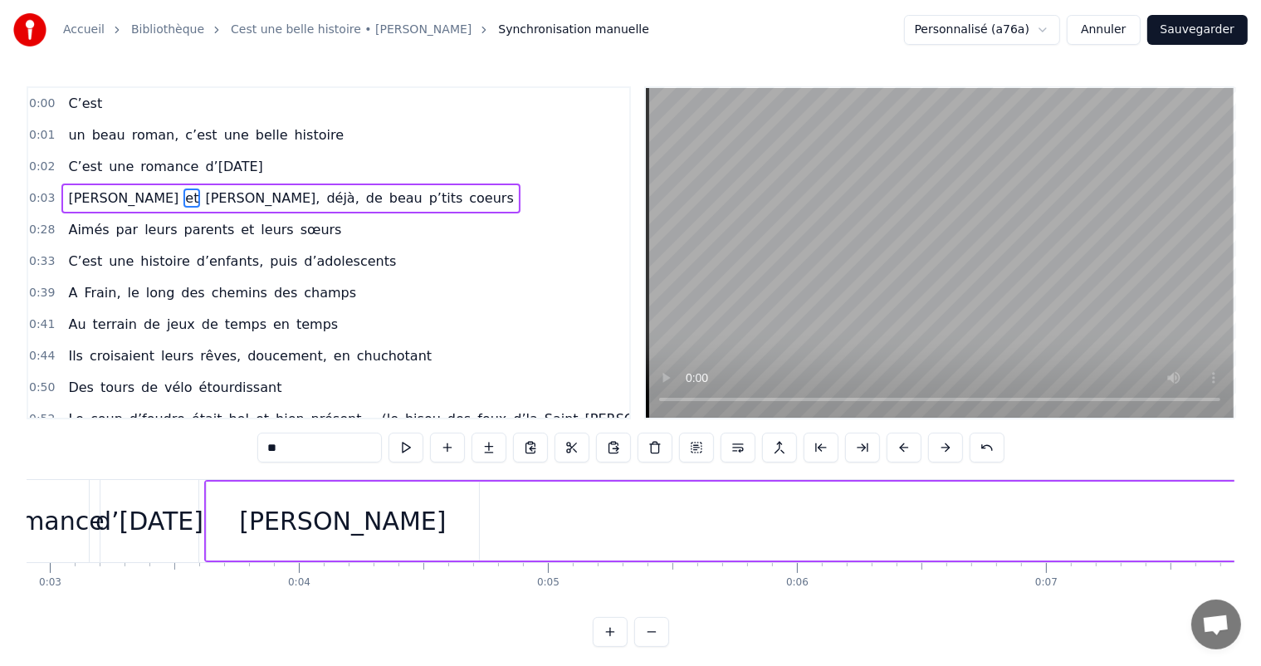
click at [349, 520] on div "[PERSON_NAME]" at bounding box center [342, 520] width 207 height 37
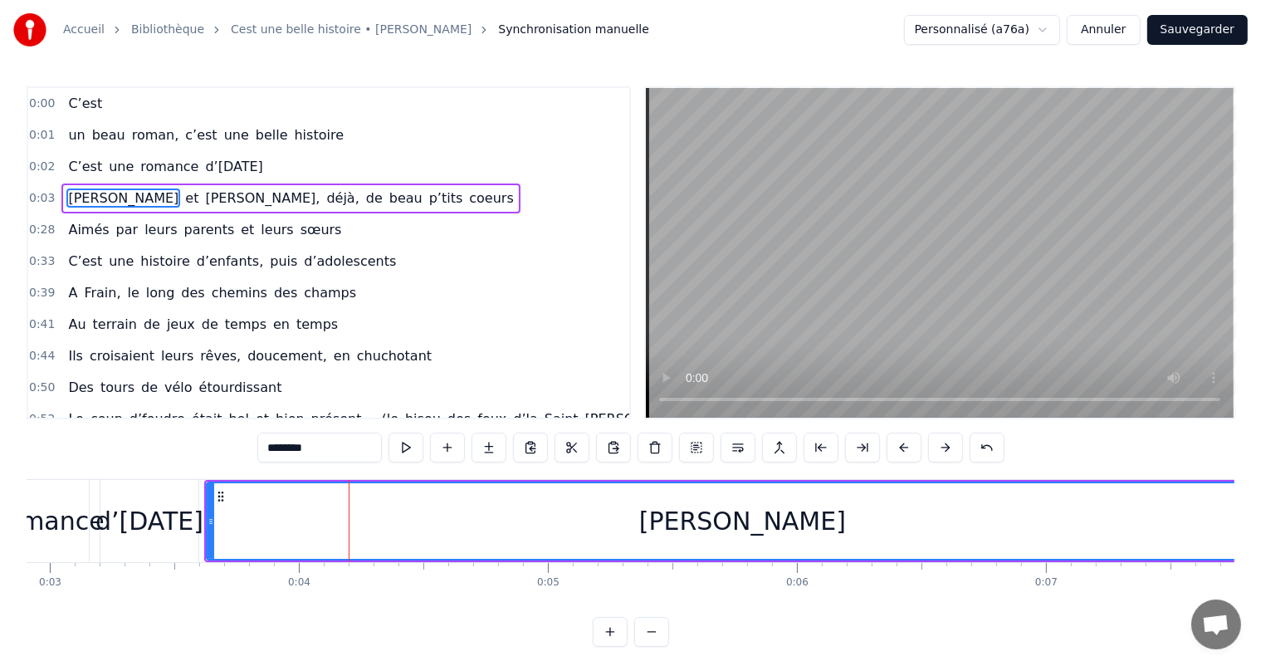
drag, startPoint x: 475, startPoint y: 519, endPoint x: 1274, endPoint y: 520, distance: 799.2
click at [1261, 520] on html "Accueil Bibliothèque Cest une belle histoire • Michel Fugain Synchronisation ma…" at bounding box center [630, 336] width 1261 height 673
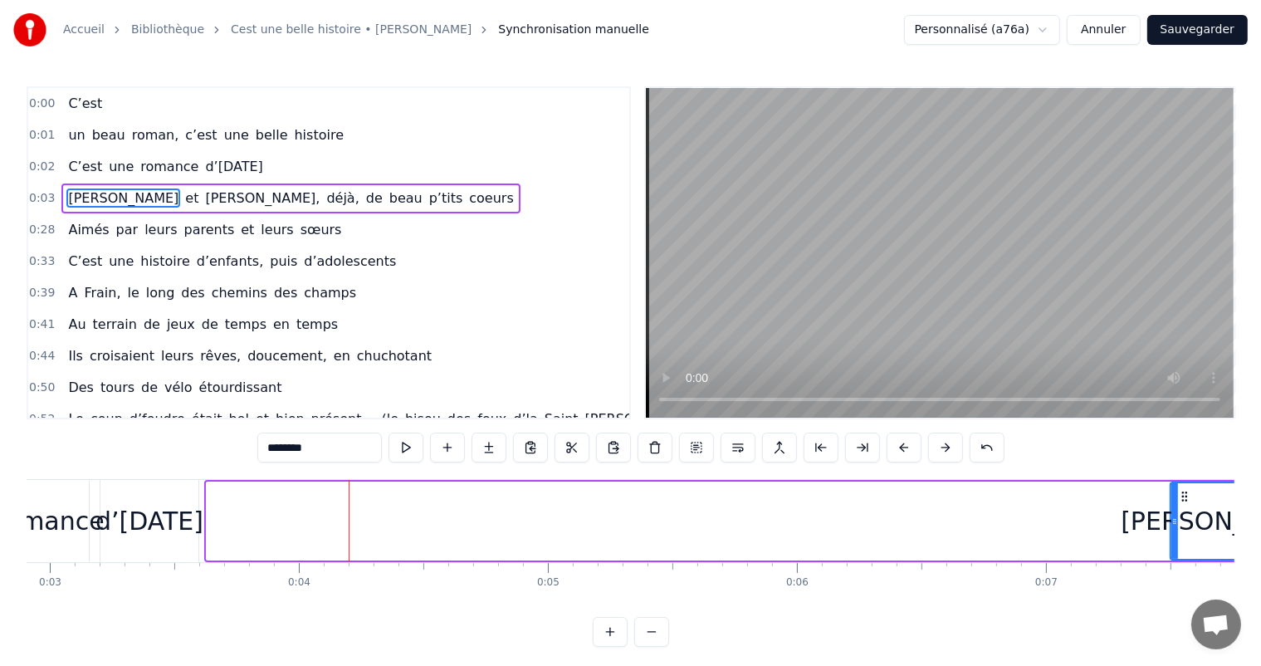
drag, startPoint x: 208, startPoint y: 508, endPoint x: 1176, endPoint y: 508, distance: 967.7
click at [1176, 508] on div at bounding box center [1174, 521] width 7 height 76
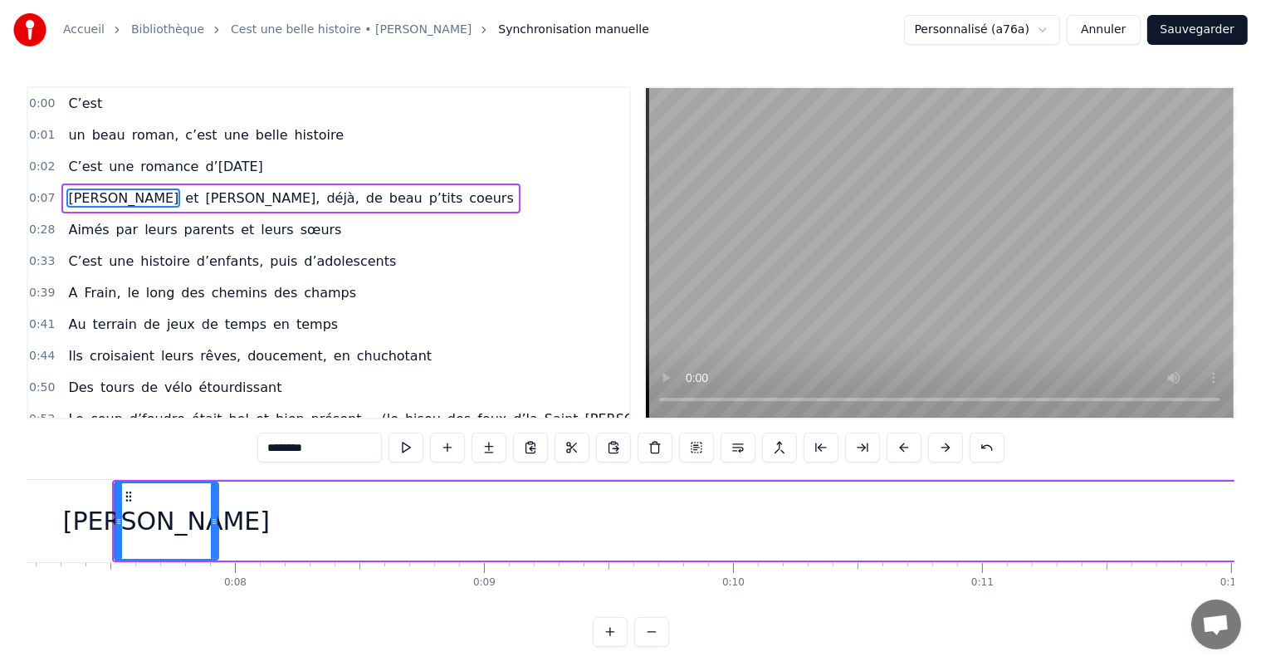
scroll to position [0, 1789]
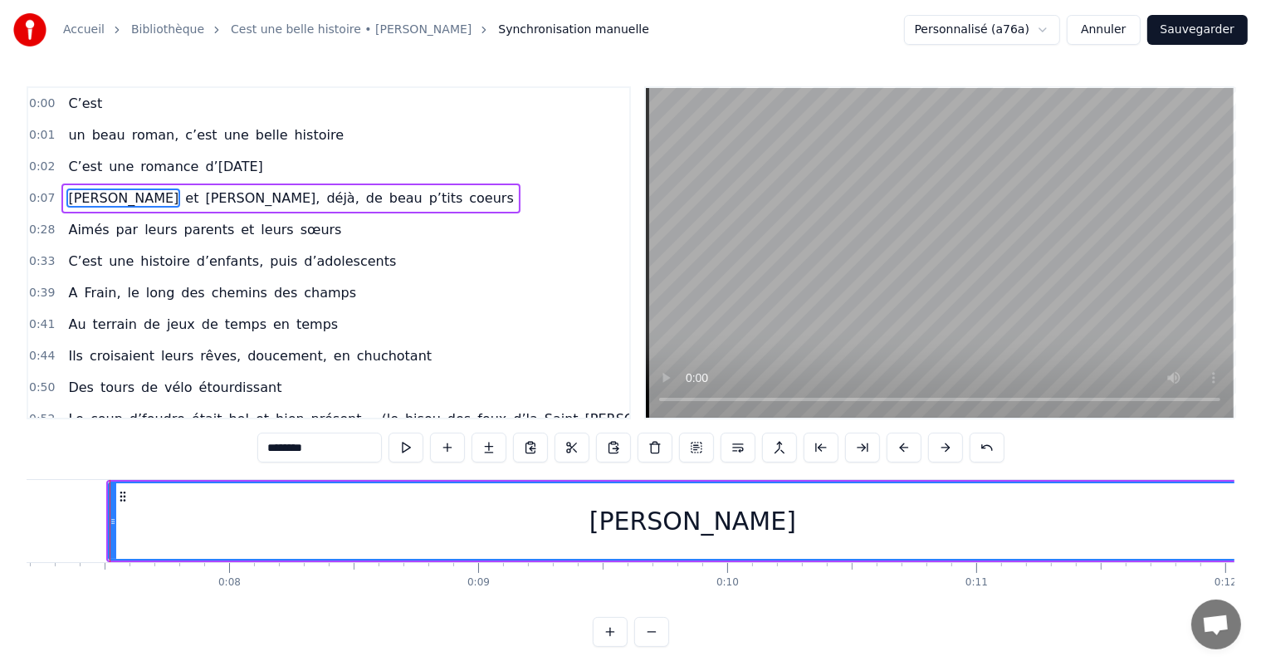
drag, startPoint x: 210, startPoint y: 508, endPoint x: 1274, endPoint y: 495, distance: 1064.0
click at [1261, 495] on html "Accueil Bibliothèque Cest une belle histoire • Michel Fugain Synchronisation ma…" at bounding box center [630, 336] width 1261 height 673
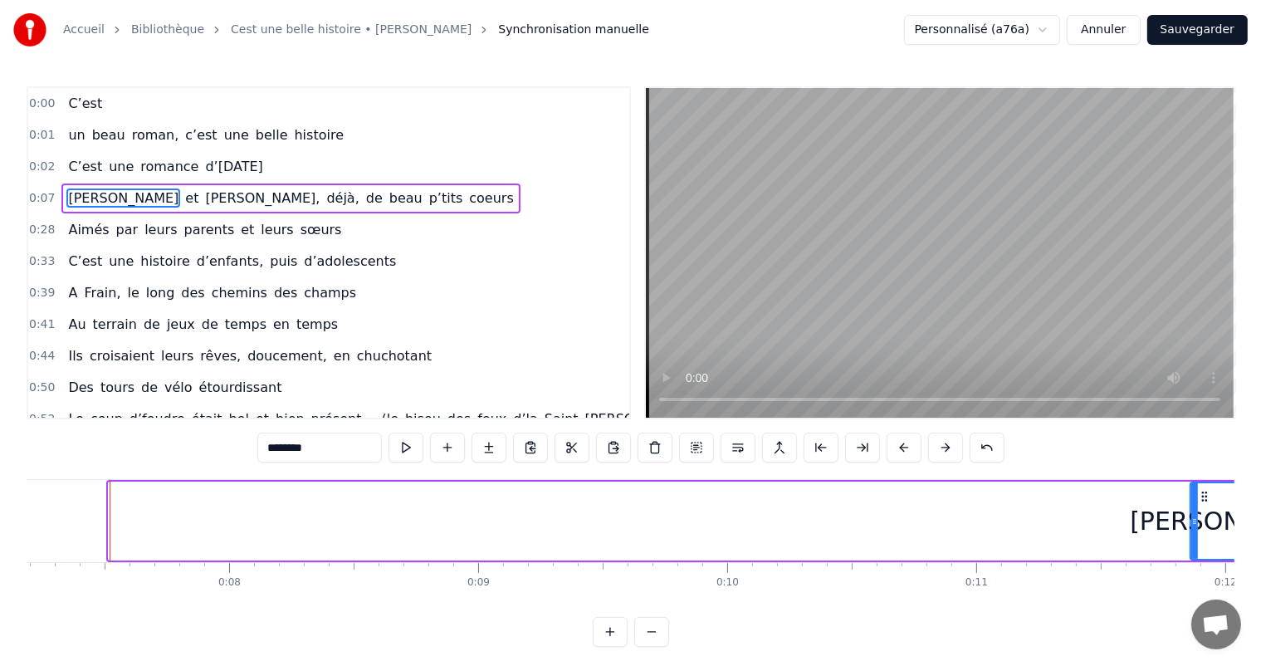
drag, startPoint x: 111, startPoint y: 510, endPoint x: 1208, endPoint y: 552, distance: 1097.9
click at [1198, 552] on div at bounding box center [1194, 521] width 7 height 76
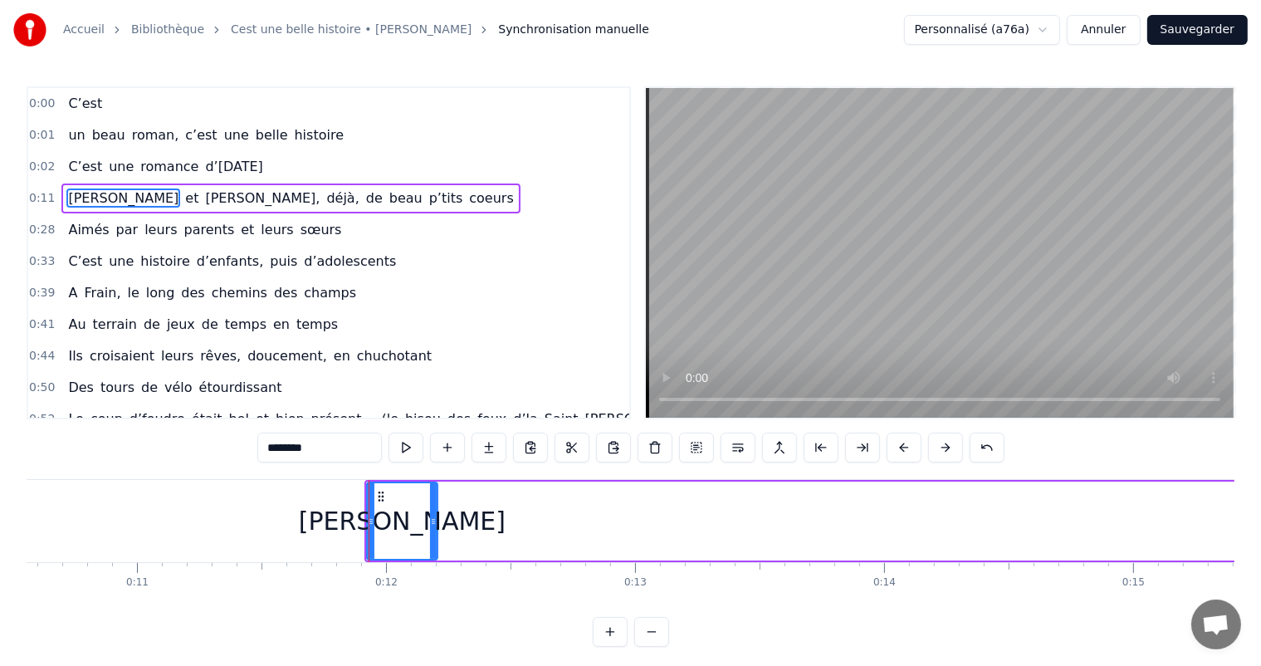
scroll to position [0, 2887]
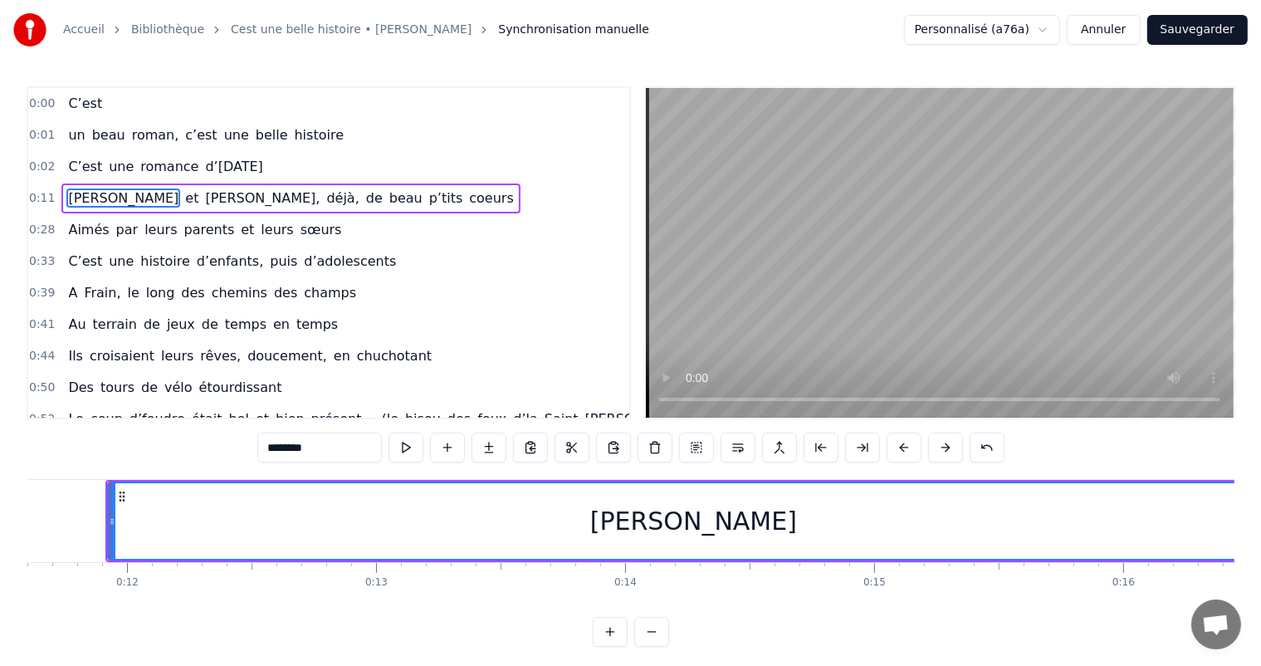
drag, startPoint x: 173, startPoint y: 508, endPoint x: 1274, endPoint y: 437, distance: 1102.7
click at [1261, 437] on html "Accueil Bibliothèque Cest une belle histoire • Michel Fugain Synchronisation ma…" at bounding box center [630, 336] width 1261 height 673
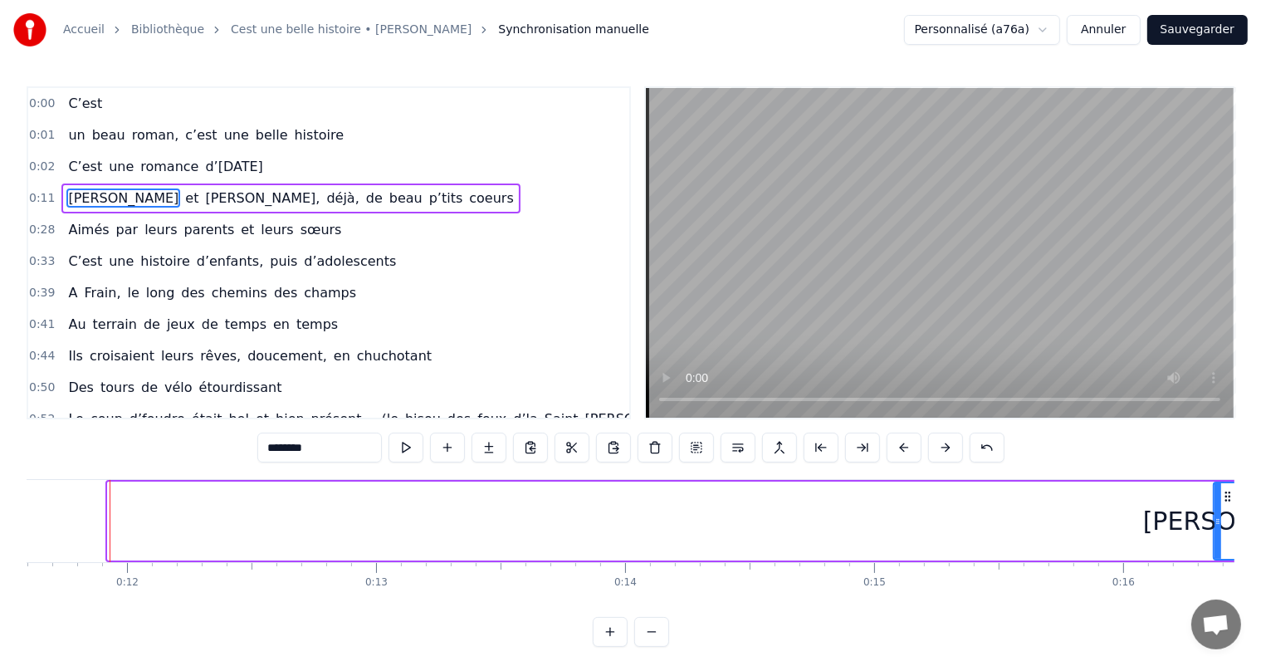
drag, startPoint x: 107, startPoint y: 508, endPoint x: 1217, endPoint y: 515, distance: 1110.4
click at [1217, 515] on div at bounding box center [1217, 521] width 7 height 76
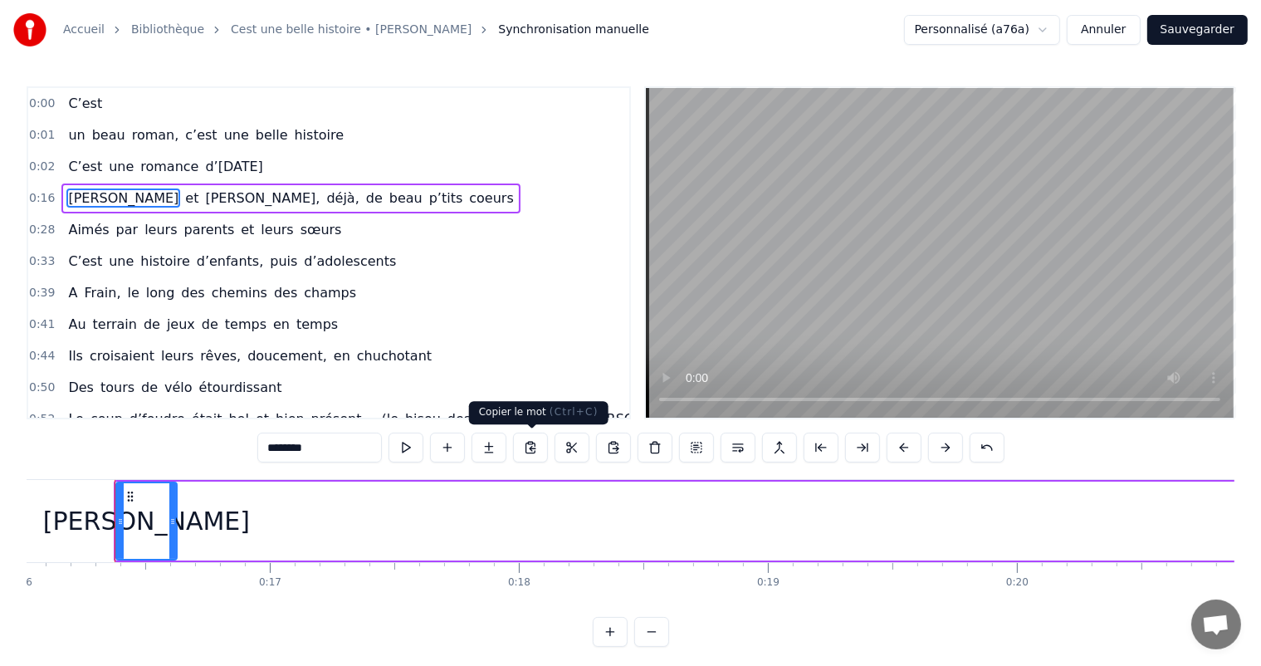
scroll to position [0, 3993]
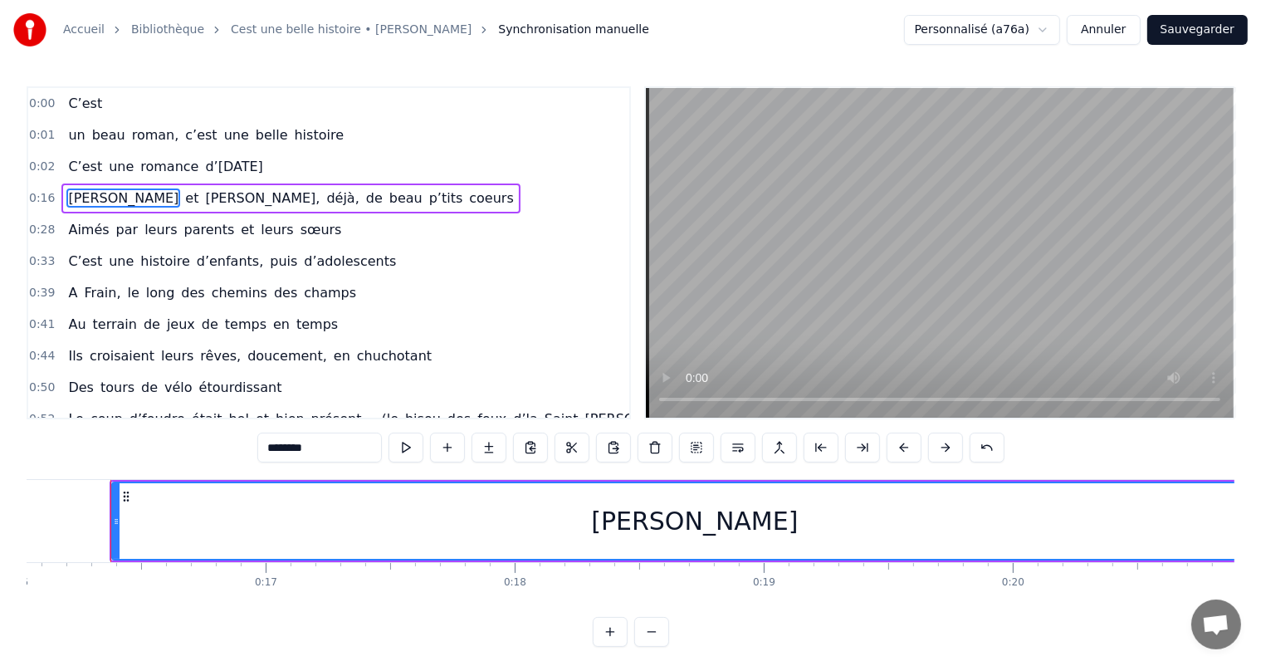
drag, startPoint x: 169, startPoint y: 511, endPoint x: 1274, endPoint y: 513, distance: 1104.6
click at [1261, 513] on html "Accueil Bibliothèque Cest une belle histoire • Michel Fugain Synchronisation ma…" at bounding box center [630, 336] width 1261 height 673
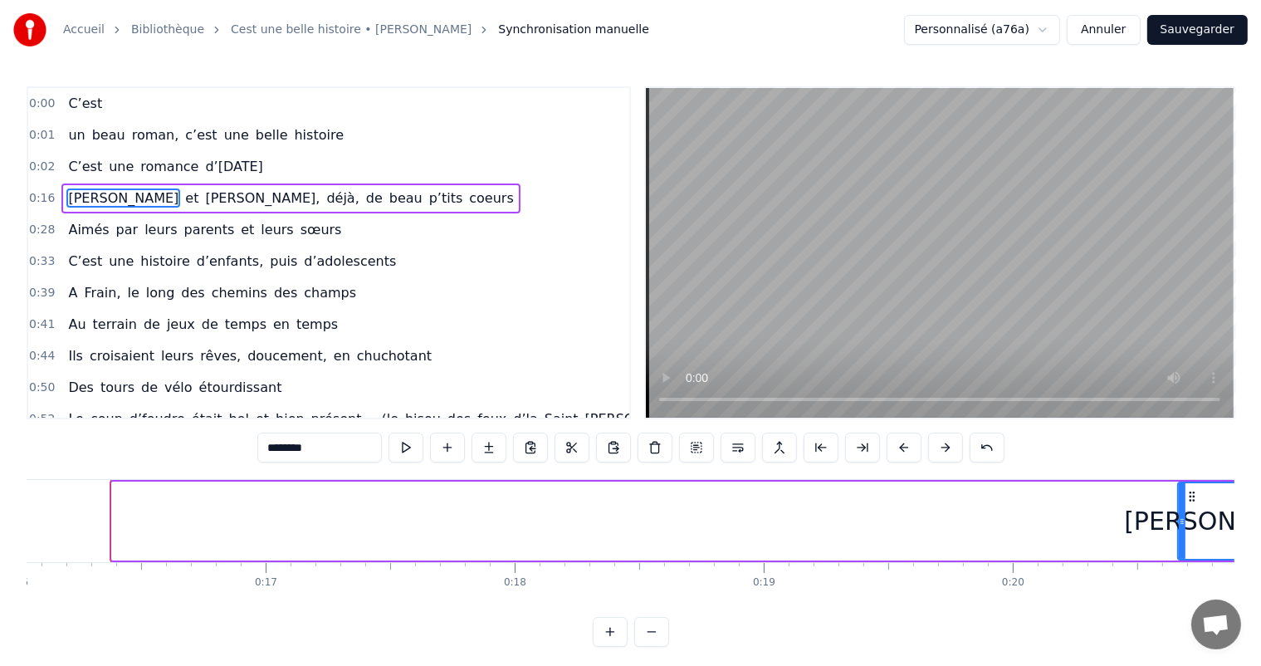
drag, startPoint x: 115, startPoint y: 495, endPoint x: 1180, endPoint y: 546, distance: 1066.8
click at [1180, 546] on div at bounding box center [1181, 521] width 7 height 76
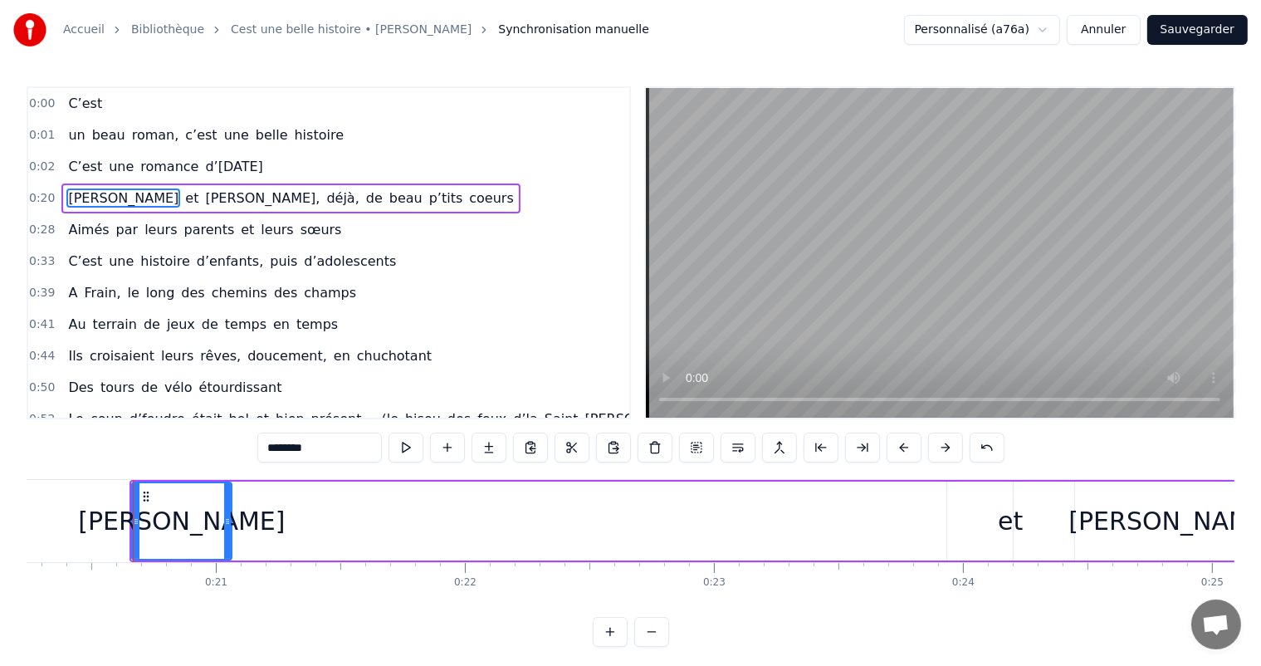
scroll to position [0, 5062]
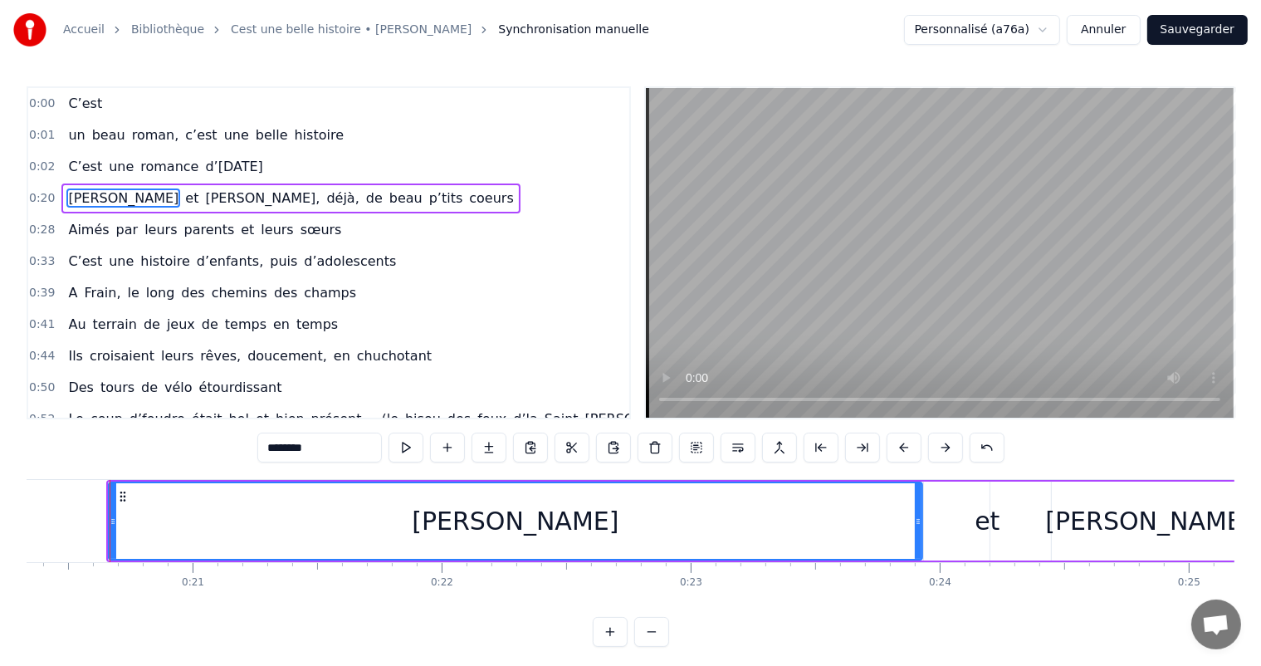
drag, startPoint x: 206, startPoint y: 522, endPoint x: 655, endPoint y: 497, distance: 449.7
click at [919, 528] on div at bounding box center [918, 521] width 7 height 76
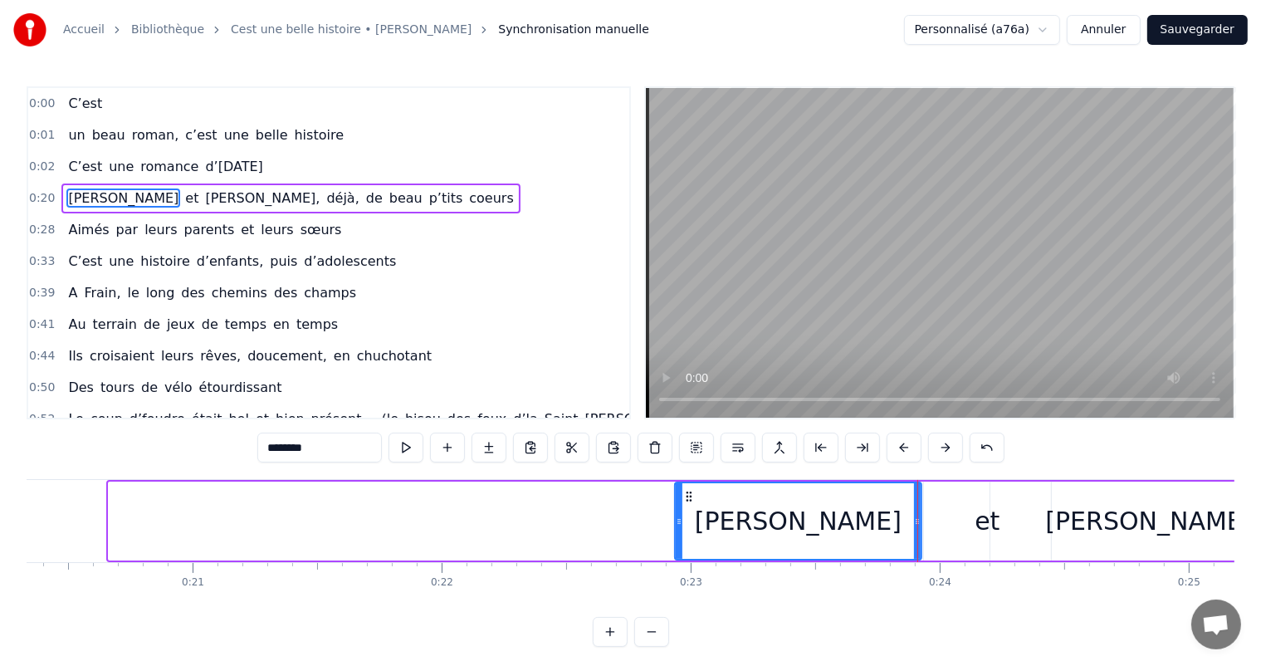
drag, startPoint x: 111, startPoint y: 520, endPoint x: 685, endPoint y: 524, distance: 574.3
click at [682, 524] on icon at bounding box center [679, 521] width 7 height 13
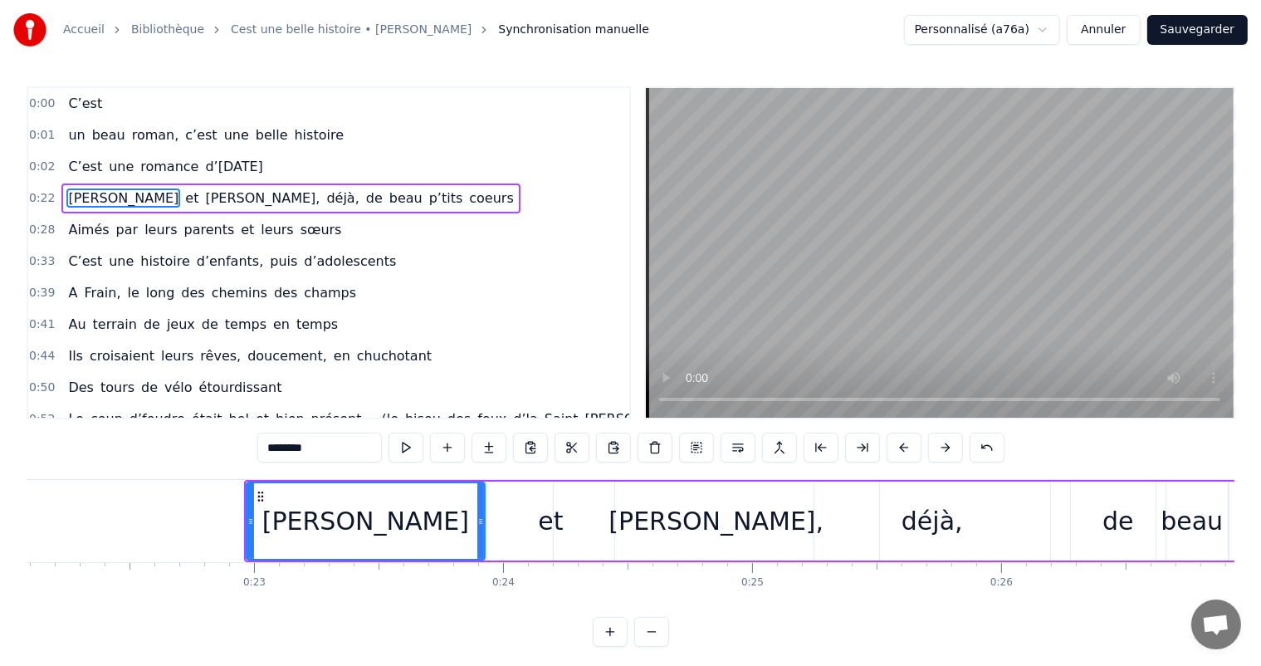
scroll to position [0, 5364]
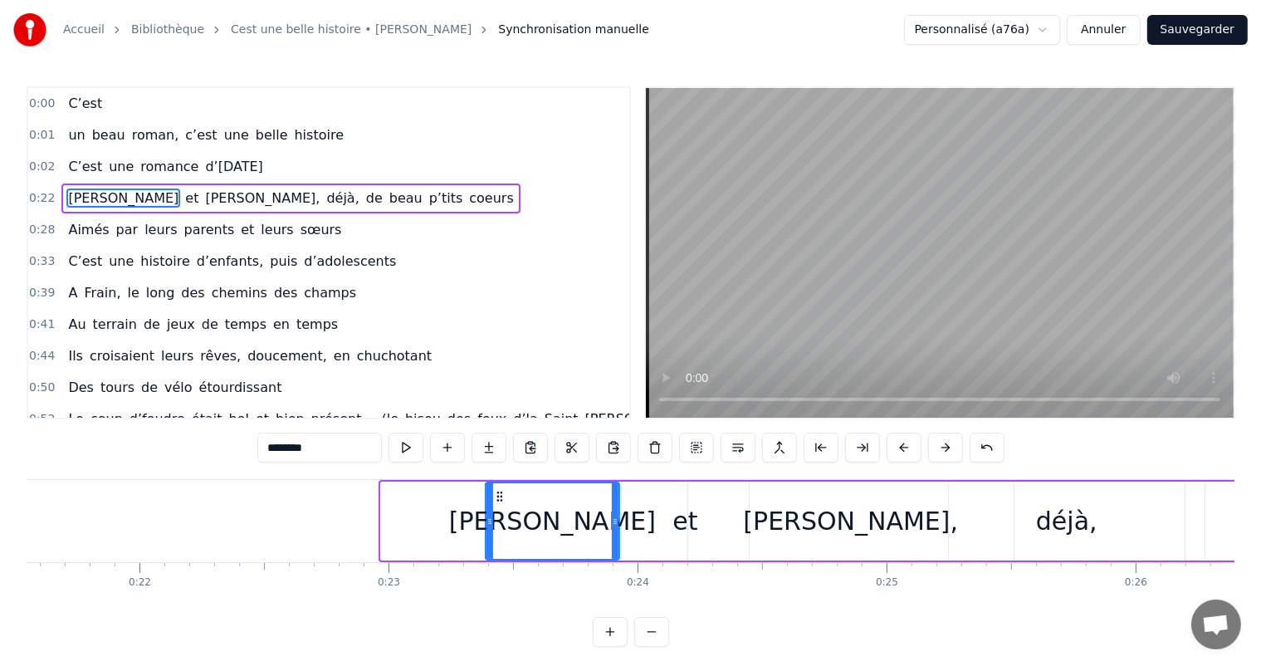
drag, startPoint x: 383, startPoint y: 525, endPoint x: 488, endPoint y: 518, distance: 104.8
click at [488, 518] on icon at bounding box center [489, 521] width 7 height 13
click at [820, 528] on div "[PERSON_NAME]," at bounding box center [850, 520] width 215 height 37
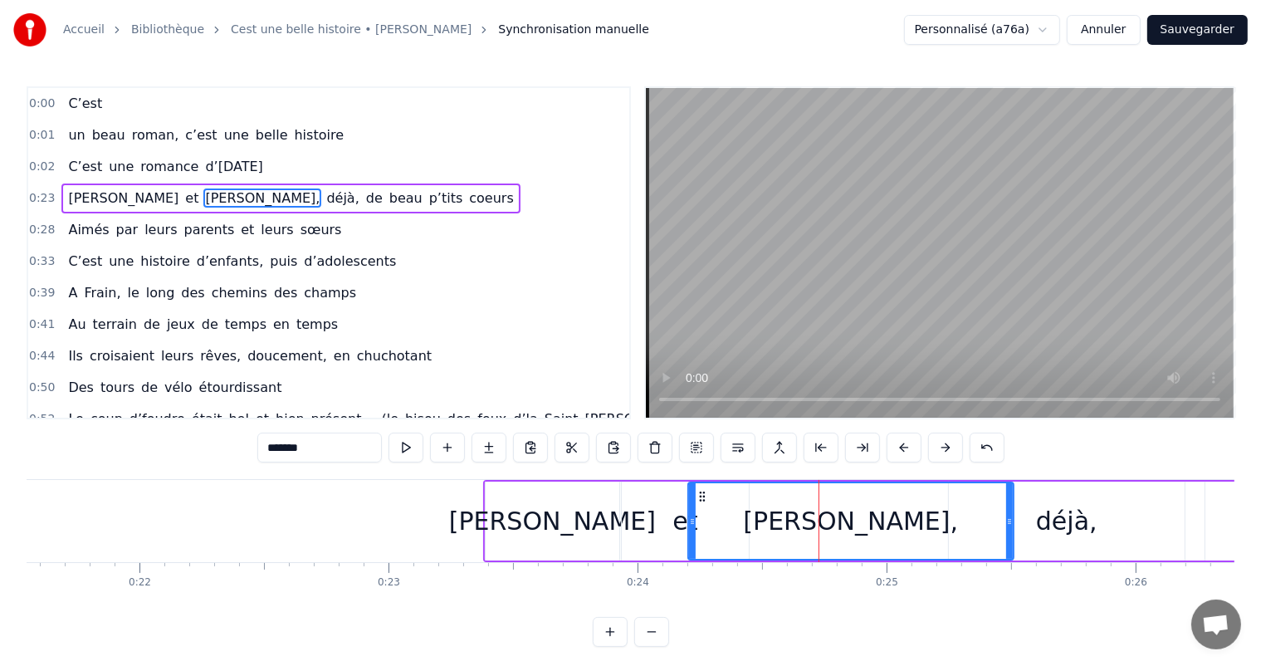
click at [1012, 520] on div "[PERSON_NAME]," at bounding box center [850, 520] width 327 height 79
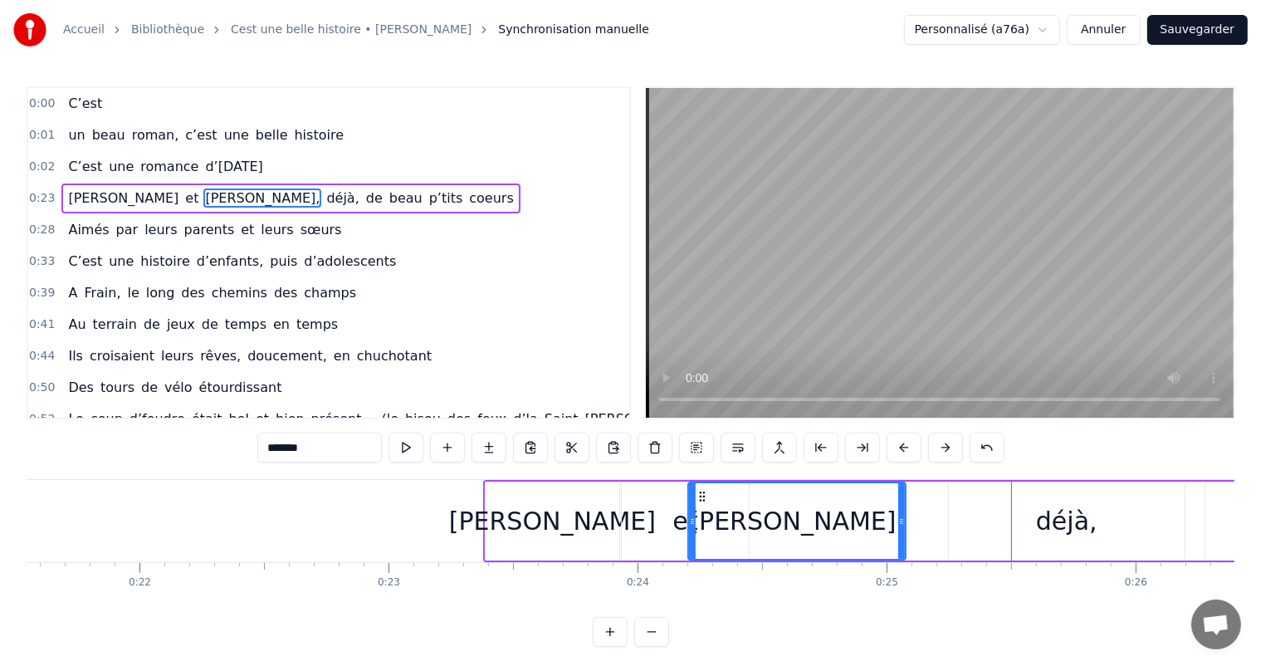
drag, startPoint x: 1009, startPoint y: 520, endPoint x: 895, endPoint y: 509, distance: 114.2
click at [900, 509] on div at bounding box center [901, 521] width 7 height 76
click at [656, 590] on div "C’est un beau roman, c’est une belle histoire C’est une romance d’[DATE] [PERSO…" at bounding box center [630, 541] width 1207 height 124
click at [568, 535] on div "[PERSON_NAME]" at bounding box center [552, 520] width 207 height 37
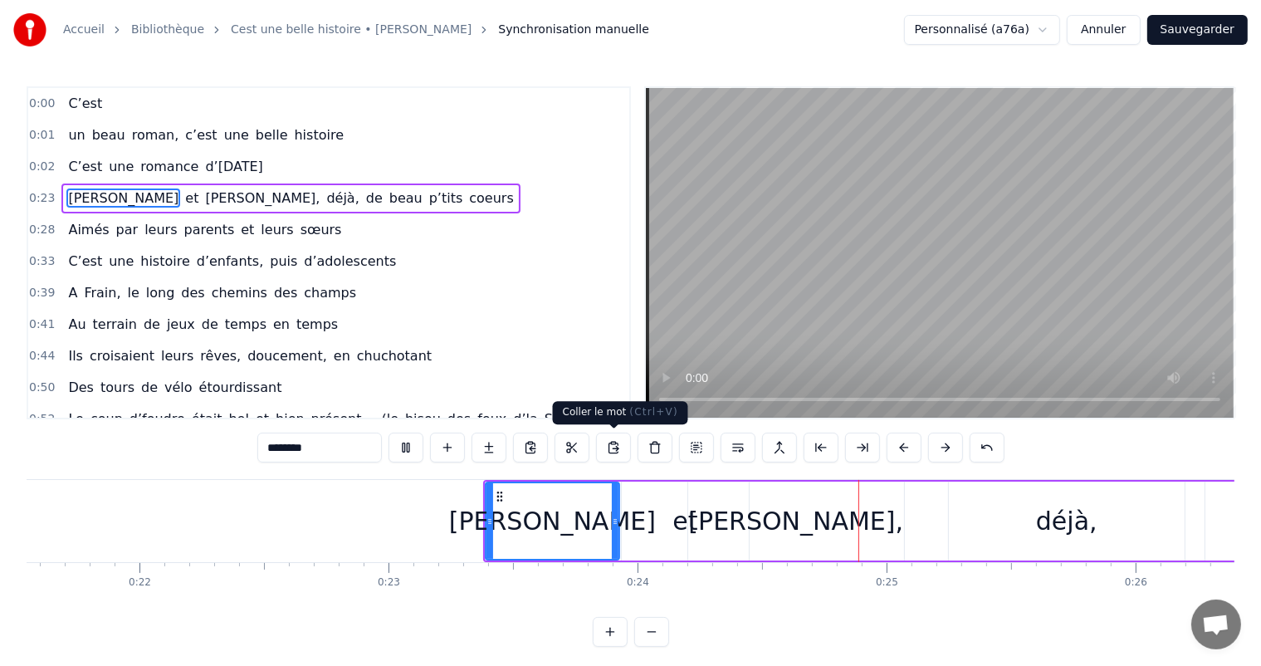
click at [496, 502] on div "[PERSON_NAME]" at bounding box center [552, 521] width 132 height 76
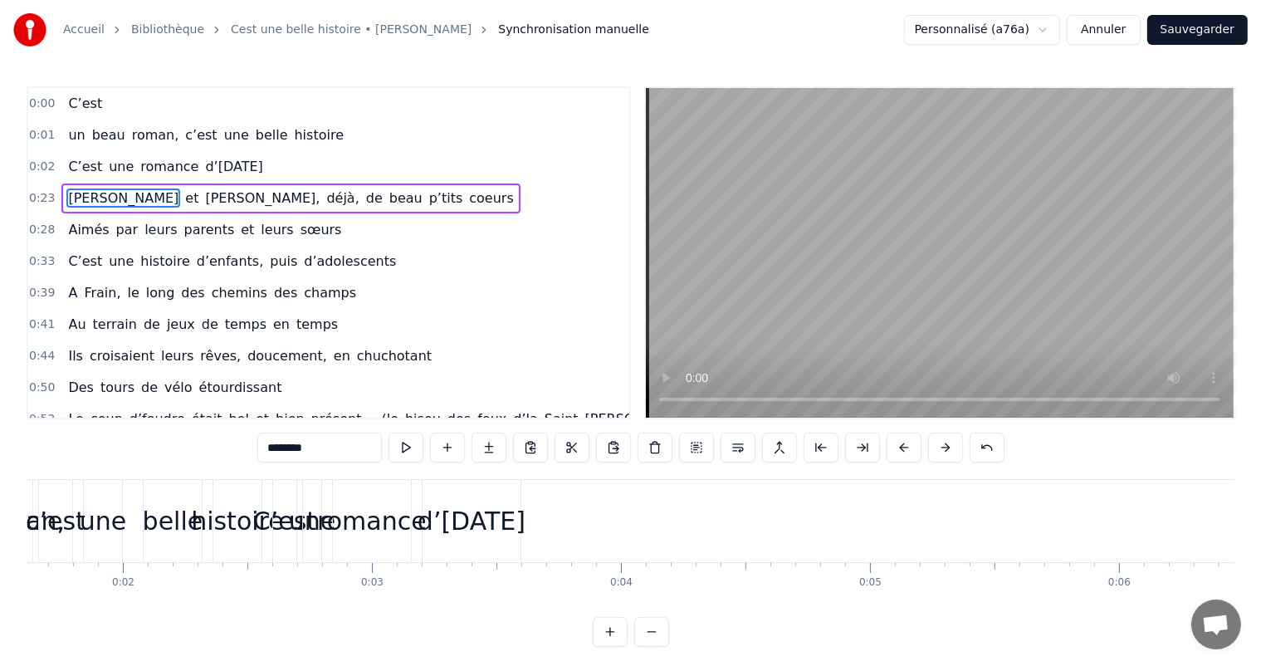
scroll to position [0, 321]
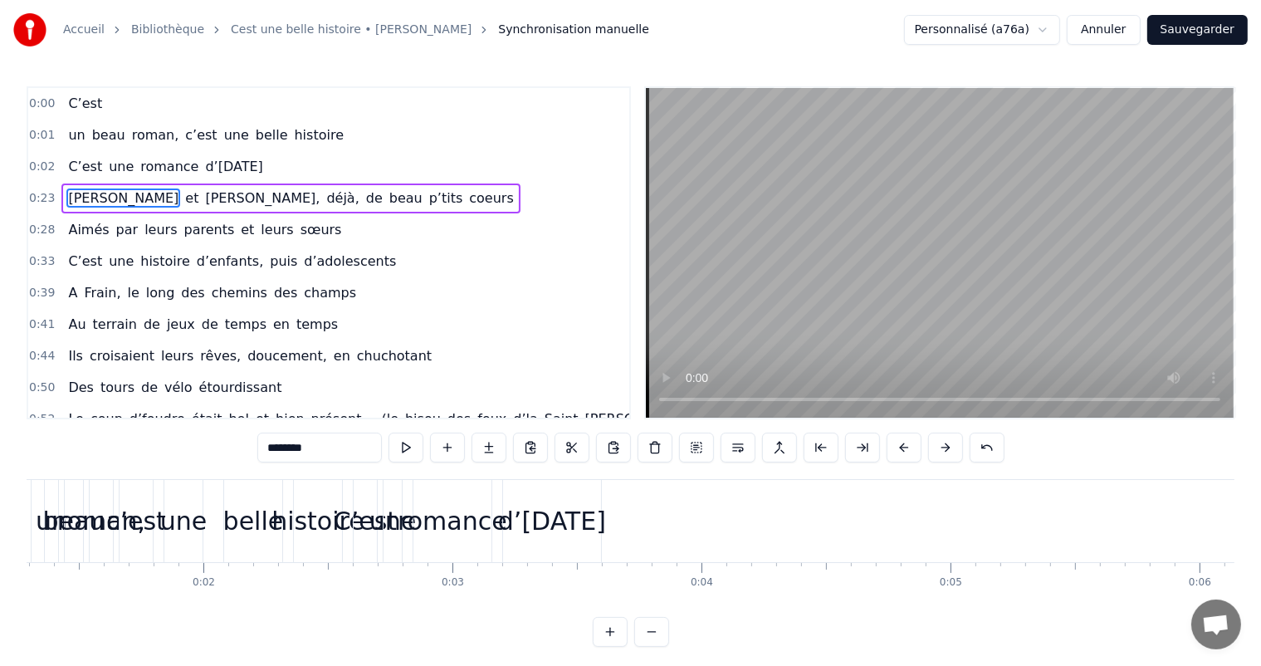
click at [576, 525] on div "d’[DATE]" at bounding box center [552, 520] width 108 height 37
type input "**********"
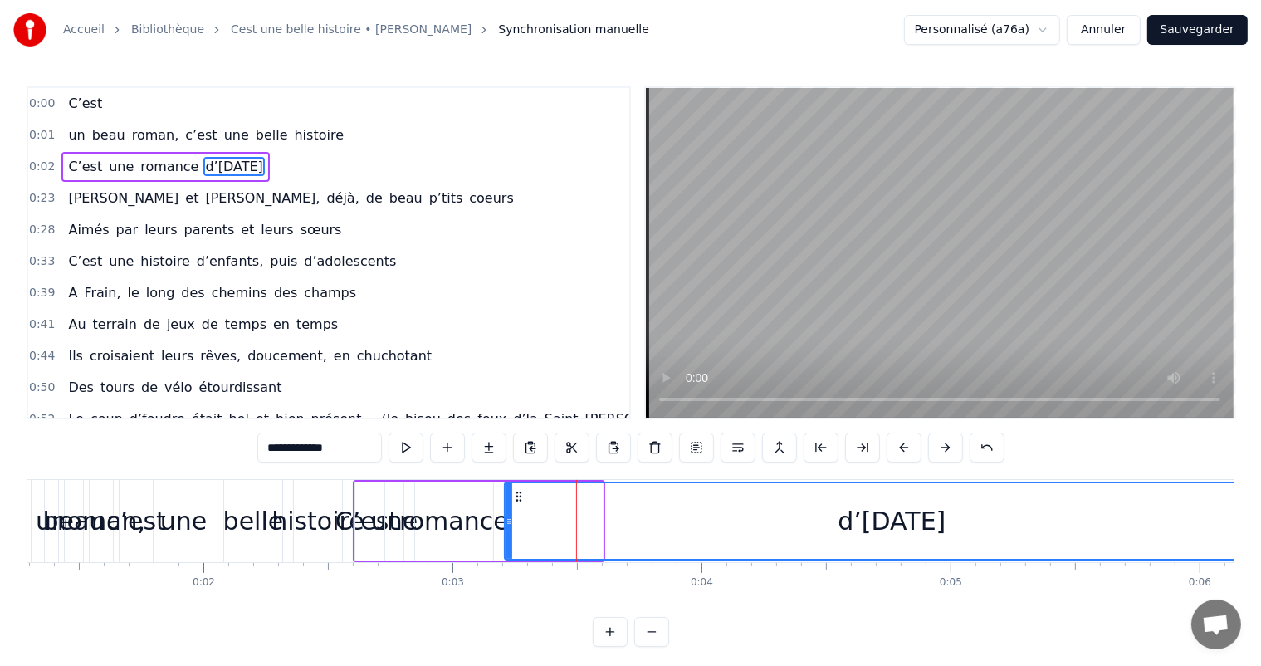
drag, startPoint x: 598, startPoint y: 518, endPoint x: 1274, endPoint y: 547, distance: 677.0
click at [1261, 547] on html "Accueil Bibliothèque Cest une belle histoire • Michel Fugain Synchronisation ma…" at bounding box center [630, 336] width 1261 height 673
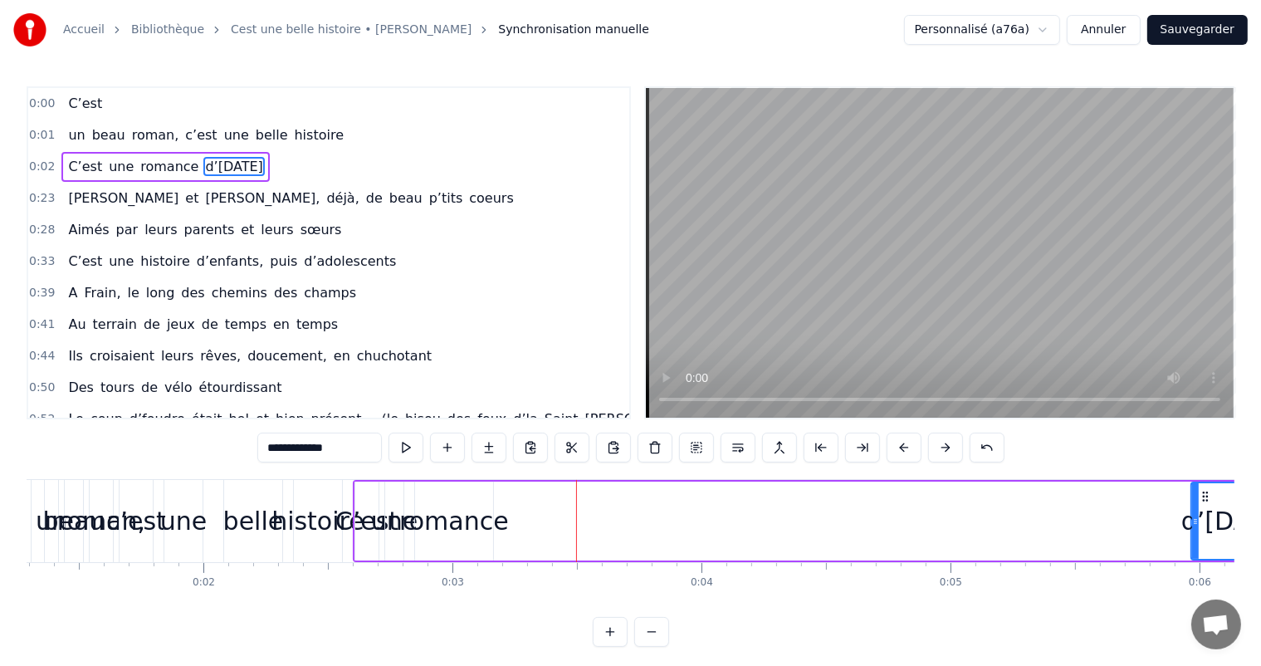
drag, startPoint x: 506, startPoint y: 518, endPoint x: 1210, endPoint y: 533, distance: 703.9
click at [1198, 531] on div at bounding box center [1195, 521] width 7 height 76
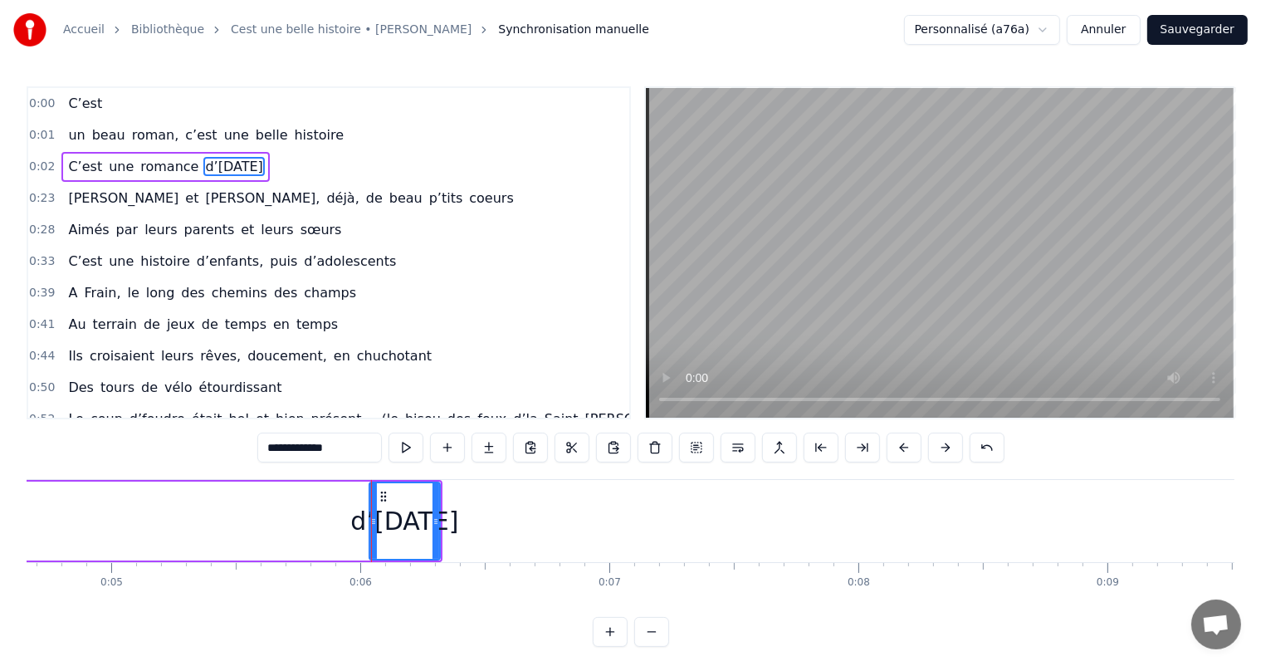
scroll to position [0, 1421]
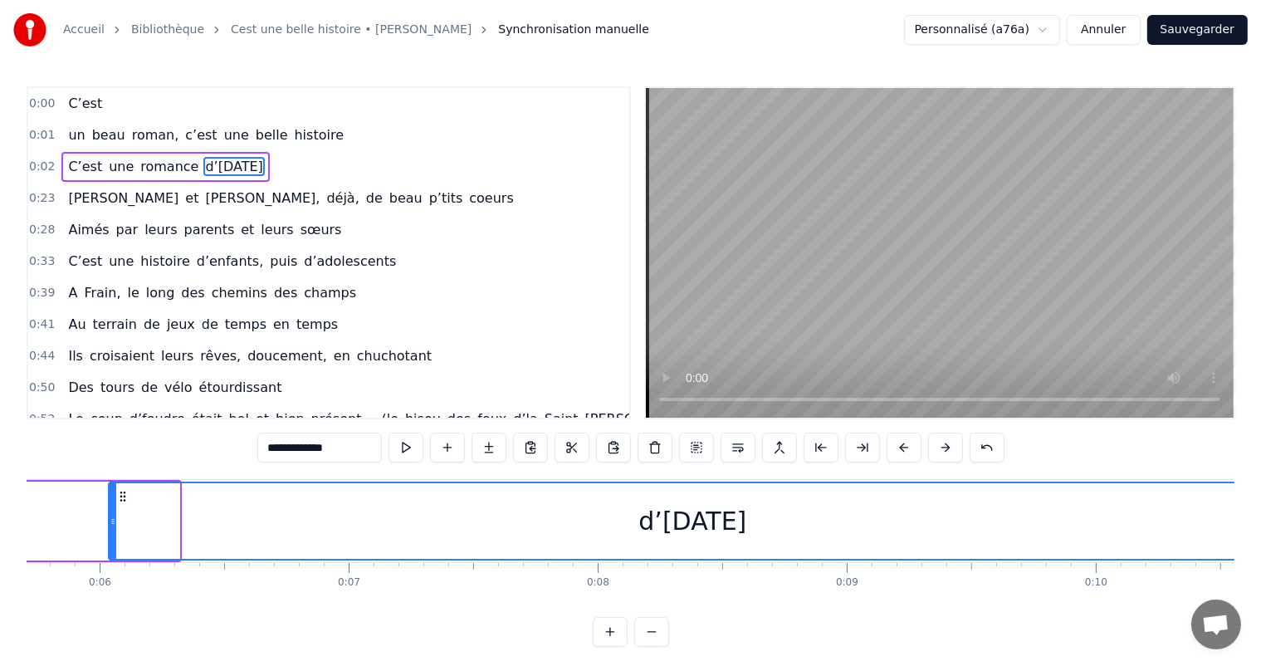
drag, startPoint x: 177, startPoint y: 505, endPoint x: 1274, endPoint y: 662, distance: 1108.4
click at [1261, 662] on html "Accueil Bibliothèque Cest une belle histoire • Michel Fugain Synchronisation ma…" at bounding box center [630, 336] width 1261 height 673
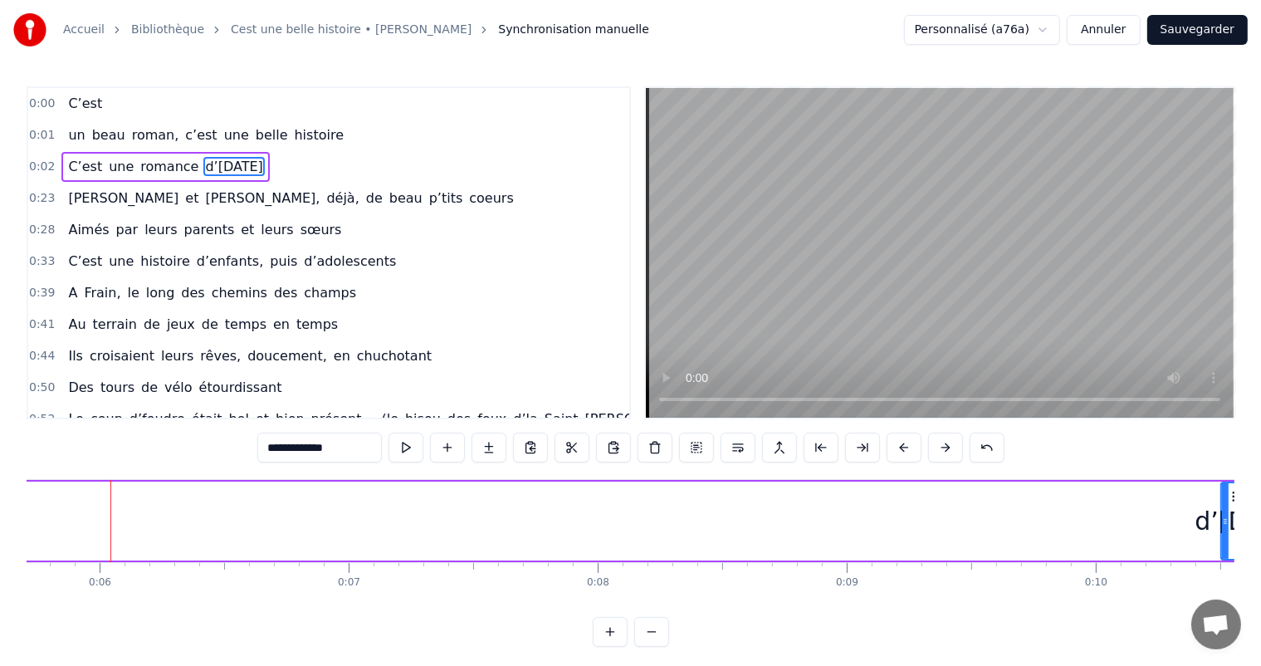
drag, startPoint x: 113, startPoint y: 519, endPoint x: 1225, endPoint y: 631, distance: 1117.7
click at [1225, 631] on body "Accueil Bibliothèque Cest une belle histoire • Michel Fugain Synchronisation ma…" at bounding box center [630, 323] width 1261 height 646
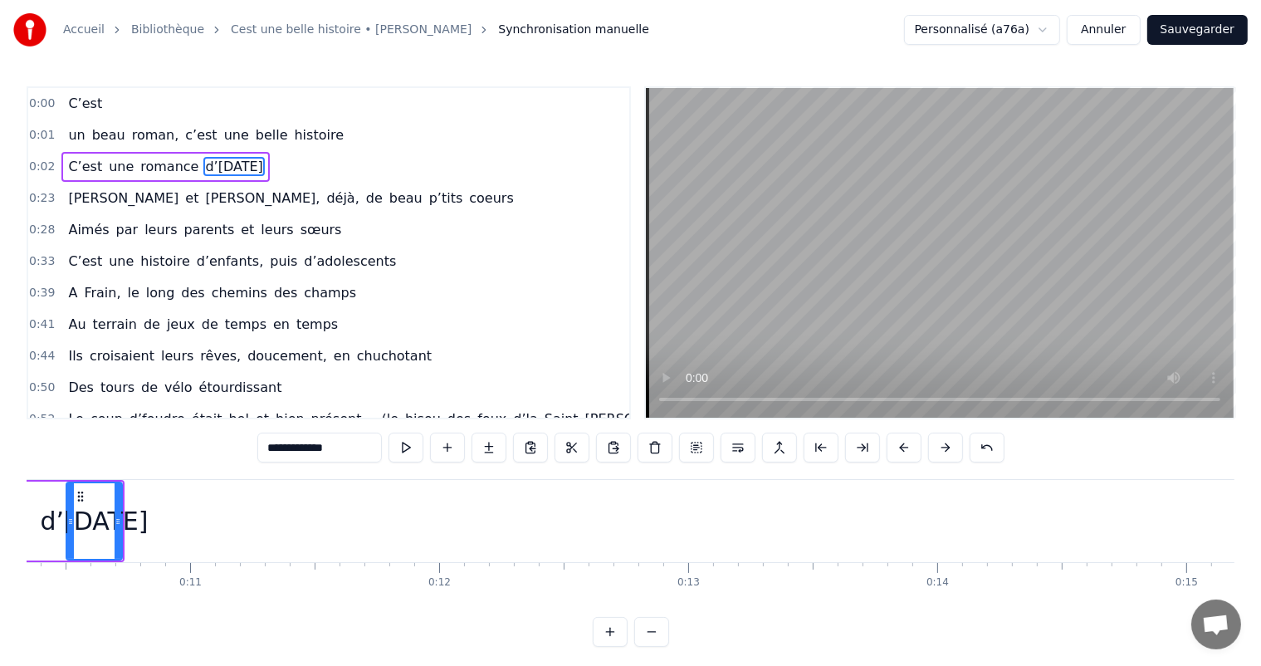
scroll to position [0, 2548]
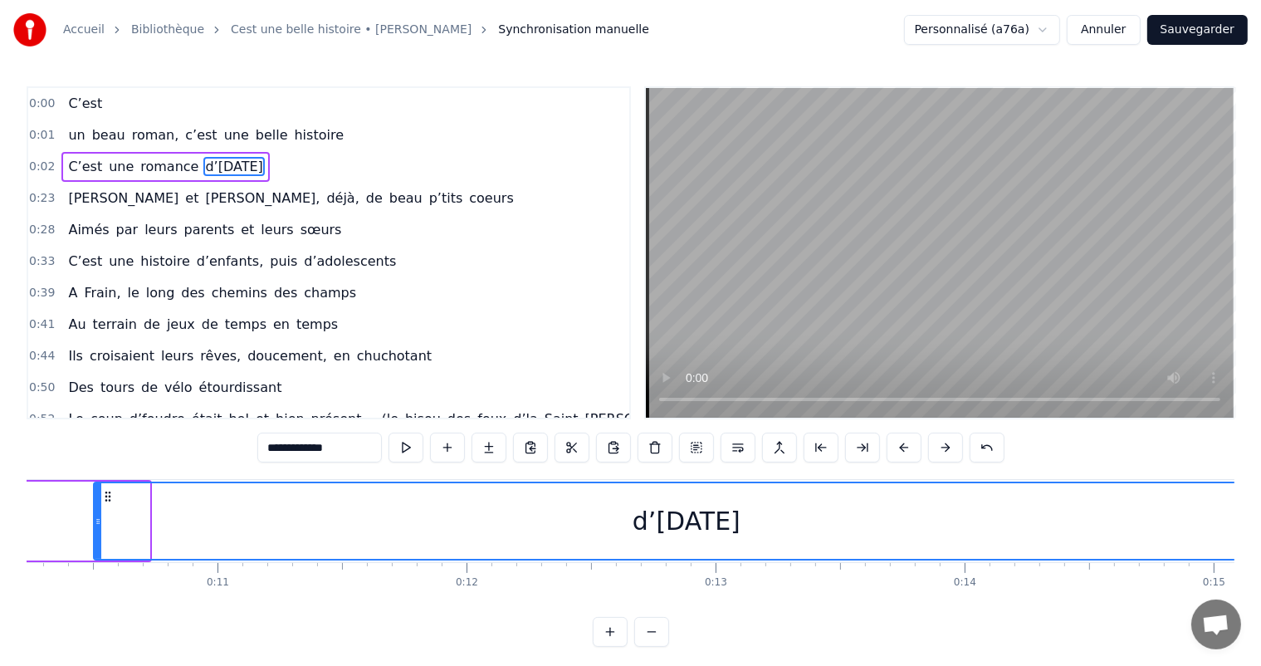
drag, startPoint x: 144, startPoint y: 495, endPoint x: 1274, endPoint y: 566, distance: 1131.7
click at [1261, 566] on html "Accueil Bibliothèque Cest une belle histoire • Michel Fugain Synchronisation ma…" at bounding box center [630, 336] width 1261 height 673
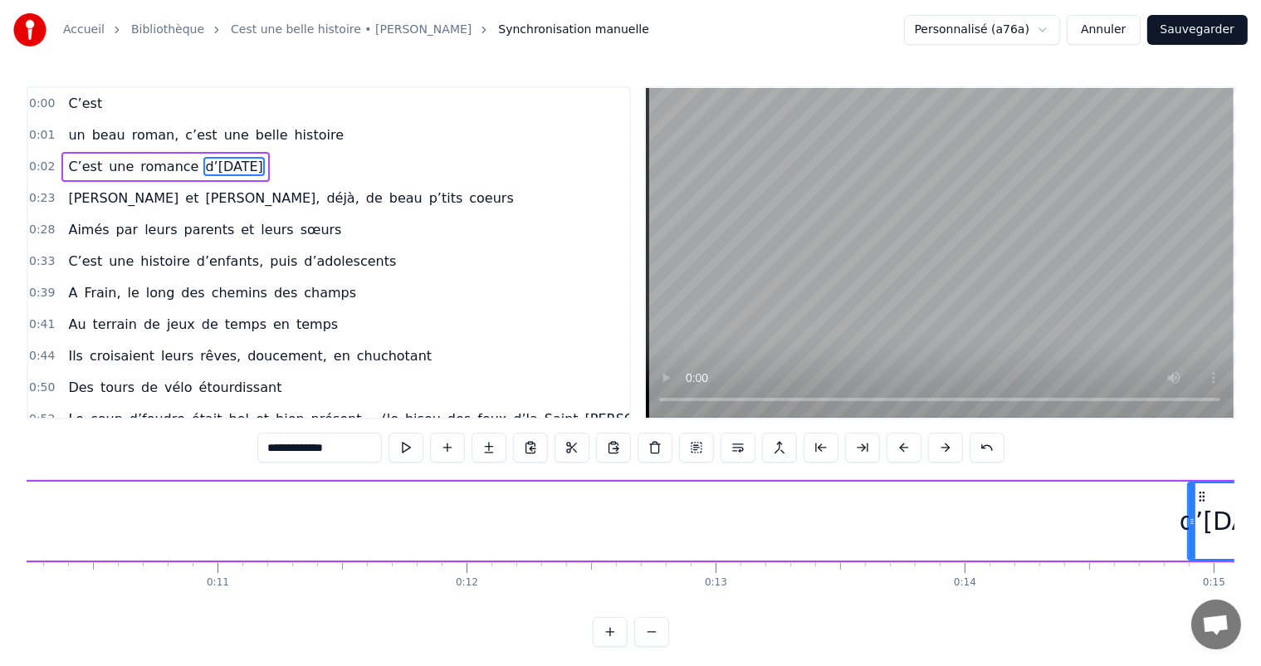
drag, startPoint x: 96, startPoint y: 511, endPoint x: 1182, endPoint y: 508, distance: 1085.5
click at [1188, 508] on div at bounding box center [1191, 521] width 7 height 76
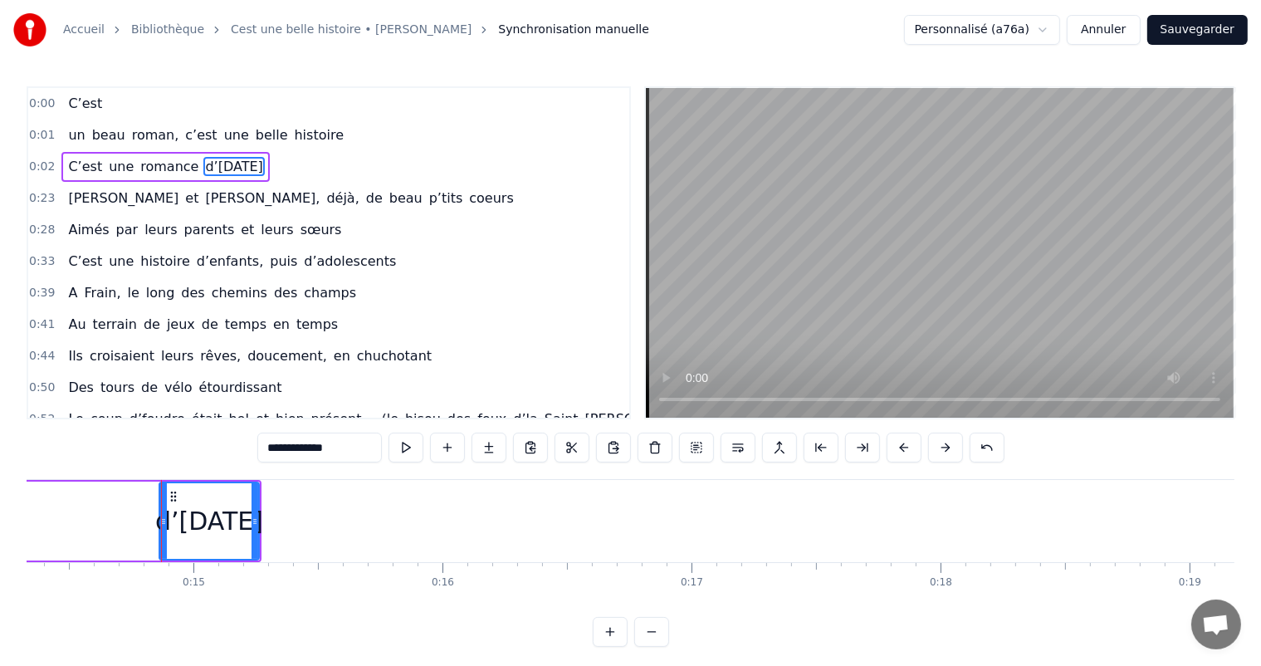
scroll to position [0, 3618]
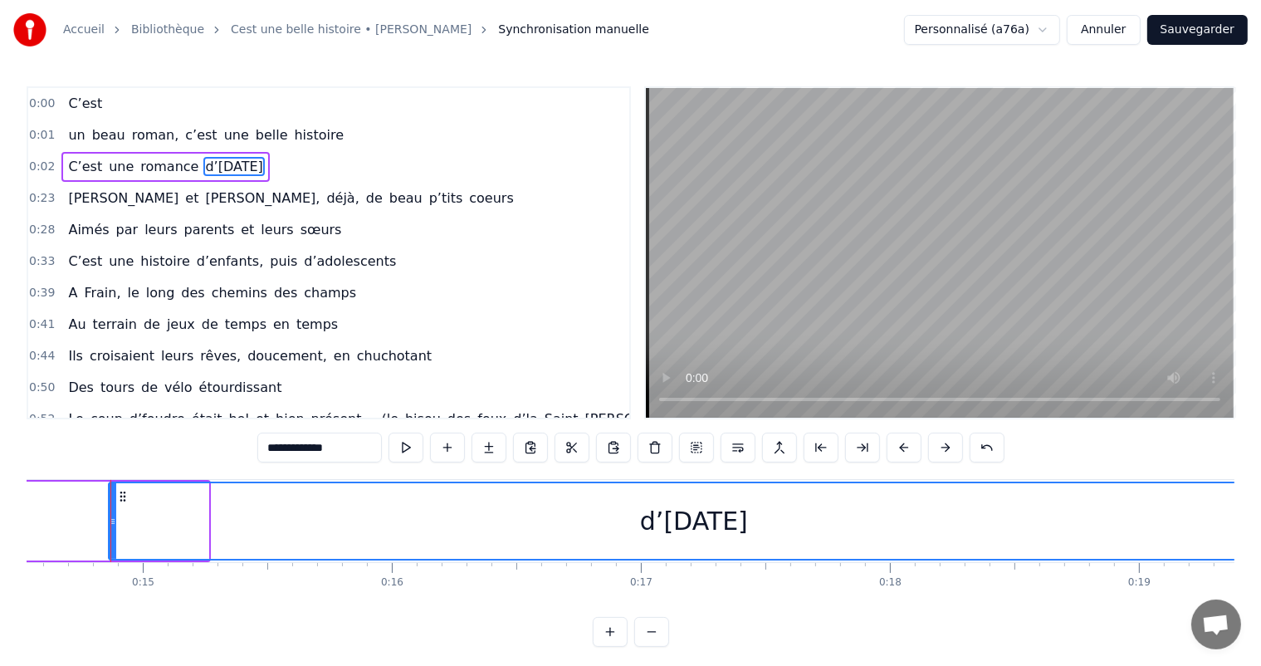
drag, startPoint x: 203, startPoint y: 498, endPoint x: 1274, endPoint y: 508, distance: 1070.6
click at [1261, 508] on html "Accueil Bibliothèque Cest une belle histoire • Michel Fugain Synchronisation ma…" at bounding box center [630, 336] width 1261 height 673
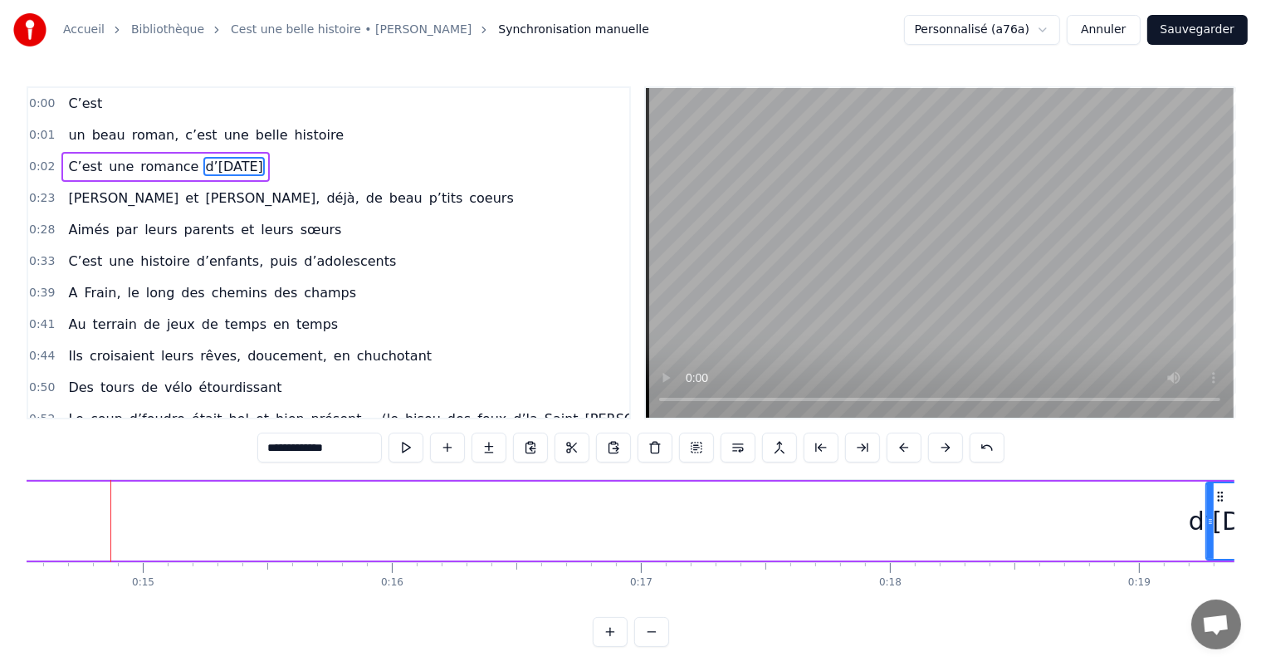
drag, startPoint x: 109, startPoint y: 504, endPoint x: 1205, endPoint y: 586, distance: 1099.4
click at [1205, 587] on div "C’est un beau roman, c’est une belle histoire C’est une romance d’[DATE] [PERSO…" at bounding box center [630, 541] width 1207 height 124
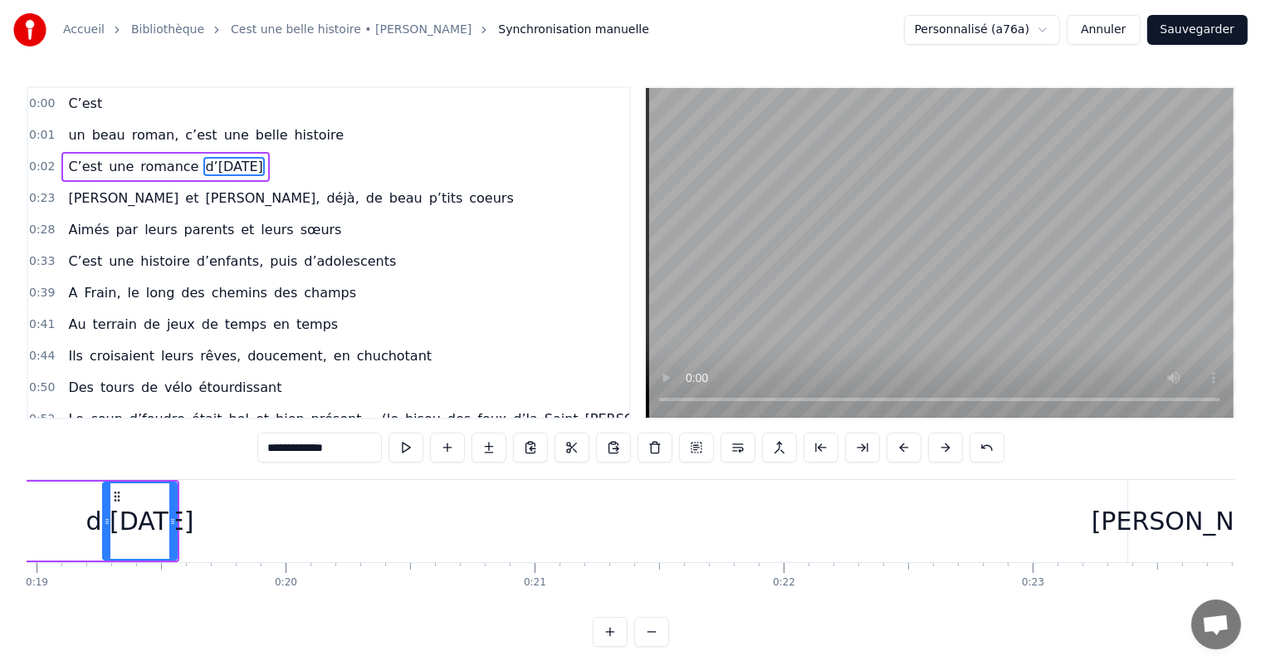
scroll to position [0, 4559]
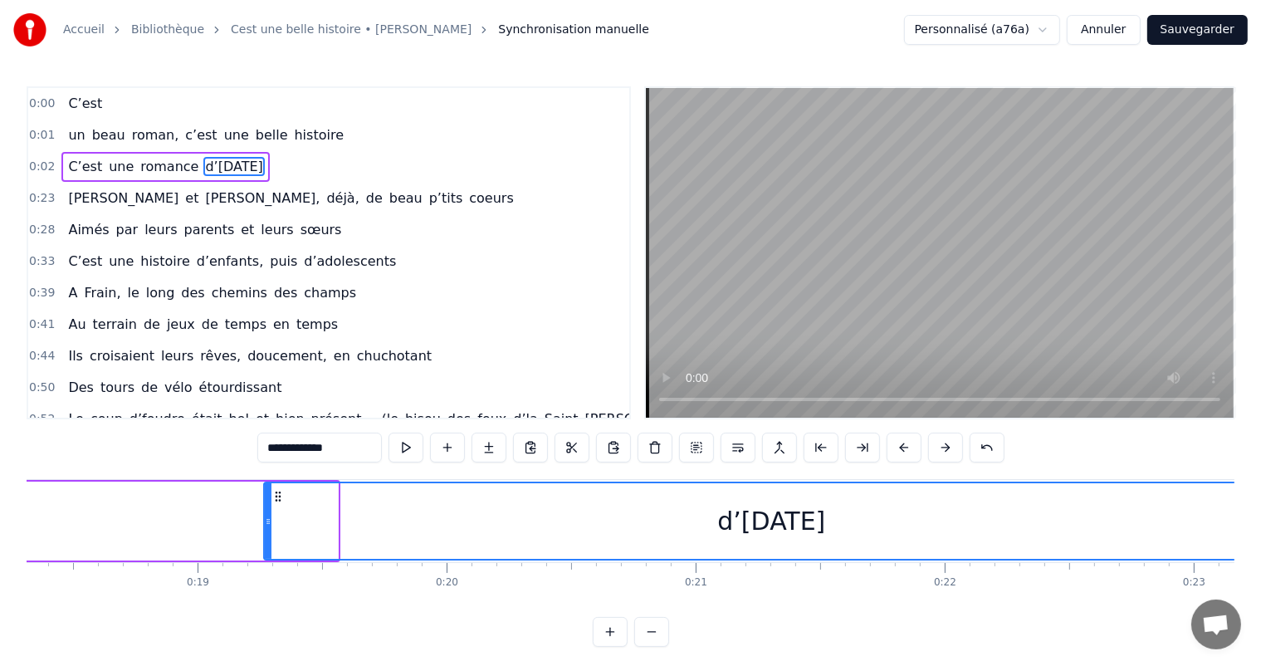
drag, startPoint x: 333, startPoint y: 500, endPoint x: 1258, endPoint y: 582, distance: 929.0
click at [1261, 583] on html "Accueil Bibliothèque Cest une belle histoire • Michel Fugain Synchronisation ma…" at bounding box center [630, 336] width 1261 height 673
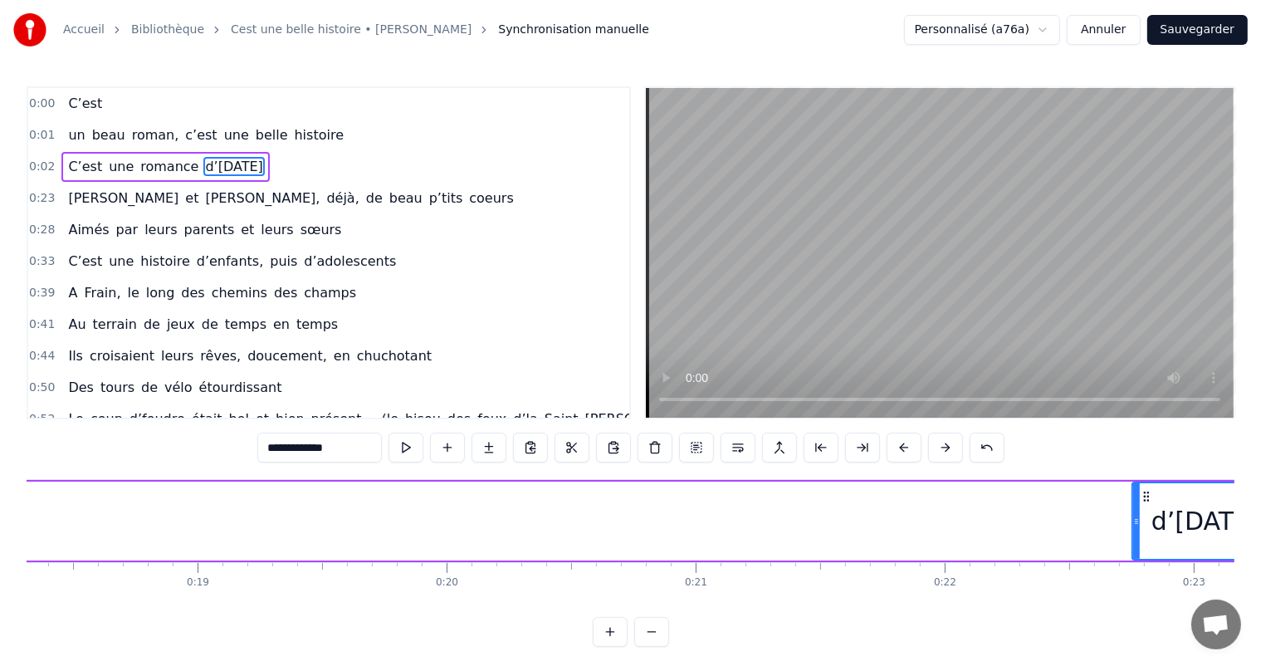
drag, startPoint x: 267, startPoint y: 500, endPoint x: 1135, endPoint y: 570, distance: 870.9
click at [1135, 570] on div "C’est un beau roman, c’est une belle histoire C’est une romance d’[DATE] [PERSO…" at bounding box center [630, 541] width 1207 height 124
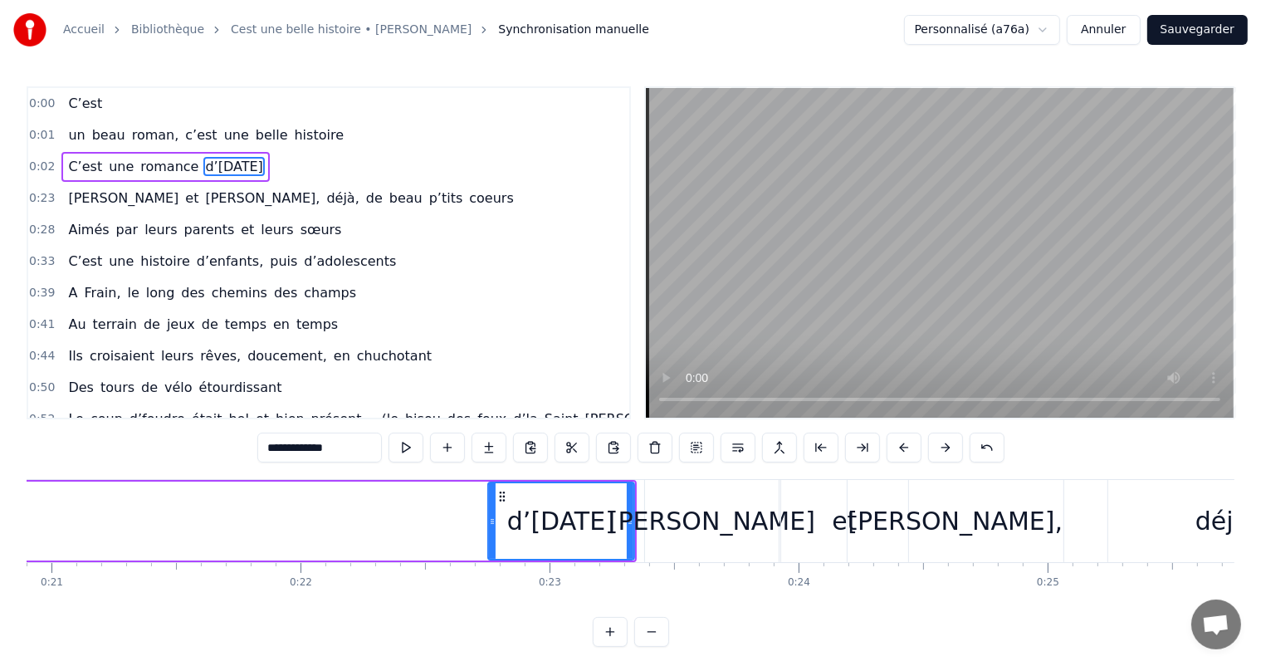
scroll to position [0, 5310]
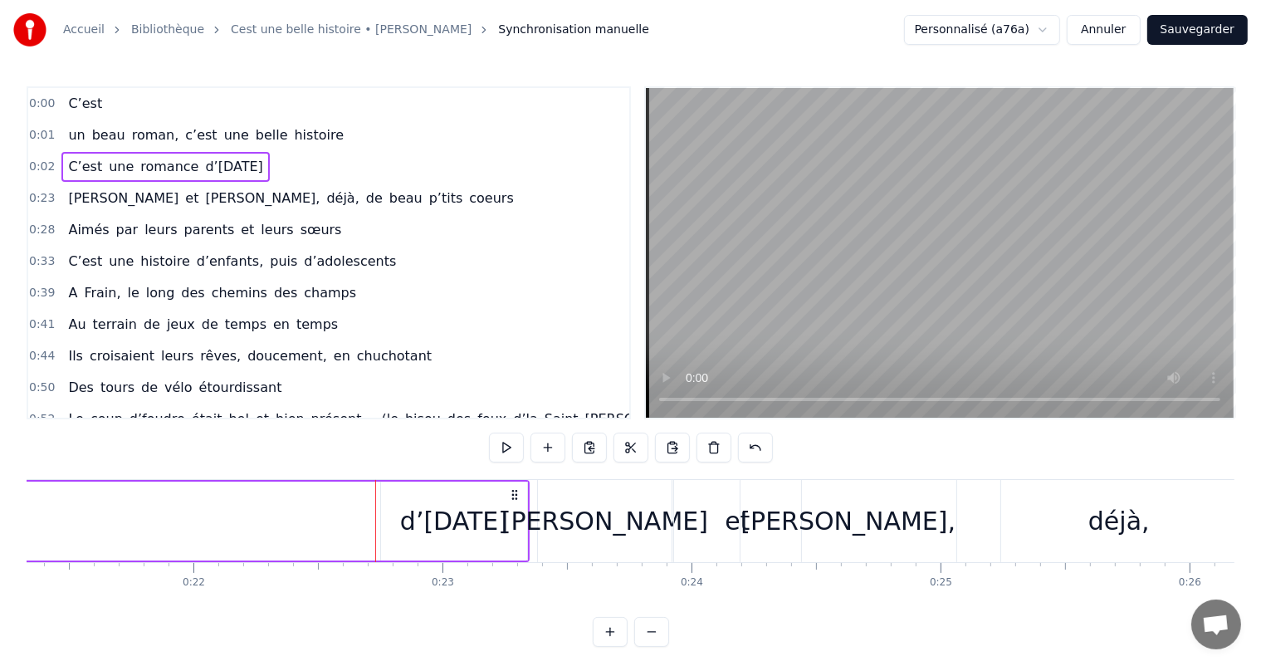
click at [400, 528] on div "d’[DATE]" at bounding box center [454, 520] width 108 height 37
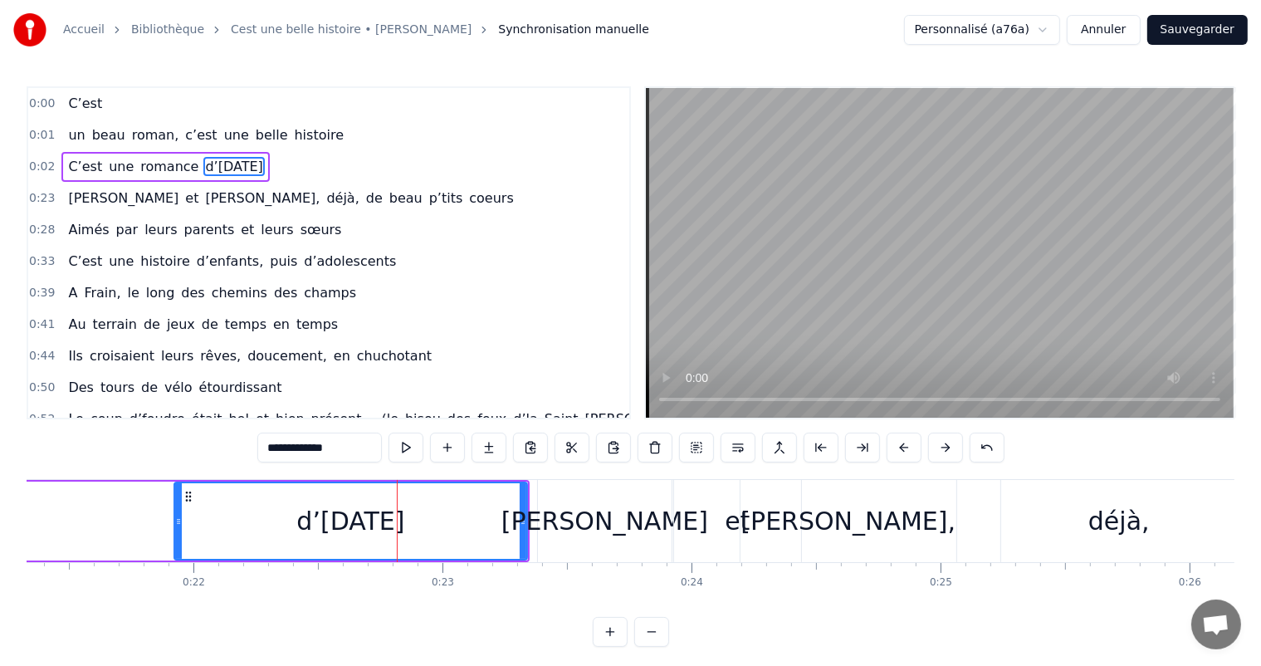
drag, startPoint x: 385, startPoint y: 518, endPoint x: 178, endPoint y: 519, distance: 206.6
click at [178, 519] on icon at bounding box center [178, 521] width 7 height 13
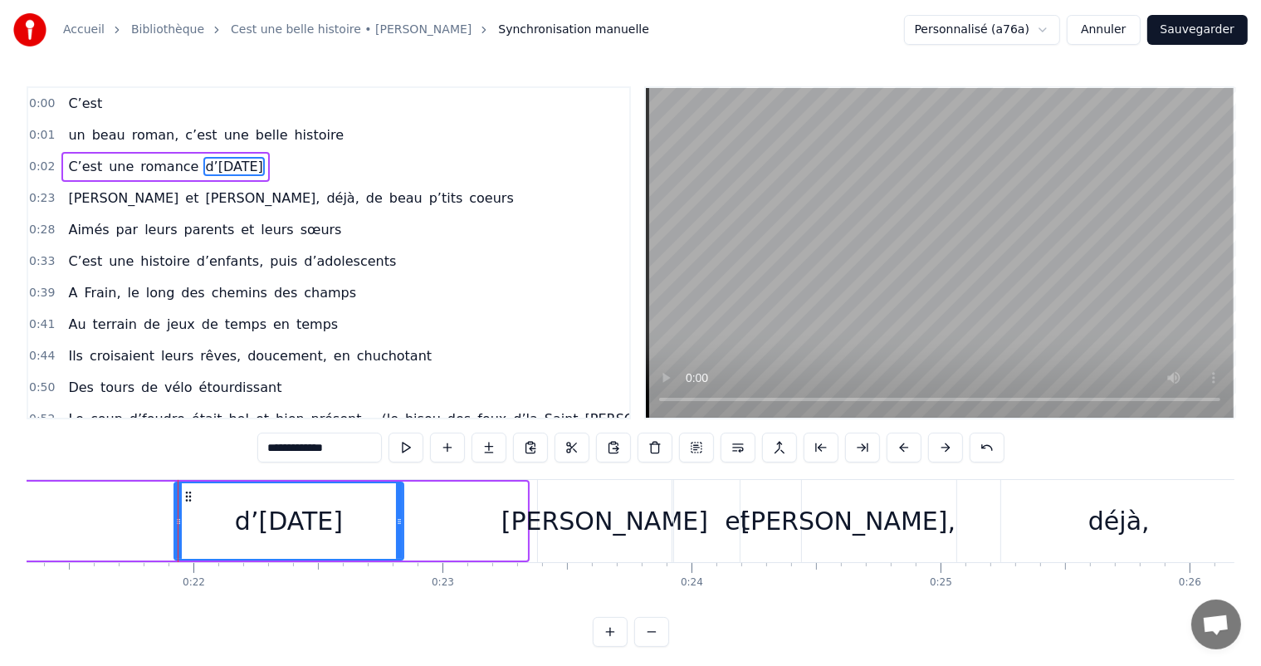
drag, startPoint x: 523, startPoint y: 516, endPoint x: 399, endPoint y: 511, distance: 123.8
click at [399, 511] on div at bounding box center [399, 521] width 7 height 76
click at [272, 539] on div "d’[DATE]" at bounding box center [288, 520] width 108 height 37
click at [402, 519] on div "d’[DATE]" at bounding box center [288, 520] width 230 height 79
click at [608, 526] on div "[PERSON_NAME]" at bounding box center [604, 520] width 207 height 37
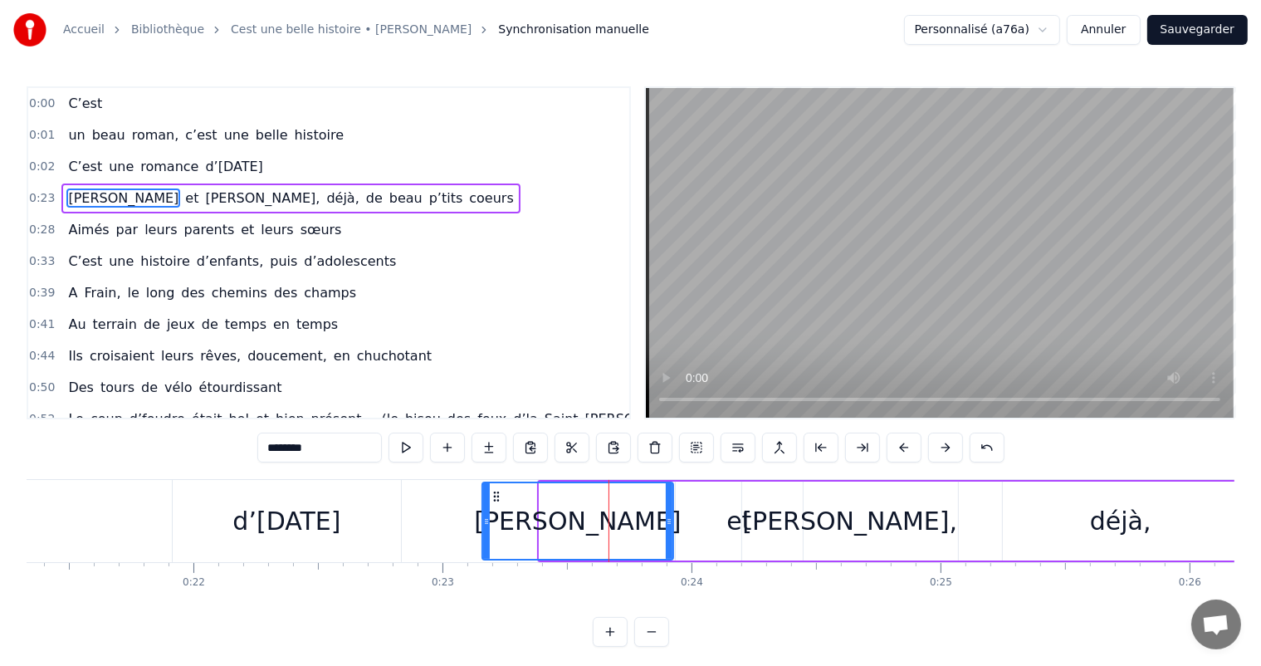
drag, startPoint x: 539, startPoint y: 511, endPoint x: 479, endPoint y: 510, distance: 60.6
click at [483, 510] on div at bounding box center [486, 521] width 7 height 76
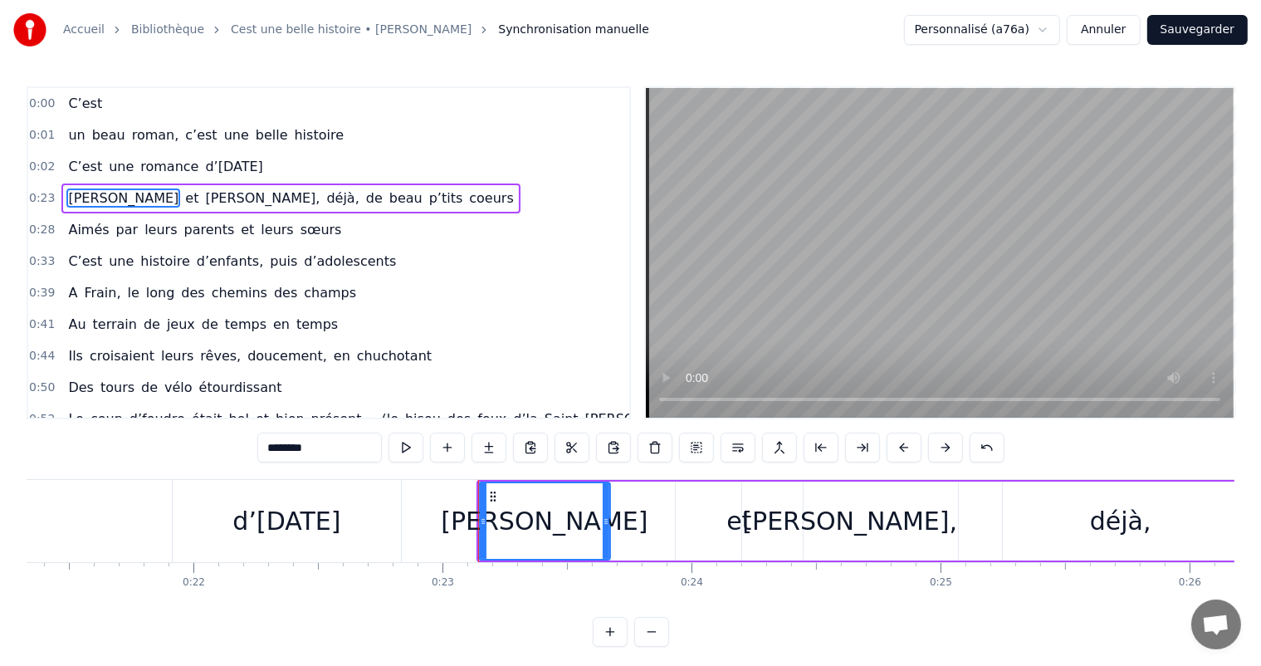
drag, startPoint x: 671, startPoint y: 514, endPoint x: 606, endPoint y: 515, distance: 64.7
click at [606, 515] on icon at bounding box center [606, 521] width 7 height 13
click at [276, 561] on div "d’[DATE]" at bounding box center [287, 521] width 230 height 82
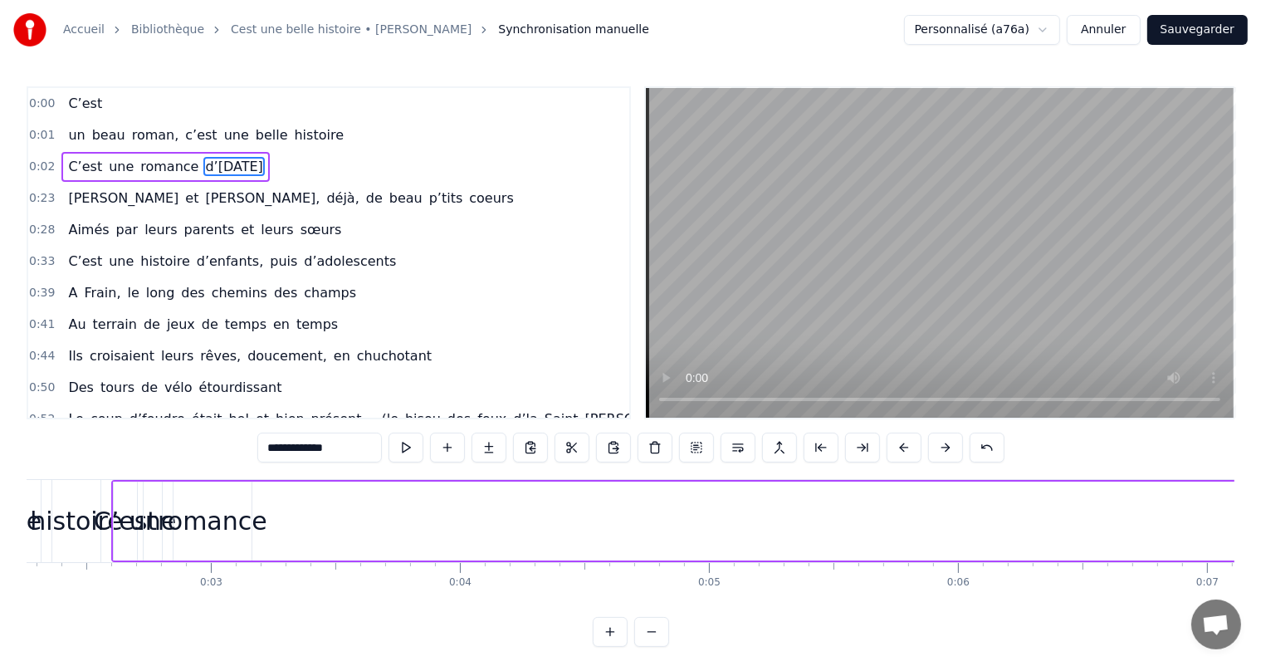
scroll to position [0, 482]
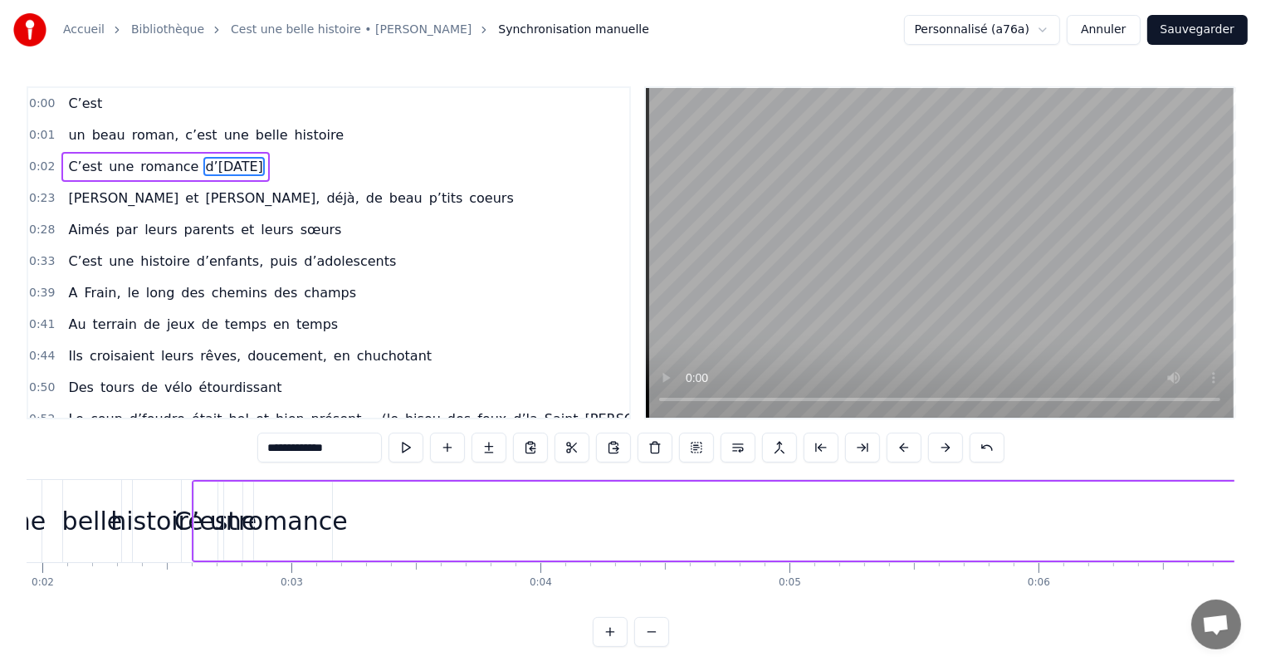
click at [281, 524] on div "romance" at bounding box center [293, 520] width 110 height 37
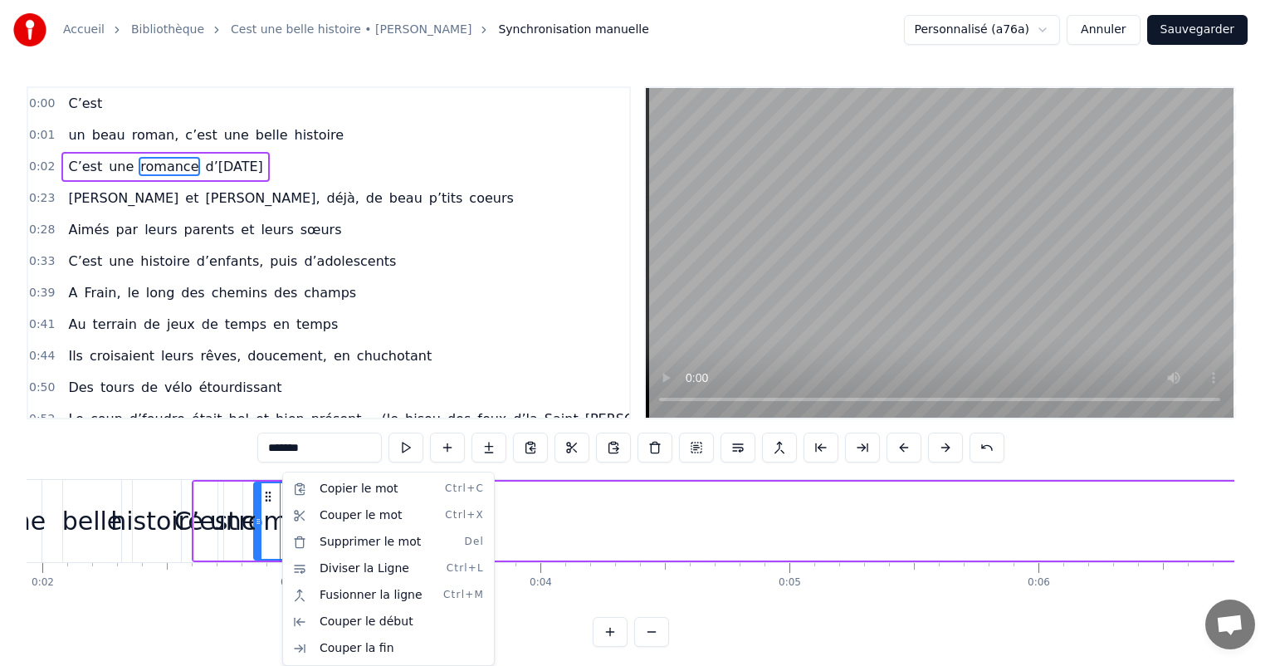
click at [276, 517] on html "Accueil Bibliothèque Cest une belle histoire • Michel Fugain Synchronisation ma…" at bounding box center [637, 336] width 1275 height 673
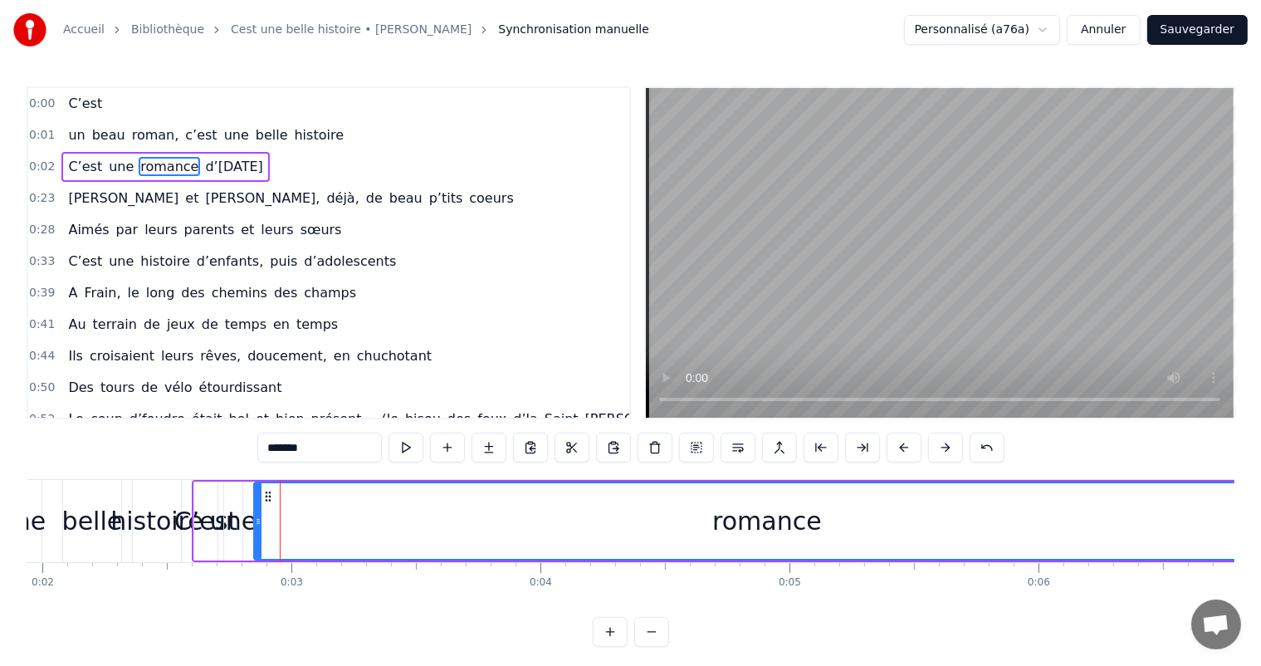
drag, startPoint x: 326, startPoint y: 521, endPoint x: 1274, endPoint y: 563, distance: 948.6
click at [1261, 563] on html "Accueil Bibliothèque Cest une belle histoire • Michel Fugain Synchronisation ma…" at bounding box center [630, 336] width 1261 height 673
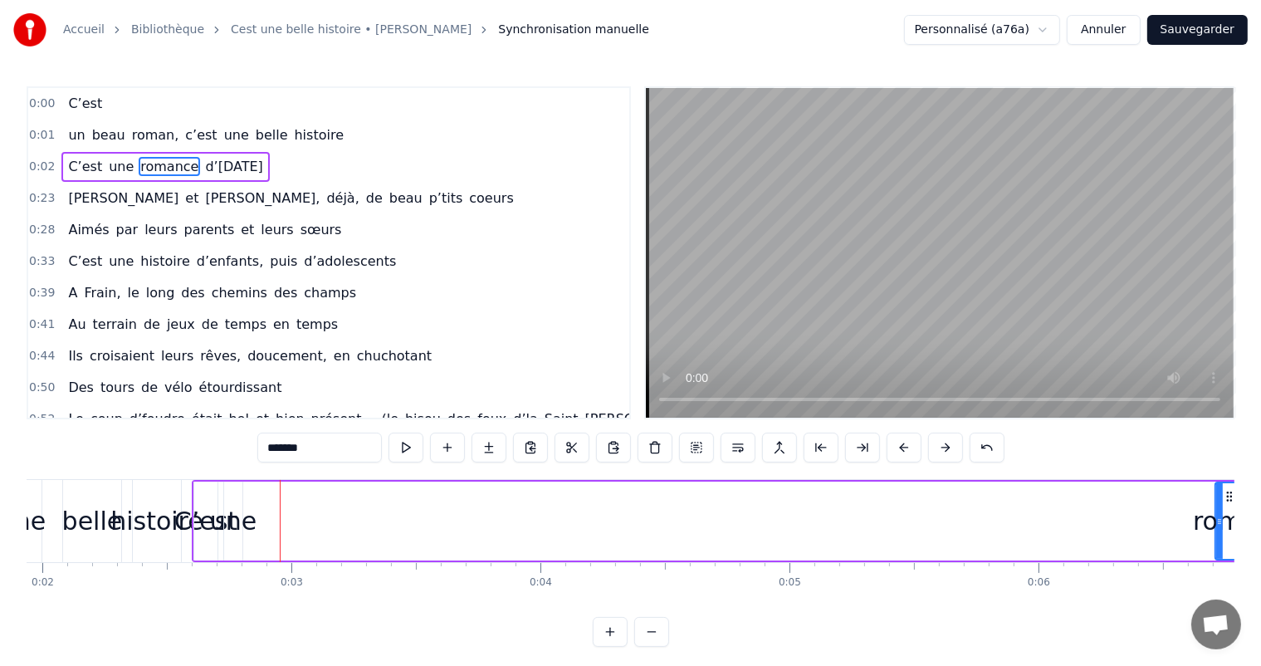
drag, startPoint x: 254, startPoint y: 520, endPoint x: 1215, endPoint y: 515, distance: 961.0
click at [1216, 515] on icon at bounding box center [1219, 521] width 7 height 13
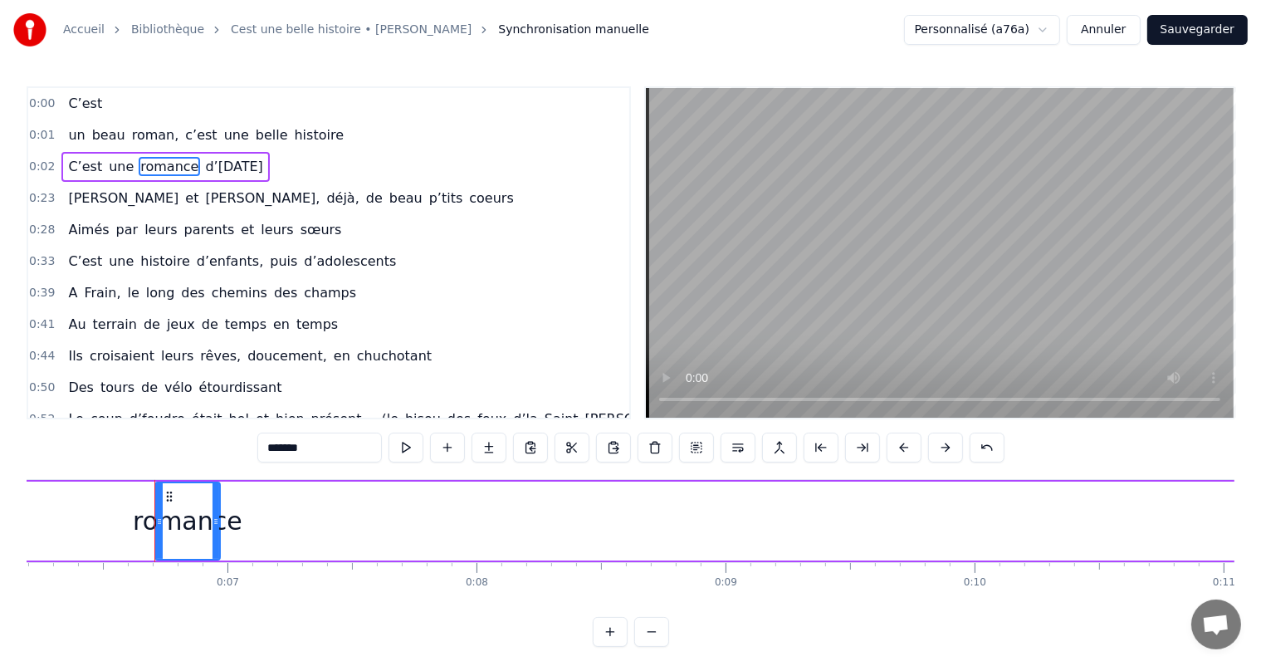
scroll to position [0, 1587]
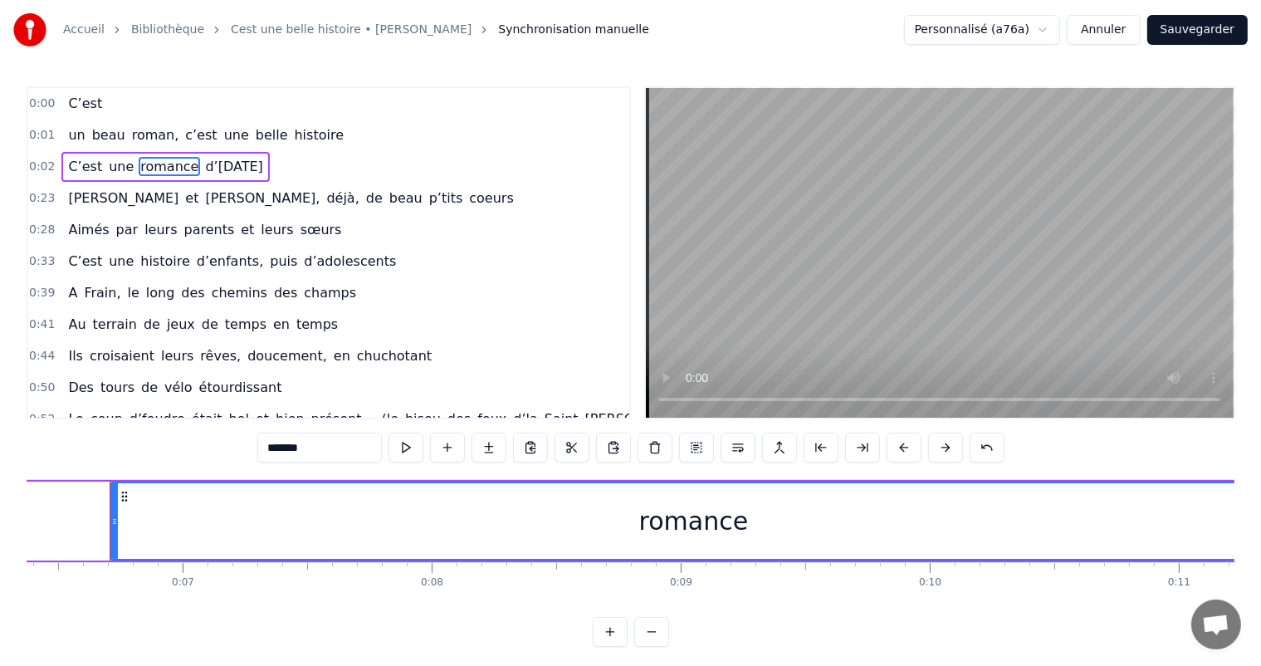
drag, startPoint x: 173, startPoint y: 509, endPoint x: 1274, endPoint y: 600, distance: 1105.0
click at [1261, 600] on html "Accueil Bibliothèque Cest une belle histoire • Michel Fugain Synchronisation ma…" at bounding box center [630, 336] width 1261 height 673
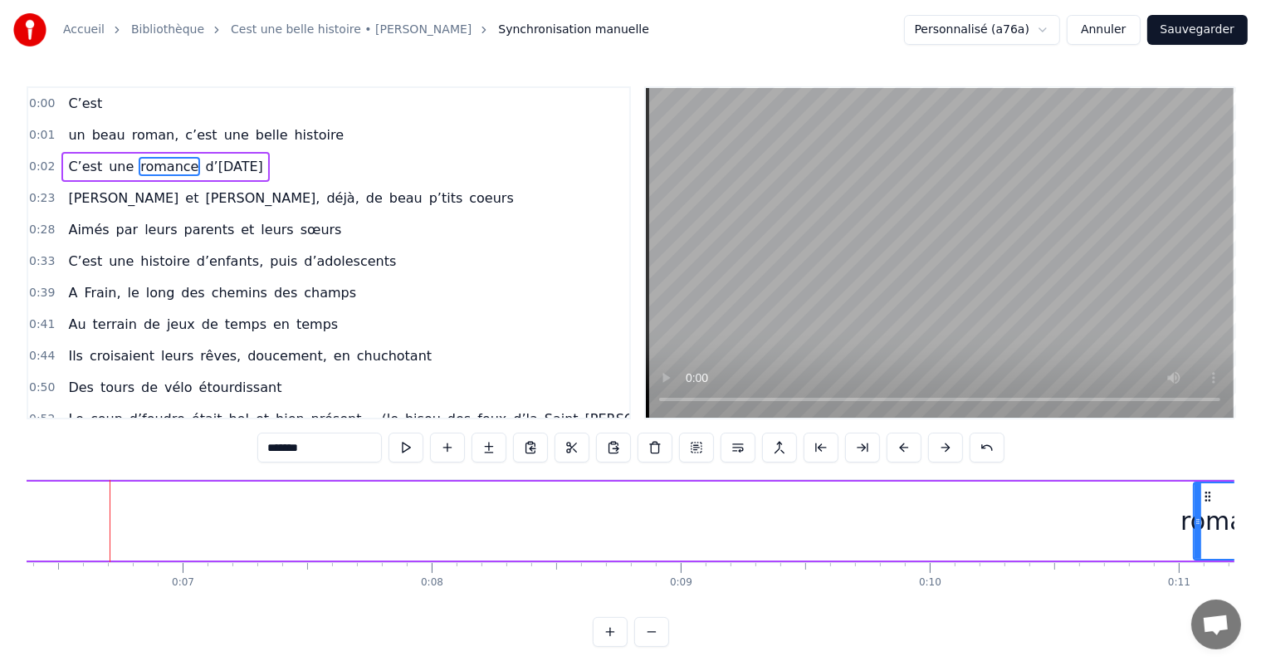
drag, startPoint x: 111, startPoint y: 511, endPoint x: 1195, endPoint y: 571, distance: 1085.5
click at [1195, 571] on div "C’est un beau roman, c’est une belle histoire C’est une romance d’[DATE] [PERSO…" at bounding box center [630, 541] width 1207 height 124
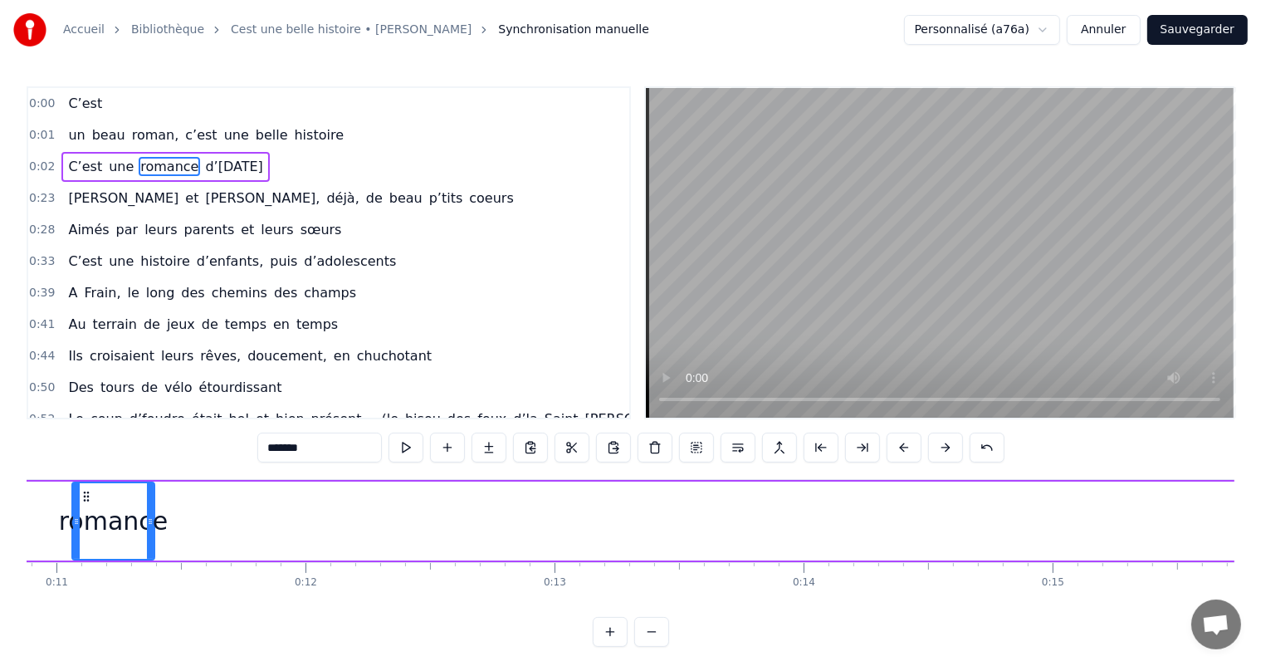
scroll to position [0, 2735]
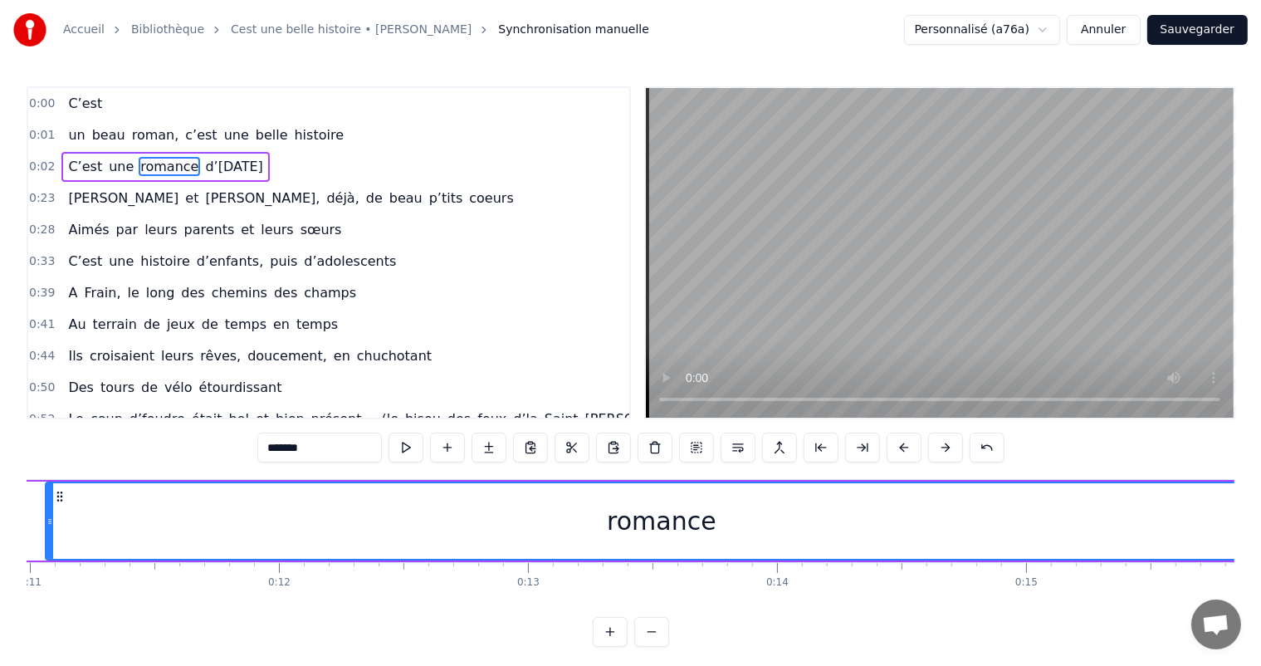
drag, startPoint x: 124, startPoint y: 507, endPoint x: 1274, endPoint y: 610, distance: 1154.0
click at [1261, 610] on html "Accueil Bibliothèque Cest une belle histoire • Michel Fugain Synchronisation ma…" at bounding box center [630, 336] width 1261 height 673
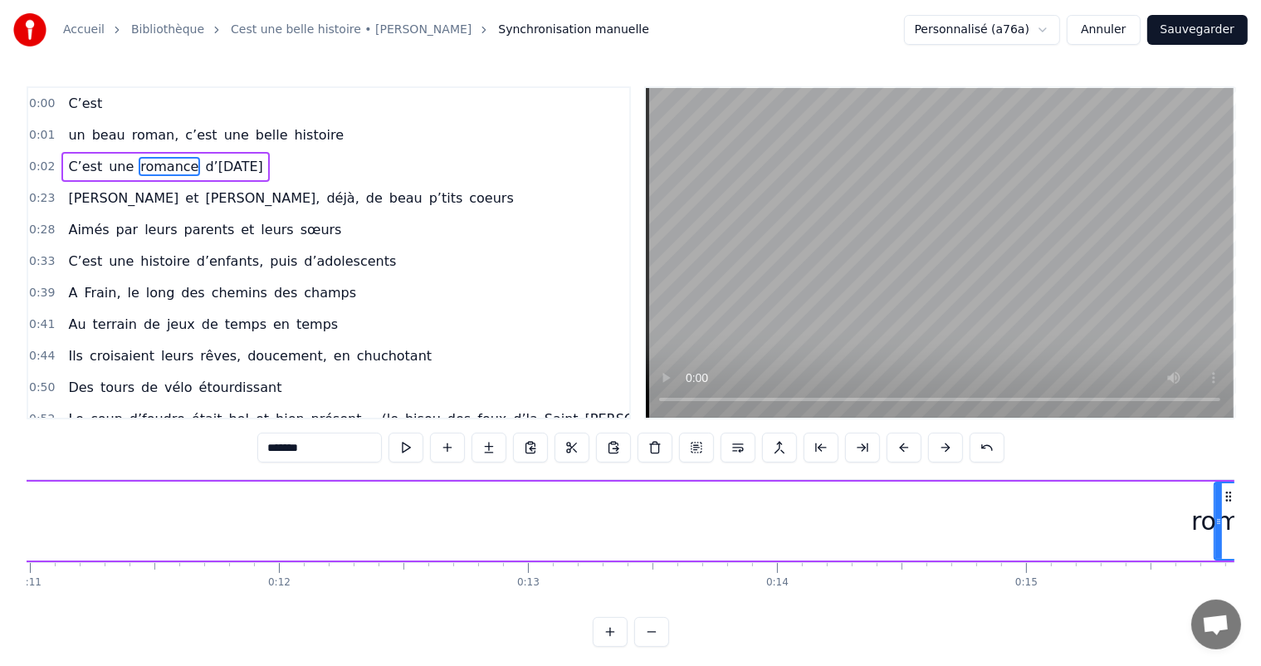
drag, startPoint x: 50, startPoint y: 517, endPoint x: 1218, endPoint y: 503, distance: 1168.6
click at [1218, 503] on div at bounding box center [1218, 521] width 7 height 76
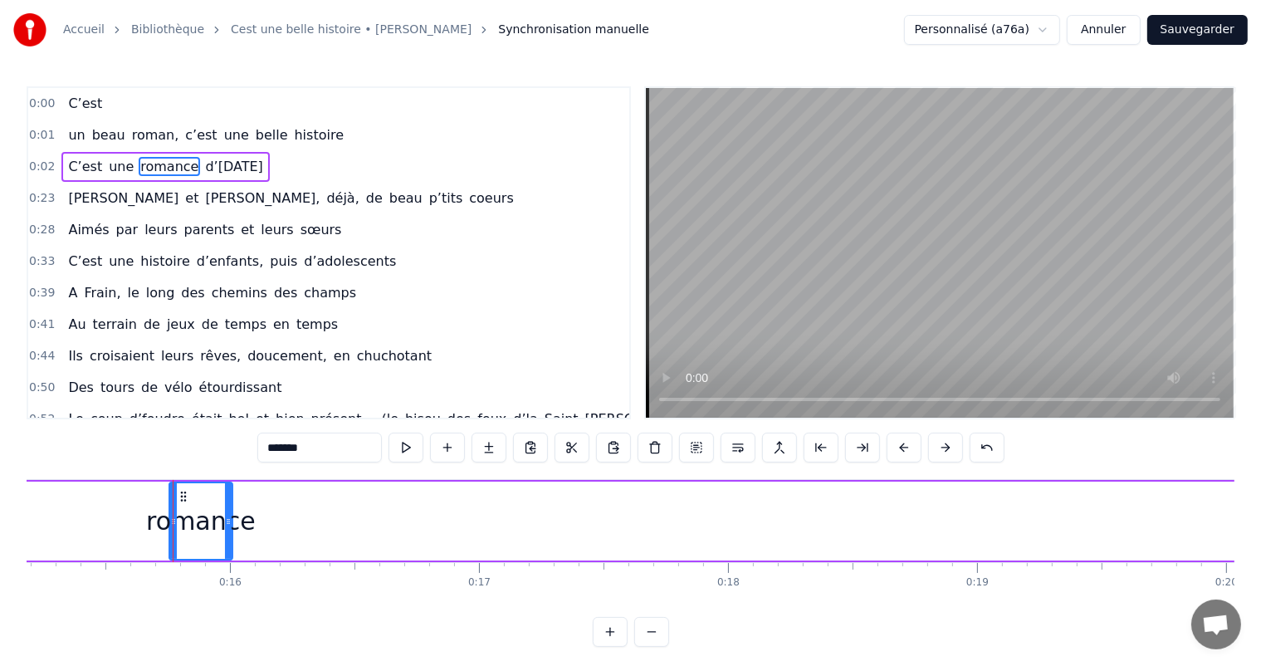
scroll to position [0, 3843]
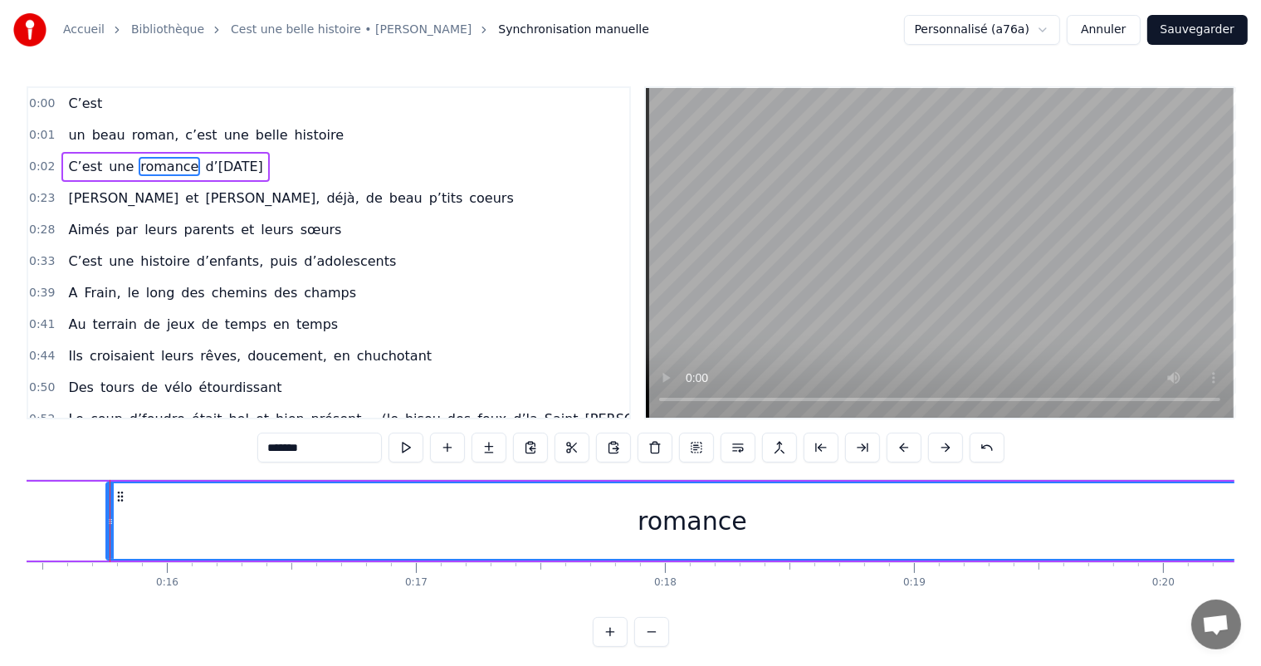
drag, startPoint x: 165, startPoint y: 503, endPoint x: 1274, endPoint y: 554, distance: 1109.9
click at [1261, 554] on html "Accueil Bibliothèque Cest une belle histoire • Michel Fugain Synchronisation ma…" at bounding box center [630, 336] width 1261 height 673
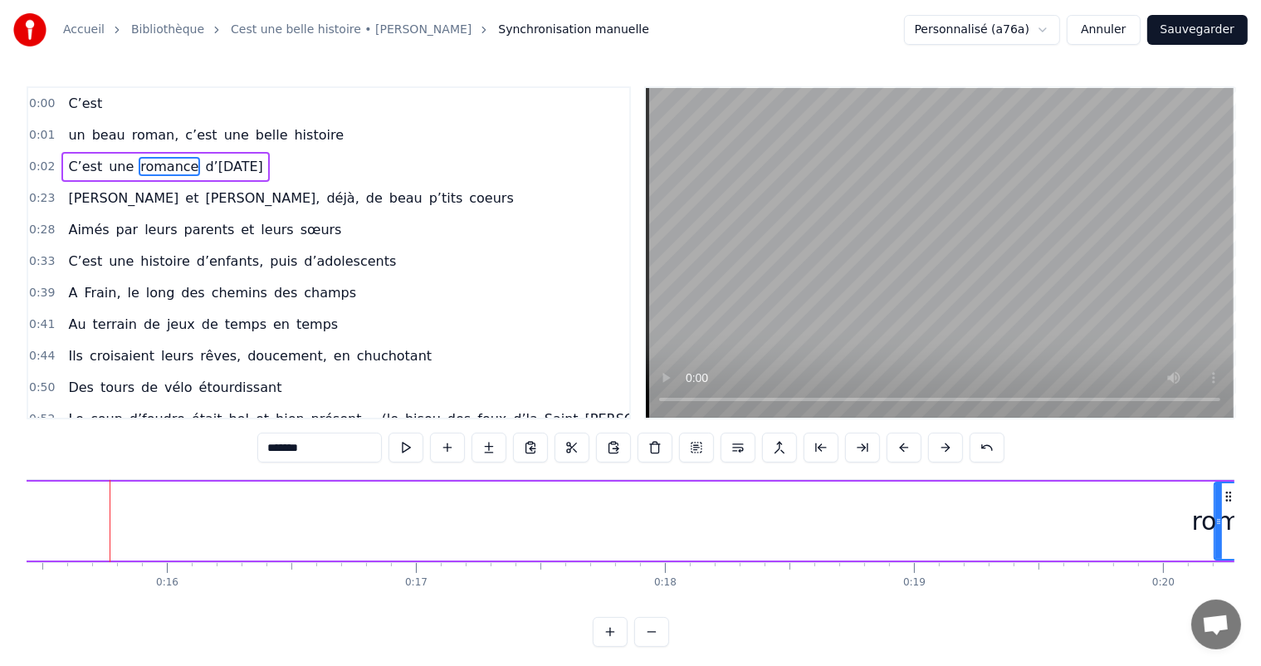
drag, startPoint x: 106, startPoint y: 509, endPoint x: 1215, endPoint y: 598, distance: 1112.3
click at [1215, 598] on div "C’est un beau roman, c’est une belle histoire C’est une romance d’[DATE] [PERSO…" at bounding box center [630, 541] width 1207 height 124
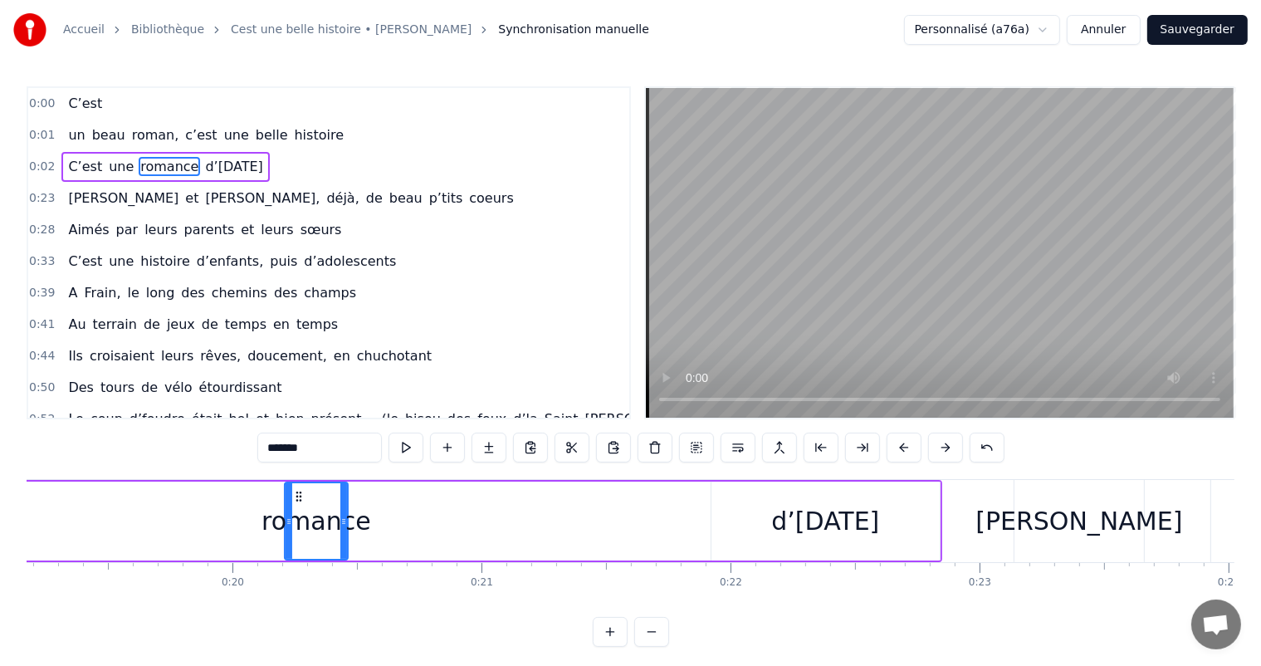
scroll to position [0, 4855]
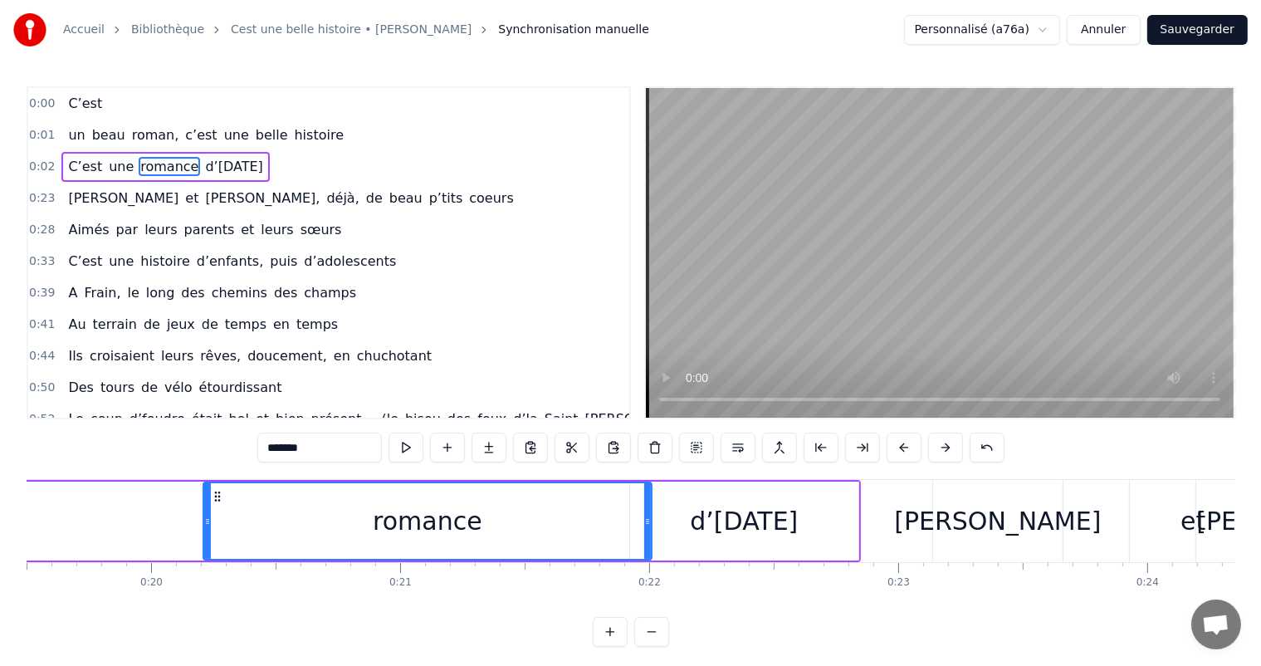
drag, startPoint x: 262, startPoint y: 498, endPoint x: 642, endPoint y: 516, distance: 380.5
click at [644, 517] on div at bounding box center [647, 521] width 7 height 76
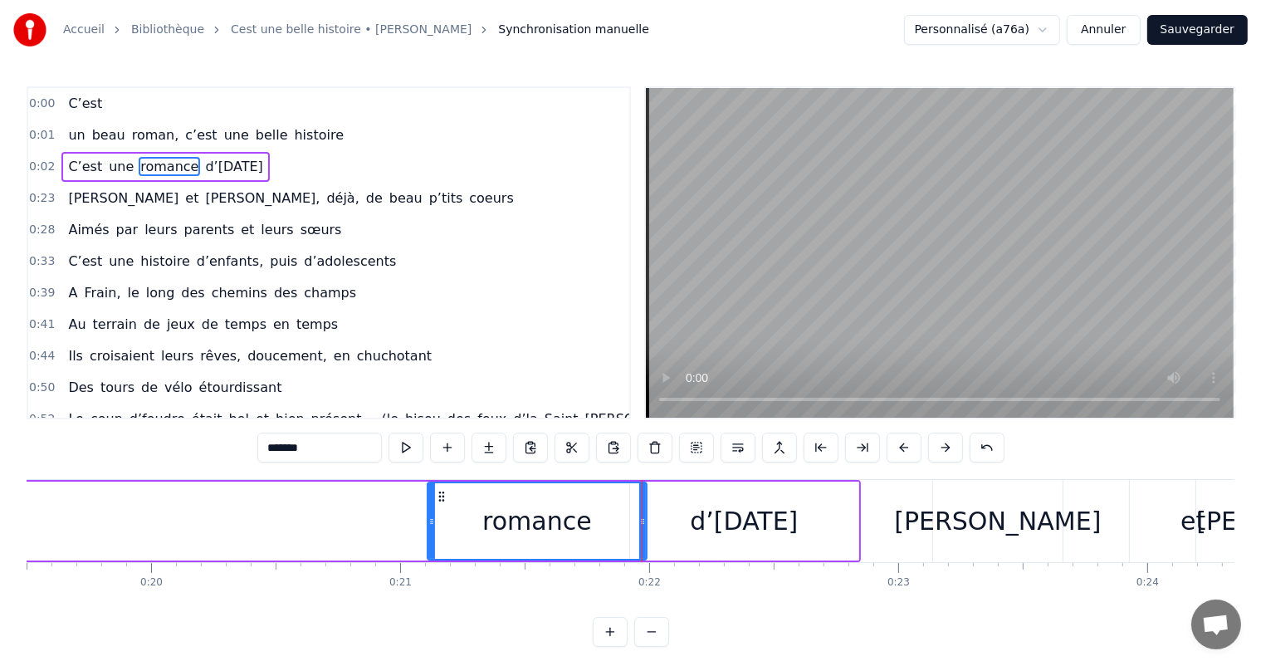
drag, startPoint x: 206, startPoint y: 496, endPoint x: 420, endPoint y: 546, distance: 219.8
click at [432, 539] on div at bounding box center [431, 521] width 7 height 76
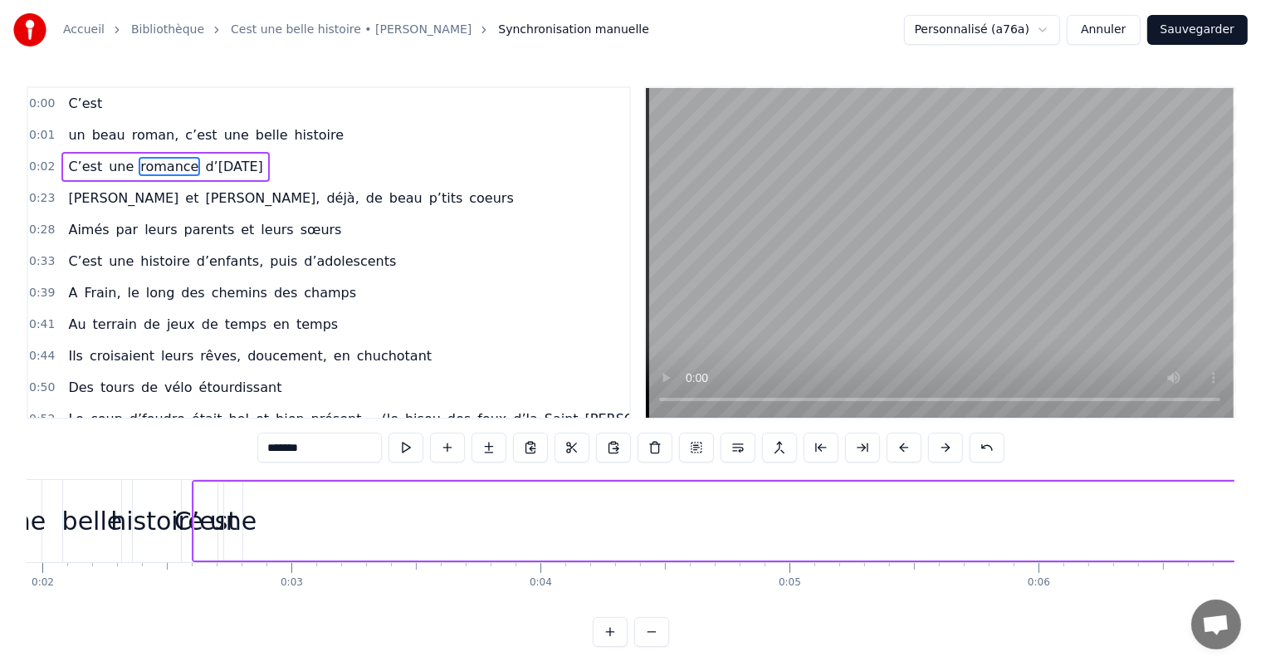
scroll to position [0, 160]
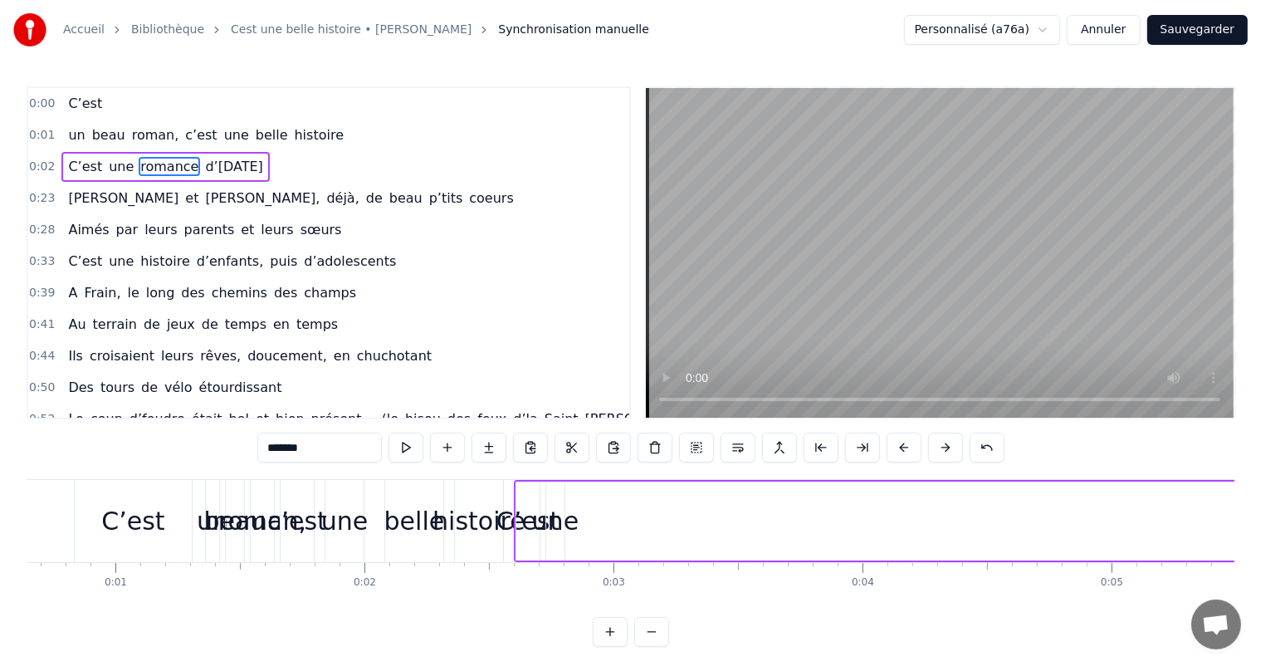
click at [562, 513] on div "une" at bounding box center [555, 520] width 46 height 37
type input "***"
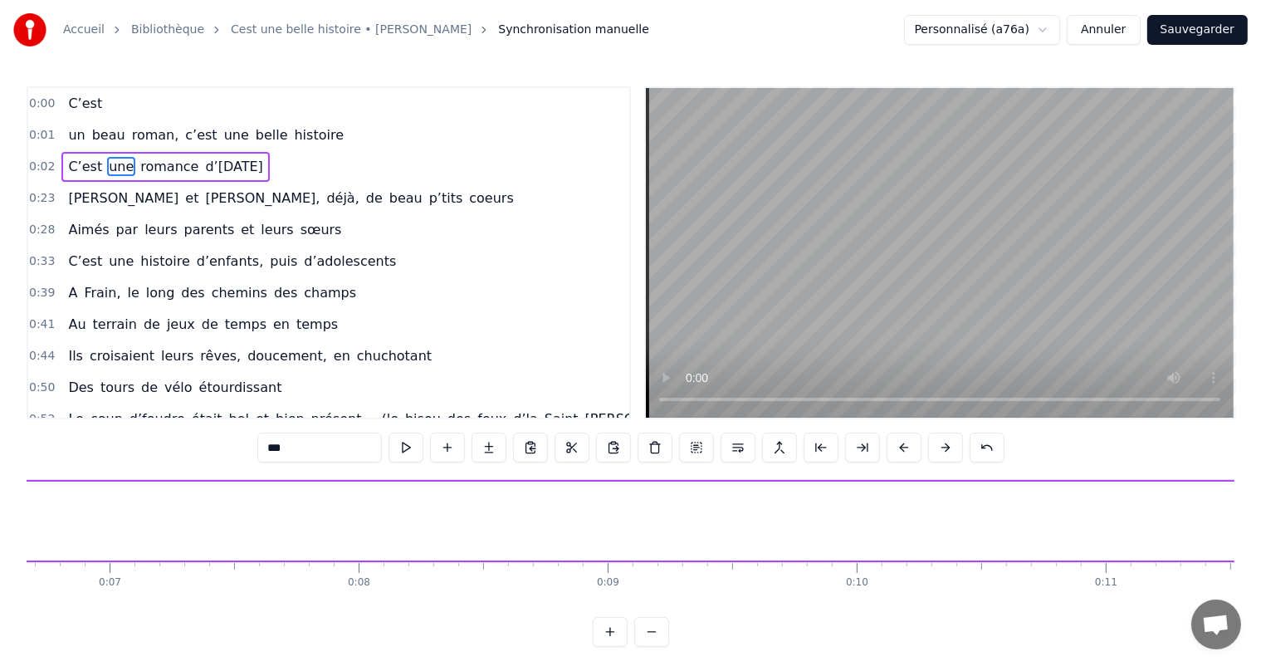
scroll to position [0, 1819]
drag, startPoint x: 561, startPoint y: 511, endPoint x: 506, endPoint y: 551, distance: 67.7
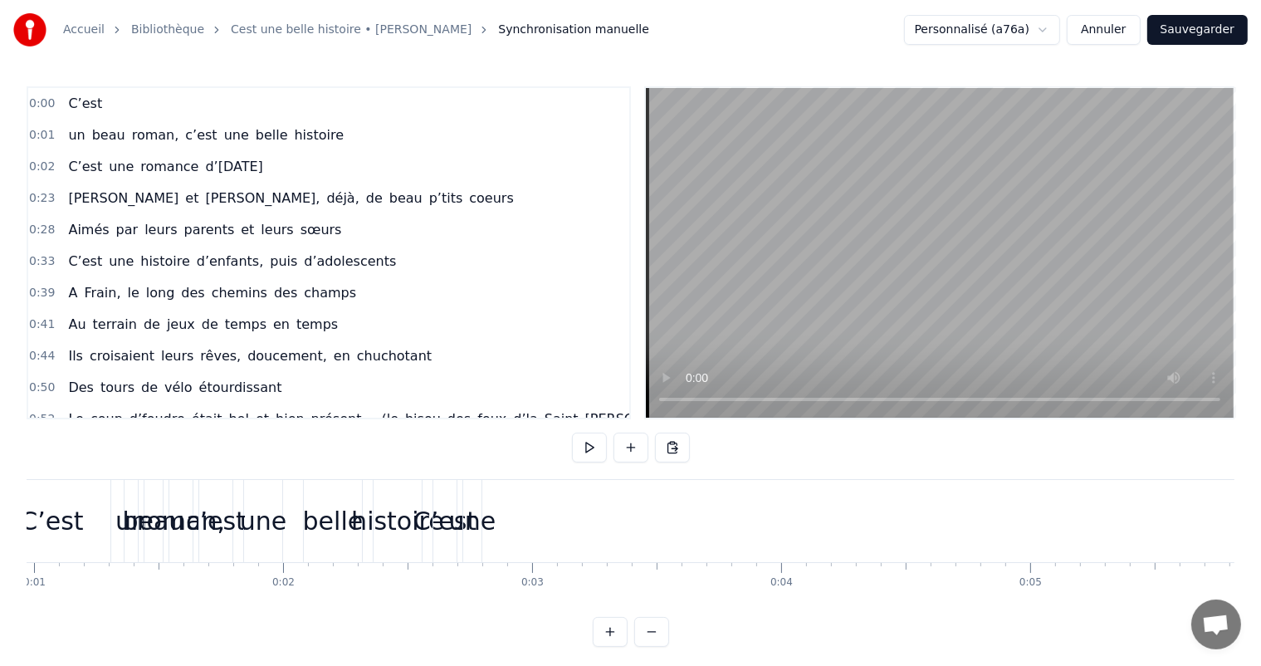
scroll to position [0, 268]
click at [451, 528] on div "une" at bounding box center [445, 520] width 46 height 37
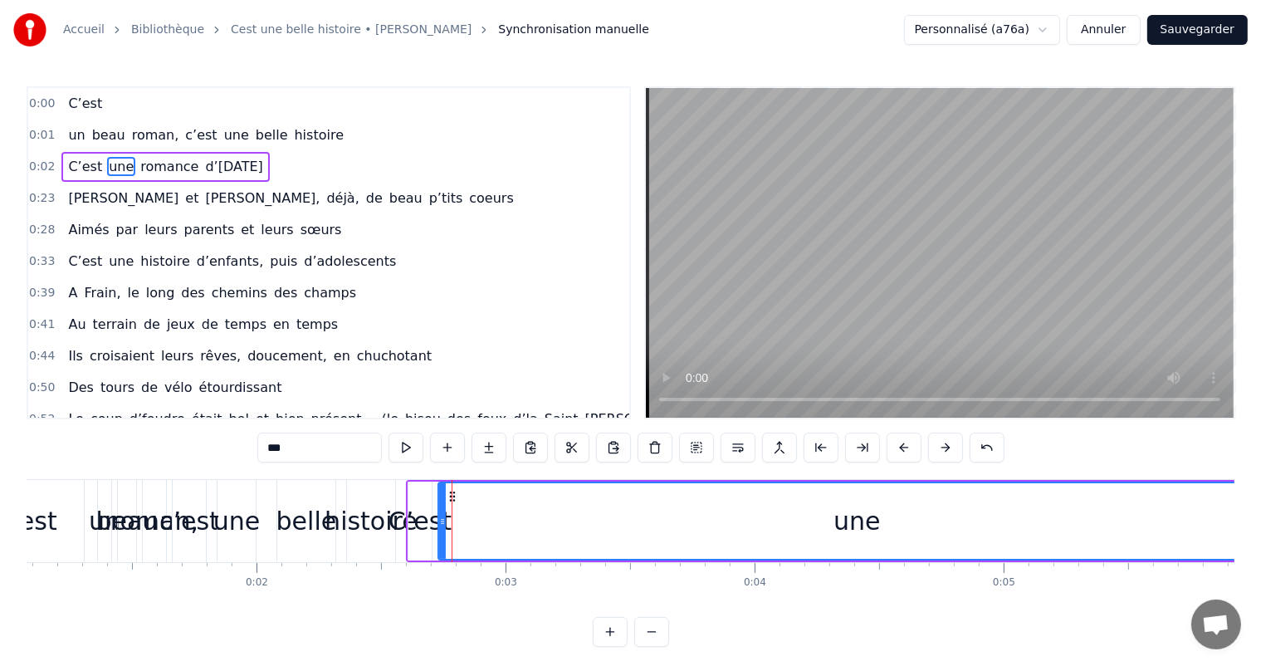
drag, startPoint x: 455, startPoint y: 517, endPoint x: 1274, endPoint y: 615, distance: 824.9
click at [1261, 615] on html "Accueil Bibliothèque Cest une belle histoire • Michel Fugain Synchronisation ma…" at bounding box center [630, 336] width 1261 height 673
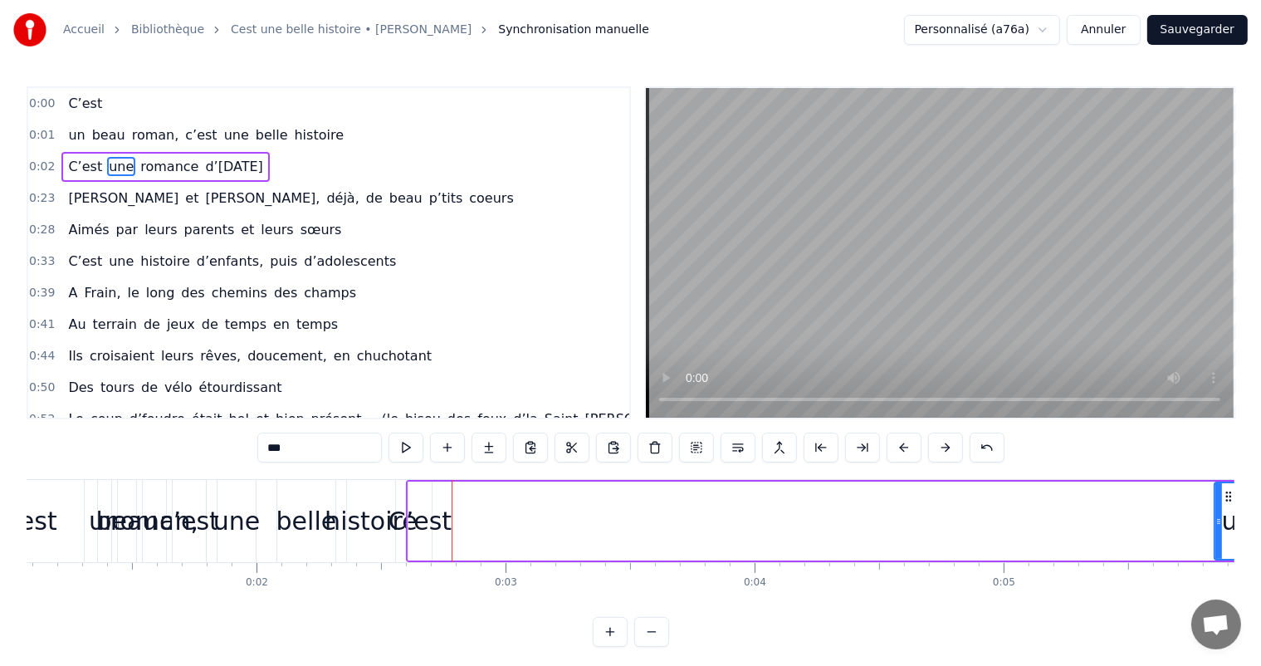
drag, startPoint x: 440, startPoint y: 520, endPoint x: 1212, endPoint y: 520, distance: 772.6
click at [1215, 520] on icon at bounding box center [1218, 521] width 7 height 13
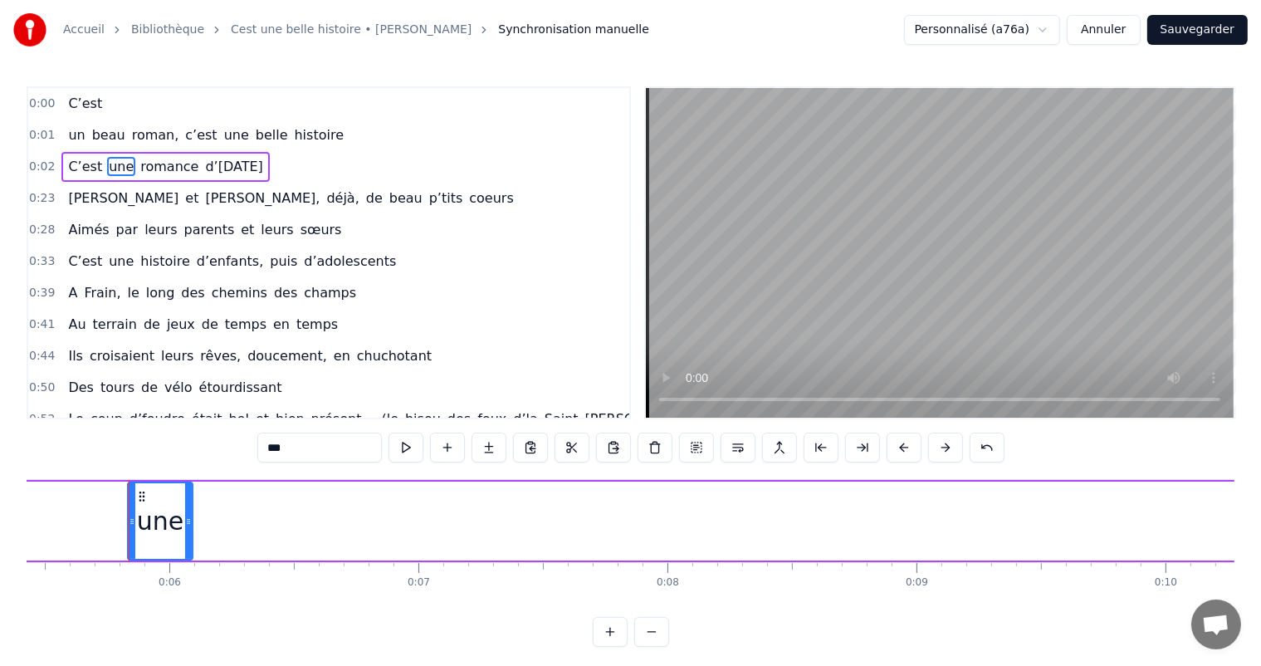
scroll to position [0, 1369]
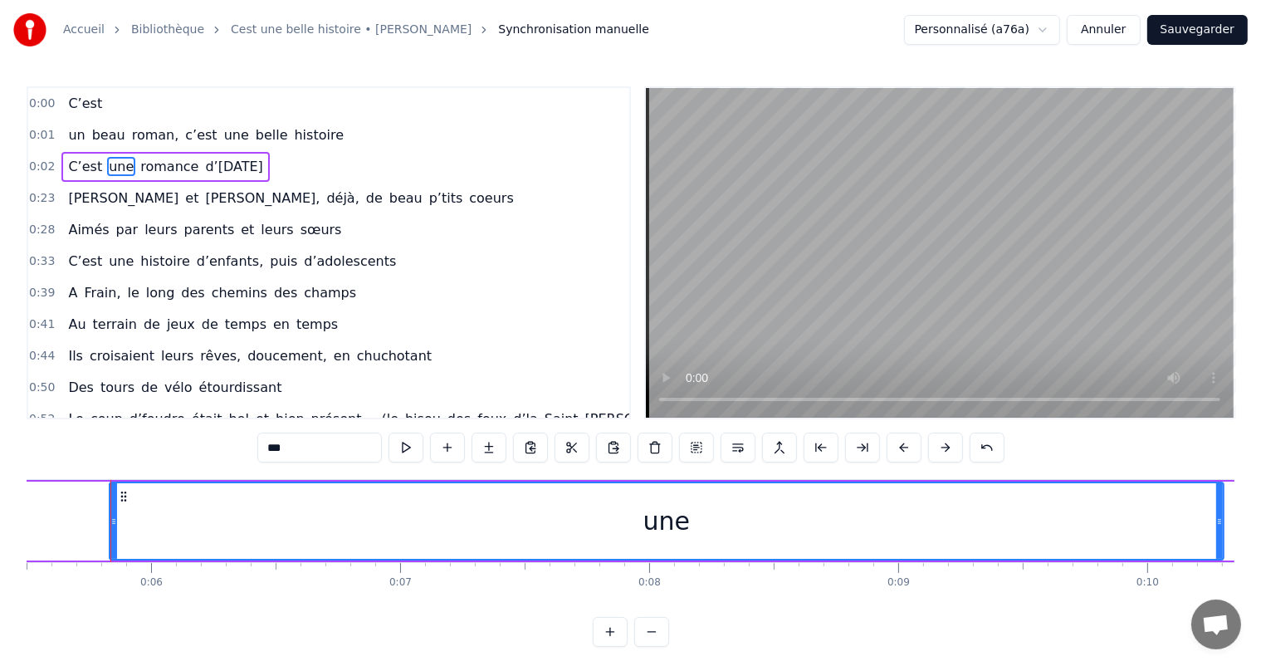
drag, startPoint x: 169, startPoint y: 504, endPoint x: 1219, endPoint y: 611, distance: 1055.3
click at [1219, 611] on body "Accueil Bibliothèque Cest une belle histoire • Michel Fugain Synchronisation ma…" at bounding box center [630, 323] width 1261 height 646
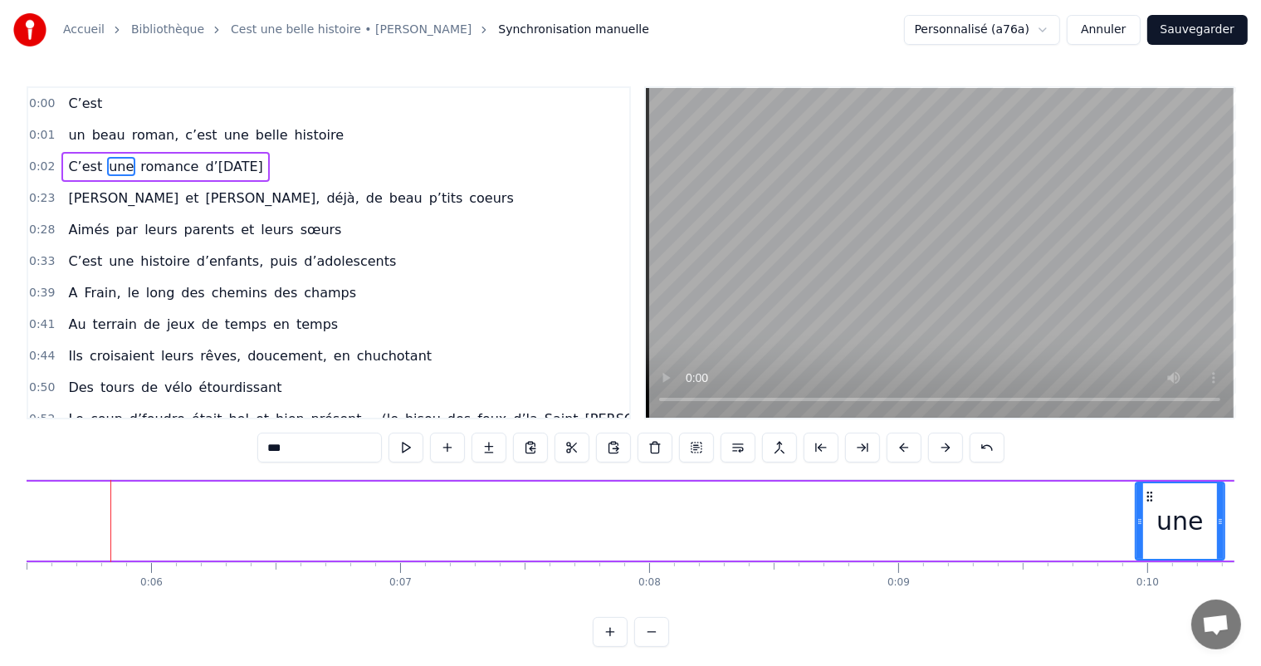
drag, startPoint x: 113, startPoint y: 515, endPoint x: 1139, endPoint y: 551, distance: 1026.4
click at [1139, 551] on div at bounding box center [1139, 521] width 7 height 76
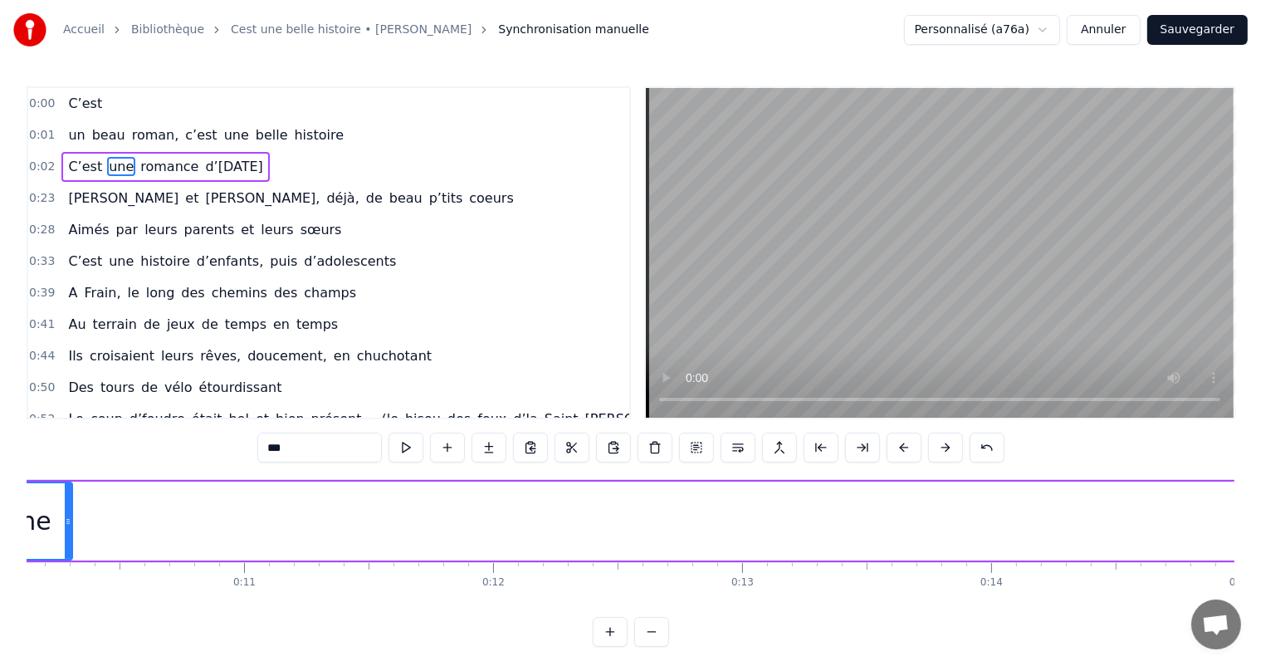
scroll to position [0, 2548]
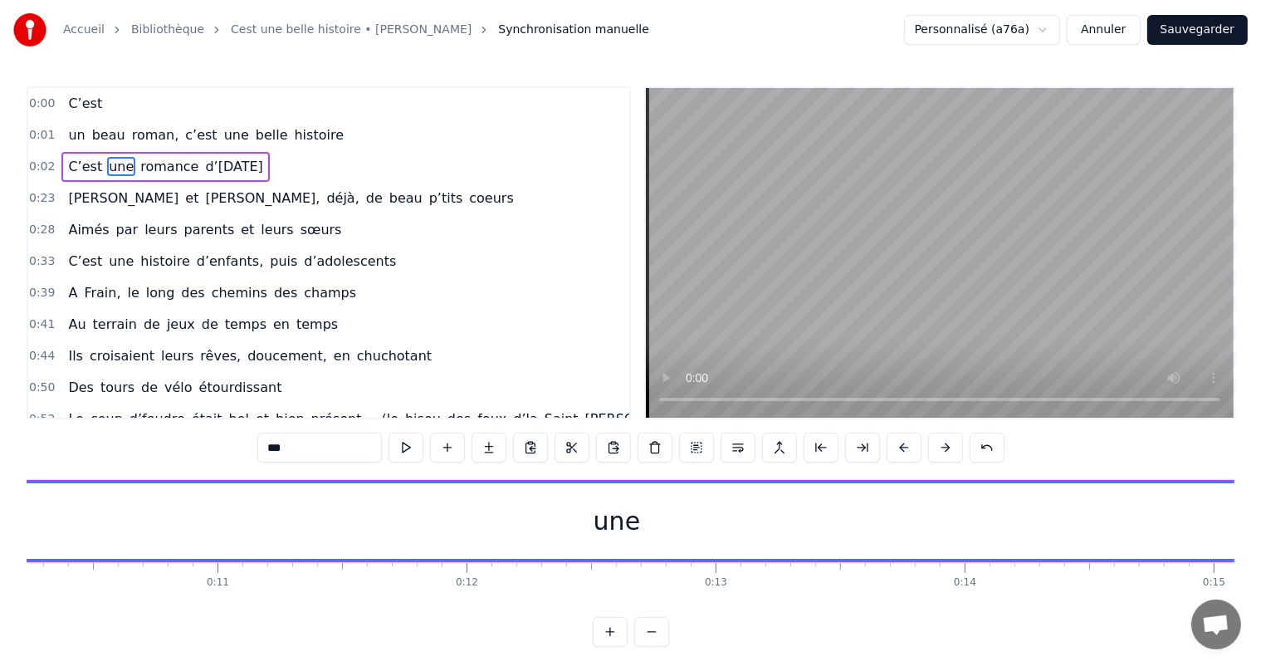
drag, startPoint x: 43, startPoint y: 522, endPoint x: 1274, endPoint y: 624, distance: 1235.0
click at [1261, 624] on html "Accueil Bibliothèque Cest une belle histoire • Michel Fugain Synchronisation ma…" at bounding box center [630, 336] width 1261 height 673
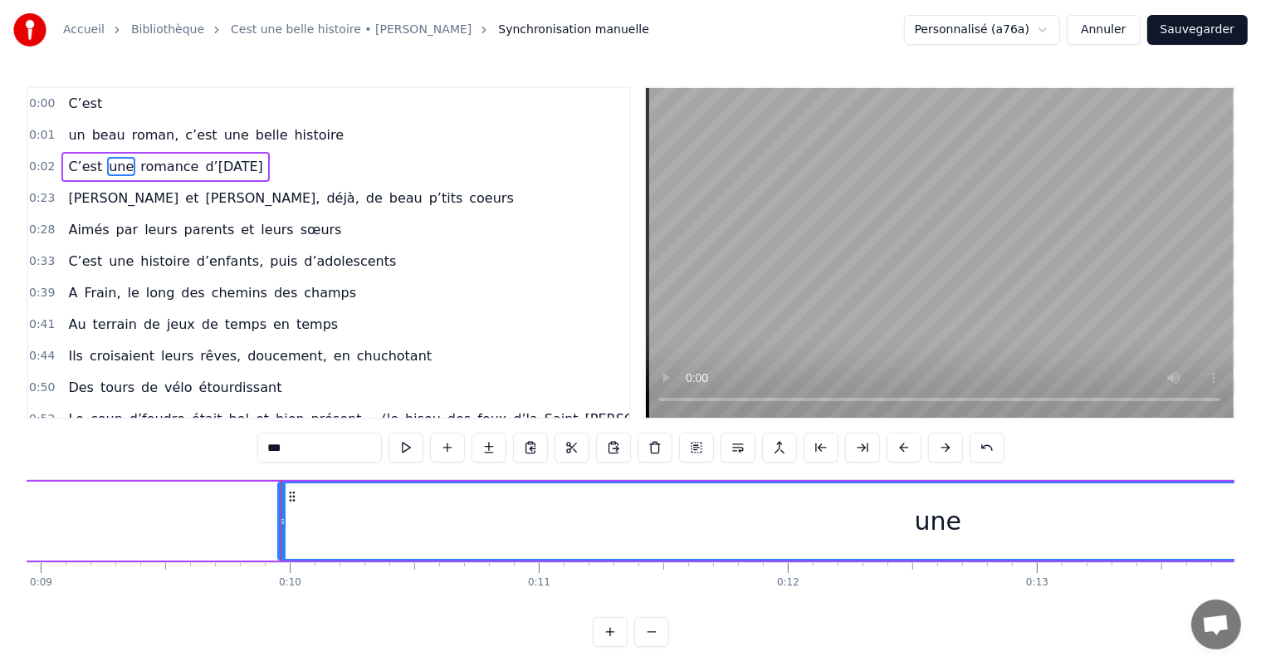
scroll to position [0, 2172]
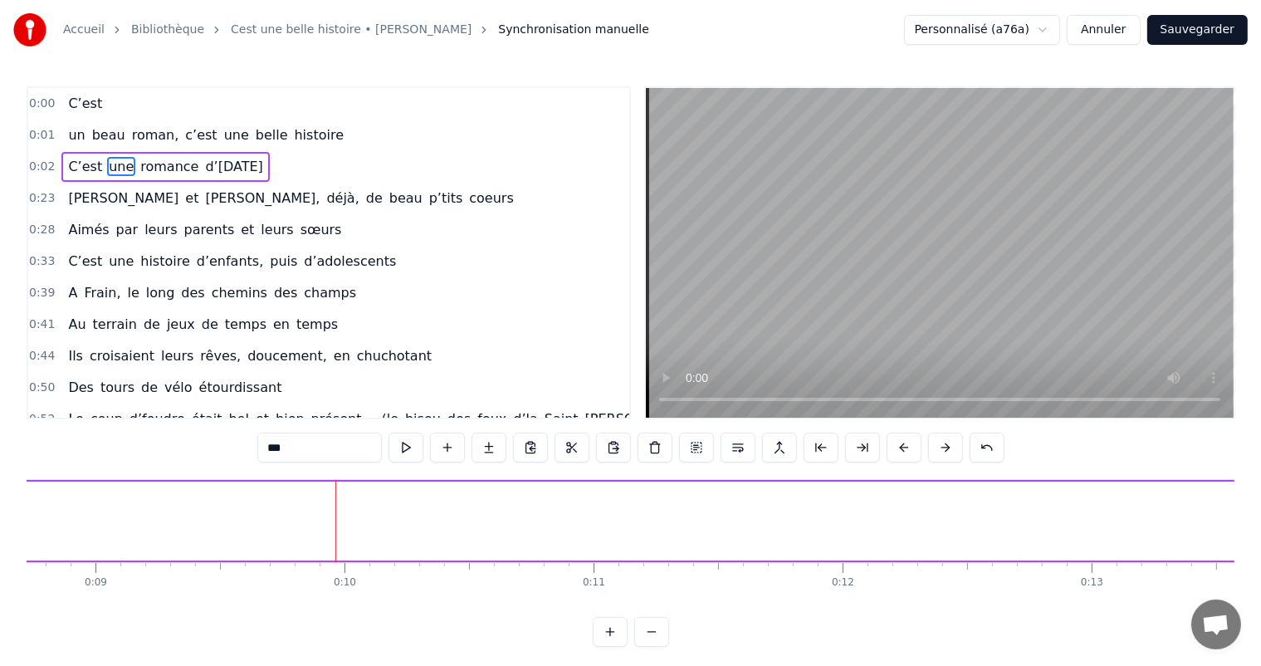
drag, startPoint x: 333, startPoint y: 511, endPoint x: 1274, endPoint y: 539, distance: 941.5
click at [1261, 539] on html "Accueil Bibliothèque Cest une belle histoire • Michel Fugain Synchronisation ma…" at bounding box center [630, 336] width 1261 height 673
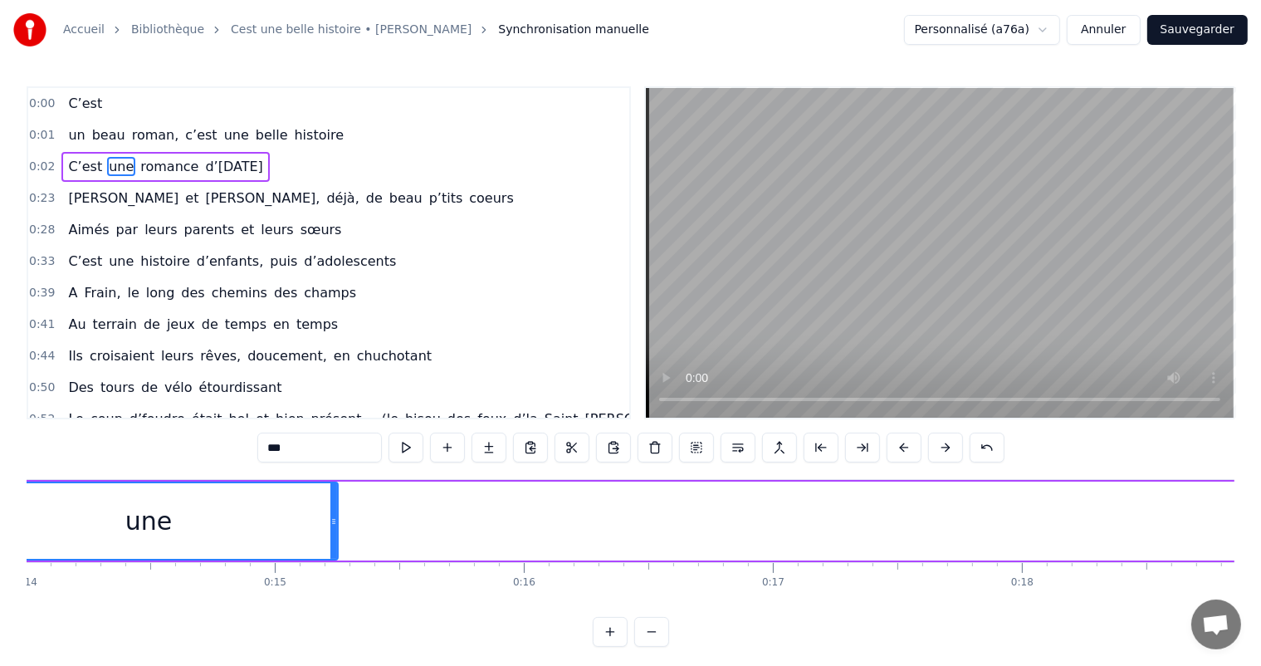
scroll to position [0, 3540]
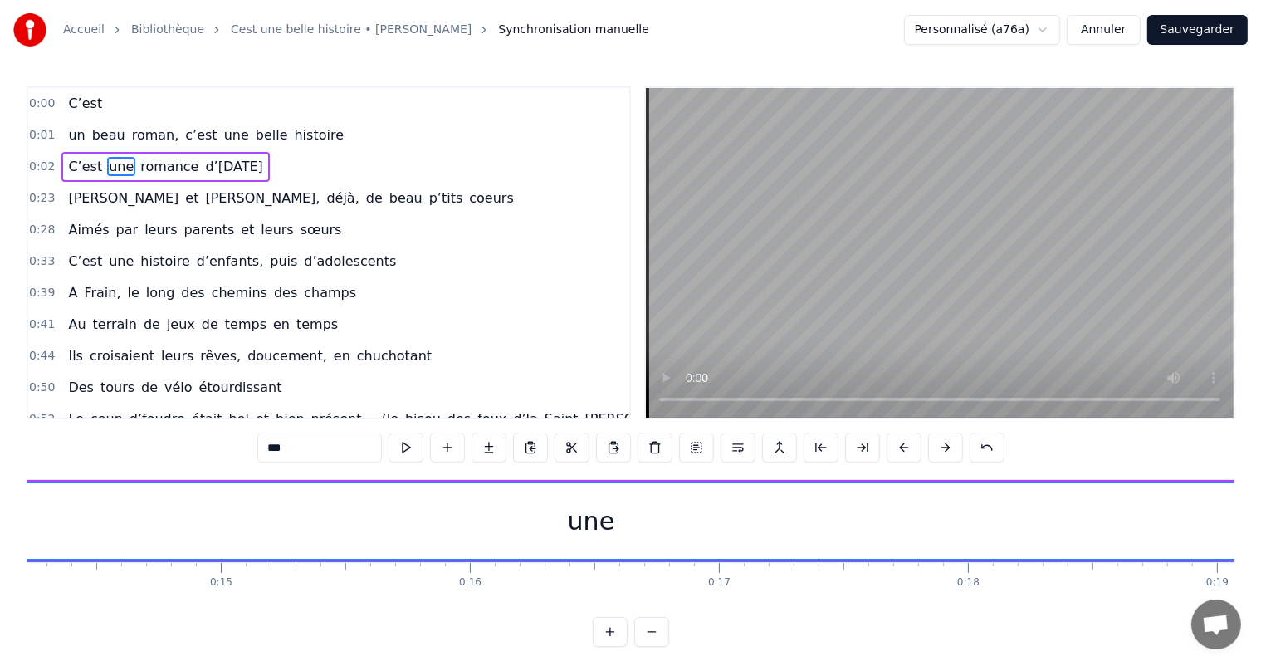
drag, startPoint x: 281, startPoint y: 524, endPoint x: 1270, endPoint y: 584, distance: 990.2
click at [1261, 585] on html "Accueil Bibliothèque Cest une belle histoire • Michel Fugain Synchronisation ma…" at bounding box center [630, 336] width 1261 height 673
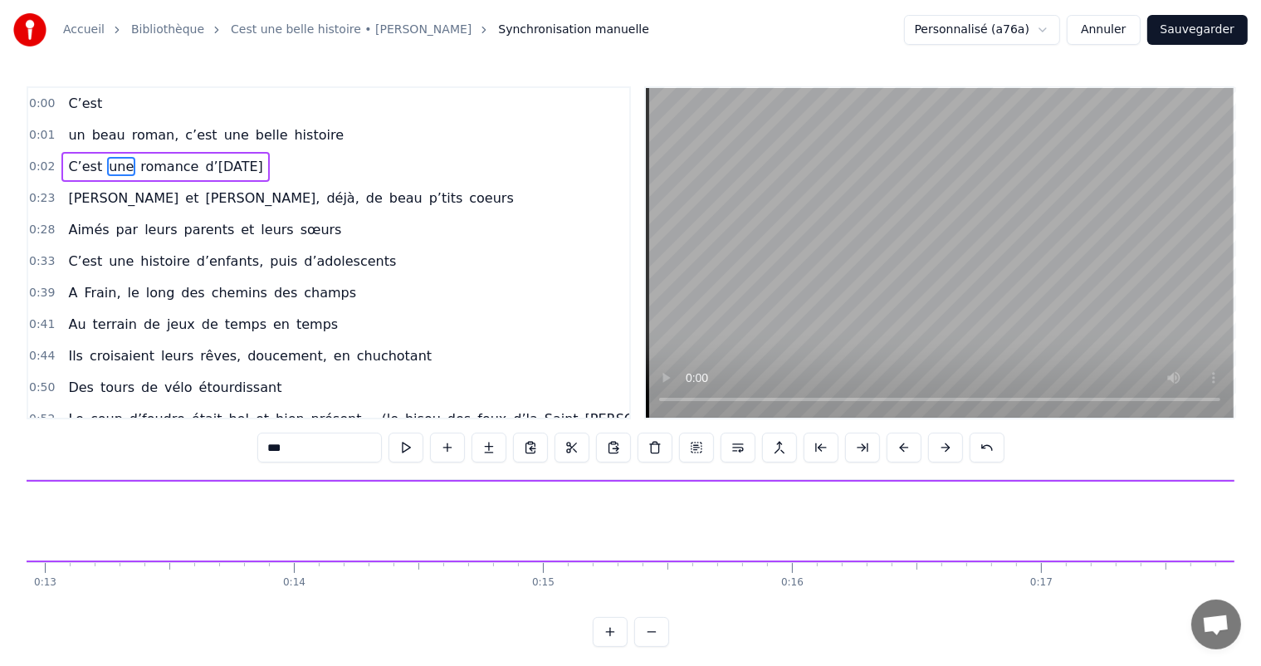
drag, startPoint x: 228, startPoint y: 512, endPoint x: 1272, endPoint y: 528, distance: 1044.1
click at [1261, 528] on html "Accueil Bibliothèque Cest une belle histoire • Michel Fugain Synchronisation ma…" at bounding box center [630, 336] width 1261 height 673
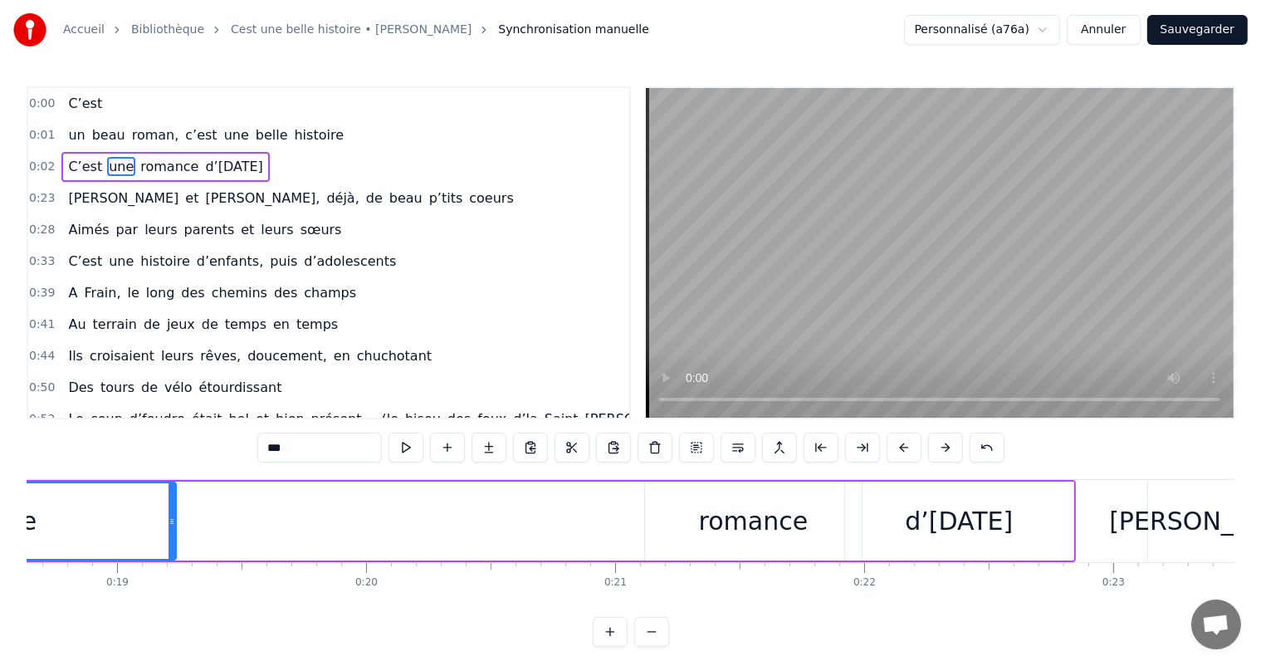
scroll to position [0, 4641]
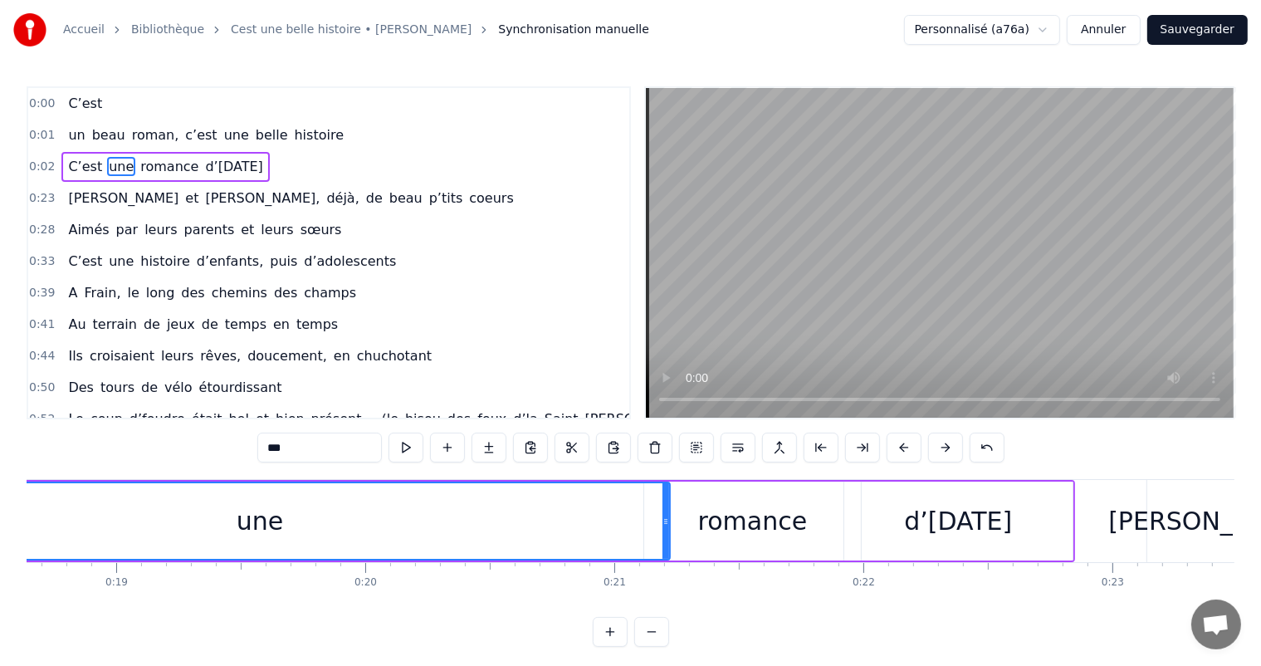
drag, startPoint x: 170, startPoint y: 524, endPoint x: 661, endPoint y: 554, distance: 492.2
click at [662, 554] on div at bounding box center [665, 521] width 7 height 76
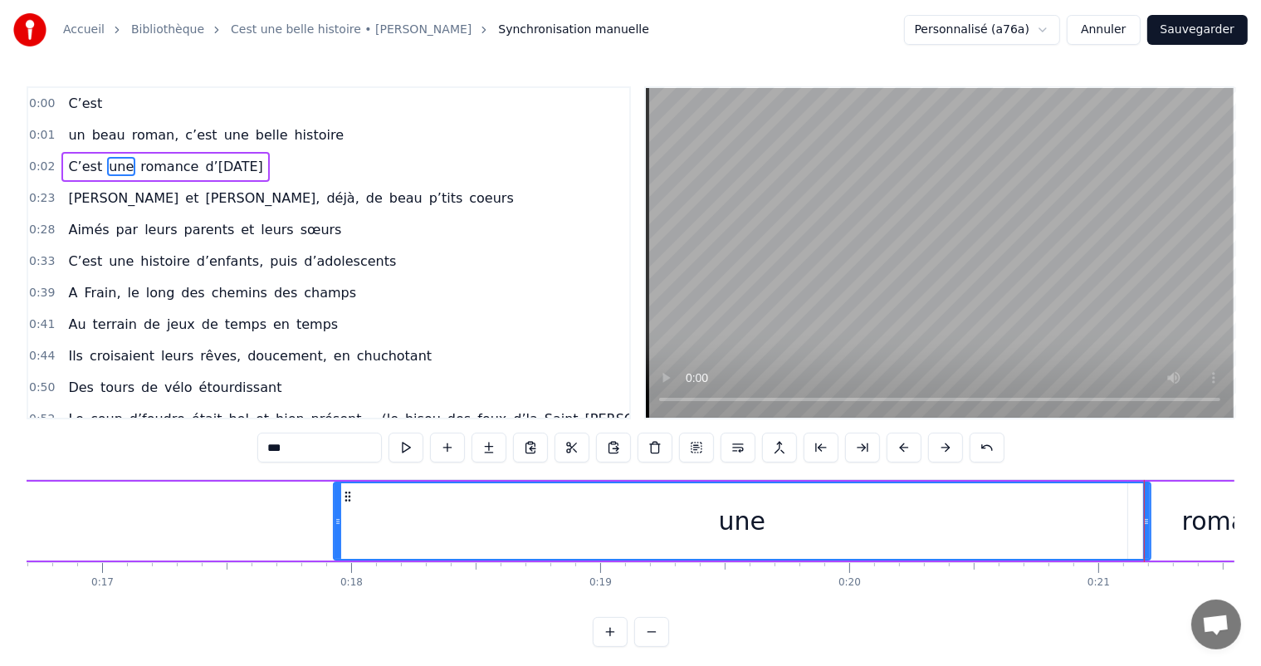
click at [342, 518] on div "une" at bounding box center [741, 521] width 815 height 76
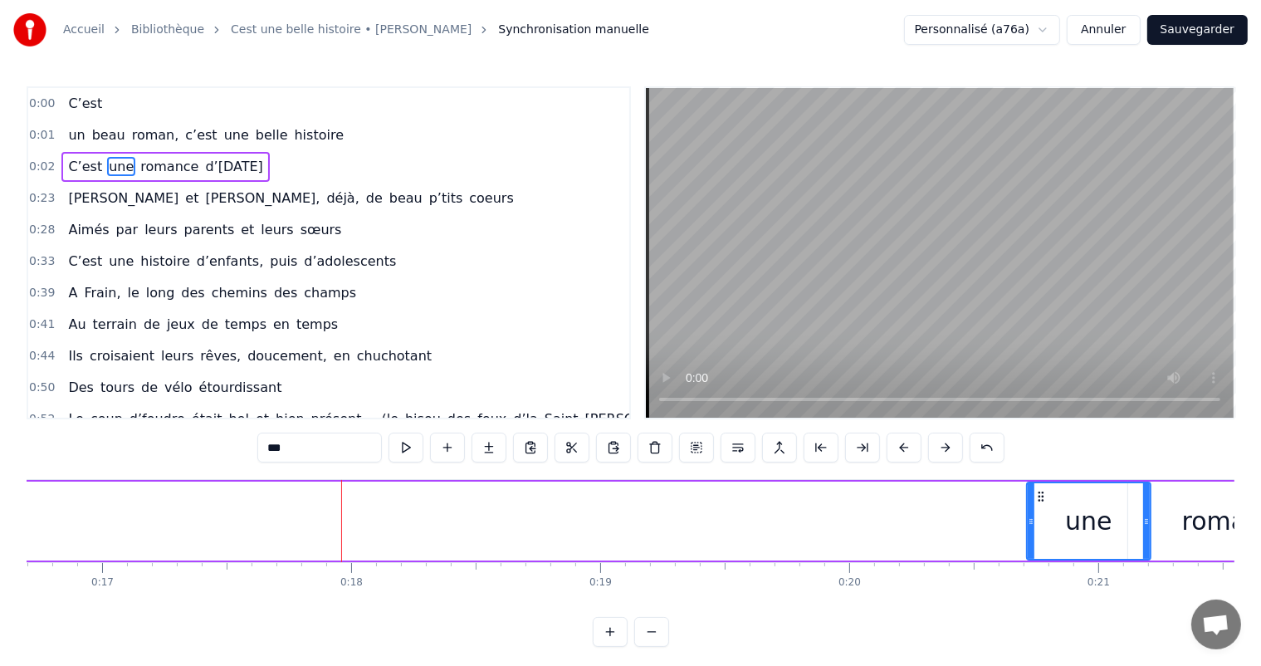
drag, startPoint x: 339, startPoint y: 517, endPoint x: 978, endPoint y: 508, distance: 639.1
click at [1032, 520] on icon at bounding box center [1030, 521] width 7 height 13
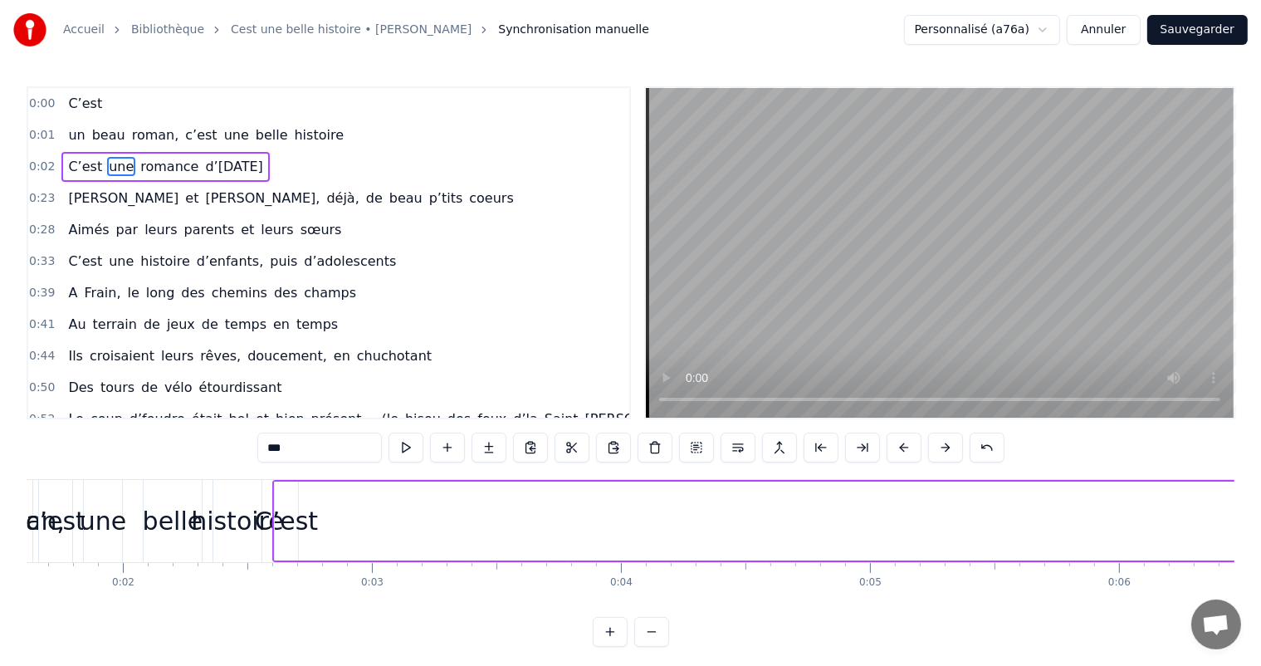
scroll to position [0, 456]
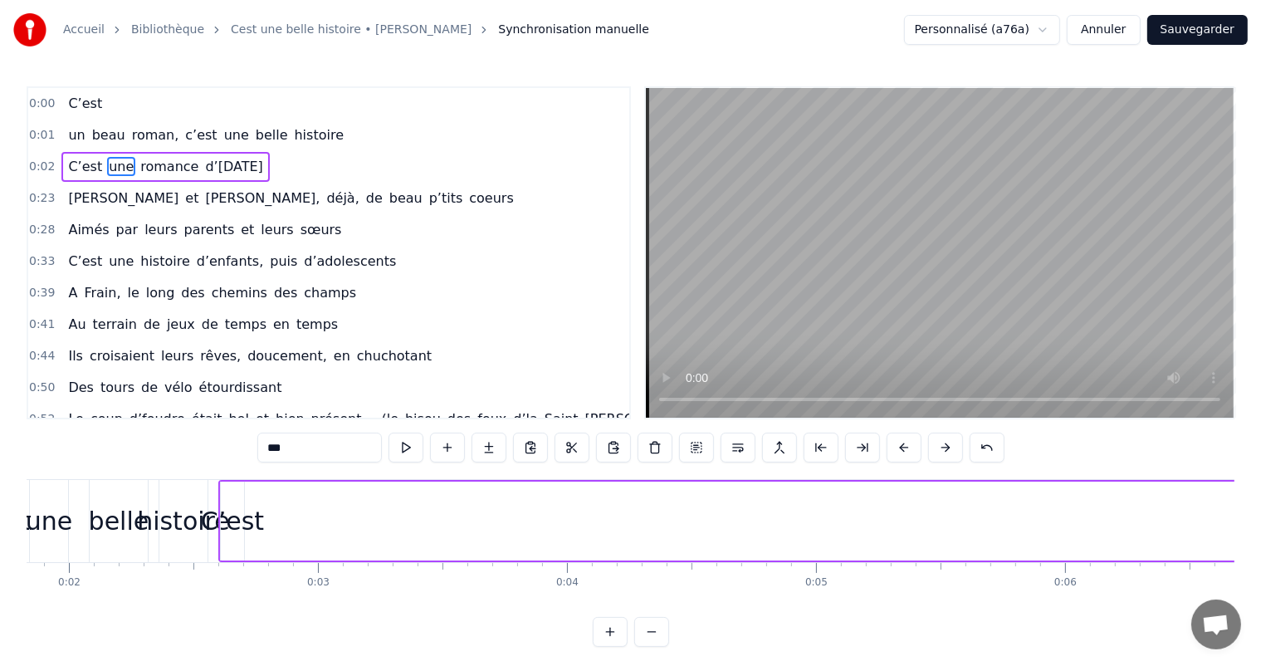
click at [246, 505] on div "C’est" at bounding box center [232, 520] width 63 height 37
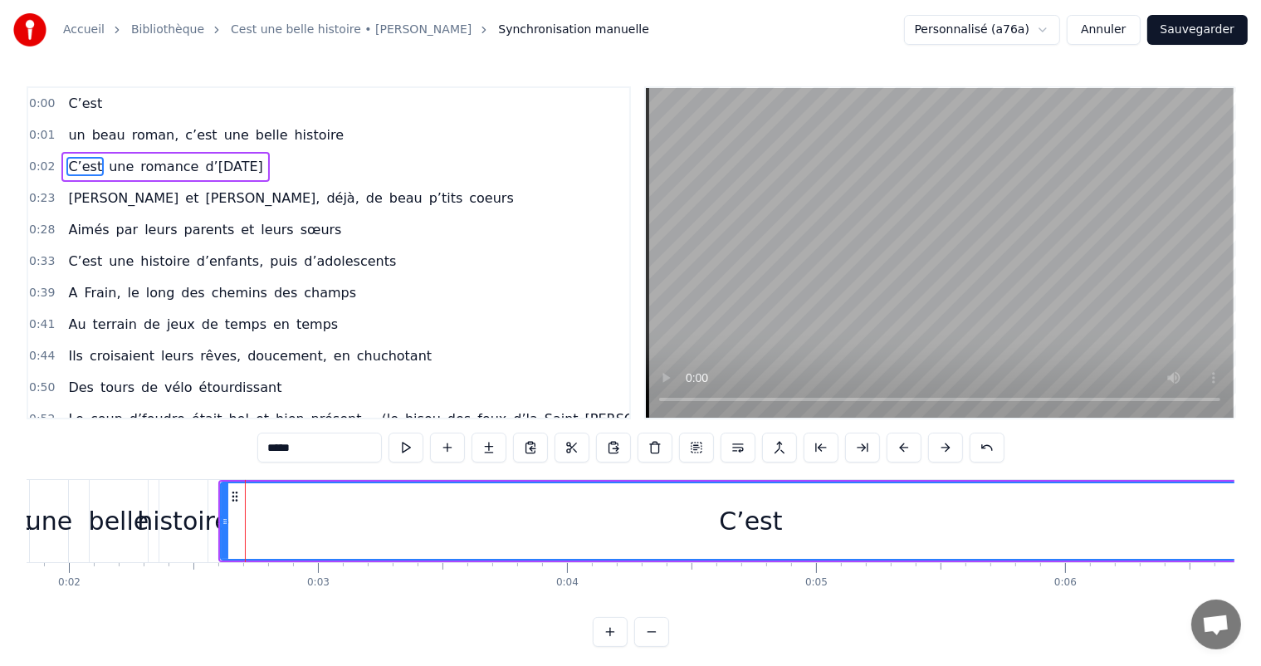
drag, startPoint x: 388, startPoint y: 483, endPoint x: 1274, endPoint y: 396, distance: 889.8
click at [1261, 396] on html "Accueil Bibliothèque Cest une belle histoire • Michel Fugain Synchronisation ma…" at bounding box center [630, 336] width 1261 height 673
drag, startPoint x: 218, startPoint y: 498, endPoint x: 479, endPoint y: 426, distance: 270.4
click at [872, 468] on div "0:00 C’est 0:01 un beau roman, c’est une belle histoire 0:02 C’est une romance …" at bounding box center [630, 366] width 1207 height 560
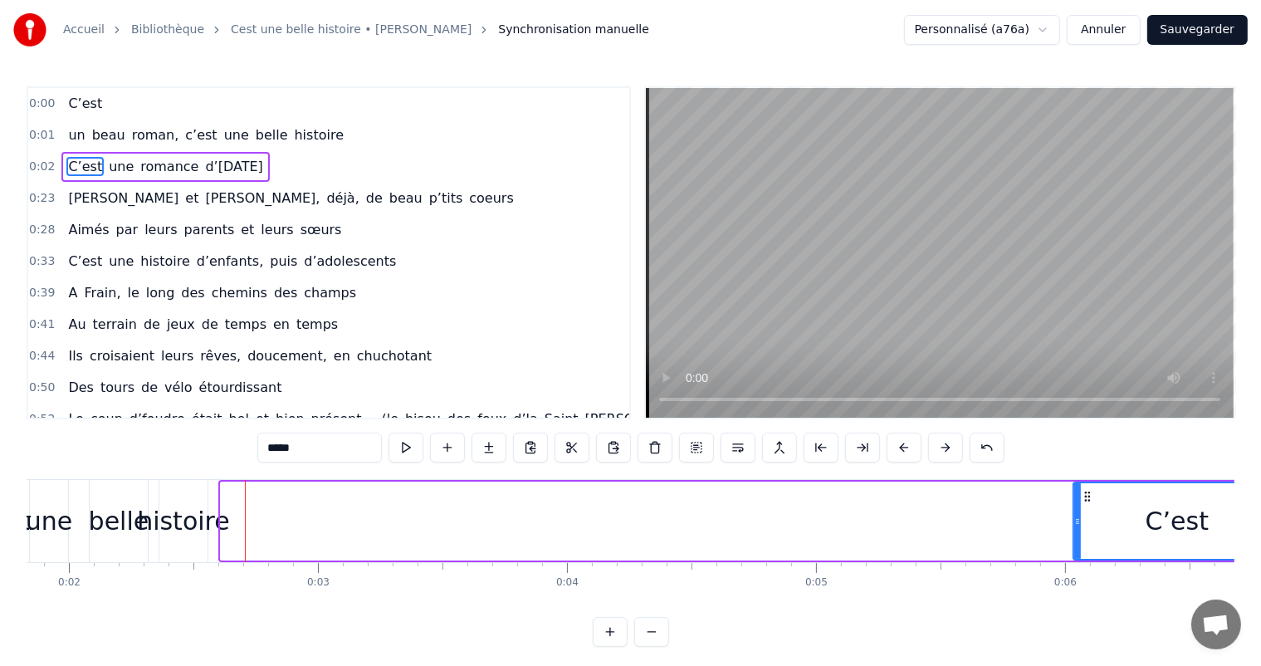
drag, startPoint x: 223, startPoint y: 510, endPoint x: 1076, endPoint y: 471, distance: 853.2
click at [1076, 471] on div "0:00 C’est 0:01 un beau roman, c’est une belle histoire 0:02 C’est une romance …" at bounding box center [630, 366] width 1207 height 560
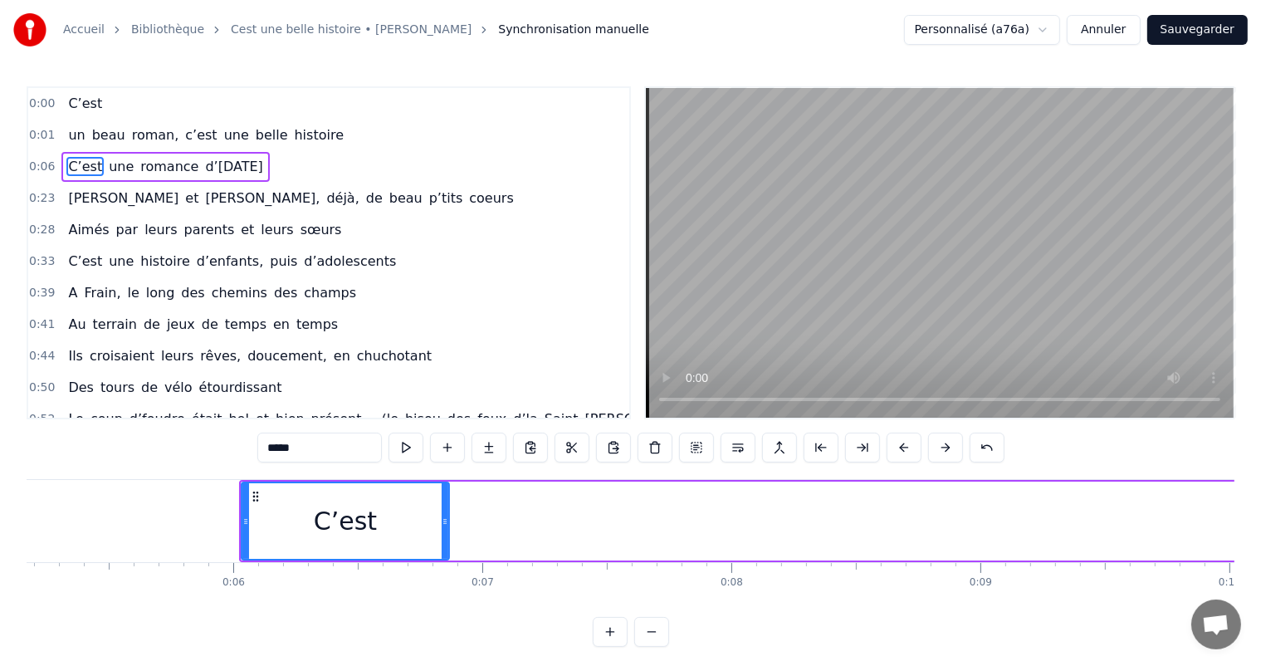
scroll to position [0, 1233]
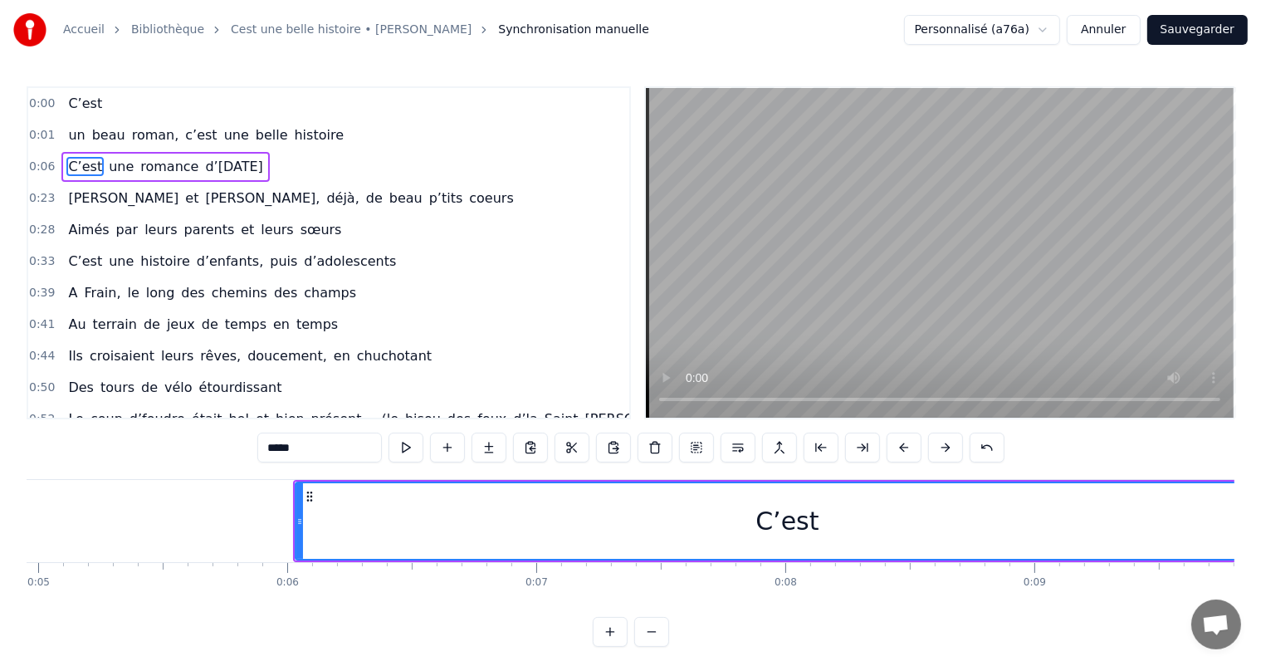
drag, startPoint x: 498, startPoint y: 505, endPoint x: 1274, endPoint y: 514, distance: 776.0
click at [1261, 514] on html "Accueil Bibliothèque Cest une belle histoire • Michel Fugain Synchronisation ma…" at bounding box center [630, 336] width 1261 height 673
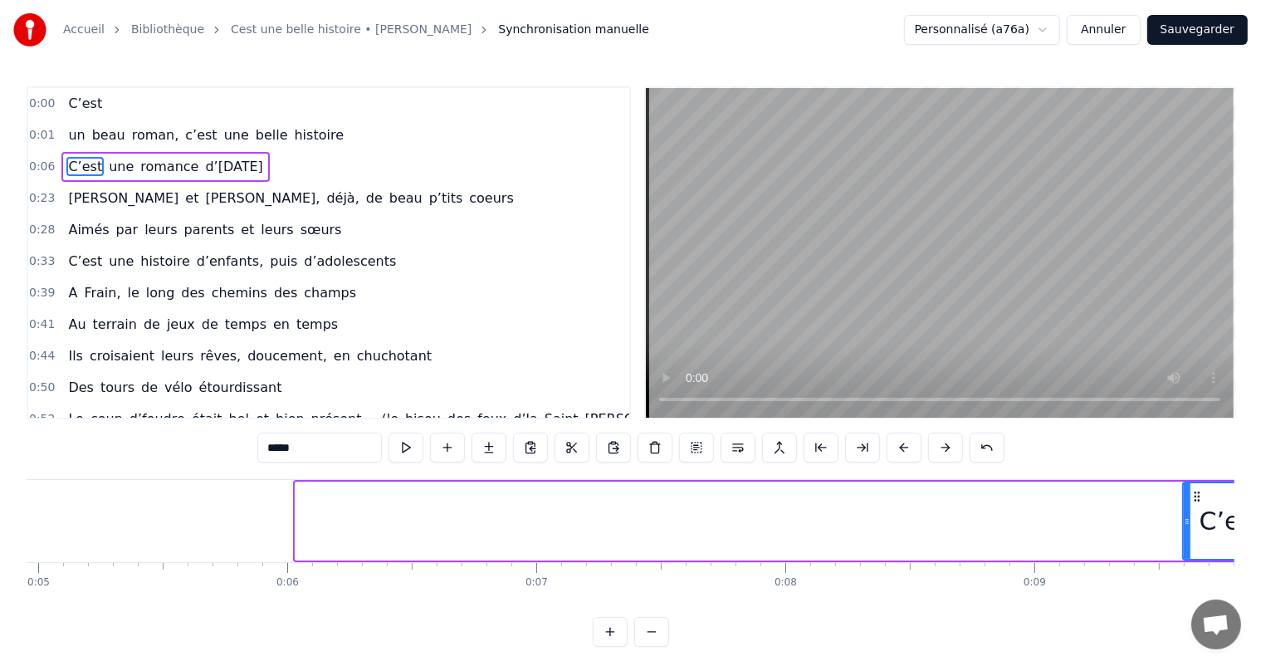
drag, startPoint x: 297, startPoint y: 498, endPoint x: 1184, endPoint y: 487, distance: 887.2
click at [1184, 487] on div at bounding box center [1186, 521] width 7 height 76
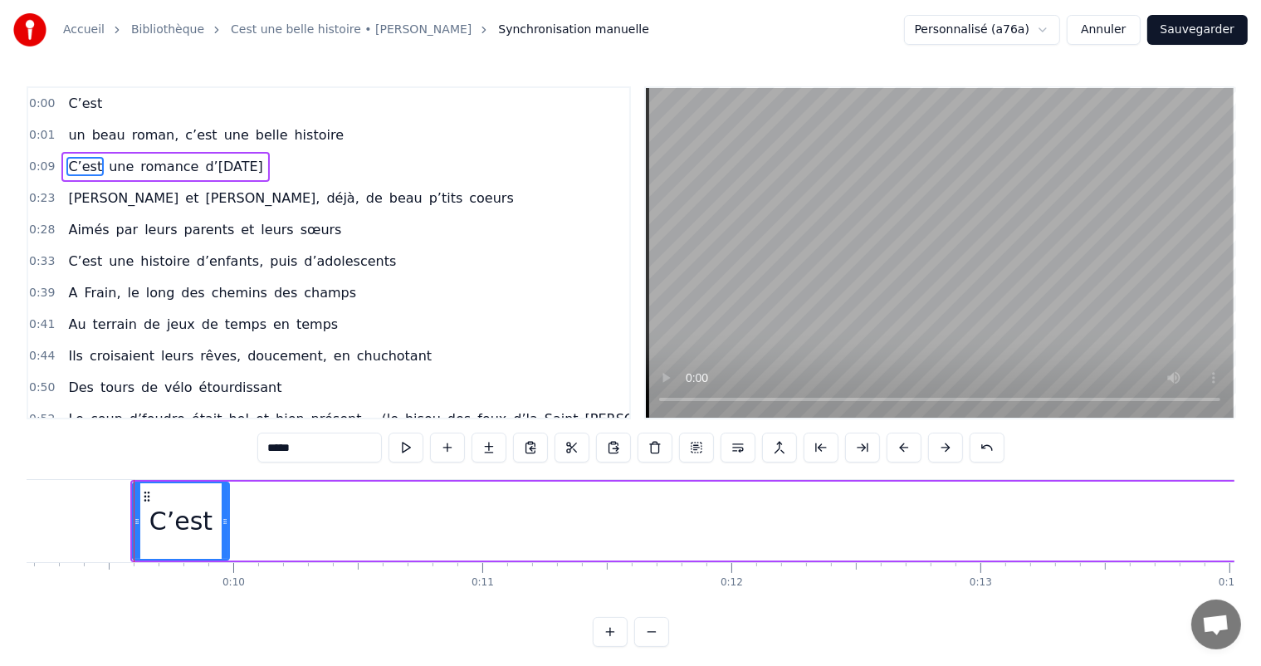
scroll to position [0, 2306]
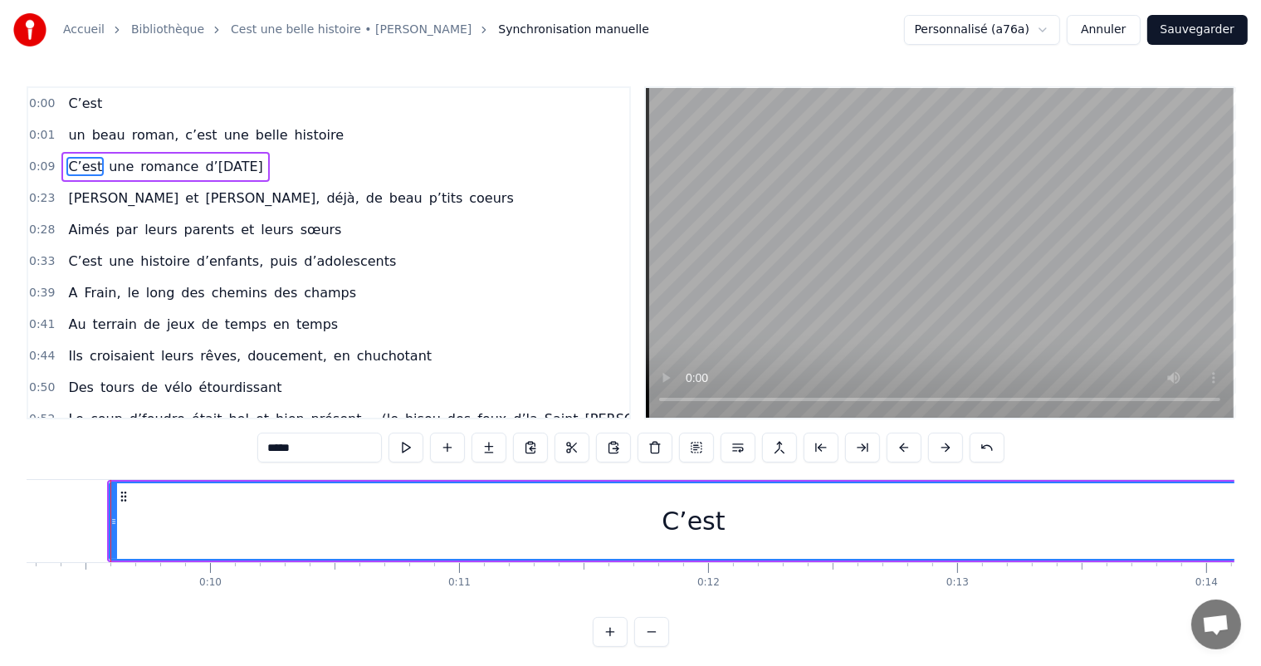
drag, startPoint x: 202, startPoint y: 509, endPoint x: 1274, endPoint y: 598, distance: 1075.1
click at [1261, 598] on html "Accueil Bibliothèque Cest une belle histoire • Michel Fugain Synchronisation ma…" at bounding box center [630, 336] width 1261 height 673
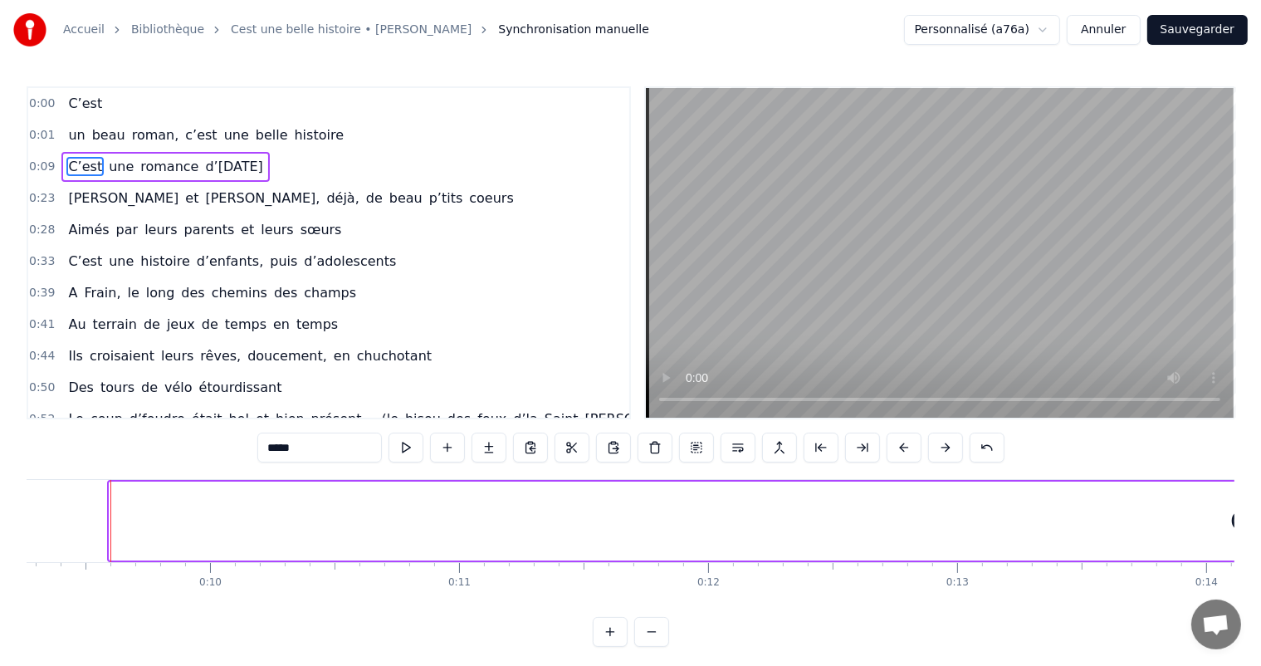
drag, startPoint x: 110, startPoint y: 515, endPoint x: 1247, endPoint y: 519, distance: 1137.0
click at [1247, 519] on div "Accueil Bibliothèque Cest une belle histoire • Michel Fugain Synchronisation ma…" at bounding box center [630, 323] width 1261 height 646
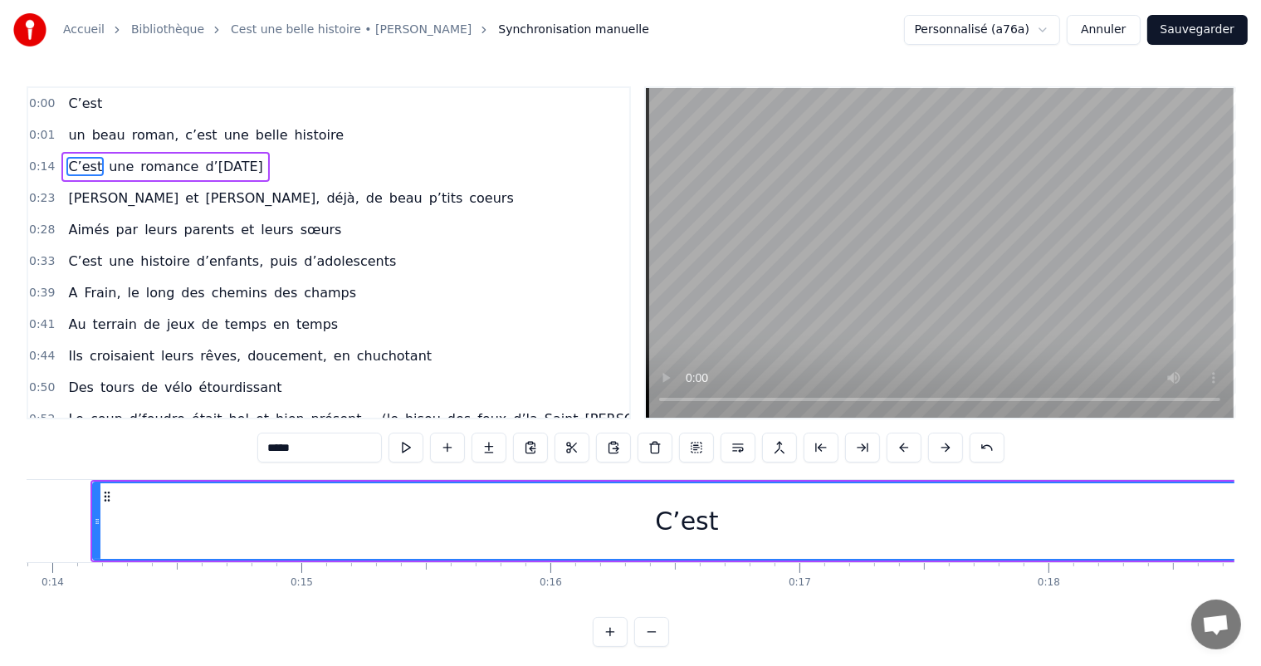
drag, startPoint x: 117, startPoint y: 515, endPoint x: 1274, endPoint y: 445, distance: 1159.0
click at [1261, 445] on html "Accueil Bibliothèque Cest une belle histoire • Michel Fugain Synchronisation ma…" at bounding box center [630, 336] width 1261 height 673
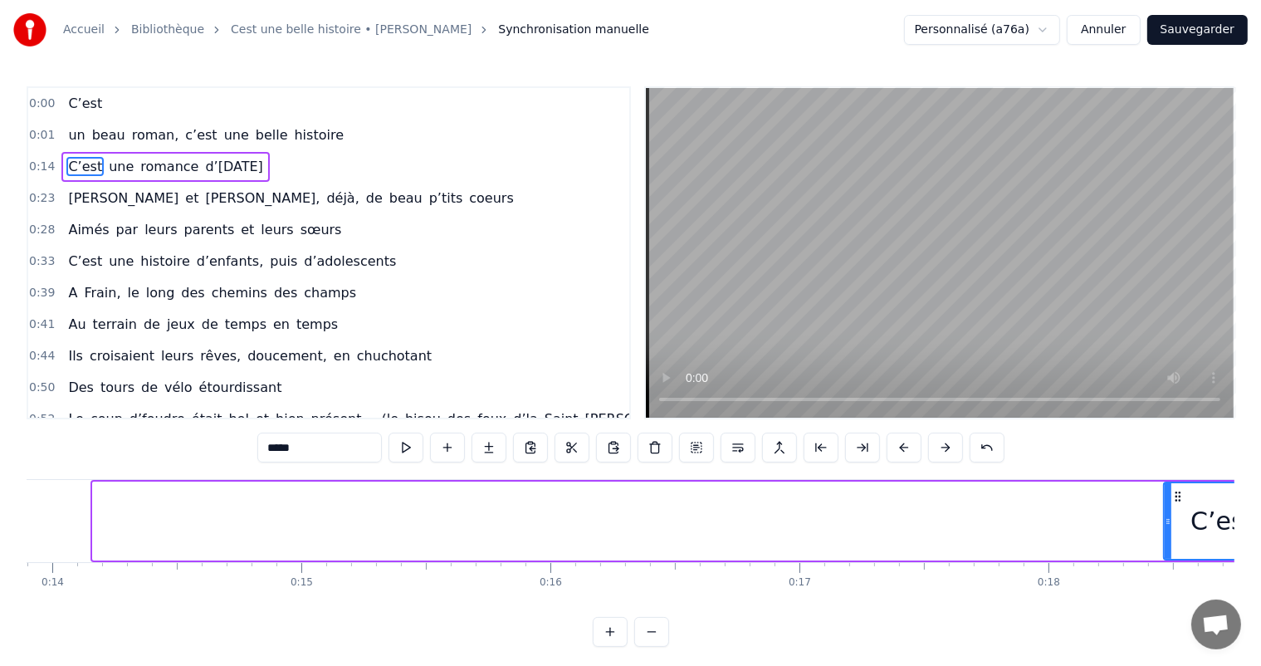
drag, startPoint x: 92, startPoint y: 527, endPoint x: 1183, endPoint y: 510, distance: 1091.4
click at [1171, 510] on div at bounding box center [1167, 521] width 7 height 76
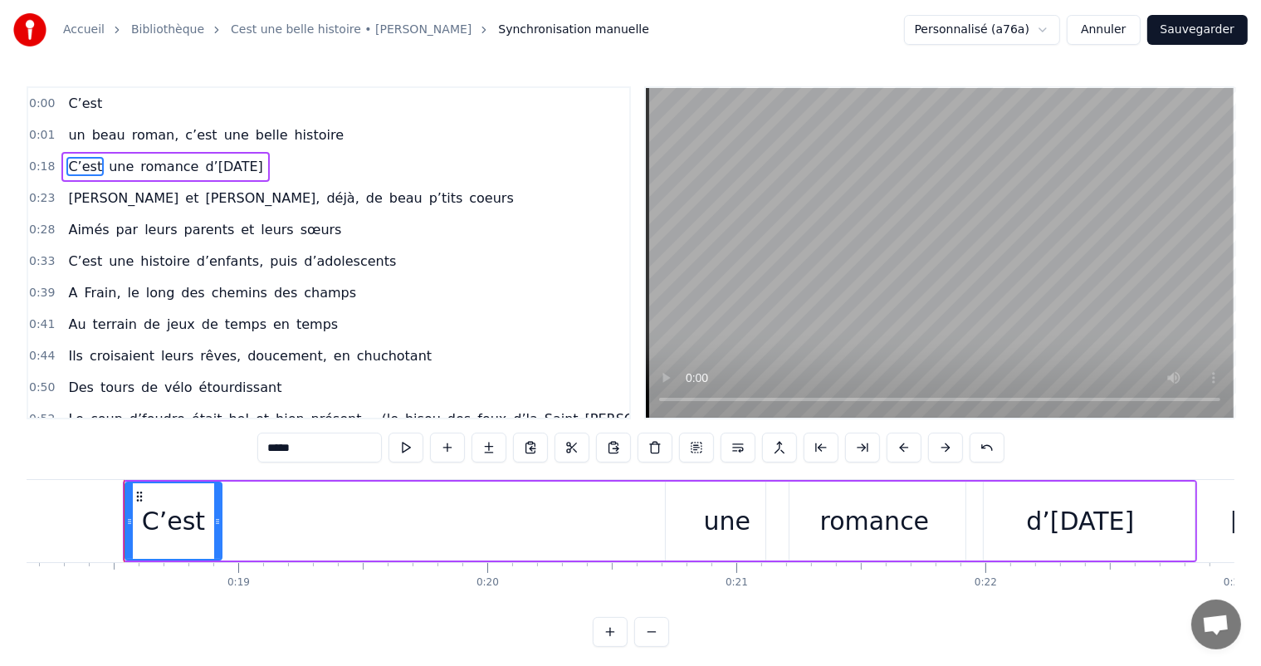
scroll to position [0, 4532]
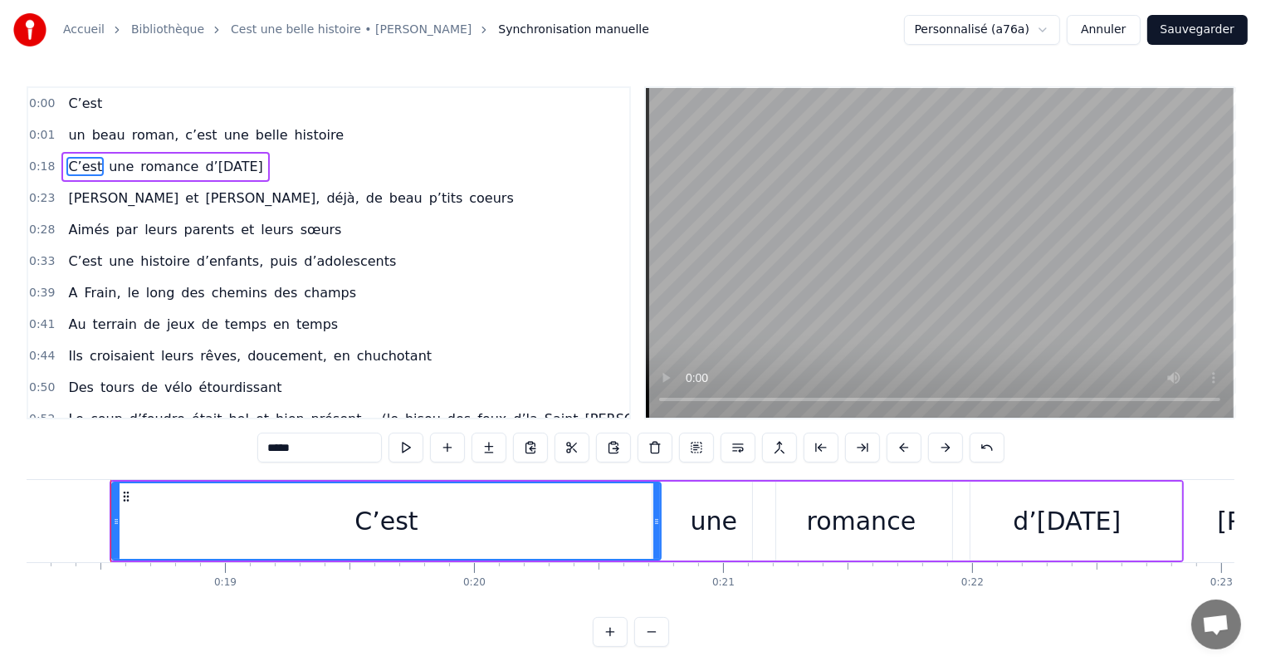
drag, startPoint x: 204, startPoint y: 508, endPoint x: 657, endPoint y: 572, distance: 457.6
click at [657, 572] on div "C’est un beau roman, c’est une belle histoire C’est une romance d’[DATE] [PERSO…" at bounding box center [630, 541] width 1207 height 124
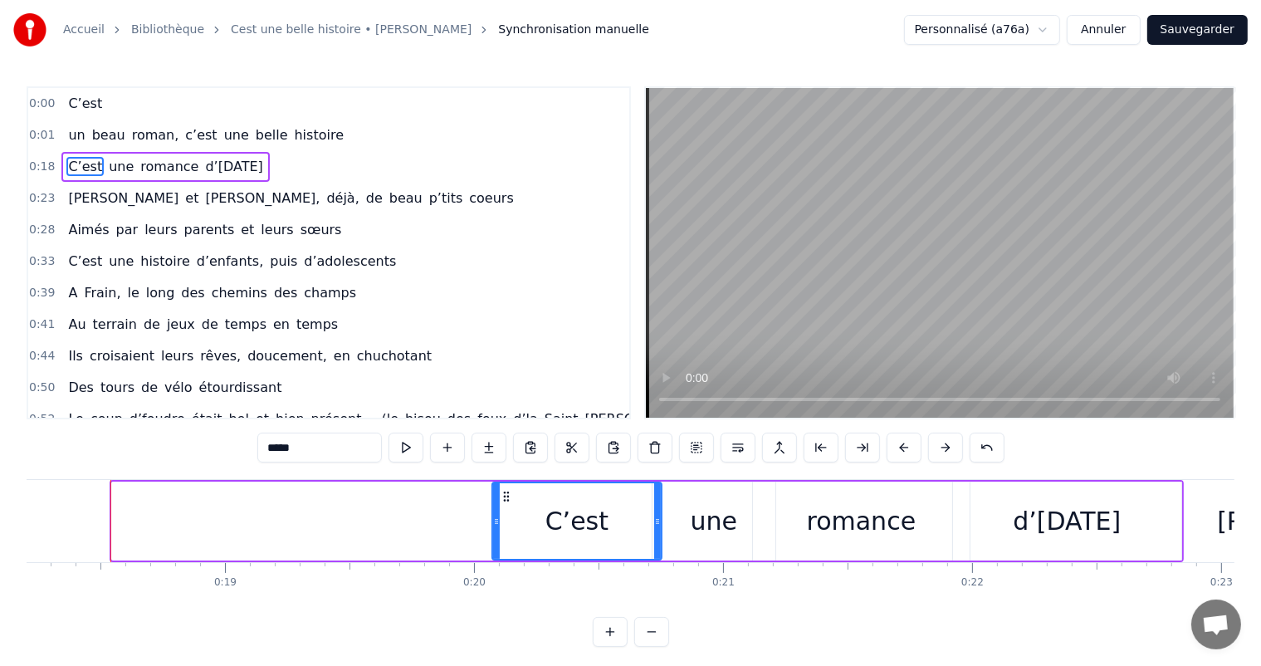
drag, startPoint x: 114, startPoint y: 515, endPoint x: 494, endPoint y: 570, distance: 384.1
click at [494, 570] on div "C’est un beau roman, c’est une belle histoire C’est une romance d’[DATE] [PERSO…" at bounding box center [630, 541] width 1207 height 124
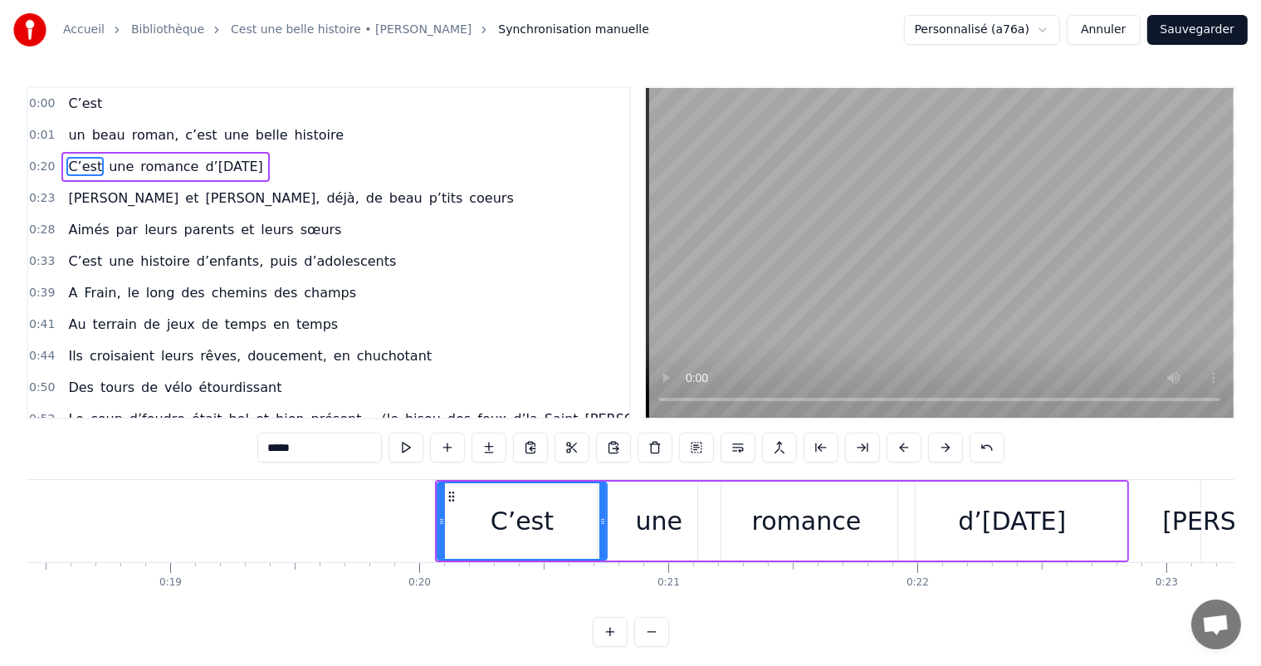
scroll to position [0, 4559]
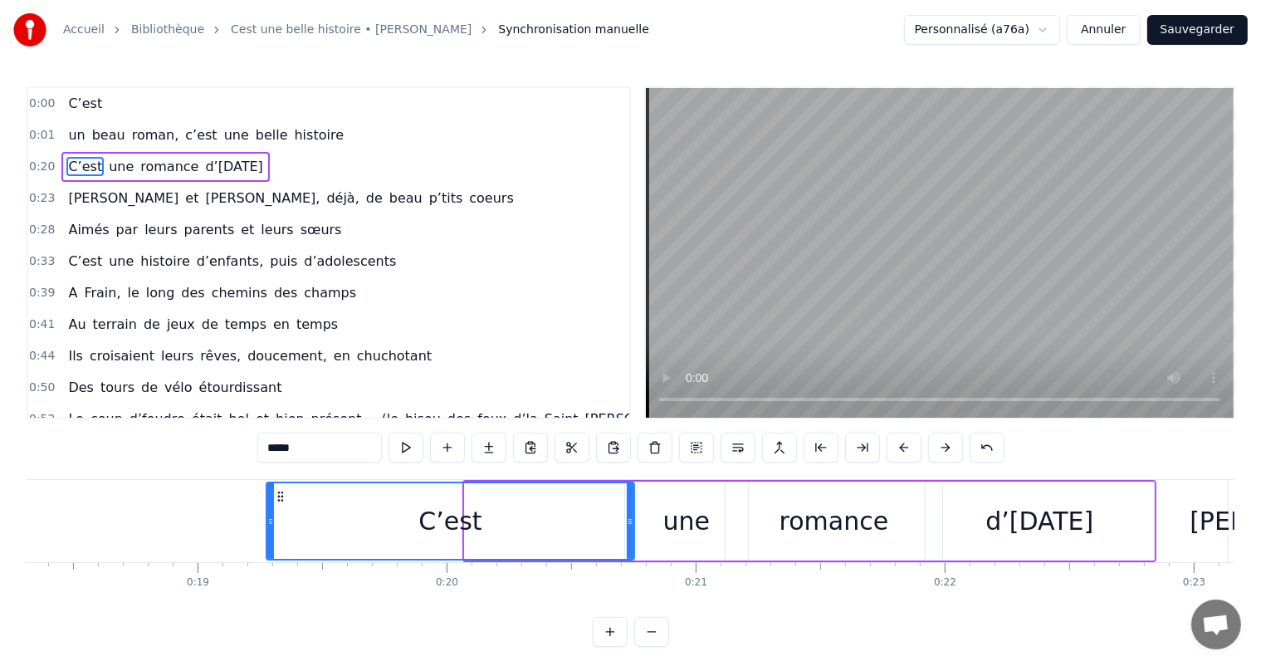
drag, startPoint x: 466, startPoint y: 519, endPoint x: 267, endPoint y: 543, distance: 199.8
click at [267, 543] on div at bounding box center [270, 521] width 7 height 76
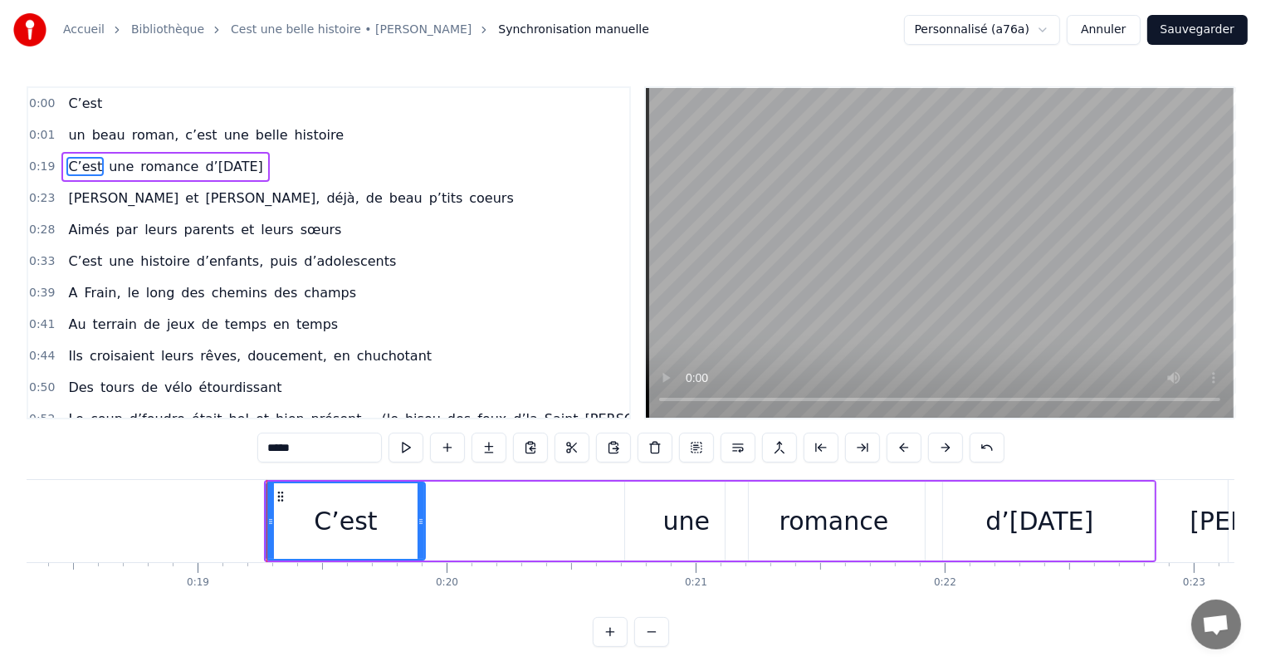
drag, startPoint x: 627, startPoint y: 521, endPoint x: 416, endPoint y: 538, distance: 212.3
click at [417, 538] on div at bounding box center [420, 521] width 7 height 76
click at [370, 534] on div "C’est" at bounding box center [344, 521] width 154 height 76
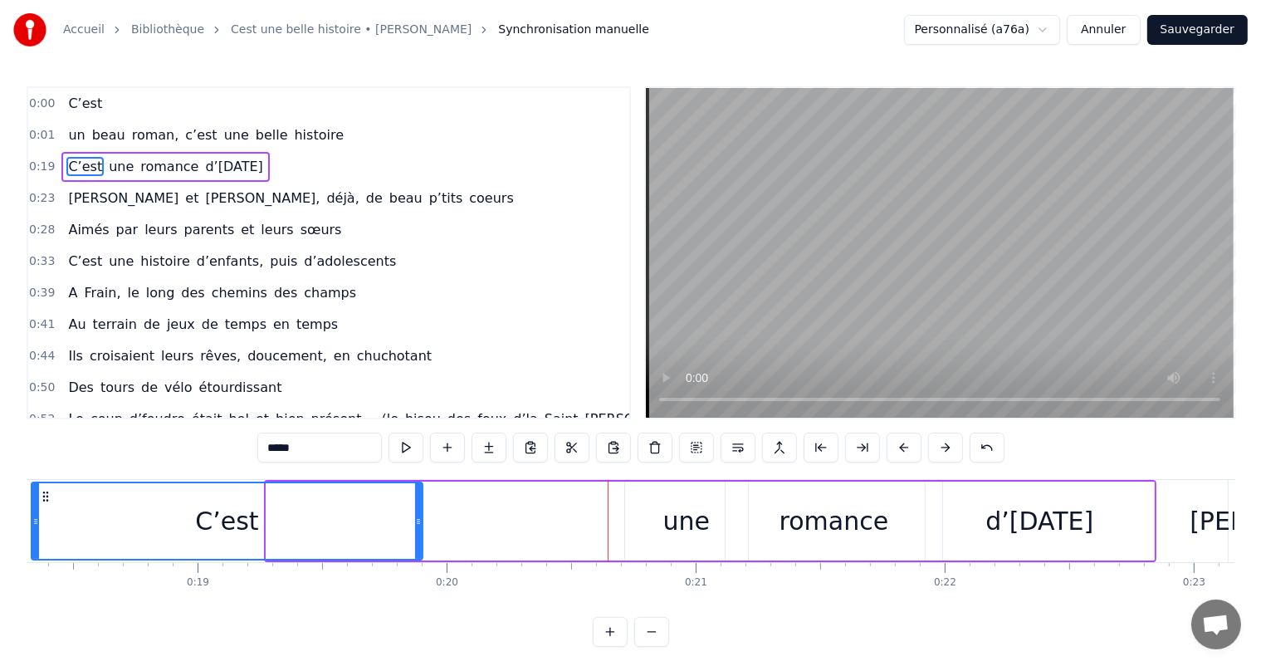
drag, startPoint x: 269, startPoint y: 534, endPoint x: 35, endPoint y: 529, distance: 234.1
click at [35, 529] on div at bounding box center [35, 521] width 7 height 76
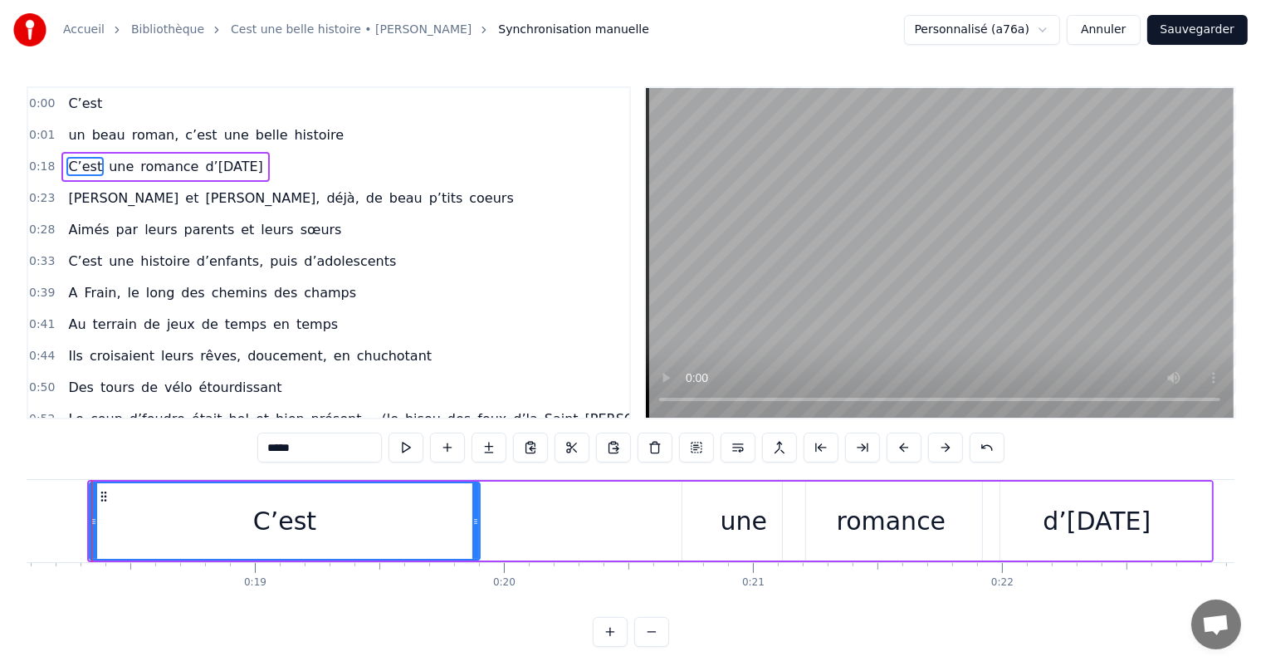
scroll to position [0, 4483]
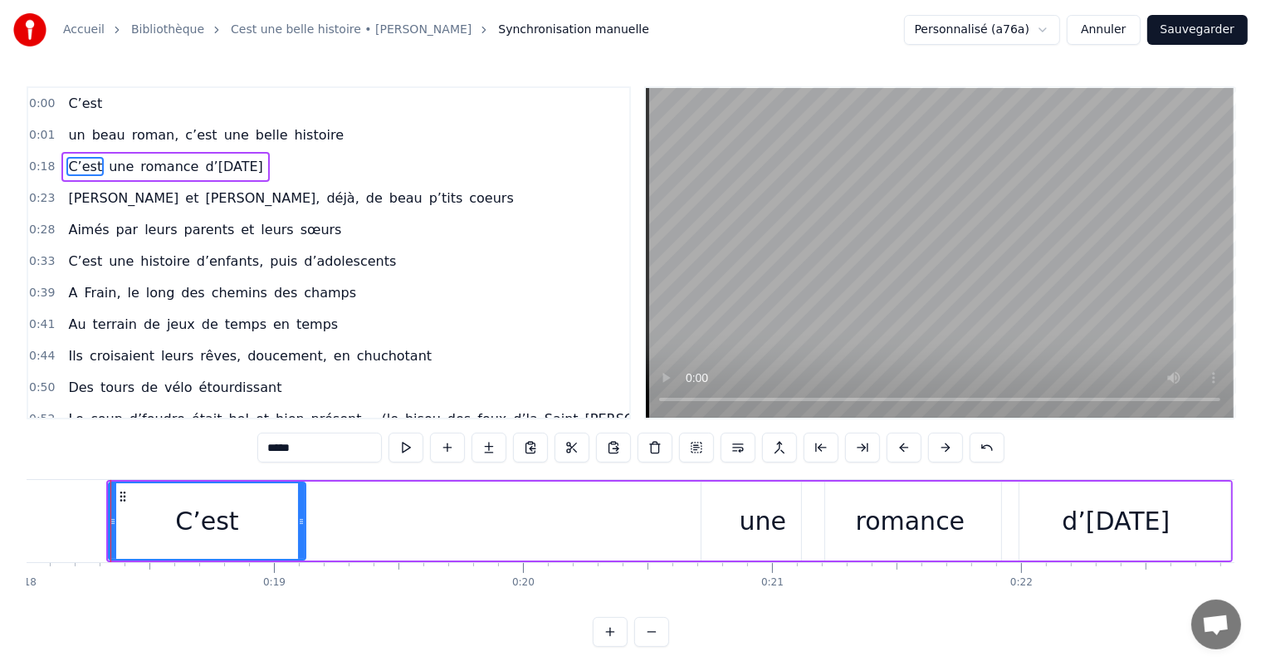
drag, startPoint x: 495, startPoint y: 520, endPoint x: 292, endPoint y: 501, distance: 204.2
click at [298, 501] on div at bounding box center [301, 521] width 7 height 76
click at [784, 533] on div "une" at bounding box center [762, 520] width 123 height 79
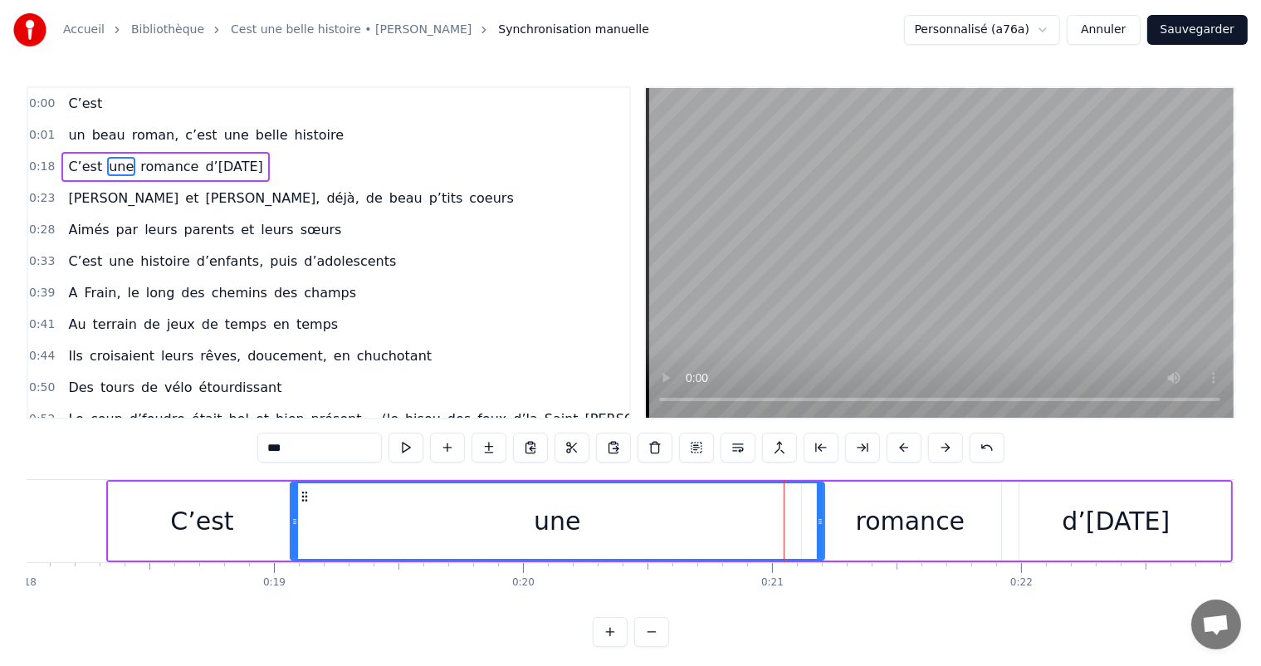
drag, startPoint x: 705, startPoint y: 519, endPoint x: 305, endPoint y: 520, distance: 400.0
click at [298, 520] on icon at bounding box center [294, 521] width 7 height 13
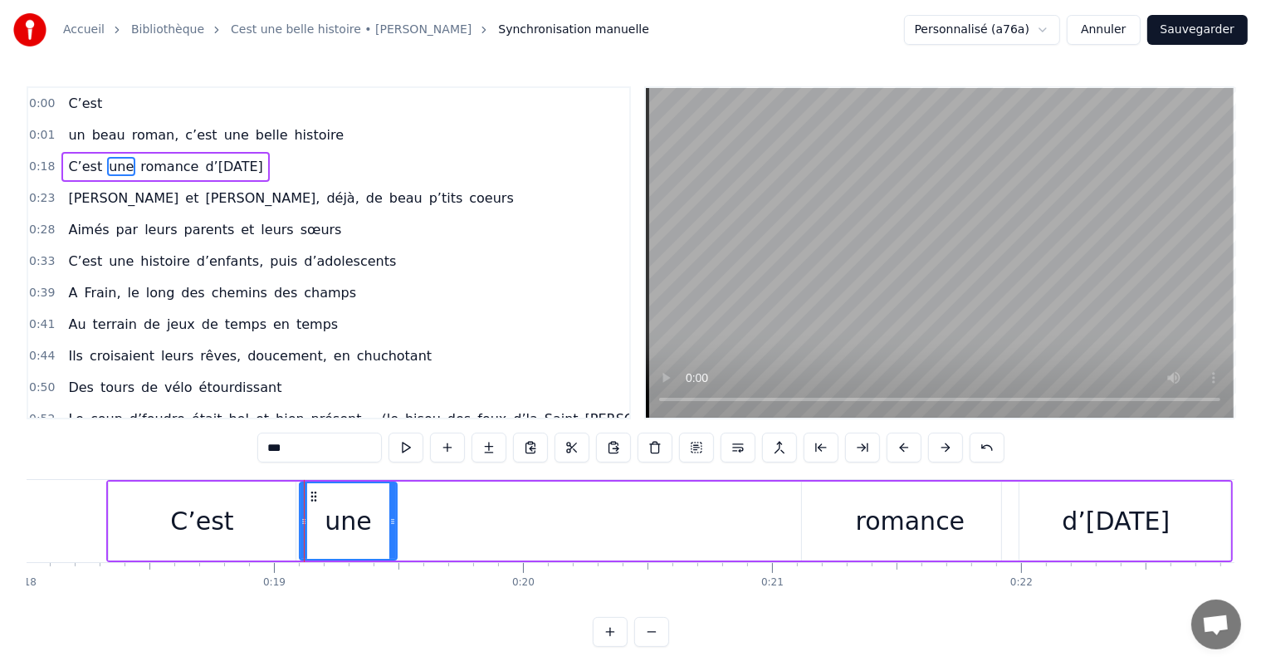
drag, startPoint x: 817, startPoint y: 521, endPoint x: 390, endPoint y: 498, distance: 428.0
click at [390, 498] on div at bounding box center [392, 521] width 7 height 76
click at [859, 537] on div "romance" at bounding box center [910, 520] width 217 height 79
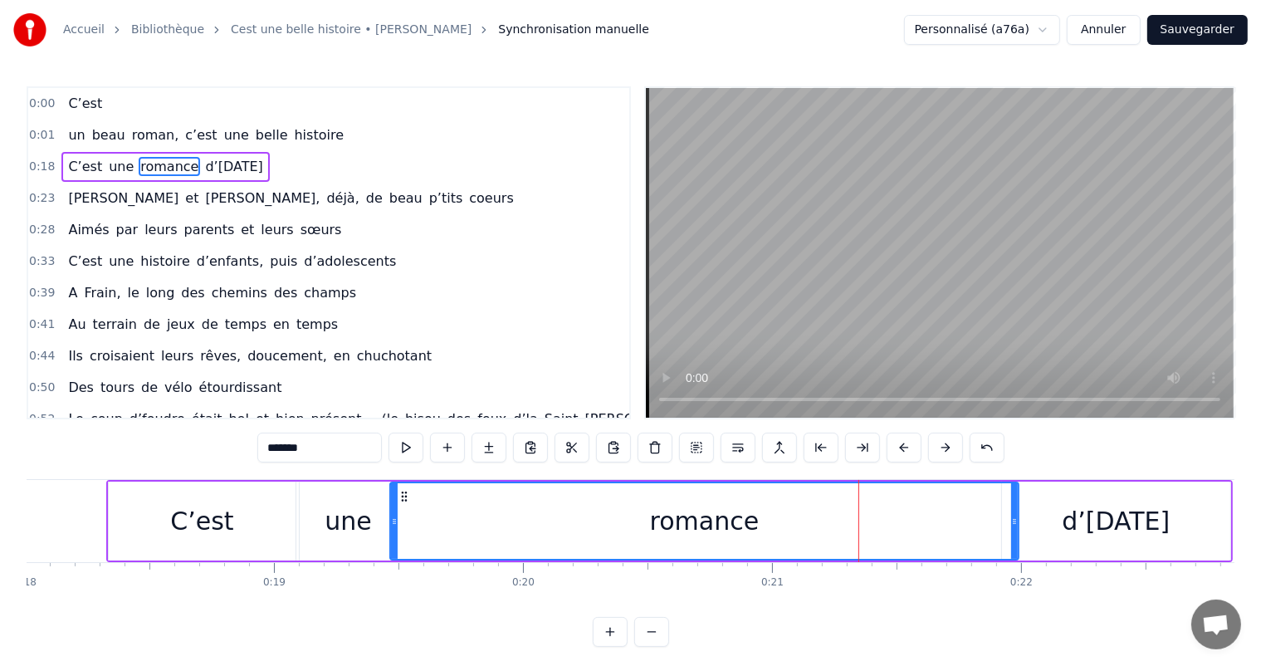
drag, startPoint x: 802, startPoint y: 518, endPoint x: 390, endPoint y: 516, distance: 411.6
click at [391, 516] on icon at bounding box center [394, 521] width 7 height 13
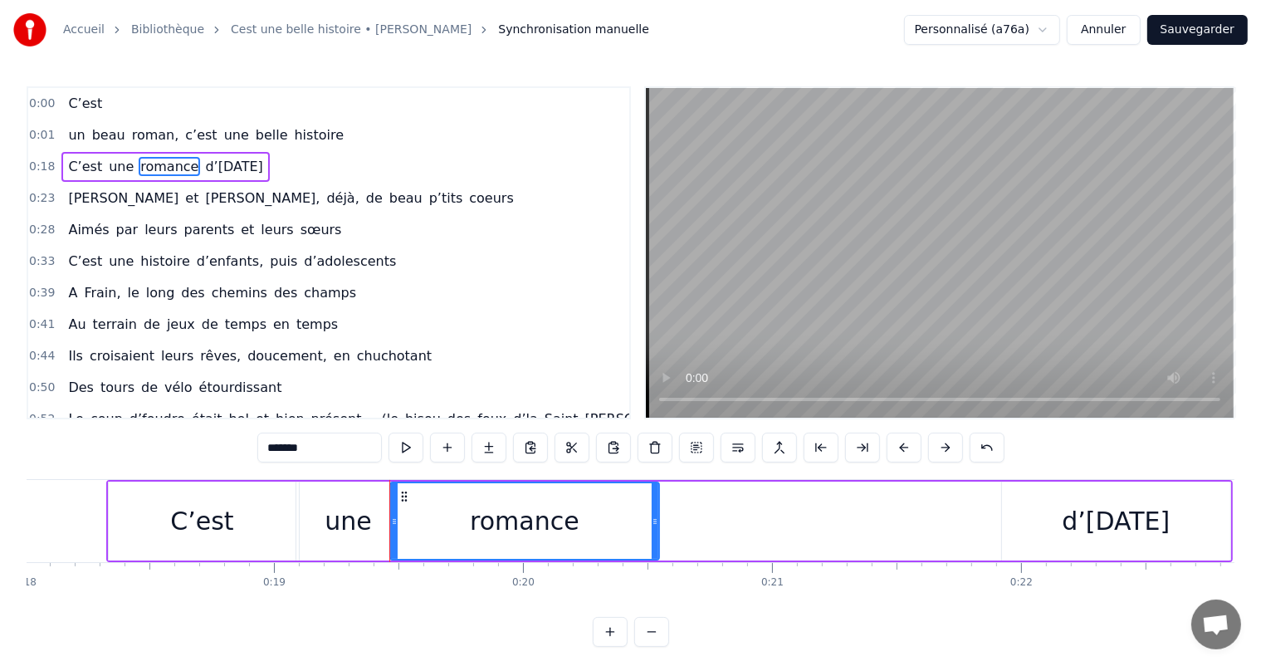
drag, startPoint x: 1012, startPoint y: 501, endPoint x: 657, endPoint y: 489, distance: 355.4
click at [654, 488] on div at bounding box center [654, 521] width 7 height 76
click at [1026, 538] on div "d’[DATE]" at bounding box center [1116, 520] width 228 height 79
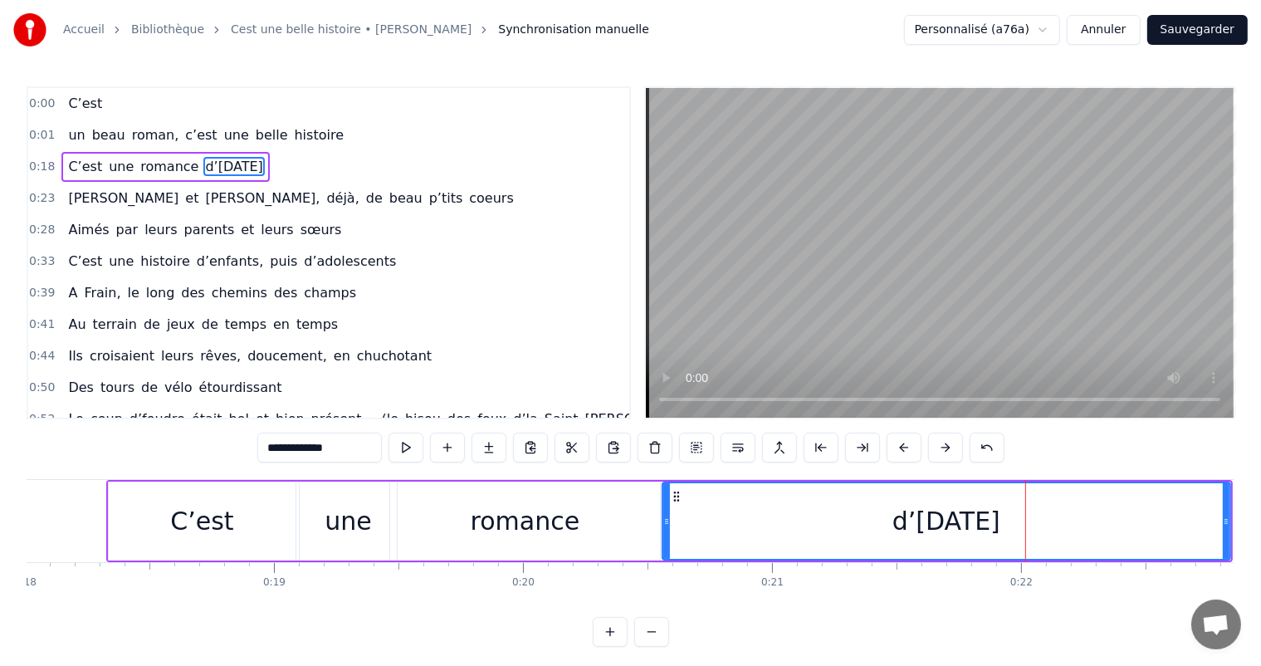
drag, startPoint x: 1004, startPoint y: 521, endPoint x: 661, endPoint y: 515, distance: 343.6
click at [663, 516] on icon at bounding box center [666, 521] width 7 height 13
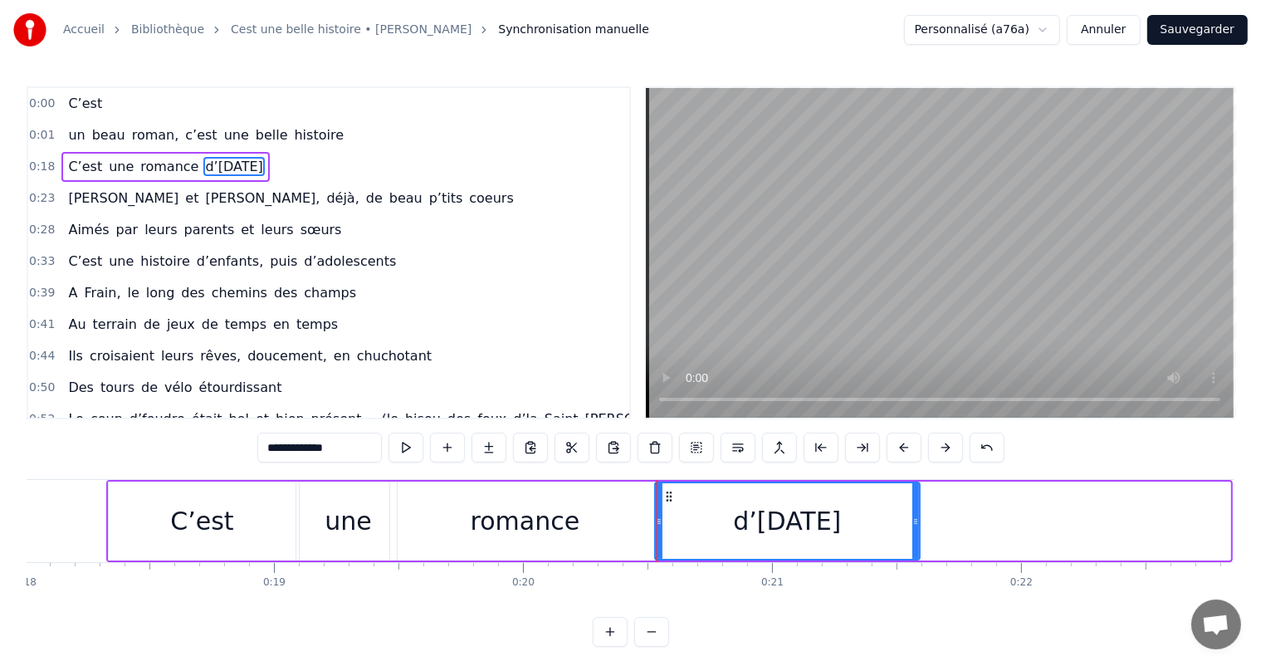
drag, startPoint x: 1227, startPoint y: 511, endPoint x: 911, endPoint y: 509, distance: 315.4
click at [912, 509] on div at bounding box center [915, 521] width 7 height 76
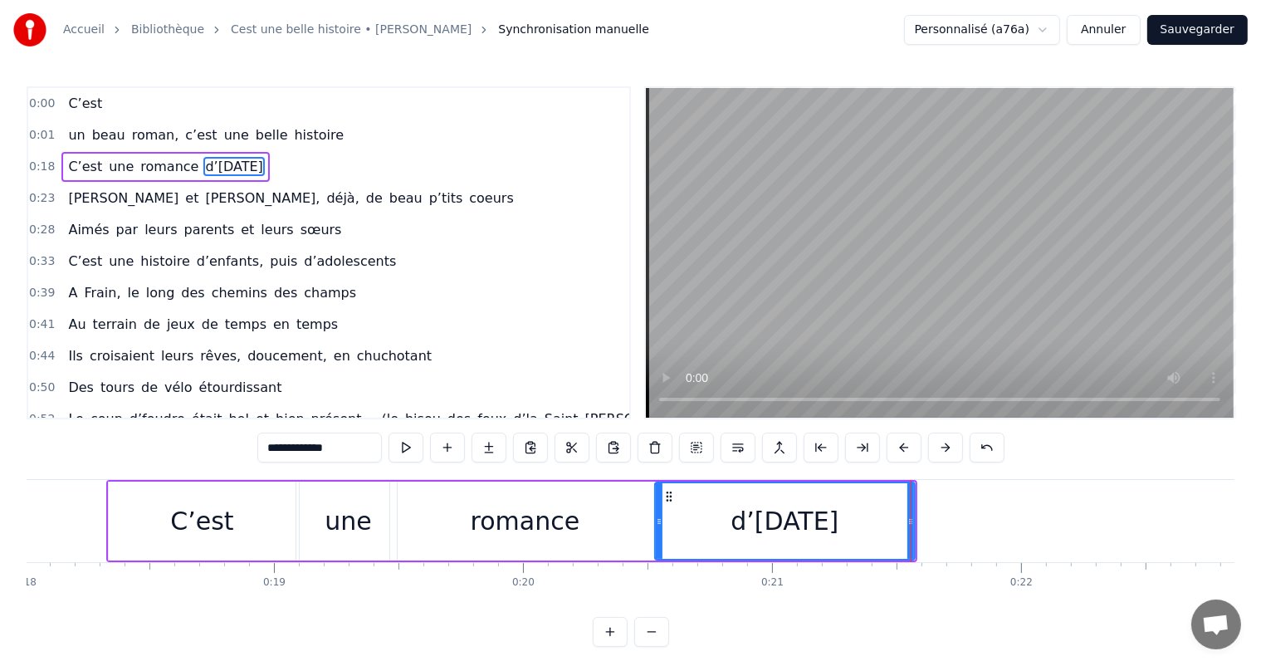
click at [159, 529] on div "C’est" at bounding box center [202, 520] width 187 height 79
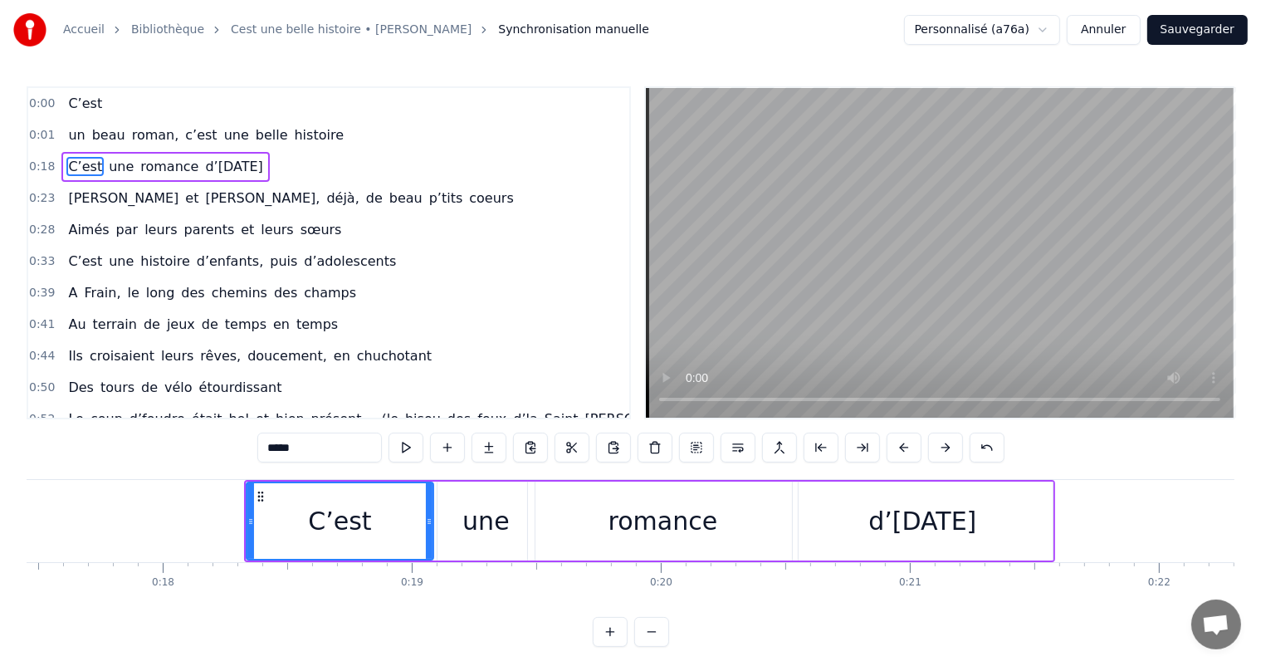
scroll to position [0, 4291]
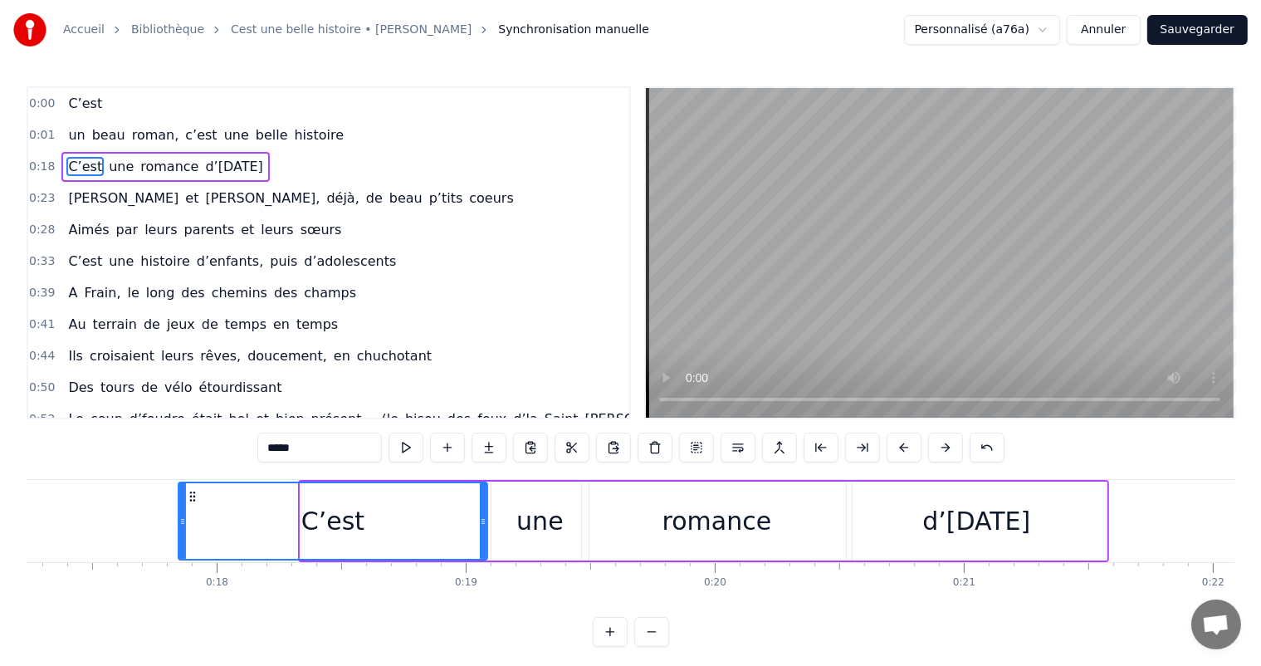
drag, startPoint x: 300, startPoint y: 515, endPoint x: 171, endPoint y: 518, distance: 128.7
click at [178, 518] on div "C’est" at bounding box center [333, 520] width 310 height 79
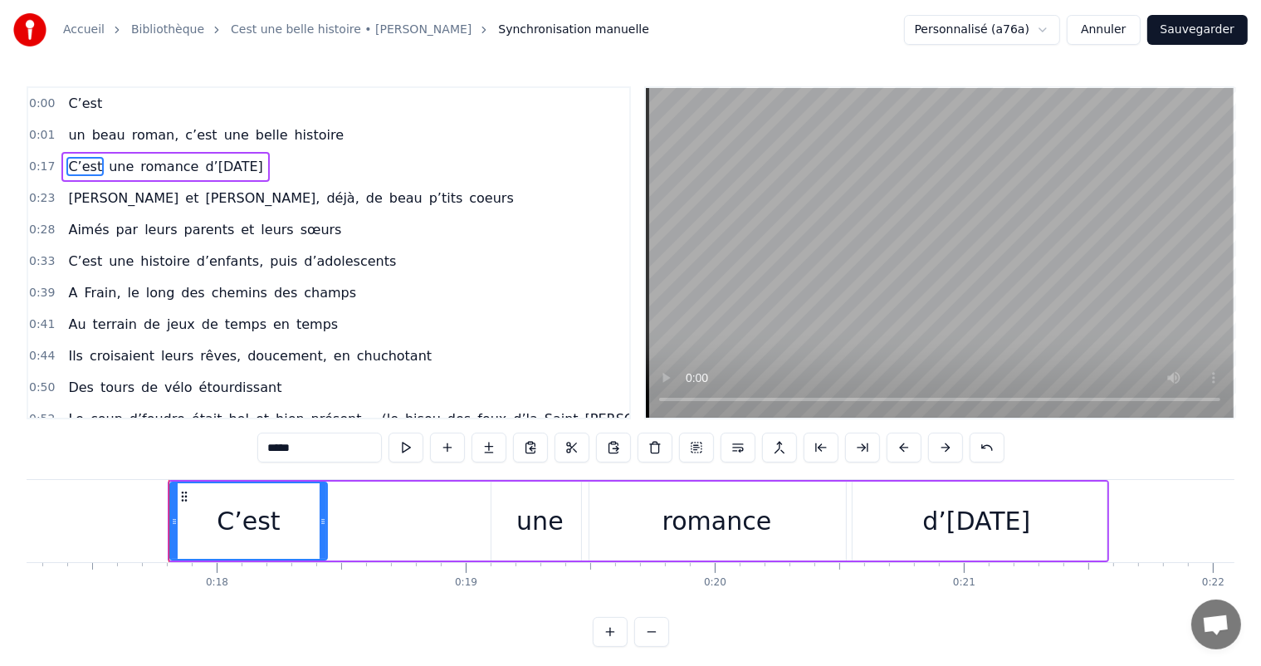
drag, startPoint x: 481, startPoint y: 518, endPoint x: 321, endPoint y: 505, distance: 160.7
click at [321, 505] on div at bounding box center [323, 521] width 7 height 76
click at [495, 514] on div "une" at bounding box center [539, 520] width 97 height 79
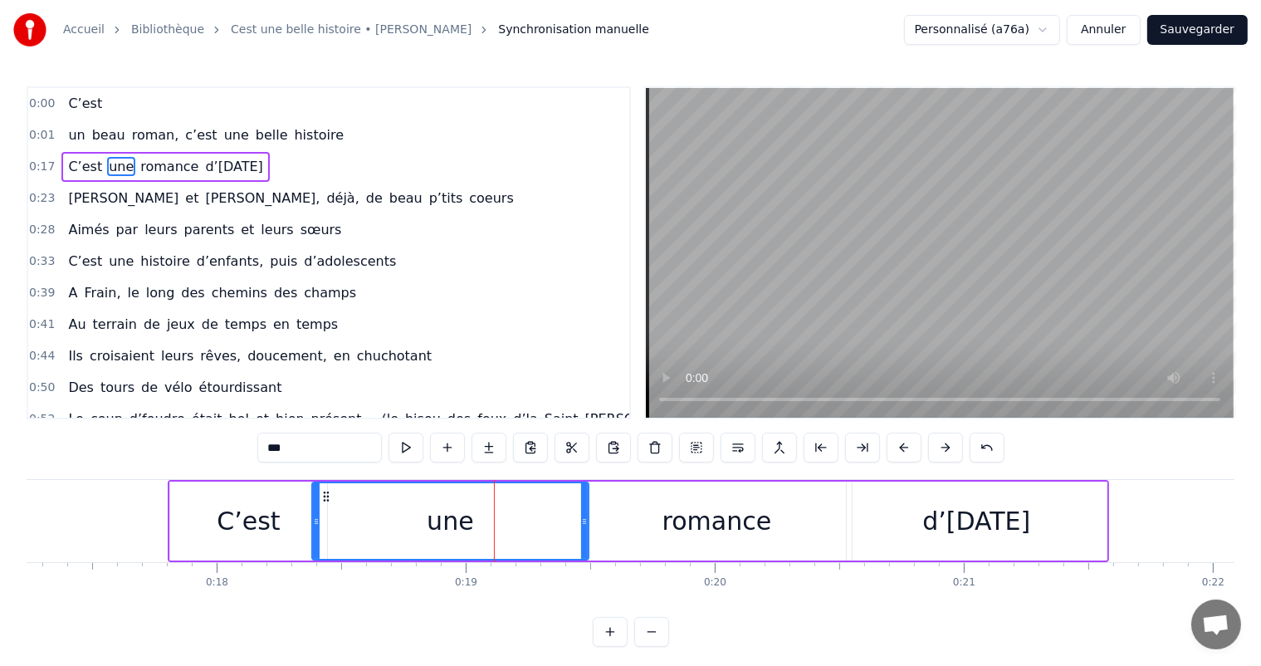
drag, startPoint x: 491, startPoint y: 511, endPoint x: 307, endPoint y: 505, distance: 184.4
click at [313, 505] on div at bounding box center [316, 521] width 7 height 76
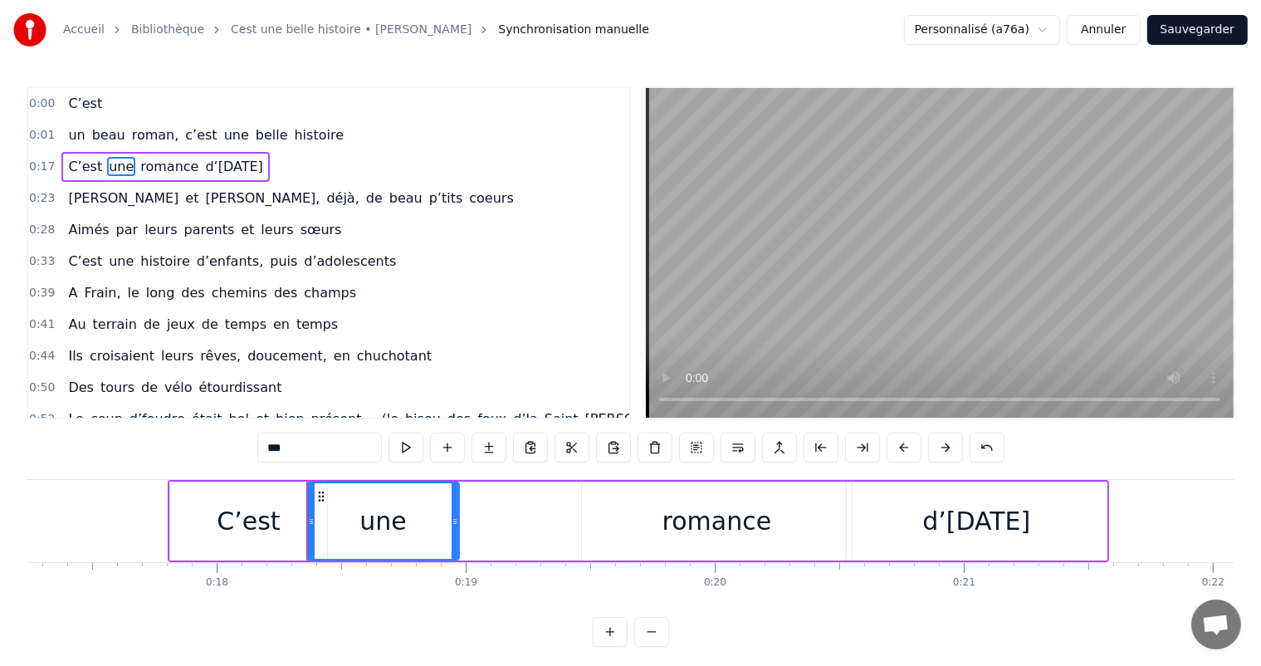
drag, startPoint x: 581, startPoint y: 516, endPoint x: 450, endPoint y: 505, distance: 131.6
click at [451, 505] on div at bounding box center [454, 521] width 7 height 76
click at [617, 508] on div "romance" at bounding box center [717, 520] width 270 height 79
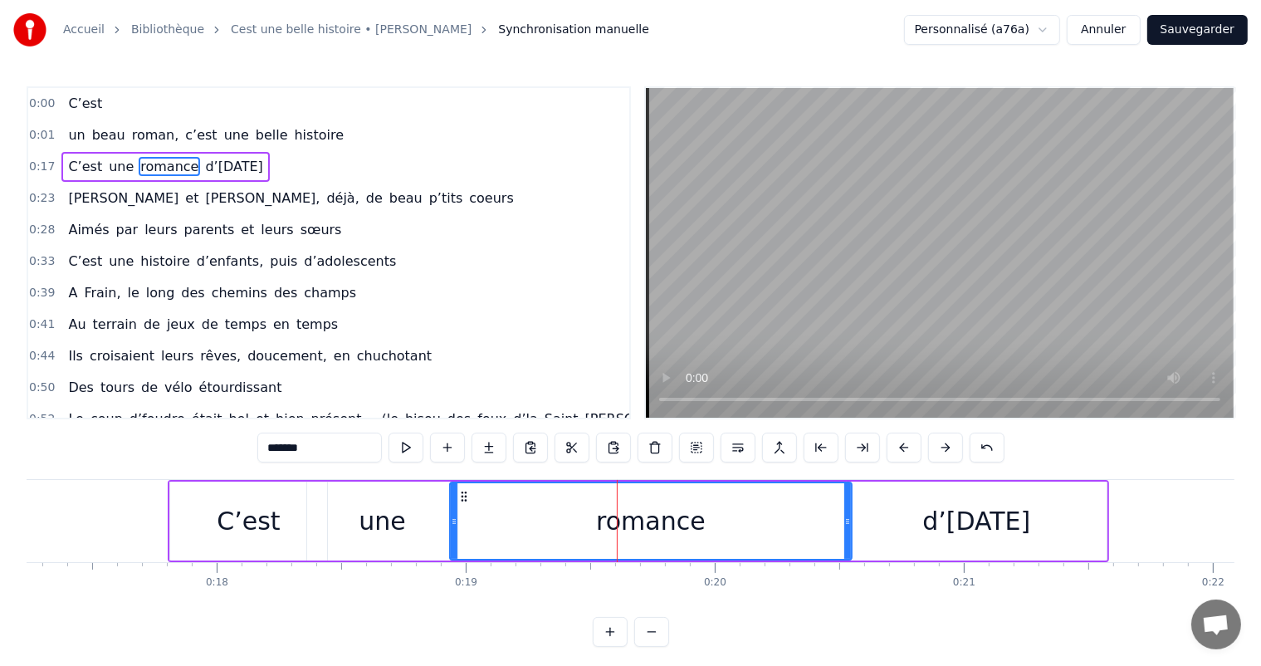
drag, startPoint x: 583, startPoint y: 501, endPoint x: 446, endPoint y: 505, distance: 137.0
click at [451, 505] on div at bounding box center [454, 521] width 7 height 76
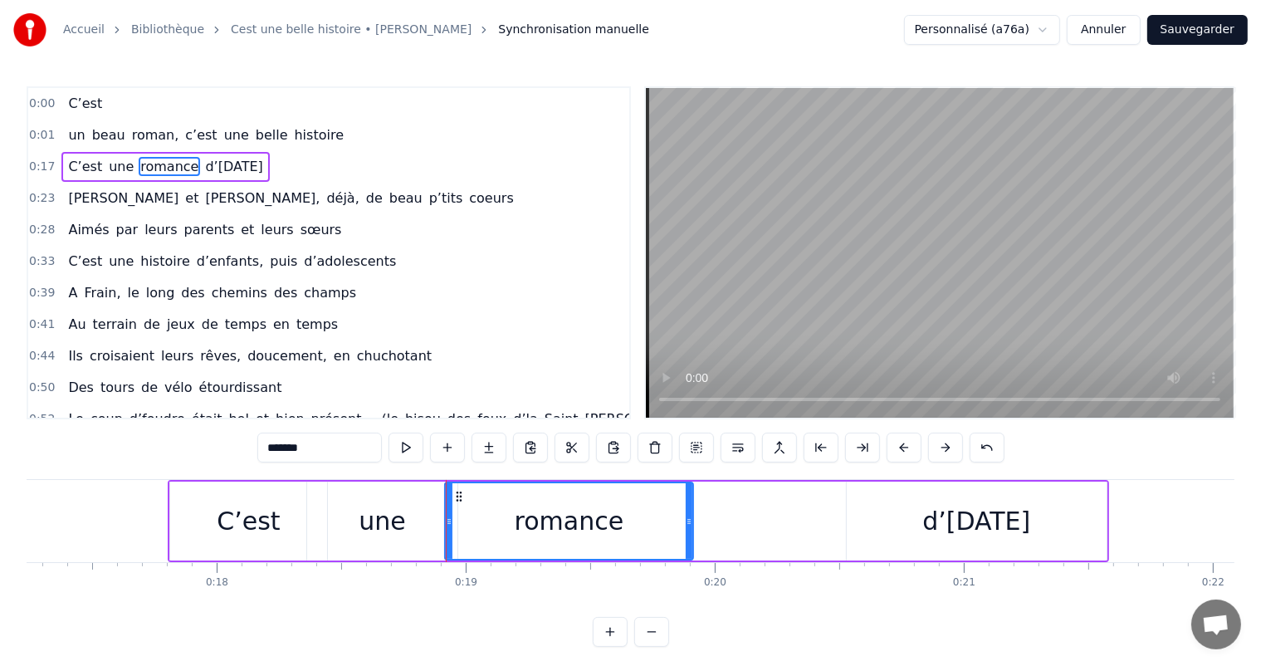
drag, startPoint x: 846, startPoint y: 515, endPoint x: 684, endPoint y: 505, distance: 163.0
click at [685, 505] on div at bounding box center [688, 521] width 7 height 76
click at [876, 520] on div "d’[DATE]" at bounding box center [976, 520] width 260 height 79
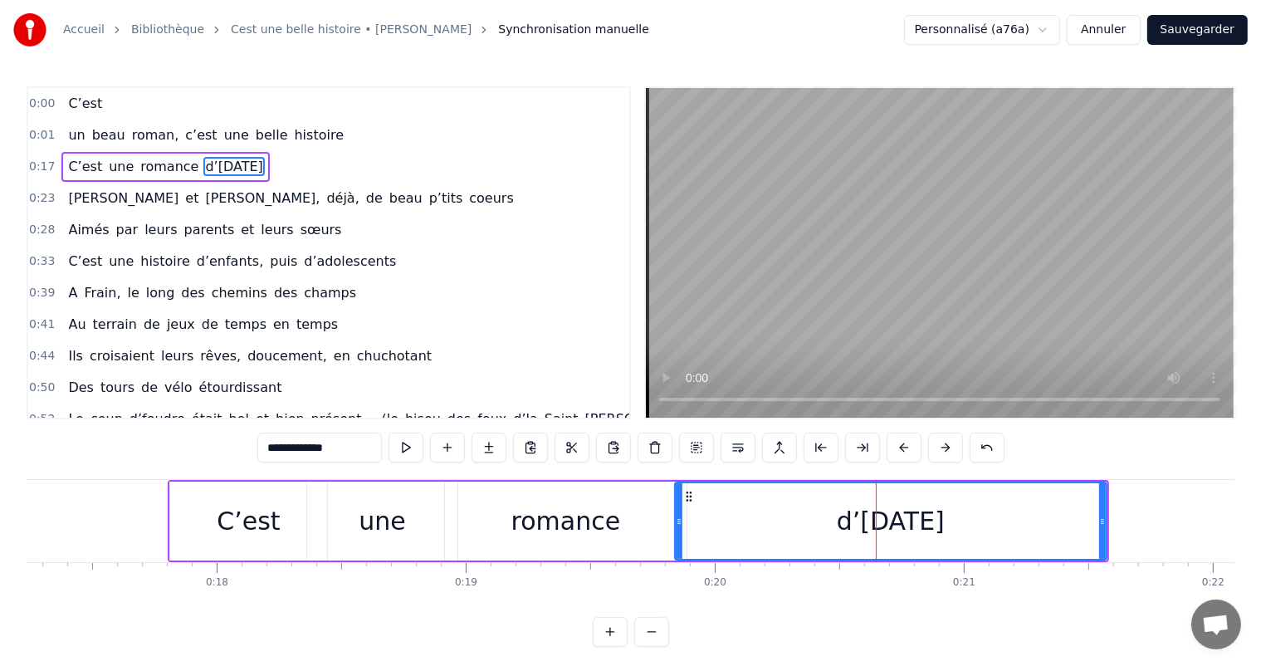
drag, startPoint x: 848, startPoint y: 508, endPoint x: 676, endPoint y: 515, distance: 171.9
click at [676, 515] on div at bounding box center [679, 521] width 7 height 76
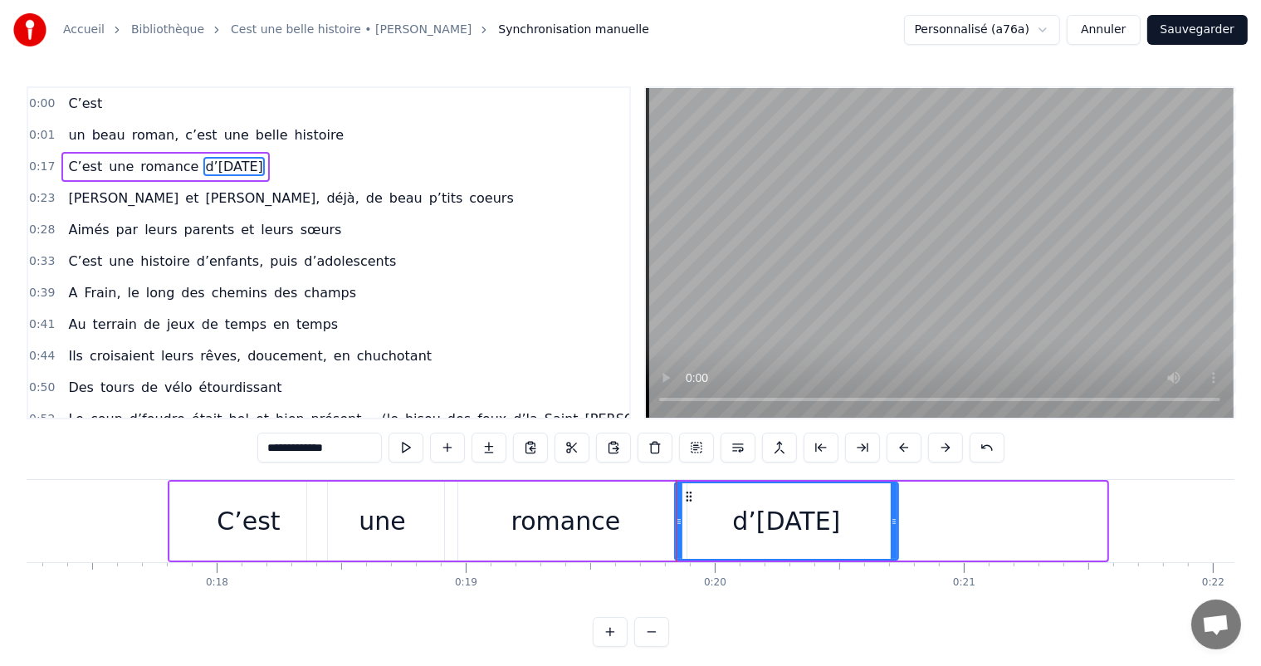
drag, startPoint x: 1101, startPoint y: 516, endPoint x: 840, endPoint y: 501, distance: 261.8
click at [893, 505] on div at bounding box center [893, 521] width 7 height 76
click at [247, 549] on div "C’est" at bounding box center [248, 520] width 157 height 79
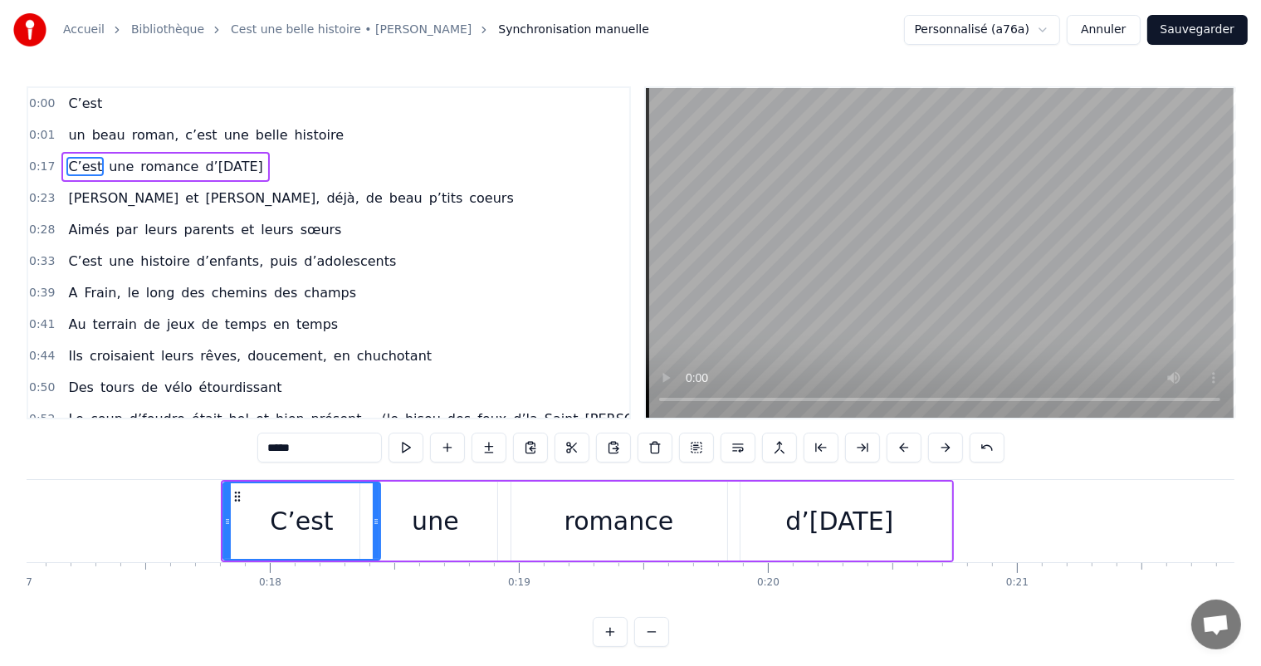
scroll to position [0, 4103]
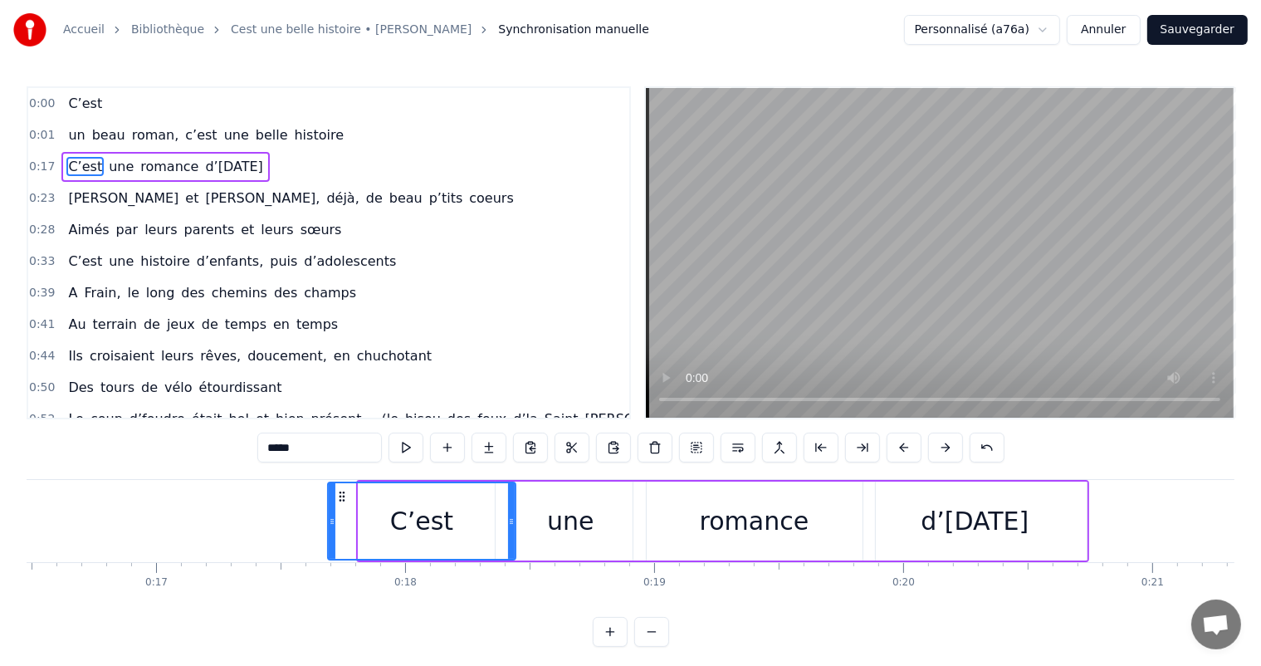
drag, startPoint x: 361, startPoint y: 519, endPoint x: 435, endPoint y: 485, distance: 81.3
click at [329, 523] on icon at bounding box center [332, 521] width 7 height 13
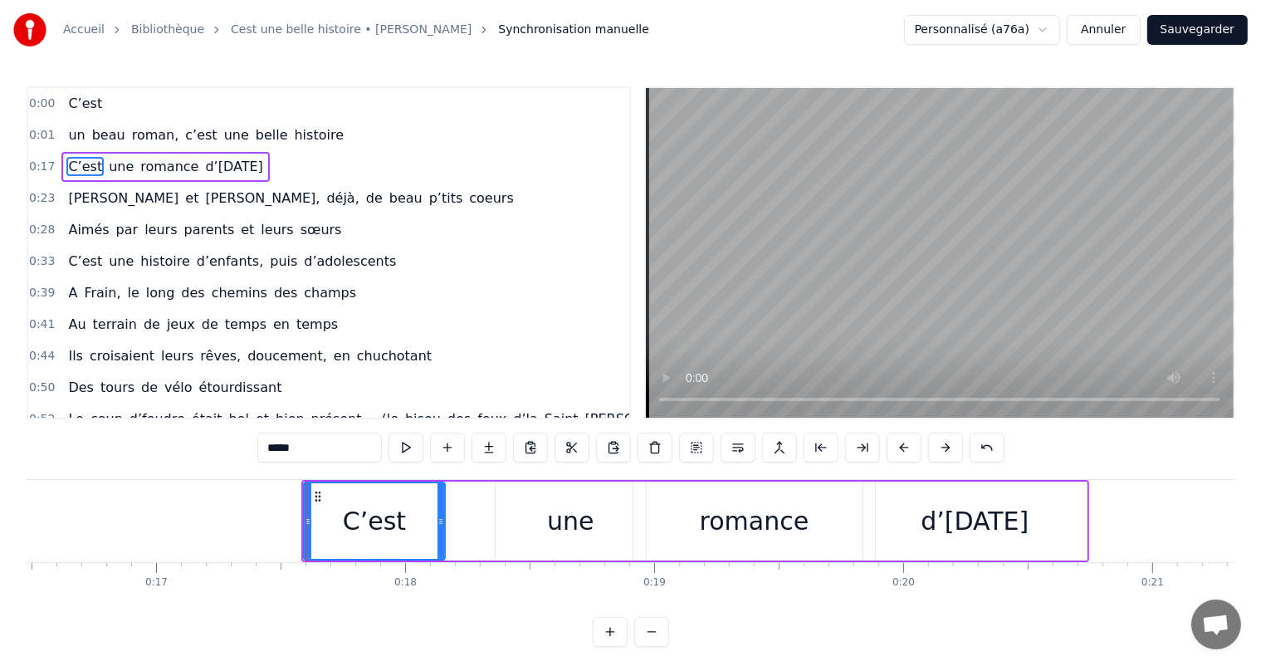
drag, startPoint x: 510, startPoint y: 511, endPoint x: 437, endPoint y: 511, distance: 72.2
click at [437, 511] on div at bounding box center [440, 521] width 7 height 76
click at [554, 506] on div "une" at bounding box center [570, 520] width 46 height 37
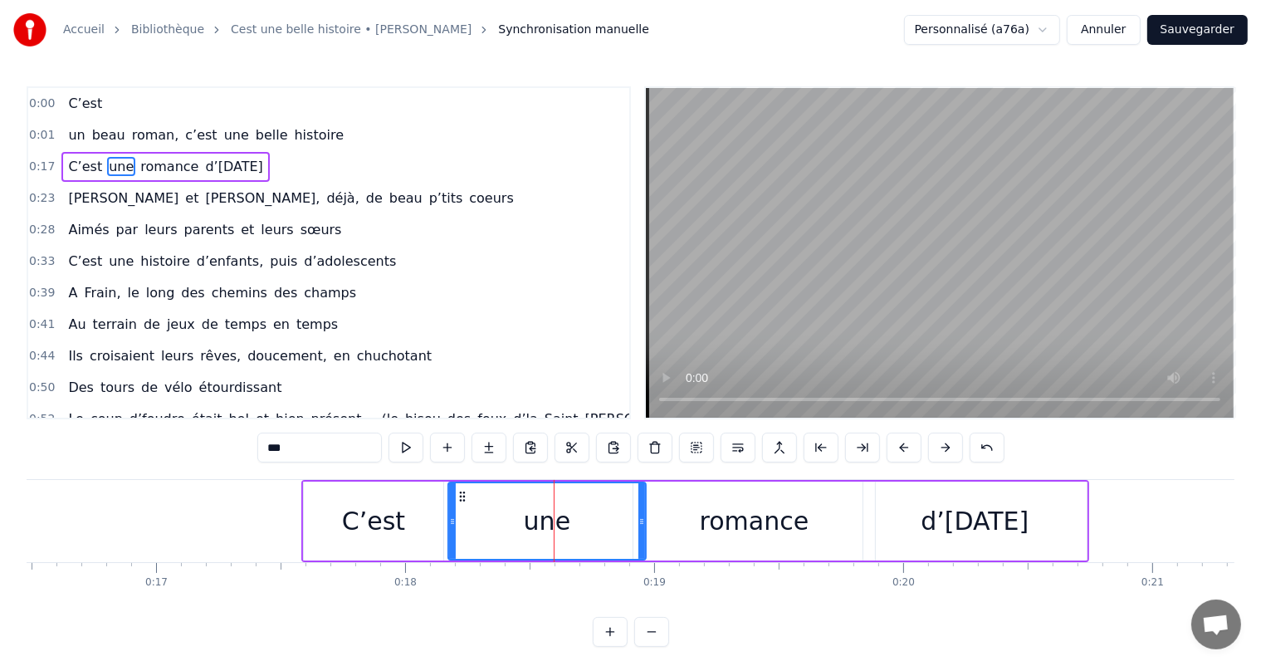
drag, startPoint x: 495, startPoint y: 510, endPoint x: 443, endPoint y: 513, distance: 51.6
click at [449, 513] on div at bounding box center [452, 521] width 7 height 76
drag, startPoint x: 639, startPoint y: 498, endPoint x: 561, endPoint y: 508, distance: 78.6
click at [561, 508] on div at bounding box center [563, 521] width 7 height 76
click at [694, 499] on div "romance" at bounding box center [753, 520] width 241 height 79
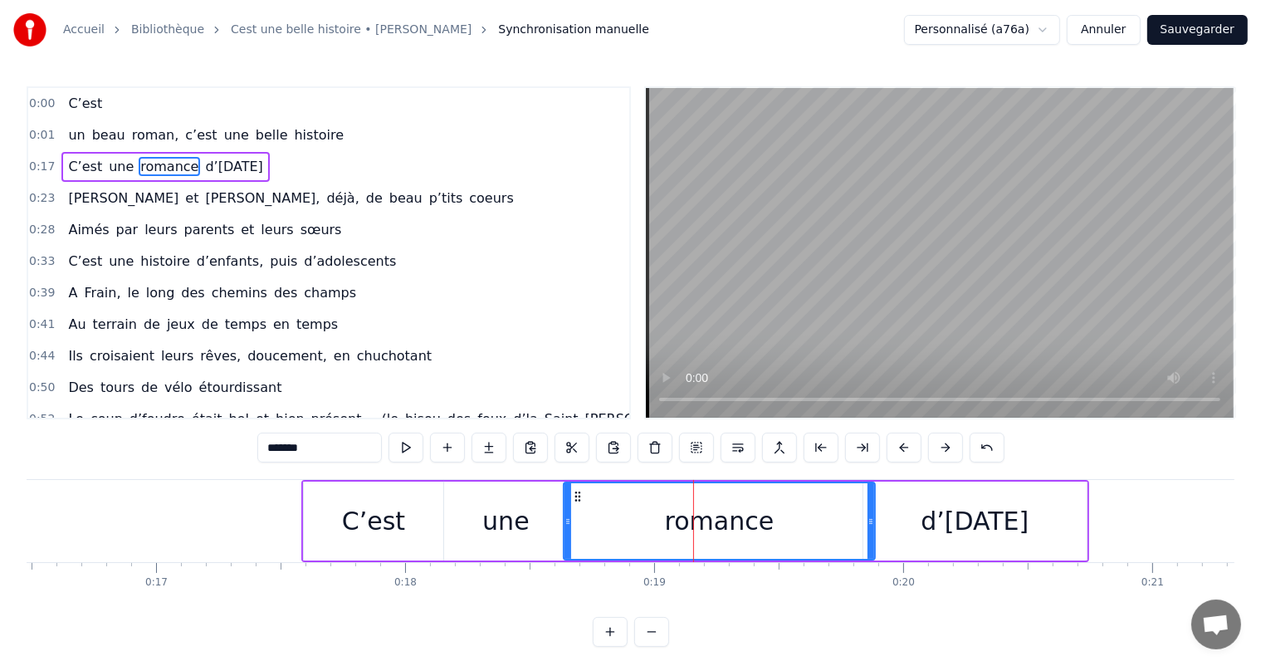
drag, startPoint x: 634, startPoint y: 504, endPoint x: 562, endPoint y: 515, distance: 73.0
click at [564, 515] on div at bounding box center [567, 521] width 7 height 76
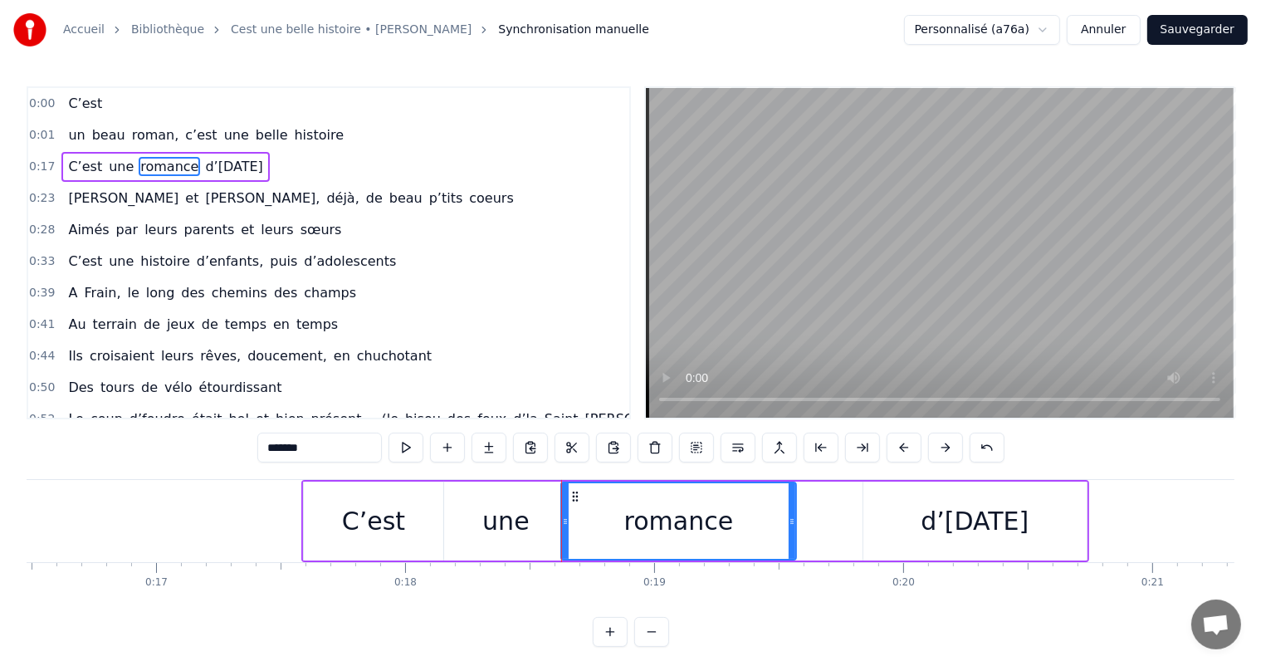
drag, startPoint x: 869, startPoint y: 512, endPoint x: 778, endPoint y: 506, distance: 90.6
click at [788, 508] on div at bounding box center [791, 521] width 7 height 76
click at [915, 499] on div "d’[DATE]" at bounding box center [974, 520] width 223 height 79
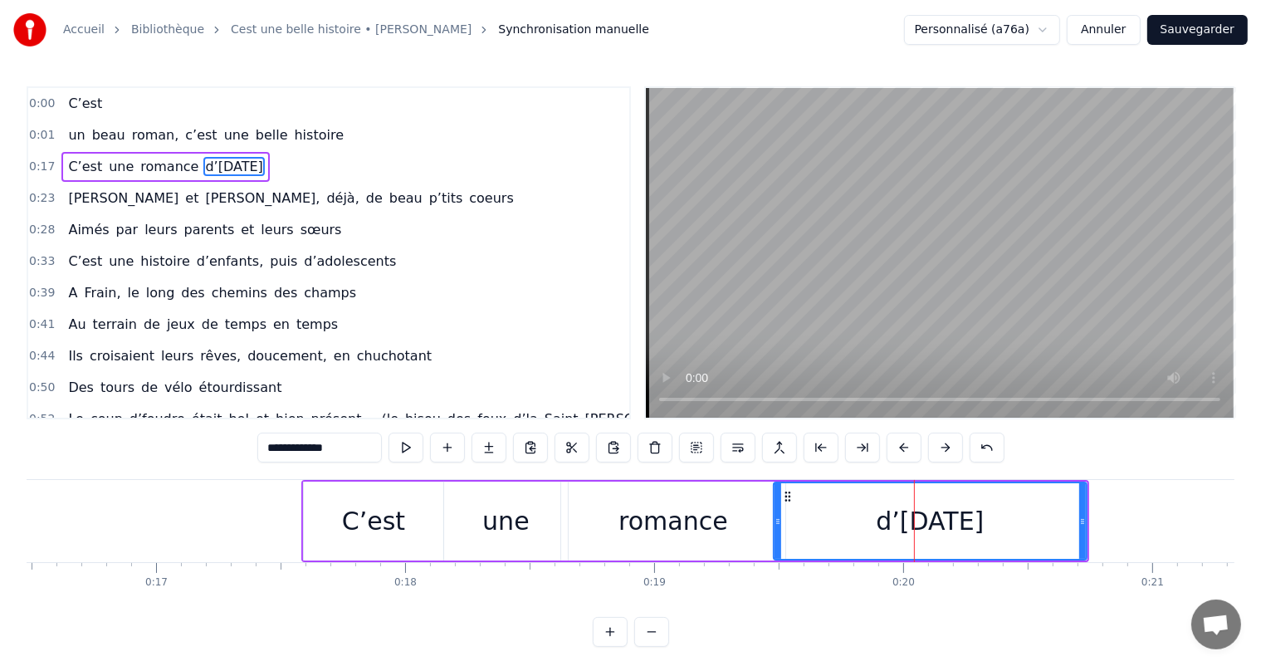
drag, startPoint x: 867, startPoint y: 492, endPoint x: 787, endPoint y: 508, distance: 82.0
click at [781, 507] on div at bounding box center [777, 521] width 7 height 76
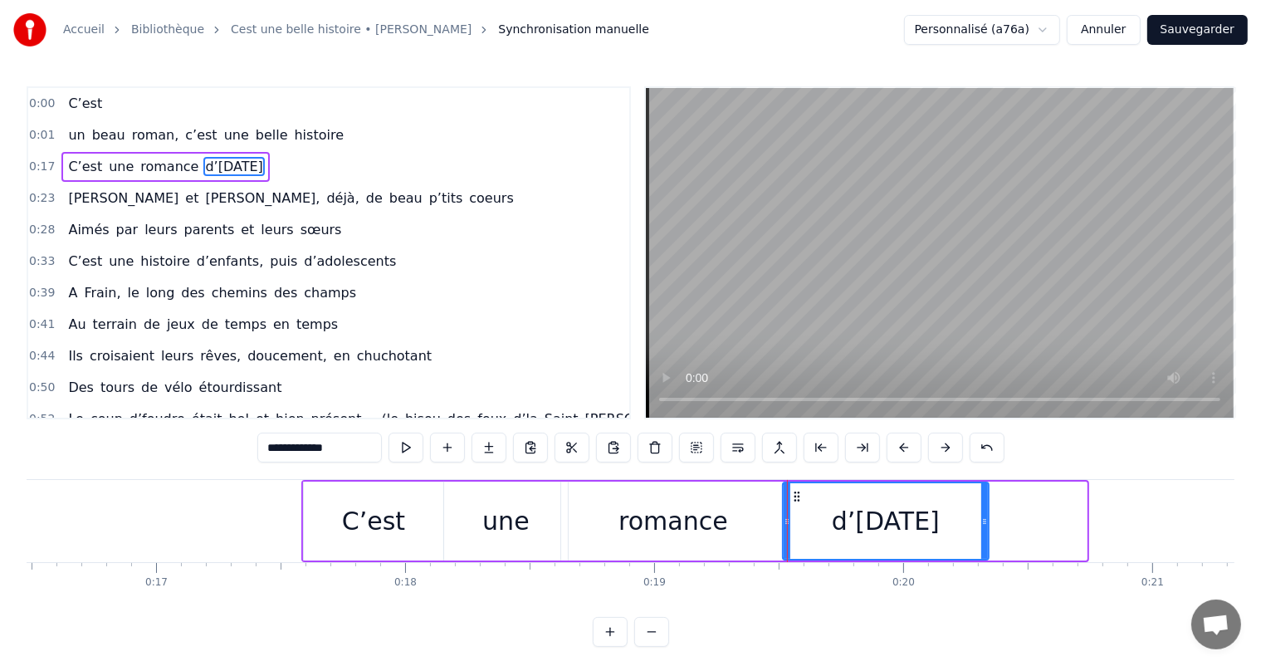
drag, startPoint x: 1083, startPoint y: 495, endPoint x: 983, endPoint y: 490, distance: 99.7
click at [983, 490] on div at bounding box center [984, 521] width 7 height 76
click at [363, 495] on div "C’est" at bounding box center [373, 520] width 139 height 79
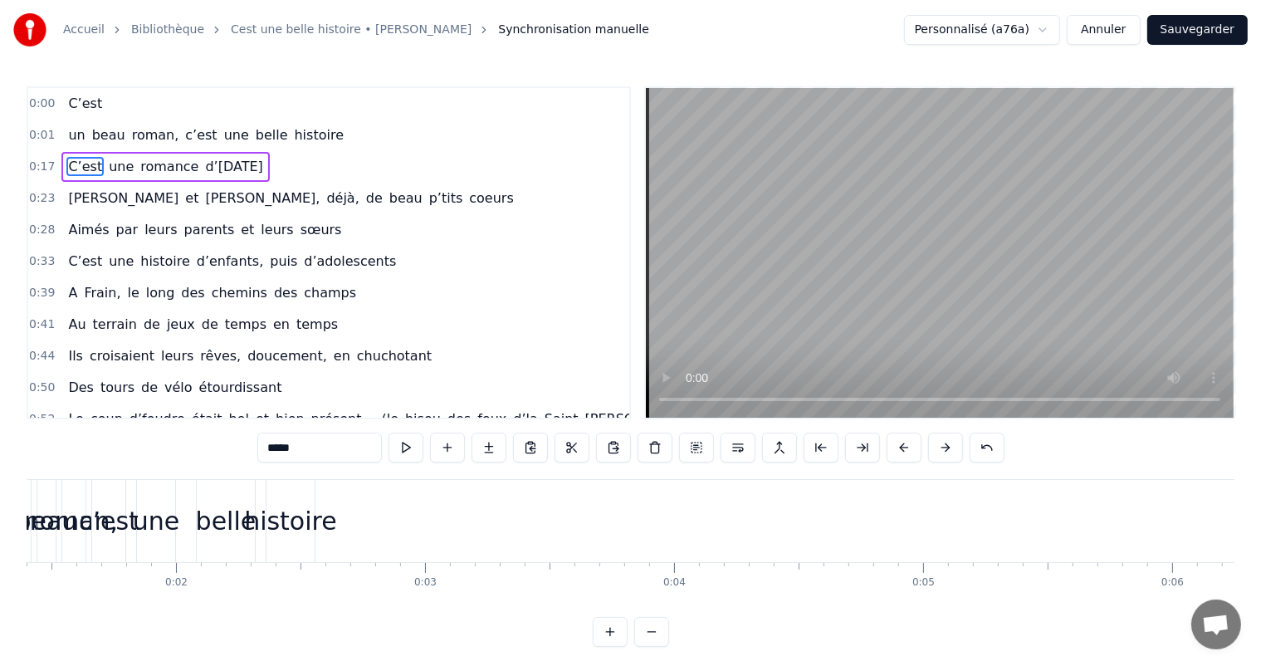
scroll to position [0, 268]
click at [376, 524] on div "histoire" at bounding box center [370, 520] width 93 height 37
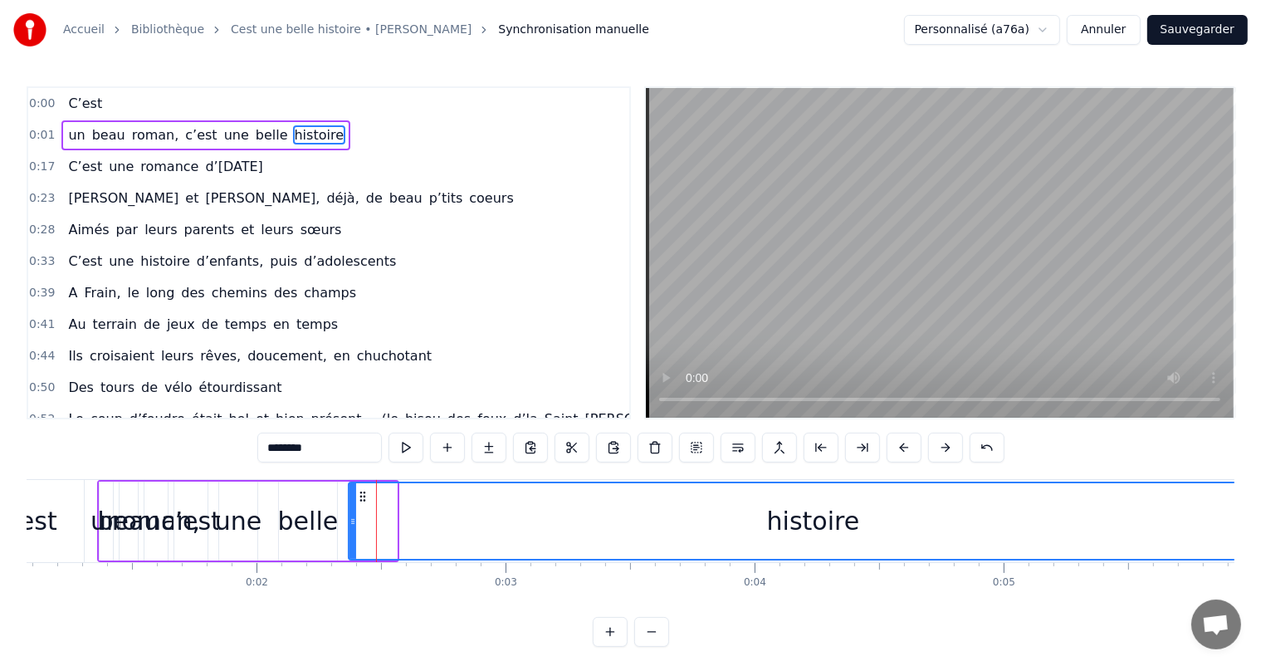
drag, startPoint x: 391, startPoint y: 521, endPoint x: 1271, endPoint y: 559, distance: 881.3
click at [1261, 559] on html "Accueil Bibliothèque Cest une belle histoire • Michel Fugain Synchronisation ma…" at bounding box center [630, 336] width 1261 height 673
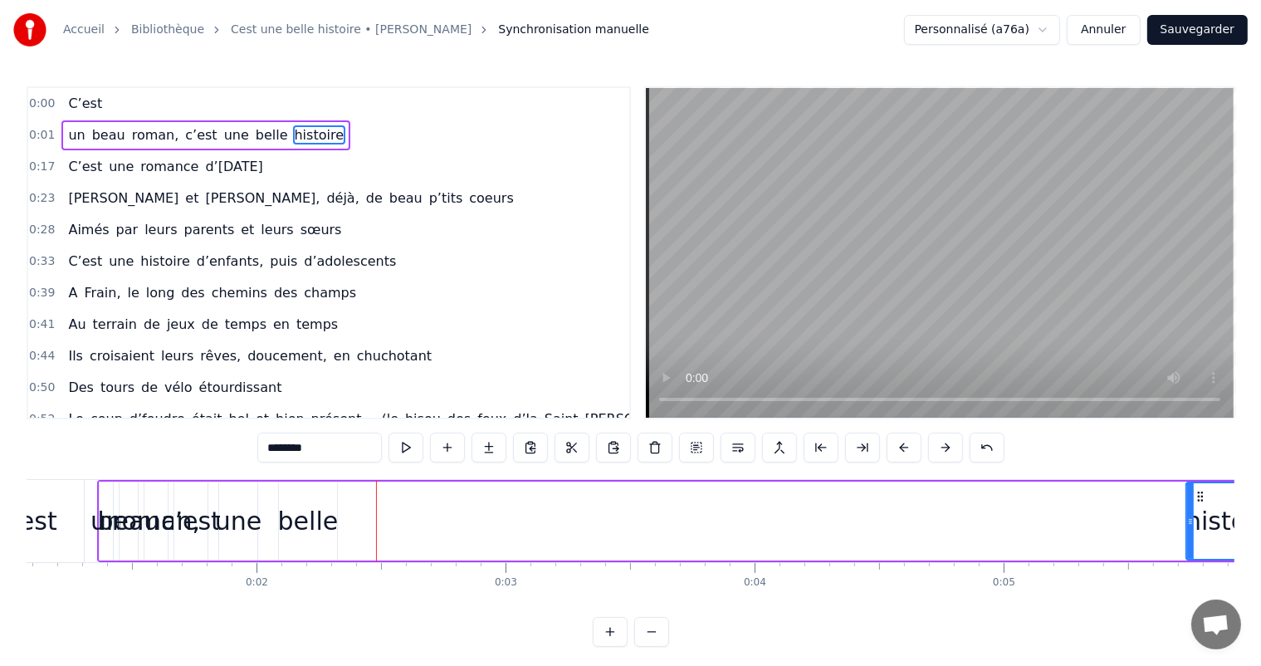
drag, startPoint x: 349, startPoint y: 519, endPoint x: 1186, endPoint y: 535, distance: 837.5
click at [1187, 535] on div at bounding box center [1190, 521] width 7 height 76
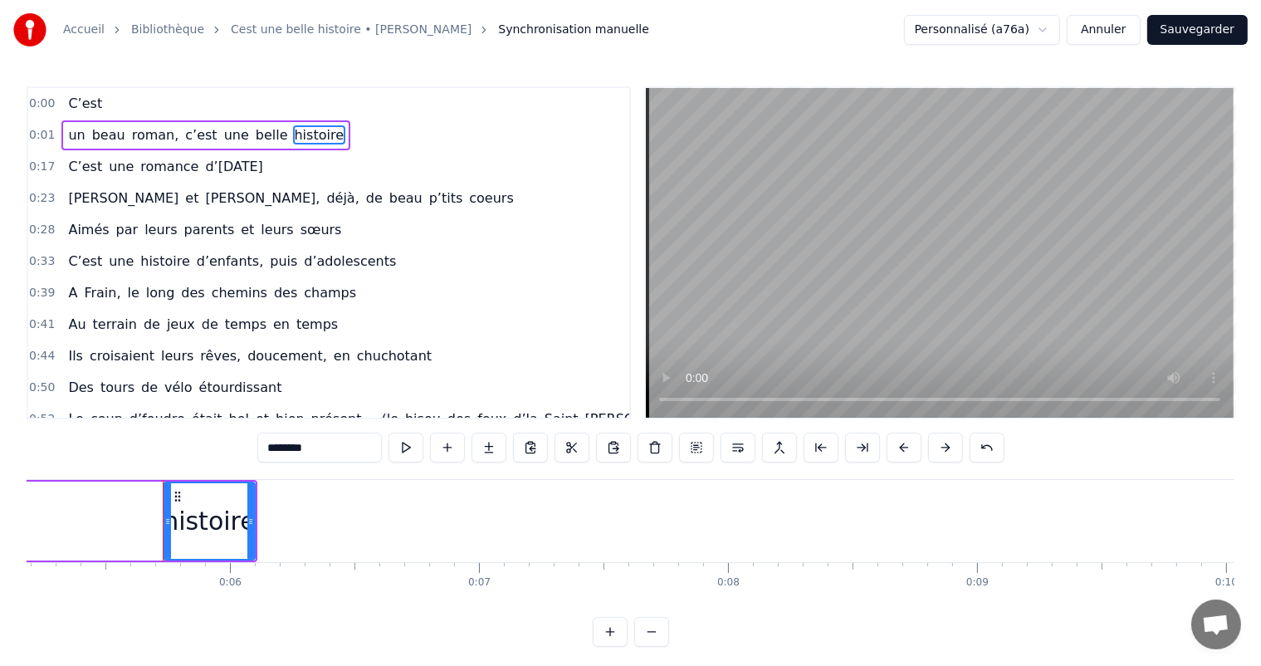
scroll to position [0, 1343]
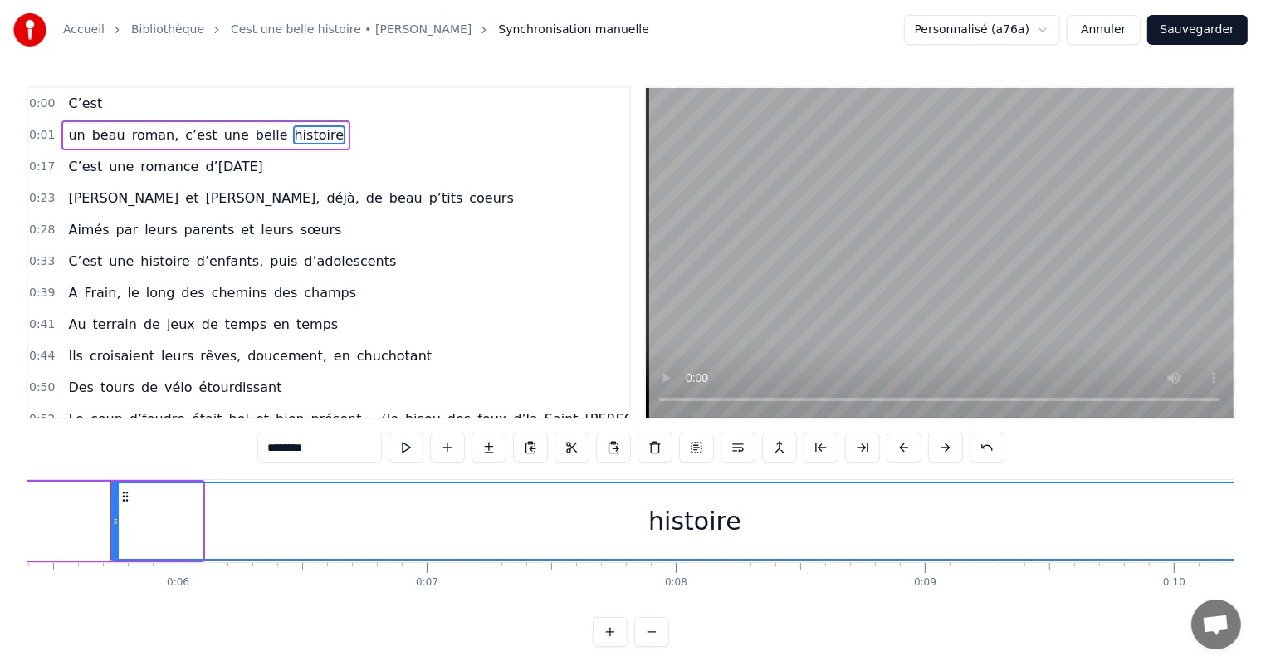
drag, startPoint x: 198, startPoint y: 515, endPoint x: 1274, endPoint y: 603, distance: 1079.1
click at [1261, 603] on html "Accueil Bibliothèque Cest une belle histoire • Michel Fugain Synchronisation ma…" at bounding box center [630, 336] width 1261 height 673
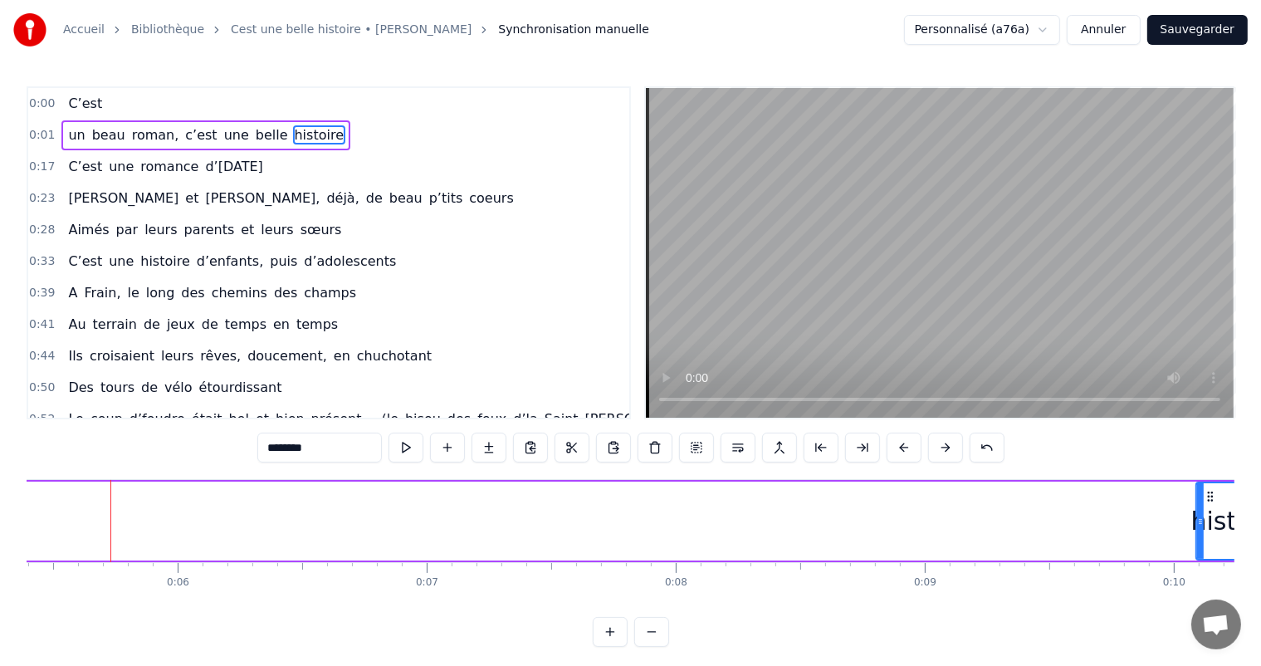
drag, startPoint x: 114, startPoint y: 518, endPoint x: 1195, endPoint y: 529, distance: 1081.4
click at [1197, 529] on div at bounding box center [1200, 521] width 7 height 76
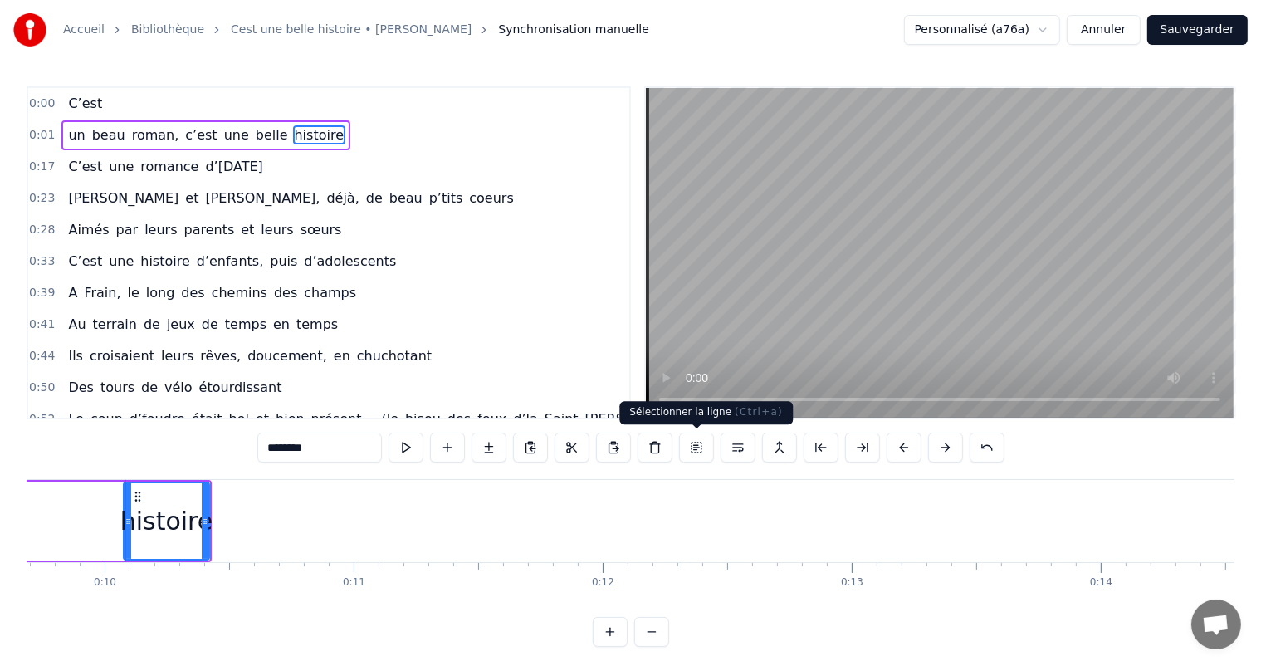
scroll to position [0, 2427]
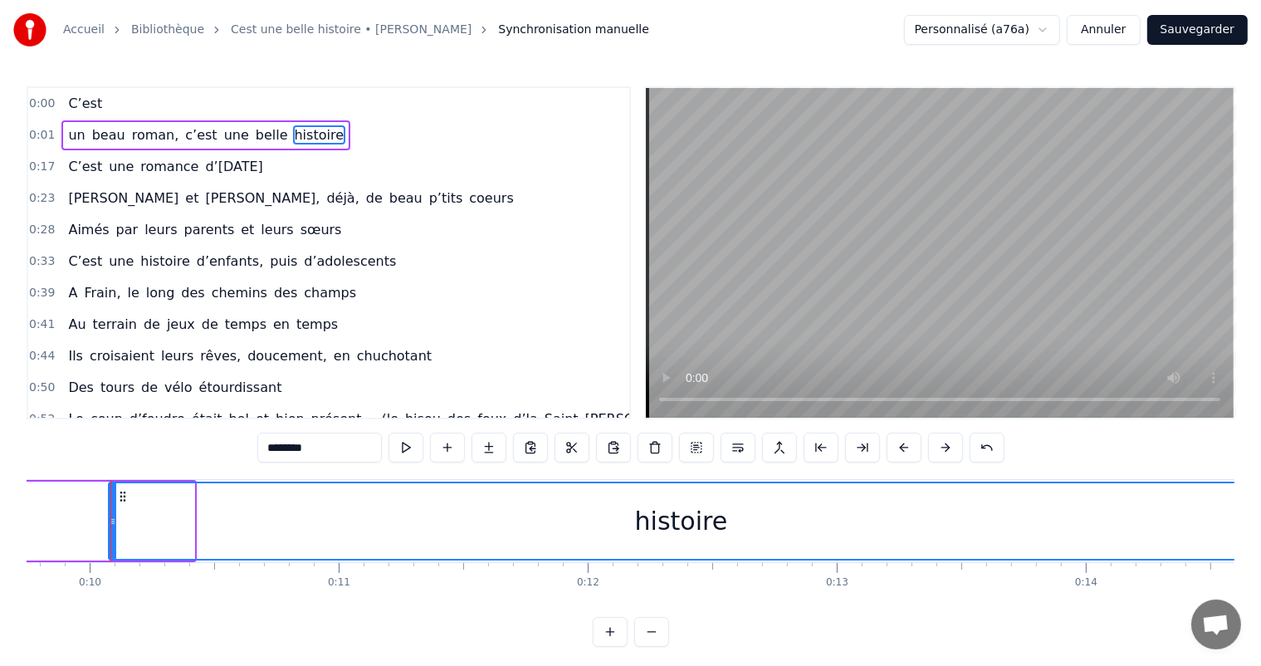
drag, startPoint x: 188, startPoint y: 512, endPoint x: 1246, endPoint y: 644, distance: 1067.1
click at [1246, 644] on div "Accueil Bibliothèque Cest une belle histoire • Michel Fugain Synchronisation ma…" at bounding box center [630, 323] width 1261 height 646
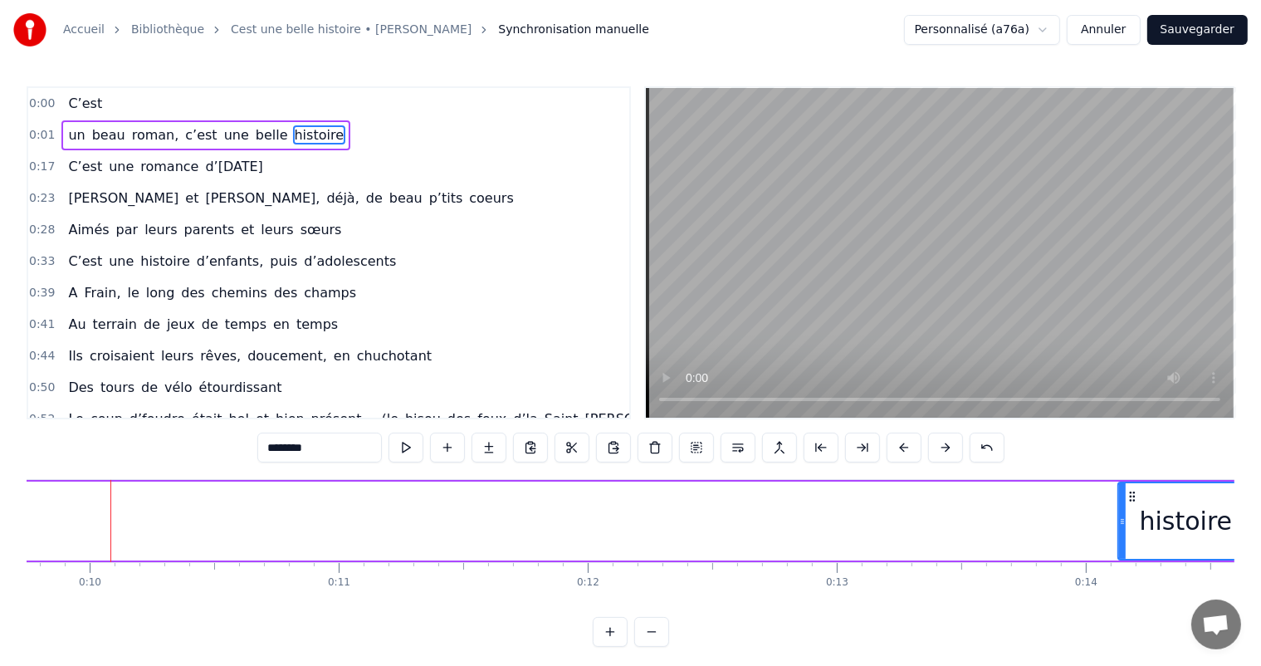
drag, startPoint x: 109, startPoint y: 520, endPoint x: 1118, endPoint y: 596, distance: 1012.0
click at [1118, 596] on div "C’est un beau roman, c’est une belle histoire C’est une romance d’[DATE] [PERSO…" at bounding box center [630, 541] width 1207 height 124
drag, startPoint x: 101, startPoint y: 617, endPoint x: 126, endPoint y: 624, distance: 25.8
click at [126, 624] on div "0:00 C’est 0:01 un beau roman, c’est une belle histoire 0:17 C’est une romance …" at bounding box center [630, 366] width 1207 height 560
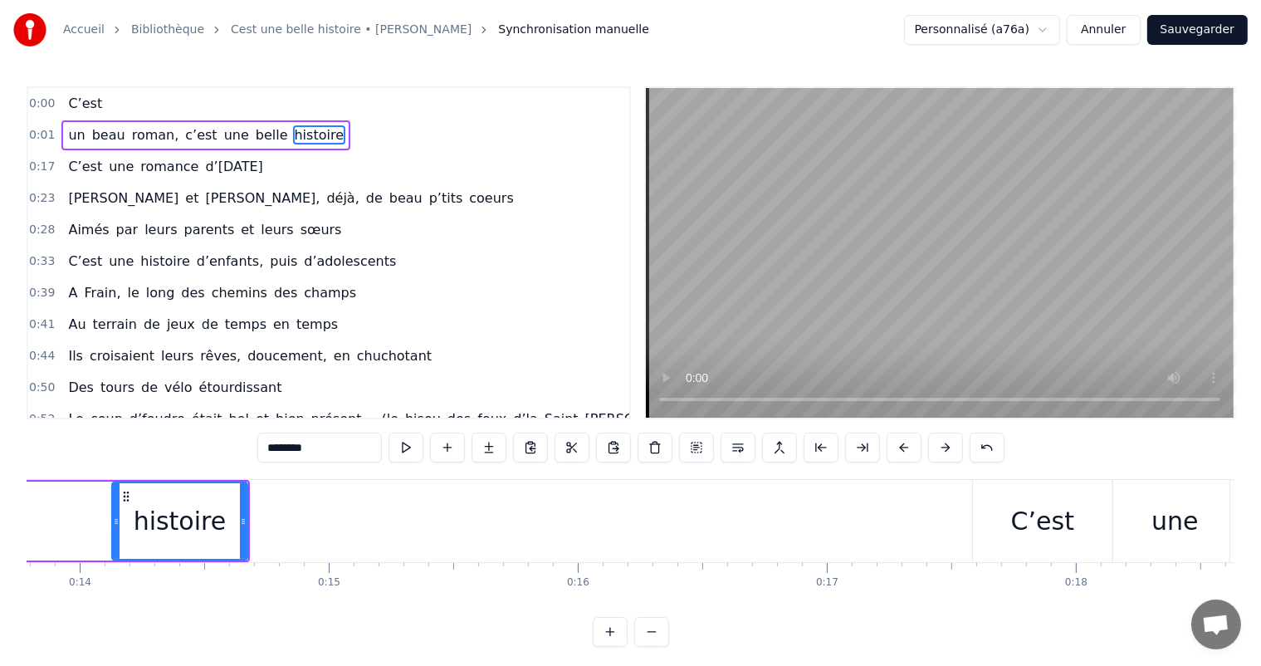
scroll to position [0, 3353]
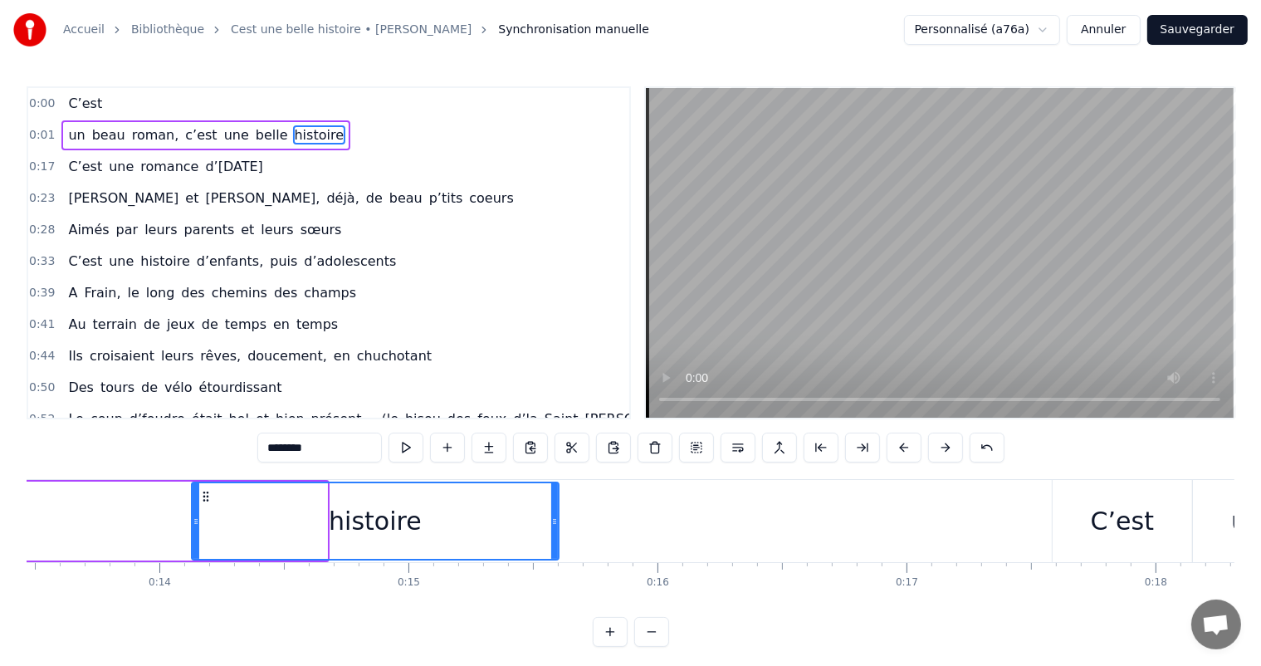
drag, startPoint x: 322, startPoint y: 524, endPoint x: 508, endPoint y: 541, distance: 186.6
click at [551, 543] on div at bounding box center [554, 521] width 7 height 76
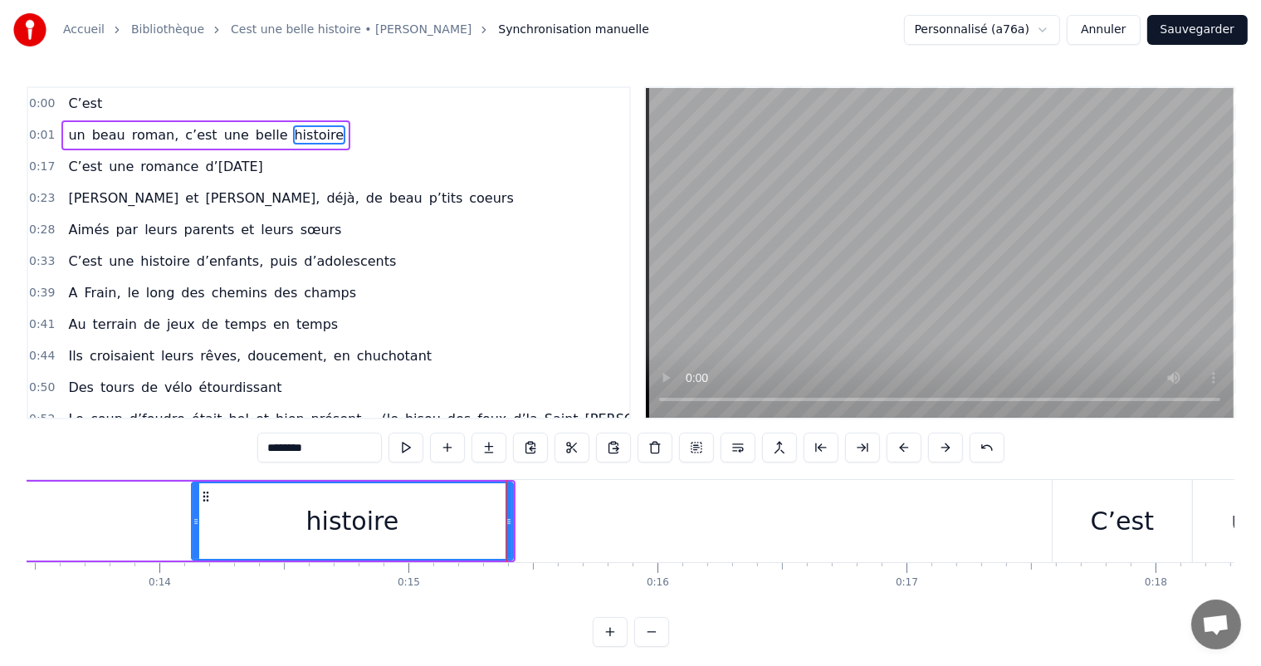
click at [372, 510] on div "histoire" at bounding box center [352, 520] width 93 height 37
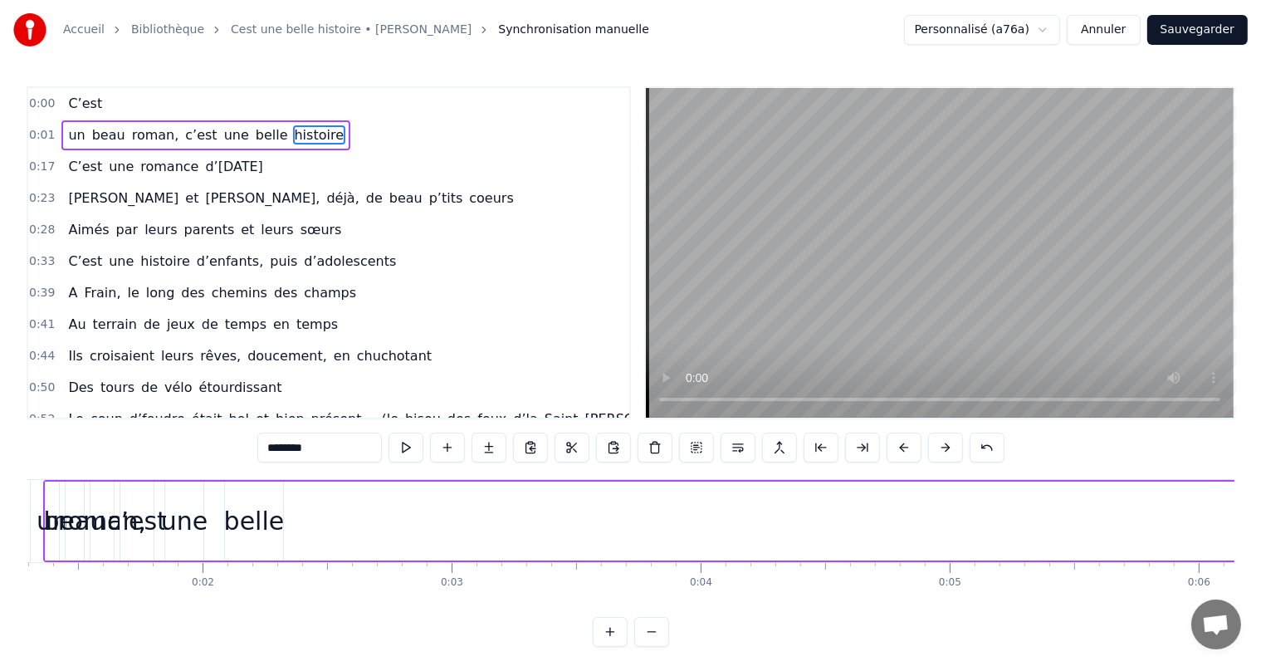
scroll to position [0, 0]
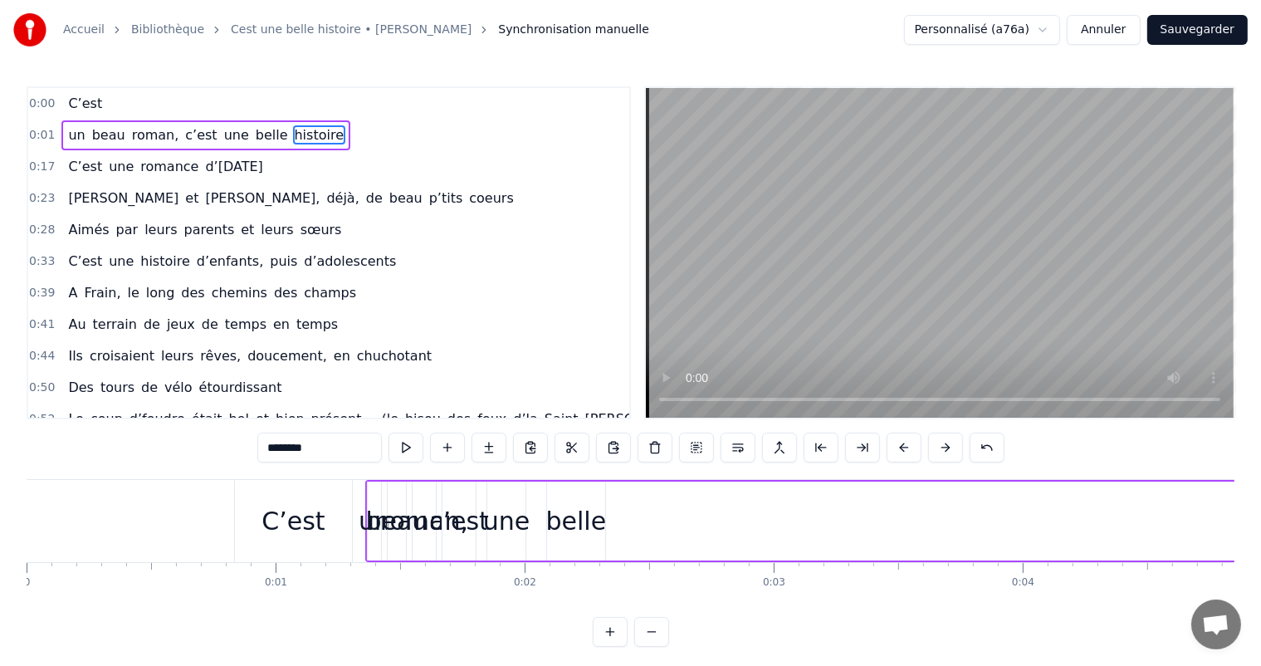
click at [566, 513] on div "belle" at bounding box center [576, 520] width 61 height 37
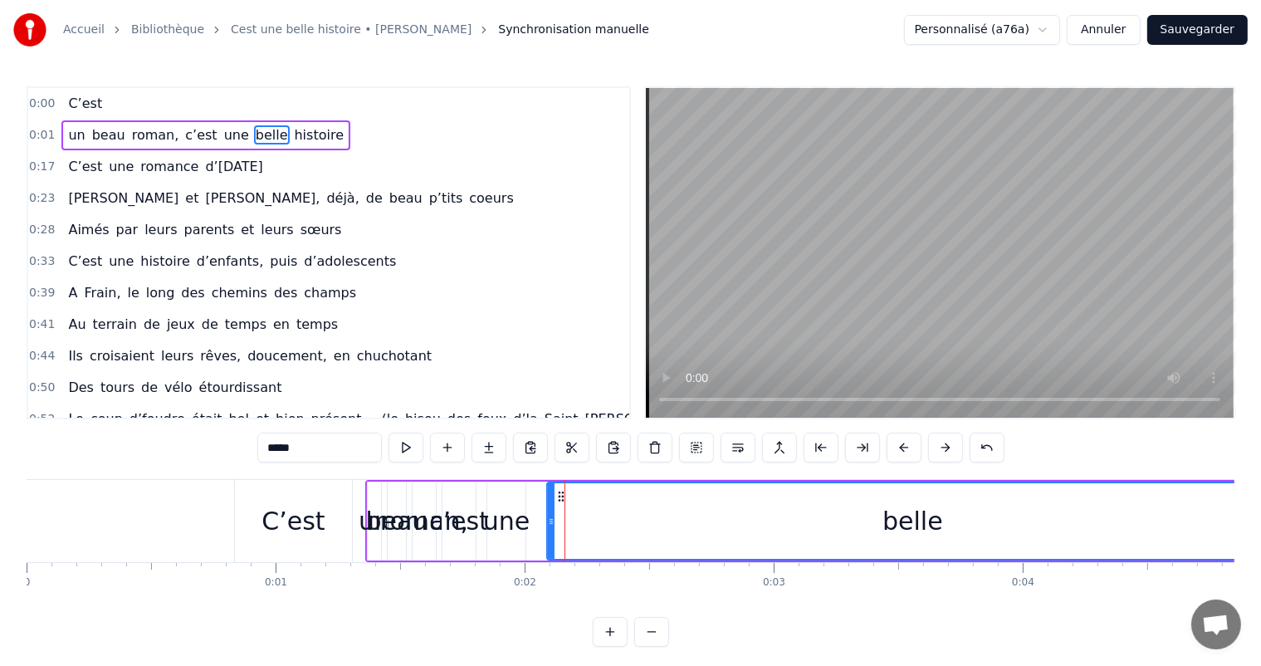
drag, startPoint x: 601, startPoint y: 518, endPoint x: 1194, endPoint y: 484, distance: 594.3
click at [1261, 495] on html "Accueil Bibliothèque Cest une belle histoire • Michel Fugain Synchronisation ma…" at bounding box center [630, 336] width 1261 height 673
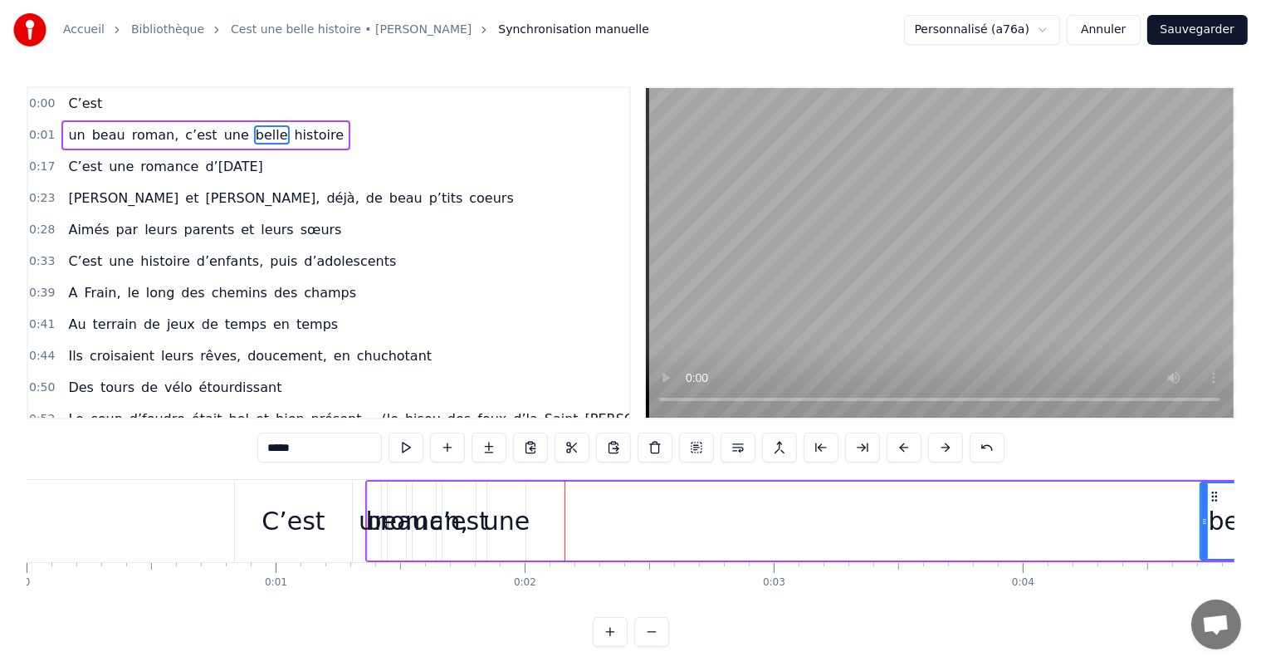
drag, startPoint x: 546, startPoint y: 522, endPoint x: 1199, endPoint y: 549, distance: 653.7
click at [1201, 549] on div at bounding box center [1204, 521] width 7 height 76
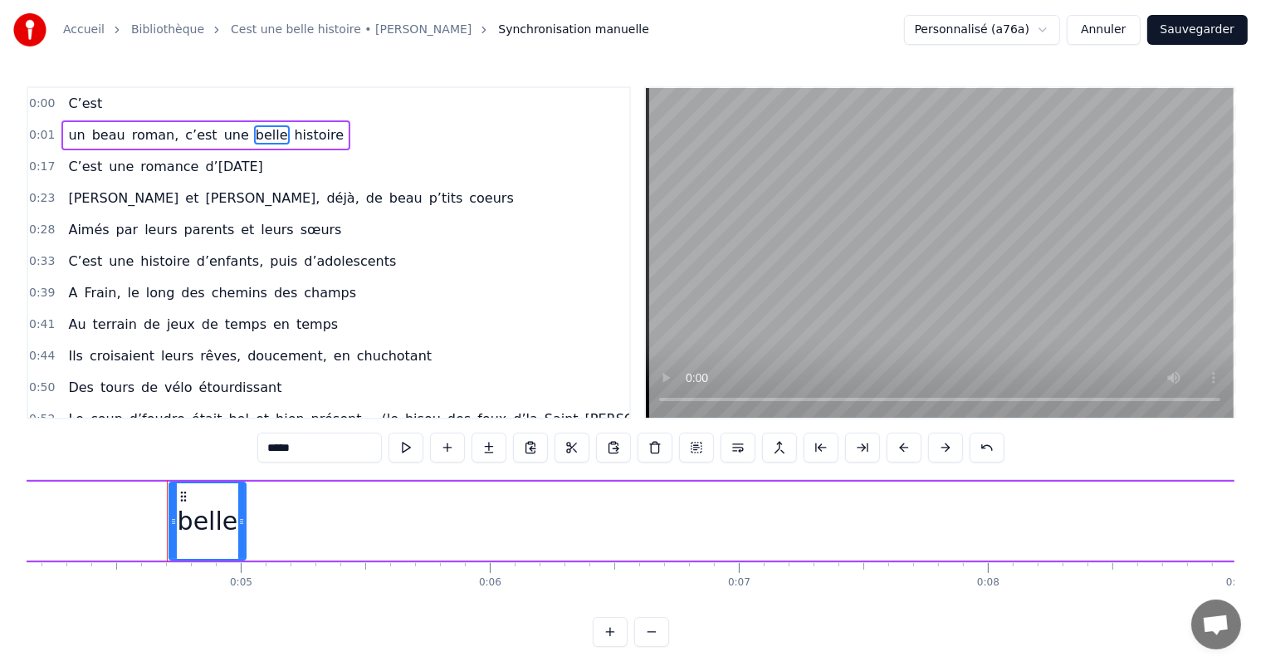
scroll to position [0, 1088]
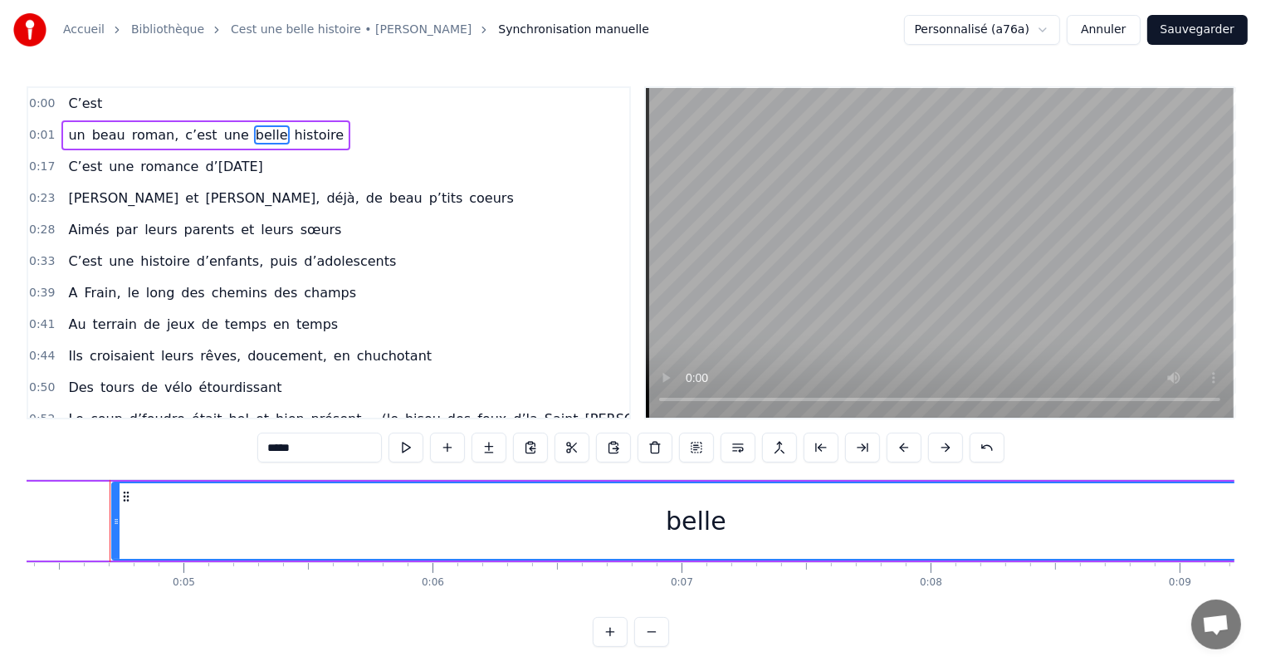
drag, startPoint x: 183, startPoint y: 502, endPoint x: 1272, endPoint y: 542, distance: 1090.4
click at [1261, 542] on html "Accueil Bibliothèque Cest une belle histoire • Michel Fugain Synchronisation ma…" at bounding box center [630, 336] width 1261 height 673
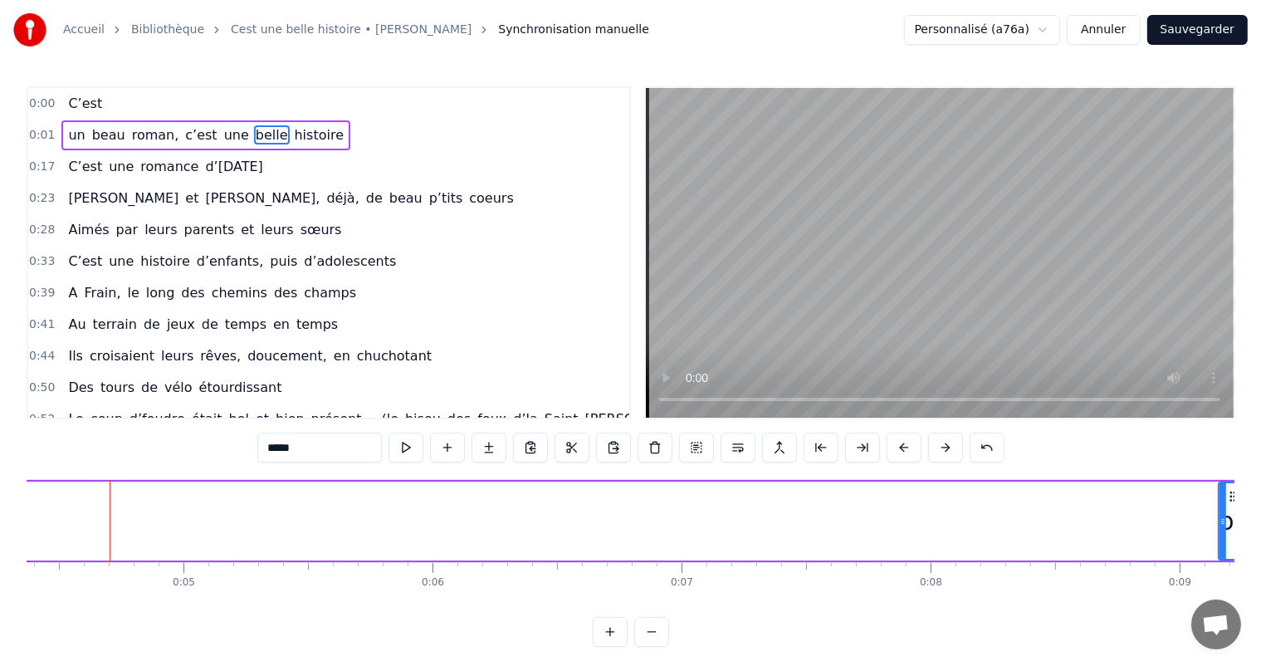
drag, startPoint x: 115, startPoint y: 513, endPoint x: 1220, endPoint y: 593, distance: 1107.5
click at [1220, 593] on div "C’est un beau roman, c’est une belle histoire C’est une romance d’[DATE] [PERSO…" at bounding box center [630, 541] width 1207 height 124
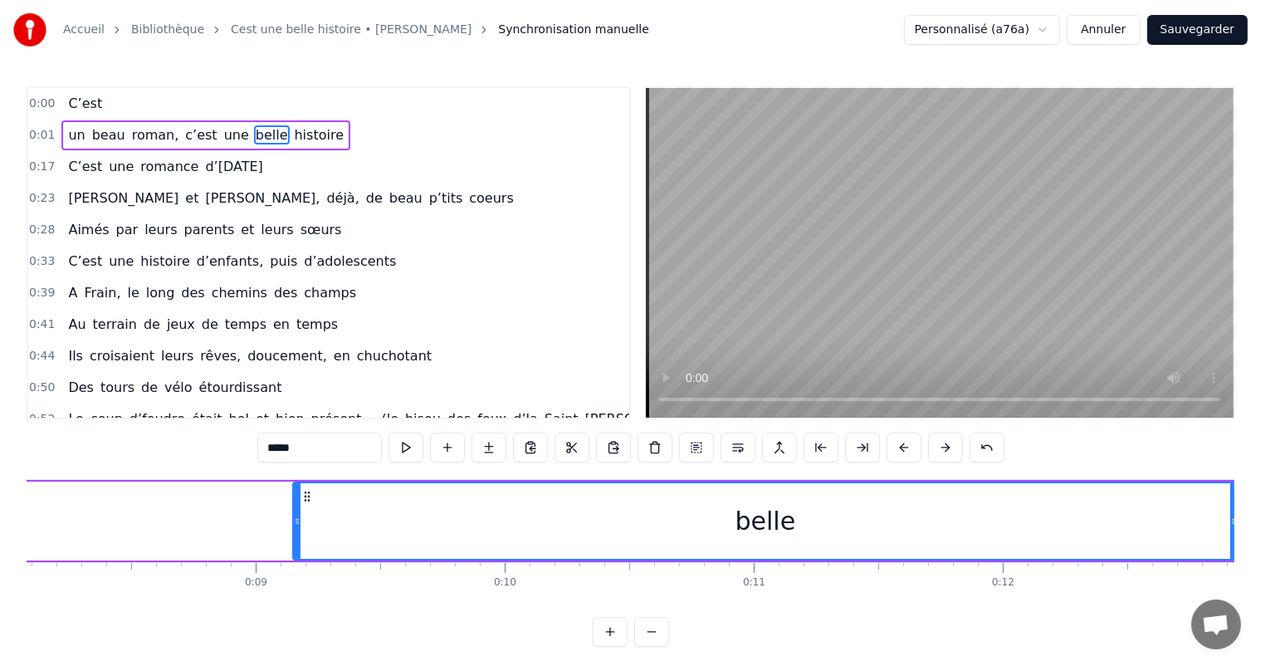
drag, startPoint x: 351, startPoint y: 517, endPoint x: 1234, endPoint y: 568, distance: 884.5
click at [1234, 568] on div "Accueil Bibliothèque Cest une belle histoire • Michel Fugain Synchronisation ma…" at bounding box center [630, 323] width 1261 height 646
drag, startPoint x: 292, startPoint y: 512, endPoint x: 378, endPoint y: 539, distance: 90.3
click at [483, 544] on div "belle" at bounding box center [765, 520] width 946 height 79
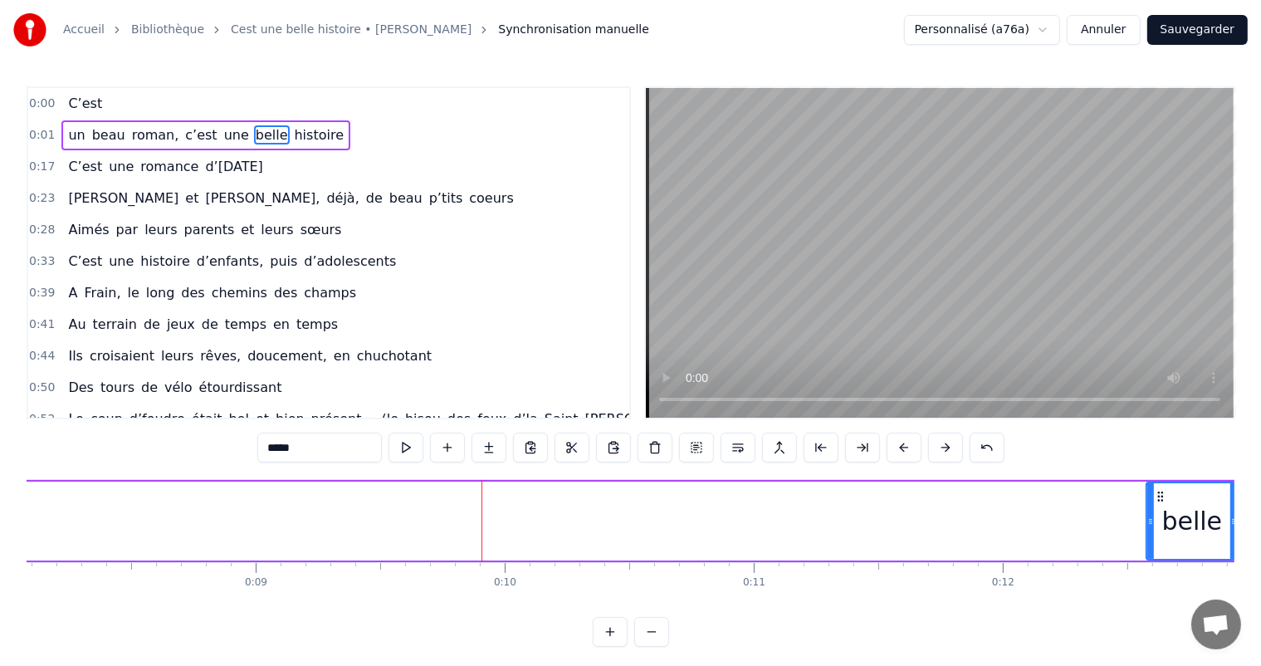
drag, startPoint x: 295, startPoint y: 518, endPoint x: 1149, endPoint y: 556, distance: 854.0
click at [1149, 556] on div at bounding box center [1150, 521] width 7 height 76
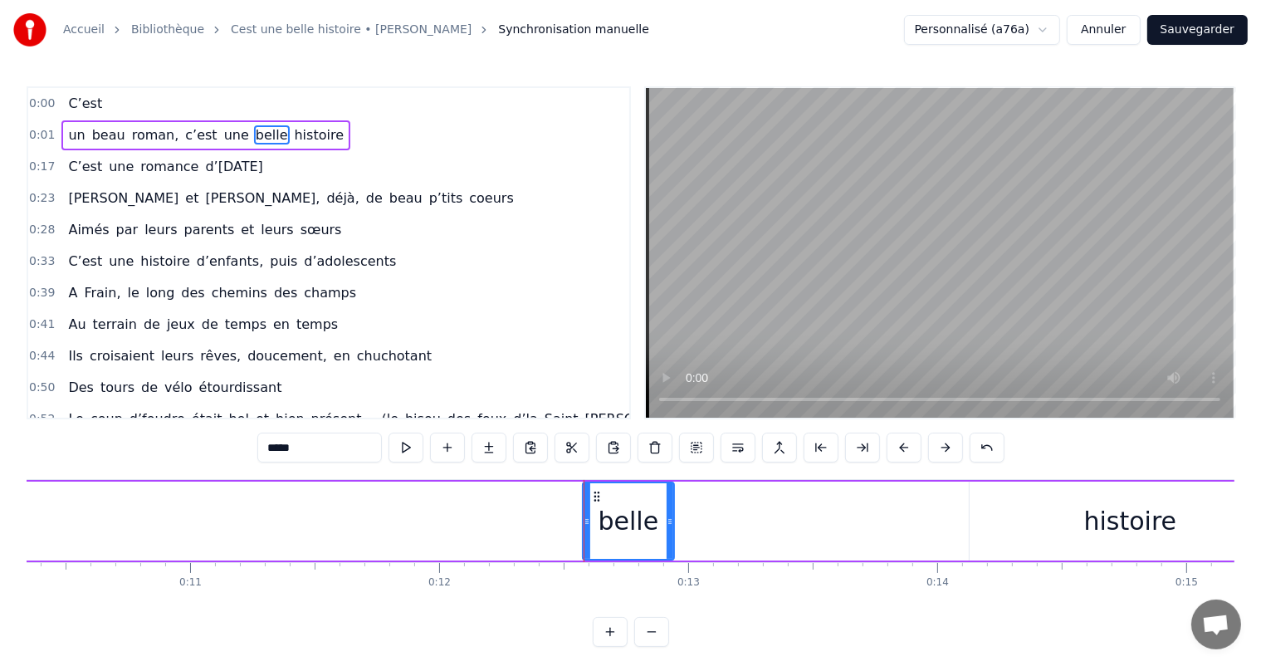
scroll to position [0, 2977]
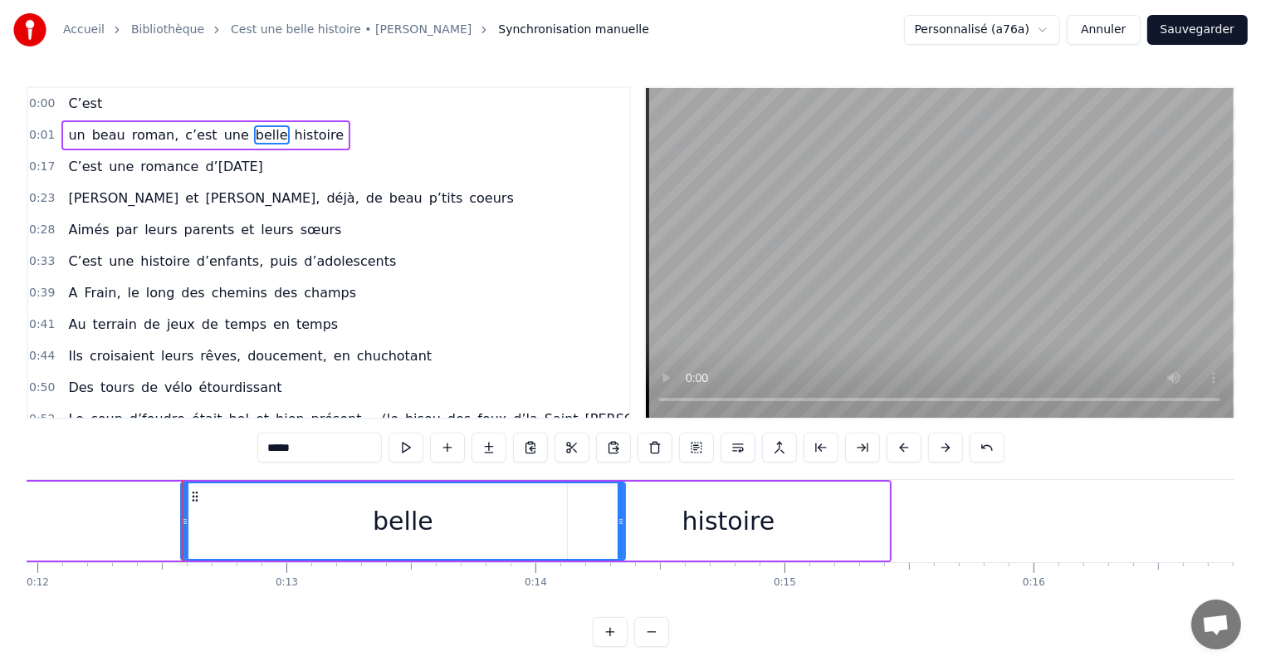
drag, startPoint x: 266, startPoint y: 521, endPoint x: 618, endPoint y: 565, distance: 355.4
click at [618, 565] on div "C’est un beau roman, c’est une belle histoire C’est une romance d’[DATE] [PERSO…" at bounding box center [630, 541] width 1207 height 124
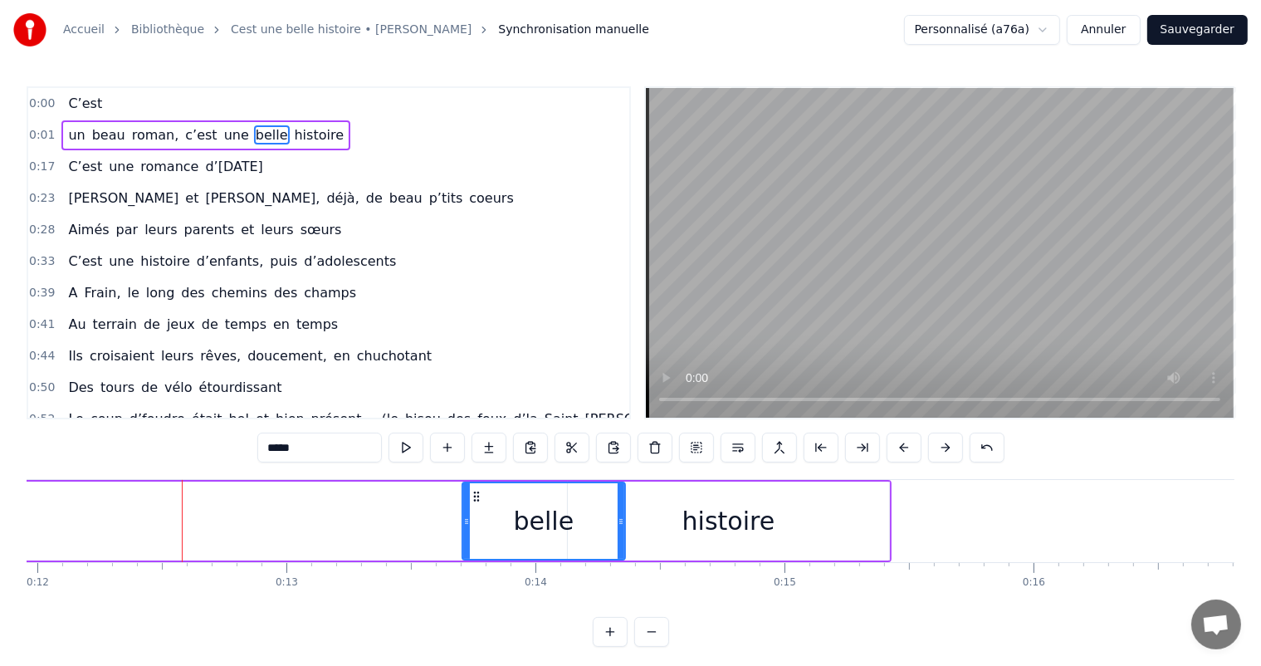
drag, startPoint x: 184, startPoint y: 522, endPoint x: 466, endPoint y: 554, distance: 283.2
click at [466, 554] on div at bounding box center [466, 521] width 7 height 76
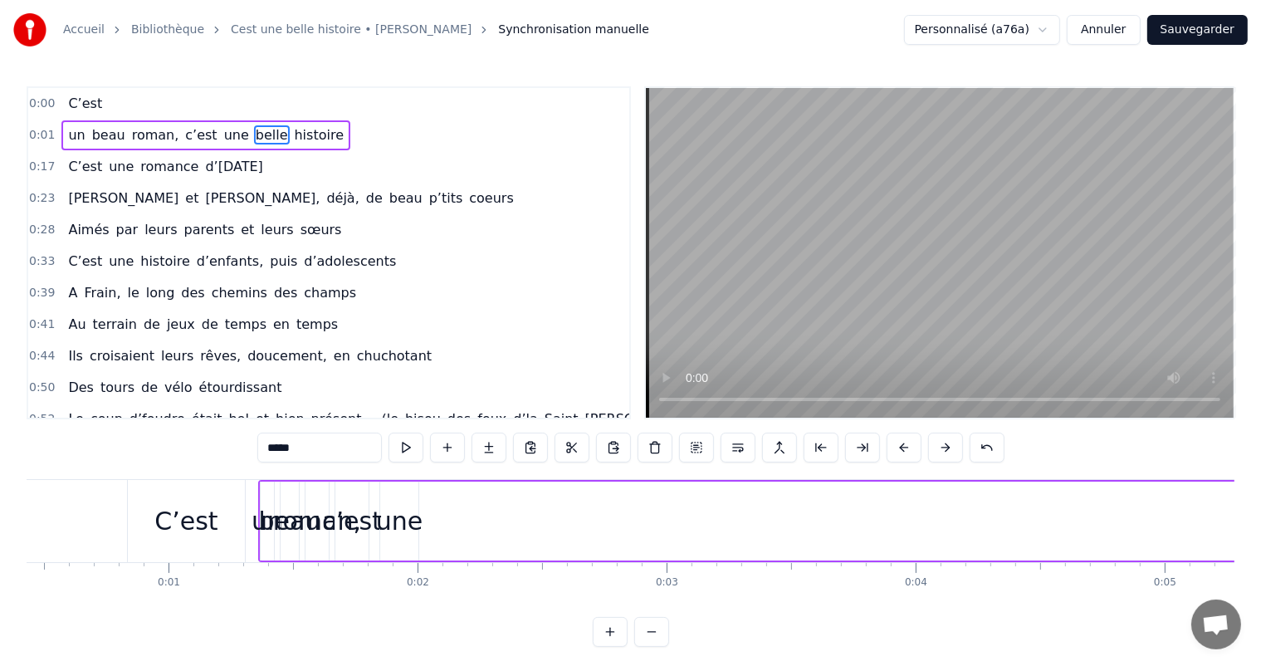
scroll to position [0, 27]
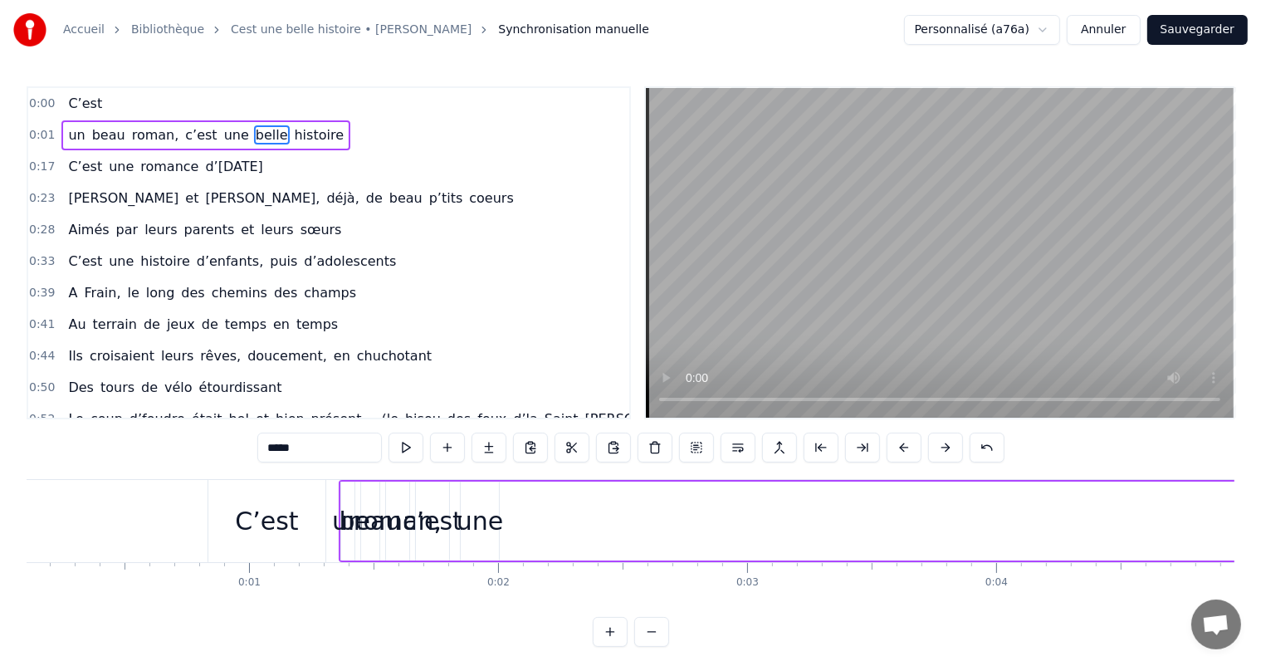
click at [481, 534] on div "une" at bounding box center [479, 520] width 46 height 37
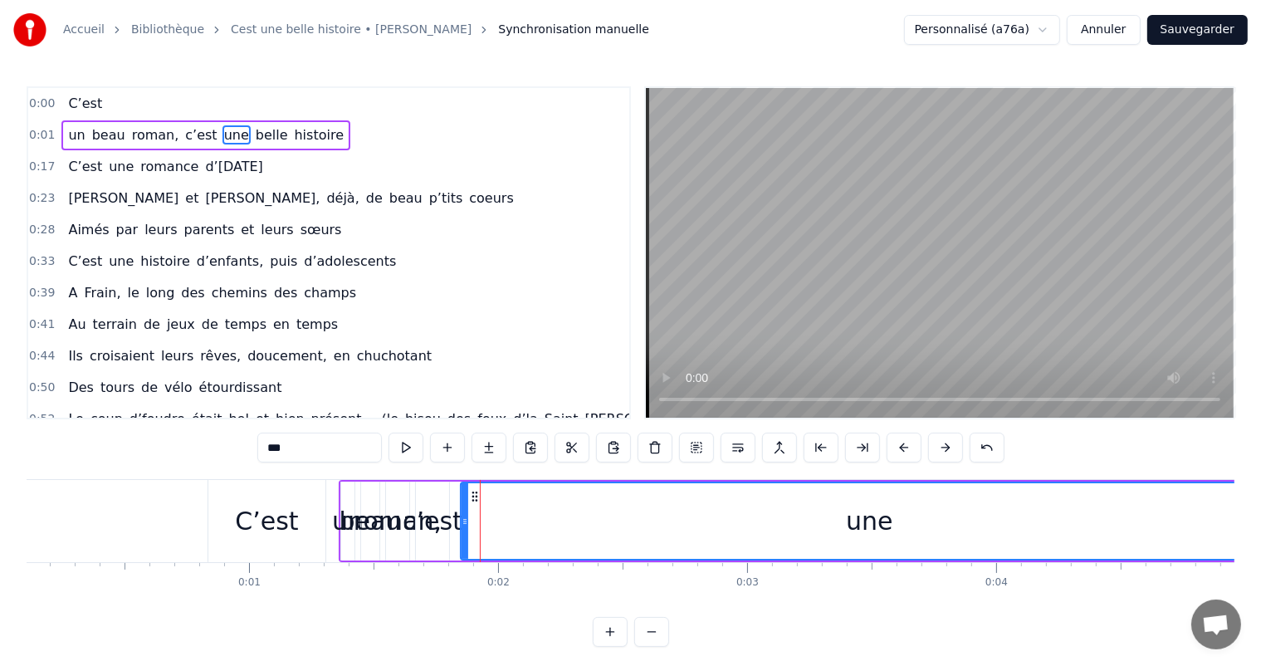
drag, startPoint x: 495, startPoint y: 522, endPoint x: 1274, endPoint y: 548, distance: 779.7
click at [1261, 548] on html "Accueil Bibliothèque Cest une belle histoire • Michel Fugain Synchronisation ma…" at bounding box center [630, 336] width 1261 height 673
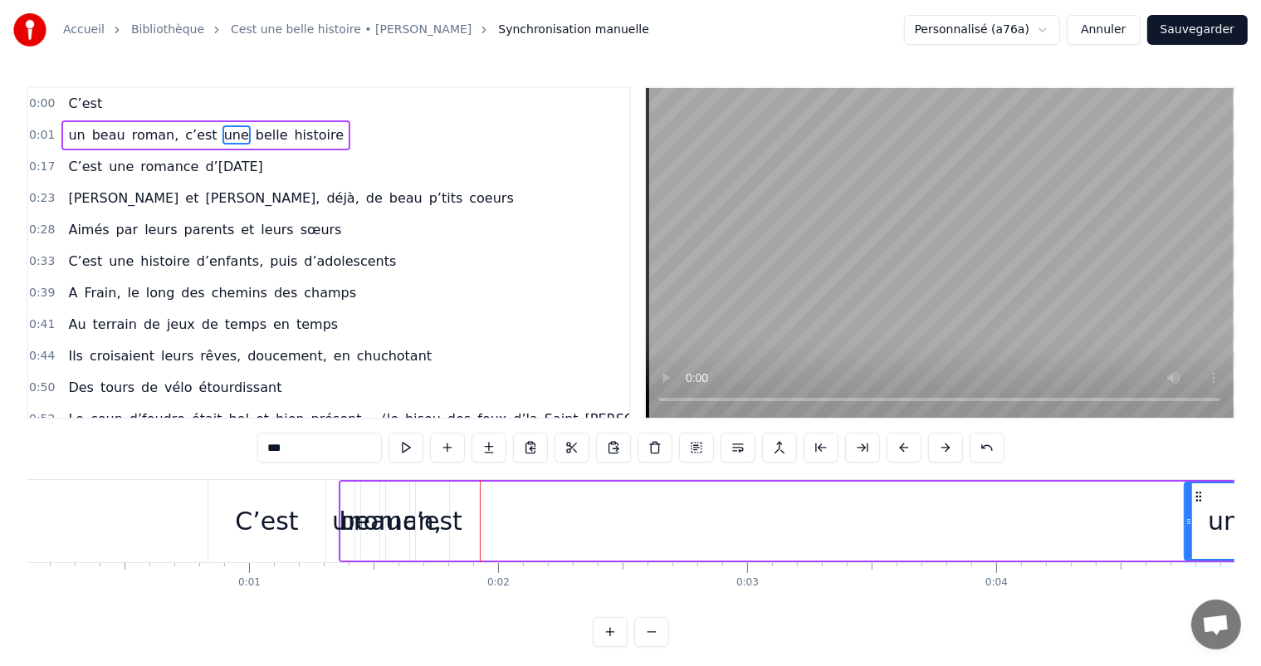
drag, startPoint x: 462, startPoint y: 497, endPoint x: 1186, endPoint y: 573, distance: 727.6
click at [1186, 573] on div "C’est un beau roman, c’est une belle histoire C’est une romance d’[DATE] [PERSO…" at bounding box center [630, 541] width 1207 height 124
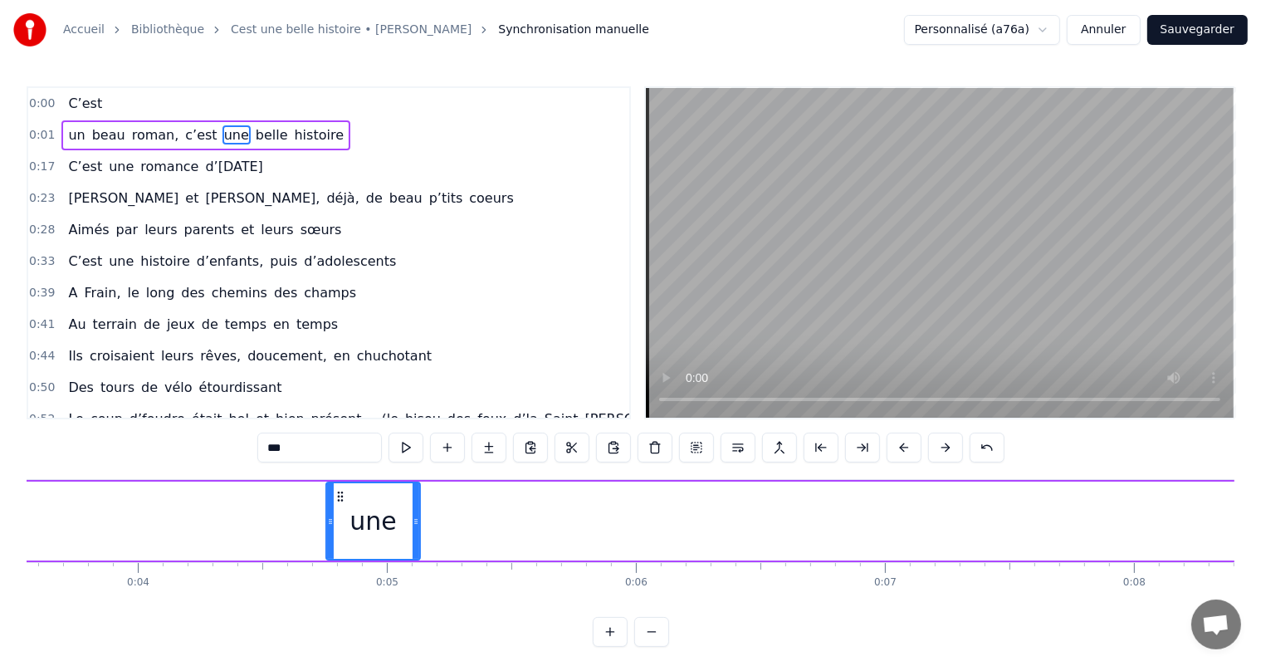
scroll to position [0, 912]
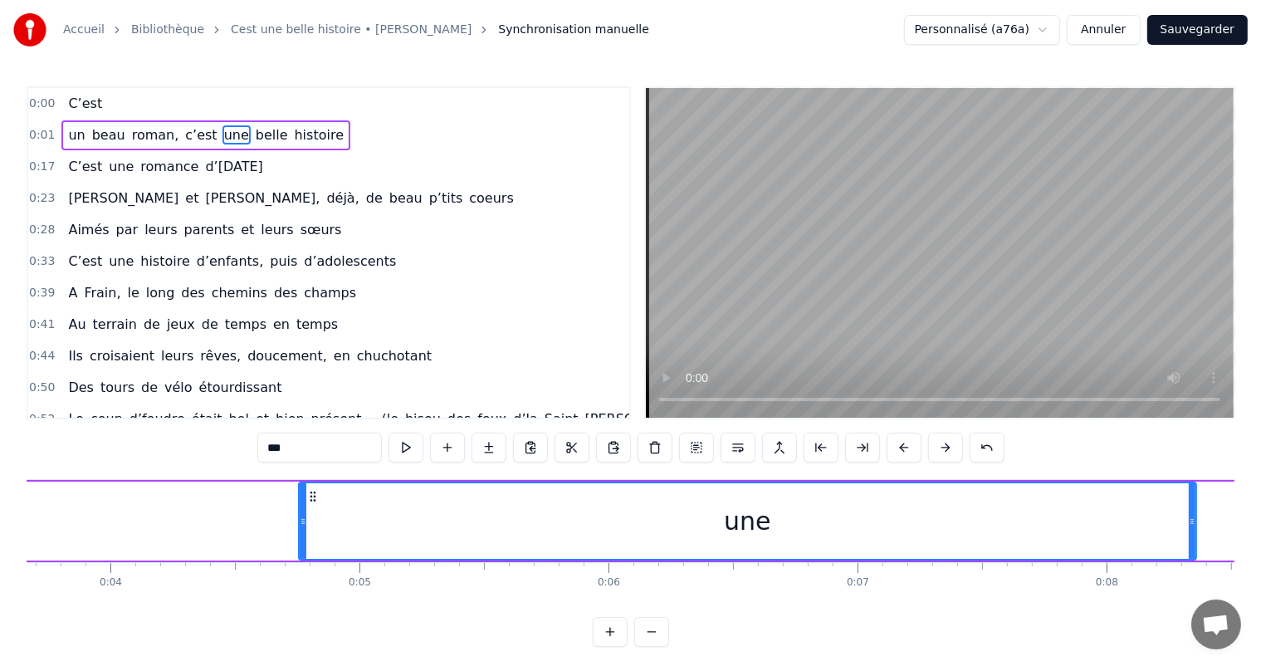
drag, startPoint x: 385, startPoint y: 505, endPoint x: 1274, endPoint y: 544, distance: 889.6
click at [1261, 544] on html "Accueil Bibliothèque Cest une belle histoire • Michel Fugain Synchronisation ma…" at bounding box center [630, 336] width 1261 height 673
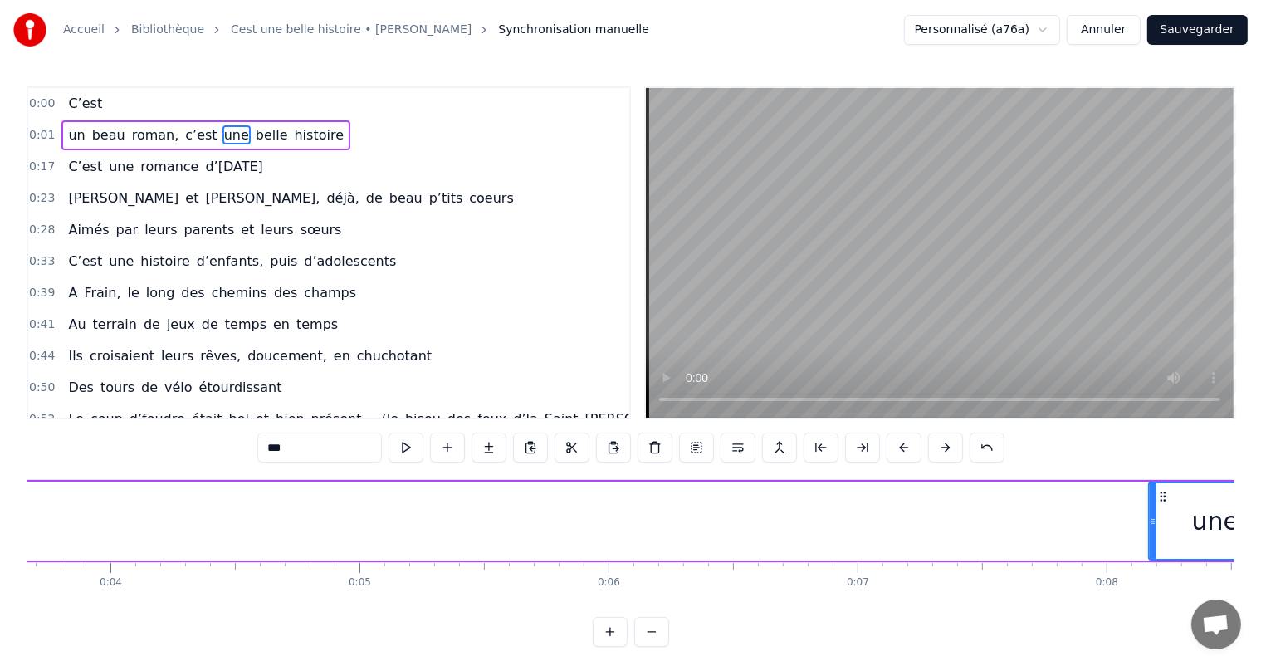
drag, startPoint x: 300, startPoint y: 508, endPoint x: 1150, endPoint y: 506, distance: 850.6
click at [1150, 506] on div at bounding box center [1152, 521] width 7 height 76
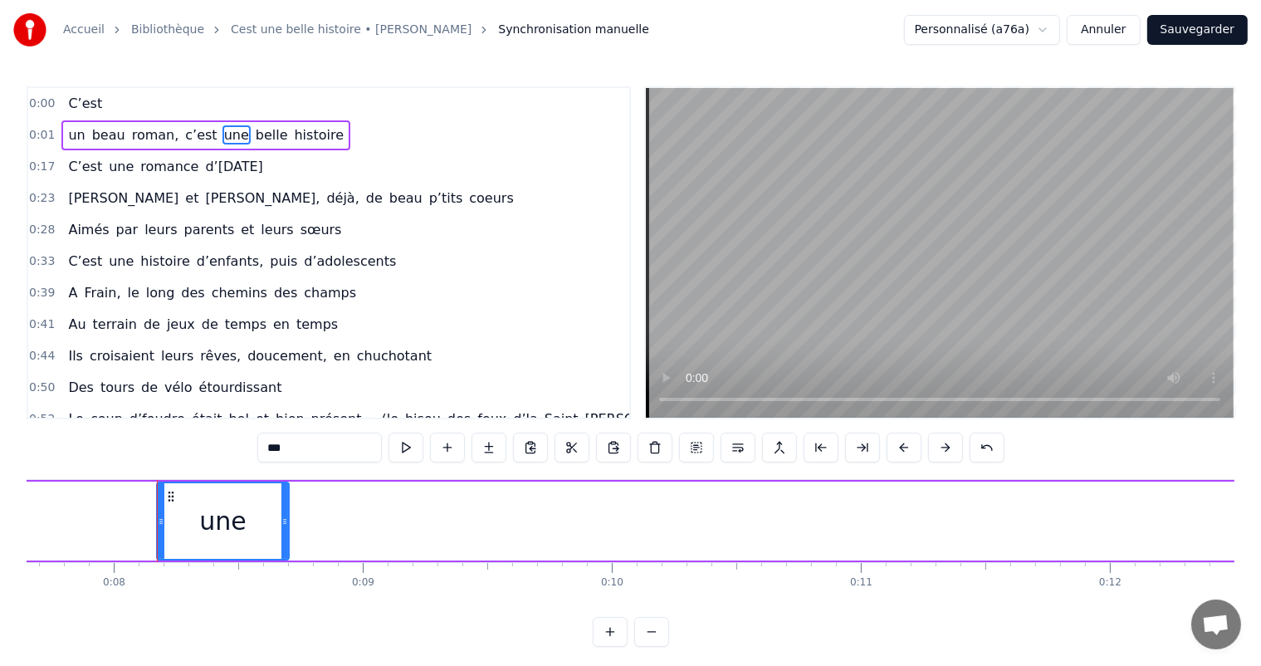
scroll to position [0, 1931]
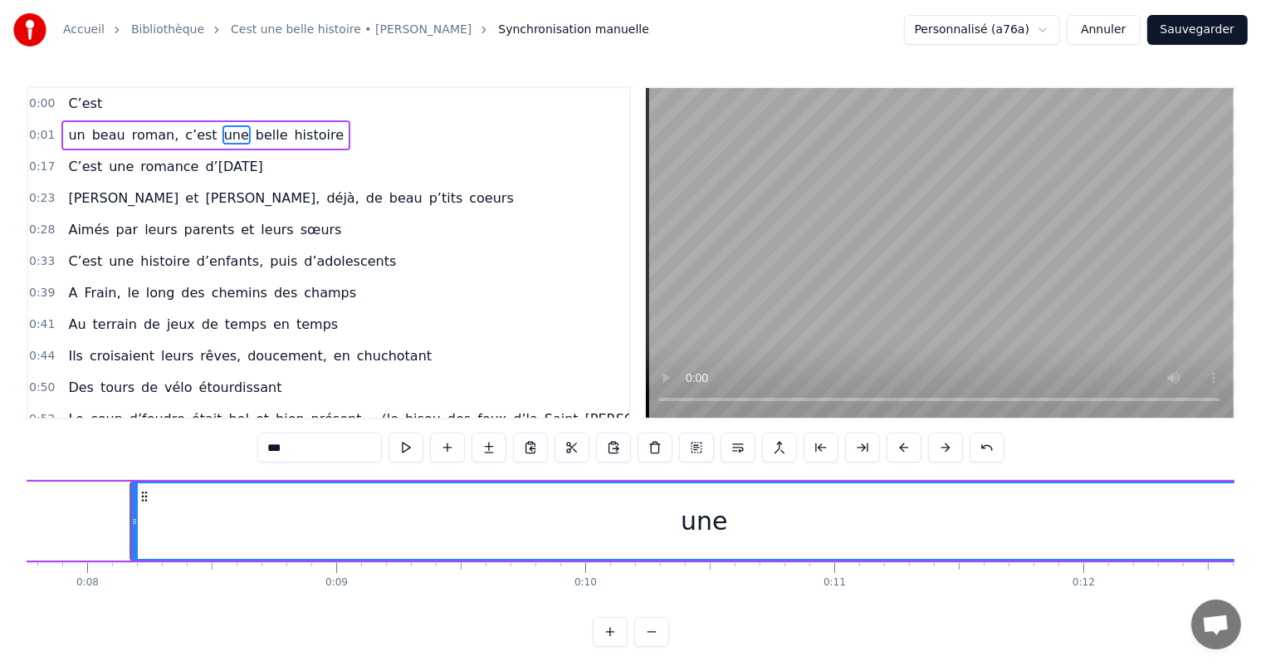
drag, startPoint x: 258, startPoint y: 518, endPoint x: 716, endPoint y: 461, distance: 461.7
click at [1261, 554] on html "Accueil Bibliothèque Cest une belle histoire • Michel Fugain Synchronisation ma…" at bounding box center [630, 336] width 1261 height 673
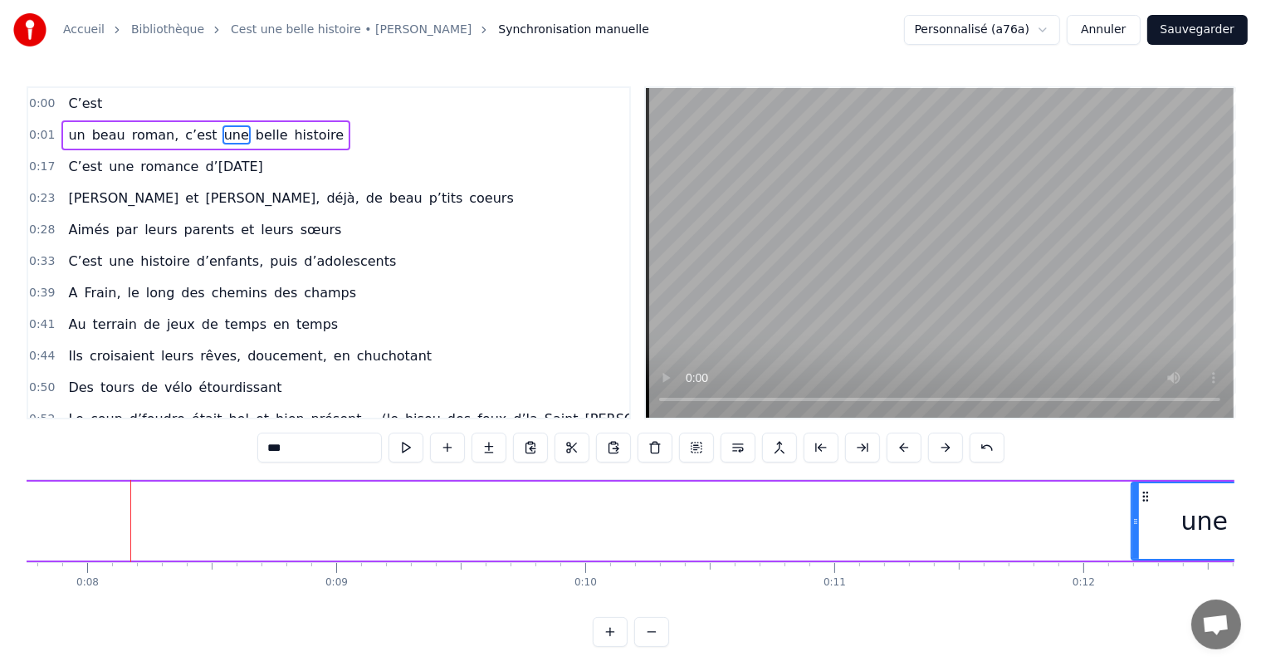
drag, startPoint x: 136, startPoint y: 500, endPoint x: 1174, endPoint y: 535, distance: 1038.8
click at [1139, 535] on div at bounding box center [1135, 521] width 7 height 76
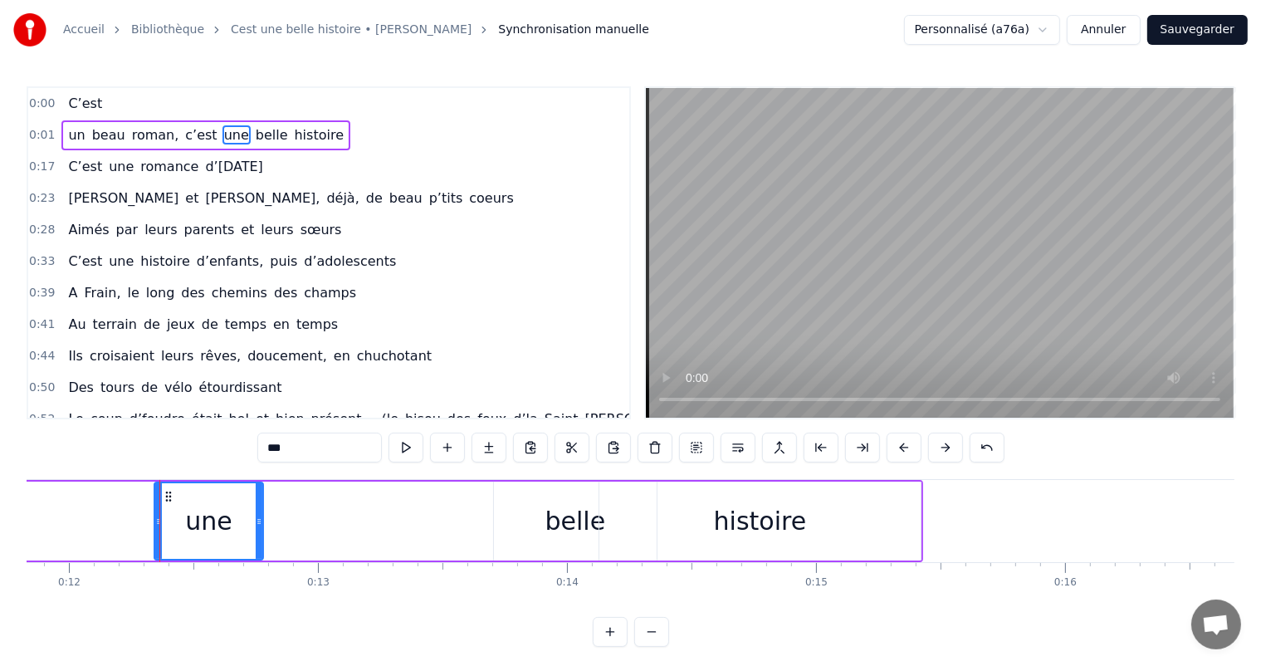
scroll to position [0, 2994]
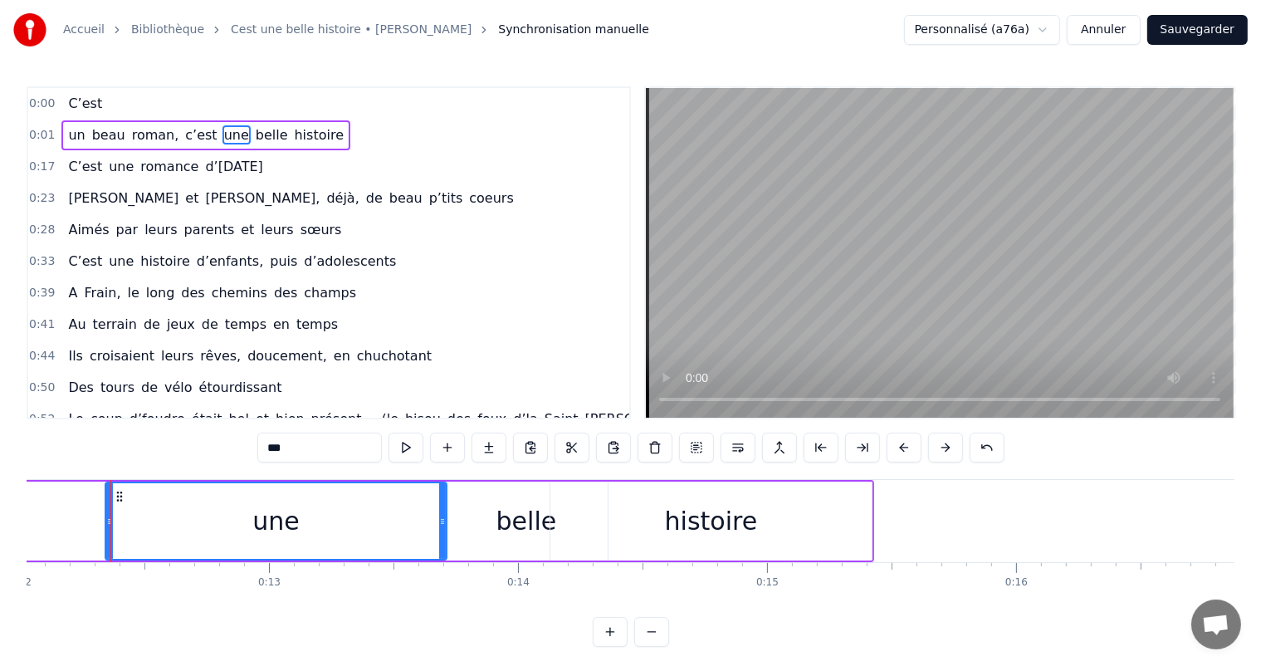
drag, startPoint x: 212, startPoint y: 495, endPoint x: 443, endPoint y: 534, distance: 234.1
click at [445, 538] on div at bounding box center [442, 521] width 7 height 76
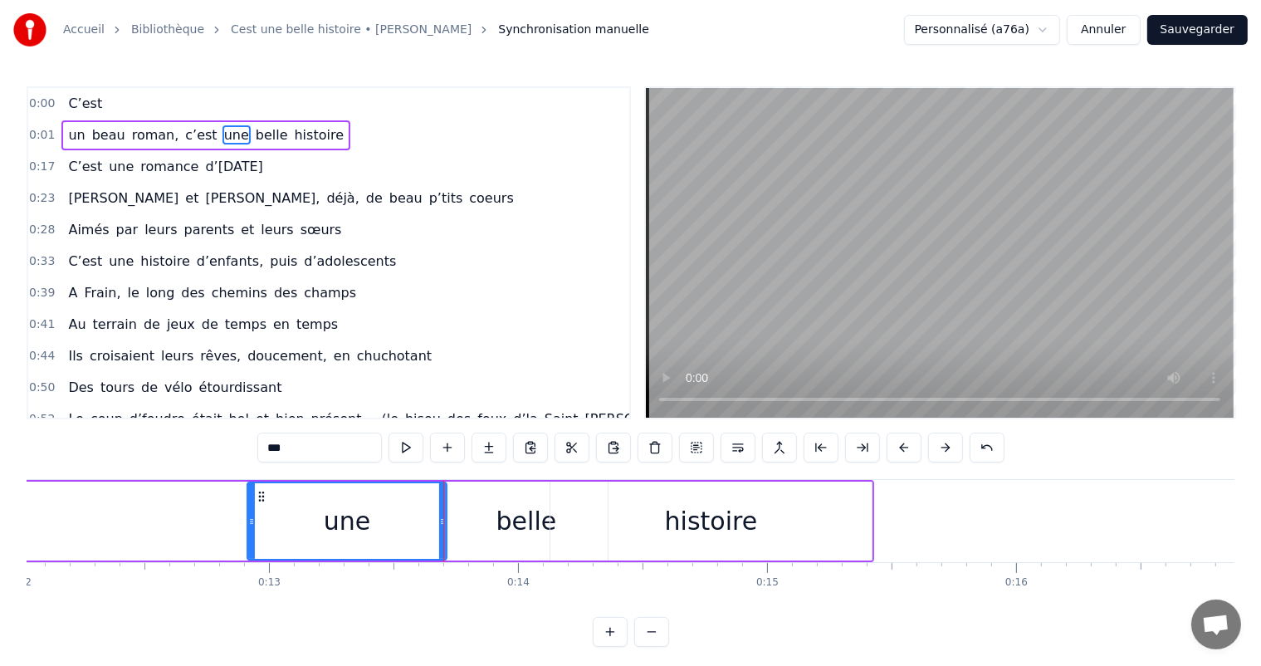
drag, startPoint x: 110, startPoint y: 522, endPoint x: 254, endPoint y: 551, distance: 146.5
click at [254, 550] on div at bounding box center [251, 521] width 7 height 76
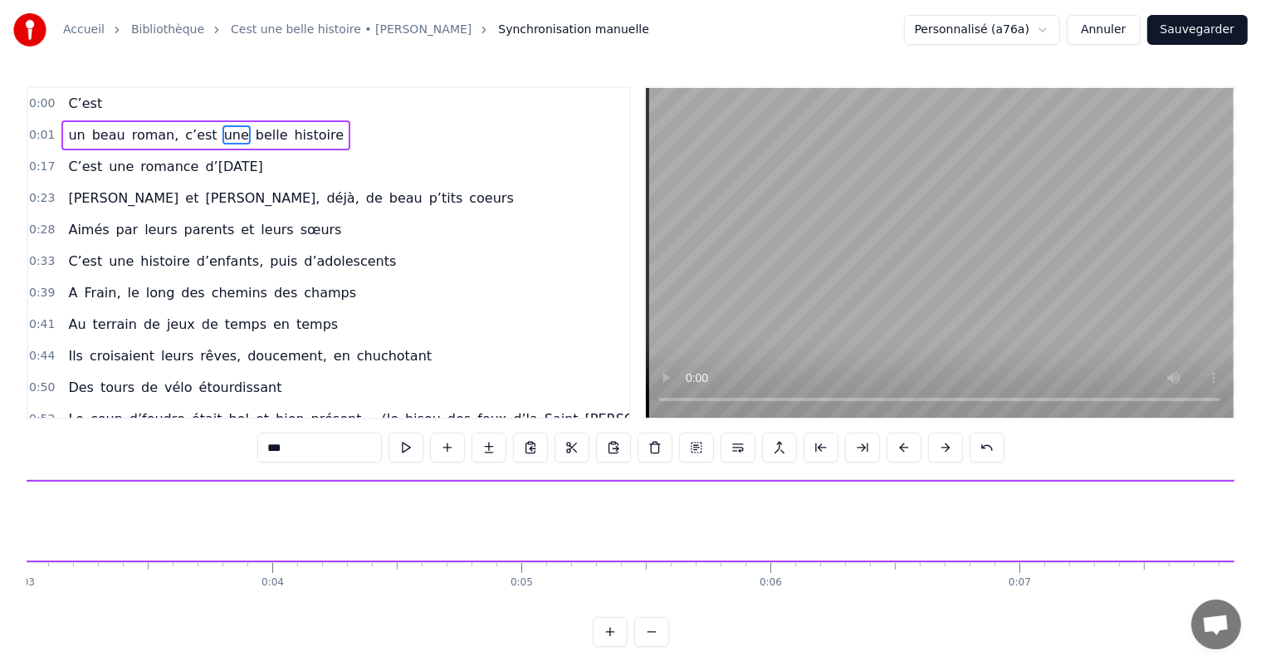
scroll to position [0, 0]
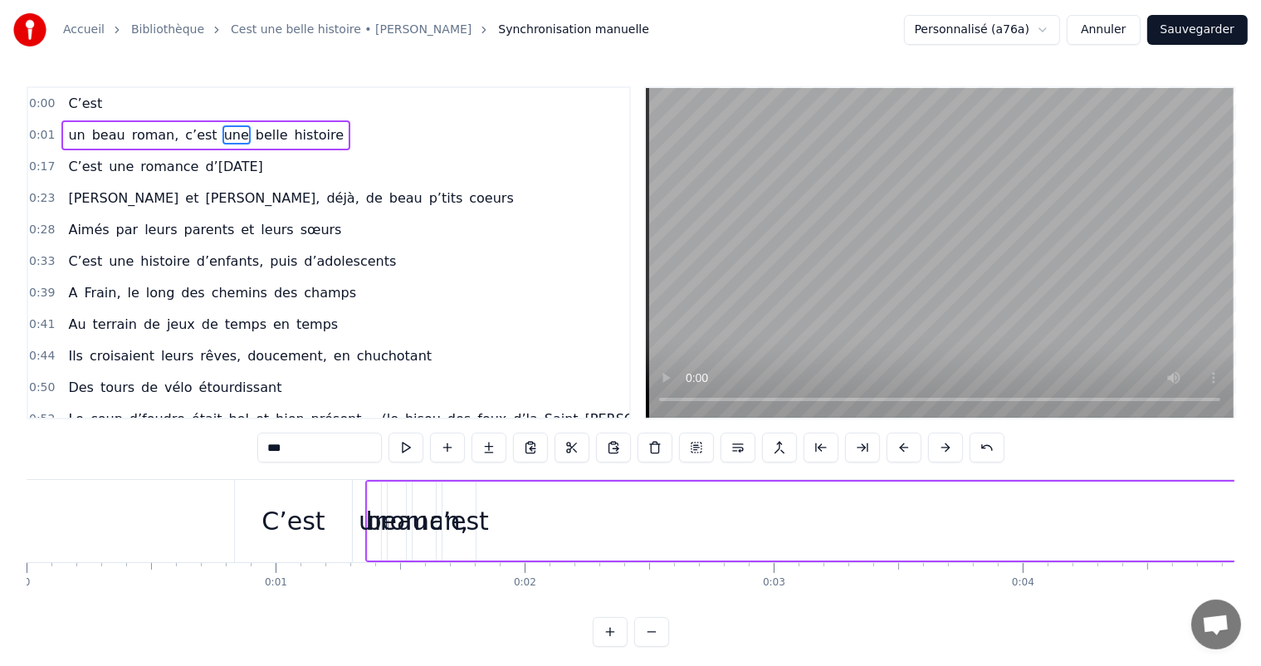
click at [467, 512] on div "c’est" at bounding box center [459, 520] width 60 height 37
type input "*****"
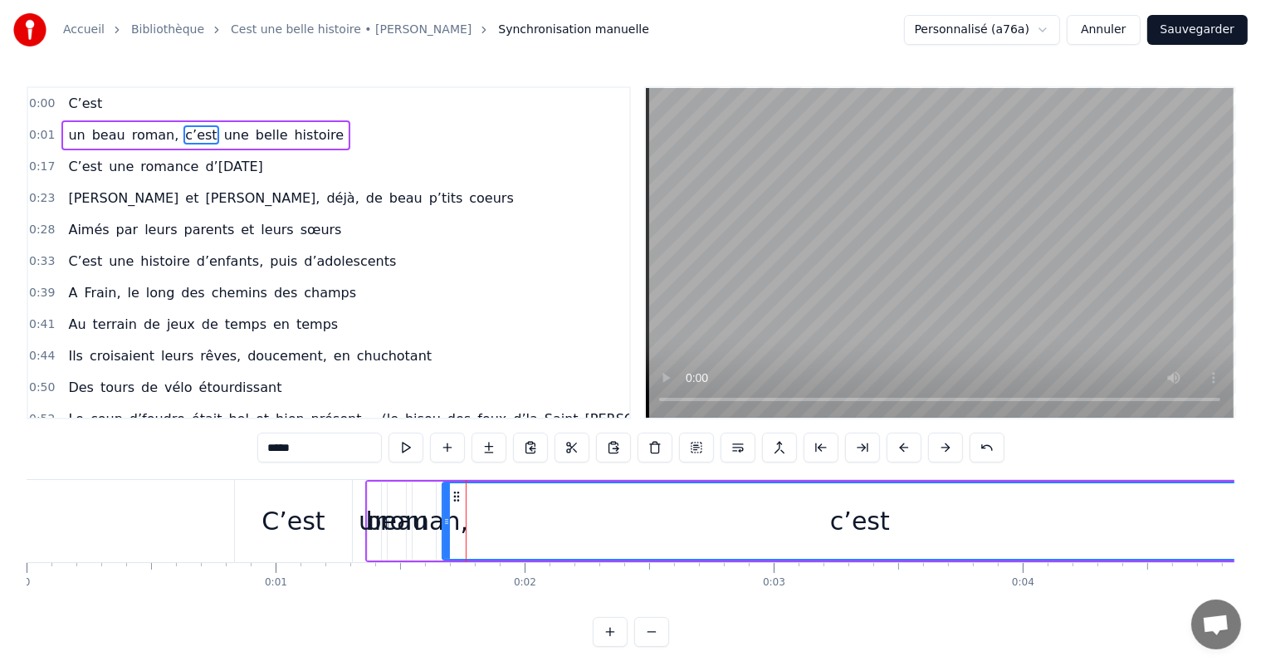
drag, startPoint x: 472, startPoint y: 515, endPoint x: 1274, endPoint y: 576, distance: 804.0
click at [1261, 576] on html "Accueil Bibliothèque Cest une belle histoire • Michel Fugain Synchronisation ma…" at bounding box center [630, 336] width 1261 height 673
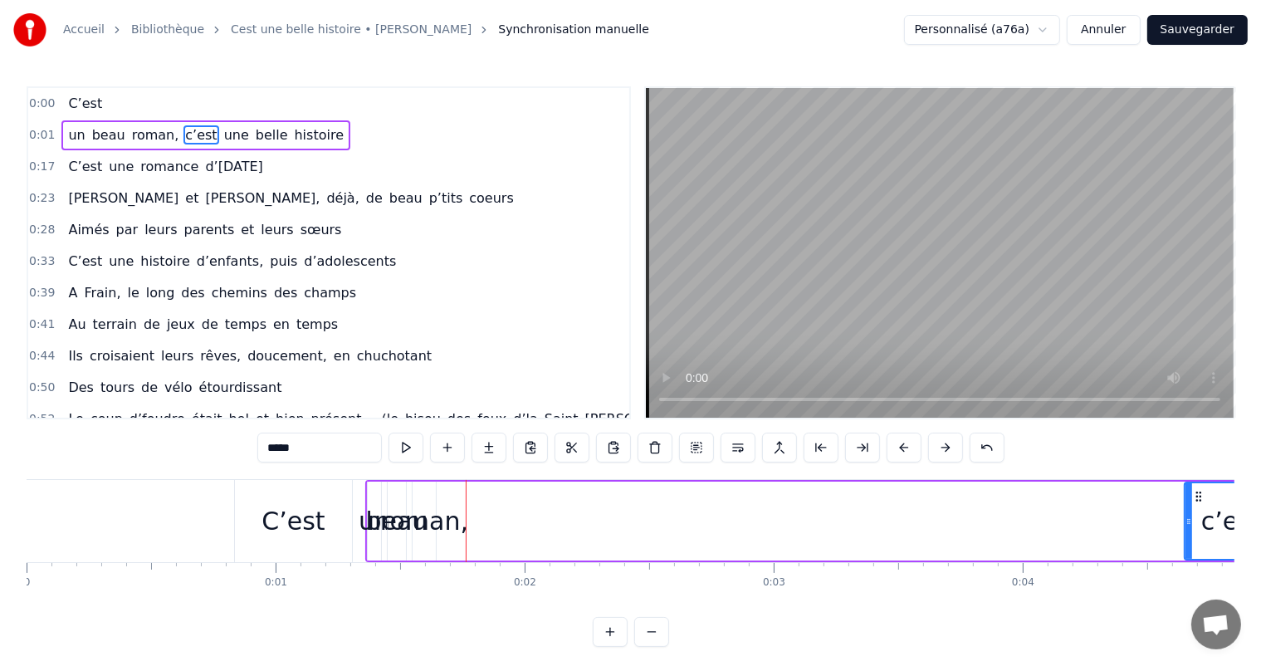
drag, startPoint x: 443, startPoint y: 520, endPoint x: 1185, endPoint y: 554, distance: 742.7
click at [1185, 553] on div at bounding box center [1188, 521] width 7 height 76
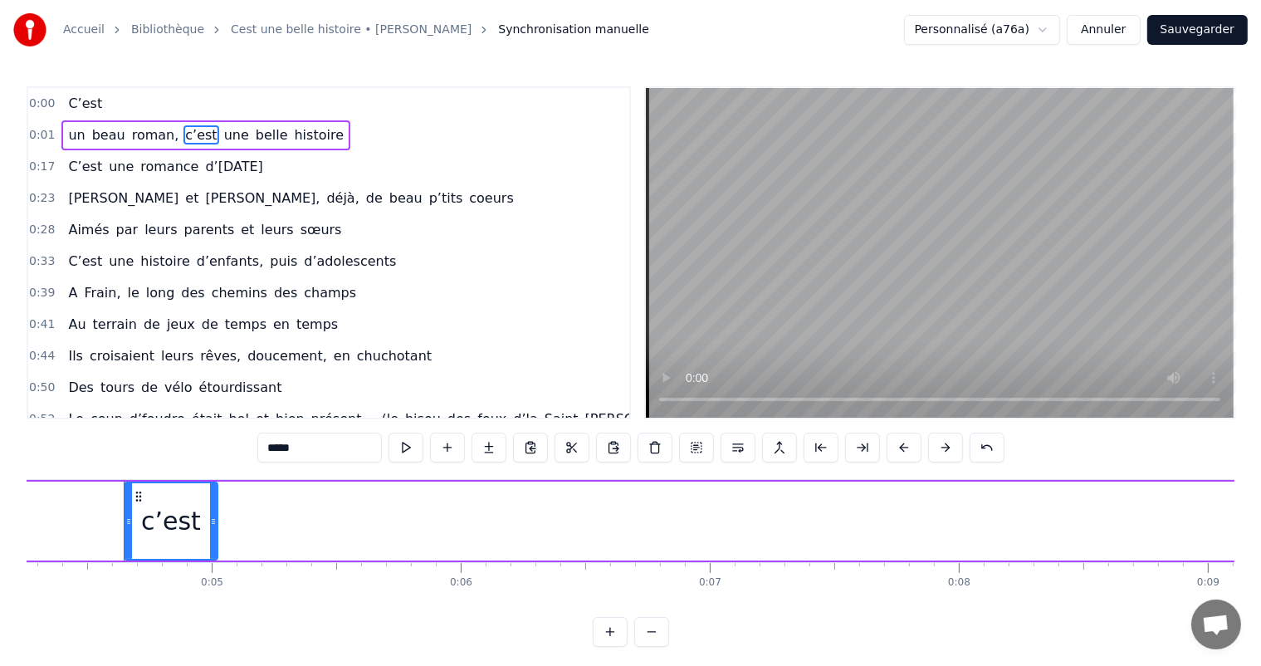
scroll to position [0, 1074]
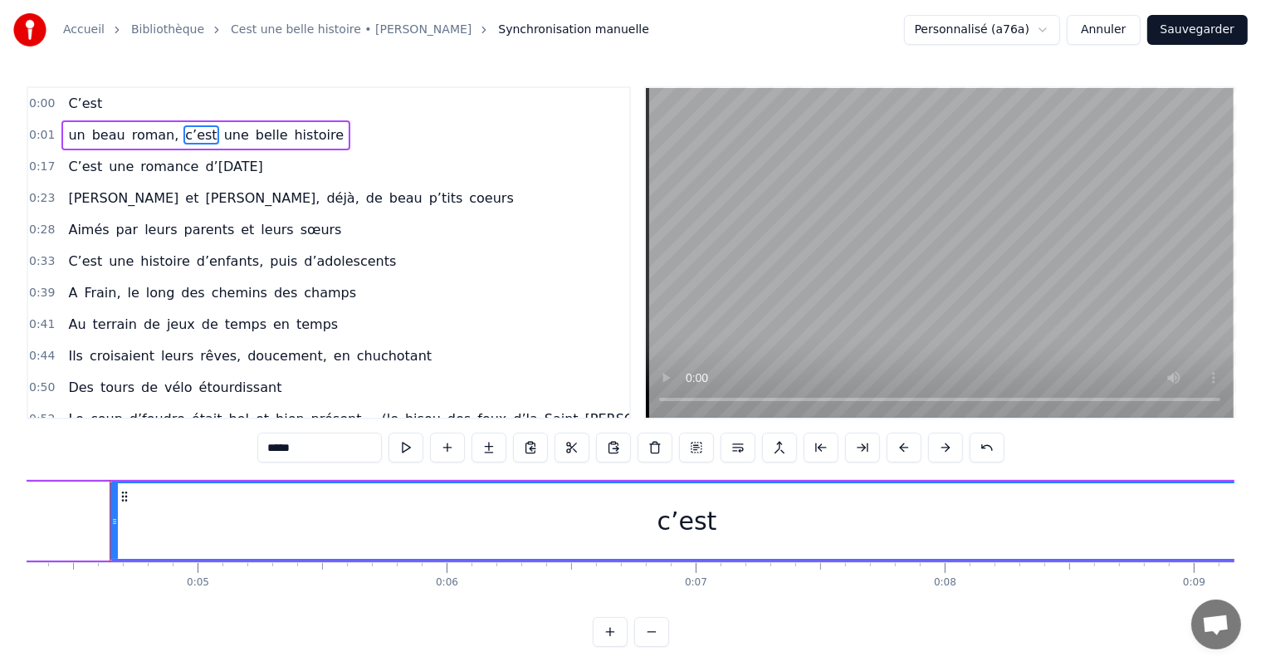
drag, startPoint x: 197, startPoint y: 525, endPoint x: 1256, endPoint y: 573, distance: 1060.9
click at [1256, 573] on div "Accueil Bibliothèque Cest une belle histoire • Michel Fugain Synchronisation ma…" at bounding box center [630, 323] width 1261 height 646
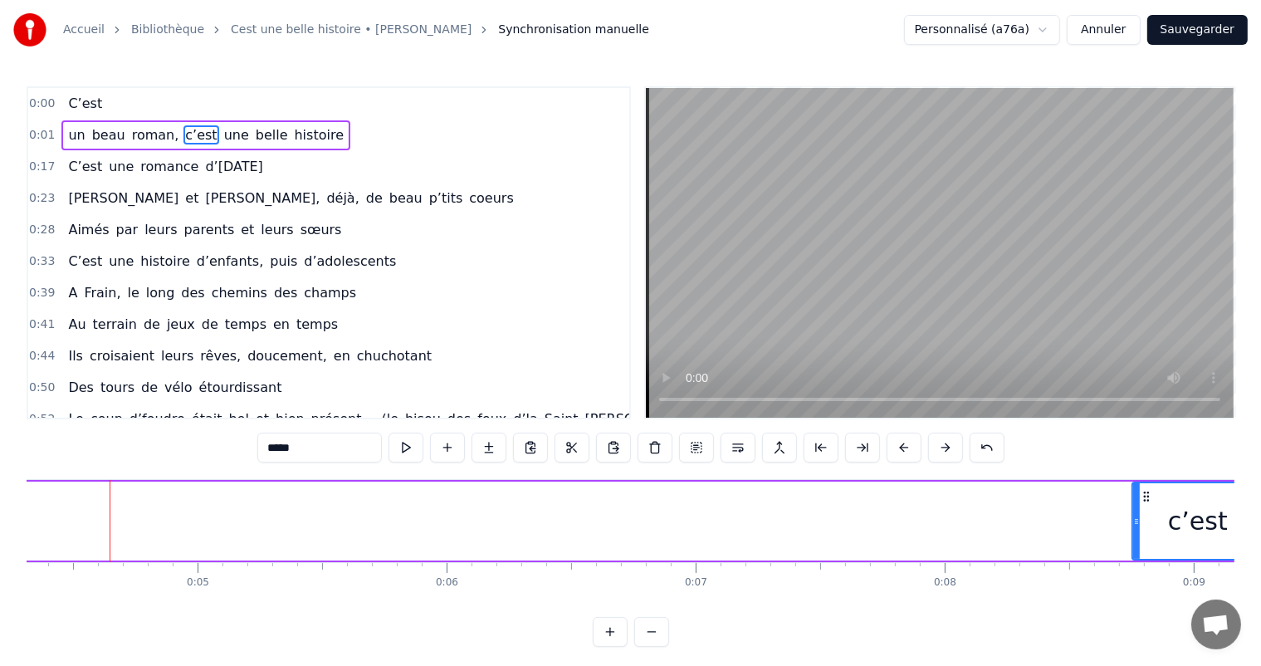
drag, startPoint x: 111, startPoint y: 510, endPoint x: 1134, endPoint y: 516, distance: 1023.3
click at [1134, 516] on div at bounding box center [1136, 521] width 7 height 76
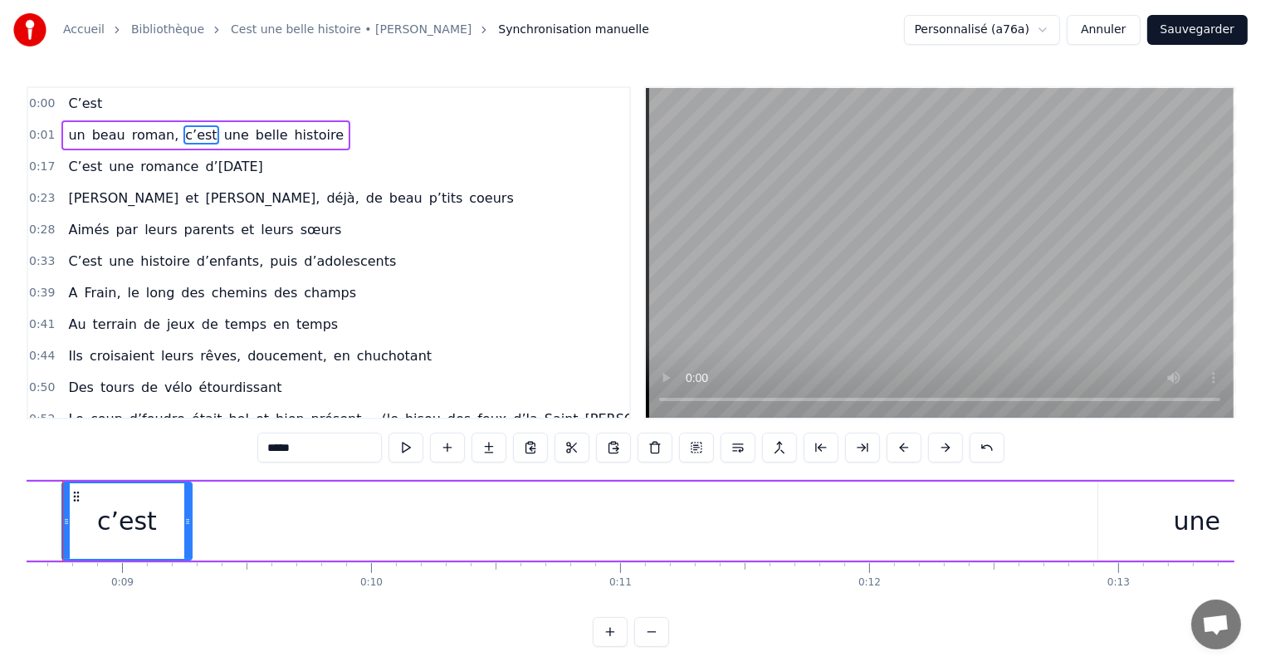
scroll to position [0, 2038]
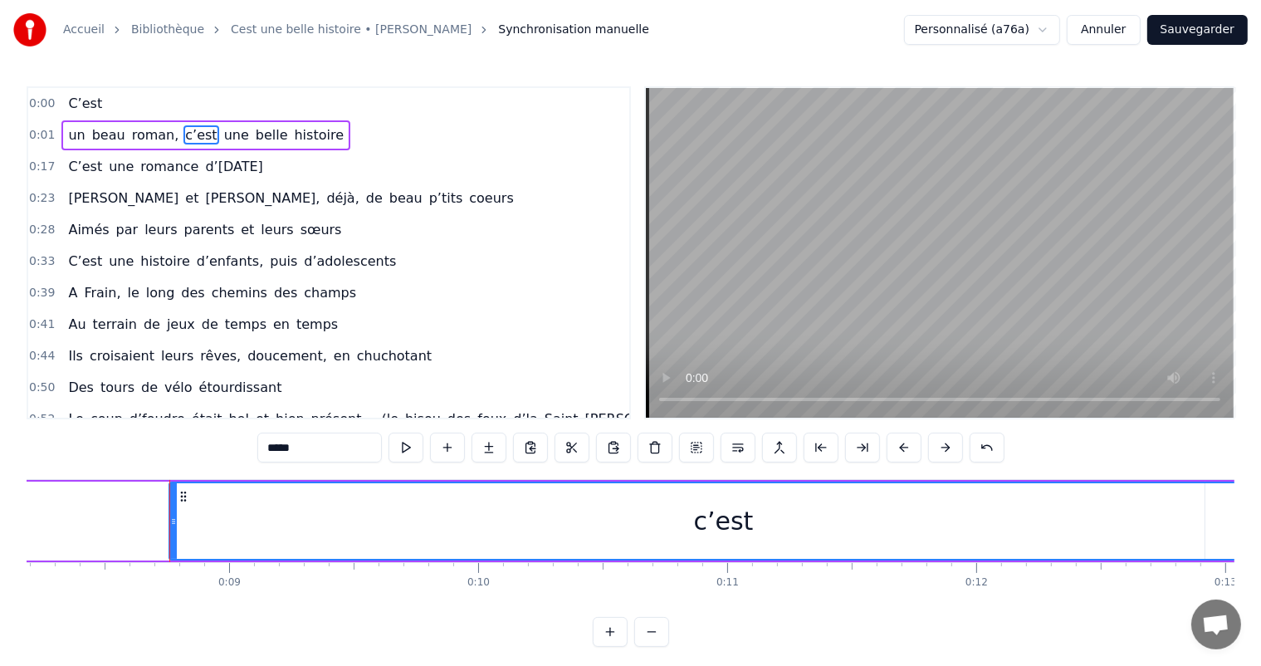
drag, startPoint x: 295, startPoint y: 511, endPoint x: 1270, endPoint y: 500, distance: 974.4
click at [1261, 501] on html "Accueil Bibliothèque Cest une belle histoire • Michel Fugain Synchronisation ma…" at bounding box center [630, 336] width 1261 height 673
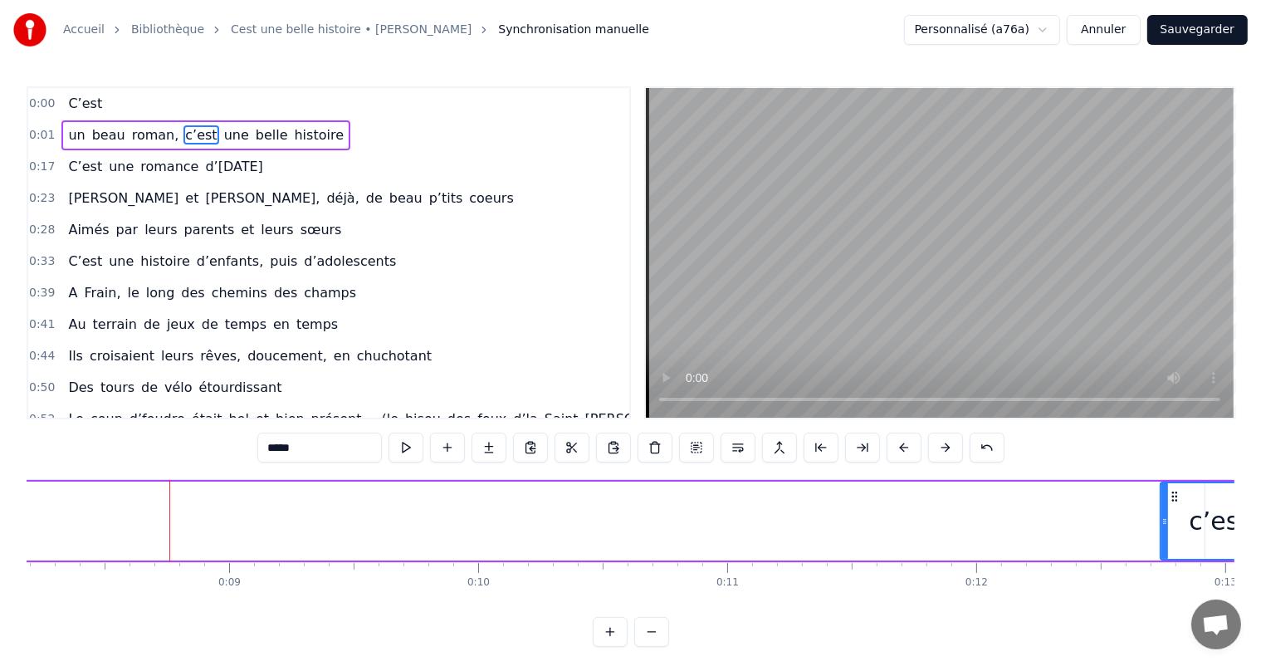
drag, startPoint x: 173, startPoint y: 517, endPoint x: 1174, endPoint y: 482, distance: 1001.5
click at [1168, 483] on div at bounding box center [1164, 521] width 7 height 76
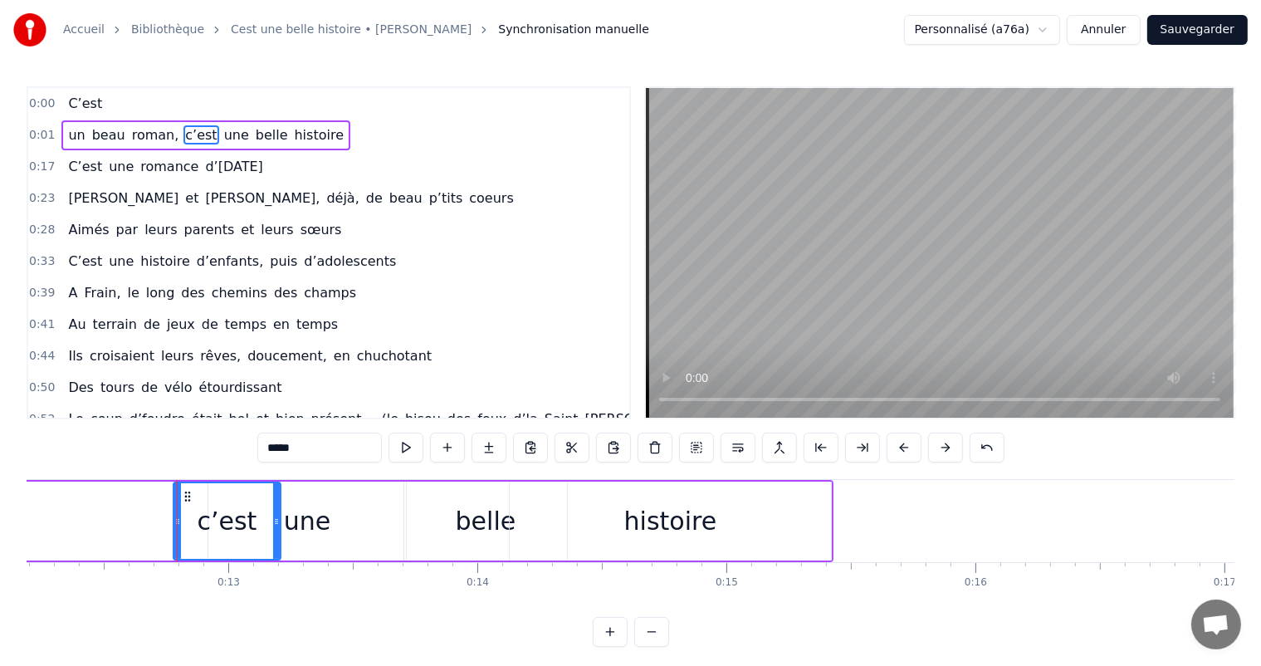
scroll to position [0, 3101]
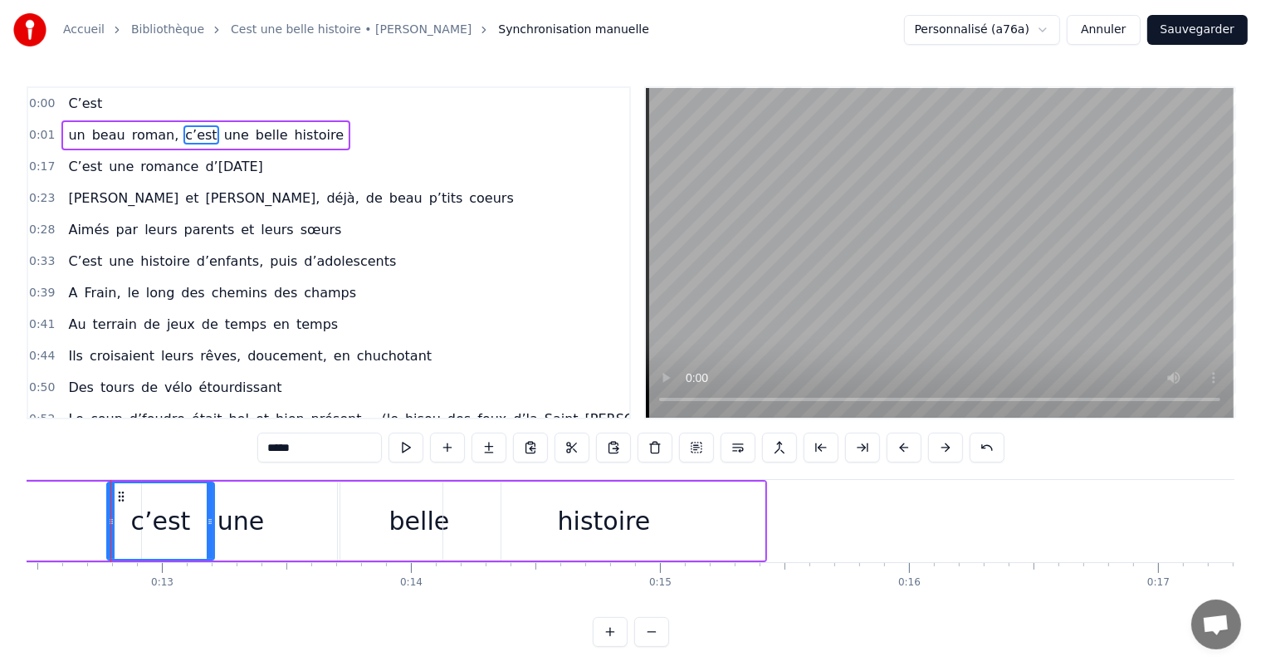
drag, startPoint x: 110, startPoint y: 523, endPoint x: 80, endPoint y: 520, distance: 30.1
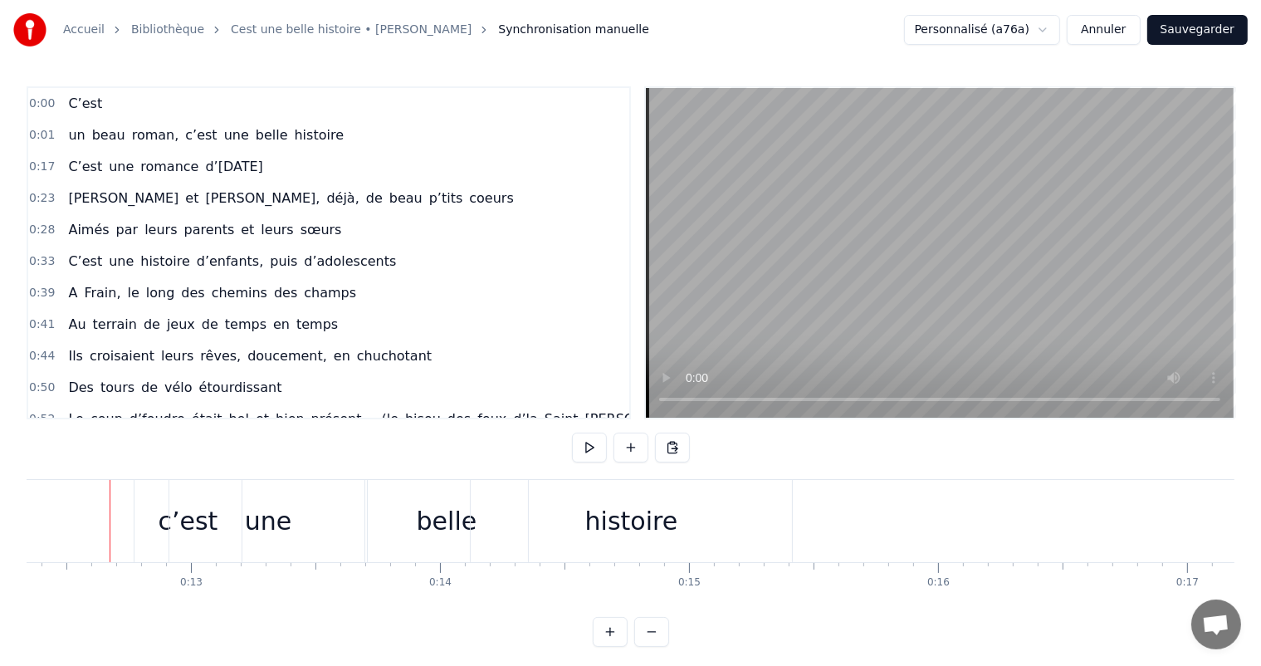
scroll to position [0, 3071]
click at [169, 504] on div "une" at bounding box center [268, 521] width 199 height 82
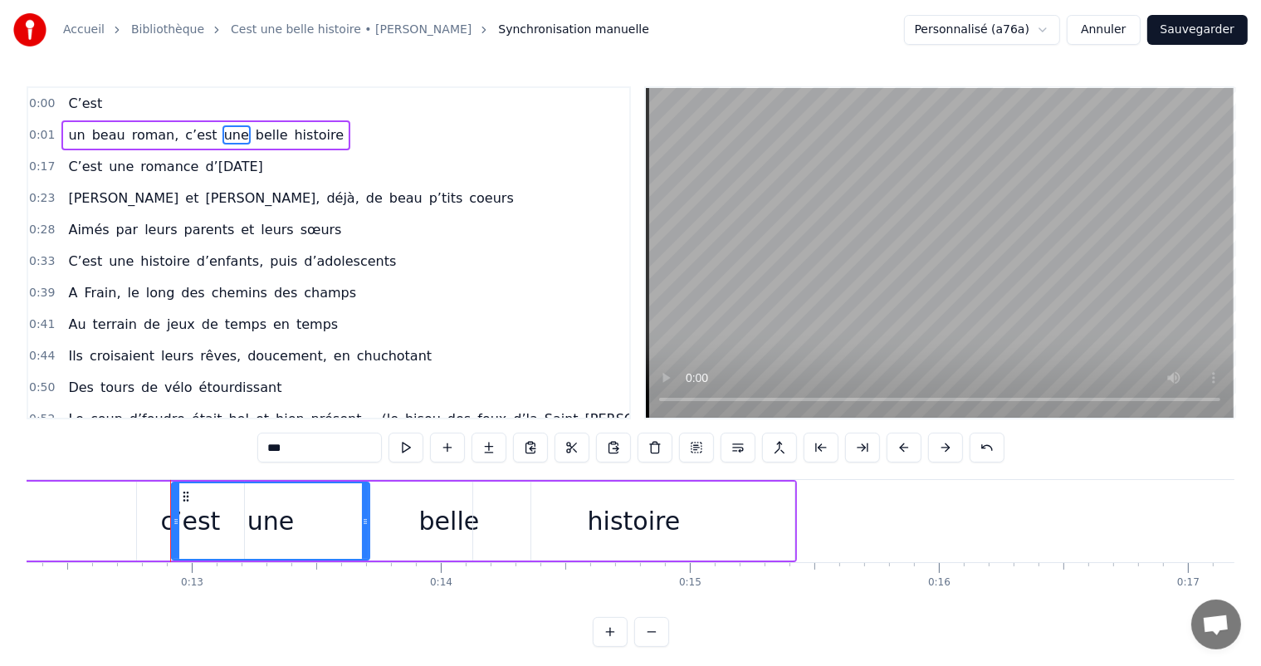
click at [142, 519] on div "c’est" at bounding box center [190, 520] width 107 height 79
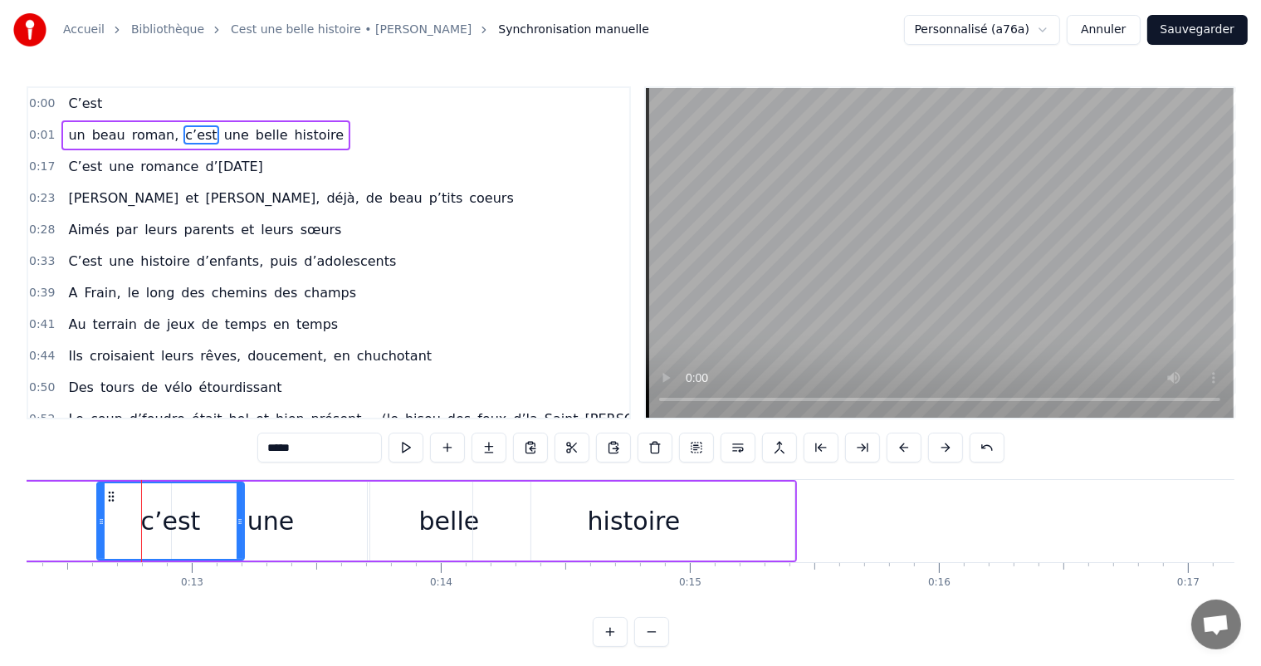
drag, startPoint x: 136, startPoint y: 515, endPoint x: 82, endPoint y: 528, distance: 55.6
click at [96, 529] on div "c’est" at bounding box center [170, 520] width 149 height 79
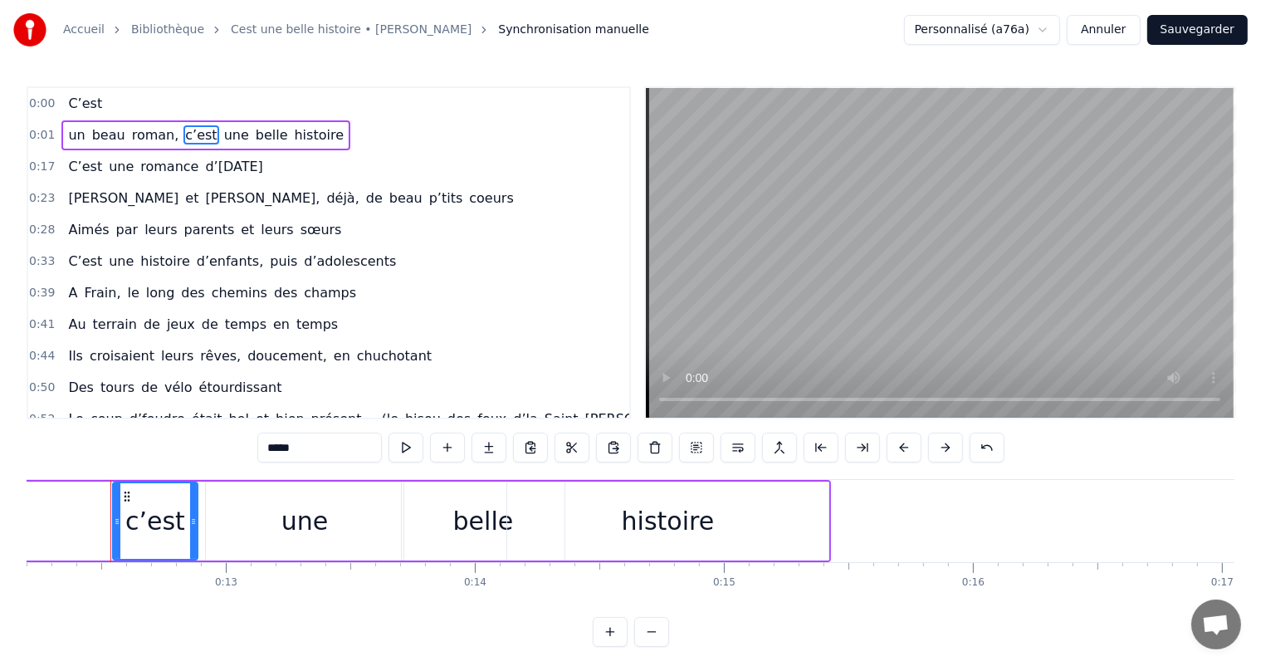
drag, startPoint x: 274, startPoint y: 514, endPoint x: 191, endPoint y: 507, distance: 83.3
click at [191, 507] on div at bounding box center [193, 521] width 7 height 76
click at [292, 509] on div "une" at bounding box center [304, 520] width 46 height 37
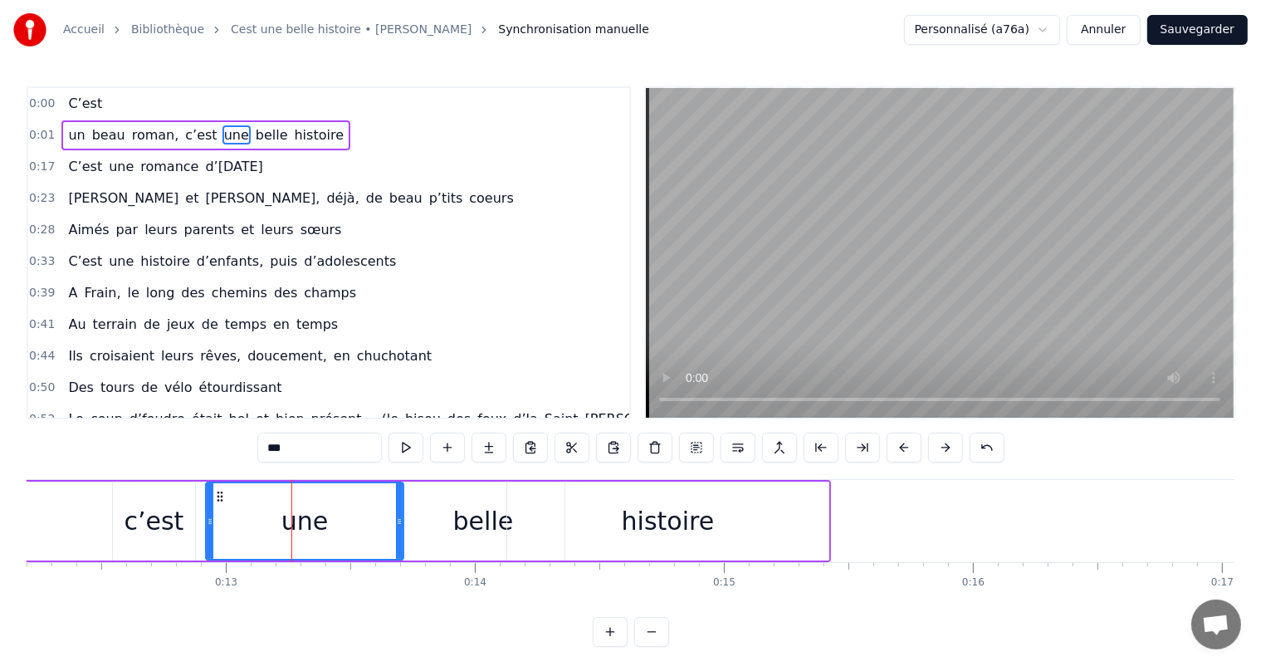
click at [186, 511] on div "c’est" at bounding box center [154, 520] width 82 height 79
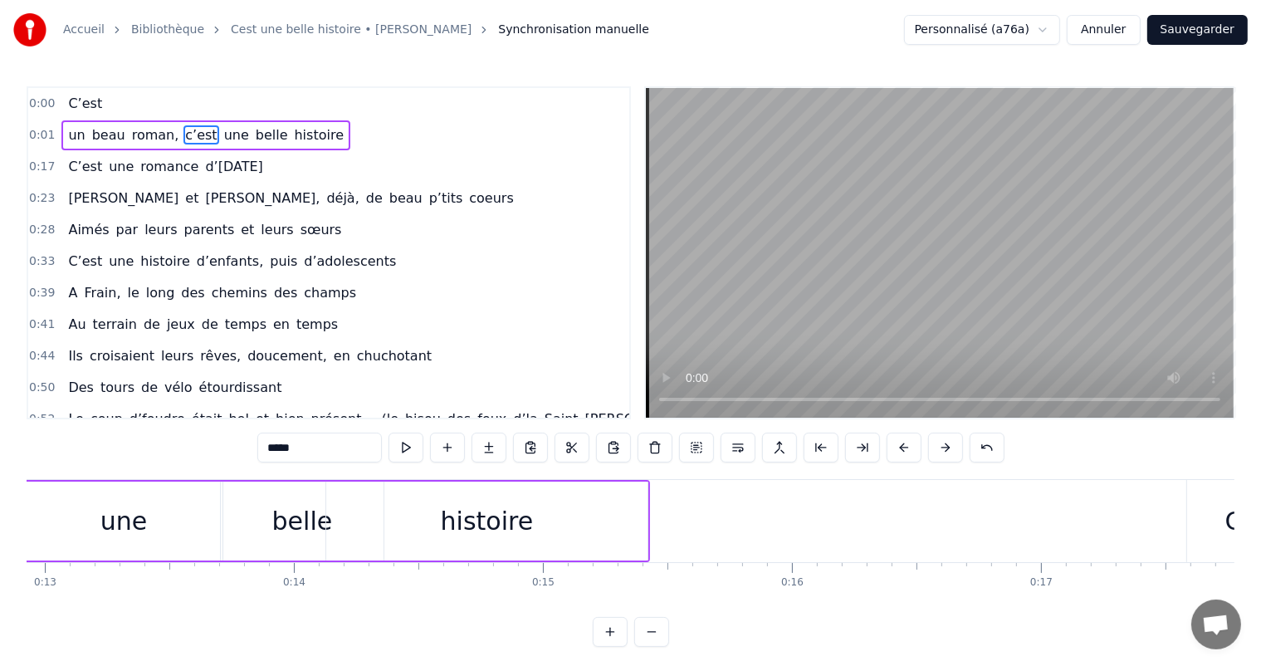
scroll to position [0, 3164]
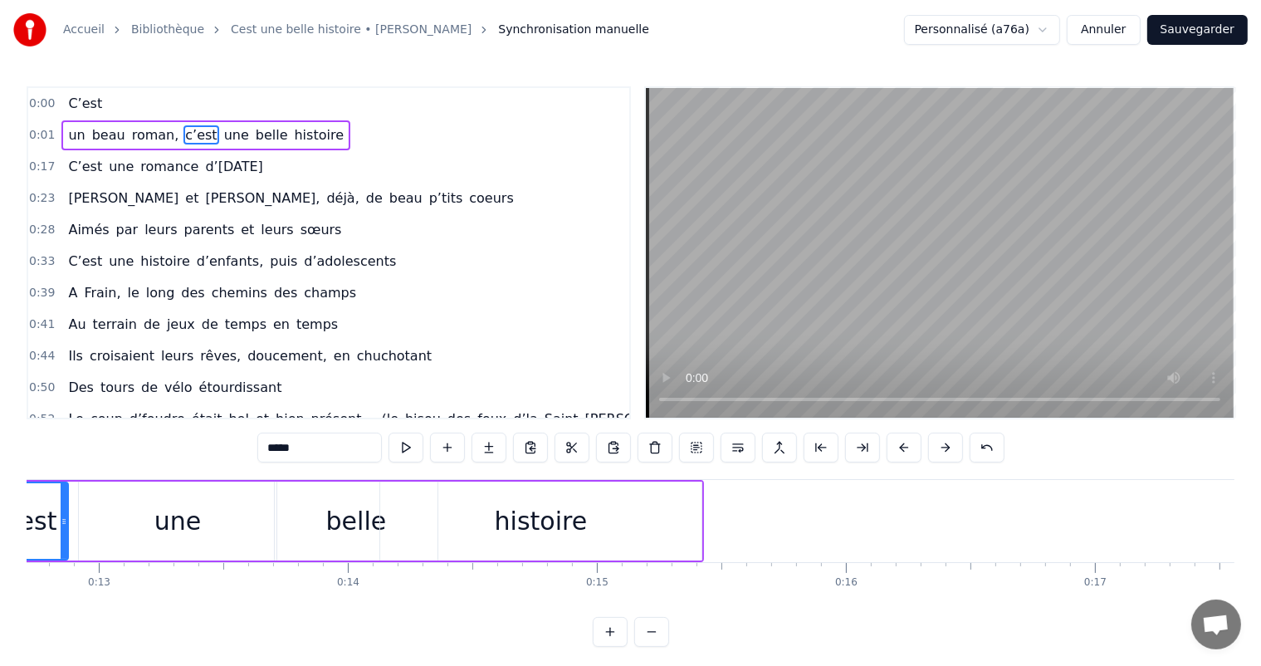
click at [481, 511] on div "histoire" at bounding box center [540, 520] width 321 height 79
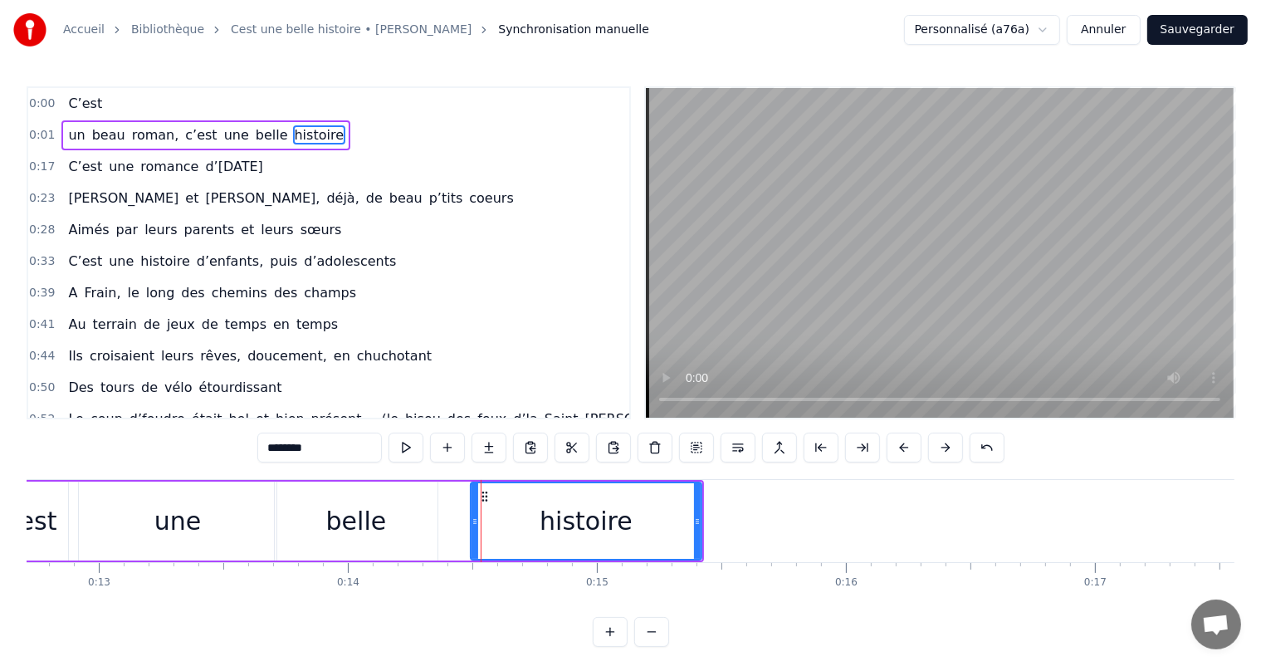
drag, startPoint x: 381, startPoint y: 515, endPoint x: 471, endPoint y: 515, distance: 90.5
click at [471, 515] on icon at bounding box center [474, 521] width 7 height 13
click at [364, 517] on div "belle" at bounding box center [356, 520] width 61 height 37
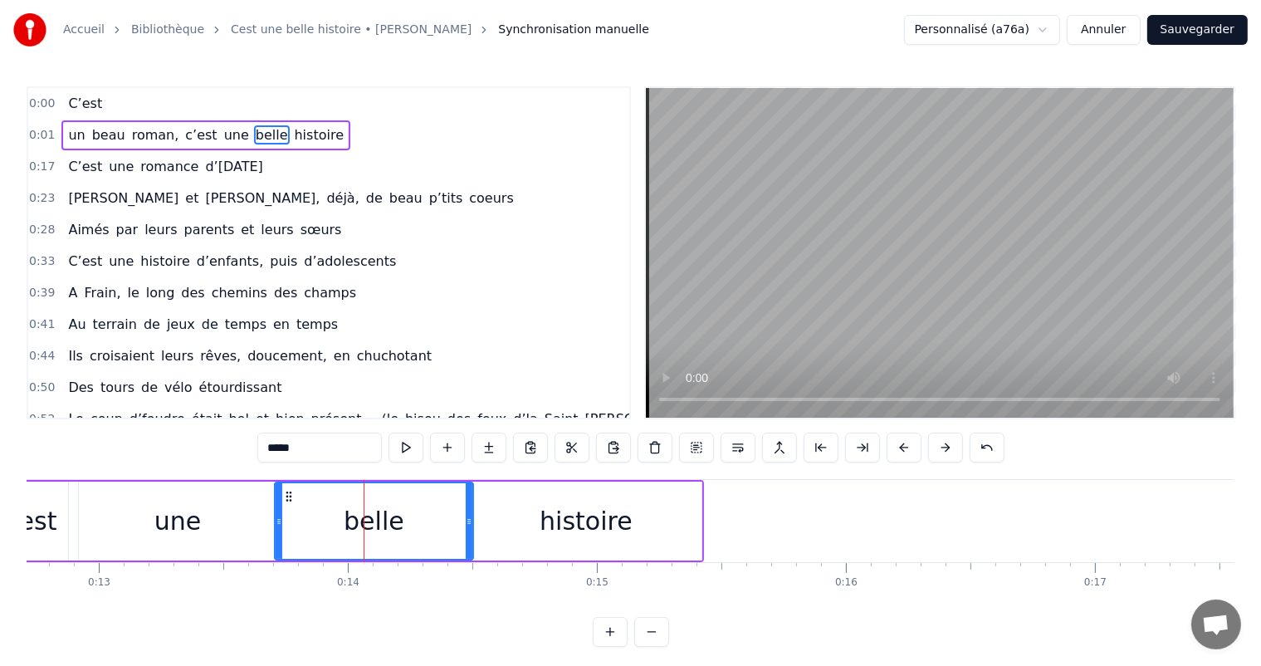
drag, startPoint x: 431, startPoint y: 521, endPoint x: 472, endPoint y: 528, distance: 42.0
click at [471, 528] on div at bounding box center [469, 521] width 7 height 76
drag, startPoint x: 279, startPoint y: 524, endPoint x: 363, endPoint y: 518, distance: 84.8
click at [365, 519] on icon at bounding box center [366, 521] width 7 height 13
click at [211, 515] on div "une" at bounding box center [178, 520] width 198 height 79
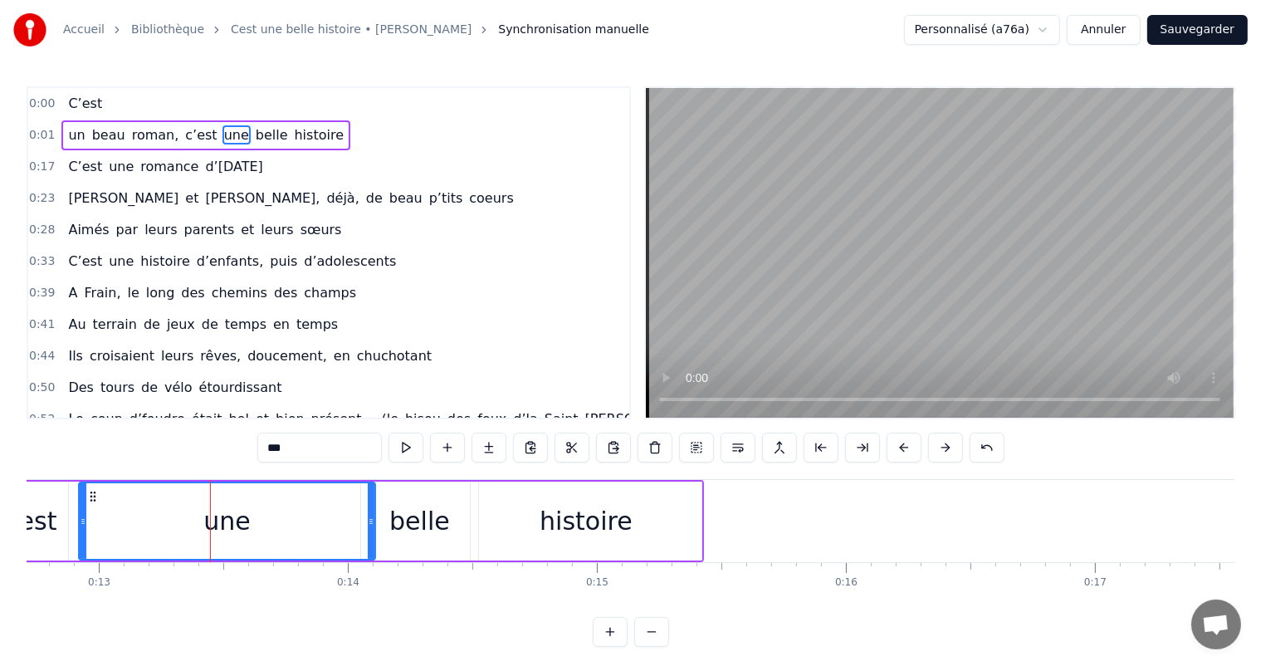
drag, startPoint x: 271, startPoint y: 518, endPoint x: 370, endPoint y: 518, distance: 98.8
click at [370, 518] on icon at bounding box center [371, 521] width 7 height 13
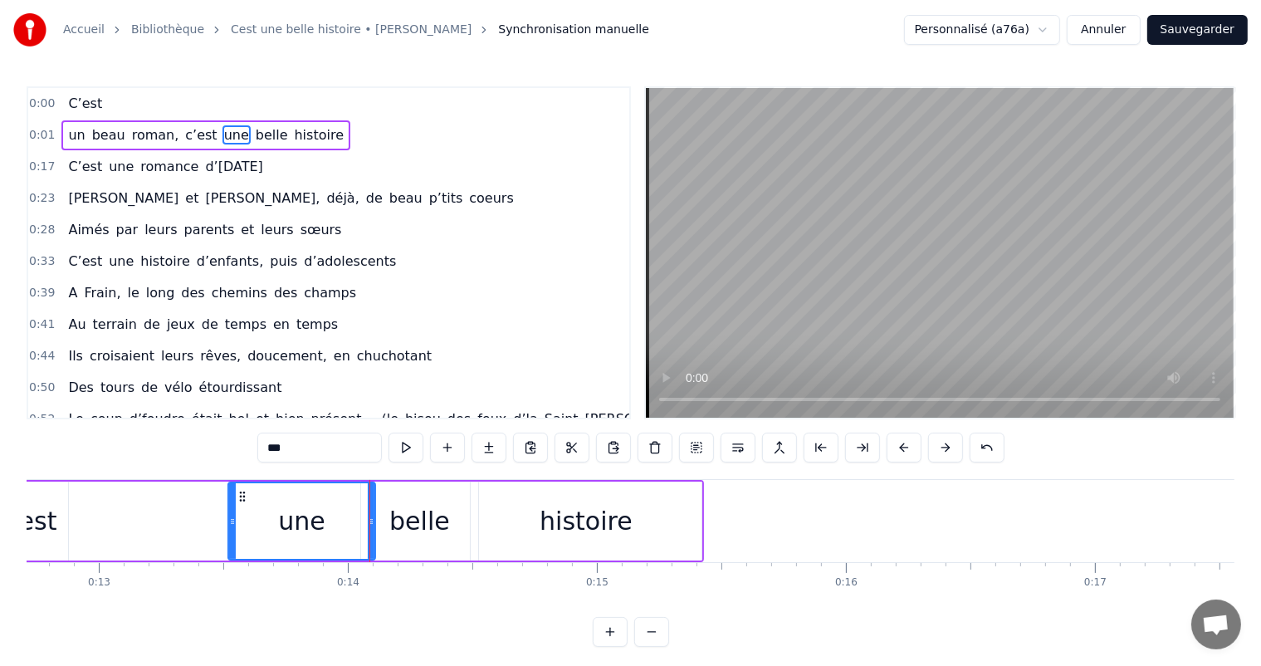
drag, startPoint x: 80, startPoint y: 513, endPoint x: 229, endPoint y: 520, distance: 149.6
click at [229, 520] on div at bounding box center [232, 521] width 7 height 76
click at [61, 505] on div "c’est" at bounding box center [27, 520] width 82 height 79
type input "*****"
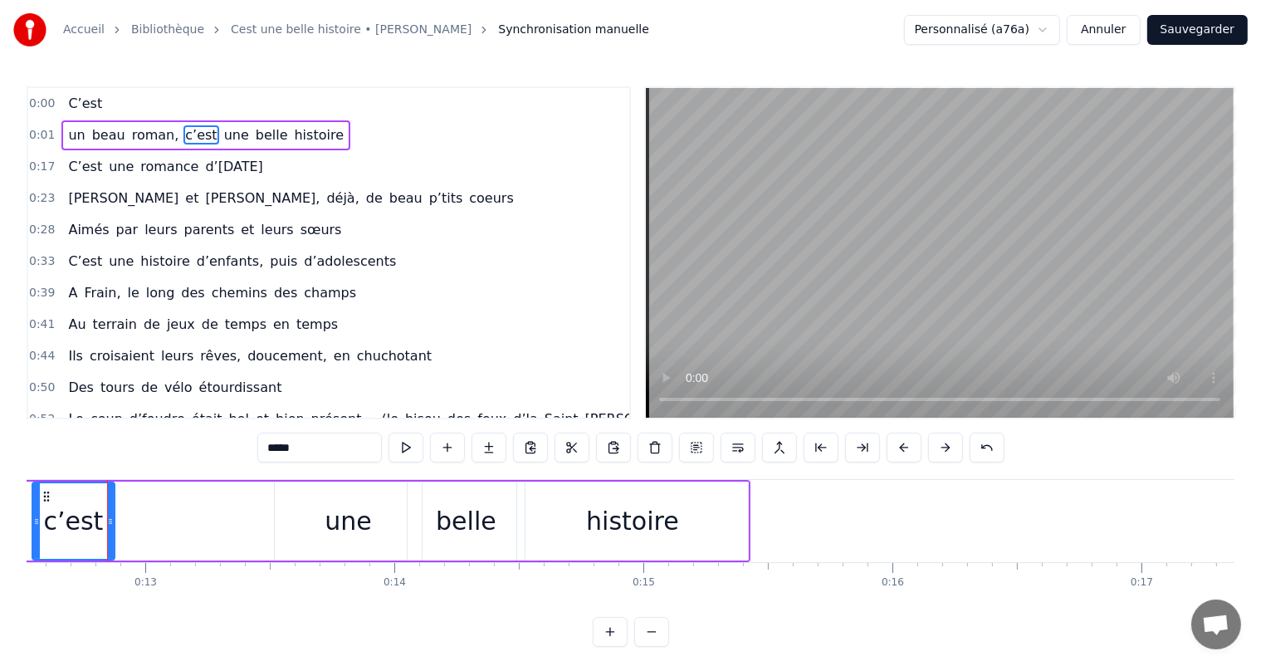
scroll to position [0, 3115]
drag, startPoint x: 118, startPoint y: 511, endPoint x: 212, endPoint y: 503, distance: 95.0
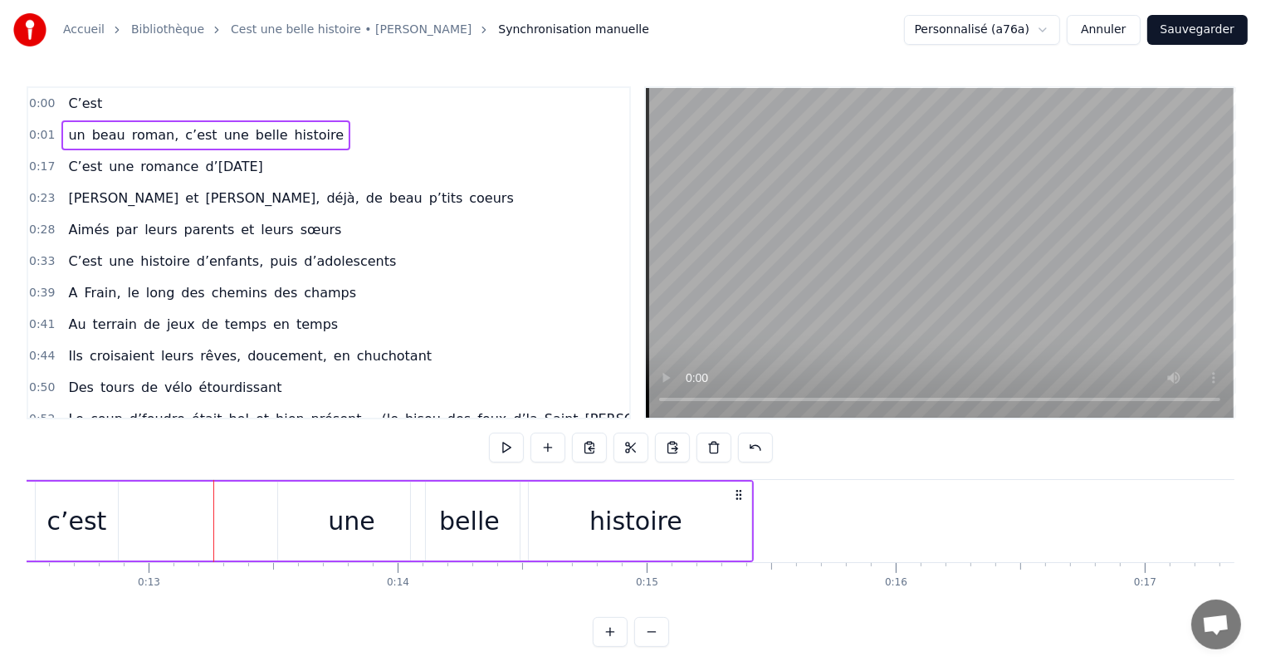
click at [108, 505] on div "c’est" at bounding box center [77, 520] width 82 height 79
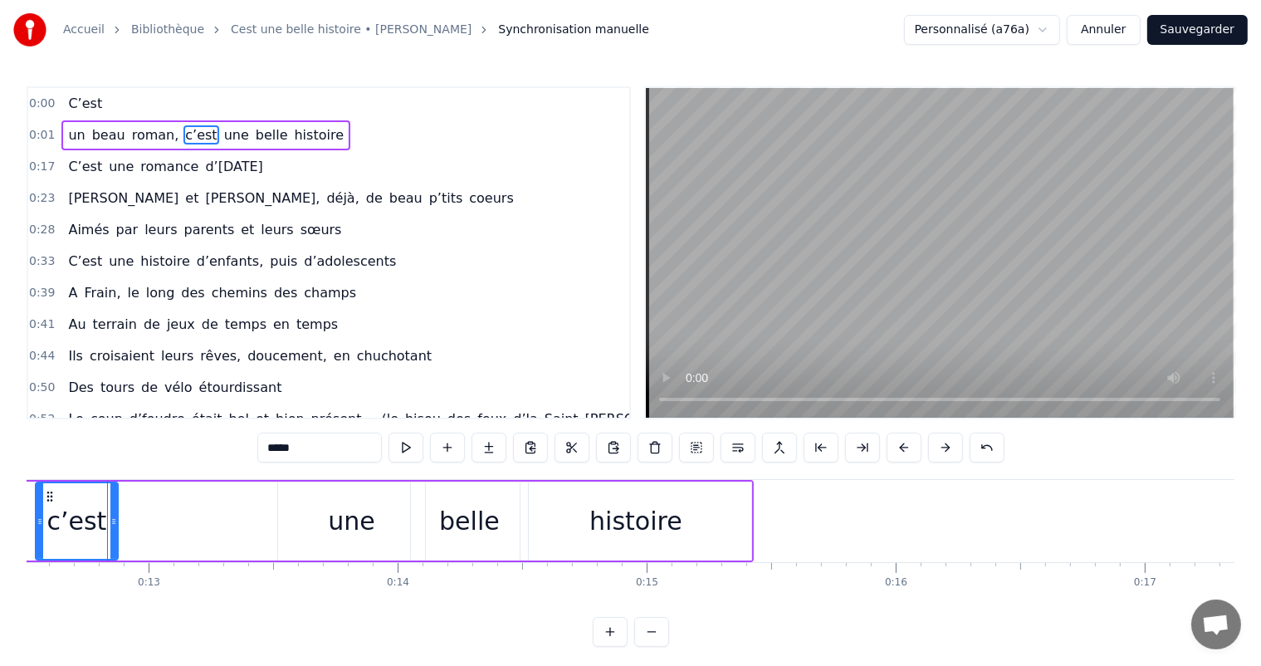
scroll to position [0, 3111]
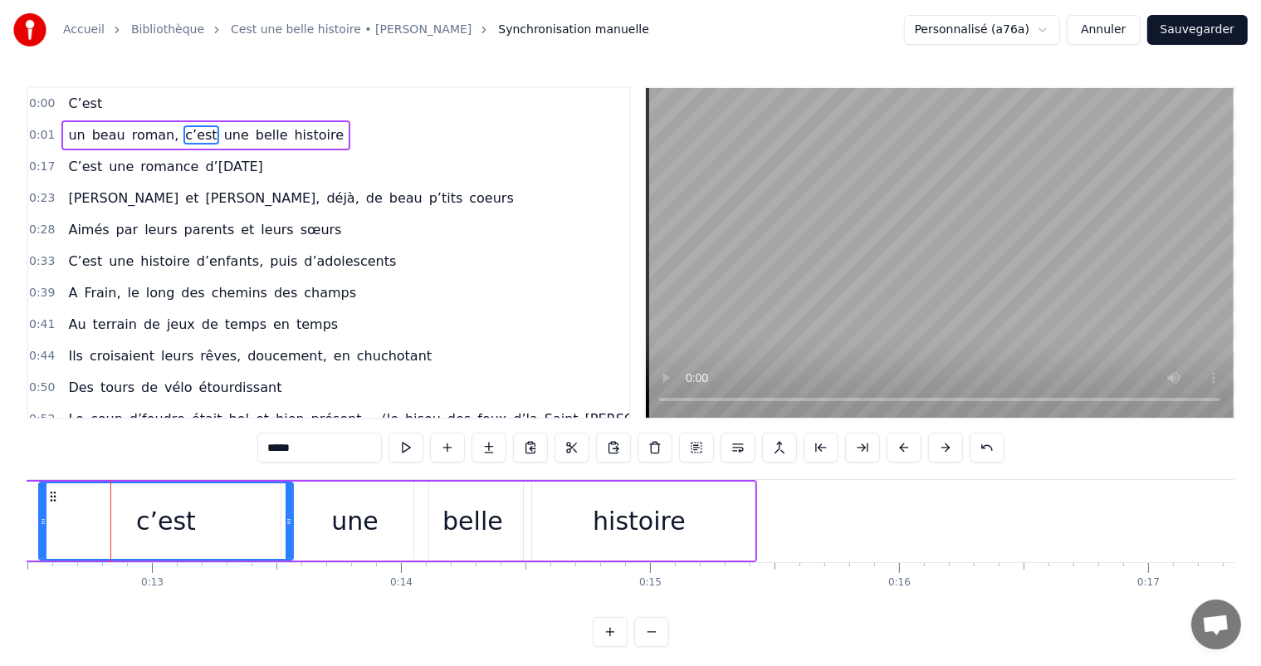
drag, startPoint x: 118, startPoint y: 505, endPoint x: 289, endPoint y: 505, distance: 171.0
click at [290, 506] on div at bounding box center [288, 521] width 7 height 76
drag, startPoint x: 41, startPoint y: 512, endPoint x: 114, endPoint y: 520, distance: 72.6
click at [111, 520] on div at bounding box center [108, 521] width 7 height 76
click at [202, 518] on div "c’est" at bounding box center [202, 520] width 60 height 37
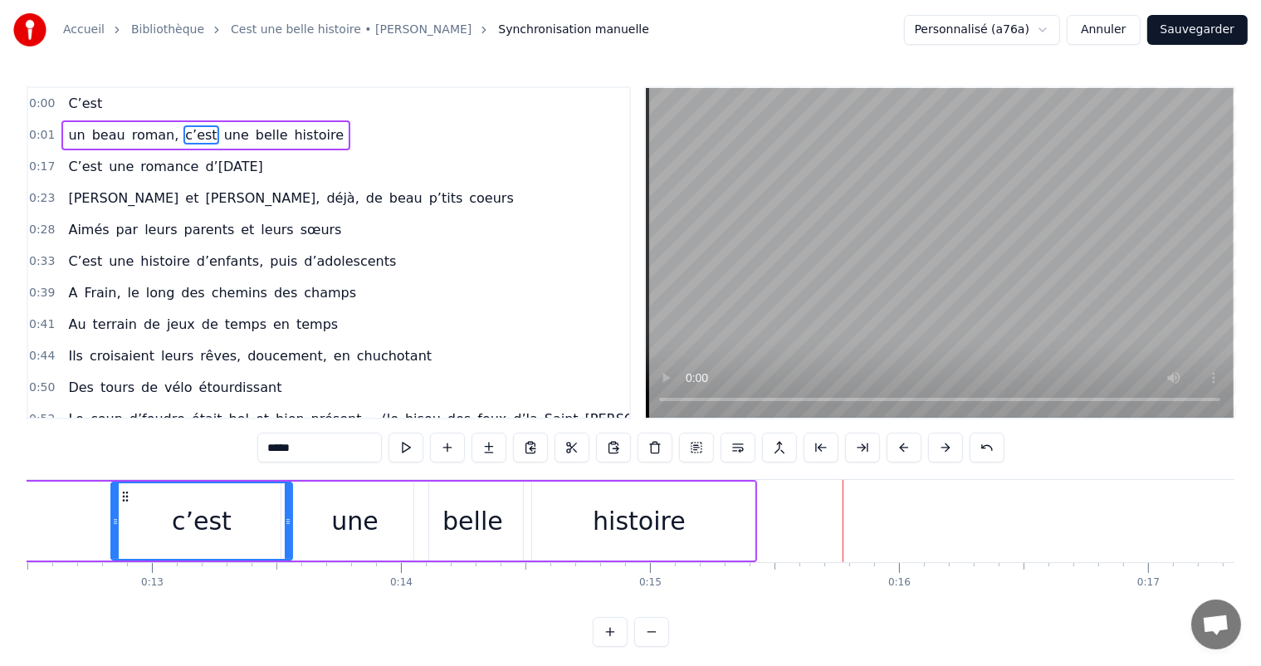
click at [734, 509] on div "histoire" at bounding box center [639, 520] width 231 height 79
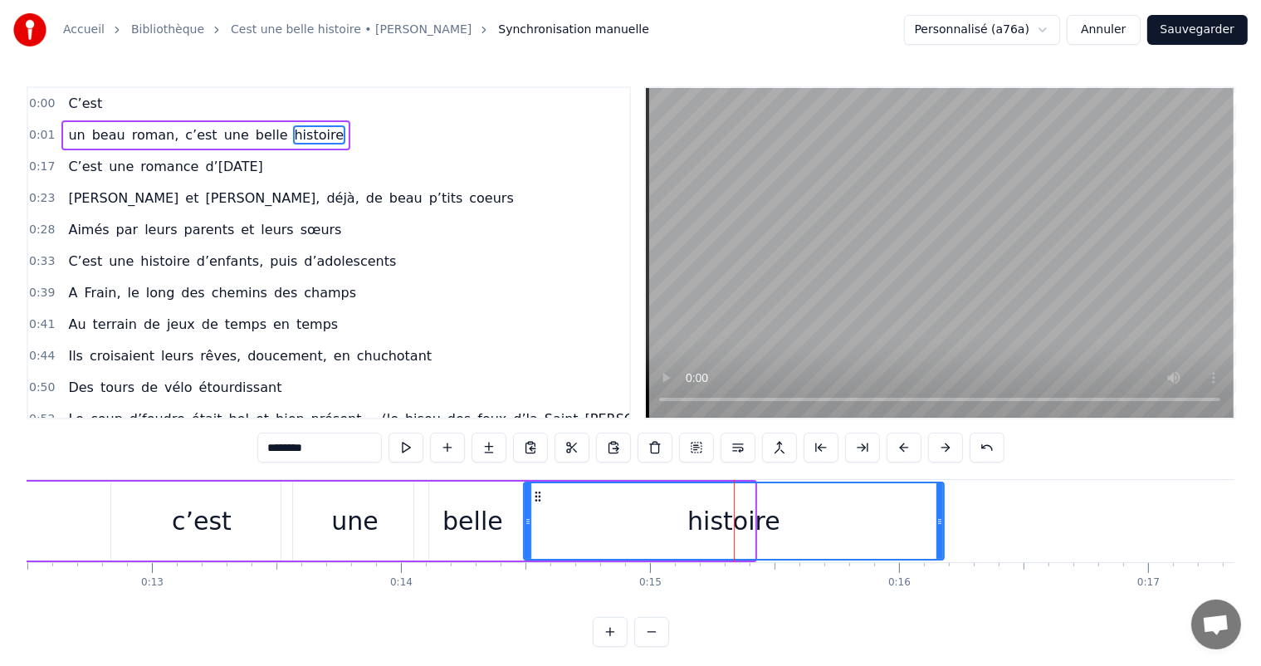
drag, startPoint x: 750, startPoint y: 510, endPoint x: 938, endPoint y: 503, distance: 187.7
click at [939, 503] on div at bounding box center [939, 521] width 7 height 76
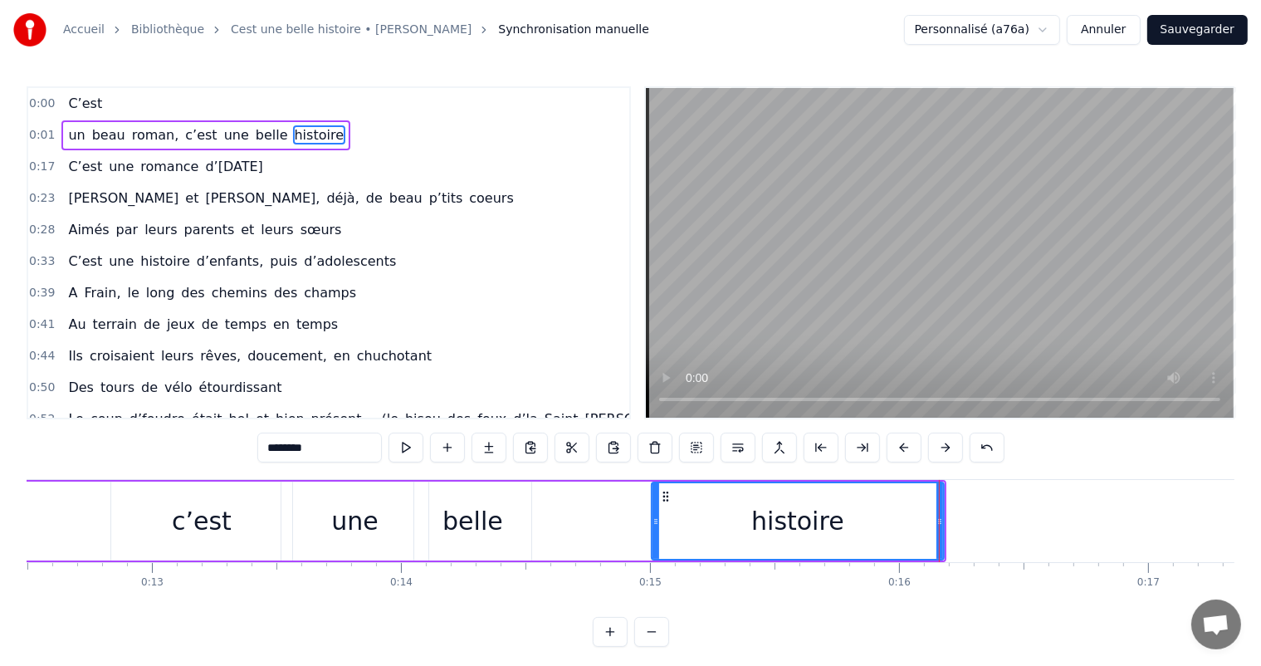
drag, startPoint x: 524, startPoint y: 511, endPoint x: 654, endPoint y: 501, distance: 129.8
click at [654, 501] on div at bounding box center [655, 521] width 7 height 76
click at [314, 543] on div "une" at bounding box center [354, 520] width 147 height 79
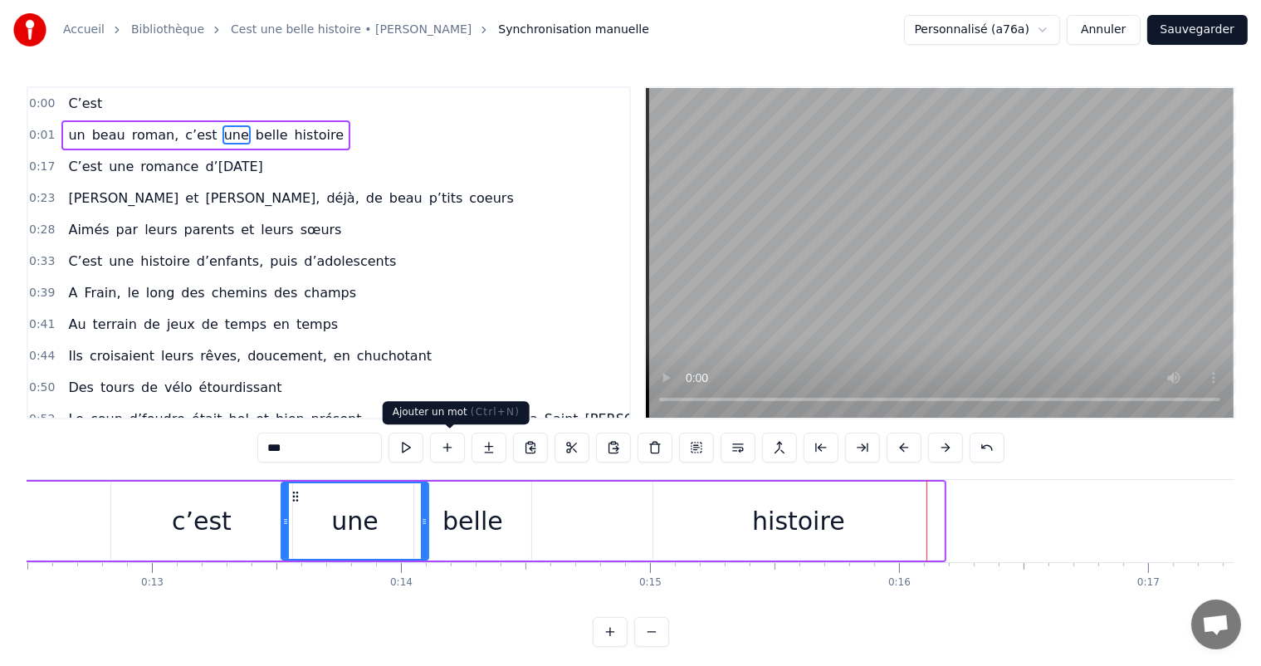
click at [454, 515] on div "belle" at bounding box center [472, 520] width 61 height 37
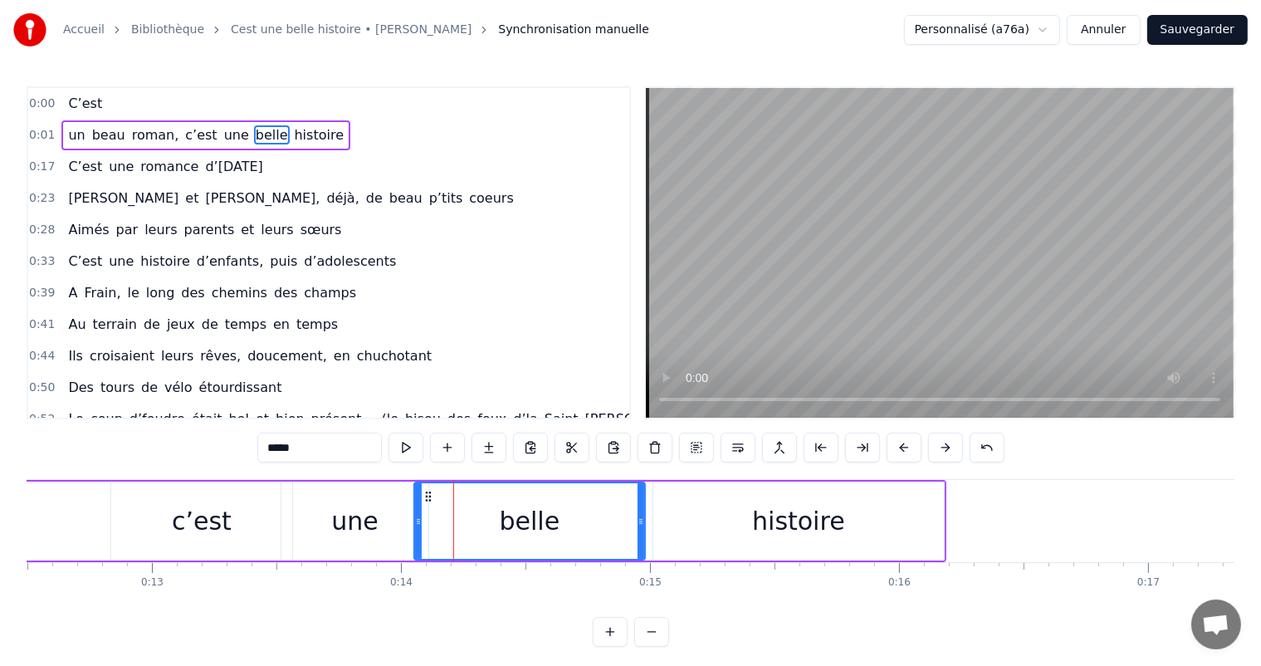
drag, startPoint x: 527, startPoint y: 509, endPoint x: 646, endPoint y: 518, distance: 119.0
click at [644, 521] on div at bounding box center [640, 521] width 7 height 76
drag, startPoint x: 412, startPoint y: 514, endPoint x: 425, endPoint y: 515, distance: 12.6
click at [425, 515] on div "belle" at bounding box center [533, 520] width 241 height 79
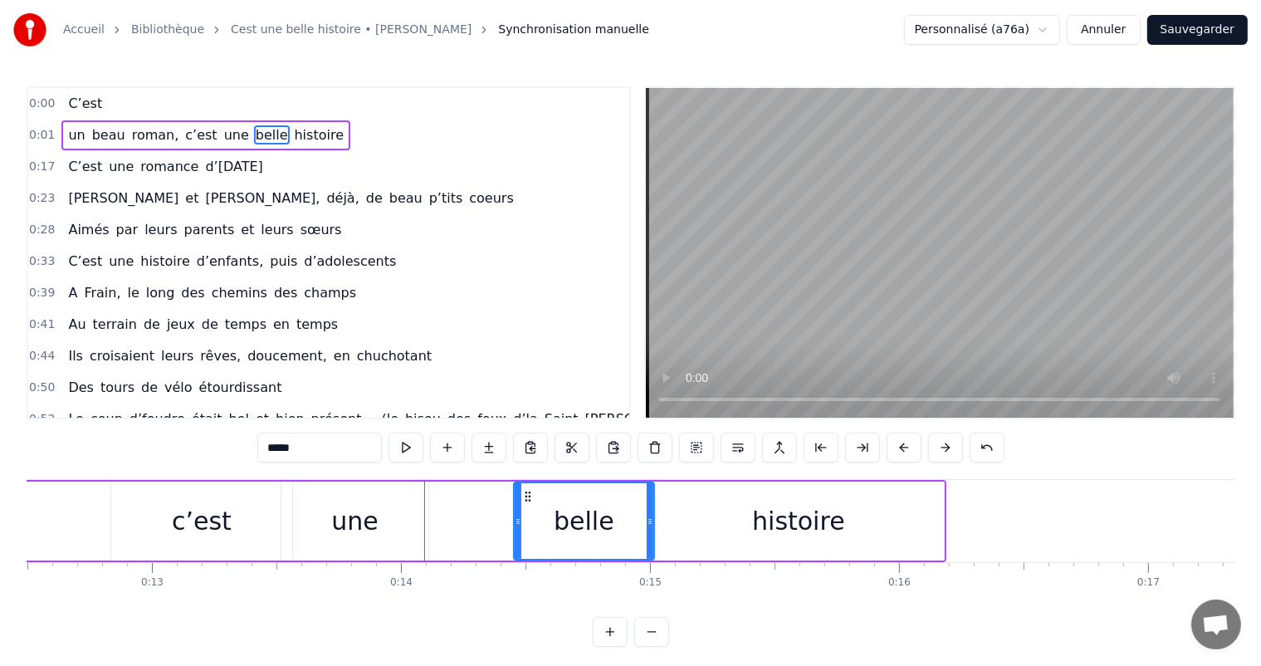
drag, startPoint x: 415, startPoint y: 515, endPoint x: 521, endPoint y: 520, distance: 106.4
click at [521, 520] on icon at bounding box center [518, 521] width 7 height 13
click at [373, 525] on div "une" at bounding box center [354, 520] width 46 height 37
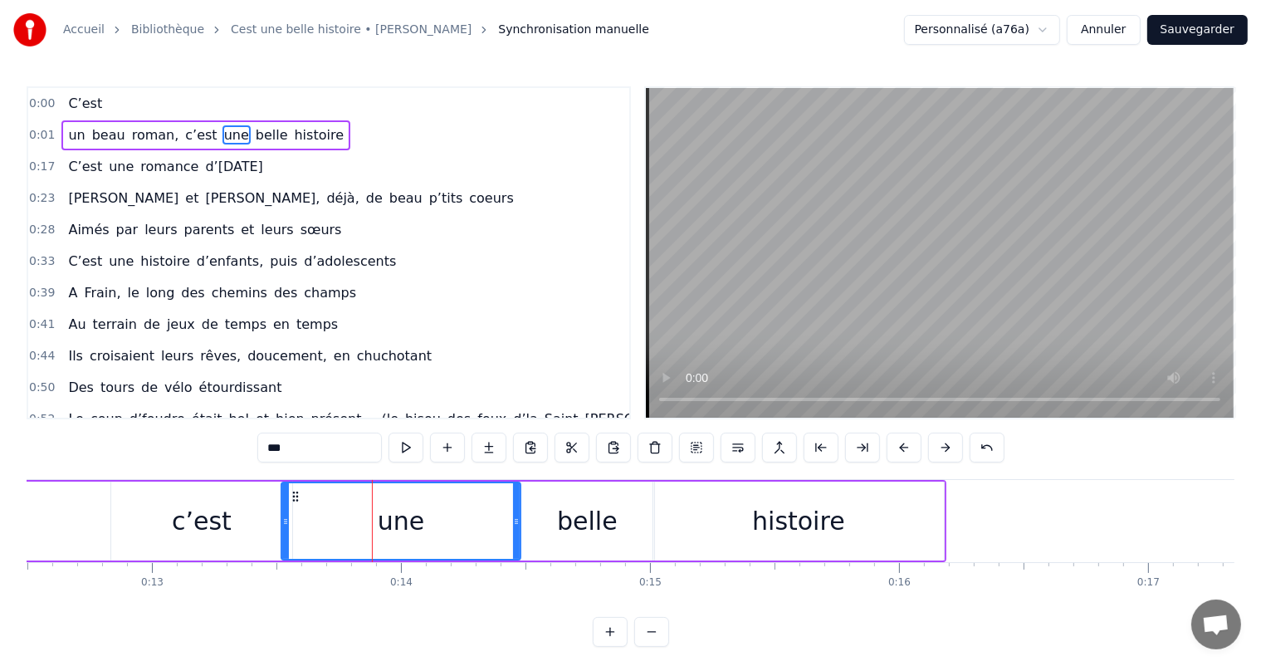
drag, startPoint x: 419, startPoint y: 517, endPoint x: 511, endPoint y: 526, distance: 92.6
click at [513, 526] on icon at bounding box center [516, 521] width 7 height 13
drag, startPoint x: 282, startPoint y: 510, endPoint x: 255, endPoint y: 506, distance: 27.6
click at [269, 506] on div at bounding box center [272, 521] width 7 height 76
click at [223, 524] on div "c’est" at bounding box center [201, 520] width 181 height 79
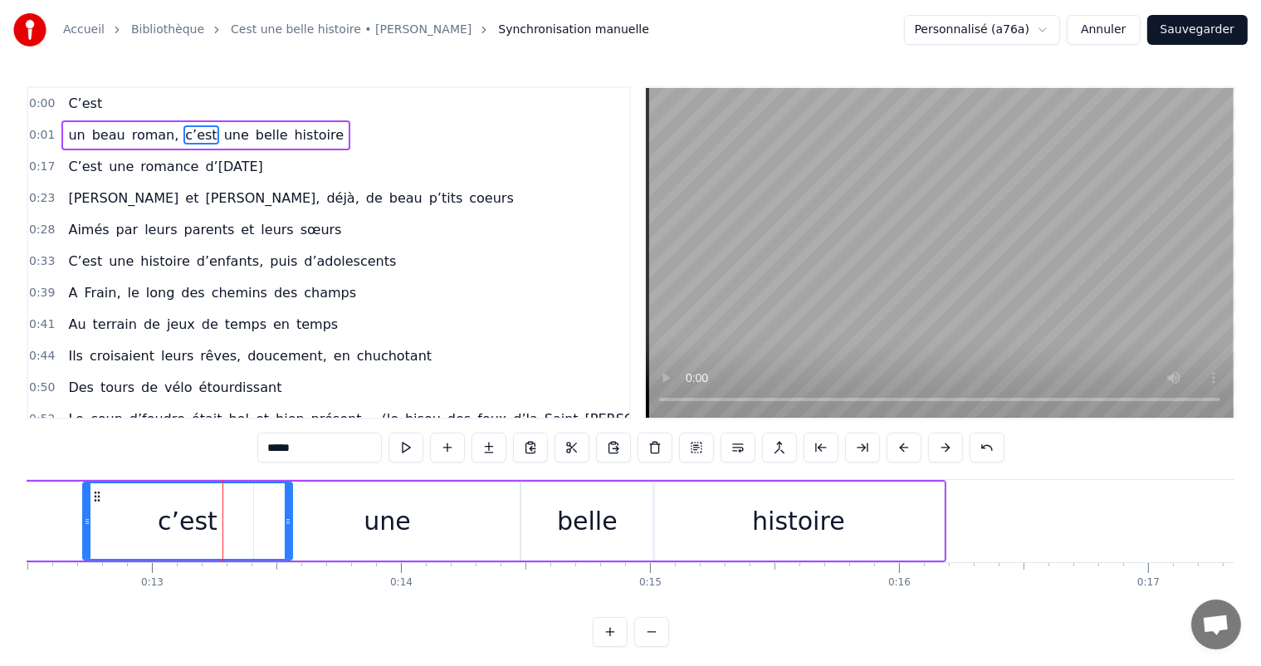
drag, startPoint x: 110, startPoint y: 515, endPoint x: 229, endPoint y: 471, distance: 126.9
click at [84, 517] on icon at bounding box center [87, 521] width 7 height 13
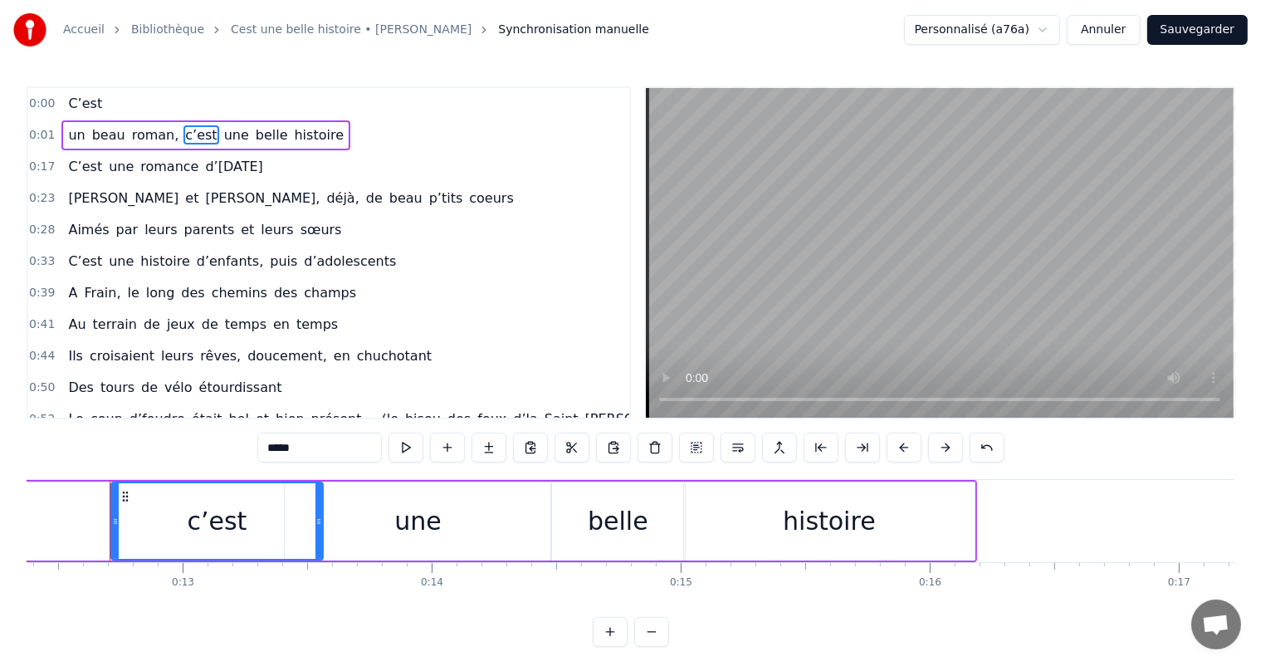
scroll to position [0, 3081]
drag, startPoint x: 322, startPoint y: 511, endPoint x: 294, endPoint y: 504, distance: 29.2
click at [295, 505] on div "c’est" at bounding box center [216, 520] width 213 height 79
drag, startPoint x: 320, startPoint y: 508, endPoint x: 273, endPoint y: 501, distance: 46.9
click at [278, 501] on div at bounding box center [281, 521] width 7 height 76
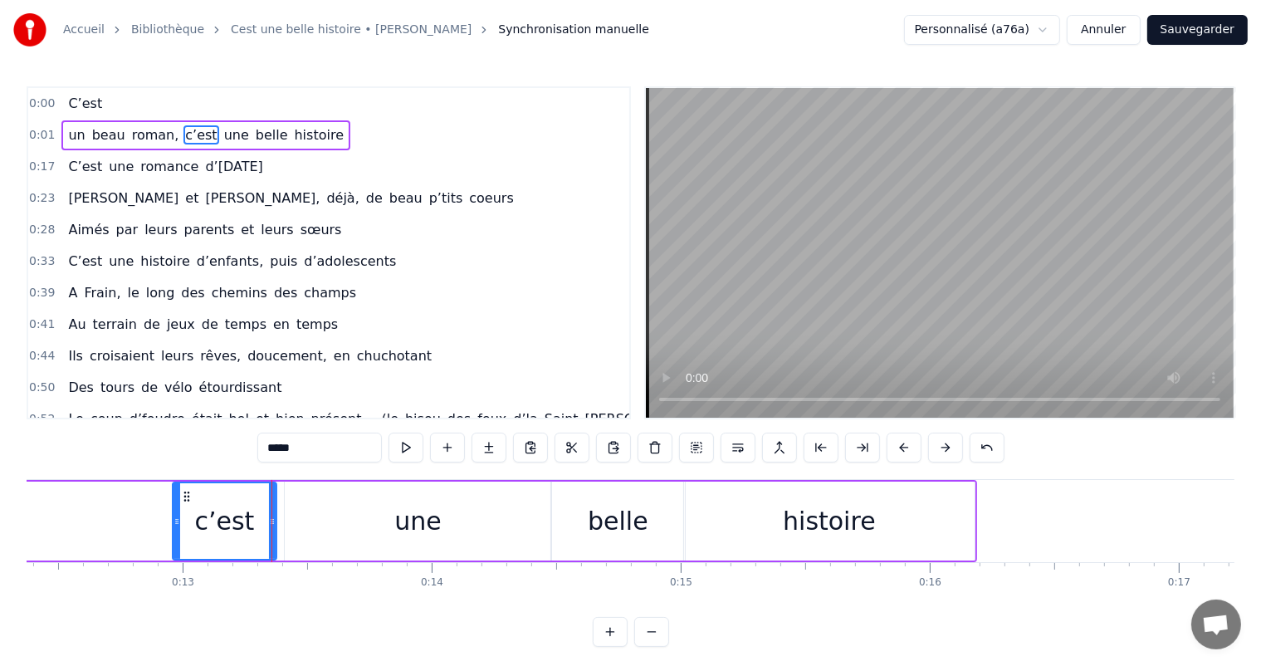
drag, startPoint x: 114, startPoint y: 520, endPoint x: 183, endPoint y: 515, distance: 69.1
click at [180, 515] on icon at bounding box center [176, 521] width 7 height 13
click at [209, 519] on div "c’est" at bounding box center [228, 520] width 60 height 37
click at [454, 518] on div "une" at bounding box center [418, 520] width 266 height 79
type input "***"
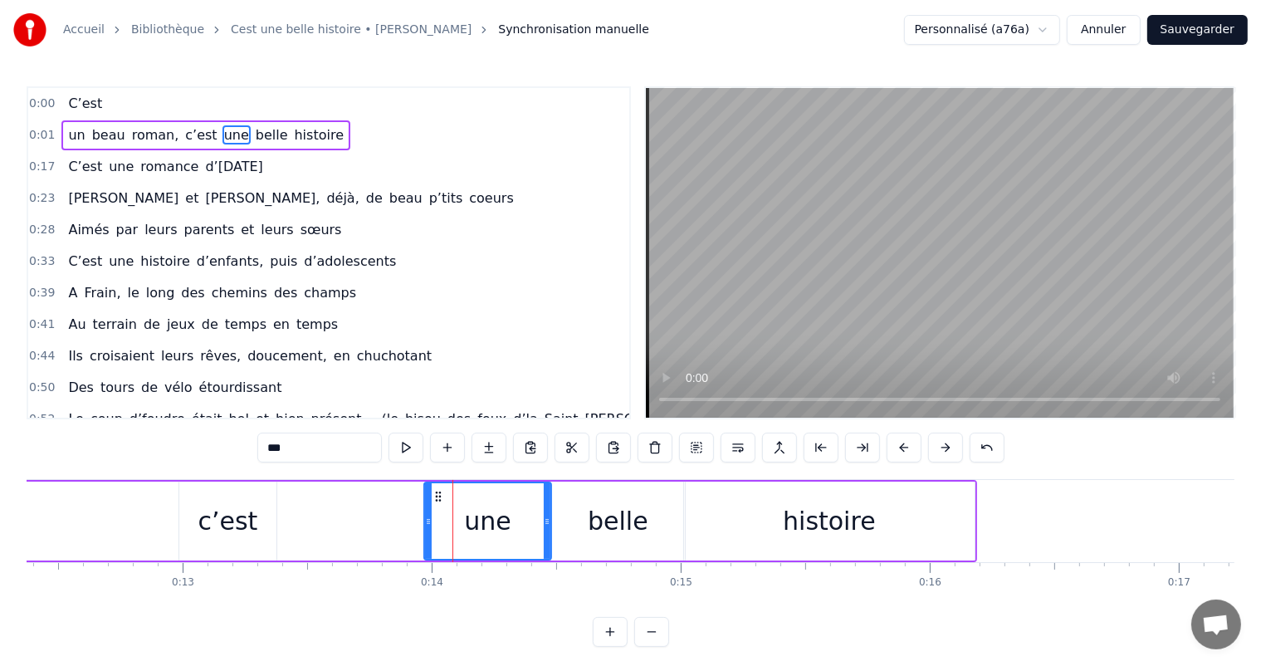
drag, startPoint x: 290, startPoint y: 516, endPoint x: 412, endPoint y: 526, distance: 122.4
click at [432, 528] on div at bounding box center [428, 521] width 7 height 76
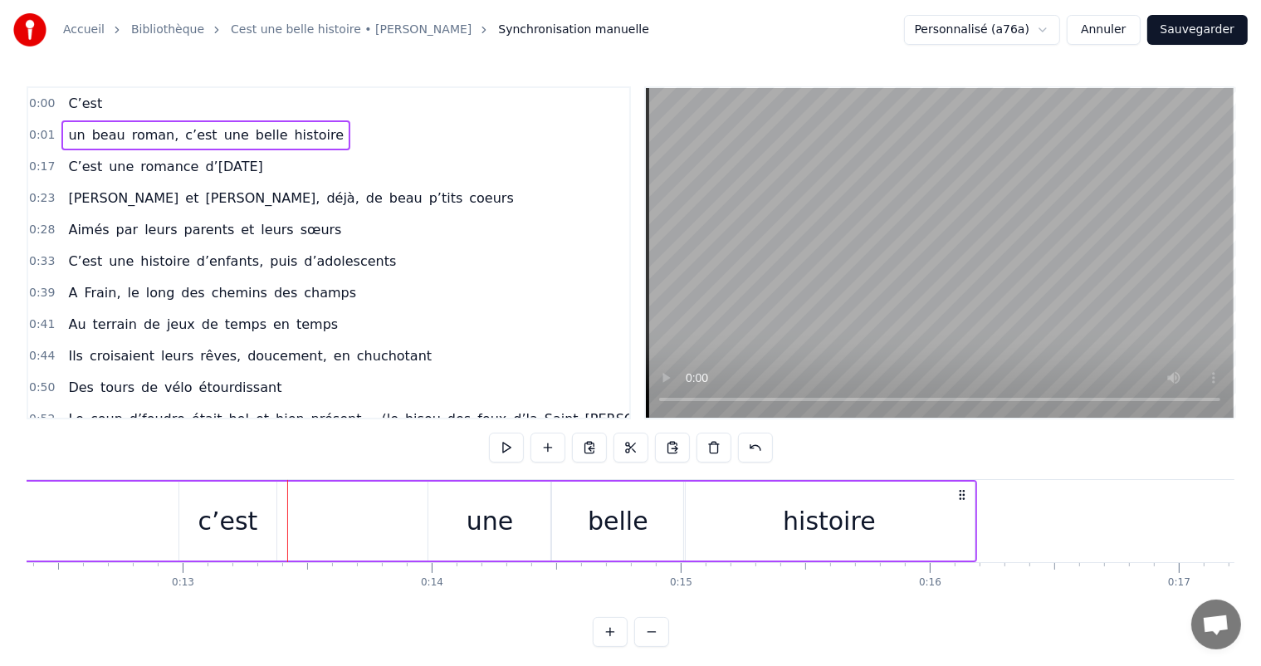
click at [258, 513] on div "c’est" at bounding box center [227, 520] width 97 height 79
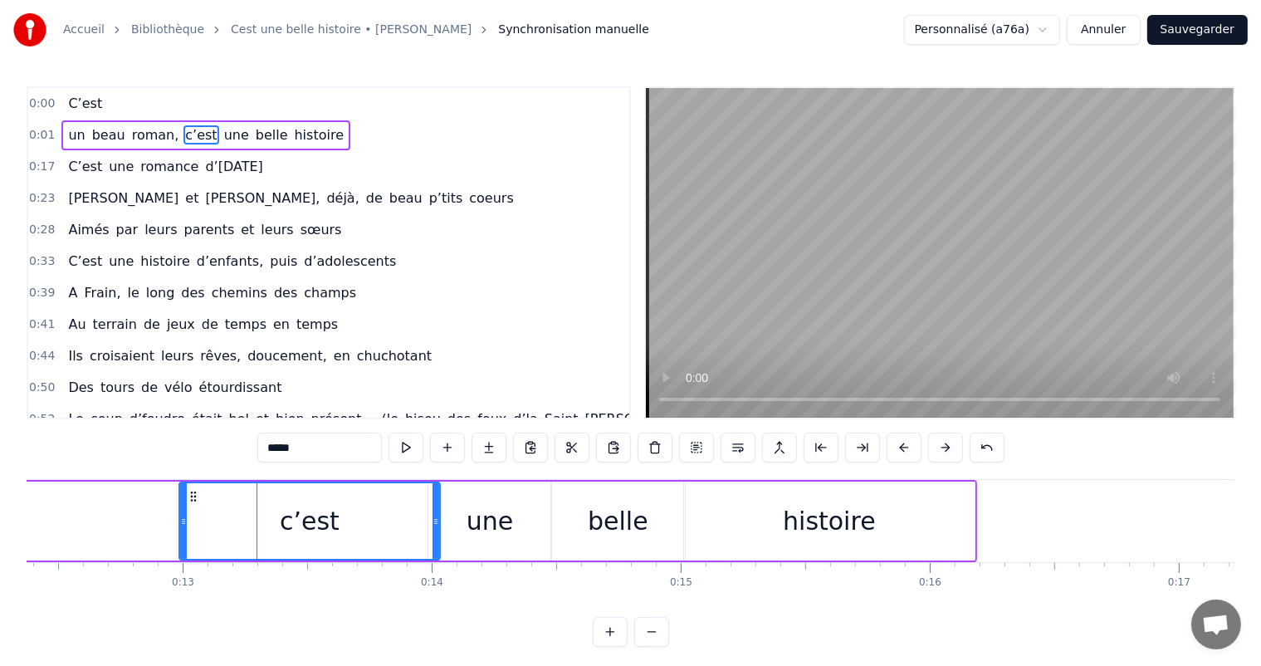
drag, startPoint x: 271, startPoint y: 512, endPoint x: 433, endPoint y: 522, distance: 162.1
click at [433, 523] on div at bounding box center [435, 521] width 7 height 76
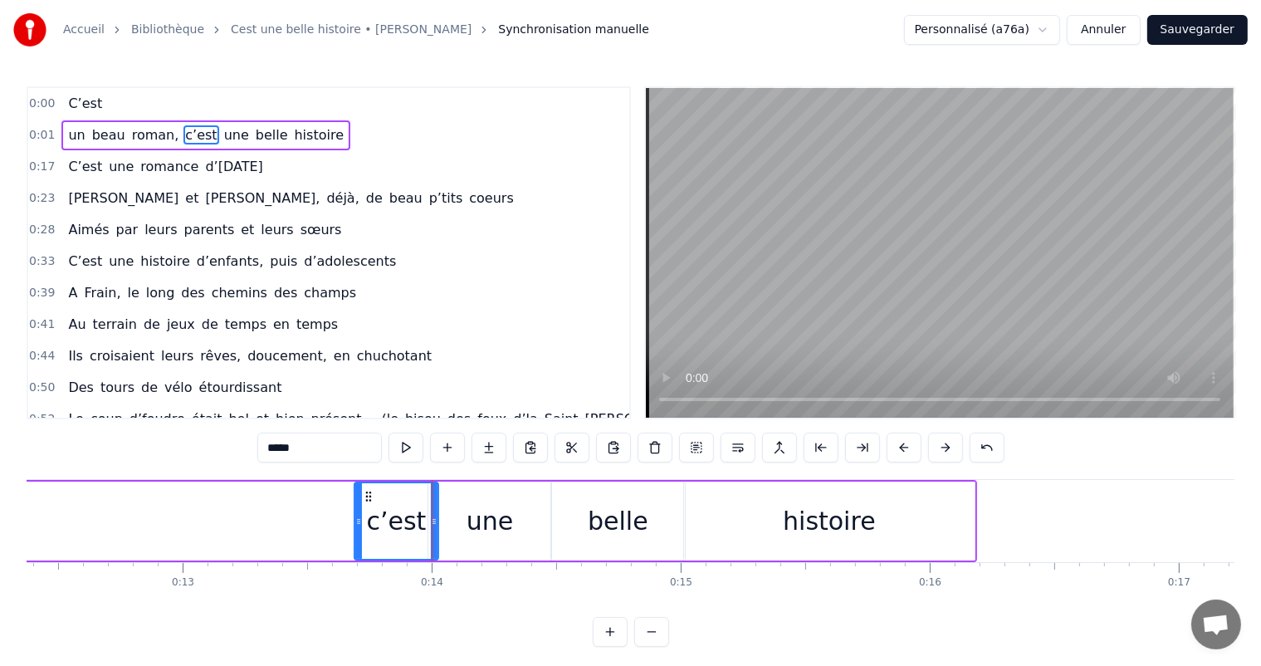
drag, startPoint x: 180, startPoint y: 519, endPoint x: 349, endPoint y: 545, distance: 170.5
click at [355, 545] on div at bounding box center [358, 521] width 7 height 76
click at [619, 551] on div "belle" at bounding box center [618, 520] width 134 height 79
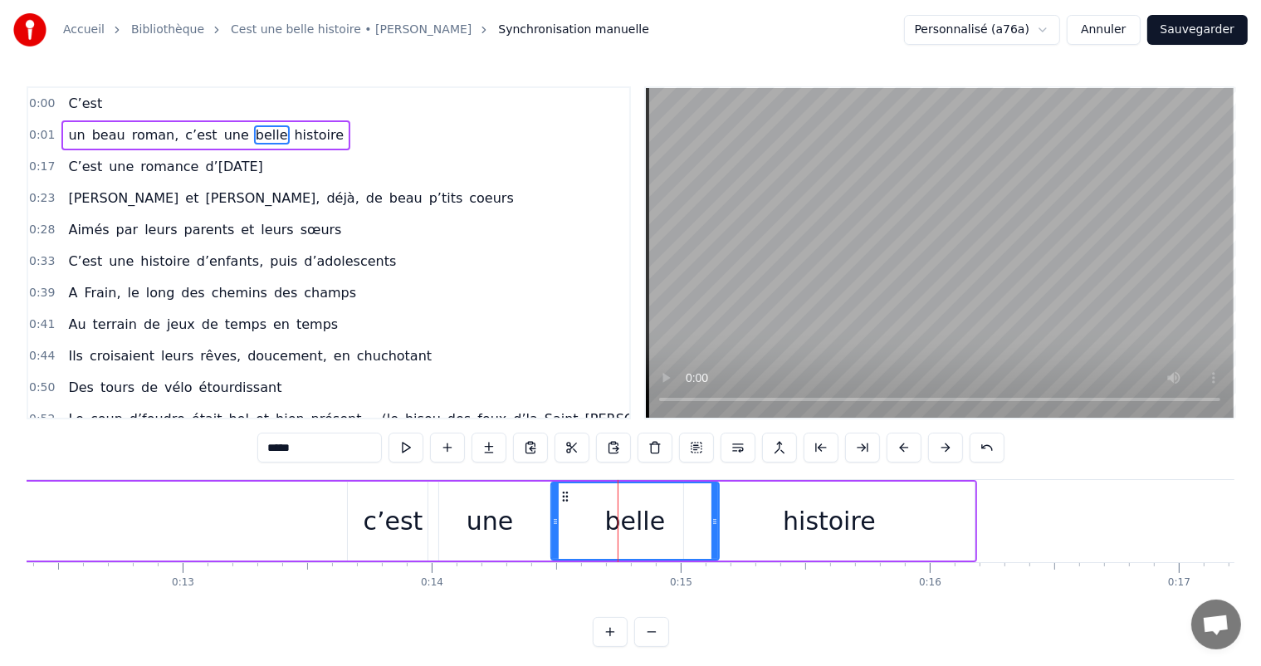
click at [717, 527] on div at bounding box center [714, 521] width 7 height 76
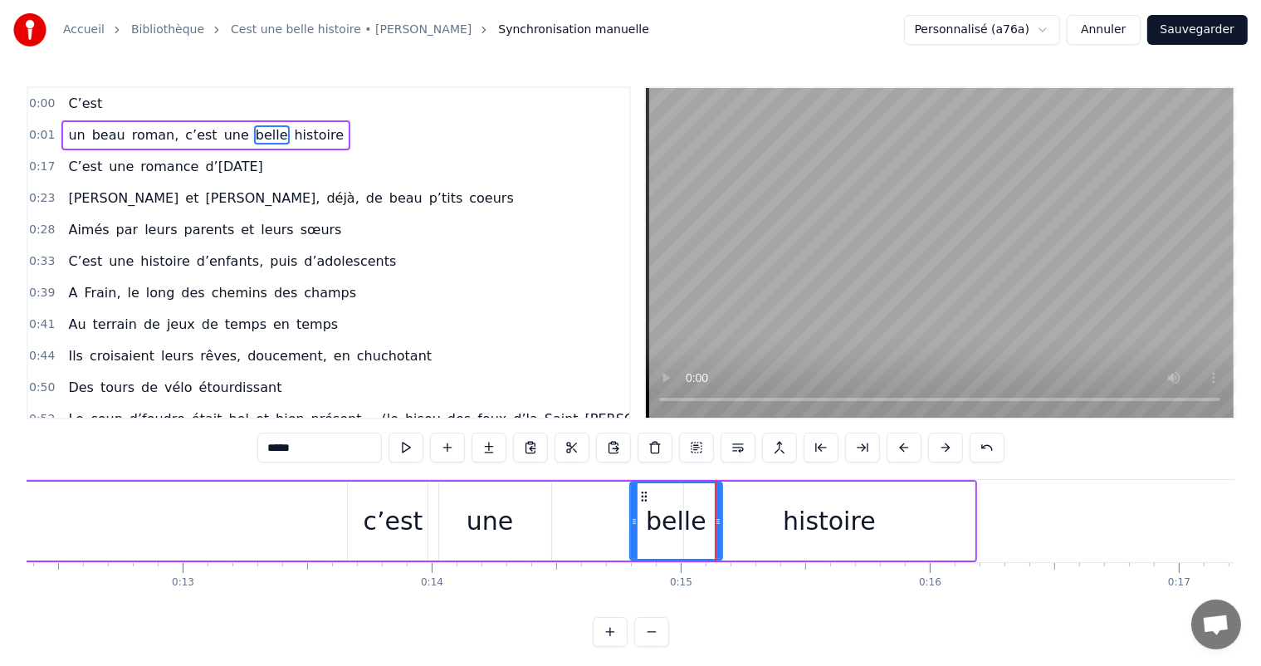
drag, startPoint x: 554, startPoint y: 505, endPoint x: 633, endPoint y: 513, distance: 79.3
click at [633, 513] on div at bounding box center [634, 521] width 7 height 76
click at [492, 502] on div "une" at bounding box center [489, 520] width 46 height 37
type input "***"
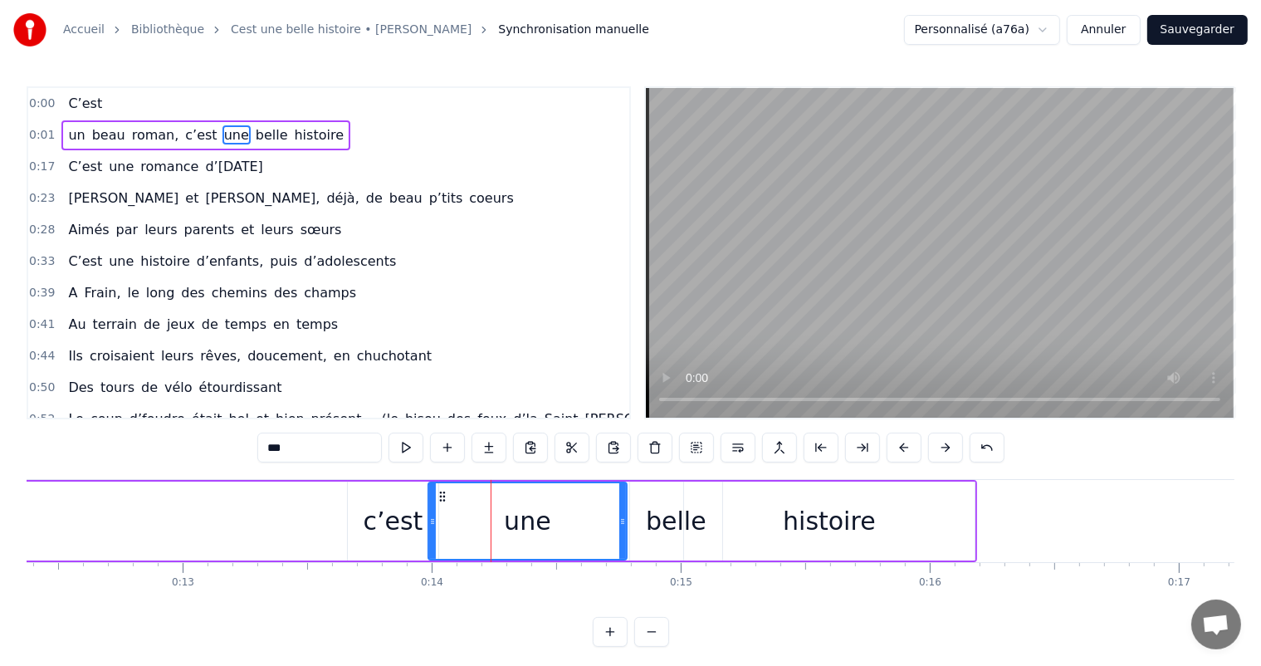
drag, startPoint x: 546, startPoint y: 511, endPoint x: 629, endPoint y: 529, distance: 85.0
click at [626, 529] on div at bounding box center [622, 521] width 7 height 76
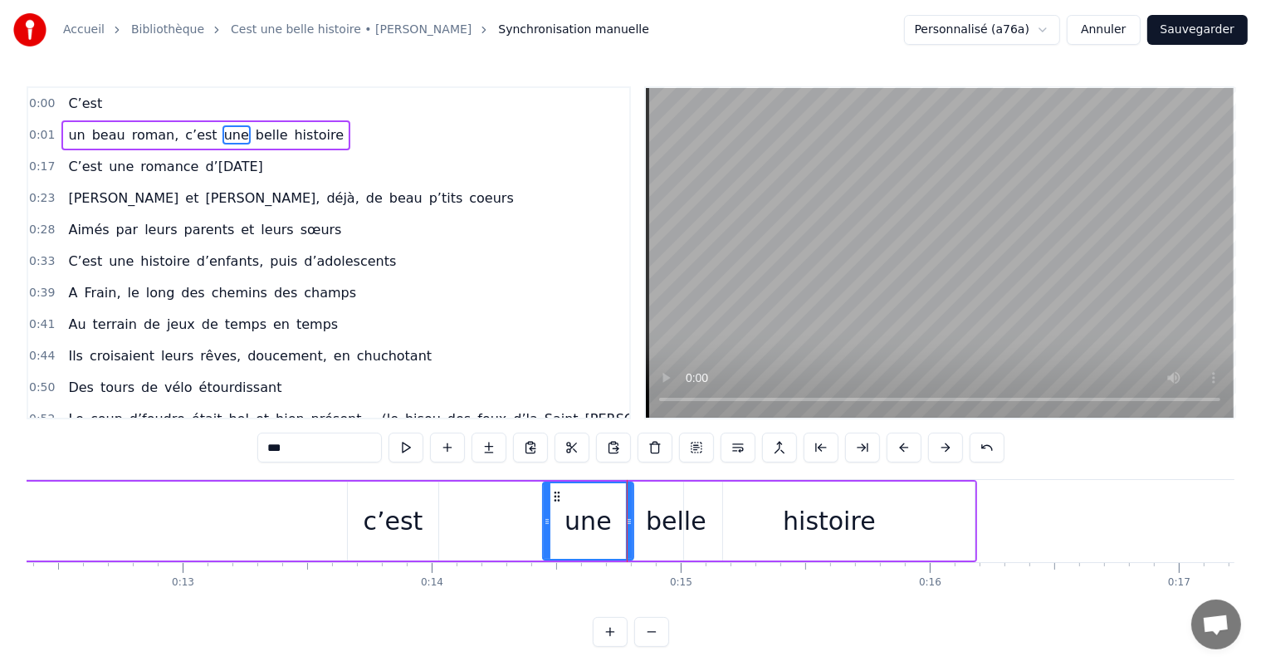
drag, startPoint x: 428, startPoint y: 504, endPoint x: 543, endPoint y: 518, distance: 115.4
click at [544, 518] on div at bounding box center [547, 521] width 7 height 76
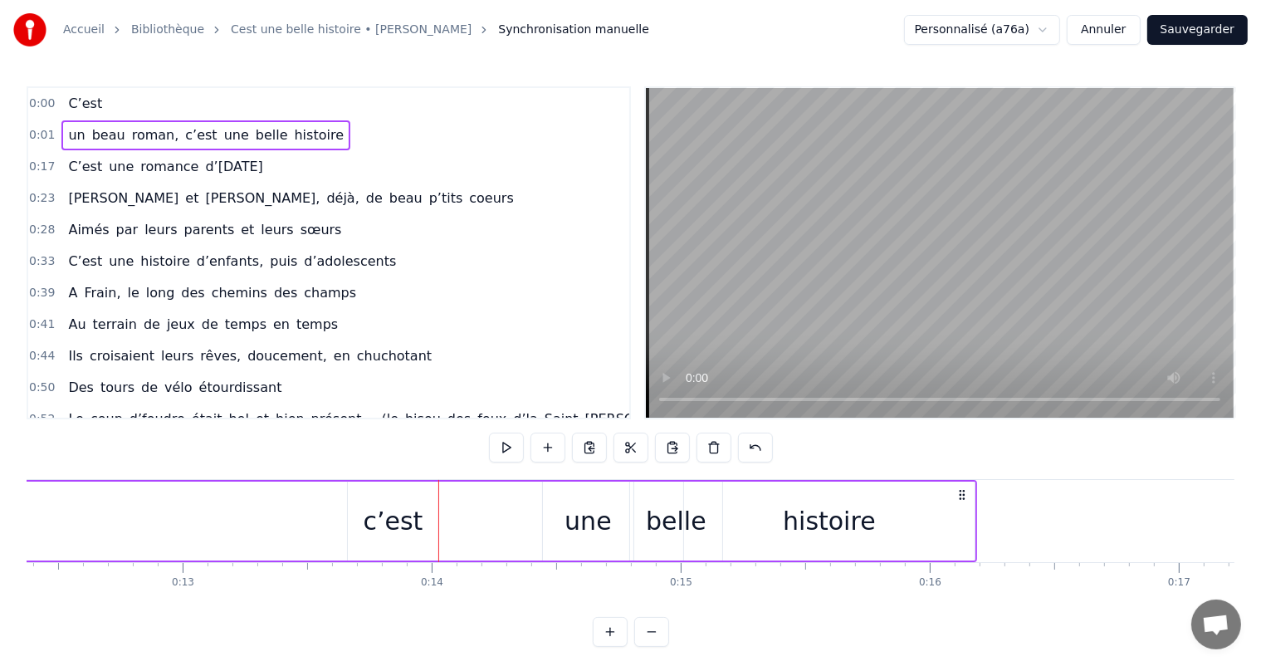
click at [434, 501] on div "c’est" at bounding box center [393, 520] width 90 height 79
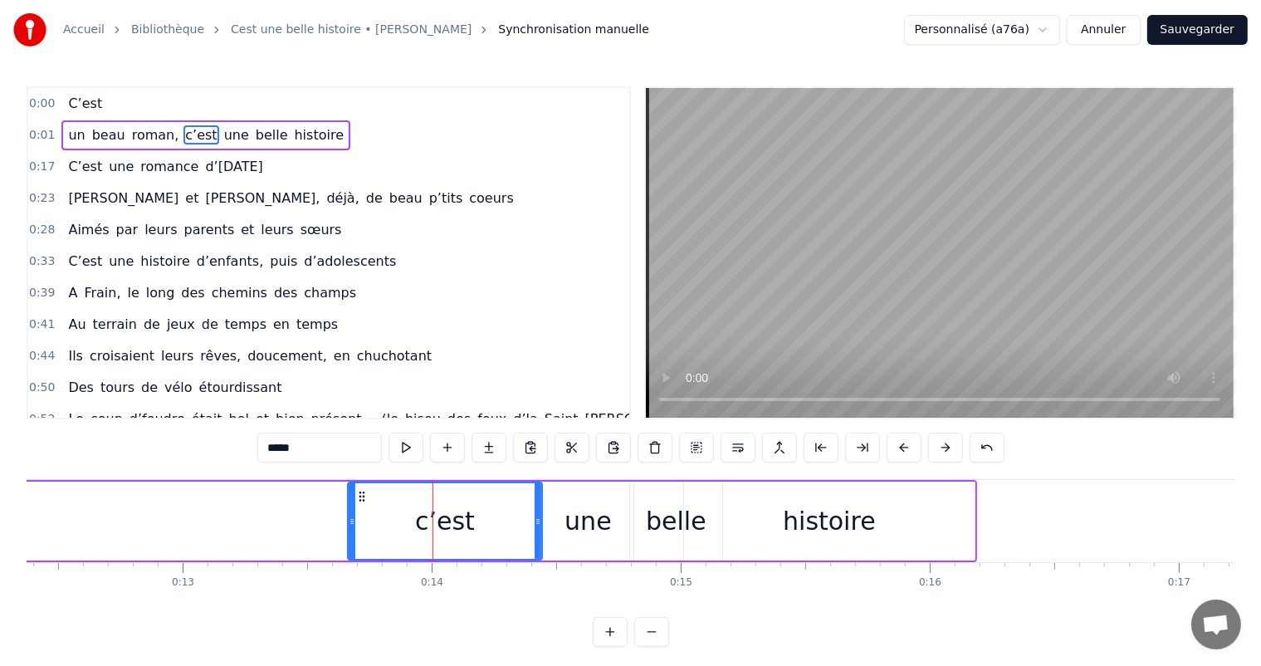
drag, startPoint x: 436, startPoint y: 498, endPoint x: 540, endPoint y: 521, distance: 107.1
click at [540, 521] on div at bounding box center [537, 521] width 7 height 76
drag, startPoint x: 350, startPoint y: 506, endPoint x: 444, endPoint y: 520, distance: 94.7
click at [437, 519] on div at bounding box center [436, 521] width 7 height 76
click at [478, 525] on div "c’est" at bounding box center [489, 520] width 60 height 37
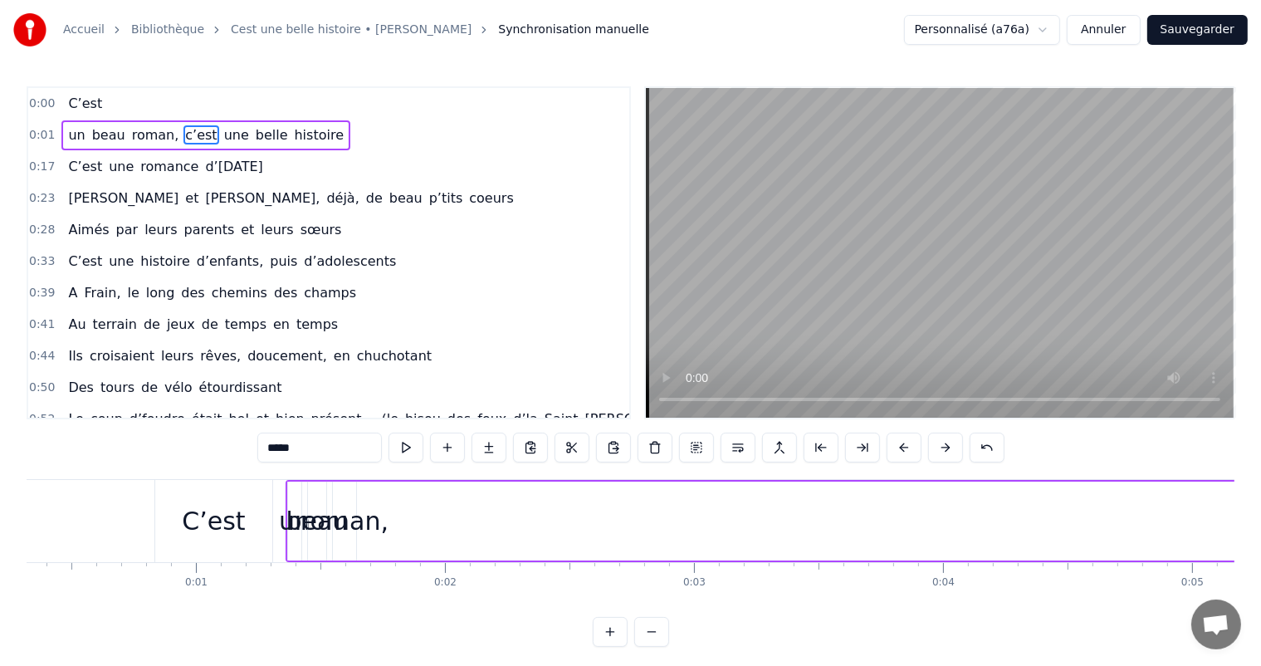
scroll to position [0, 107]
click at [317, 534] on div "roman," at bounding box center [317, 520] width 88 height 37
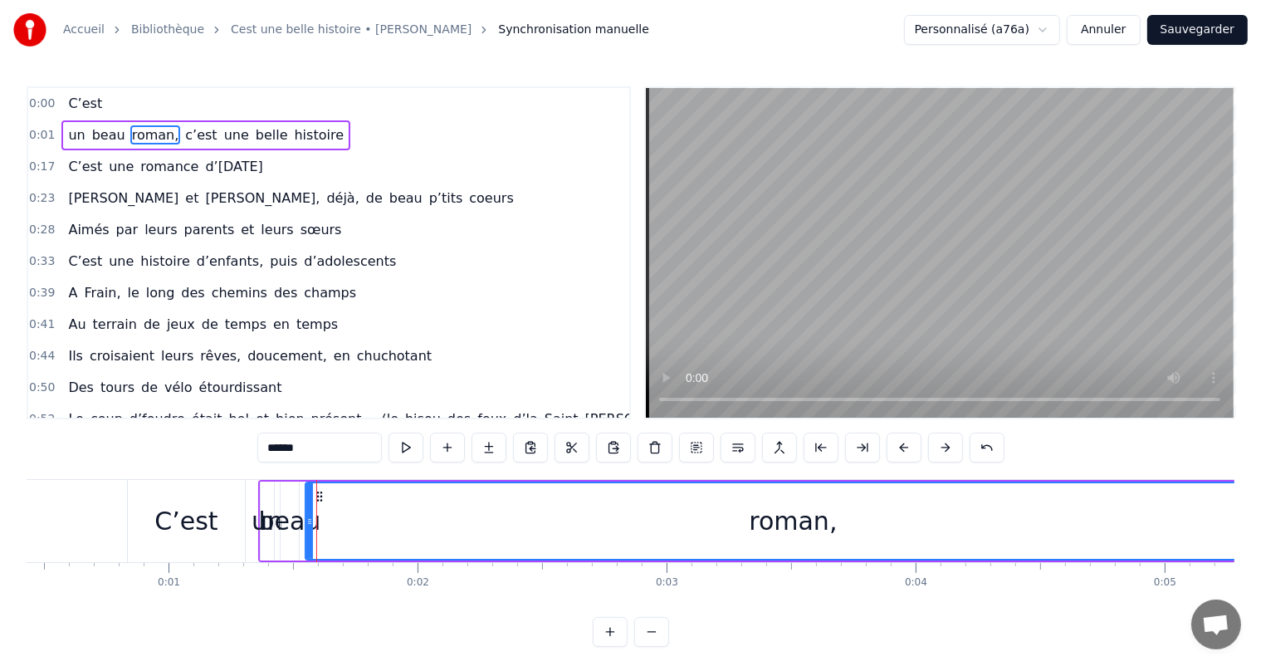
drag, startPoint x: 322, startPoint y: 508, endPoint x: 1274, endPoint y: 386, distance: 959.7
click at [1261, 386] on html "Accueil Bibliothèque Cest une belle histoire • Michel Fugain Synchronisation ma…" at bounding box center [630, 336] width 1261 height 673
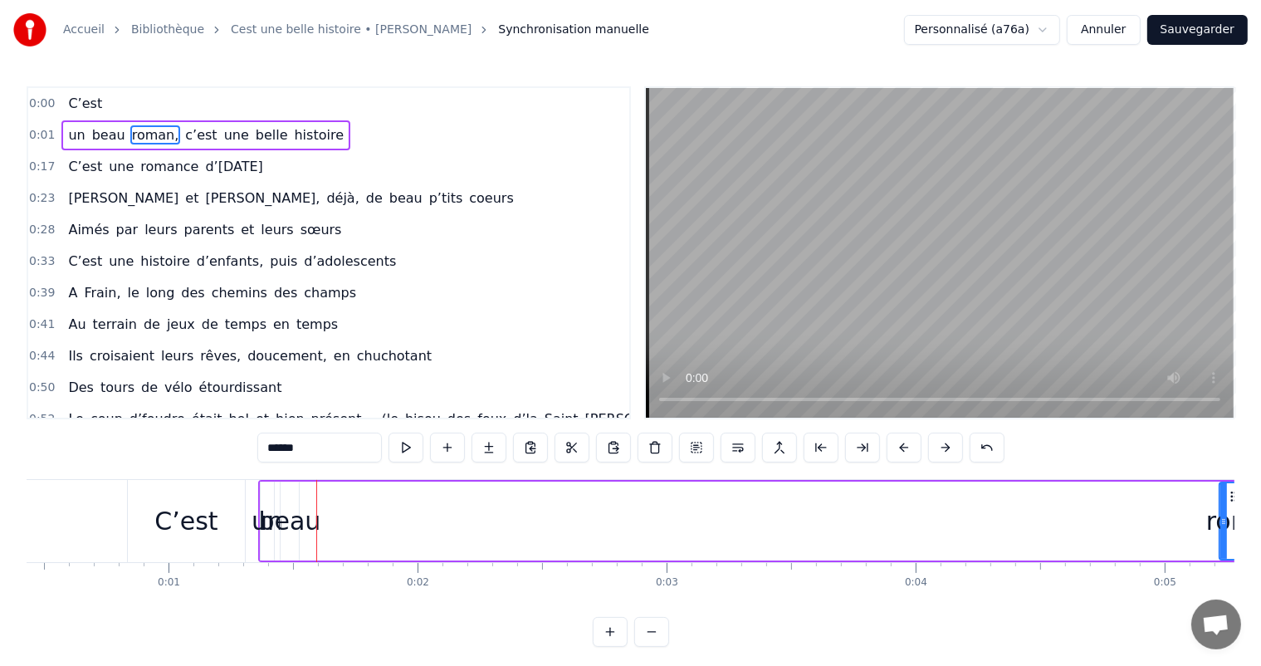
drag, startPoint x: 305, startPoint y: 516, endPoint x: 1212, endPoint y: 531, distance: 906.4
click at [1220, 532] on div at bounding box center [1223, 521] width 7 height 76
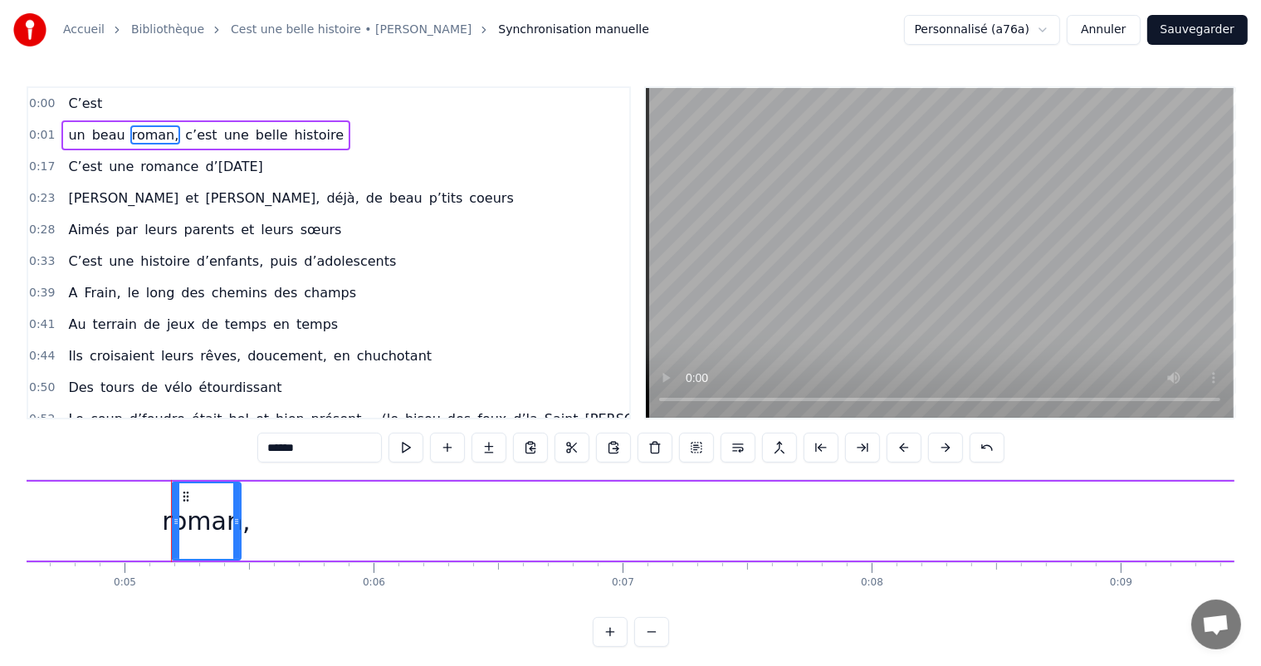
scroll to position [0, 1208]
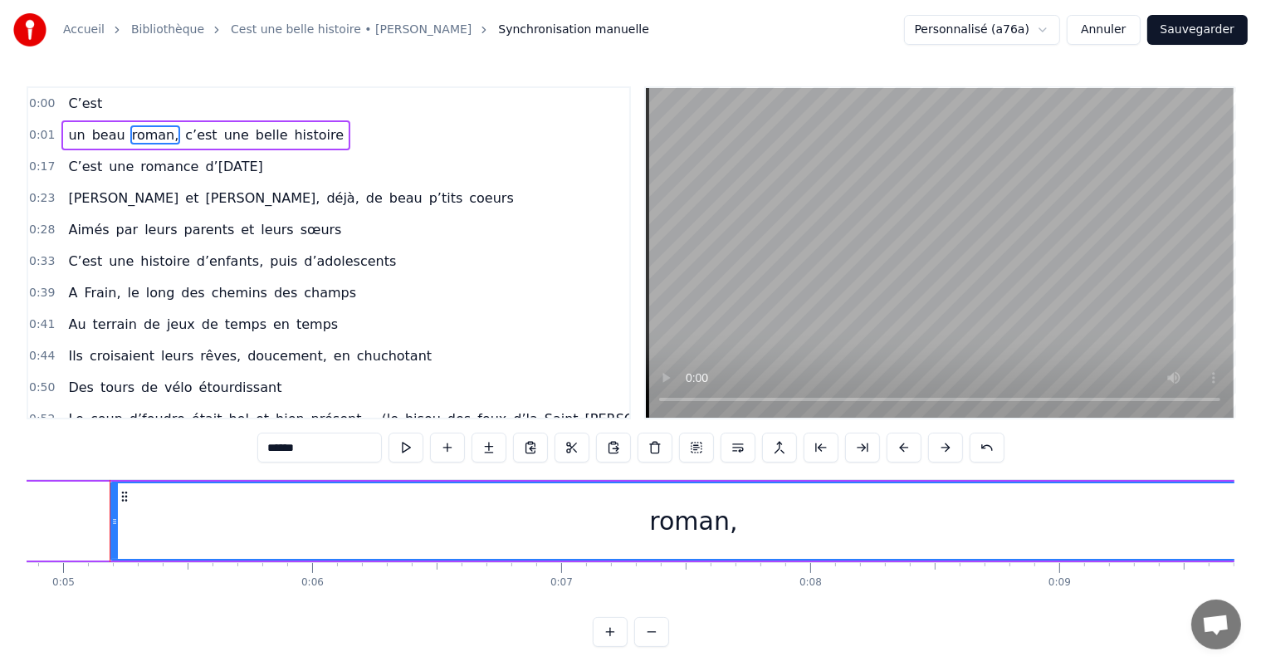
drag, startPoint x: 177, startPoint y: 504, endPoint x: 1274, endPoint y: 502, distance: 1097.1
click at [1261, 502] on html "Accueil Bibliothèque Cest une belle histoire • Michel Fugain Synchronisation ma…" at bounding box center [630, 336] width 1261 height 673
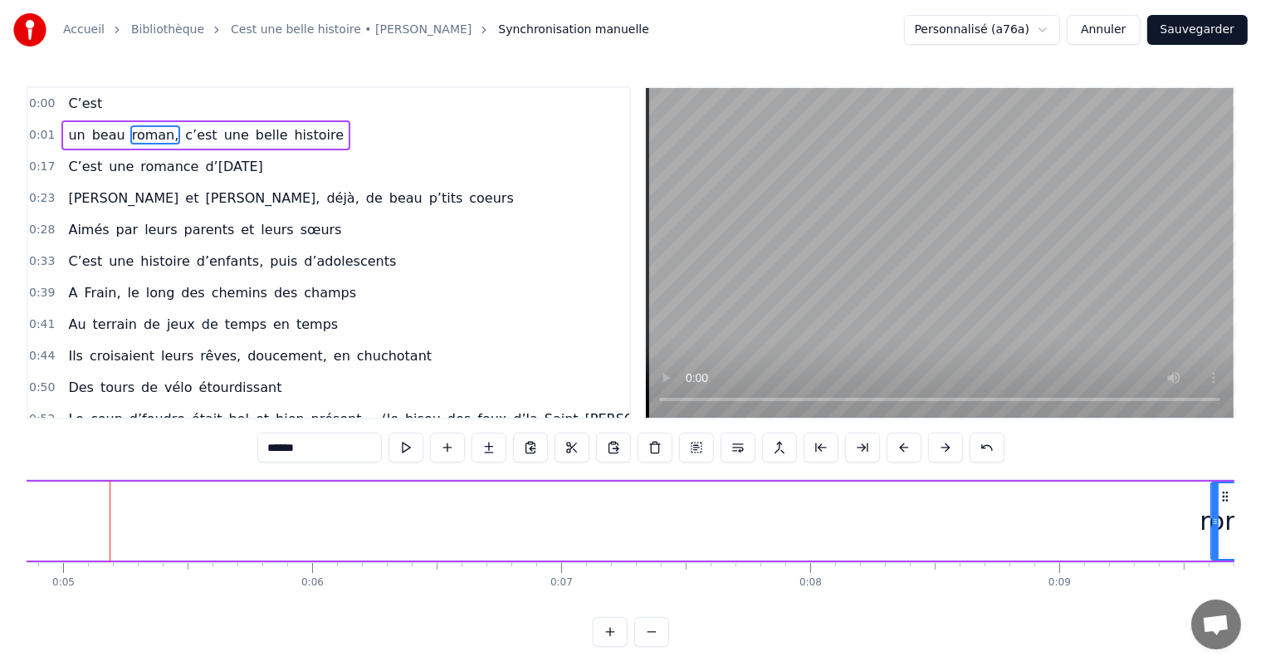
drag, startPoint x: 110, startPoint y: 514, endPoint x: 1211, endPoint y: 532, distance: 1100.6
click at [1212, 534] on div at bounding box center [1215, 521] width 7 height 76
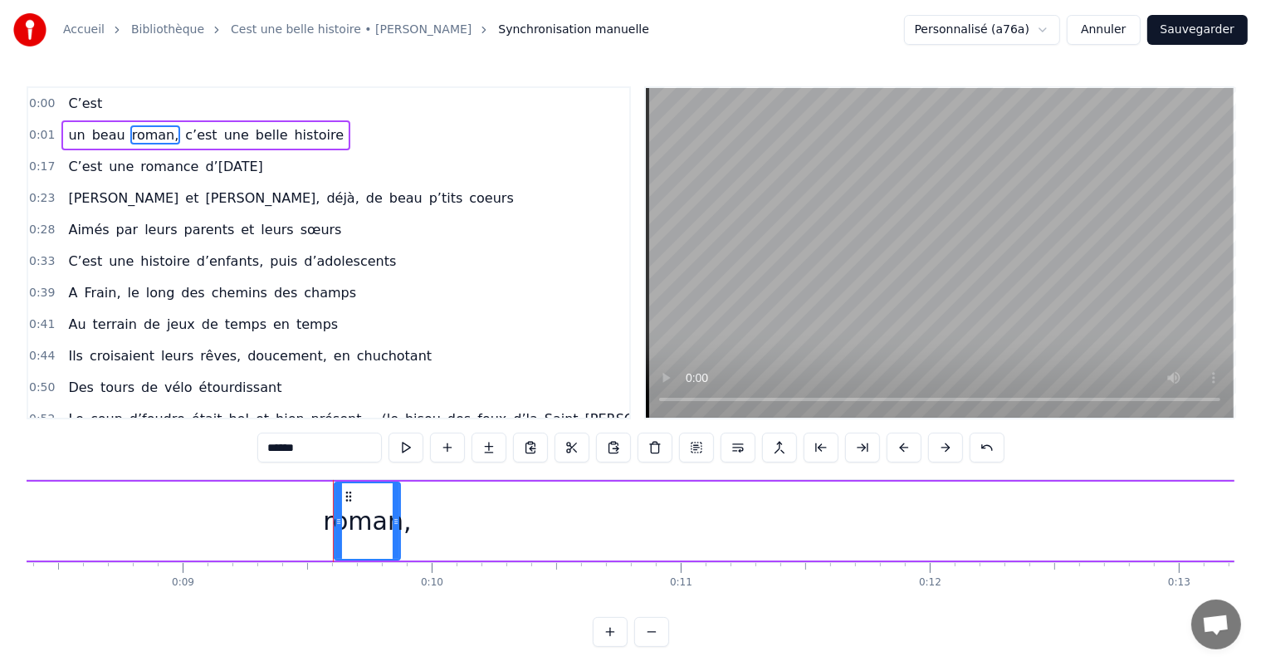
scroll to position [0, 2307]
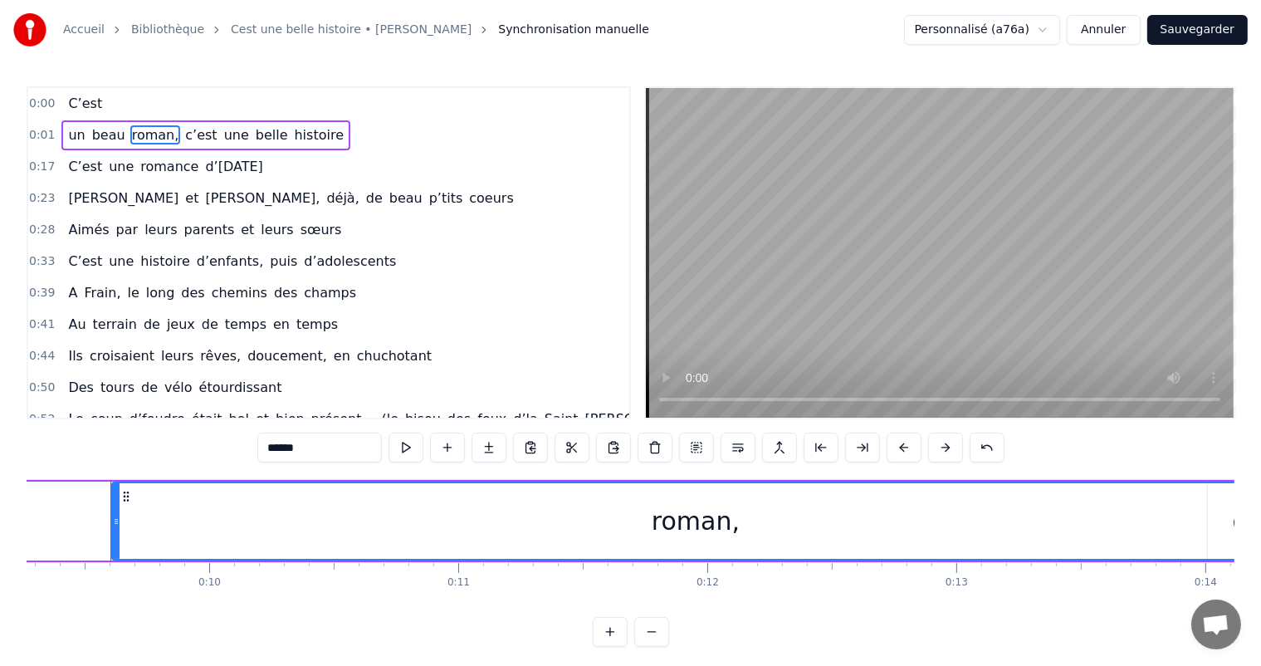
drag, startPoint x: 173, startPoint y: 512, endPoint x: 1274, endPoint y: 495, distance: 1101.4
click at [1261, 495] on html "Accueil Bibliothèque Cest une belle histoire • Michel Fugain Synchronisation ma…" at bounding box center [630, 336] width 1261 height 673
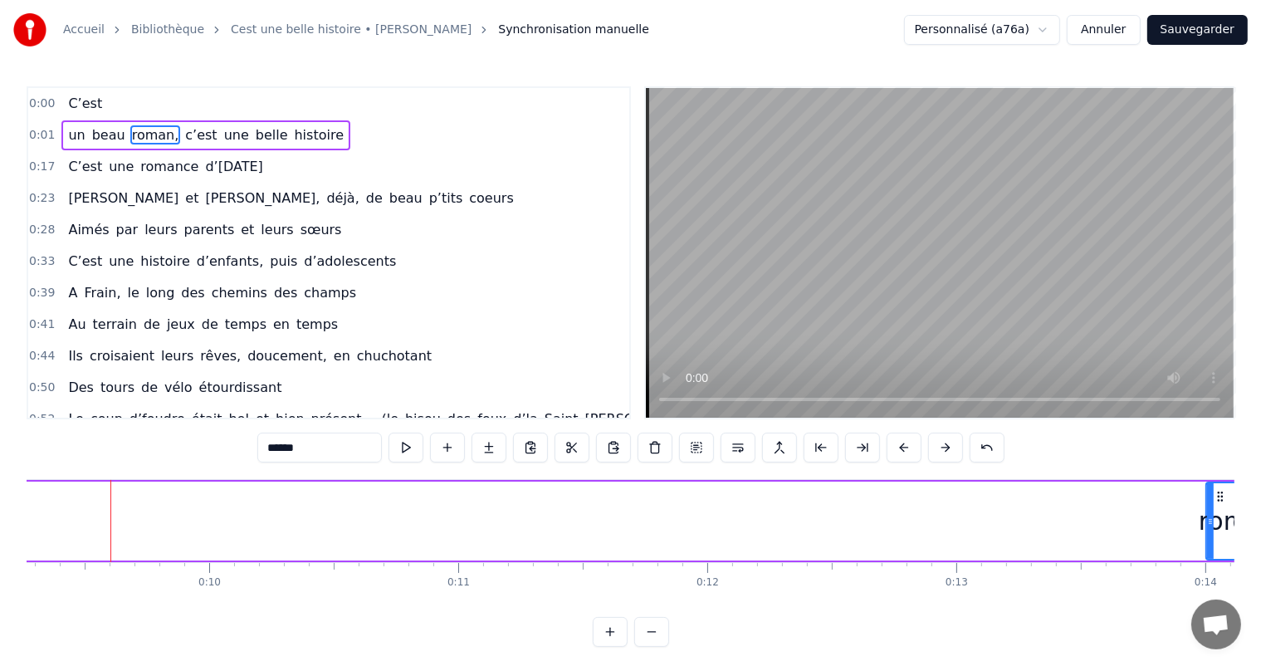
drag, startPoint x: 111, startPoint y: 500, endPoint x: 1207, endPoint y: 551, distance: 1097.5
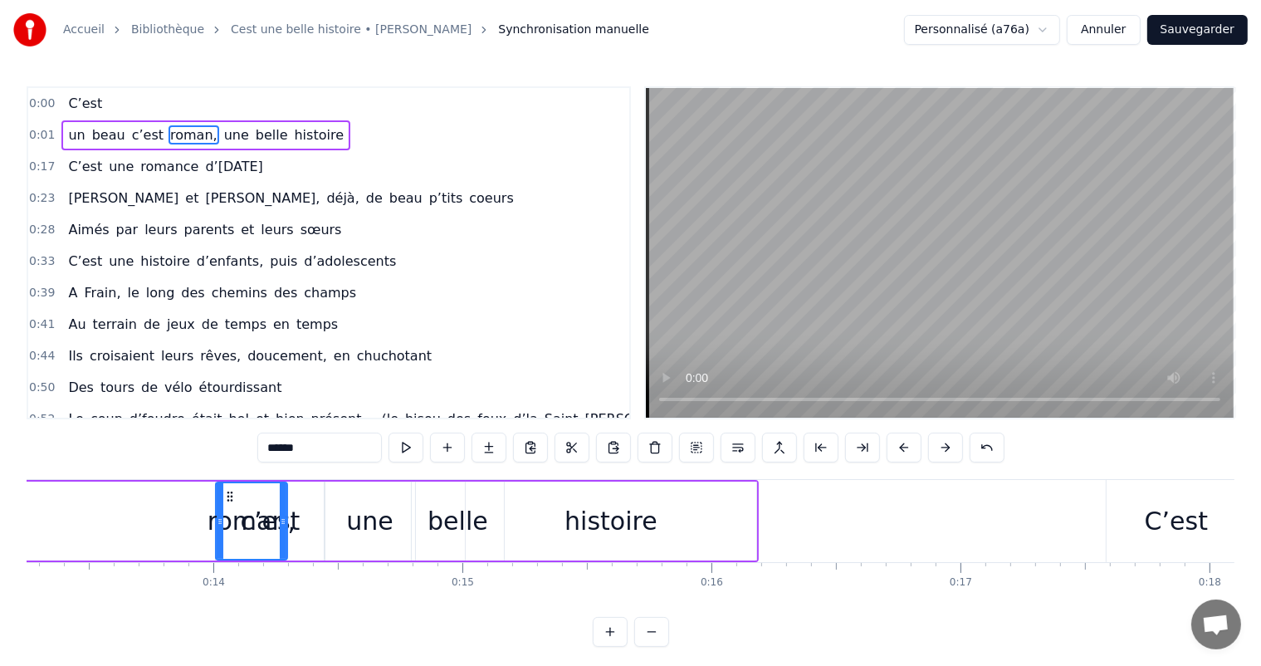
scroll to position [0, 3326]
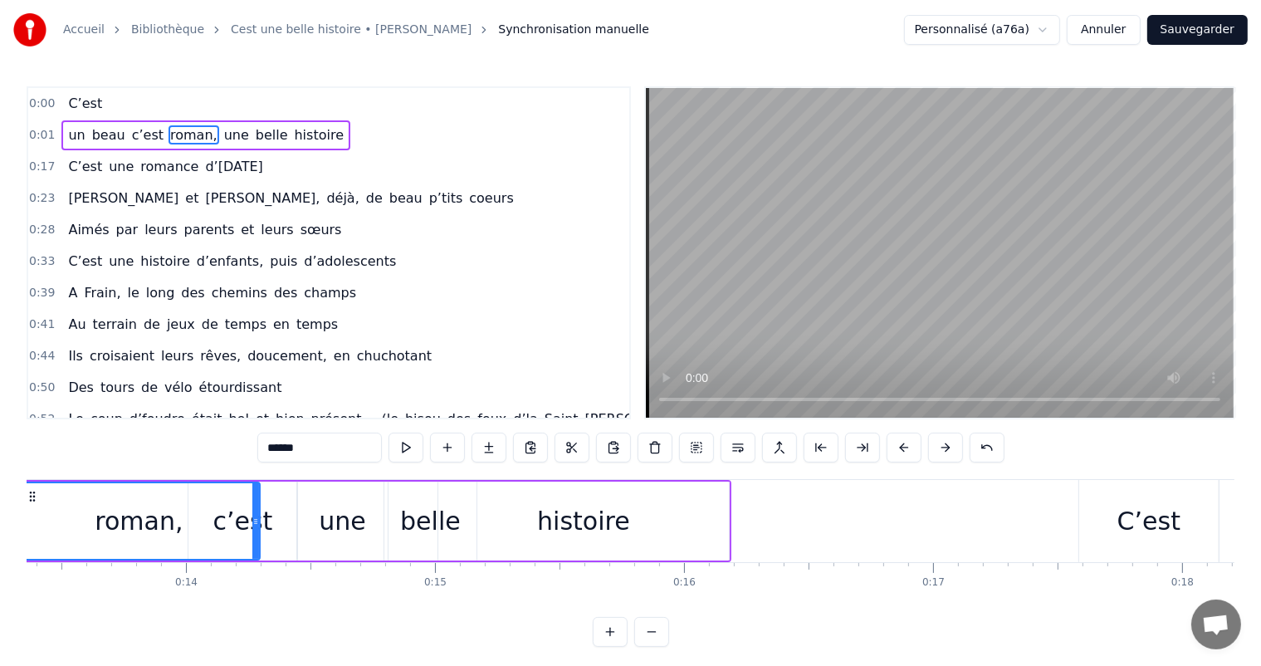
drag, startPoint x: 189, startPoint y: 502, endPoint x: 27, endPoint y: 498, distance: 162.7
click at [20, 498] on div "Accueil Bibliothèque Cest une belle histoire • Michel Fugain Synchronisation ma…" at bounding box center [630, 323] width 1261 height 646
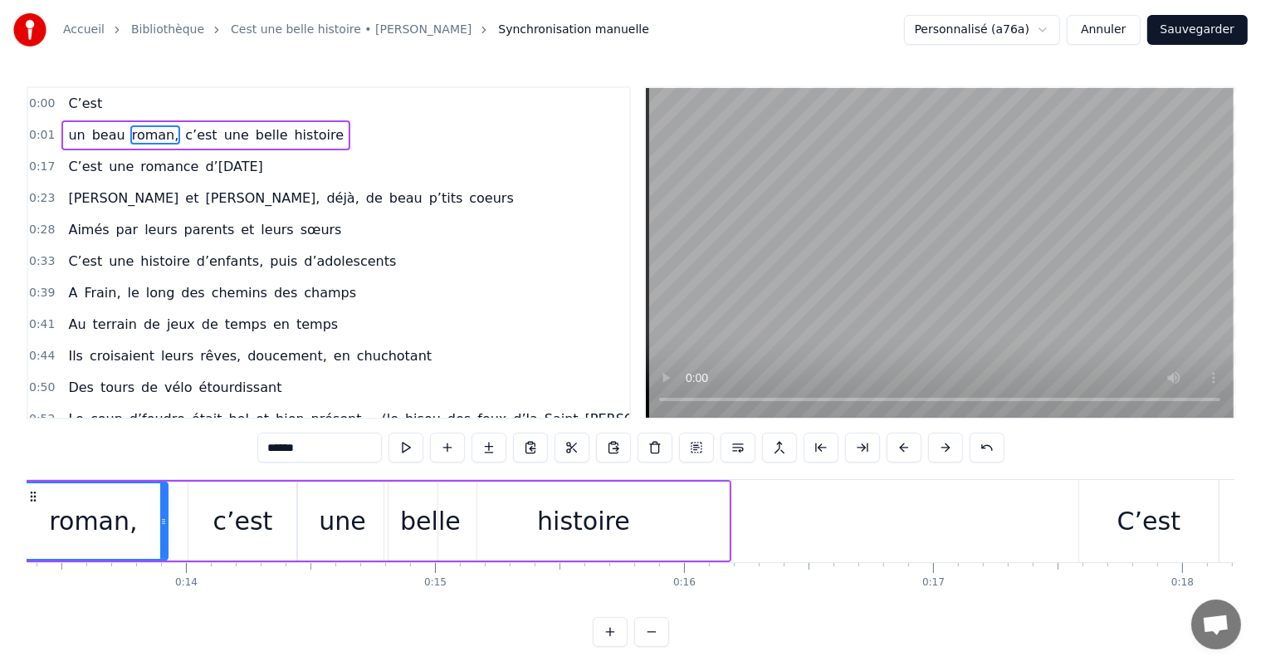
drag, startPoint x: 256, startPoint y: 510, endPoint x: 163, endPoint y: 502, distance: 93.2
click at [163, 502] on div at bounding box center [163, 521] width 7 height 76
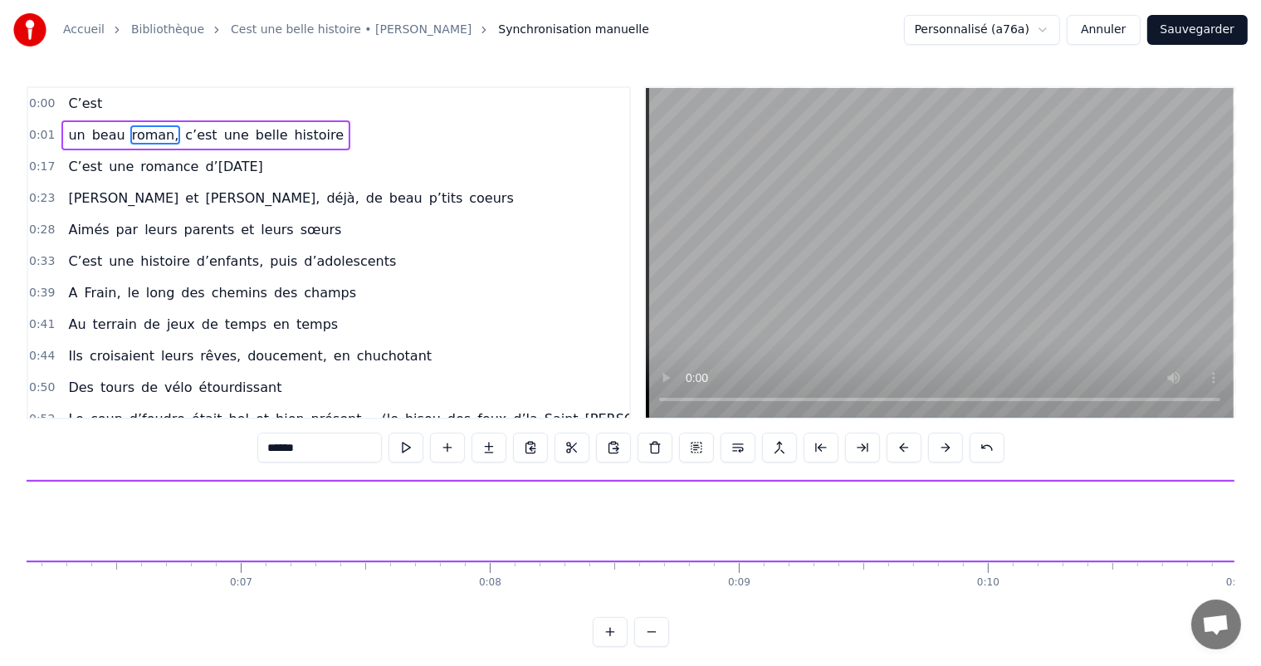
scroll to position [0, 0]
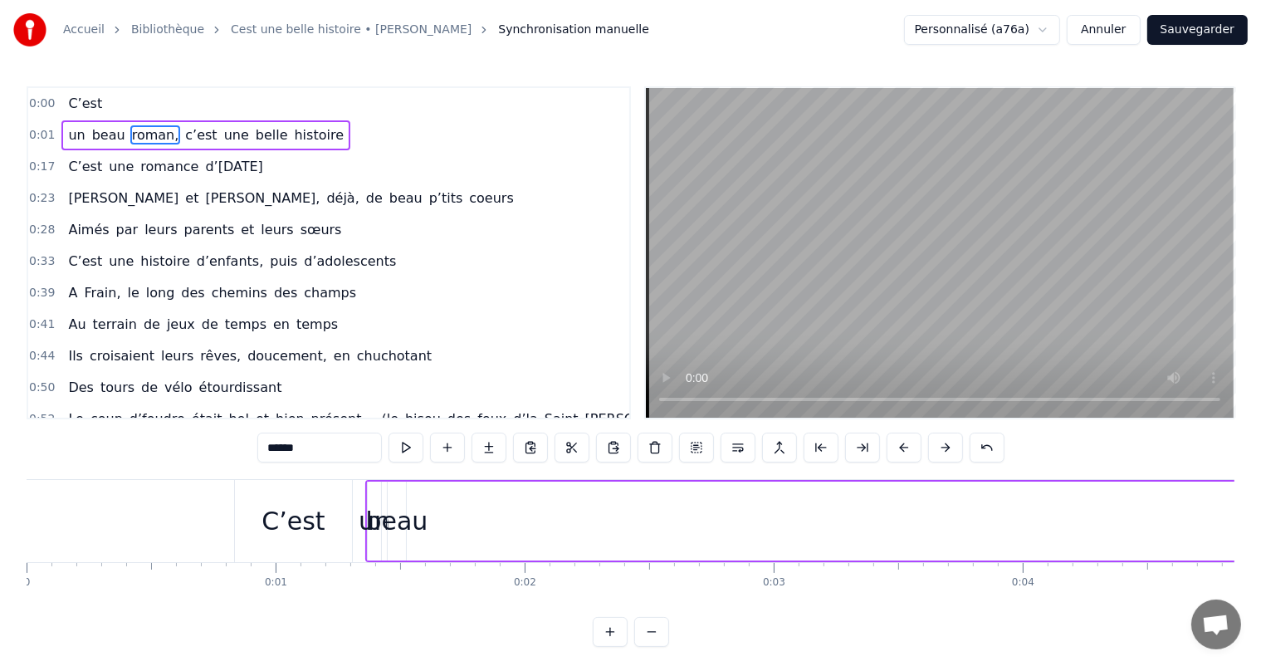
click at [407, 524] on div "beau" at bounding box center [397, 520] width 62 height 37
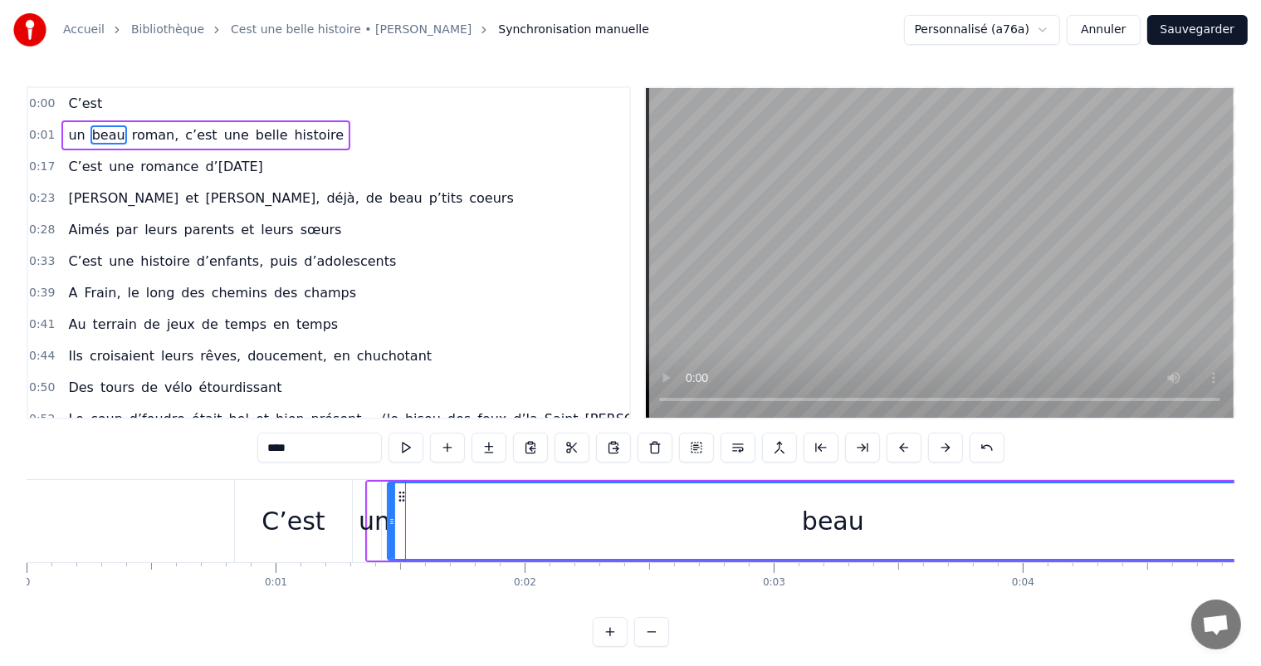
drag, startPoint x: 402, startPoint y: 515, endPoint x: 1274, endPoint y: 464, distance: 873.7
click at [1261, 464] on html "Accueil Bibliothèque Cest une belle histoire • Michel Fugain Synchronisation ma…" at bounding box center [630, 336] width 1261 height 673
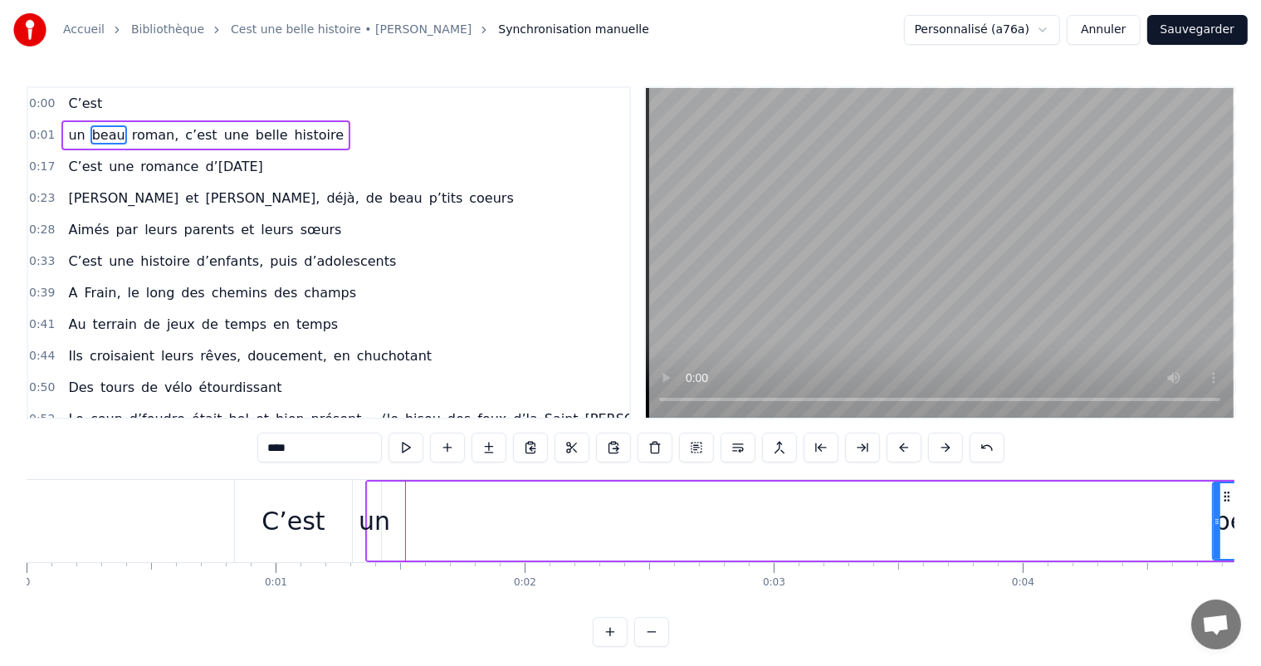
drag, startPoint x: 387, startPoint y: 509, endPoint x: 1212, endPoint y: 494, distance: 825.9
click at [1213, 494] on div at bounding box center [1216, 521] width 7 height 76
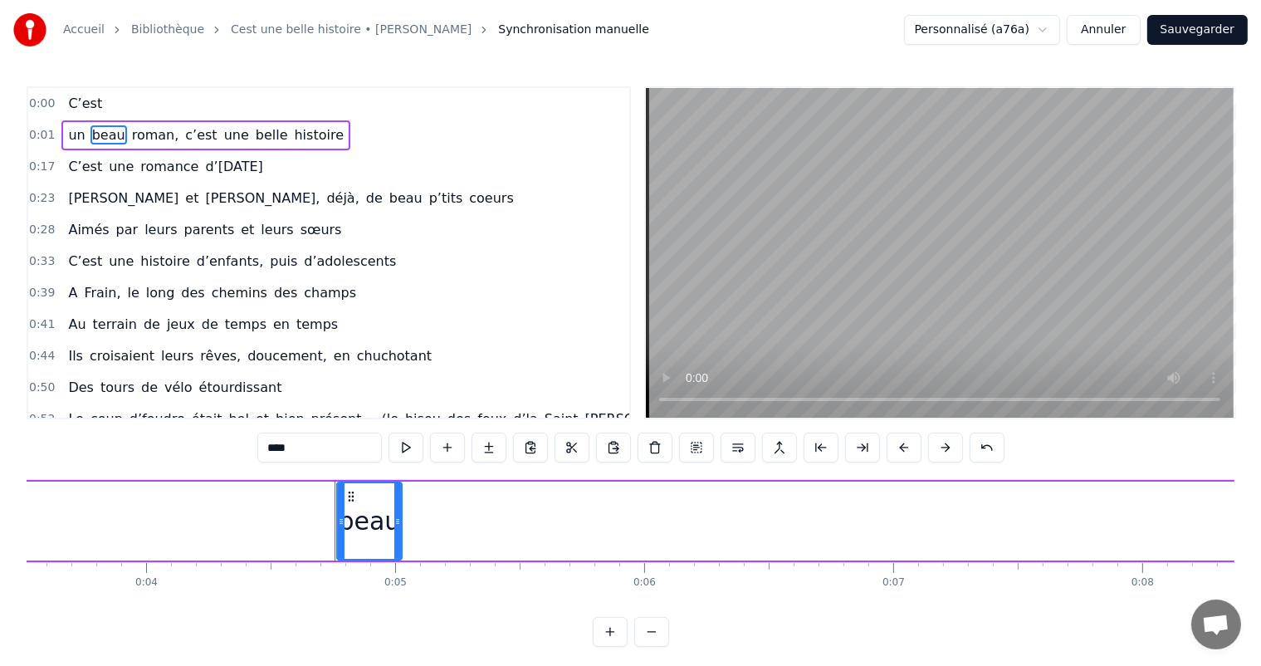
scroll to position [0, 1101]
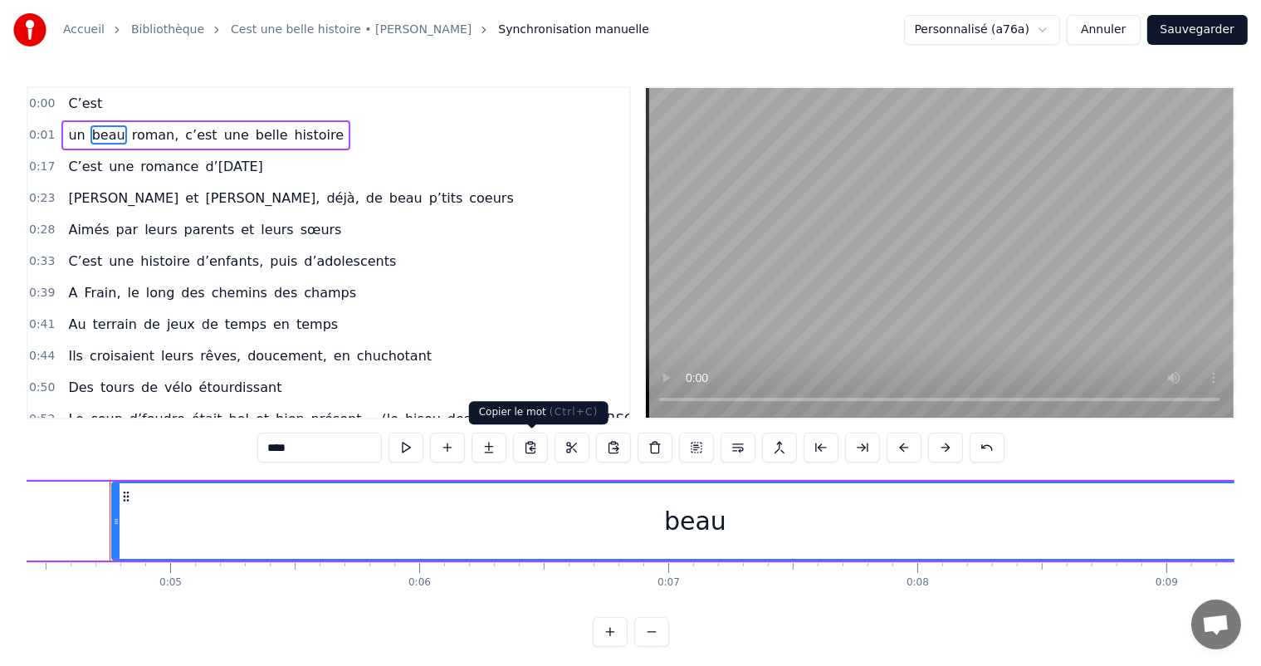
drag, startPoint x: 173, startPoint y: 514, endPoint x: 1274, endPoint y: 504, distance: 1101.3
click at [1261, 504] on html "Accueil Bibliothèque Cest une belle histoire • Michel Fugain Synchronisation ma…" at bounding box center [630, 336] width 1261 height 673
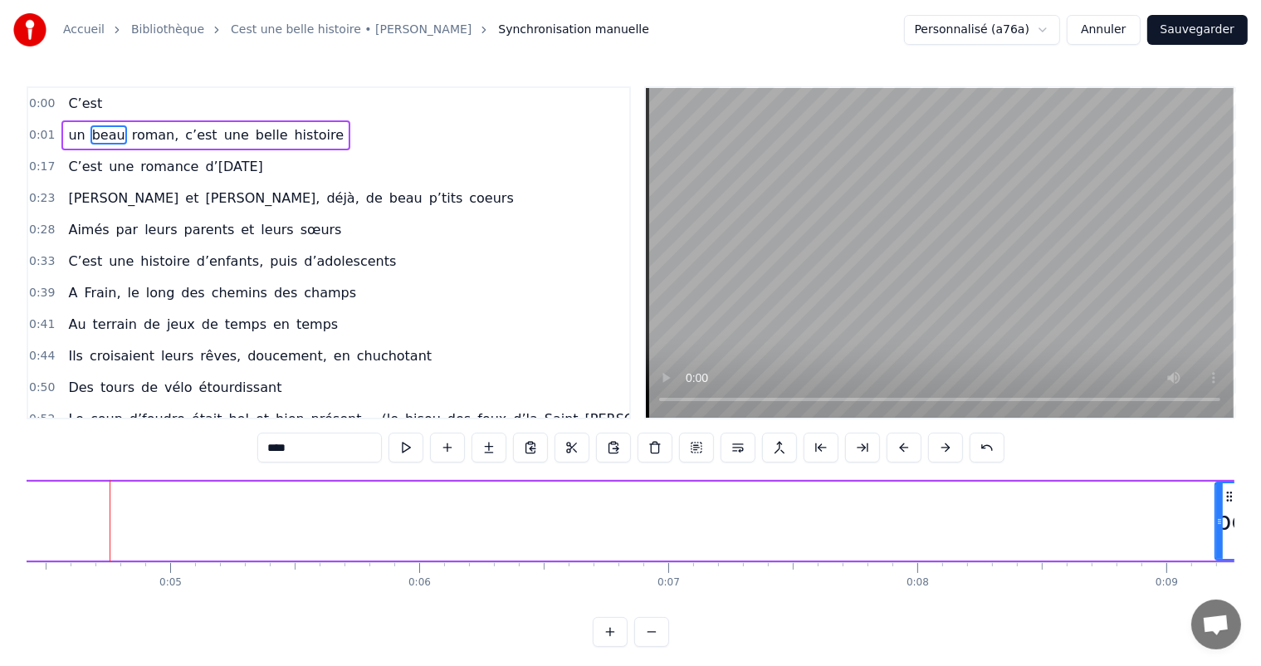
drag, startPoint x: 114, startPoint y: 518, endPoint x: 1217, endPoint y: 526, distance: 1103.8
click at [1218, 526] on icon at bounding box center [1219, 521] width 7 height 13
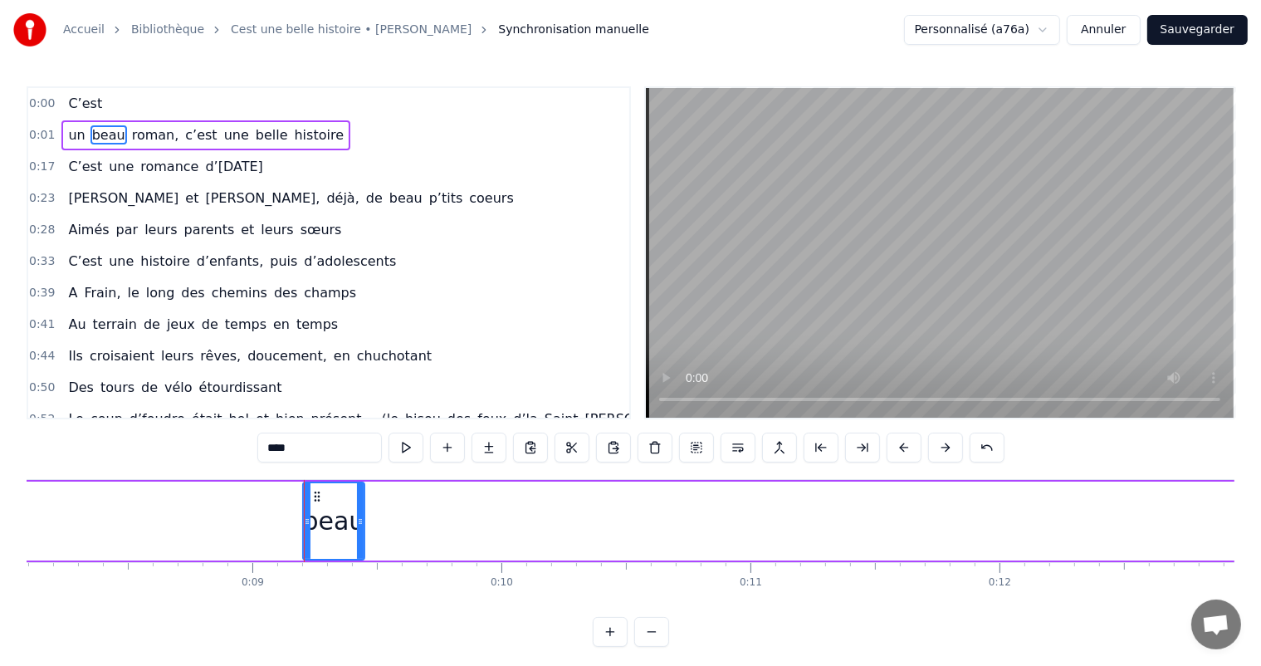
scroll to position [0, 2208]
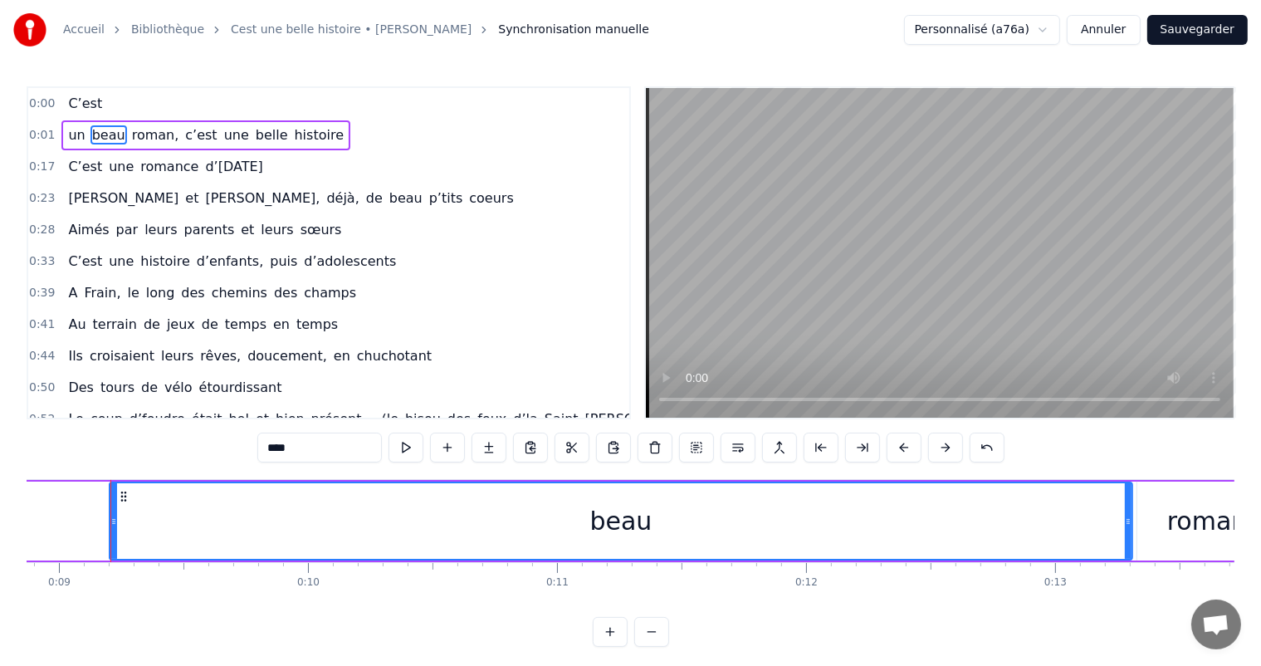
drag, startPoint x: 166, startPoint y: 515, endPoint x: 1132, endPoint y: 534, distance: 966.2
click at [1131, 534] on div at bounding box center [1128, 521] width 7 height 76
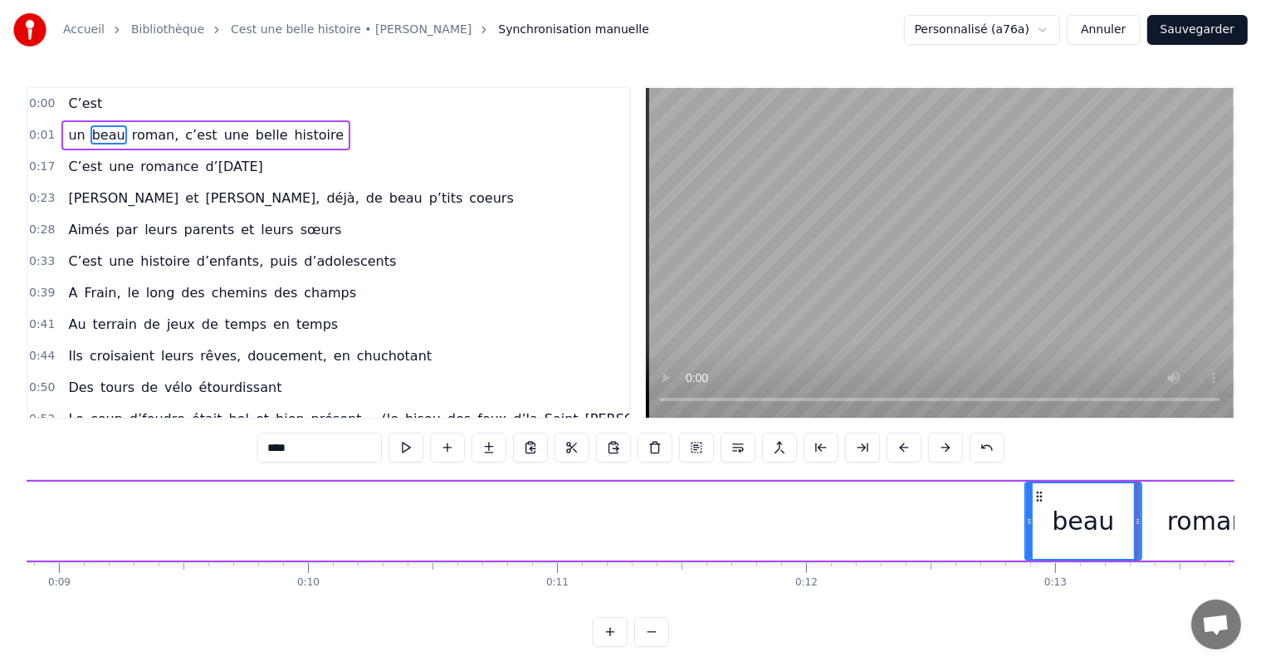
drag, startPoint x: 110, startPoint y: 510, endPoint x: 960, endPoint y: 526, distance: 850.8
click at [1026, 526] on div at bounding box center [1029, 521] width 7 height 76
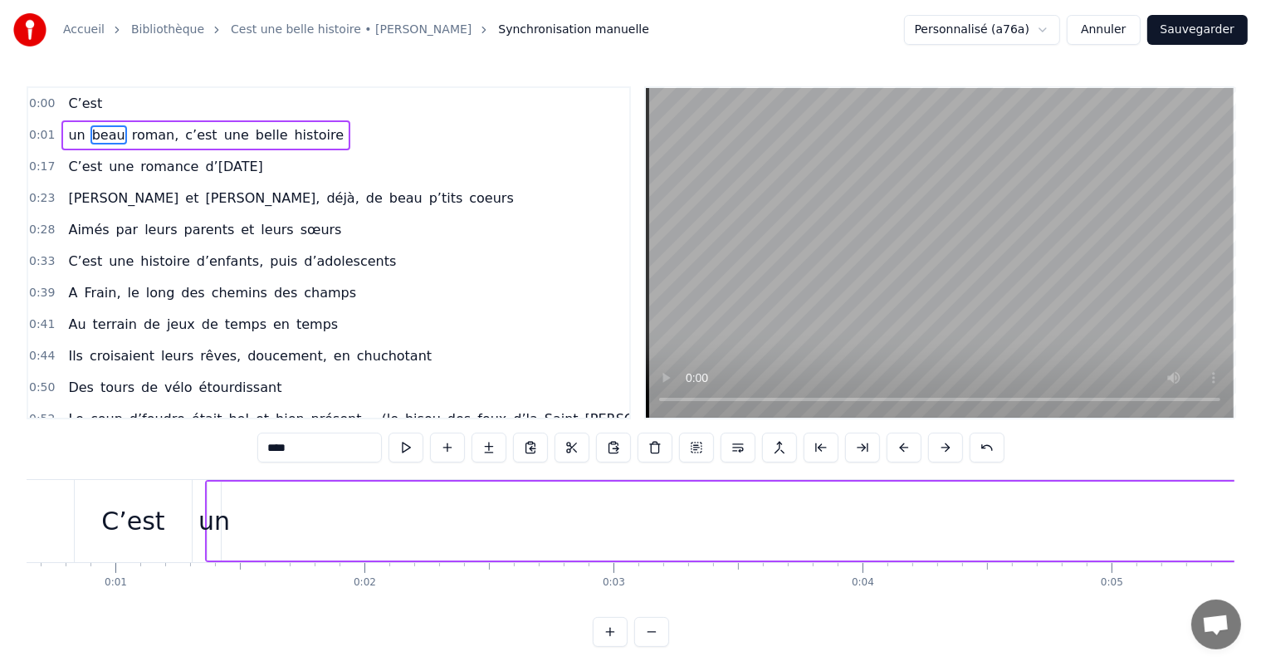
scroll to position [0, 0]
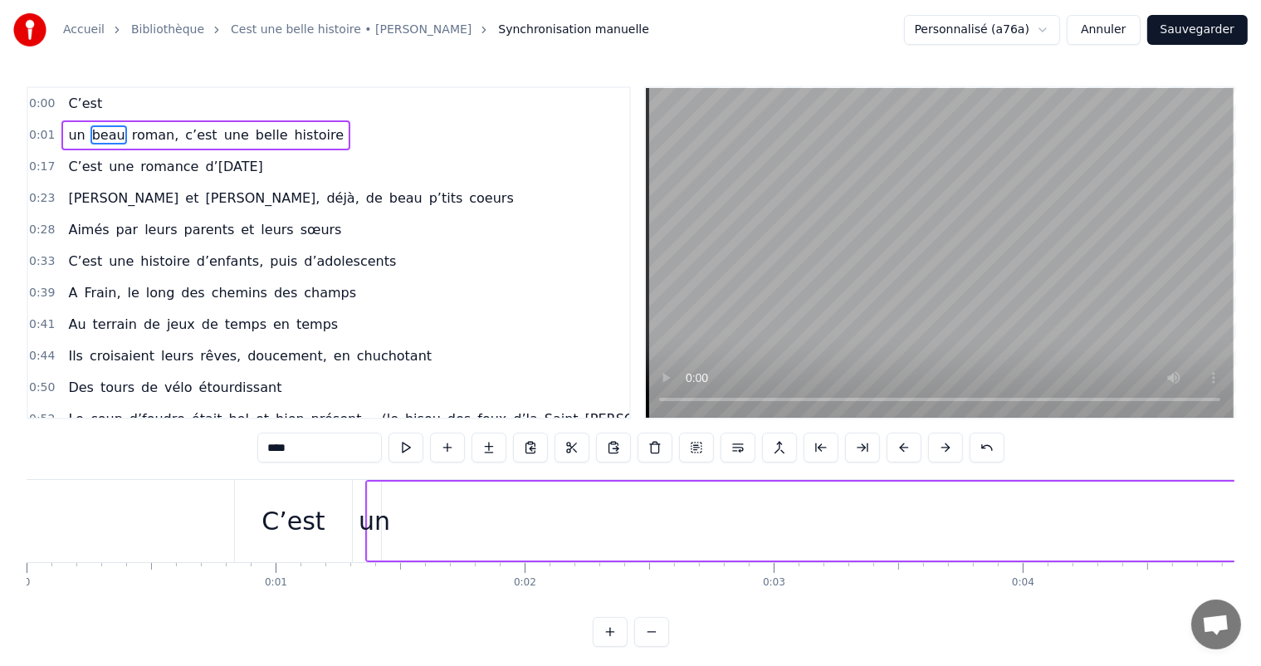
click at [374, 521] on div "un" at bounding box center [375, 520] width 32 height 37
type input "**"
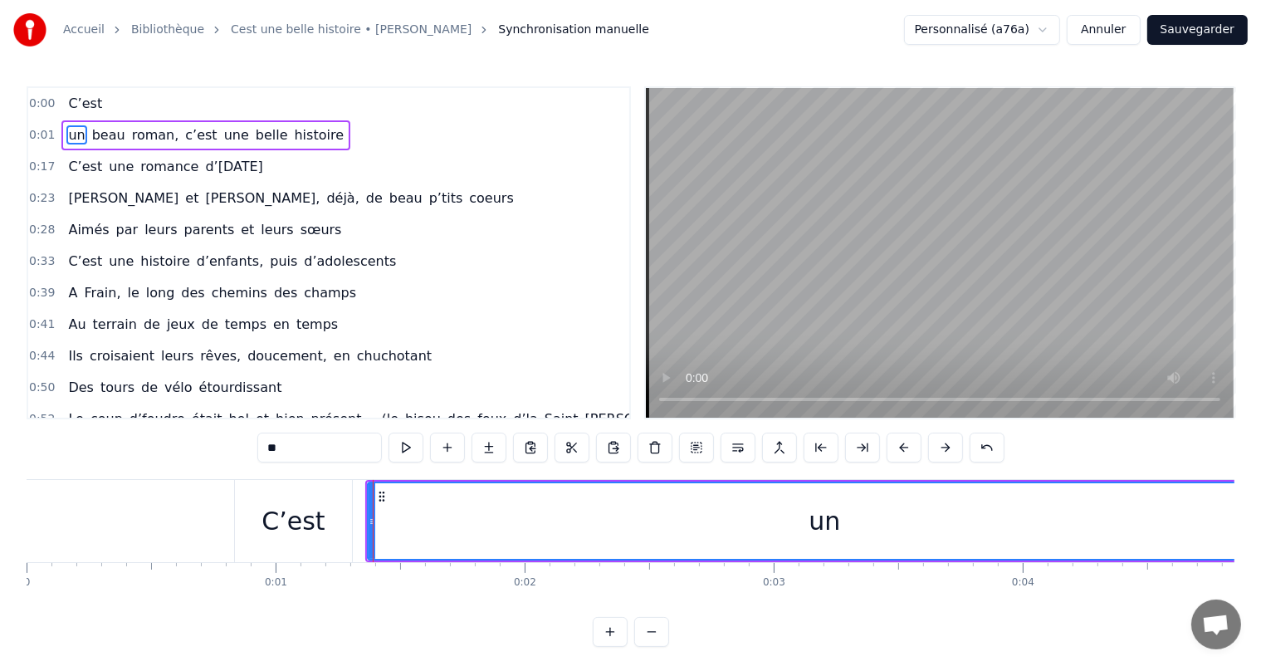
drag, startPoint x: 373, startPoint y: 516, endPoint x: 1274, endPoint y: 438, distance: 903.8
click at [1261, 438] on html "Accueil Bibliothèque Cest une belle histoire • Michel Fugain Synchronisation ma…" at bounding box center [630, 336] width 1261 height 673
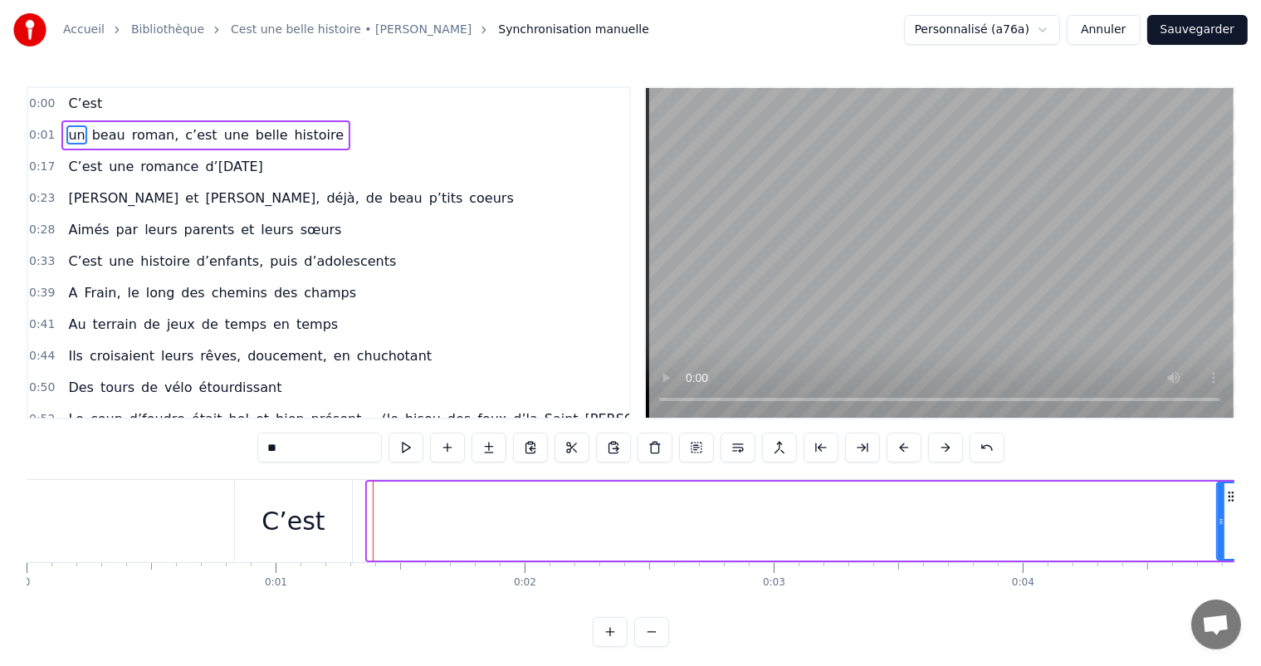
drag, startPoint x: 370, startPoint y: 529, endPoint x: 1219, endPoint y: 530, distance: 849.0
click at [1219, 530] on div at bounding box center [1220, 521] width 7 height 76
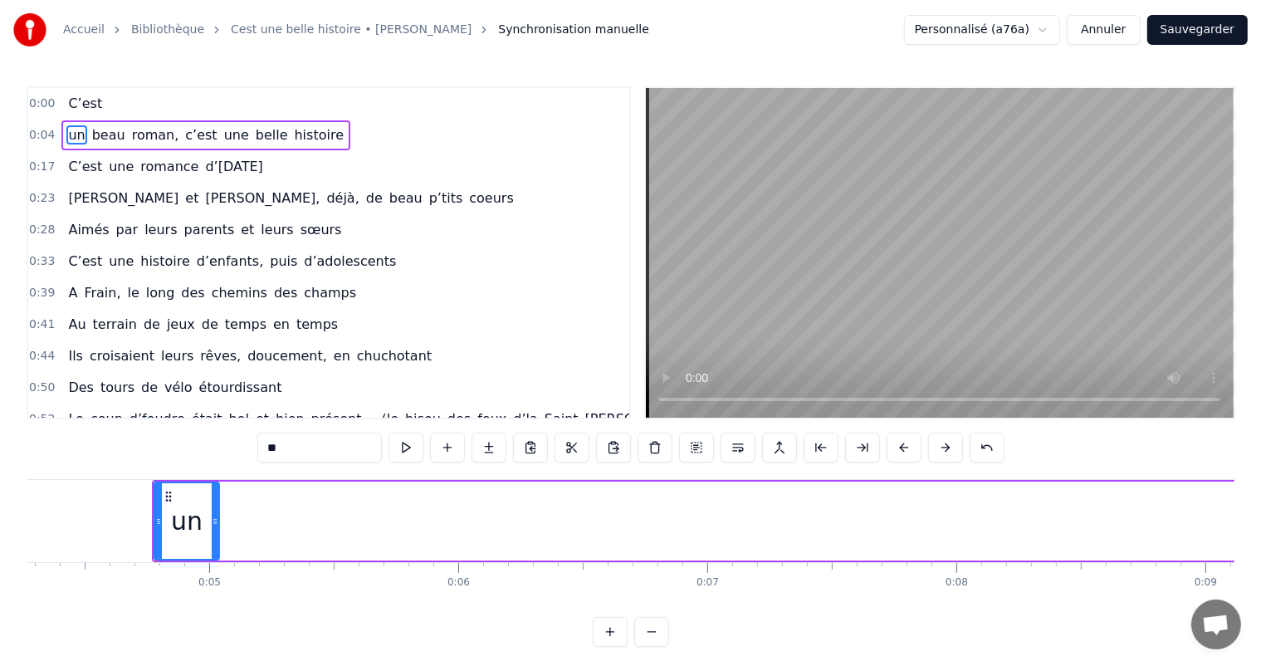
scroll to position [0, 1108]
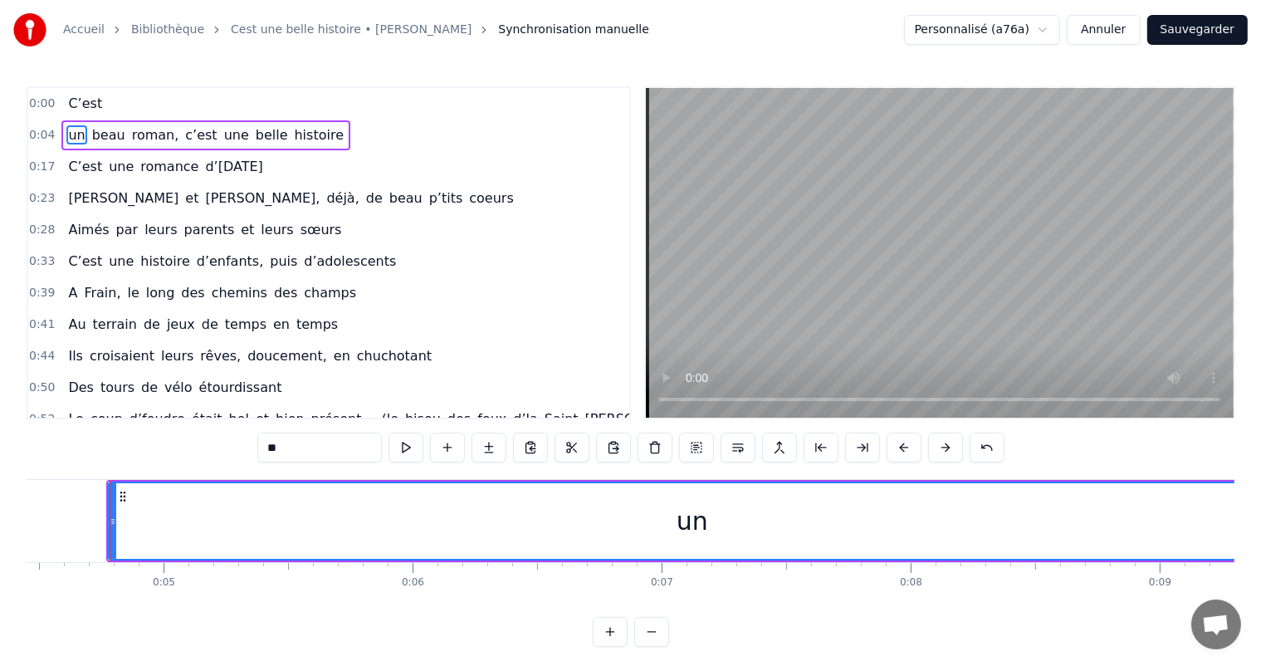
drag, startPoint x: 172, startPoint y: 521, endPoint x: 1274, endPoint y: 614, distance: 1106.0
click at [1261, 614] on html "Accueil Bibliothèque Cest une belle histoire • Michel Fugain Synchronisation ma…" at bounding box center [630, 336] width 1261 height 673
click at [110, 525] on div at bounding box center [110, 521] width 1 height 82
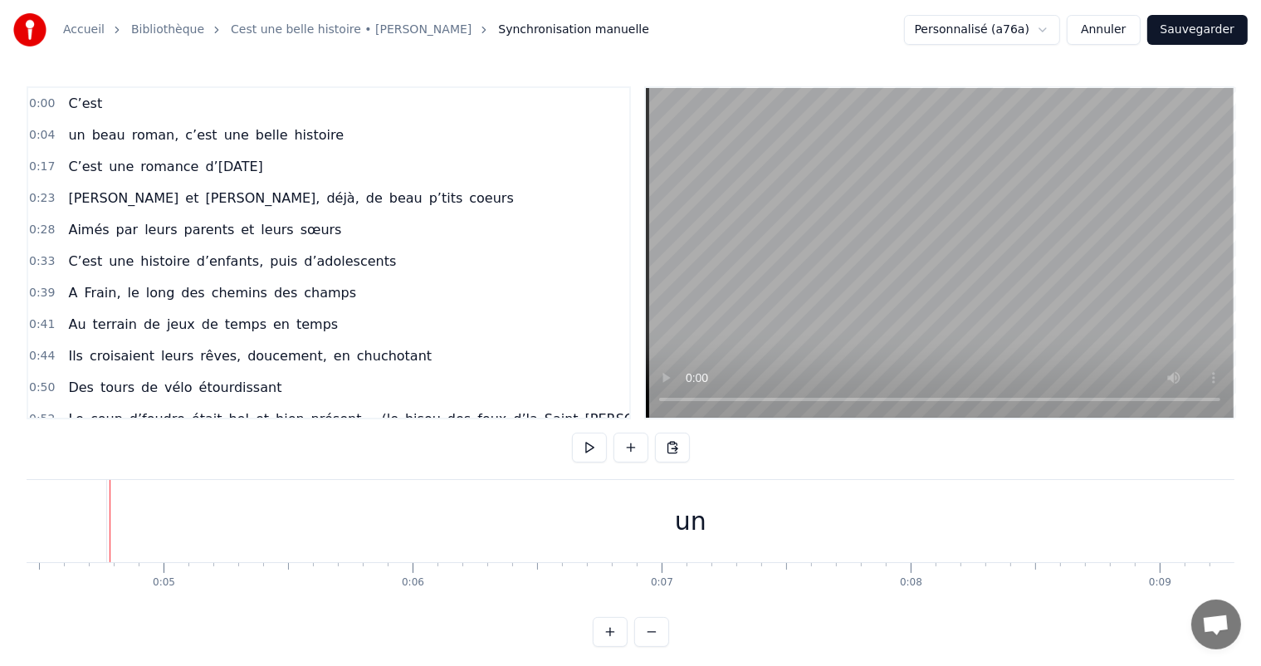
click at [107, 521] on div "un" at bounding box center [690, 521] width 1167 height 82
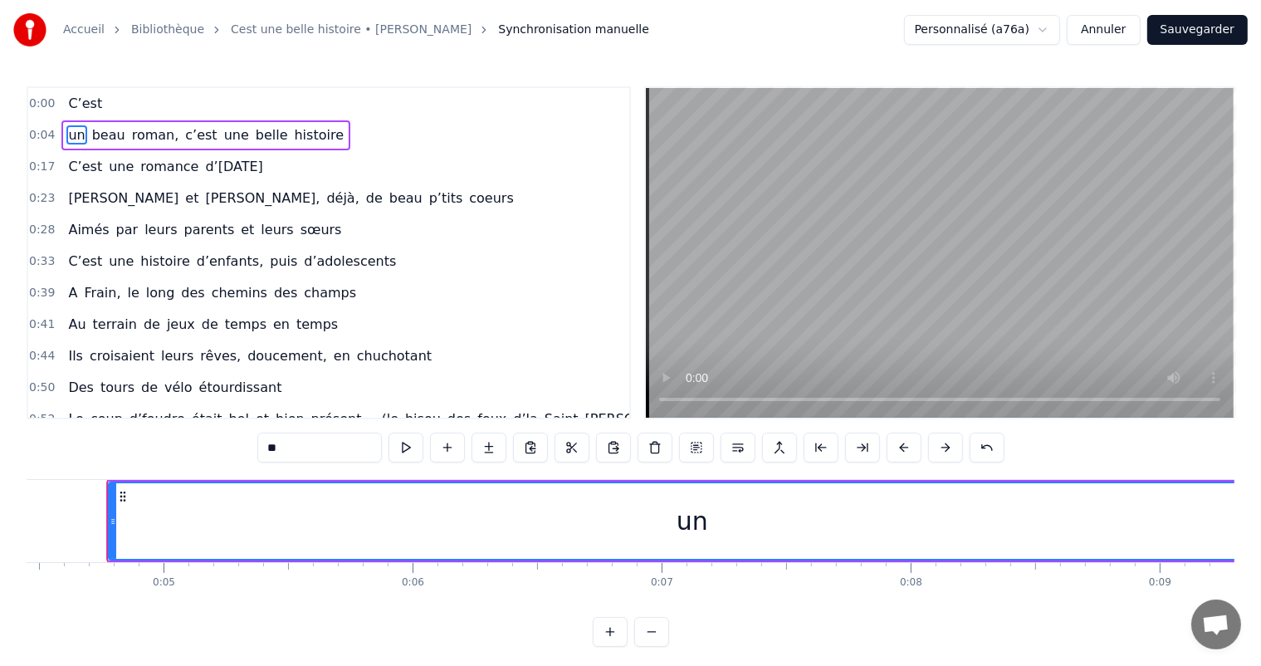
scroll to position [0, 1105]
click at [169, 508] on div "un" at bounding box center [694, 521] width 1165 height 76
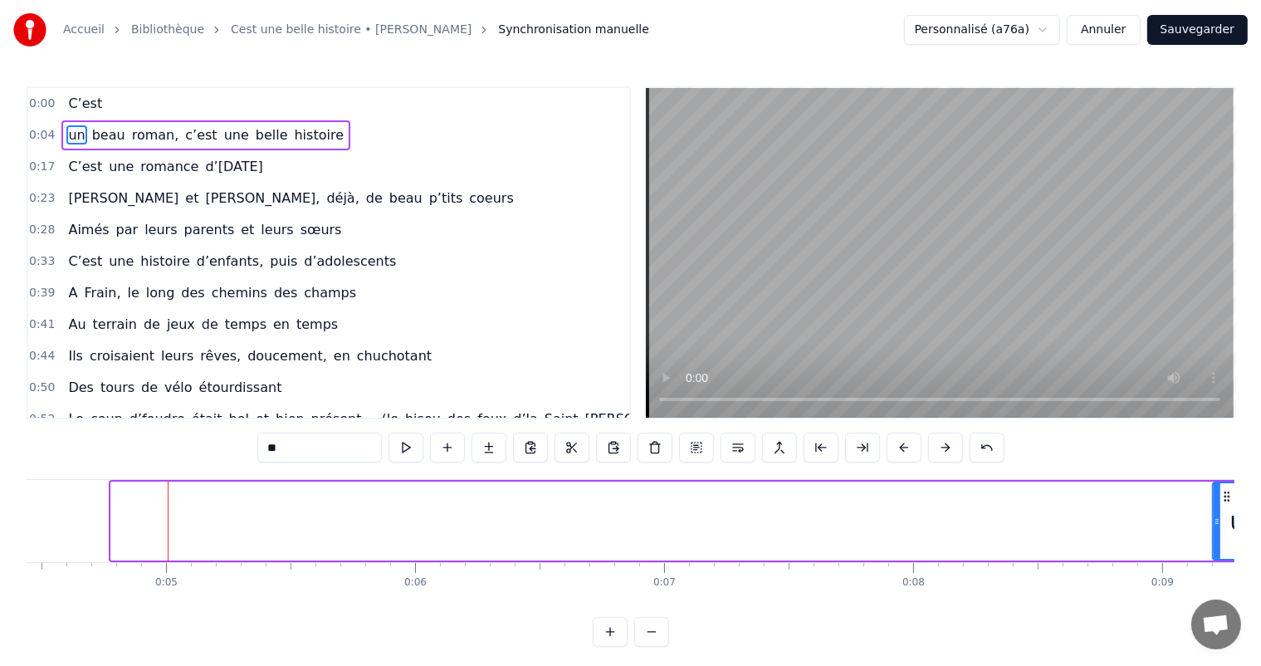
drag, startPoint x: 114, startPoint y: 511, endPoint x: 1216, endPoint y: 583, distance: 1104.5
click at [1216, 583] on div "C’est un beau roman, c’est une belle histoire C’est une romance d’[DATE] [PERSO…" at bounding box center [630, 541] width 1207 height 124
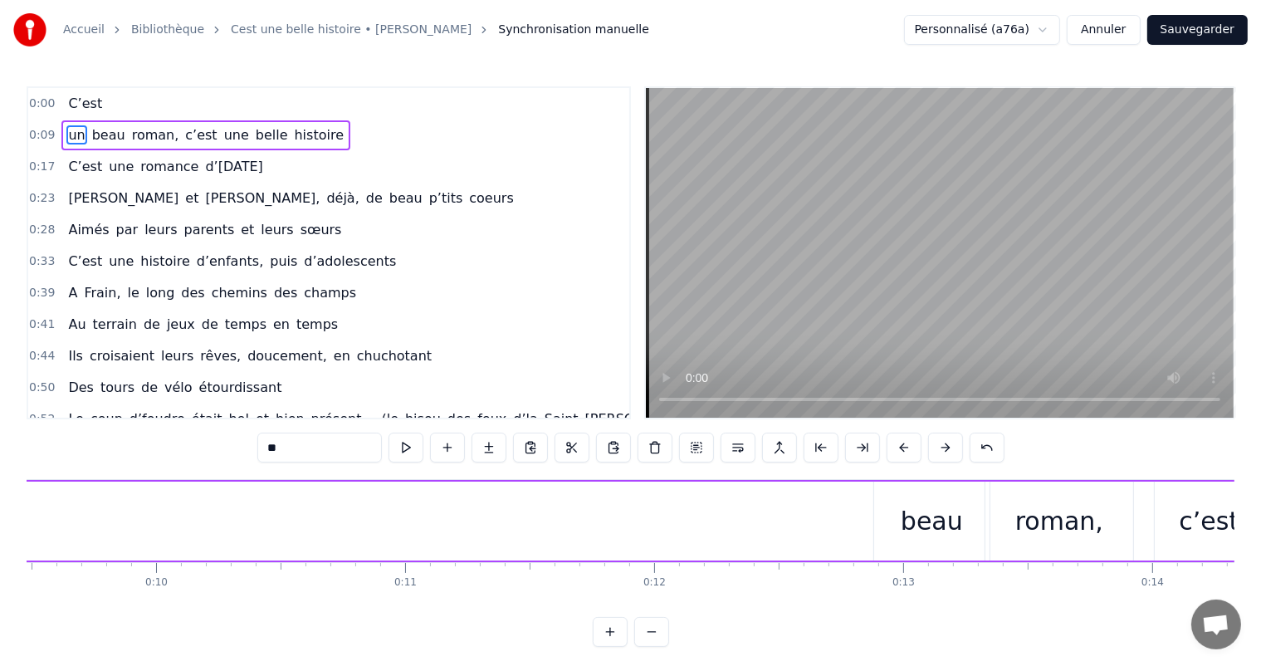
scroll to position [0, 2145]
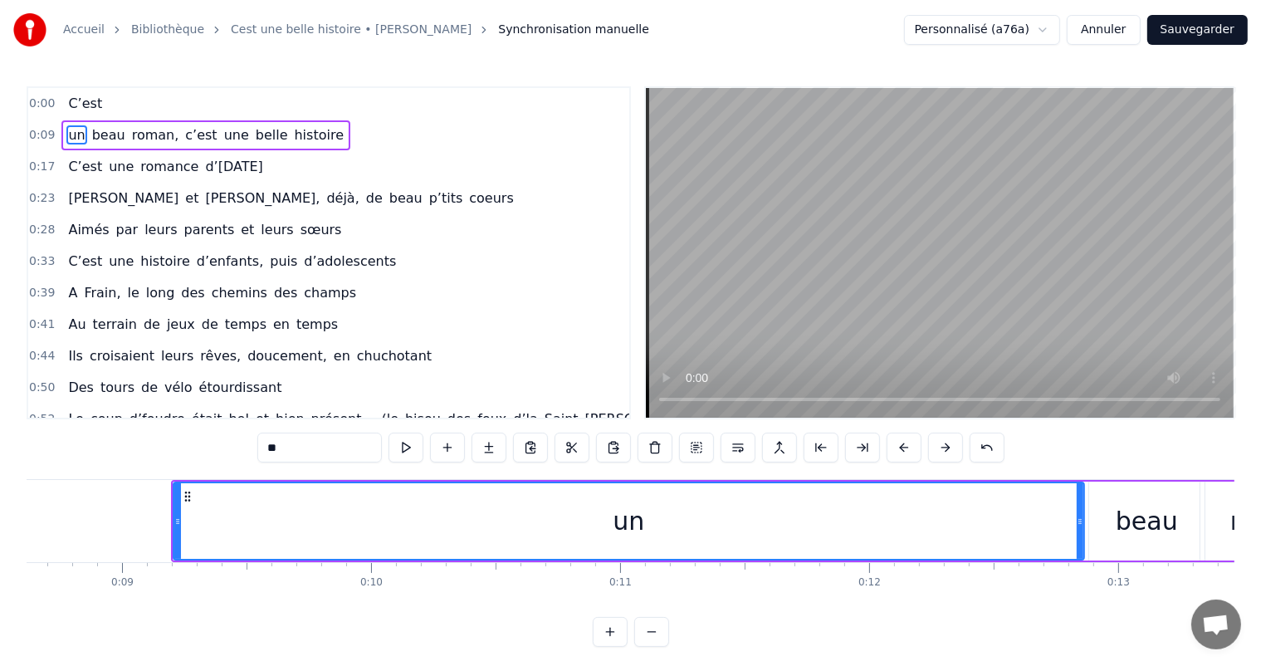
drag, startPoint x: 235, startPoint y: 510, endPoint x: 1084, endPoint y: 530, distance: 849.2
click at [1083, 530] on div at bounding box center [1079, 521] width 7 height 76
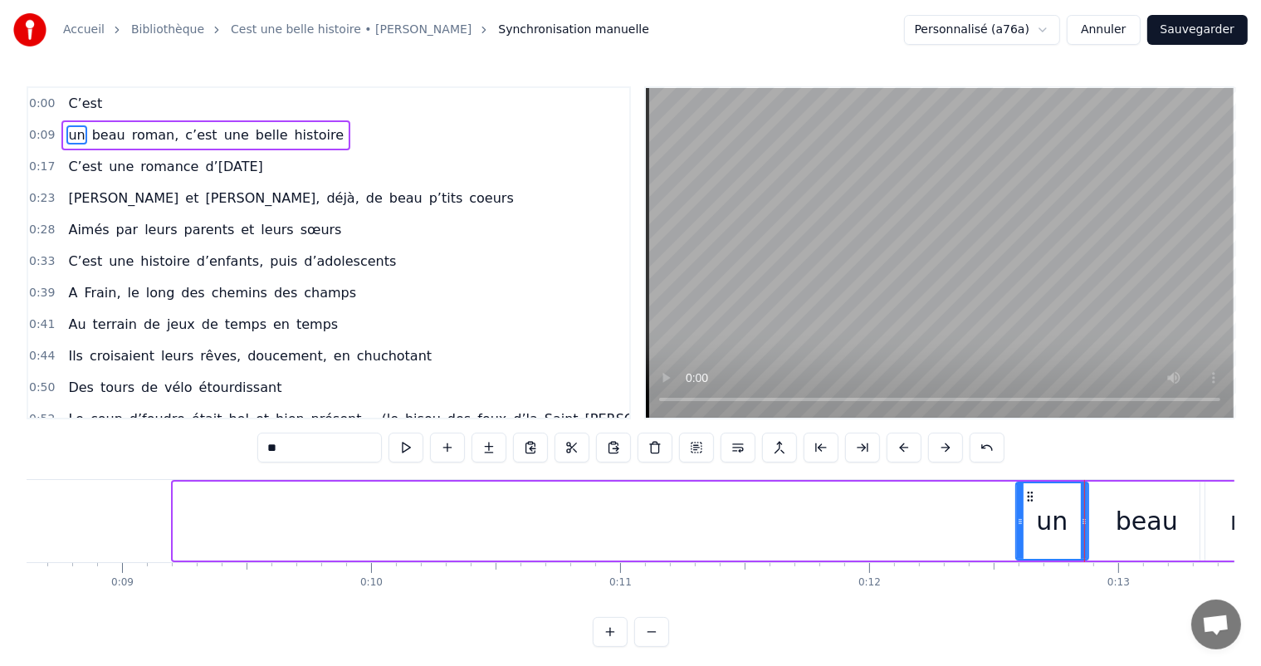
drag, startPoint x: 173, startPoint y: 512, endPoint x: 1013, endPoint y: 568, distance: 842.5
click at [1013, 568] on div "C’est un beau roman, c’est une belle histoire C’est une romance d’[DATE] [PERSO…" at bounding box center [630, 541] width 1207 height 124
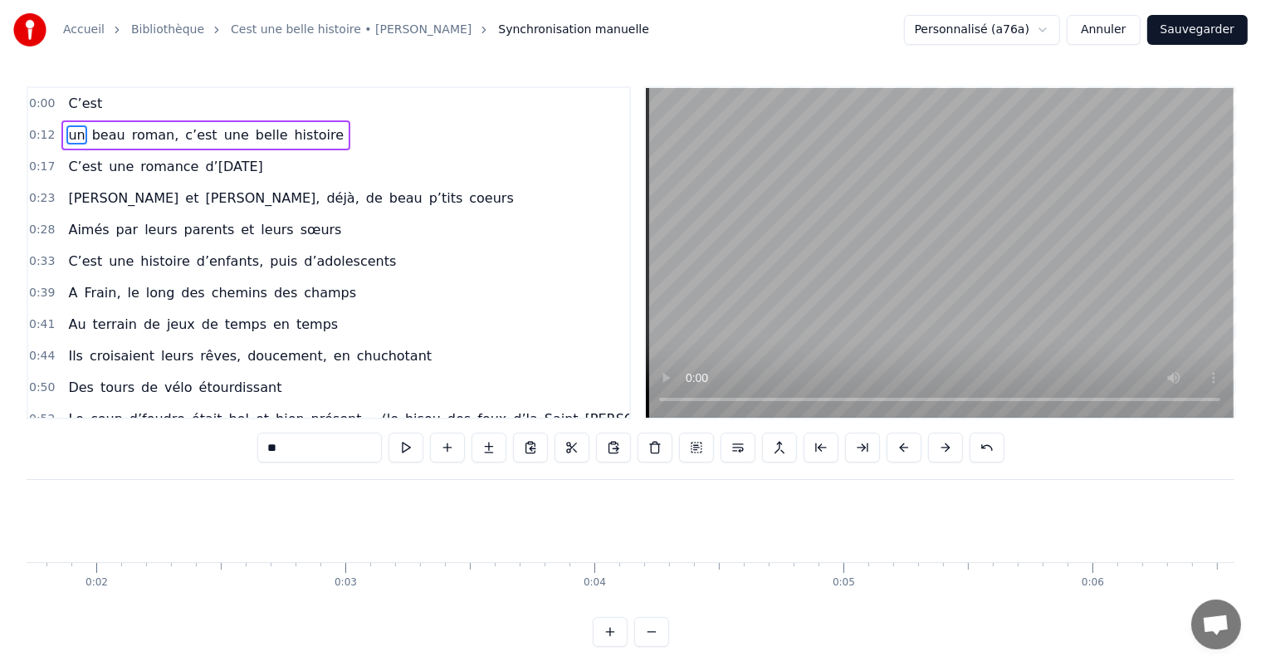
scroll to position [0, 0]
click at [259, 549] on div "C’est" at bounding box center [293, 521] width 117 height 82
type input "*****"
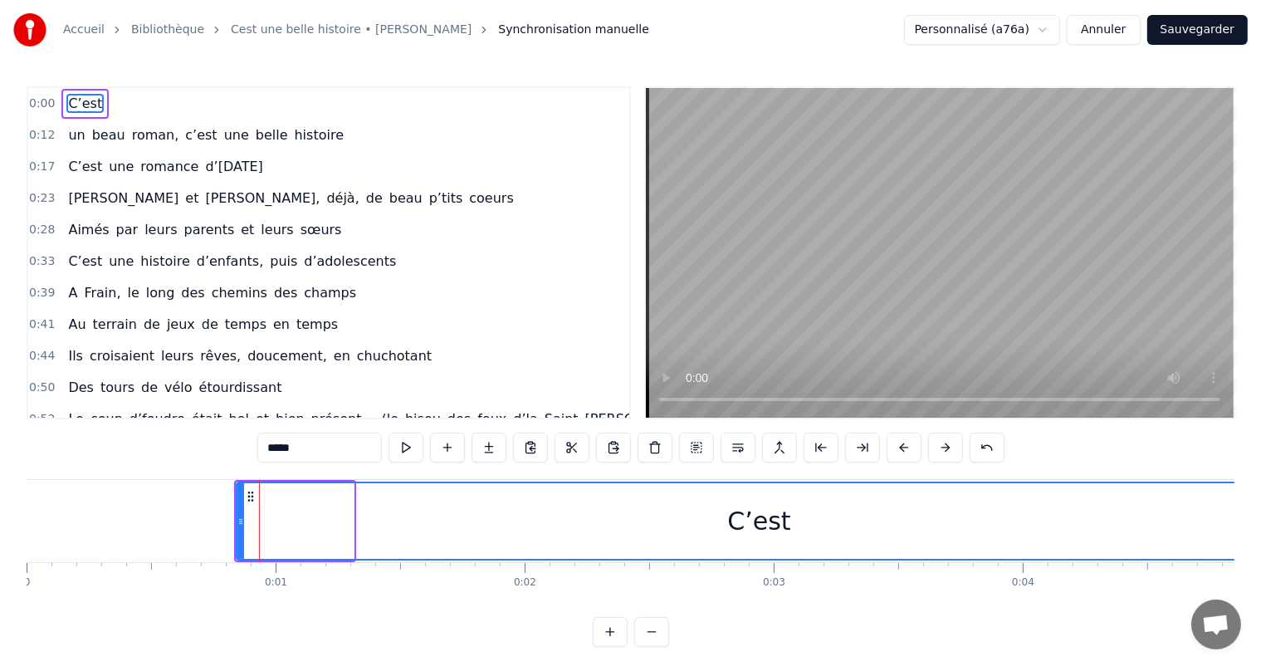
drag, startPoint x: 346, startPoint y: 512, endPoint x: 1274, endPoint y: 541, distance: 928.3
click at [1261, 541] on html "Accueil Bibliothèque Cest une belle histoire • Michel Fugain Synchronisation ma…" at bounding box center [630, 336] width 1261 height 673
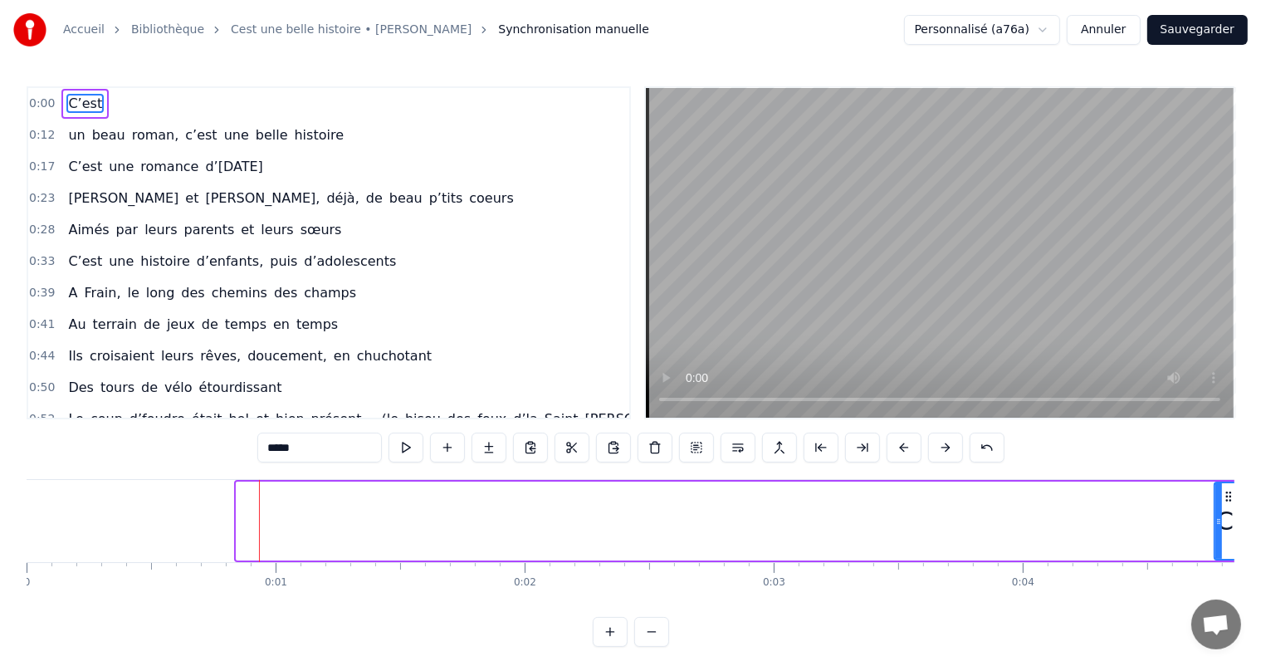
drag, startPoint x: 239, startPoint y: 524, endPoint x: 1212, endPoint y: 523, distance: 972.6
click at [1215, 523] on icon at bounding box center [1218, 521] width 7 height 13
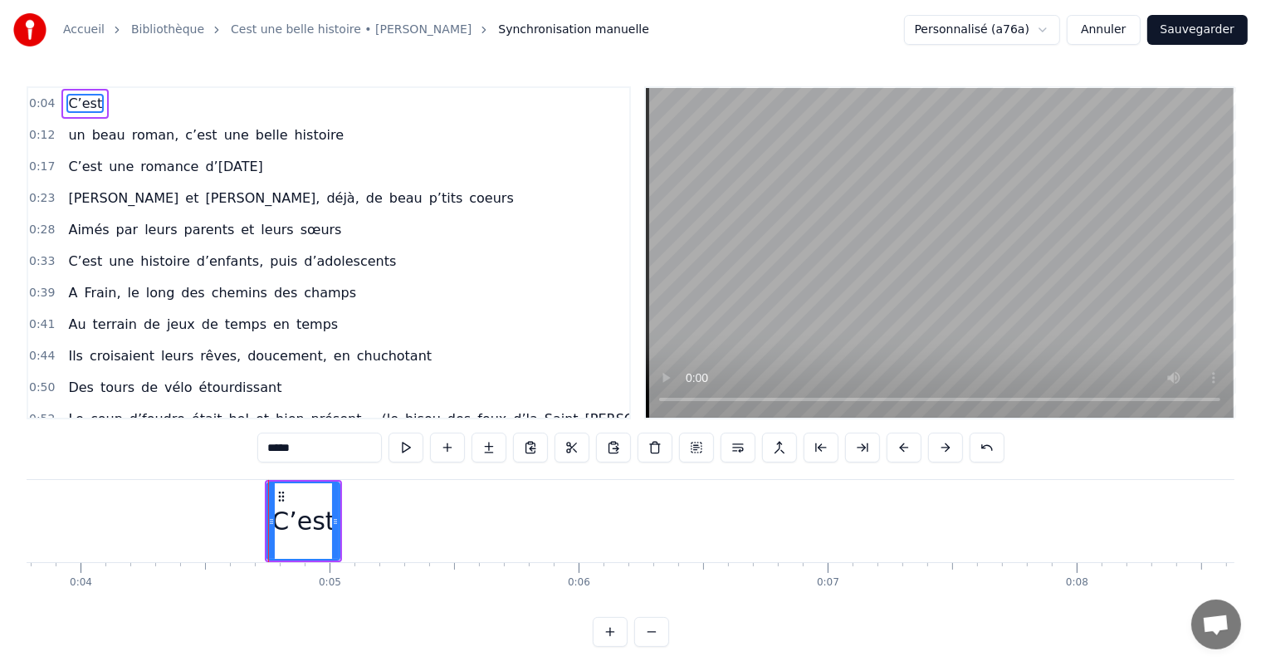
scroll to position [0, 1100]
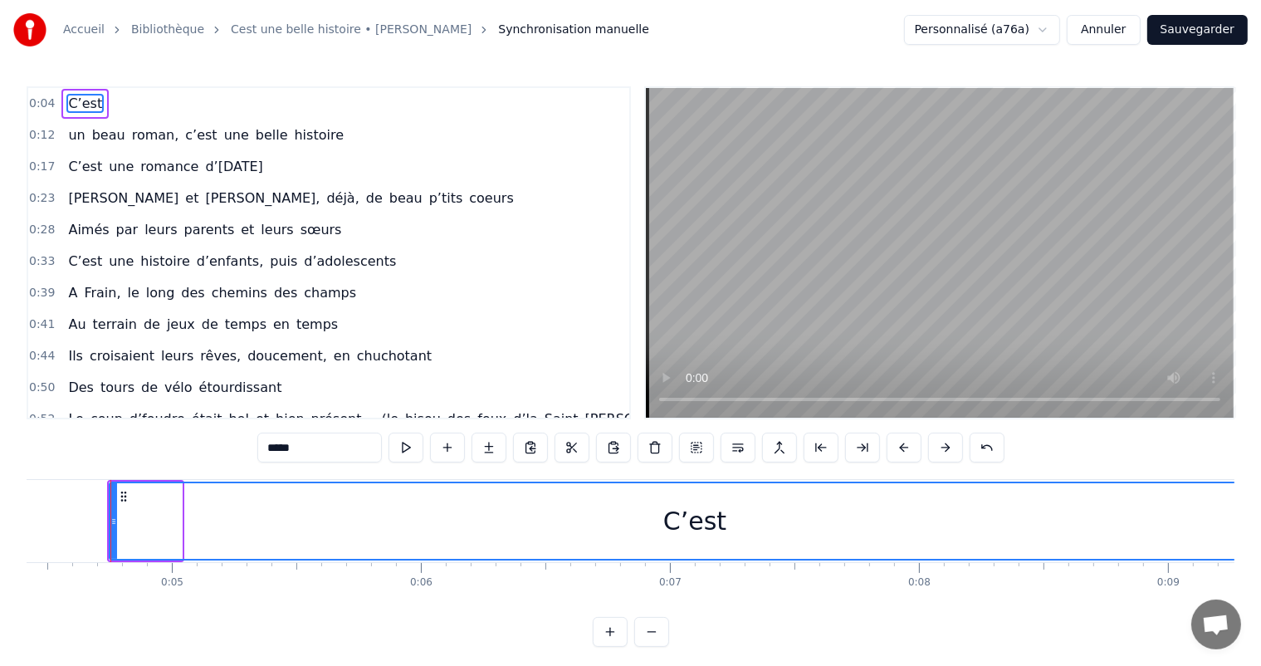
drag, startPoint x: 176, startPoint y: 514, endPoint x: 1274, endPoint y: 588, distance: 1100.4
click at [1261, 588] on html "Accueil Bibliothèque Cest une belle histoire • Michel Fugain Synchronisation ma…" at bounding box center [630, 336] width 1261 height 673
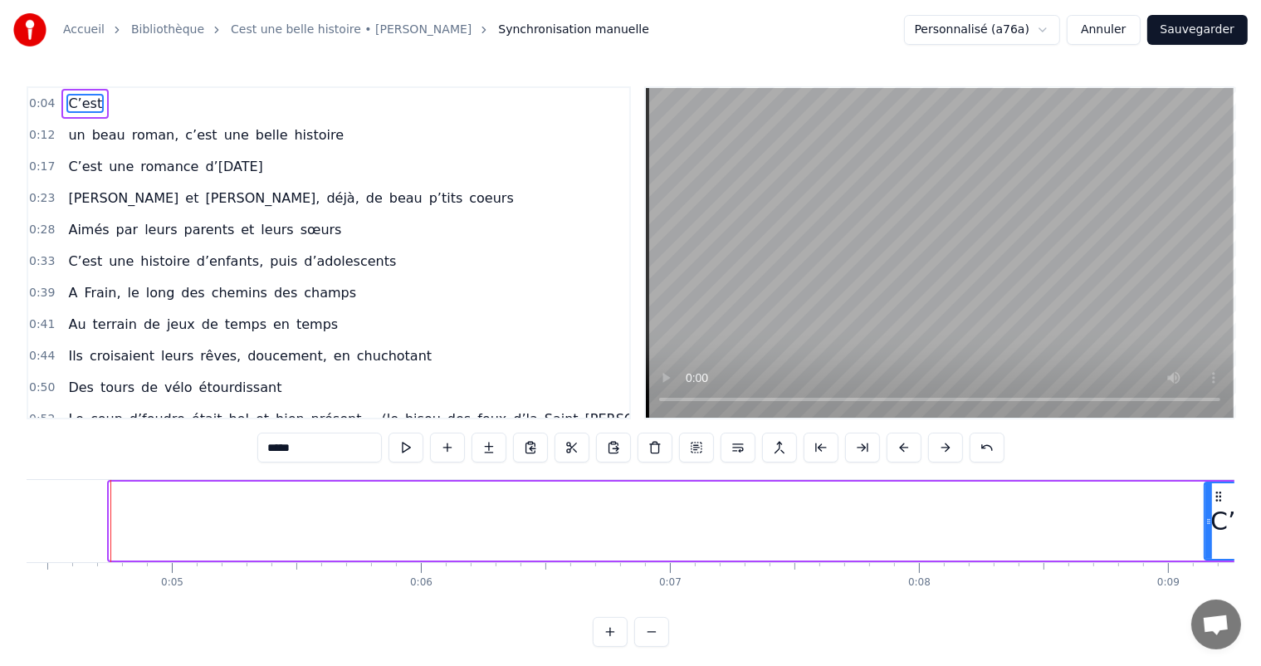
drag, startPoint x: 111, startPoint y: 521, endPoint x: 1205, endPoint y: 552, distance: 1094.2
click at [1205, 552] on div at bounding box center [1208, 521] width 7 height 76
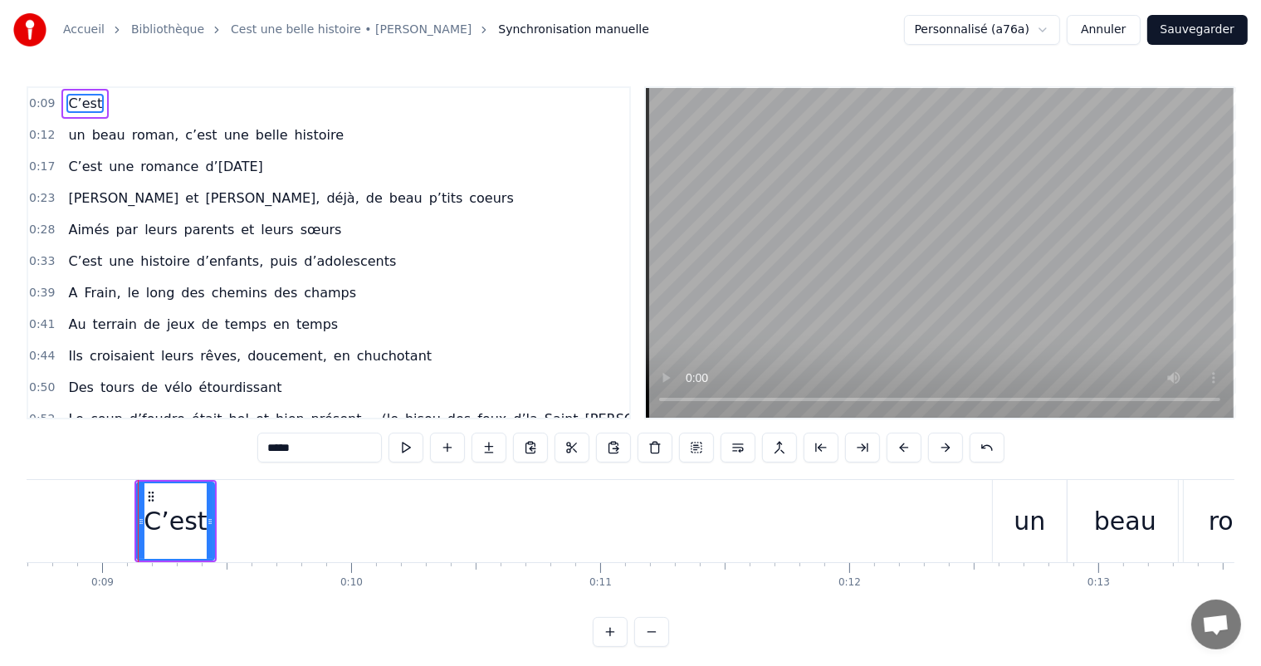
scroll to position [0, 2193]
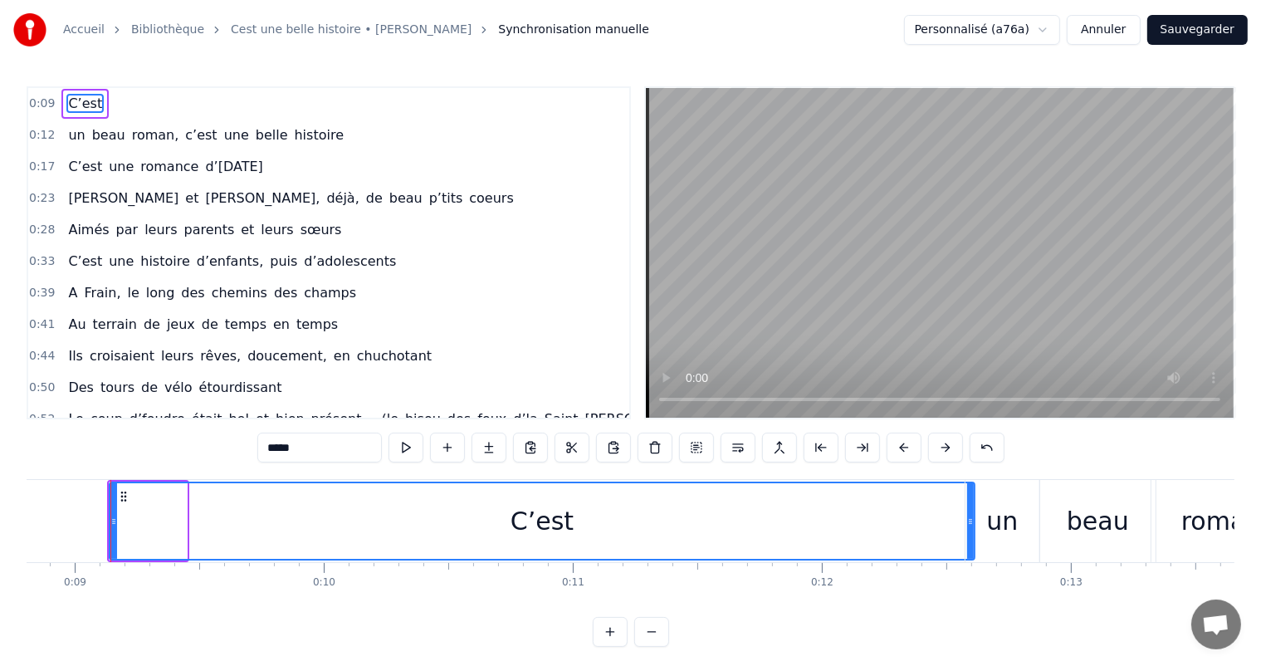
drag, startPoint x: 184, startPoint y: 509, endPoint x: 964, endPoint y: 584, distance: 783.7
click at [964, 584] on div "C’est un beau roman, c’est une belle histoire C’est une romance d’[DATE] [PERSO…" at bounding box center [630, 541] width 1207 height 124
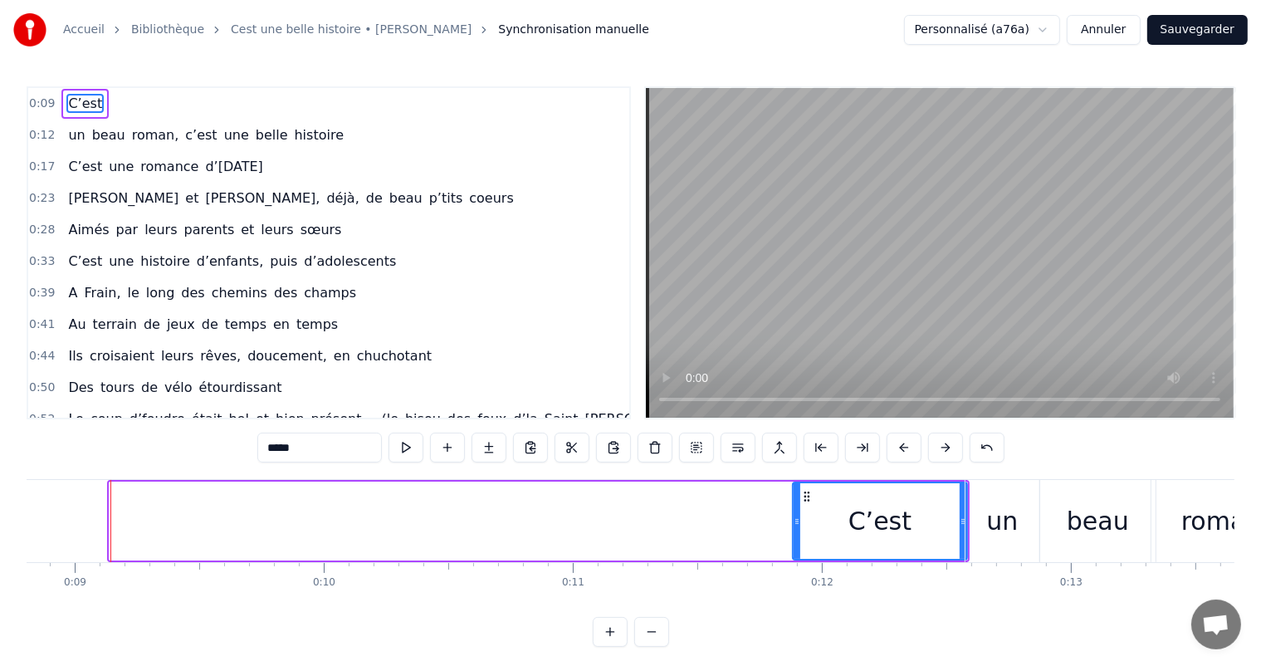
drag, startPoint x: 114, startPoint y: 521, endPoint x: 798, endPoint y: 548, distance: 684.3
click at [798, 548] on div at bounding box center [796, 521] width 7 height 76
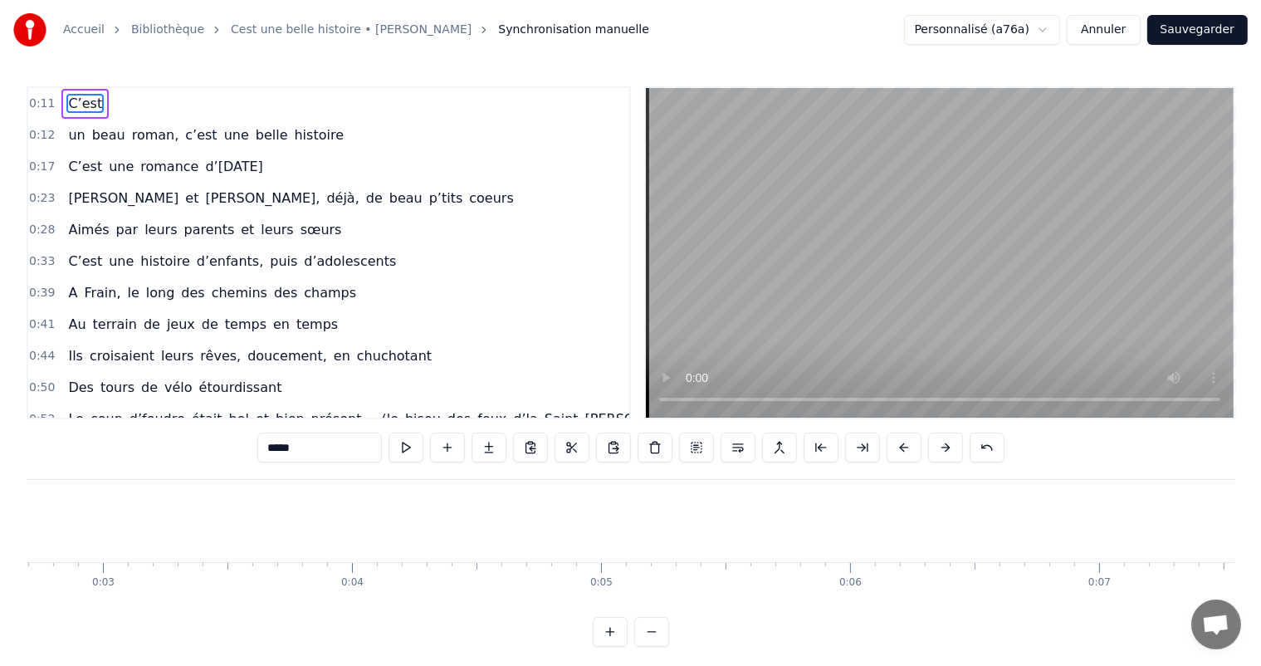
scroll to position [0, 0]
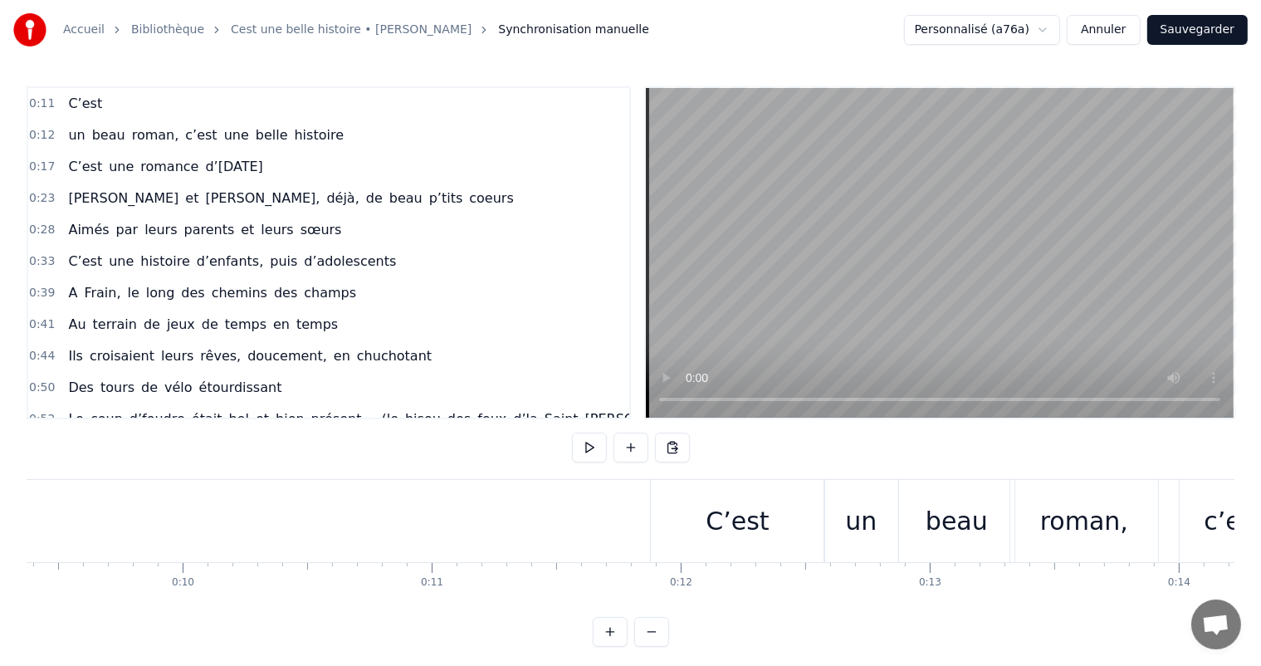
scroll to position [0, 2441]
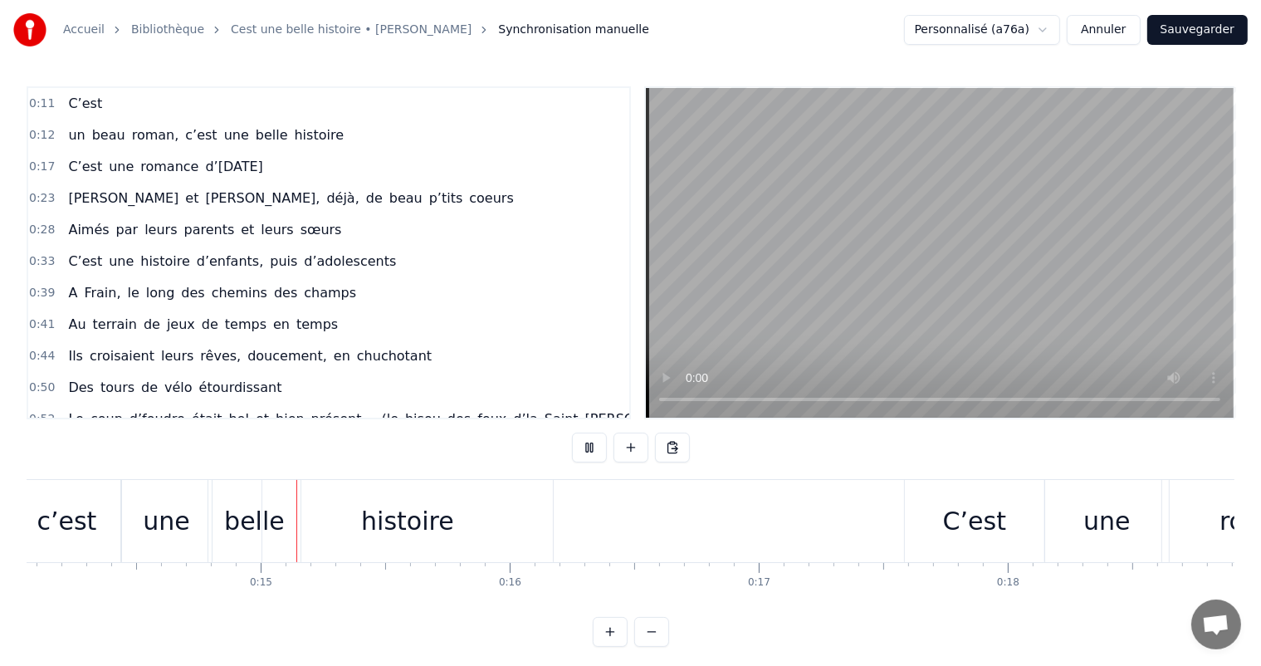
scroll to position [0, 3526]
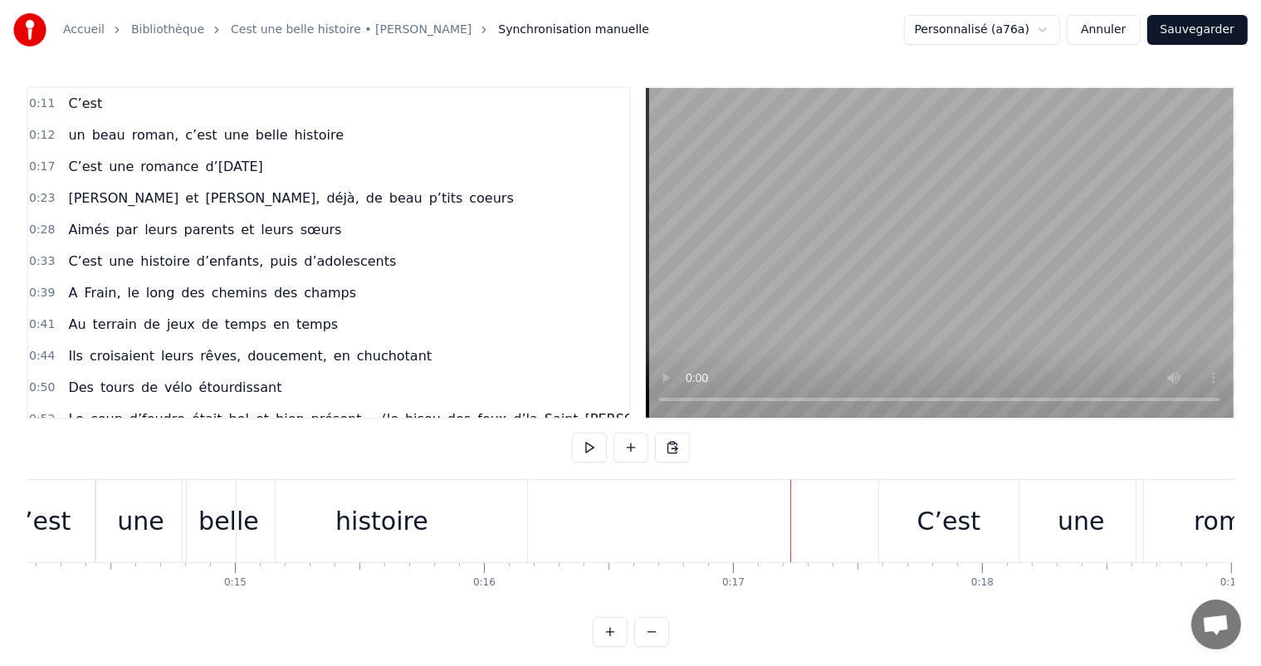
click at [149, 603] on div "C’est un beau roman, c’est une belle histoire C’est une romance d’[DATE] [PERSO…" at bounding box center [630, 541] width 1207 height 124
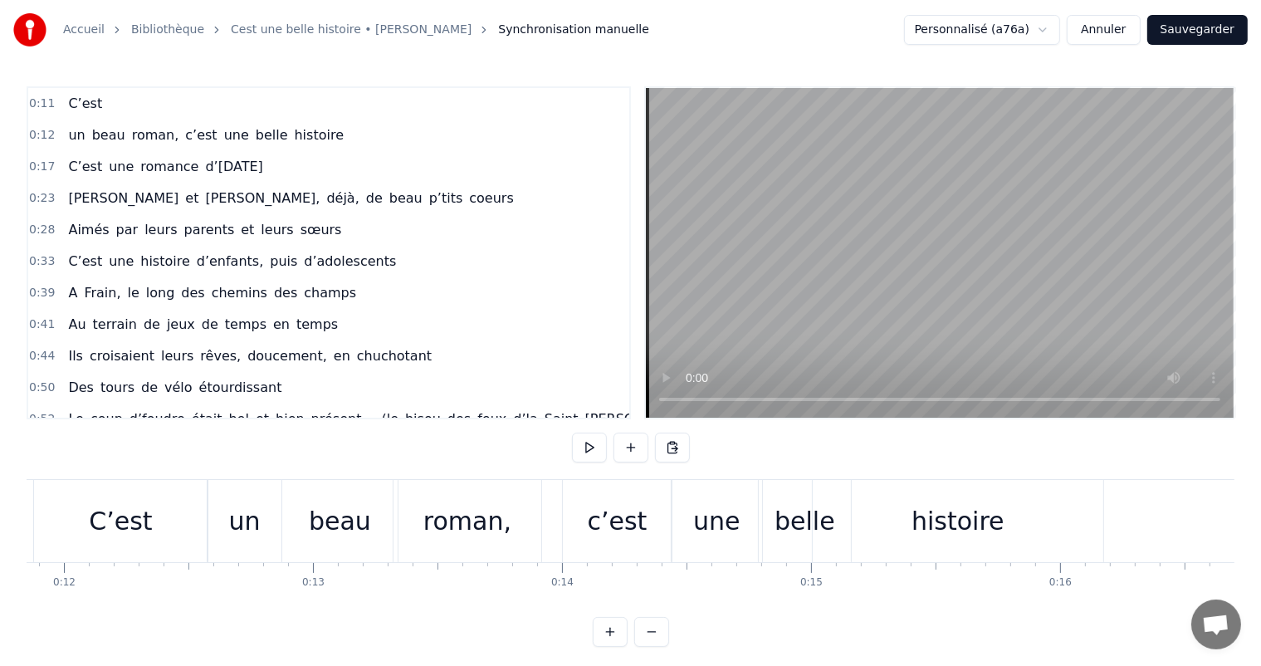
scroll to position [0, 2896]
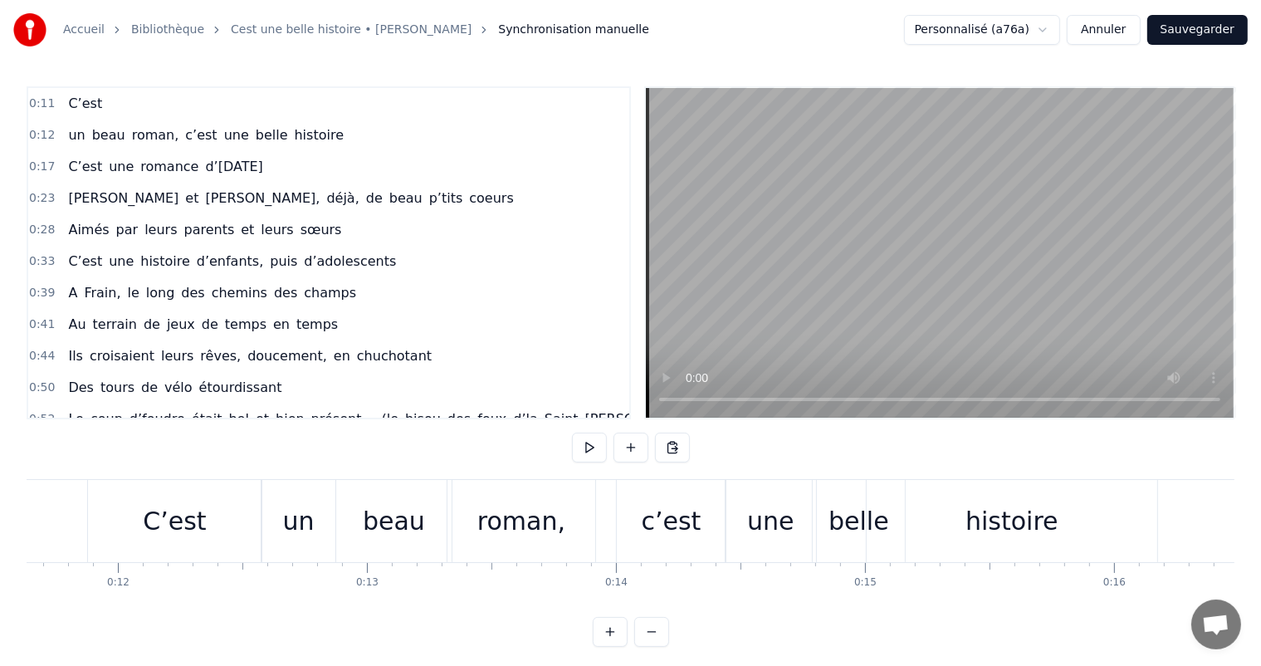
click at [281, 537] on div "un" at bounding box center [298, 521] width 74 height 82
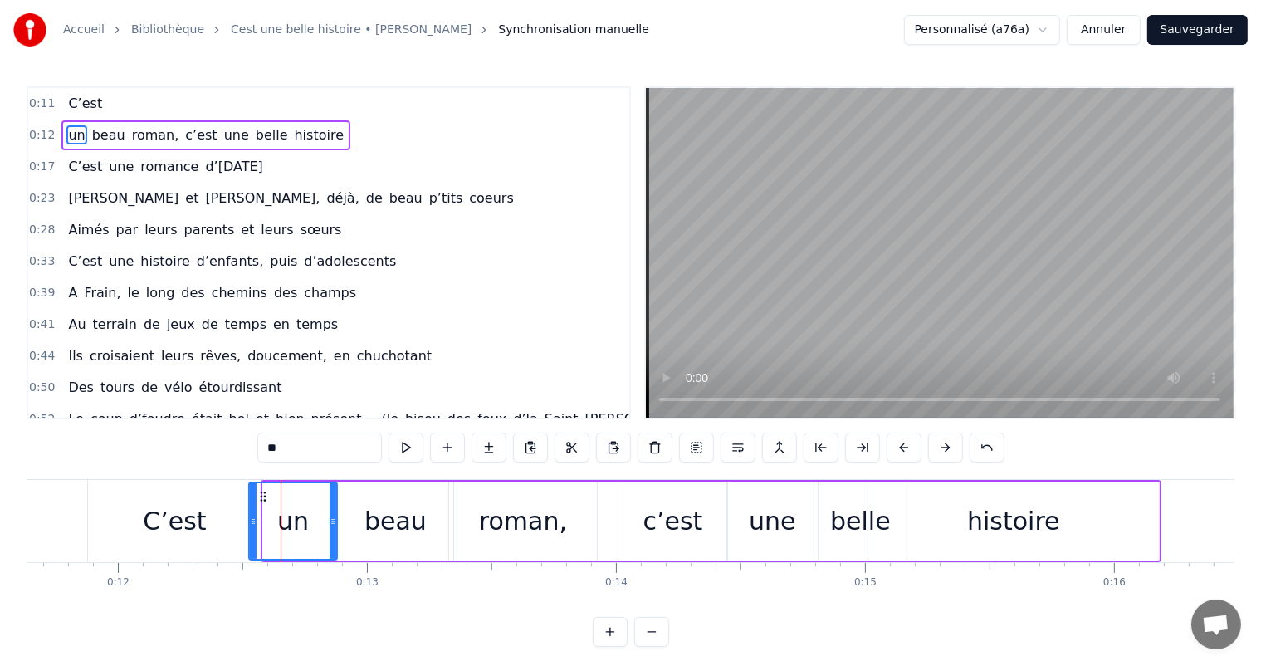
drag, startPoint x: 266, startPoint y: 524, endPoint x: 247, endPoint y: 524, distance: 18.3
click at [250, 524] on icon at bounding box center [253, 521] width 7 height 13
drag, startPoint x: 334, startPoint y: 523, endPoint x: 305, endPoint y: 518, distance: 29.5
click at [306, 520] on icon at bounding box center [309, 521] width 7 height 13
click at [363, 523] on div "beau" at bounding box center [395, 520] width 115 height 79
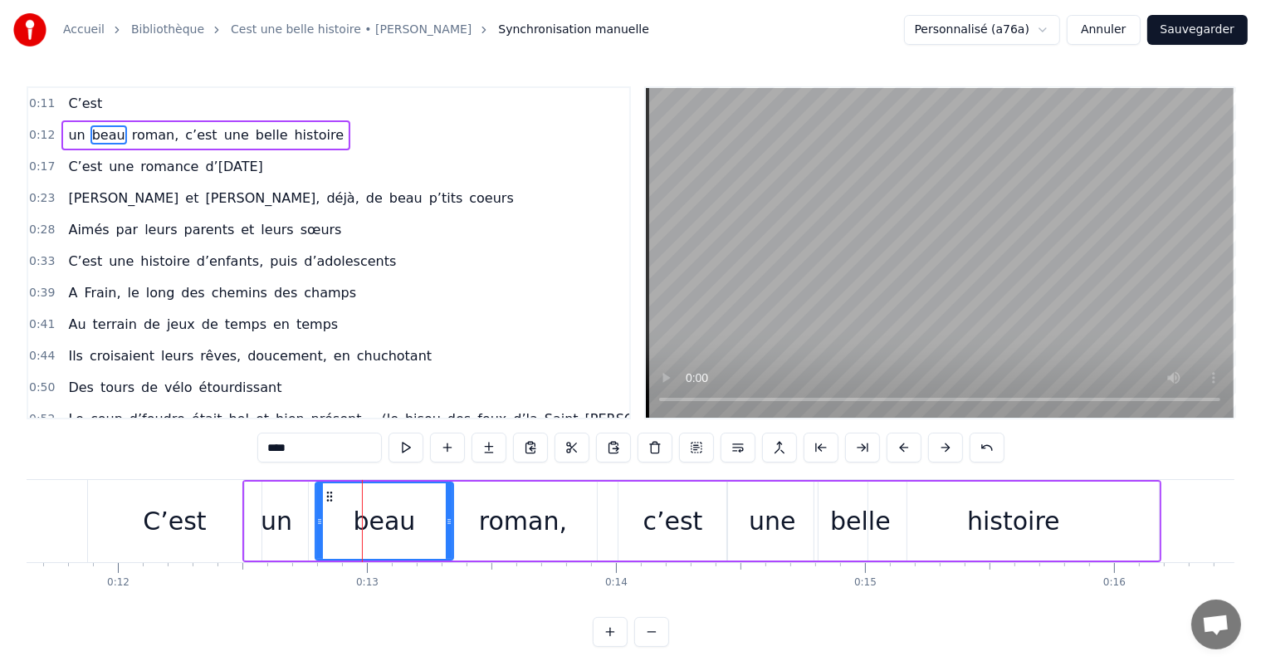
drag, startPoint x: 342, startPoint y: 516, endPoint x: 315, endPoint y: 514, distance: 26.7
click at [316, 515] on icon at bounding box center [319, 521] width 7 height 13
drag, startPoint x: 452, startPoint y: 520, endPoint x: 425, endPoint y: 521, distance: 27.4
click at [425, 521] on div "beau" at bounding box center [382, 520] width 143 height 79
drag, startPoint x: 447, startPoint y: 515, endPoint x: 407, endPoint y: 518, distance: 40.7
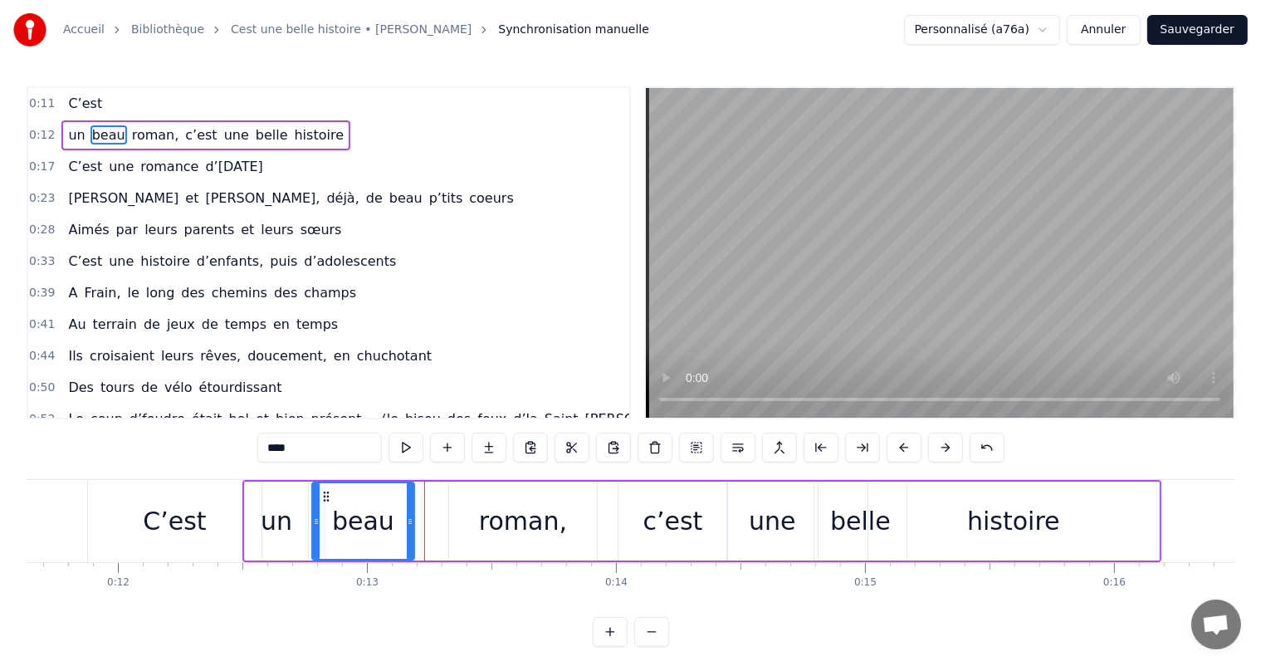
click at [407, 518] on icon at bounding box center [410, 521] width 7 height 13
click at [451, 519] on div "roman," at bounding box center [523, 520] width 148 height 79
type input "******"
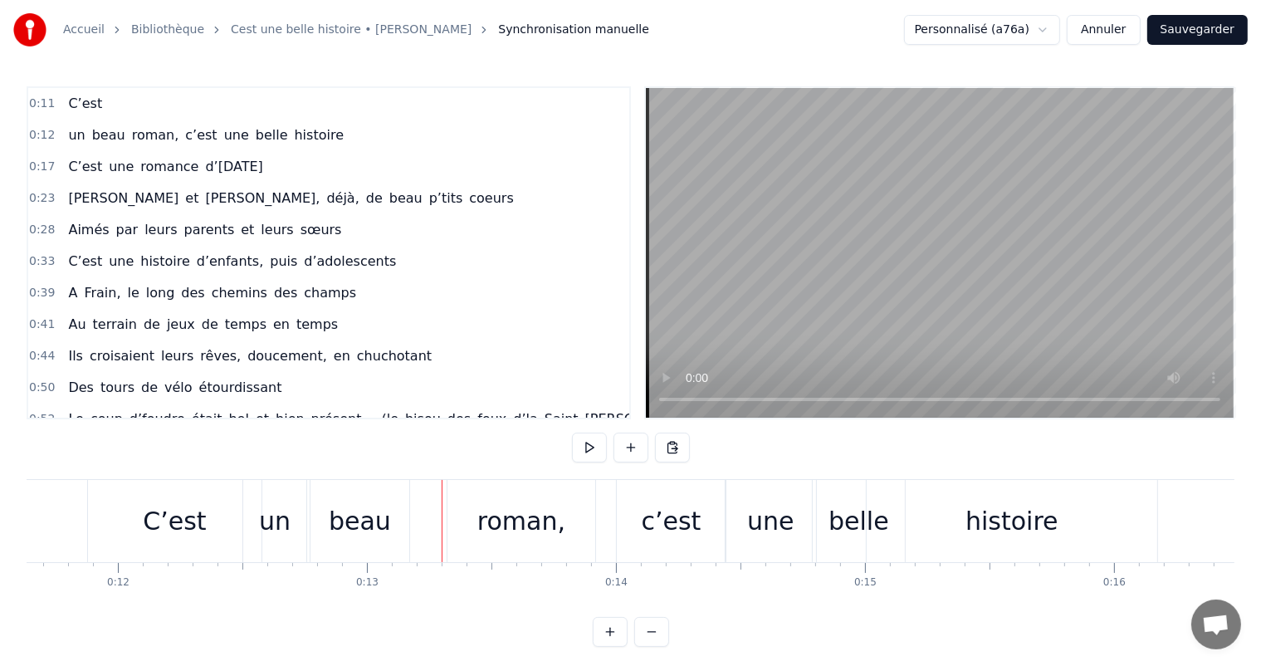
click at [451, 515] on div "roman," at bounding box center [521, 521] width 148 height 82
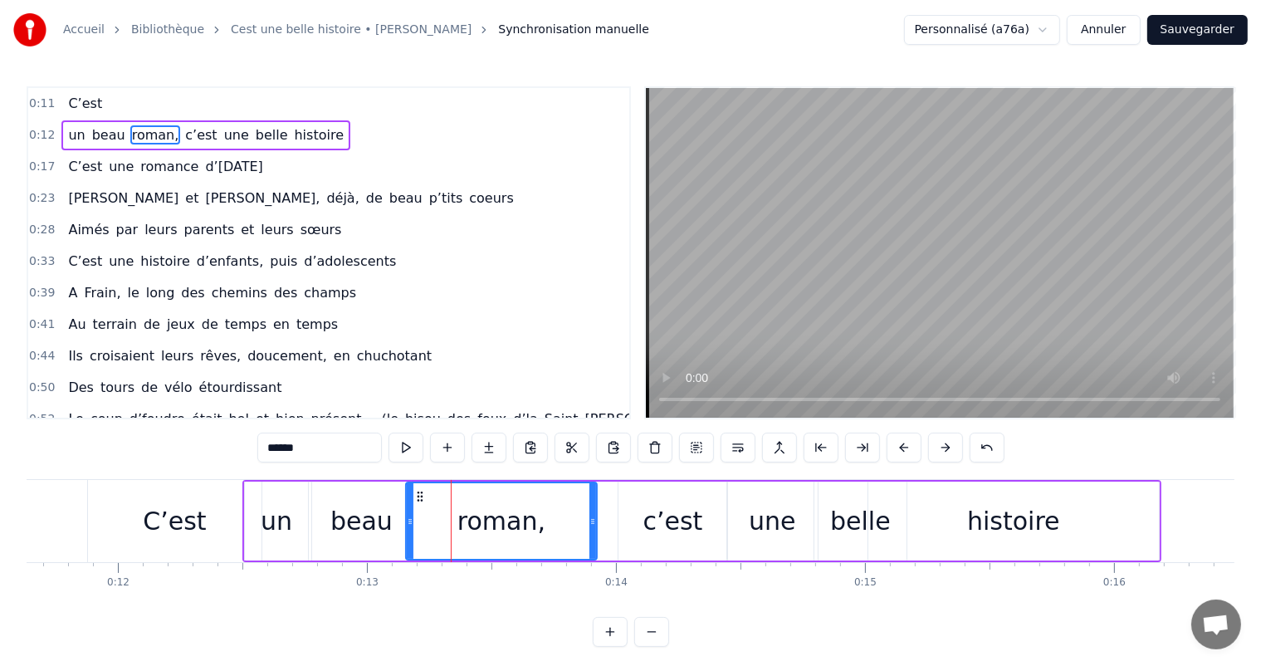
drag, startPoint x: 448, startPoint y: 515, endPoint x: 404, endPoint y: 515, distance: 44.0
click at [407, 515] on icon at bounding box center [410, 521] width 7 height 13
drag, startPoint x: 589, startPoint y: 524, endPoint x: 585, endPoint y: 490, distance: 34.3
click at [614, 538] on div at bounding box center [615, 521] width 7 height 76
click at [181, 521] on div "C’est" at bounding box center [174, 520] width 63 height 37
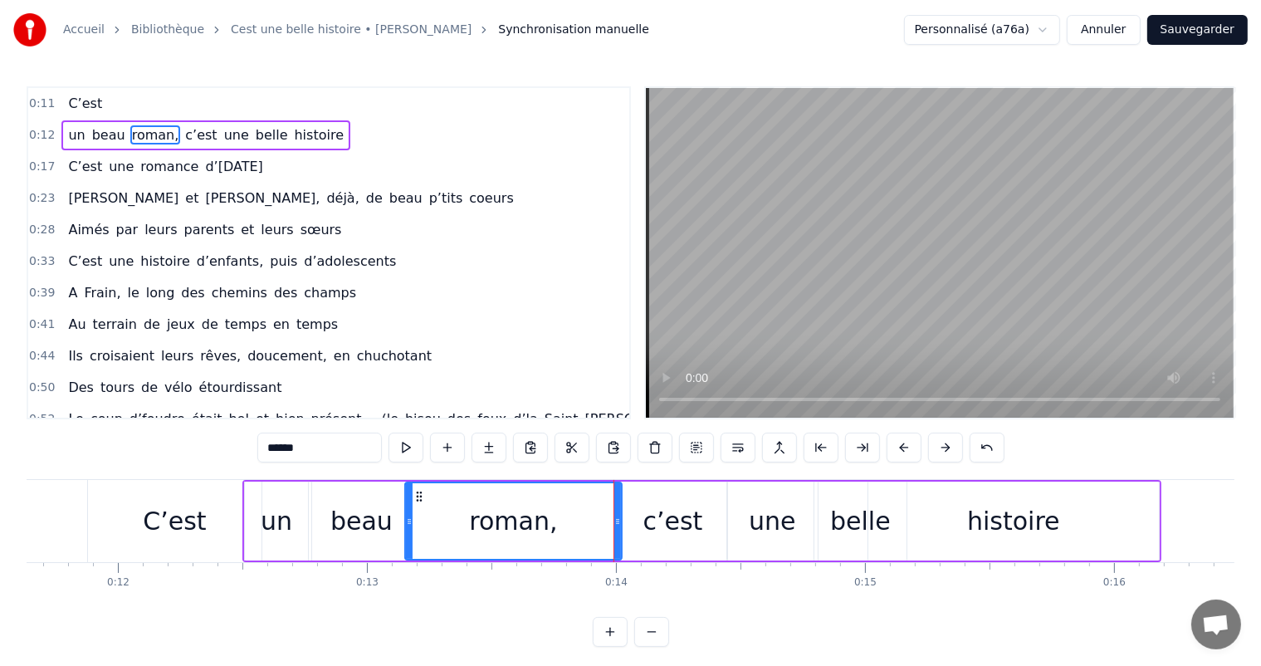
type input "*****"
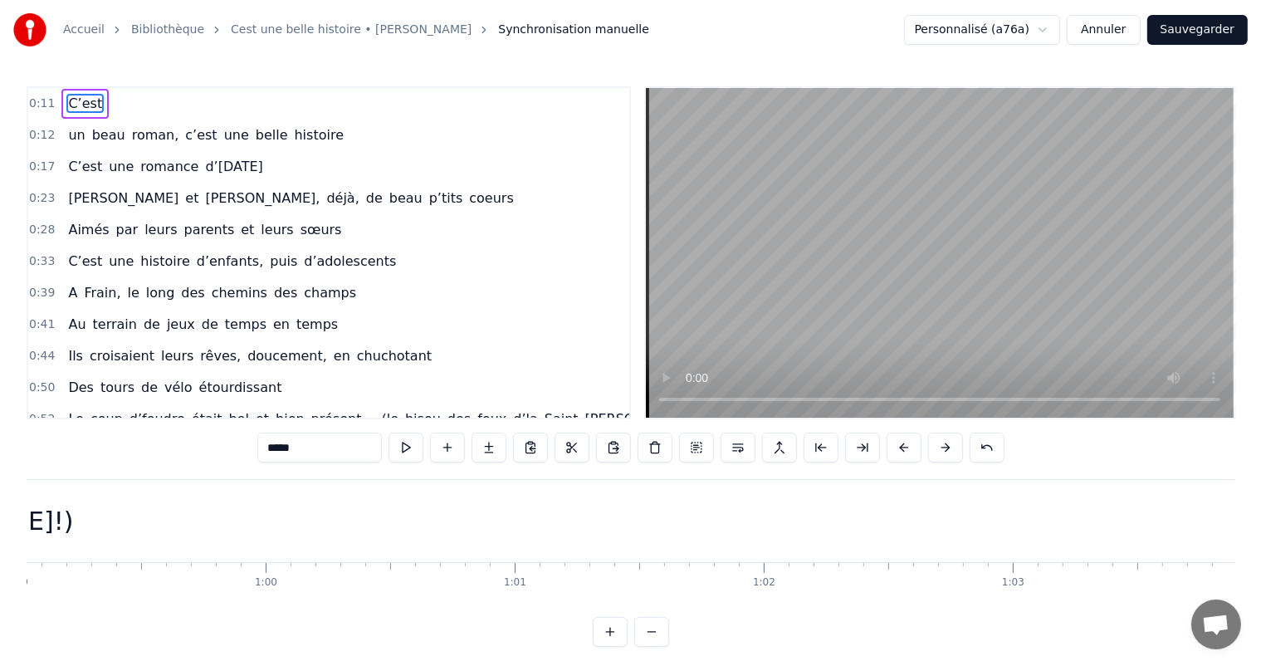
scroll to position [0, 14350]
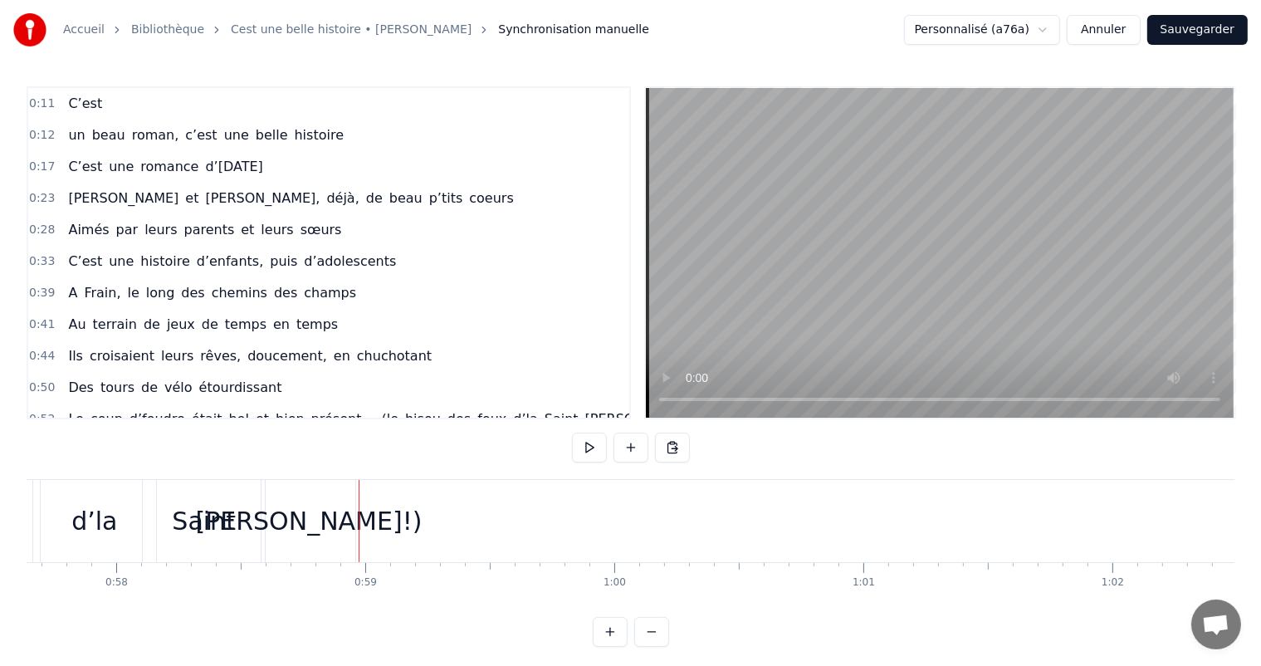
click at [342, 529] on div "[PERSON_NAME]!)" at bounding box center [308, 521] width 94 height 82
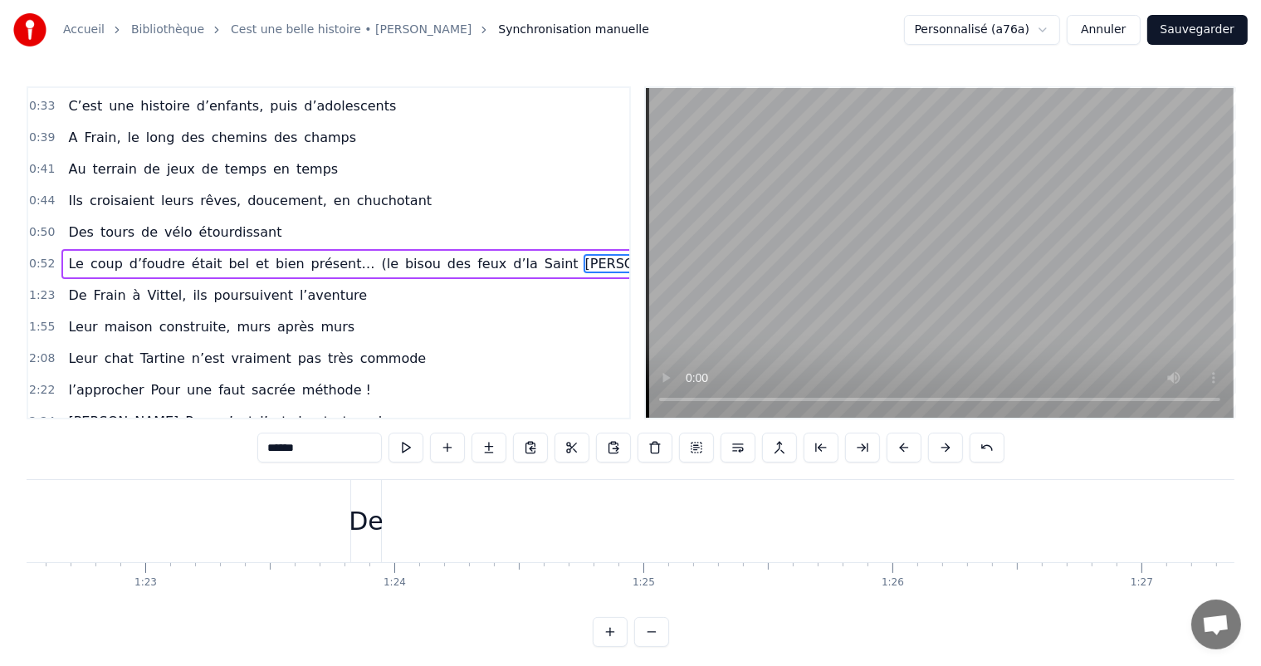
scroll to position [0, 20493]
click at [428, 518] on div "De" at bounding box center [419, 520] width 35 height 37
type input "**"
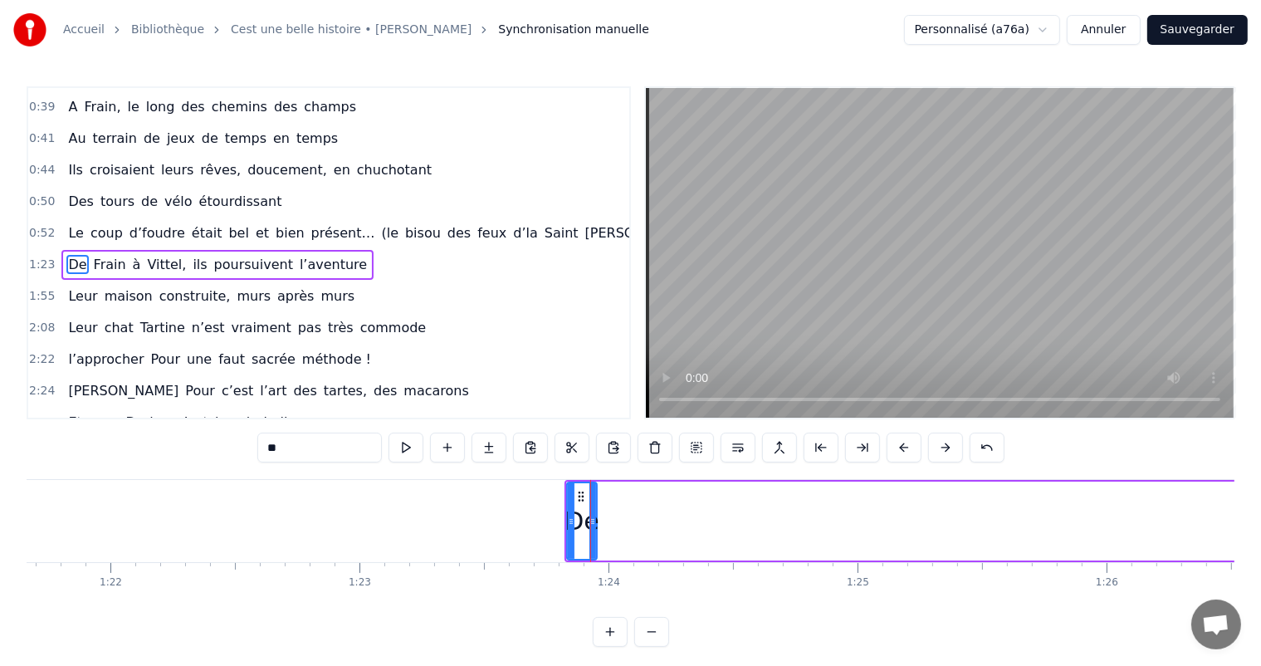
scroll to position [0, 20385]
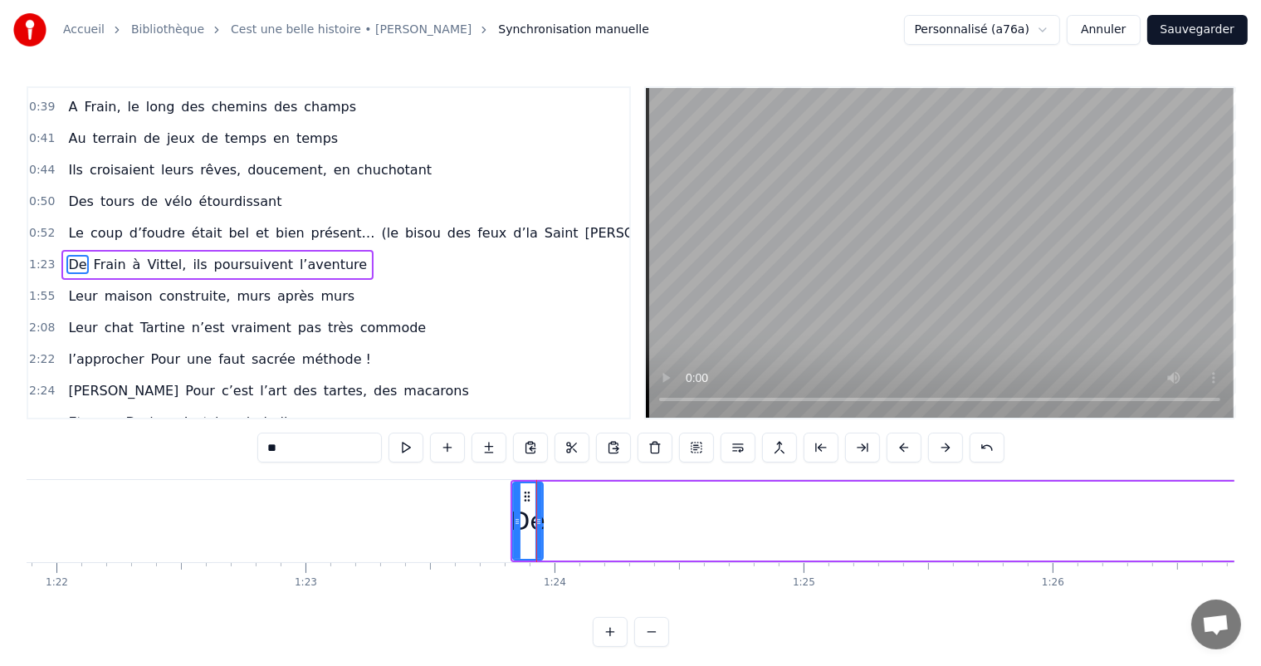
click at [518, 496] on div at bounding box center [517, 521] width 7 height 76
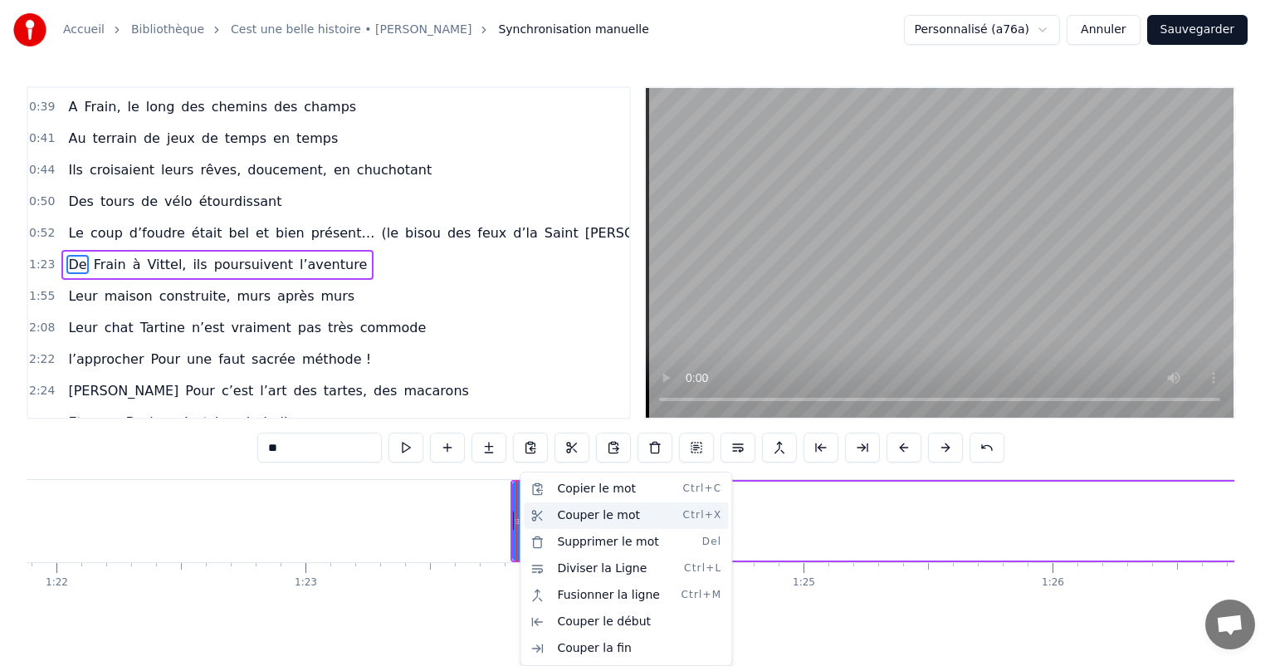
click at [560, 513] on div "Couper le mot Ctrl+X" at bounding box center [626, 515] width 204 height 27
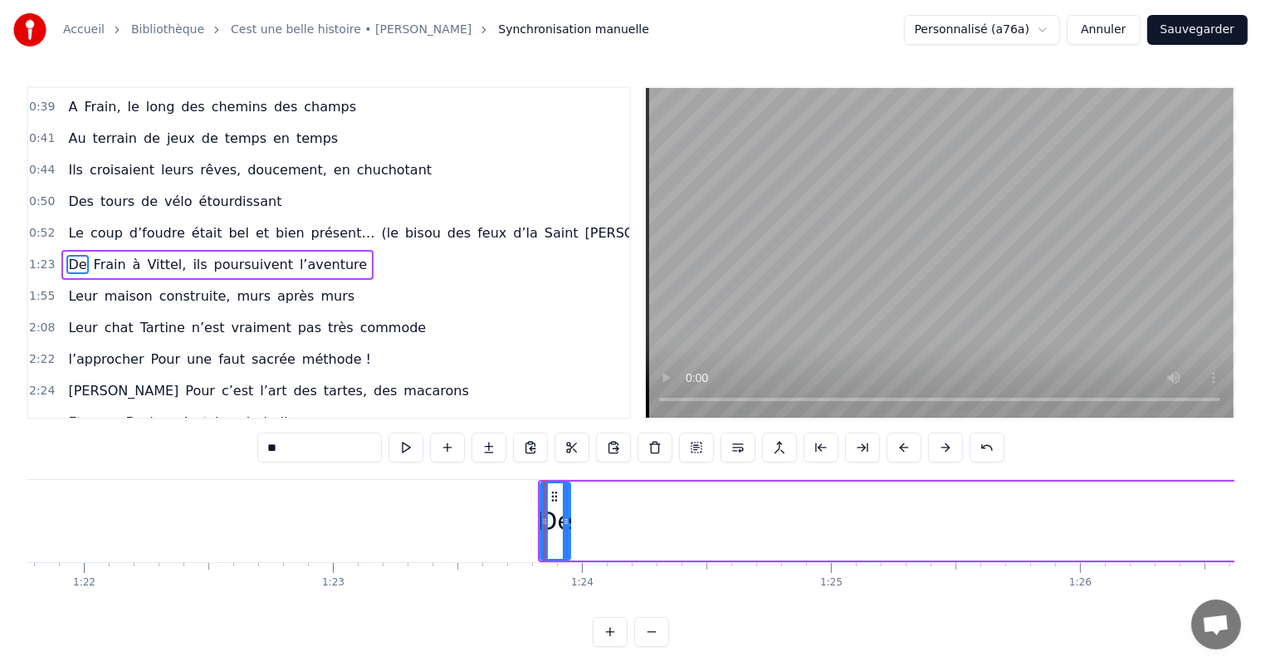
scroll to position [0, 20278]
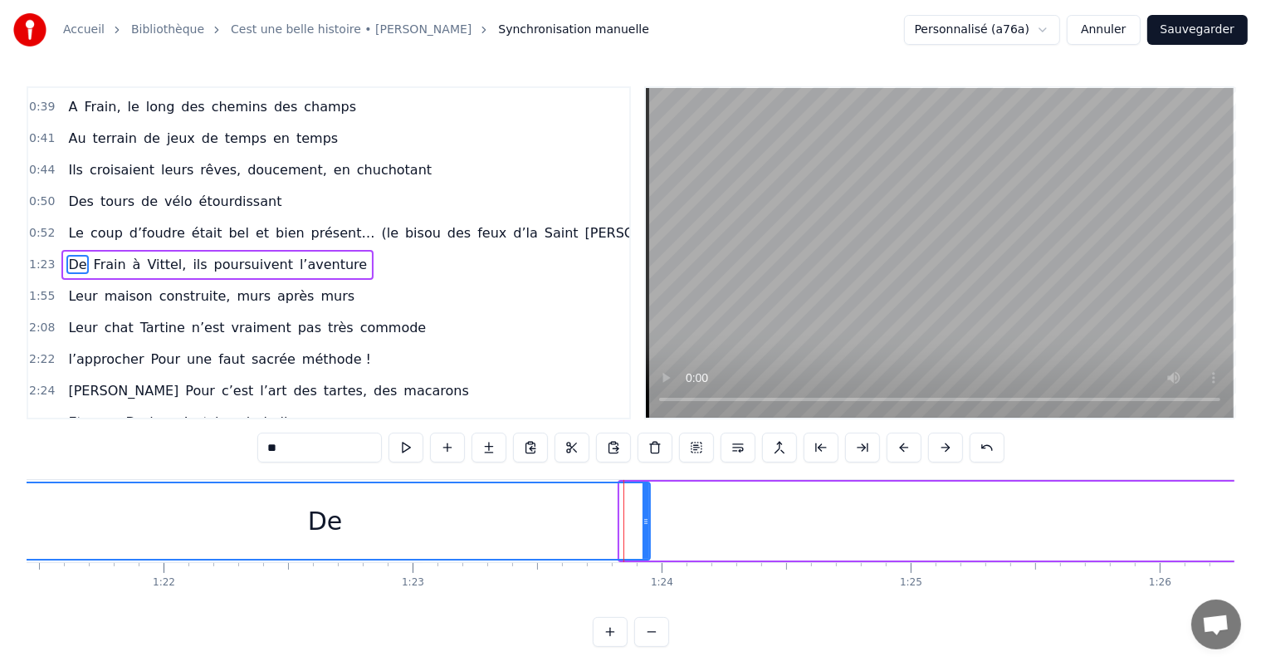
drag, startPoint x: 620, startPoint y: 532, endPoint x: 0, endPoint y: 540, distance: 620.0
click at [0, 541] on div "Accueil Bibliothèque Cest une belle histoire • Michel Fugain Synchronisation ma…" at bounding box center [630, 323] width 1261 height 646
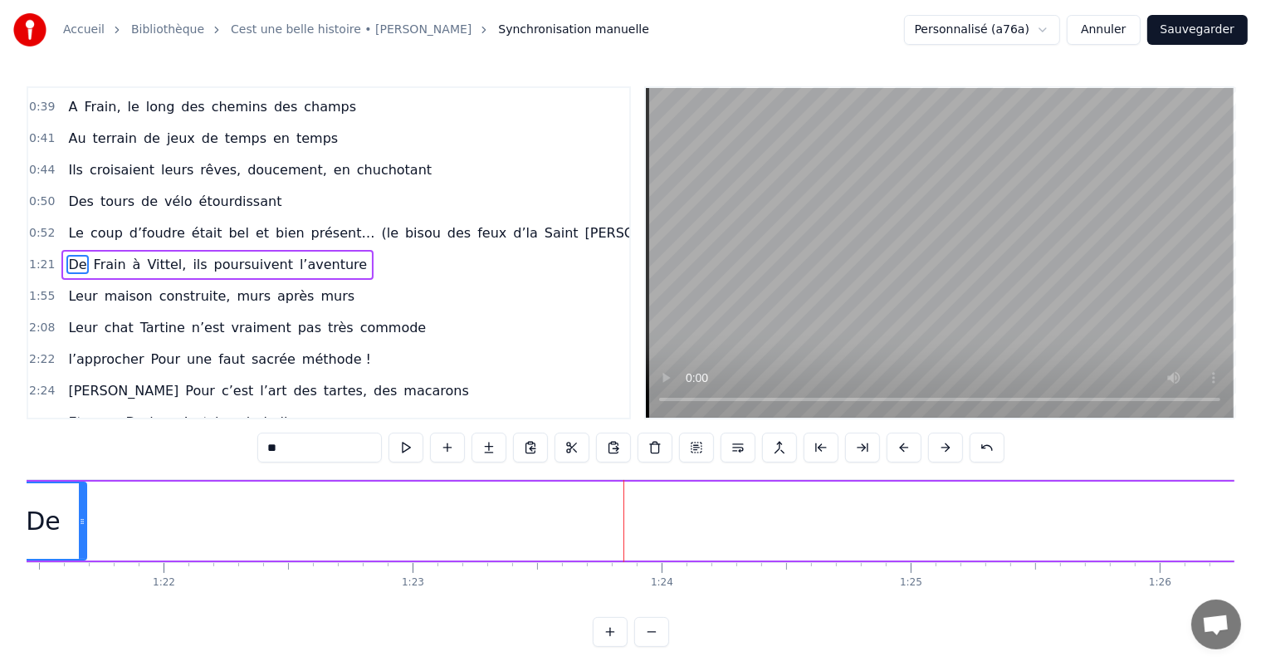
drag, startPoint x: 647, startPoint y: 529, endPoint x: 84, endPoint y: 518, distance: 563.6
click at [84, 518] on div at bounding box center [82, 521] width 7 height 76
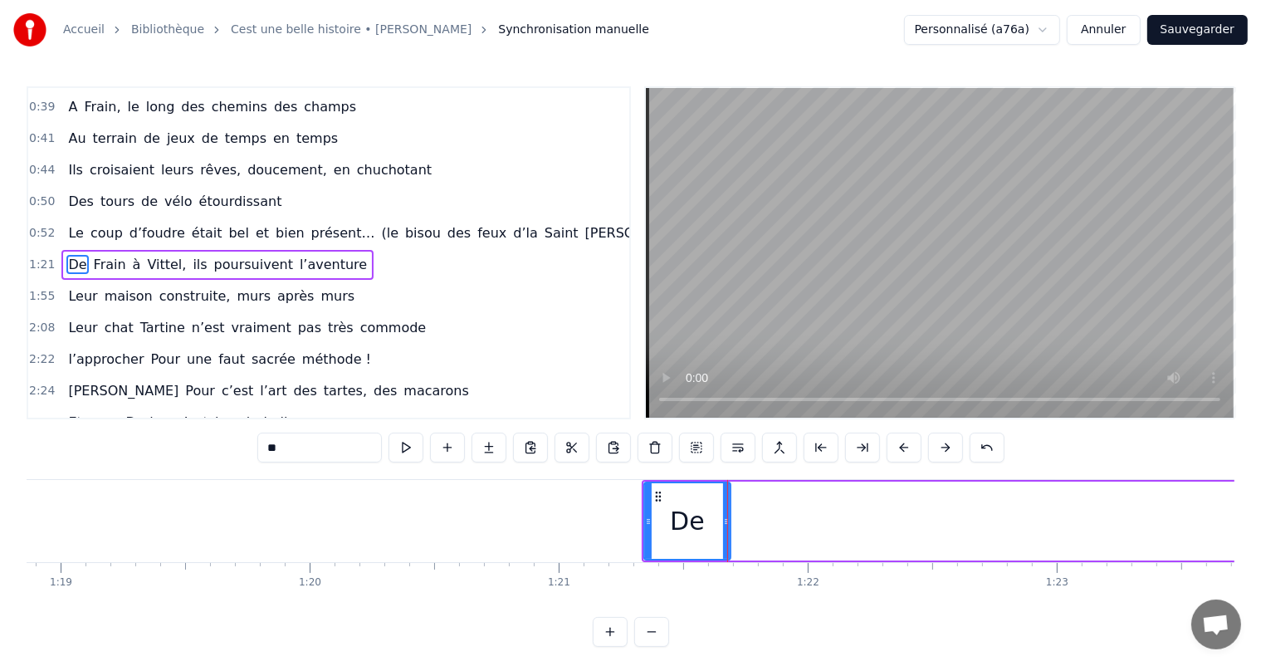
scroll to position [0, 19473]
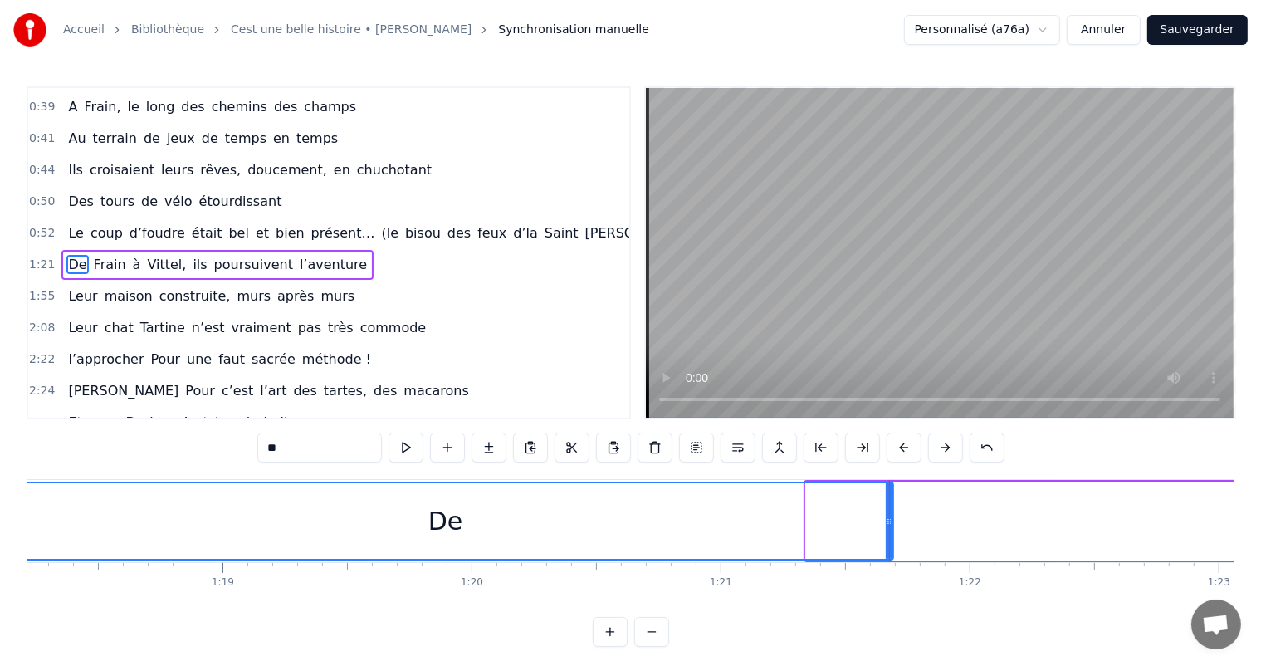
drag, startPoint x: 807, startPoint y: 524, endPoint x: 0, endPoint y: 592, distance: 810.3
click at [0, 592] on div "Accueil Bibliothèque Cest une belle histoire • Michel Fugain Synchronisation ma…" at bounding box center [630, 323] width 1261 height 646
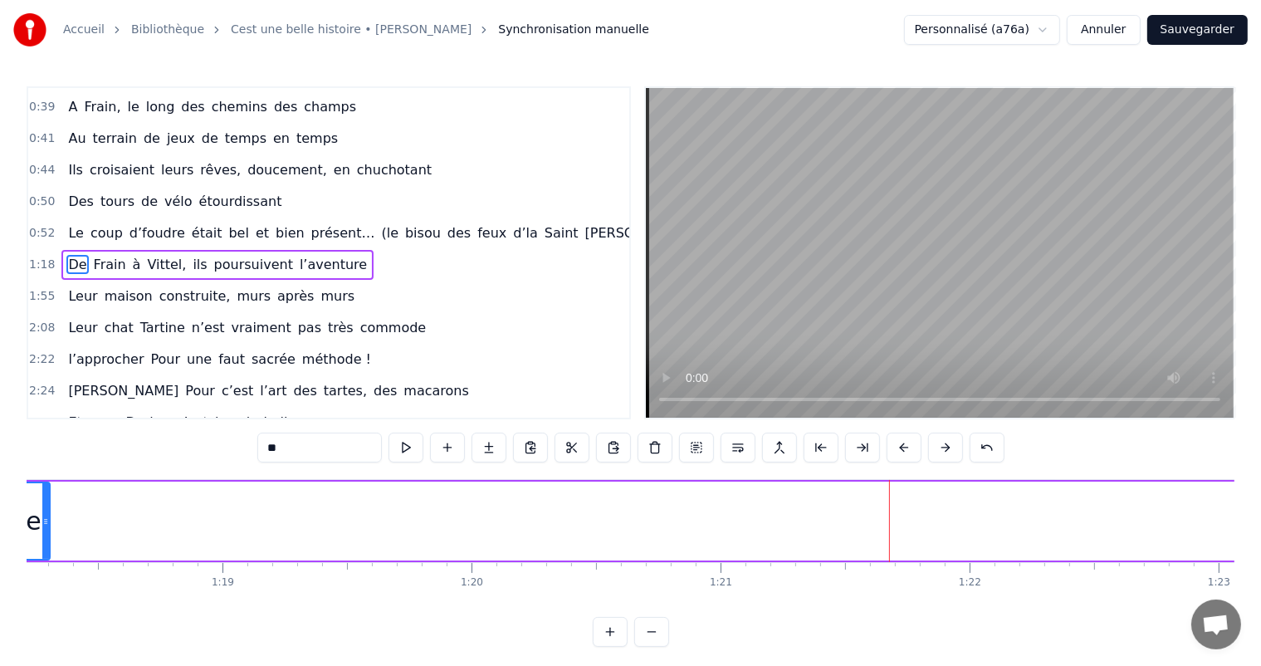
drag, startPoint x: 885, startPoint y: 511, endPoint x: 53, endPoint y: 478, distance: 833.0
click at [45, 478] on div "0:11 C’est 0:12 un beau roman, c’est une belle histoire 0:17 C’est une romance …" at bounding box center [630, 366] width 1207 height 560
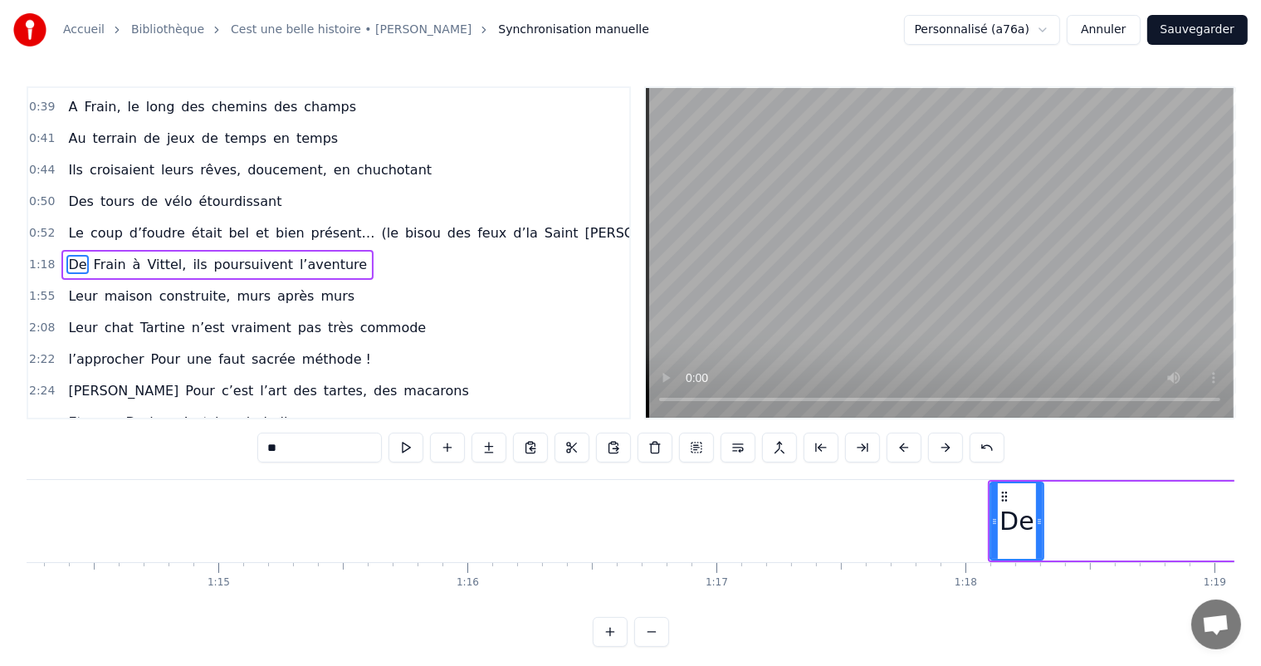
scroll to position [0, 18453]
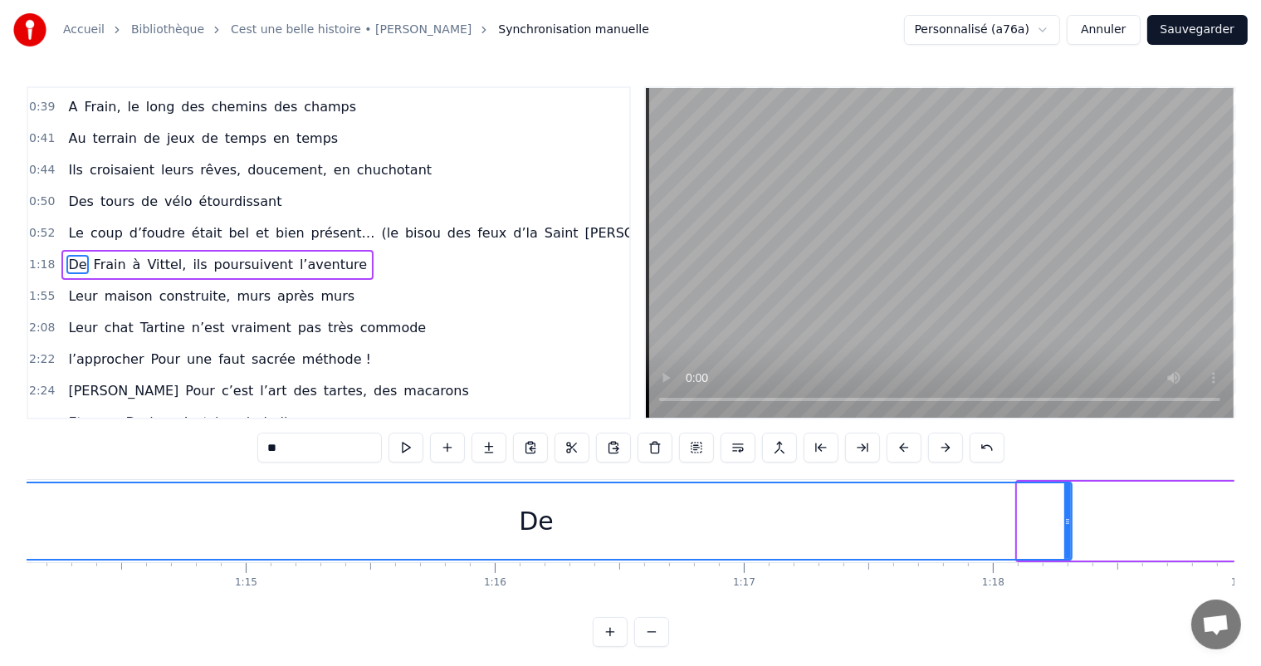
drag, startPoint x: 1016, startPoint y: 514, endPoint x: 0, endPoint y: 465, distance: 1017.0
click at [0, 465] on div "Accueil Bibliothèque Cest une belle histoire • Michel Fugain Synchronisation ma…" at bounding box center [630, 323] width 1261 height 646
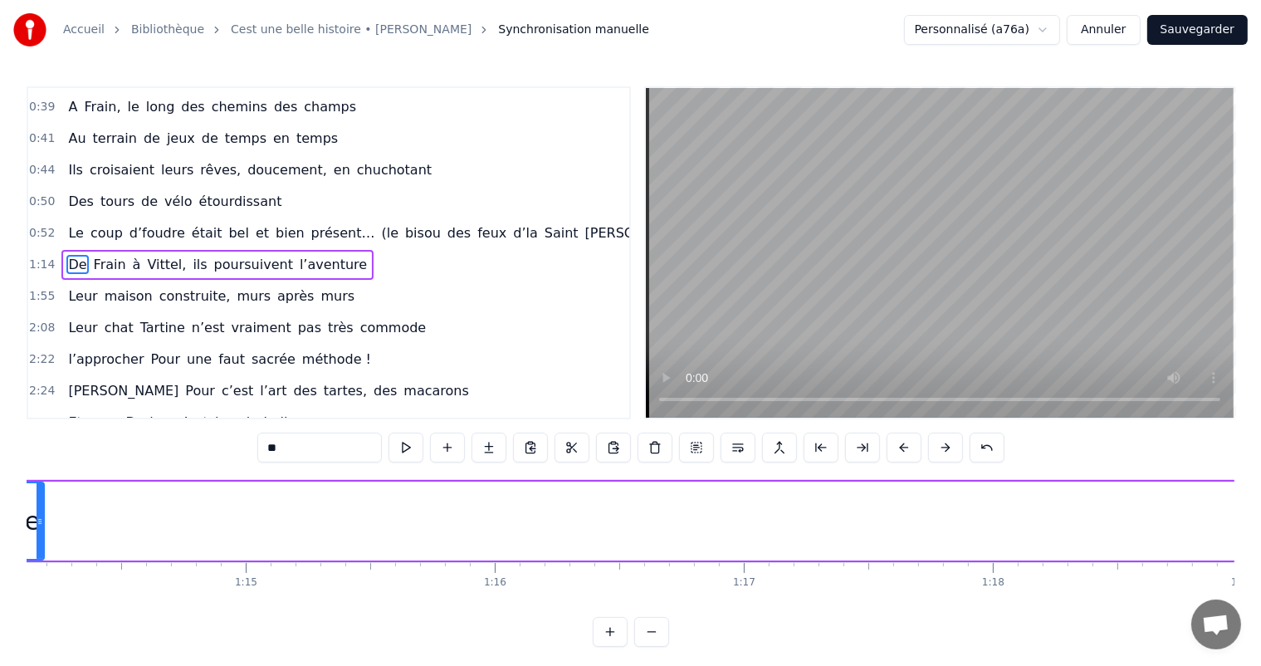
drag, startPoint x: 1066, startPoint y: 521, endPoint x: 48, endPoint y: 458, distance: 1020.2
click at [46, 457] on div "0:11 C’est 0:12 un beau roman, c’est une belle histoire 0:17 C’est une romance …" at bounding box center [630, 366] width 1207 height 560
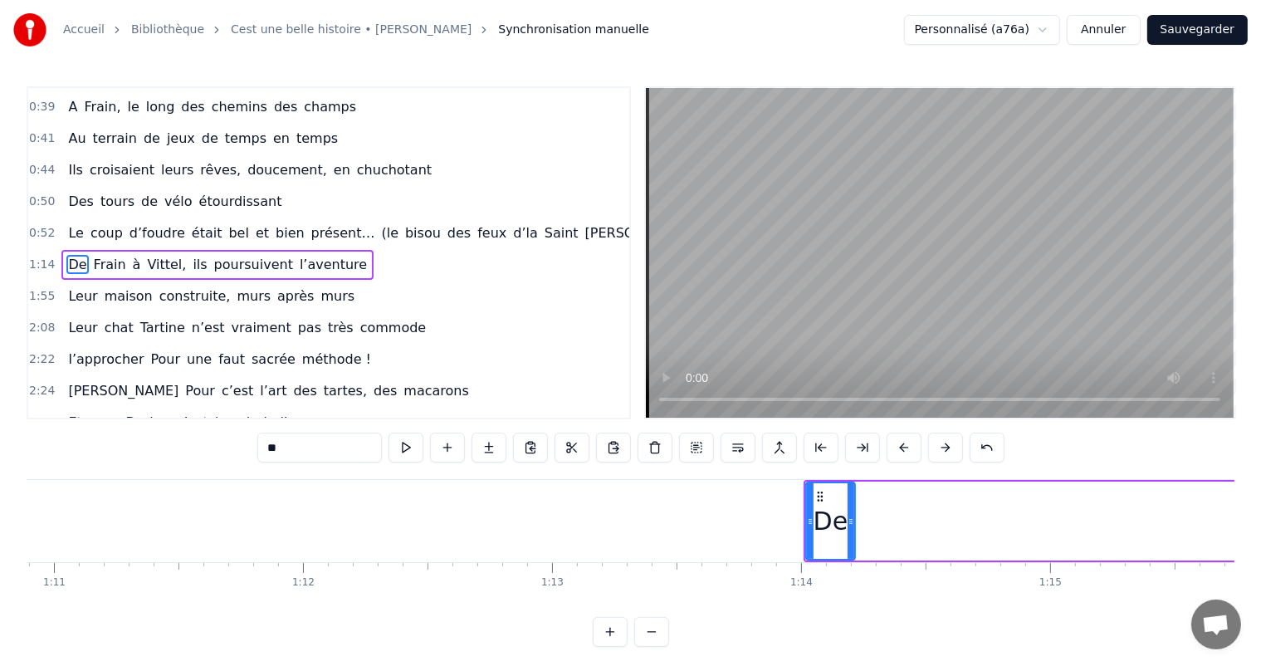
scroll to position [0, 17488]
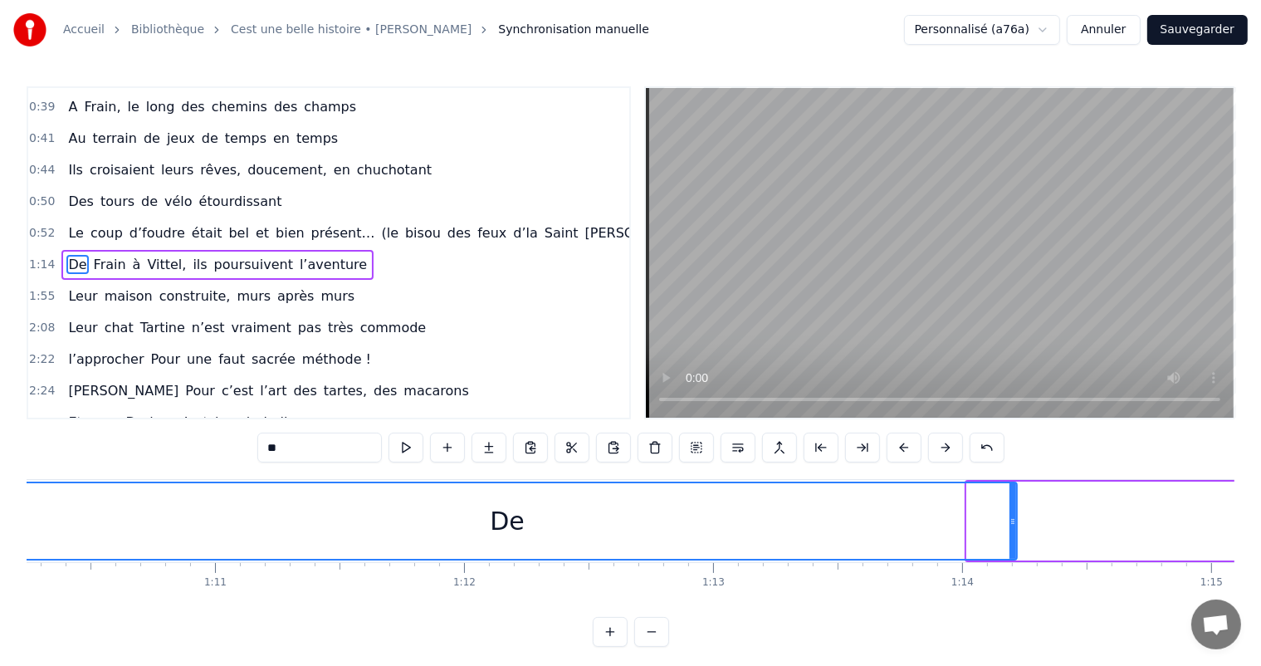
drag, startPoint x: 968, startPoint y: 525, endPoint x: 0, endPoint y: 512, distance: 968.6
click at [0, 512] on div "Accueil Bibliothèque Cest une belle histoire • Michel Fugain Synchronisation ma…" at bounding box center [630, 323] width 1261 height 646
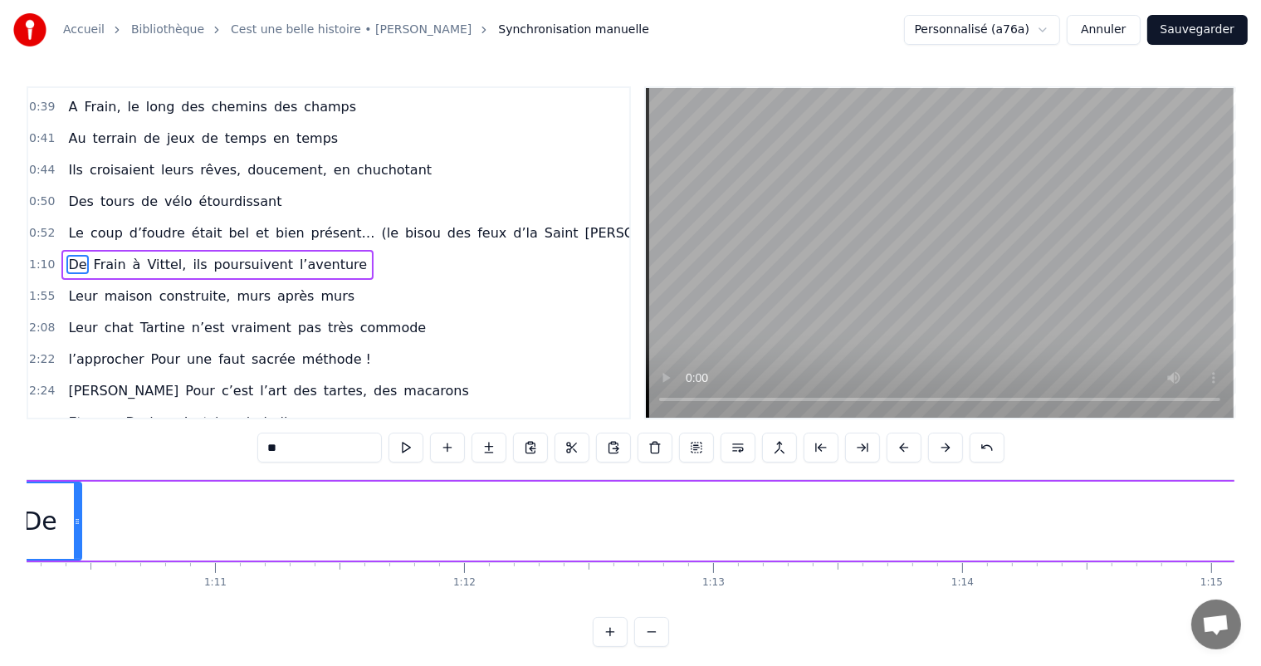
drag, startPoint x: 1014, startPoint y: 524, endPoint x: 80, endPoint y: 509, distance: 934.6
click at [80, 509] on div at bounding box center [77, 521] width 7 height 76
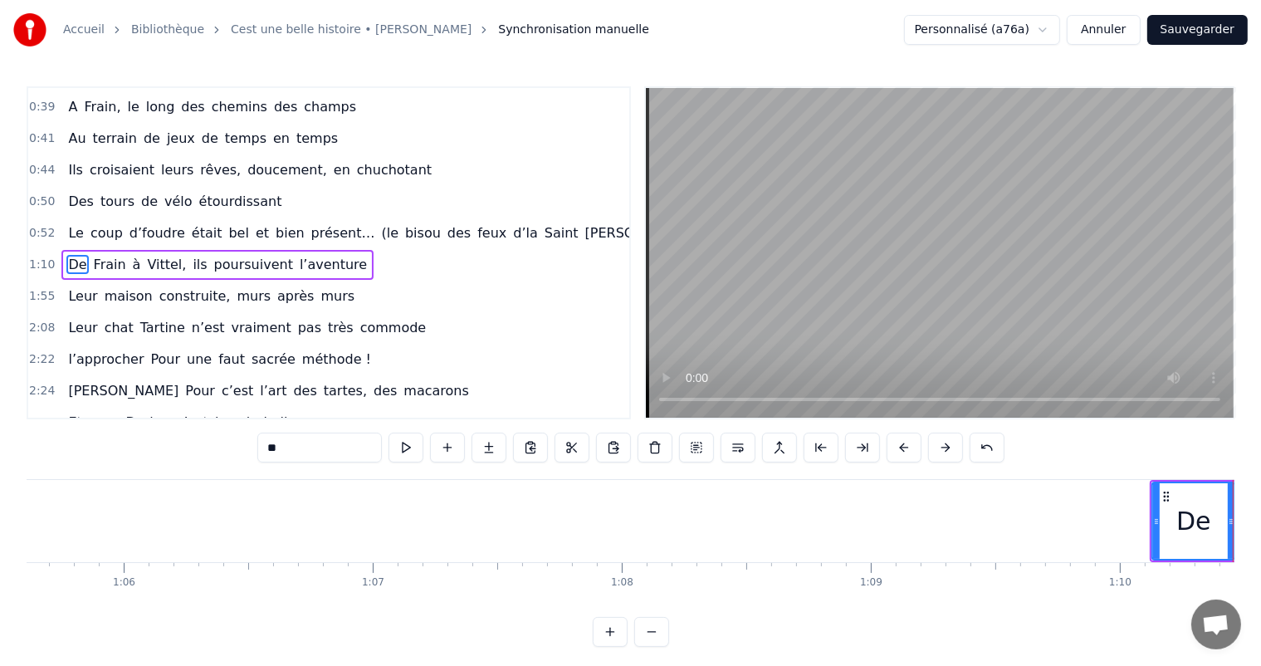
scroll to position [0, 16254]
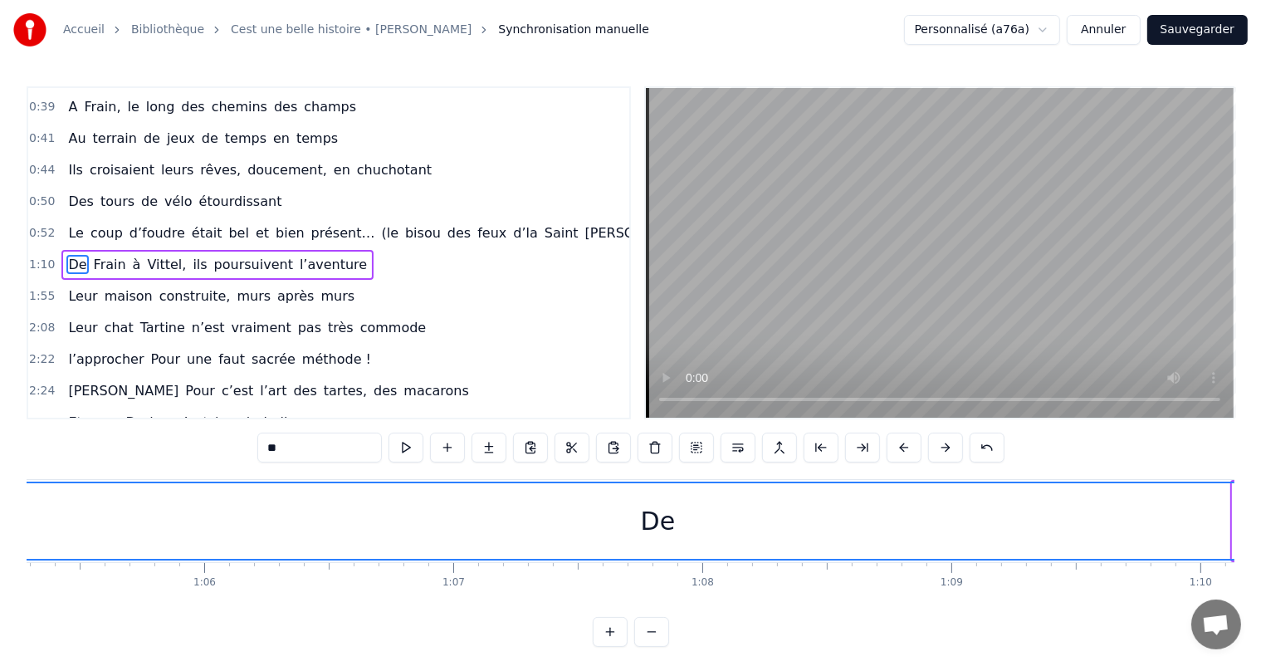
drag, startPoint x: 1232, startPoint y: 513, endPoint x: 0, endPoint y: 458, distance: 1233.6
click at [0, 458] on div "Accueil Bibliothèque Cest une belle histoire • Michel Fugain Synchronisation ma…" at bounding box center [630, 323] width 1261 height 646
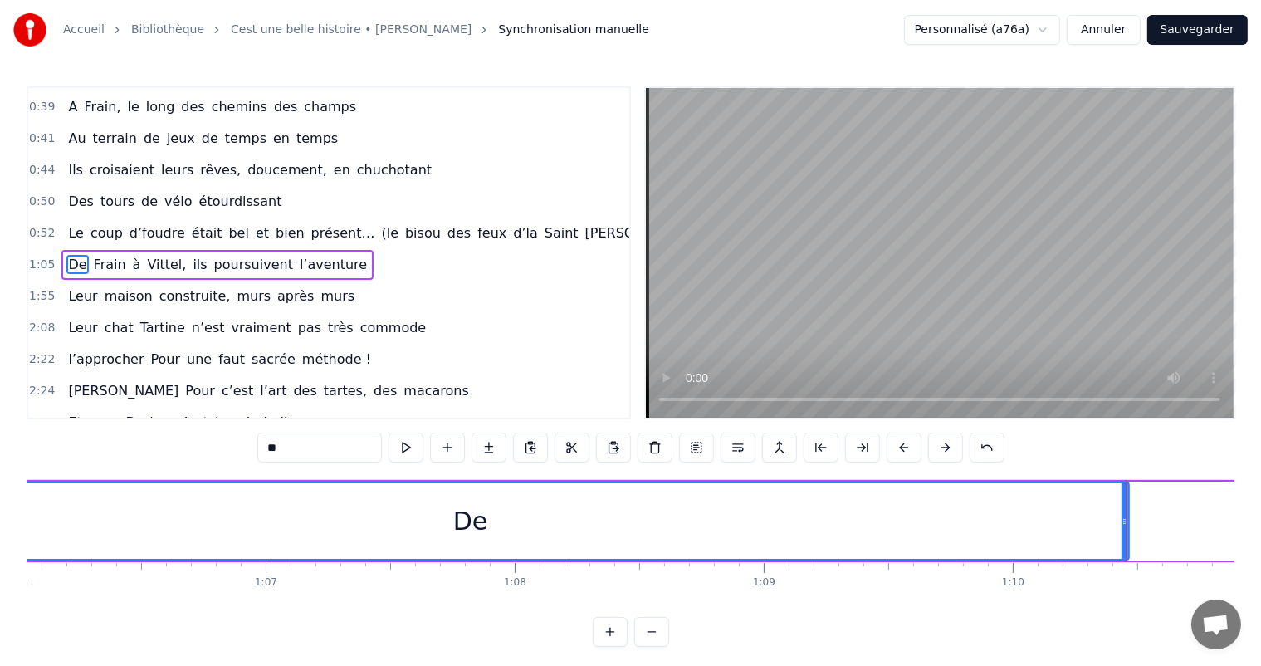
scroll to position [0, 16468]
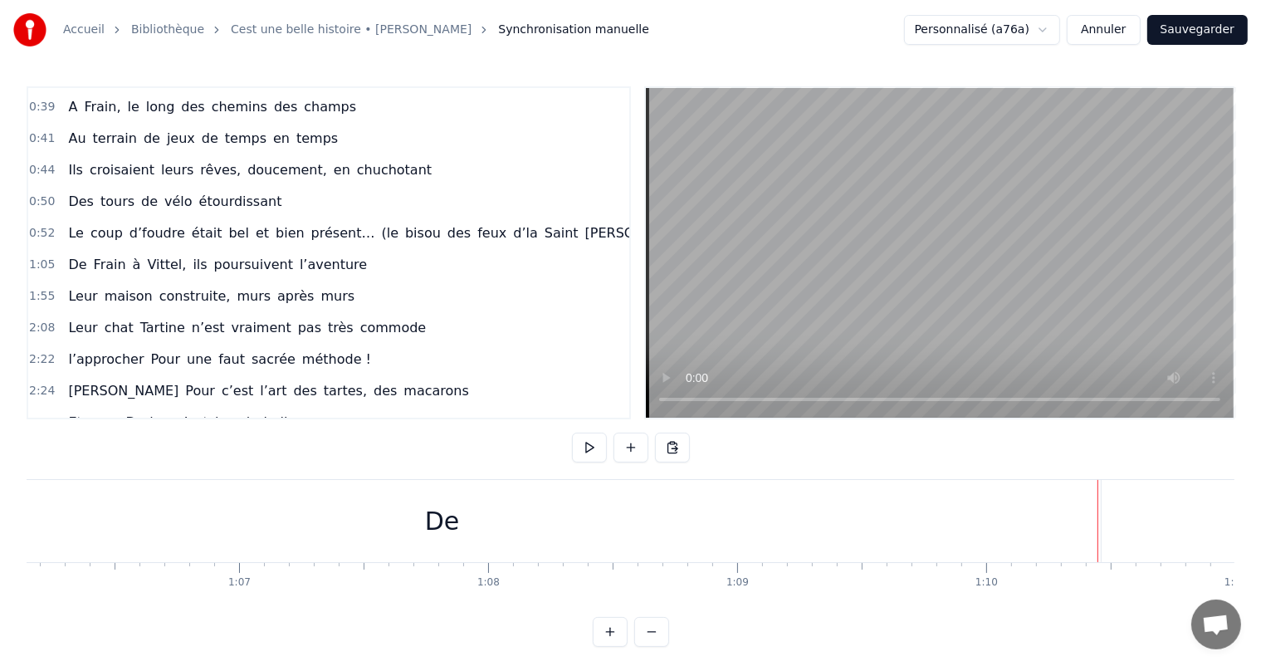
click at [1100, 516] on div "De" at bounding box center [442, 521] width 1318 height 82
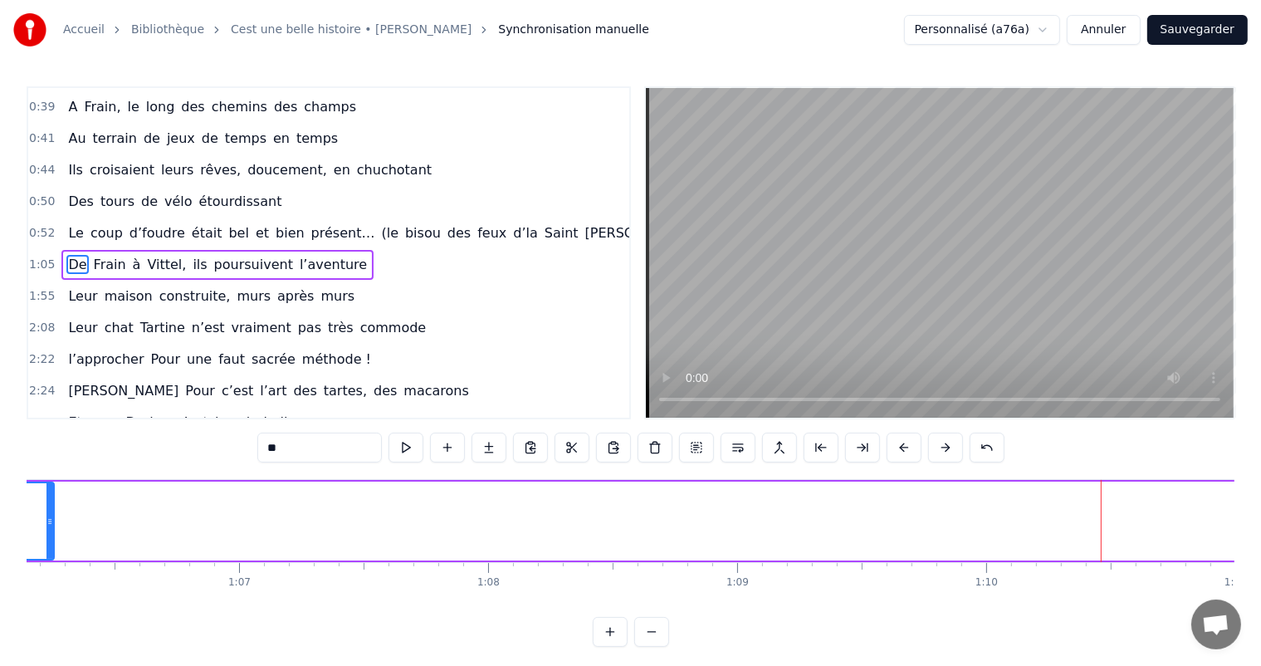
drag, startPoint x: 1098, startPoint y: 515, endPoint x: 50, endPoint y: 432, distance: 1051.4
click at [50, 432] on div "0:11 C’est 0:12 un beau roman, c’est une belle histoire 0:17 C’est une romance …" at bounding box center [630, 366] width 1207 height 560
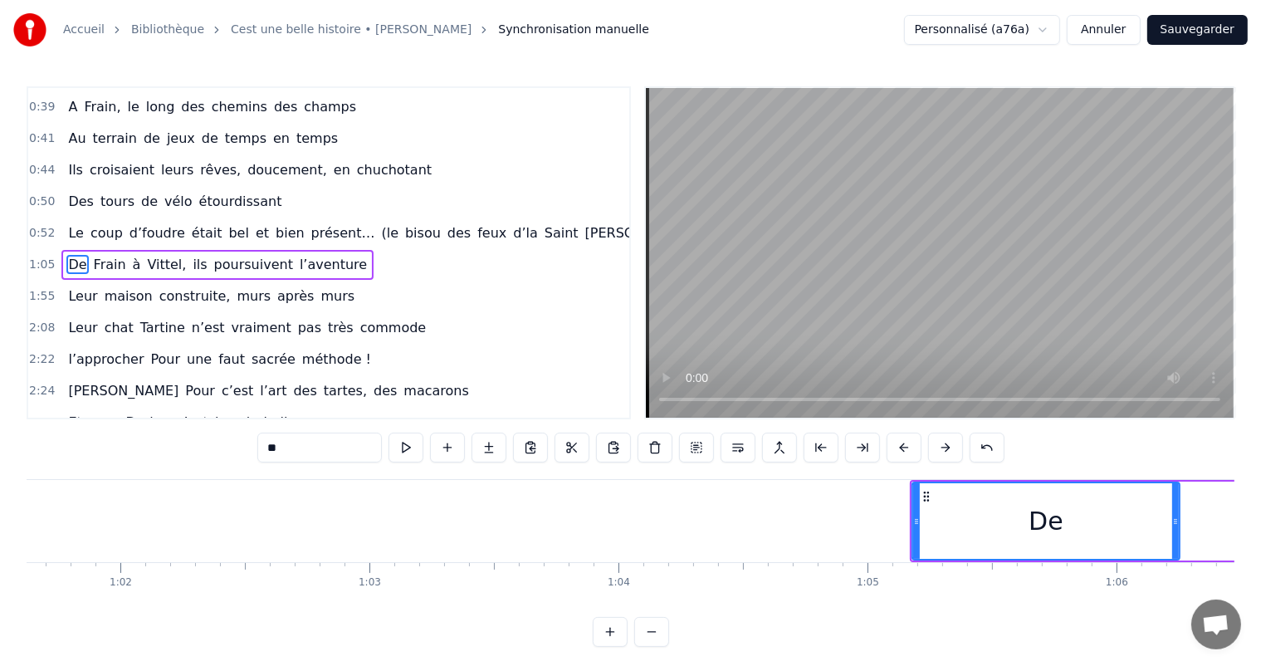
scroll to position [0, 15289]
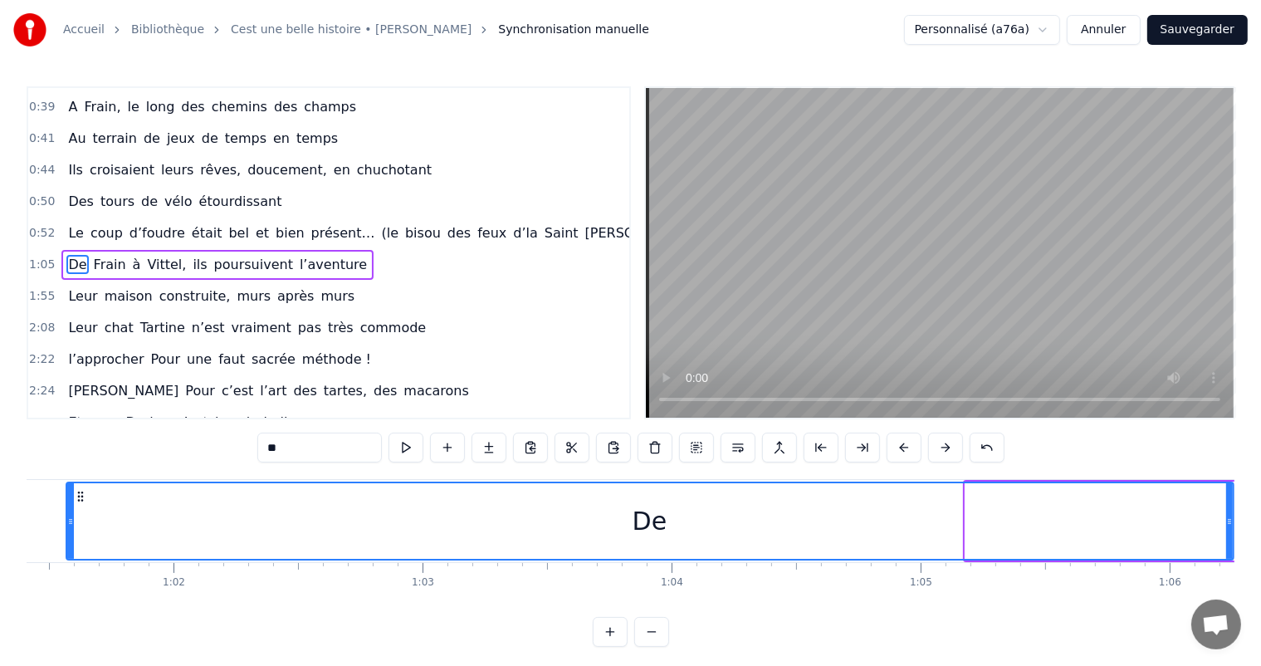
drag, startPoint x: 968, startPoint y: 507, endPoint x: 67, endPoint y: 501, distance: 901.3
click at [67, 501] on div at bounding box center [70, 521] width 7 height 76
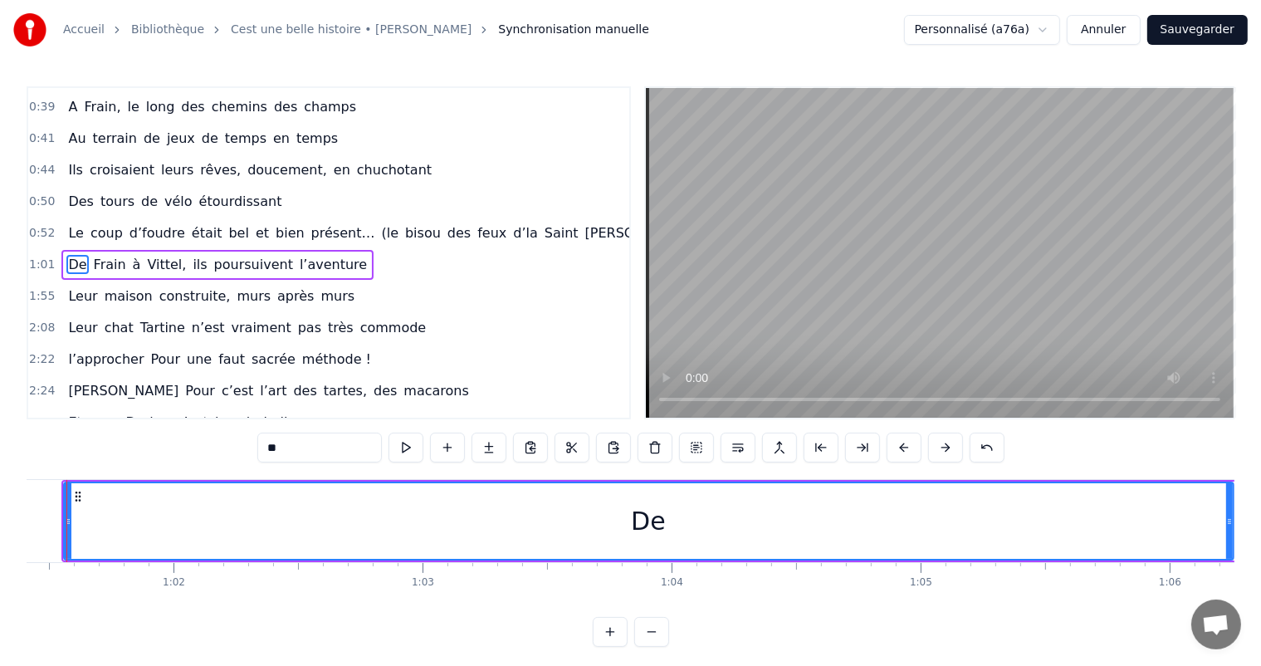
scroll to position [0, 15245]
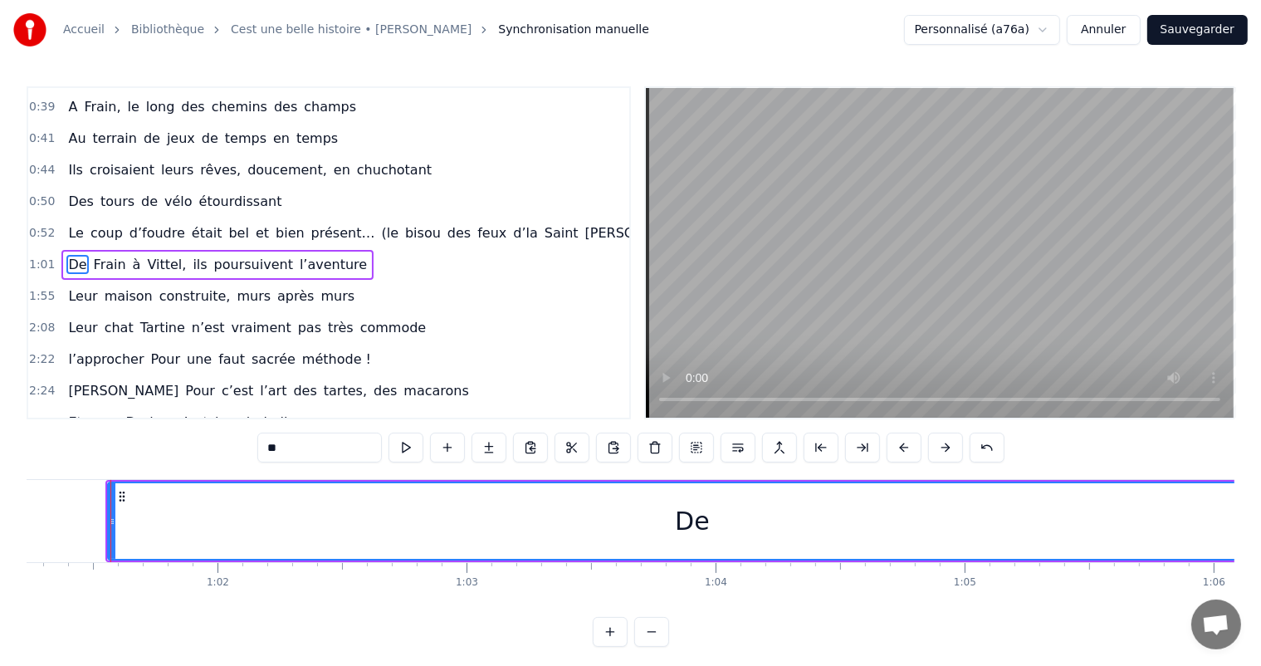
click at [1222, 520] on div "De" at bounding box center [693, 521] width 1168 height 76
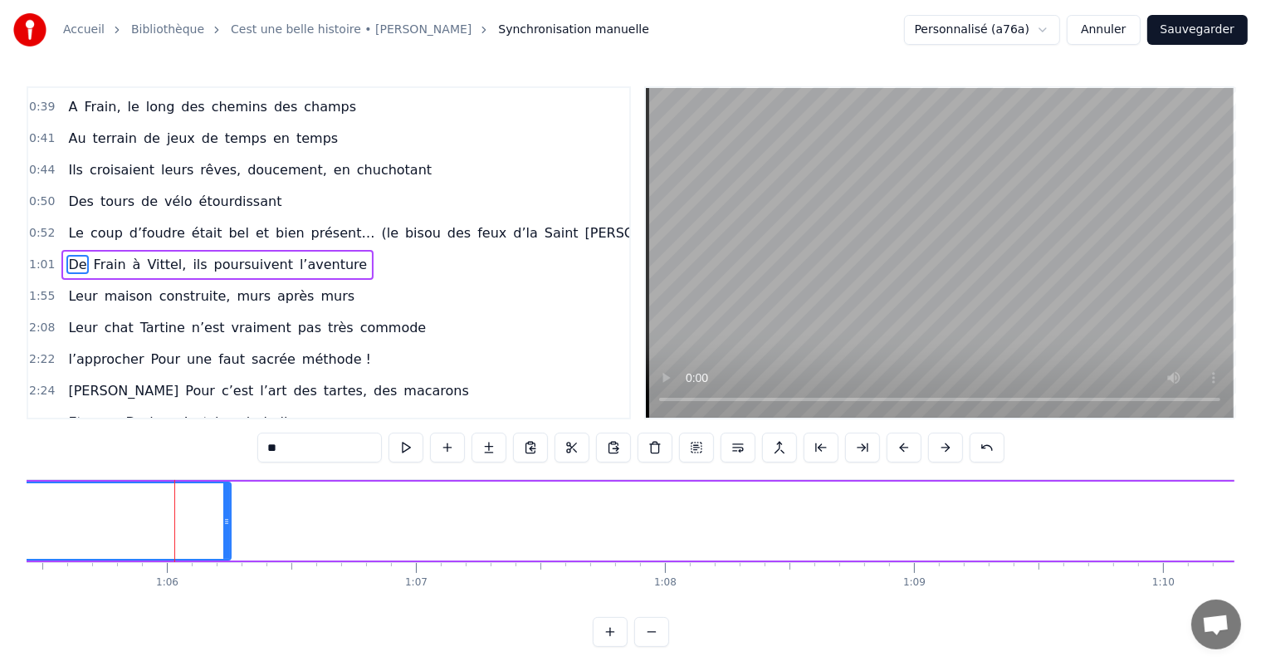
scroll to position [0, 16355]
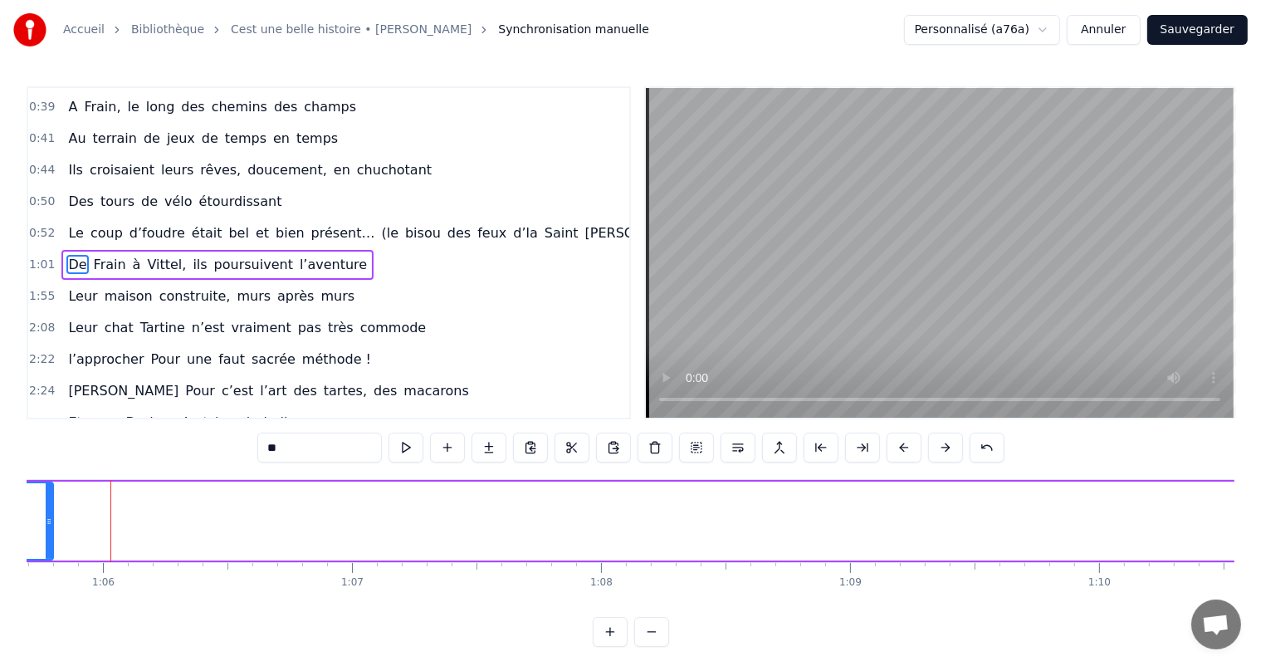
drag, startPoint x: 159, startPoint y: 512, endPoint x: 46, endPoint y: 502, distance: 114.1
click at [46, 502] on div at bounding box center [49, 521] width 7 height 76
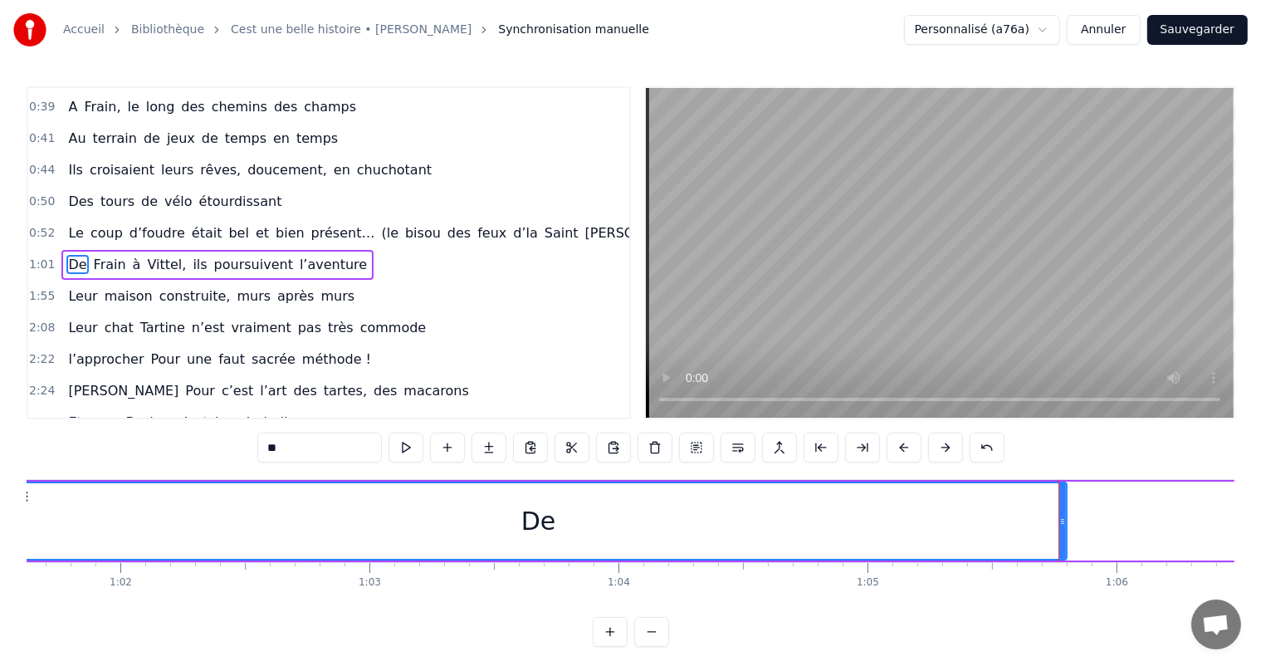
scroll to position [0, 15477]
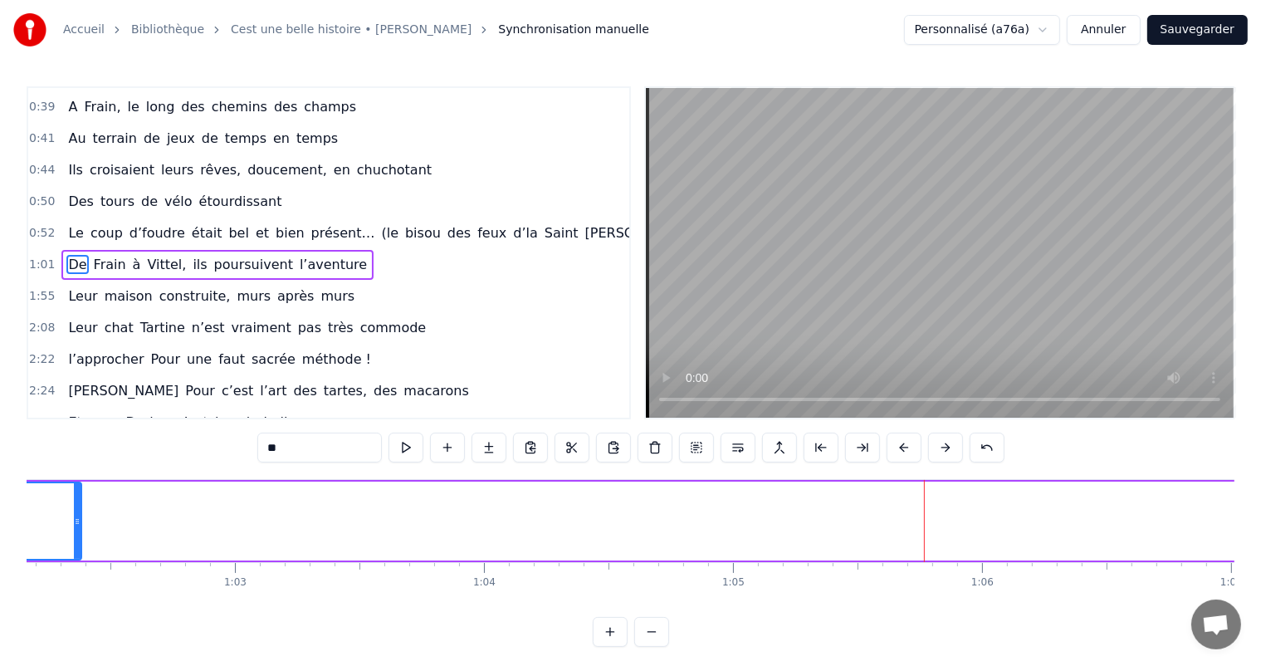
drag, startPoint x: 927, startPoint y: 520, endPoint x: 70, endPoint y: 506, distance: 857.4
click at [74, 506] on div at bounding box center [77, 521] width 7 height 76
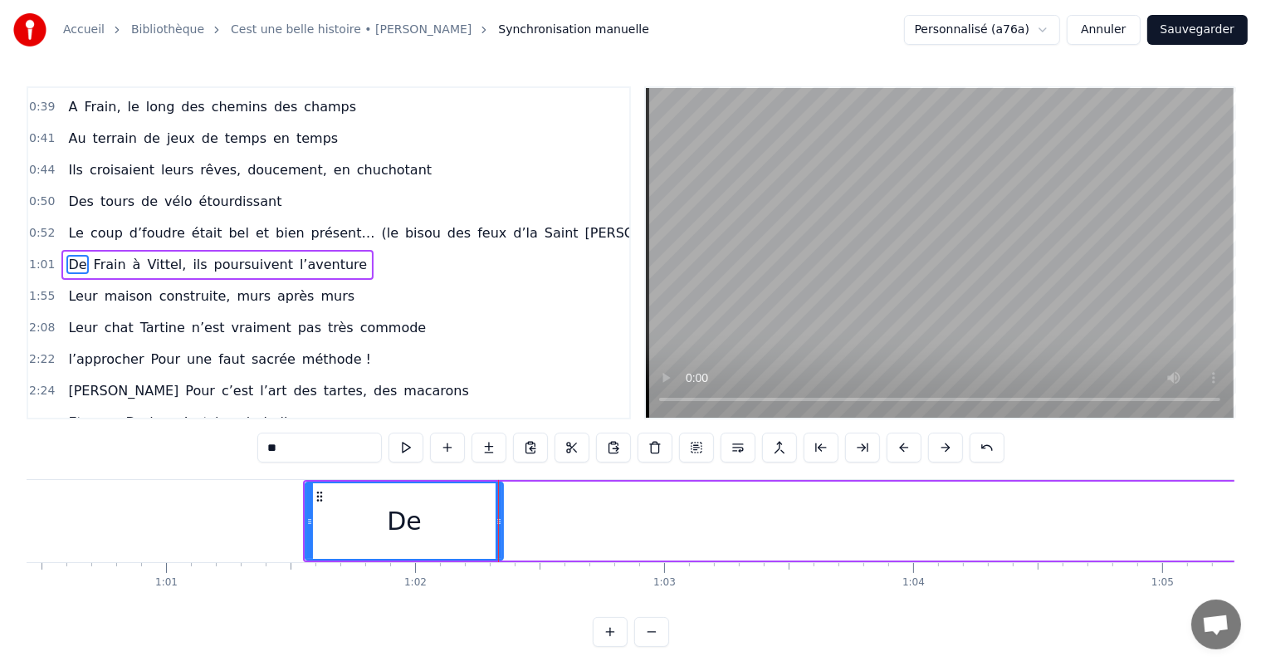
scroll to position [0, 14887]
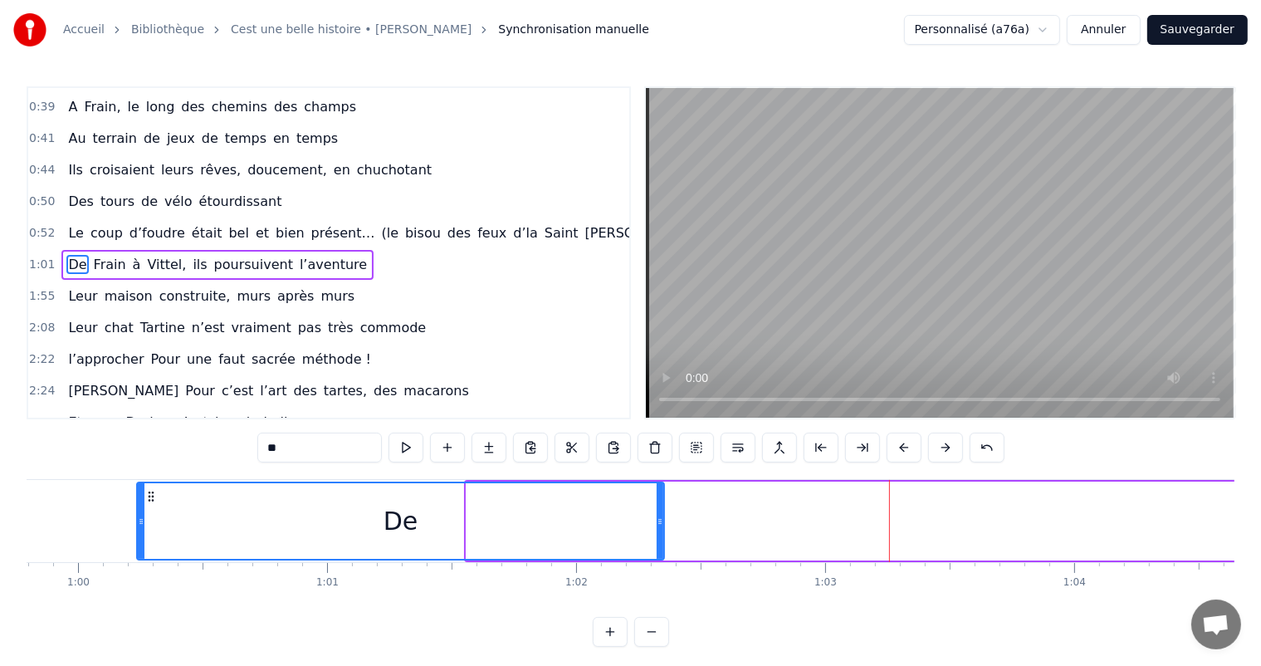
drag, startPoint x: 467, startPoint y: 517, endPoint x: 253, endPoint y: 514, distance: 214.1
click at [138, 531] on div at bounding box center [141, 521] width 7 height 76
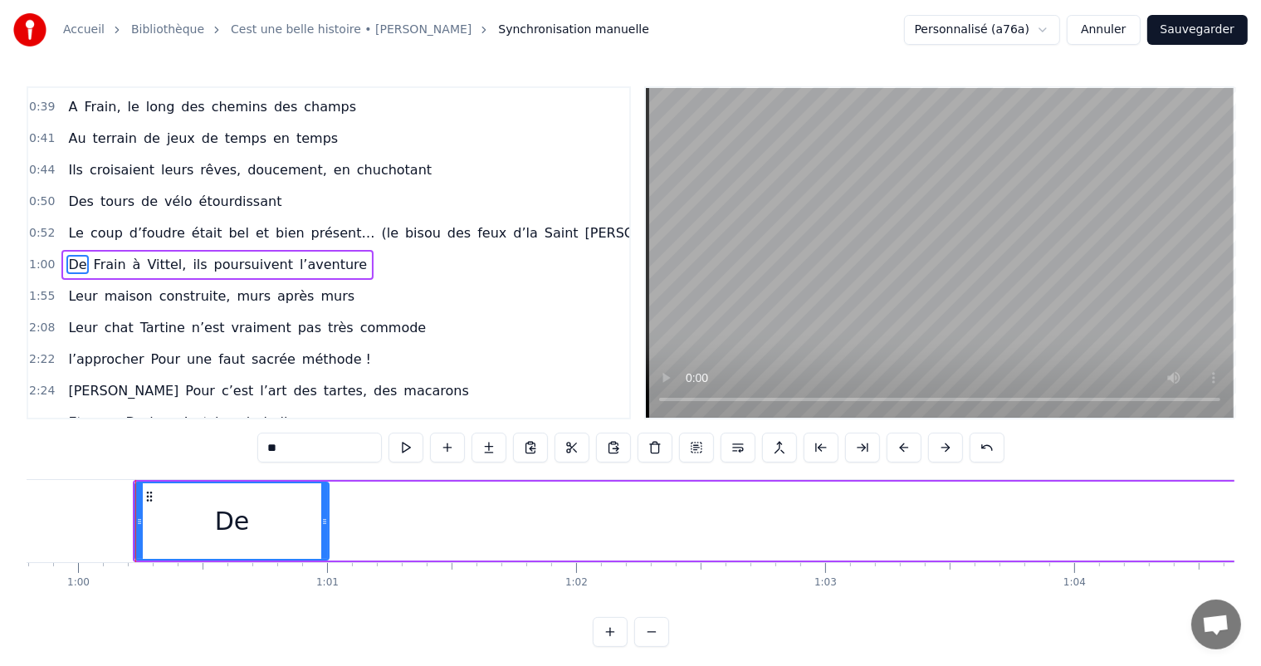
drag, startPoint x: 659, startPoint y: 518, endPoint x: 324, endPoint y: 490, distance: 336.5
click at [324, 490] on div at bounding box center [324, 521] width 7 height 76
click at [323, 554] on div at bounding box center [323, 521] width 1 height 82
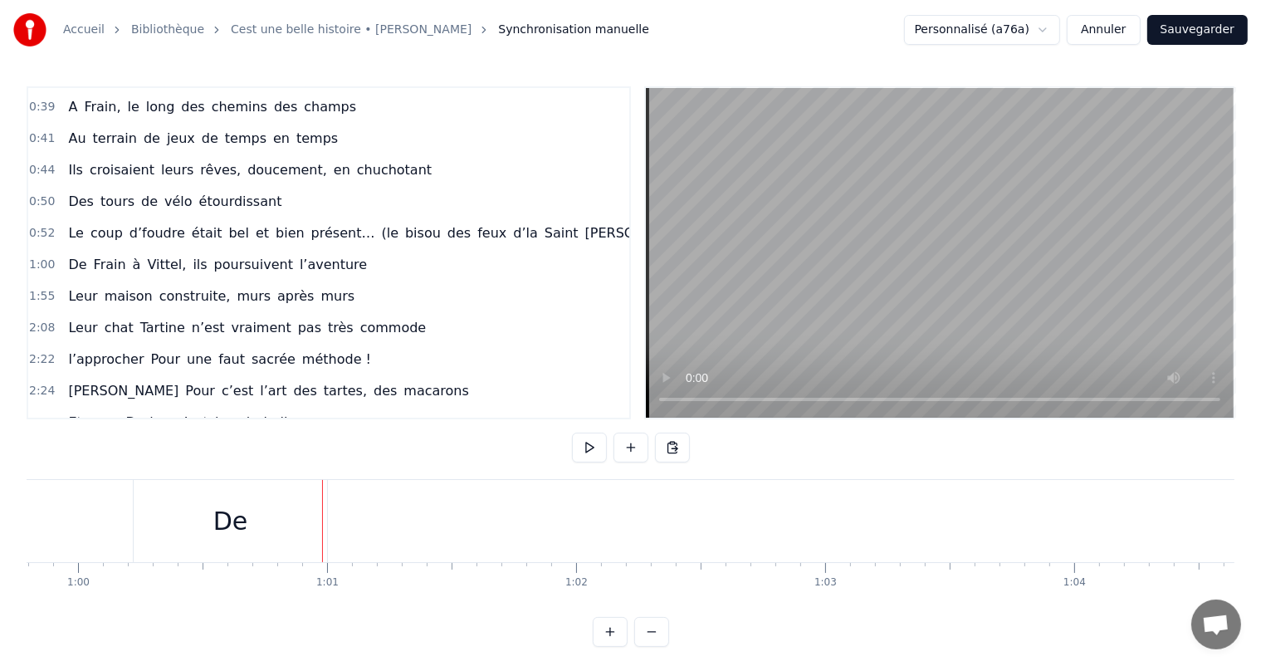
click at [216, 515] on div "De" at bounding box center [230, 520] width 35 height 37
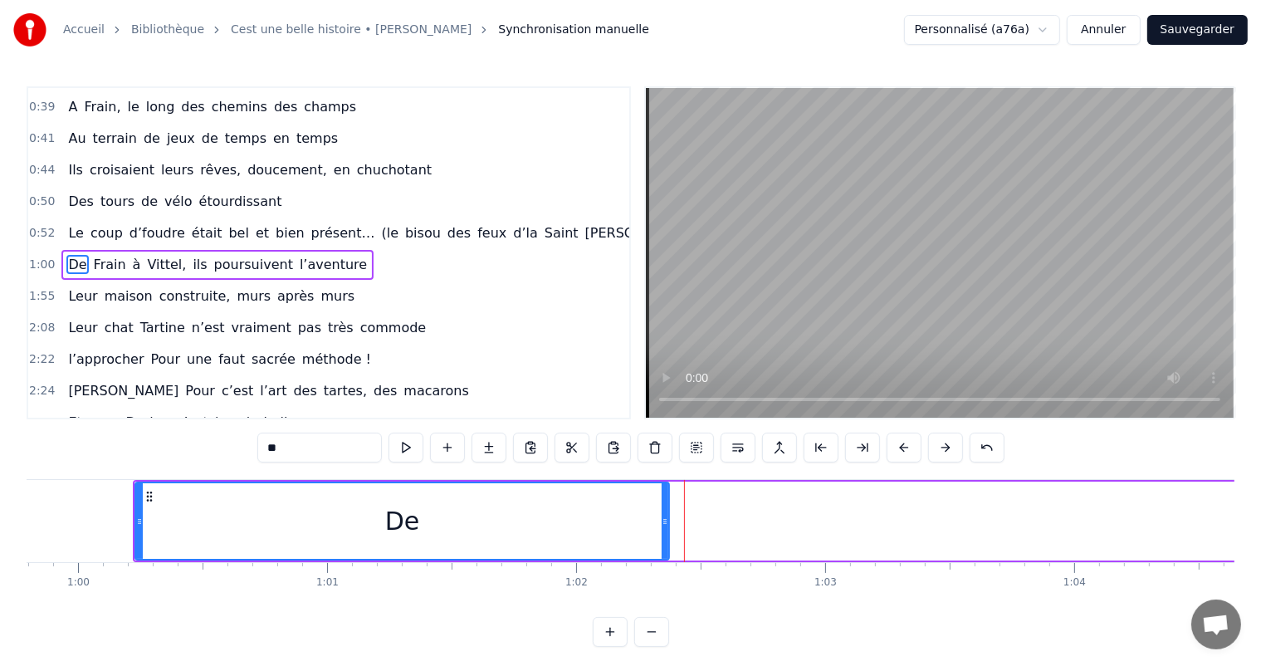
drag, startPoint x: 325, startPoint y: 518, endPoint x: 575, endPoint y: 517, distance: 249.8
click at [668, 531] on div at bounding box center [664, 521] width 7 height 76
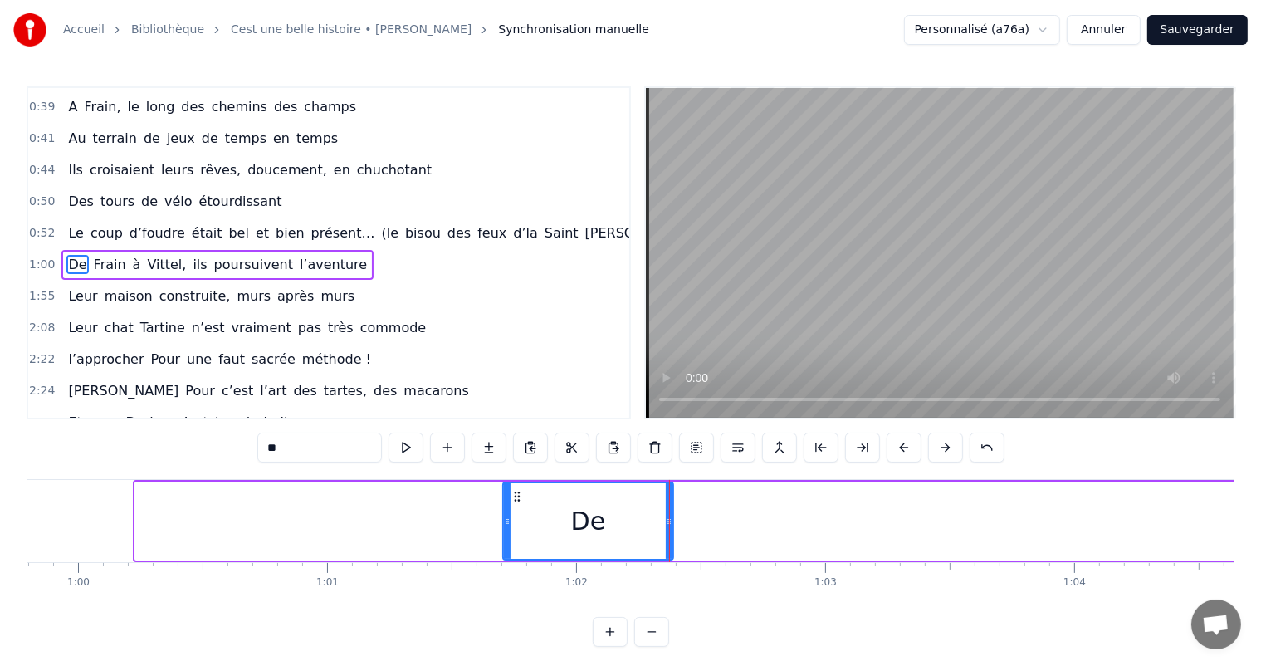
drag, startPoint x: 136, startPoint y: 517, endPoint x: 505, endPoint y: 544, distance: 370.3
click at [505, 544] on div at bounding box center [507, 521] width 7 height 76
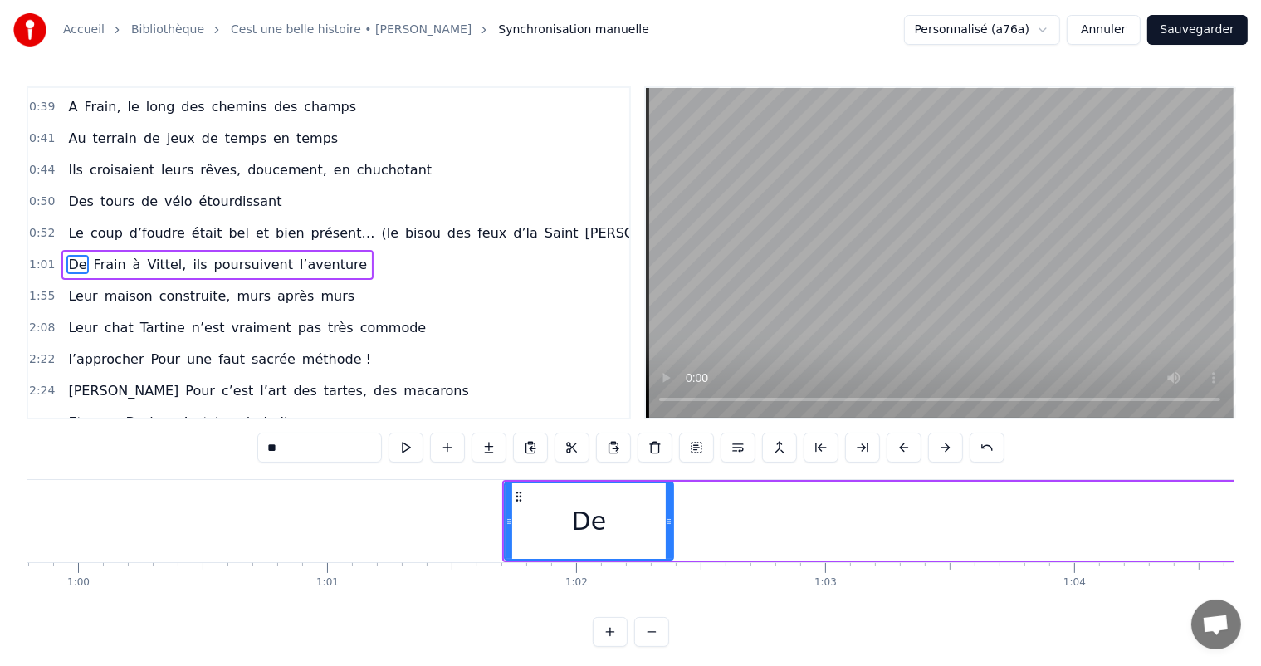
click at [567, 533] on div "De" at bounding box center [589, 521] width 168 height 76
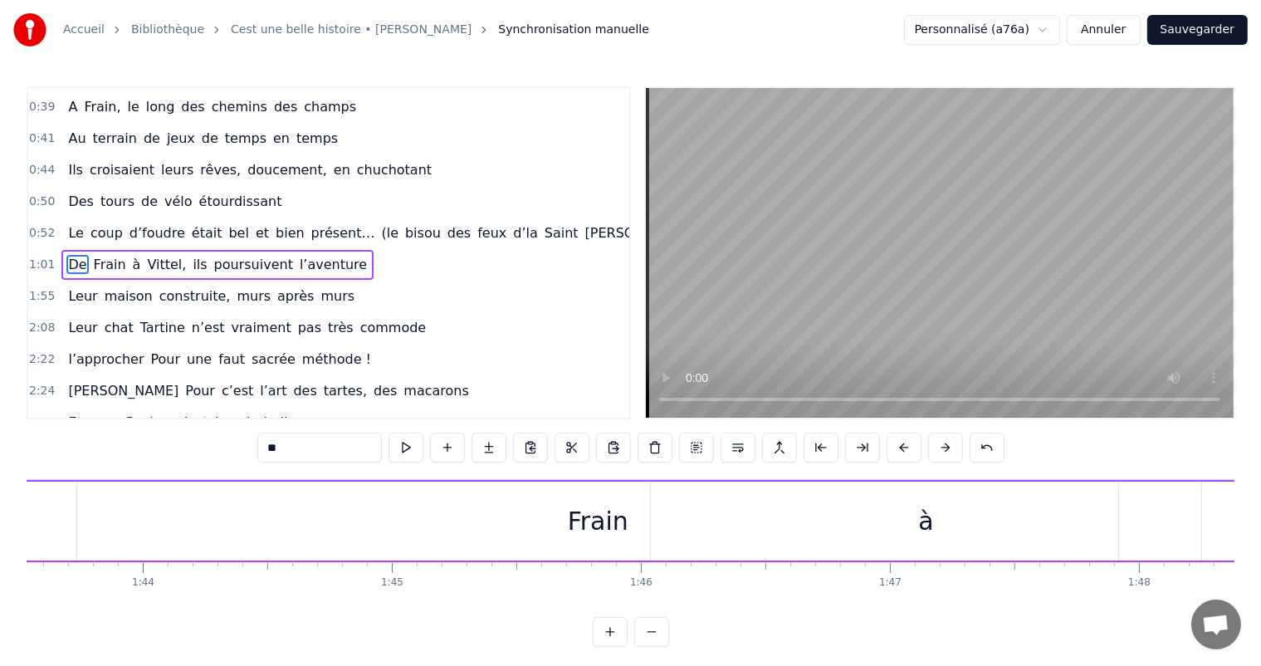
scroll to position [0, 25750]
click at [641, 498] on div "Frain" at bounding box center [624, 520] width 1041 height 79
type input "*****"
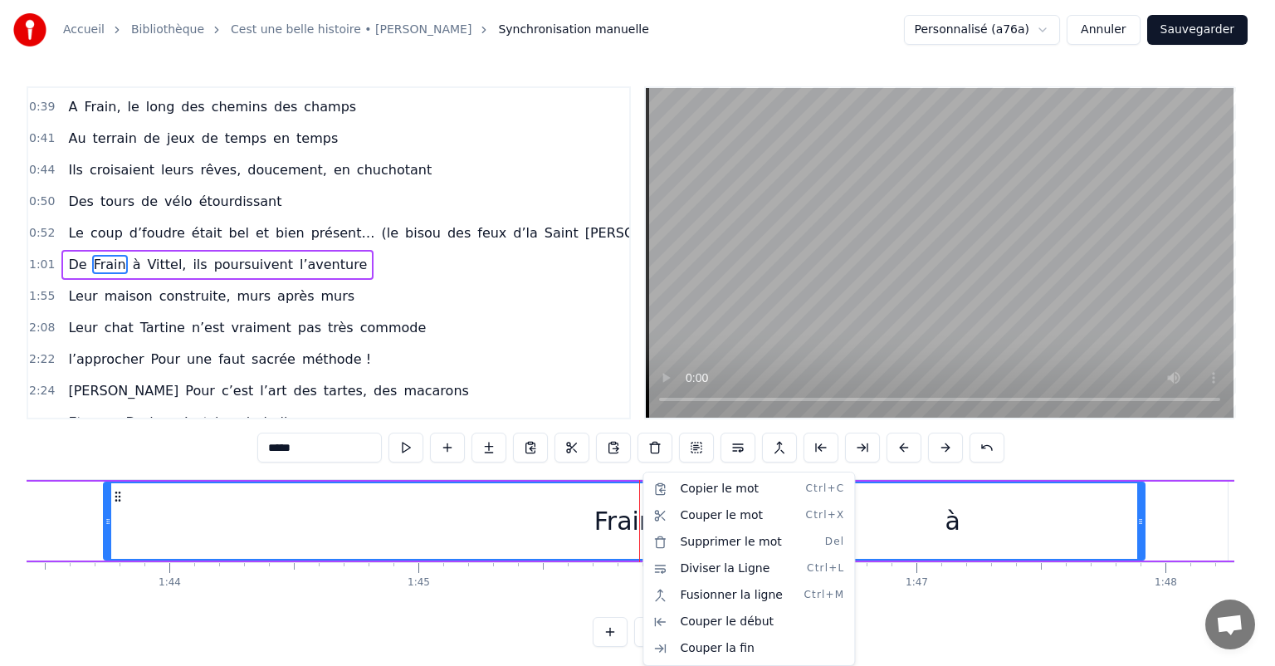
click at [608, 519] on html "Accueil Bibliothèque Cest une belle histoire • [PERSON_NAME] Synchronisation ma…" at bounding box center [637, 336] width 1275 height 673
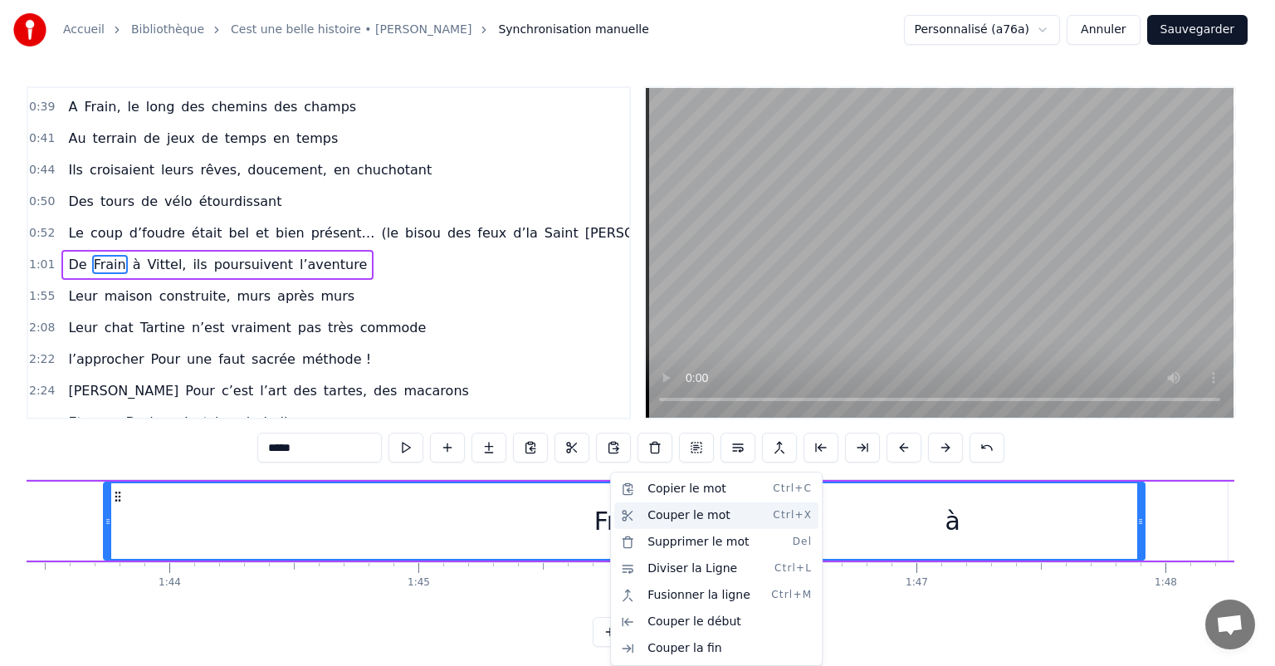
click at [670, 523] on div "Couper le mot Ctrl+X" at bounding box center [716, 515] width 204 height 27
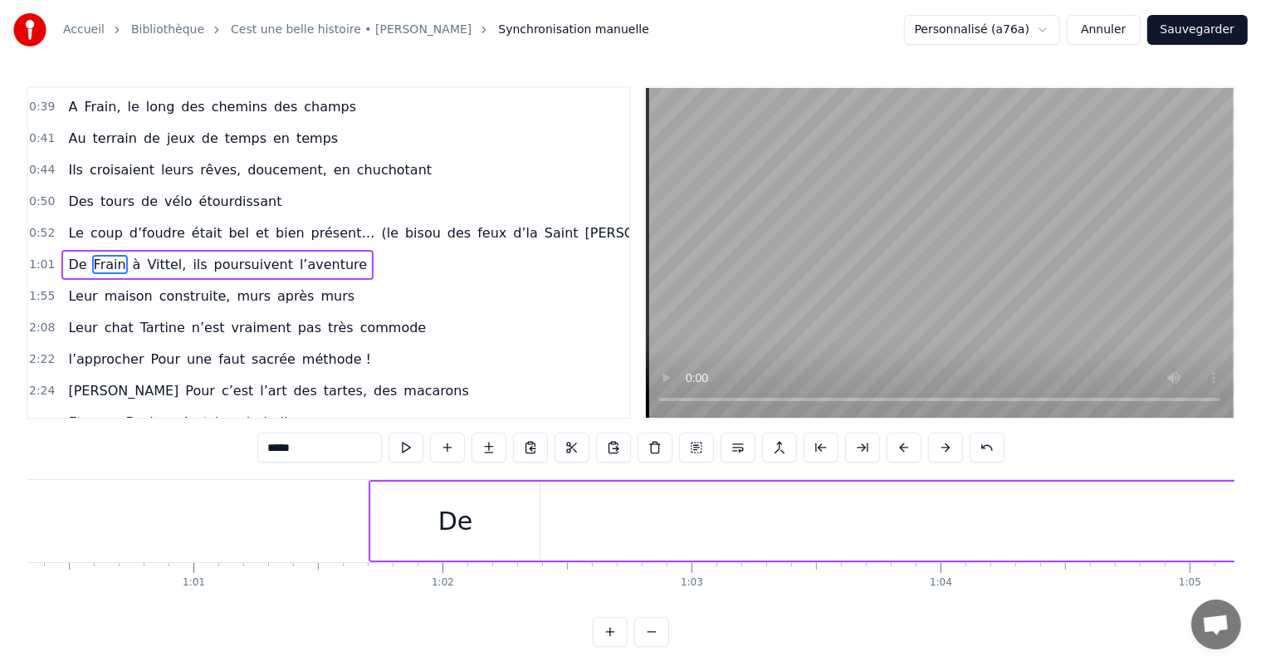
scroll to position [0, 15181]
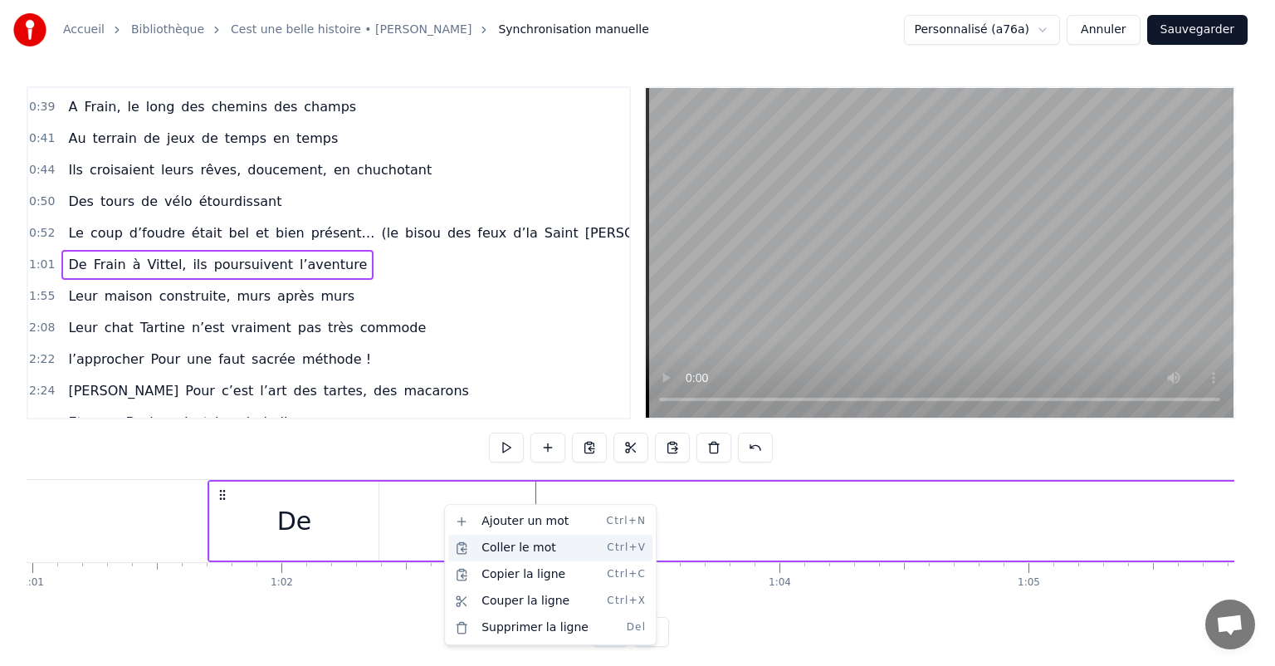
click at [491, 545] on div "Coller le mot Ctrl+V" at bounding box center [550, 547] width 204 height 27
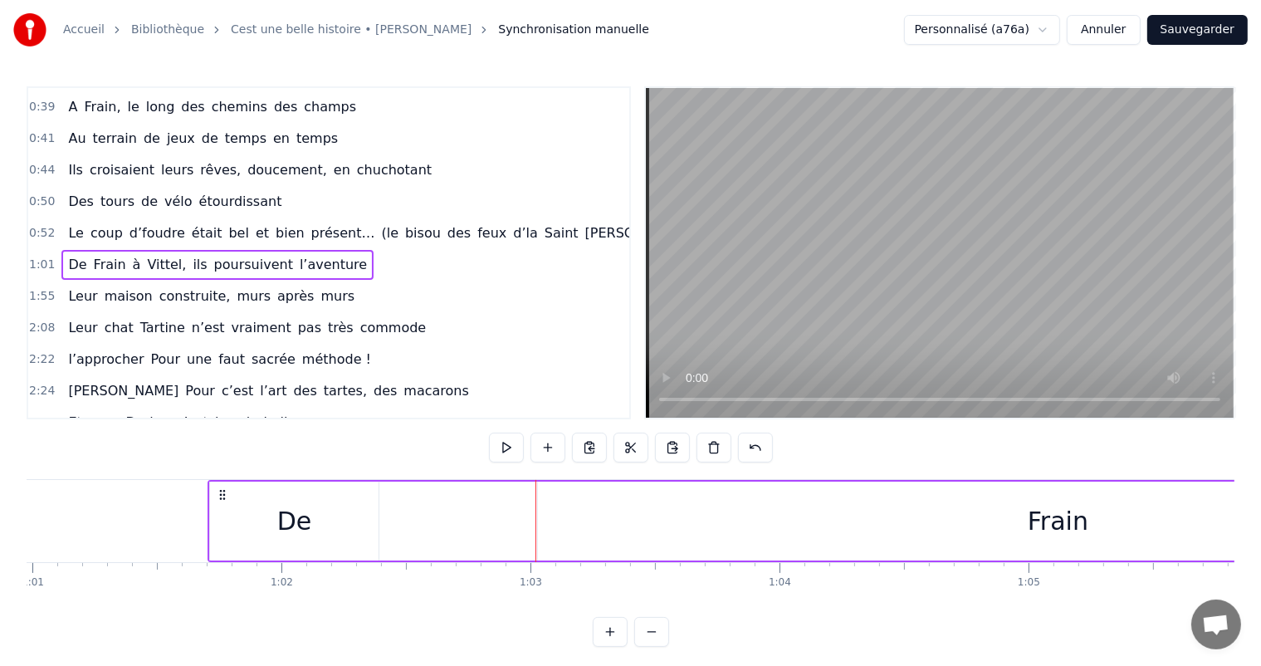
click at [1005, 543] on div "Frain" at bounding box center [1058, 520] width 1041 height 79
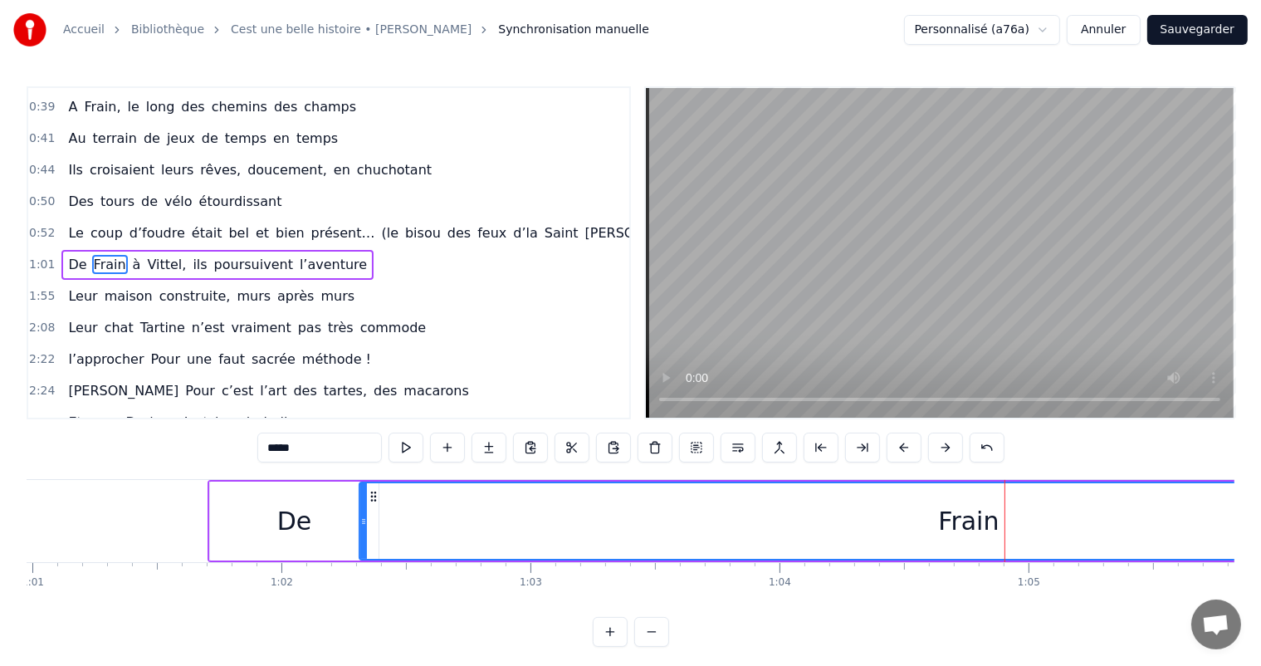
drag, startPoint x: 536, startPoint y: 518, endPoint x: 357, endPoint y: 533, distance: 179.9
click at [359, 533] on div "Frain" at bounding box center [969, 520] width 1221 height 79
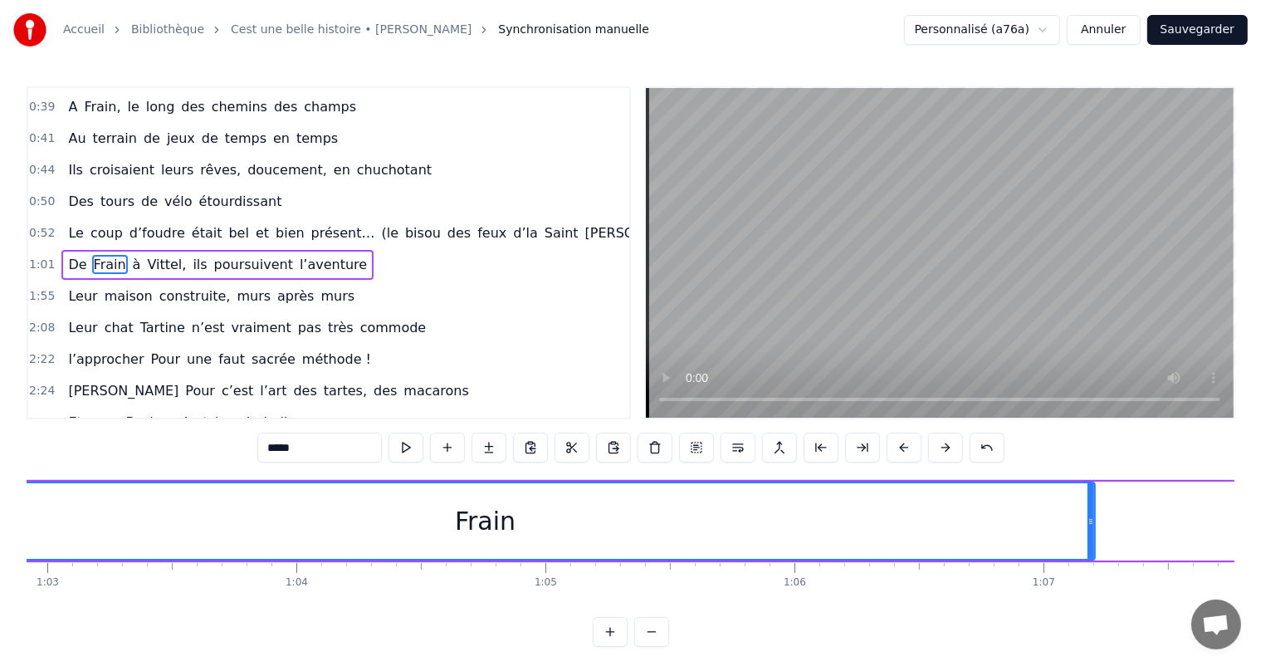
scroll to position [0, 15825]
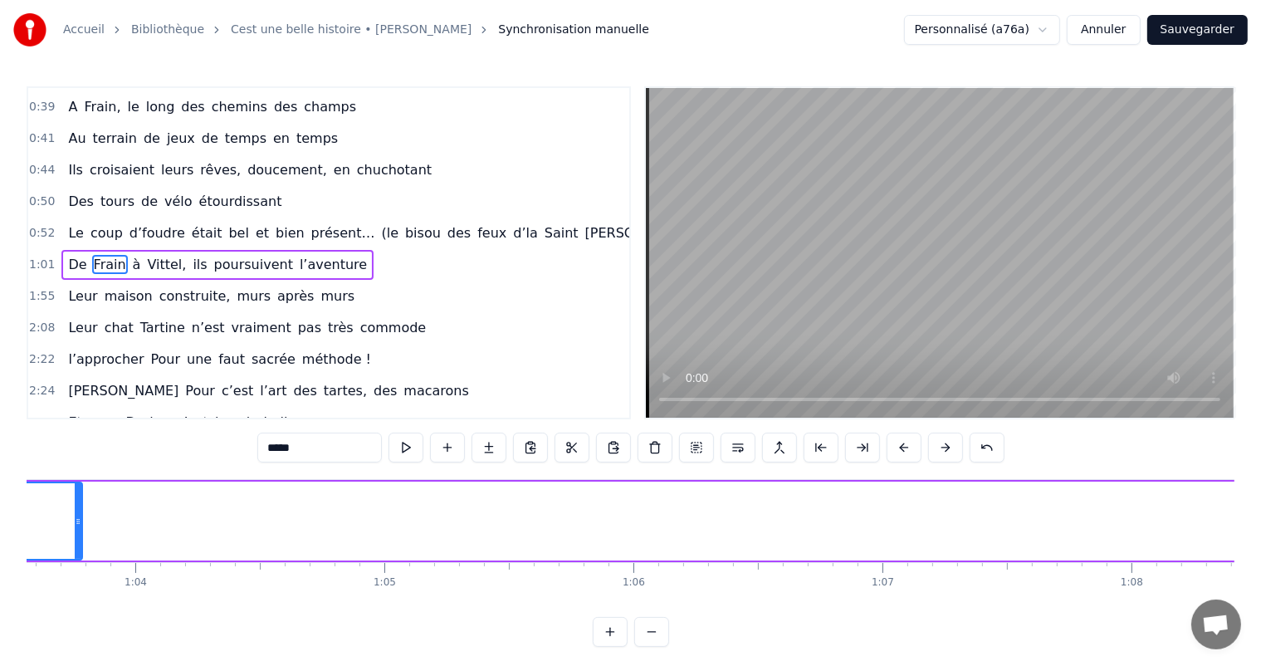
drag, startPoint x: 928, startPoint y: 519, endPoint x: 192, endPoint y: 486, distance: 736.8
click at [76, 495] on div at bounding box center [78, 521] width 7 height 76
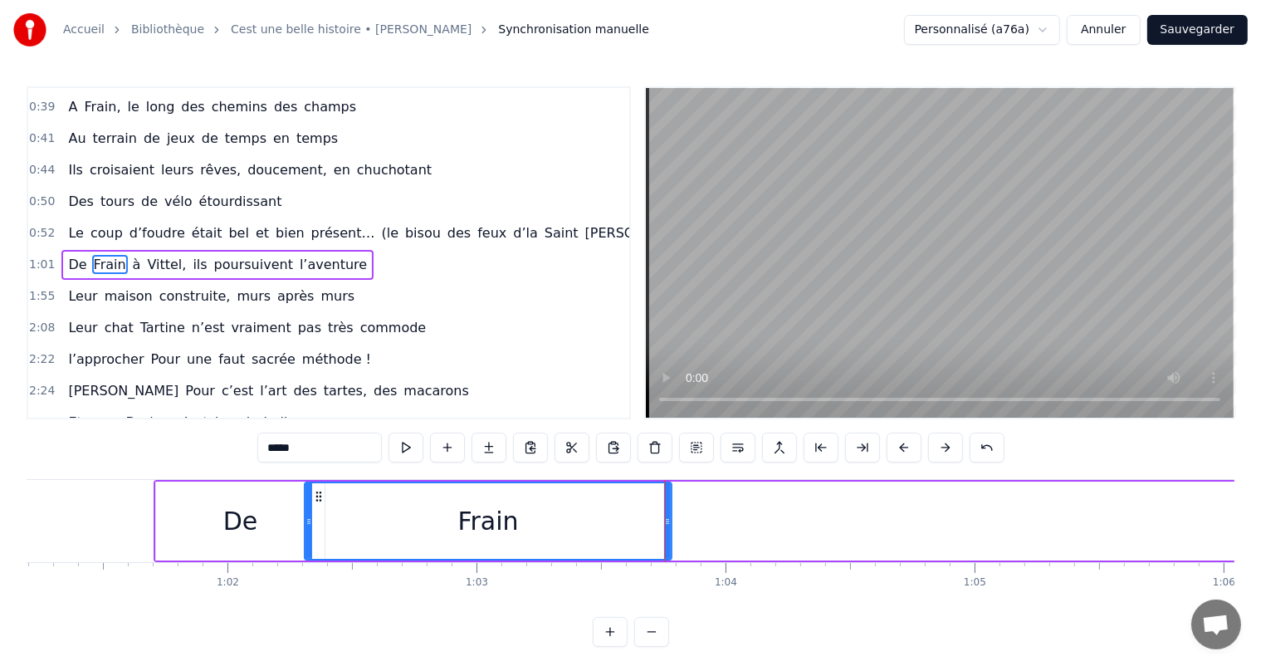
scroll to position [0, 15101]
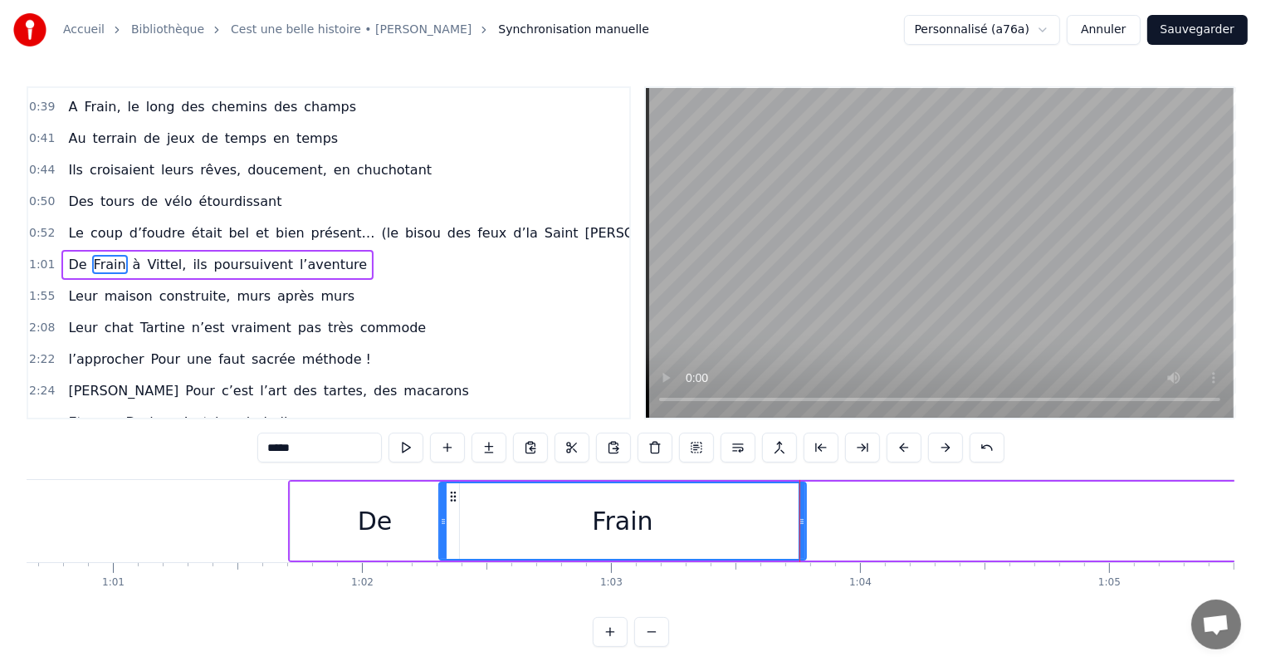
click at [805, 519] on div "Frain" at bounding box center [622, 520] width 369 height 79
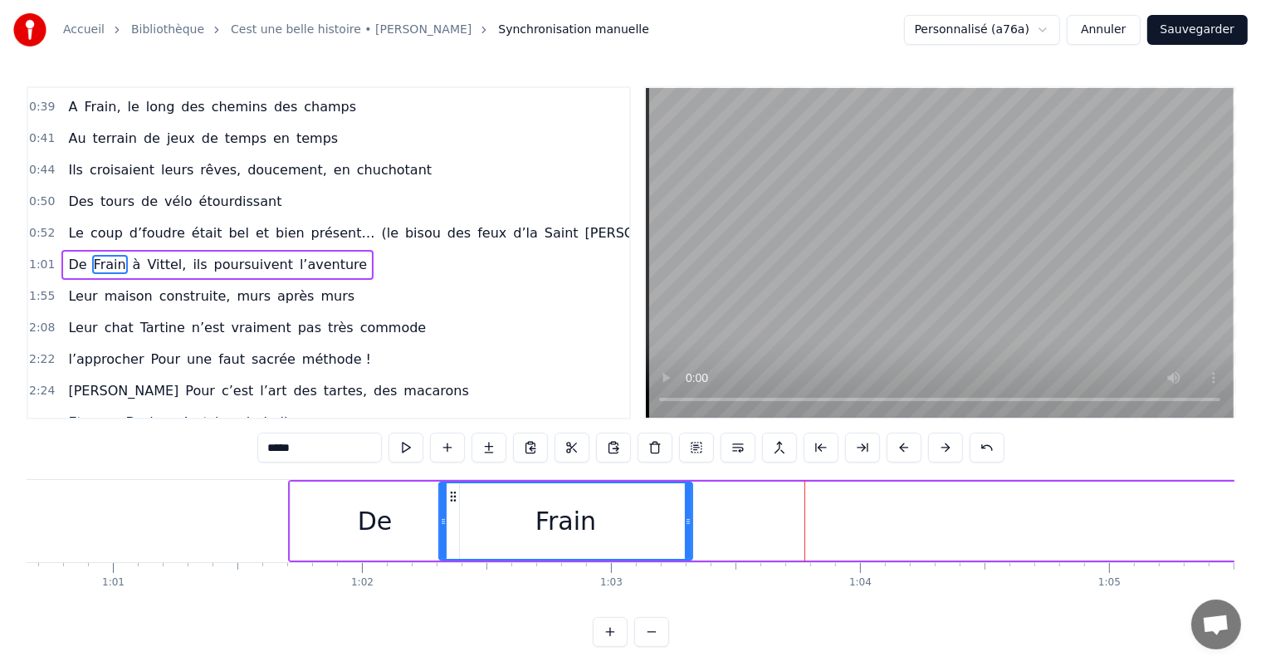
drag, startPoint x: 803, startPoint y: 518, endPoint x: 657, endPoint y: 516, distance: 145.2
click at [685, 516] on icon at bounding box center [688, 521] width 7 height 13
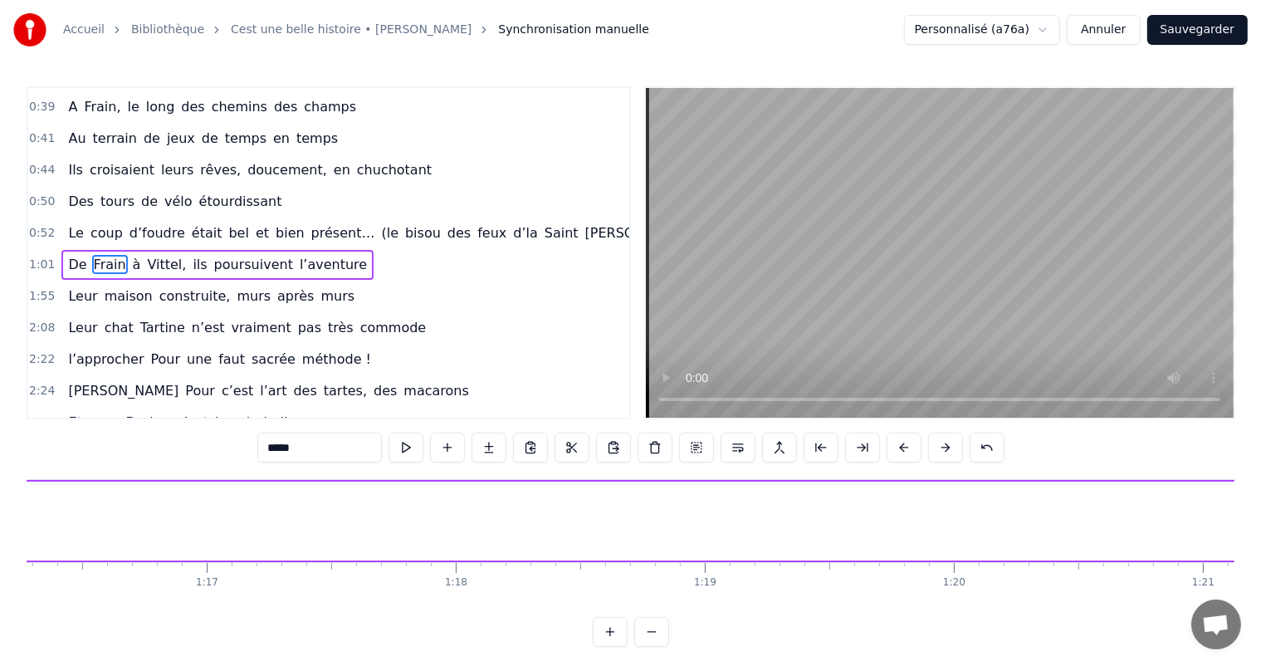
scroll to position [0, 19286]
click at [571, 598] on div "C’est un beau roman, c’est une belle histoire C’est une romance d’[DATE] [PERSO…" at bounding box center [630, 541] width 1207 height 124
click at [556, 518] on div "à" at bounding box center [551, 520] width 550 height 79
type input "*"
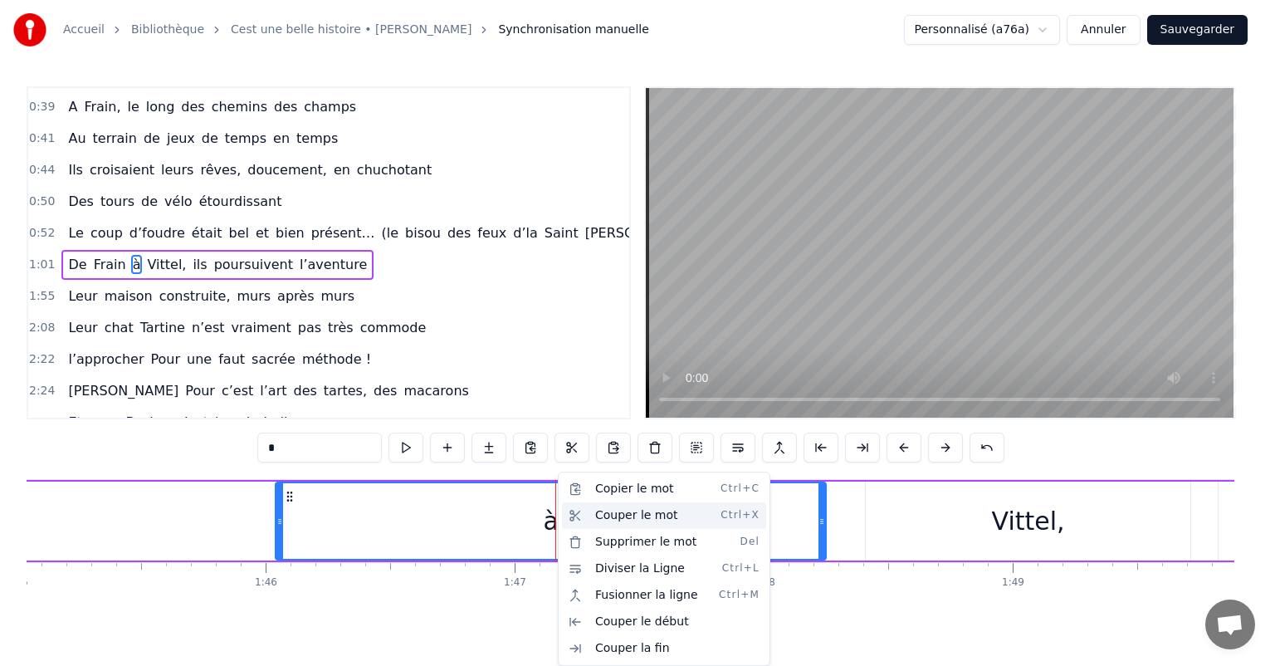
click at [622, 515] on div "Couper le mot Ctrl+X" at bounding box center [664, 515] width 204 height 27
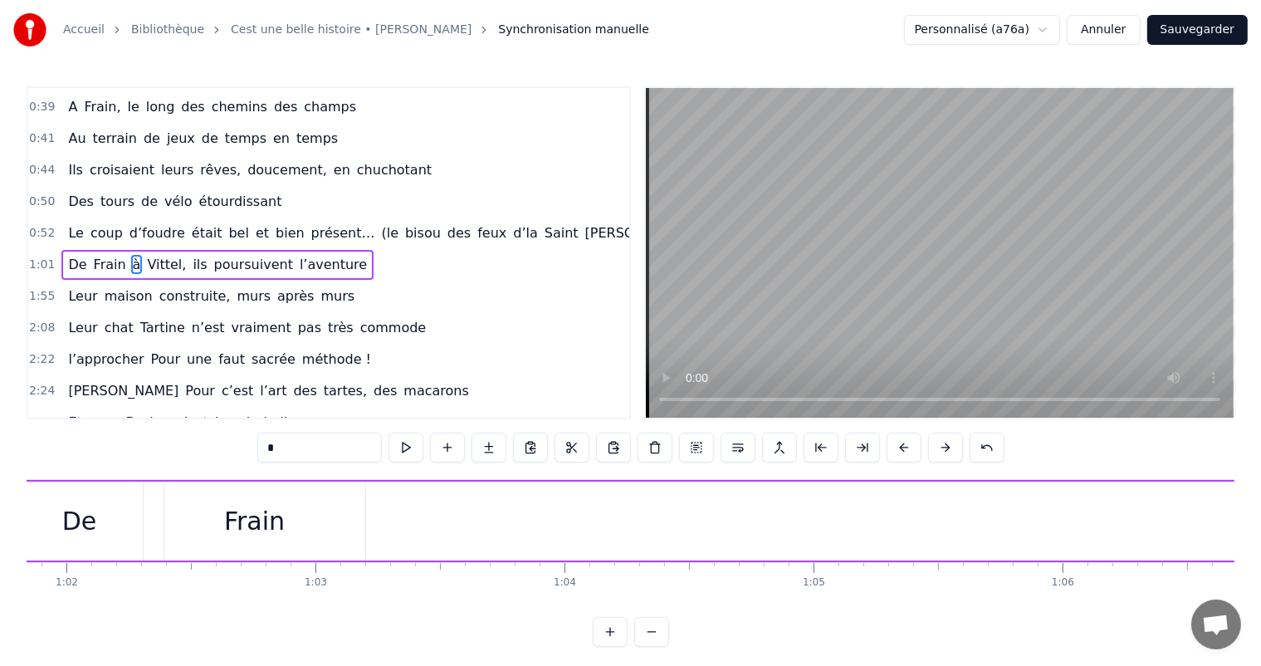
scroll to position [0, 15477]
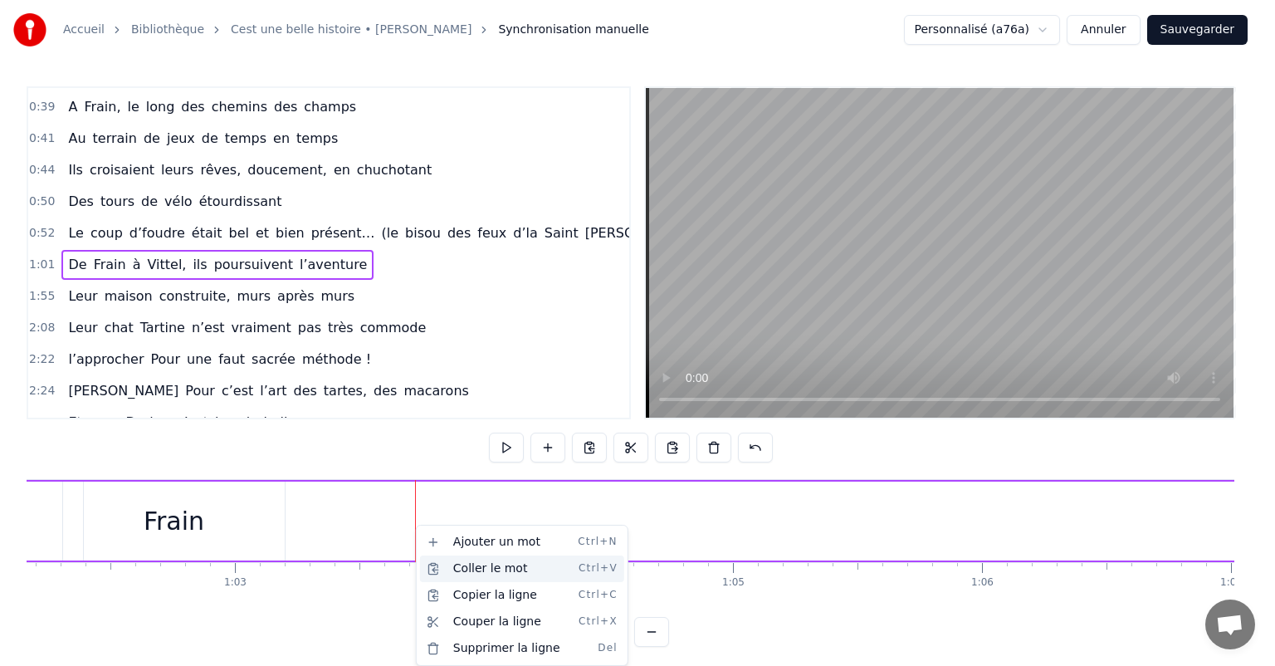
click at [464, 564] on div "Coller le mot Ctrl+V" at bounding box center [522, 568] width 204 height 27
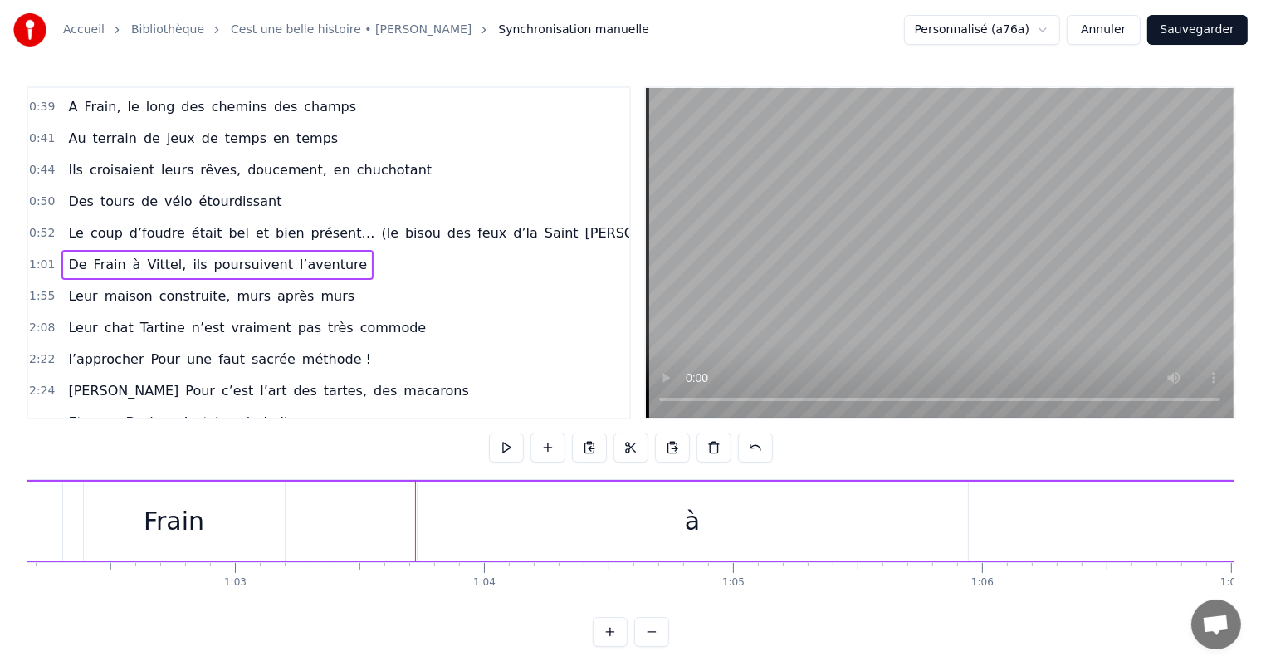
click at [548, 546] on div "à" at bounding box center [692, 520] width 550 height 79
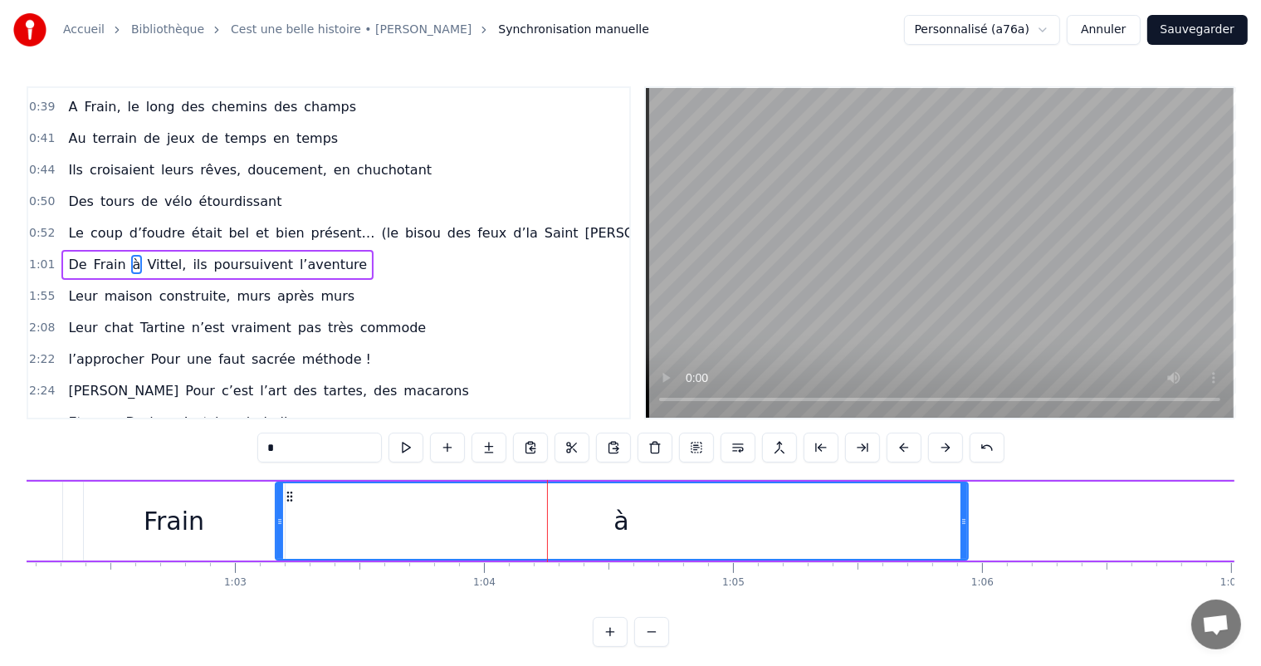
drag, startPoint x: 419, startPoint y: 511, endPoint x: 289, endPoint y: 529, distance: 131.5
click at [283, 528] on div at bounding box center [279, 521] width 7 height 76
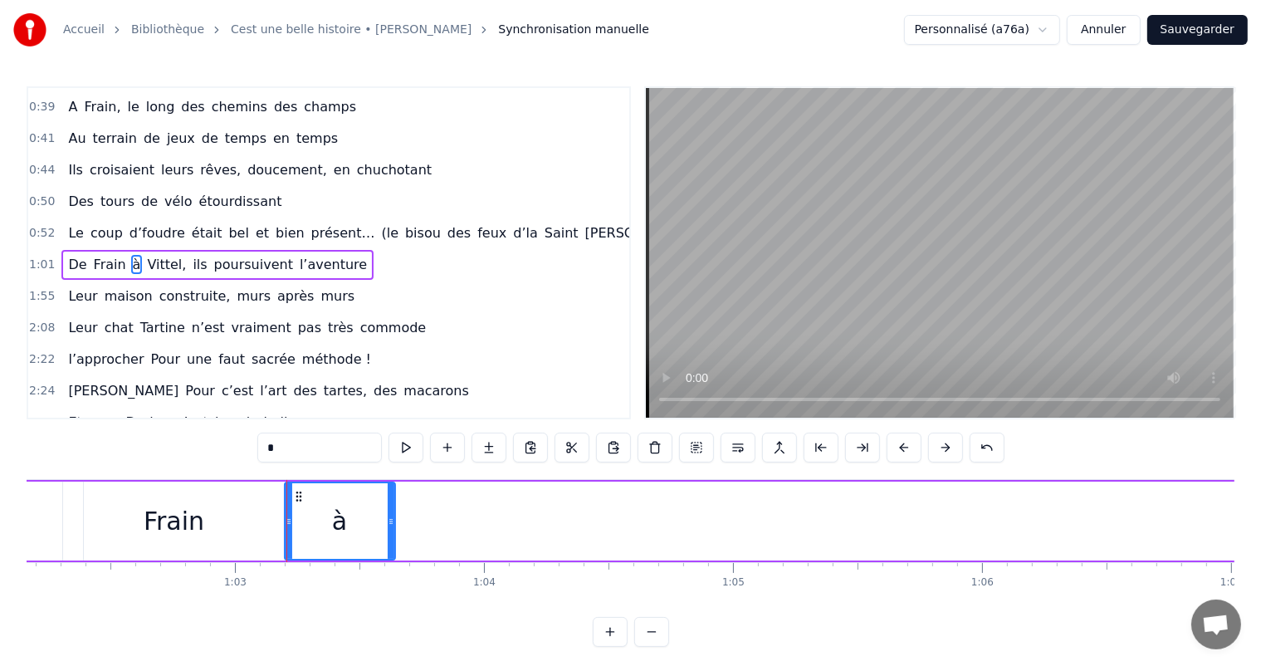
drag, startPoint x: 959, startPoint y: 514, endPoint x: 386, endPoint y: 511, distance: 573.5
click at [388, 511] on div at bounding box center [391, 521] width 7 height 76
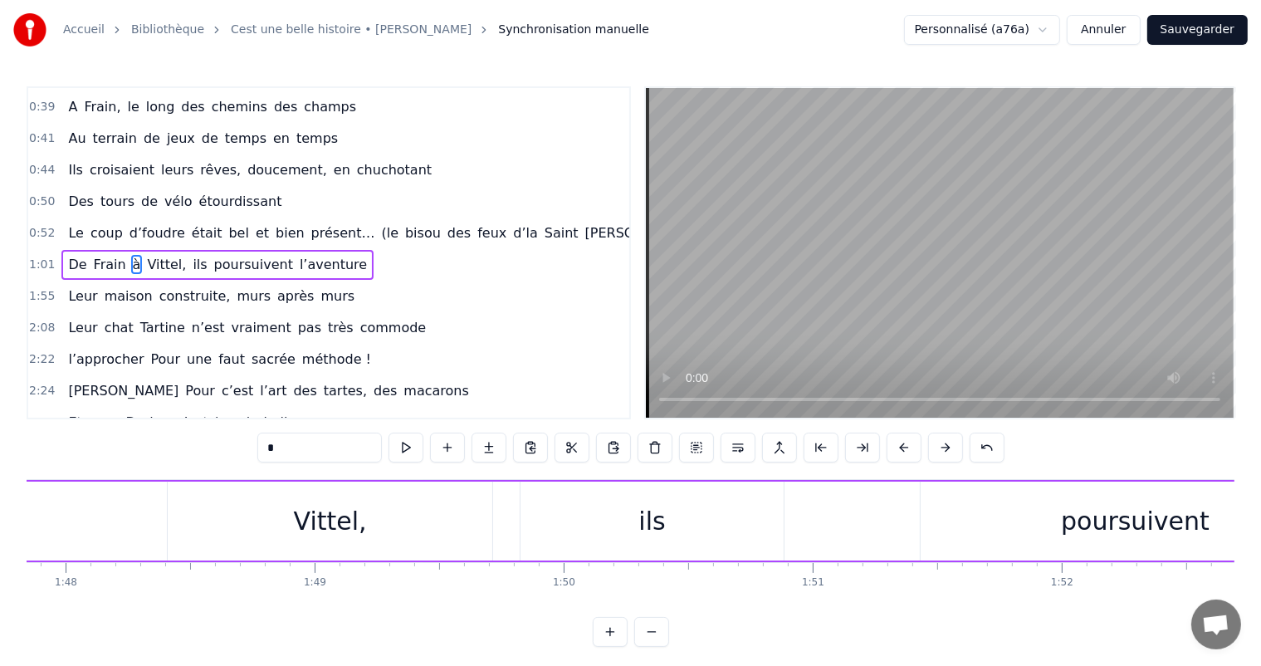
scroll to position [0, 26742]
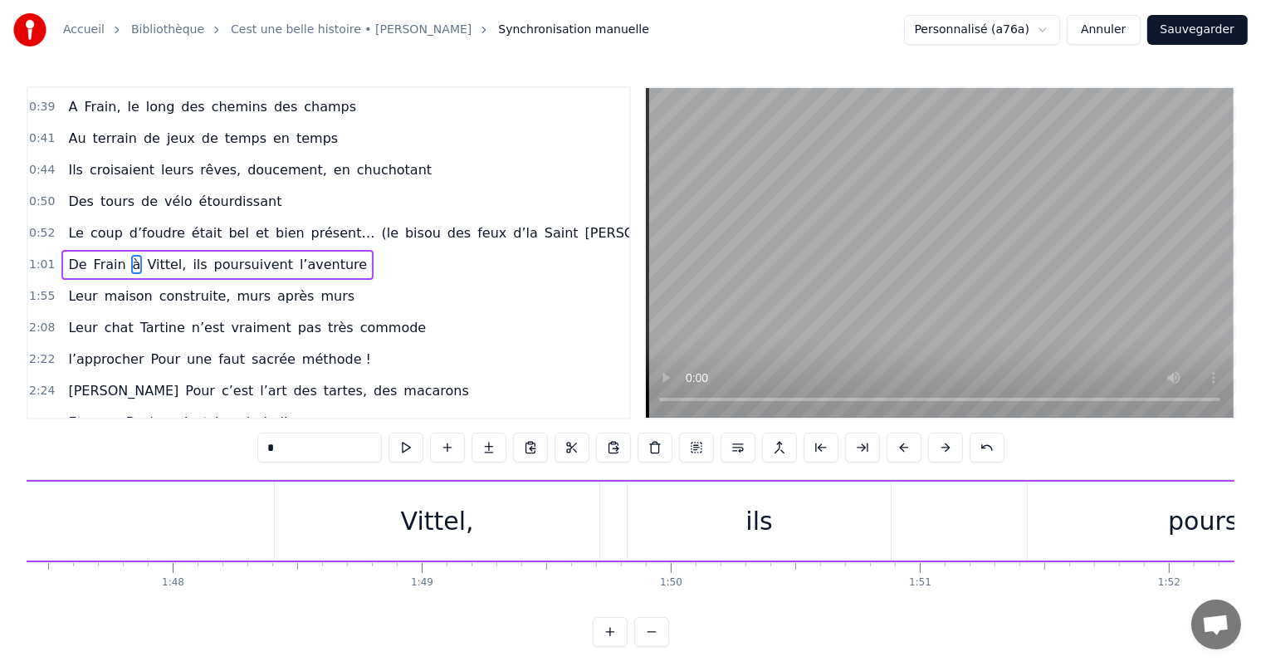
click at [452, 528] on div "Vittel," at bounding box center [437, 520] width 73 height 37
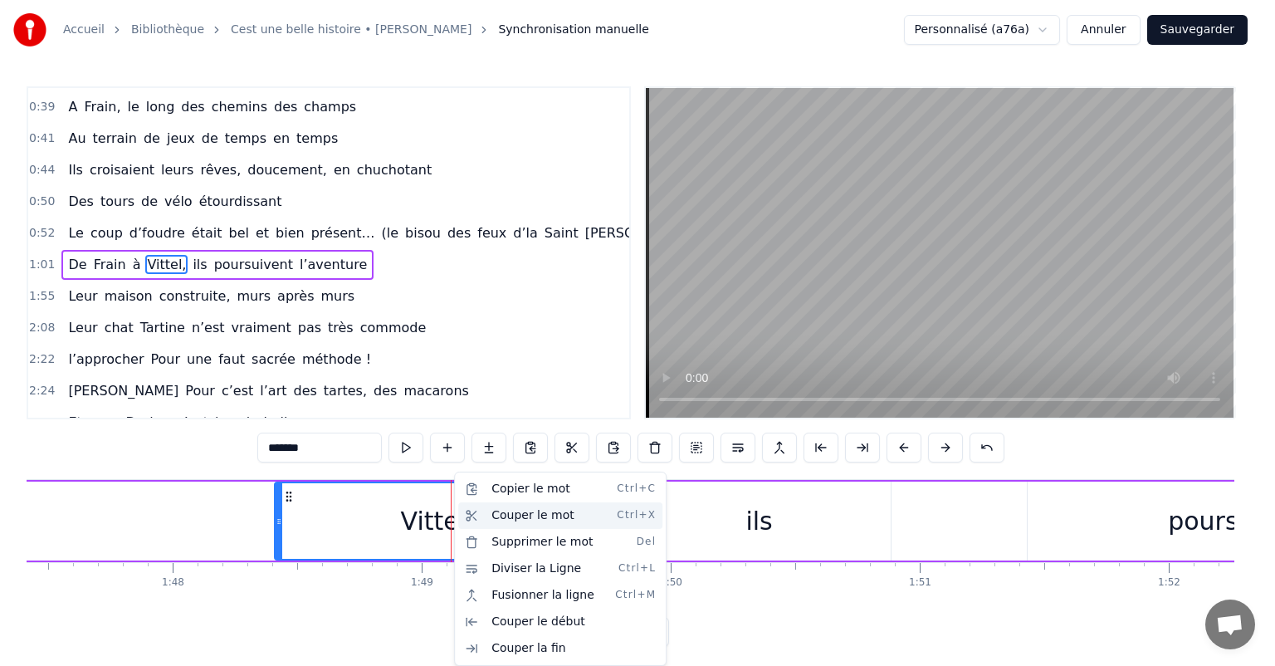
click at [501, 515] on div "Couper le mot Ctrl+X" at bounding box center [560, 515] width 204 height 27
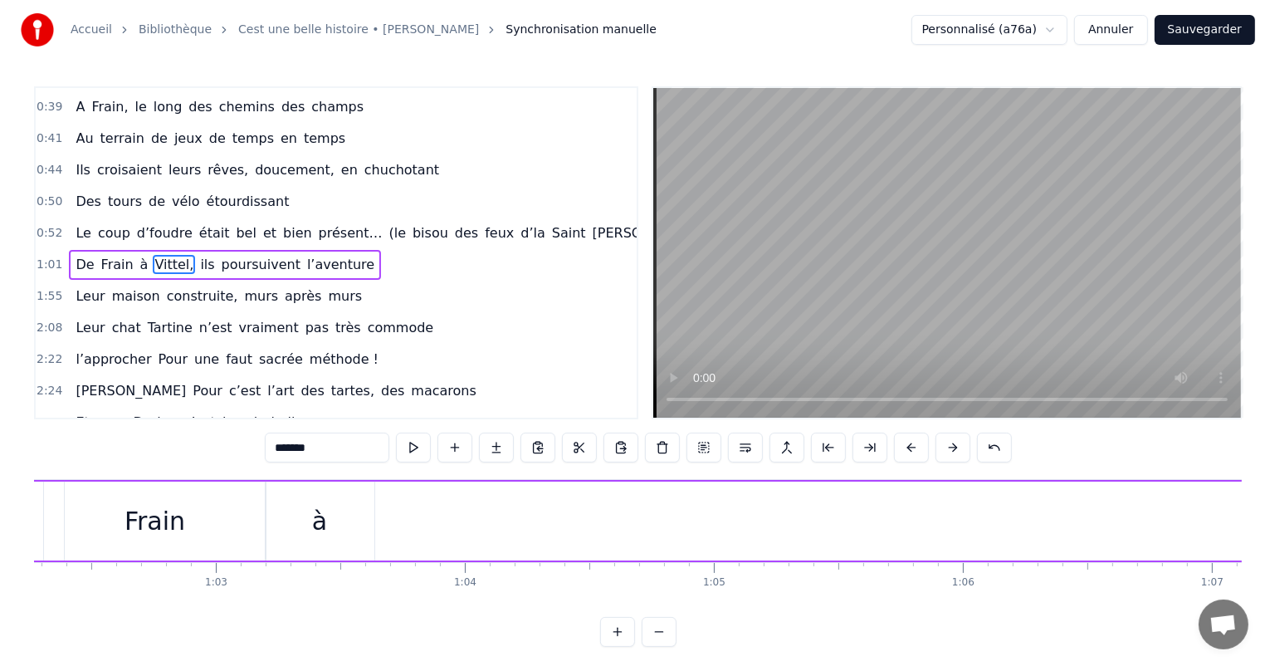
scroll to position [0, 15396]
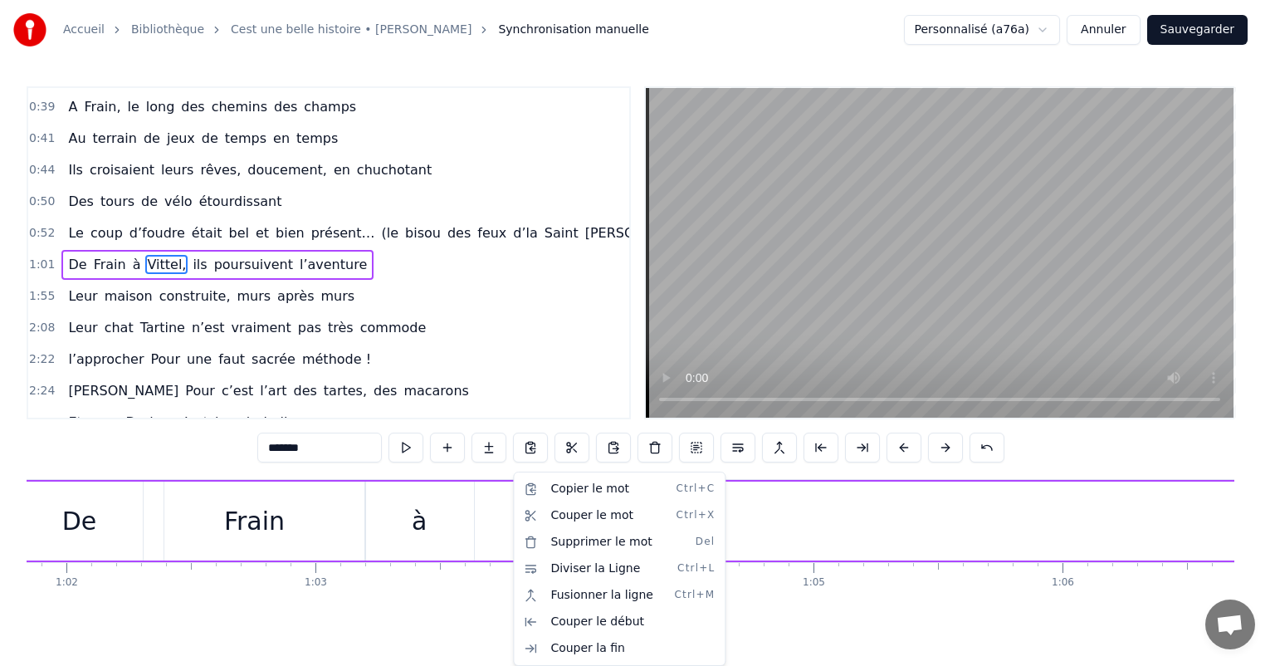
click at [493, 531] on html "Accueil Bibliothèque Cest une belle histoire • [PERSON_NAME] Synchronisation ma…" at bounding box center [637, 336] width 1275 height 673
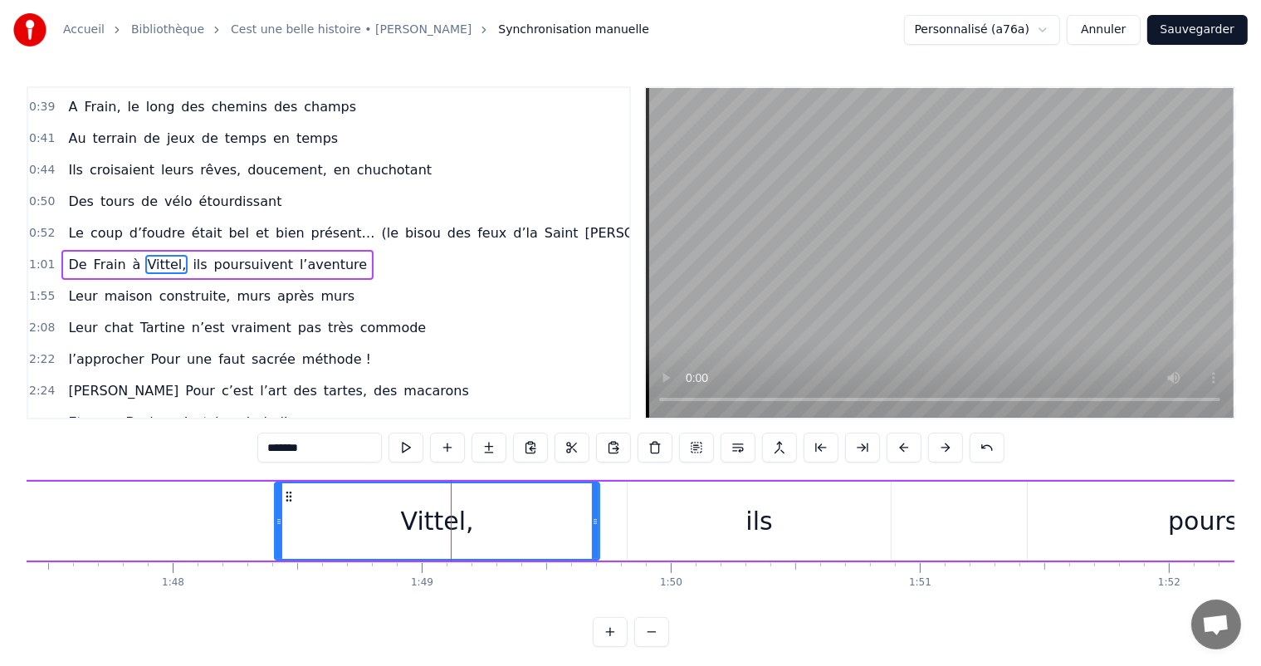
scroll to position [0, 26635]
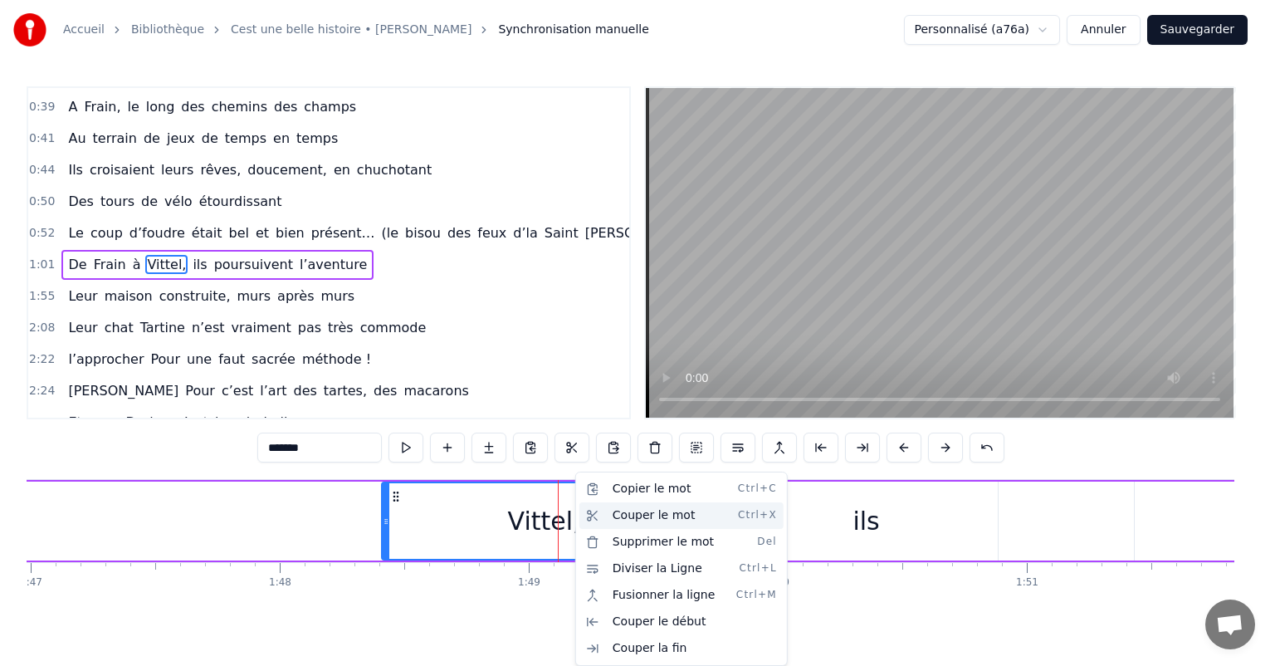
click at [614, 512] on div "Couper le mot Ctrl+X" at bounding box center [681, 515] width 204 height 27
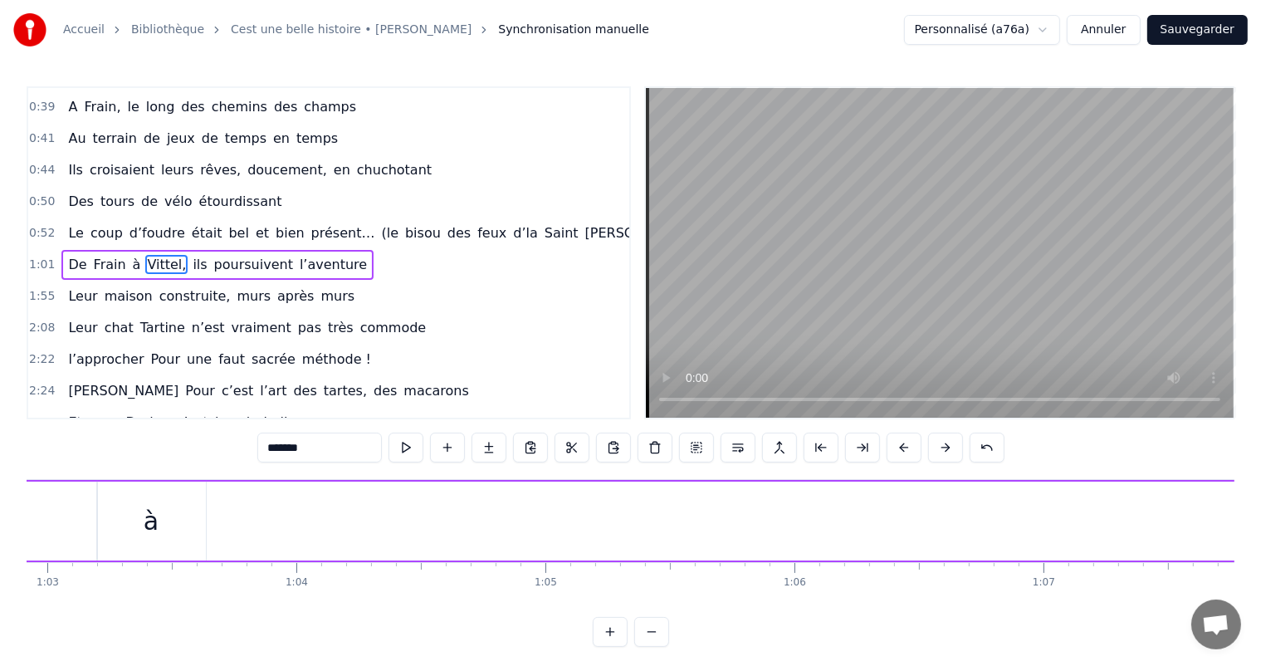
scroll to position [0, 15530]
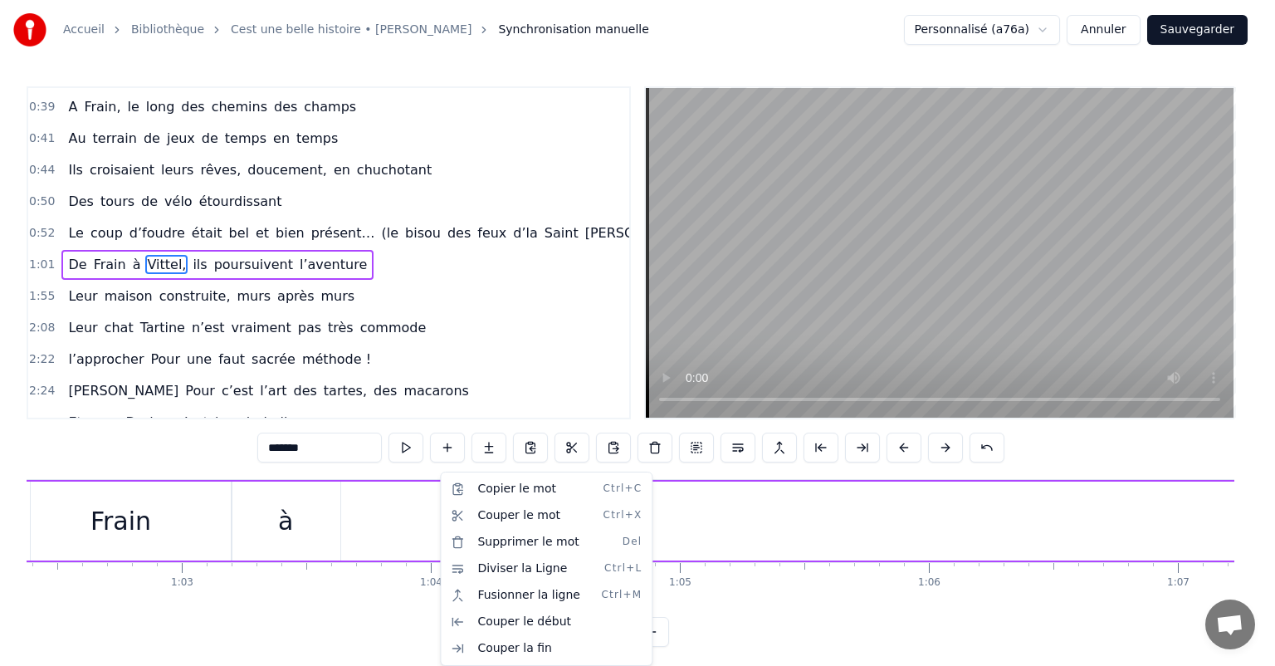
click at [355, 511] on html "Accueil Bibliothèque Cest une belle histoire • [PERSON_NAME] Synchronisation ma…" at bounding box center [637, 336] width 1275 height 673
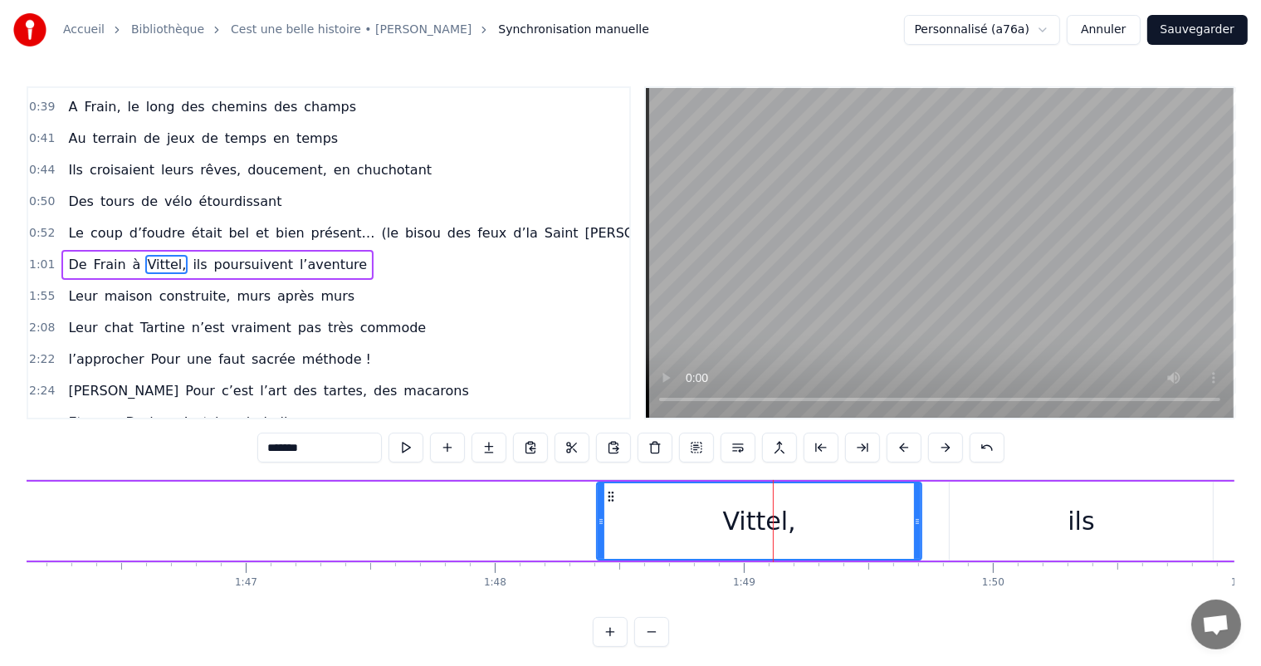
scroll to position [0, 26500]
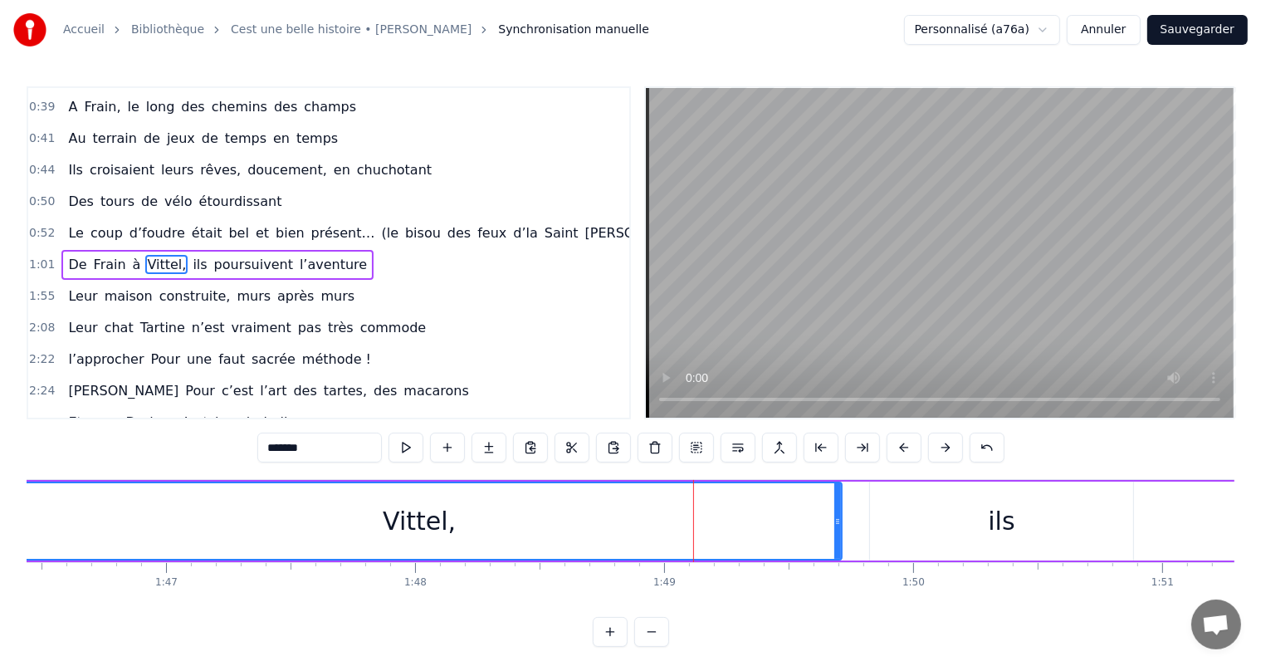
drag, startPoint x: 520, startPoint y: 511, endPoint x: 0, endPoint y: 583, distance: 525.3
click at [0, 583] on div "Accueil Bibliothèque Cest une belle histoire • [PERSON_NAME] Synchronisation ma…" at bounding box center [630, 323] width 1261 height 646
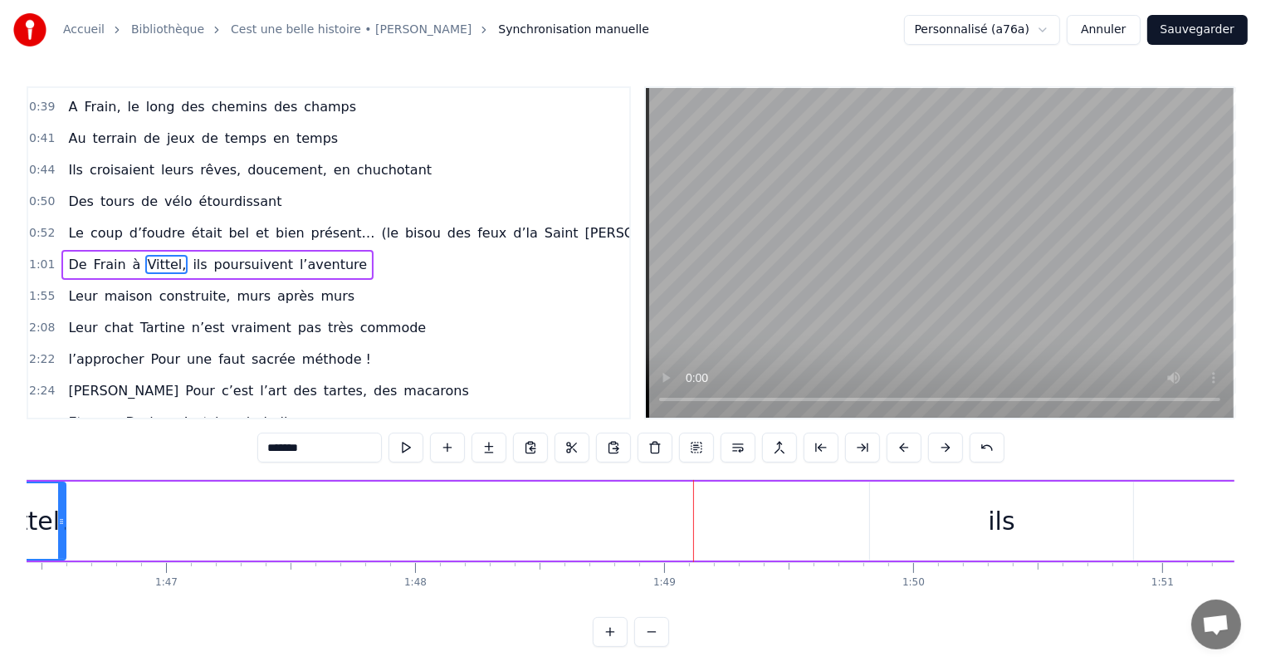
drag, startPoint x: 836, startPoint y: 521, endPoint x: 56, endPoint y: 521, distance: 779.3
click at [58, 521] on icon at bounding box center [61, 521] width 7 height 13
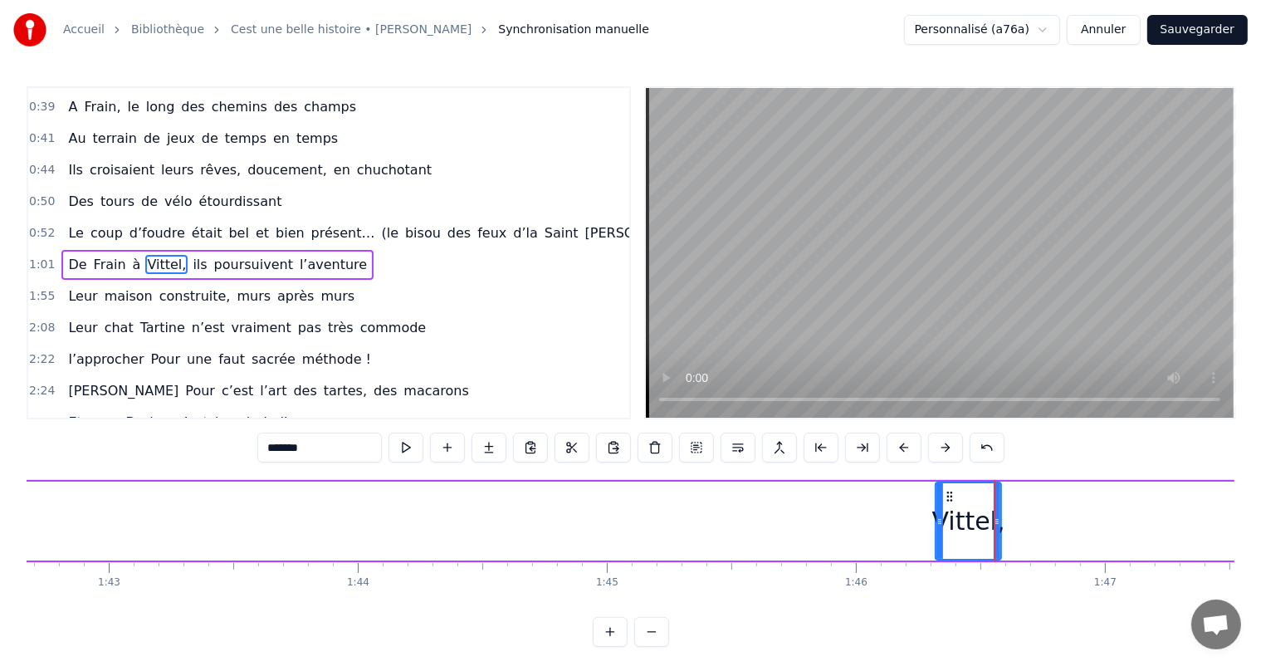
scroll to position [0, 25401]
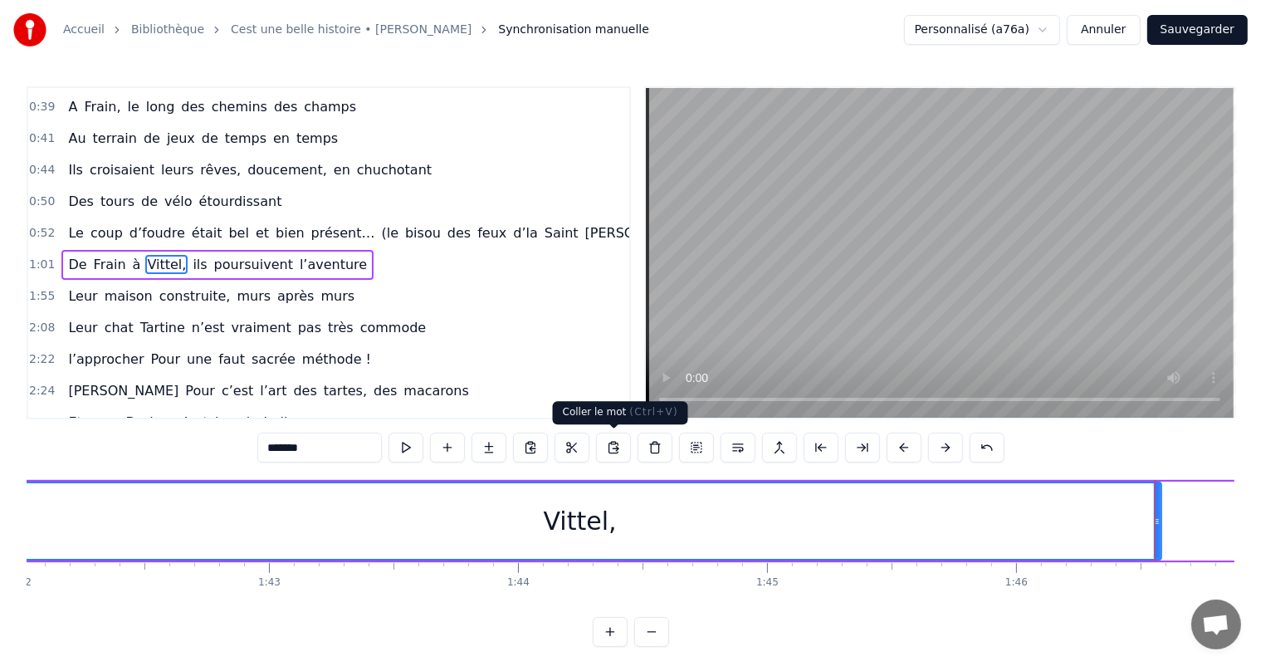
drag, startPoint x: 1097, startPoint y: 519, endPoint x: 0, endPoint y: 534, distance: 1097.2
click at [0, 534] on div "Accueil Bibliothèque Cest une belle histoire • [PERSON_NAME] Synchronisation ma…" at bounding box center [630, 323] width 1261 height 646
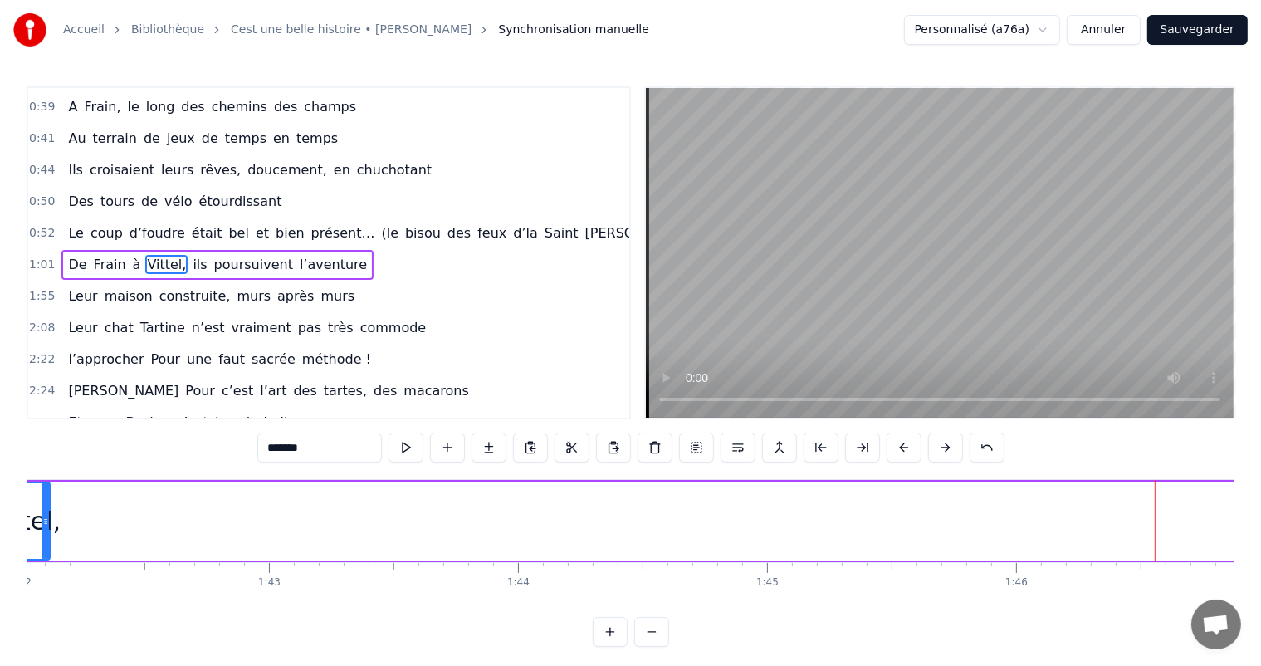
drag, startPoint x: 1155, startPoint y: 509, endPoint x: 44, endPoint y: 537, distance: 1111.6
click at [44, 537] on div at bounding box center [45, 521] width 7 height 76
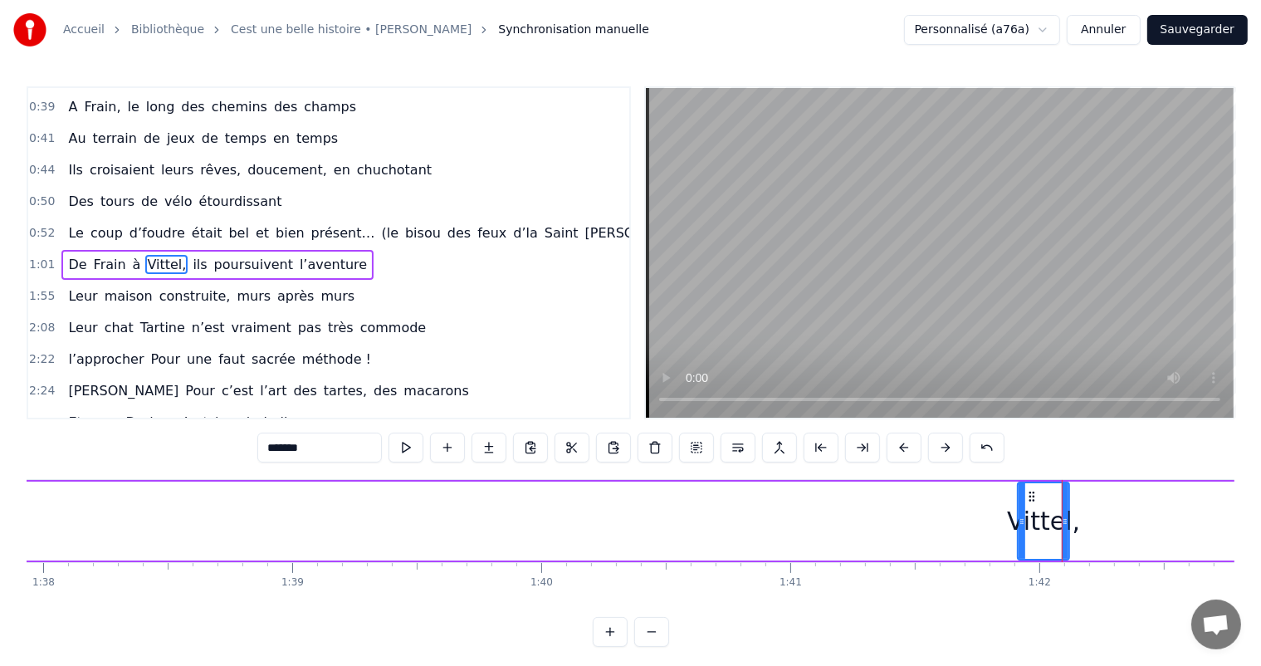
scroll to position [0, 24462]
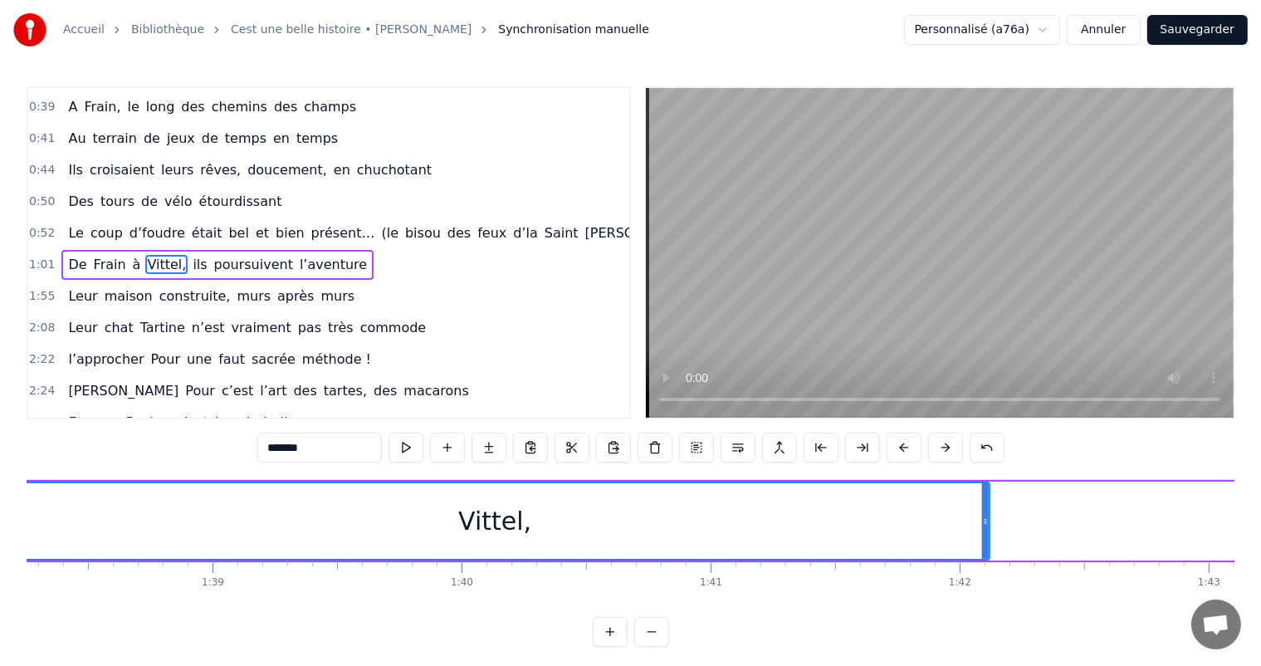
drag, startPoint x: 938, startPoint y: 509, endPoint x: 0, endPoint y: 519, distance: 937.8
click at [0, 519] on div "Accueil Bibliothèque Cest une belle histoire • [PERSON_NAME] Synchronisation ma…" at bounding box center [630, 323] width 1261 height 646
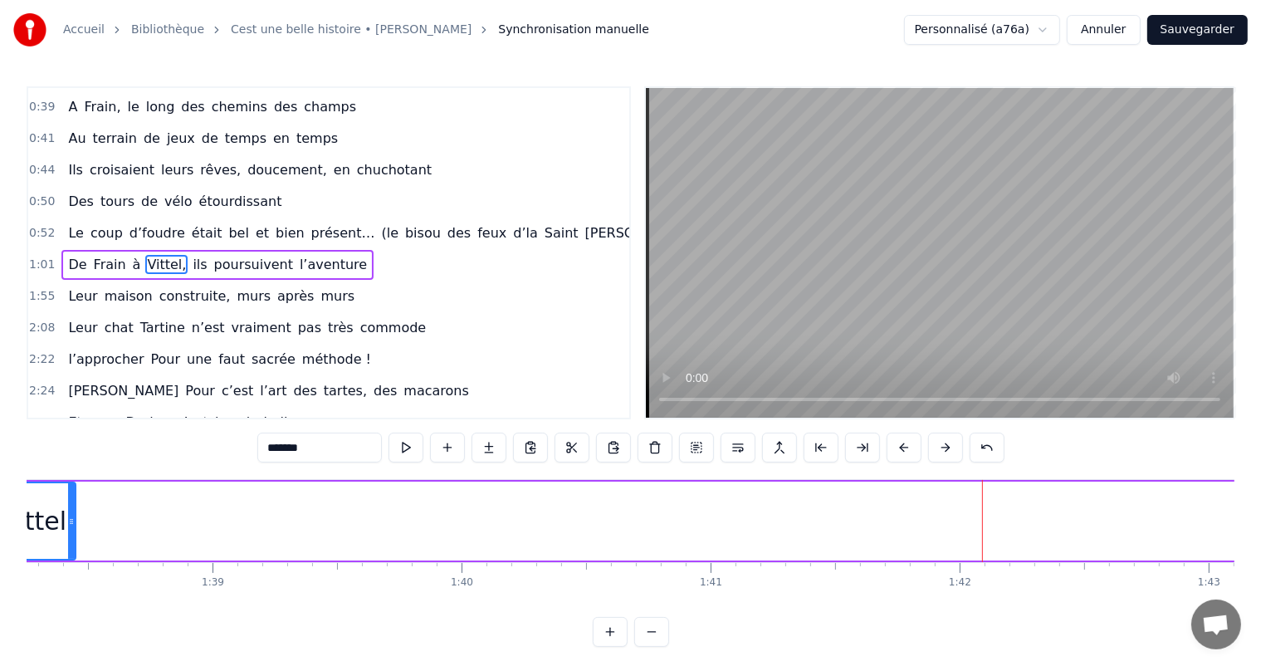
drag, startPoint x: 983, startPoint y: 494, endPoint x: 58, endPoint y: 482, distance: 925.4
click at [68, 483] on div at bounding box center [71, 521] width 7 height 76
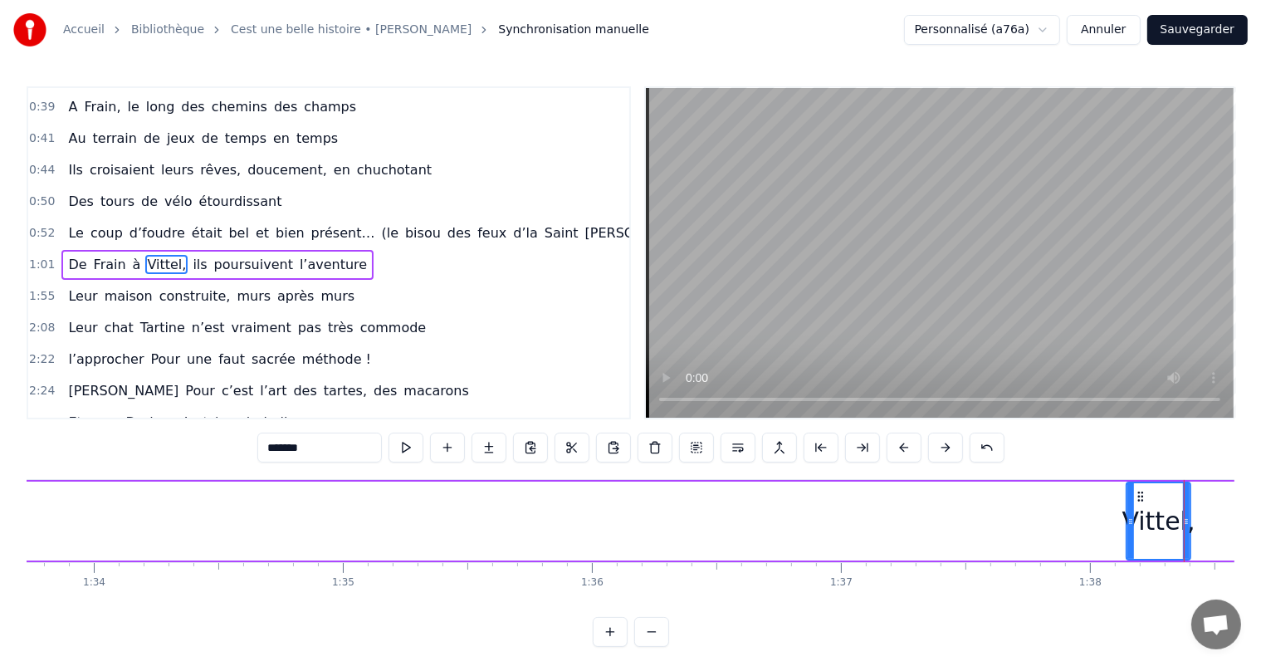
scroll to position [0, 23282]
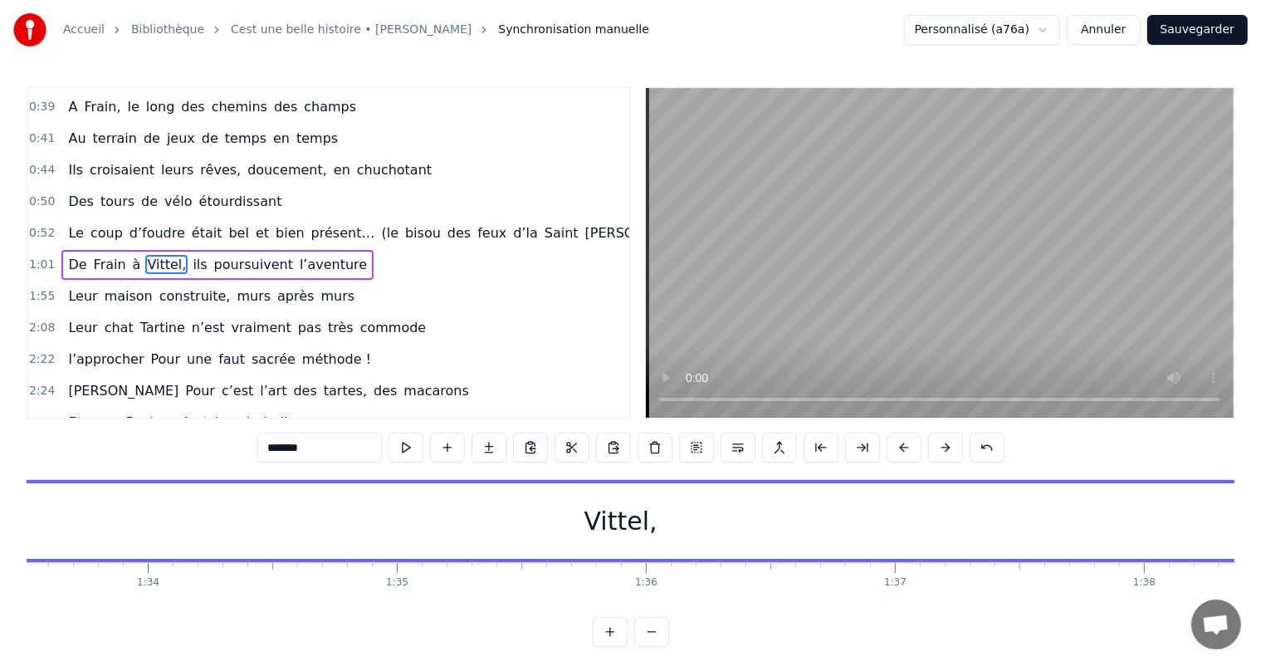
drag, startPoint x: 1183, startPoint y: 510, endPoint x: 0, endPoint y: 495, distance: 1183.5
click at [0, 495] on div "Accueil Bibliothèque Cest une belle histoire • [PERSON_NAME] Synchronisation ma…" at bounding box center [630, 323] width 1261 height 646
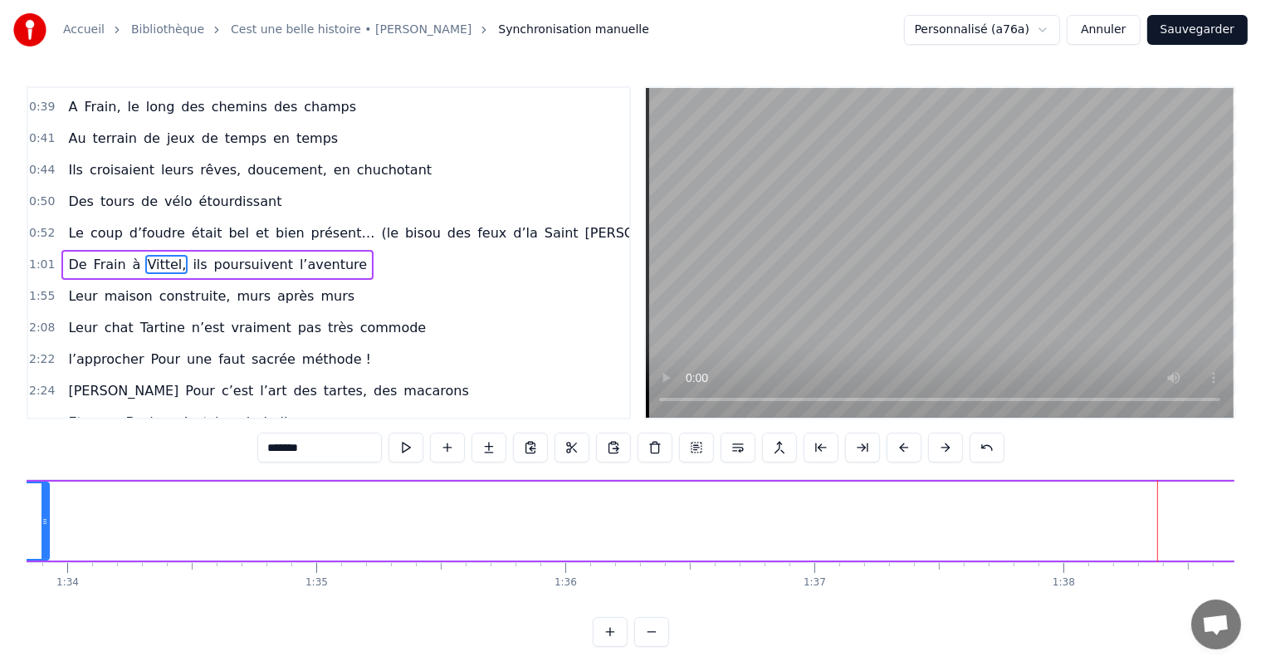
drag, startPoint x: 1158, startPoint y: 520, endPoint x: 49, endPoint y: 489, distance: 1109.2
click at [44, 489] on div at bounding box center [44, 521] width 7 height 76
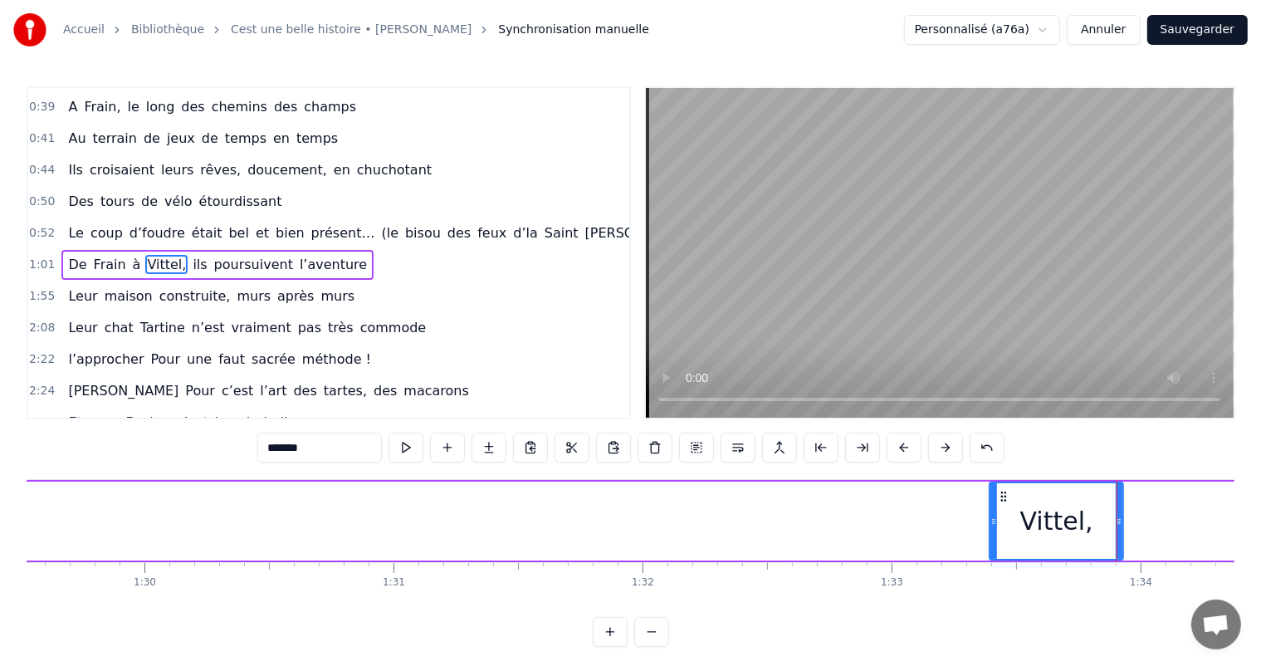
scroll to position [0, 22209]
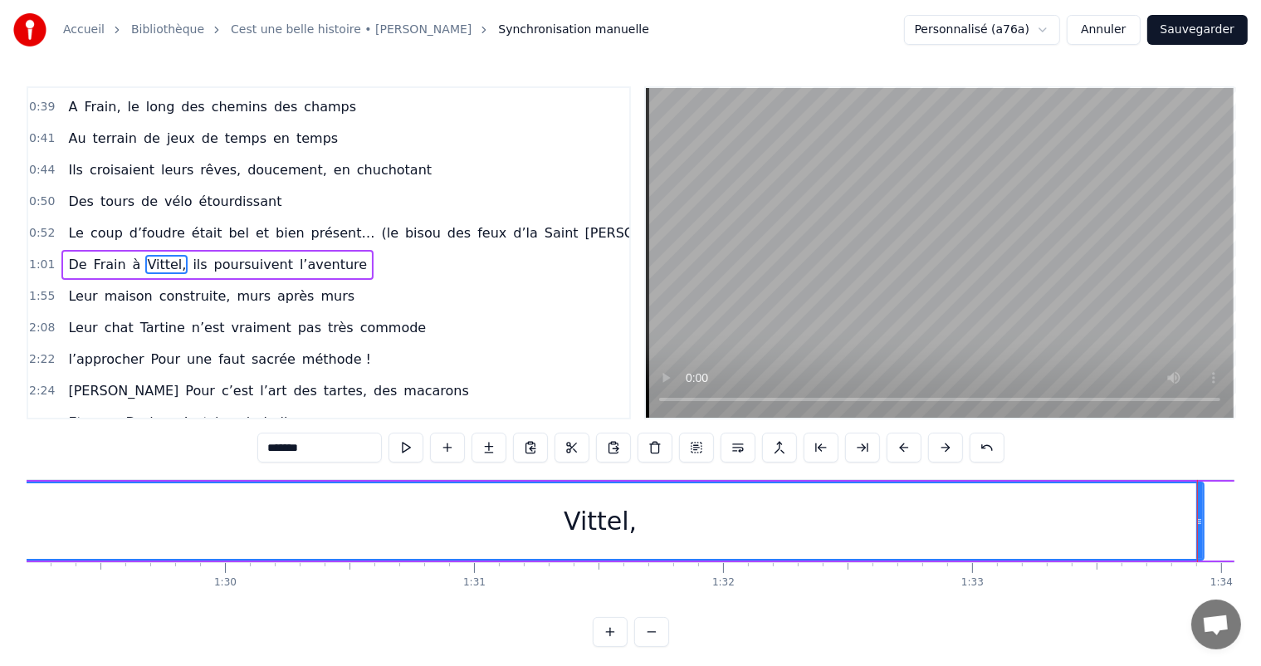
drag, startPoint x: 1073, startPoint y: 518, endPoint x: 0, endPoint y: 545, distance: 1073.4
click at [0, 545] on div "Accueil Bibliothèque Cest une belle histoire • [PERSON_NAME] Synchronisation ma…" at bounding box center [630, 323] width 1261 height 646
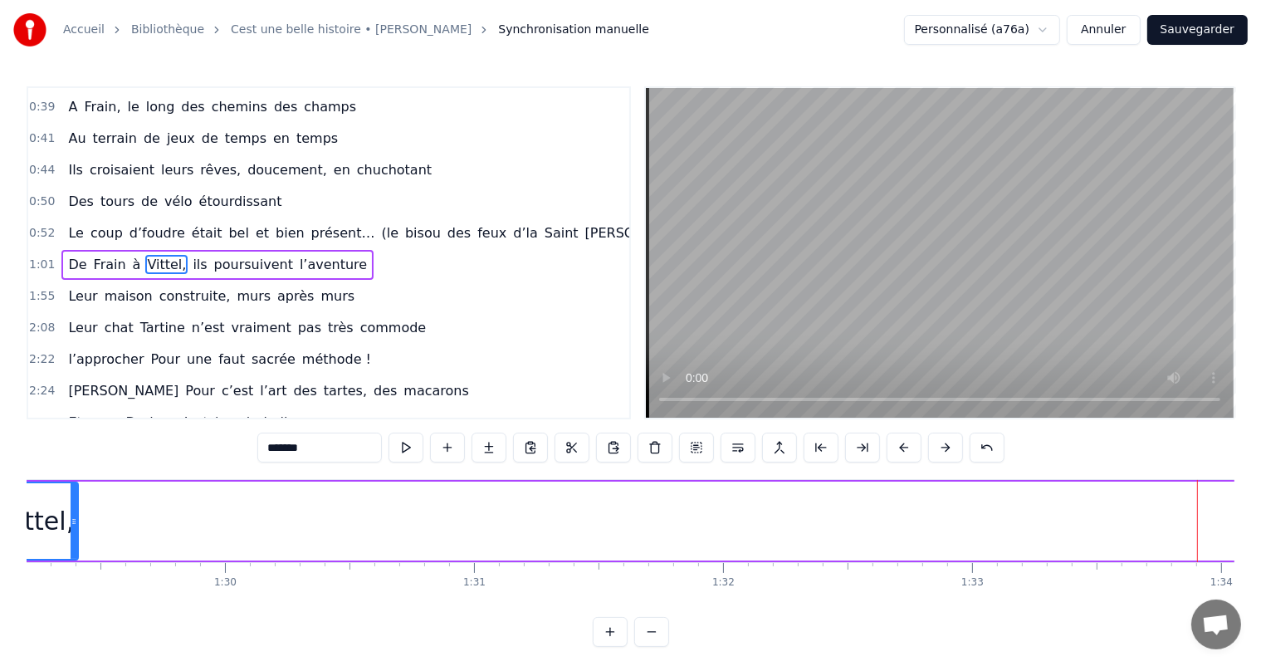
drag, startPoint x: 1201, startPoint y: 511, endPoint x: 76, endPoint y: 521, distance: 1125.4
click at [76, 521] on div at bounding box center [74, 521] width 7 height 76
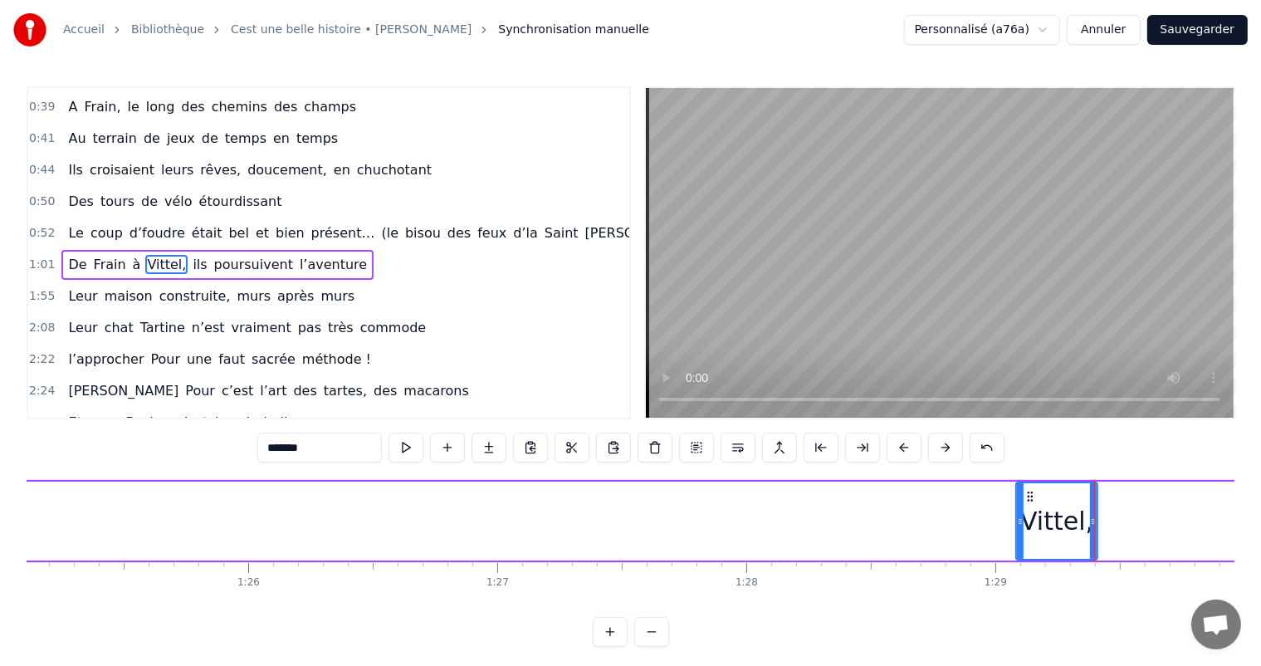
scroll to position [0, 21136]
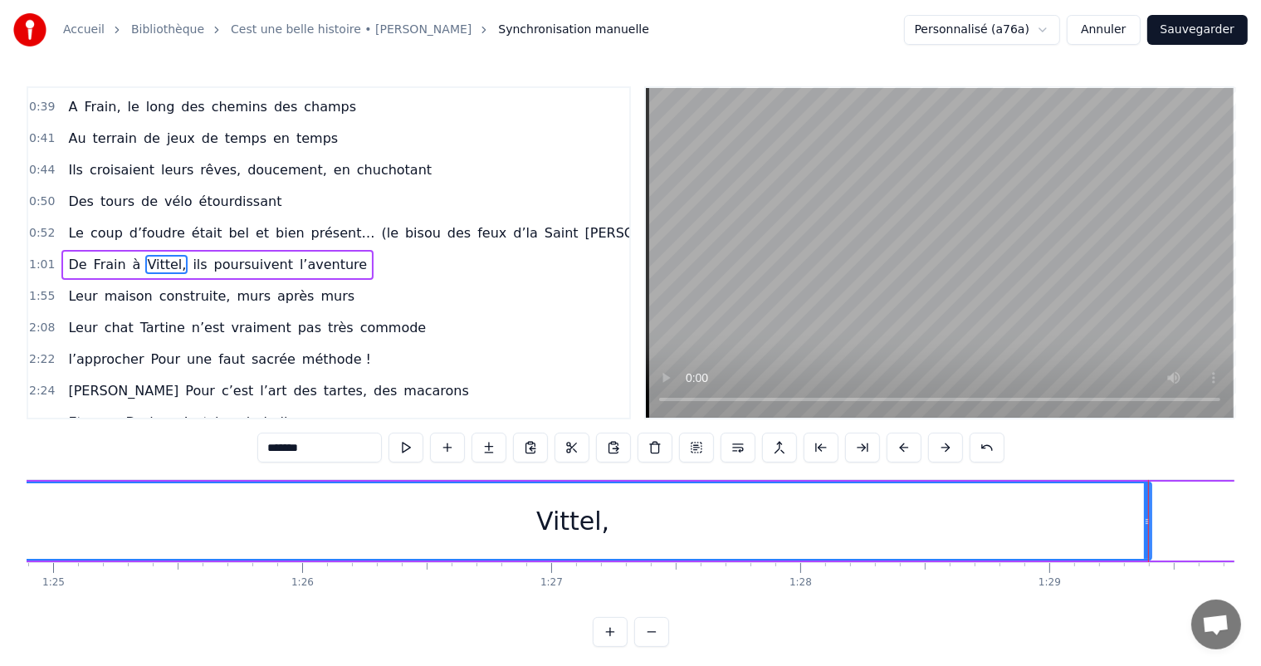
drag, startPoint x: 1076, startPoint y: 524, endPoint x: 0, endPoint y: 585, distance: 1077.2
click at [0, 585] on div "Accueil Bibliothèque Cest une belle histoire • [PERSON_NAME] Synchronisation ma…" at bounding box center [630, 323] width 1261 height 646
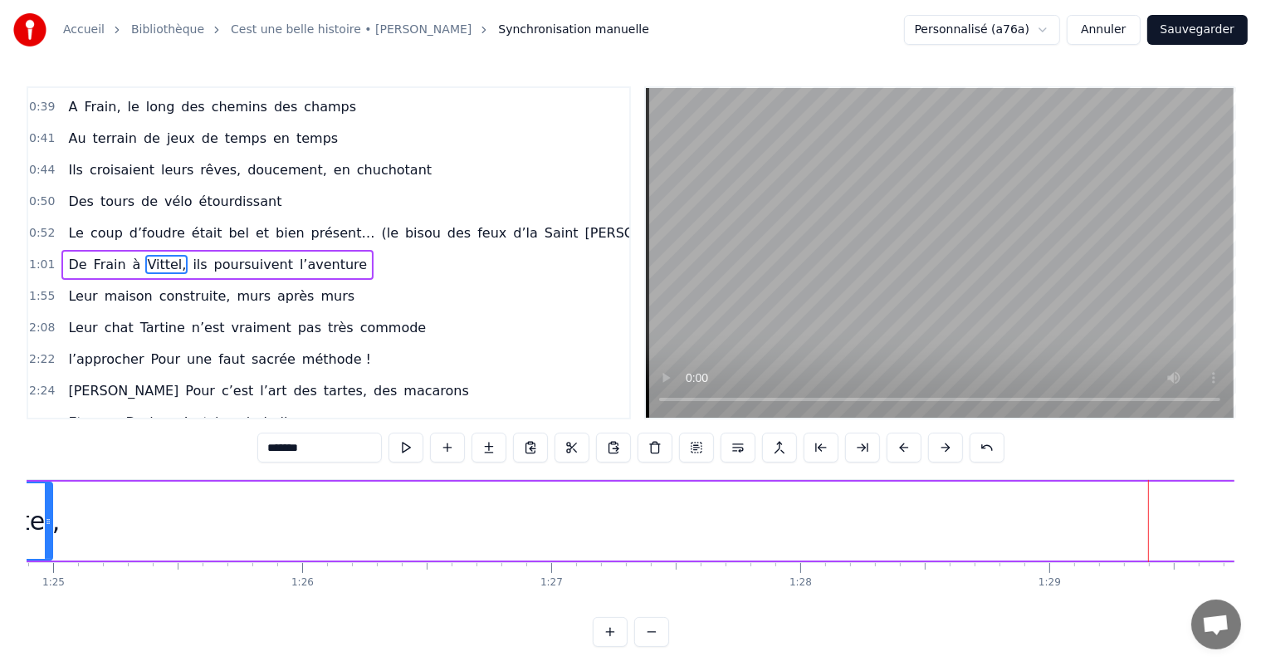
drag, startPoint x: 1145, startPoint y: 514, endPoint x: 45, endPoint y: 528, distance: 1100.5
click at [45, 529] on div at bounding box center [48, 521] width 7 height 76
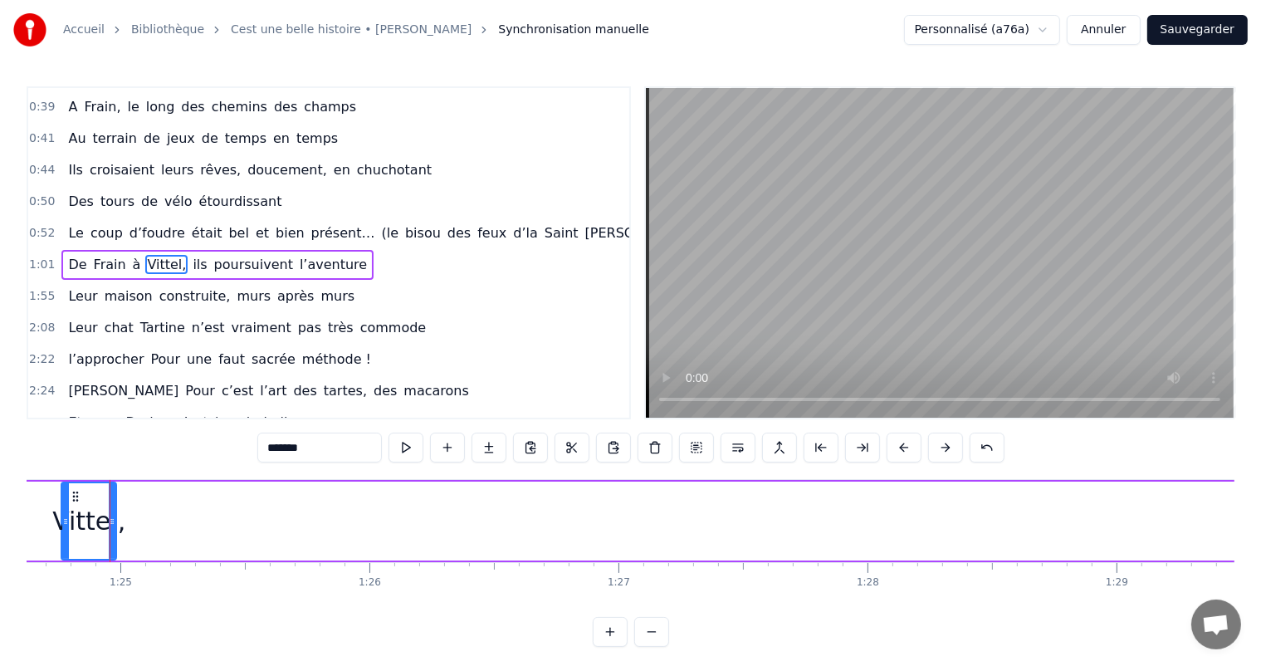
scroll to position [0, 20011]
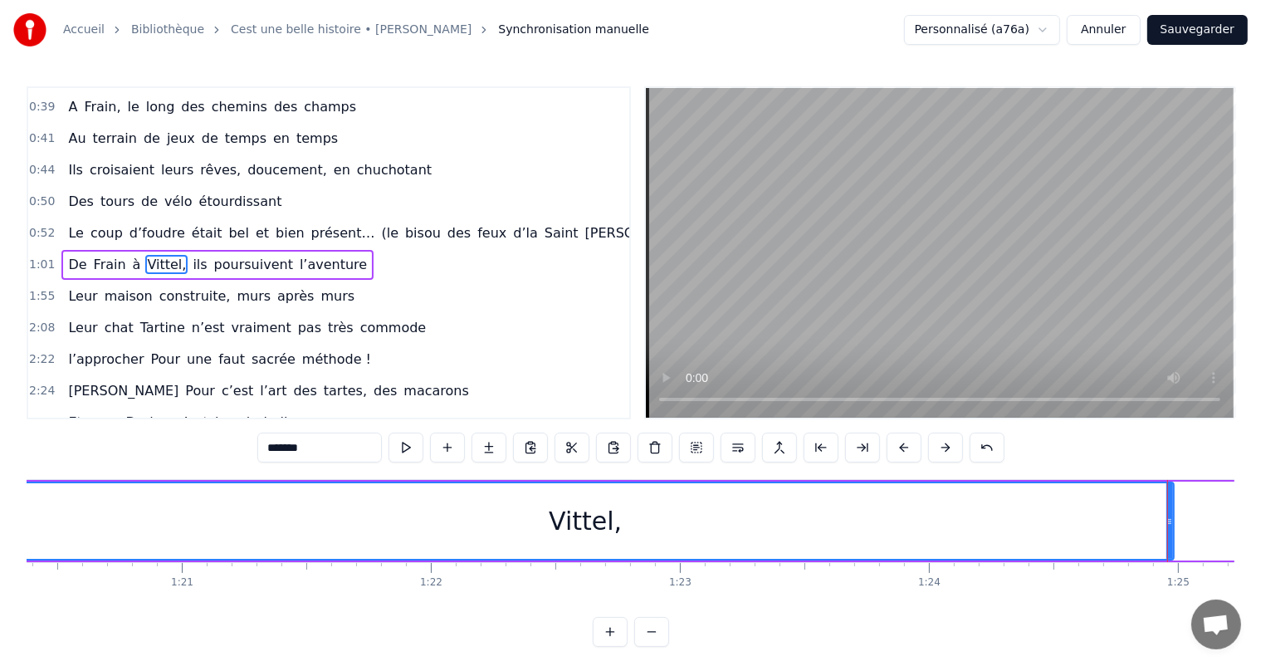
drag, startPoint x: 1122, startPoint y: 518, endPoint x: 0, endPoint y: 525, distance: 1122.0
click at [0, 525] on div "Accueil Bibliothèque Cest une belle histoire • [PERSON_NAME] Synchronisation ma…" at bounding box center [630, 323] width 1261 height 646
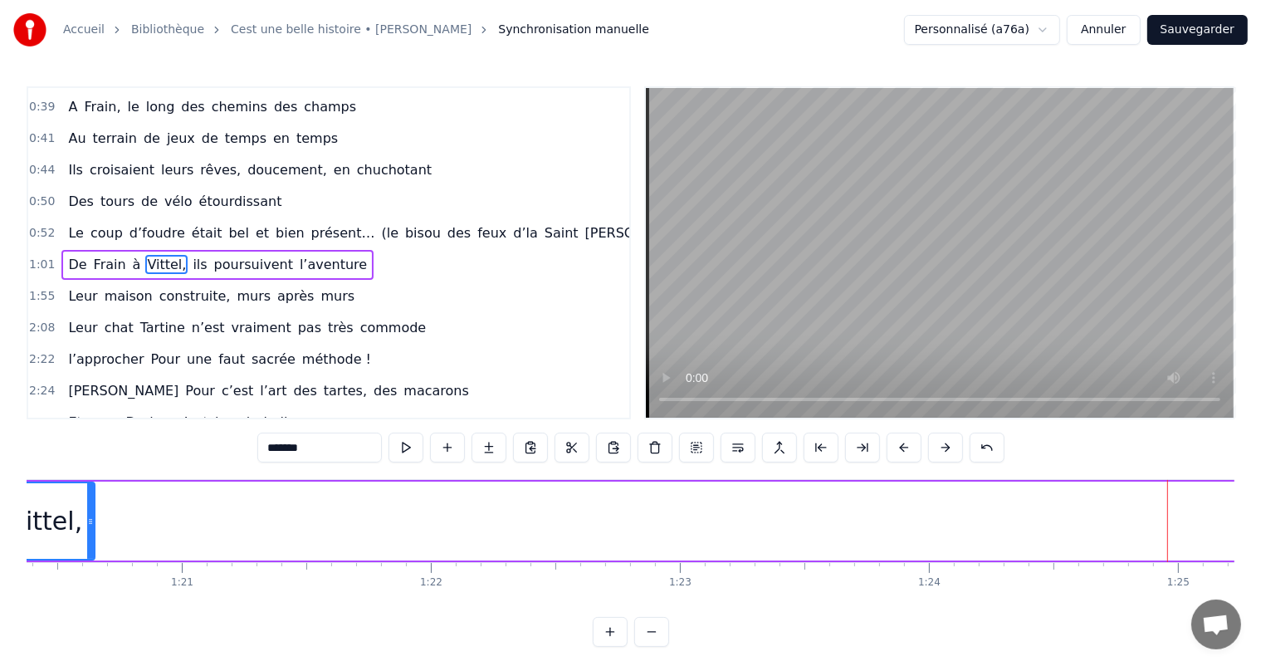
drag, startPoint x: 1168, startPoint y: 508, endPoint x: 90, endPoint y: 518, distance: 1078.9
click at [90, 518] on div at bounding box center [90, 521] width 7 height 76
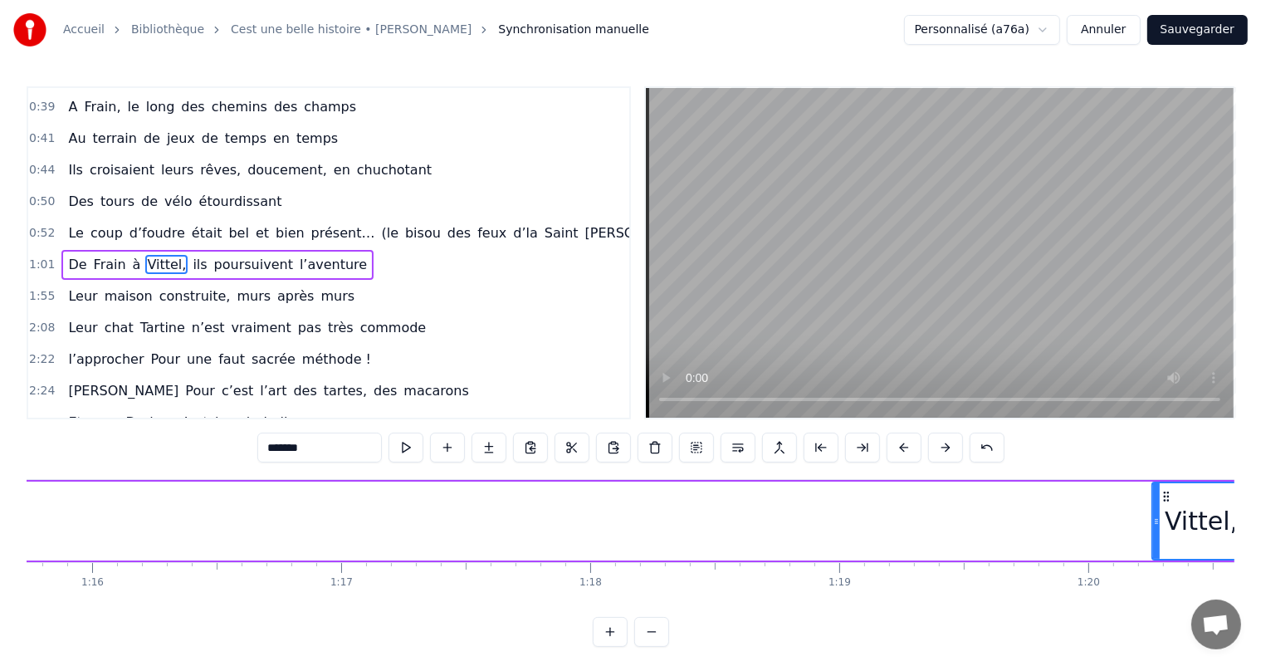
scroll to position [0, 18802]
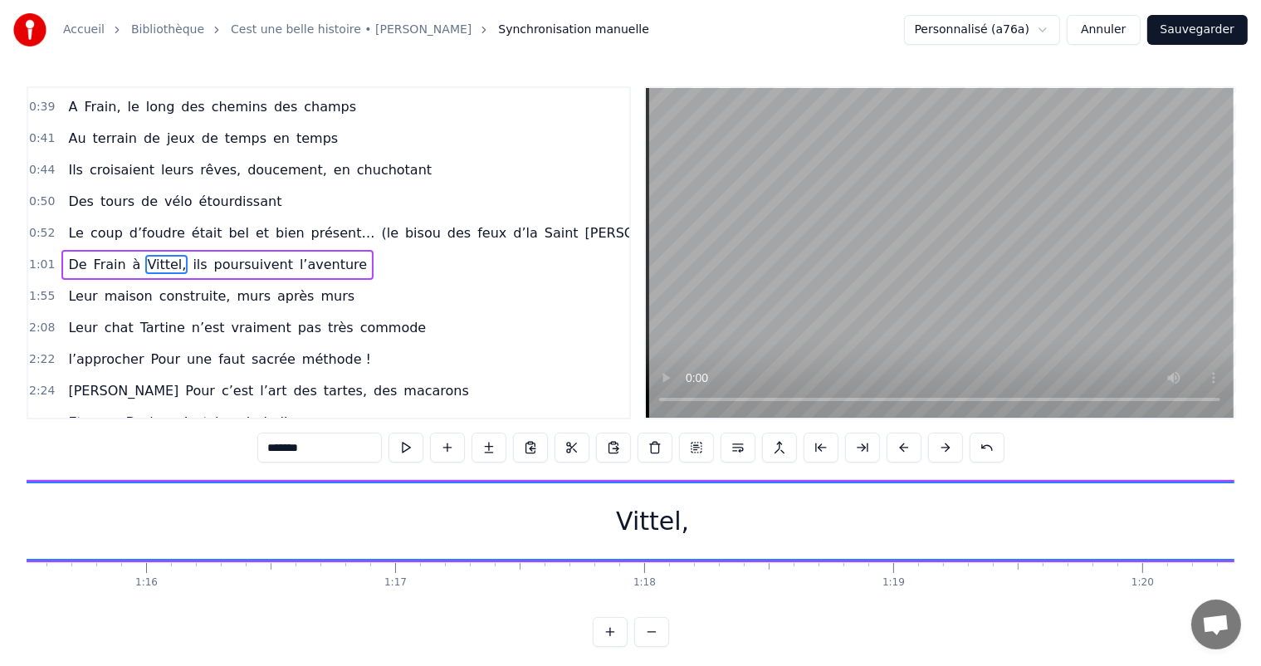
drag, startPoint x: 1205, startPoint y: 521, endPoint x: 0, endPoint y: 591, distance: 1207.0
click at [0, 591] on div "Accueil Bibliothèque Cest une belle histoire • [PERSON_NAME] Synchronisation ma…" at bounding box center [630, 323] width 1261 height 646
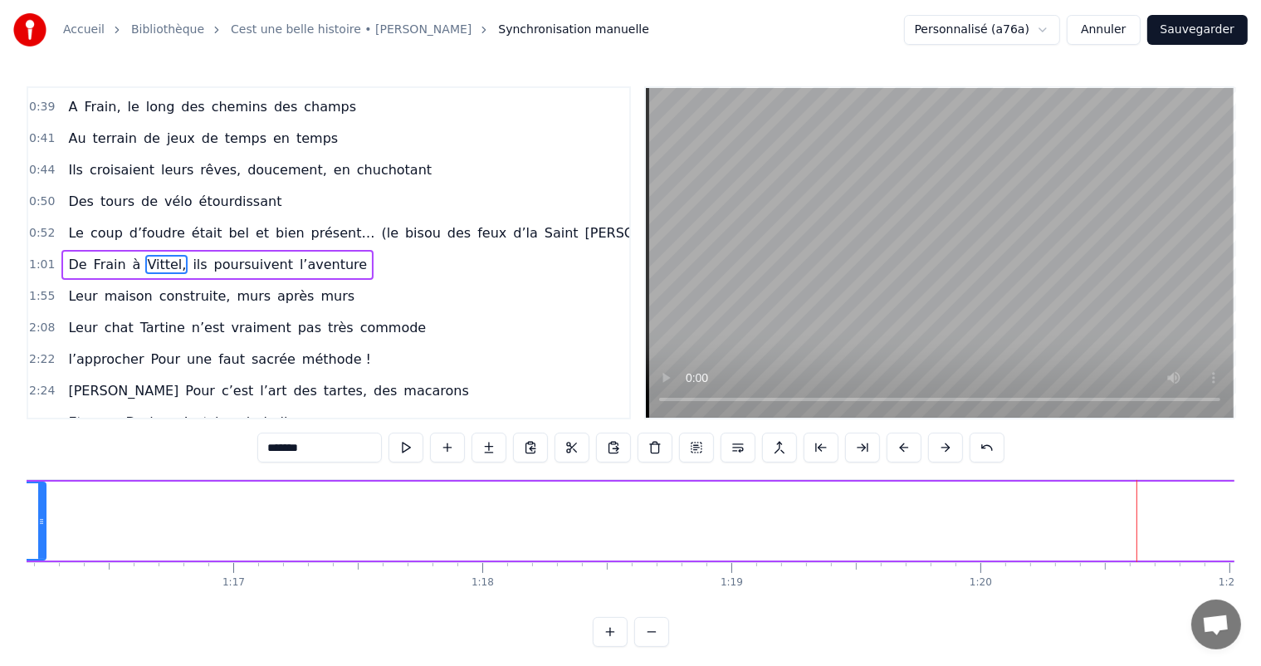
drag, startPoint x: 1139, startPoint y: 514, endPoint x: 42, endPoint y: 424, distance: 1099.9
click at [42, 424] on div "0:11 C’est 0:12 un beau roman, c’est une belle histoire 0:17 C’est une romance …" at bounding box center [630, 366] width 1207 height 560
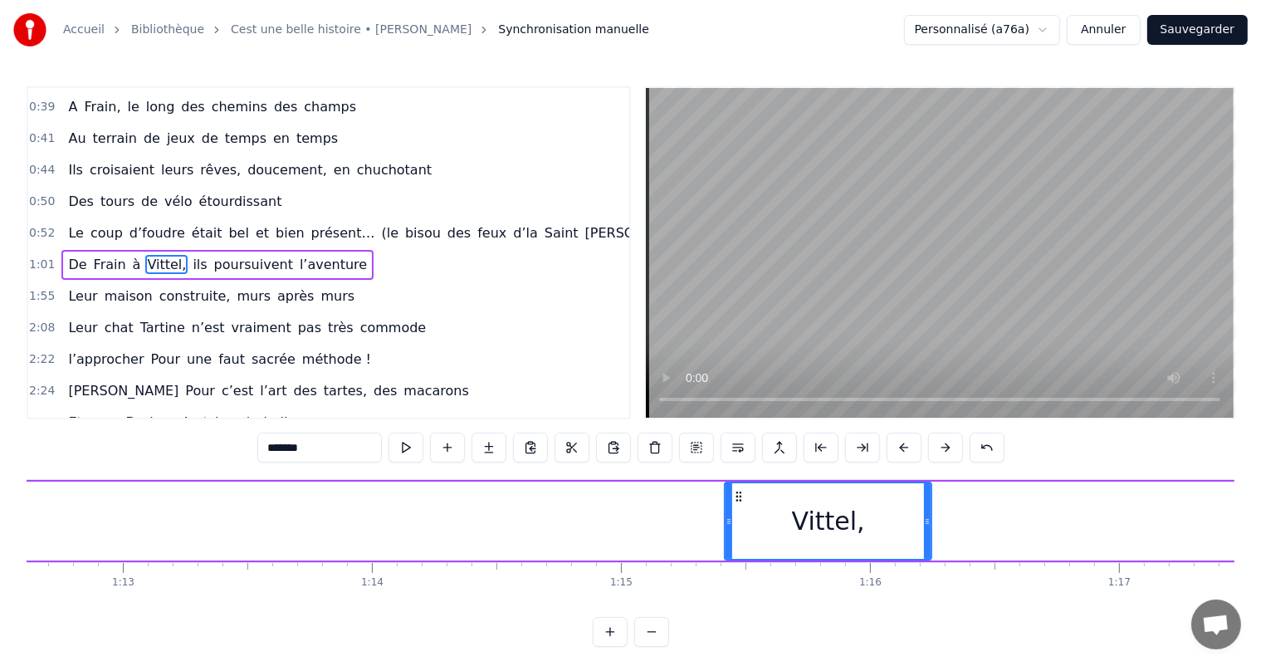
scroll to position [0, 17998]
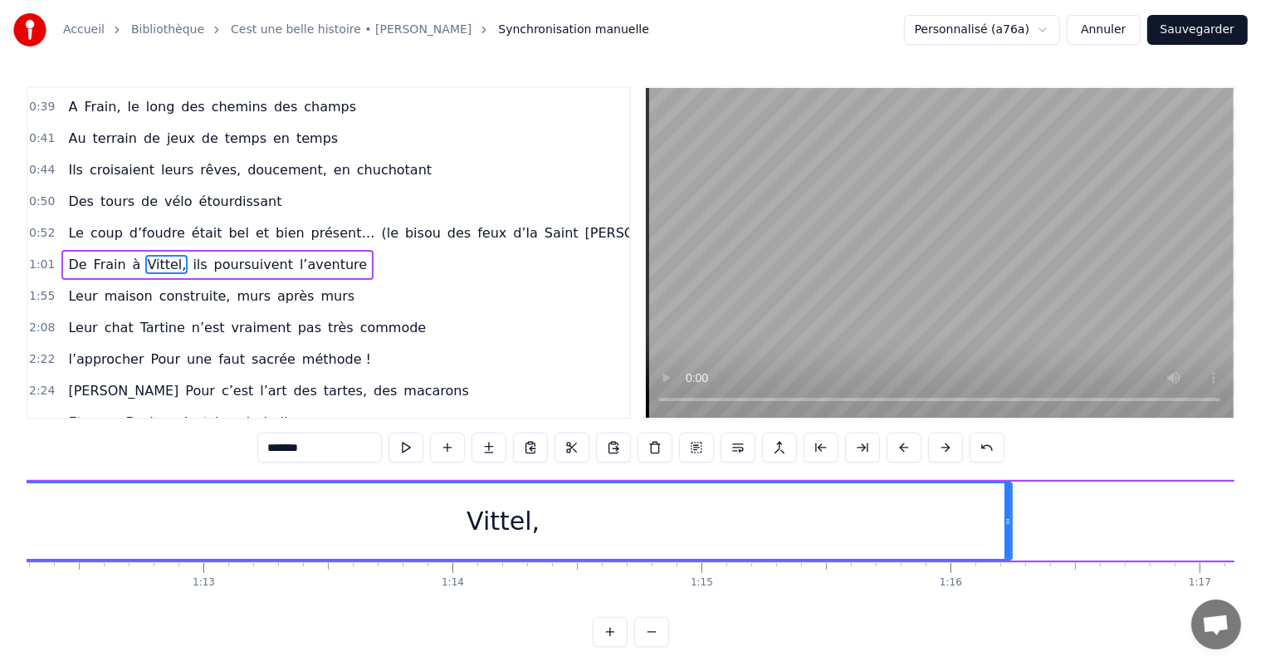
drag, startPoint x: 811, startPoint y: 512, endPoint x: 0, endPoint y: 563, distance: 812.4
click at [0, 563] on div "Accueil Bibliothèque Cest une belle histoire • [PERSON_NAME] Synchronisation ma…" at bounding box center [630, 323] width 1261 height 646
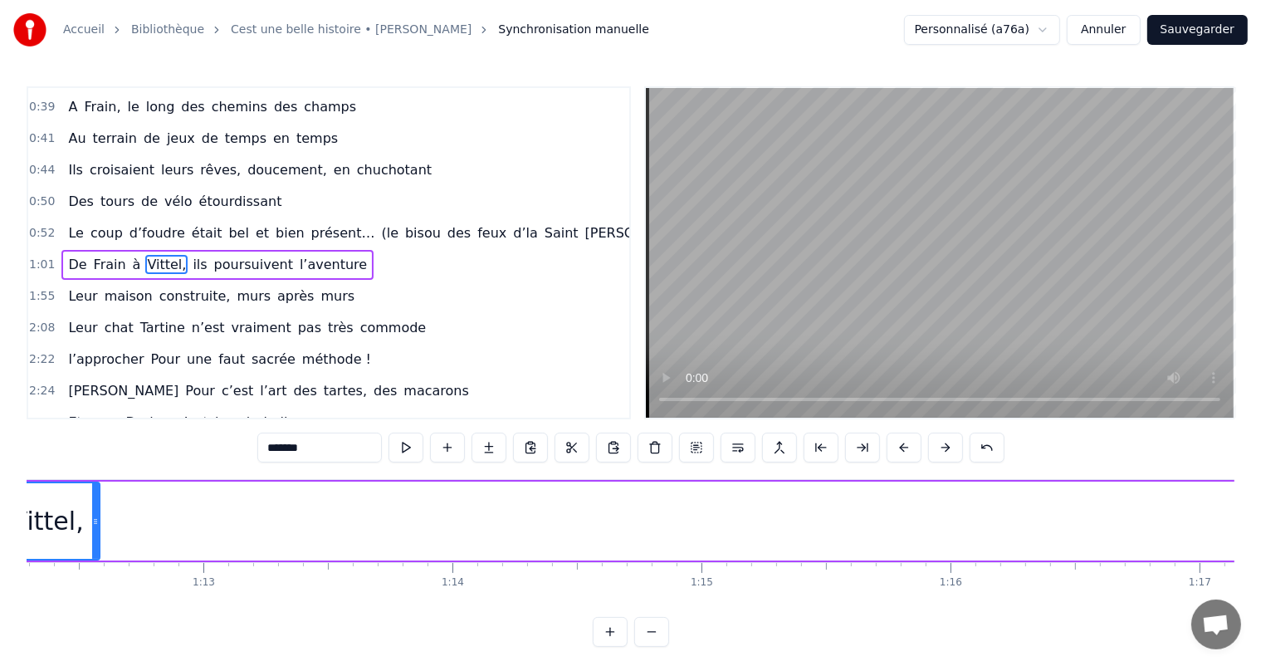
drag, startPoint x: 1008, startPoint y: 505, endPoint x: 183, endPoint y: 506, distance: 825.7
click at [99, 504] on div at bounding box center [95, 521] width 7 height 76
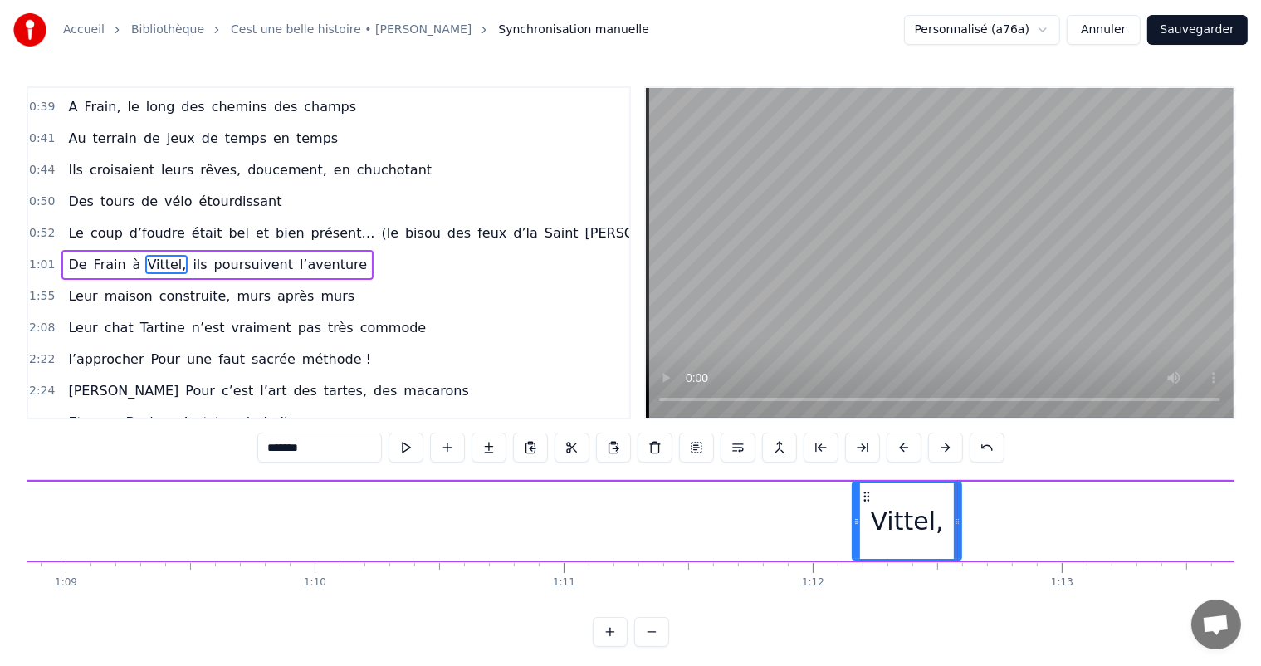
scroll to position [0, 17005]
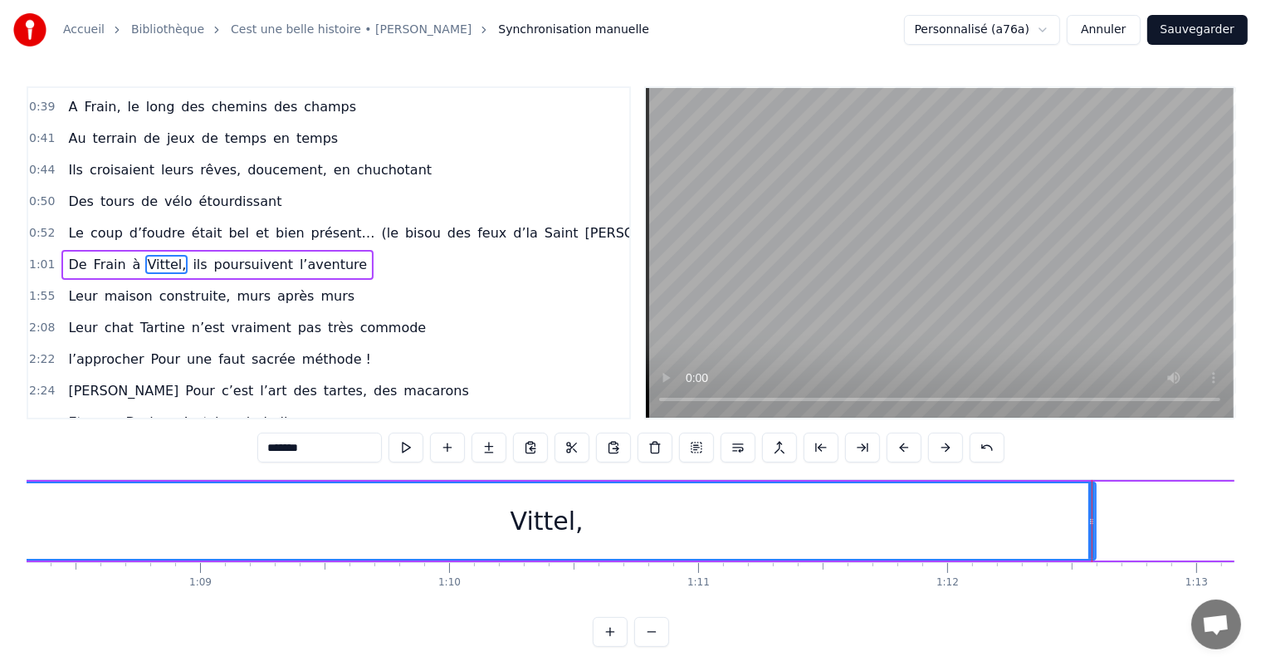
drag, startPoint x: 989, startPoint y: 516, endPoint x: 0, endPoint y: 583, distance: 991.5
click at [0, 583] on div "Accueil Bibliothèque Cest une belle histoire • [PERSON_NAME] Synchronisation ma…" at bounding box center [630, 323] width 1261 height 646
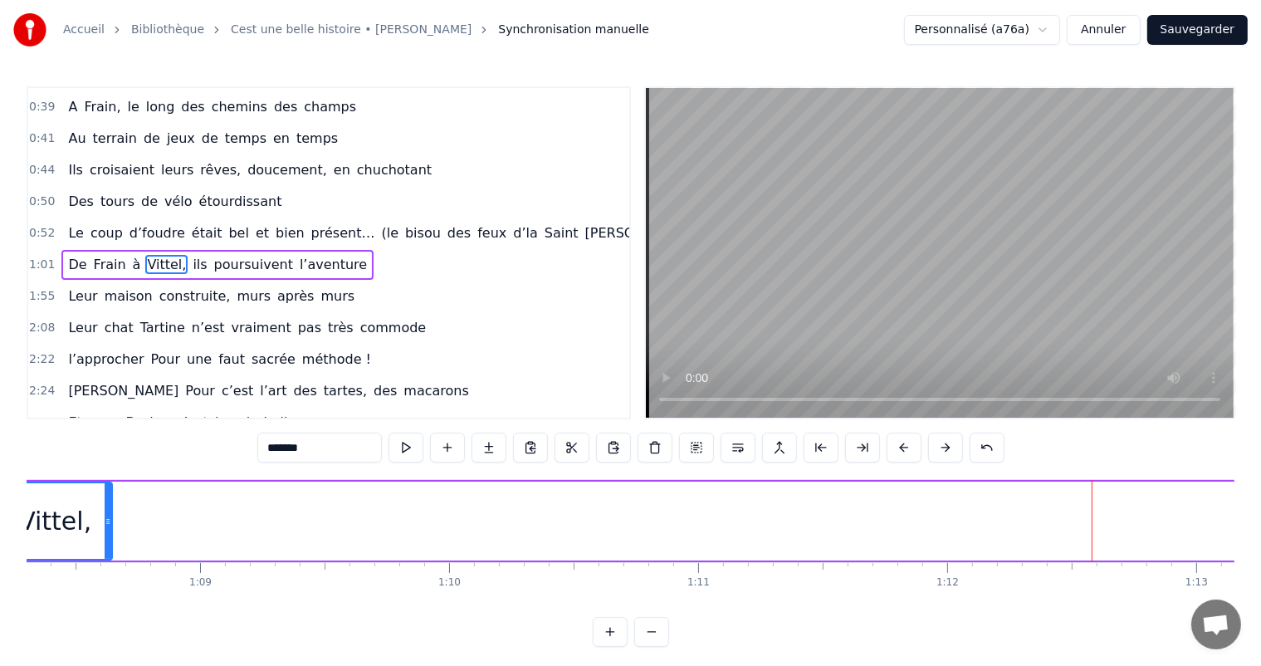
drag, startPoint x: 1092, startPoint y: 515, endPoint x: 105, endPoint y: 479, distance: 987.4
click at [105, 478] on div "0:11 C’est 0:12 un beau roman, c’est une belle histoire 0:17 C’est une romance …" at bounding box center [630, 366] width 1207 height 560
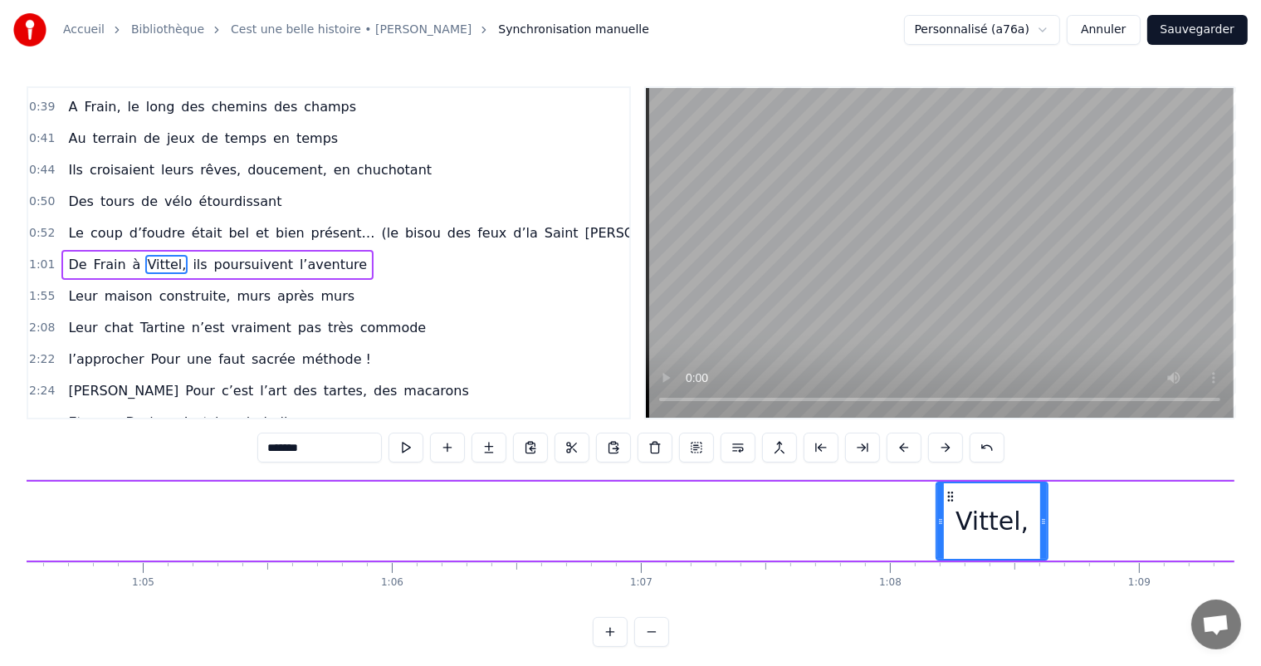
scroll to position [0, 15986]
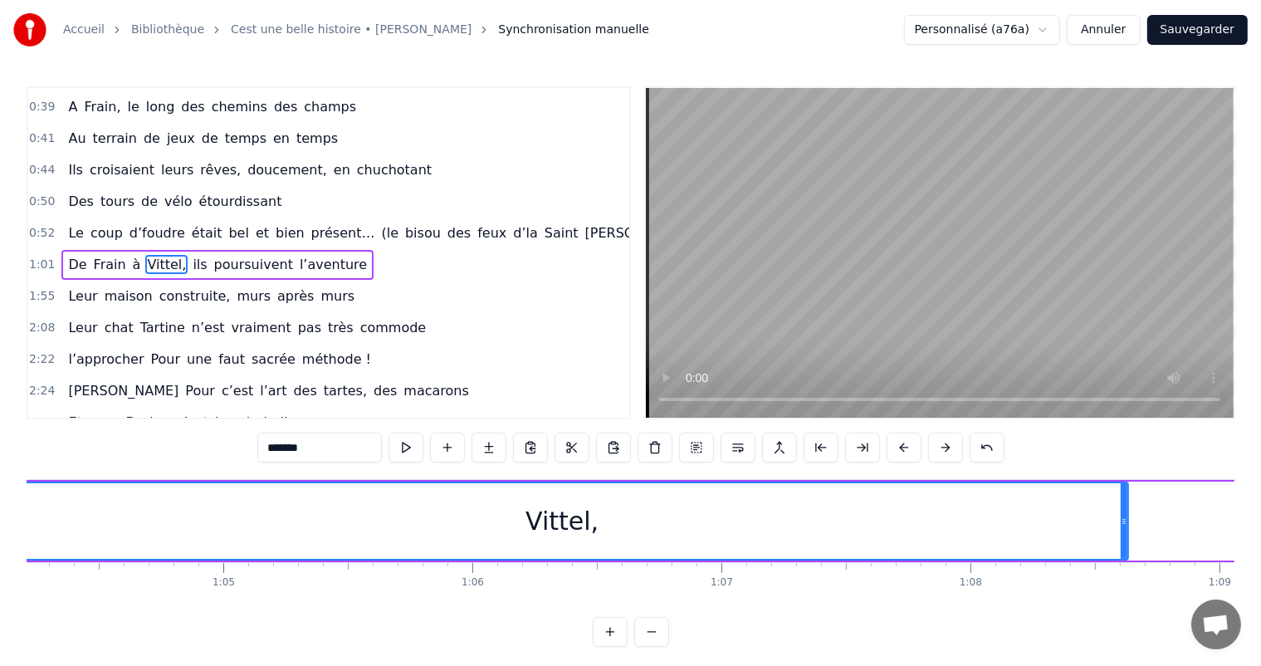
drag, startPoint x: 1021, startPoint y: 513, endPoint x: 0, endPoint y: 545, distance: 1021.3
click at [0, 545] on div "Accueil Bibliothèque Cest une belle histoire • [PERSON_NAME] Synchronisation ma…" at bounding box center [630, 323] width 1261 height 646
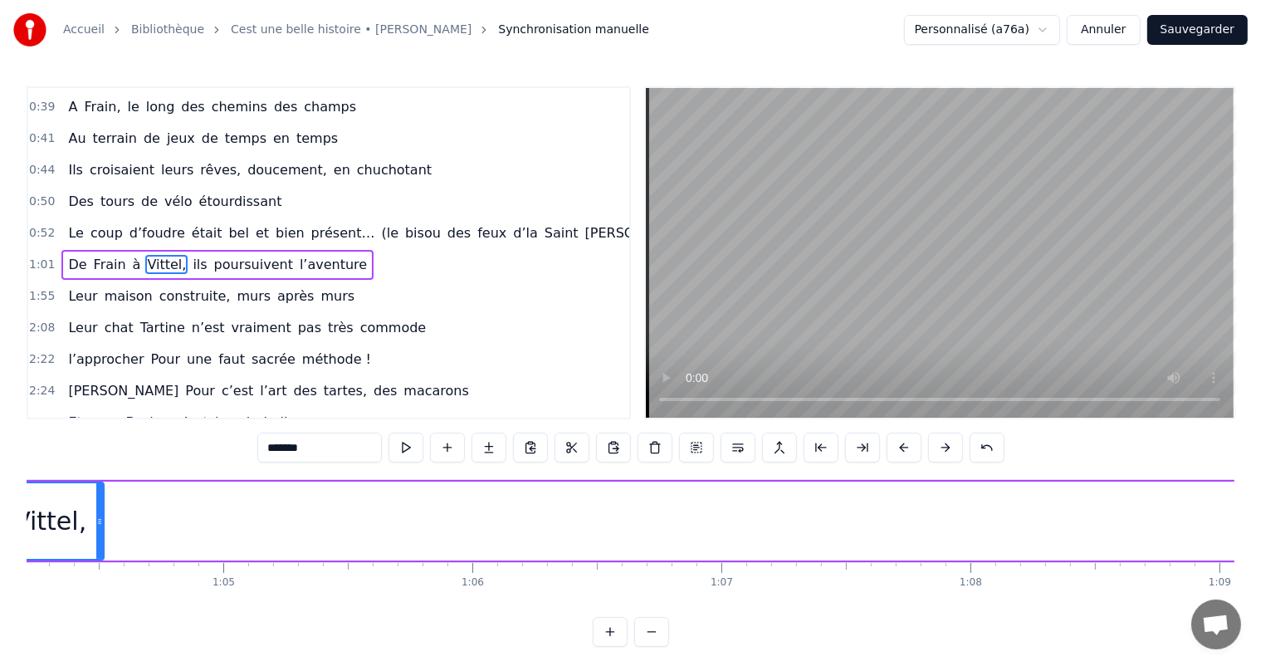
drag, startPoint x: 1122, startPoint y: 510, endPoint x: 150, endPoint y: 516, distance: 971.8
click at [96, 546] on div at bounding box center [99, 521] width 7 height 76
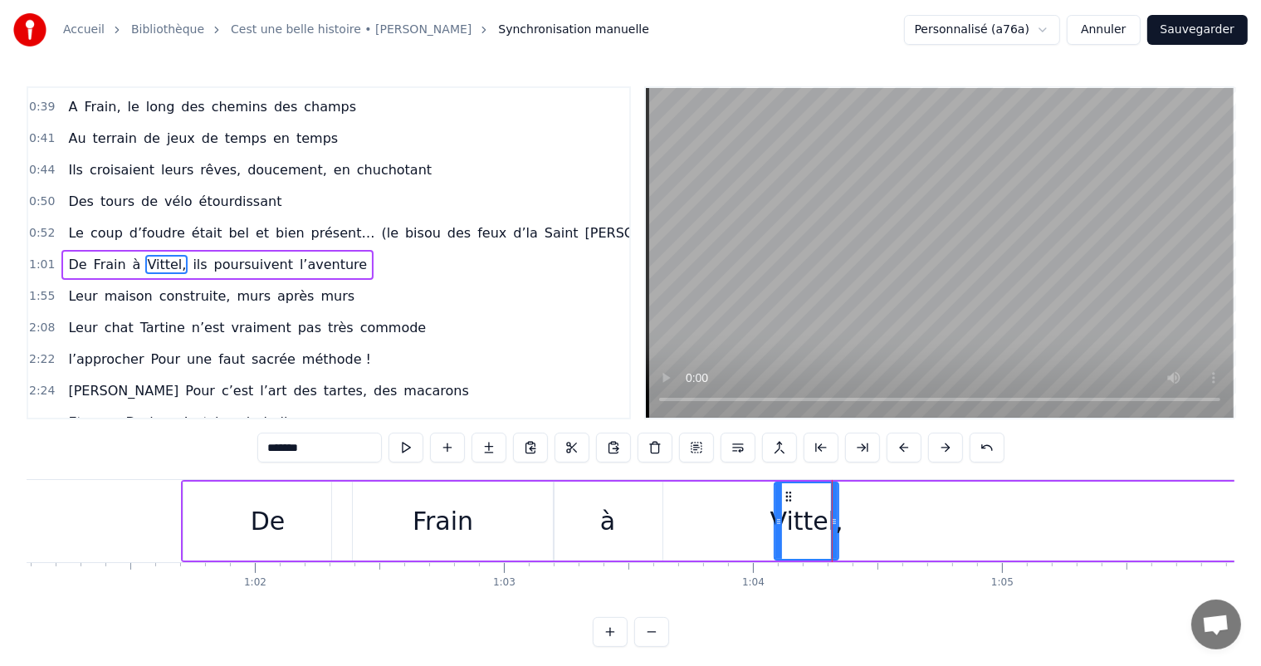
scroll to position [0, 15288]
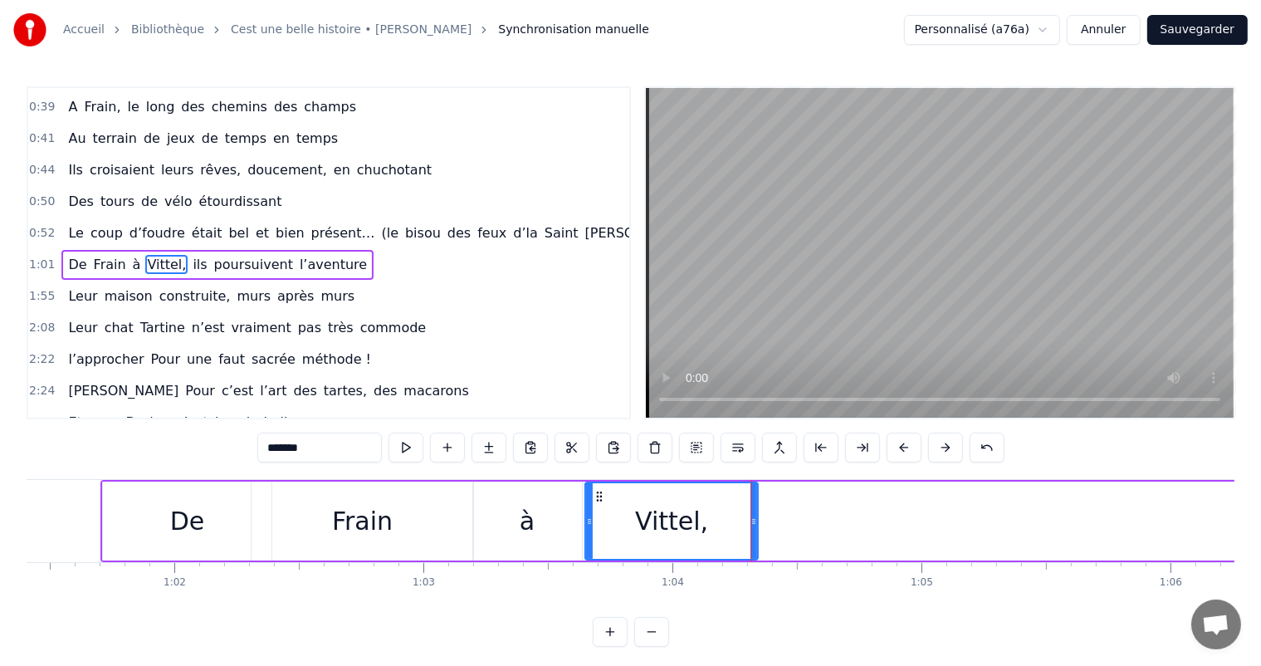
drag, startPoint x: 695, startPoint y: 527, endPoint x: 590, endPoint y: 529, distance: 105.4
click at [590, 529] on div at bounding box center [589, 521] width 7 height 76
click at [173, 549] on div "De" at bounding box center [187, 520] width 169 height 79
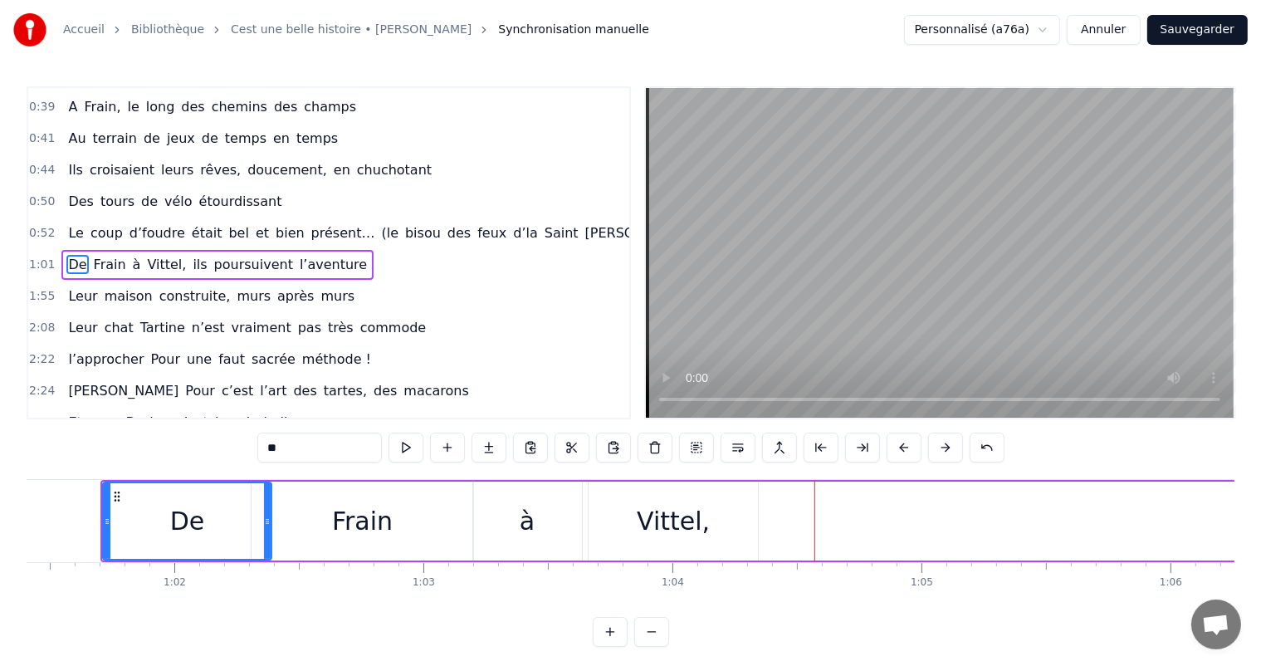
click at [298, 529] on div "Frain" at bounding box center [362, 520] width 222 height 79
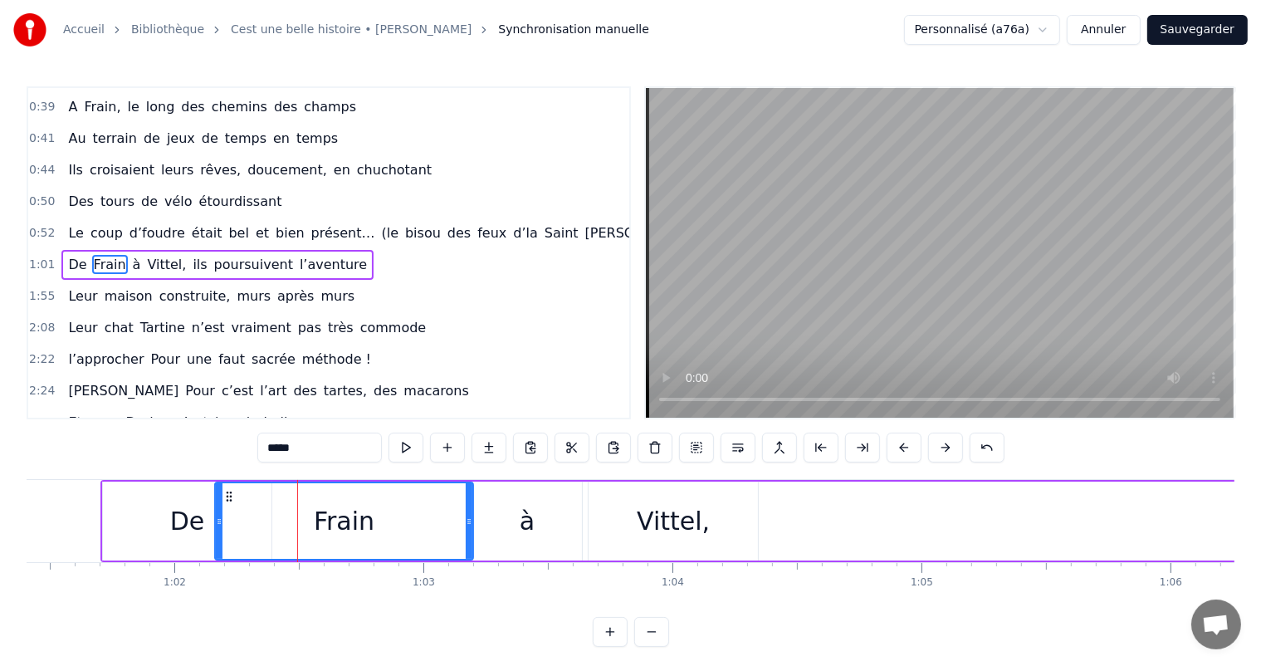
drag, startPoint x: 251, startPoint y: 515, endPoint x: 222, endPoint y: 516, distance: 29.1
click at [220, 515] on icon at bounding box center [219, 521] width 7 height 13
click at [202, 518] on div "De" at bounding box center [187, 520] width 169 height 79
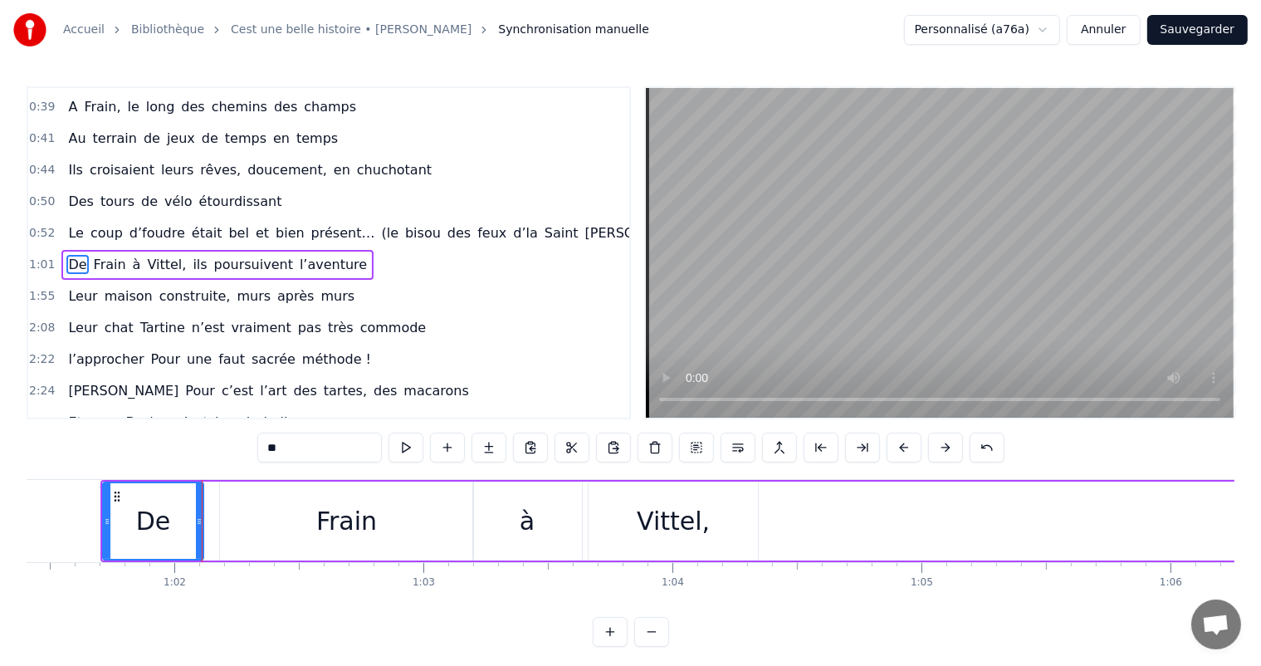
drag, startPoint x: 269, startPoint y: 503, endPoint x: 204, endPoint y: 501, distance: 64.8
click at [202, 501] on div at bounding box center [199, 521] width 7 height 76
click at [292, 511] on div "Frain" at bounding box center [347, 520] width 254 height 79
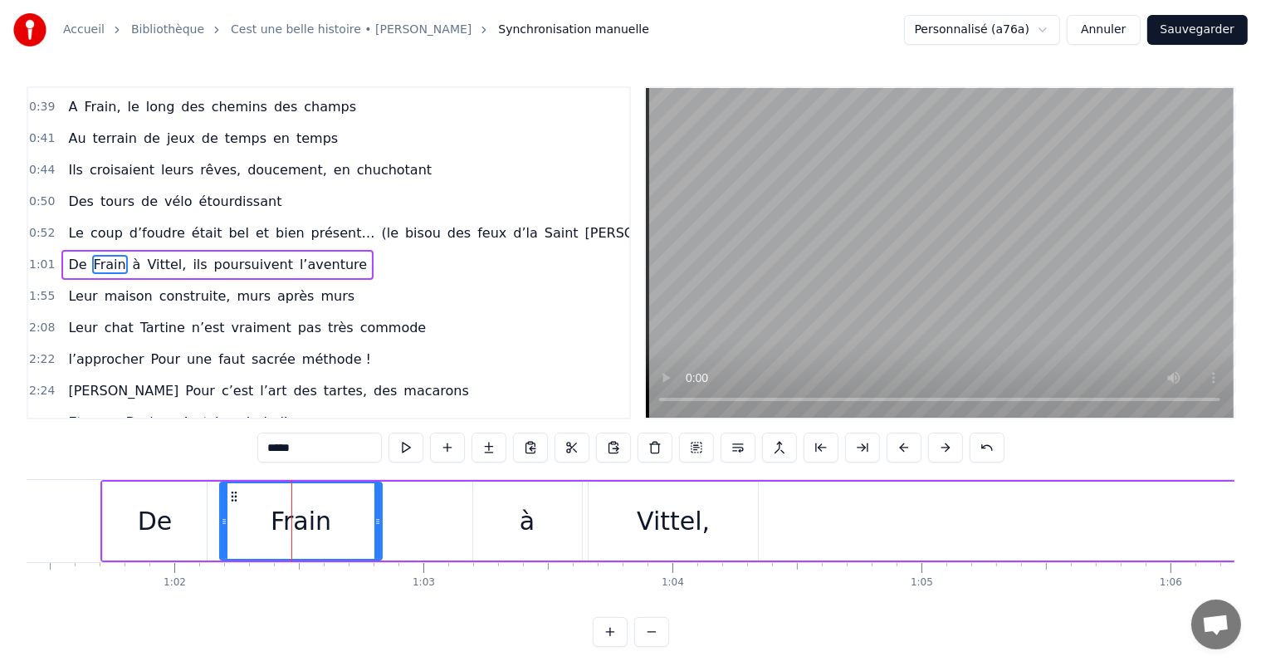
drag, startPoint x: 470, startPoint y: 502, endPoint x: 388, endPoint y: 528, distance: 86.1
click at [381, 529] on div at bounding box center [377, 521] width 7 height 76
click at [520, 524] on div "à" at bounding box center [527, 520] width 15 height 37
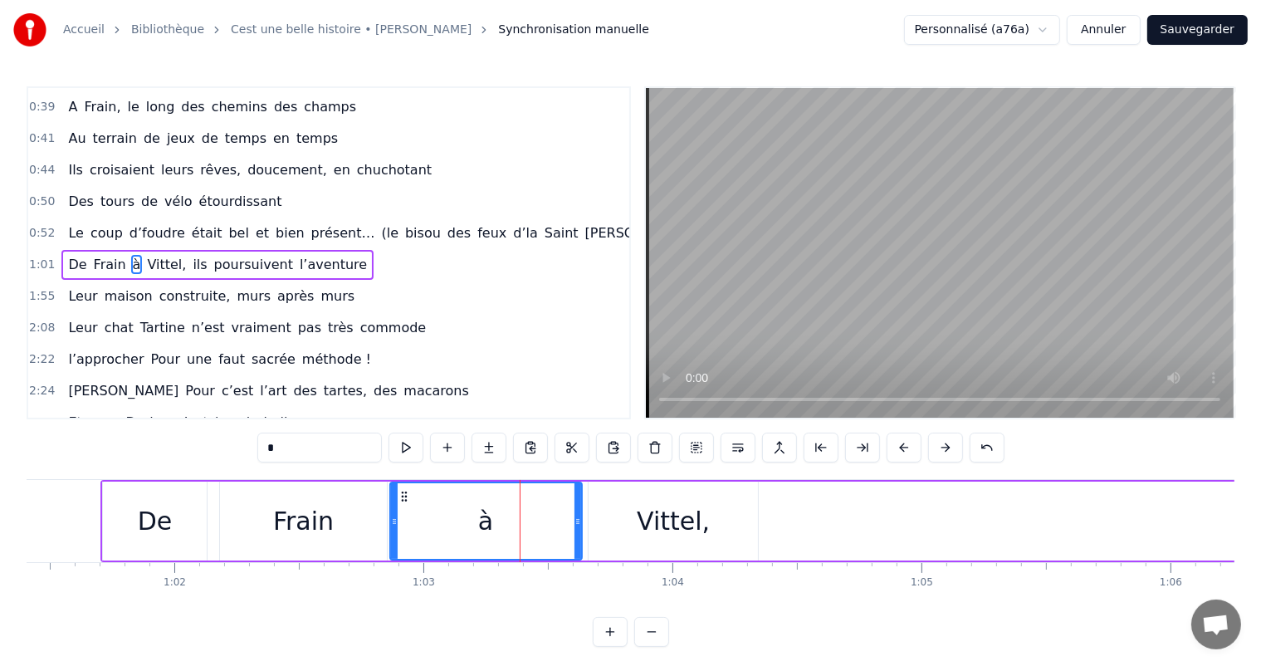
drag, startPoint x: 475, startPoint y: 503, endPoint x: 395, endPoint y: 501, distance: 79.7
click at [395, 501] on div at bounding box center [394, 521] width 7 height 76
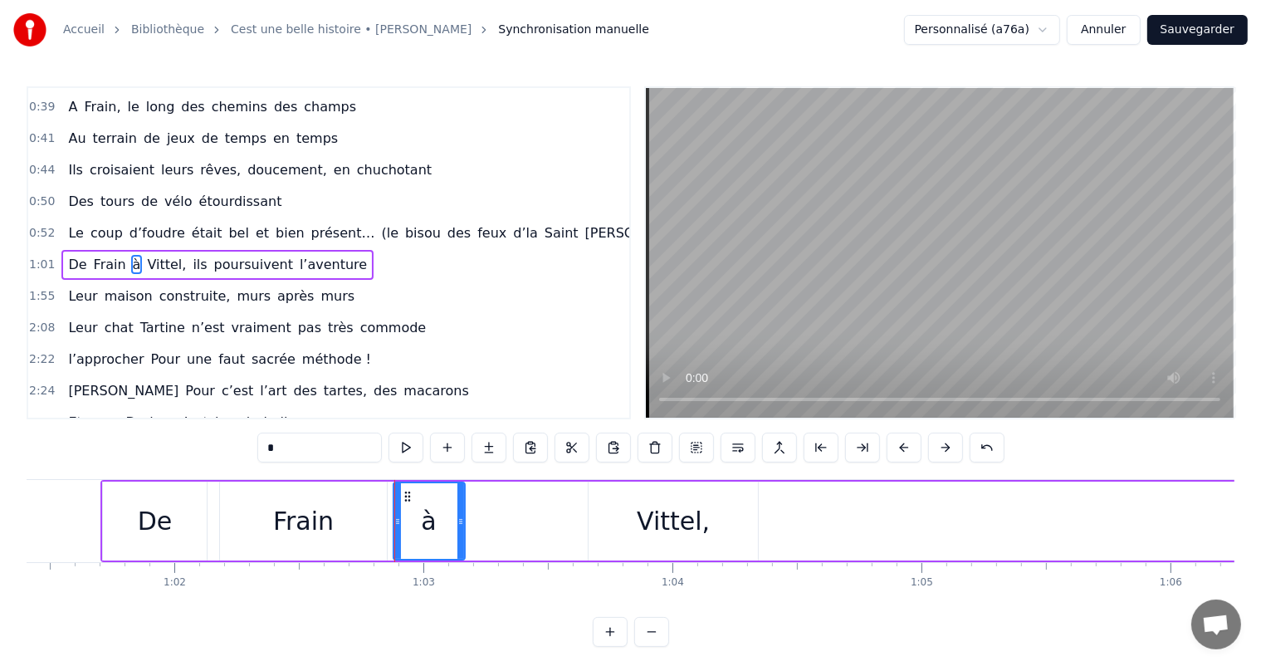
drag, startPoint x: 574, startPoint y: 505, endPoint x: 457, endPoint y: 490, distance: 118.1
click at [457, 490] on div at bounding box center [460, 521] width 7 height 76
click at [686, 500] on div "Vittel," at bounding box center [672, 520] width 169 height 79
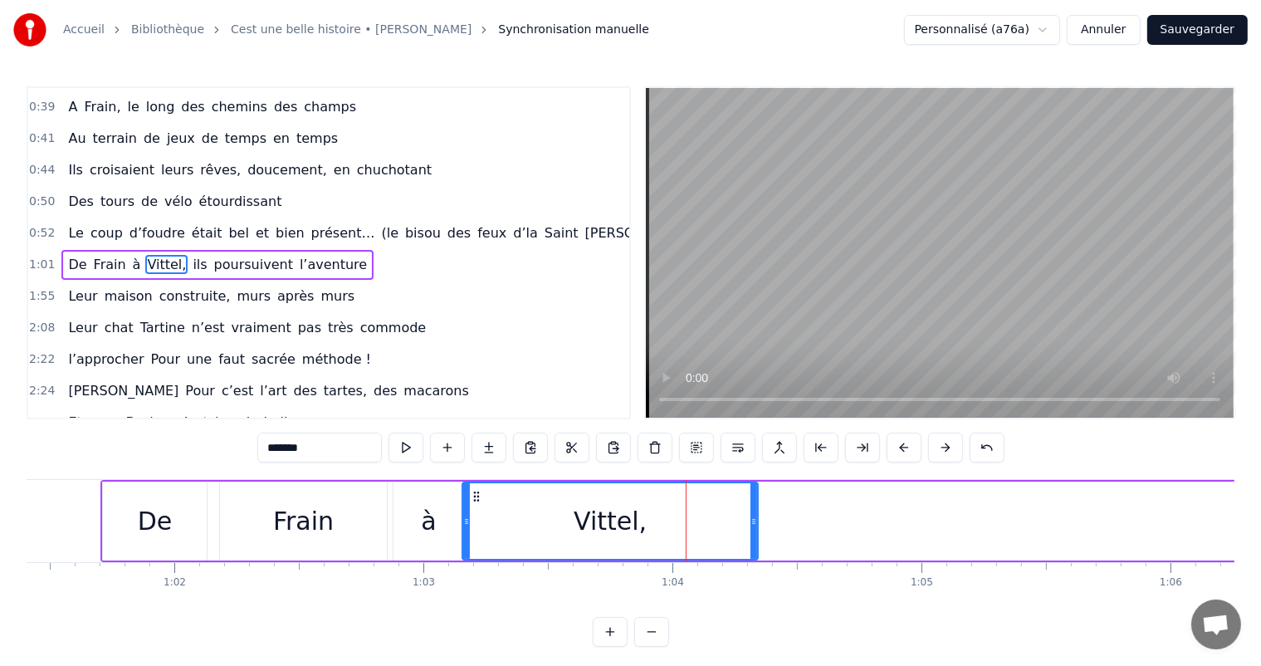
drag, startPoint x: 592, startPoint y: 502, endPoint x: 470, endPoint y: 519, distance: 123.1
click at [469, 518] on div at bounding box center [466, 521] width 7 height 76
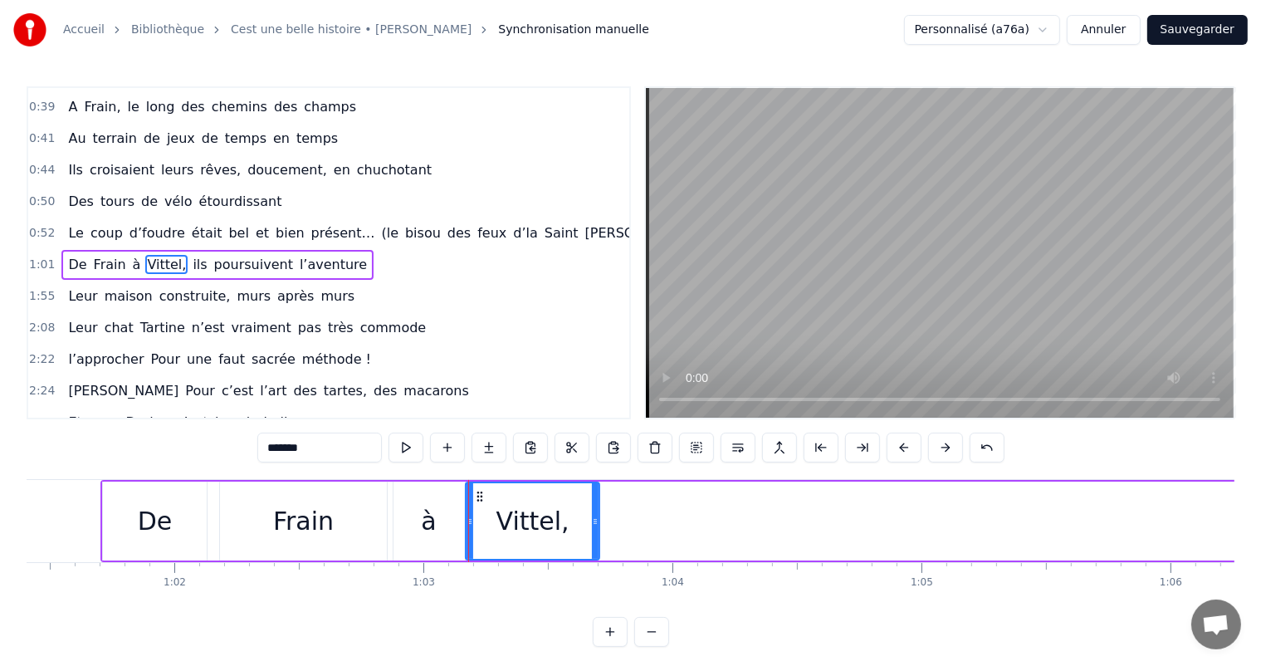
drag, startPoint x: 753, startPoint y: 501, endPoint x: 593, endPoint y: 507, distance: 159.4
click at [593, 507] on div at bounding box center [595, 521] width 7 height 76
click at [180, 481] on div "De" at bounding box center [155, 520] width 105 height 79
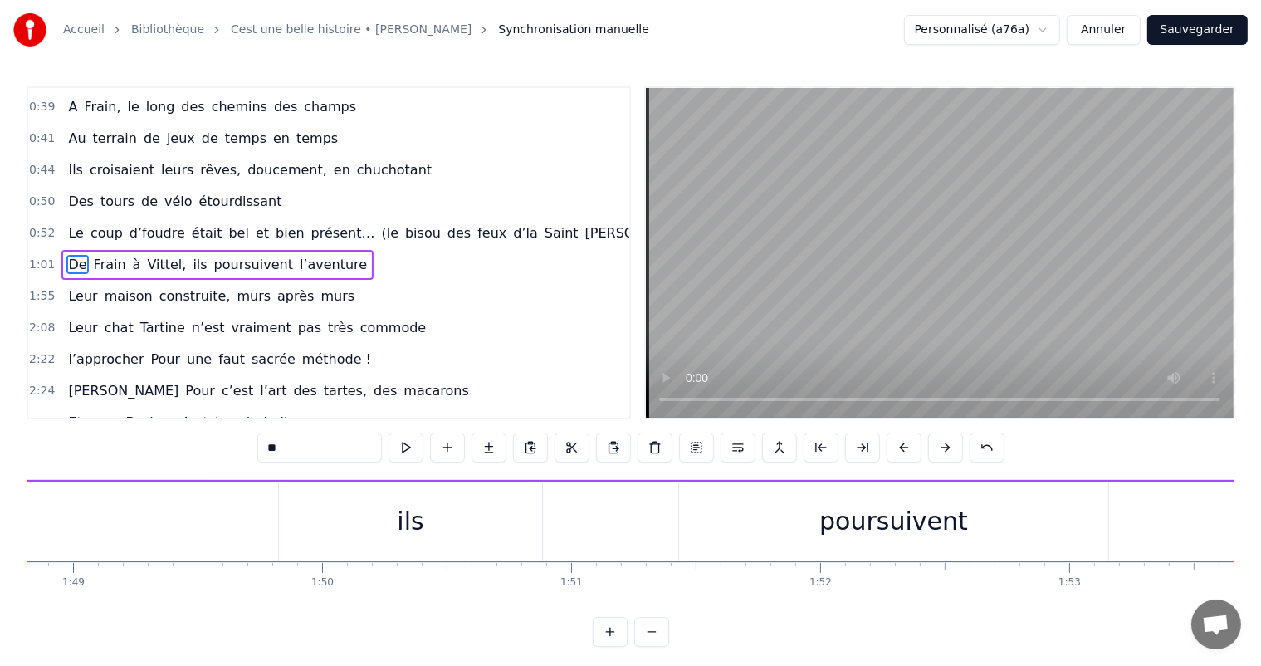
scroll to position [0, 26957]
click at [552, 495] on div "ils" at bounding box center [544, 520] width 263 height 79
type input "***"
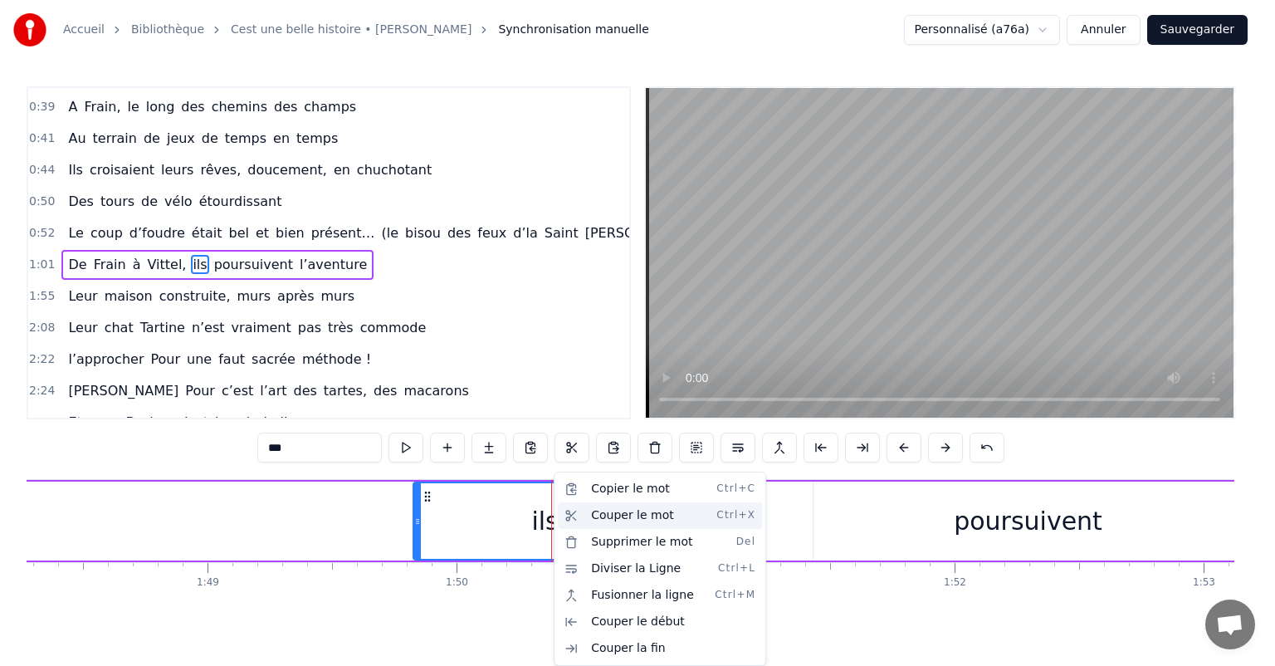
click at [590, 512] on div "Couper le mot Ctrl+X" at bounding box center [660, 515] width 204 height 27
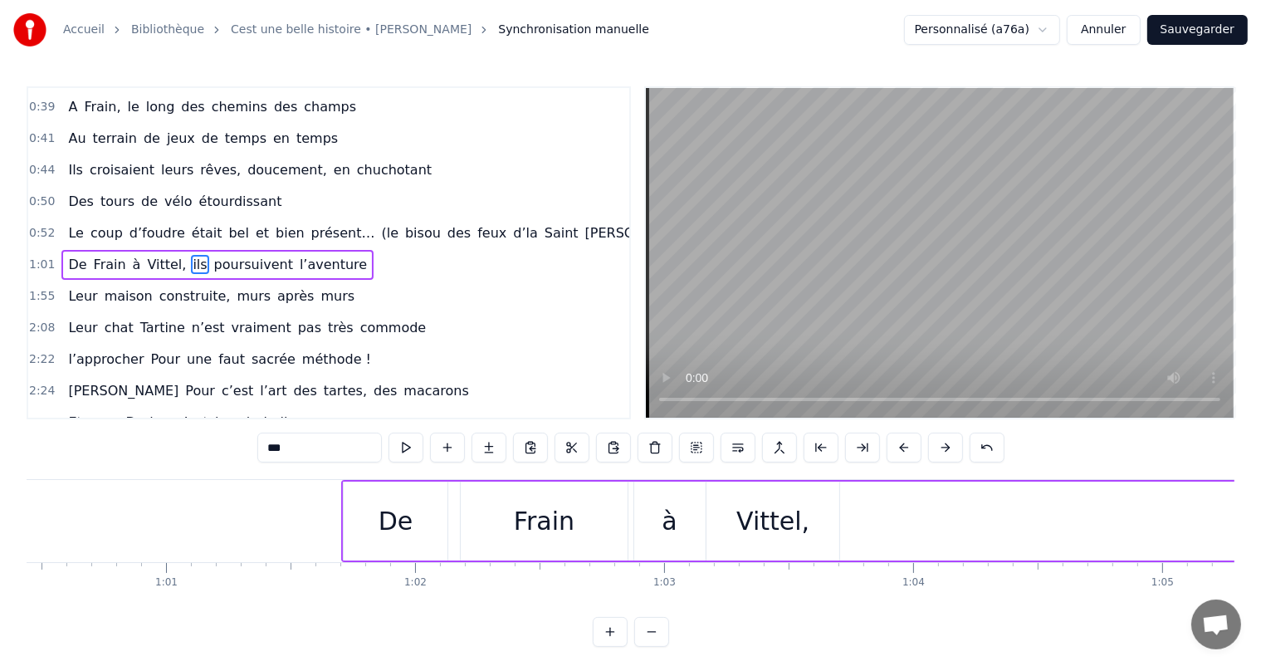
scroll to position [0, 15288]
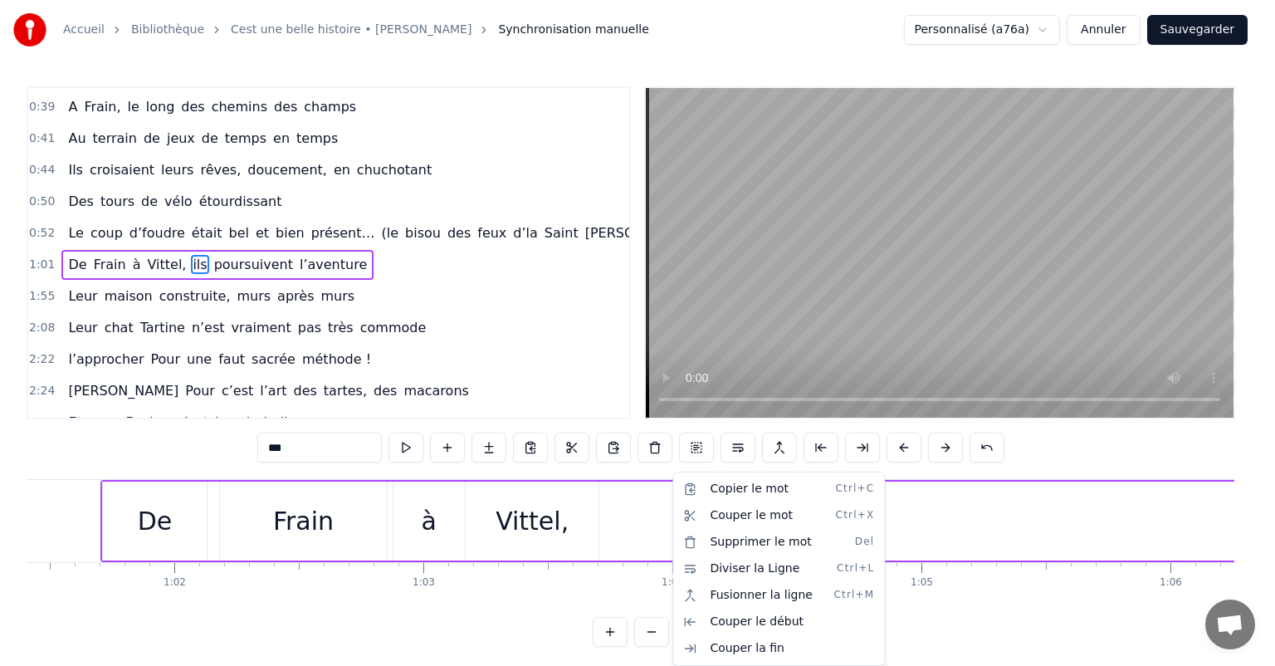
click at [642, 528] on html "Accueil Bibliothèque Cest une belle histoire • [PERSON_NAME] Synchronisation ma…" at bounding box center [637, 336] width 1275 height 673
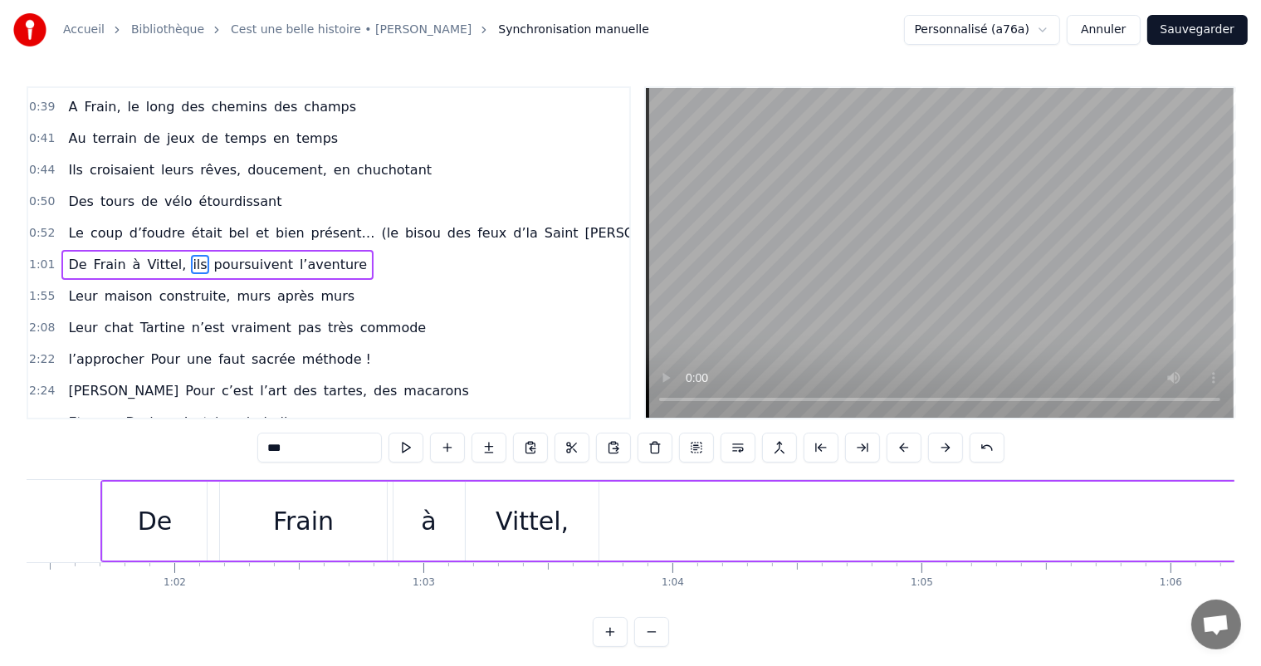
click at [1220, 23] on button "Sauvegarder" at bounding box center [1197, 30] width 100 height 30
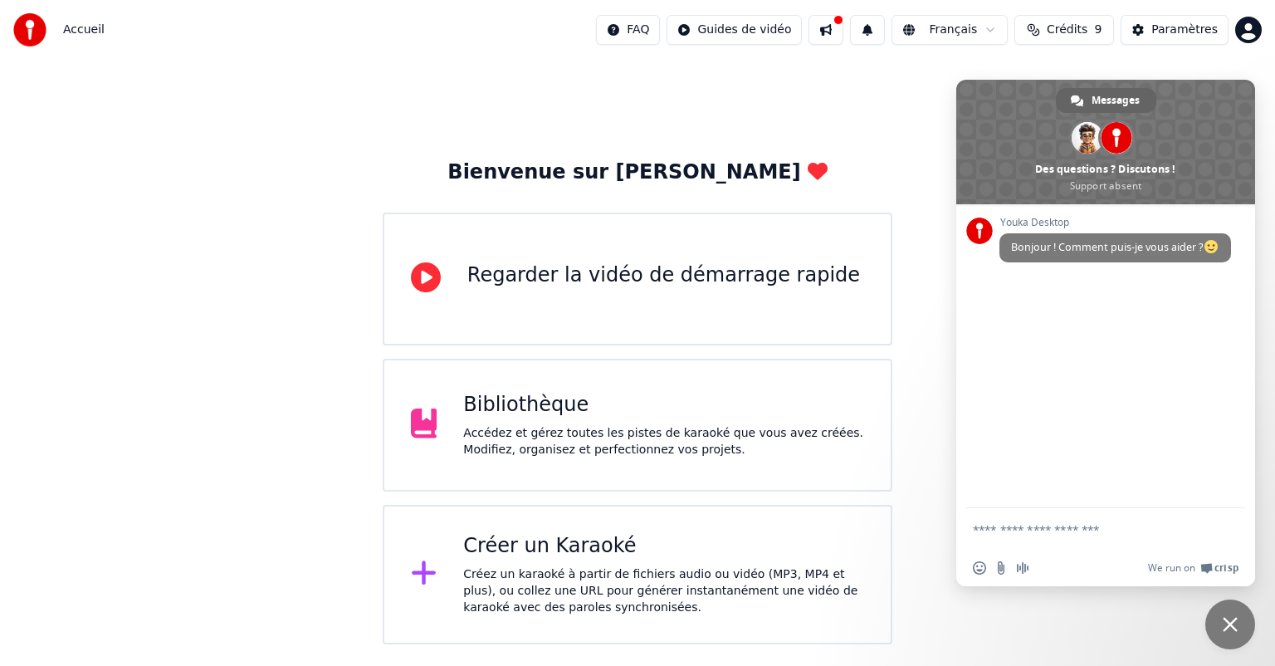
click at [539, 395] on div "Bibliothèque" at bounding box center [663, 405] width 401 height 27
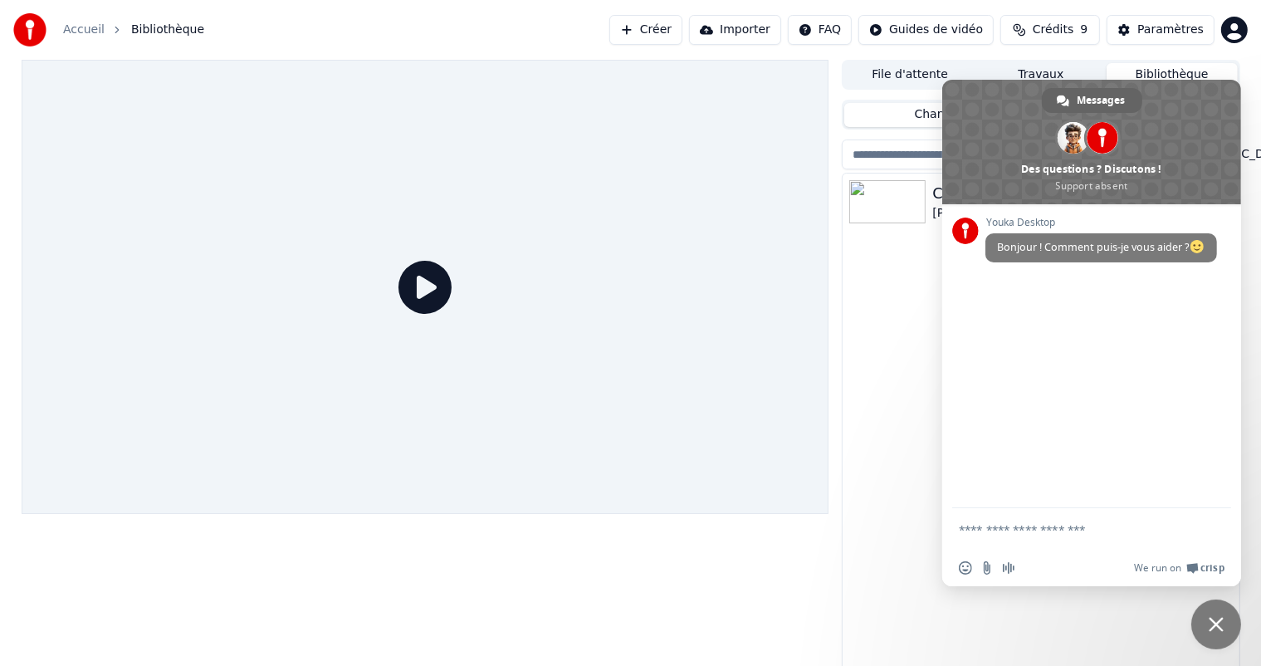
click at [1226, 637] on span "Fermer le chat" at bounding box center [1216, 624] width 50 height 50
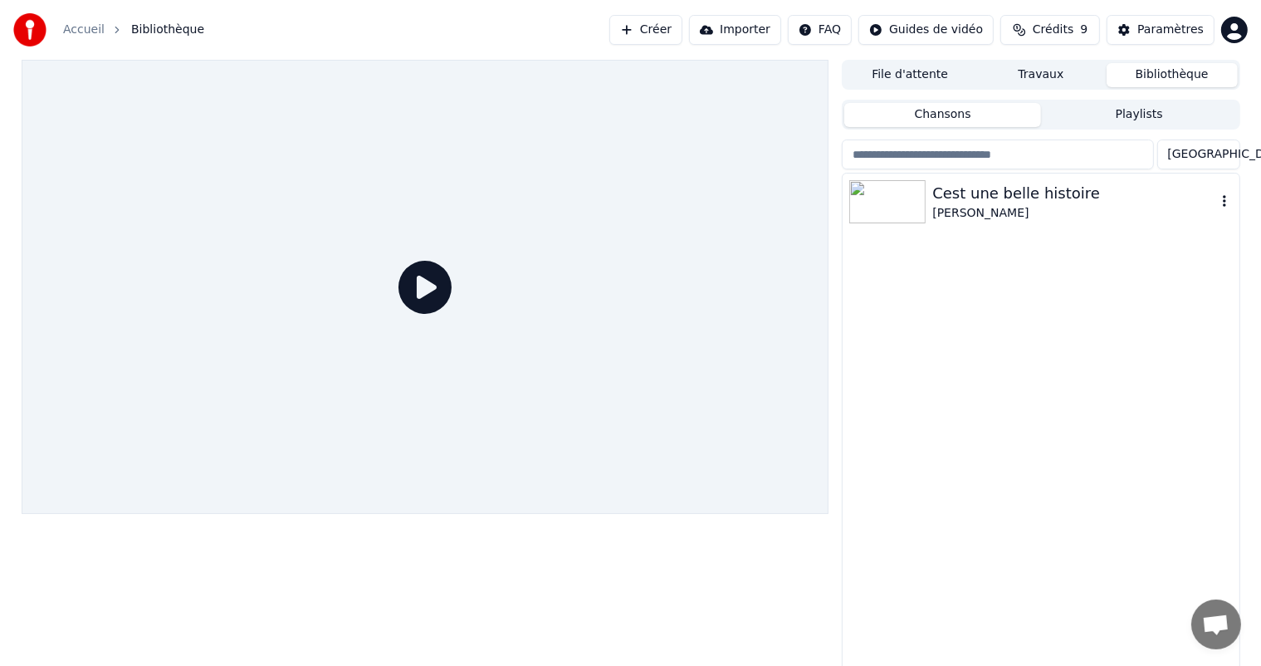
click at [979, 227] on div "Cest une belle histoire [PERSON_NAME]" at bounding box center [1040, 201] width 396 height 56
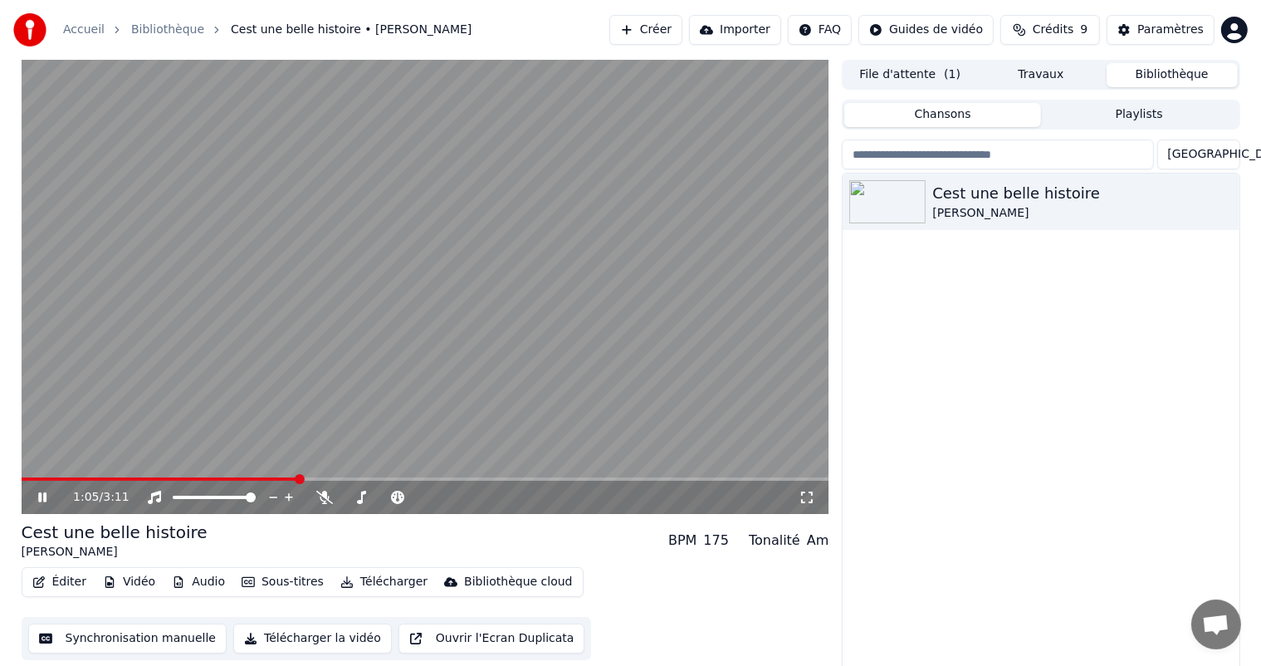
click at [28, 501] on div "1:05 / 3:11" at bounding box center [425, 497] width 794 height 17
click at [41, 500] on icon at bounding box center [54, 496] width 39 height 13
click at [133, 642] on button "Synchronisation manuelle" at bounding box center [127, 638] width 199 height 30
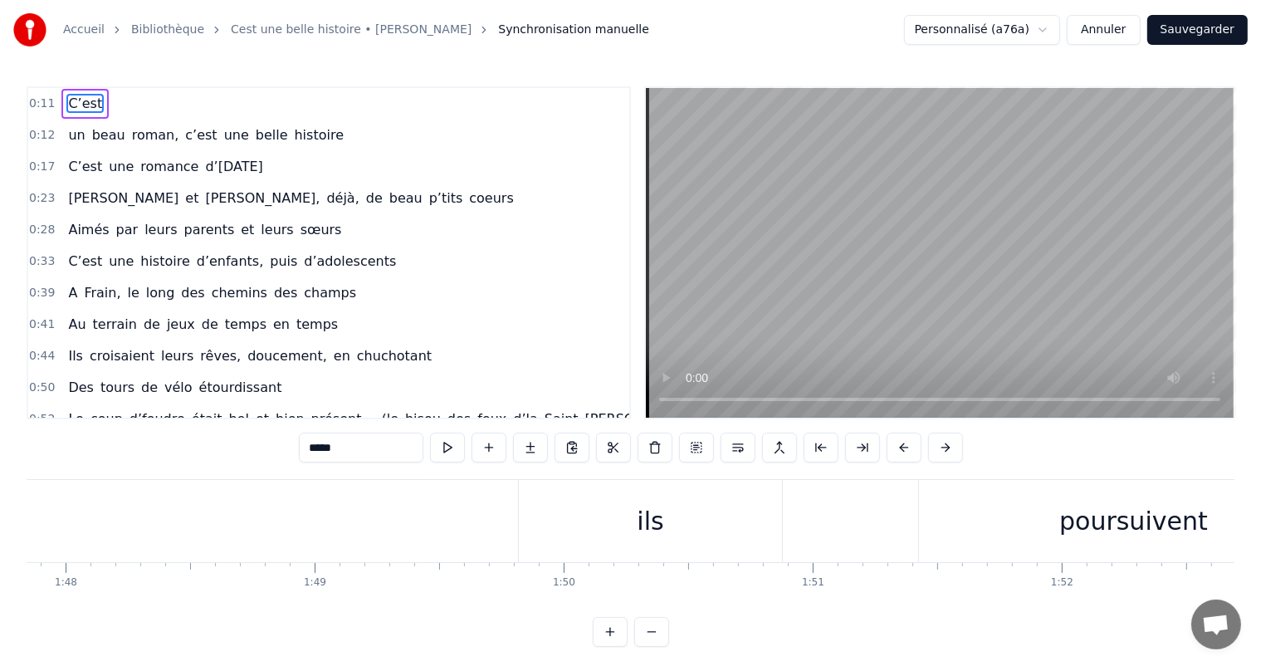
scroll to position [0, 26876]
click at [619, 491] on div "ils" at bounding box center [623, 521] width 263 height 82
type input "***"
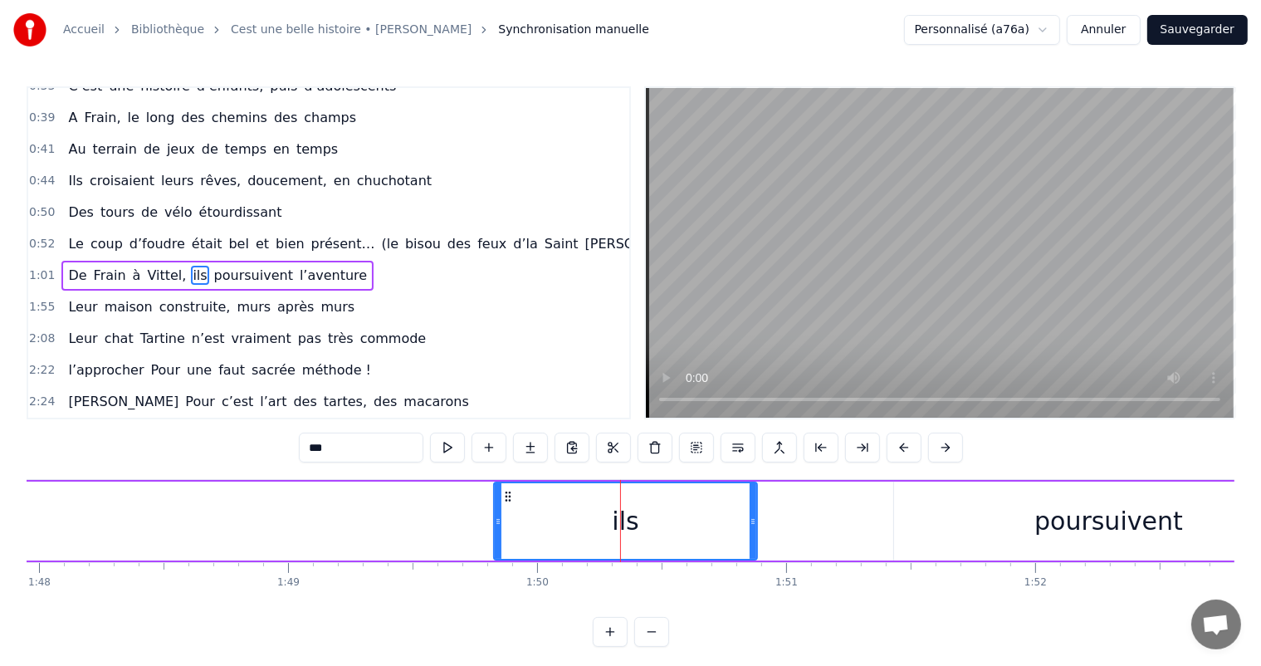
scroll to position [186, 0]
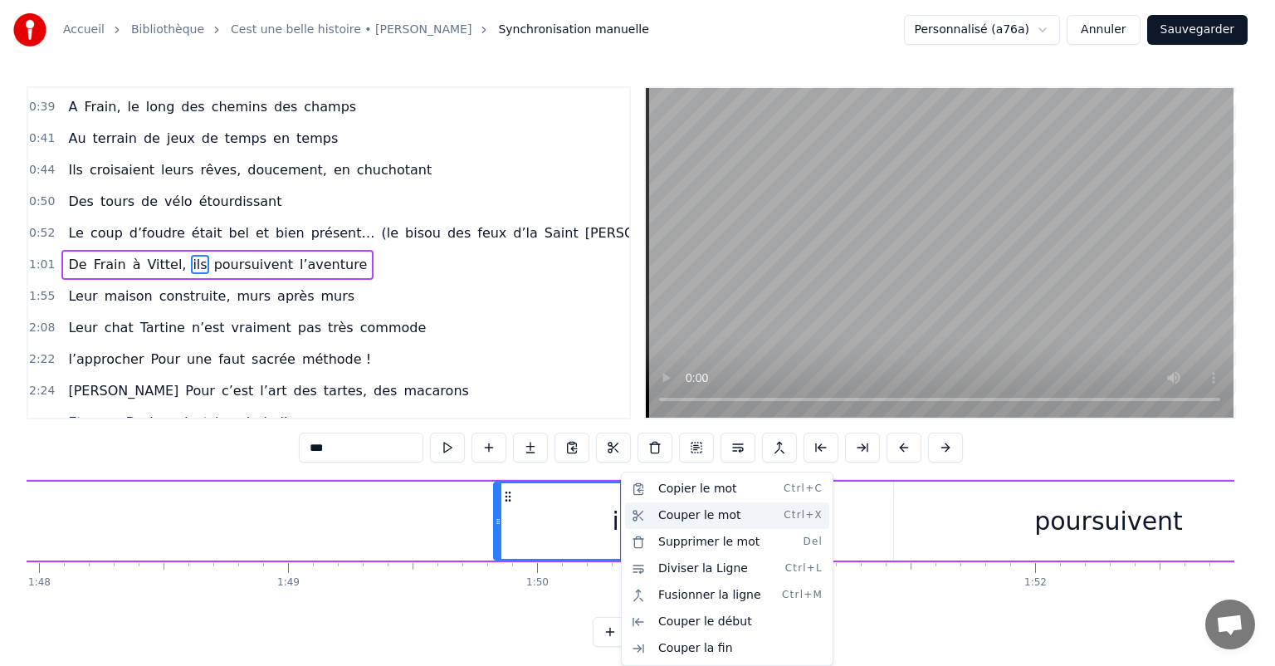
click at [678, 512] on div "Couper le mot Ctrl+X" at bounding box center [727, 515] width 204 height 27
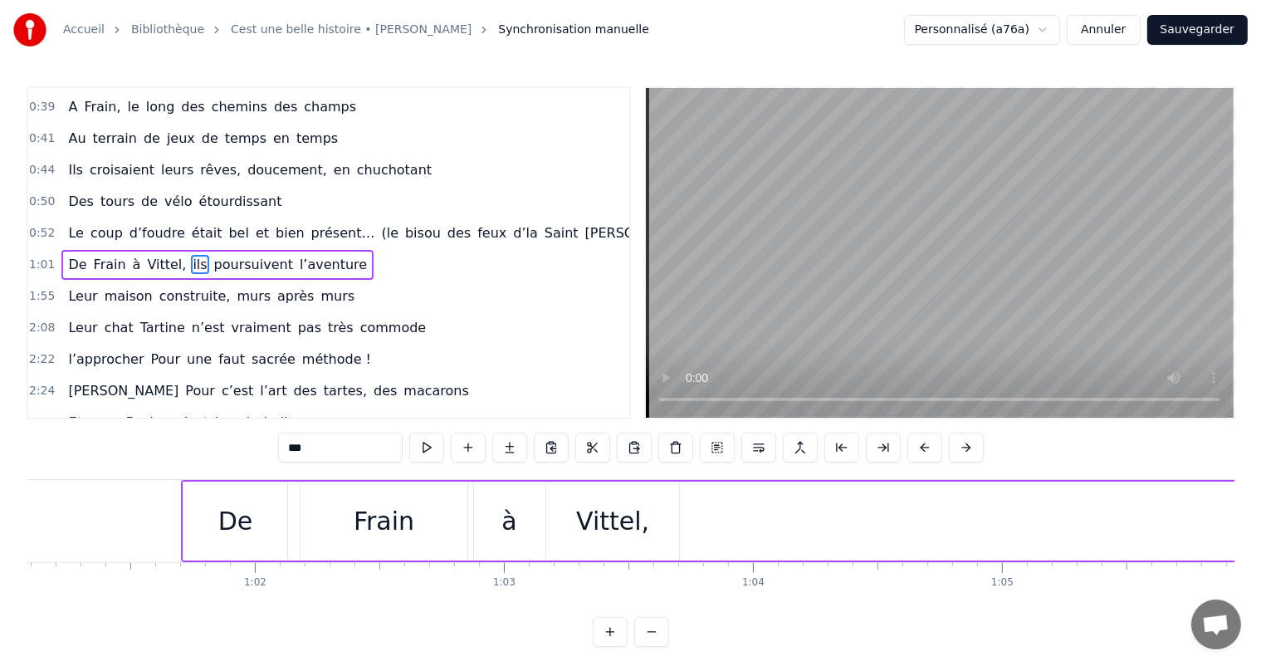
scroll to position [0, 15262]
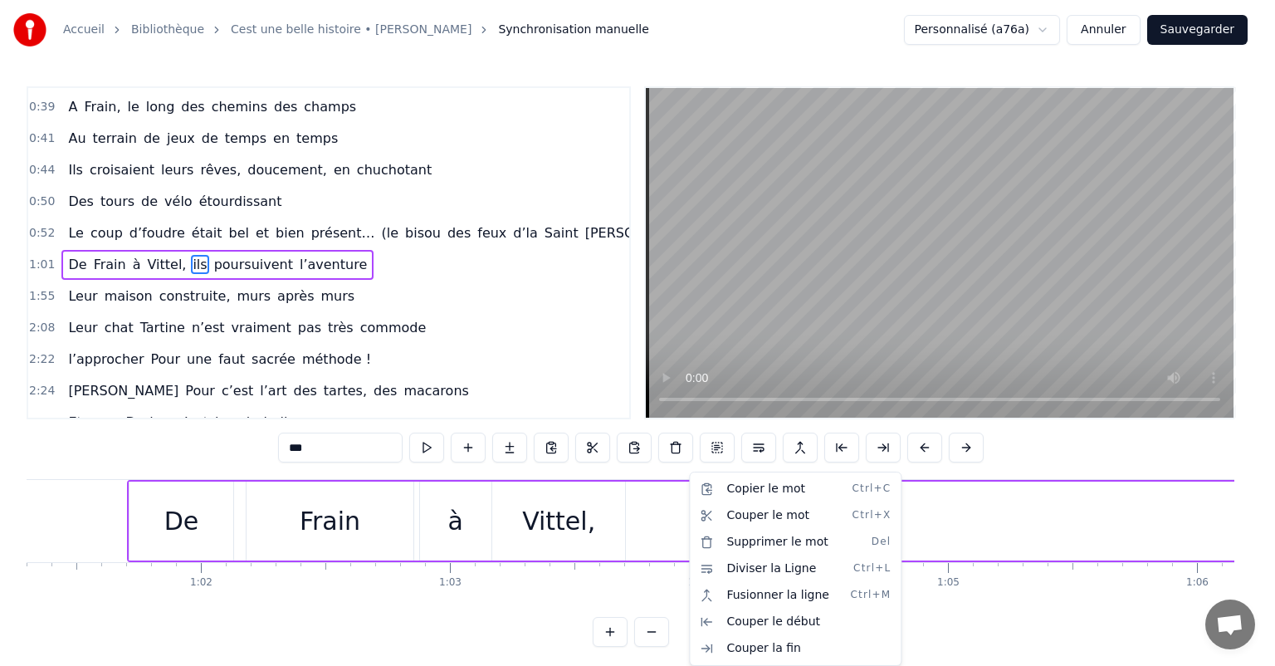
click at [683, 511] on html "Accueil Bibliothèque Cest une belle histoire • [PERSON_NAME] Synchronisation ma…" at bounding box center [637, 336] width 1275 height 673
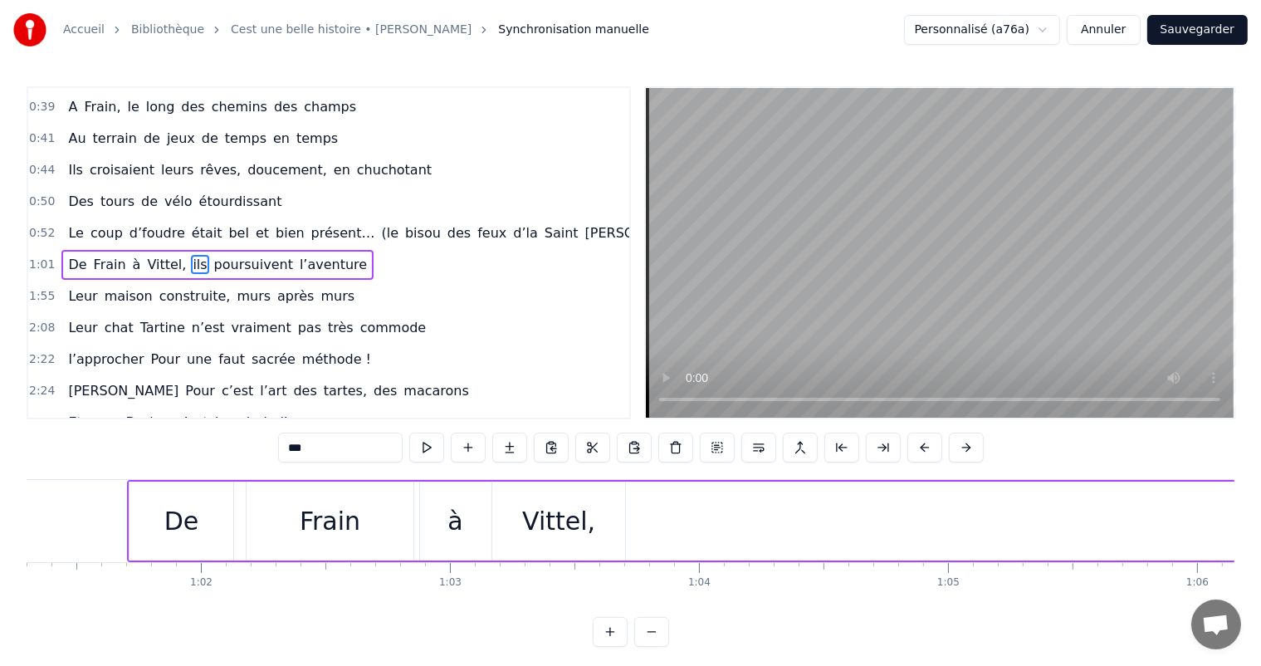
drag, startPoint x: 428, startPoint y: 614, endPoint x: 515, endPoint y: 614, distance: 86.3
click at [531, 617] on html "Accueil Bibliothèque Cest une belle histoire • [PERSON_NAME] Synchronisation ma…" at bounding box center [630, 336] width 1261 height 673
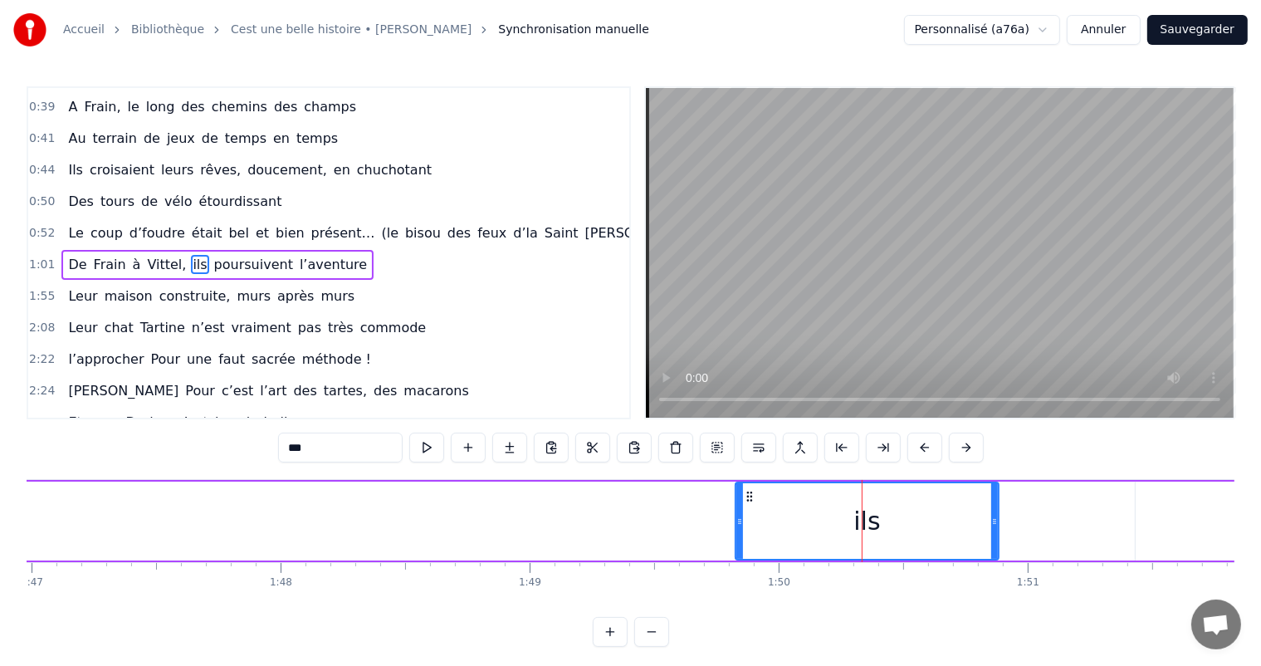
scroll to position [0, 26474]
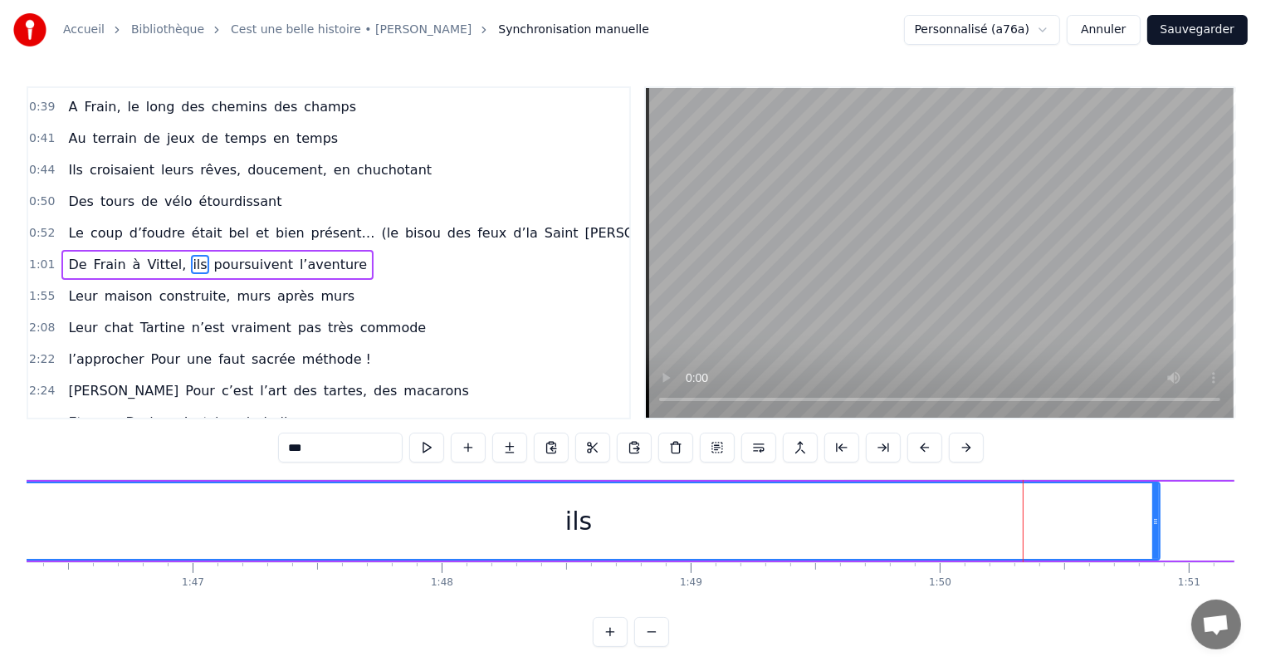
drag, startPoint x: 899, startPoint y: 524, endPoint x: 0, endPoint y: 531, distance: 898.8
click at [0, 531] on div "Accueil Bibliothèque Cest une belle histoire • [PERSON_NAME] Synchronisation ma…" at bounding box center [630, 323] width 1261 height 646
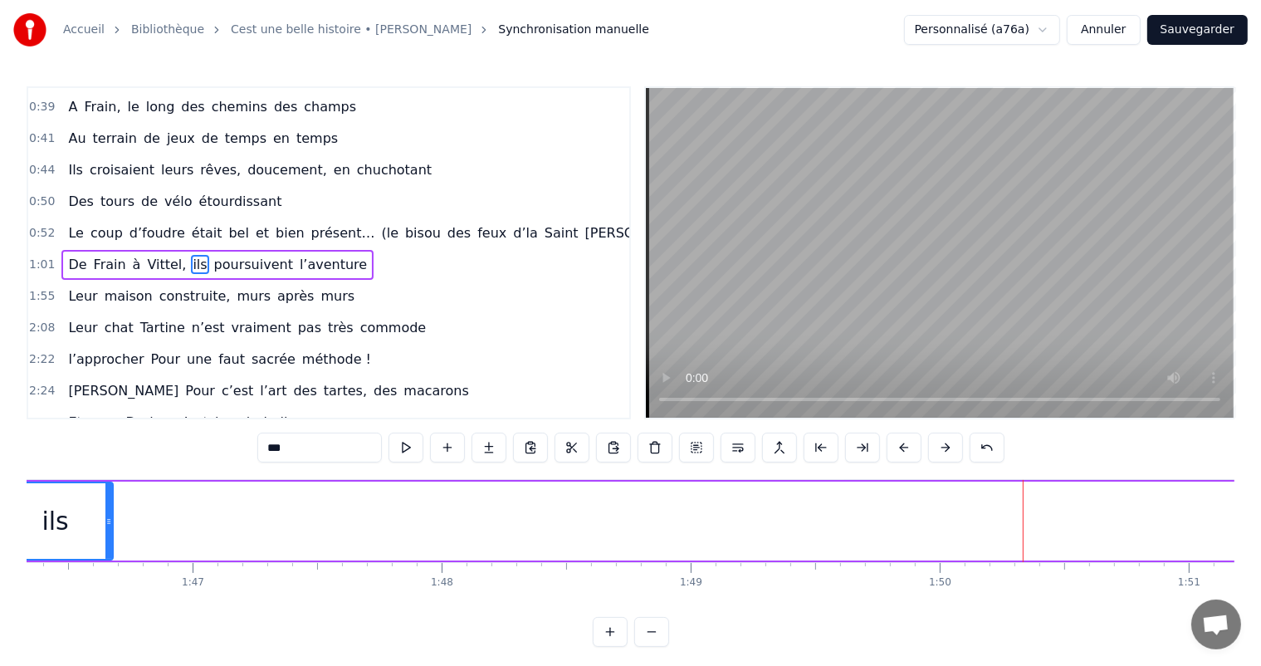
drag, startPoint x: 1154, startPoint y: 511, endPoint x: 110, endPoint y: 523, distance: 1044.1
click at [110, 522] on div at bounding box center [108, 521] width 7 height 76
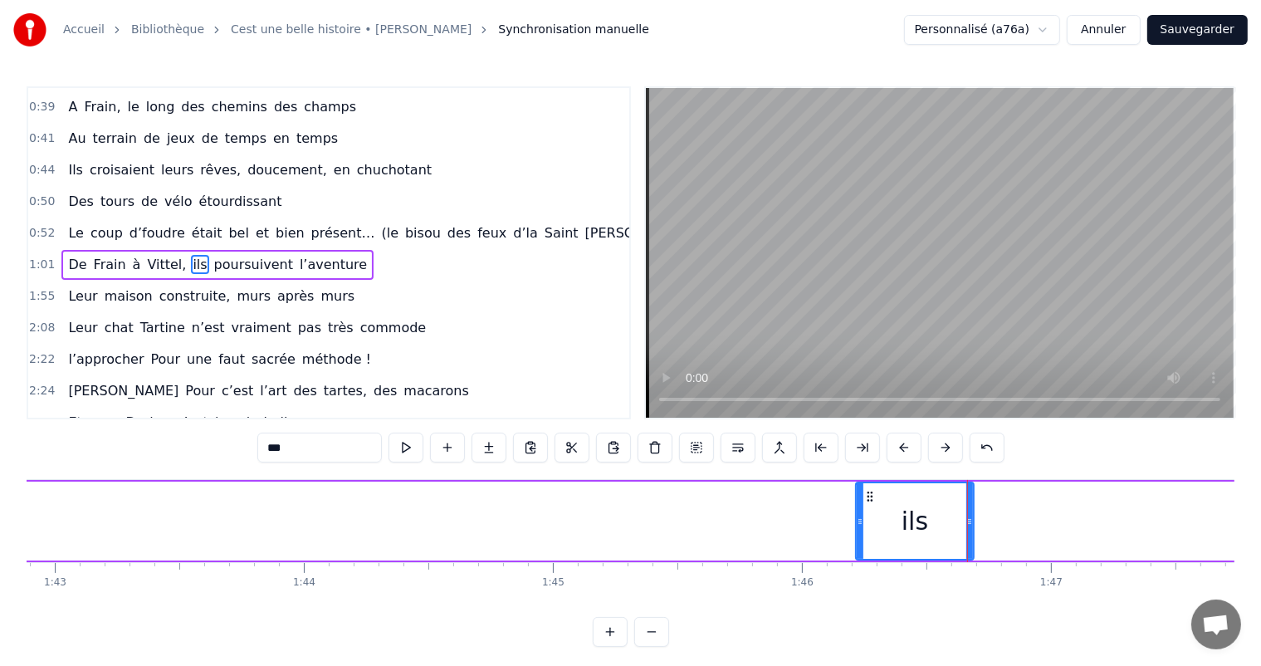
scroll to position [0, 25481]
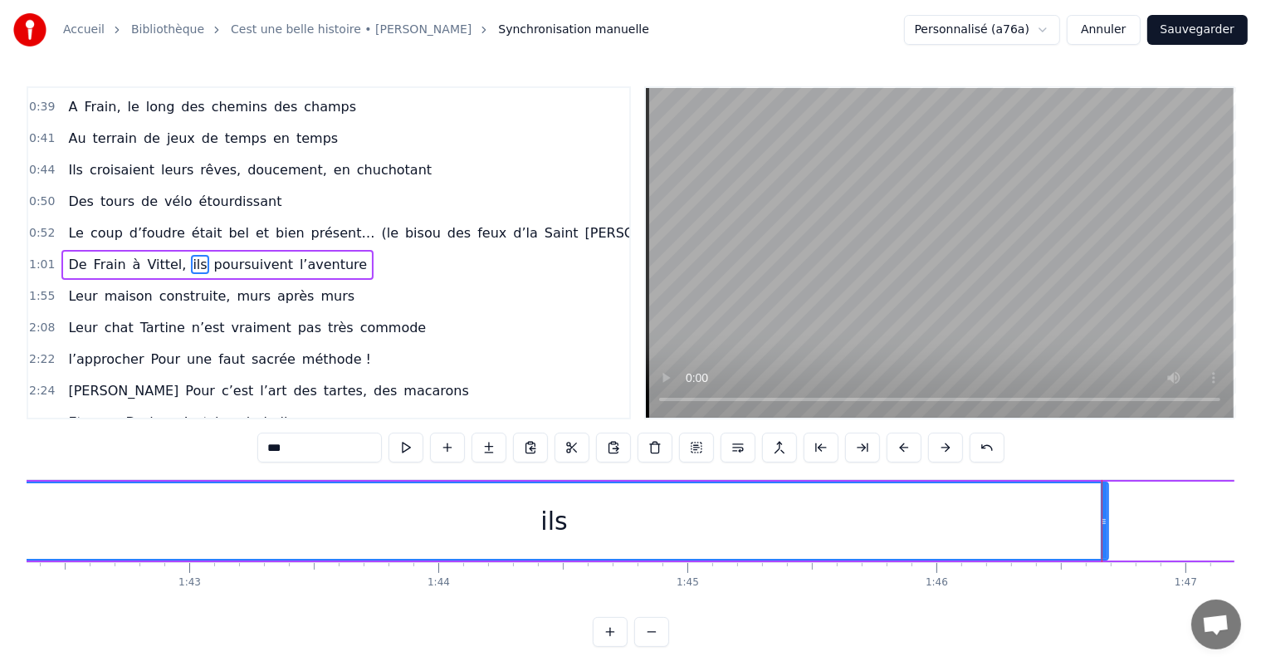
drag, startPoint x: 990, startPoint y: 515, endPoint x: 0, endPoint y: 637, distance: 997.5
click at [0, 637] on div "Accueil Bibliothèque Cest une belle histoire • [PERSON_NAME] Synchronisation ma…" at bounding box center [630, 323] width 1261 height 646
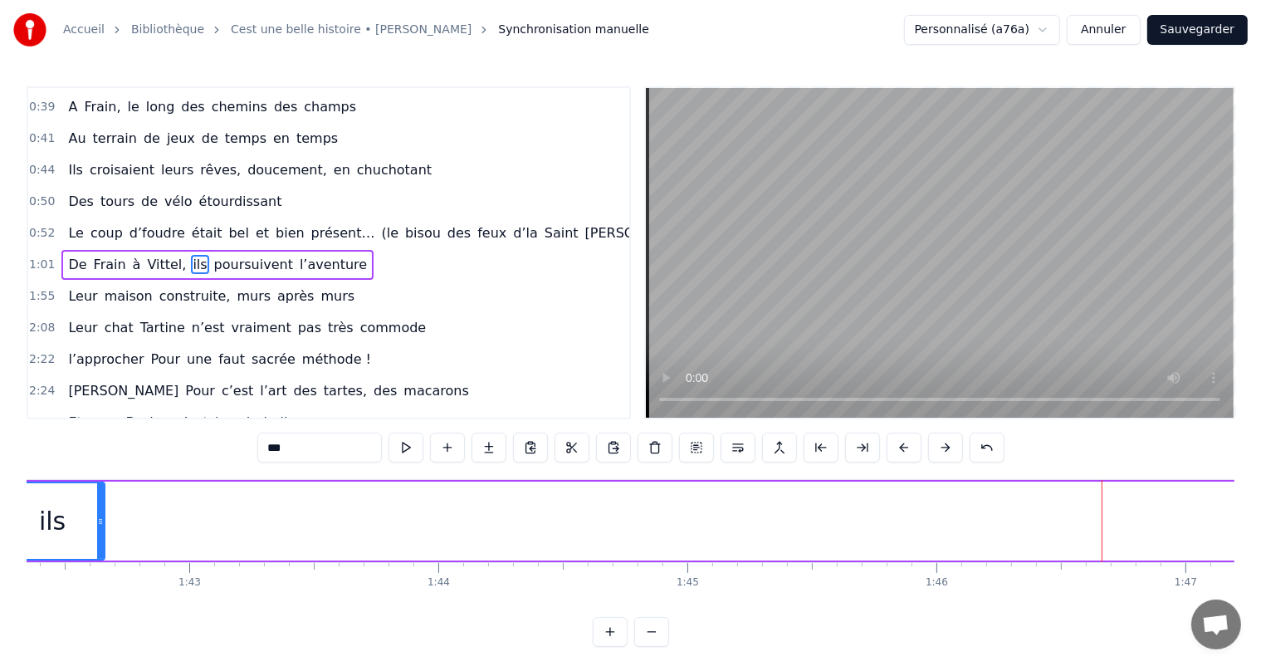
drag, startPoint x: 1102, startPoint y: 511, endPoint x: 103, endPoint y: 564, distance: 1000.6
click at [102, 564] on div "C’est un beau roman, c’est une belle histoire C’est une romance d’[DATE] [PERSO…" at bounding box center [630, 541] width 1207 height 124
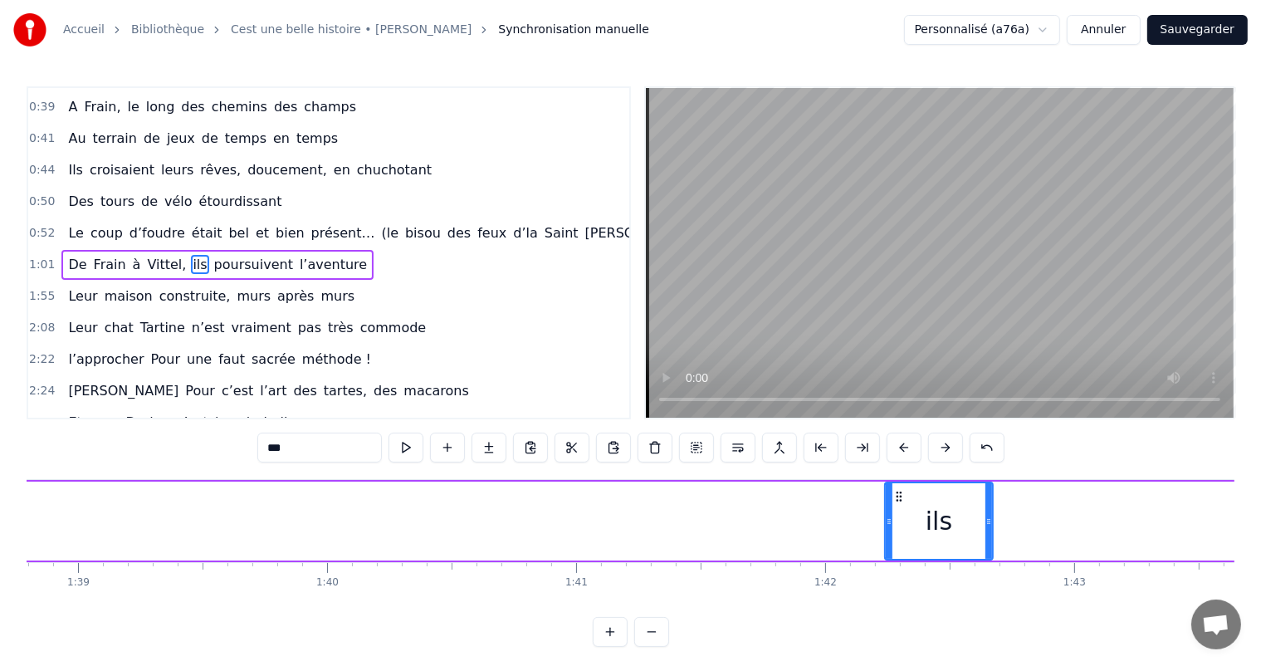
scroll to position [0, 24489]
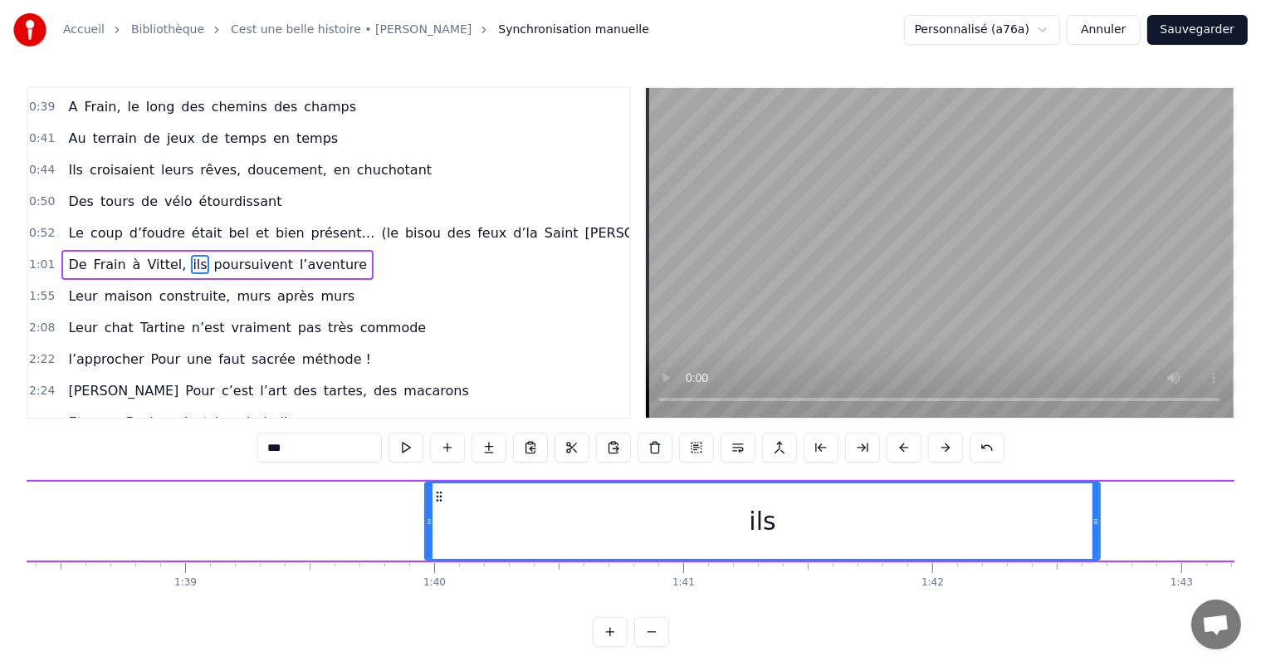
drag, startPoint x: 993, startPoint y: 510, endPoint x: 310, endPoint y: 535, distance: 683.5
click at [1, 553] on div "Accueil Bibliothèque Cest une belle histoire • [PERSON_NAME] Synchronisation ma…" at bounding box center [630, 323] width 1261 height 646
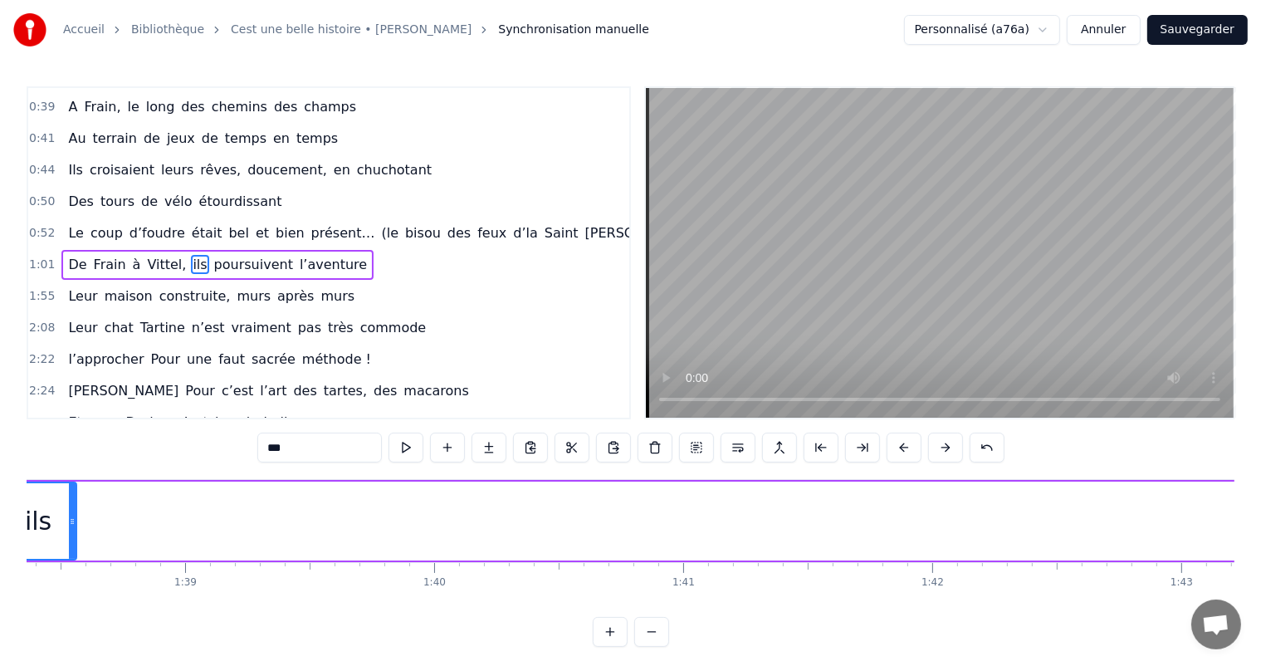
drag, startPoint x: 1095, startPoint y: 521, endPoint x: 147, endPoint y: 586, distance: 950.8
click at [76, 597] on div "C’est un beau roman, c’est une belle histoire C’est une romance d’[DATE] [PERSO…" at bounding box center [630, 541] width 1207 height 124
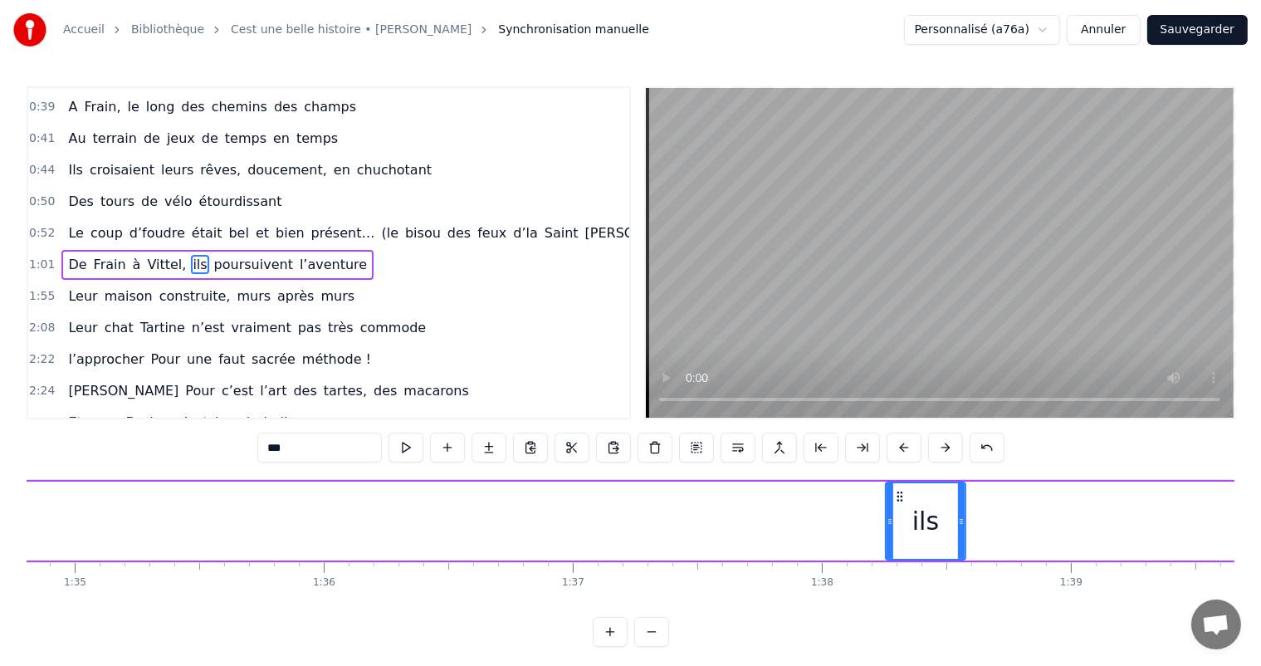
scroll to position [0, 23416]
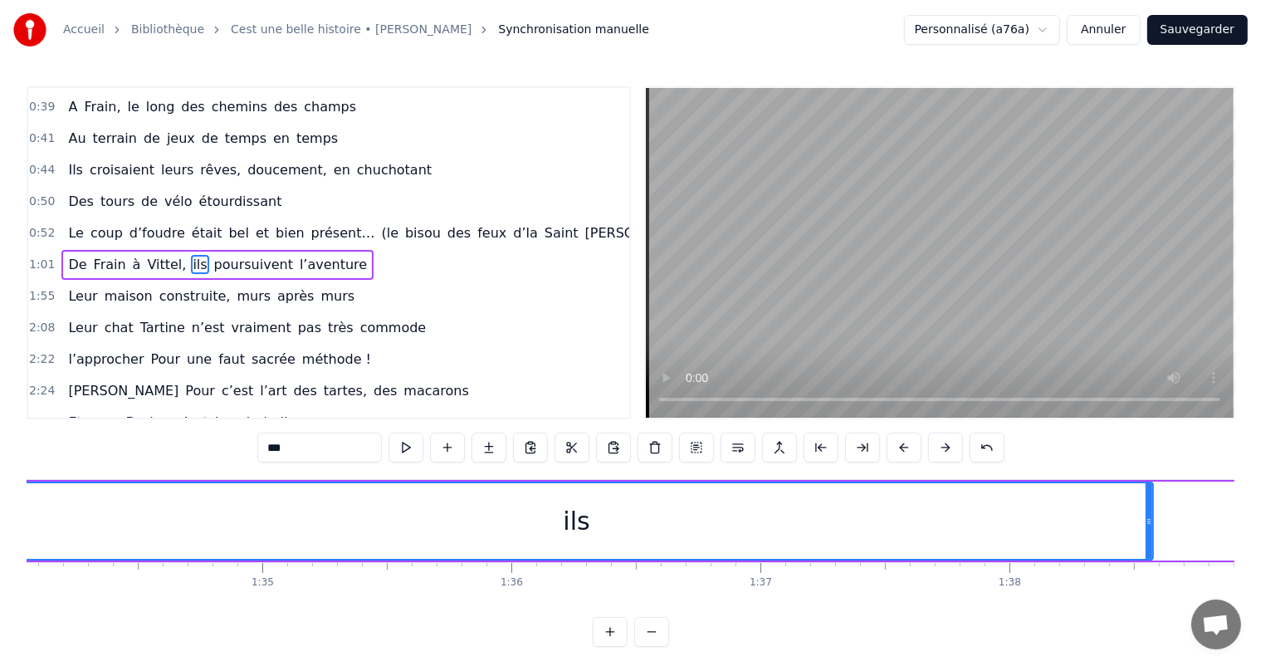
drag, startPoint x: 1073, startPoint y: 514, endPoint x: 0, endPoint y: 667, distance: 1084.0
click at [0, 665] on html "Accueil Bibliothèque Cest une belle histoire • [PERSON_NAME] Synchronisation ma…" at bounding box center [630, 336] width 1261 height 673
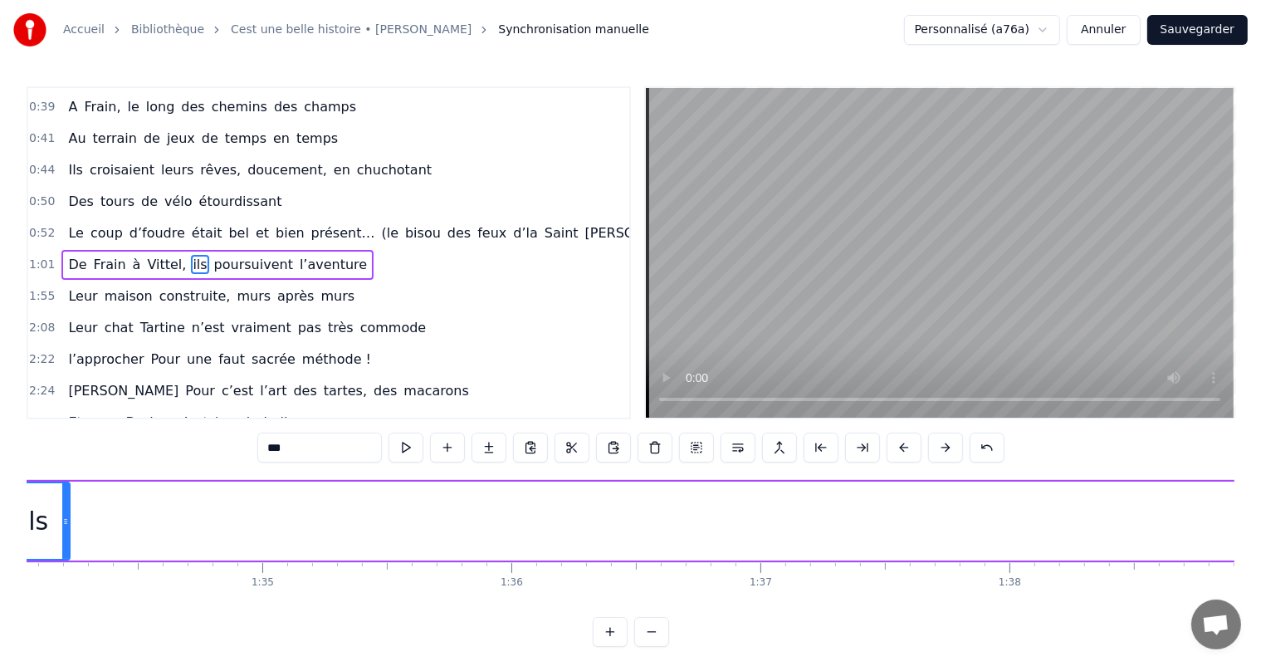
drag, startPoint x: 1149, startPoint y: 510, endPoint x: 46, endPoint y: 495, distance: 1103.0
click at [62, 495] on div at bounding box center [65, 521] width 7 height 76
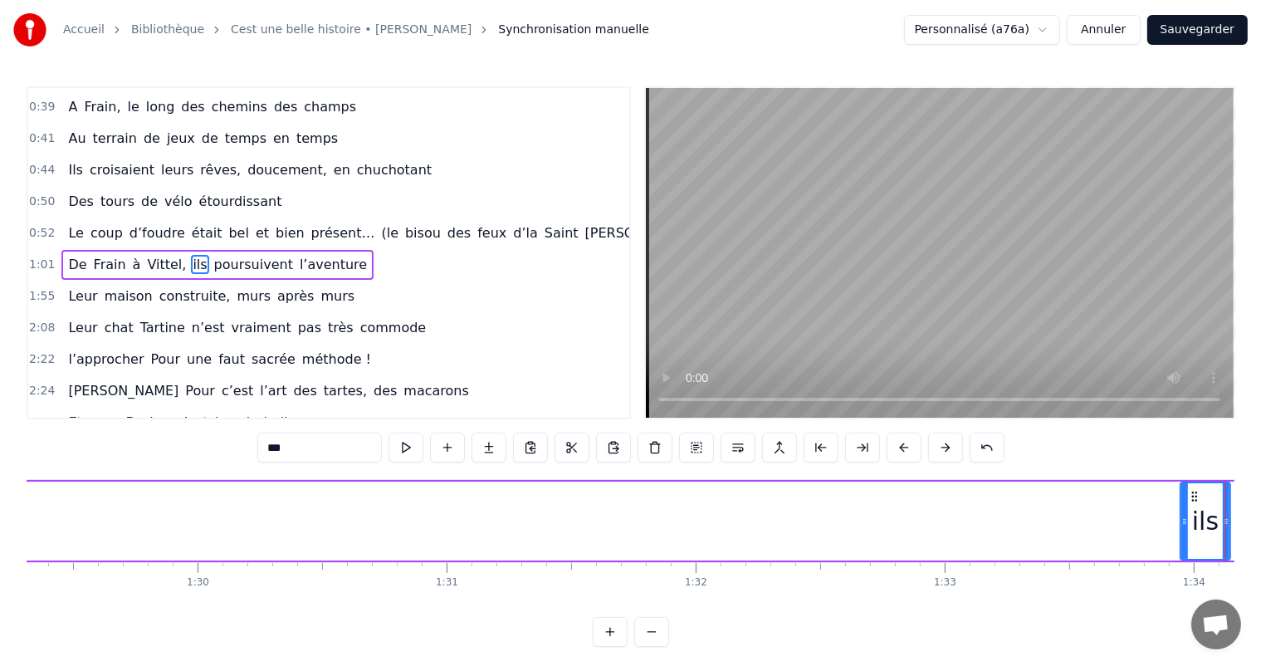
scroll to position [0, 22209]
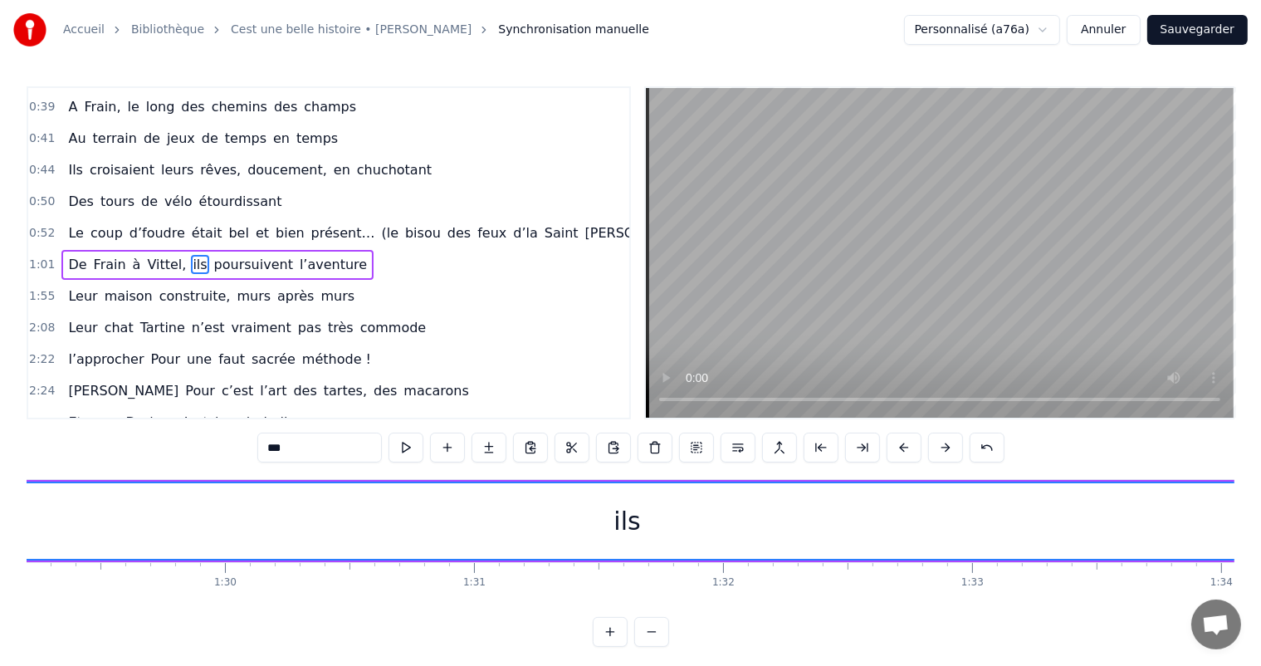
drag, startPoint x: 1211, startPoint y: 518, endPoint x: 0, endPoint y: 627, distance: 1215.7
click at [0, 627] on div "Accueil Bibliothèque Cest une belle histoire • [PERSON_NAME] Synchronisation ma…" at bounding box center [630, 323] width 1261 height 646
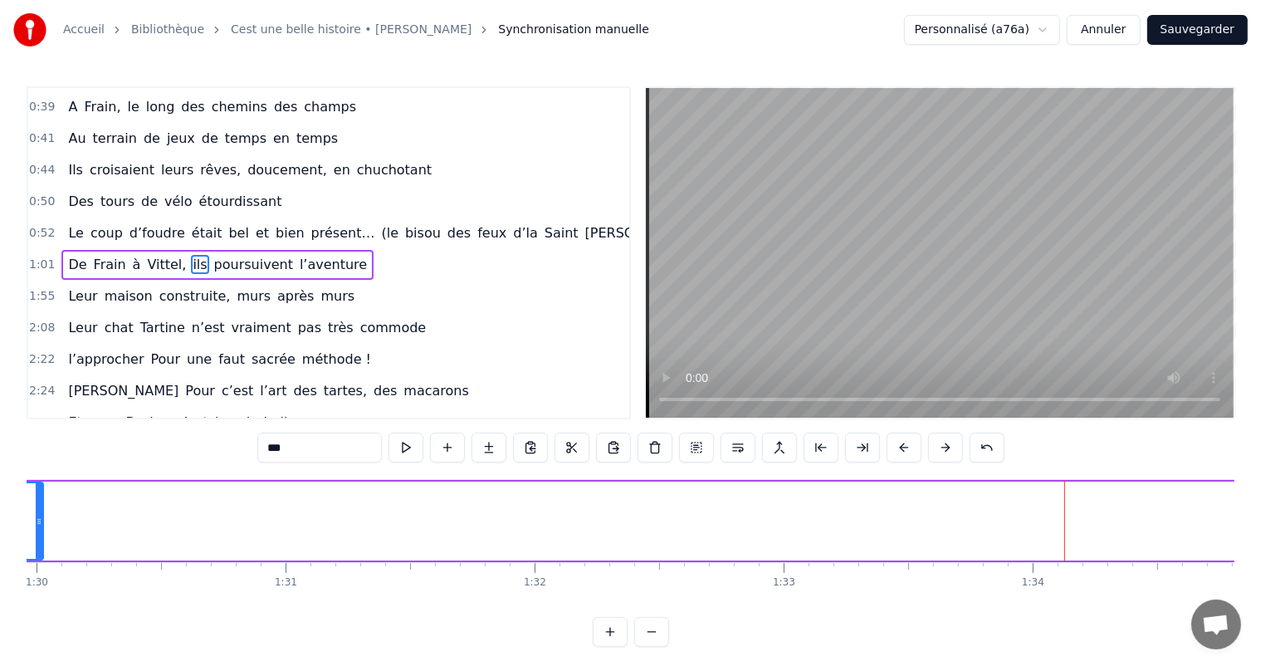
drag, startPoint x: 1067, startPoint y: 517, endPoint x: 54, endPoint y: 505, distance: 1013.4
click at [41, 505] on div at bounding box center [39, 521] width 7 height 76
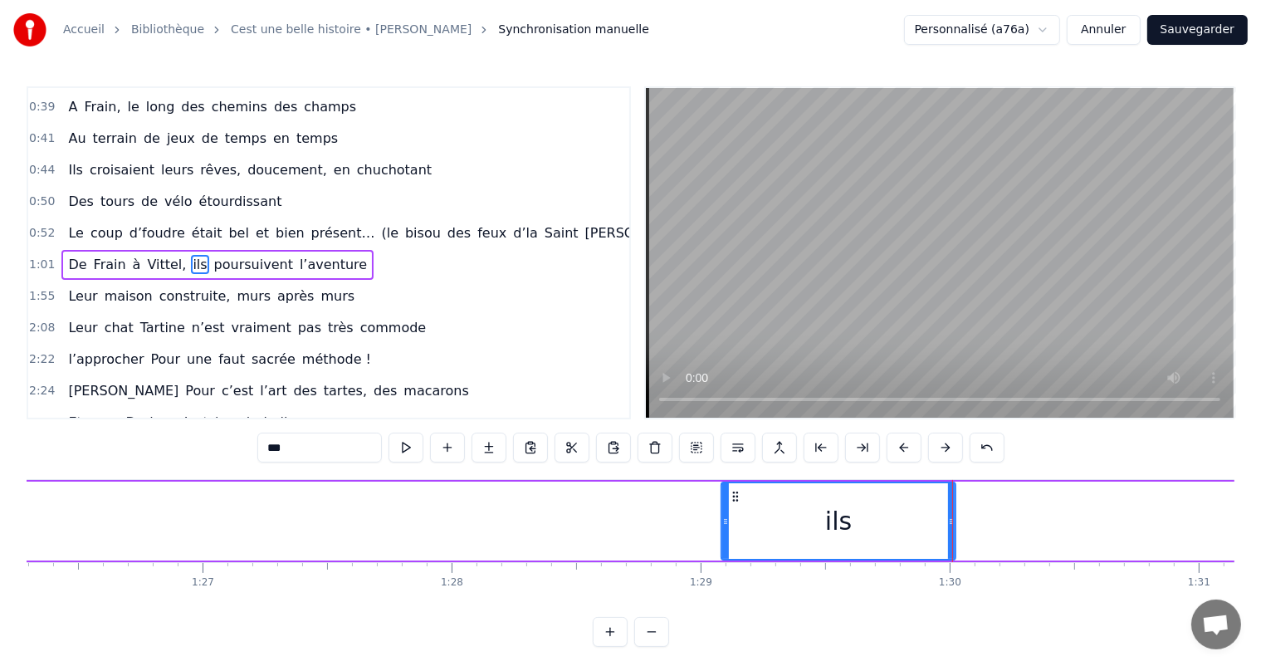
scroll to position [0, 21324]
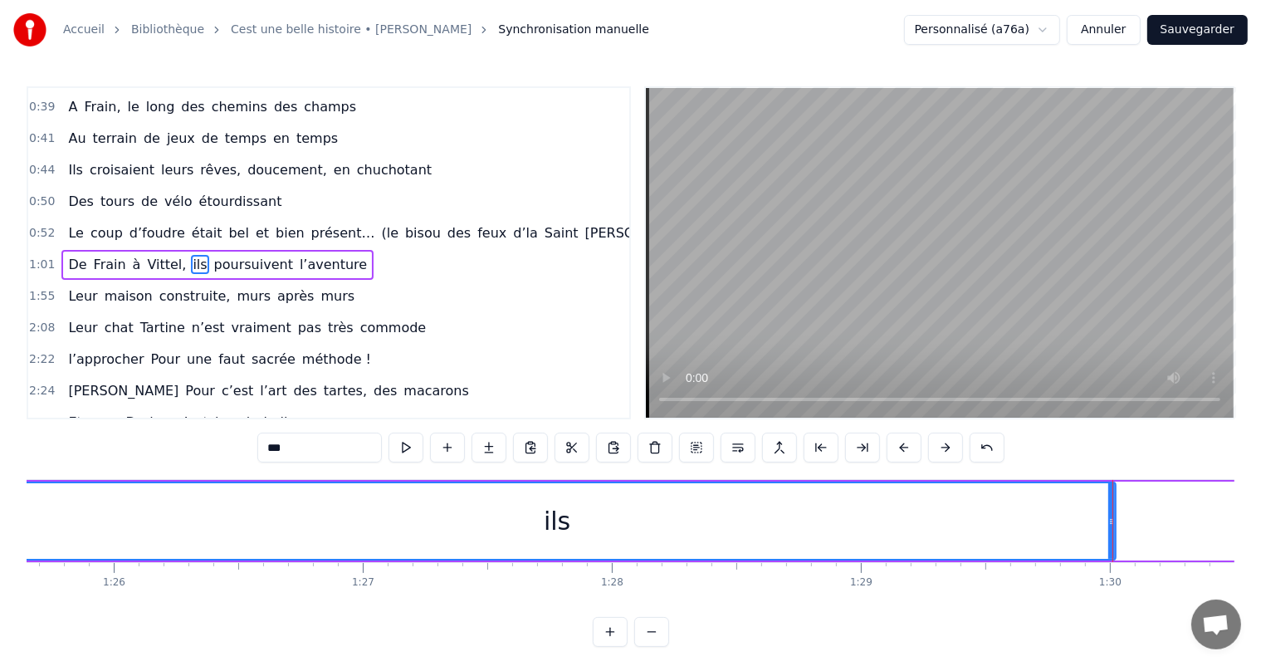
drag, startPoint x: 883, startPoint y: 525, endPoint x: 0, endPoint y: 582, distance: 884.8
click at [0, 582] on div "Accueil Bibliothèque Cest une belle histoire • [PERSON_NAME] Synchronisation ma…" at bounding box center [630, 323] width 1261 height 646
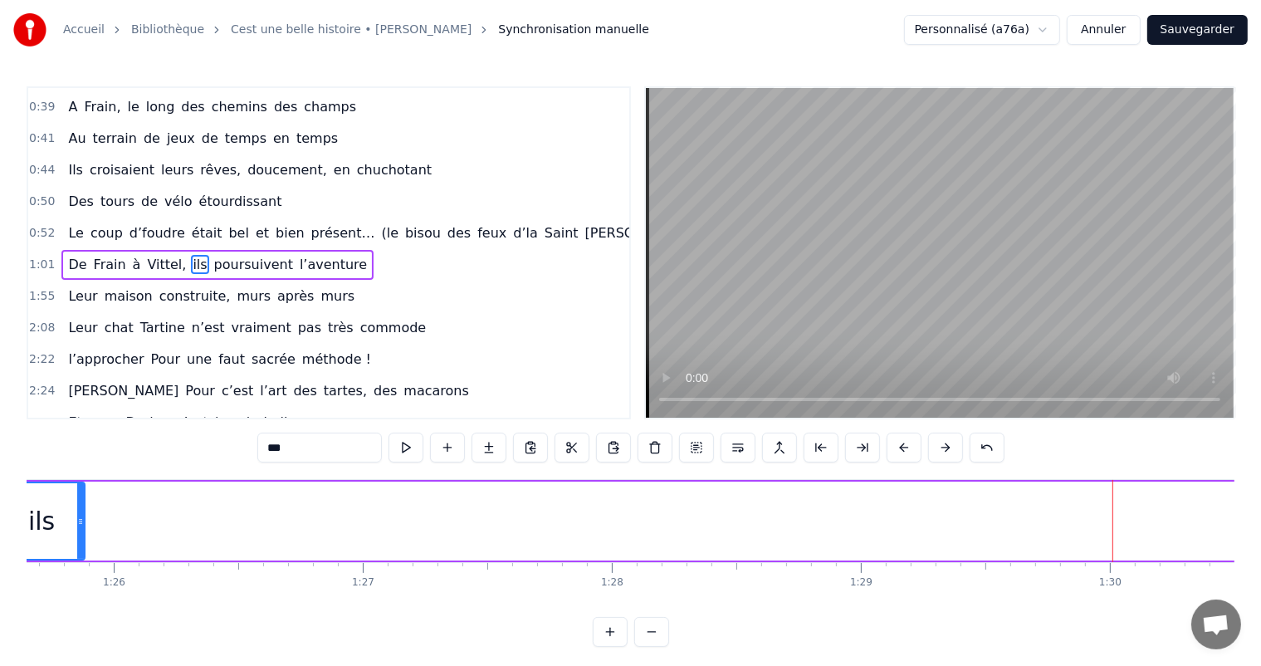
drag, startPoint x: 1110, startPoint y: 511, endPoint x: 74, endPoint y: 509, distance: 1035.7
click at [77, 509] on div at bounding box center [80, 521] width 7 height 76
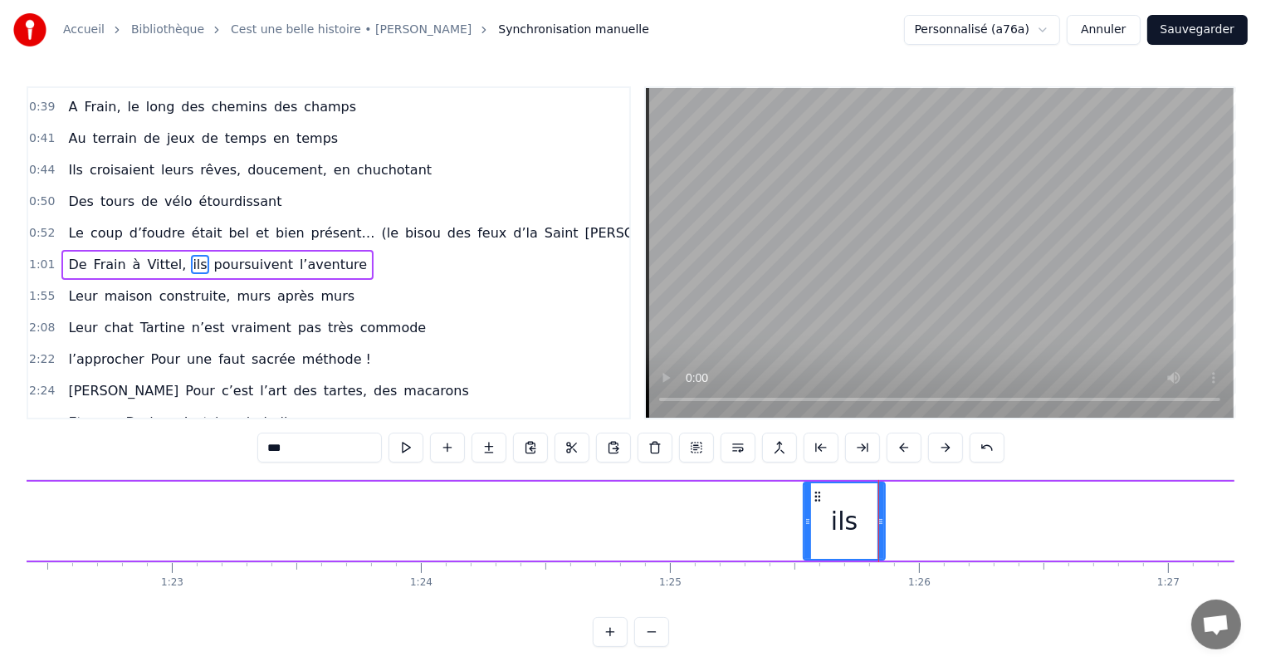
scroll to position [0, 20493]
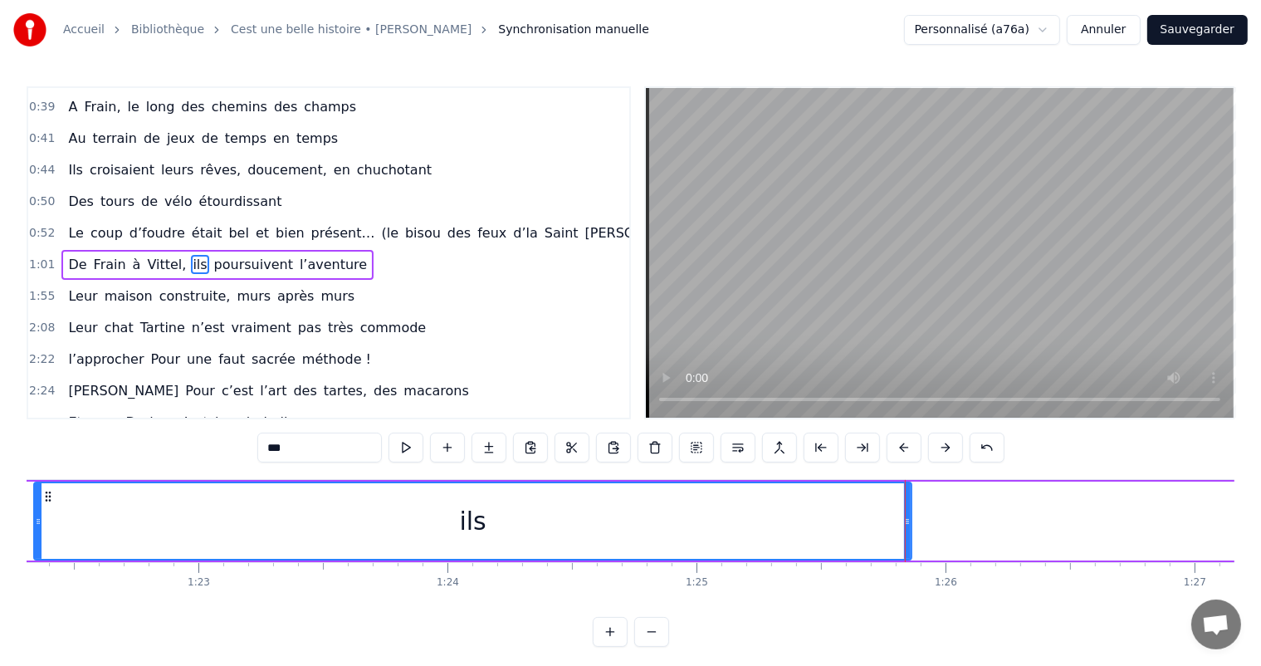
drag, startPoint x: 832, startPoint y: 522, endPoint x: 48, endPoint y: 539, distance: 784.4
click at [0, 553] on div "Accueil Bibliothèque Cest une belle histoire • [PERSON_NAME] Synchronisation ma…" at bounding box center [630, 323] width 1261 height 646
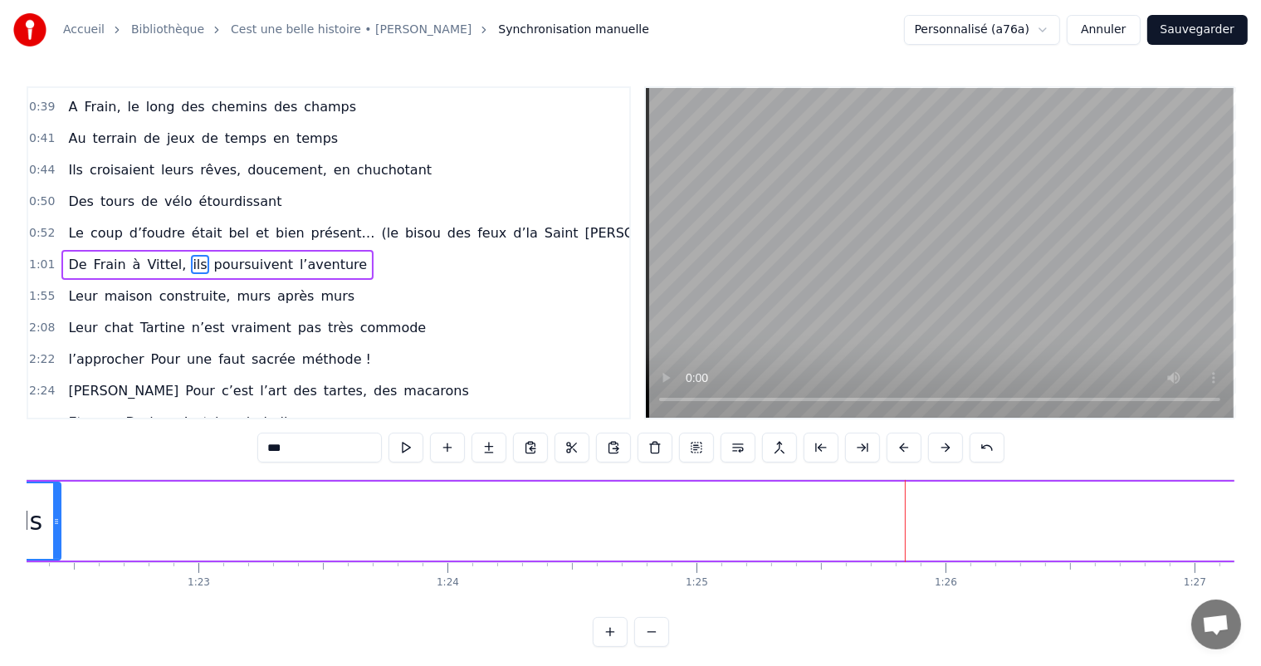
drag, startPoint x: 905, startPoint y: 511, endPoint x: 257, endPoint y: 567, distance: 650.5
click at [53, 535] on div at bounding box center [56, 521] width 7 height 76
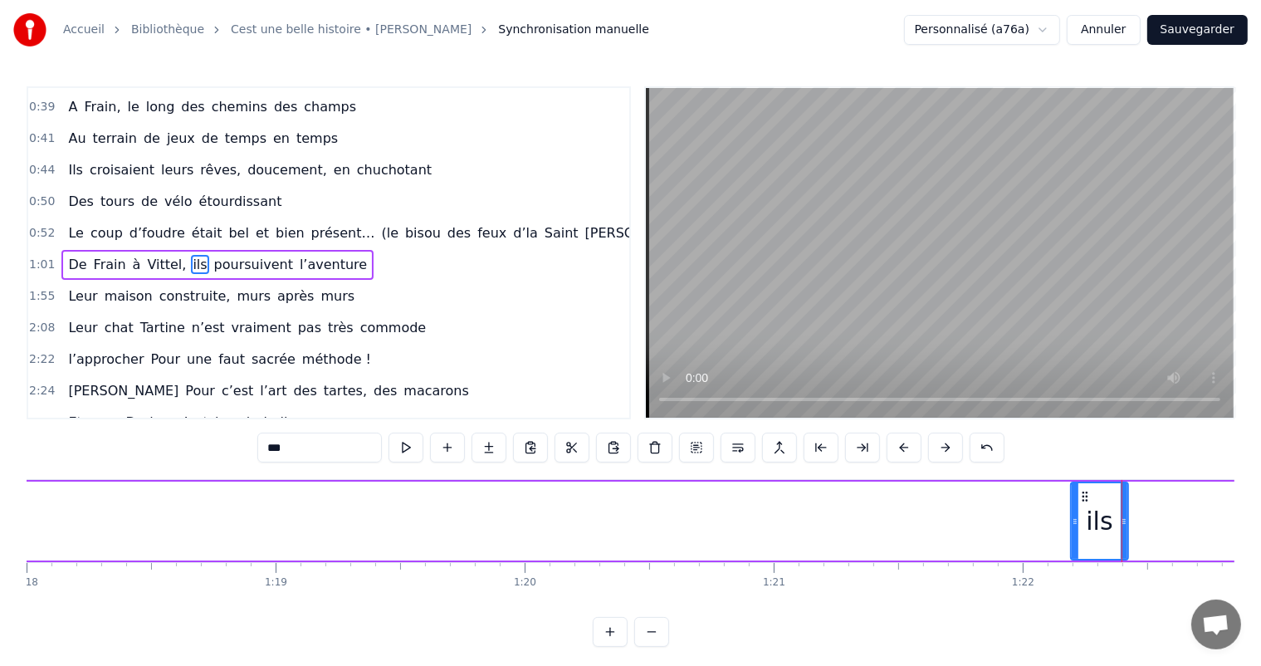
scroll to position [0, 19339]
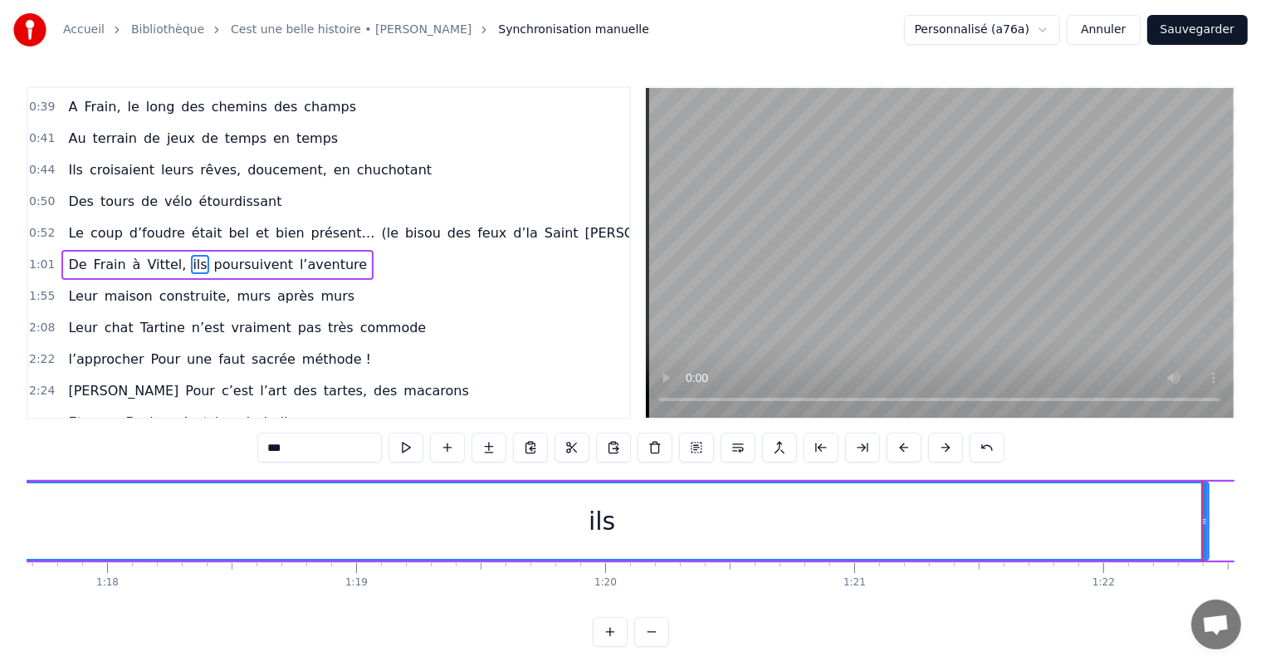
drag, startPoint x: 1156, startPoint y: 513, endPoint x: 0, endPoint y: 684, distance: 1168.6
click at [0, 665] on html "Accueil Bibliothèque Cest une belle histoire • [PERSON_NAME] Synchronisation ma…" at bounding box center [630, 336] width 1261 height 673
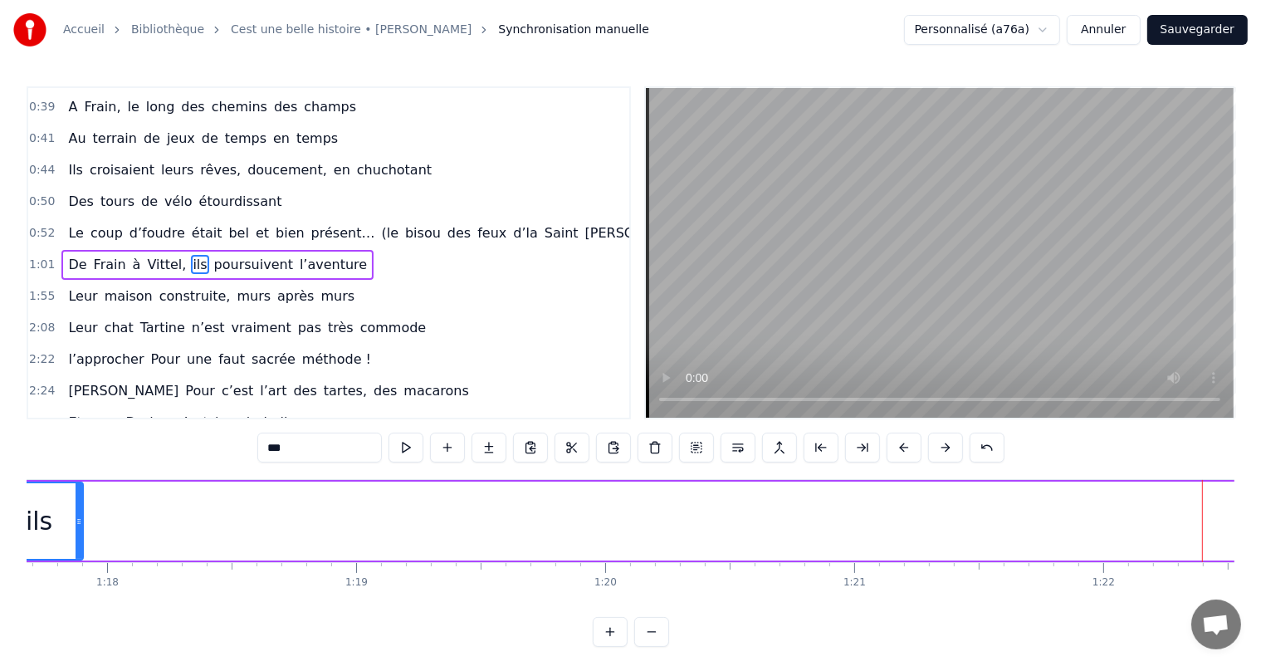
drag, startPoint x: 1204, startPoint y: 524, endPoint x: 79, endPoint y: 513, distance: 1125.4
click at [79, 513] on div at bounding box center [79, 521] width 7 height 76
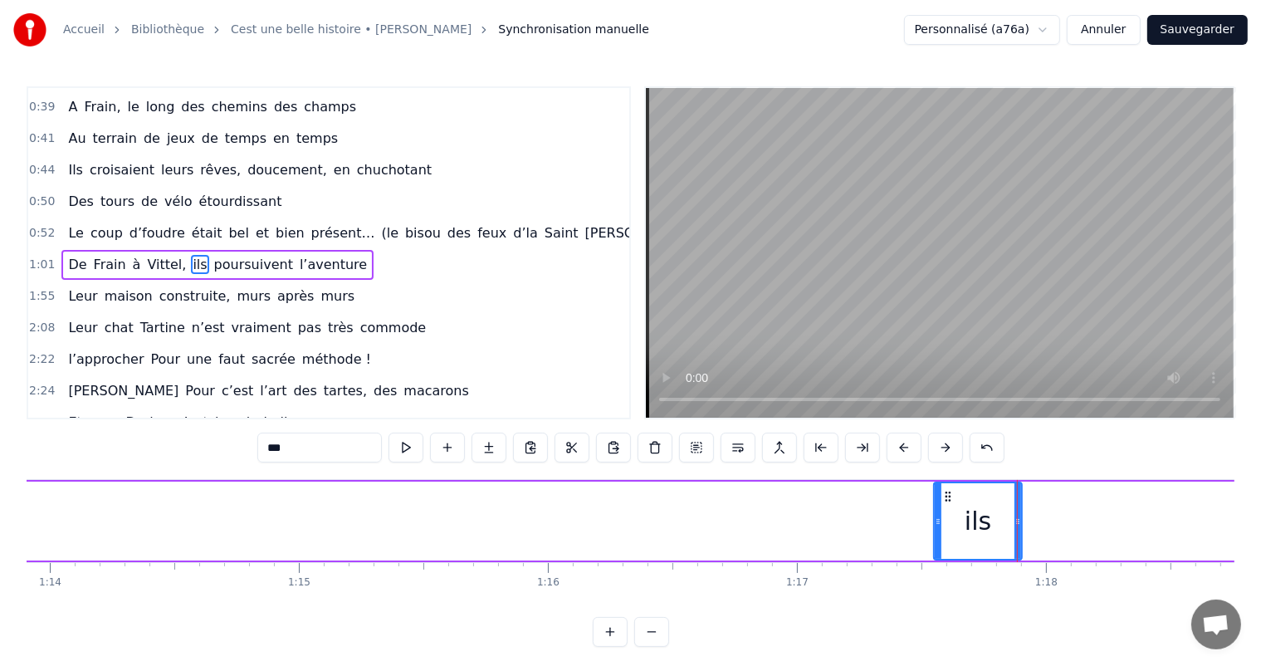
scroll to position [0, 18347]
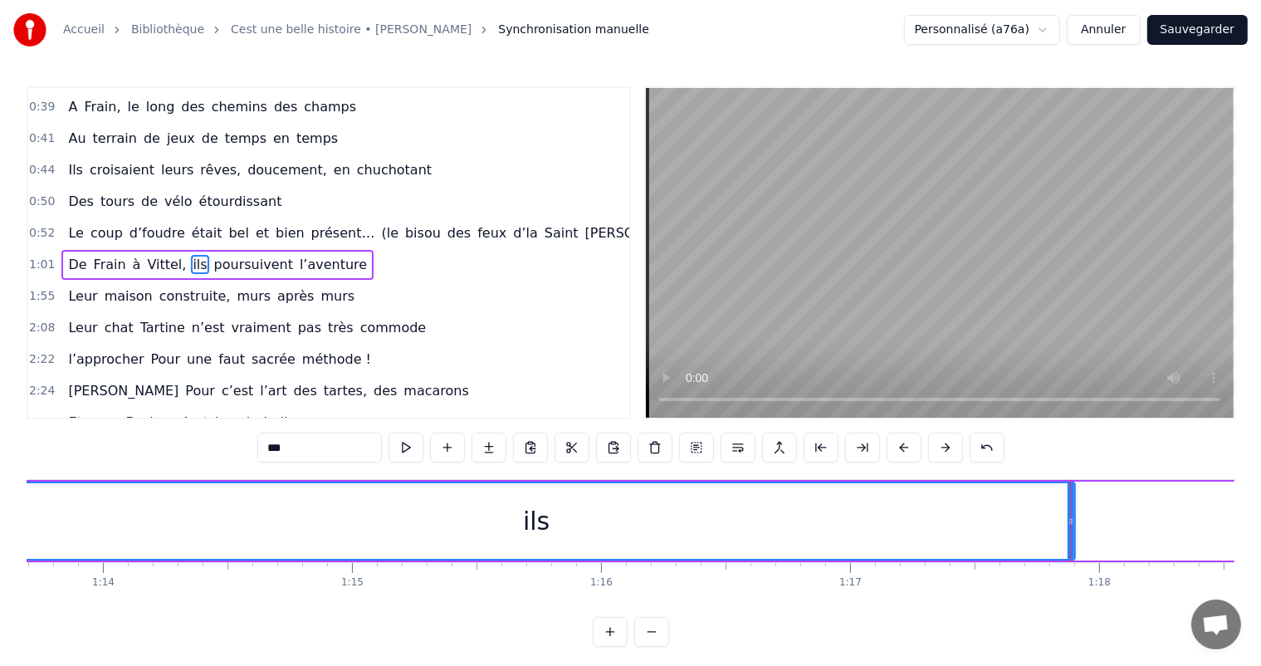
drag, startPoint x: 989, startPoint y: 512, endPoint x: 0, endPoint y: 529, distance: 989.4
click at [0, 529] on div "Accueil Bibliothèque Cest une belle histoire • [PERSON_NAME] Synchronisation ma…" at bounding box center [630, 323] width 1261 height 646
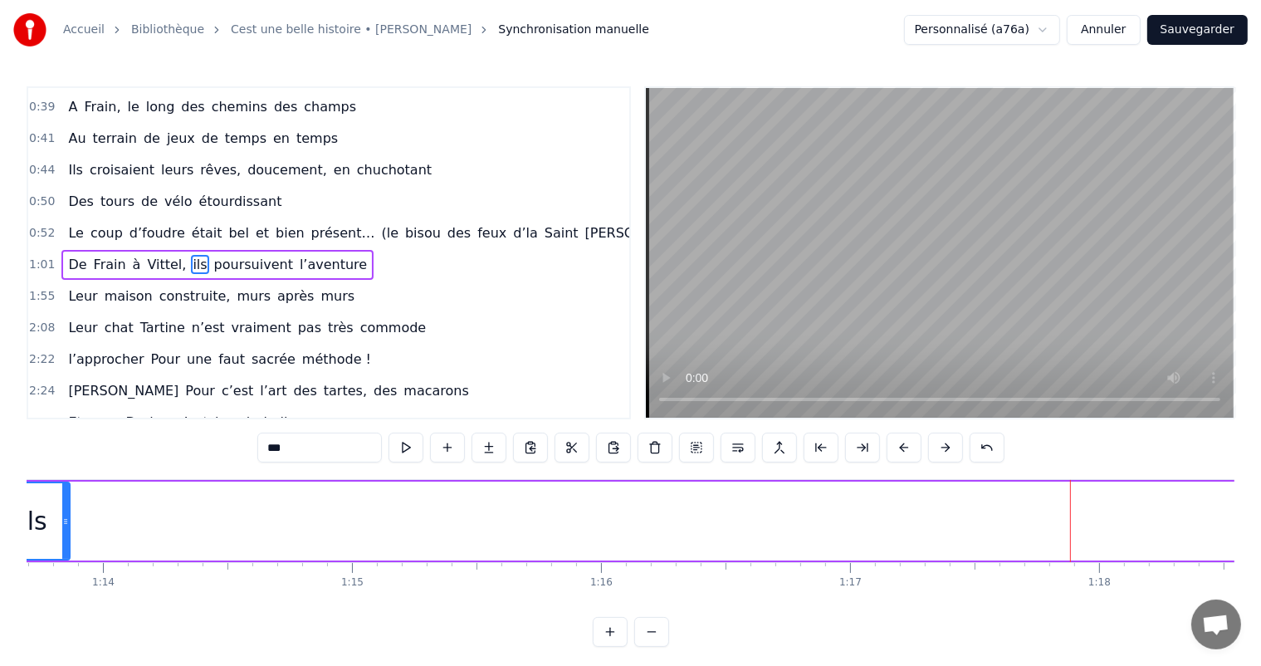
drag, startPoint x: 1071, startPoint y: 515, endPoint x: 51, endPoint y: 531, distance: 1019.2
click at [62, 531] on div at bounding box center [65, 521] width 7 height 76
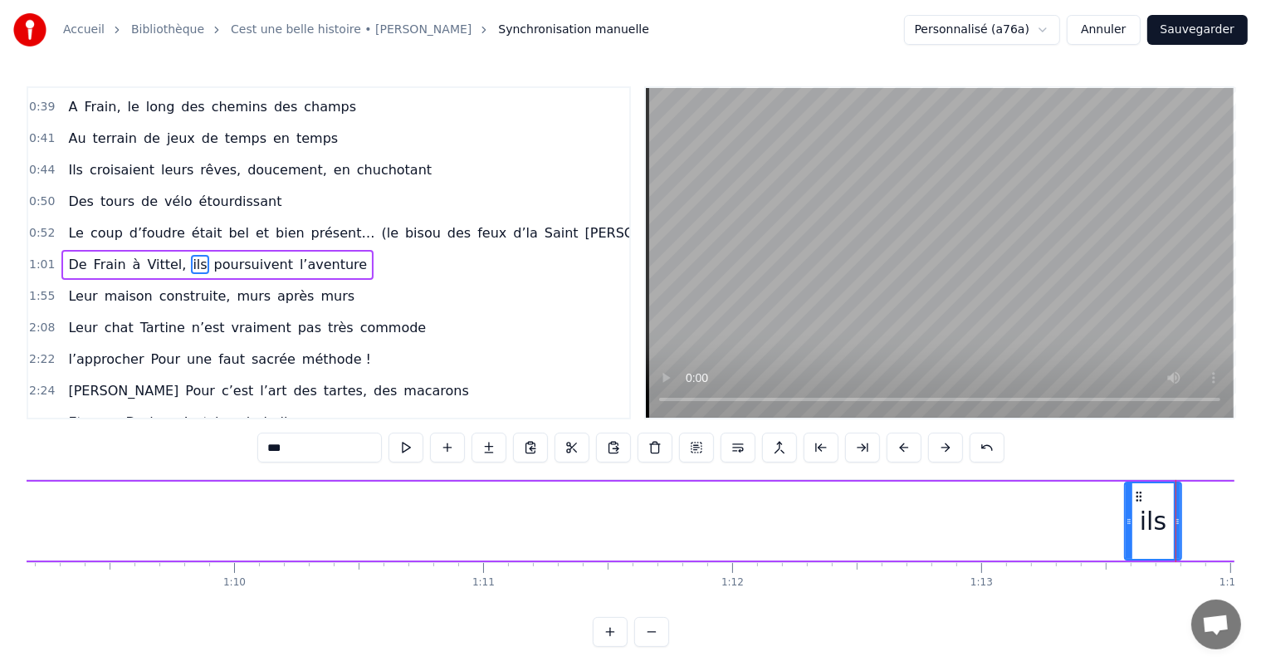
scroll to position [0, 17193]
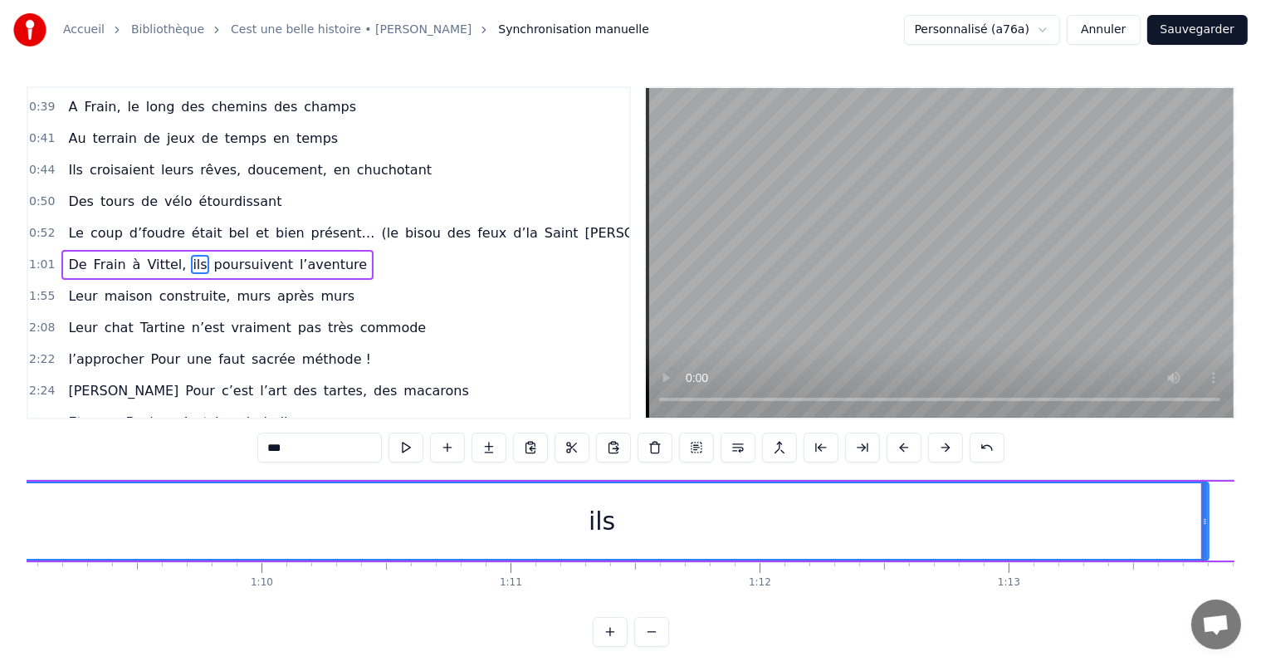
drag, startPoint x: 1157, startPoint y: 520, endPoint x: 0, endPoint y: 469, distance: 1158.0
click at [0, 469] on div "Accueil Bibliothèque Cest une belle histoire • [PERSON_NAME] Synchronisation ma…" at bounding box center [630, 323] width 1261 height 646
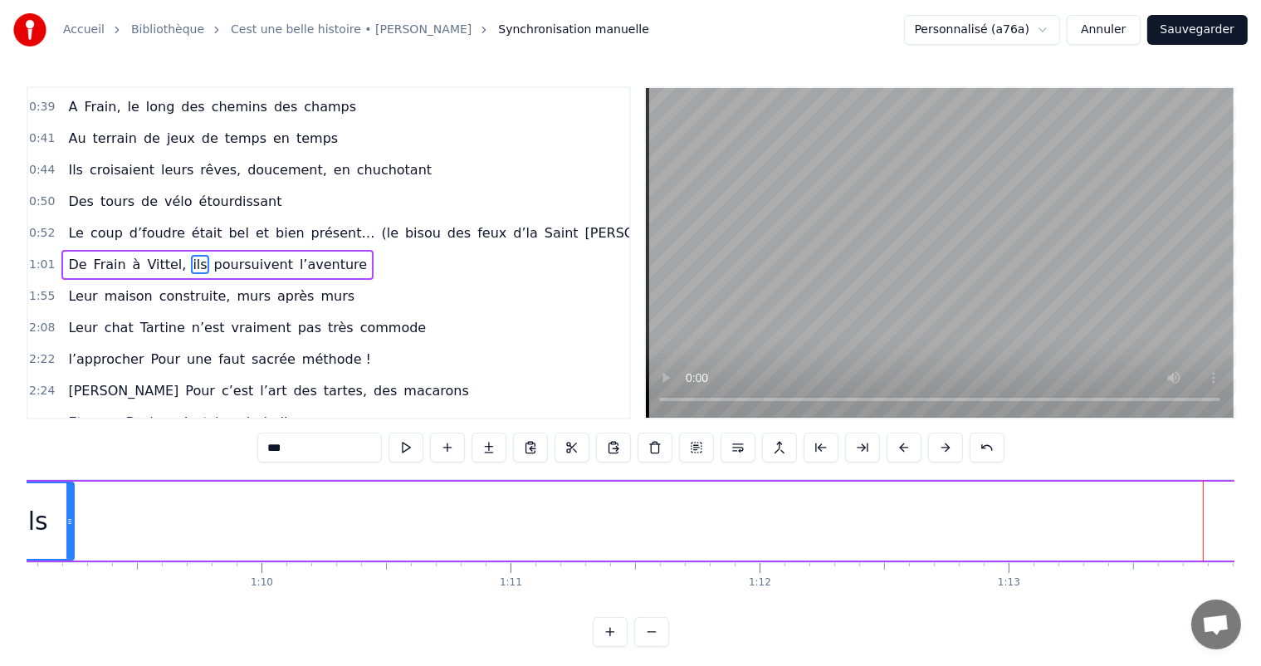
drag, startPoint x: 1205, startPoint y: 498, endPoint x: 71, endPoint y: 505, distance: 1134.5
click at [71, 505] on div at bounding box center [69, 521] width 7 height 76
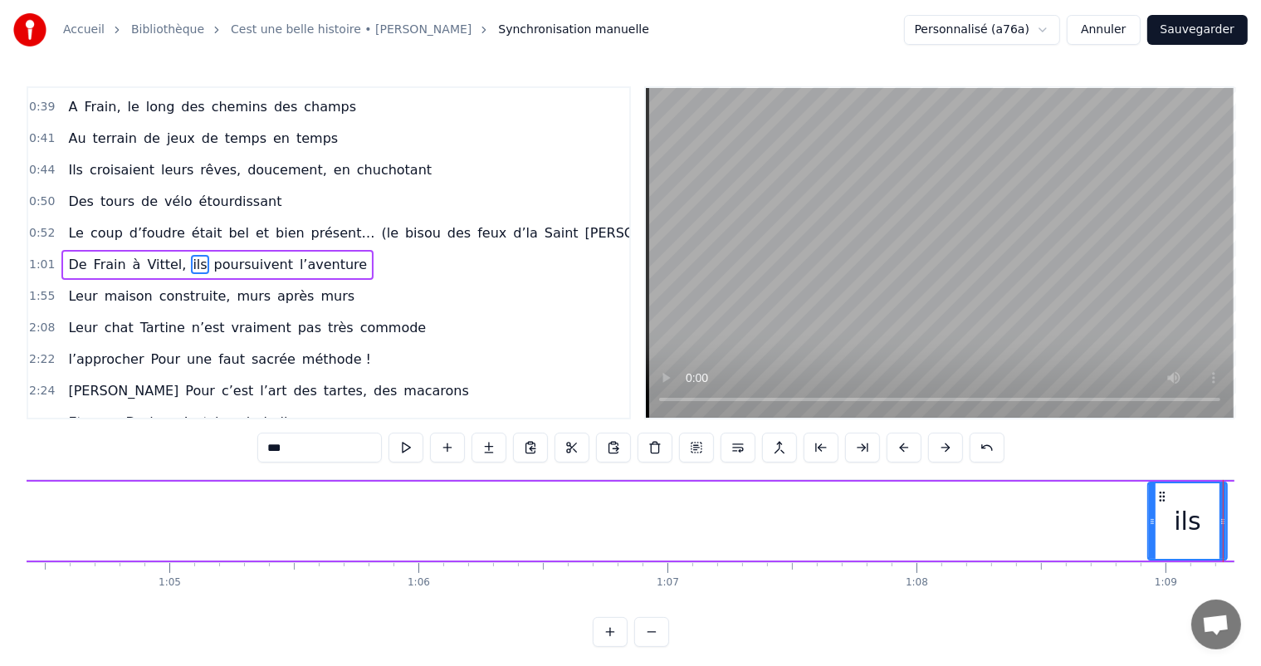
scroll to position [0, 16067]
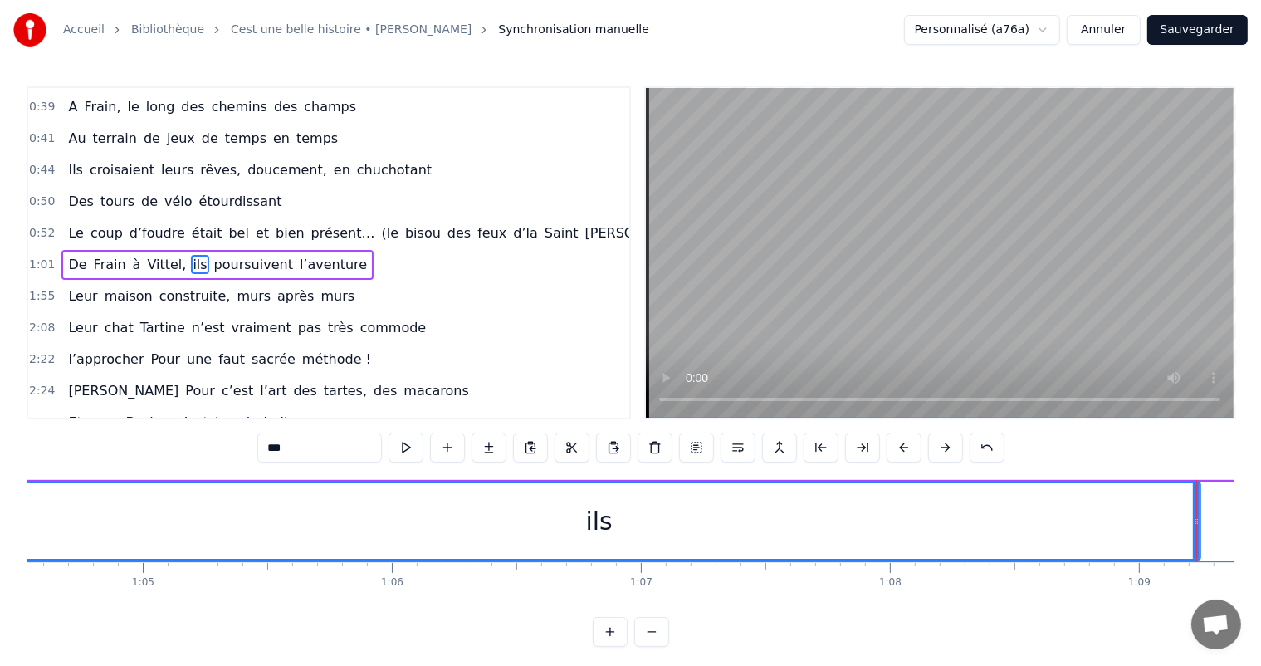
drag, startPoint x: 1124, startPoint y: 512, endPoint x: 0, endPoint y: 453, distance: 1125.2
click at [0, 453] on div "Accueil Bibliothèque Cest une belle histoire • [PERSON_NAME] Synchronisation ma…" at bounding box center [630, 323] width 1261 height 646
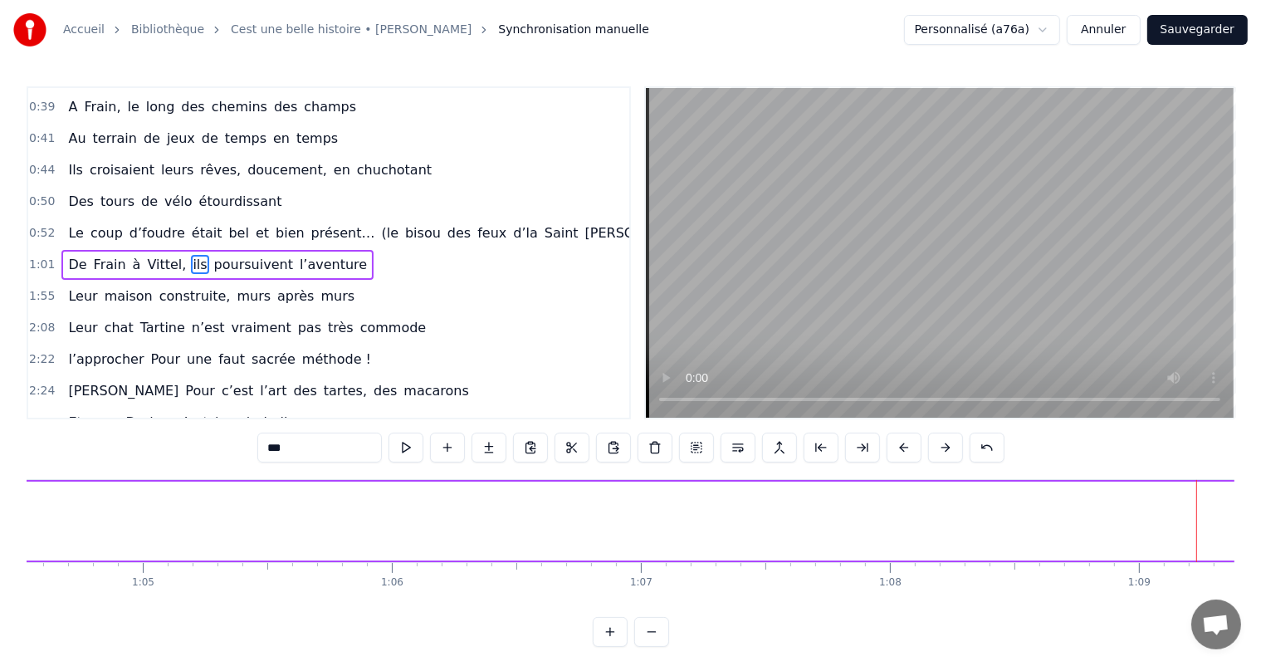
drag, startPoint x: 1197, startPoint y: 513, endPoint x: 2, endPoint y: 396, distance: 1199.9
click at [2, 396] on div "Accueil Bibliothèque Cest une belle histoire • [PERSON_NAME] Synchronisation ma…" at bounding box center [630, 323] width 1261 height 646
drag, startPoint x: 459, startPoint y: 602, endPoint x: 450, endPoint y: 610, distance: 12.3
click at [450, 603] on div "C’est un beau roman, c’est une belle histoire C’est une romance d’[DATE] [PERSO…" at bounding box center [630, 541] width 1207 height 124
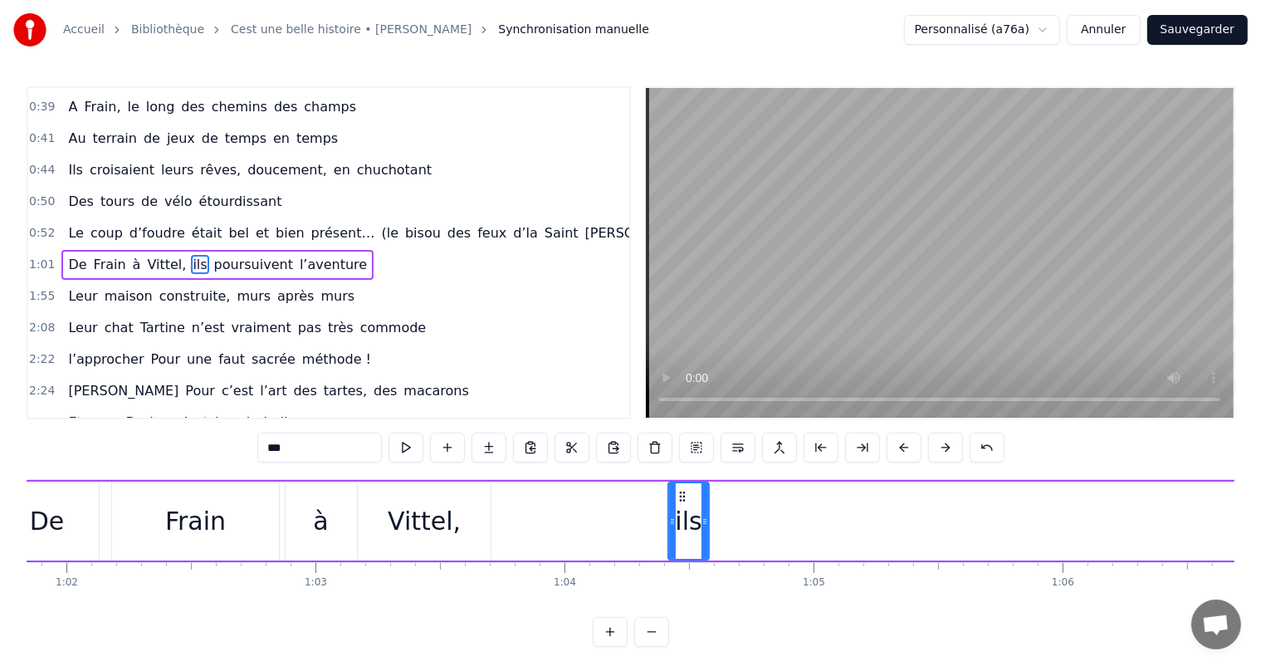
drag, startPoint x: 671, startPoint y: 520, endPoint x: 706, endPoint y: 539, distance: 39.7
click at [706, 539] on div at bounding box center [704, 521] width 7 height 76
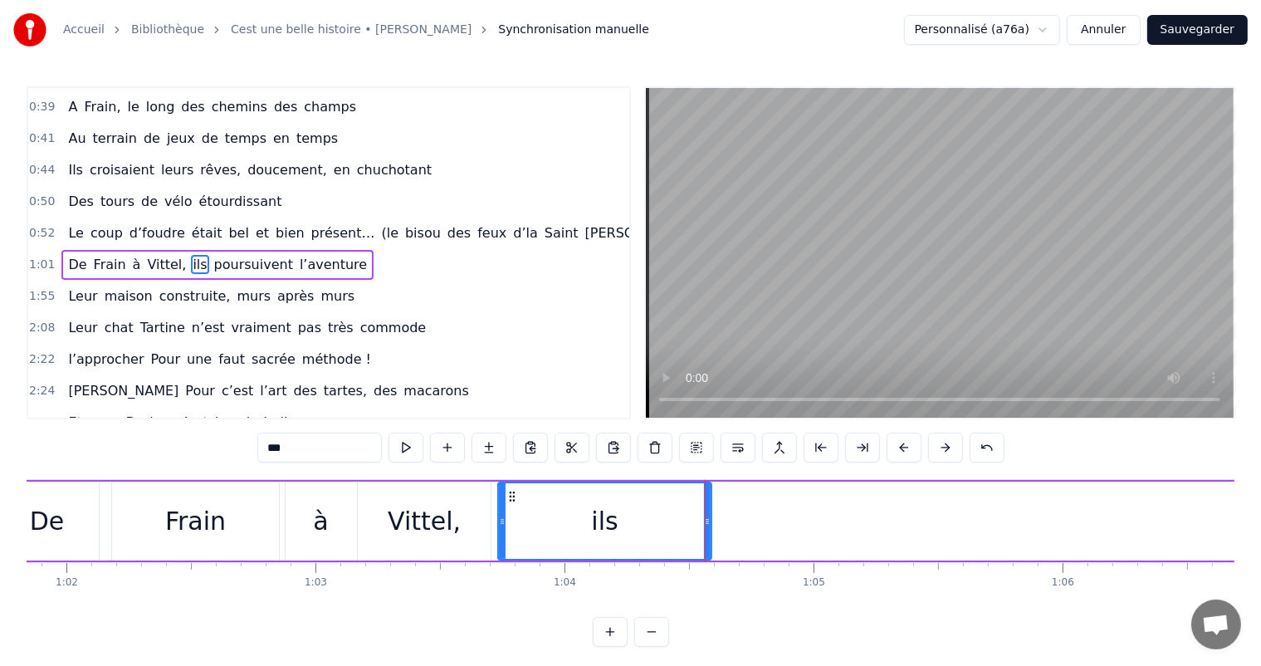
drag, startPoint x: 671, startPoint y: 528, endPoint x: 501, endPoint y: 534, distance: 169.4
click at [501, 534] on div at bounding box center [502, 521] width 7 height 76
drag, startPoint x: 707, startPoint y: 521, endPoint x: 578, endPoint y: 511, distance: 129.8
click at [591, 511] on div at bounding box center [594, 521] width 7 height 76
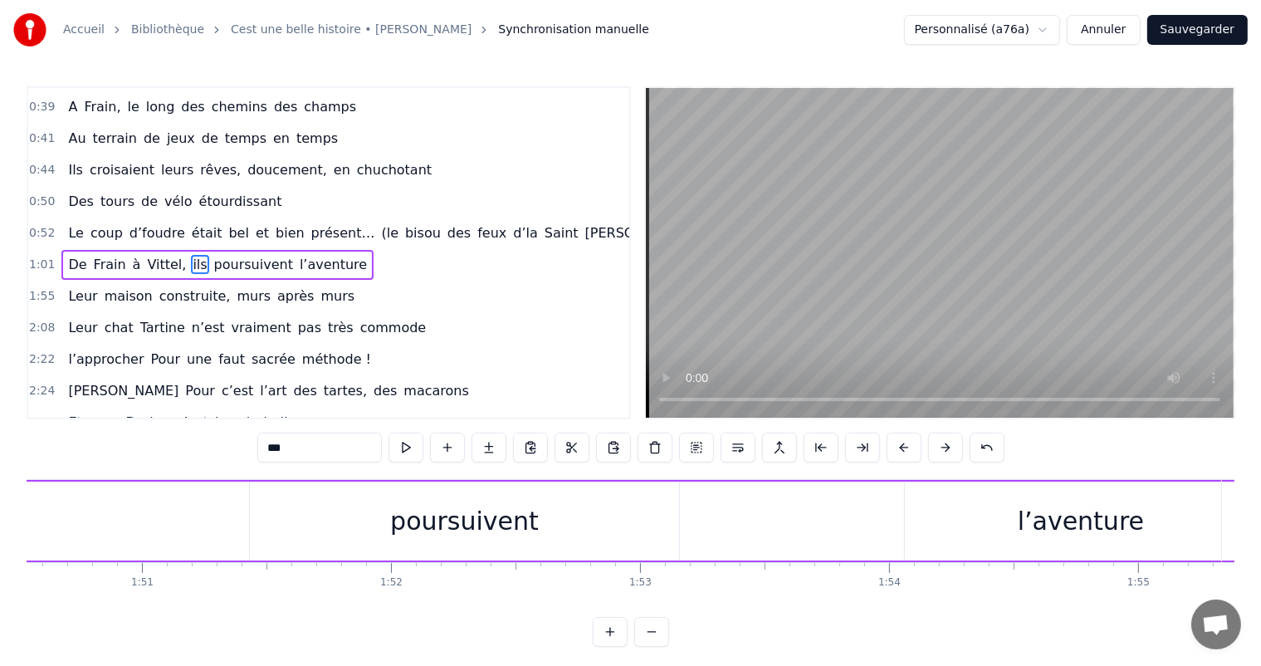
scroll to position [0, 27440]
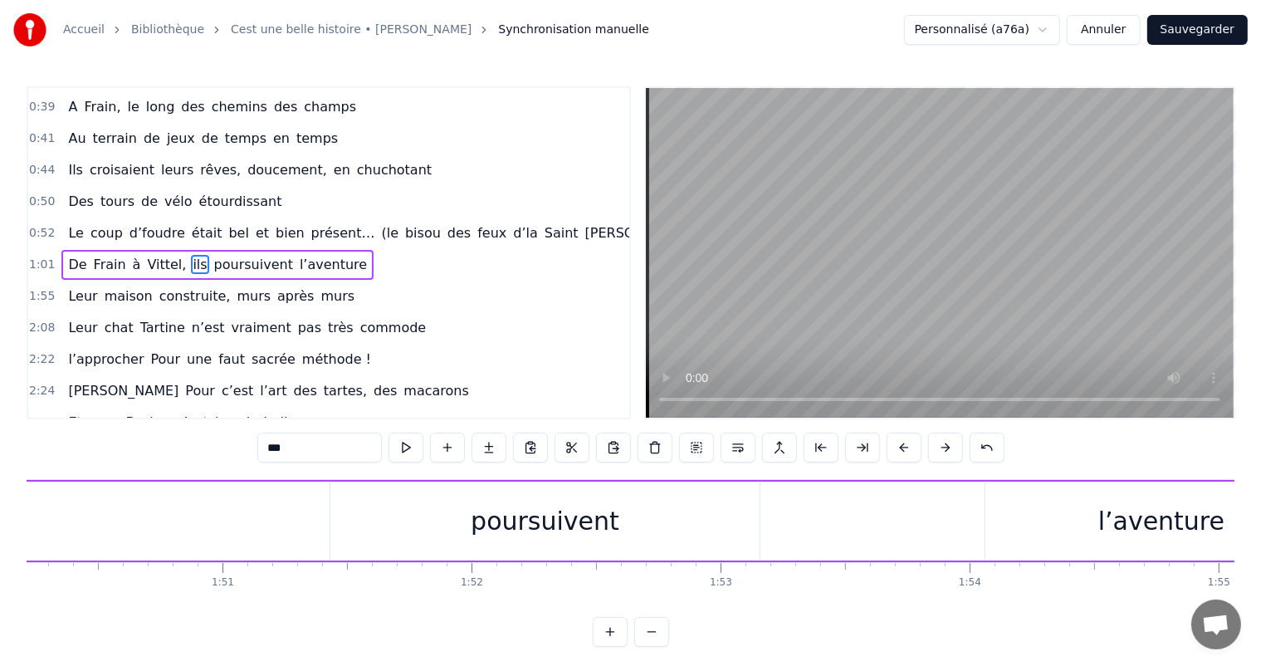
click at [586, 544] on div "poursuivent" at bounding box center [544, 520] width 429 height 79
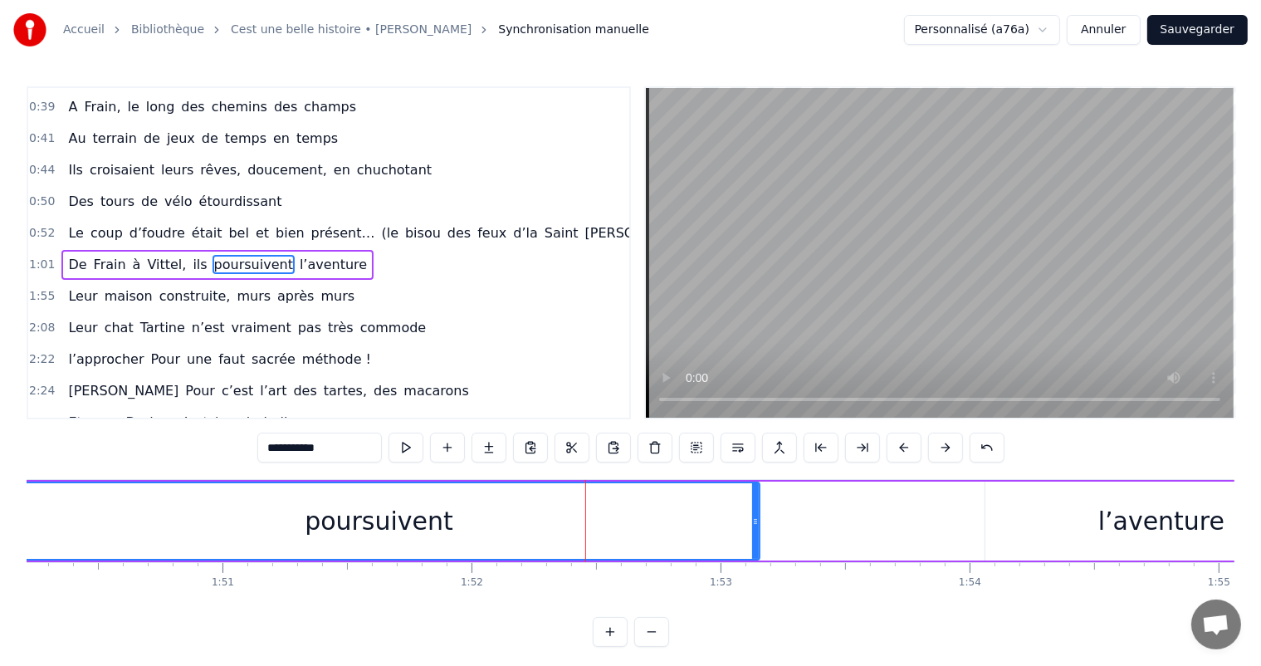
drag, startPoint x: 332, startPoint y: 527, endPoint x: 0, endPoint y: 488, distance: 334.2
click at [0, 488] on div "Accueil Bibliothèque Cest une belle histoire • [PERSON_NAME] Synchronisation ma…" at bounding box center [630, 323] width 1261 height 646
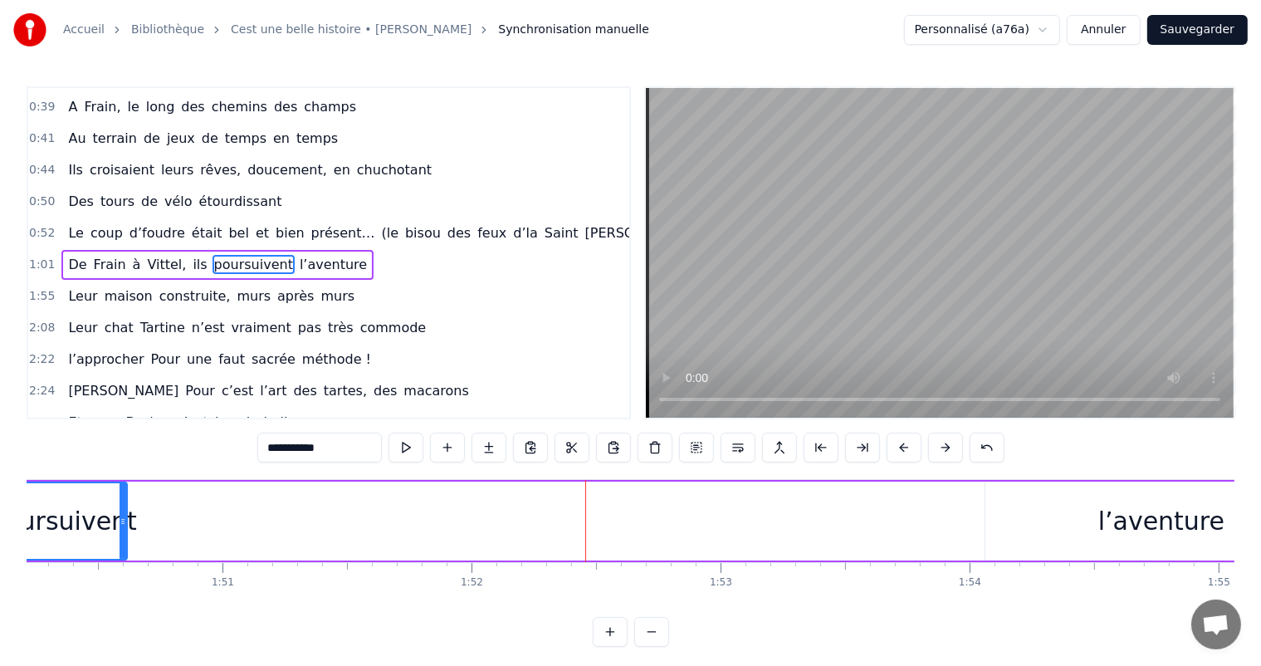
drag, startPoint x: 754, startPoint y: 509, endPoint x: 121, endPoint y: 510, distance: 632.4
click at [121, 510] on div at bounding box center [123, 521] width 7 height 76
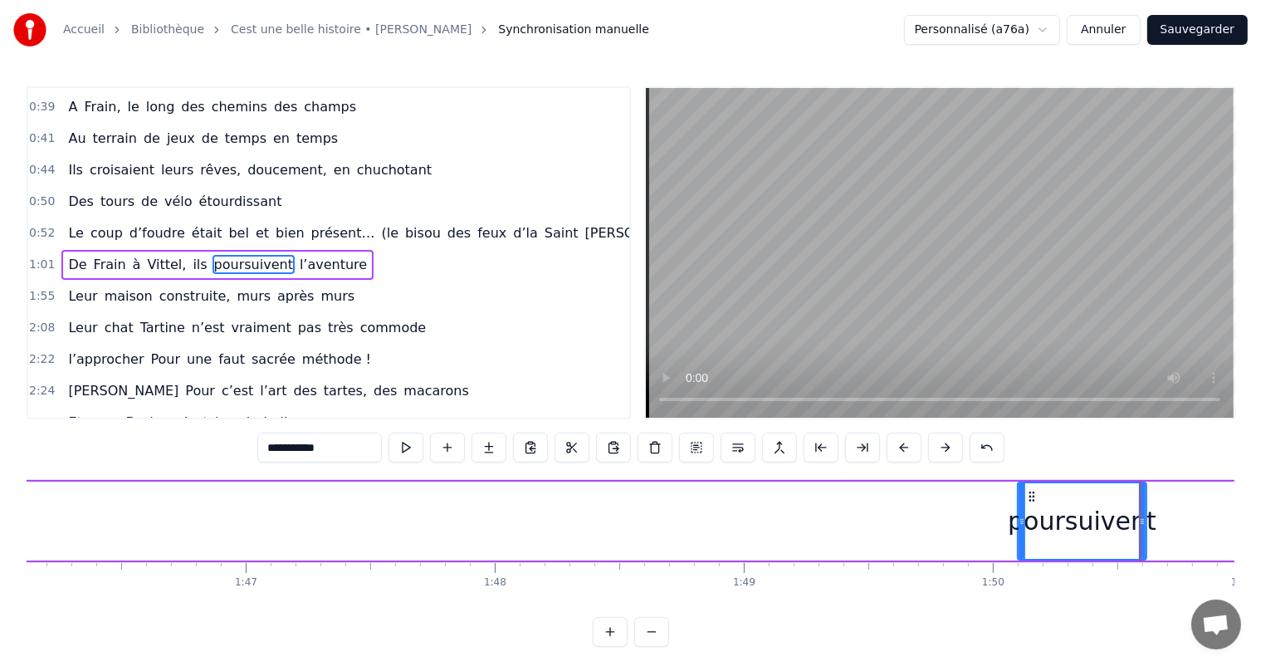
scroll to position [0, 26340]
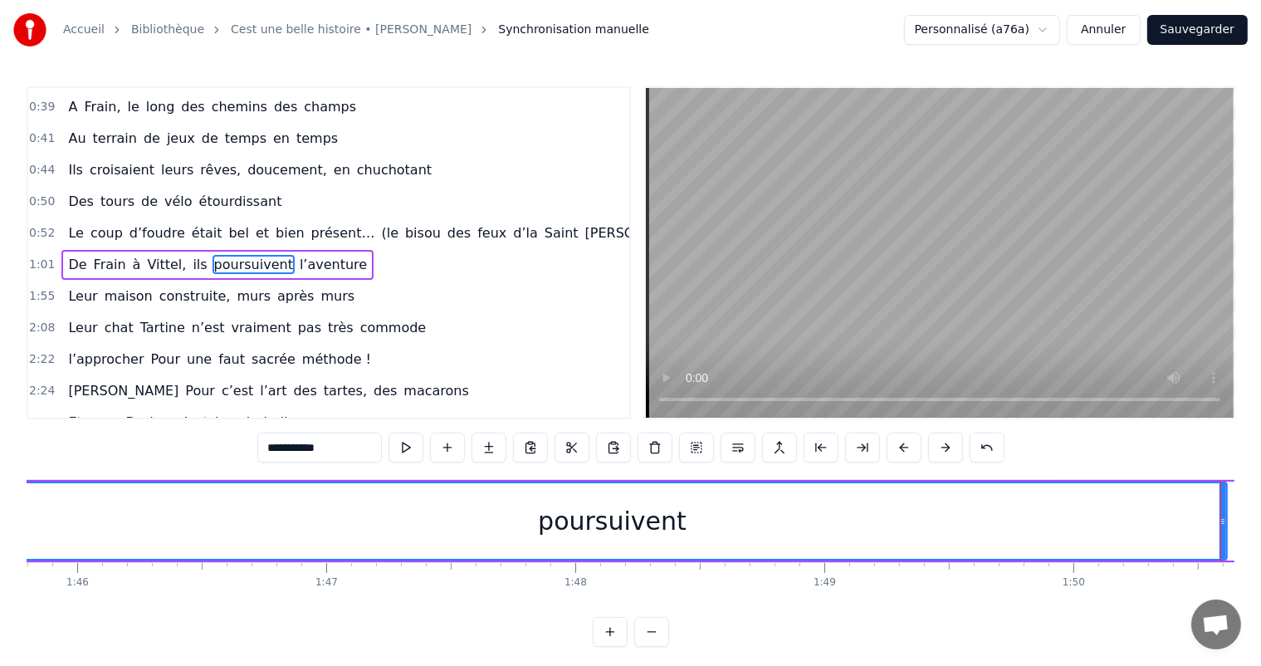
drag, startPoint x: 1100, startPoint y: 505, endPoint x: 0, endPoint y: 639, distance: 1108.5
click at [0, 639] on div "Accueil Bibliothèque Cest une belle histoire • [PERSON_NAME] Synchronisation ma…" at bounding box center [630, 323] width 1261 height 646
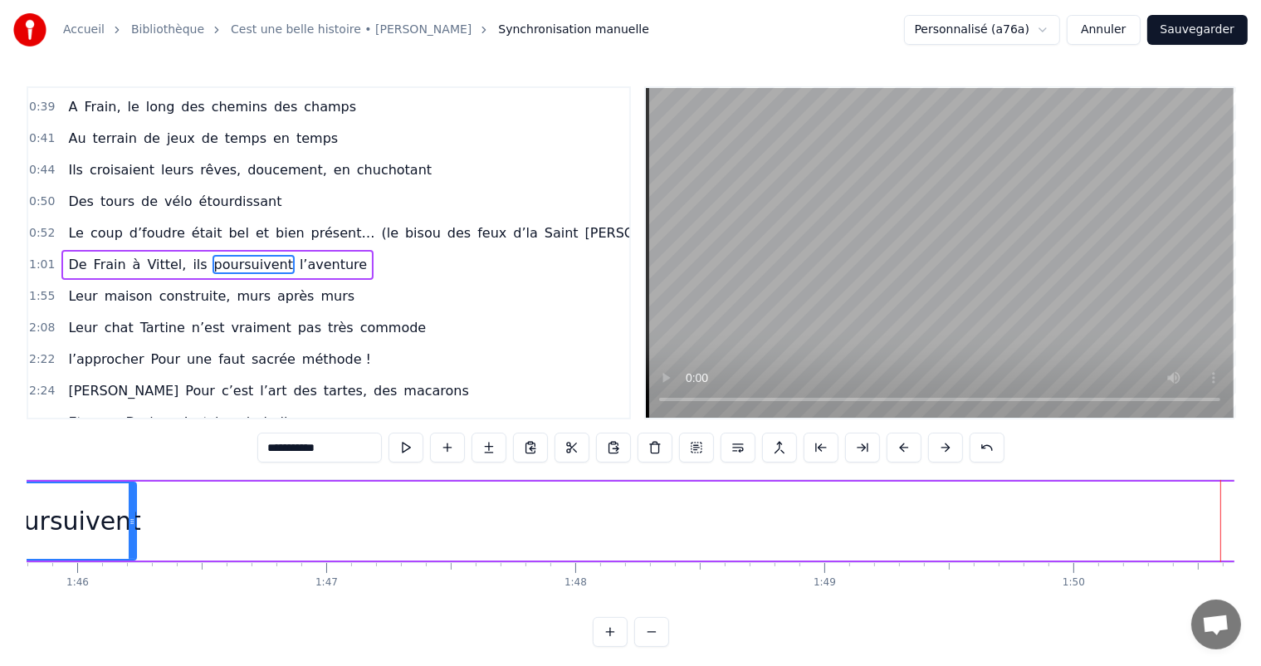
drag, startPoint x: 1222, startPoint y: 496, endPoint x: 122, endPoint y: 527, distance: 1100.9
click at [129, 527] on div at bounding box center [132, 521] width 7 height 76
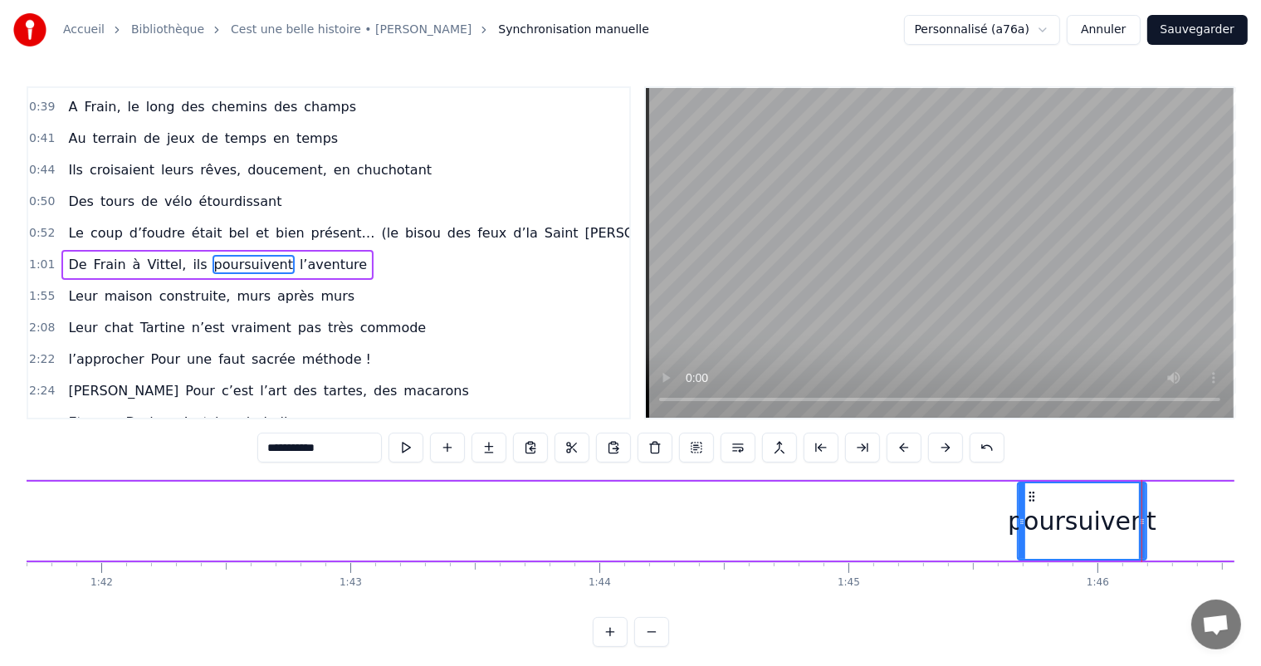
scroll to position [0, 25267]
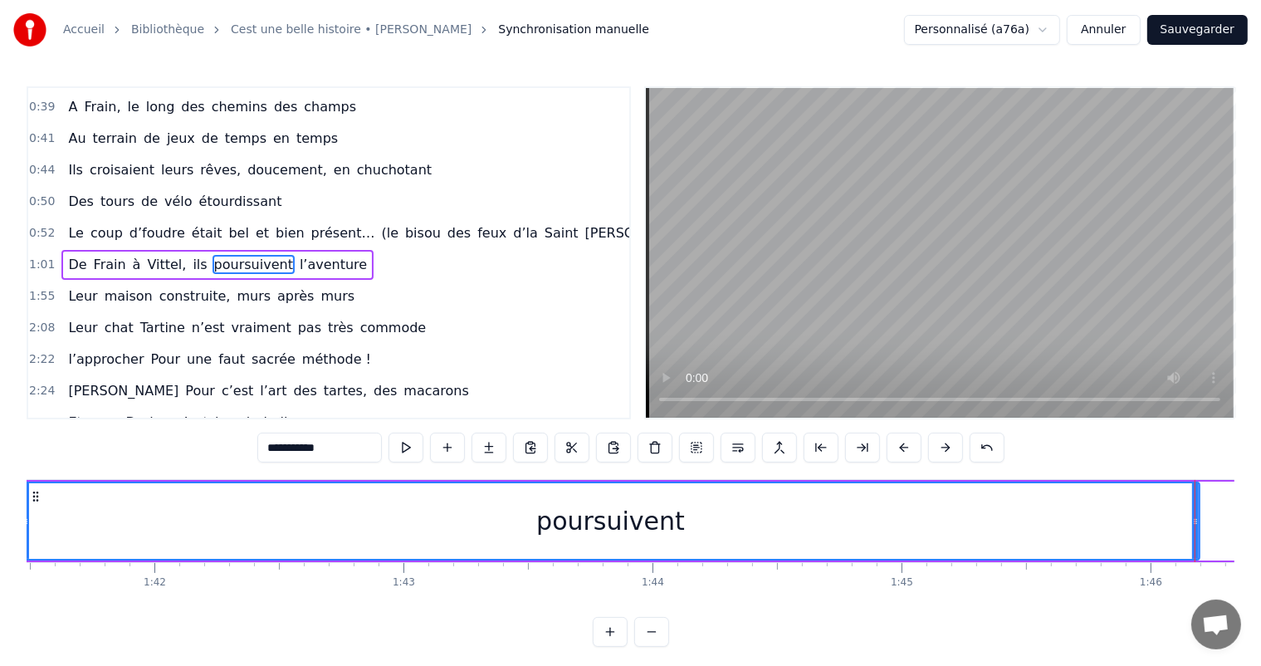
drag, startPoint x: 1076, startPoint y: 520, endPoint x: 27, endPoint y: 596, distance: 1051.8
click at [27, 596] on div "C’est un beau roman, c’est une belle histoire C’est une romance d’[DATE] [PERSO…" at bounding box center [630, 541] width 1207 height 124
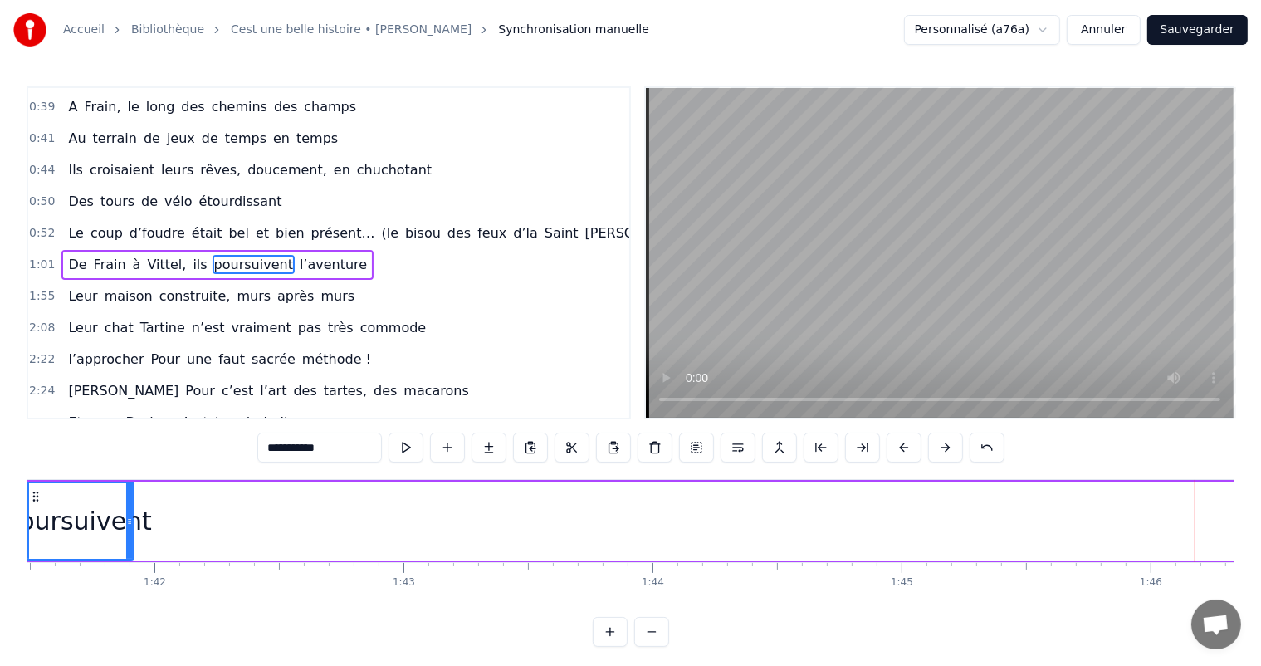
drag, startPoint x: 1195, startPoint y: 506, endPoint x: 126, endPoint y: 519, distance: 1069.0
click at [126, 519] on div at bounding box center [129, 521] width 7 height 76
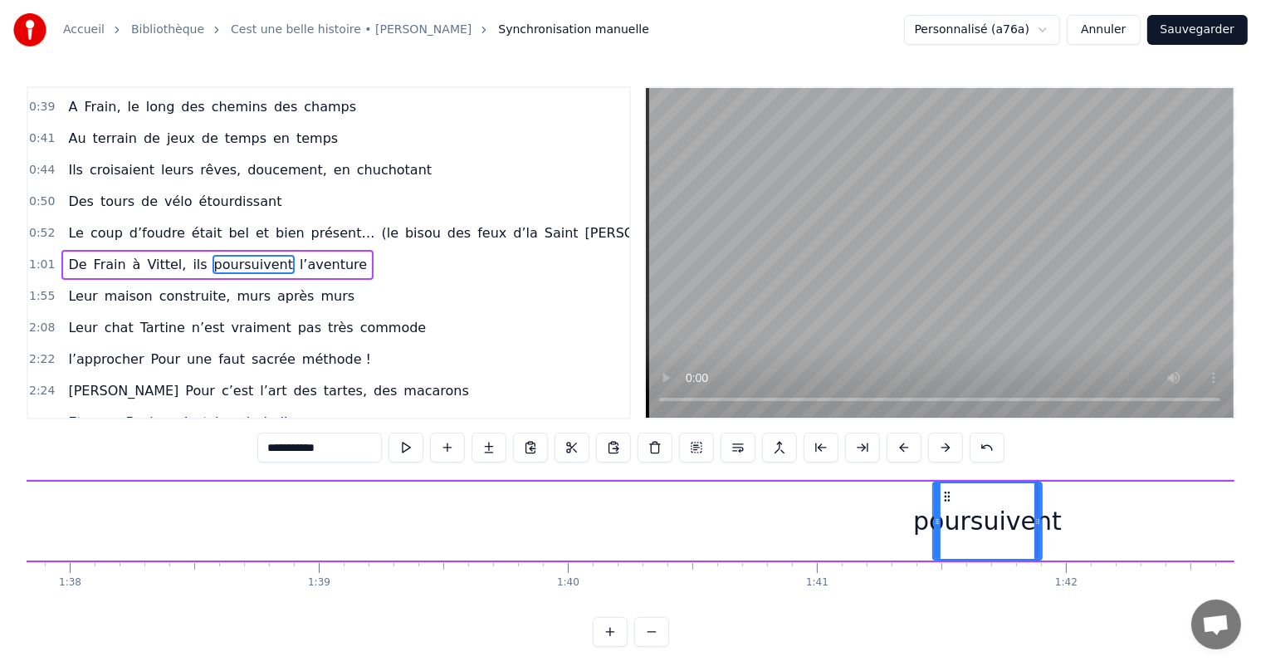
scroll to position [0, 24489]
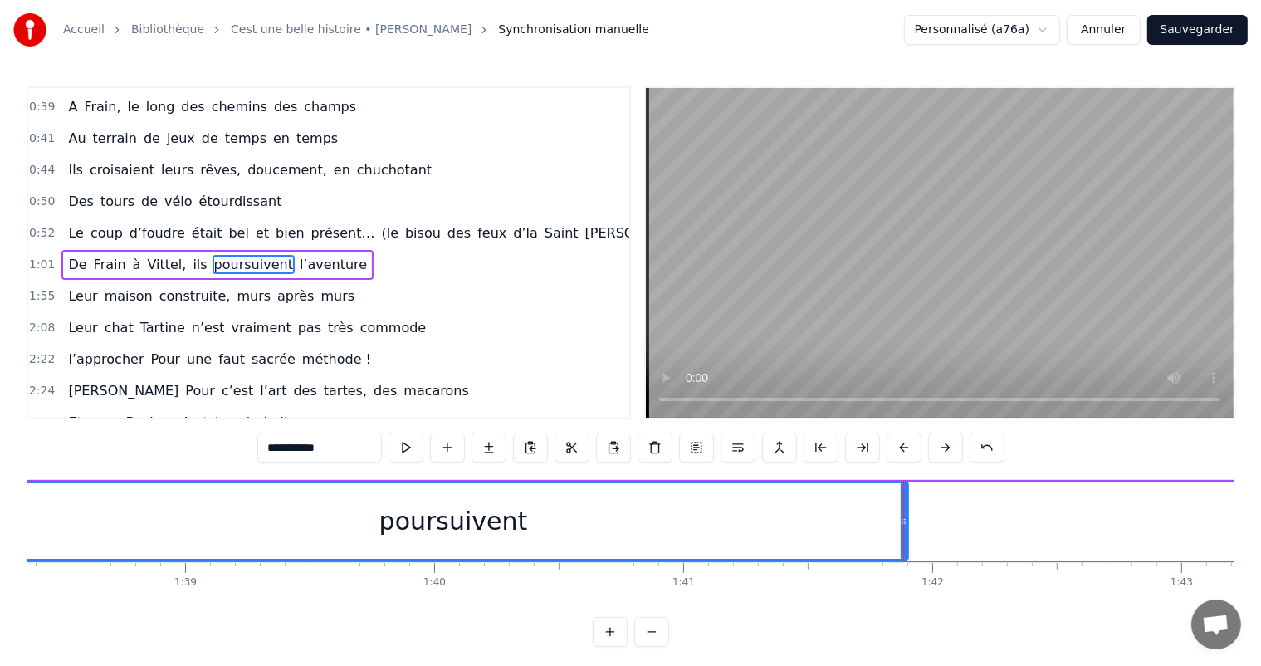
drag, startPoint x: 801, startPoint y: 514, endPoint x: 0, endPoint y: 548, distance: 801.6
click at [0, 548] on div "Accueil Bibliothèque Cest une belle histoire • [PERSON_NAME] Synchronisation ma…" at bounding box center [630, 323] width 1261 height 646
drag, startPoint x: 903, startPoint y: 513, endPoint x: 827, endPoint y: 493, distance: 78.9
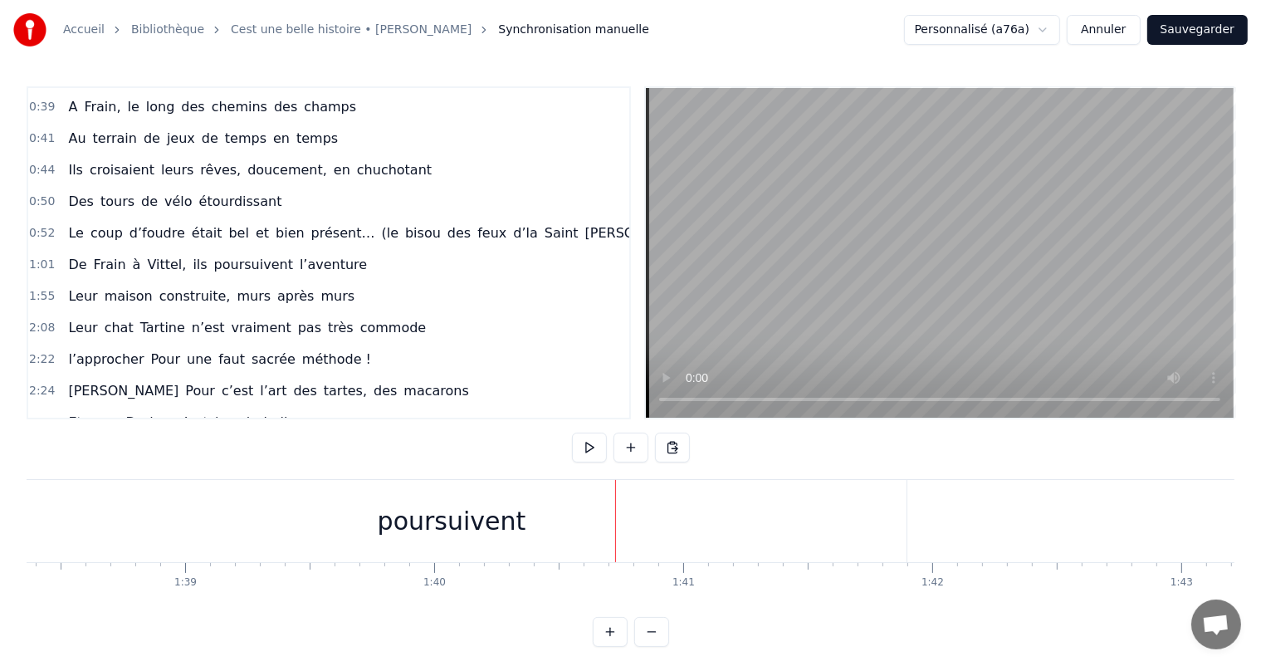
click at [900, 495] on div "poursuivent" at bounding box center [452, 521] width 910 height 82
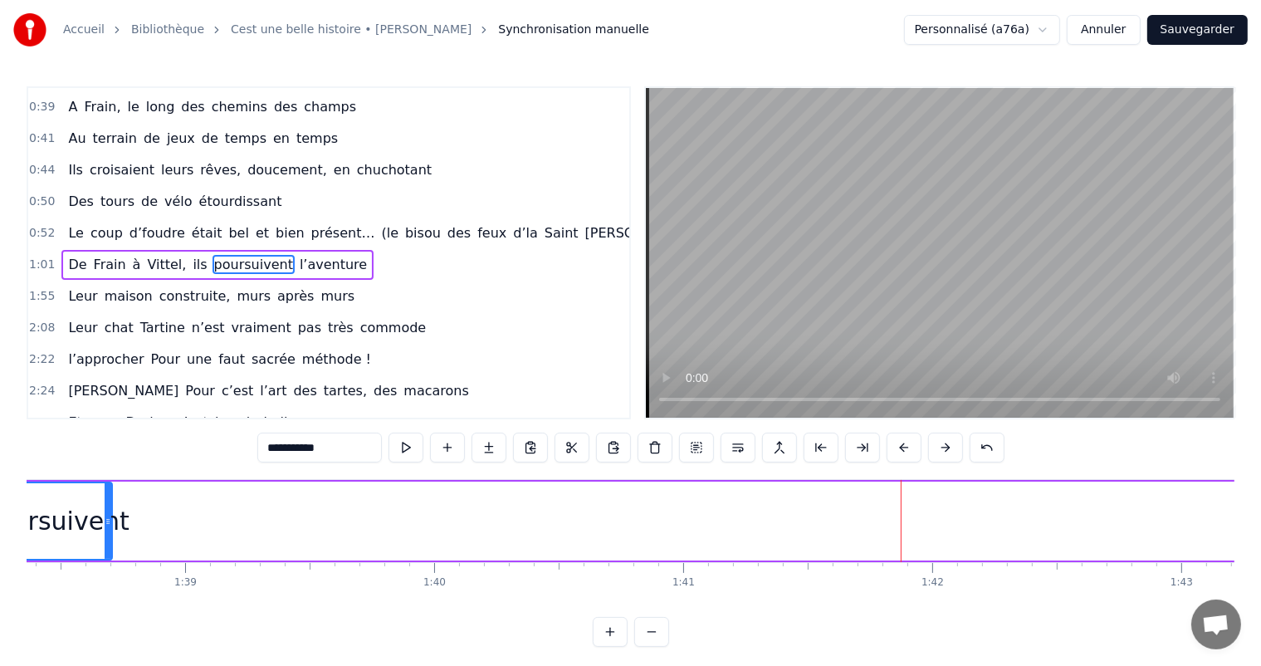
drag, startPoint x: 902, startPoint y: 495, endPoint x: 106, endPoint y: 548, distance: 797.6
click at [106, 548] on div at bounding box center [108, 521] width 7 height 76
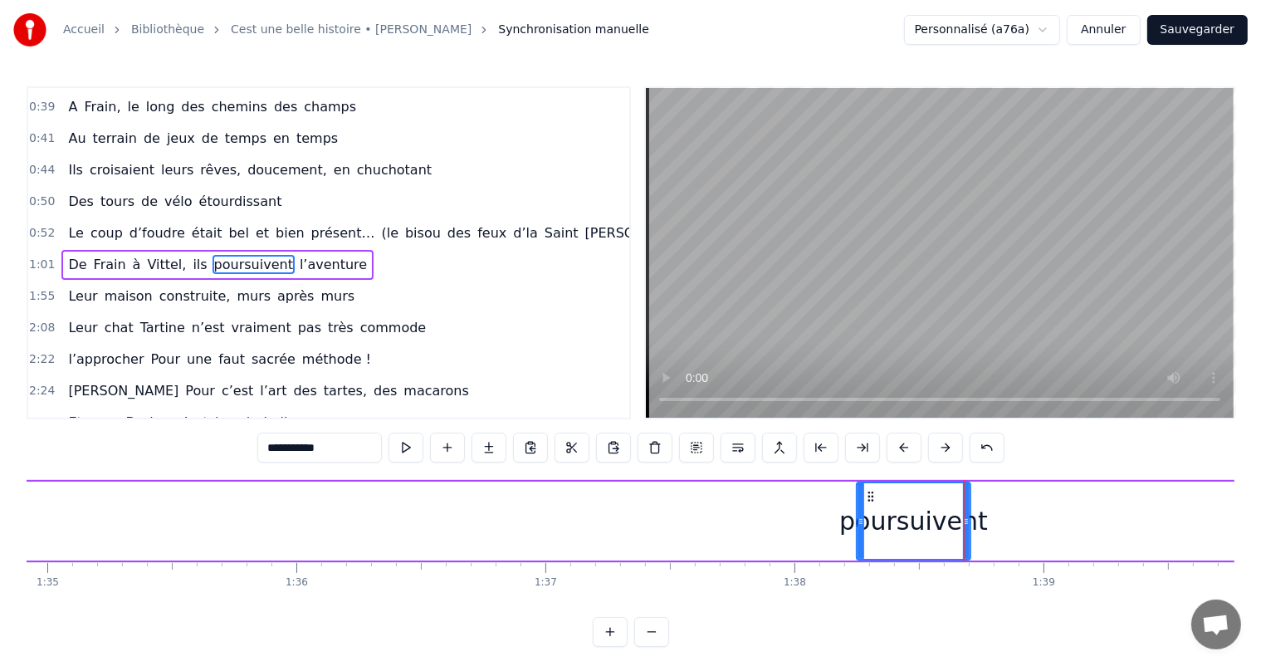
scroll to position [0, 23469]
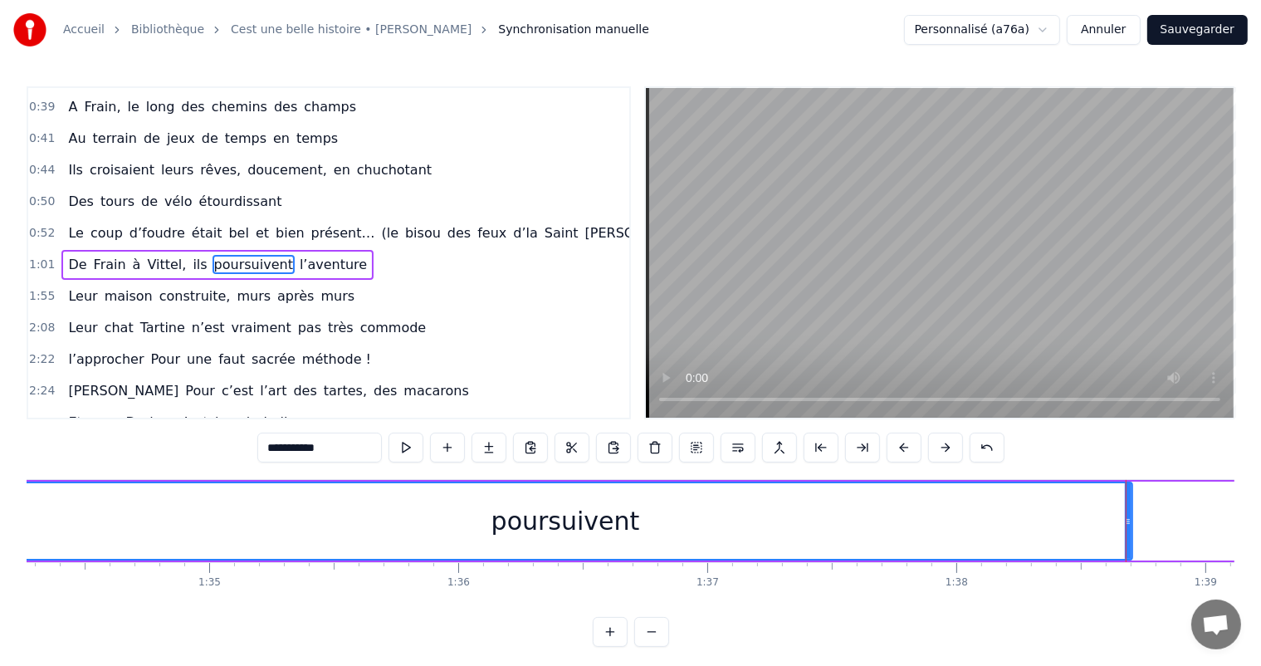
drag, startPoint x: 1020, startPoint y: 522, endPoint x: 0, endPoint y: 554, distance: 1020.4
click at [0, 554] on div "Accueil Bibliothèque Cest une belle histoire • [PERSON_NAME] Synchronisation ma…" at bounding box center [630, 323] width 1261 height 646
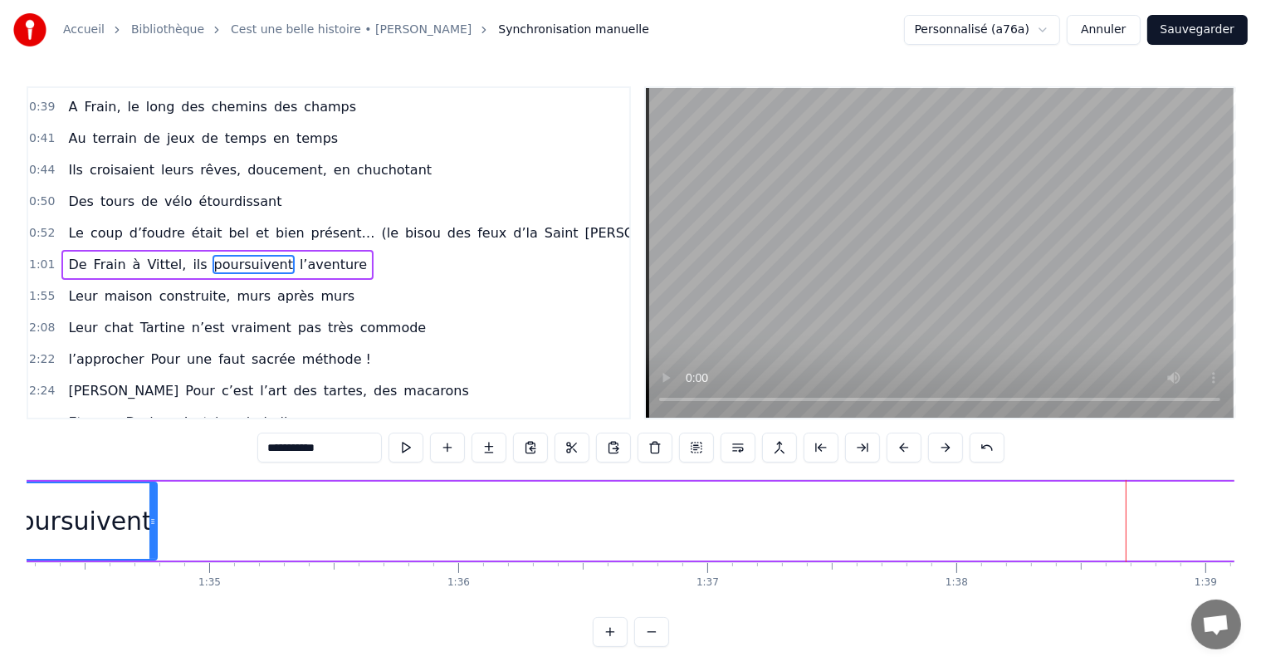
drag, startPoint x: 1129, startPoint y: 506, endPoint x: 154, endPoint y: 472, distance: 975.7
click at [154, 472] on div "0:11 C’est 0:12 un beau roman, c’est une belle histoire 0:17 C’est une romance …" at bounding box center [630, 366] width 1207 height 560
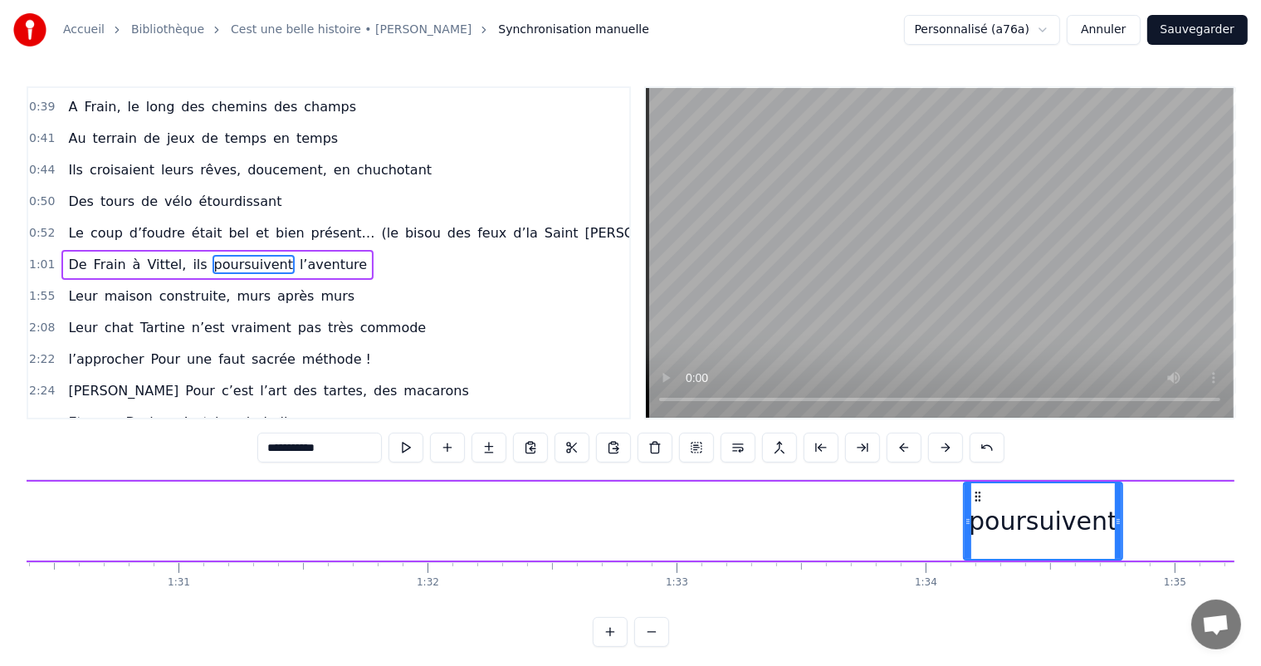
scroll to position [0, 22424]
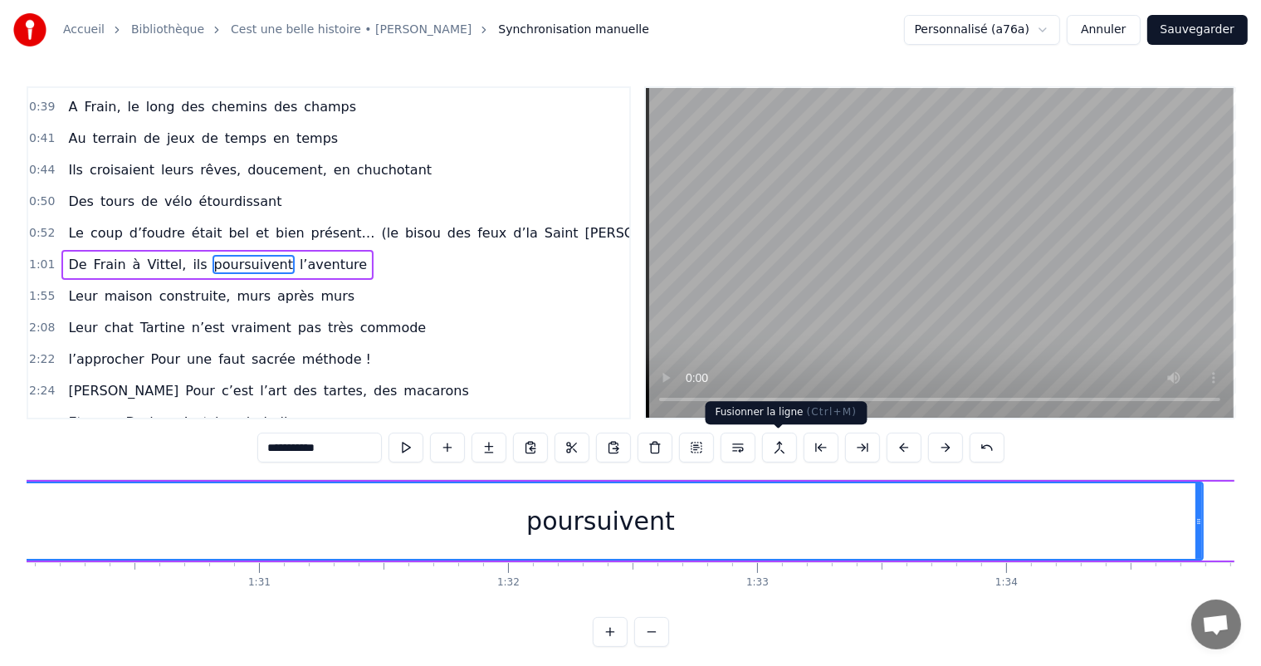
drag, startPoint x: 1046, startPoint y: 504, endPoint x: 0, endPoint y: 427, distance: 1048.4
click at [0, 427] on div "Accueil Bibliothèque Cest une belle histoire • [PERSON_NAME] Synchronisation ma…" at bounding box center [630, 323] width 1261 height 646
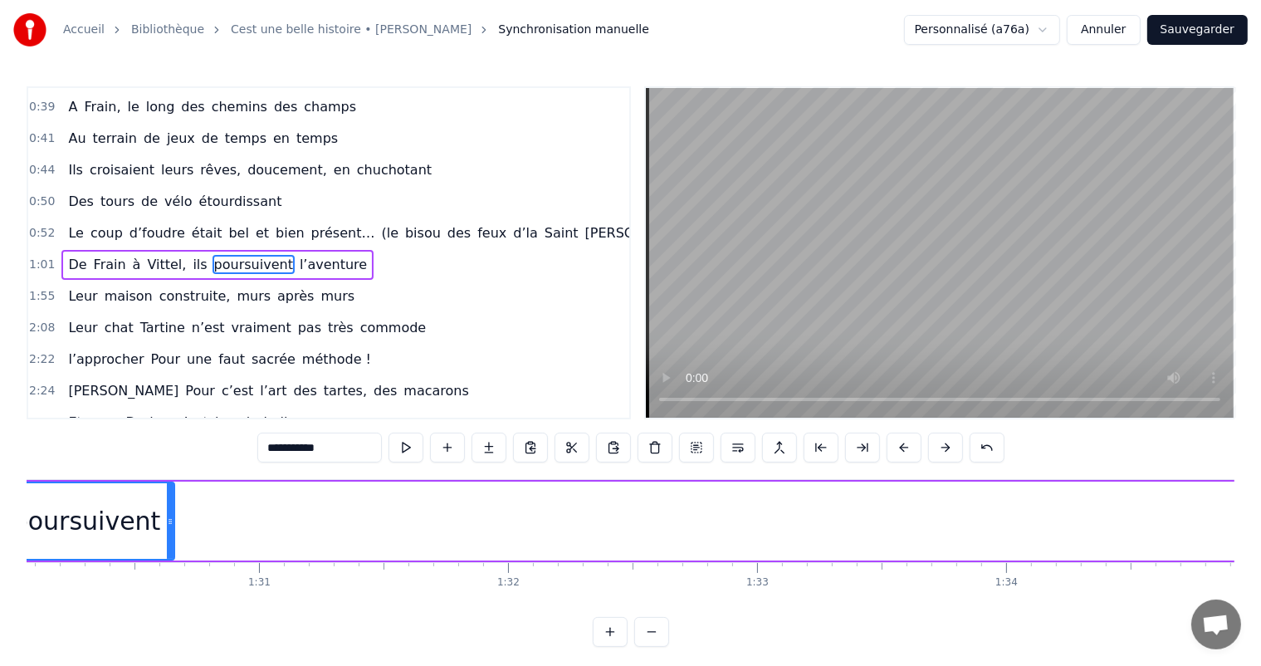
drag, startPoint x: 1198, startPoint y: 505, endPoint x: 327, endPoint y: 528, distance: 870.8
click at [167, 488] on div at bounding box center [170, 521] width 7 height 76
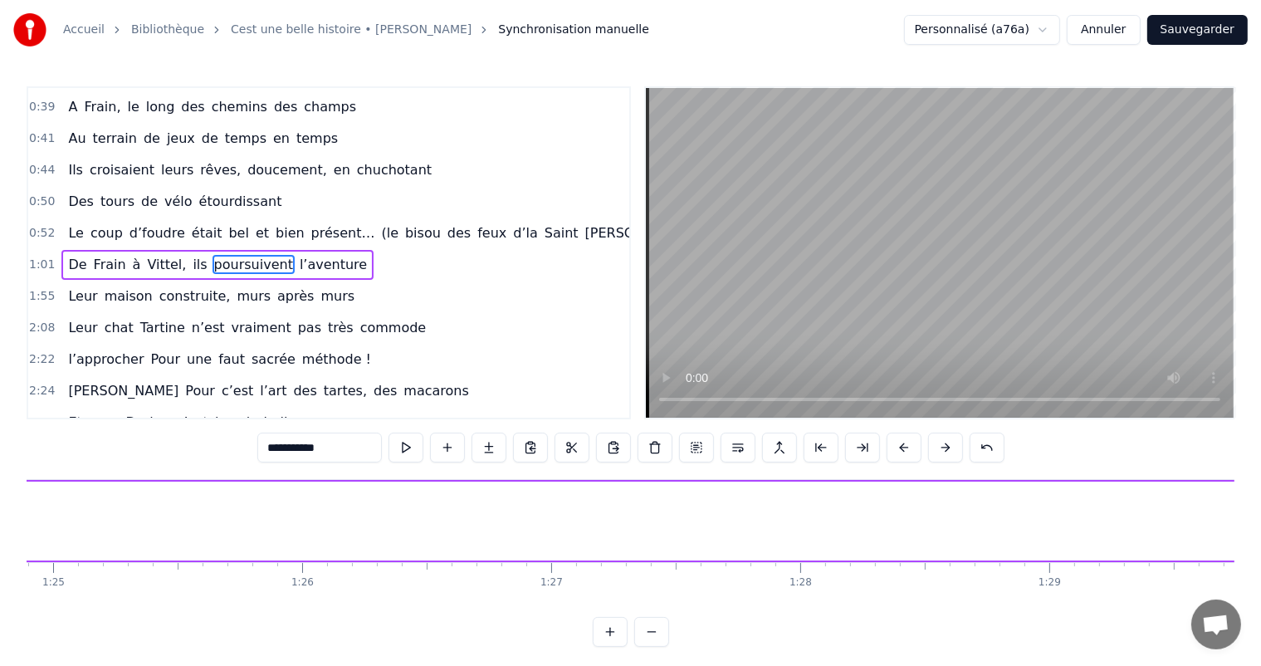
scroll to position [0, 21244]
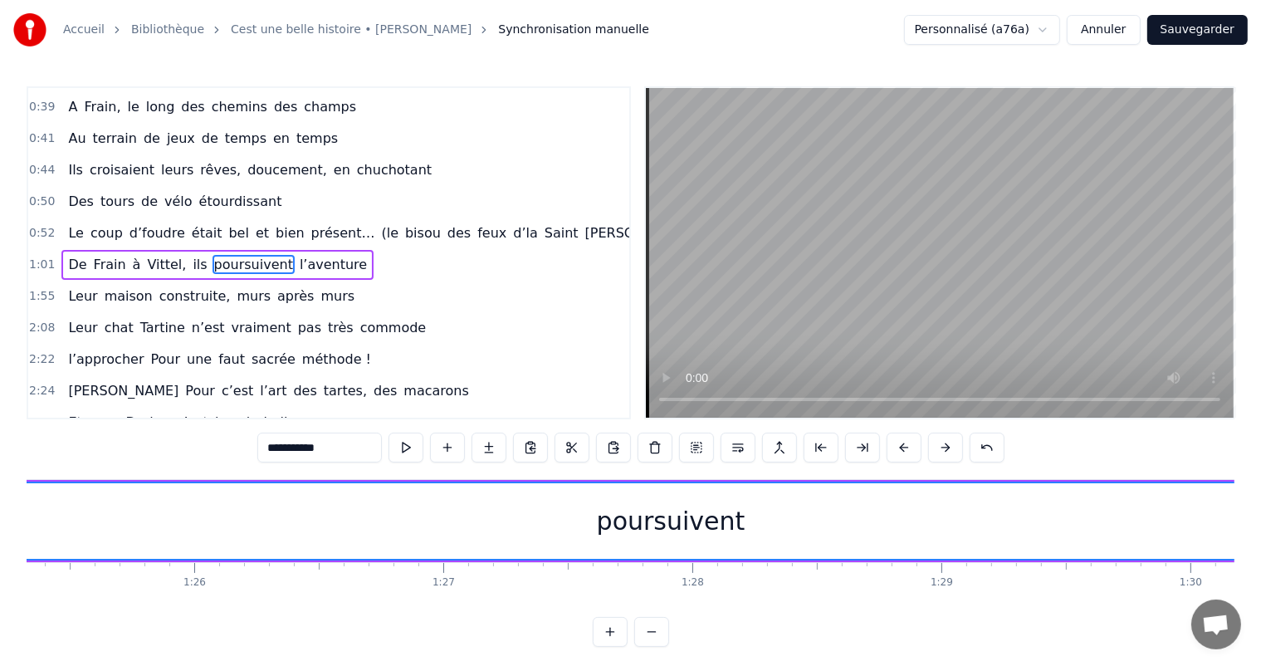
drag, startPoint x: 1184, startPoint y: 509, endPoint x: 0, endPoint y: 444, distance: 1186.0
click at [0, 444] on div "Accueil Bibliothèque Cest une belle histoire • [PERSON_NAME] Synchronisation ma…" at bounding box center [630, 323] width 1261 height 646
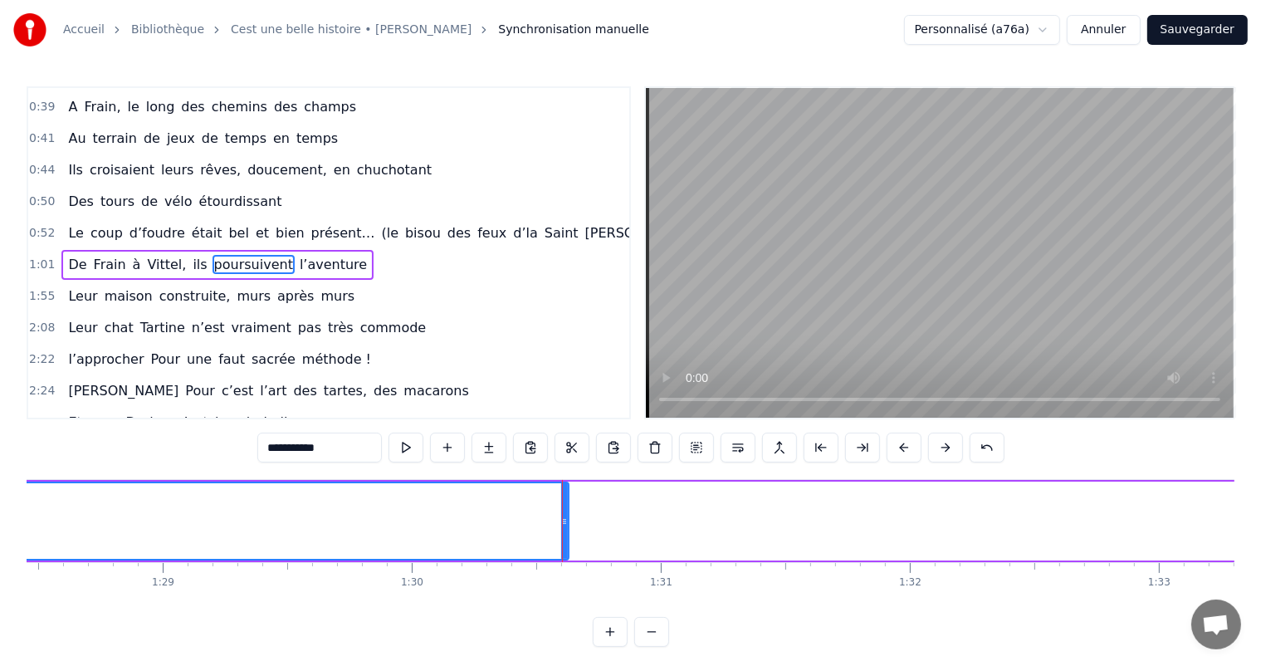
scroll to position [0, 21995]
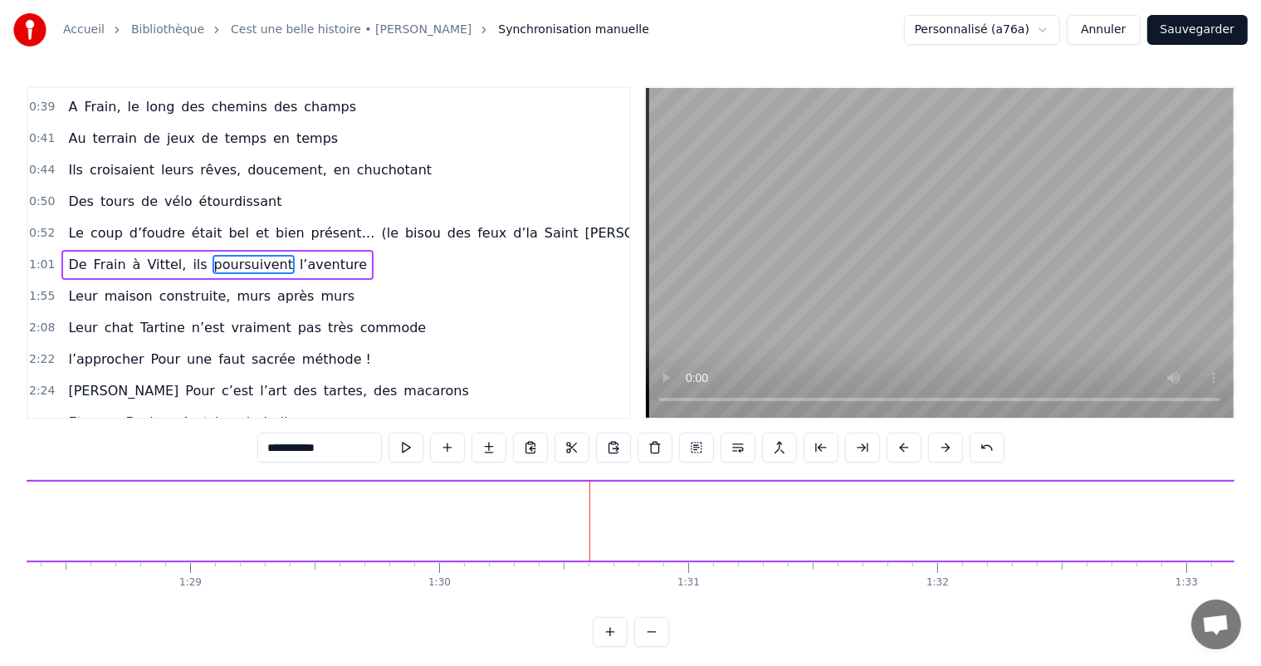
drag, startPoint x: 591, startPoint y: 523, endPoint x: 0, endPoint y: 433, distance: 597.6
click at [0, 433] on div "Accueil Bibliothèque Cest une belle histoire • [PERSON_NAME] Synchronisation ma…" at bounding box center [630, 323] width 1261 height 646
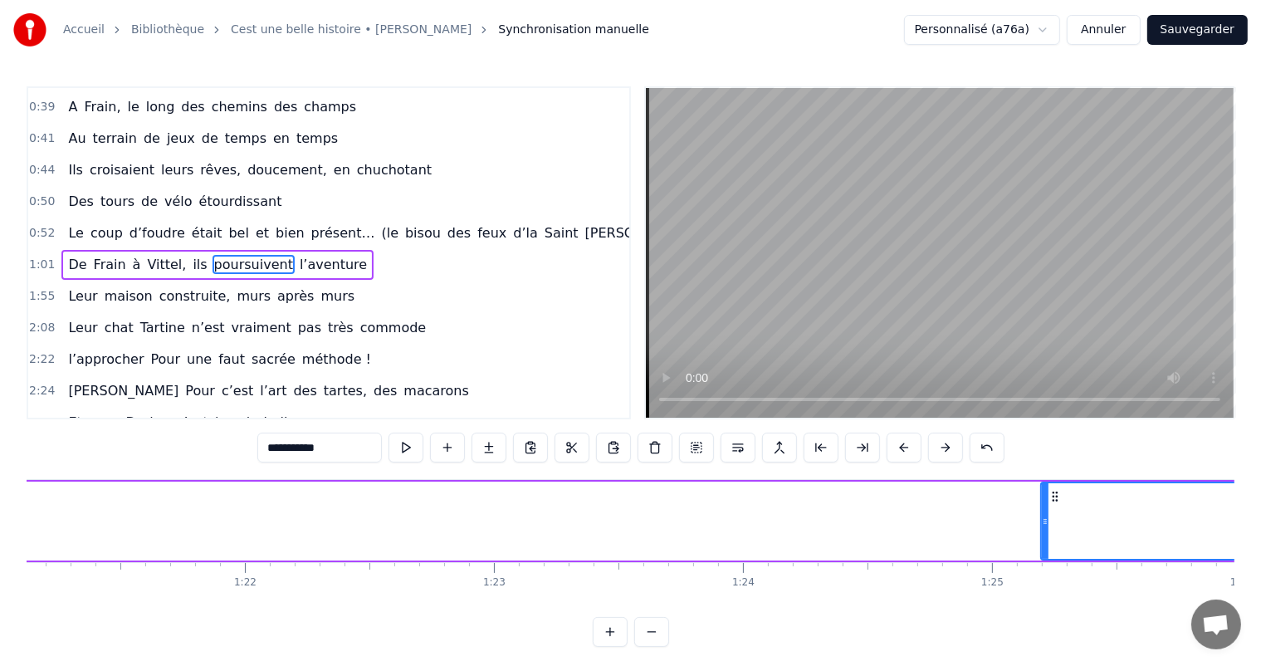
scroll to position [0, 20144]
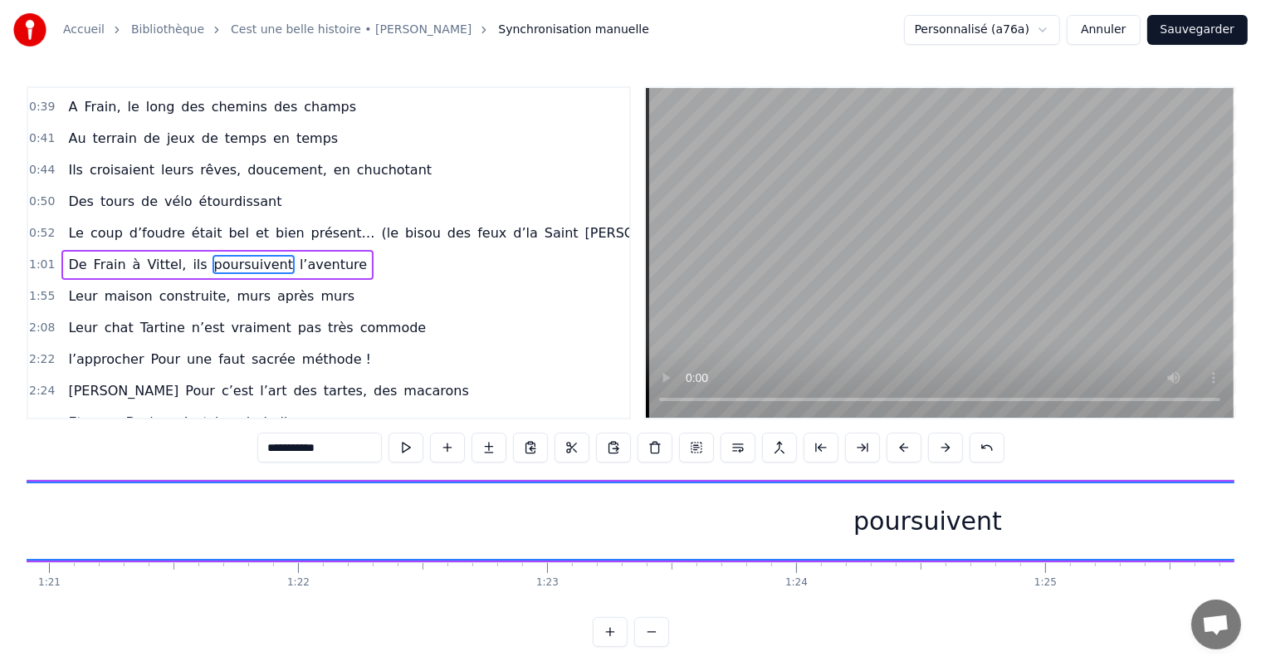
drag, startPoint x: 1095, startPoint y: 527, endPoint x: 0, endPoint y: 465, distance: 1096.4
click at [0, 465] on div "Accueil Bibliothèque Cest une belle histoire • [PERSON_NAME] Synchronisation ma…" at bounding box center [630, 323] width 1261 height 646
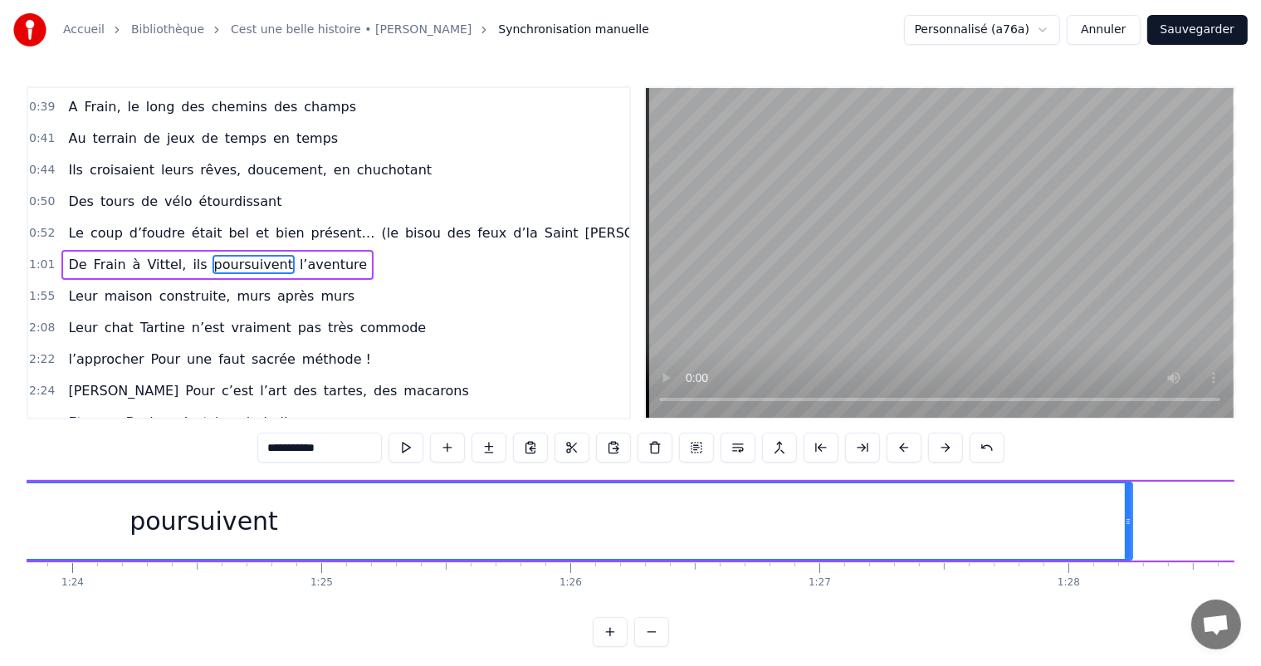
scroll to position [0, 20922]
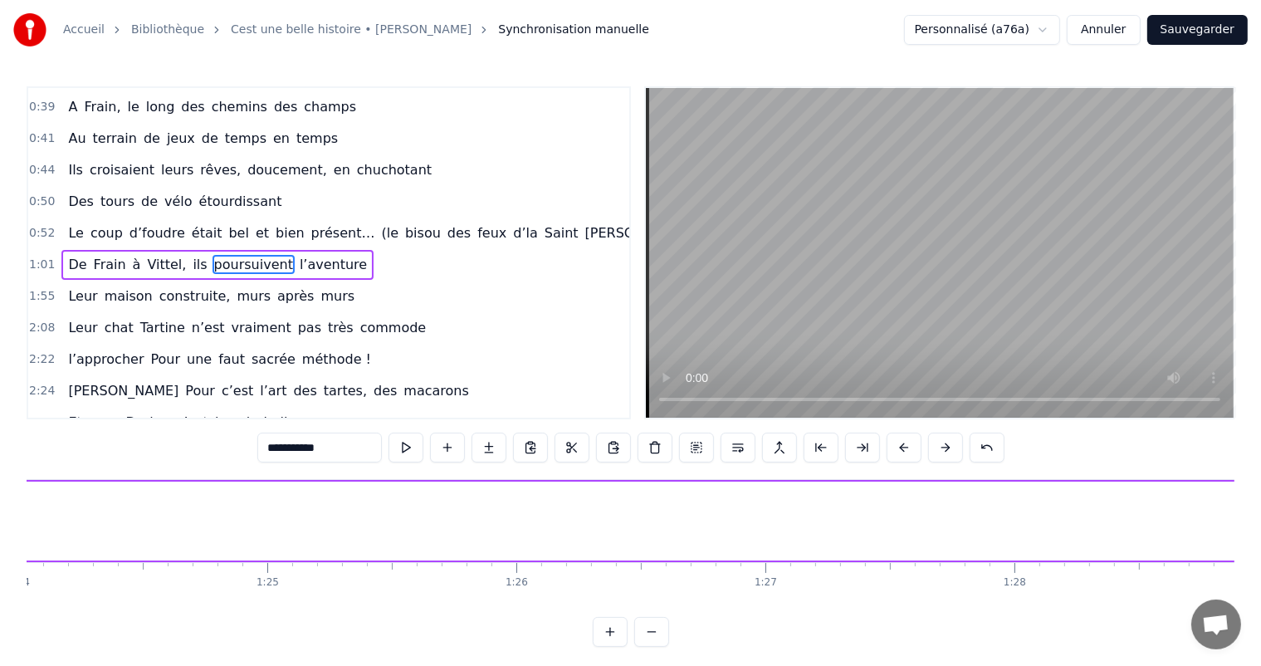
drag, startPoint x: 1075, startPoint y: 518, endPoint x: 0, endPoint y: 481, distance: 1075.3
click at [0, 481] on div "Accueil Bibliothèque Cest une belle histoire • [PERSON_NAME] Synchronisation ma…" at bounding box center [630, 323] width 1261 height 646
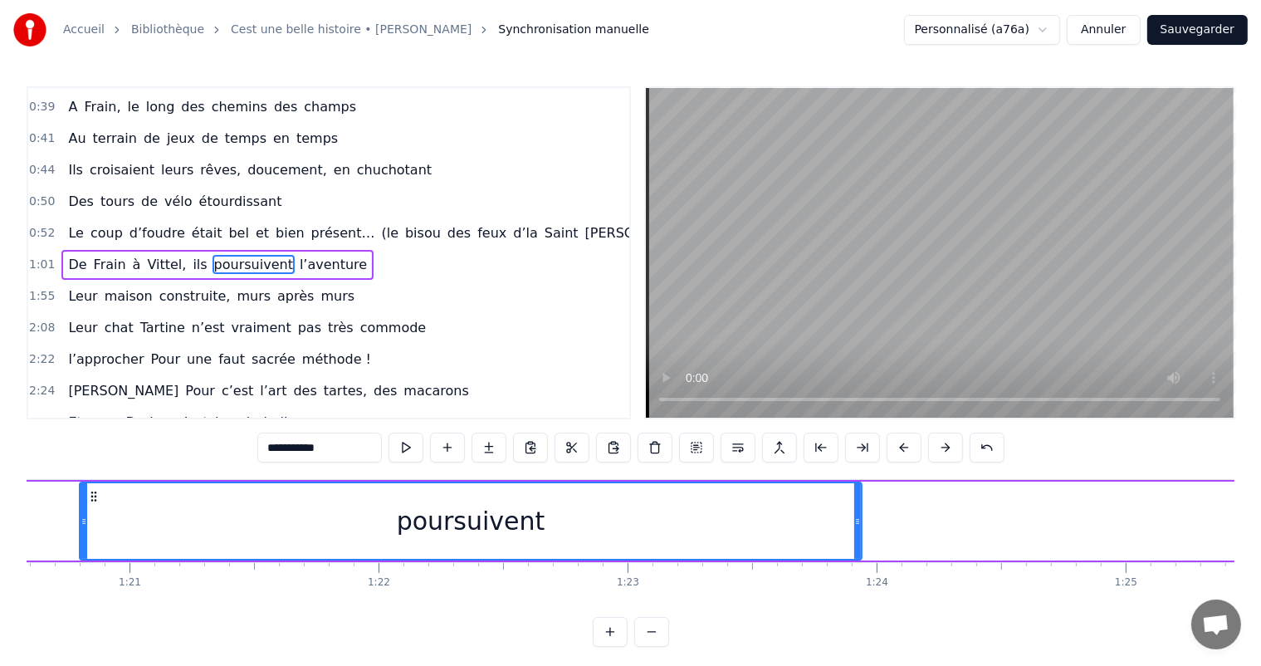
scroll to position [0, 20010]
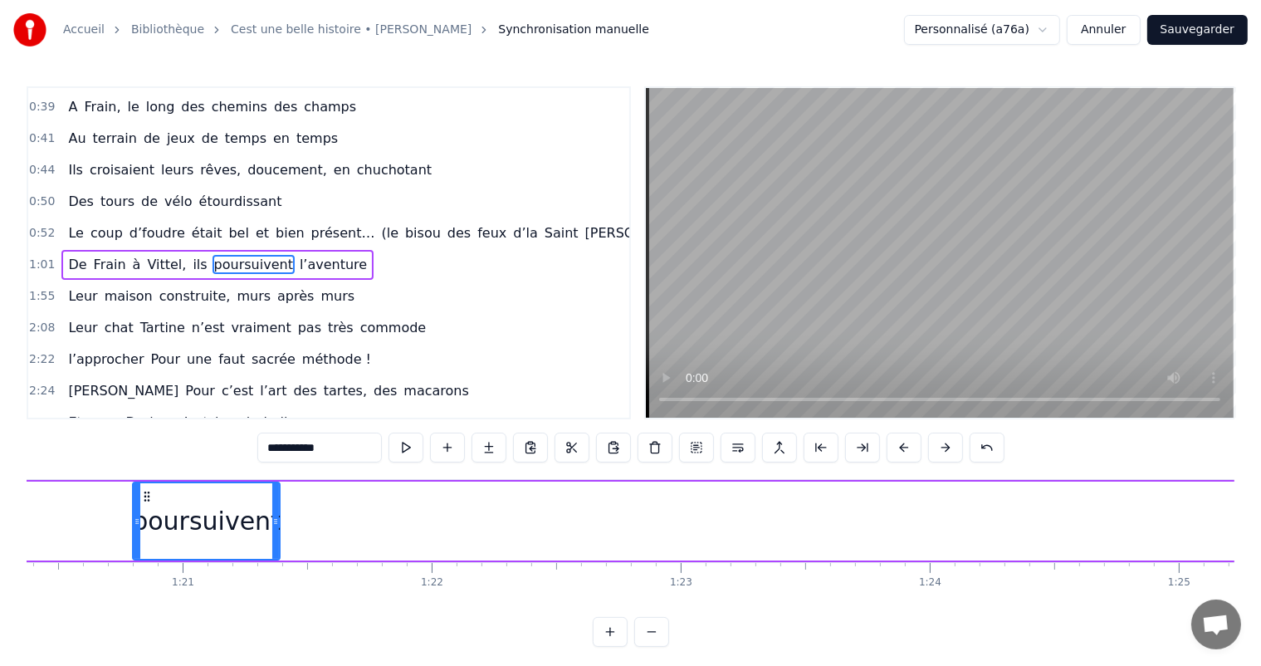
drag, startPoint x: 910, startPoint y: 515, endPoint x: 353, endPoint y: 529, distance: 557.0
click at [272, 506] on div at bounding box center [275, 521] width 7 height 76
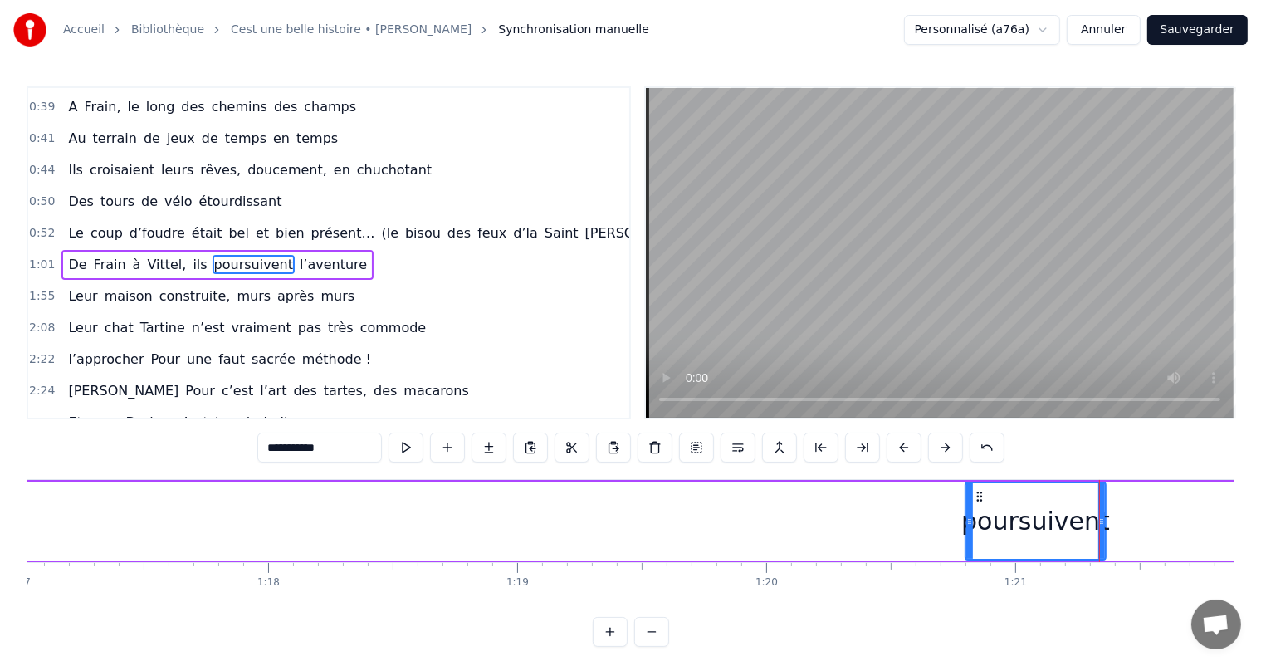
scroll to position [0, 19232]
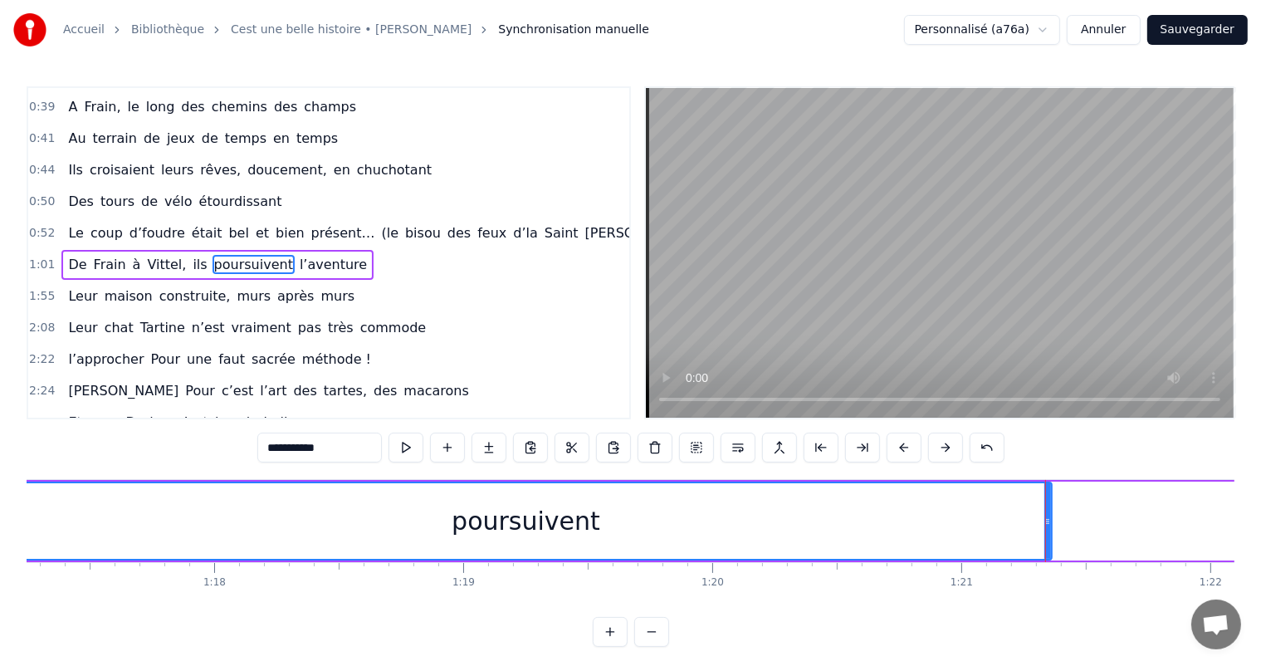
drag, startPoint x: 911, startPoint y: 521, endPoint x: 0, endPoint y: 452, distance: 913.8
click at [0, 452] on div "Accueil Bibliothèque Cest une belle histoire • [PERSON_NAME] Synchronisation ma…" at bounding box center [630, 323] width 1261 height 646
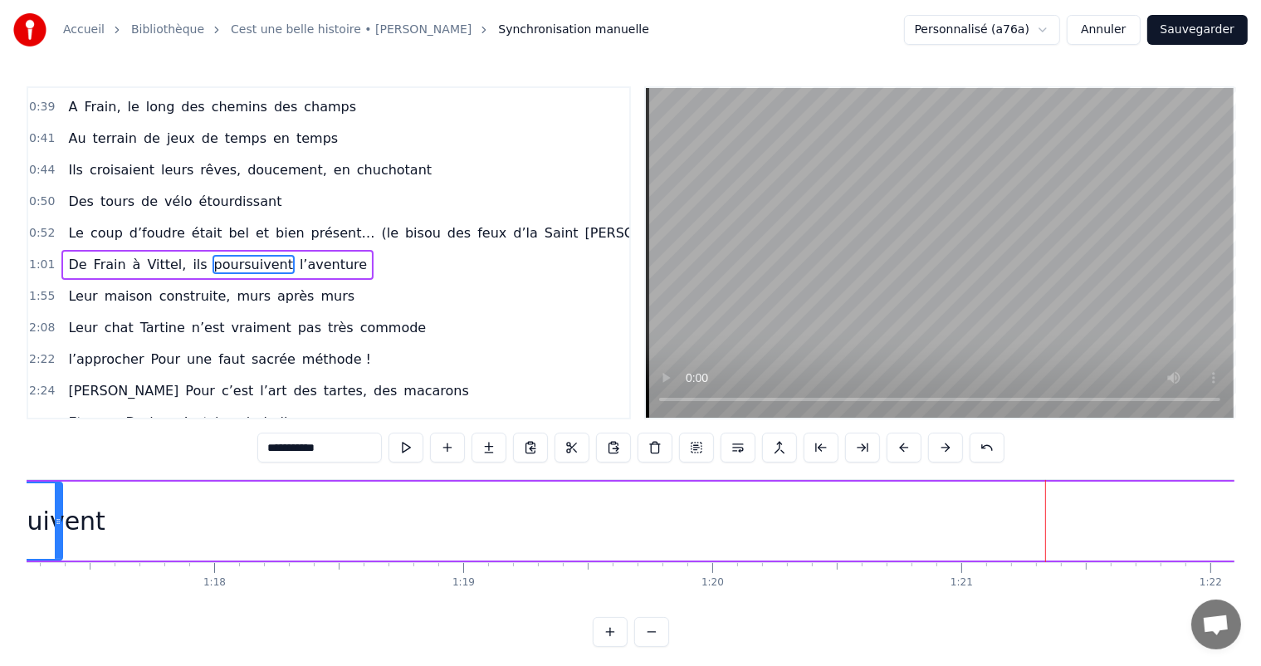
drag, startPoint x: 1049, startPoint y: 515, endPoint x: 135, endPoint y: 505, distance: 913.8
click at [55, 491] on div at bounding box center [58, 521] width 7 height 76
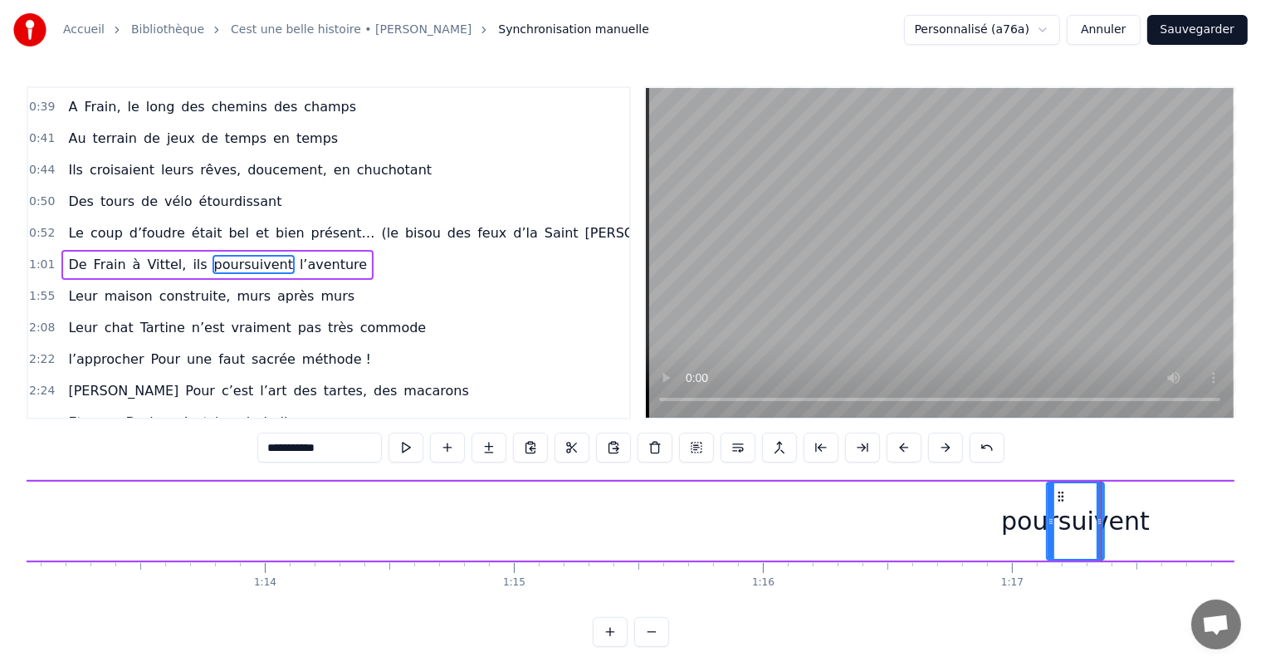
scroll to position [0, 18131]
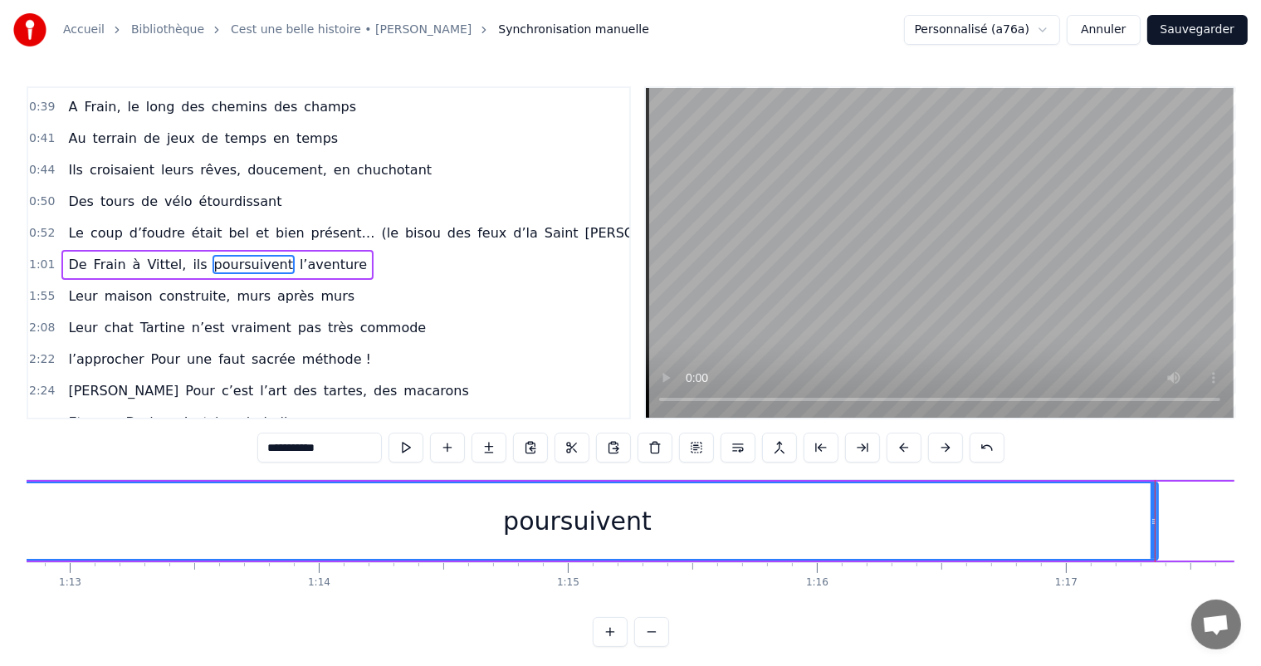
drag, startPoint x: 1104, startPoint y: 511, endPoint x: 0, endPoint y: 476, distance: 1104.3
click at [0, 476] on div "Accueil Bibliothèque Cest une belle histoire • [PERSON_NAME] Synchronisation ma…" at bounding box center [630, 323] width 1261 height 646
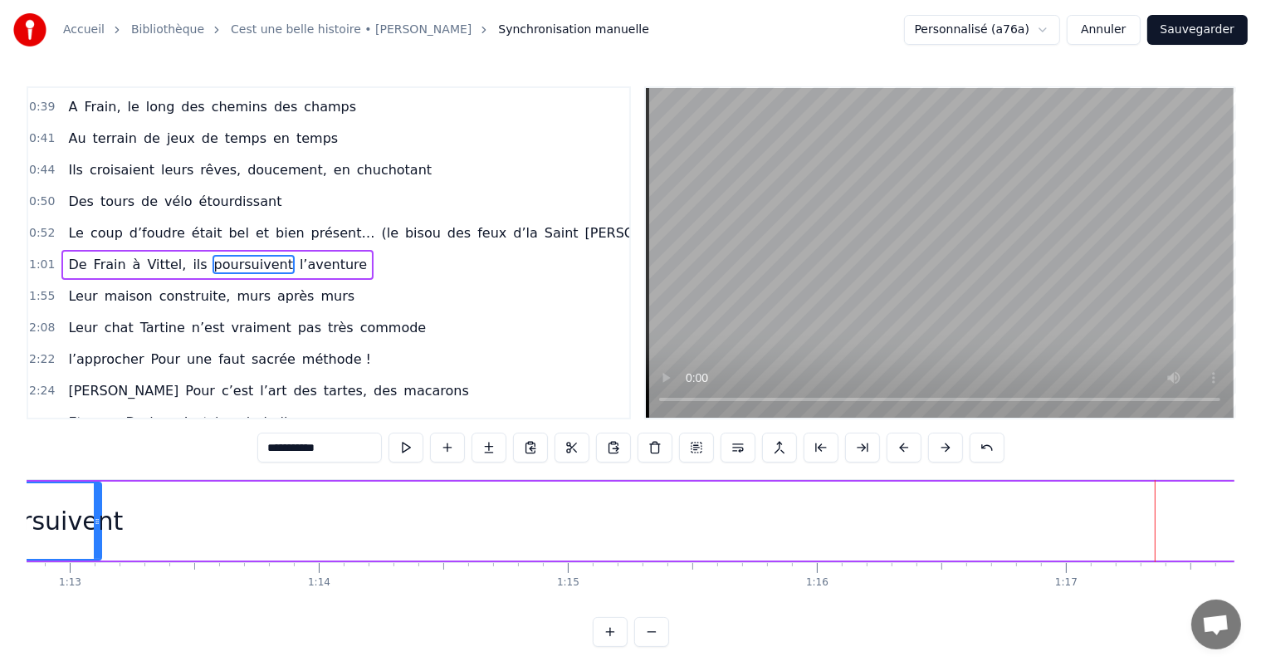
drag, startPoint x: 1155, startPoint y: 499, endPoint x: 99, endPoint y: 495, distance: 1056.5
click at [99, 495] on div at bounding box center [97, 521] width 7 height 76
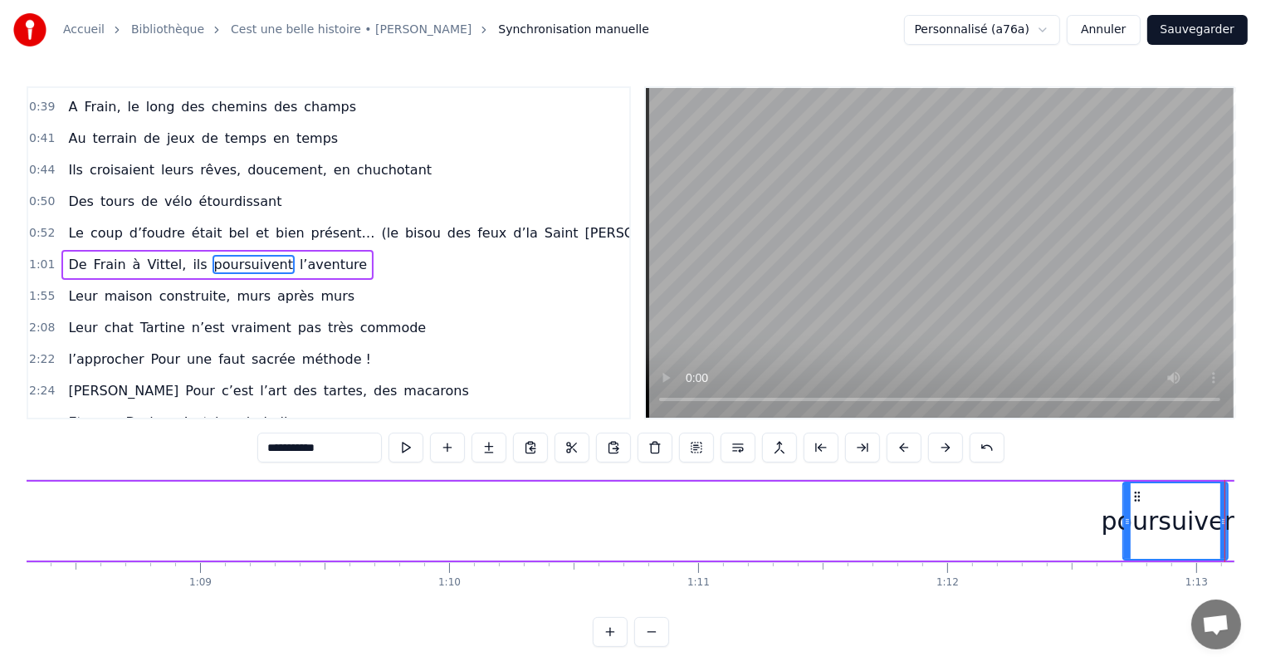
scroll to position [0, 16952]
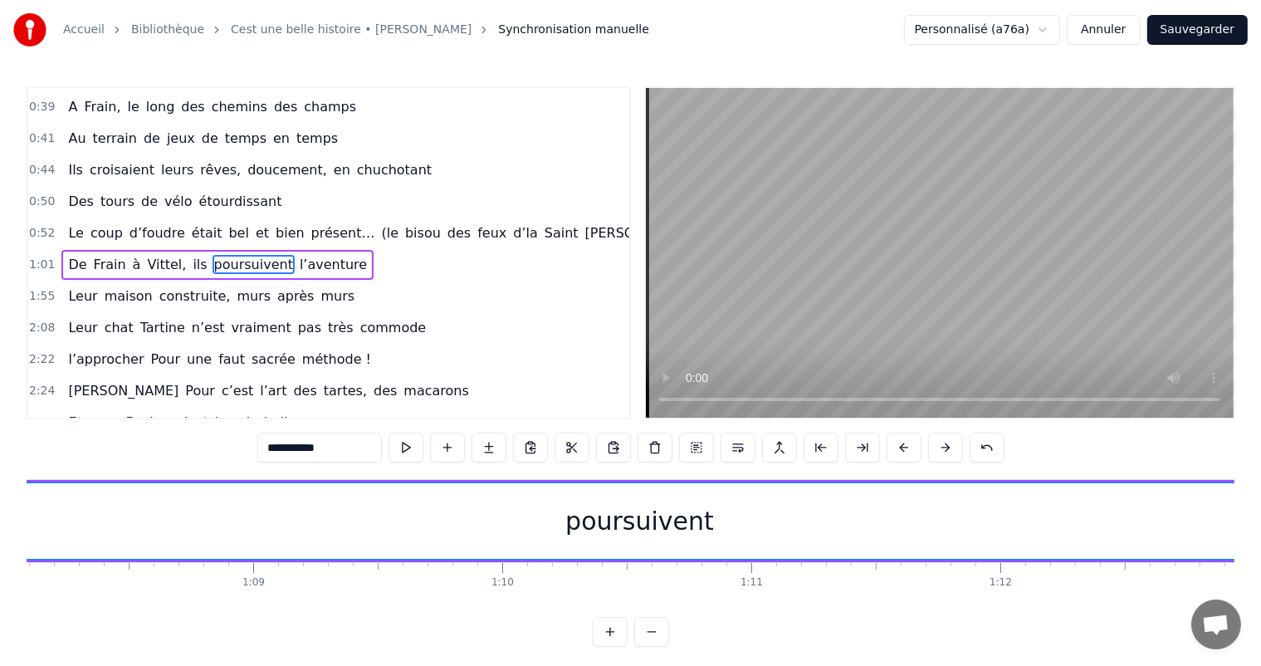
drag, startPoint x: 1178, startPoint y: 508, endPoint x: 0, endPoint y: 461, distance: 1178.6
click at [0, 461] on div "Accueil Bibliothèque Cest une belle histoire • [PERSON_NAME] Synchronisation ma…" at bounding box center [630, 323] width 1261 height 646
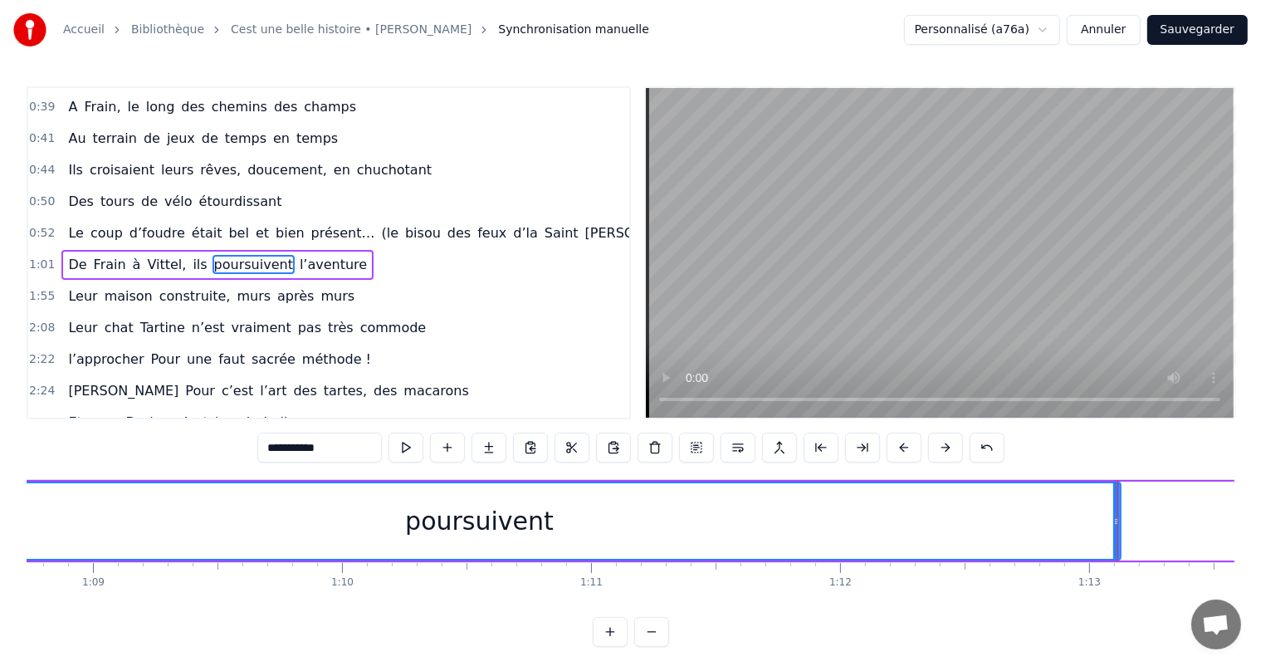
scroll to position [0, 17140]
click at [1090, 514] on div at bounding box center [1090, 521] width 1 height 82
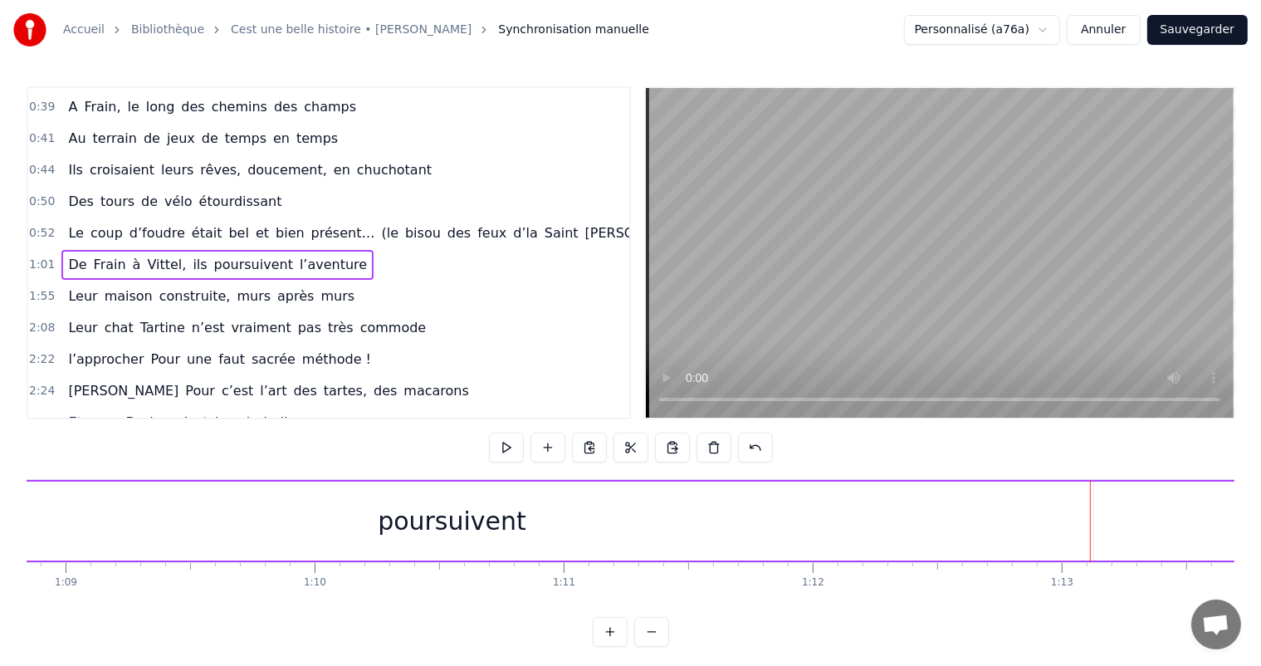
click at [1081, 509] on div "poursuivent" at bounding box center [452, 520] width 1282 height 79
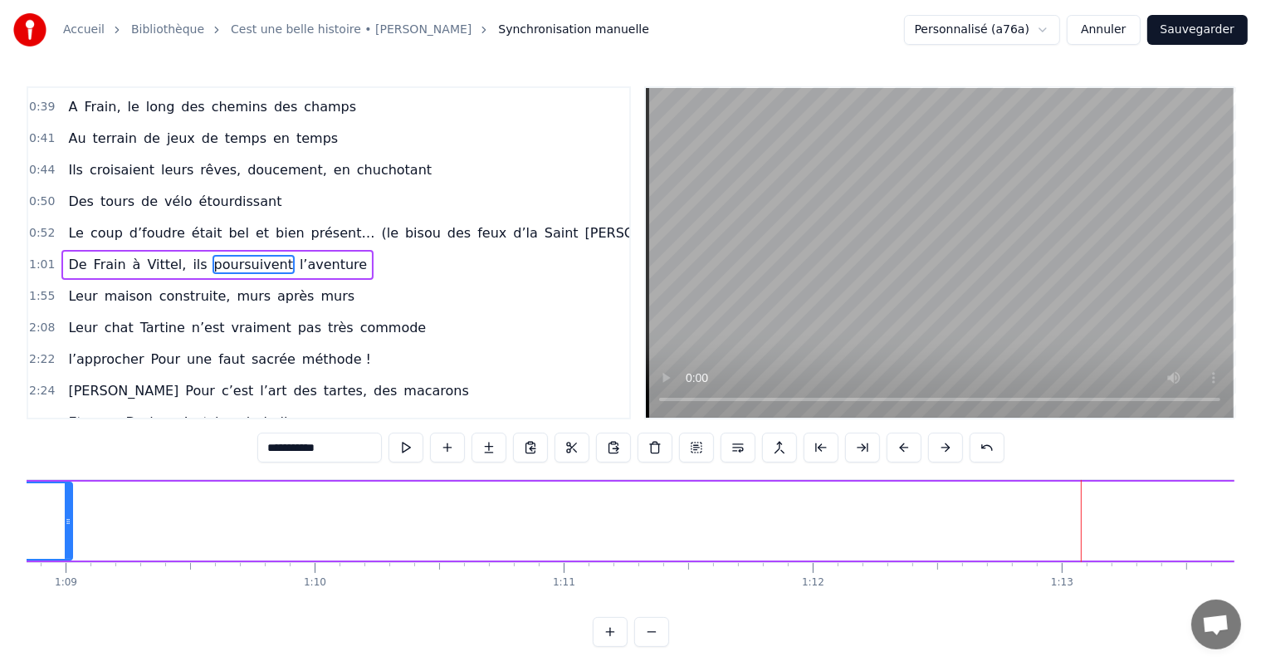
drag, startPoint x: 1089, startPoint y: 508, endPoint x: 69, endPoint y: 465, distance: 1020.8
click at [68, 462] on div "0:11 C’est 0:12 un beau roman, c’est une belle histoire 0:17 C’est une romance …" at bounding box center [630, 366] width 1207 height 560
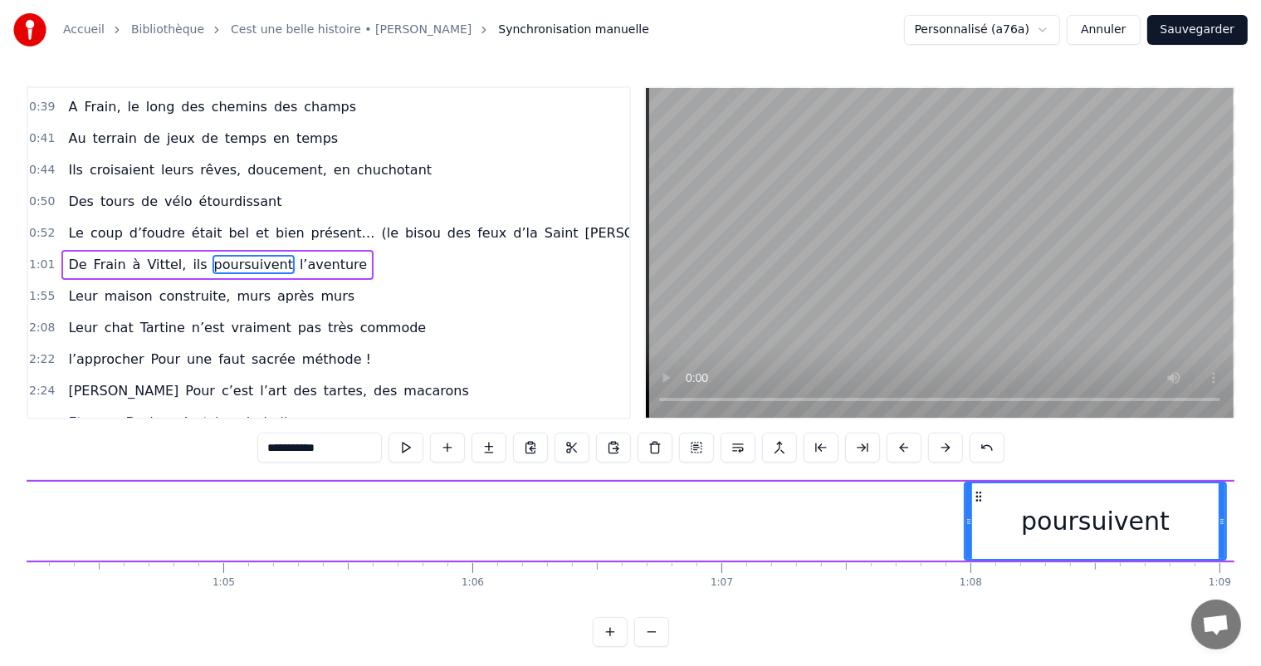
scroll to position [0, 15933]
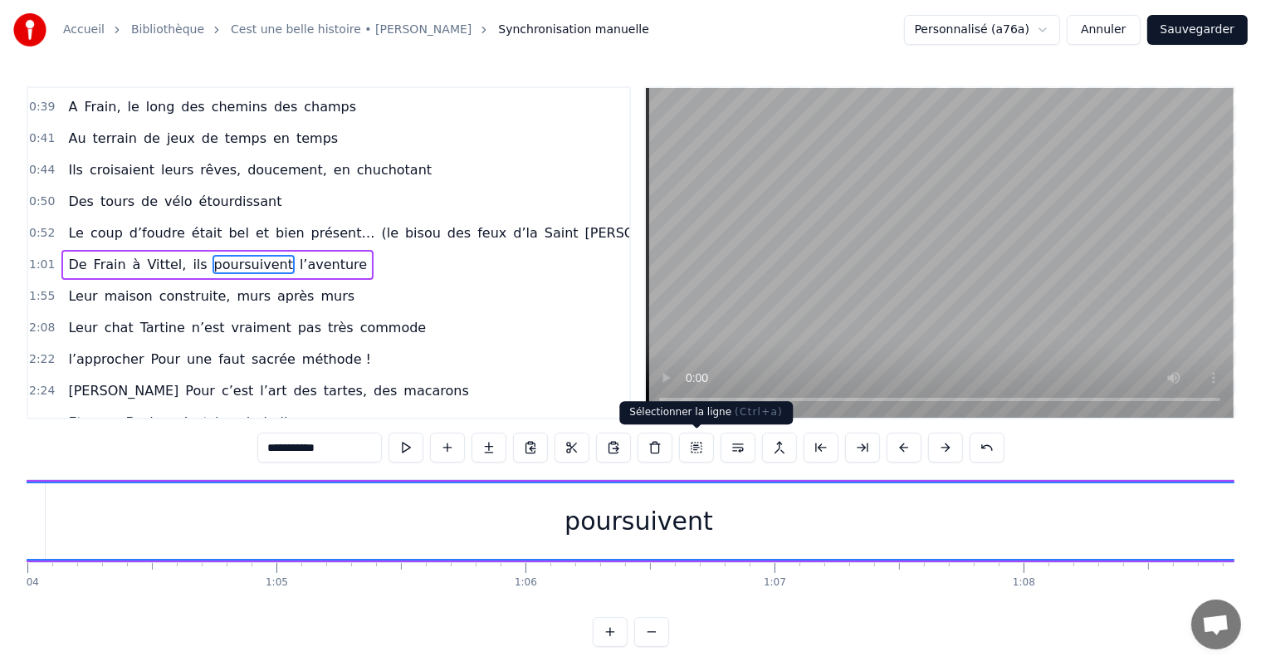
drag, startPoint x: 1019, startPoint y: 507, endPoint x: 0, endPoint y: 484, distance: 1019.4
click at [0, 484] on div "Accueil Bibliothèque Cest une belle histoire • [PERSON_NAME] Synchronisation ma…" at bounding box center [630, 323] width 1261 height 646
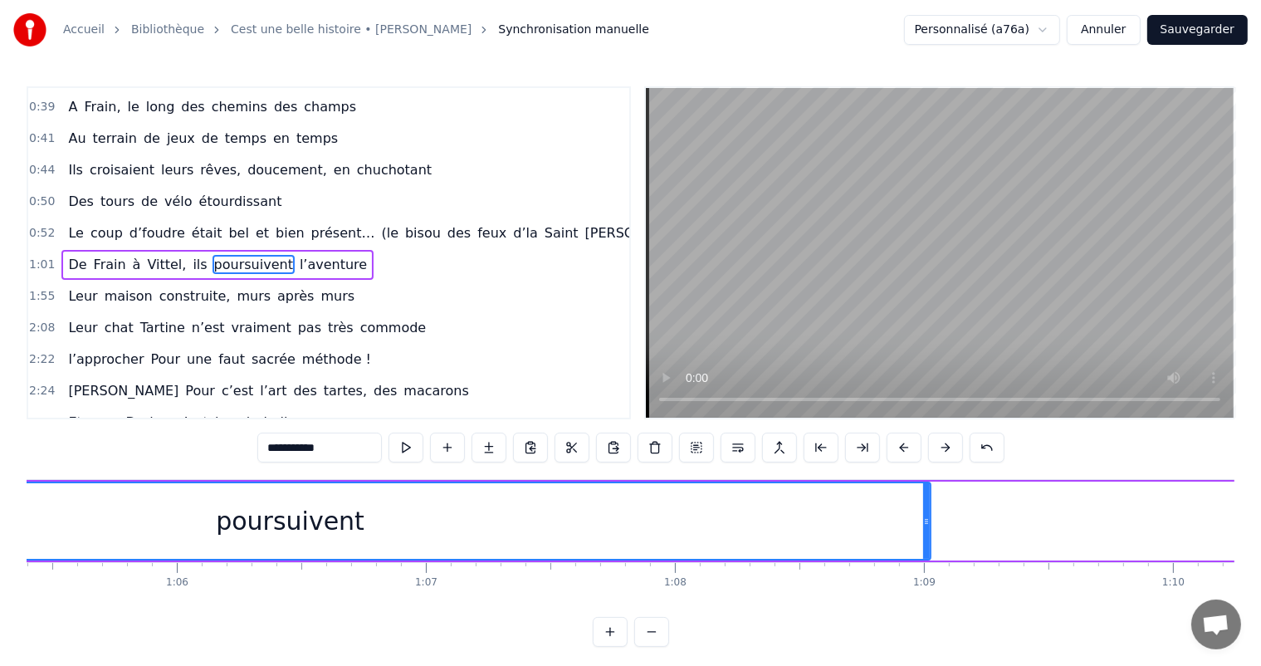
scroll to position [0, 16361]
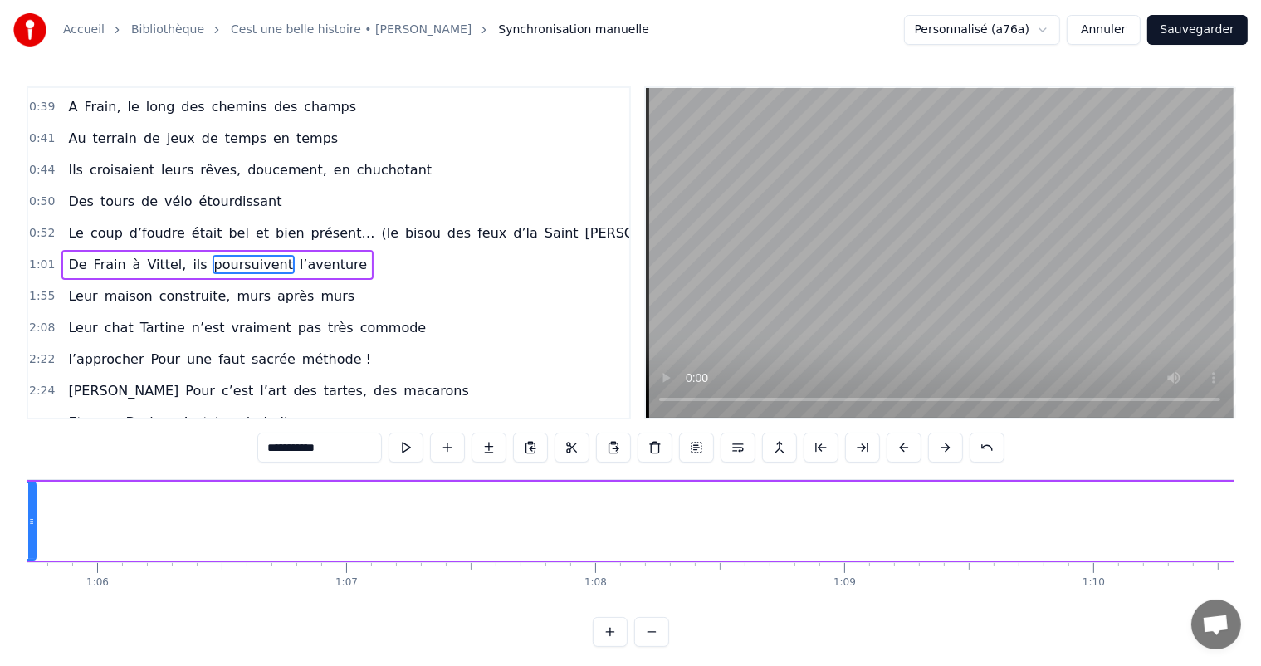
drag, startPoint x: 847, startPoint y: 510, endPoint x: 29, endPoint y: 491, distance: 818.5
click at [29, 491] on div at bounding box center [31, 521] width 7 height 76
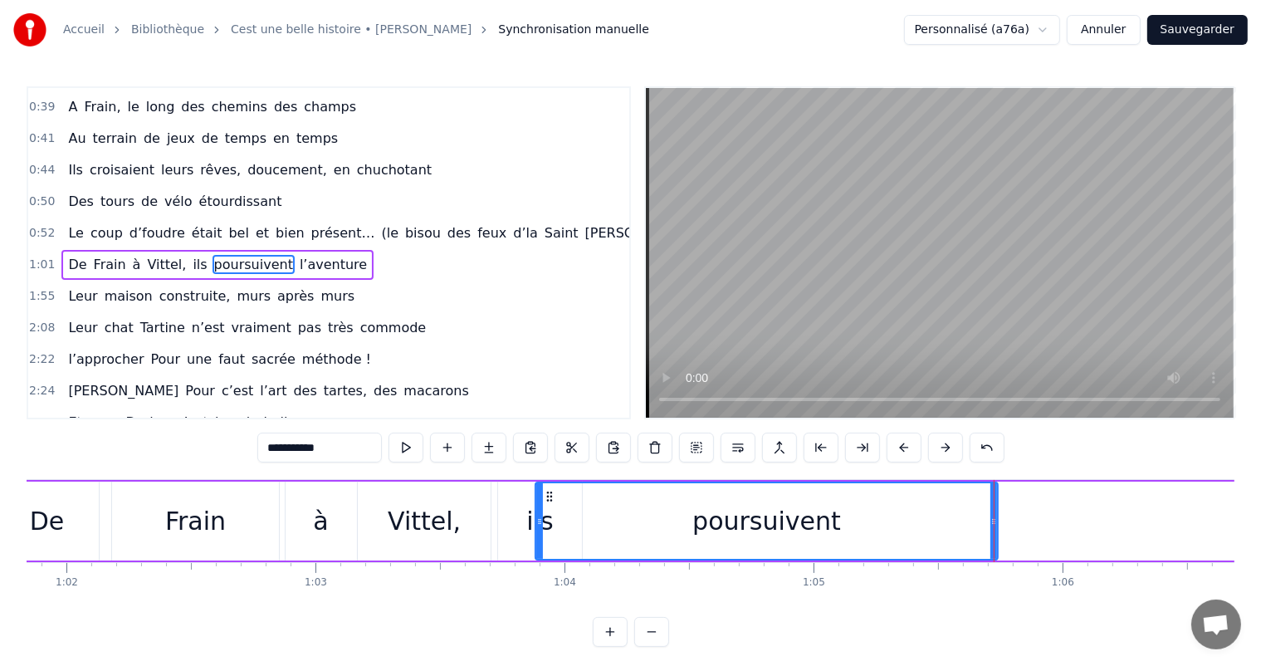
scroll to position [0, 15316]
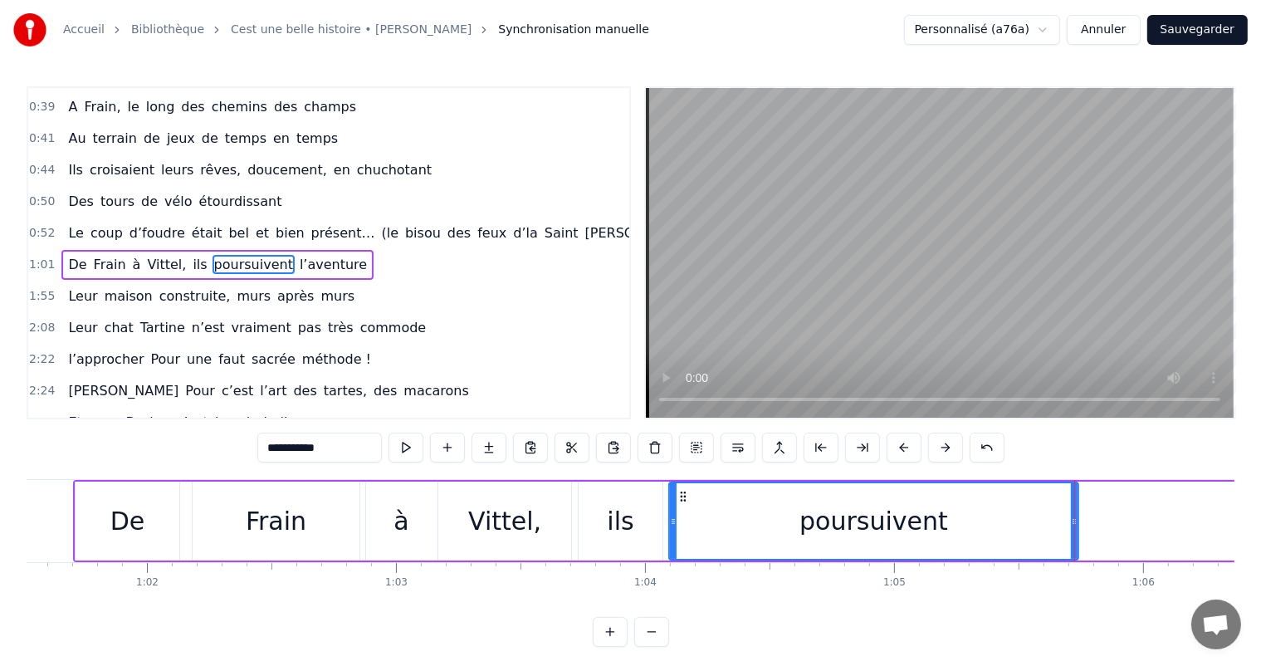
drag, startPoint x: 619, startPoint y: 510, endPoint x: 675, endPoint y: 529, distance: 58.8
click at [675, 529] on div at bounding box center [673, 521] width 7 height 76
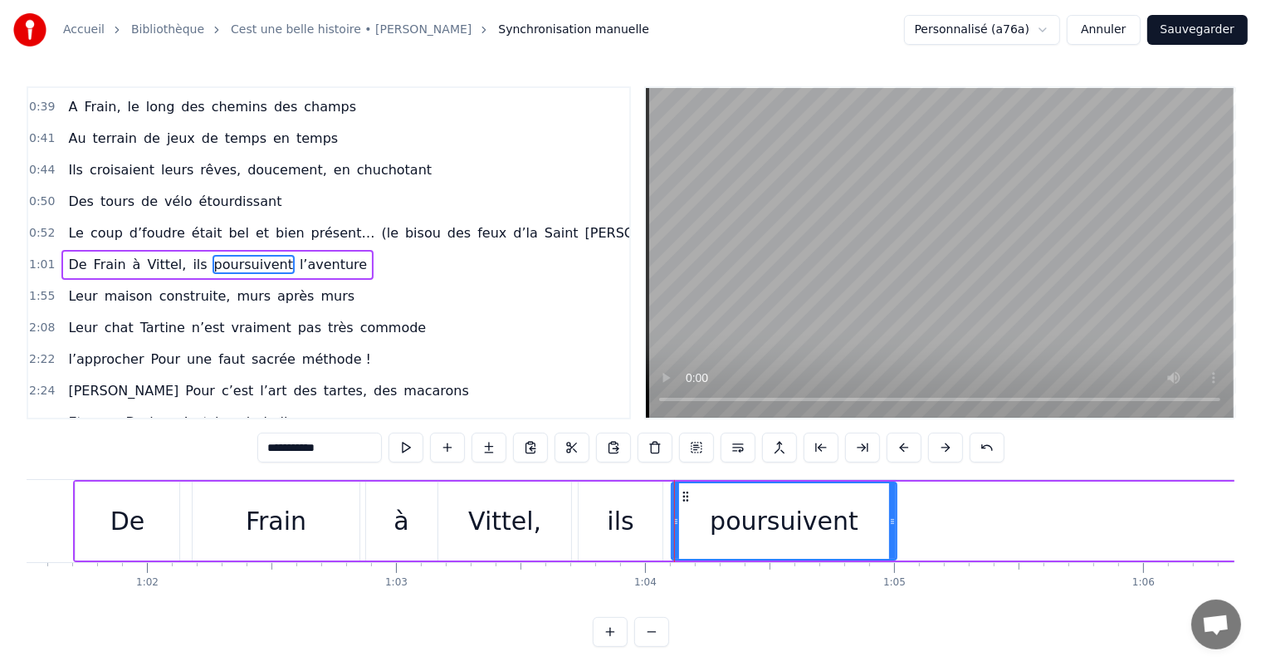
drag, startPoint x: 1076, startPoint y: 507, endPoint x: 872, endPoint y: 494, distance: 203.8
click at [894, 497] on div at bounding box center [892, 521] width 7 height 76
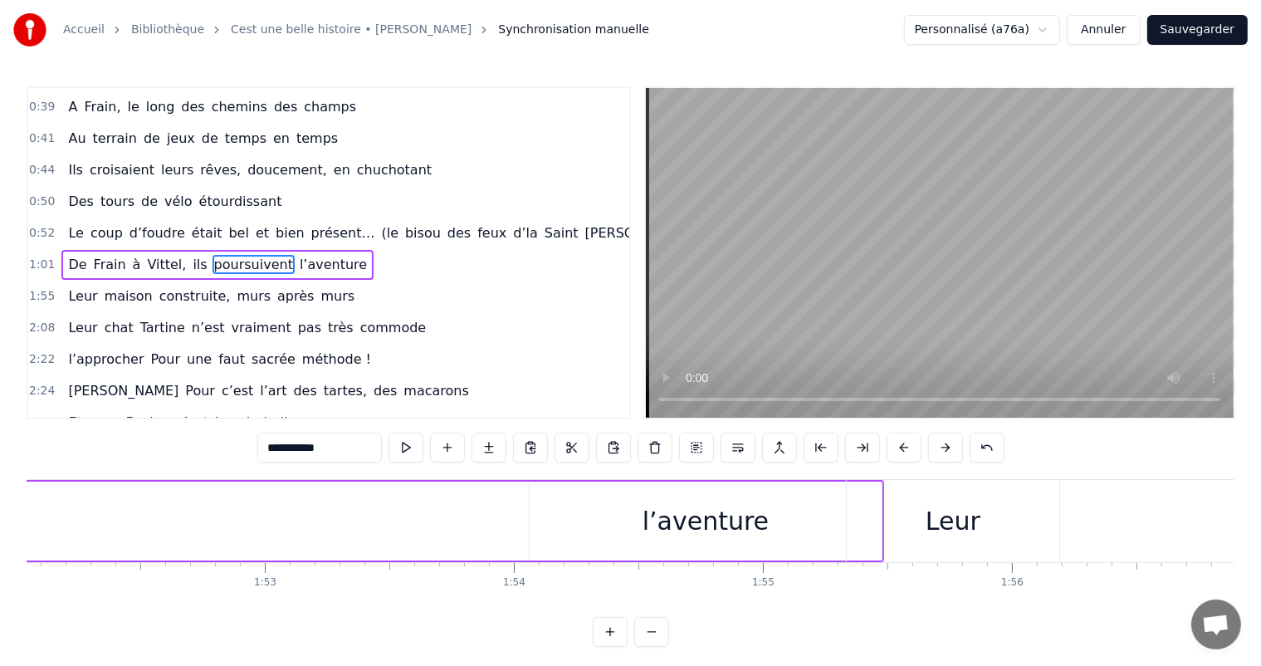
scroll to position [0, 27976]
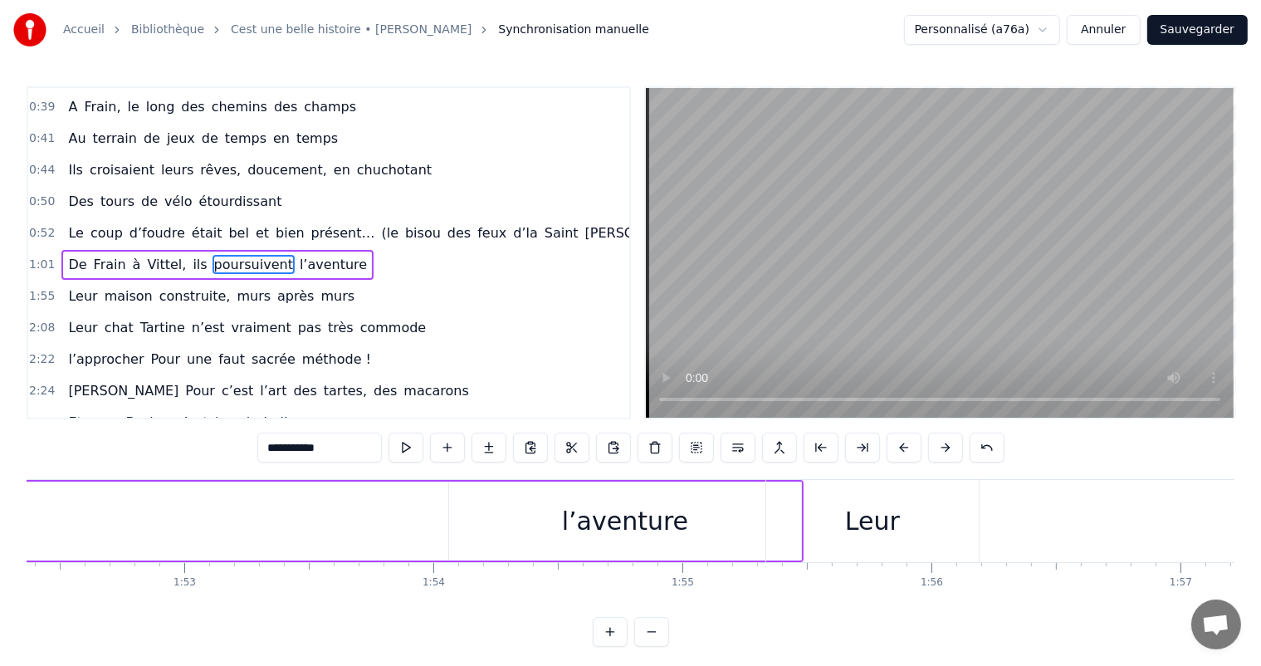
click at [674, 510] on div "l’aventure" at bounding box center [625, 520] width 126 height 37
type input "**********"
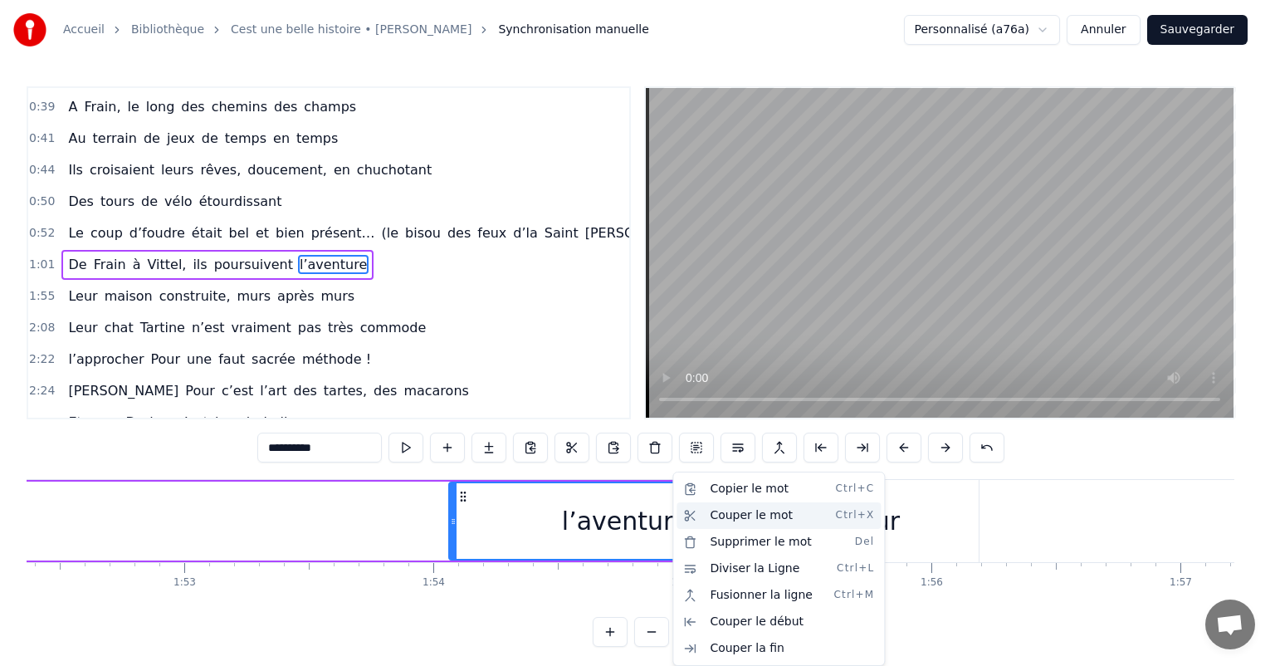
click at [734, 517] on div "Couper le mot Ctrl+X" at bounding box center [778, 515] width 204 height 27
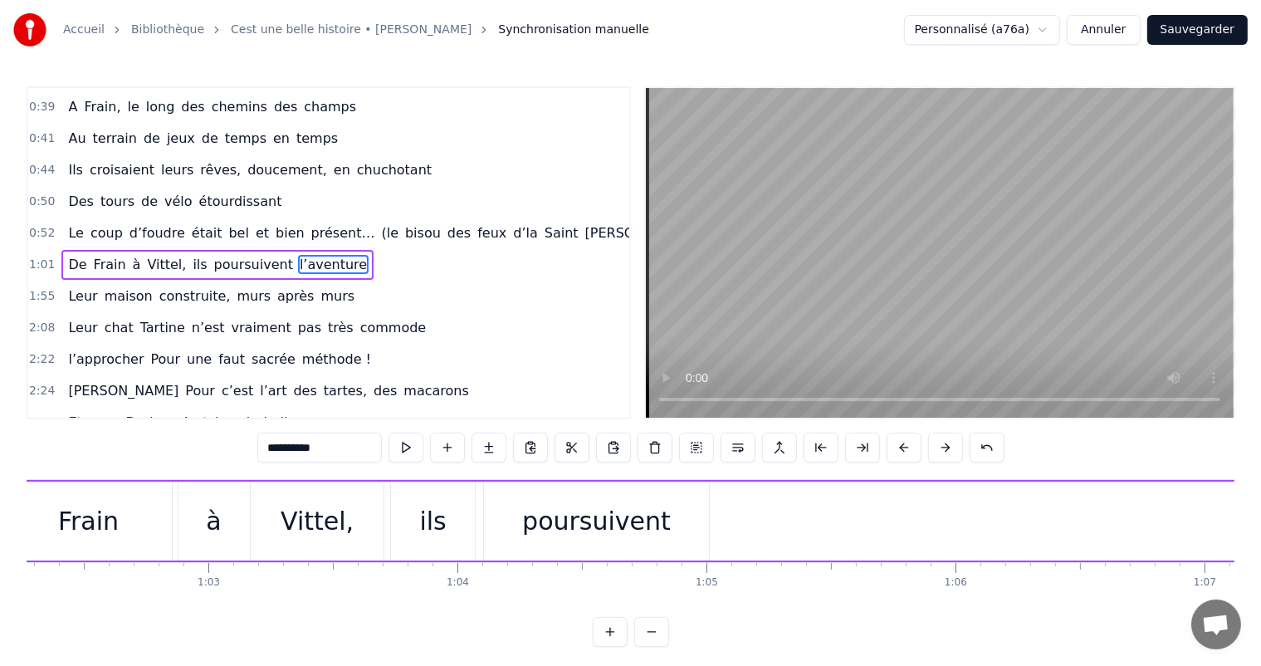
scroll to position [0, 15584]
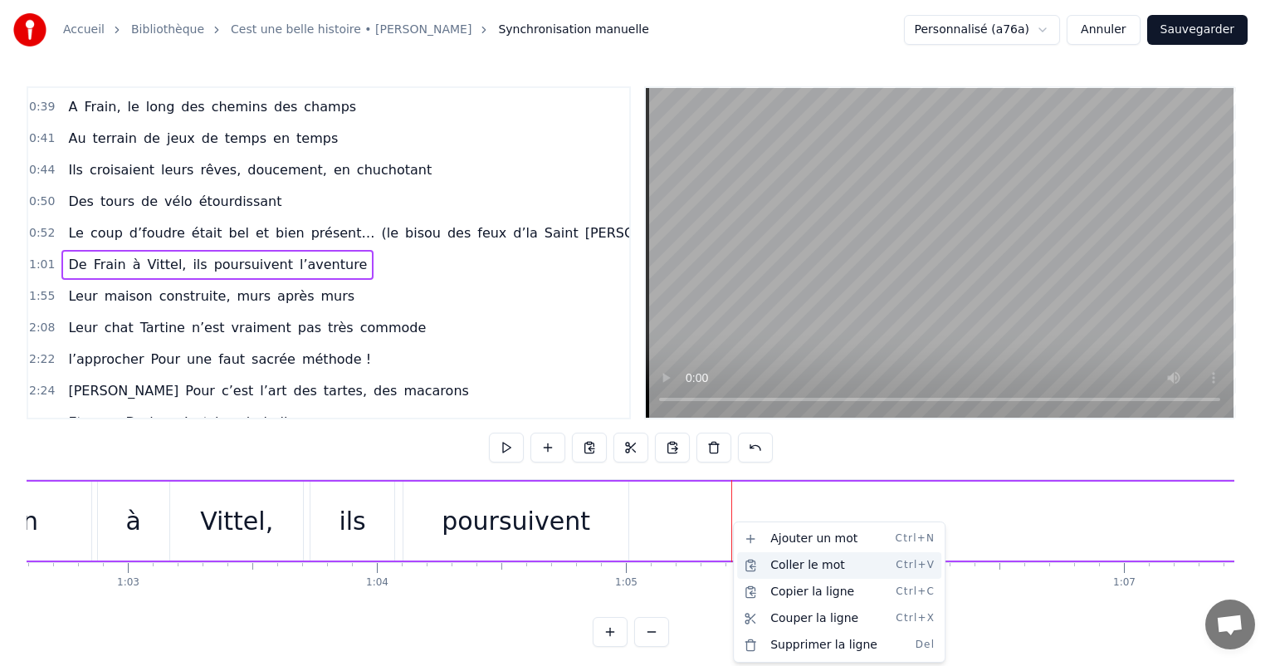
click at [780, 564] on div "Coller le mot Ctrl+V" at bounding box center [839, 565] width 204 height 27
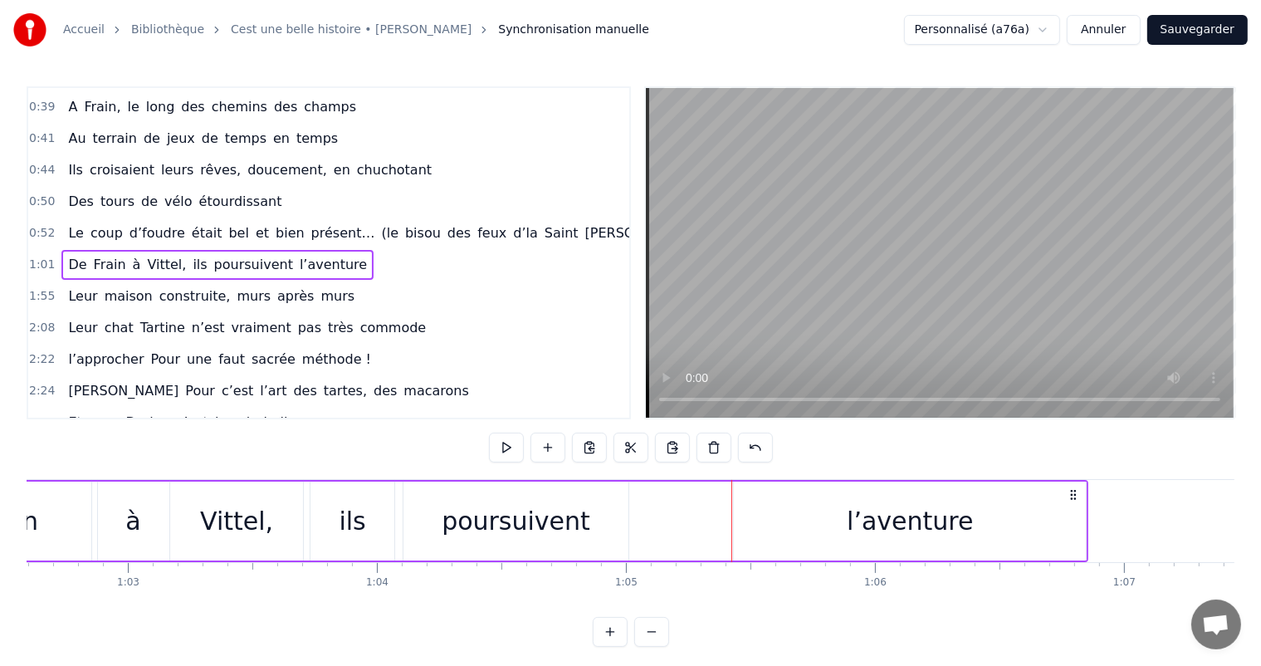
click at [870, 509] on div "l’aventure" at bounding box center [909, 520] width 126 height 37
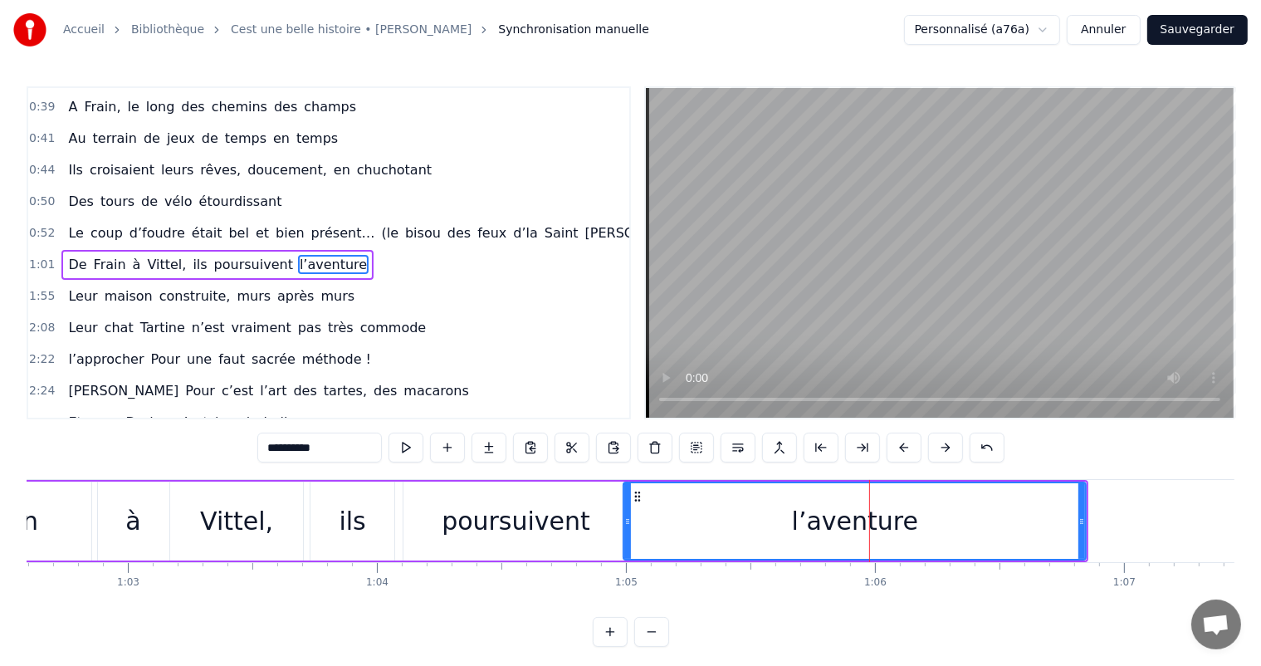
drag, startPoint x: 734, startPoint y: 518, endPoint x: 617, endPoint y: 500, distance: 119.1
click at [624, 500] on div at bounding box center [627, 521] width 7 height 76
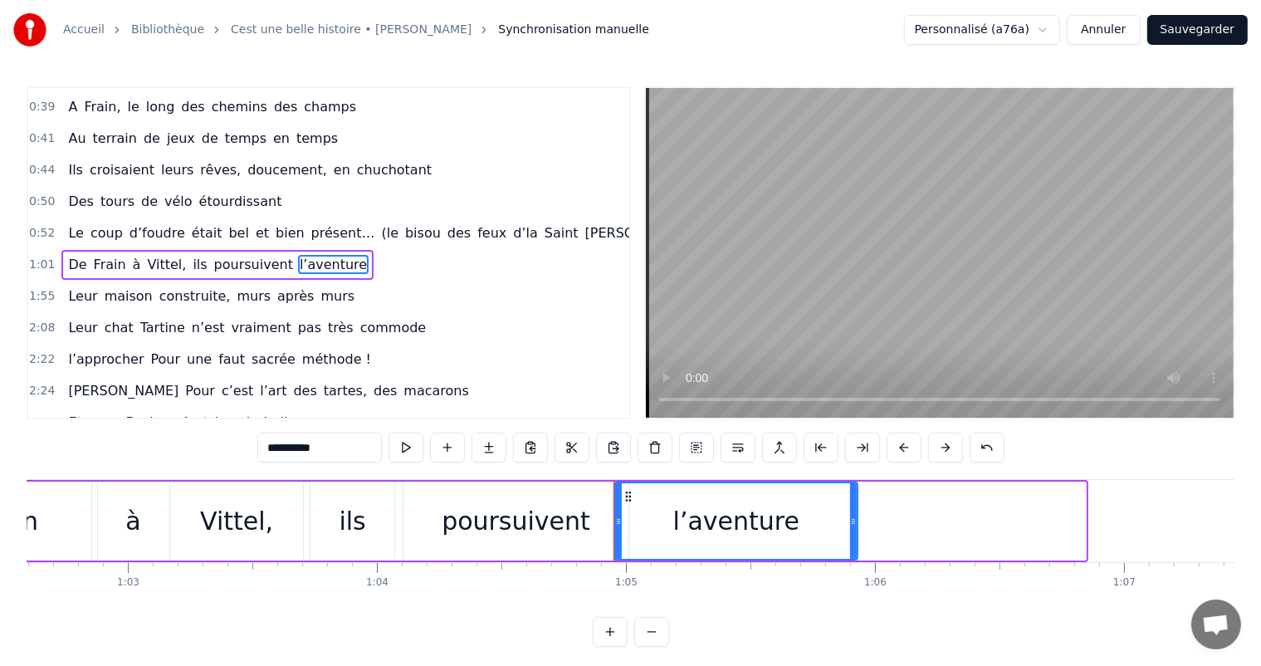
drag, startPoint x: 1082, startPoint y: 507, endPoint x: 837, endPoint y: 510, distance: 244.8
click at [850, 510] on div at bounding box center [853, 521] width 7 height 76
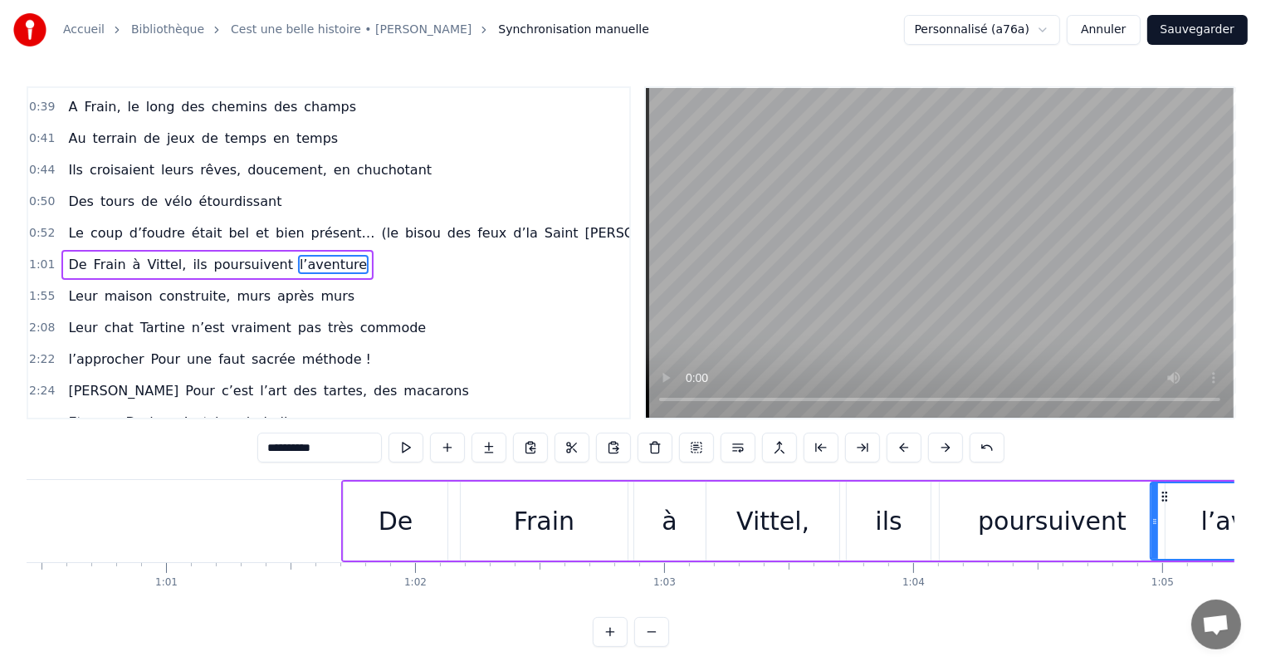
scroll to position [0, 14913]
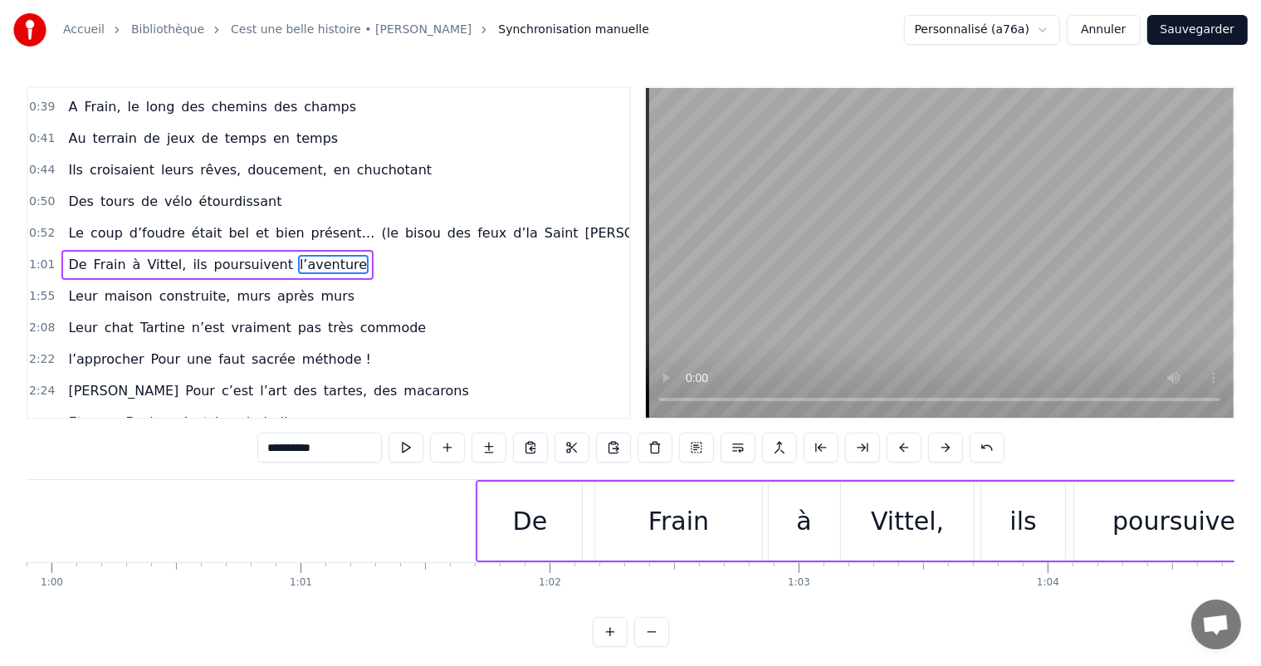
click at [548, 500] on div "De" at bounding box center [530, 520] width 105 height 79
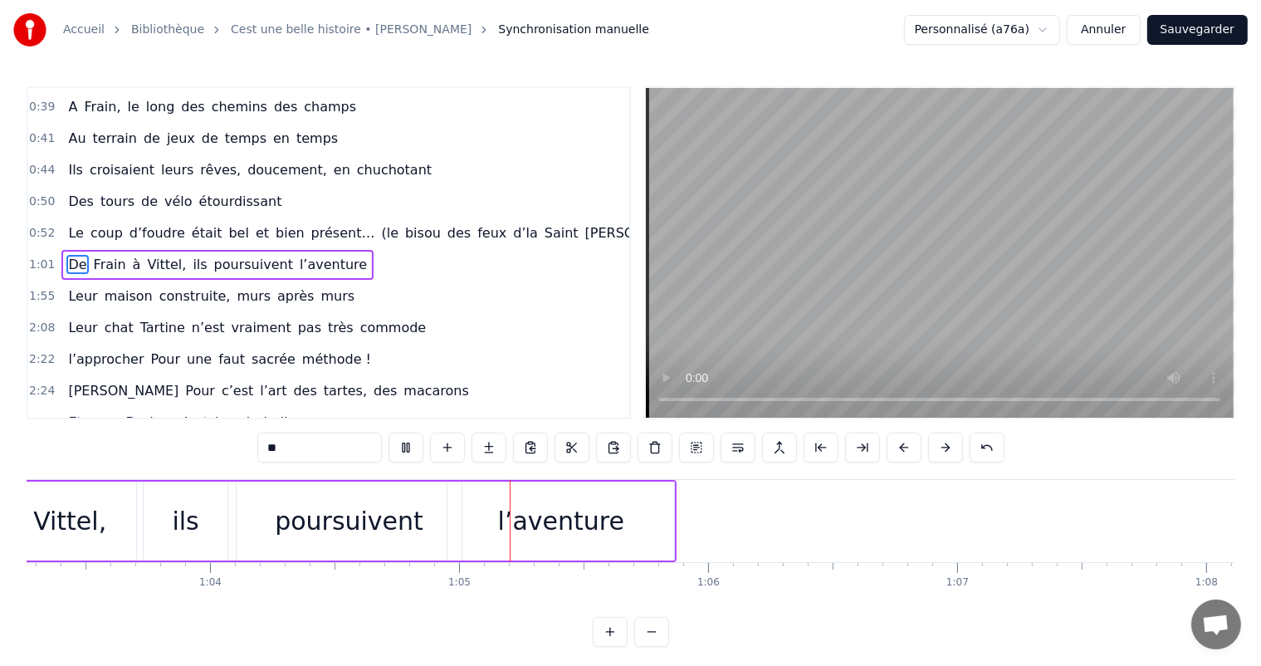
scroll to position [0, 16004]
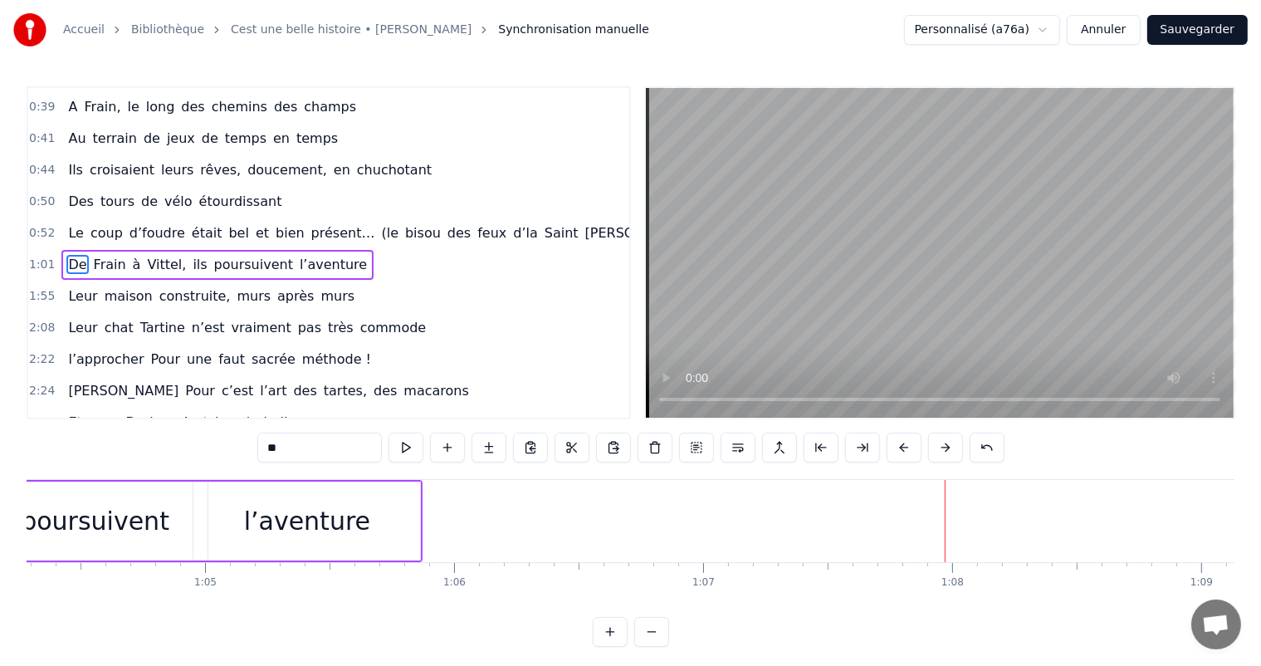
click at [416, 514] on div "l’aventure" at bounding box center [306, 520] width 227 height 79
type input "**********"
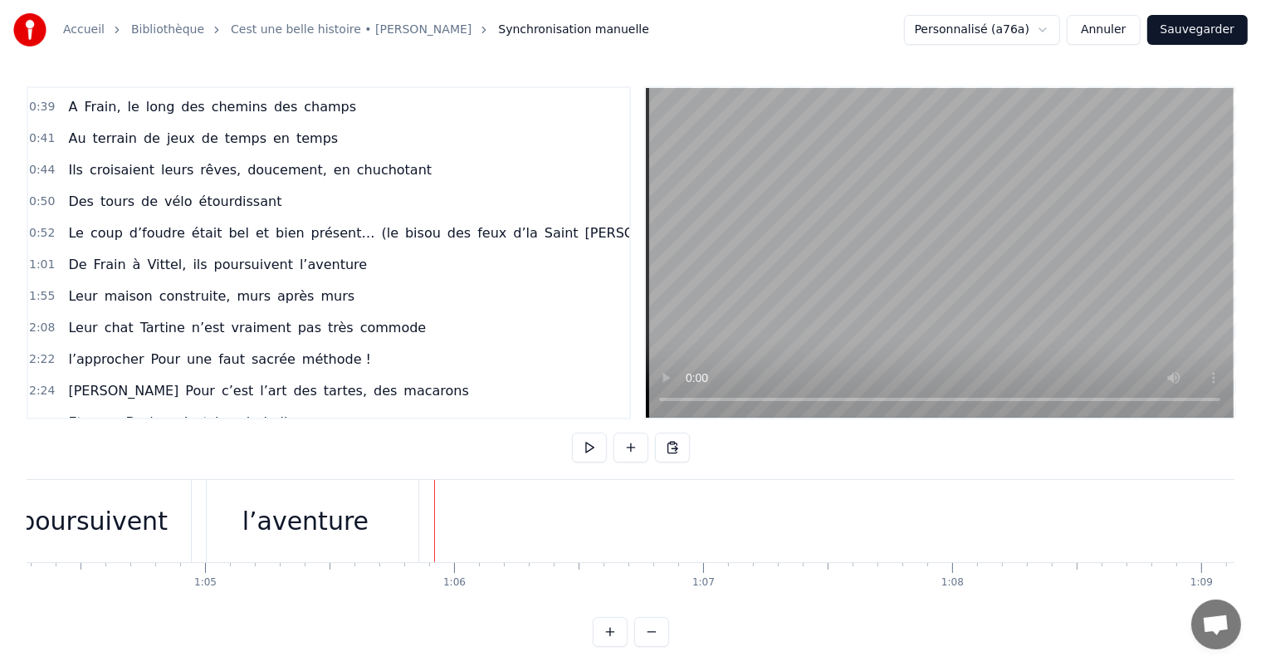
click at [413, 515] on div "l’aventure" at bounding box center [305, 521] width 227 height 82
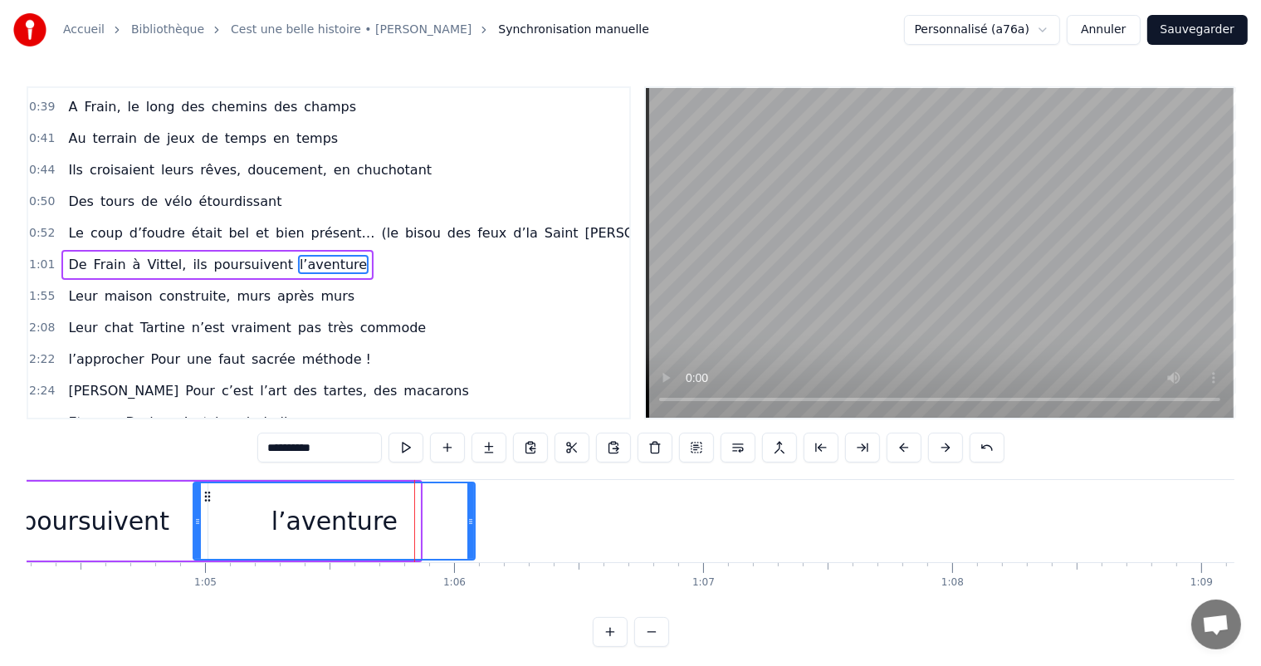
drag, startPoint x: 416, startPoint y: 515, endPoint x: 469, endPoint y: 526, distance: 54.4
click at [471, 526] on icon at bounding box center [470, 521] width 7 height 13
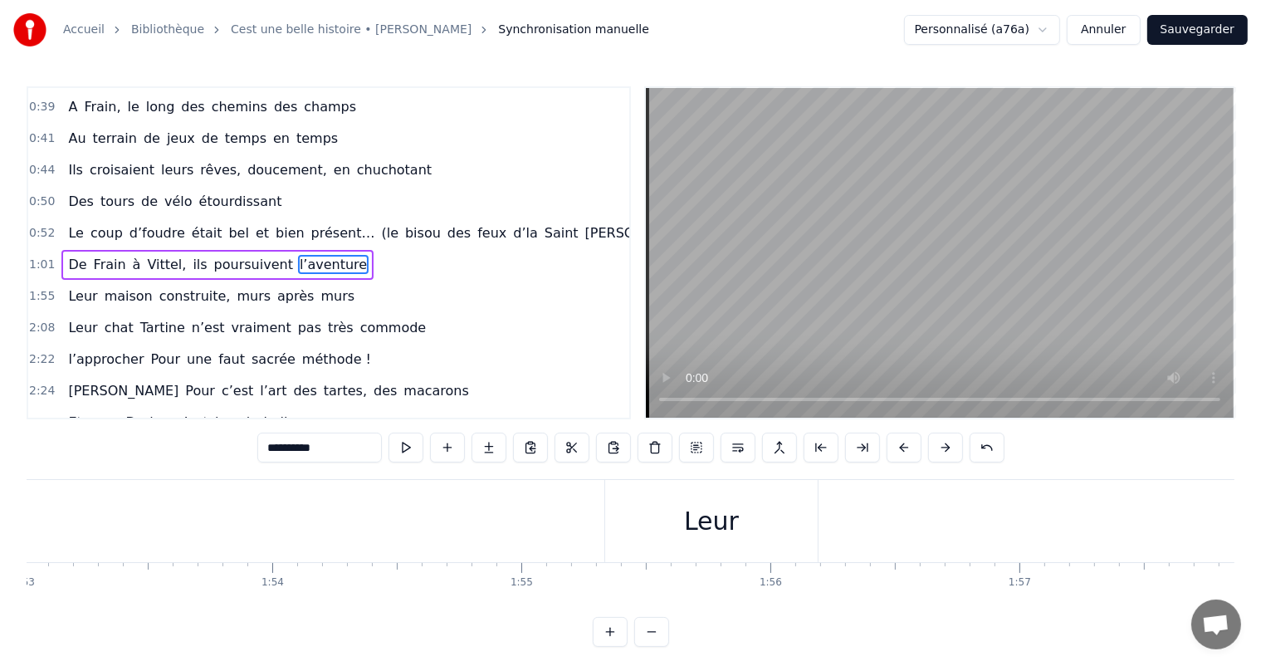
scroll to position [0, 28110]
click at [750, 509] on div "Leur" at bounding box center [737, 520] width 55 height 37
type input "****"
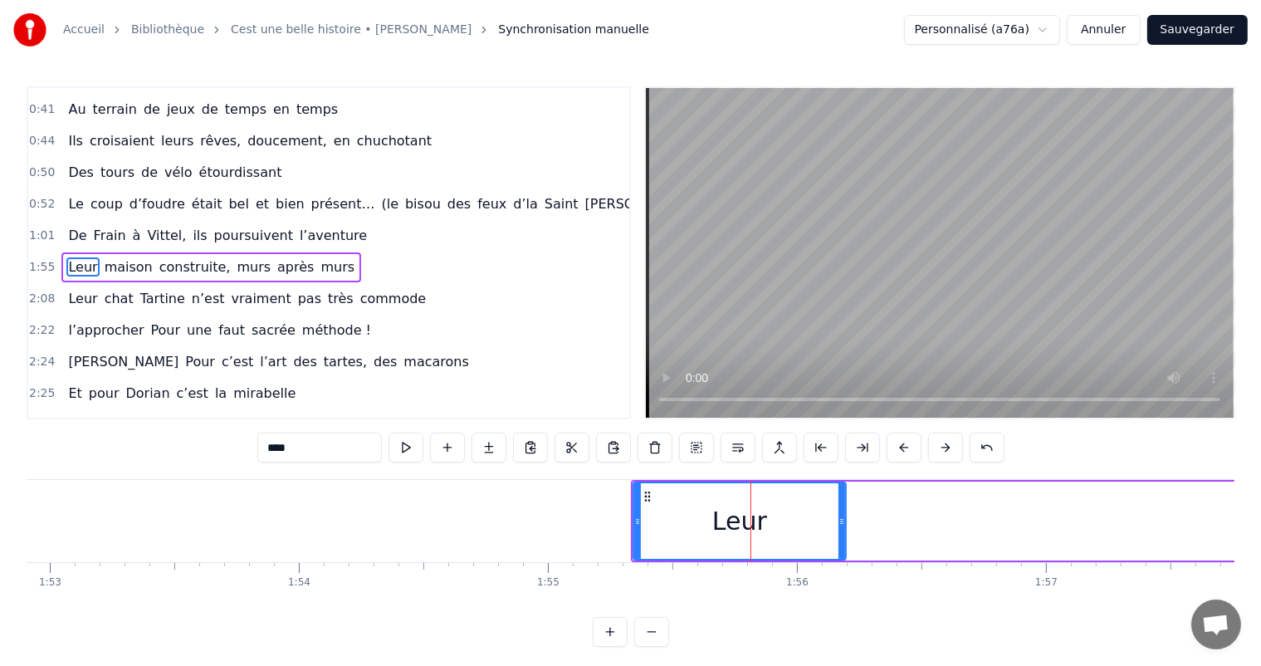
scroll to position [216, 0]
click at [750, 510] on div at bounding box center [750, 521] width 1 height 82
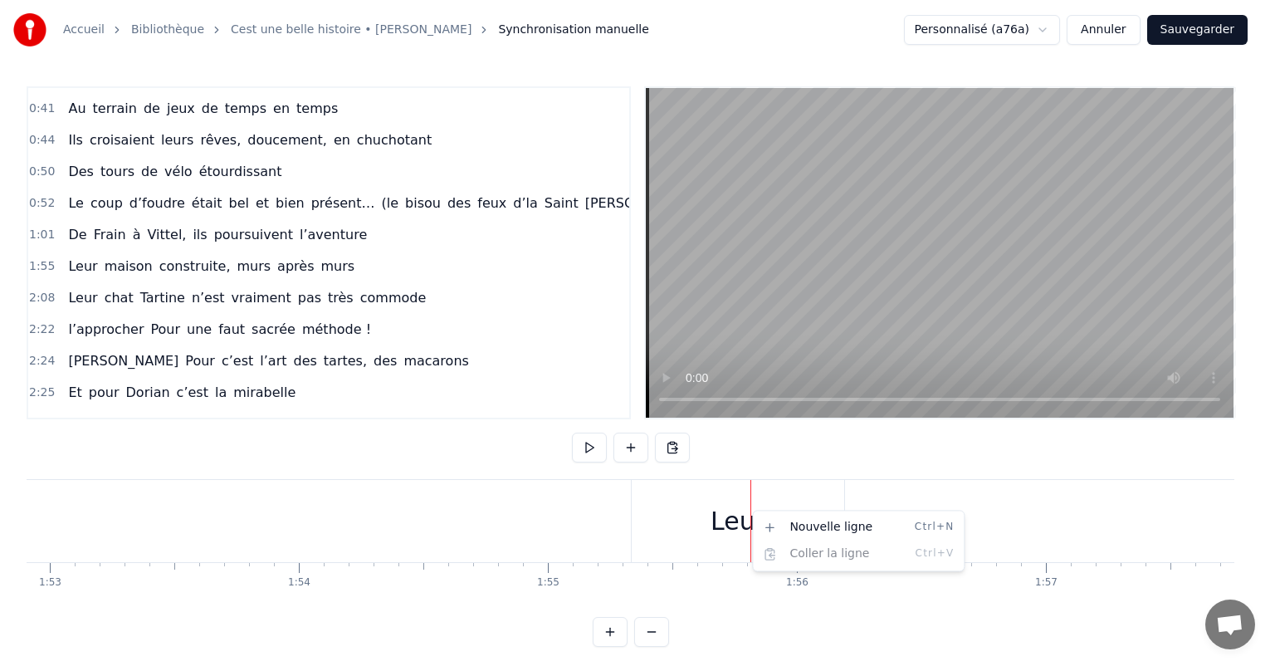
click at [738, 511] on html "Accueil Bibliothèque Cest une belle histoire • [PERSON_NAME] Synchronisation ma…" at bounding box center [637, 336] width 1275 height 673
click at [720, 446] on html "Accueil Bibliothèque Cest une belle histoire • [PERSON_NAME] Synchronisation ma…" at bounding box center [637, 336] width 1275 height 673
click at [561, 531] on html "Accueil Bibliothèque Cest une belle histoire • [PERSON_NAME] Synchronisation ma…" at bounding box center [637, 336] width 1275 height 673
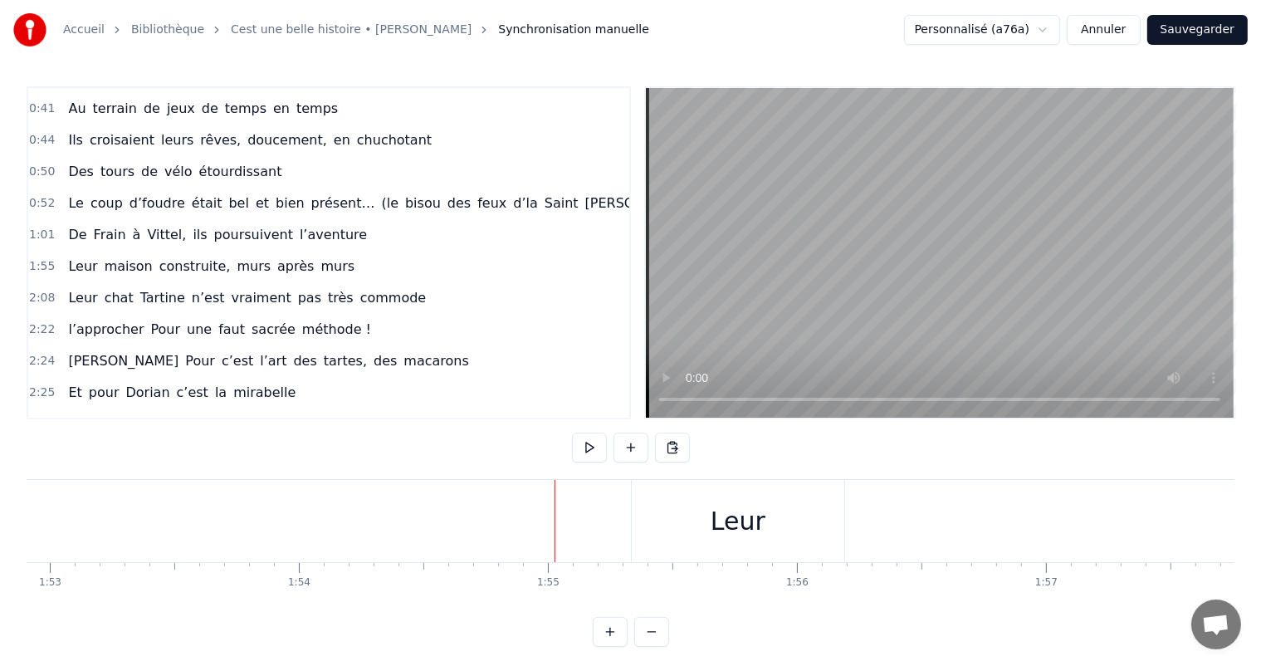
click at [524, 456] on div "0:11 C’est 0:12 un beau roman, c’est une belle histoire 0:17 C’est une romance …" at bounding box center [630, 366] width 1207 height 560
click at [825, 454] on div "0:11 C’est 0:12 un beau roman, c’est une belle histoire 0:17 C’est une romance …" at bounding box center [630, 366] width 1207 height 560
click at [807, 533] on div "Leur" at bounding box center [738, 521] width 212 height 82
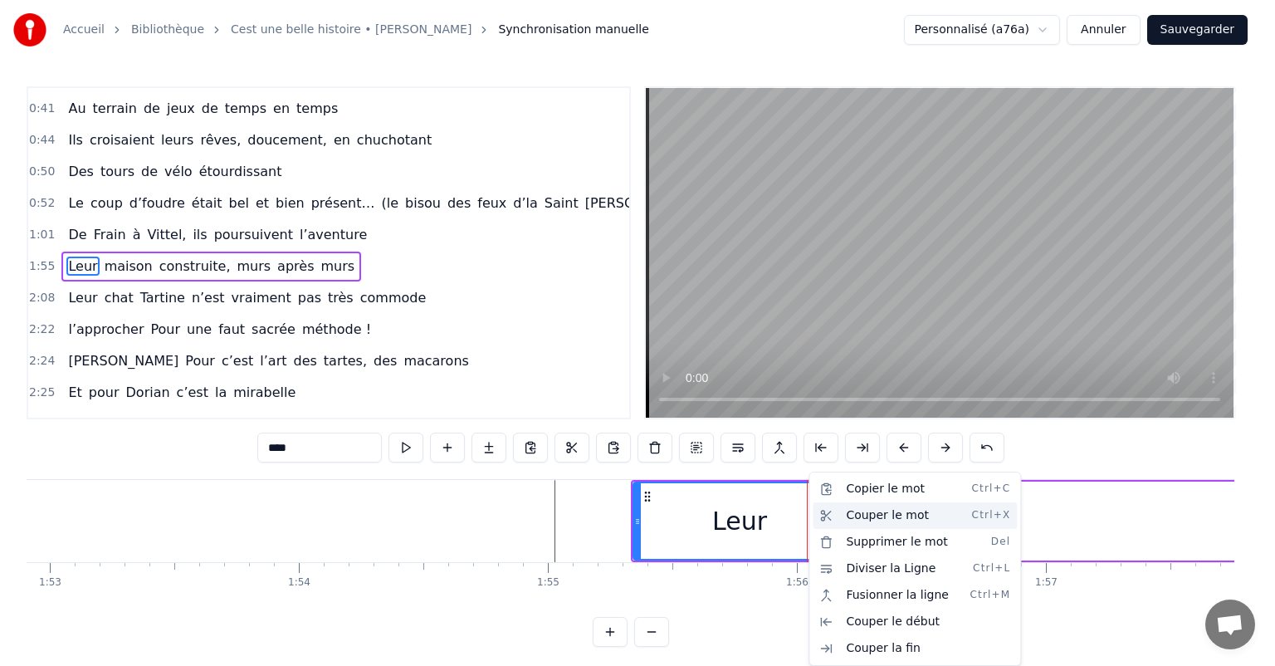
click at [842, 513] on div "Couper le mot Ctrl+X" at bounding box center [914, 515] width 204 height 27
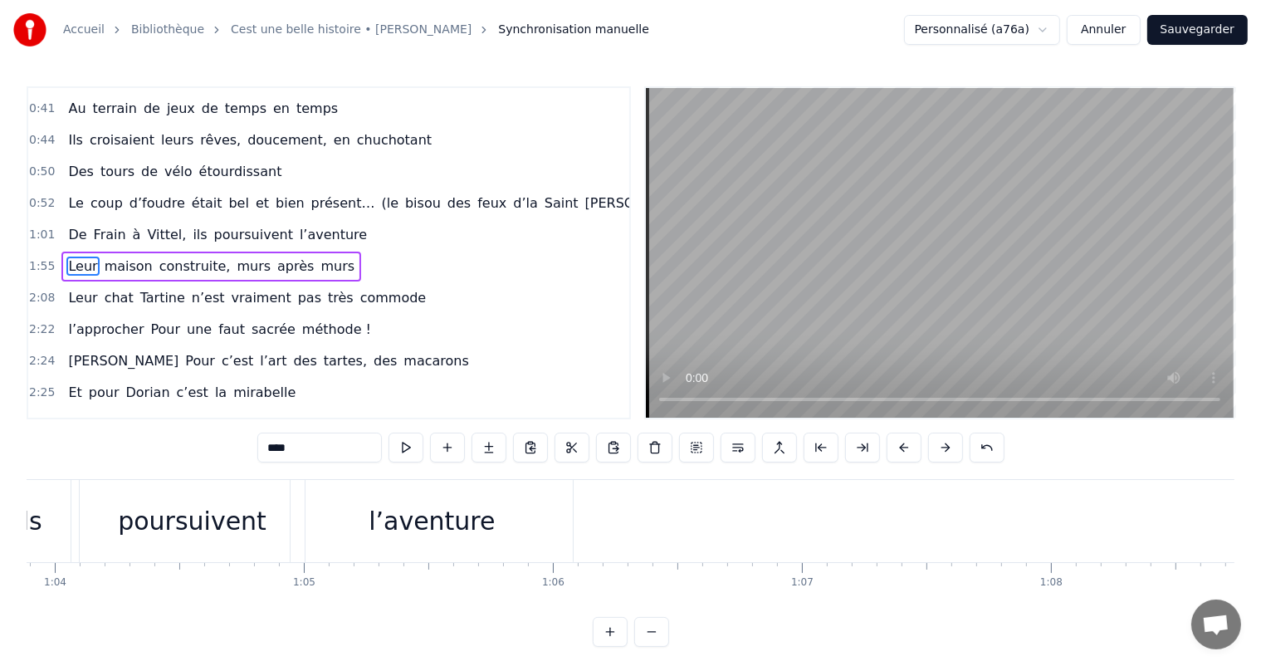
scroll to position [0, 15932]
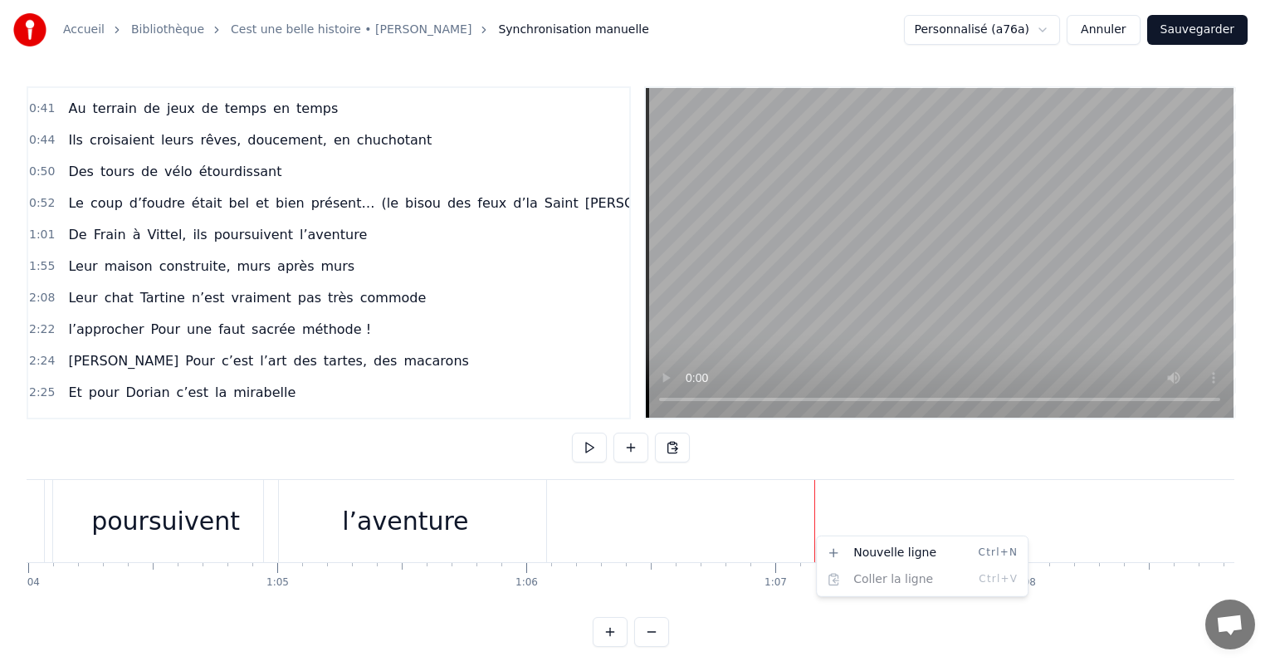
click at [747, 474] on html "Accueil Bibliothèque Cest une belle histoire • [PERSON_NAME] Synchronisation ma…" at bounding box center [637, 336] width 1275 height 673
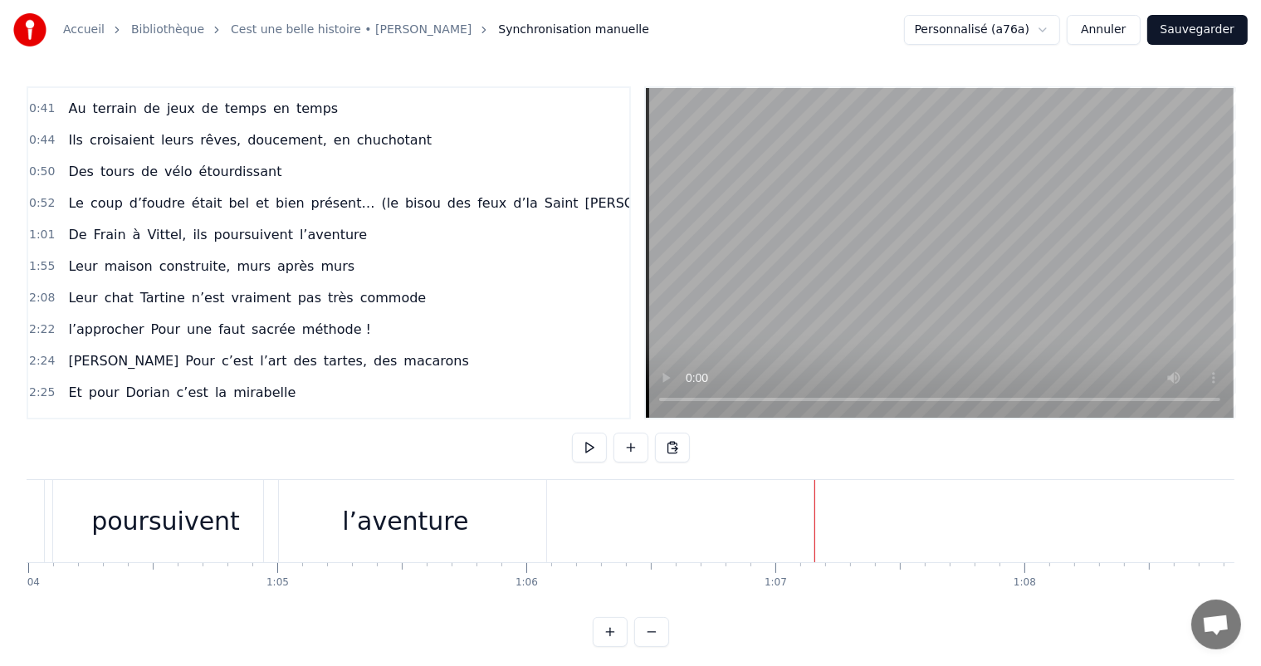
click at [754, 462] on div "0:11 C’est 0:12 un beau roman, c’est une belle histoire 0:17 C’est une romance …" at bounding box center [630, 366] width 1207 height 560
click at [541, 559] on div "l’aventure" at bounding box center [405, 521] width 282 height 82
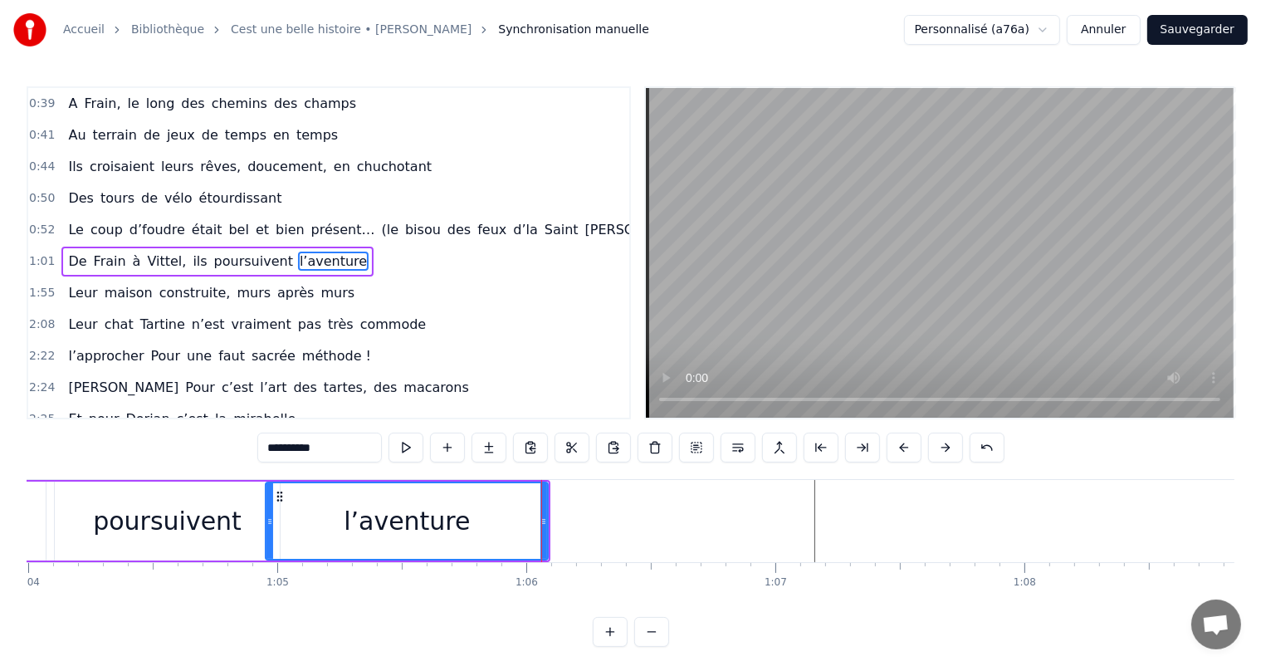
scroll to position [186, 0]
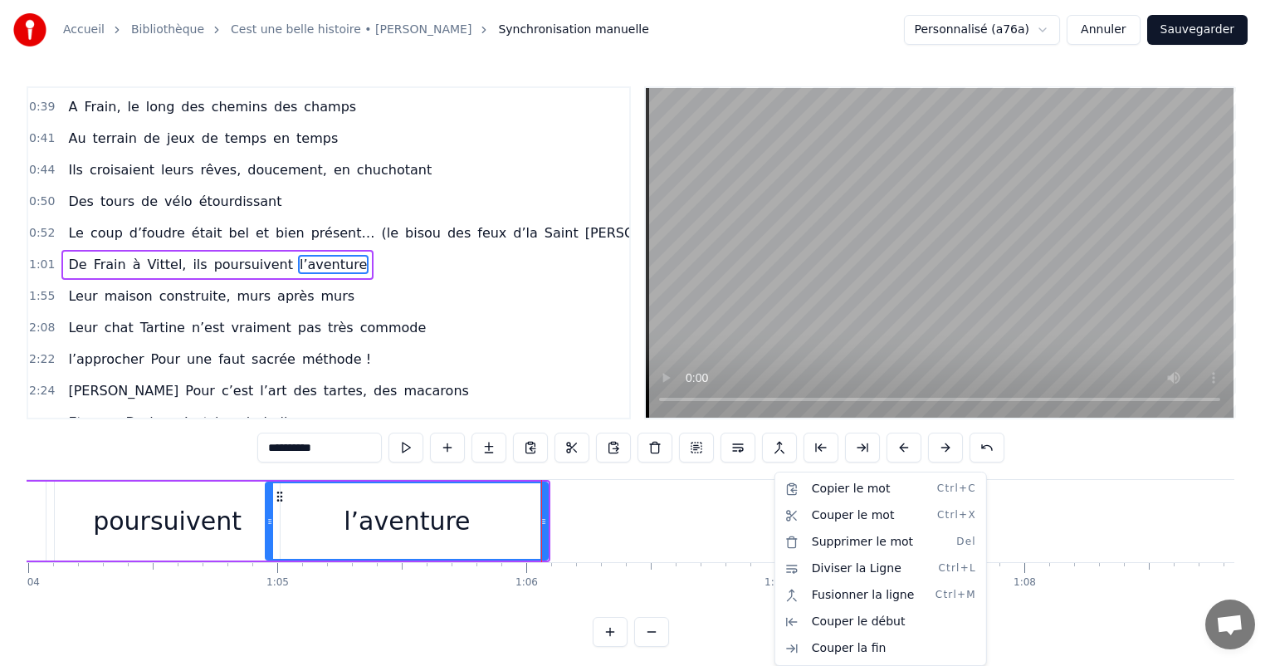
click at [675, 505] on html "Accueil Bibliothèque Cest une belle histoire • [PERSON_NAME] Synchronisation ma…" at bounding box center [637, 336] width 1275 height 673
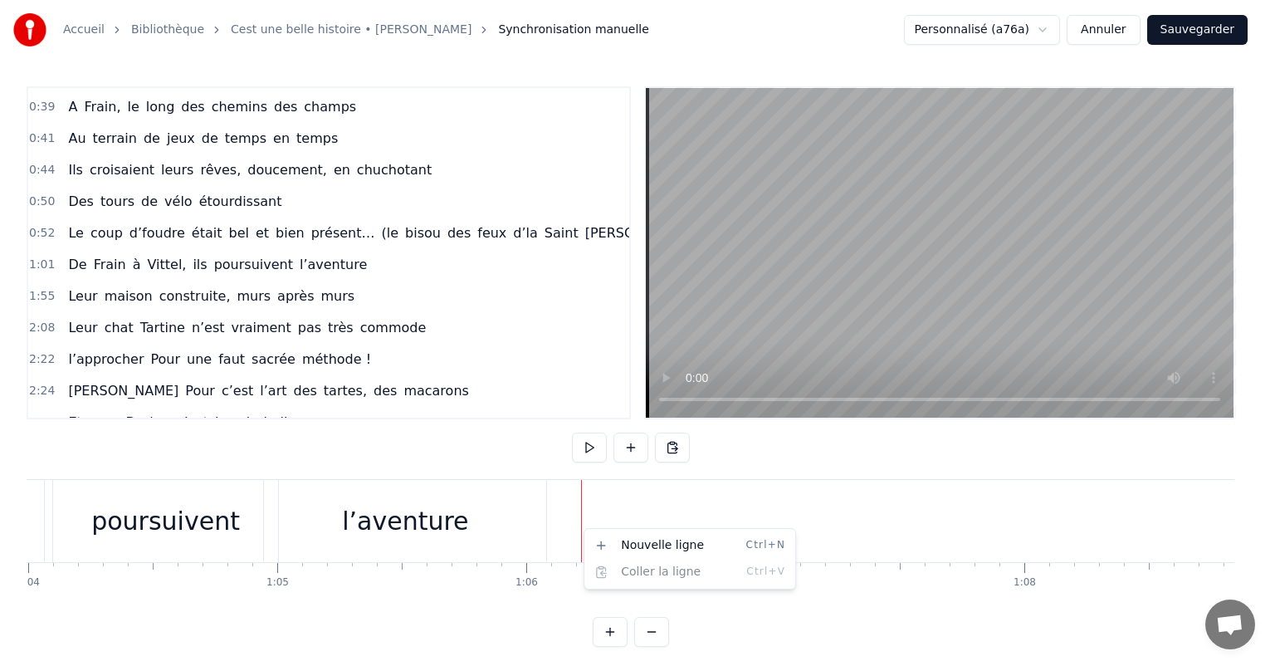
click at [635, 495] on html "Accueil Bibliothèque Cest une belle histoire • [PERSON_NAME] Synchronisation ma…" at bounding box center [637, 336] width 1275 height 673
click at [498, 534] on html "Accueil Bibliothèque Cest une belle histoire • [PERSON_NAME] Synchronisation ma…" at bounding box center [637, 336] width 1275 height 673
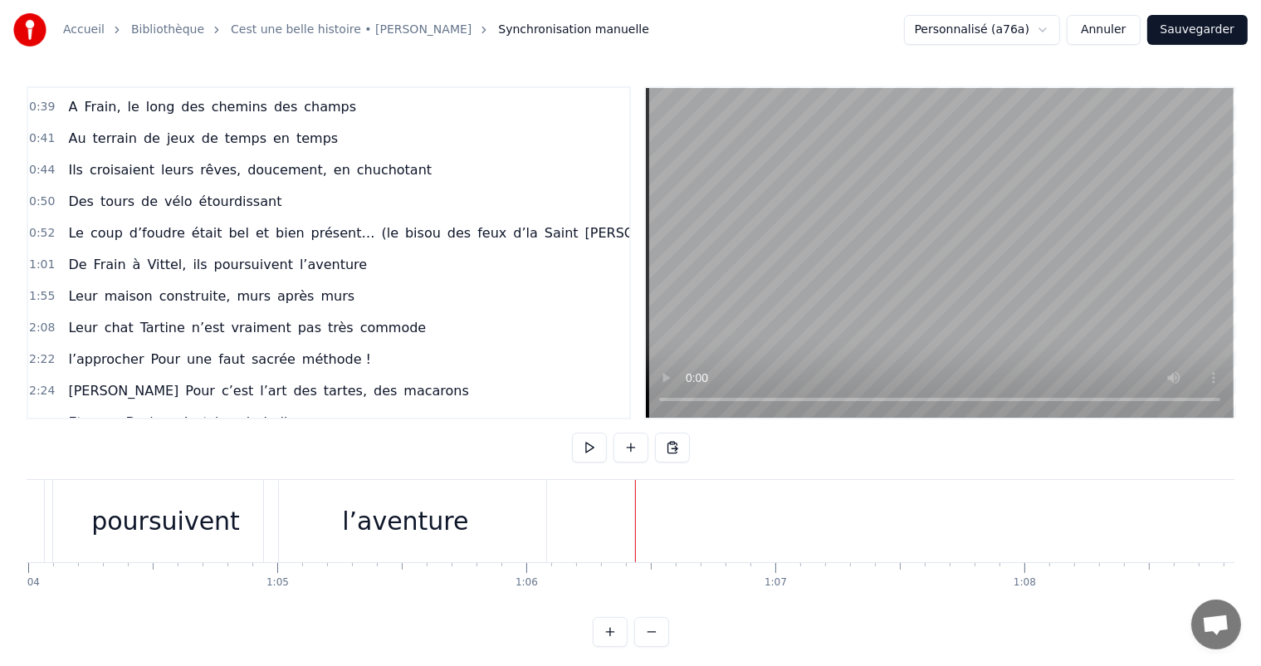
click at [499, 510] on div "l’aventure" at bounding box center [405, 521] width 282 height 82
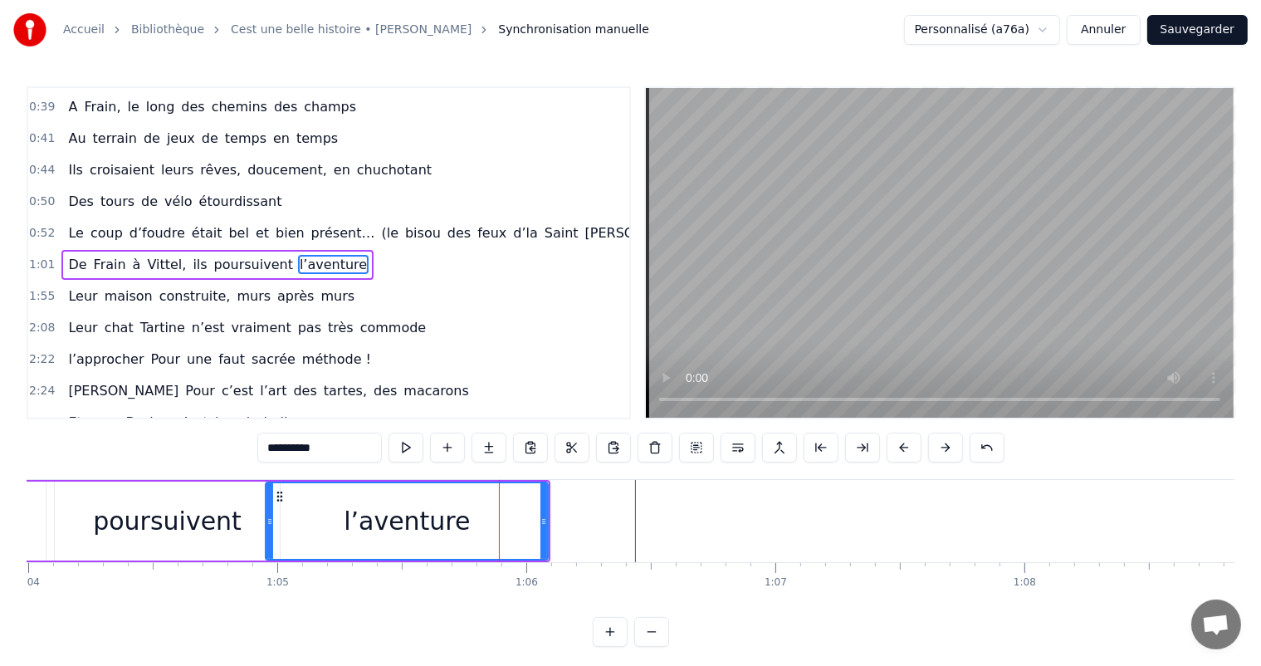
drag, startPoint x: 455, startPoint y: 610, endPoint x: 558, endPoint y: 621, distance: 103.5
click at [558, 621] on html "Accueil Bibliothèque Cest une belle histoire • [PERSON_NAME] Synchronisation ma…" at bounding box center [630, 336] width 1261 height 673
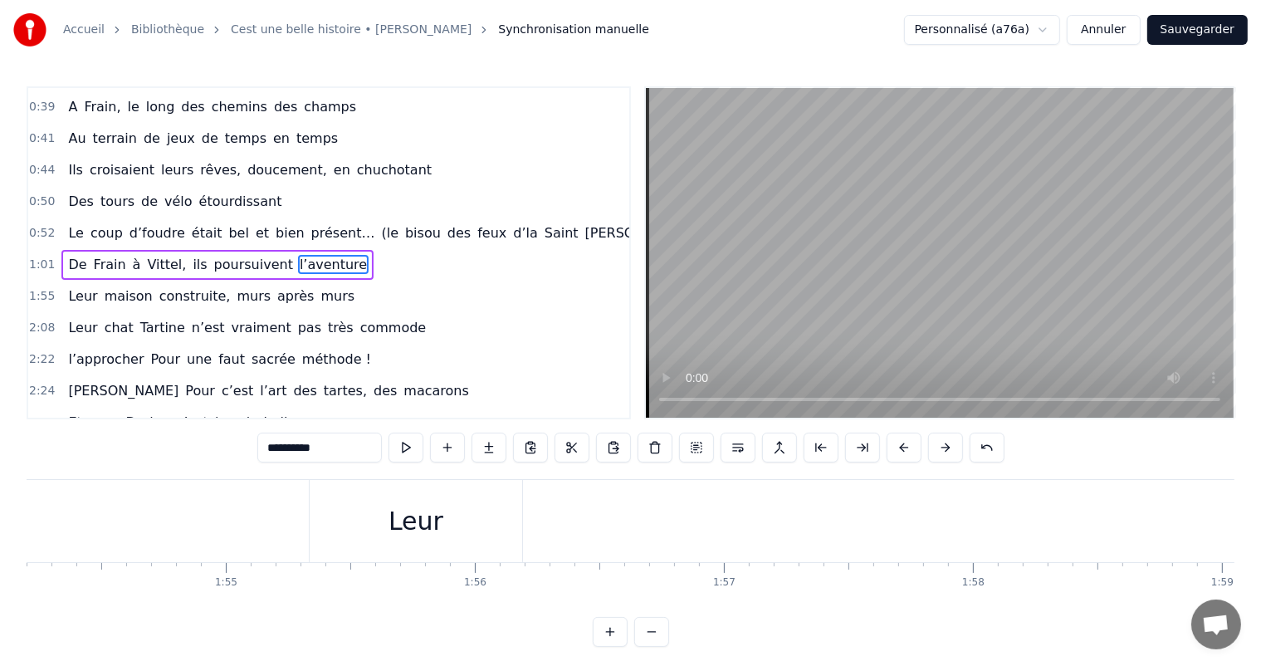
scroll to position [0, 28459]
click at [402, 508] on div "Leur" at bounding box center [389, 520] width 55 height 37
type input "****"
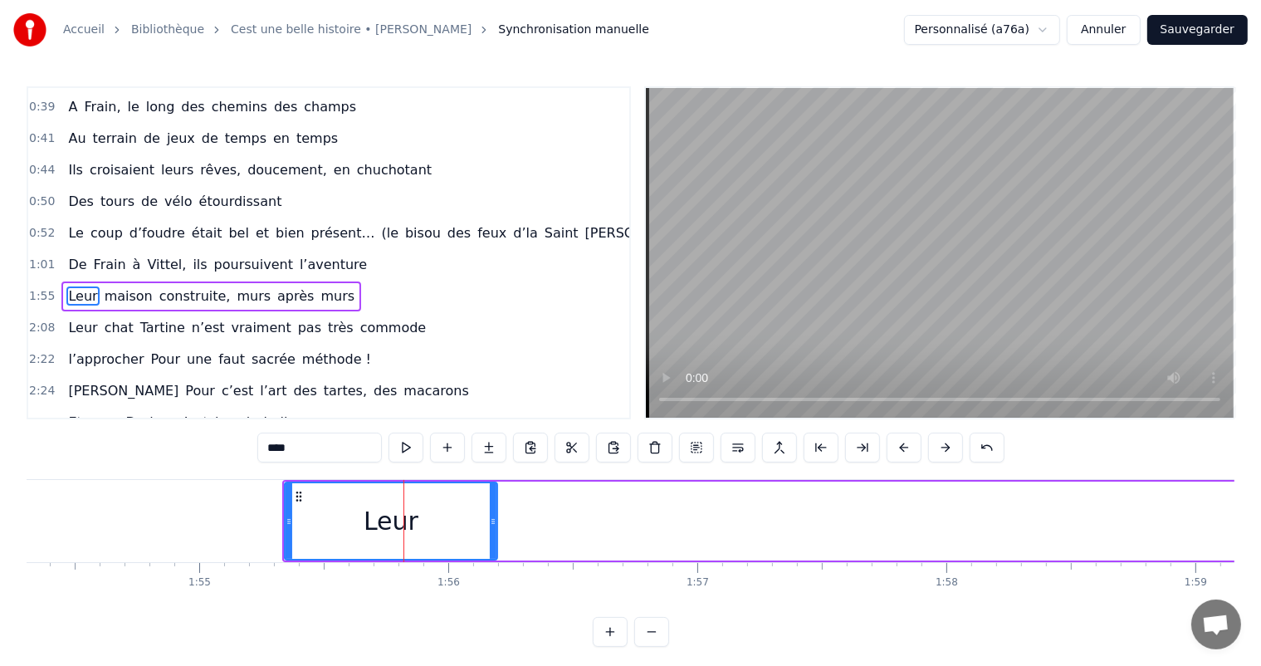
scroll to position [216, 0]
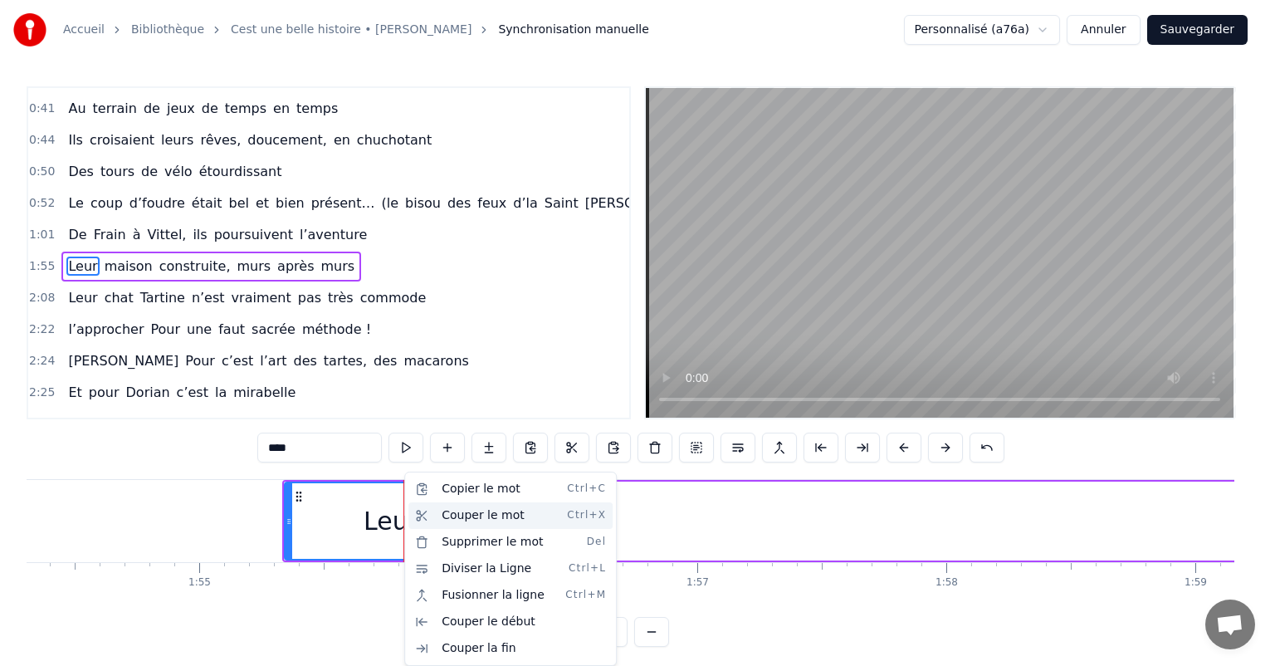
click at [468, 524] on div "Couper le mot Ctrl+X" at bounding box center [510, 515] width 204 height 27
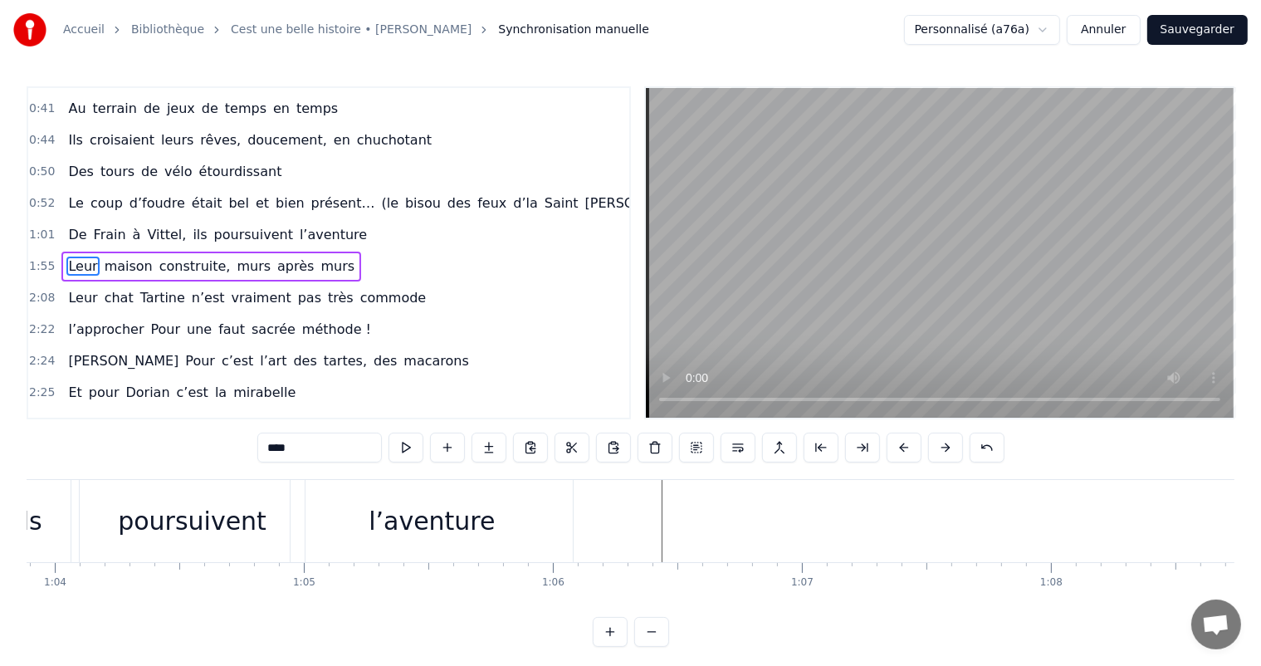
scroll to position [0, 16067]
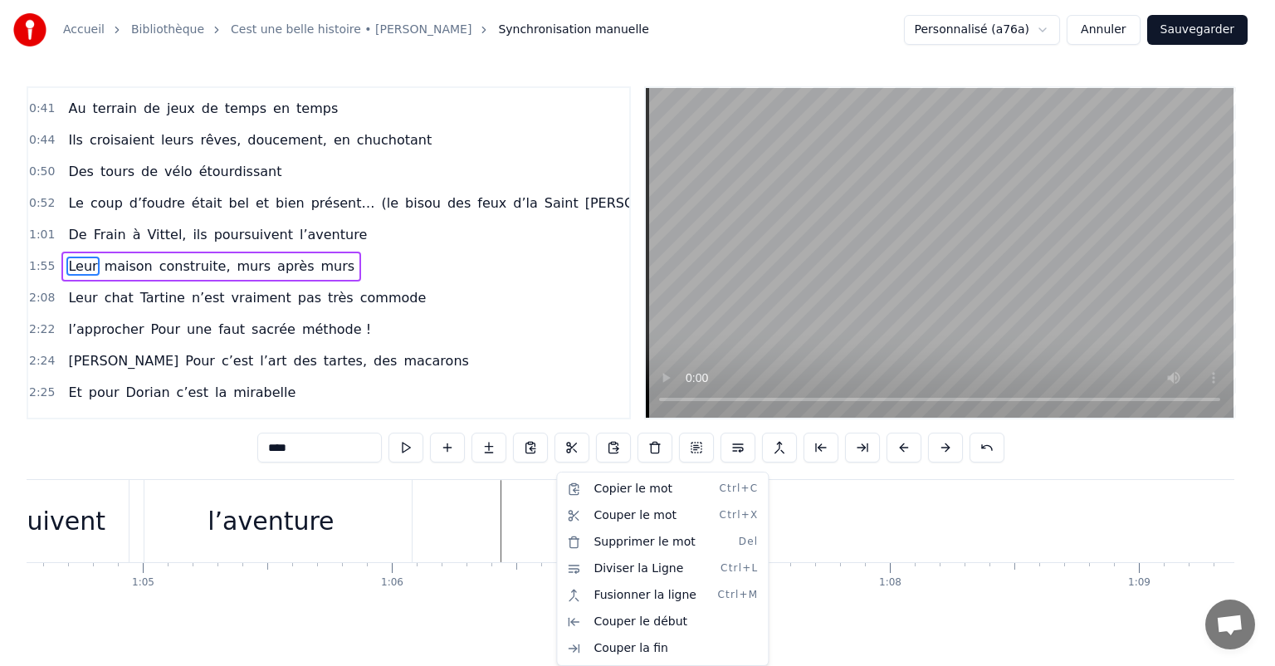
click at [521, 493] on html "Accueil Bibliothèque Cest une belle histoire • [PERSON_NAME] Synchronisation ma…" at bounding box center [637, 336] width 1275 height 673
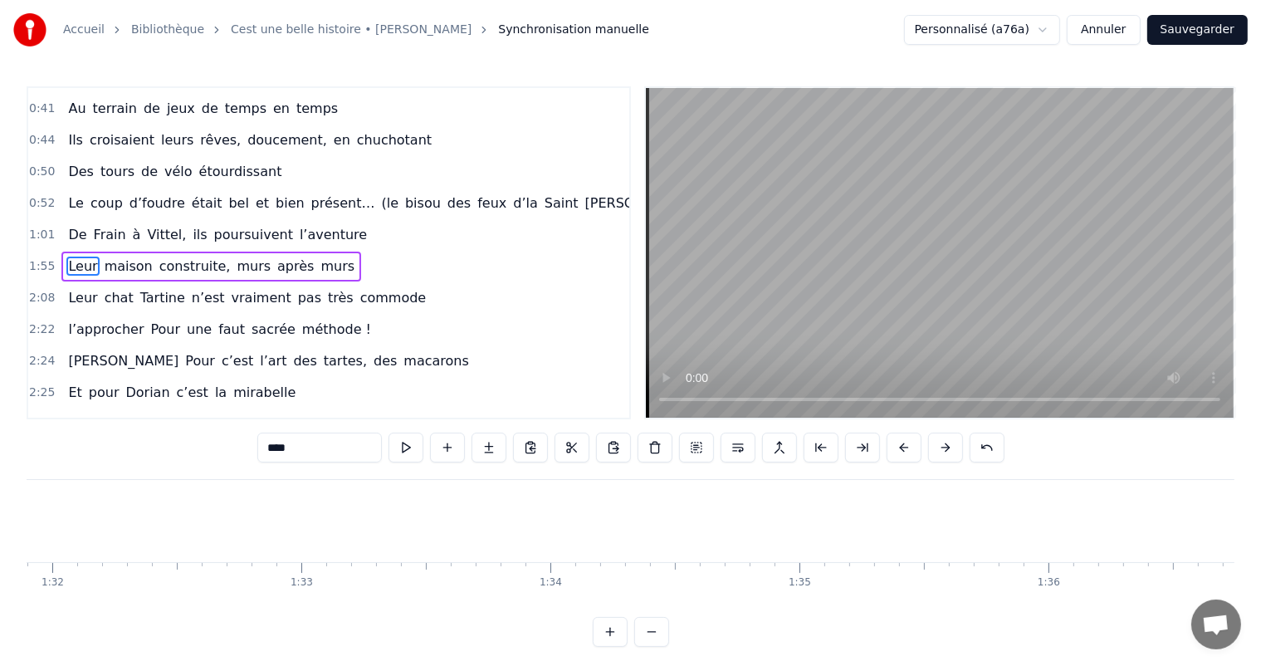
scroll to position [0, 22987]
drag, startPoint x: 715, startPoint y: 598, endPoint x: 743, endPoint y: 597, distance: 27.4
click at [743, 597] on div "C’est un beau roman, c’est une belle histoire C’est une romance d’[DATE] [PERSO…" at bounding box center [630, 541] width 1207 height 124
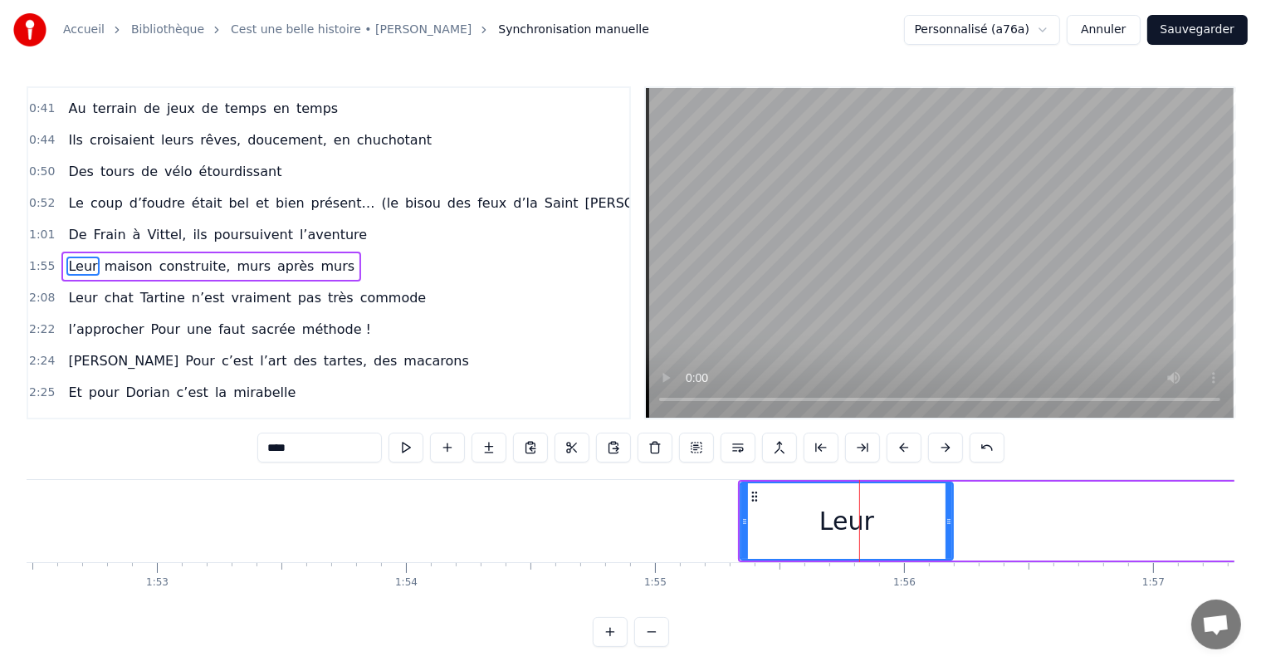
scroll to position [0, 27976]
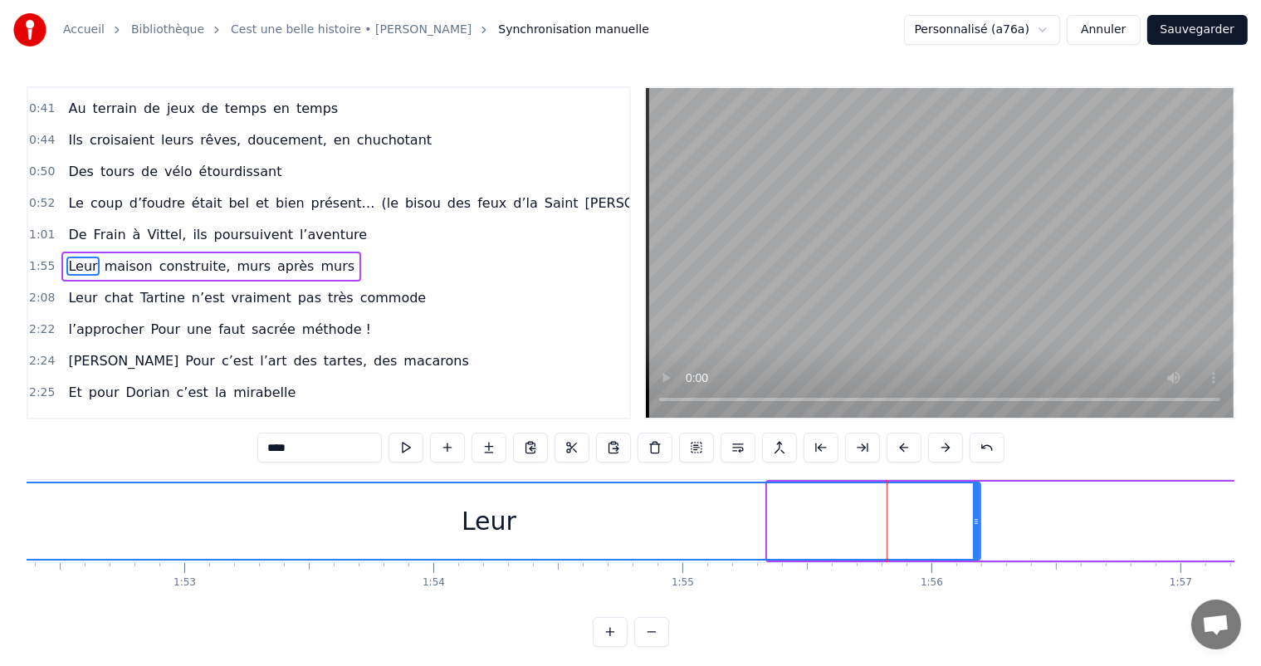
drag, startPoint x: 770, startPoint y: 528, endPoint x: 0, endPoint y: 476, distance: 771.9
click at [0, 476] on div "Accueil Bibliothèque Cest une belle histoire • [PERSON_NAME] Synchronisation ma…" at bounding box center [630, 323] width 1261 height 646
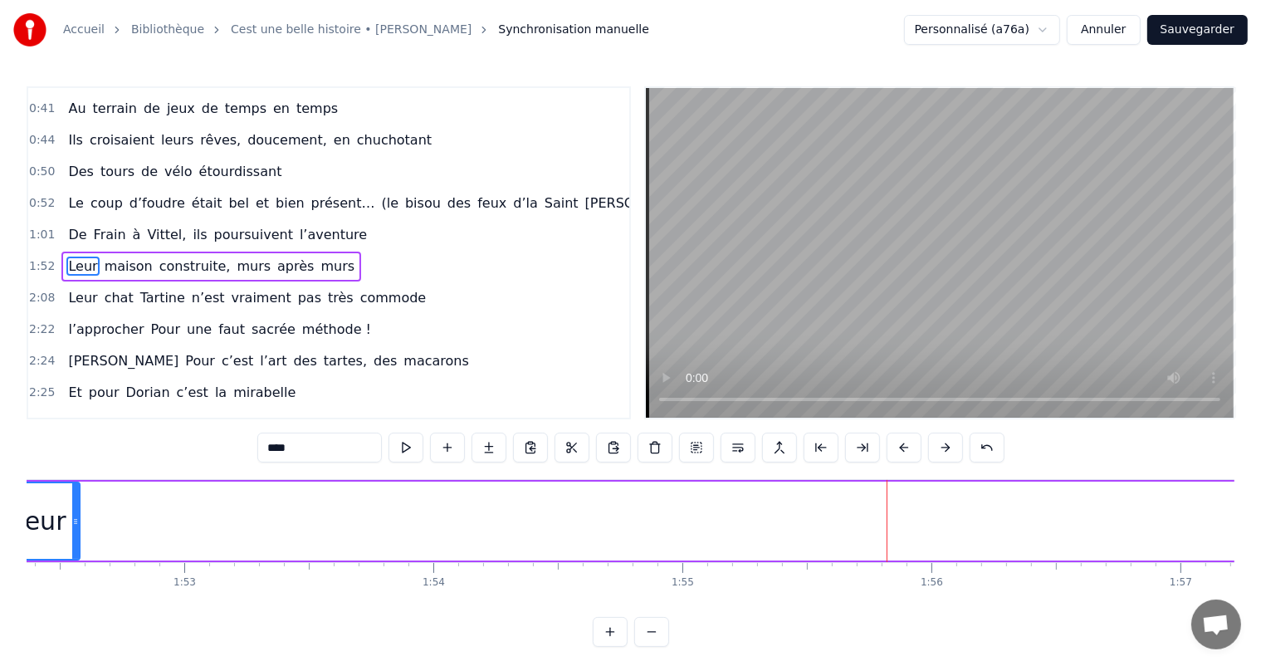
drag, startPoint x: 978, startPoint y: 505, endPoint x: 76, endPoint y: 508, distance: 901.3
click at [76, 509] on div at bounding box center [75, 521] width 7 height 76
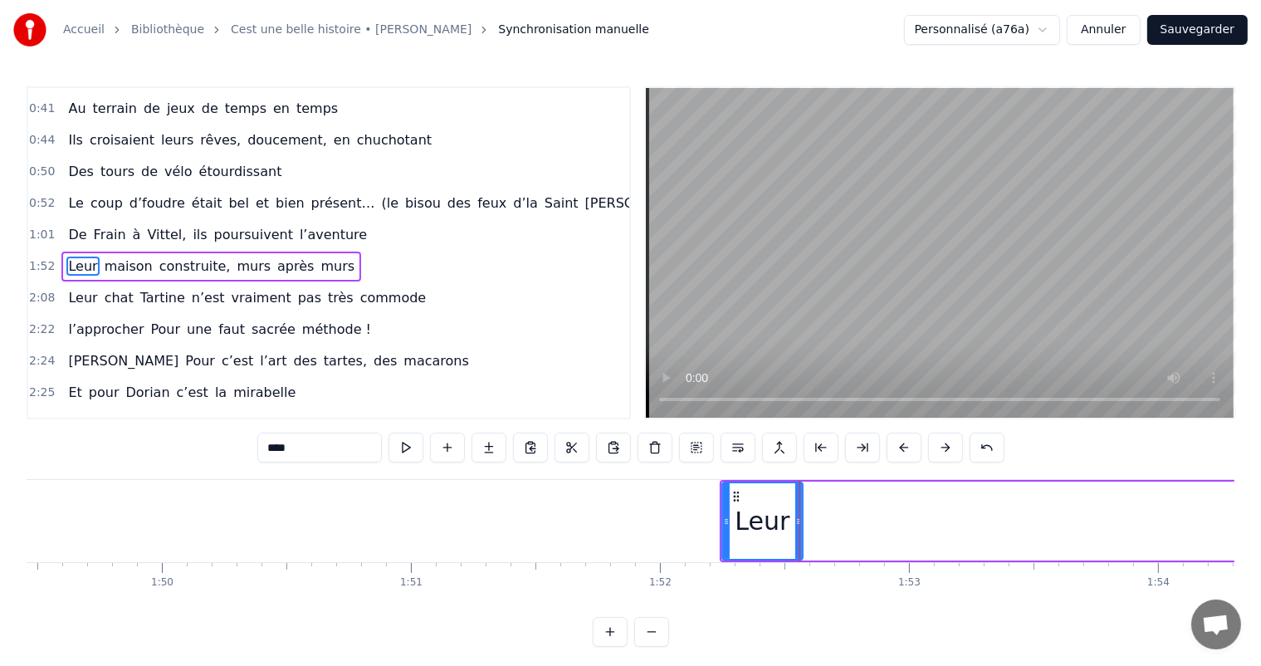
scroll to position [0, 26903]
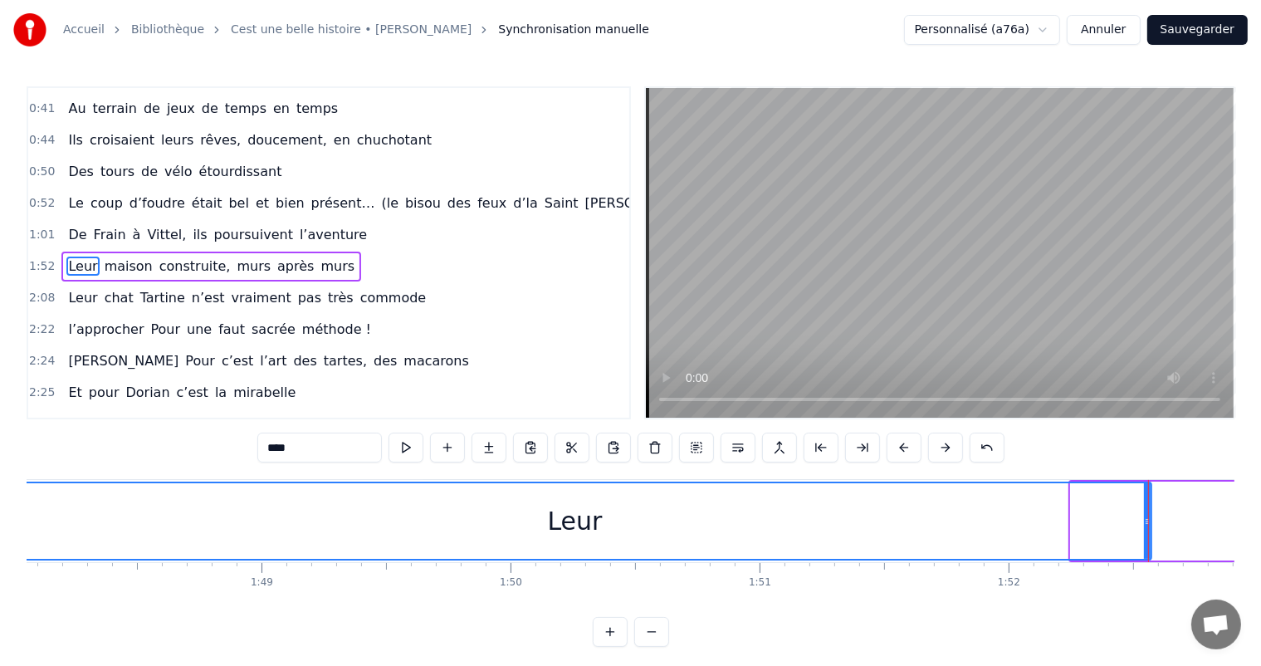
drag, startPoint x: 1072, startPoint y: 524, endPoint x: 0, endPoint y: 477, distance: 1073.3
click at [0, 477] on div "Accueil Bibliothèque Cest une belle histoire • [PERSON_NAME] Synchronisation ma…" at bounding box center [630, 323] width 1261 height 646
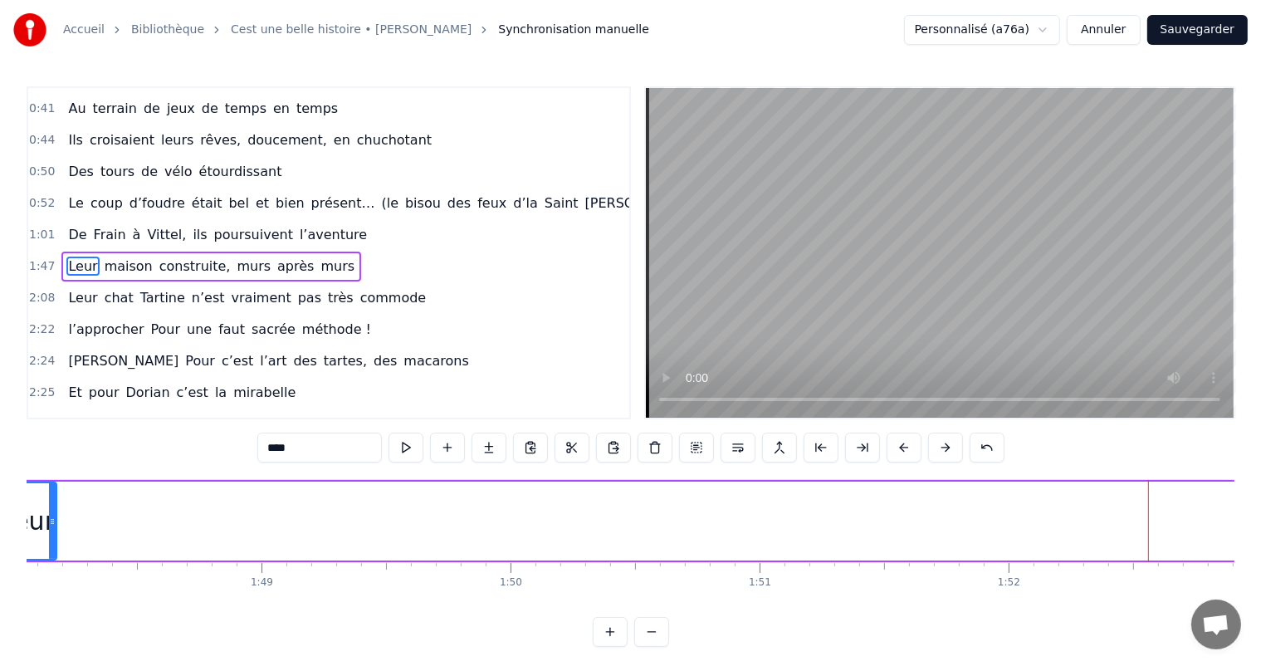
drag, startPoint x: 1148, startPoint y: 510, endPoint x: 62, endPoint y: 383, distance: 1092.9
click at [51, 385] on div "0:11 C’est 0:12 un beau roman, c’est une belle histoire 0:17 C’est une romance …" at bounding box center [630, 366] width 1207 height 560
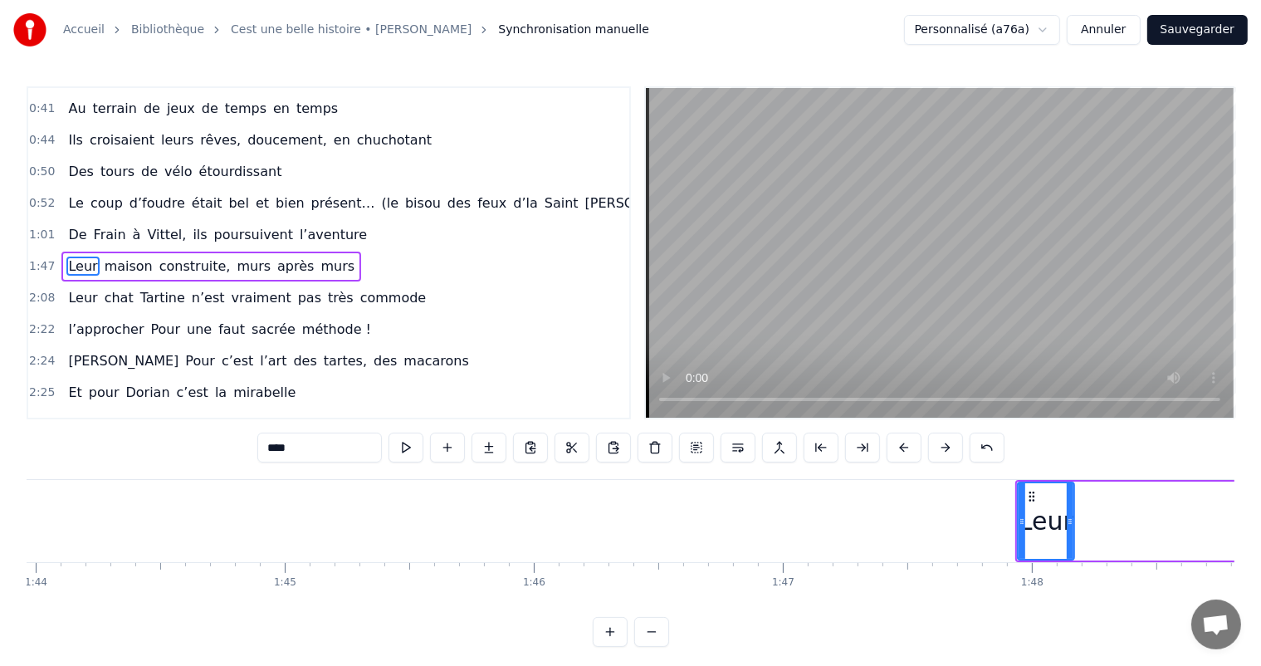
scroll to position [0, 25750]
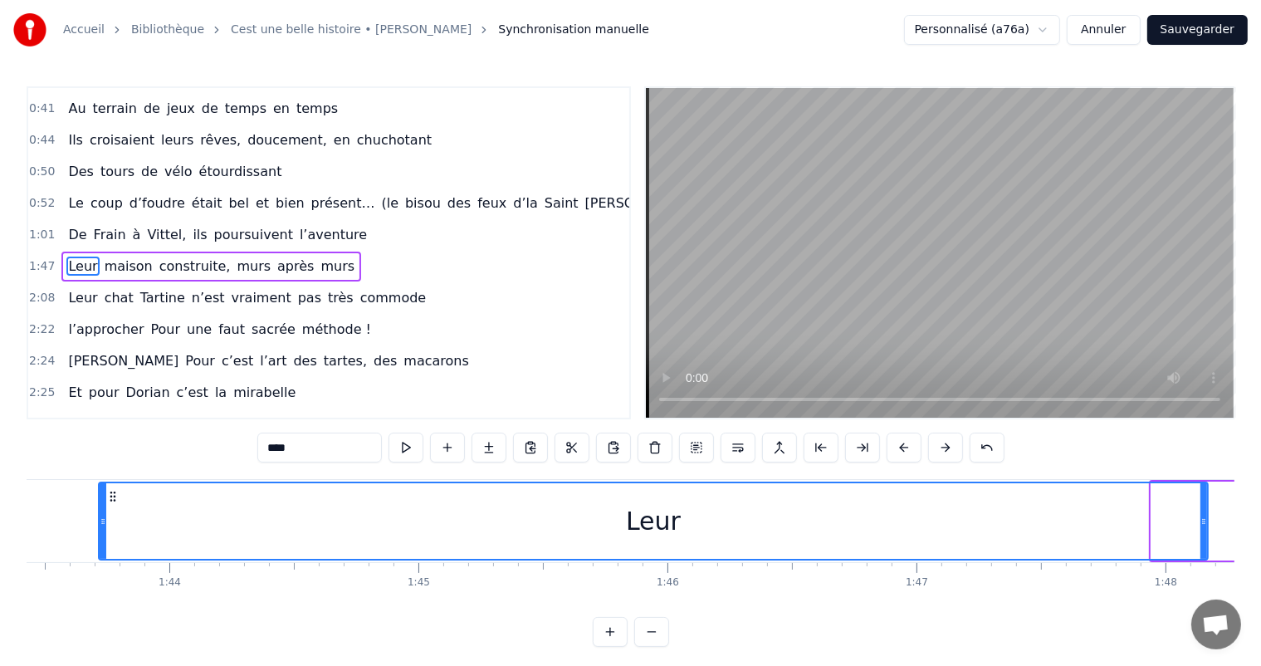
drag, startPoint x: 1152, startPoint y: 515, endPoint x: 527, endPoint y: 475, distance: 626.2
click at [100, 542] on div at bounding box center [103, 521] width 7 height 76
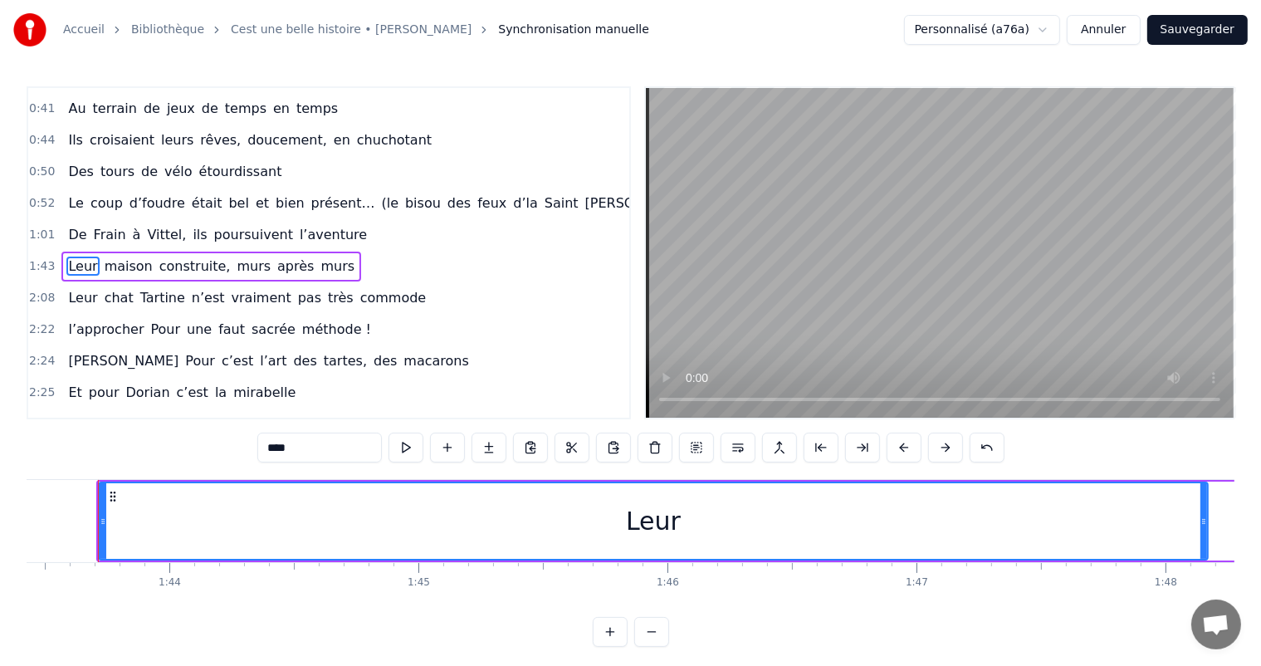
scroll to position [0, 25738]
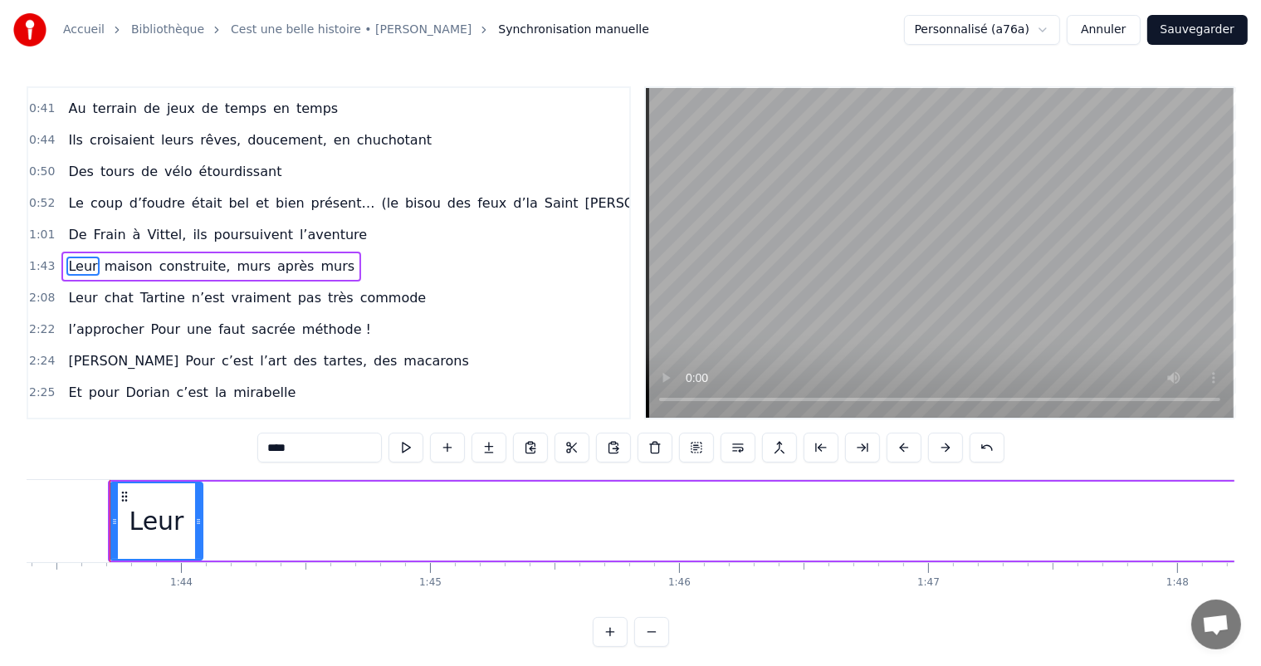
drag, startPoint x: 1216, startPoint y: 512, endPoint x: 199, endPoint y: 497, distance: 1016.7
click at [199, 497] on div at bounding box center [198, 521] width 7 height 76
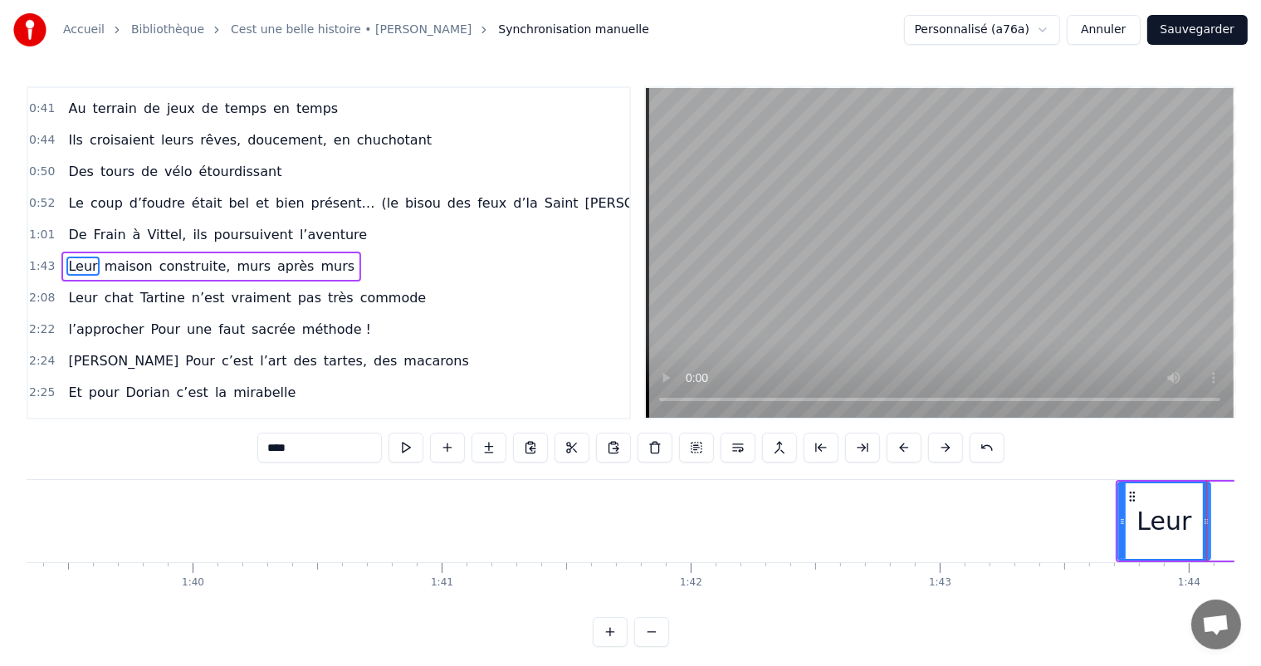
scroll to position [0, 24703]
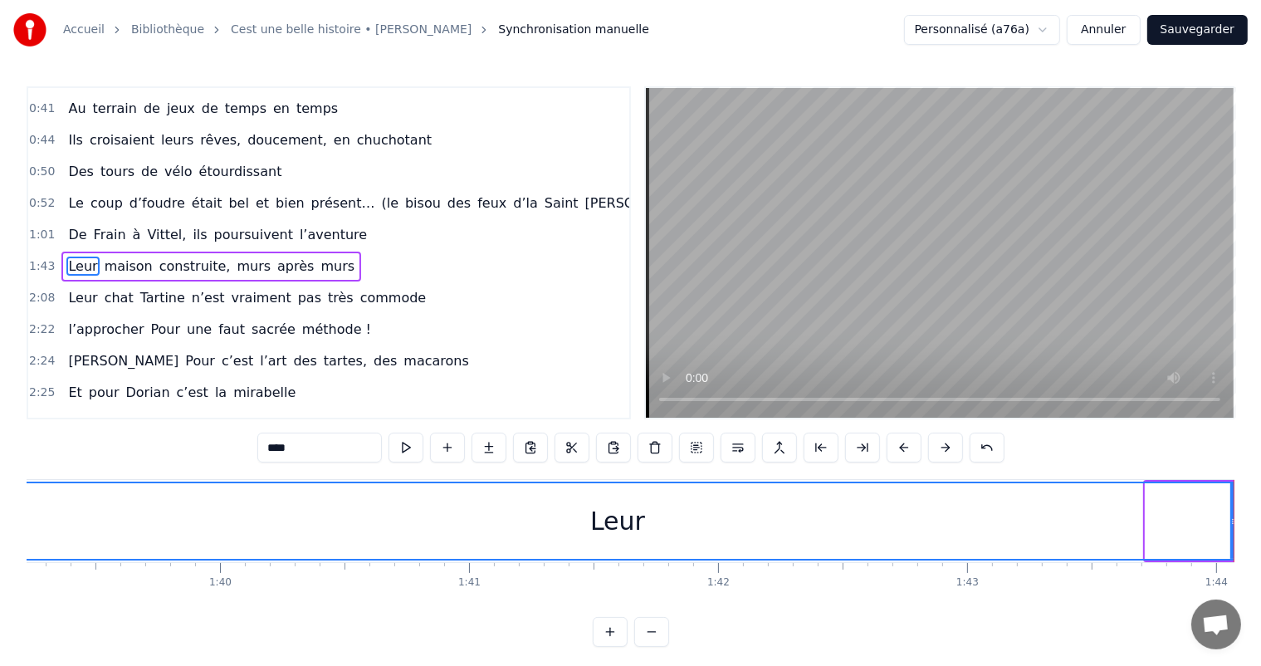
drag, startPoint x: 1148, startPoint y: 515, endPoint x: 0, endPoint y: 468, distance: 1148.7
click at [0, 468] on div "Accueil Bibliothèque Cest une belle histoire • [PERSON_NAME] Synchronisation ma…" at bounding box center [630, 323] width 1261 height 646
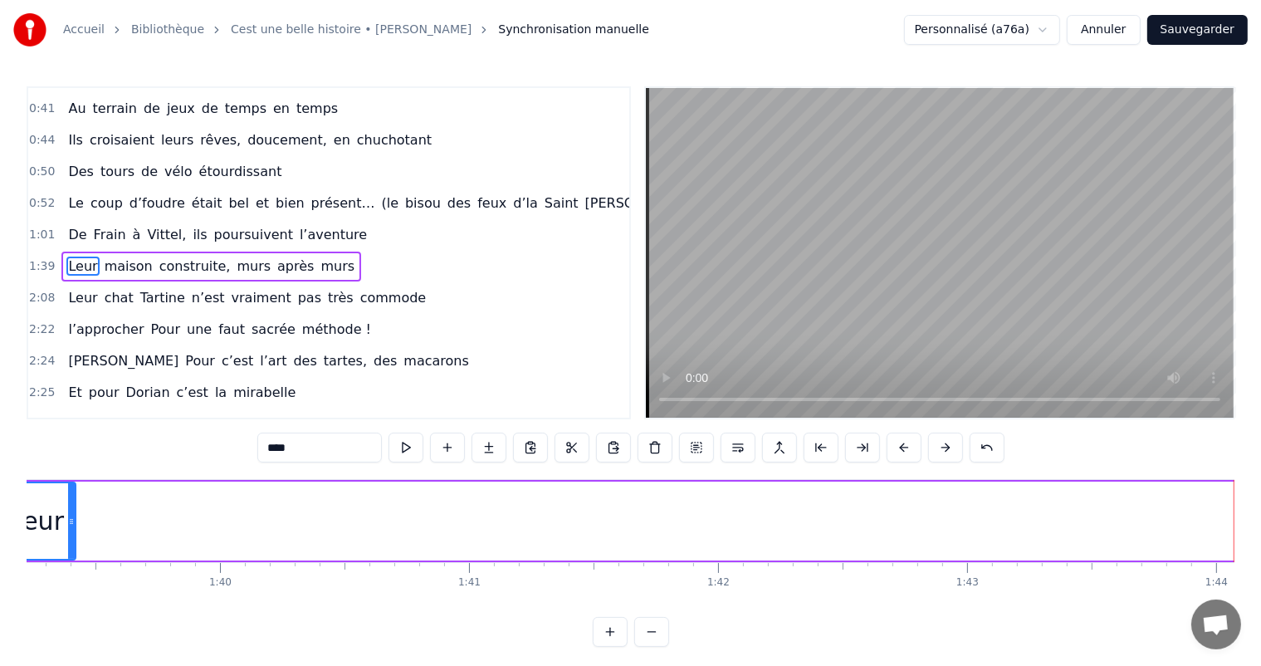
drag, startPoint x: 1232, startPoint y: 518, endPoint x: 66, endPoint y: 499, distance: 1165.3
click at [68, 495] on div at bounding box center [71, 521] width 7 height 76
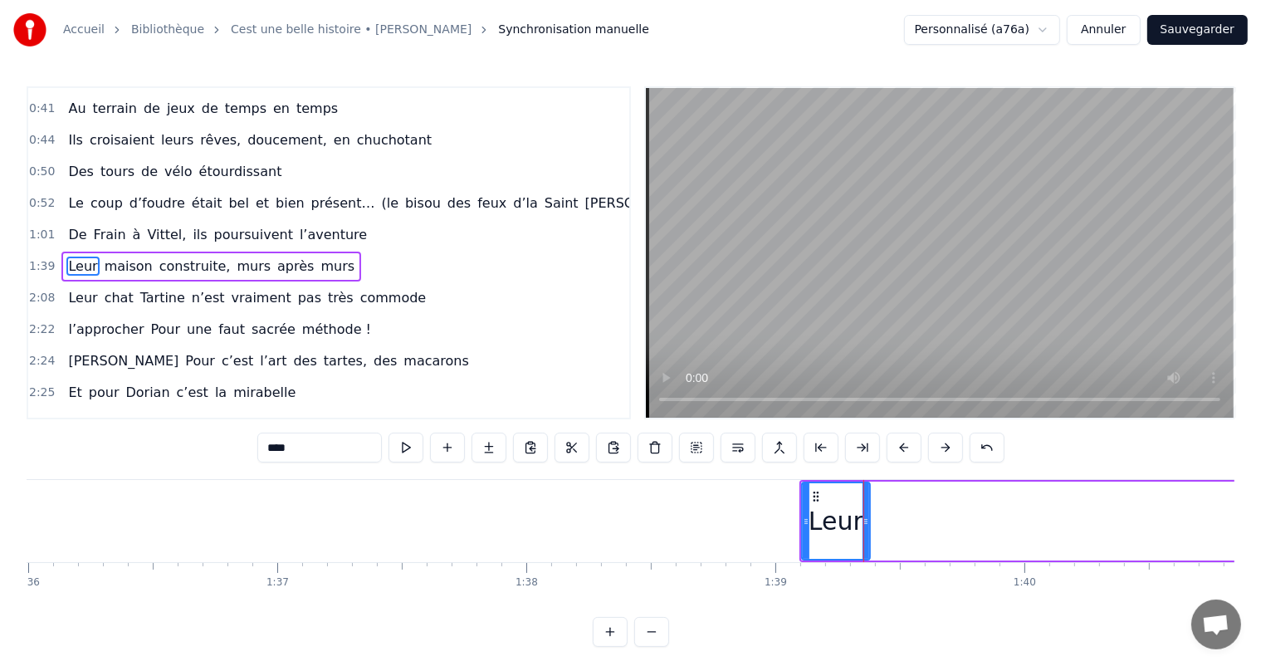
scroll to position [0, 23926]
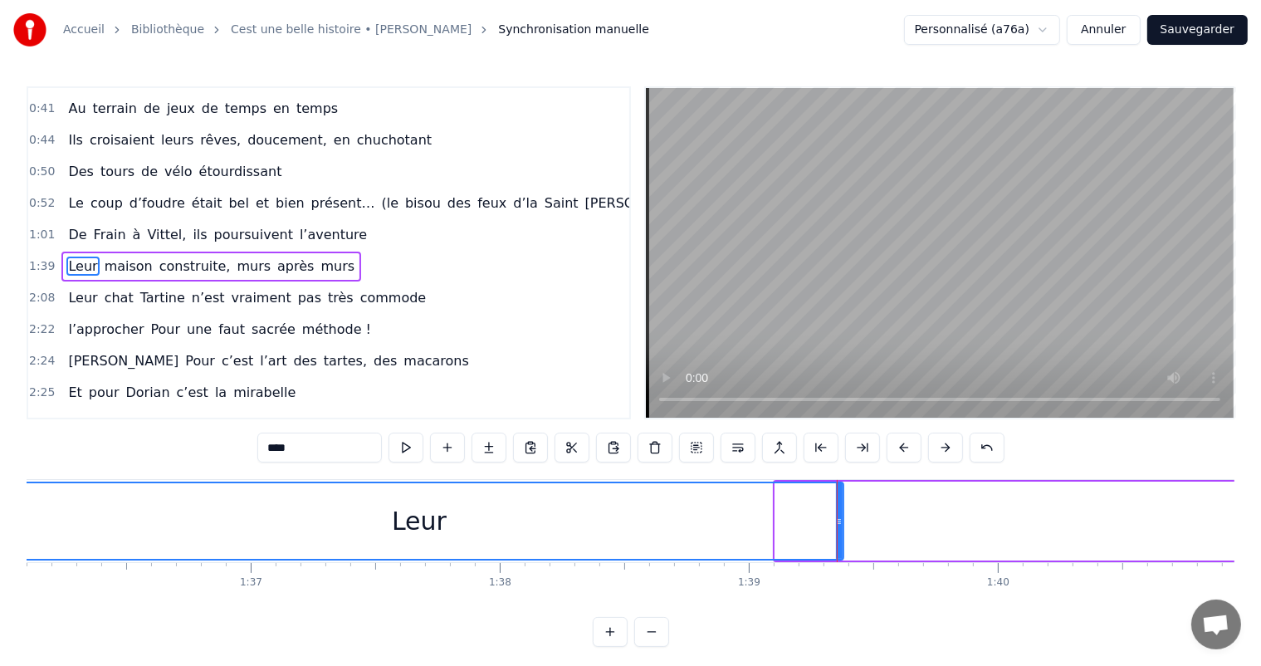
drag, startPoint x: 780, startPoint y: 511, endPoint x: 0, endPoint y: 607, distance: 786.0
click at [0, 607] on div "Accueil Bibliothèque Cest une belle histoire • [PERSON_NAME] Synchronisation ma…" at bounding box center [630, 323] width 1261 height 646
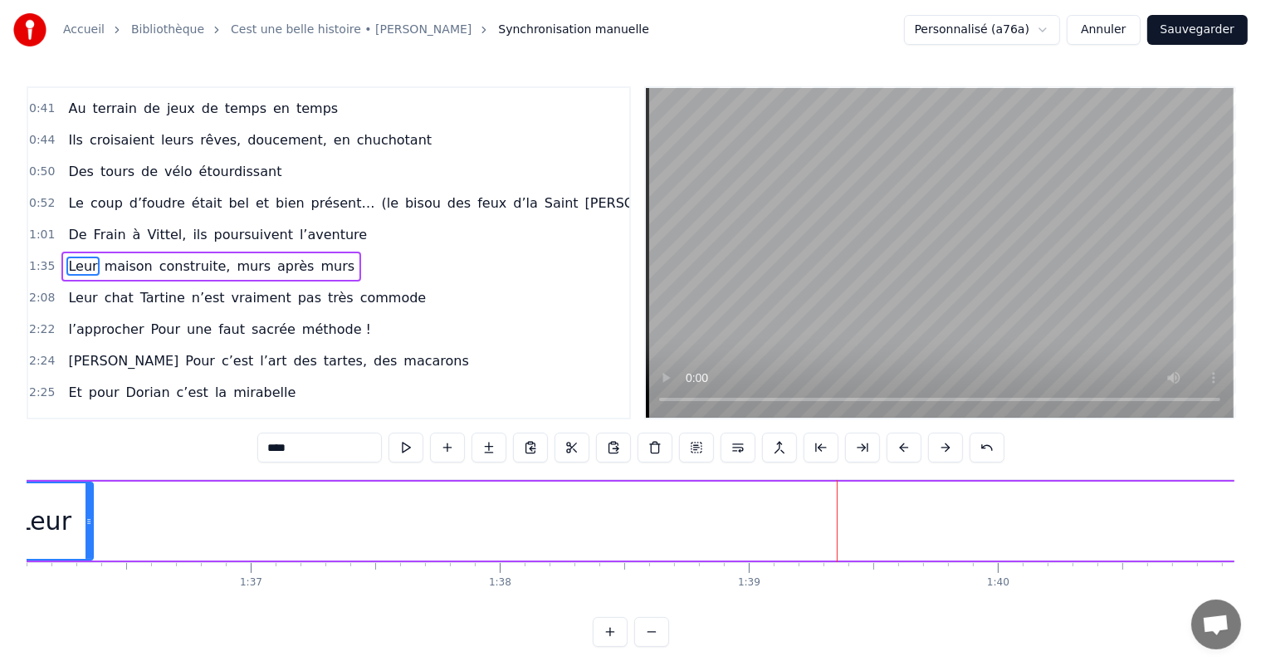
drag, startPoint x: 839, startPoint y: 521, endPoint x: 163, endPoint y: 525, distance: 676.4
click at [85, 548] on div at bounding box center [88, 521] width 7 height 76
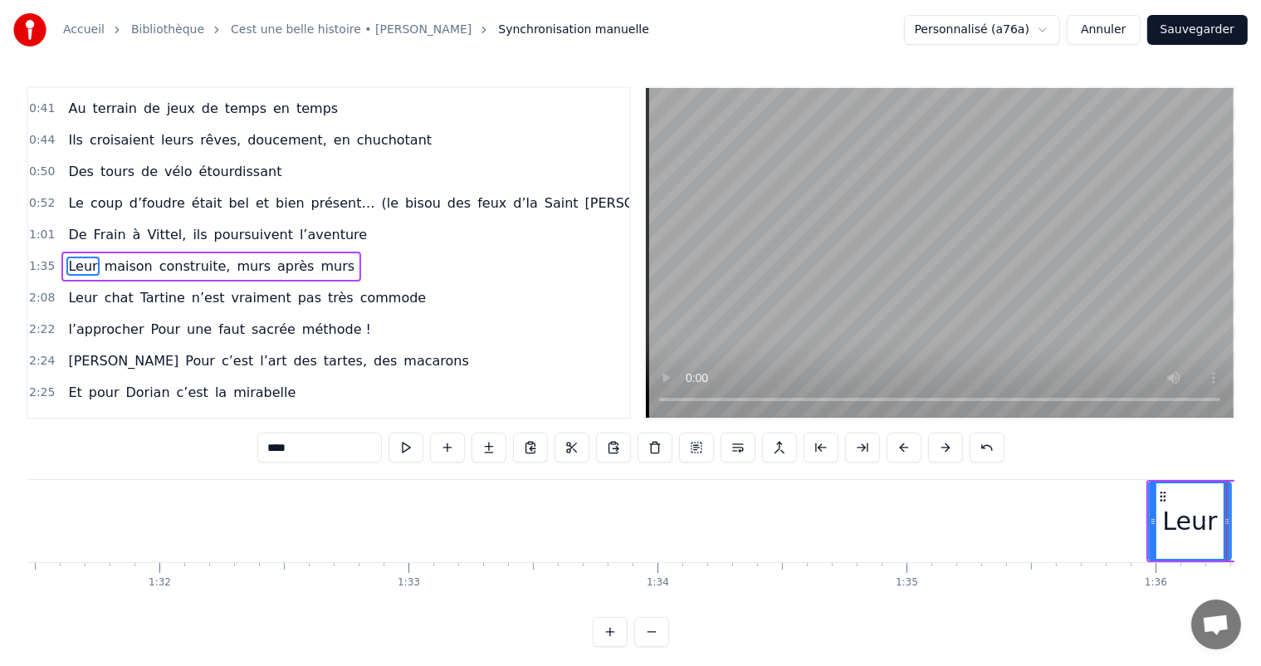
scroll to position [0, 22746]
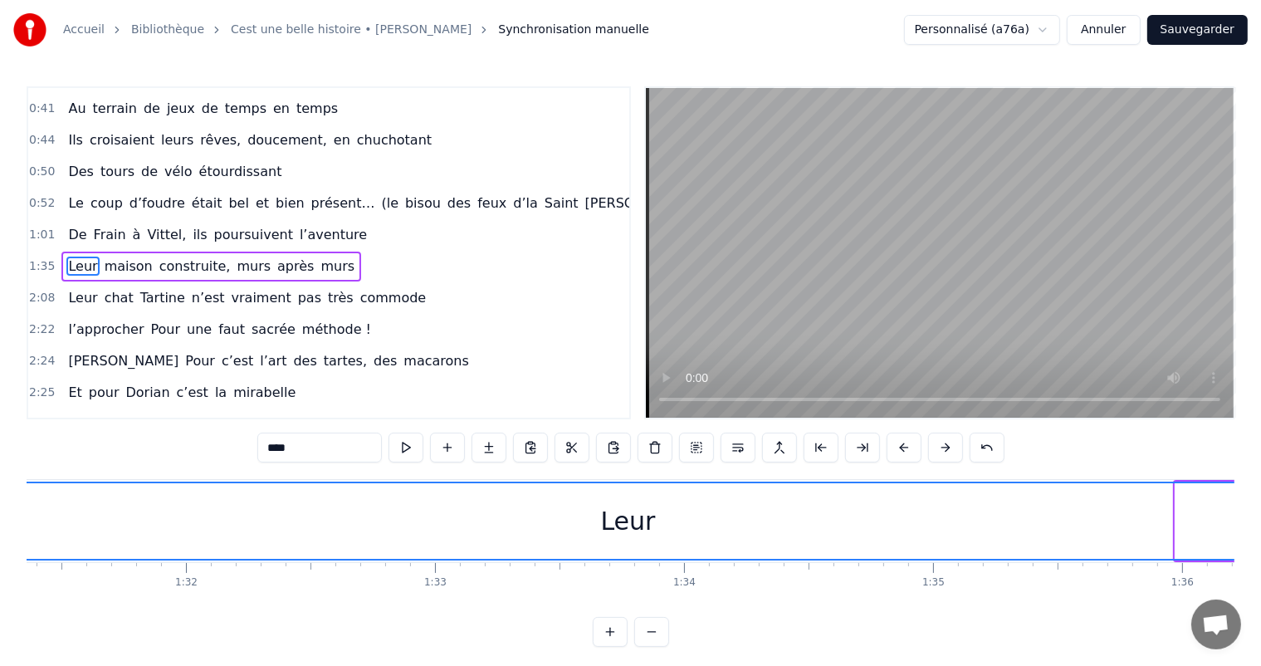
drag, startPoint x: 1177, startPoint y: 510, endPoint x: 0, endPoint y: 596, distance: 1179.9
click at [0, 596] on div "Accueil Bibliothèque Cest une belle histoire • [PERSON_NAME] Synchronisation ma…" at bounding box center [630, 323] width 1261 height 646
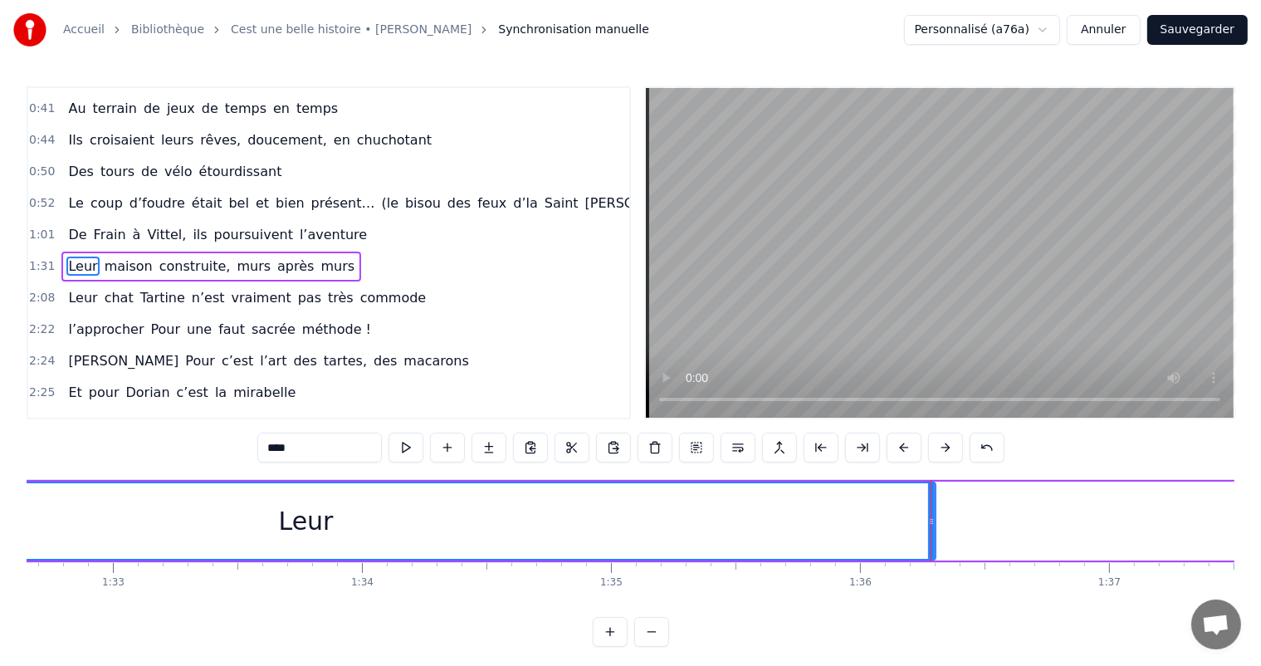
scroll to position [0, 23094]
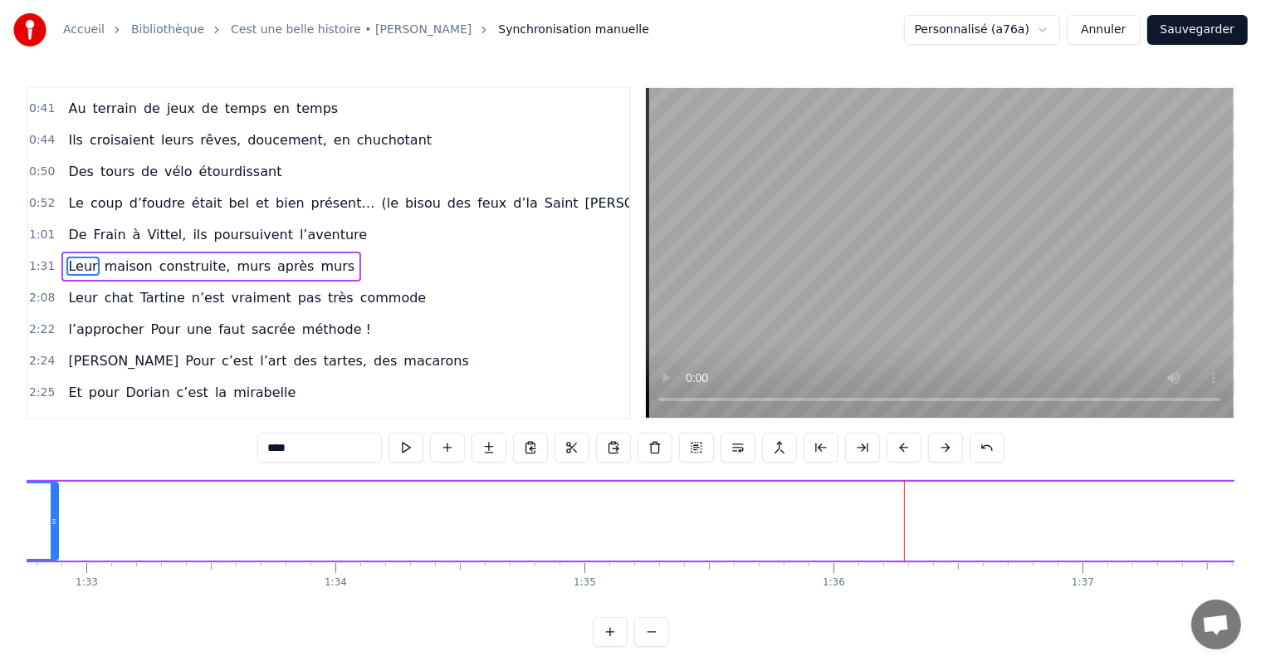
drag, startPoint x: 906, startPoint y: 521, endPoint x: 61, endPoint y: 527, distance: 844.8
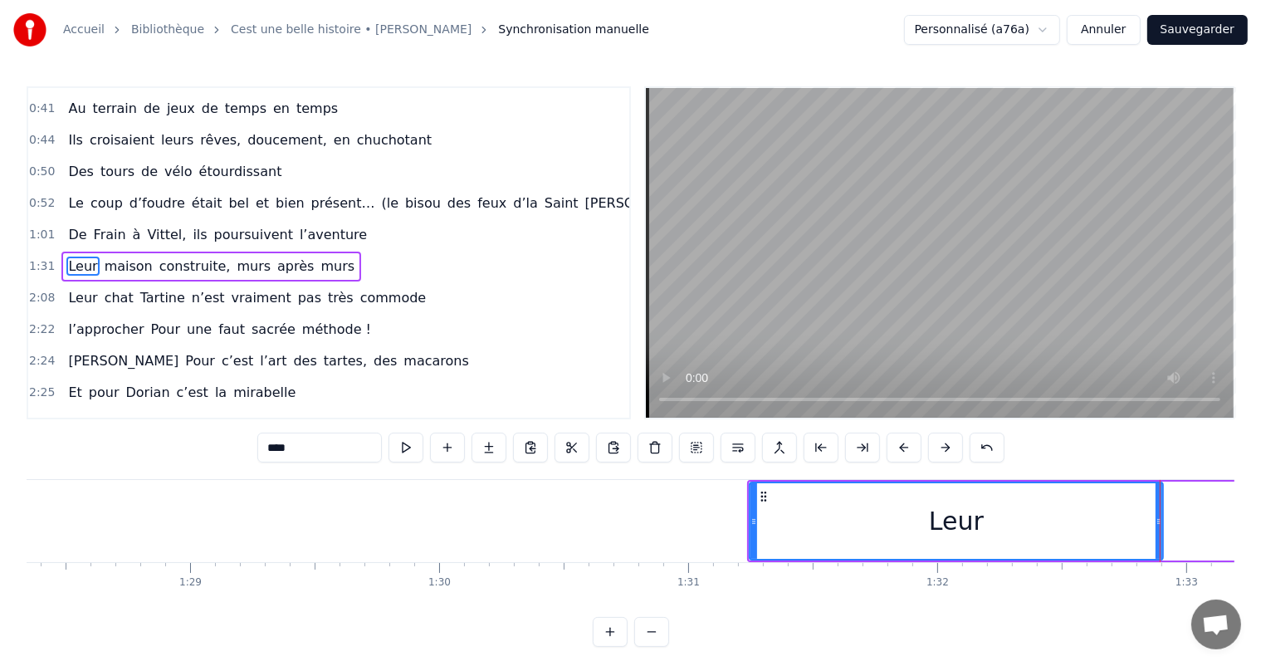
scroll to position [0, 21941]
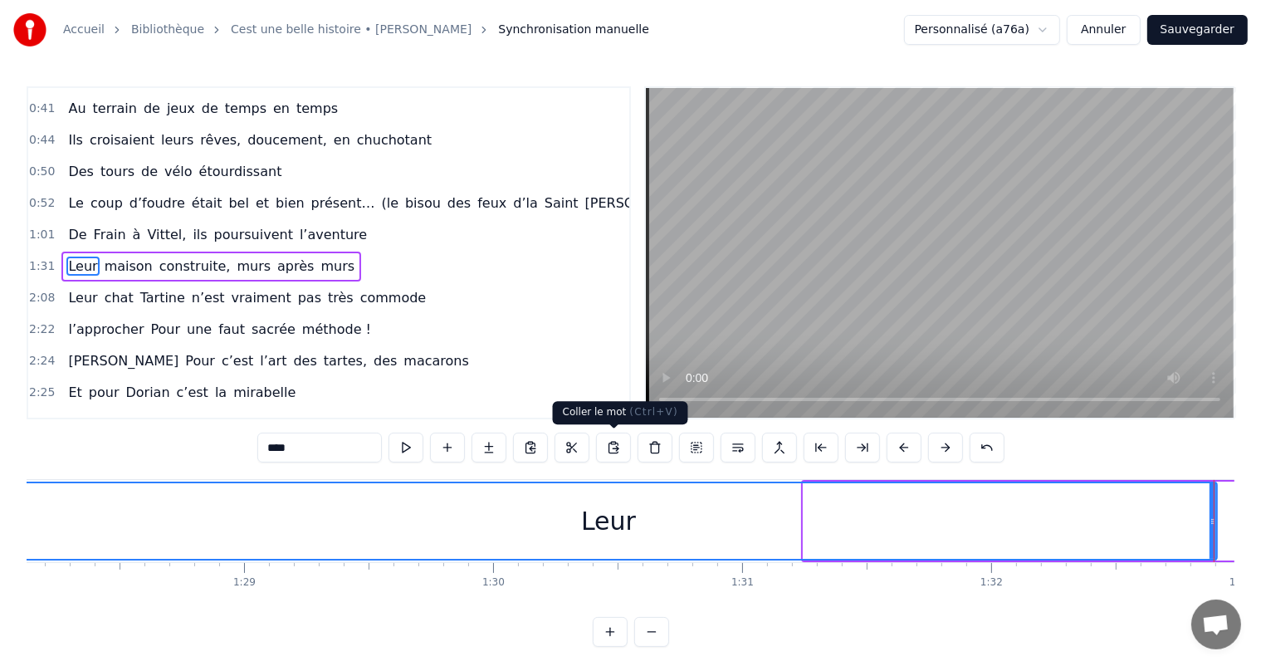
drag, startPoint x: 803, startPoint y: 508, endPoint x: 0, endPoint y: 443, distance: 805.9
click at [0, 443] on div "Accueil Bibliothèque Cest une belle histoire • [PERSON_NAME] Synchronisation ma…" at bounding box center [630, 323] width 1261 height 646
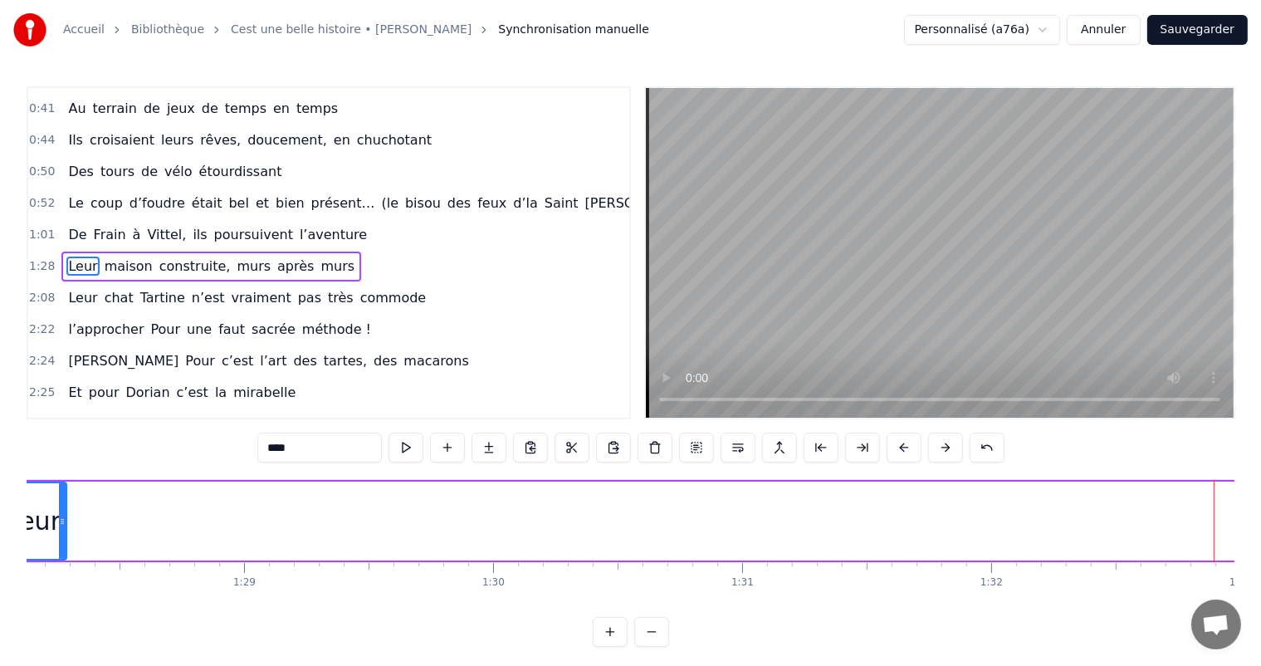
drag, startPoint x: 1211, startPoint y: 508, endPoint x: 62, endPoint y: 518, distance: 1148.6
click at [61, 518] on div at bounding box center [62, 521] width 7 height 76
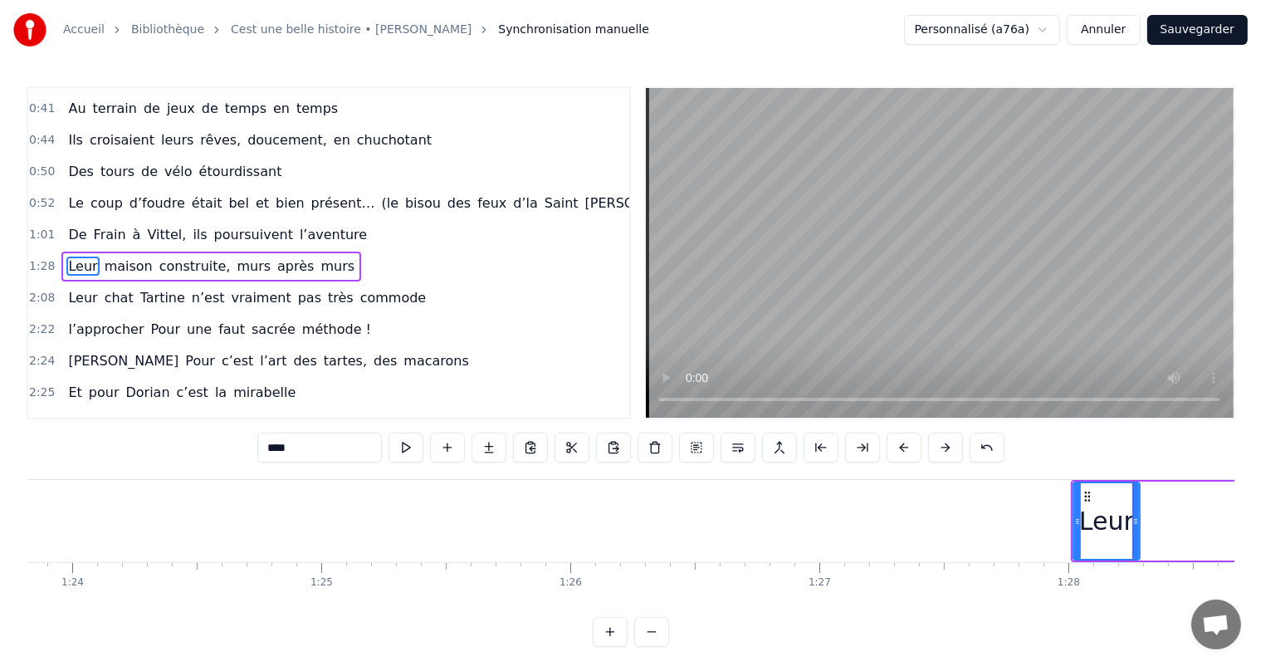
scroll to position [0, 20734]
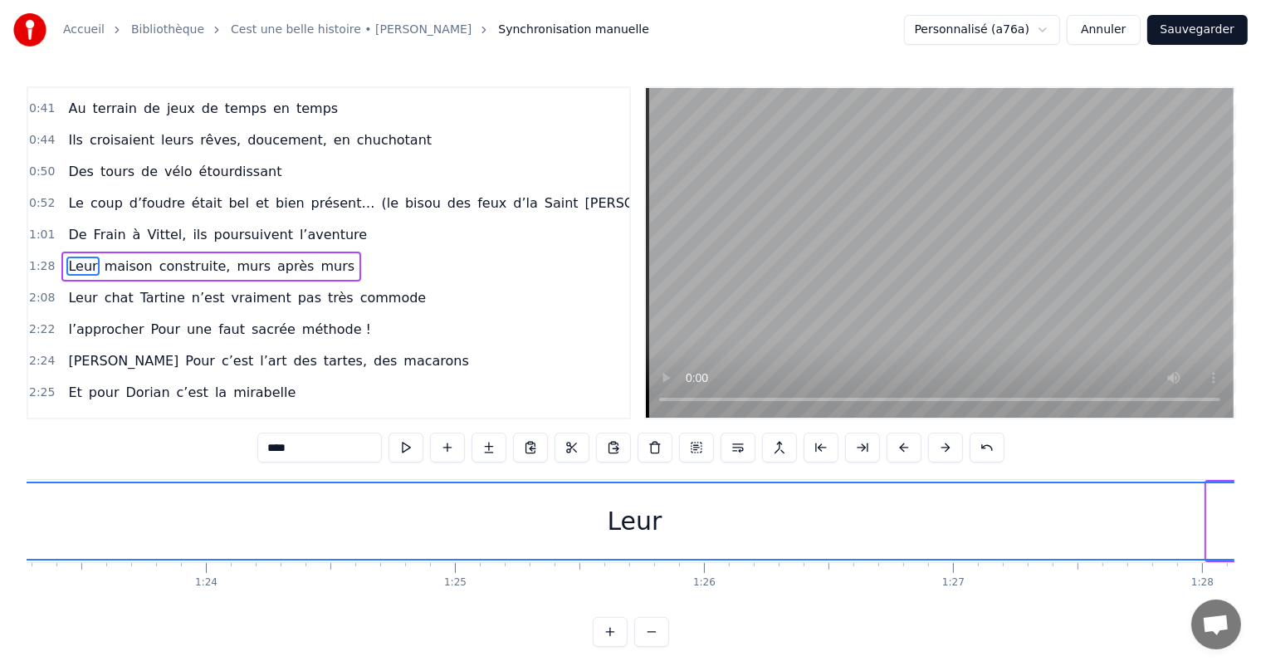
drag, startPoint x: 1211, startPoint y: 521, endPoint x: 0, endPoint y: 524, distance: 1210.8
click at [0, 524] on div "Accueil Bibliothèque Cest une belle histoire • [PERSON_NAME] Synchronisation ma…" at bounding box center [630, 323] width 1261 height 646
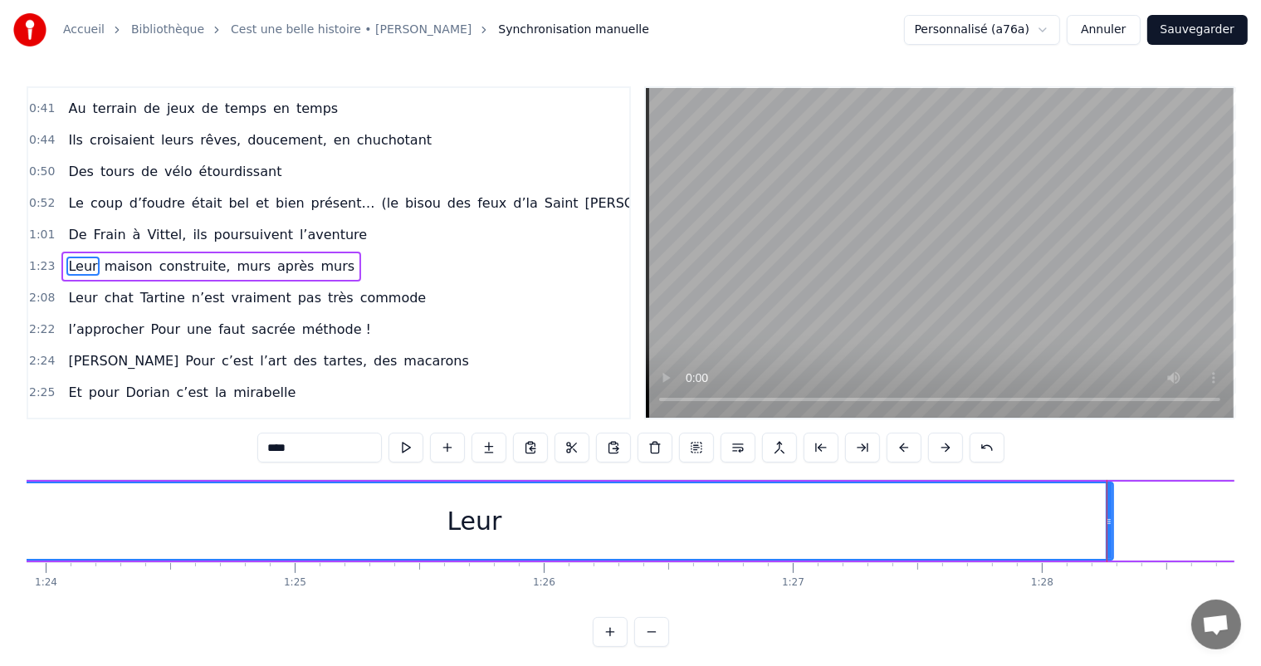
scroll to position [0, 20949]
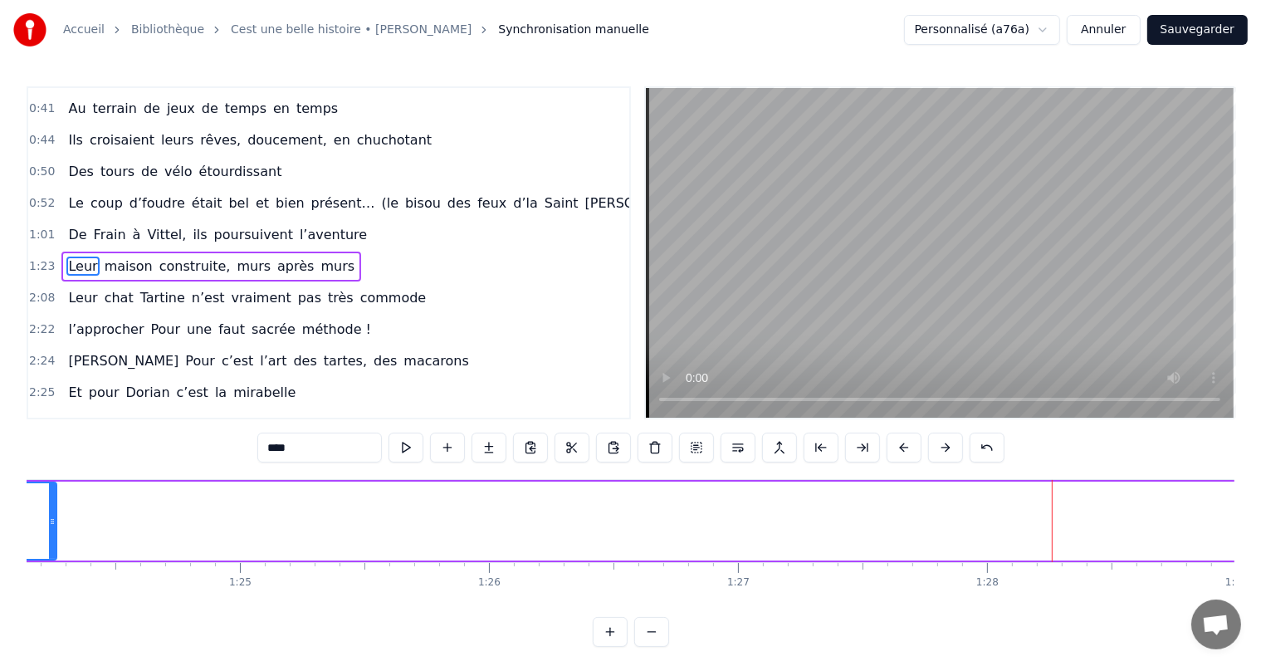
drag, startPoint x: 1055, startPoint y: 515, endPoint x: 53, endPoint y: 515, distance: 1001.7
click at [53, 515] on icon at bounding box center [52, 521] width 7 height 13
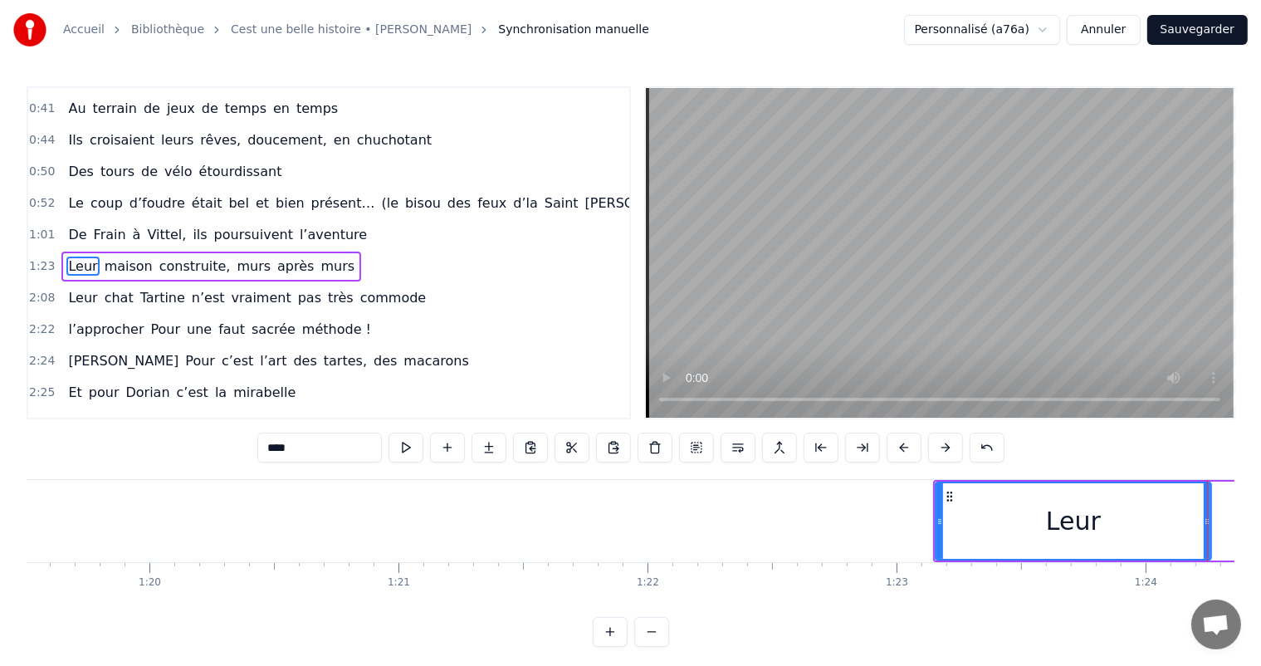
scroll to position [0, 19741]
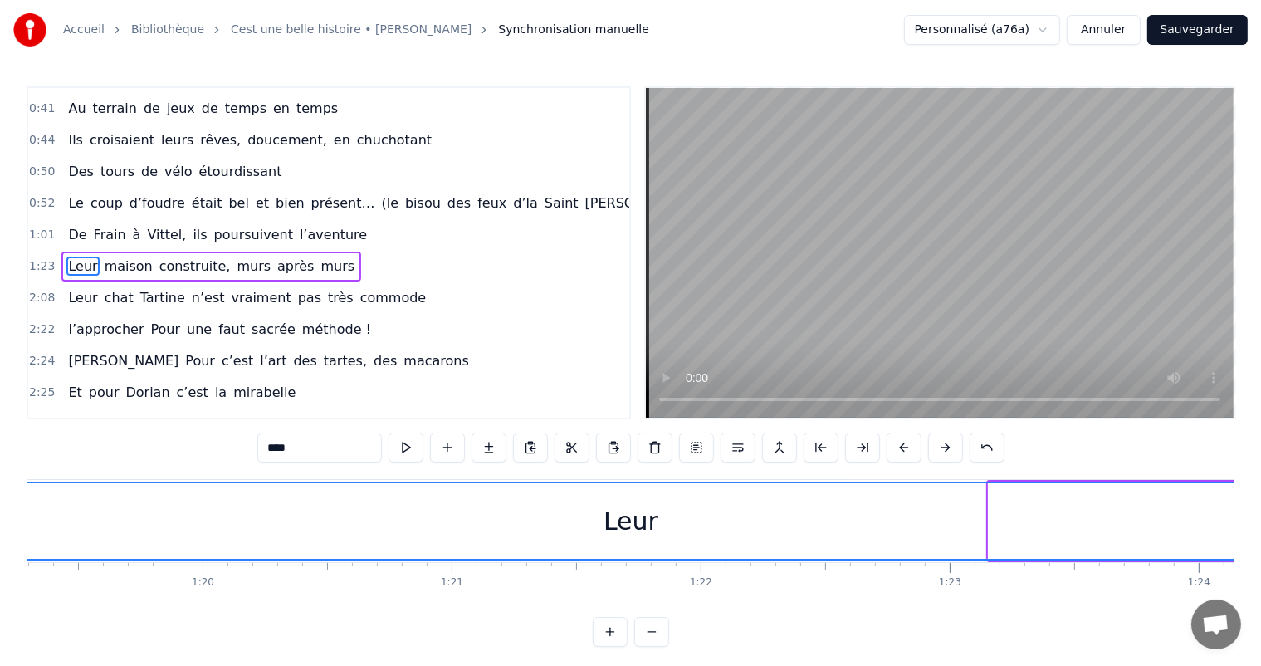
drag, startPoint x: 991, startPoint y: 507, endPoint x: 0, endPoint y: 521, distance: 991.0
click at [0, 521] on div "Accueil Bibliothèque Cest une belle histoire • [PERSON_NAME] Synchronisation ma…" at bounding box center [630, 323] width 1261 height 646
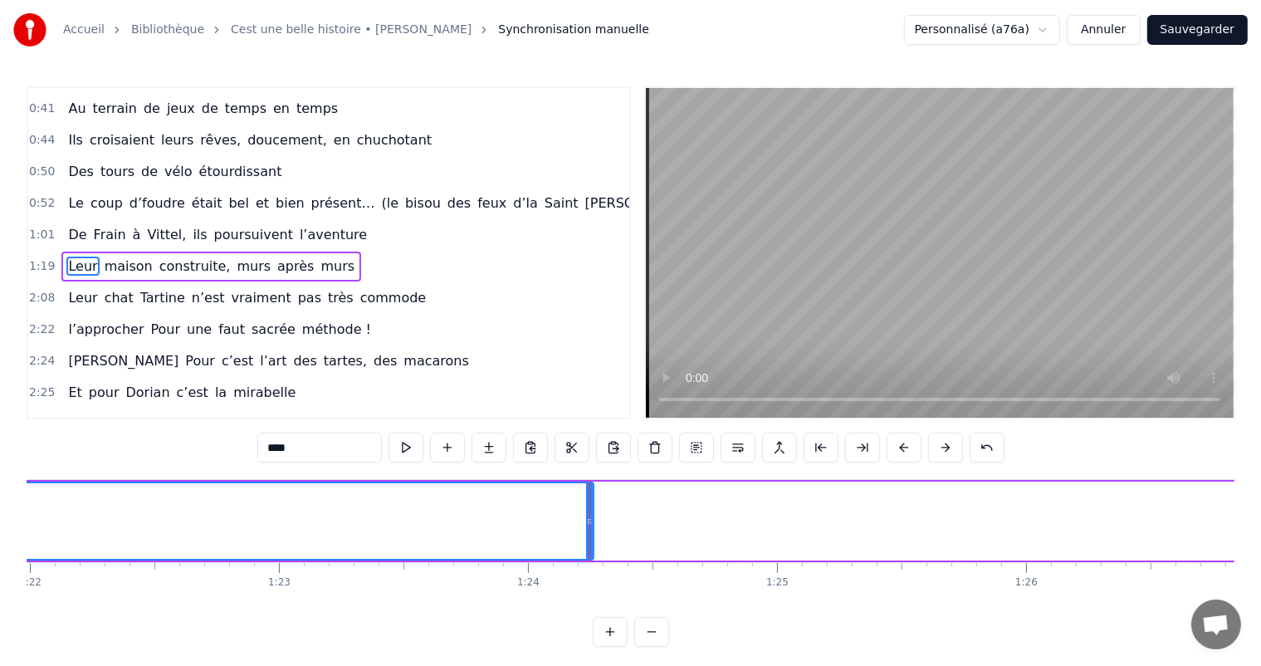
scroll to position [0, 20439]
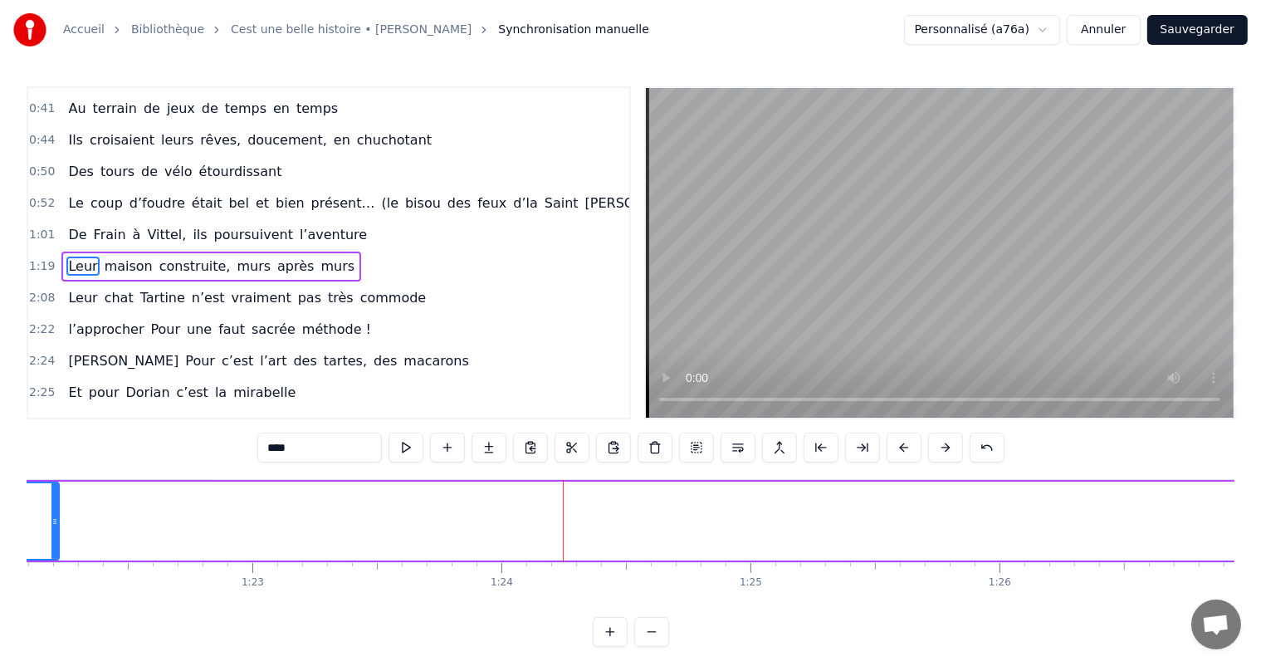
drag, startPoint x: 564, startPoint y: 505, endPoint x: 56, endPoint y: 491, distance: 508.1
click at [56, 491] on div at bounding box center [54, 521] width 7 height 76
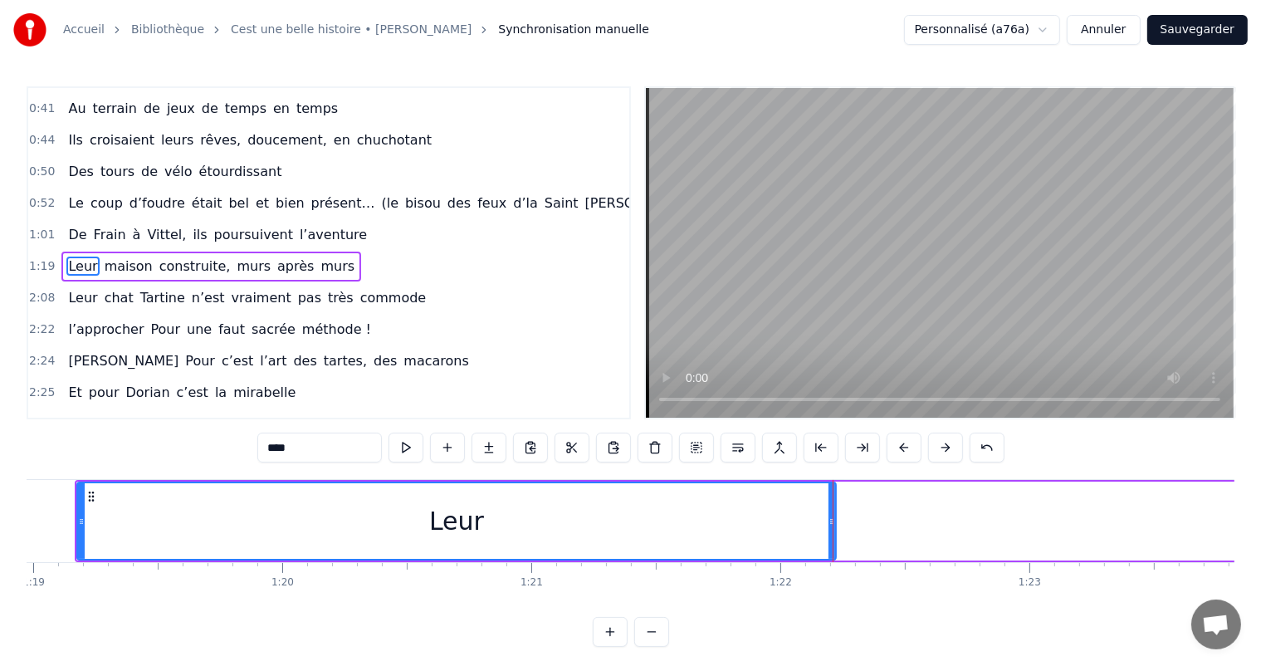
scroll to position [0, 19580]
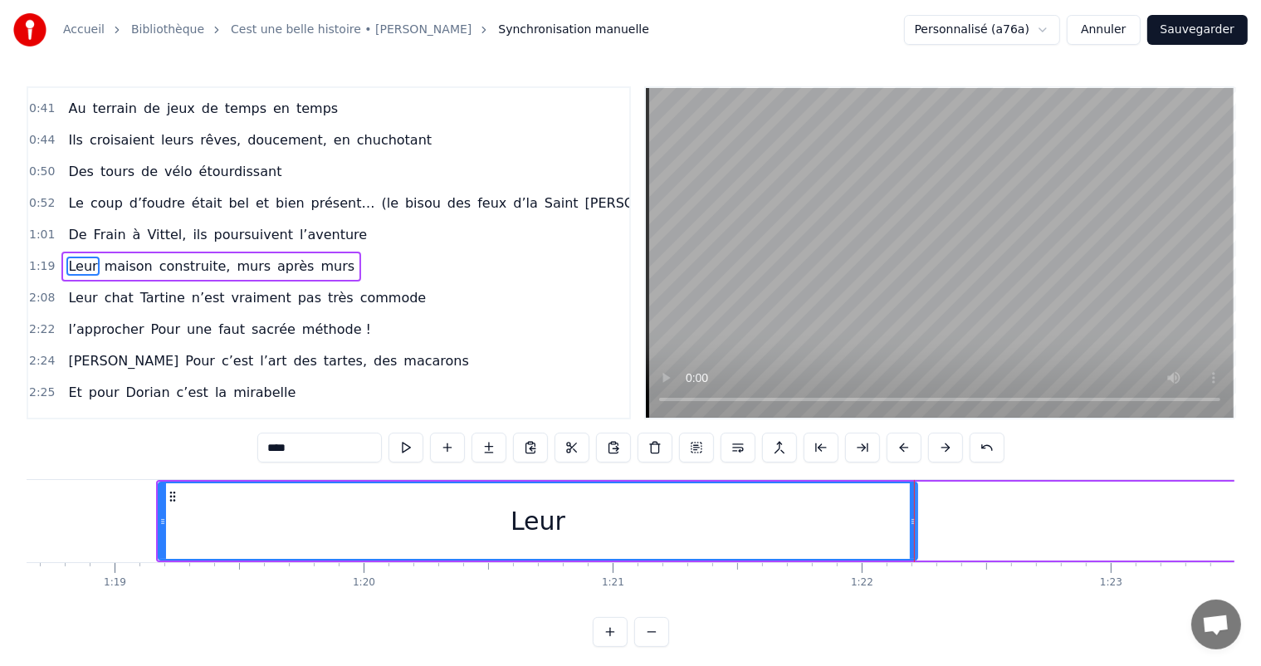
drag, startPoint x: 913, startPoint y: 520, endPoint x: 791, endPoint y: 522, distance: 122.0
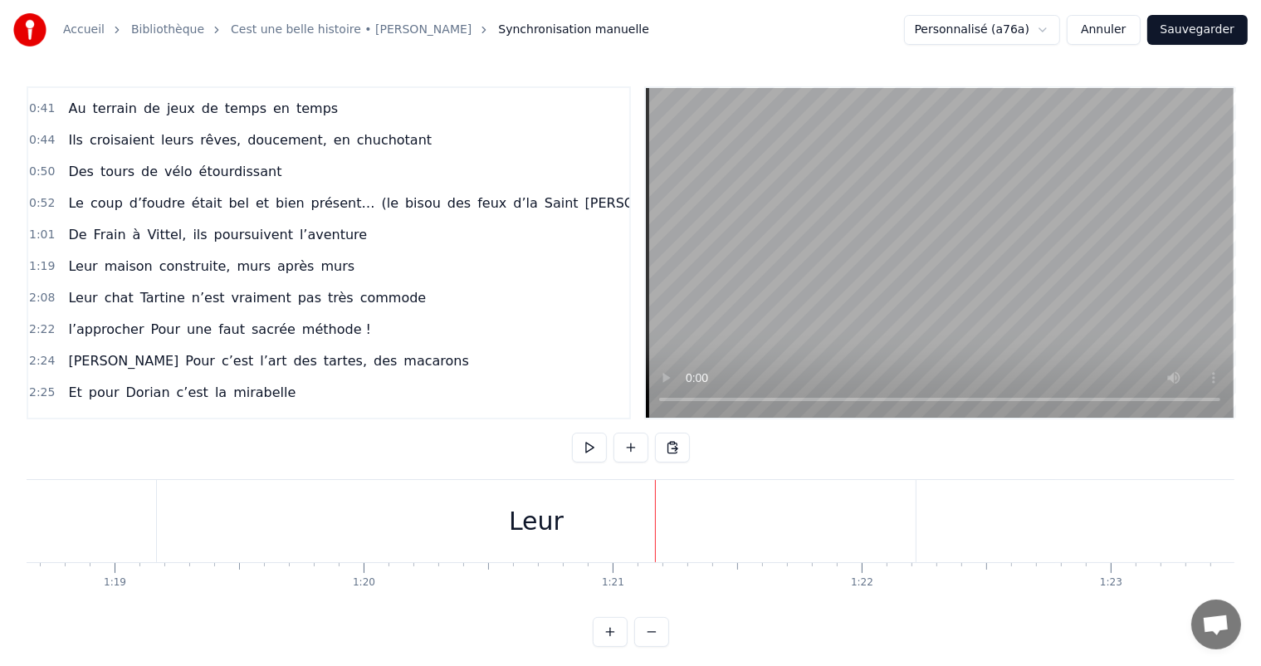
click at [900, 524] on div "Leur" at bounding box center [536, 521] width 759 height 82
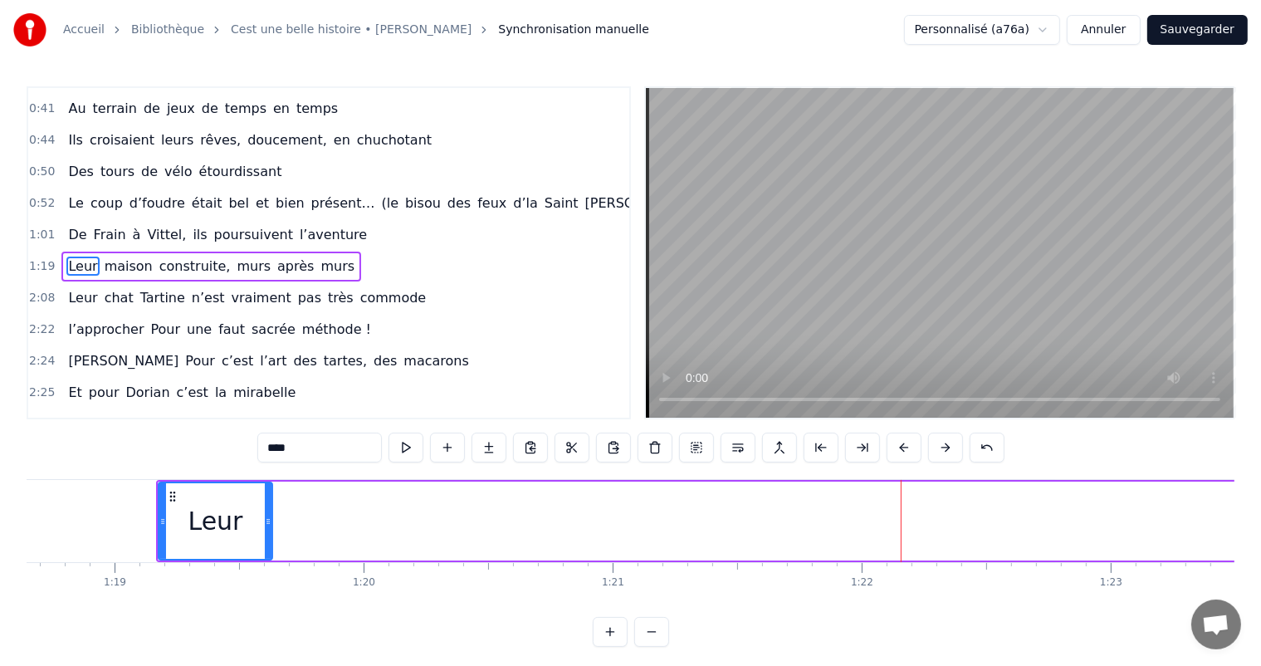
drag, startPoint x: 914, startPoint y: 517, endPoint x: 416, endPoint y: 587, distance: 502.8
click at [265, 534] on div at bounding box center [268, 521] width 7 height 76
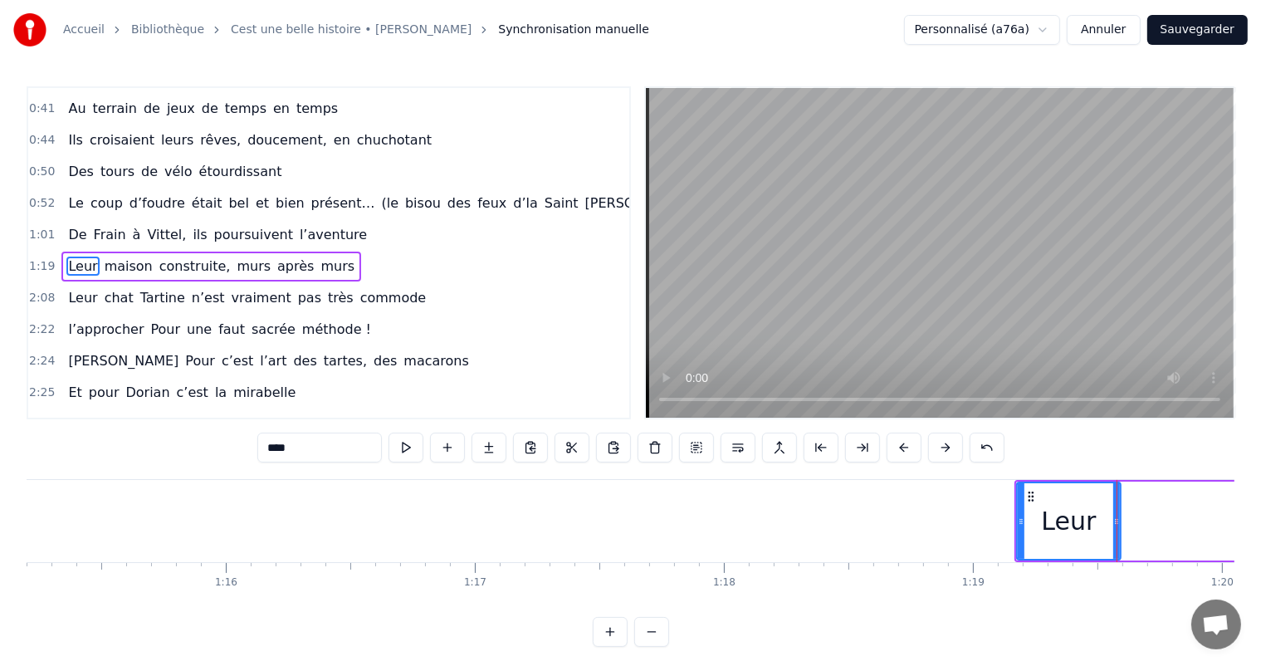
scroll to position [0, 18802]
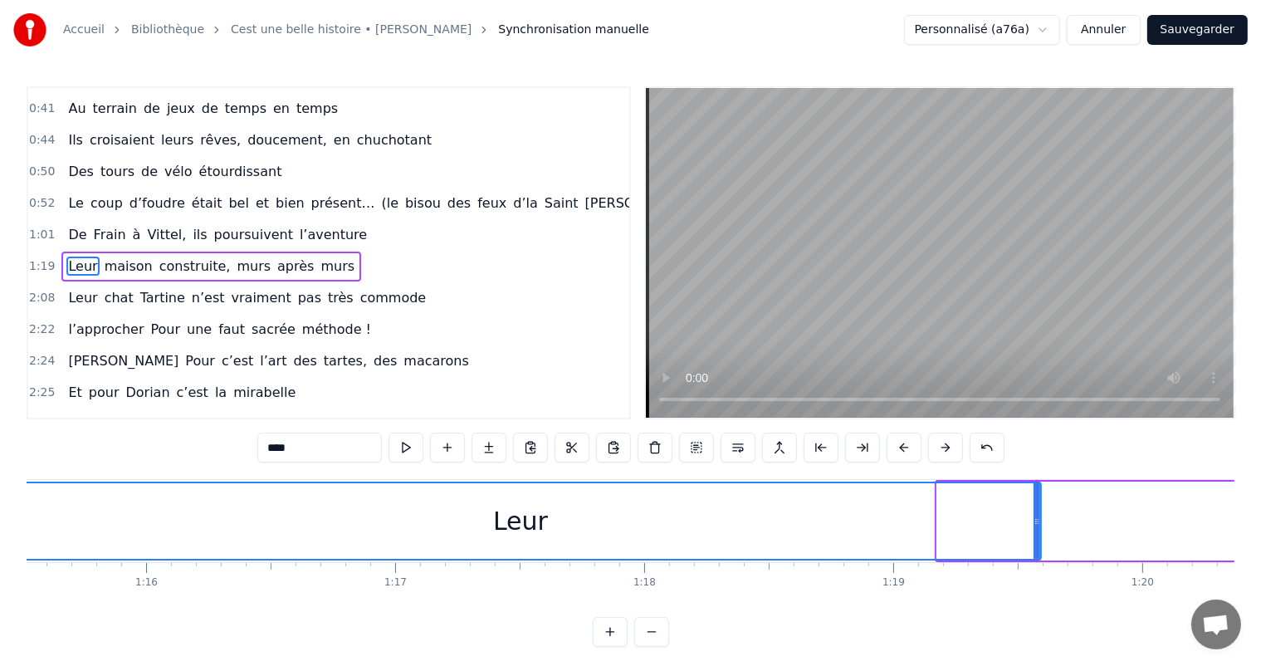
drag, startPoint x: 937, startPoint y: 528, endPoint x: 0, endPoint y: 515, distance: 937.0
click at [0, 515] on div "Accueil Bibliothèque Cest une belle histoire • [PERSON_NAME] Synchronisation ma…" at bounding box center [630, 323] width 1261 height 646
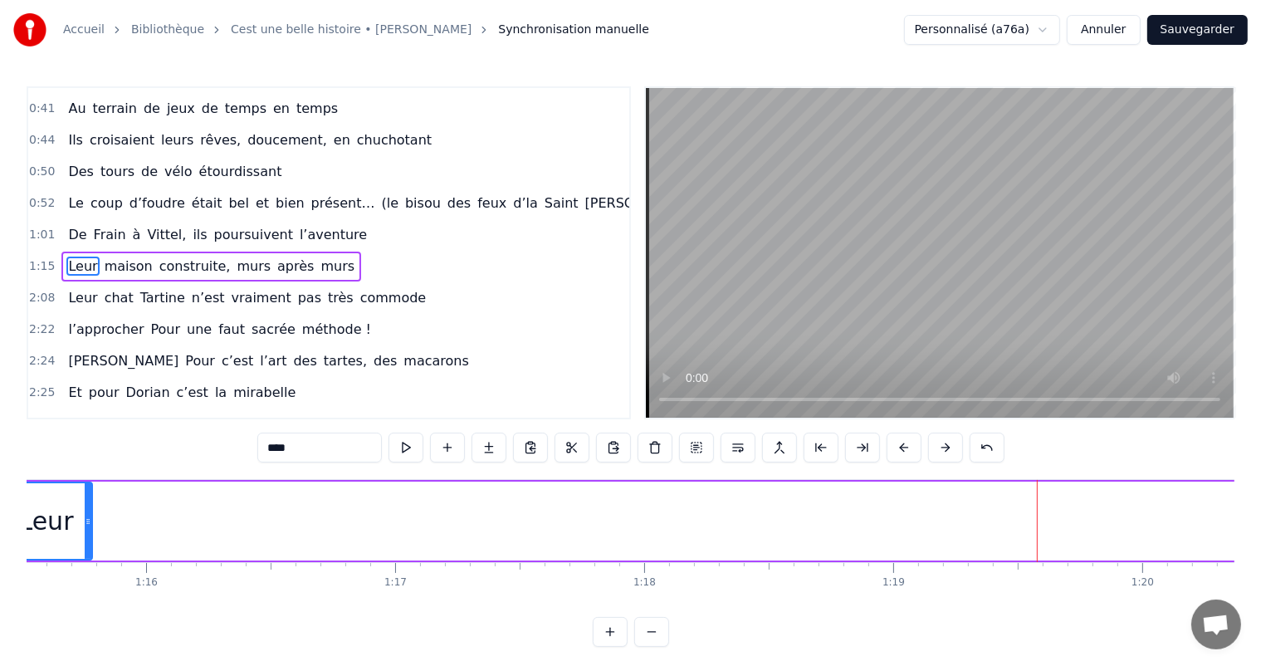
drag, startPoint x: 1038, startPoint y: 501, endPoint x: 90, endPoint y: 520, distance: 948.7
click at [90, 520] on div at bounding box center [88, 521] width 7 height 76
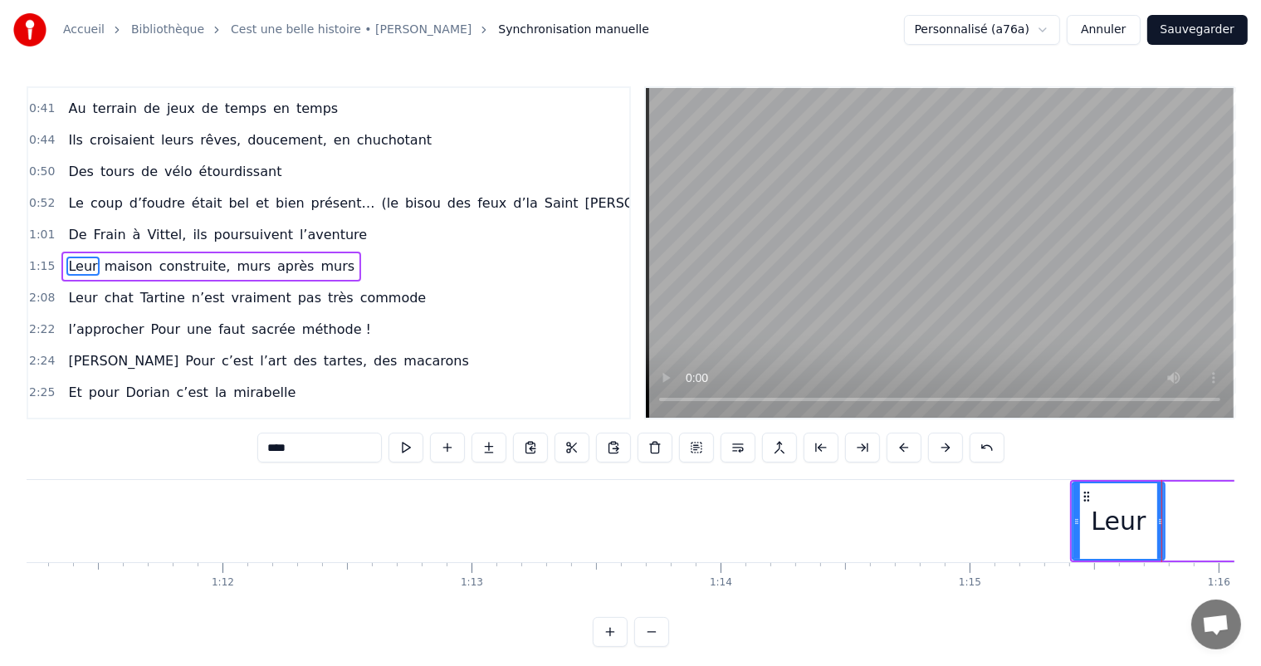
scroll to position [0, 17676]
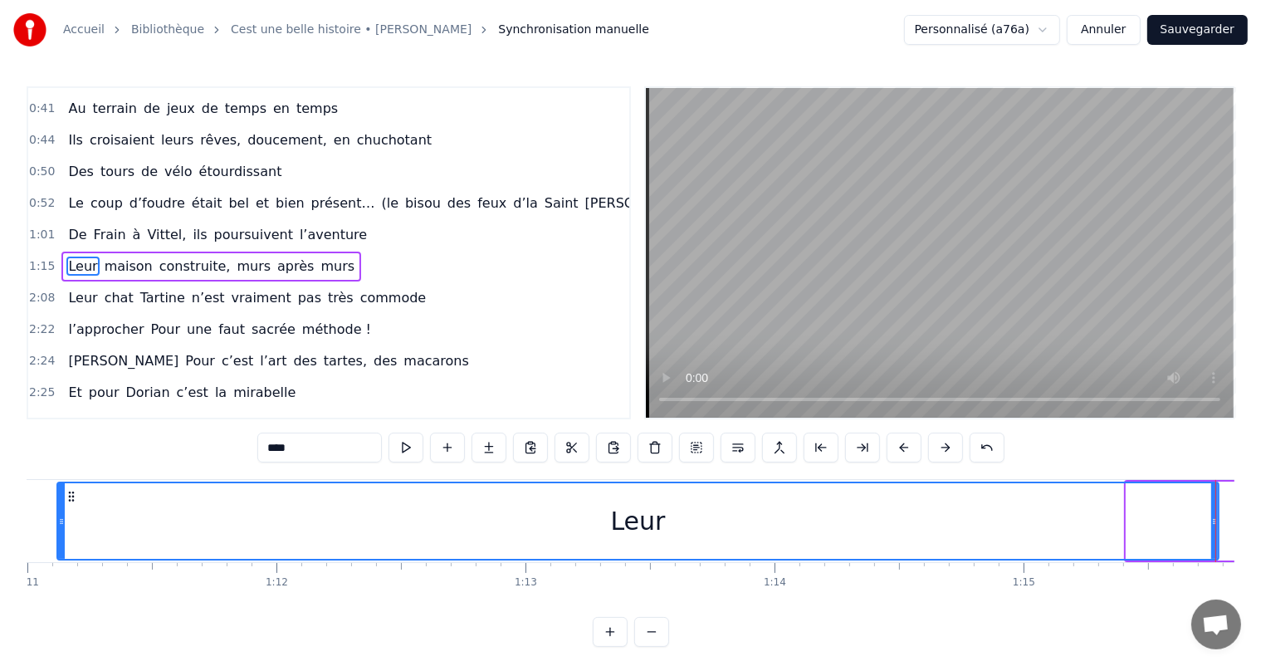
drag, startPoint x: 1127, startPoint y: 510, endPoint x: 58, endPoint y: 601, distance: 1072.7
click at [58, 601] on div "C’est un beau roman, c’est une belle histoire C’est une romance d’[DATE] [PERSO…" at bounding box center [630, 541] width 1207 height 124
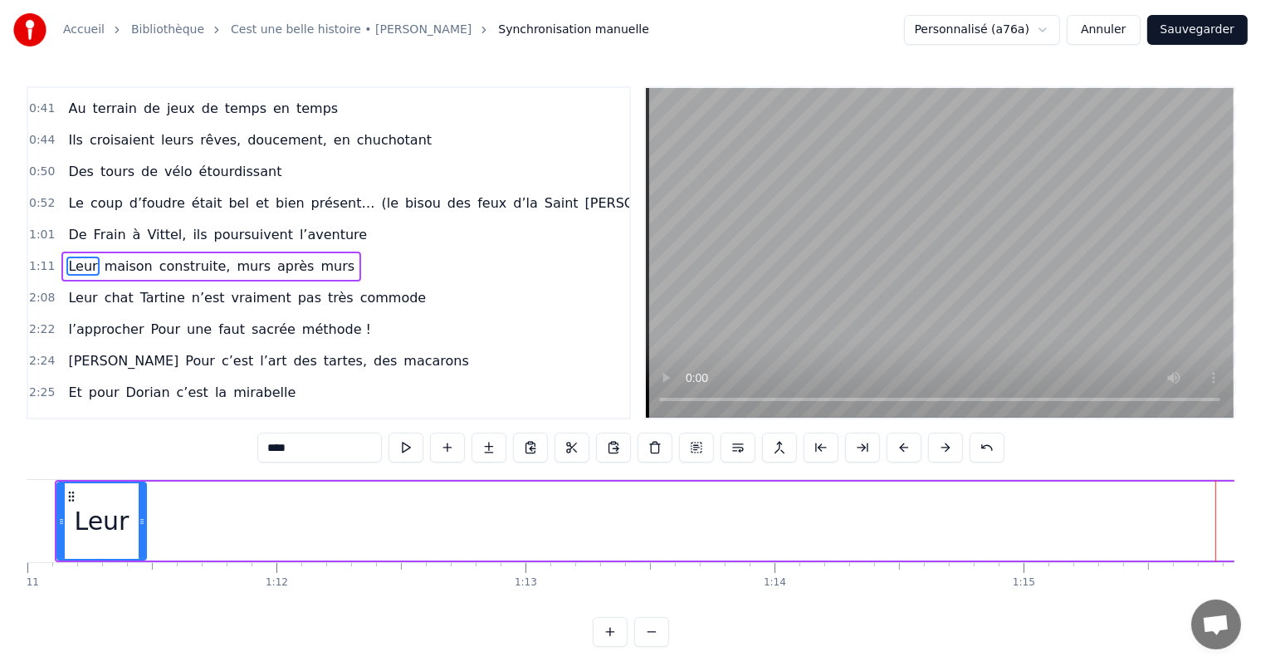
drag, startPoint x: 1214, startPoint y: 515, endPoint x: 147, endPoint y: 514, distance: 1067.2
click at [145, 511] on div at bounding box center [142, 521] width 7 height 76
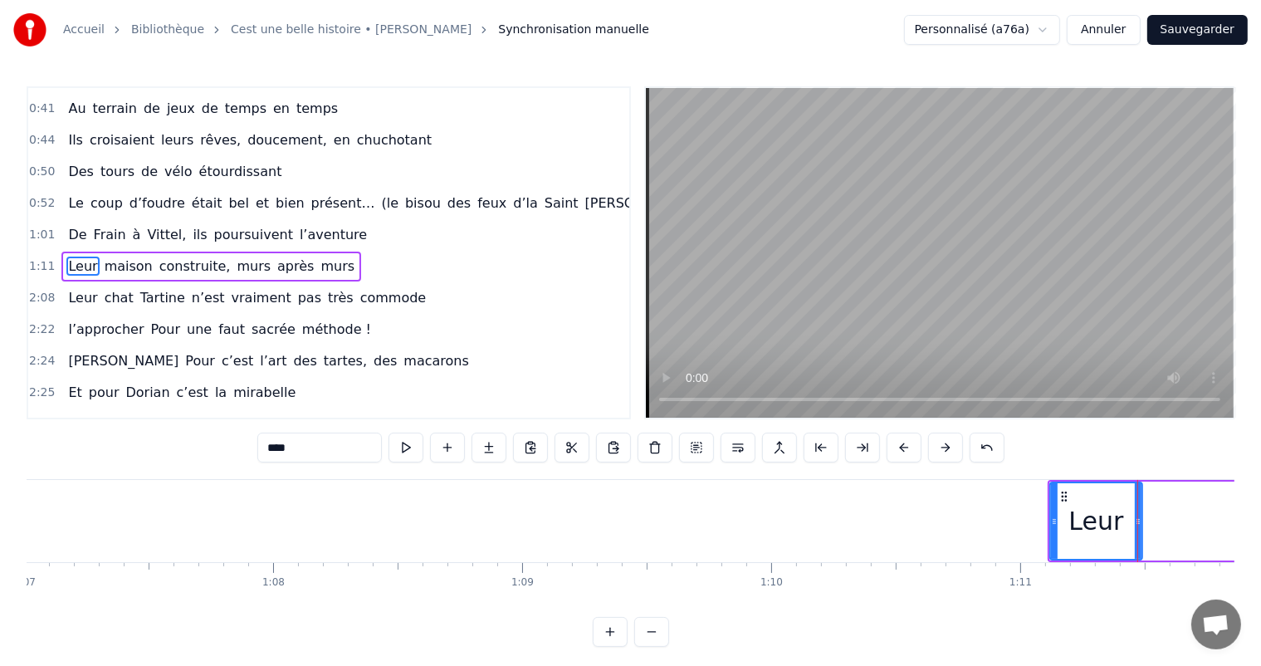
scroll to position [0, 16630]
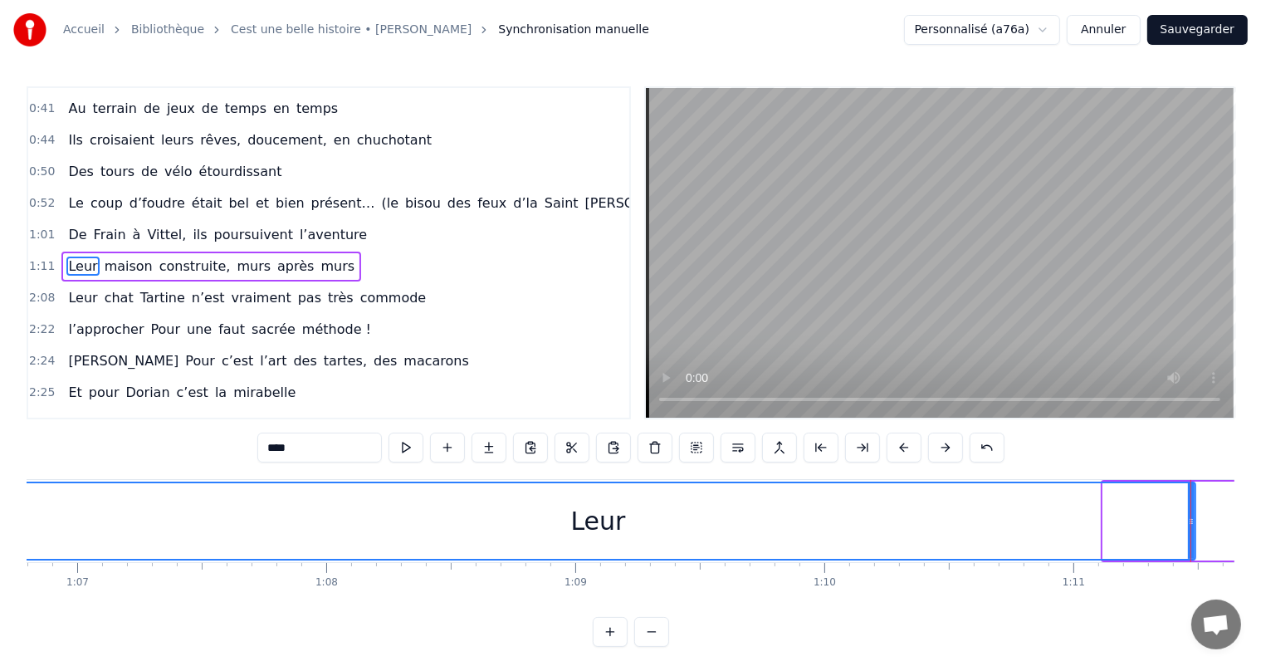
drag, startPoint x: 1102, startPoint y: 515, endPoint x: 0, endPoint y: 642, distance: 1109.3
click at [0, 642] on div "Accueil Bibliothèque Cest une belle histoire • [PERSON_NAME] Synchronisation ma…" at bounding box center [630, 323] width 1261 height 646
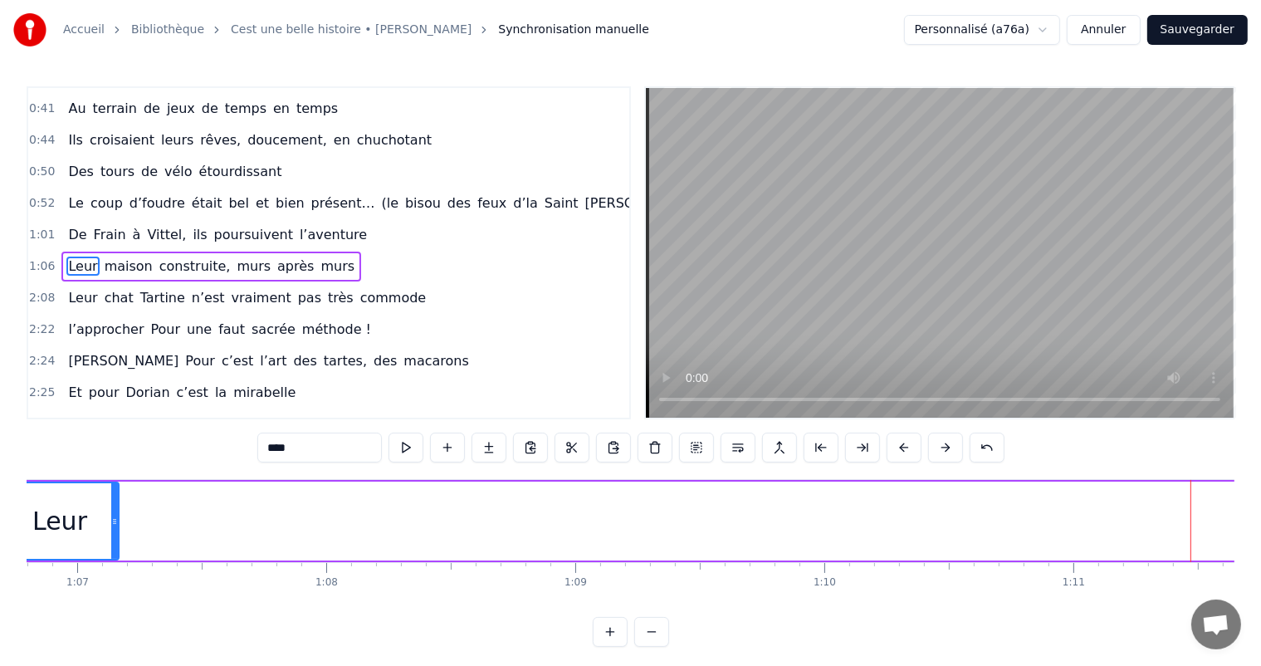
drag, startPoint x: 1190, startPoint y: 502, endPoint x: 282, endPoint y: 531, distance: 908.4
click at [114, 473] on div "0:11 C’est 0:12 un beau roman, c’est une belle histoire 0:17 C’est une romance …" at bounding box center [630, 366] width 1207 height 560
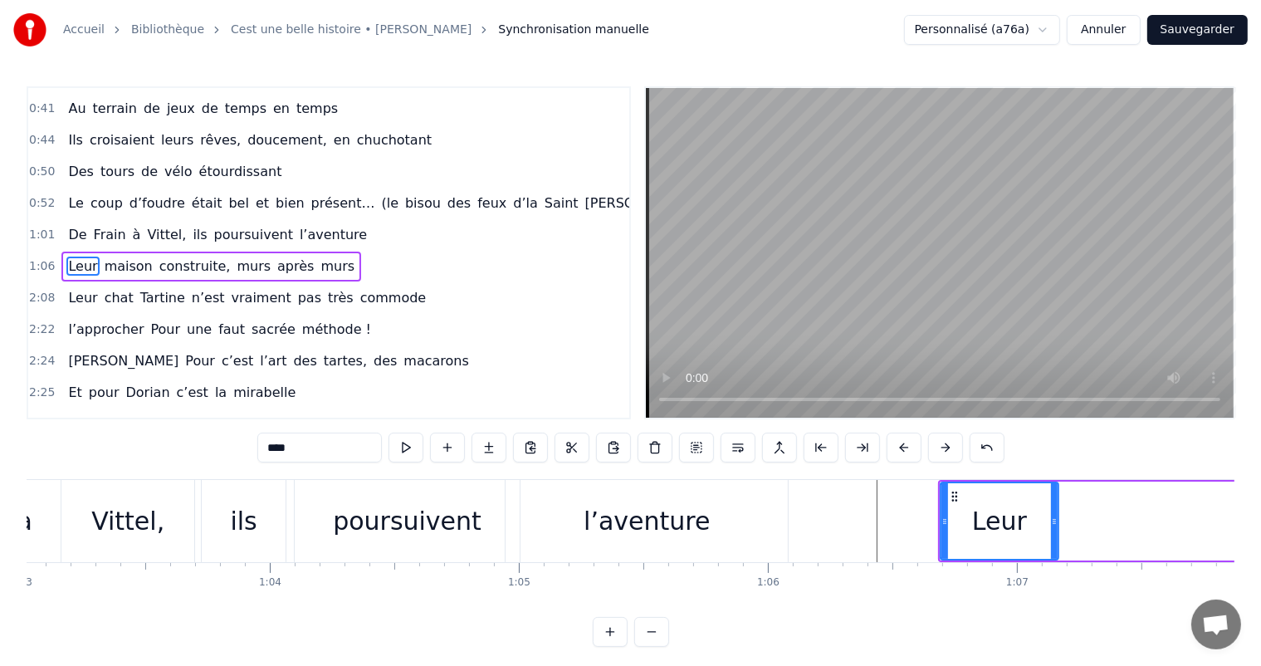
scroll to position [0, 15745]
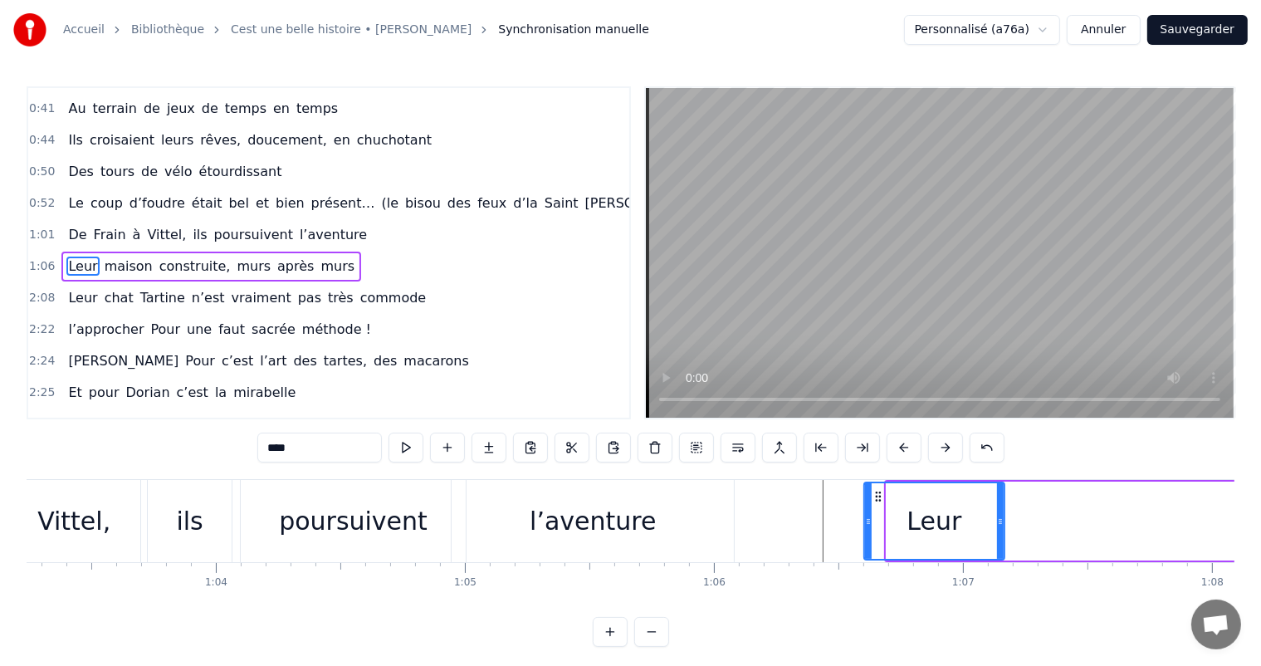
drag, startPoint x: 885, startPoint y: 518, endPoint x: 863, endPoint y: 515, distance: 22.7
click at [865, 515] on icon at bounding box center [868, 521] width 7 height 13
click at [51, 510] on div "Vittel," at bounding box center [73, 520] width 73 height 37
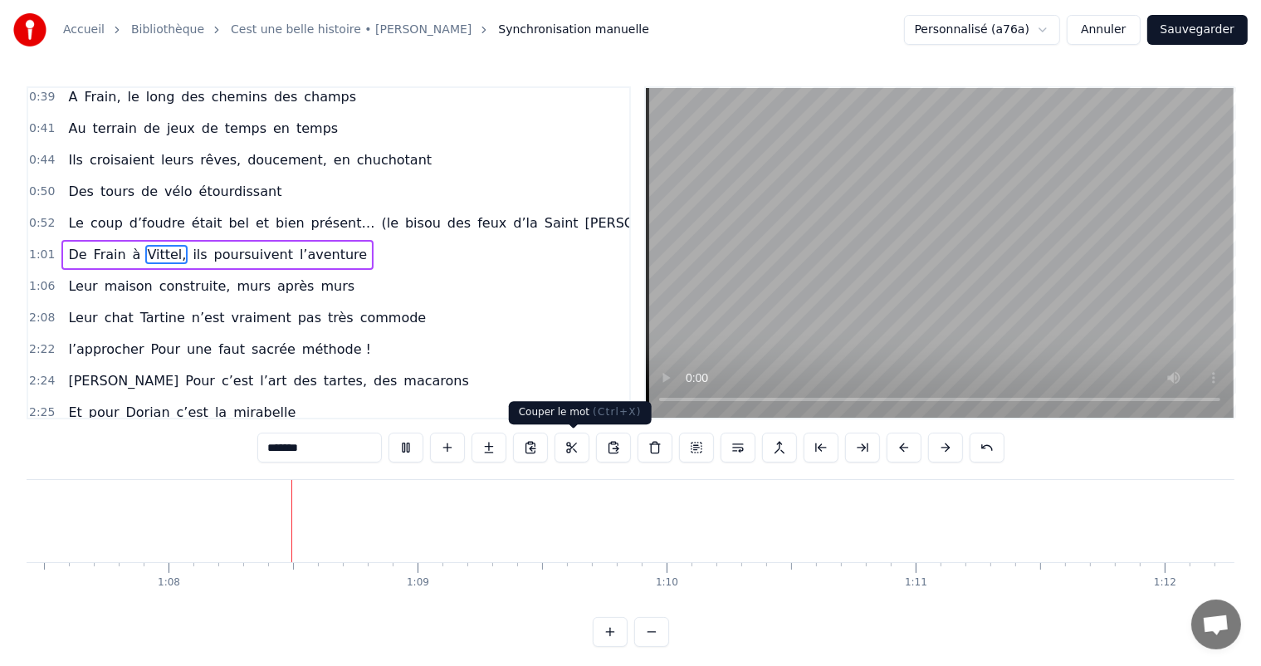
scroll to position [0, 16792]
click at [634, 374] on div "0:11 C’est 0:12 un beau roman, c’est une belle histoire 0:17 C’est une romance …" at bounding box center [630, 252] width 1207 height 333
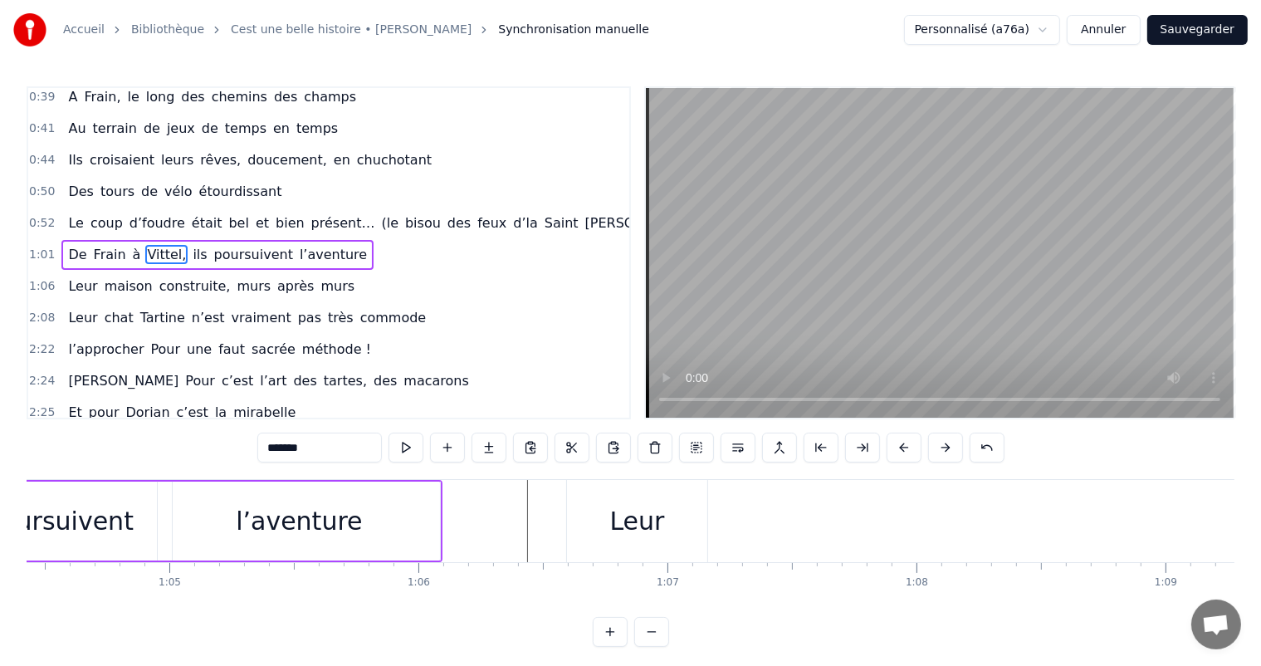
scroll to position [0, 16120]
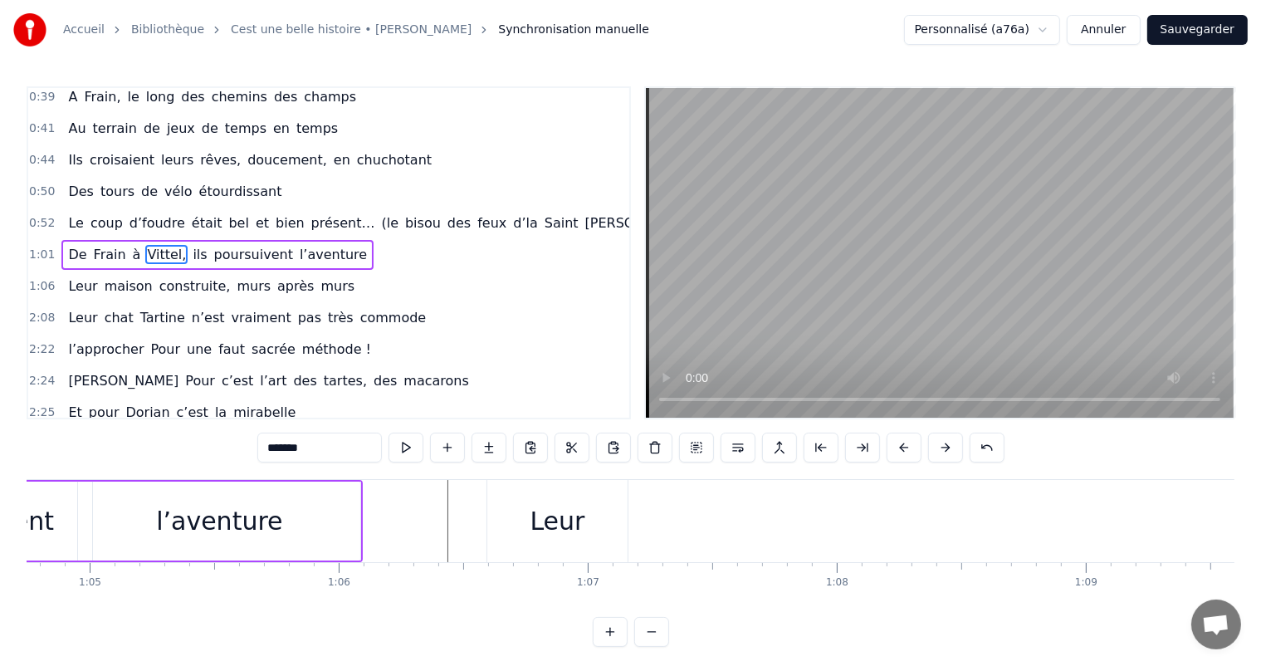
click at [517, 549] on div "Leur" at bounding box center [557, 521] width 140 height 82
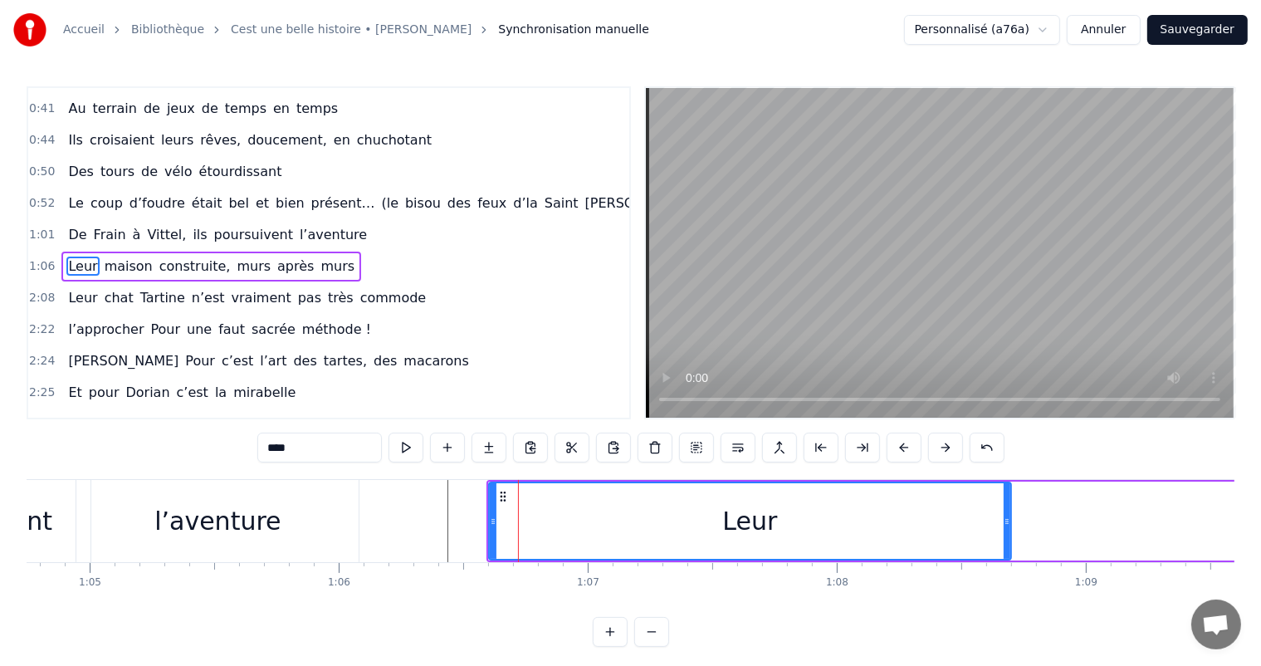
drag, startPoint x: 624, startPoint y: 524, endPoint x: 1006, endPoint y: 546, distance: 382.4
click at [1006, 546] on div at bounding box center [1006, 521] width 7 height 76
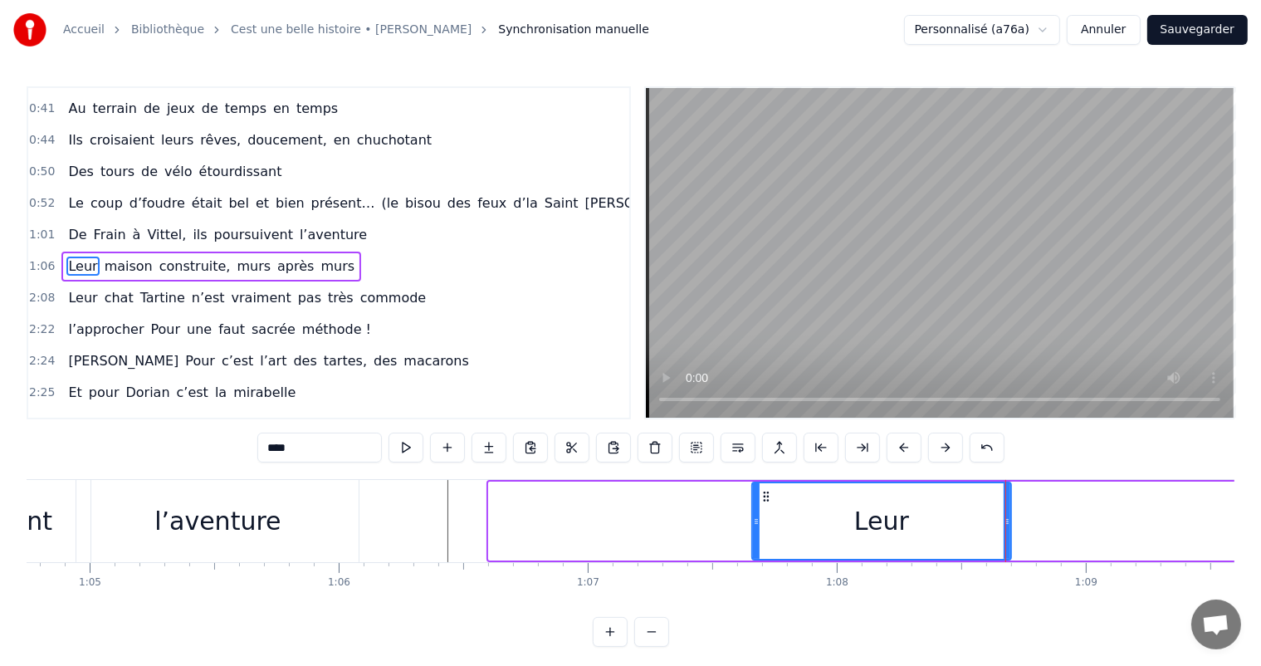
drag, startPoint x: 492, startPoint y: 519, endPoint x: 755, endPoint y: 568, distance: 267.6
click at [755, 568] on div "C’est un beau roman, c’est une belle histoire C’est une romance d’[DATE] [PERSO…" at bounding box center [630, 541] width 1207 height 124
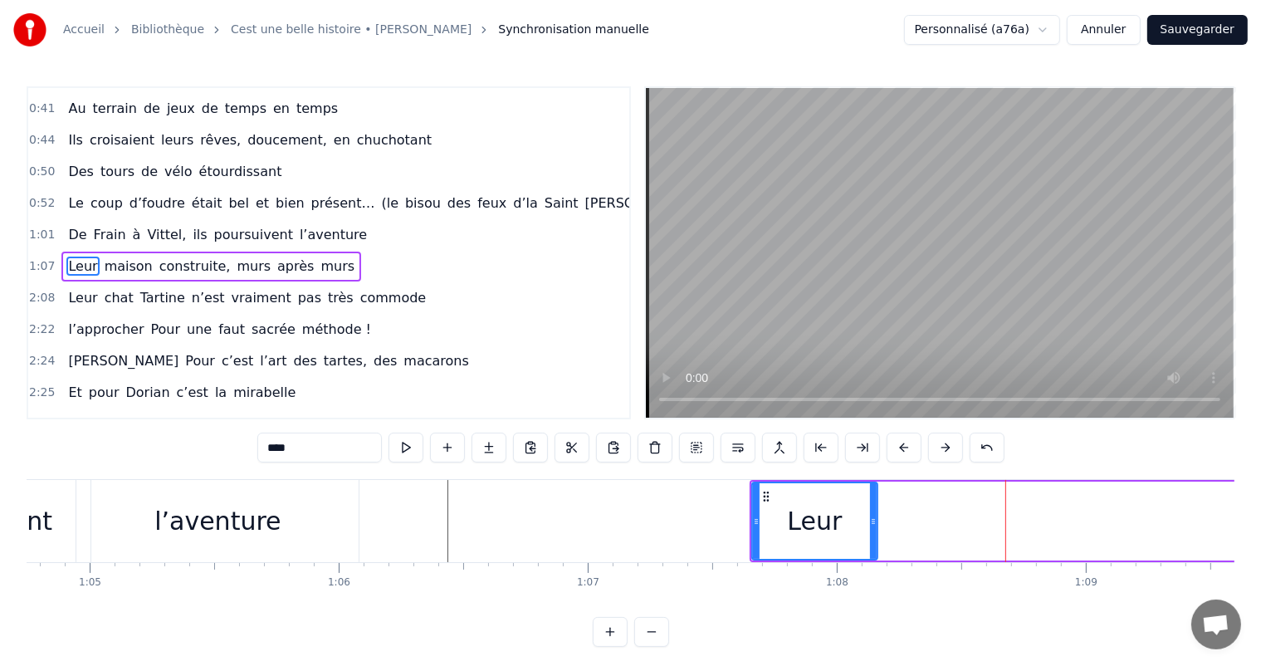
drag, startPoint x: 1006, startPoint y: 520, endPoint x: 874, endPoint y: 505, distance: 132.9
click at [874, 505] on div at bounding box center [873, 521] width 7 height 76
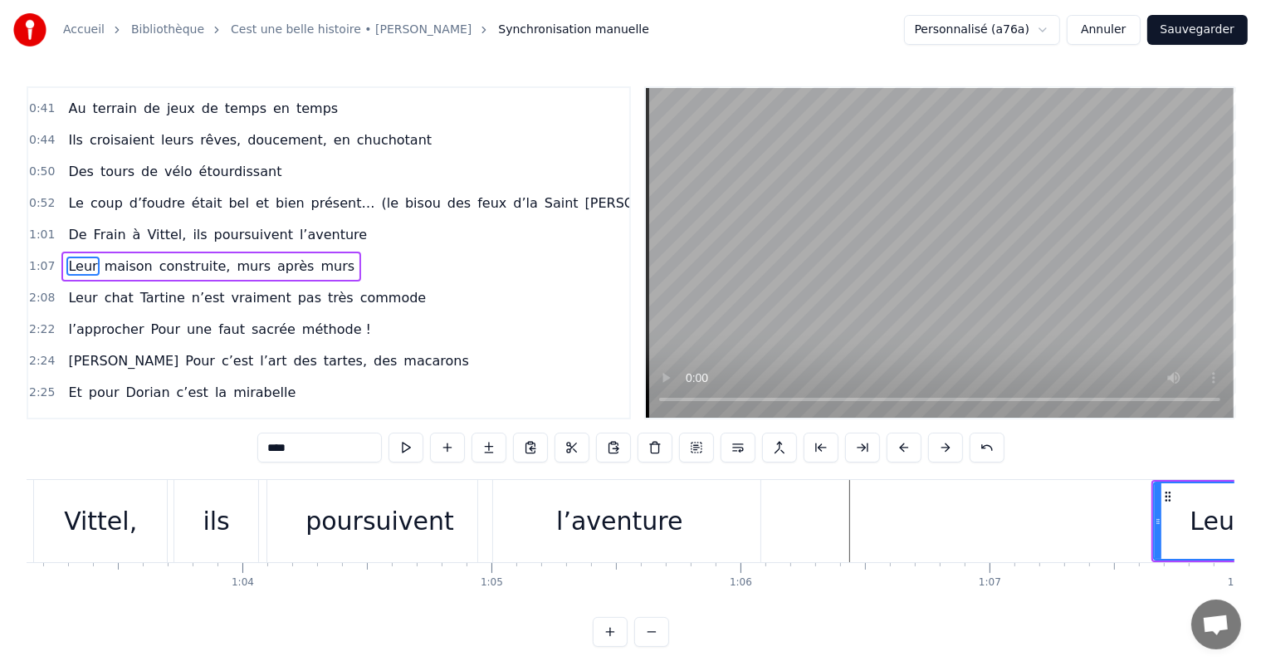
scroll to position [0, 15664]
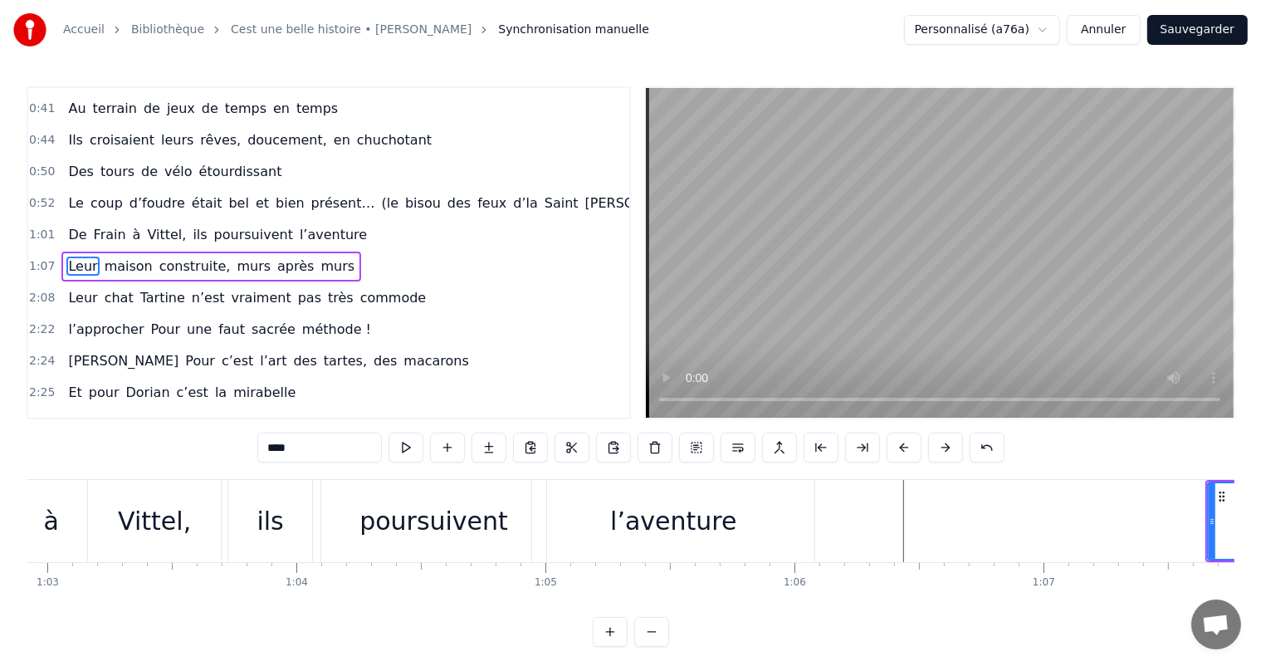
click at [262, 507] on div "ils" at bounding box center [269, 520] width 27 height 37
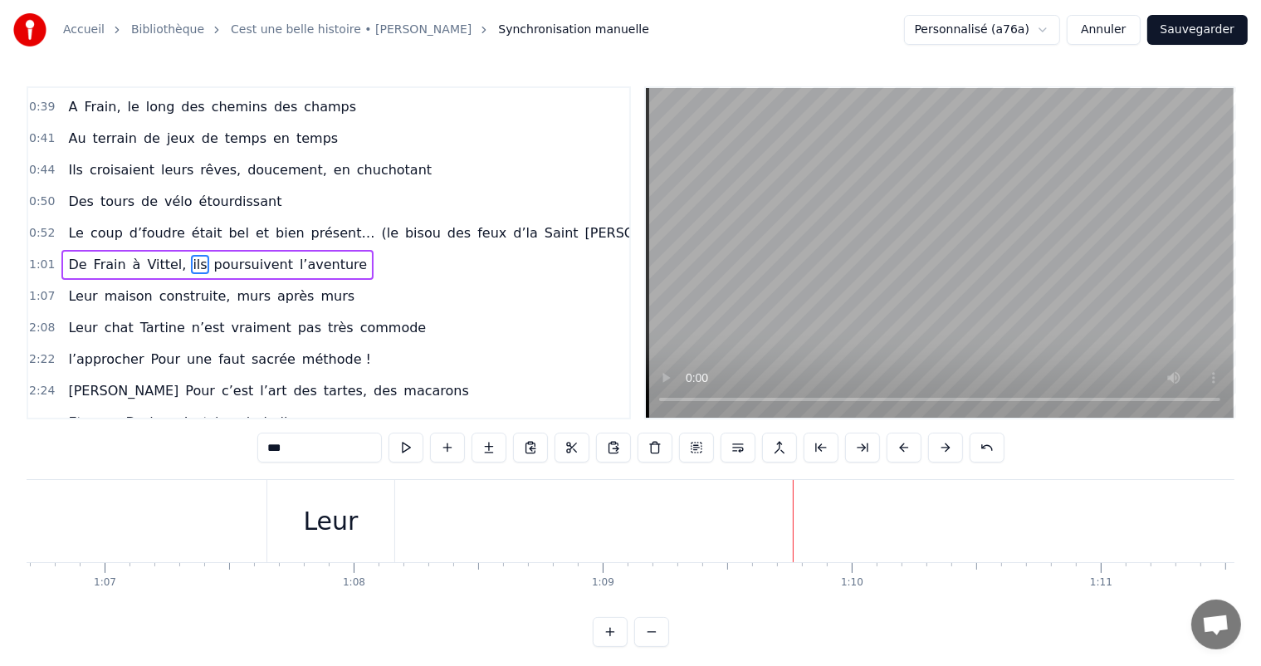
scroll to position [0, 16442]
click at [508, 543] on div "Leur" at bounding box center [491, 521] width 127 height 82
type input "****"
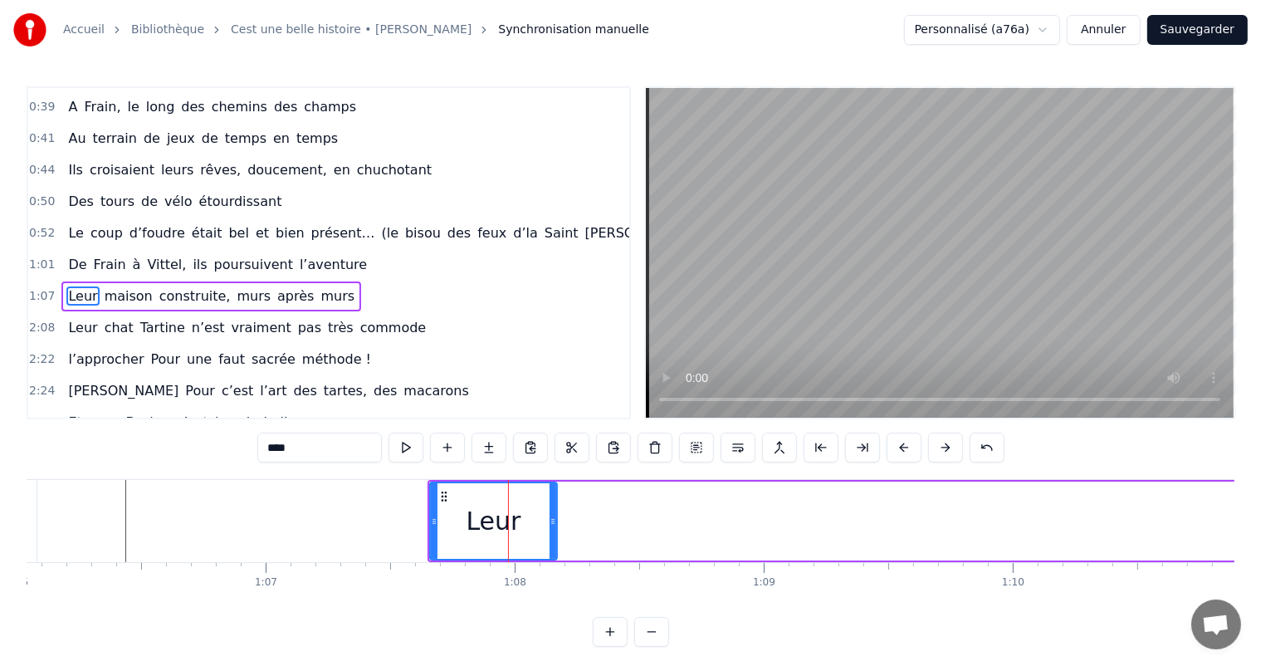
scroll to position [216, 0]
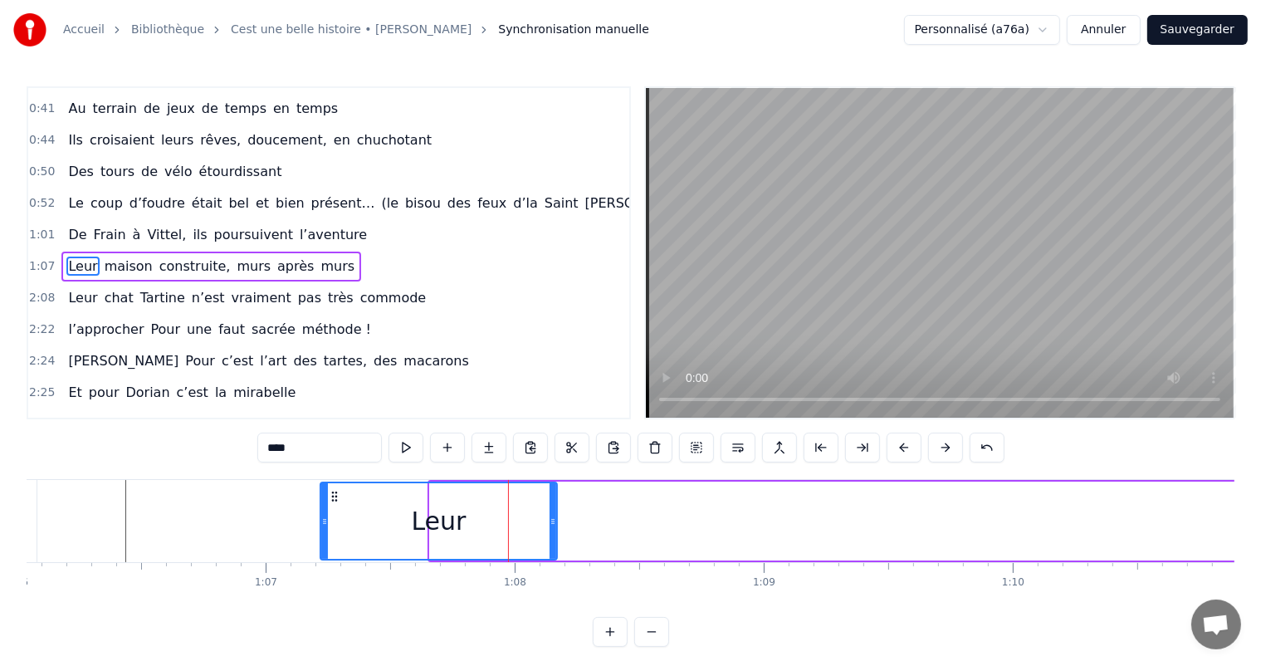
drag, startPoint x: 435, startPoint y: 520, endPoint x: 325, endPoint y: 520, distance: 109.5
click at [325, 521] on icon at bounding box center [324, 521] width 7 height 13
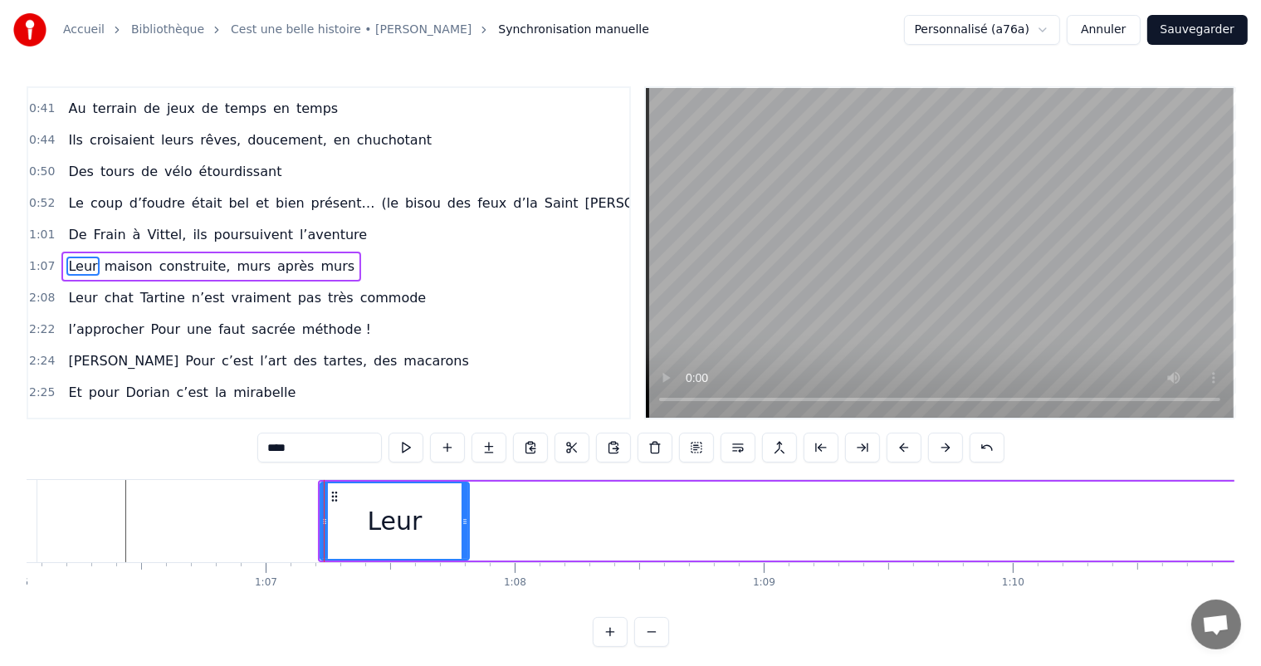
drag, startPoint x: 553, startPoint y: 519, endPoint x: 450, endPoint y: 525, distance: 103.1
click at [461, 525] on icon at bounding box center [464, 521] width 7 height 13
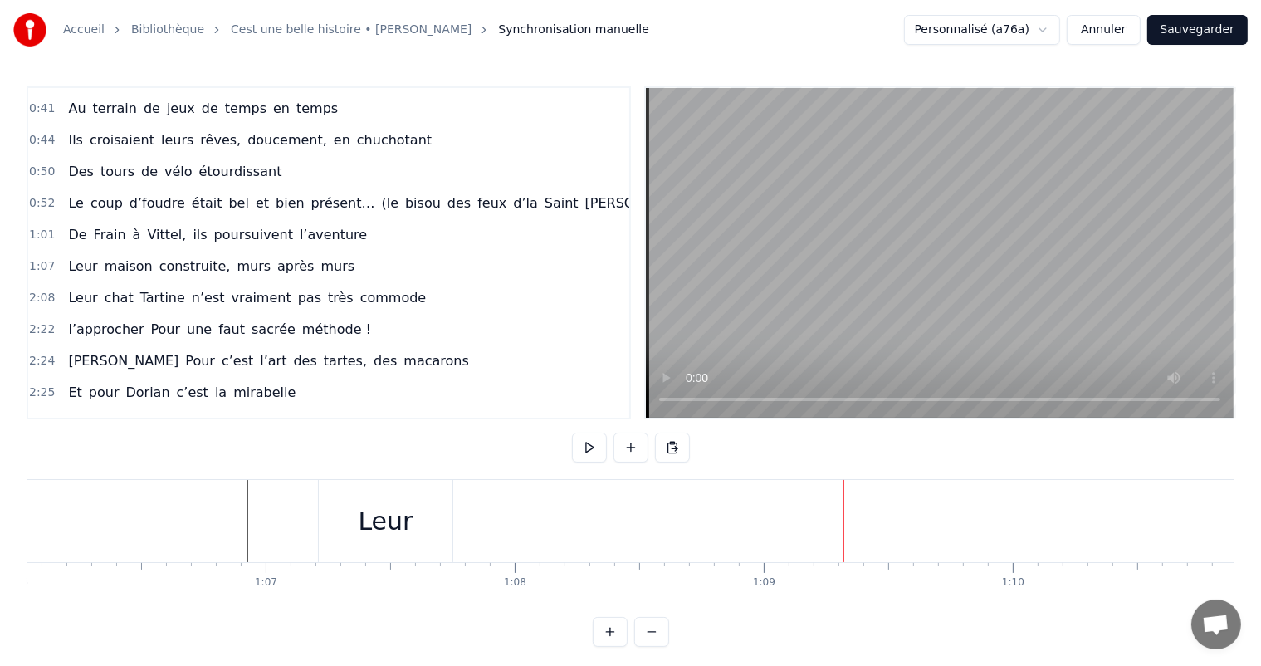
click at [443, 514] on div "Leur" at bounding box center [386, 521] width 134 height 82
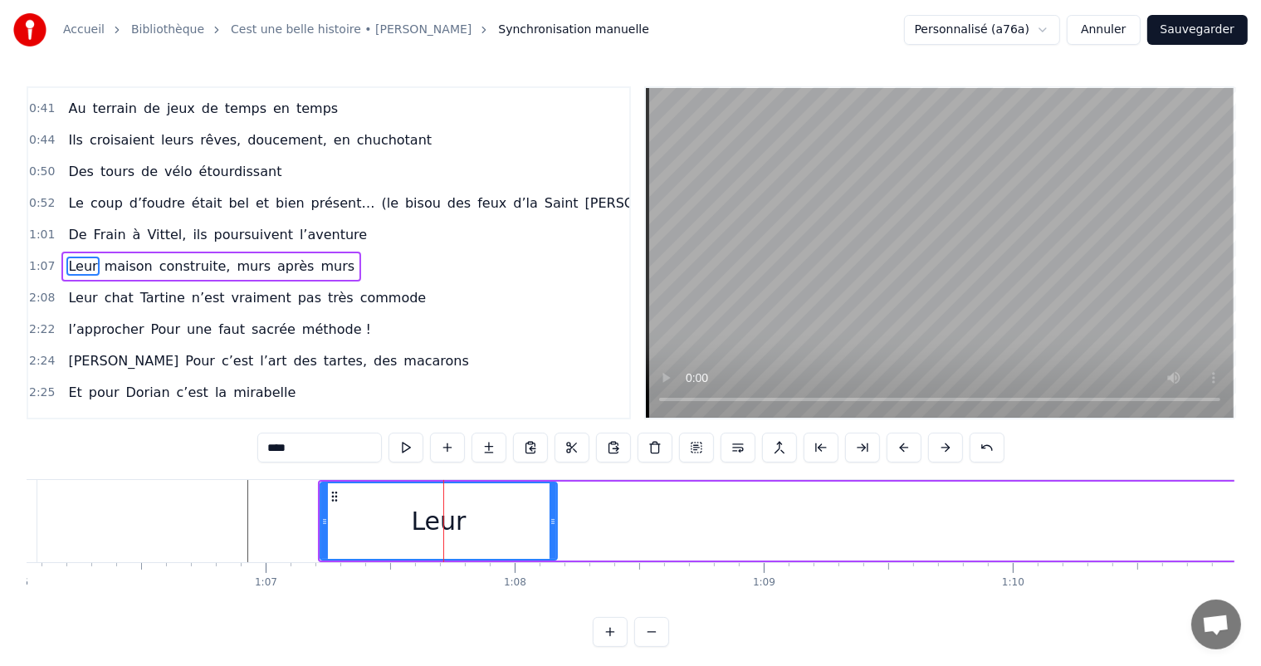
drag, startPoint x: 451, startPoint y: 515, endPoint x: 576, endPoint y: 528, distance: 125.2
click at [556, 528] on div at bounding box center [552, 521] width 7 height 76
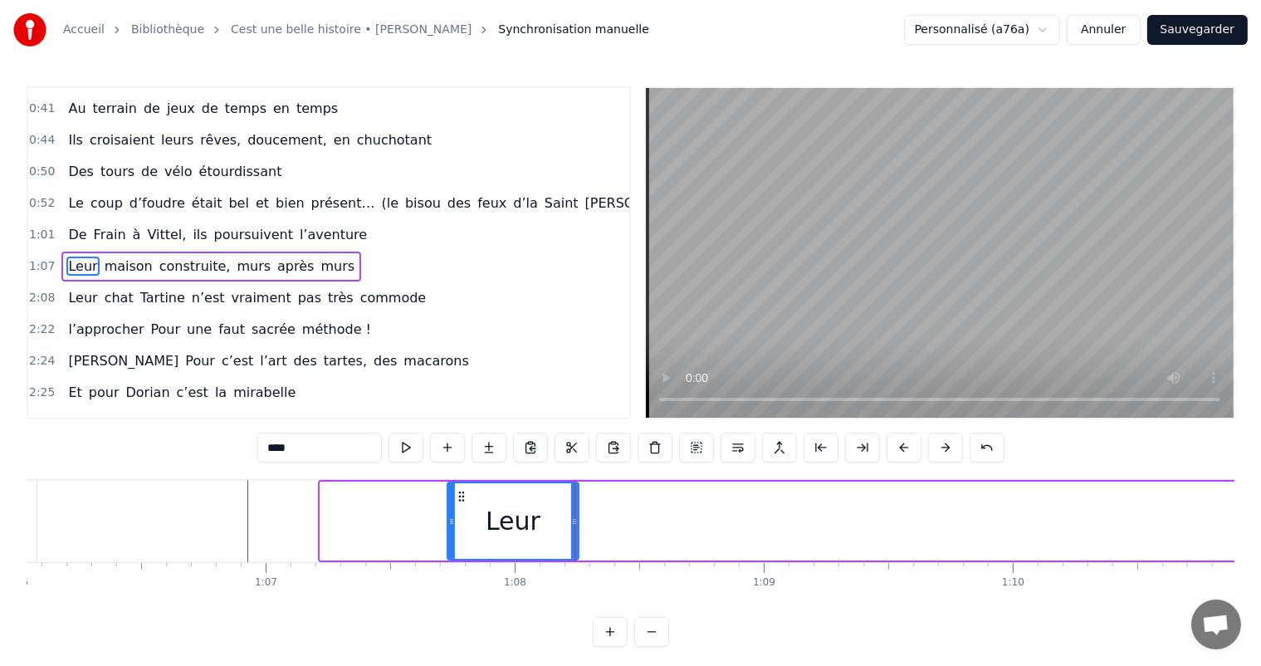
drag, startPoint x: 322, startPoint y: 515, endPoint x: 446, endPoint y: 546, distance: 127.4
click at [448, 548] on div at bounding box center [451, 521] width 7 height 76
click at [517, 521] on div "Leur" at bounding box center [511, 520] width 55 height 37
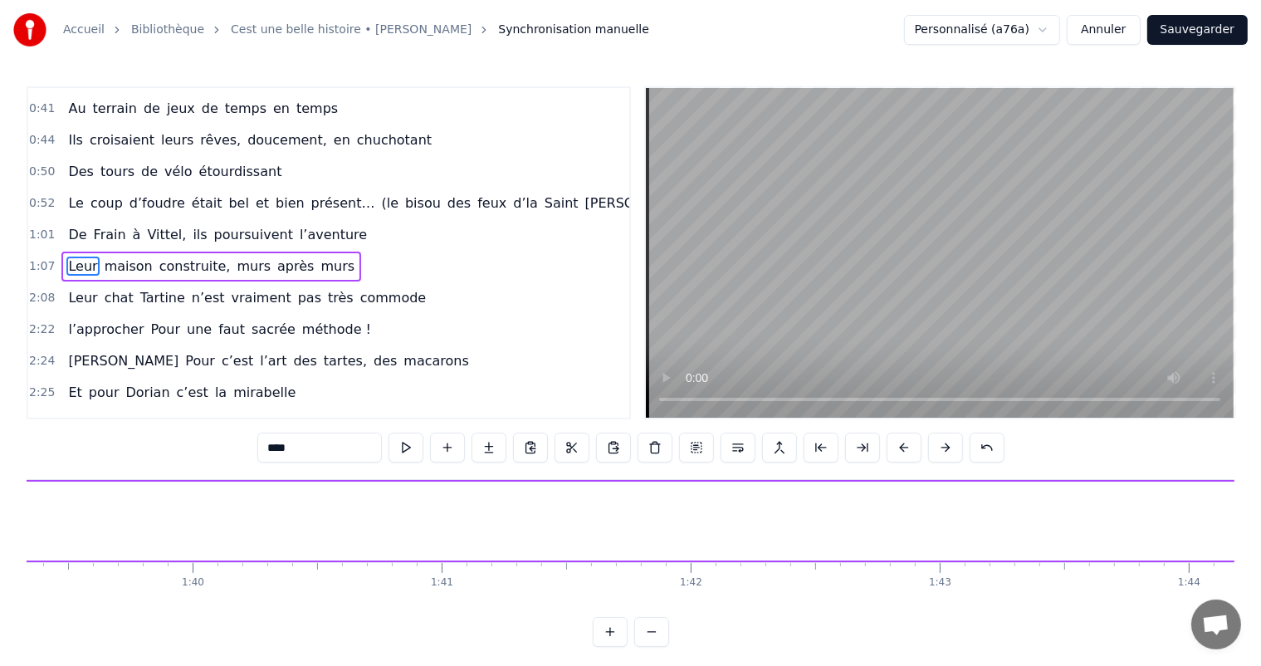
scroll to position [0, 24838]
drag, startPoint x: 705, startPoint y: 596, endPoint x: 714, endPoint y: 595, distance: 9.2
click at [712, 595] on div "C’est un beau roman, c’est une belle histoire C’est une romance d’[DATE] [PERSO…" at bounding box center [630, 541] width 1207 height 124
click at [446, 505] on div "maison" at bounding box center [456, 520] width 90 height 37
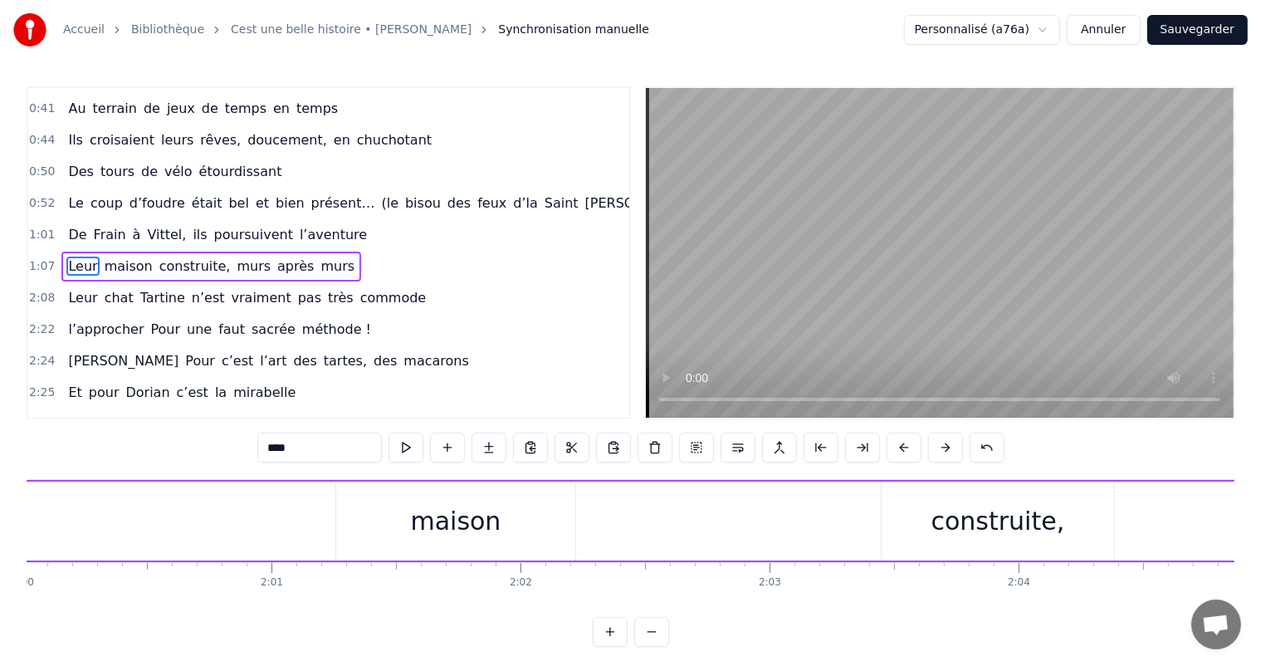
type input "******"
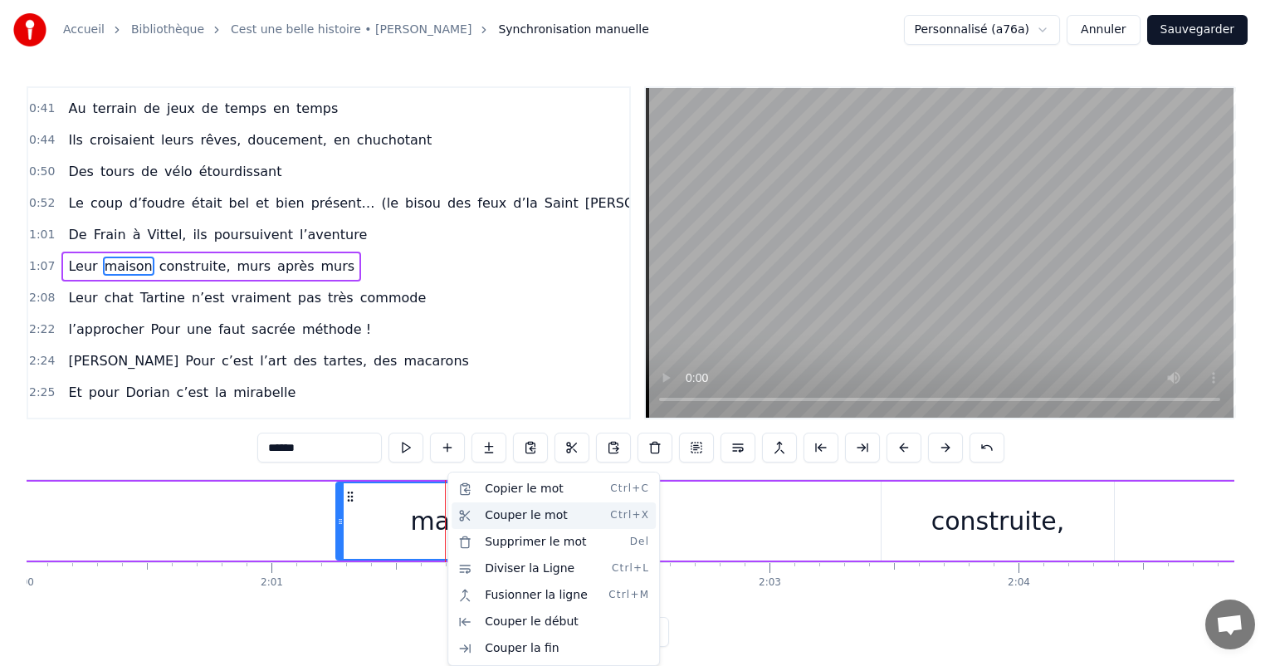
click at [498, 513] on div "Couper le mot Ctrl+X" at bounding box center [553, 515] width 204 height 27
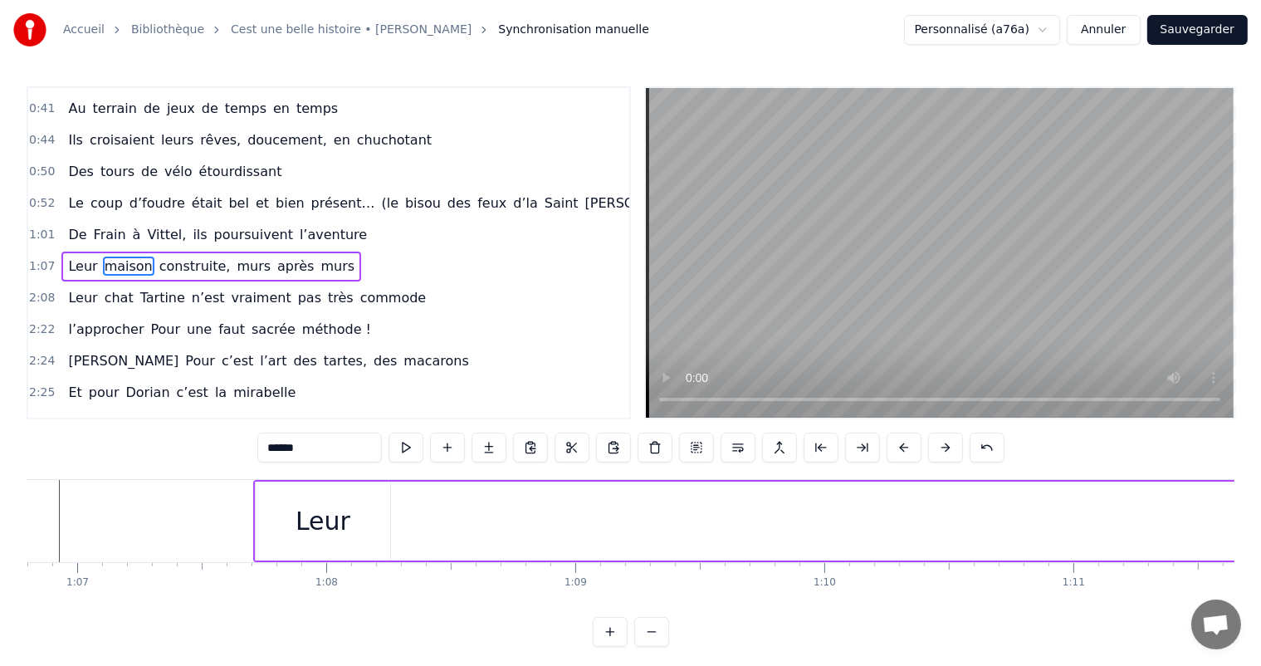
scroll to position [0, 16684]
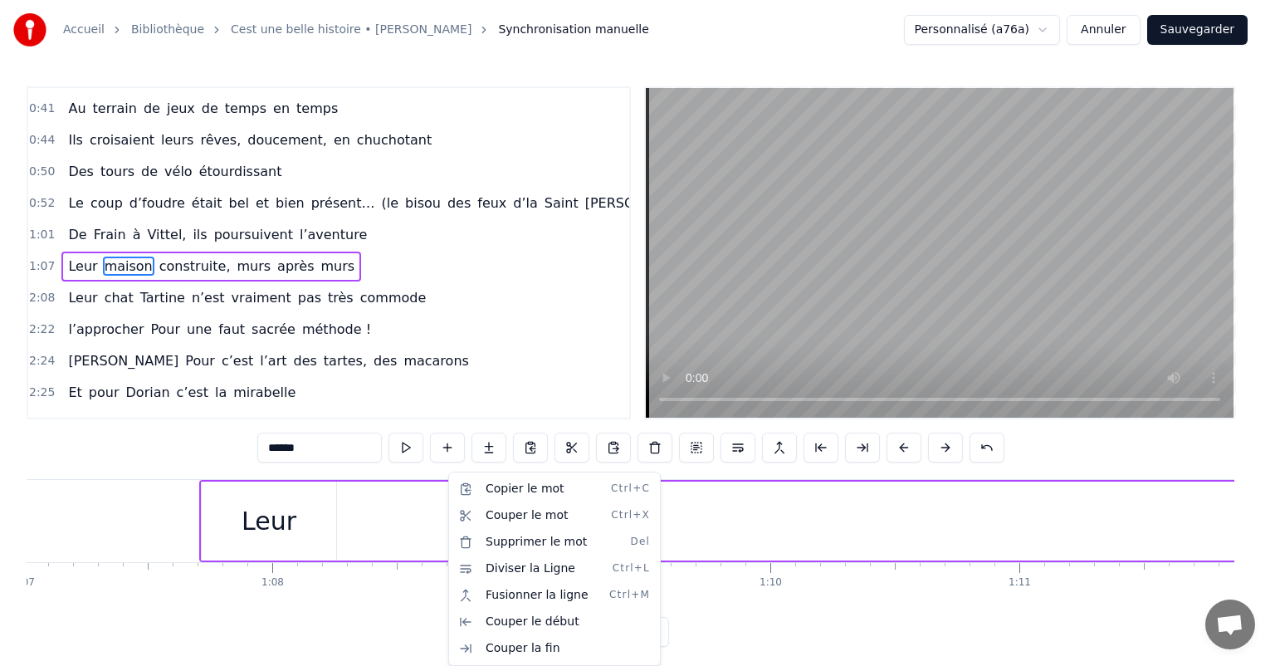
click at [412, 511] on html "Accueil Bibliothèque Cest une belle histoire • [PERSON_NAME] Synchronisation ma…" at bounding box center [637, 336] width 1275 height 673
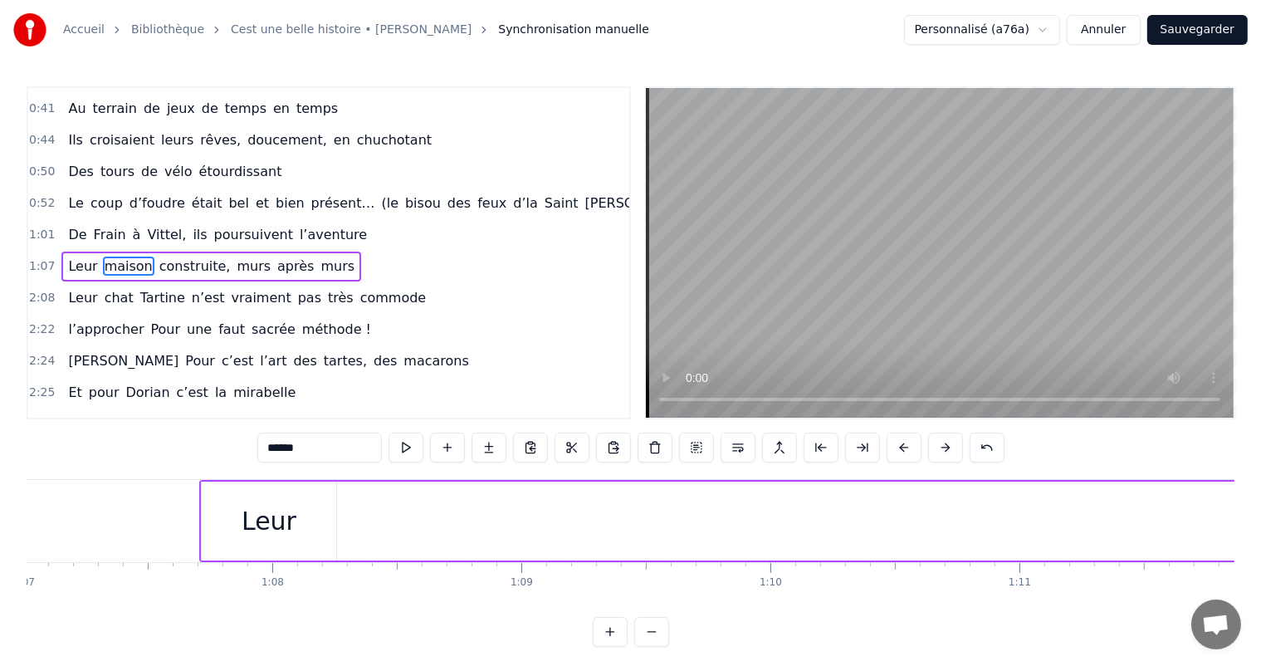
click at [305, 519] on div "Leur" at bounding box center [269, 520] width 134 height 79
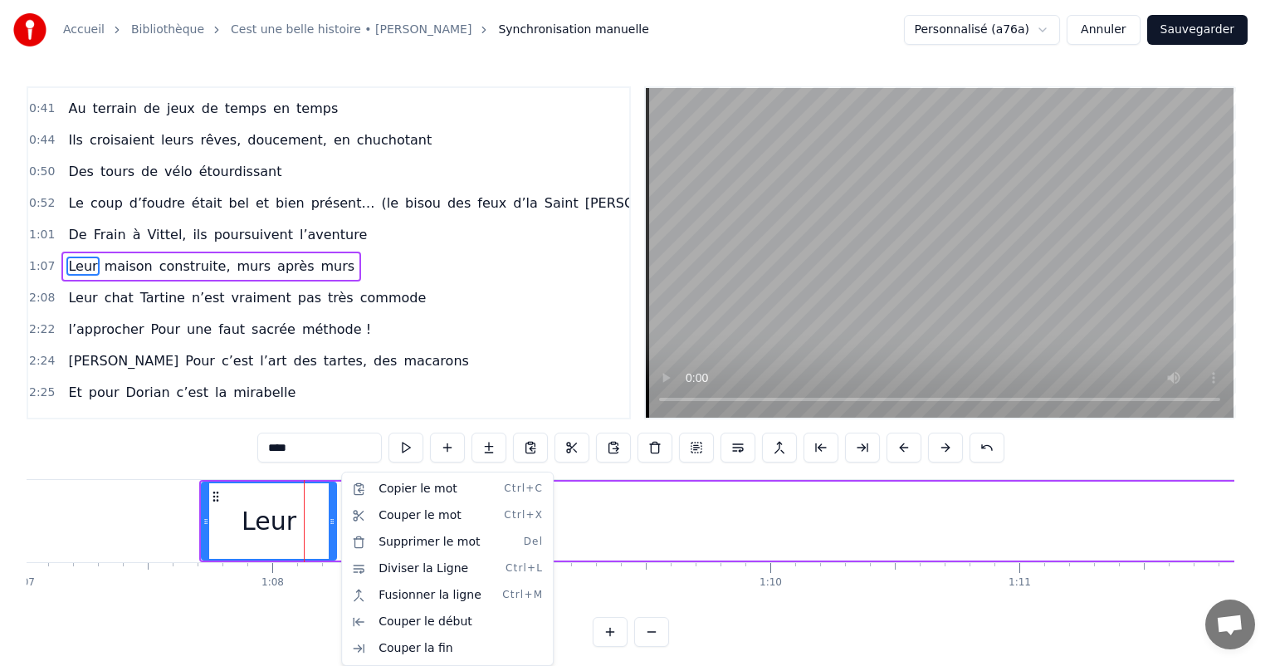
click at [579, 498] on html "Accueil Bibliothèque Cest une belle histoire • [PERSON_NAME] Synchronisation ma…" at bounding box center [637, 336] width 1275 height 673
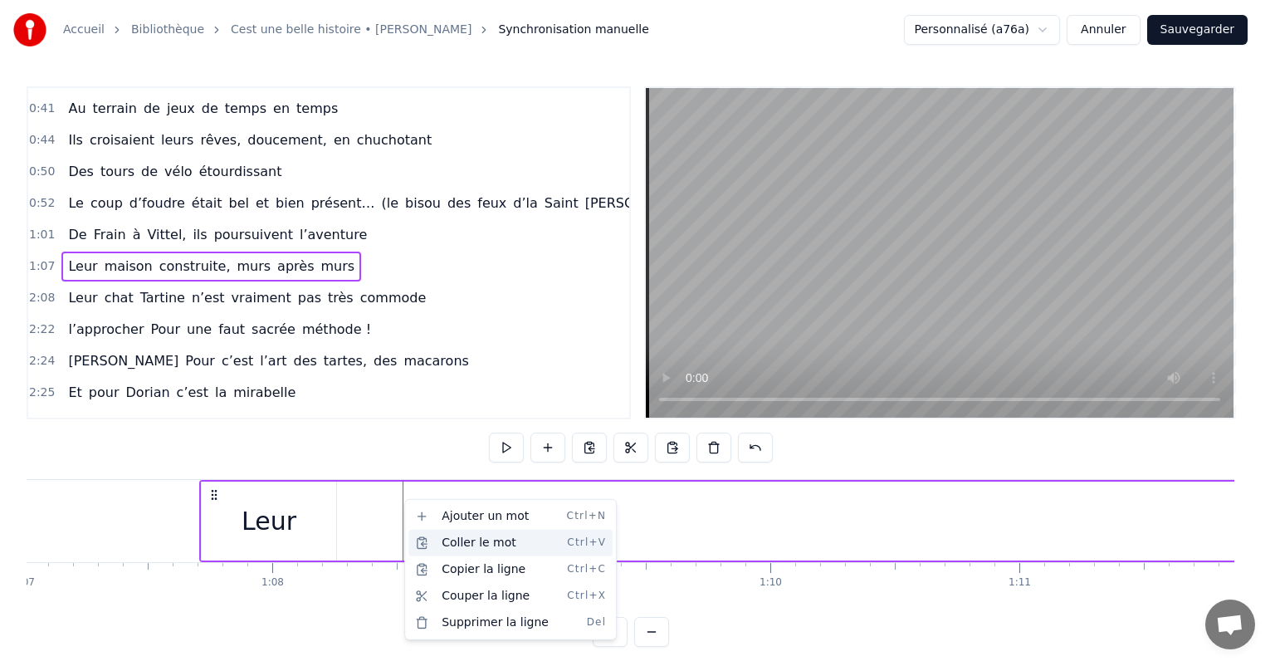
click at [472, 547] on div "Coller le mot Ctrl+V" at bounding box center [510, 542] width 204 height 27
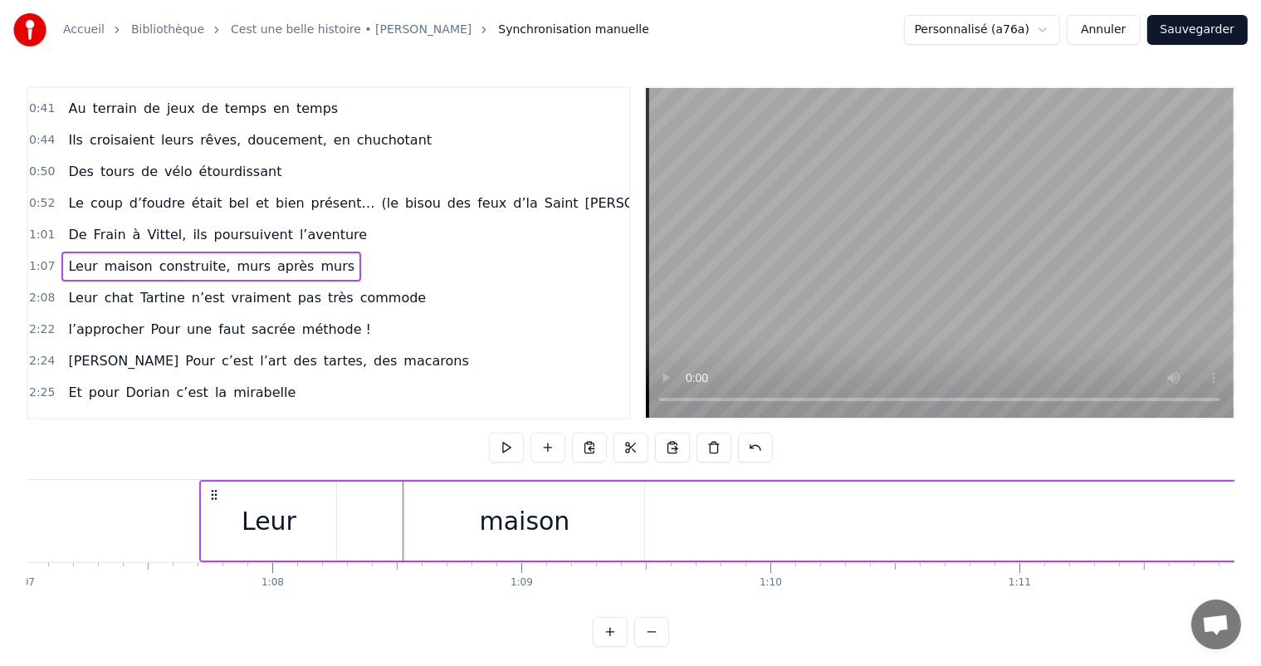
click at [474, 531] on div "maison" at bounding box center [524, 520] width 239 height 79
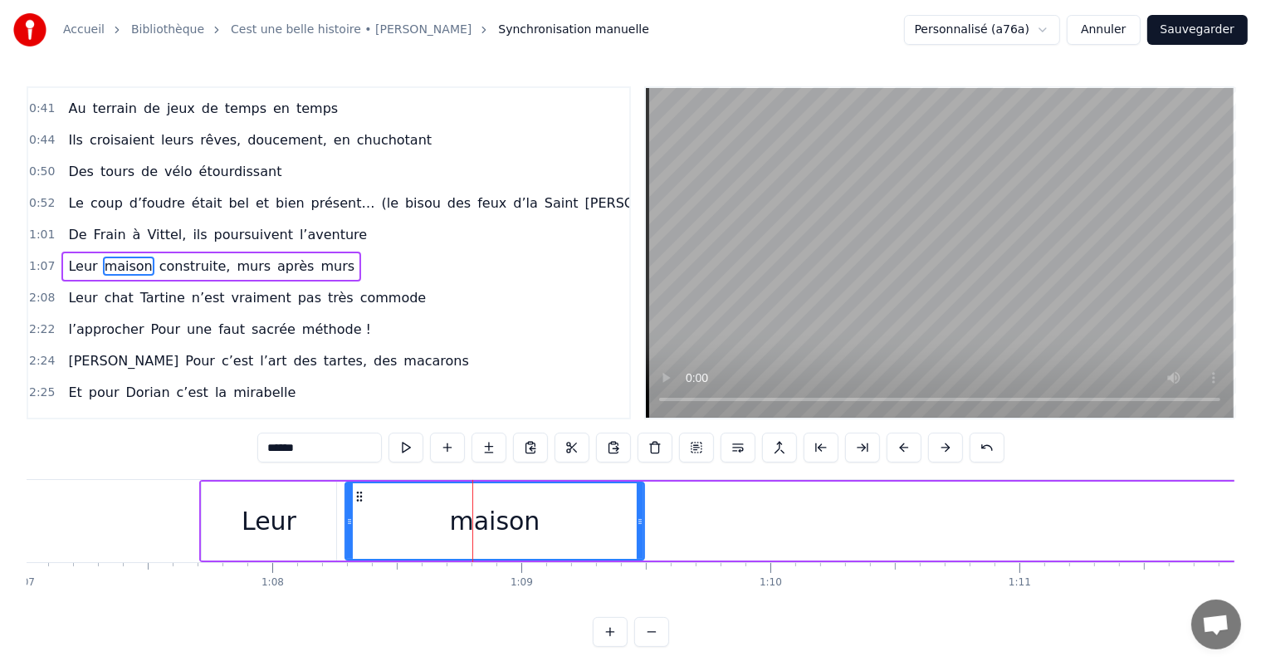
drag, startPoint x: 409, startPoint y: 524, endPoint x: 349, endPoint y: 528, distance: 59.9
click at [349, 528] on div at bounding box center [349, 521] width 7 height 76
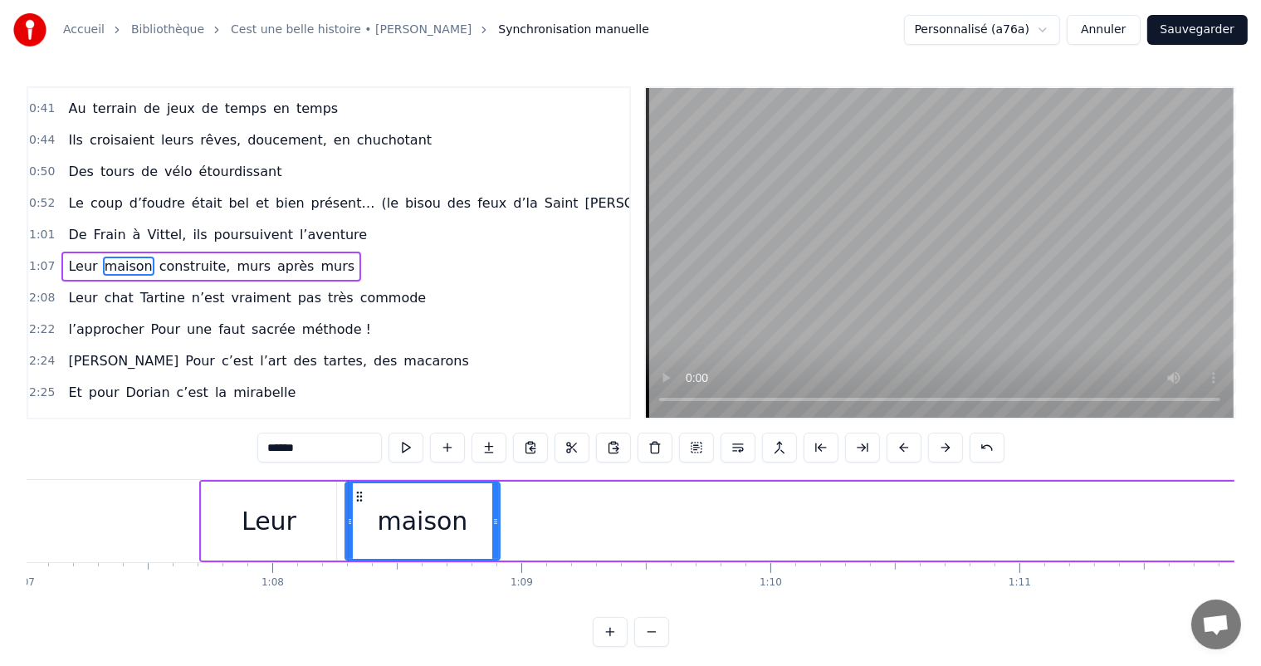
drag, startPoint x: 637, startPoint y: 510, endPoint x: 500, endPoint y: 544, distance: 141.1
click at [499, 544] on div at bounding box center [495, 521] width 7 height 76
click at [468, 624] on div "0:11 C’est 0:12 un beau roman, c’est une belle histoire 0:17 C’est une romance …" at bounding box center [630, 366] width 1207 height 560
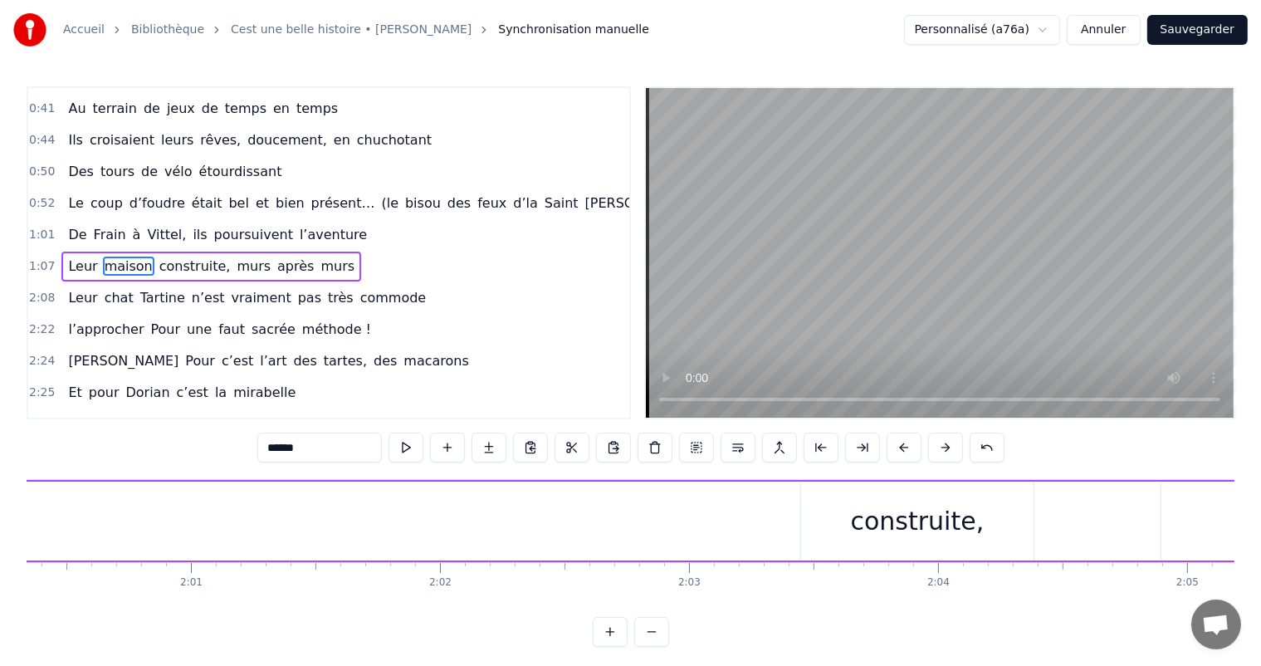
scroll to position [0, 29908]
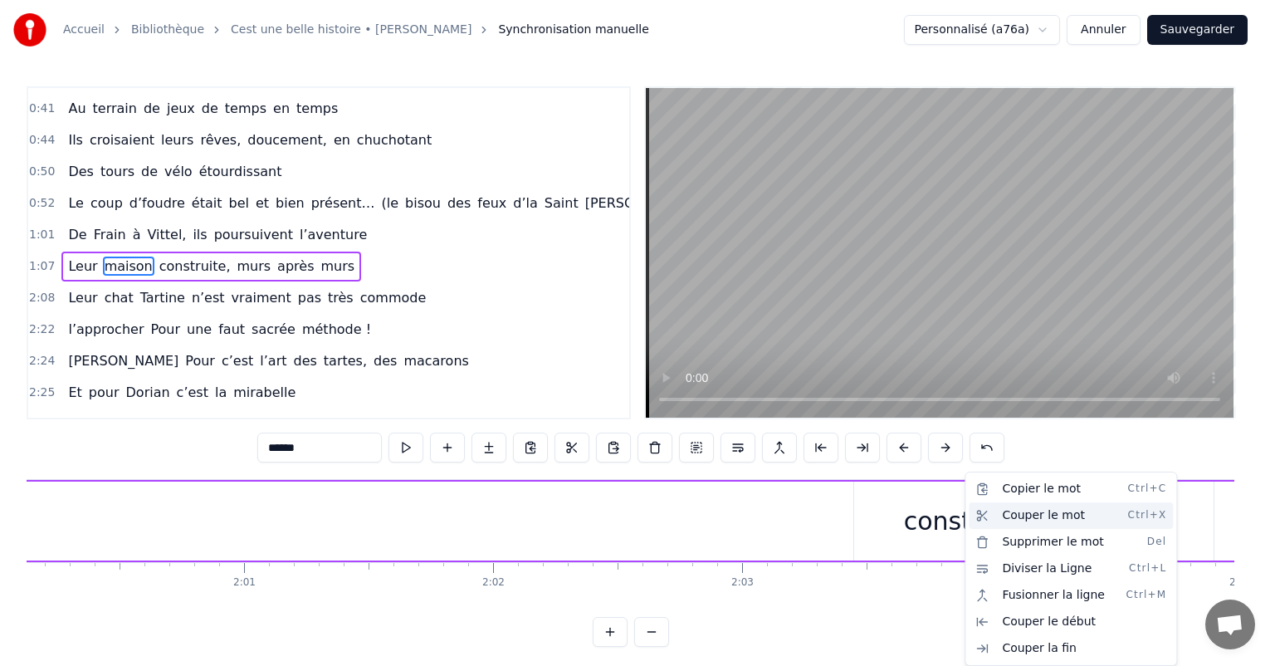
click at [1035, 517] on div "Couper le mot Ctrl+X" at bounding box center [1070, 515] width 204 height 27
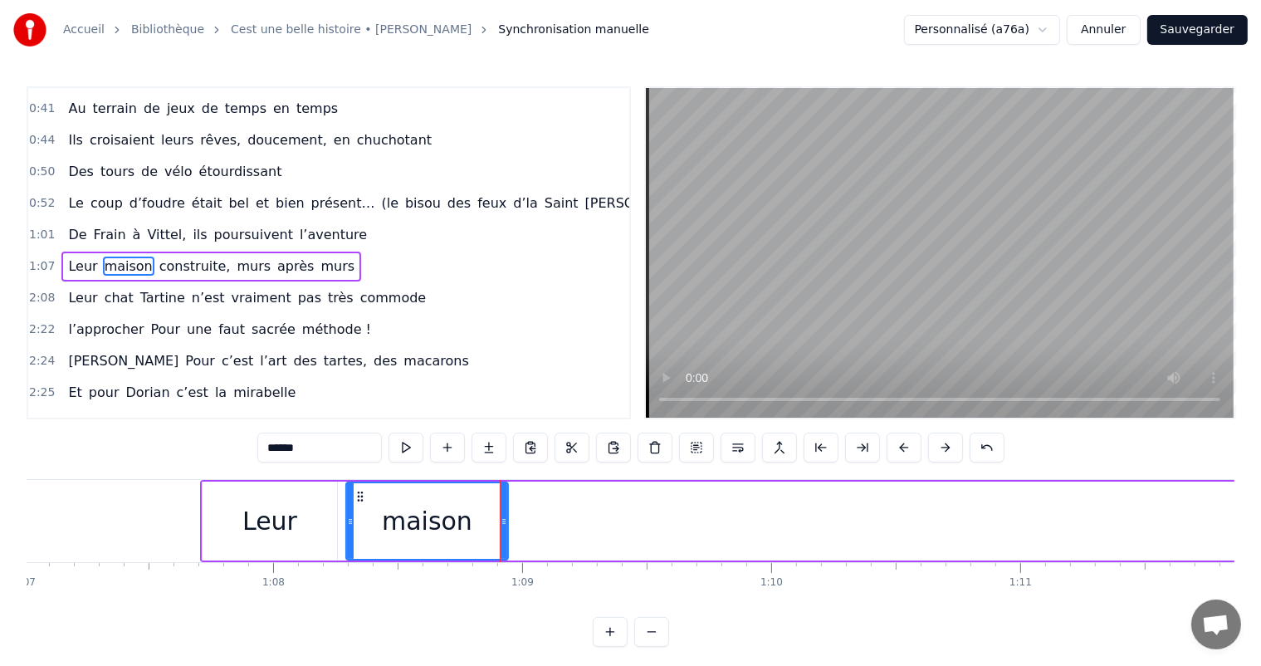
scroll to position [0, 16764]
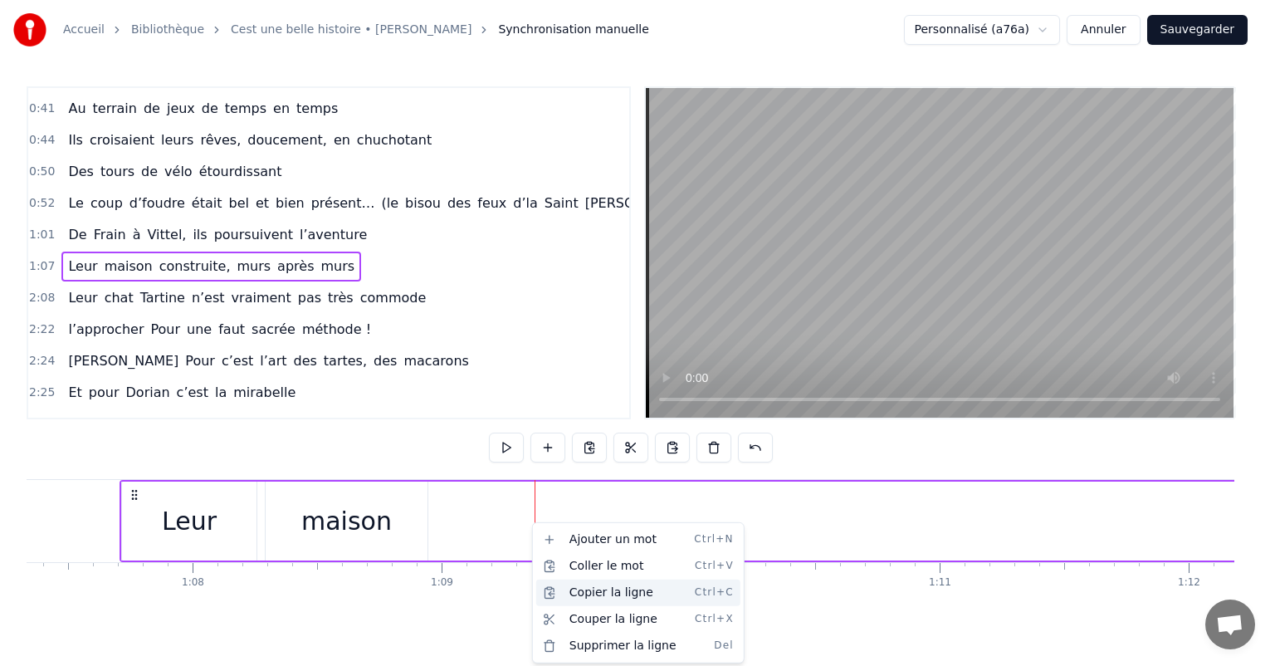
click at [578, 579] on div "Copier la ligne Ctrl+C" at bounding box center [638, 592] width 204 height 27
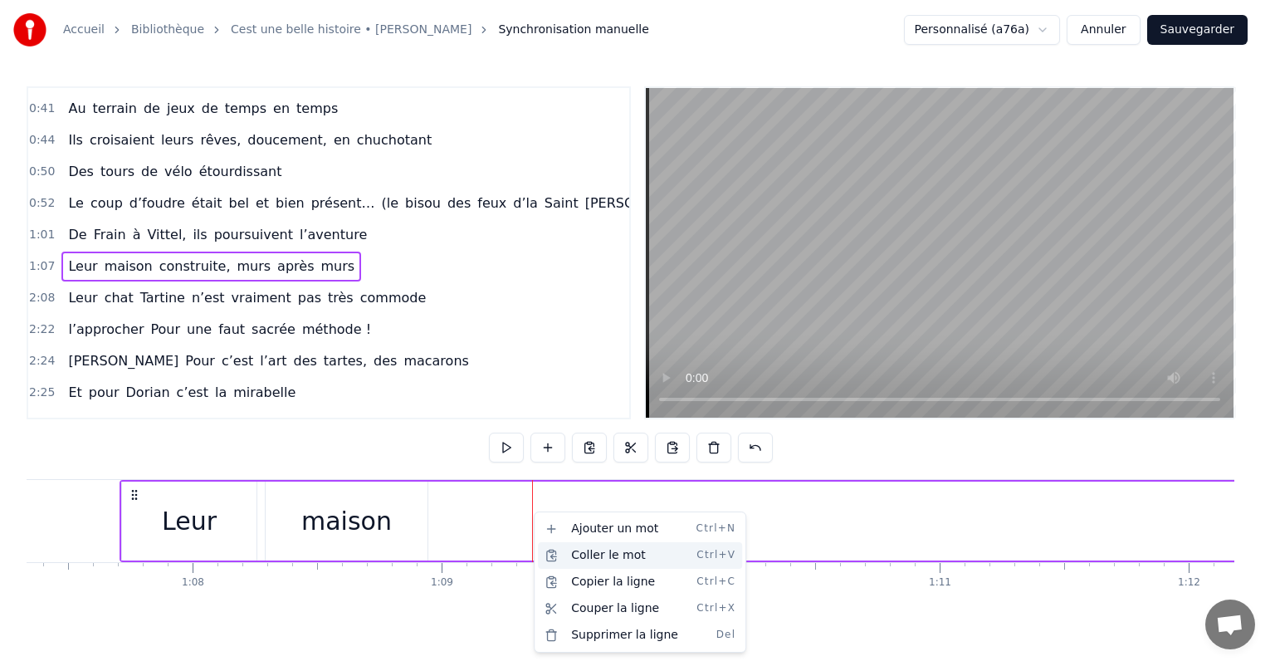
click at [581, 554] on div "Coller le mot Ctrl+V" at bounding box center [640, 555] width 204 height 27
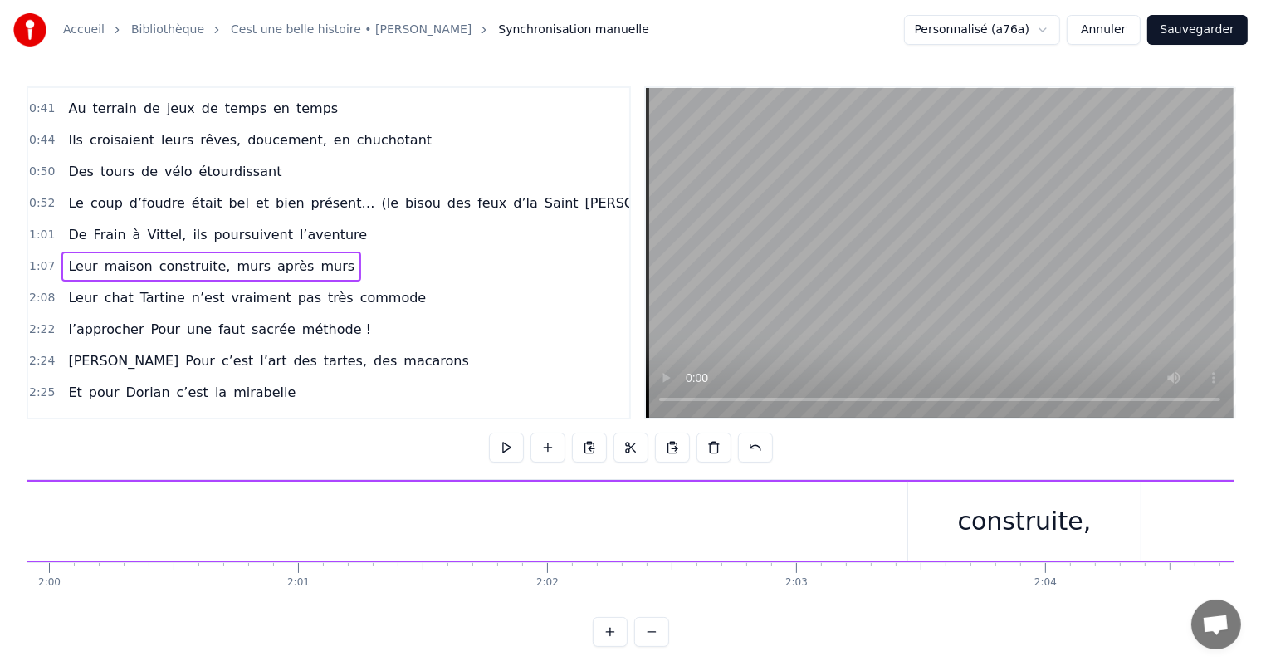
scroll to position [0, 29962]
click at [876, 495] on div "construite," at bounding box center [916, 520] width 232 height 79
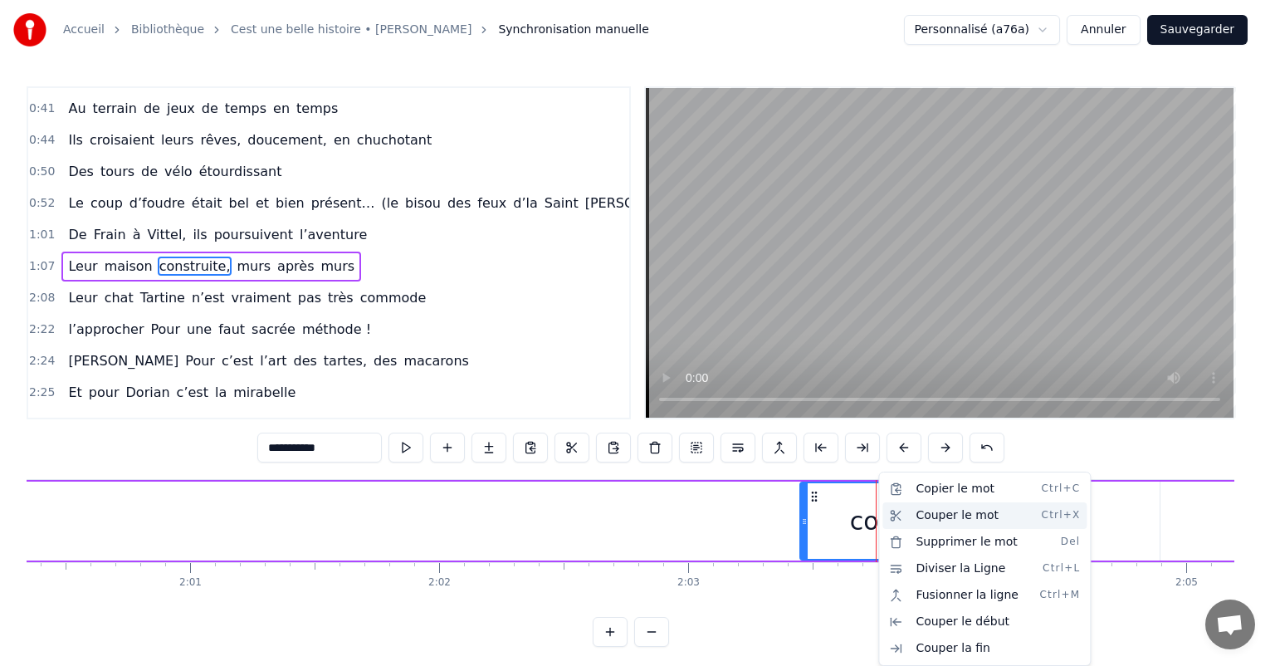
click at [933, 513] on div "Couper le mot Ctrl+X" at bounding box center [984, 515] width 204 height 27
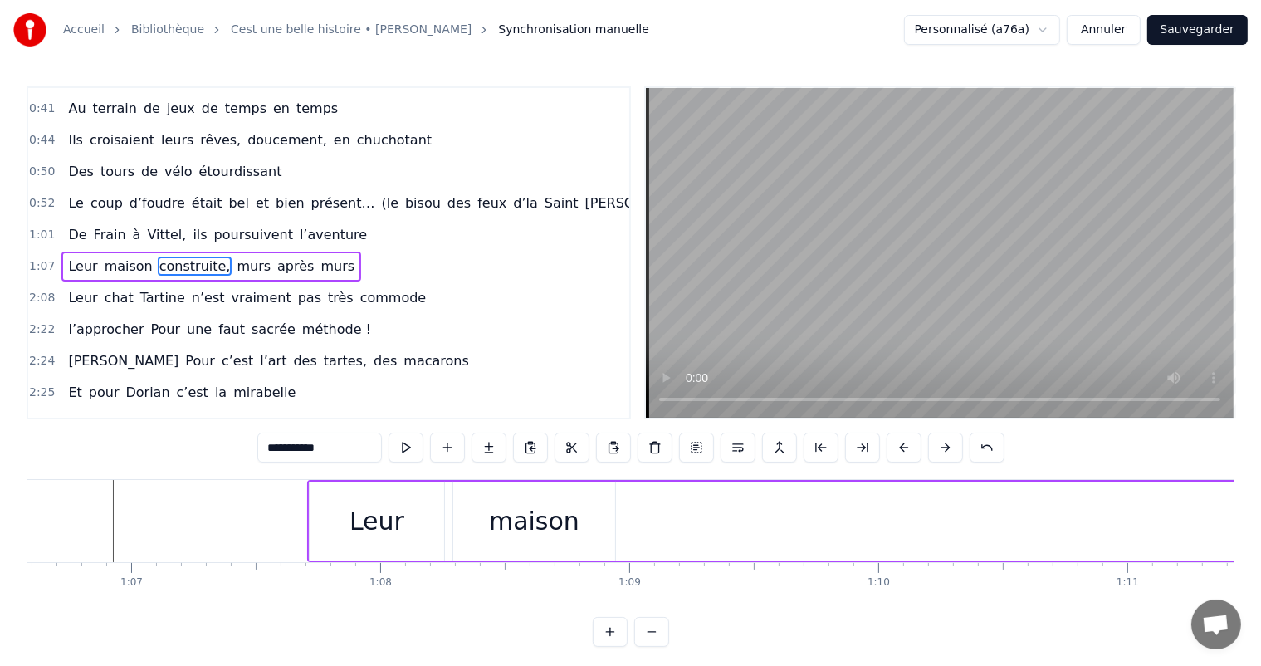
scroll to position [0, 16630]
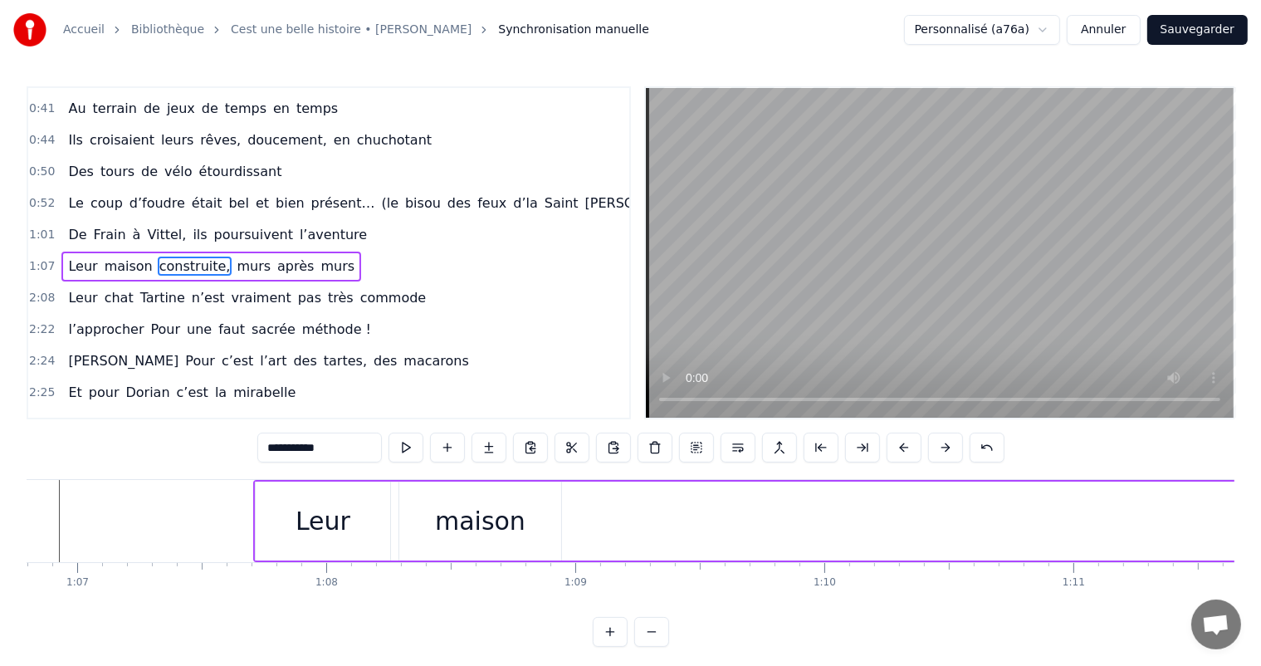
click at [604, 513] on div at bounding box center [604, 521] width 1 height 82
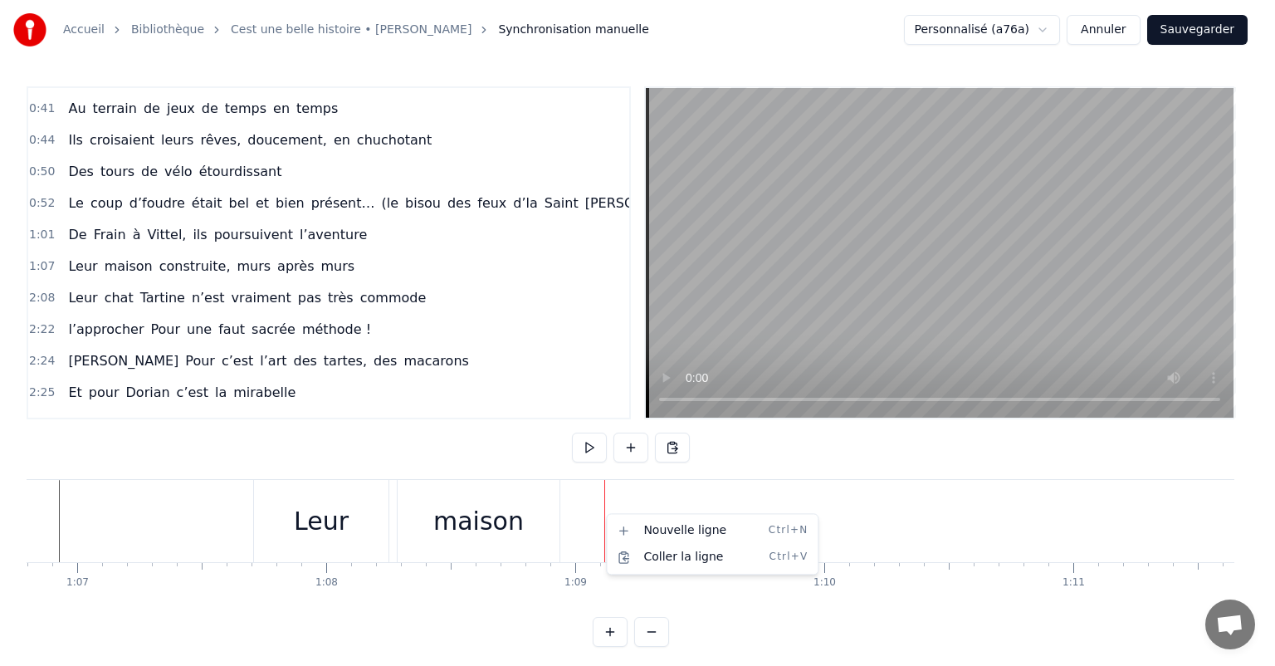
click at [578, 500] on html "Accueil Bibliothèque Cest une belle histoire • [PERSON_NAME] Synchronisation ma…" at bounding box center [637, 336] width 1275 height 673
click at [558, 481] on html "Accueil Bibliothèque Cest une belle histoire • [PERSON_NAME] Synchronisation ma…" at bounding box center [637, 336] width 1275 height 673
click at [511, 435] on html "Accueil Bibliothèque Cest une belle histoire • [PERSON_NAME] Synchronisation ma…" at bounding box center [637, 336] width 1275 height 673
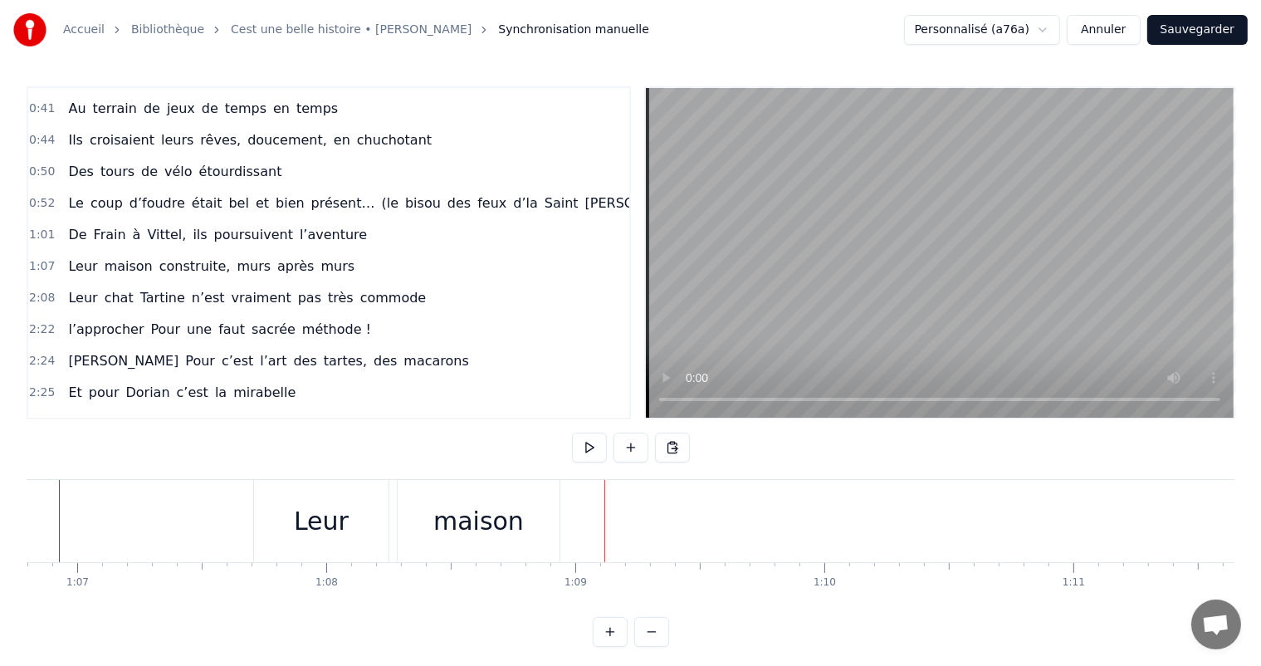
click at [544, 559] on div "maison" at bounding box center [478, 521] width 163 height 82
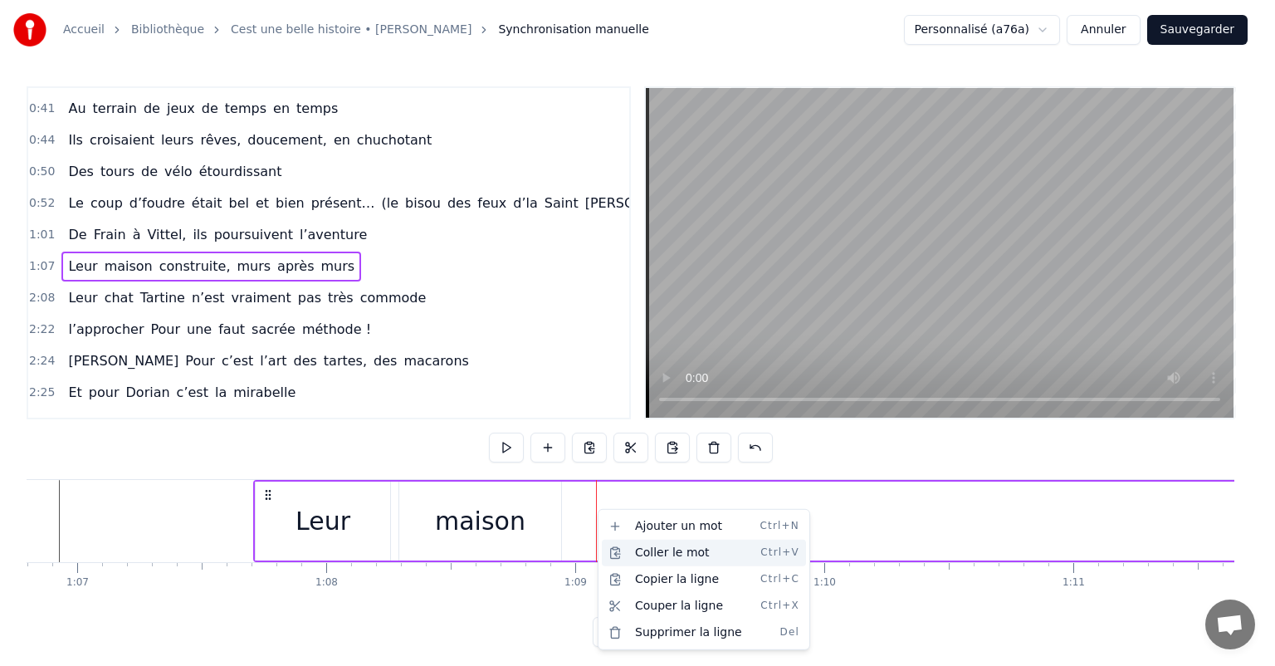
click at [649, 550] on div "Coller le mot Ctrl+V" at bounding box center [704, 552] width 204 height 27
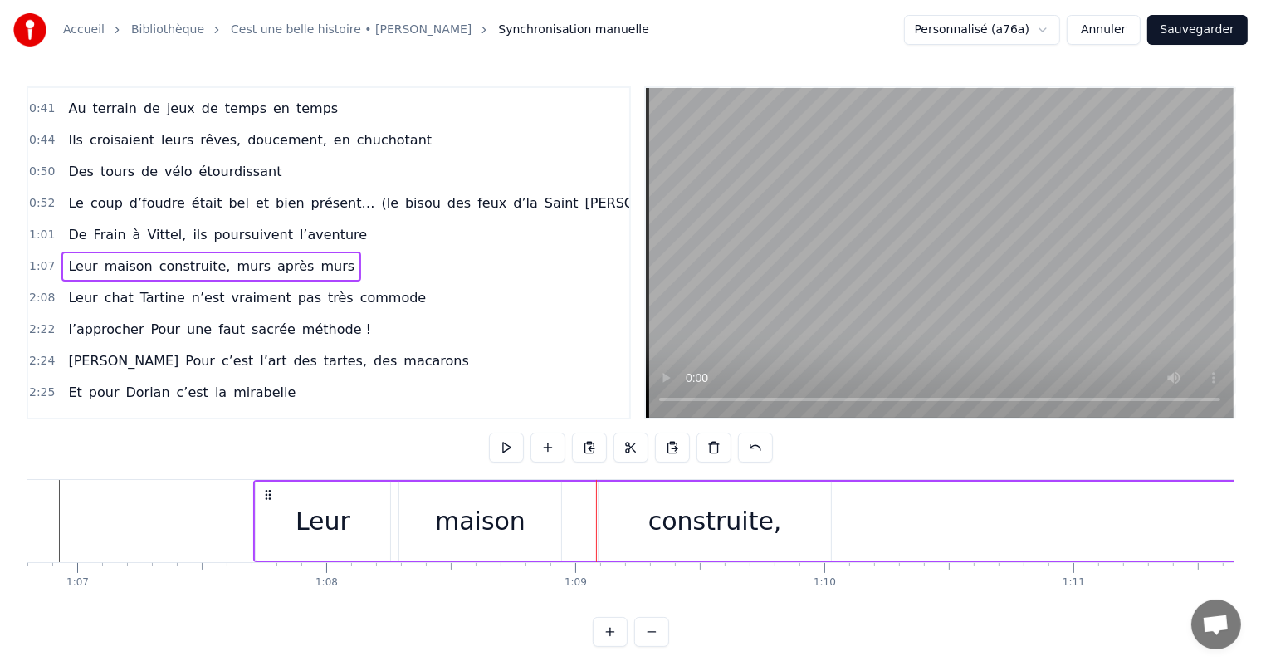
click at [642, 539] on div "construite," at bounding box center [714, 520] width 232 height 79
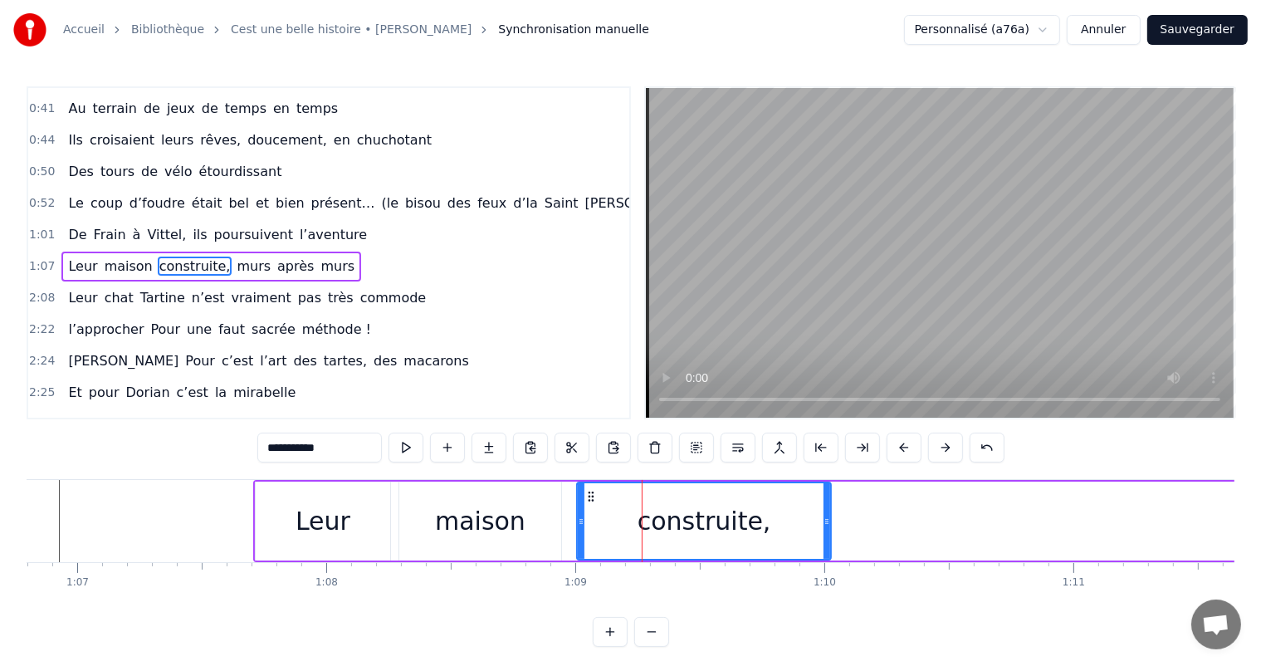
drag, startPoint x: 600, startPoint y: 521, endPoint x: 576, endPoint y: 521, distance: 24.1
click at [578, 521] on icon at bounding box center [581, 521] width 7 height 13
drag, startPoint x: 828, startPoint y: 518, endPoint x: 773, endPoint y: 513, distance: 55.0
click at [773, 513] on div at bounding box center [775, 521] width 7 height 76
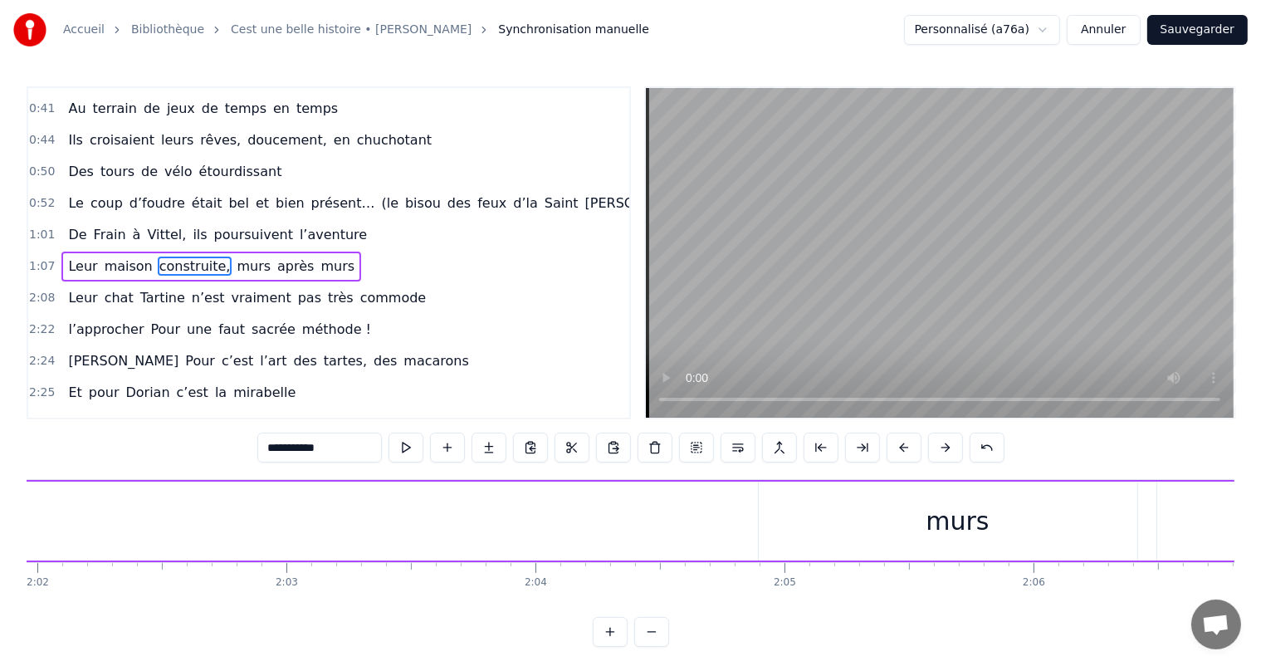
scroll to position [0, 30712]
click at [624, 537] on div "murs" at bounding box center [608, 520] width 63 height 37
type input "****"
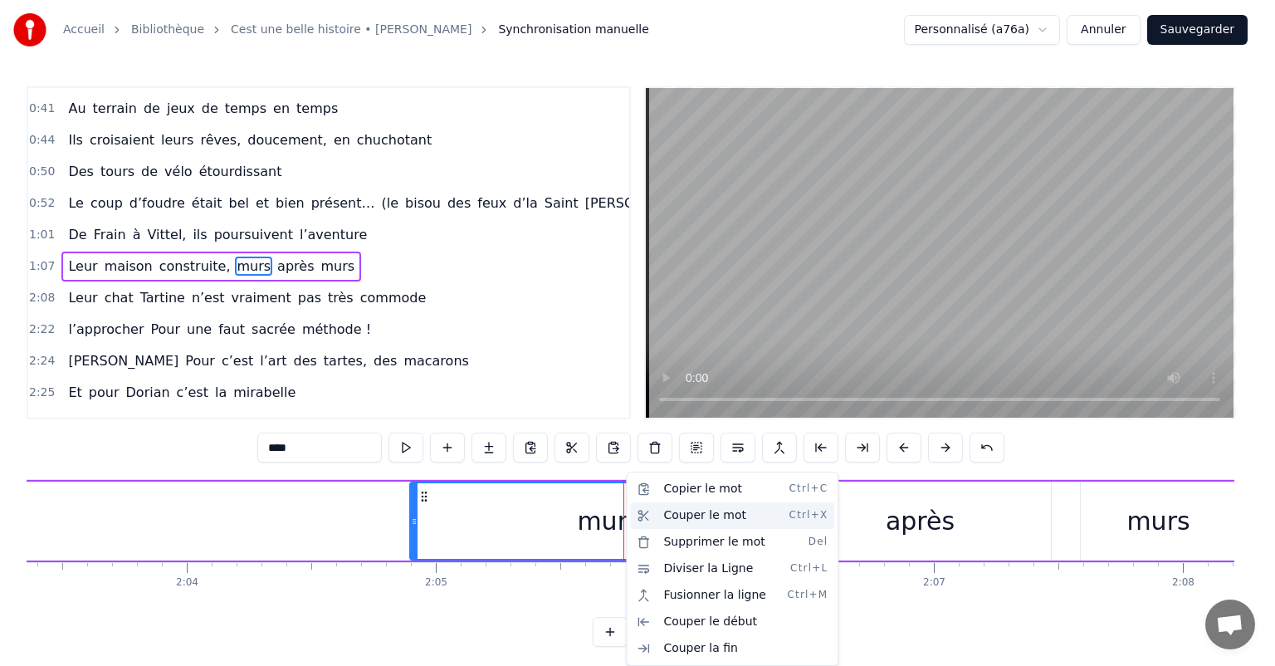
click at [685, 516] on div "Couper le mot Ctrl+X" at bounding box center [732, 515] width 204 height 27
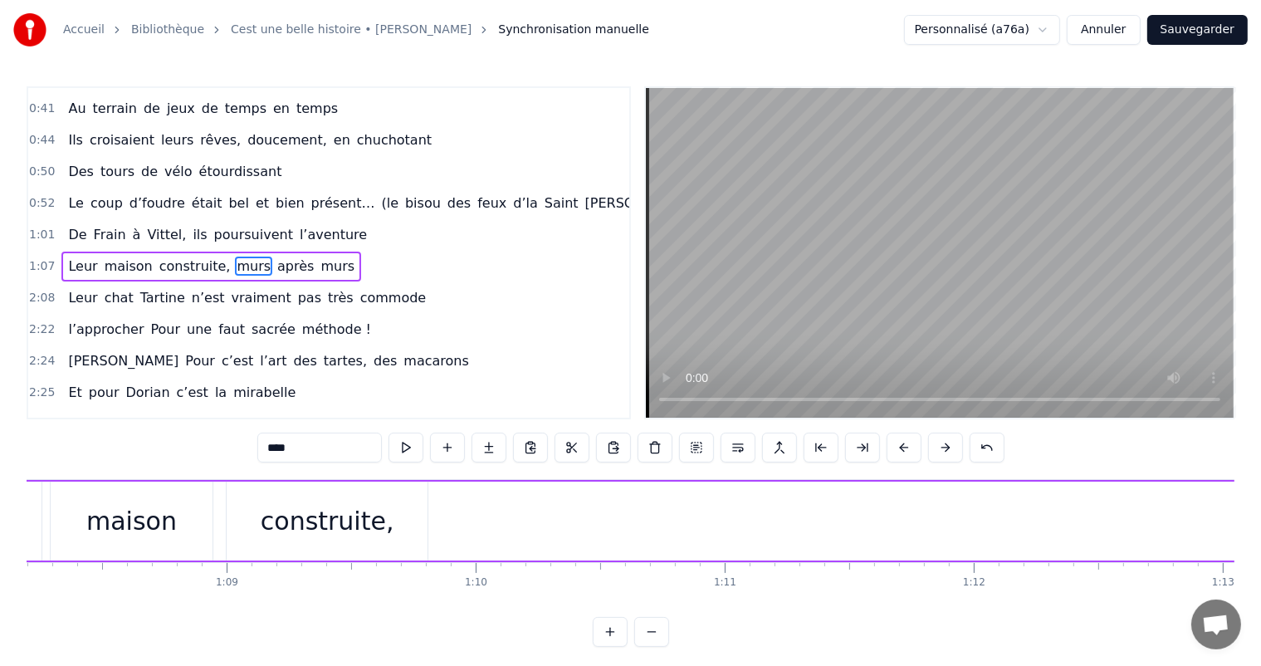
scroll to position [0, 16925]
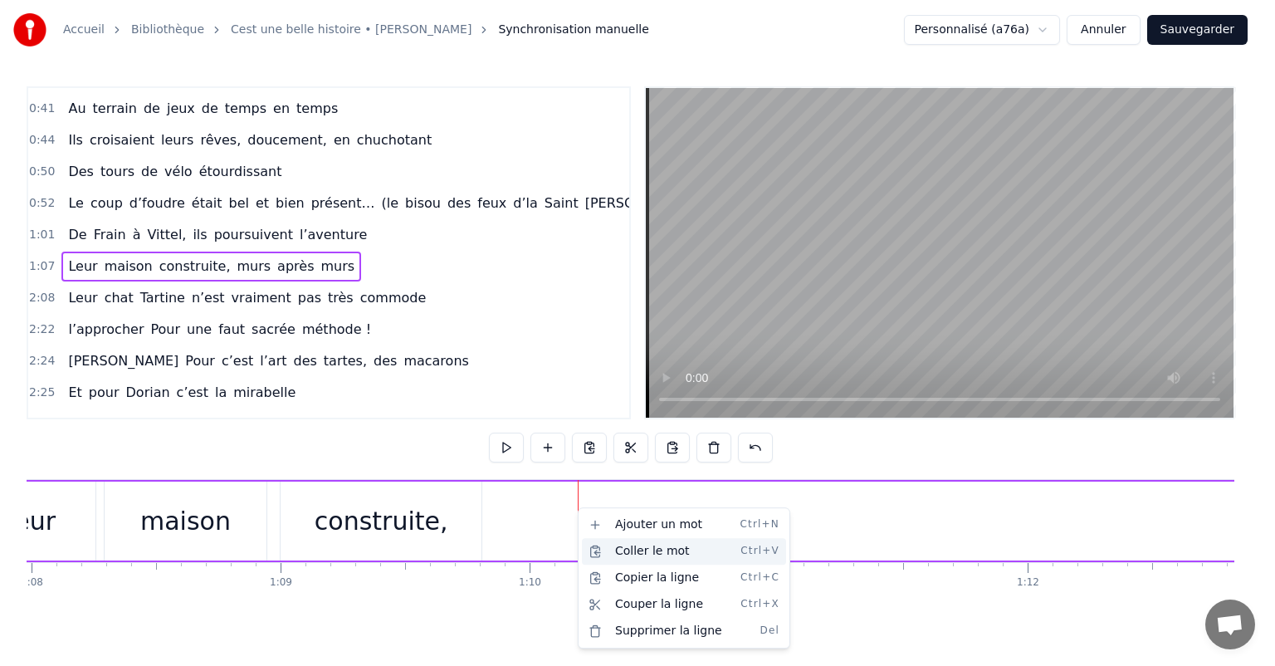
drag, startPoint x: 627, startPoint y: 548, endPoint x: 616, endPoint y: 536, distance: 16.4
click at [628, 549] on div "Coller le mot Ctrl+V" at bounding box center [684, 551] width 204 height 27
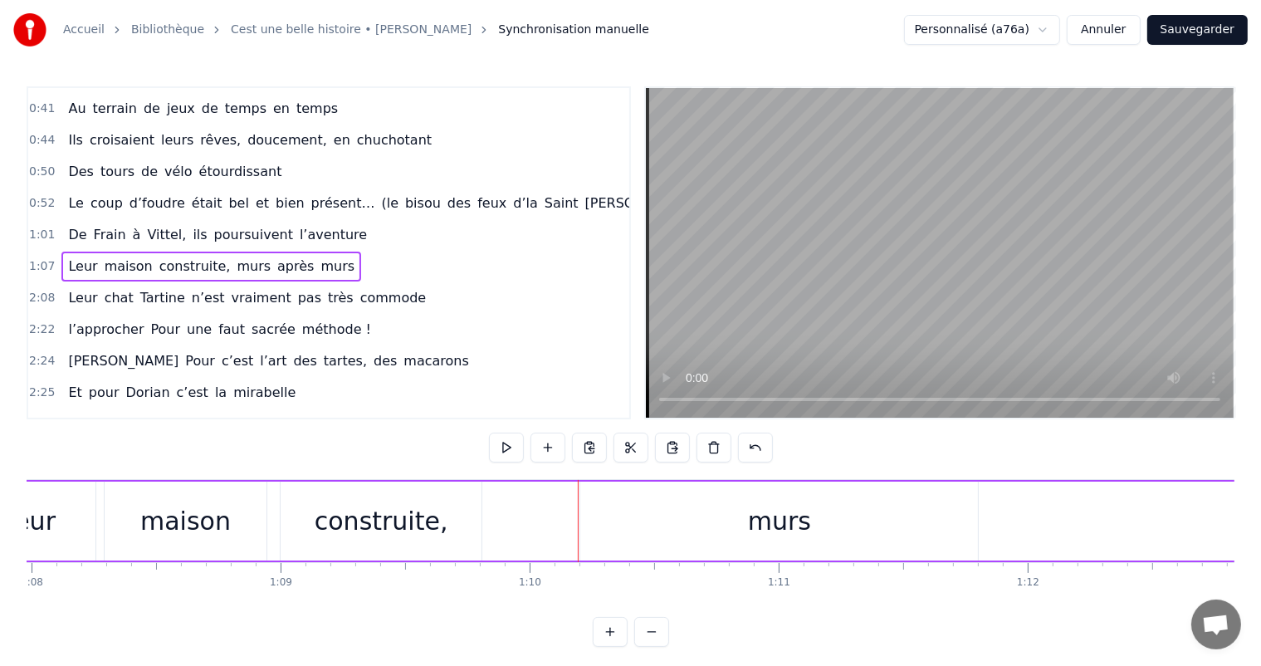
click at [676, 524] on div "murs" at bounding box center [779, 520] width 398 height 79
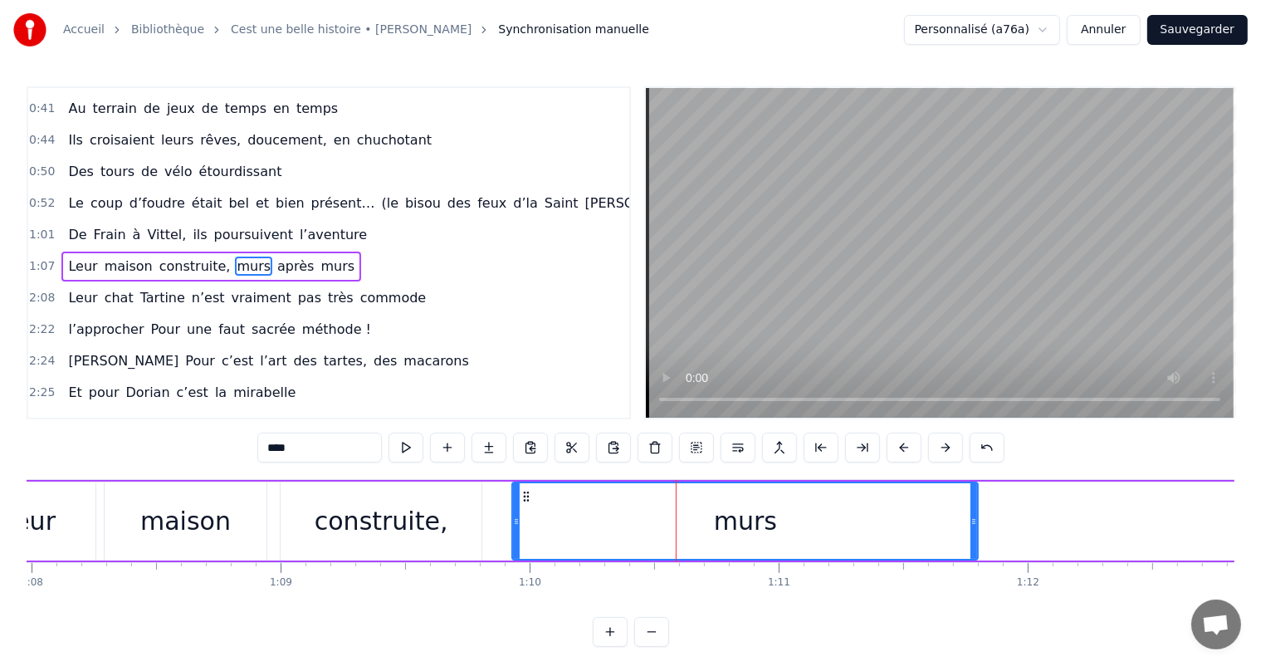
drag, startPoint x: 583, startPoint y: 516, endPoint x: 515, endPoint y: 518, distance: 68.1
click at [515, 518] on icon at bounding box center [516, 521] width 7 height 13
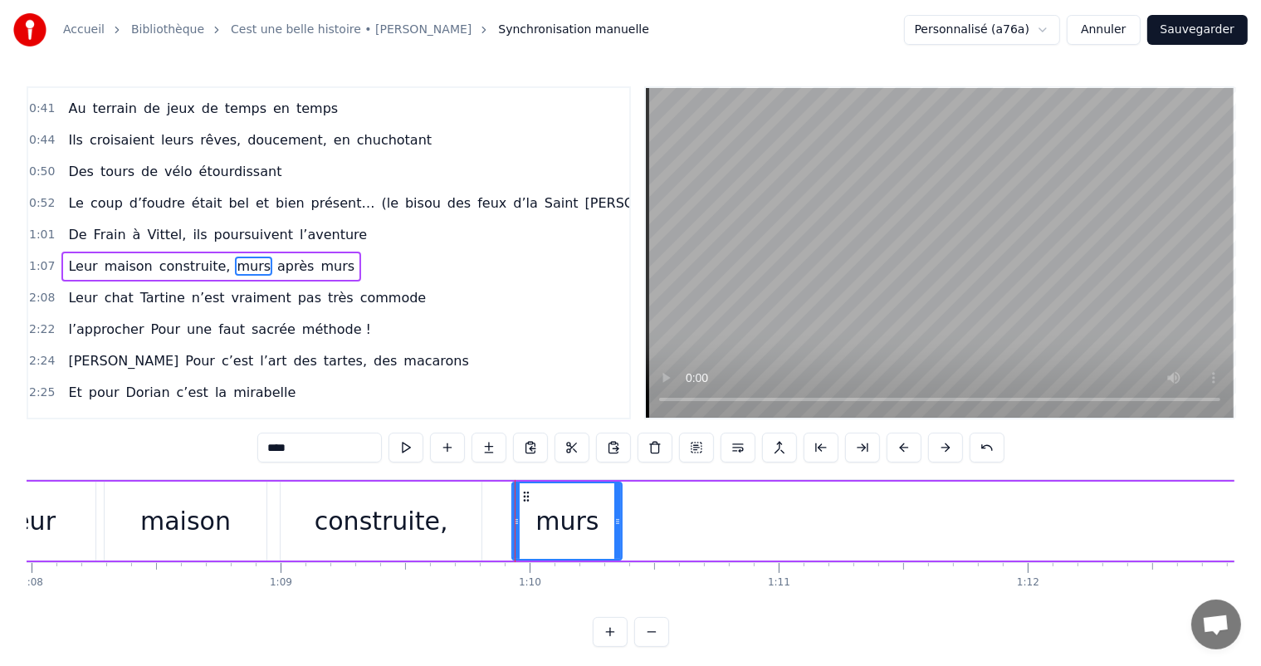
drag, startPoint x: 973, startPoint y: 513, endPoint x: 625, endPoint y: 541, distance: 349.7
click at [621, 541] on div at bounding box center [617, 521] width 7 height 76
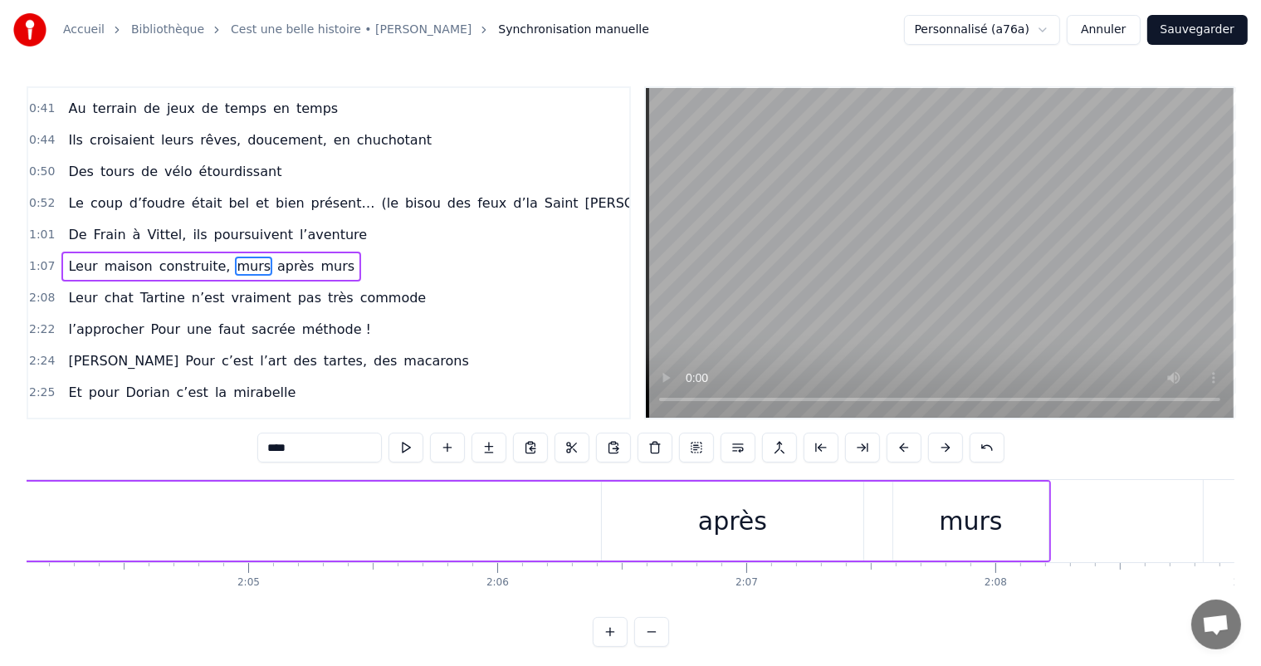
scroll to position [0, 31060]
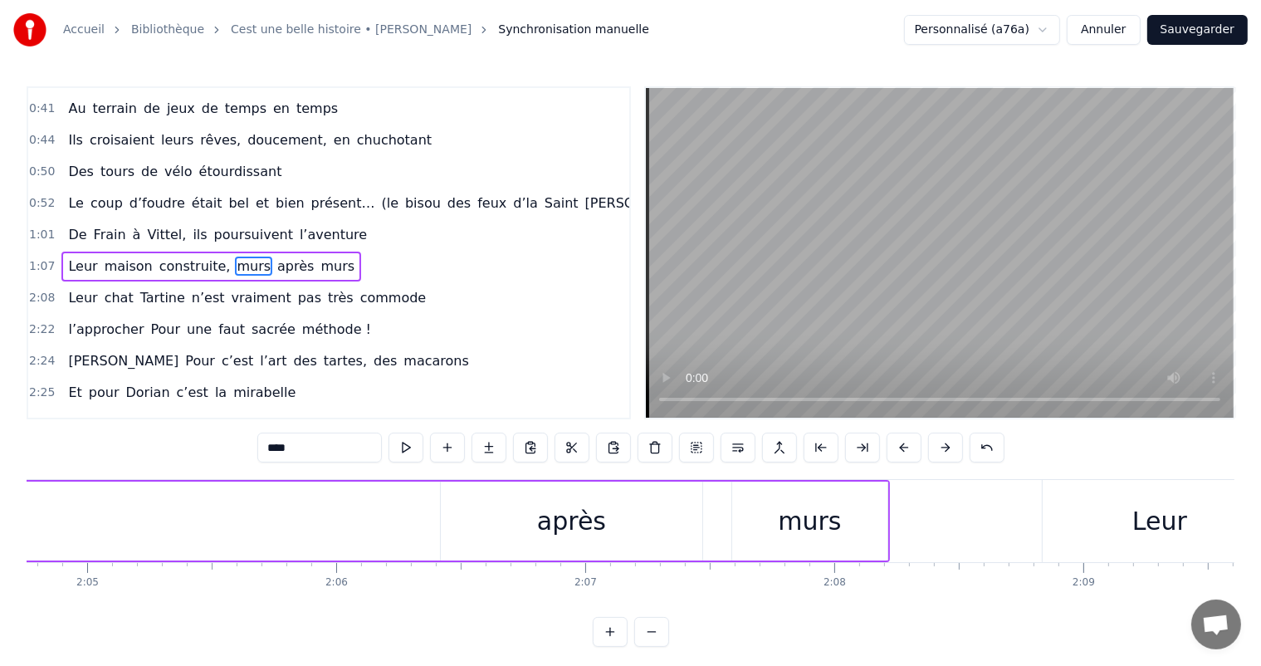
click at [554, 536] on div "après" at bounding box center [571, 520] width 69 height 37
type input "*****"
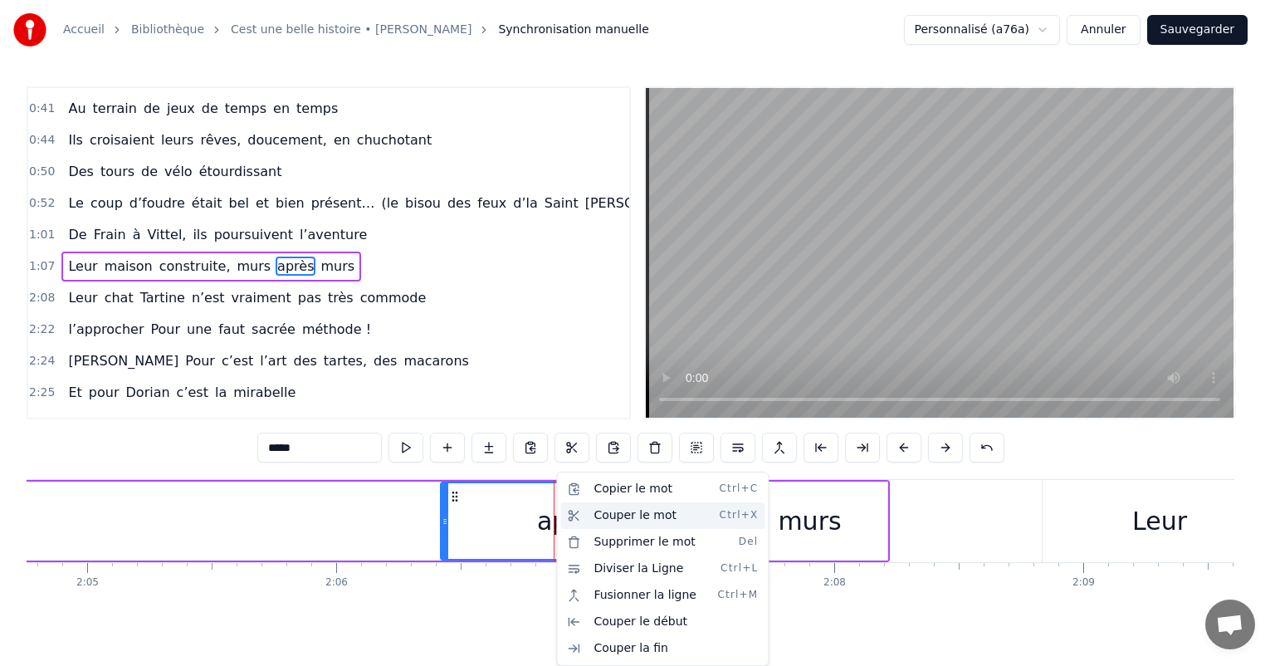
click at [614, 520] on div "Couper le mot Ctrl+X" at bounding box center [662, 515] width 204 height 27
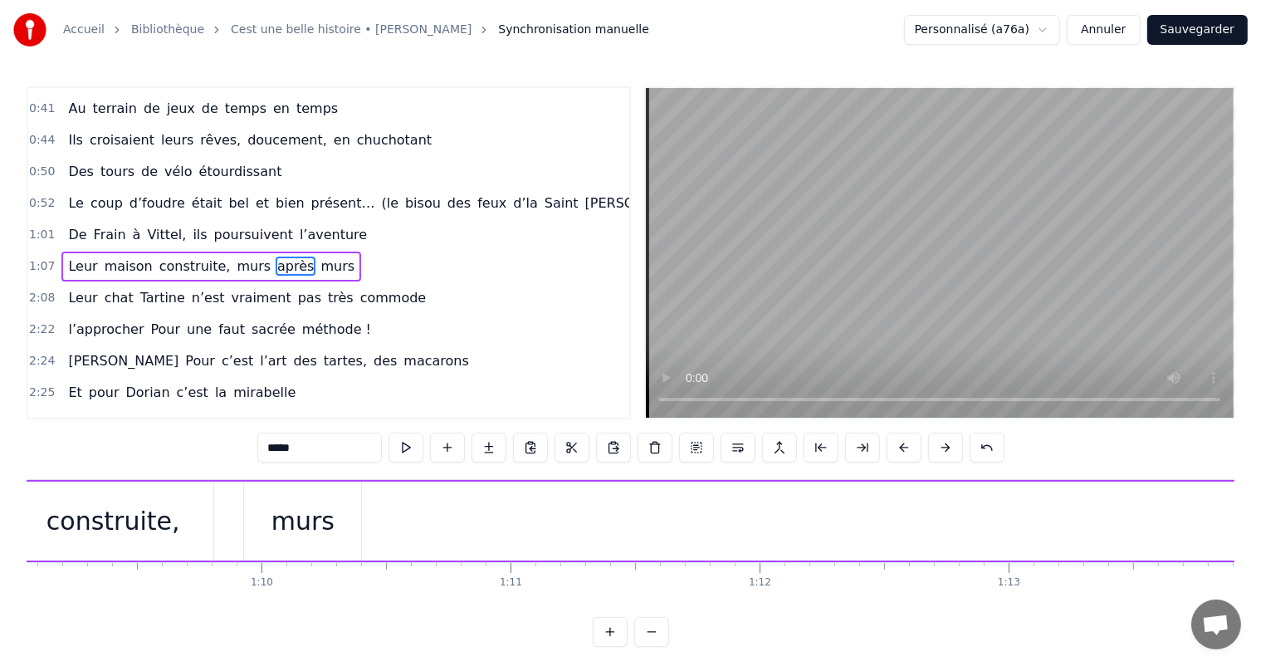
scroll to position [0, 17140]
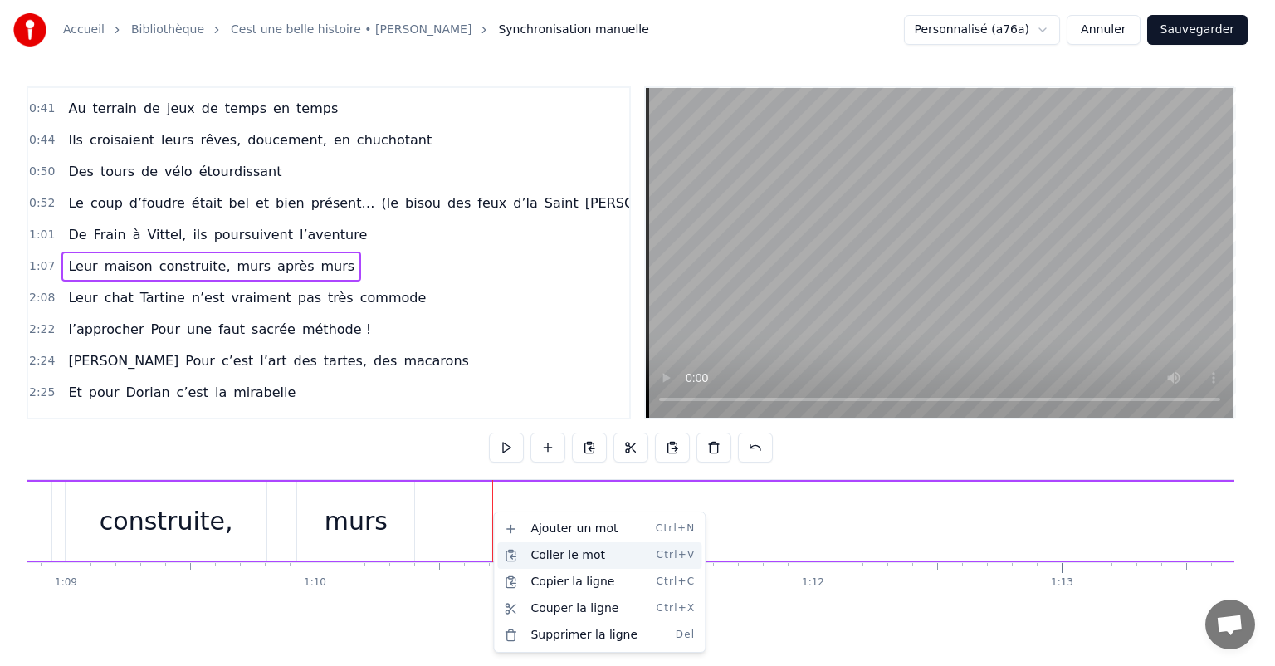
click at [554, 554] on div "Coller le mot Ctrl+V" at bounding box center [599, 555] width 204 height 27
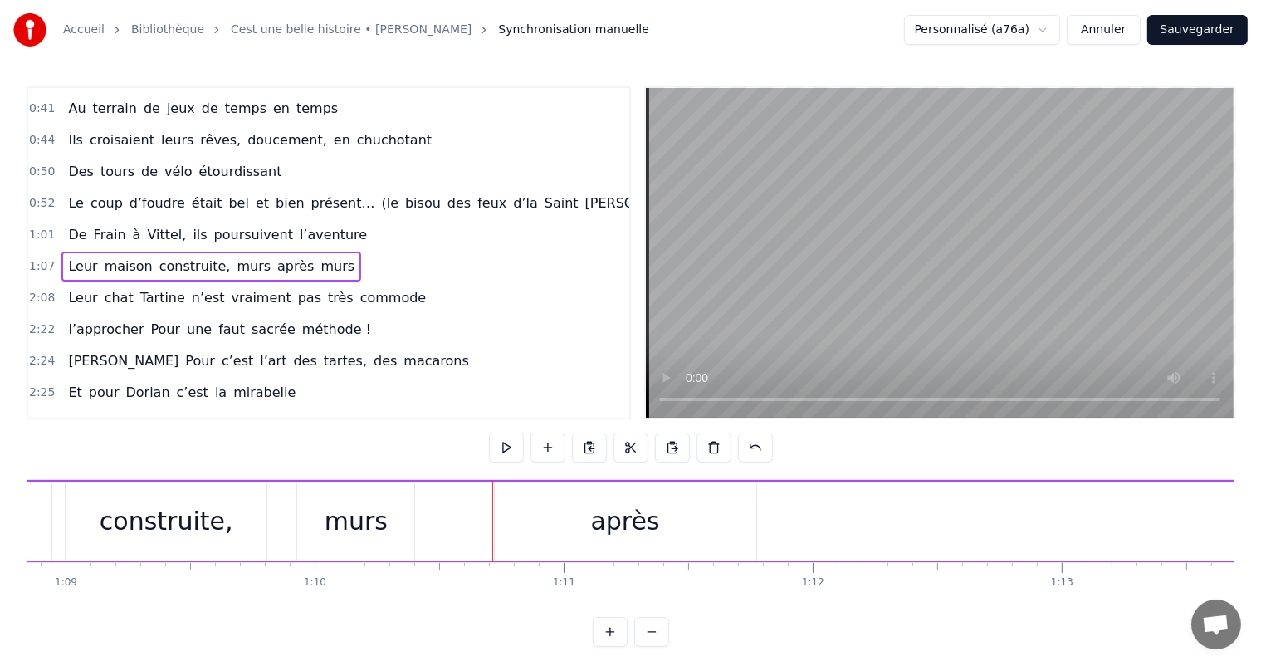
click at [515, 529] on div "après" at bounding box center [625, 520] width 261 height 79
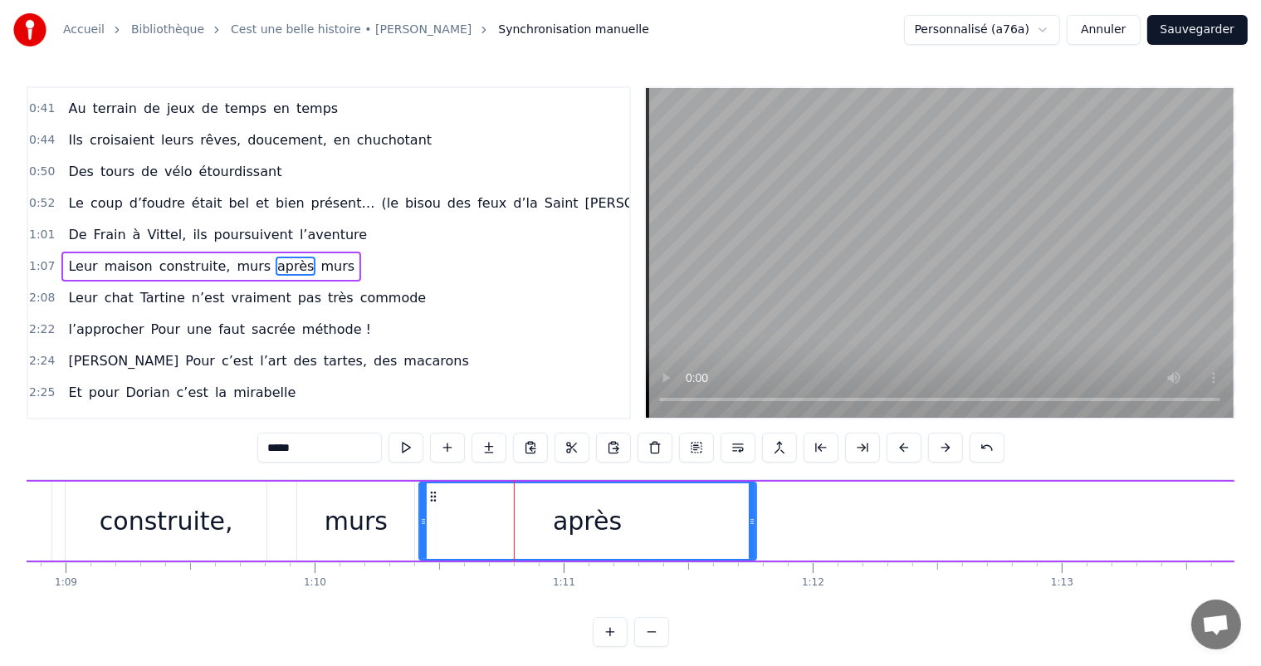
drag, startPoint x: 495, startPoint y: 517, endPoint x: 416, endPoint y: 513, distance: 78.9
click at [420, 513] on div at bounding box center [423, 521] width 7 height 76
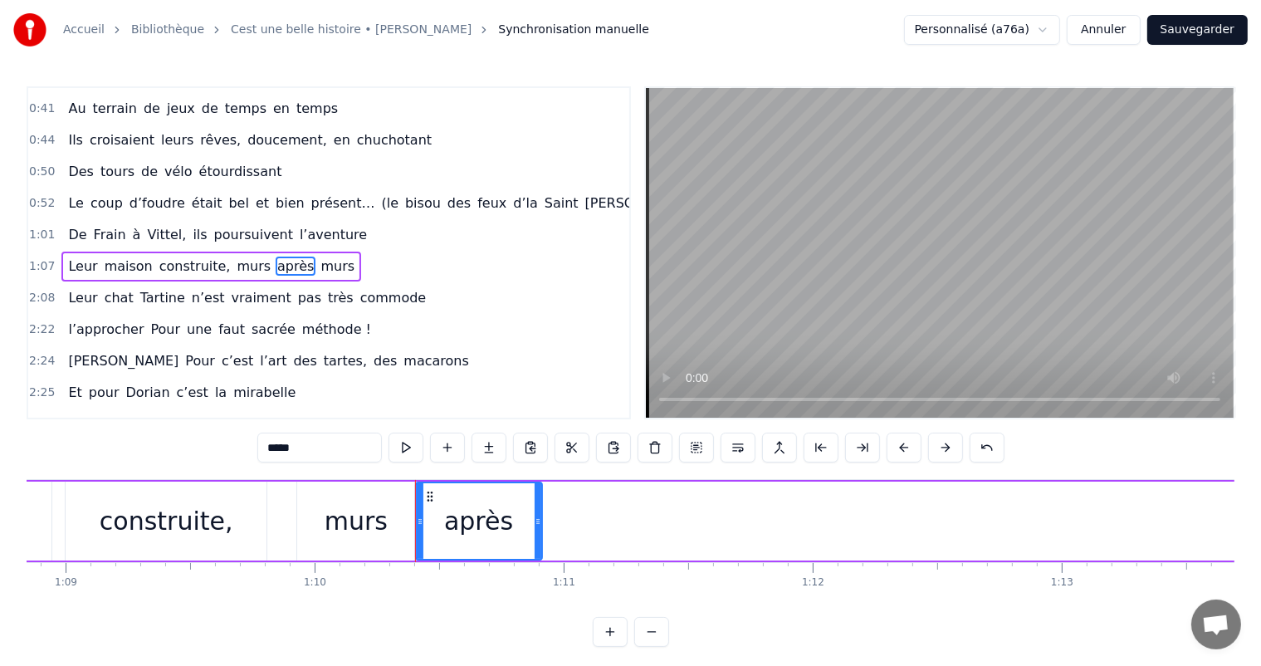
drag, startPoint x: 750, startPoint y: 509, endPoint x: 534, endPoint y: 524, distance: 216.3
click at [537, 524] on div at bounding box center [537, 521] width 7 height 76
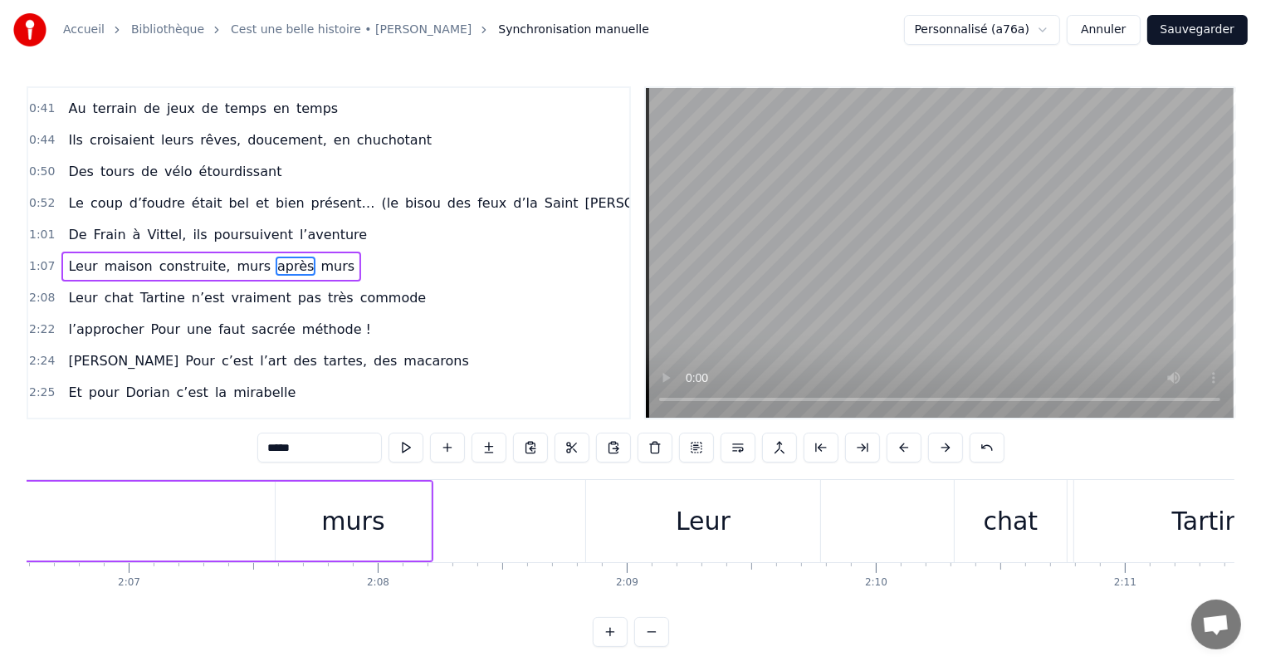
scroll to position [0, 31489]
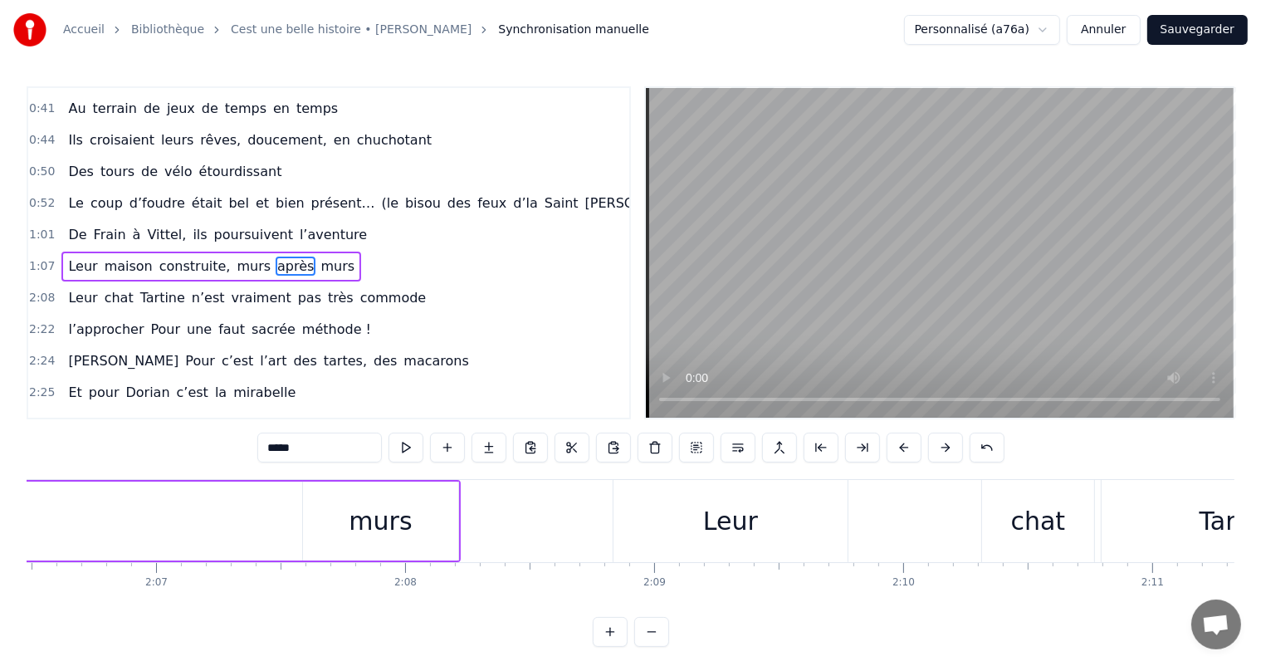
click at [388, 518] on div "murs" at bounding box center [380, 520] width 63 height 37
type input "****"
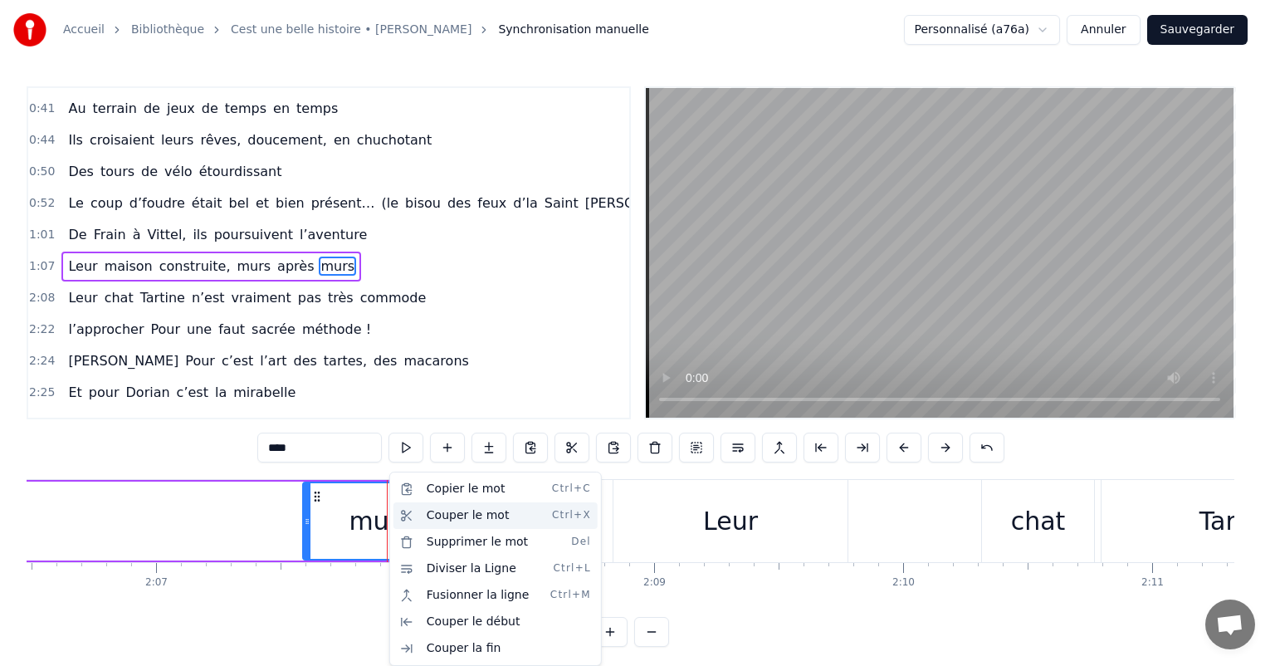
click at [430, 514] on div "Couper le mot Ctrl+X" at bounding box center [495, 515] width 204 height 27
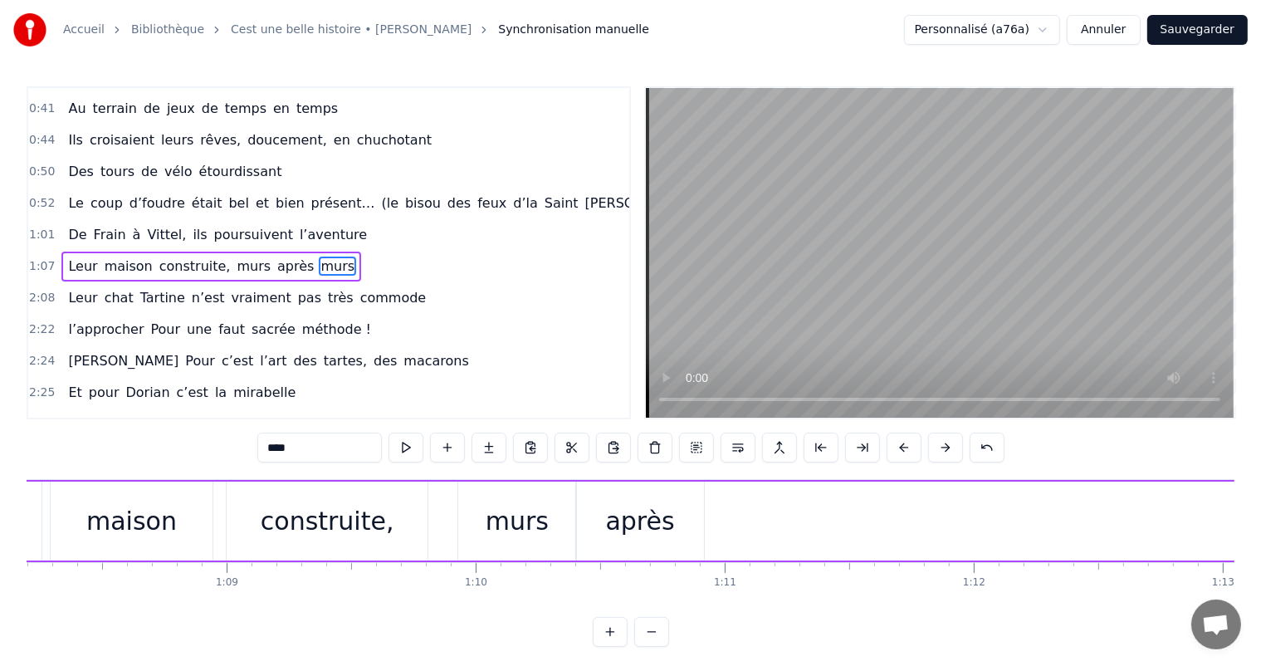
scroll to position [0, 17112]
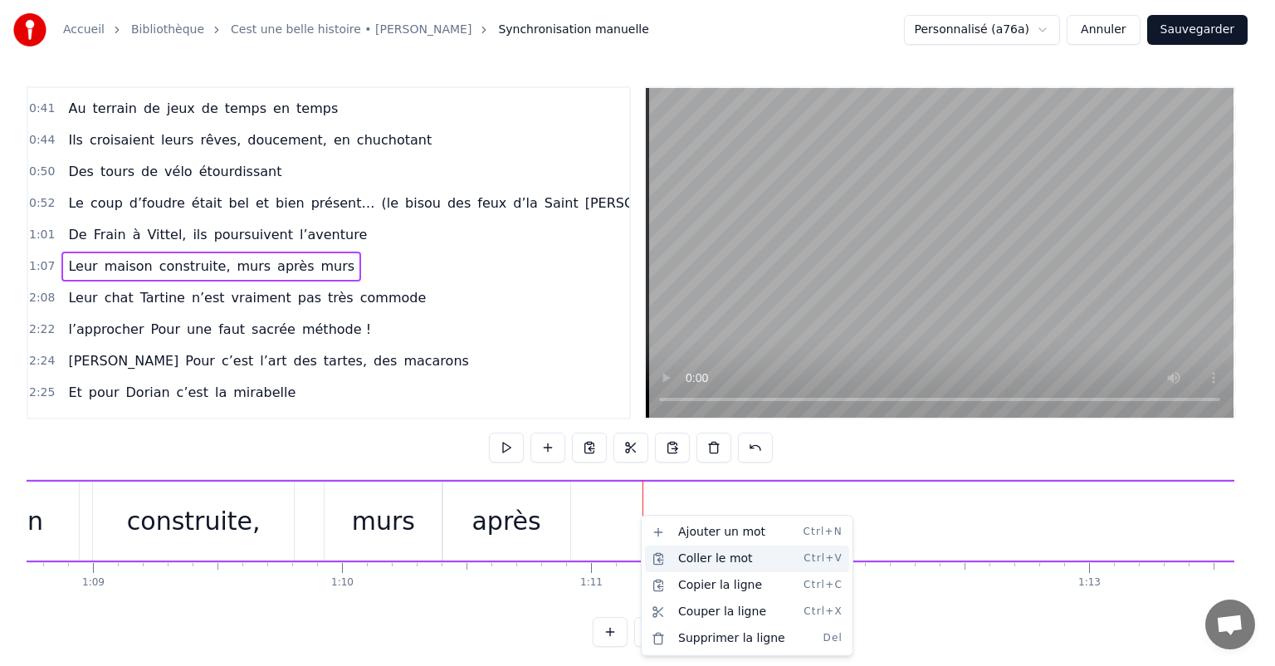
click at [690, 552] on div "Coller le mot Ctrl+V" at bounding box center [747, 558] width 204 height 27
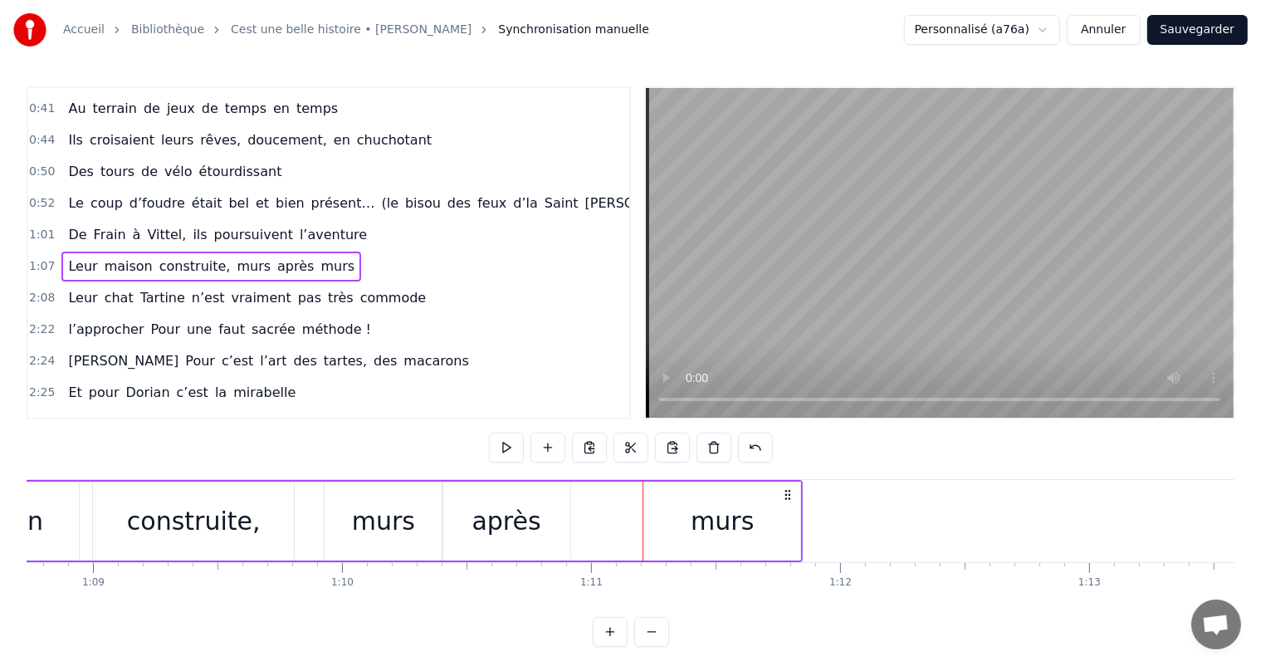
click at [663, 524] on div "murs" at bounding box center [722, 520] width 155 height 79
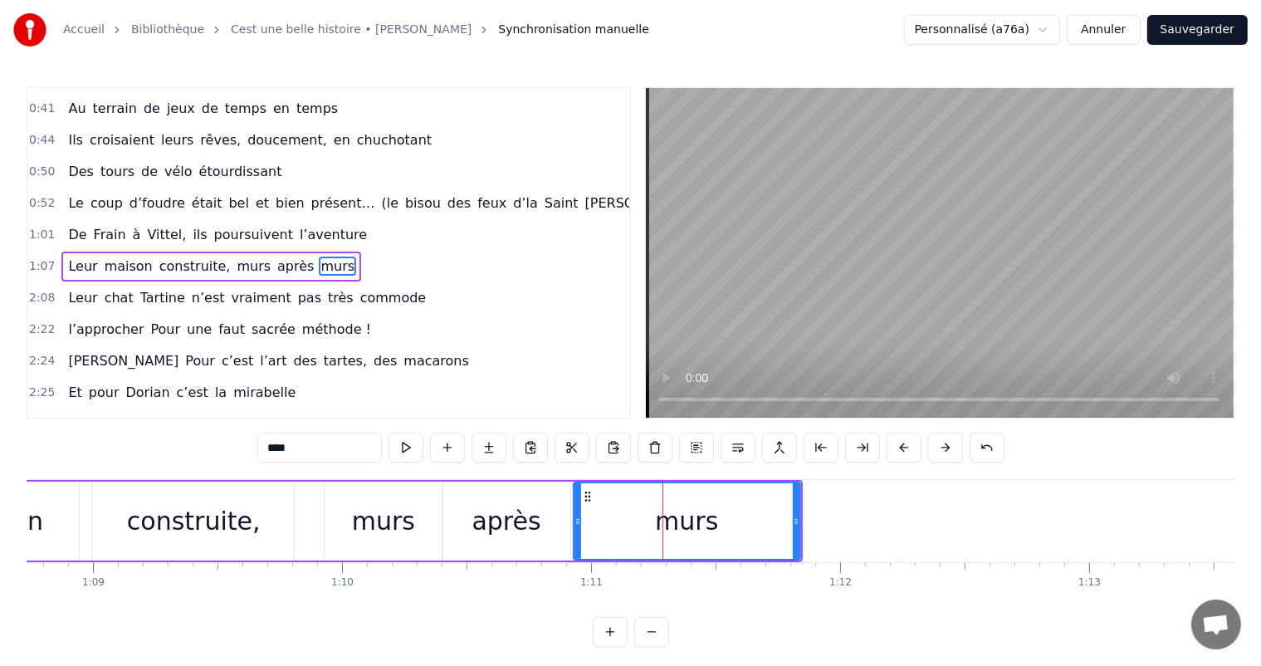
drag, startPoint x: 647, startPoint y: 521, endPoint x: 671, endPoint y: 507, distance: 27.2
click at [577, 515] on icon at bounding box center [577, 521] width 7 height 13
drag, startPoint x: 793, startPoint y: 500, endPoint x: 724, endPoint y: 510, distance: 69.6
click at [726, 510] on div at bounding box center [729, 521] width 7 height 76
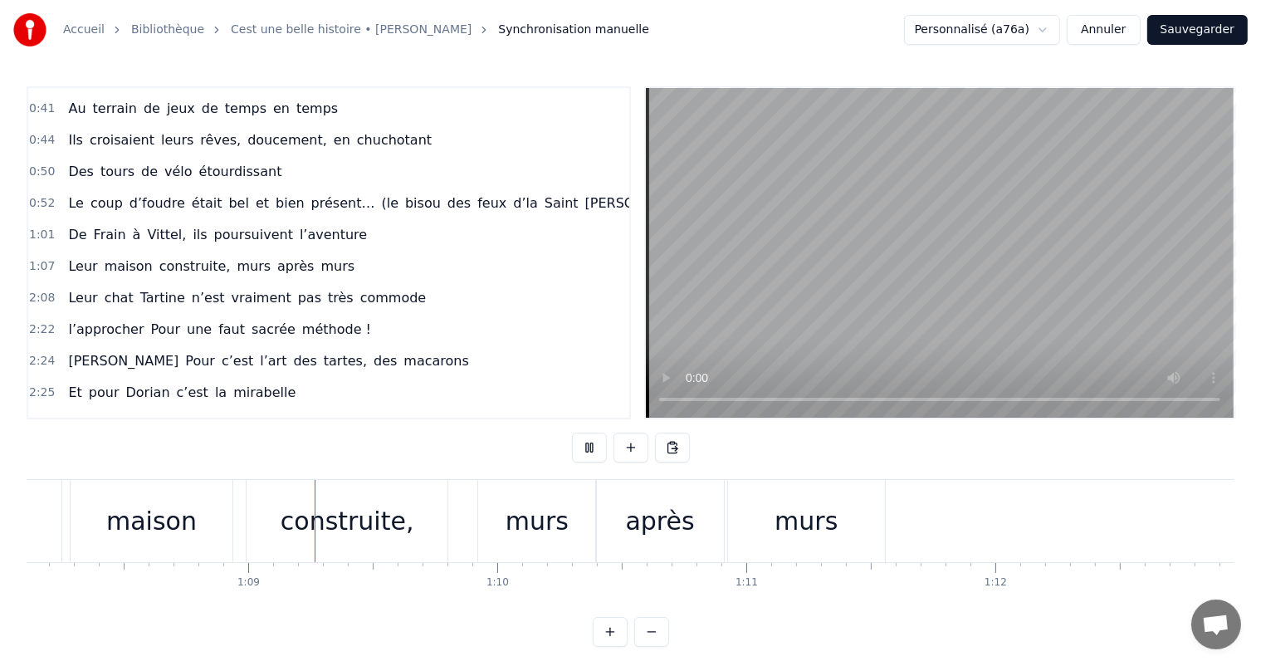
scroll to position [0, 16989]
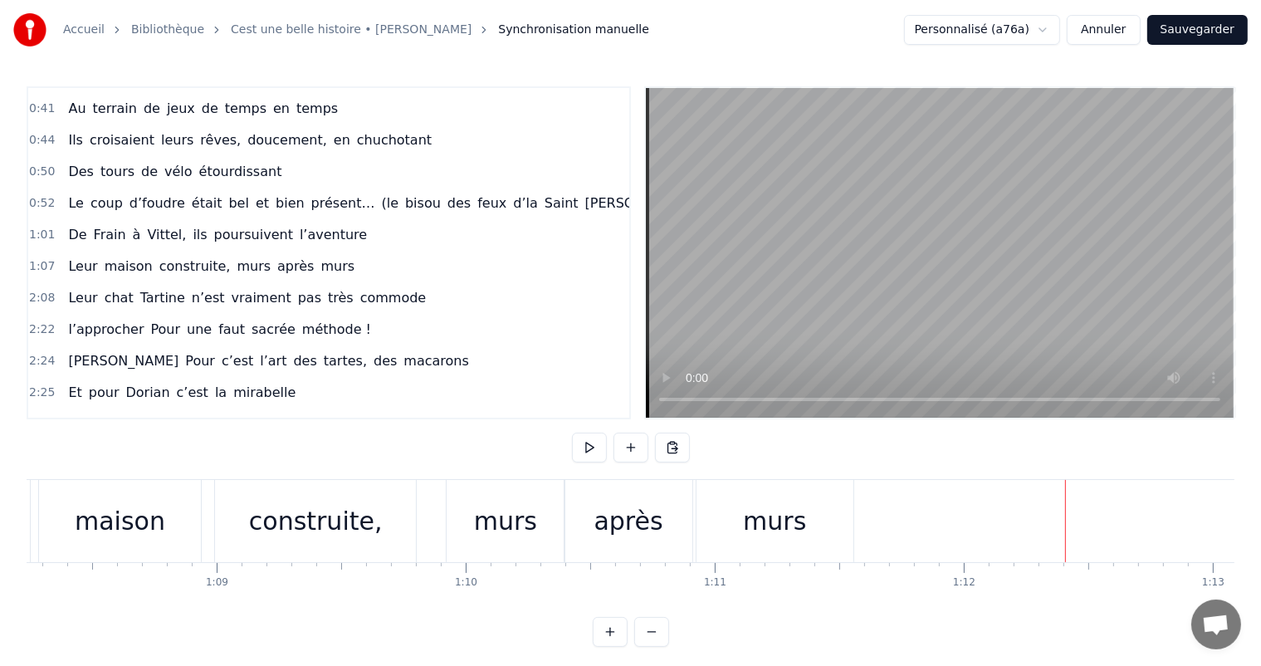
click at [446, 524] on div "murs" at bounding box center [504, 521] width 117 height 82
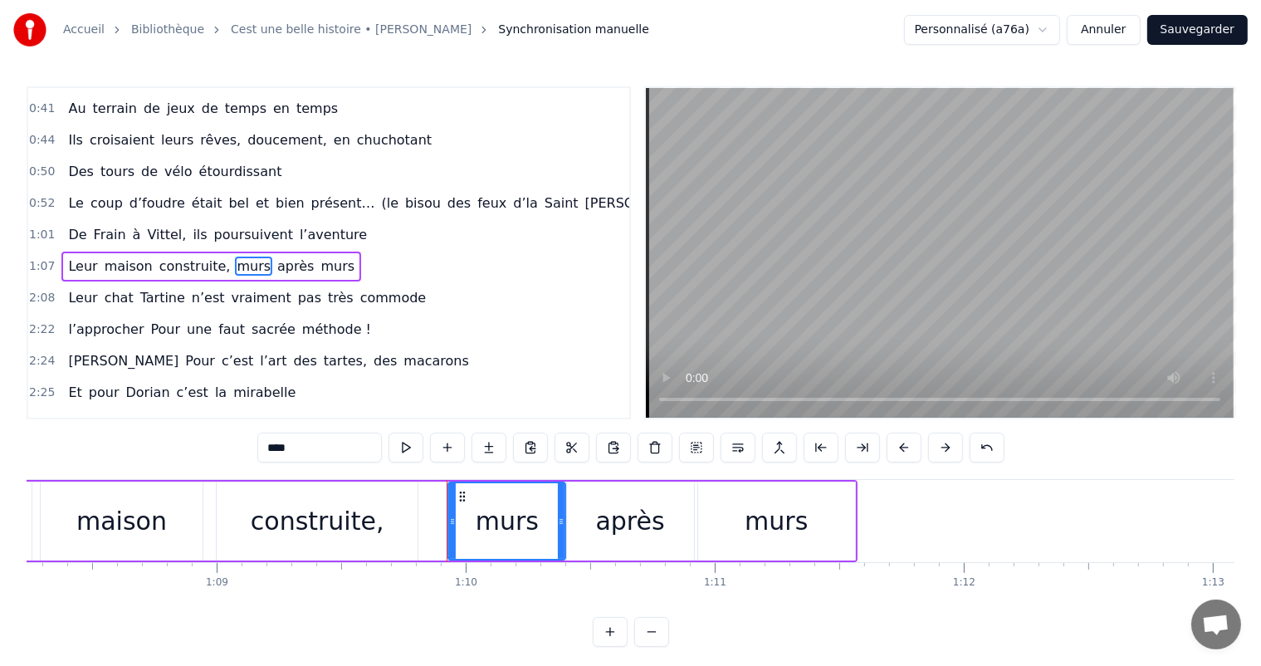
click at [413, 521] on div "construite," at bounding box center [317, 520] width 201 height 79
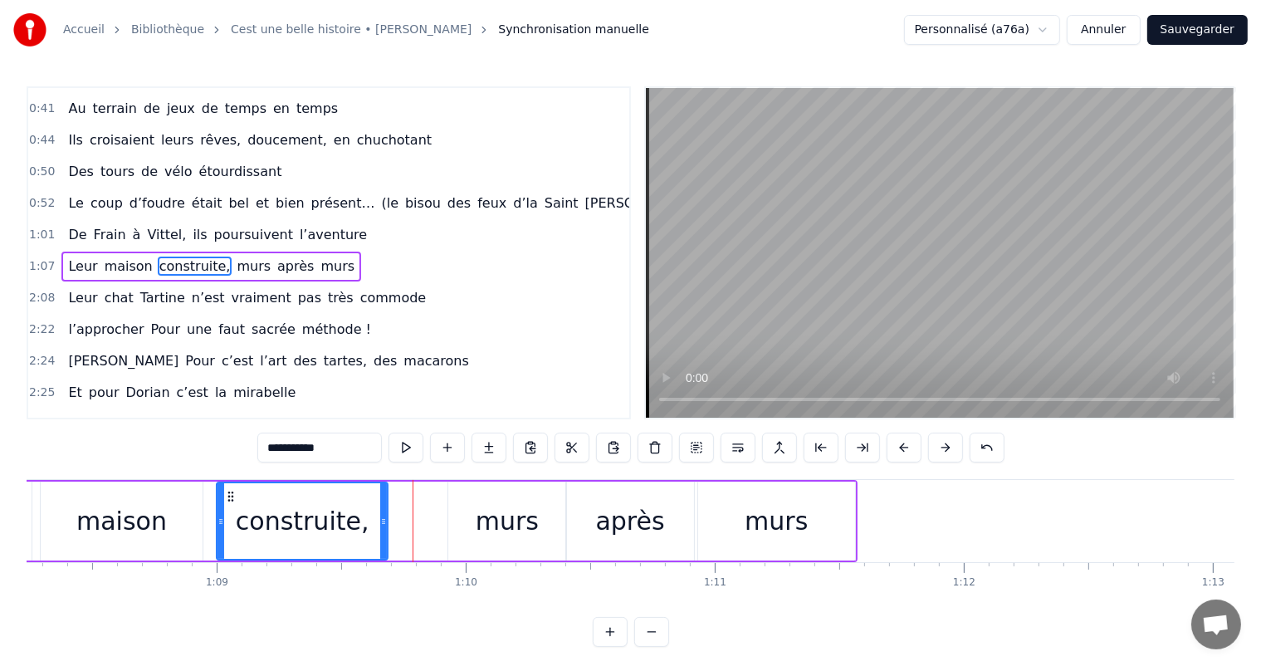
drag, startPoint x: 416, startPoint y: 524, endPoint x: 386, endPoint y: 518, distance: 30.4
click at [386, 518] on icon at bounding box center [383, 521] width 7 height 13
click at [468, 534] on div "murs" at bounding box center [506, 520] width 117 height 79
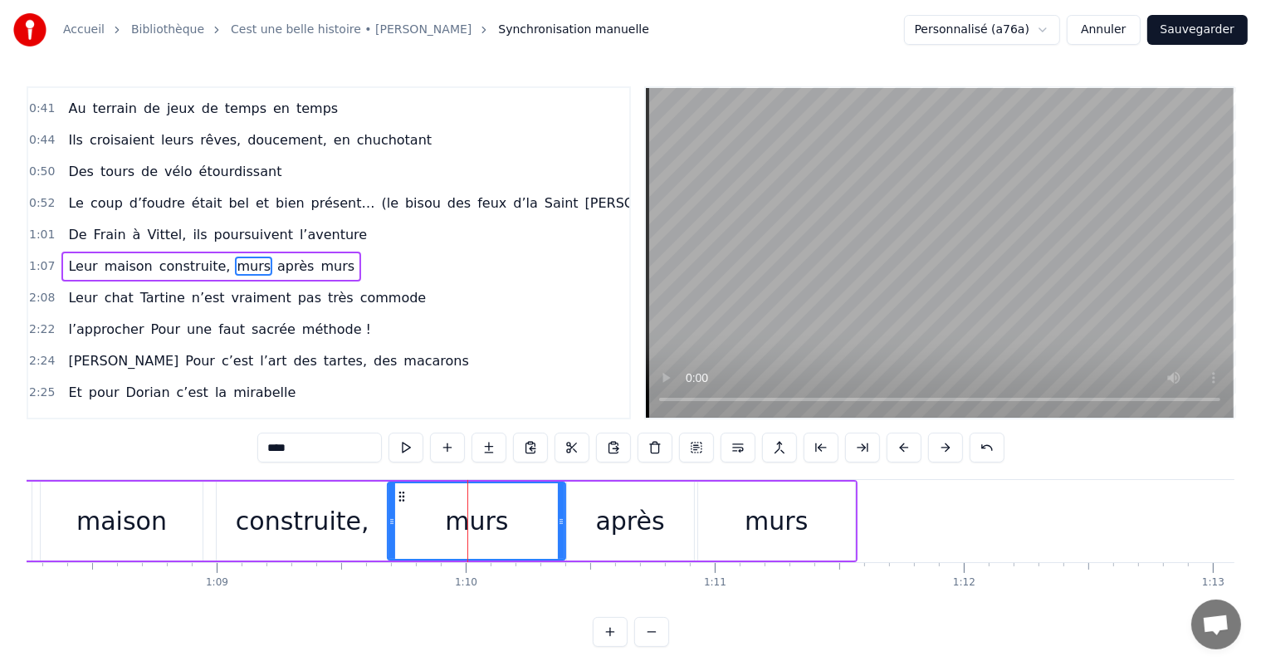
drag, startPoint x: 450, startPoint y: 520, endPoint x: 387, endPoint y: 514, distance: 63.4
click at [388, 515] on icon at bounding box center [391, 521] width 7 height 13
drag, startPoint x: 562, startPoint y: 515, endPoint x: 490, endPoint y: 515, distance: 72.2
click at [490, 515] on icon at bounding box center [488, 521] width 7 height 13
click at [566, 517] on div "après" at bounding box center [630, 520] width 129 height 79
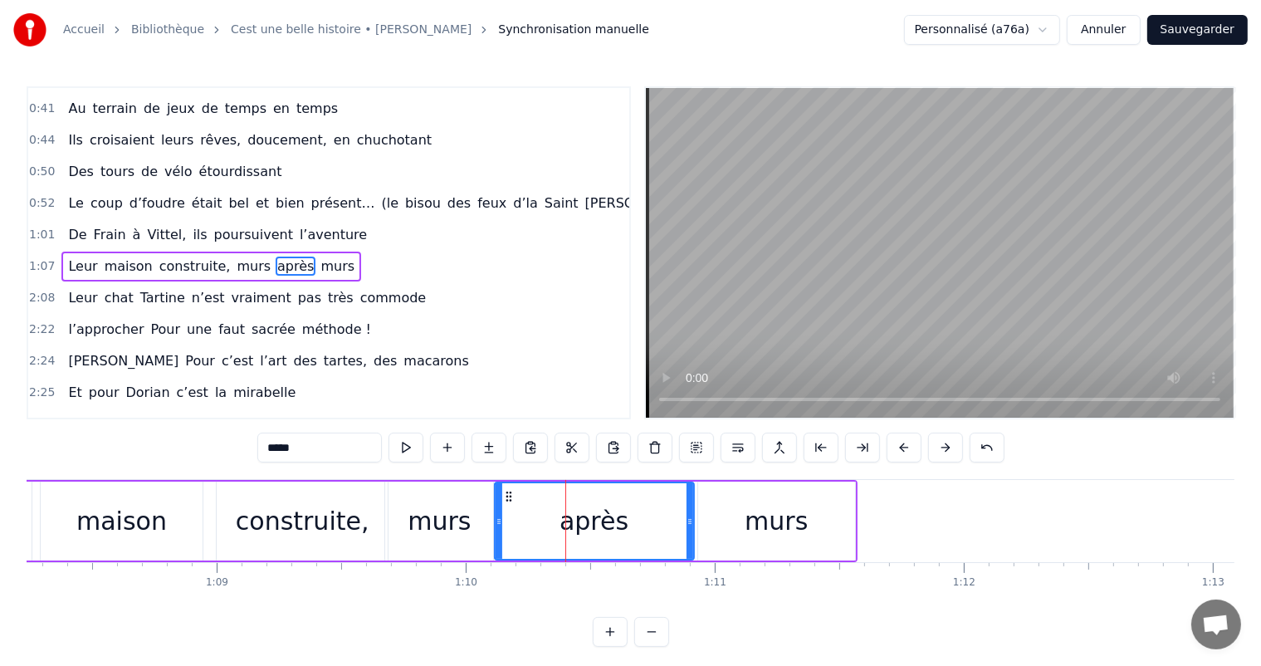
drag, startPoint x: 571, startPoint y: 517, endPoint x: 665, endPoint y: 503, distance: 94.8
click at [496, 513] on div at bounding box center [498, 521] width 7 height 76
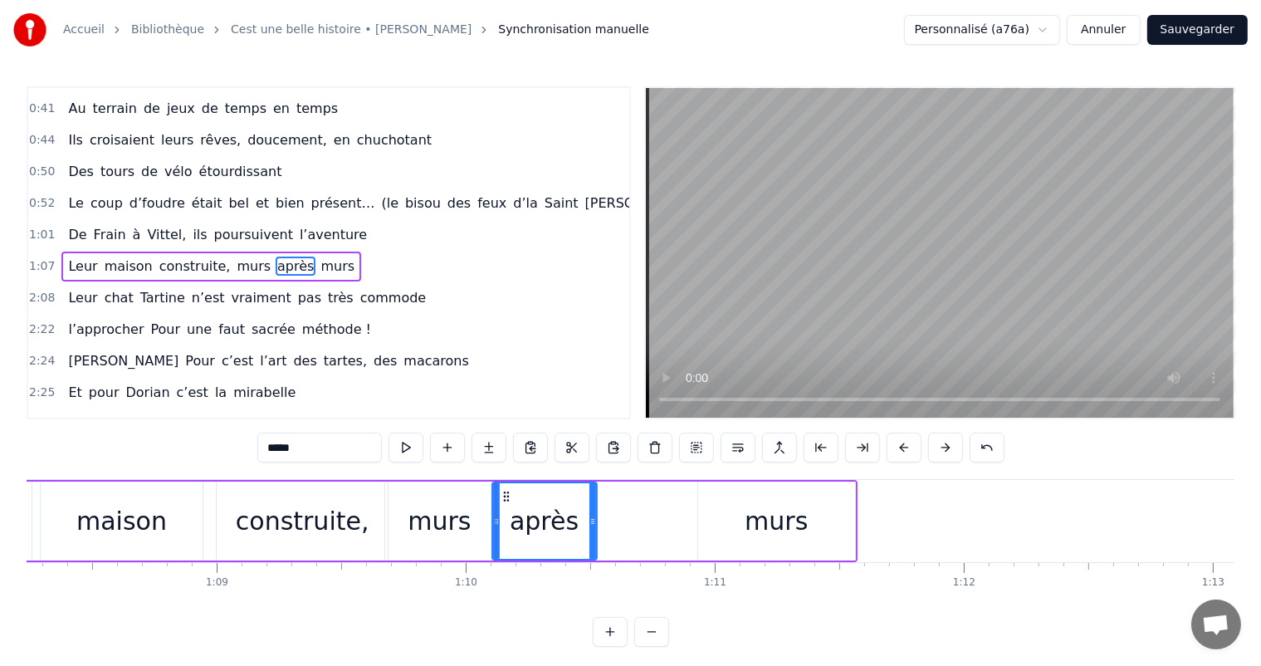
drag, startPoint x: 686, startPoint y: 510, endPoint x: 591, endPoint y: 501, distance: 95.8
click at [590, 501] on div at bounding box center [592, 521] width 7 height 76
click at [707, 515] on div "murs" at bounding box center [776, 520] width 157 height 79
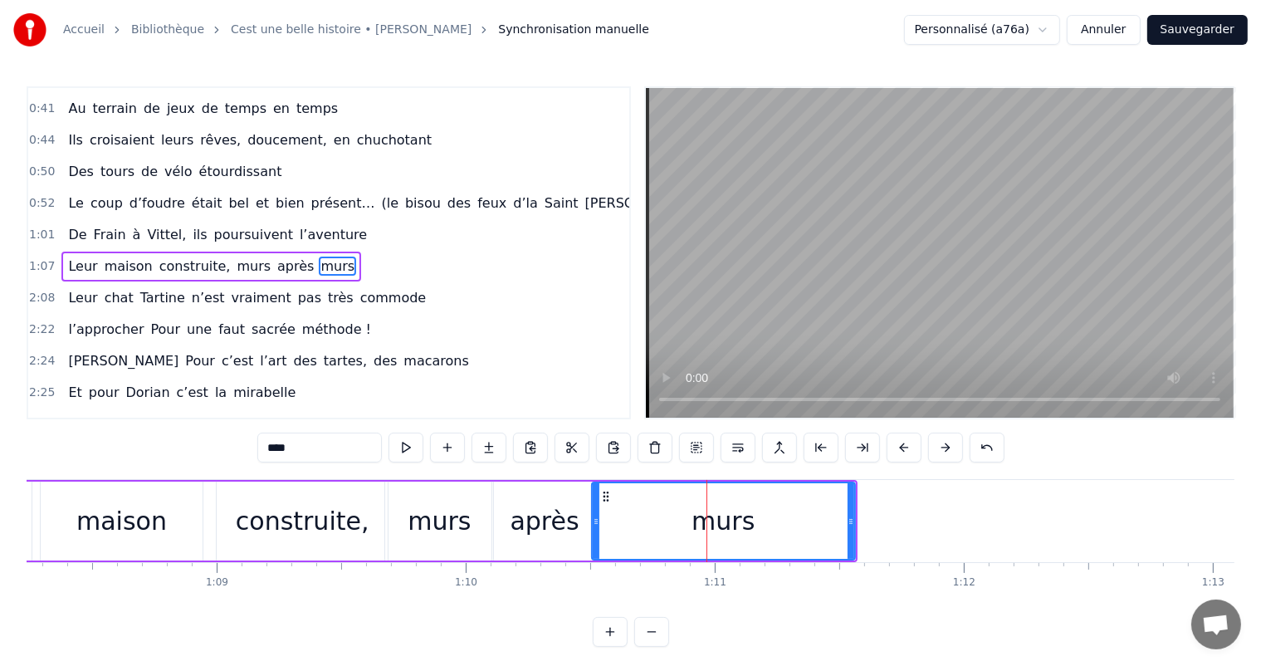
drag, startPoint x: 699, startPoint y: 515, endPoint x: 590, endPoint y: 501, distance: 109.5
click at [593, 501] on div at bounding box center [596, 521] width 7 height 76
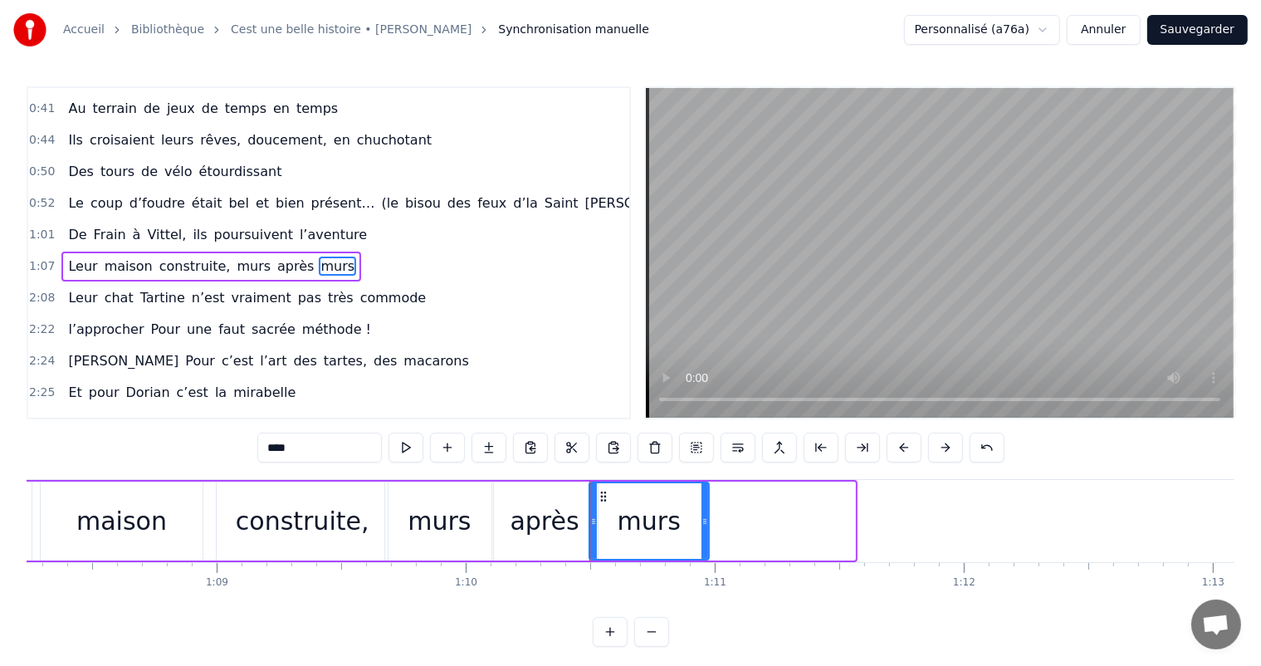
drag, startPoint x: 849, startPoint y: 515, endPoint x: 701, endPoint y: 506, distance: 148.0
click at [701, 506] on div at bounding box center [704, 521] width 7 height 76
click at [129, 504] on div "maison" at bounding box center [121, 520] width 90 height 37
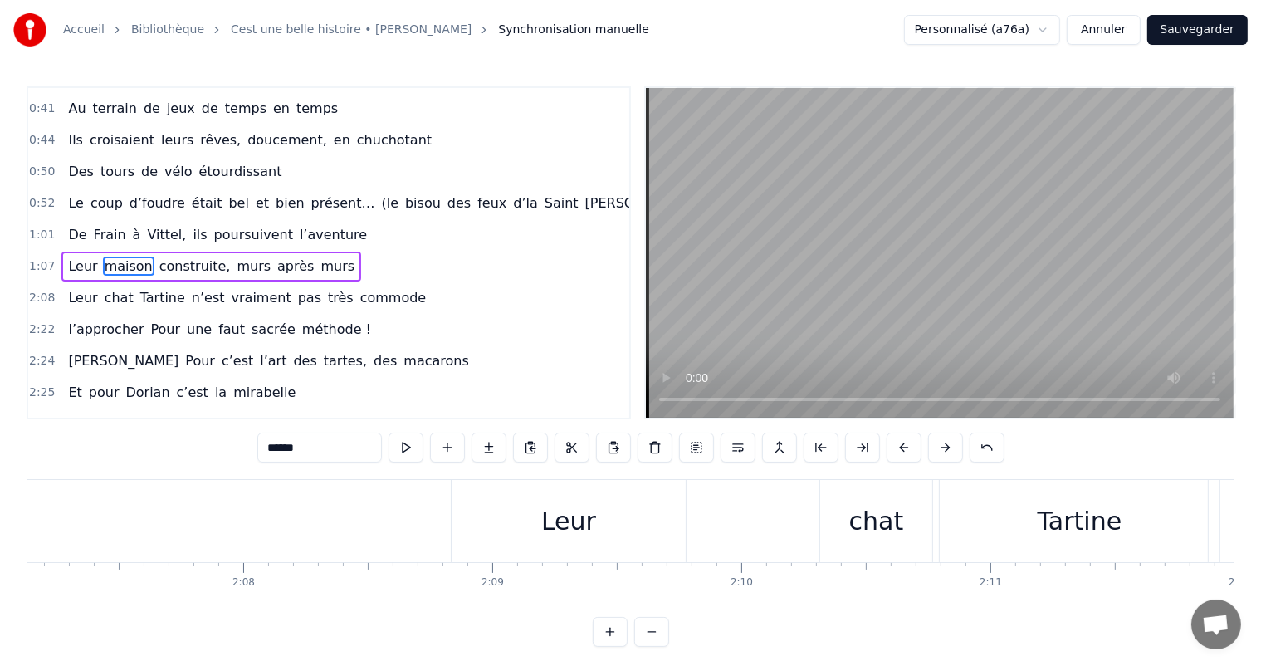
scroll to position [0, 31624]
click at [624, 514] on div "Leur" at bounding box center [596, 521] width 234 height 82
type input "****"
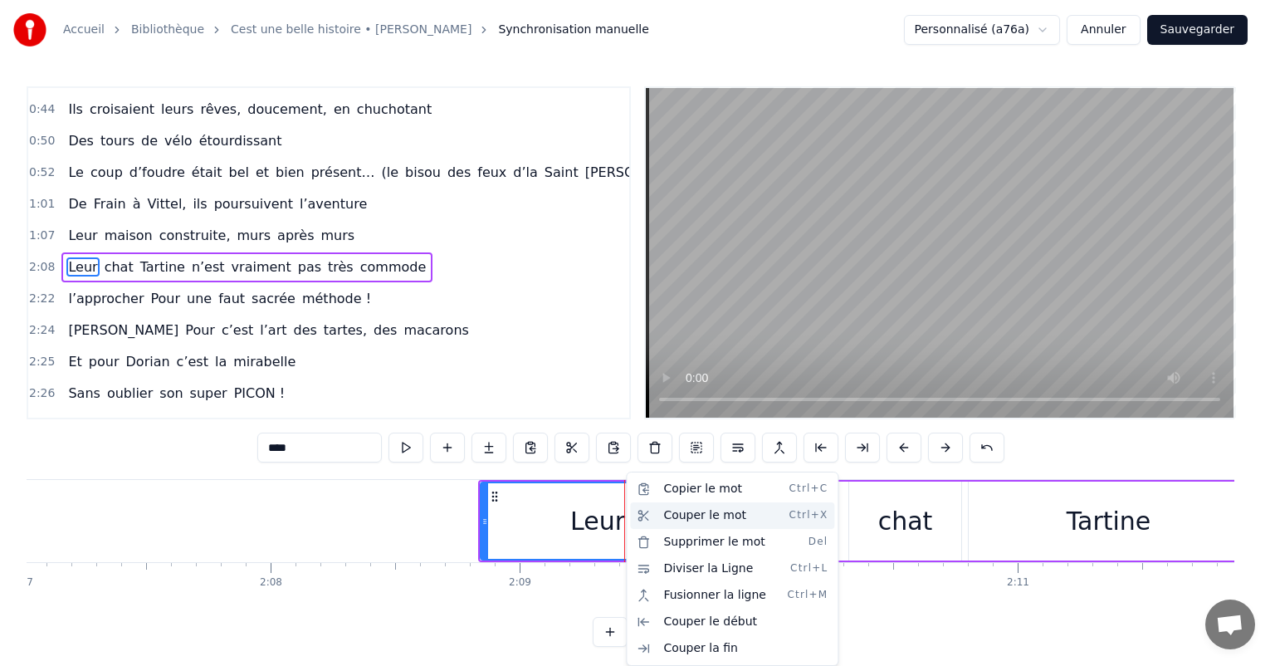
click at [690, 516] on div "Couper le mot Ctrl+X" at bounding box center [732, 515] width 204 height 27
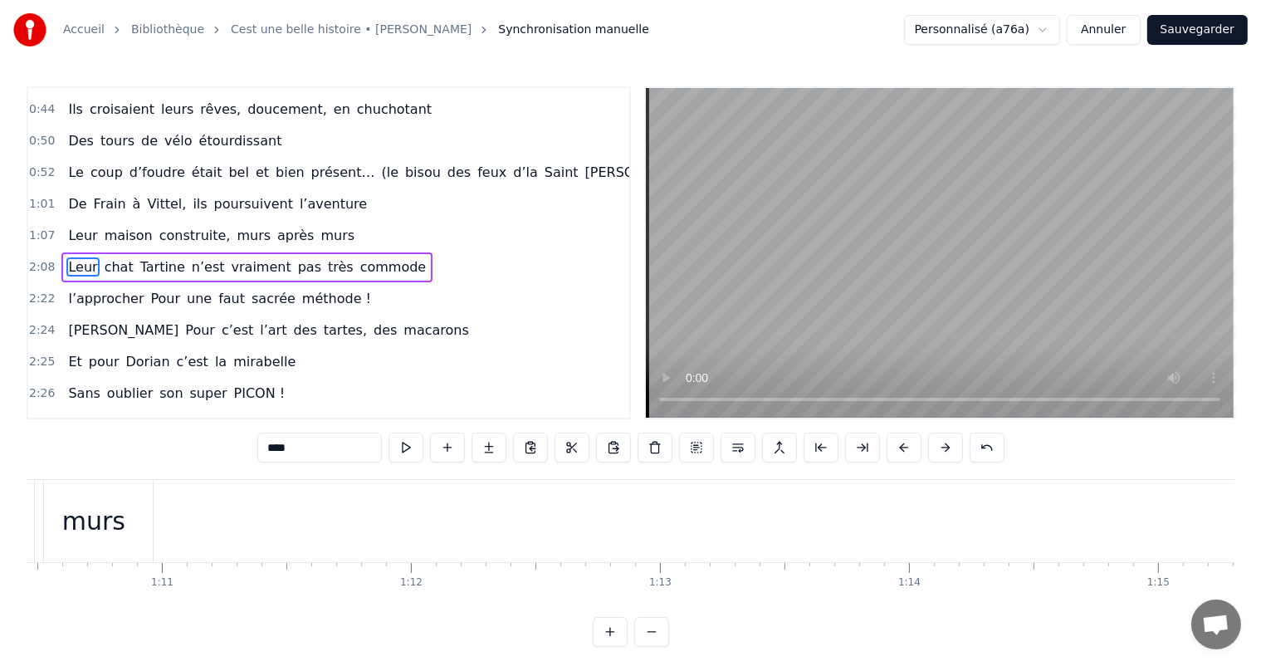
scroll to position [0, 17461]
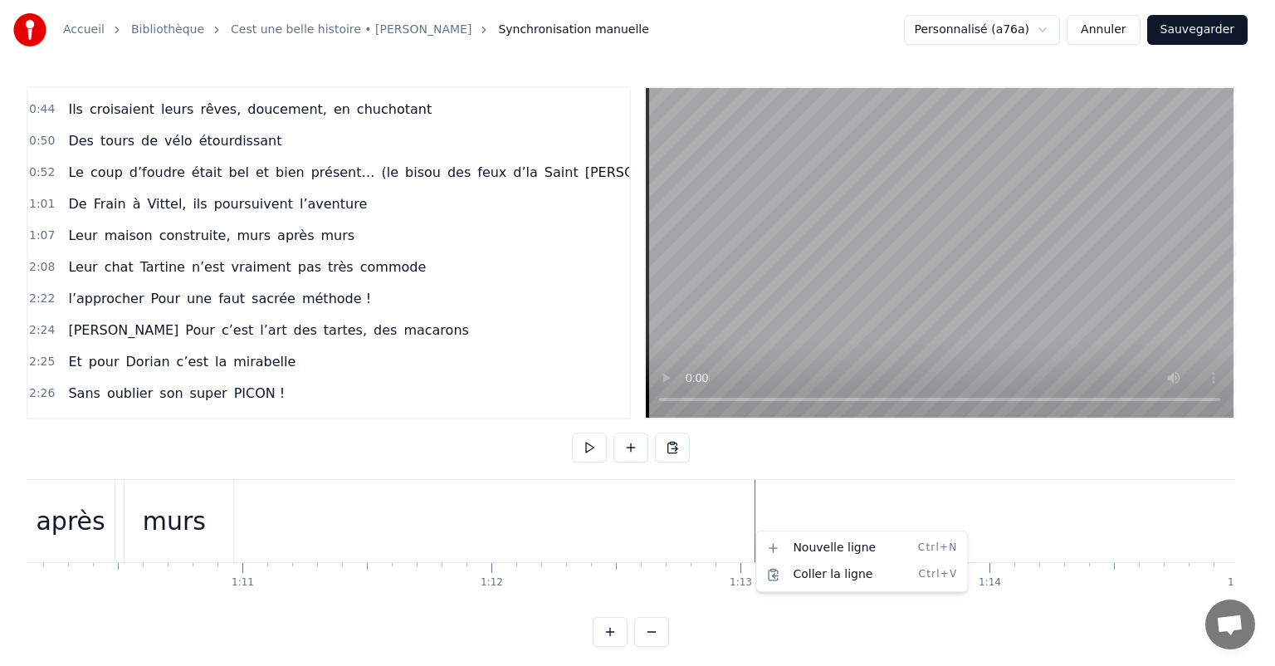
click at [724, 505] on html "Accueil Bibliothèque Cest une belle histoire • [PERSON_NAME] Synchronisation ma…" at bounding box center [637, 336] width 1275 height 673
click at [744, 455] on html "Accueil Bibliothèque Cest une belle histoire • [PERSON_NAME] Synchronisation ma…" at bounding box center [637, 336] width 1275 height 673
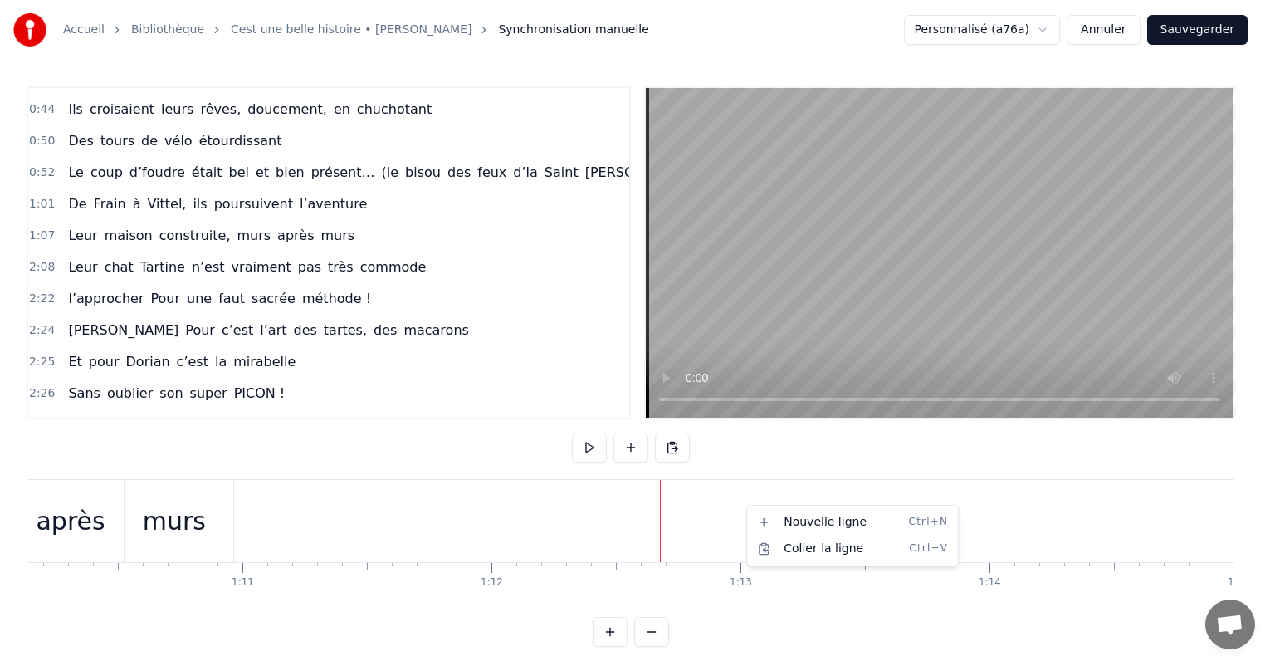
click at [661, 508] on html "Accueil Bibliothèque Cest une belle histoire • [PERSON_NAME] Synchronisation ma…" at bounding box center [637, 336] width 1275 height 673
click at [242, 495] on html "Accueil Bibliothèque Cest une belle histoire • [PERSON_NAME] Synchronisation ma…" at bounding box center [637, 336] width 1275 height 673
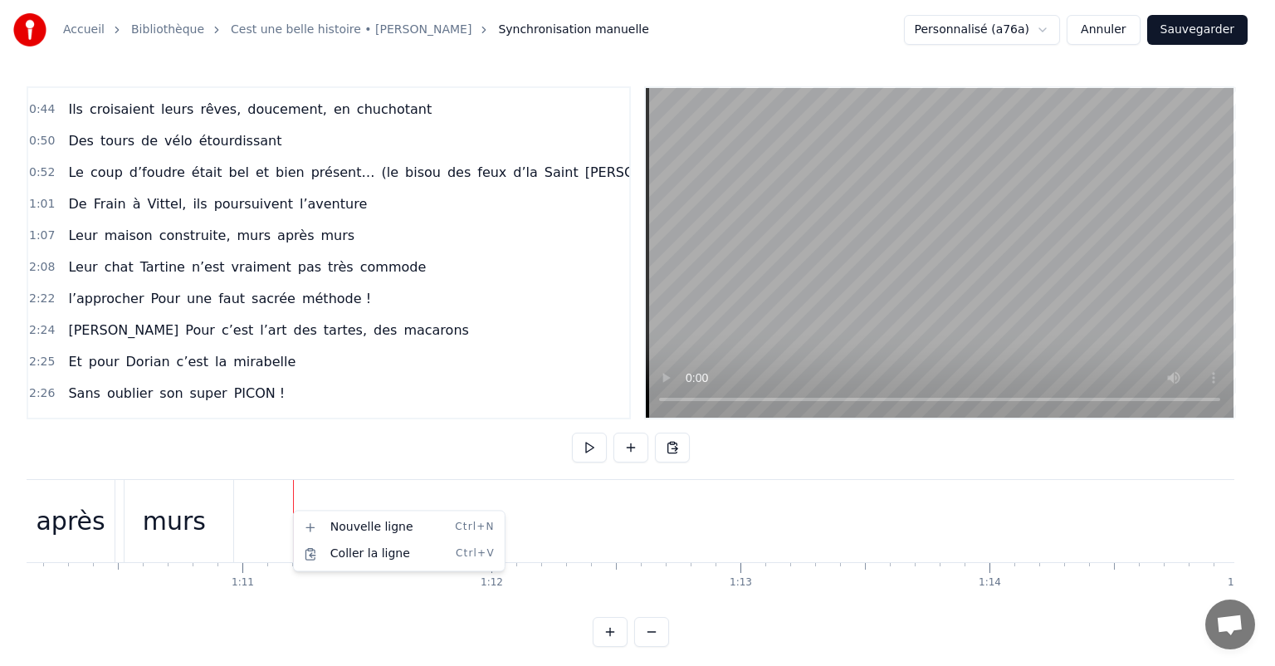
click at [442, 429] on html "Accueil Bibliothèque Cest une belle histoire • [PERSON_NAME] Synchronisation ma…" at bounding box center [637, 336] width 1275 height 673
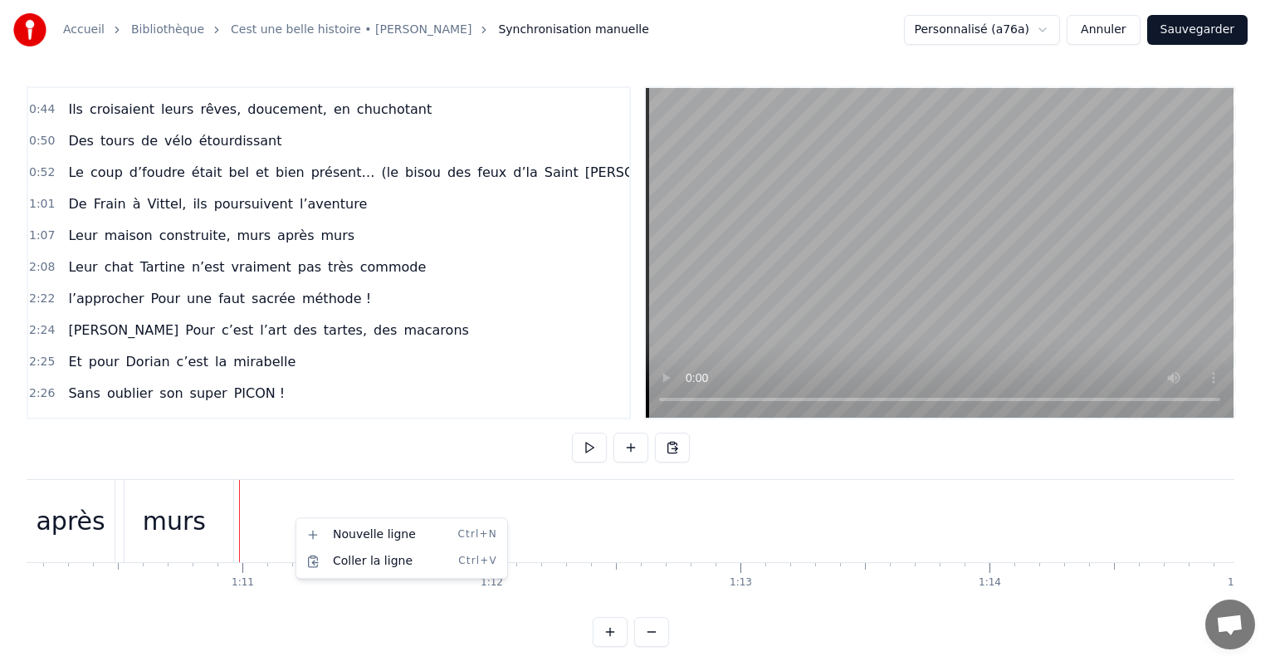
click at [389, 468] on html "Accueil Bibliothèque Cest une belle histoire • [PERSON_NAME] Synchronisation ma…" at bounding box center [637, 336] width 1275 height 673
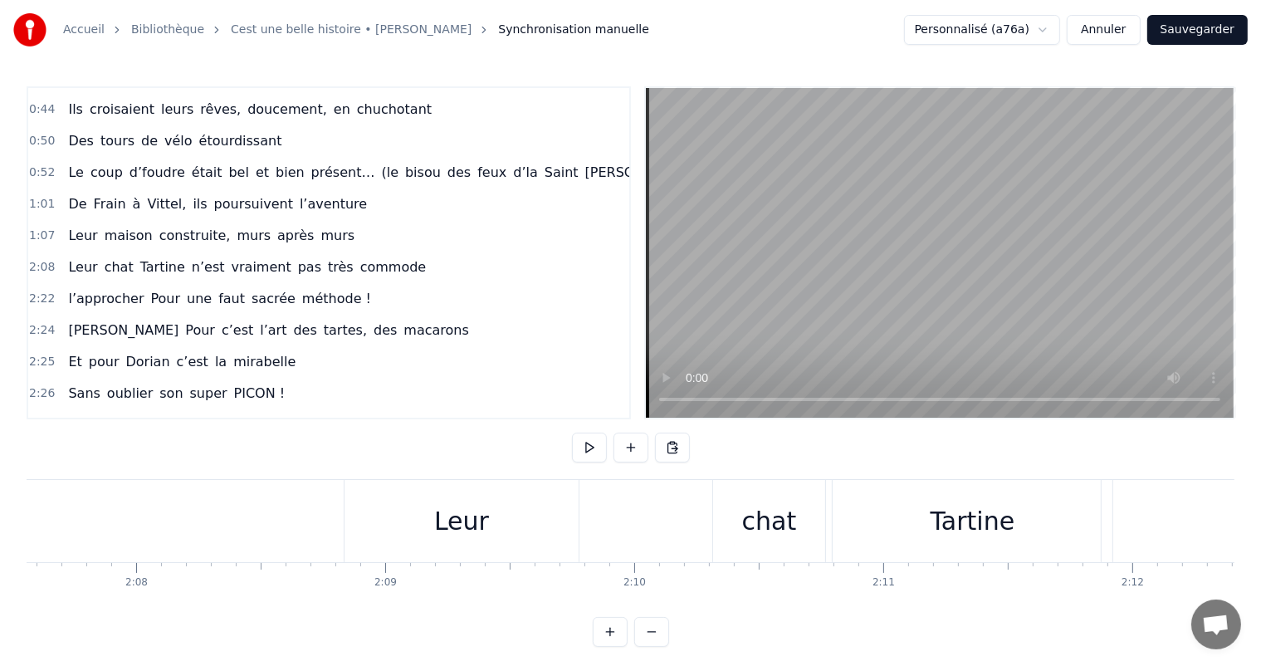
scroll to position [0, 31597]
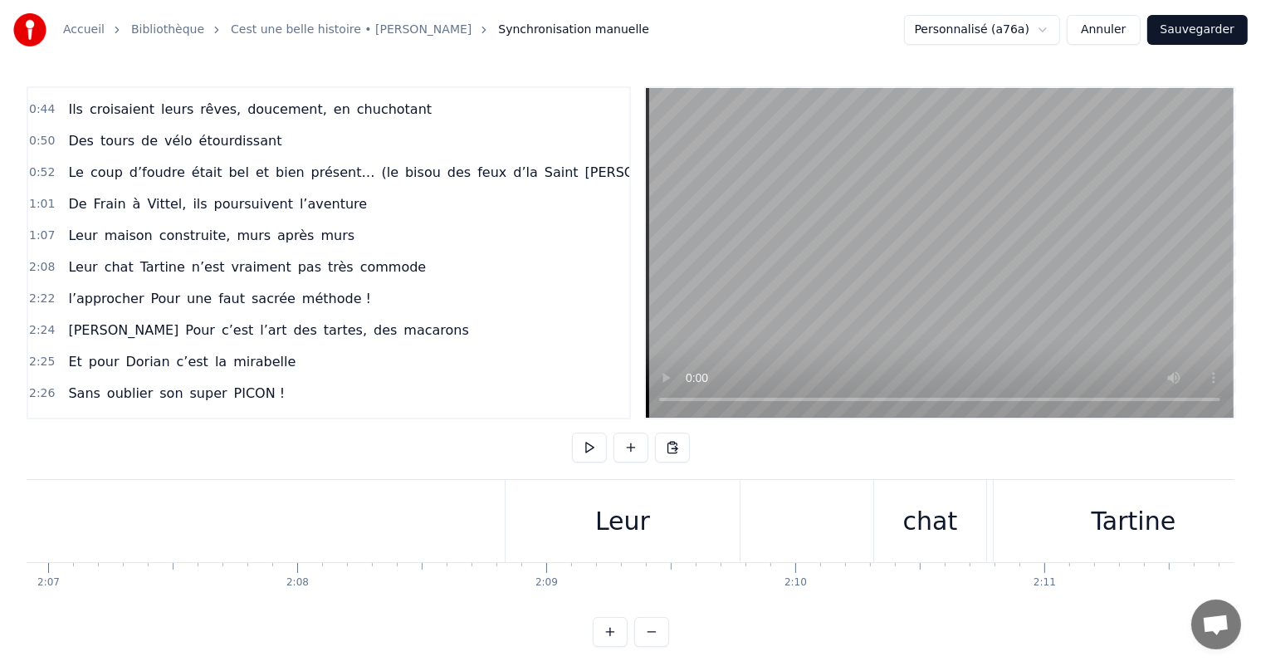
click at [645, 561] on div "Leur" at bounding box center [623, 521] width 236 height 82
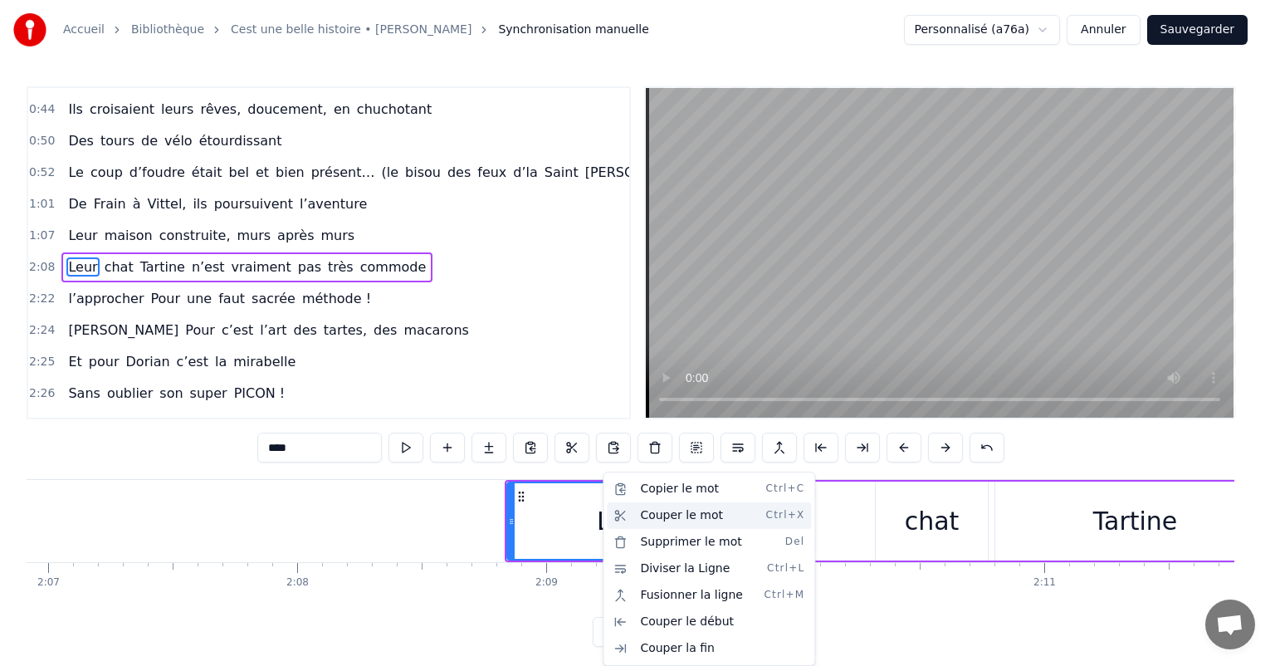
click at [658, 515] on div "Couper le mot Ctrl+X" at bounding box center [709, 515] width 204 height 27
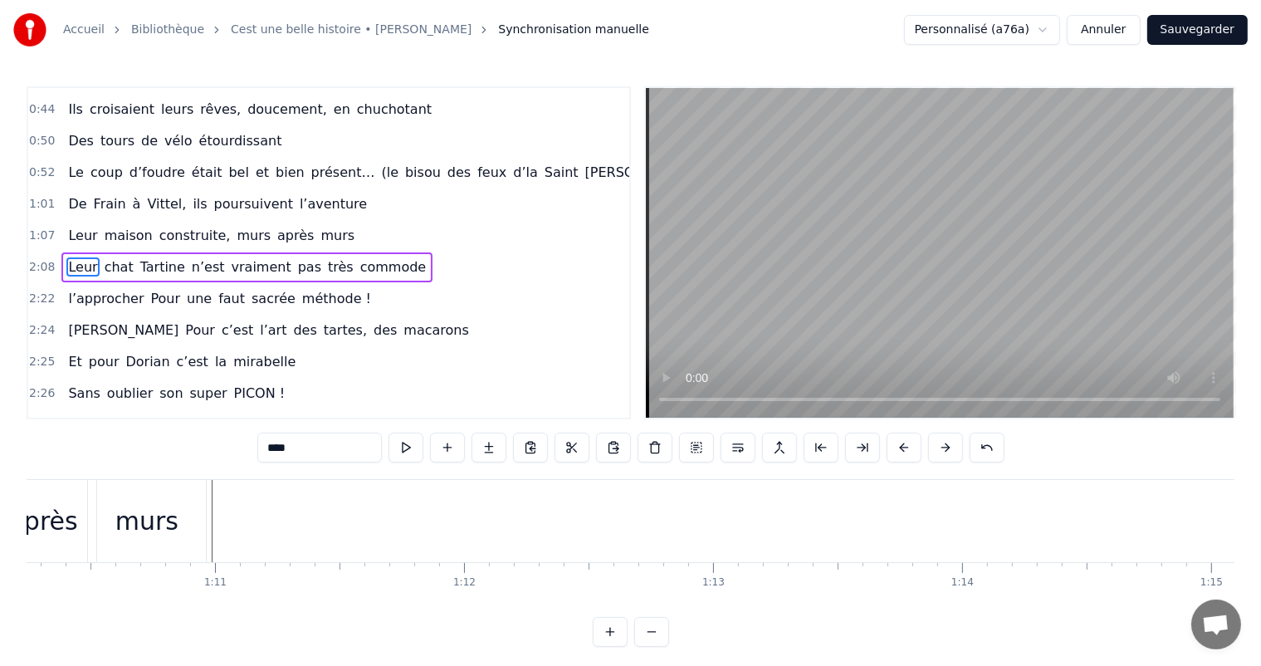
scroll to position [0, 17515]
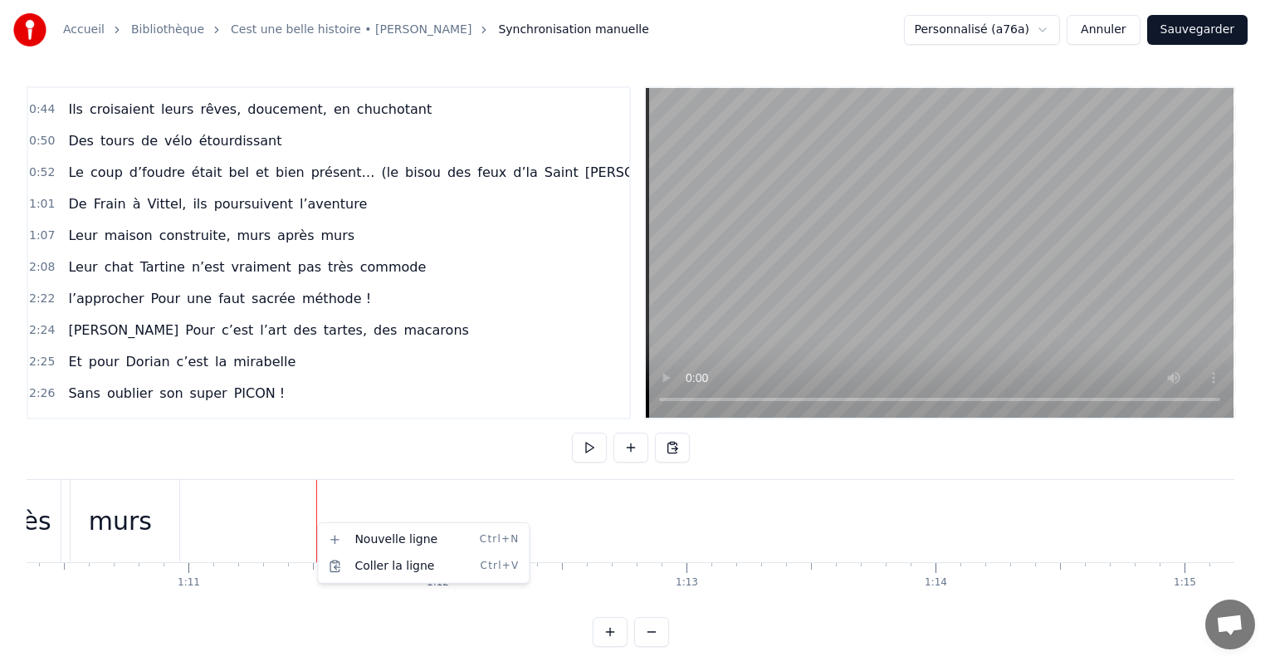
click at [148, 506] on html "Accueil Bibliothèque Cest une belle histoire • [PERSON_NAME] Synchronisation ma…" at bounding box center [637, 336] width 1275 height 673
click at [173, 505] on html "Accueil Bibliothèque Cest une belle histoire • [PERSON_NAME] Synchronisation ma…" at bounding box center [637, 336] width 1275 height 673
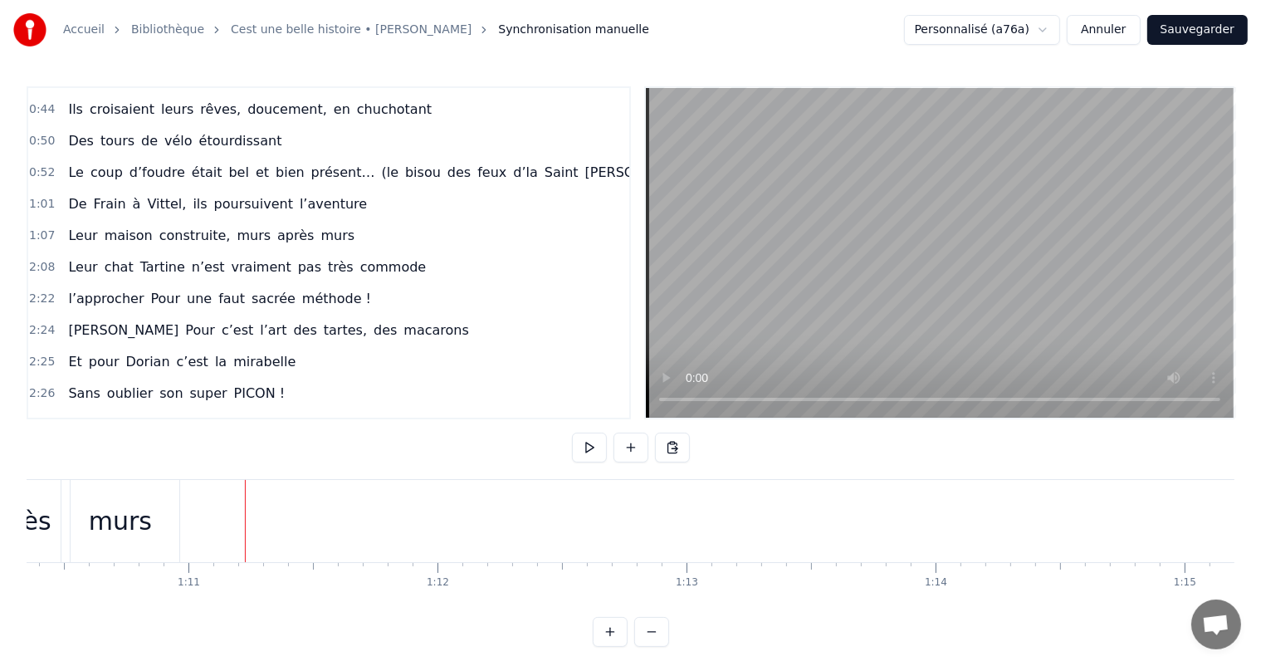
click at [178, 505] on div "murs" at bounding box center [121, 521] width 120 height 82
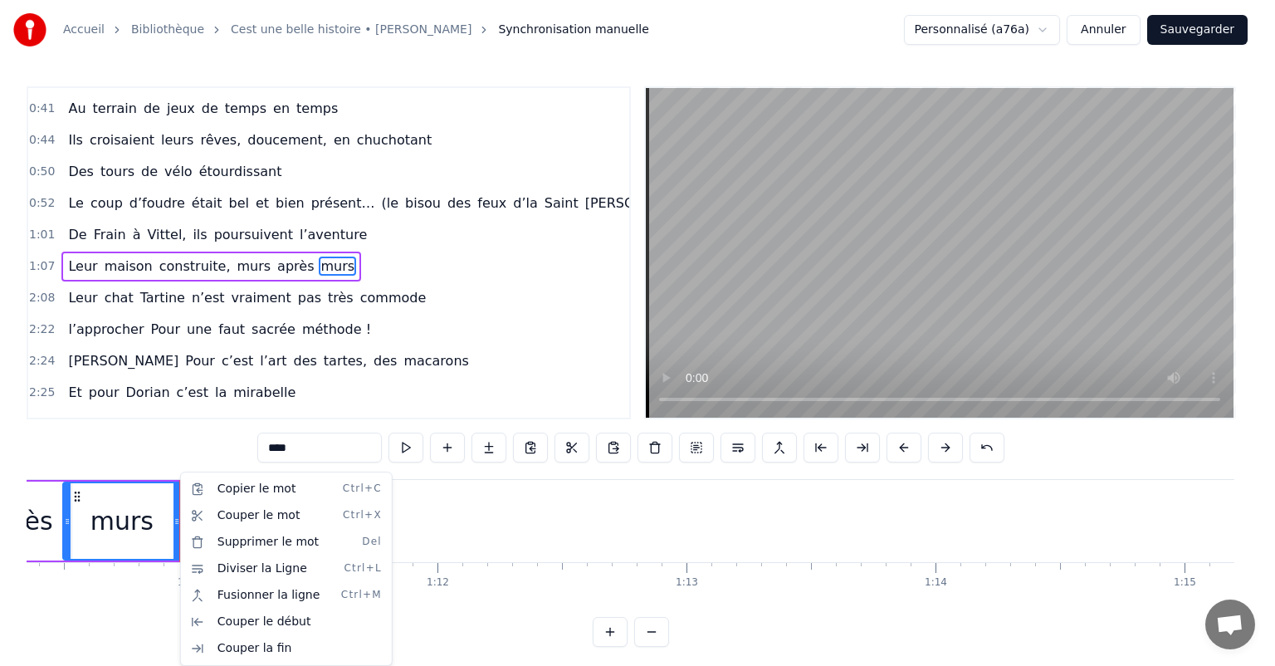
click at [152, 465] on html "Accueil Bibliothèque Cest une belle histoire • [PERSON_NAME] Synchronisation ma…" at bounding box center [637, 336] width 1275 height 673
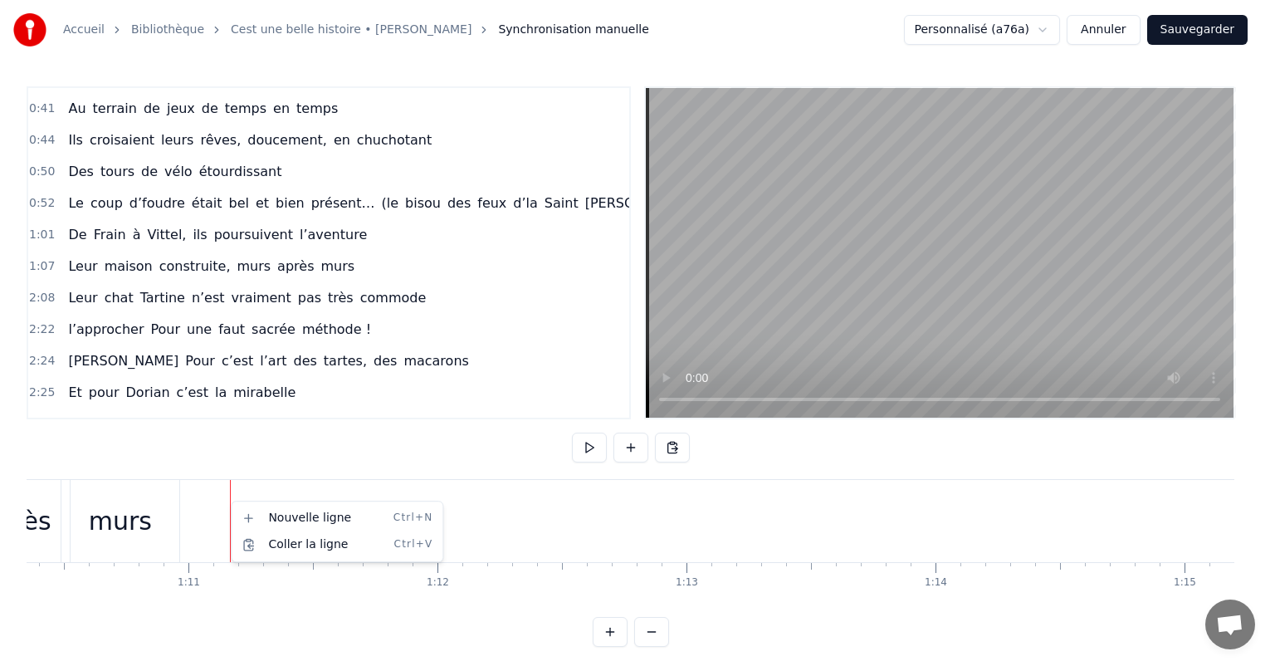
click at [432, 461] on html "Accueil Bibliothèque Cest une belle histoire • [PERSON_NAME] Synchronisation ma…" at bounding box center [637, 336] width 1275 height 673
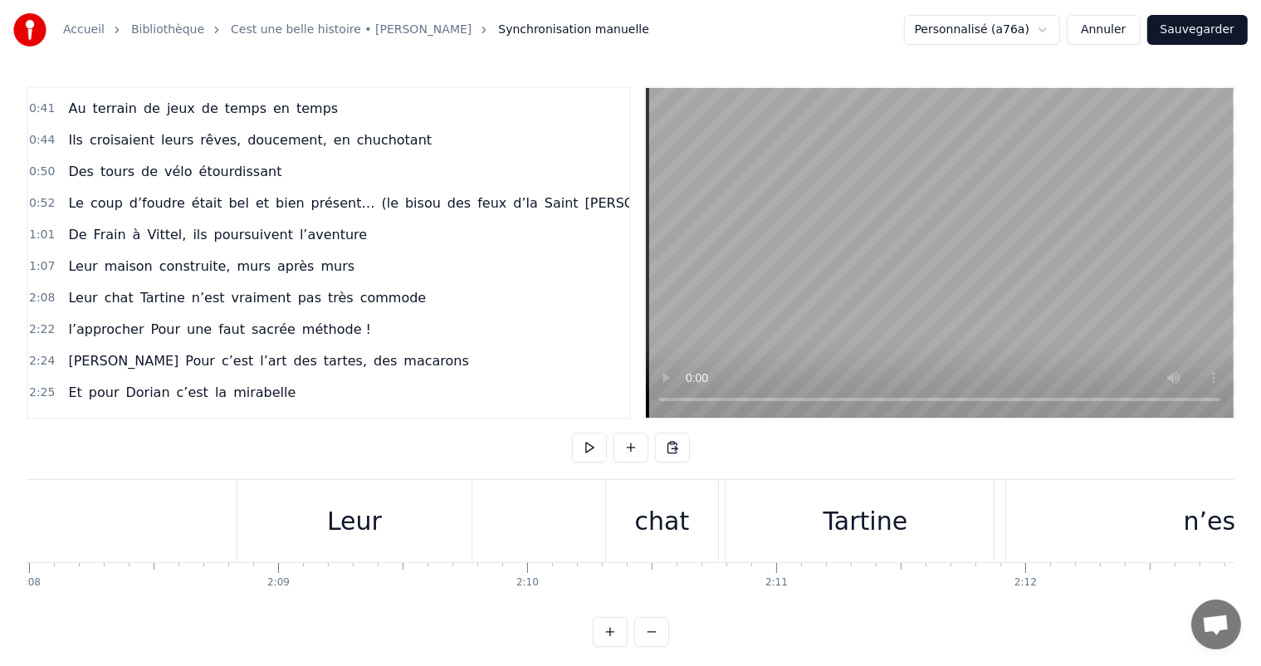
scroll to position [0, 31892]
click at [385, 495] on div "Leur" at bounding box center [328, 521] width 234 height 82
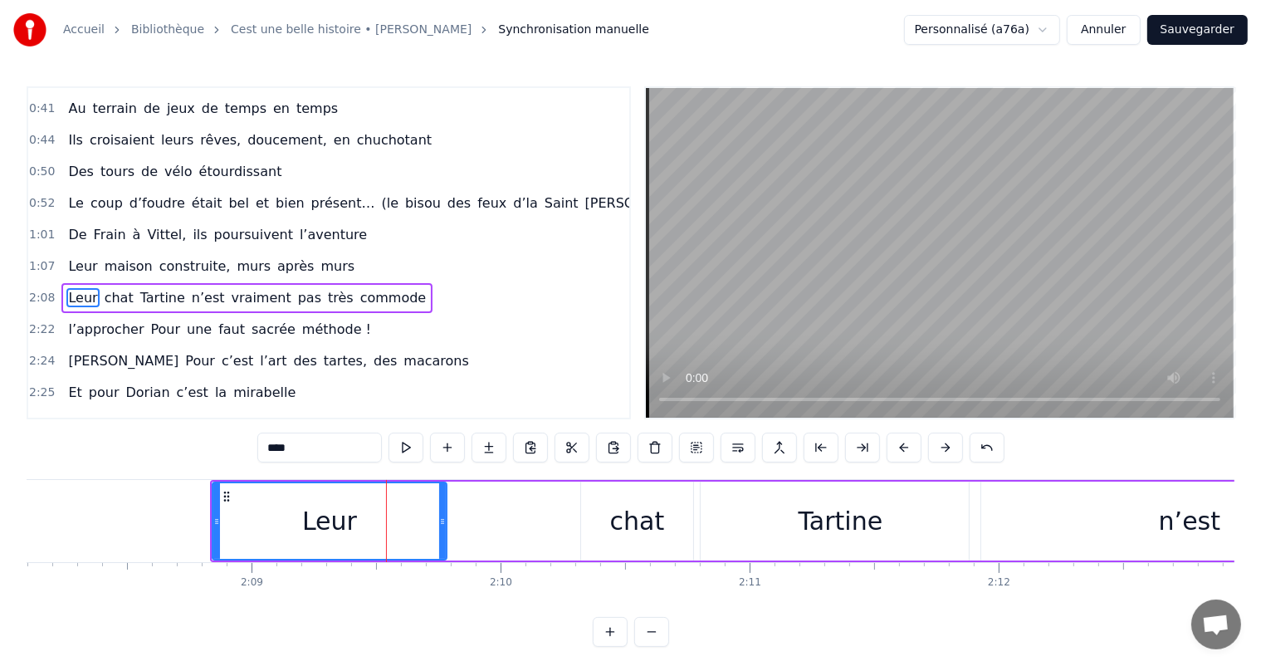
scroll to position [246, 0]
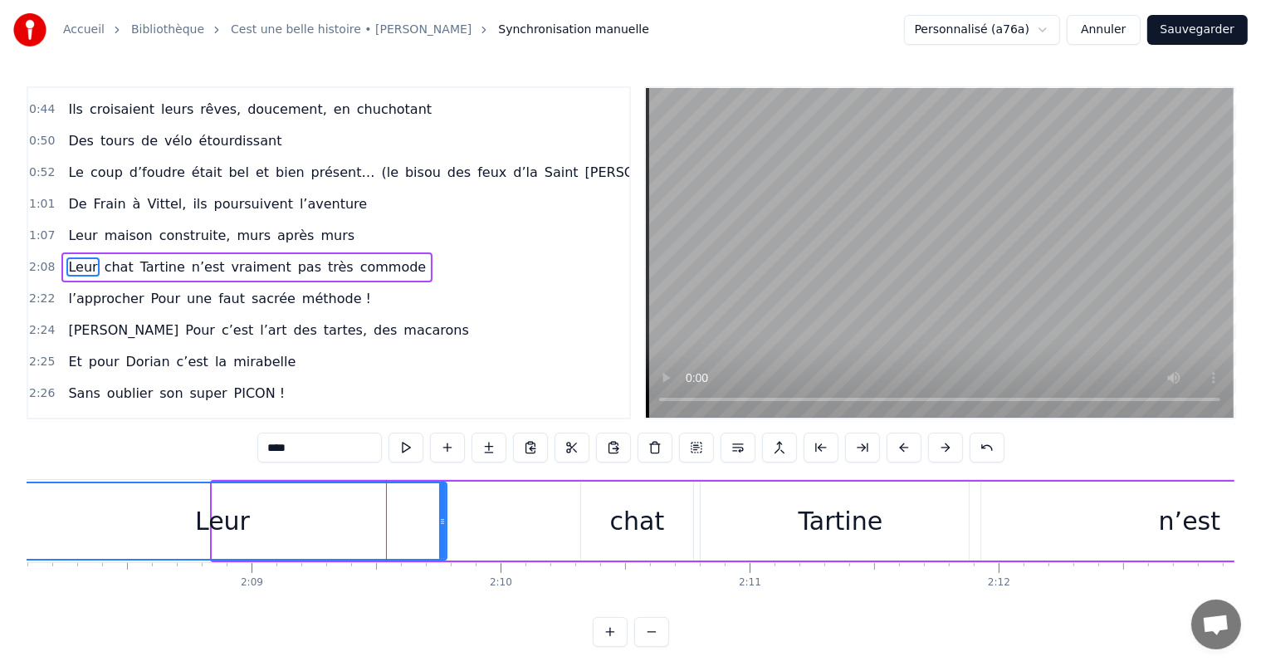
drag, startPoint x: 214, startPoint y: 508, endPoint x: 0, endPoint y: 466, distance: 218.3
click at [0, 466] on div "Accueil Bibliothèque Cest une belle histoire • [PERSON_NAME] Synchronisation ma…" at bounding box center [630, 323] width 1261 height 646
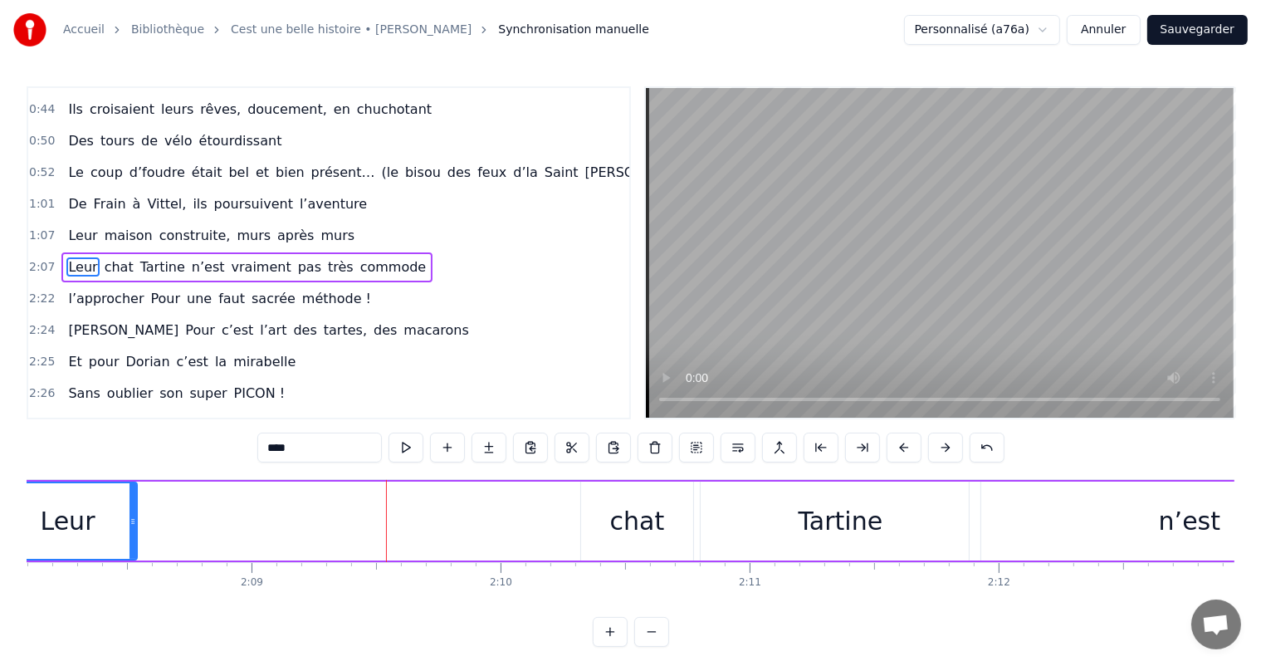
drag, startPoint x: 442, startPoint y: 512, endPoint x: 417, endPoint y: 551, distance: 45.8
click at [129, 520] on div at bounding box center [132, 521] width 7 height 76
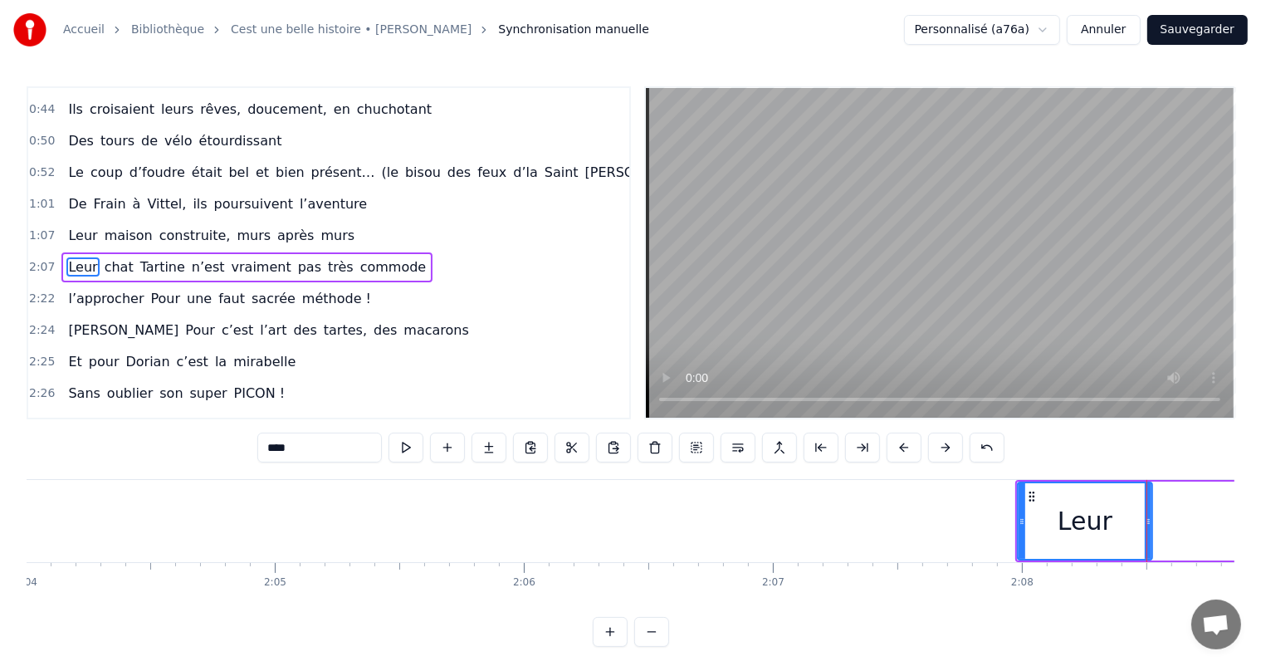
scroll to position [0, 30953]
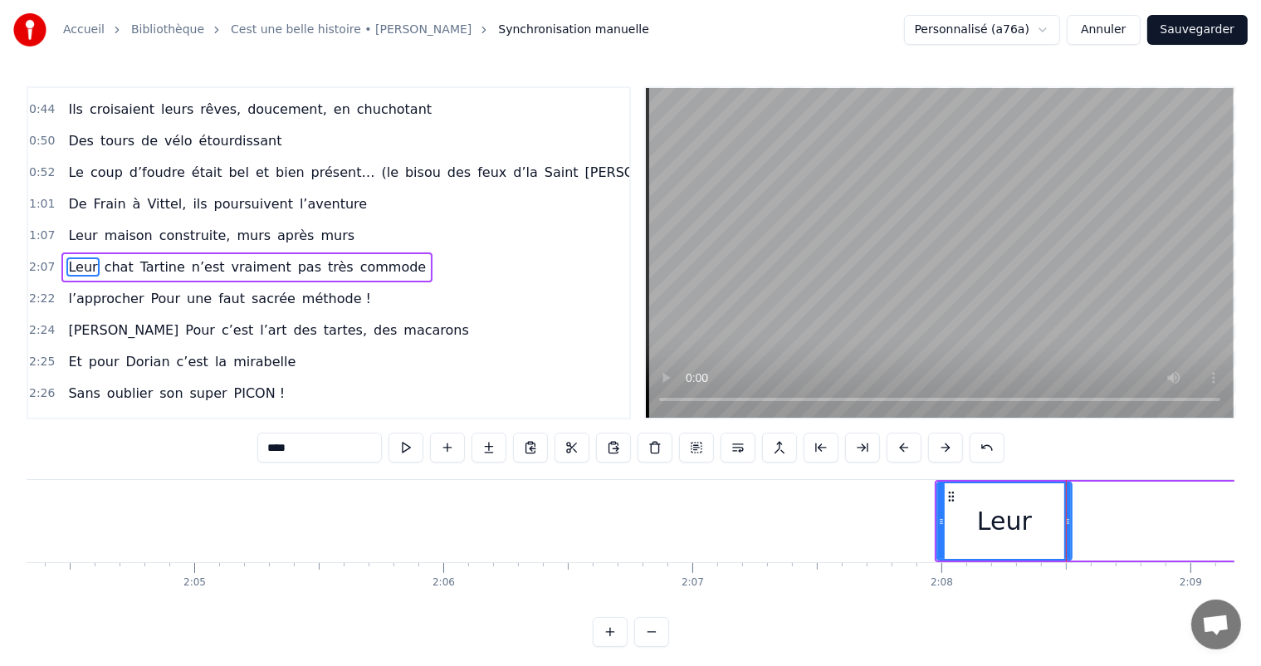
click at [1206, 30] on button "Sauvegarder" at bounding box center [1197, 30] width 100 height 30
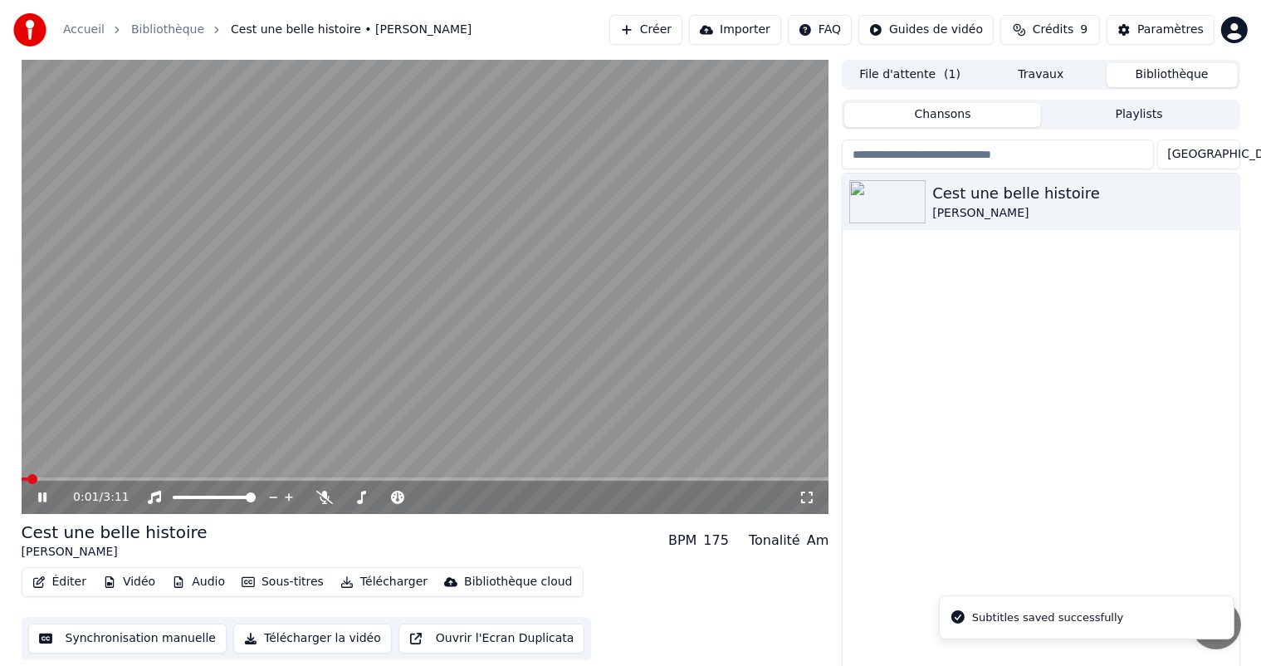
click at [37, 499] on icon at bounding box center [54, 496] width 39 height 13
click at [164, 636] on button "Synchronisation manuelle" at bounding box center [127, 638] width 199 height 30
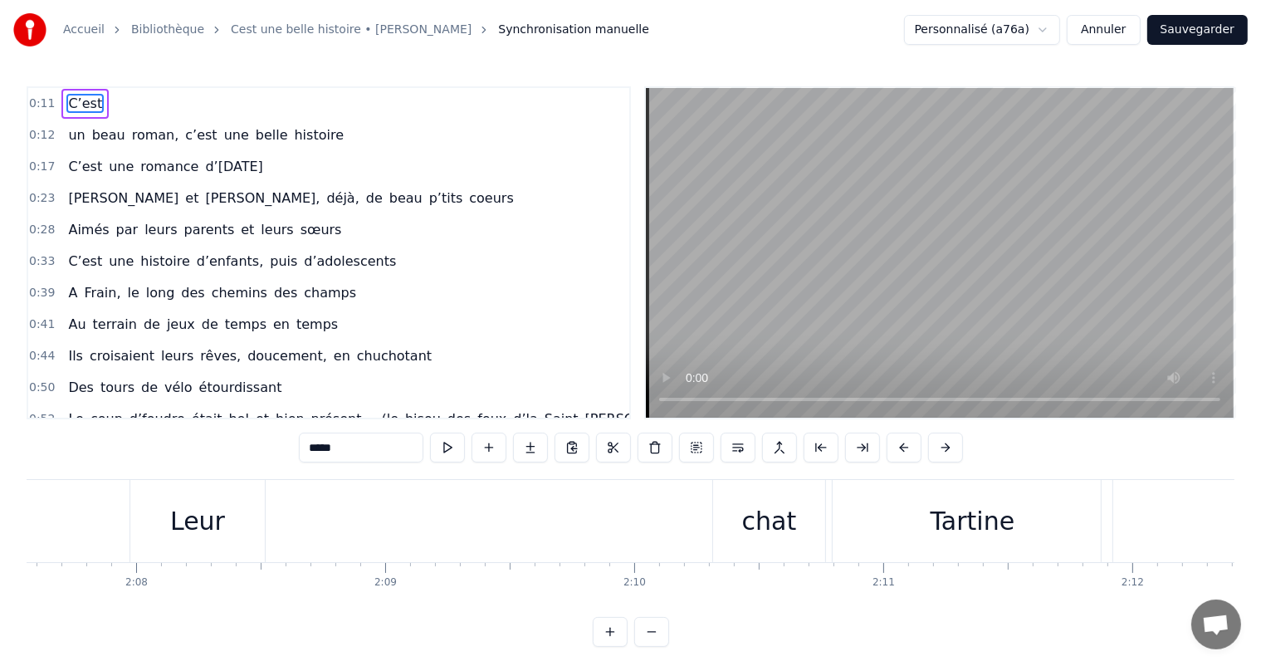
scroll to position [0, 31302]
click at [605, 488] on div "Leur" at bounding box center [654, 521] width 134 height 82
type input "****"
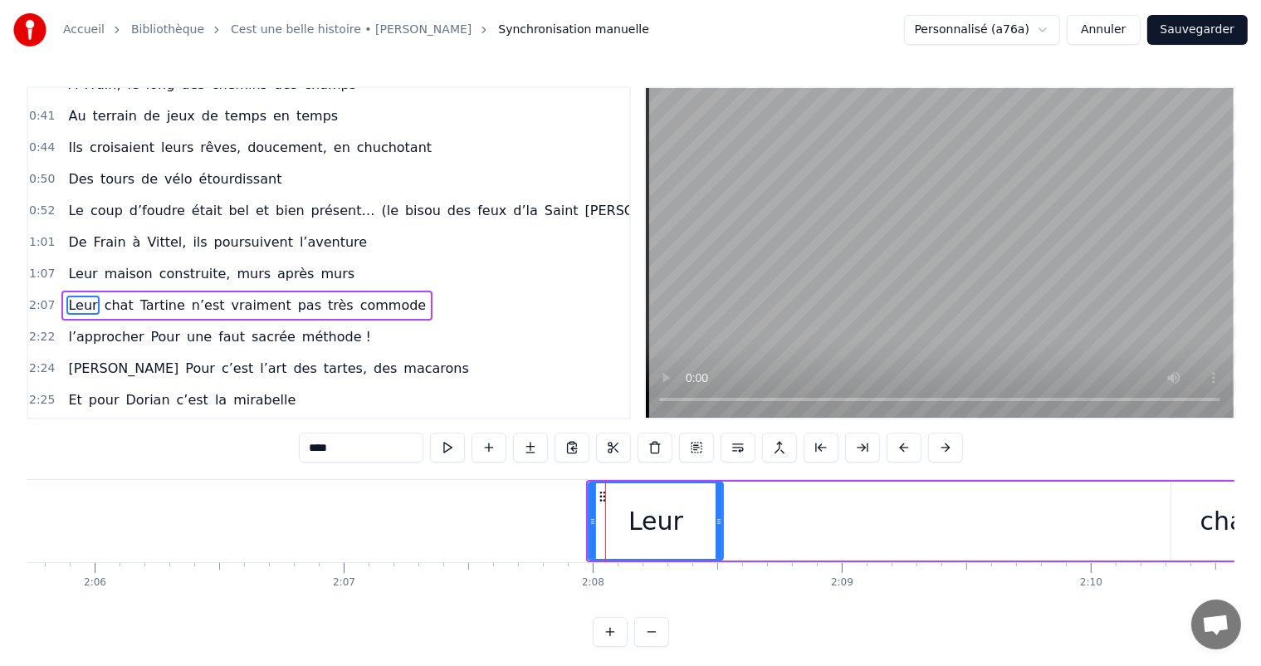
scroll to position [246, 0]
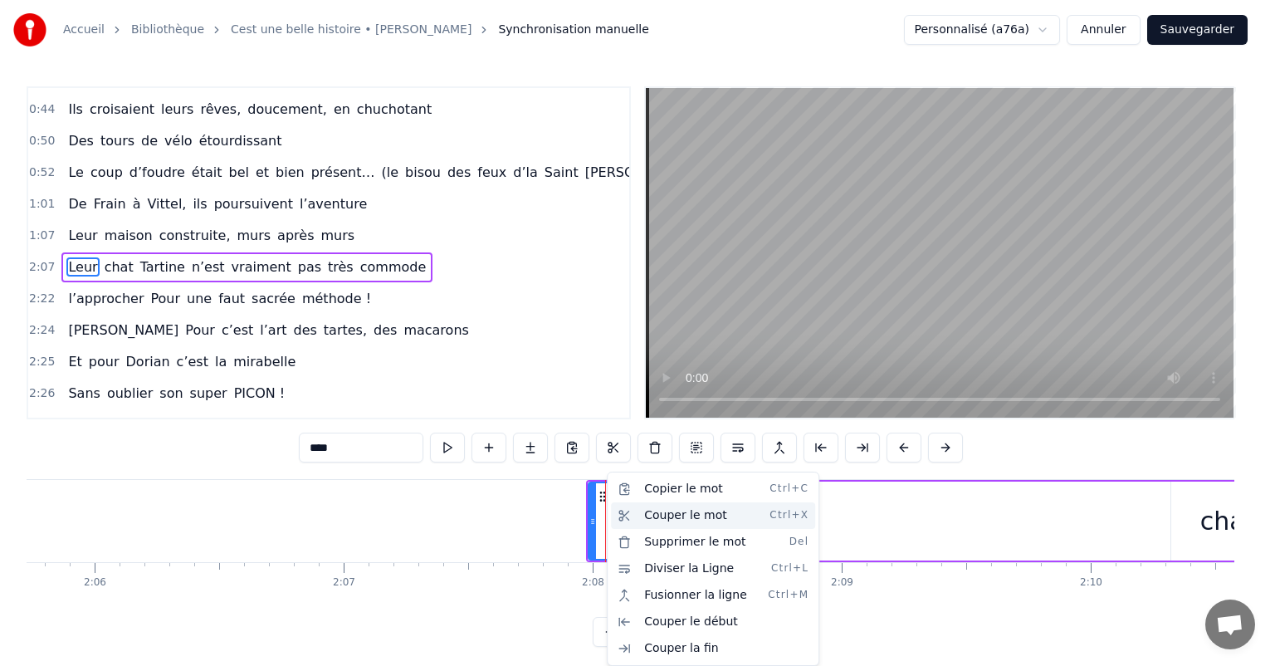
click at [668, 517] on div "Couper le mot Ctrl+X" at bounding box center [713, 515] width 204 height 27
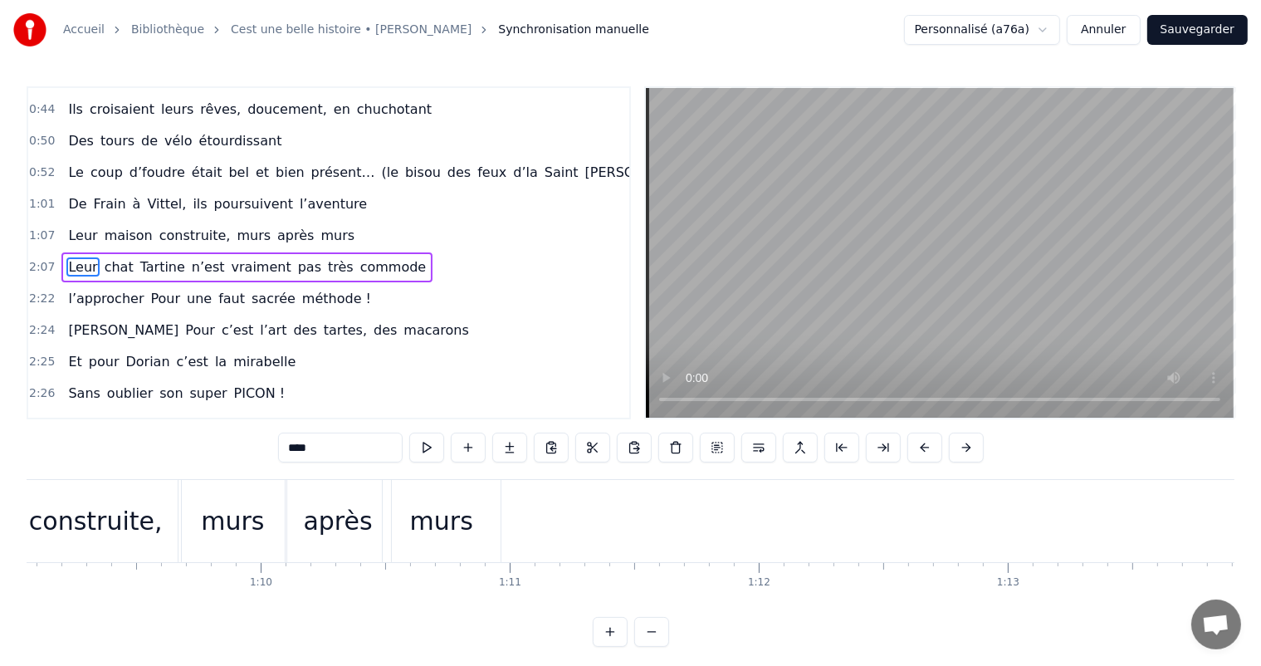
scroll to position [0, 17033]
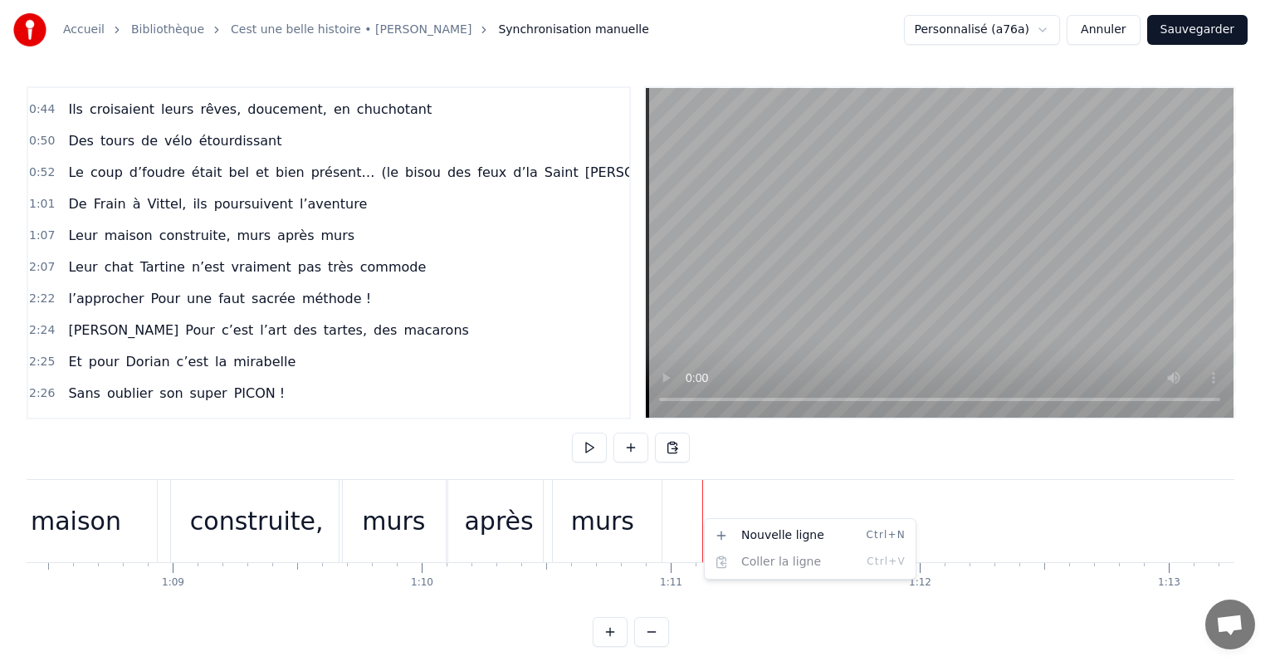
click at [700, 518] on html "Accueil Bibliothèque Cest une belle histoire • [PERSON_NAME] Synchronisation ma…" at bounding box center [637, 336] width 1275 height 673
click at [685, 517] on html "Accueil Bibliothèque Cest une belle histoire • [PERSON_NAME] Synchronisation ma…" at bounding box center [637, 336] width 1275 height 673
click at [651, 509] on html "Accueil Bibliothèque Cest une belle histoire • [PERSON_NAME] Synchronisation ma…" at bounding box center [637, 336] width 1275 height 673
click at [639, 510] on html "Accueil Bibliothèque Cest une belle histoire • [PERSON_NAME] Synchronisation ma…" at bounding box center [637, 336] width 1275 height 673
click at [638, 510] on div "murs" at bounding box center [603, 521] width 118 height 82
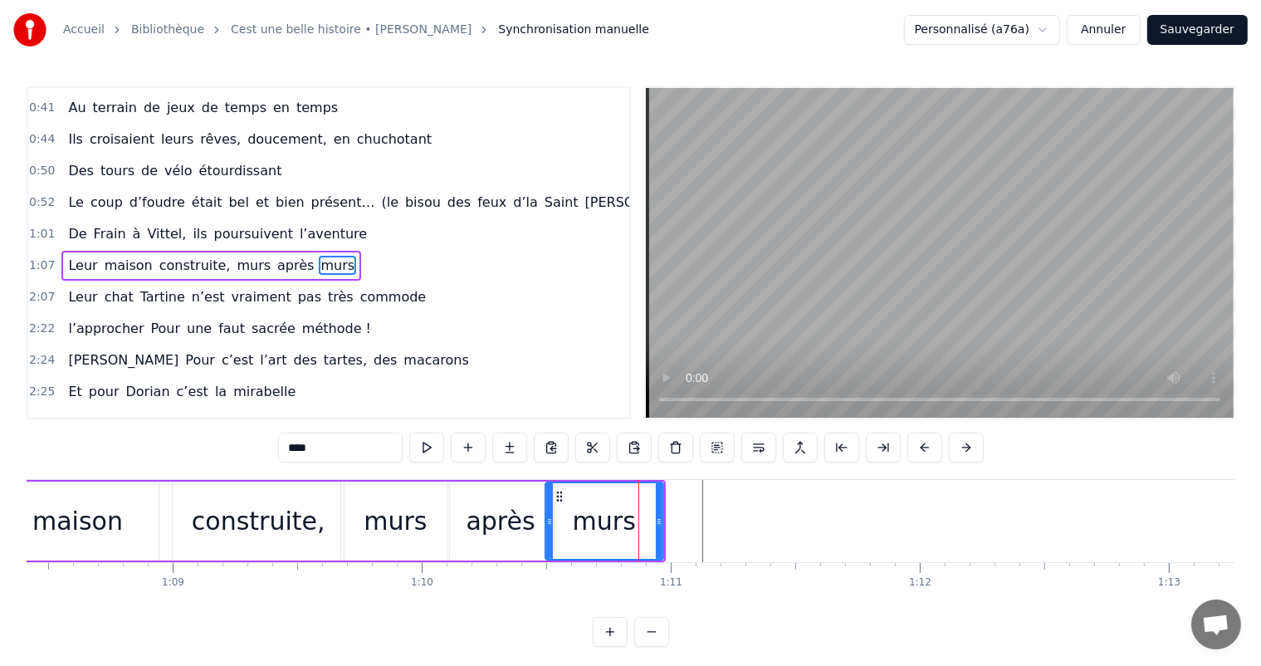
scroll to position [216, 0]
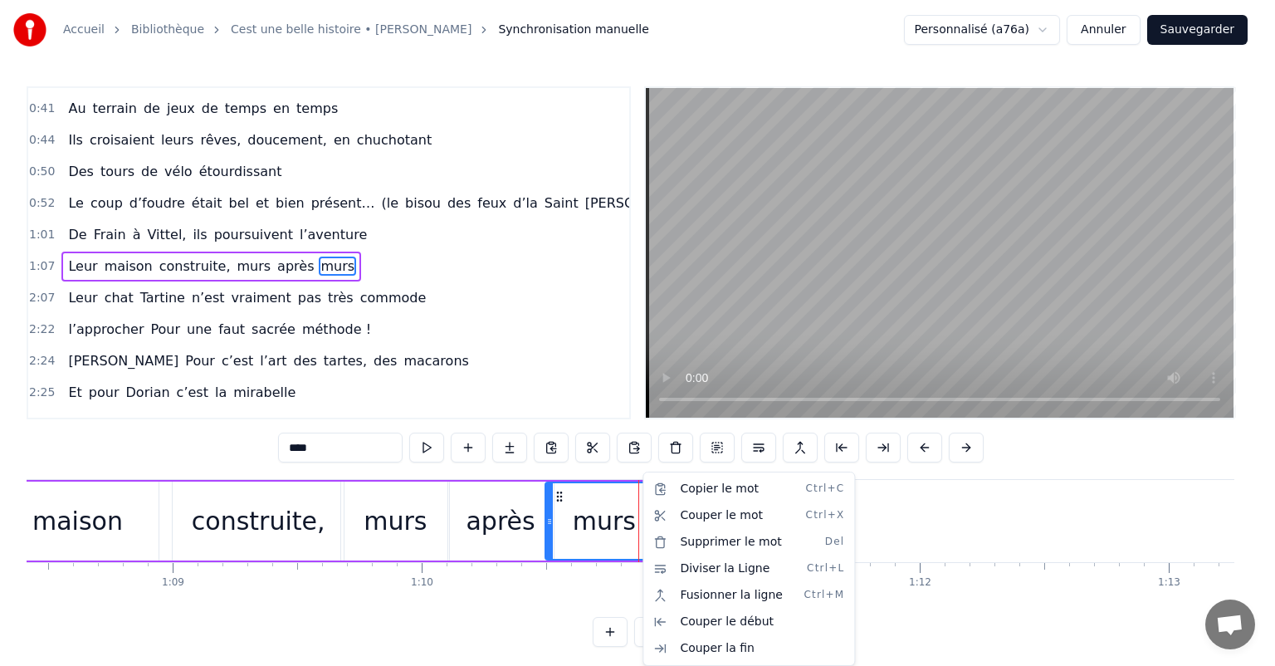
click at [608, 512] on html "Accueil Bibliothèque Cest une belle histoire • [PERSON_NAME] Synchronisation ma…" at bounding box center [637, 336] width 1275 height 673
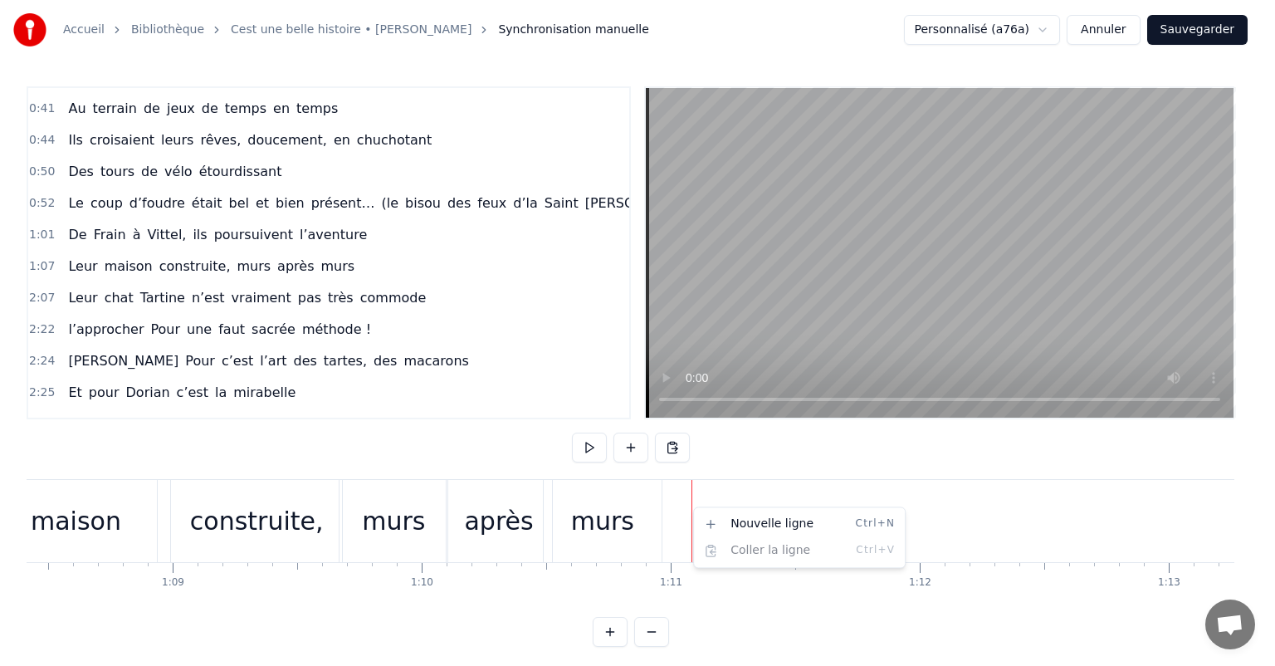
click at [658, 513] on html "Accueil Bibliothèque Cest une belle histoire • [PERSON_NAME] Synchronisation ma…" at bounding box center [637, 336] width 1275 height 673
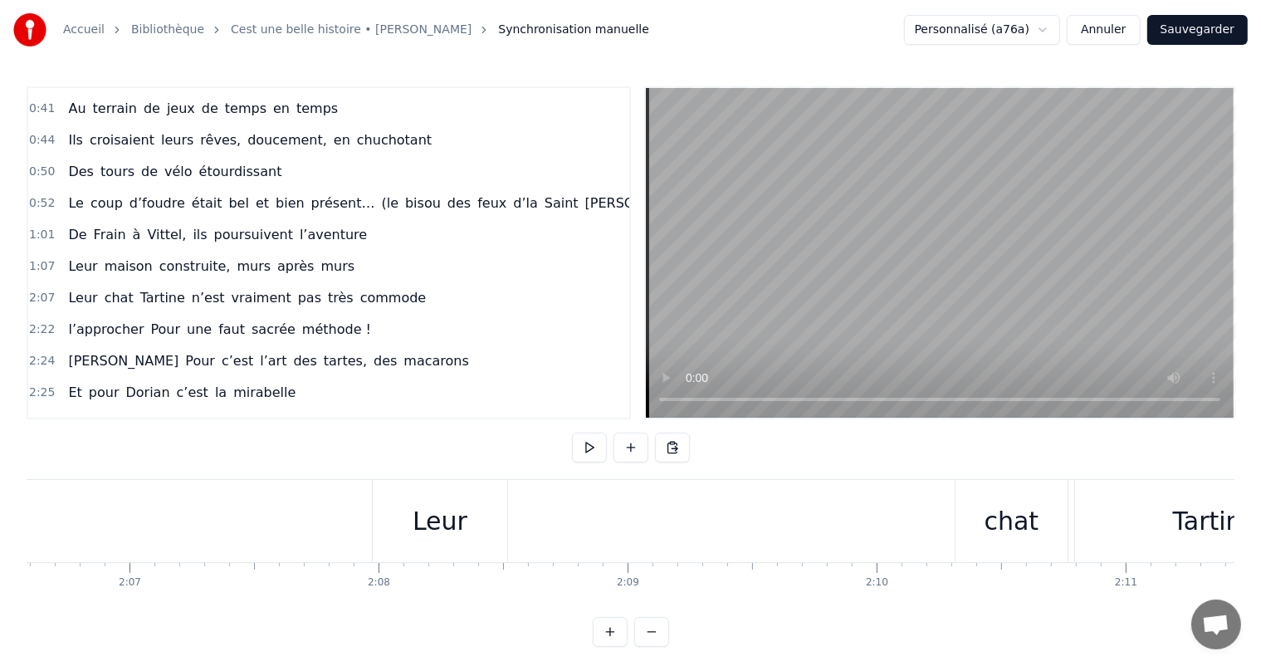
scroll to position [0, 31436]
click at [454, 518] on div "Leur" at bounding box center [519, 521] width 134 height 82
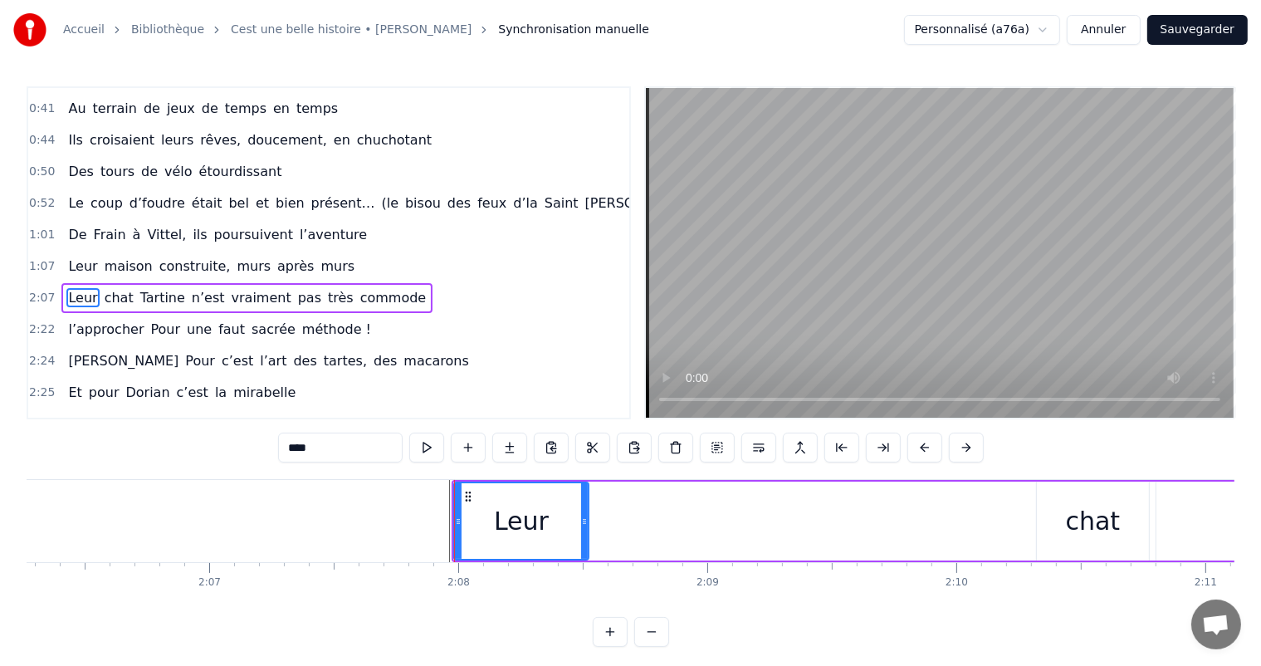
scroll to position [246, 0]
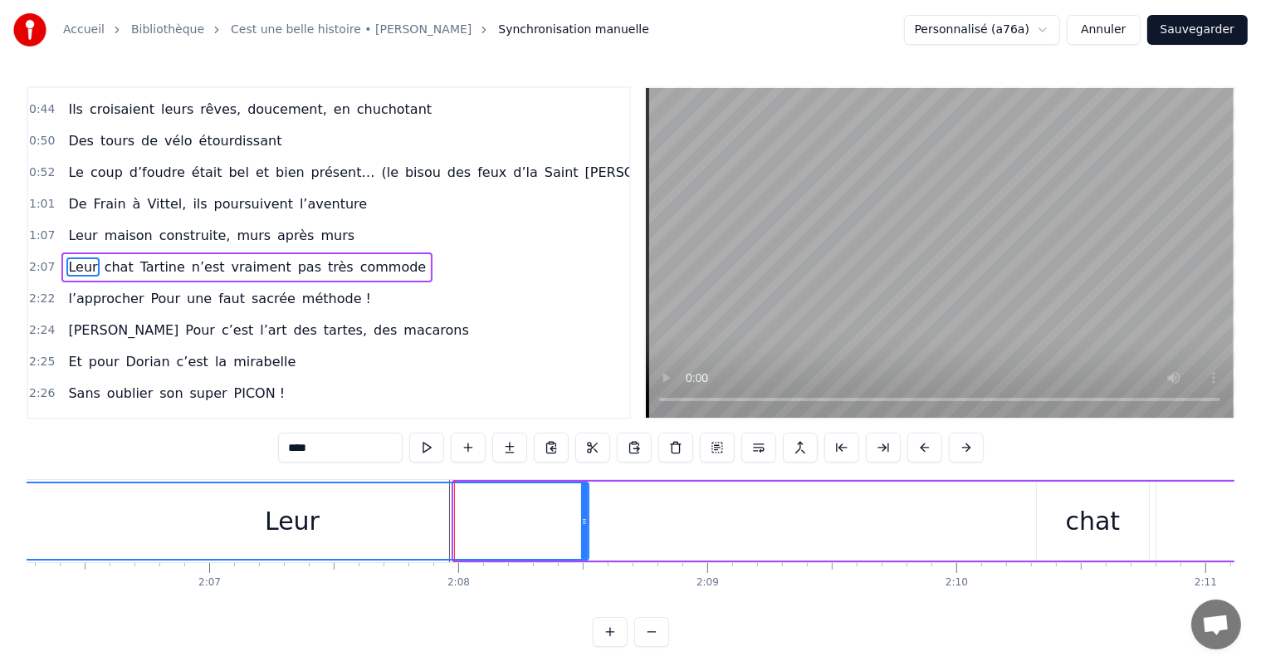
drag, startPoint x: 458, startPoint y: 515, endPoint x: 0, endPoint y: 558, distance: 460.1
click at [0, 558] on div "Accueil Bibliothèque Cest une belle histoire • [PERSON_NAME] Synchronisation ma…" at bounding box center [630, 323] width 1261 height 646
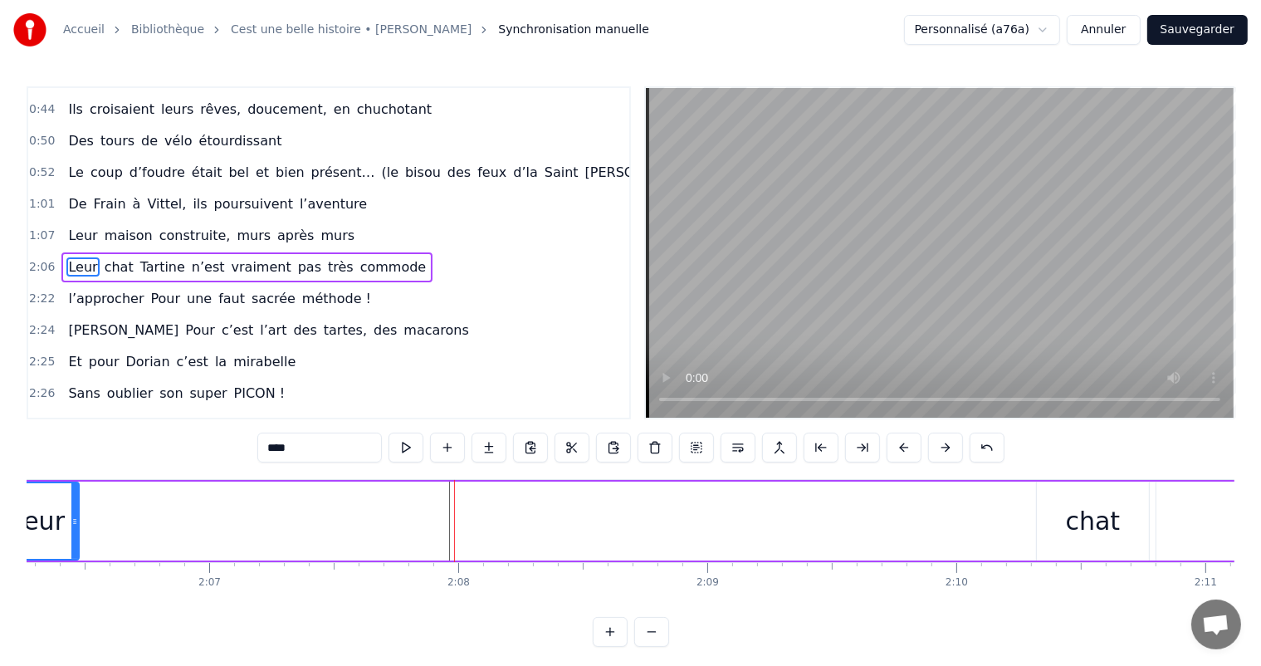
drag, startPoint x: 581, startPoint y: 514, endPoint x: 69, endPoint y: 541, distance: 512.8
click at [71, 541] on div at bounding box center [74, 521] width 7 height 76
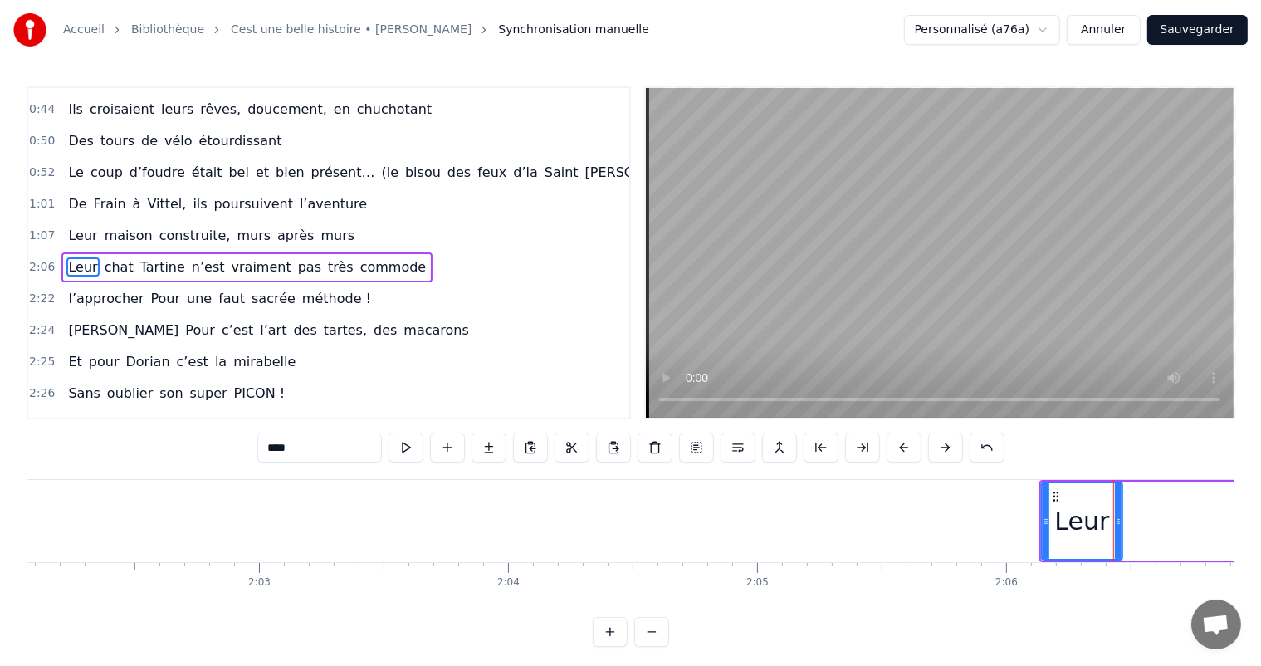
scroll to position [0, 30363]
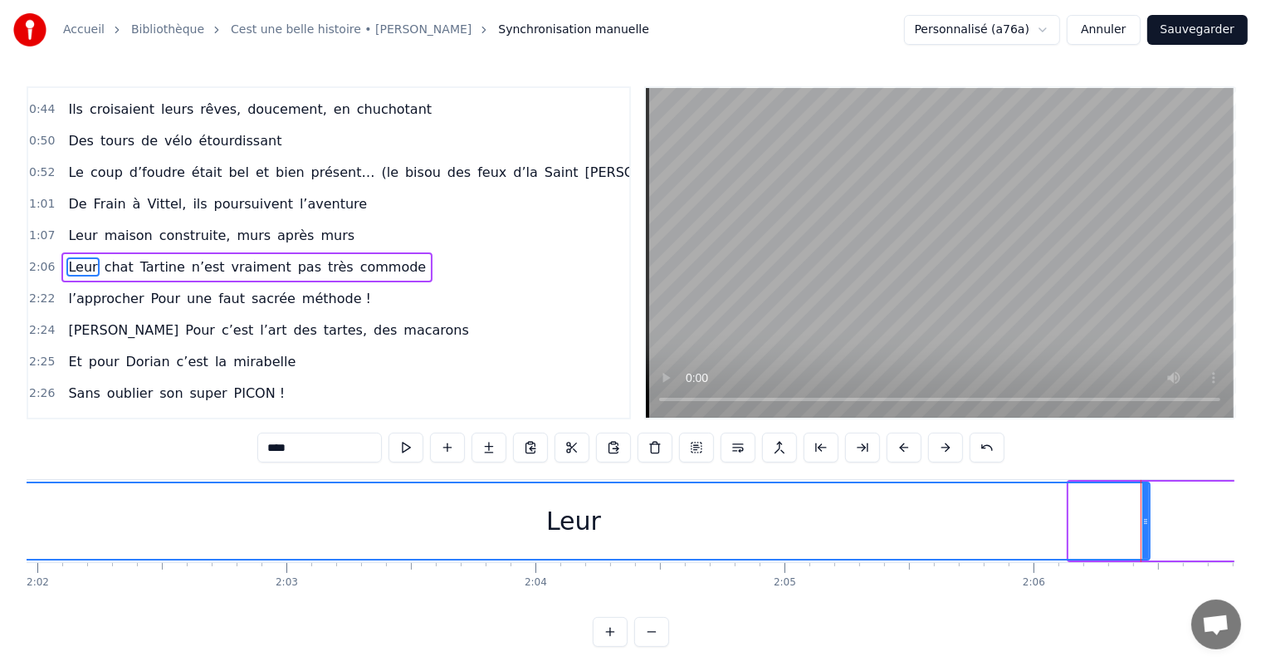
drag, startPoint x: 1071, startPoint y: 524, endPoint x: 0, endPoint y: 584, distance: 1073.1
click at [0, 584] on div "Accueil Bibliothèque Cest une belle histoire • [PERSON_NAME] Synchronisation ma…" at bounding box center [630, 323] width 1261 height 646
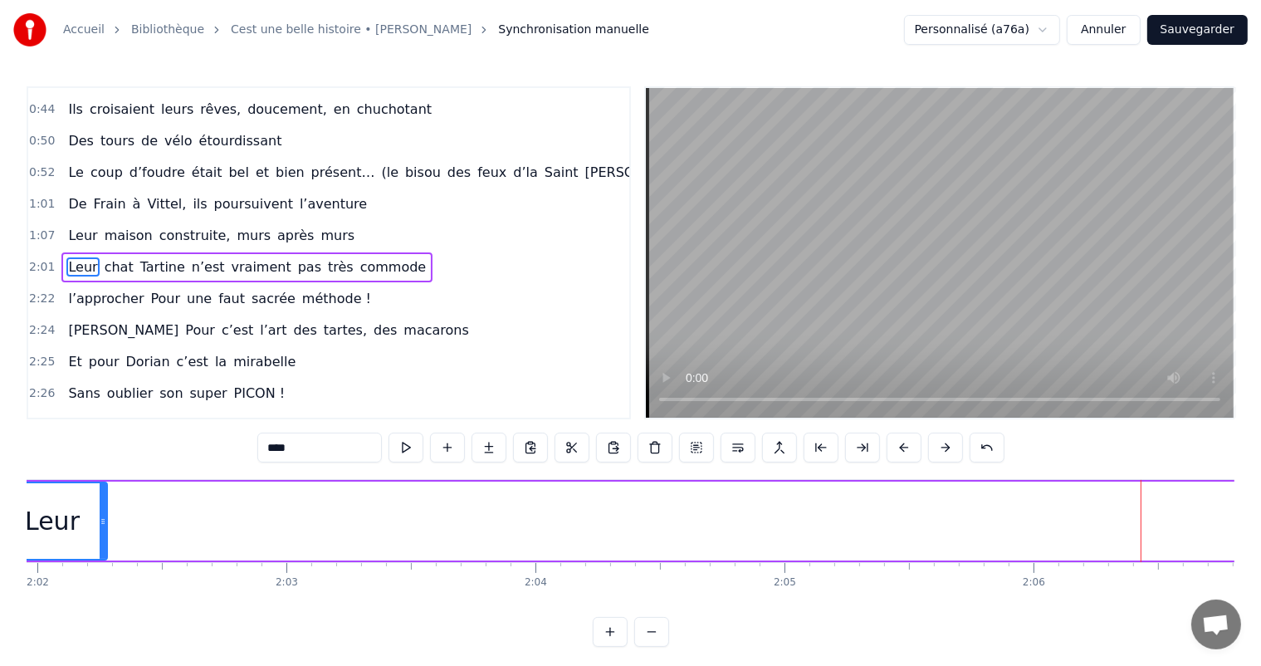
drag, startPoint x: 1145, startPoint y: 527, endPoint x: 100, endPoint y: 523, distance: 1044.8
click at [100, 522] on div at bounding box center [103, 521] width 7 height 76
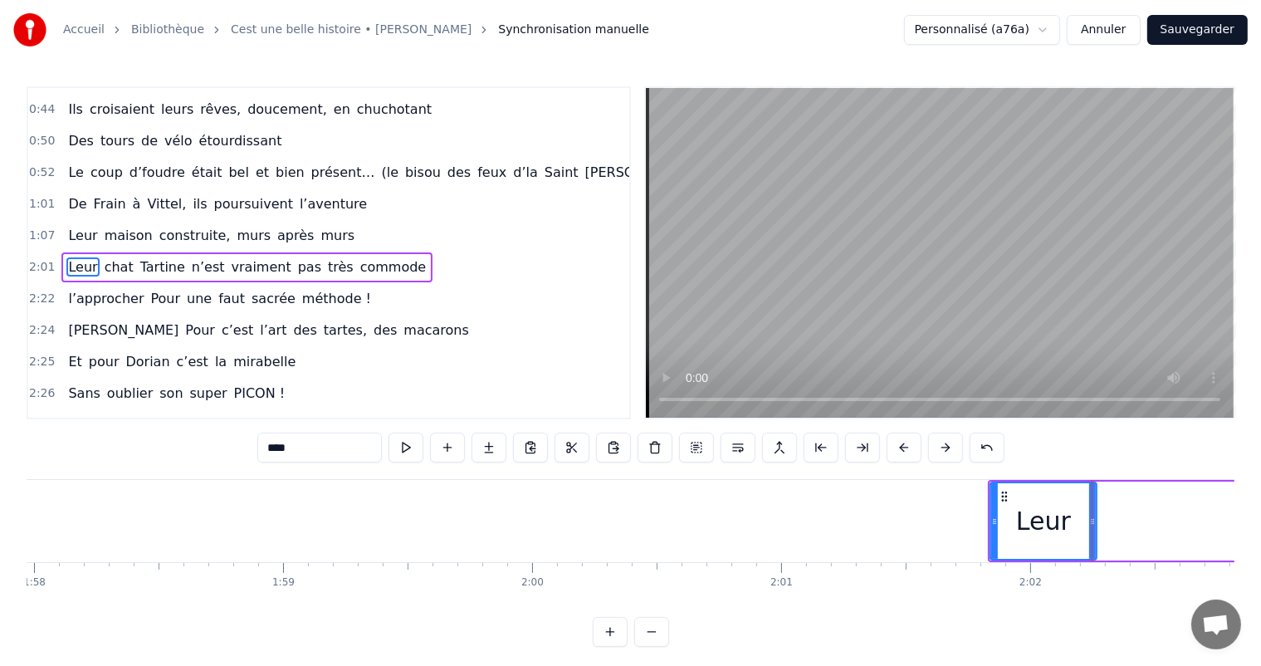
scroll to position [0, 29318]
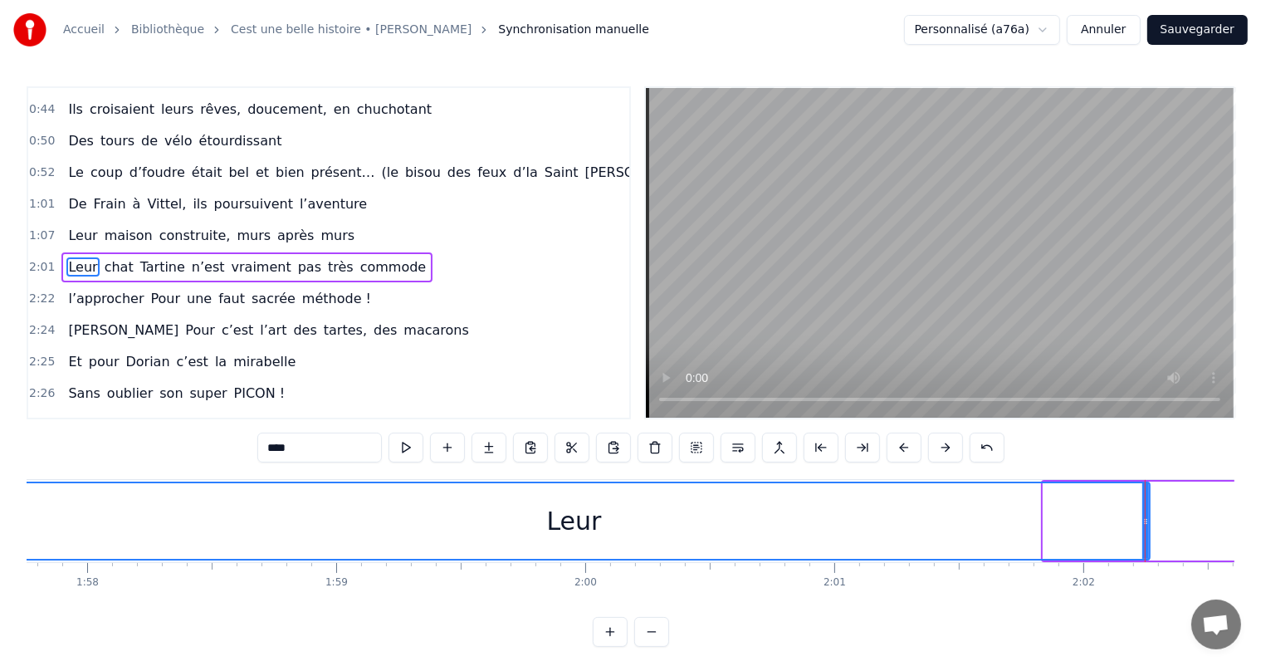
drag, startPoint x: 1045, startPoint y: 518, endPoint x: 0, endPoint y: 619, distance: 1049.7
click at [0, 619] on div "Accueil Bibliothèque Cest une belle histoire • [PERSON_NAME] Synchronisation ma…" at bounding box center [630, 323] width 1261 height 646
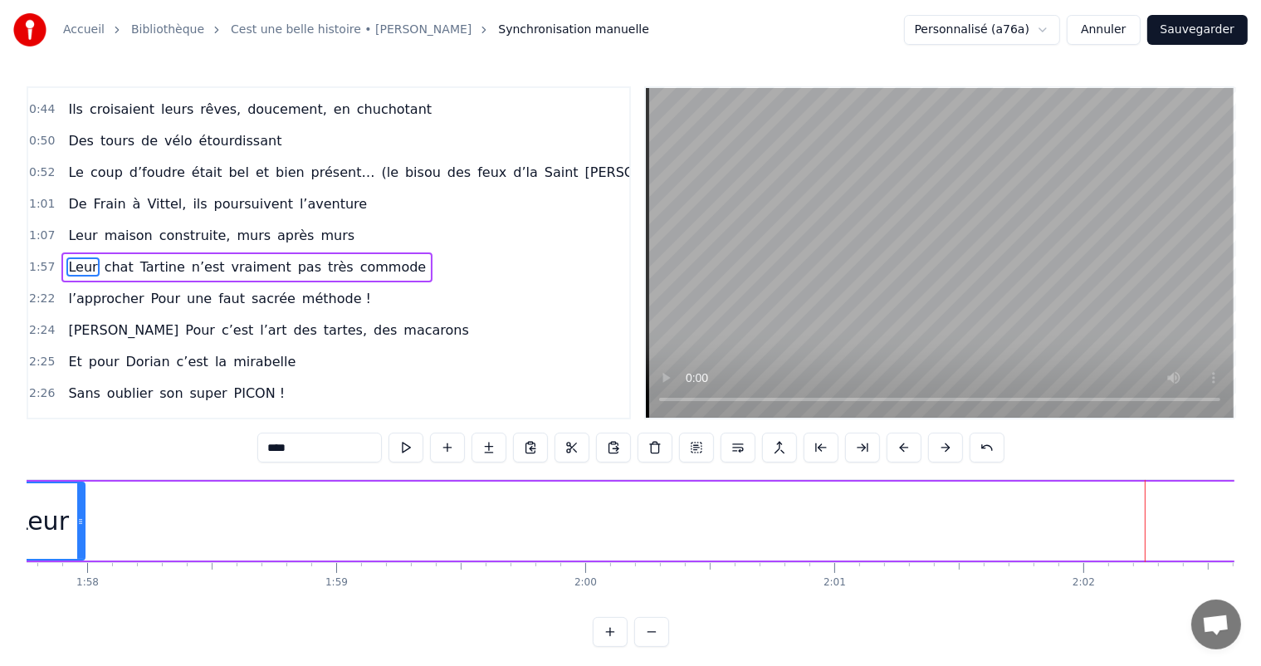
drag, startPoint x: 1148, startPoint y: 516, endPoint x: 81, endPoint y: 520, distance: 1066.4
click at [81, 521] on icon at bounding box center [80, 521] width 7 height 13
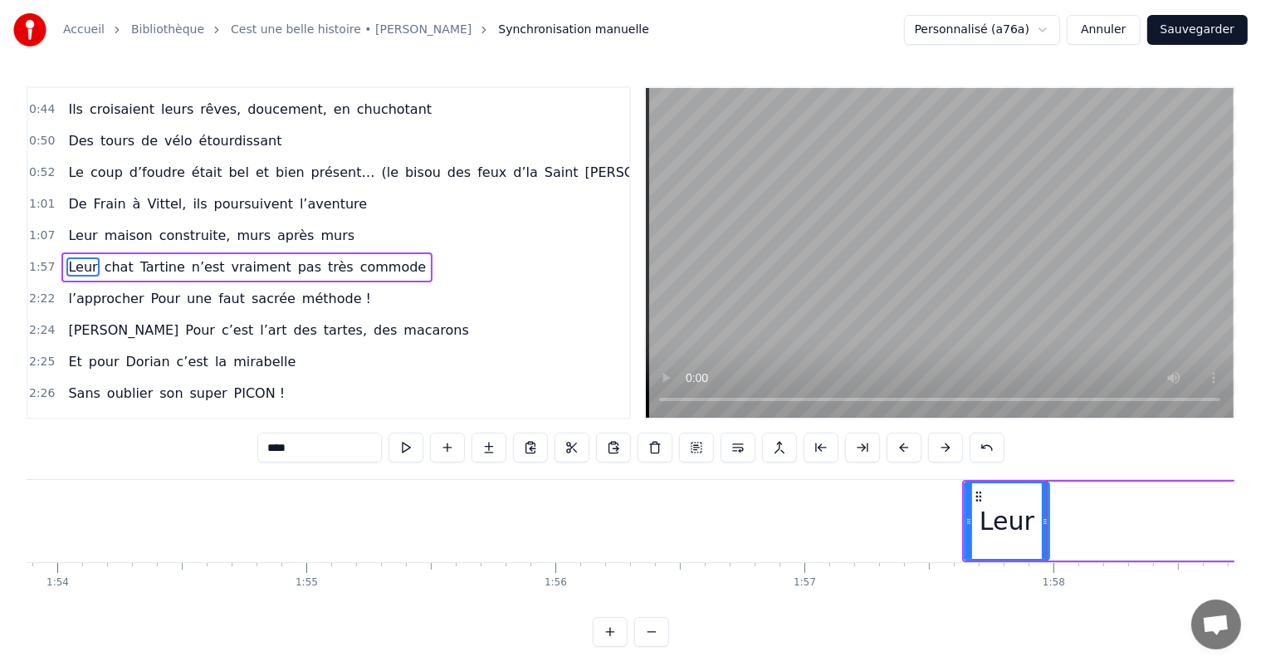
scroll to position [0, 28379]
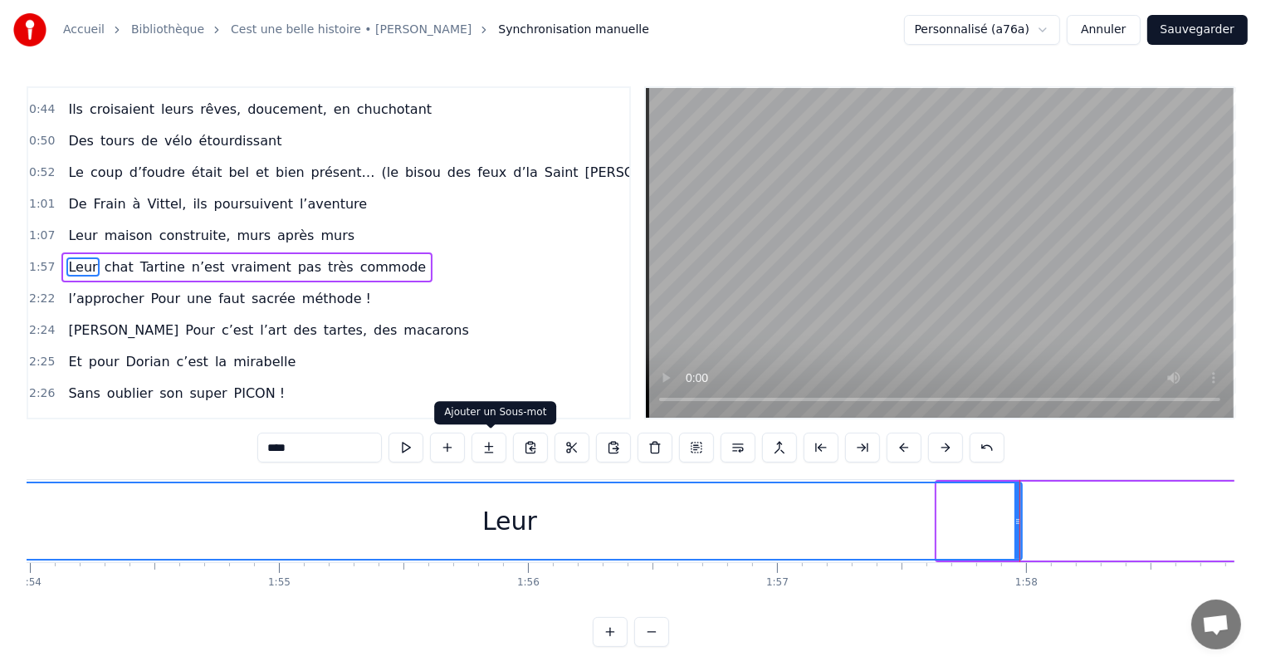
drag, startPoint x: 939, startPoint y: 511, endPoint x: 0, endPoint y: 464, distance: 940.6
click at [0, 464] on div "Accueil Bibliothèque Cest une belle histoire • [PERSON_NAME] Synchronisation ma…" at bounding box center [630, 323] width 1261 height 646
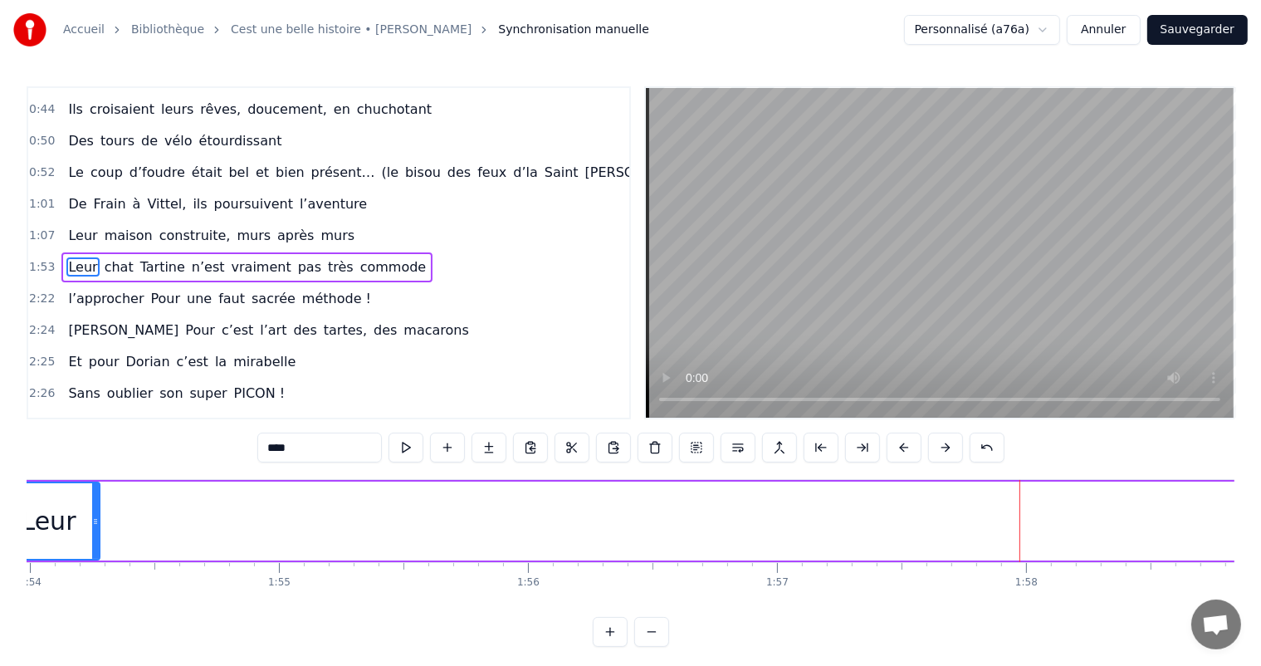
drag, startPoint x: 1017, startPoint y: 518, endPoint x: 82, endPoint y: 515, distance: 934.5
click at [92, 515] on icon at bounding box center [95, 521] width 7 height 13
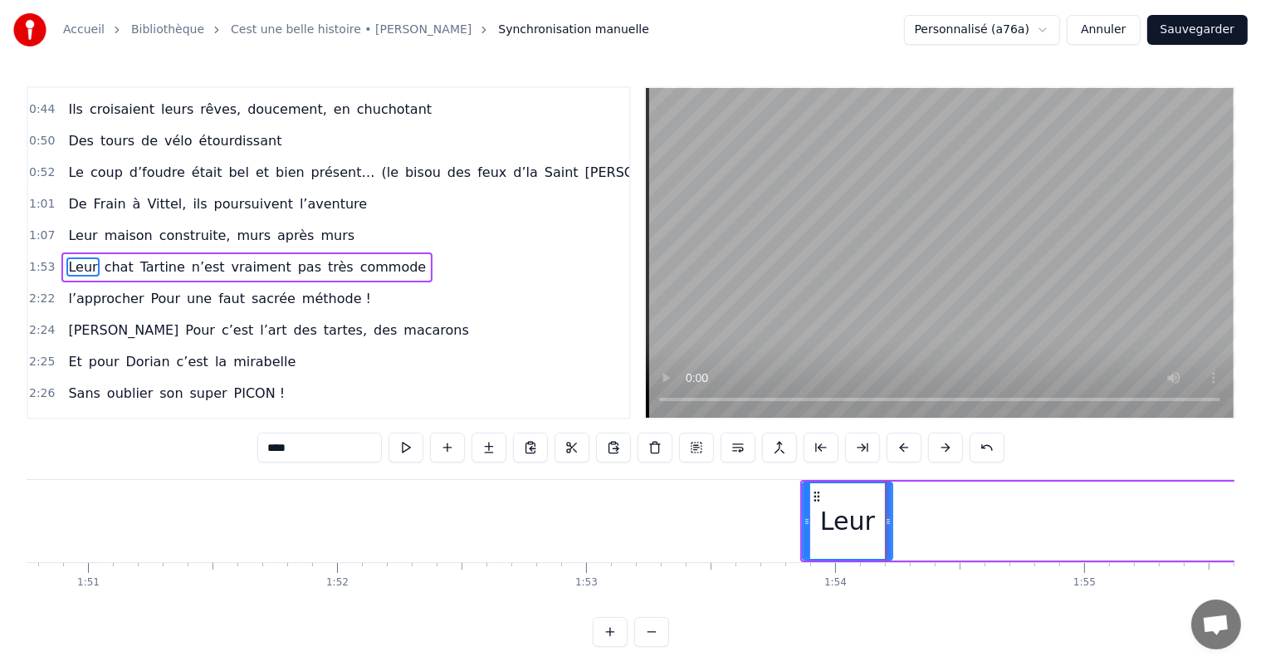
scroll to position [0, 27493]
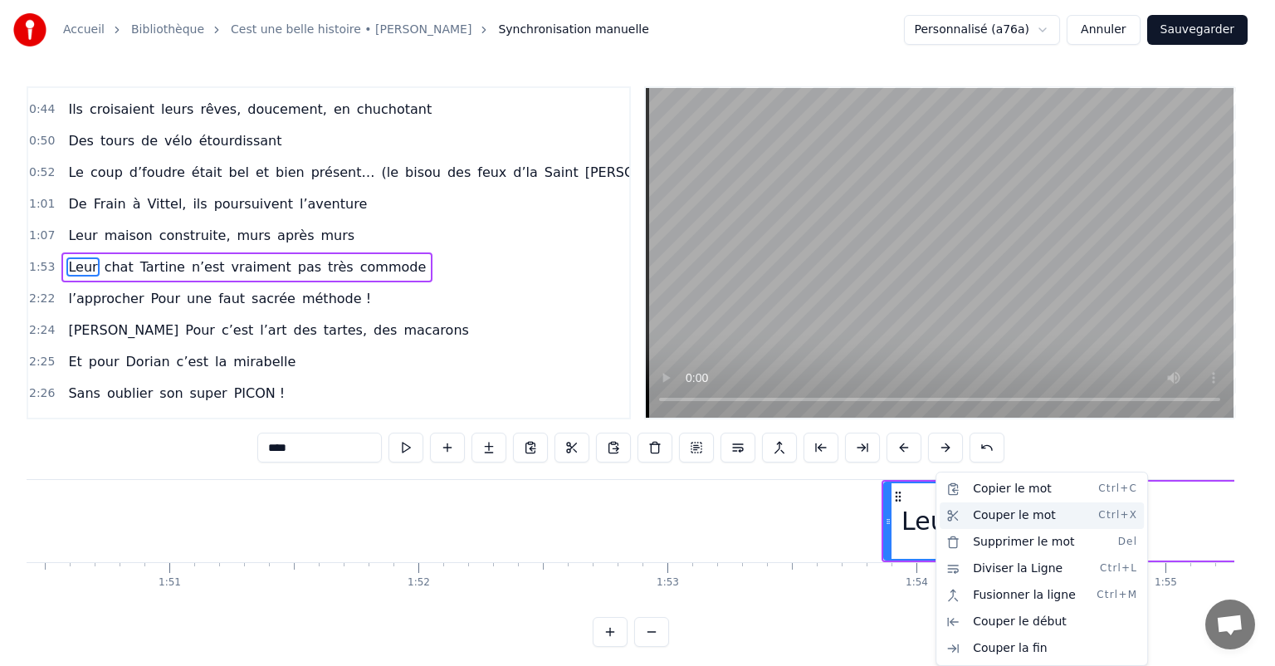
click at [973, 516] on div "Couper le mot Ctrl+X" at bounding box center [1041, 515] width 204 height 27
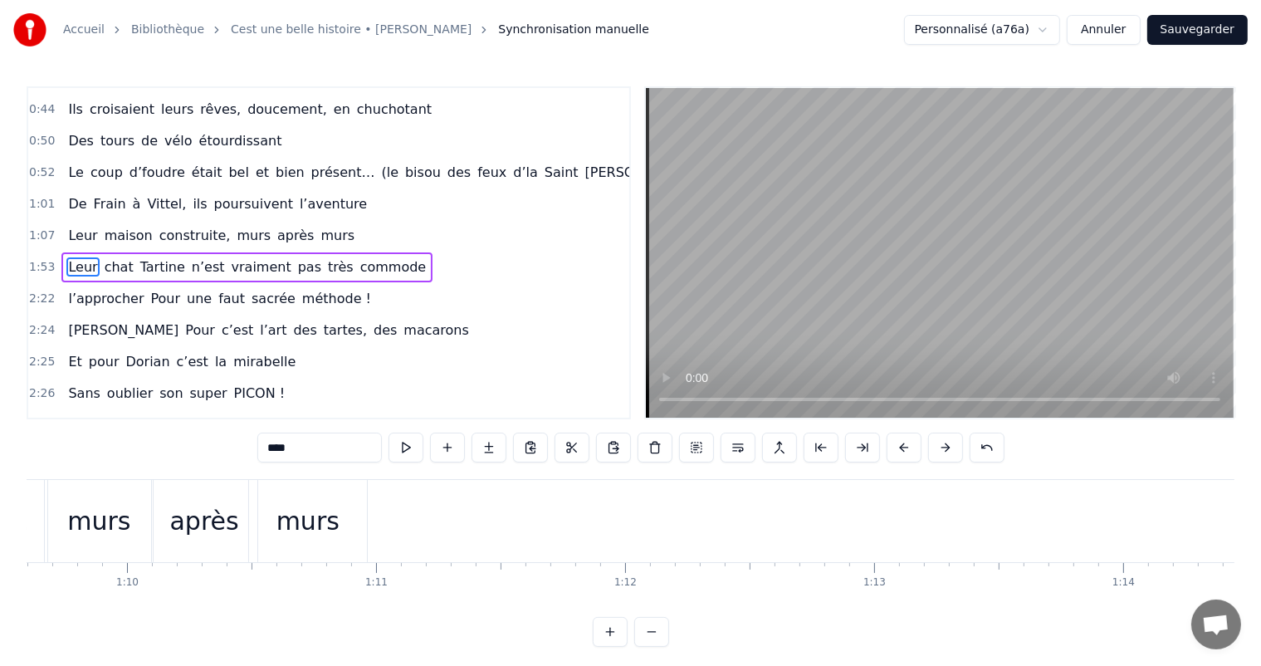
scroll to position [0, 17274]
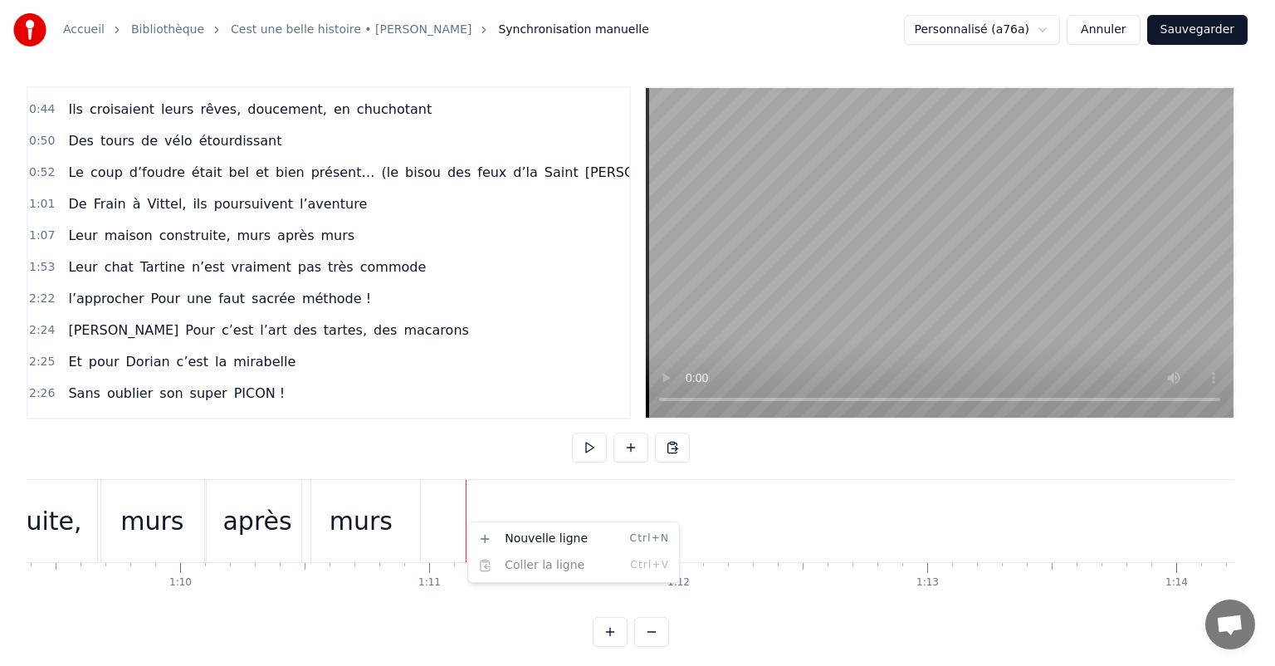
click at [466, 521] on html "Accueil Bibliothèque Cest une belle histoire • [PERSON_NAME] Synchronisation ma…" at bounding box center [637, 336] width 1275 height 673
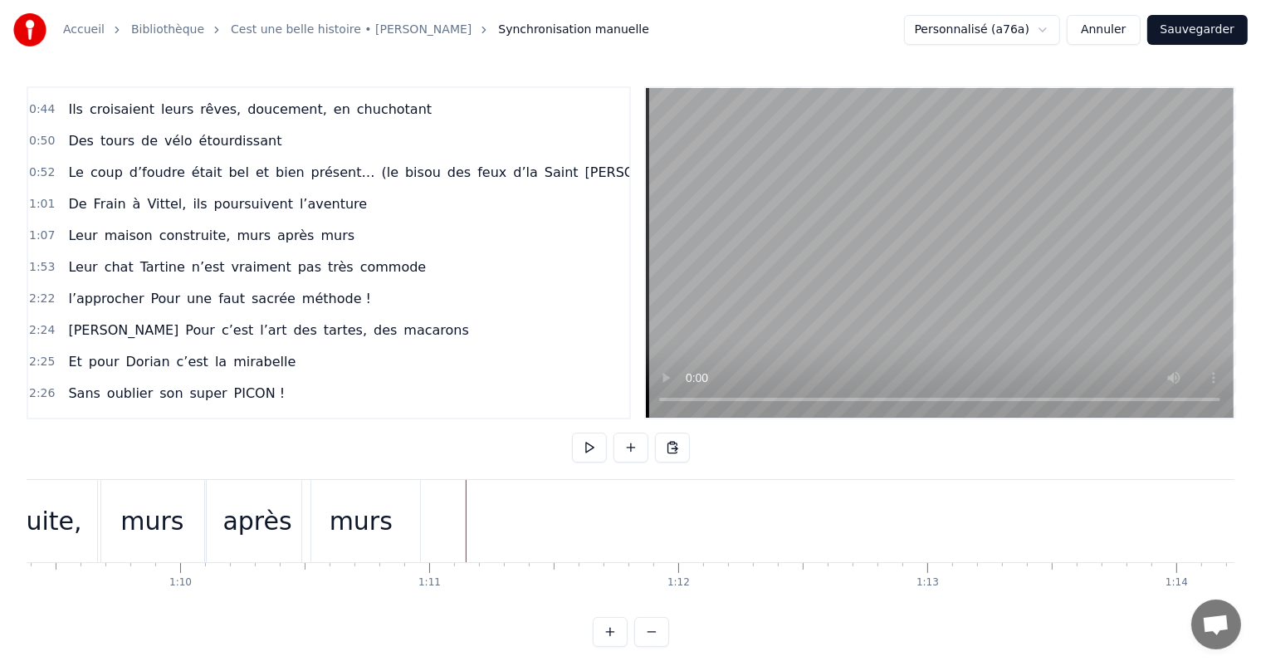
click at [466, 521] on div at bounding box center [466, 521] width 1 height 82
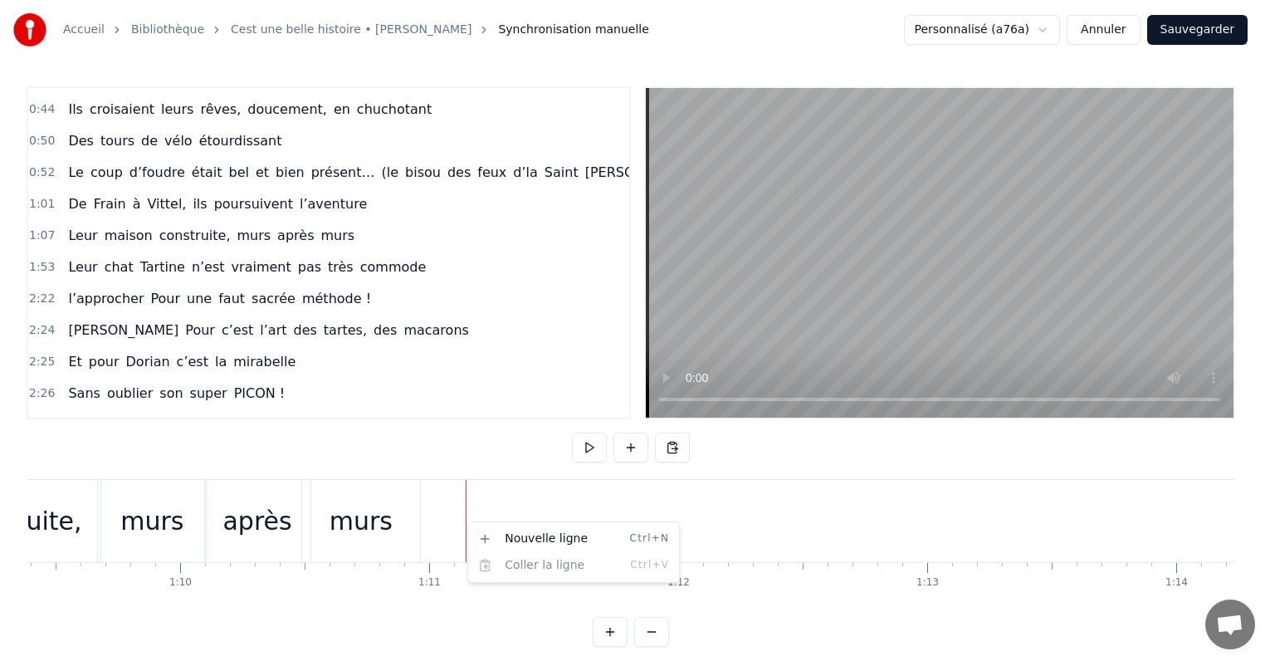
click at [417, 492] on html "Accueil Bibliothèque Cest une belle histoire • [PERSON_NAME] Synchronisation ma…" at bounding box center [637, 336] width 1275 height 673
click at [422, 495] on div "Nouvelle ligne Ctrl+N Coller la ligne Ctrl+V" at bounding box center [525, 522] width 212 height 61
click at [432, 487] on html "Accueil Bibliothèque Cest une belle histoire • [PERSON_NAME] Synchronisation ma…" at bounding box center [637, 336] width 1275 height 673
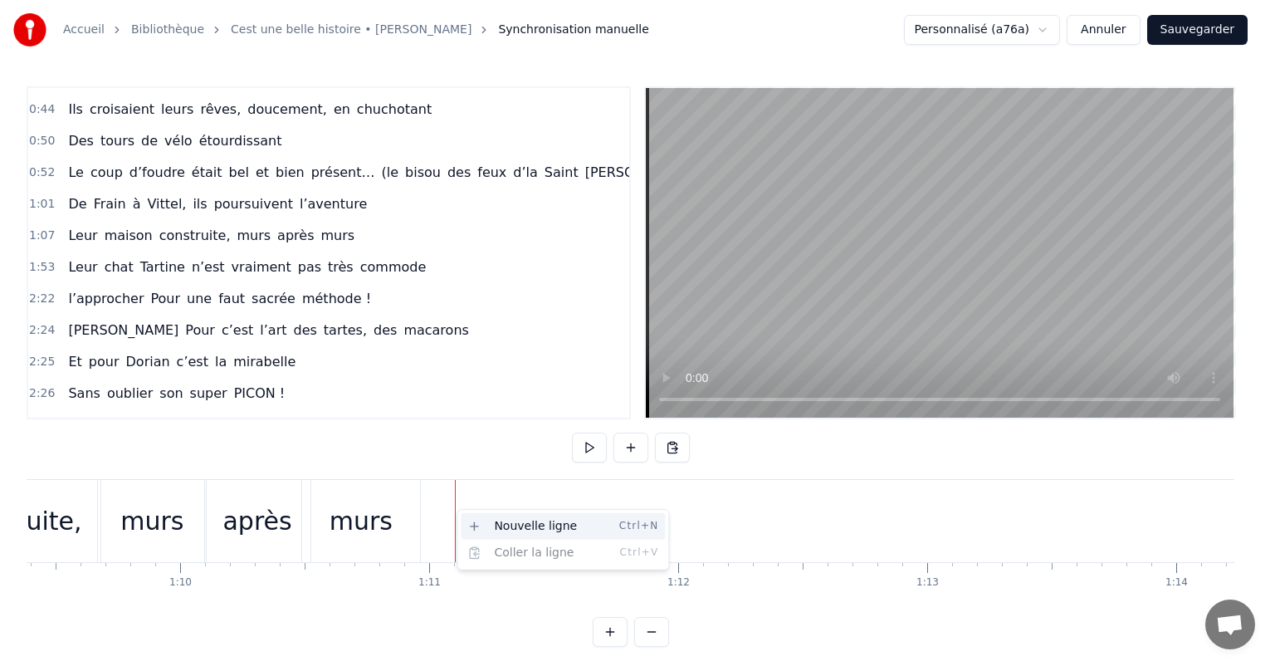
click at [516, 538] on div "Nouvelle ligne Ctrl+N" at bounding box center [563, 526] width 204 height 27
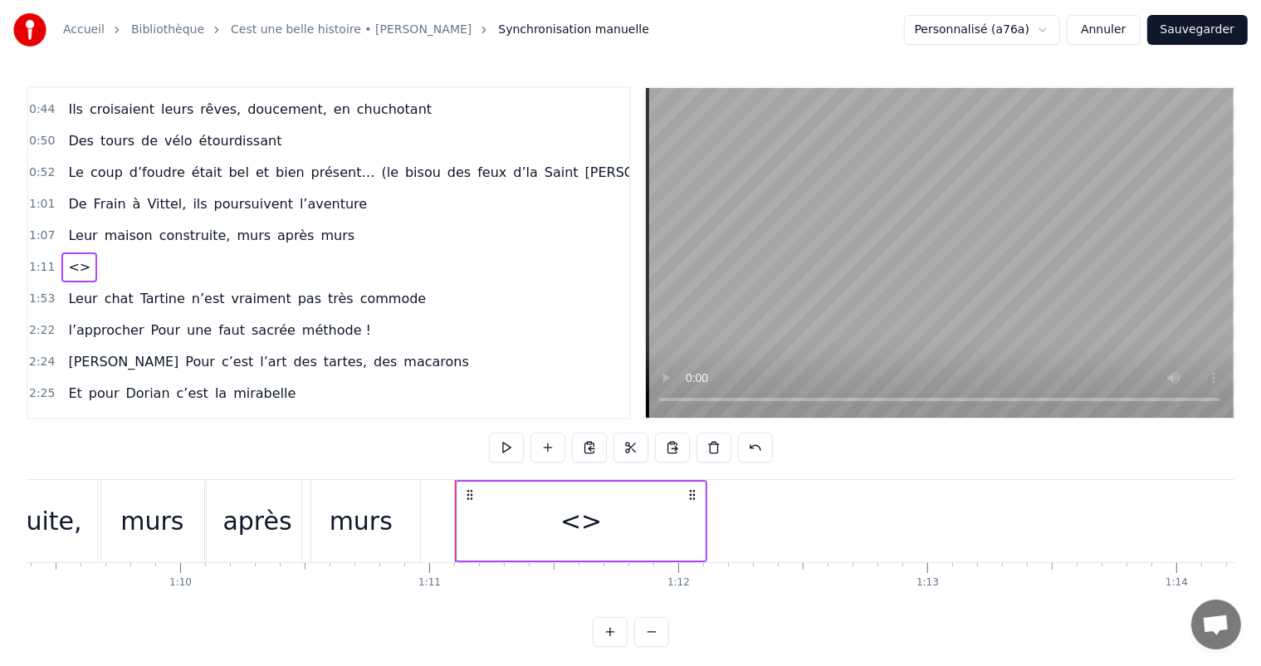
click at [433, 409] on div "2:26 Sans oublier son super PICON !" at bounding box center [328, 425] width 601 height 32
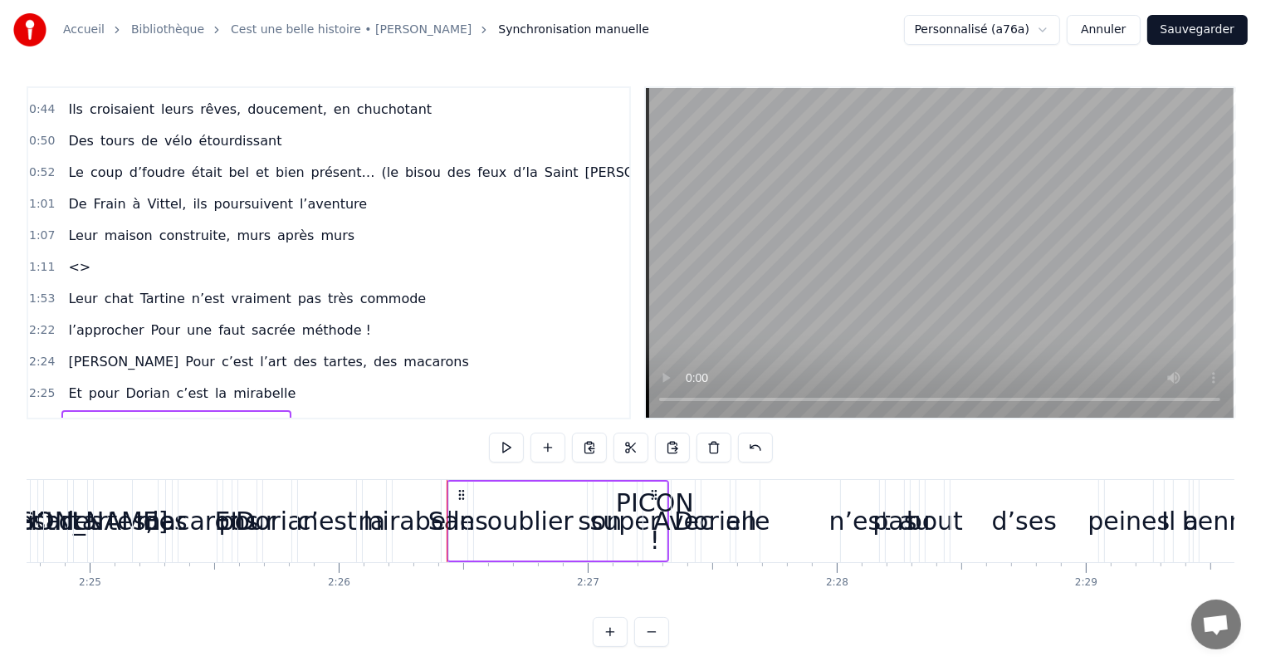
click at [424, 459] on div "0:11 C’est 0:12 un beau roman, c’est une belle histoire 0:17 C’est une romance …" at bounding box center [630, 366] width 1207 height 560
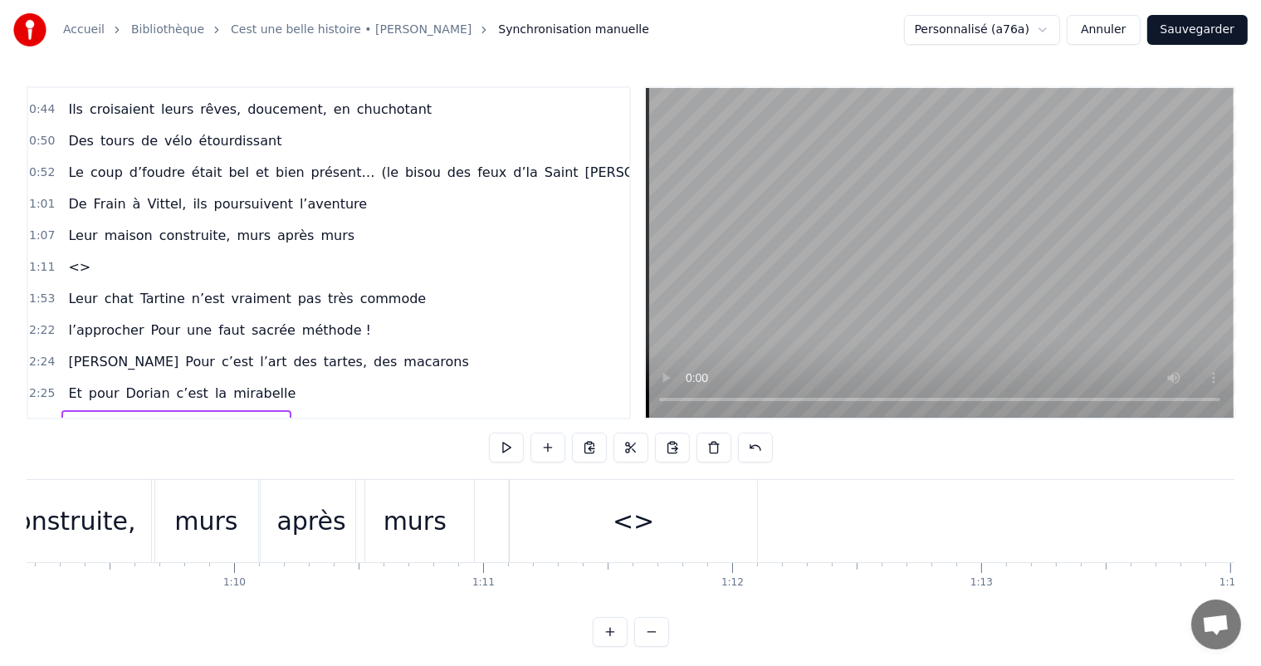
scroll to position [0, 17247]
click at [592, 524] on div "<>" at bounding box center [606, 520] width 41 height 37
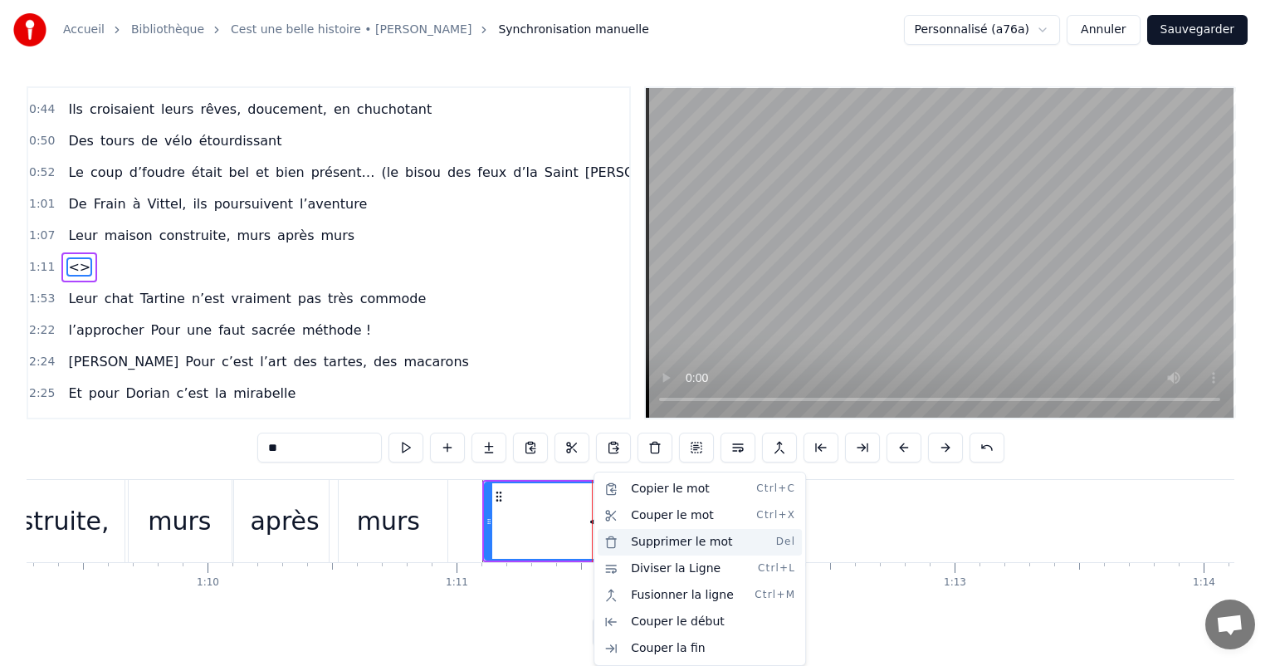
click at [671, 547] on div "Supprimer le mot Del" at bounding box center [700, 542] width 204 height 27
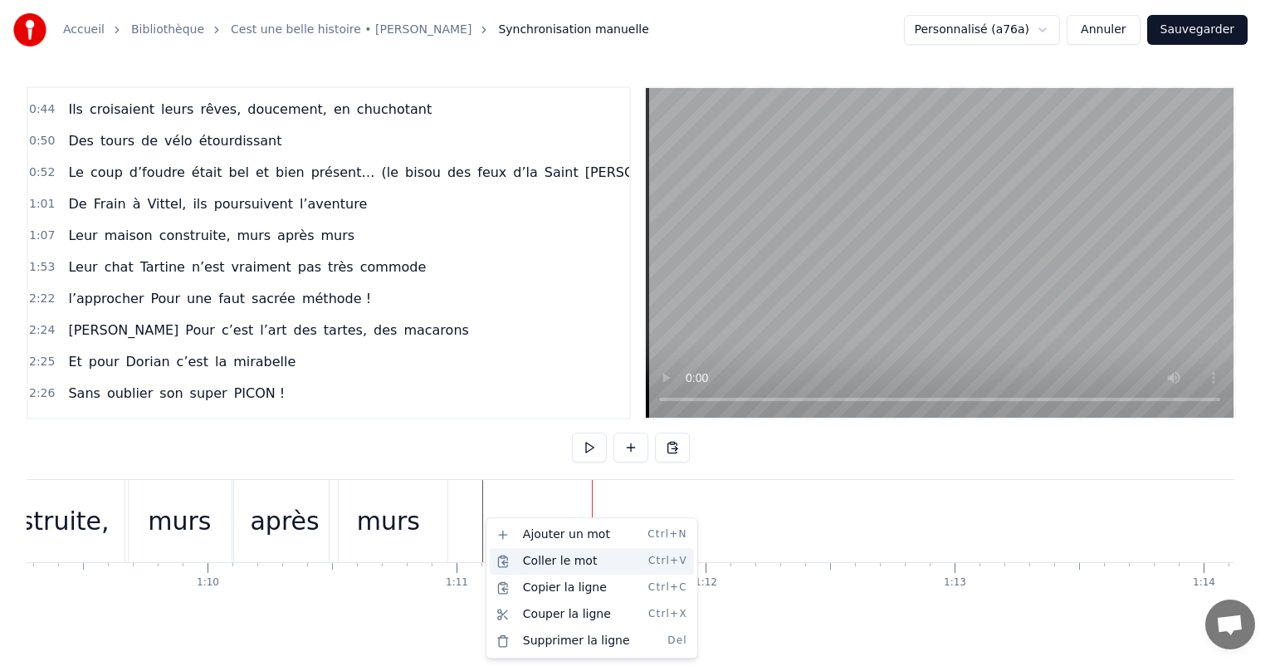
click at [549, 559] on div "Coller le mot Ctrl+V" at bounding box center [592, 561] width 204 height 27
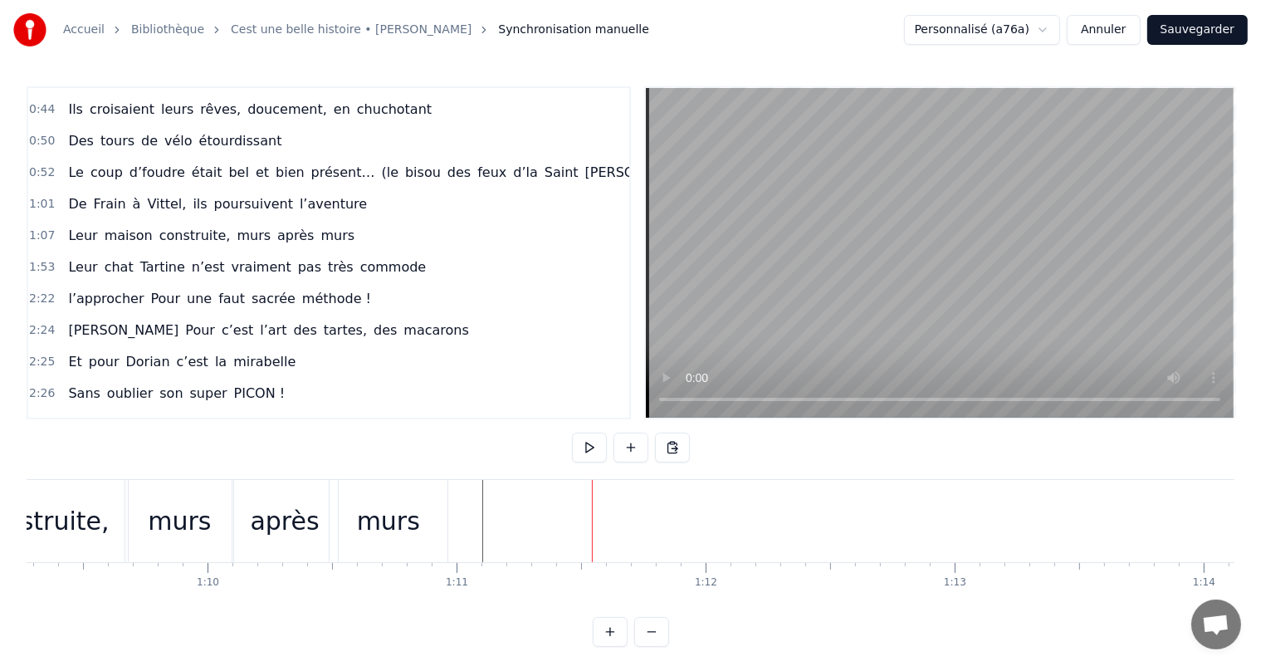
click at [380, 495] on div "Leur" at bounding box center [390, 521] width 90 height 82
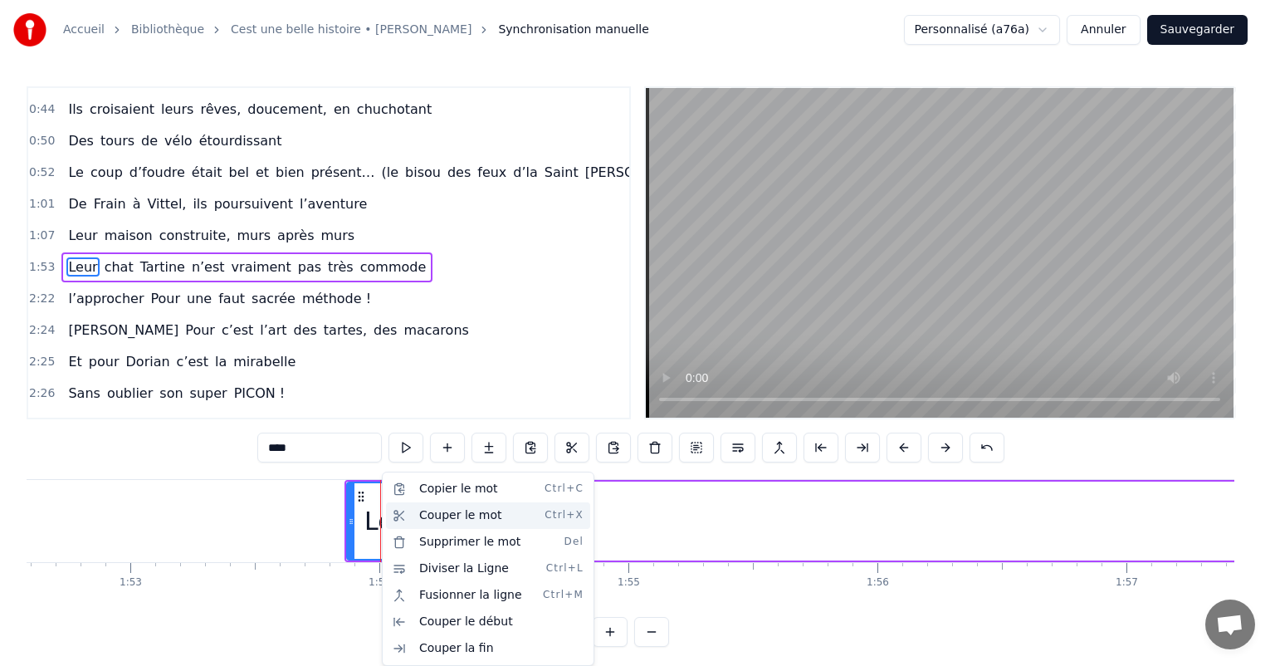
click at [419, 510] on div "Couper le mot Ctrl+X" at bounding box center [488, 515] width 204 height 27
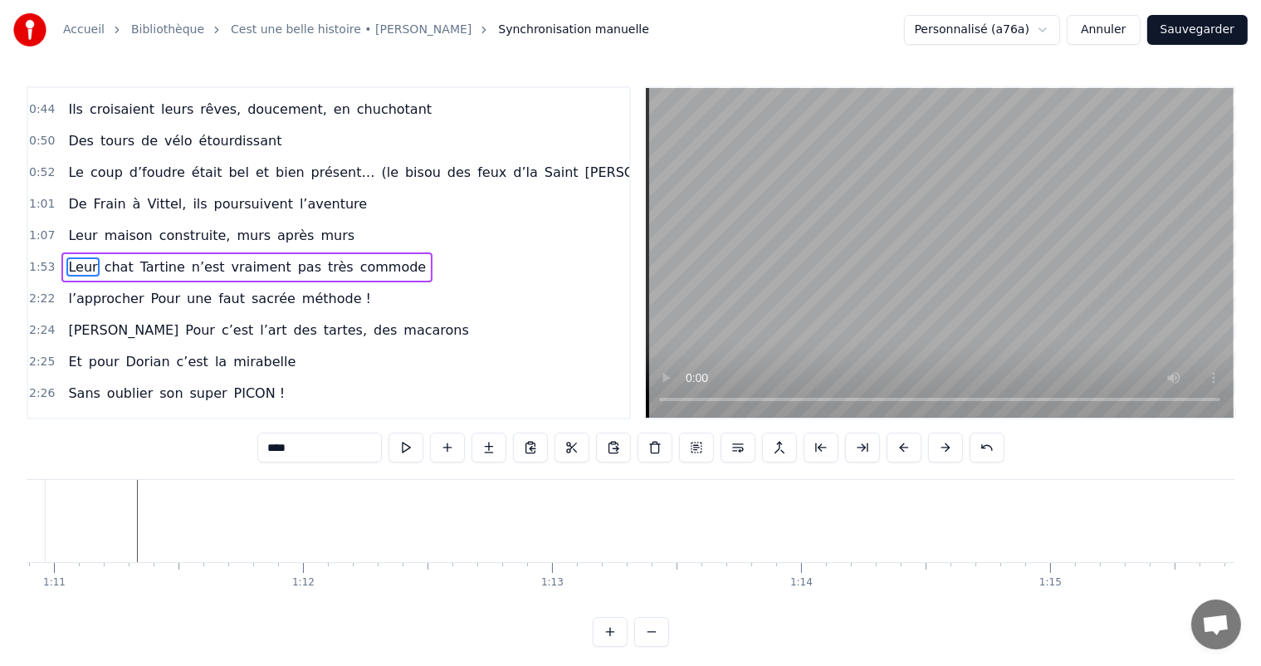
scroll to position [0, 17301]
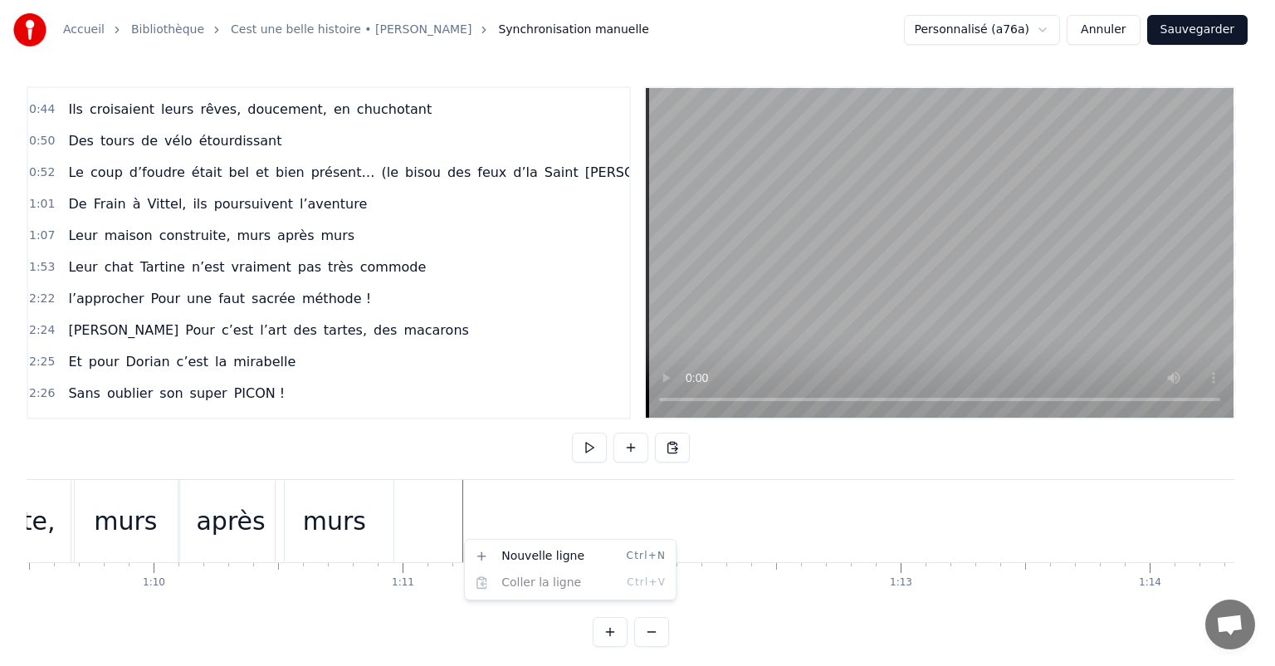
click at [432, 498] on html "Accueil Bibliothèque Cest une belle histoire • [PERSON_NAME] Synchronisation ma…" at bounding box center [637, 336] width 1275 height 673
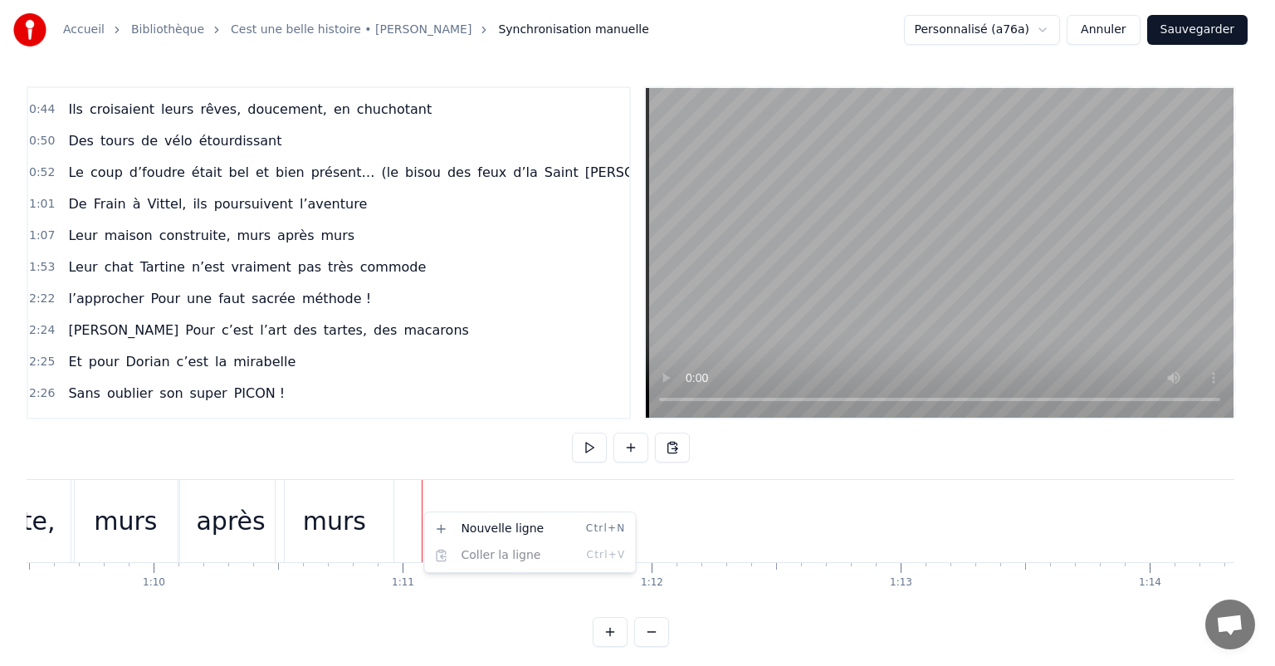
click at [332, 502] on html "Accueil Bibliothèque Cest une belle histoire • [PERSON_NAME] Synchronisation ma…" at bounding box center [637, 336] width 1275 height 673
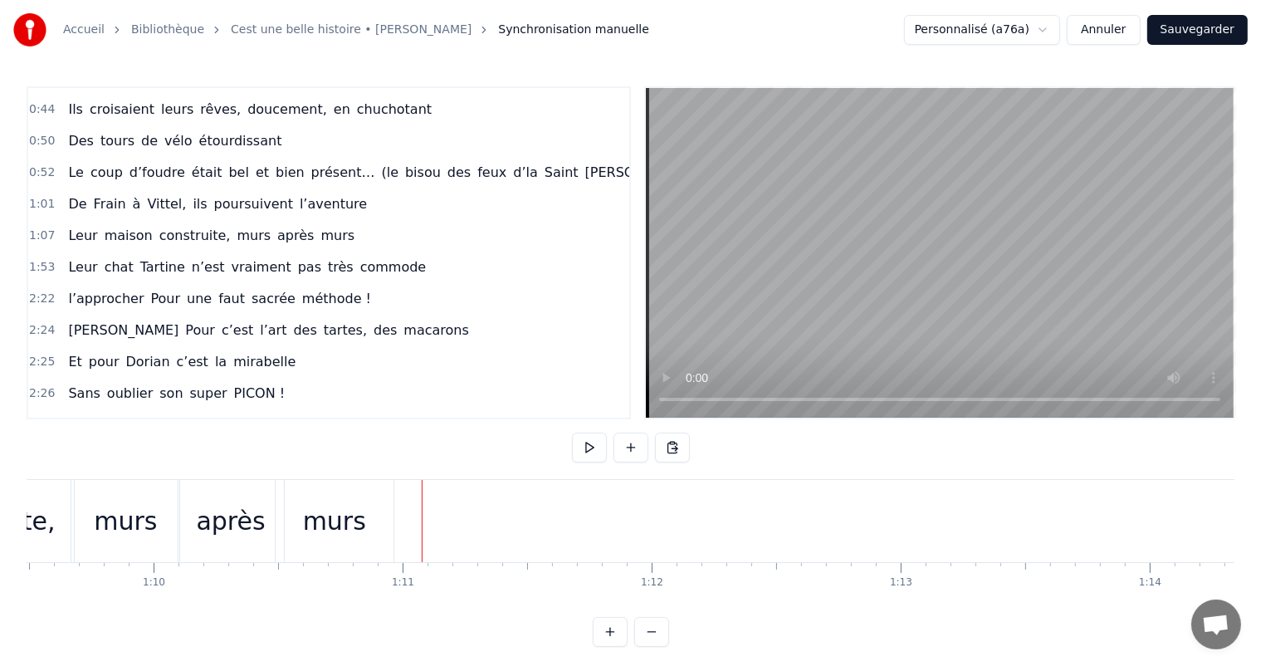
click at [332, 502] on div "murs" at bounding box center [334, 520] width 63 height 37
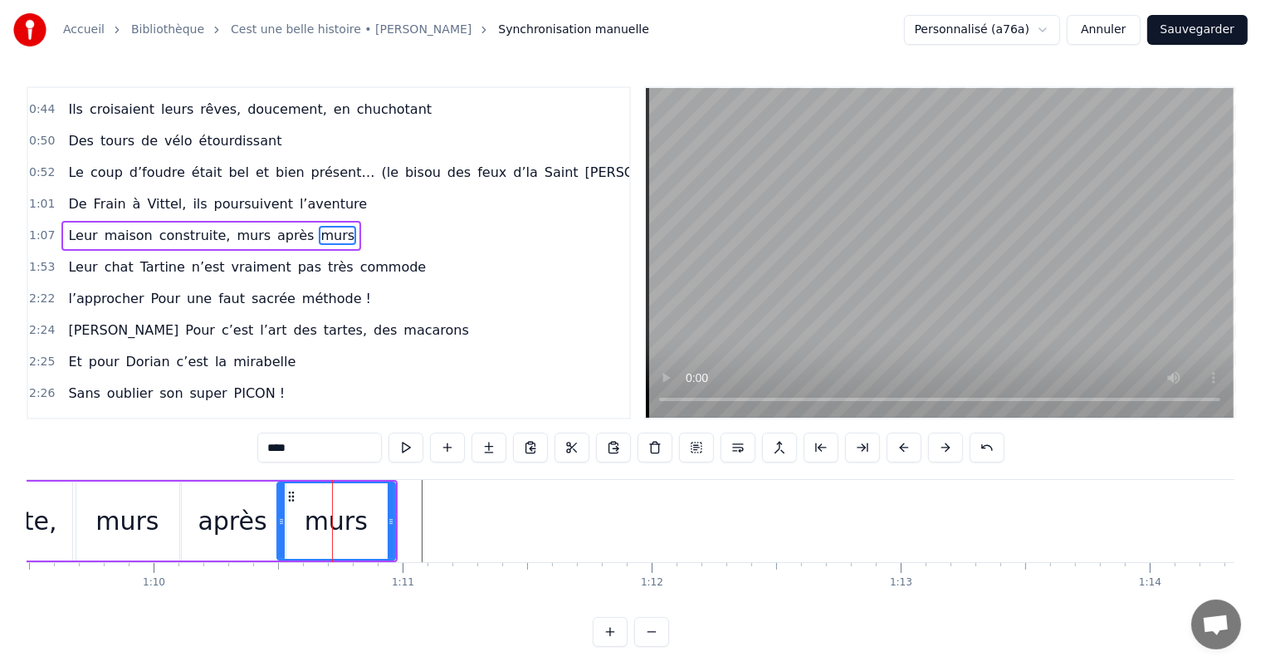
scroll to position [216, 0]
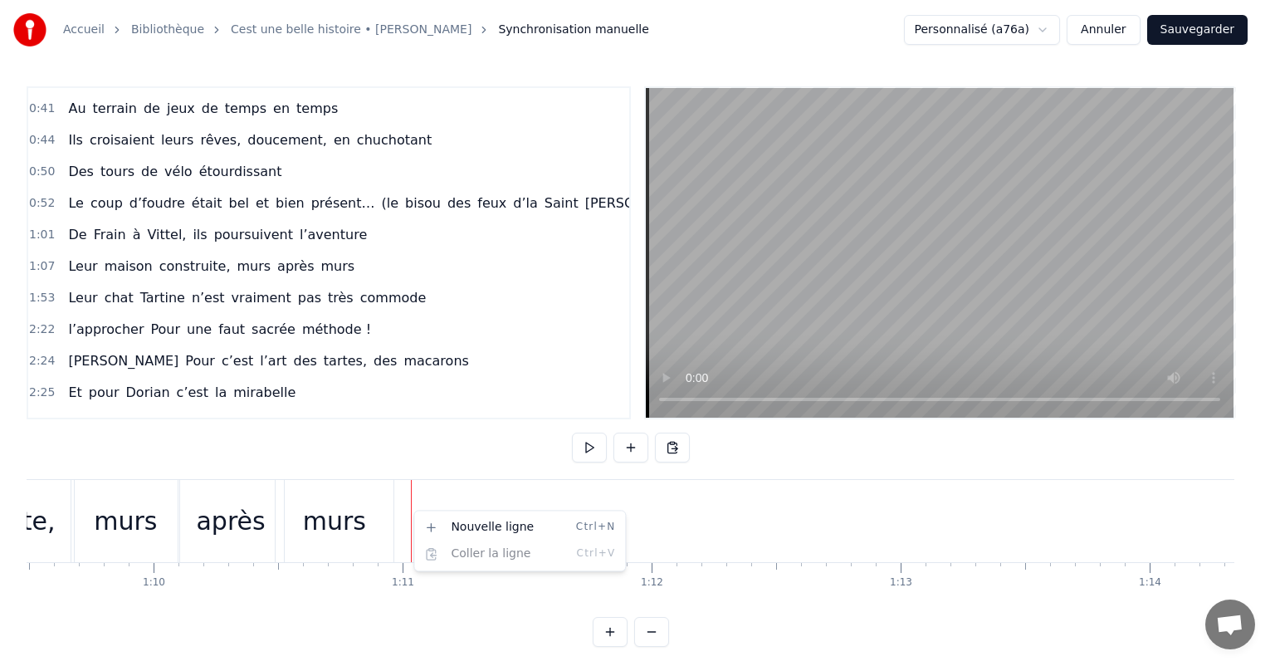
click at [455, 511] on div "Nouvelle ligne Ctrl+N Coller la ligne Ctrl+V" at bounding box center [519, 540] width 212 height 61
click at [488, 475] on html "Accueil Bibliothèque Cest une belle histoire • [PERSON_NAME] Synchronisation ma…" at bounding box center [637, 336] width 1275 height 673
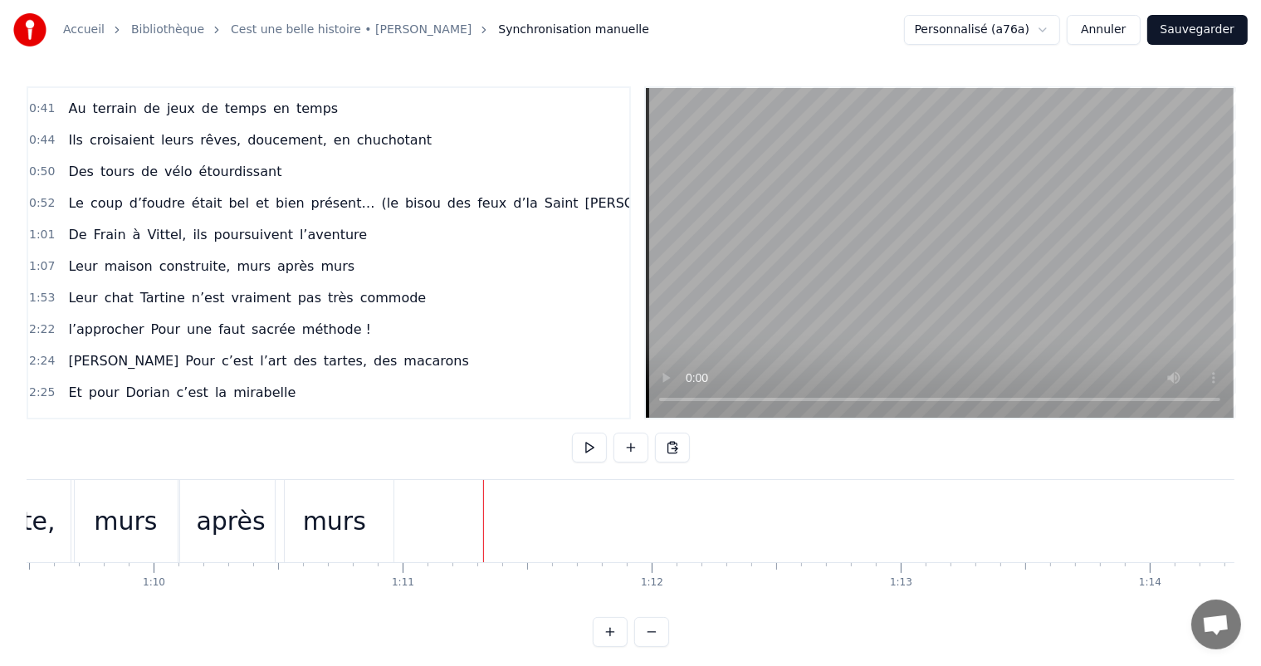
drag, startPoint x: 488, startPoint y: 476, endPoint x: 483, endPoint y: 531, distance: 55.0
click at [483, 531] on div at bounding box center [483, 521] width 1 height 82
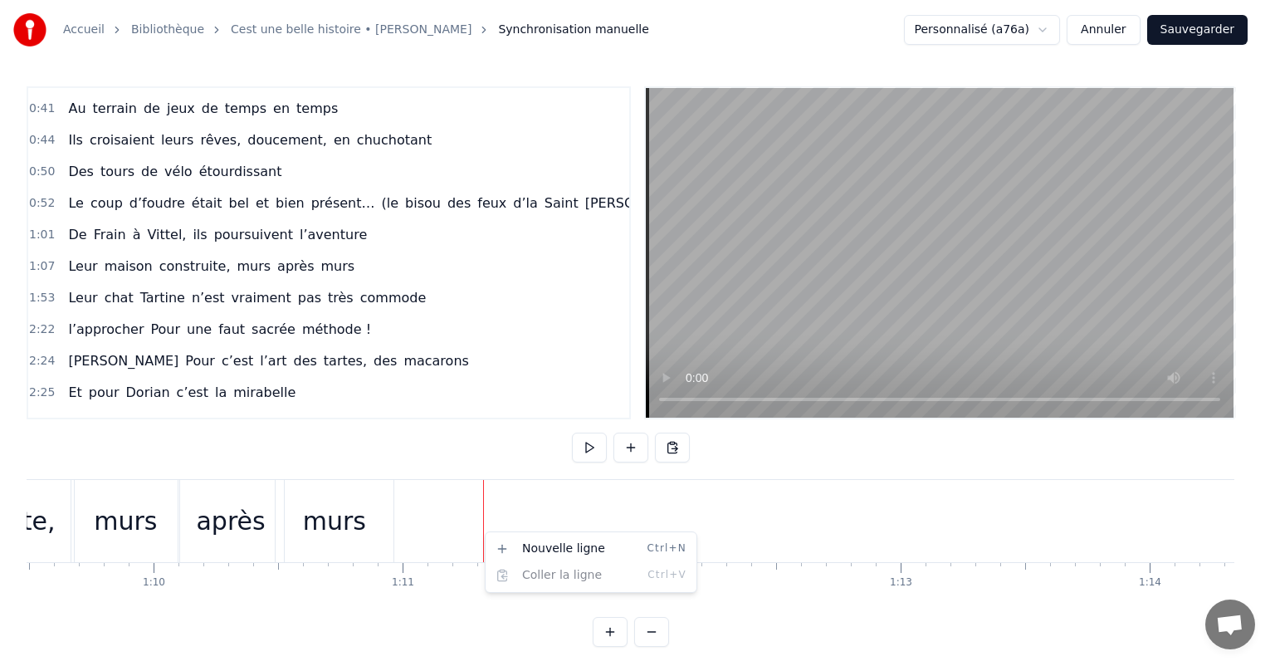
click at [422, 518] on html "Accueil Bibliothèque Cest une belle histoire • [PERSON_NAME] Synchronisation ma…" at bounding box center [637, 336] width 1275 height 673
click at [377, 508] on html "Accueil Bibliothèque Cest une belle histoire • [PERSON_NAME] Synchronisation ma…" at bounding box center [637, 336] width 1275 height 673
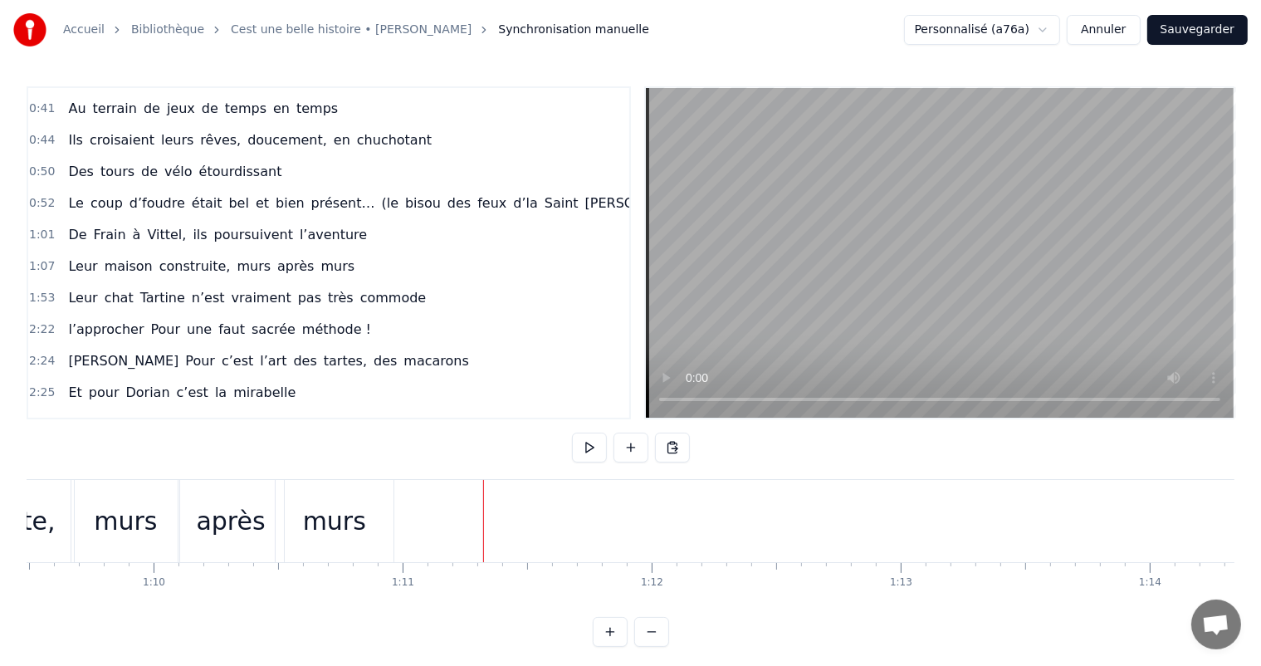
click at [392, 510] on div "murs" at bounding box center [335, 521] width 118 height 82
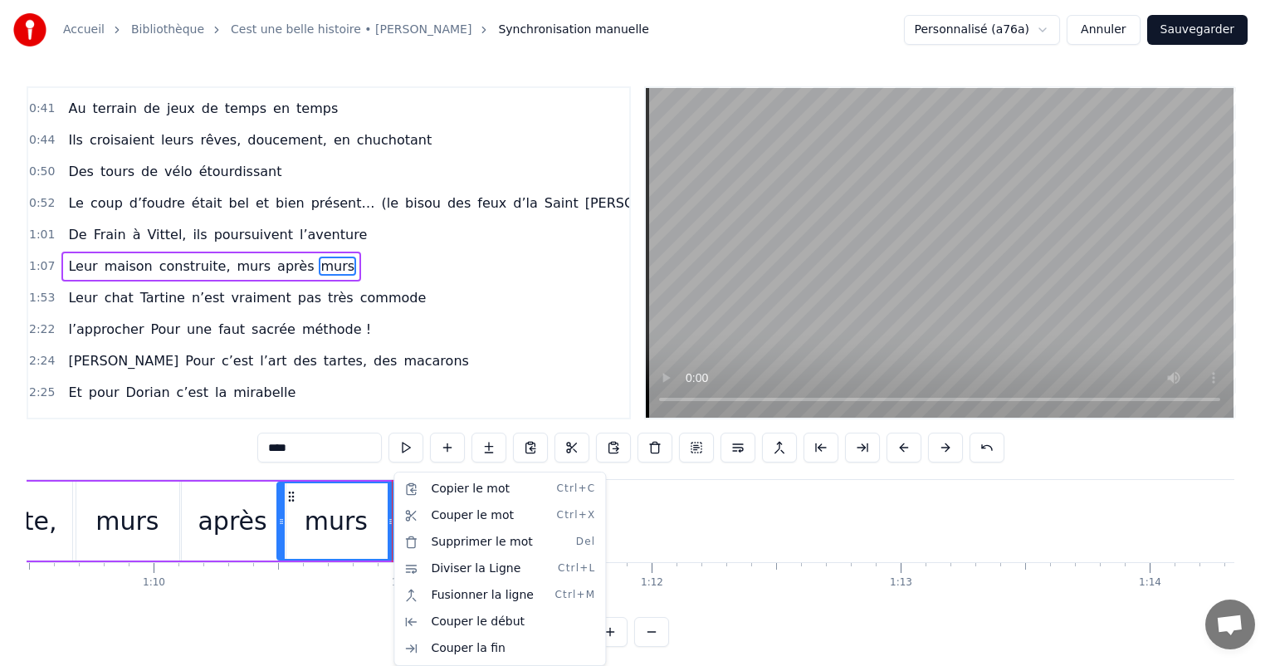
click at [349, 533] on html "Accueil Bibliothèque Cest une belle histoire • [PERSON_NAME] Synchronisation ma…" at bounding box center [637, 336] width 1275 height 673
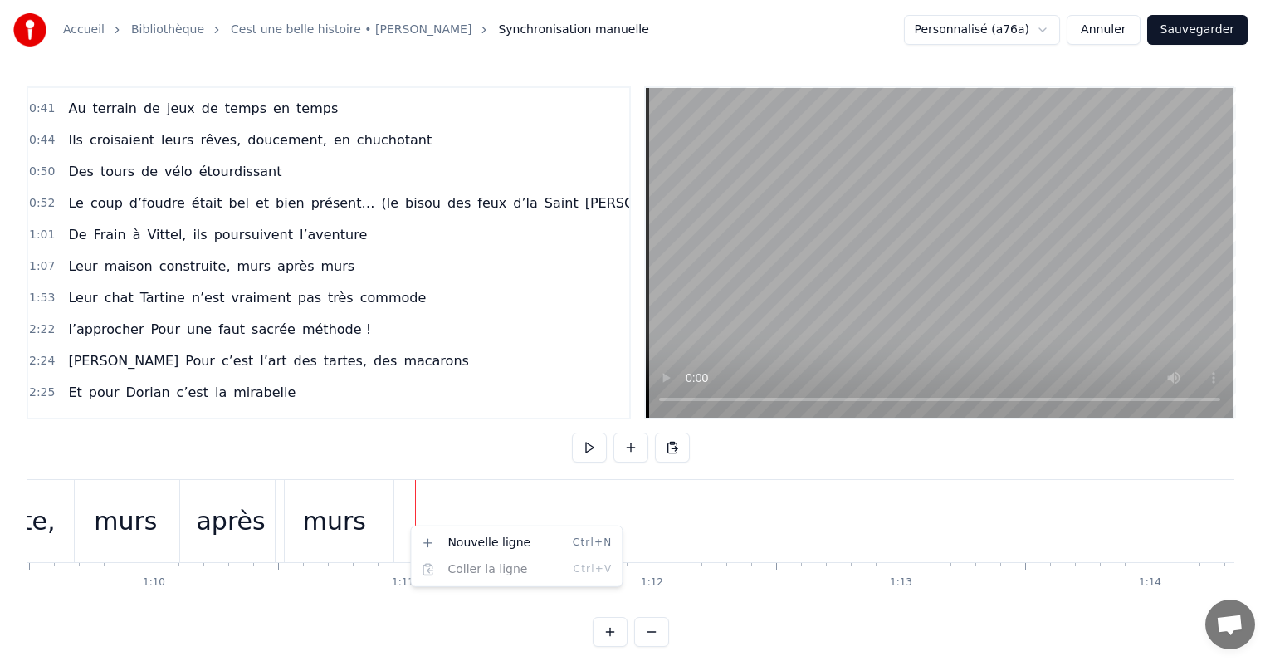
click at [478, 519] on html "Accueil Bibliothèque Cest une belle histoire • [PERSON_NAME] Synchronisation ma…" at bounding box center [637, 336] width 1275 height 673
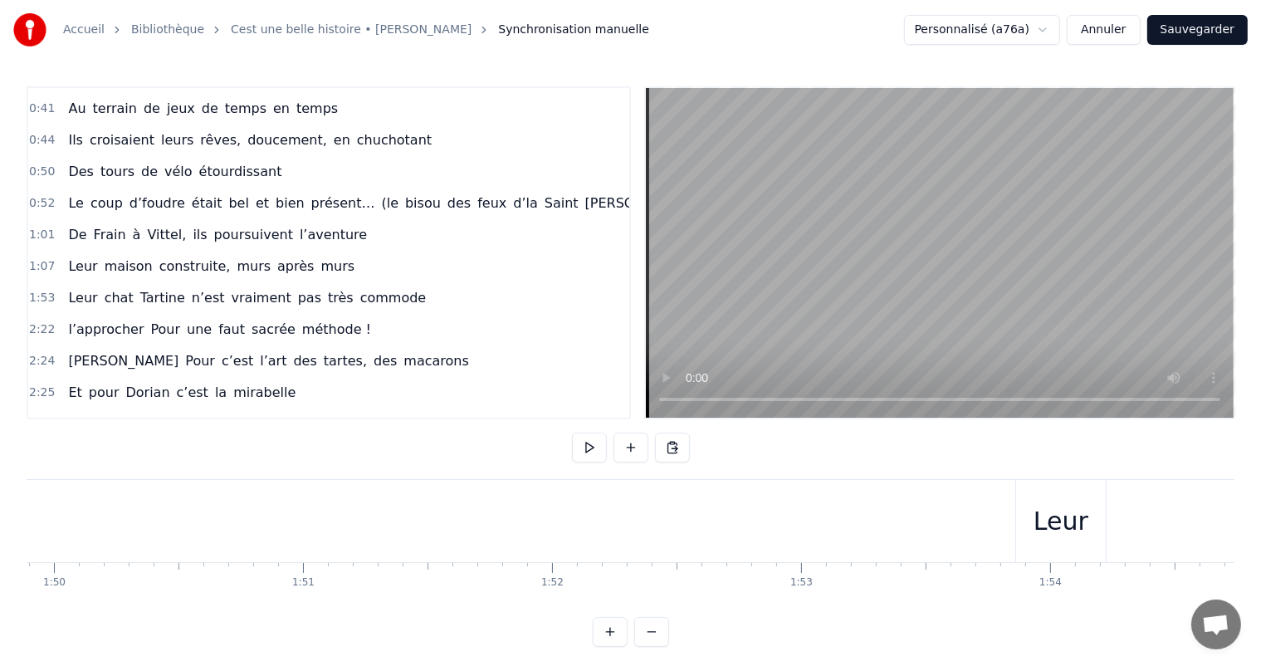
scroll to position [0, 27279]
drag, startPoint x: 725, startPoint y: 621, endPoint x: 755, endPoint y: 617, distance: 30.1
click at [755, 617] on div "0:11 C’est 0:12 un beau roman, c’est une belle histoire 0:17 C’est une romance …" at bounding box center [630, 366] width 1207 height 560
click at [1104, 540] on div "Leur" at bounding box center [1141, 521] width 90 height 82
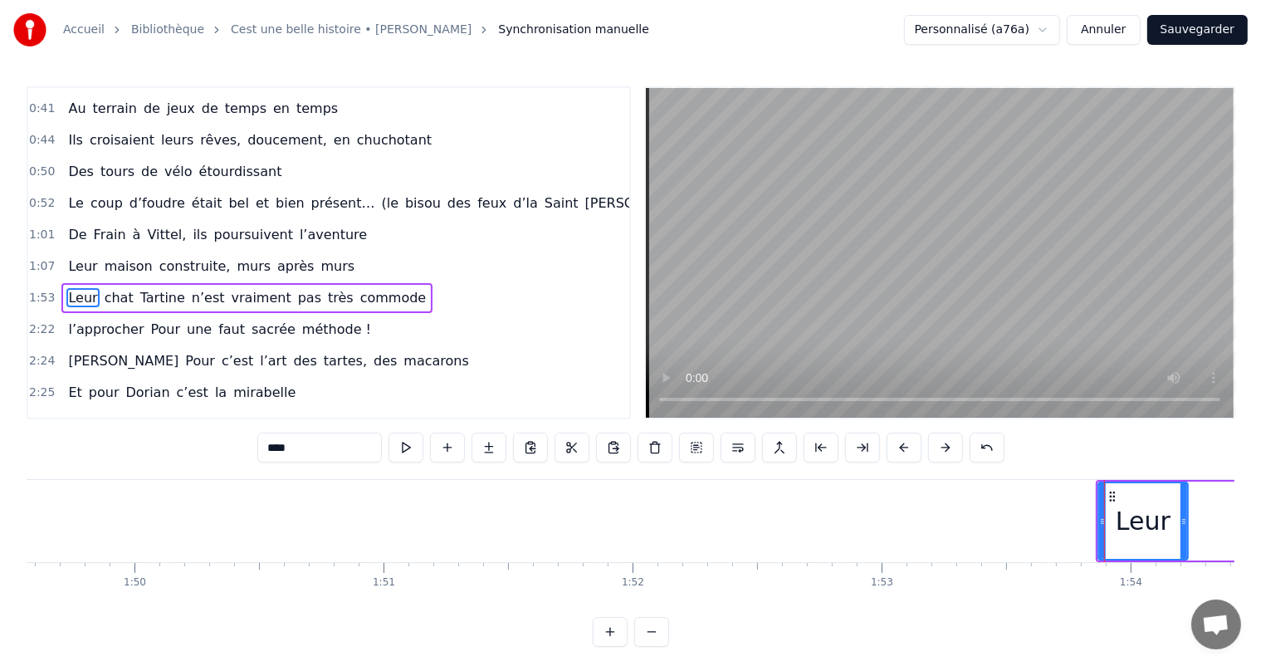
scroll to position [246, 0]
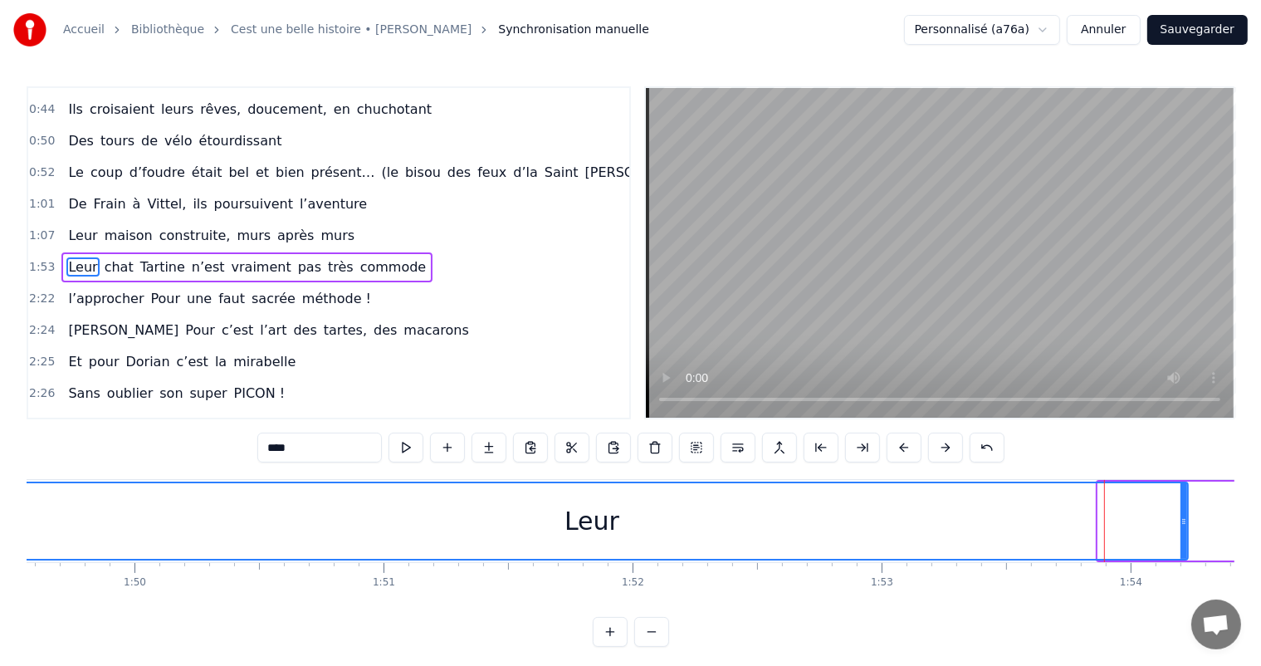
drag, startPoint x: 1102, startPoint y: 521, endPoint x: 0, endPoint y: 612, distance: 1105.8
click at [0, 612] on div "Accueil Bibliothèque Cest une belle histoire • [PERSON_NAME] Synchronisation ma…" at bounding box center [630, 323] width 1261 height 646
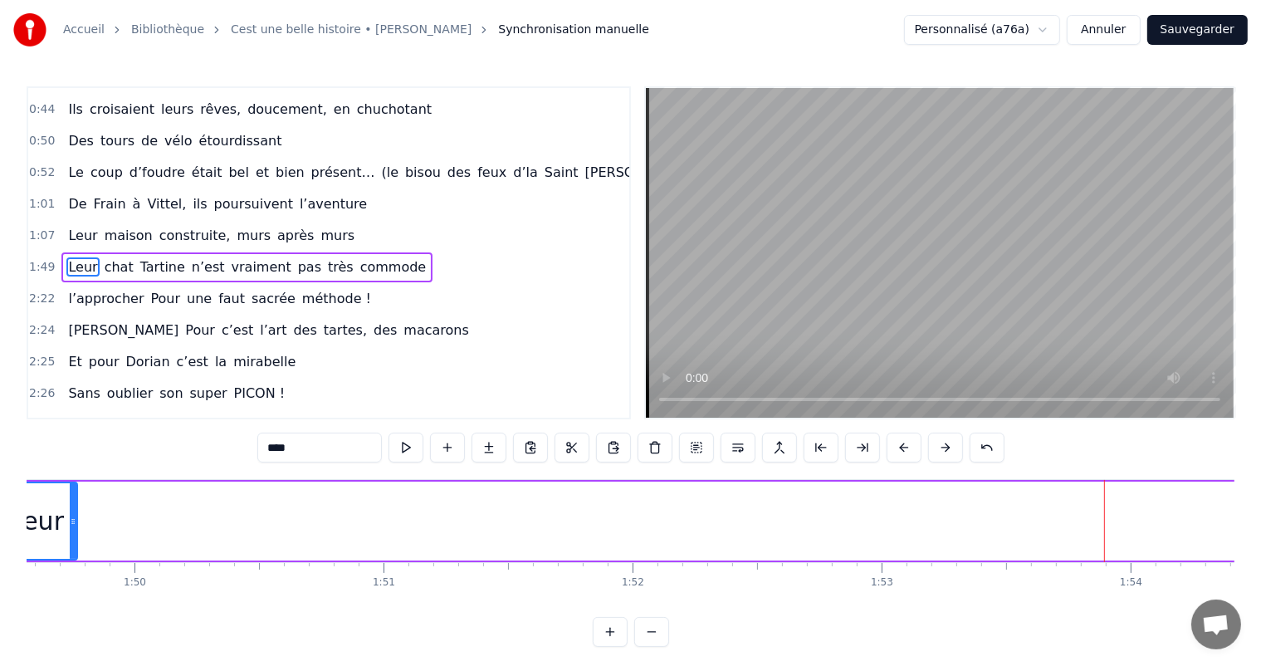
drag, startPoint x: 1184, startPoint y: 524, endPoint x: 73, endPoint y: 572, distance: 1112.2
click at [72, 572] on div "C’est un beau roman, c’est une belle histoire C’est une romance d’[DATE] [PERSO…" at bounding box center [630, 541] width 1207 height 124
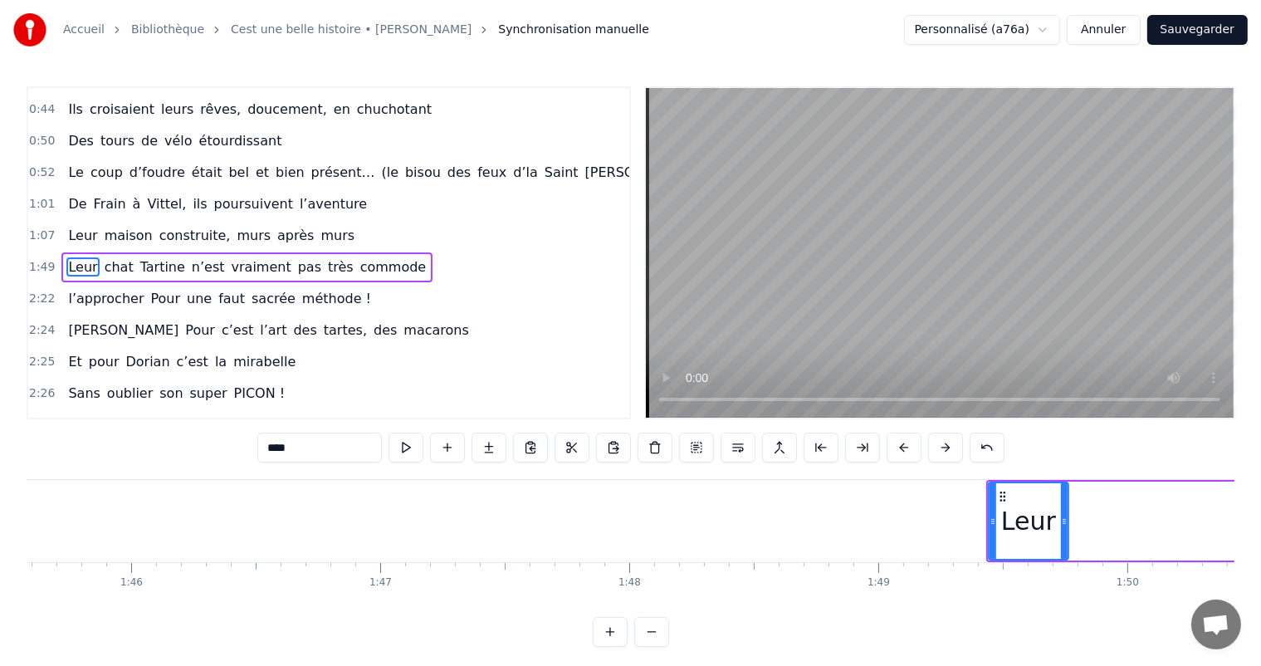
scroll to position [0, 26152]
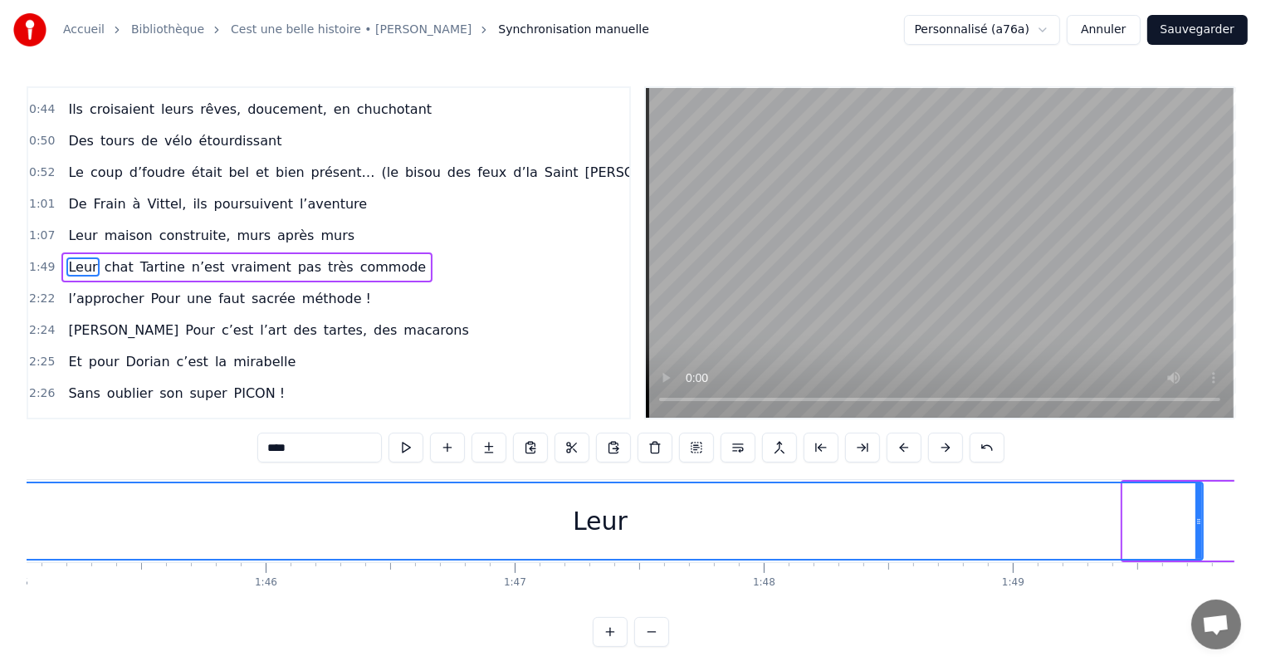
drag, startPoint x: 1125, startPoint y: 507, endPoint x: 0, endPoint y: 590, distance: 1128.4
click at [0, 590] on div "Accueil Bibliothèque Cest une belle histoire • [PERSON_NAME] Synchronisation ma…" at bounding box center [630, 323] width 1261 height 646
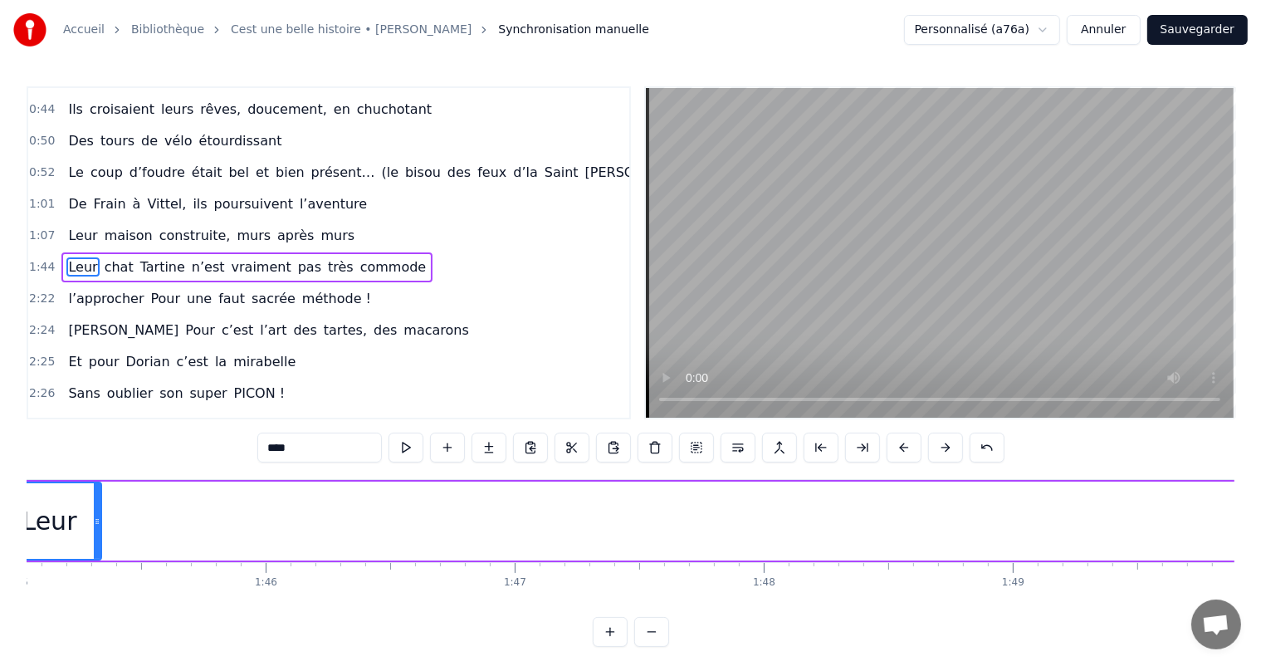
drag, startPoint x: 1194, startPoint y: 517, endPoint x: 329, endPoint y: 505, distance: 864.8
click at [94, 557] on div at bounding box center [97, 521] width 7 height 76
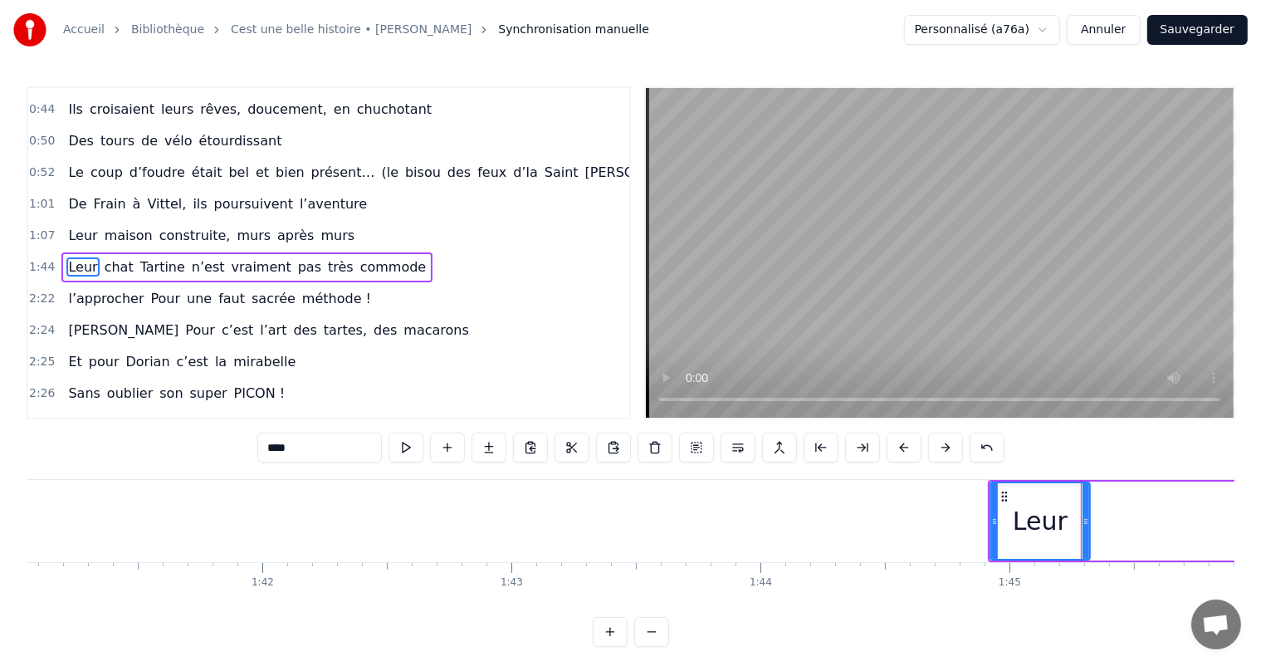
scroll to position [0, 25079]
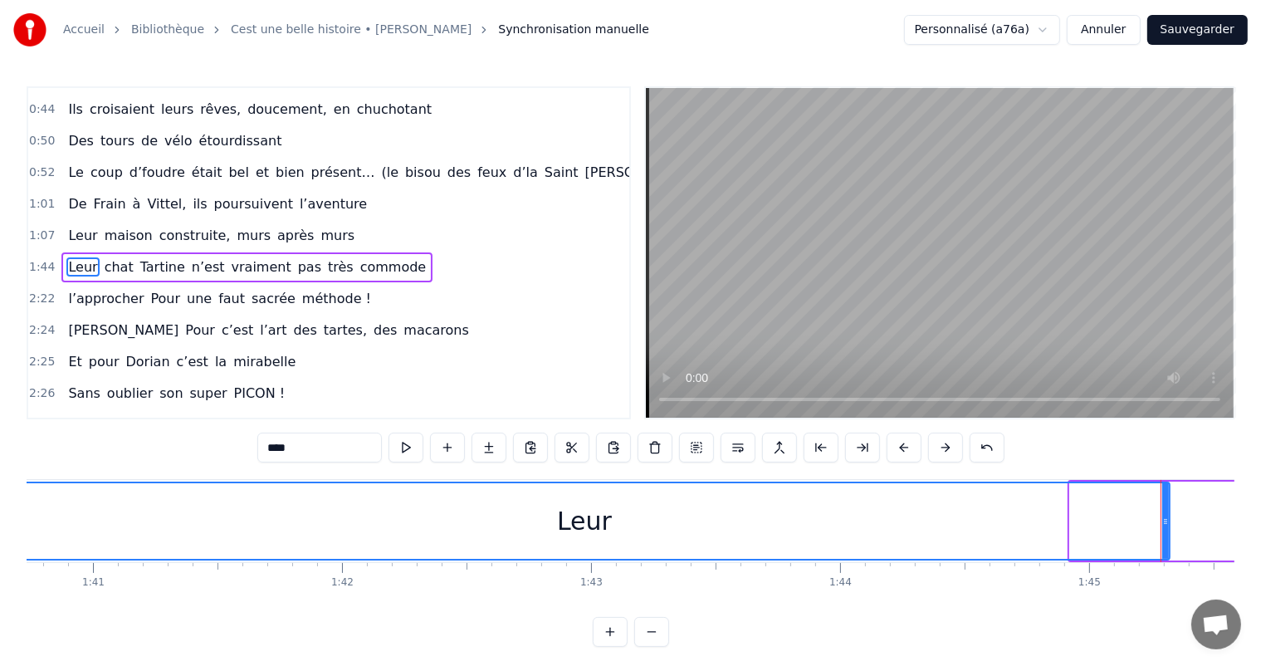
drag, startPoint x: 1071, startPoint y: 521, endPoint x: 0, endPoint y: 422, distance: 1075.2
click at [0, 422] on div "Accueil Bibliothèque Cest une belle histoire • [PERSON_NAME] Synchronisation ma…" at bounding box center [630, 323] width 1261 height 646
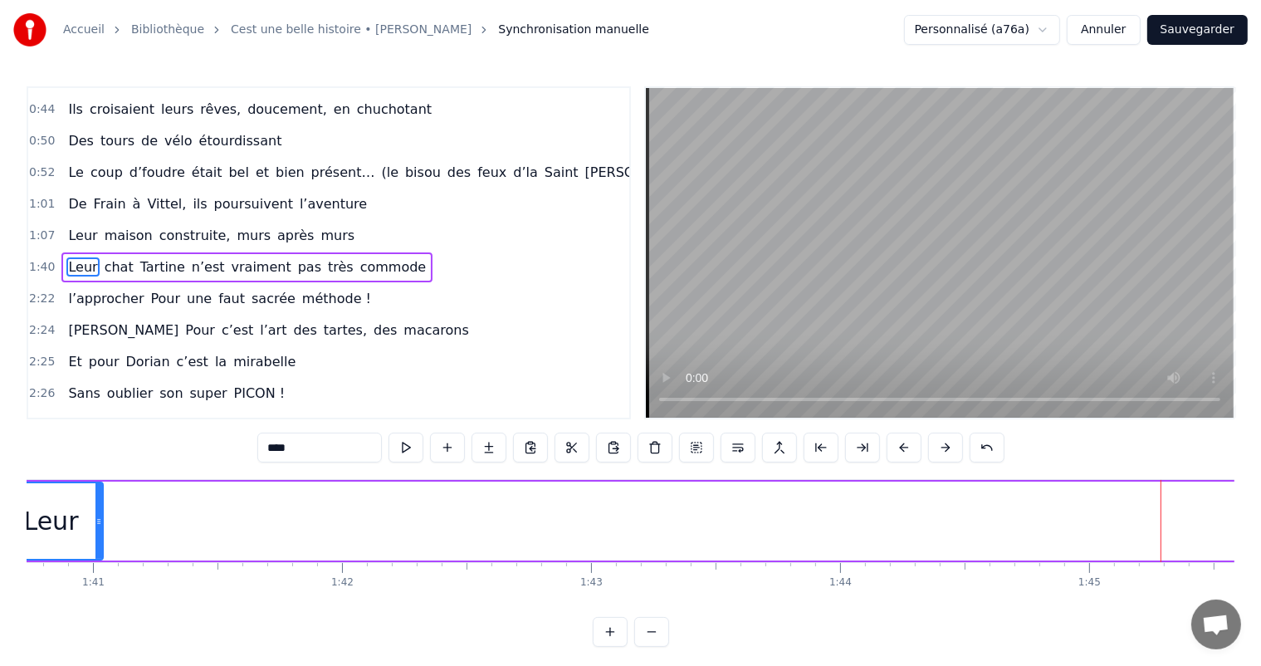
drag, startPoint x: 1164, startPoint y: 517, endPoint x: 156, endPoint y: 528, distance: 1007.5
click at [95, 536] on div at bounding box center [98, 521] width 7 height 76
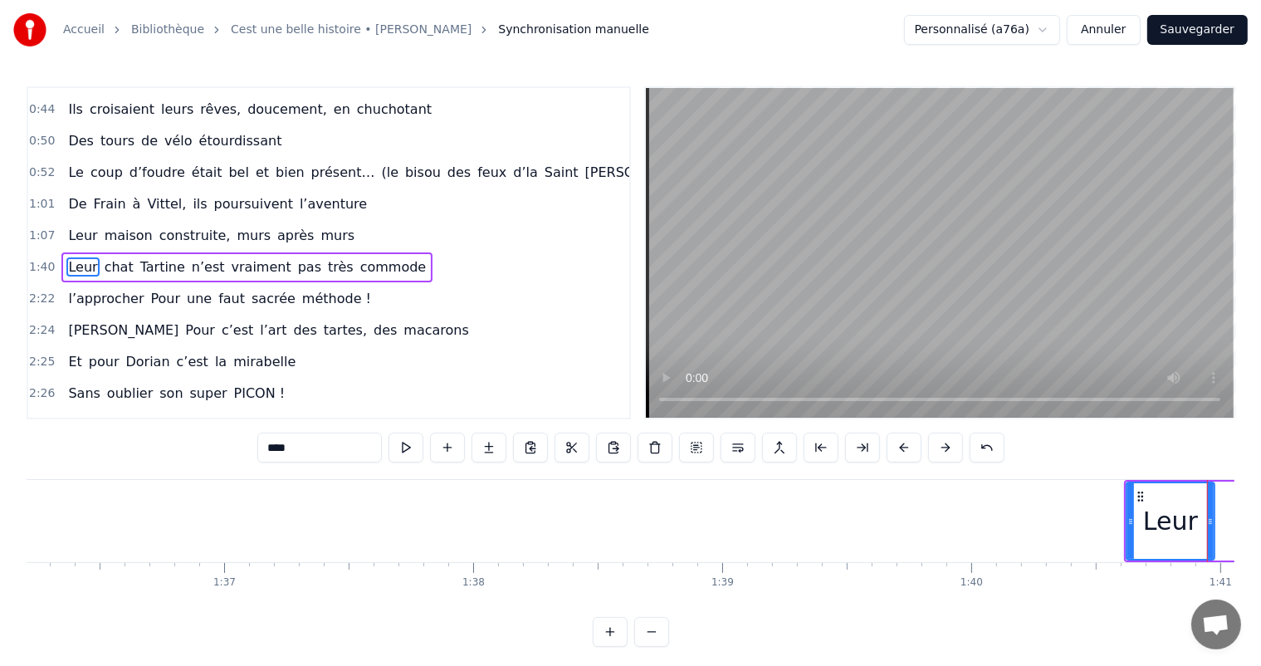
scroll to position [0, 23899]
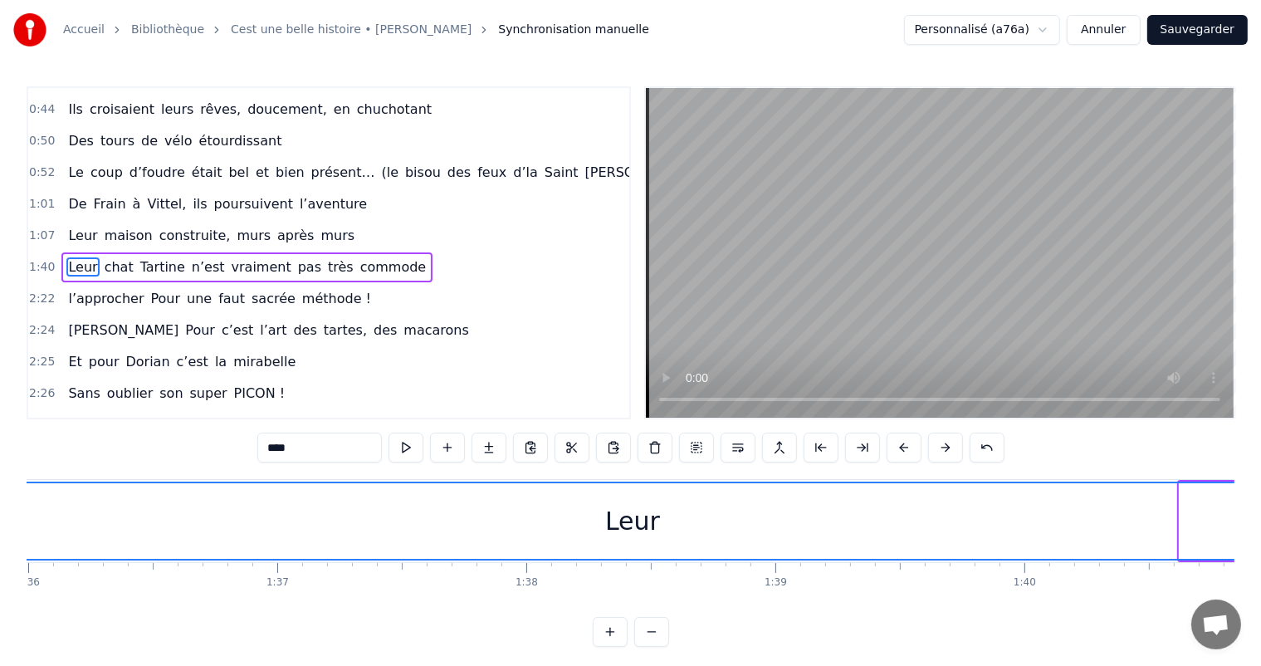
drag, startPoint x: 1182, startPoint y: 520, endPoint x: 0, endPoint y: 488, distance: 1182.2
click at [0, 488] on div "Accueil Bibliothèque Cest une belle histoire • [PERSON_NAME] Synchronisation ma…" at bounding box center [630, 323] width 1261 height 646
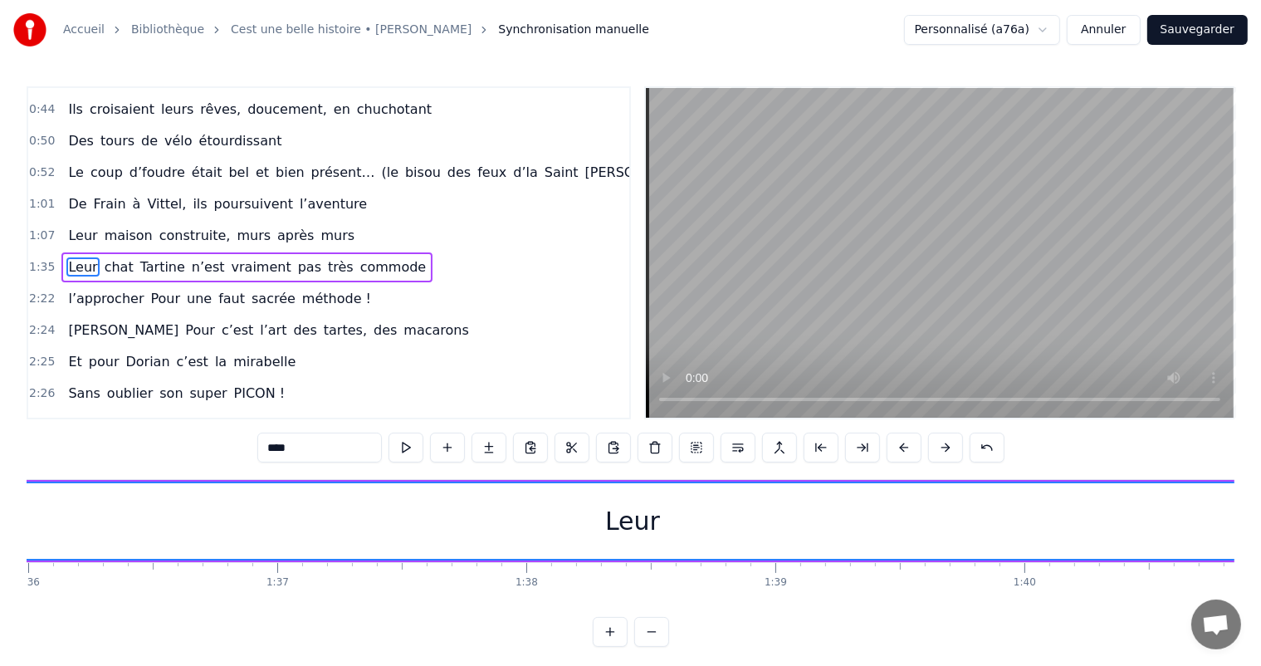
click at [896, 541] on div "Leur" at bounding box center [632, 521] width 1268 height 76
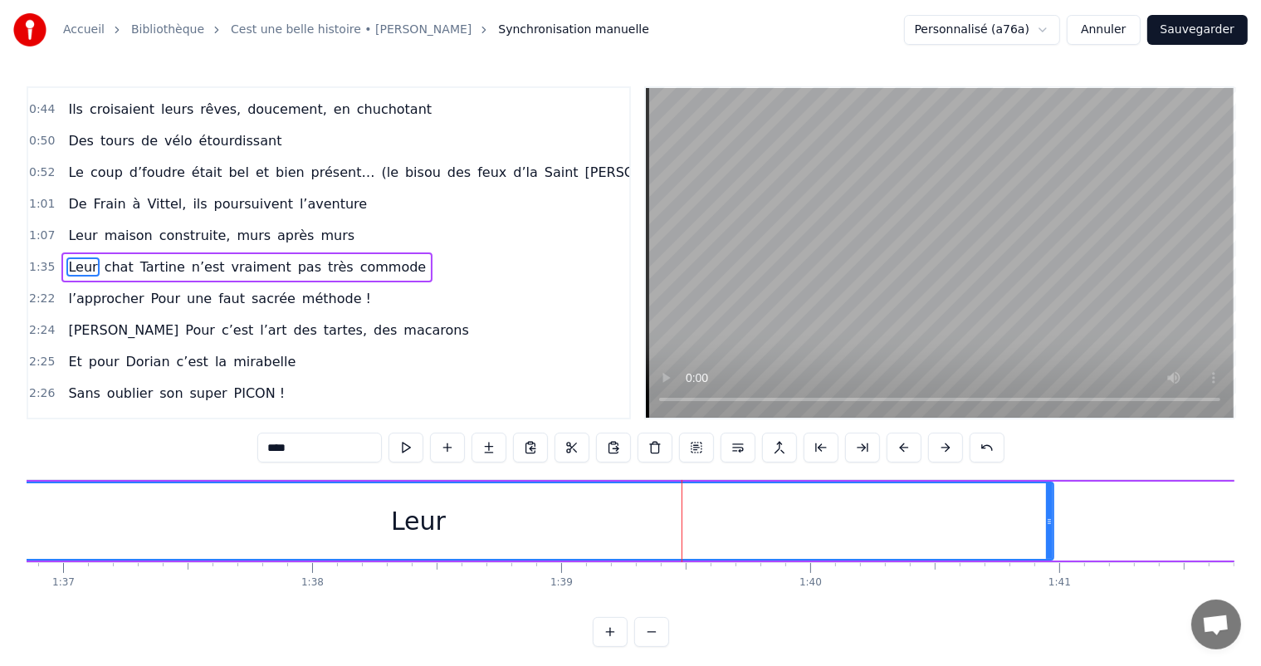
scroll to position [0, 24140]
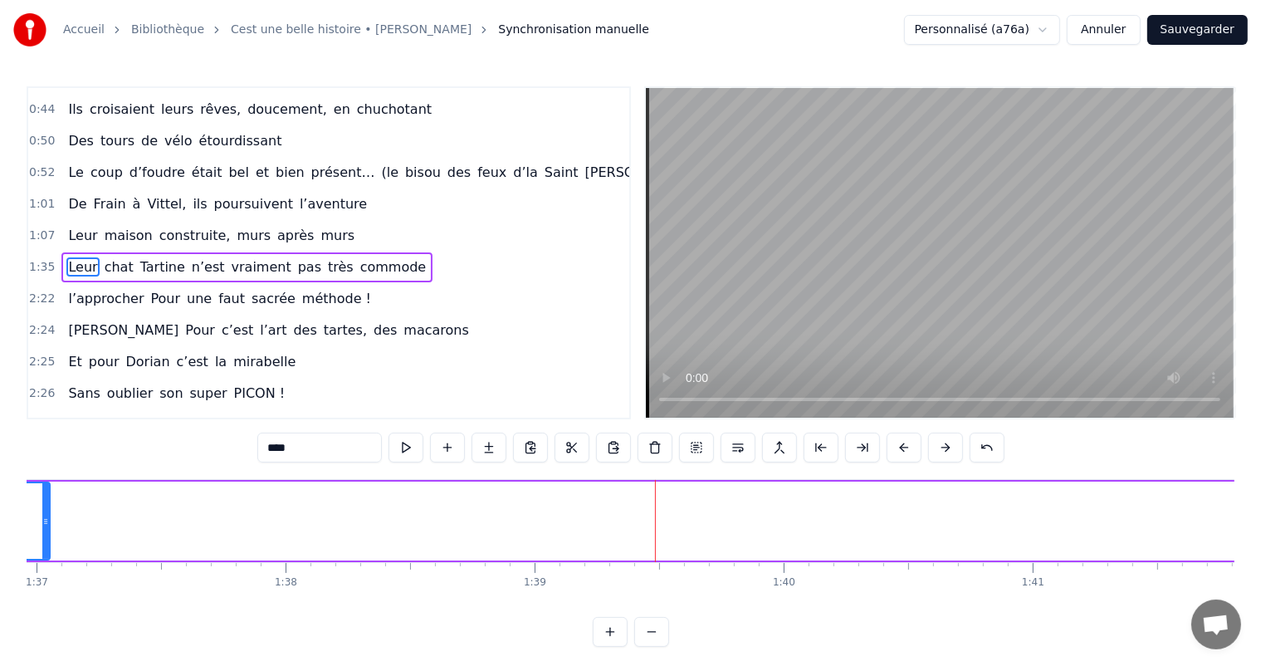
drag, startPoint x: 1023, startPoint y: 515, endPoint x: 45, endPoint y: 490, distance: 978.7
click at [45, 490] on div at bounding box center [45, 521] width 7 height 76
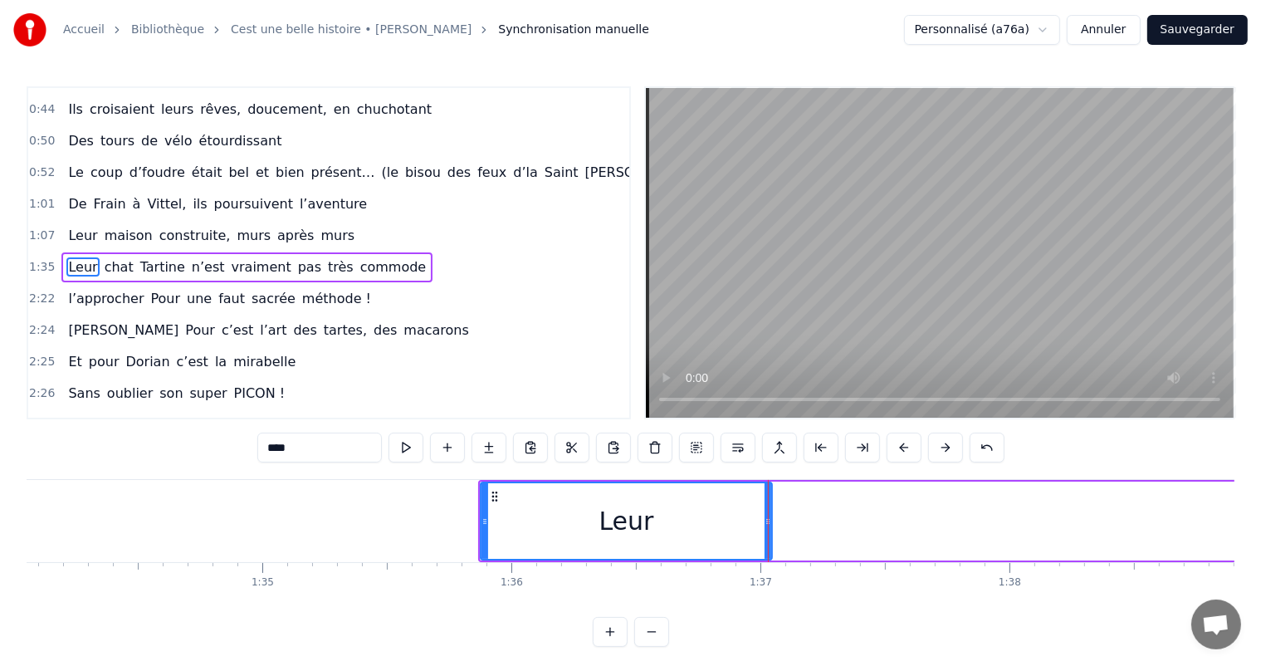
scroll to position [0, 22986]
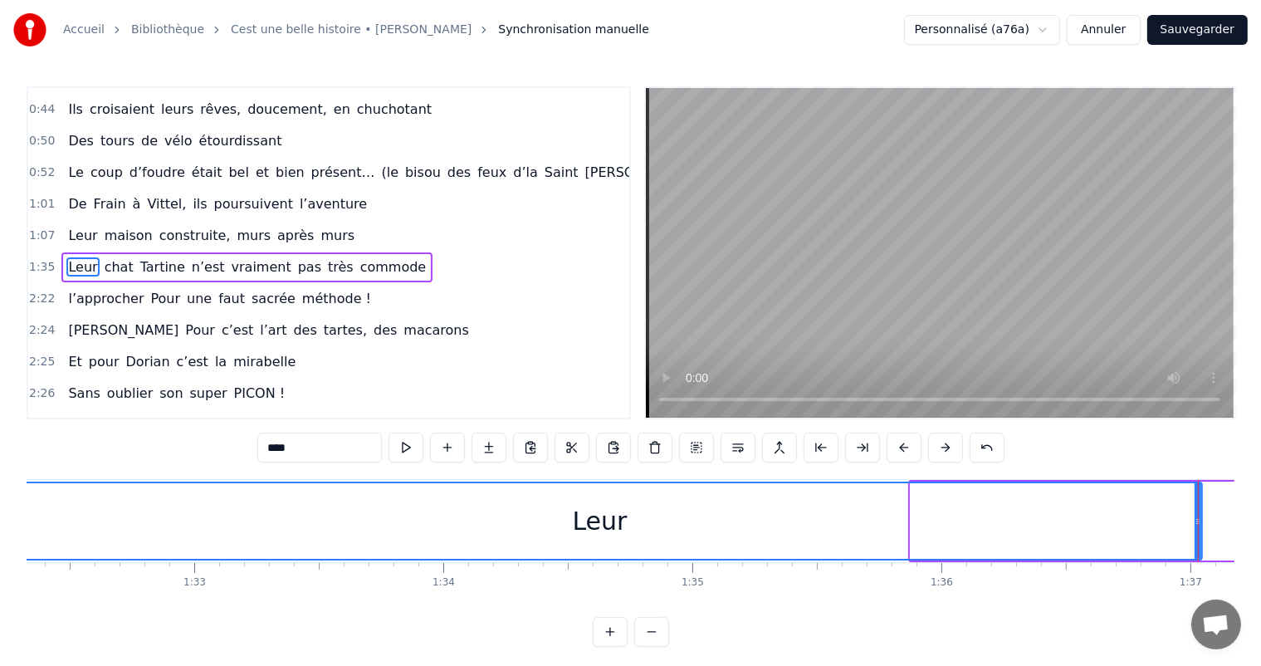
drag, startPoint x: 913, startPoint y: 509, endPoint x: 0, endPoint y: 500, distance: 912.9
click at [0, 500] on div "Accueil Bibliothèque Cest une belle histoire • [PERSON_NAME] Synchronisation ma…" at bounding box center [630, 323] width 1261 height 646
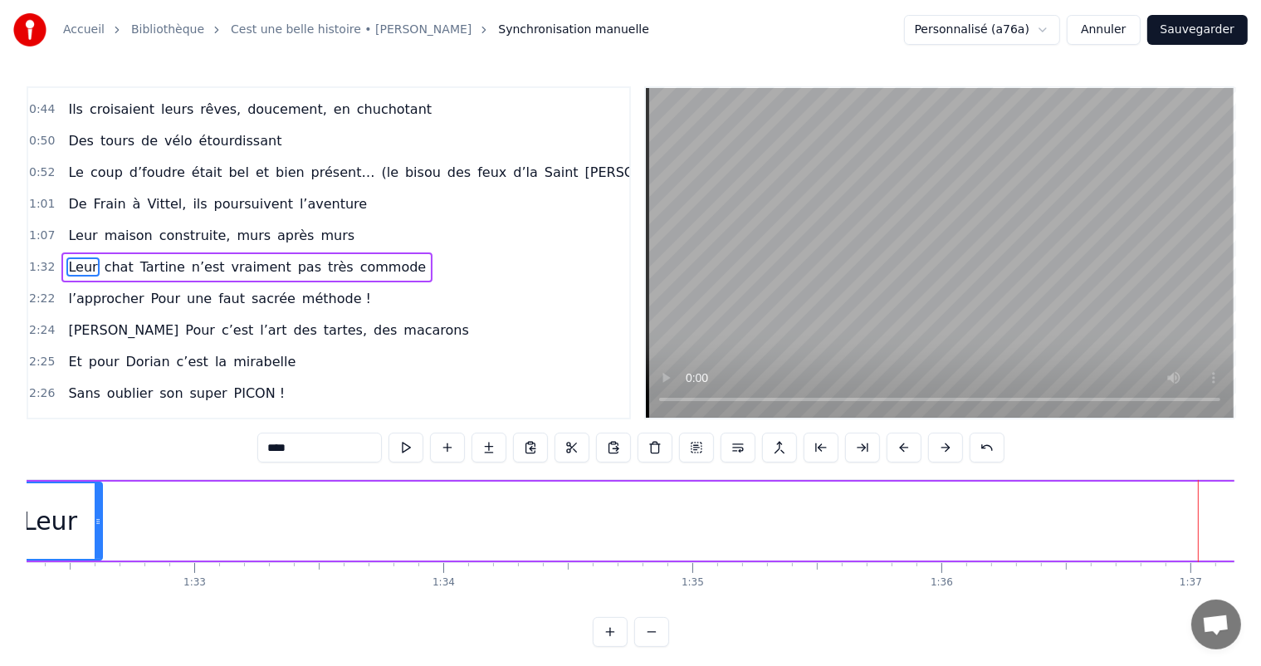
drag, startPoint x: 1198, startPoint y: 511, endPoint x: 94, endPoint y: 474, distance: 1105.2
click at [94, 474] on div "0:11 C’est 0:12 un beau roman, c’est une belle histoire 0:17 C’est une romance …" at bounding box center [630, 366] width 1207 height 560
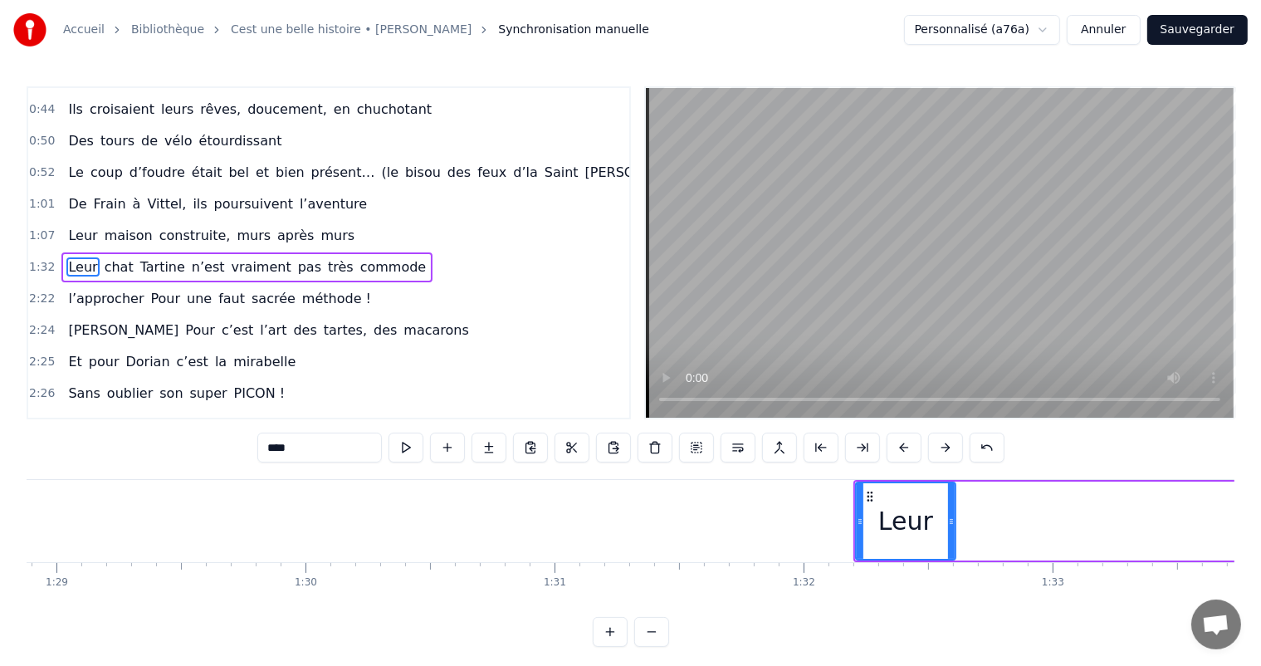
scroll to position [0, 21887]
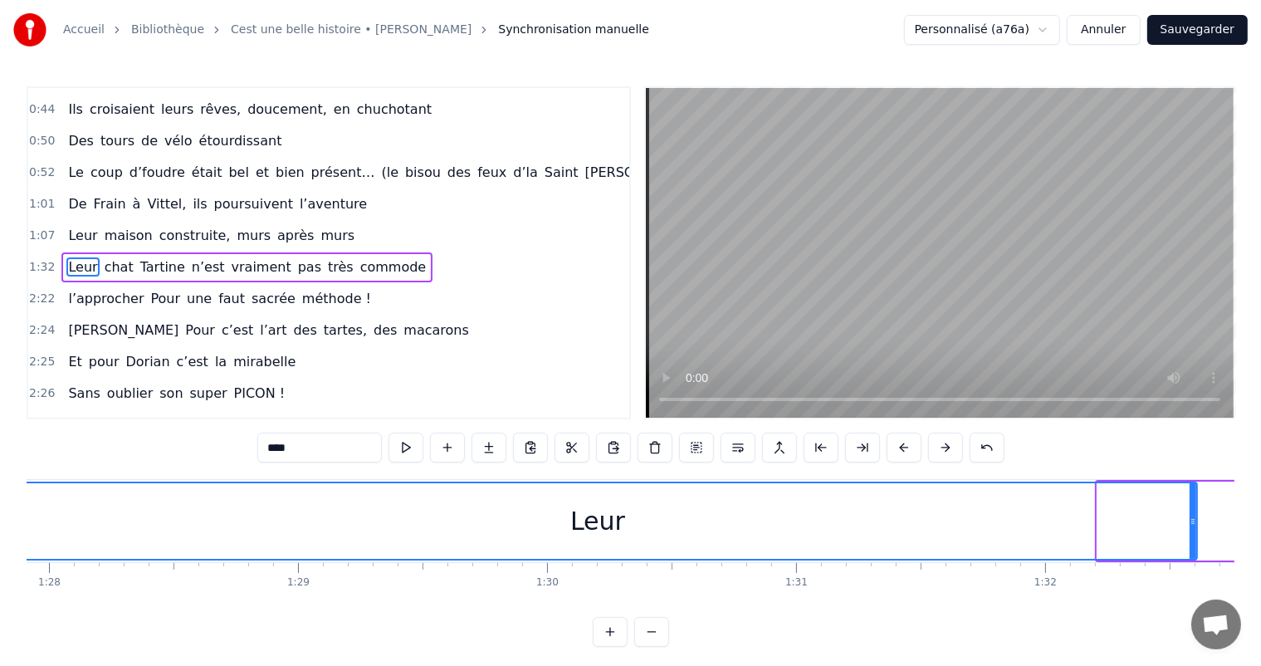
drag, startPoint x: 1099, startPoint y: 509, endPoint x: 0, endPoint y: 491, distance: 1098.9
click at [0, 491] on div "Accueil Bibliothèque Cest une belle histoire • [PERSON_NAME] Synchronisation ma…" at bounding box center [630, 323] width 1261 height 646
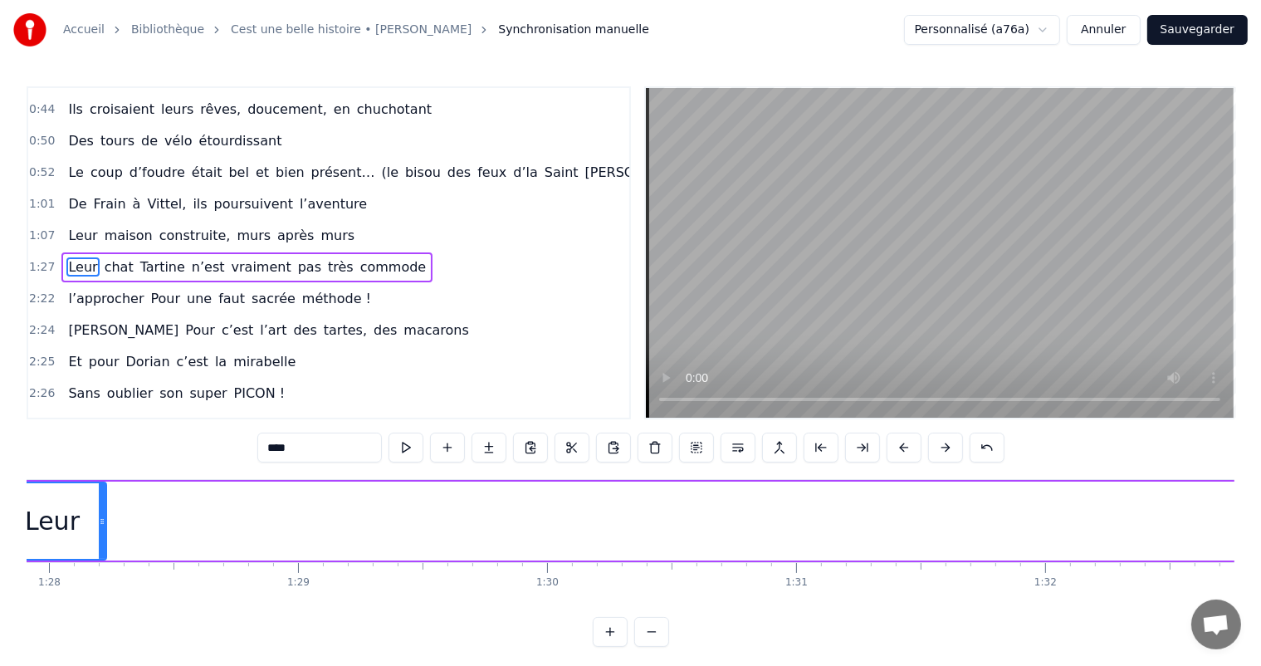
drag, startPoint x: 1193, startPoint y: 502, endPoint x: 102, endPoint y: 504, distance: 1091.3
click at [102, 504] on div at bounding box center [102, 521] width 7 height 76
drag, startPoint x: 602, startPoint y: 617, endPoint x: 586, endPoint y: 617, distance: 15.8
click at [587, 617] on div "0:11 C’est 0:12 un beau roman, c’est une belle histoire 0:17 C’est une romance …" at bounding box center [630, 366] width 1207 height 560
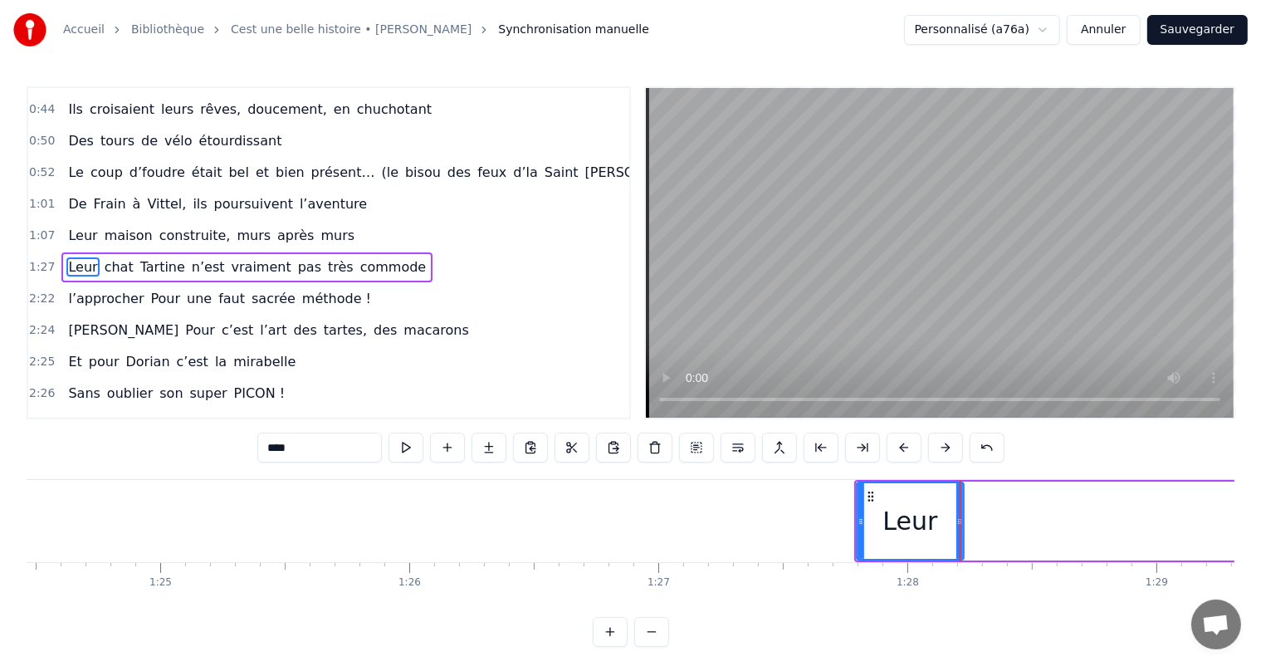
scroll to position [0, 21029]
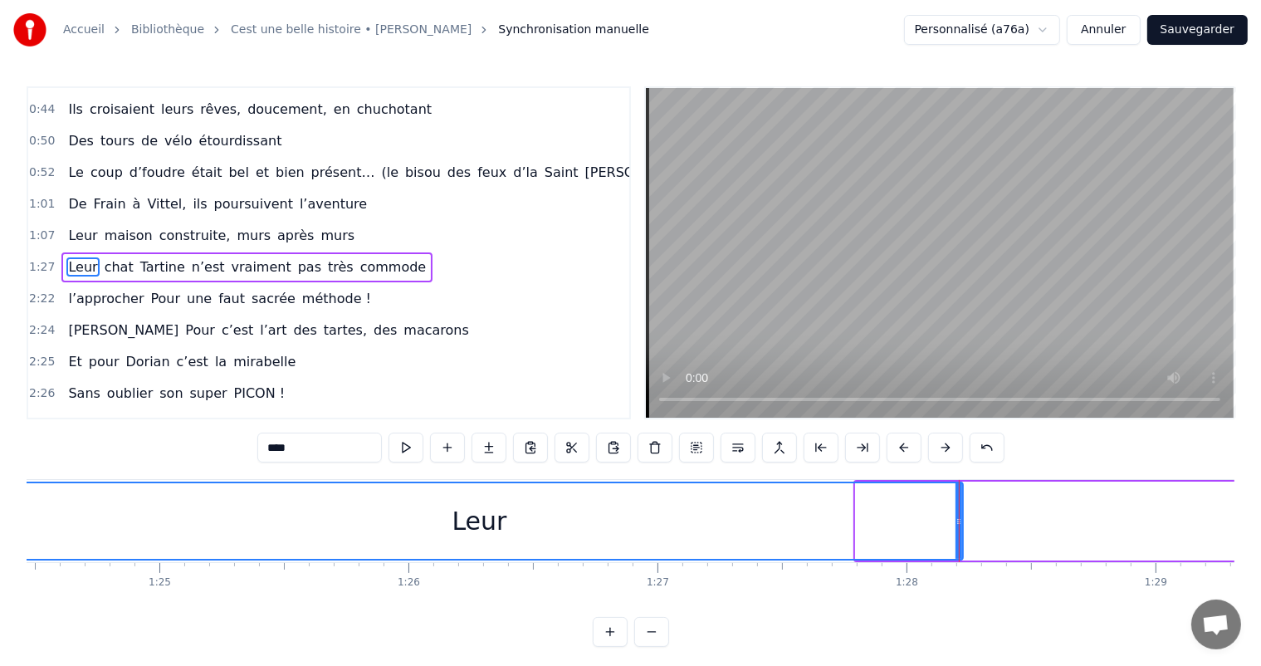
drag, startPoint x: 860, startPoint y: 520, endPoint x: 0, endPoint y: 432, distance: 864.3
click at [0, 432] on div "Accueil Bibliothèque Cest une belle histoire • [PERSON_NAME] Synchronisation ma…" at bounding box center [630, 323] width 1261 height 646
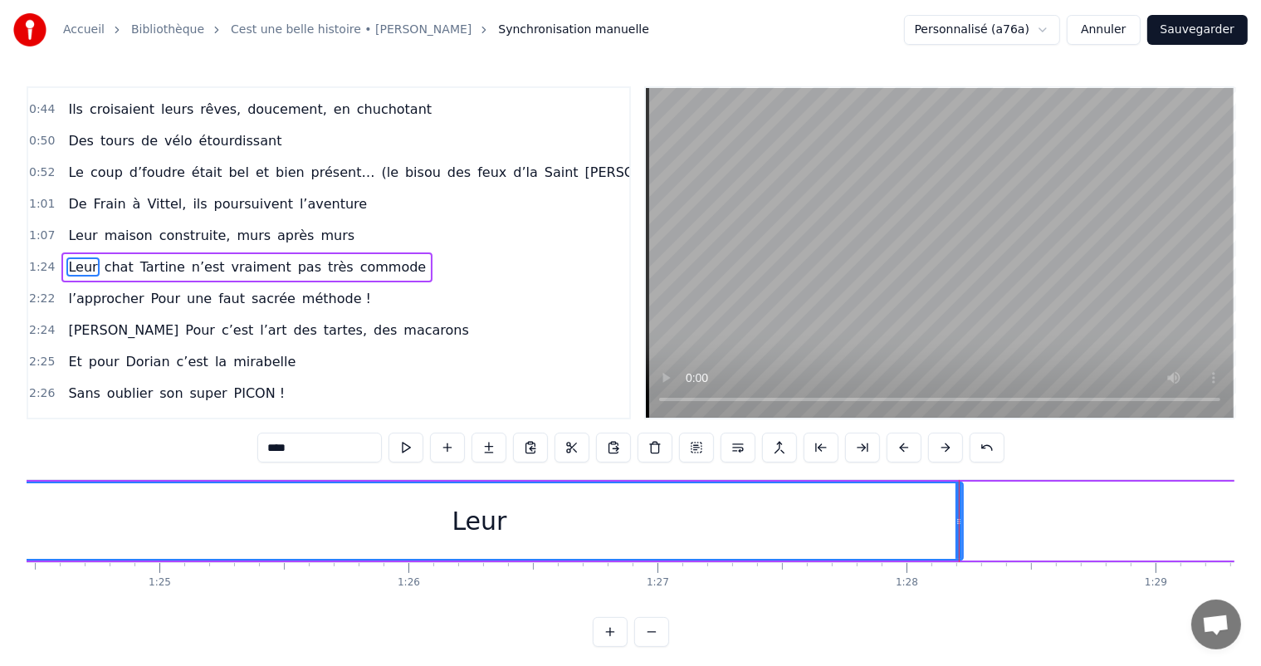
drag, startPoint x: 958, startPoint y: 508, endPoint x: 934, endPoint y: 485, distance: 33.5
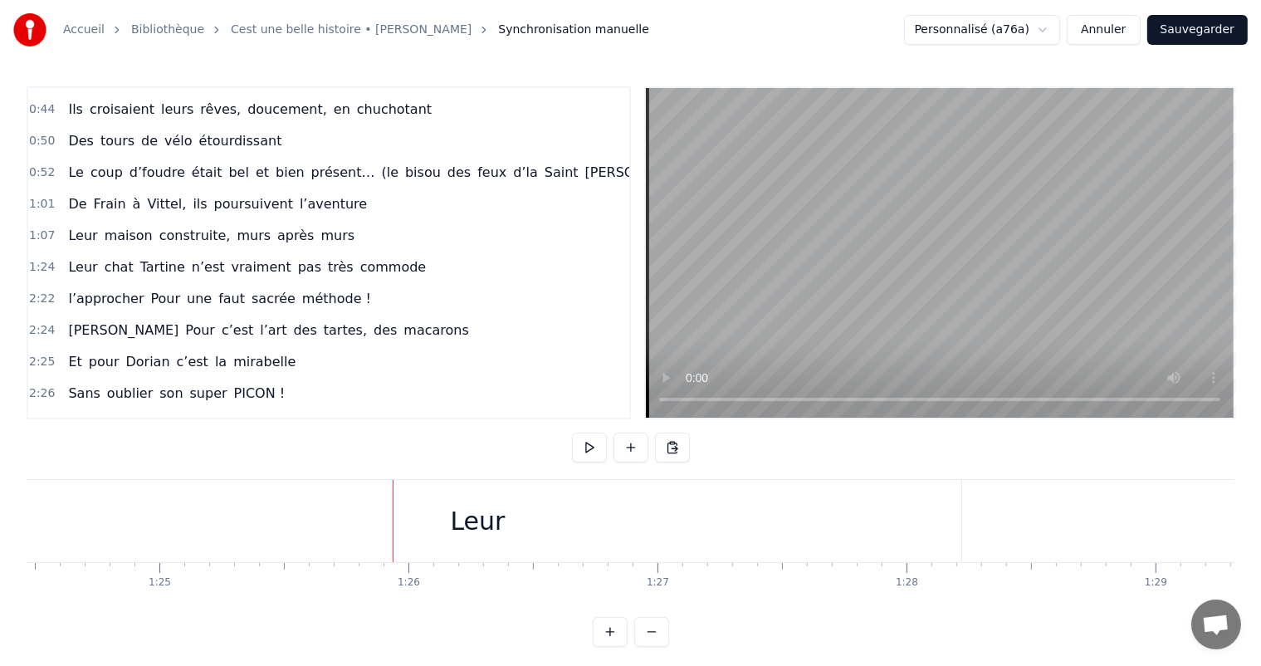
click at [913, 509] on div "Leur" at bounding box center [477, 521] width 967 height 82
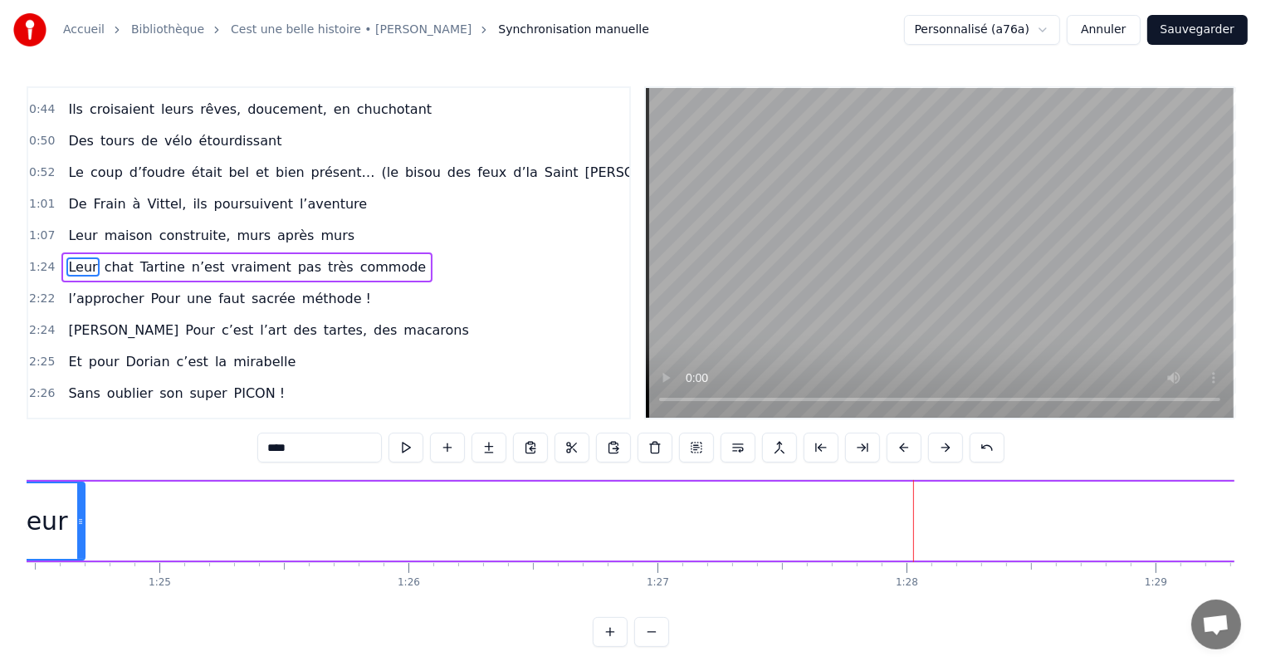
drag, startPoint x: 957, startPoint y: 515, endPoint x: 77, endPoint y: 470, distance: 880.8
click at [77, 470] on div "0:11 C’est 0:12 un beau roman, c’est une belle histoire 0:17 C’est une romance …" at bounding box center [630, 366] width 1207 height 560
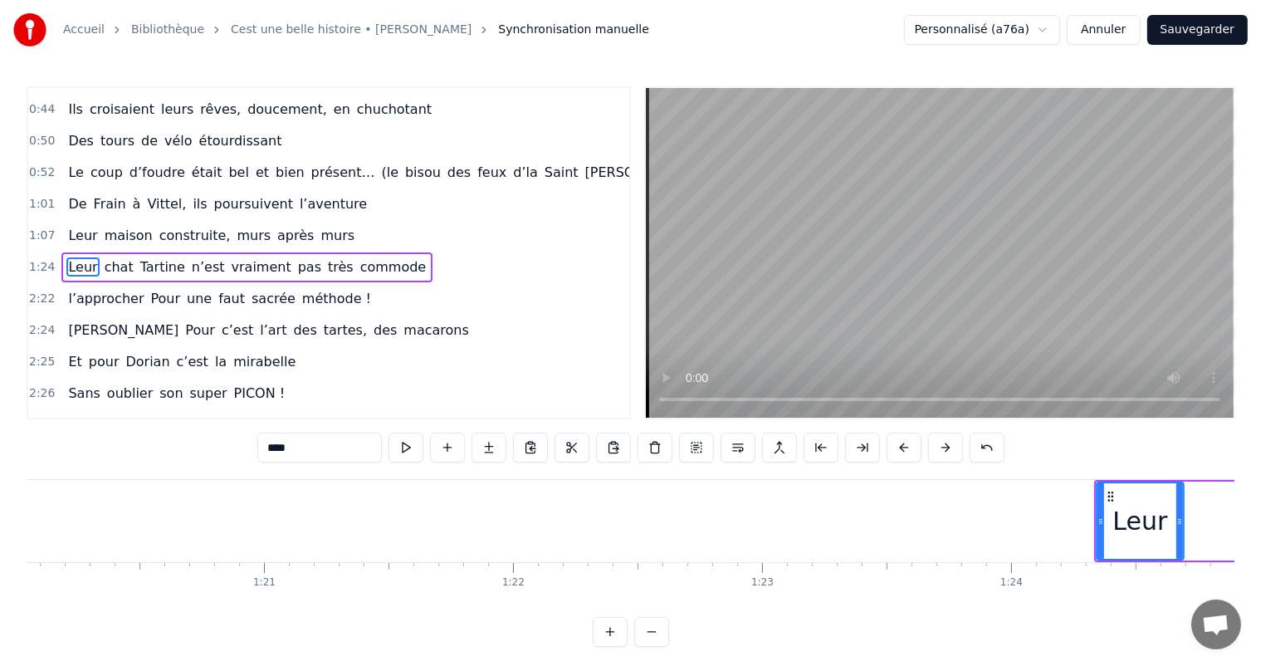
scroll to position [0, 19956]
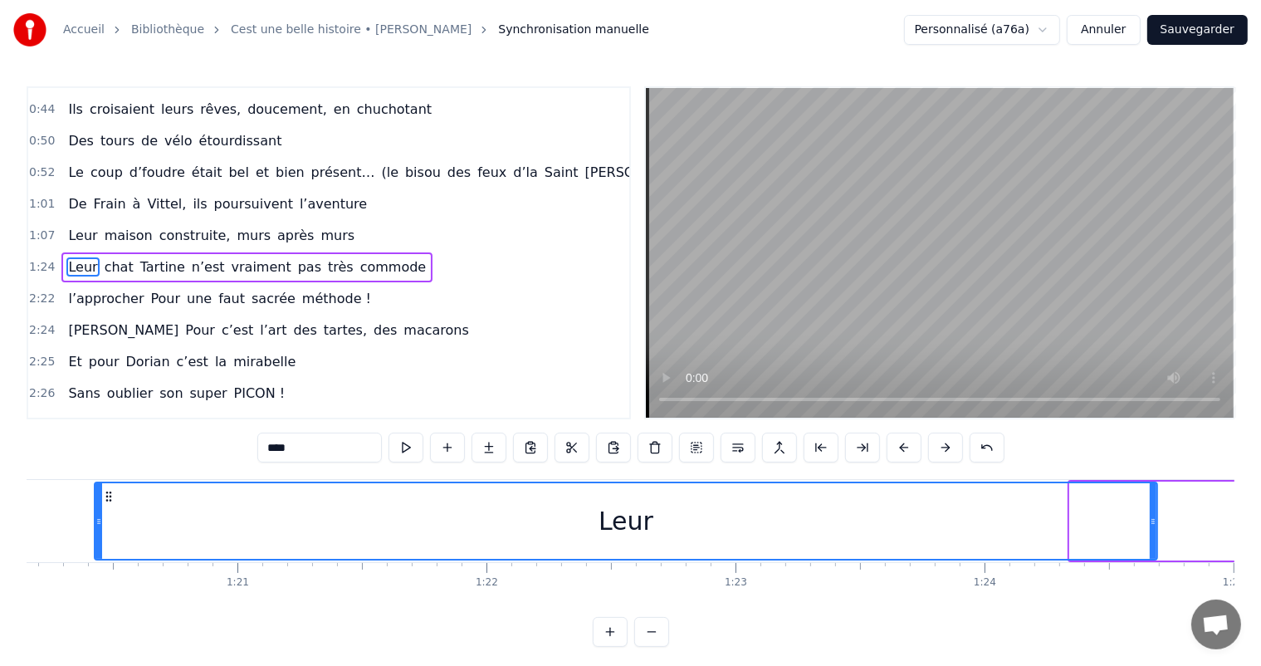
drag, startPoint x: 1072, startPoint y: 515, endPoint x: 263, endPoint y: 452, distance: 811.5
click at [95, 530] on div at bounding box center [98, 521] width 7 height 76
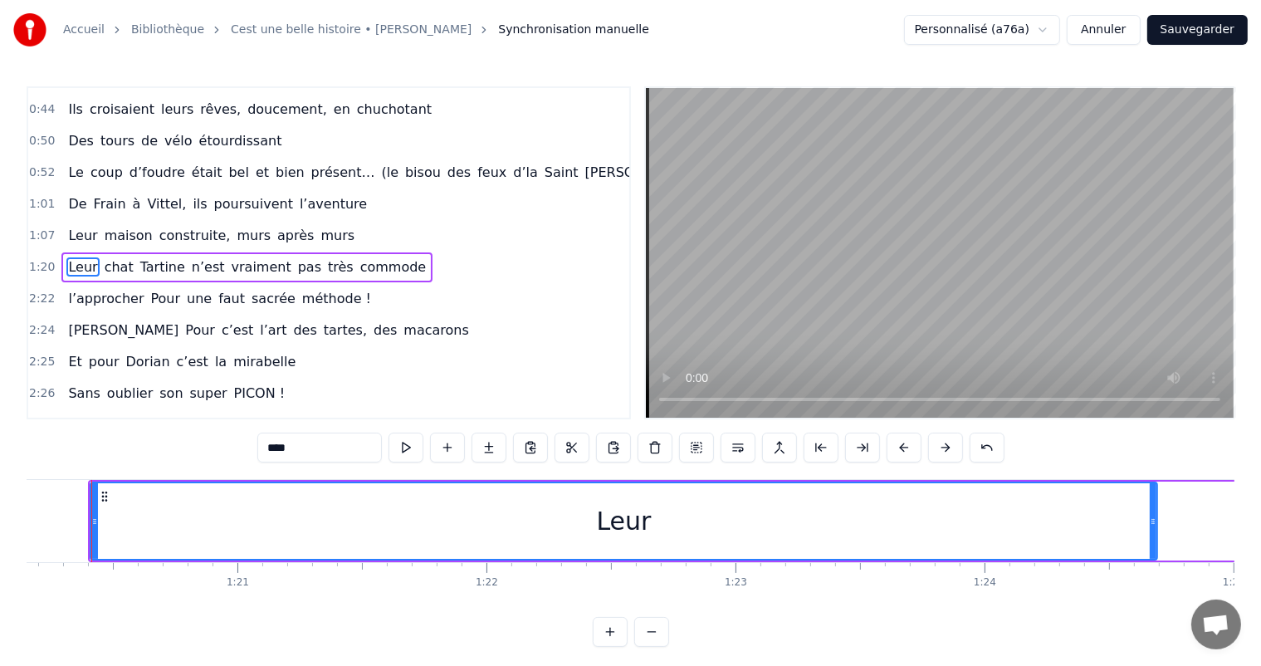
scroll to position [0, 19936]
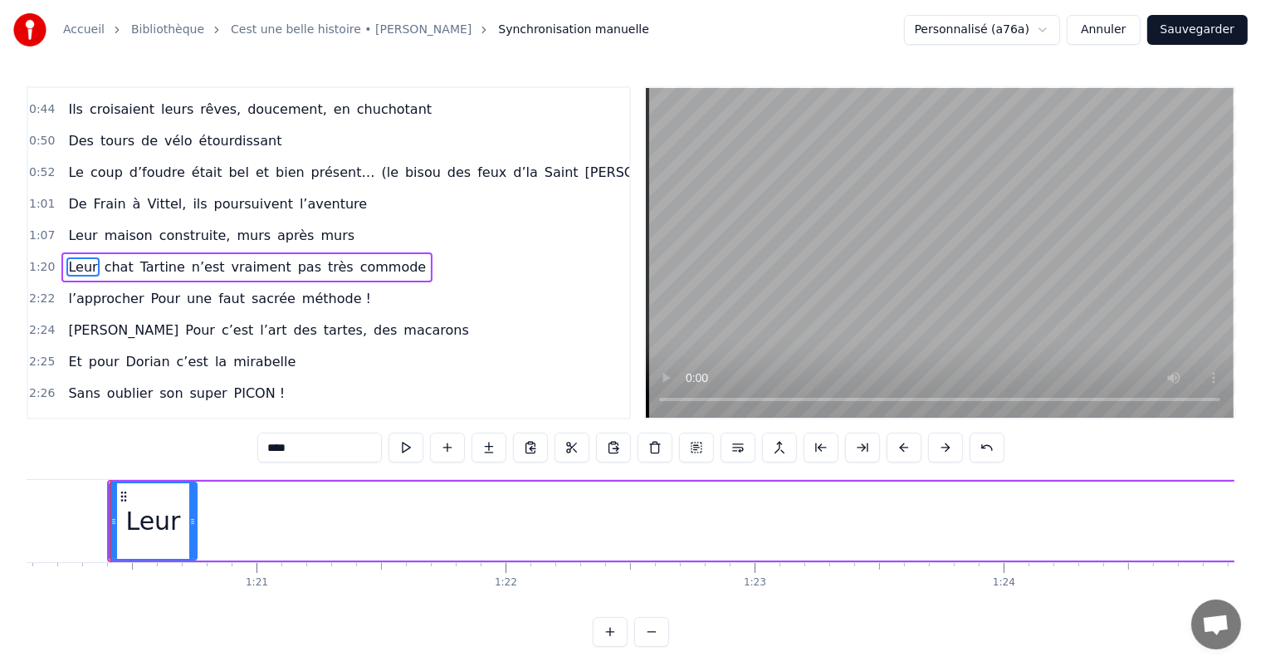
drag, startPoint x: 1172, startPoint y: 498, endPoint x: 193, endPoint y: 511, distance: 979.4
click at [193, 511] on div at bounding box center [192, 521] width 7 height 76
drag, startPoint x: 112, startPoint y: 521, endPoint x: 2, endPoint y: 524, distance: 110.4
click at [2, 524] on div "Accueil Bibliothèque Cest une belle histoire • [PERSON_NAME] Synchronisation ma…" at bounding box center [630, 323] width 1261 height 646
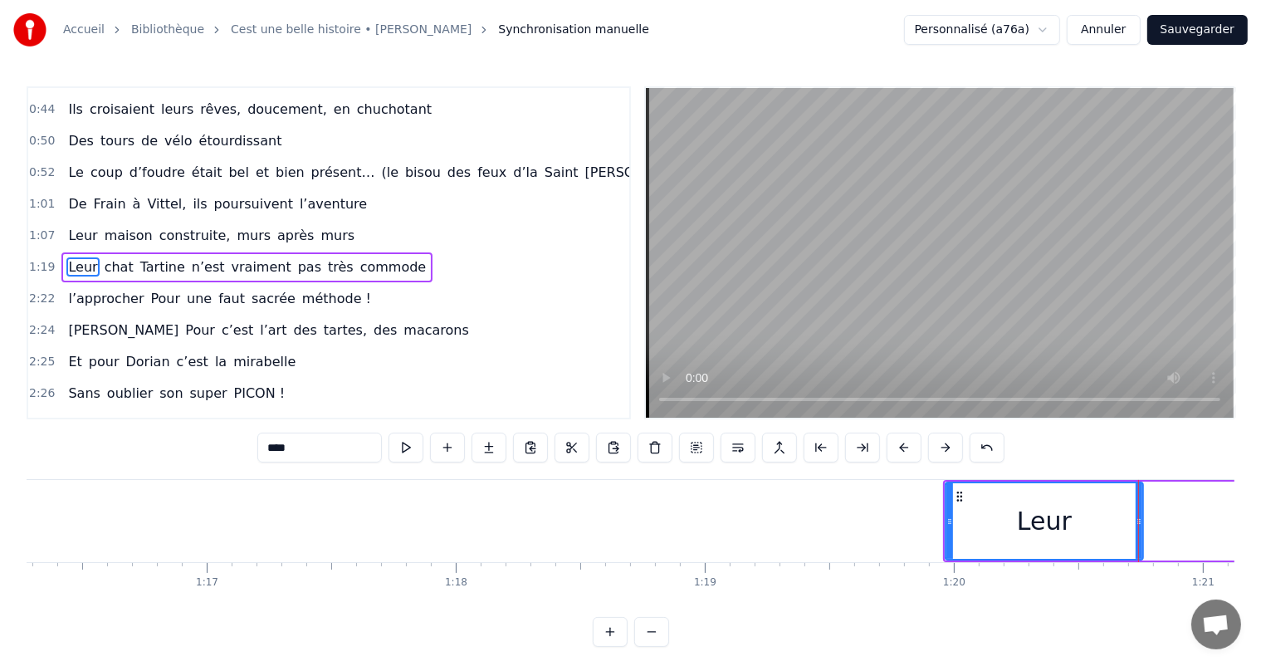
scroll to position [0, 18936]
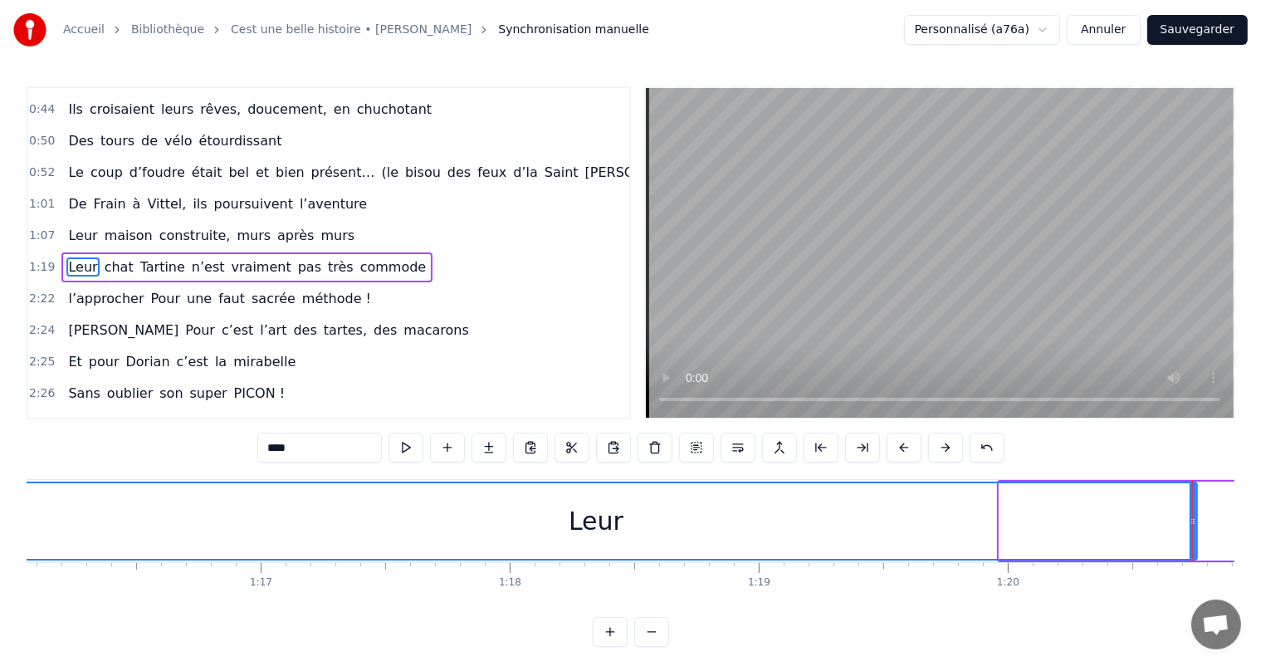
drag, startPoint x: 1004, startPoint y: 518, endPoint x: 0, endPoint y: 518, distance: 1004.2
click at [0, 518] on div "Accueil Bibliothèque Cest une belle histoire • [PERSON_NAME] Synchronisation ma…" at bounding box center [630, 323] width 1261 height 646
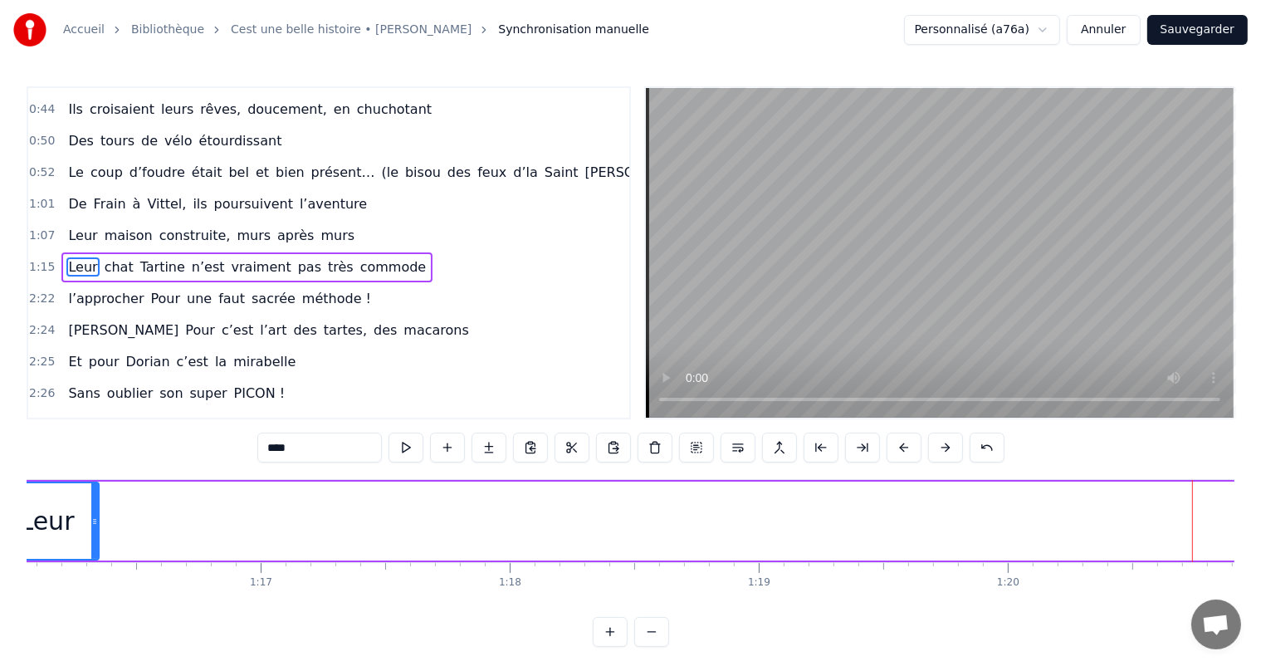
drag, startPoint x: 1190, startPoint y: 516, endPoint x: 311, endPoint y: 424, distance: 883.7
click at [91, 466] on div "0:11 C’est 0:12 un beau roman, c’est une belle histoire 0:17 C’est une romance …" at bounding box center [630, 366] width 1207 height 560
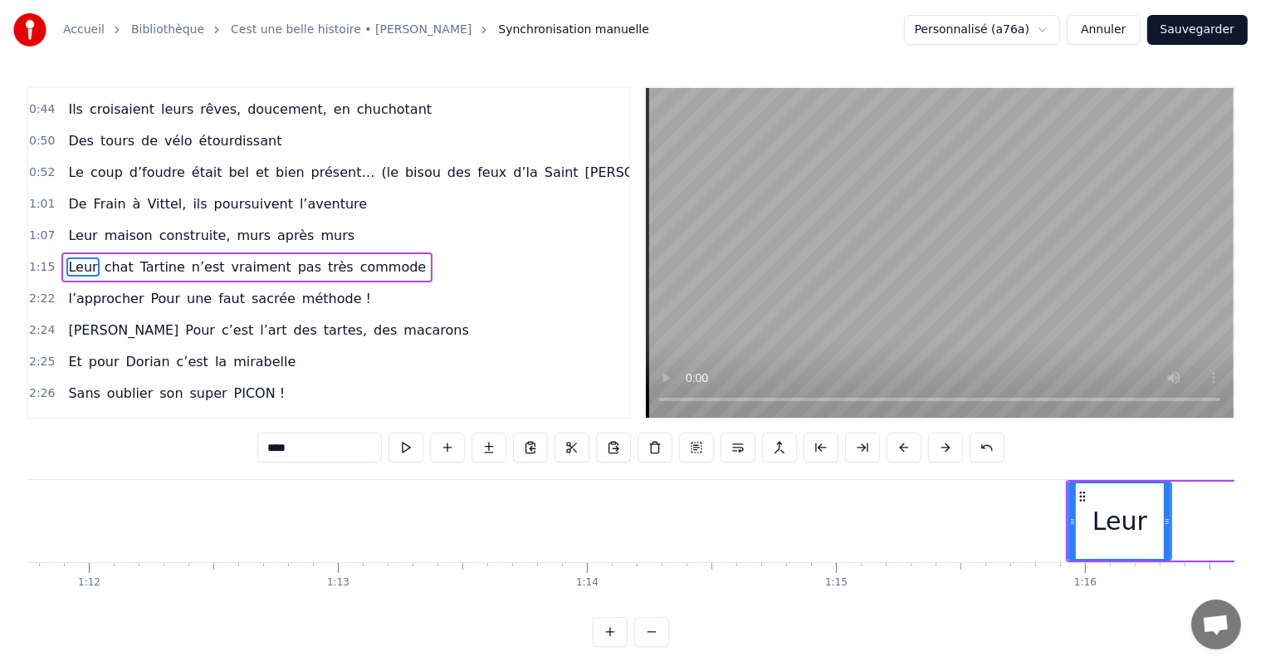
scroll to position [0, 17917]
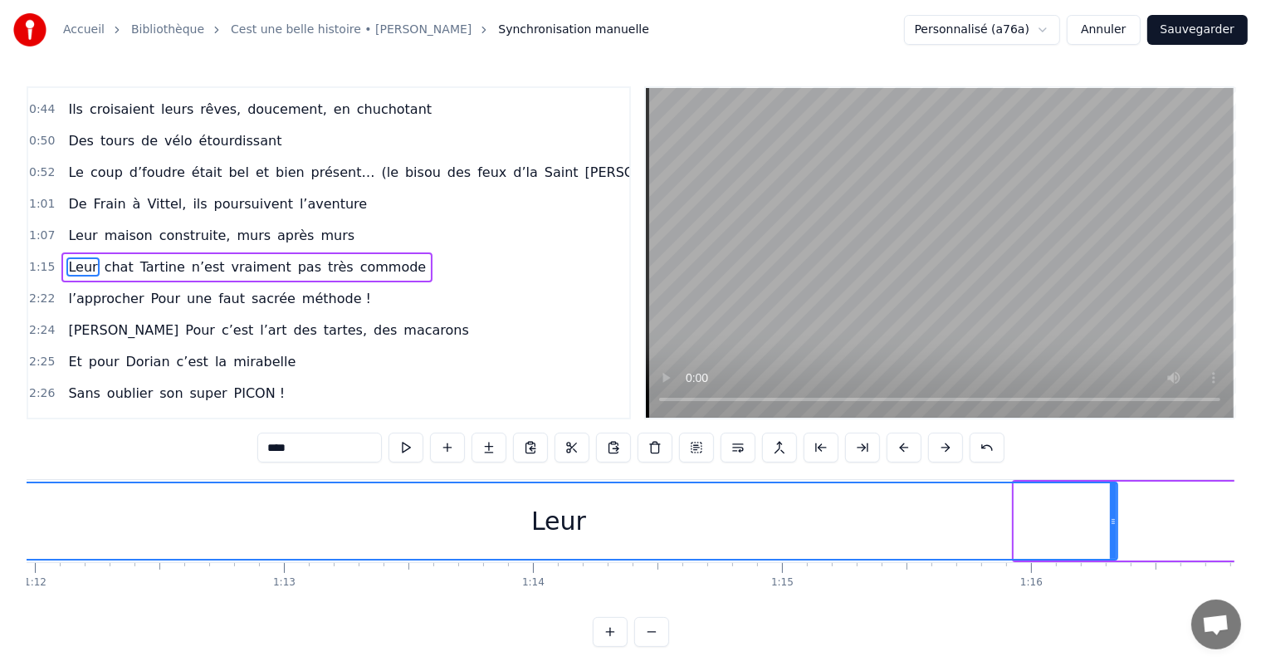
drag, startPoint x: 1014, startPoint y: 522, endPoint x: 0, endPoint y: 492, distance: 1014.6
click at [0, 492] on div "Accueil Bibliothèque Cest une belle histoire • [PERSON_NAME] Synchronisation ma…" at bounding box center [630, 323] width 1261 height 646
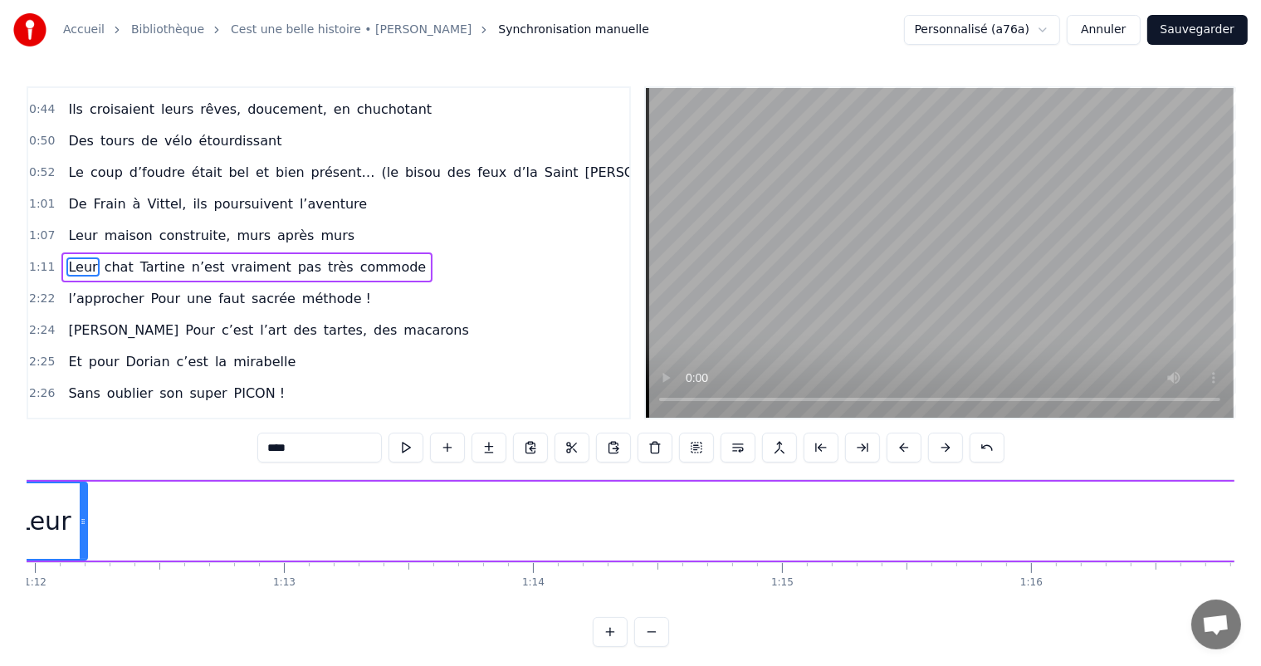
drag, startPoint x: 1112, startPoint y: 508, endPoint x: 99, endPoint y: 544, distance: 1013.9
click at [80, 544] on div at bounding box center [83, 521] width 7 height 76
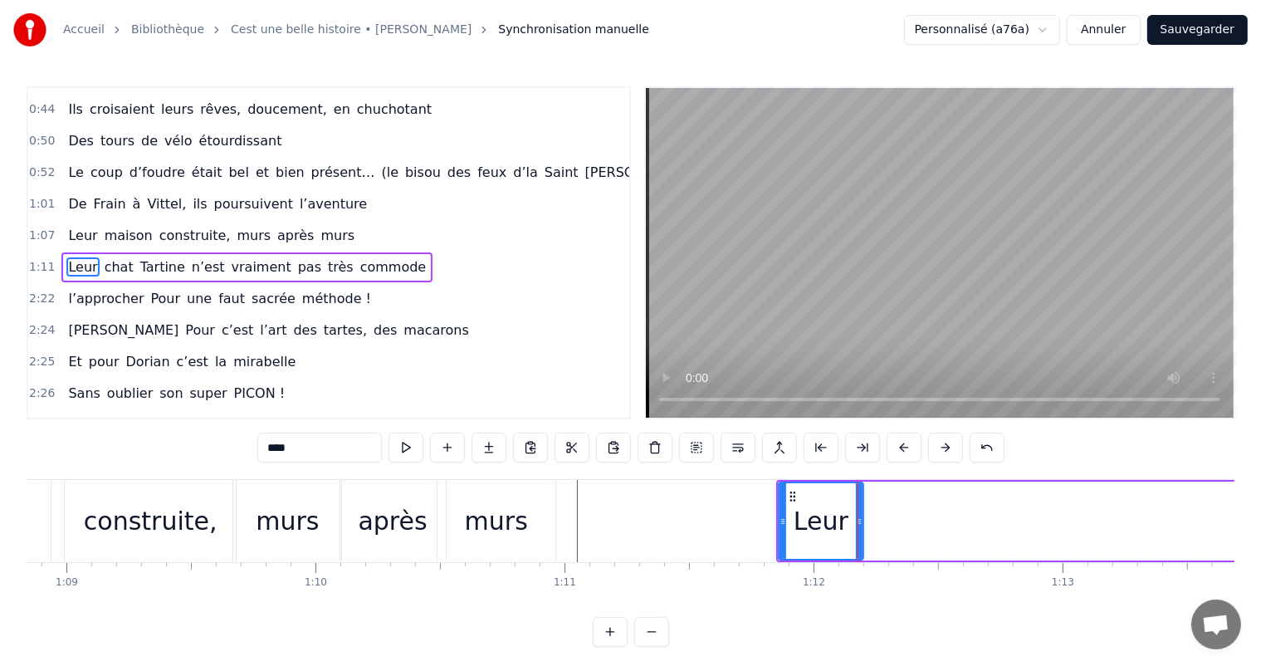
scroll to position [0, 17140]
click at [486, 601] on div "C’est un beau roman, c’est une belle histoire C’est une romance d’[DATE] [PERSO…" at bounding box center [630, 541] width 1207 height 124
click at [493, 614] on div "0:11 C’est 0:12 un beau roman, c’est une belle histoire 0:17 C’est une romance …" at bounding box center [630, 366] width 1207 height 560
drag, startPoint x: 356, startPoint y: 466, endPoint x: 359, endPoint y: 475, distance: 9.7
click at [357, 467] on div "0:11 C’est 0:12 un beau roman, c’est une belle histoire 0:17 C’est une romance …" at bounding box center [630, 366] width 1207 height 560
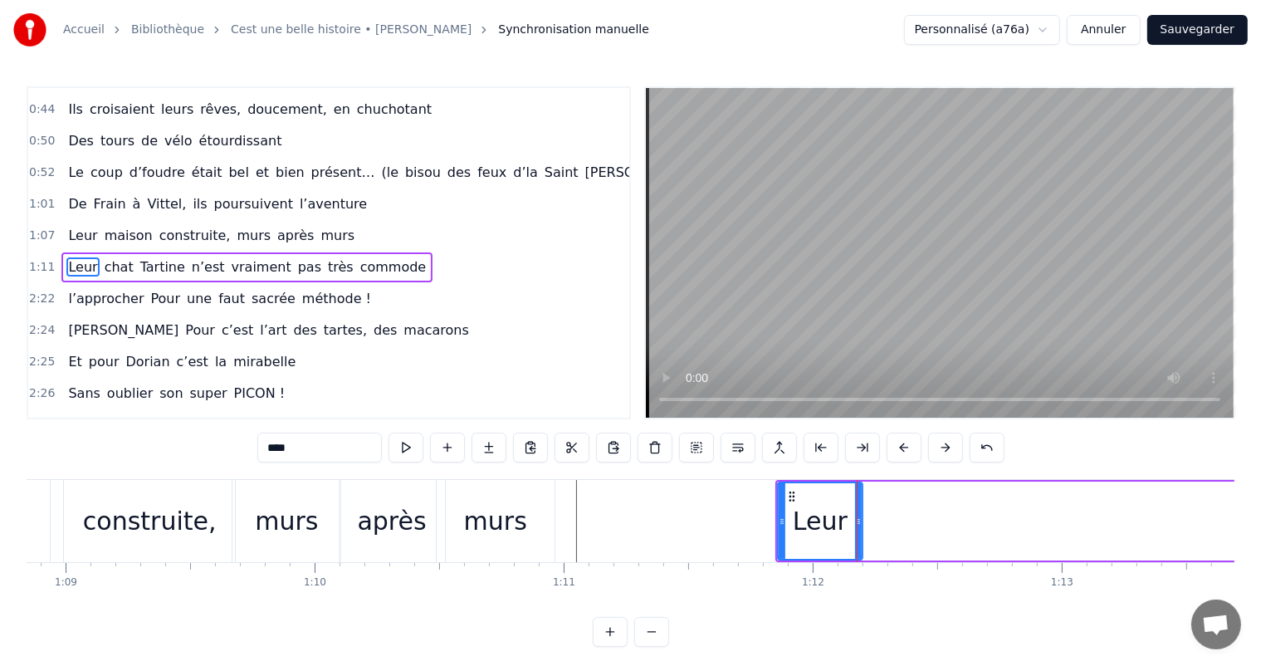
click at [285, 521] on div "murs" at bounding box center [286, 520] width 63 height 37
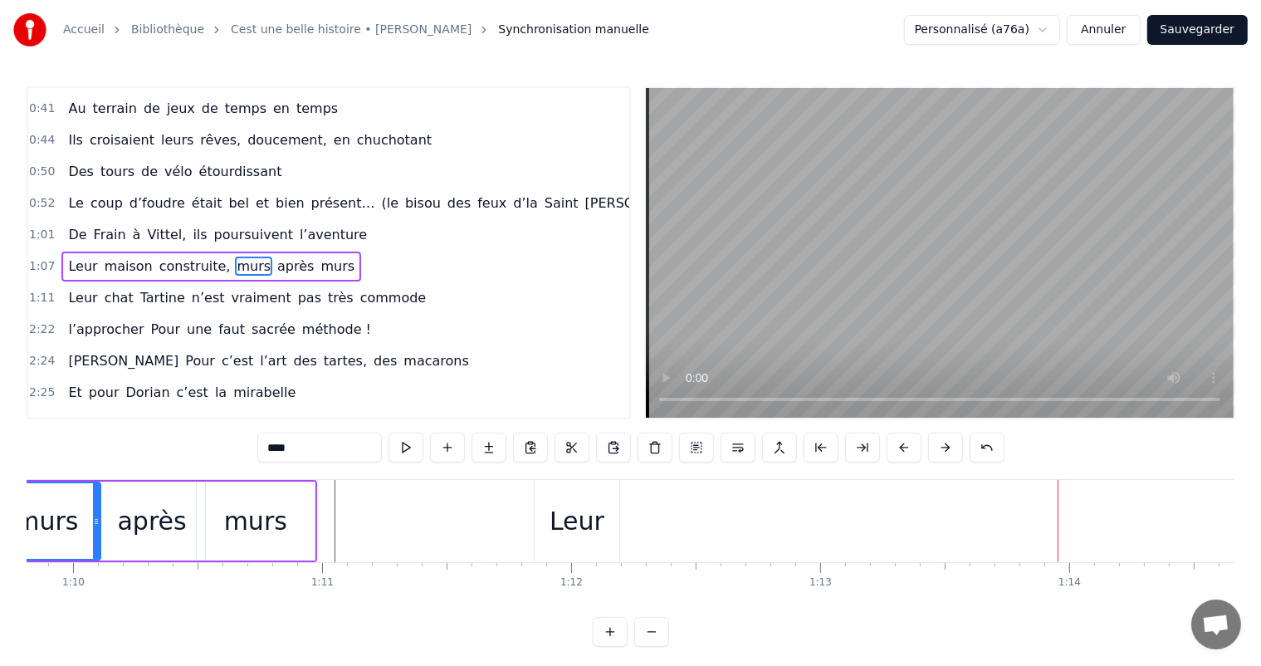
scroll to position [0, 17434]
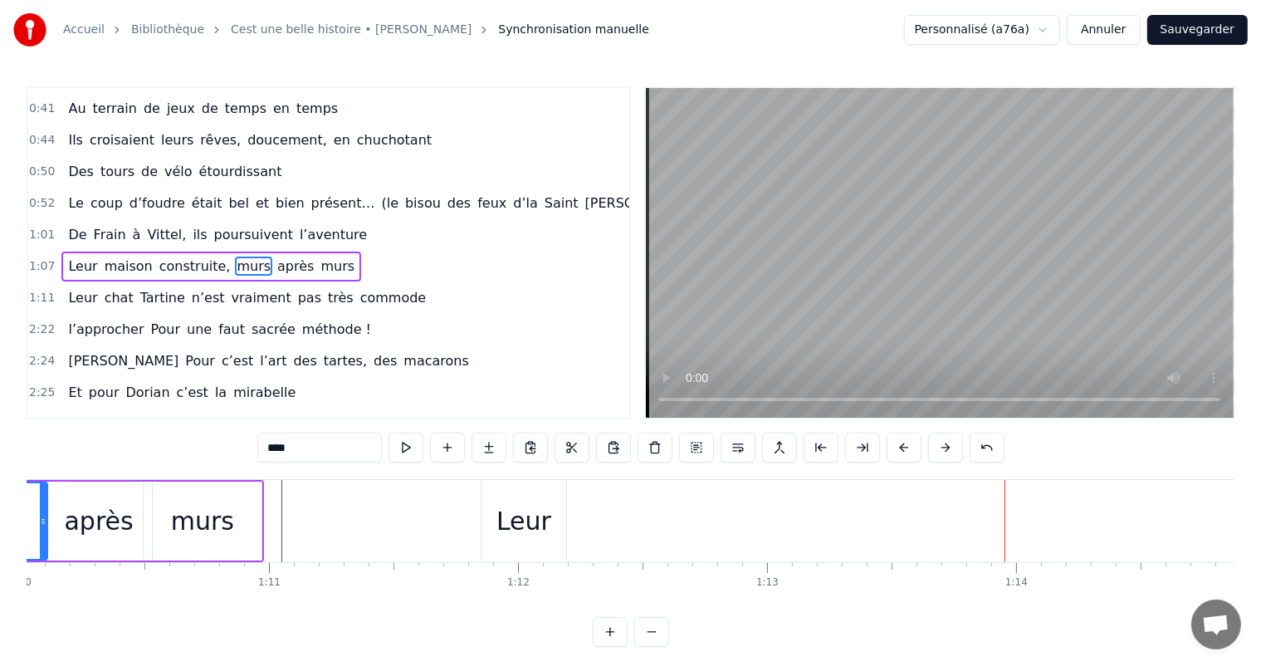
click at [529, 531] on div "Leur" at bounding box center [523, 520] width 55 height 37
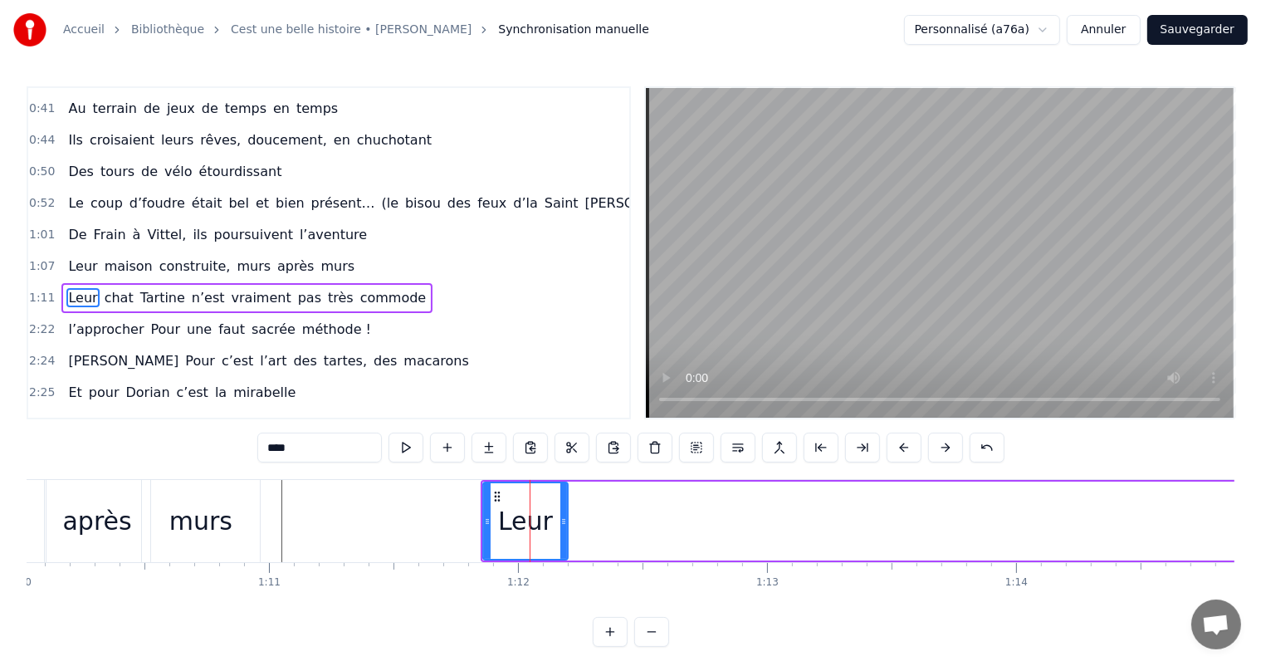
scroll to position [246, 0]
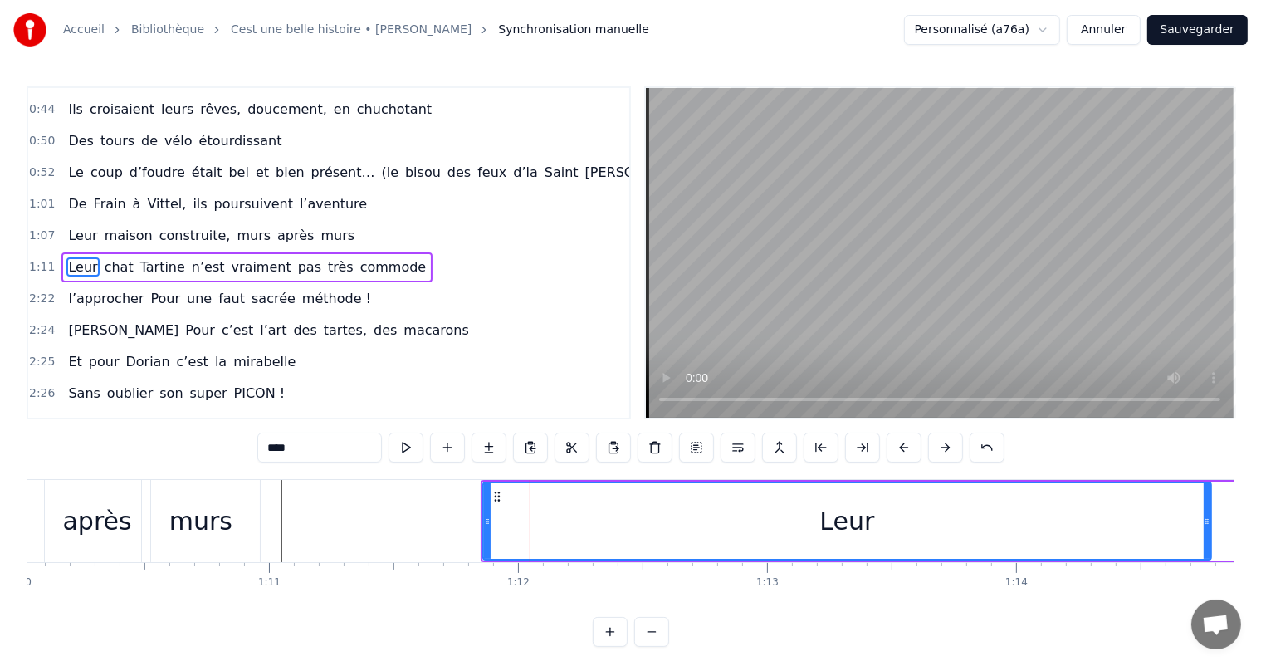
drag, startPoint x: 563, startPoint y: 532, endPoint x: 1206, endPoint y: 437, distance: 650.2
click at [1206, 437] on div "0:11 C’est 0:12 un beau roman, c’est une belle histoire 0:17 C’est une romance …" at bounding box center [630, 366] width 1207 height 560
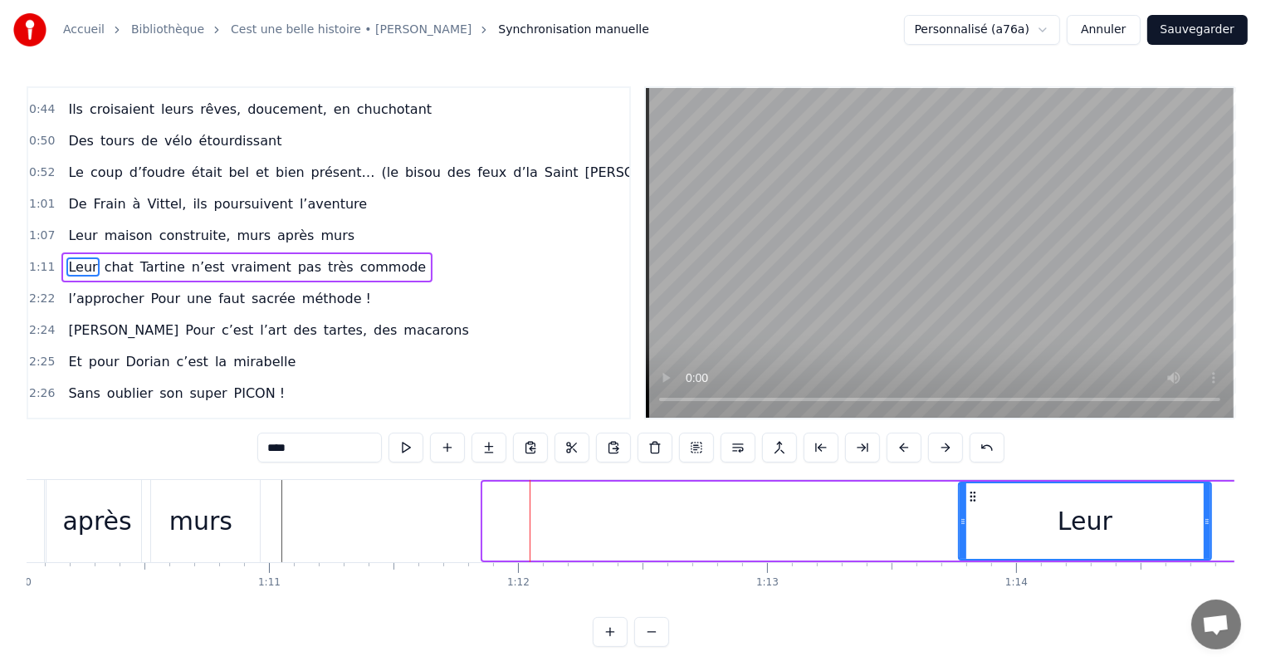
drag, startPoint x: 485, startPoint y: 514, endPoint x: 966, endPoint y: 544, distance: 482.3
click at [966, 544] on div at bounding box center [962, 521] width 7 height 76
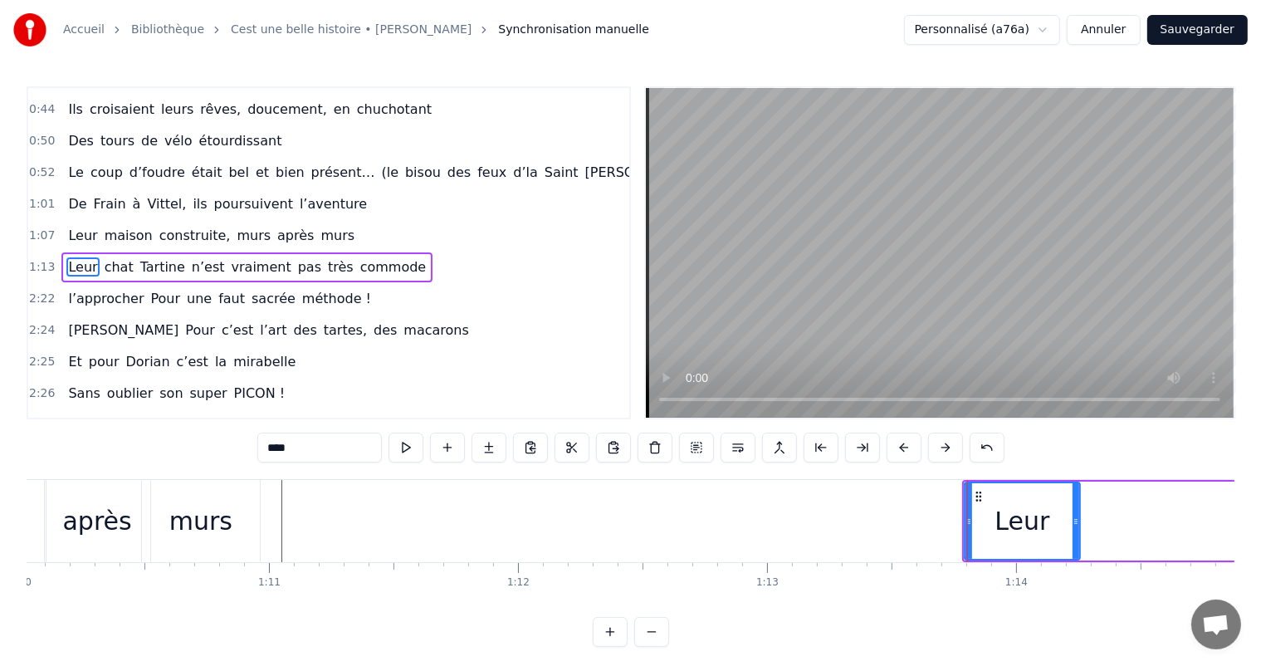
drag, startPoint x: 1204, startPoint y: 524, endPoint x: 1069, endPoint y: 521, distance: 135.3
click at [1072, 521] on icon at bounding box center [1075, 521] width 7 height 13
click at [128, 537] on div "après" at bounding box center [97, 521] width 105 height 82
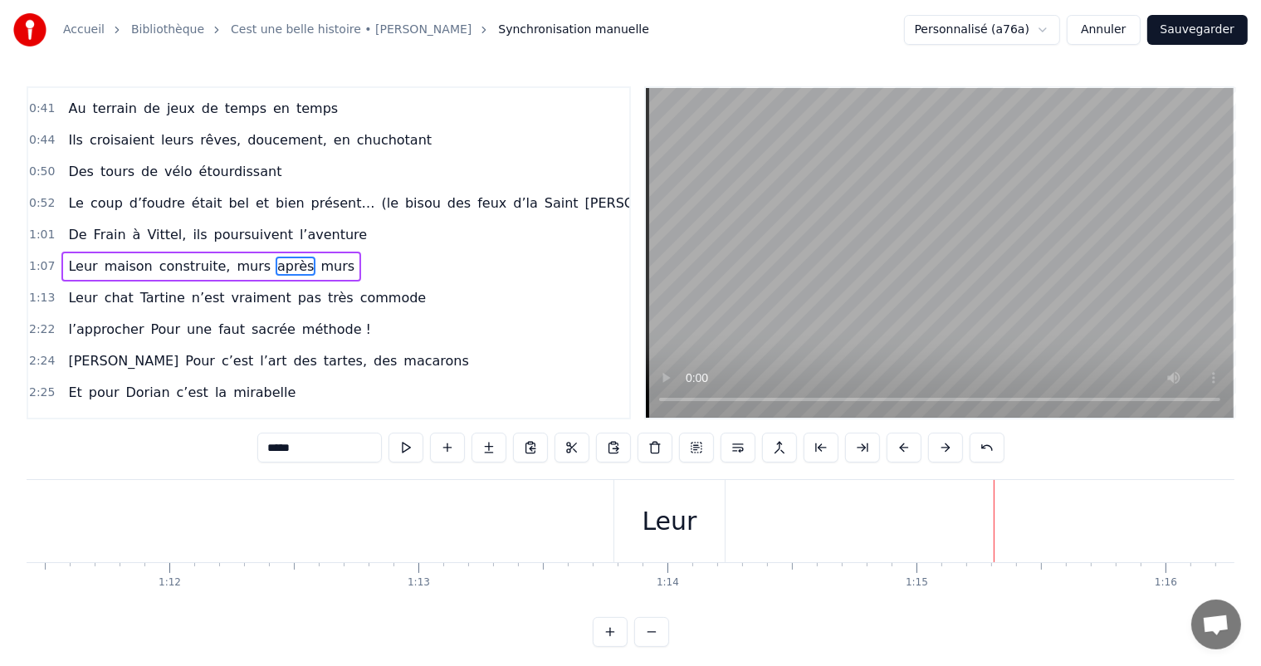
scroll to position [0, 17730]
click at [730, 538] on div "Leur" at bounding box center [722, 520] width 55 height 37
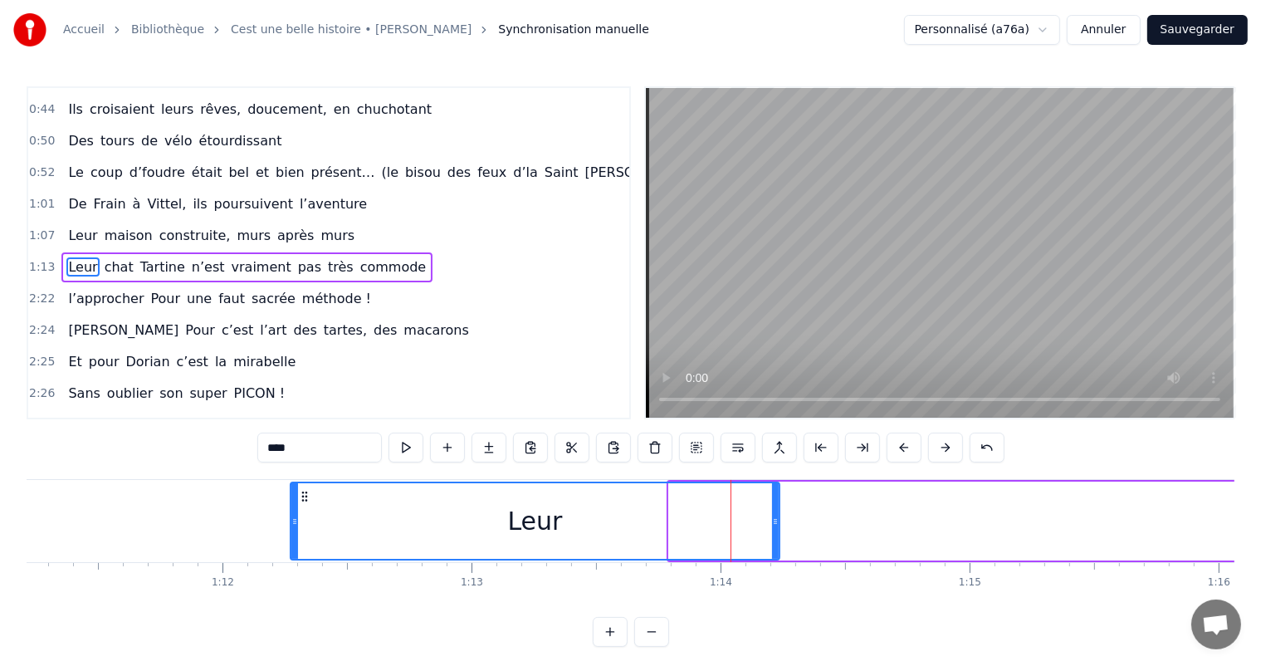
drag, startPoint x: 674, startPoint y: 526, endPoint x: 355, endPoint y: 509, distance: 319.2
click at [291, 533] on div at bounding box center [294, 521] width 7 height 76
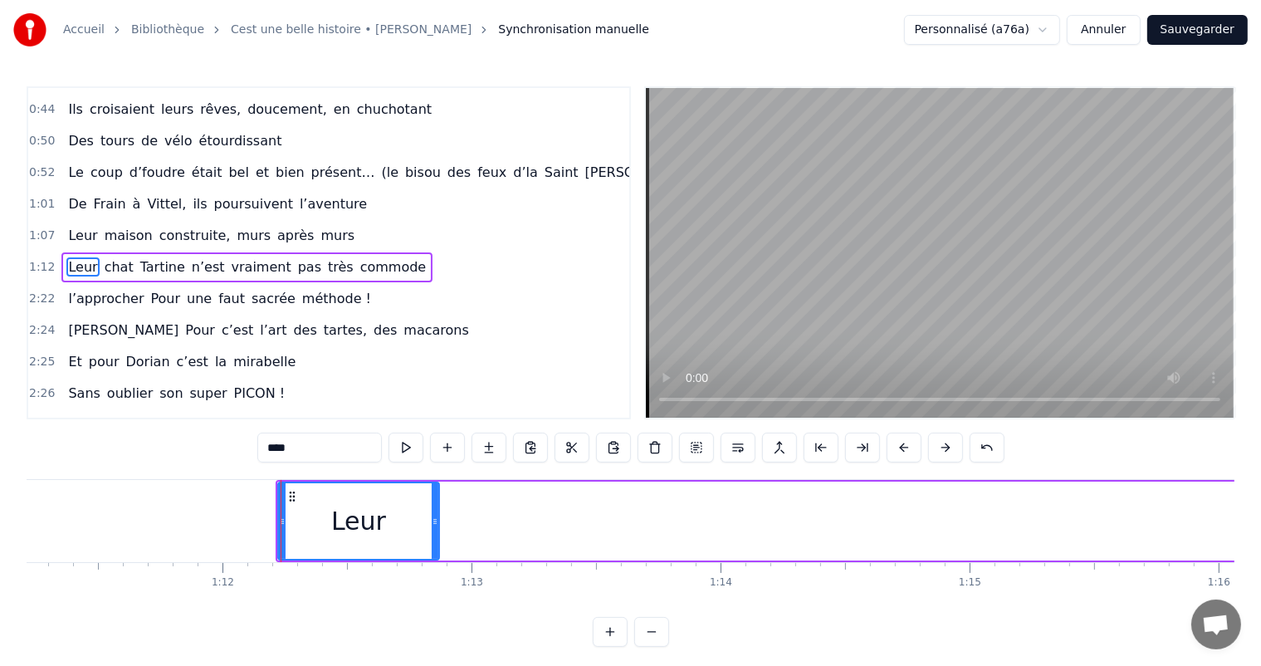
drag, startPoint x: 775, startPoint y: 518, endPoint x: 440, endPoint y: 501, distance: 335.7
click at [435, 500] on div at bounding box center [435, 521] width 7 height 76
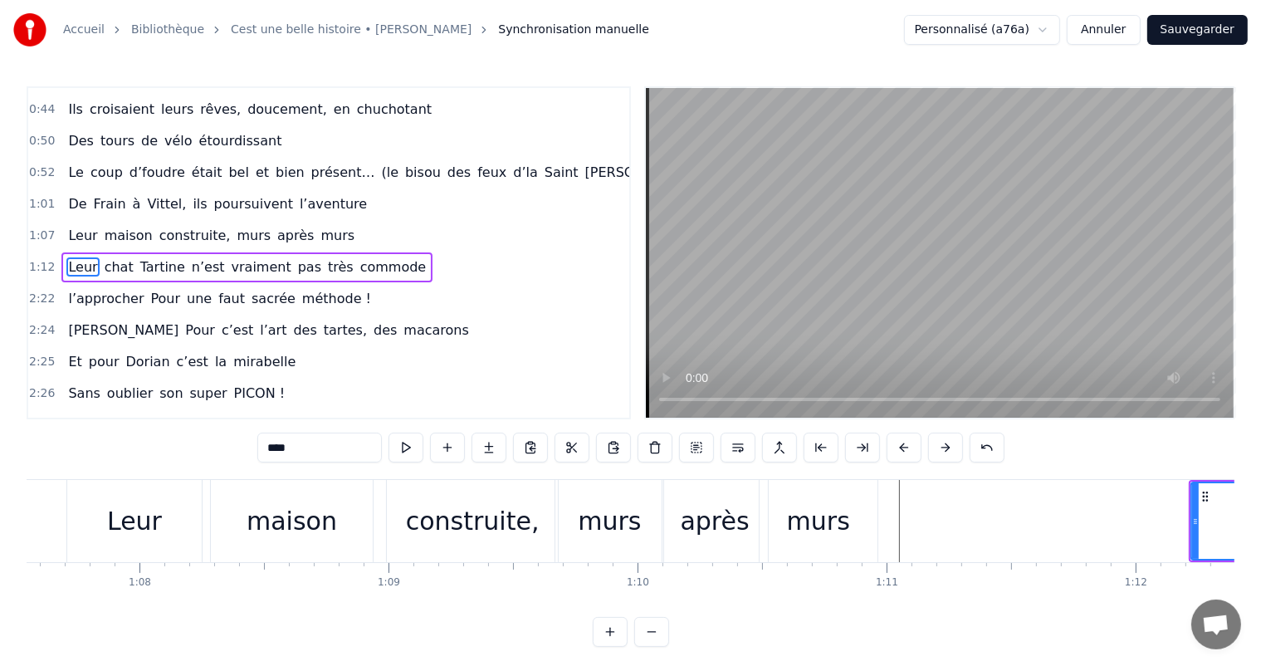
scroll to position [0, 16844]
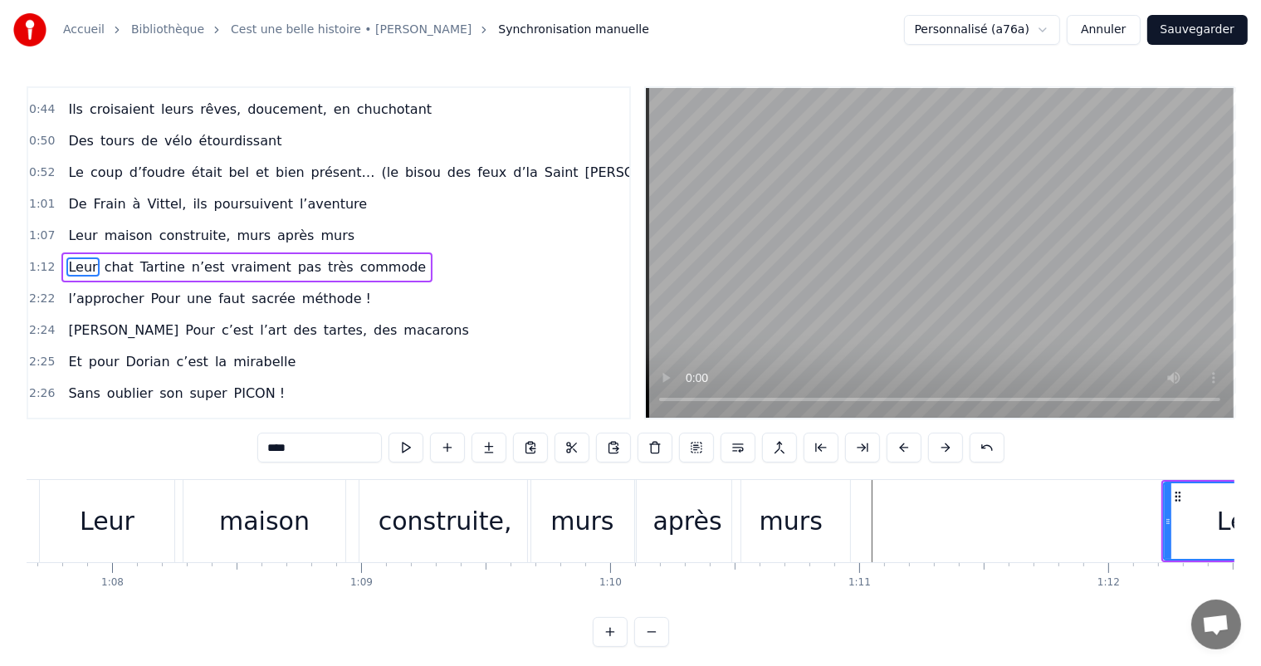
click at [674, 538] on div "après" at bounding box center [686, 520] width 69 height 37
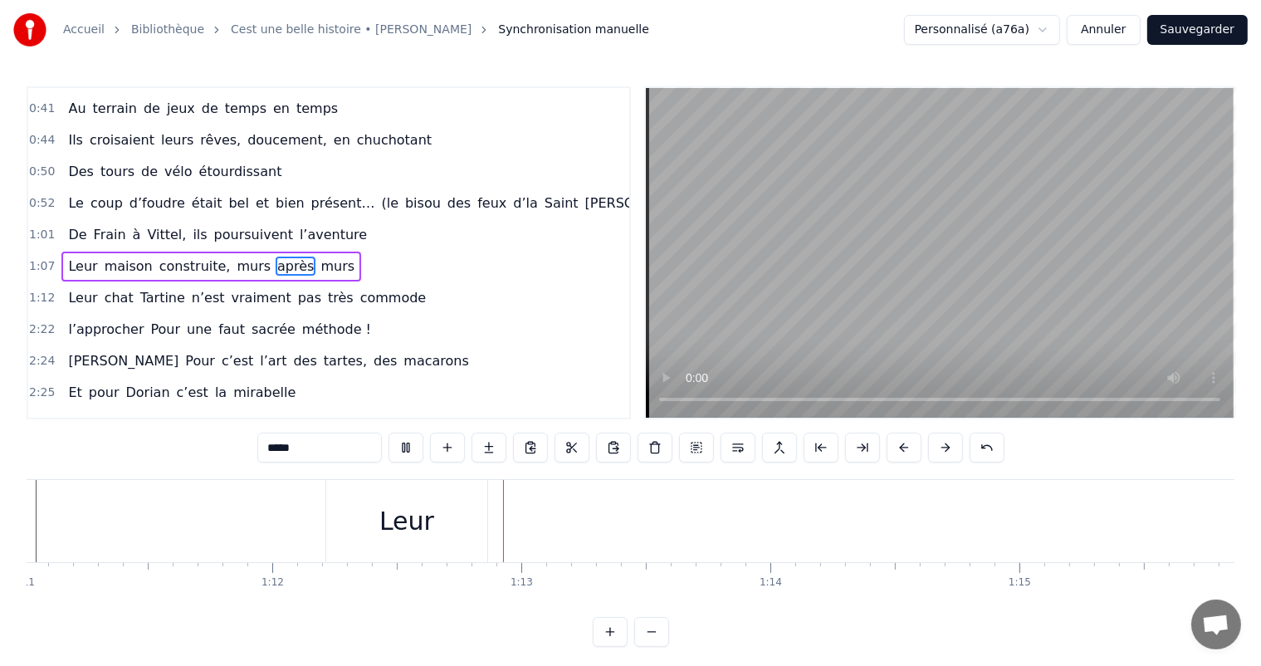
scroll to position [0, 17932]
click at [166, 536] on div "Leur" at bounding box center [154, 520] width 55 height 37
type input "****"
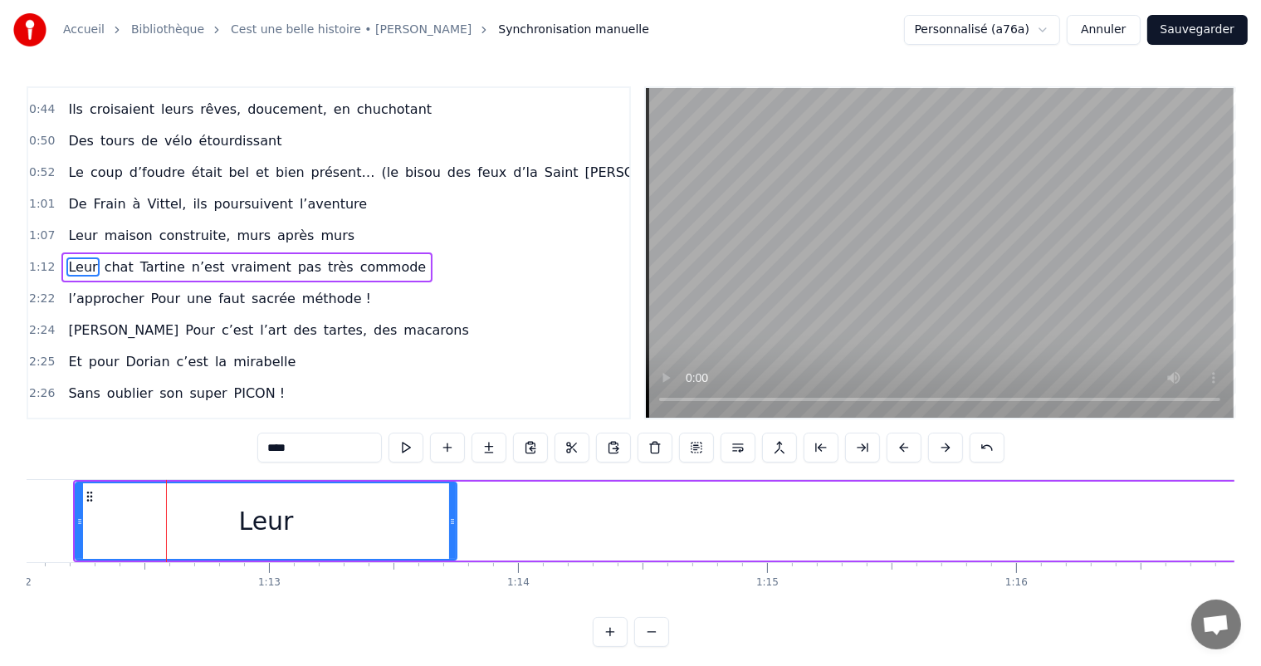
drag, startPoint x: 231, startPoint y: 536, endPoint x: 452, endPoint y: 546, distance: 221.8
click at [456, 550] on div at bounding box center [452, 521] width 7 height 76
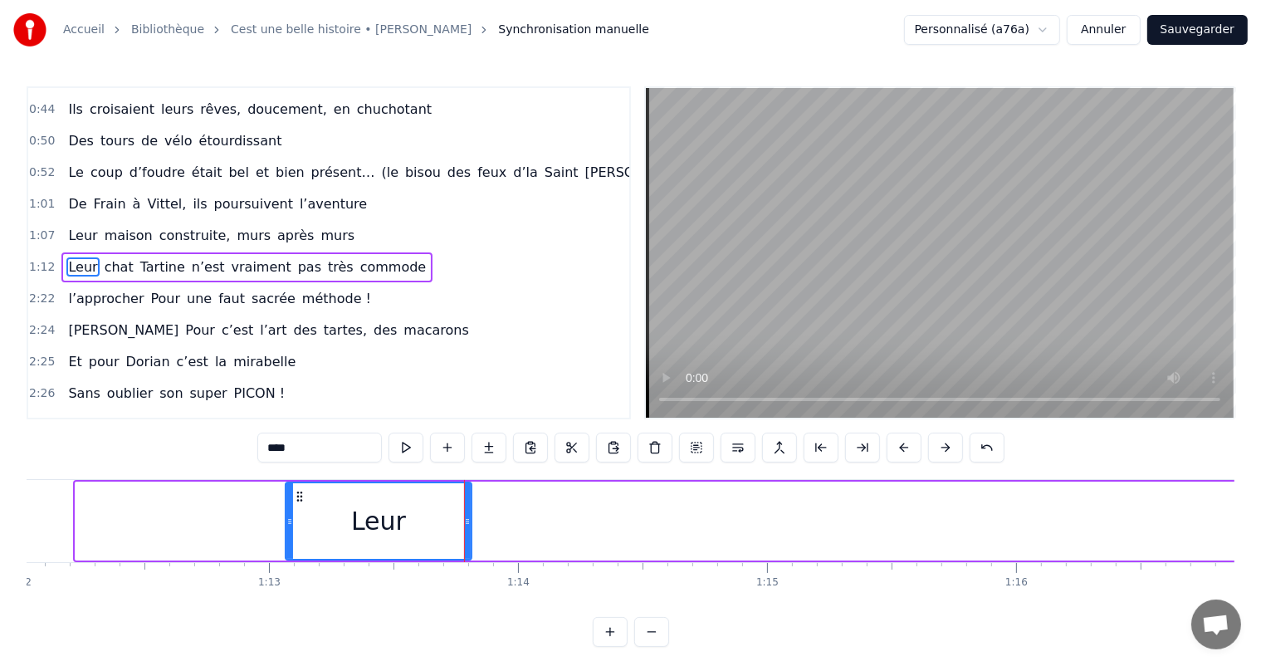
drag, startPoint x: 76, startPoint y: 533, endPoint x: 286, endPoint y: 544, distance: 210.2
click at [286, 544] on div at bounding box center [289, 521] width 7 height 76
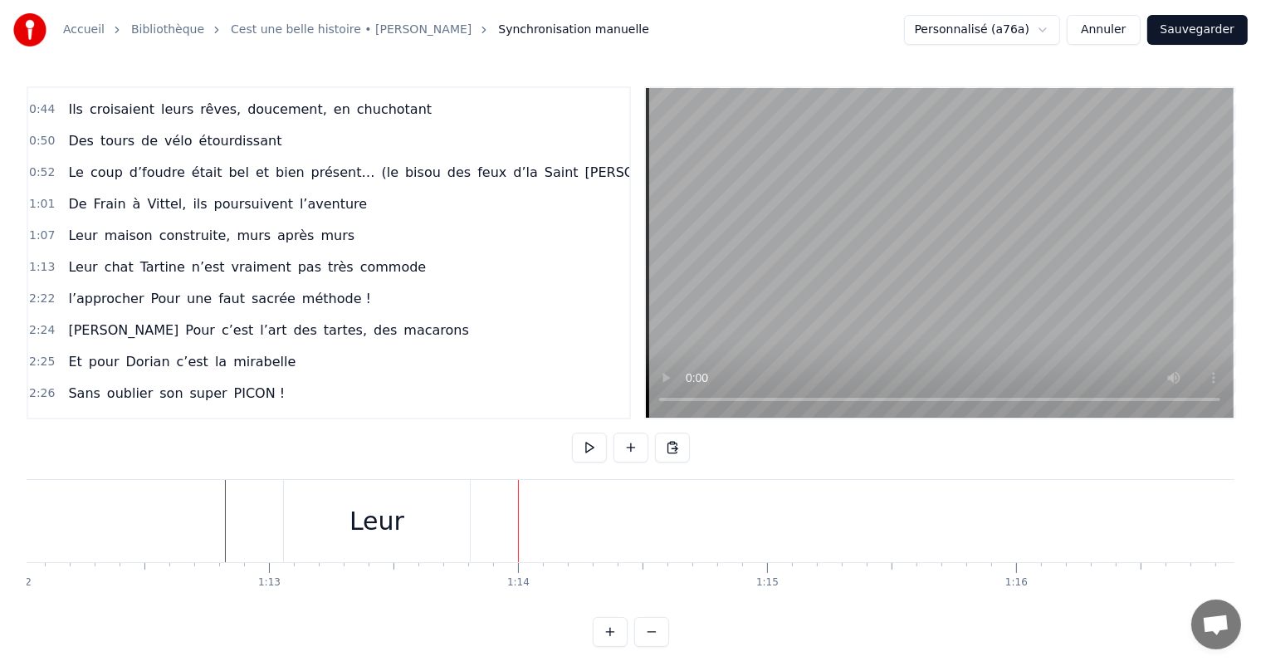
drag, startPoint x: 491, startPoint y: 619, endPoint x: 502, endPoint y: 614, distance: 11.9
click at [502, 614] on div "0:11 C’est 0:12 un beau roman, c’est une belle histoire 0:17 C’est une romance …" at bounding box center [630, 366] width 1207 height 560
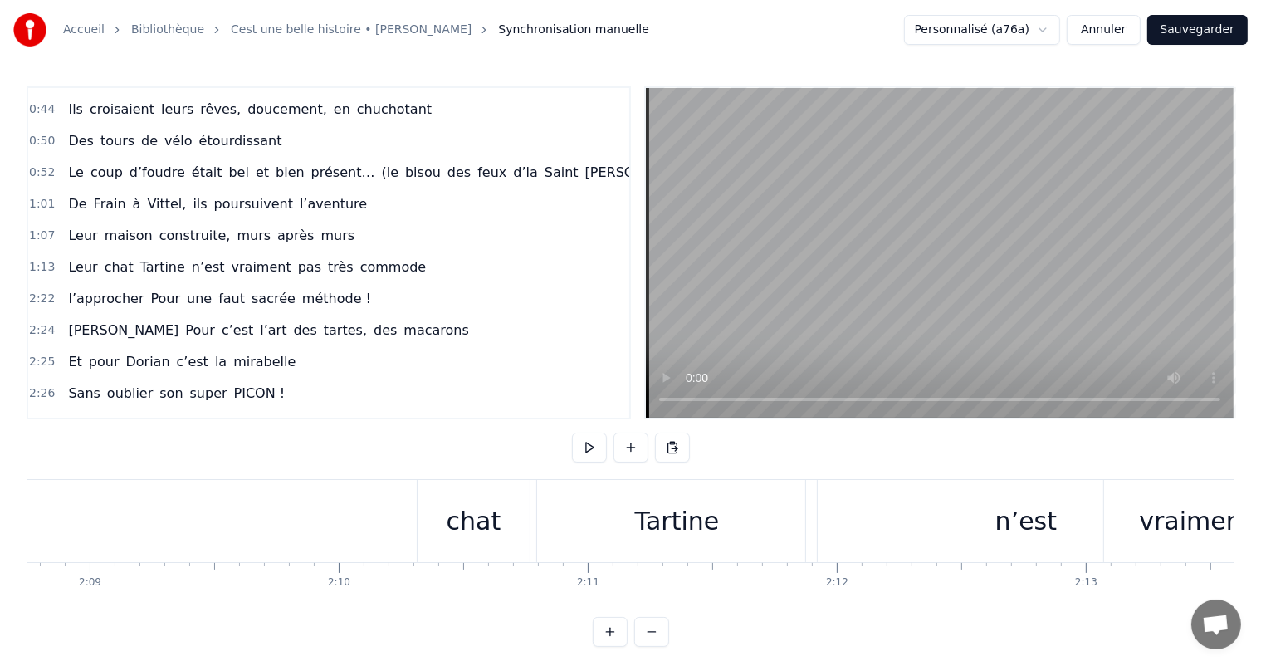
click at [478, 522] on div "chat" at bounding box center [473, 520] width 55 height 37
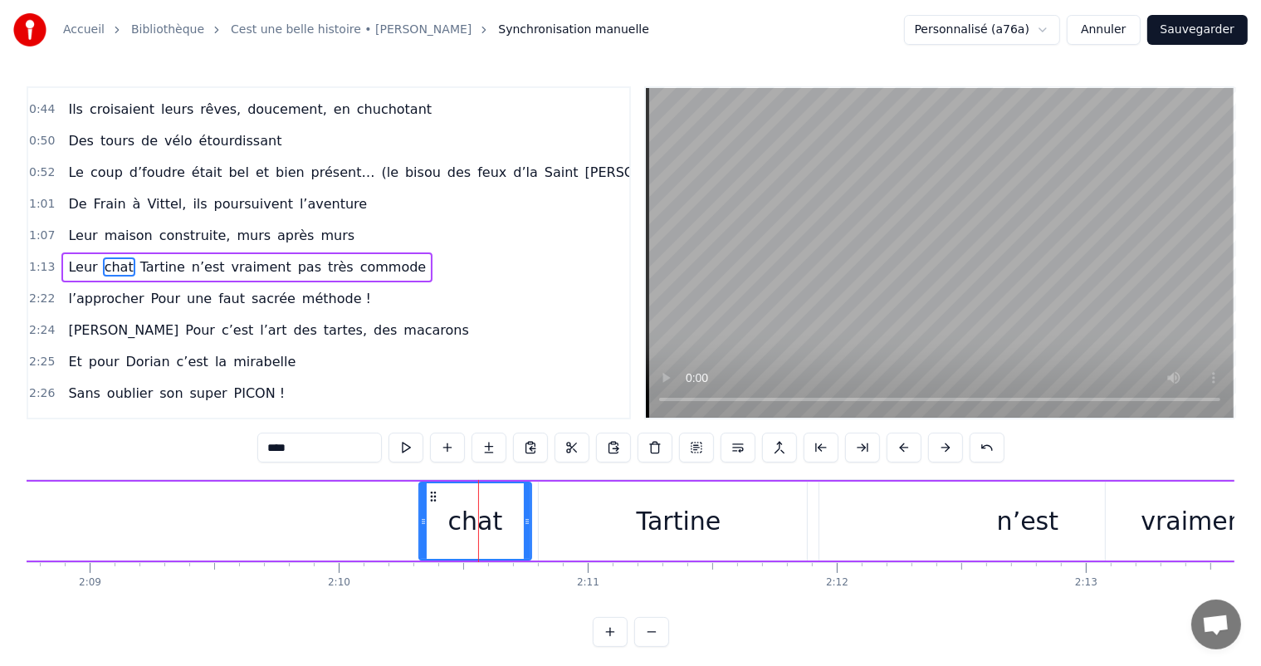
click at [478, 522] on div at bounding box center [478, 521] width 1 height 82
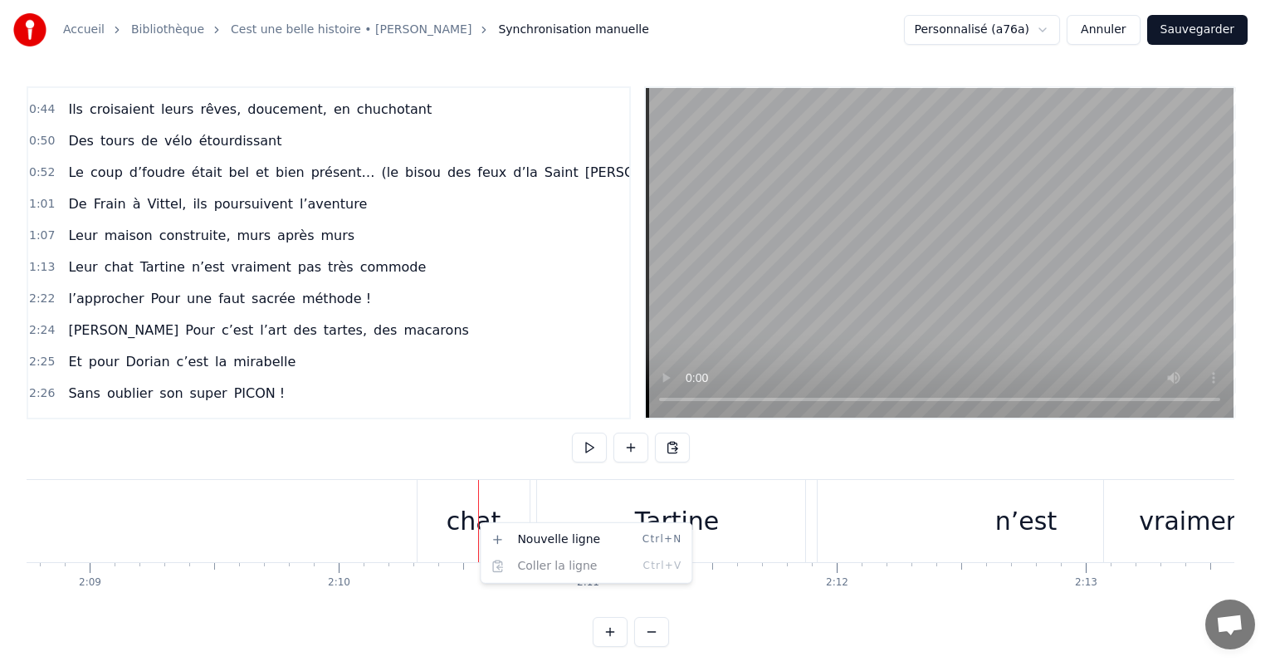
click at [474, 521] on html "Accueil Bibliothèque Cest une belle histoire • [PERSON_NAME] Synchronisation ma…" at bounding box center [637, 336] width 1275 height 673
click at [430, 510] on html "Accueil Bibliothèque Cest une belle histoire • [PERSON_NAME] Synchronisation ma…" at bounding box center [637, 336] width 1275 height 673
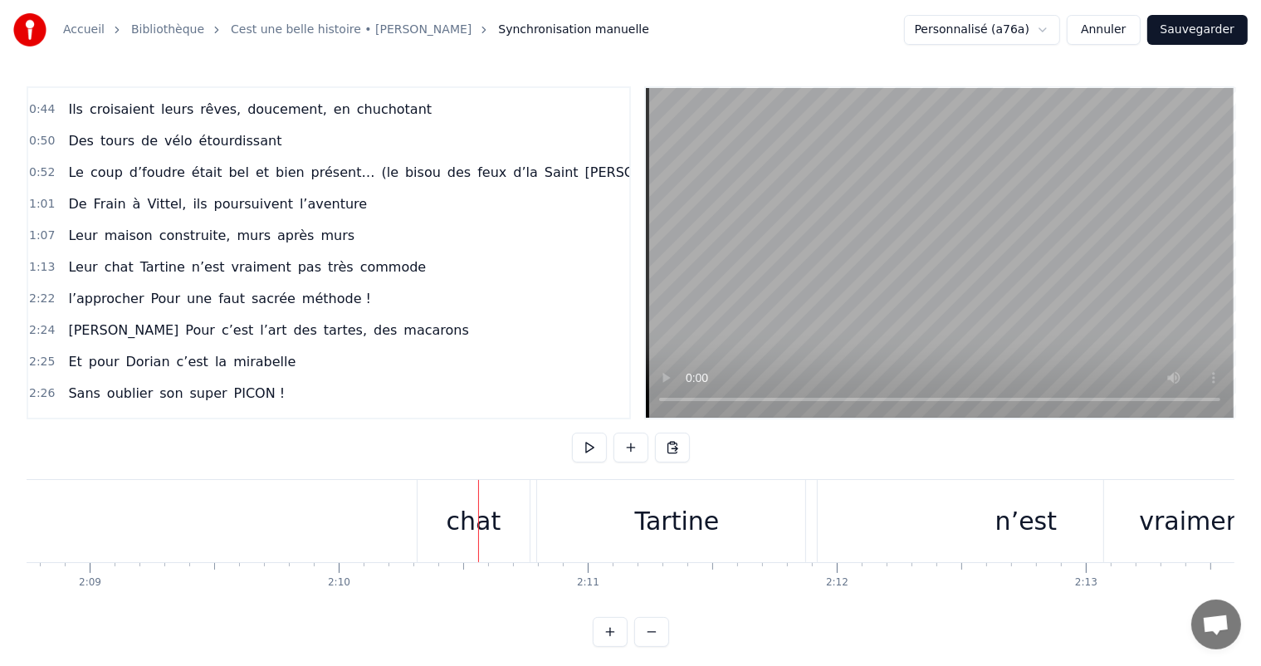
click at [437, 511] on div "chat" at bounding box center [473, 521] width 112 height 82
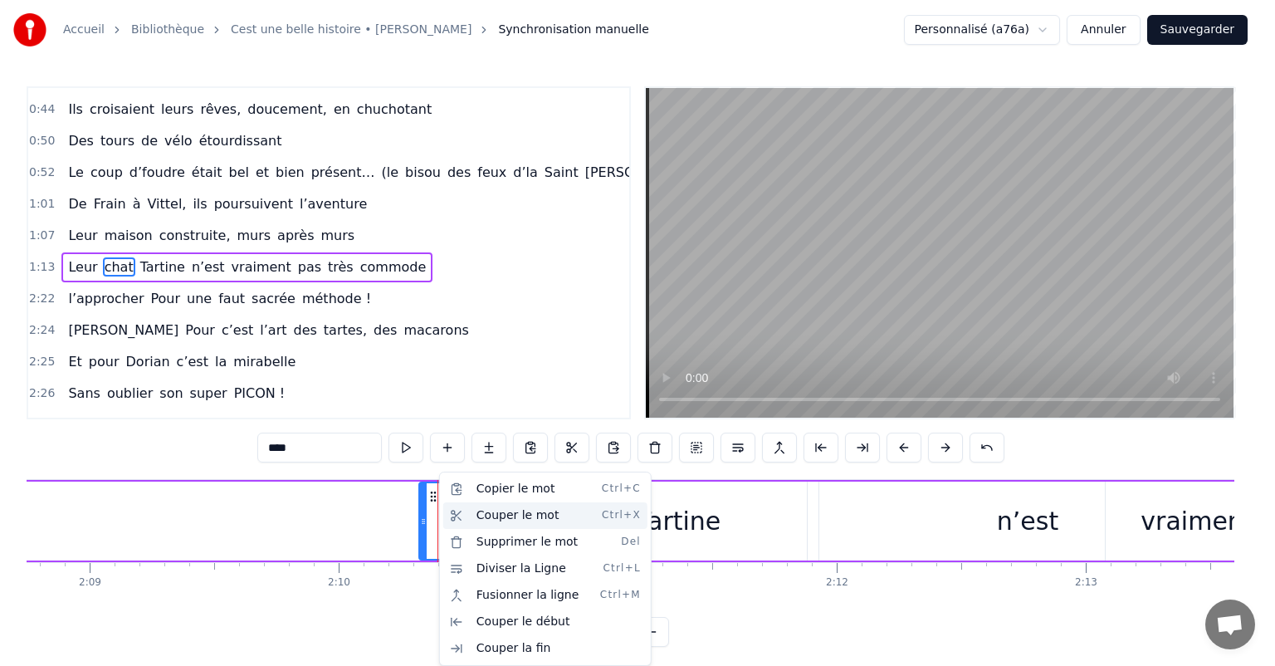
click at [515, 521] on div "Couper le mot Ctrl+X" at bounding box center [545, 515] width 204 height 27
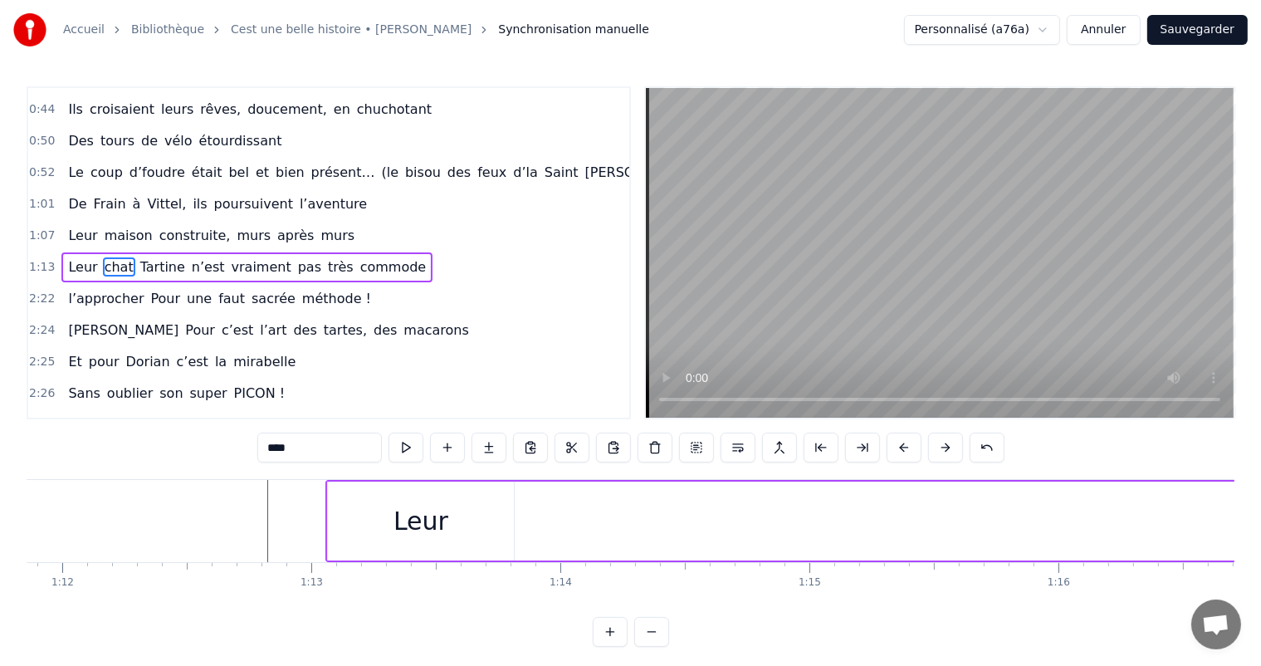
scroll to position [0, 17971]
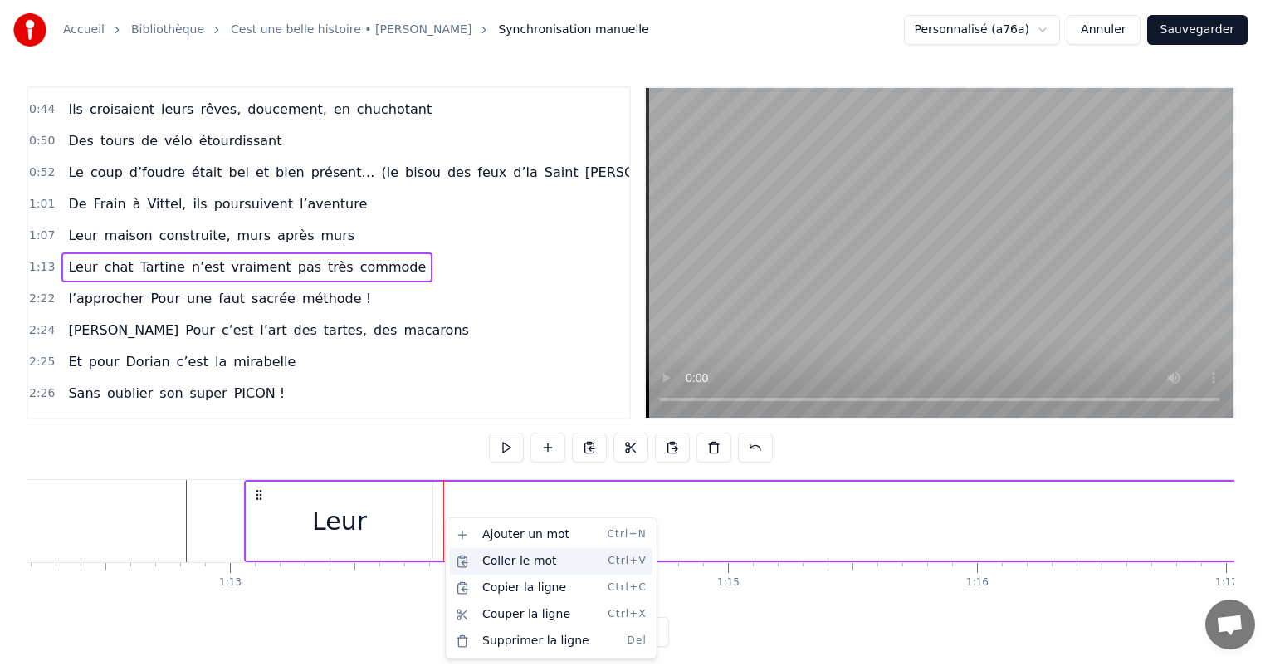
click at [495, 564] on div "Coller le mot Ctrl+V" at bounding box center [551, 561] width 204 height 27
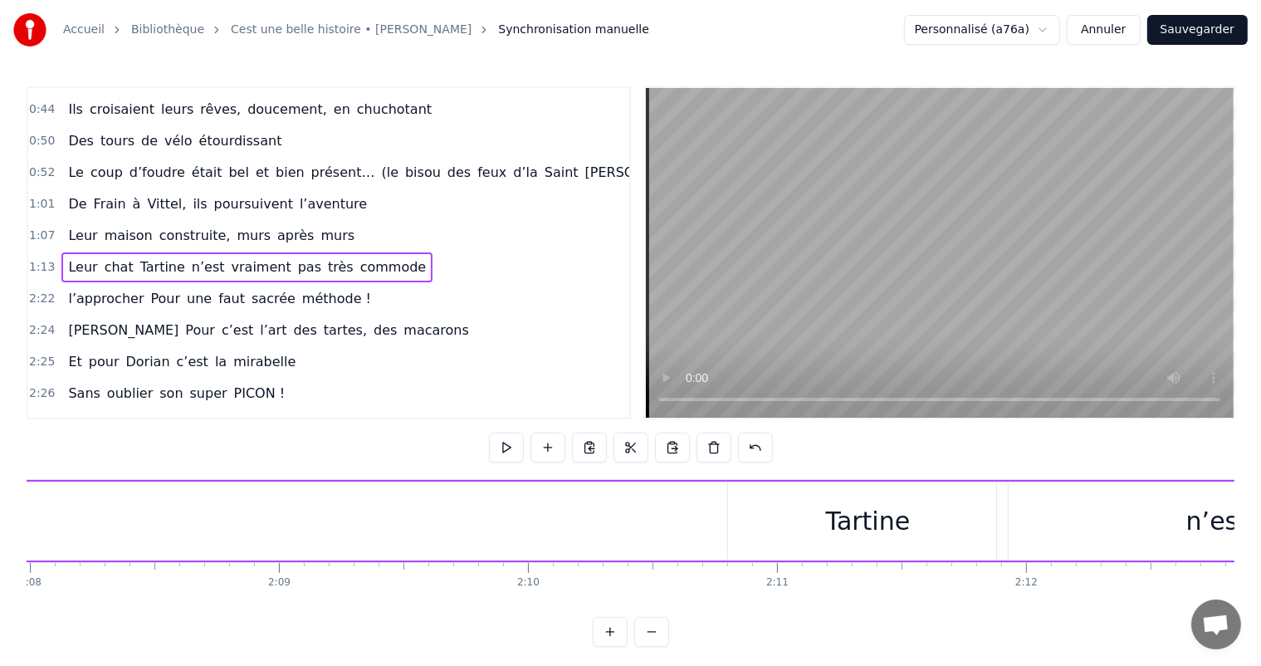
scroll to position [0, 31865]
click at [881, 539] on div "Tartine" at bounding box center [867, 520] width 280 height 79
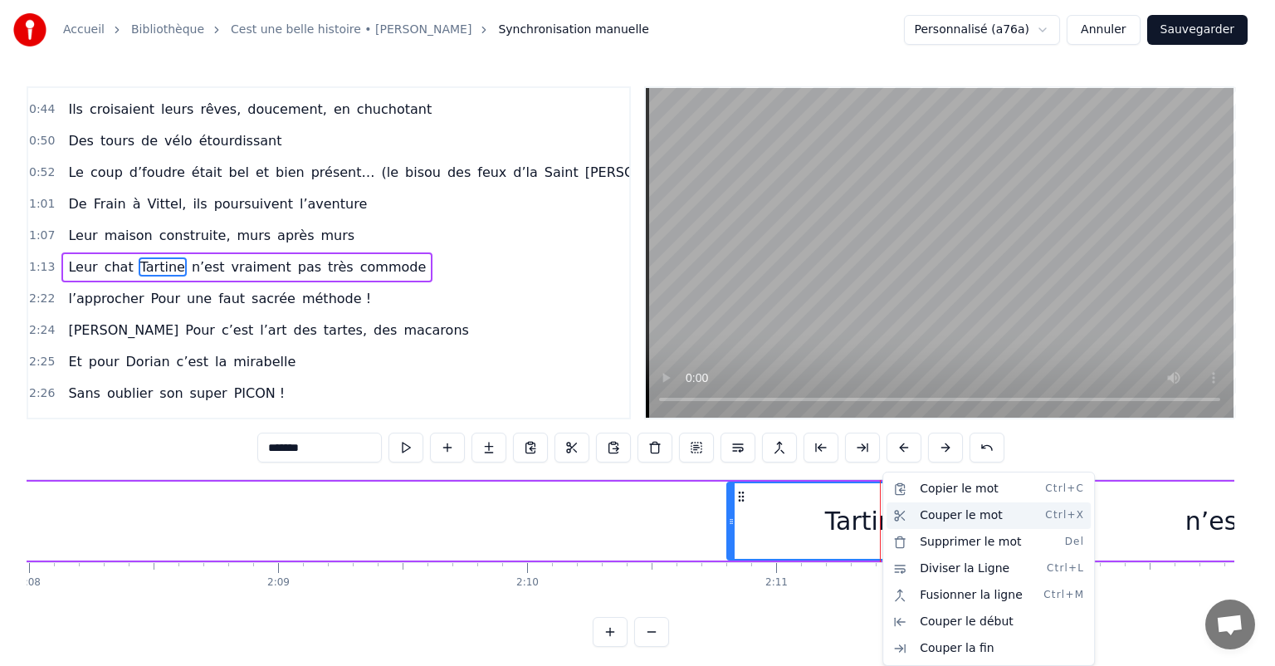
click at [934, 516] on div "Couper le mot Ctrl+X" at bounding box center [988, 515] width 204 height 27
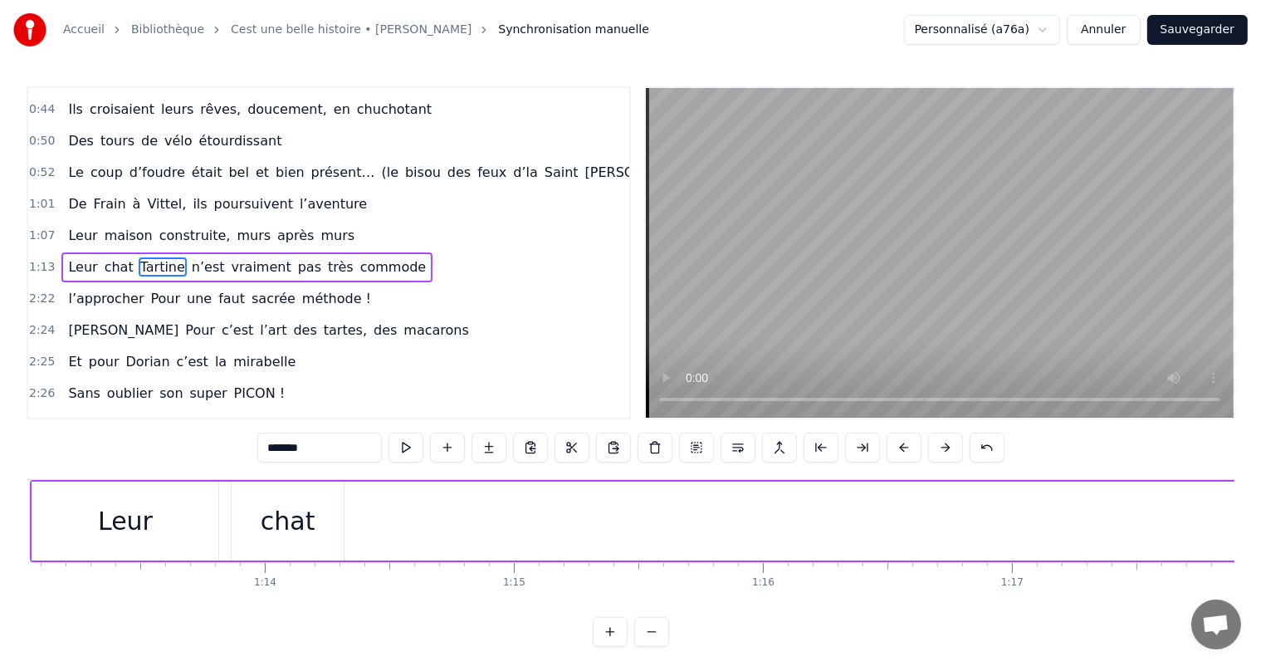
scroll to position [0, 18078]
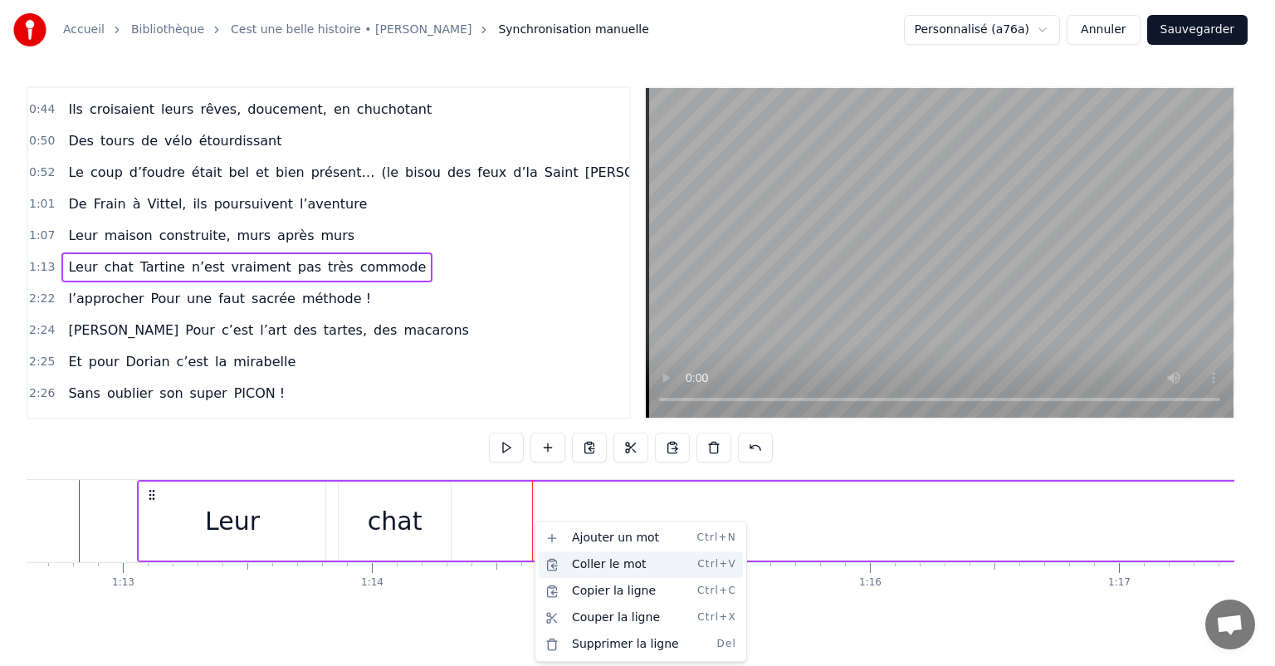
click at [591, 571] on div "Coller le mot Ctrl+V" at bounding box center [641, 564] width 204 height 27
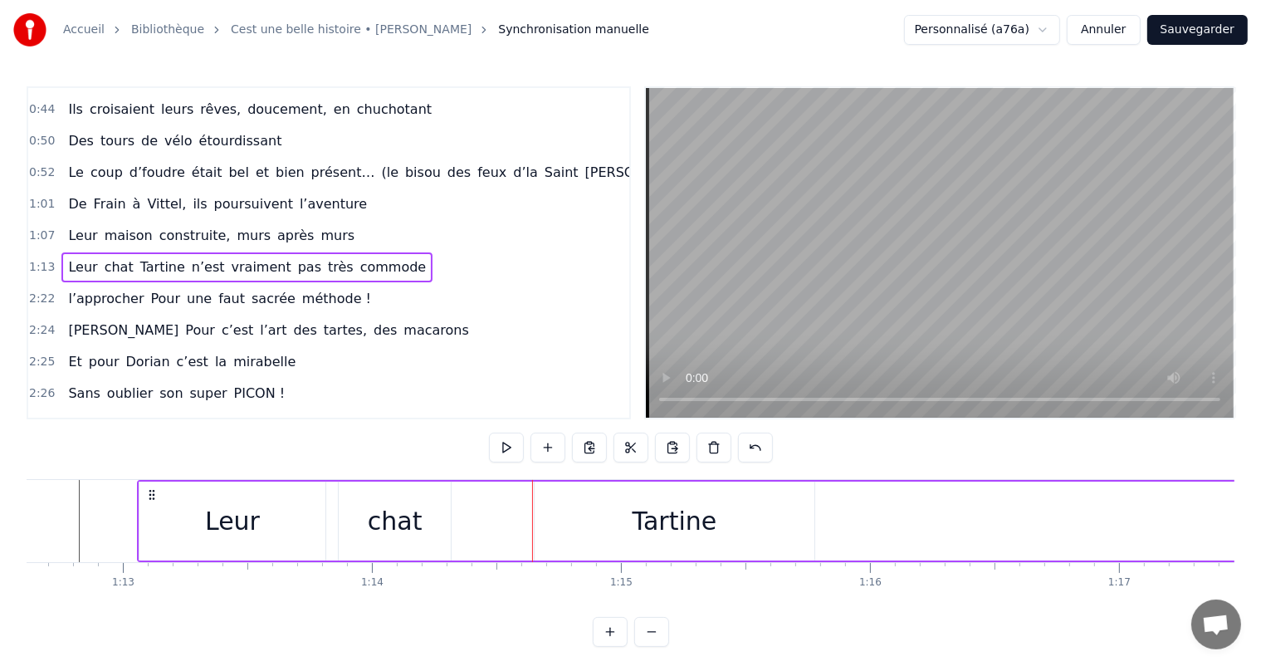
click at [588, 524] on div "Tartine" at bounding box center [674, 520] width 280 height 79
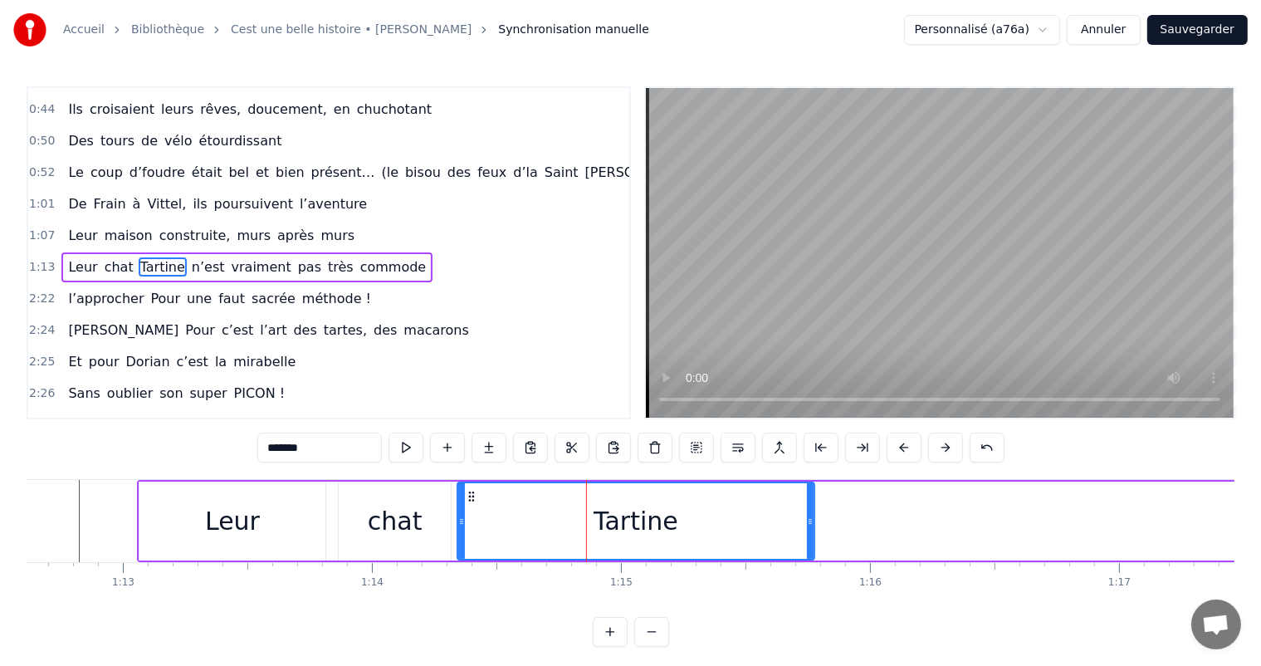
drag, startPoint x: 538, startPoint y: 515, endPoint x: 465, endPoint y: 510, distance: 73.2
click at [465, 510] on div at bounding box center [461, 521] width 7 height 76
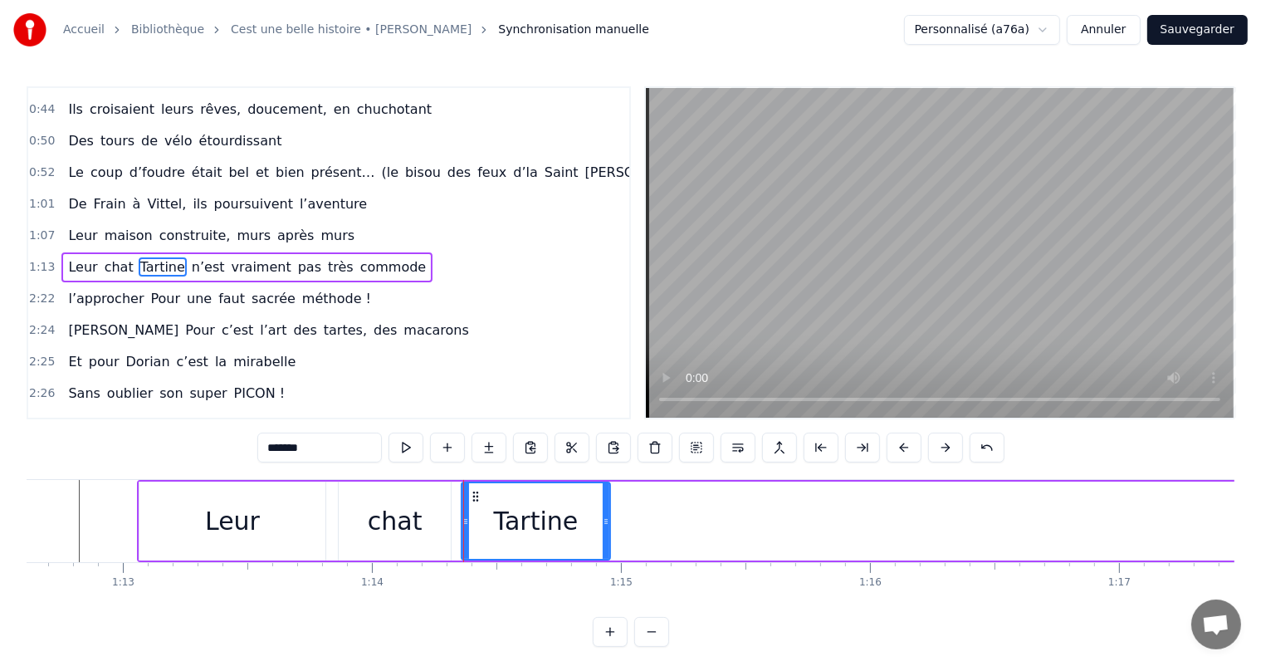
drag, startPoint x: 808, startPoint y: 518, endPoint x: 604, endPoint y: 504, distance: 204.6
click at [604, 504] on div at bounding box center [606, 521] width 7 height 76
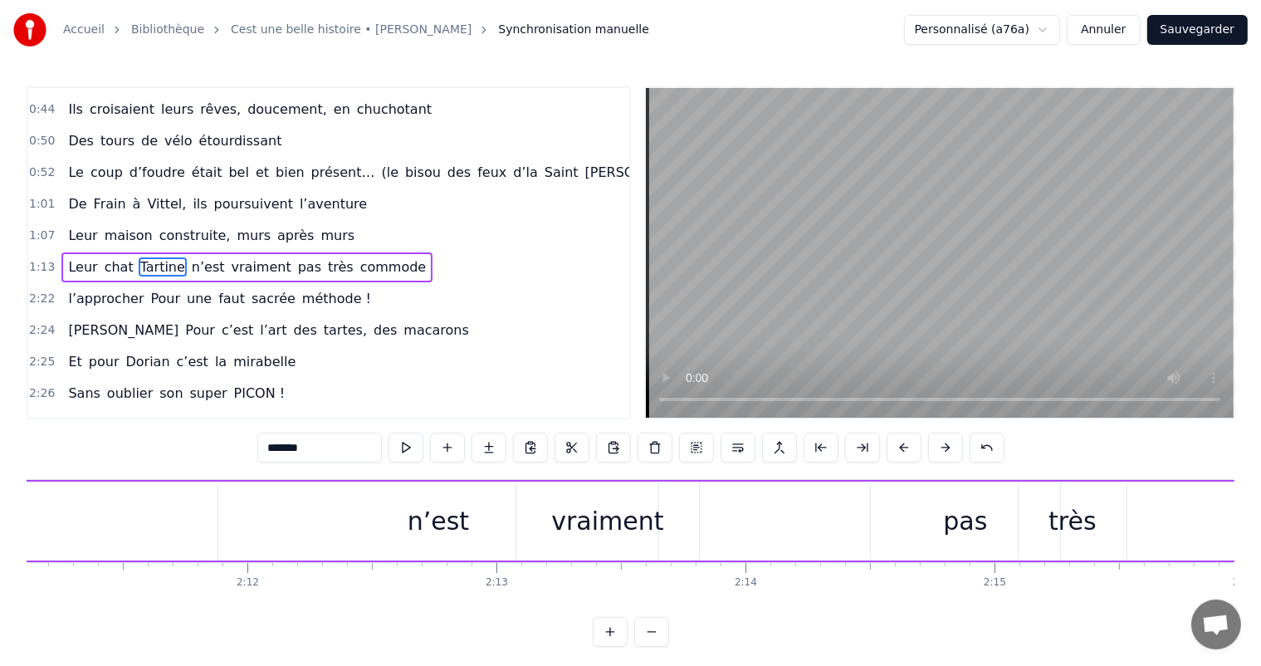
scroll to position [0, 32589]
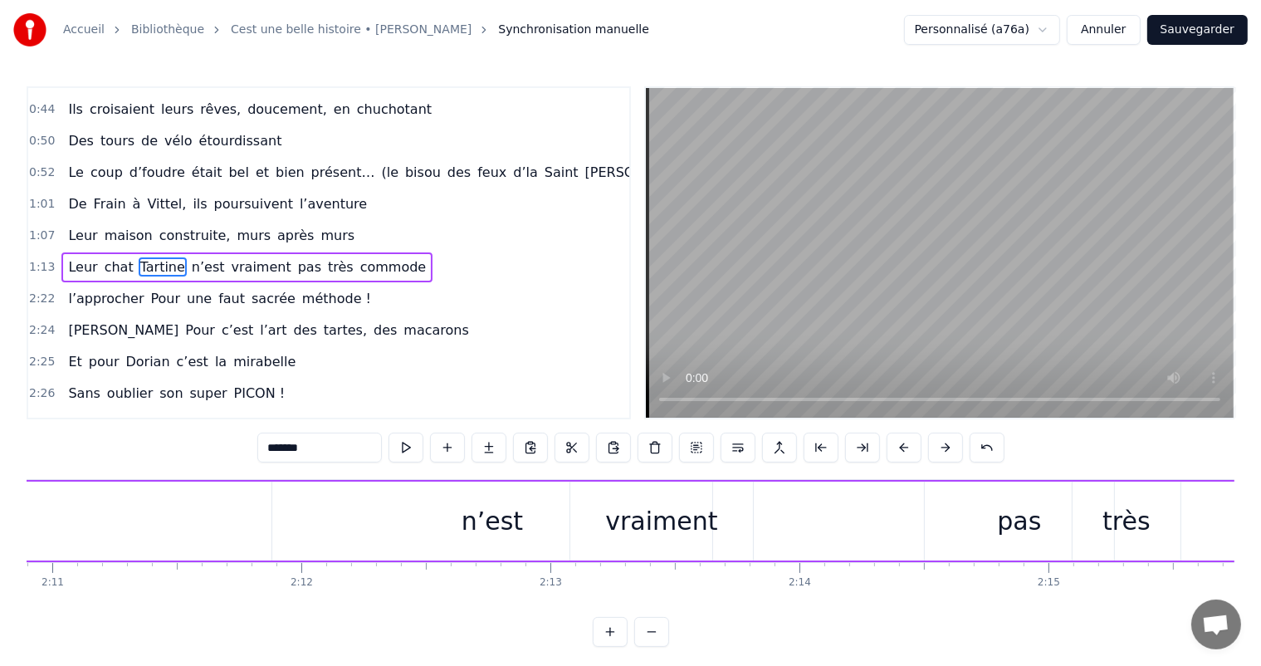
click at [513, 533] on div "n’est" at bounding box center [491, 520] width 61 height 37
type input "*****"
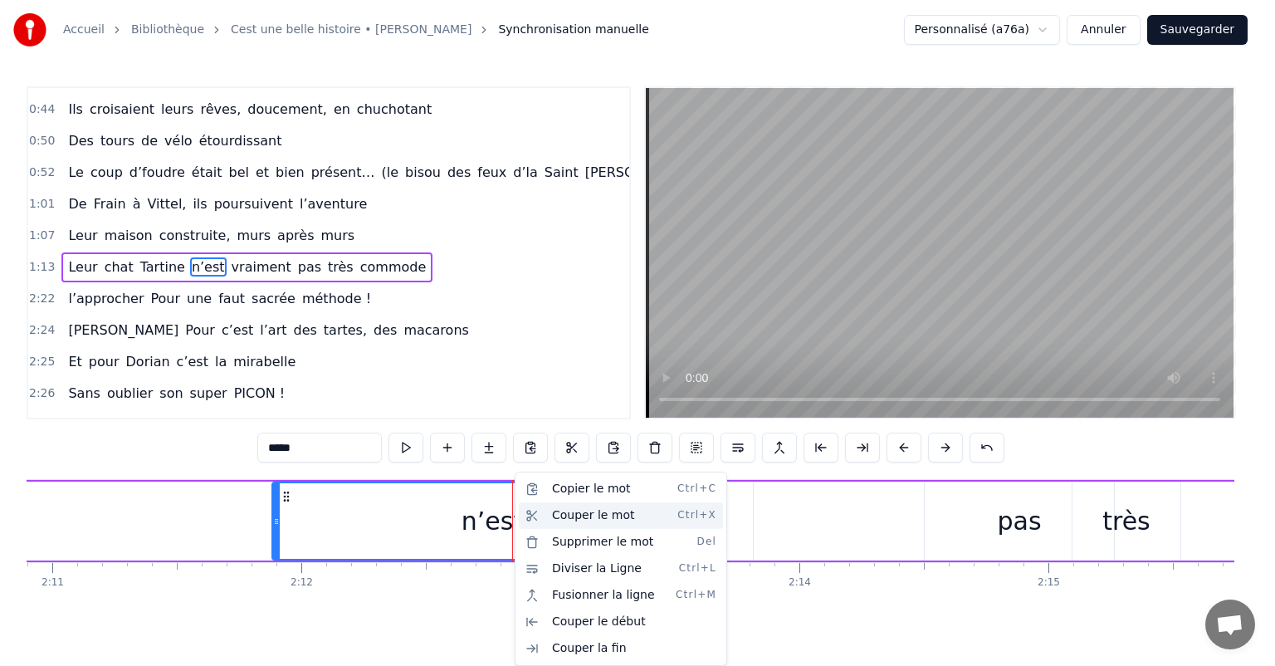
click at [572, 518] on div "Couper le mot Ctrl+X" at bounding box center [621, 515] width 204 height 27
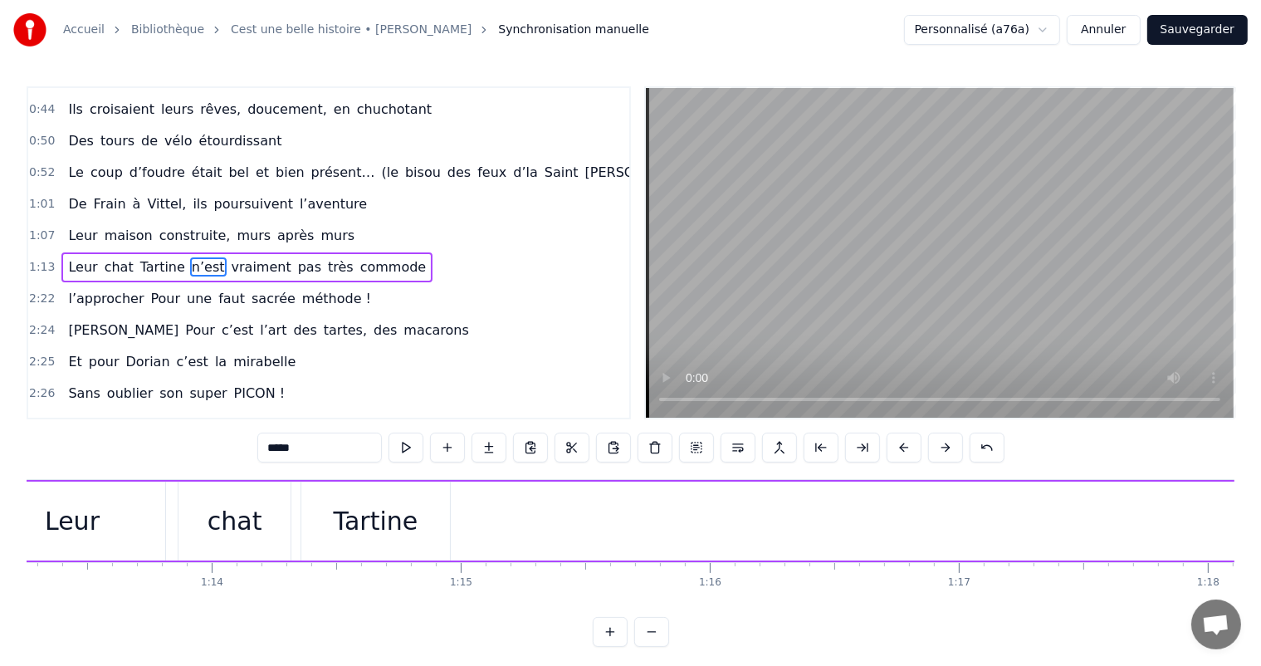
scroll to position [0, 18292]
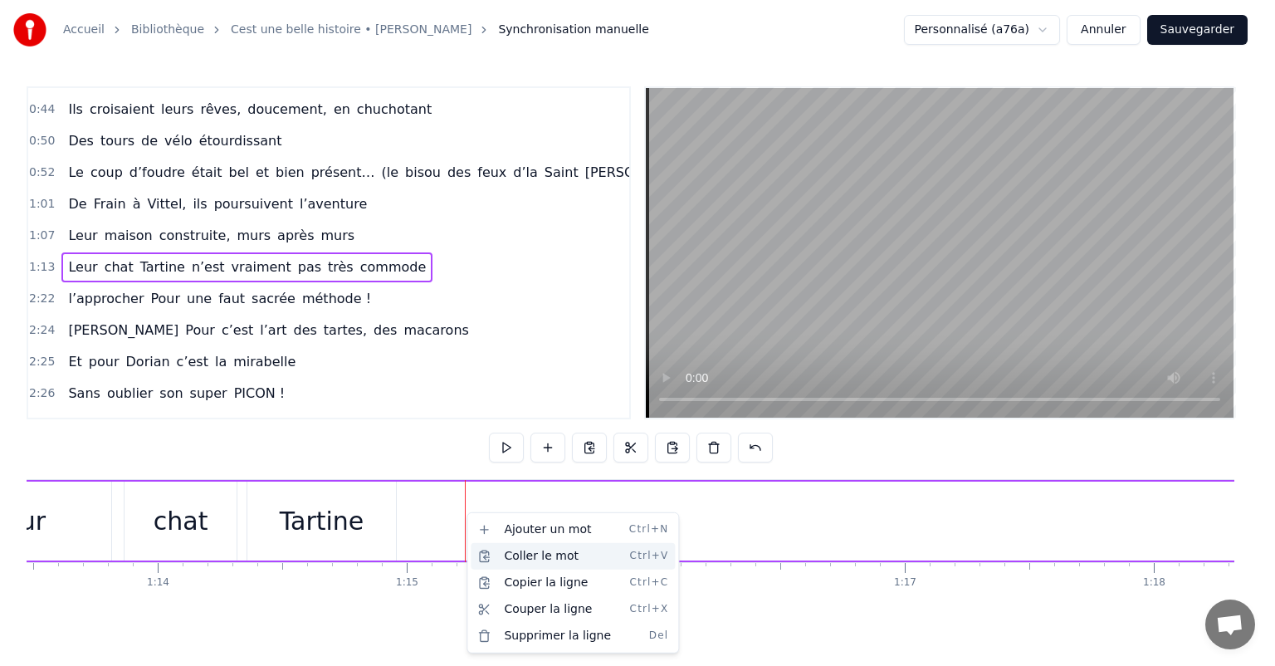
click at [510, 554] on div "Coller le mot Ctrl+V" at bounding box center [573, 556] width 204 height 27
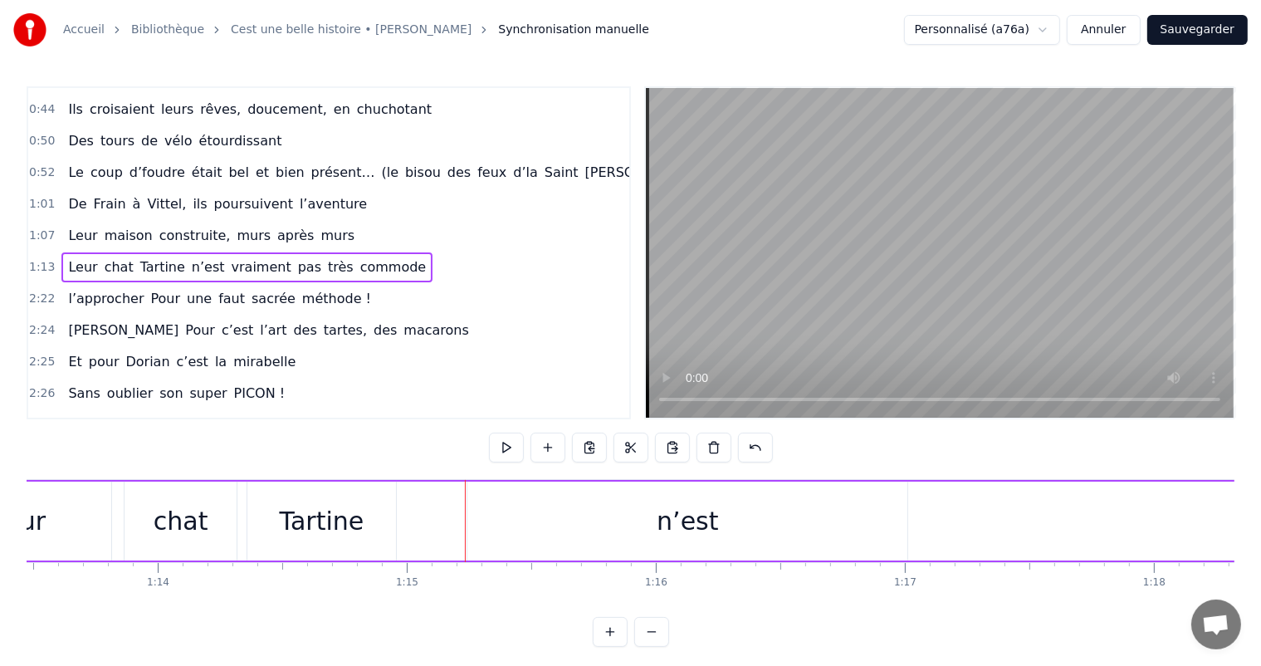
click at [583, 520] on div "n’est" at bounding box center [687, 520] width 440 height 79
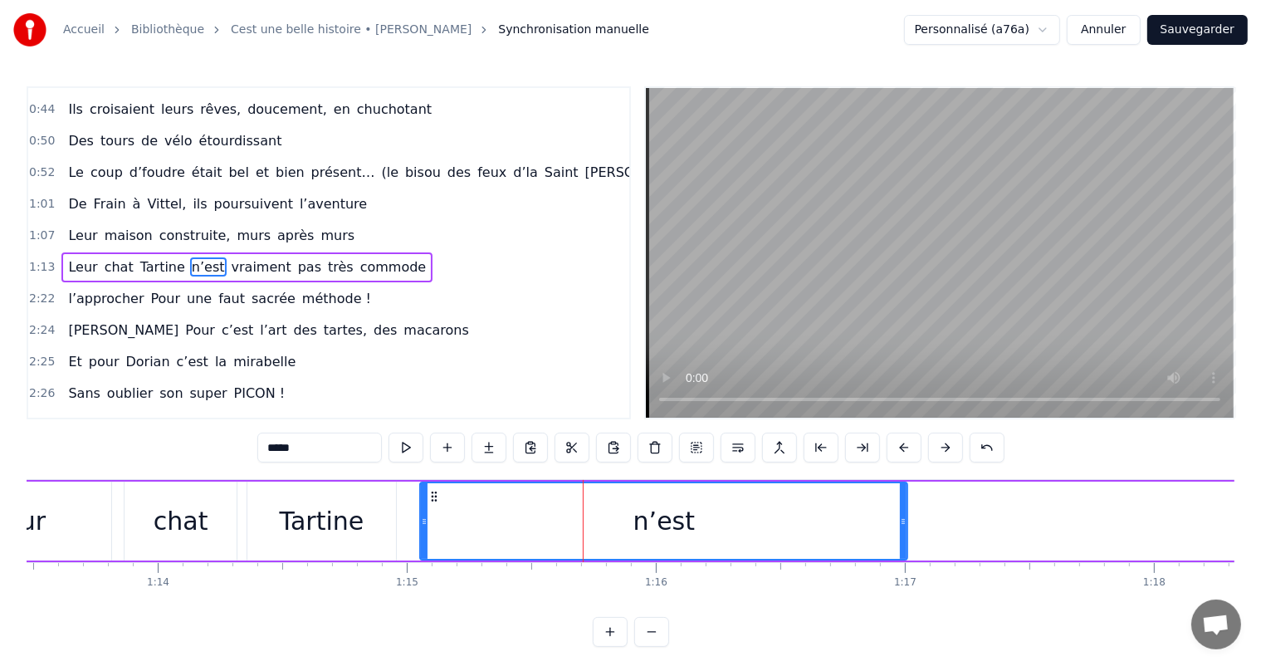
drag, startPoint x: 470, startPoint y: 508, endPoint x: 415, endPoint y: 503, distance: 55.0
click at [421, 503] on div at bounding box center [424, 521] width 7 height 76
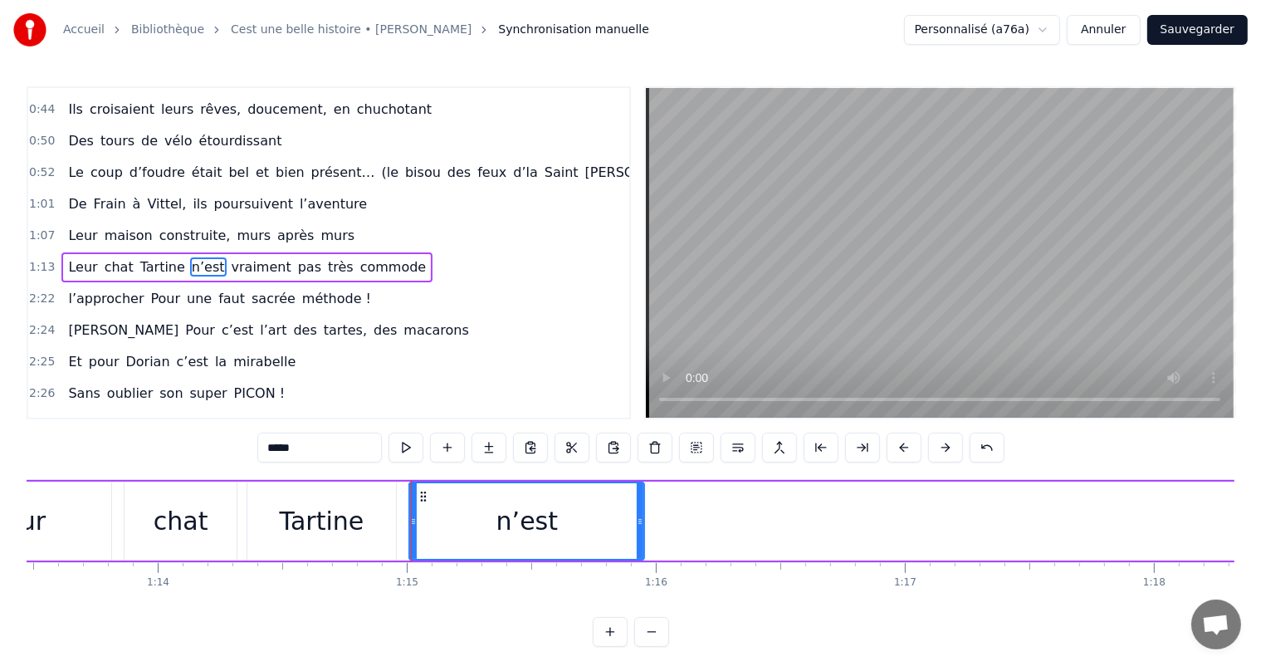
drag, startPoint x: 903, startPoint y: 520, endPoint x: 638, endPoint y: 496, distance: 265.8
click at [638, 496] on div at bounding box center [640, 521] width 7 height 76
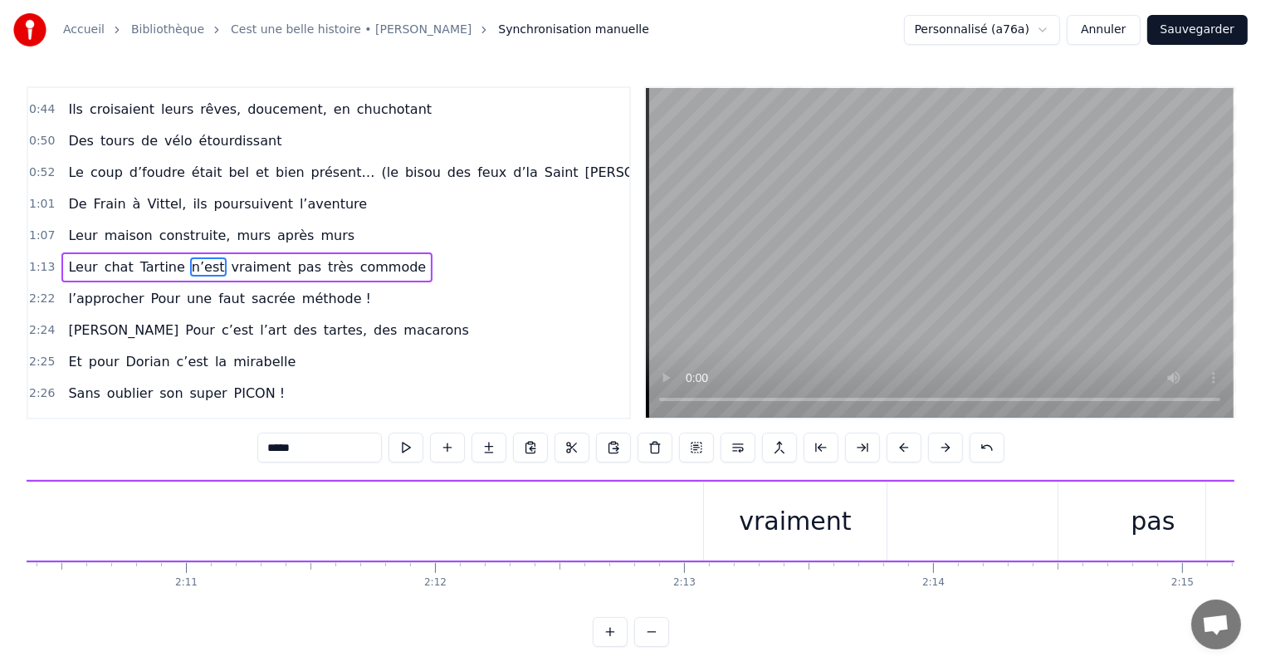
scroll to position [0, 32508]
click at [735, 520] on div "vraiment" at bounding box center [741, 520] width 112 height 37
type input "********"
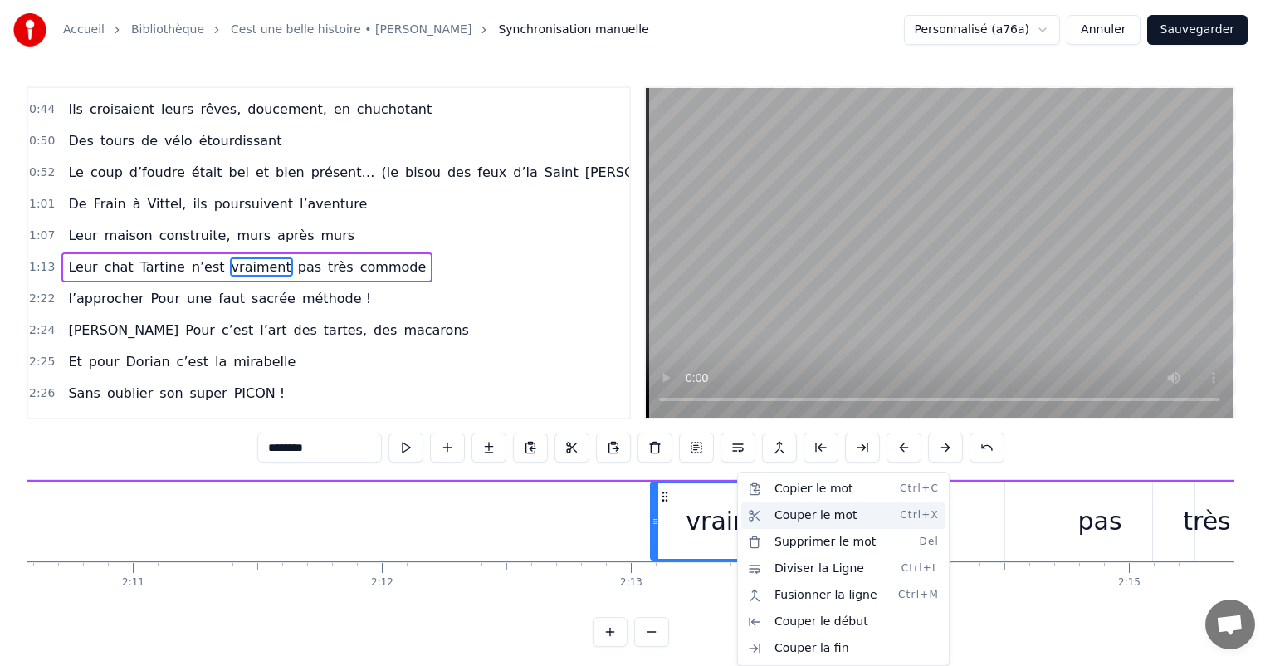
click at [802, 510] on div "Couper le mot Ctrl+X" at bounding box center [843, 515] width 204 height 27
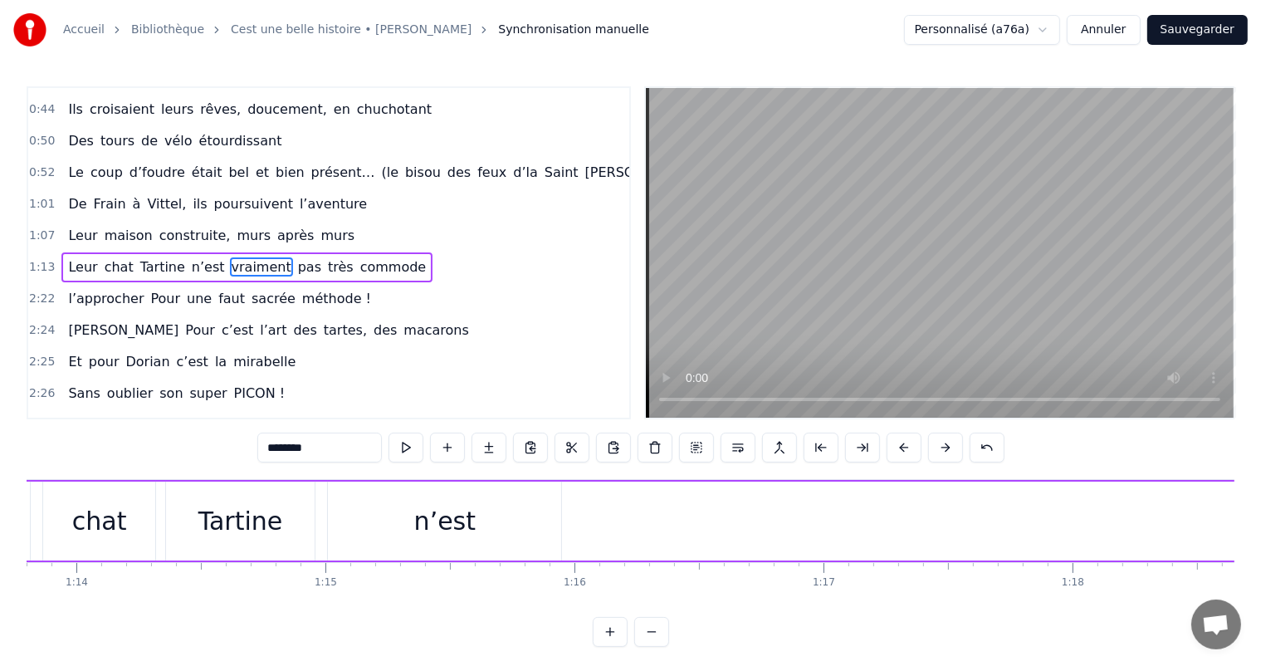
scroll to position [0, 18507]
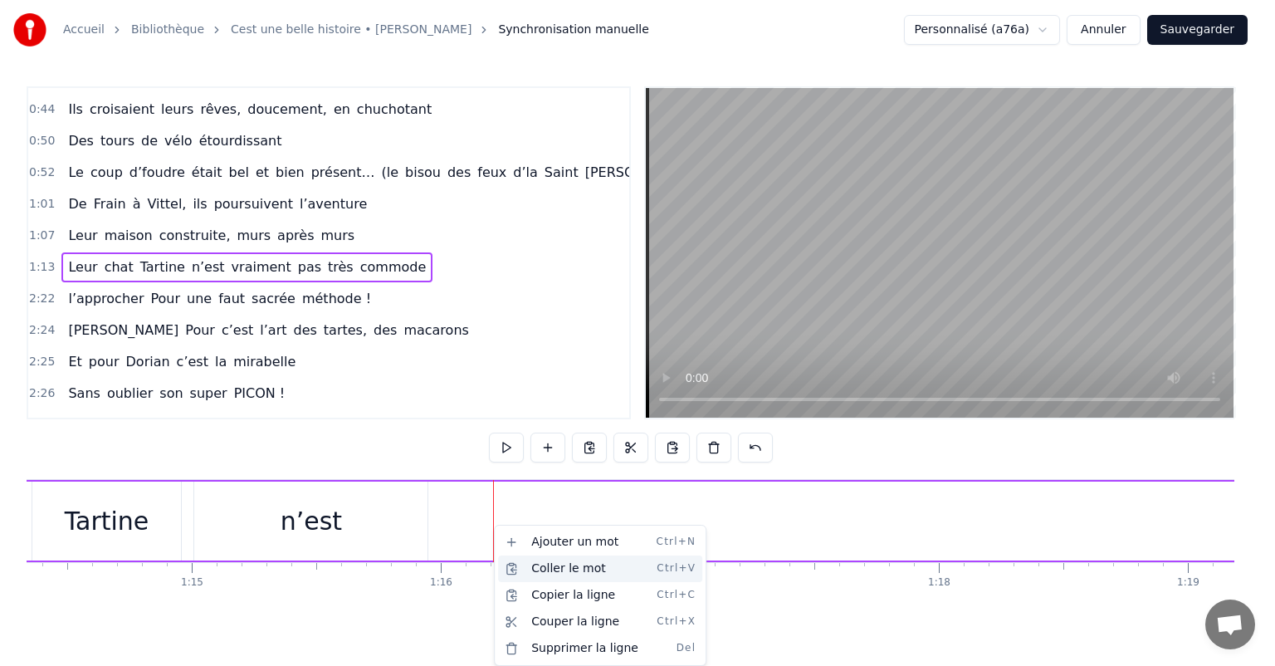
click at [534, 561] on div "Coller le mot Ctrl+V" at bounding box center [600, 568] width 204 height 27
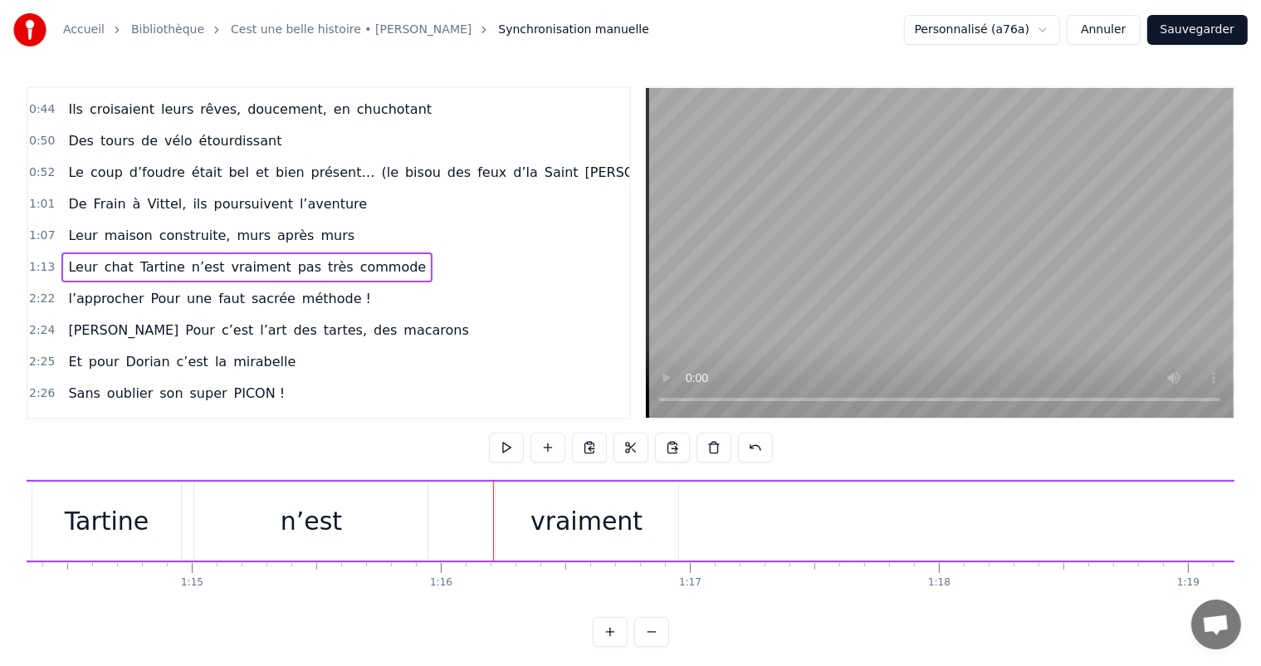
click at [523, 544] on div "vraiment" at bounding box center [586, 520] width 183 height 79
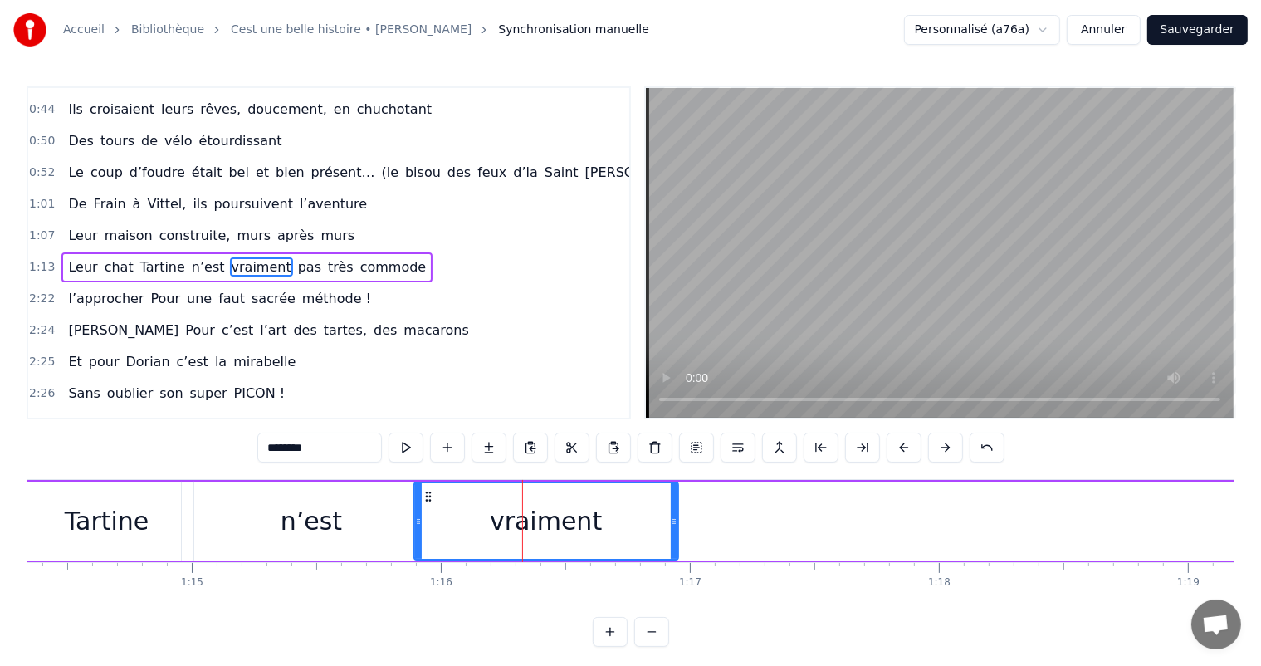
drag, startPoint x: 498, startPoint y: 521, endPoint x: 417, endPoint y: 505, distance: 82.2
click at [417, 505] on div at bounding box center [418, 521] width 7 height 76
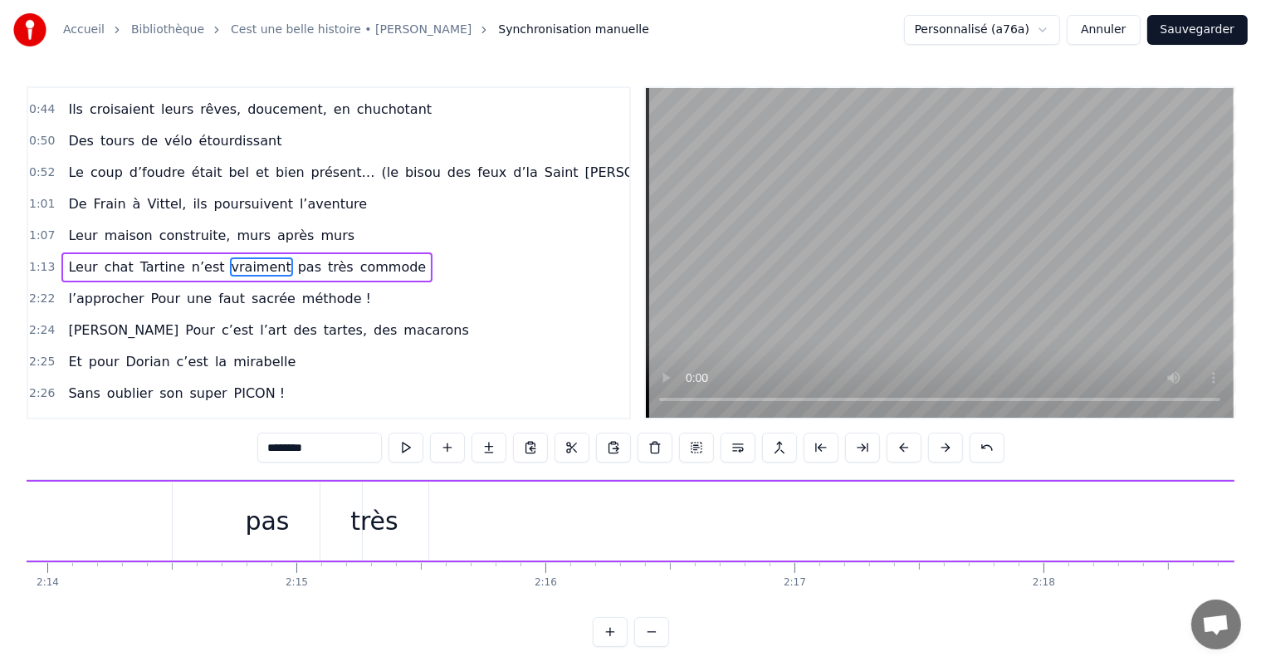
scroll to position [0, 33367]
click at [266, 524] on div "pas" at bounding box center [240, 520] width 189 height 79
type input "***"
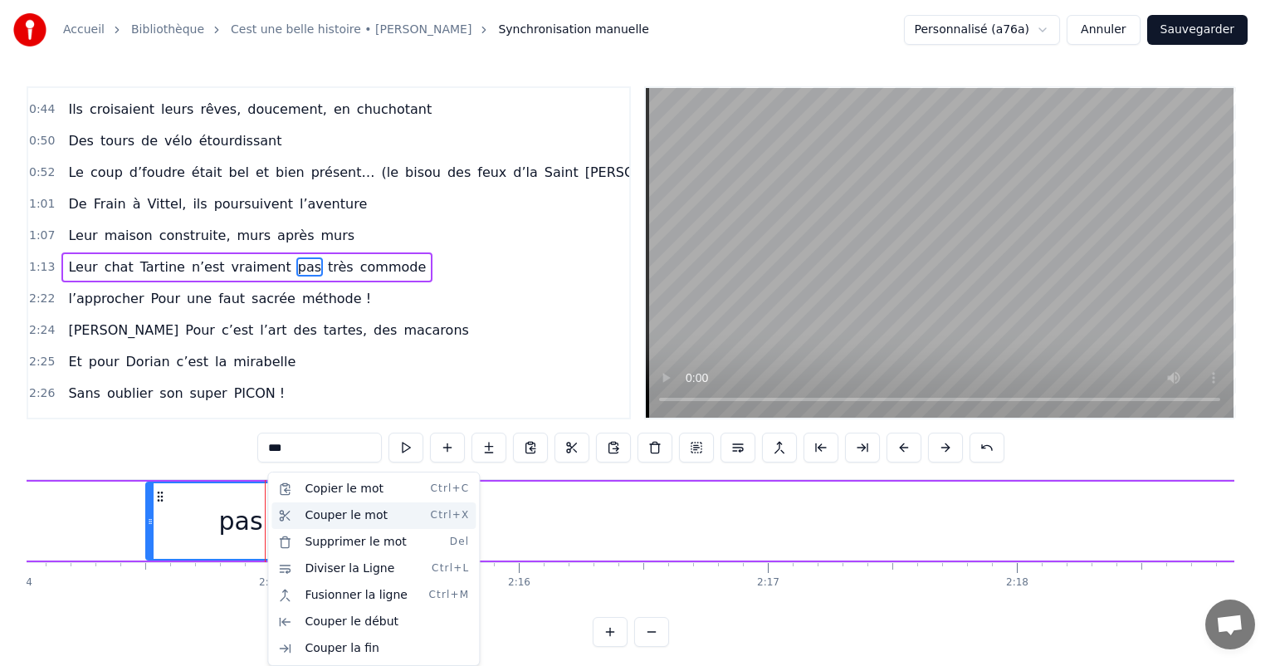
click at [315, 510] on div "Couper le mot Ctrl+X" at bounding box center [373, 515] width 204 height 27
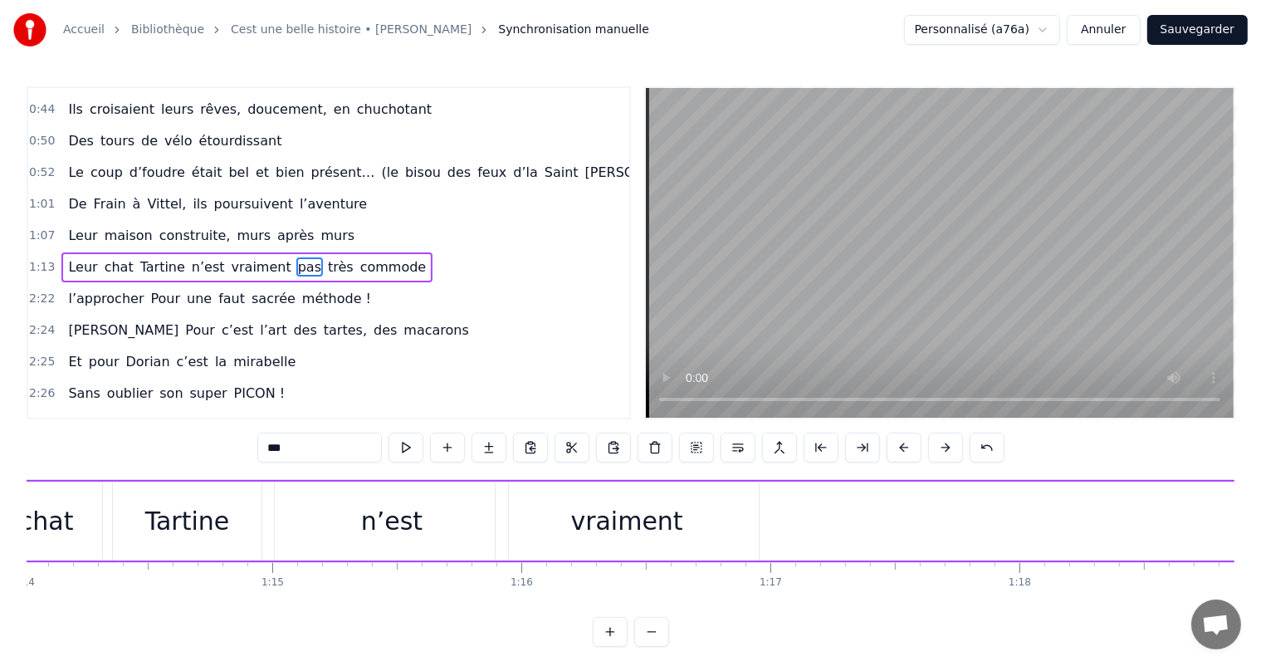
scroll to position [0, 18507]
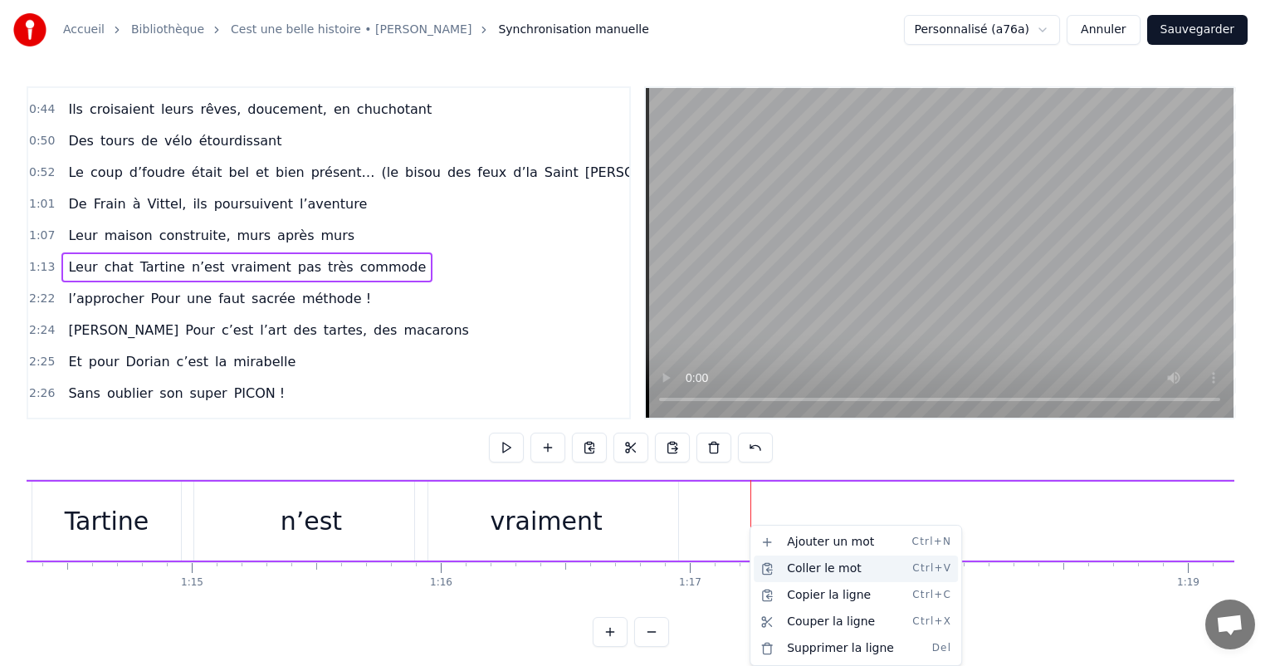
click at [808, 574] on div "Coller le mot Ctrl+V" at bounding box center [856, 568] width 204 height 27
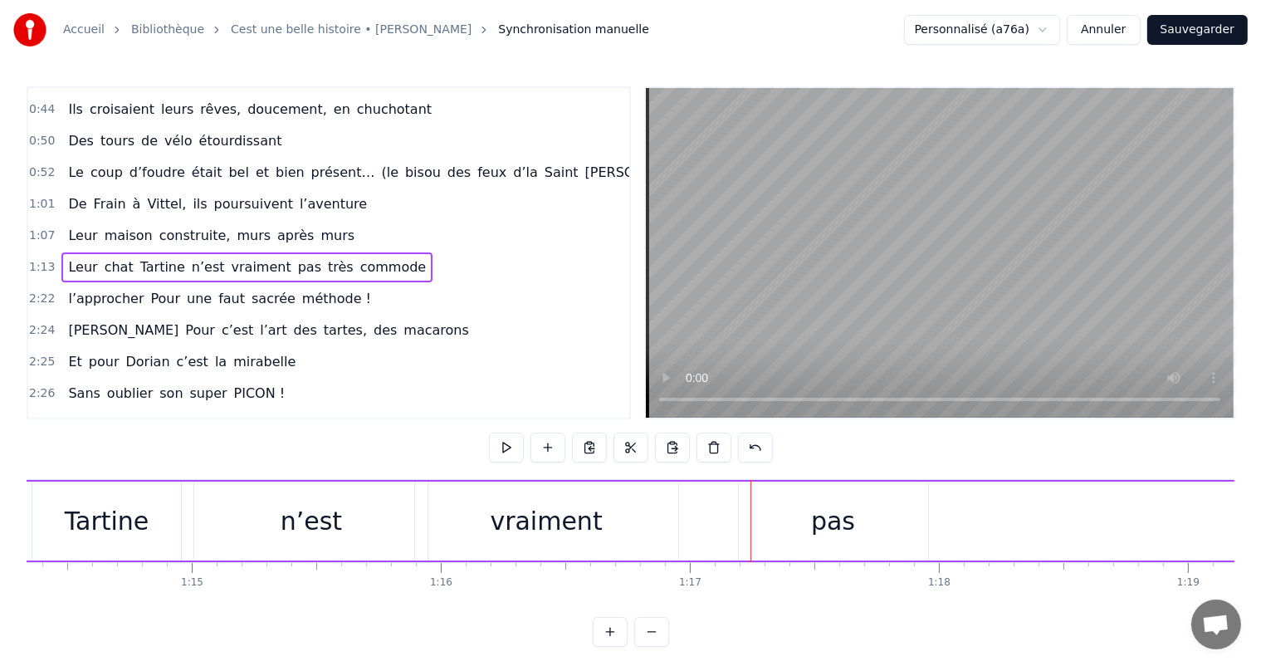
click at [768, 520] on div "pas" at bounding box center [833, 520] width 189 height 79
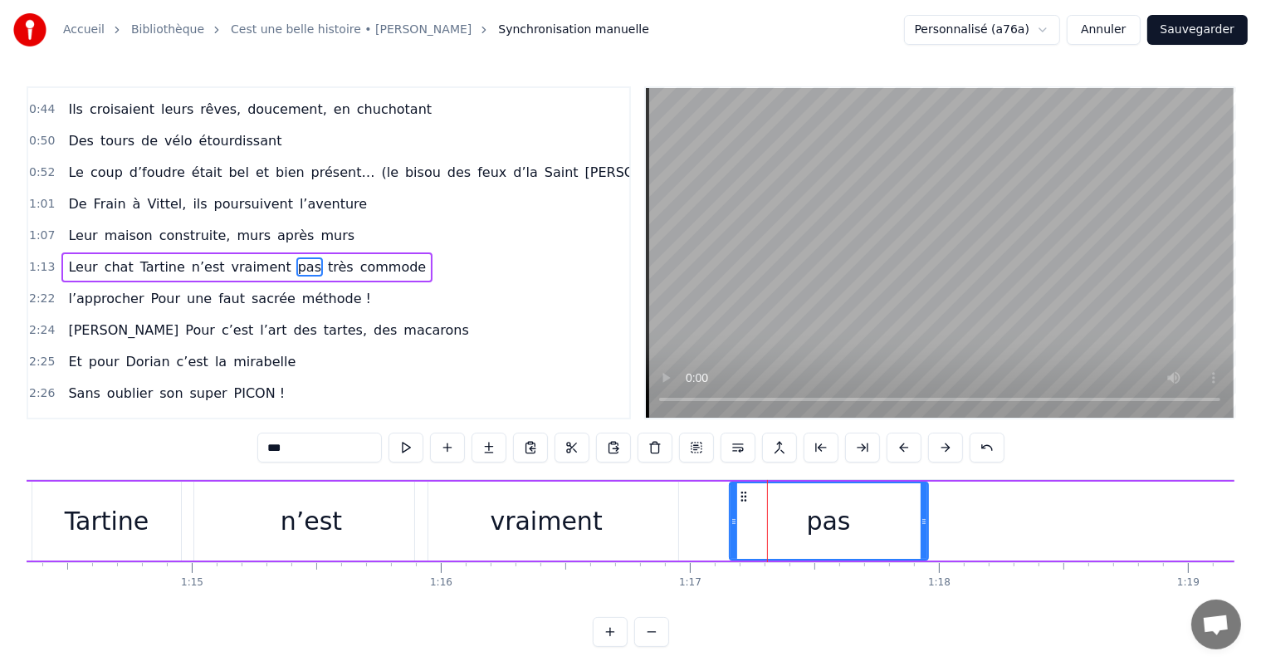
drag, startPoint x: 741, startPoint y: 514, endPoint x: 729, endPoint y: 514, distance: 12.4
click at [730, 515] on icon at bounding box center [733, 521] width 7 height 13
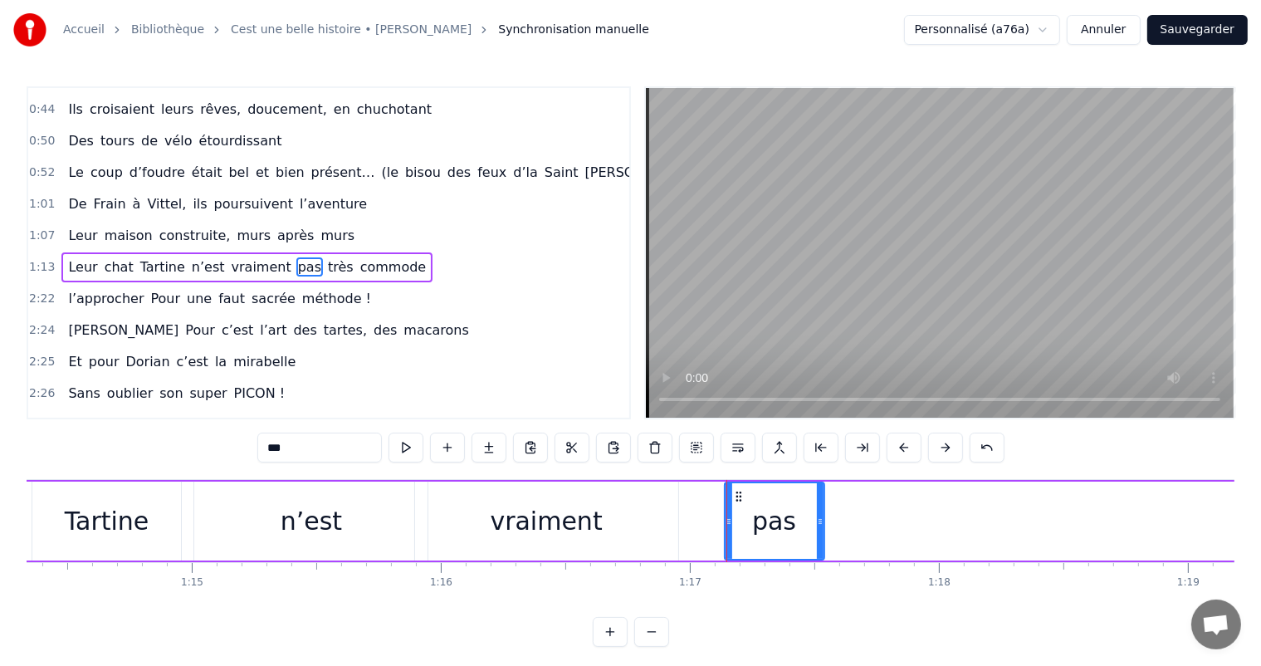
drag, startPoint x: 924, startPoint y: 524, endPoint x: 820, endPoint y: 525, distance: 103.7
click at [820, 525] on icon at bounding box center [820, 521] width 7 height 13
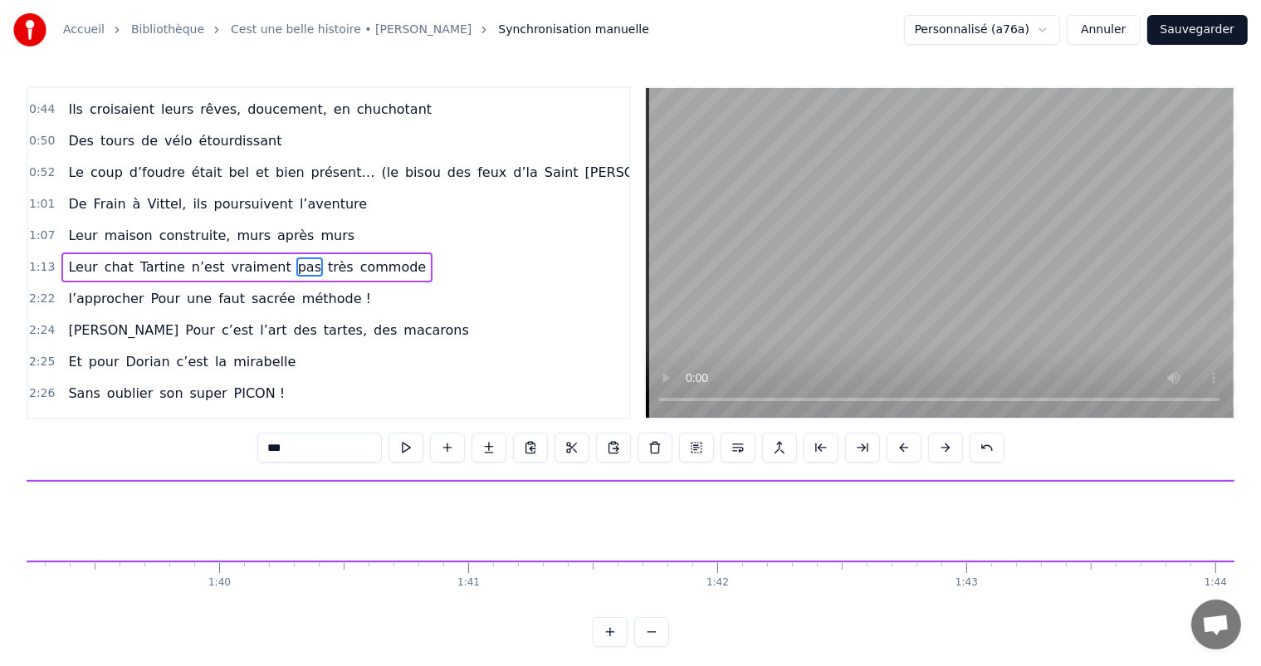
scroll to position [0, 25643]
drag, startPoint x: 717, startPoint y: 627, endPoint x: 759, endPoint y: 632, distance: 42.6
click at [759, 632] on div "0:11 C’est 0:12 un beau roman, c’est une belle histoire 0:17 C’est une romance …" at bounding box center [630, 366] width 1207 height 560
click at [440, 516] on div "très" at bounding box center [428, 520] width 48 height 37
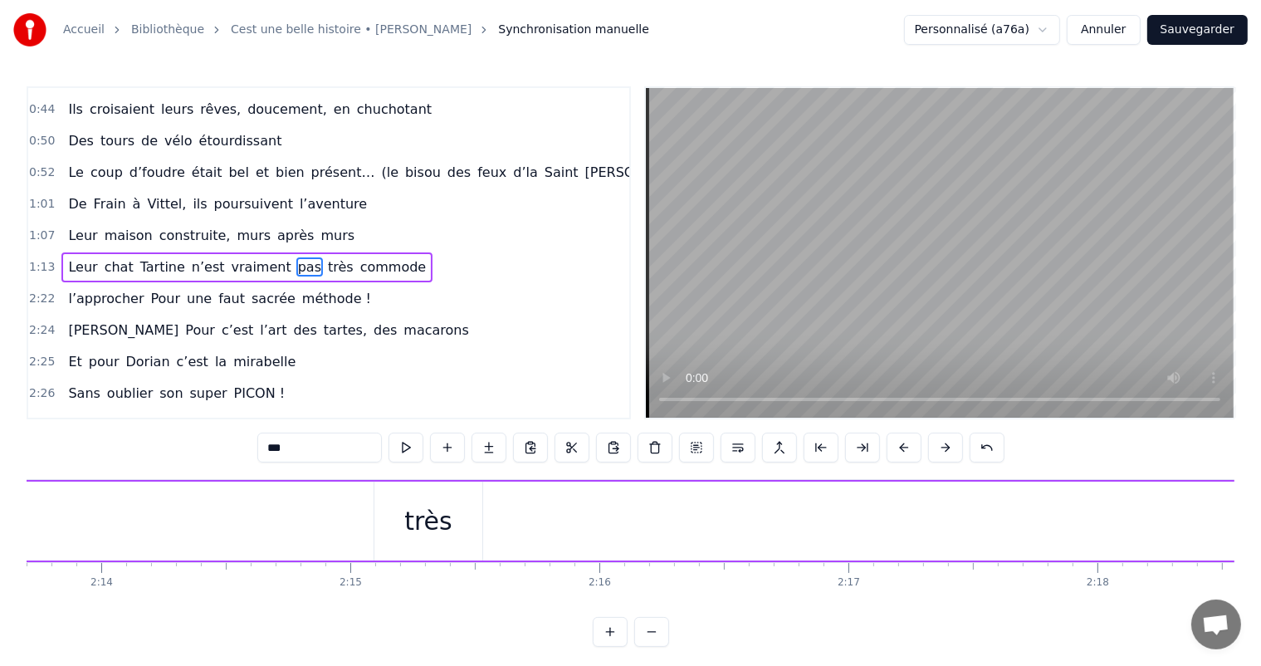
type input "****"
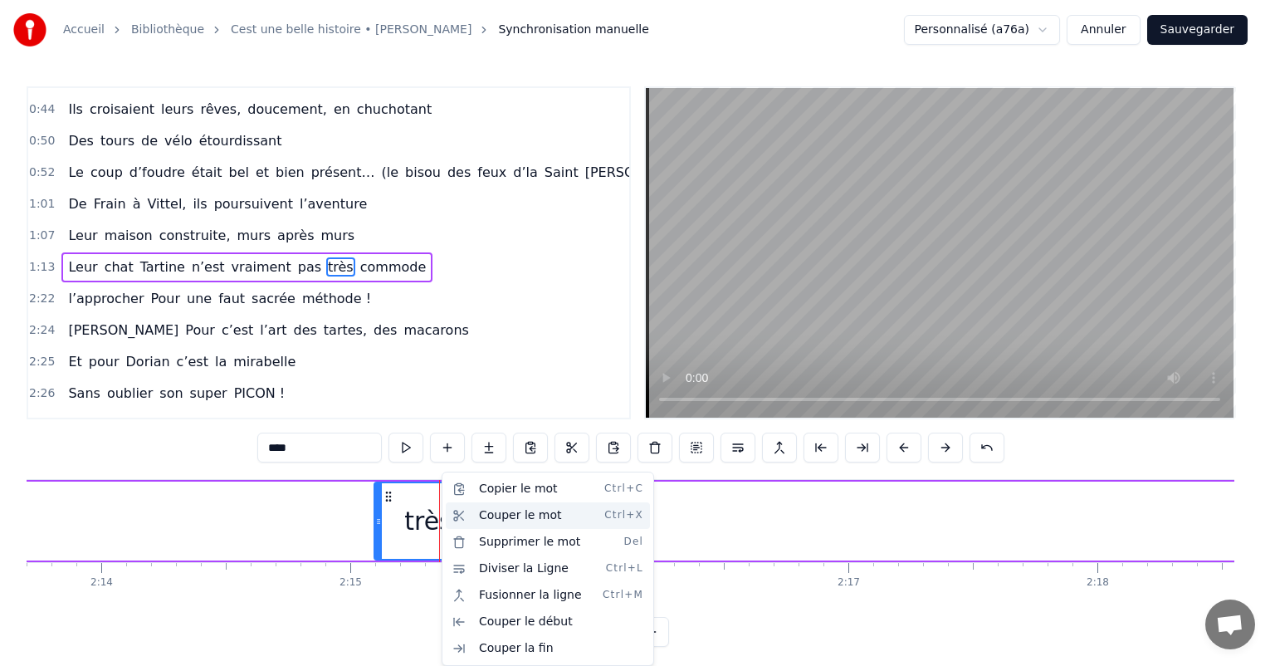
click at [485, 517] on div "Couper le mot Ctrl+X" at bounding box center [548, 515] width 204 height 27
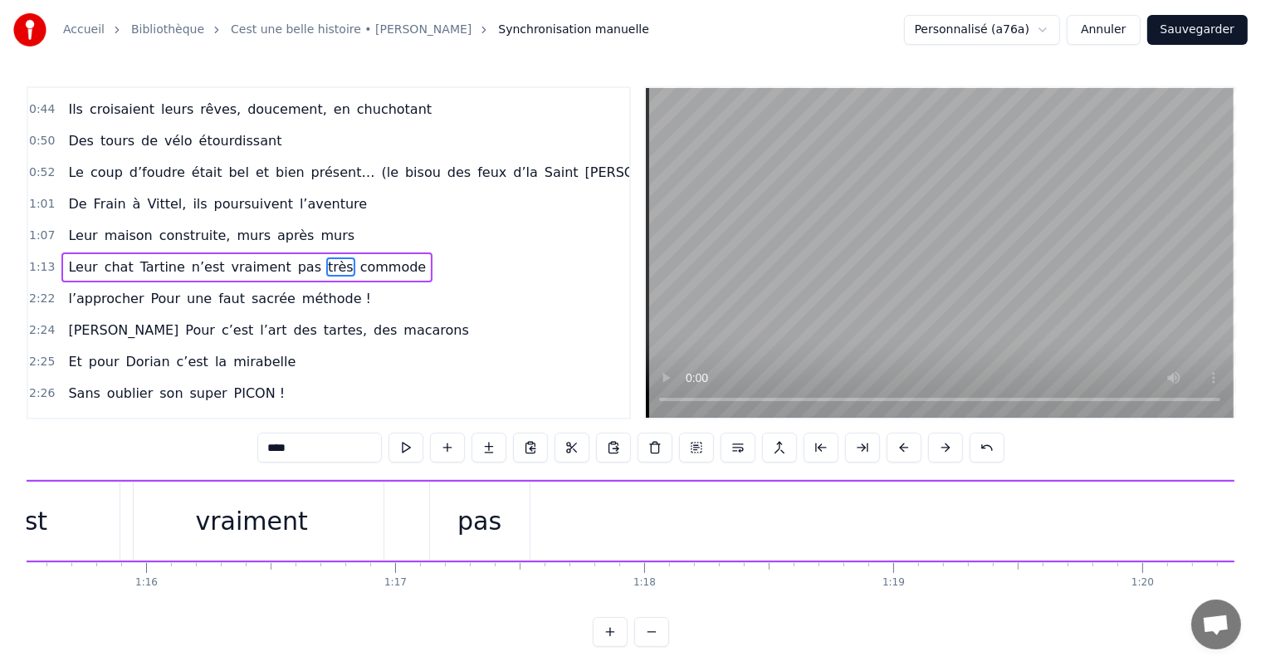
scroll to position [0, 18856]
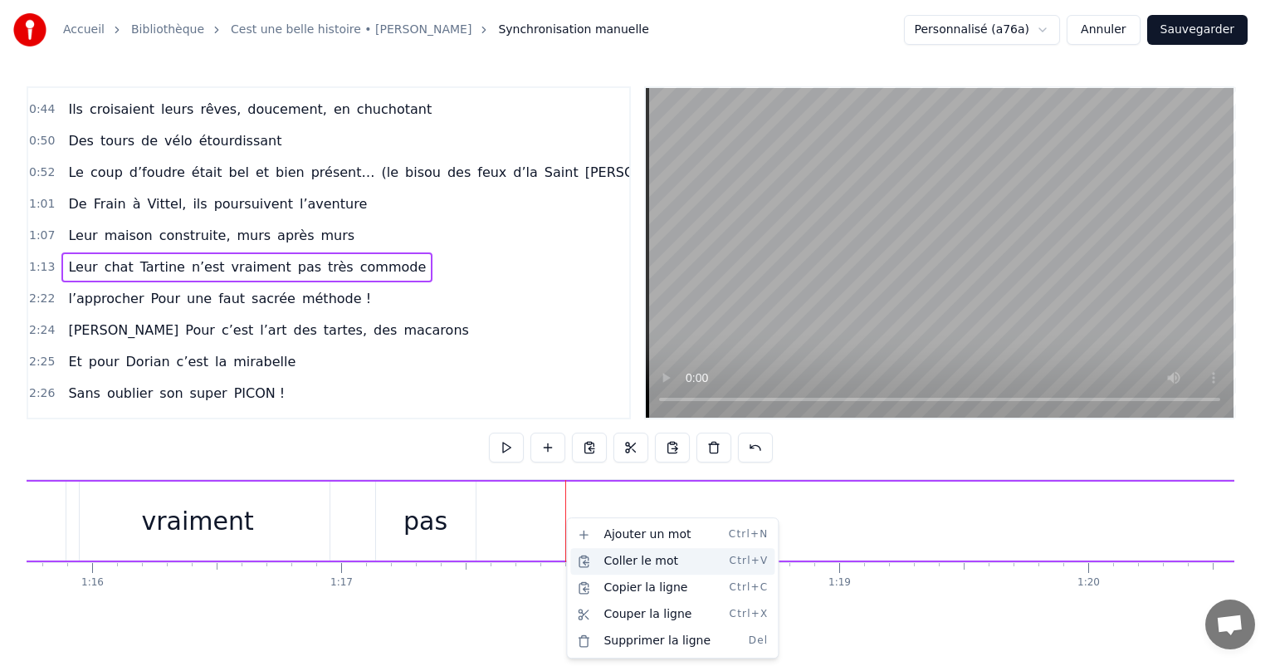
click at [617, 563] on div "Coller le mot Ctrl+V" at bounding box center [672, 561] width 204 height 27
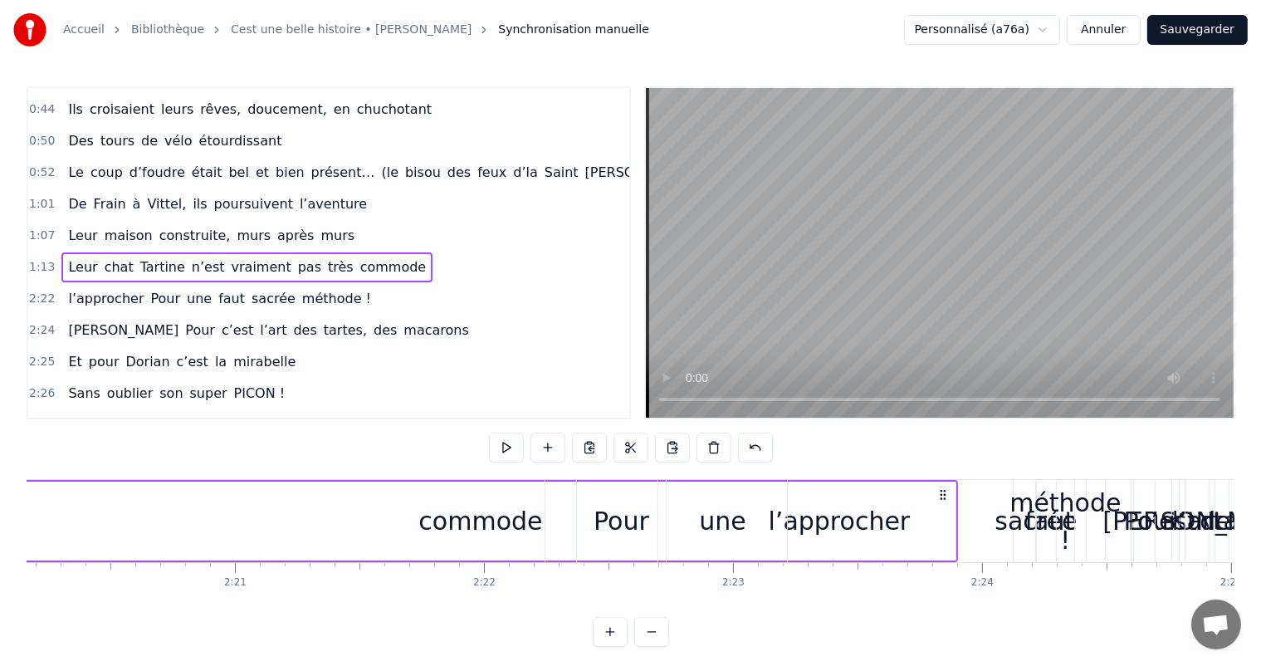
scroll to position [0, 34842]
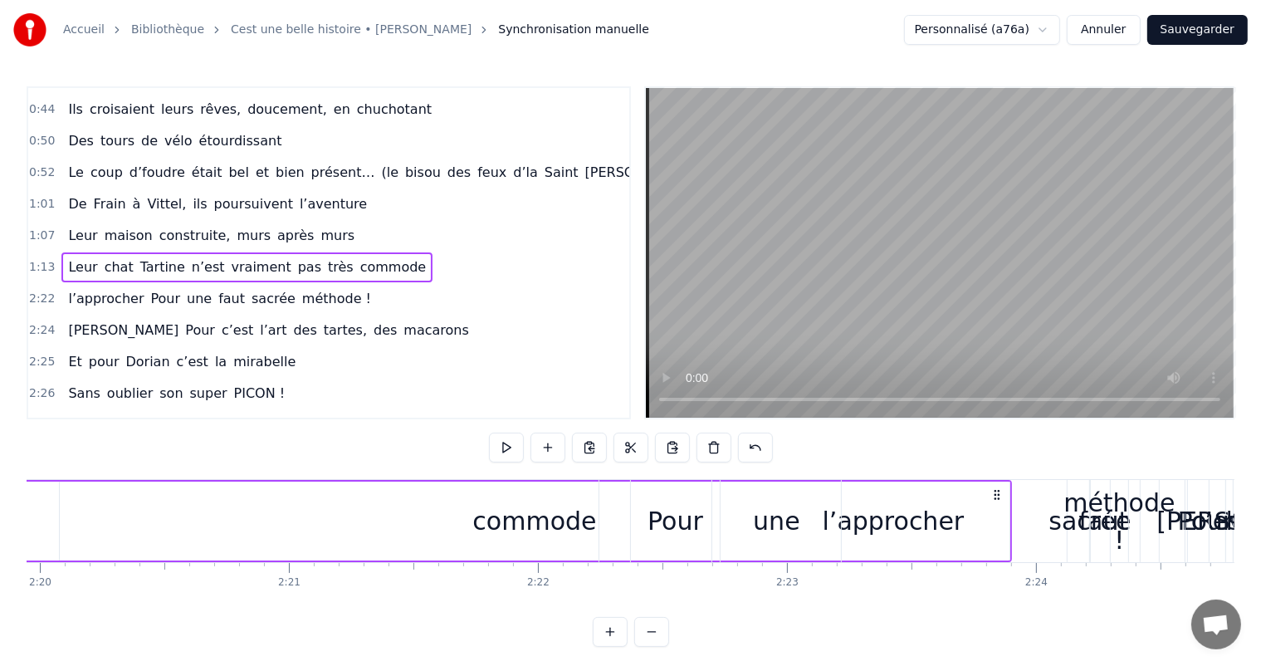
click at [541, 514] on div "commode" at bounding box center [534, 520] width 124 height 37
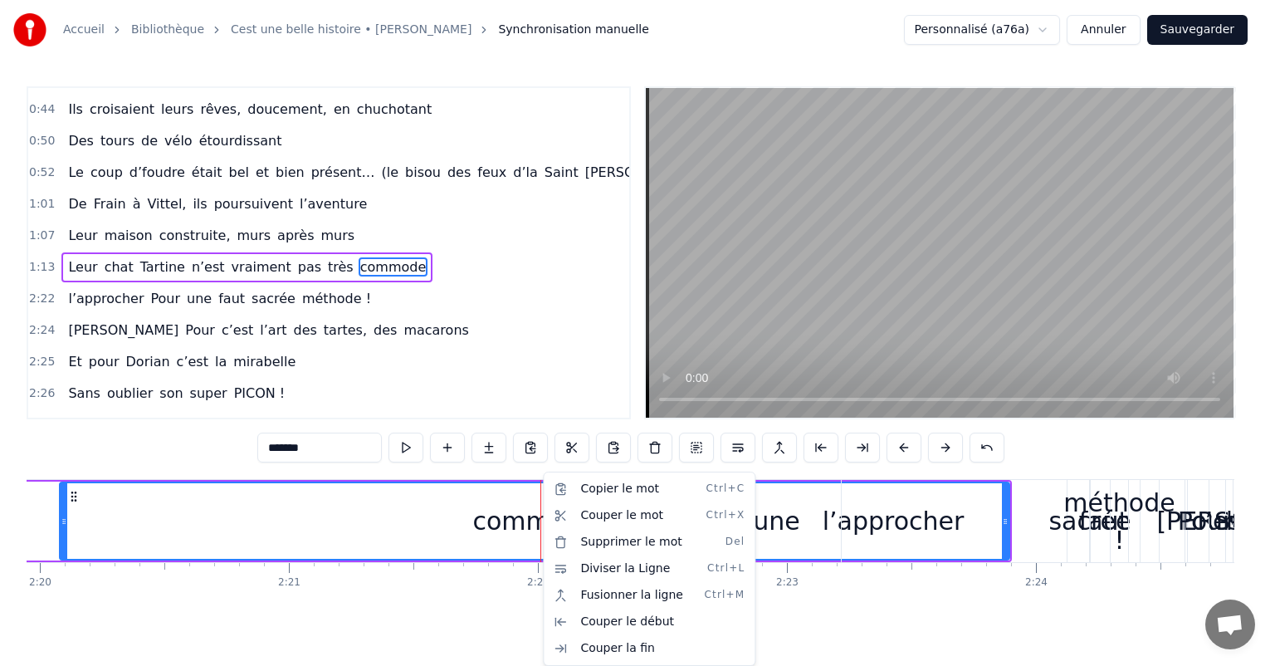
click at [541, 514] on html "Accueil Bibliothèque Cest une belle histoire • [PERSON_NAME] Synchronisation ma…" at bounding box center [637, 336] width 1275 height 673
click at [604, 524] on div "Couper le mot Ctrl+X" at bounding box center [649, 515] width 204 height 27
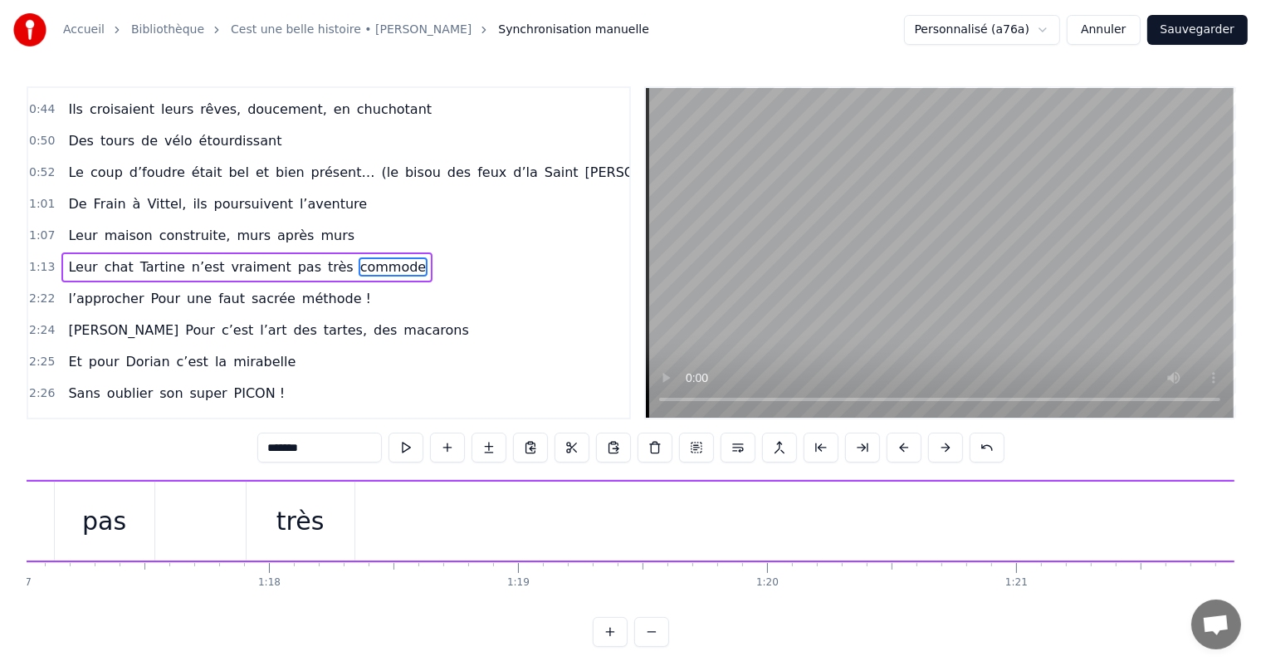
scroll to position [0, 19205]
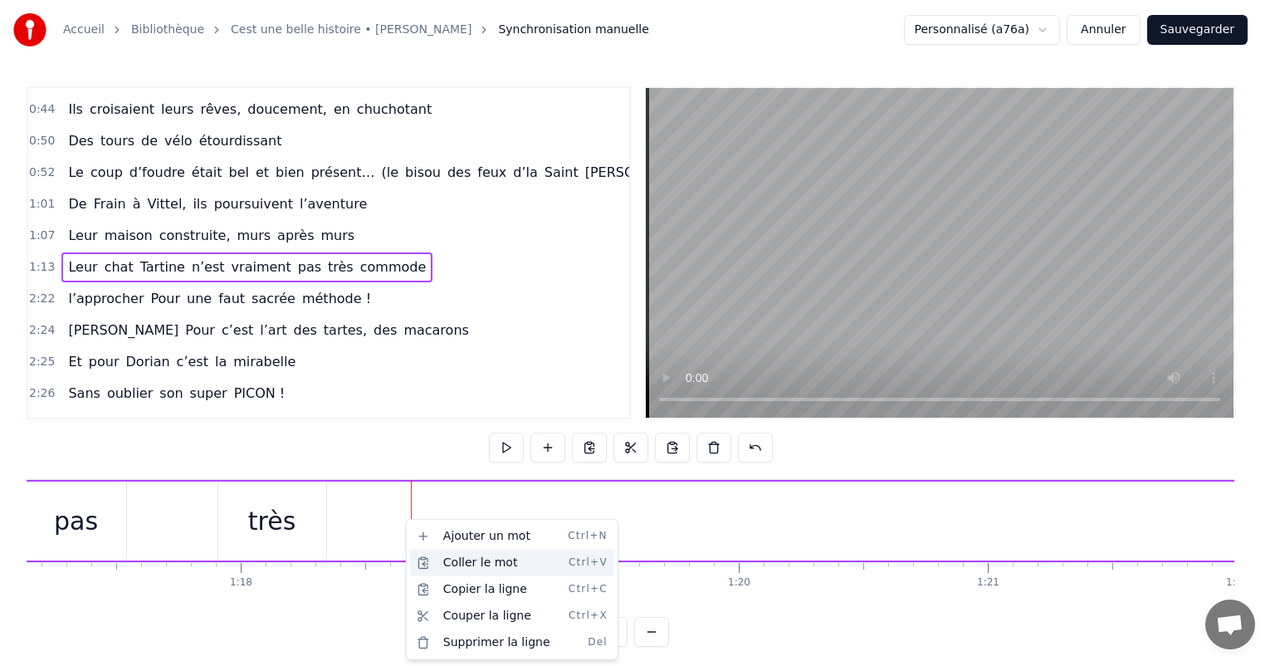
click at [463, 558] on div "Coller le mot Ctrl+V" at bounding box center [512, 562] width 204 height 27
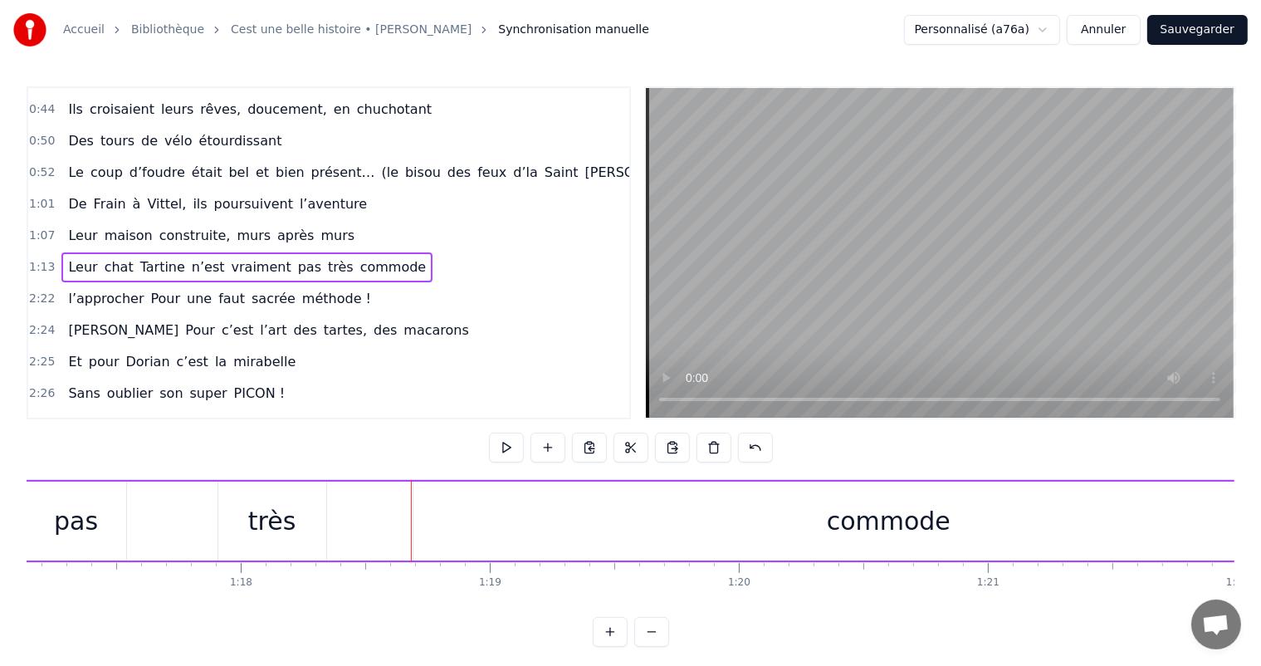
click at [728, 535] on div "commode" at bounding box center [887, 520] width 949 height 79
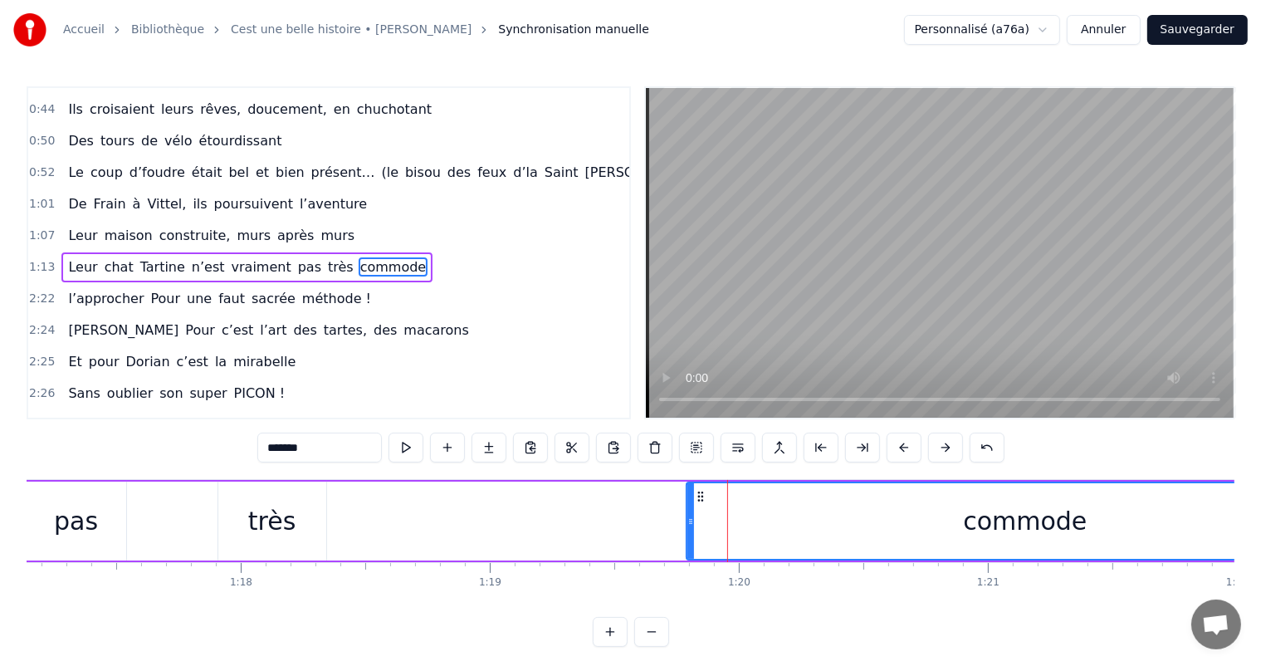
drag, startPoint x: 417, startPoint y: 523, endPoint x: 717, endPoint y: 549, distance: 301.5
click at [694, 549] on div at bounding box center [690, 521] width 7 height 76
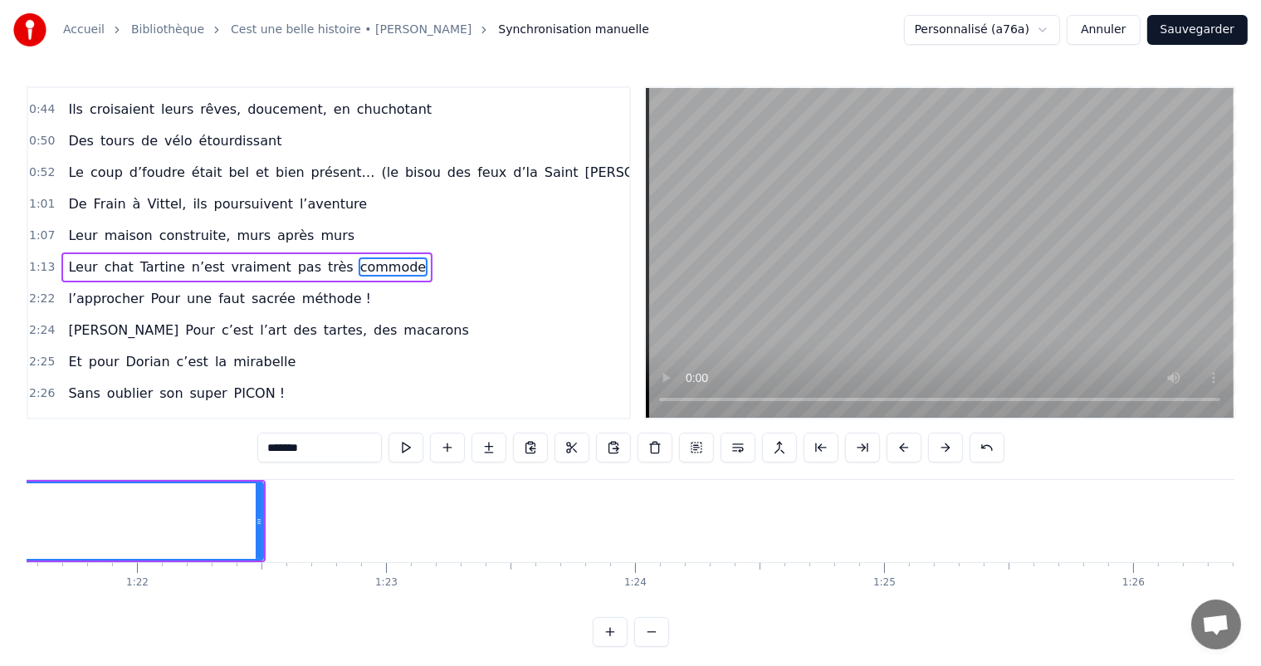
scroll to position [0, 20143]
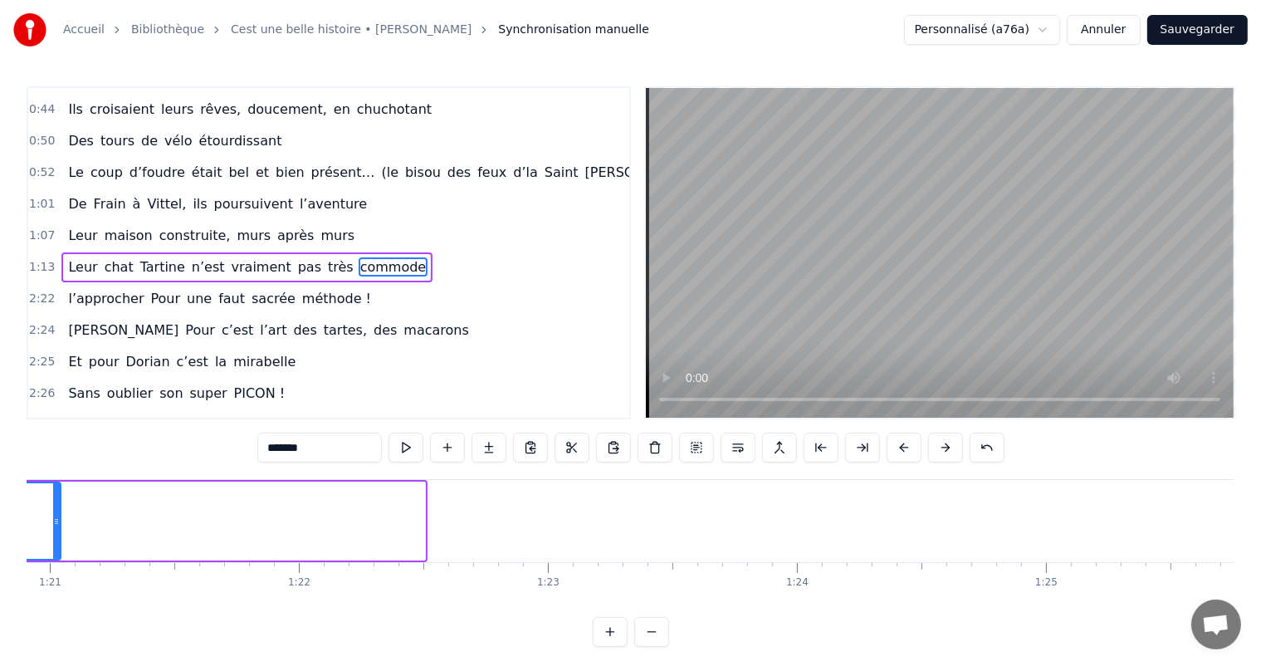
drag, startPoint x: 423, startPoint y: 511, endPoint x: 52, endPoint y: 518, distance: 371.0
click at [53, 518] on div at bounding box center [56, 521] width 7 height 76
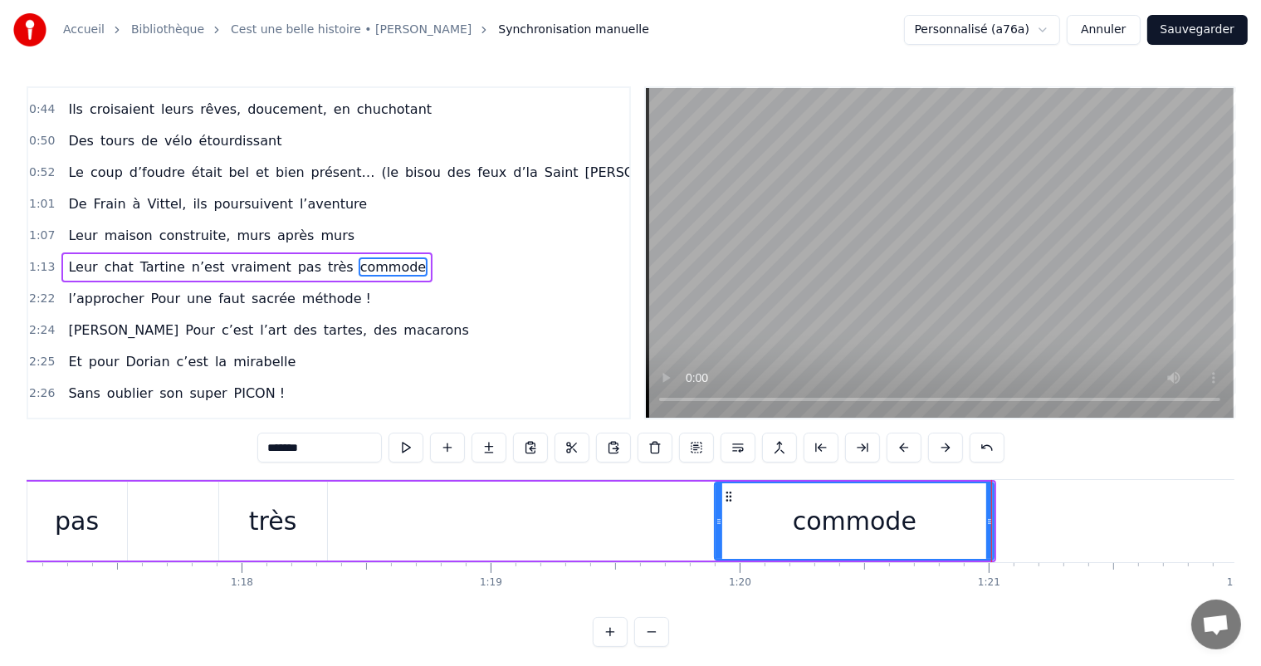
scroll to position [0, 19151]
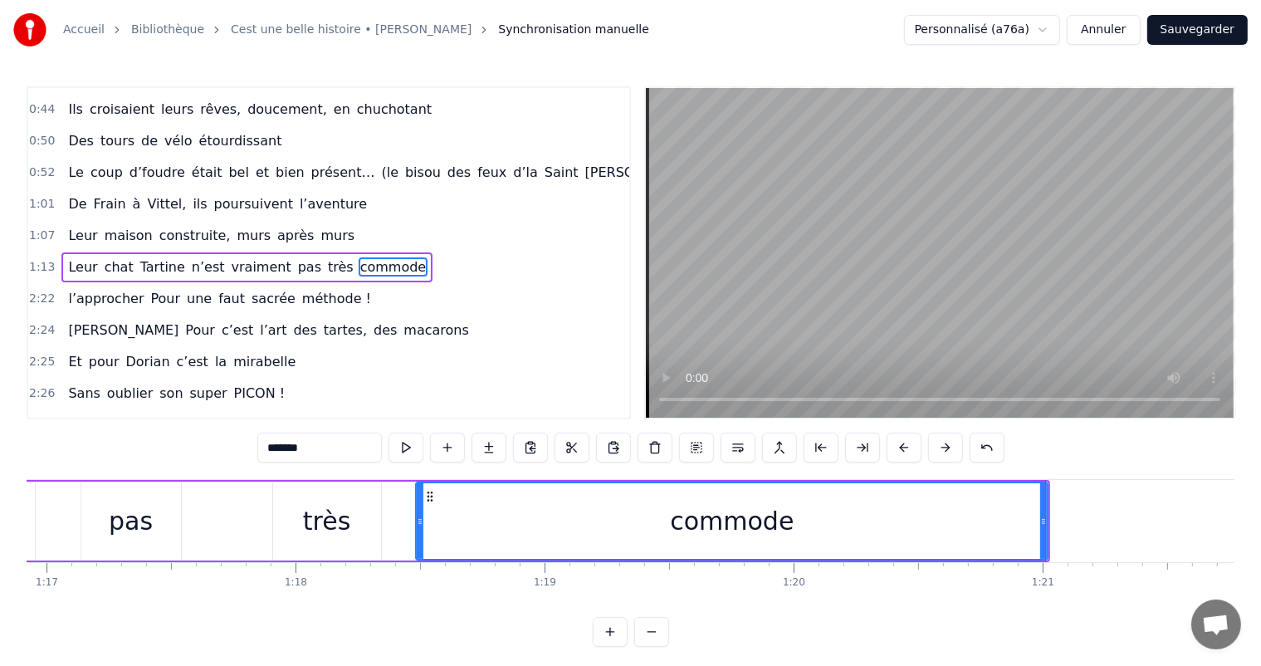
drag, startPoint x: 770, startPoint y: 524, endPoint x: 424, endPoint y: 528, distance: 346.1
click at [417, 528] on div at bounding box center [420, 521] width 7 height 76
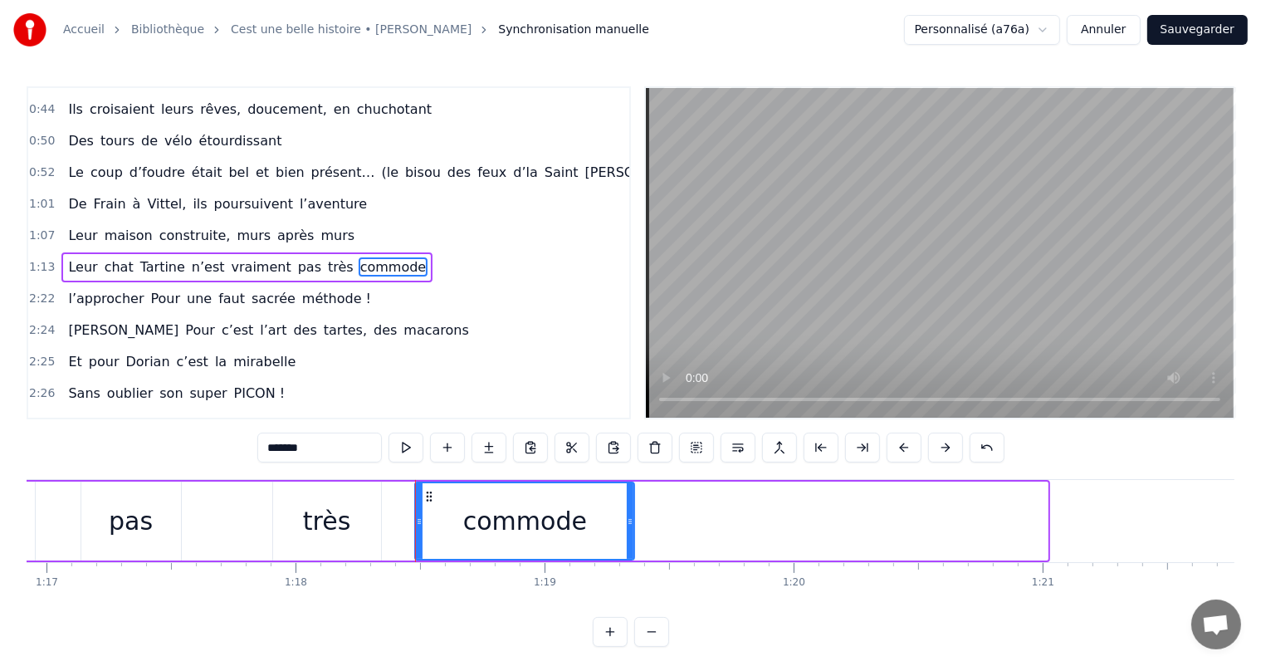
drag, startPoint x: 1043, startPoint y: 515, endPoint x: 630, endPoint y: 521, distance: 413.3
click at [630, 521] on icon at bounding box center [630, 521] width 7 height 13
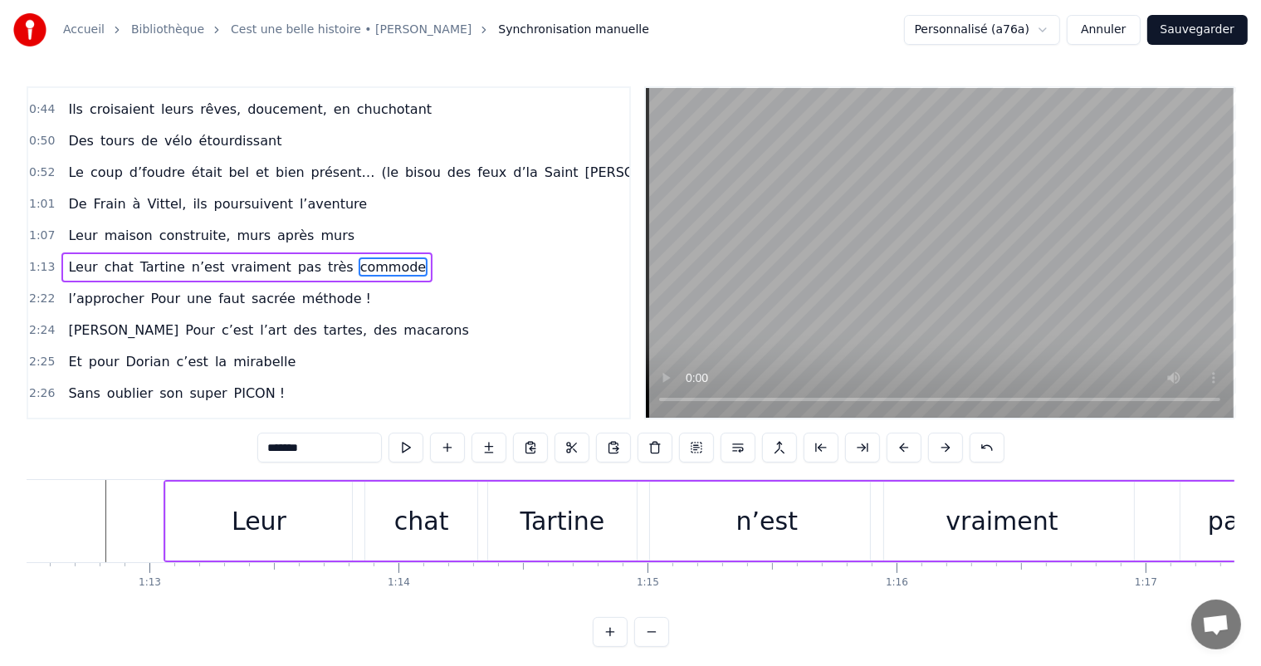
scroll to position [0, 17945]
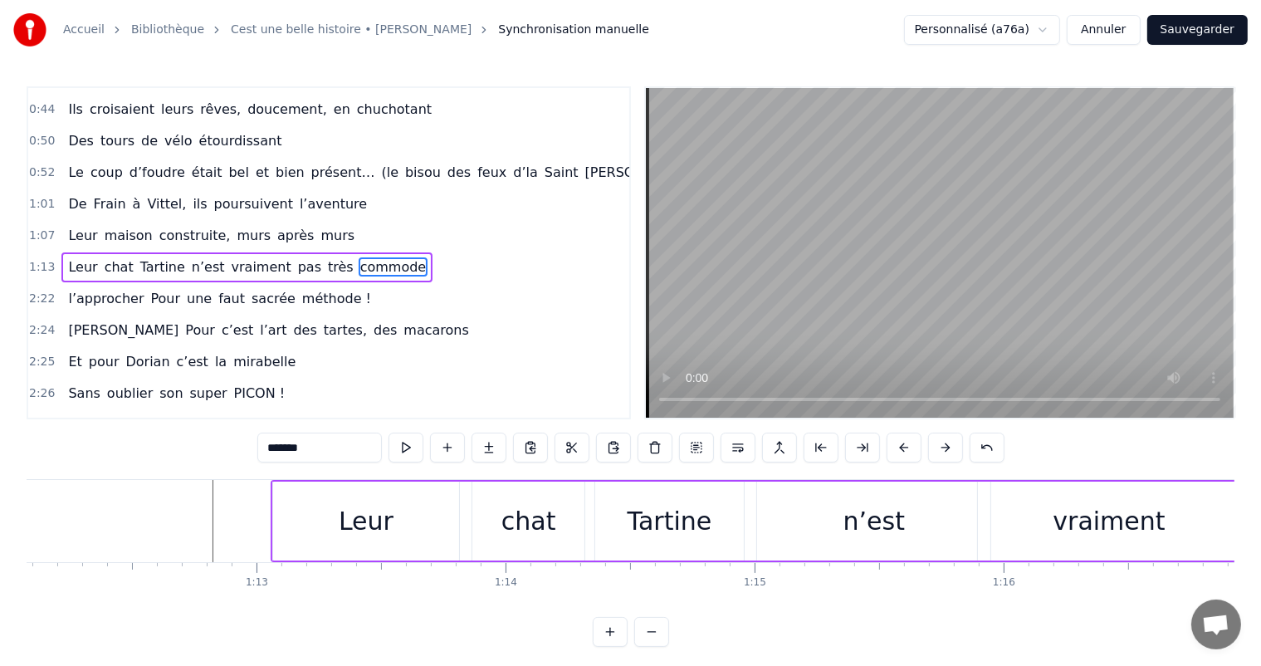
click at [361, 516] on div "Leur" at bounding box center [366, 520] width 55 height 37
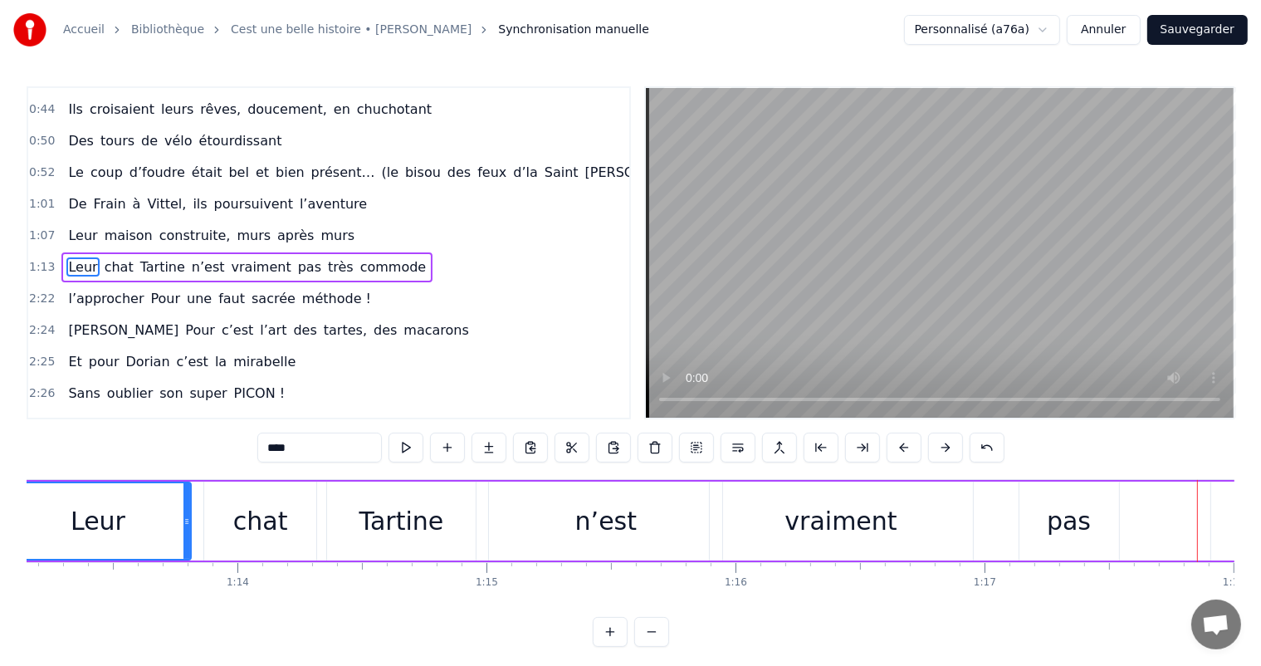
scroll to position [0, 18105]
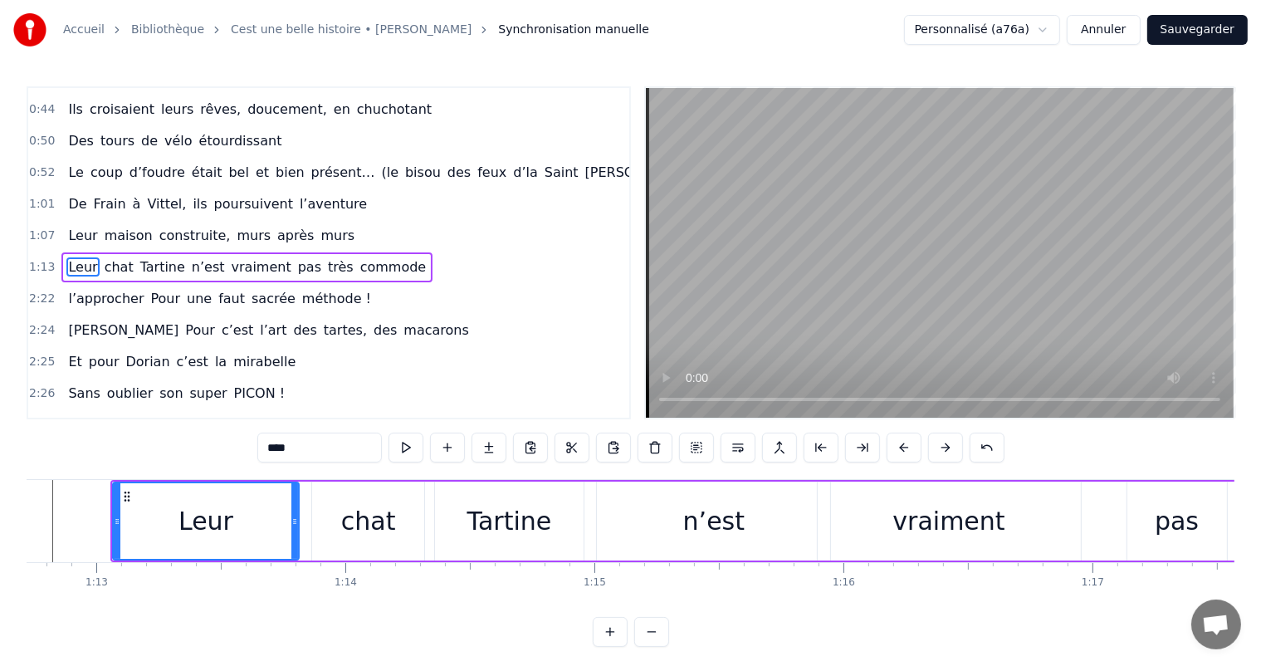
click at [646, 543] on div "n’est" at bounding box center [713, 520] width 233 height 79
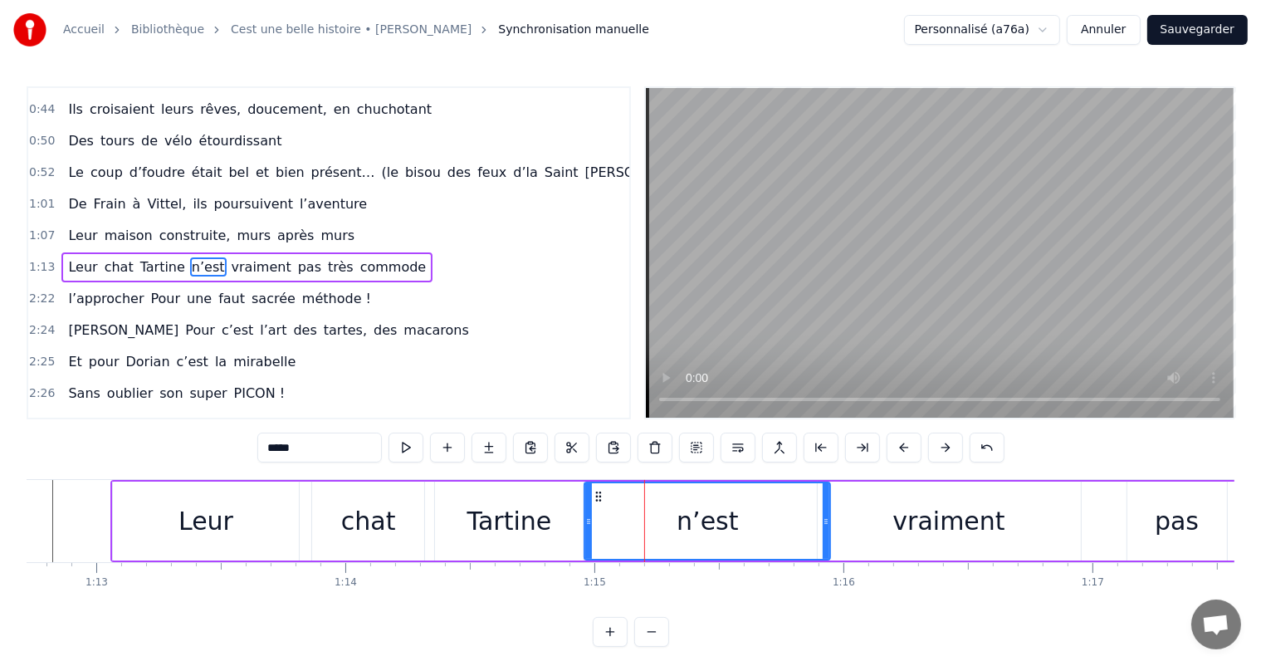
drag, startPoint x: 598, startPoint y: 522, endPoint x: 685, endPoint y: 501, distance: 89.6
click at [585, 520] on icon at bounding box center [588, 521] width 7 height 13
drag, startPoint x: 827, startPoint y: 518, endPoint x: 794, endPoint y: 519, distance: 32.4
click at [798, 519] on icon at bounding box center [801, 521] width 7 height 13
click at [835, 520] on div "vraiment" at bounding box center [948, 520] width 263 height 79
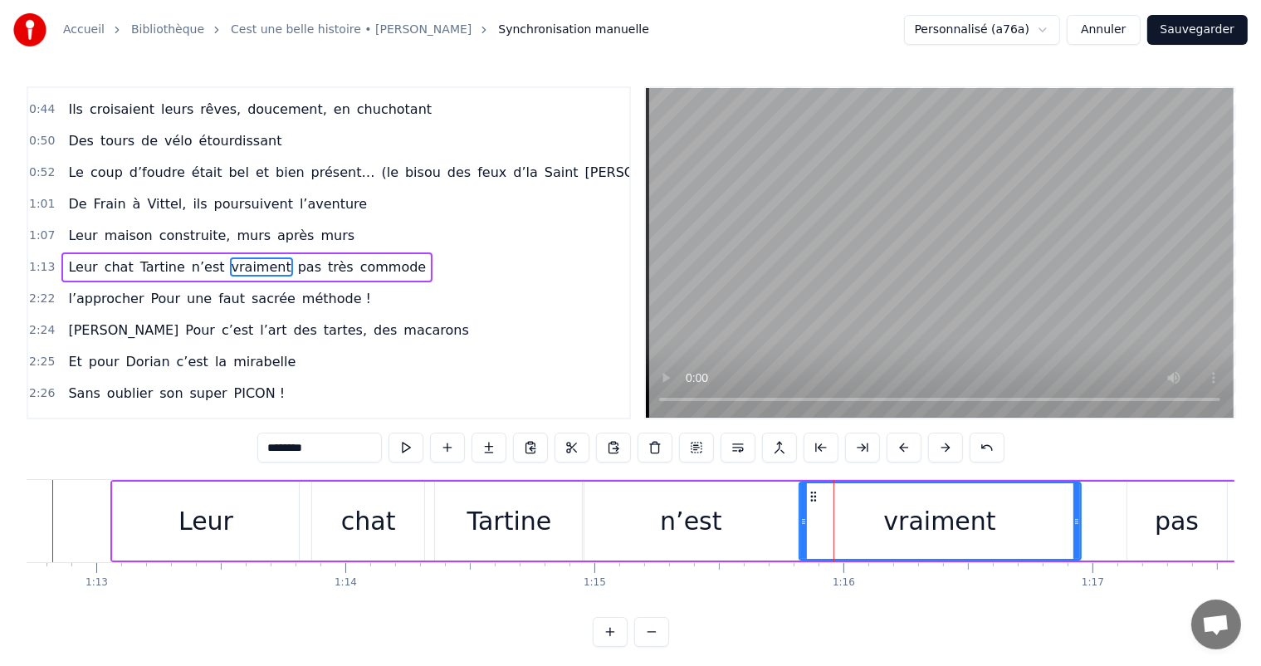
drag, startPoint x: 818, startPoint y: 520, endPoint x: 797, endPoint y: 515, distance: 22.3
click at [800, 515] on icon at bounding box center [803, 521] width 7 height 13
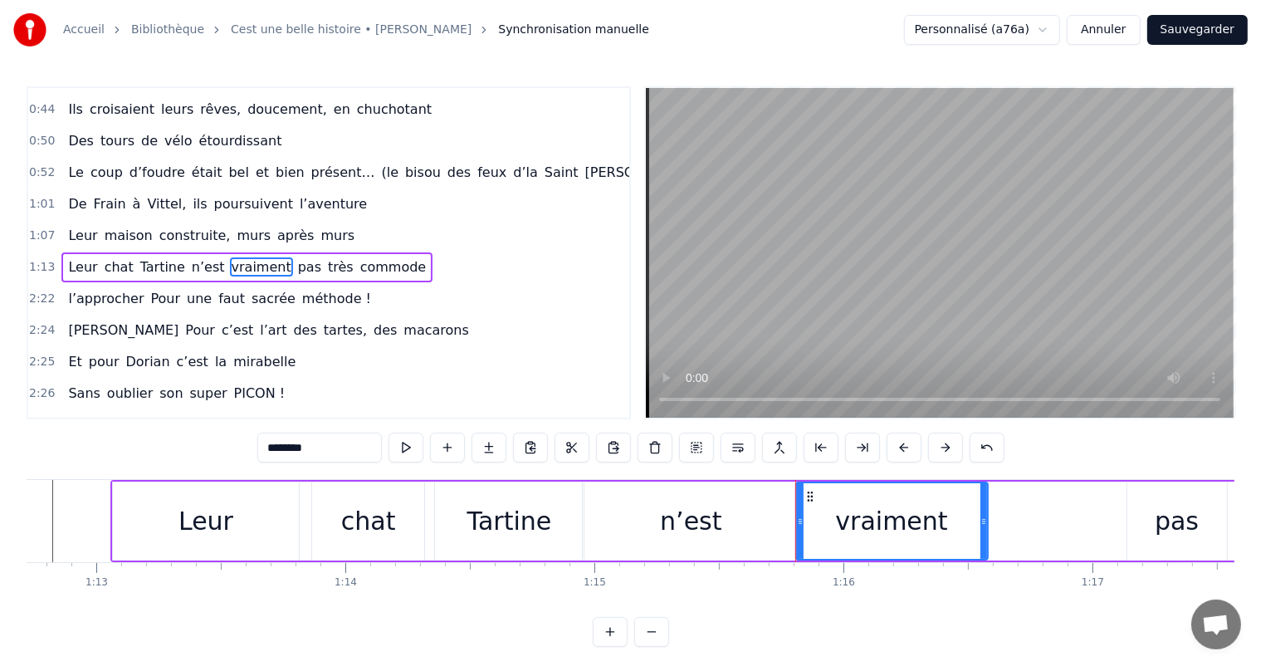
drag, startPoint x: 1078, startPoint y: 518, endPoint x: 981, endPoint y: 527, distance: 97.5
click at [982, 527] on div at bounding box center [983, 521] width 7 height 76
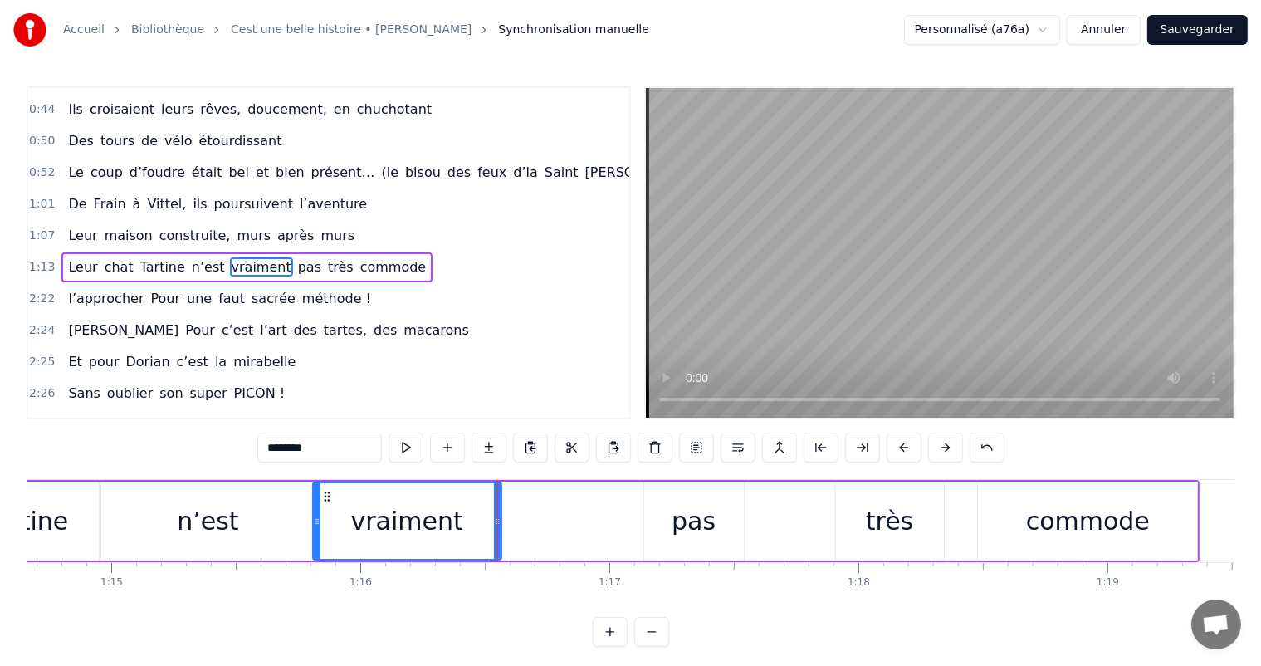
scroll to position [0, 18696]
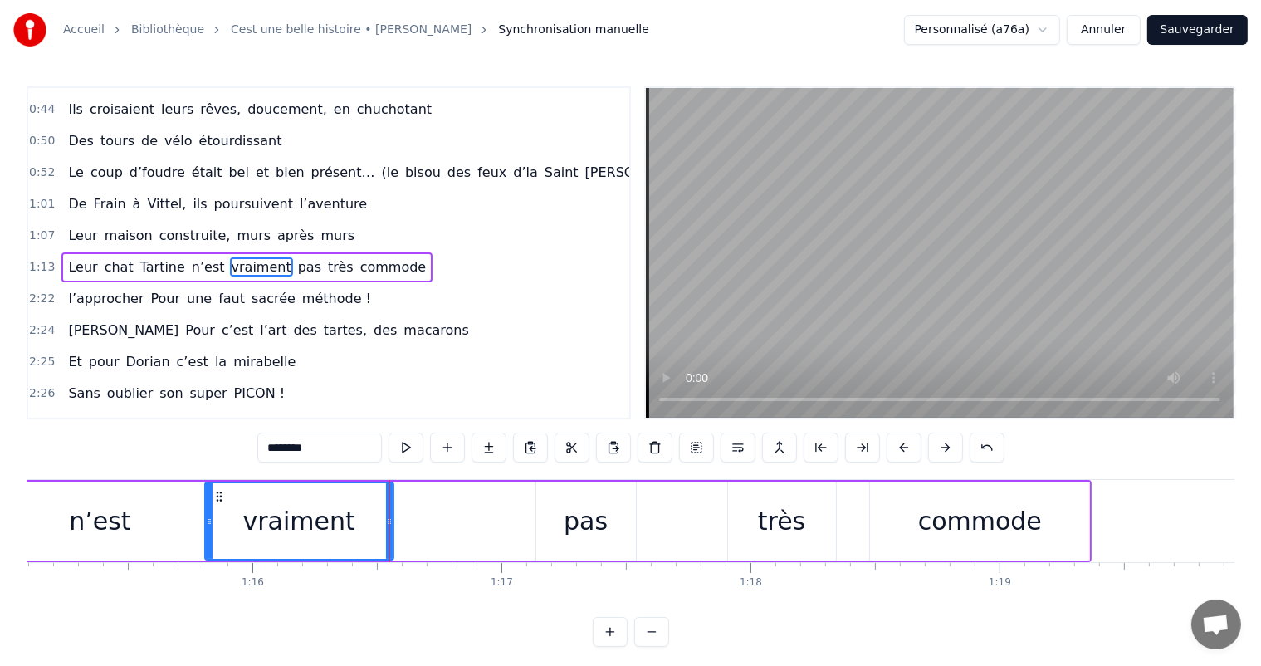
click at [558, 488] on div "pas" at bounding box center [586, 520] width 100 height 79
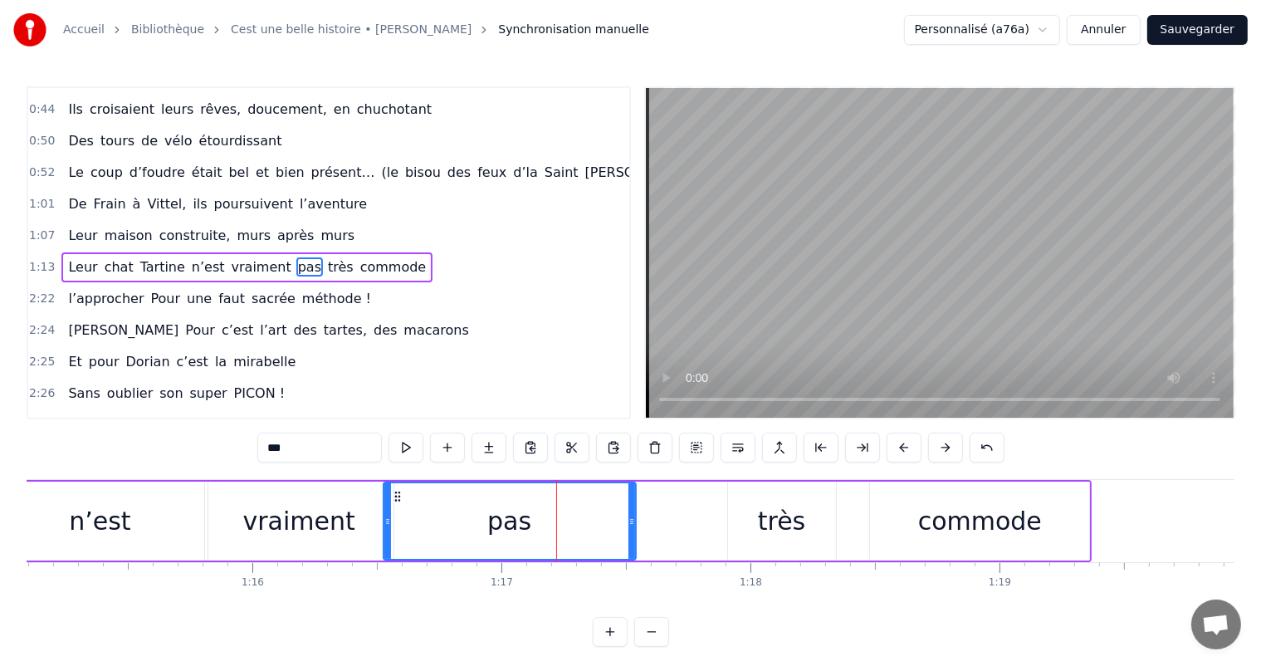
drag, startPoint x: 536, startPoint y: 500, endPoint x: 393, endPoint y: 502, distance: 142.8
click at [384, 508] on div at bounding box center [387, 521] width 7 height 76
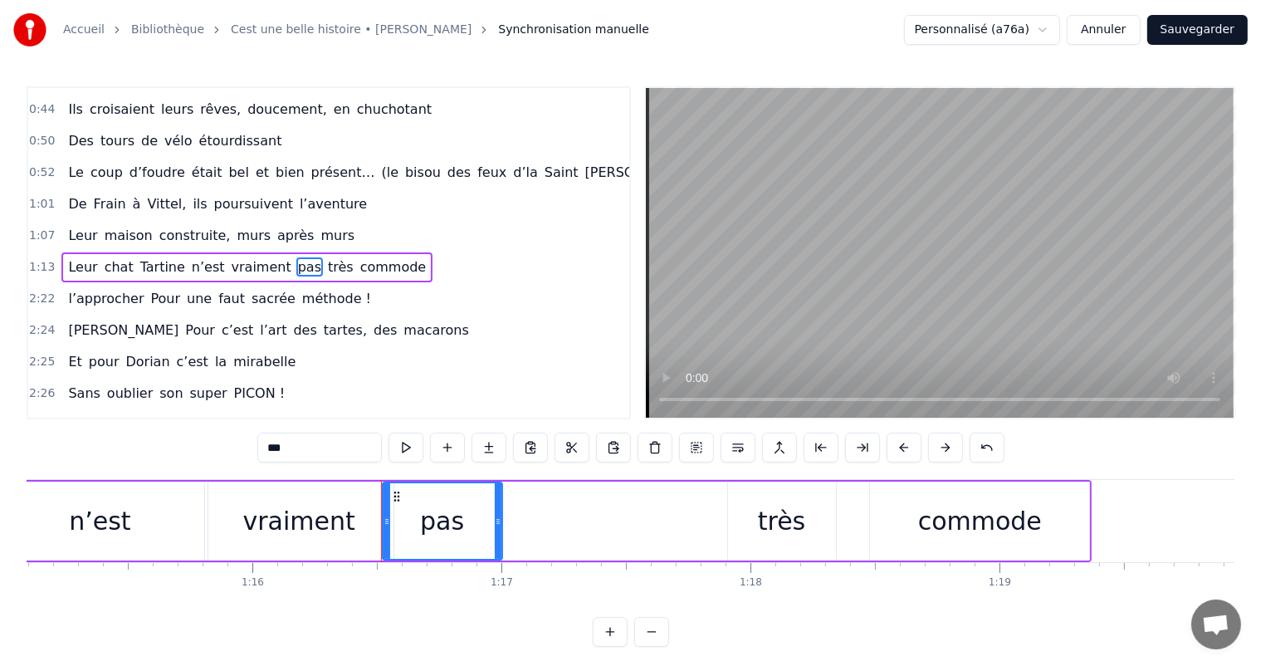
drag, startPoint x: 631, startPoint y: 505, endPoint x: 496, endPoint y: 498, distance: 134.6
click at [496, 498] on div at bounding box center [498, 521] width 7 height 76
click at [787, 502] on div "très" at bounding box center [782, 520] width 48 height 37
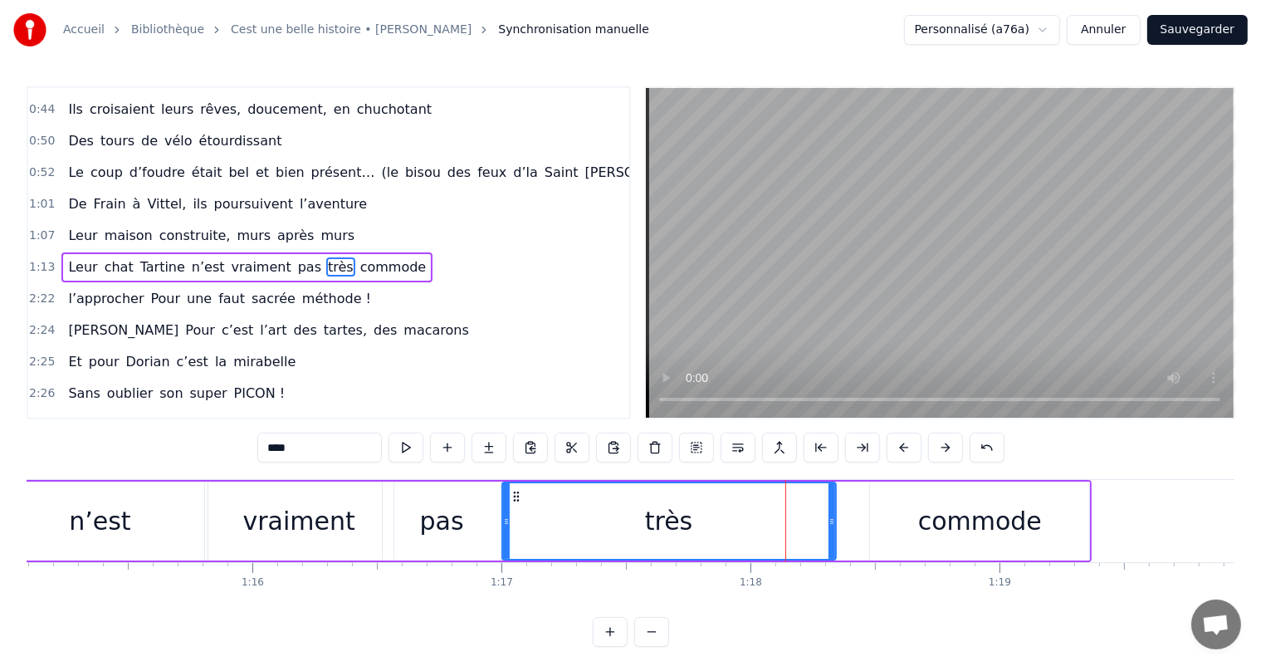
drag, startPoint x: 731, startPoint y: 501, endPoint x: 494, endPoint y: 535, distance: 239.8
click at [503, 535] on div at bounding box center [506, 521] width 7 height 76
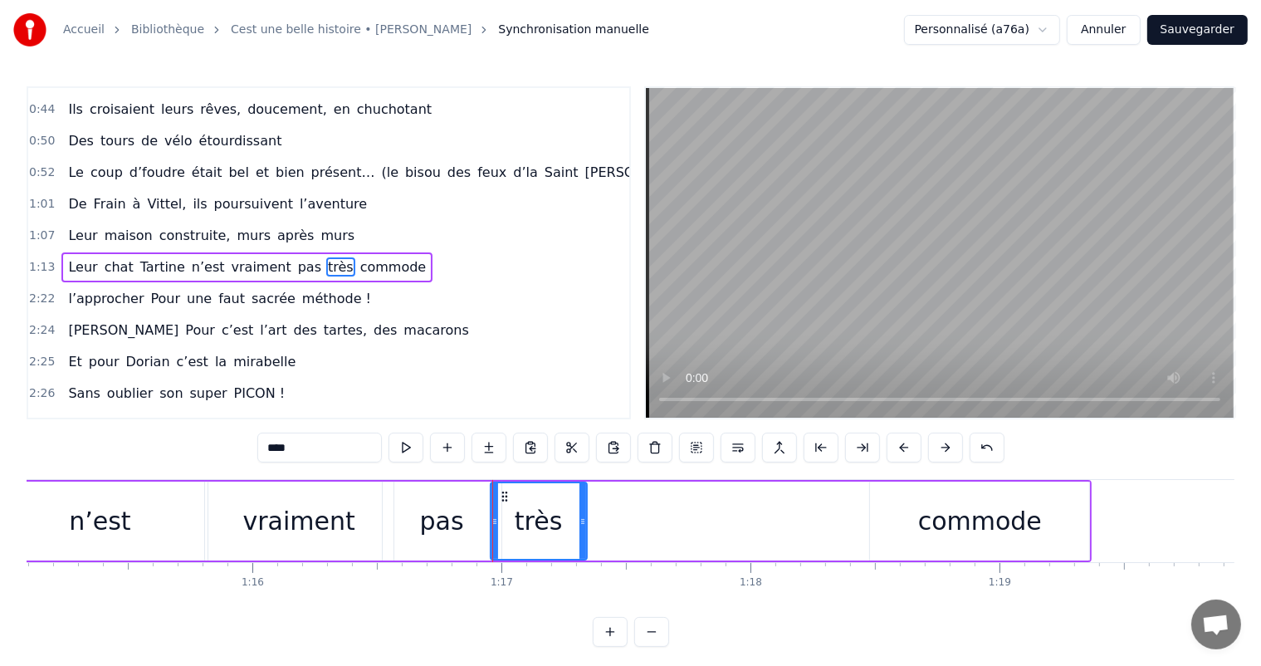
drag, startPoint x: 833, startPoint y: 508, endPoint x: 578, endPoint y: 496, distance: 255.9
click at [579, 496] on div at bounding box center [582, 521] width 7 height 76
click at [939, 533] on div "commode" at bounding box center [980, 520] width 124 height 37
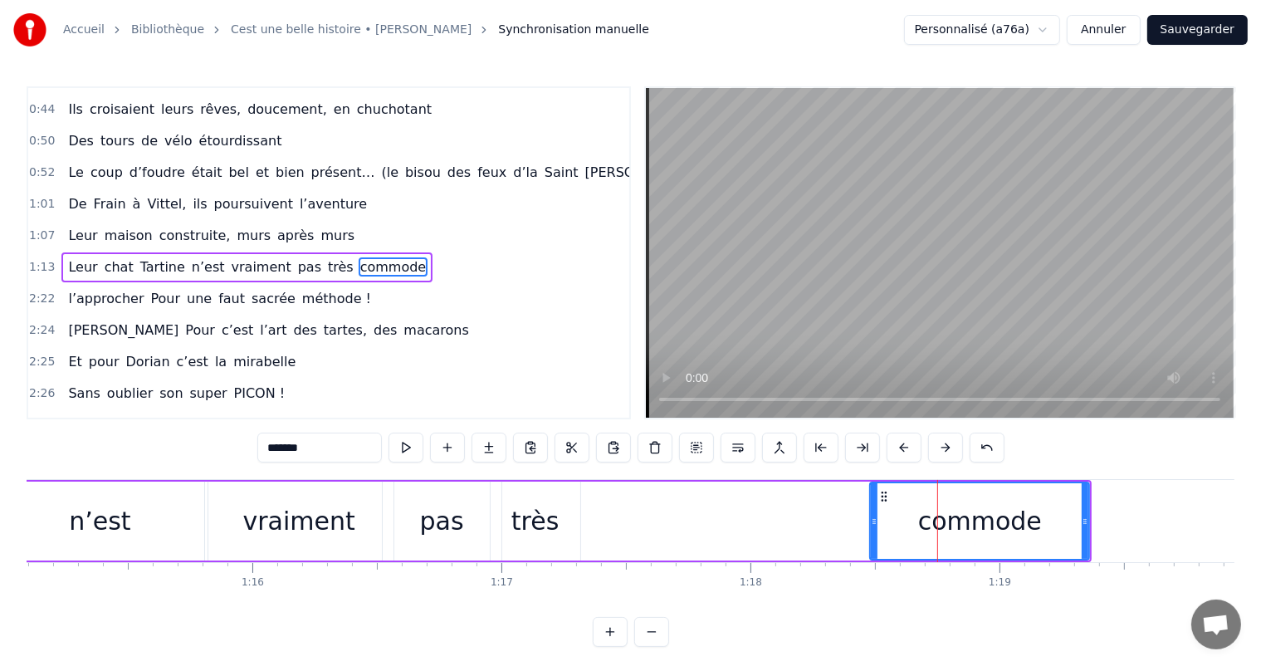
click at [869, 512] on div "commode" at bounding box center [979, 520] width 221 height 79
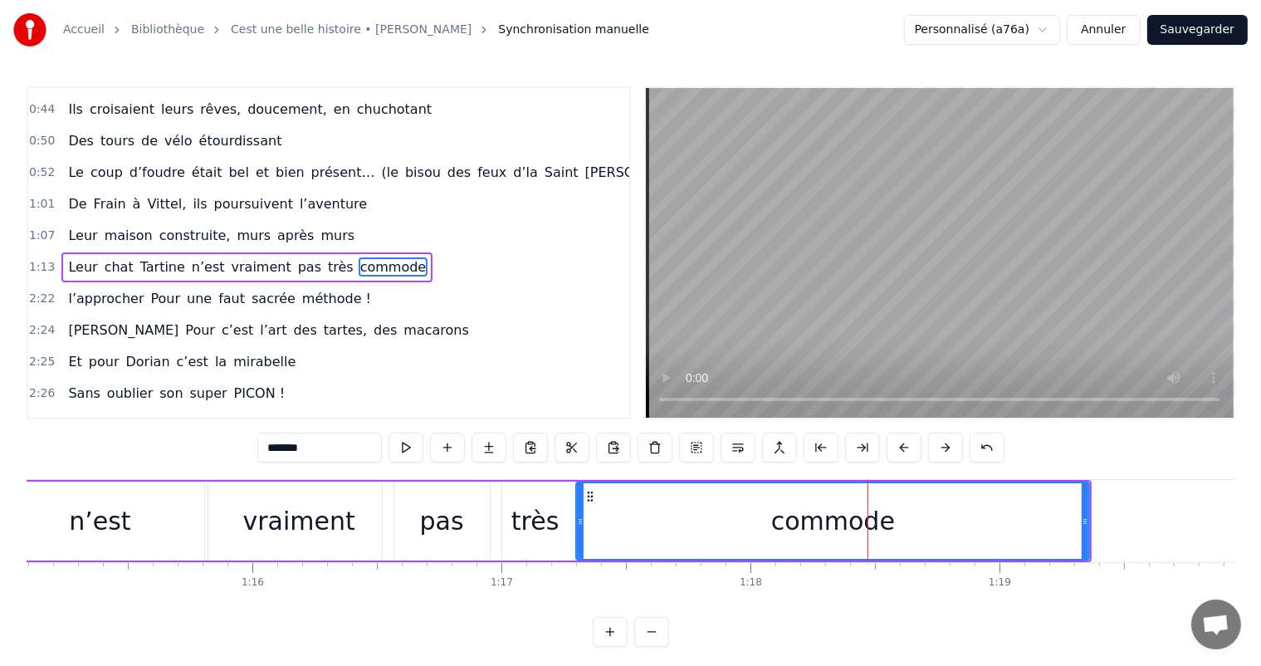
drag, startPoint x: 874, startPoint y: 512, endPoint x: 584, endPoint y: 545, distance: 291.5
click at [583, 545] on div at bounding box center [580, 521] width 7 height 76
click at [1089, 514] on div "commode" at bounding box center [834, 520] width 510 height 79
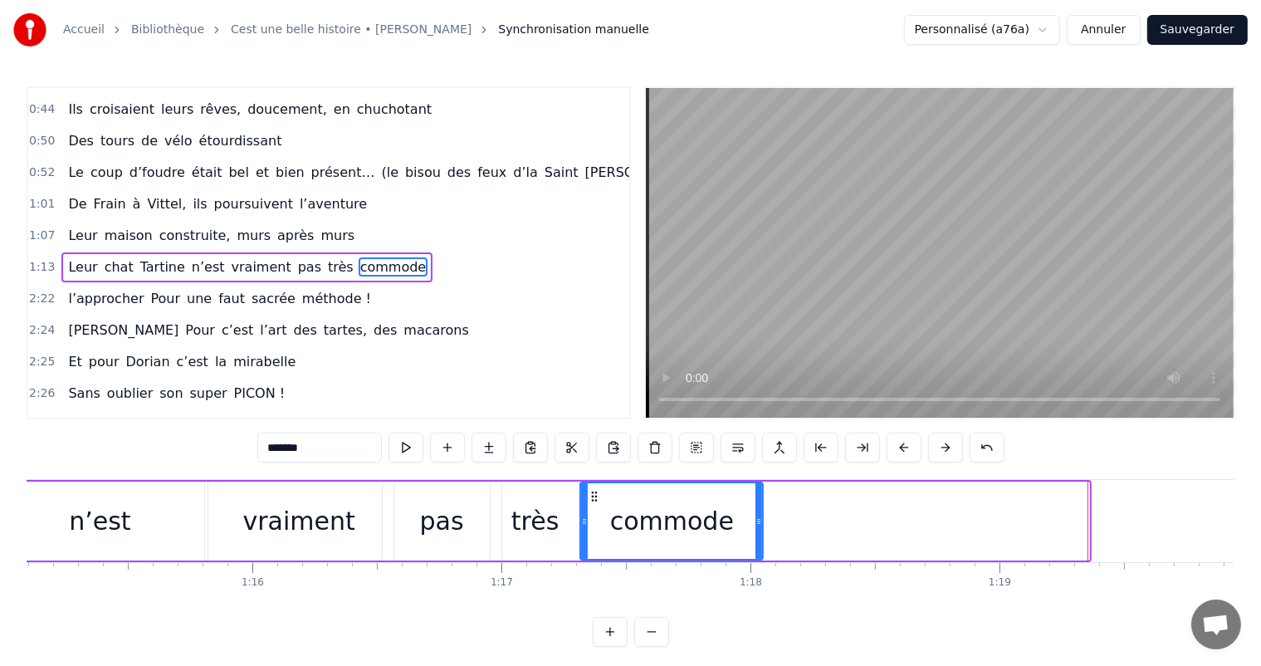
drag, startPoint x: 1085, startPoint y: 515, endPoint x: 759, endPoint y: 515, distance: 326.1
click at [759, 515] on icon at bounding box center [758, 521] width 7 height 13
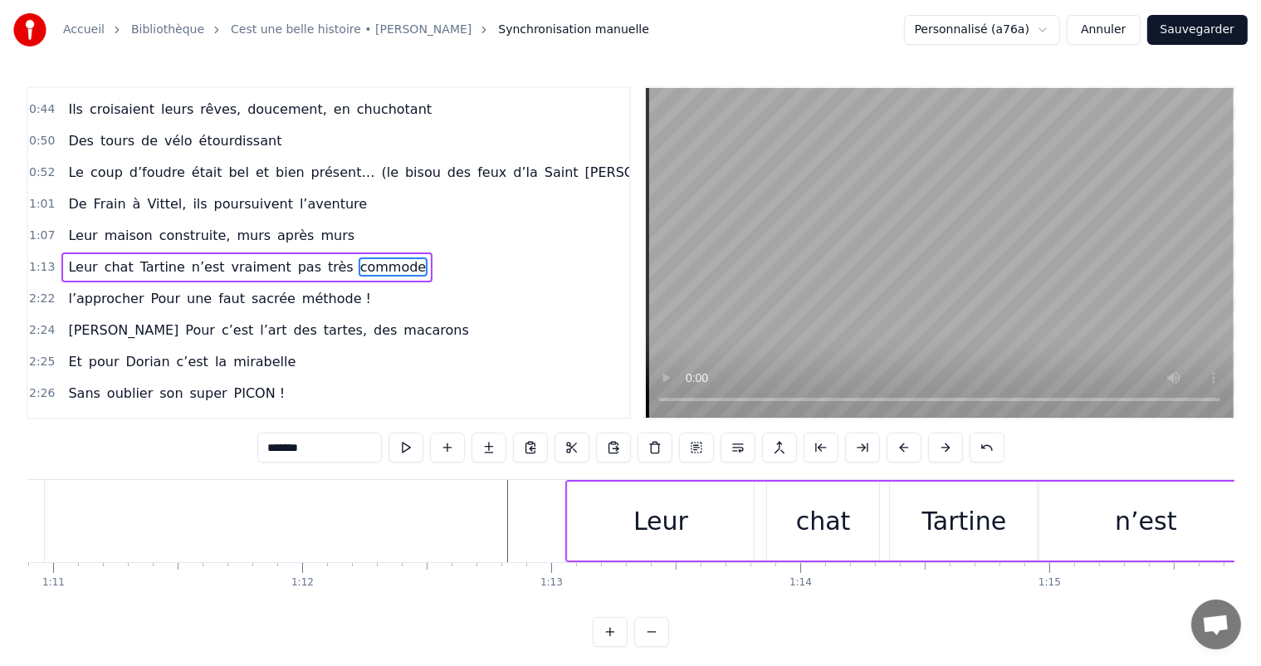
scroll to position [0, 17622]
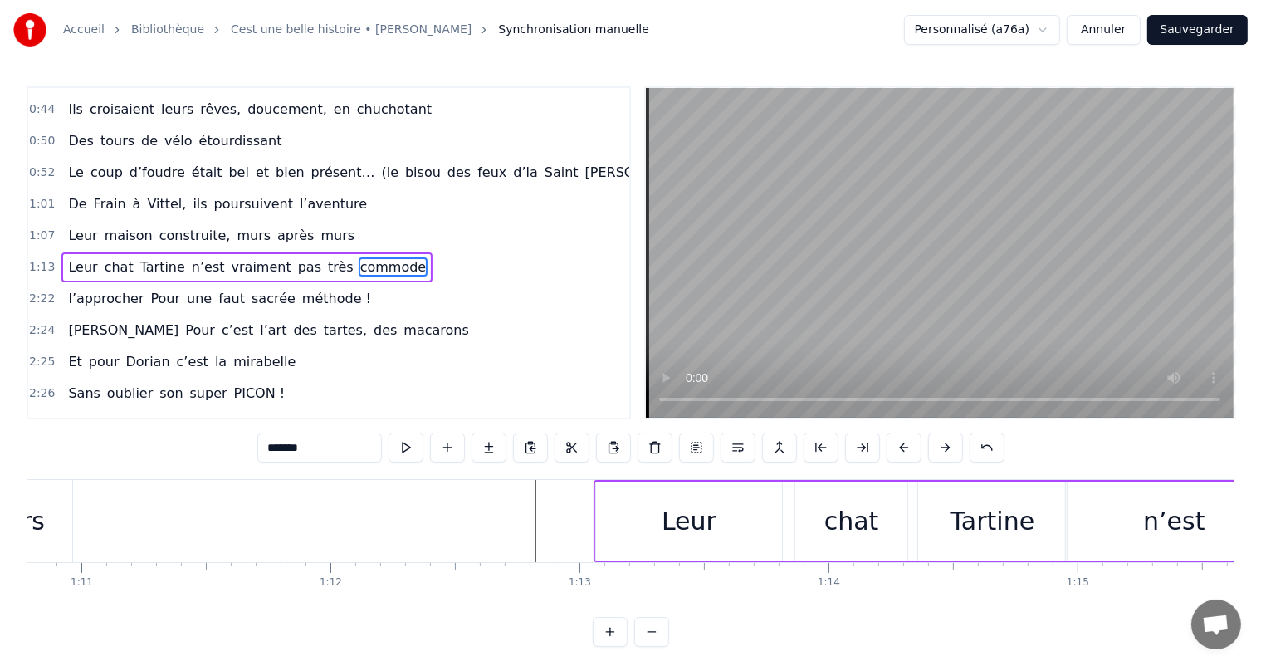
click at [628, 534] on div "Leur" at bounding box center [689, 520] width 186 height 79
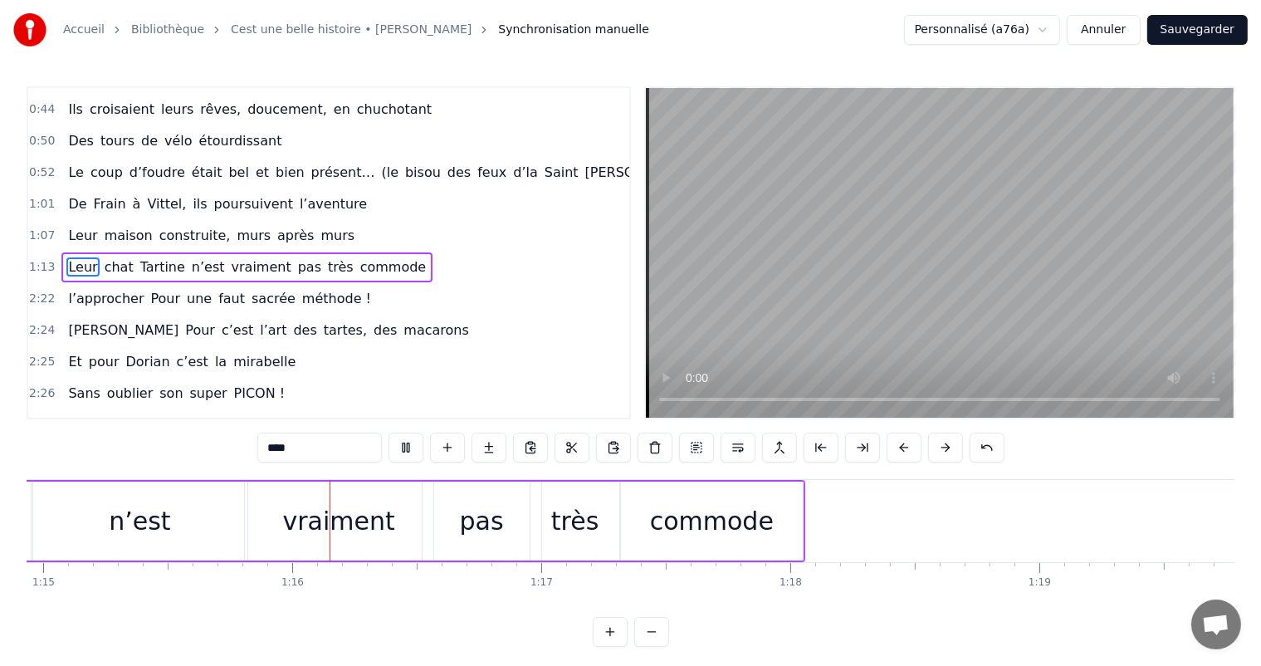
scroll to position [0, 18714]
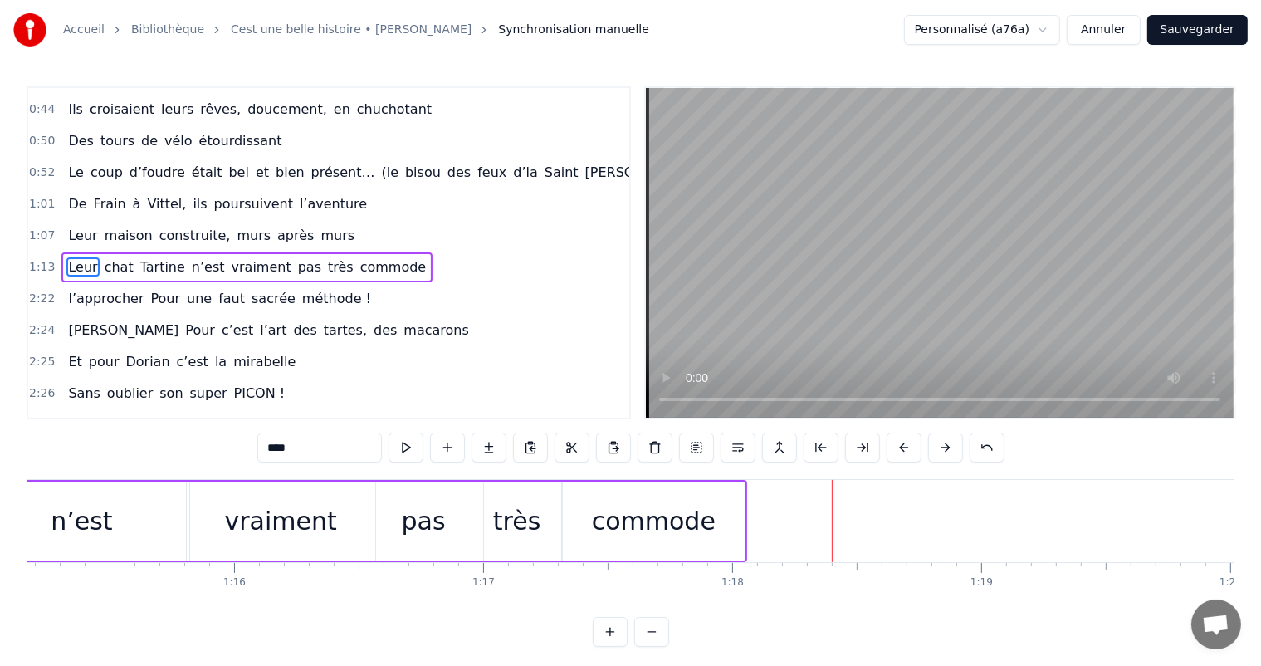
click at [320, 507] on div "vraiment" at bounding box center [280, 520] width 112 height 37
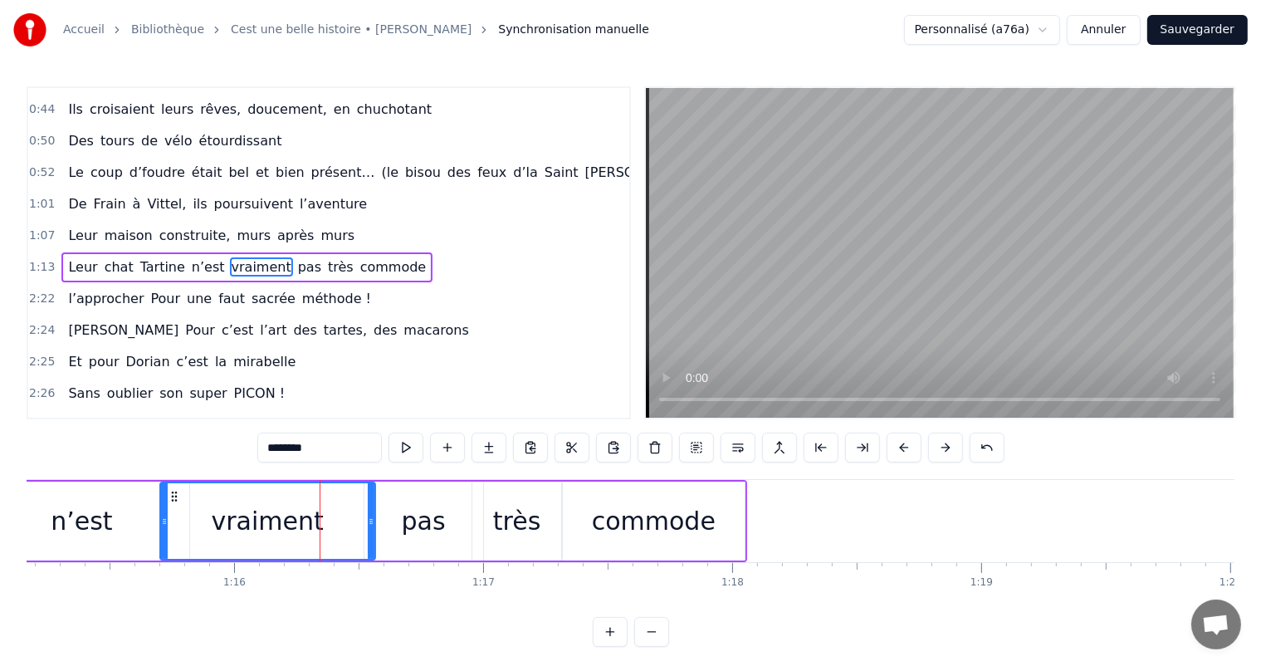
drag, startPoint x: 186, startPoint y: 527, endPoint x: 169, endPoint y: 524, distance: 16.8
click at [159, 527] on div "vraiment" at bounding box center [267, 520] width 217 height 79
drag, startPoint x: 372, startPoint y: 508, endPoint x: 313, endPoint y: 508, distance: 58.9
click at [313, 508] on div at bounding box center [313, 521] width 7 height 76
click at [448, 512] on div "pas" at bounding box center [423, 520] width 119 height 79
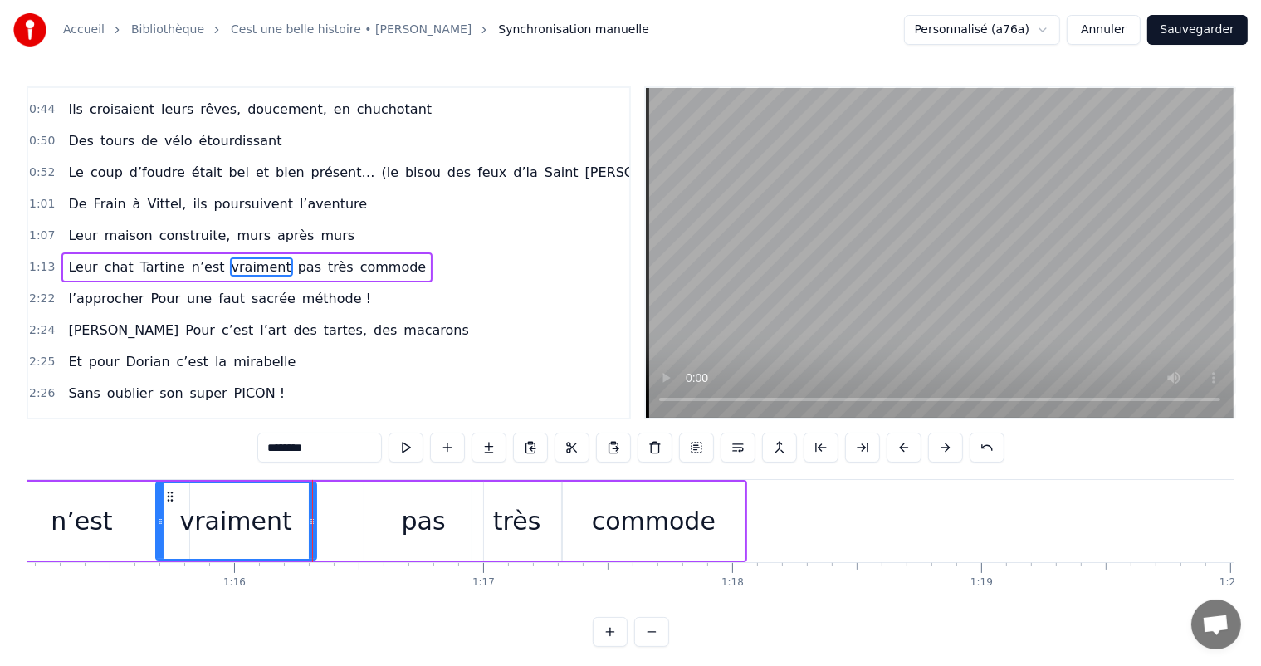
type input "***"
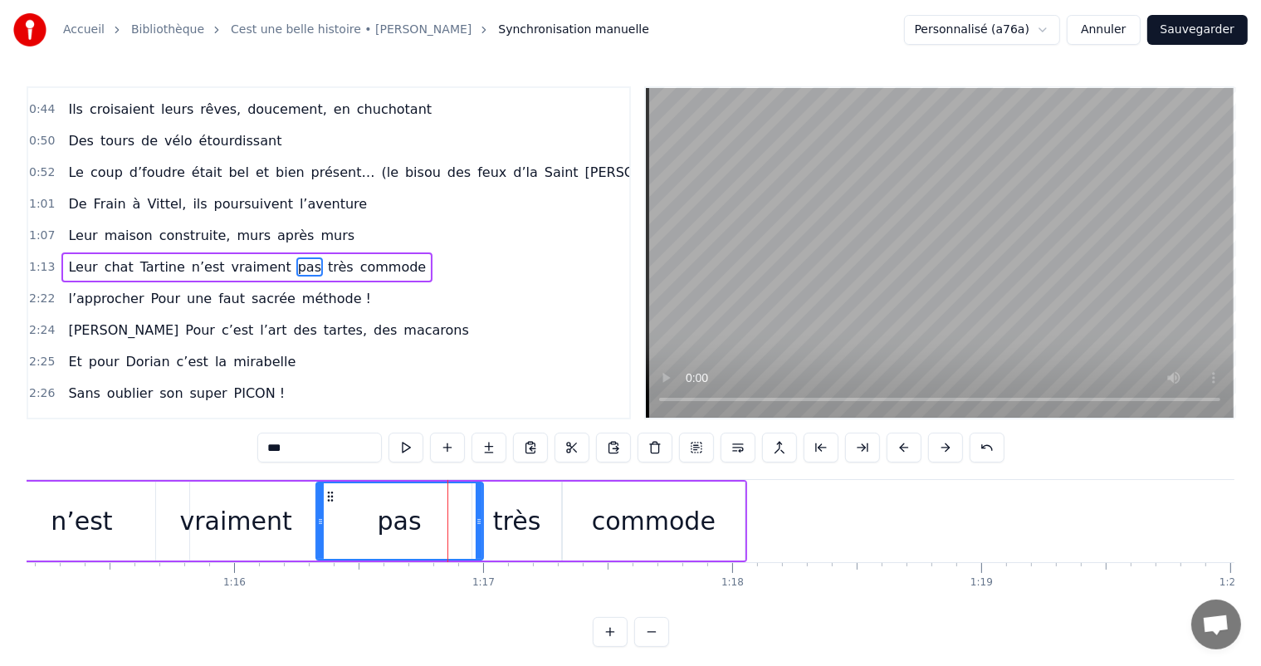
drag, startPoint x: 367, startPoint y: 513, endPoint x: 315, endPoint y: 514, distance: 51.5
click at [317, 514] on div at bounding box center [320, 521] width 7 height 76
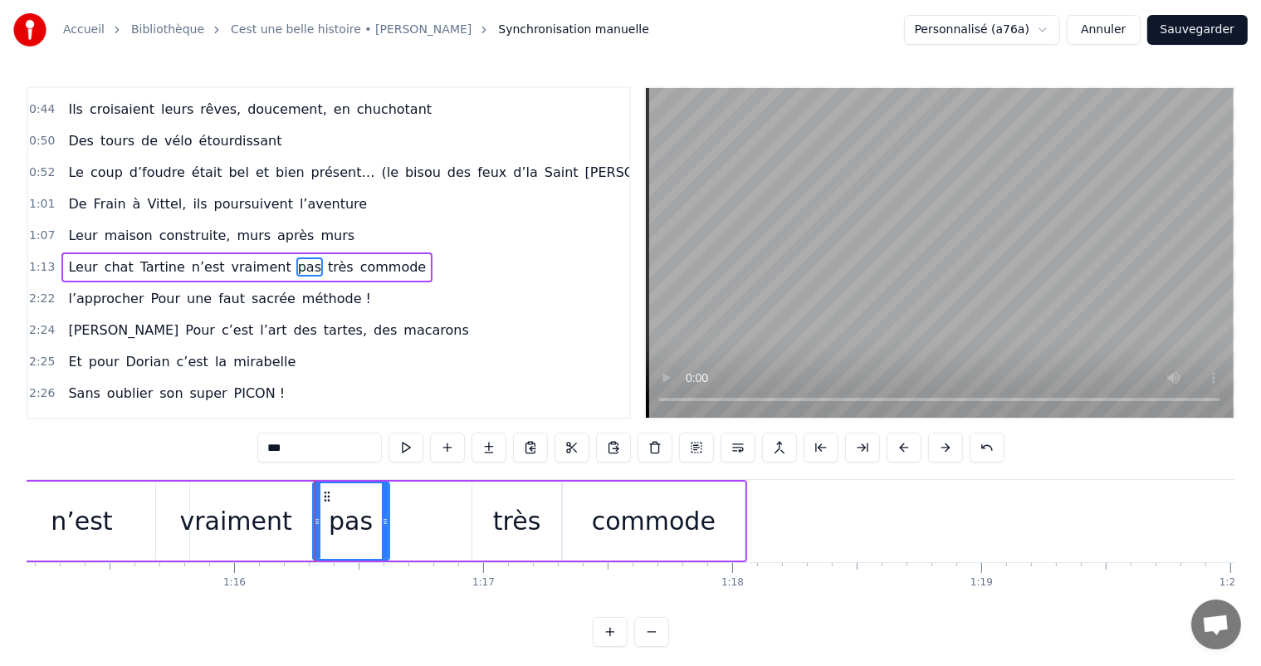
drag, startPoint x: 477, startPoint y: 505, endPoint x: 383, endPoint y: 514, distance: 94.1
click at [383, 514] on div at bounding box center [385, 521] width 7 height 76
click at [461, 513] on div "Leur chat Tartine n’est vraiment pas très commode" at bounding box center [124, 521] width 1246 height 82
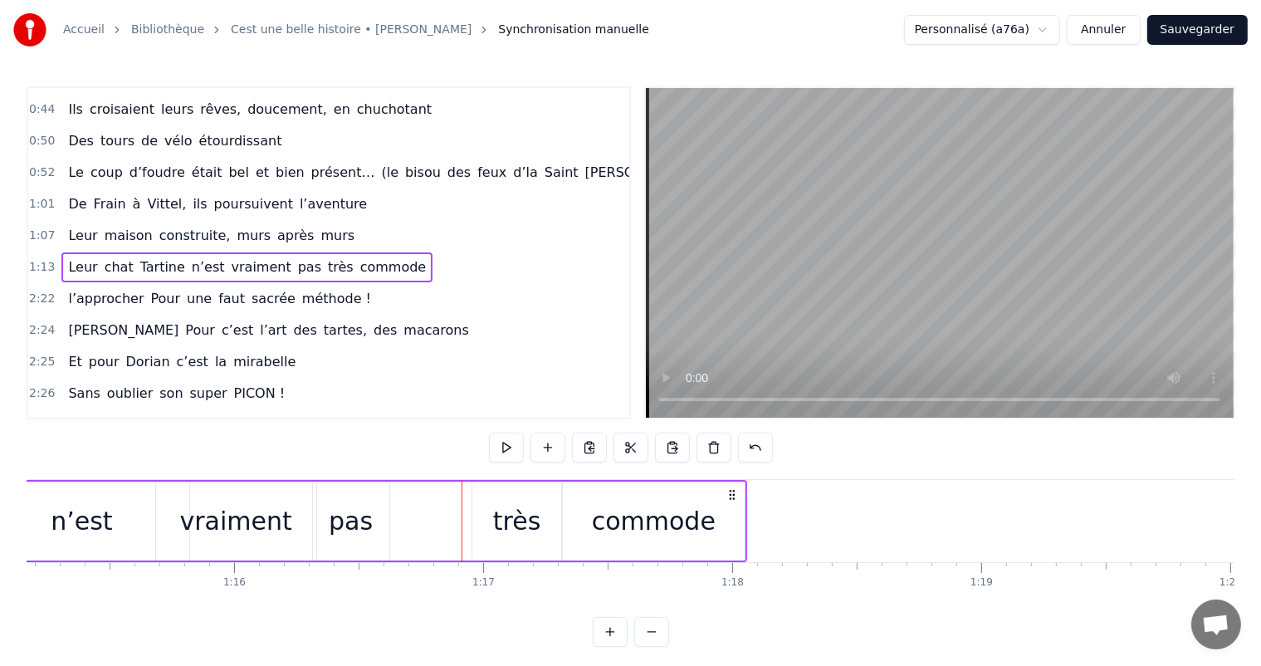
click at [470, 513] on div "Leur chat Tartine n’est vraiment pas très commode" at bounding box center [124, 521] width 1246 height 82
click at [471, 510] on div "très" at bounding box center [516, 520] width 91 height 79
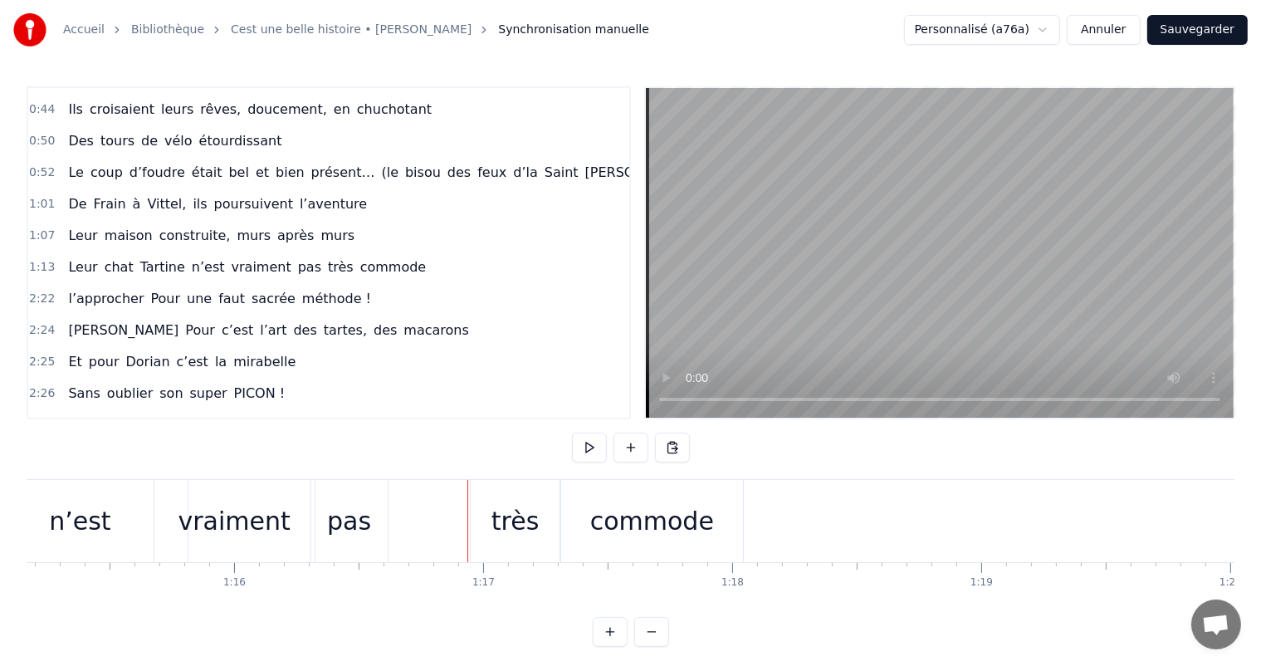
click at [471, 508] on div "très" at bounding box center [516, 521] width 90 height 82
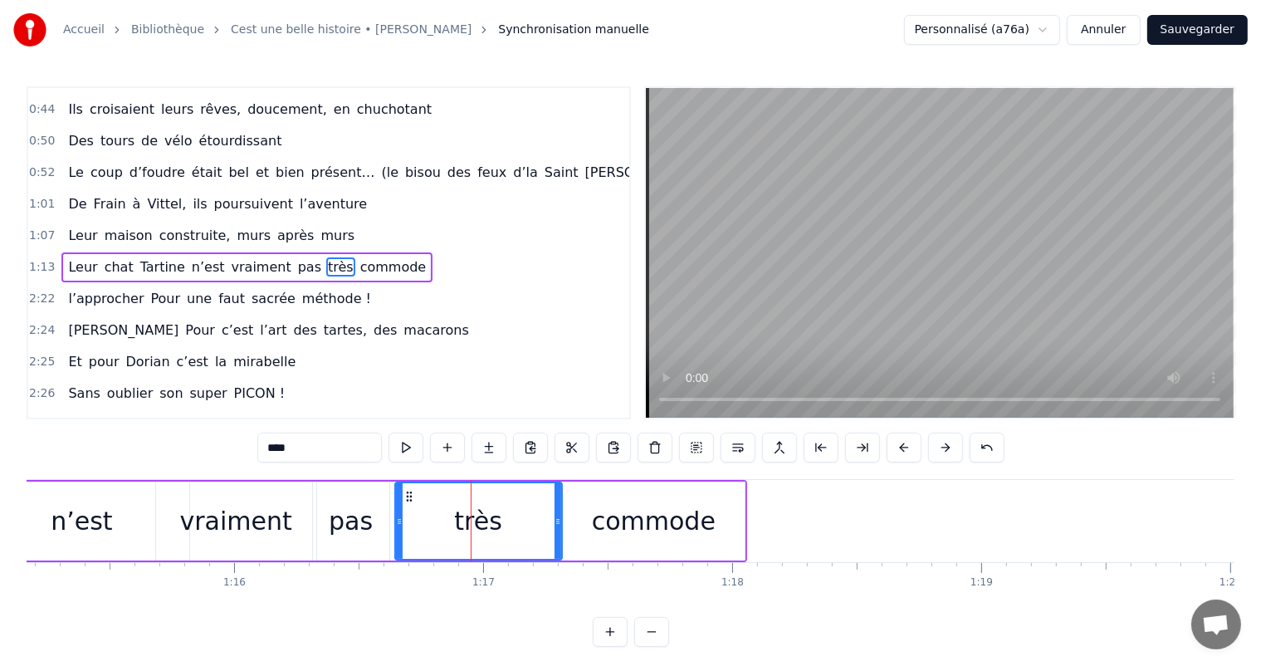
drag, startPoint x: 473, startPoint y: 509, endPoint x: 388, endPoint y: 501, distance: 85.8
click at [396, 501] on div at bounding box center [399, 521] width 7 height 76
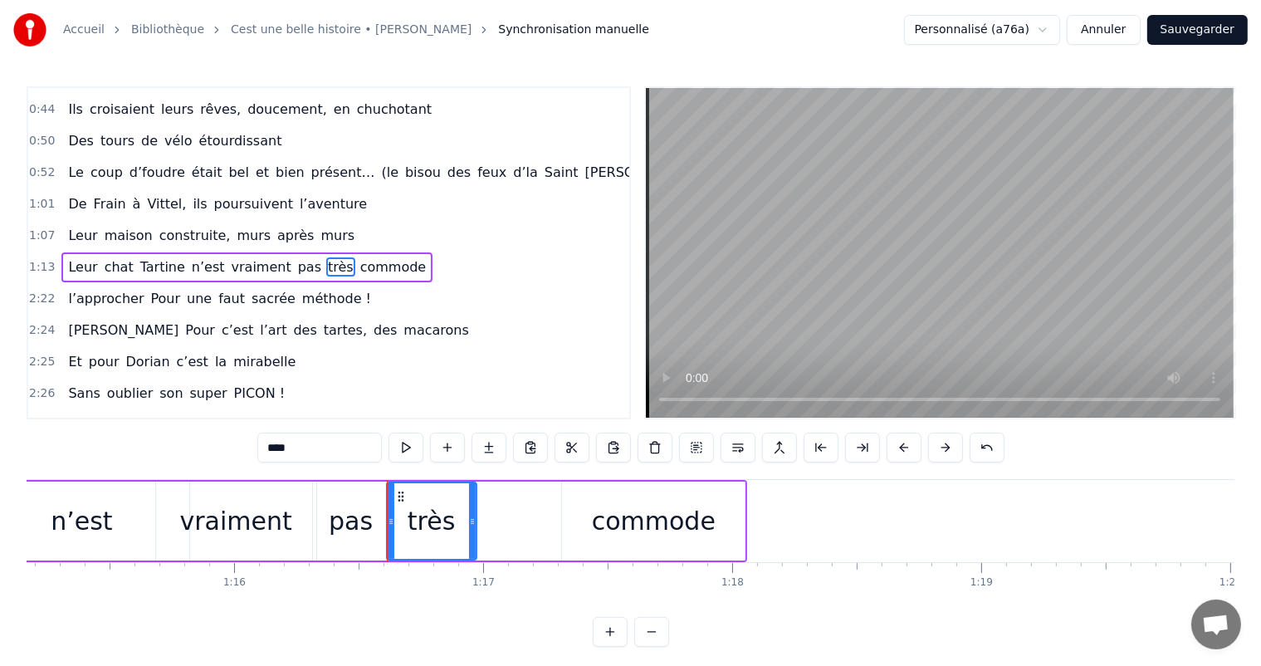
drag, startPoint x: 558, startPoint y: 500, endPoint x: 473, endPoint y: 519, distance: 86.8
click at [473, 519] on div at bounding box center [472, 521] width 7 height 76
click at [570, 511] on div "commode" at bounding box center [653, 520] width 183 height 79
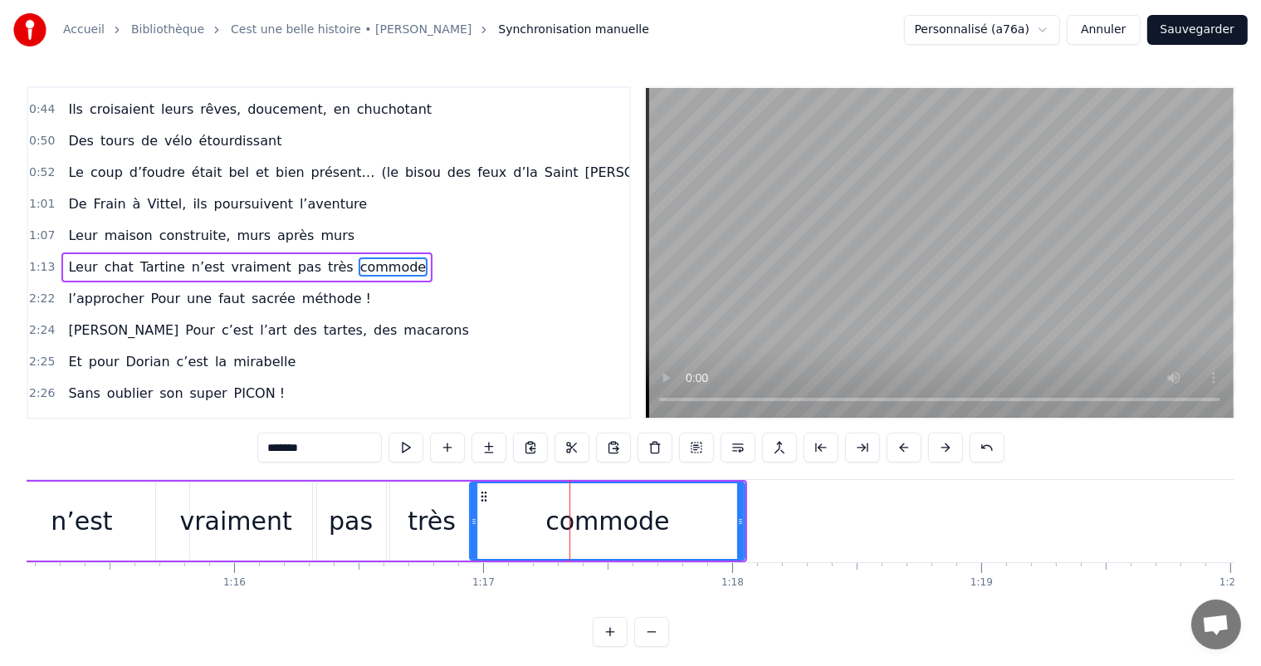
drag, startPoint x: 566, startPoint y: 508, endPoint x: 472, endPoint y: 504, distance: 93.9
click at [472, 504] on div at bounding box center [474, 521] width 7 height 76
drag, startPoint x: 740, startPoint y: 498, endPoint x: 698, endPoint y: 502, distance: 42.5
click at [711, 502] on div at bounding box center [714, 521] width 7 height 76
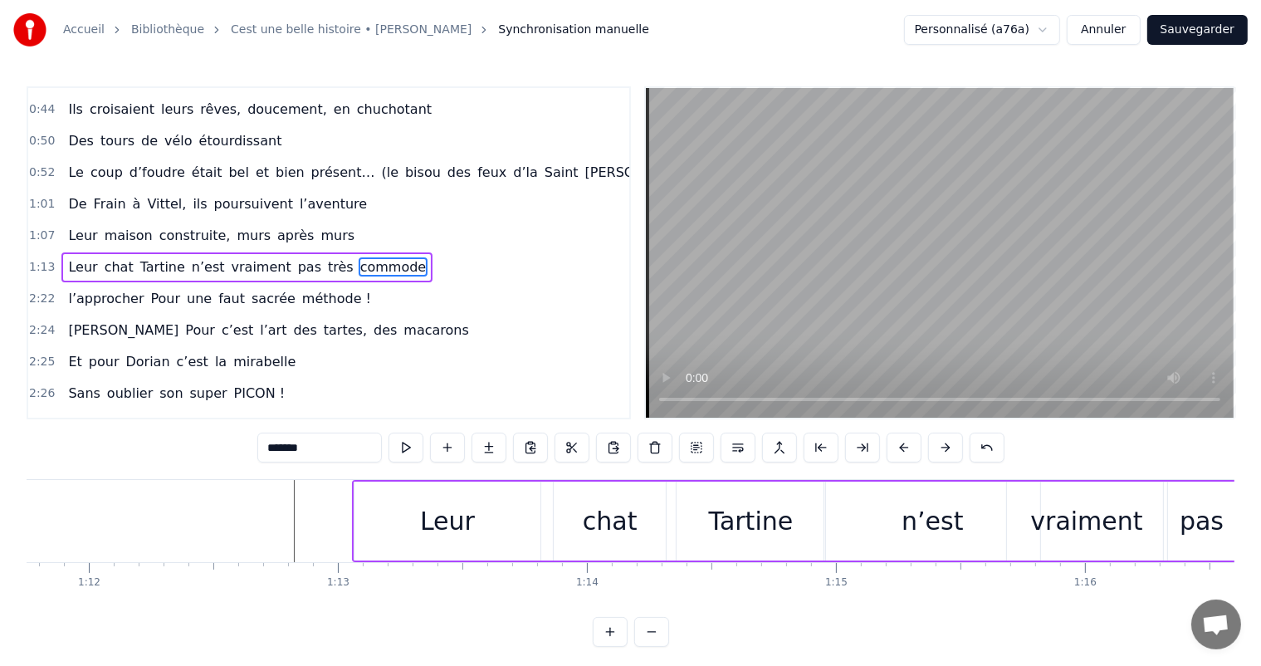
scroll to position [0, 17730]
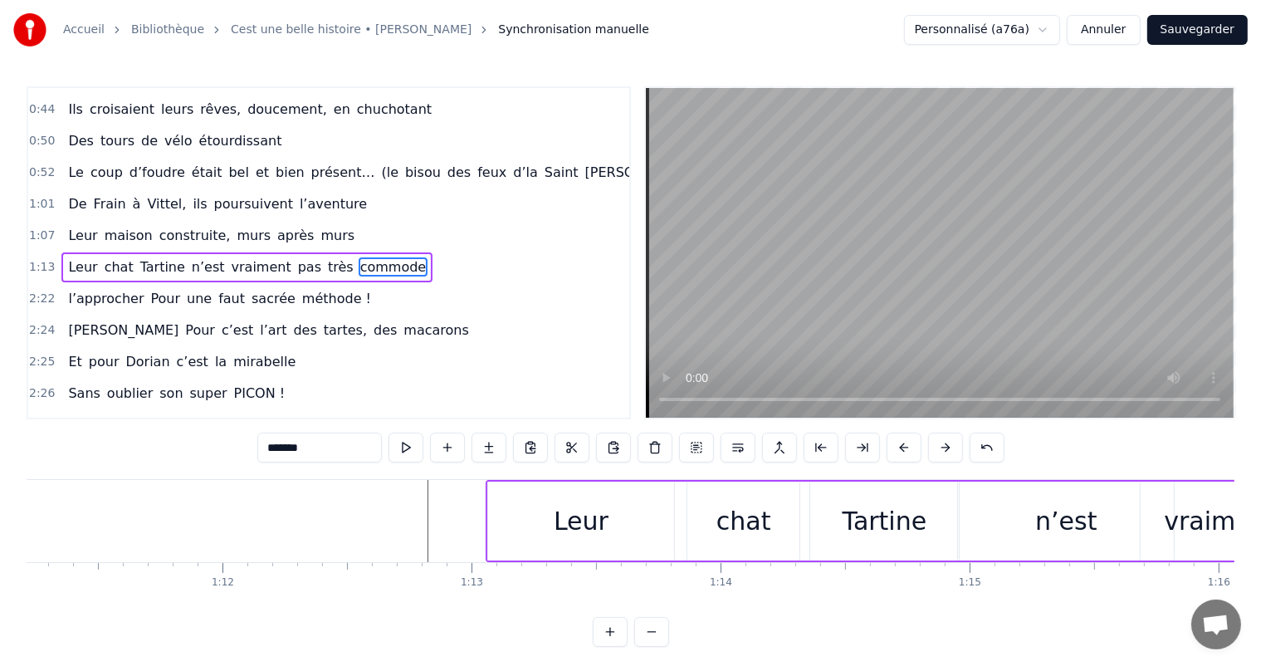
click at [548, 530] on div "Leur" at bounding box center [581, 520] width 186 height 79
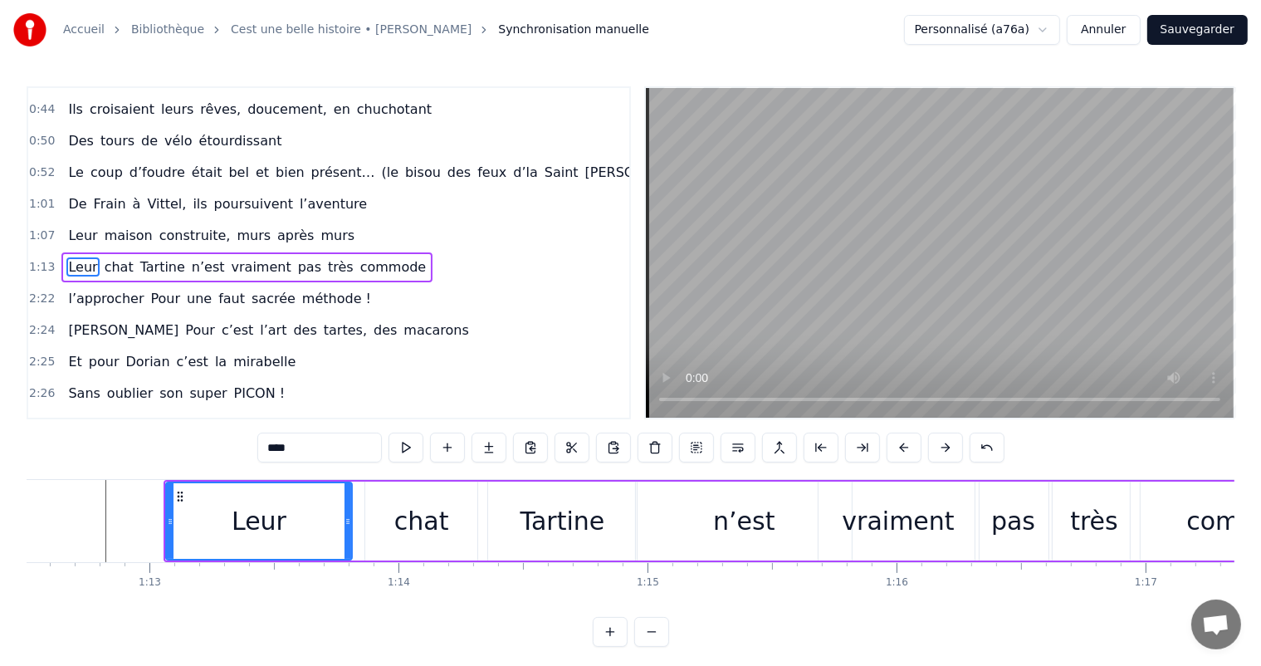
scroll to position [0, 17998]
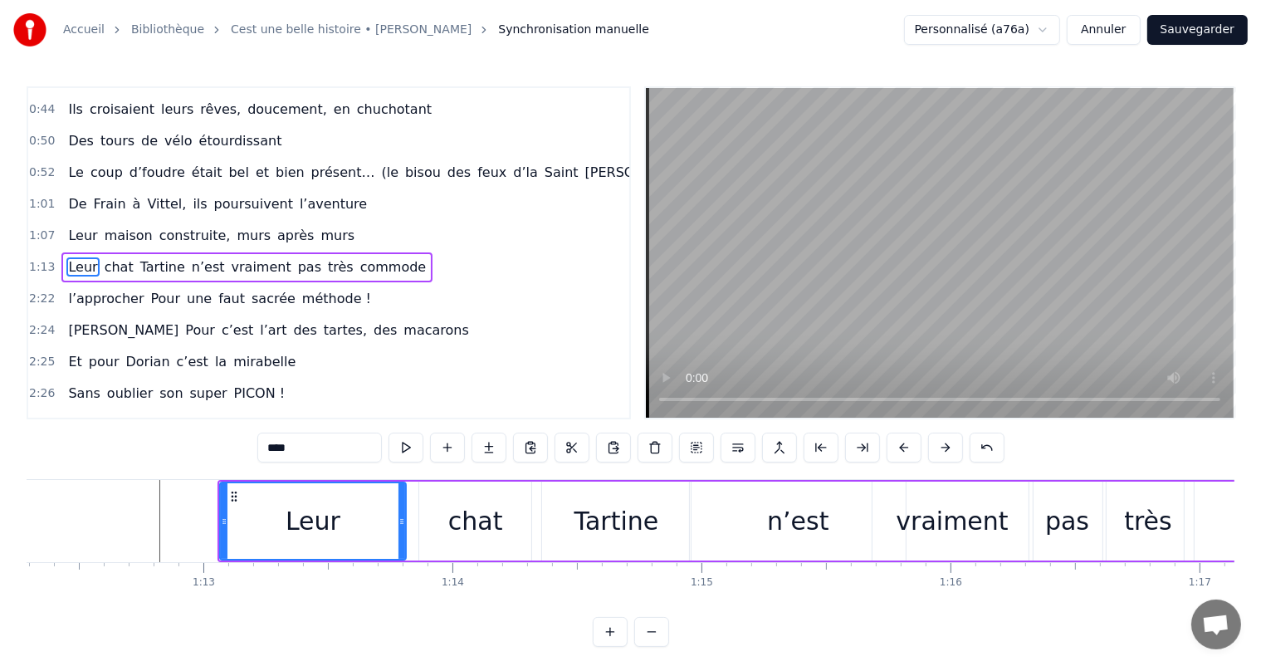
click at [448, 515] on div "chat" at bounding box center [475, 520] width 112 height 79
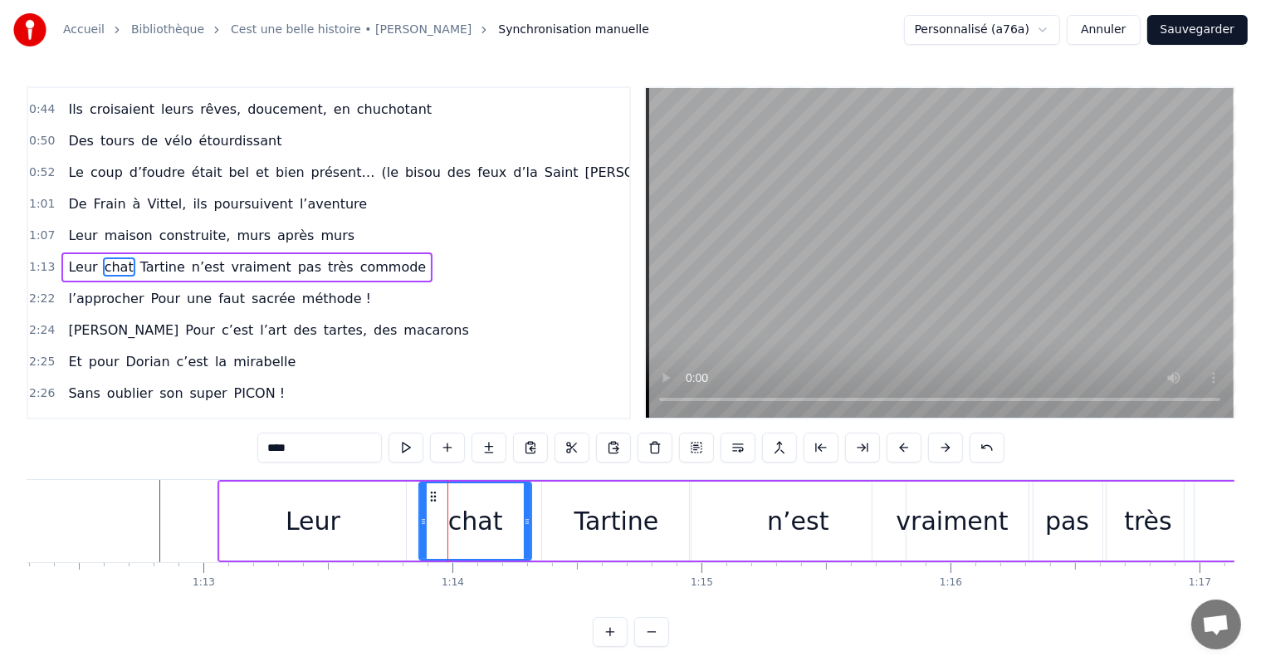
click at [402, 498] on div "Leur" at bounding box center [313, 520] width 186 height 79
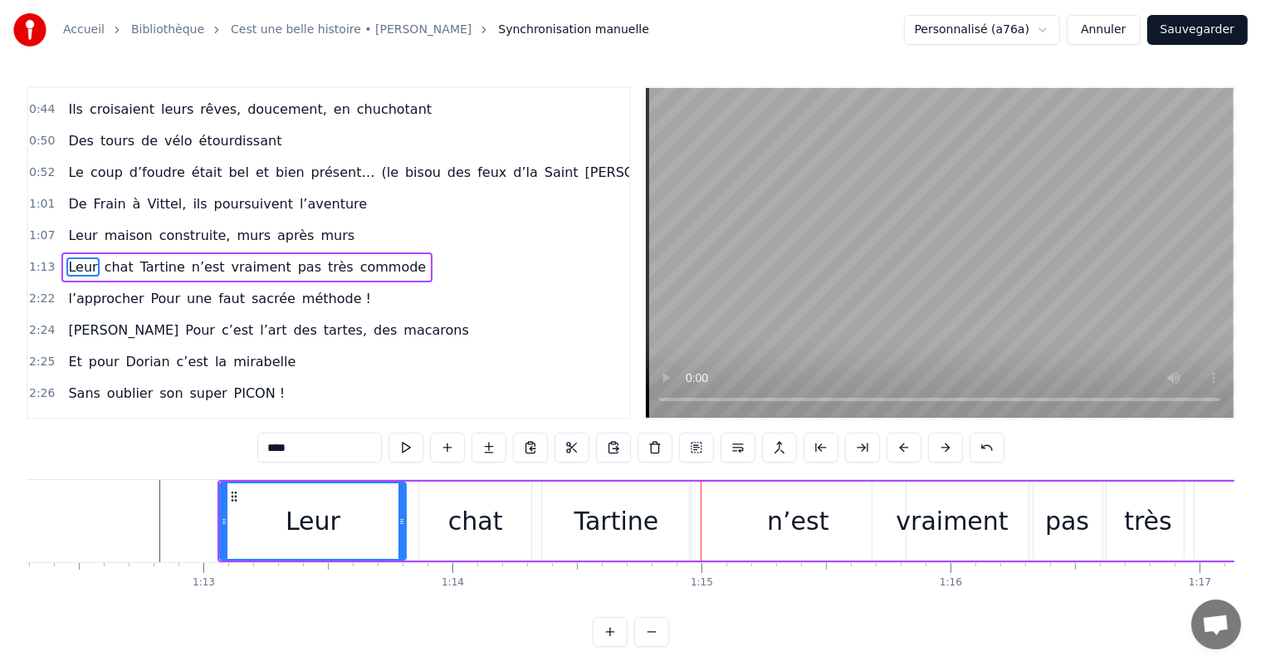
click at [487, 515] on div "chat" at bounding box center [475, 520] width 55 height 37
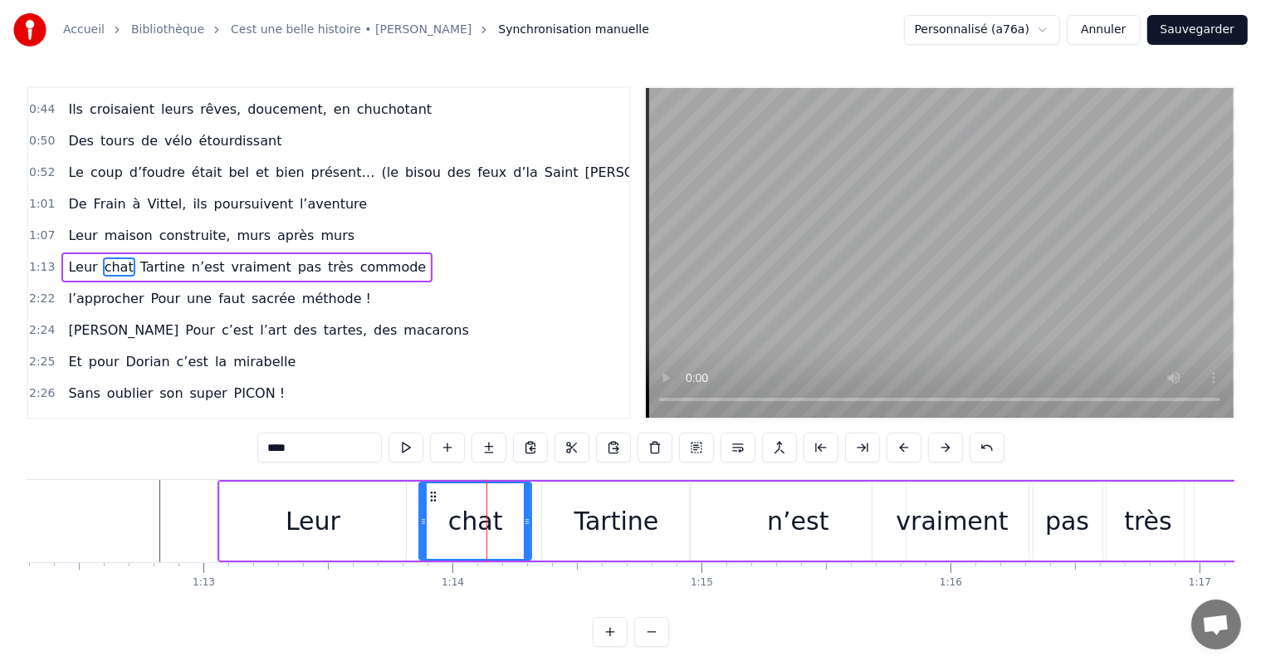
click at [401, 520] on div "Leur" at bounding box center [313, 520] width 186 height 79
type input "****"
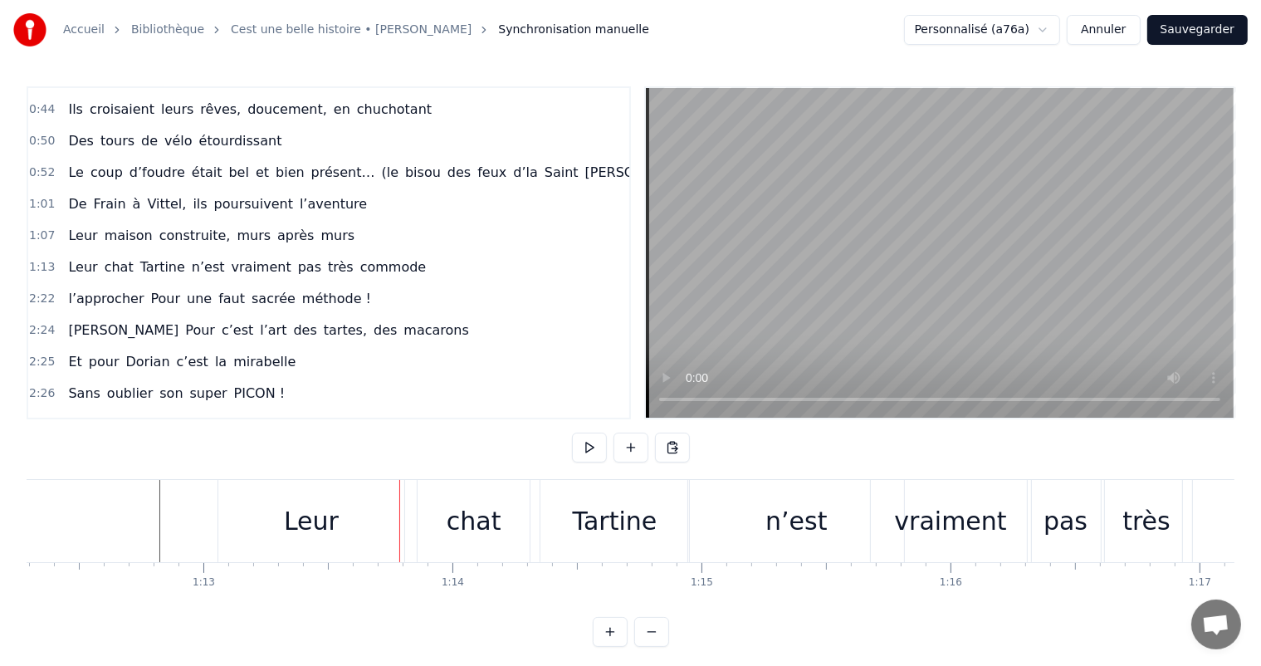
click at [400, 518] on div "Leur" at bounding box center [311, 521] width 186 height 82
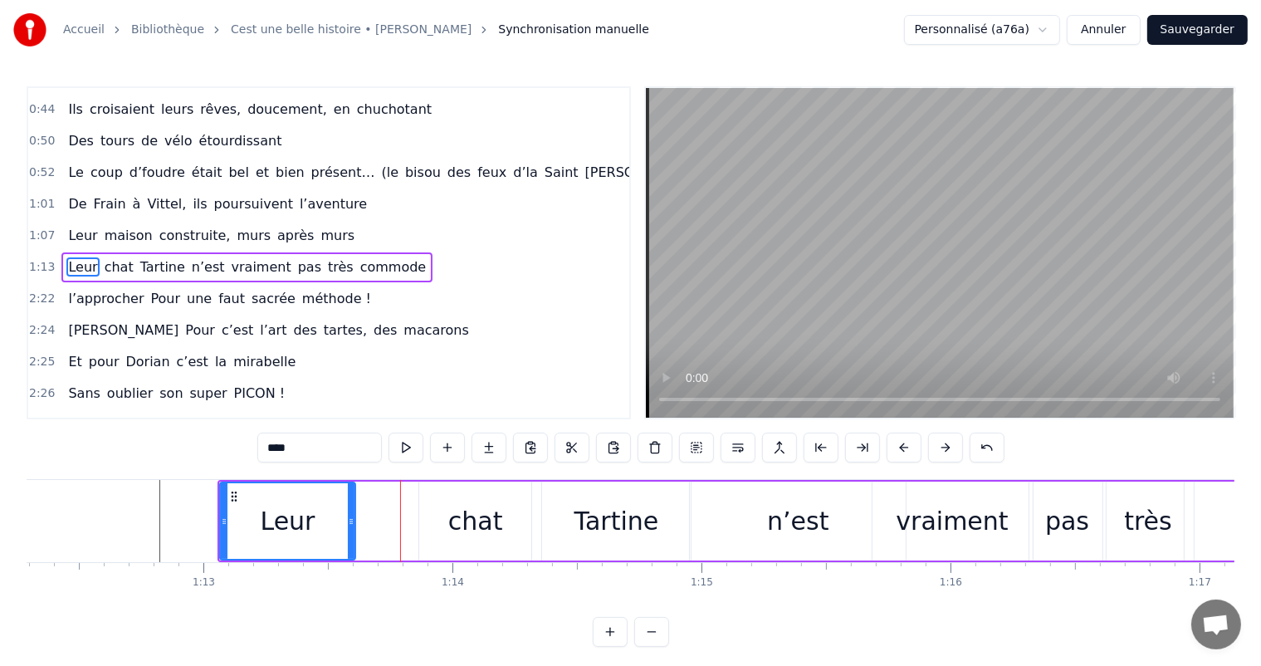
drag, startPoint x: 401, startPoint y: 518, endPoint x: 349, endPoint y: 519, distance: 52.3
click at [349, 519] on icon at bounding box center [351, 521] width 7 height 13
click at [418, 511] on div "Leur chat Tartine n’est vraiment pas très commode" at bounding box center [819, 521] width 1204 height 82
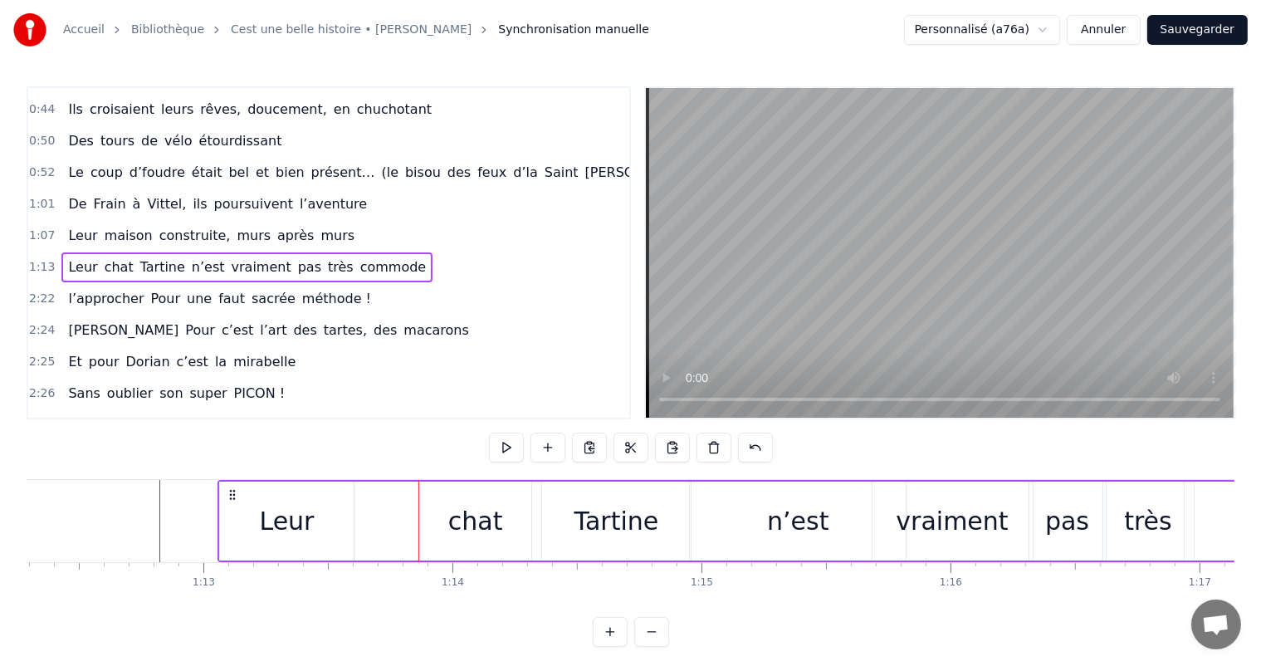
click at [419, 511] on div "chat" at bounding box center [475, 520] width 112 height 79
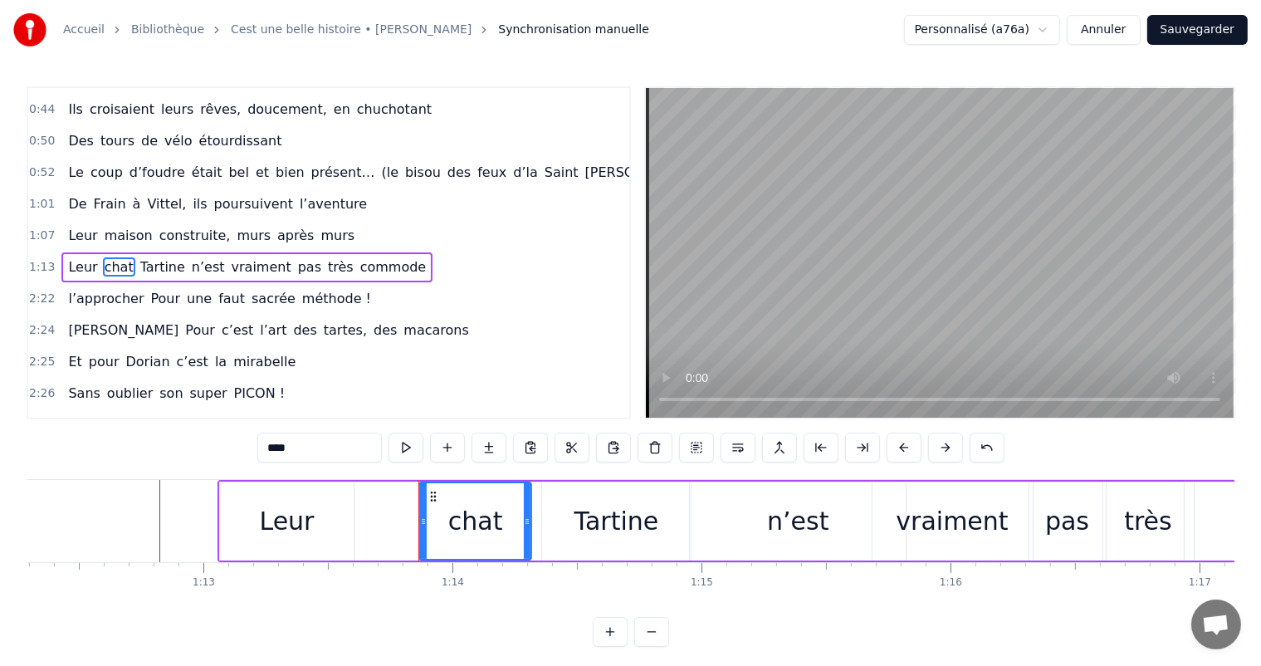
drag, startPoint x: 418, startPoint y: 511, endPoint x: 350, endPoint y: 513, distance: 68.1
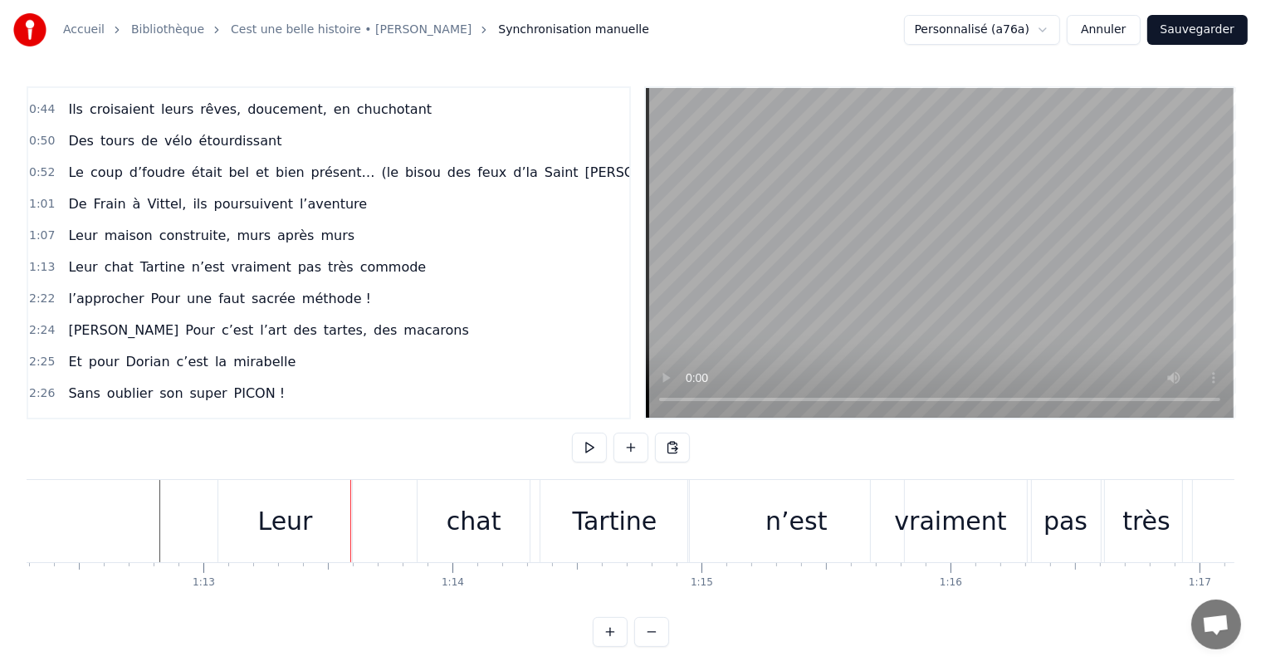
click at [437, 497] on div "chat" at bounding box center [473, 521] width 112 height 82
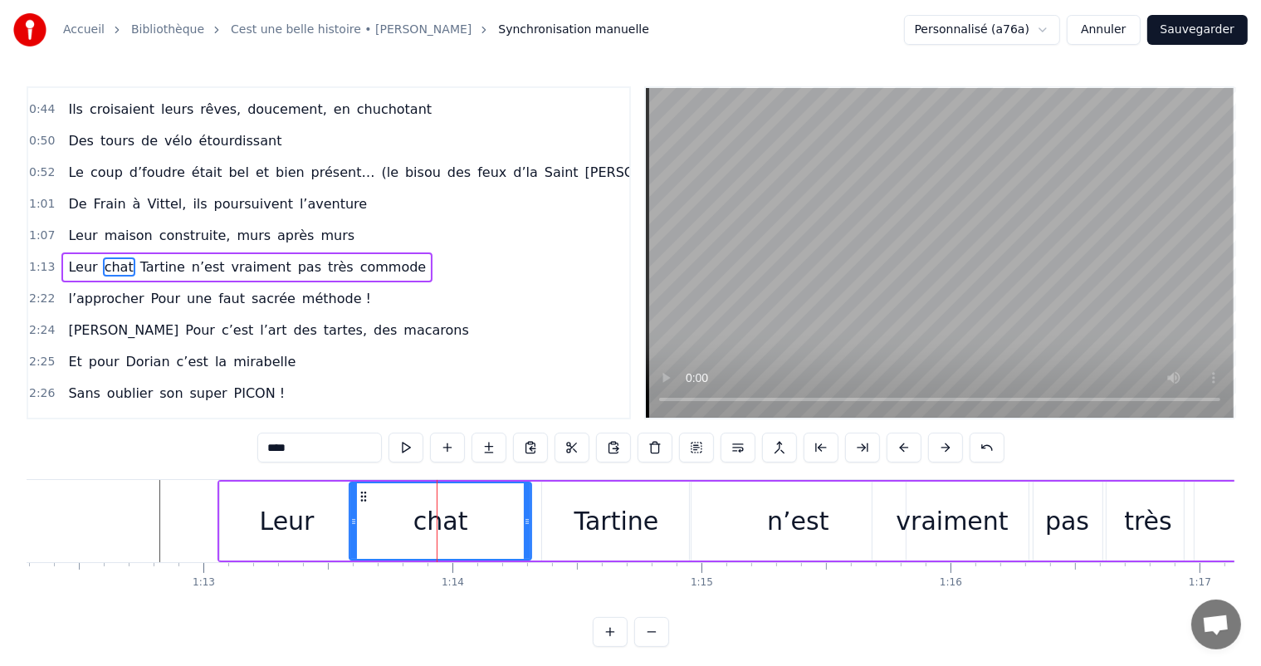
drag, startPoint x: 422, startPoint y: 502, endPoint x: 357, endPoint y: 509, distance: 65.1
click at [357, 509] on div at bounding box center [353, 521] width 7 height 76
drag, startPoint x: 525, startPoint y: 504, endPoint x: 445, endPoint y: 522, distance: 82.5
click at [443, 522] on div at bounding box center [440, 521] width 7 height 76
click at [567, 516] on div "Tartine" at bounding box center [616, 520] width 149 height 79
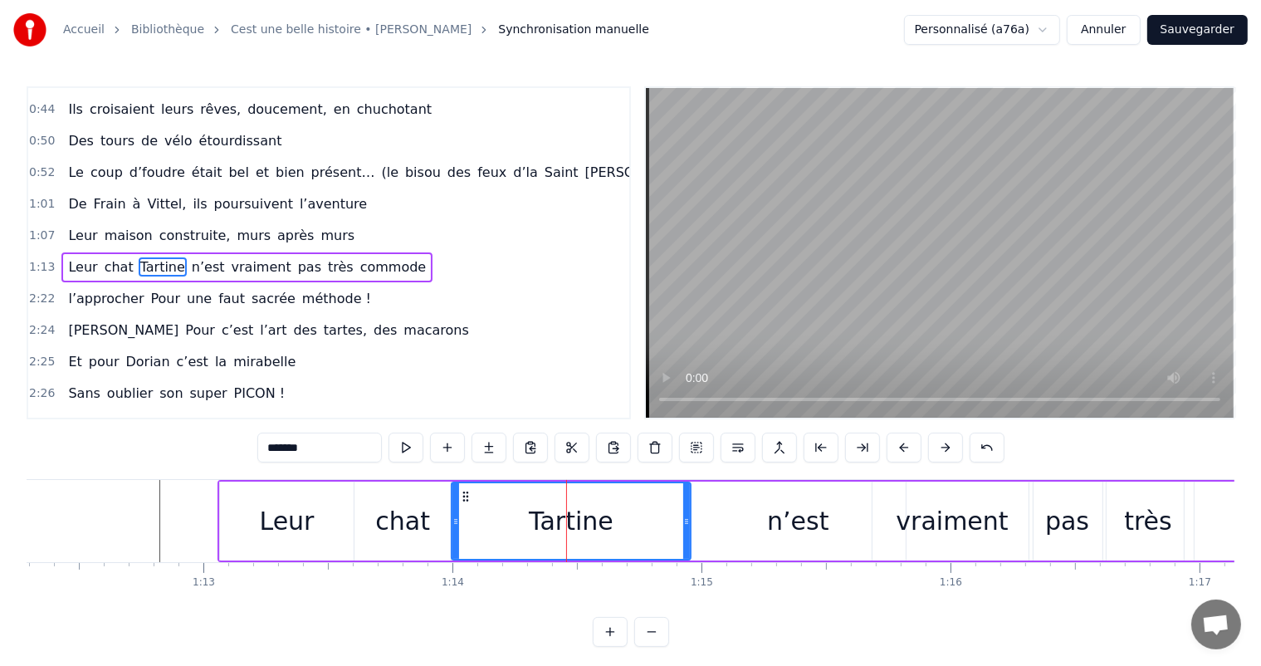
drag, startPoint x: 544, startPoint y: 514, endPoint x: 451, endPoint y: 515, distance: 92.1
click at [452, 515] on icon at bounding box center [455, 521] width 7 height 13
drag, startPoint x: 684, startPoint y: 523, endPoint x: 601, endPoint y: 520, distance: 83.1
click at [608, 520] on icon at bounding box center [611, 521] width 7 height 13
click at [695, 523] on div "n’est" at bounding box center [798, 520] width 216 height 79
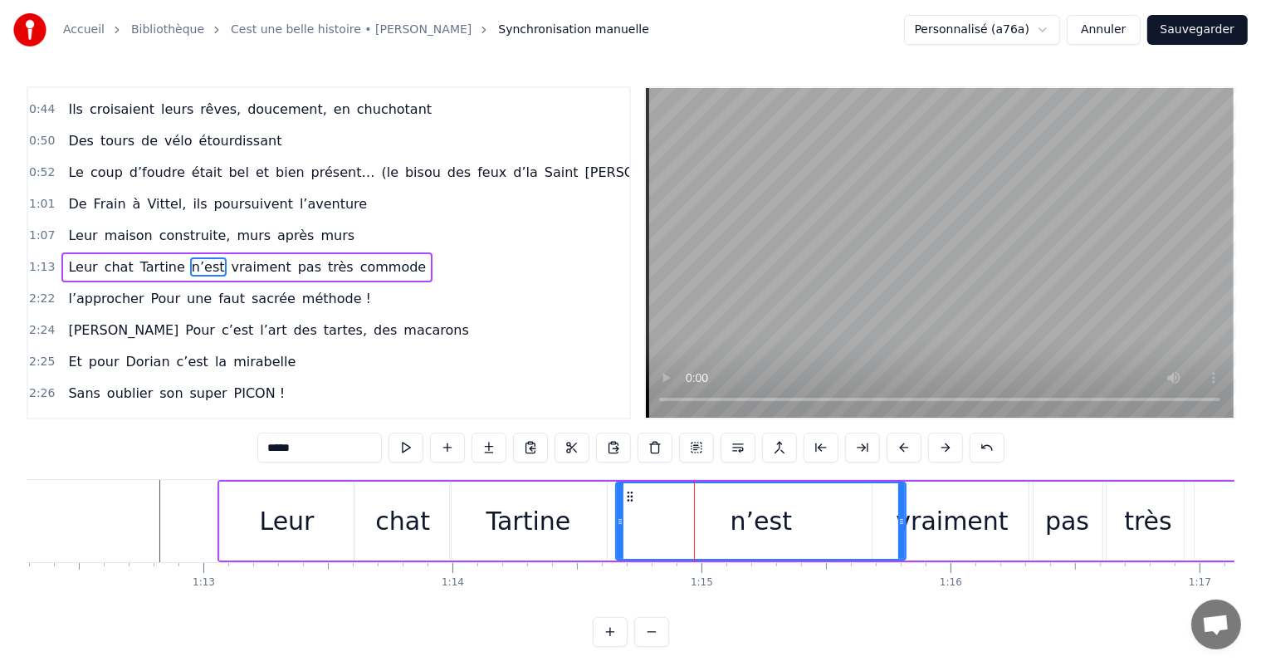
drag, startPoint x: 691, startPoint y: 523, endPoint x: 617, endPoint y: 515, distance: 74.2
click at [617, 515] on icon at bounding box center [620, 521] width 7 height 13
click at [261, 553] on div "Leur" at bounding box center [287, 520] width 134 height 79
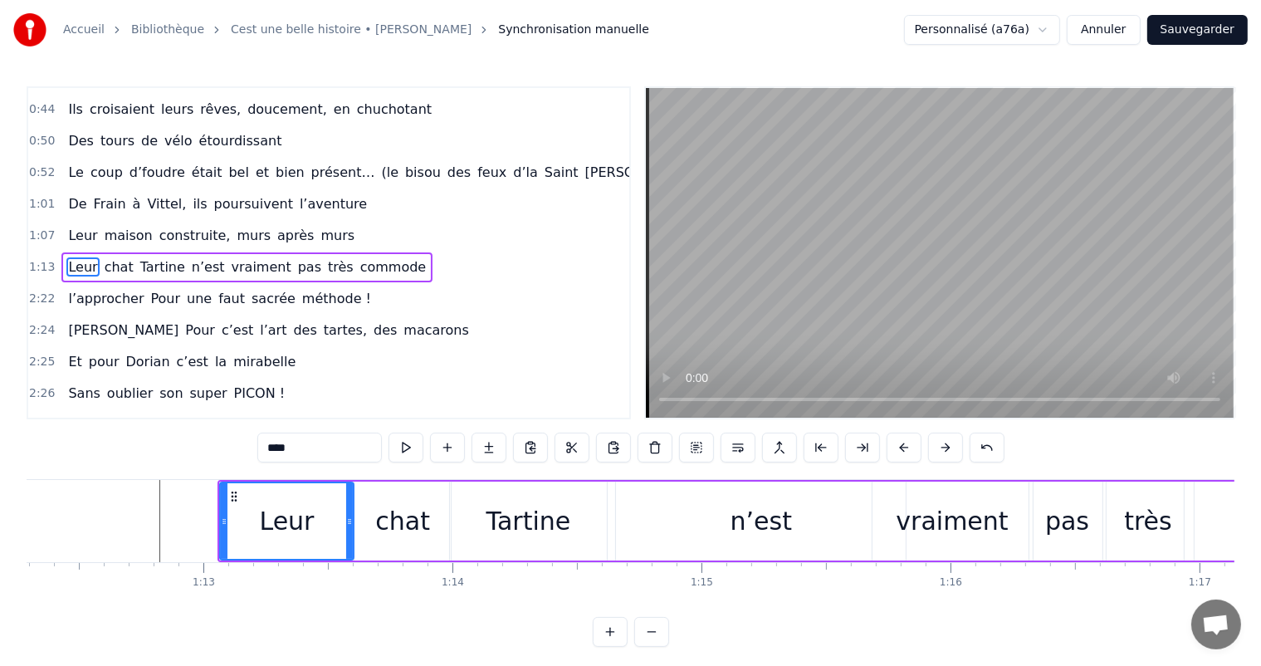
scroll to position [0, 17945]
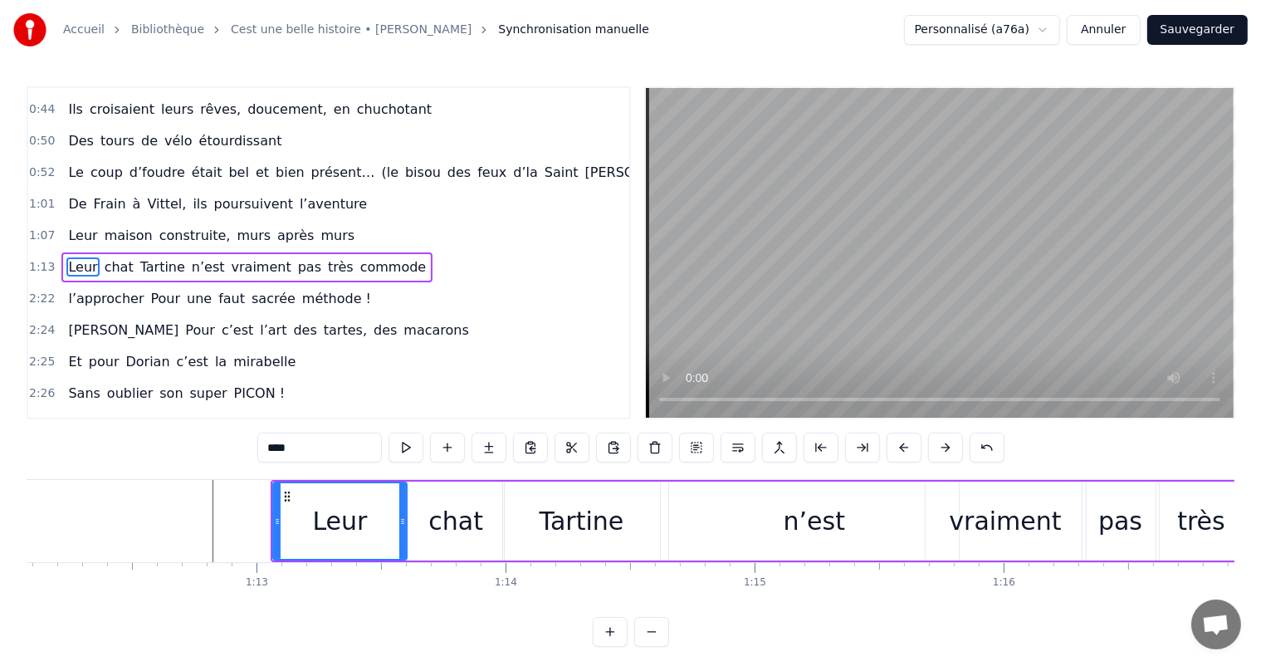
click at [339, 520] on div "Leur" at bounding box center [339, 520] width 55 height 37
click at [478, 529] on div "chat" at bounding box center [455, 520] width 96 height 79
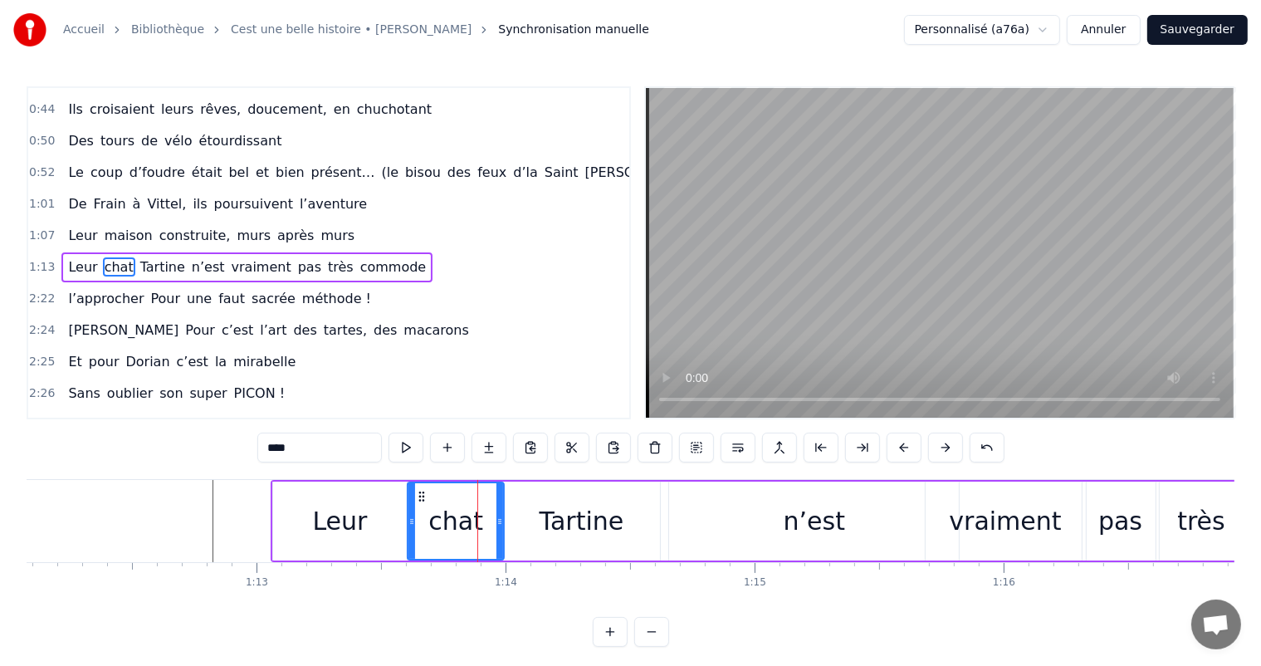
click at [588, 533] on div "Tartine" at bounding box center [581, 520] width 85 height 37
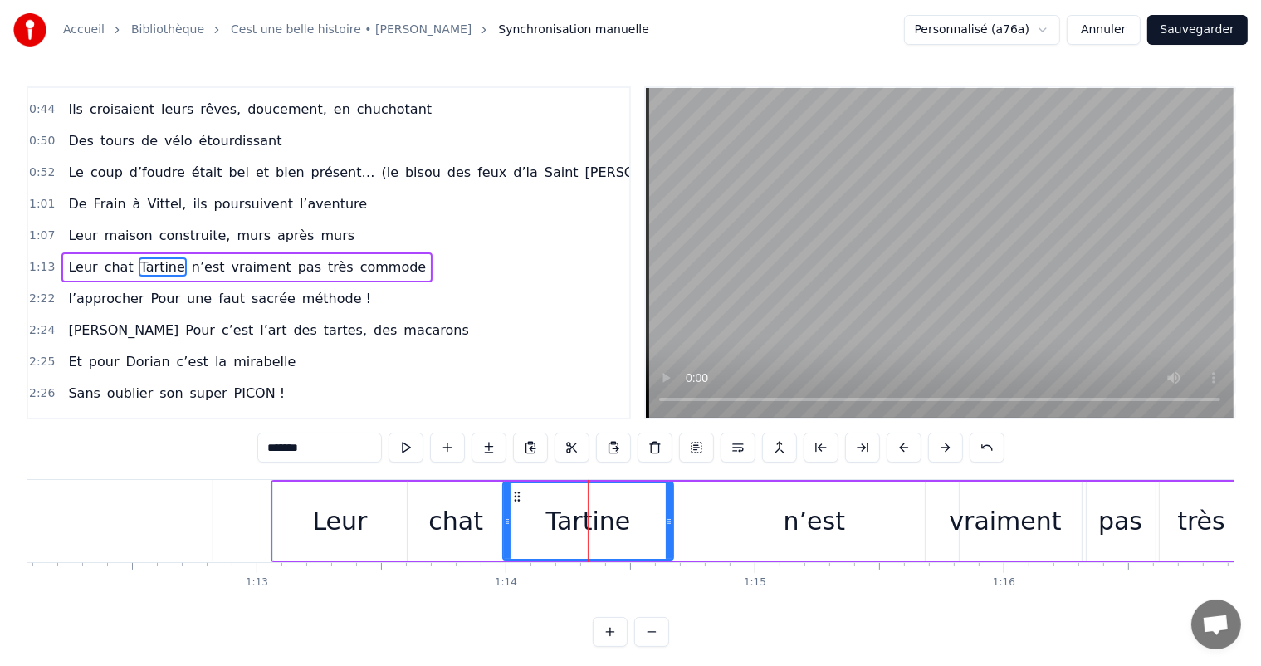
drag, startPoint x: 657, startPoint y: 525, endPoint x: 671, endPoint y: 526, distance: 13.3
click at [671, 526] on icon at bounding box center [669, 521] width 7 height 13
click at [827, 535] on div "n’est" at bounding box center [813, 520] width 61 height 37
type input "*****"
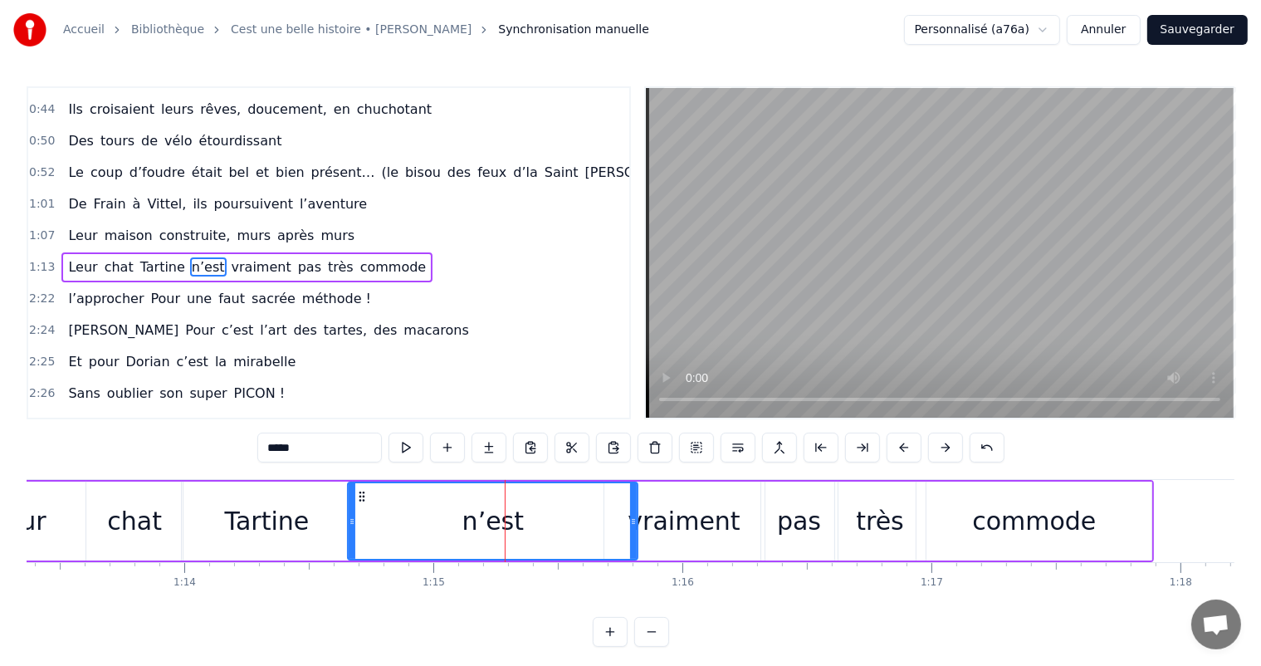
scroll to position [0, 18400]
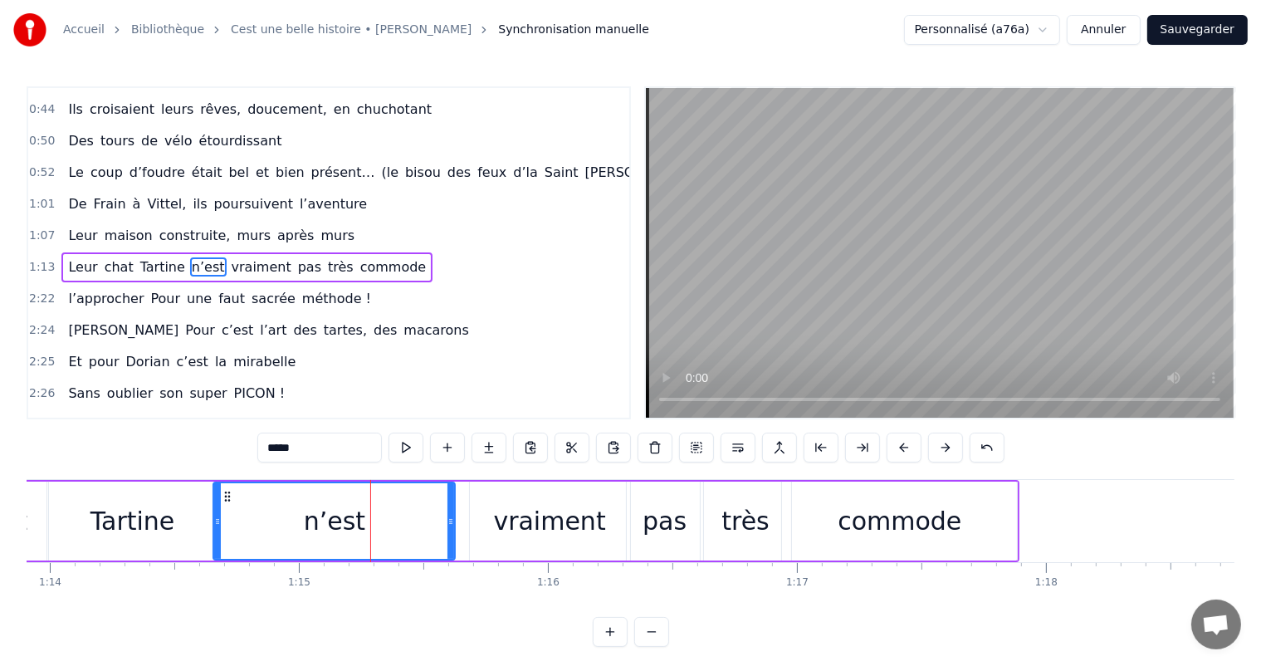
drag, startPoint x: 501, startPoint y: 515, endPoint x: 453, endPoint y: 520, distance: 48.4
click at [453, 520] on icon at bounding box center [450, 521] width 7 height 13
click at [470, 520] on div "Leur chat Tartine n’est vraiment pas très commode" at bounding box center [417, 521] width 1204 height 82
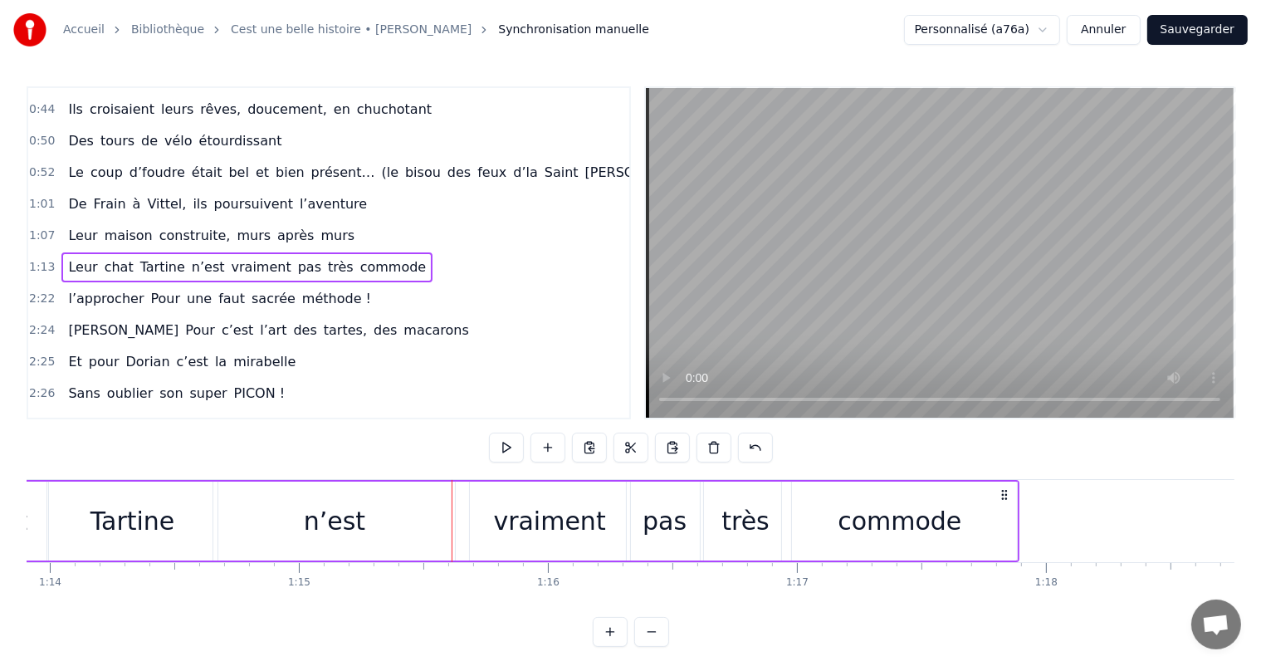
click at [473, 517] on div "vraiment" at bounding box center [550, 520] width 160 height 79
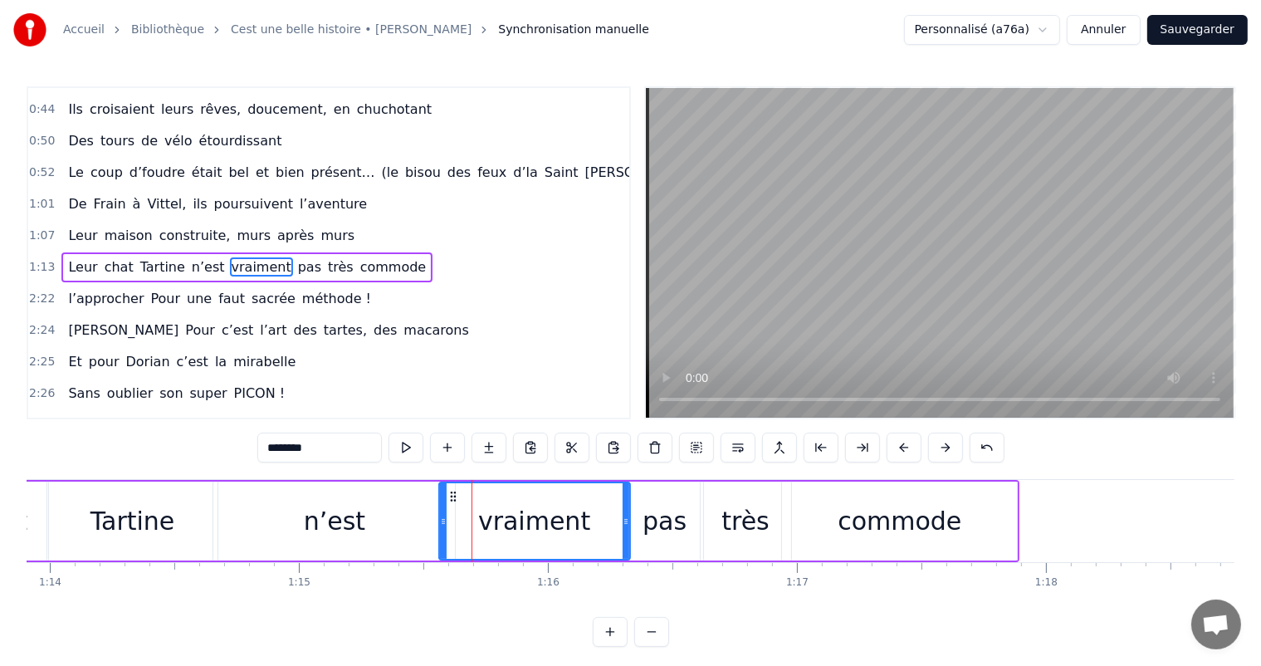
drag, startPoint x: 469, startPoint y: 517, endPoint x: 438, endPoint y: 515, distance: 30.8
click at [440, 515] on icon at bounding box center [443, 521] width 7 height 13
click at [146, 498] on div "Tartine" at bounding box center [132, 520] width 170 height 79
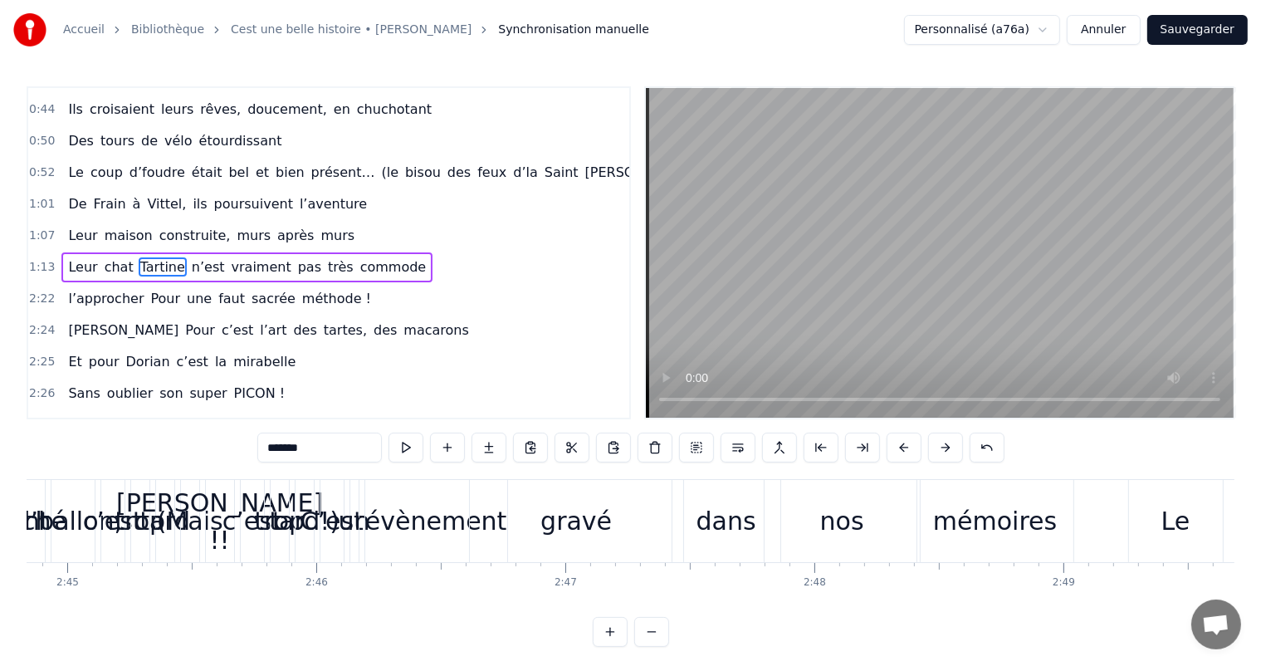
scroll to position [0, 41093]
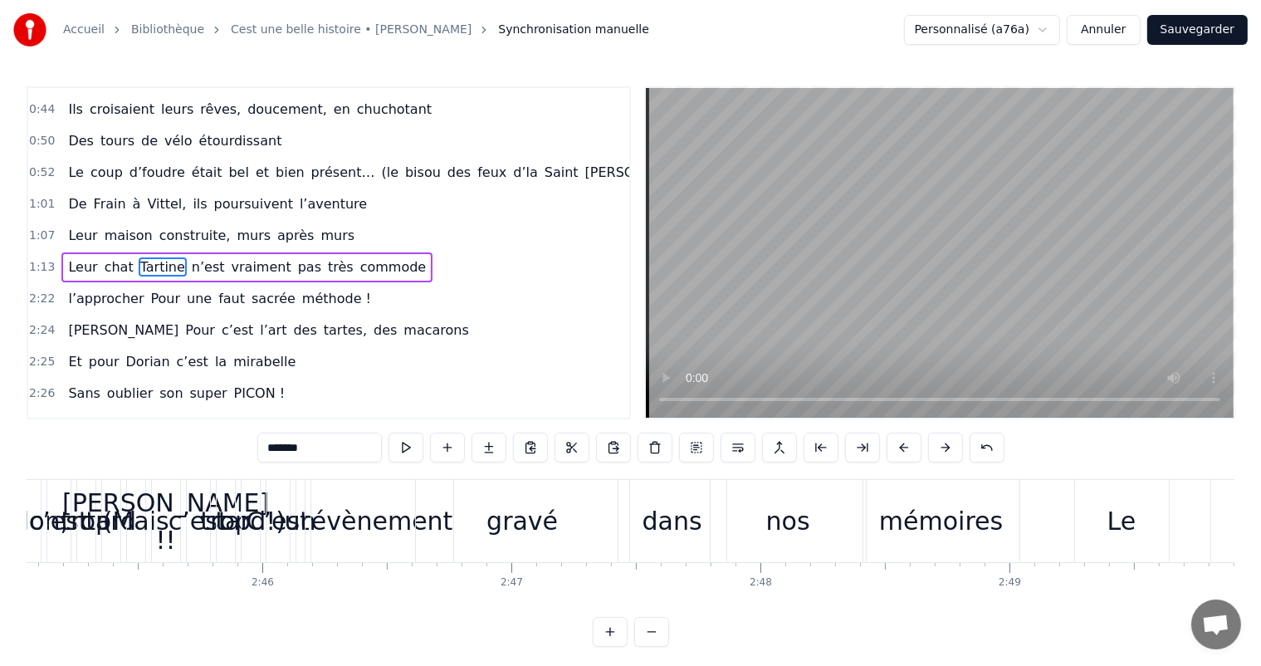
click at [914, 510] on div "mémoires" at bounding box center [941, 520] width 124 height 37
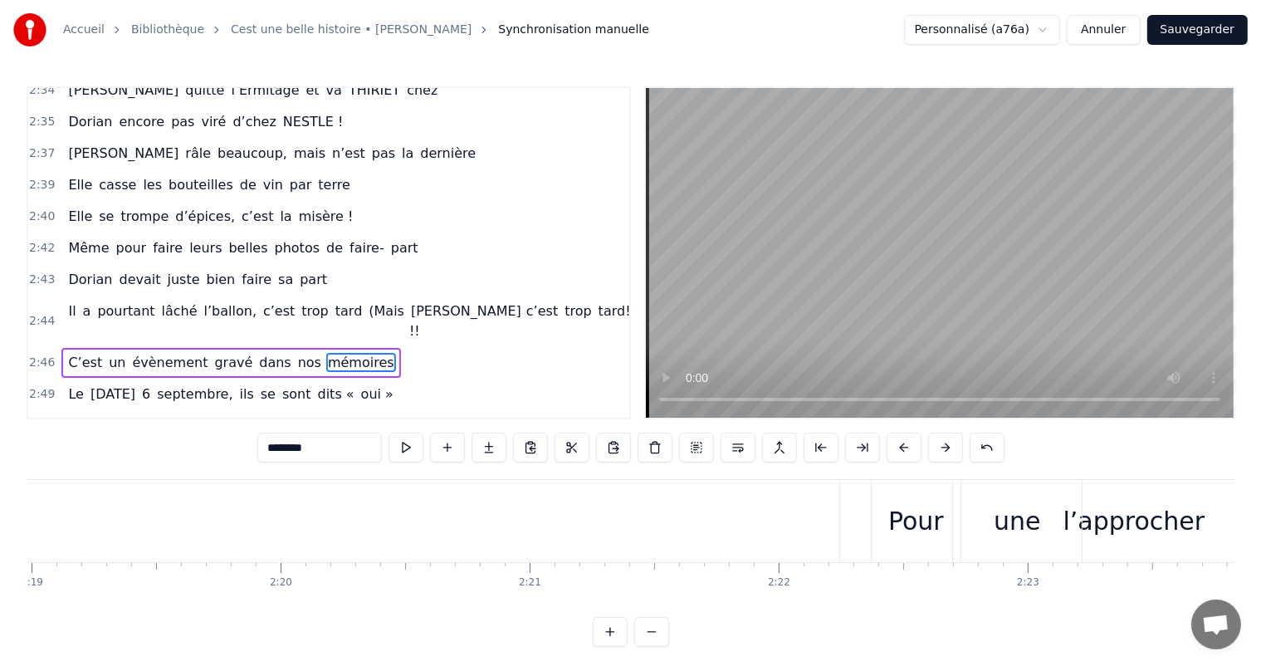
scroll to position [0, 34655]
click at [832, 510] on div "Pour" at bounding box center [861, 521] width 89 height 82
type input "****"
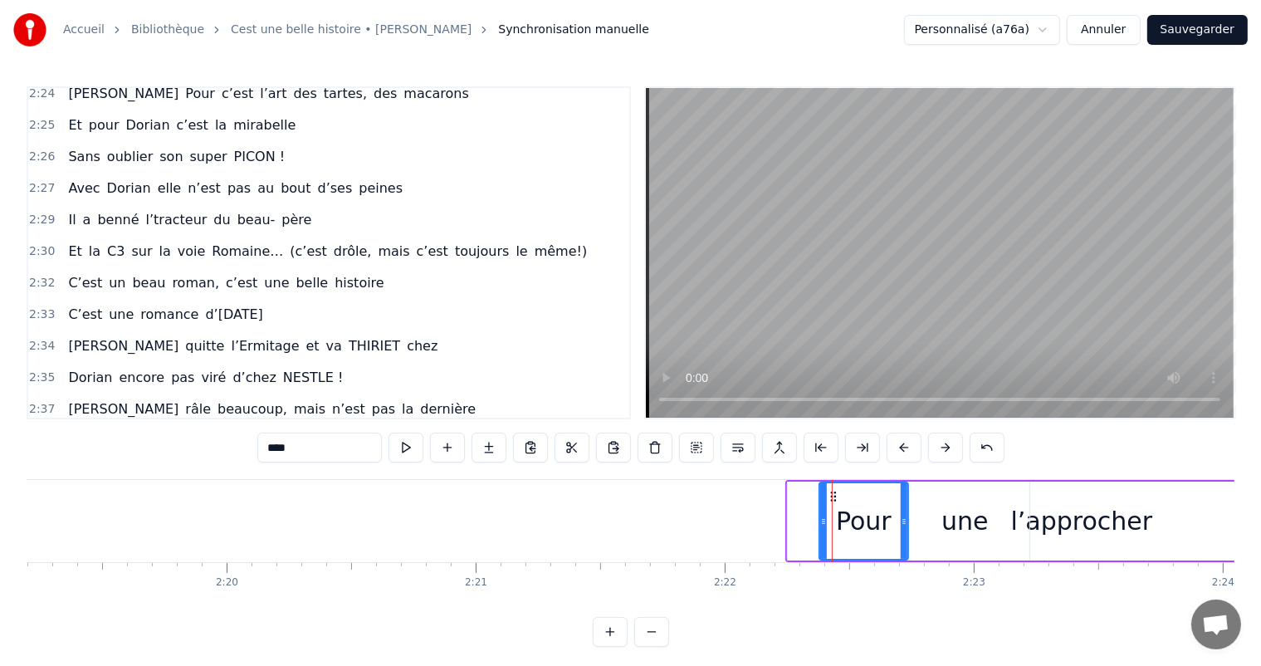
scroll to position [277, 0]
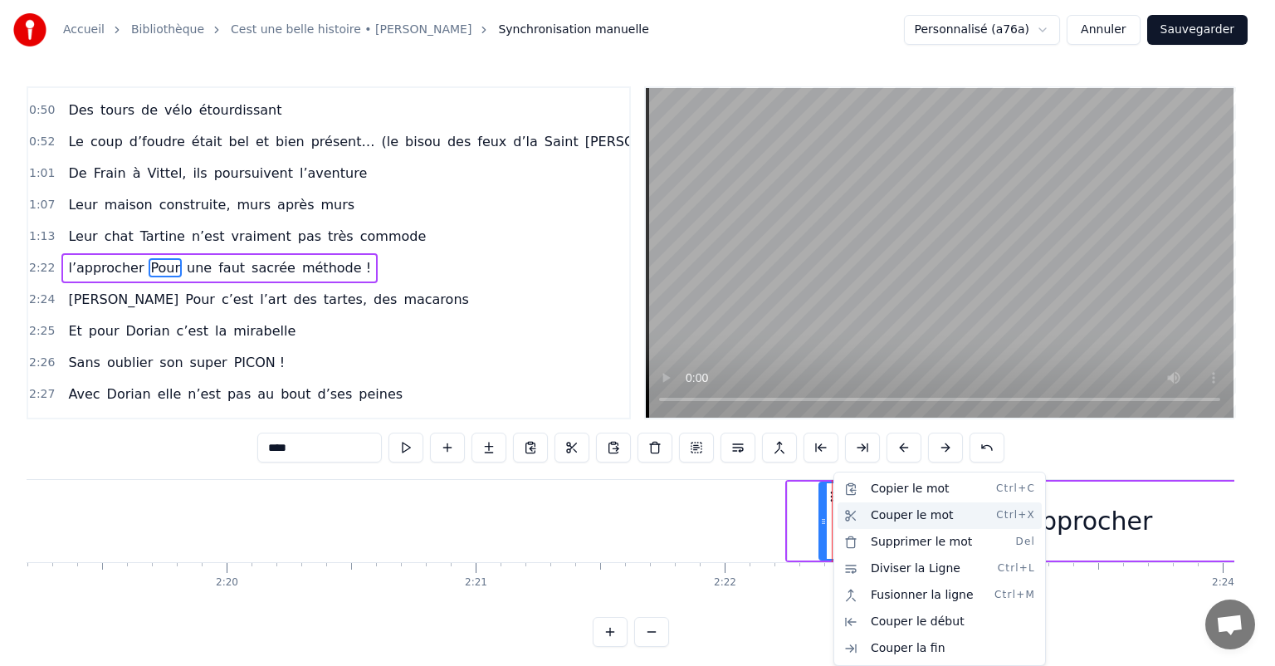
click at [867, 515] on div "Couper le mot Ctrl+X" at bounding box center [939, 515] width 204 height 27
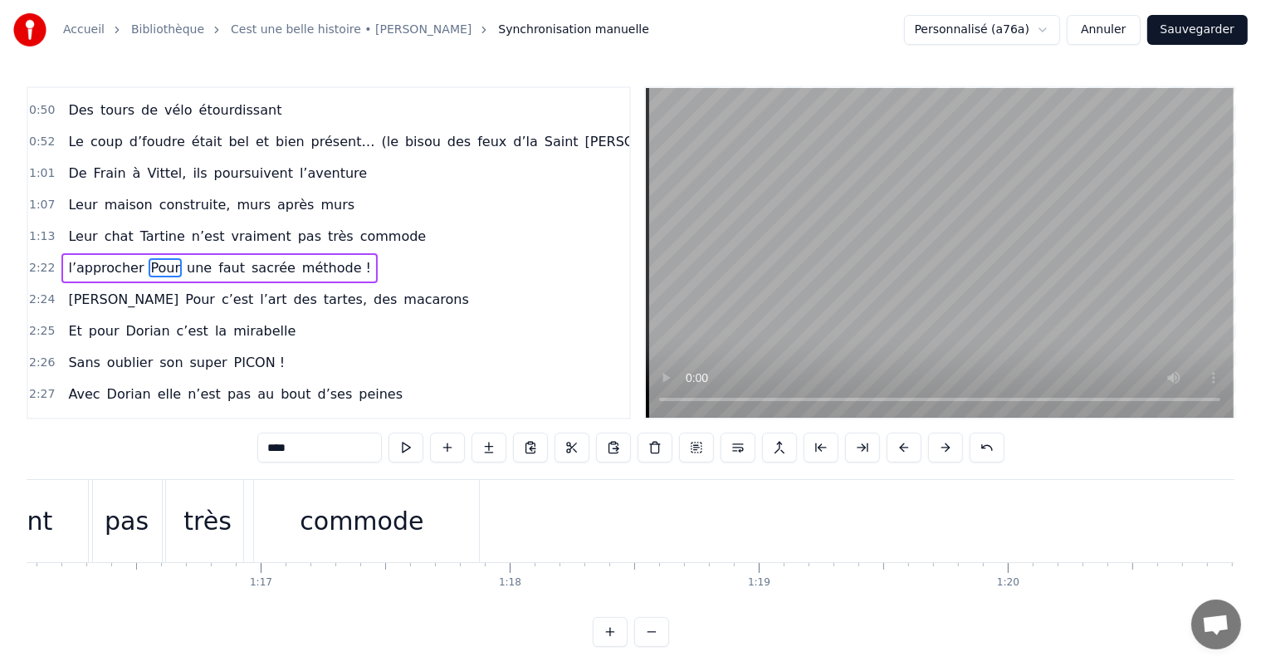
scroll to position [0, 18990]
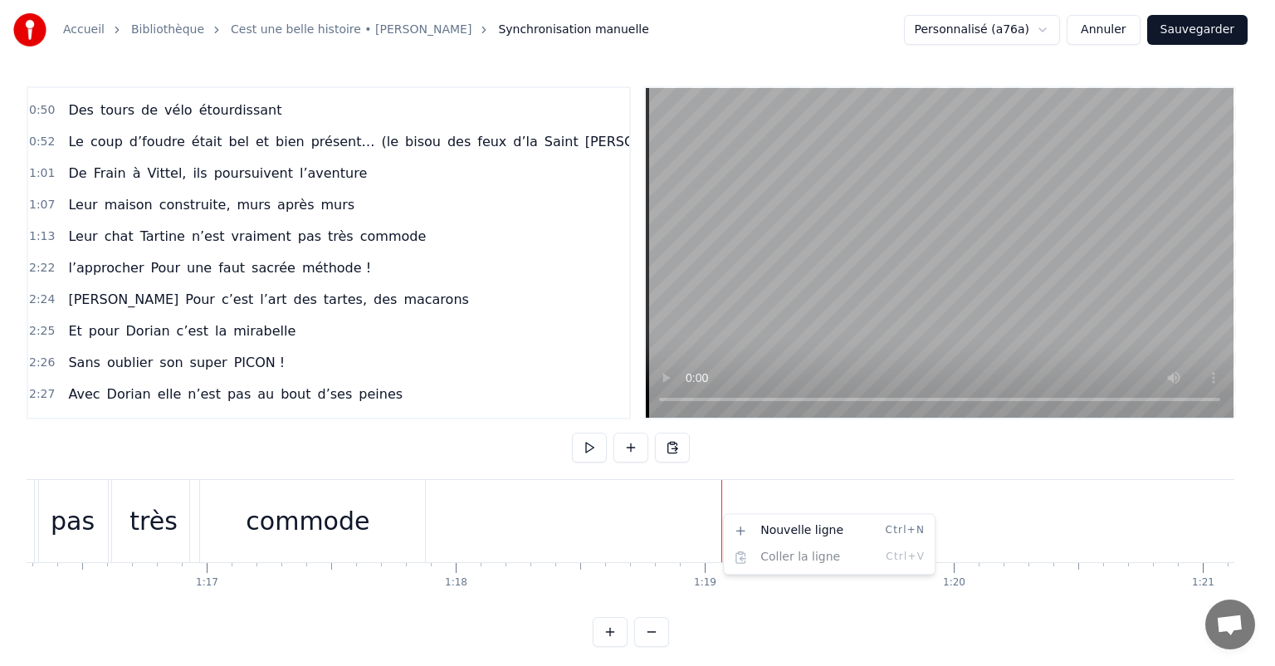
click at [721, 513] on html "Accueil Bibliothèque Cest une belle histoire • [PERSON_NAME] Synchronisation ma…" at bounding box center [637, 336] width 1275 height 673
click at [601, 510] on html "Accueil Bibliothèque Cest une belle histoire • [PERSON_NAME] Synchronisation ma…" at bounding box center [637, 336] width 1275 height 673
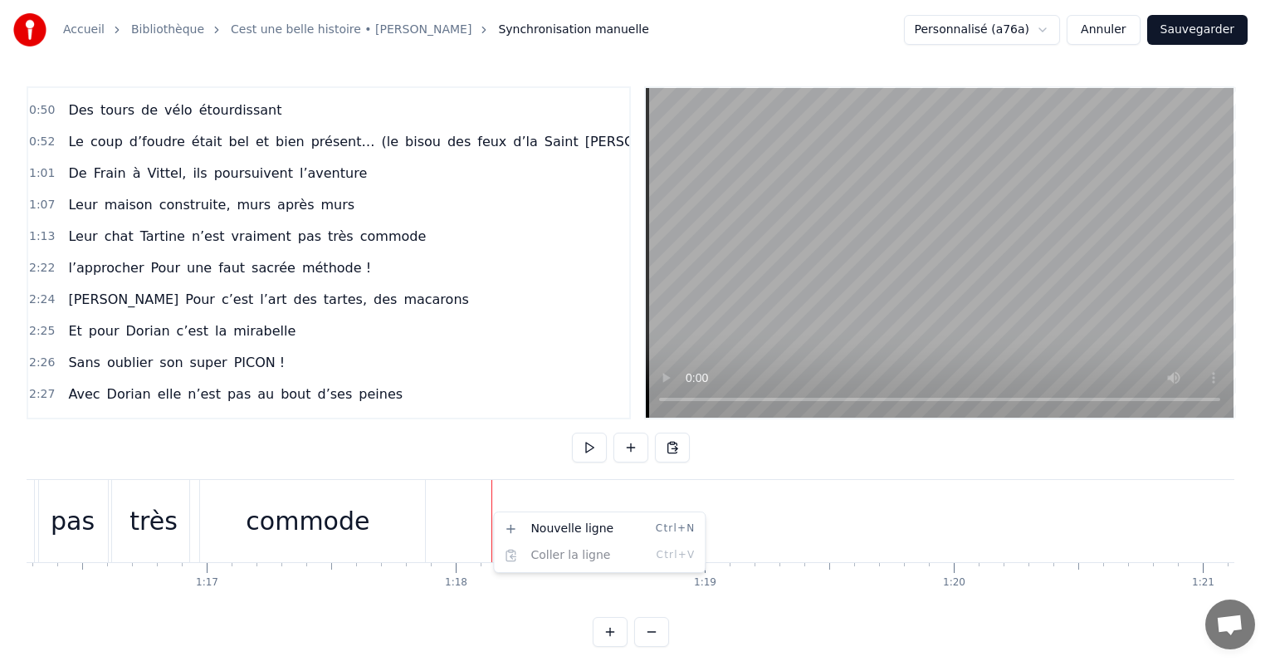
click at [413, 488] on html "Accueil Bibliothèque Cest une belle histoire • [PERSON_NAME] Synchronisation ma…" at bounding box center [637, 336] width 1275 height 673
click at [438, 422] on html "Accueil Bibliothèque Cest une belle histoire • [PERSON_NAME] Synchronisation ma…" at bounding box center [637, 336] width 1275 height 673
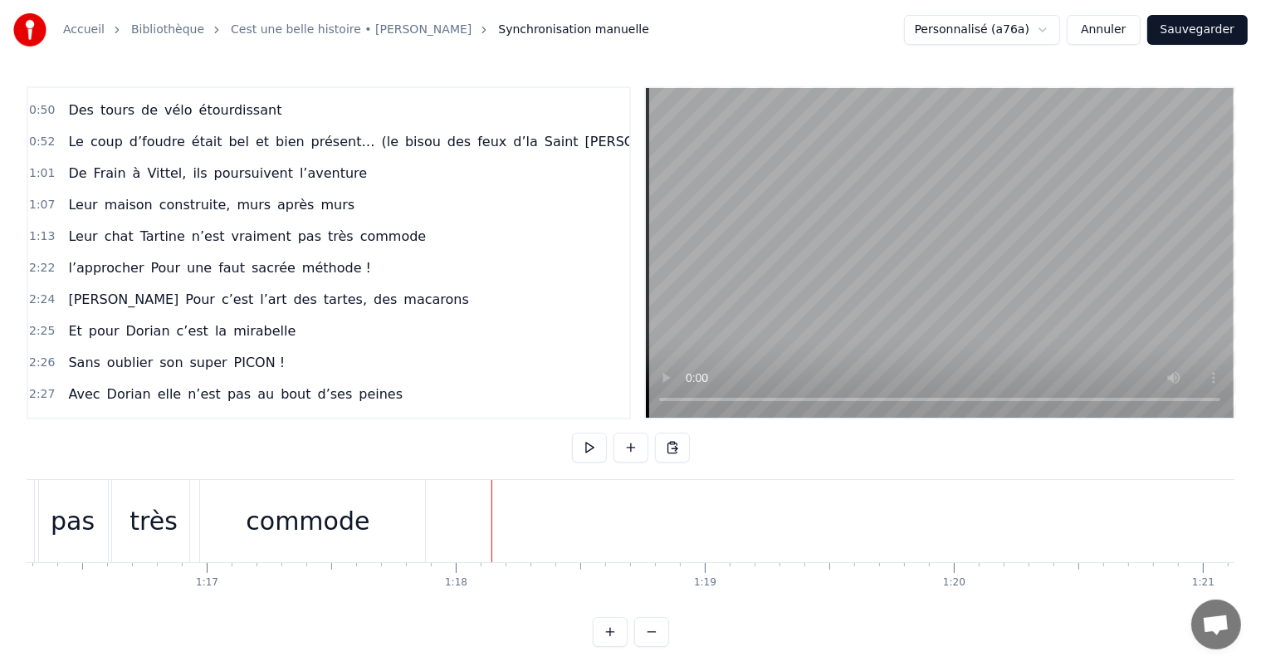
click at [413, 500] on div "commode" at bounding box center [307, 521] width 235 height 82
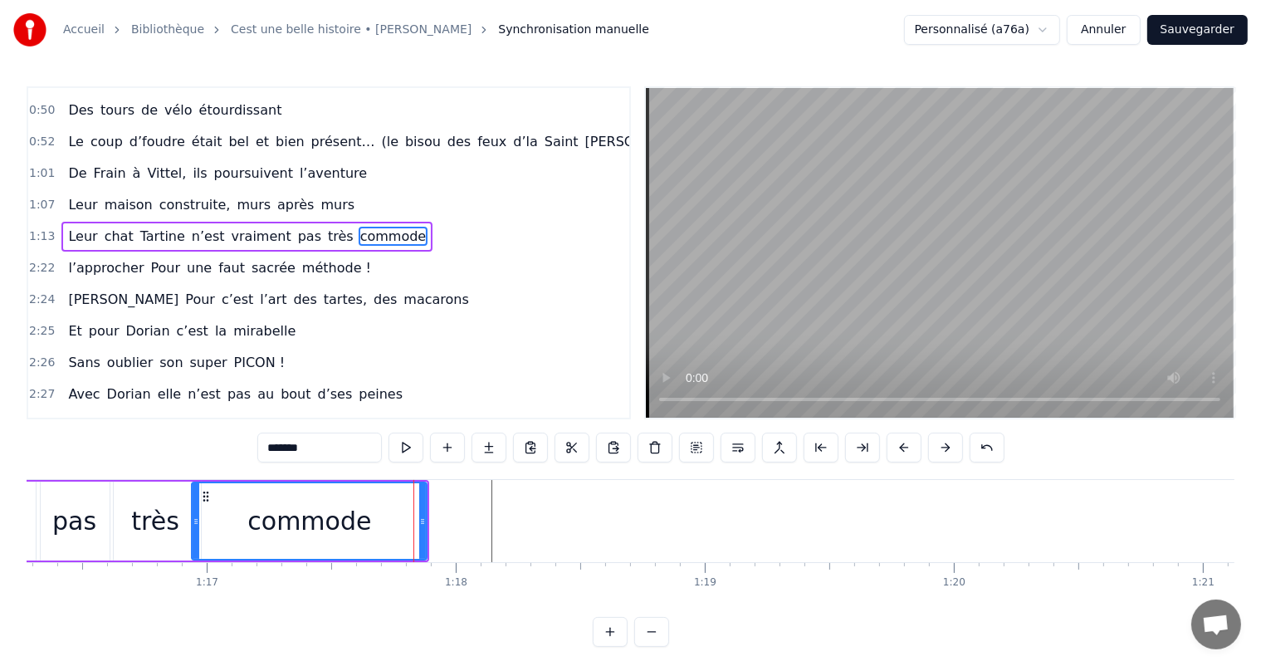
scroll to position [246, 0]
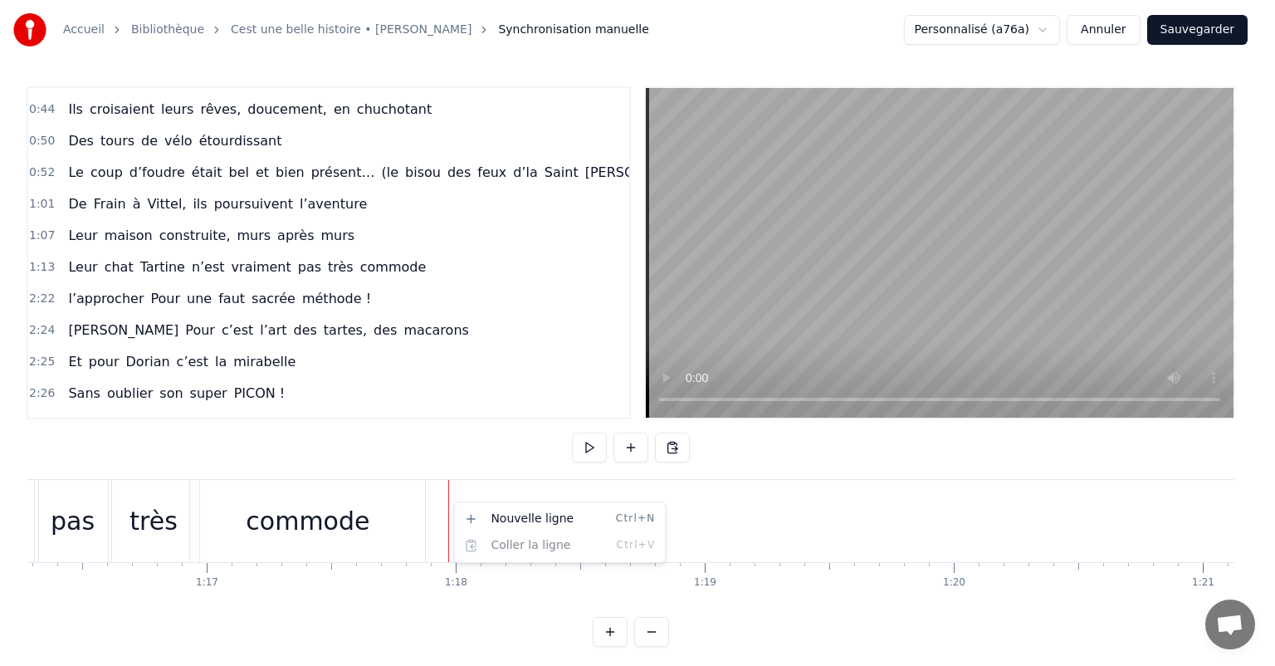
click at [450, 501] on html "Accueil Bibliothèque Cest une belle histoire • [PERSON_NAME] Synchronisation ma…" at bounding box center [637, 336] width 1275 height 673
click at [368, 498] on html "Accueil Bibliothèque Cest une belle histoire • [PERSON_NAME] Synchronisation ma…" at bounding box center [637, 336] width 1275 height 673
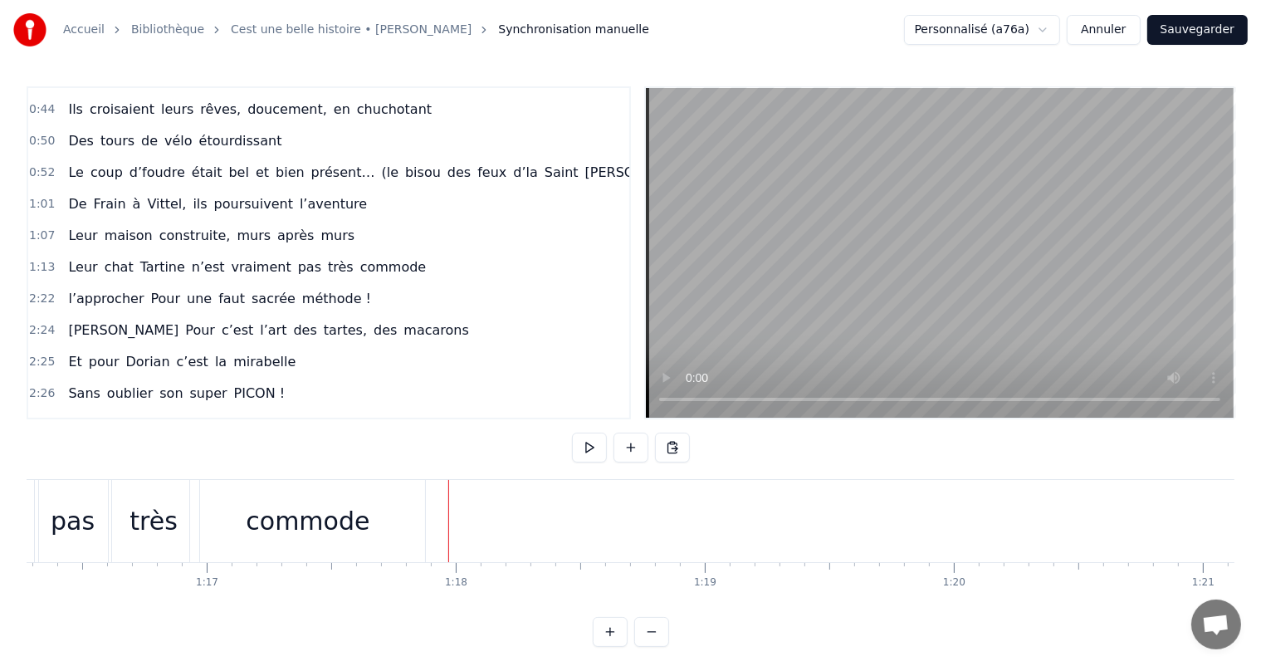
click at [390, 505] on div "commode" at bounding box center [307, 521] width 235 height 82
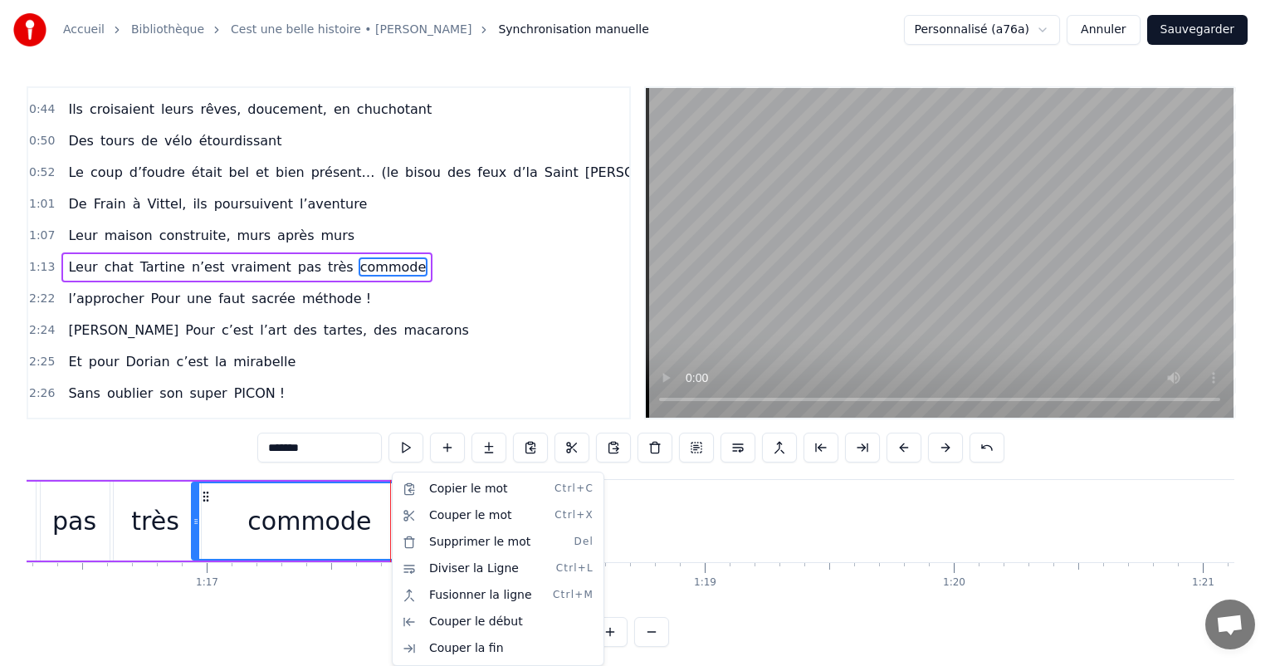
click at [387, 503] on html "Accueil Bibliothèque Cest une belle histoire • [PERSON_NAME] Synchronisation ma…" at bounding box center [637, 336] width 1275 height 673
click at [388, 503] on html "Accueil Bibliothèque Cest une belle histoire • [PERSON_NAME] Synchronisation ma…" at bounding box center [637, 336] width 1275 height 673
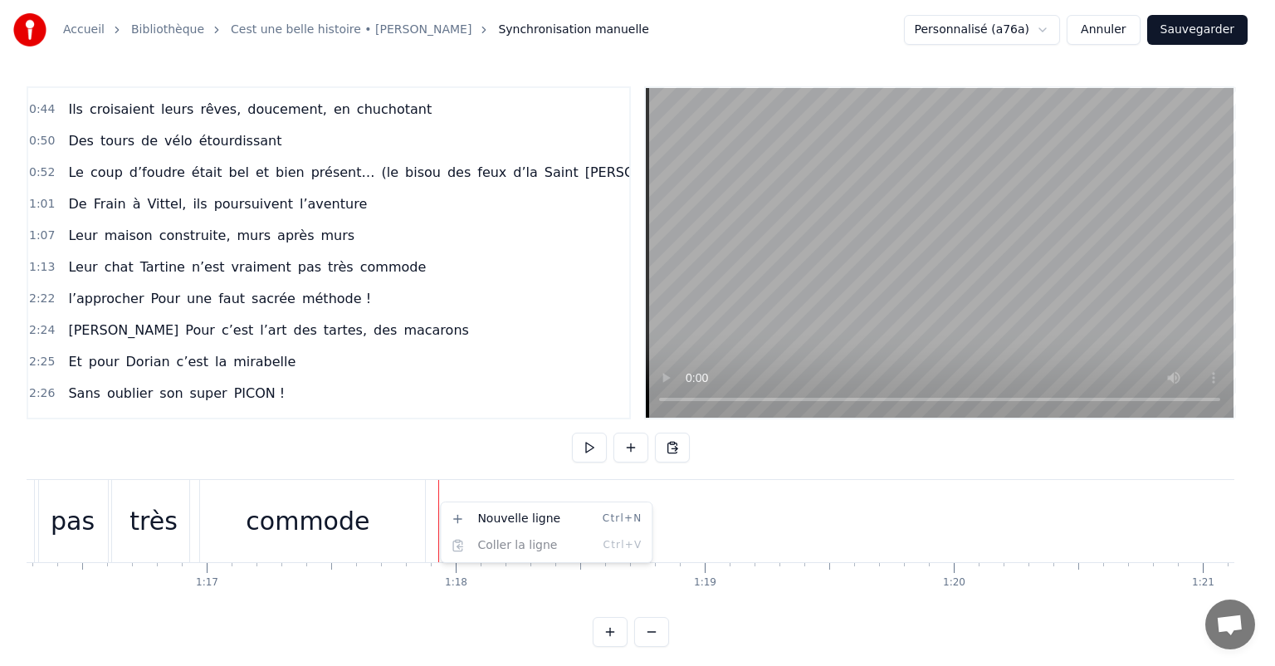
click at [438, 501] on html "Accueil Bibliothèque Cest une belle histoire • [PERSON_NAME] Synchronisation ma…" at bounding box center [637, 336] width 1275 height 673
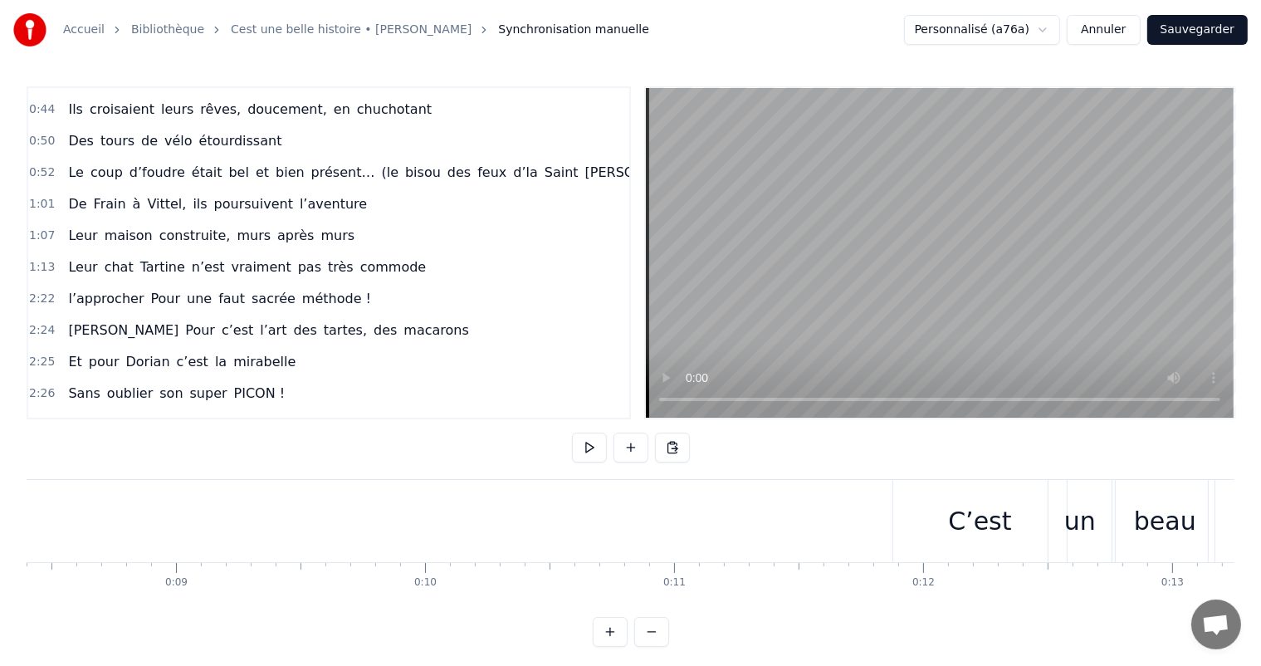
scroll to position [0, 2038]
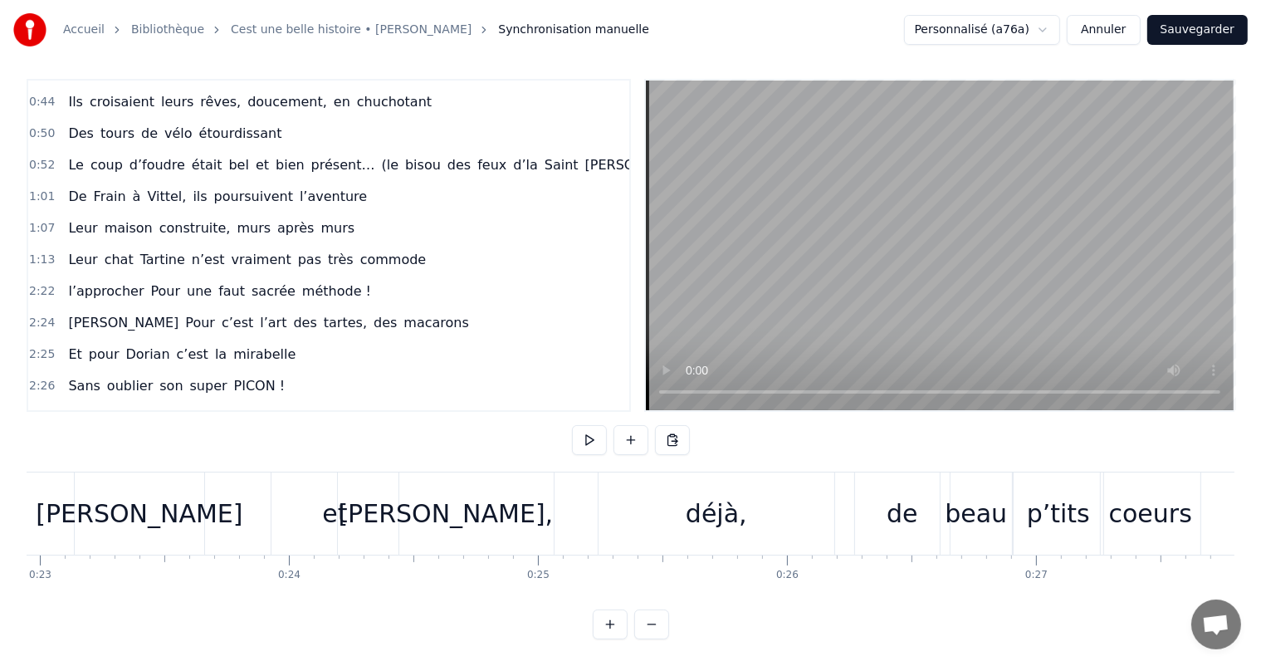
scroll to position [0, 5525]
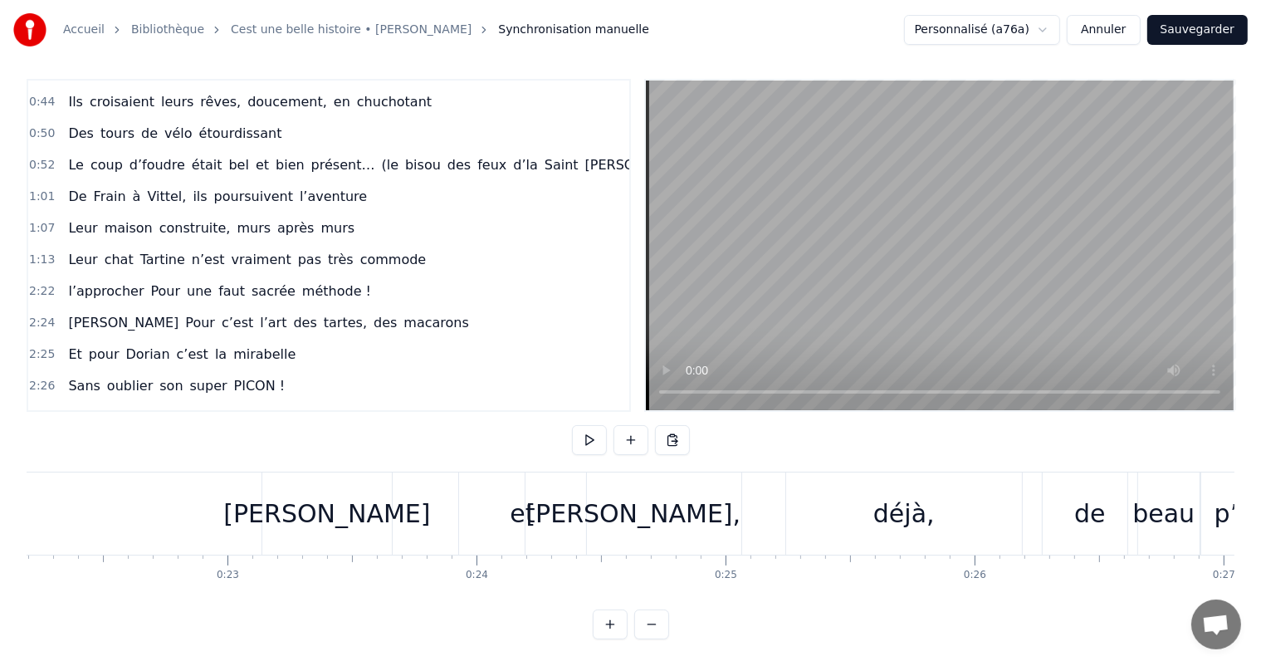
click at [332, 474] on div "[PERSON_NAME]" at bounding box center [326, 513] width 129 height 82
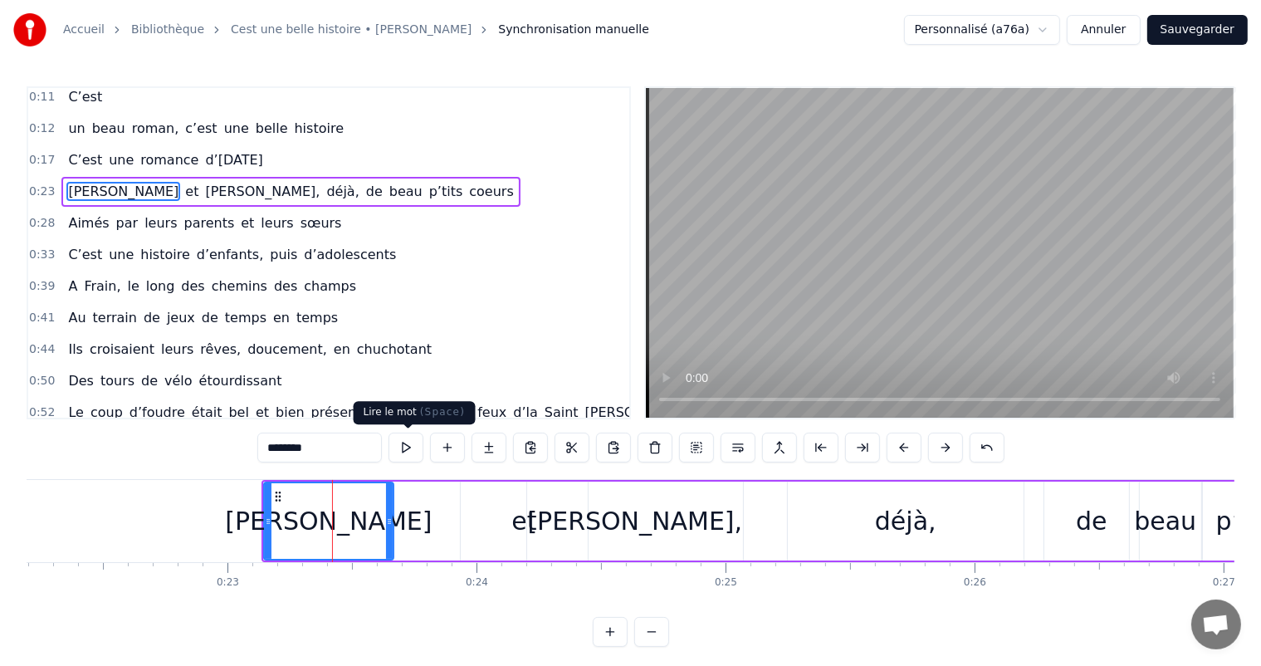
scroll to position [0, 0]
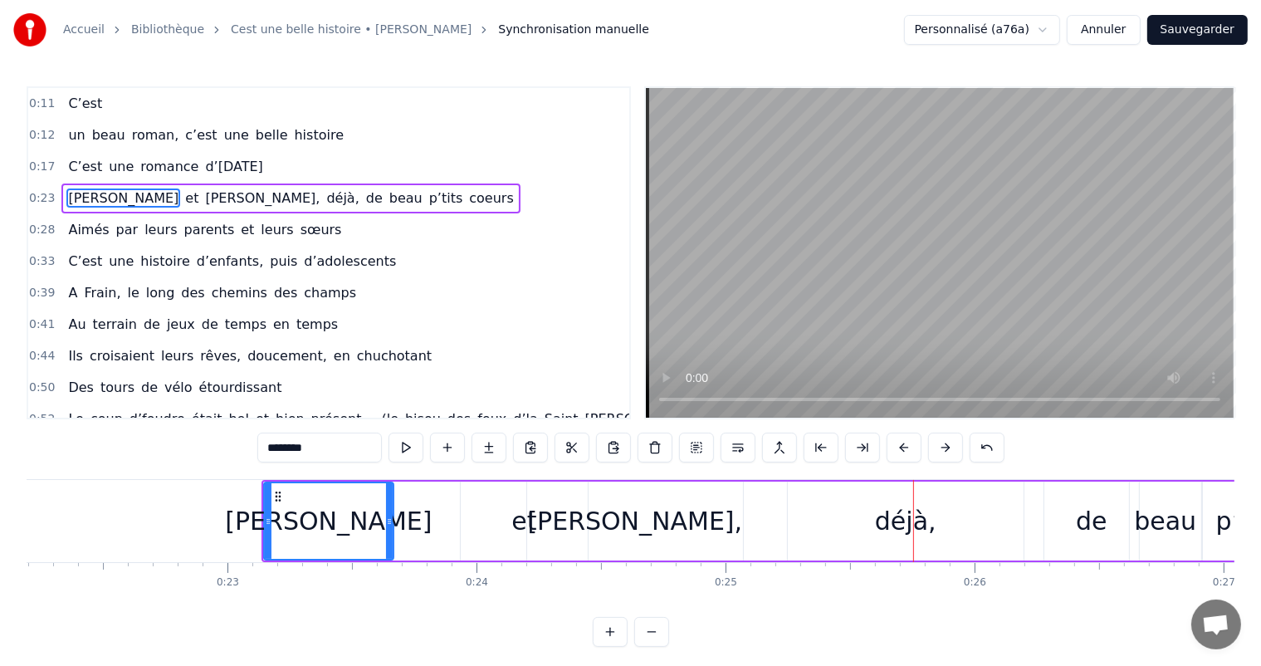
click at [881, 541] on div "déjà," at bounding box center [906, 520] width 236 height 79
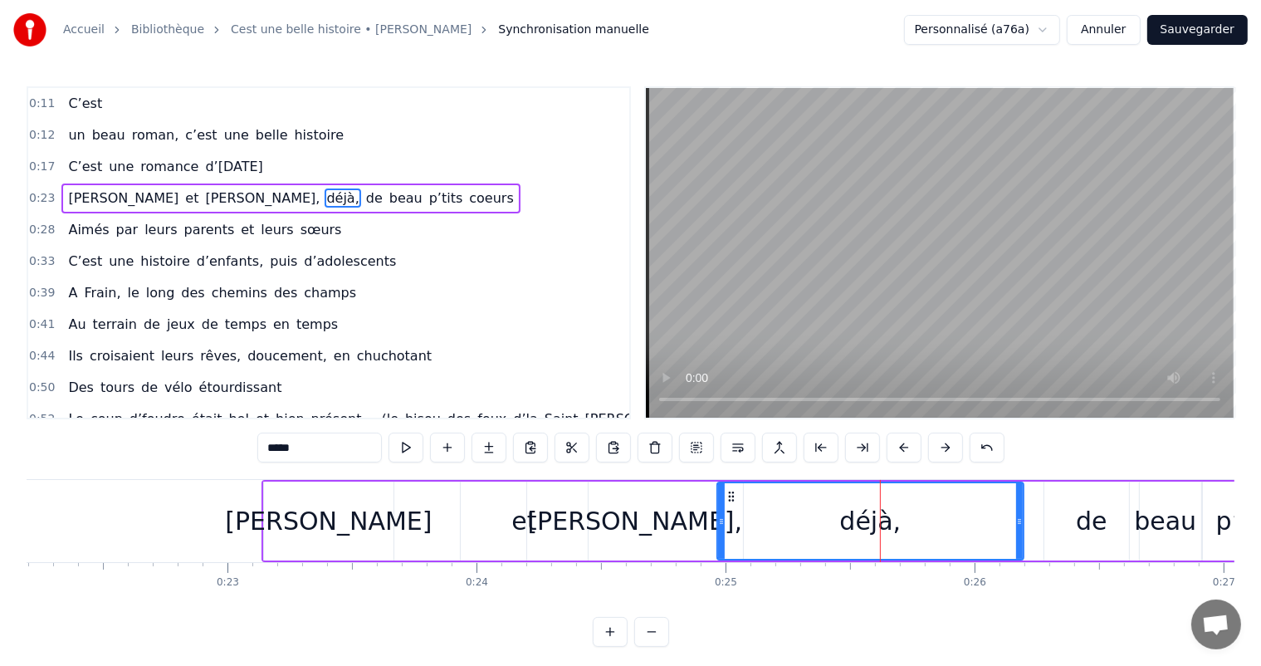
drag, startPoint x: 792, startPoint y: 518, endPoint x: 831, endPoint y: 516, distance: 39.0
click at [721, 518] on icon at bounding box center [721, 521] width 7 height 13
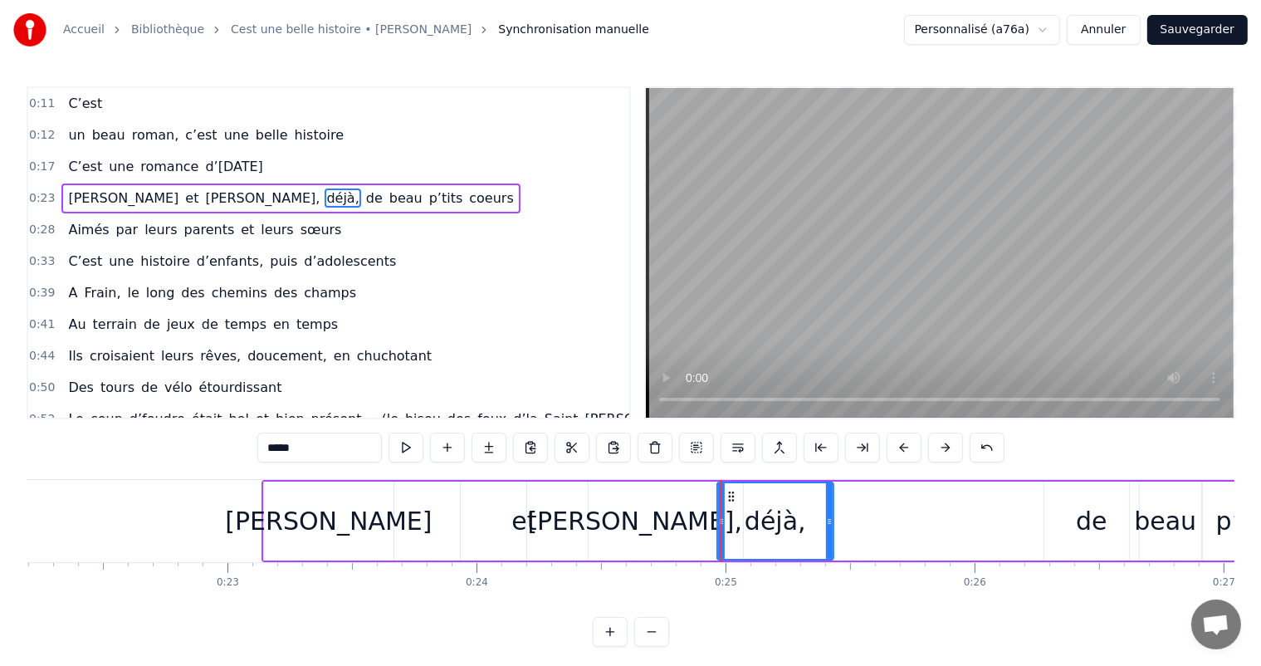
drag, startPoint x: 1022, startPoint y: 521, endPoint x: 833, endPoint y: 518, distance: 188.4
click at [833, 518] on div "déjà," at bounding box center [775, 520] width 118 height 79
click at [506, 525] on div "et" at bounding box center [524, 520] width 127 height 79
type input "**"
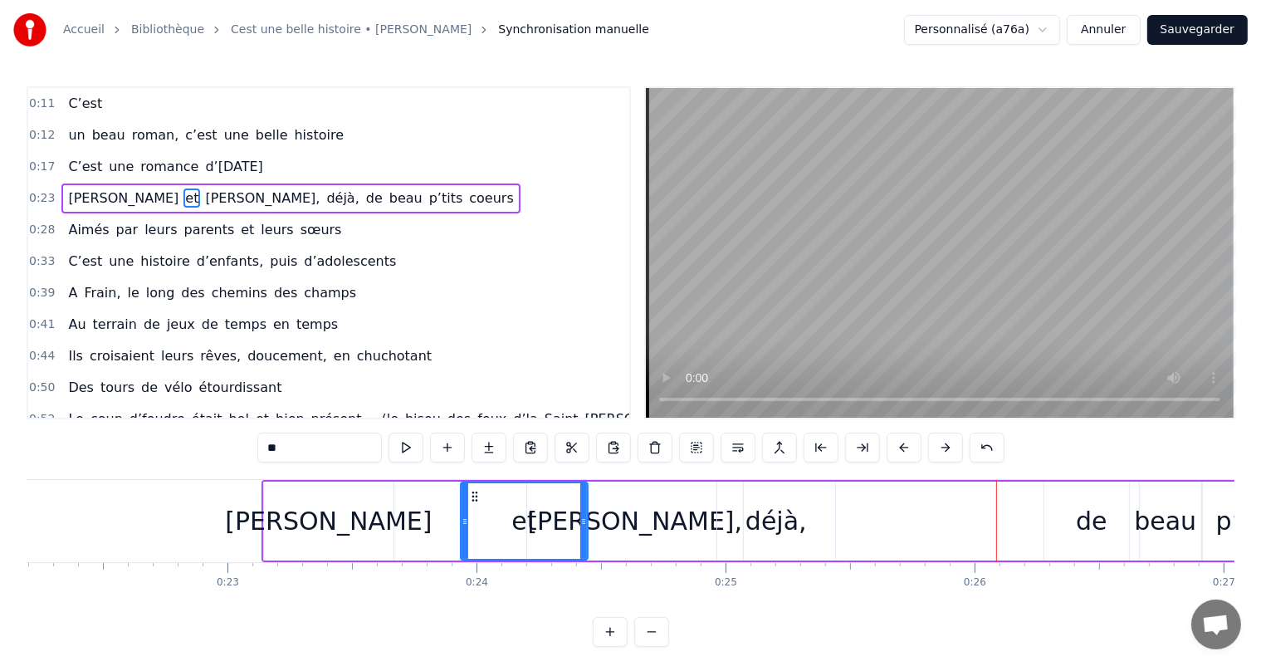
click at [1032, 521] on div "[PERSON_NAME] et [PERSON_NAME], déjà, de beau p’tits coeurs" at bounding box center [826, 521] width 1130 height 82
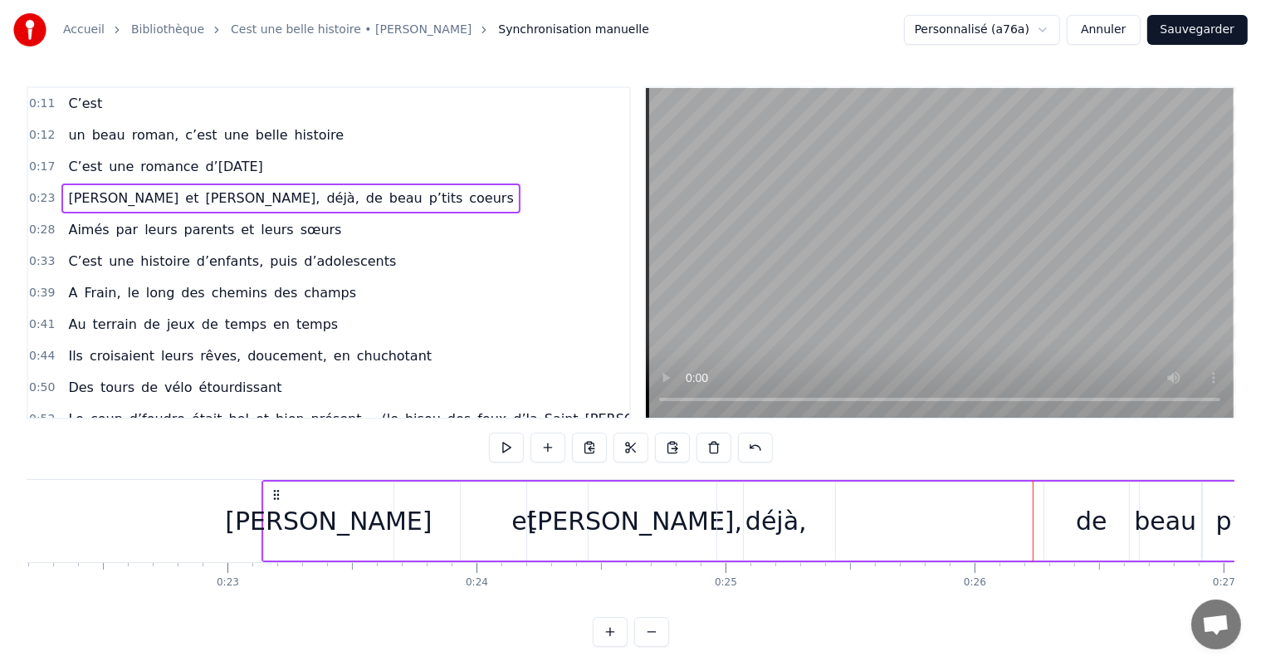
click at [1045, 524] on div "de" at bounding box center [1091, 520] width 96 height 79
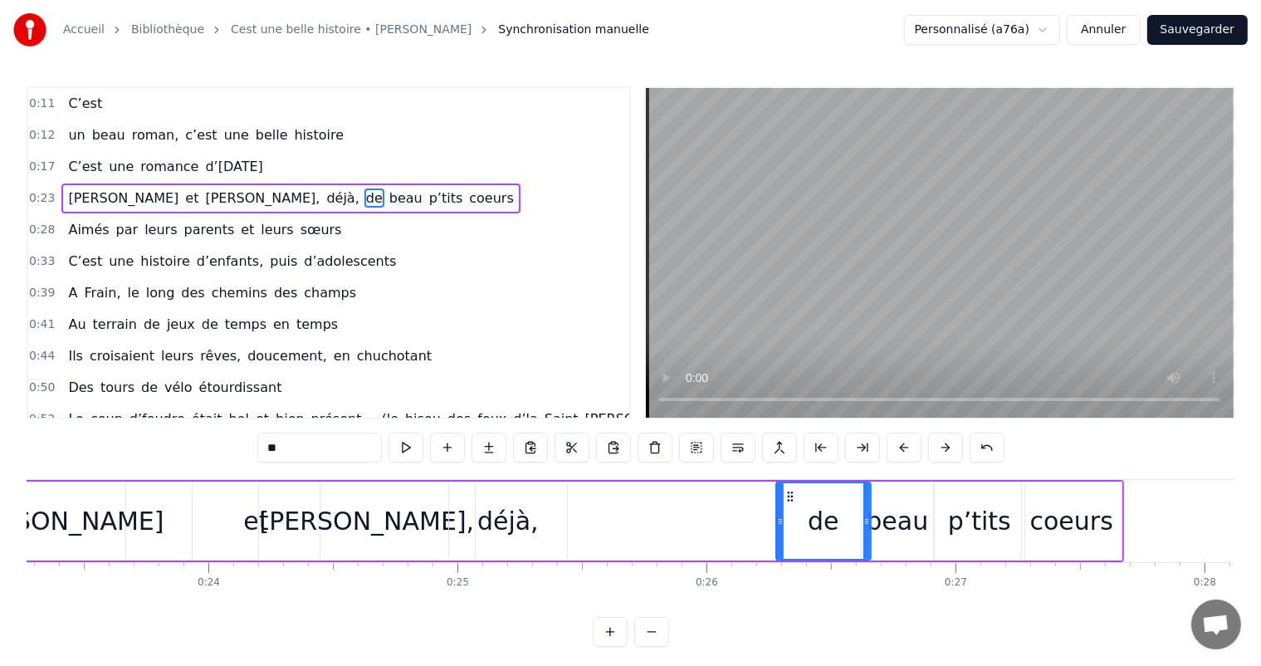
scroll to position [0, 5874]
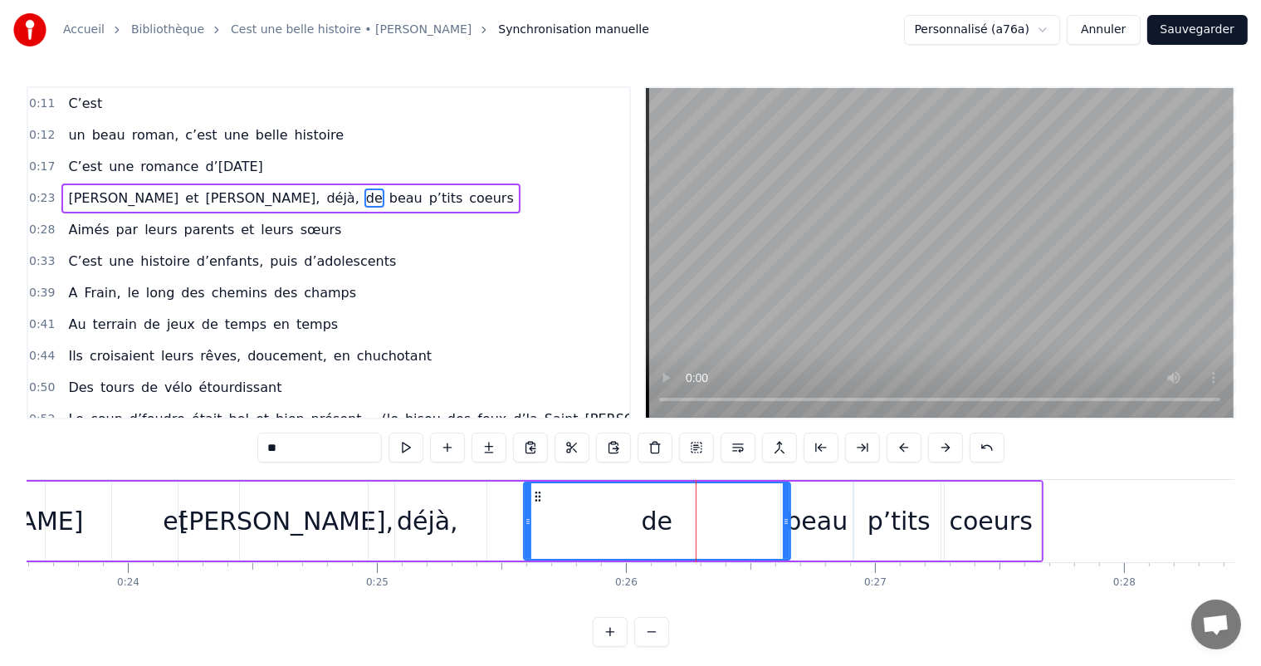
drag, startPoint x: 700, startPoint y: 525, endPoint x: 523, endPoint y: 505, distance: 178.0
click at [524, 505] on div at bounding box center [527, 521] width 7 height 76
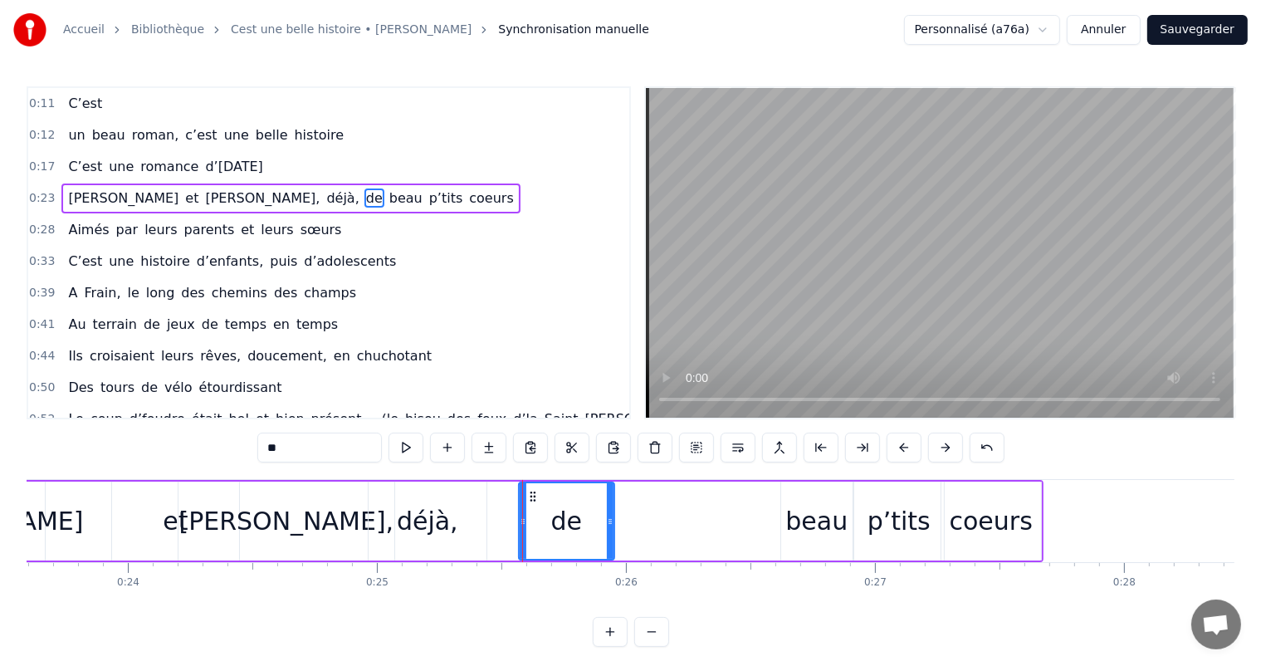
drag, startPoint x: 787, startPoint y: 520, endPoint x: 606, endPoint y: 510, distance: 181.1
click at [607, 510] on div at bounding box center [610, 521] width 7 height 76
click at [445, 531] on div "déjà," at bounding box center [427, 520] width 61 height 37
type input "*****"
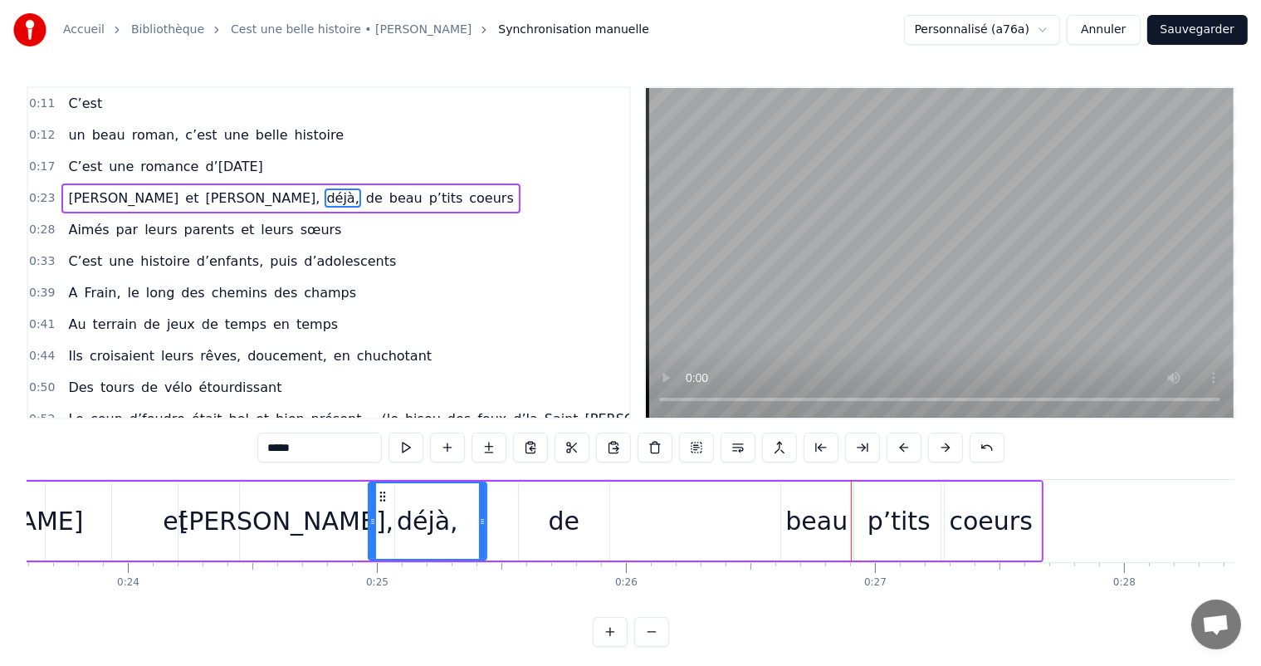
click at [648, 511] on div "[PERSON_NAME] et [PERSON_NAME], déjà, de beau p’tits coeurs" at bounding box center [478, 521] width 1130 height 82
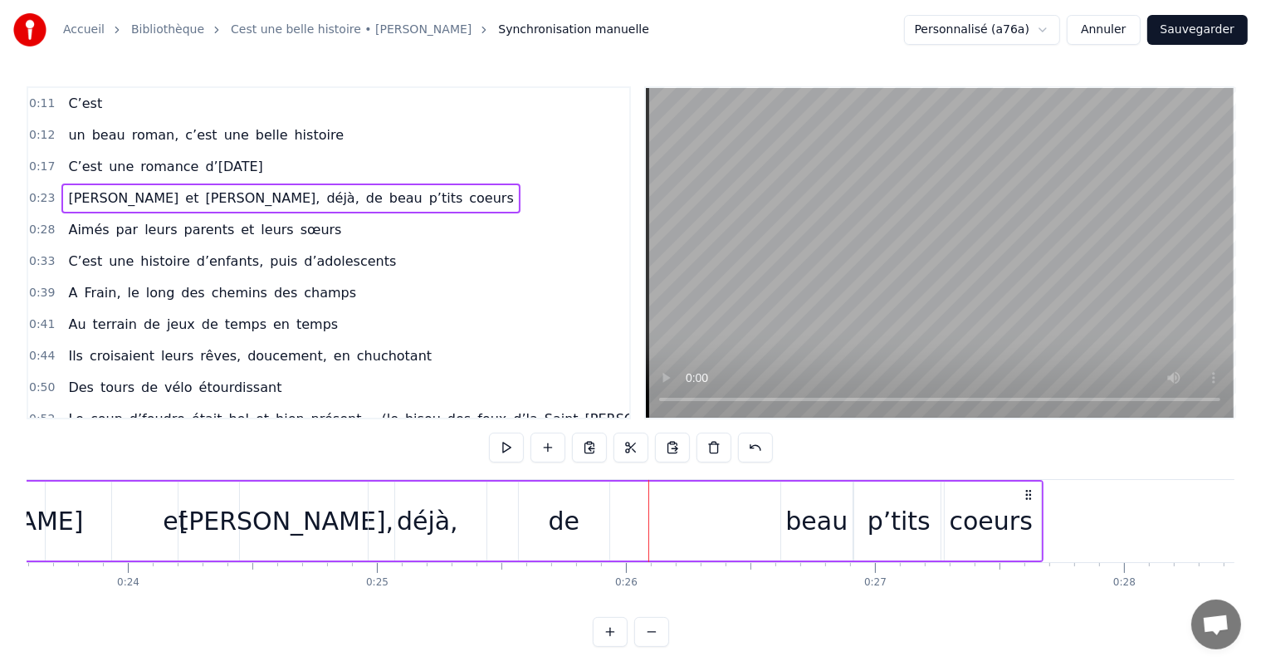
click at [826, 541] on div "beau" at bounding box center [816, 520] width 71 height 79
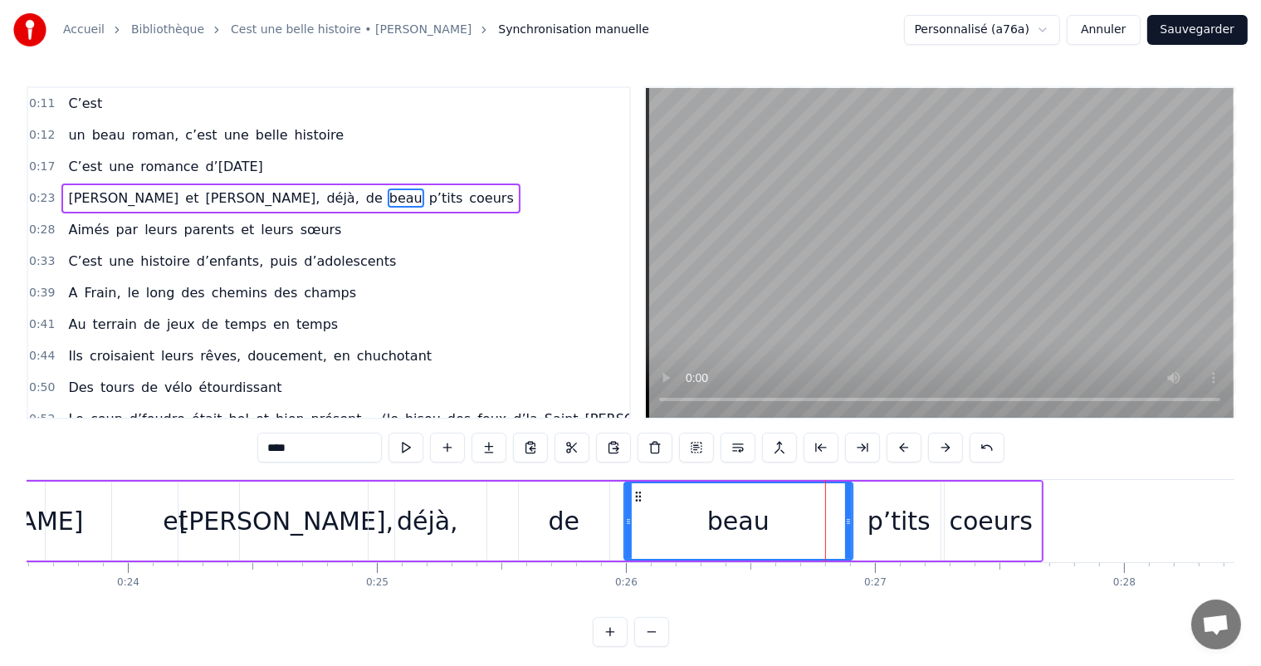
drag, startPoint x: 784, startPoint y: 520, endPoint x: 696, endPoint y: 533, distance: 88.8
click at [627, 531] on div at bounding box center [628, 521] width 7 height 76
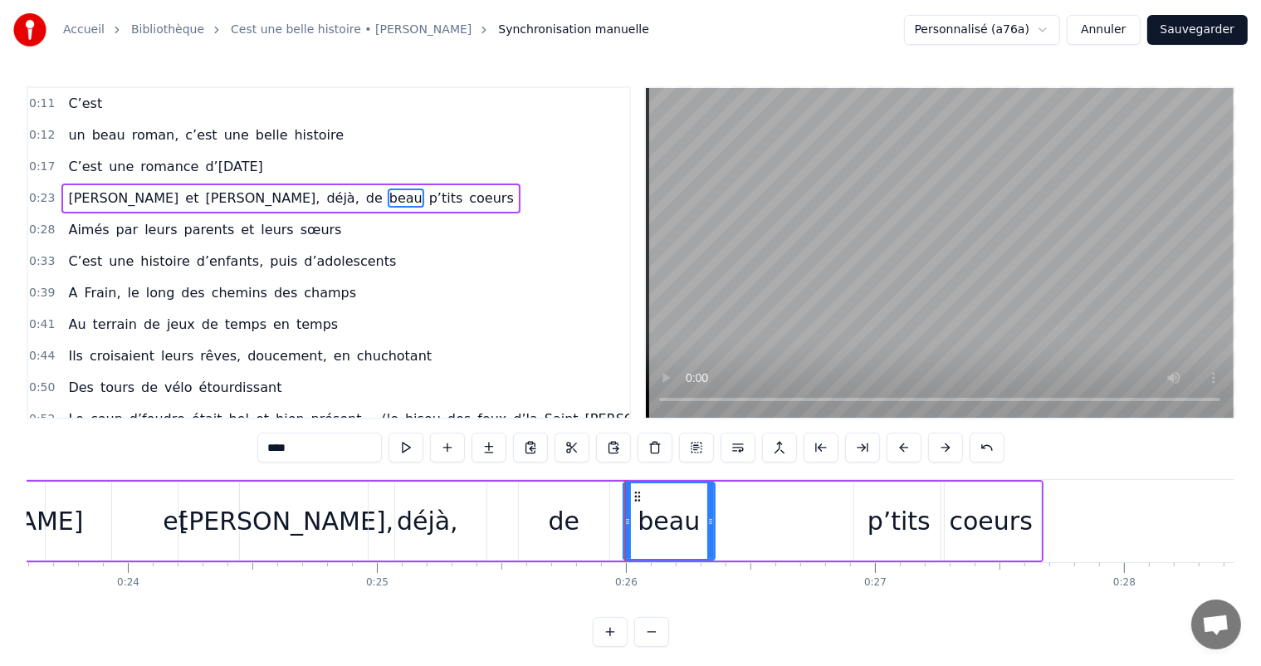
drag, startPoint x: 850, startPoint y: 520, endPoint x: 710, endPoint y: 514, distance: 139.6
click at [710, 515] on icon at bounding box center [710, 521] width 7 height 13
click at [865, 524] on div "p’tits" at bounding box center [899, 520] width 90 height 79
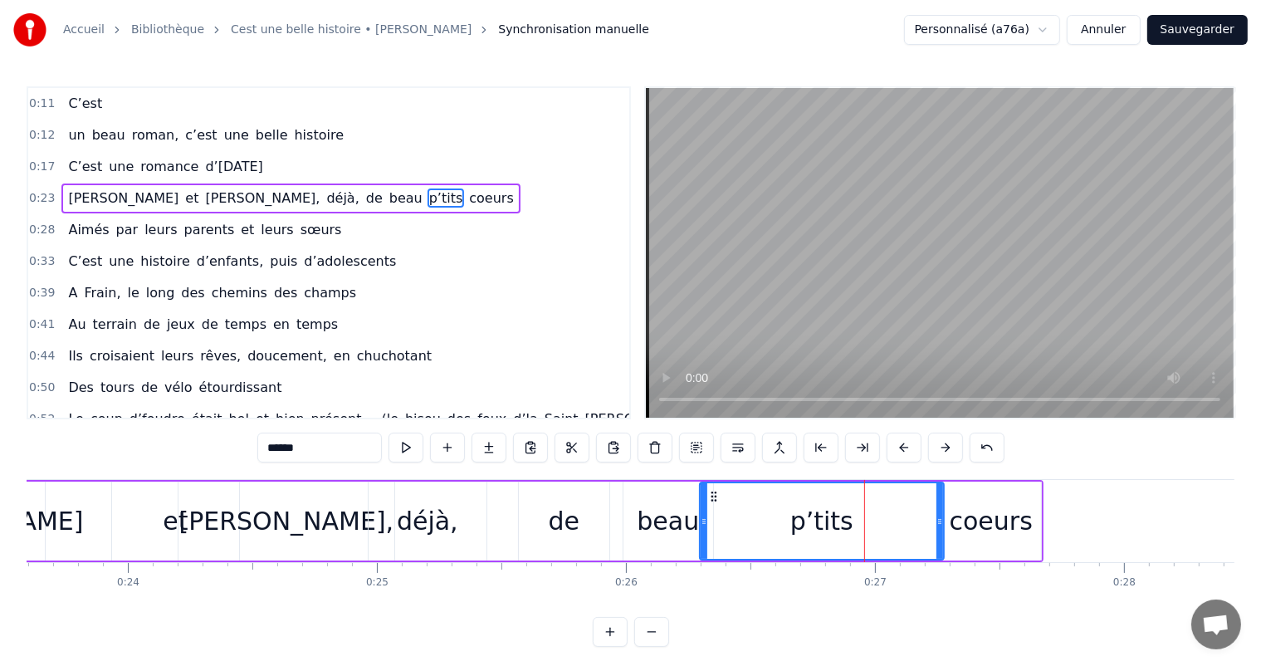
drag, startPoint x: 858, startPoint y: 516, endPoint x: 715, endPoint y: 510, distance: 142.9
click at [707, 510] on div at bounding box center [703, 521] width 7 height 76
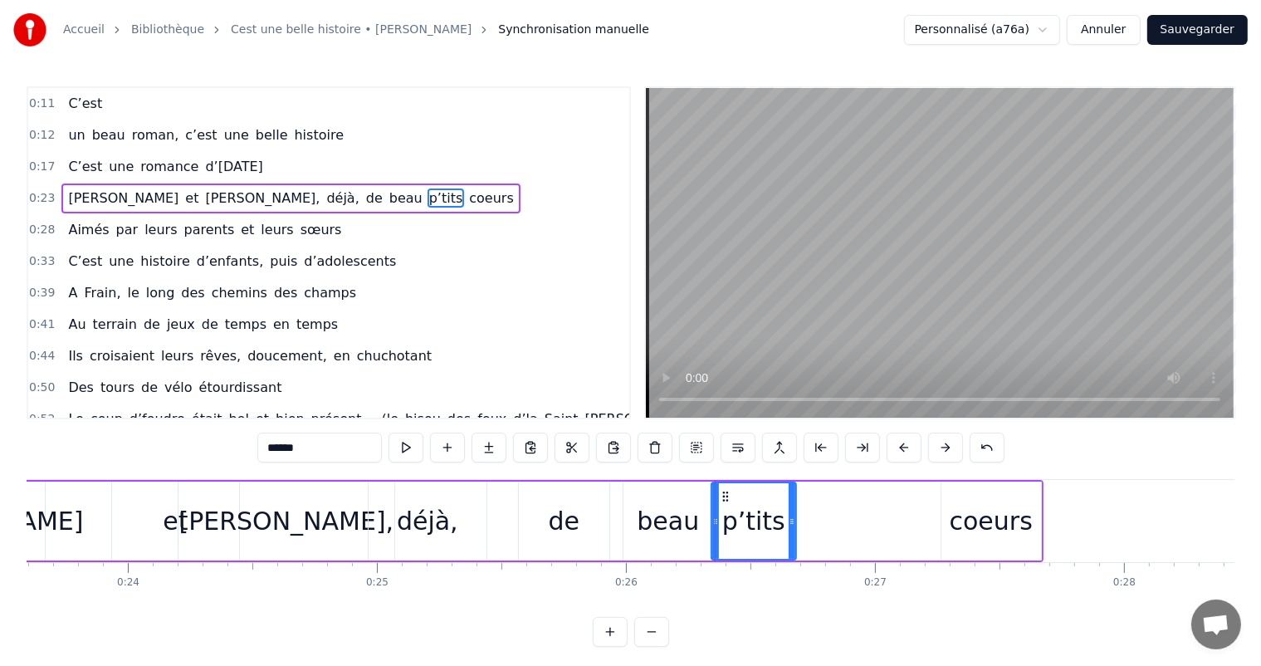
drag, startPoint x: 939, startPoint y: 524, endPoint x: 797, endPoint y: 523, distance: 142.7
click at [795, 523] on icon at bounding box center [791, 521] width 7 height 13
click at [943, 513] on div "coeurs" at bounding box center [991, 520] width 100 height 79
type input "******"
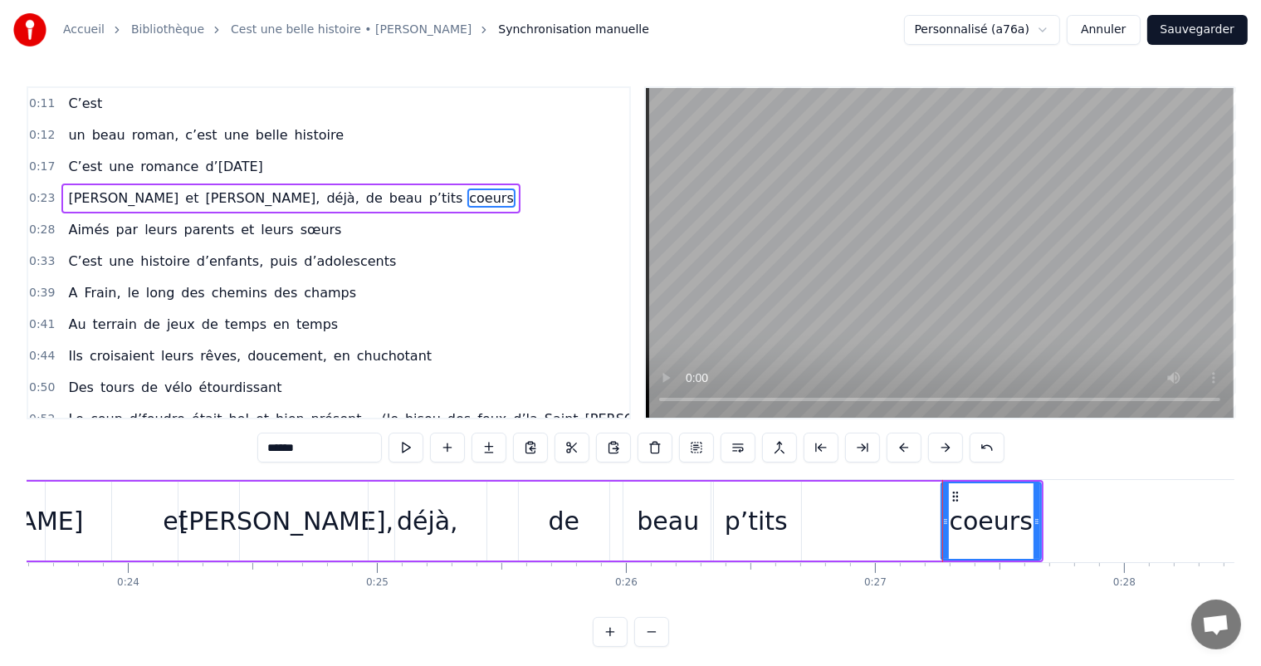
drag, startPoint x: 941, startPoint y: 511, endPoint x: 812, endPoint y: 505, distance: 128.8
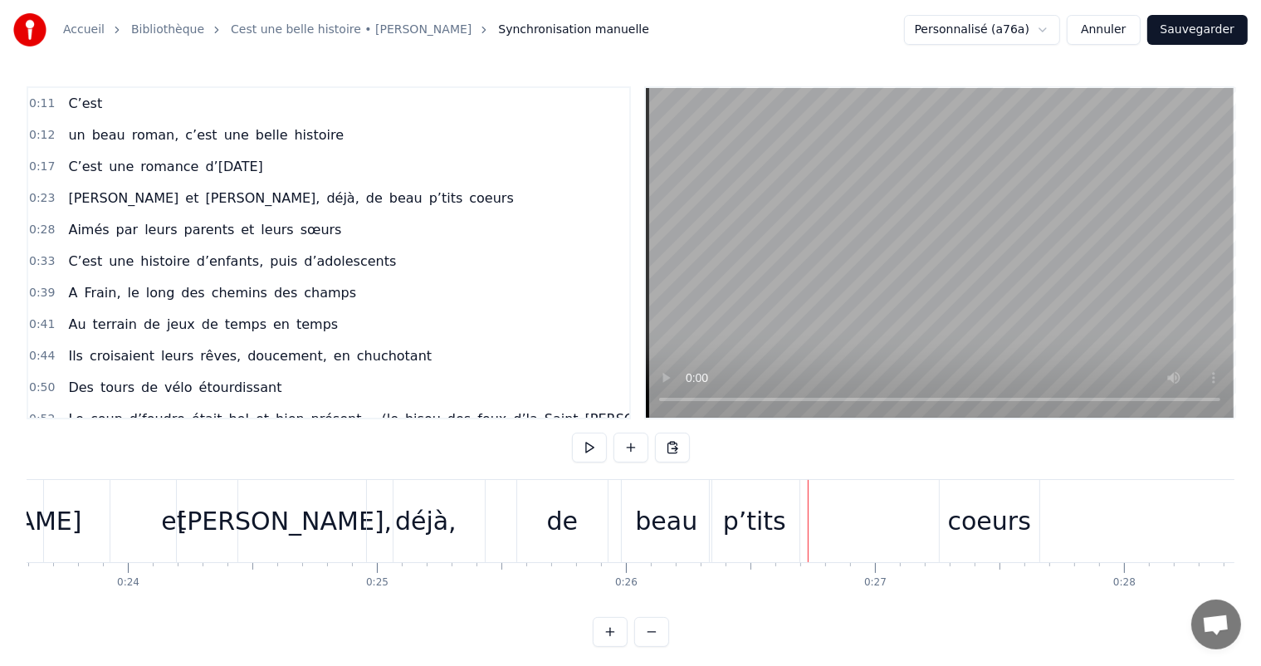
click at [934, 523] on div "[PERSON_NAME] et [PERSON_NAME], déjà, de beau p’tits coeurs" at bounding box center [478, 521] width 1130 height 82
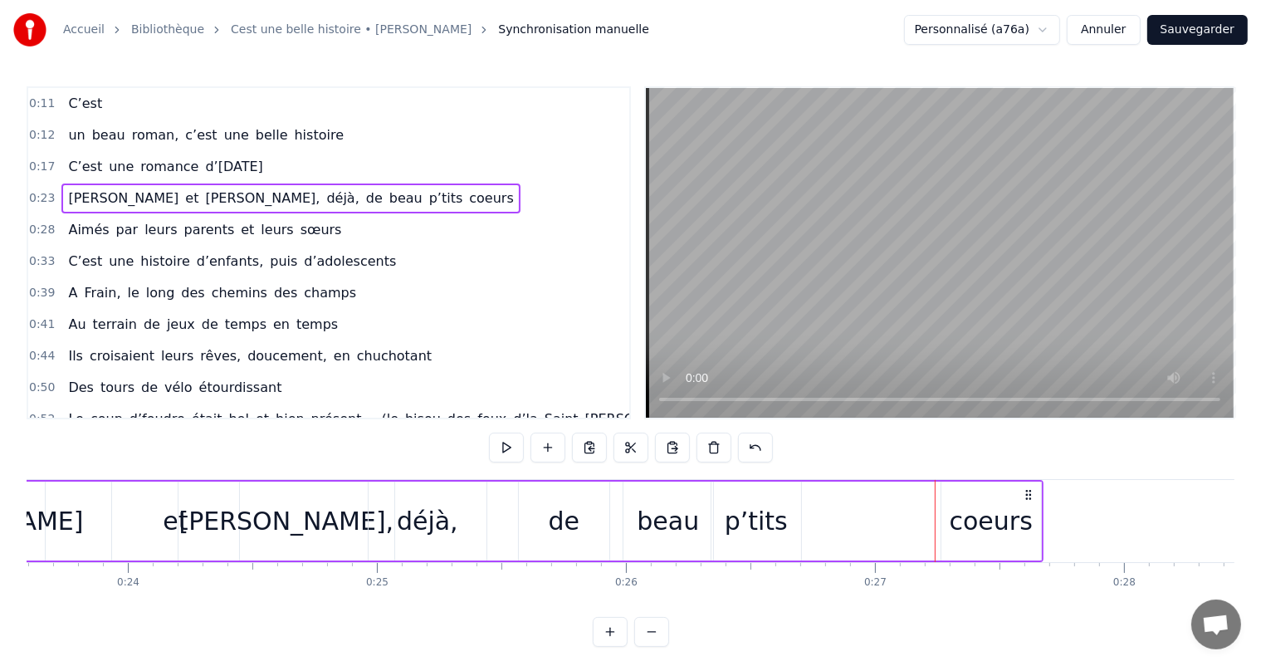
click at [953, 523] on div "coeurs" at bounding box center [991, 520] width 100 height 79
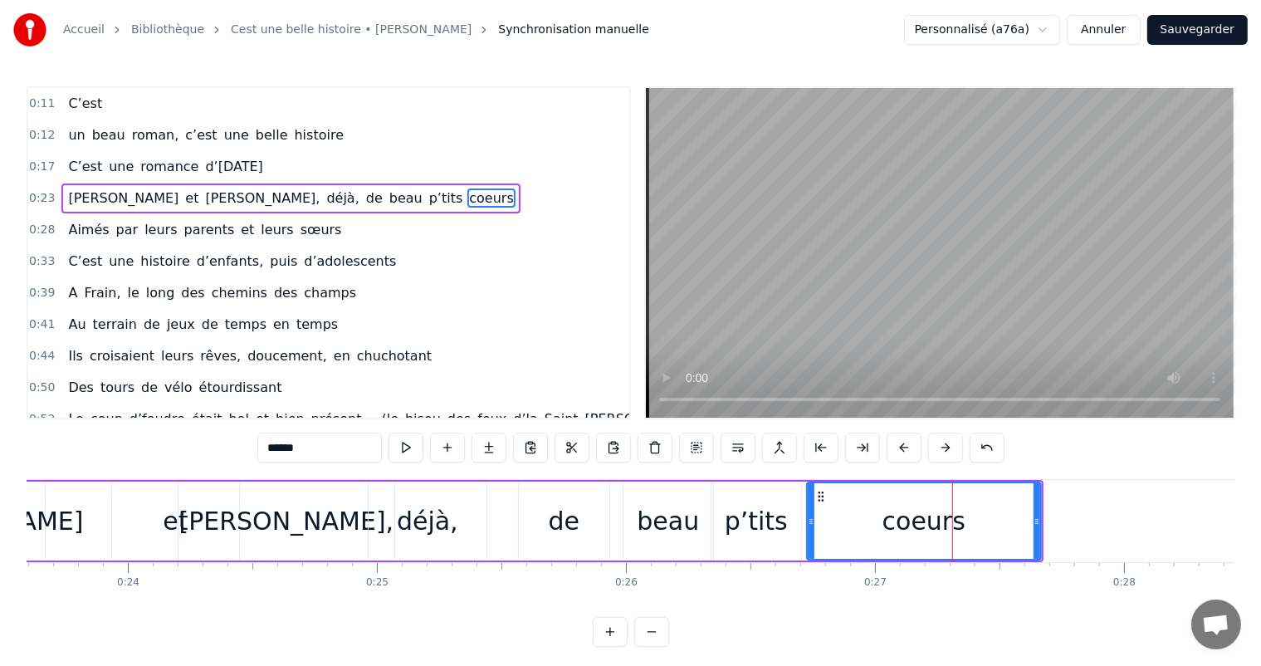
drag, startPoint x: 944, startPoint y: 517, endPoint x: 803, endPoint y: 515, distance: 140.3
click at [807, 515] on icon at bounding box center [810, 521] width 7 height 13
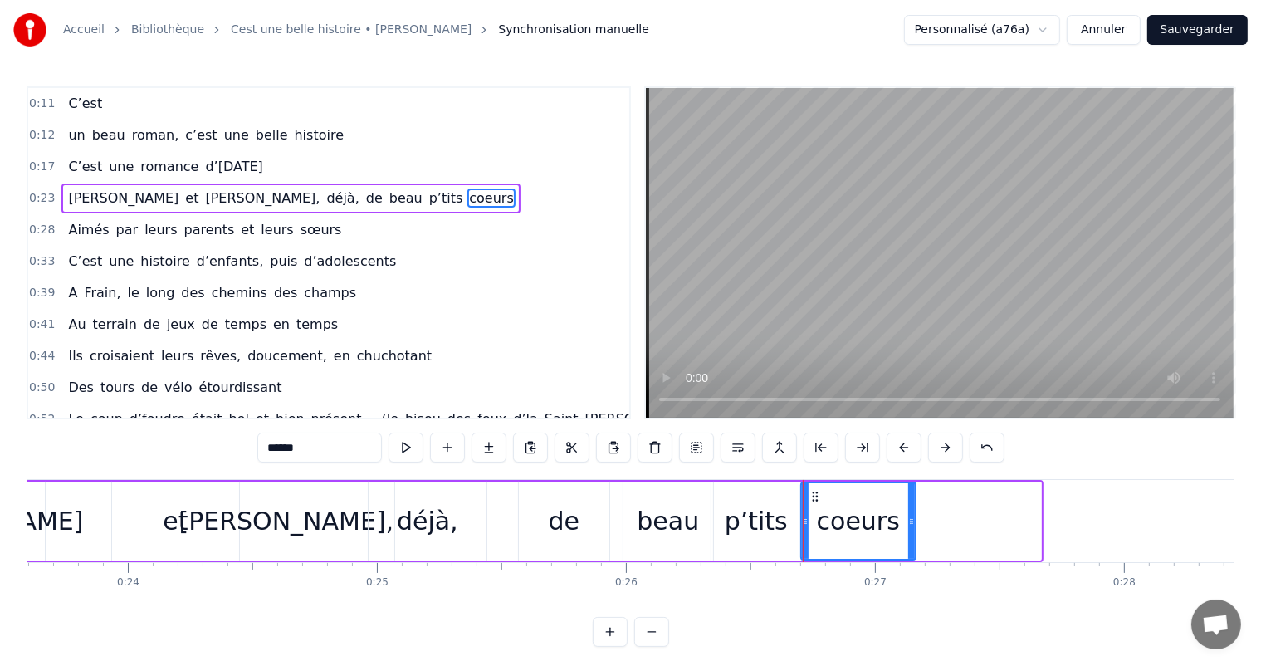
drag, startPoint x: 1038, startPoint y: 520, endPoint x: 915, endPoint y: 531, distance: 124.1
click at [915, 531] on div at bounding box center [911, 521] width 7 height 76
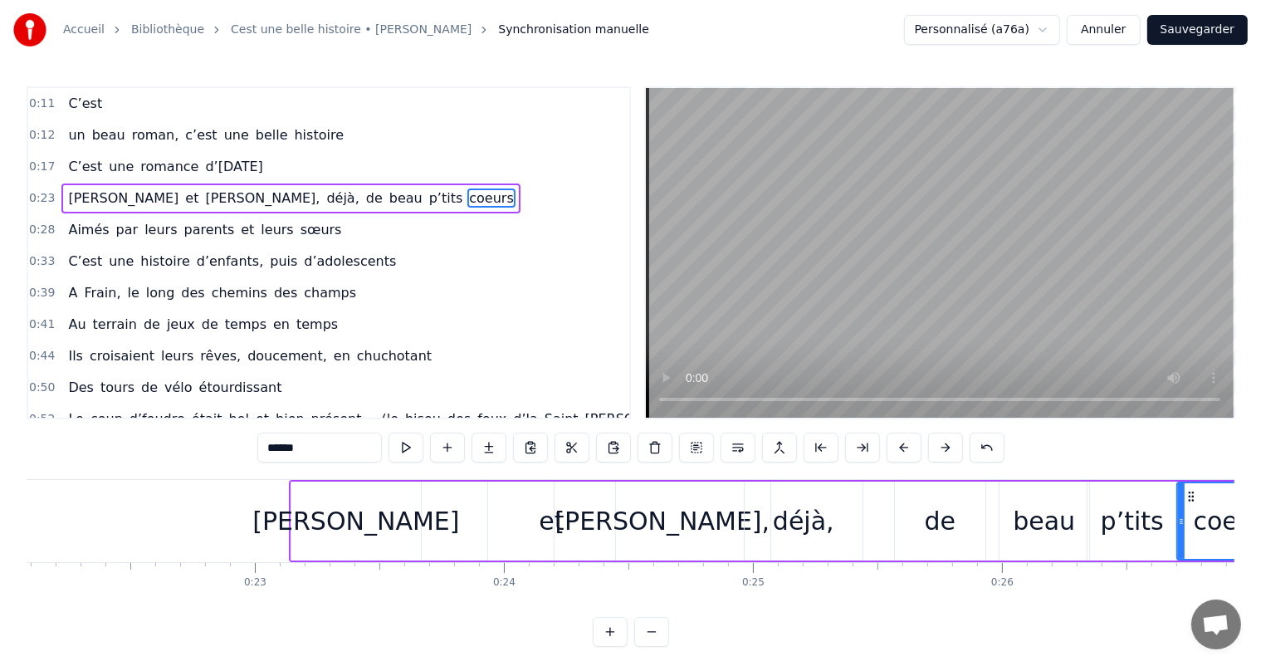
scroll to position [0, 5445]
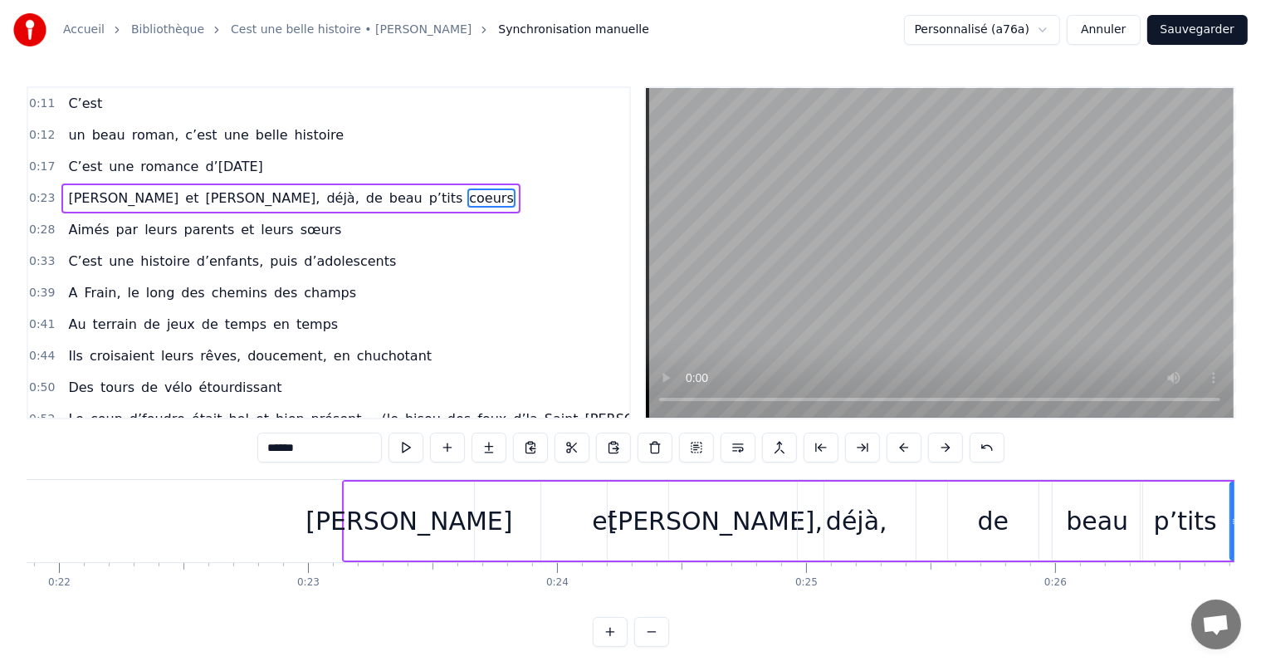
click at [357, 527] on div "[PERSON_NAME]" at bounding box center [408, 520] width 129 height 79
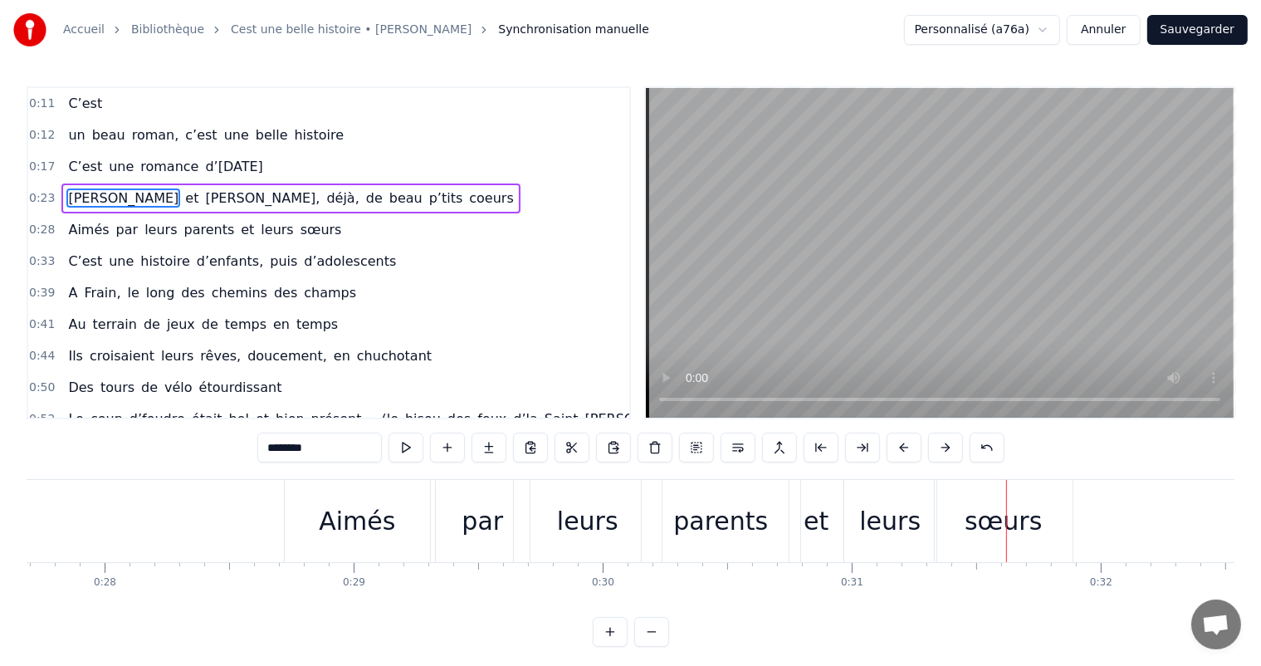
scroll to position [0, 6839]
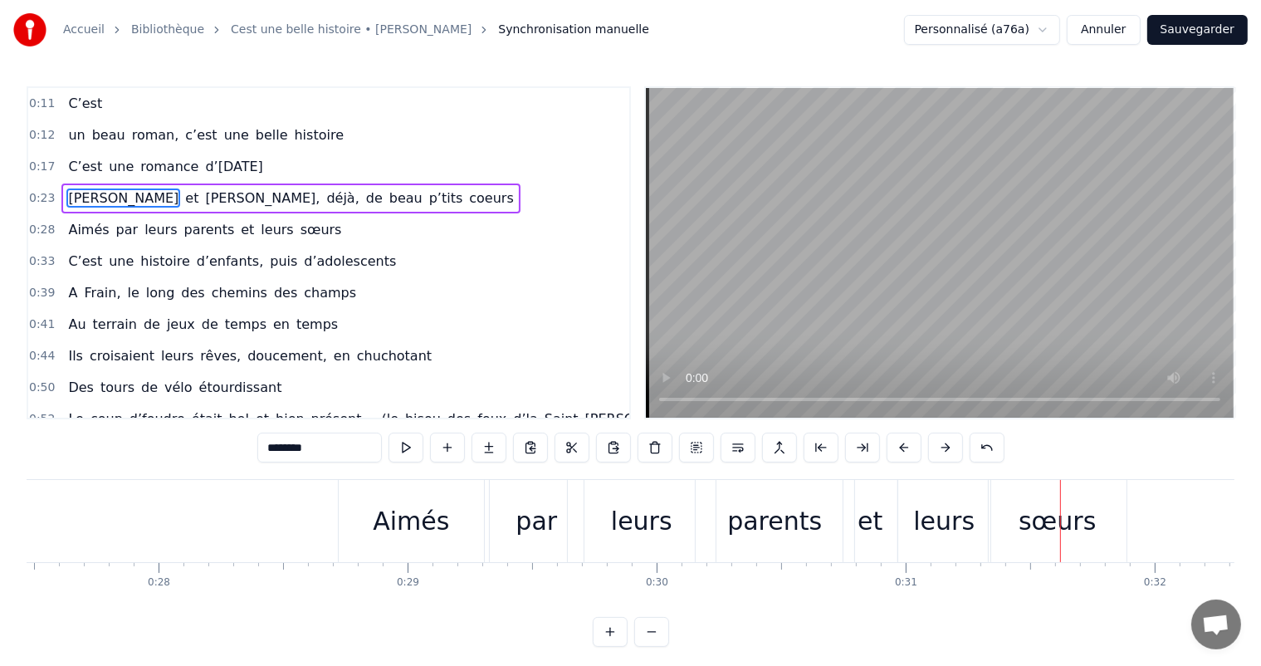
click at [419, 515] on div "Aimés" at bounding box center [411, 520] width 76 height 37
type input "*****"
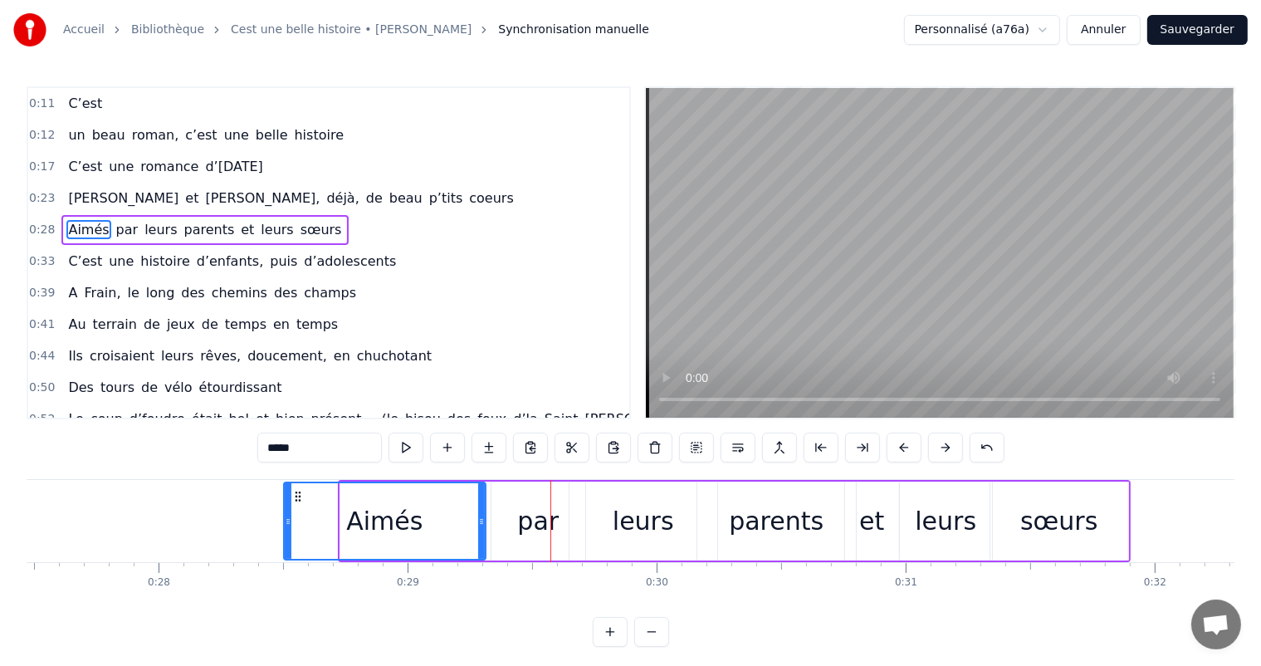
drag, startPoint x: 342, startPoint y: 518, endPoint x: 298, endPoint y: 510, distance: 44.6
click at [285, 512] on div at bounding box center [288, 521] width 7 height 76
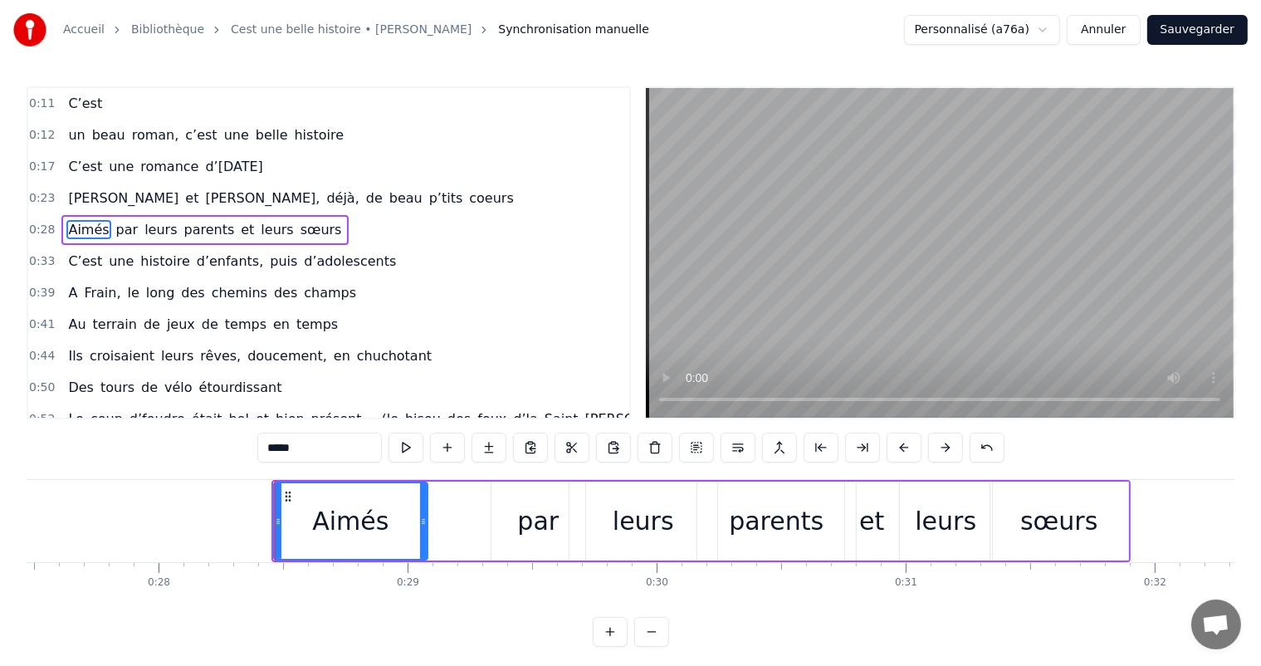
drag, startPoint x: 478, startPoint y: 514, endPoint x: 410, endPoint y: 505, distance: 68.6
click at [420, 505] on div at bounding box center [423, 521] width 7 height 76
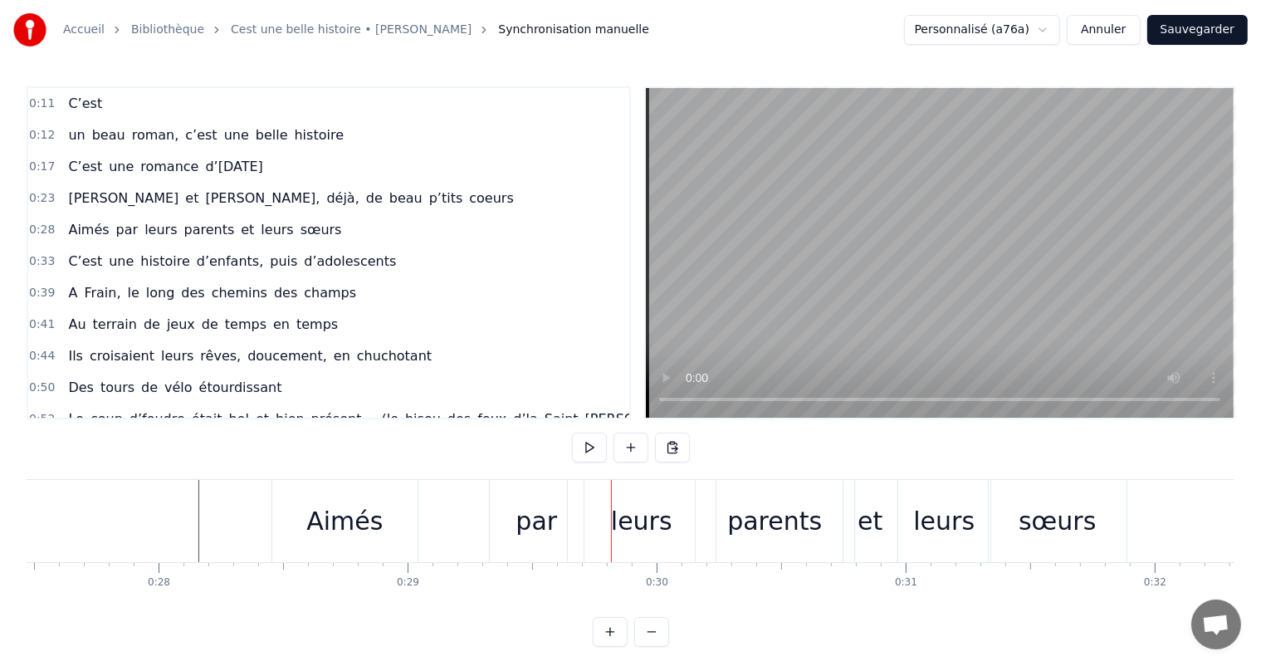
click at [515, 529] on div "par" at bounding box center [537, 521] width 94 height 82
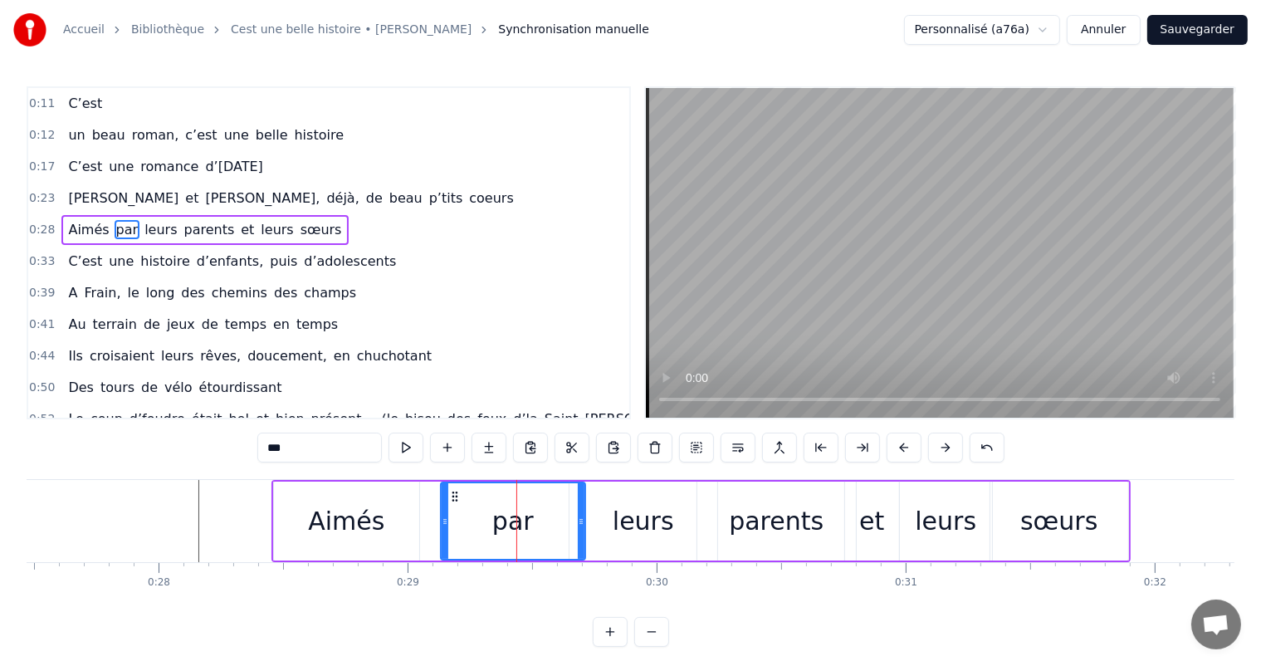
drag, startPoint x: 495, startPoint y: 520, endPoint x: 439, endPoint y: 515, distance: 55.8
click at [442, 515] on icon at bounding box center [445, 521] width 7 height 13
drag, startPoint x: 578, startPoint y: 515, endPoint x: 547, endPoint y: 505, distance: 32.8
click at [547, 506] on div at bounding box center [550, 521] width 7 height 76
click at [611, 511] on div "leurs" at bounding box center [643, 520] width 148 height 79
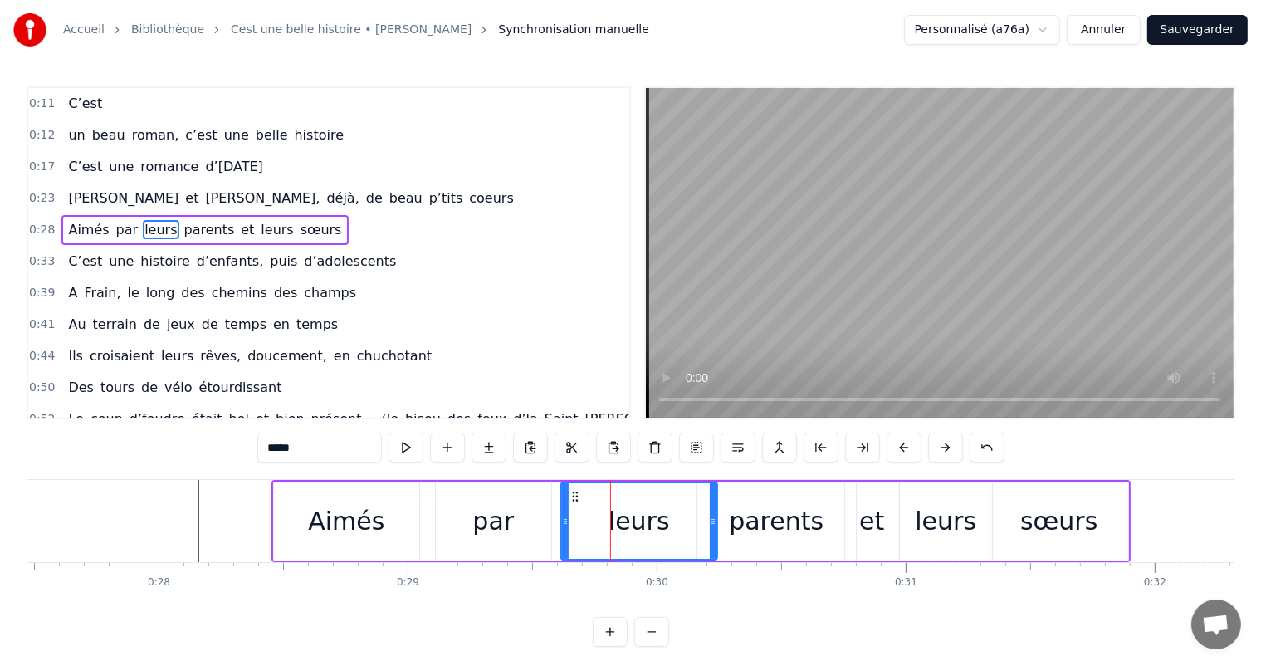
drag, startPoint x: 572, startPoint y: 515, endPoint x: 563, endPoint y: 512, distance: 8.7
click at [563, 512] on div at bounding box center [565, 521] width 7 height 76
drag, startPoint x: 705, startPoint y: 515, endPoint x: 666, endPoint y: 516, distance: 39.0
click at [666, 516] on icon at bounding box center [669, 521] width 7 height 13
click at [747, 520] on div "parents" at bounding box center [776, 520] width 95 height 37
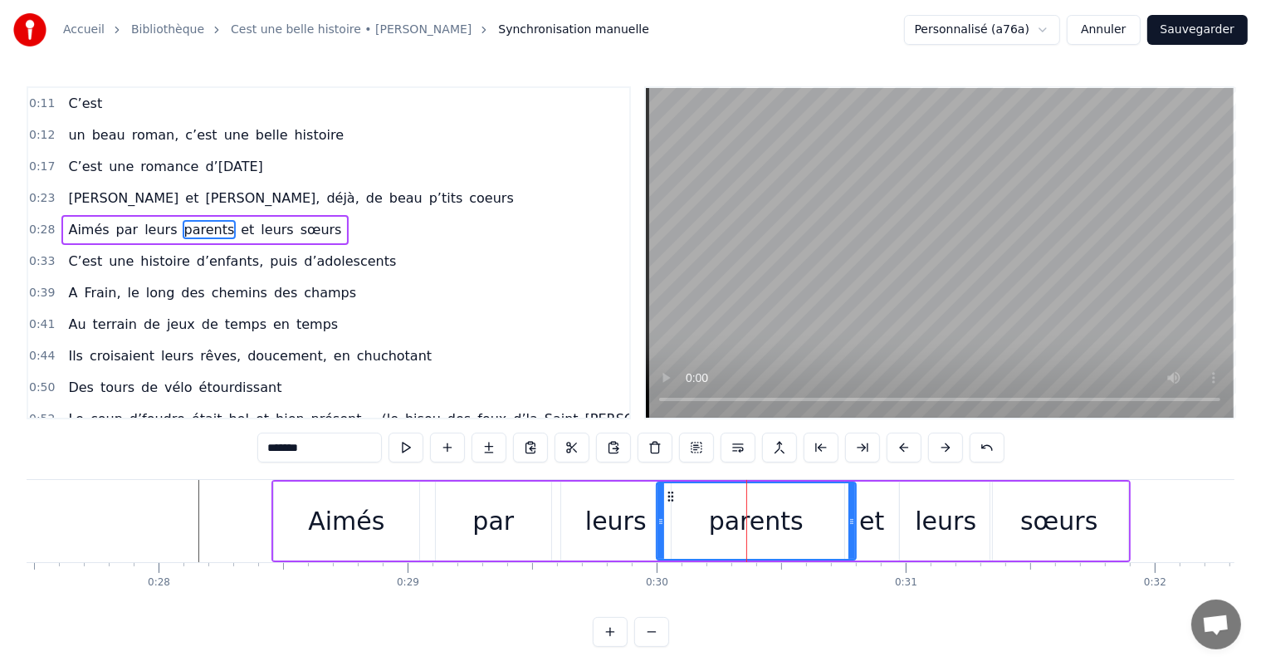
drag, startPoint x: 697, startPoint y: 515, endPoint x: 654, endPoint y: 518, distance: 43.2
click at [657, 518] on icon at bounding box center [660, 521] width 7 height 13
click at [365, 486] on div "Aimés" at bounding box center [346, 520] width 145 height 79
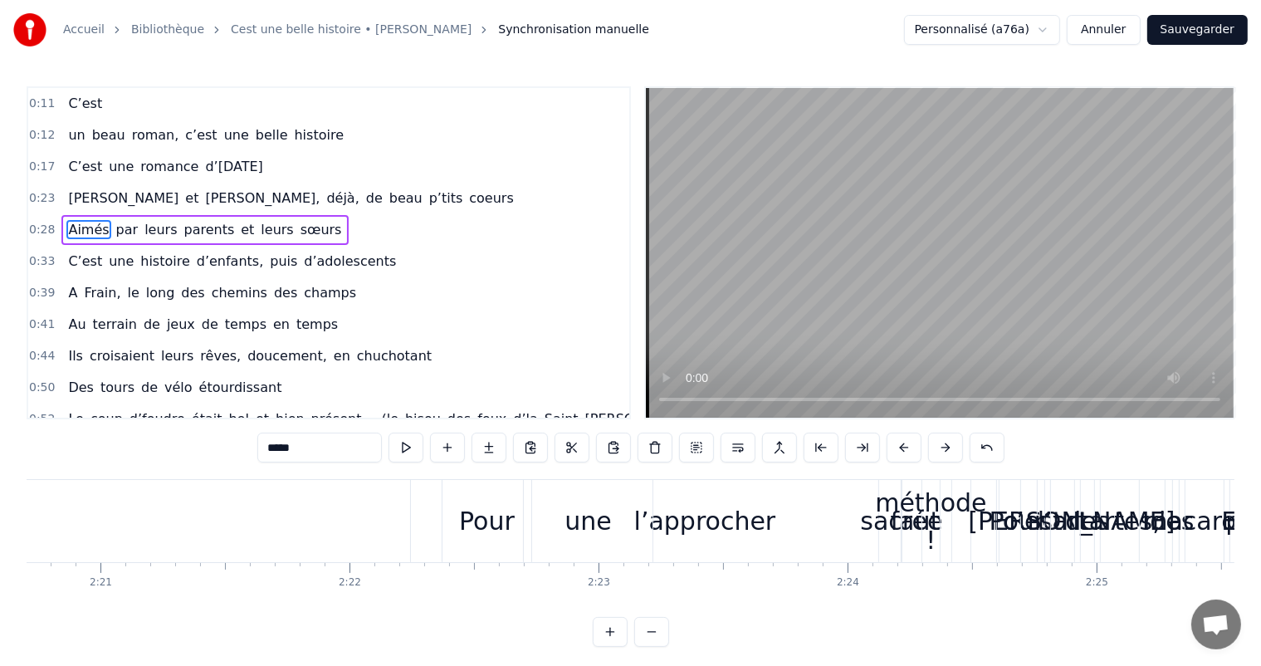
scroll to position [0, 34896]
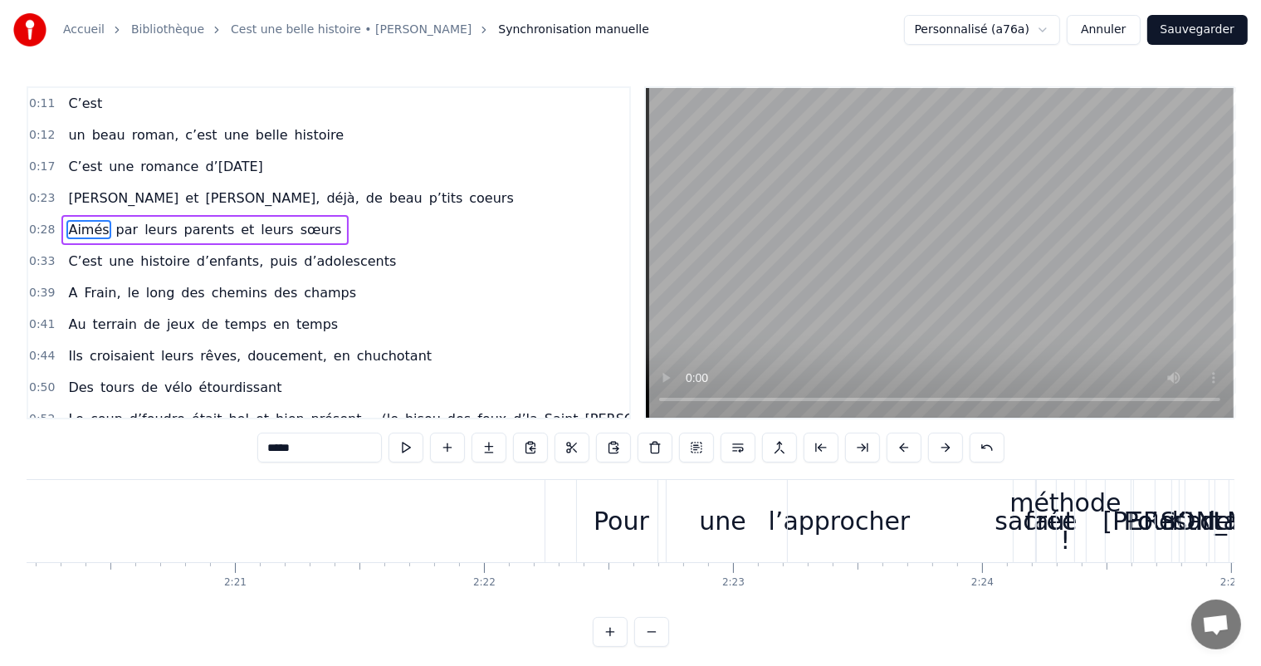
click at [624, 521] on div "Pour" at bounding box center [621, 520] width 56 height 37
type input "****"
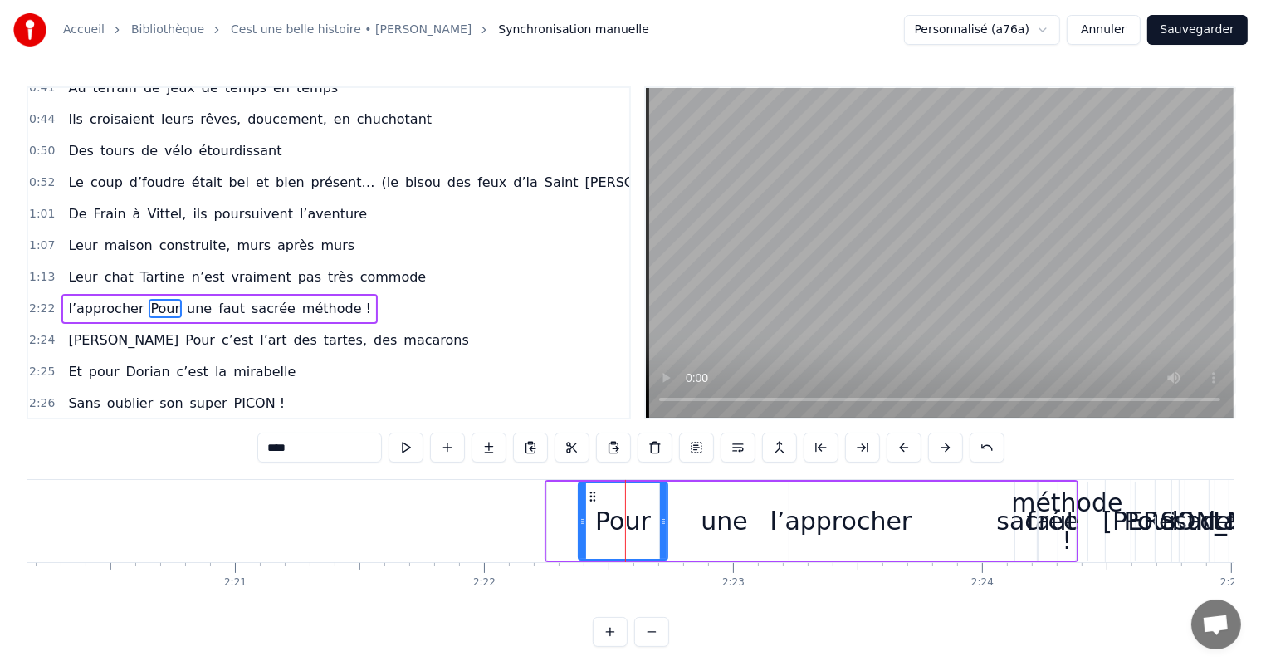
scroll to position [277, 0]
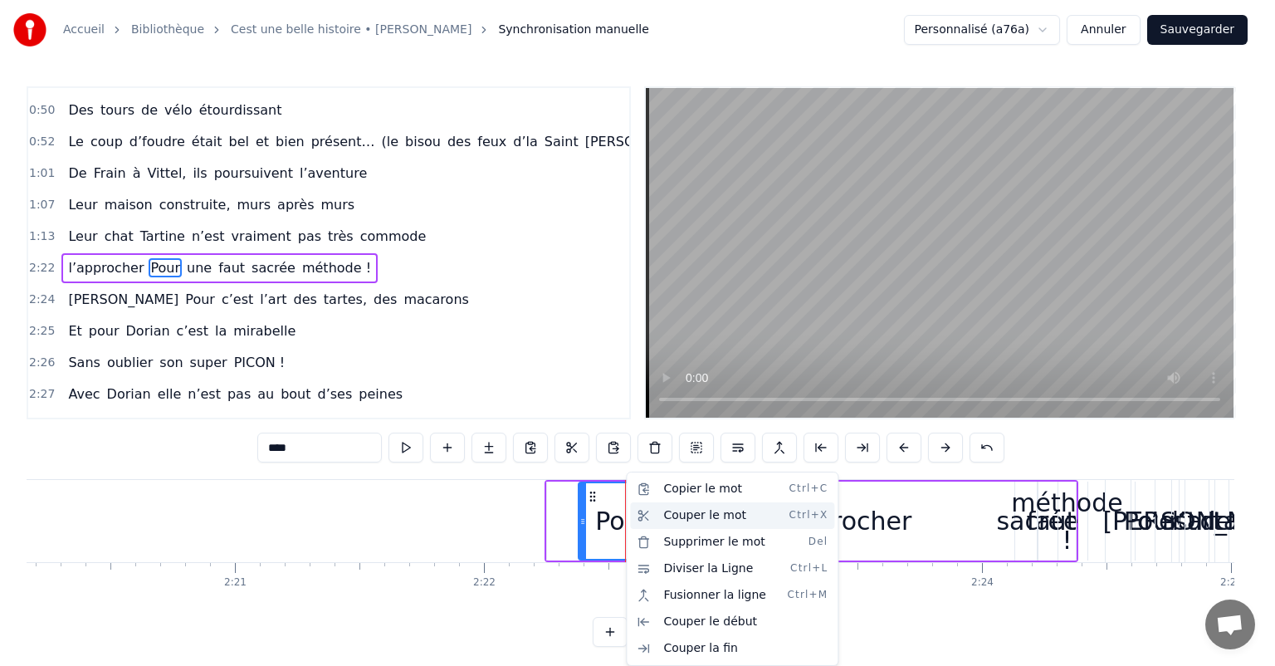
click at [684, 511] on div "Couper le mot Ctrl+X" at bounding box center [732, 515] width 204 height 27
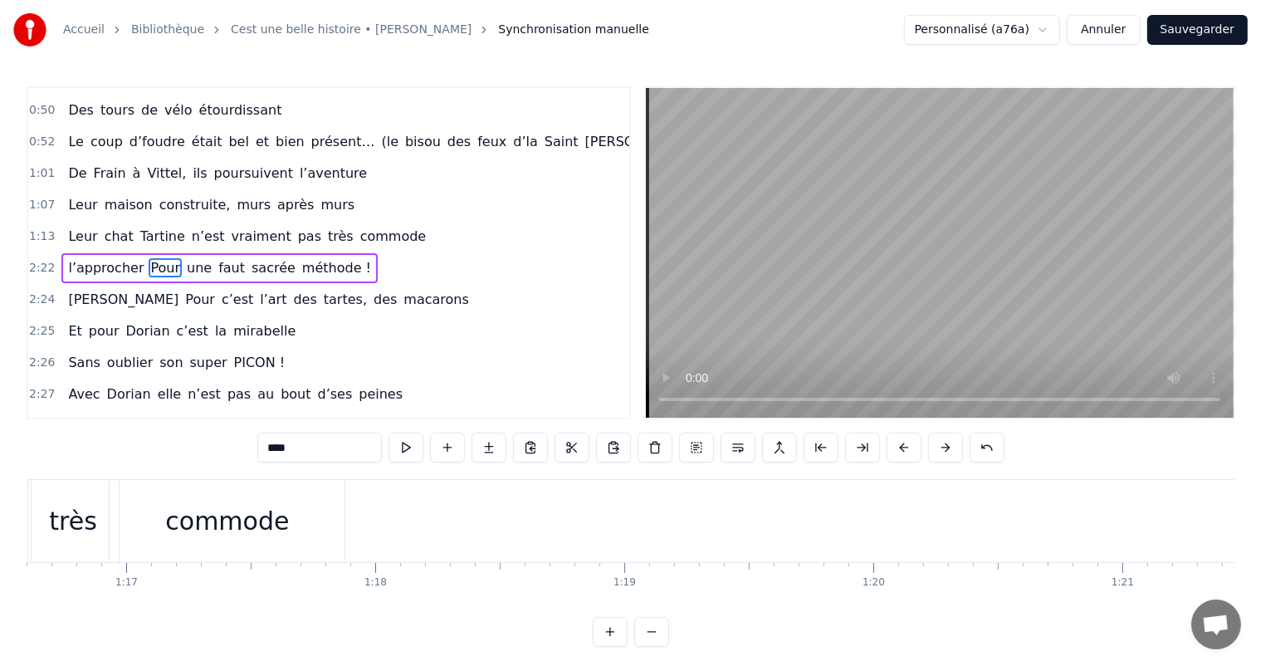
scroll to position [0, 19018]
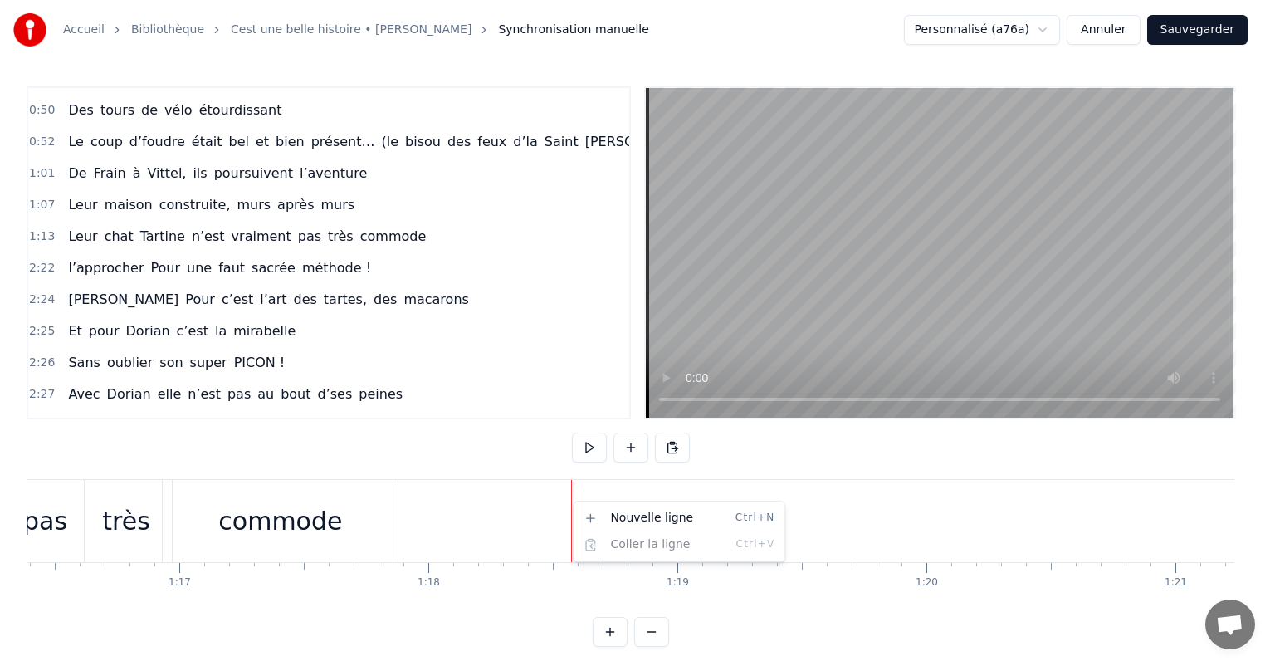
click at [559, 515] on html "Accueil Bibliothèque Cest une belle histoire • [PERSON_NAME] Synchronisation ma…" at bounding box center [637, 336] width 1275 height 673
click at [411, 485] on html "Accueil Bibliothèque Cest une belle histoire • [PERSON_NAME] Synchronisation ma…" at bounding box center [637, 336] width 1275 height 673
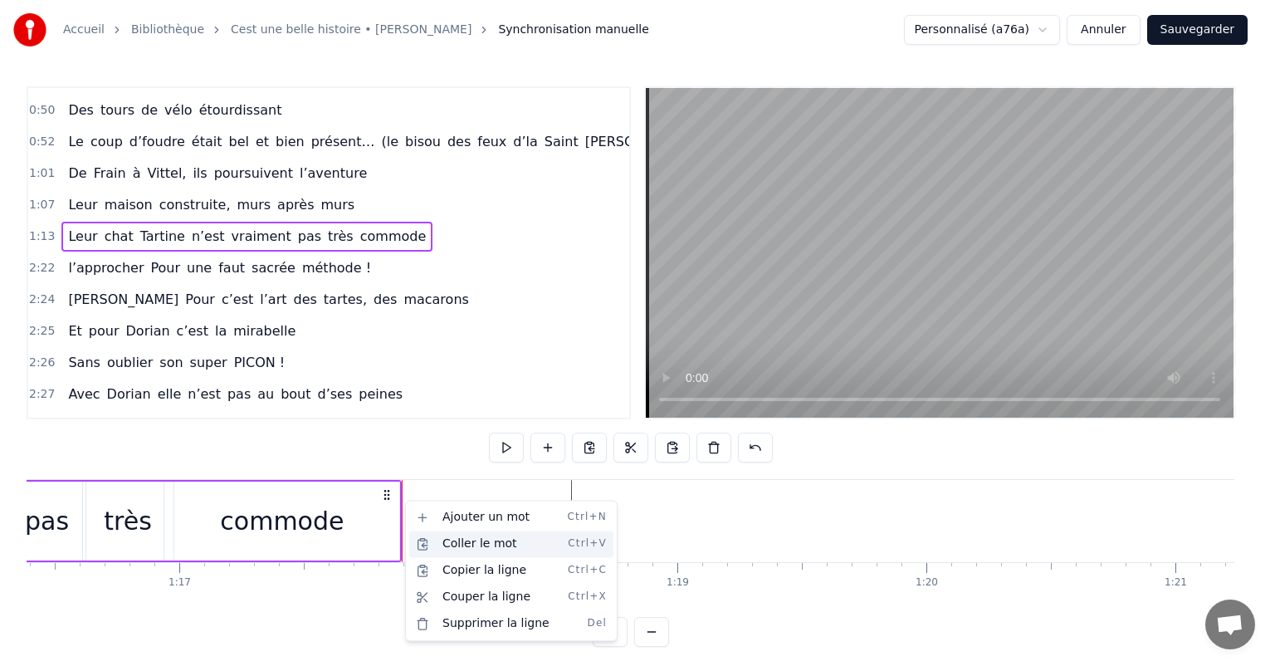
click at [476, 547] on div "Coller le mot Ctrl+V" at bounding box center [511, 543] width 204 height 27
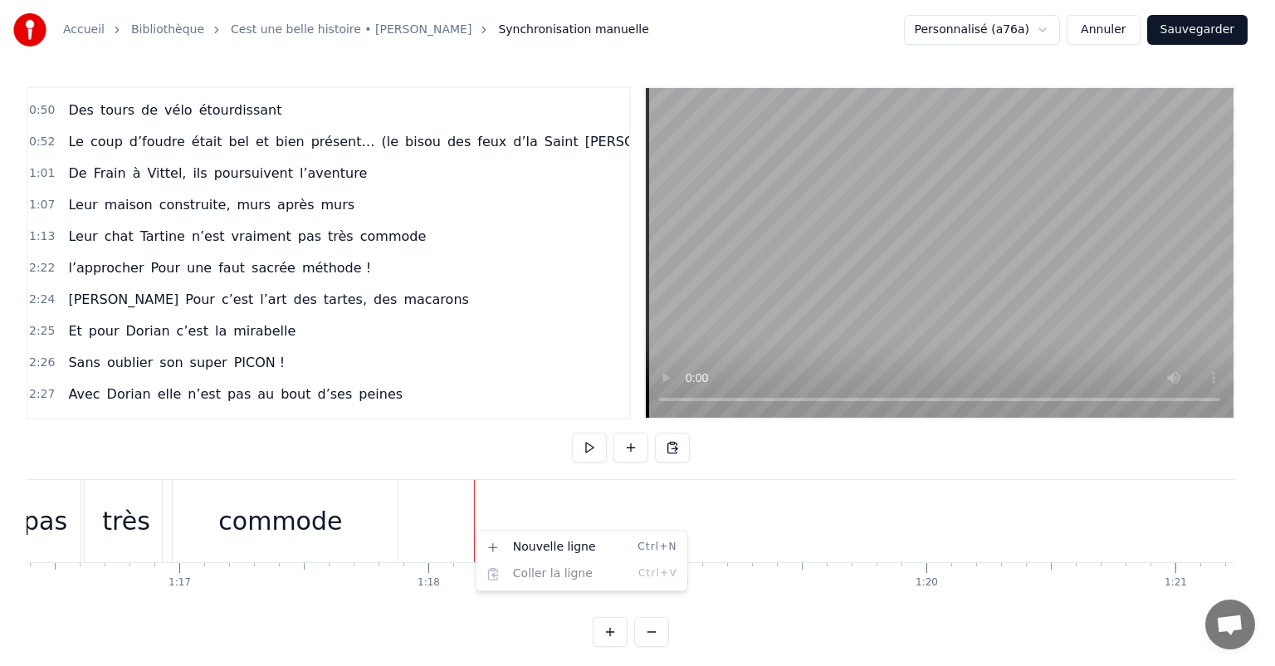
click at [474, 529] on html "Accueil Bibliothèque Cest une belle histoire • [PERSON_NAME] Synchronisation ma…" at bounding box center [637, 336] width 1275 height 673
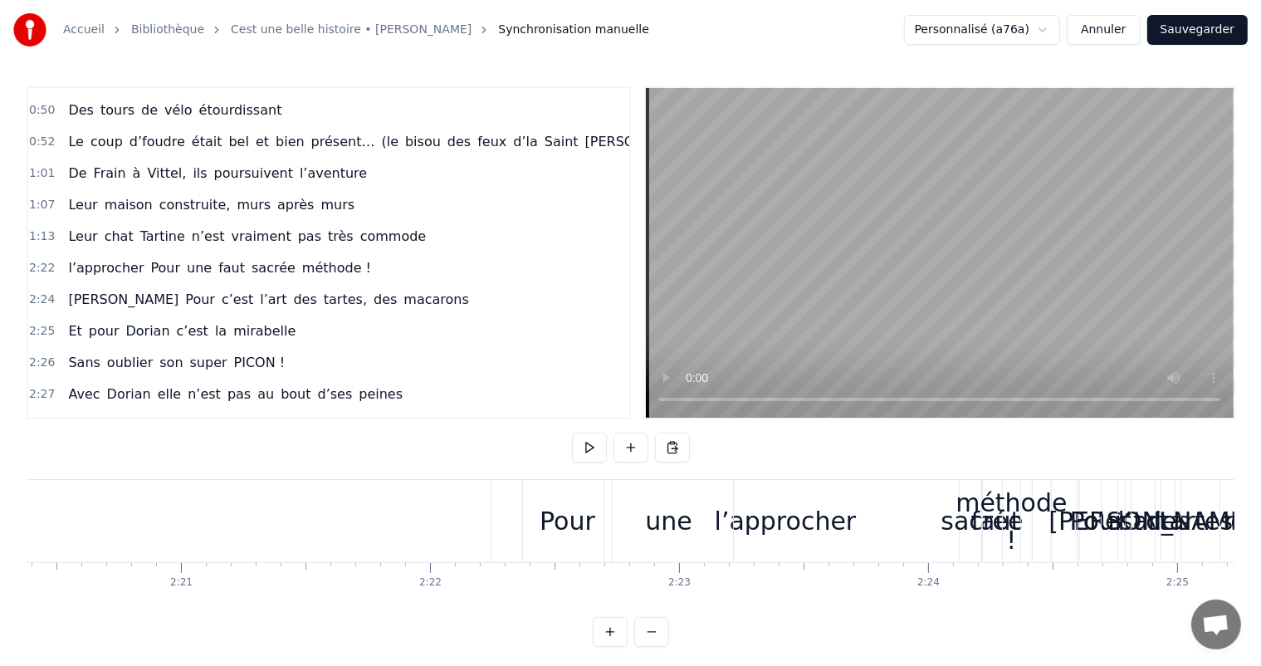
scroll to position [0, 34842]
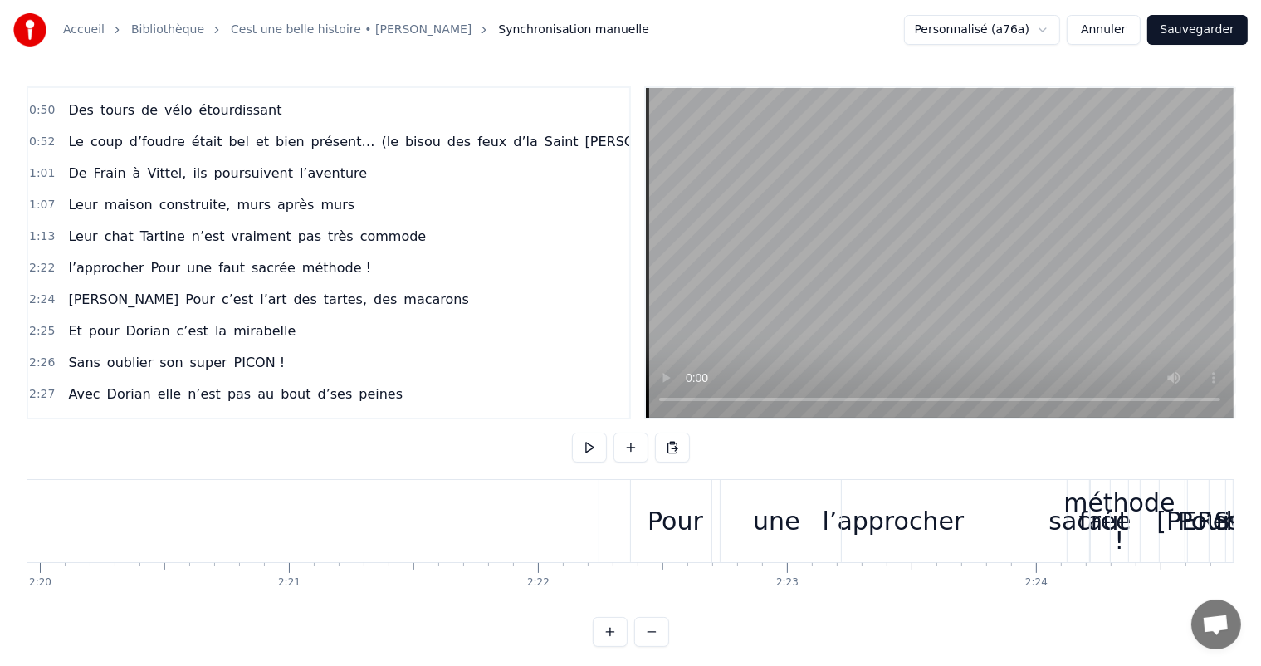
click at [661, 502] on div "Pour" at bounding box center [675, 520] width 56 height 37
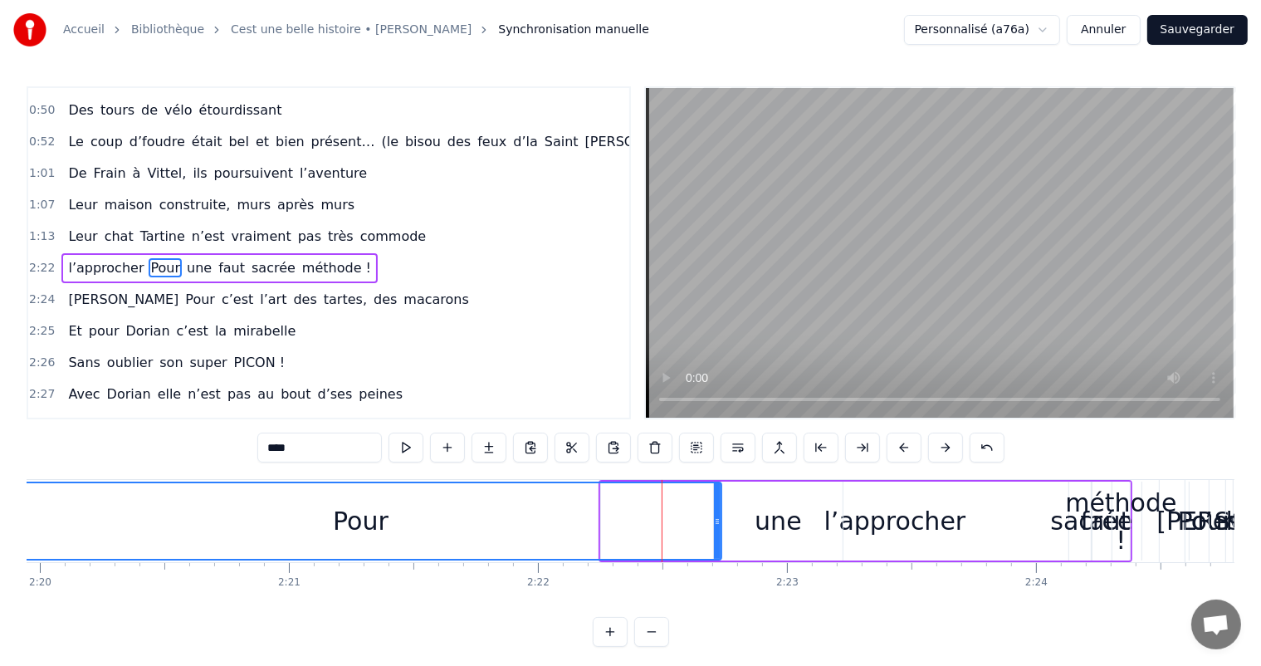
drag, startPoint x: 632, startPoint y: 506, endPoint x: 0, endPoint y: 520, distance: 632.5
click at [0, 520] on div "Accueil Bibliothèque Cest une belle histoire • [PERSON_NAME] Synchronisation ma…" at bounding box center [630, 323] width 1261 height 646
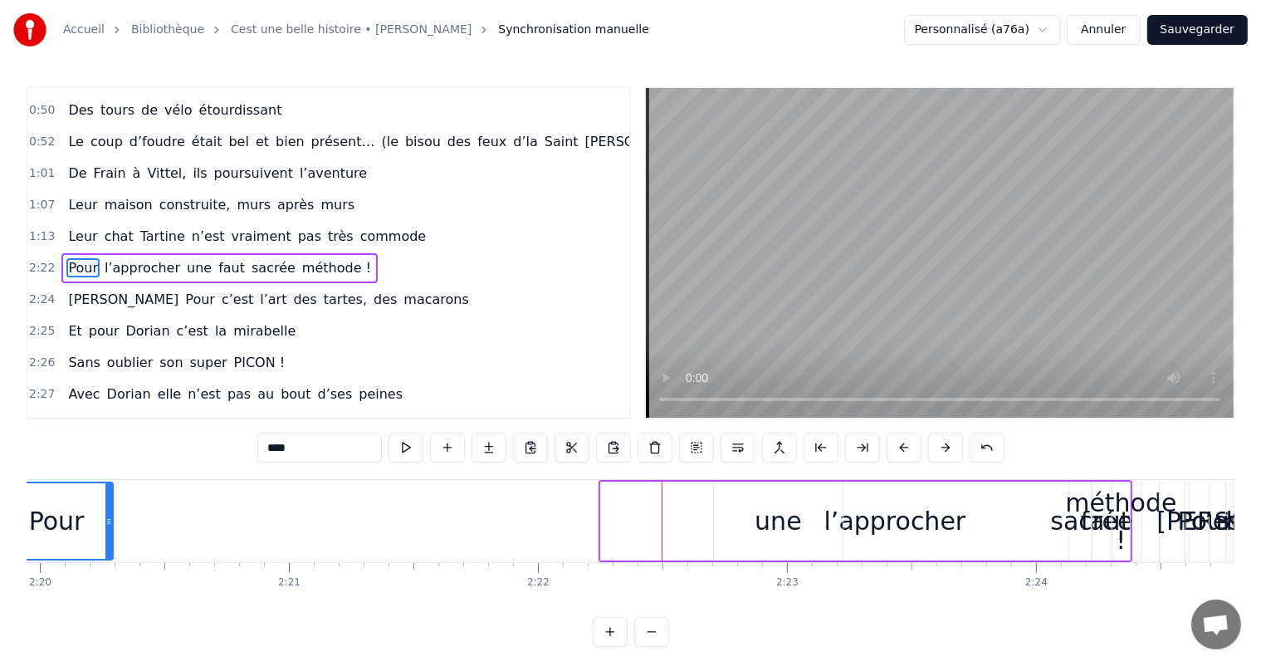
drag, startPoint x: 715, startPoint y: 501, endPoint x: 370, endPoint y: 432, distance: 351.2
click at [106, 518] on div at bounding box center [108, 521] width 7 height 76
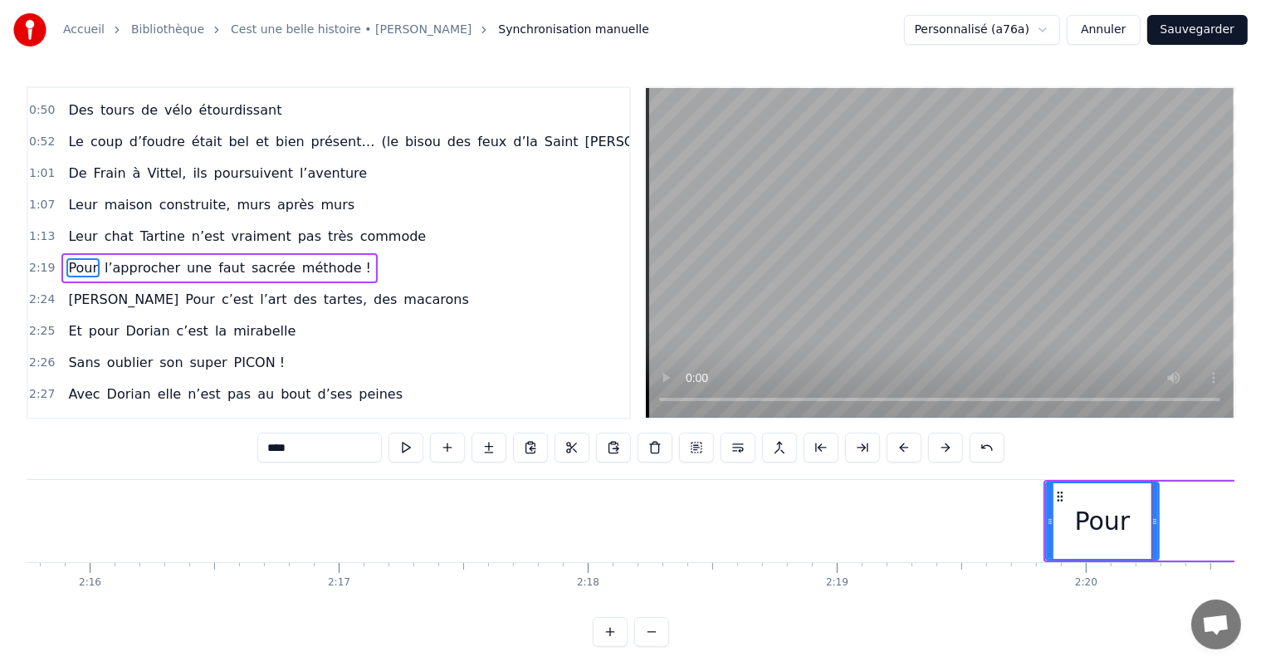
scroll to position [0, 33717]
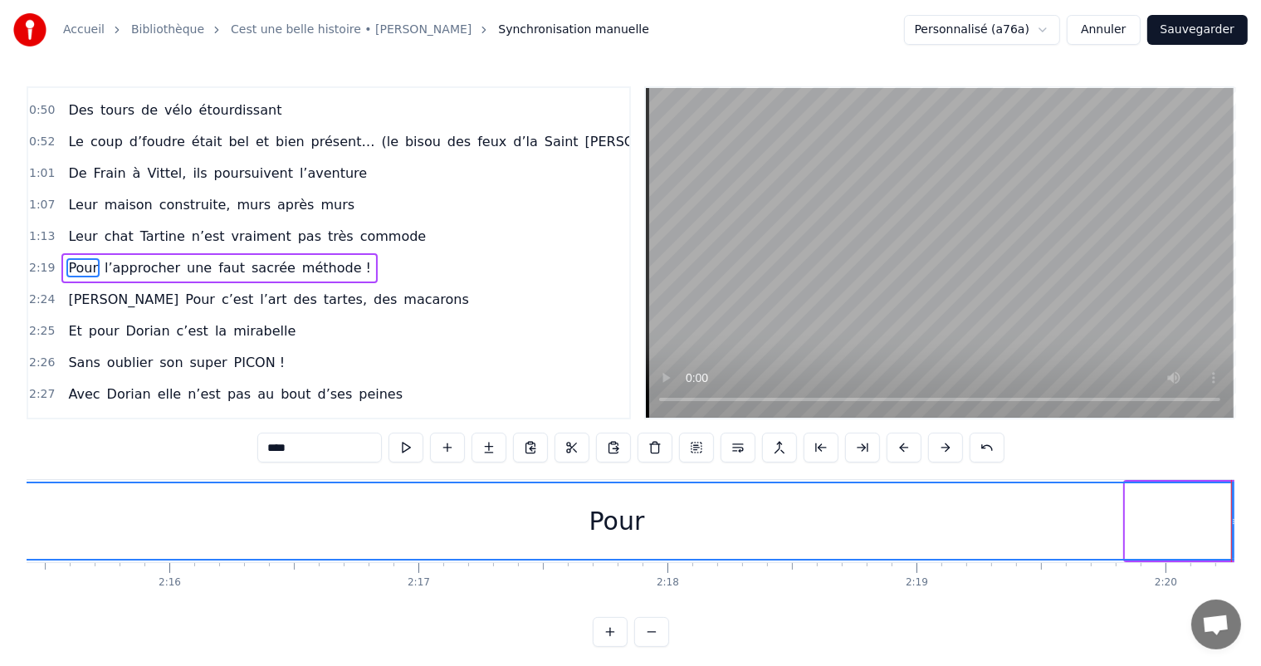
drag, startPoint x: 1130, startPoint y: 520, endPoint x: 0, endPoint y: 522, distance: 1130.3
click at [0, 522] on div "Accueil Bibliothèque Cest une belle histoire • [PERSON_NAME] Synchronisation ma…" at bounding box center [630, 323] width 1261 height 646
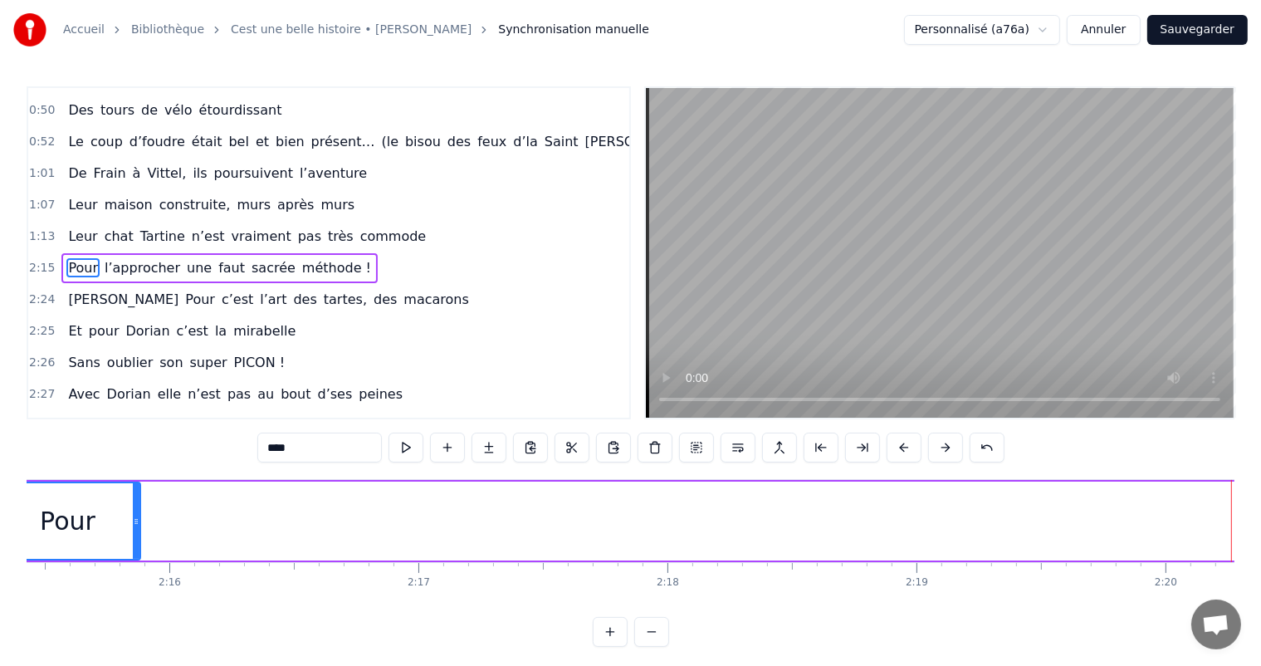
drag, startPoint x: 1233, startPoint y: 506, endPoint x: 128, endPoint y: 528, distance: 1105.6
click at [133, 529] on div at bounding box center [136, 521] width 7 height 76
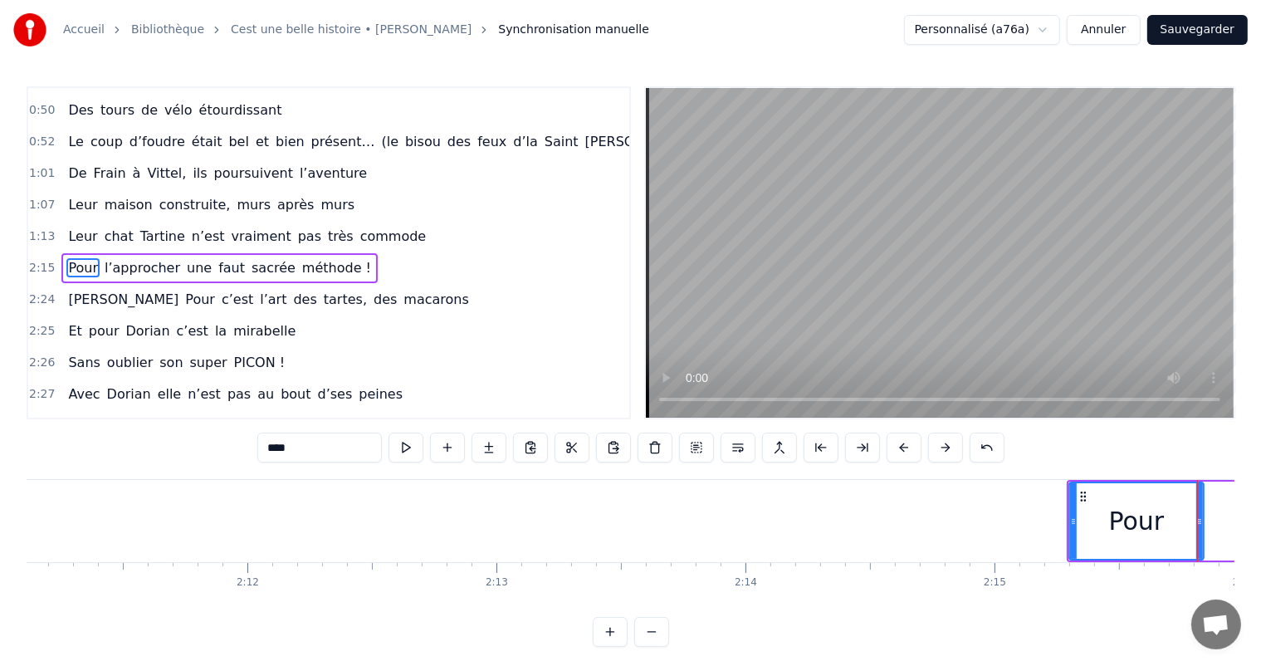
scroll to position [0, 32590]
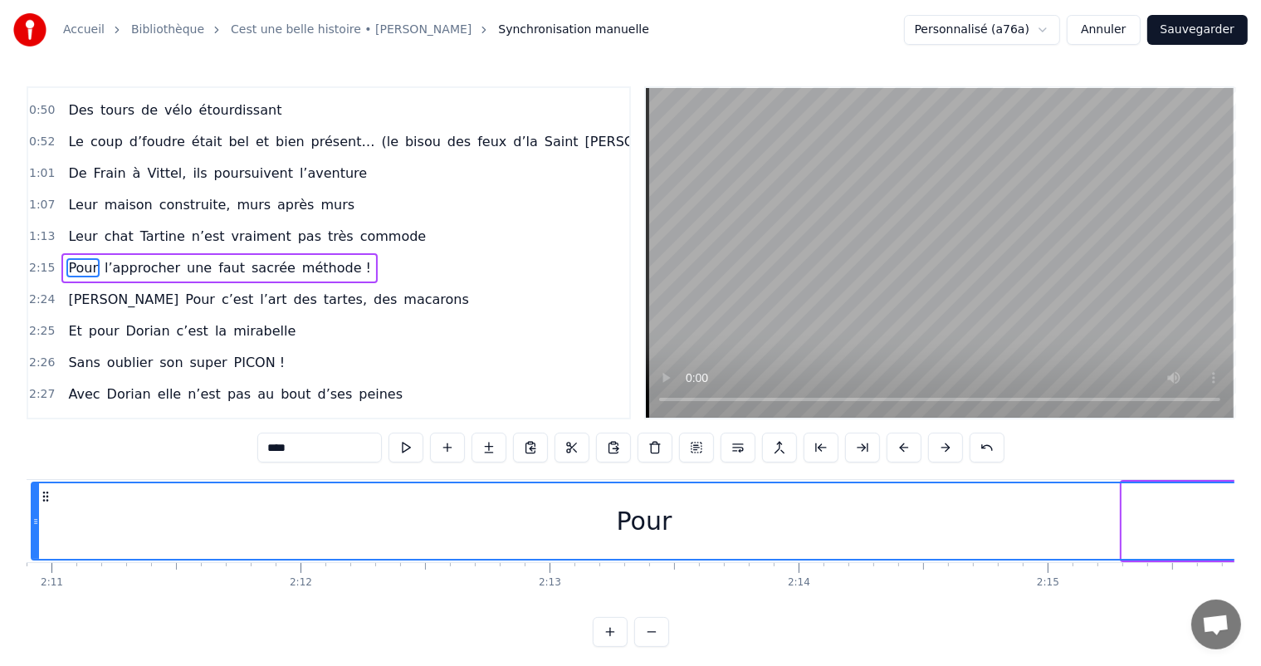
drag, startPoint x: 1124, startPoint y: 512, endPoint x: 33, endPoint y: 568, distance: 1091.9
click at [33, 568] on div "C’est un beau roman, c’est une belle histoire C’est une romance d’[DATE] [PERSO…" at bounding box center [630, 541] width 1207 height 124
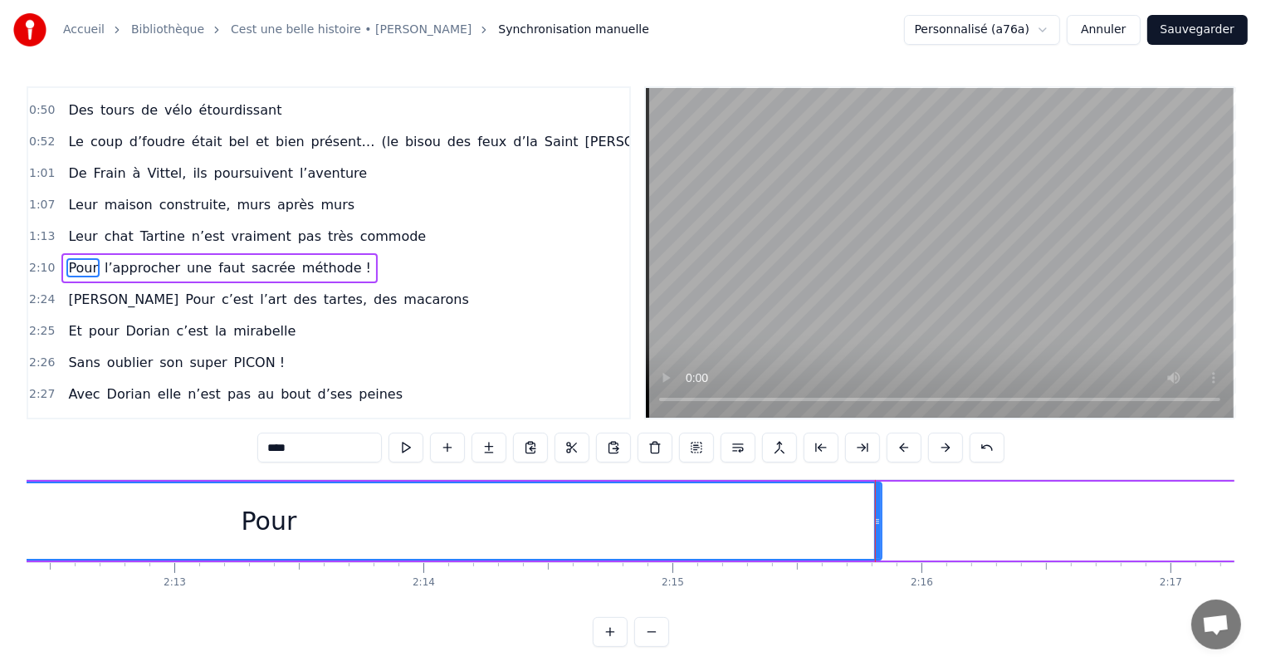
scroll to position [0, 32857]
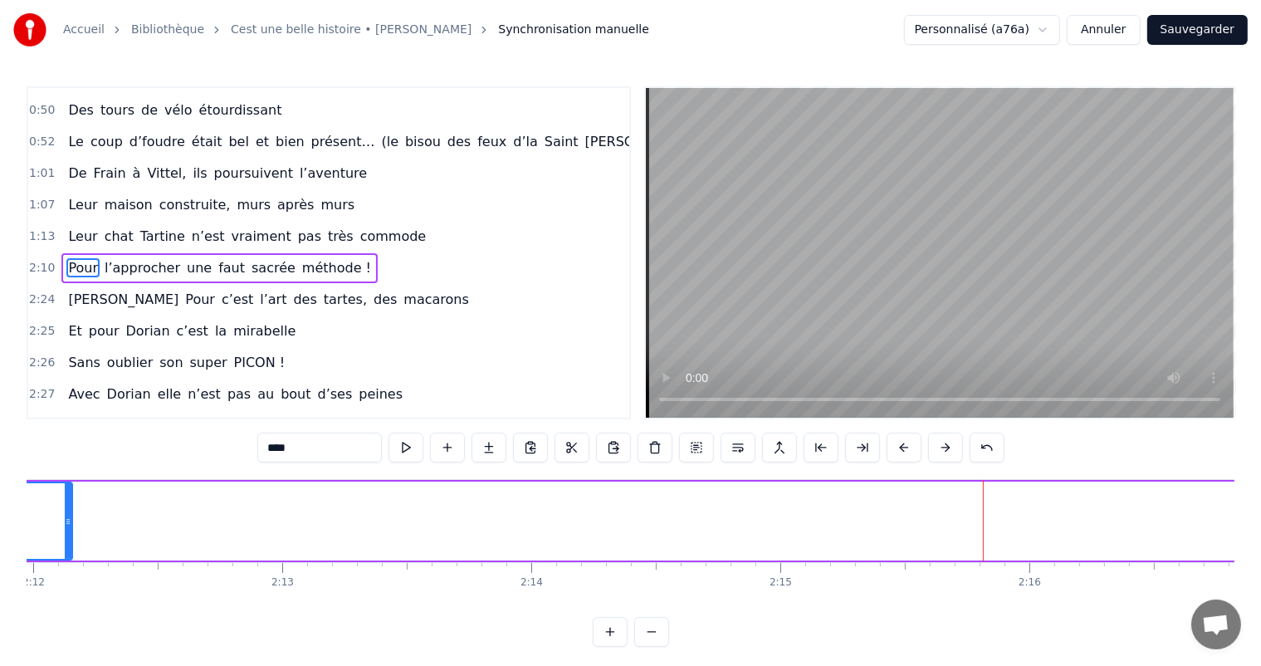
drag, startPoint x: 986, startPoint y: 519, endPoint x: 69, endPoint y: 530, distance: 917.1
click at [69, 530] on div at bounding box center [68, 521] width 7 height 76
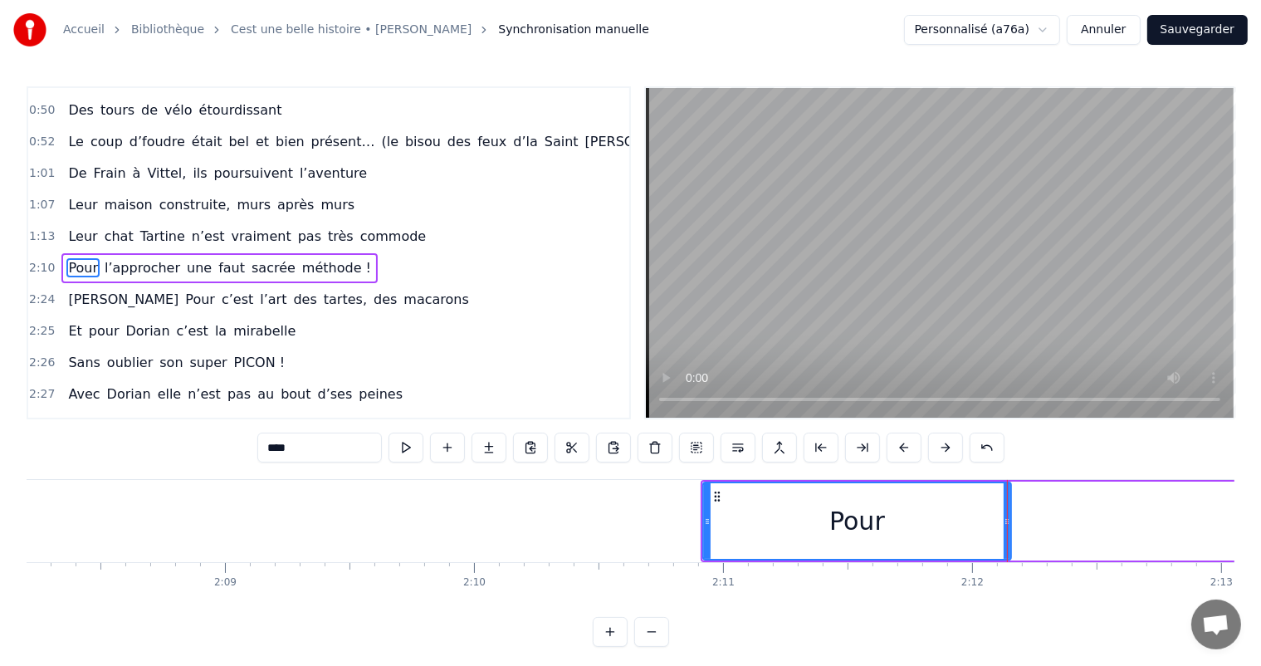
scroll to position [0, 31704]
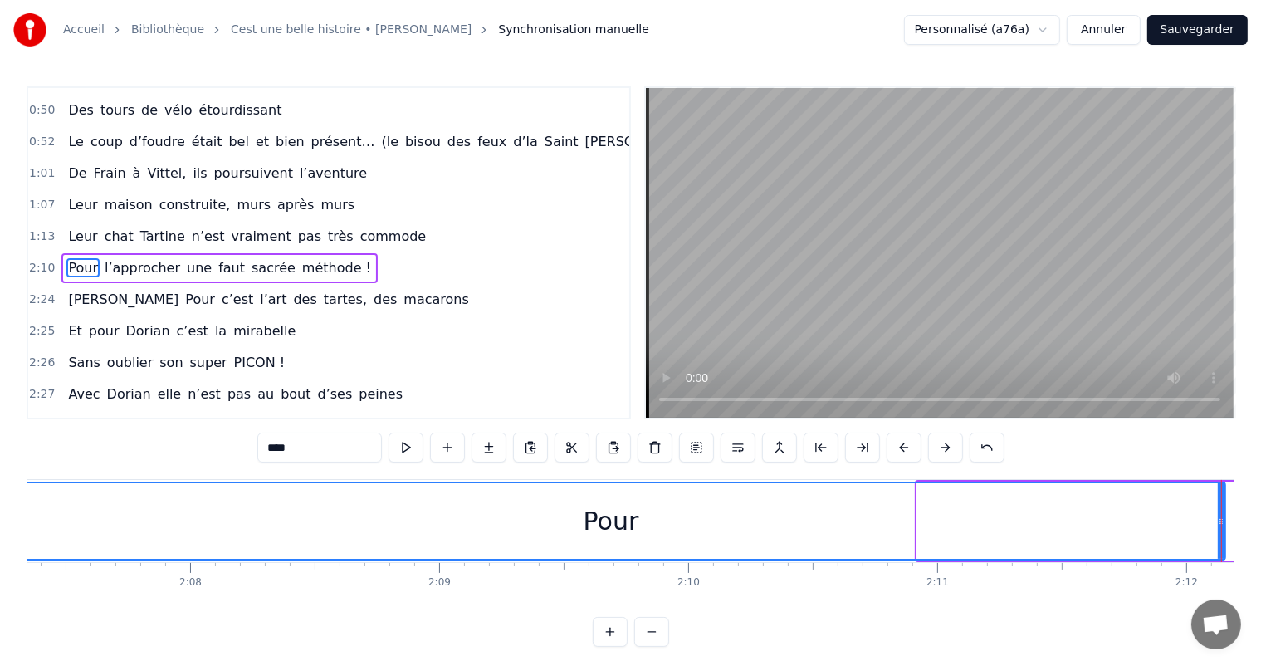
drag, startPoint x: 920, startPoint y: 512, endPoint x: 0, endPoint y: 552, distance: 921.2
click at [0, 552] on div "Accueil Bibliothèque Cest une belle histoire • [PERSON_NAME] Synchronisation ma…" at bounding box center [630, 323] width 1261 height 646
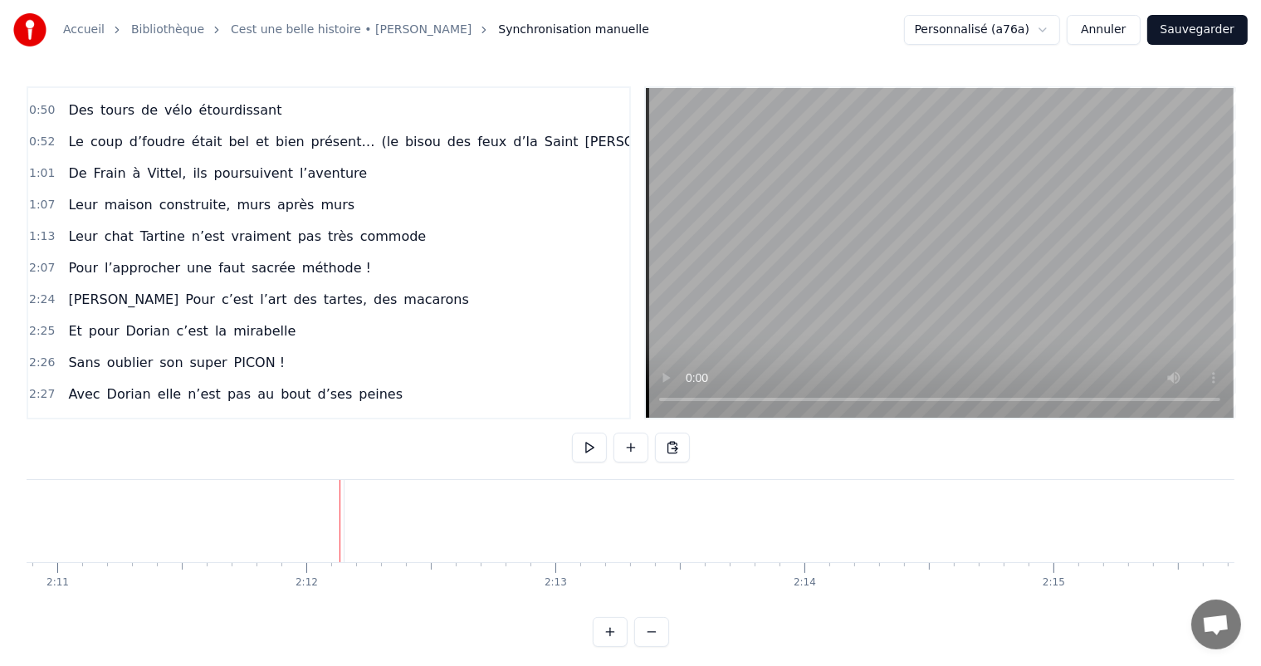
scroll to position [0, 32814]
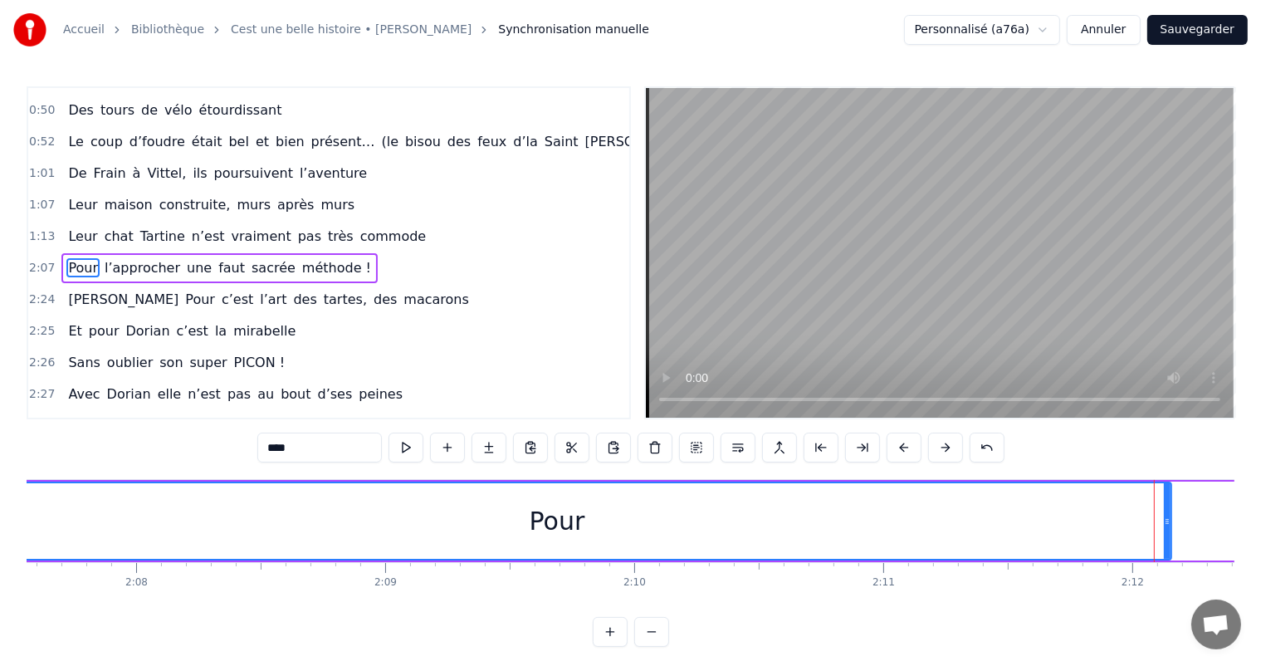
scroll to position [0, 31704]
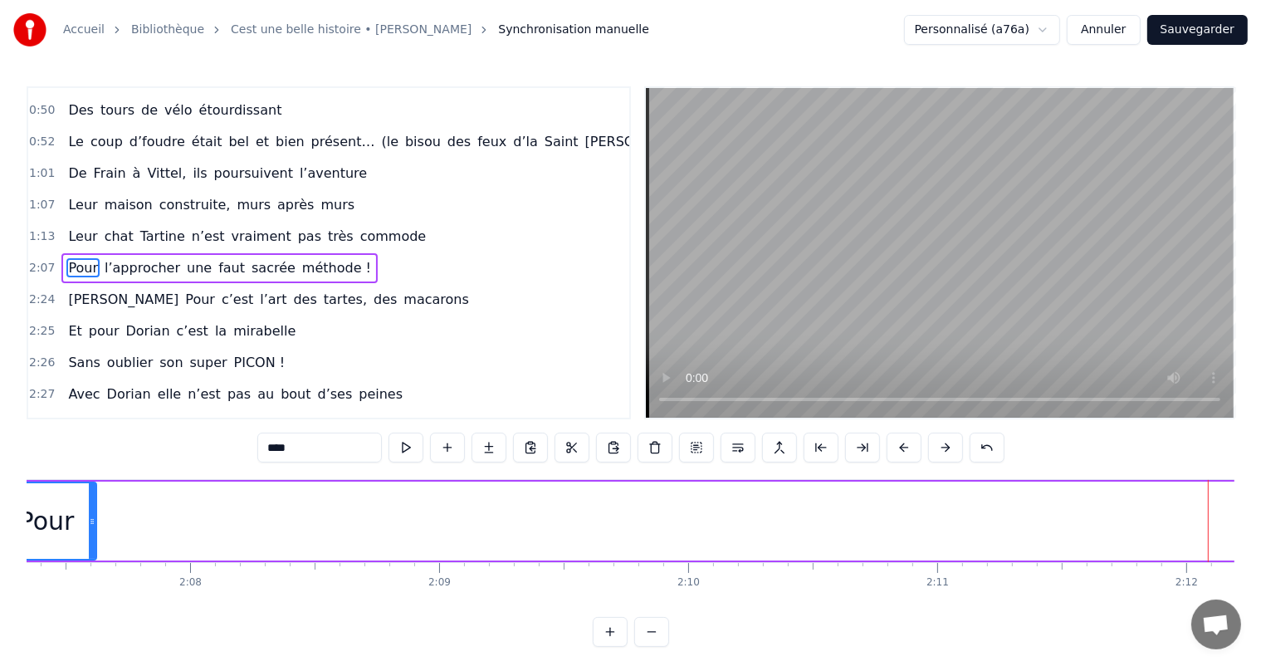
drag, startPoint x: 1221, startPoint y: 523, endPoint x: 85, endPoint y: 523, distance: 1135.3
click at [89, 523] on icon at bounding box center [92, 521] width 7 height 13
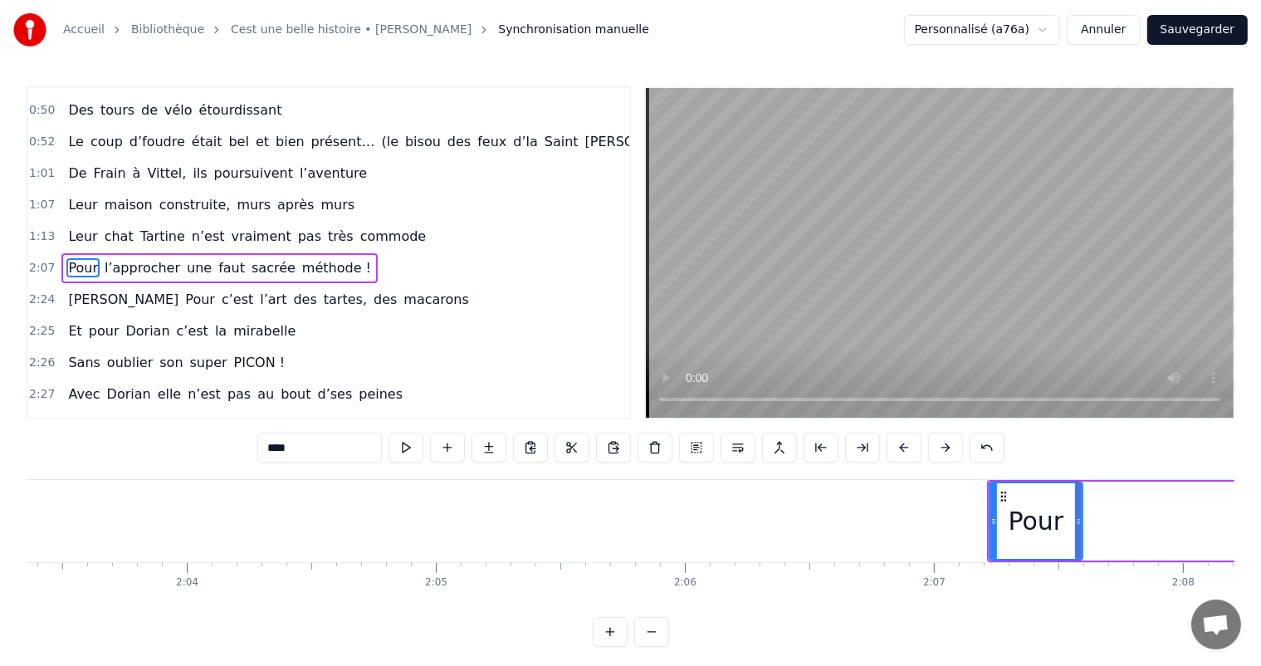
scroll to position [0, 30792]
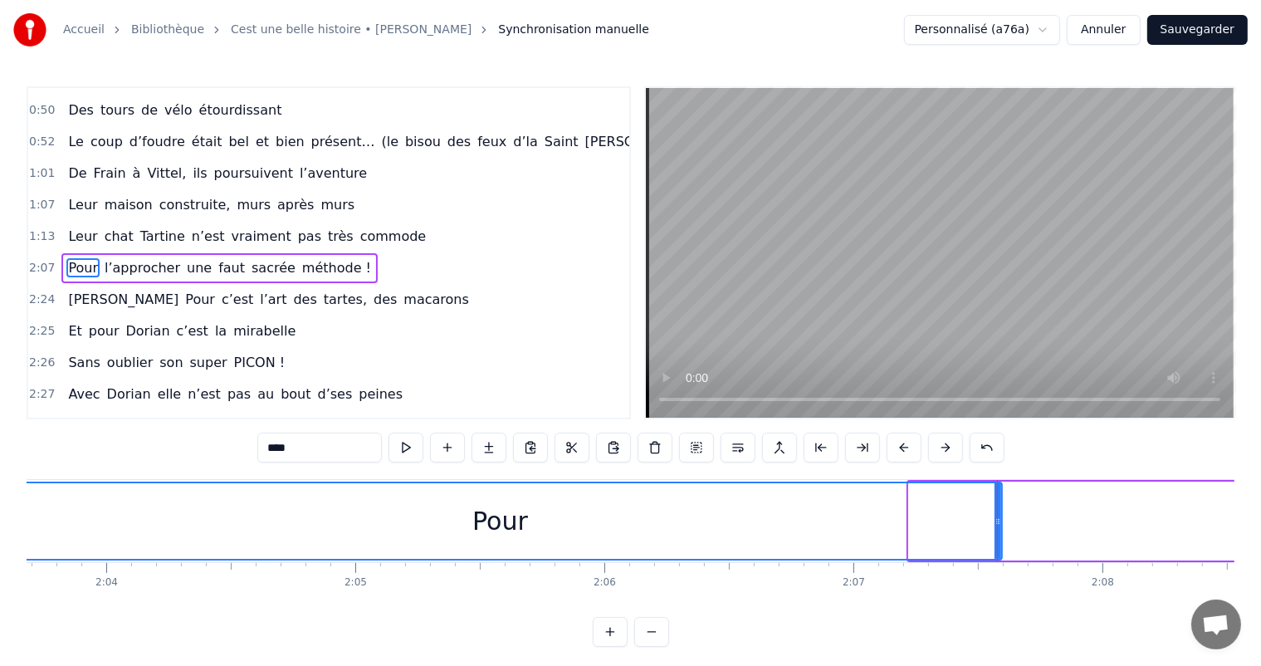
drag, startPoint x: 910, startPoint y: 529, endPoint x: 0, endPoint y: 506, distance: 910.7
click at [0, 506] on div "Accueil Bibliothèque Cest une belle histoire • [PERSON_NAME] Synchronisation ma…" at bounding box center [630, 323] width 1261 height 646
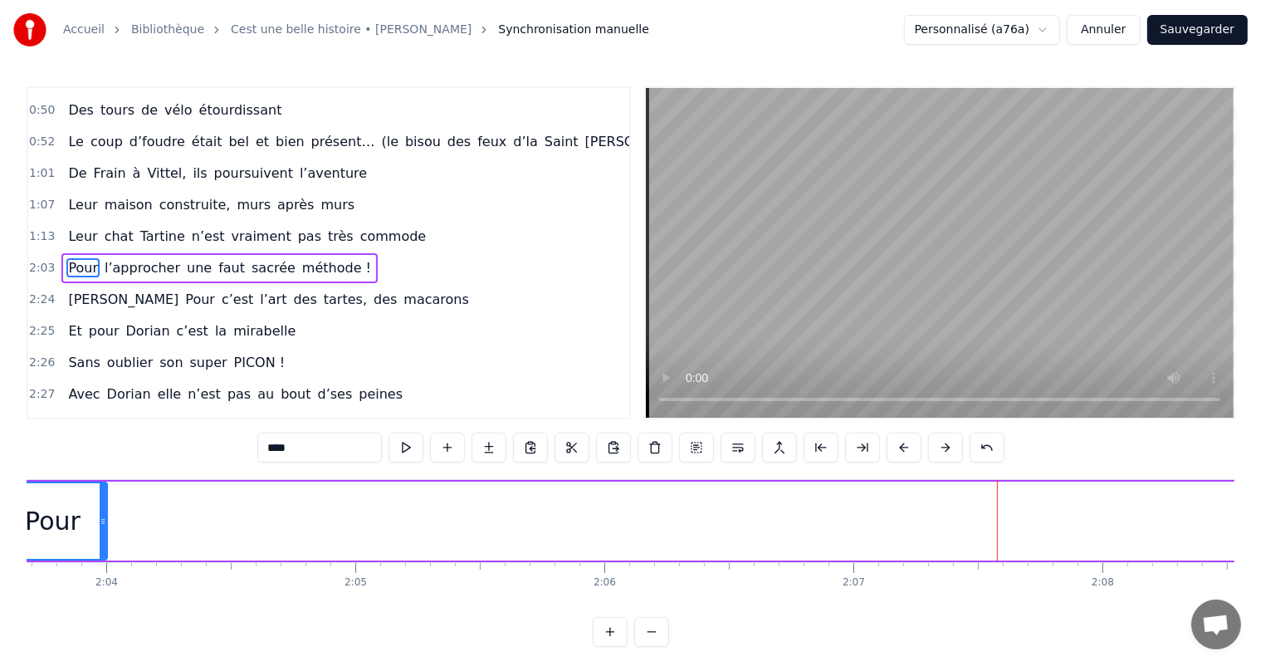
drag, startPoint x: 997, startPoint y: 505, endPoint x: 103, endPoint y: 521, distance: 893.9
click at [100, 524] on div at bounding box center [103, 521] width 7 height 76
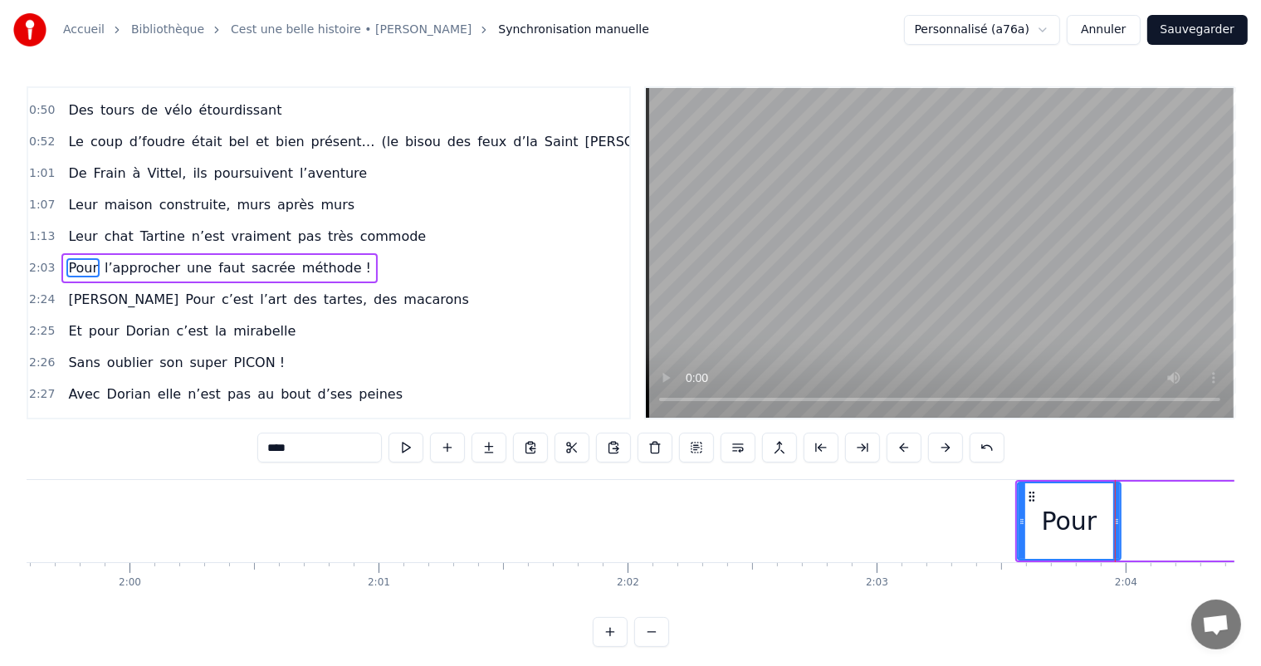
scroll to position [0, 29693]
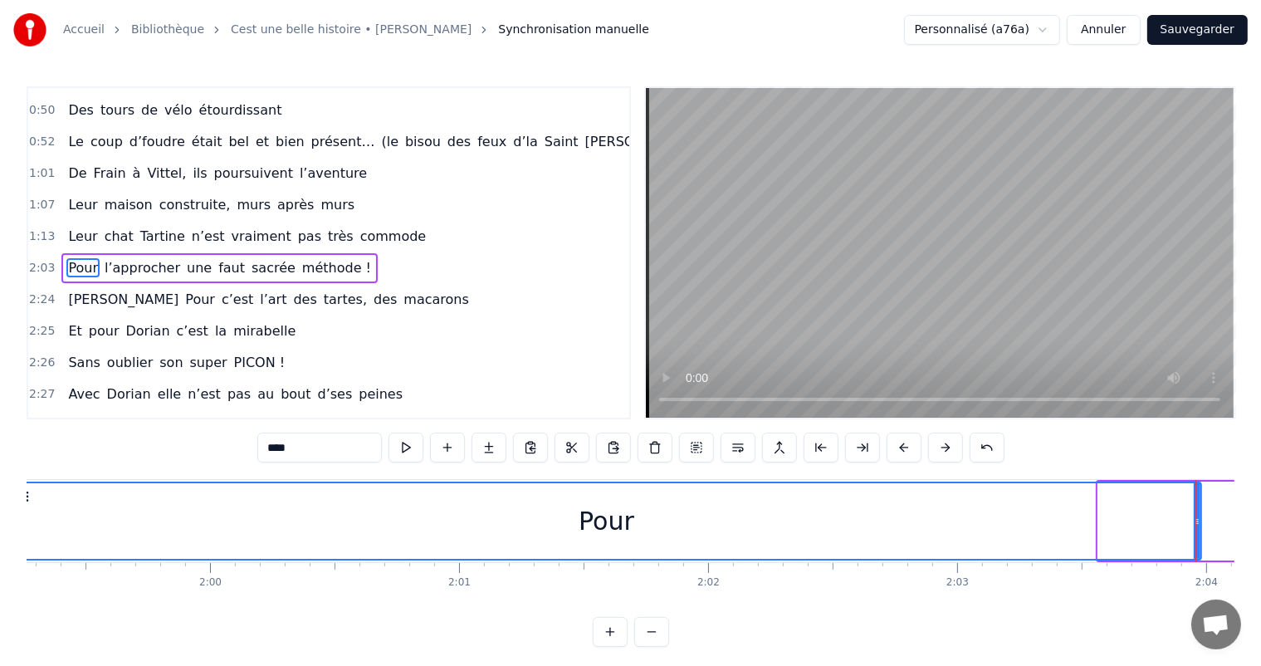
drag, startPoint x: 1099, startPoint y: 528, endPoint x: 12, endPoint y: 542, distance: 1086.4
click at [12, 542] on div "Accueil Bibliothèque Cest une belle histoire • [PERSON_NAME] Synchronisation ma…" at bounding box center [630, 323] width 1261 height 646
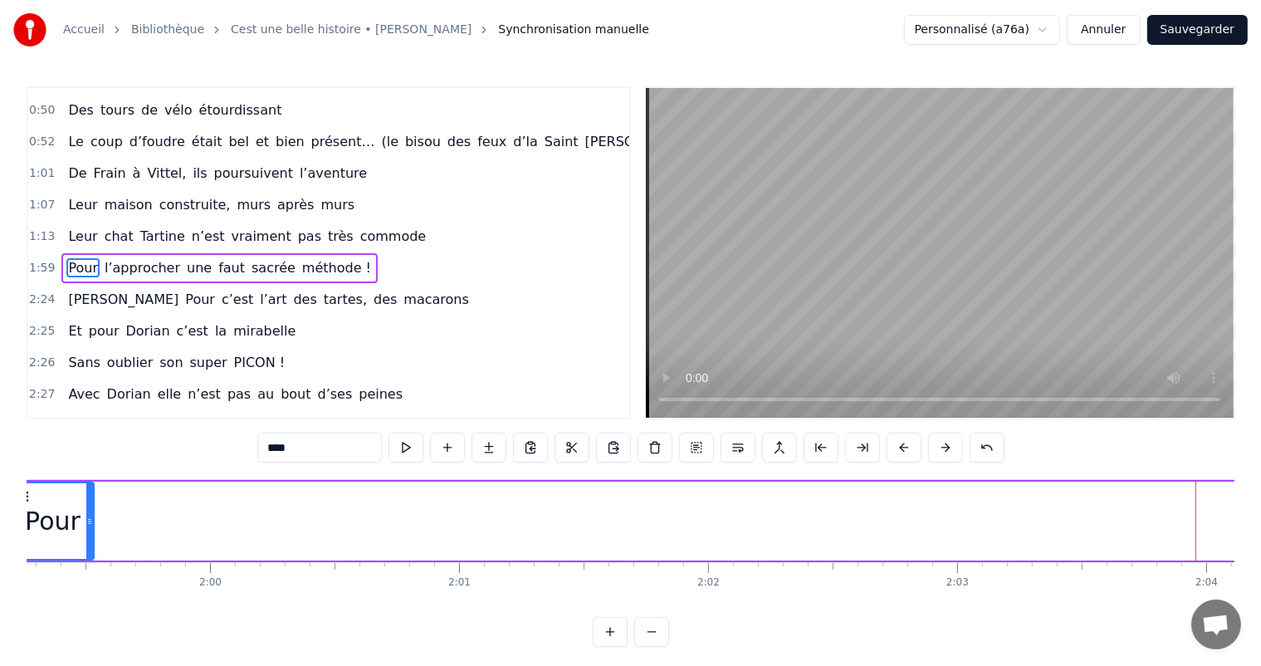
drag, startPoint x: 1197, startPoint y: 498, endPoint x: 89, endPoint y: 531, distance: 1108.4
click at [89, 531] on div at bounding box center [89, 521] width 7 height 76
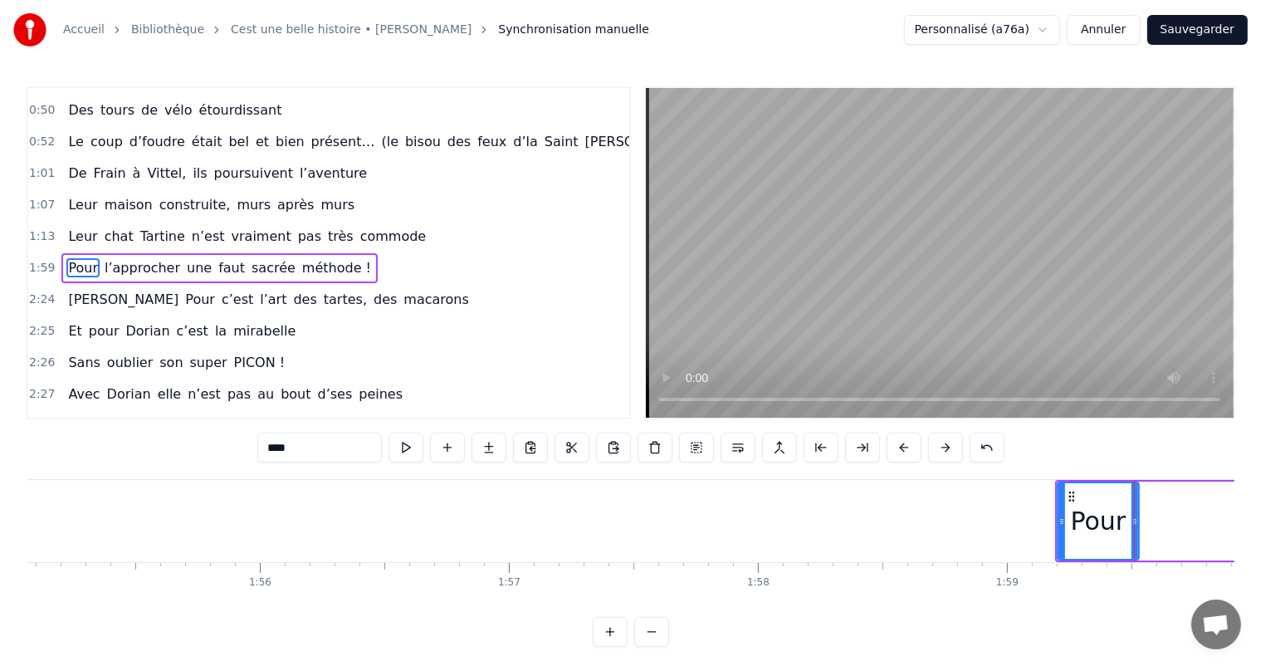
scroll to position [0, 28620]
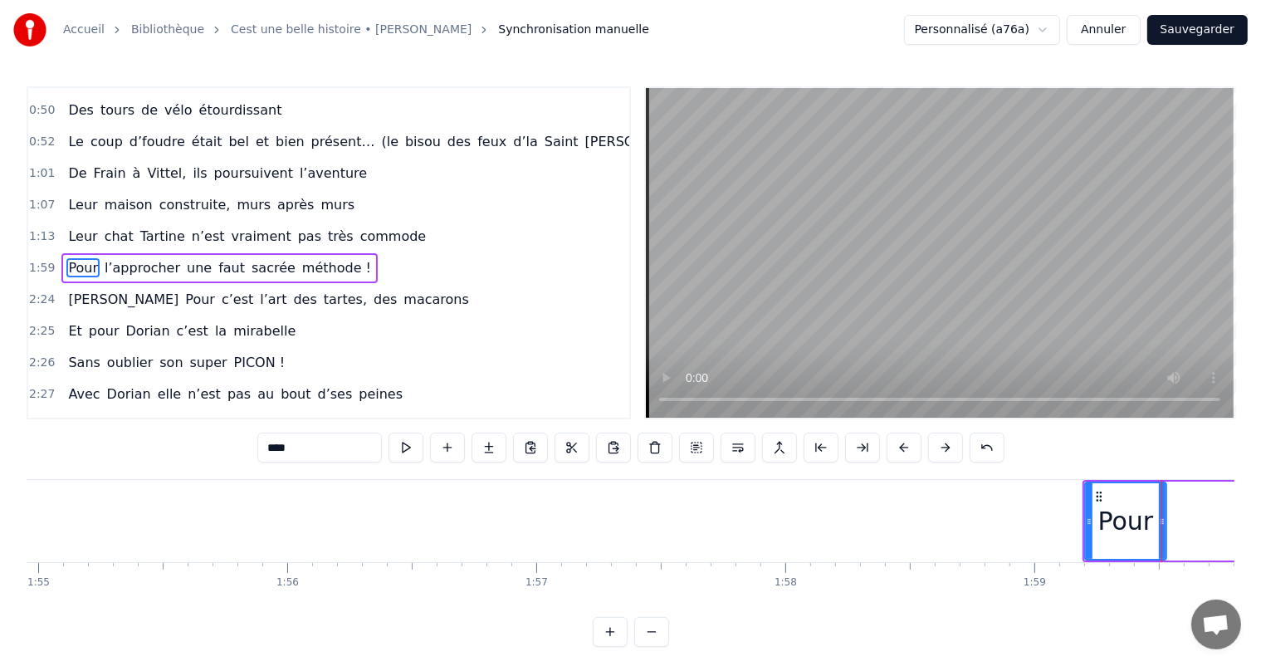
click at [1084, 515] on div "Pour" at bounding box center [1125, 520] width 83 height 79
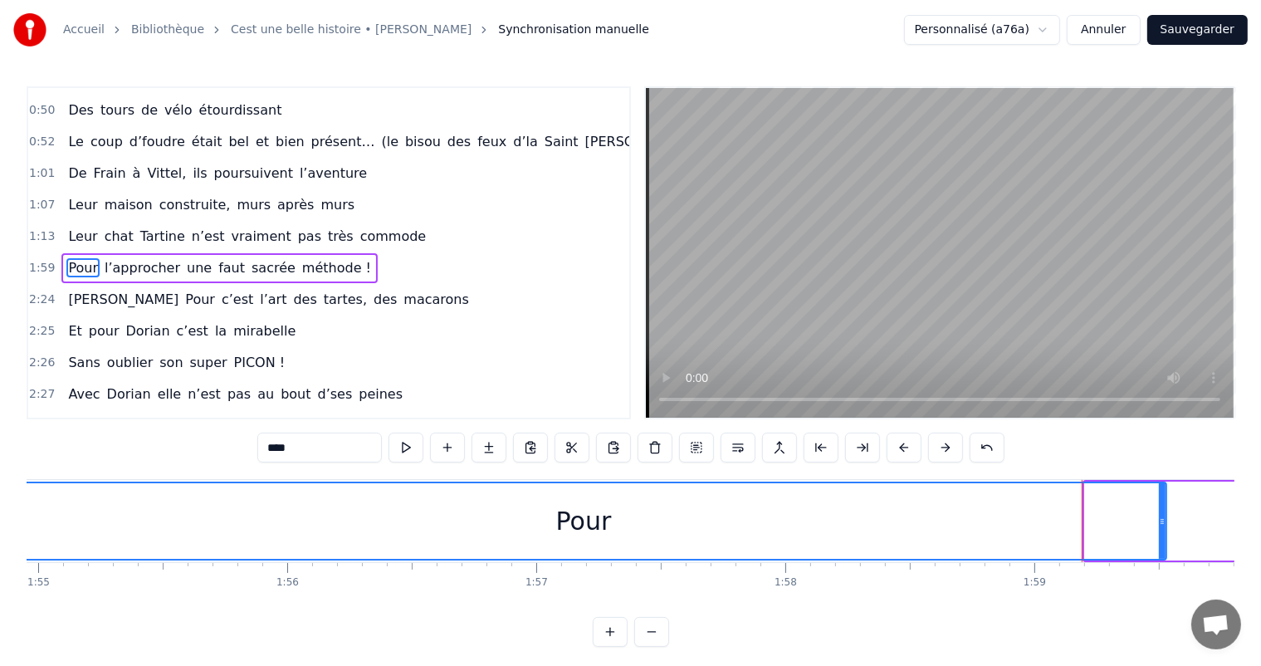
drag, startPoint x: 1084, startPoint y: 520, endPoint x: 0, endPoint y: 549, distance: 1084.2
click at [0, 549] on div "Accueil Bibliothèque Cest une belle histoire • [PERSON_NAME] Synchronisation ma…" at bounding box center [630, 323] width 1261 height 646
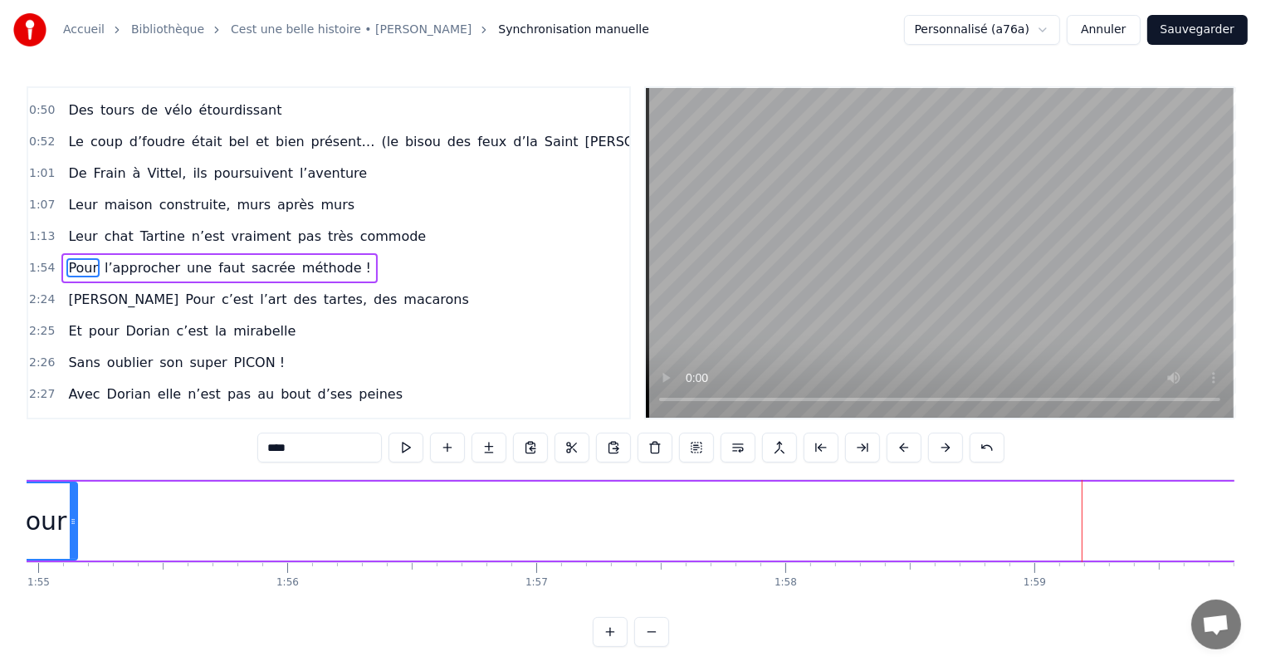
drag, startPoint x: 1162, startPoint y: 512, endPoint x: 71, endPoint y: 515, distance: 1090.5
click at [70, 517] on div at bounding box center [73, 521] width 7 height 76
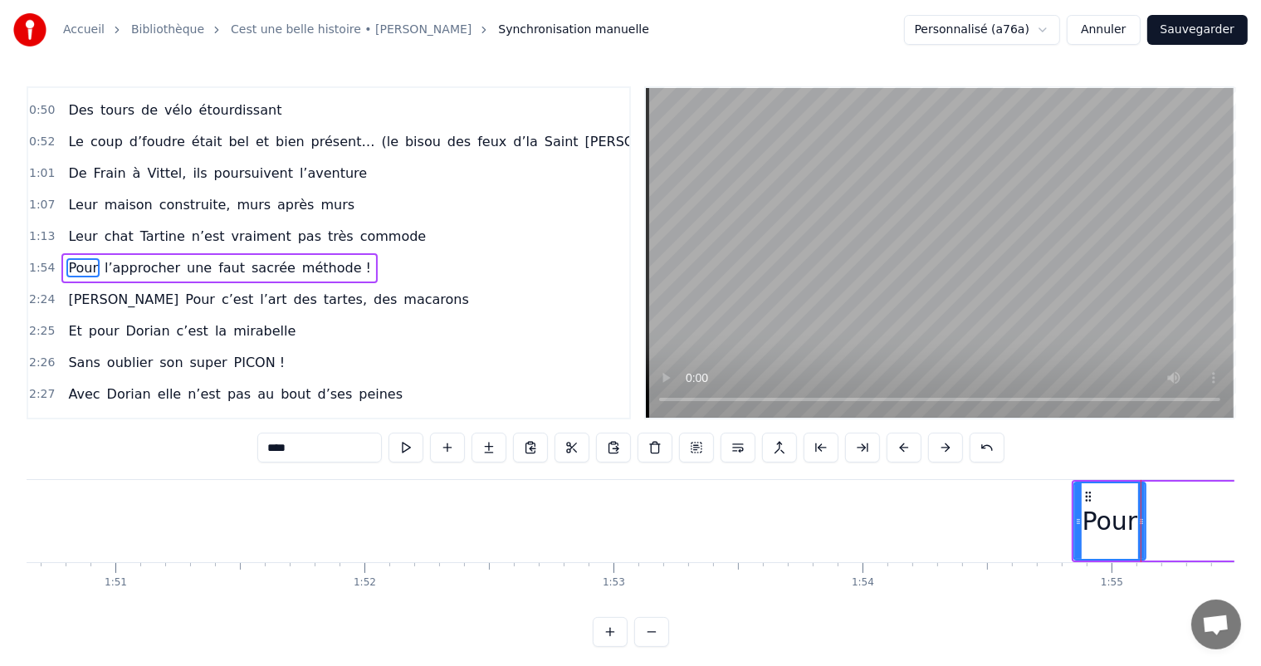
scroll to position [0, 27574]
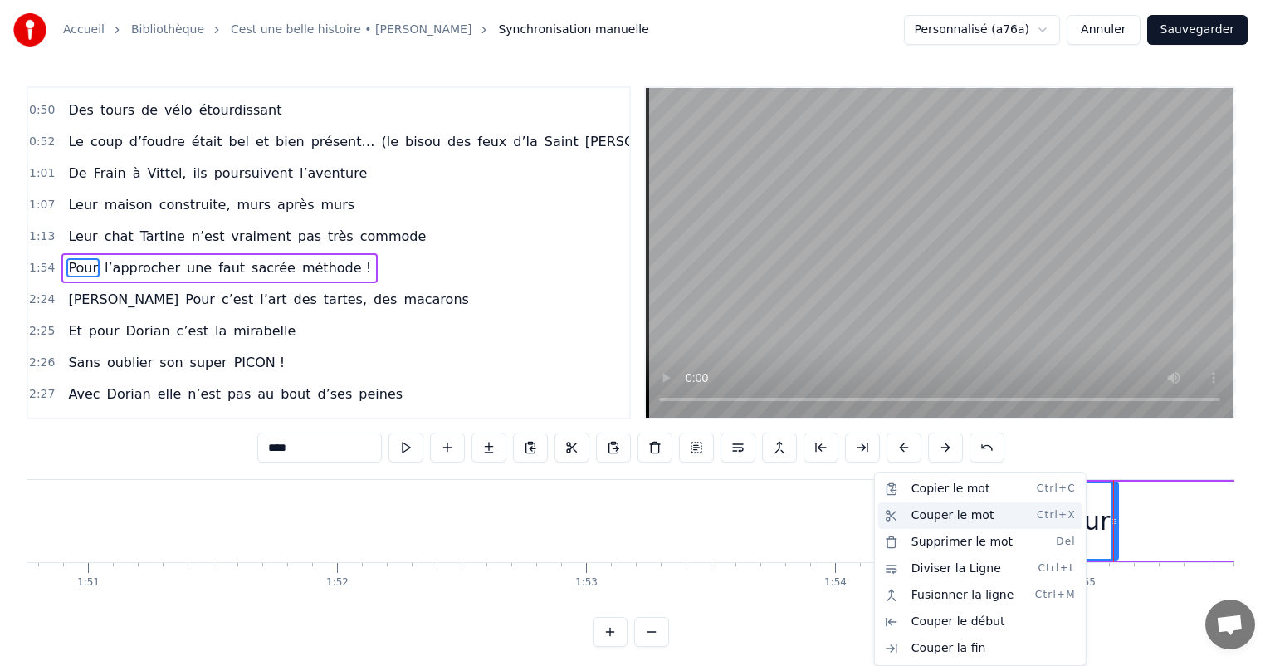
click at [1023, 524] on div "Couper le mot Ctrl+X" at bounding box center [980, 515] width 204 height 27
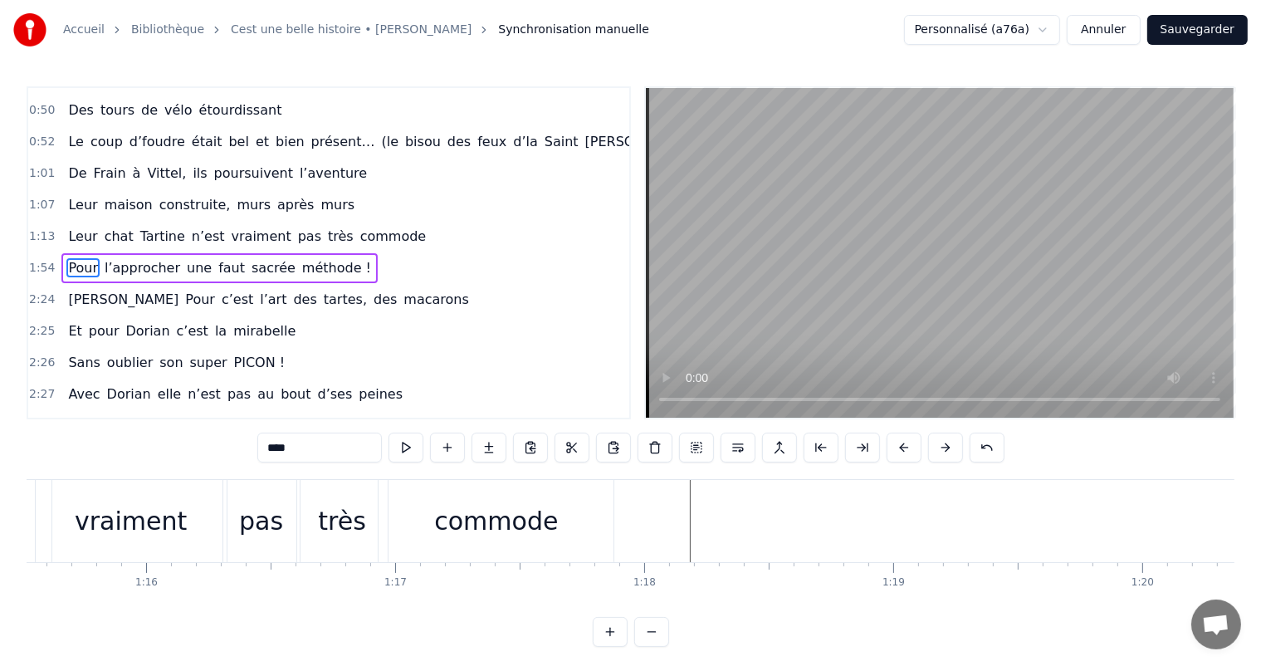
scroll to position [0, 18856]
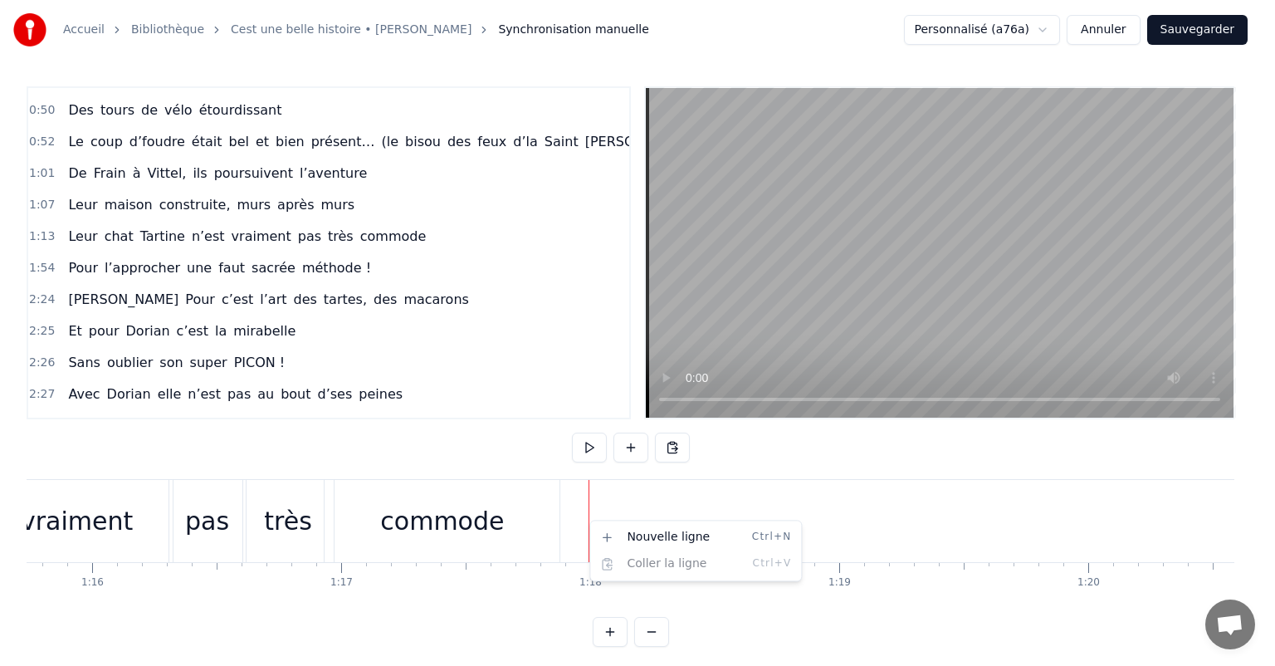
click at [559, 521] on html "Accueil Bibliothèque Cest une belle histoire • [PERSON_NAME] Synchronisation ma…" at bounding box center [637, 336] width 1275 height 673
click at [553, 524] on div "commode" at bounding box center [441, 521] width 235 height 82
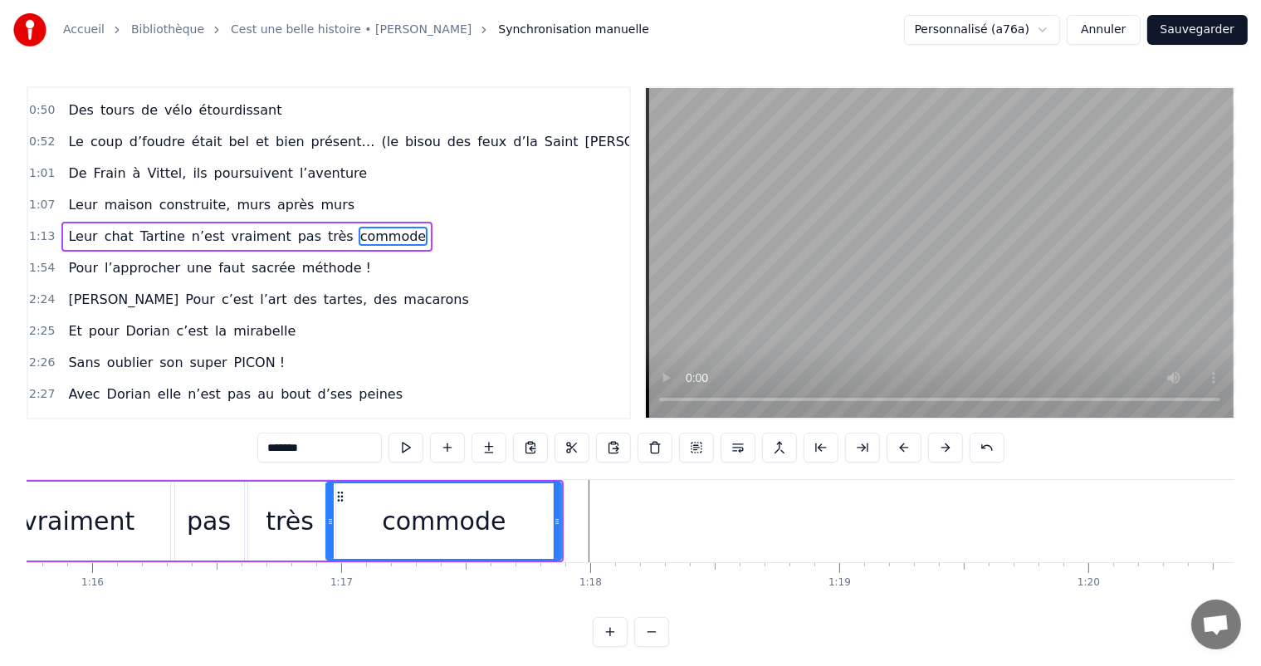
scroll to position [246, 0]
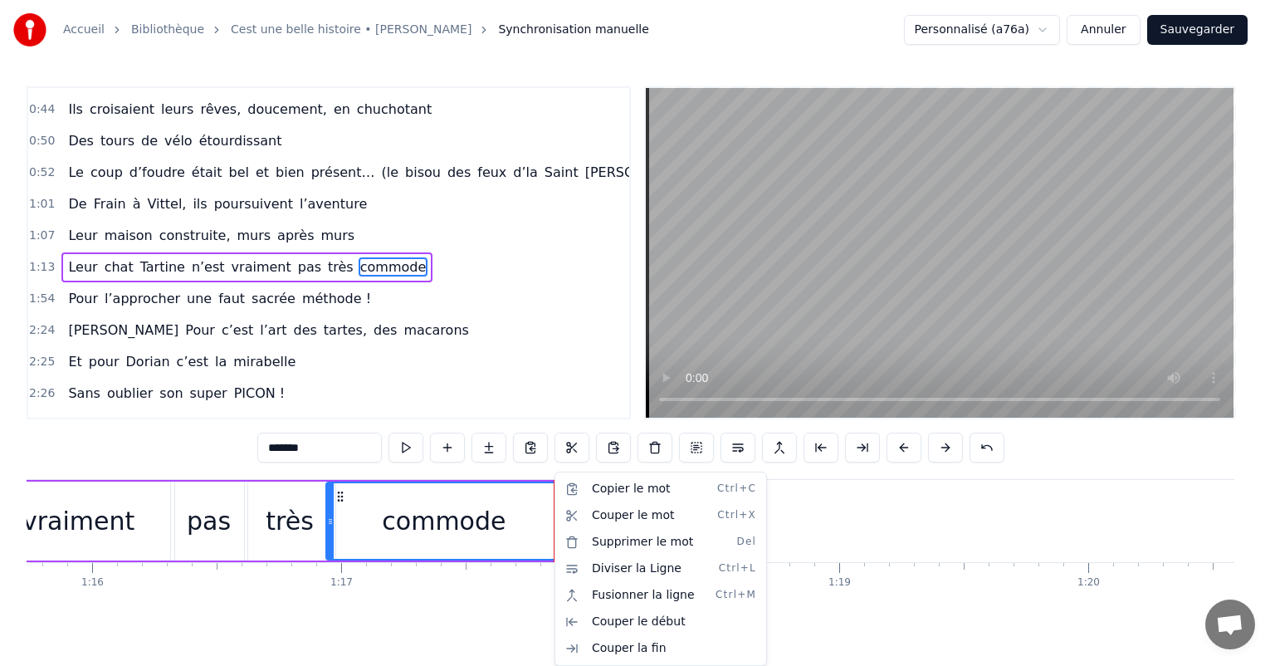
click at [553, 524] on html "Accueil Bibliothèque Cest une belle histoire • [PERSON_NAME] Synchronisation ma…" at bounding box center [637, 336] width 1275 height 673
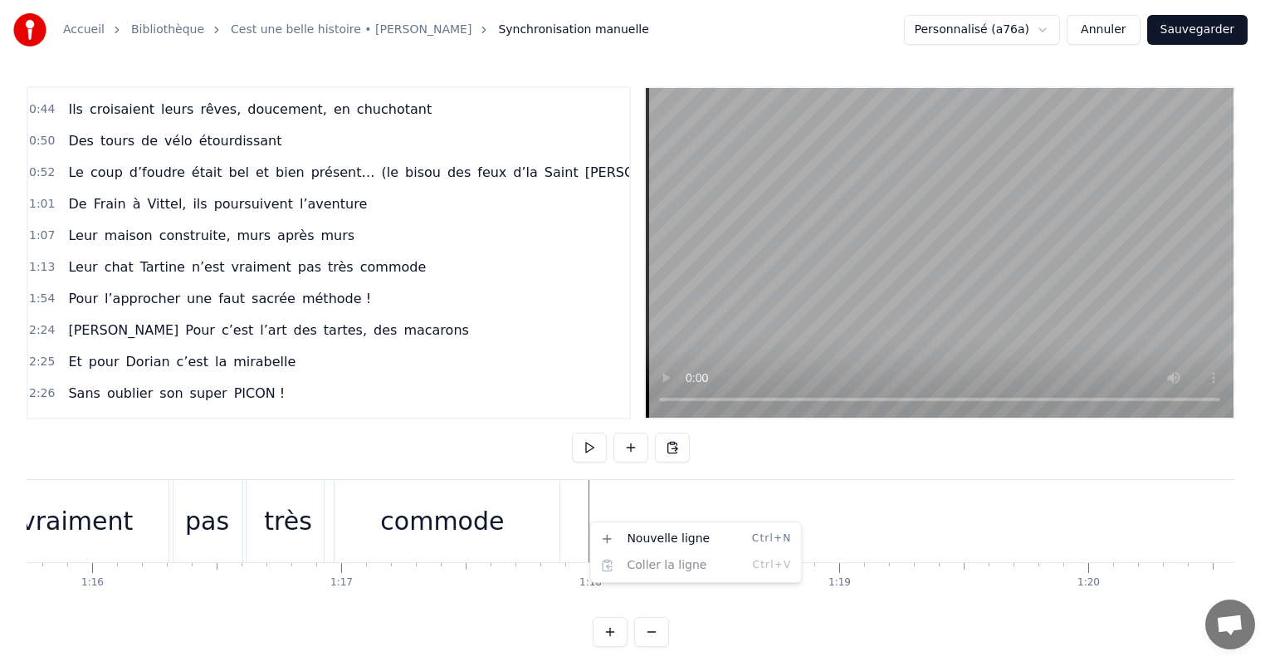
click at [634, 515] on html "Accueil Bibliothèque Cest une belle histoire • [PERSON_NAME] Synchronisation ma…" at bounding box center [637, 336] width 1275 height 673
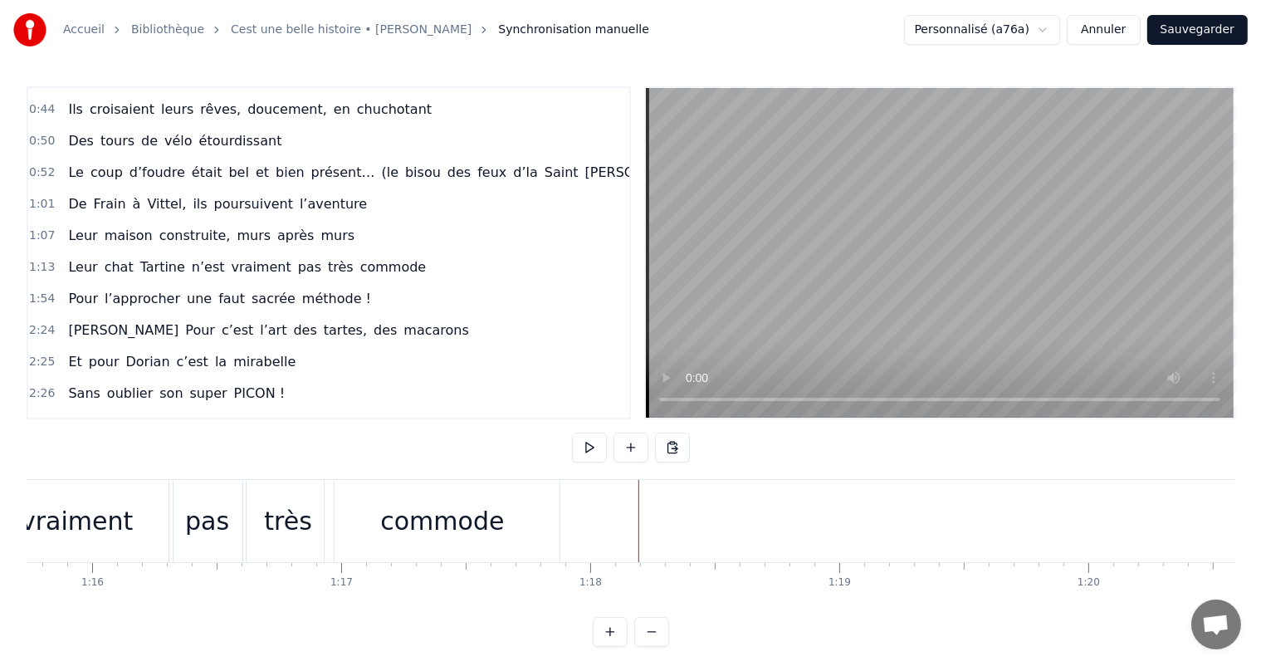
click at [638, 517] on div at bounding box center [638, 521] width 1 height 82
click at [685, 511] on div at bounding box center [685, 521] width 1 height 82
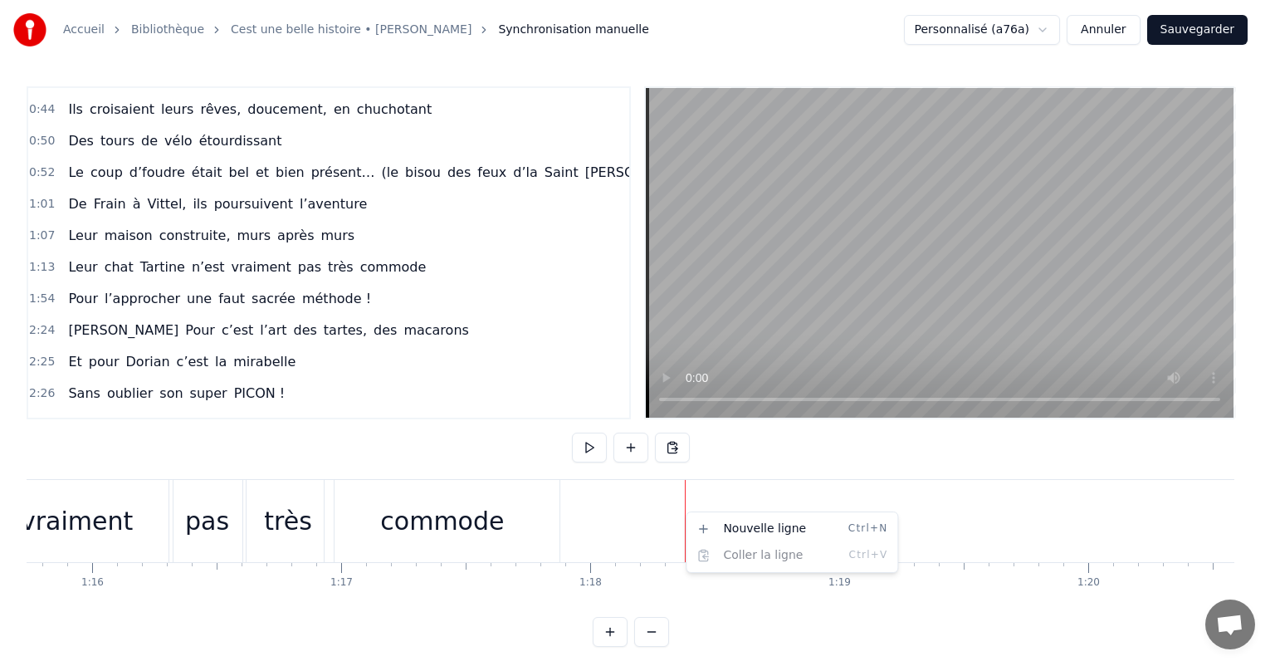
click at [671, 512] on html "Accueil Bibliothèque Cest une belle histoire • [PERSON_NAME] Synchronisation ma…" at bounding box center [637, 336] width 1275 height 673
click at [567, 508] on html "Accueil Bibliothèque Cest une belle histoire • [PERSON_NAME] Synchronisation ma…" at bounding box center [637, 336] width 1275 height 673
click at [555, 501] on div "commode" at bounding box center [441, 521] width 235 height 82
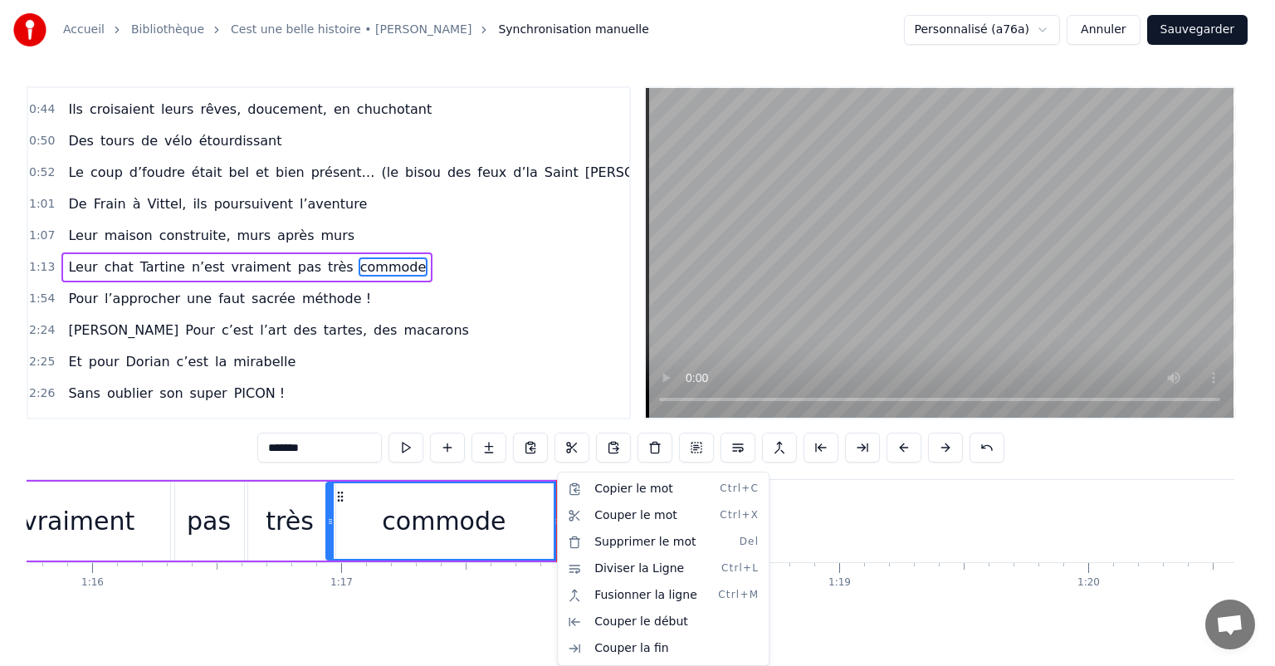
click at [514, 422] on html "Accueil Bibliothèque Cest une belle histoire • [PERSON_NAME] Synchronisation ma…" at bounding box center [637, 336] width 1275 height 673
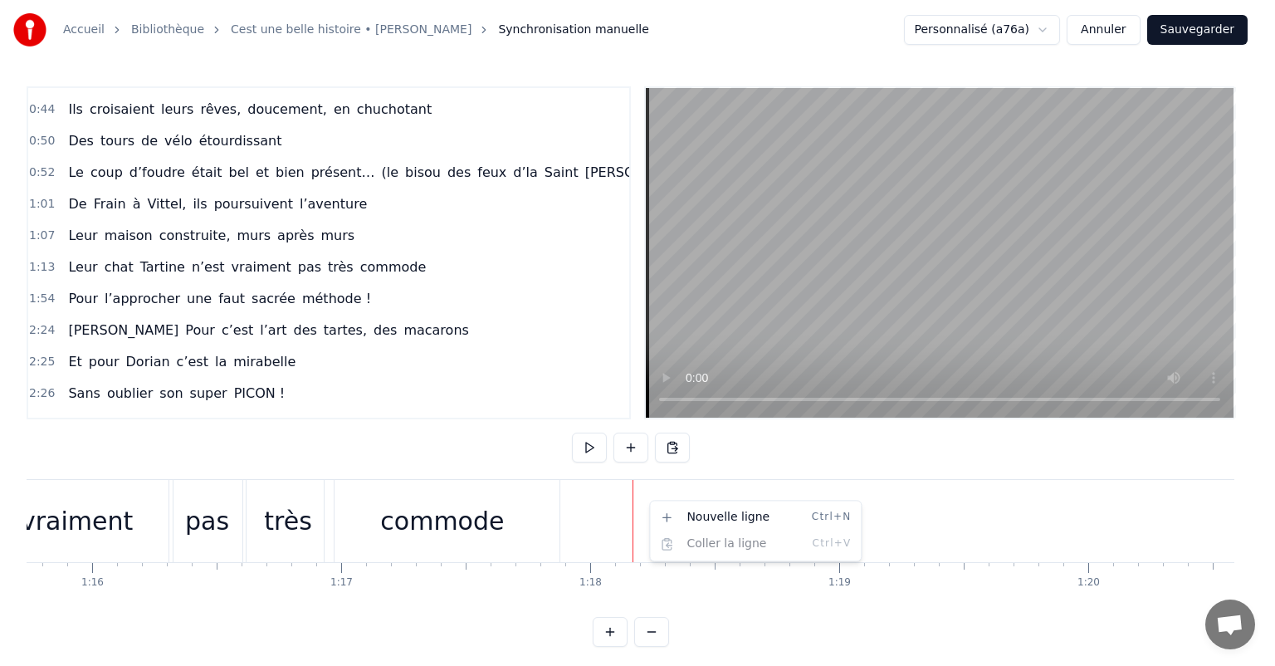
click at [629, 512] on html "Accueil Bibliothèque Cest une belle histoire • [PERSON_NAME] Synchronisation ma…" at bounding box center [637, 336] width 1275 height 673
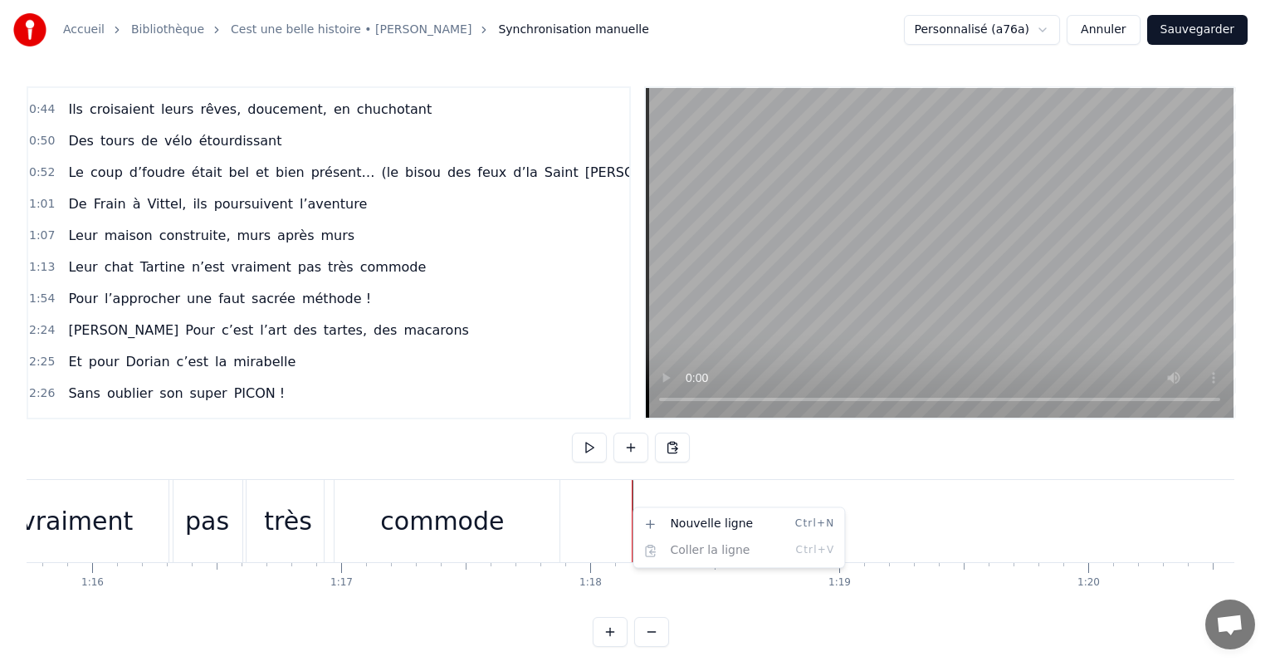
click at [631, 506] on html "Accueil Bibliothèque Cest une belle histoire • [PERSON_NAME] Synchronisation ma…" at bounding box center [637, 336] width 1275 height 673
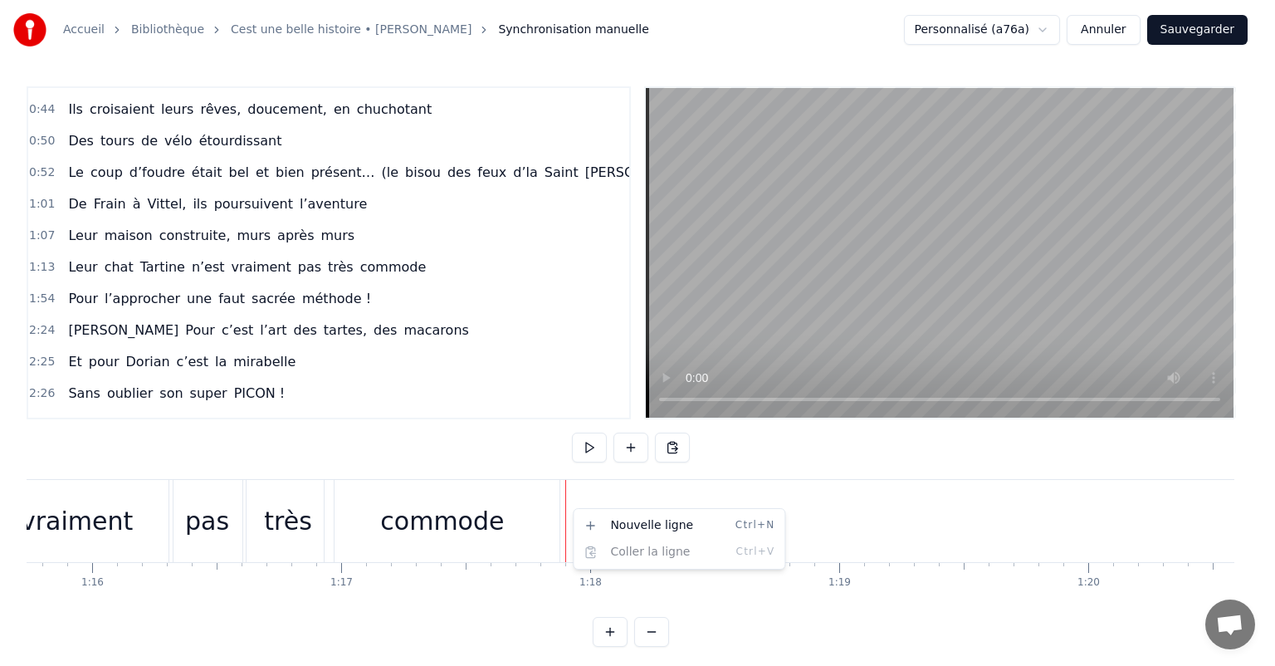
click at [558, 508] on html "Accueil Bibliothèque Cest une belle histoire • [PERSON_NAME] Synchronisation ma…" at bounding box center [637, 336] width 1275 height 673
click at [567, 508] on div "Nouvelle ligne Ctrl+N Coller la ligne Ctrl+V" at bounding box center [665, 538] width 212 height 61
click at [554, 478] on html "Accueil Bibliothèque Cest une belle histoire • [PERSON_NAME] Synchronisation ma…" at bounding box center [637, 336] width 1275 height 673
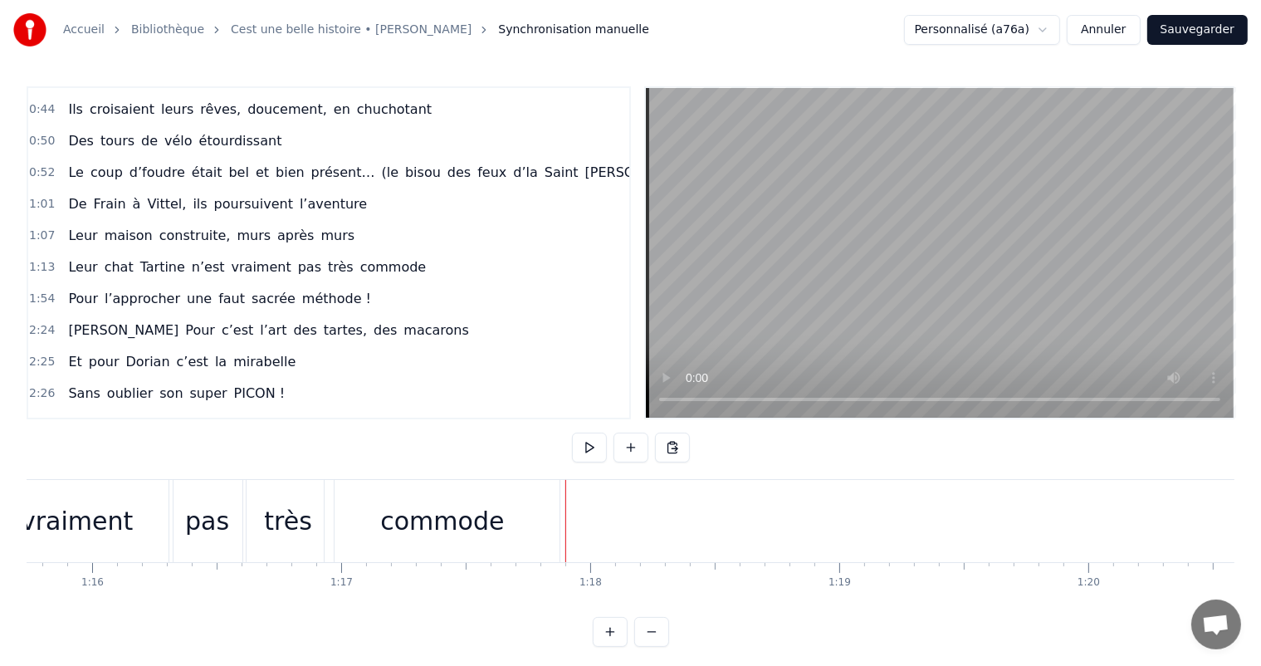
drag, startPoint x: 535, startPoint y: 617, endPoint x: 582, endPoint y: 609, distance: 47.2
click at [640, 613] on div "0:11 C’est 0:12 un beau roman, c’est une belle histoire 0:17 C’est une romance …" at bounding box center [630, 366] width 1207 height 560
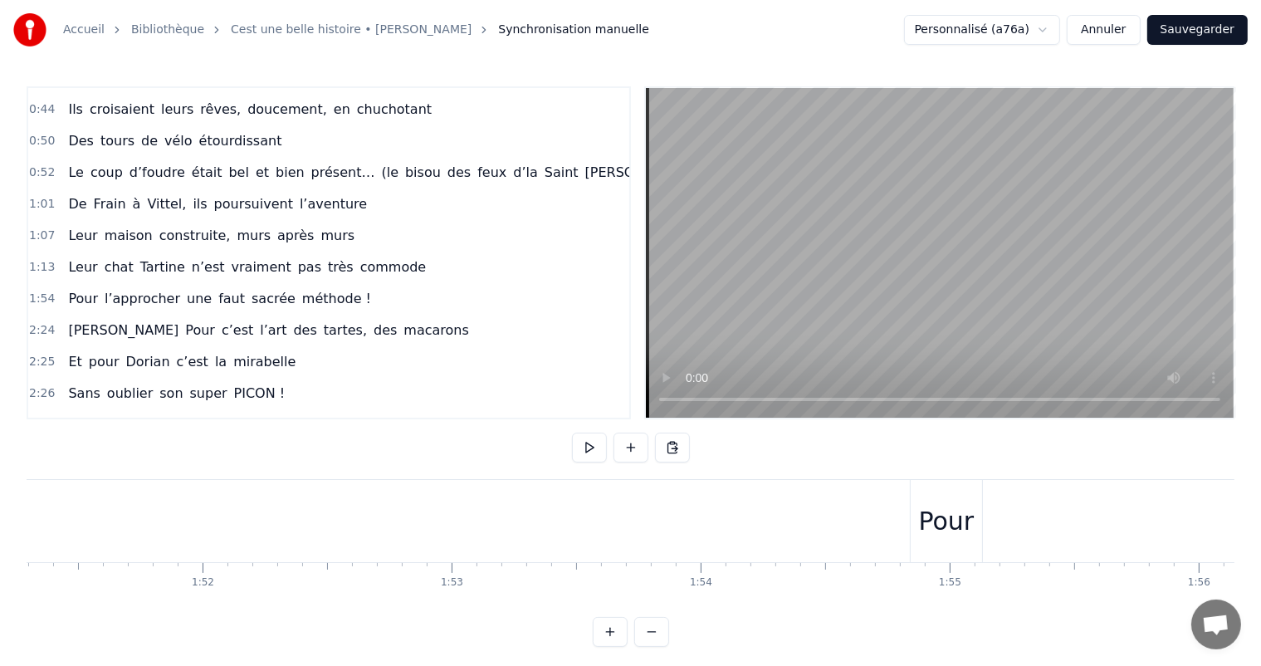
scroll to position [0, 27681]
click at [1212, 30] on button "Sauvegarder" at bounding box center [1197, 30] width 100 height 30
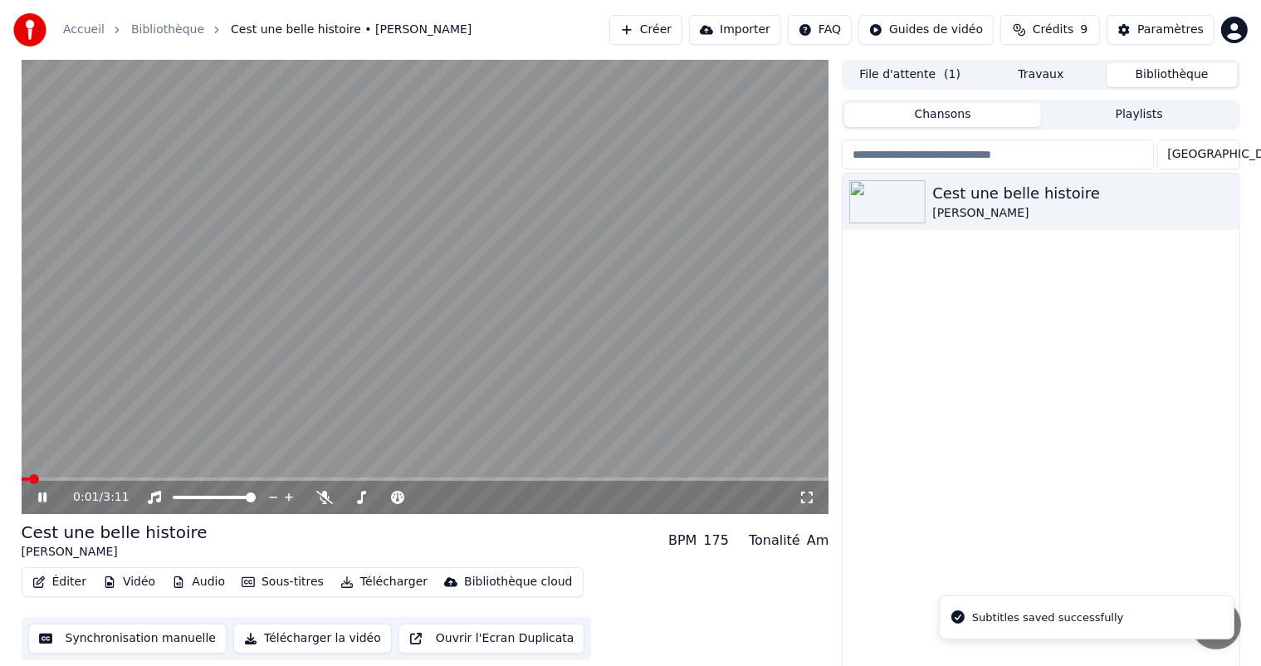
click at [41, 492] on icon at bounding box center [54, 496] width 39 height 13
click at [166, 643] on button "Synchronisation manuelle" at bounding box center [127, 638] width 199 height 30
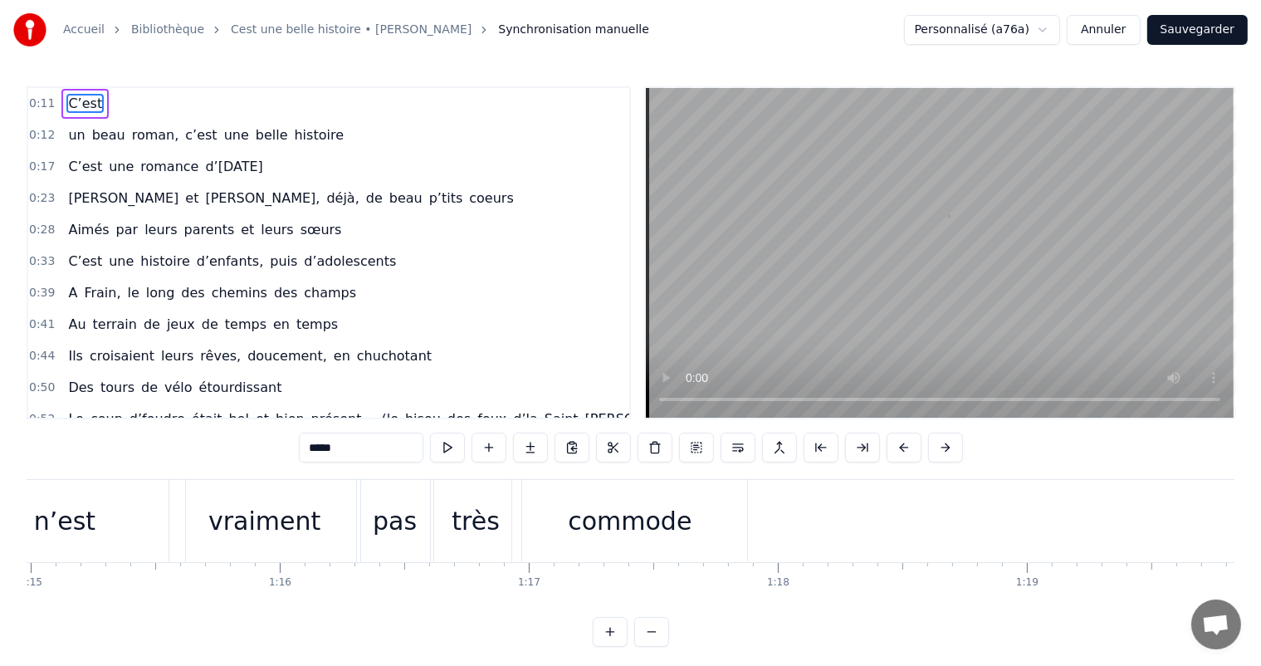
scroll to position [0, 18722]
